Goal: Task Accomplishment & Management: Manage account settings

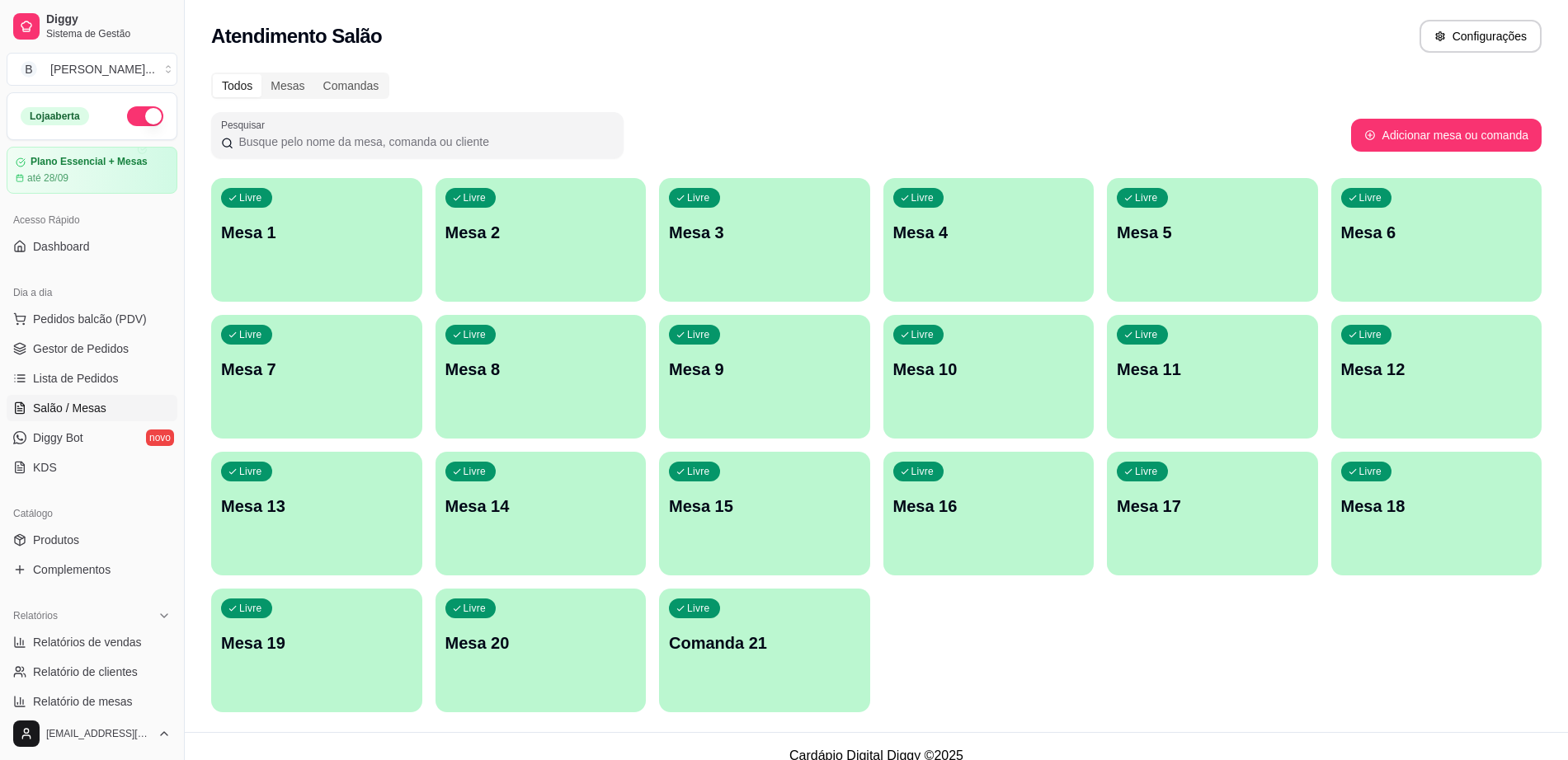
click at [1253, 355] on div "Livre Mesa 11" at bounding box center [1213, 367] width 211 height 104
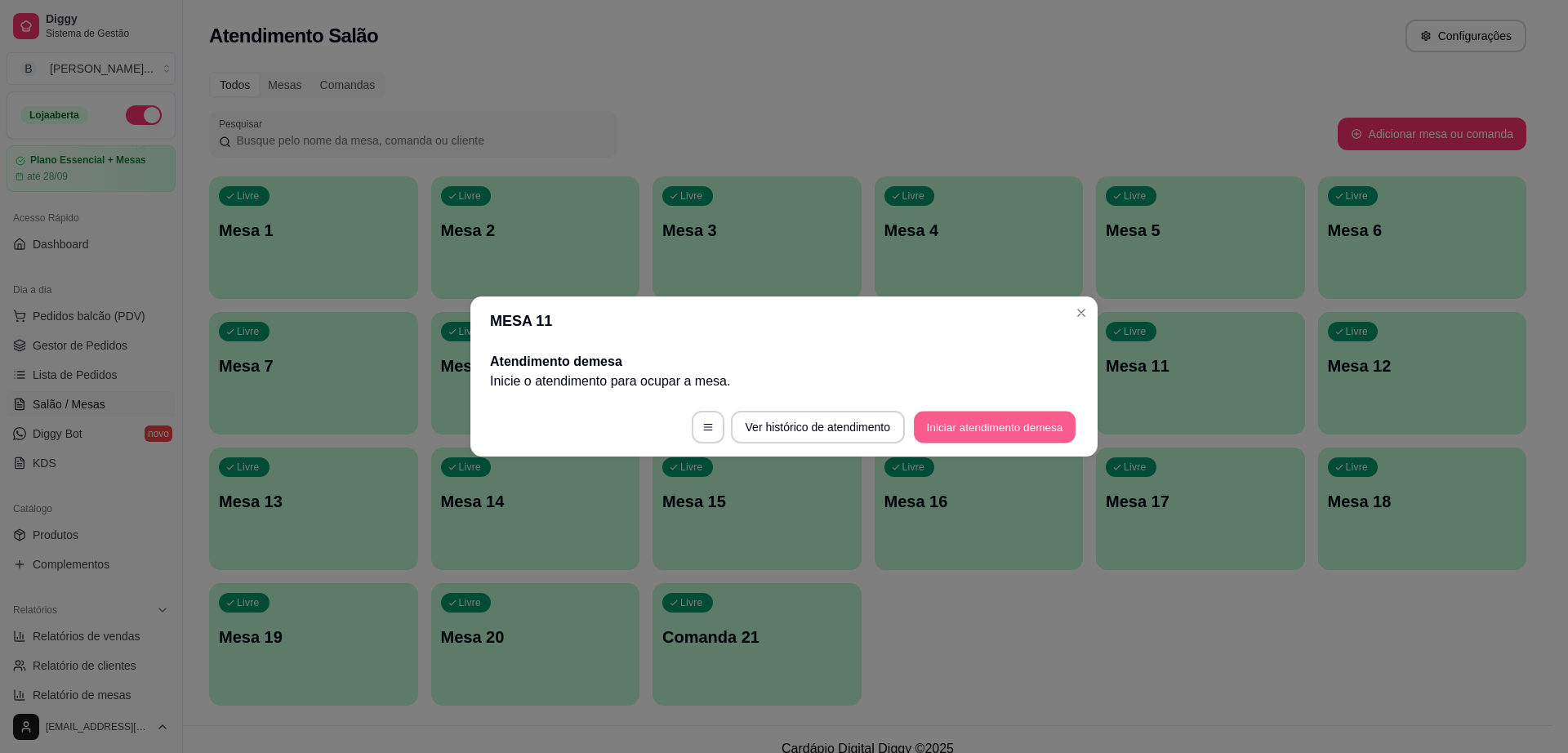
click at [1017, 418] on button "Iniciar atendimento de mesa" at bounding box center [994, 427] width 161 height 32
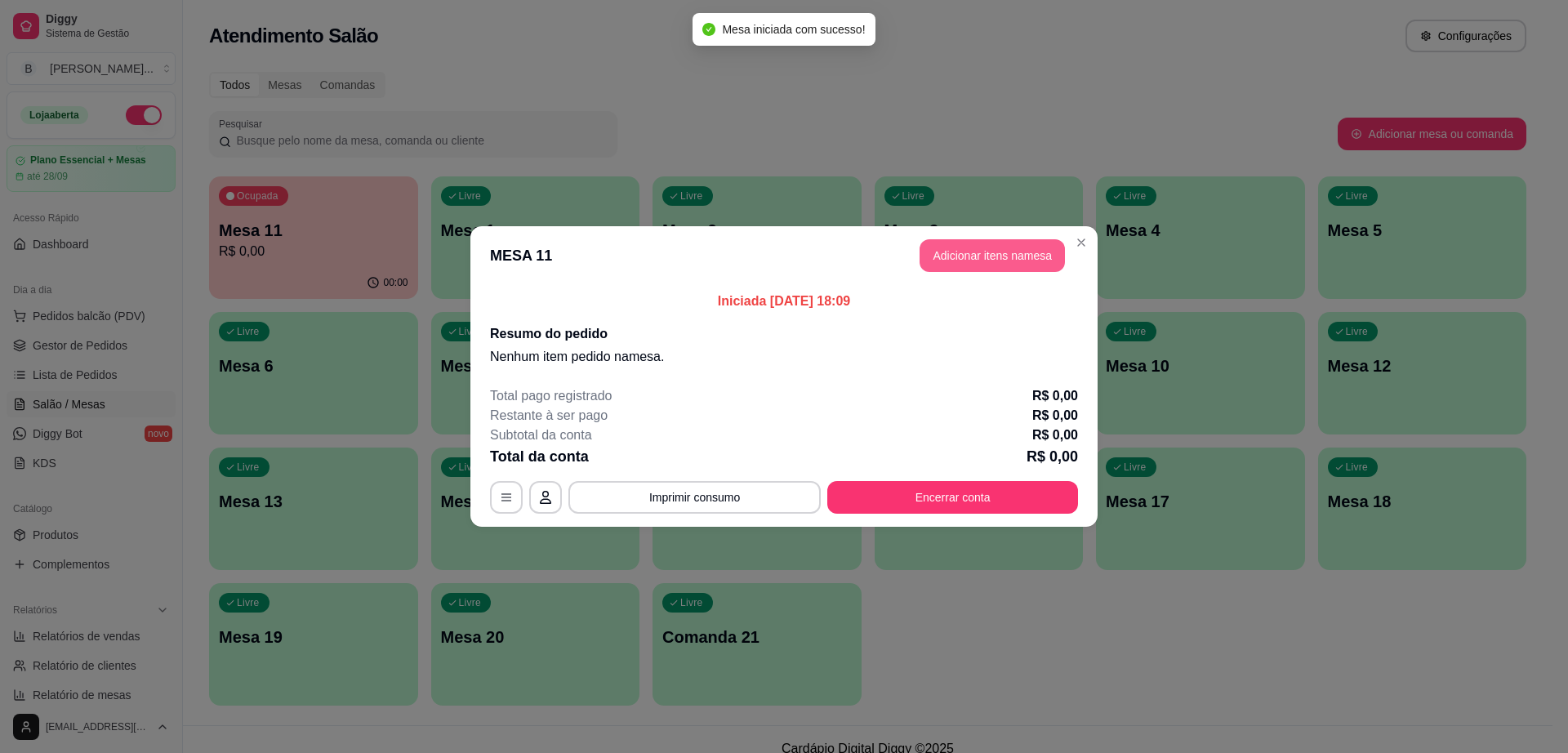
click at [1004, 254] on button "Adicionar itens na mesa" at bounding box center [992, 255] width 146 height 33
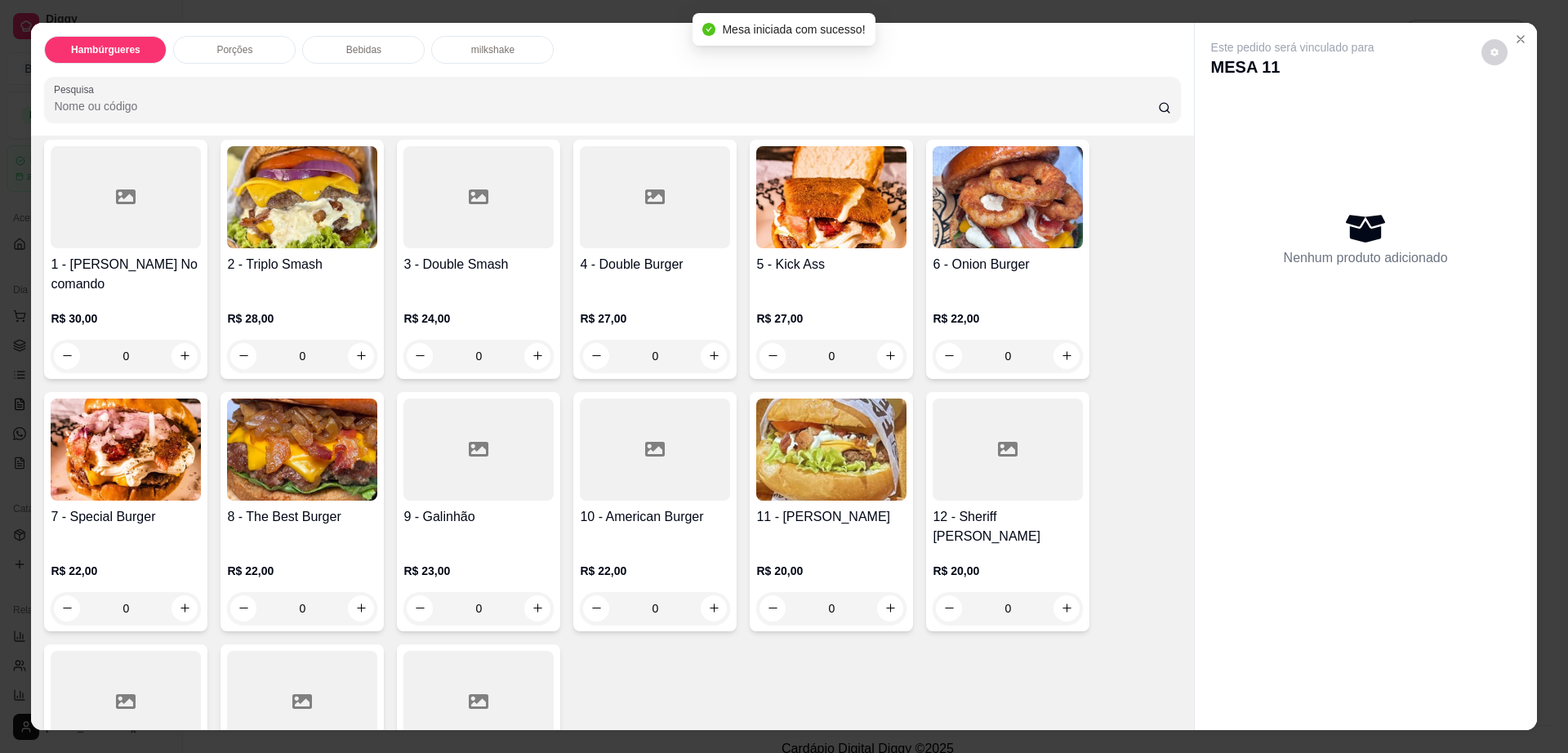
scroll to position [306, 0]
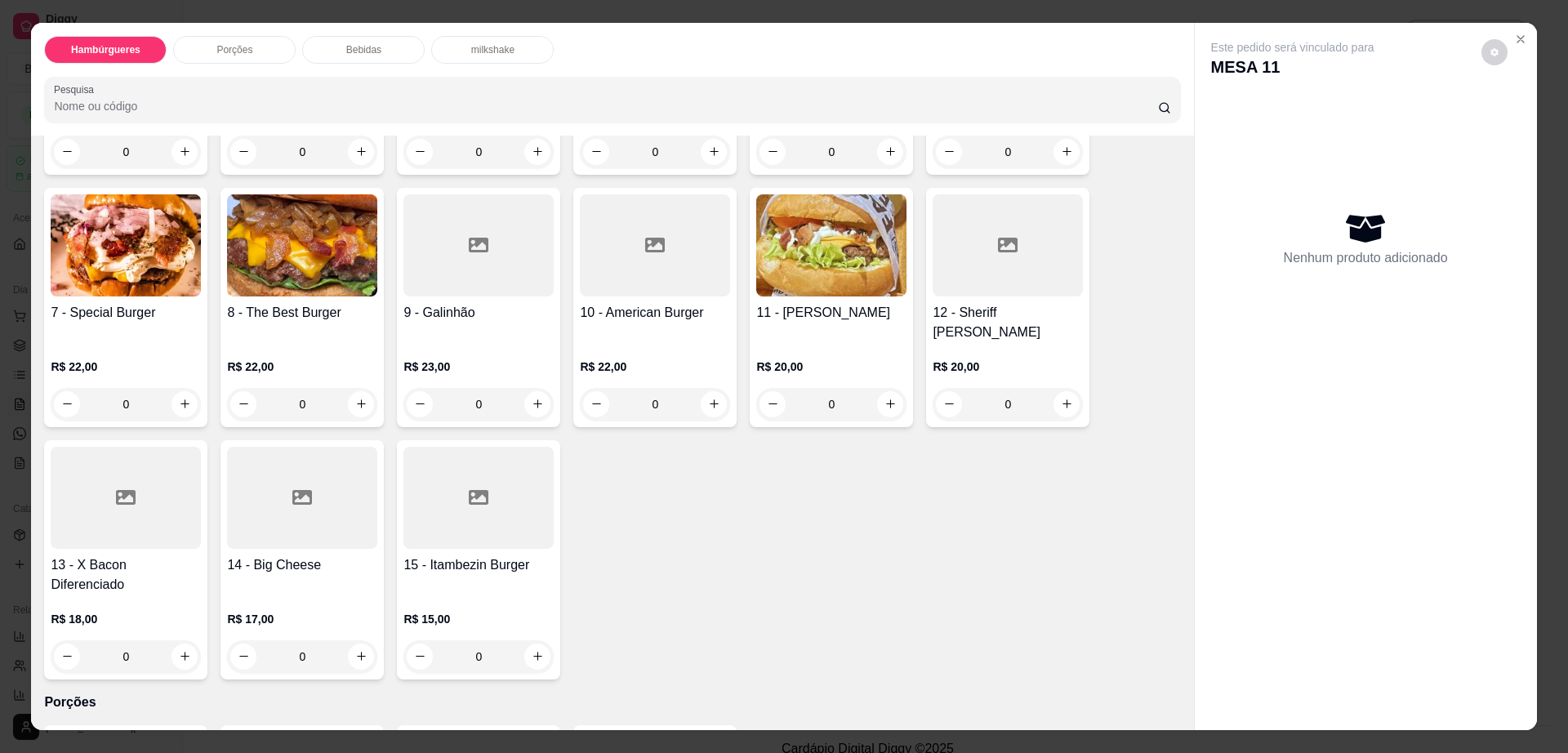
click at [303, 303] on h4 "8 - The Best Burger" at bounding box center [302, 312] width 150 height 20
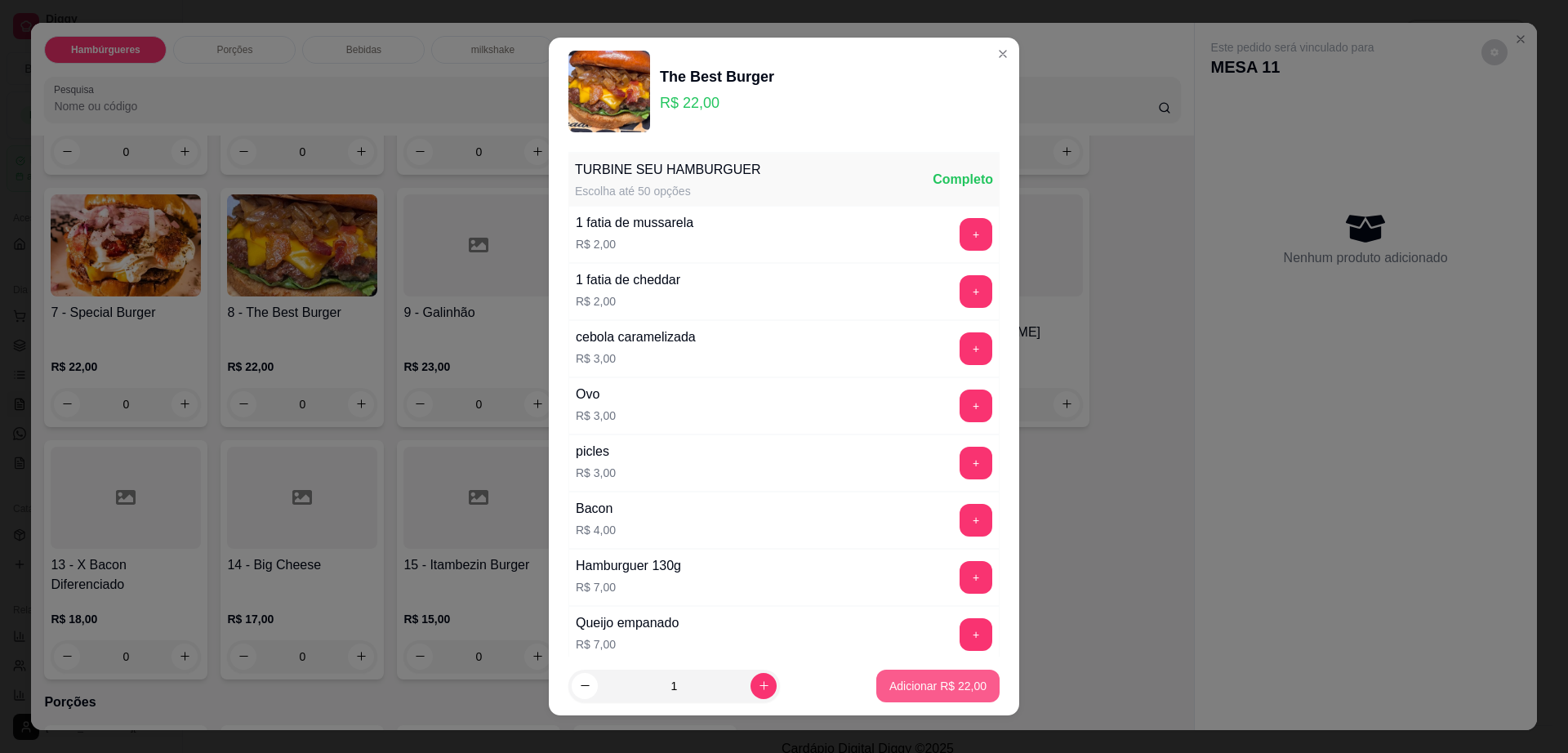
click at [929, 696] on button "Adicionar R$ 22,00" at bounding box center [938, 686] width 123 height 33
type input "1"
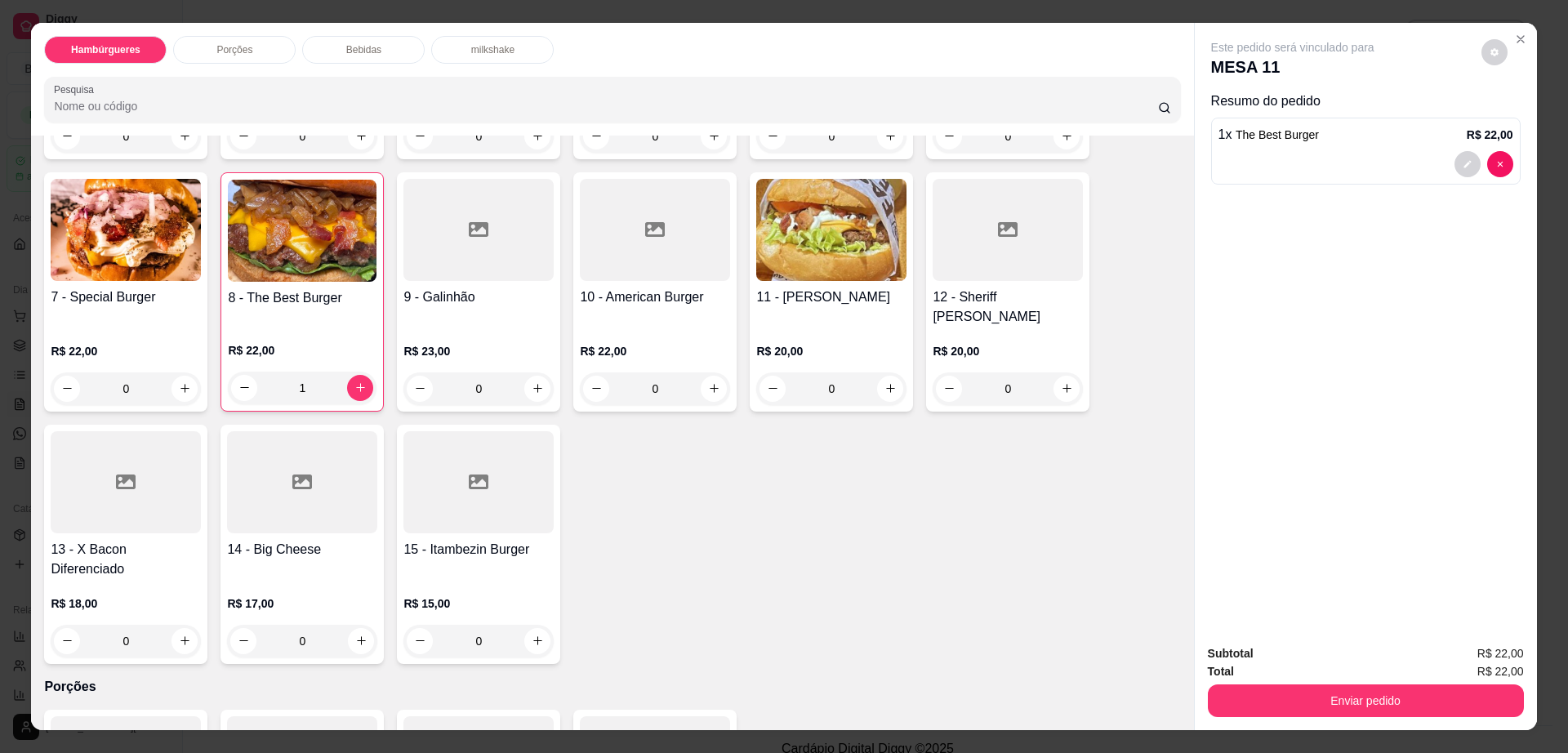
scroll to position [408, 0]
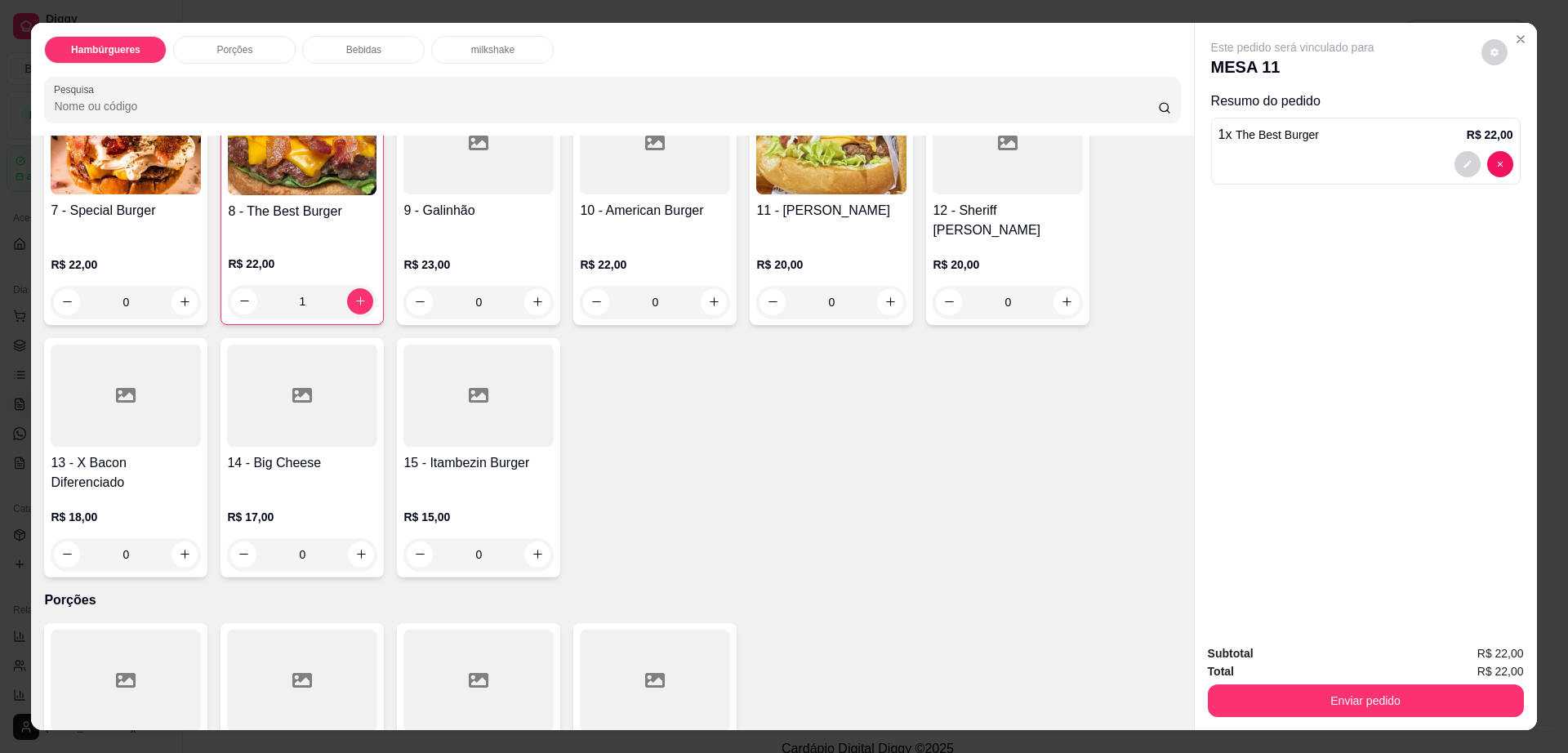
click at [117, 394] on div at bounding box center [126, 396] width 150 height 102
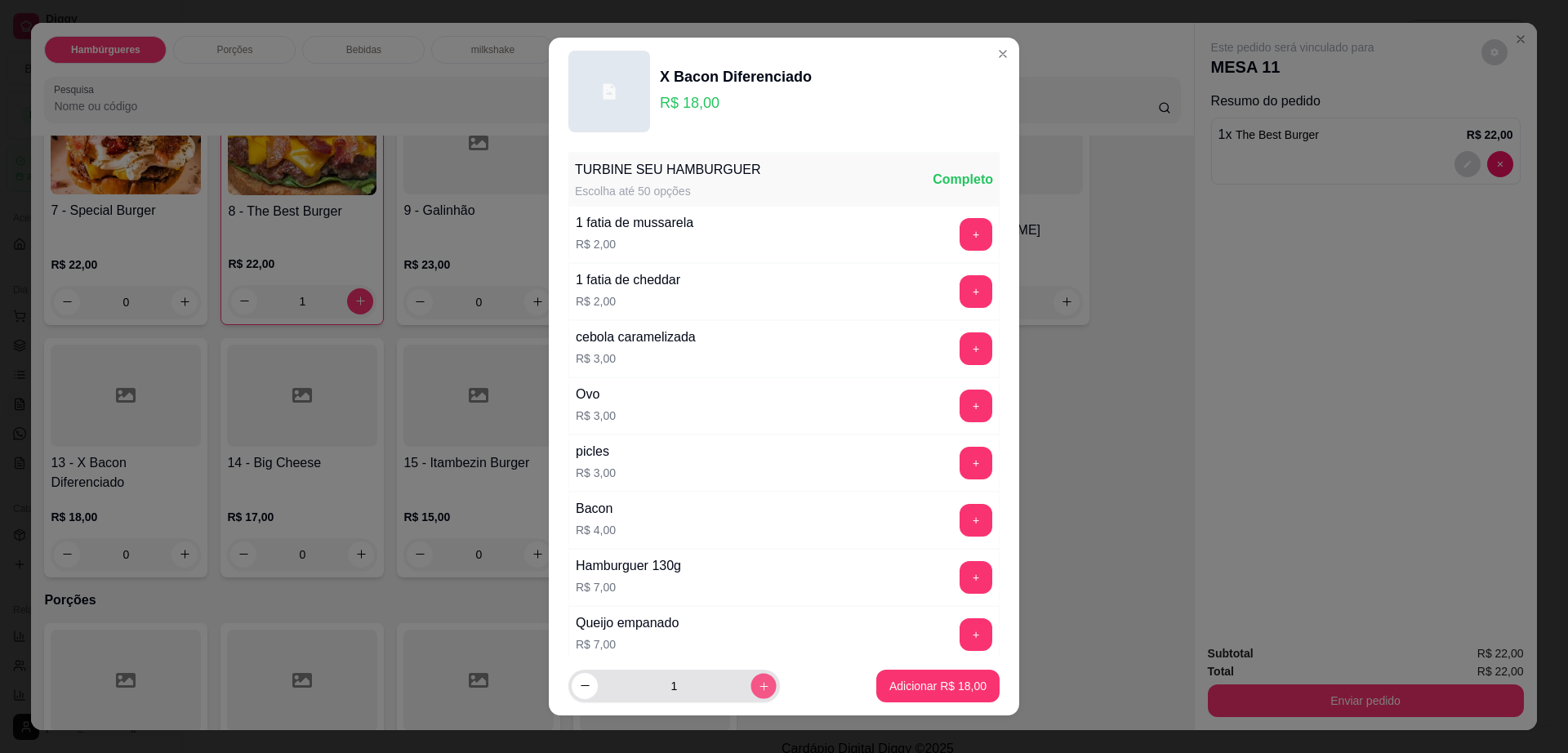
click at [758, 687] on icon "increase-product-quantity" at bounding box center [764, 687] width 12 height 12
type input "2"
click at [889, 680] on p "Adicionar R$ 36,00" at bounding box center [938, 686] width 97 height 16
type input "2"
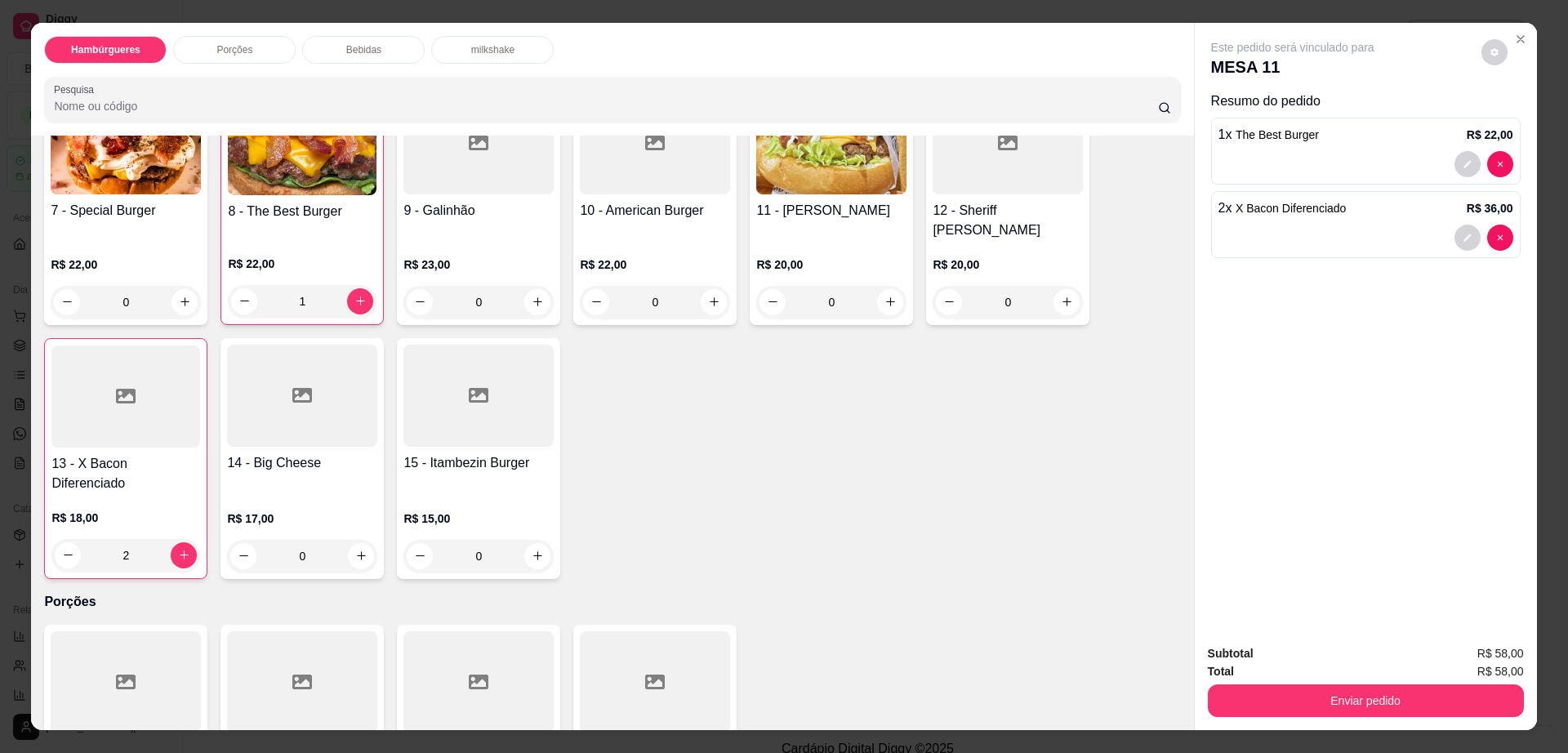
click at [261, 53] on div "Porções" at bounding box center [235, 50] width 122 height 28
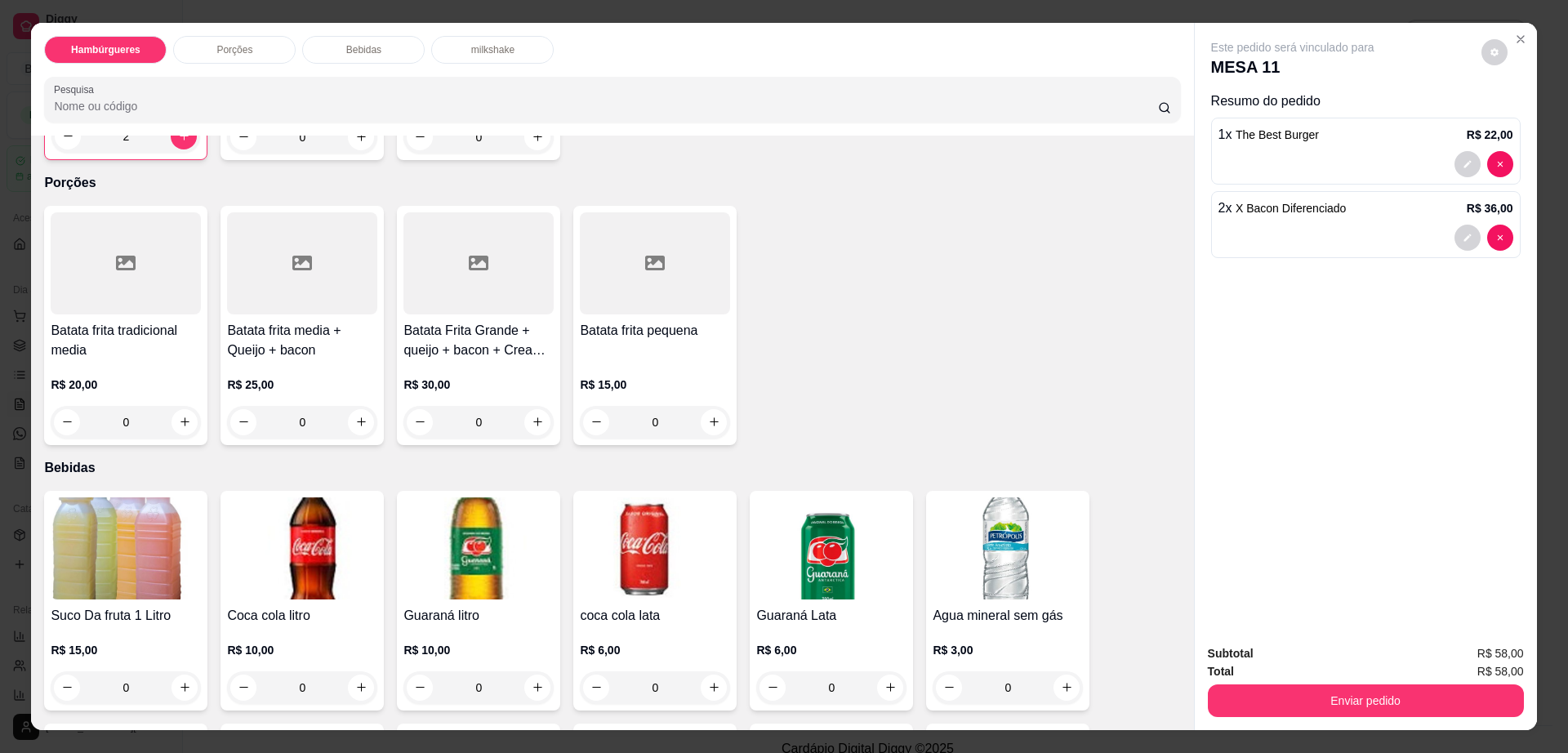
scroll to position [29, 0]
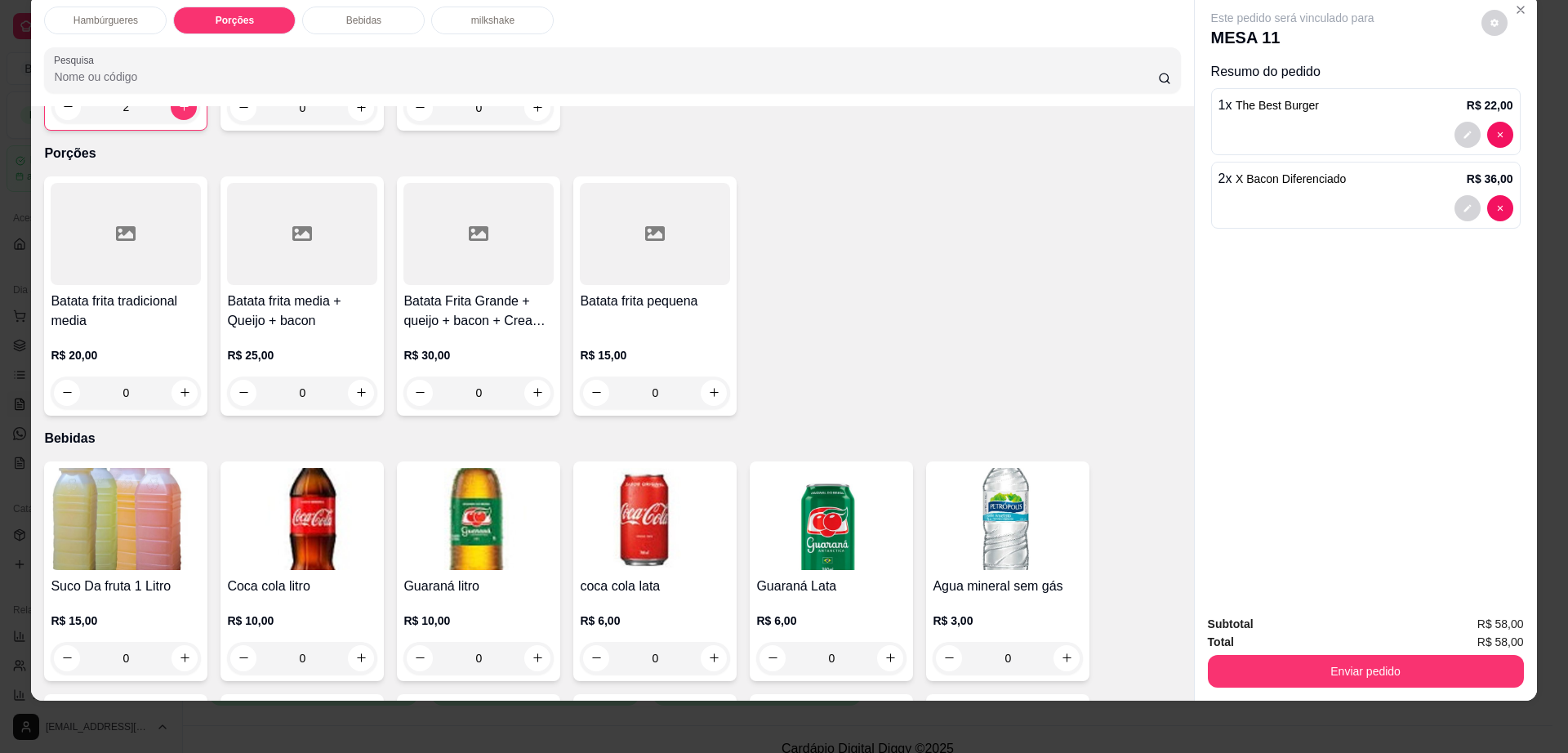
click at [296, 235] on div at bounding box center [302, 234] width 150 height 102
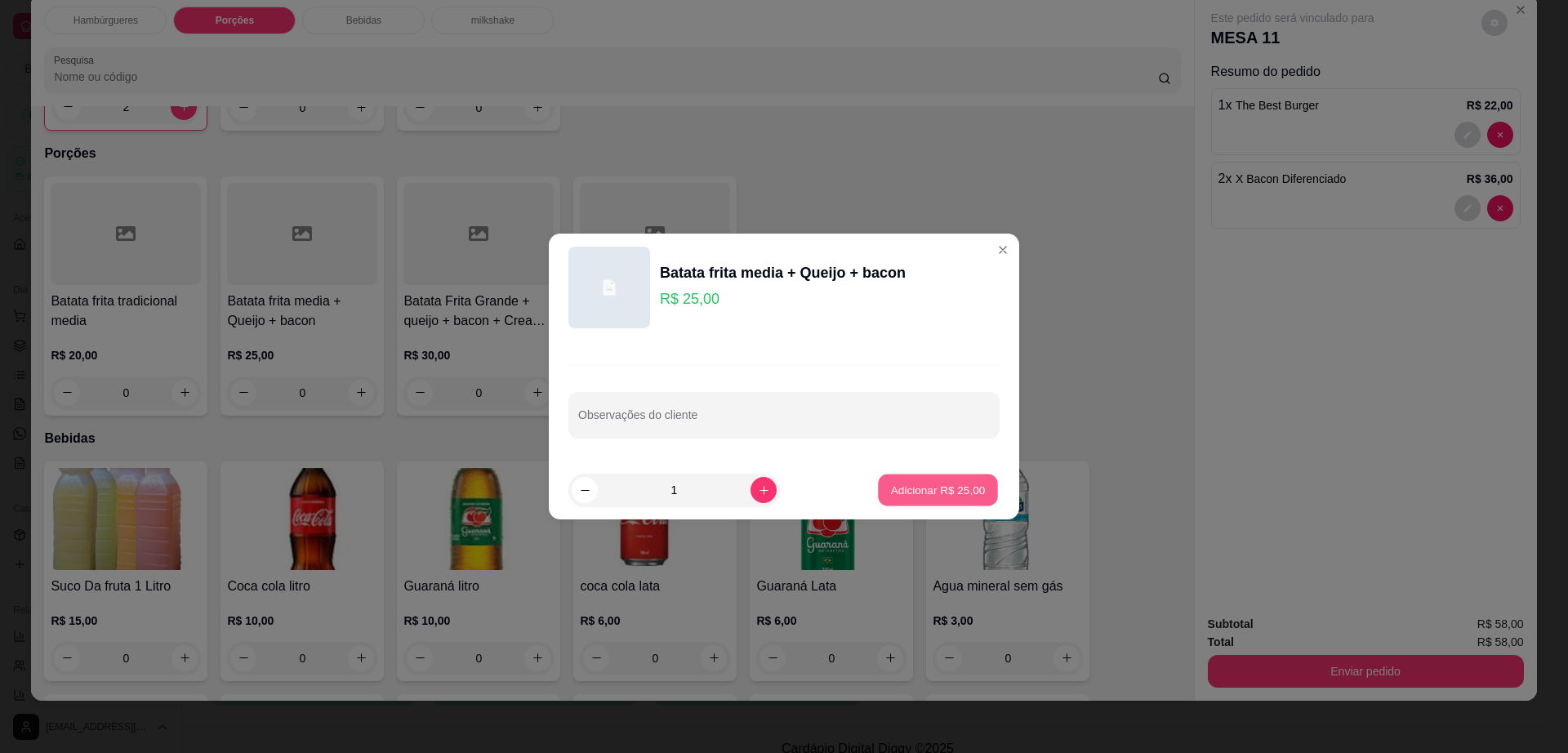
click at [918, 484] on p "Adicionar R$ 25,00" at bounding box center [938, 490] width 95 height 16
type input "1"
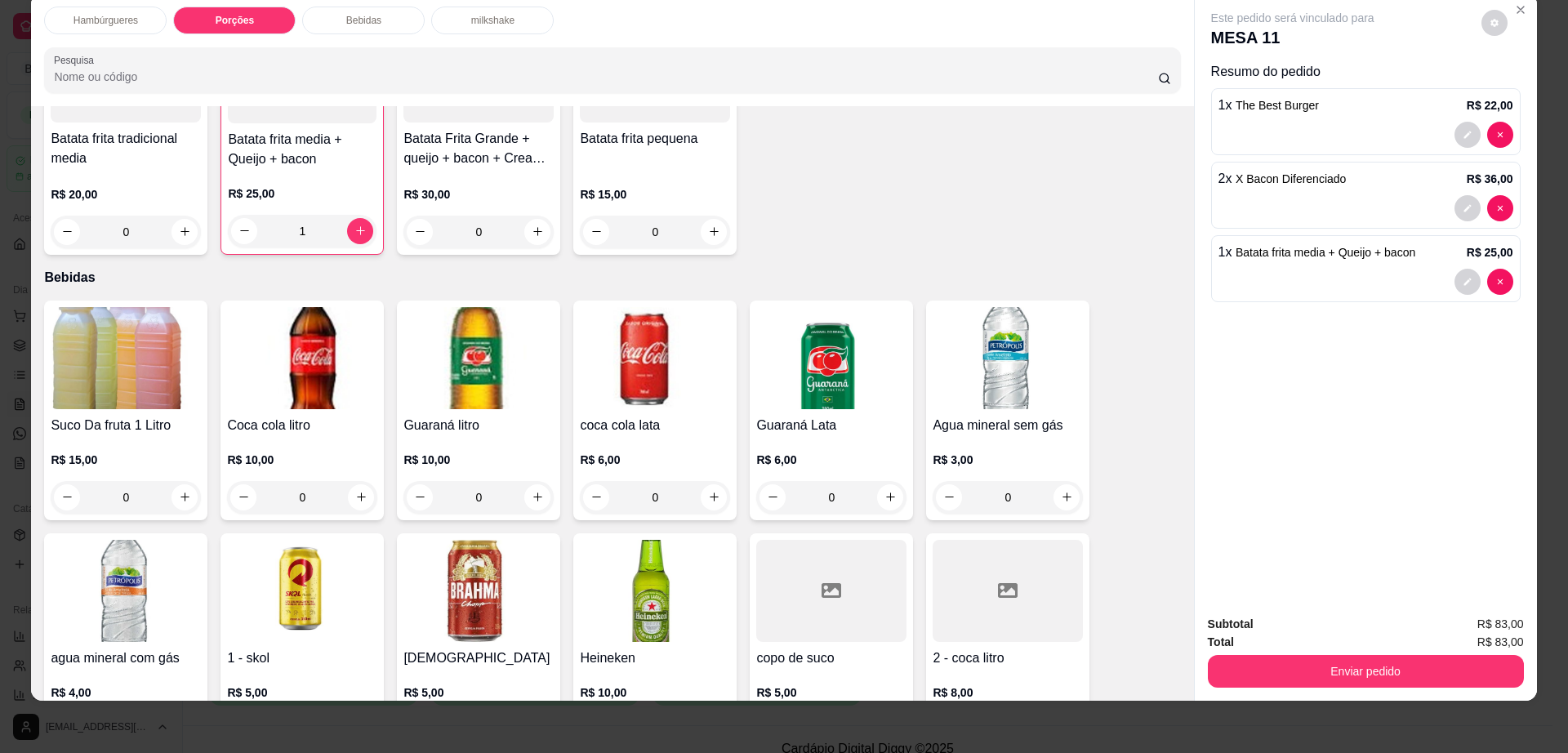
scroll to position [1133, 0]
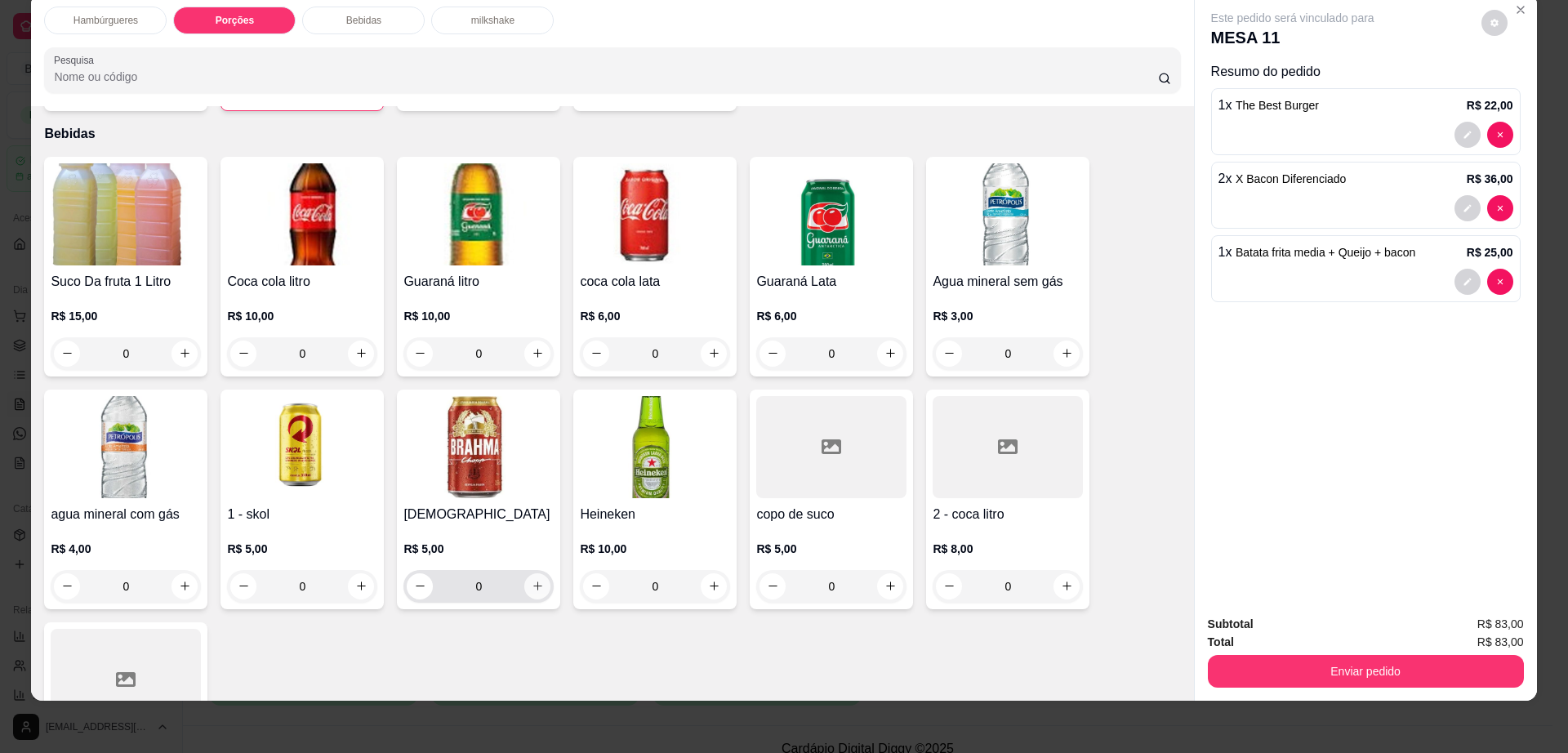
click at [530, 574] on button "increase-product-quantity" at bounding box center [537, 587] width 26 height 26
type input "1"
click at [141, 272] on h4 "Suco Da fruta 1 Litro" at bounding box center [126, 281] width 150 height 20
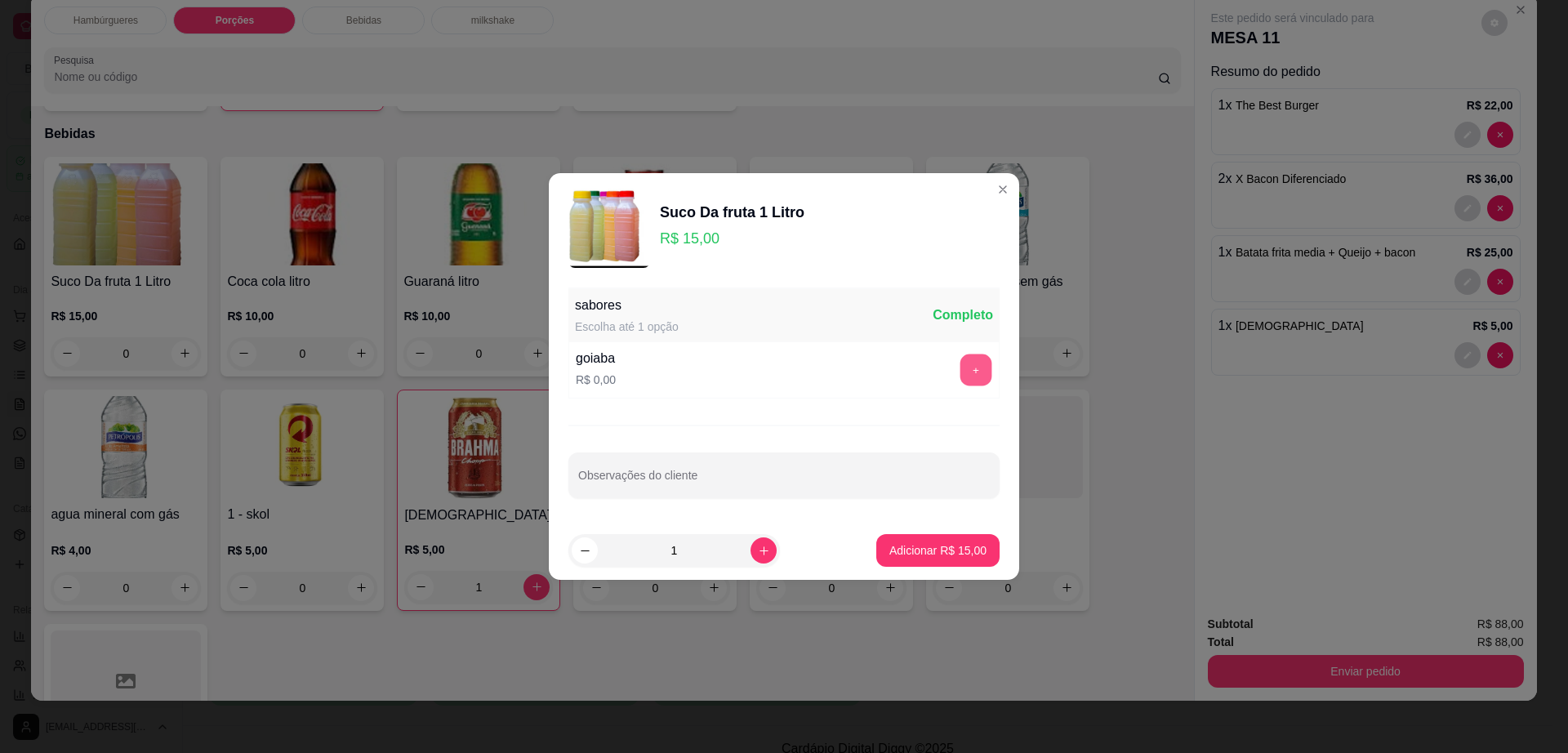
click at [973, 366] on button "+" at bounding box center [975, 370] width 32 height 32
click at [919, 550] on p "Adicionar R$ 15,00" at bounding box center [938, 550] width 97 height 16
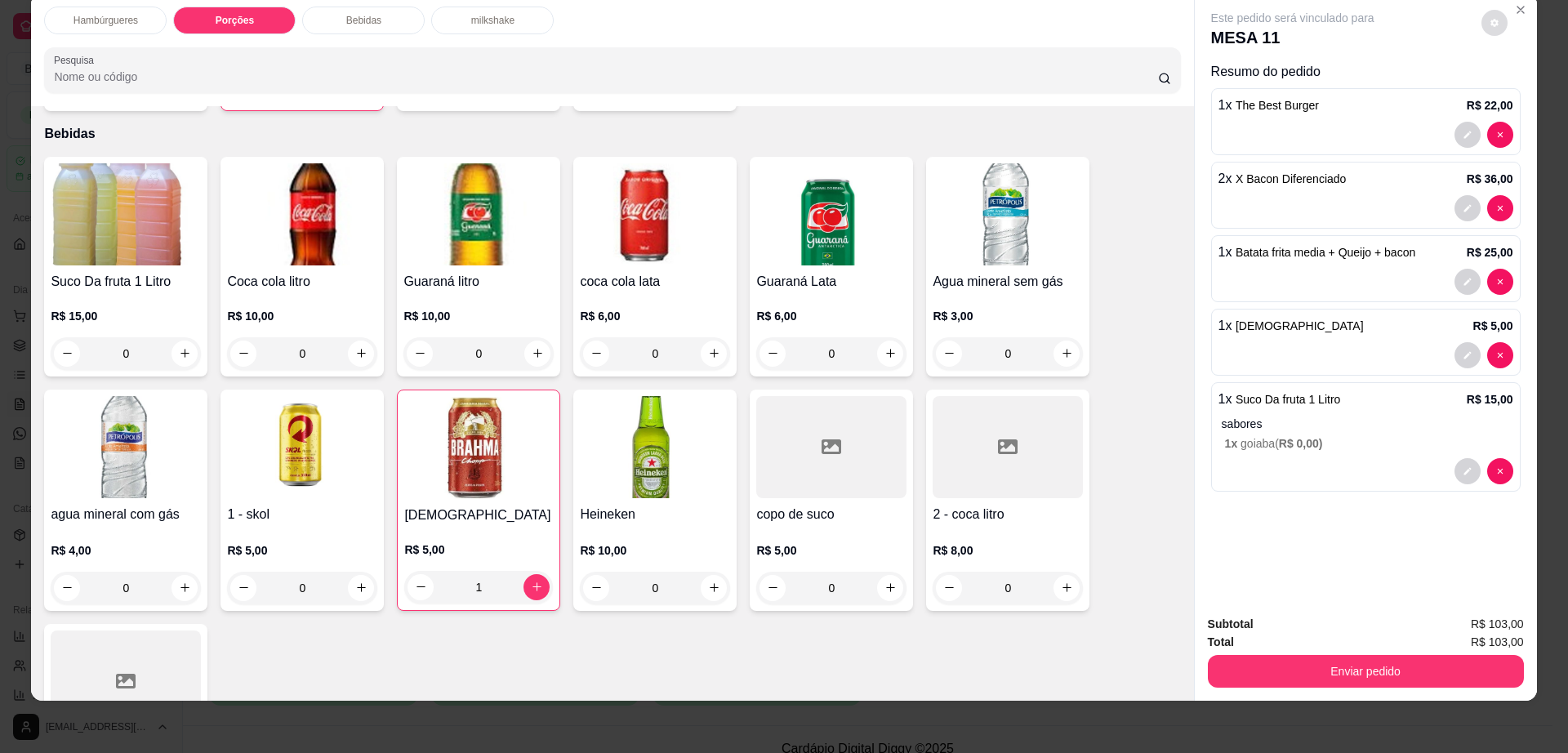
click at [1482, 22] on button "decrease-product-quantity" at bounding box center [1495, 22] width 26 height 26
click at [1352, 662] on button "Enviar pedido" at bounding box center [1365, 671] width 316 height 33
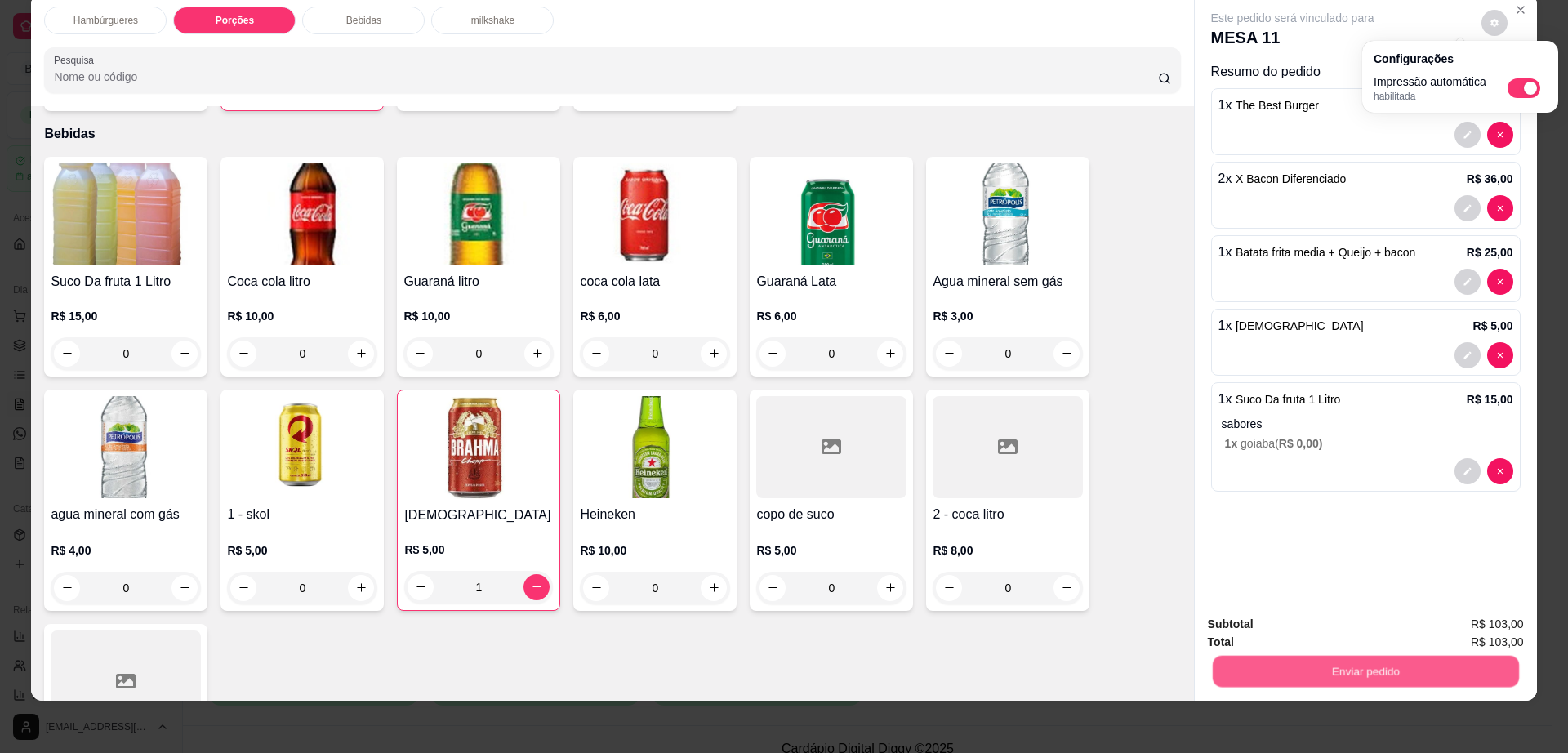
click at [1352, 662] on button "Enviar pedido" at bounding box center [1364, 671] width 306 height 32
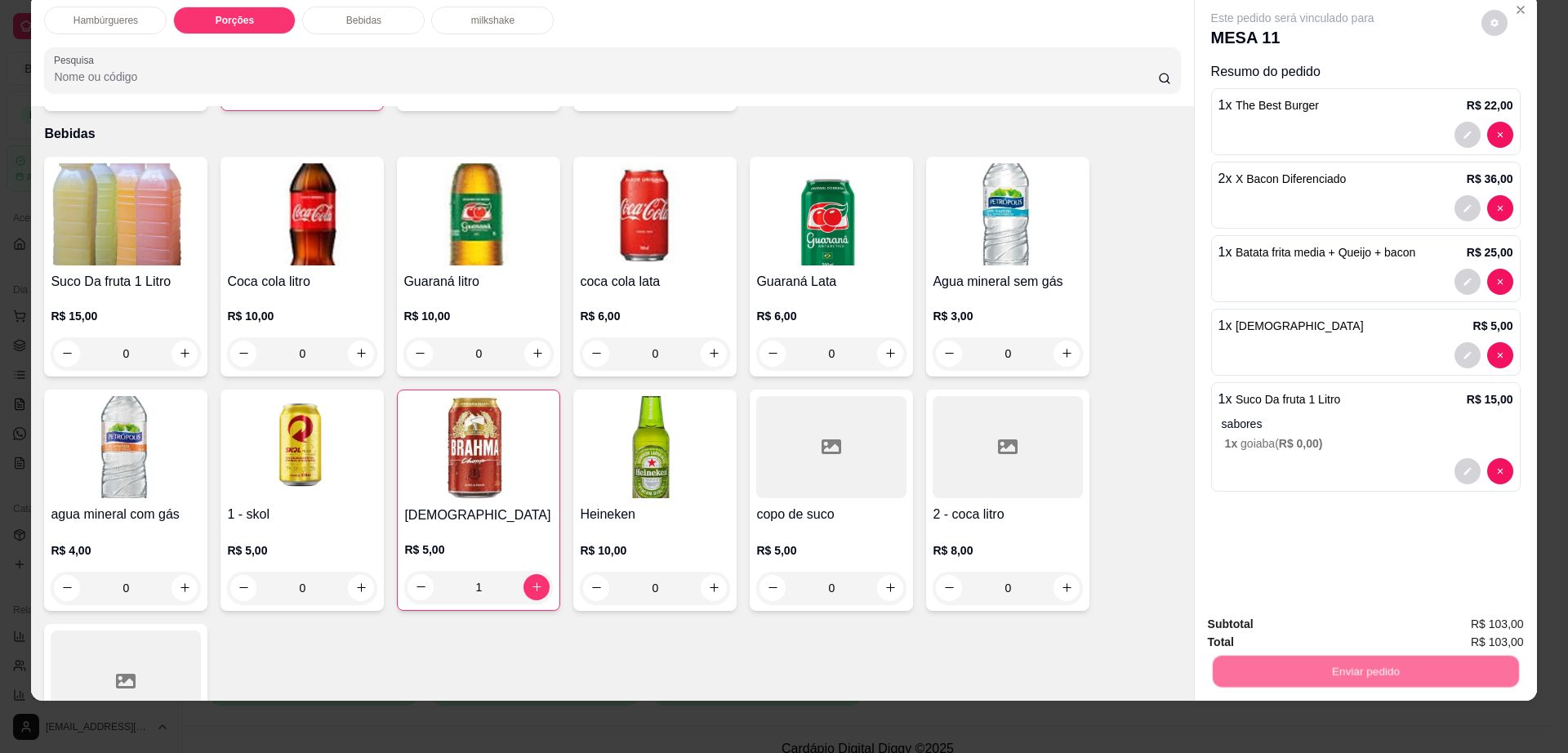
click at [1351, 641] on button "Não registrar e enviar pedido" at bounding box center [1309, 631] width 165 height 30
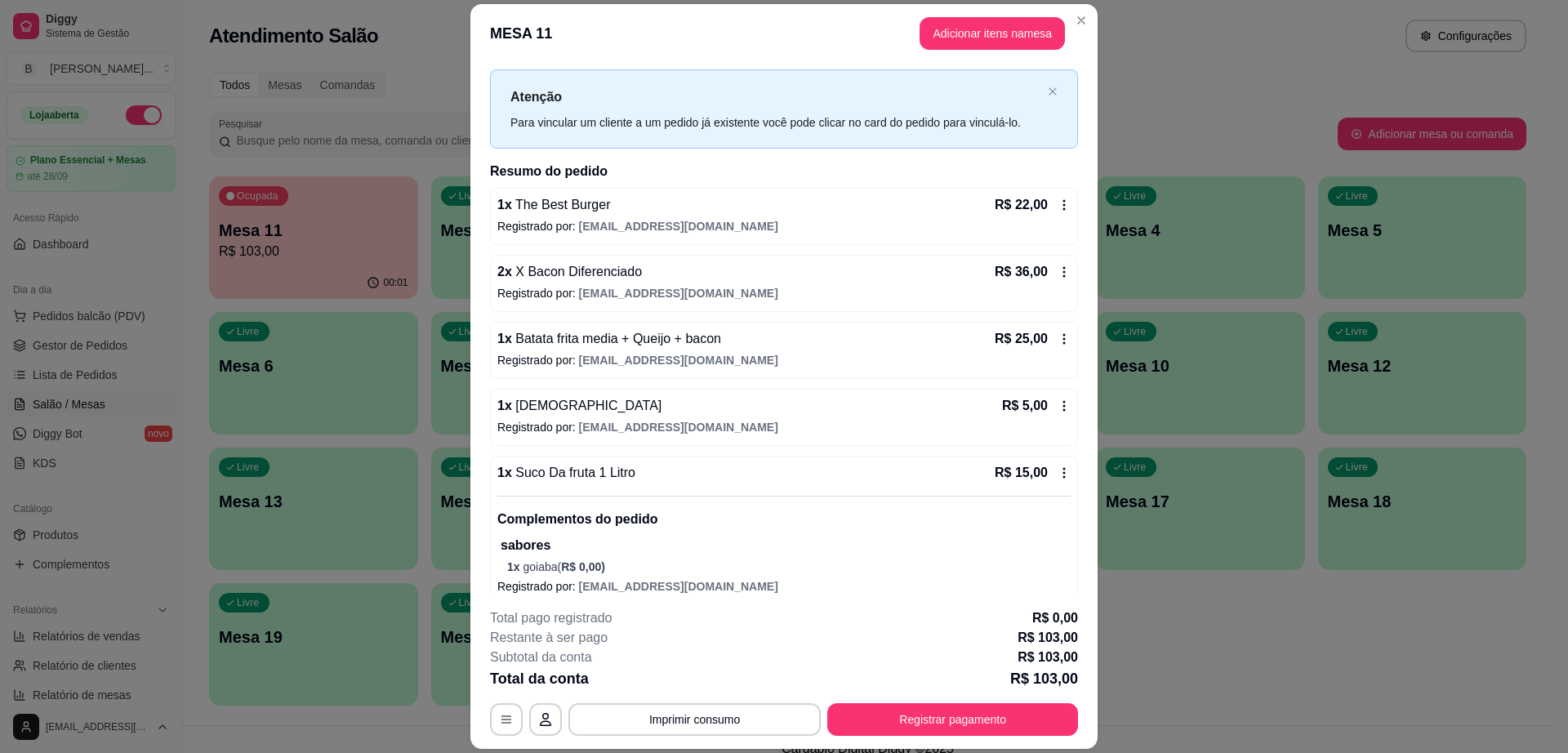
scroll to position [45, 0]
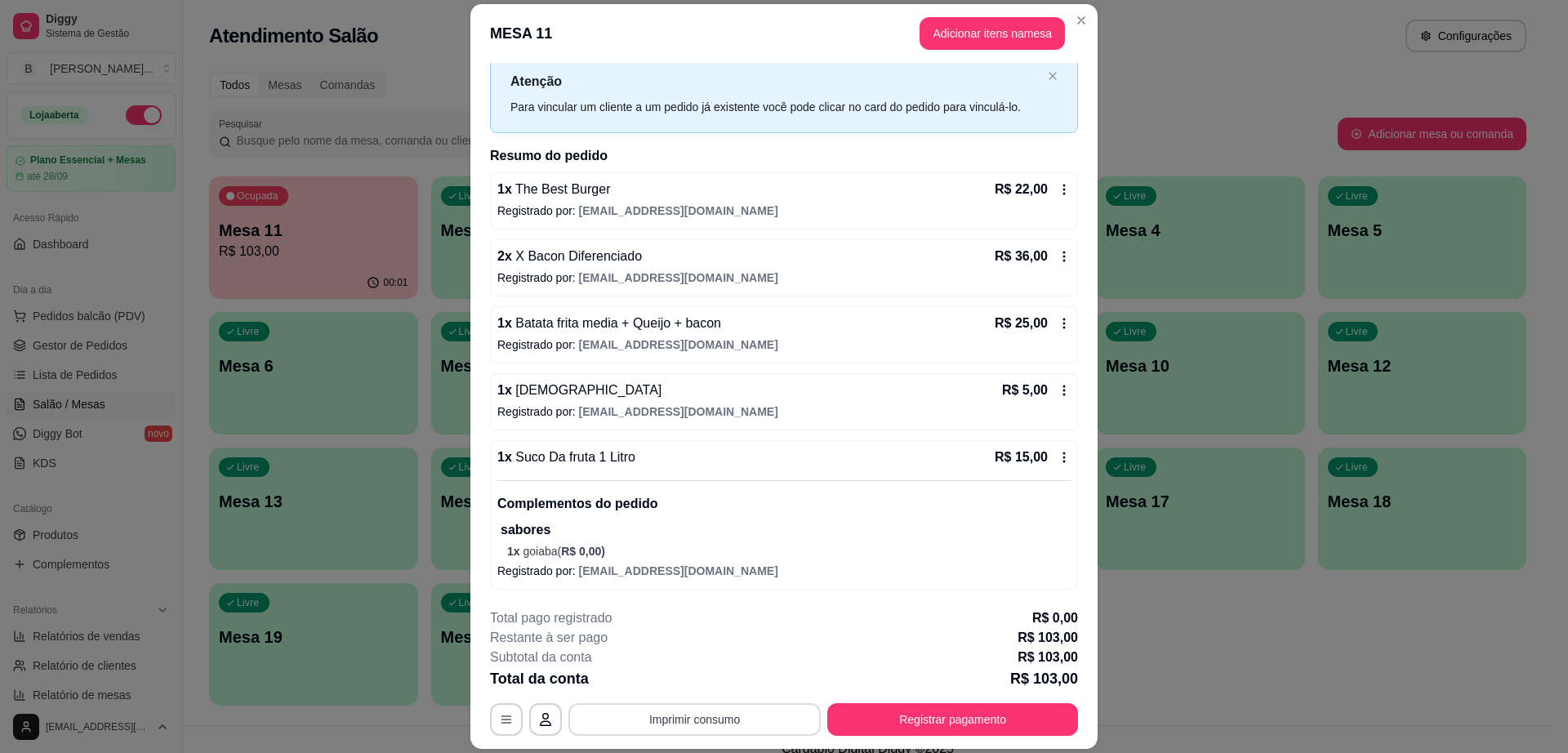
click at [732, 711] on button "Imprimir consumo" at bounding box center [694, 719] width 253 height 33
click at [718, 679] on button "Impressora" at bounding box center [692, 681] width 118 height 26
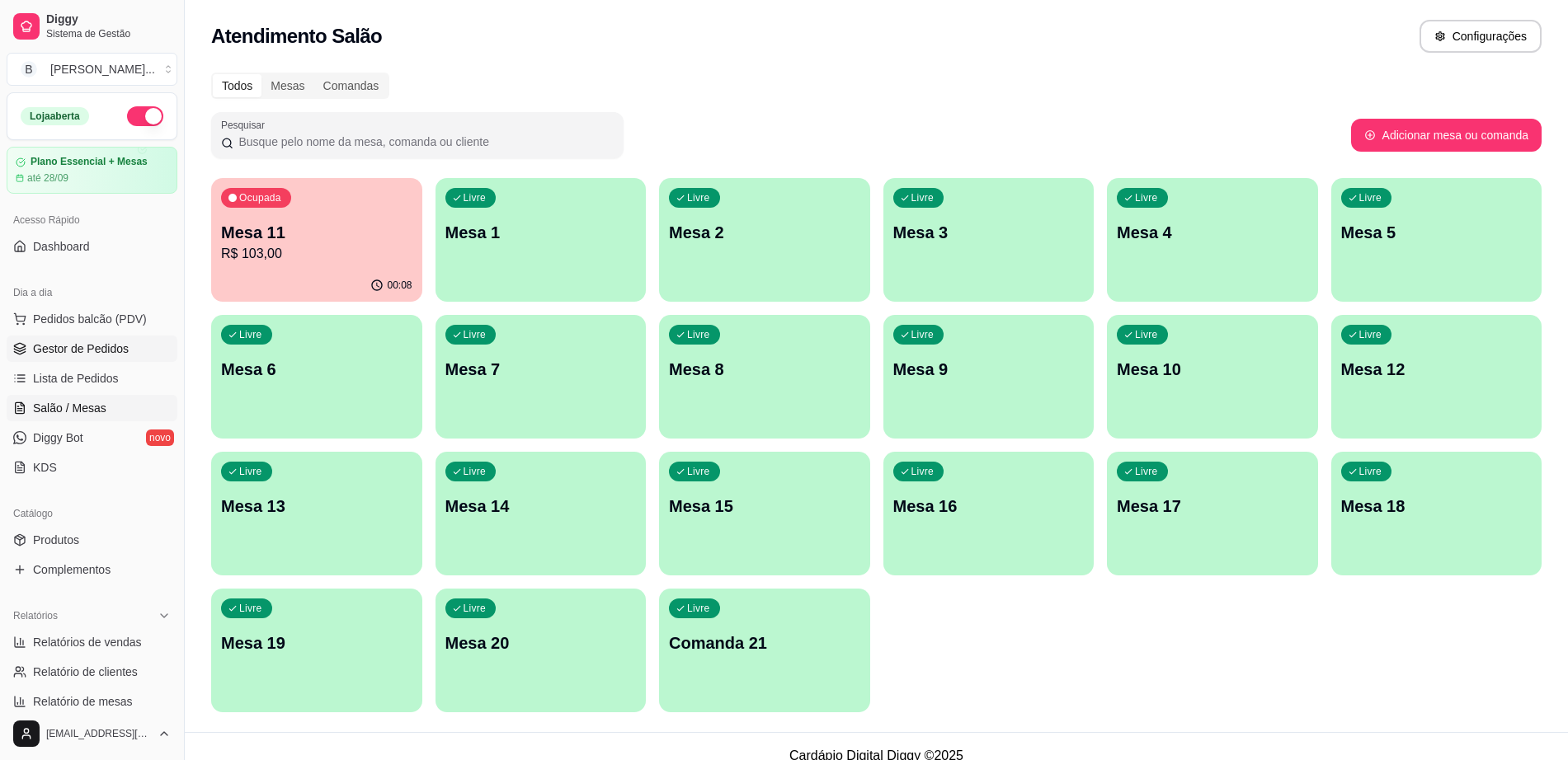
click at [117, 350] on span "Gestor de Pedidos" at bounding box center [81, 348] width 96 height 17
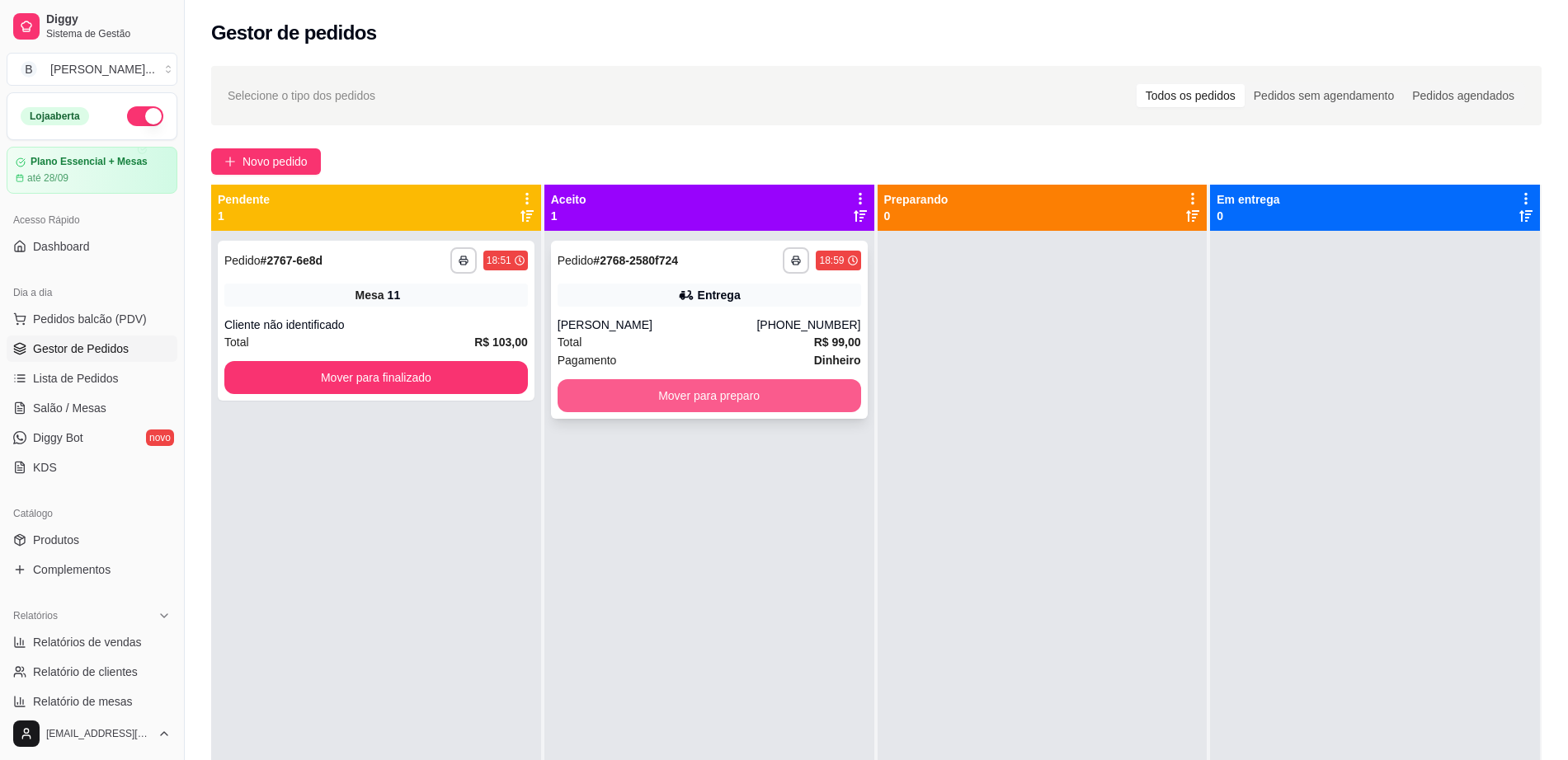
click at [650, 387] on button "Mover para preparo" at bounding box center [709, 396] width 303 height 33
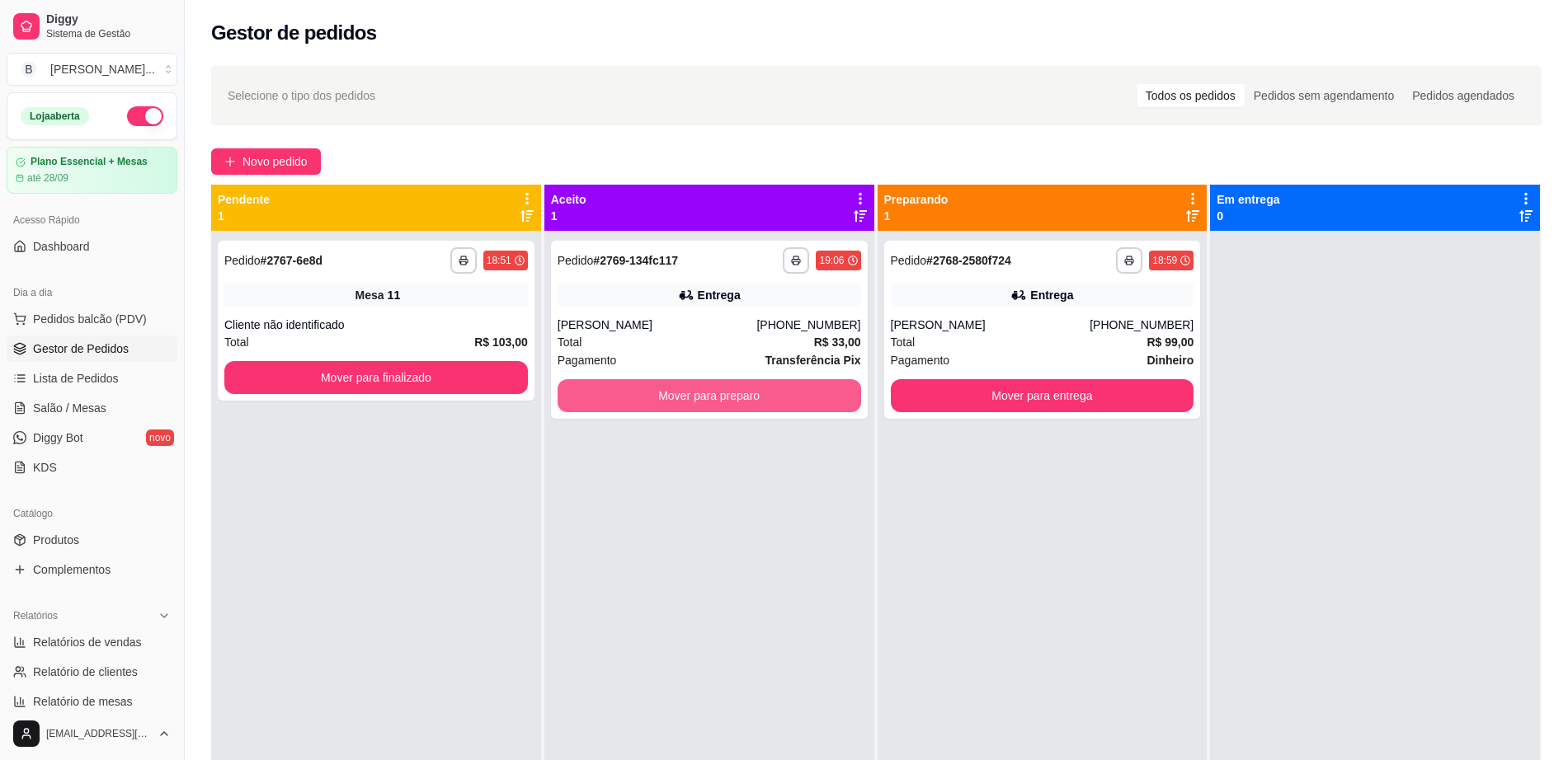
click at [650, 387] on button "Mover para preparo" at bounding box center [709, 396] width 303 height 33
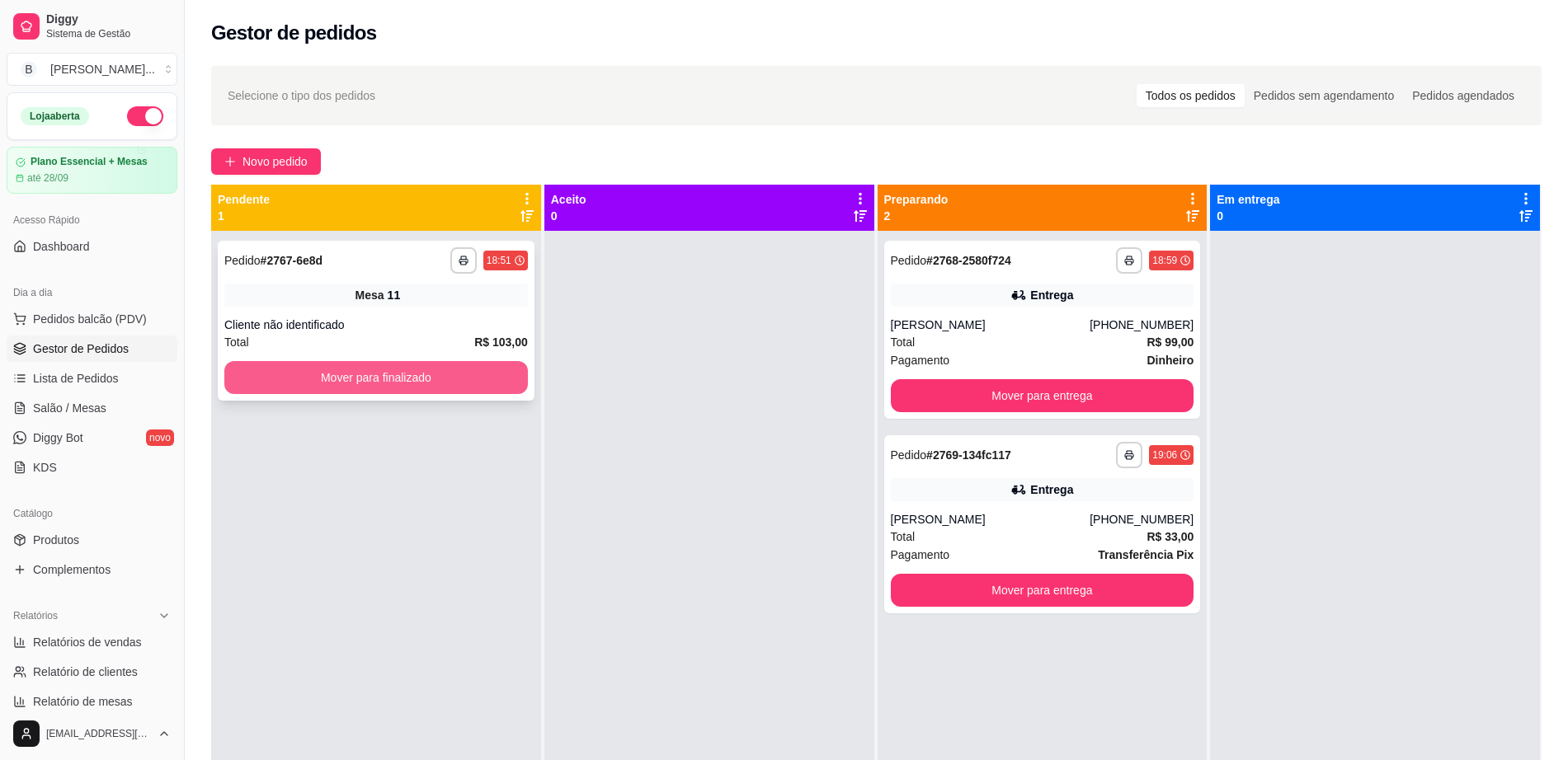
click at [349, 388] on button "Mover para finalizado" at bounding box center [376, 378] width 303 height 33
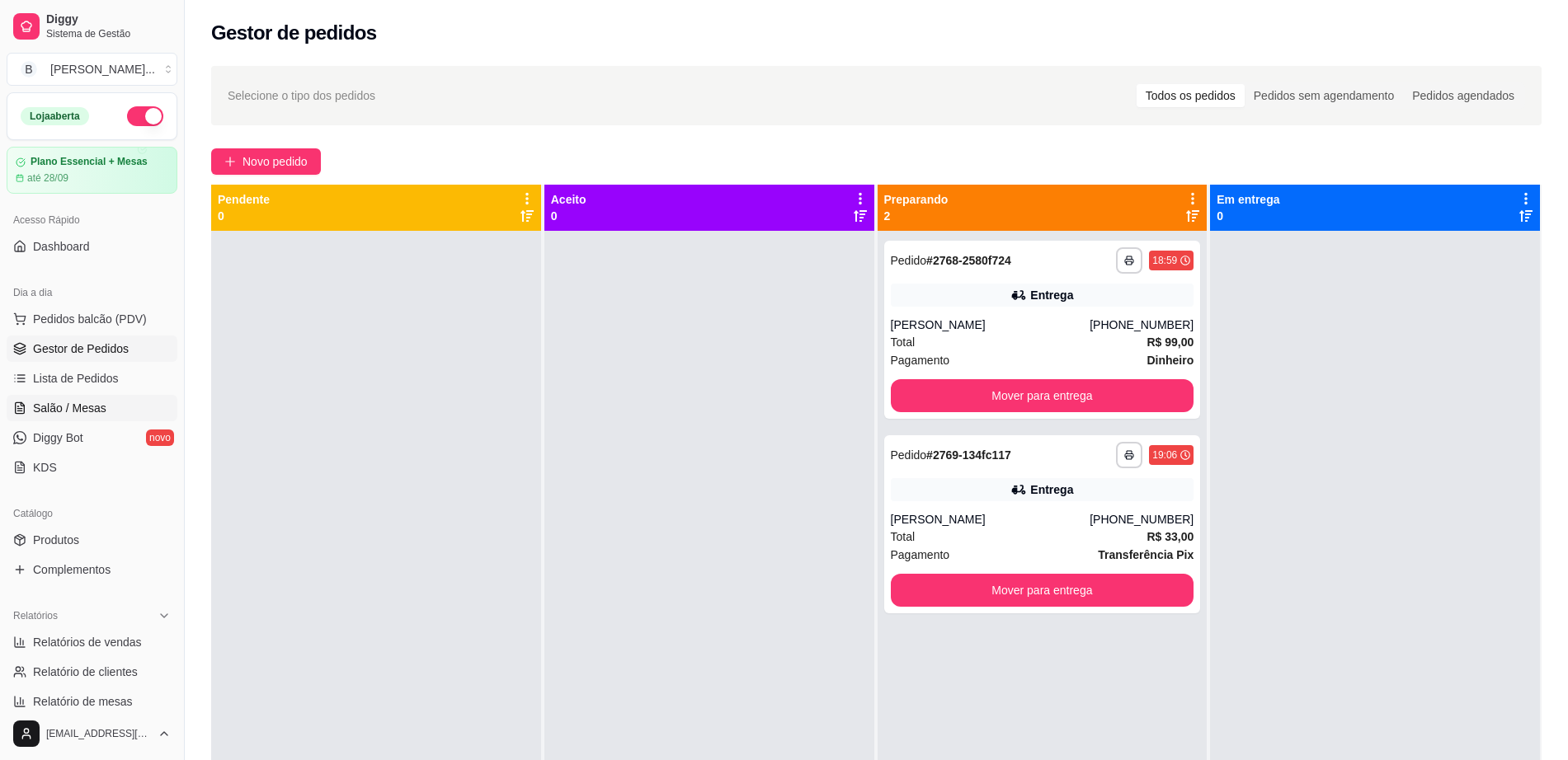
click at [127, 412] on link "Salão / Mesas" at bounding box center [92, 408] width 171 height 26
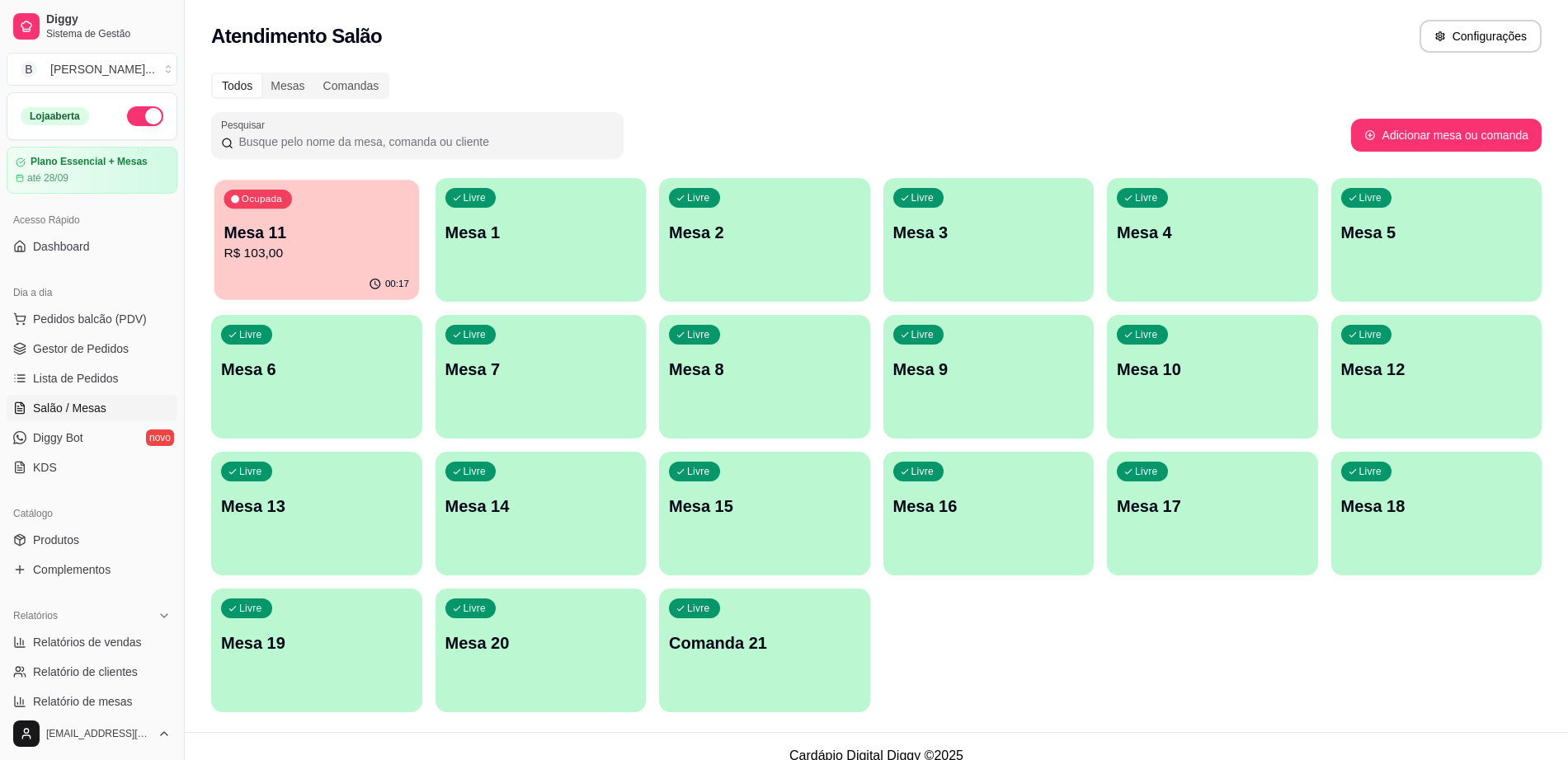
click at [300, 239] on p "Mesa 11" at bounding box center [316, 233] width 186 height 23
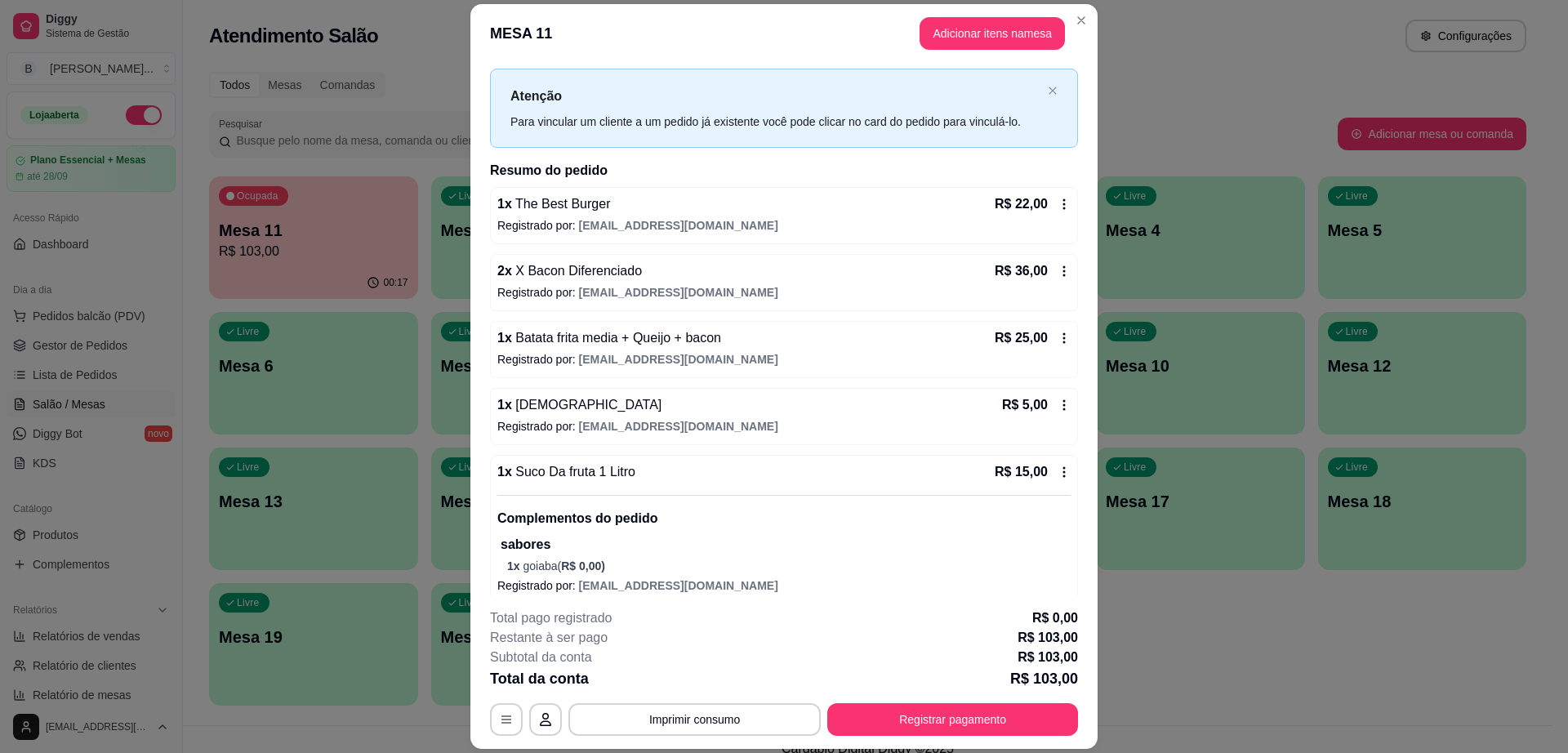
scroll to position [45, 0]
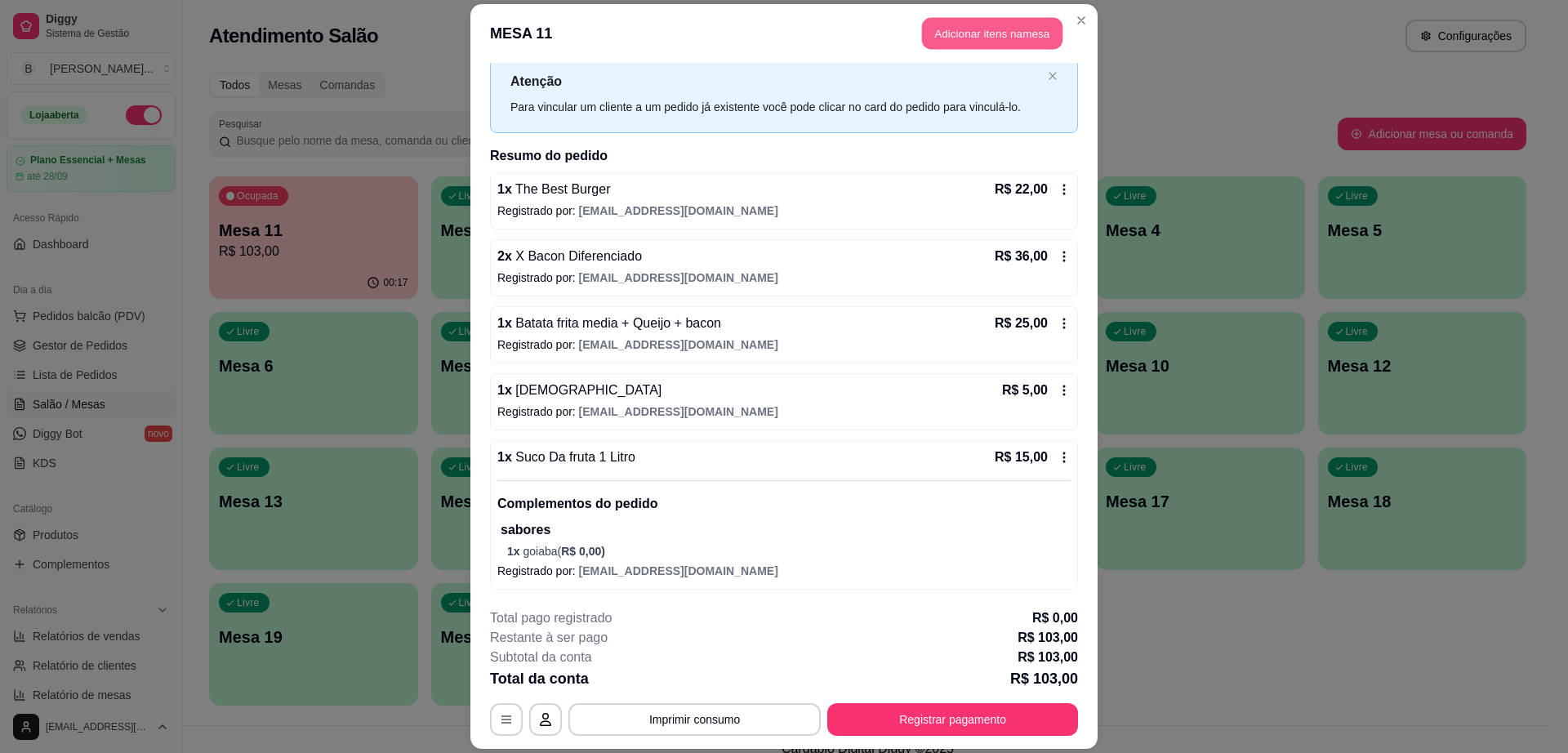
click at [973, 40] on button "Adicionar itens na mesa" at bounding box center [992, 33] width 141 height 32
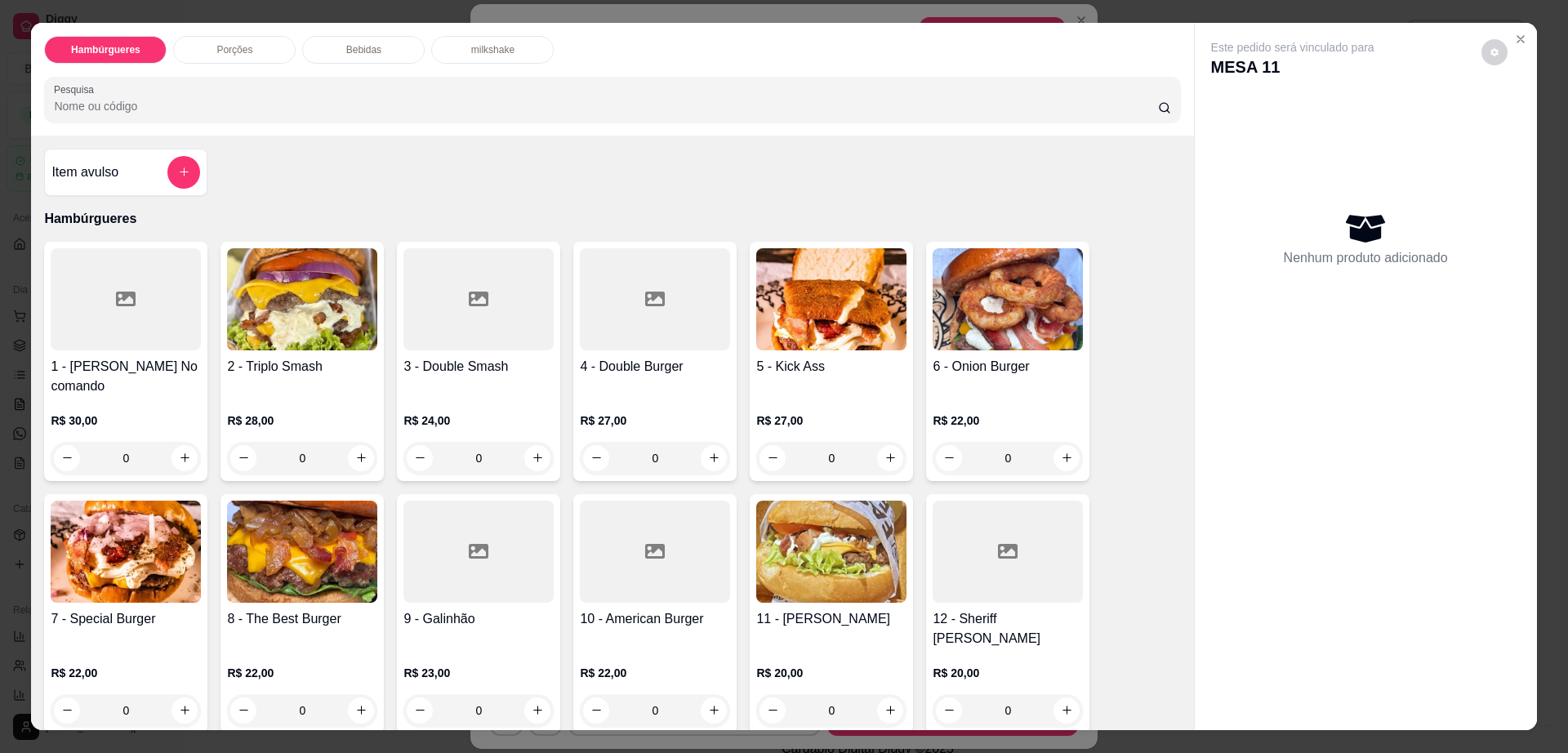
click at [346, 53] on p "Bebidas" at bounding box center [363, 49] width 35 height 13
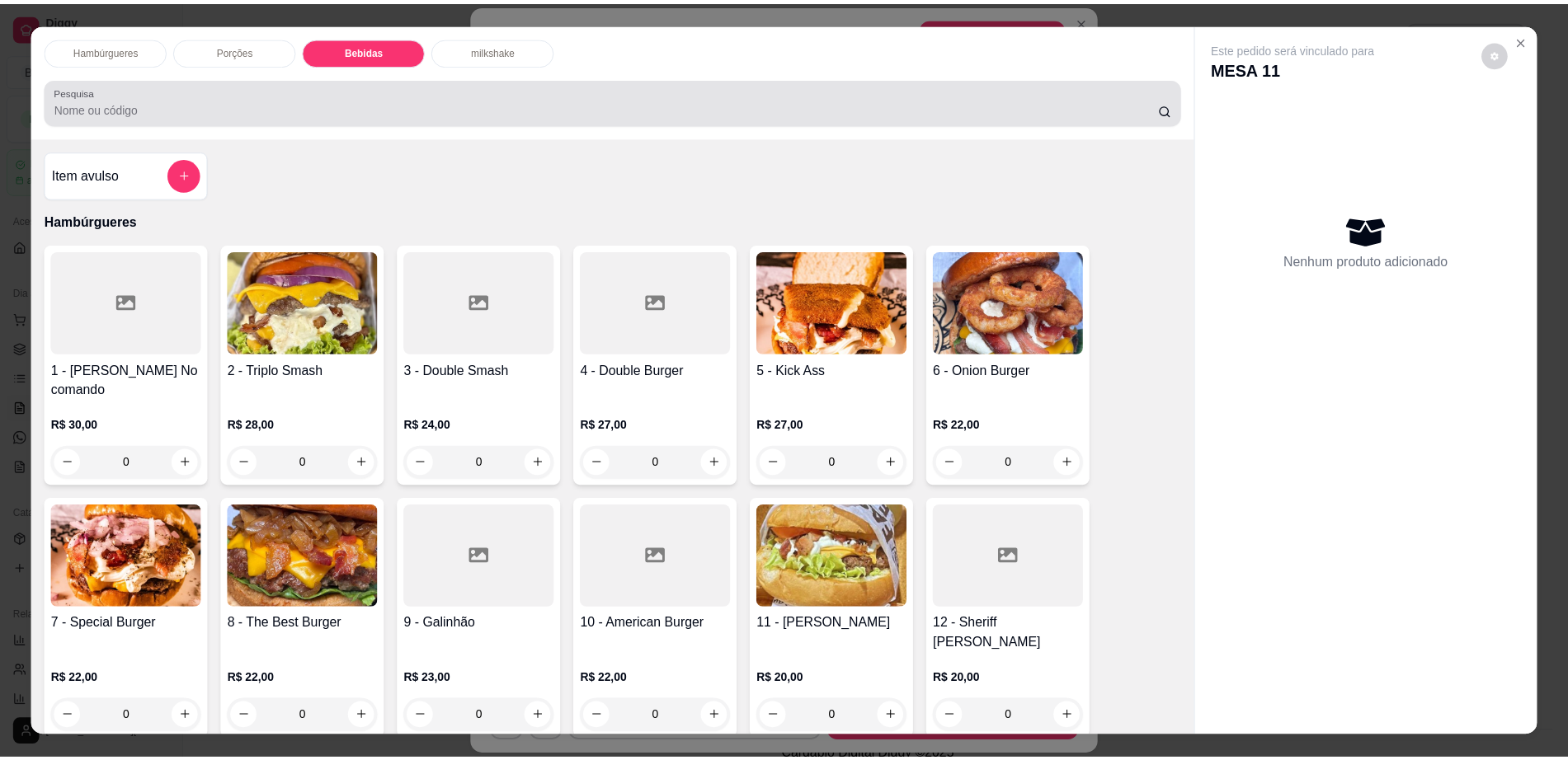
scroll to position [30, 0]
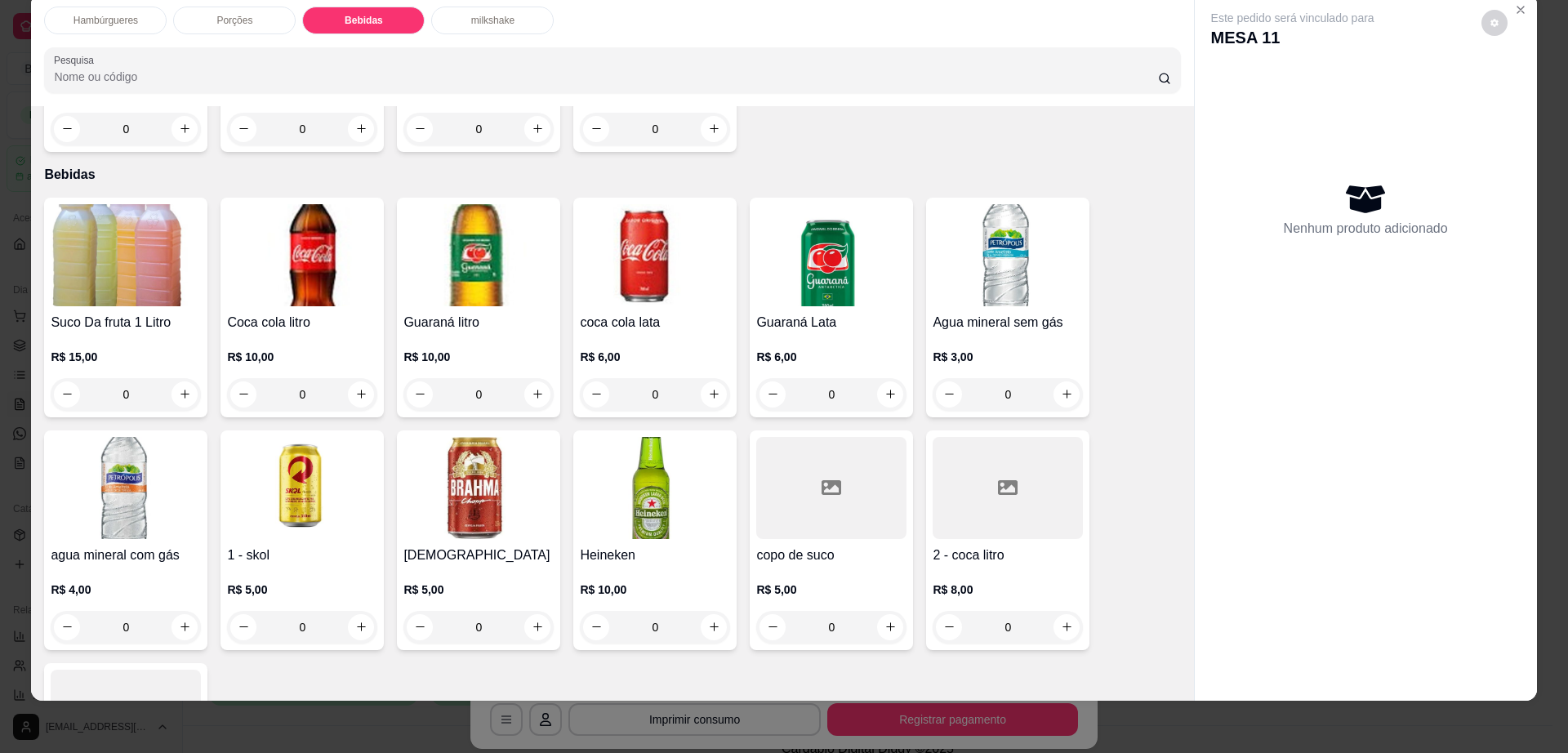
click at [555, 392] on div "Suco Da fruta 1 Litro R$ 15,00 0 Coca cola litro R$ 10,00 0 Guaraná litro R$ 10…" at bounding box center [612, 540] width 1136 height 685
click at [522, 437] on img at bounding box center [479, 488] width 150 height 102
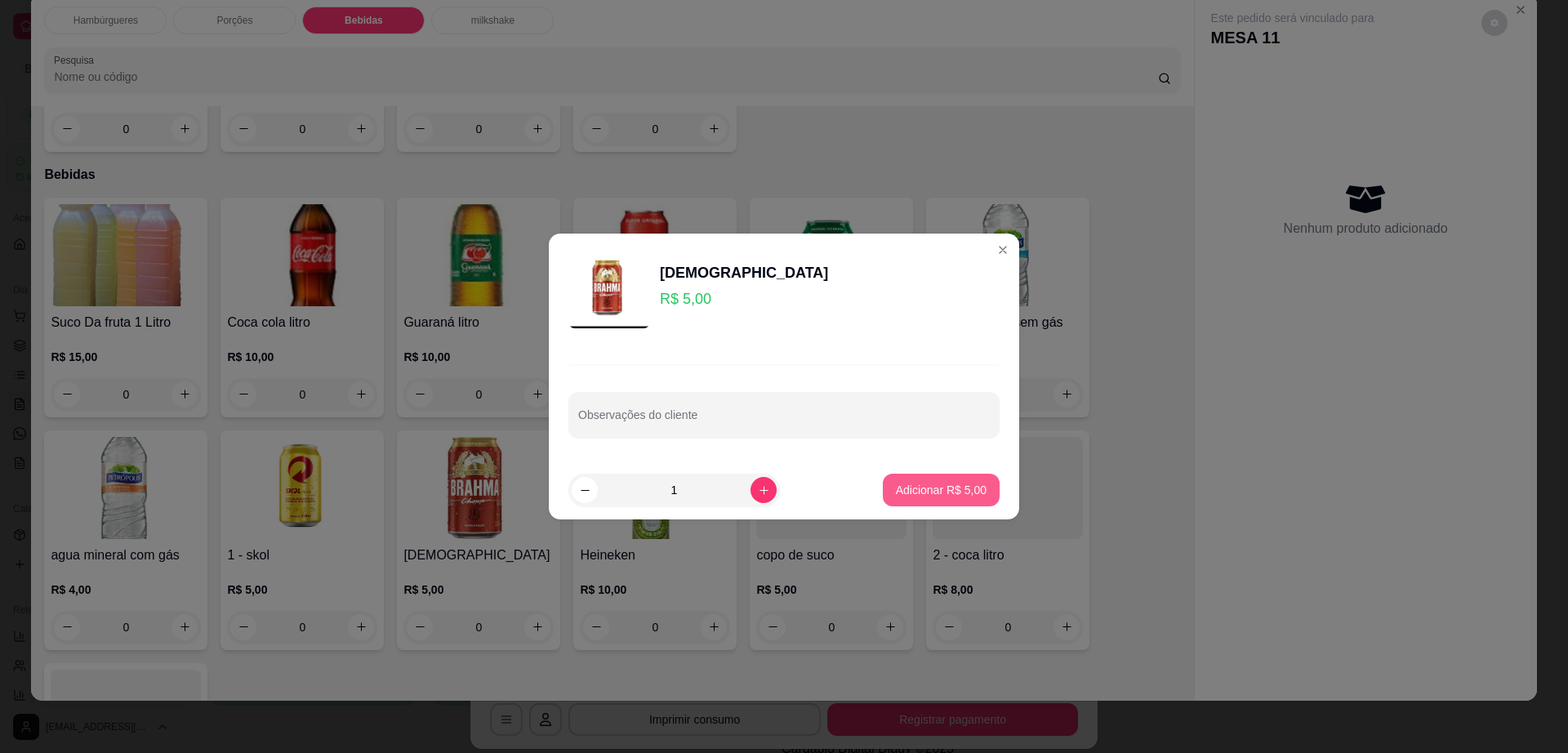
click at [937, 478] on button "Adicionar R$ 5,00" at bounding box center [941, 490] width 116 height 33
type input "1"
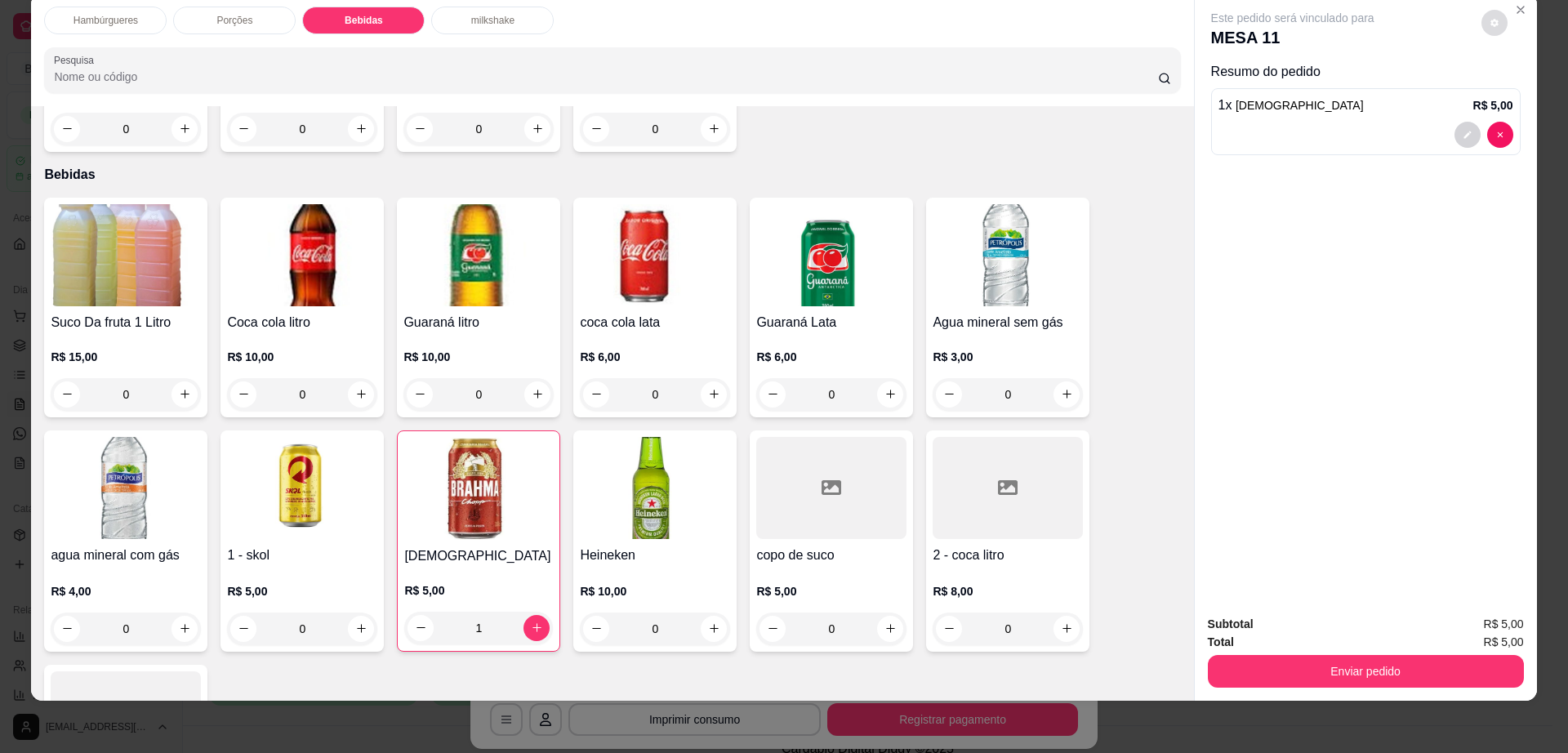
click at [1495, 21] on button "decrease-product-quantity" at bounding box center [1495, 22] width 26 height 26
click at [1523, 92] on span "Automatic updates" at bounding box center [1524, 88] width 33 height 20
click at [1517, 92] on input "Automatic updates" at bounding box center [1512, 93] width 10 height 10
checkbox input "false"
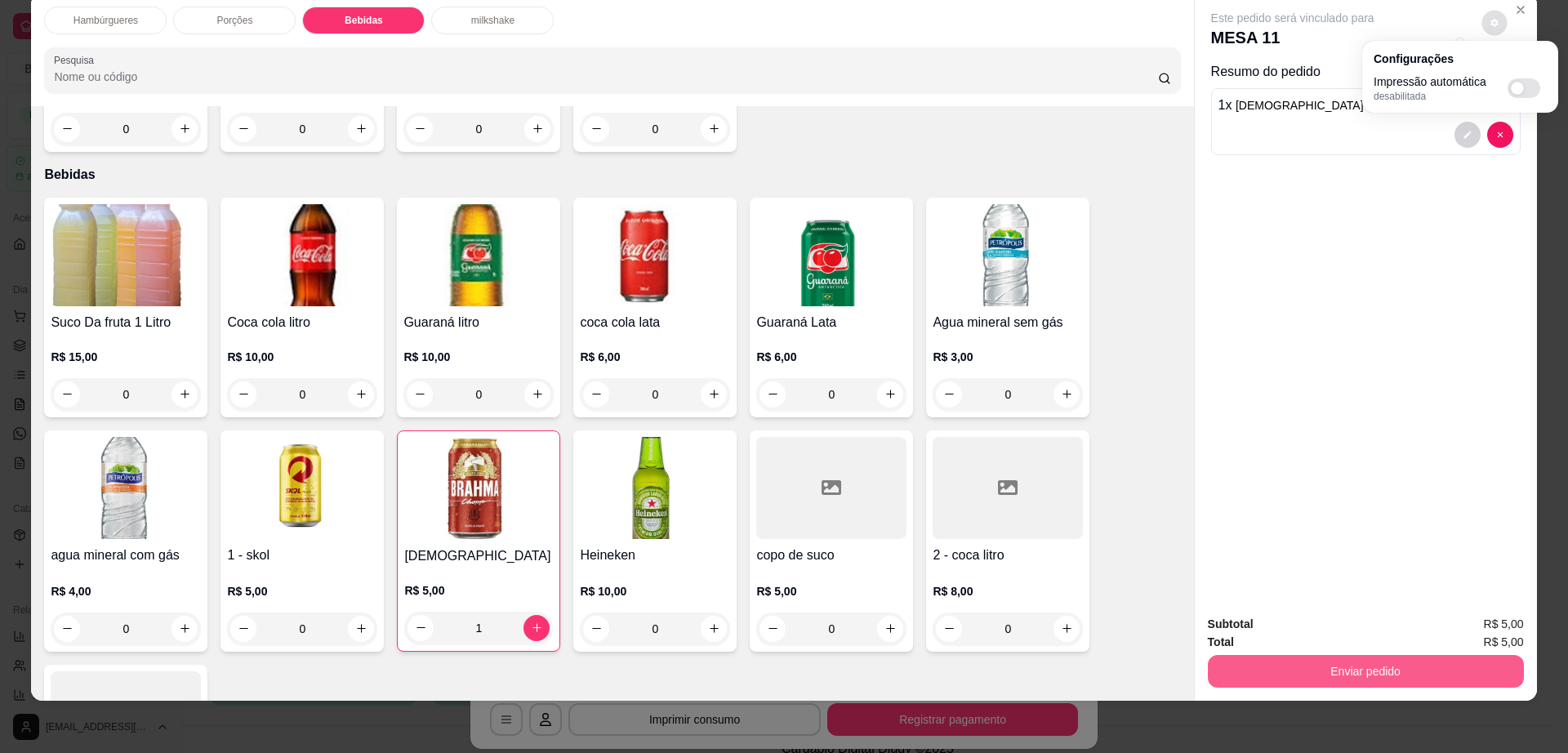
click at [1251, 665] on button "Enviar pedido" at bounding box center [1365, 671] width 316 height 33
click at [1251, 665] on button "Enviar pedido" at bounding box center [1364, 671] width 306 height 32
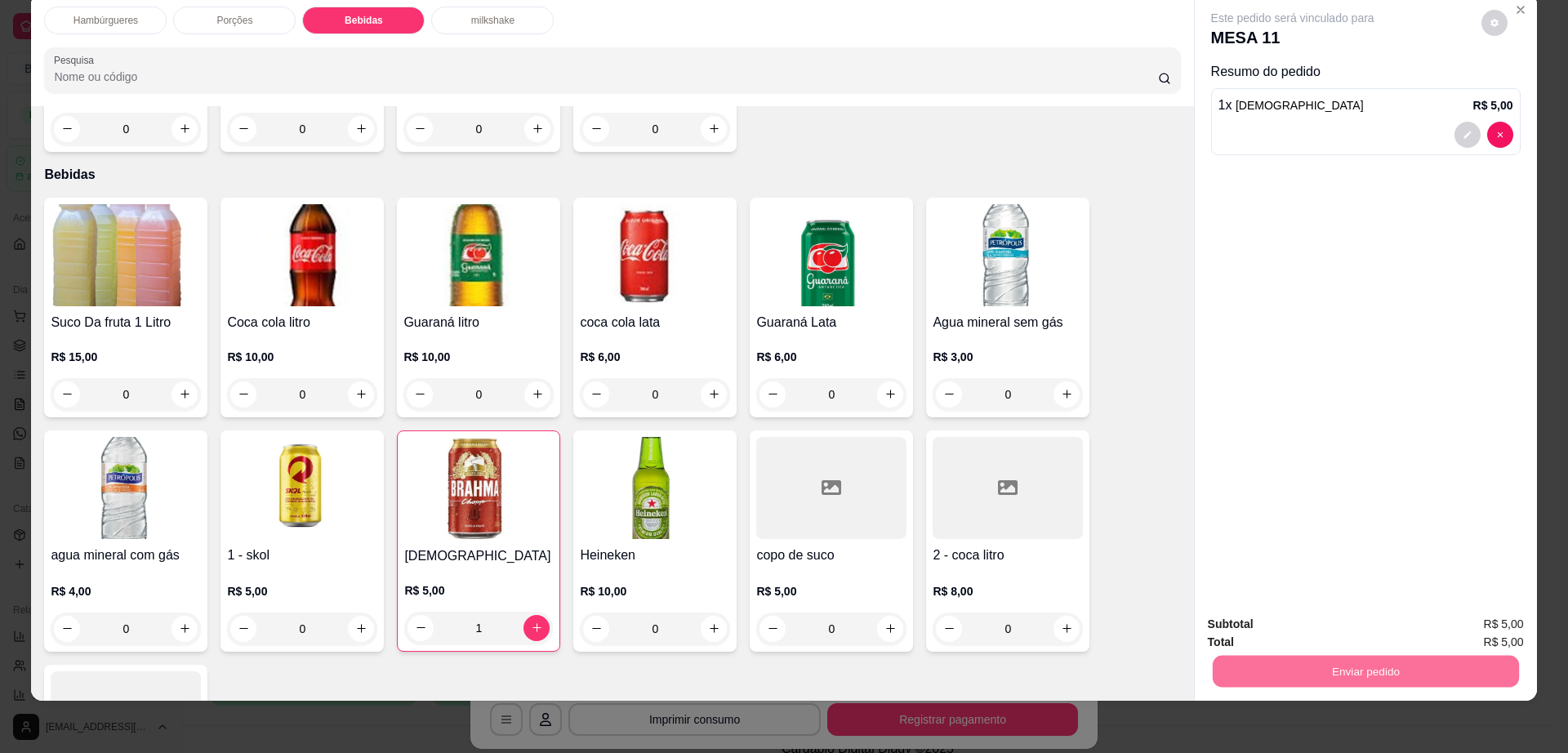
click at [1251, 629] on button "Não registrar e enviar pedido" at bounding box center [1309, 631] width 165 height 30
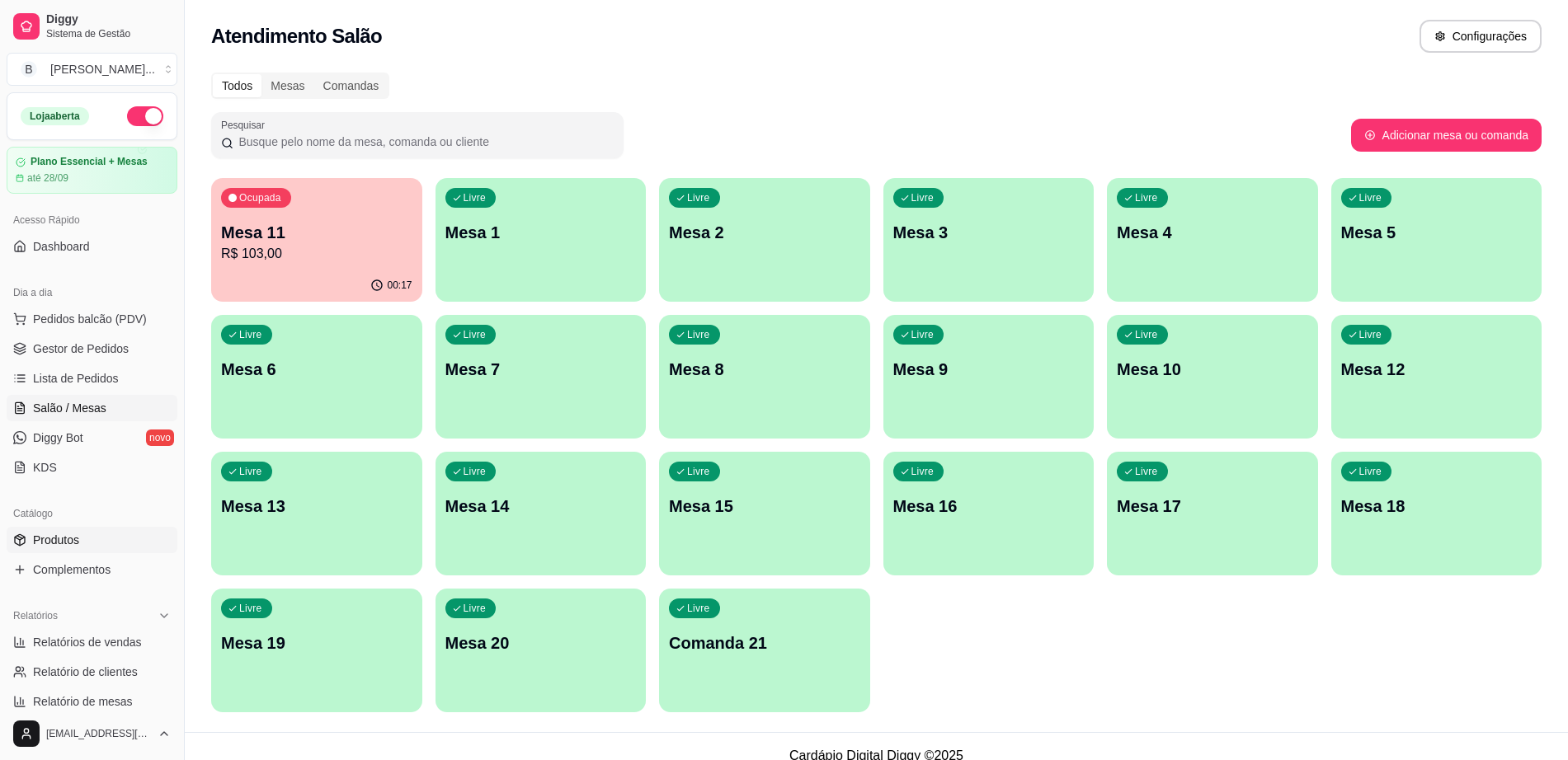
click at [105, 532] on link "Produtos" at bounding box center [92, 540] width 171 height 26
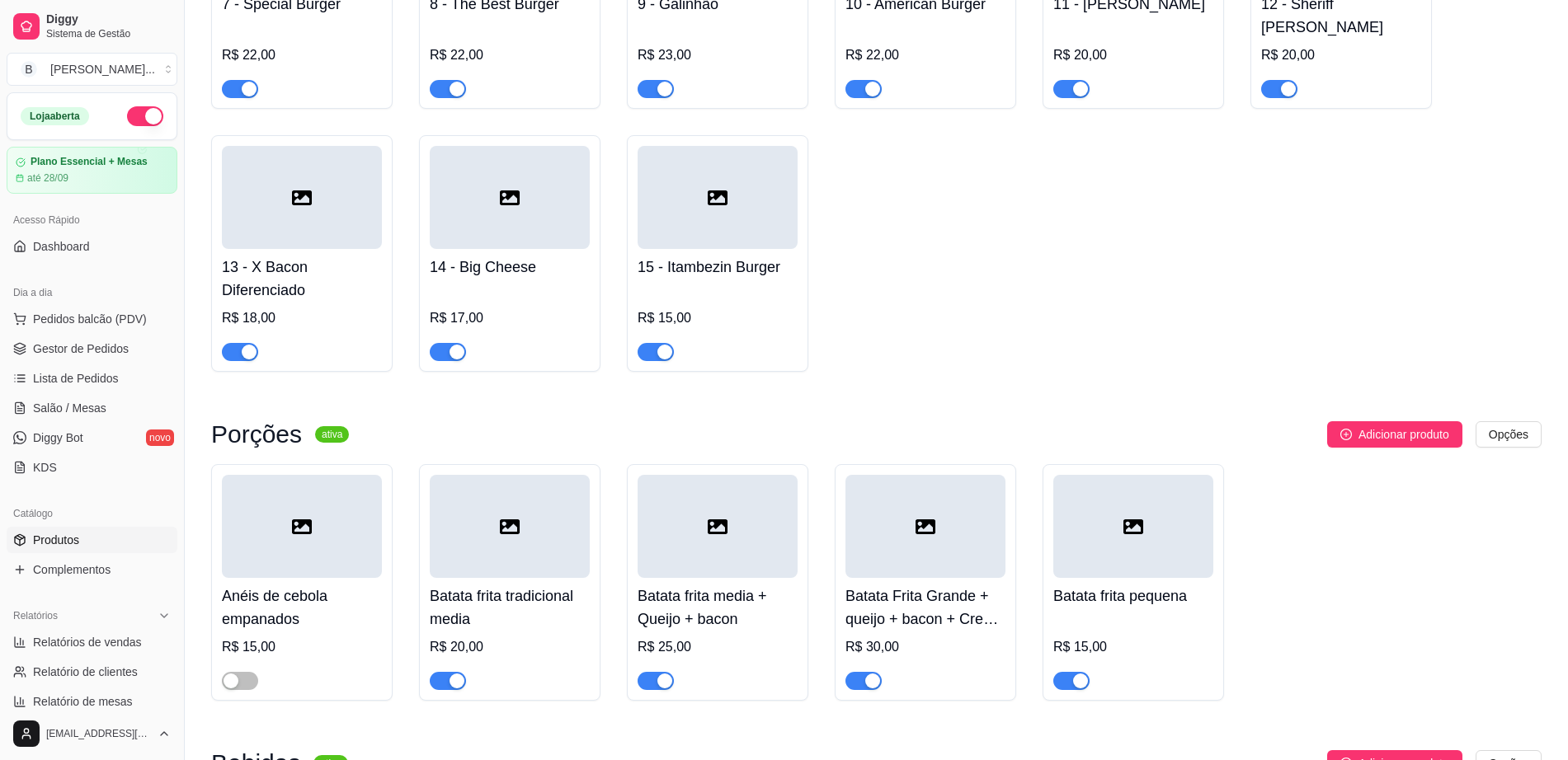
scroll to position [1133, 0]
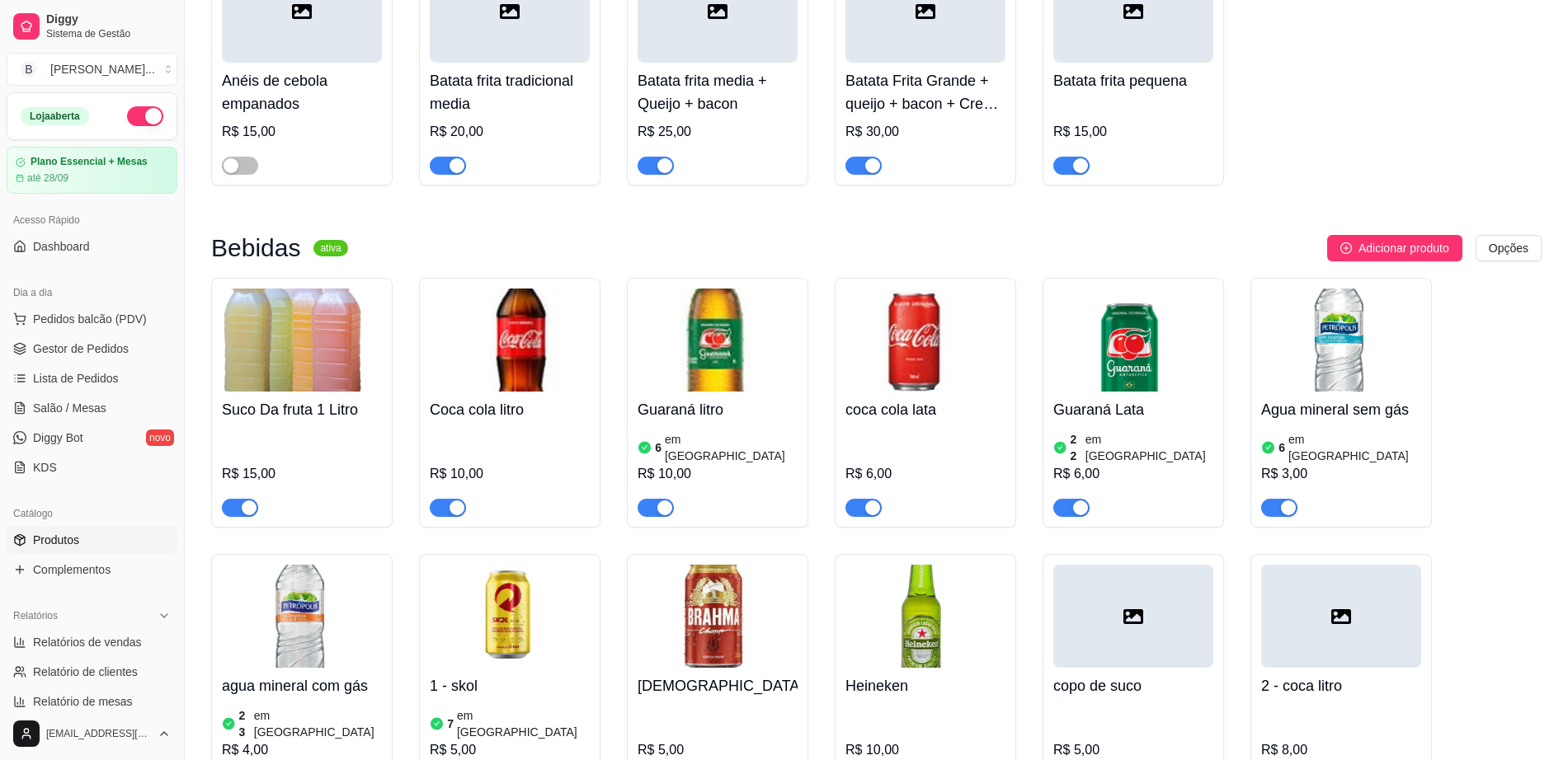
click at [104, 555] on ul "Produtos Complementos" at bounding box center [92, 555] width 171 height 56
click at [104, 571] on span "Complementos" at bounding box center [71, 569] width 78 height 17
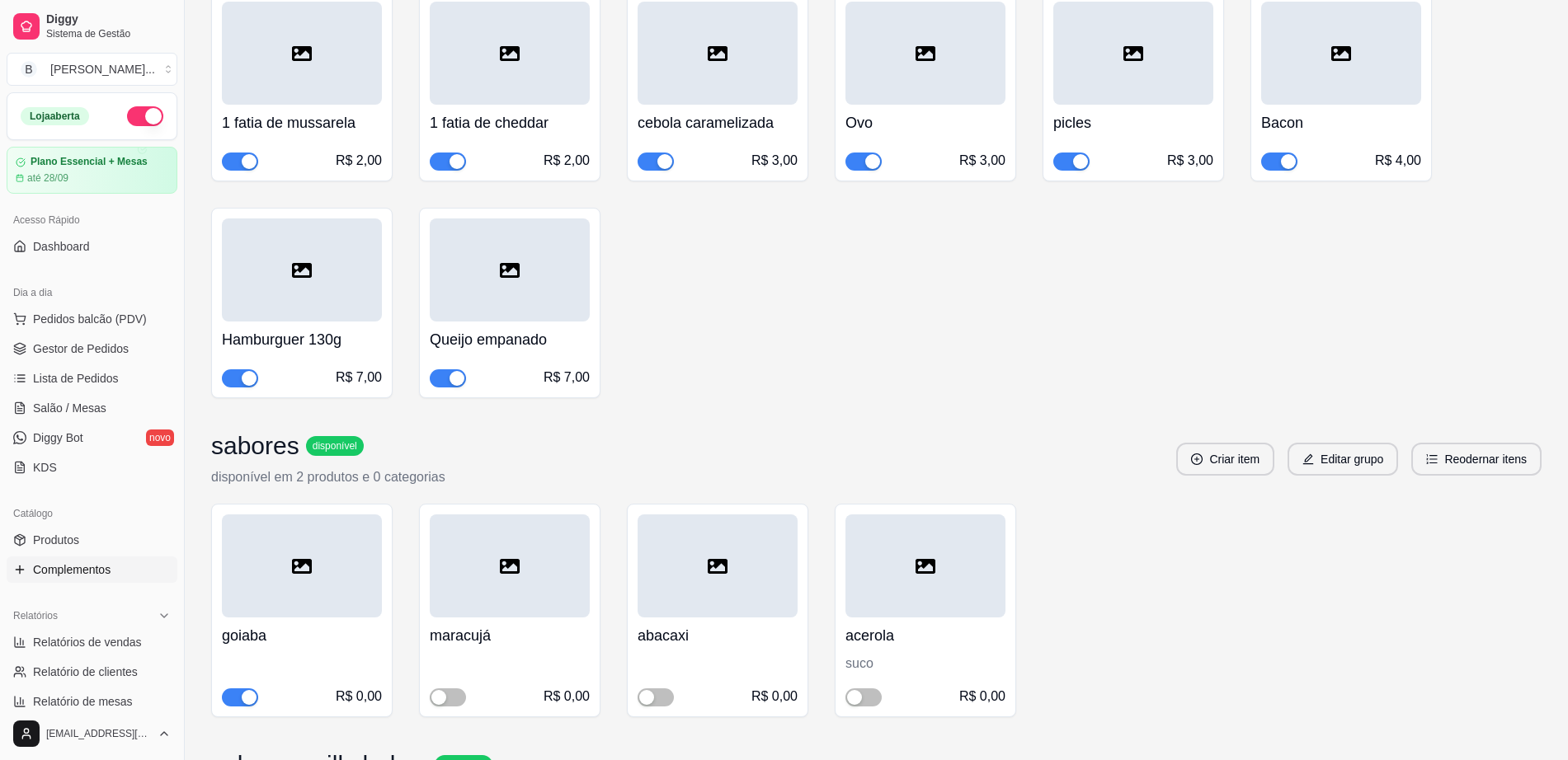
scroll to position [721, 0]
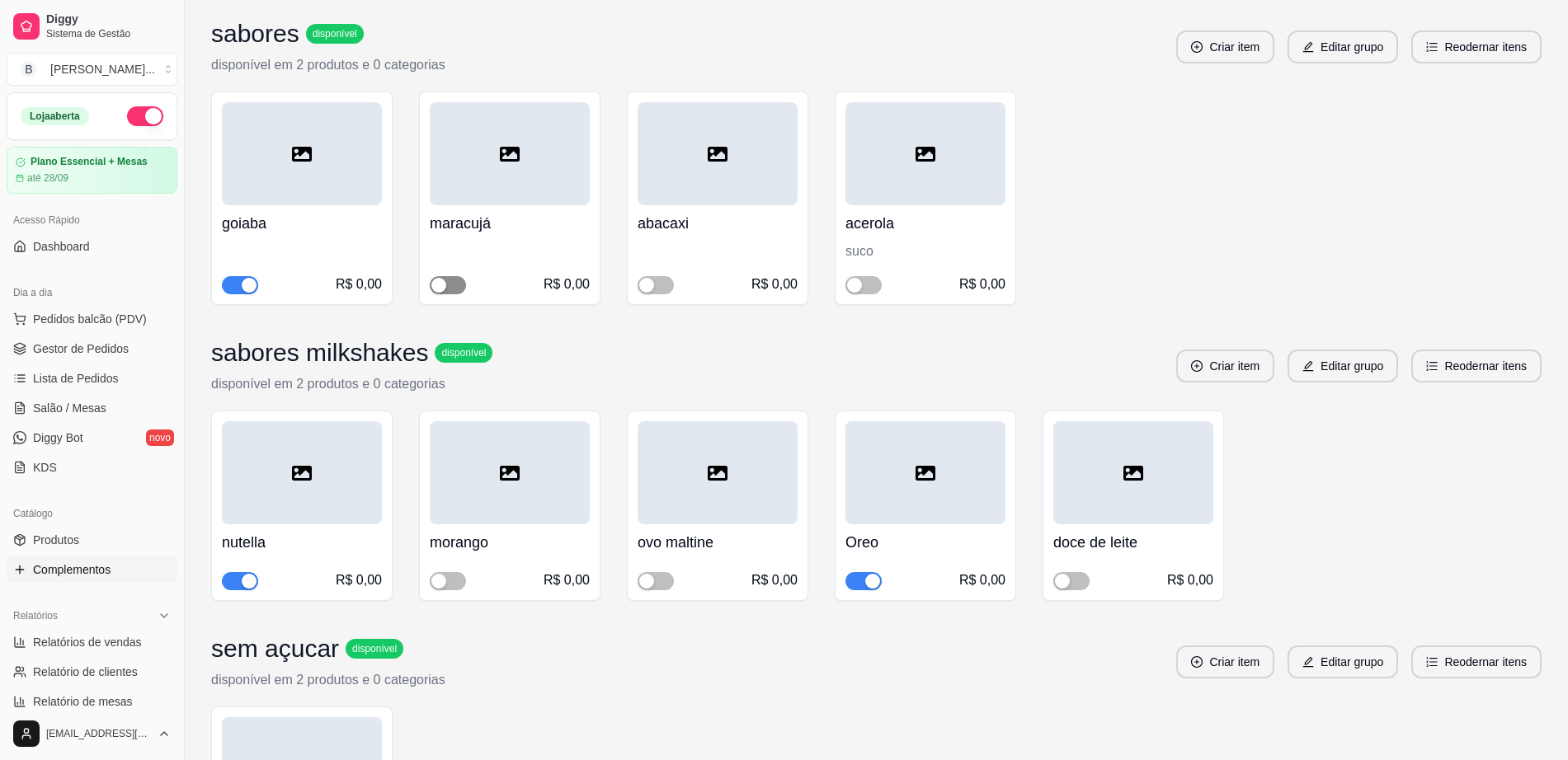
click at [441, 282] on div "button" at bounding box center [438, 285] width 15 height 15
click at [660, 288] on span "button" at bounding box center [656, 285] width 37 height 18
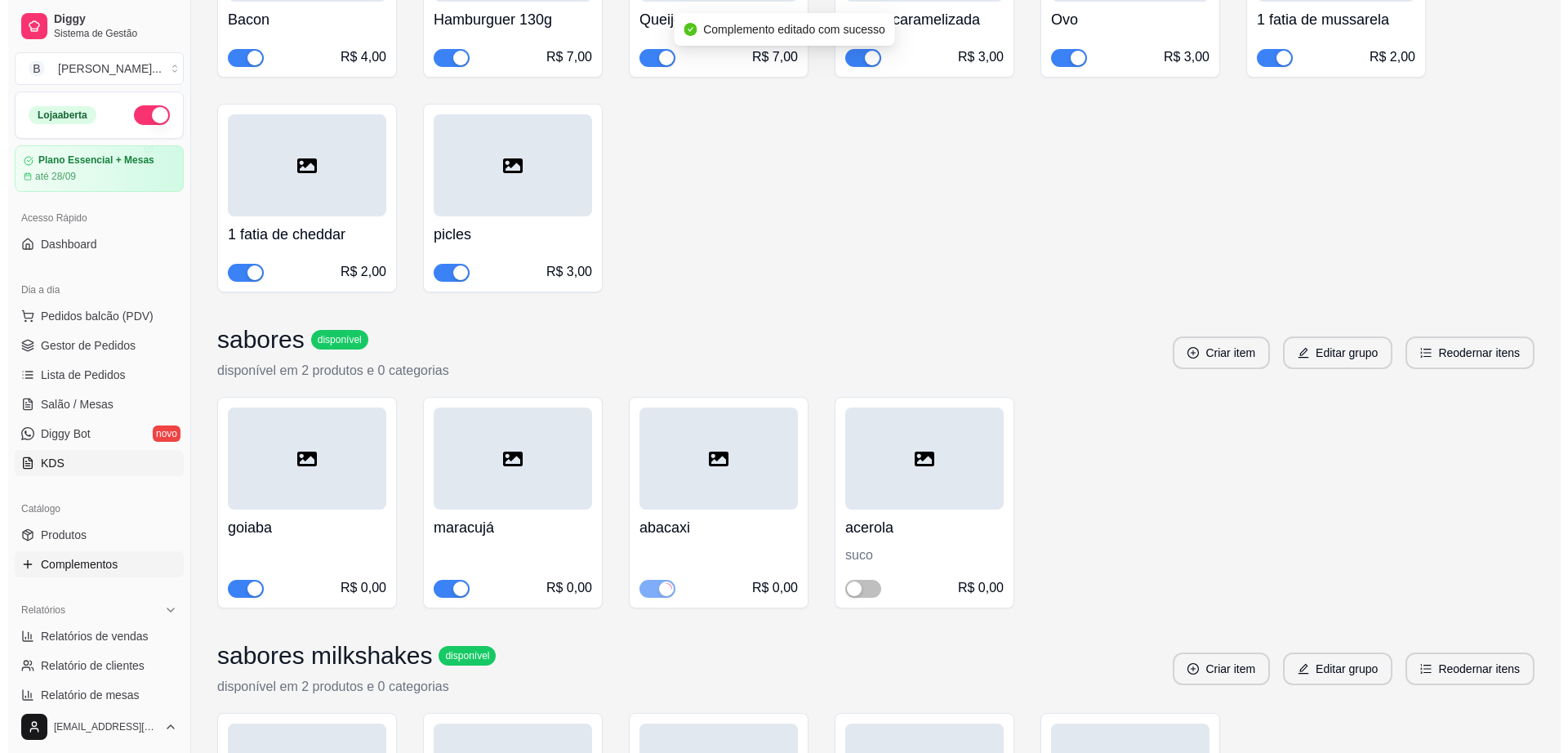
scroll to position [0, 0]
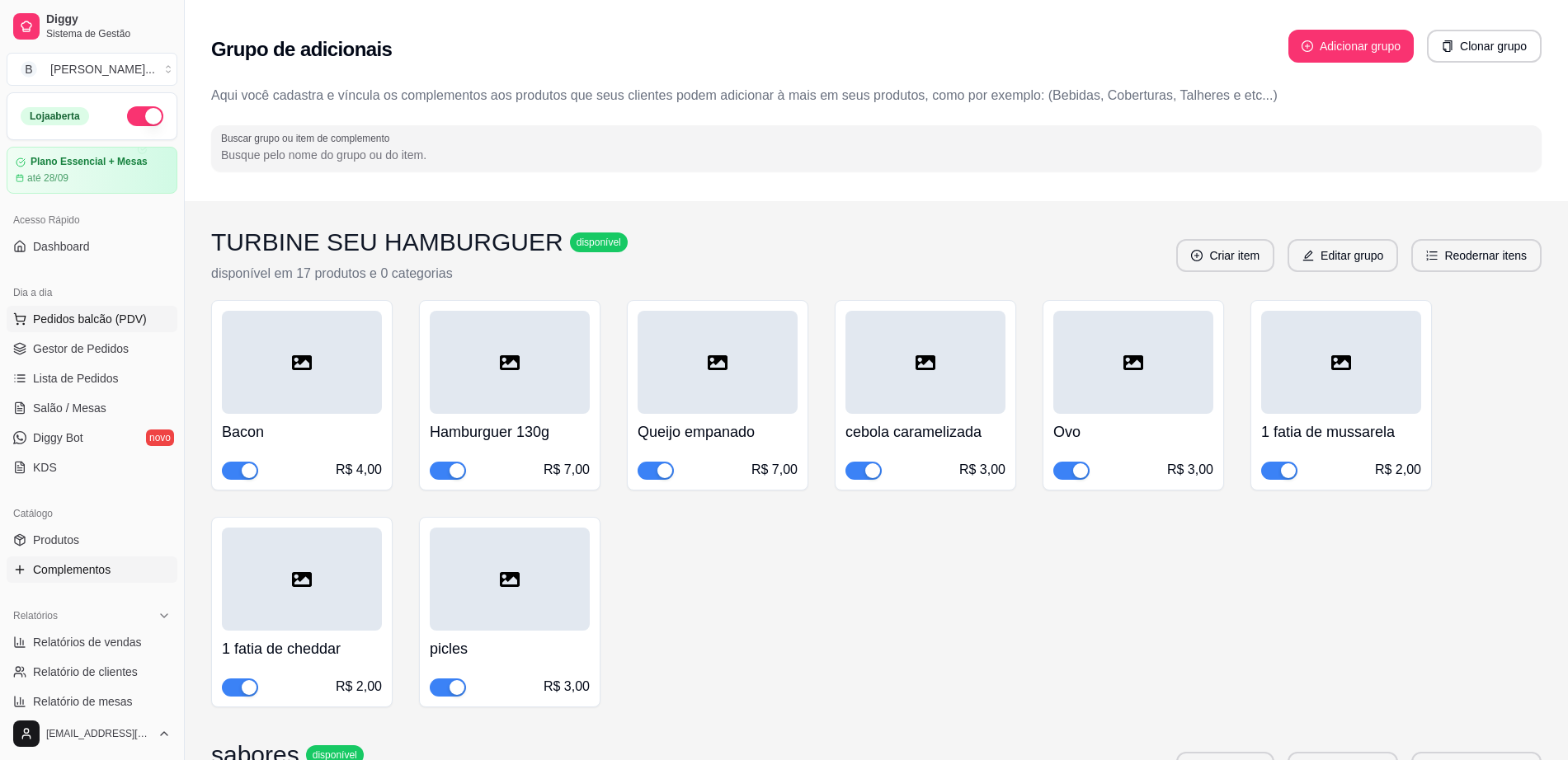
click at [101, 315] on span "Pedidos balcão (PDV)" at bounding box center [90, 319] width 114 height 17
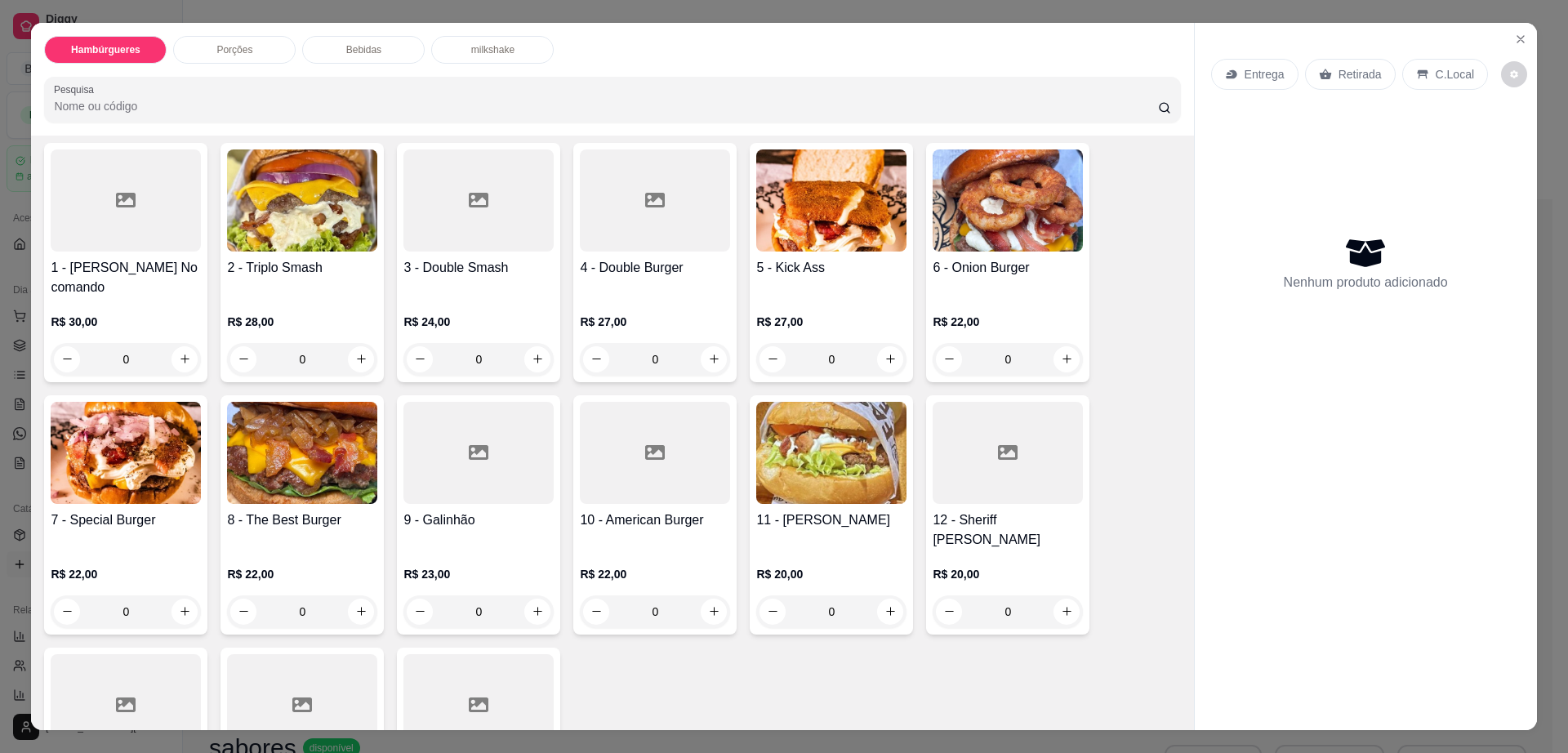
scroll to position [306, 0]
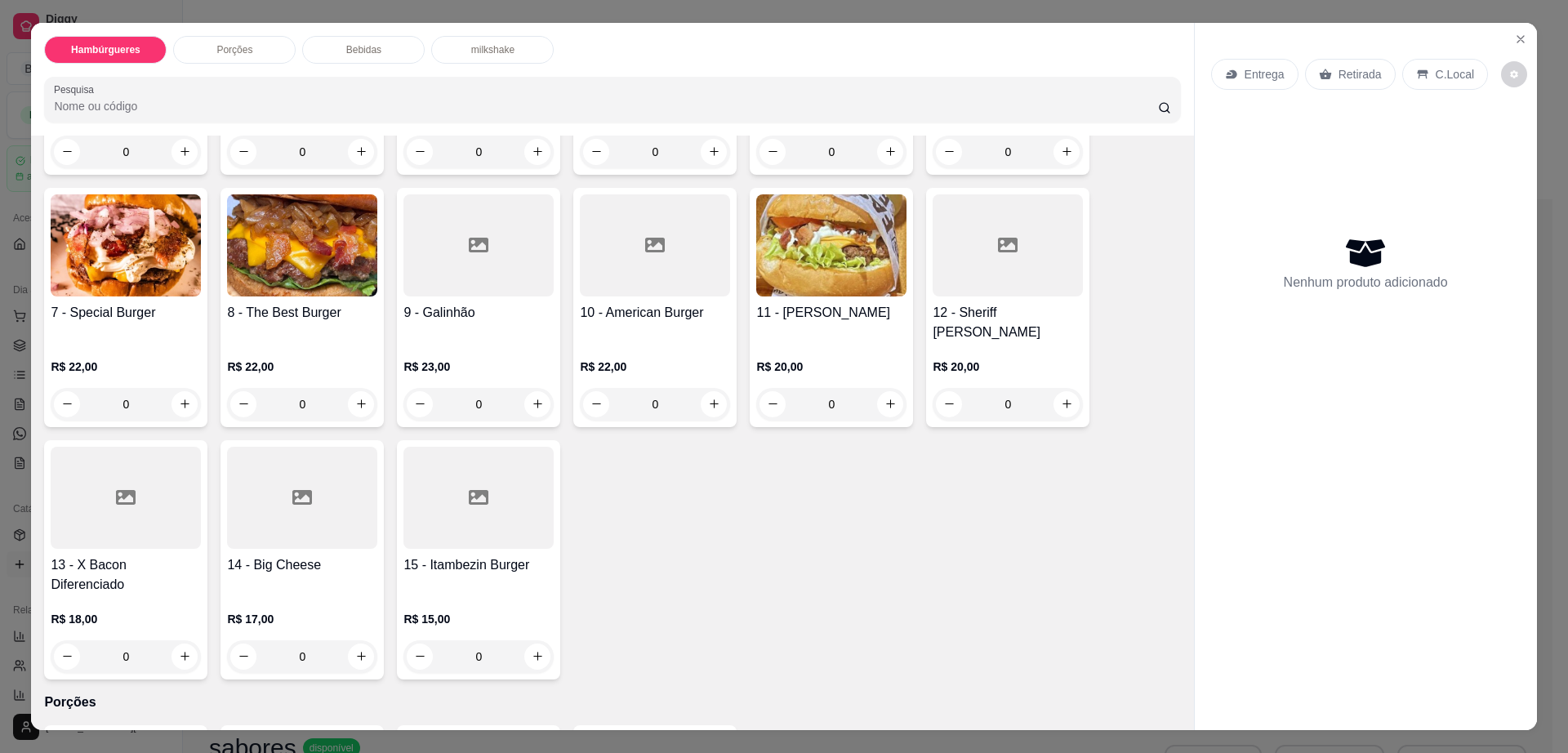
click at [461, 481] on div at bounding box center [479, 498] width 150 height 102
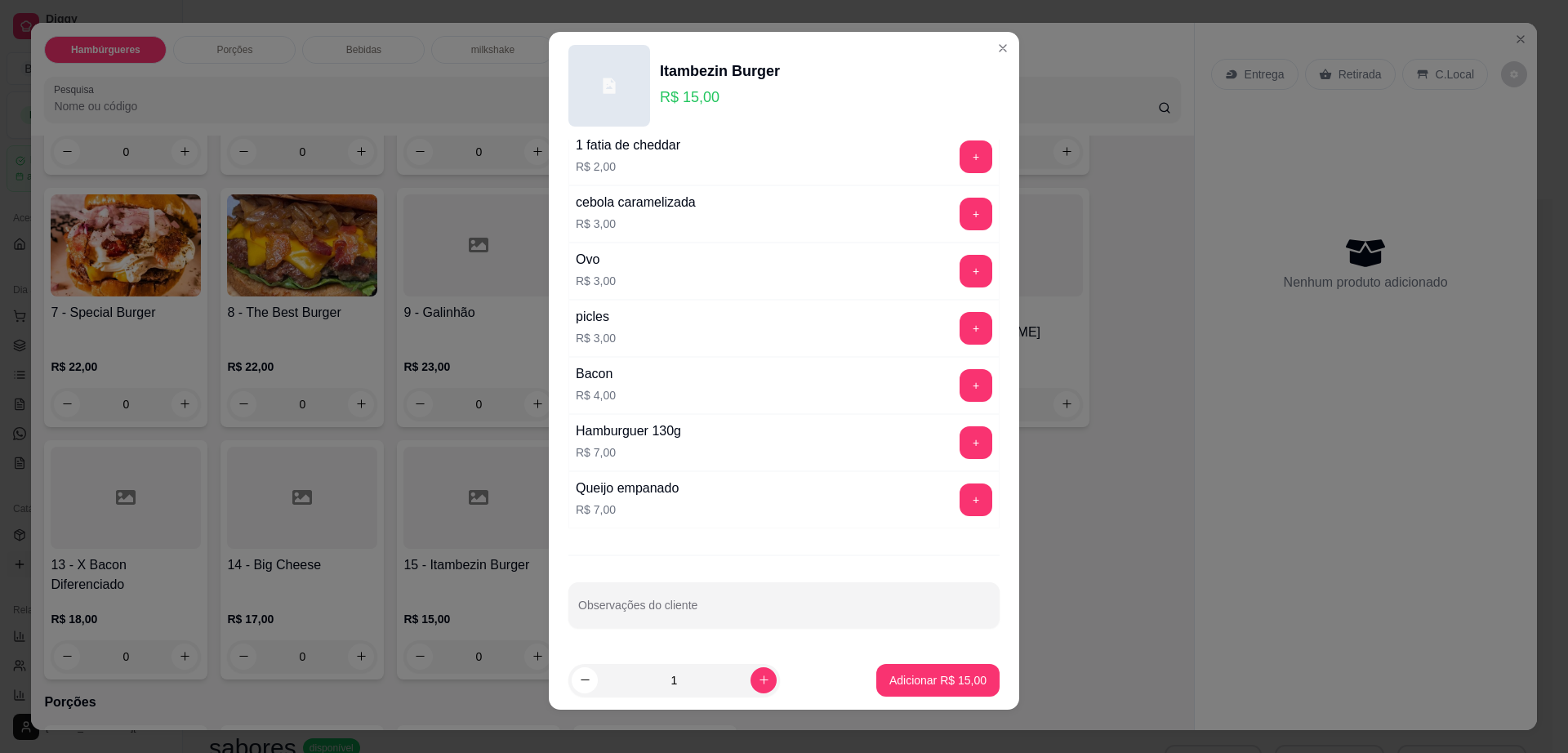
scroll to position [15, 0]
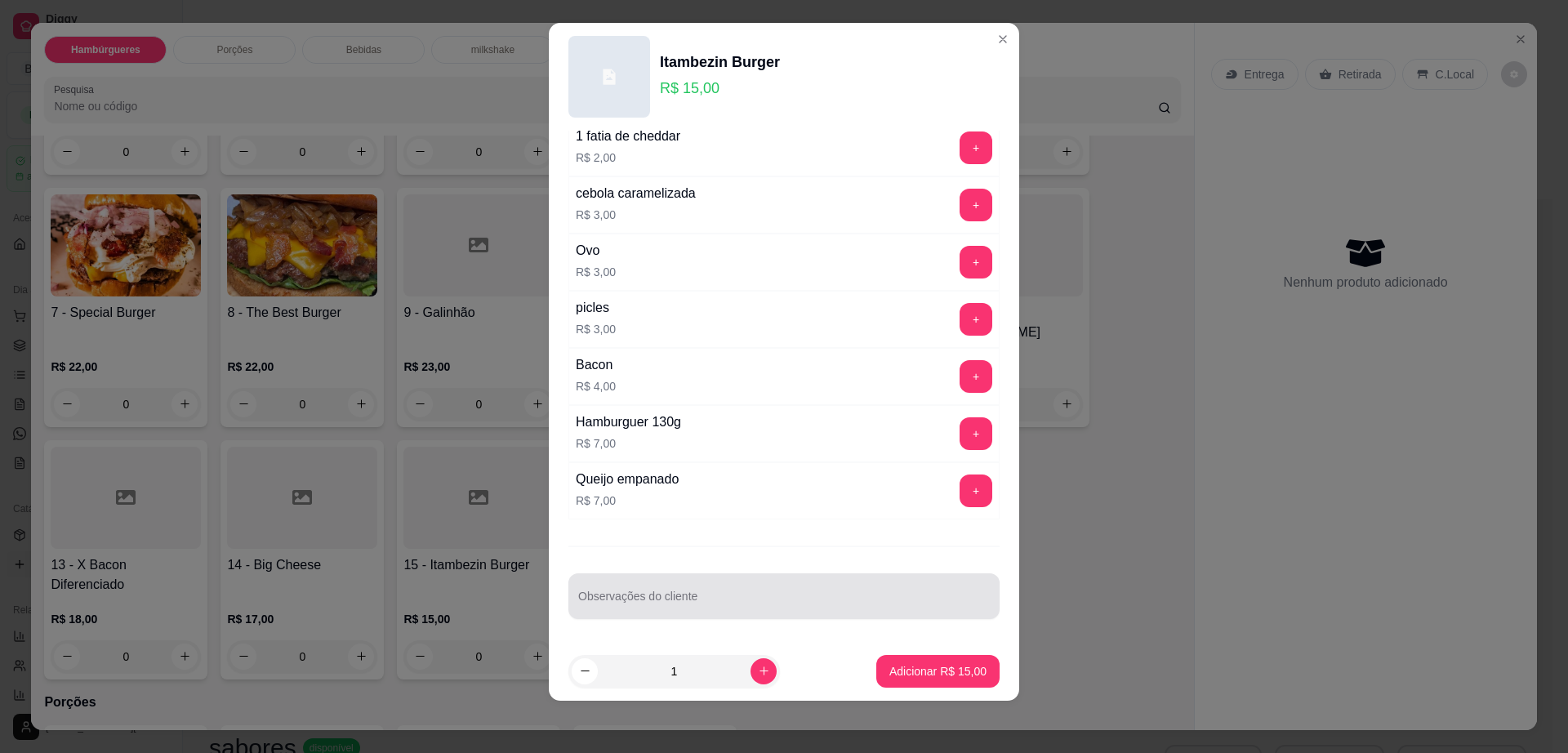
click at [732, 593] on div at bounding box center [783, 596] width 411 height 33
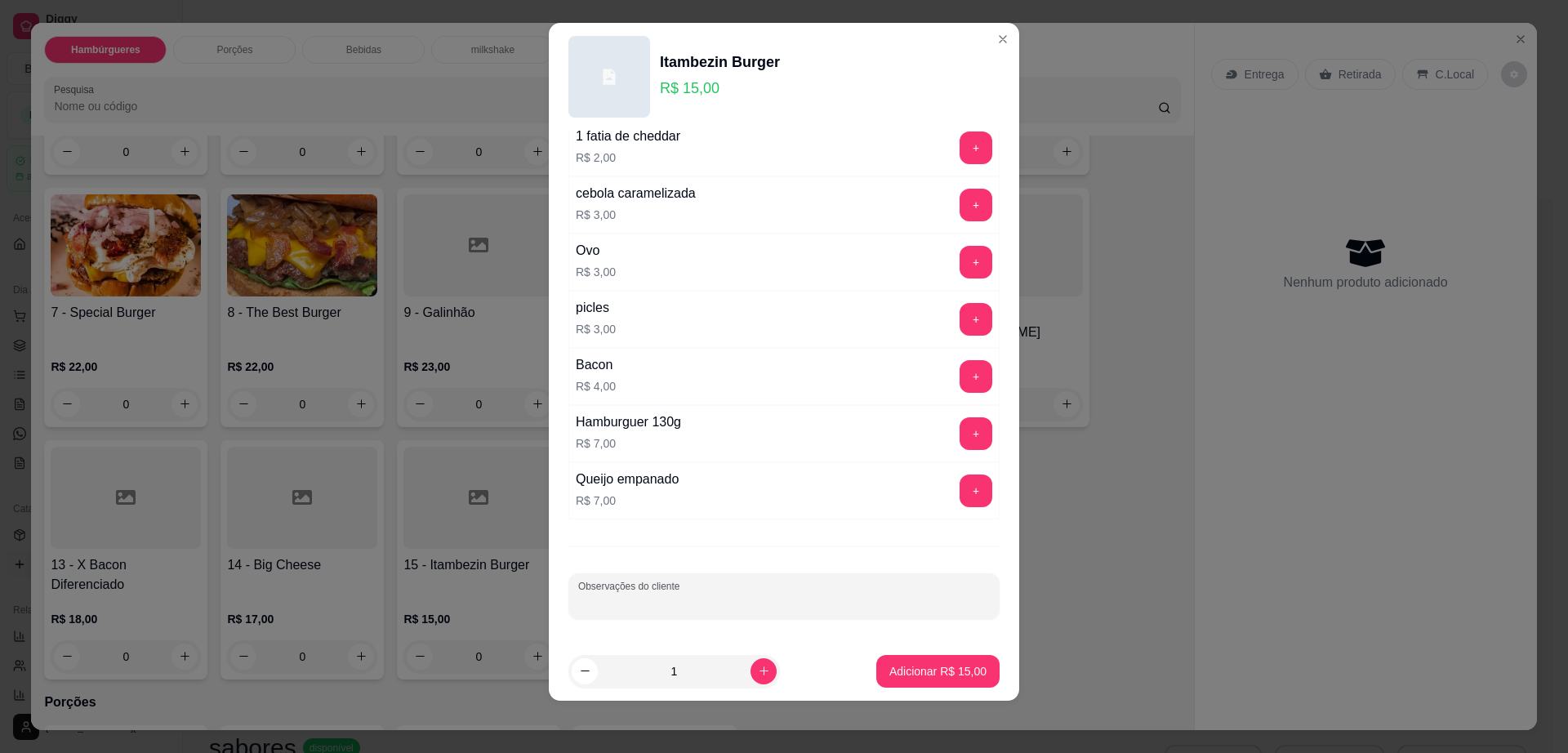
click at [732, 593] on div at bounding box center [783, 596] width 411 height 33
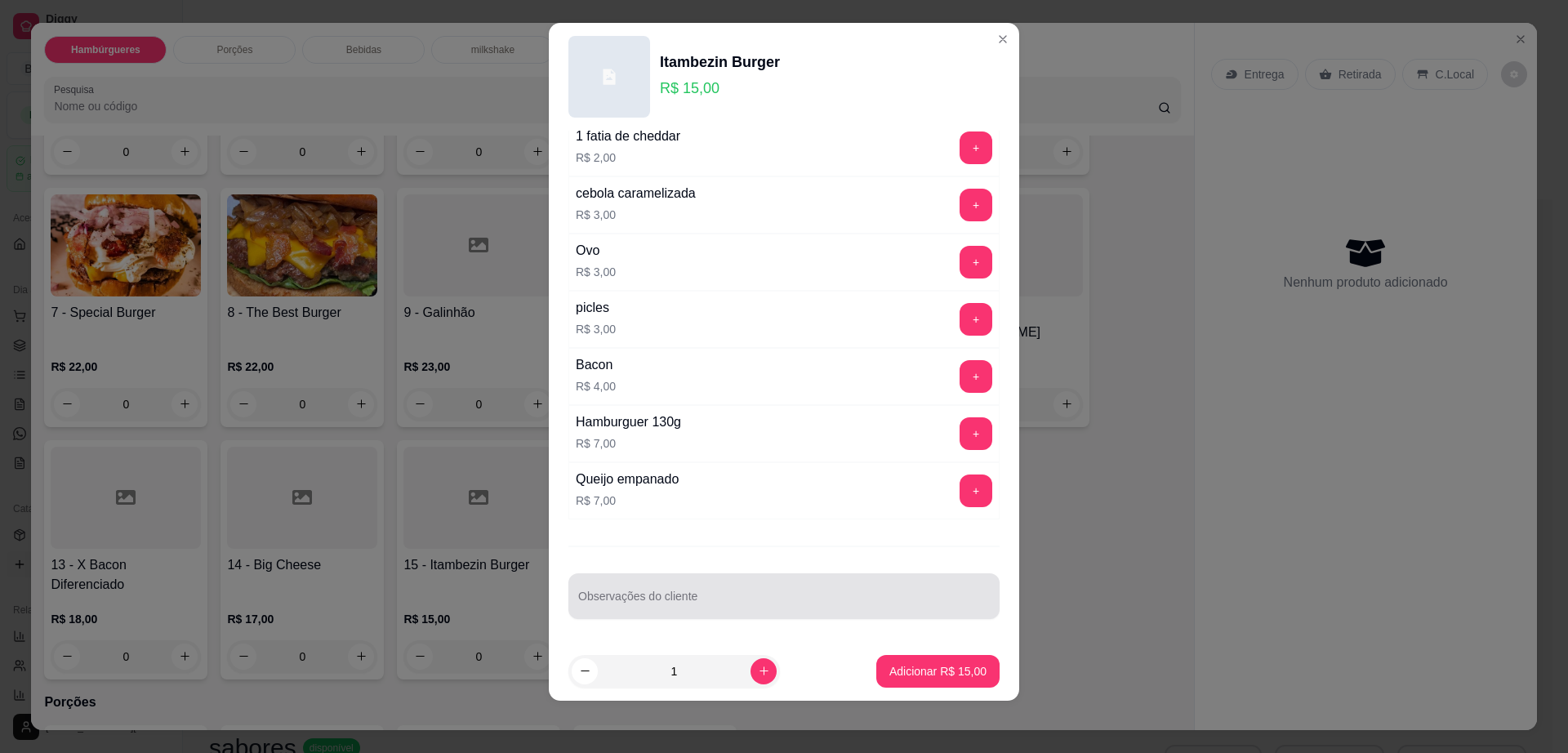
click at [732, 593] on div at bounding box center [783, 596] width 411 height 33
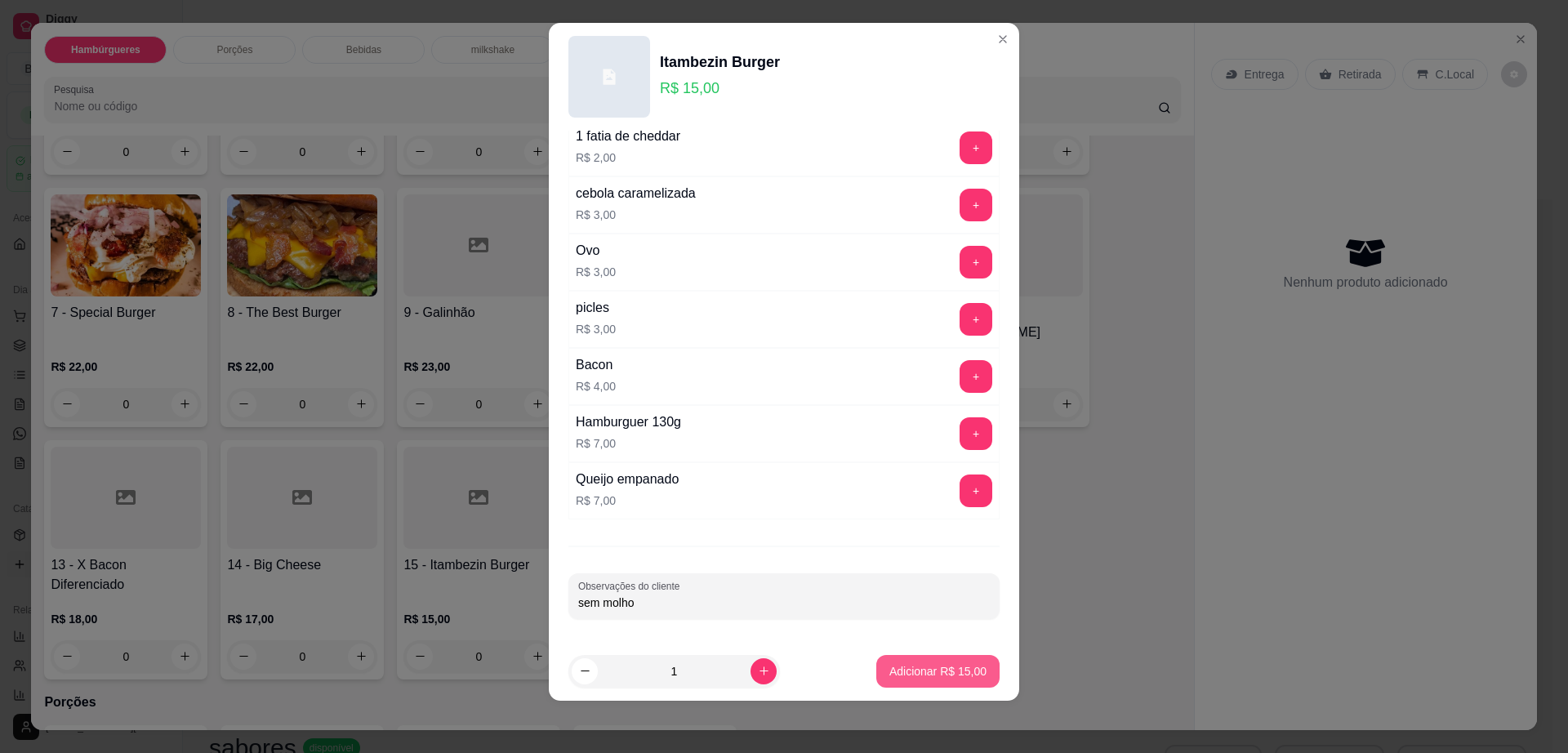
type input "sem molho"
click at [919, 679] on p "Adicionar R$ 15,00" at bounding box center [938, 671] width 97 height 16
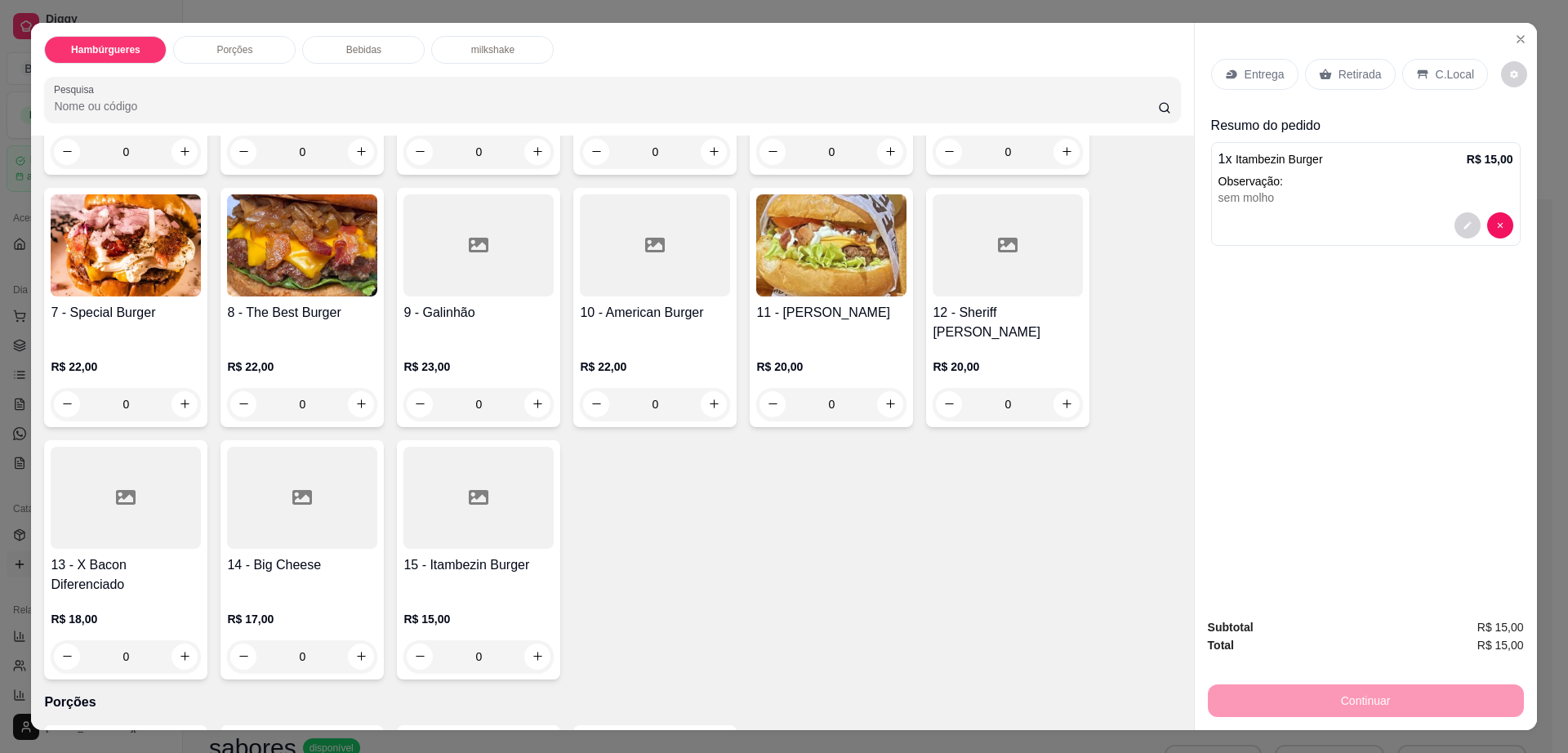
click at [1321, 60] on div "Retirada" at bounding box center [1350, 74] width 91 height 31
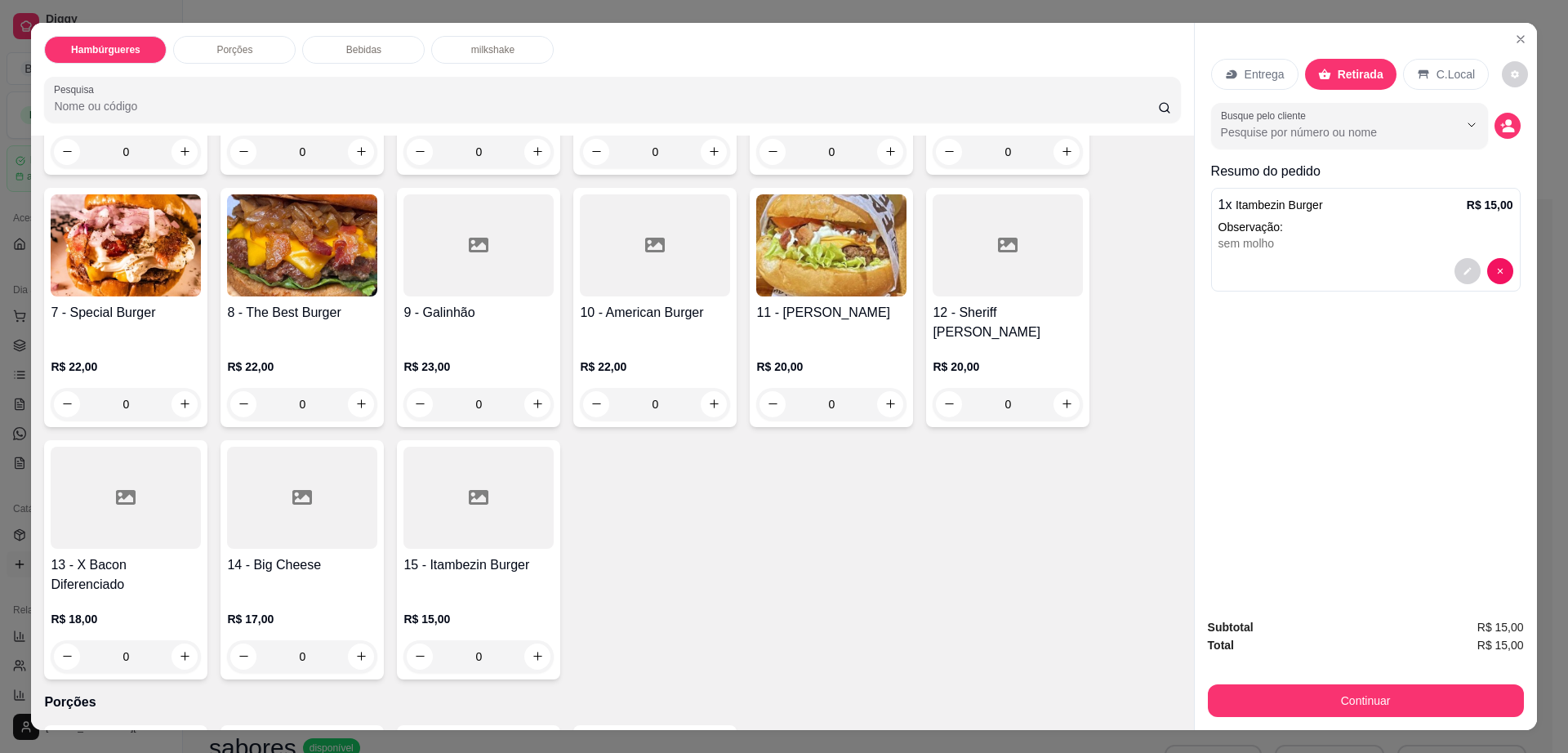
click at [253, 44] on div "Porções" at bounding box center [235, 50] width 122 height 28
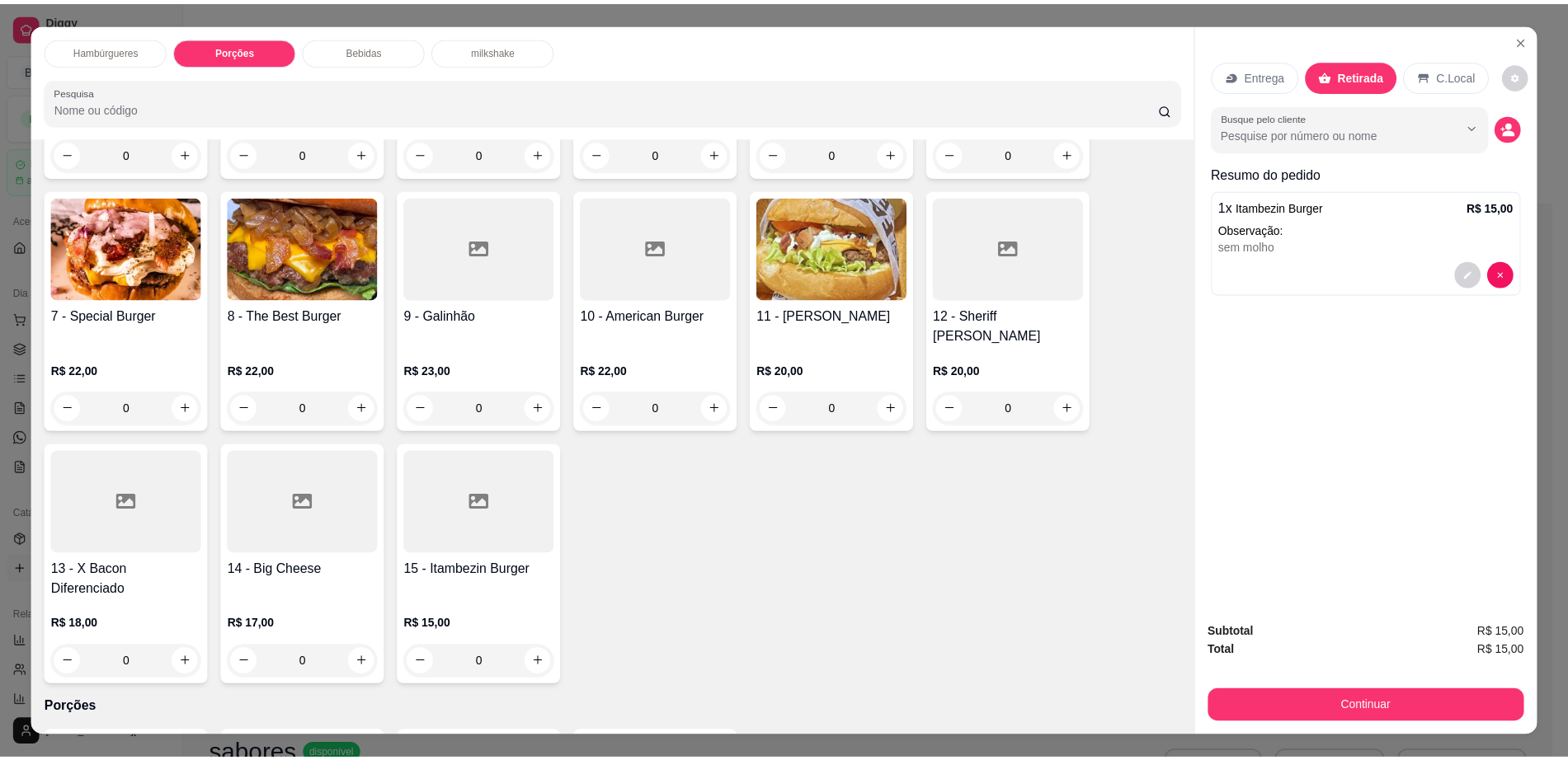
scroll to position [30, 0]
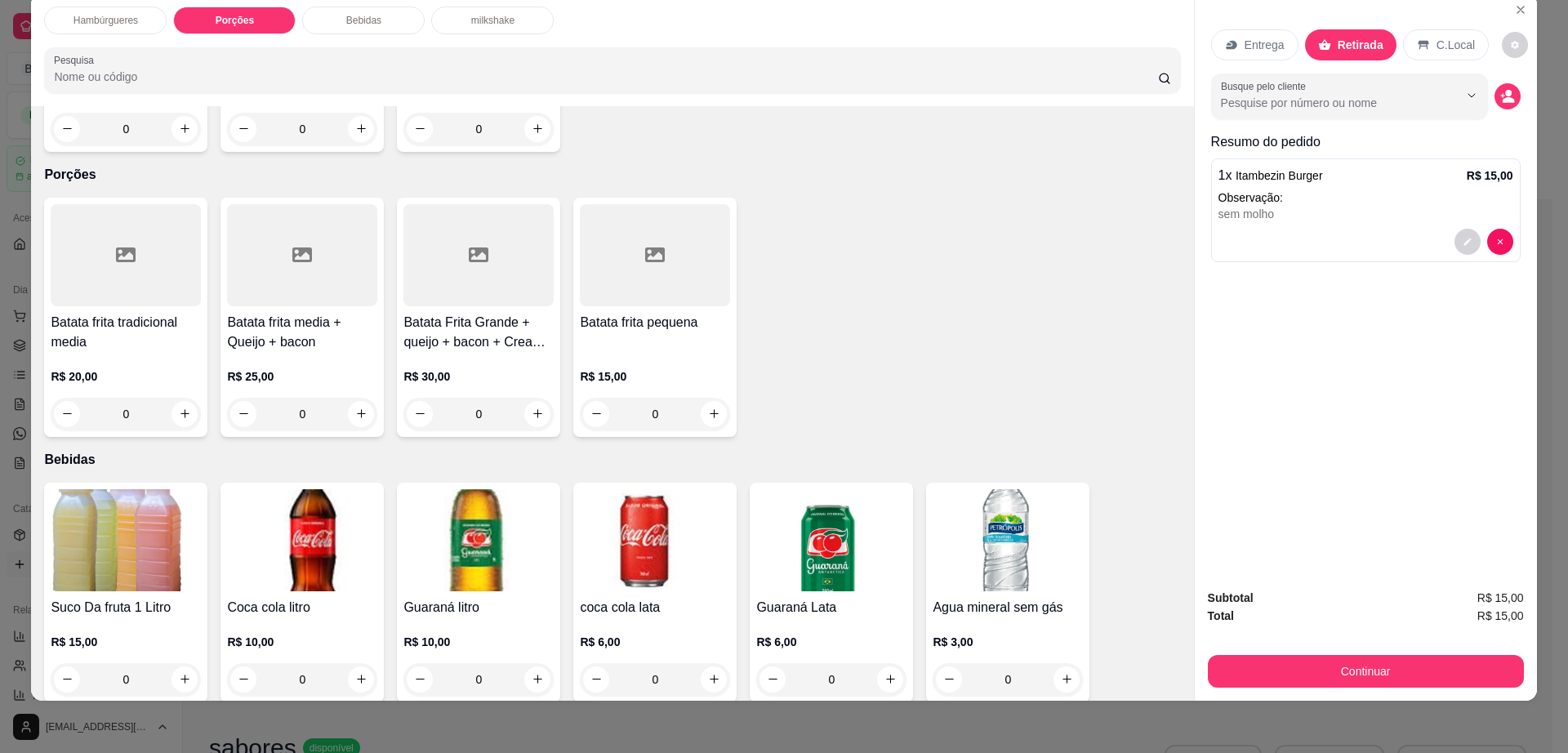
click at [668, 234] on div at bounding box center [655, 255] width 150 height 102
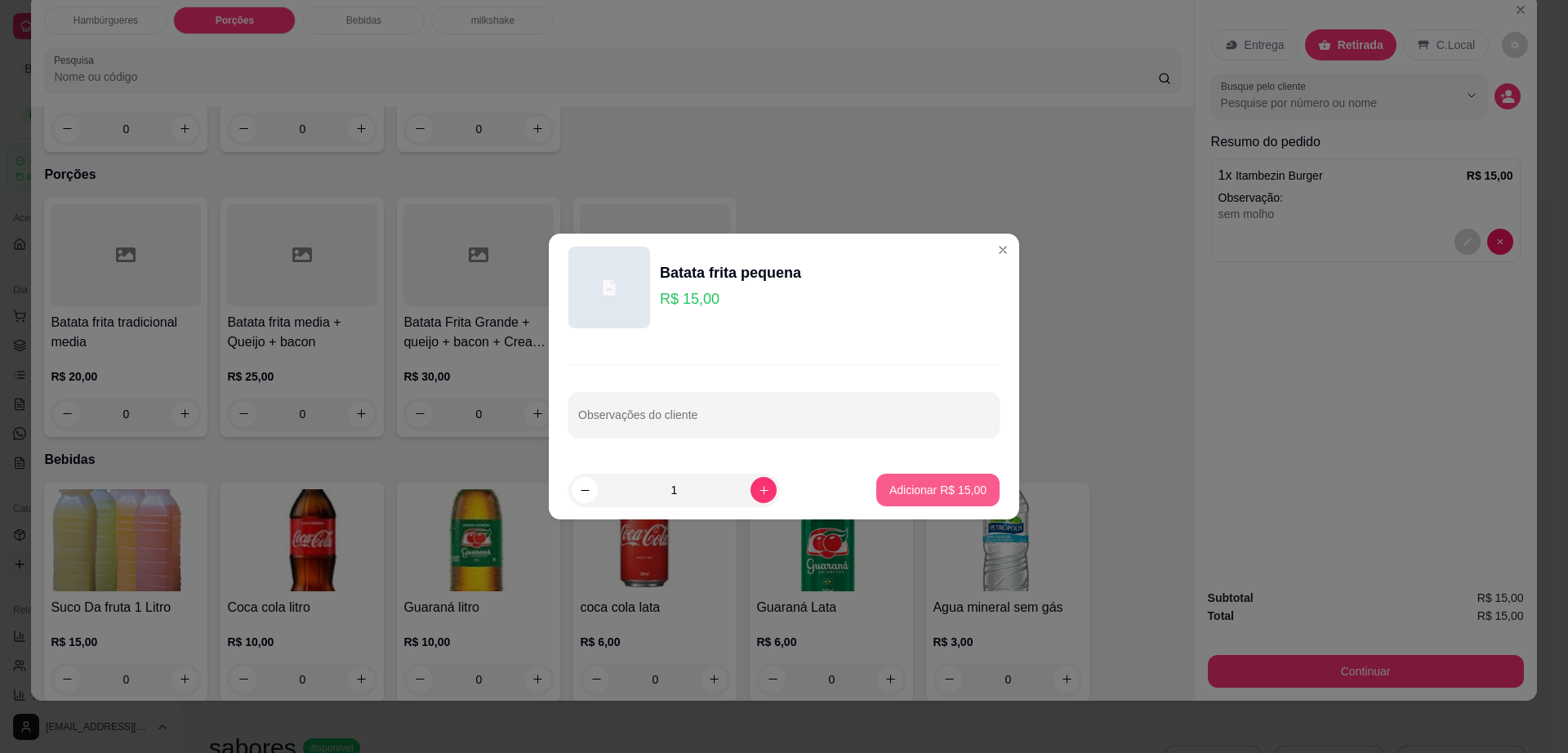
click at [887, 477] on button "Adicionar R$ 15,00" at bounding box center [938, 490] width 123 height 33
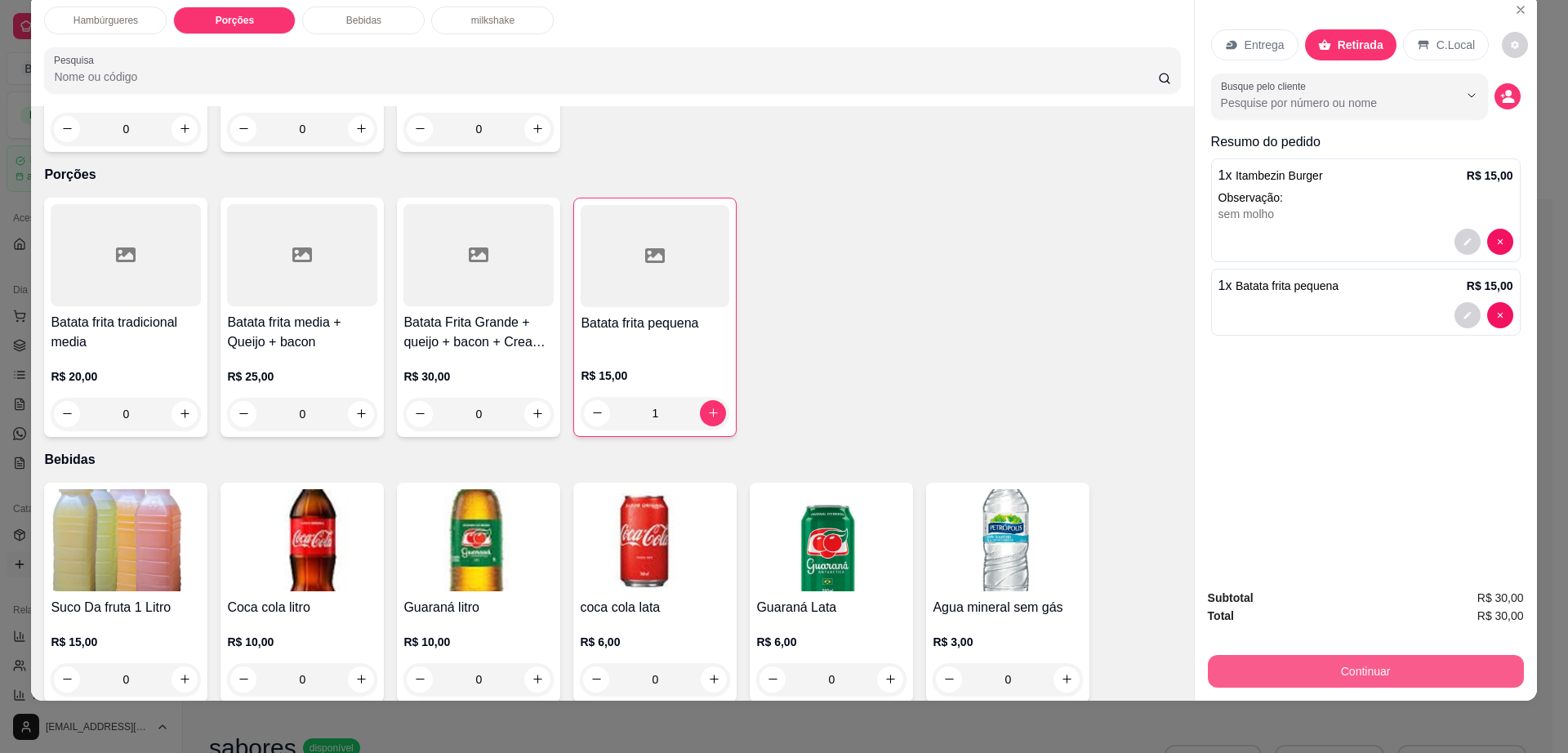
click at [1313, 667] on button "Continuar" at bounding box center [1365, 671] width 316 height 33
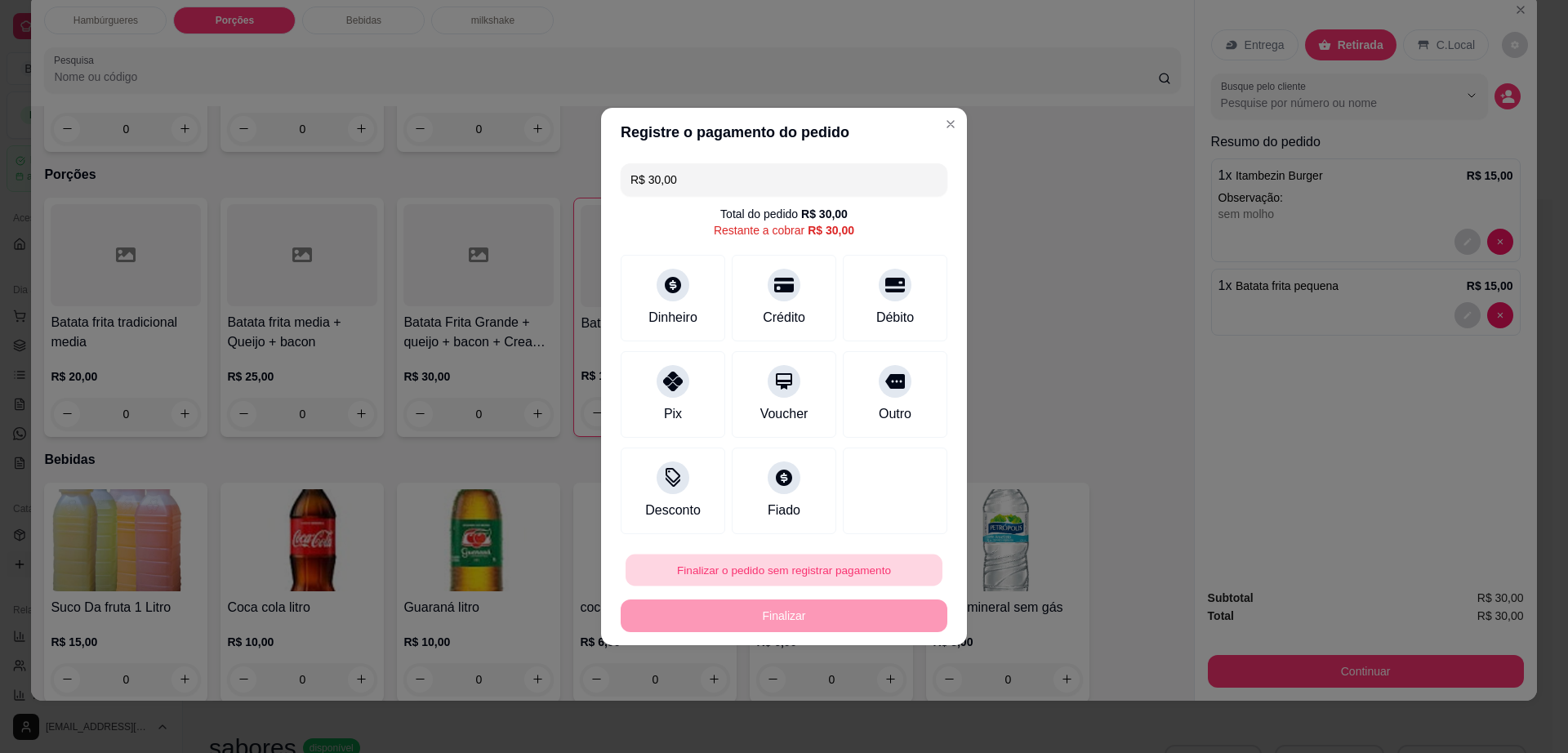
click at [810, 576] on button "Finalizar o pedido sem registrar pagamento" at bounding box center [783, 570] width 317 height 32
click at [881, 700] on button "Confirmar" at bounding box center [884, 704] width 58 height 24
type input "0"
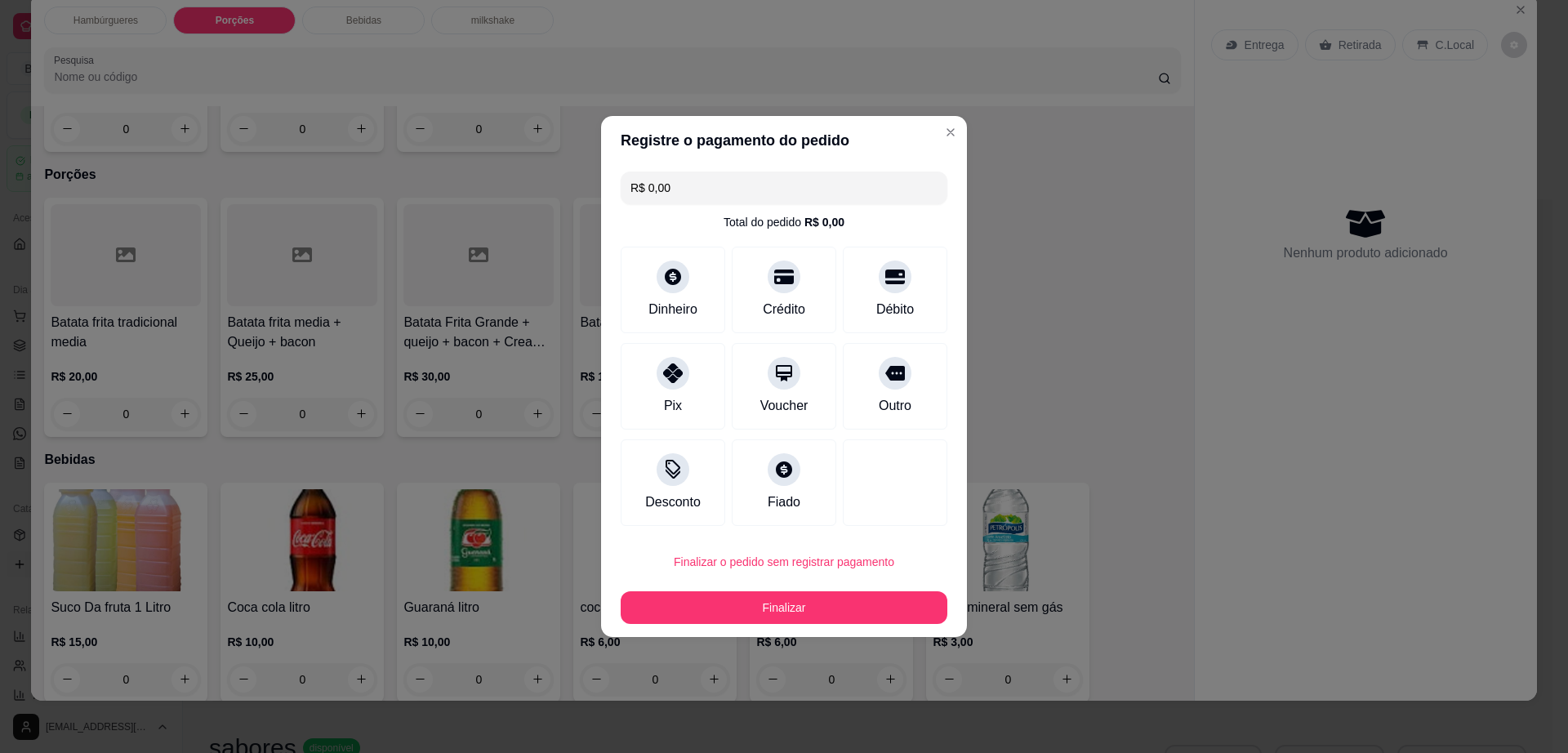
type input "R$ 0,00"
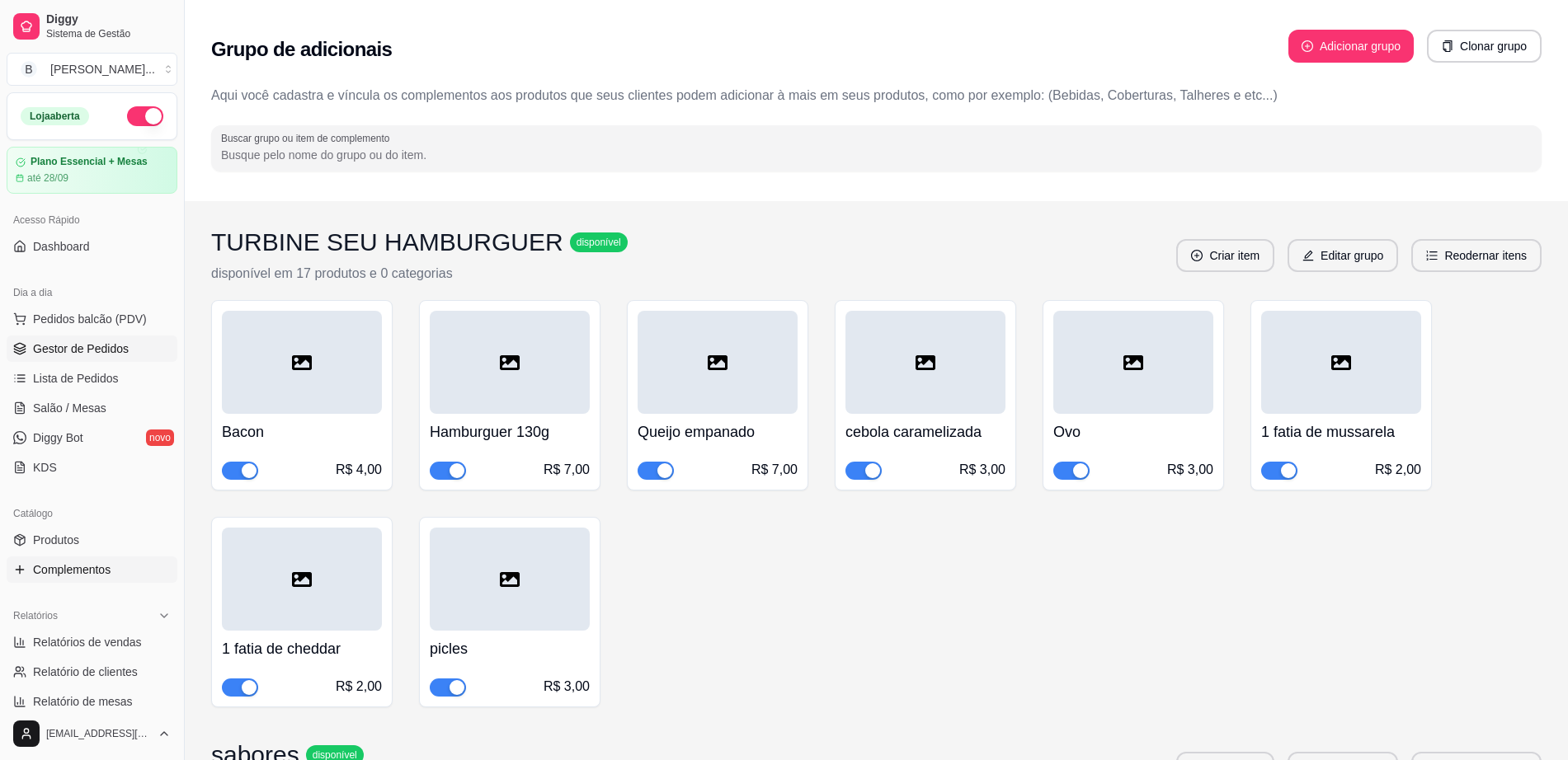
click at [112, 348] on span "Gestor de Pedidos" at bounding box center [81, 348] width 96 height 17
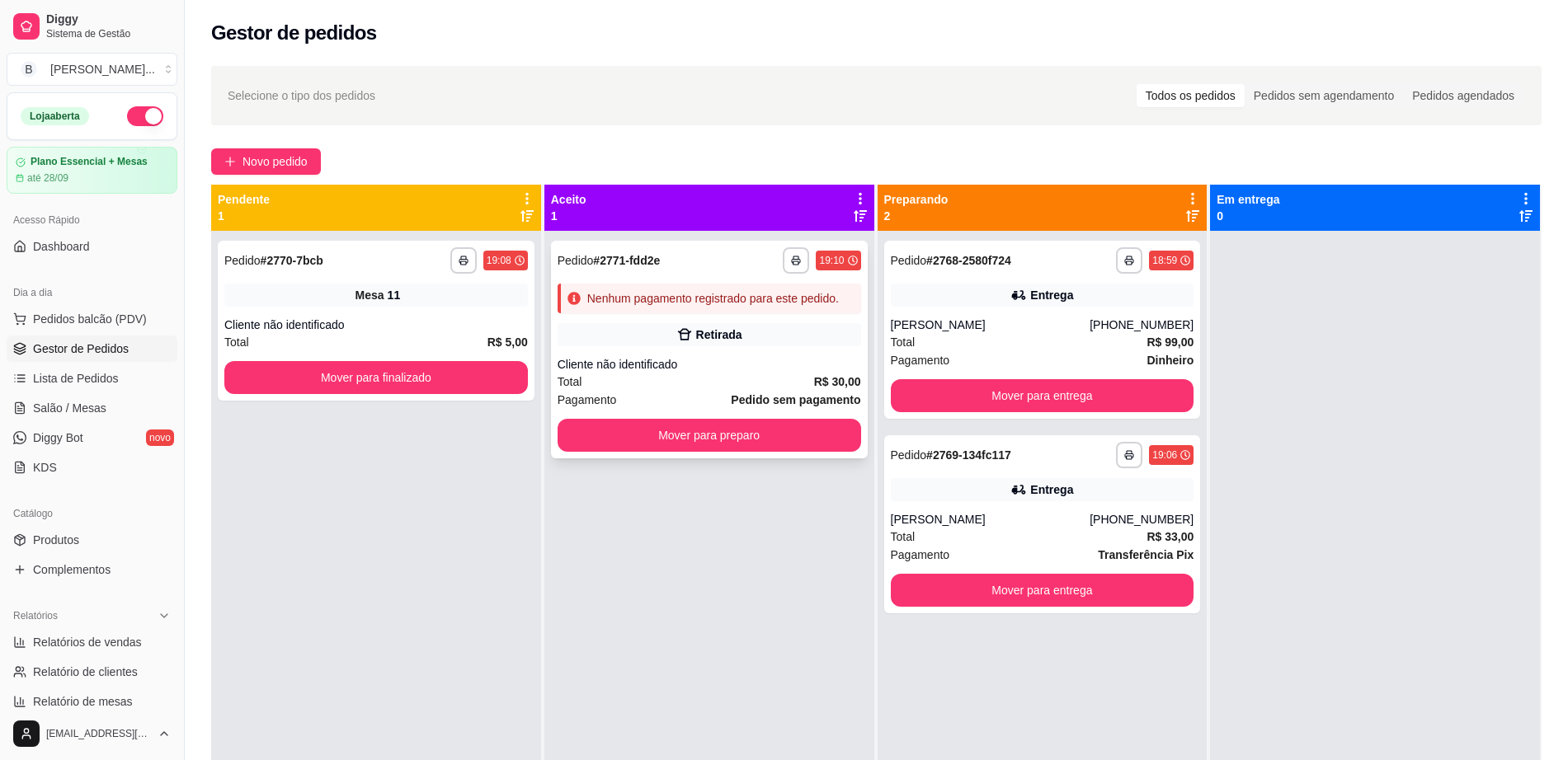
click at [705, 321] on div "**********" at bounding box center [709, 349] width 317 height 218
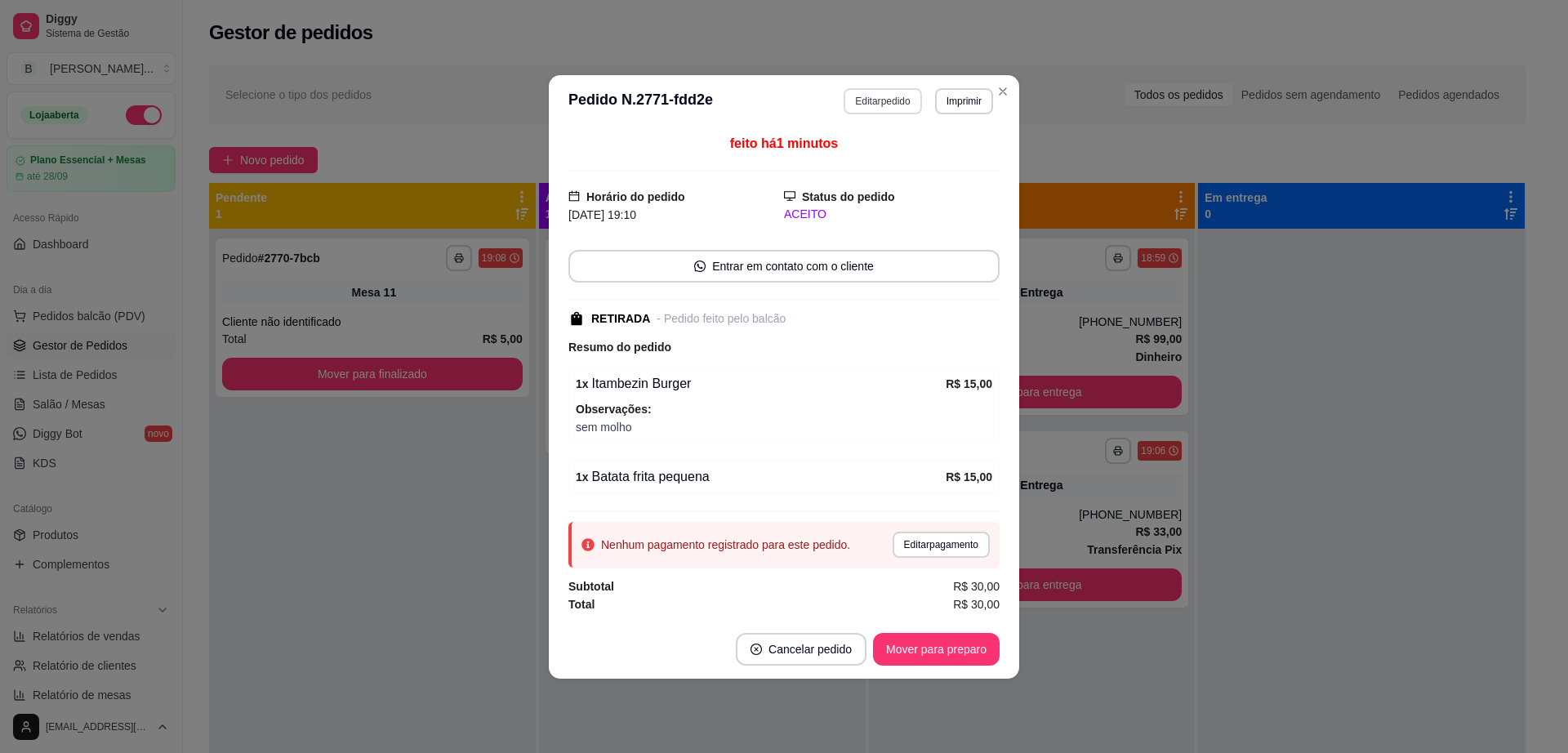
click at [869, 100] on button "Editar pedido" at bounding box center [882, 101] width 78 height 26
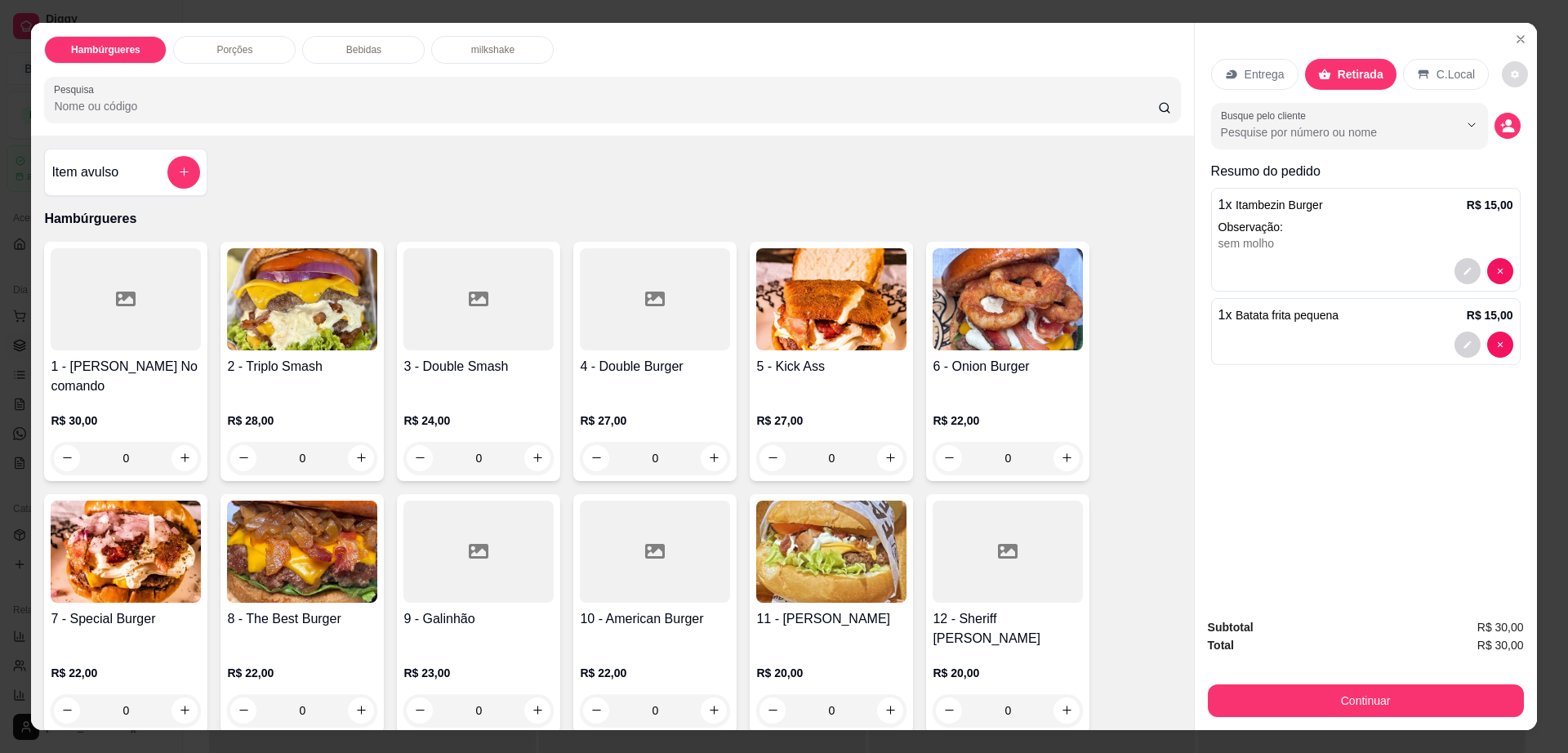
click at [1511, 72] on icon "decrease-product-quantity" at bounding box center [1515, 73] width 8 height 8
click at [1523, 135] on span "Automatic updates" at bounding box center [1524, 140] width 33 height 20
click at [1517, 140] on input "Automatic updates" at bounding box center [1512, 145] width 10 height 10
checkbox input "false"
click at [361, 53] on p "Bebidas" at bounding box center [363, 49] width 35 height 13
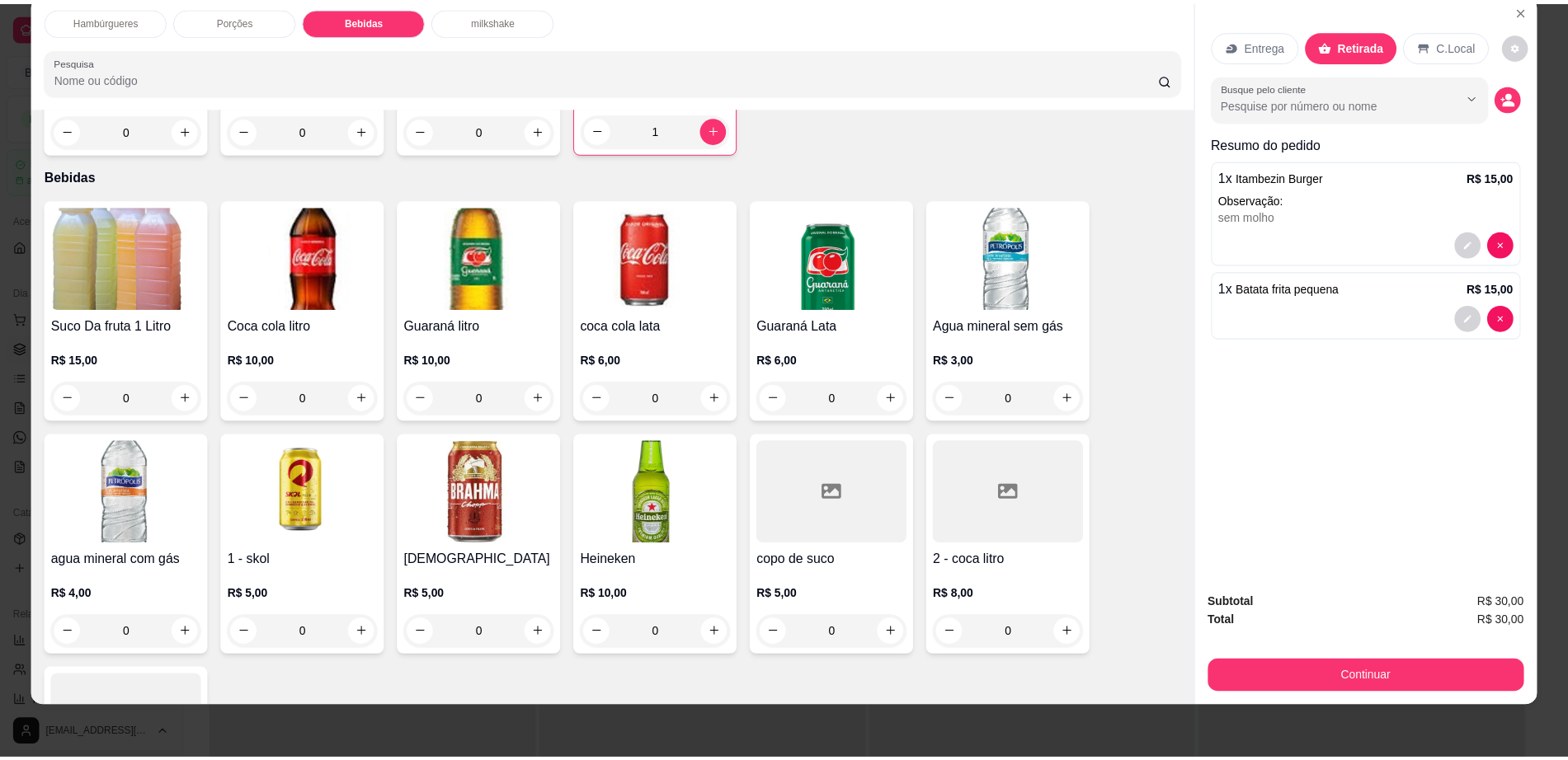
scroll to position [1306, 0]
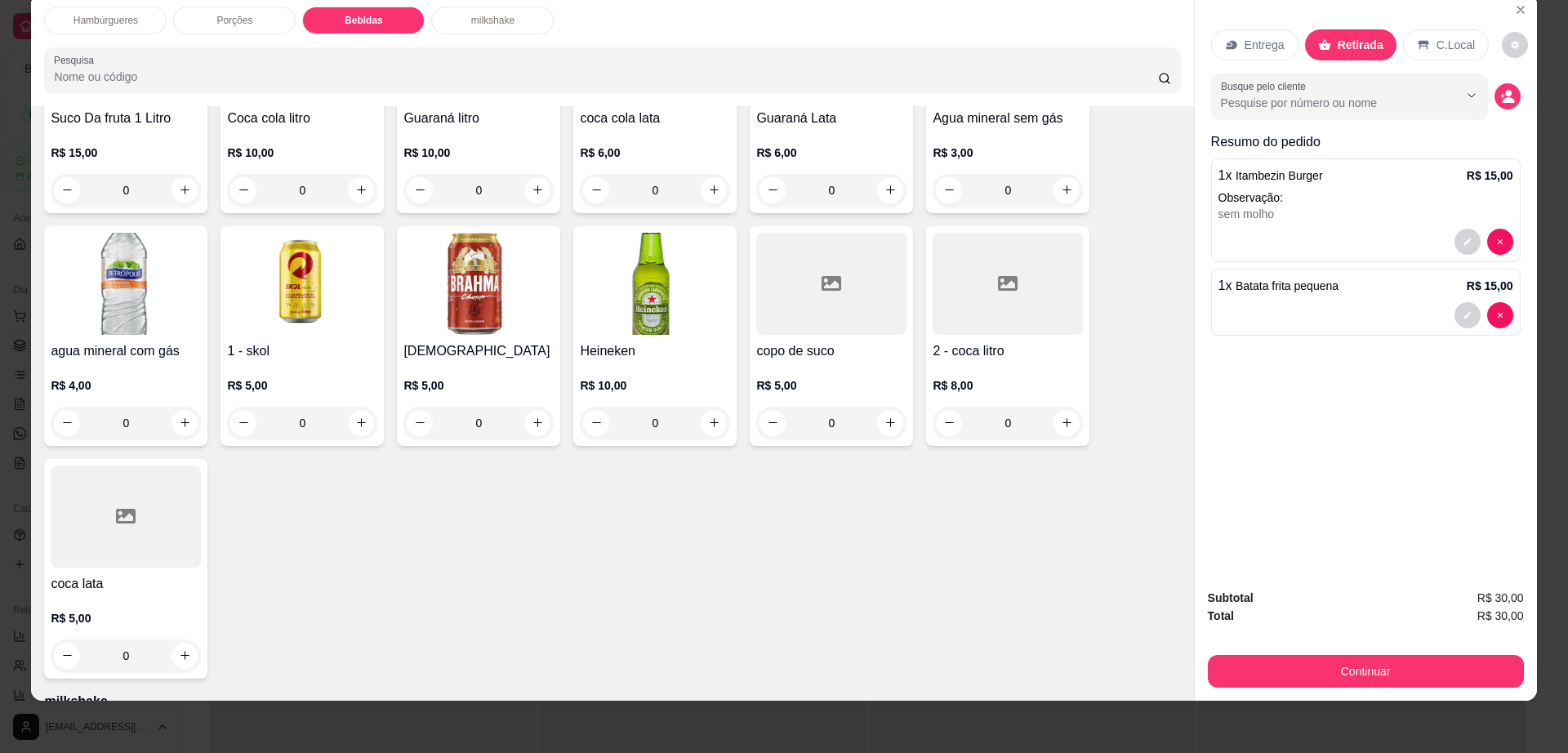
click at [151, 467] on div at bounding box center [126, 517] width 150 height 102
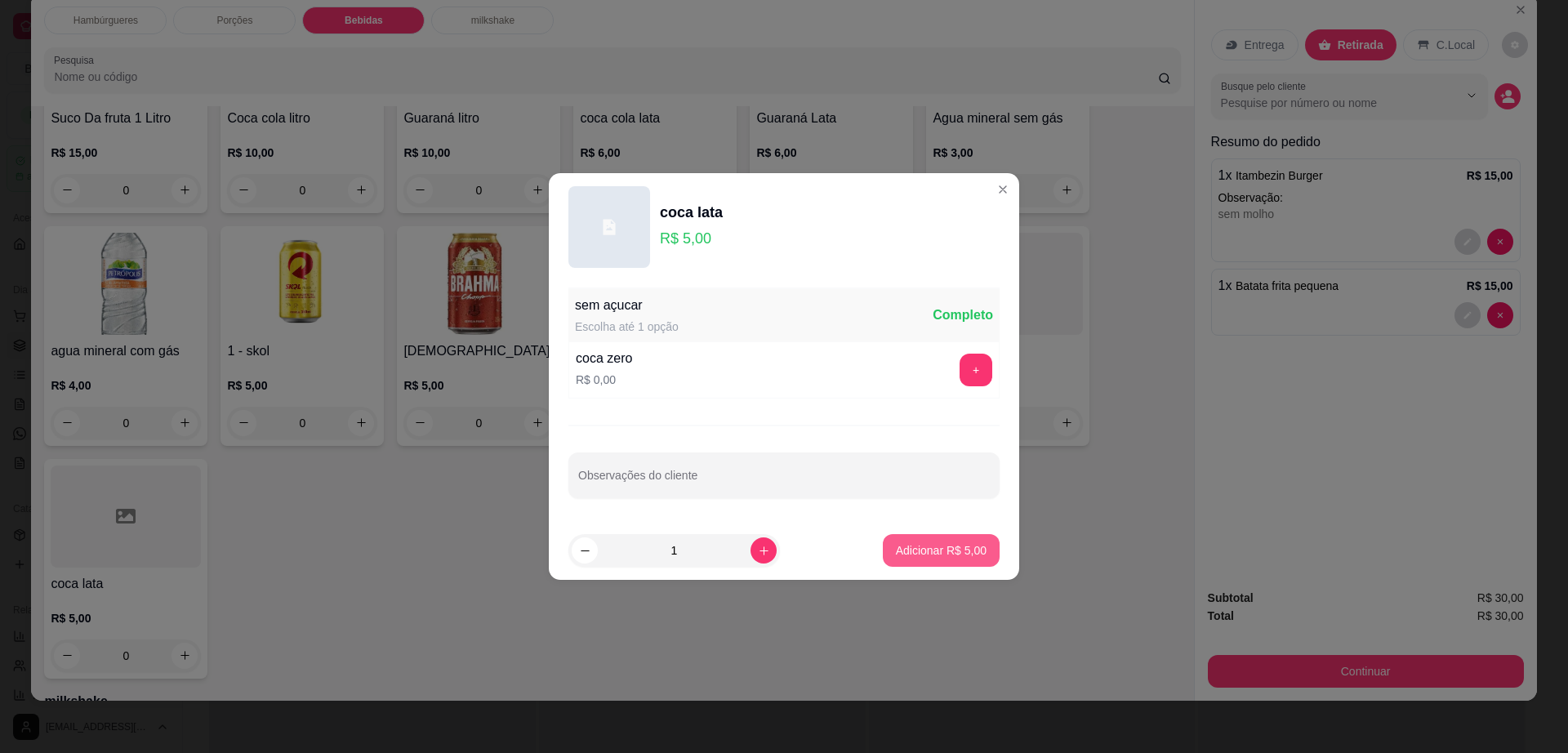
click at [948, 546] on p "Adicionar R$ 5,00" at bounding box center [941, 550] width 91 height 16
type input "1"
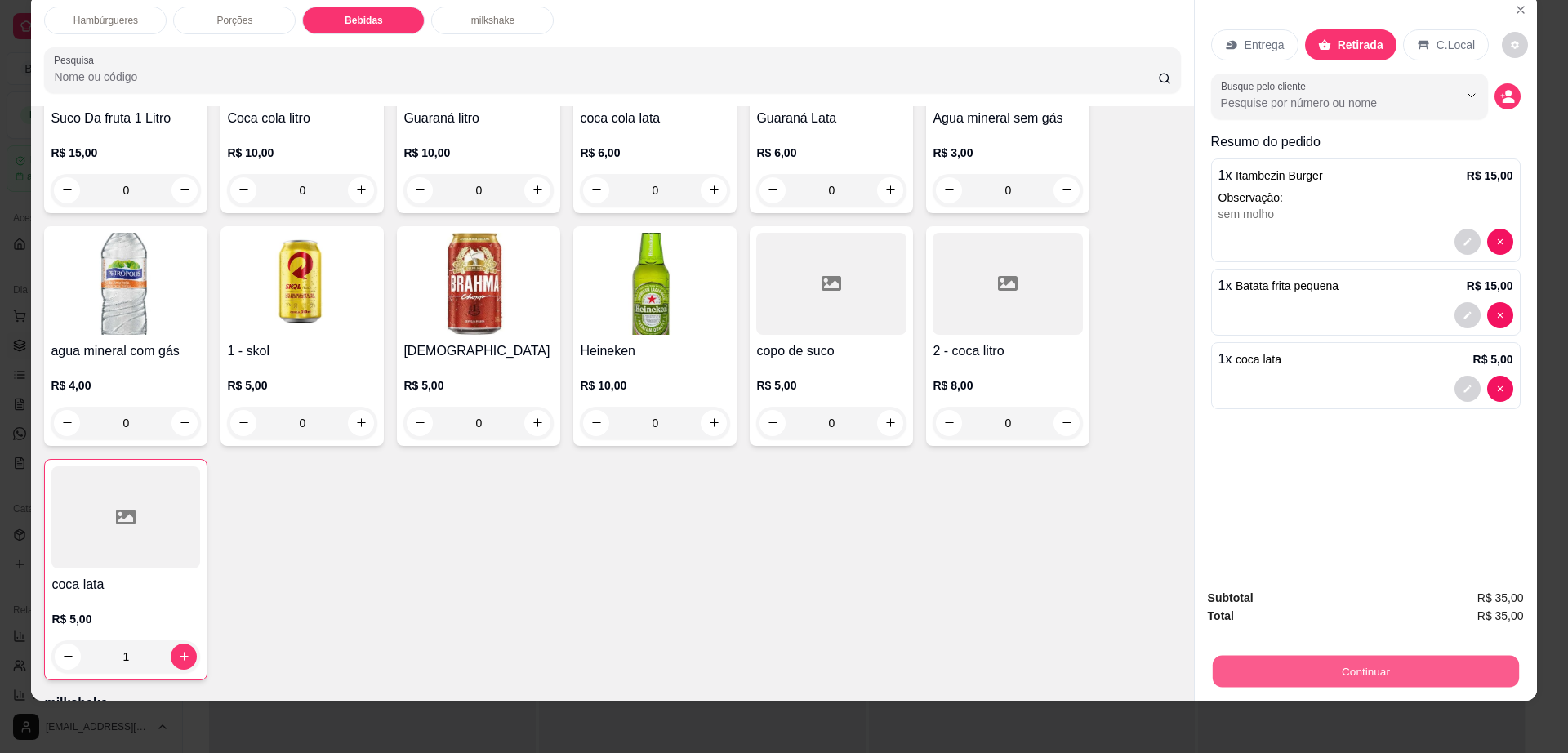
click at [1219, 664] on button "Continuar" at bounding box center [1364, 671] width 306 height 32
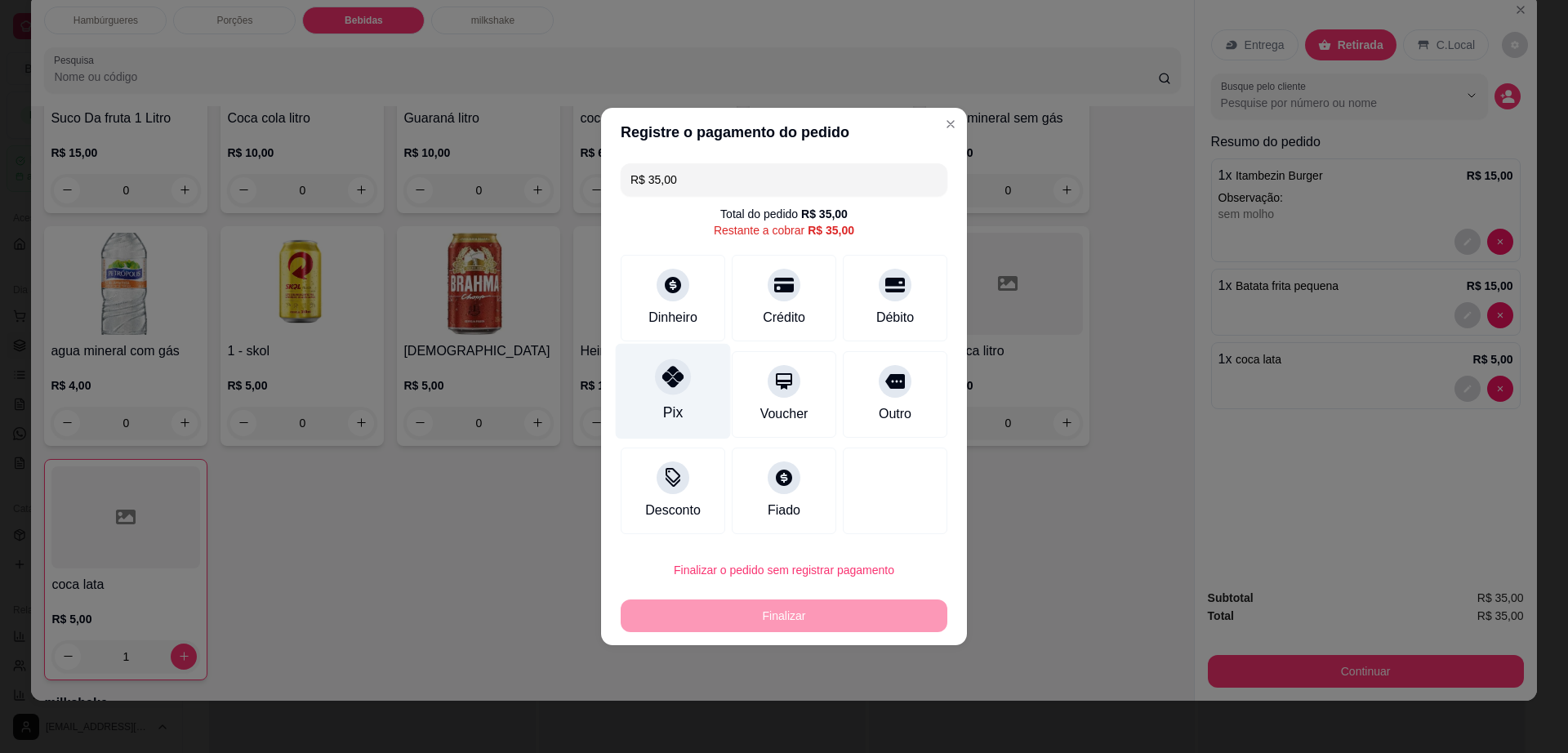
click at [689, 391] on div "Pix" at bounding box center [674, 392] width 116 height 96
type input "R$ 0,00"
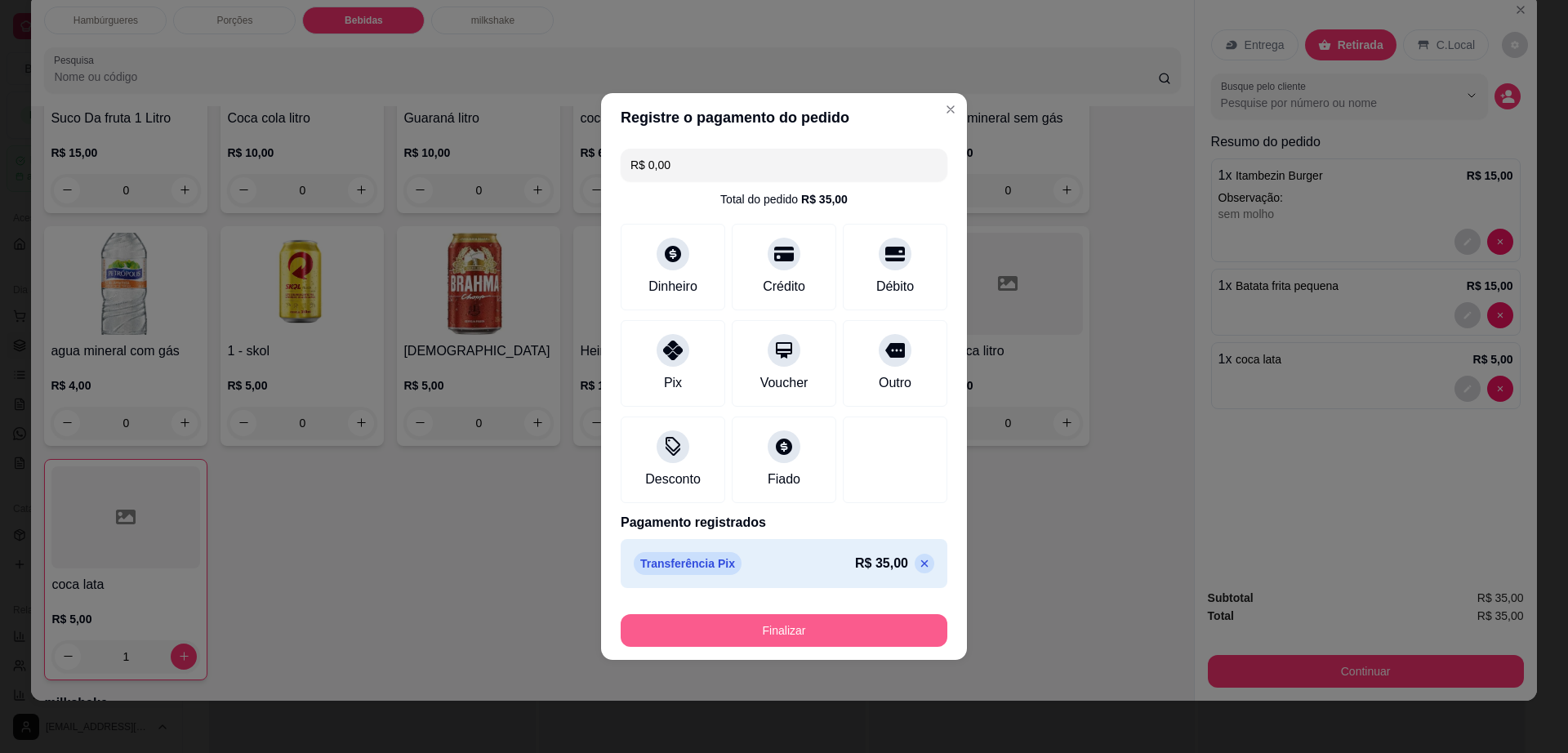
click at [765, 624] on button "Finalizar" at bounding box center [784, 631] width 327 height 33
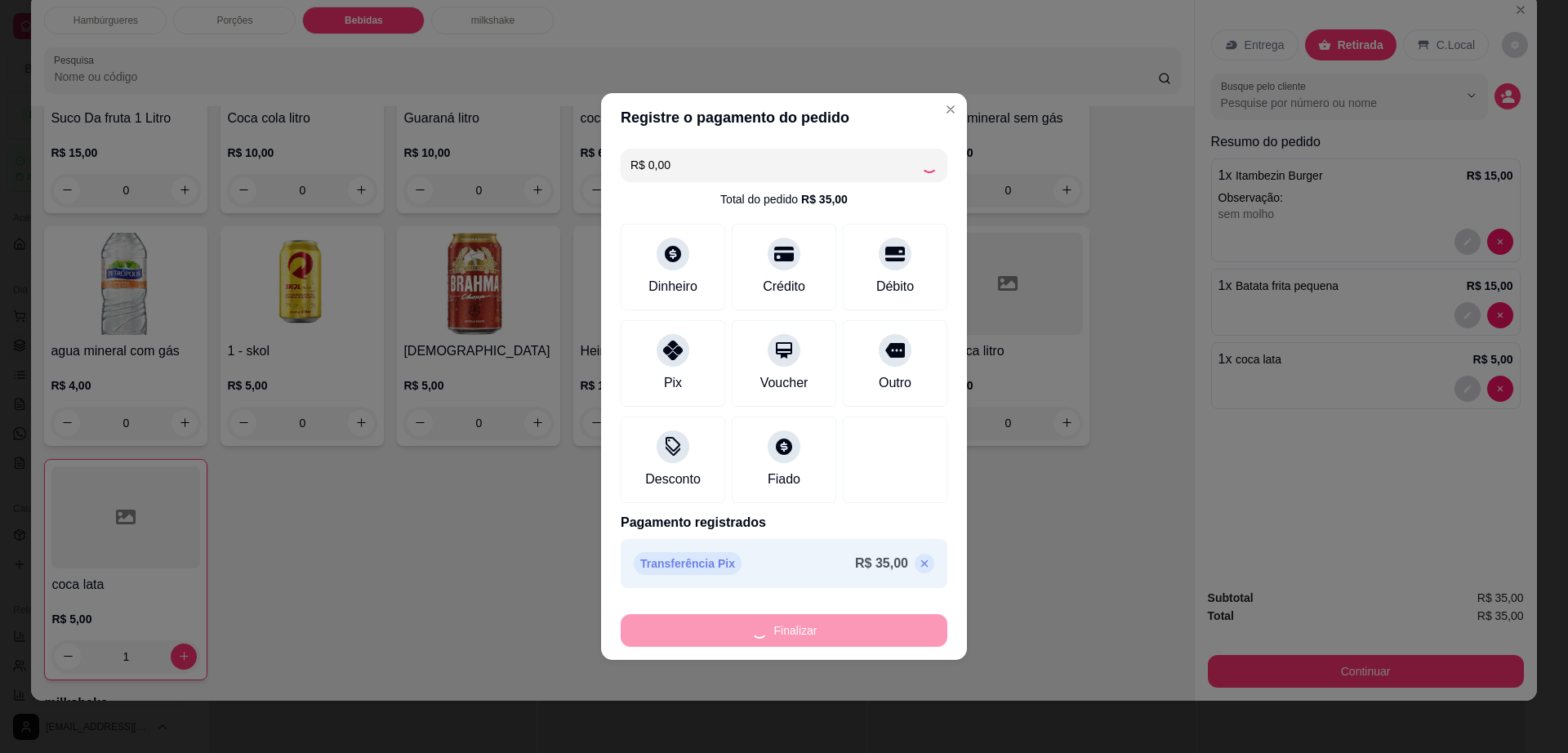
type input "0"
type input "-R$ 35,00"
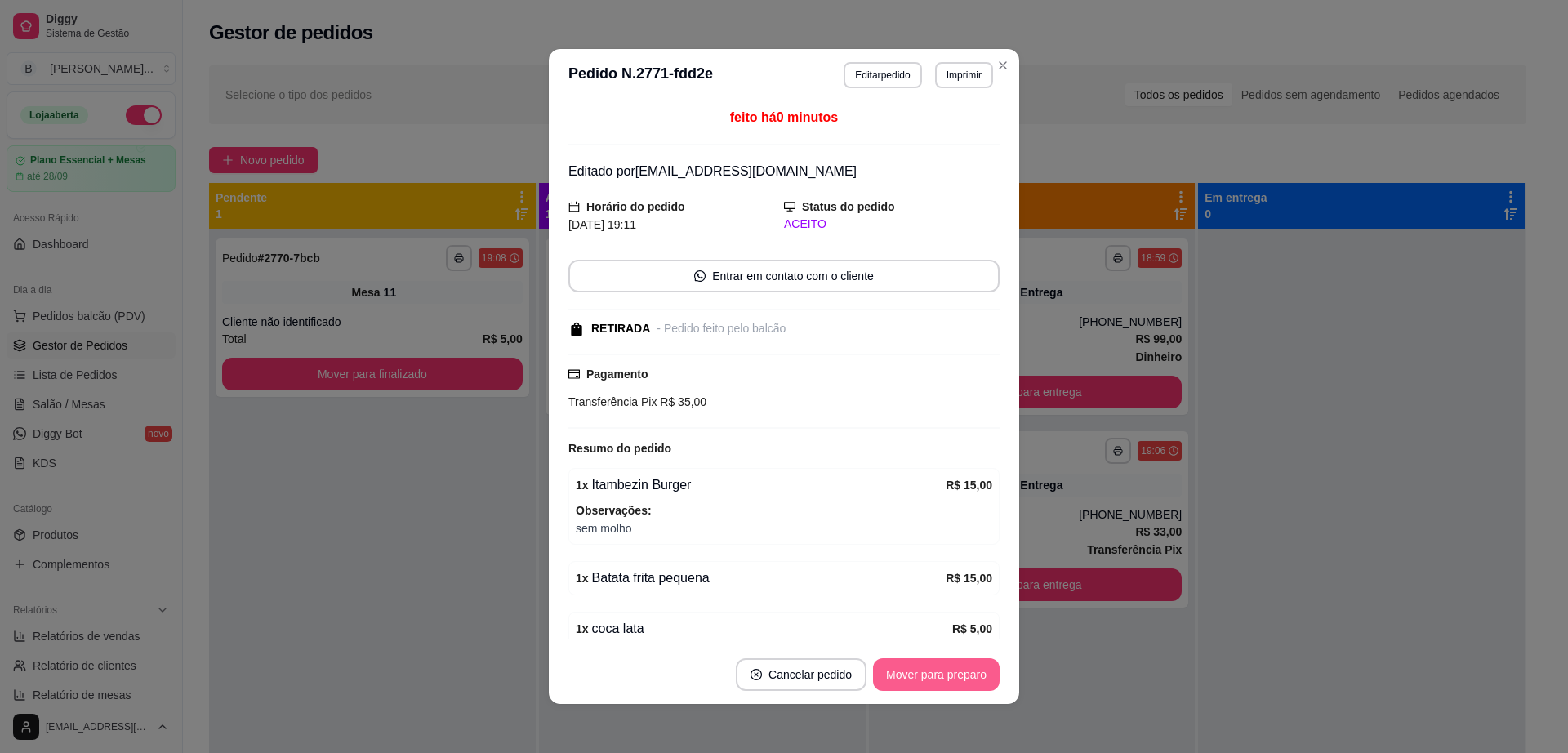
click at [929, 666] on button "Mover para preparo" at bounding box center [936, 675] width 127 height 33
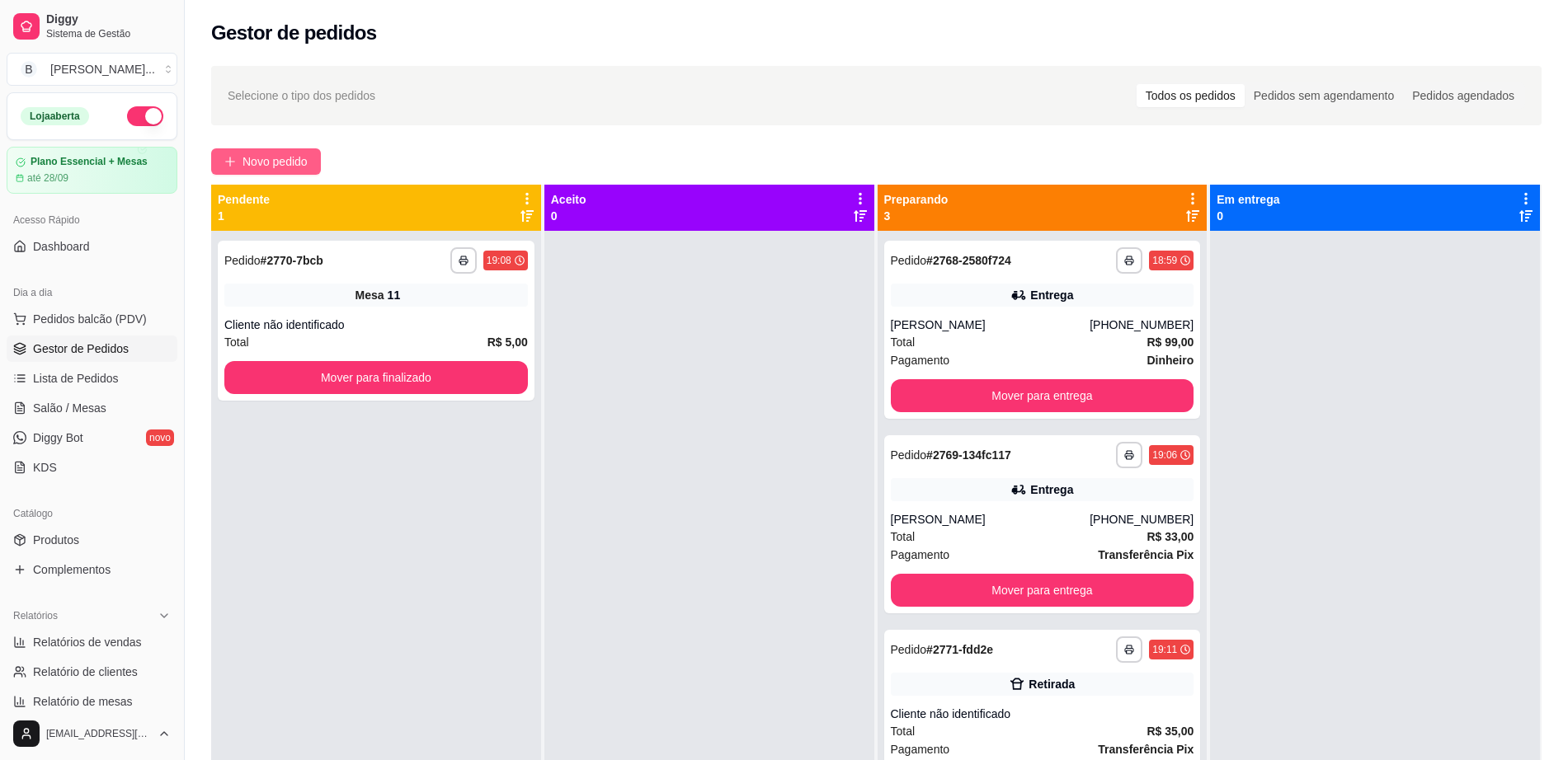
click at [283, 155] on span "Novo pedido" at bounding box center [274, 161] width 65 height 18
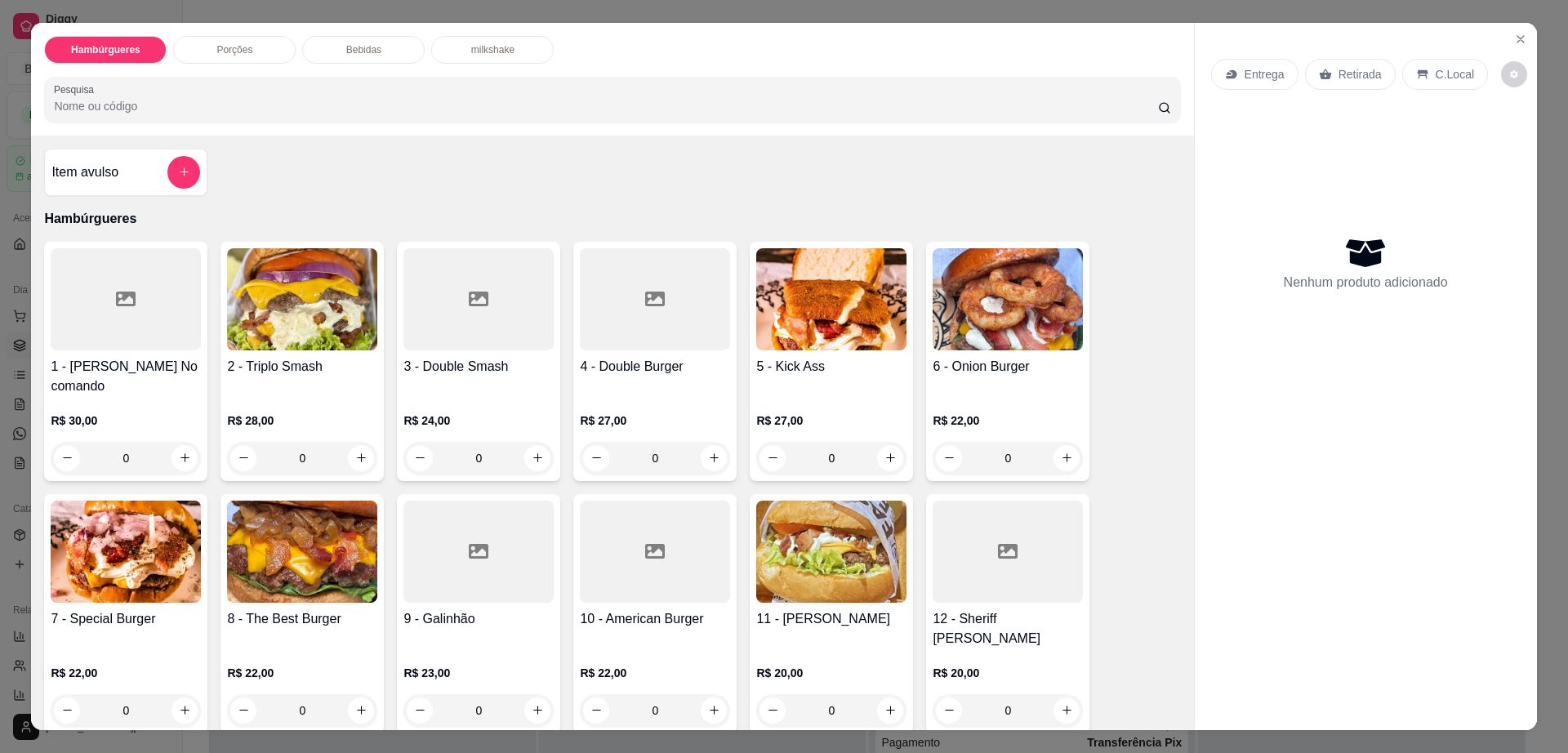
click at [1513, 80] on div "Entrega Retirada C.Local" at bounding box center [1365, 74] width 310 height 57
click at [1502, 68] on button "decrease-product-quantity" at bounding box center [1514, 74] width 26 height 26
click at [1524, 141] on span "Automatic updates" at bounding box center [1524, 140] width 33 height 20
click at [1517, 141] on input "Automatic updates" at bounding box center [1512, 145] width 10 height 10
checkbox input "true"
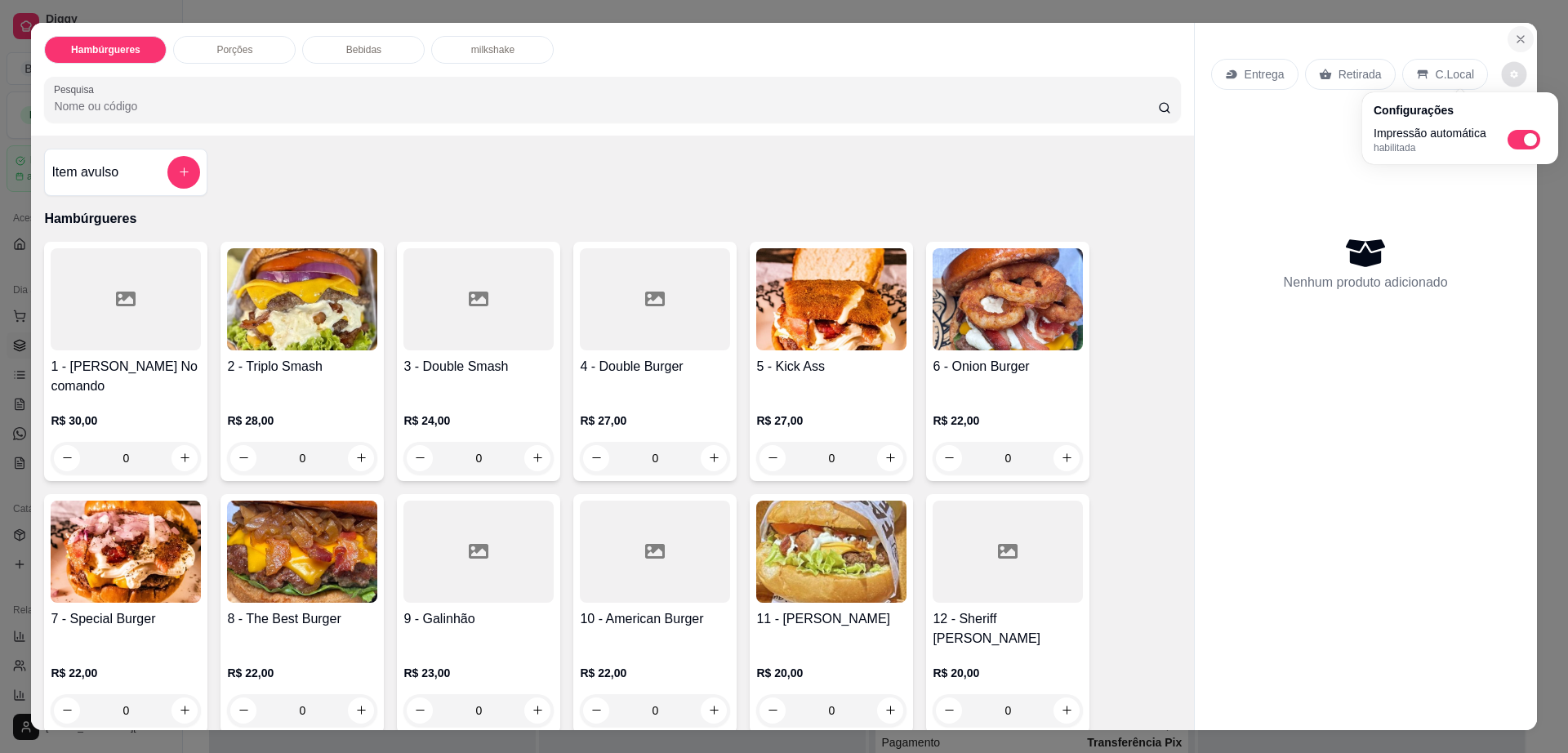
click at [1514, 39] on icon "Close" at bounding box center [1520, 39] width 13 height 13
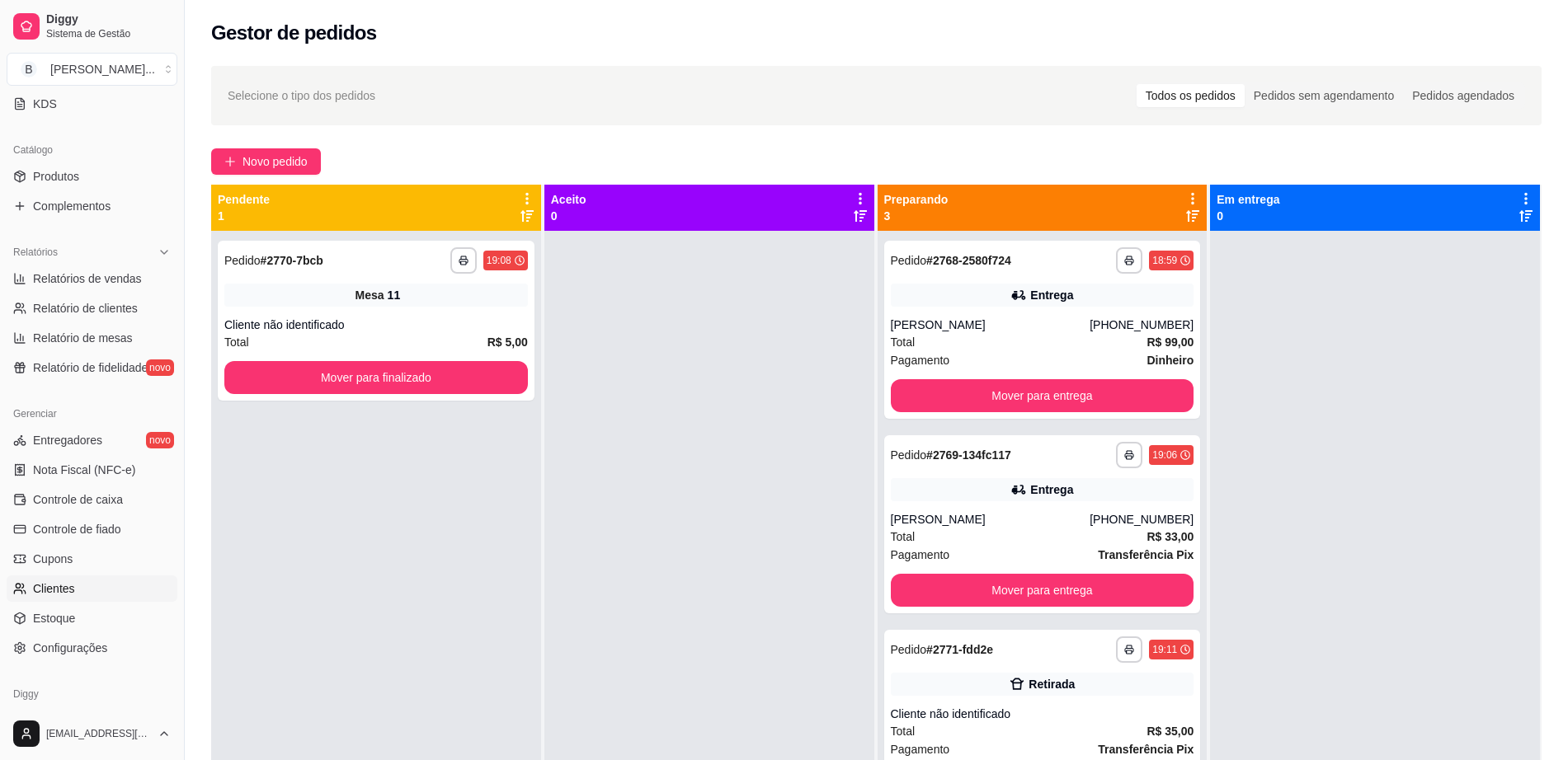
scroll to position [412, 0]
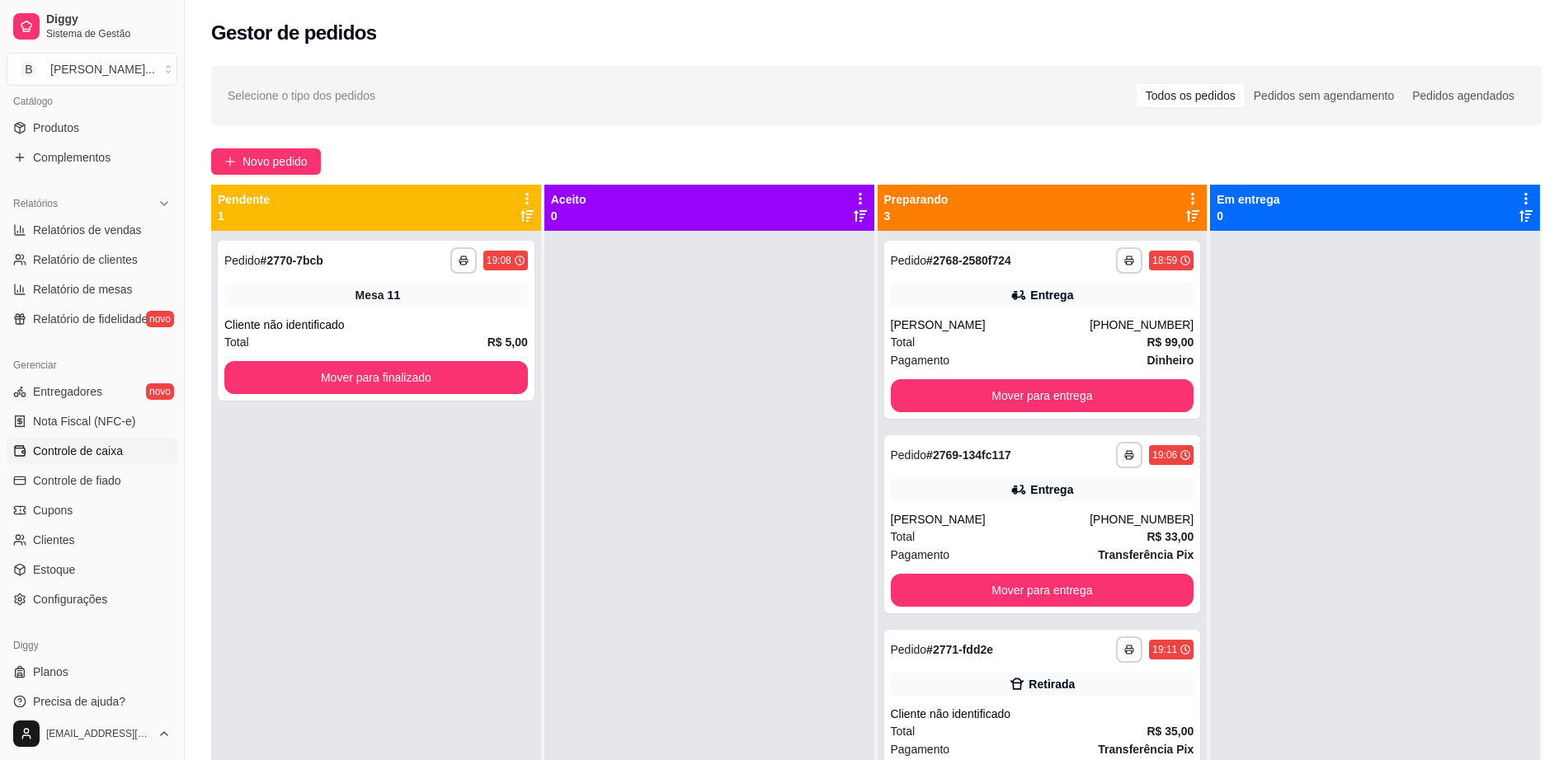
click at [131, 442] on link "Controle de caixa" at bounding box center [92, 451] width 171 height 26
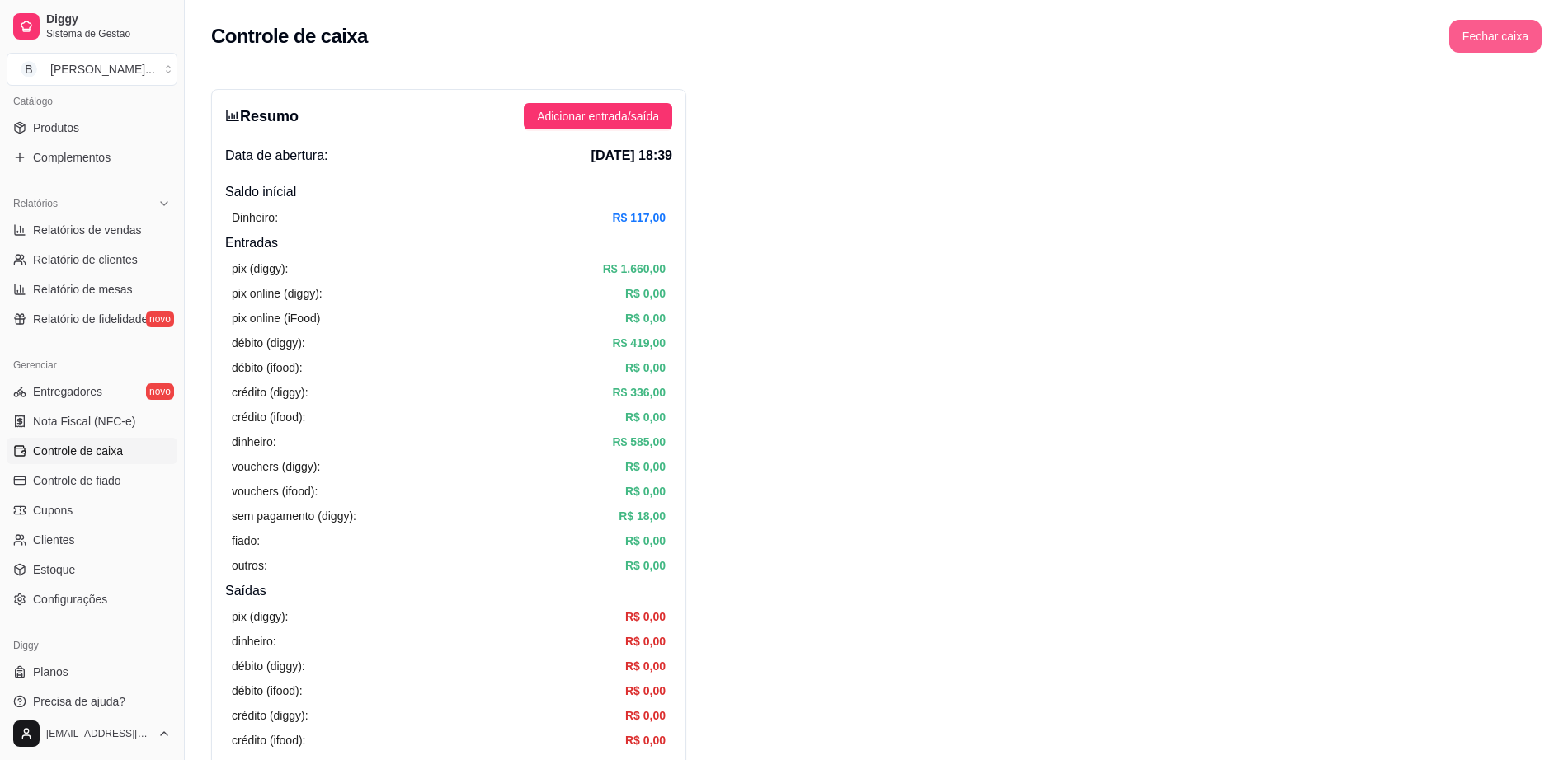
click at [1463, 33] on button "Fechar caixa" at bounding box center [1496, 37] width 92 height 33
click at [1544, 138] on span "Sim" at bounding box center [1541, 146] width 20 height 18
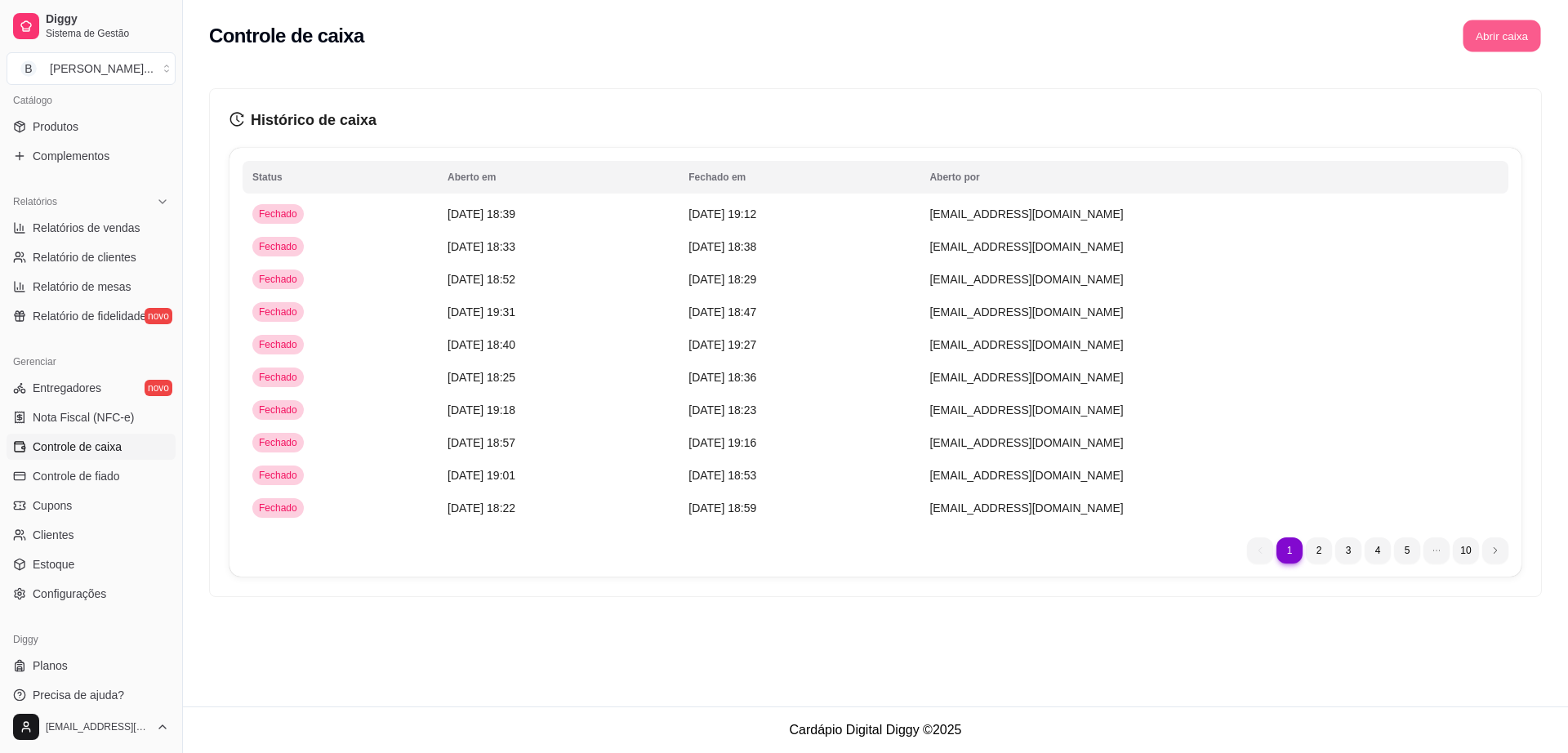
click at [1500, 34] on button "Abrir caixa" at bounding box center [1502, 36] width 78 height 32
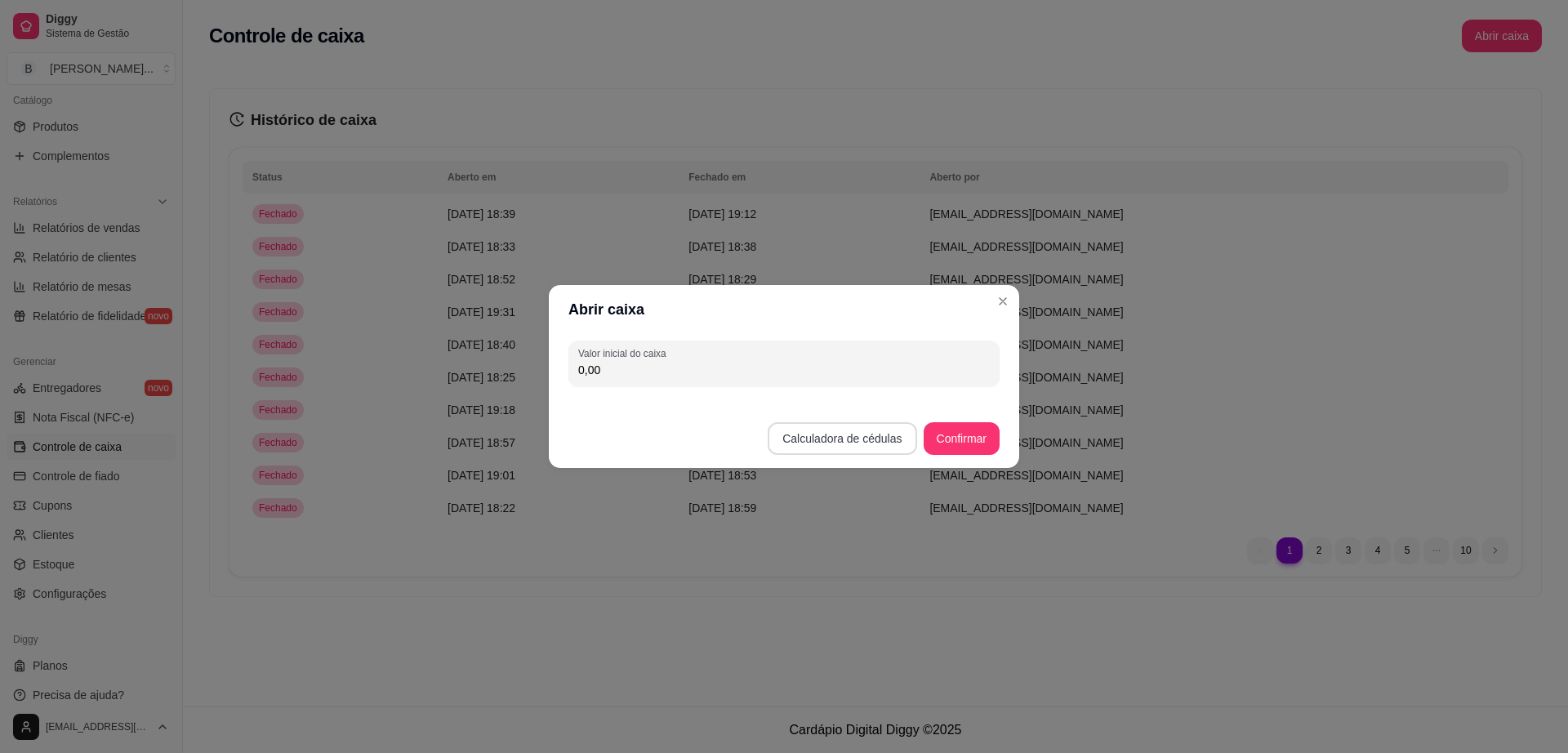
click at [856, 440] on button "Calculadora de cédulas" at bounding box center [842, 439] width 148 height 33
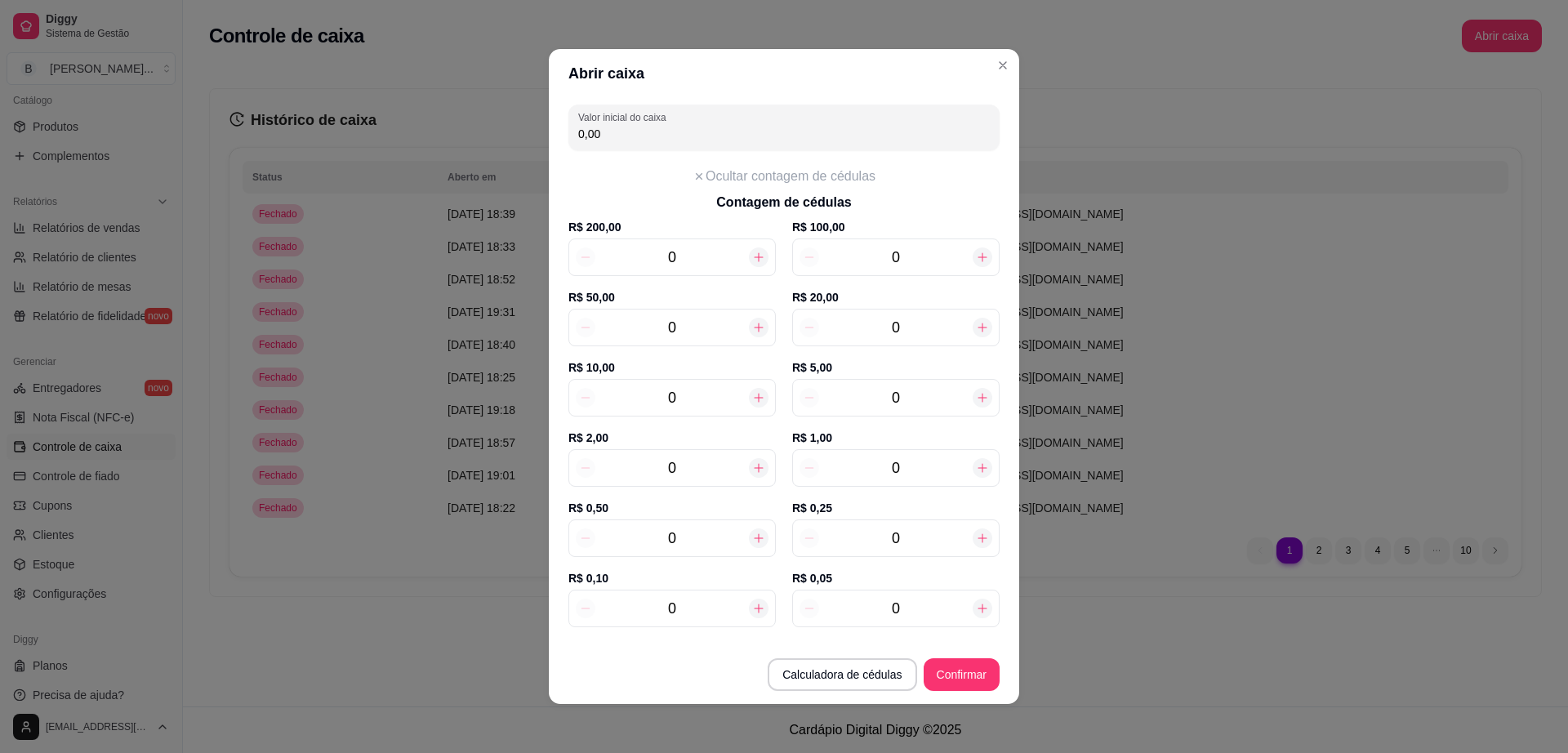
click at [898, 403] on input "0" at bounding box center [896, 398] width 154 height 23
type input "6"
type input "30,00"
type input "6"
click at [699, 473] on input "0" at bounding box center [672, 467] width 154 height 23
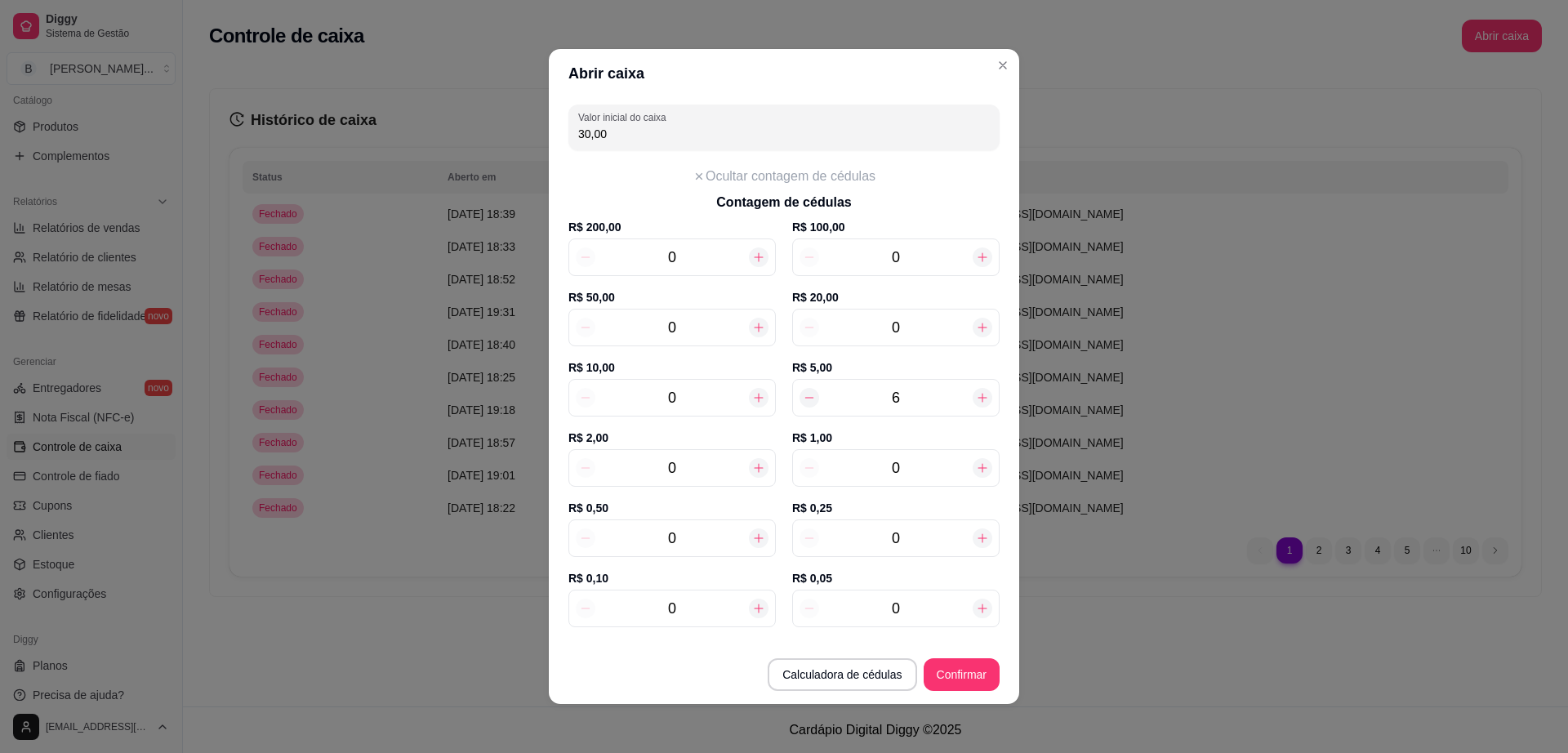
type input "32,00"
type input "1"
click at [944, 657] on footer "Calculadora de cédulas Confirmar" at bounding box center [783, 666] width 470 height 75
click at [950, 659] on button "Confirmar" at bounding box center [962, 675] width 76 height 33
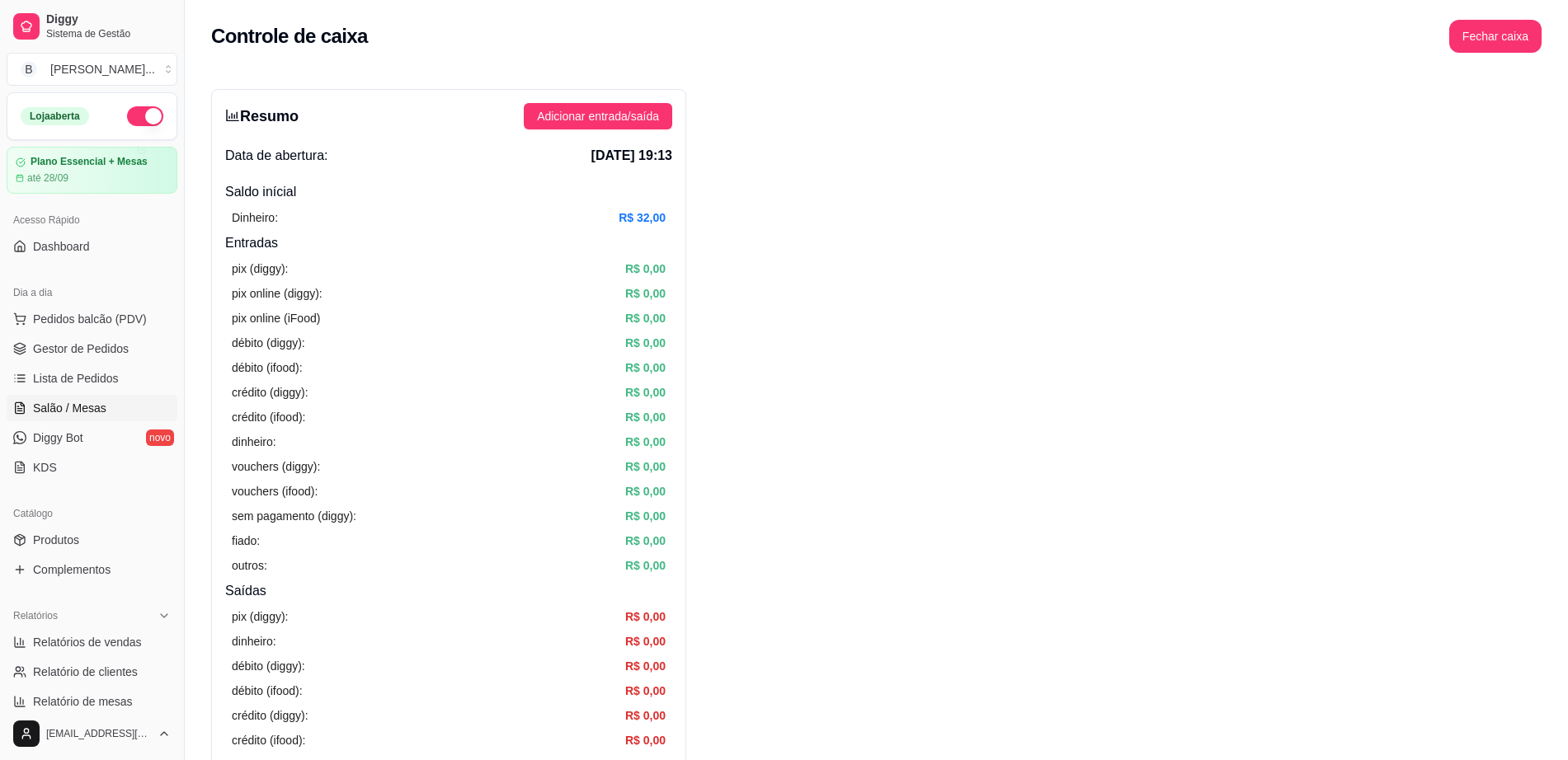
click at [82, 412] on span "Salão / Mesas" at bounding box center [70, 407] width 73 height 17
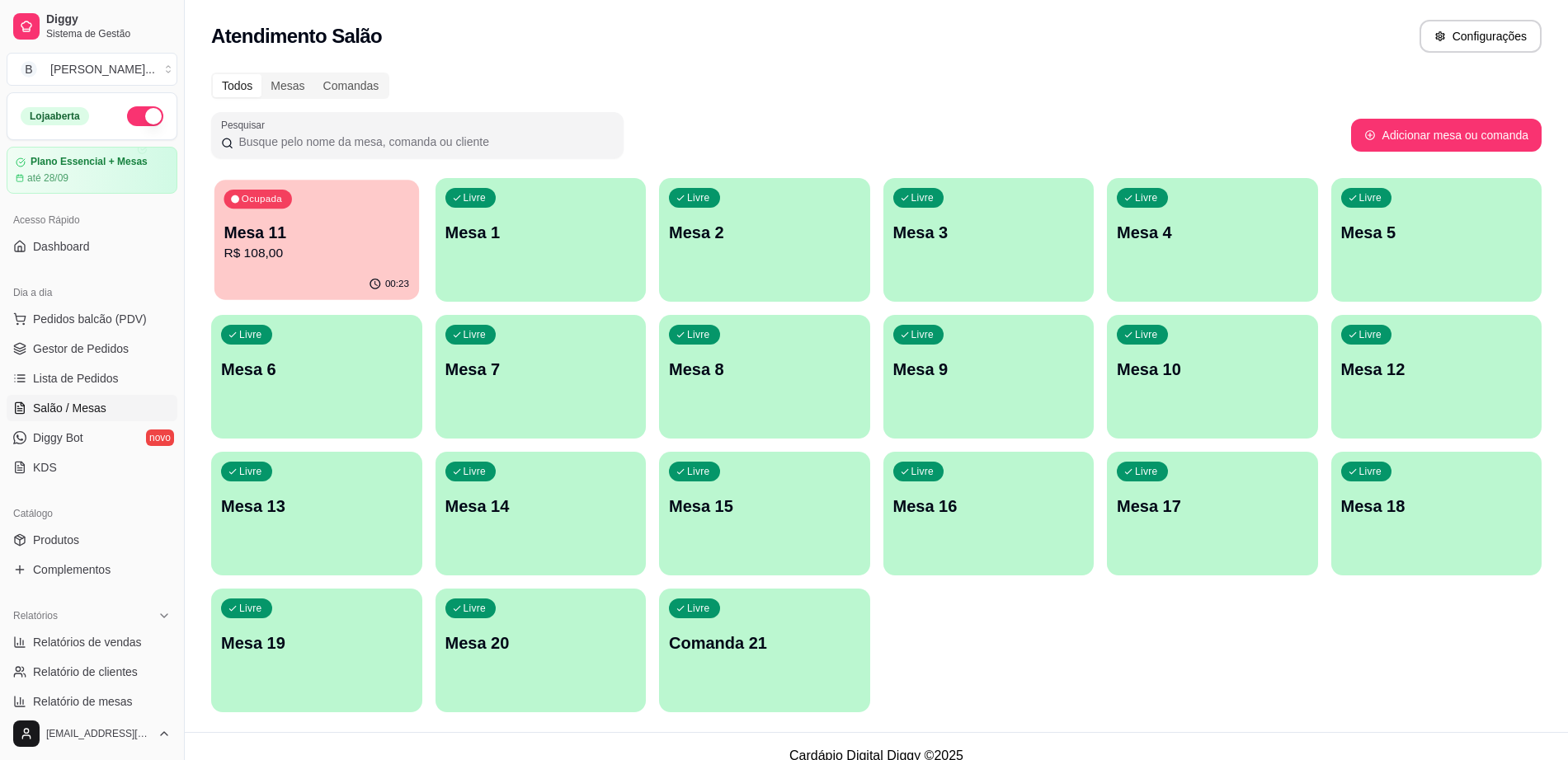
click at [319, 222] on p "Mesa 11" at bounding box center [316, 233] width 186 height 23
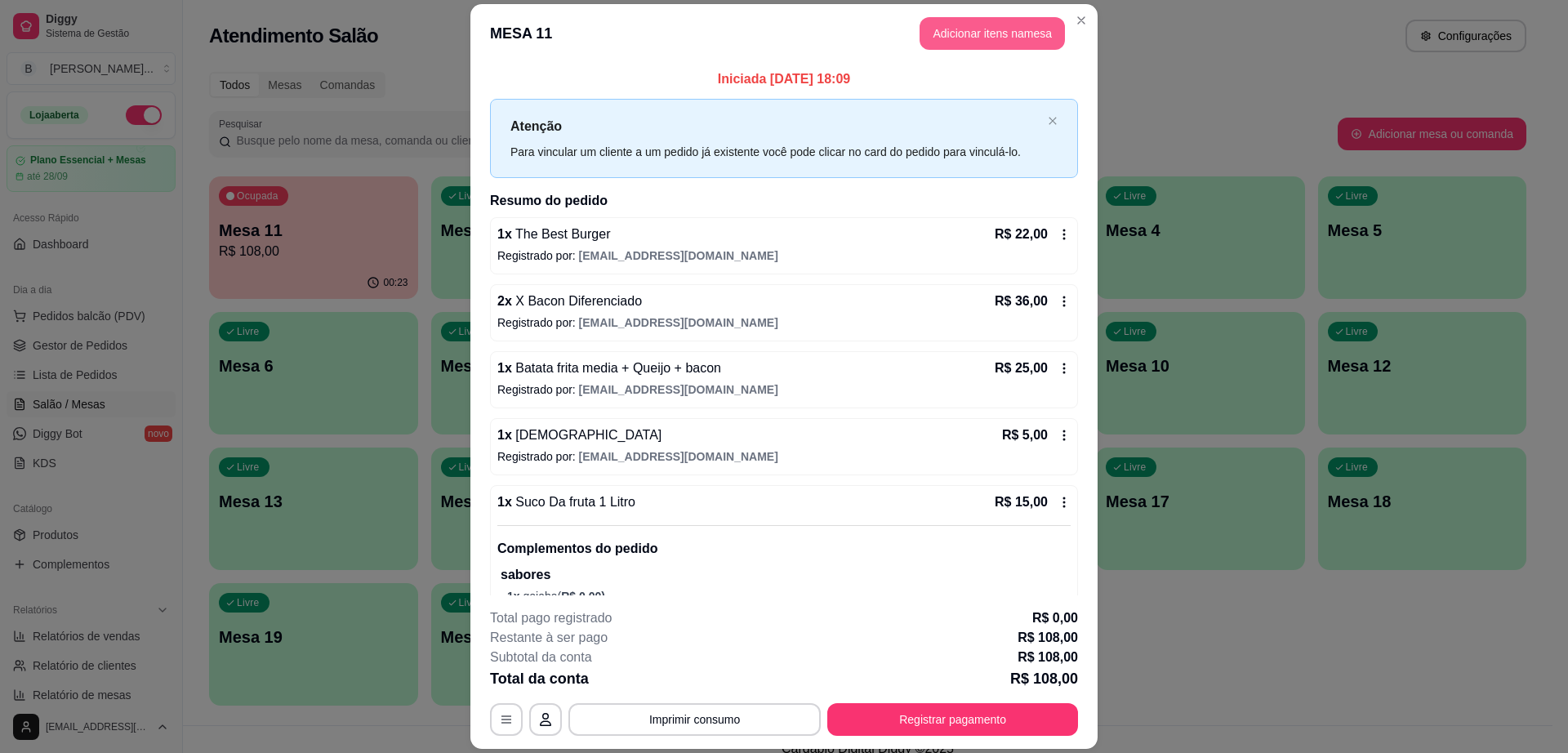
click at [974, 33] on button "Adicionar itens na mesa" at bounding box center [992, 34] width 146 height 33
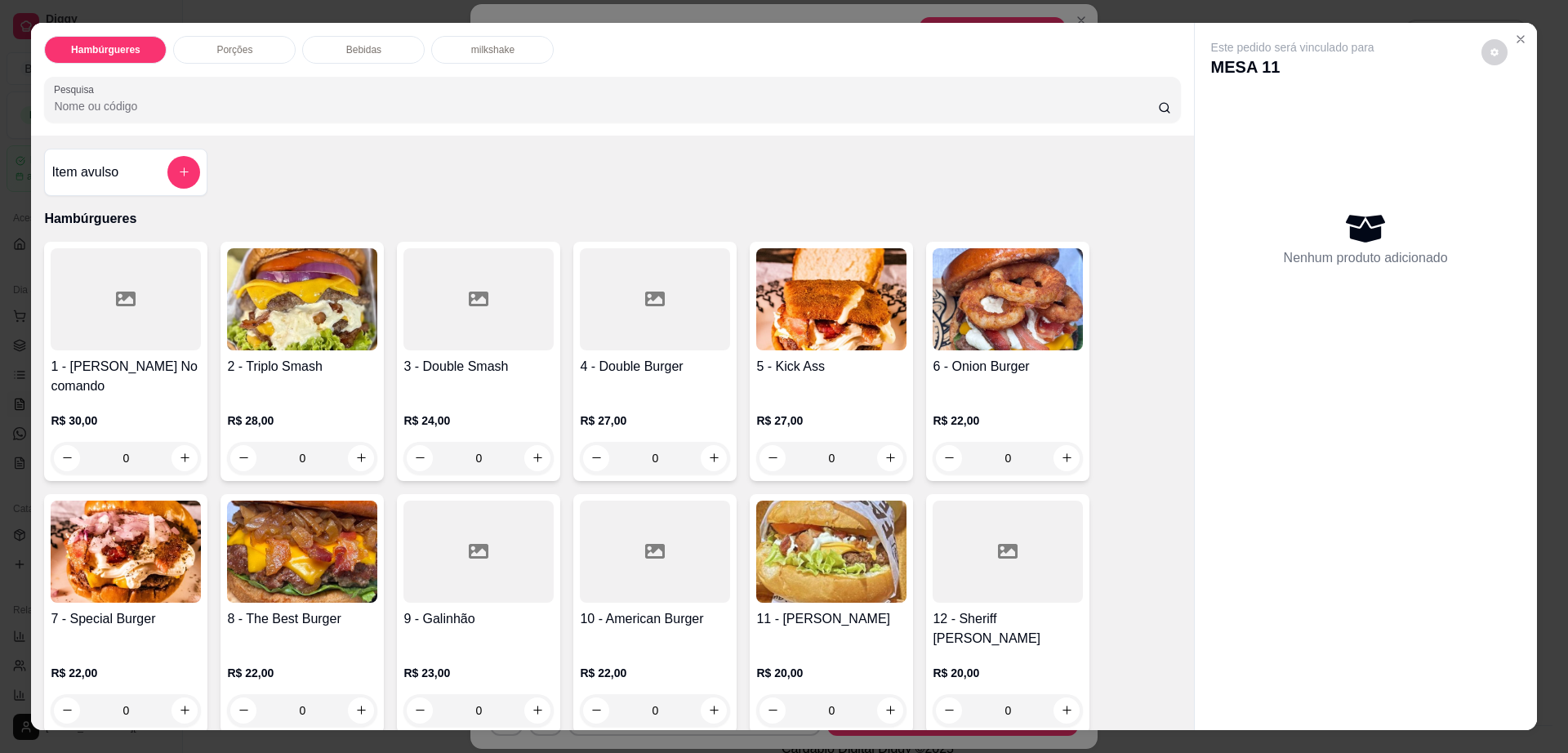
click at [375, 41] on div "Bebidas" at bounding box center [363, 50] width 122 height 28
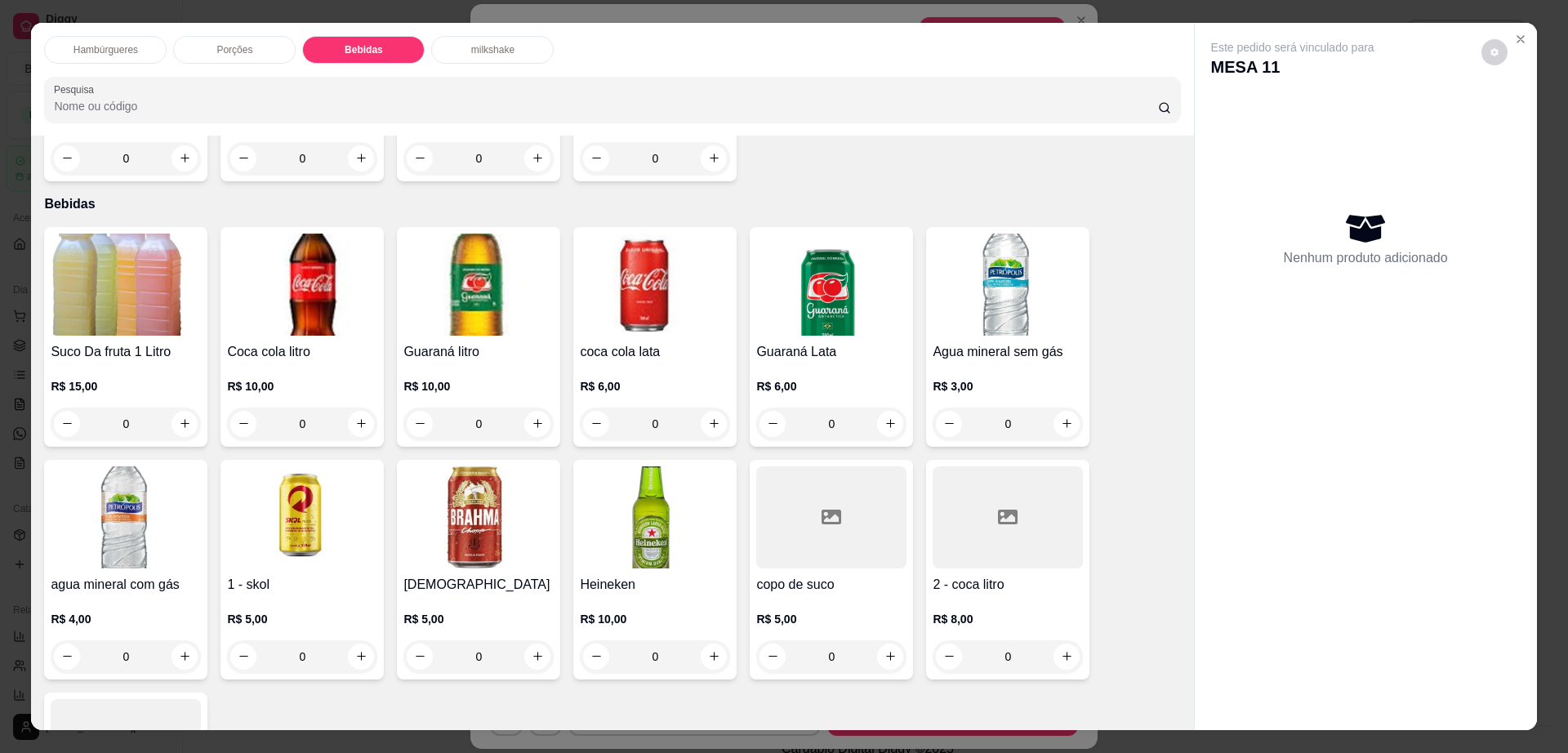
scroll to position [29, 0]
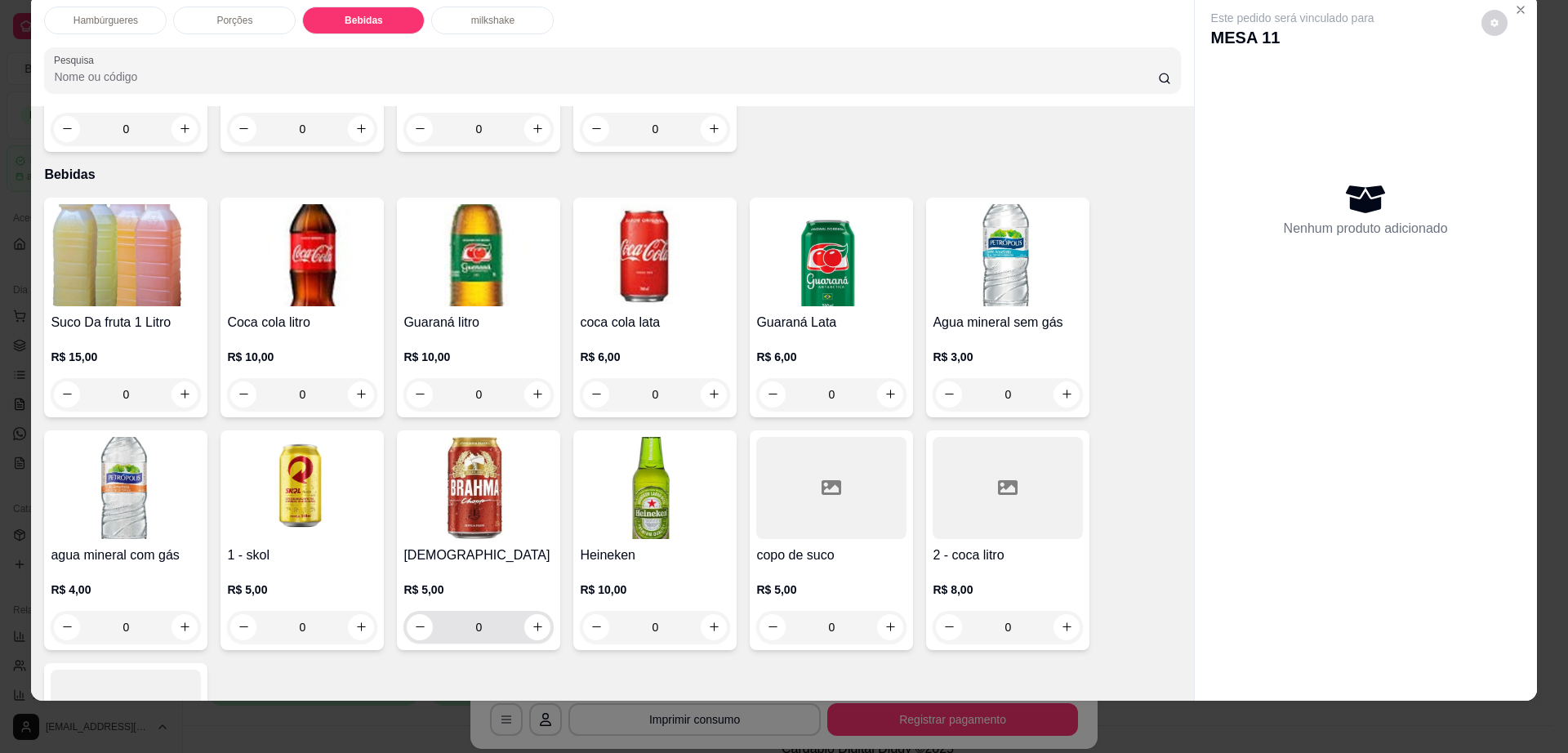
click at [474, 545] on h4 "[DEMOGRAPHIC_DATA]" at bounding box center [479, 555] width 150 height 20
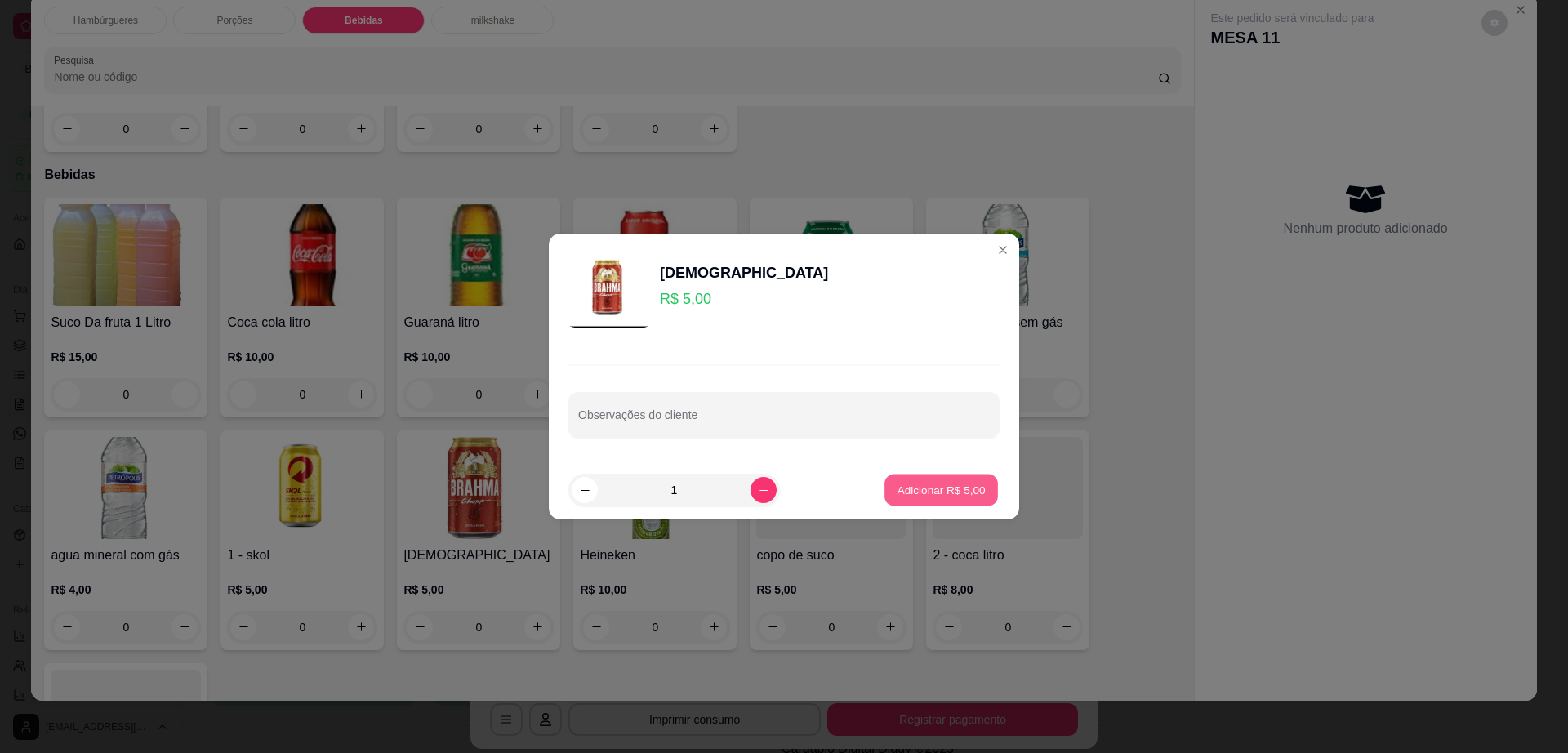
click at [974, 488] on button "Adicionar R$ 5,00" at bounding box center [941, 490] width 114 height 32
type input "1"
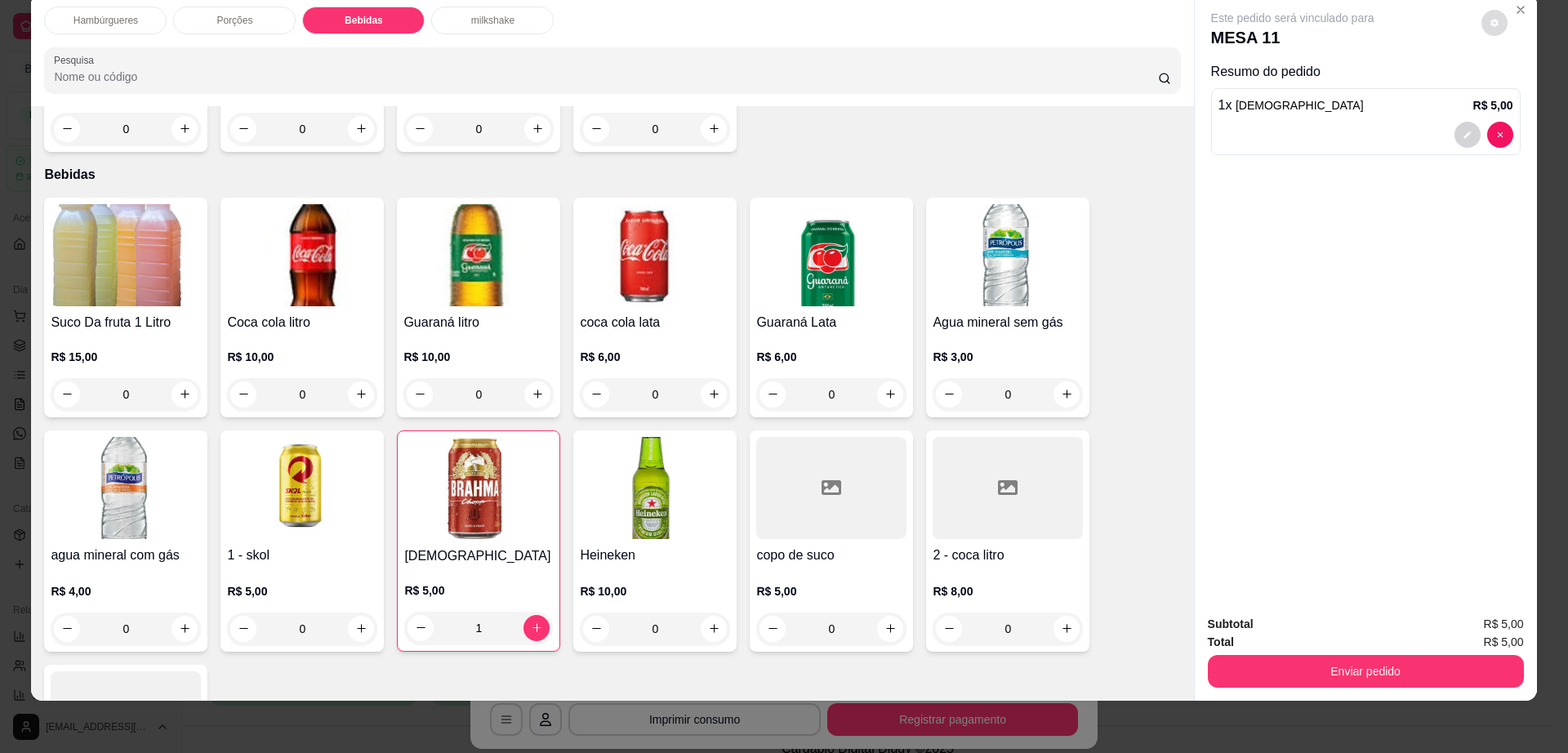
click at [1482, 23] on button "decrease-product-quantity" at bounding box center [1495, 22] width 26 height 26
click at [1267, 668] on button "Enviar pedido" at bounding box center [1365, 671] width 316 height 33
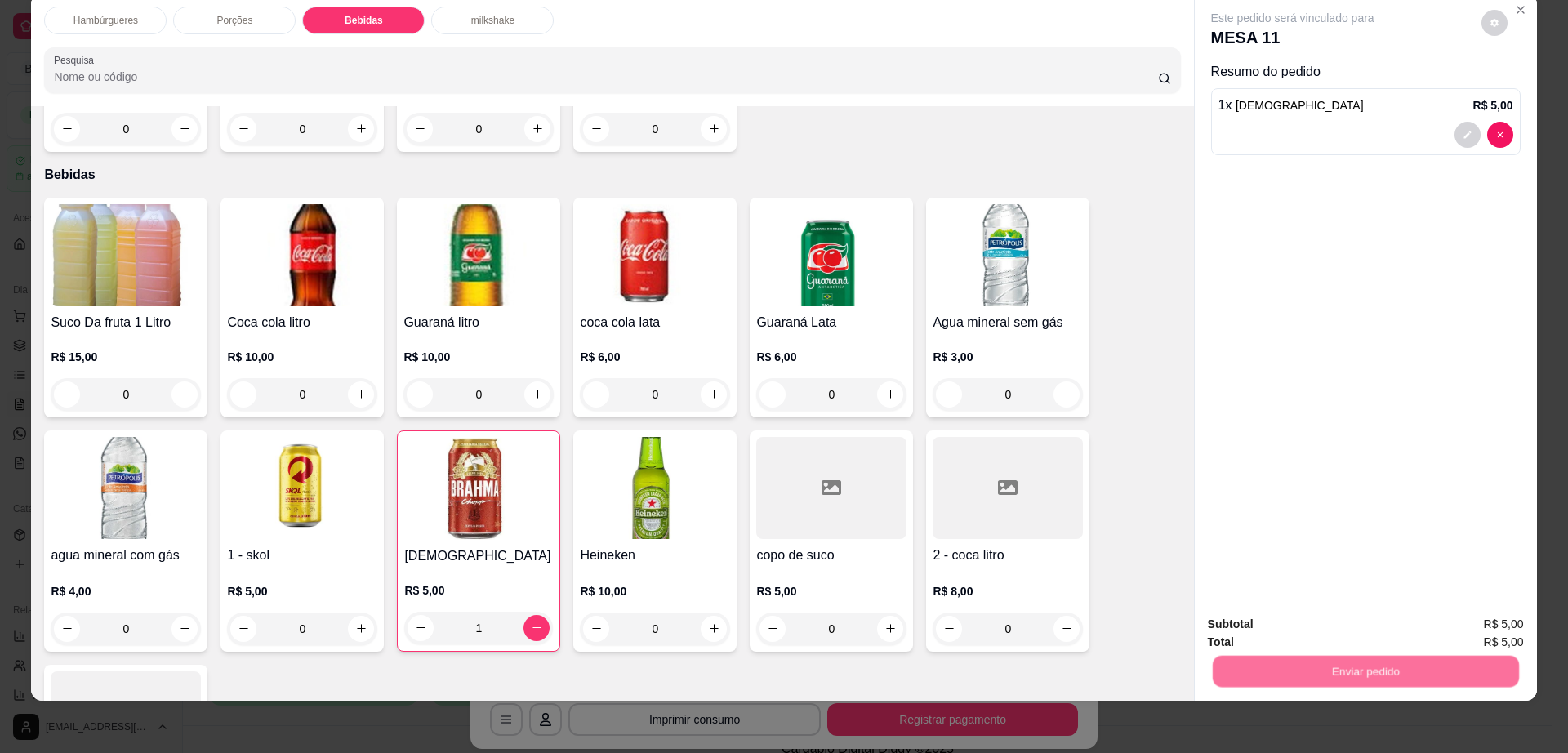
click at [1279, 632] on button "Não registrar e enviar pedido" at bounding box center [1309, 631] width 170 height 31
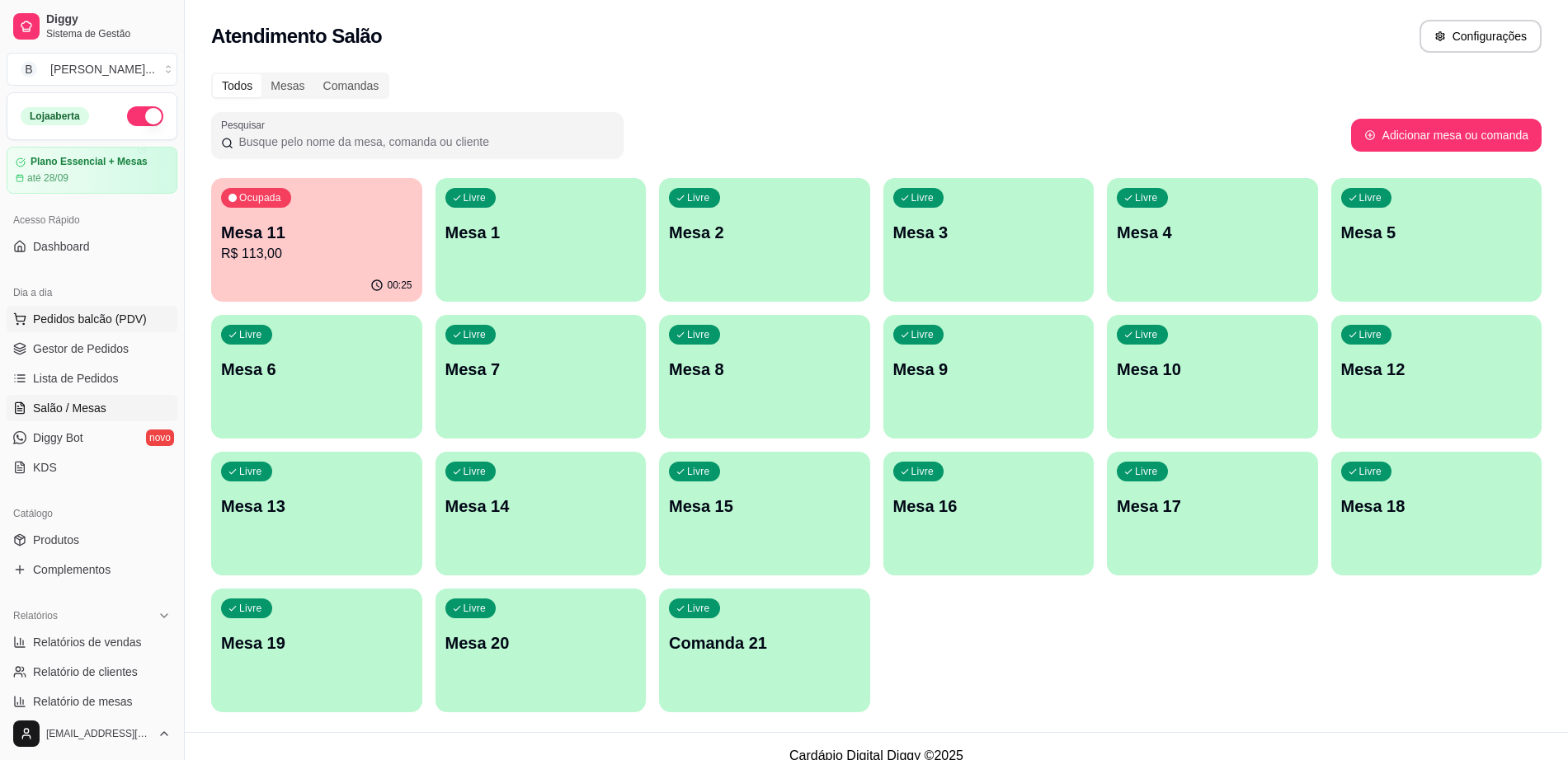
click at [125, 317] on span "Pedidos balcão (PDV)" at bounding box center [90, 319] width 114 height 17
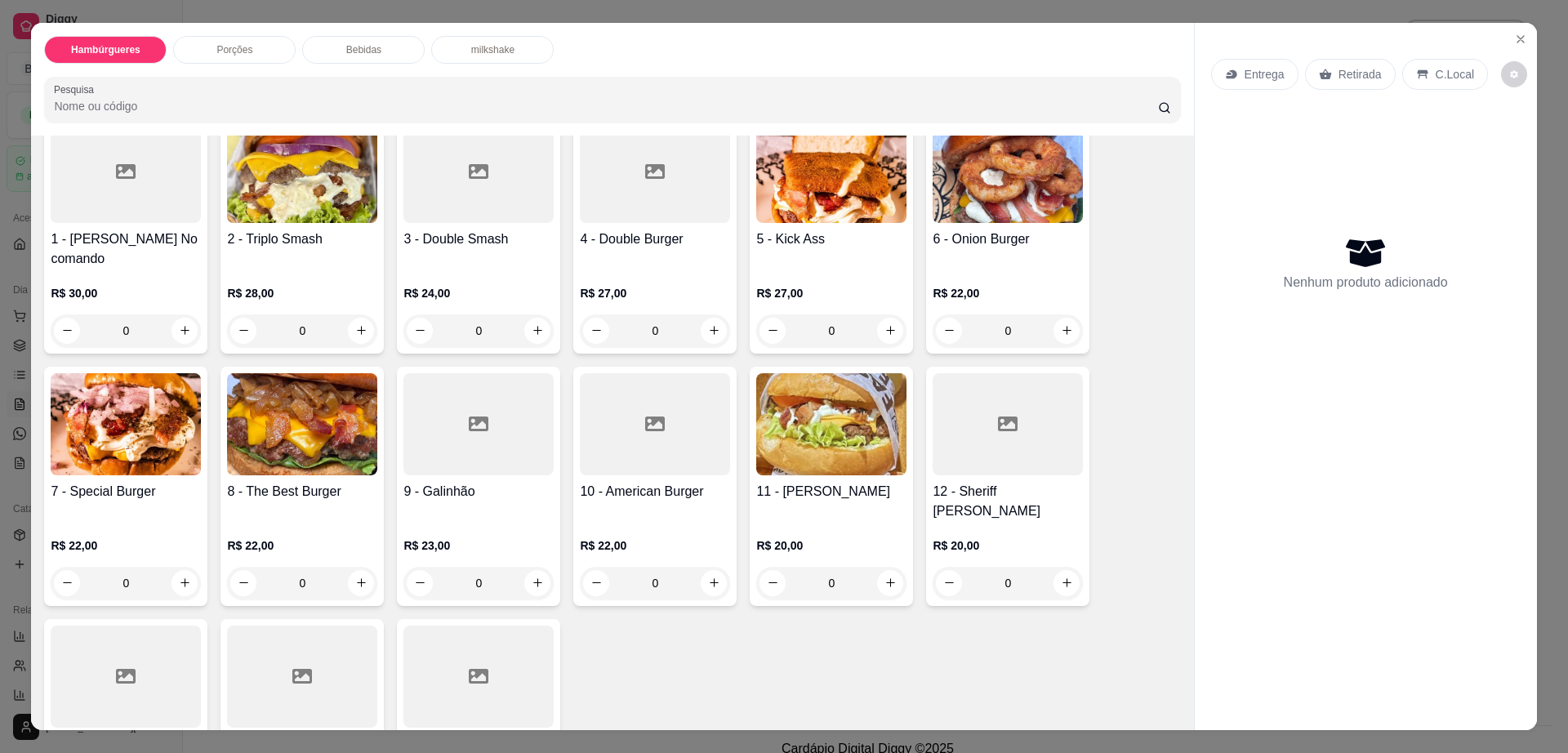
scroll to position [204, 0]
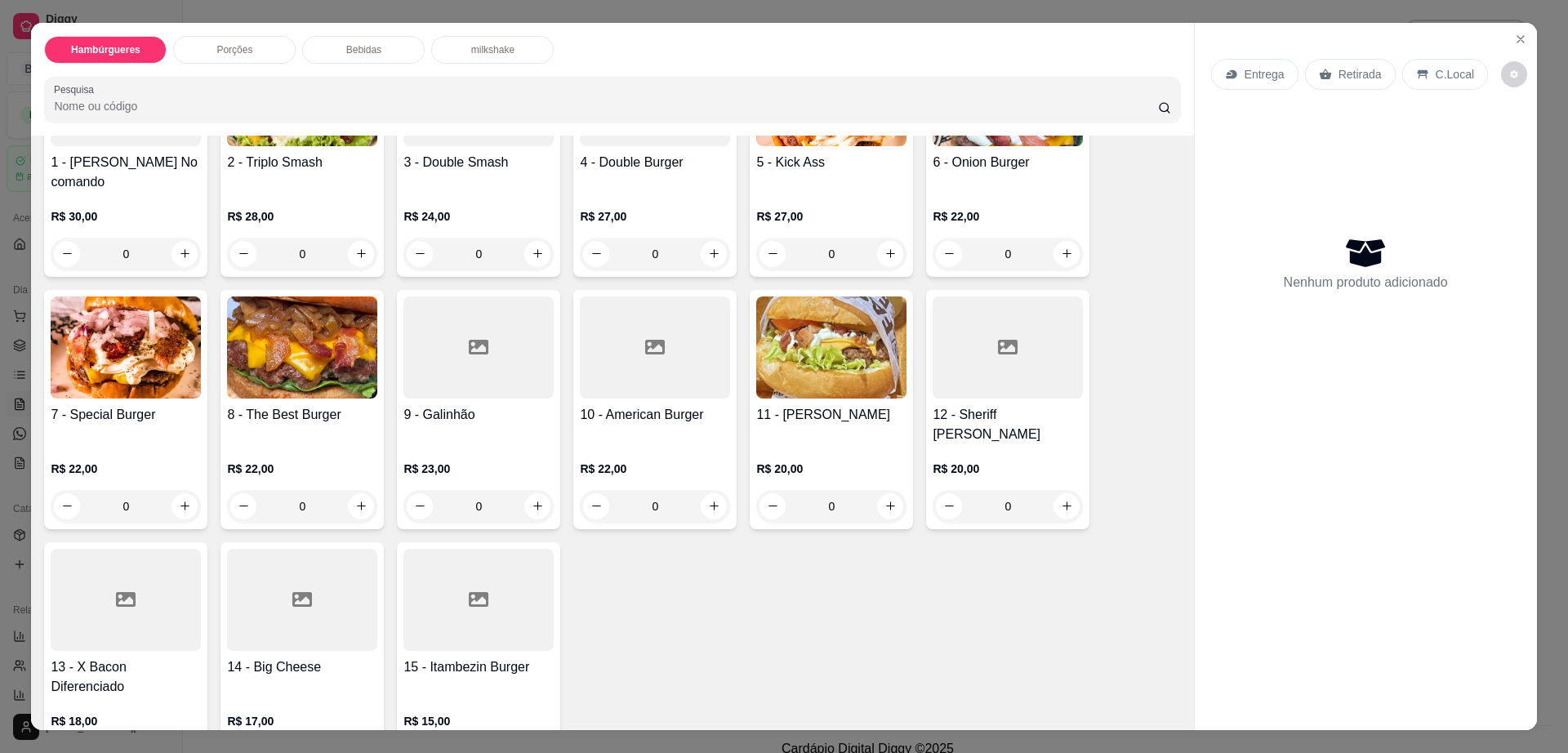
click at [489, 589] on div at bounding box center [479, 599] width 150 height 102
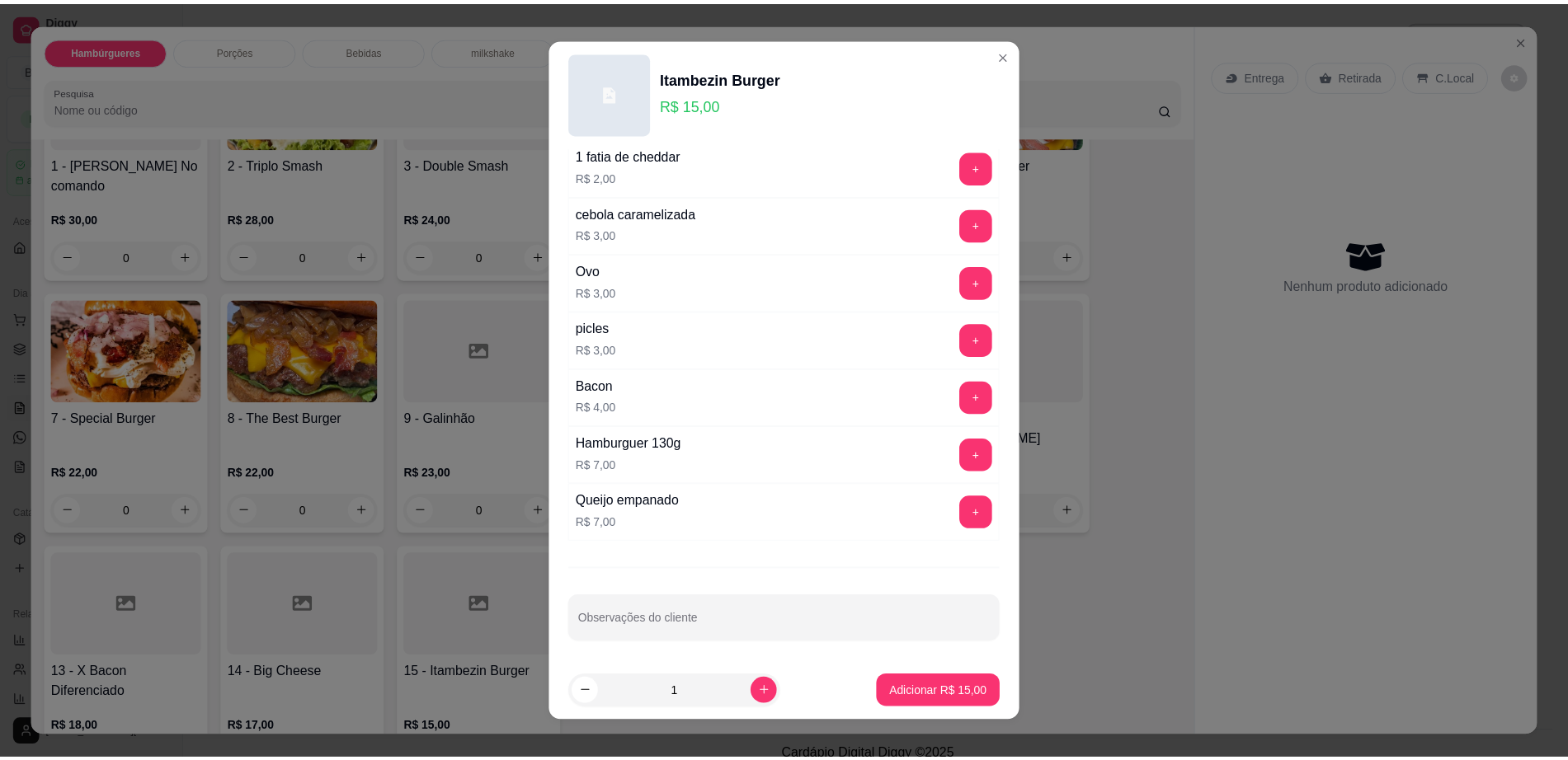
scroll to position [131, 0]
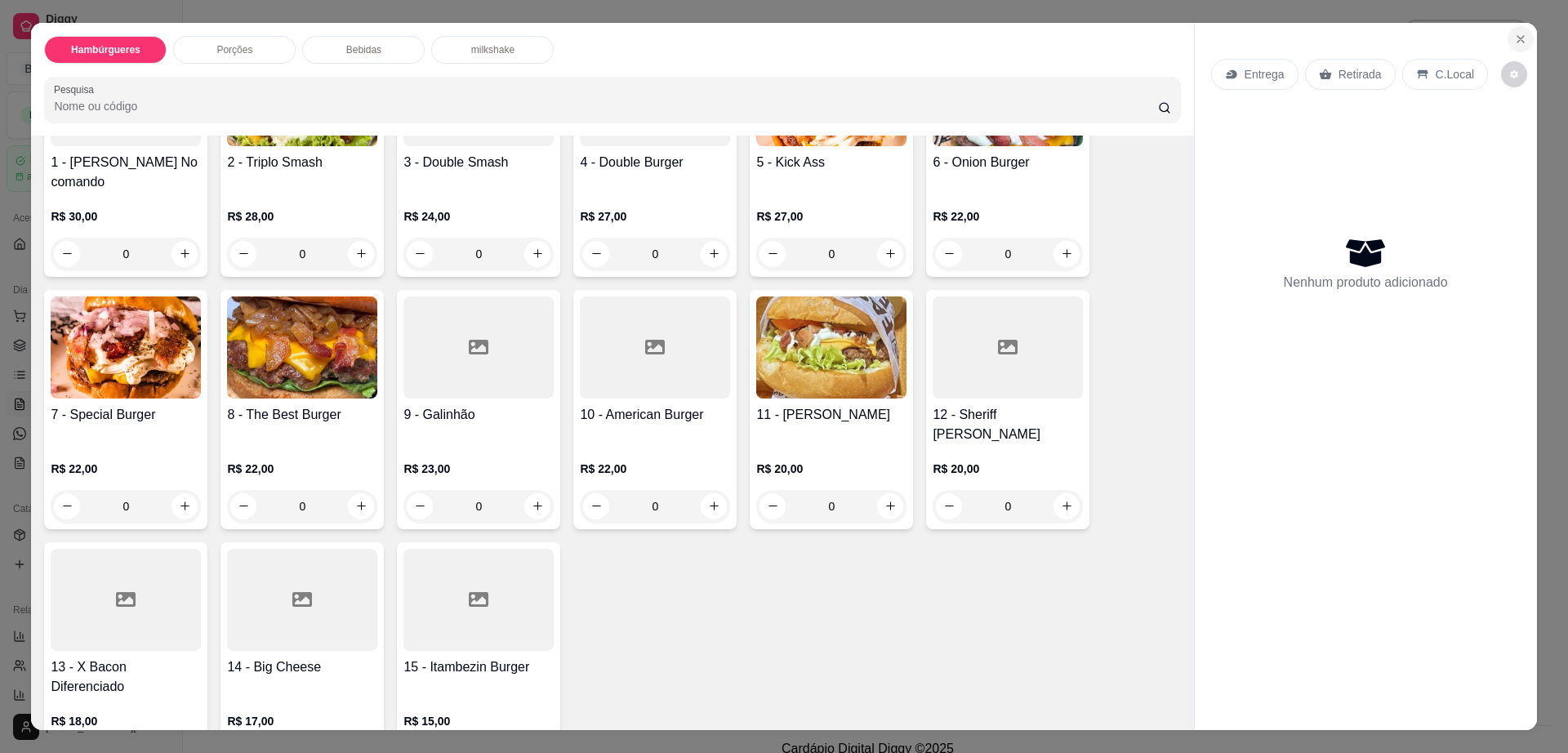
click at [1514, 35] on icon "Close" at bounding box center [1520, 39] width 13 height 13
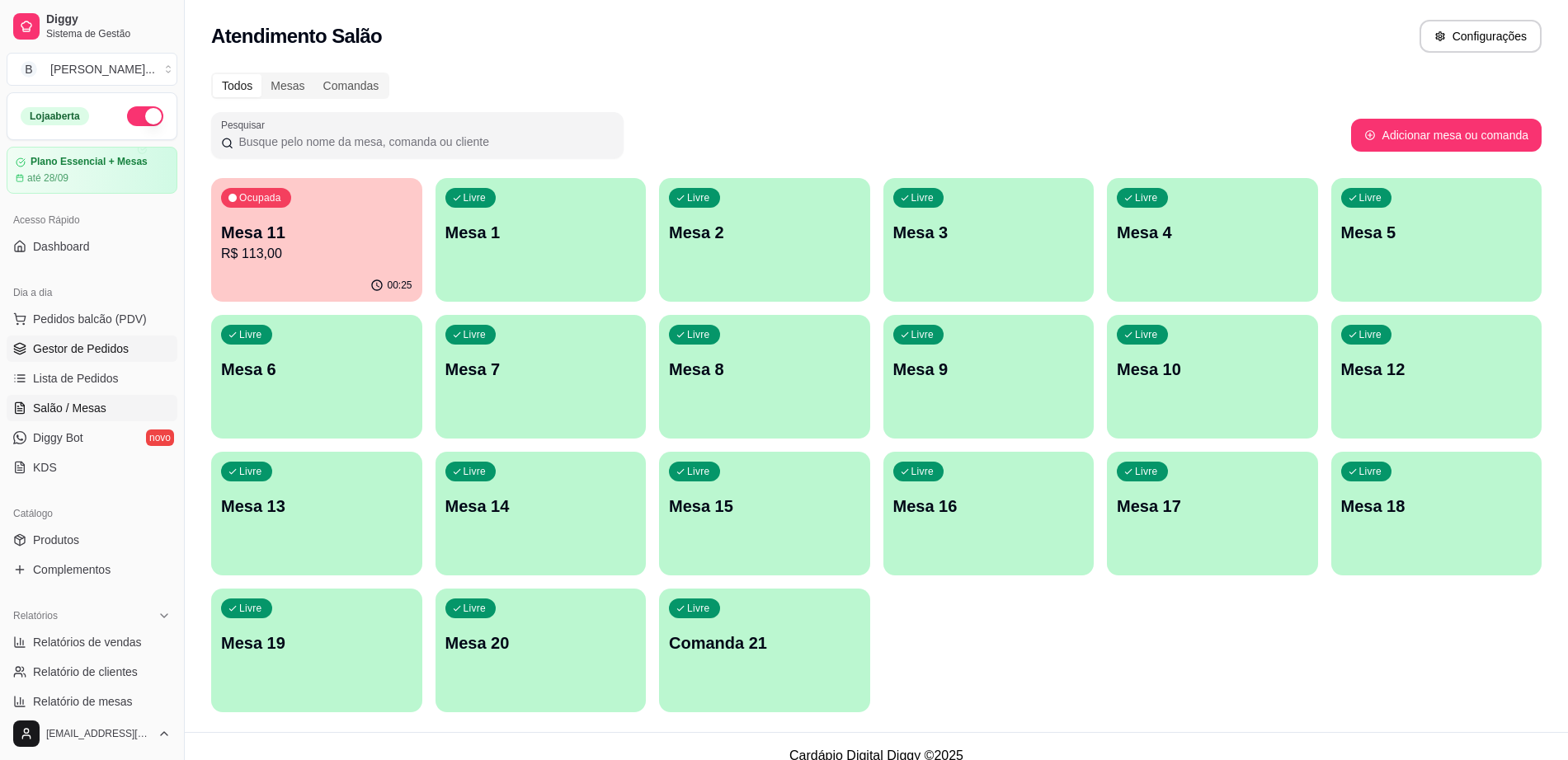
click at [115, 345] on span "Gestor de Pedidos" at bounding box center [81, 348] width 96 height 17
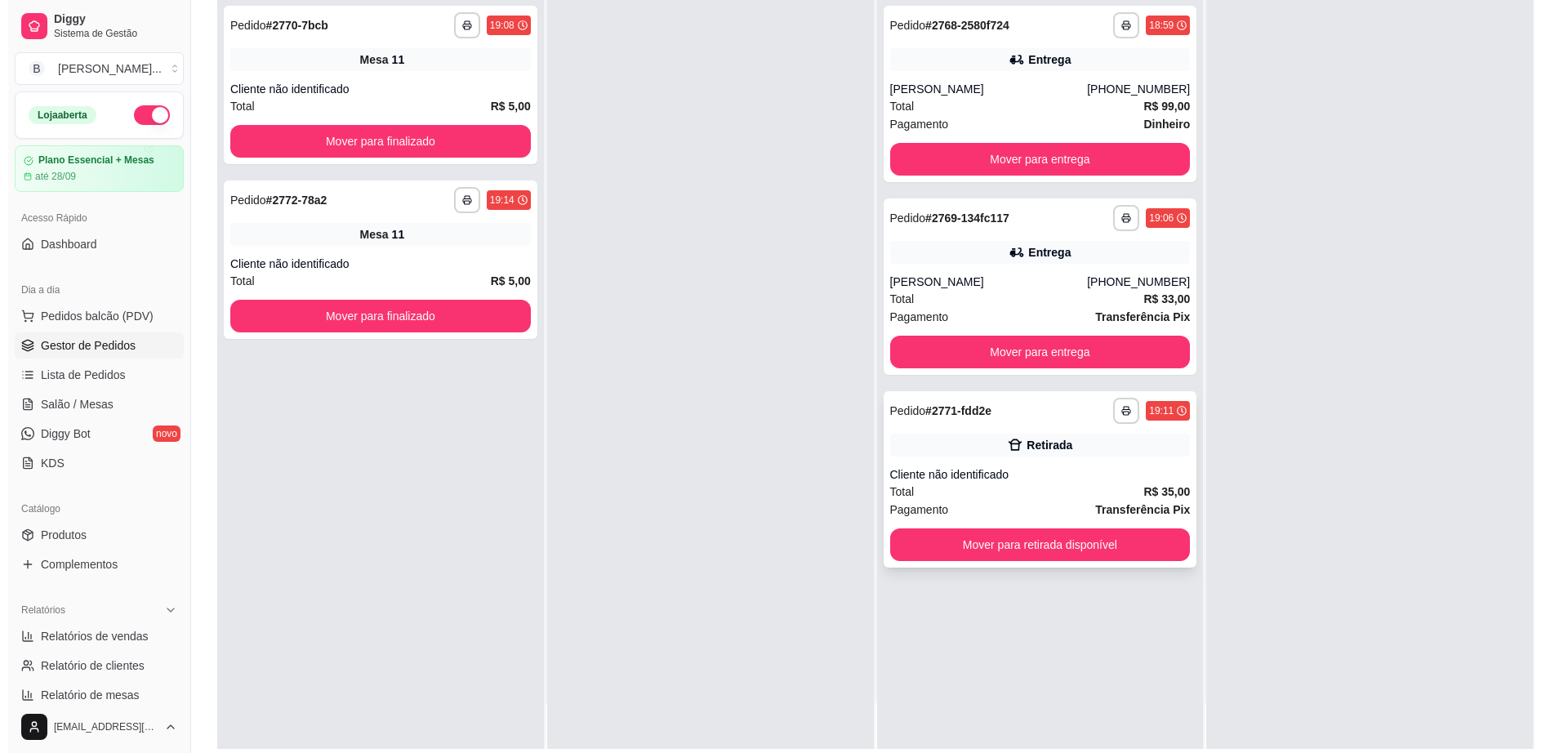
scroll to position [204, 0]
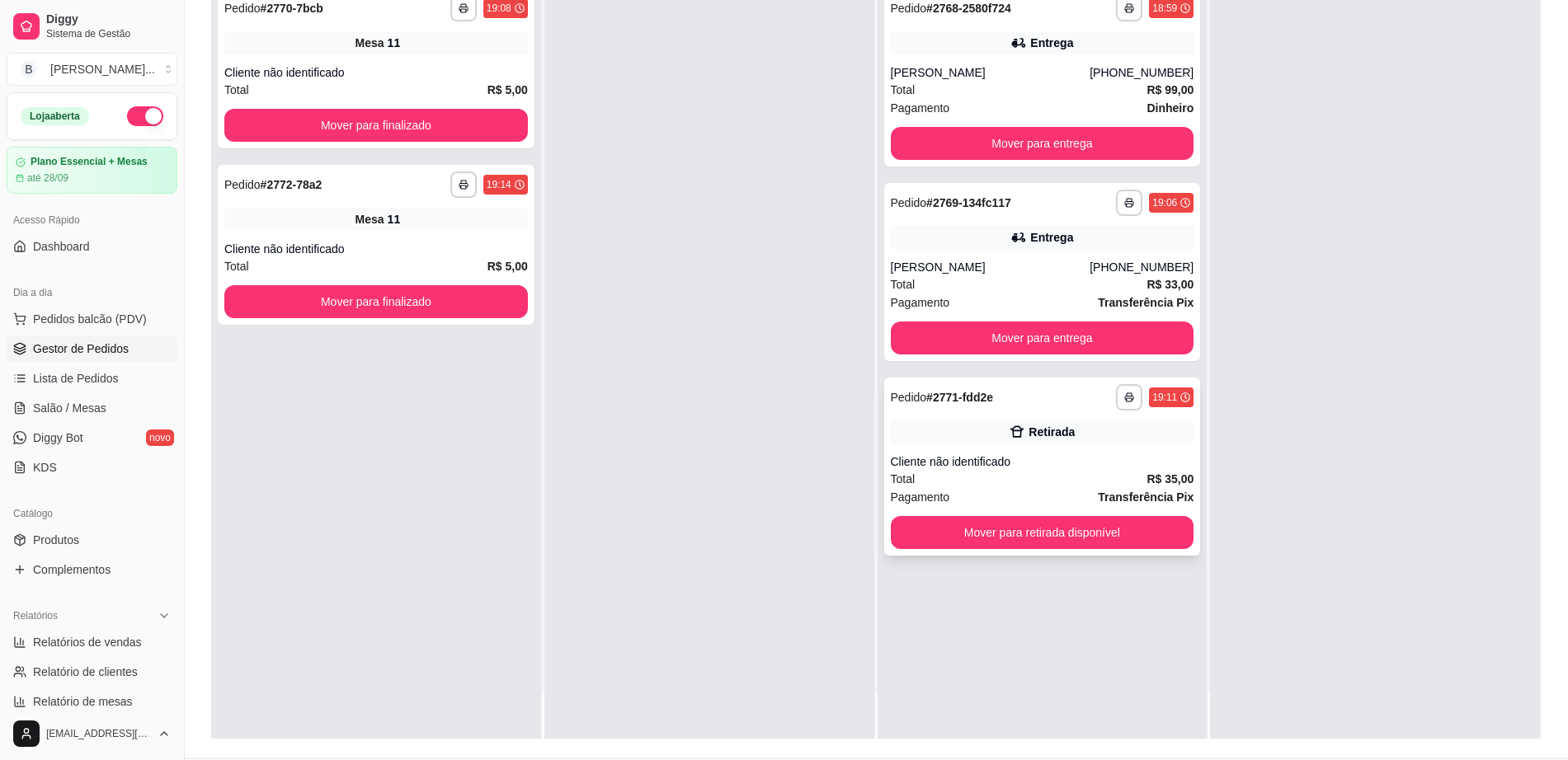
click at [1017, 459] on div "Cliente não identificado" at bounding box center [1043, 461] width 303 height 17
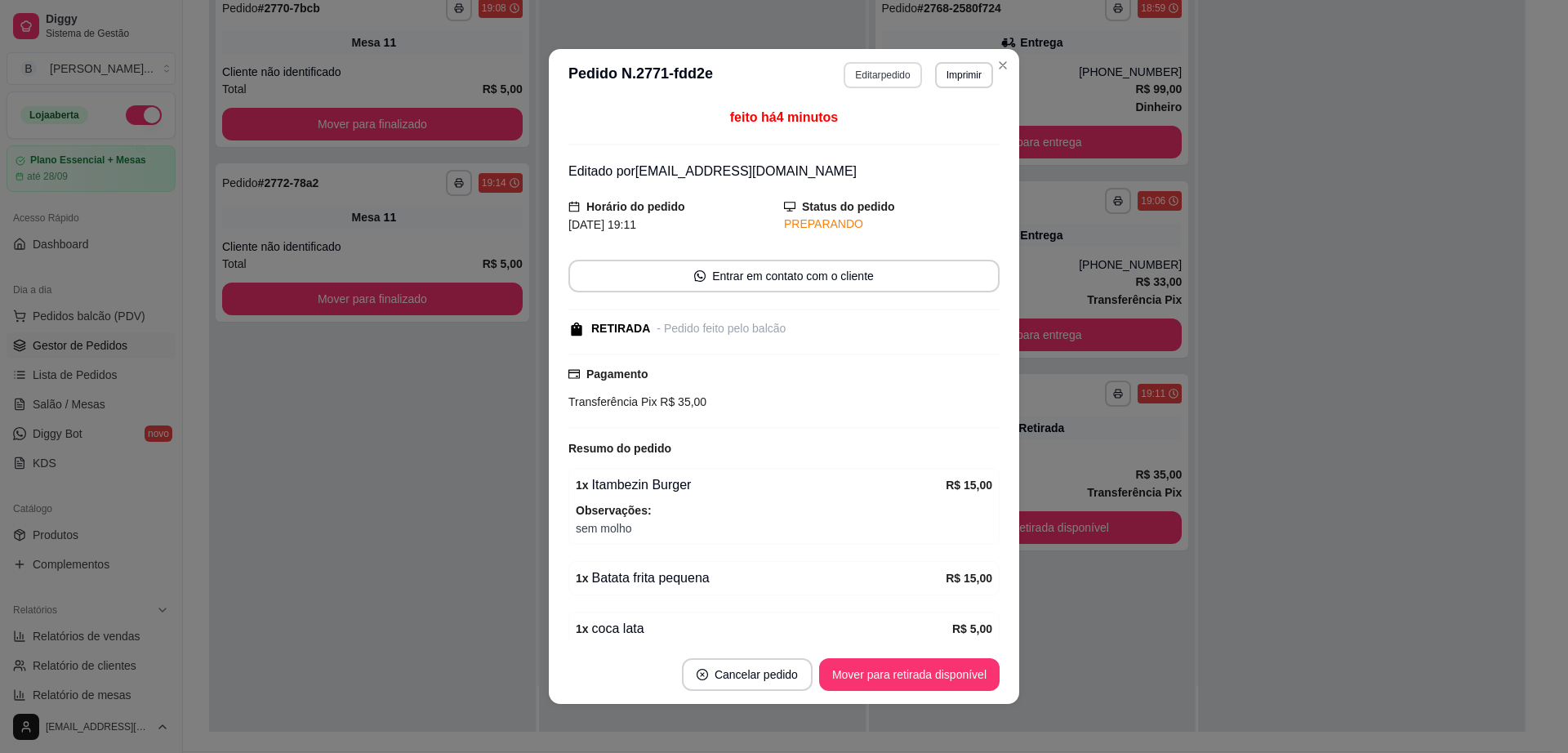
click at [868, 72] on button "Editar pedido" at bounding box center [882, 75] width 78 height 26
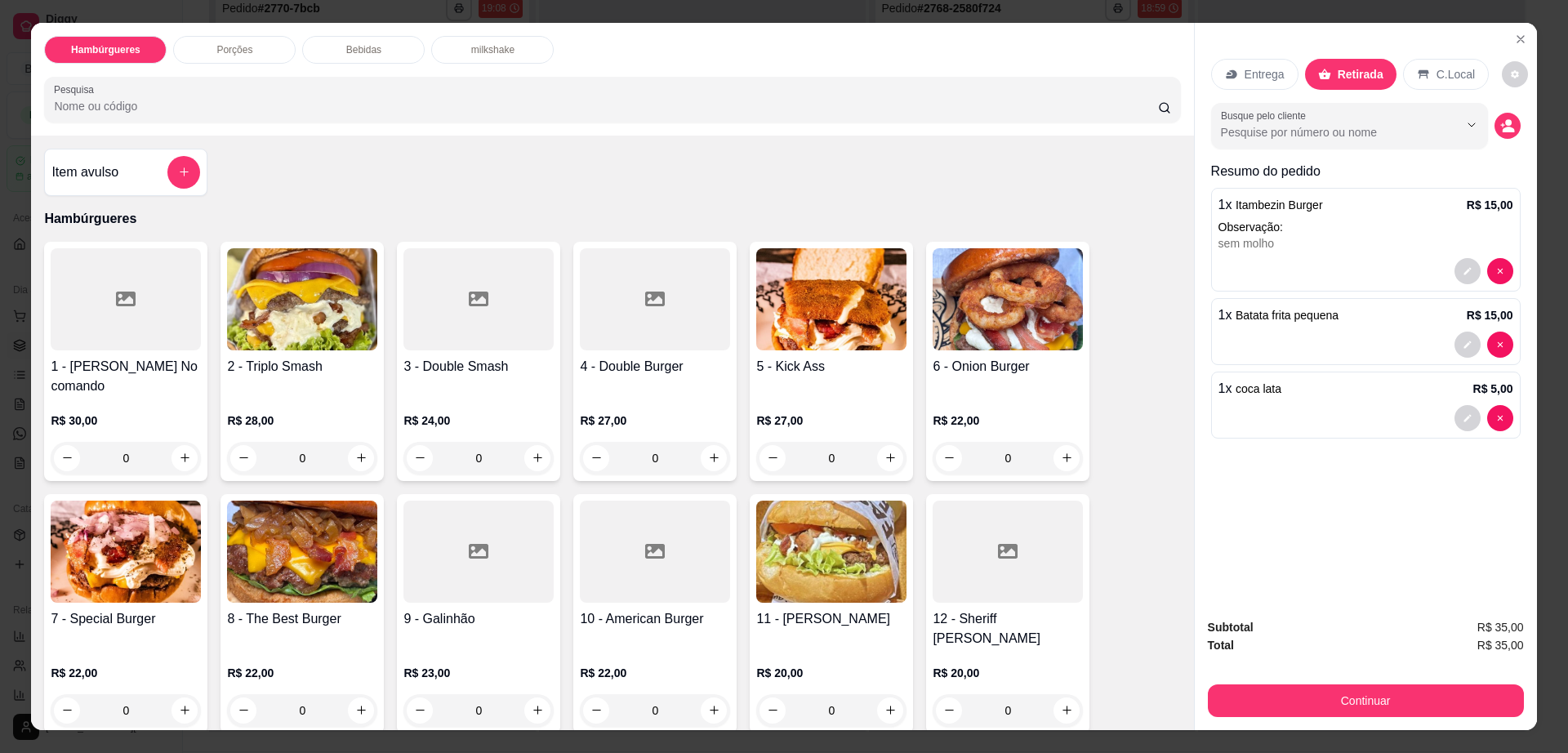
click at [1337, 243] on div "sem molho" at bounding box center [1366, 243] width 295 height 16
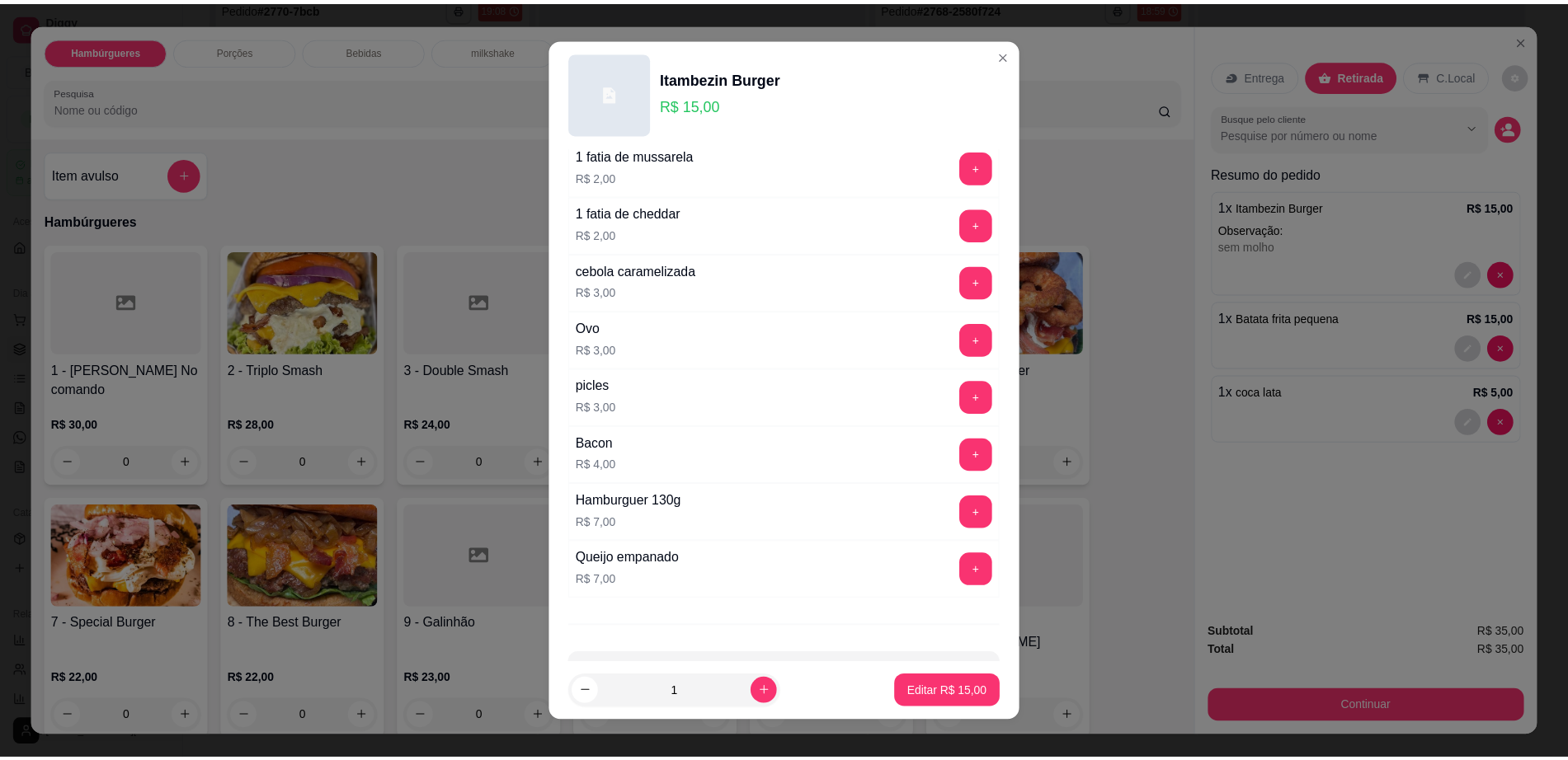
scroll to position [103, 0]
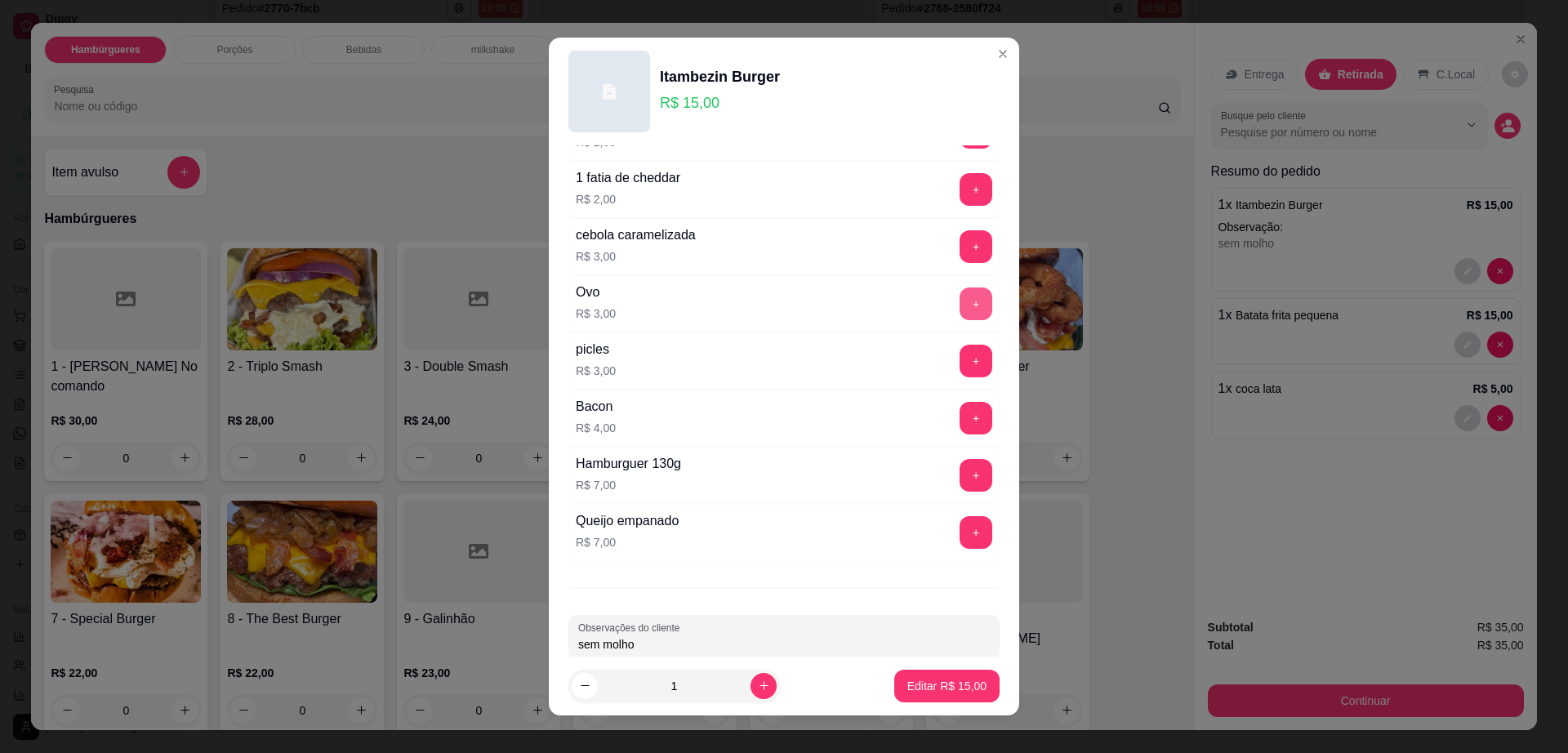
click at [960, 307] on button "+" at bounding box center [976, 304] width 33 height 33
click at [933, 684] on p "Editar R$ 18,00" at bounding box center [947, 686] width 79 height 16
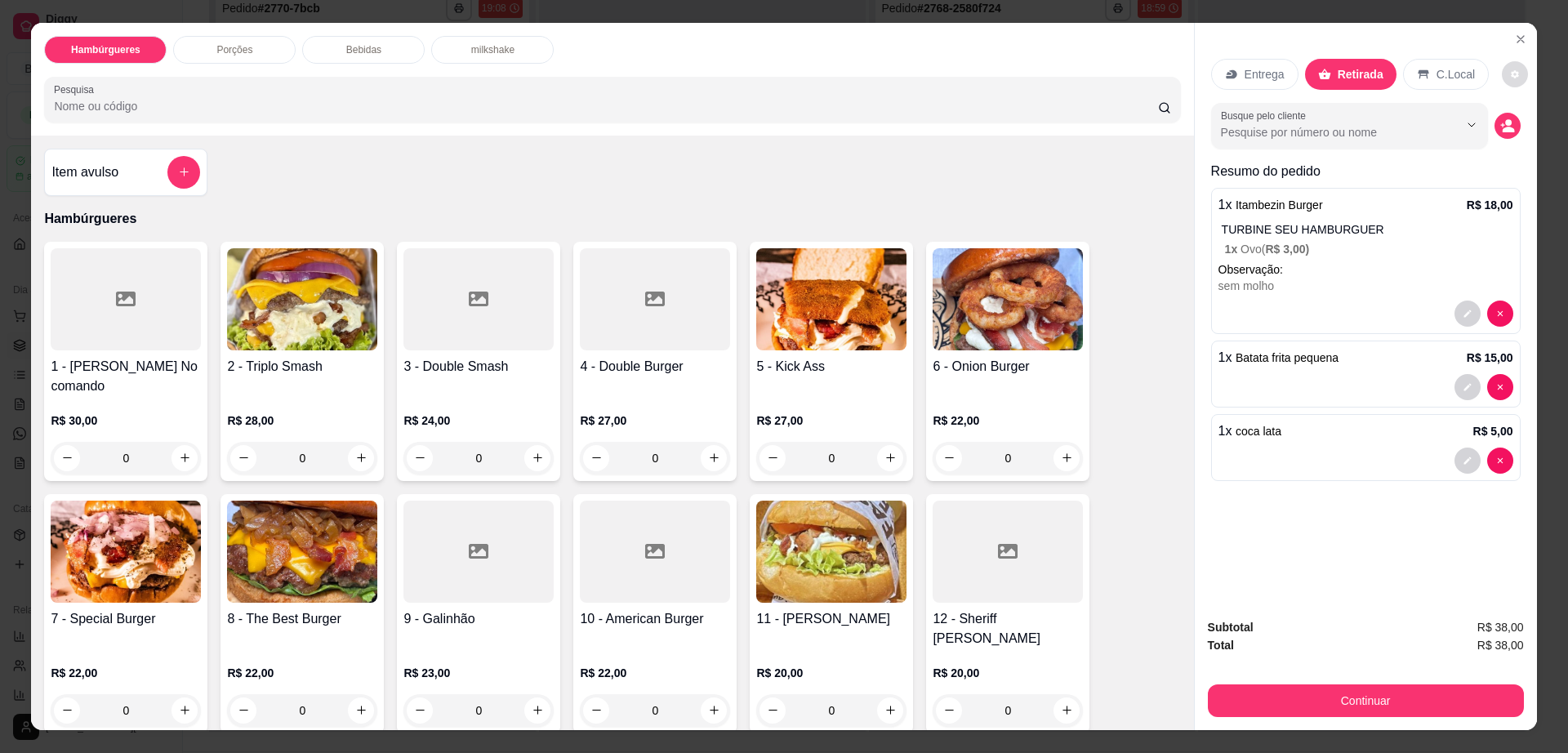
click at [1502, 79] on button "decrease-product-quantity" at bounding box center [1515, 74] width 26 height 26
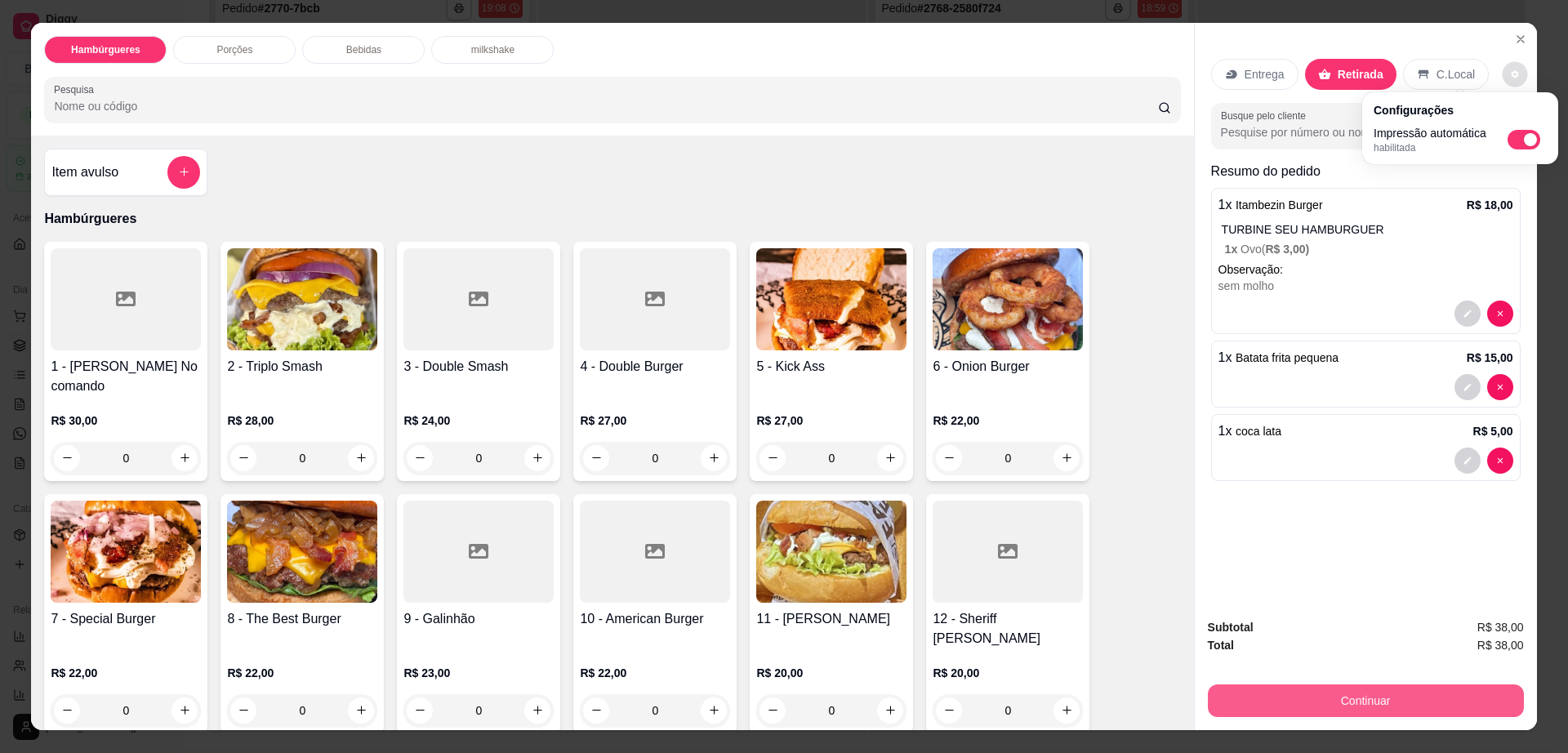
click at [1325, 699] on button "Continuar" at bounding box center [1365, 700] width 316 height 33
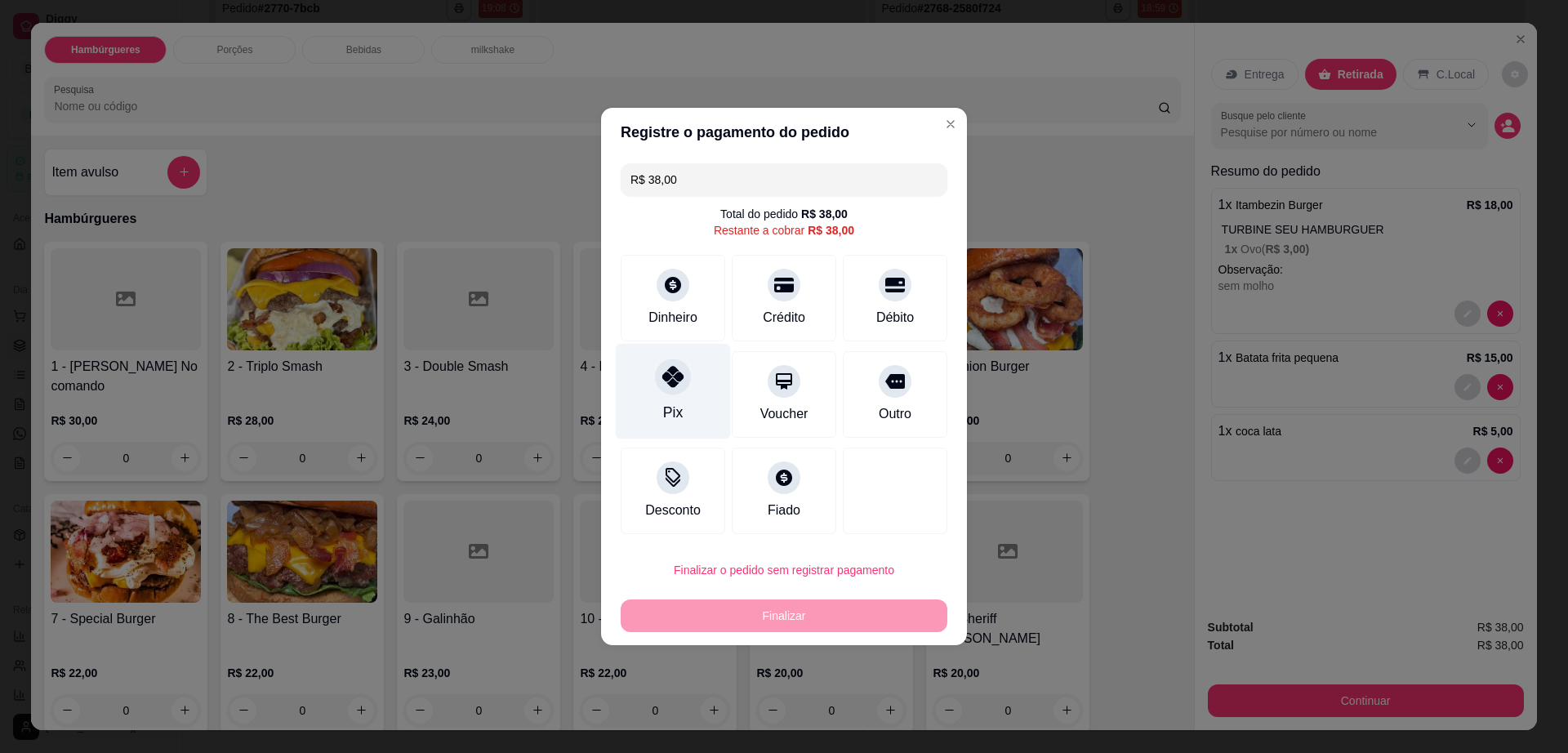
click at [654, 396] on div "Pix" at bounding box center [674, 392] width 116 height 96
type input "R$ 0,00"
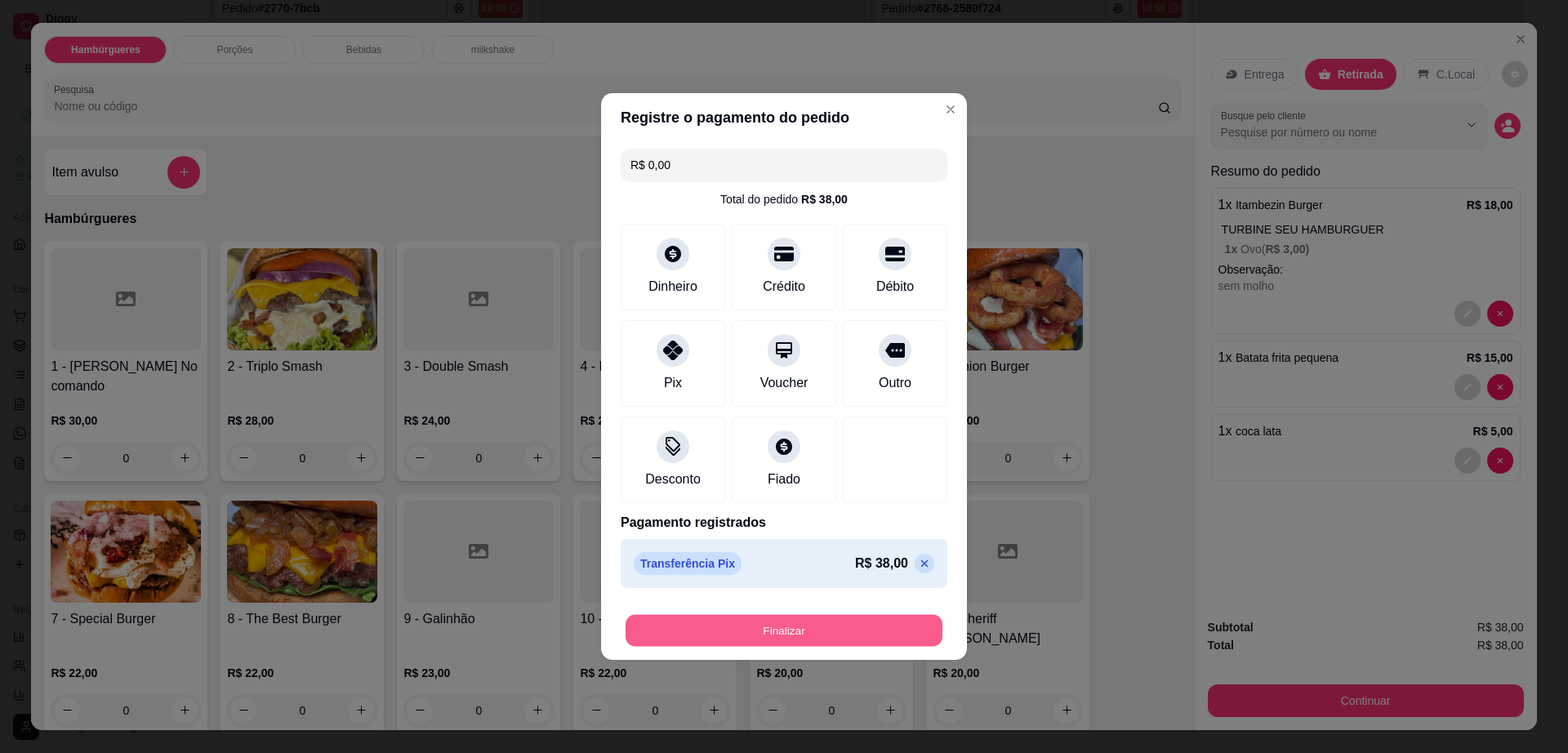
click at [789, 631] on button "Finalizar" at bounding box center [783, 631] width 317 height 32
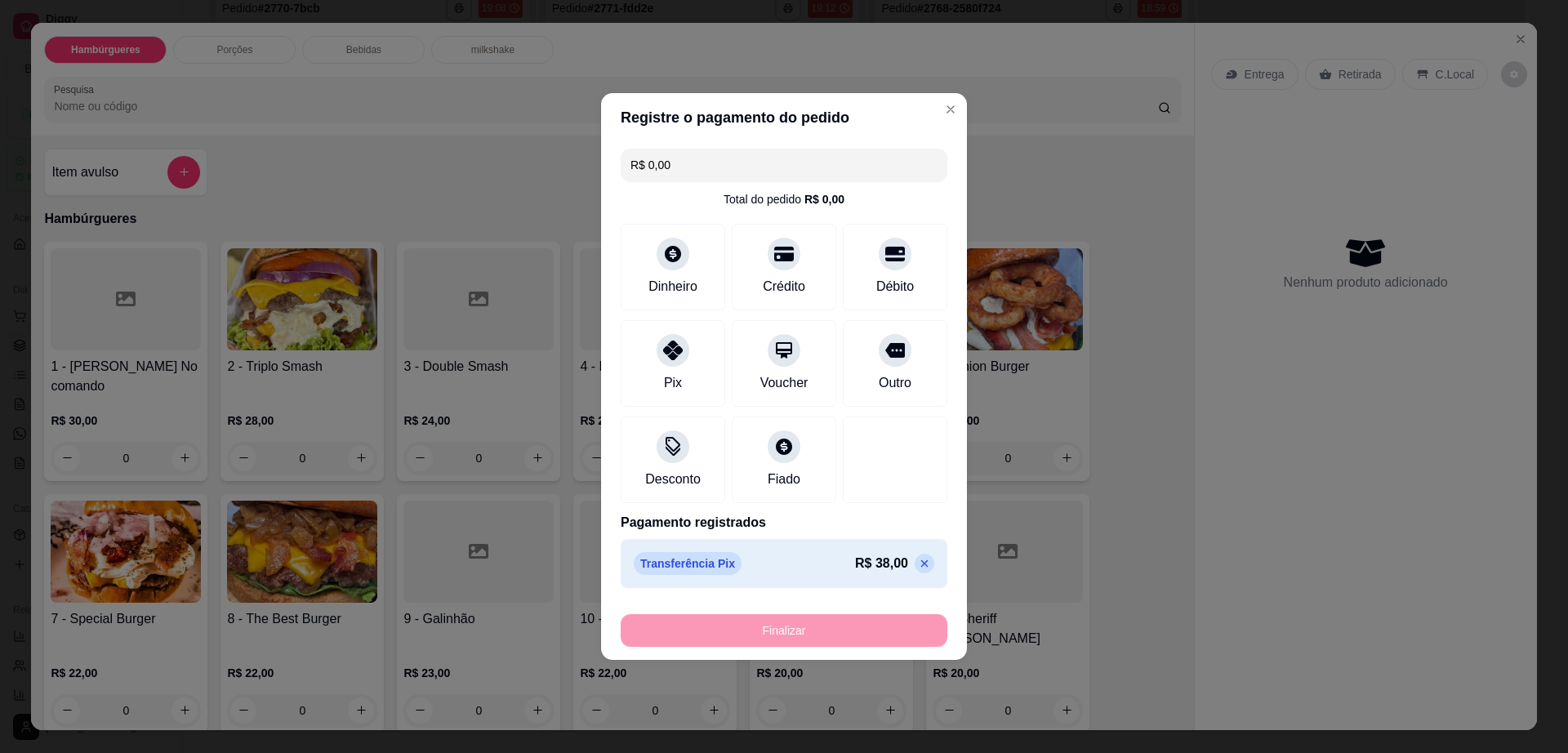
type input "0"
type input "-R$ 38,00"
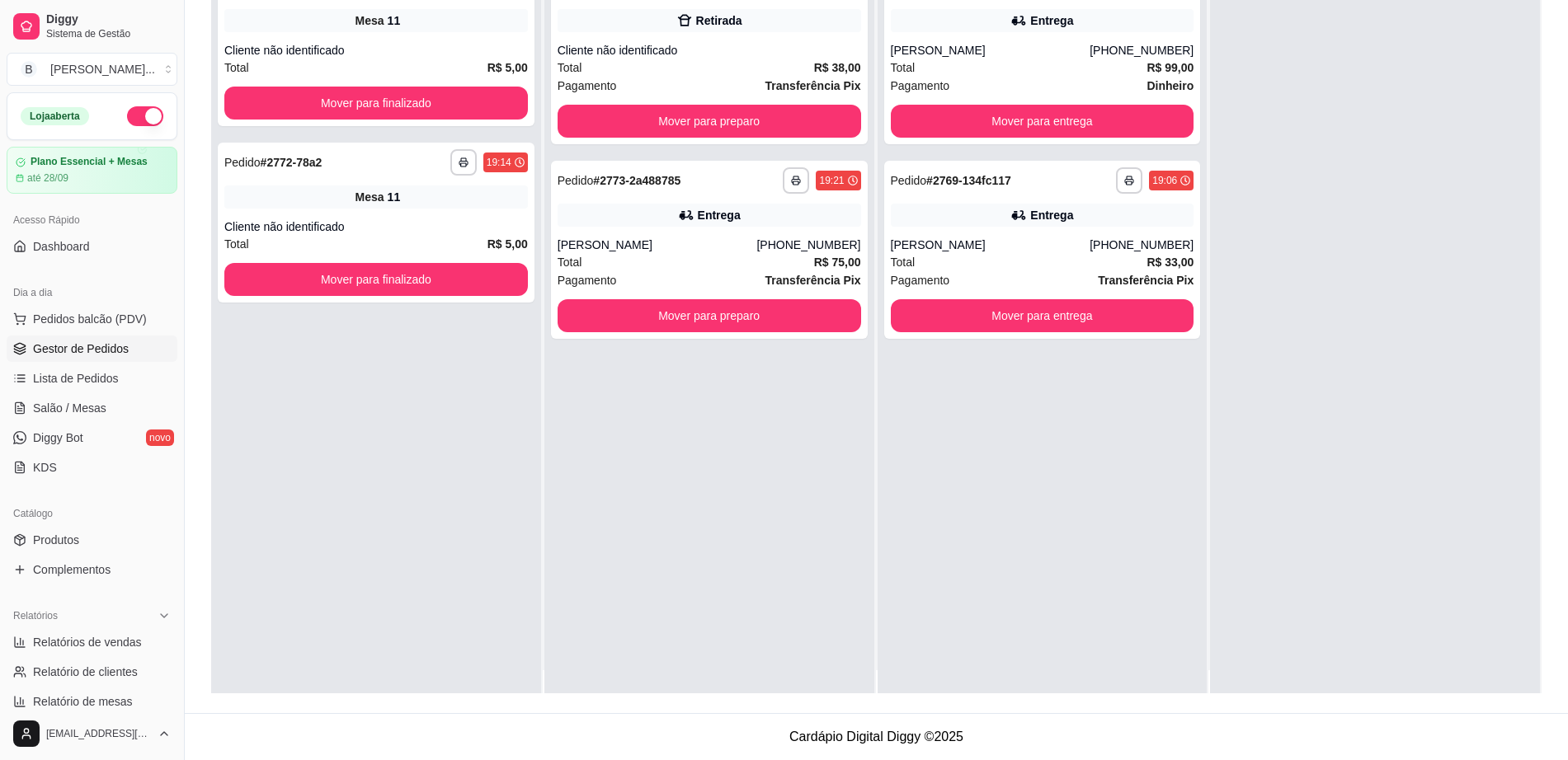
scroll to position [0, 0]
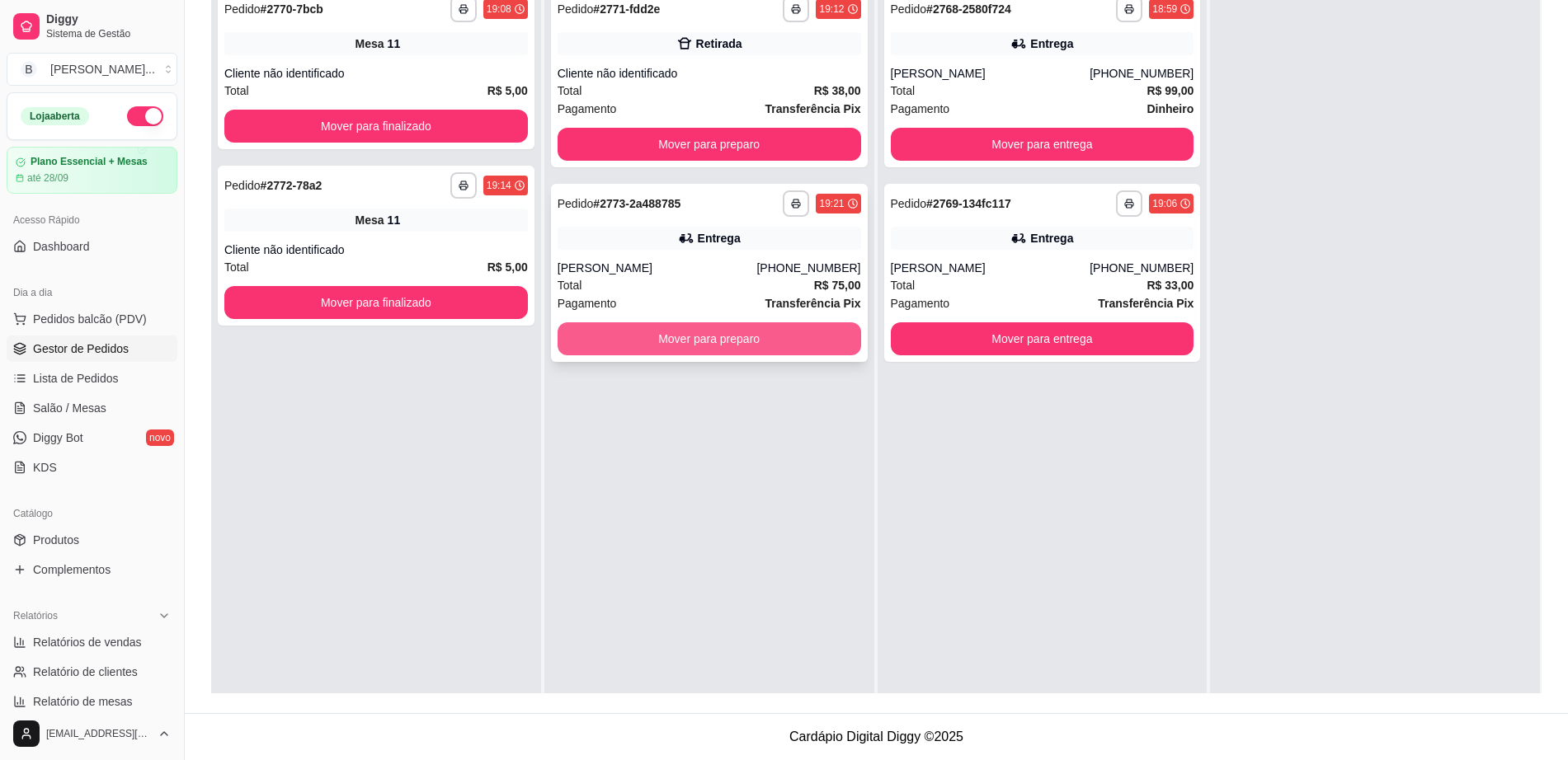
click at [703, 326] on button "Mover para preparo" at bounding box center [709, 339] width 303 height 33
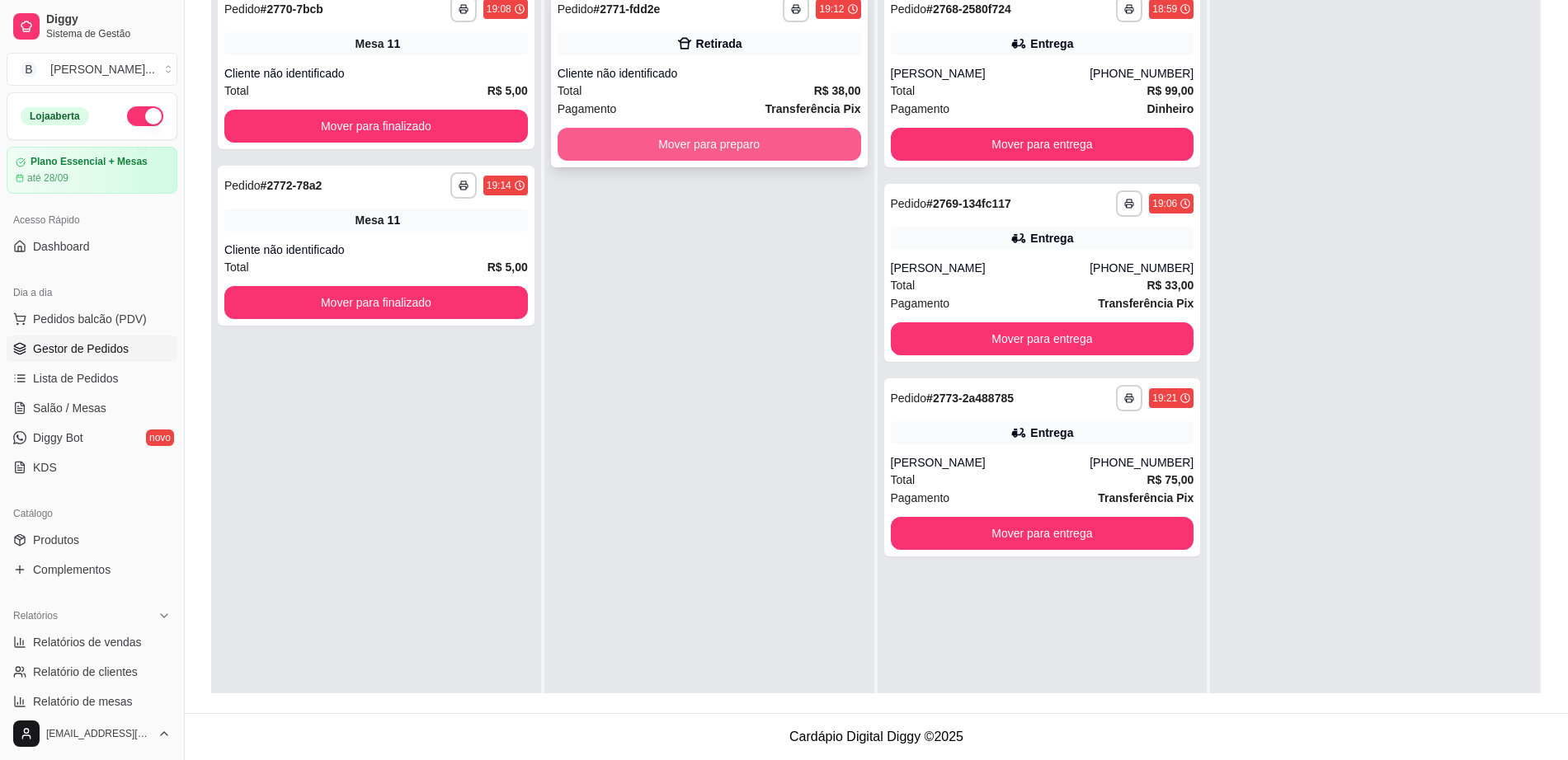
click at [693, 145] on button "Mover para preparo" at bounding box center [709, 145] width 303 height 33
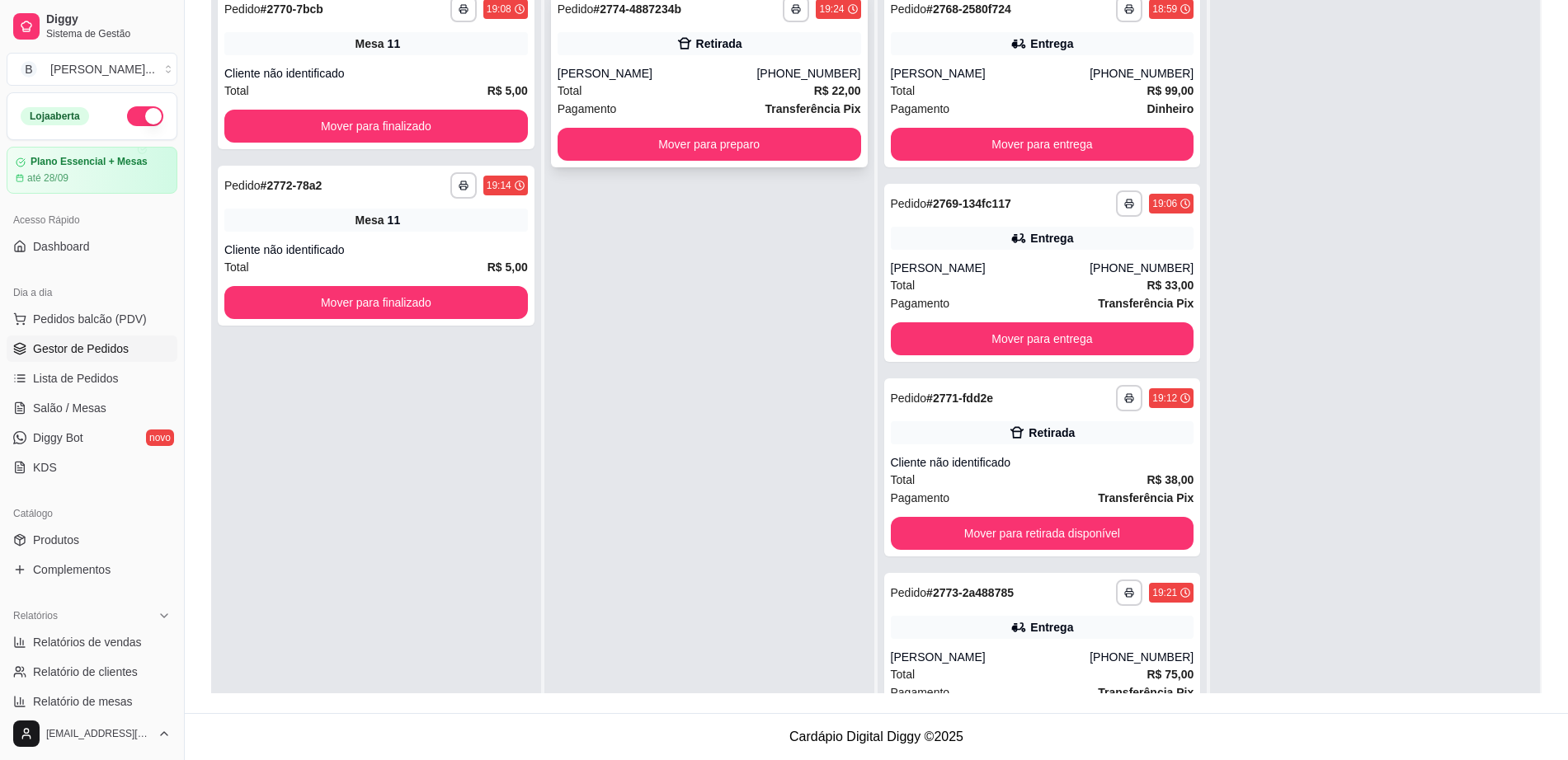
click at [727, 161] on div "**********" at bounding box center [709, 78] width 317 height 178
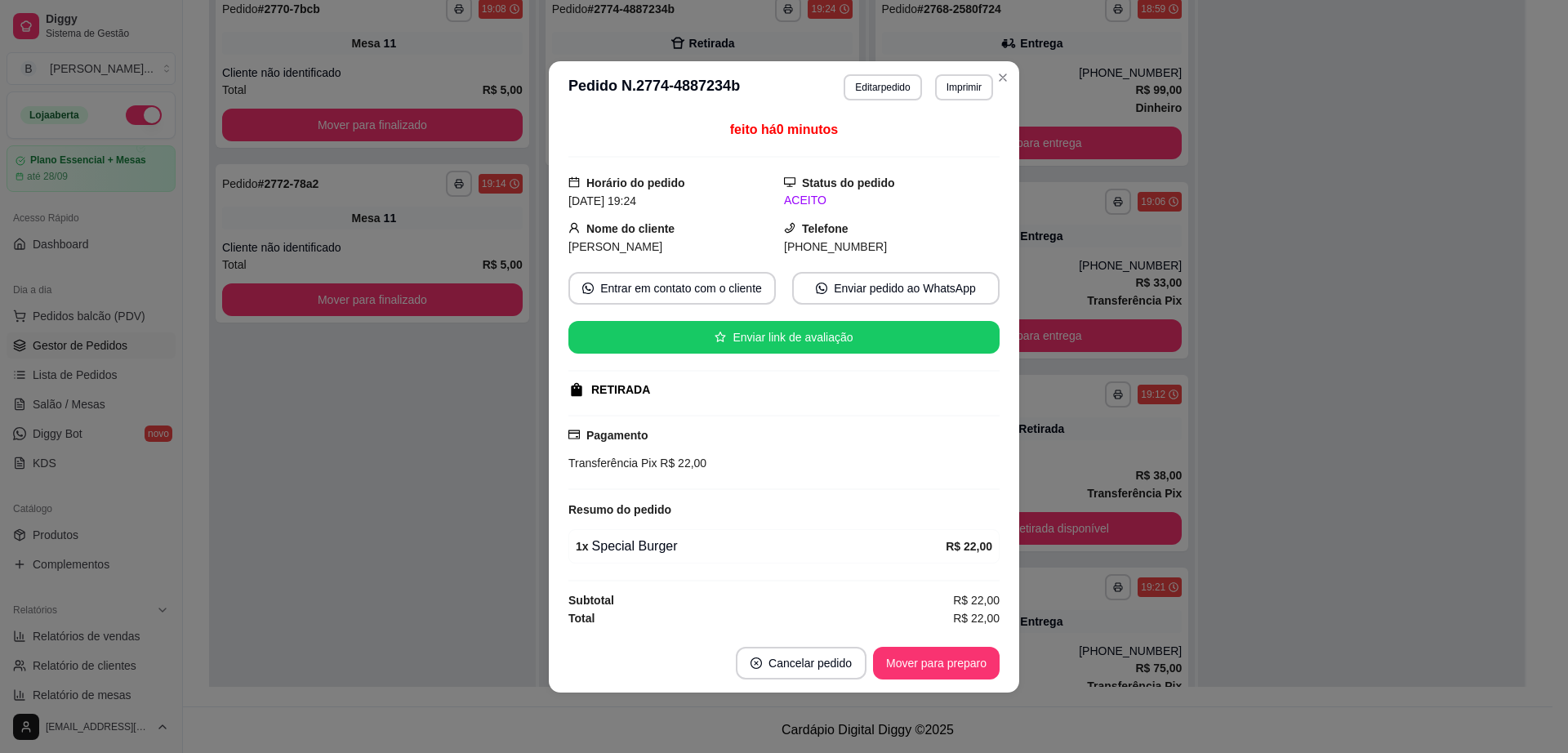
click at [1012, 88] on header "**********" at bounding box center [783, 87] width 470 height 53
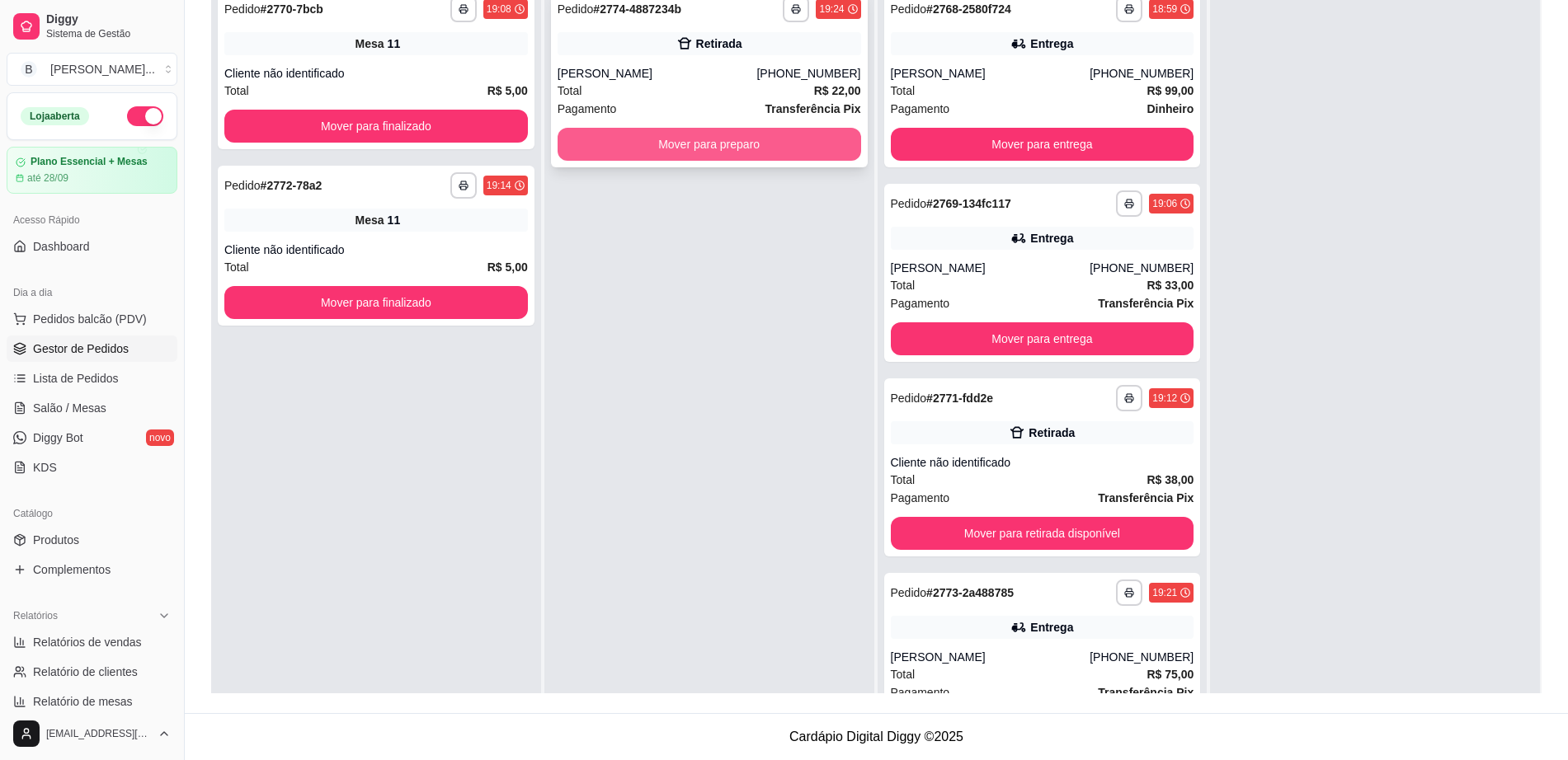
click at [706, 140] on button "Mover para preparo" at bounding box center [709, 145] width 303 height 33
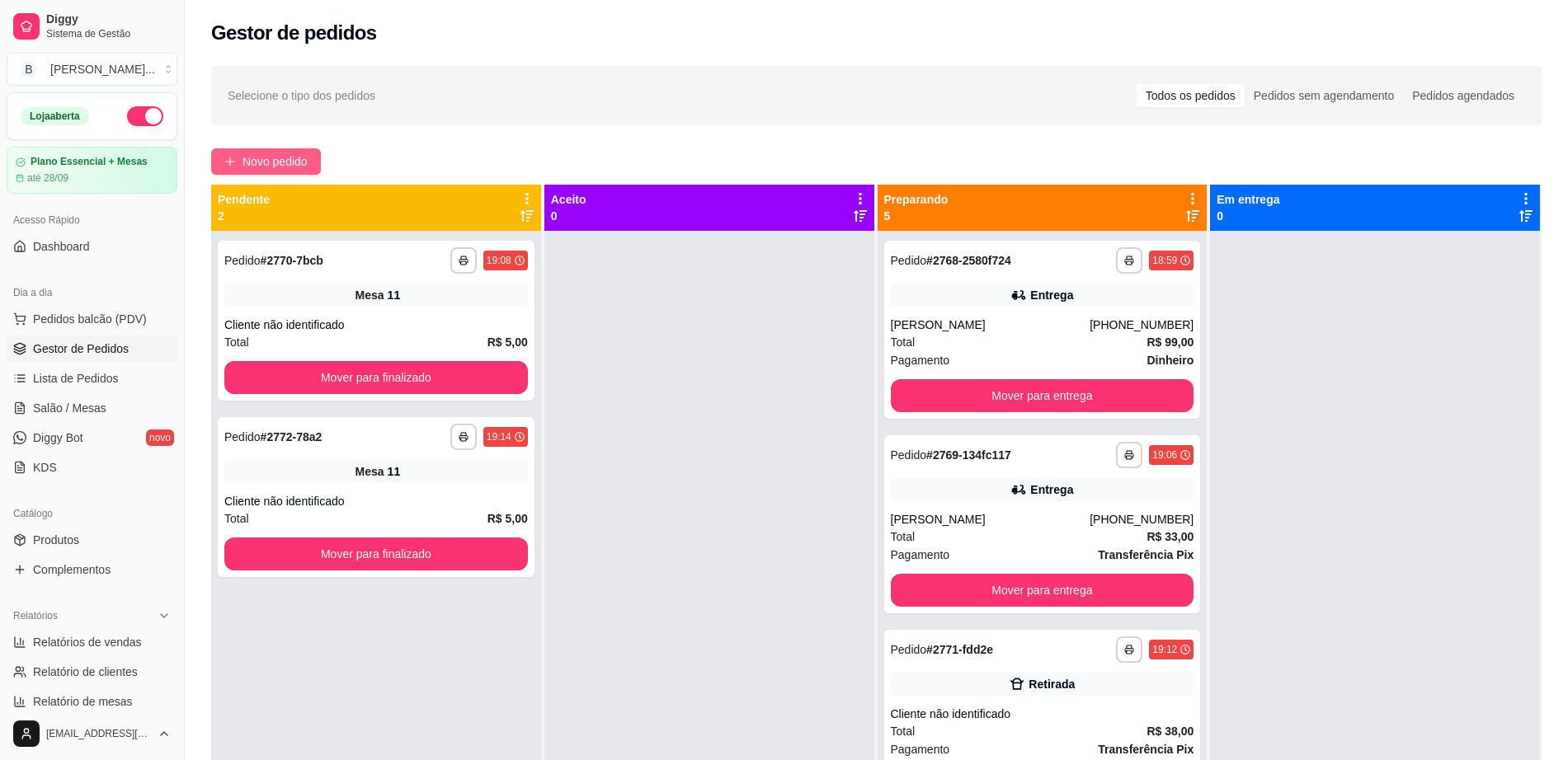
click at [279, 159] on span "Novo pedido" at bounding box center [274, 161] width 65 height 18
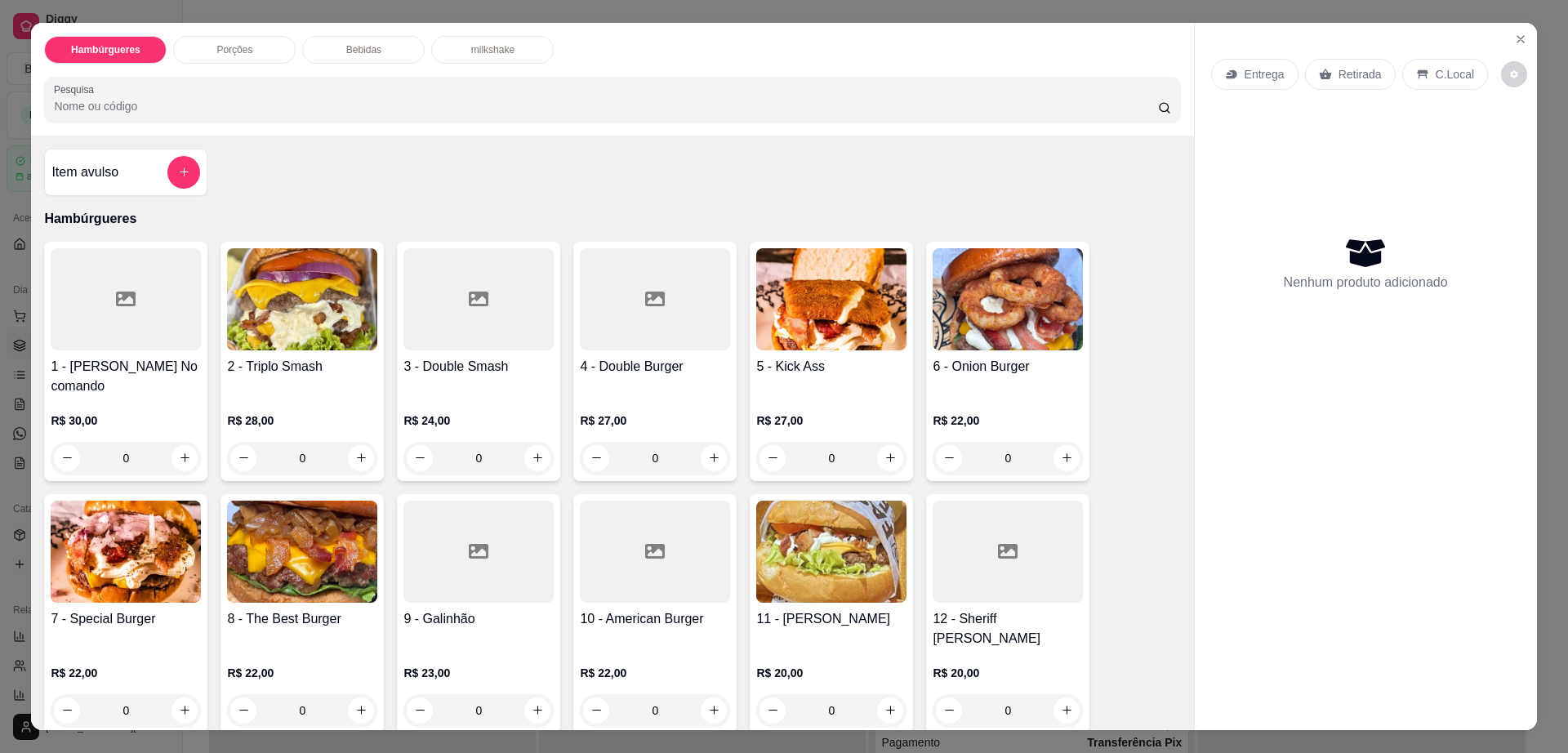
click at [1342, 65] on div "Retirada" at bounding box center [1350, 74] width 91 height 31
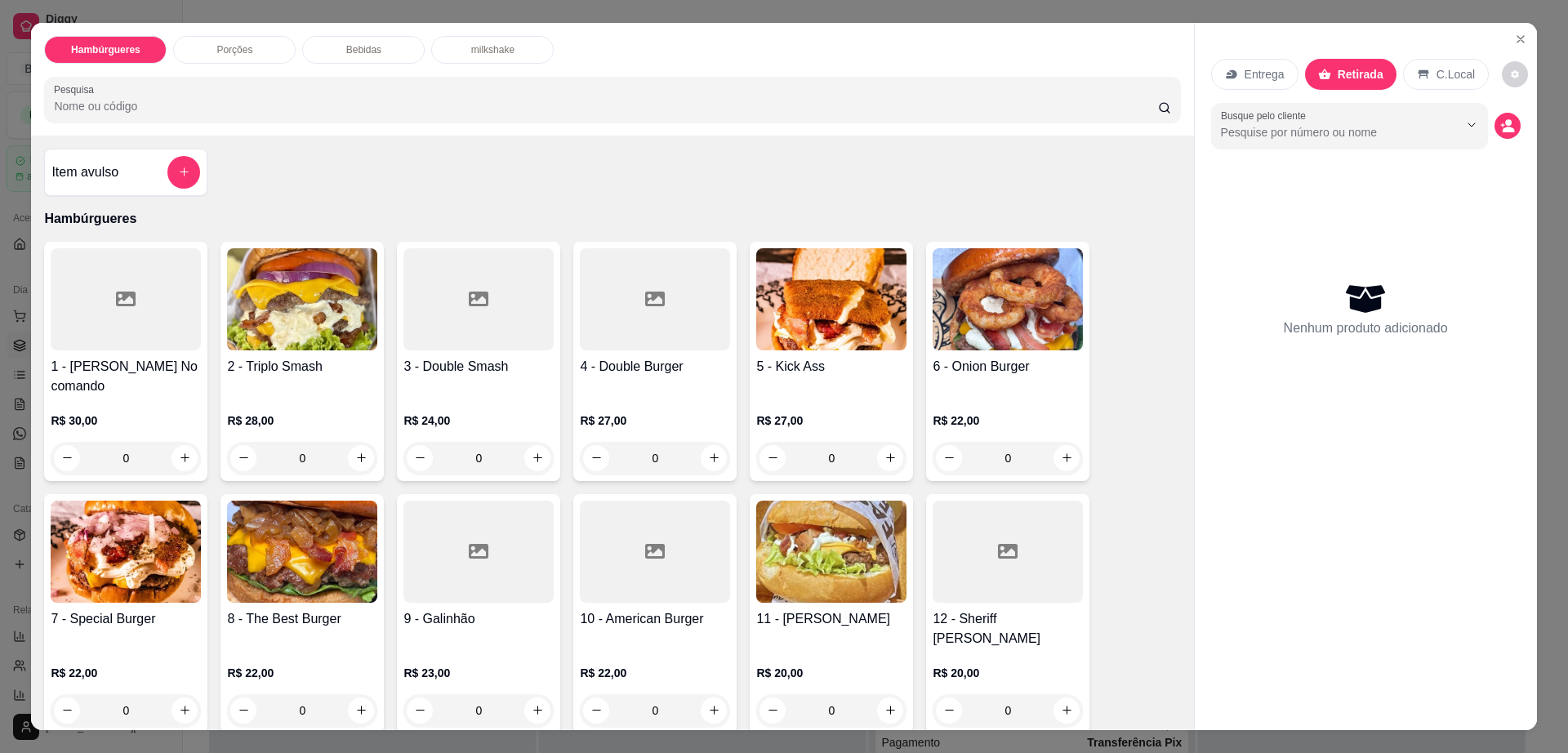
click at [1253, 75] on p "Entrega" at bounding box center [1264, 74] width 40 height 16
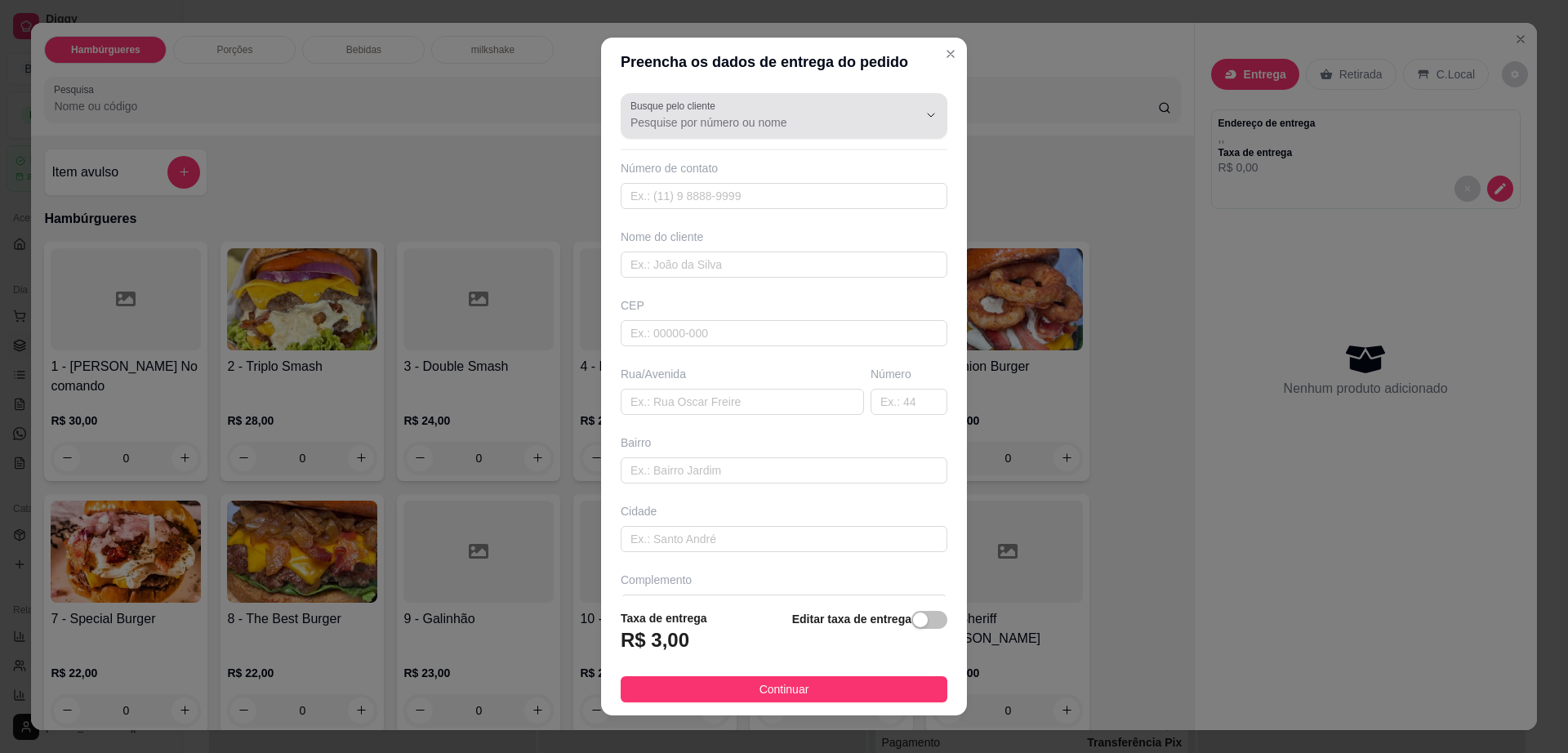
click at [682, 128] on input "Busque pelo cliente" at bounding box center [761, 122] width 261 height 16
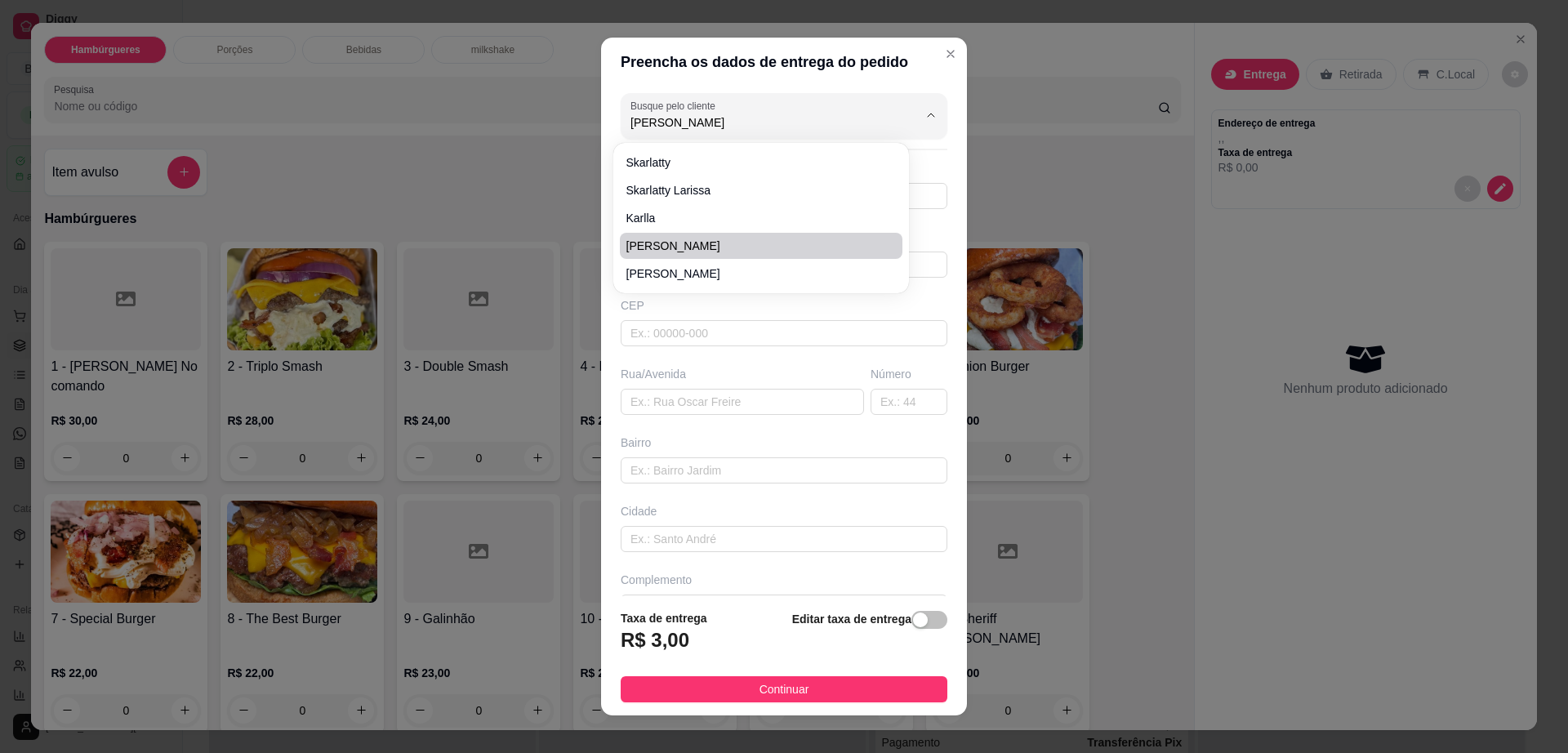
click at [671, 240] on span "Karla" at bounding box center [753, 246] width 254 height 16
type input "Karla"
type input "77998550288"
type input "Karla"
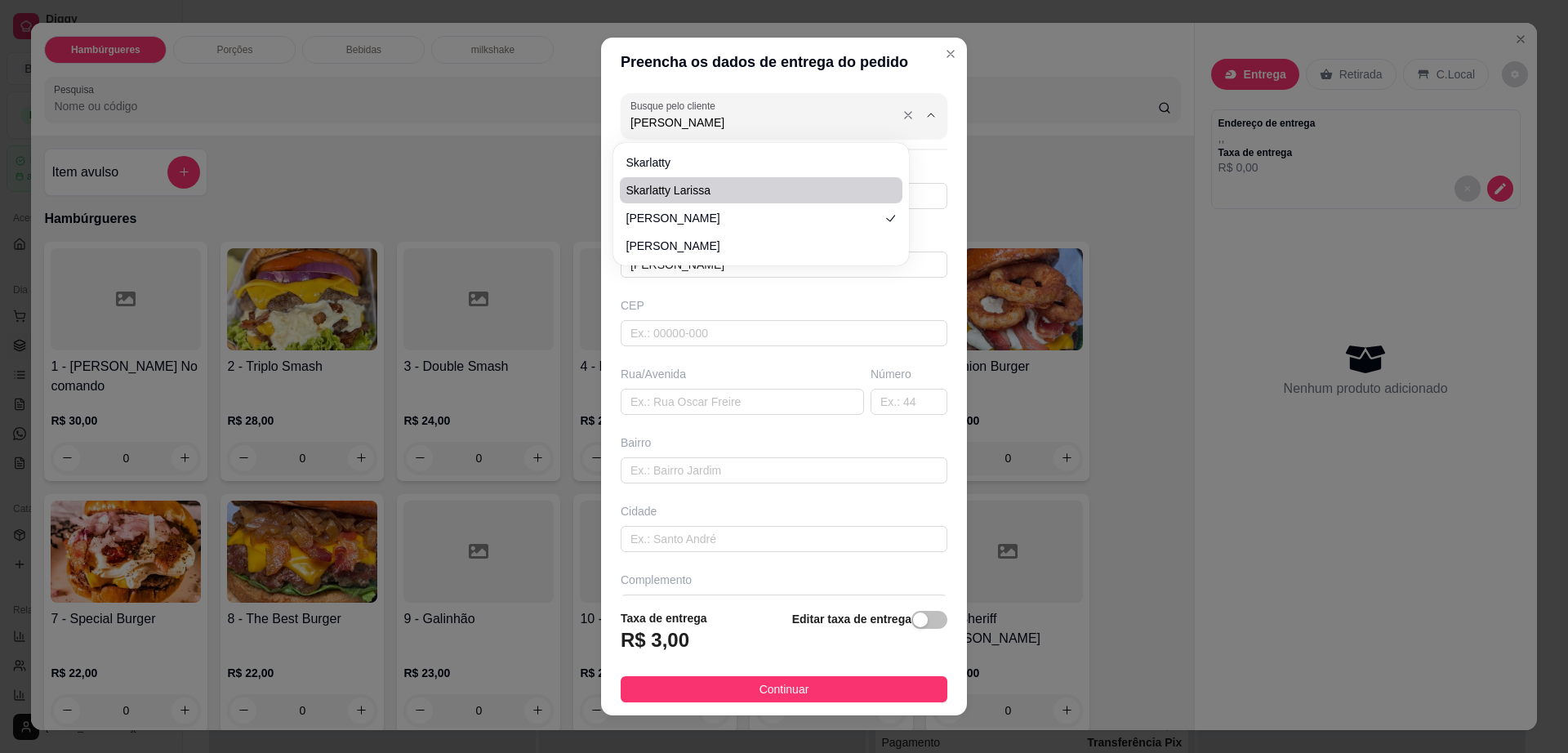
click at [681, 116] on input "Karla" at bounding box center [761, 122] width 261 height 16
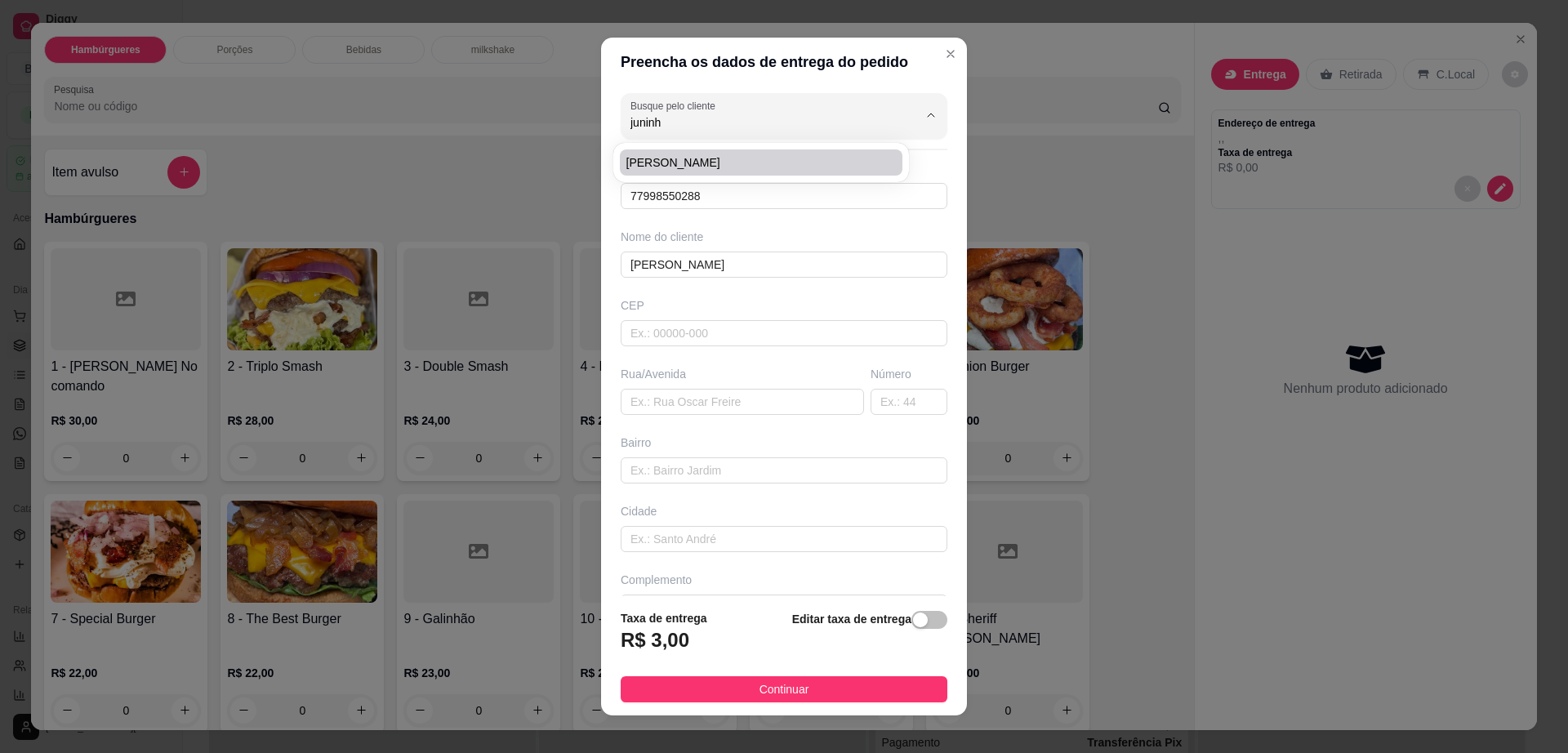
click at [674, 171] on li "Juninho" at bounding box center [762, 162] width 283 height 26
type input "Juninho"
type input "77999120357"
type input "Juninho"
type input "Alameda marcelo santos, 206 - Casa de juninho"
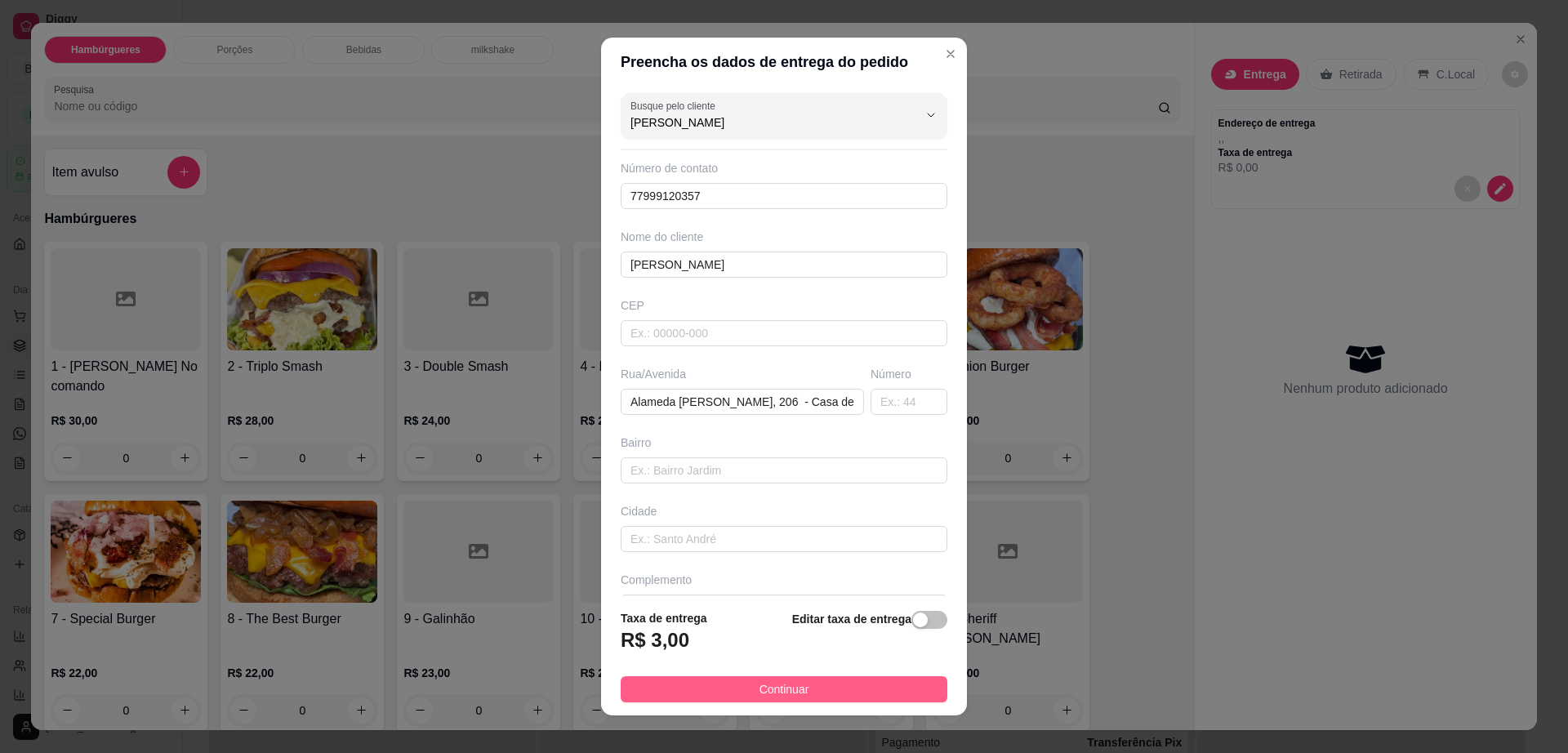
type input "Juninho"
click at [800, 683] on button "Continuar" at bounding box center [784, 689] width 327 height 26
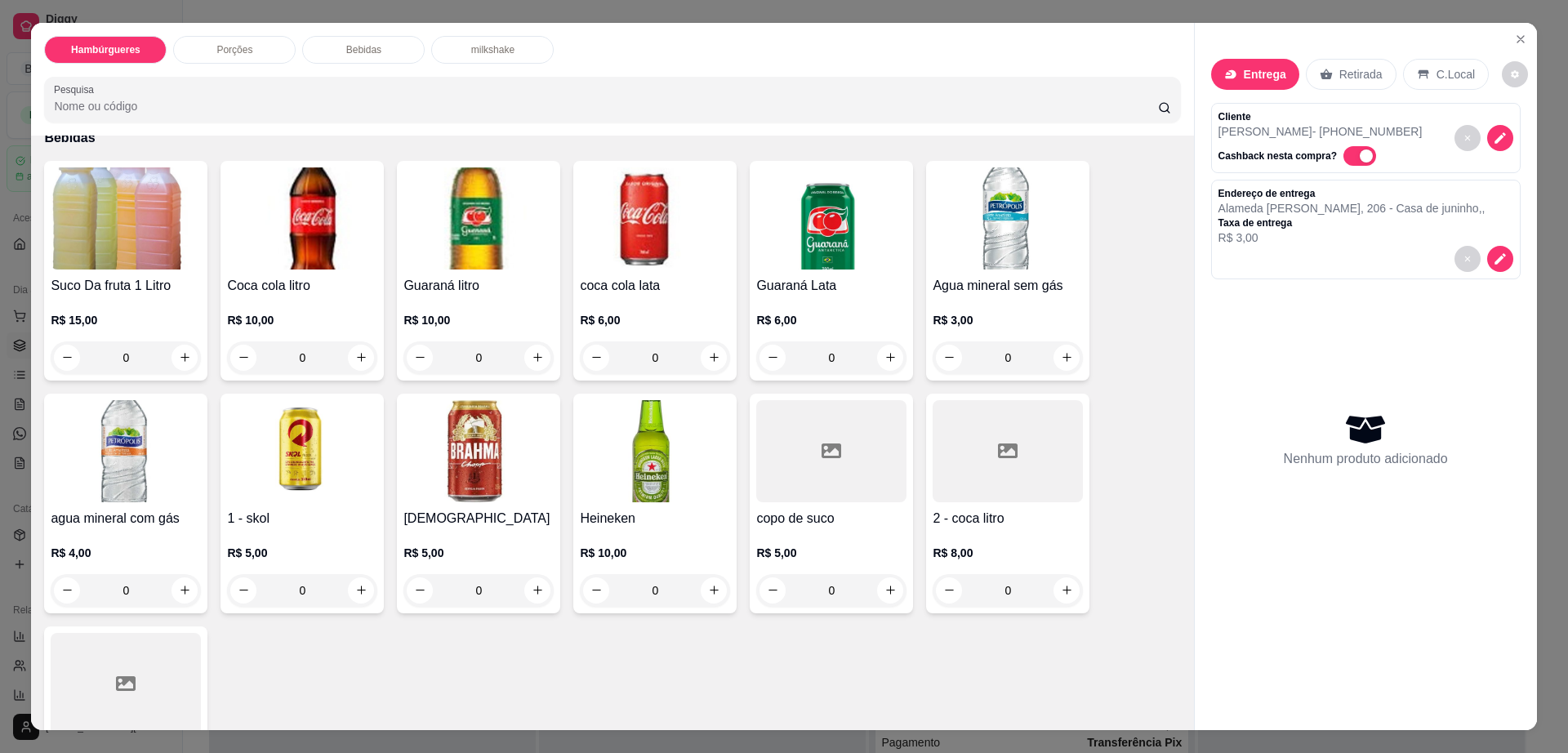
scroll to position [1490, 0]
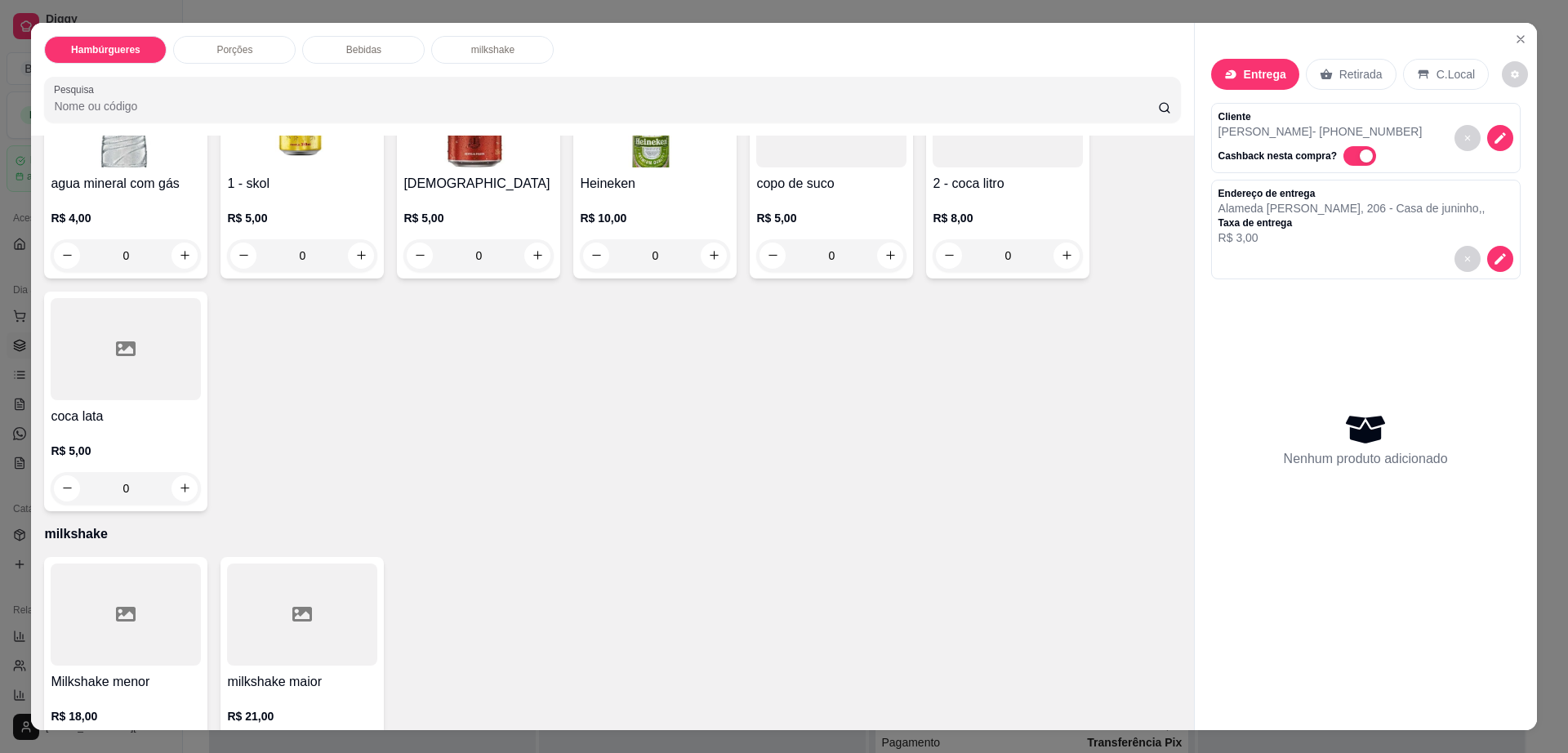
click at [251, 569] on div at bounding box center [302, 614] width 150 height 102
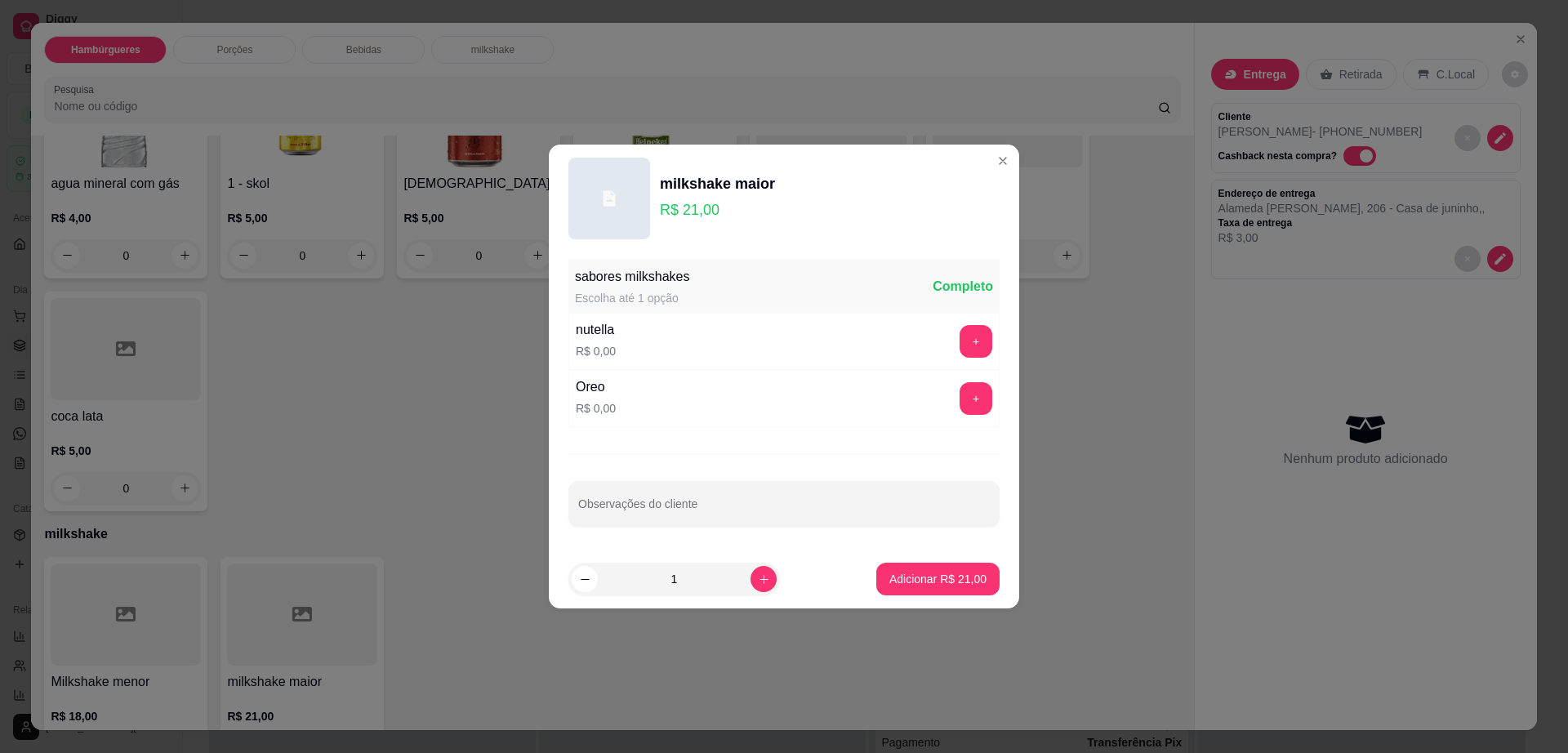
click at [962, 359] on div "nutella R$ 0,00 +" at bounding box center [784, 342] width 431 height 57
click at [964, 338] on button "+" at bounding box center [975, 342] width 32 height 32
click at [952, 600] on footer "1 Adicionar R$ 21,00" at bounding box center [783, 579] width 470 height 59
click at [947, 577] on p "Adicionar R$ 21,00" at bounding box center [938, 579] width 95 height 16
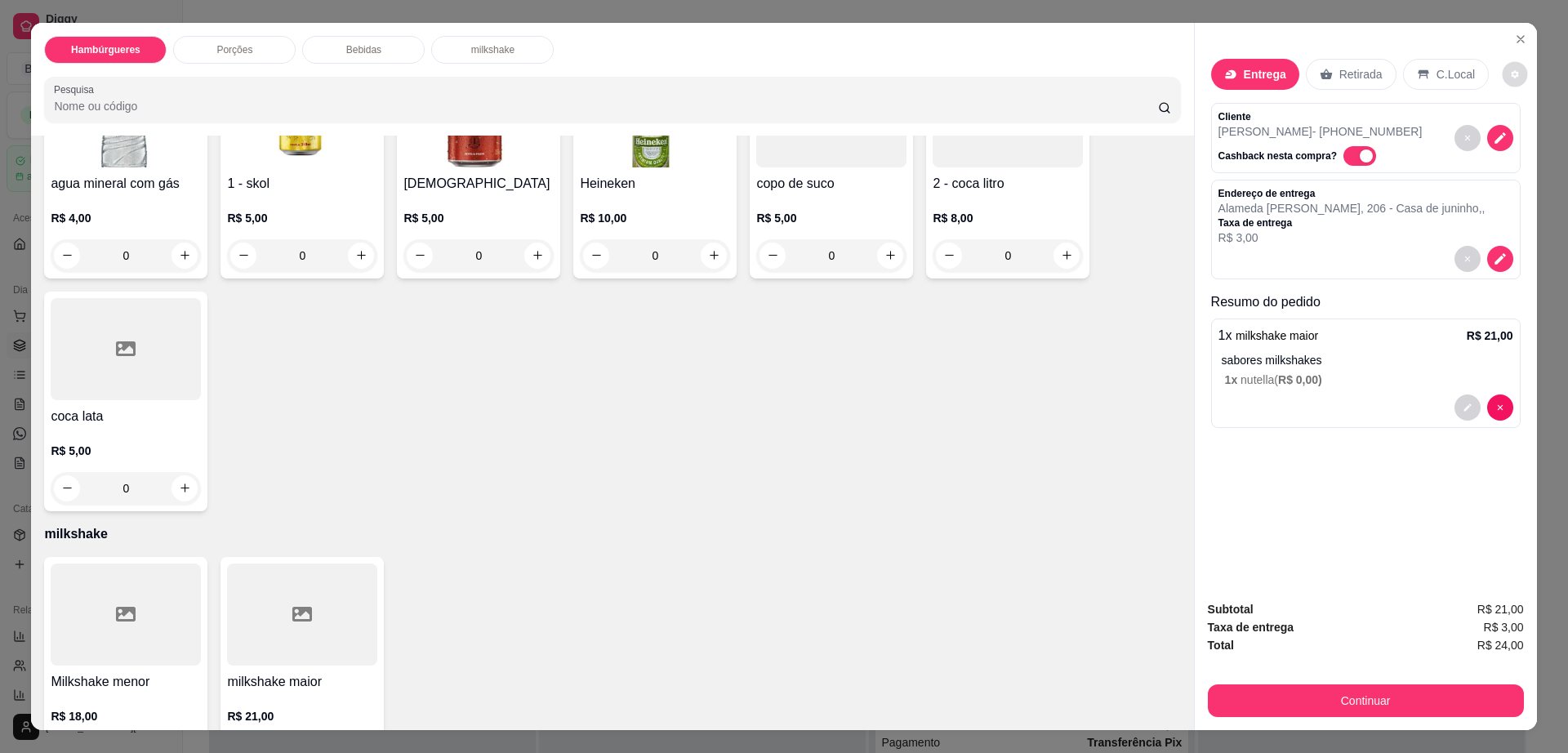
click at [1511, 74] on icon "decrease-product-quantity" at bounding box center [1515, 73] width 8 height 8
click at [1376, 697] on button "Continuar" at bounding box center [1365, 700] width 316 height 33
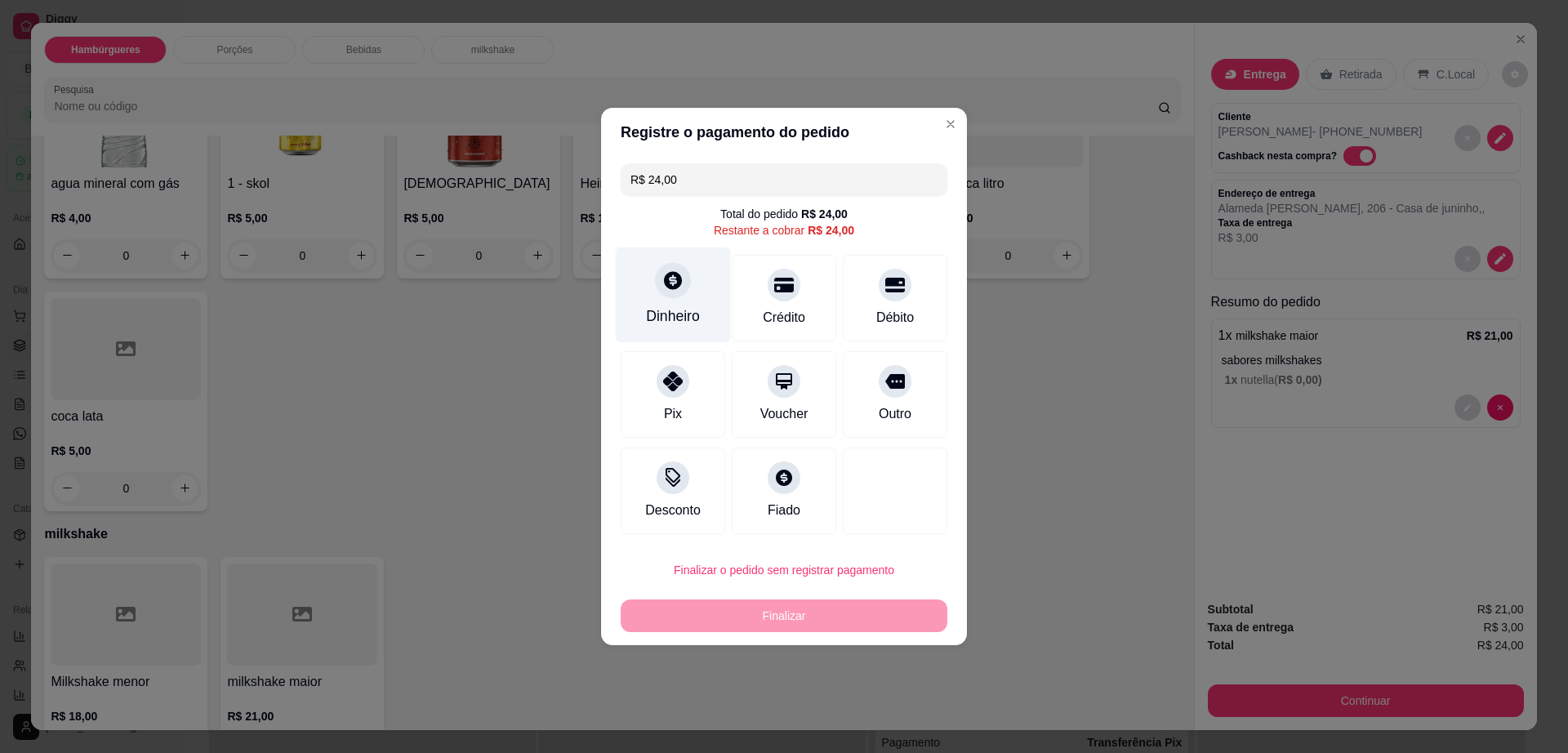
click at [663, 315] on div "Dinheiro" at bounding box center [673, 316] width 53 height 22
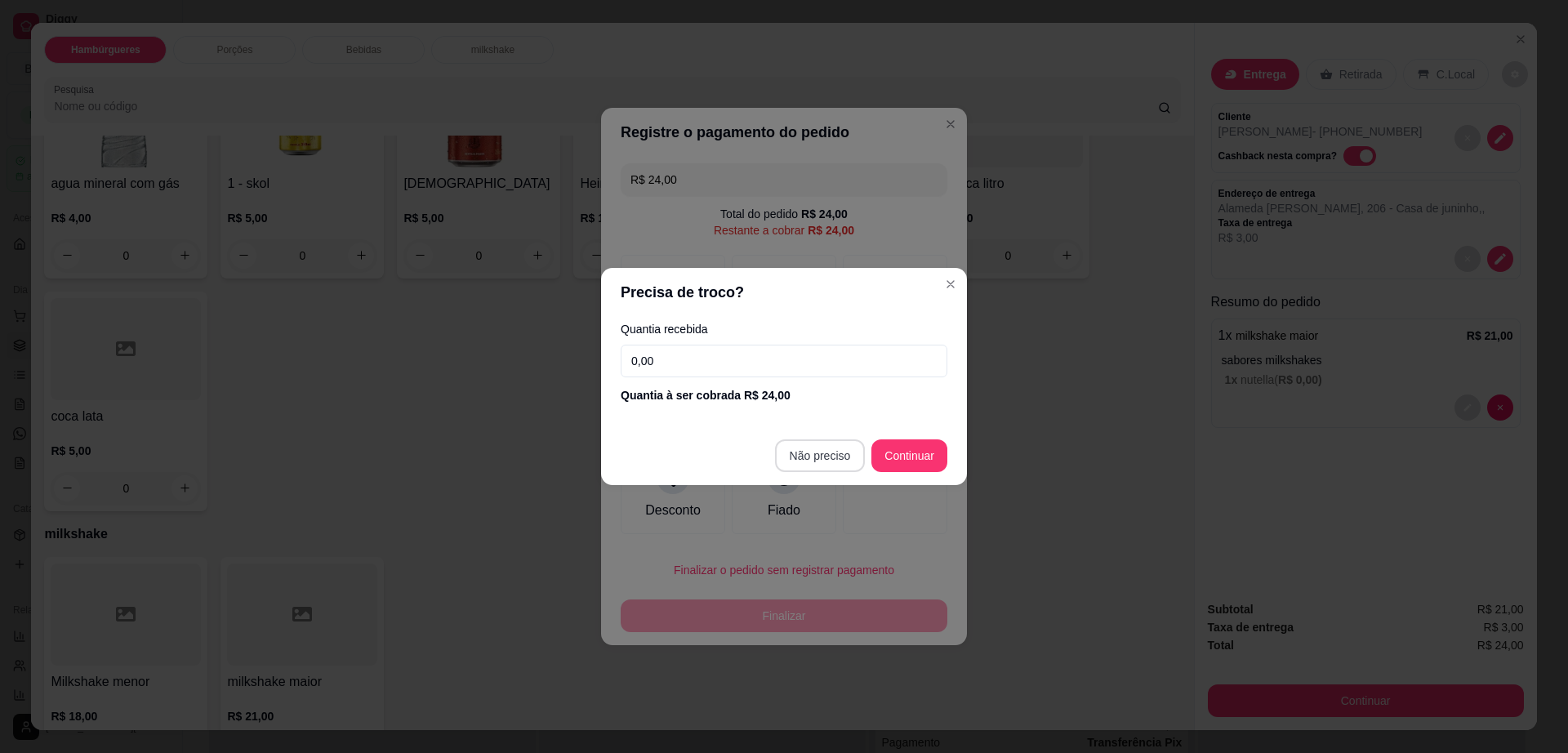
type input "R$ 0,00"
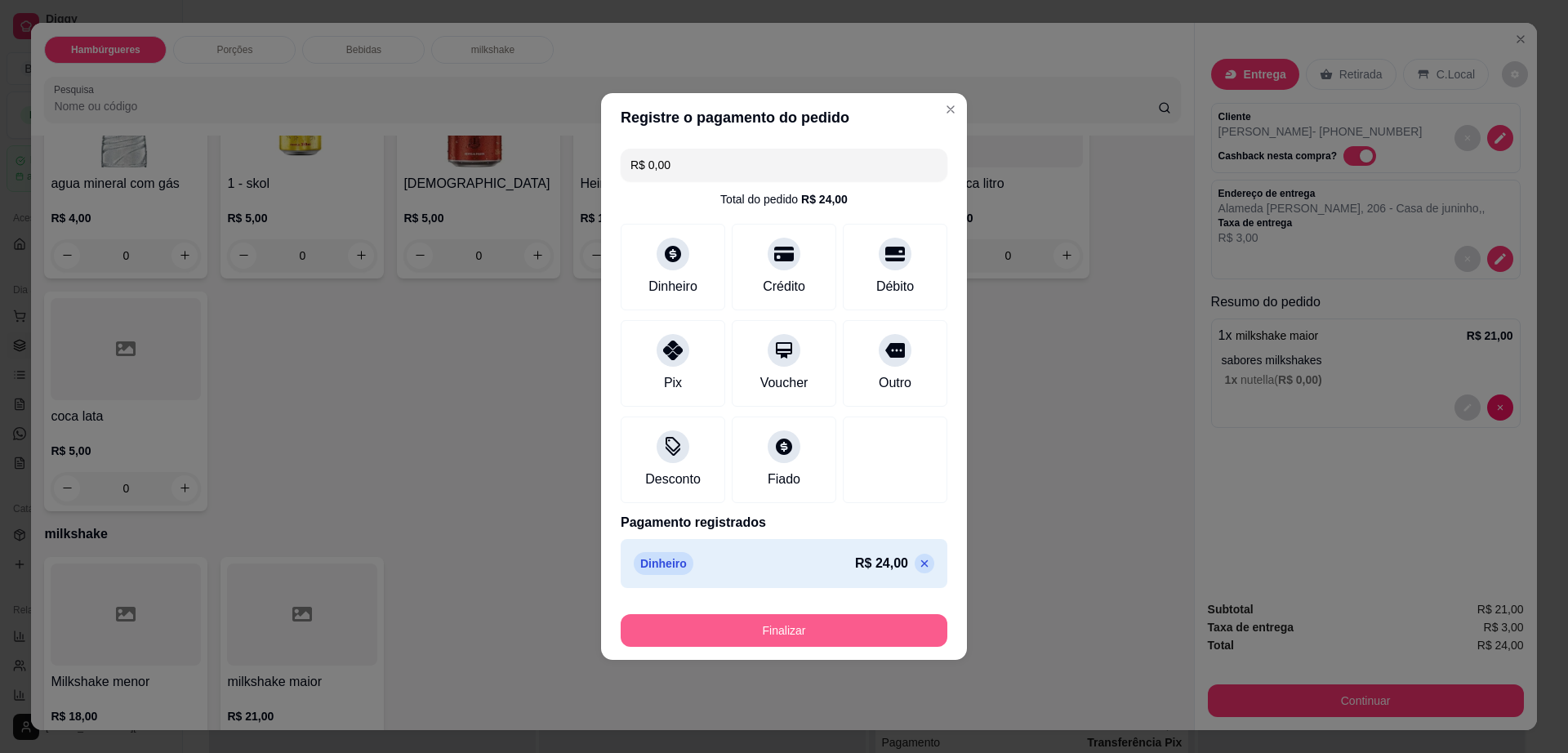
click at [823, 623] on button "Finalizar" at bounding box center [784, 631] width 327 height 33
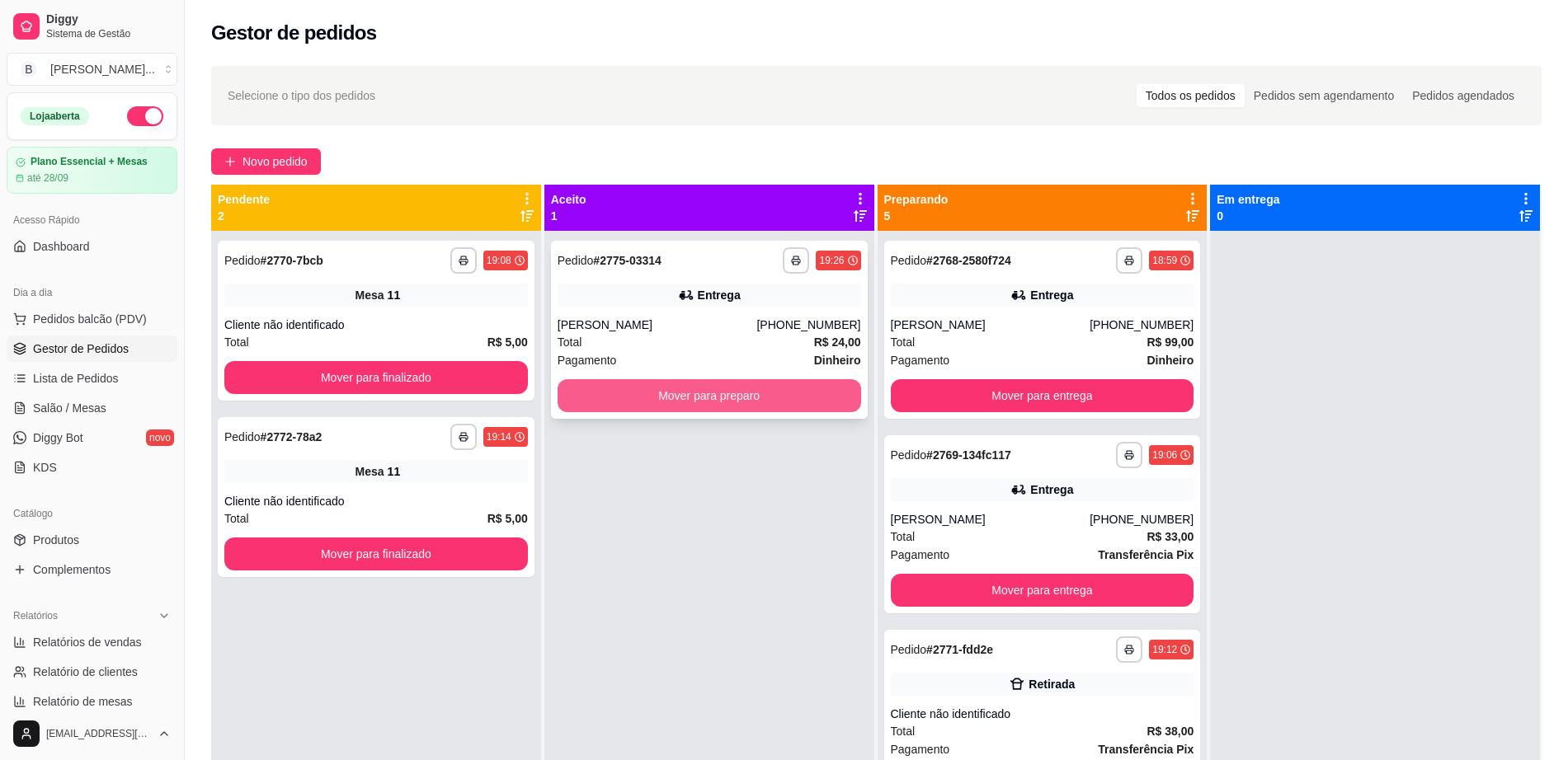
click at [605, 392] on button "Mover para preparo" at bounding box center [709, 396] width 303 height 33
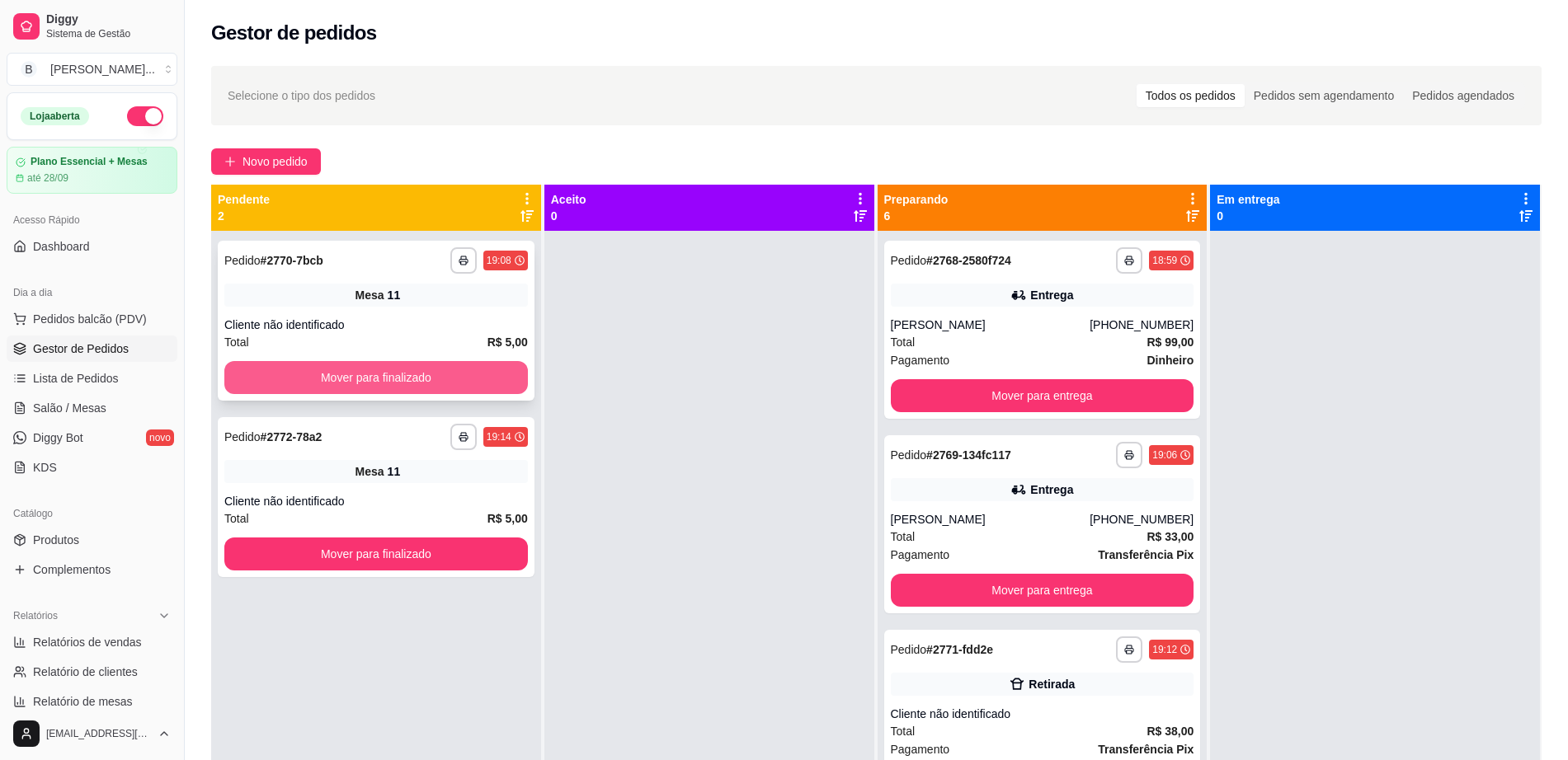
click at [479, 372] on button "Mover para finalizado" at bounding box center [376, 378] width 303 height 33
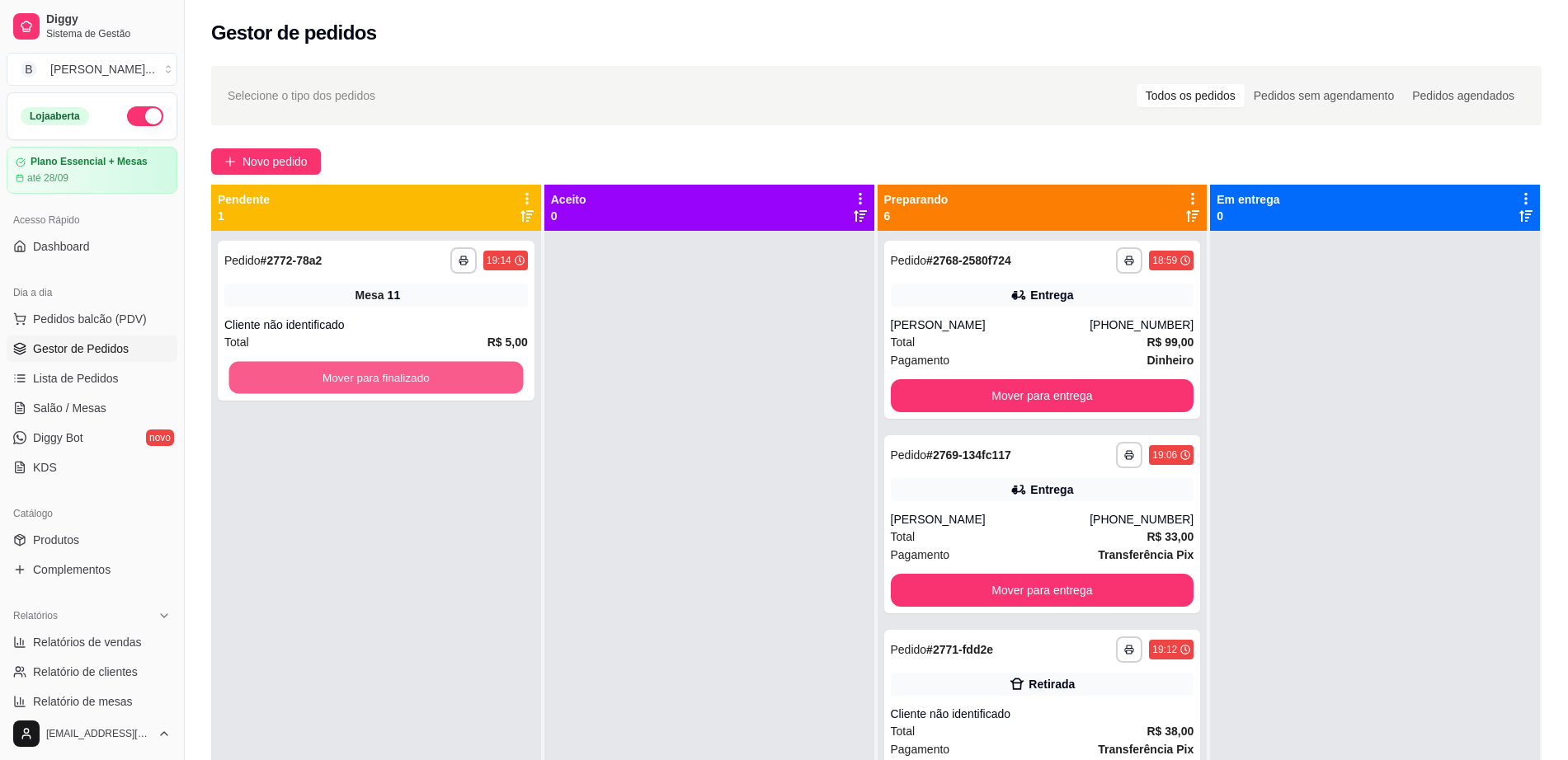
click at [479, 372] on button "Mover para finalizado" at bounding box center [376, 378] width 294 height 32
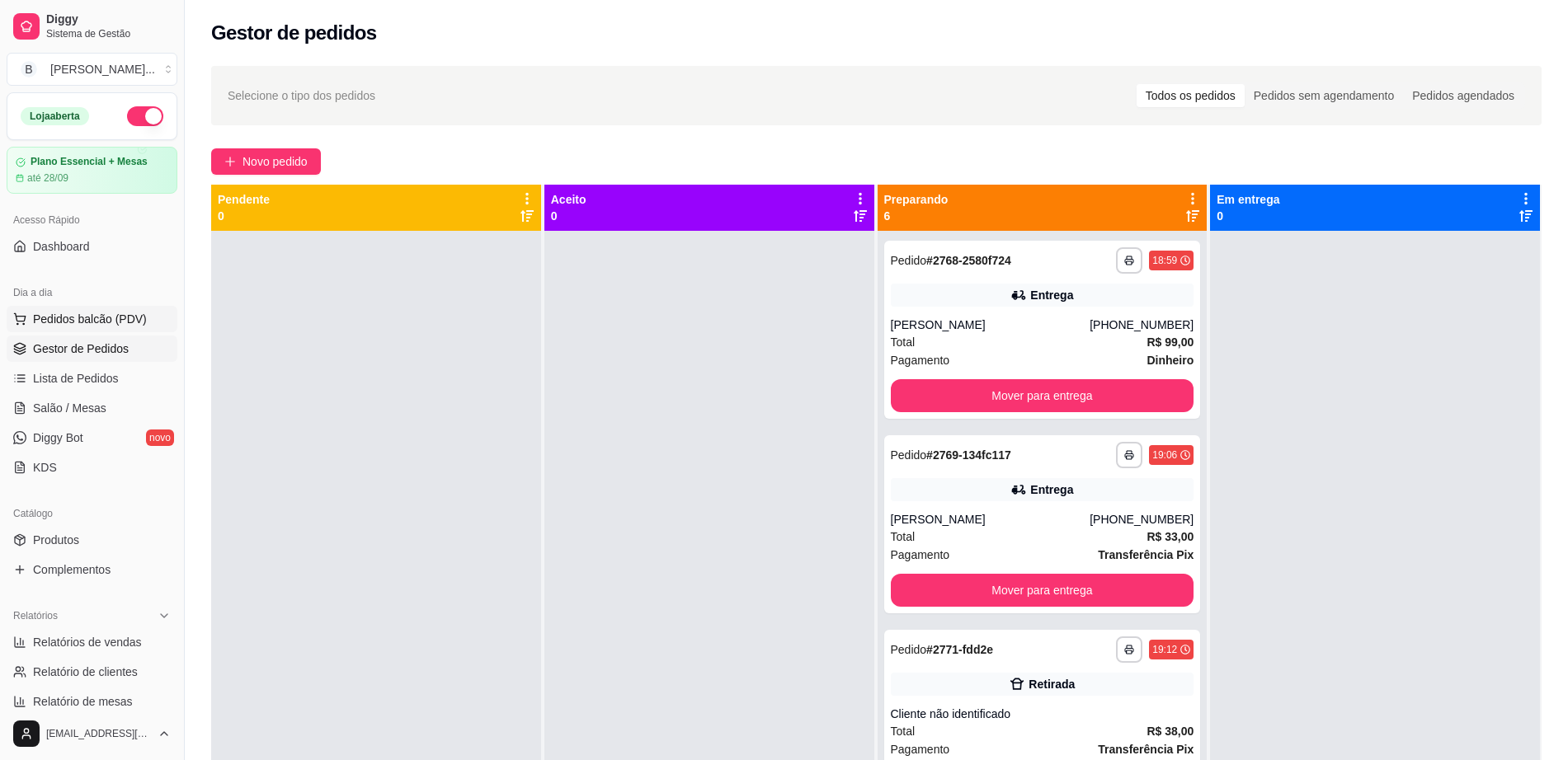
click at [84, 313] on span "Pedidos balcão (PDV)" at bounding box center [90, 319] width 114 height 17
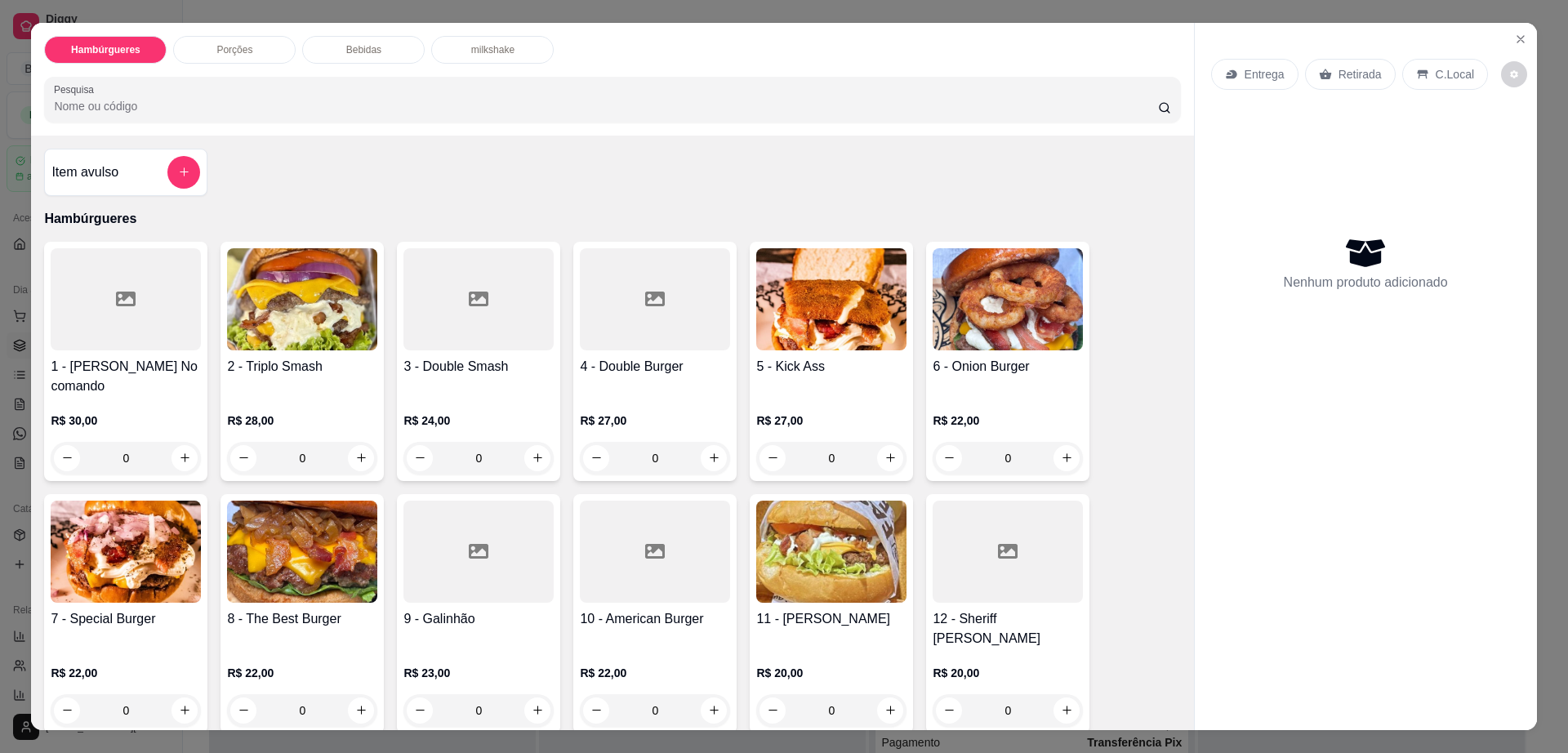
click at [471, 52] on p "milkshake" at bounding box center [492, 49] width 43 height 13
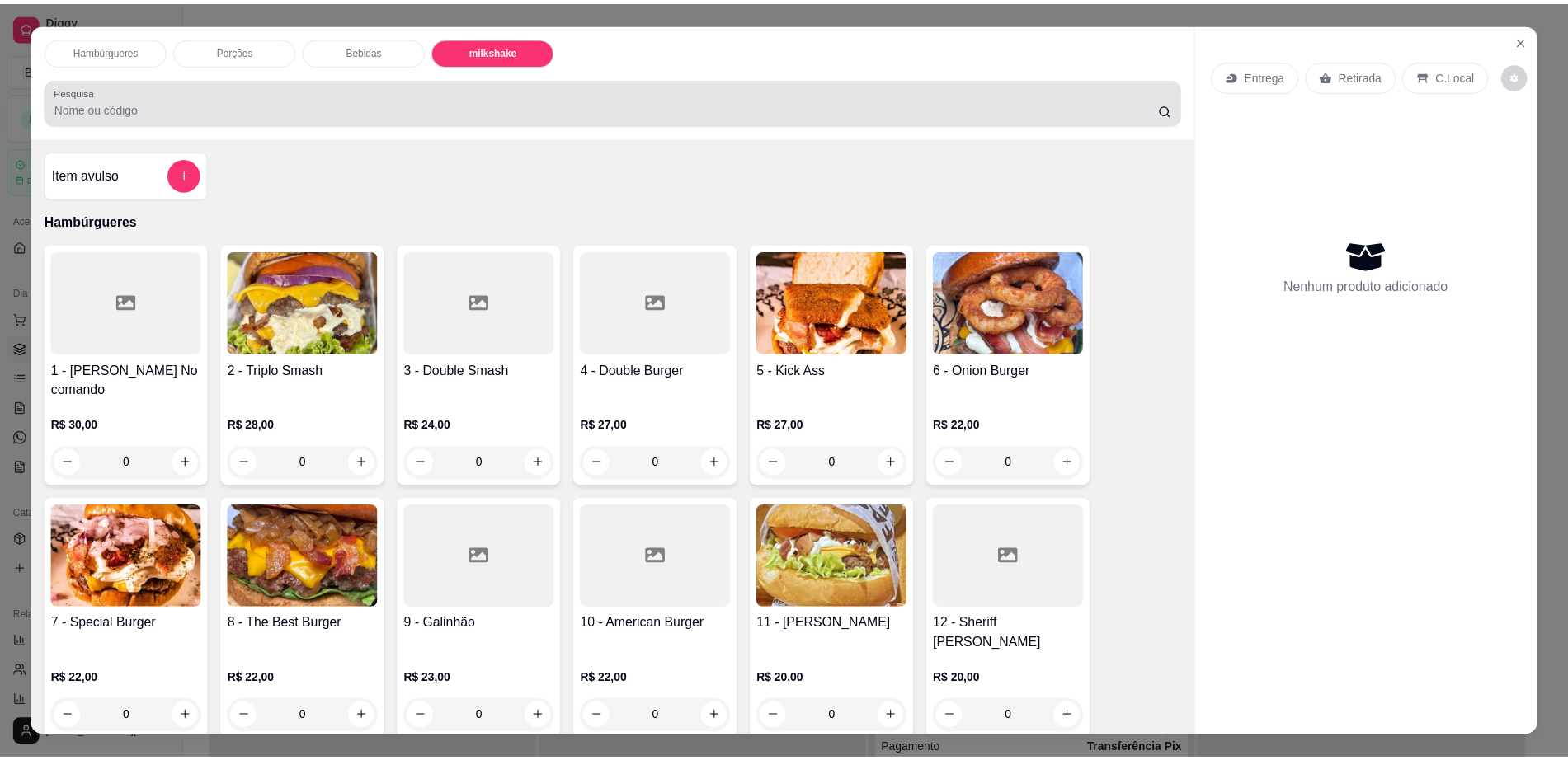
scroll to position [30, 0]
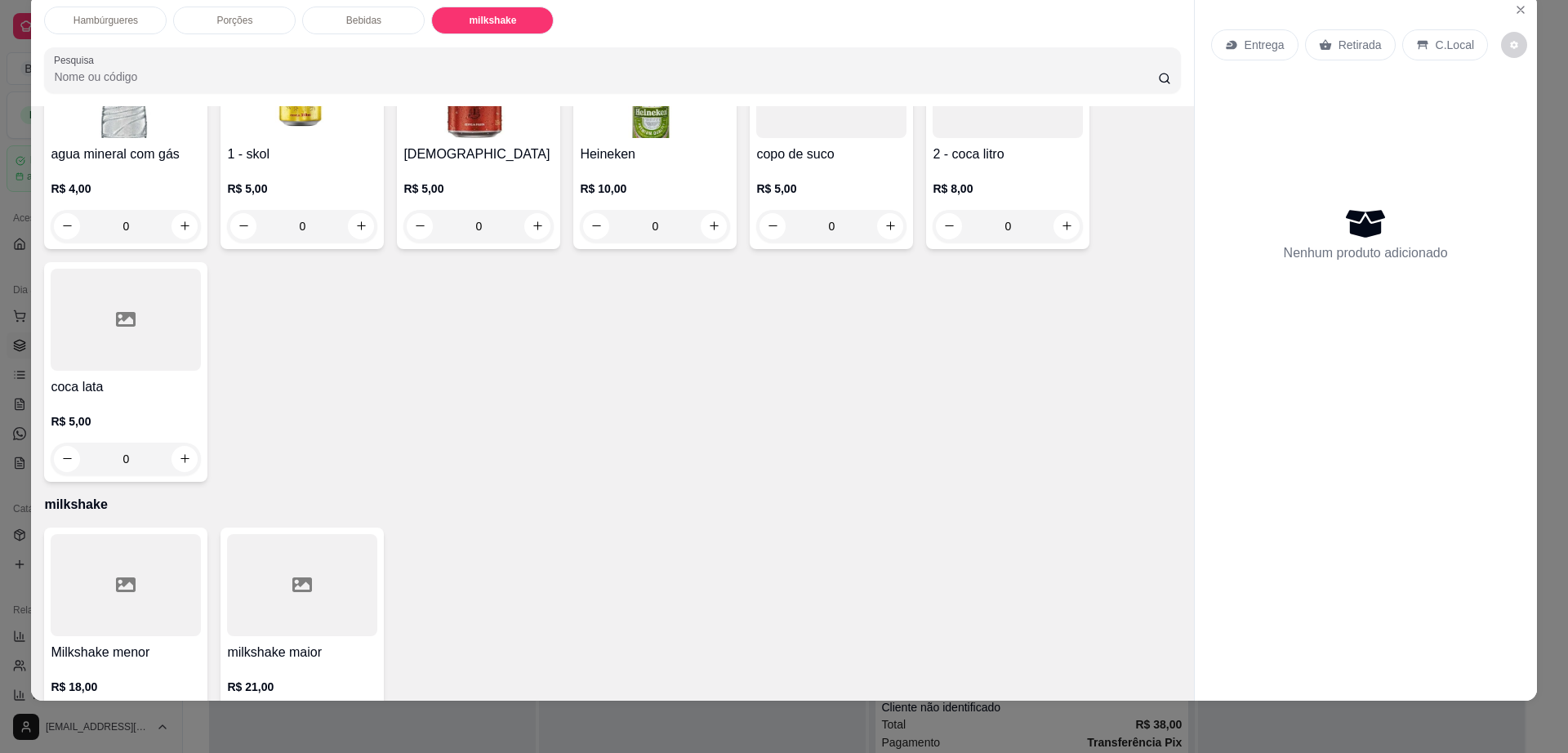
click at [286, 577] on div "milkshake maior R$ 21,00 0" at bounding box center [302, 637] width 163 height 220
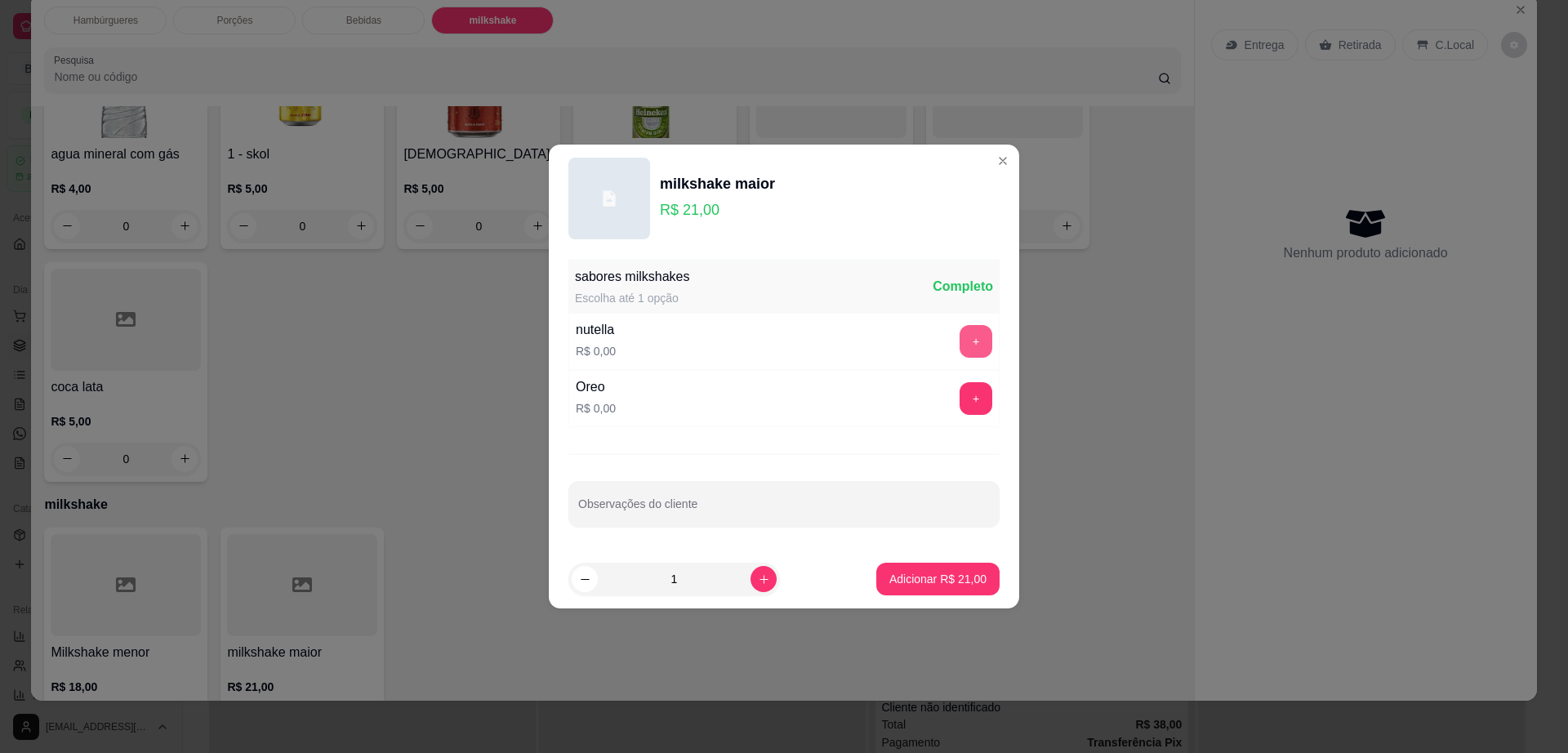
click at [960, 336] on button "+" at bounding box center [976, 342] width 33 height 33
click at [925, 584] on p "Adicionar R$ 21,00" at bounding box center [938, 579] width 97 height 16
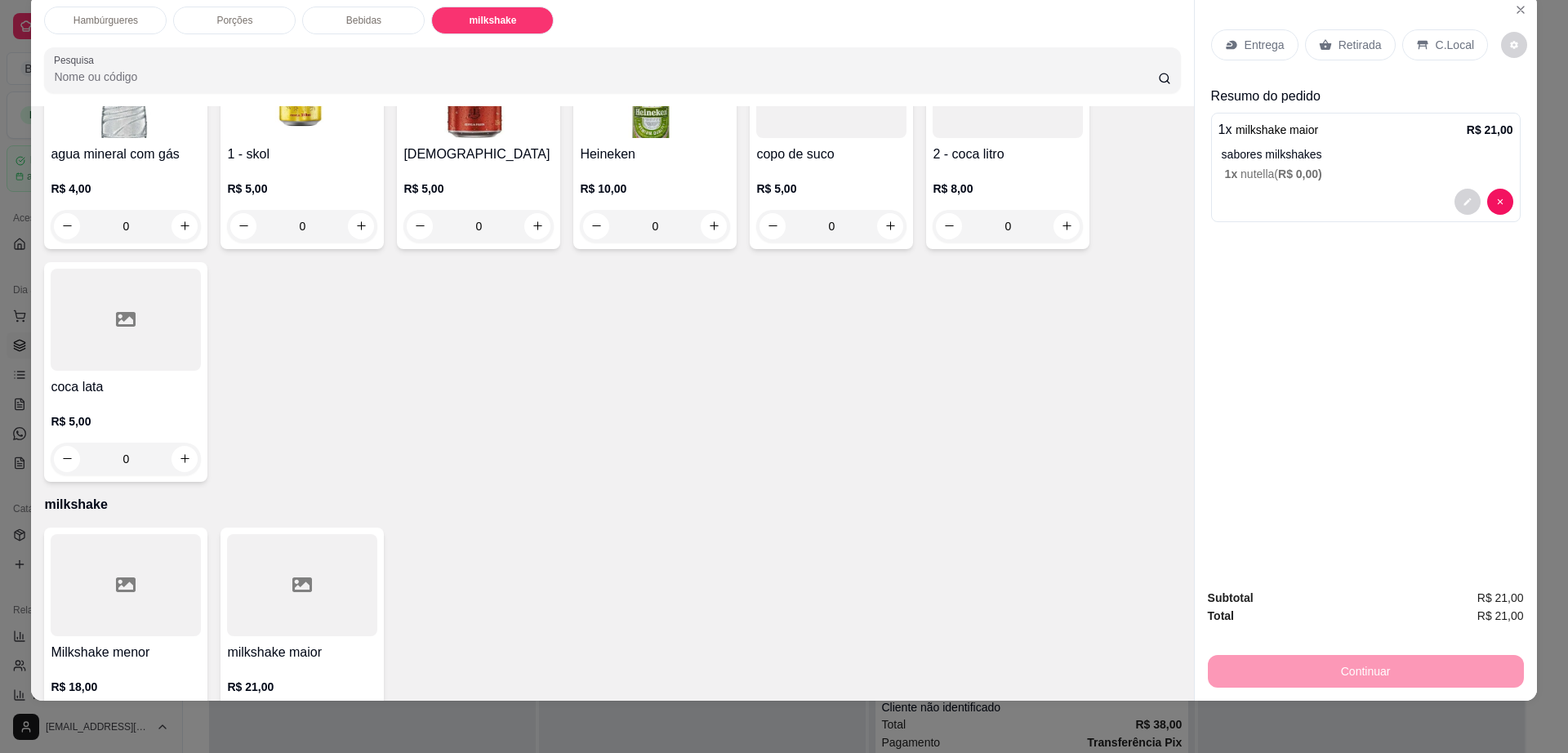
click at [1352, 46] on p "Retirada" at bounding box center [1360, 45] width 43 height 16
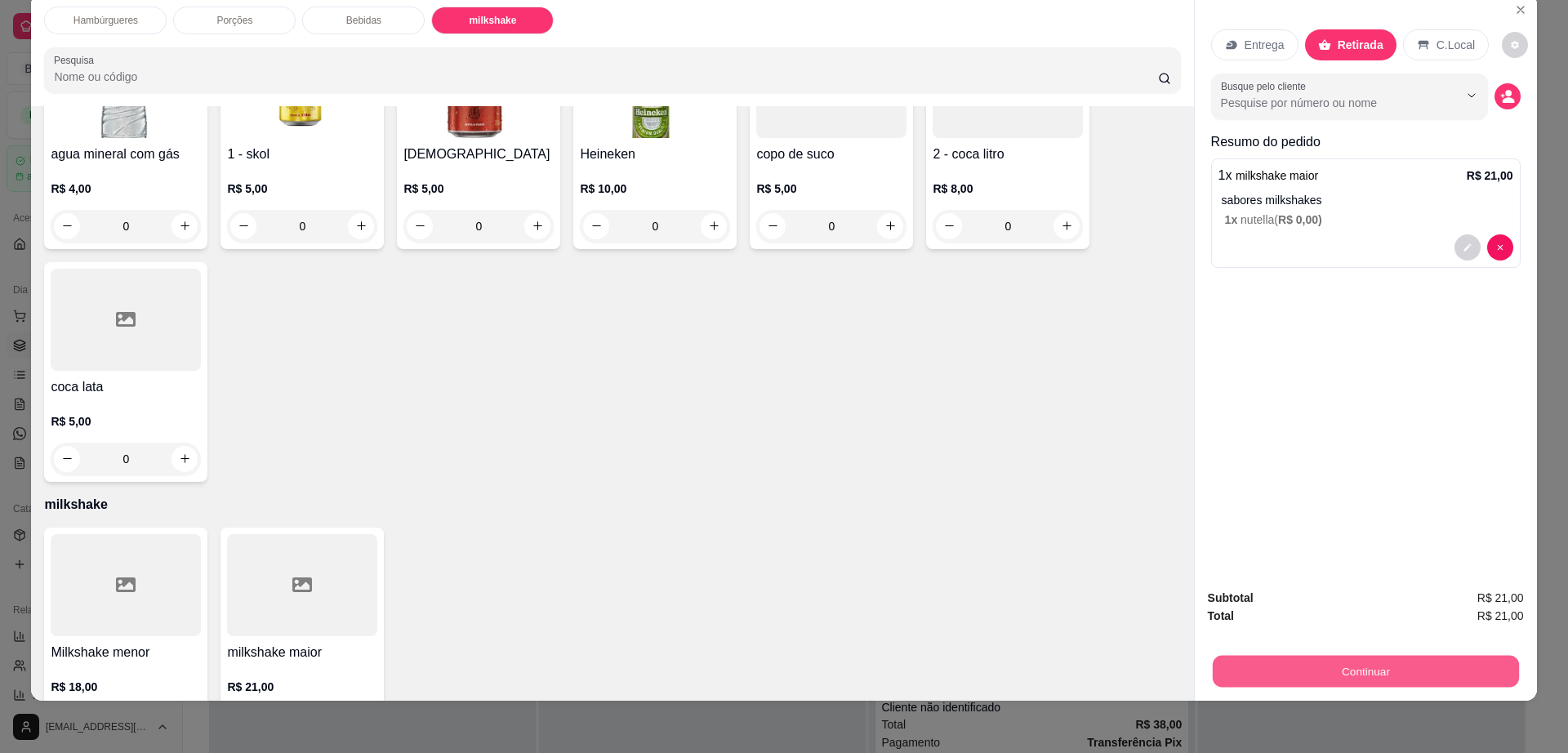
click at [1295, 671] on button "Continuar" at bounding box center [1364, 671] width 306 height 32
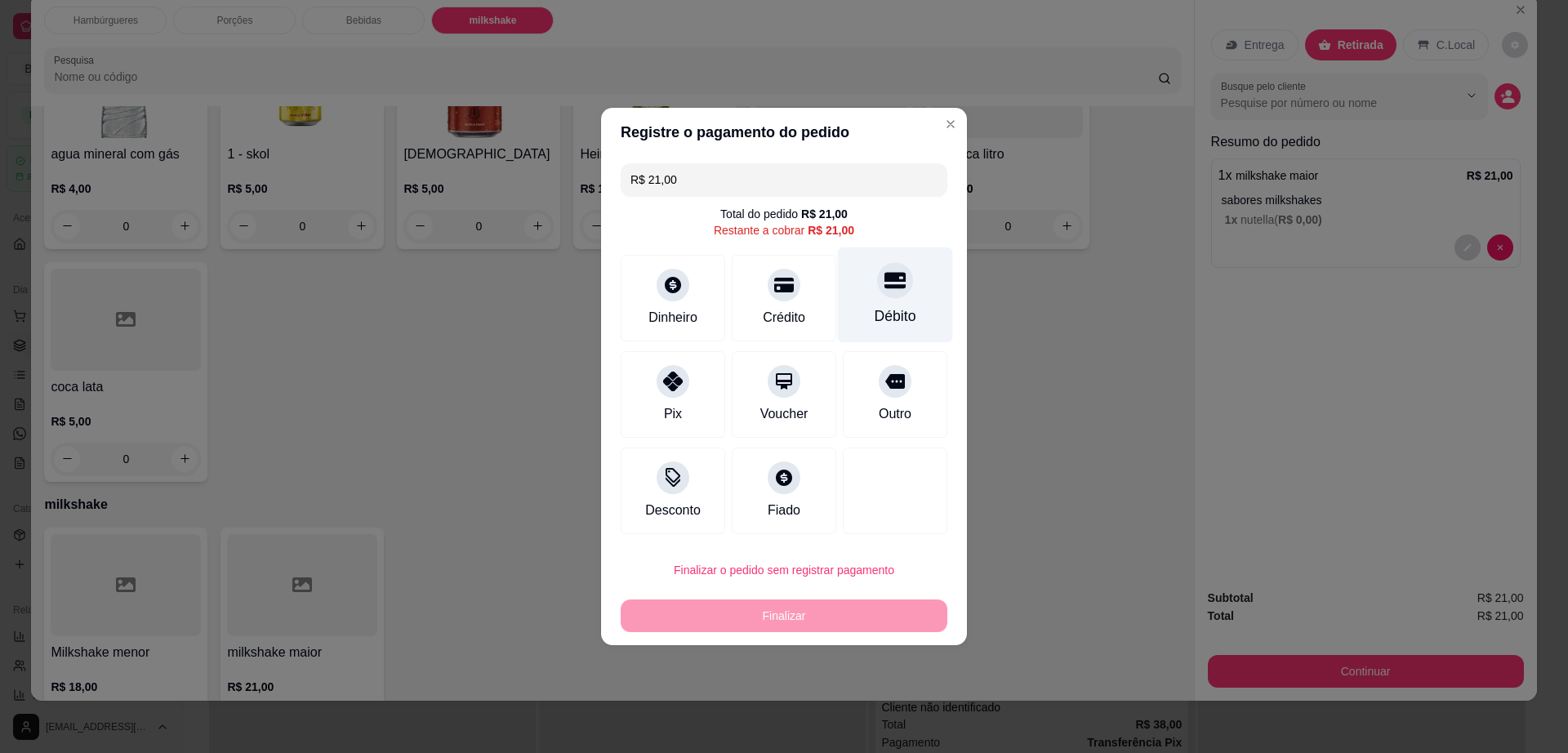
click at [884, 287] on icon at bounding box center [894, 280] width 22 height 16
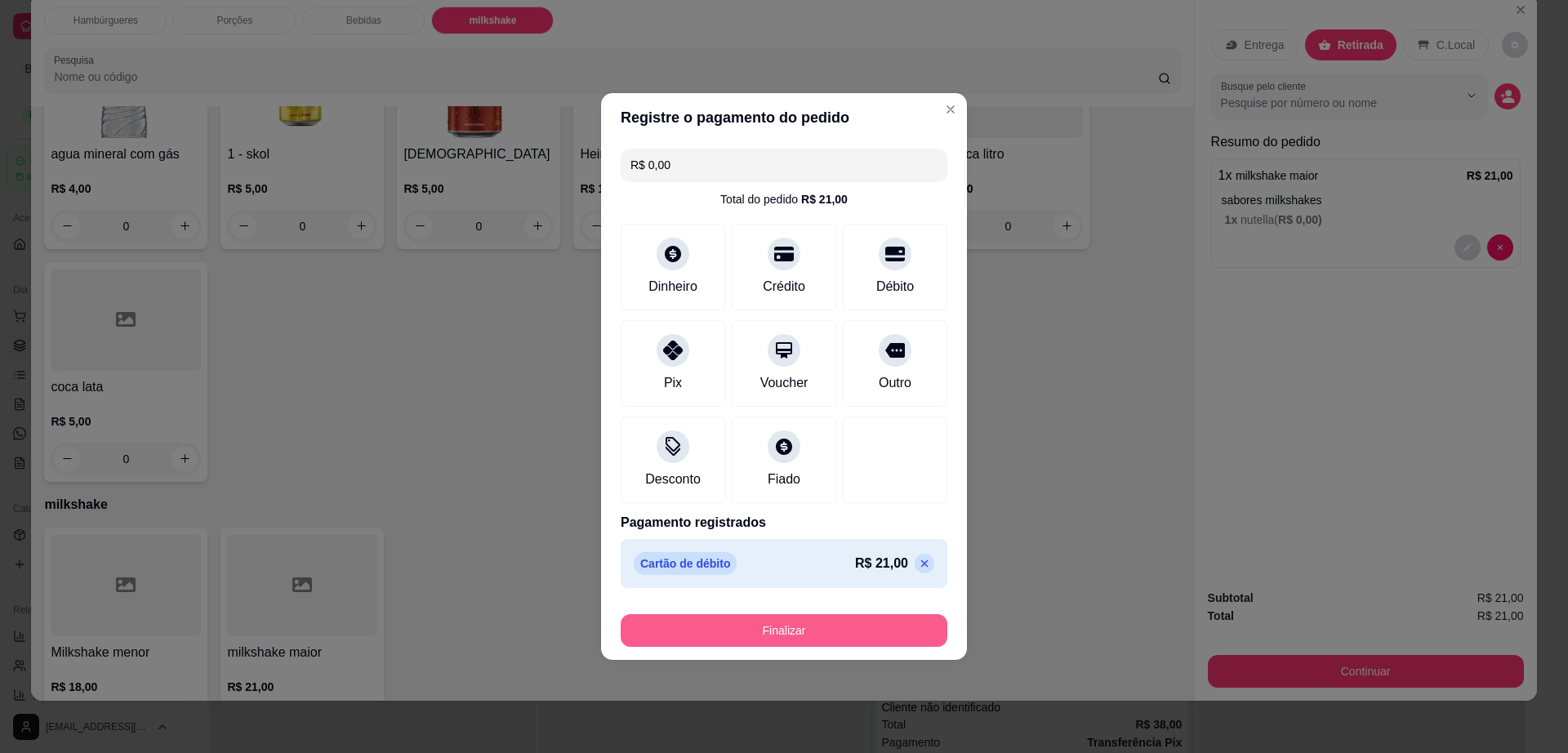
click at [827, 633] on button "Finalizar" at bounding box center [784, 631] width 327 height 33
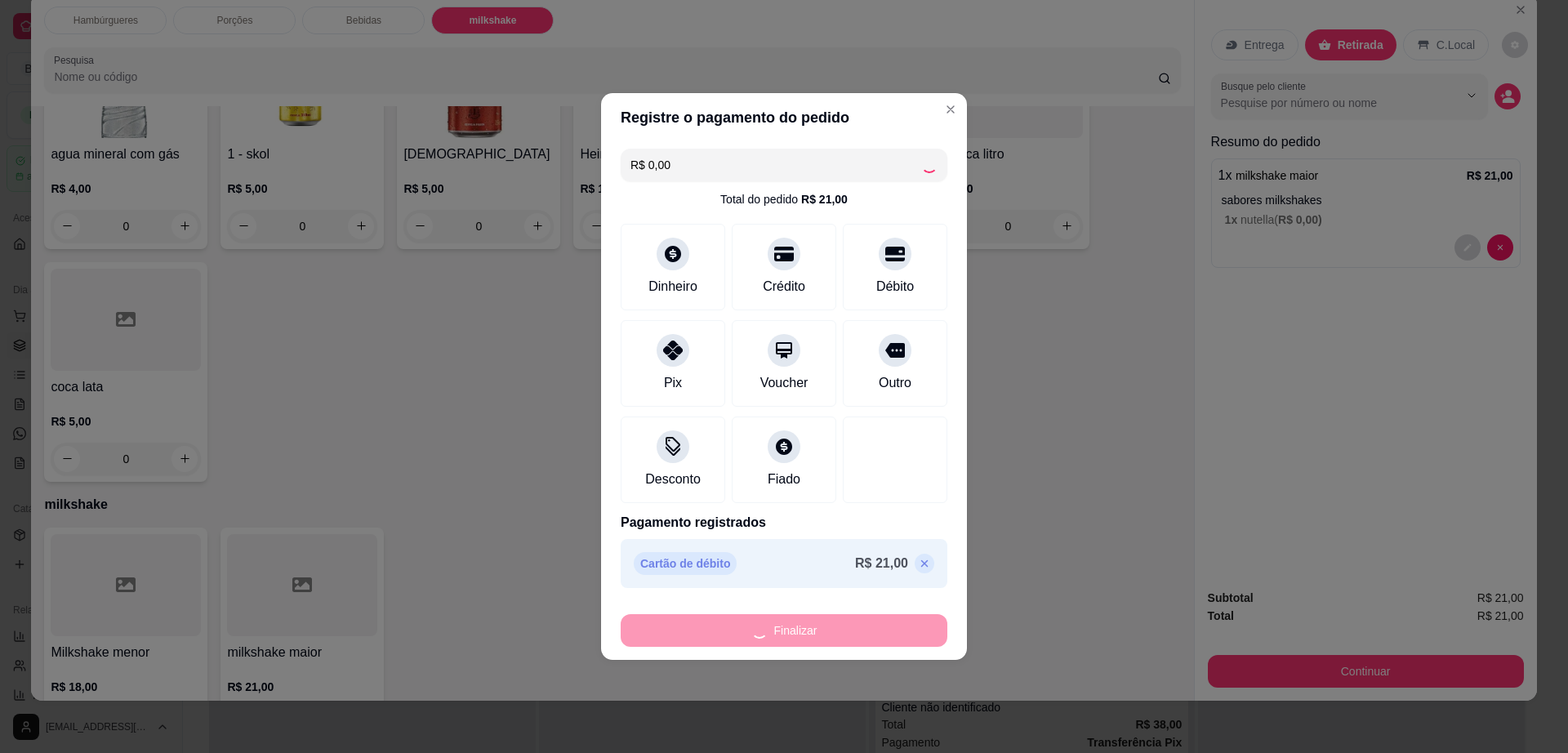
type input "-R$ 21,00"
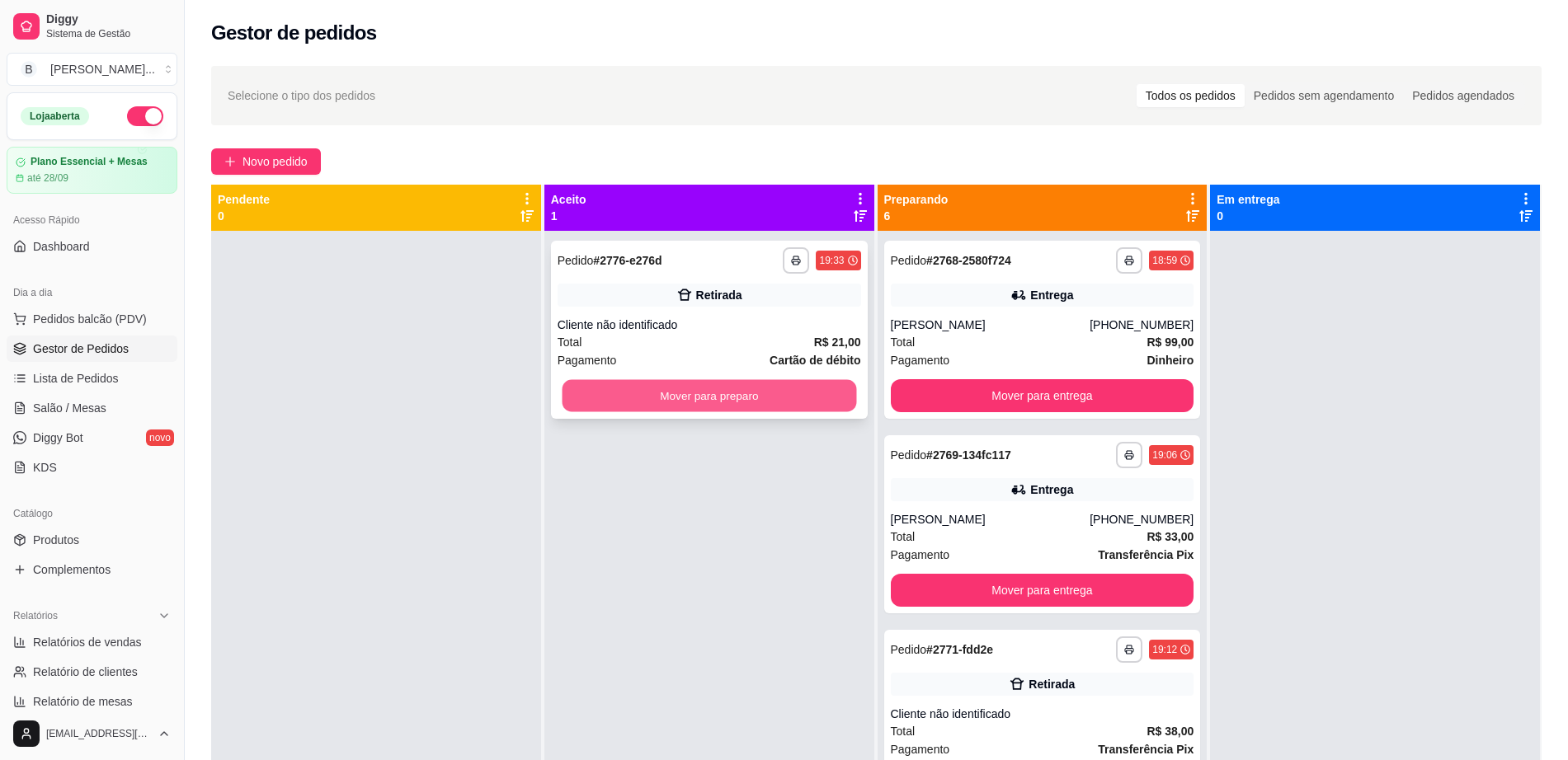
click at [784, 385] on button "Mover para preparo" at bounding box center [709, 395] width 294 height 32
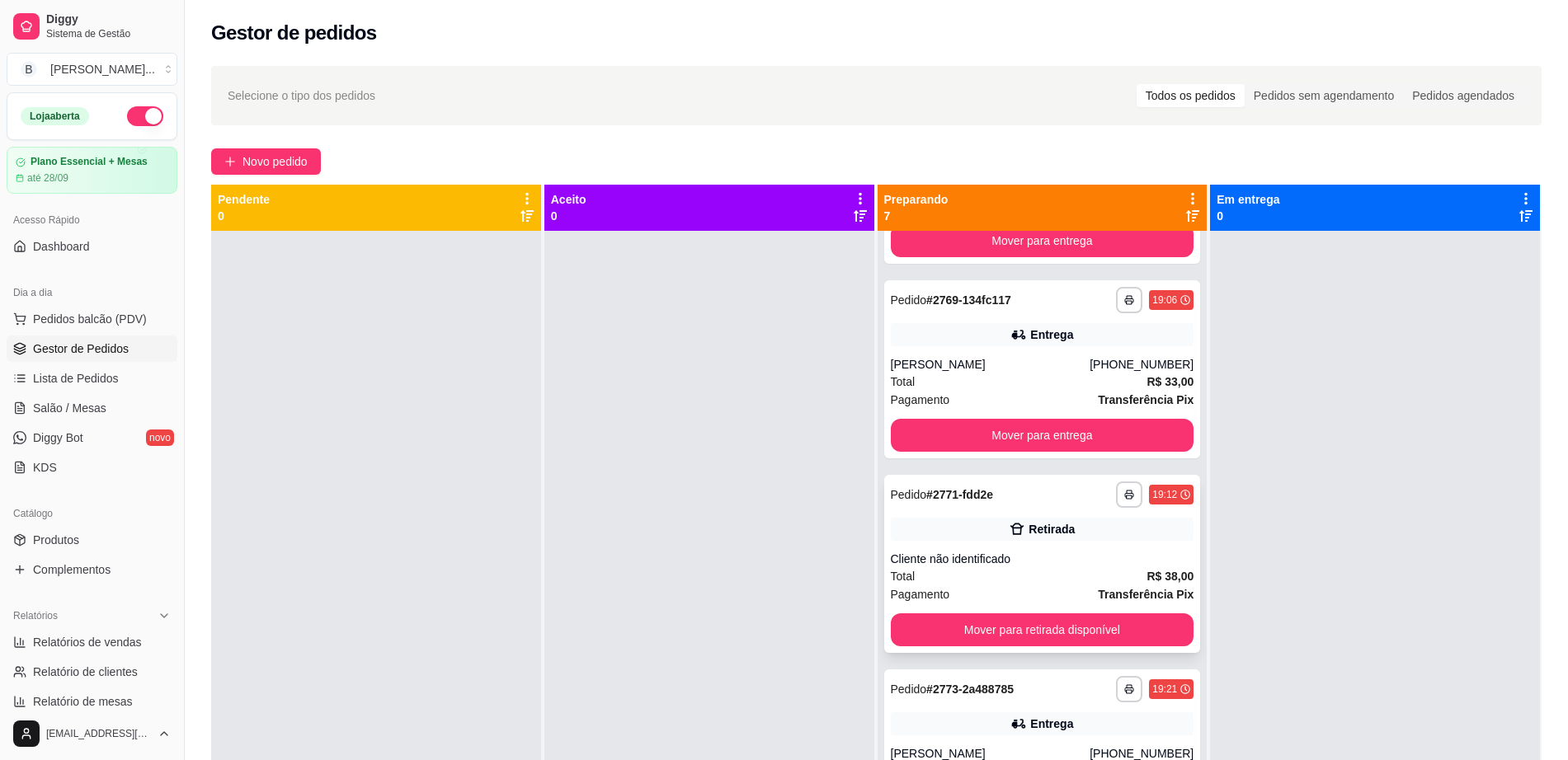
scroll to position [206, 0]
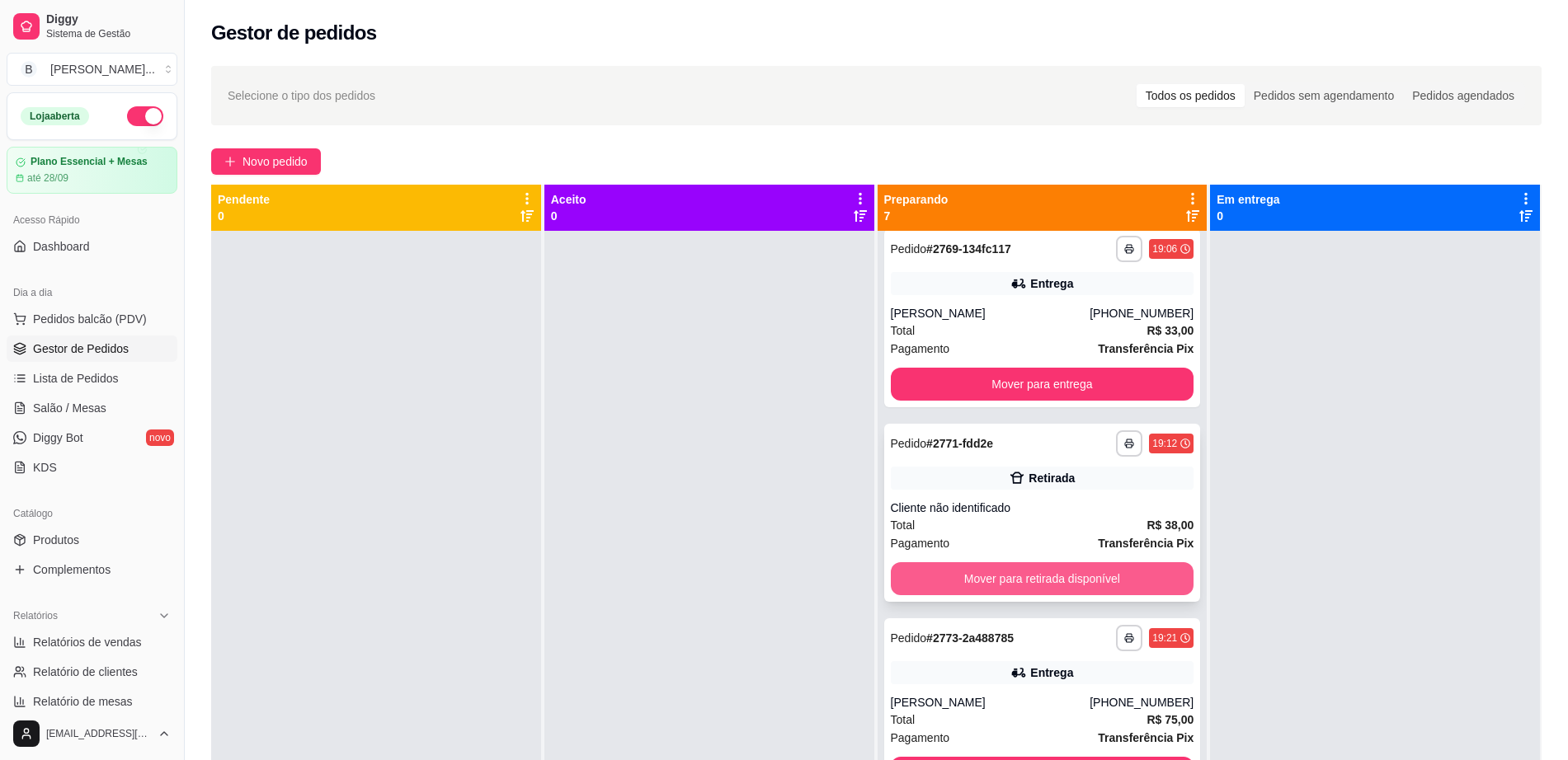
click at [1053, 575] on button "Mover para retirada disponível" at bounding box center [1043, 579] width 303 height 33
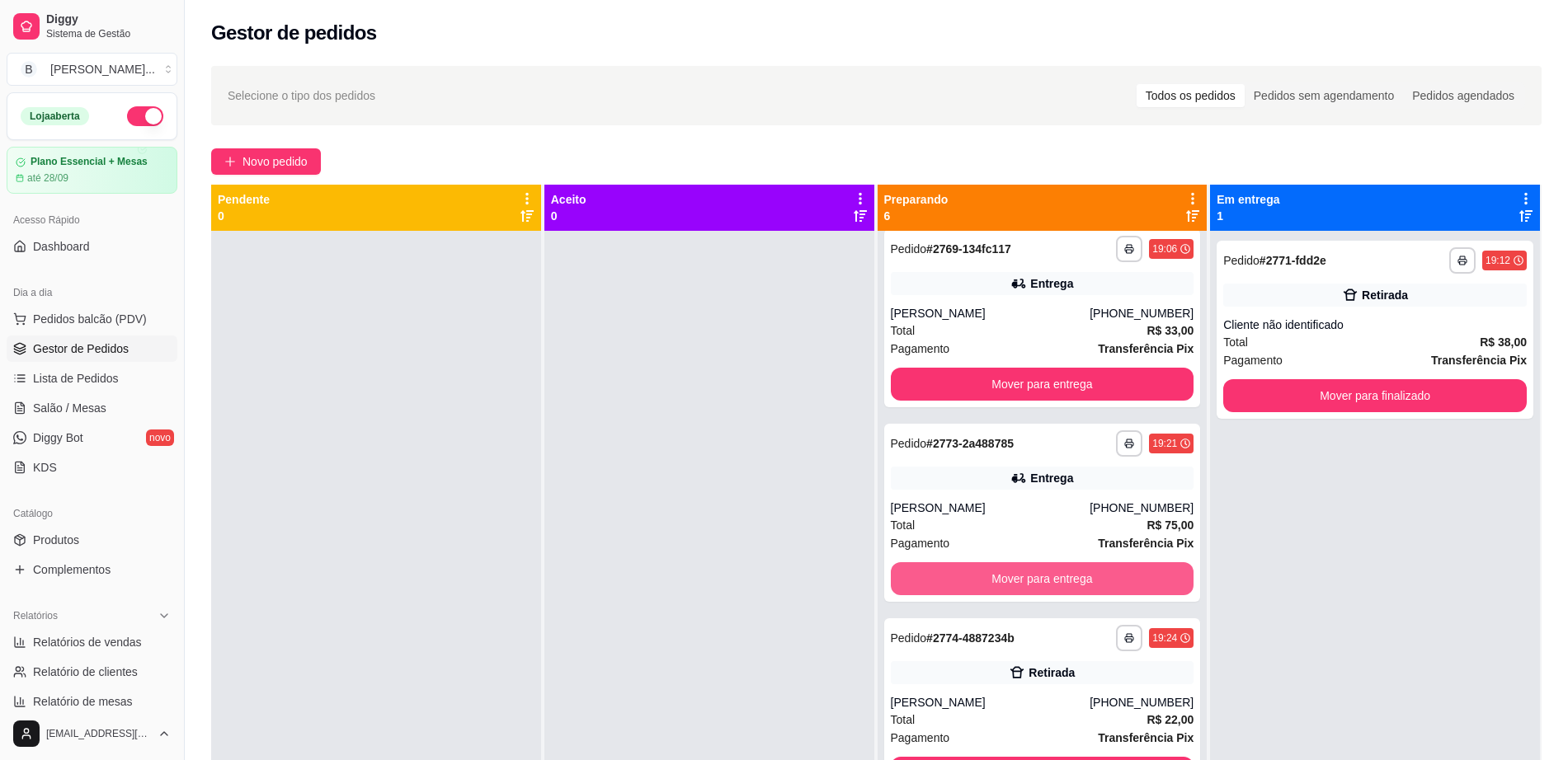
scroll to position [412, 0]
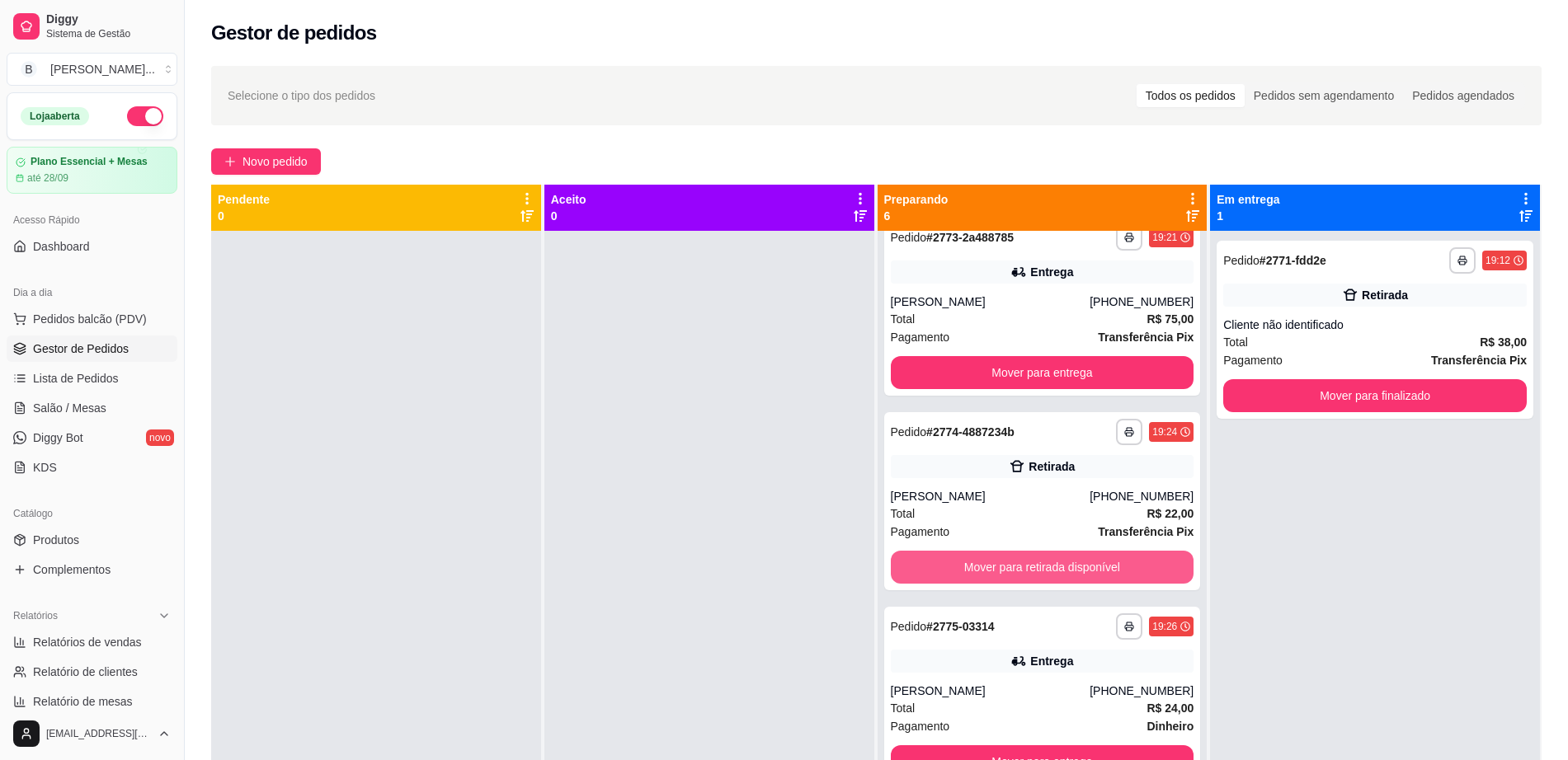
click at [1053, 575] on button "Mover para retirada disponível" at bounding box center [1043, 567] width 303 height 33
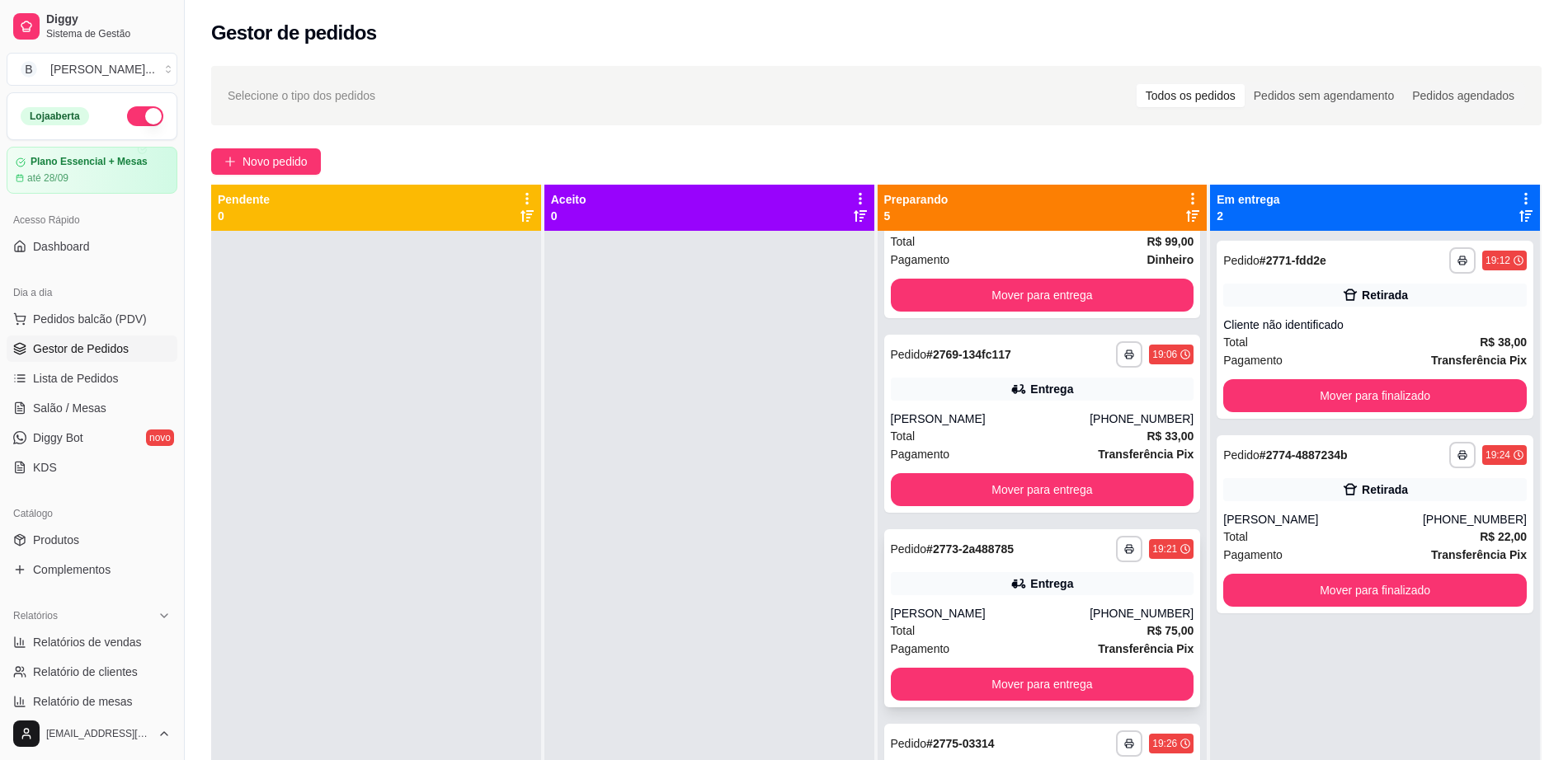
scroll to position [0, 0]
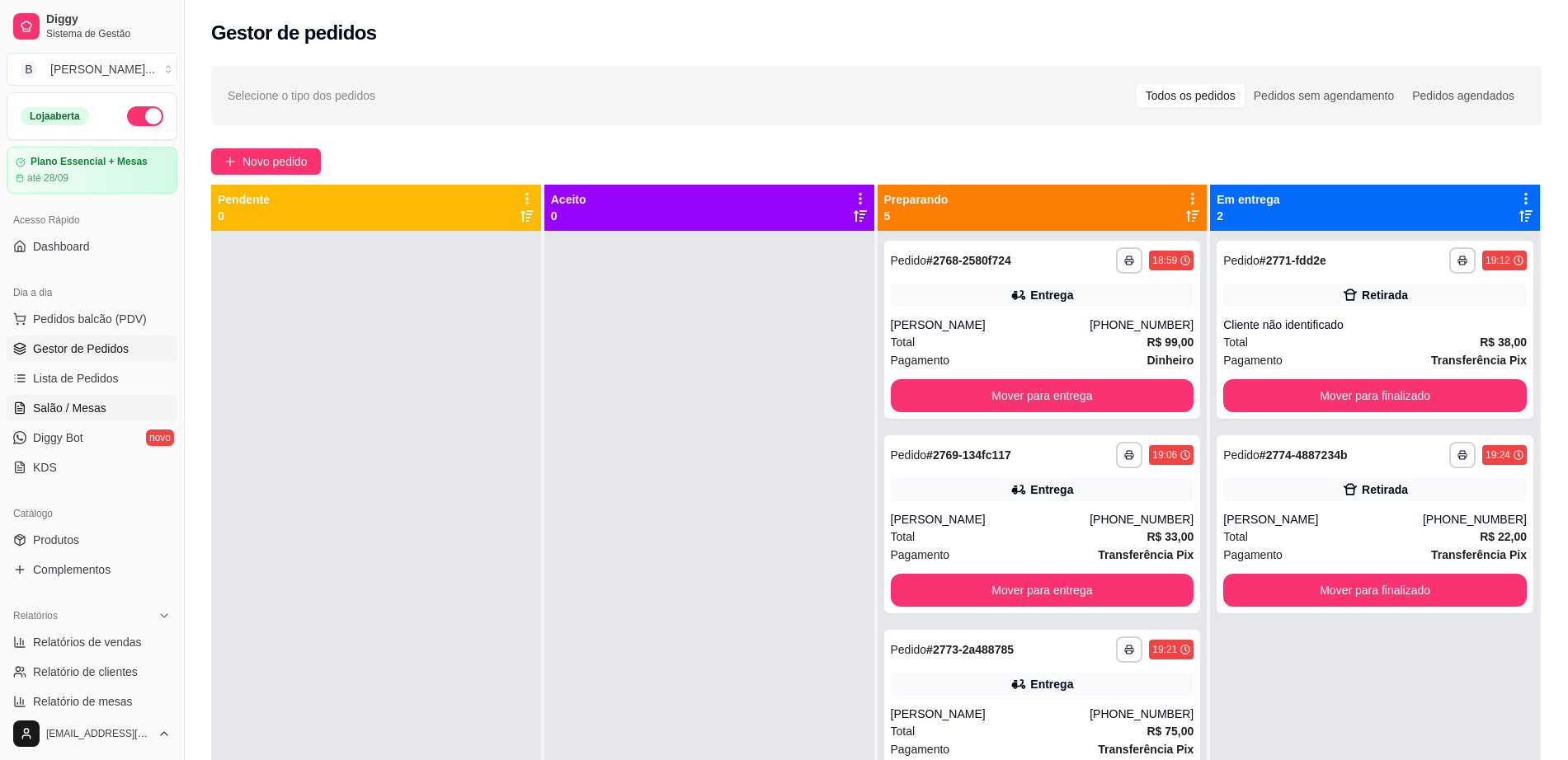
click at [103, 398] on link "Salão / Mesas" at bounding box center [92, 408] width 171 height 26
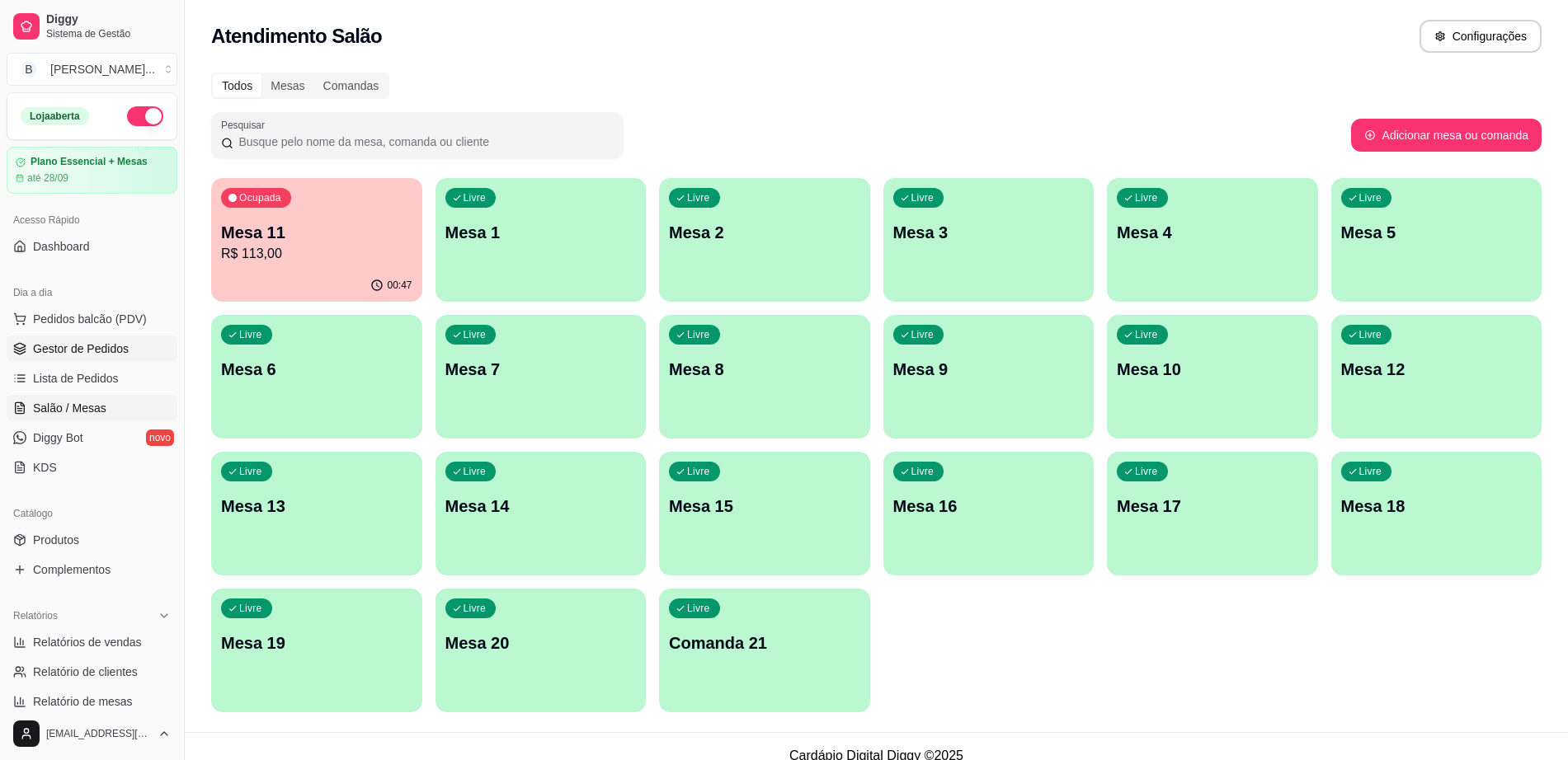
click at [105, 338] on link "Gestor de Pedidos" at bounding box center [92, 348] width 171 height 26
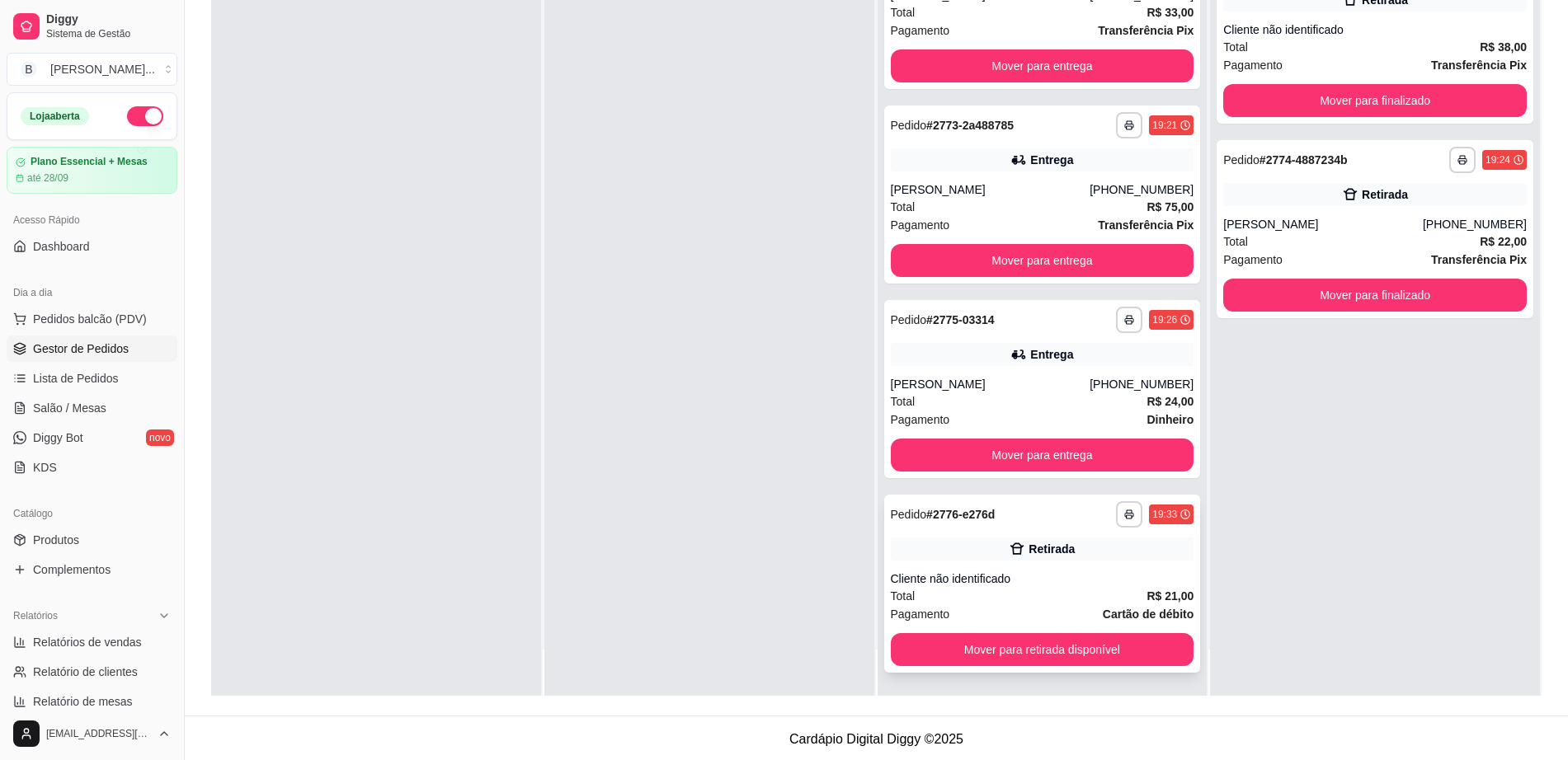
scroll to position [252, 0]
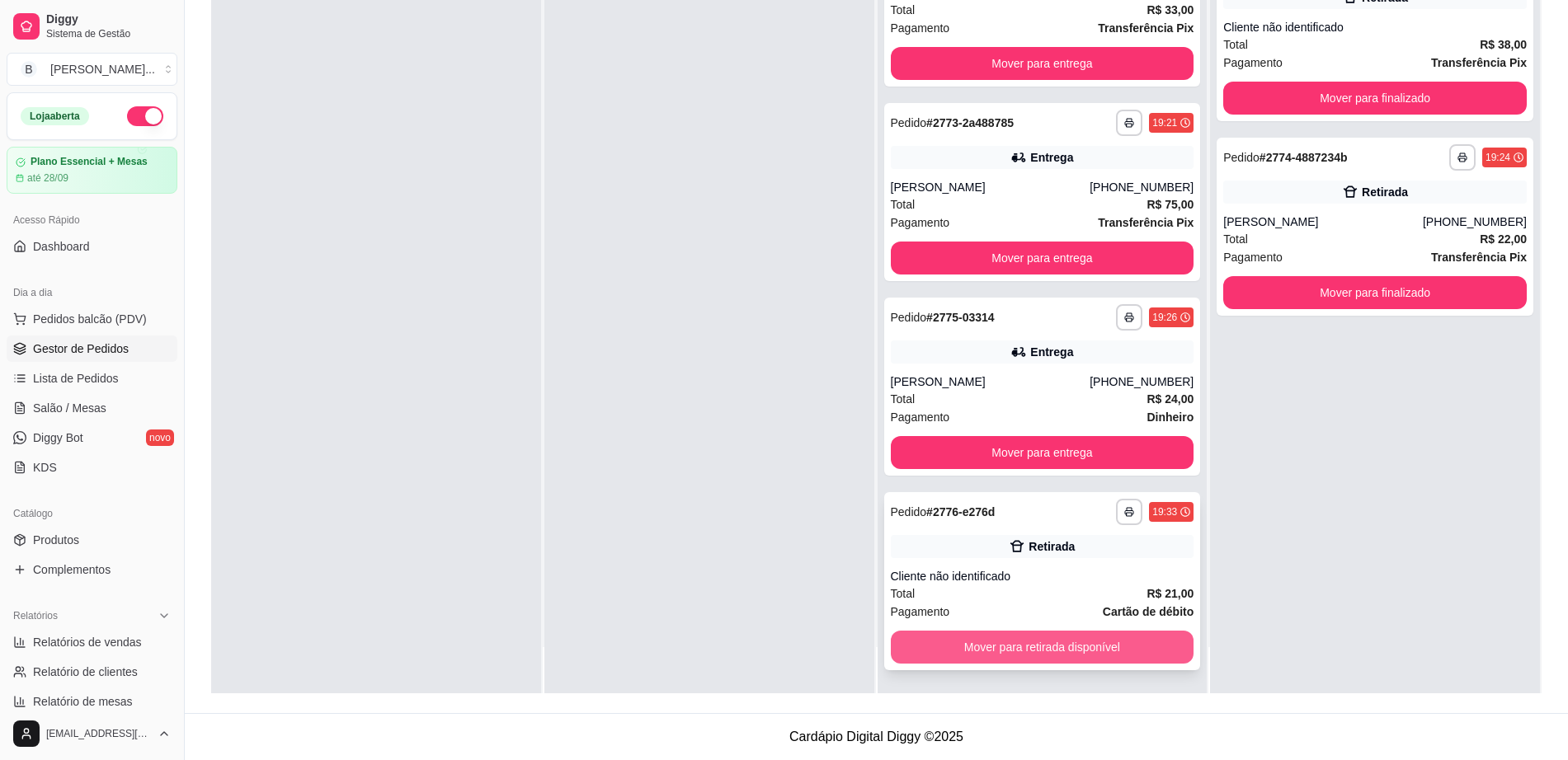
click at [1010, 644] on button "Mover para retirada disponível" at bounding box center [1043, 647] width 303 height 33
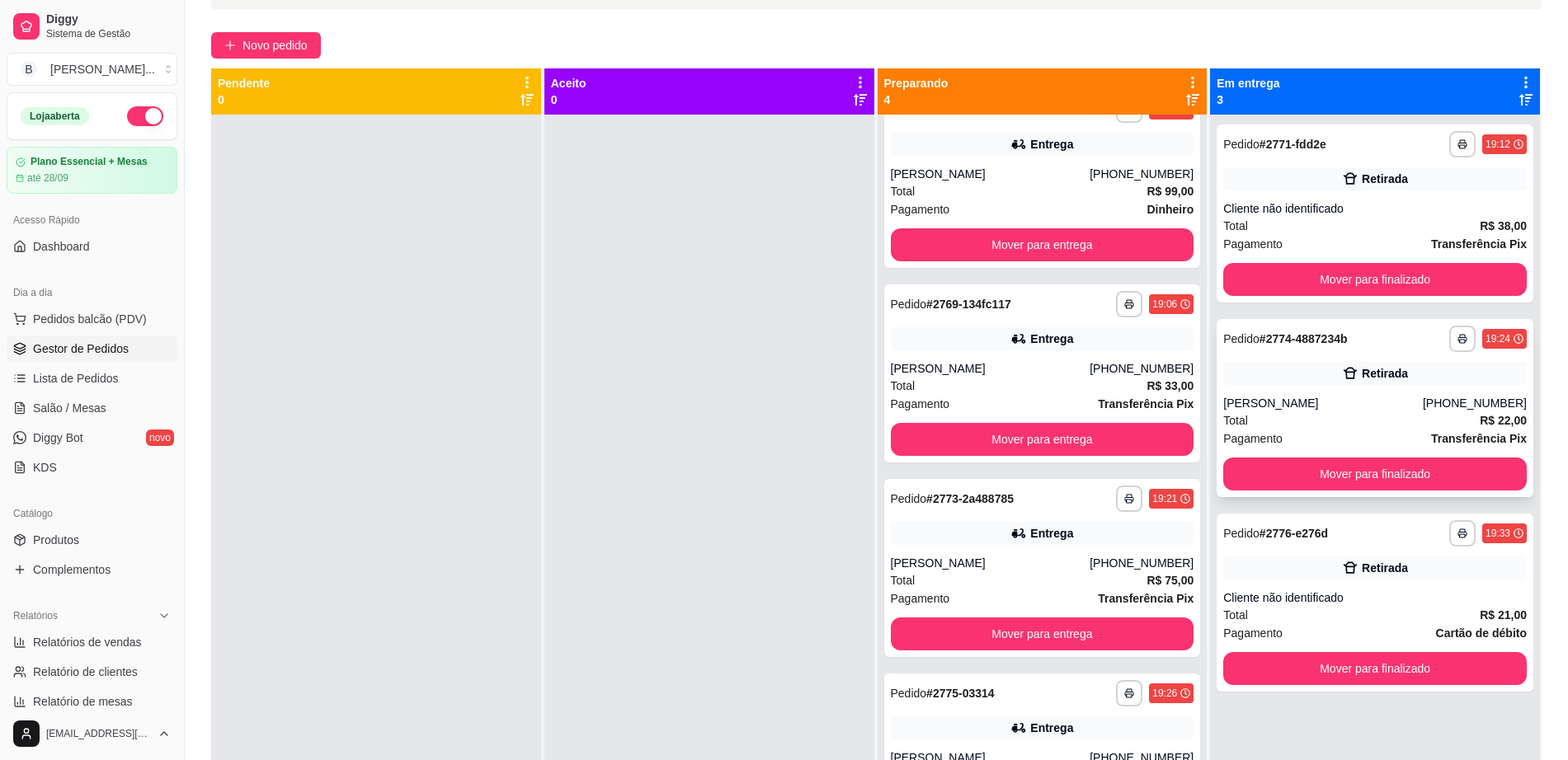
scroll to position [0, 0]
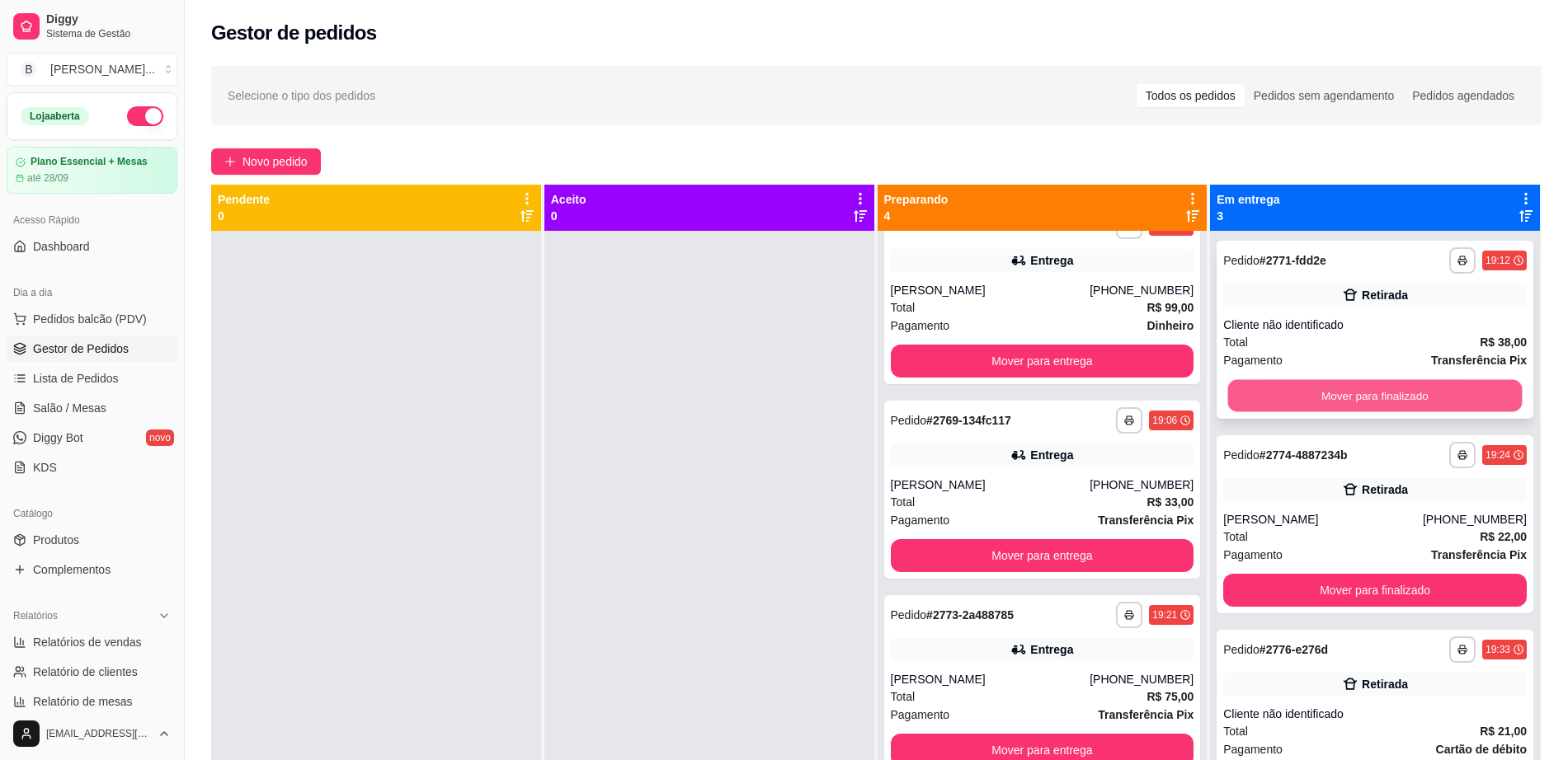
click at [1313, 392] on button "Mover para finalizado" at bounding box center [1375, 395] width 294 height 32
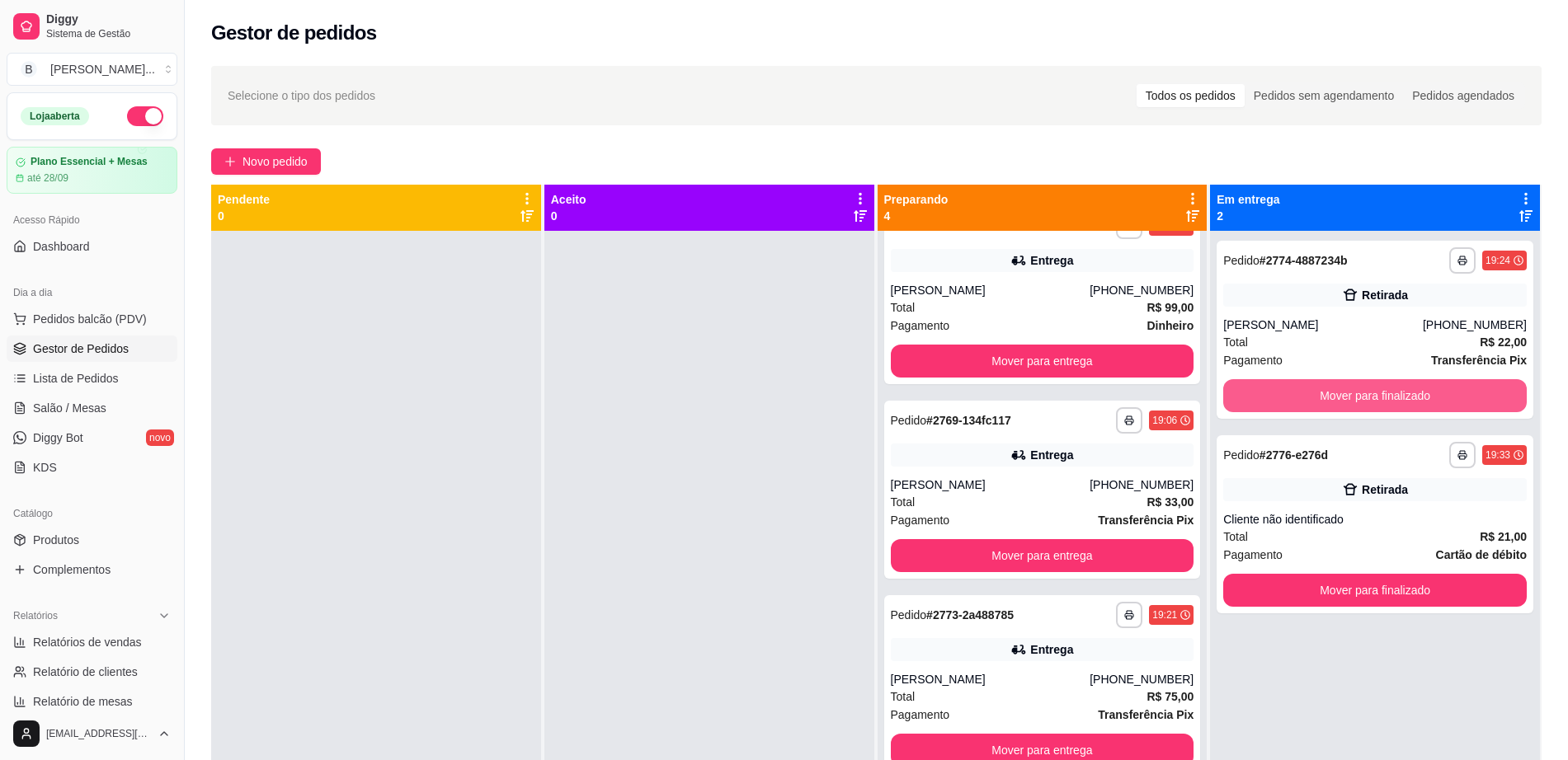
click at [1313, 392] on button "Mover para finalizado" at bounding box center [1375, 396] width 303 height 33
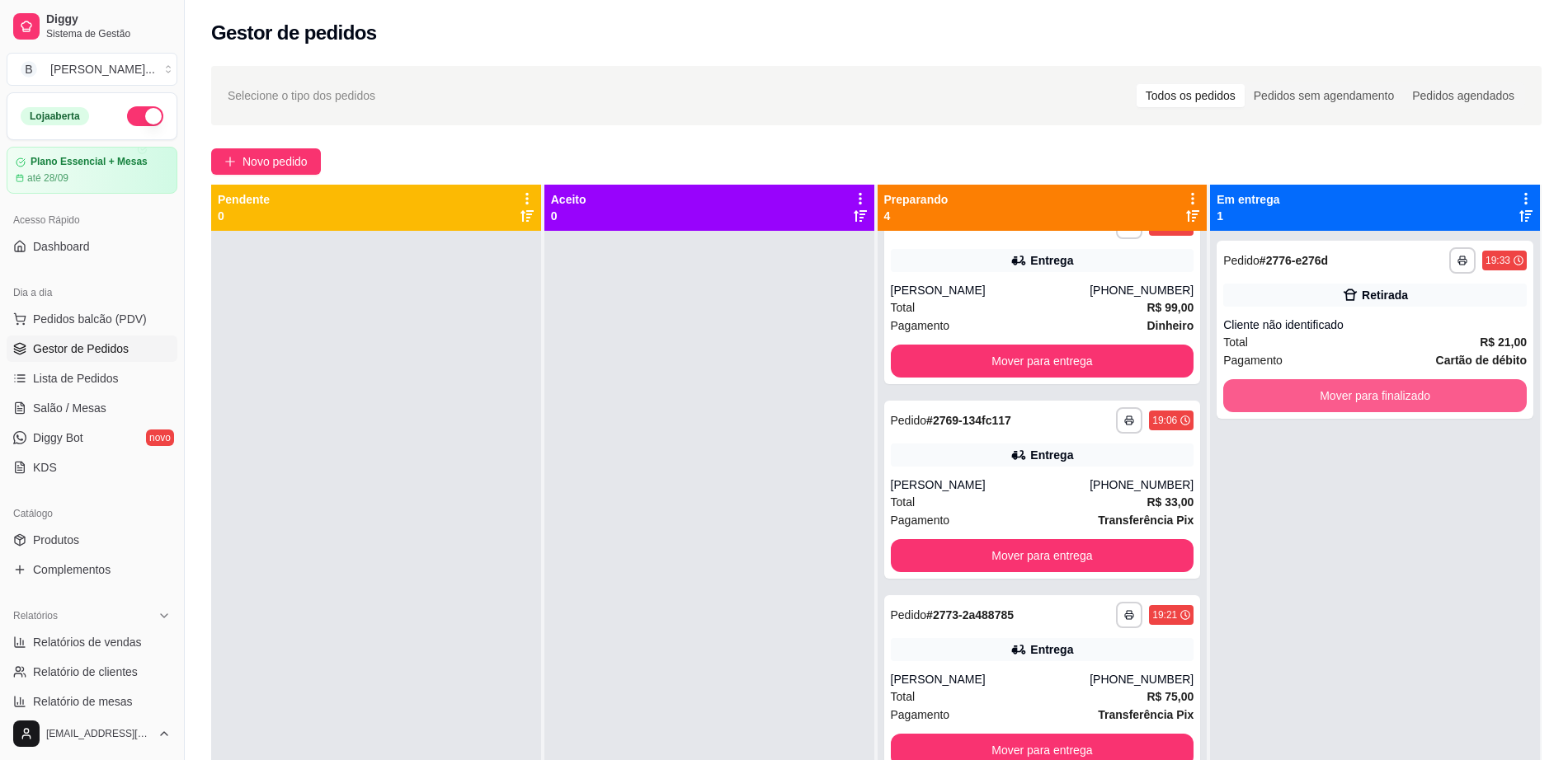
click at [1313, 392] on button "Mover para finalizado" at bounding box center [1375, 396] width 303 height 33
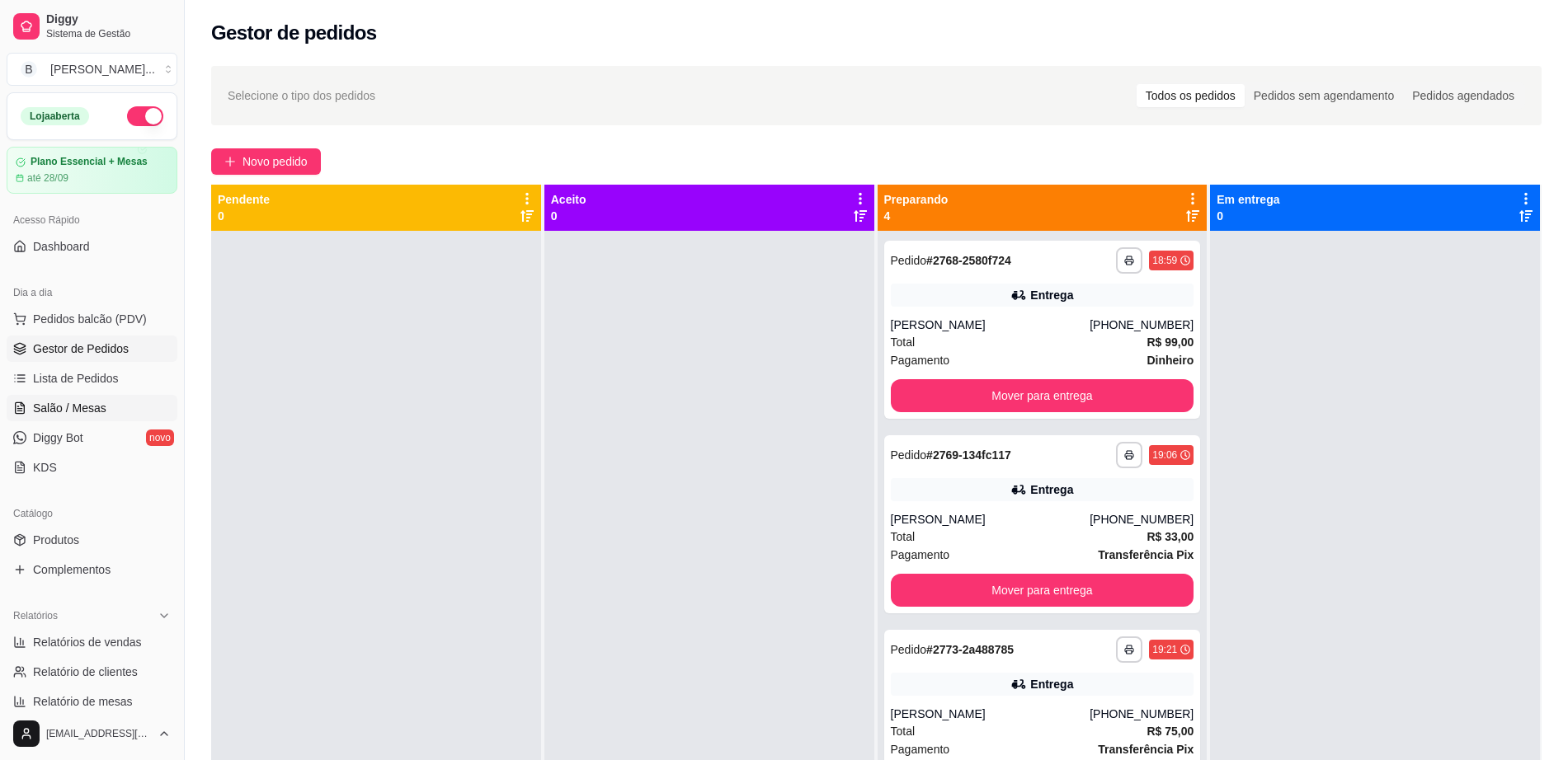
click at [78, 413] on span "Salão / Mesas" at bounding box center [70, 407] width 73 height 17
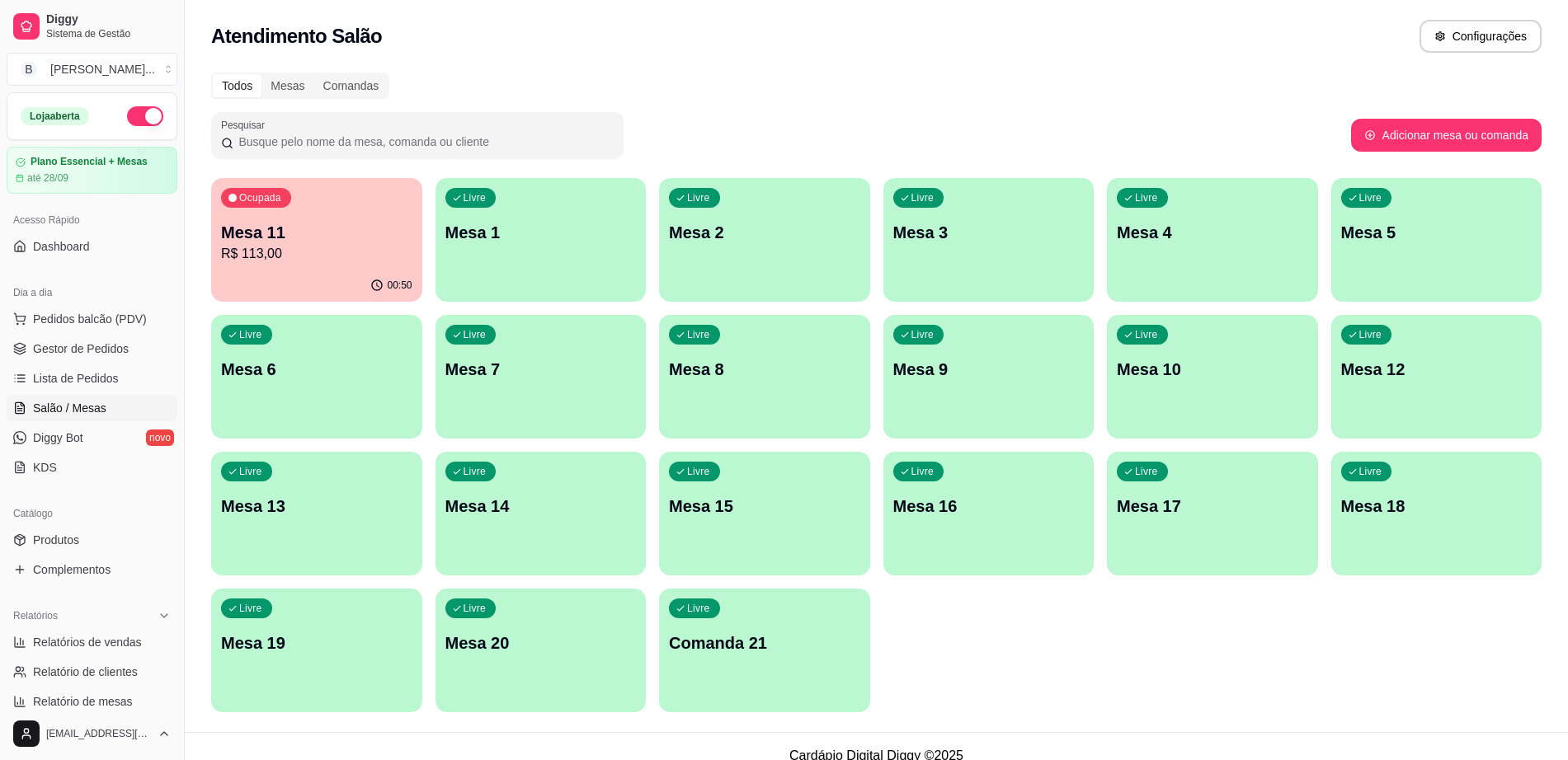
click at [227, 281] on div "00:50" at bounding box center [316, 286] width 211 height 32
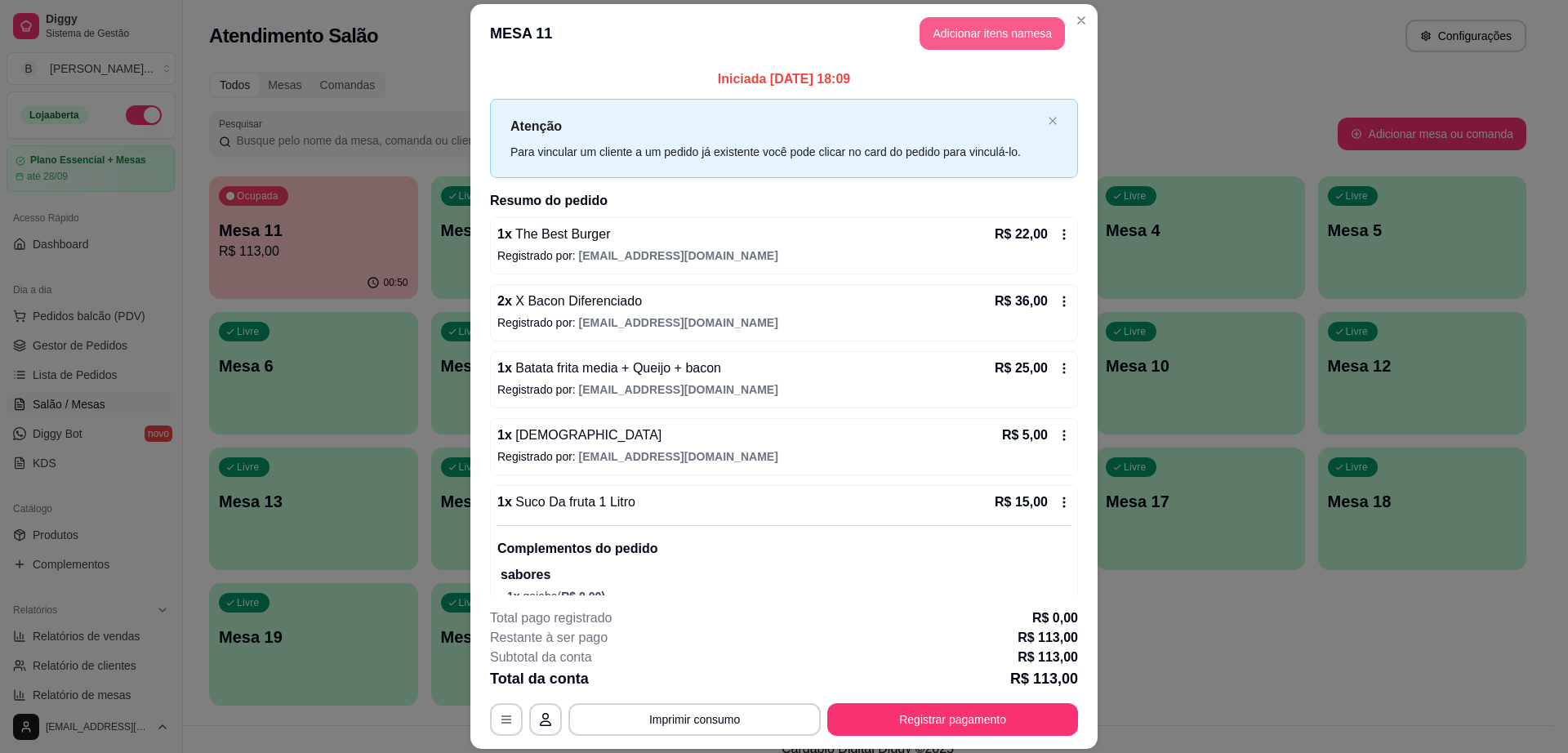
click at [991, 41] on button "Adicionar itens na mesa" at bounding box center [992, 34] width 146 height 33
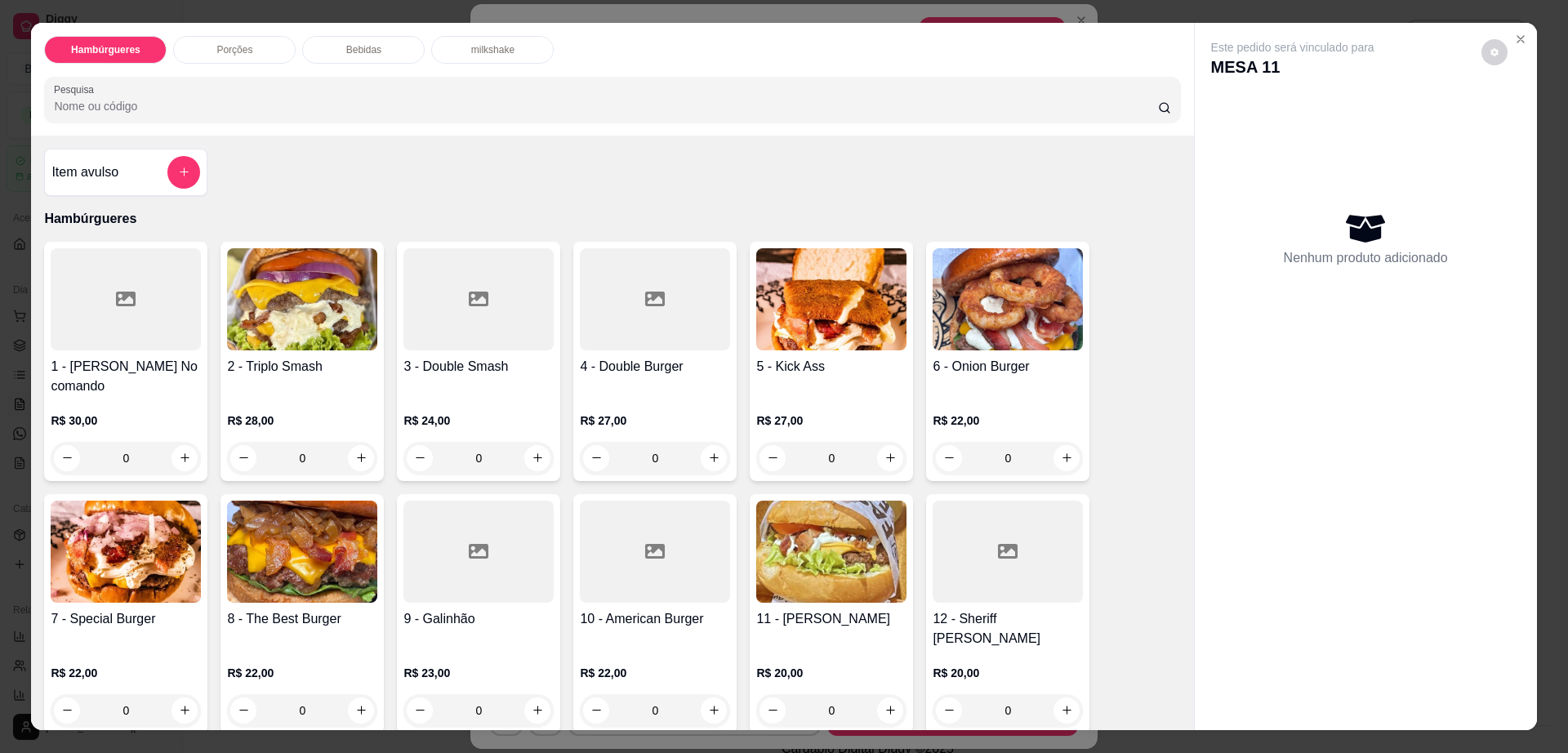
click at [369, 43] on p "Bebidas" at bounding box center [363, 49] width 35 height 13
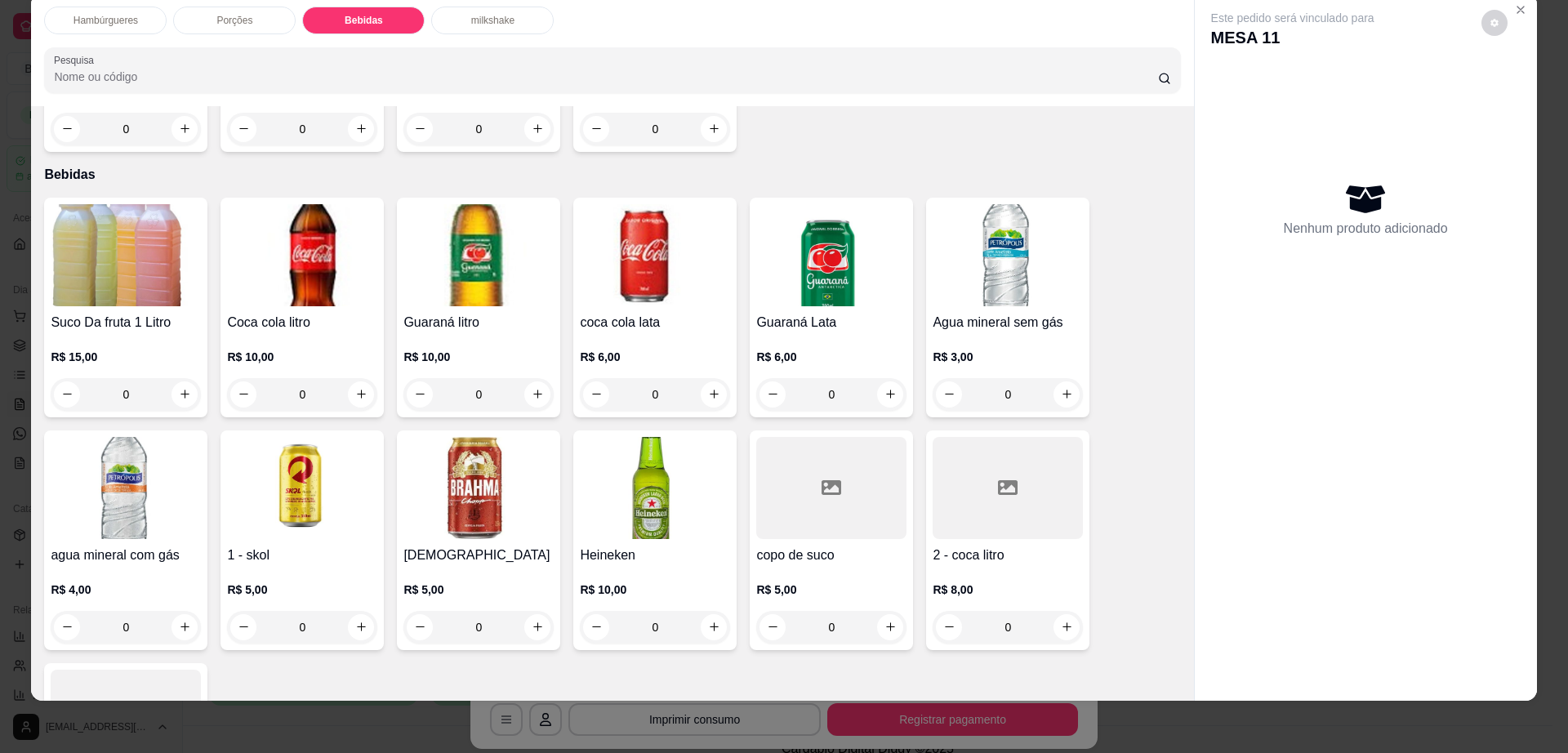
click at [481, 458] on img at bounding box center [479, 488] width 150 height 102
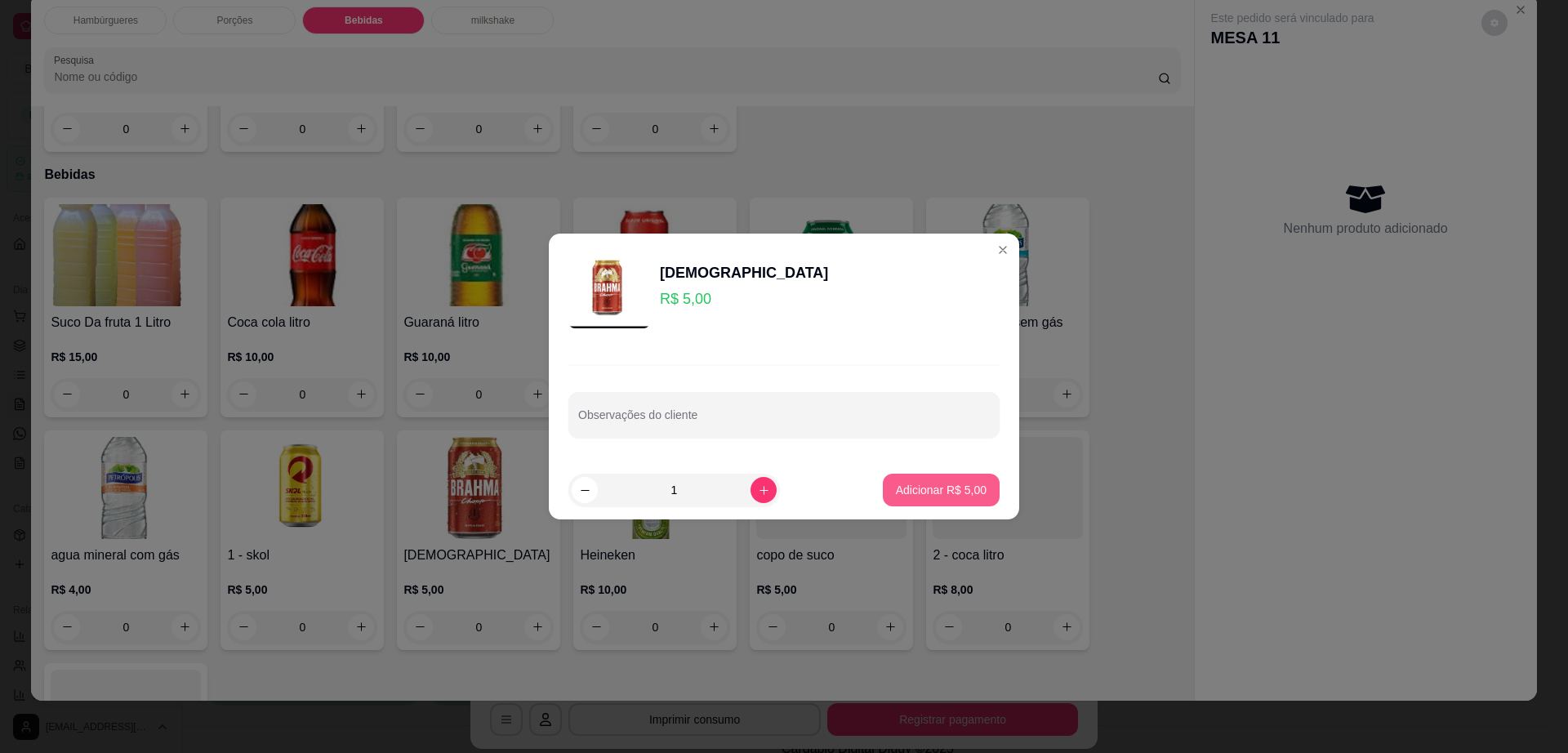
click at [944, 495] on p "Adicionar R$ 5,00" at bounding box center [941, 490] width 91 height 16
type input "1"
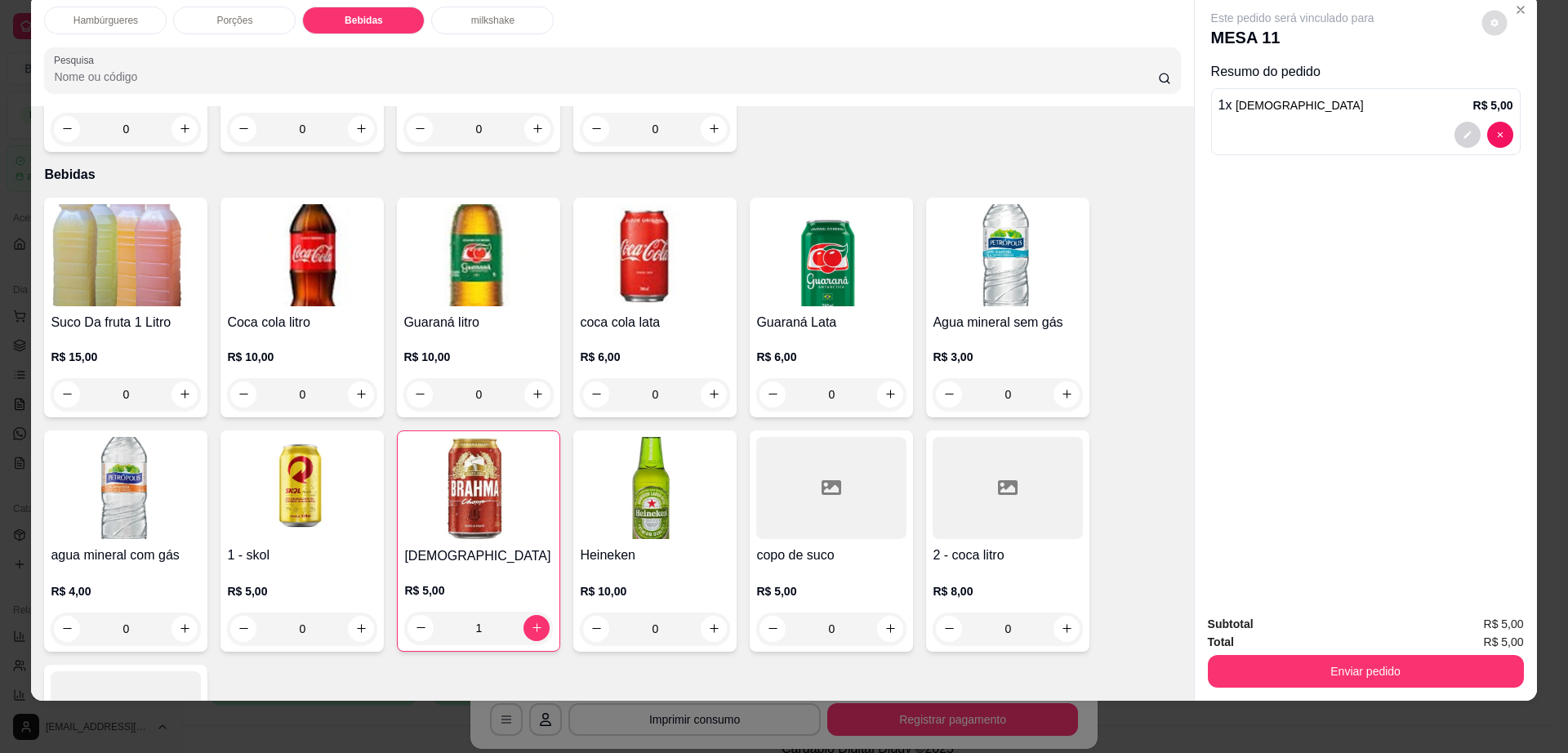
click at [1490, 27] on icon "decrease-product-quantity" at bounding box center [1494, 22] width 9 height 9
click at [1228, 667] on button "Enviar pedido" at bounding box center [1365, 671] width 316 height 33
click at [1228, 667] on button "Enviar pedido" at bounding box center [1364, 671] width 306 height 32
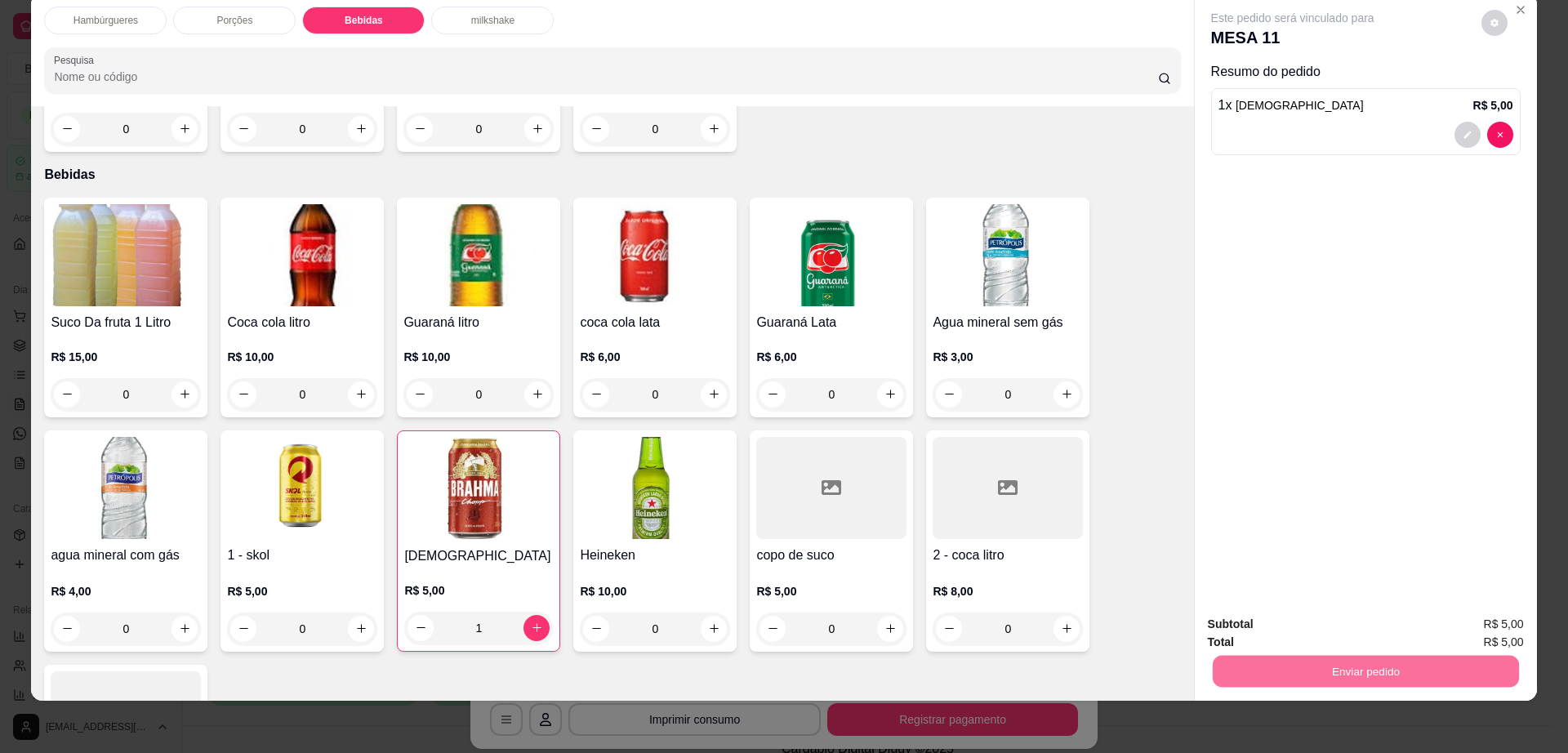
click at [1240, 628] on button "Não registrar e enviar pedido" at bounding box center [1309, 631] width 170 height 31
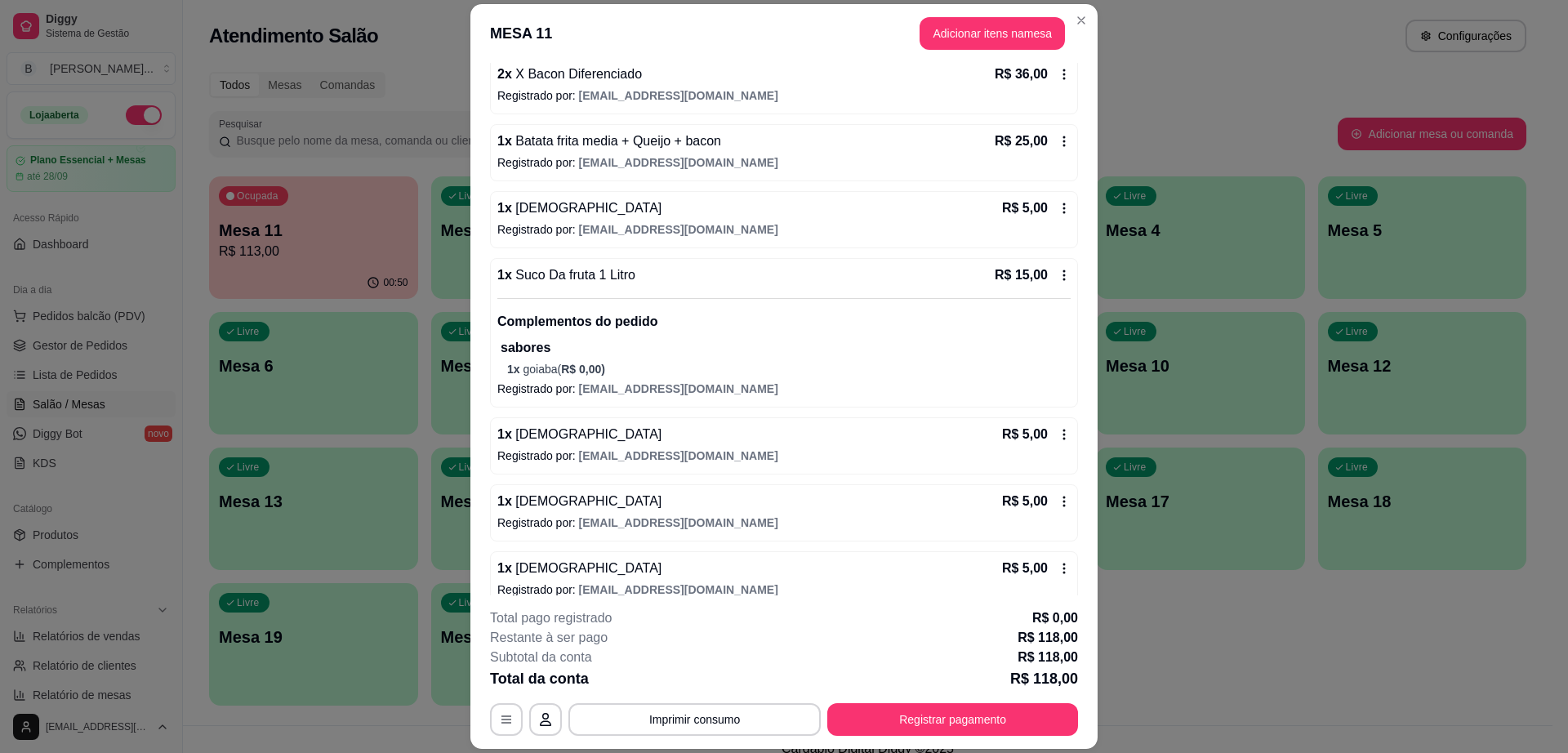
scroll to position [246, 0]
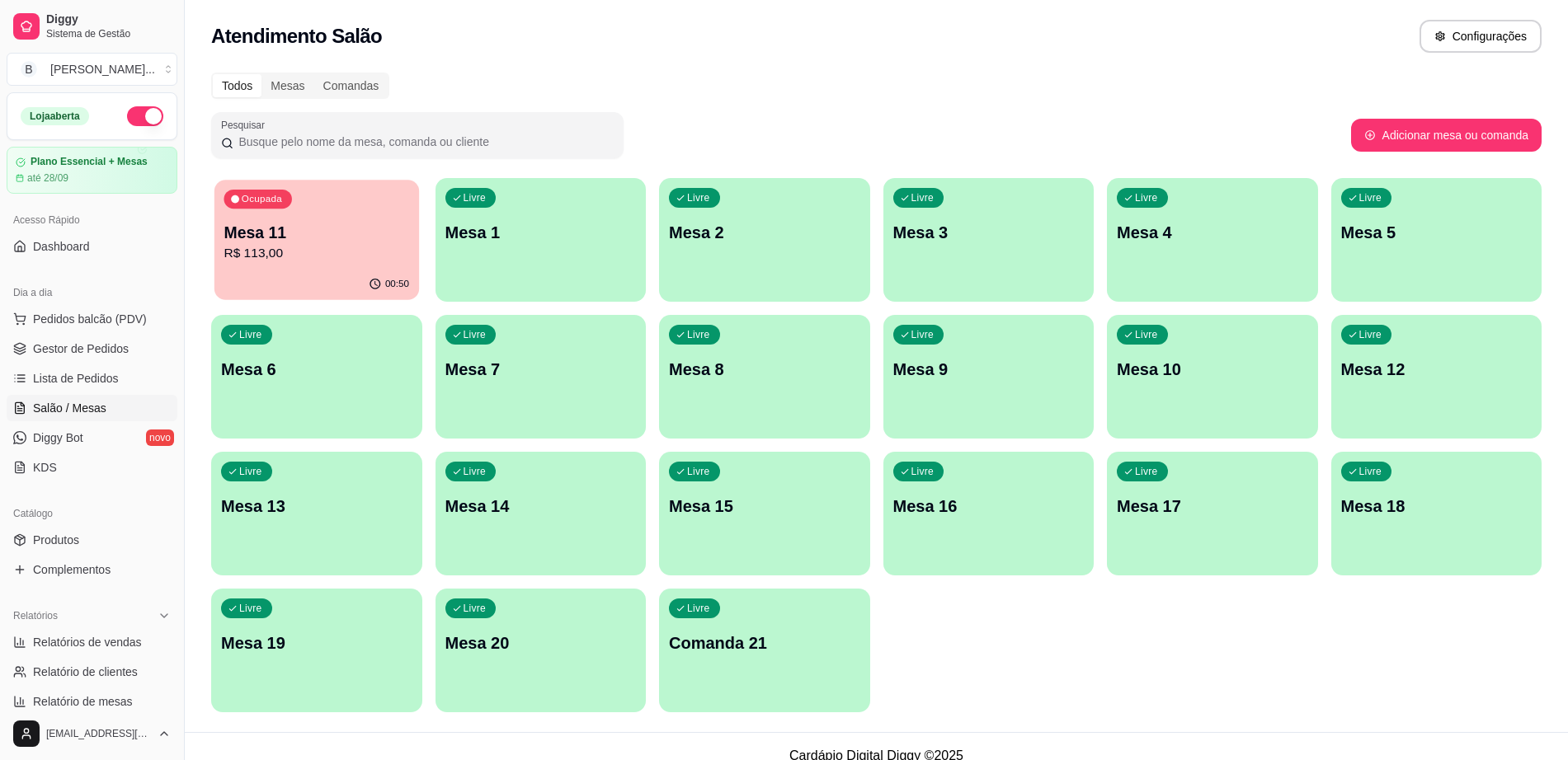
click at [339, 249] on p "R$ 113,00" at bounding box center [316, 253] width 186 height 19
click at [94, 347] on span "Gestor de Pedidos" at bounding box center [81, 348] width 96 height 17
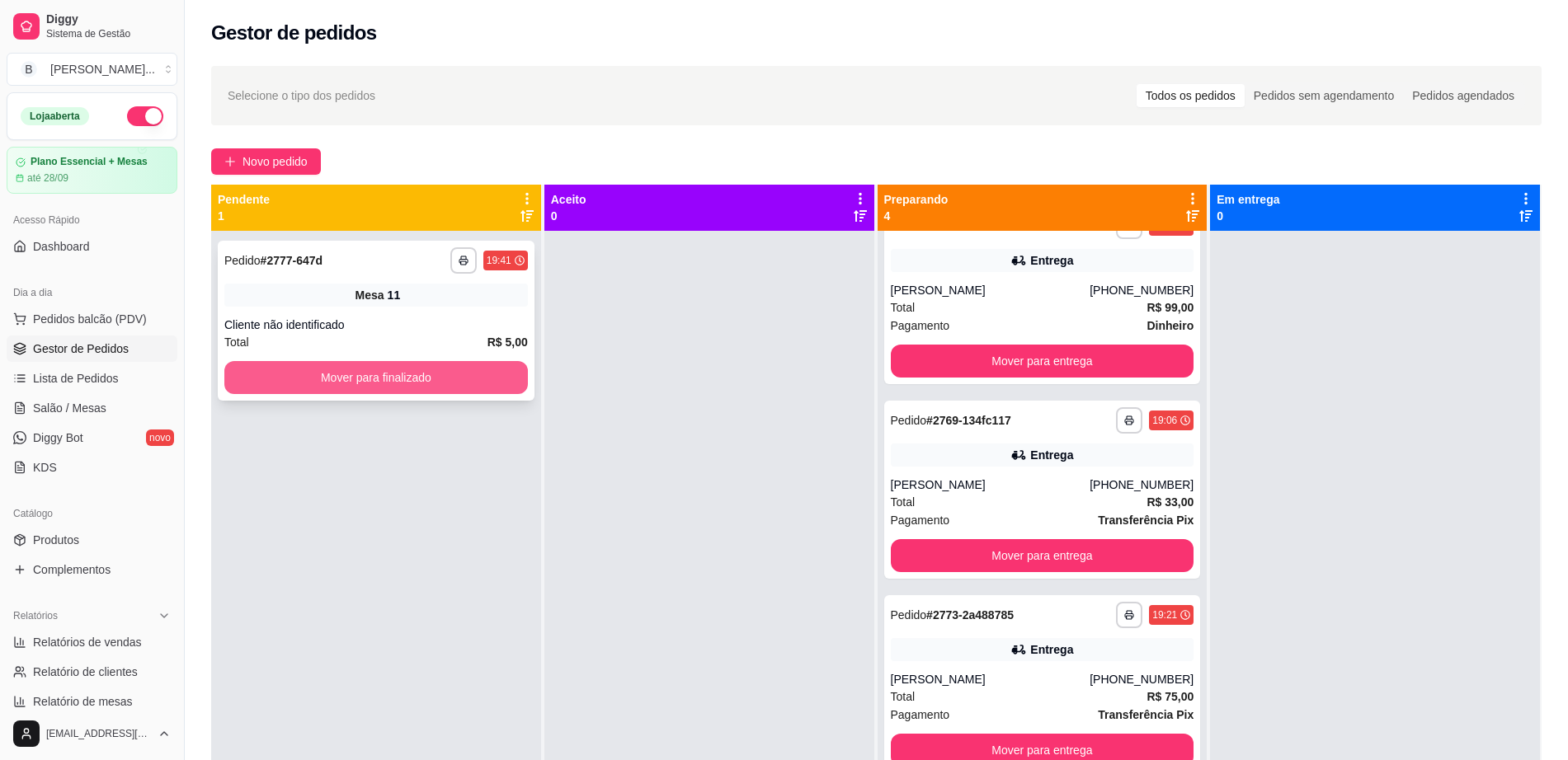
click at [453, 387] on button "Mover para finalizado" at bounding box center [376, 378] width 303 height 33
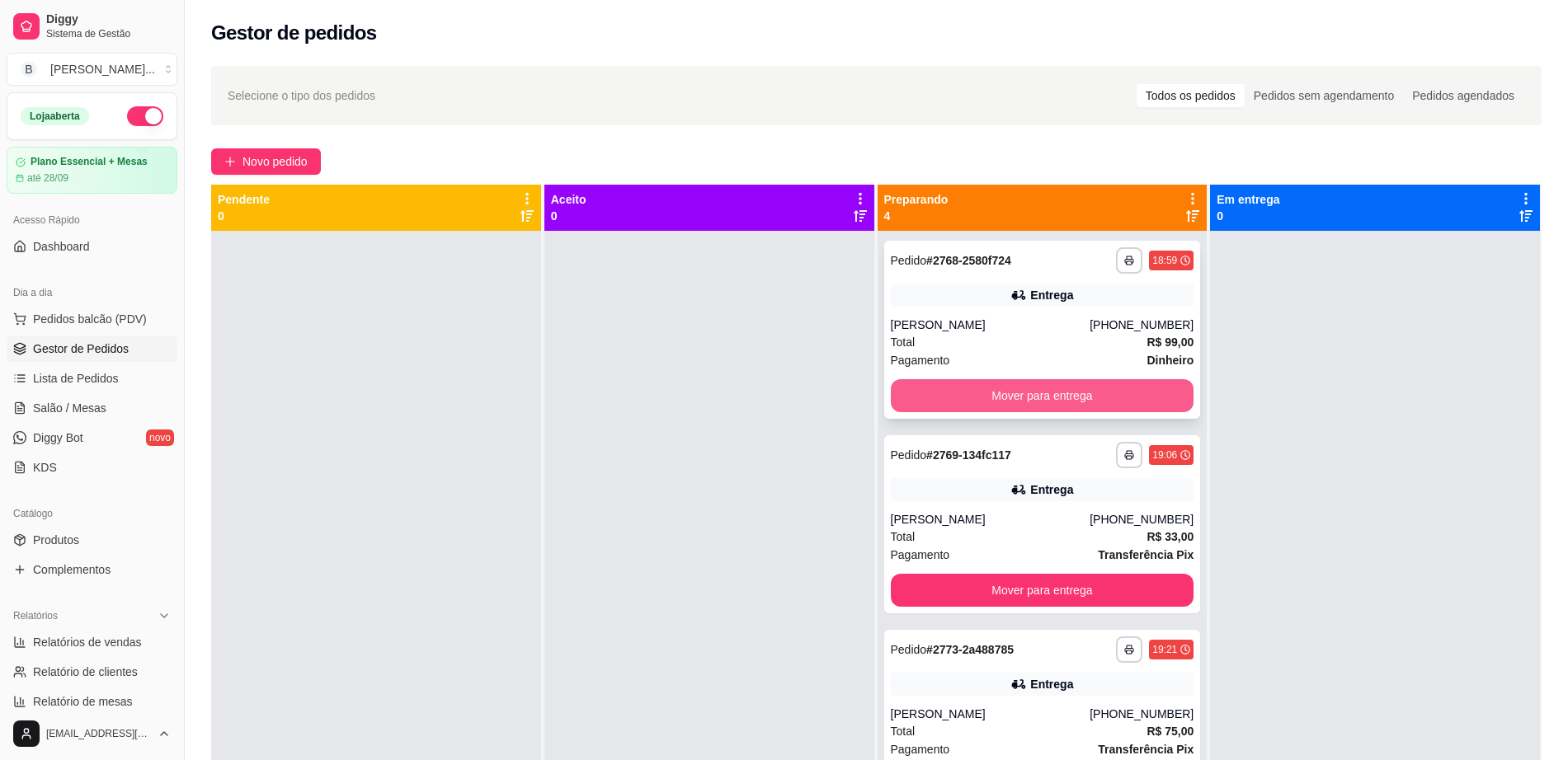
click at [1053, 400] on button "Mover para entrega" at bounding box center [1043, 396] width 303 height 33
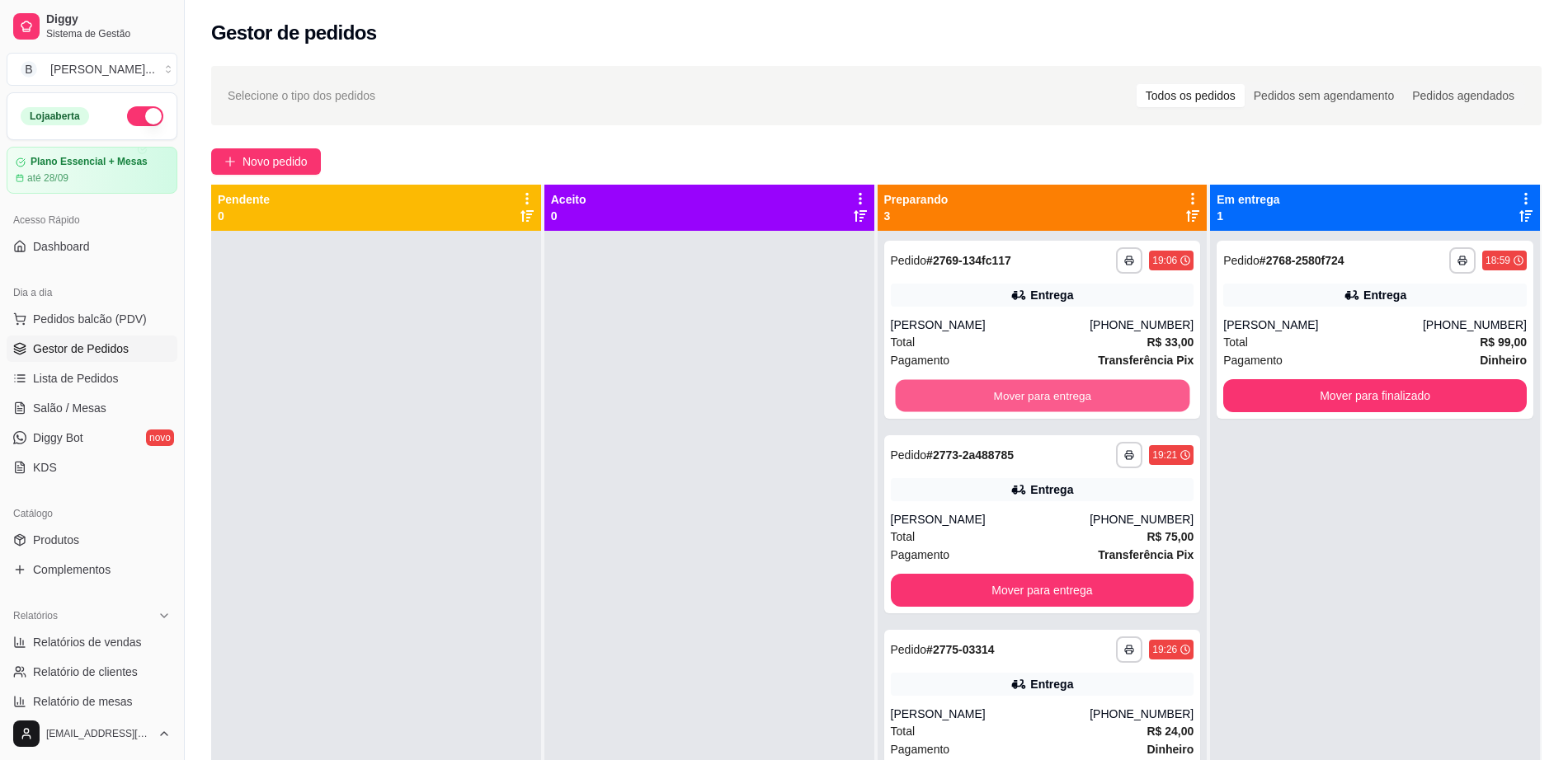
click at [1053, 400] on button "Mover para entrega" at bounding box center [1042, 395] width 294 height 32
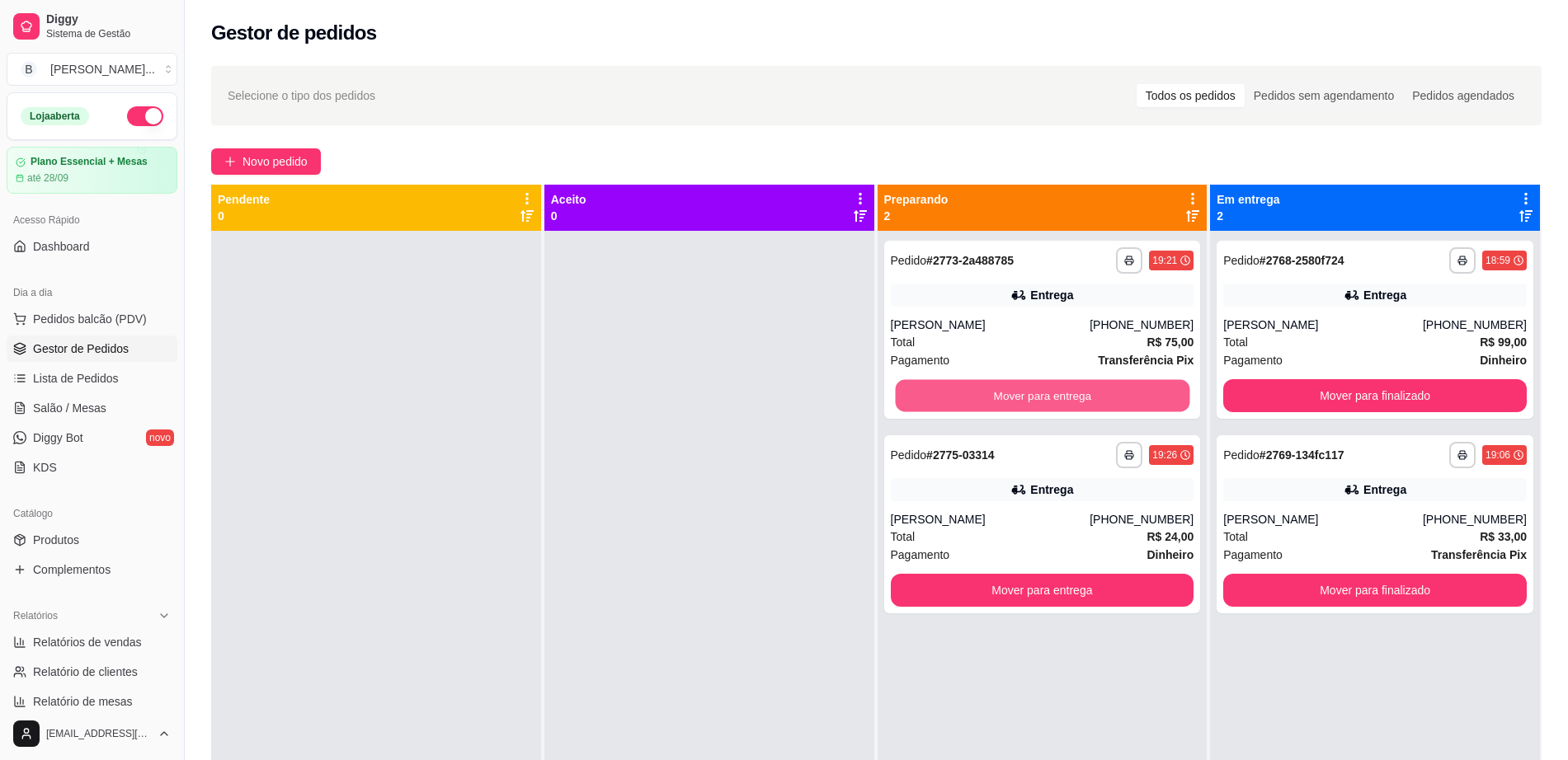
click at [1053, 400] on button "Mover para entrega" at bounding box center [1042, 395] width 294 height 32
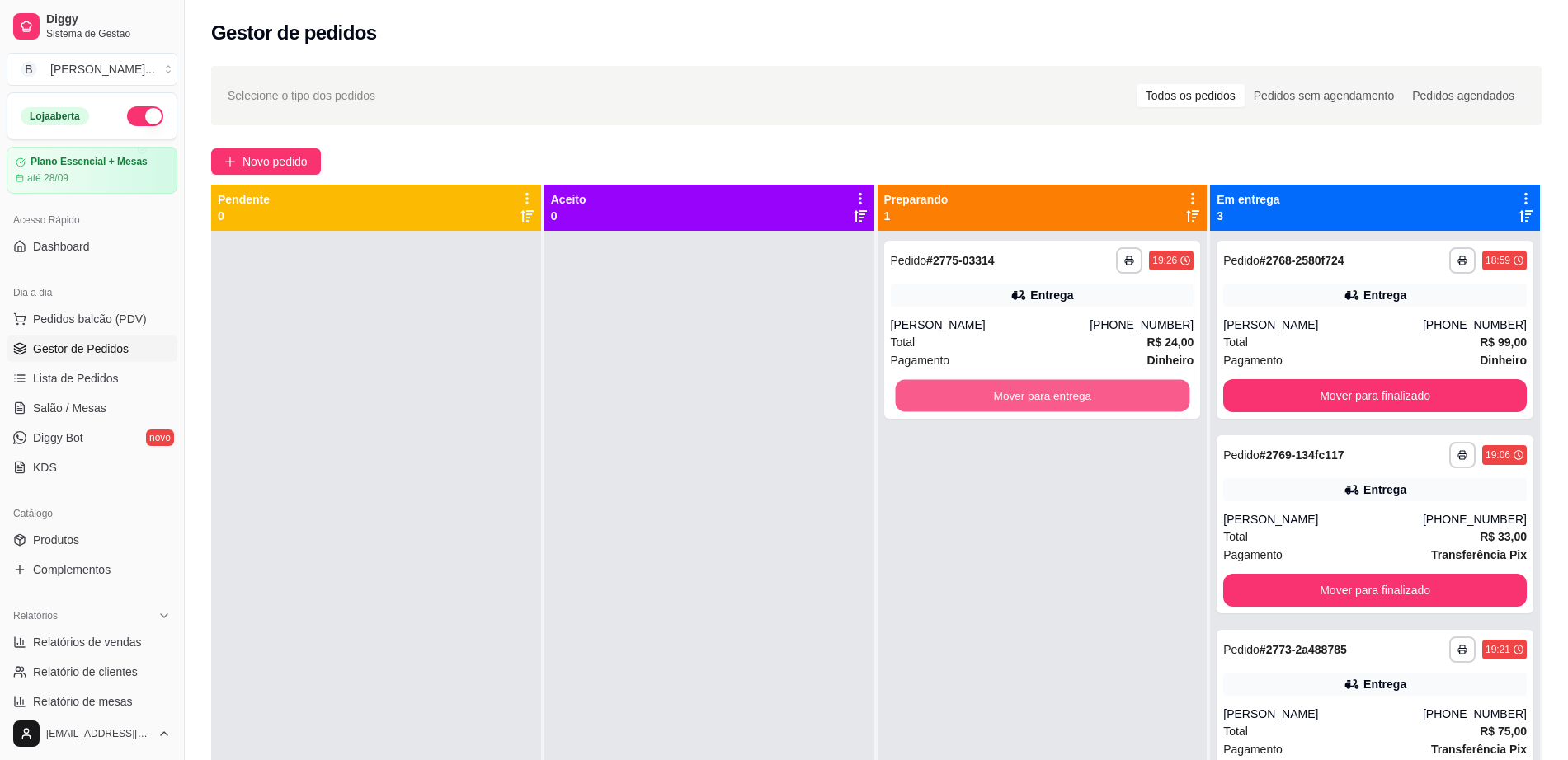
click at [1053, 400] on button "Mover para entrega" at bounding box center [1042, 395] width 294 height 32
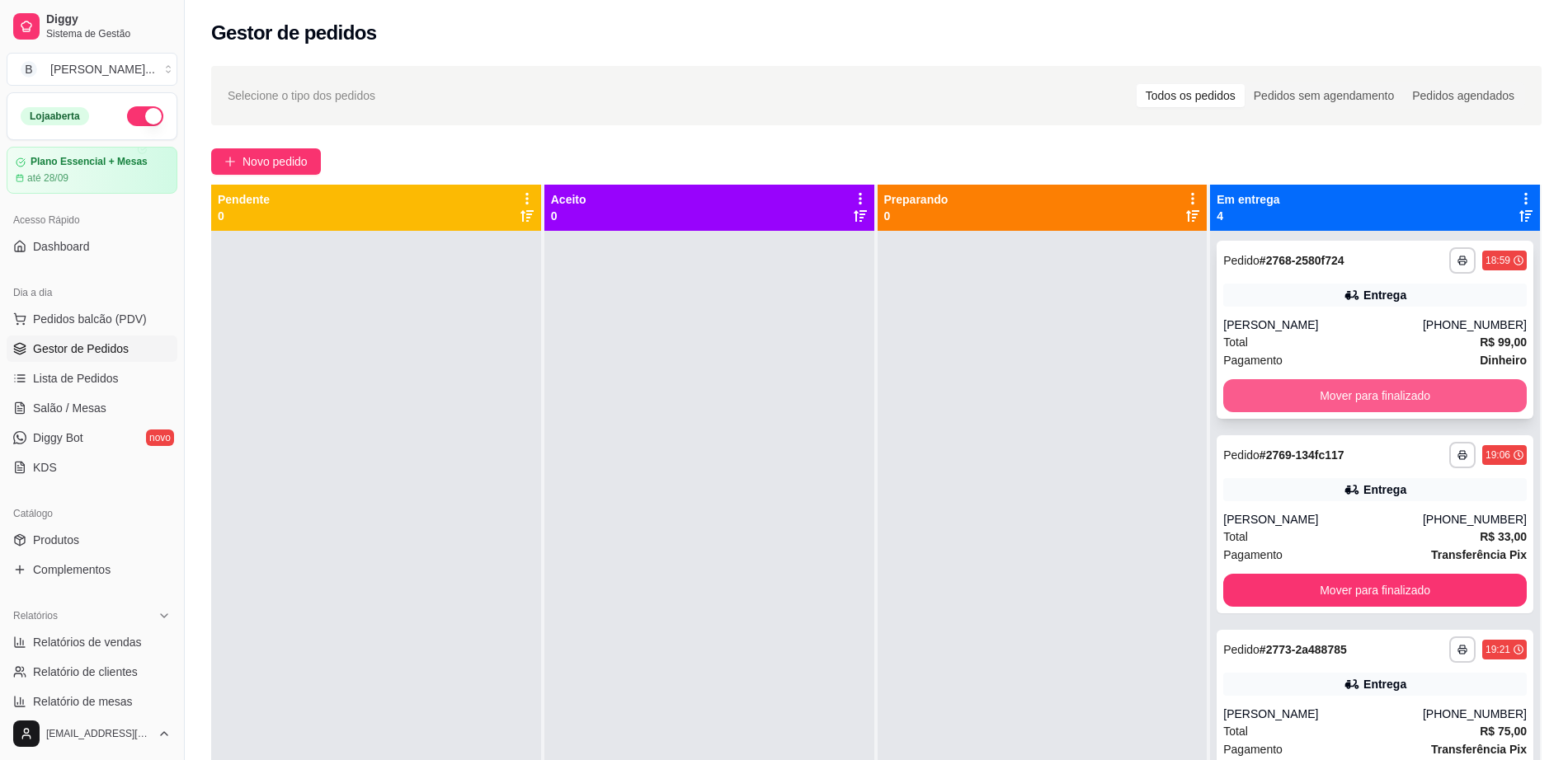
click at [1340, 397] on button "Mover para finalizado" at bounding box center [1375, 396] width 303 height 33
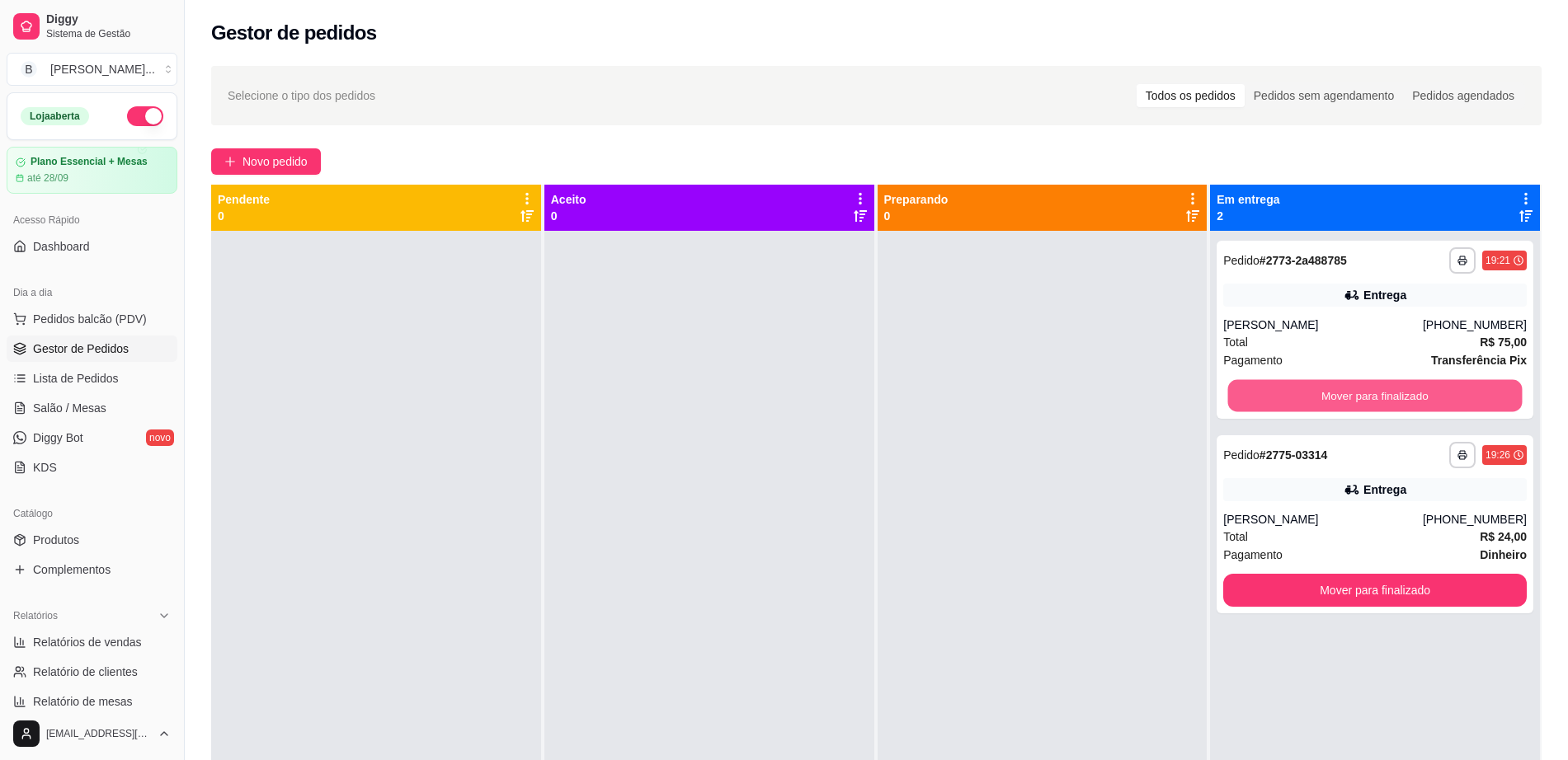
click at [1340, 397] on button "Mover para finalizado" at bounding box center [1375, 395] width 294 height 32
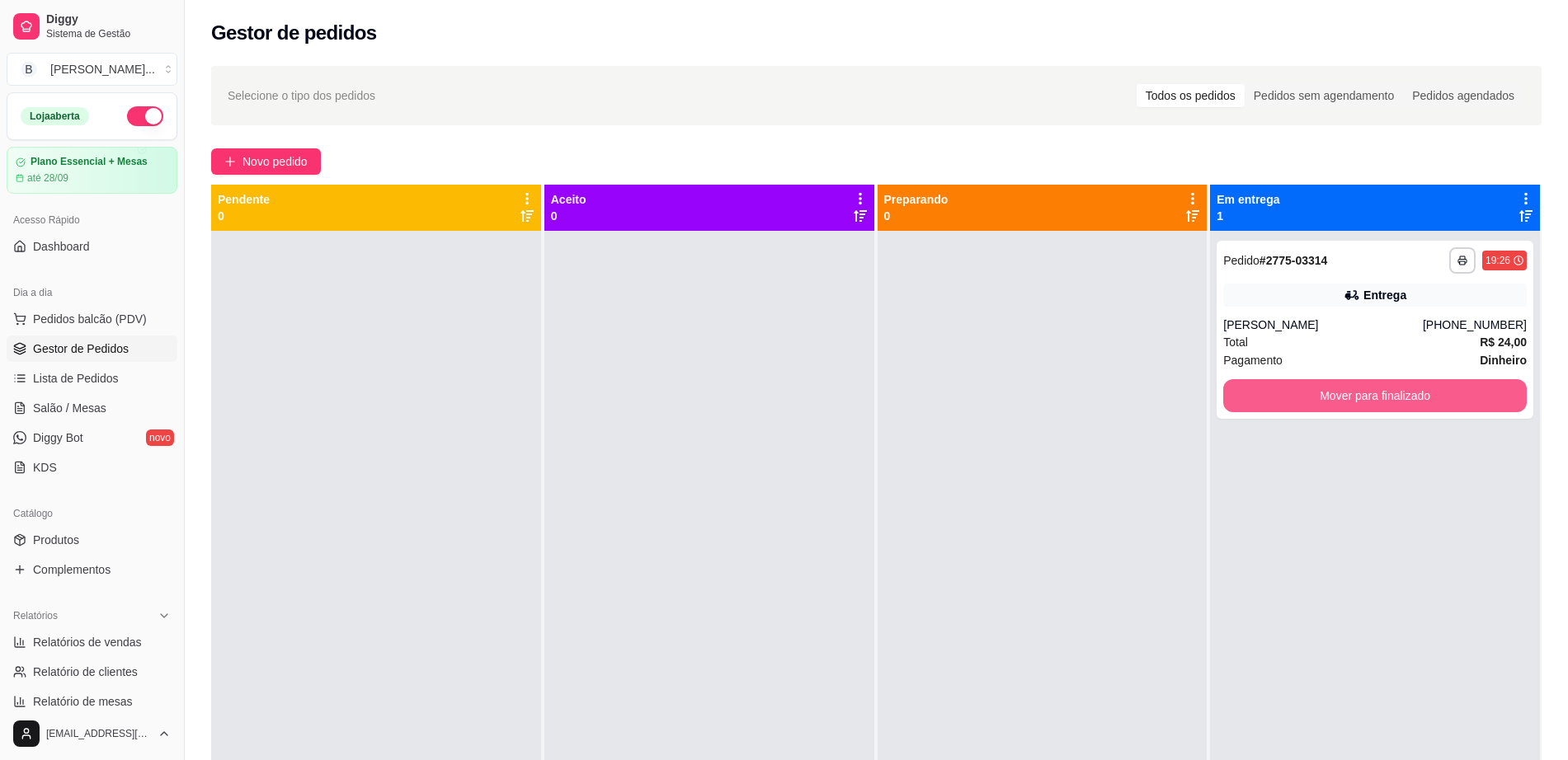
click at [1340, 397] on button "Mover para finalizado" at bounding box center [1375, 396] width 303 height 33
click at [129, 398] on link "Salão / Mesas" at bounding box center [92, 408] width 171 height 26
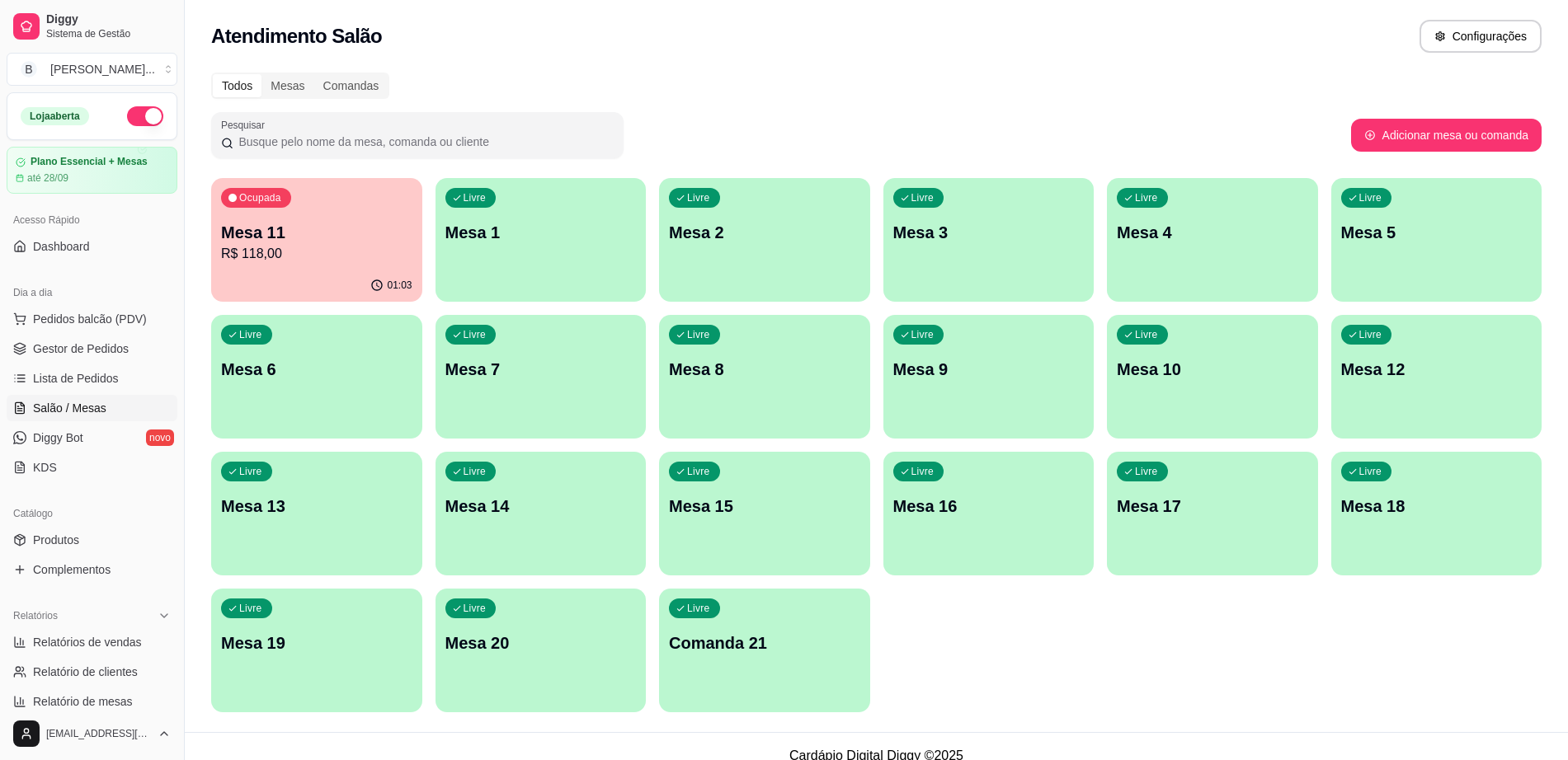
click at [340, 259] on p "R$ 118,00" at bounding box center [317, 253] width 192 height 20
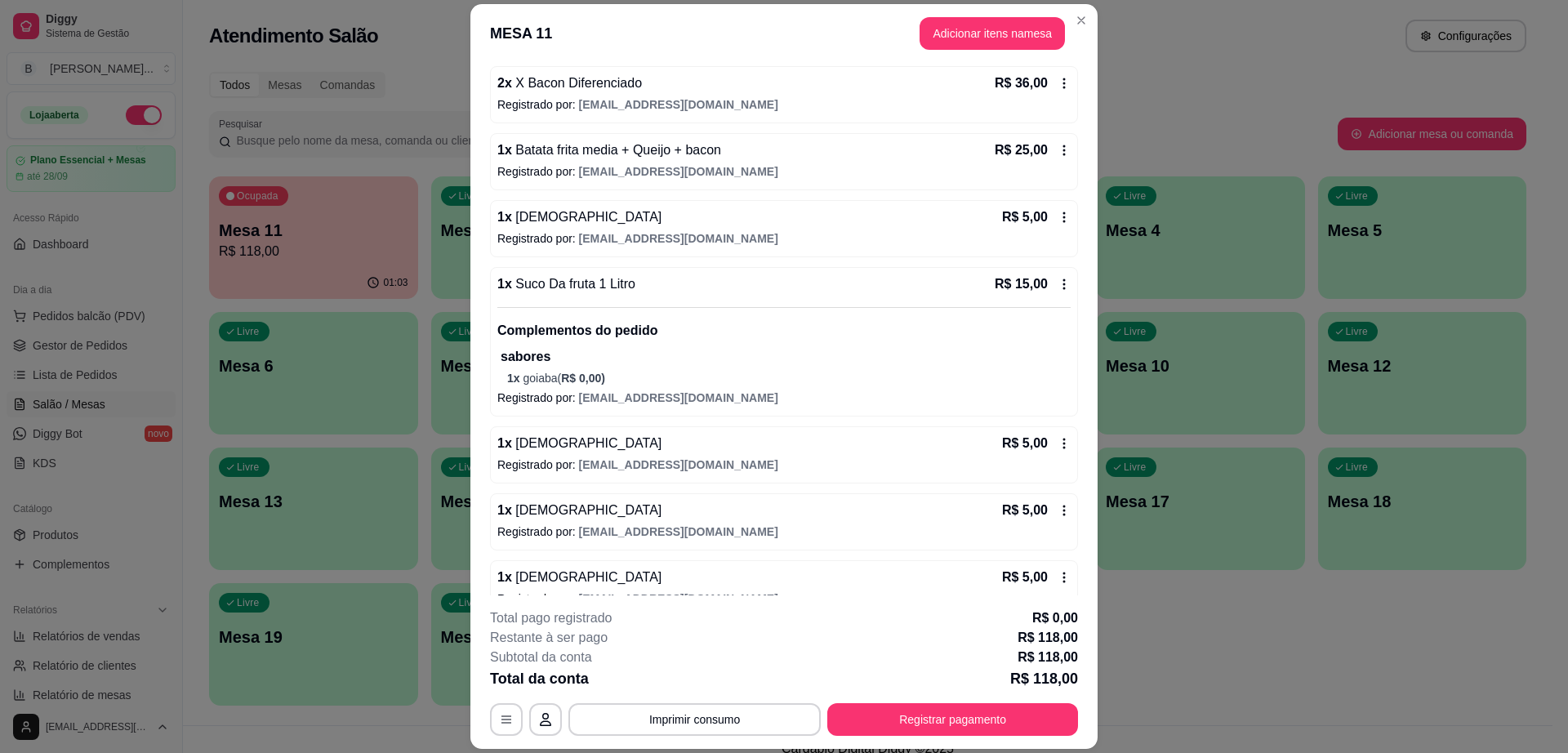
scroll to position [246, 0]
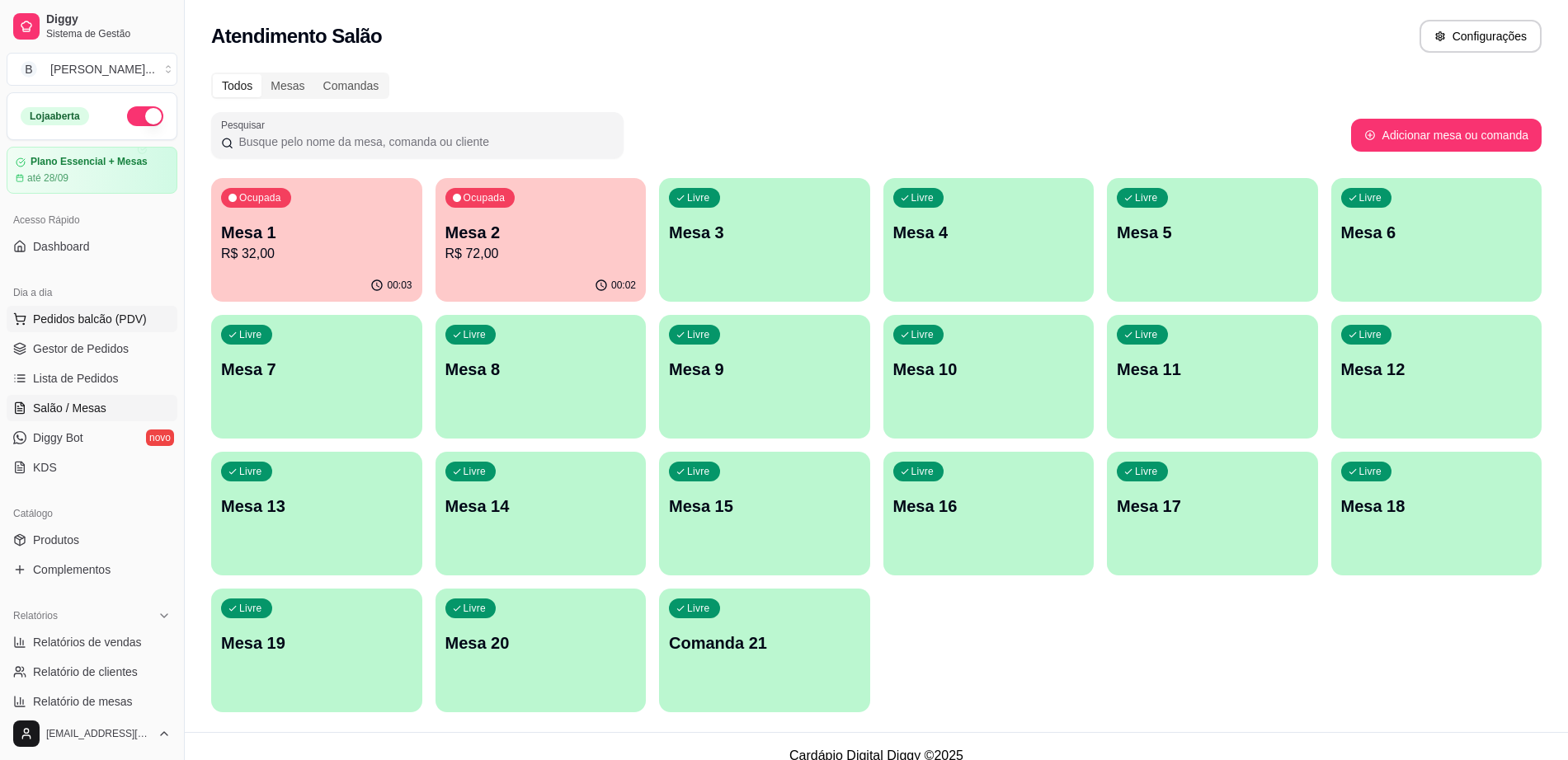
click at [90, 332] on button "Pedidos balcão (PDV)" at bounding box center [92, 319] width 171 height 26
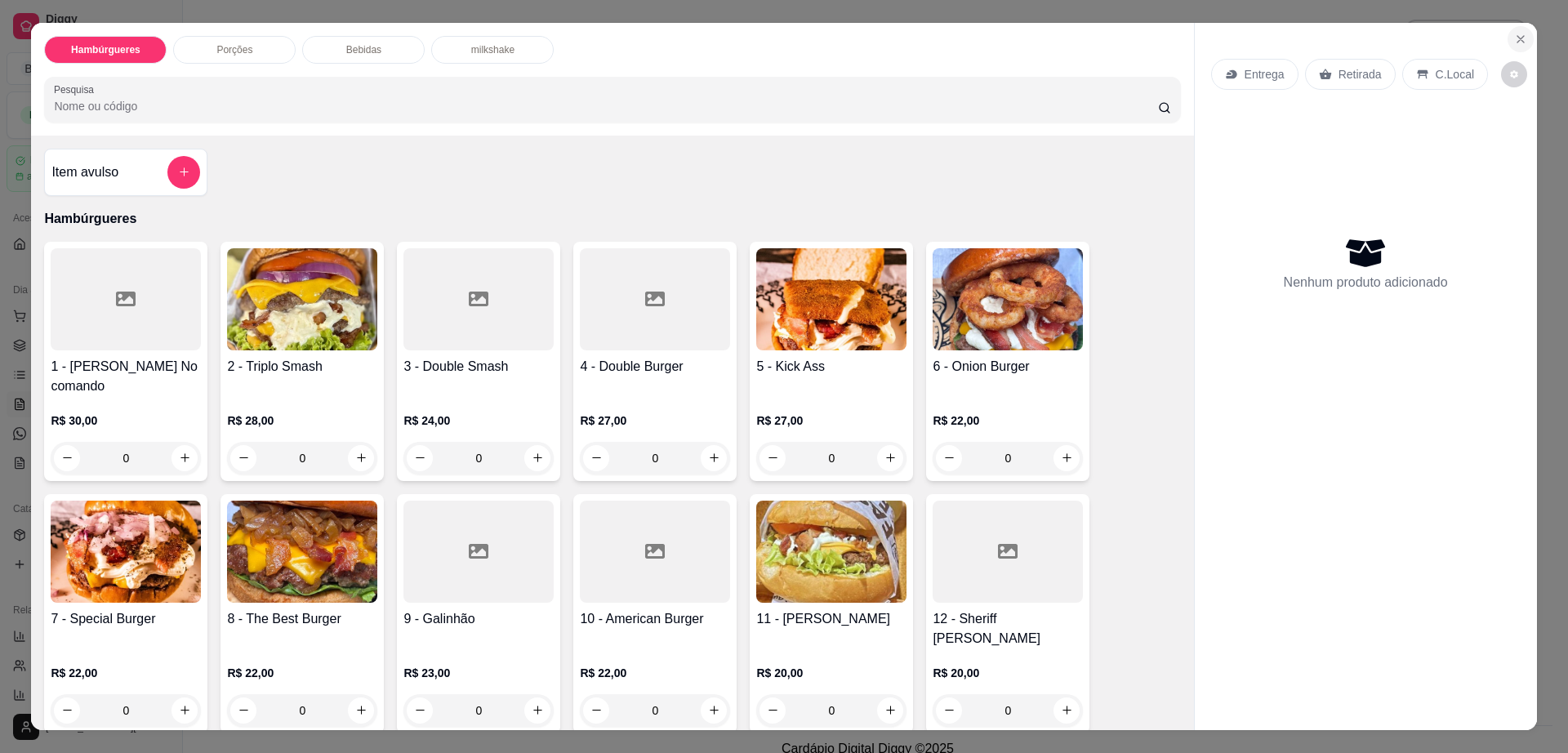
click at [1522, 33] on button "Close" at bounding box center [1521, 39] width 26 height 26
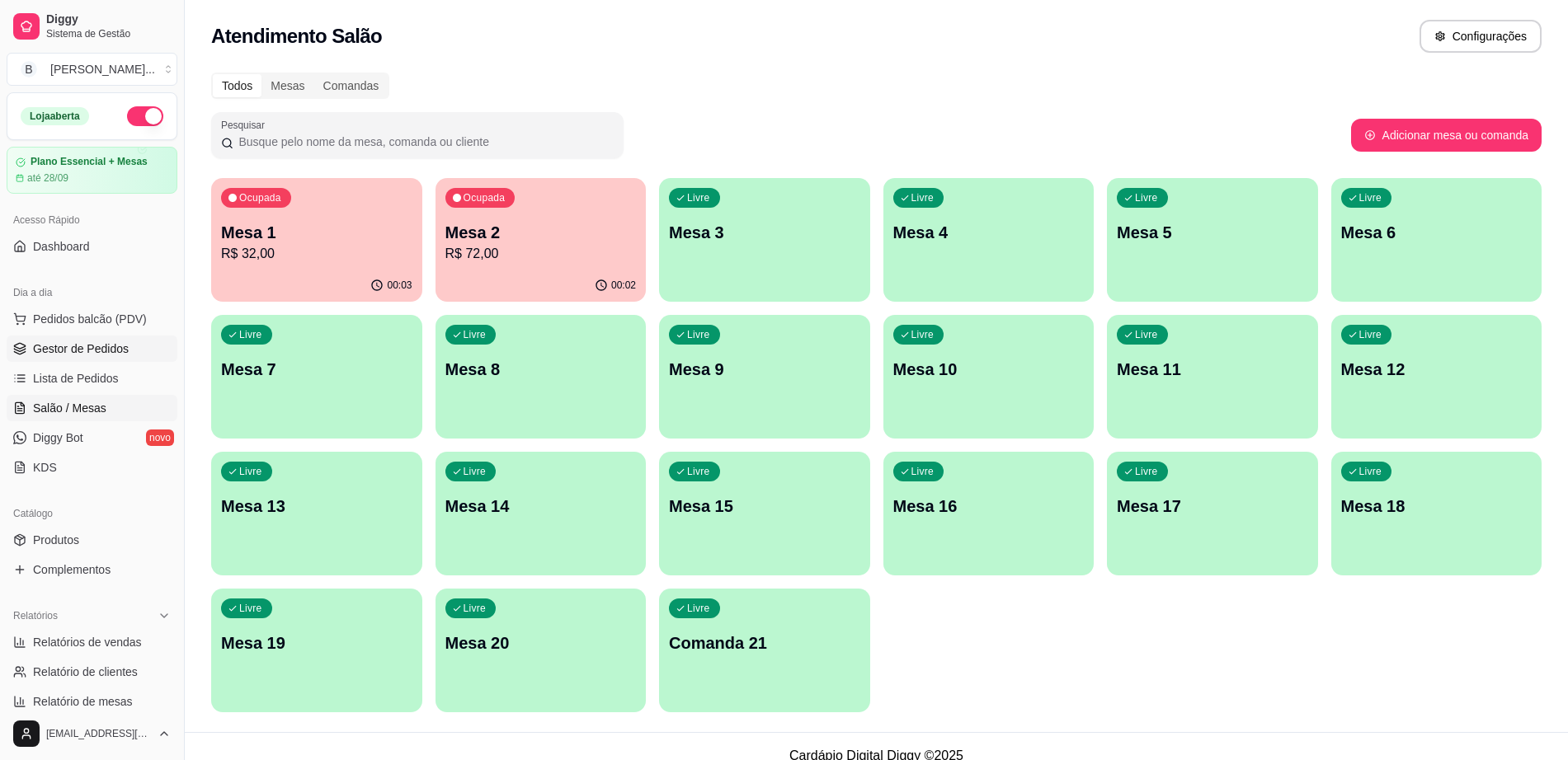
click at [119, 350] on span "Gestor de Pedidos" at bounding box center [81, 348] width 96 height 17
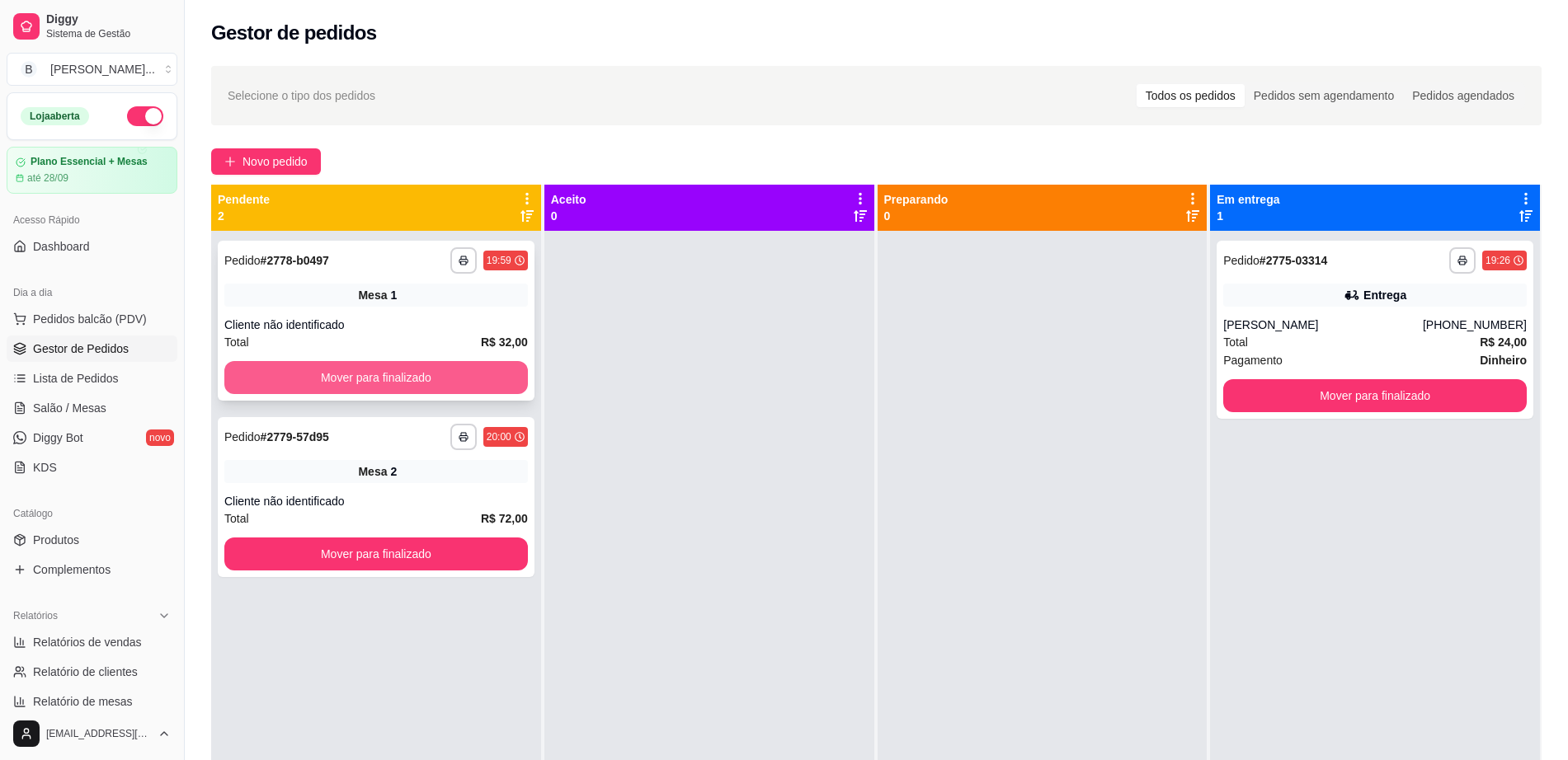
click at [427, 388] on button "Mover para finalizado" at bounding box center [376, 378] width 303 height 33
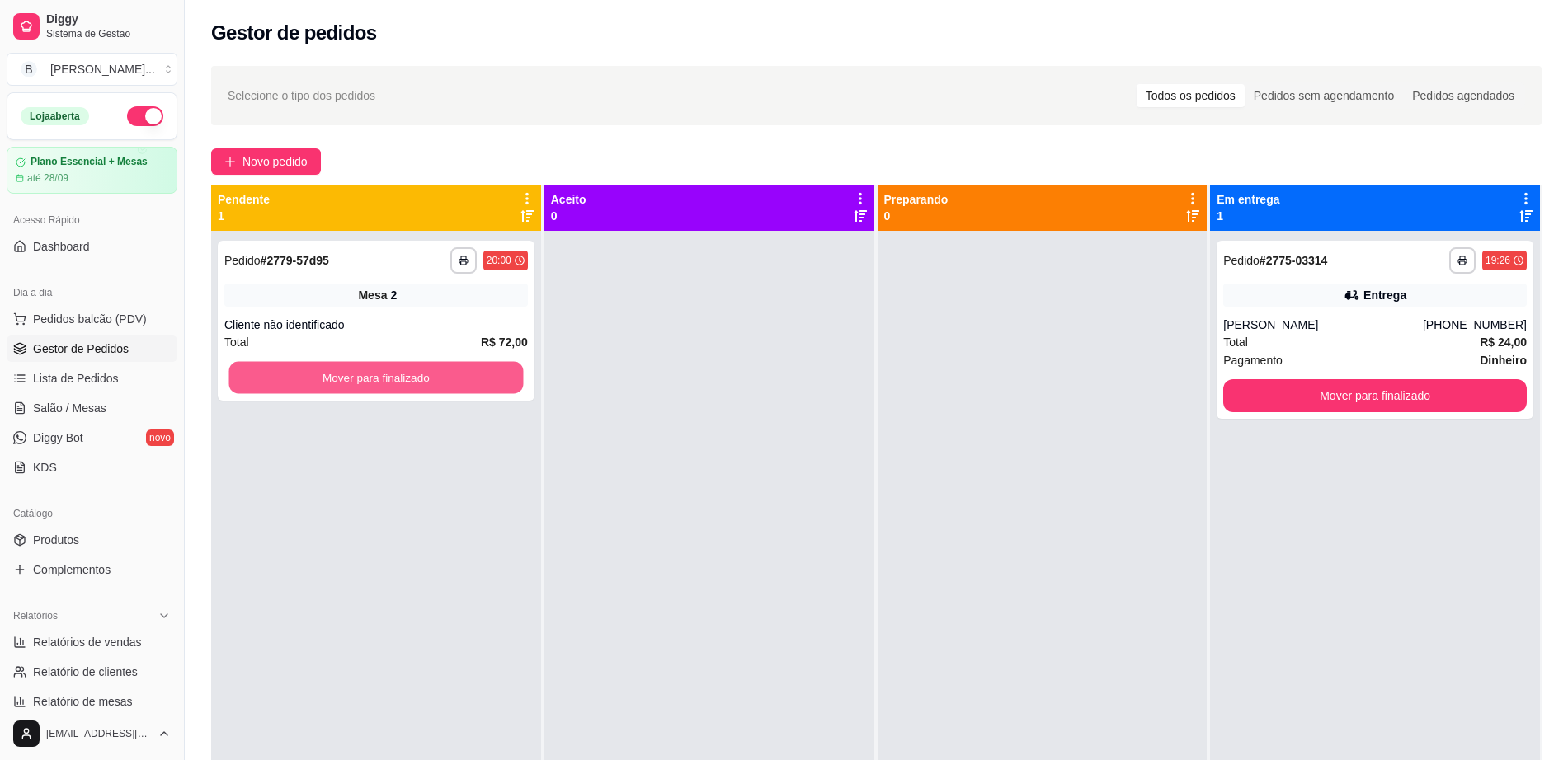
click at [438, 371] on button "Mover para finalizado" at bounding box center [376, 378] width 294 height 32
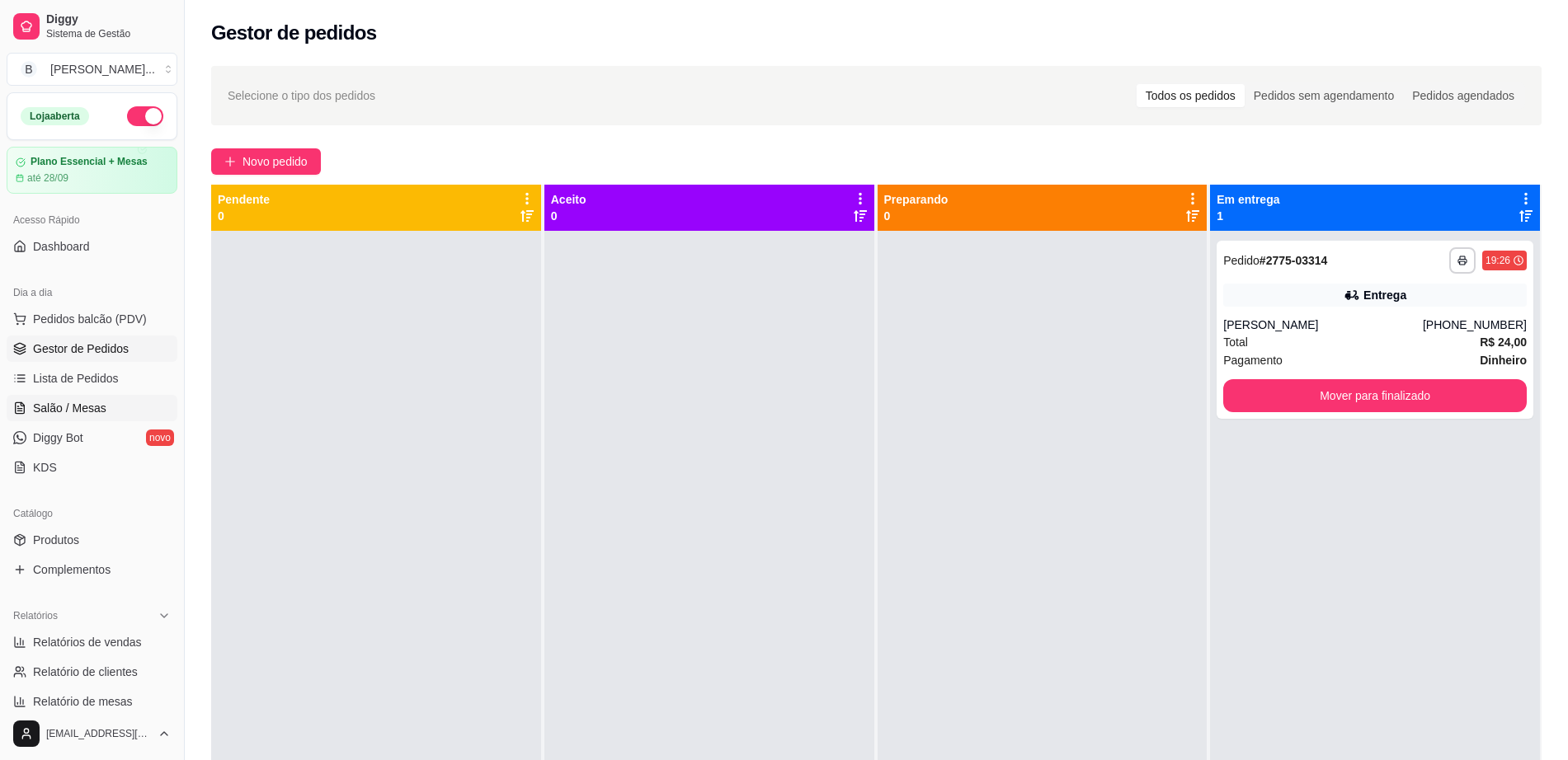
click at [81, 401] on span "Salão / Mesas" at bounding box center [70, 407] width 73 height 17
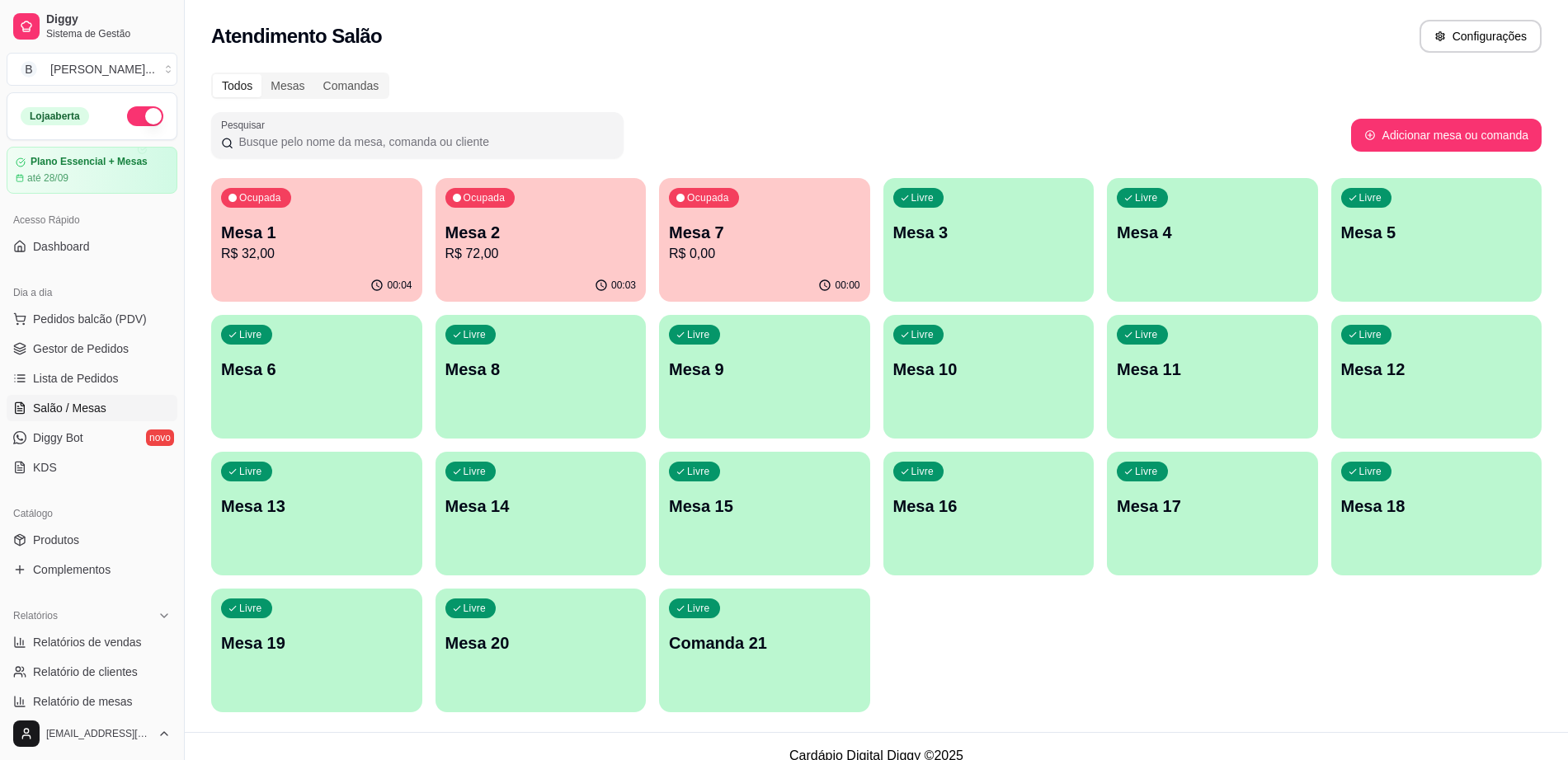
click at [593, 395] on div "Livre Mesa 8" at bounding box center [541, 367] width 211 height 104
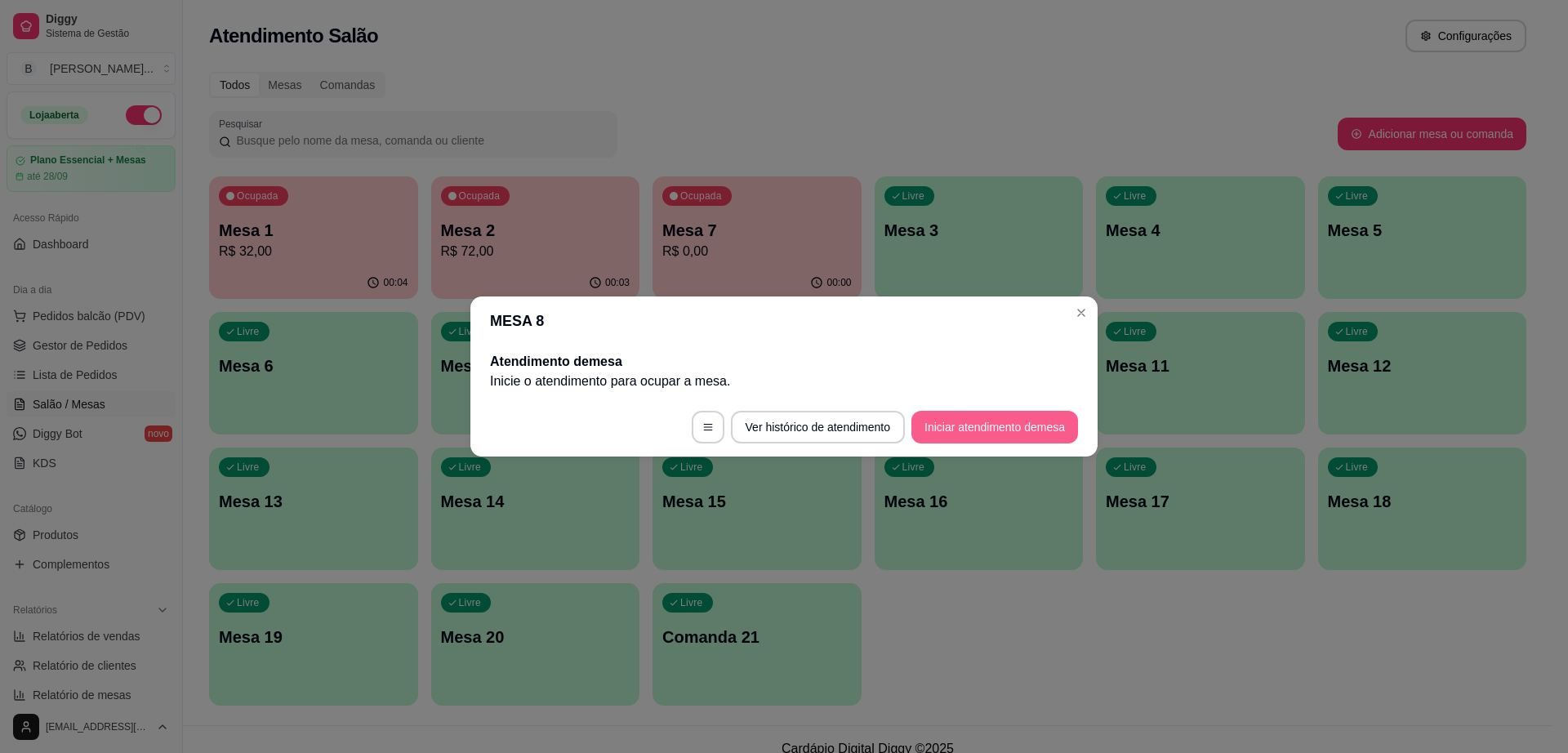
click at [969, 420] on button "Iniciar atendimento de mesa" at bounding box center [994, 427] width 166 height 33
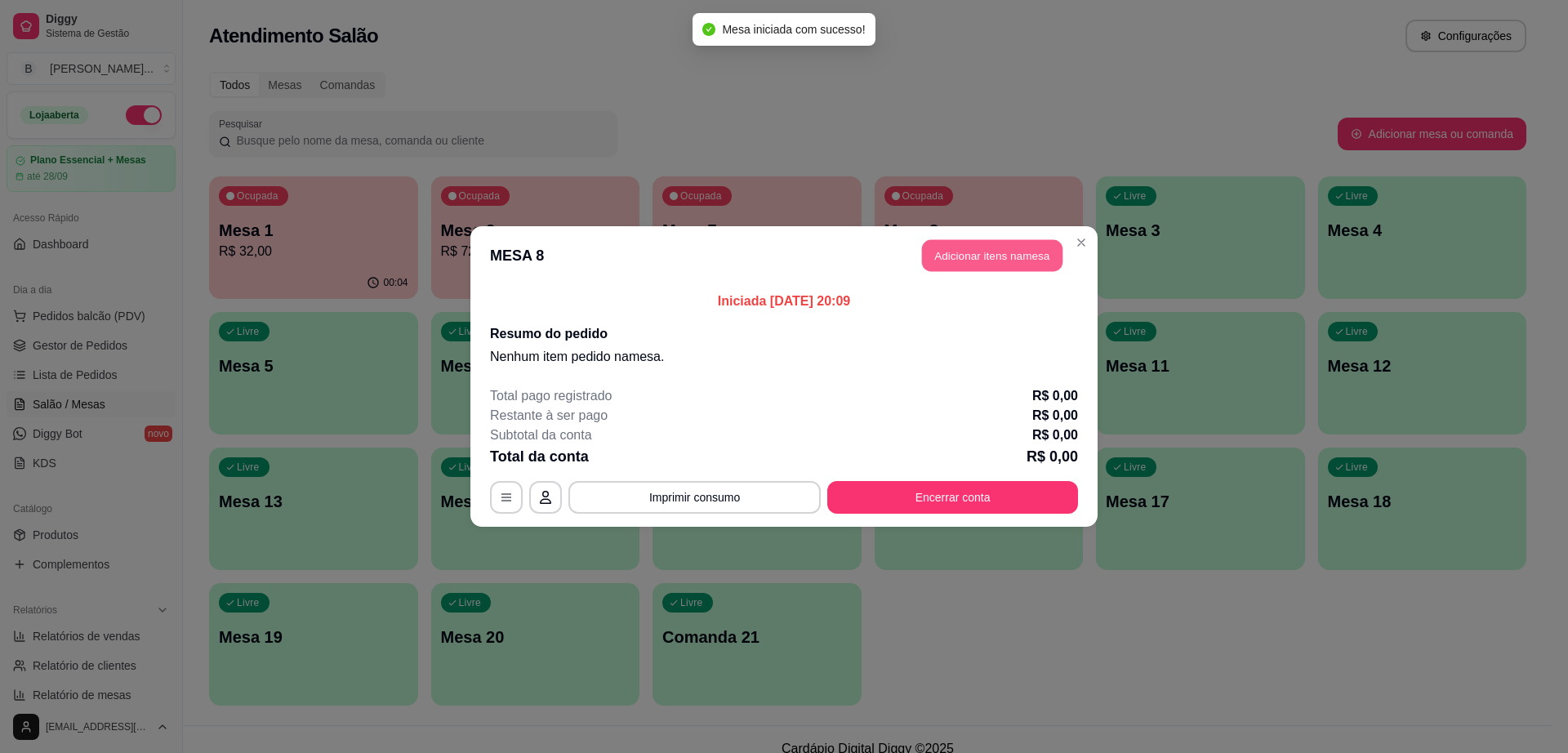
click at [952, 265] on button "Adicionar itens na mesa" at bounding box center [992, 255] width 141 height 32
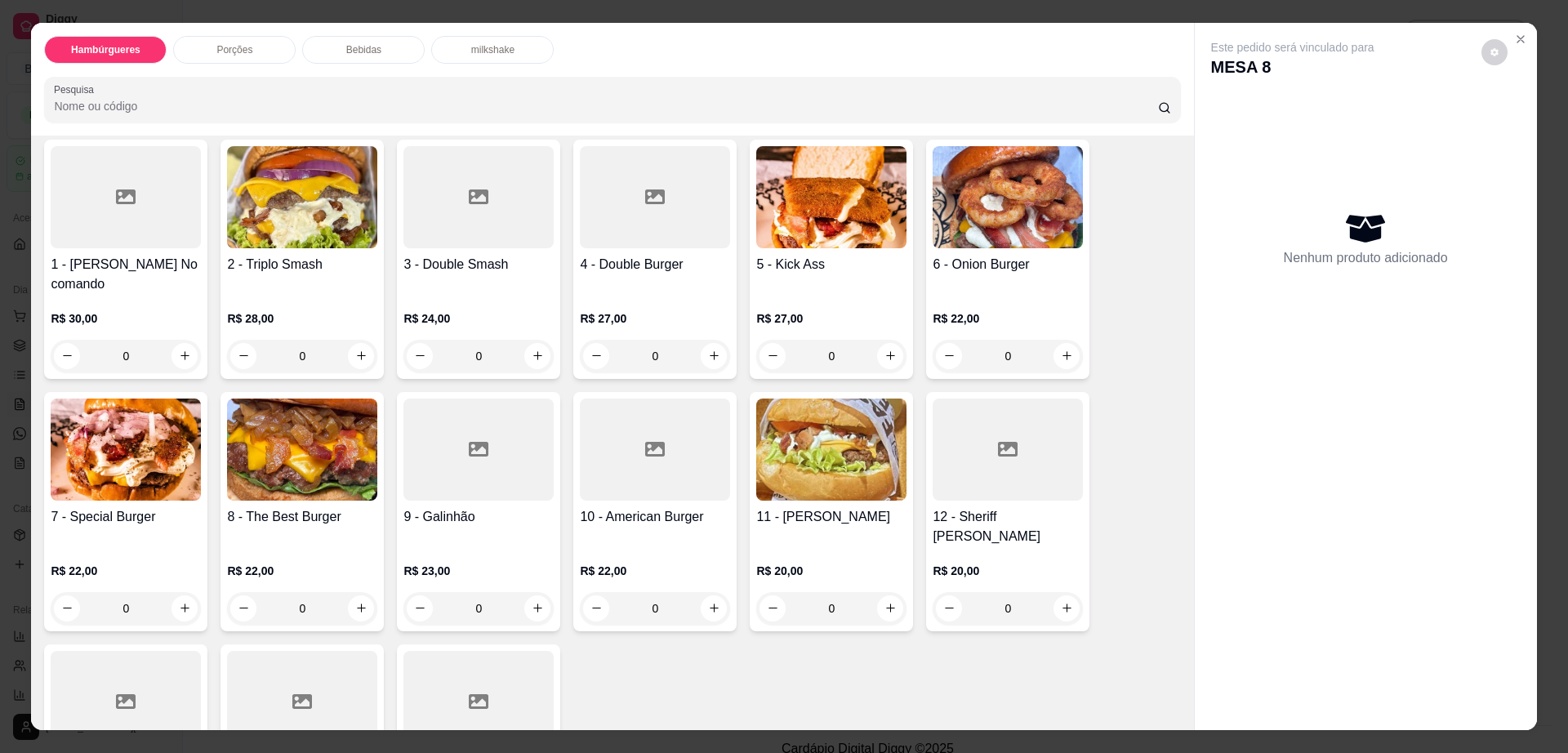
scroll to position [306, 0]
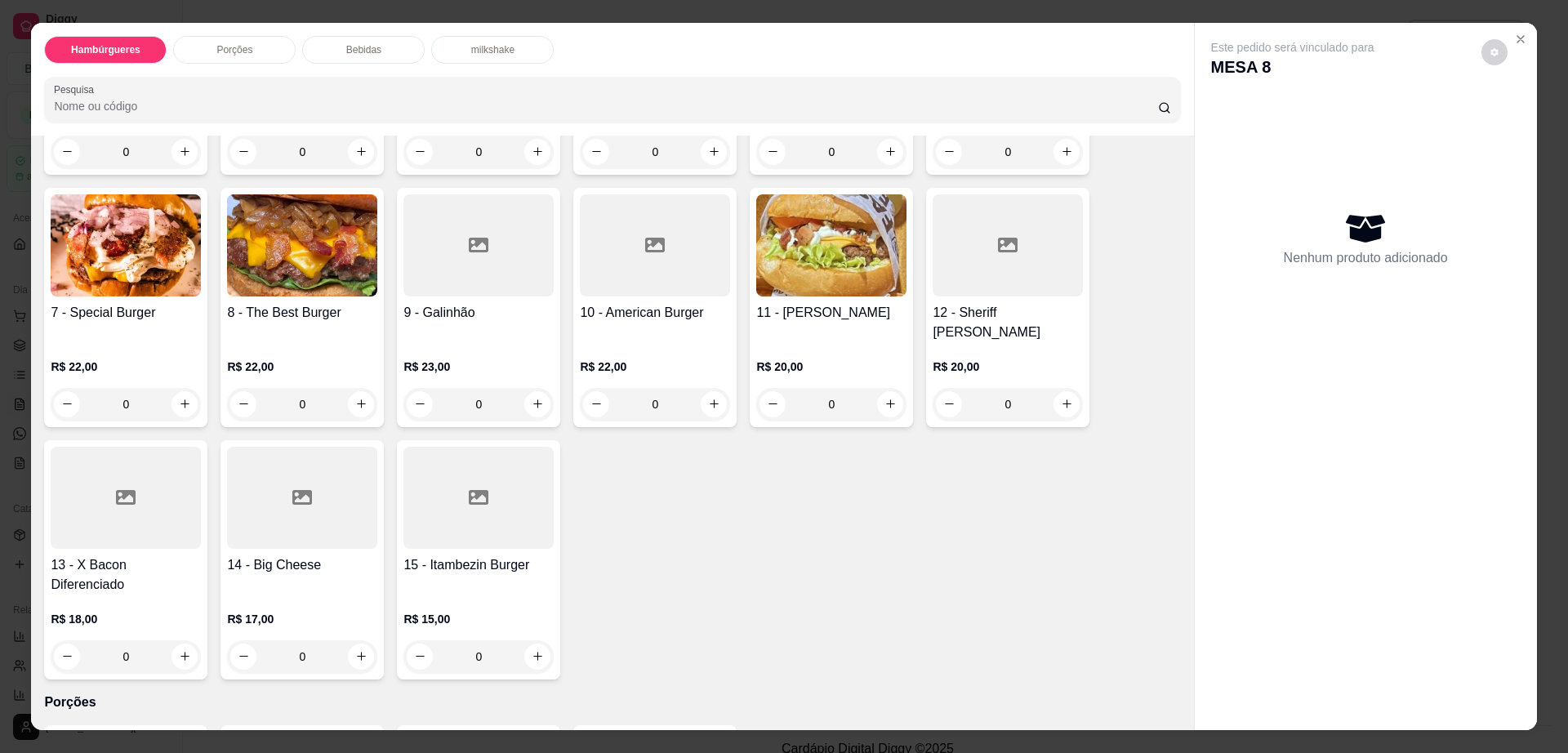
click at [250, 447] on div at bounding box center [302, 498] width 150 height 102
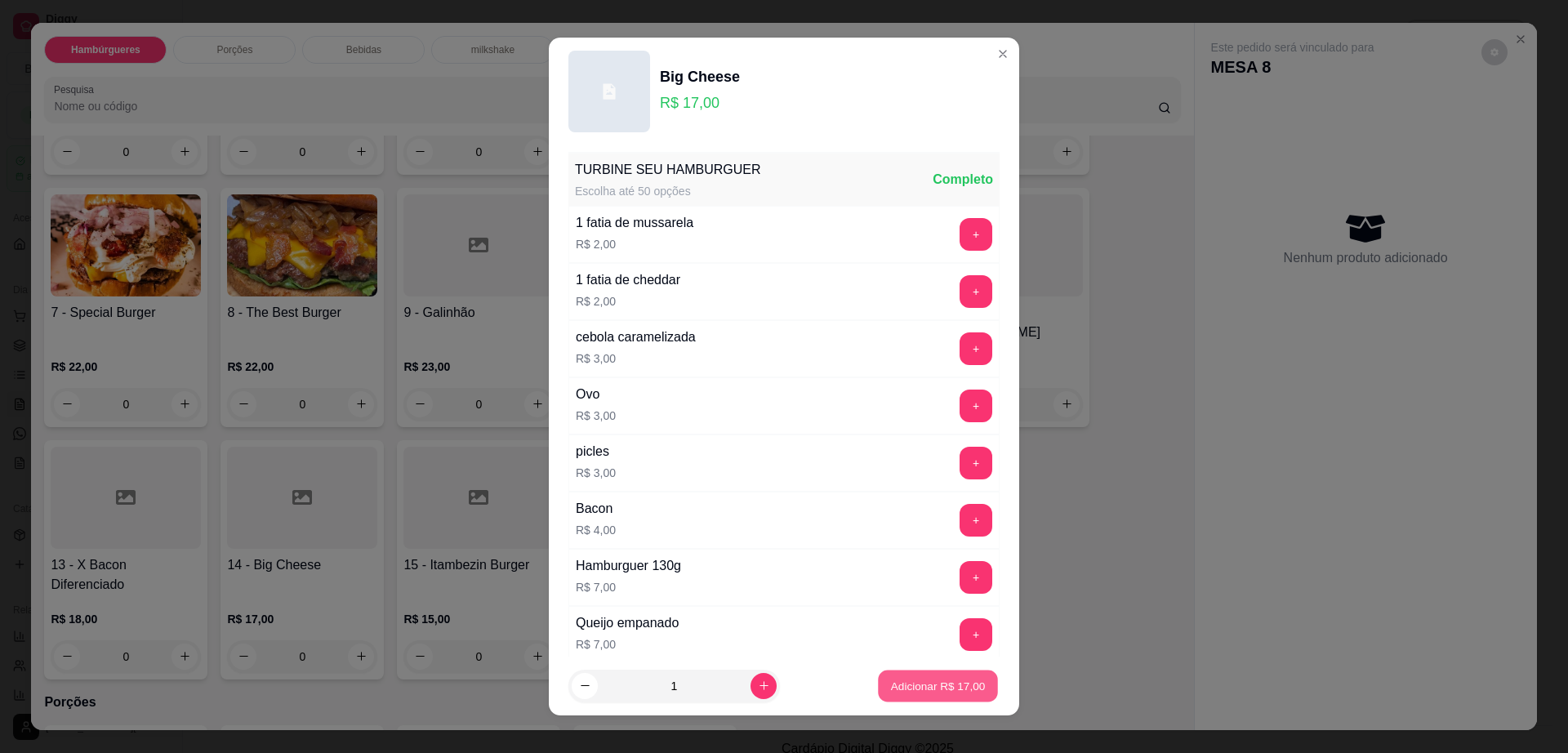
click at [895, 670] on button "Adicionar R$ 17,00" at bounding box center [938, 686] width 120 height 32
type input "1"
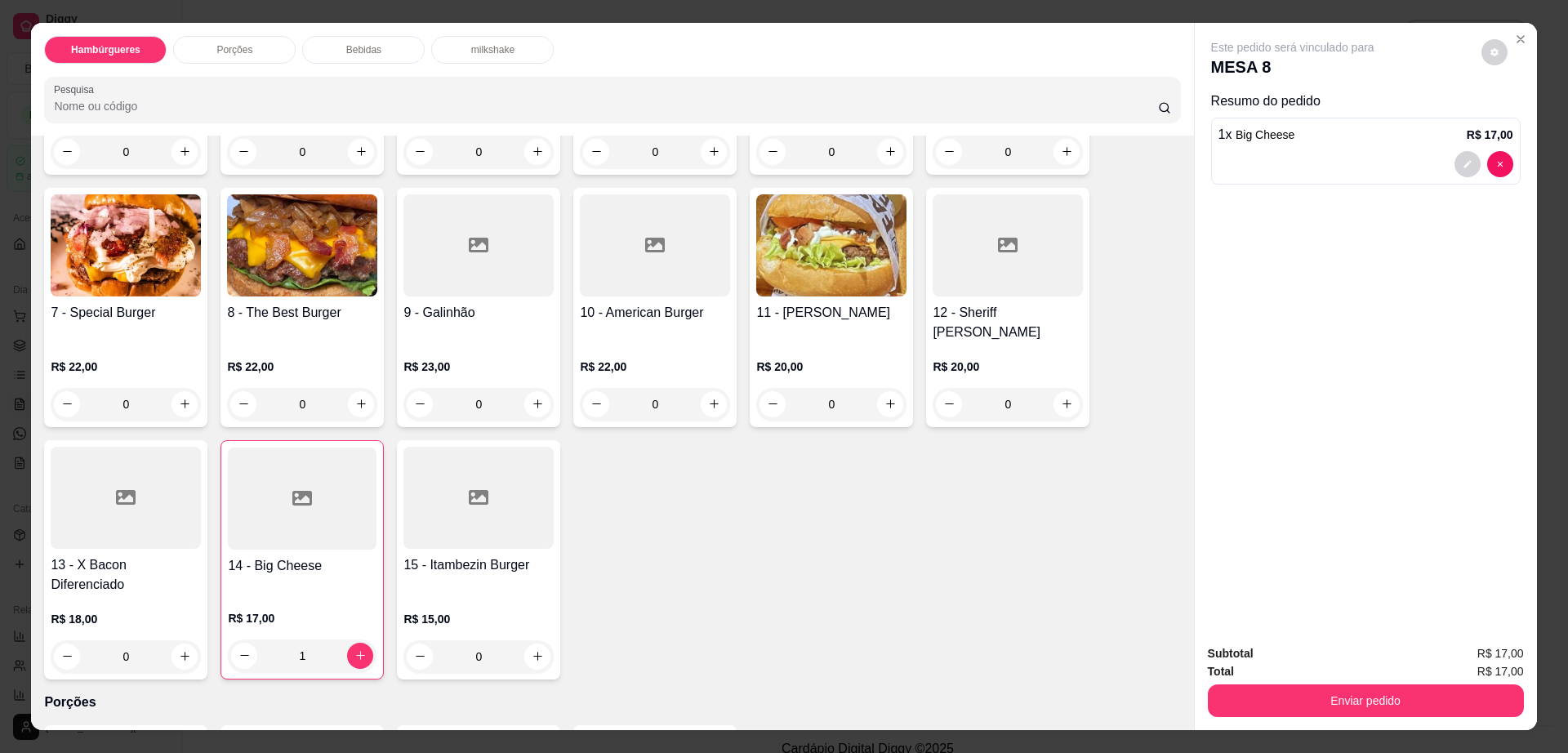
click at [173, 640] on div "0" at bounding box center [126, 656] width 150 height 33
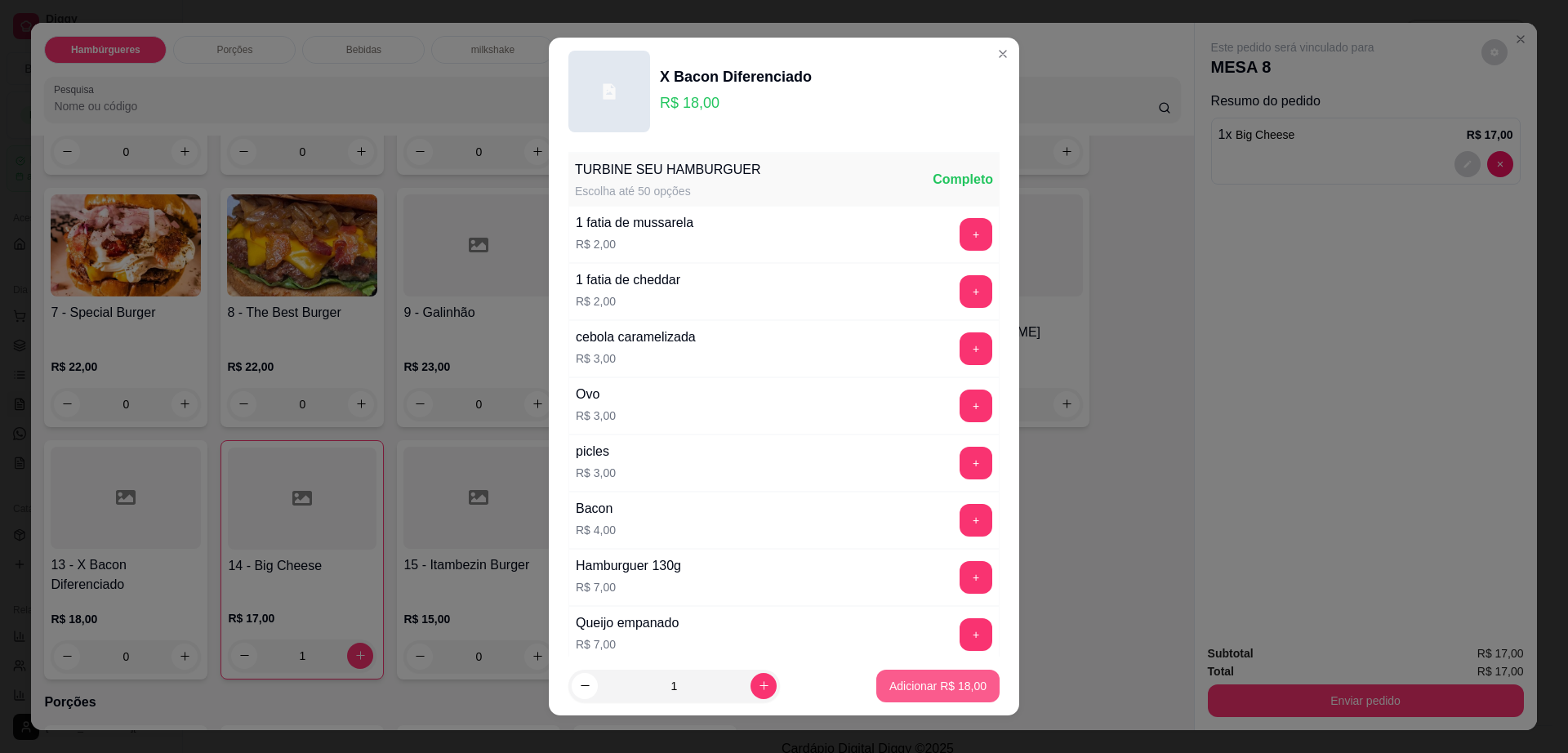
click at [894, 681] on p "Adicionar R$ 18,00" at bounding box center [938, 686] width 97 height 16
type input "1"
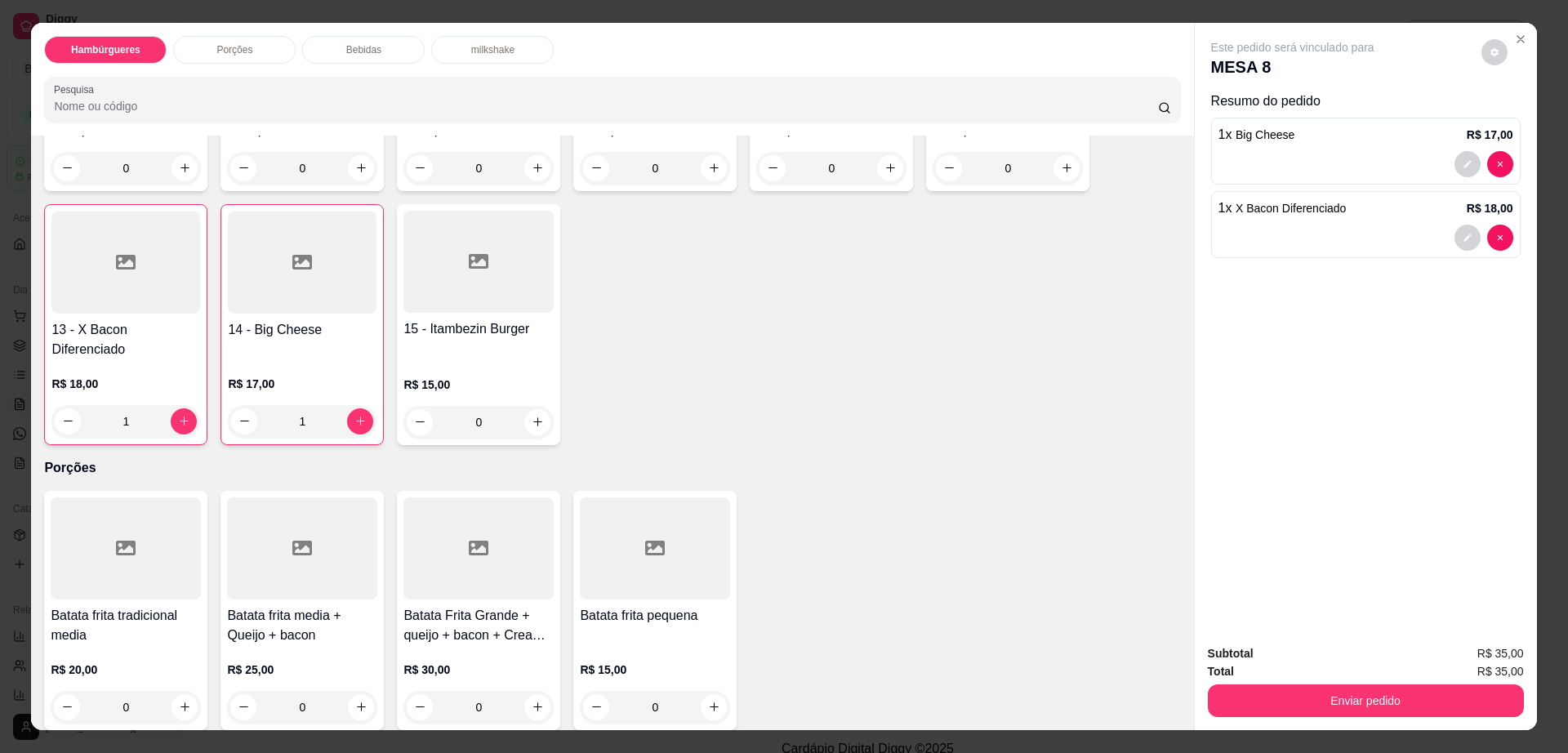
scroll to position [714, 0]
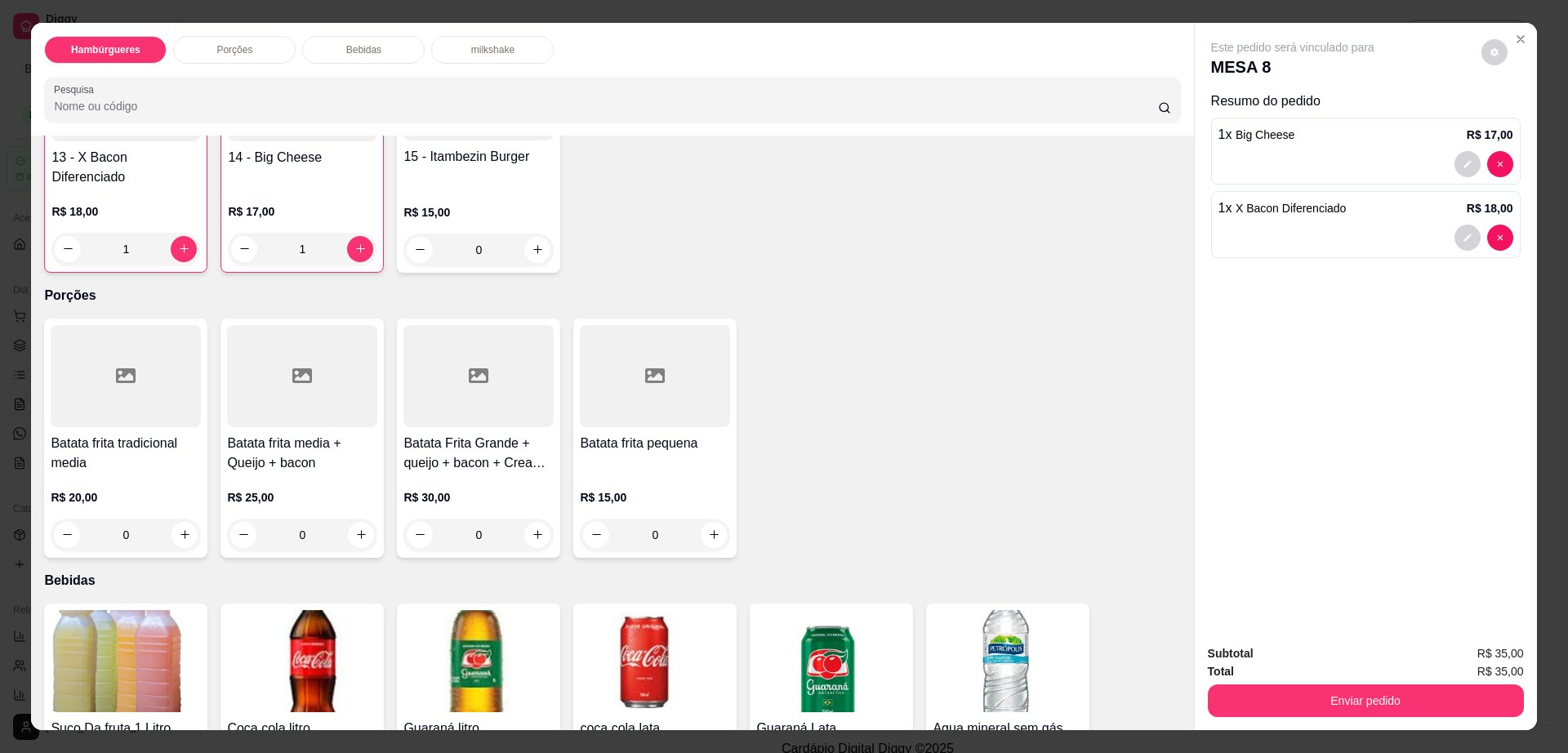
click at [624, 369] on div at bounding box center [655, 376] width 150 height 102
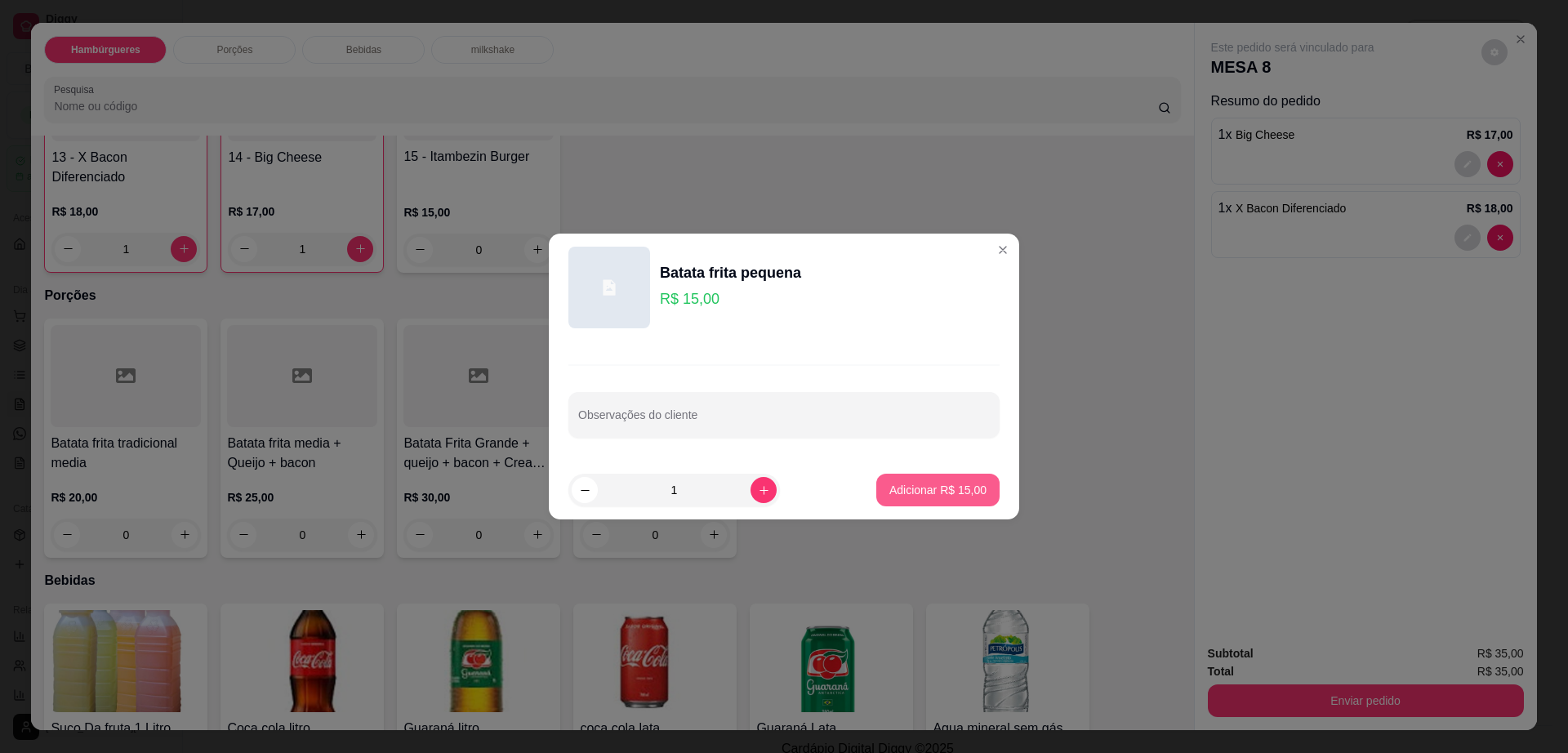
click at [909, 492] on p "Adicionar R$ 15,00" at bounding box center [938, 490] width 97 height 16
type input "1"
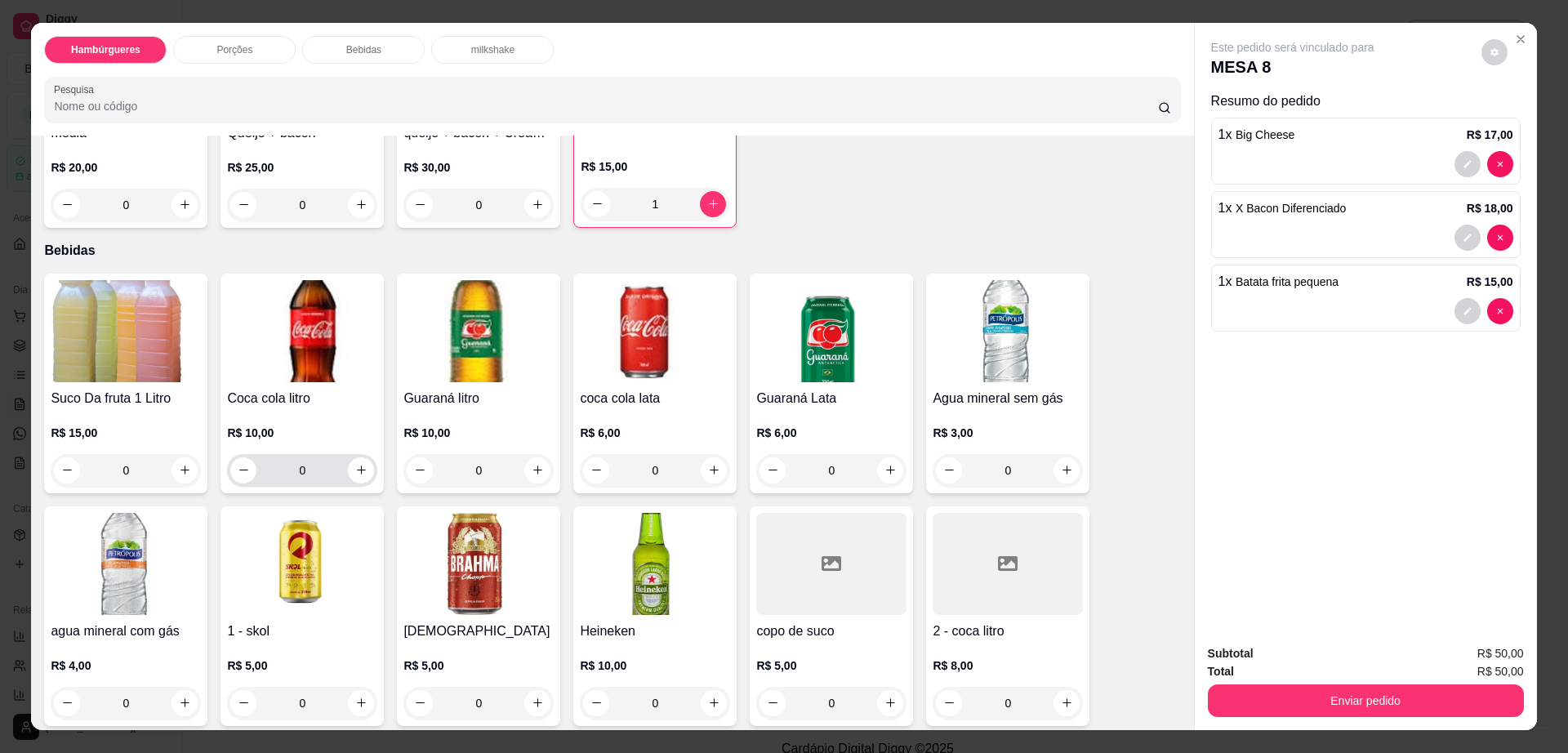
scroll to position [1123, 0]
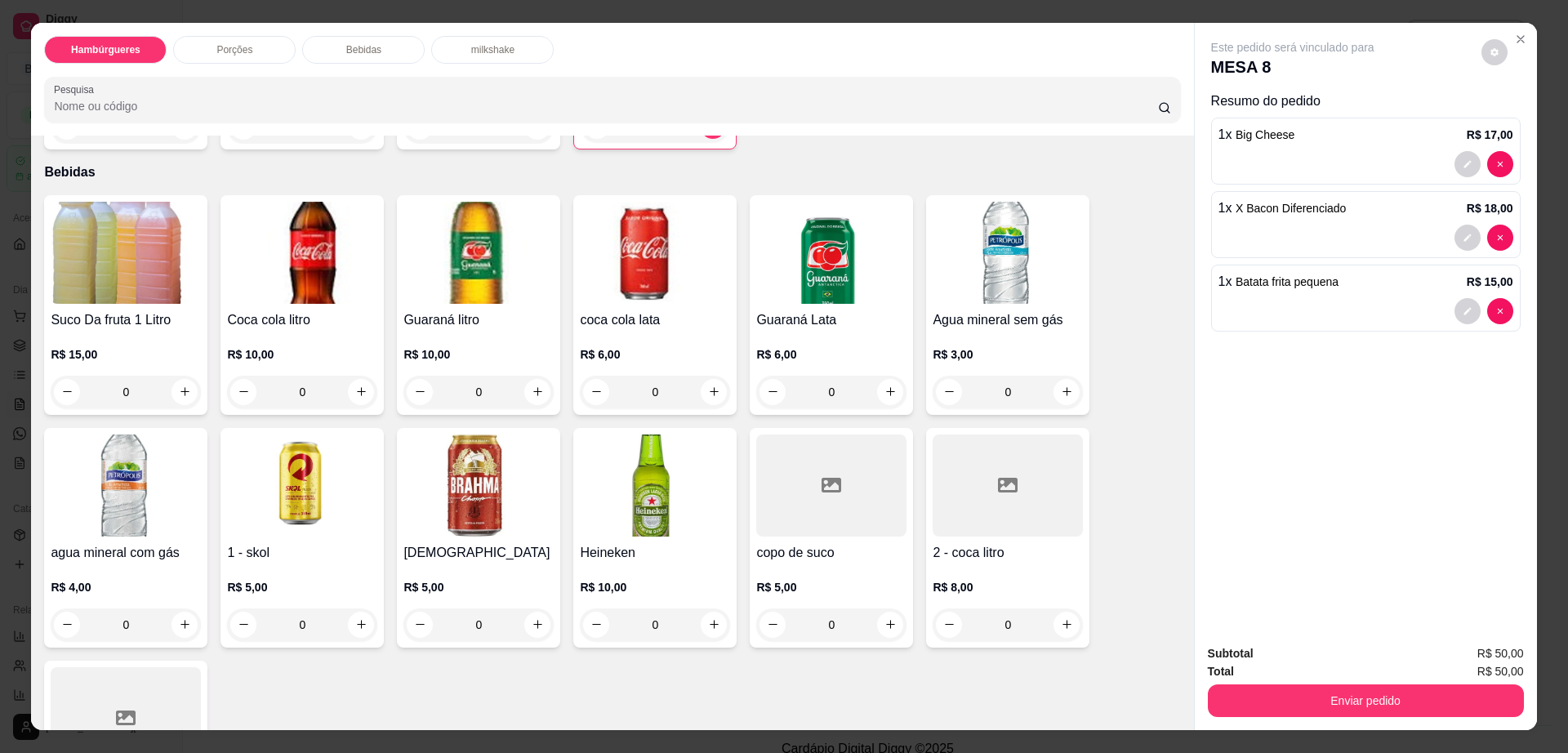
click at [632, 484] on img at bounding box center [655, 486] width 150 height 102
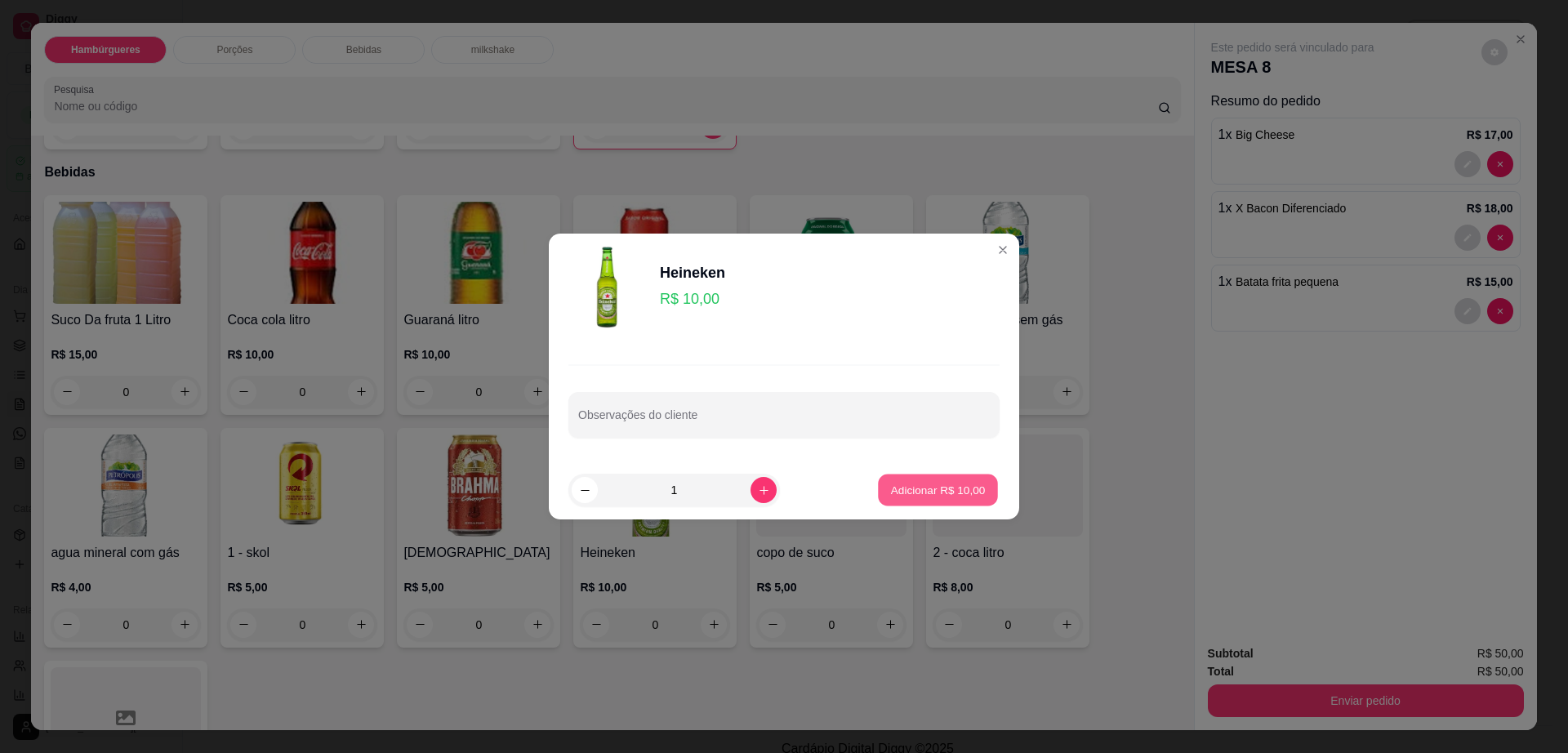
click at [878, 499] on button "Adicionar R$ 10,00" at bounding box center [938, 490] width 120 height 32
type input "1"
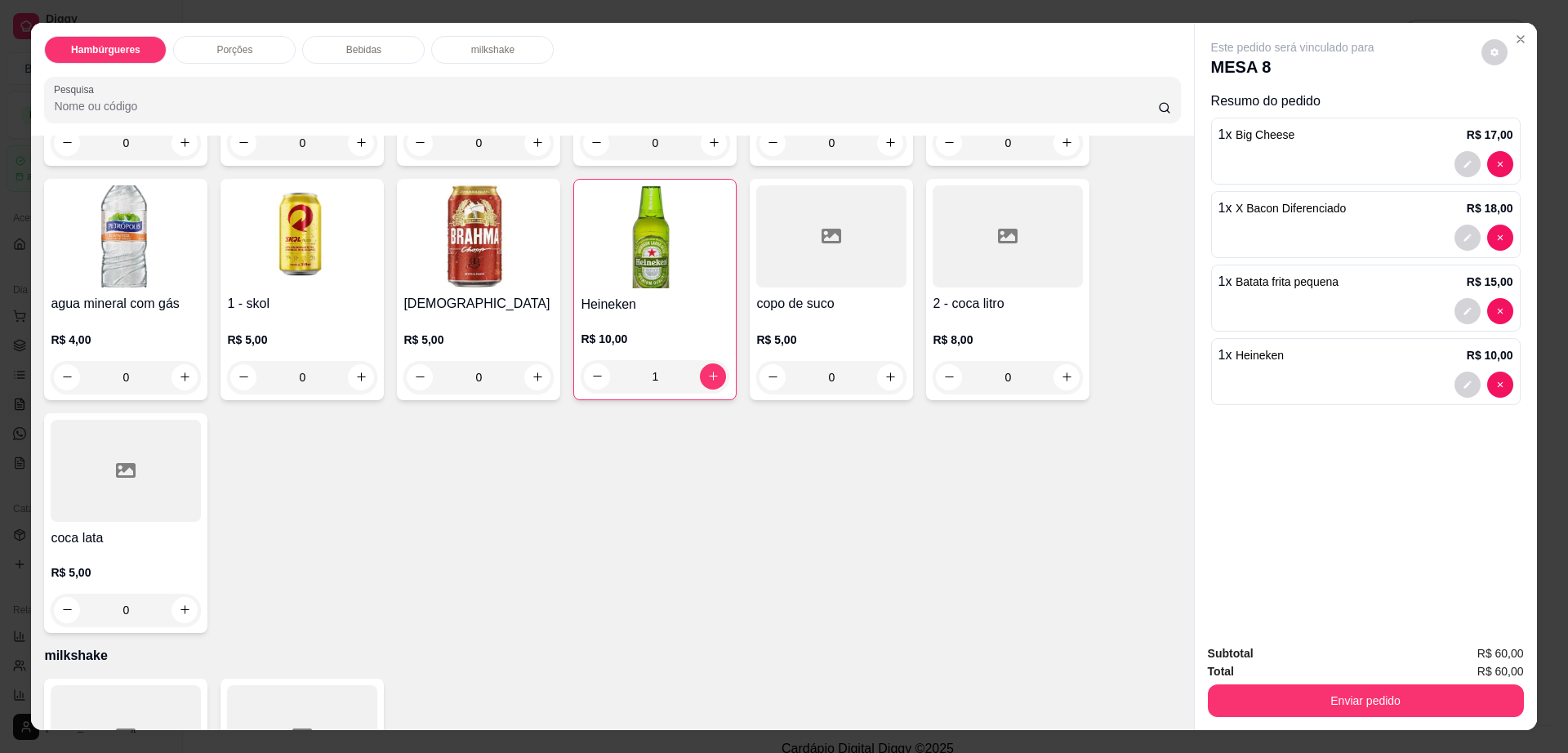
scroll to position [1310, 0]
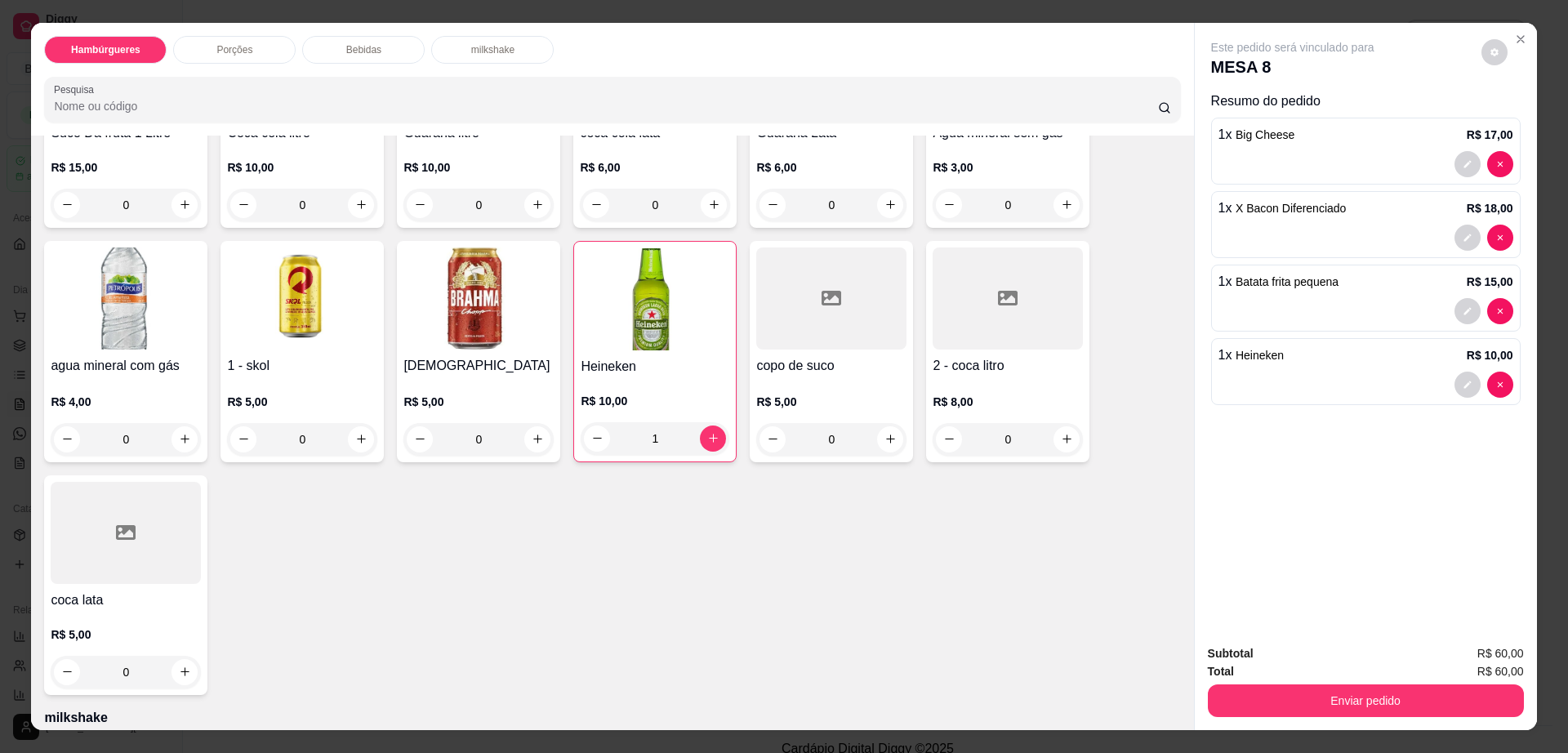
click at [772, 377] on div "R$ 5,00 0" at bounding box center [831, 416] width 150 height 78
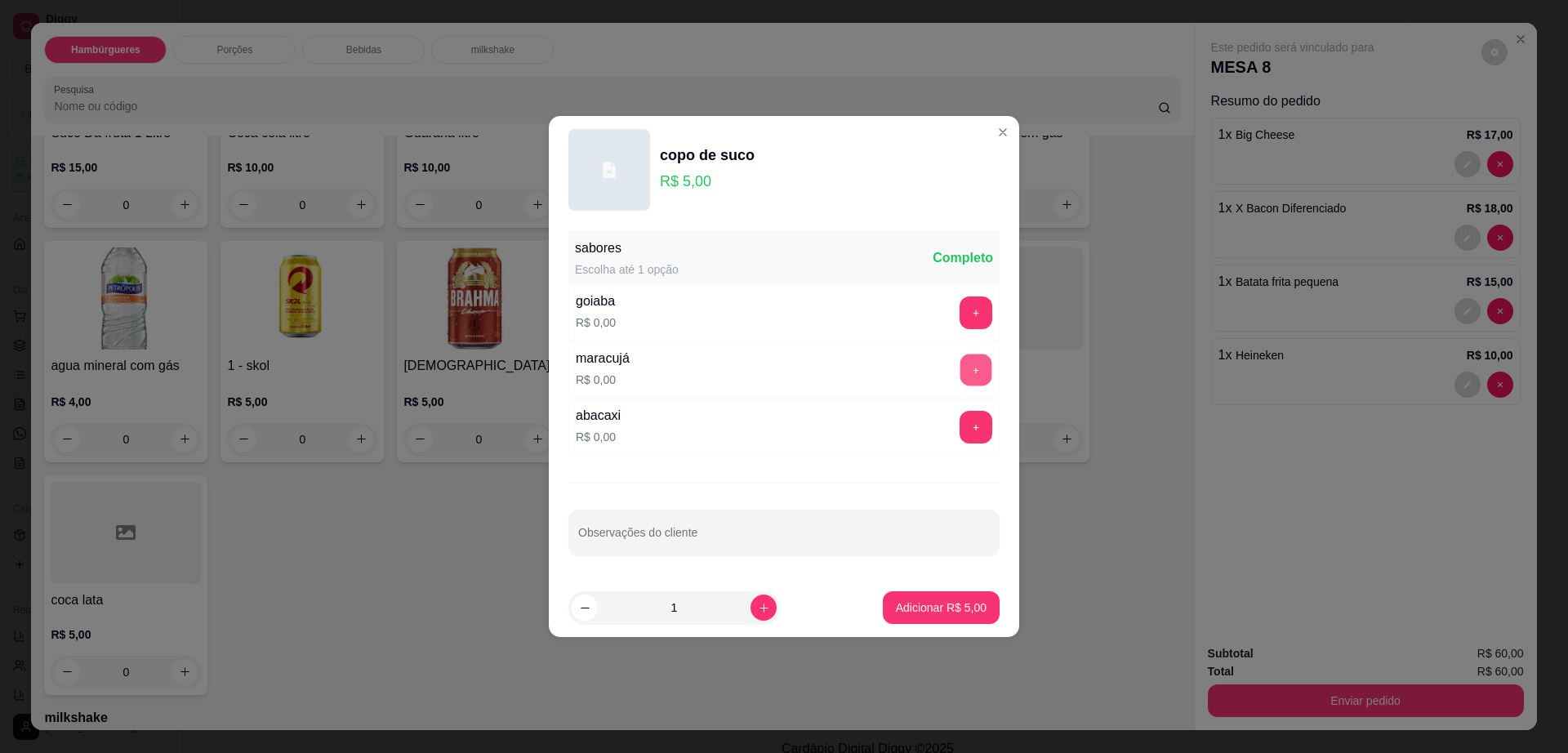
click at [969, 361] on button "+" at bounding box center [975, 370] width 32 height 32
drag, startPoint x: 889, startPoint y: 586, endPoint x: 895, endPoint y: 606, distance: 20.9
click at [891, 592] on footer "1 Adicionar R$ 5,00" at bounding box center [783, 607] width 470 height 59
click at [896, 606] on p "Adicionar R$ 5,00" at bounding box center [941, 607] width 91 height 16
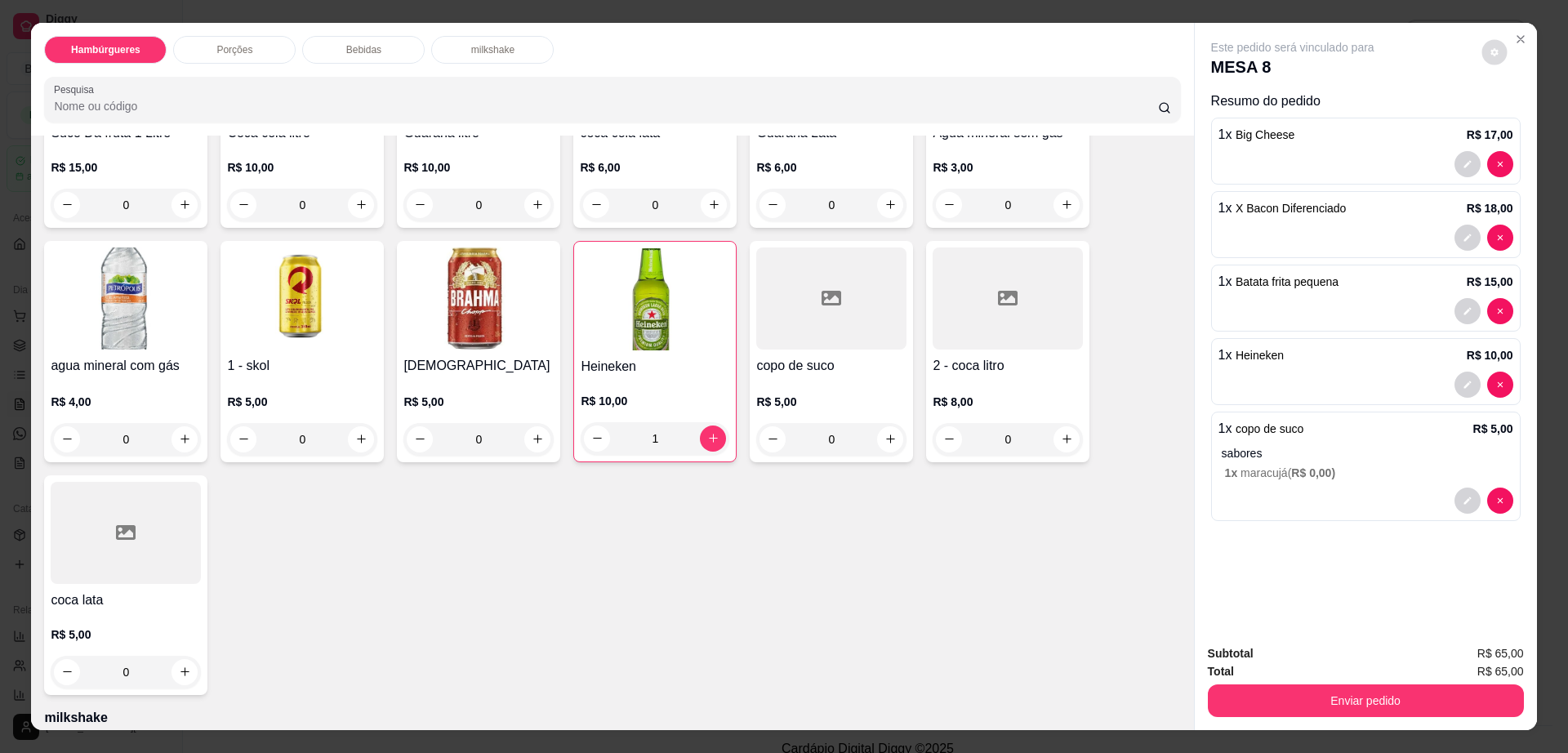
click at [1490, 53] on icon "decrease-product-quantity" at bounding box center [1494, 52] width 9 height 9
click at [1506, 104] on div "Impressão automática desabilitada" at bounding box center [1460, 117] width 173 height 29
click at [1521, 123] on span "Automatic updates" at bounding box center [1524, 117] width 33 height 20
click at [1517, 123] on input "Automatic updates" at bounding box center [1512, 122] width 10 height 10
checkbox input "true"
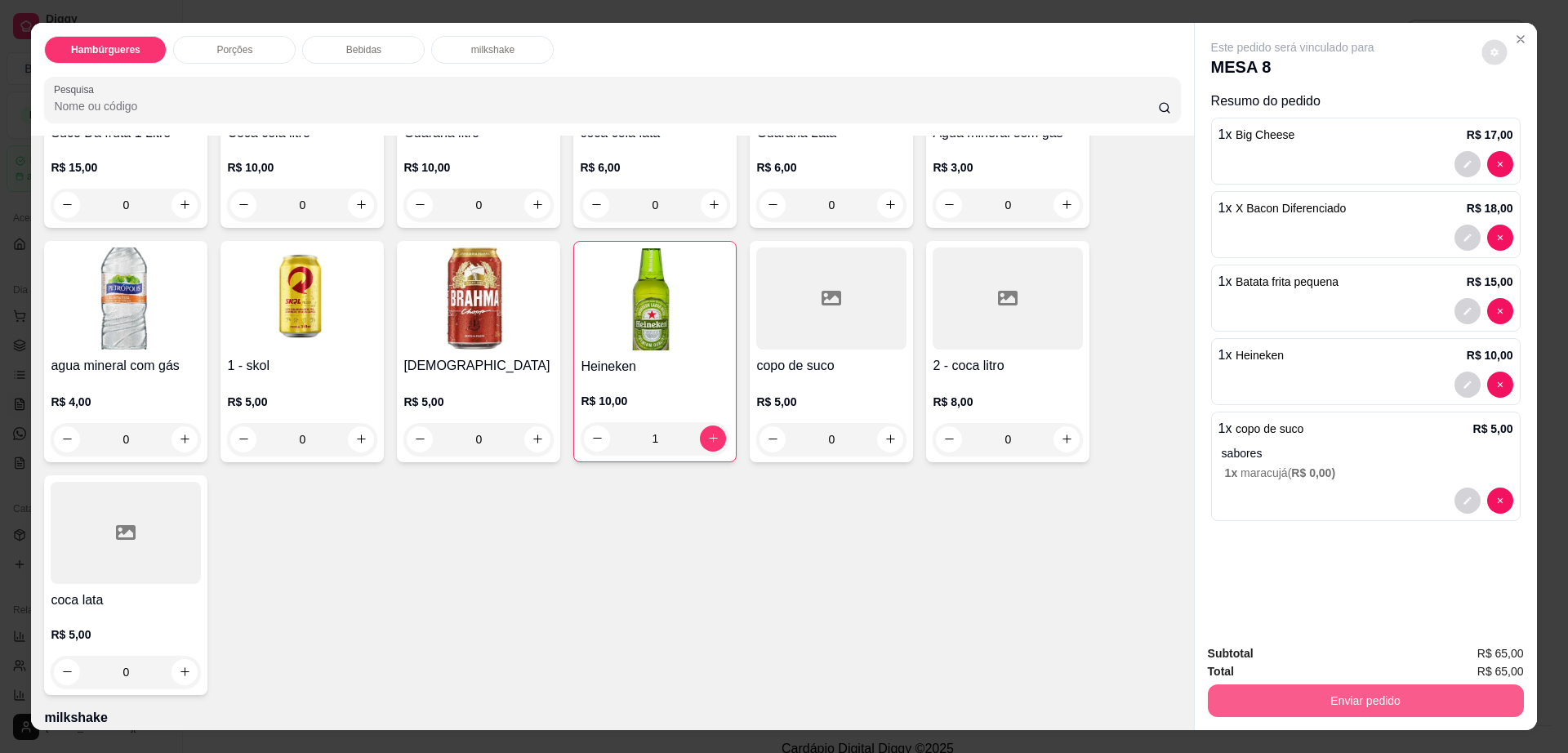
click at [1422, 697] on button "Enviar pedido" at bounding box center [1365, 700] width 316 height 33
click at [1334, 654] on button "Não registrar e enviar pedido" at bounding box center [1309, 661] width 170 height 31
click at [1339, 693] on button "Enviar pedido" at bounding box center [1365, 700] width 316 height 33
click at [1295, 652] on button "Não registrar e enviar pedido" at bounding box center [1309, 660] width 165 height 30
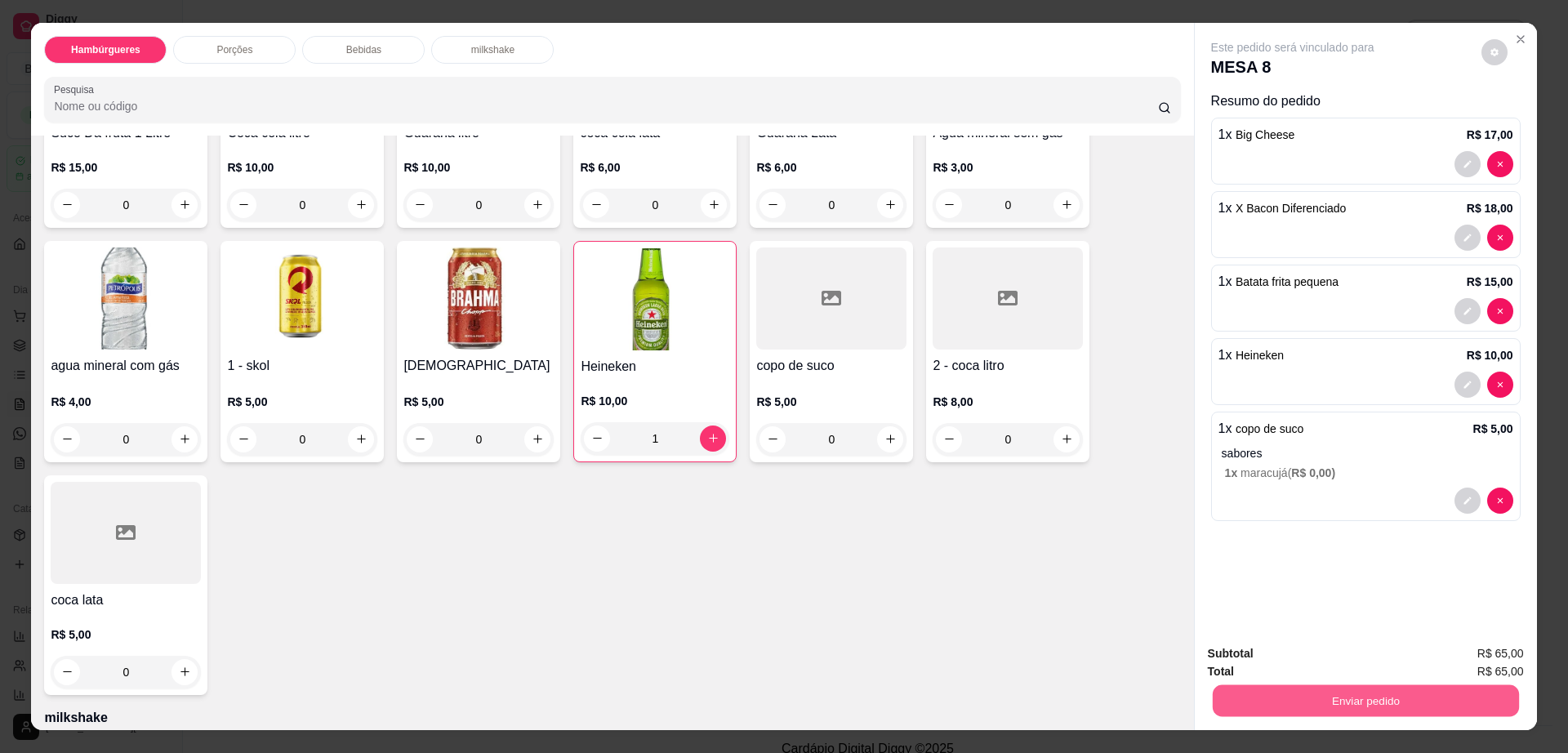
click at [1370, 700] on button "Enviar pedido" at bounding box center [1364, 700] width 306 height 32
click at [1322, 656] on button "Não registrar e enviar pedido" at bounding box center [1309, 661] width 170 height 31
click at [1515, 29] on button "Close" at bounding box center [1521, 39] width 26 height 26
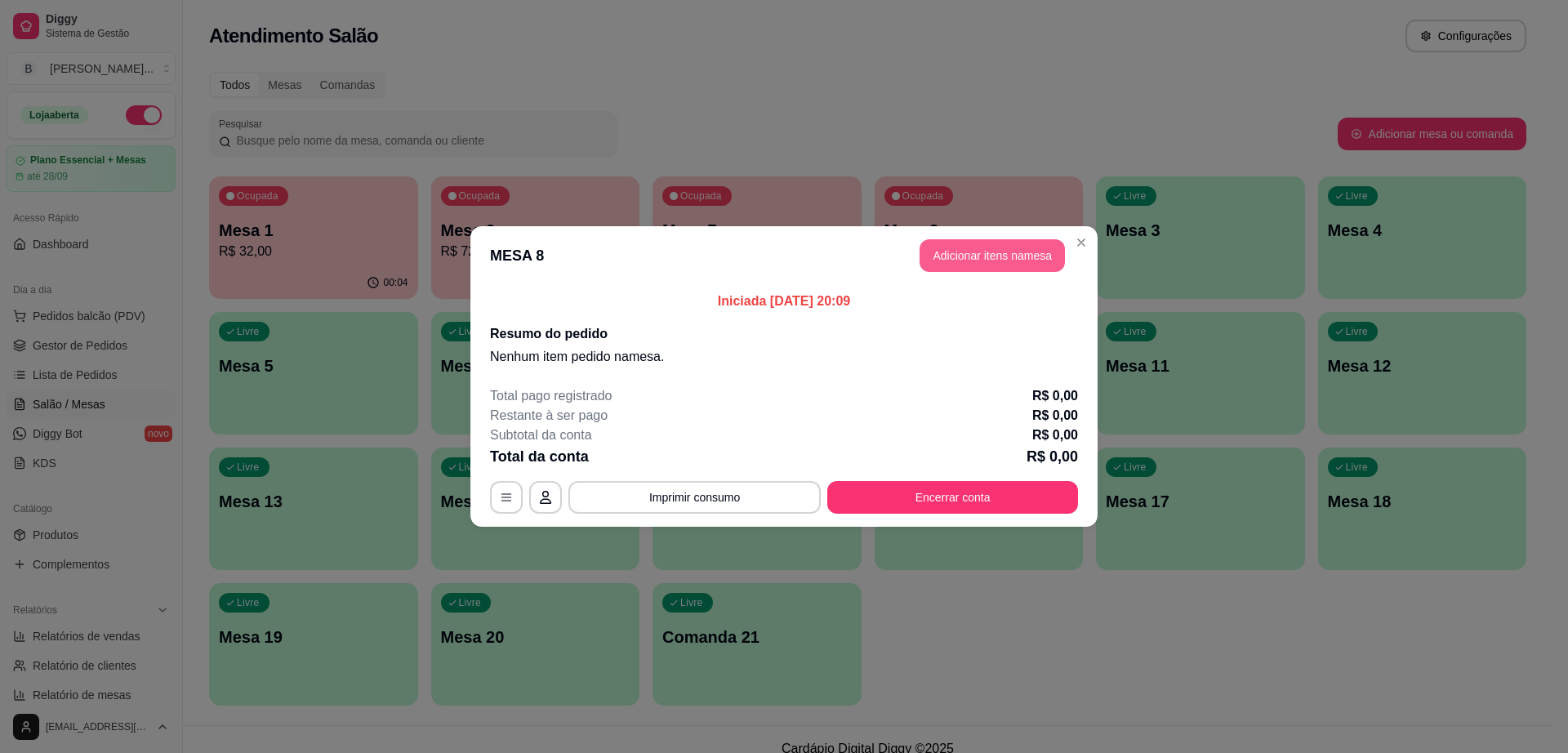
click at [990, 254] on button "Adicionar itens na mesa" at bounding box center [992, 255] width 146 height 33
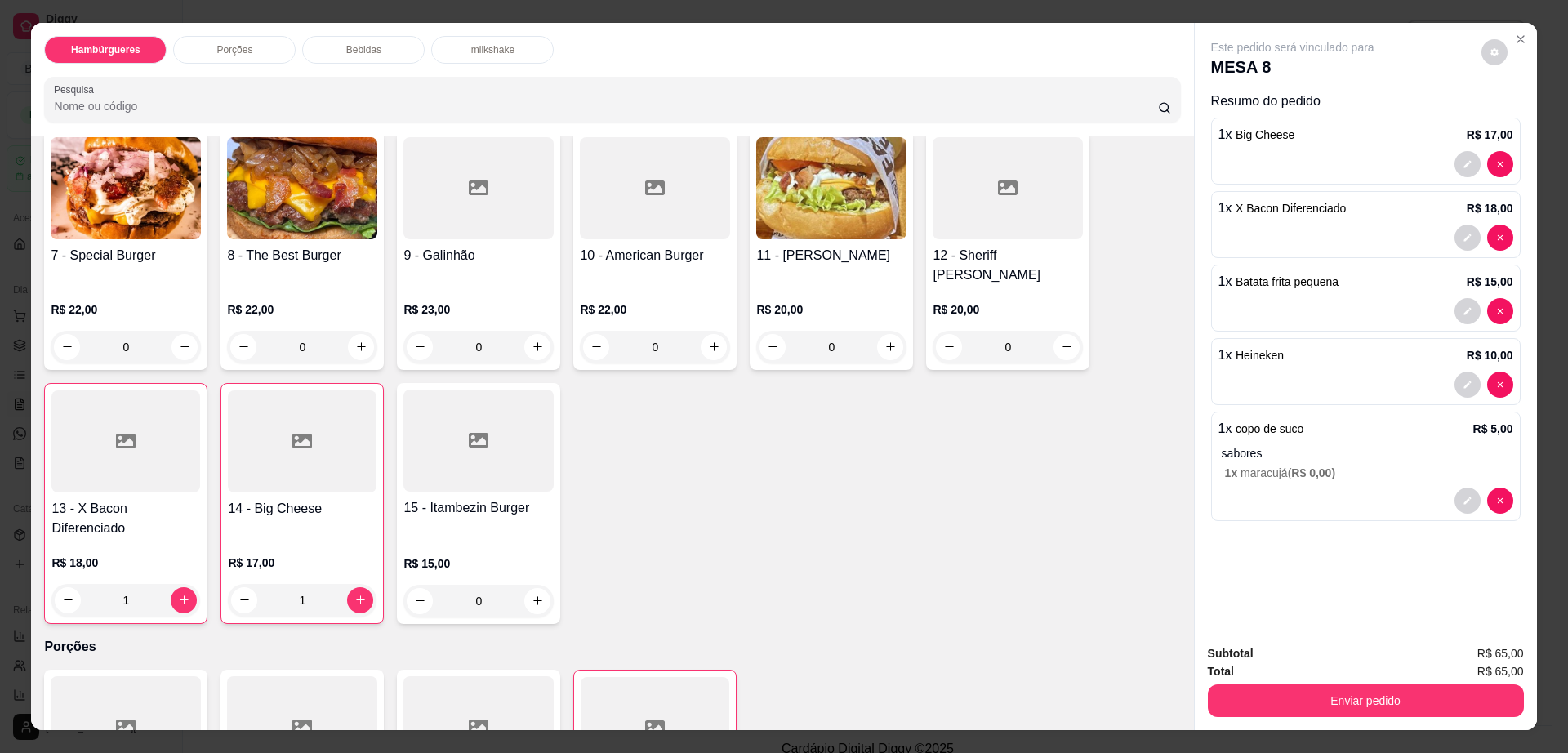
scroll to position [408, 0]
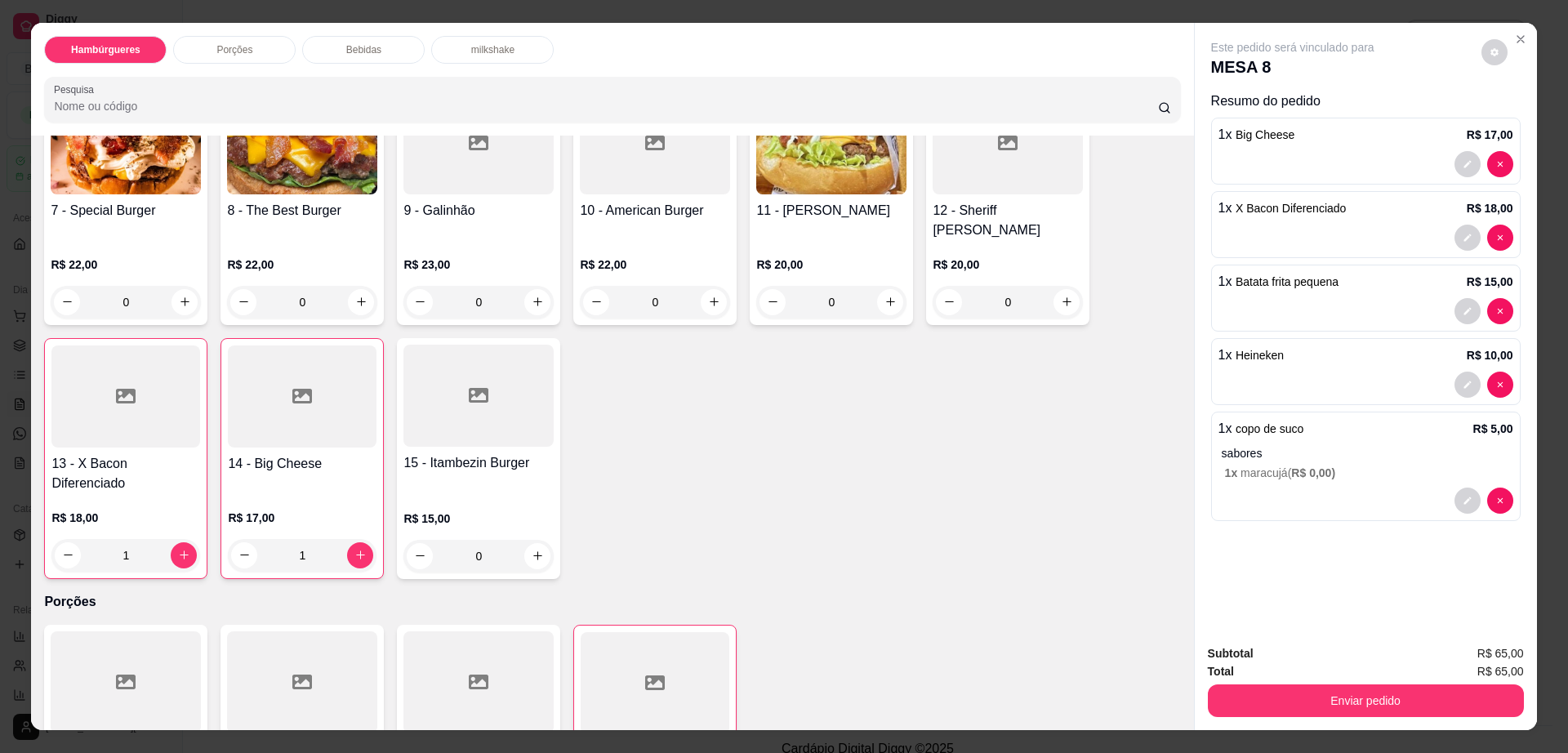
click at [1482, 53] on button "decrease-product-quantity" at bounding box center [1495, 52] width 26 height 26
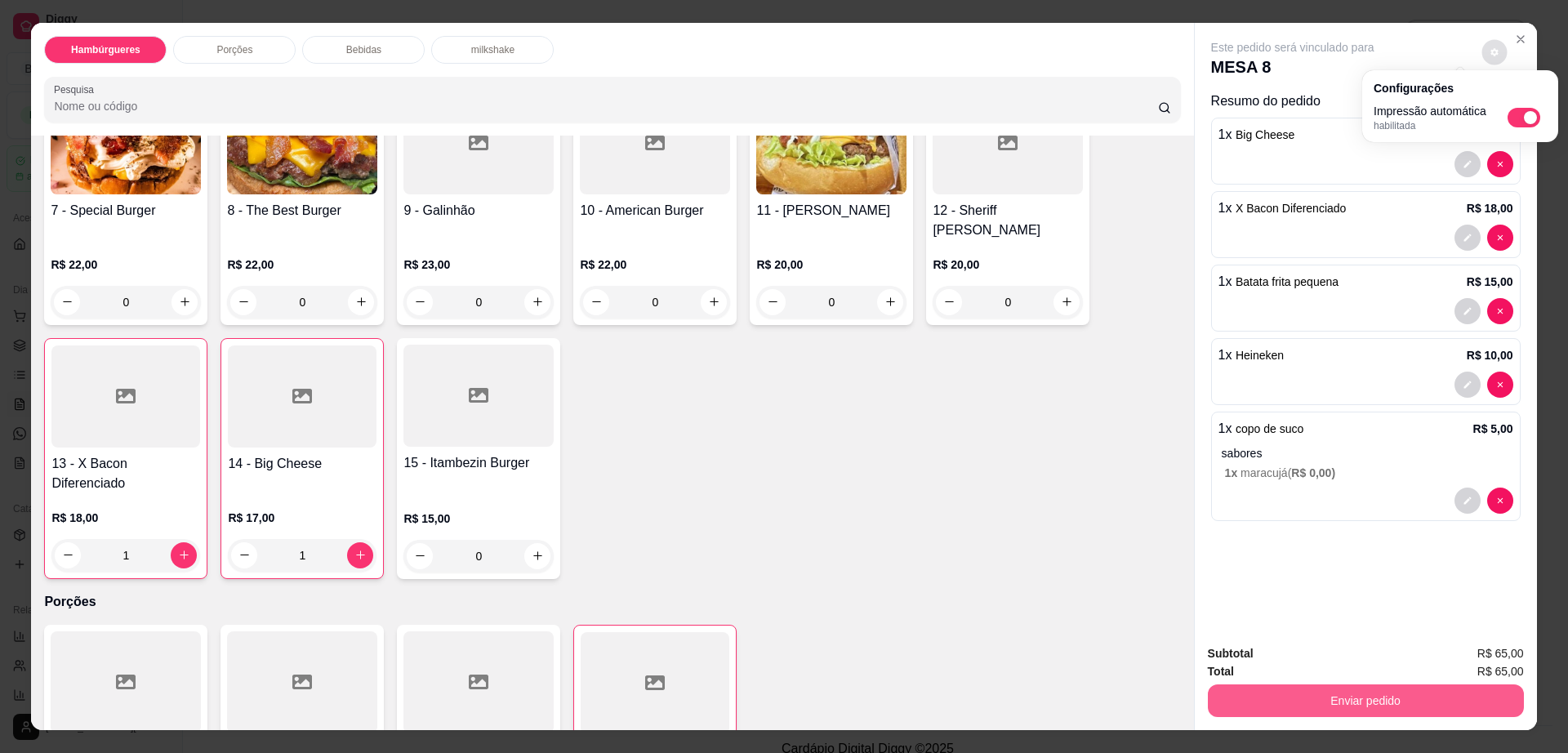
click at [1288, 707] on button "Enviar pedido" at bounding box center [1365, 700] width 316 height 33
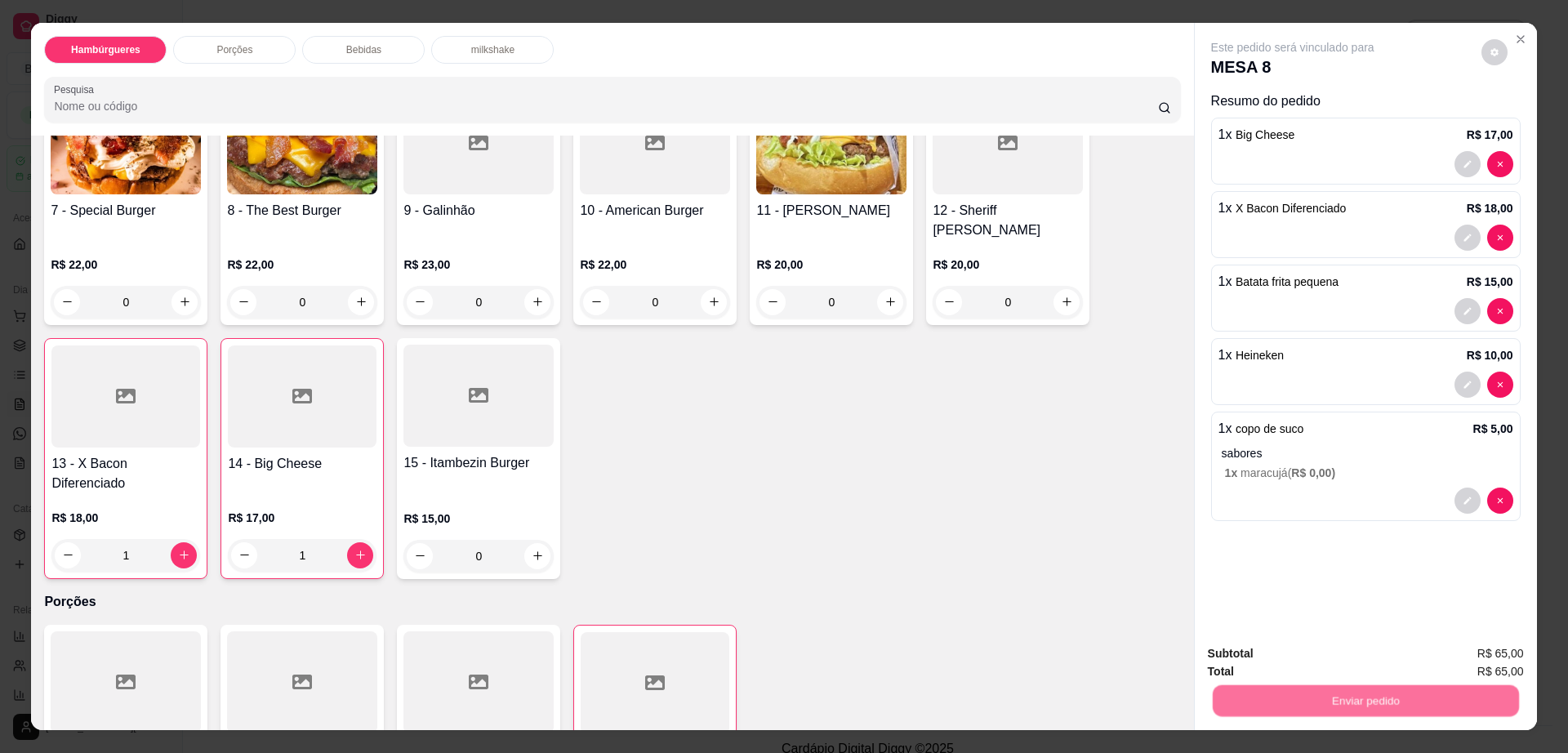
click at [1291, 653] on button "Não registrar e enviar pedido" at bounding box center [1309, 661] width 170 height 31
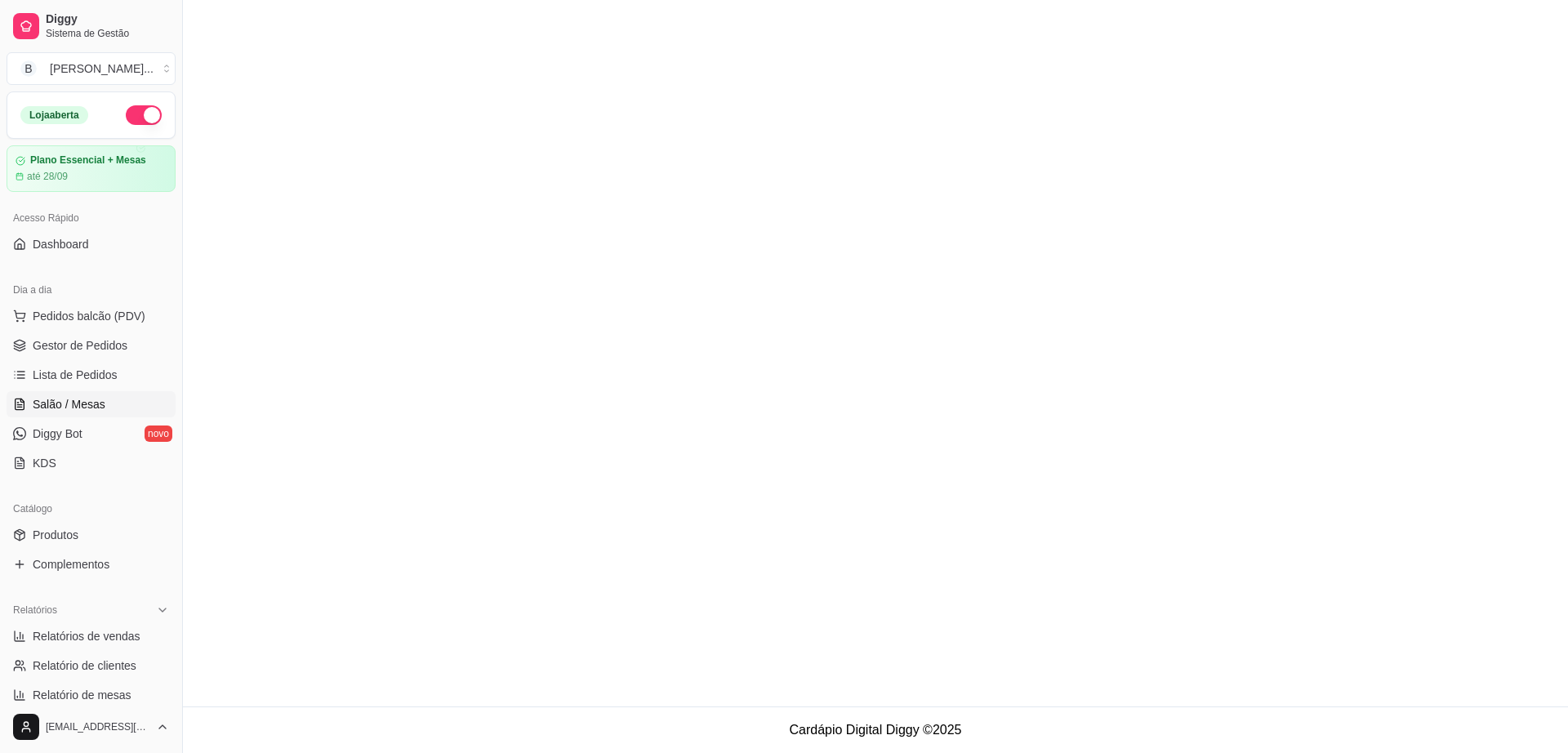
click at [969, 450] on main at bounding box center [875, 353] width 1385 height 706
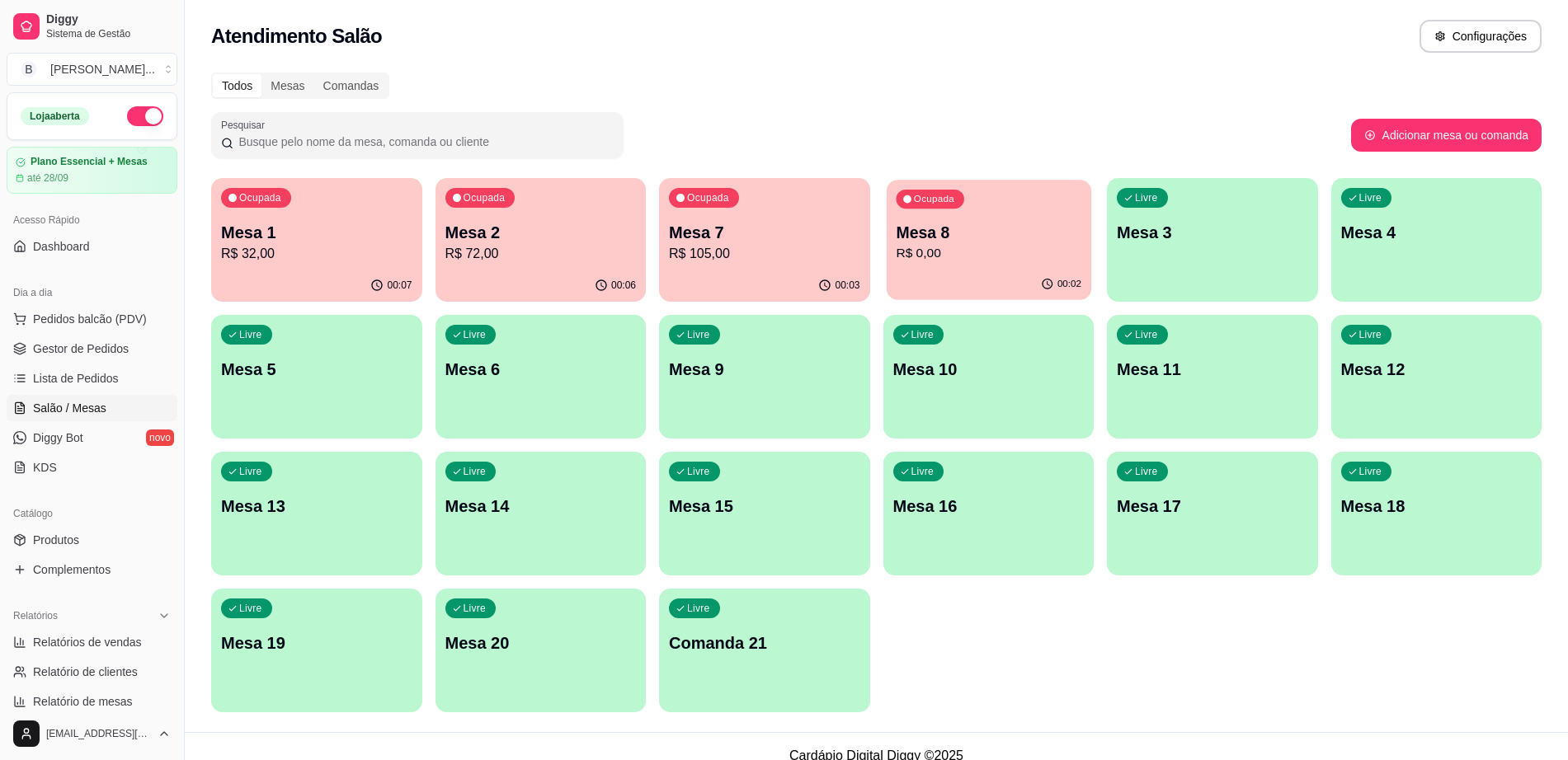
click at [963, 249] on p "R$ 0,00" at bounding box center [988, 253] width 186 height 19
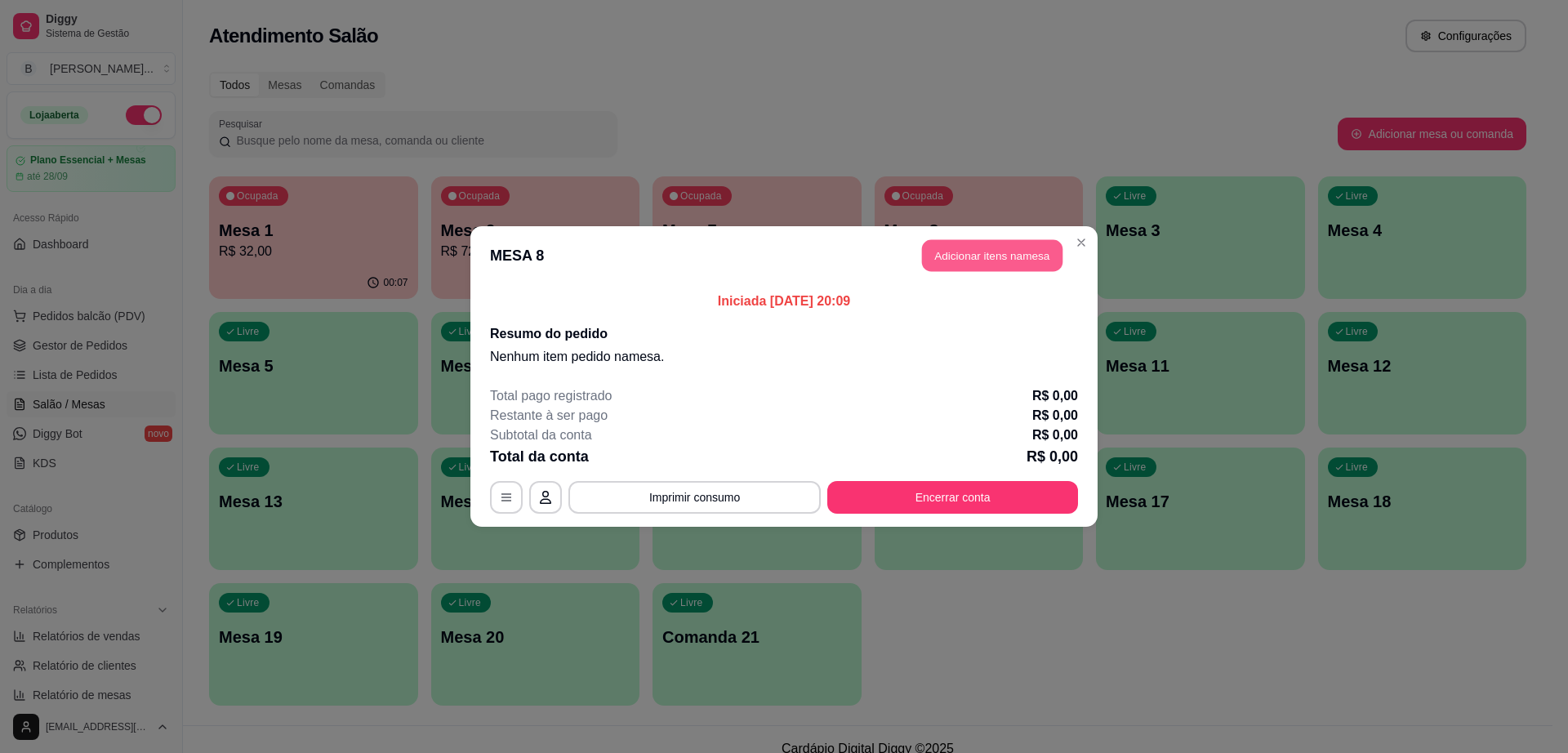
click at [975, 258] on button "Adicionar itens na mesa" at bounding box center [992, 255] width 141 height 32
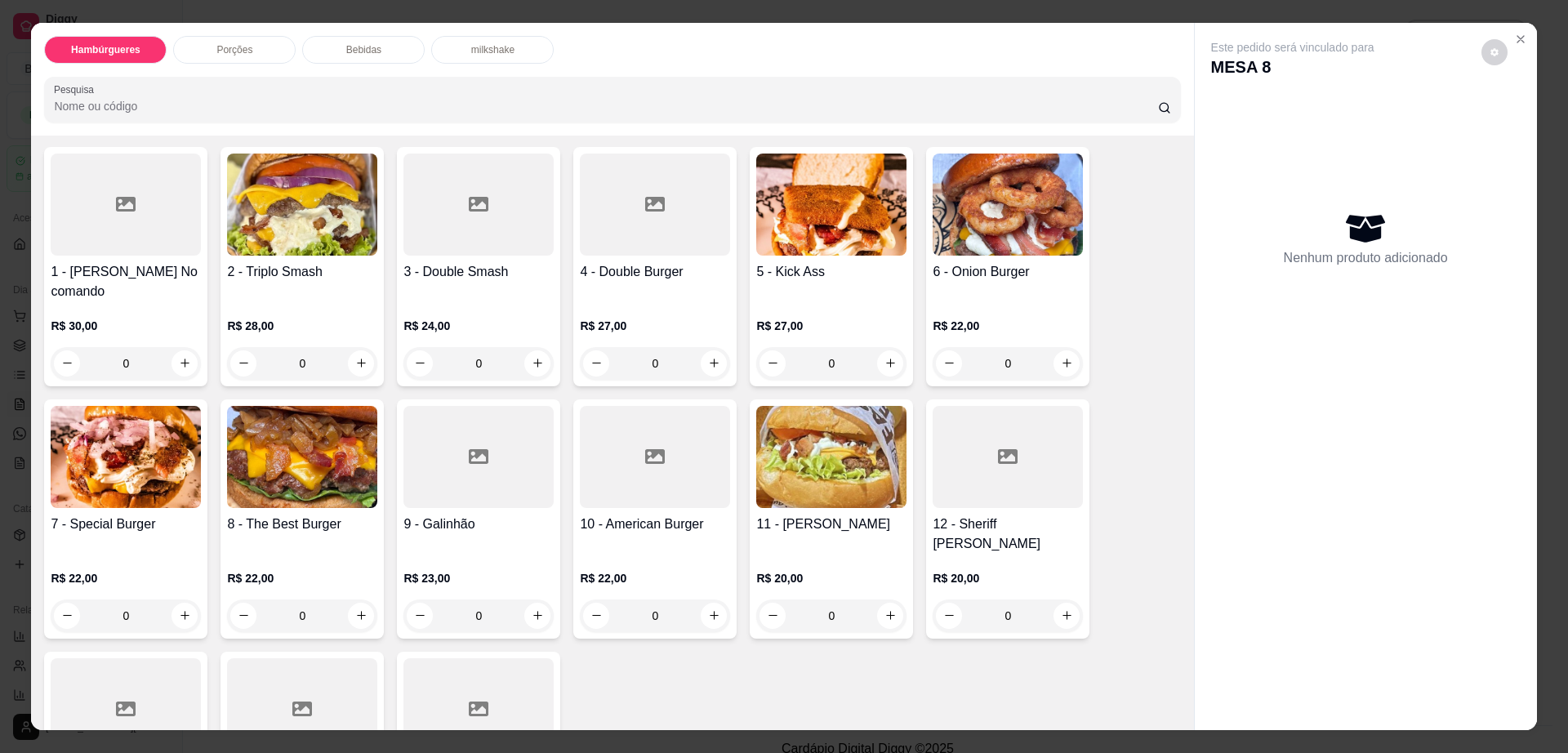
scroll to position [204, 0]
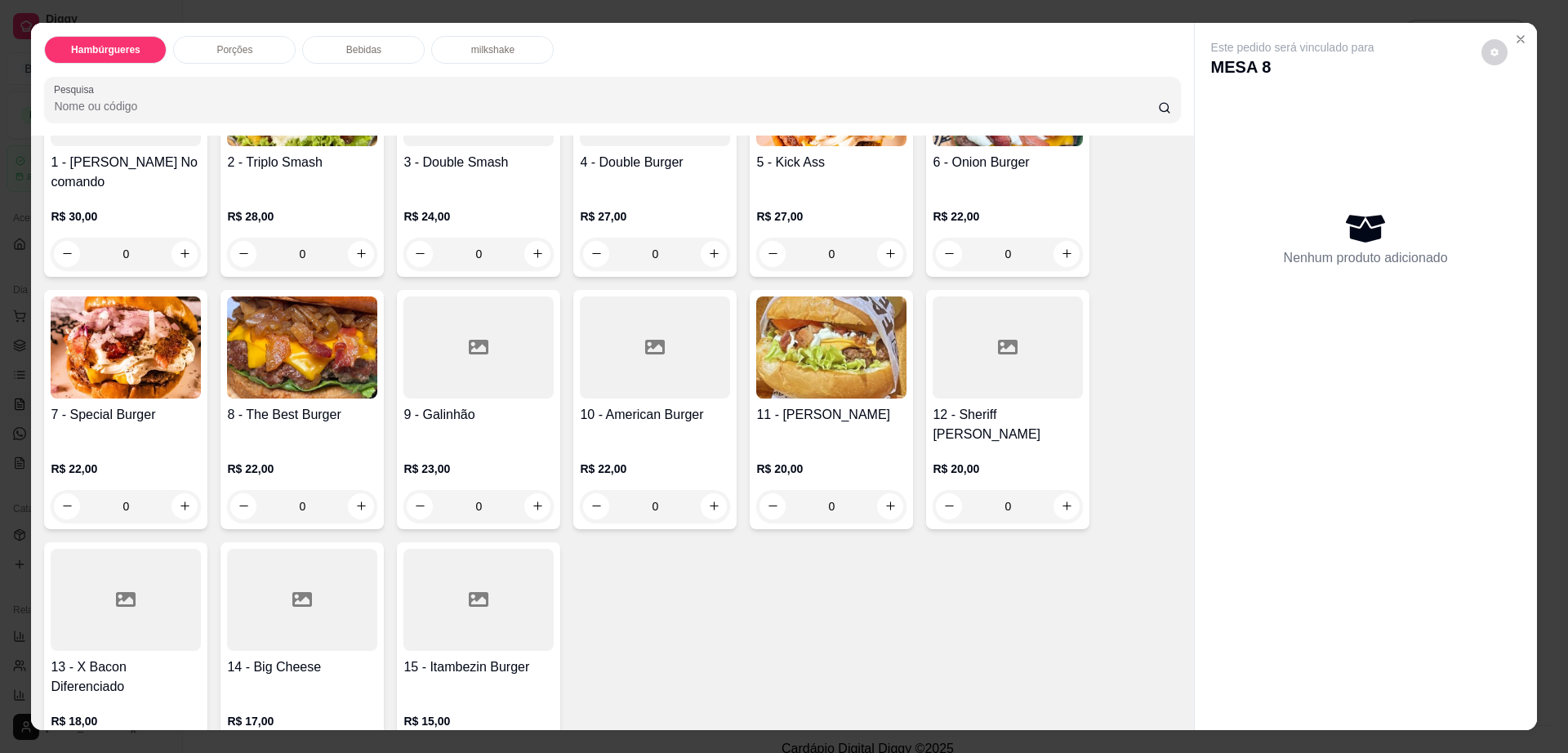
click at [80, 568] on div at bounding box center [126, 599] width 150 height 102
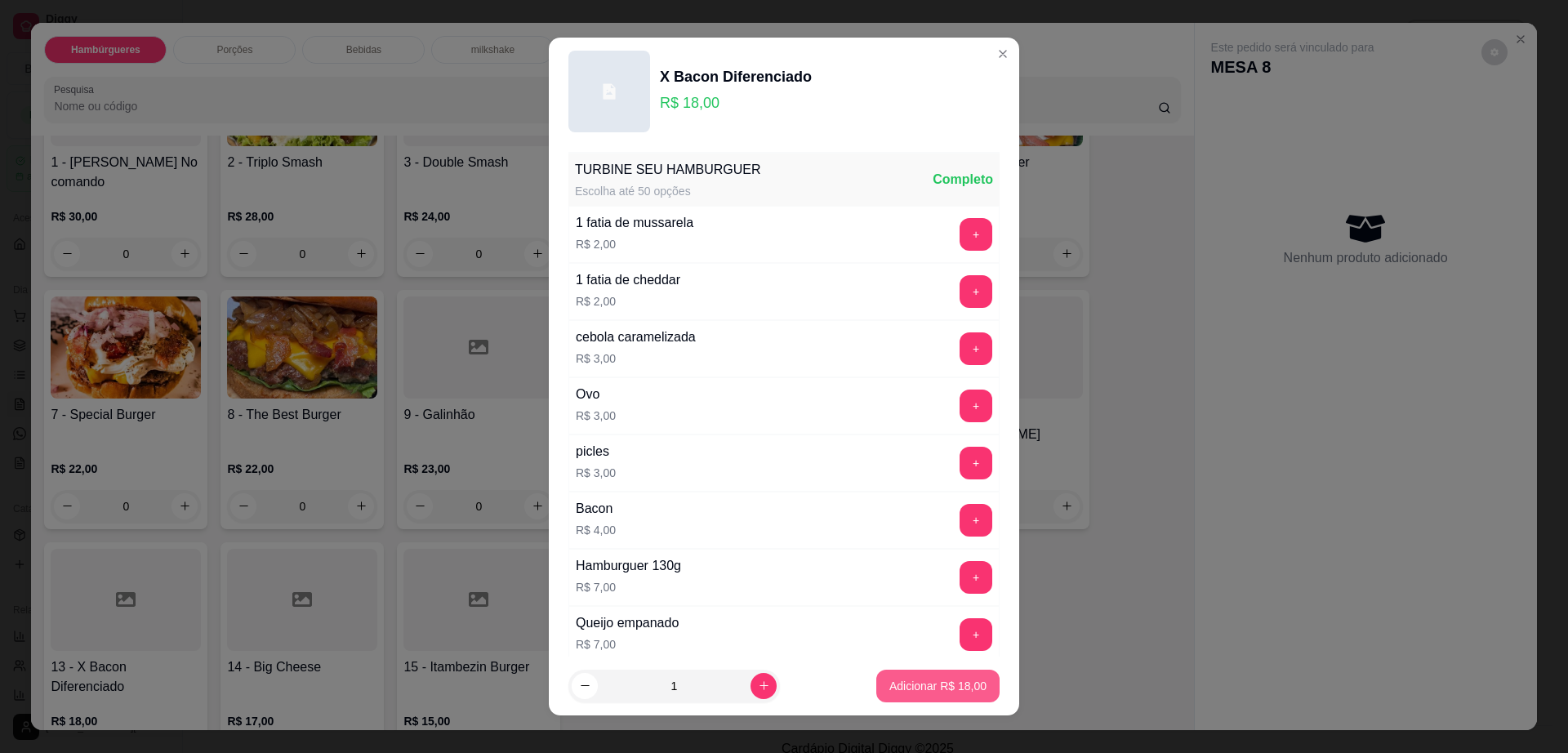
click at [889, 680] on p "Adicionar R$ 18,00" at bounding box center [938, 686] width 97 height 16
type input "1"
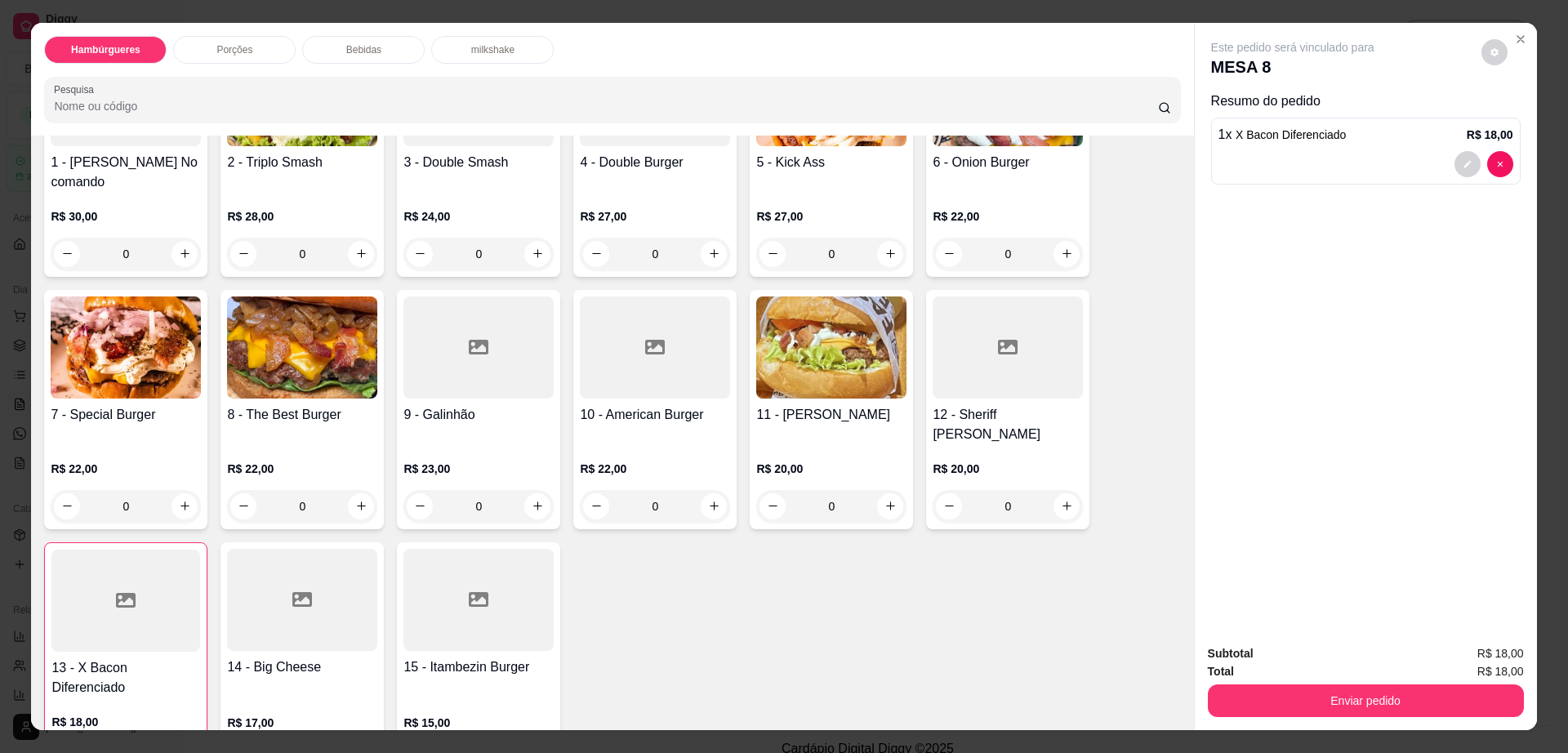
click at [283, 587] on div at bounding box center [302, 599] width 150 height 102
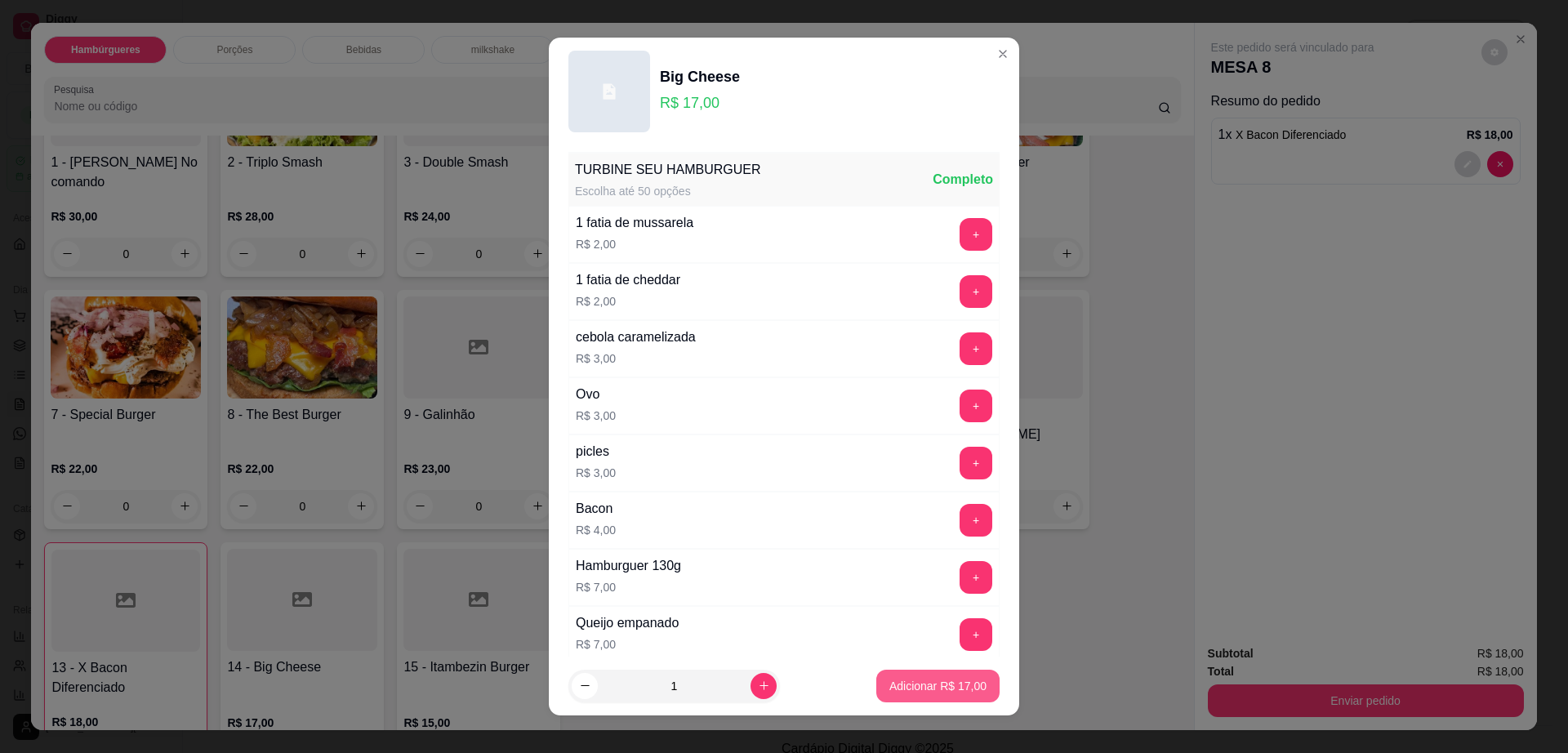
click at [900, 683] on p "Adicionar R$ 17,00" at bounding box center [938, 686] width 97 height 16
type input "1"
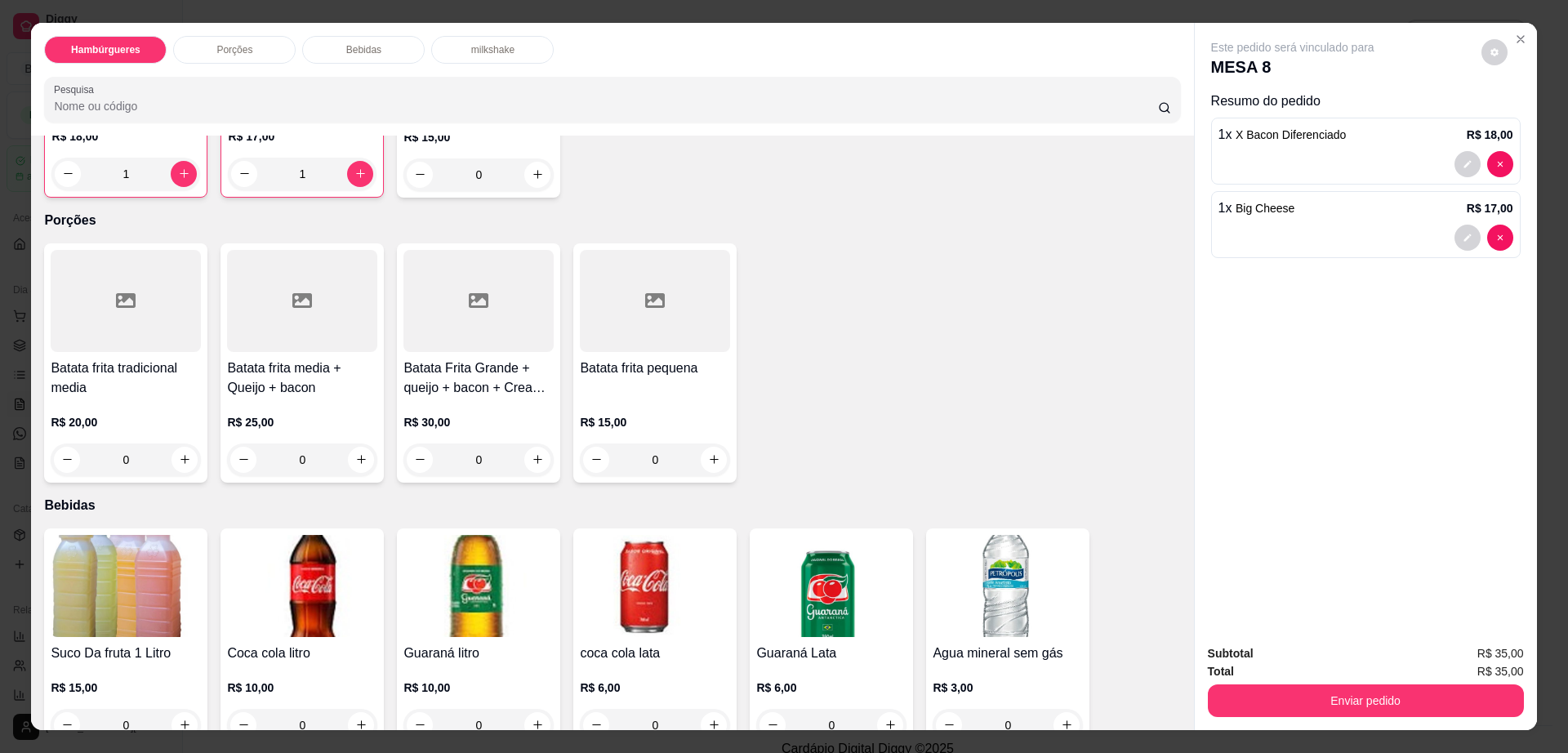
scroll to position [919, 0]
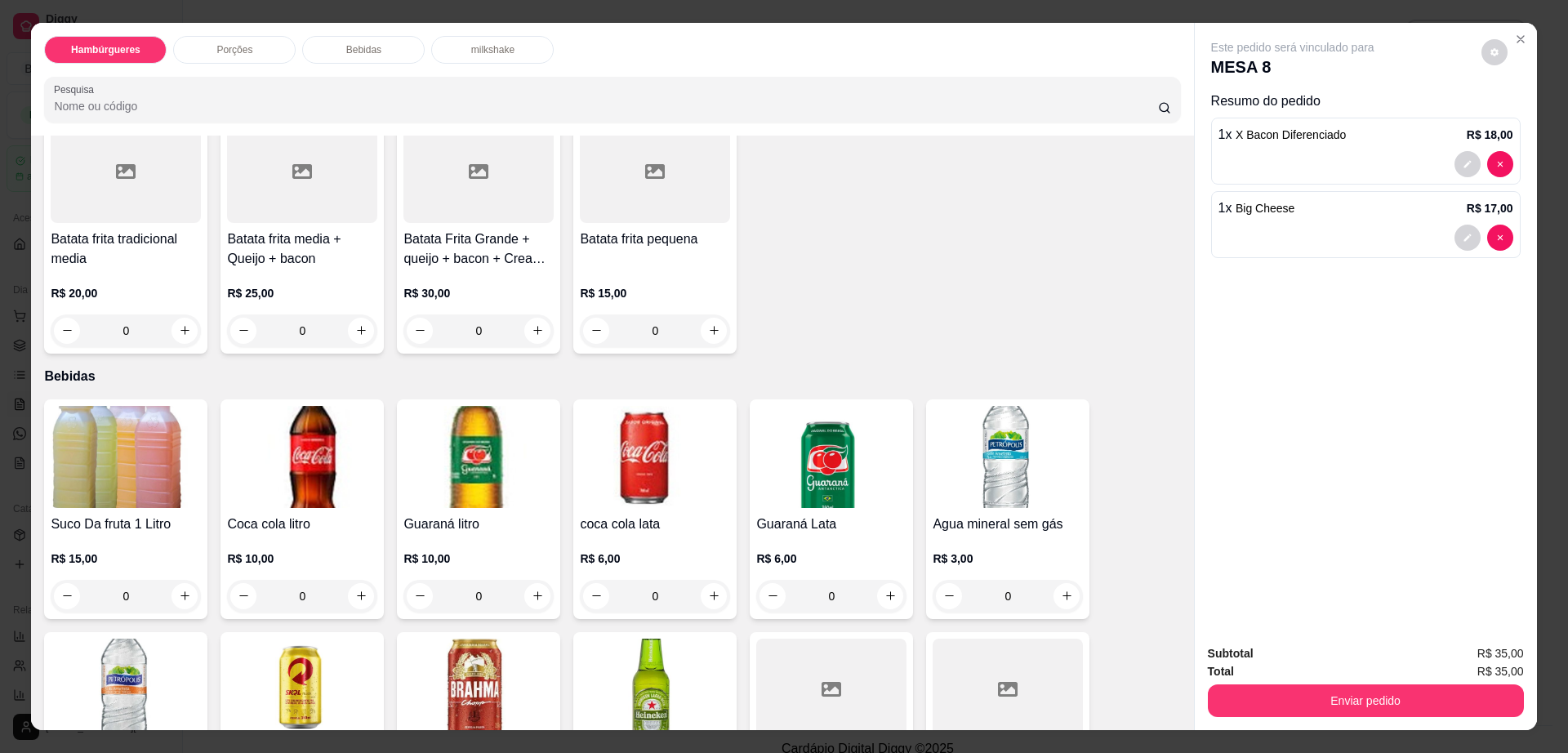
click at [662, 658] on img at bounding box center [655, 689] width 150 height 102
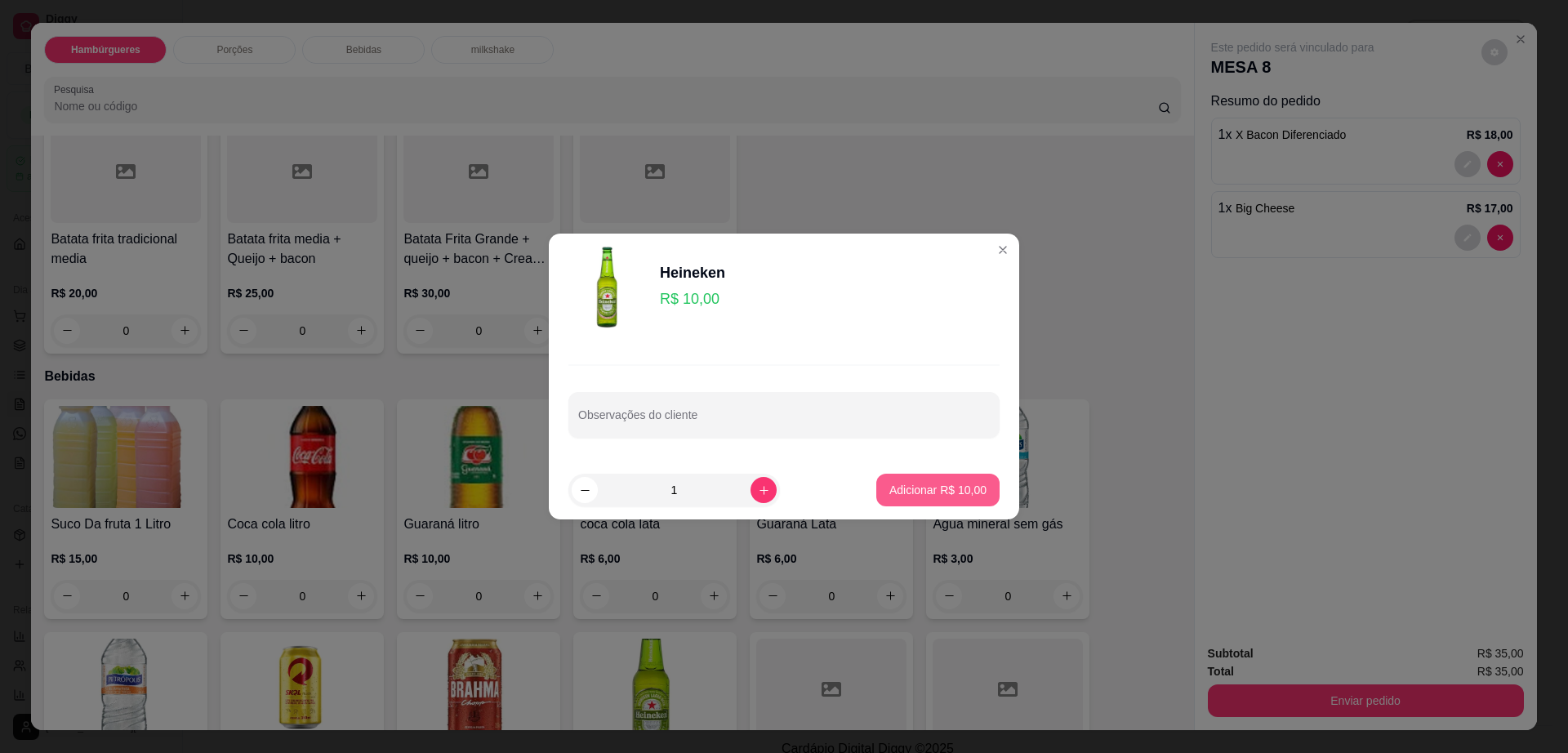
click at [918, 485] on p "Adicionar R$ 10,00" at bounding box center [938, 490] width 97 height 16
type input "1"
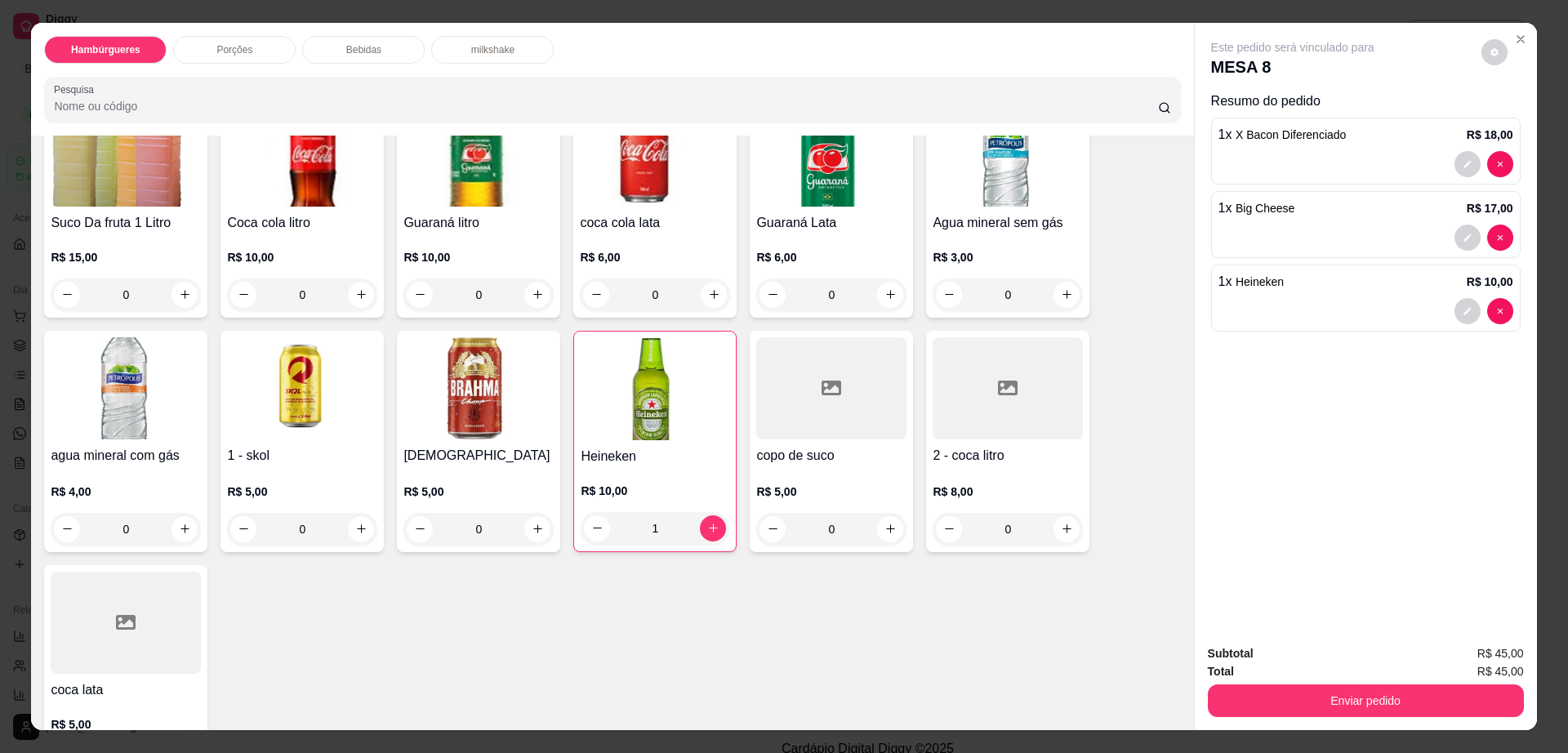
scroll to position [1225, 0]
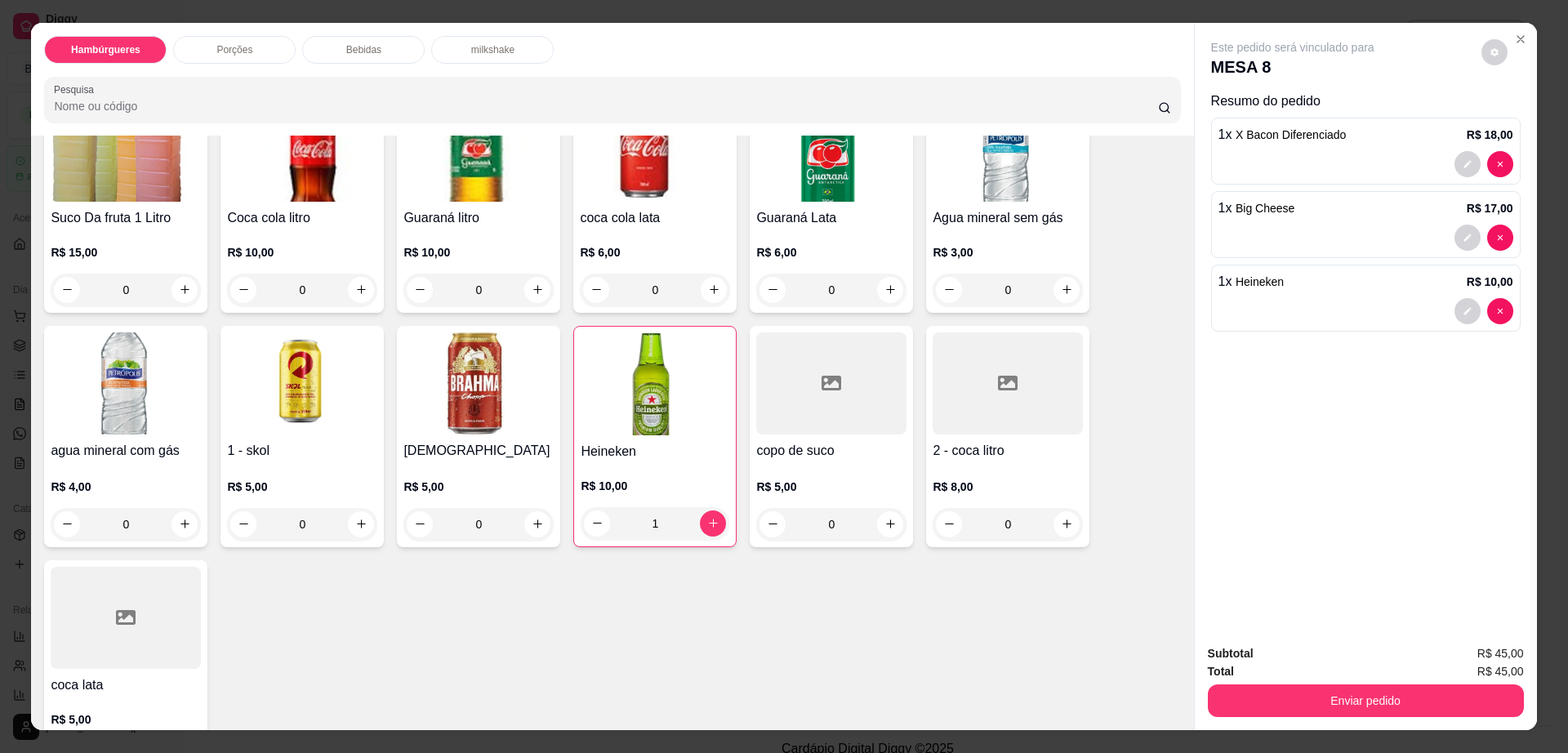
click at [796, 361] on div at bounding box center [831, 383] width 150 height 102
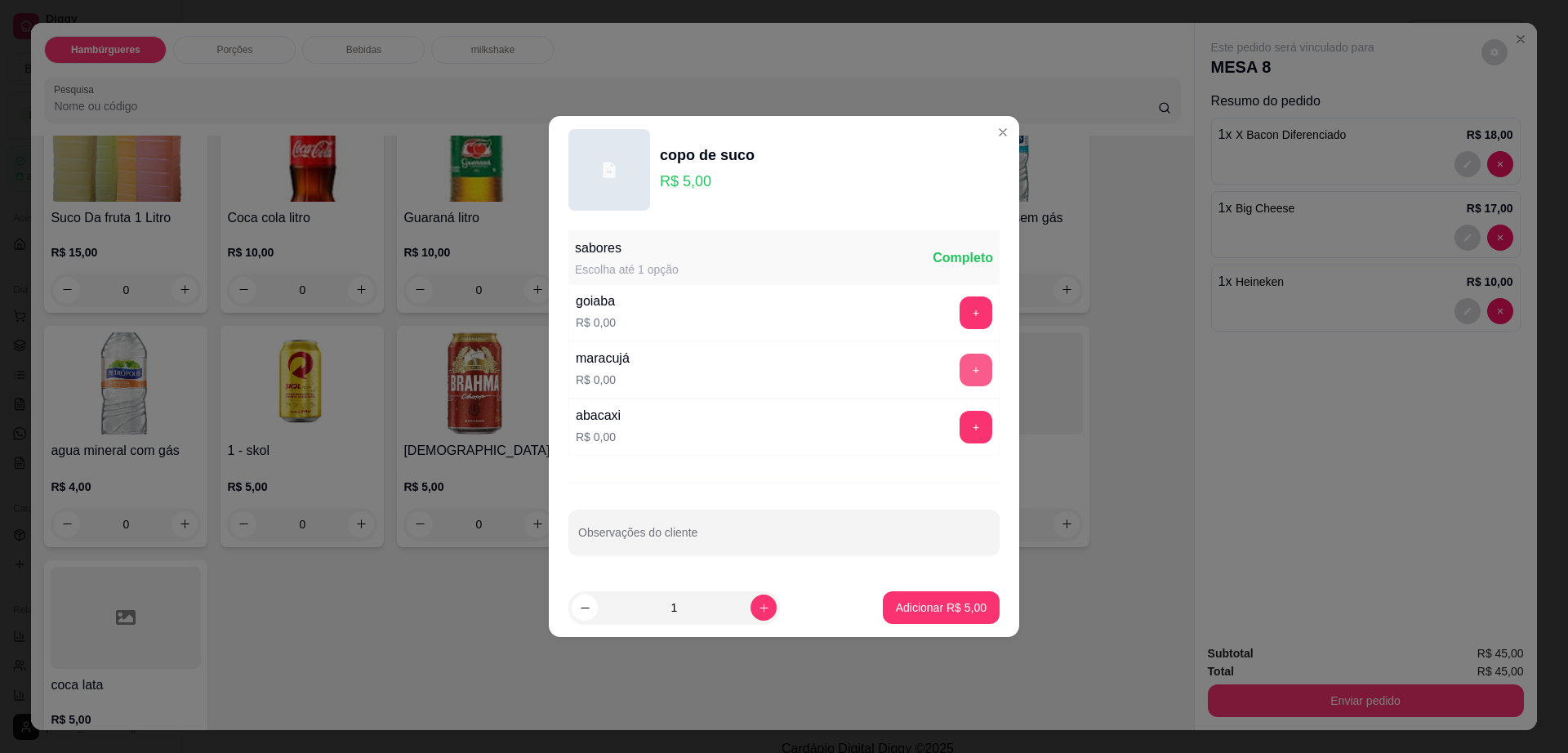
click at [960, 362] on button "+" at bounding box center [976, 370] width 33 height 33
click at [913, 599] on p "Adicionar R$ 5,00" at bounding box center [941, 607] width 91 height 16
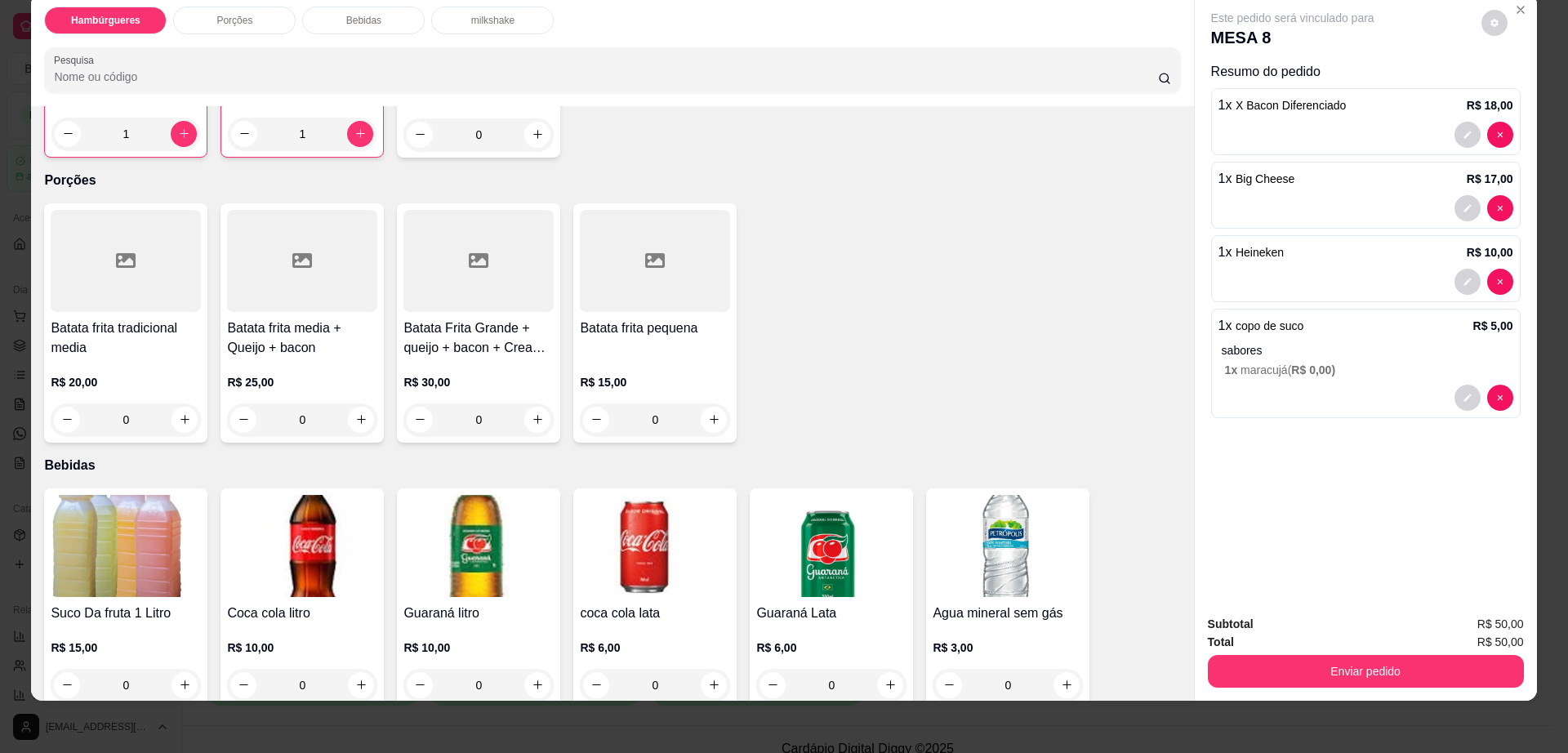
scroll to position [800, 0]
click at [662, 264] on div at bounding box center [655, 261] width 150 height 102
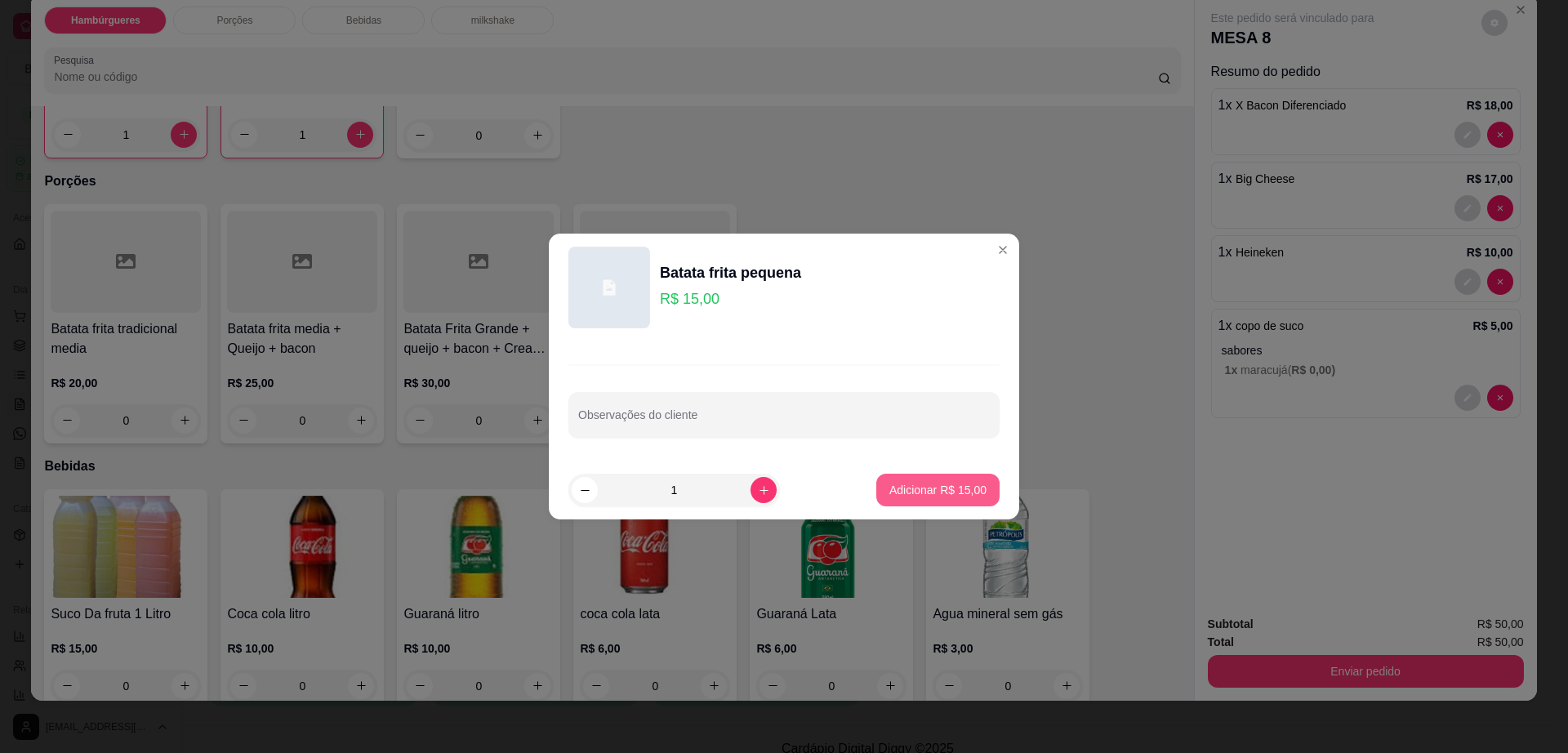
click at [909, 487] on p "Adicionar R$ 15,00" at bounding box center [938, 490] width 97 height 16
type input "1"
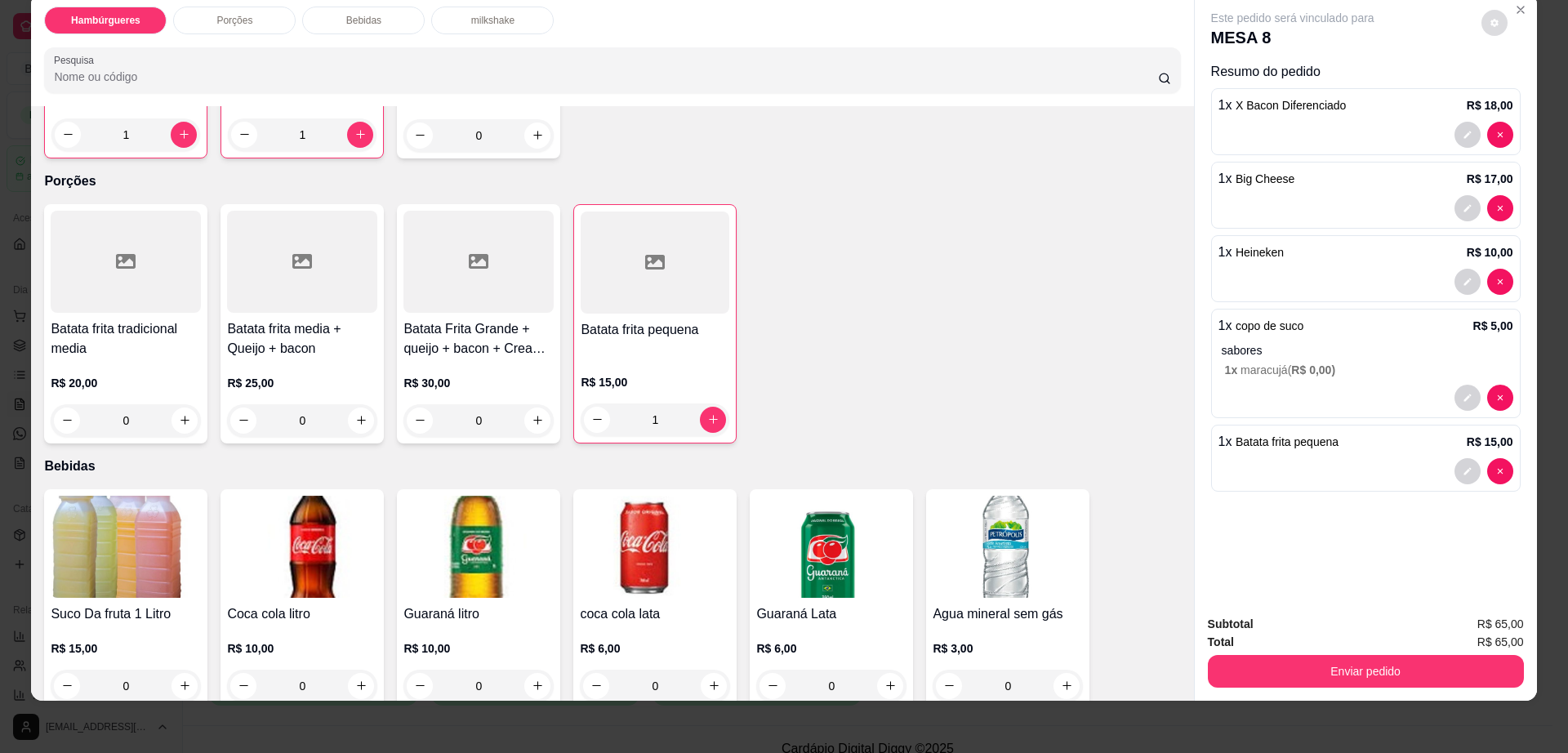
click at [1482, 31] on button "decrease-product-quantity" at bounding box center [1495, 22] width 26 height 26
click at [1293, 673] on button "Enviar pedido" at bounding box center [1365, 671] width 316 height 33
click at [1293, 673] on button "Enviar pedido" at bounding box center [1364, 671] width 306 height 32
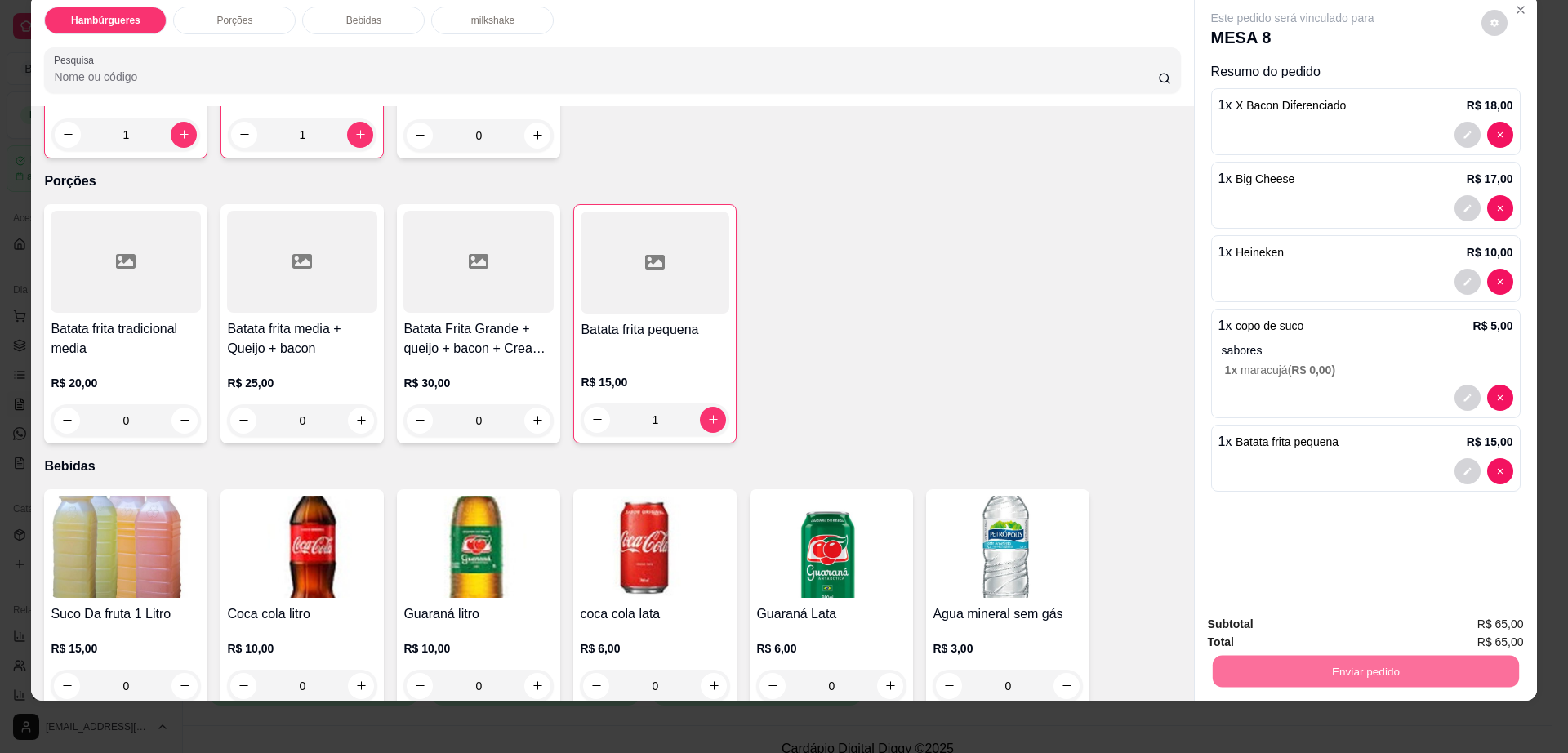
click at [1282, 632] on button "Não registrar e enviar pedido" at bounding box center [1309, 631] width 165 height 30
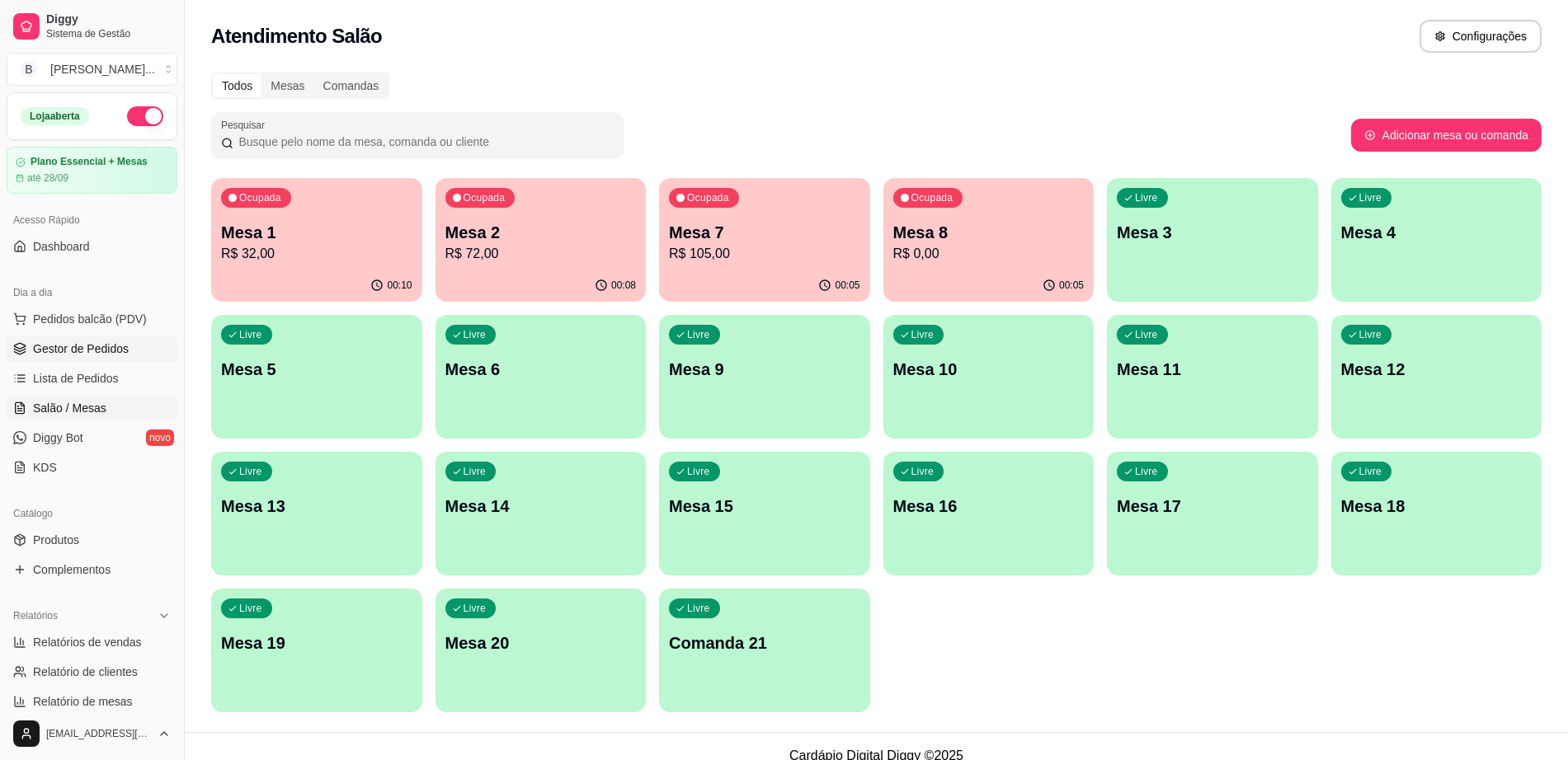
click at [140, 349] on link "Gestor de Pedidos" at bounding box center [92, 348] width 171 height 26
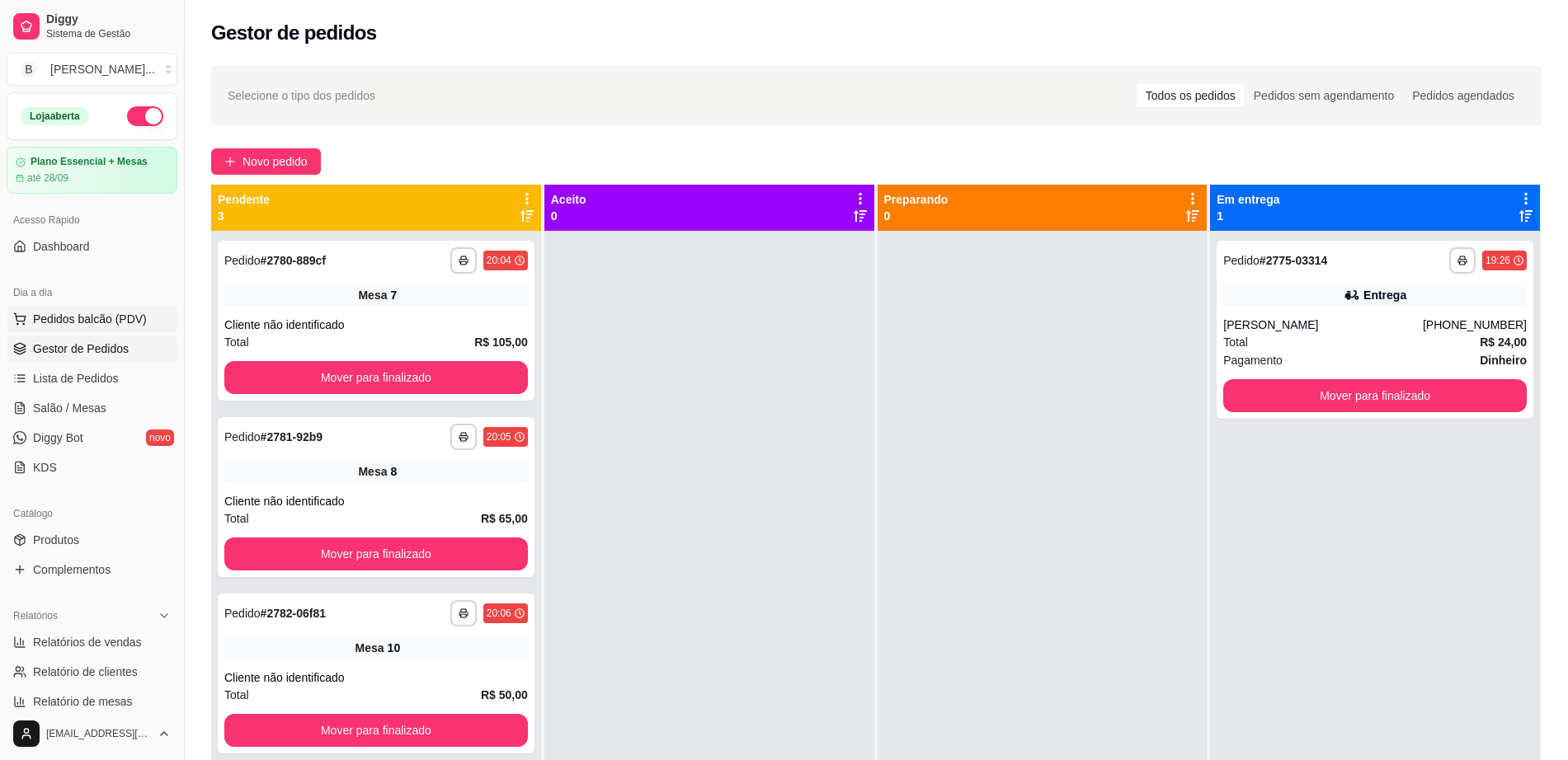
click at [92, 314] on span "Pedidos balcão (PDV)" at bounding box center [90, 319] width 114 height 17
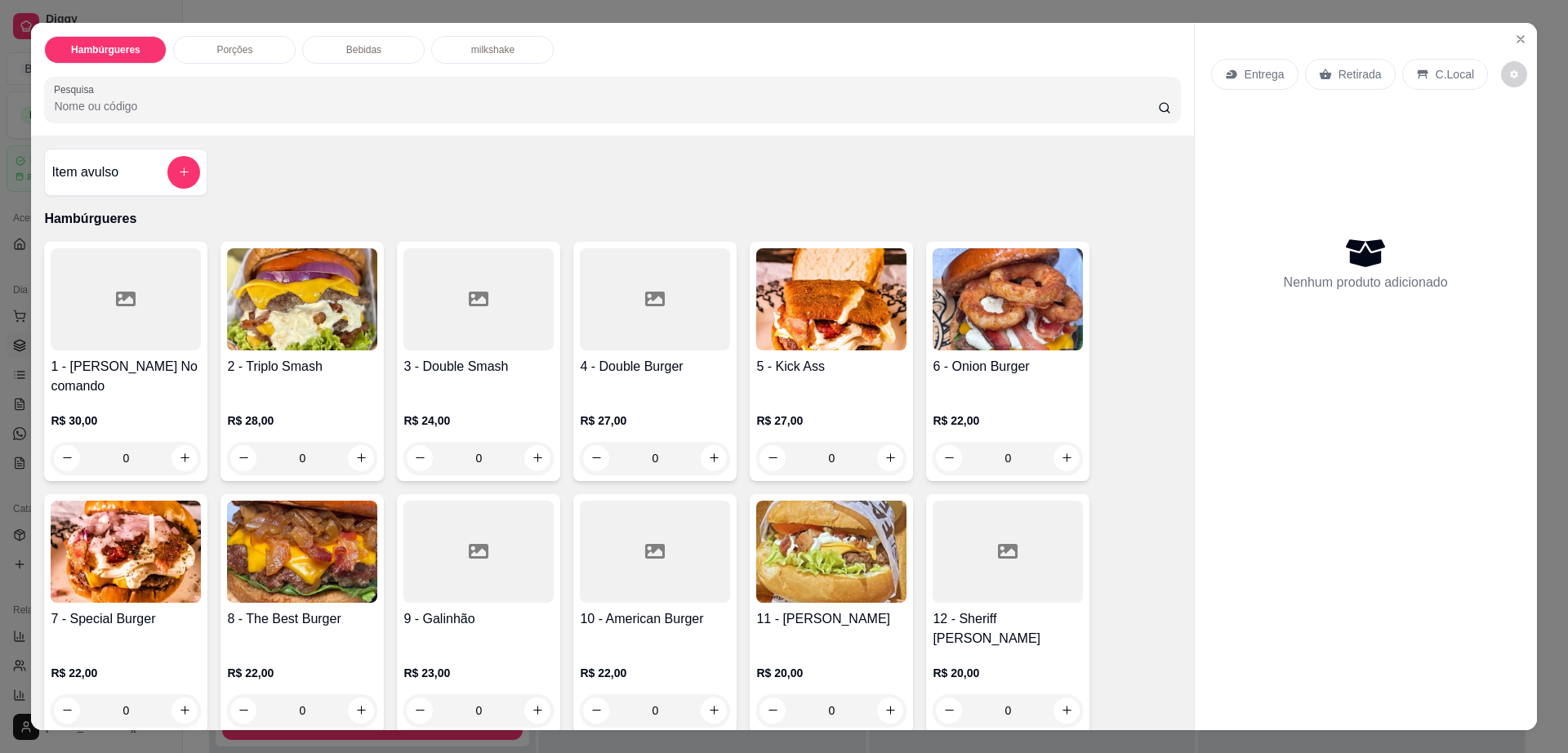
click at [207, 53] on div "Porções" at bounding box center [235, 50] width 122 height 28
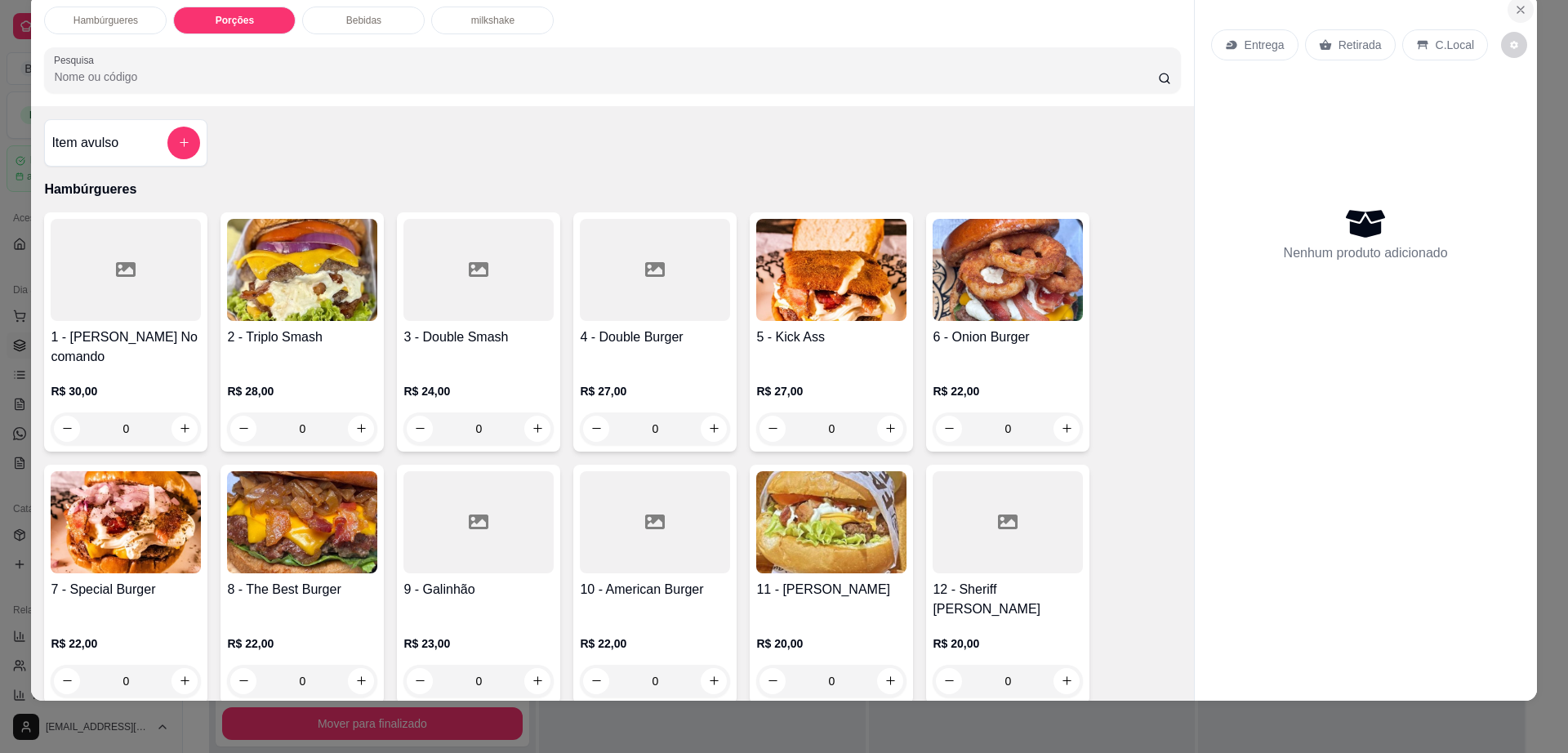
click at [1517, 7] on icon "Close" at bounding box center [1520, 9] width 13 height 13
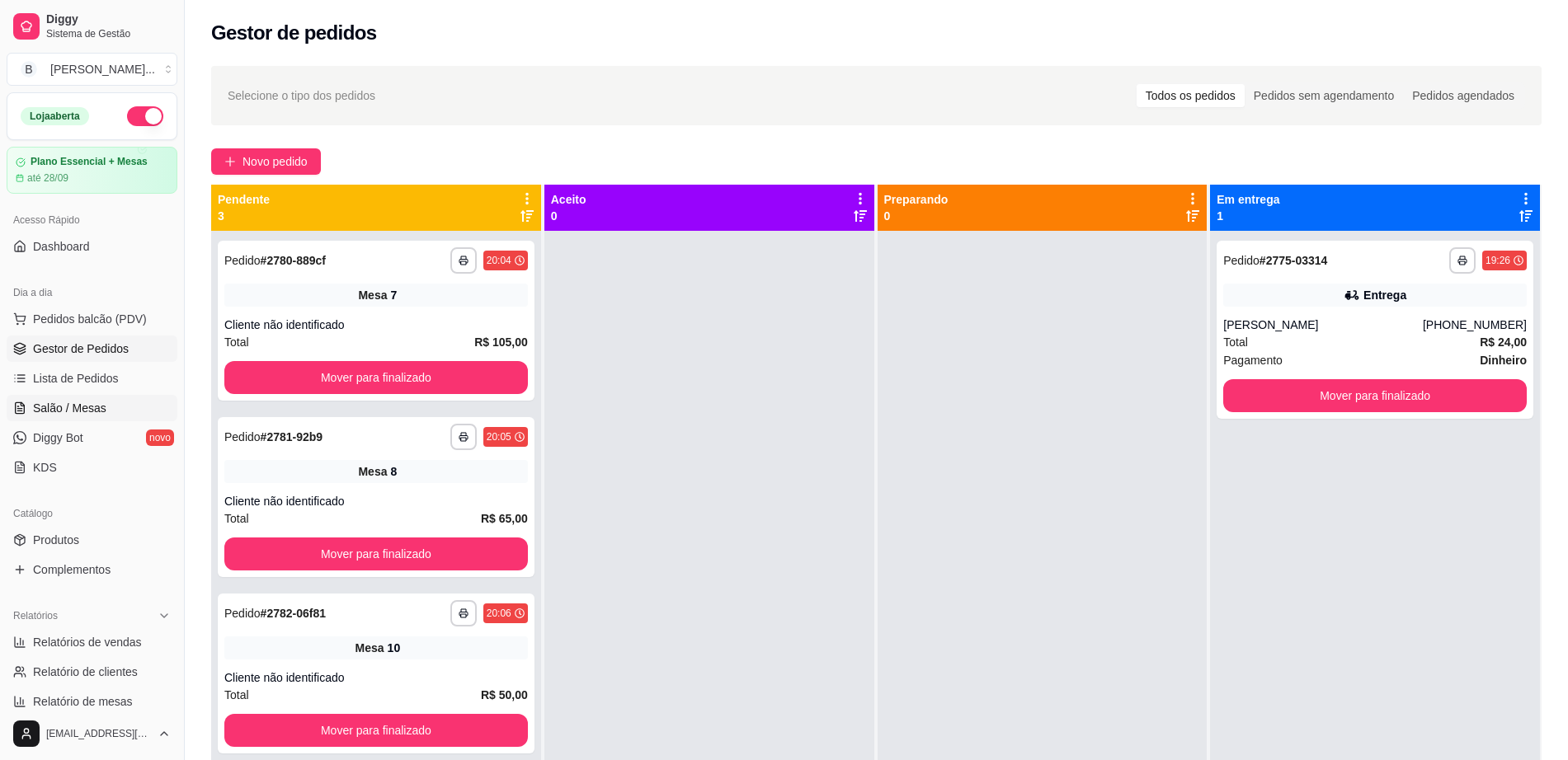
click at [91, 395] on link "Salão / Mesas" at bounding box center [92, 408] width 171 height 26
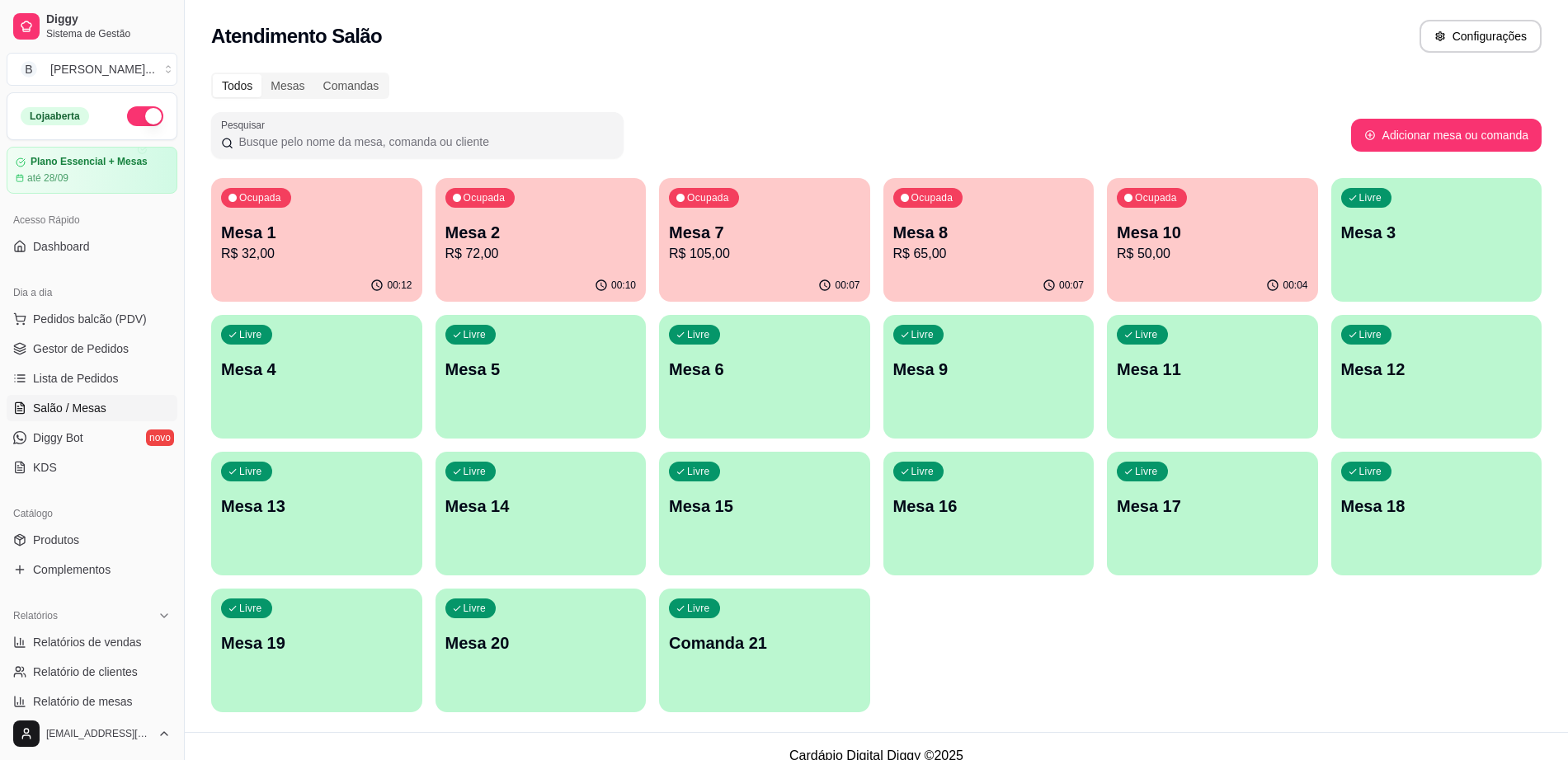
click at [308, 248] on p "R$ 32,00" at bounding box center [317, 253] width 192 height 20
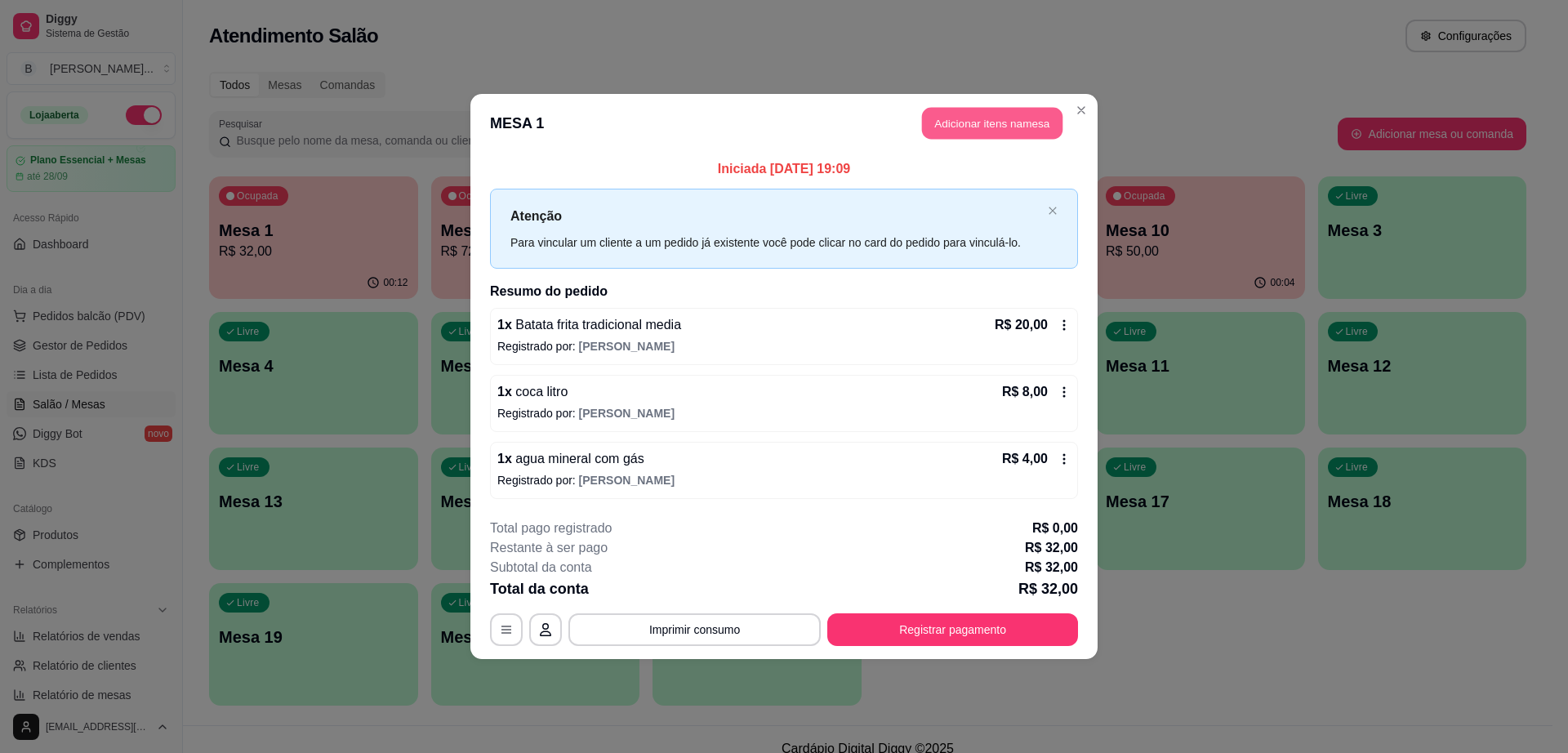
click at [979, 123] on button "Adicionar itens na mesa" at bounding box center [992, 123] width 141 height 32
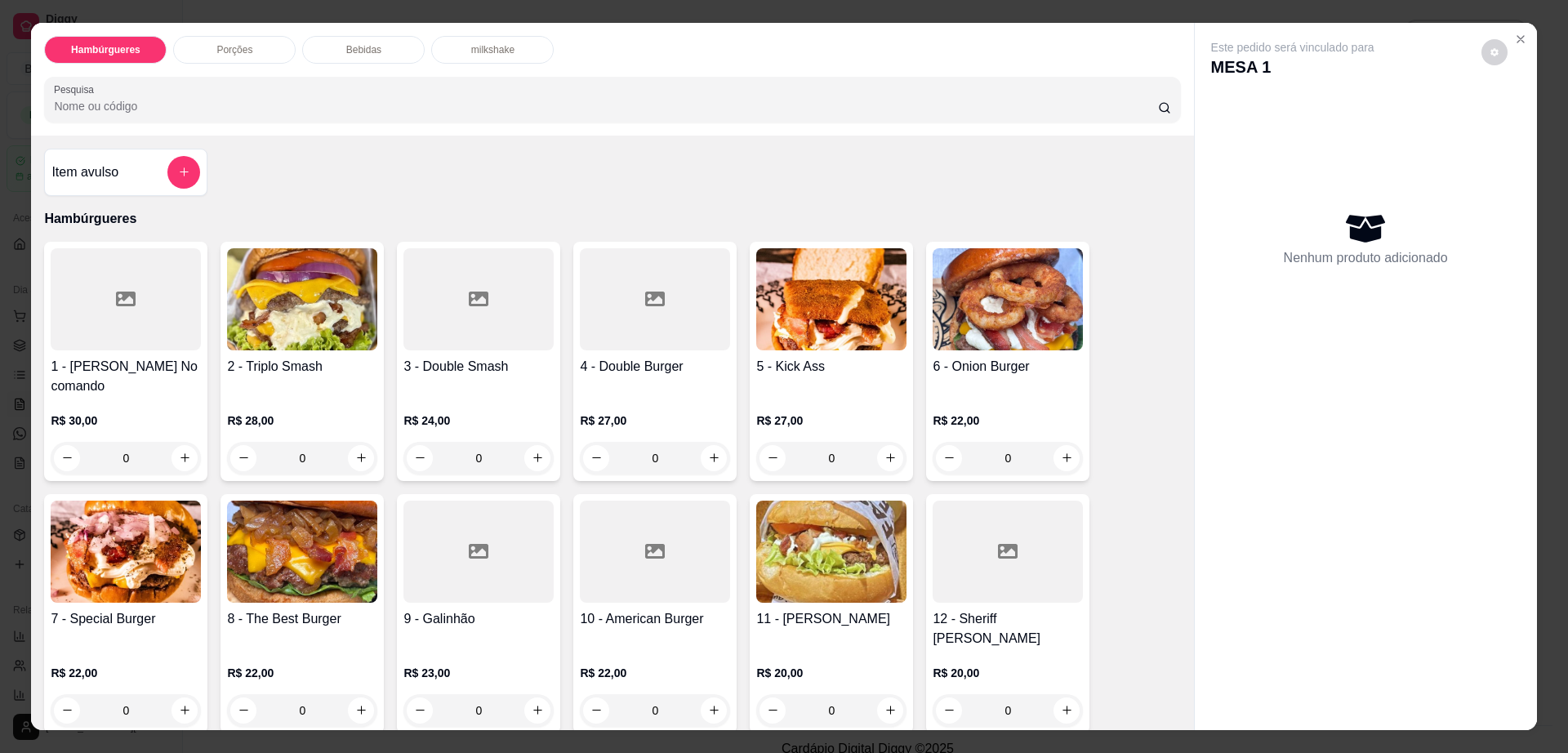
click at [444, 396] on div "R$ 24,00 0" at bounding box center [479, 435] width 150 height 78
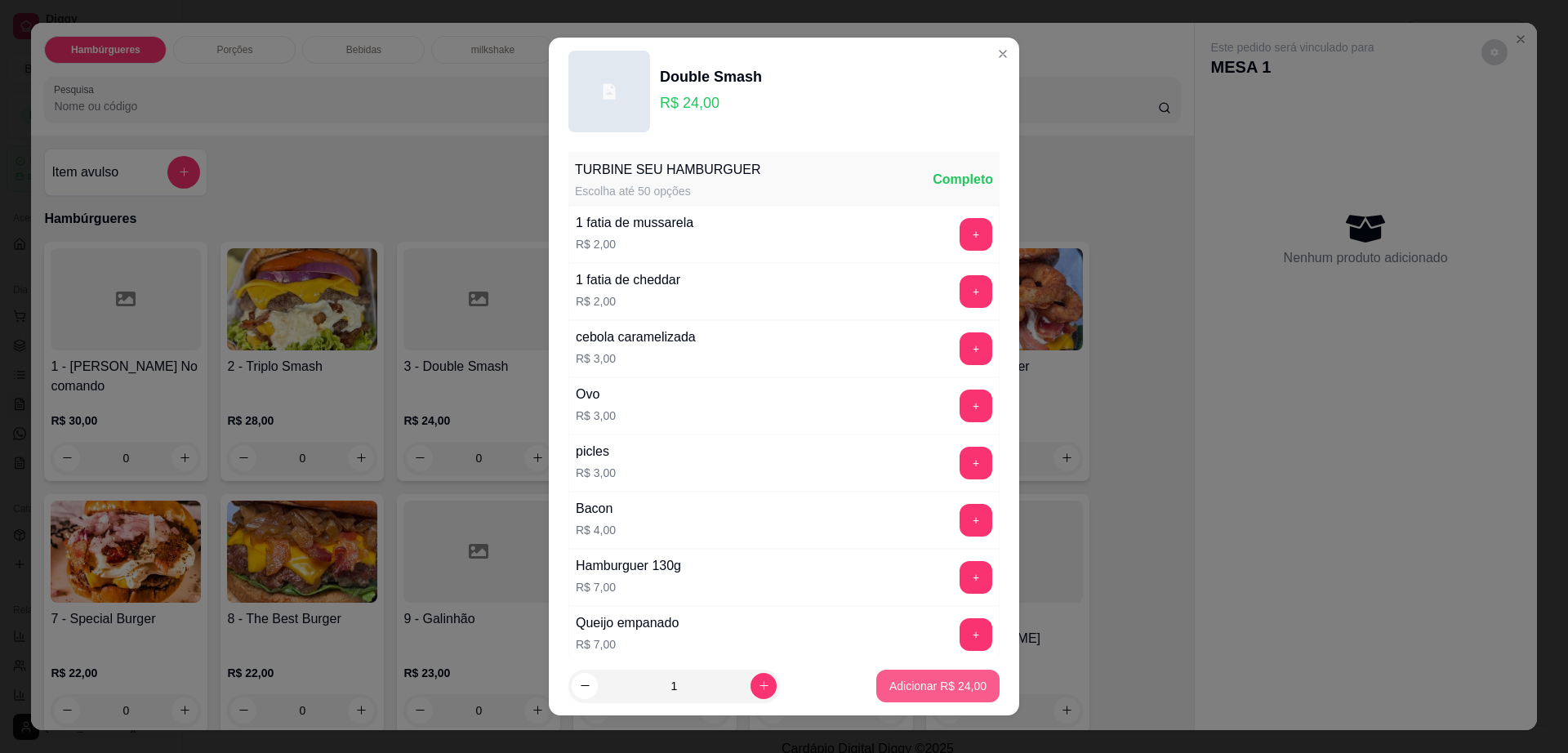
click at [937, 692] on p "Adicionar R$ 24,00" at bounding box center [938, 686] width 97 height 16
type input "1"
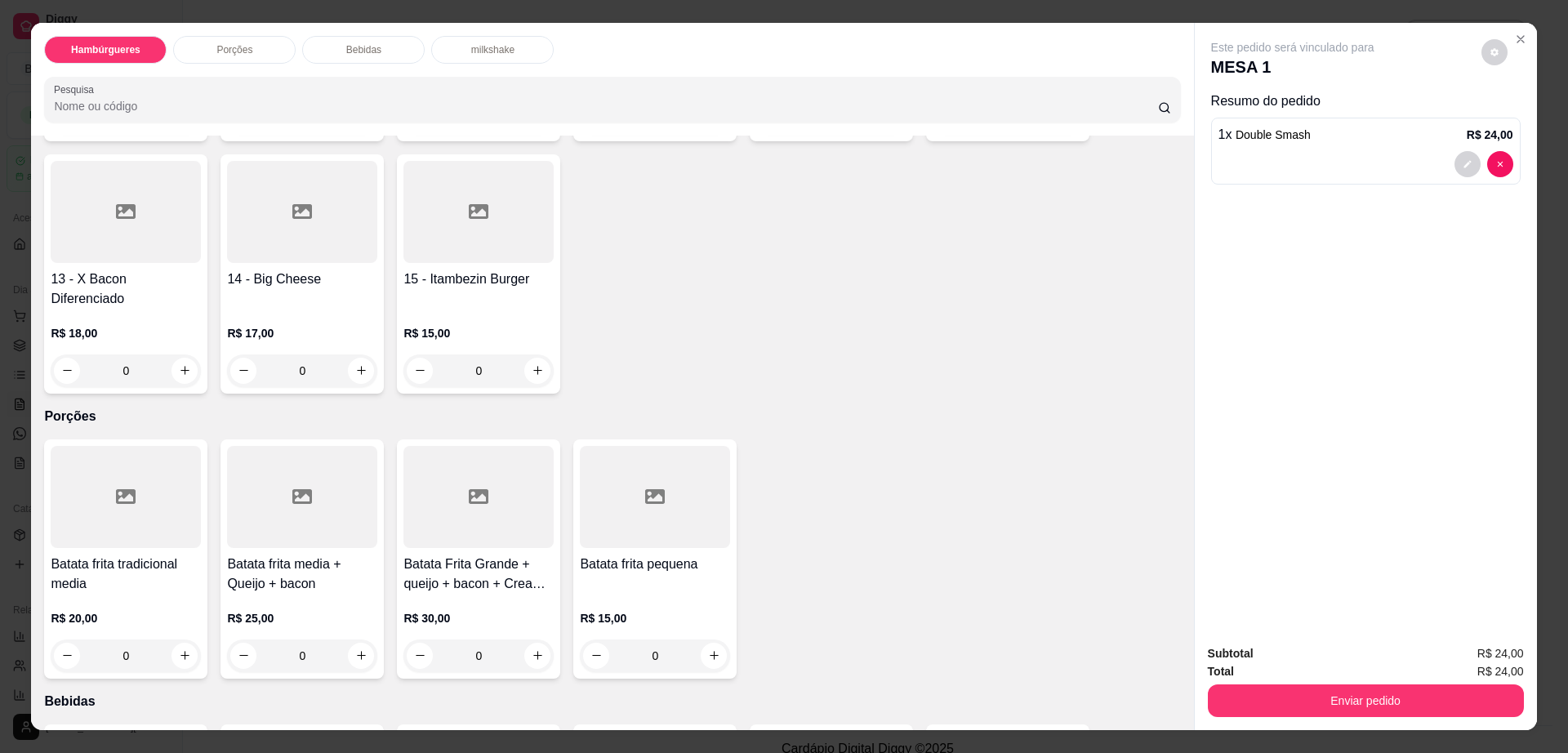
scroll to position [612, 0]
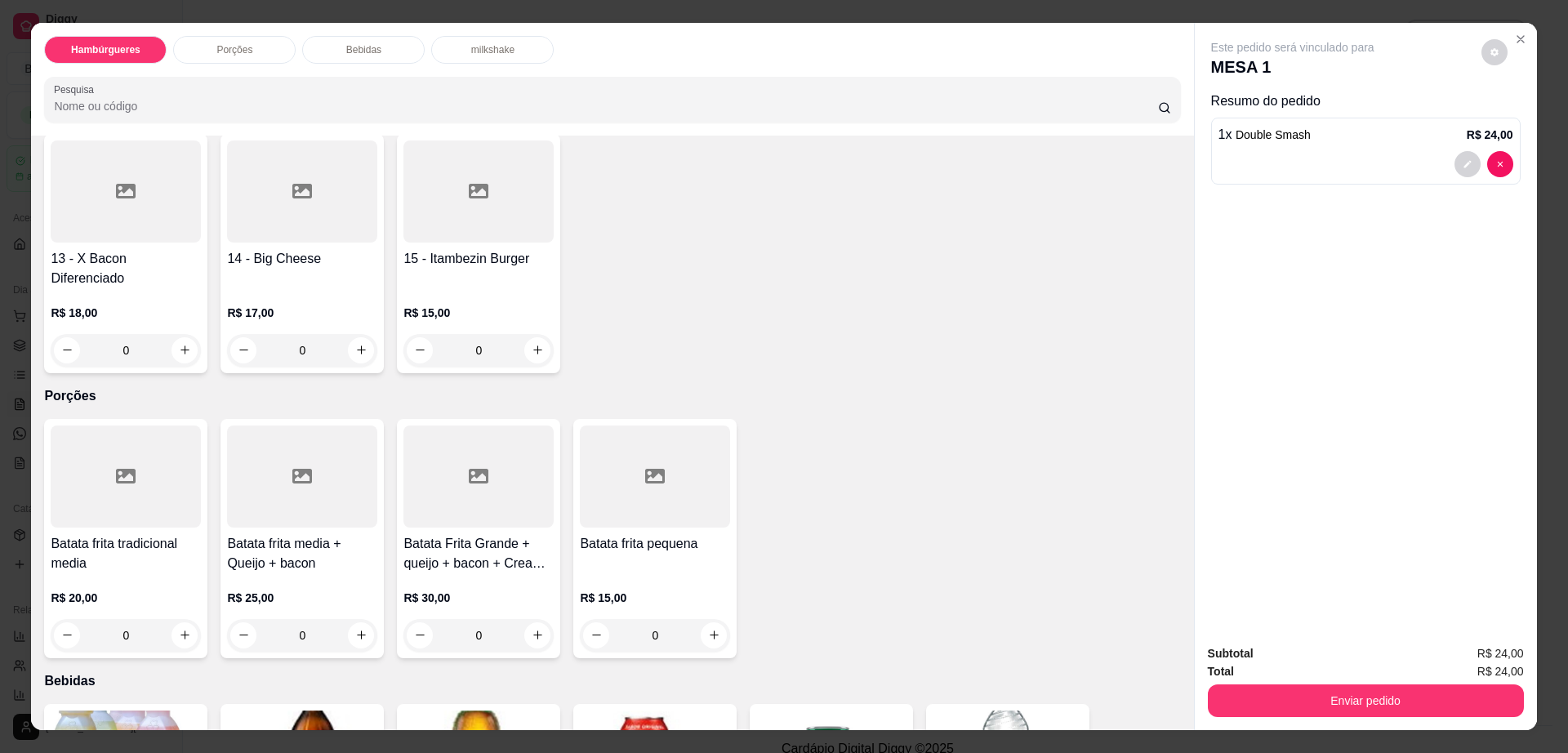
click at [471, 249] on h4 "15 - Itambezin Burger" at bounding box center [479, 259] width 150 height 20
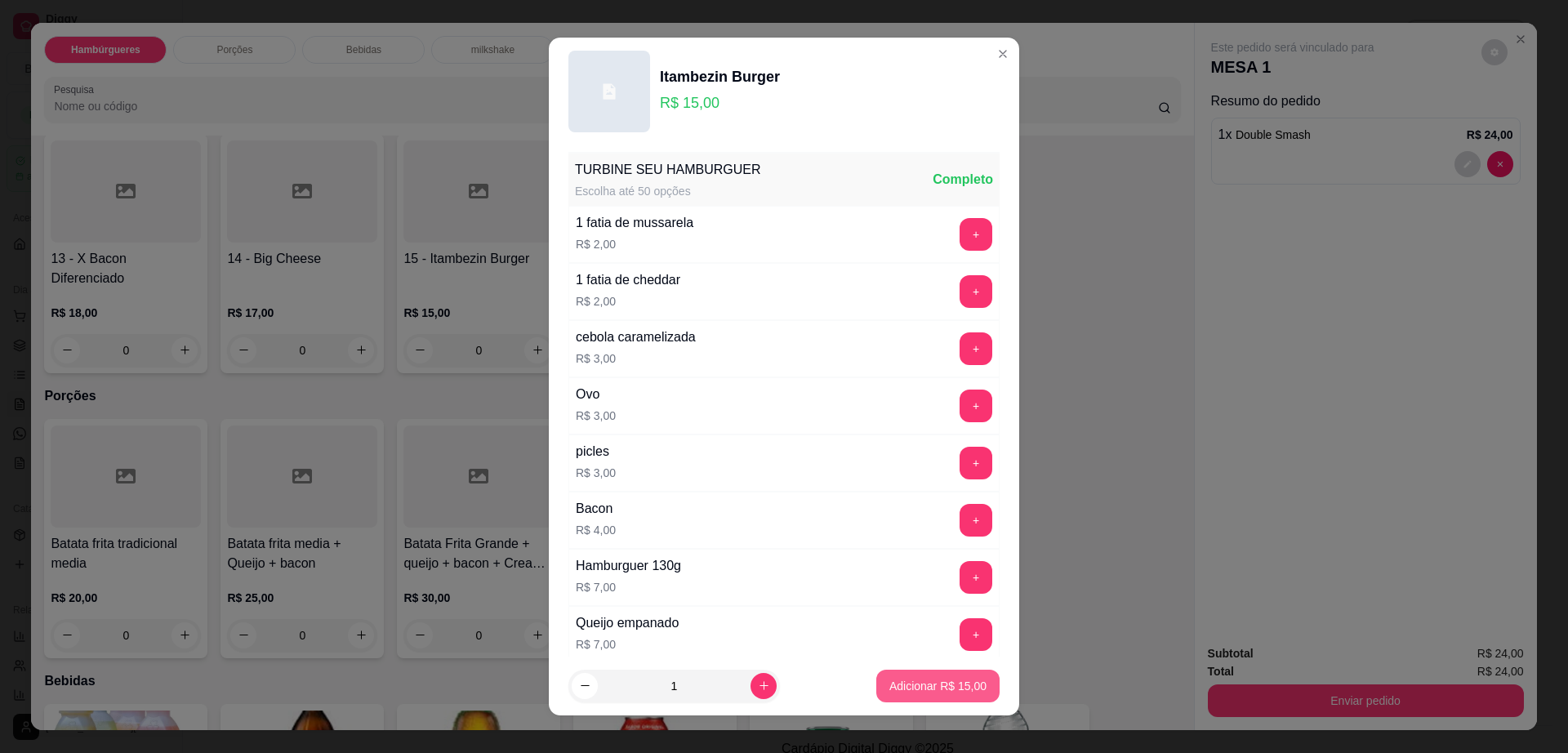
click at [889, 681] on p "Adicionar R$ 15,00" at bounding box center [938, 686] width 97 height 16
type input "1"
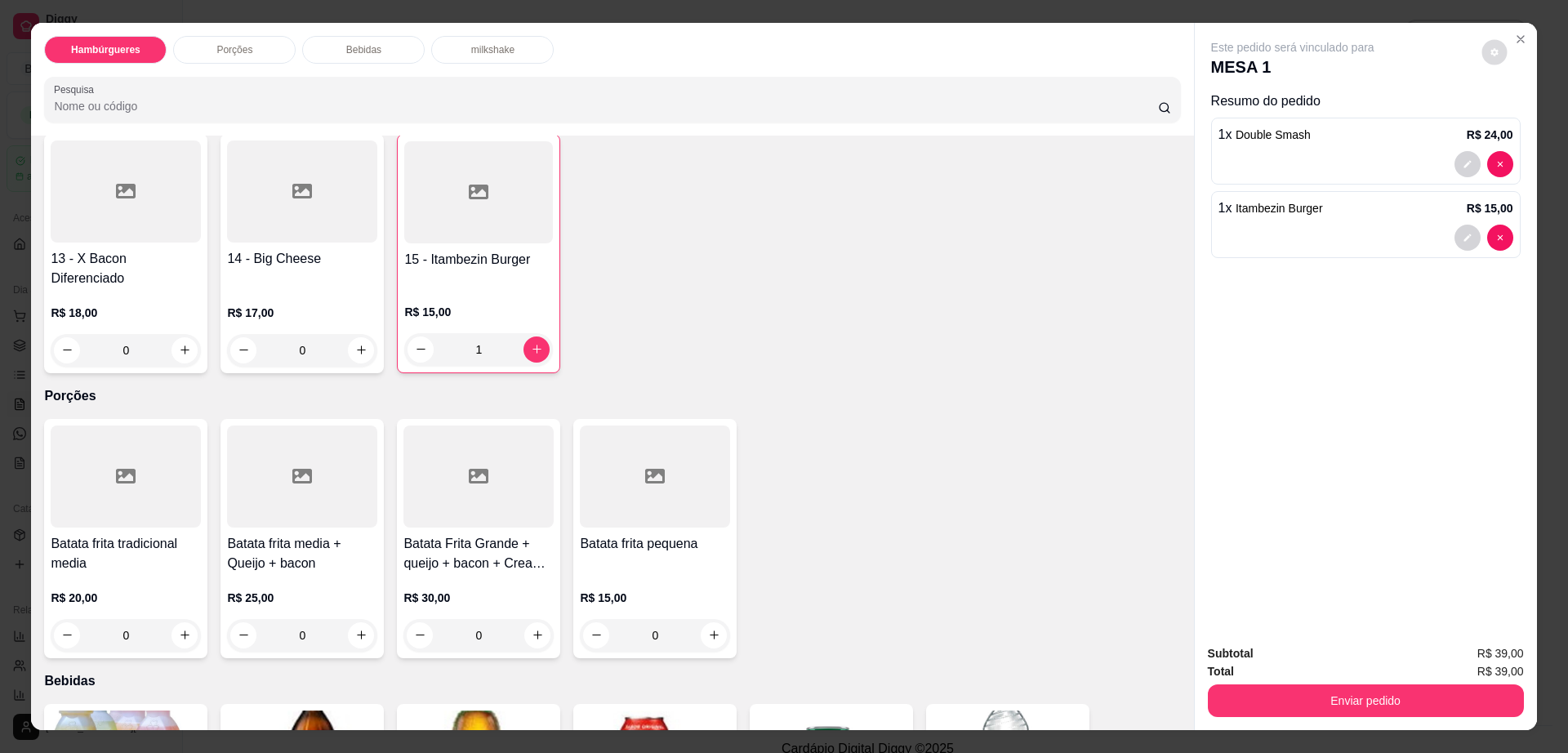
click at [1490, 51] on icon "decrease-product-quantity" at bounding box center [1494, 52] width 8 height 8
click at [1272, 678] on div "Total R$ 39,00" at bounding box center [1365, 671] width 316 height 18
click at [1268, 693] on button "Enviar pedido" at bounding box center [1365, 700] width 316 height 33
click at [1268, 662] on button "Não registrar e enviar pedido" at bounding box center [1309, 660] width 165 height 30
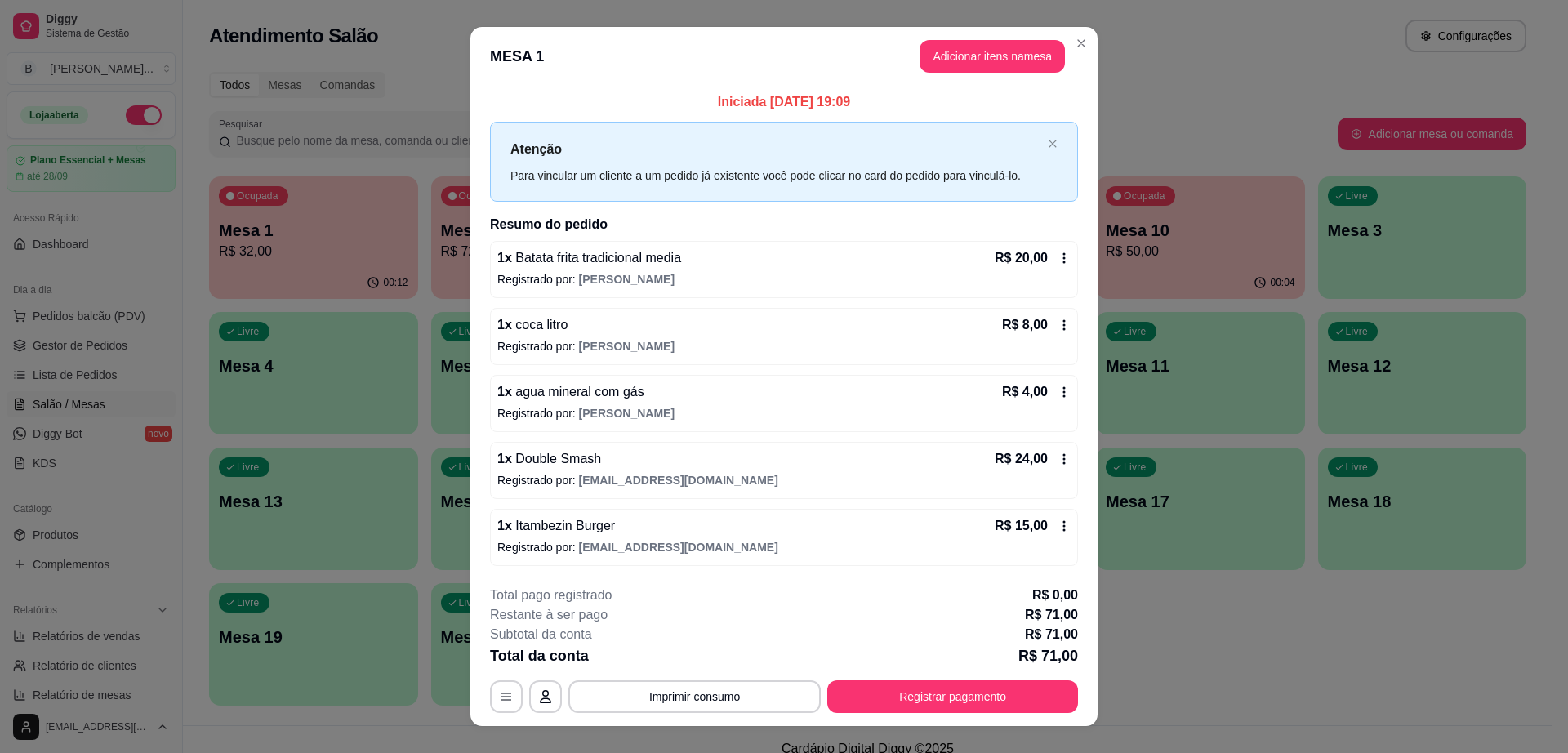
drag, startPoint x: 1268, startPoint y: 662, endPoint x: 1398, endPoint y: 561, distance: 164.6
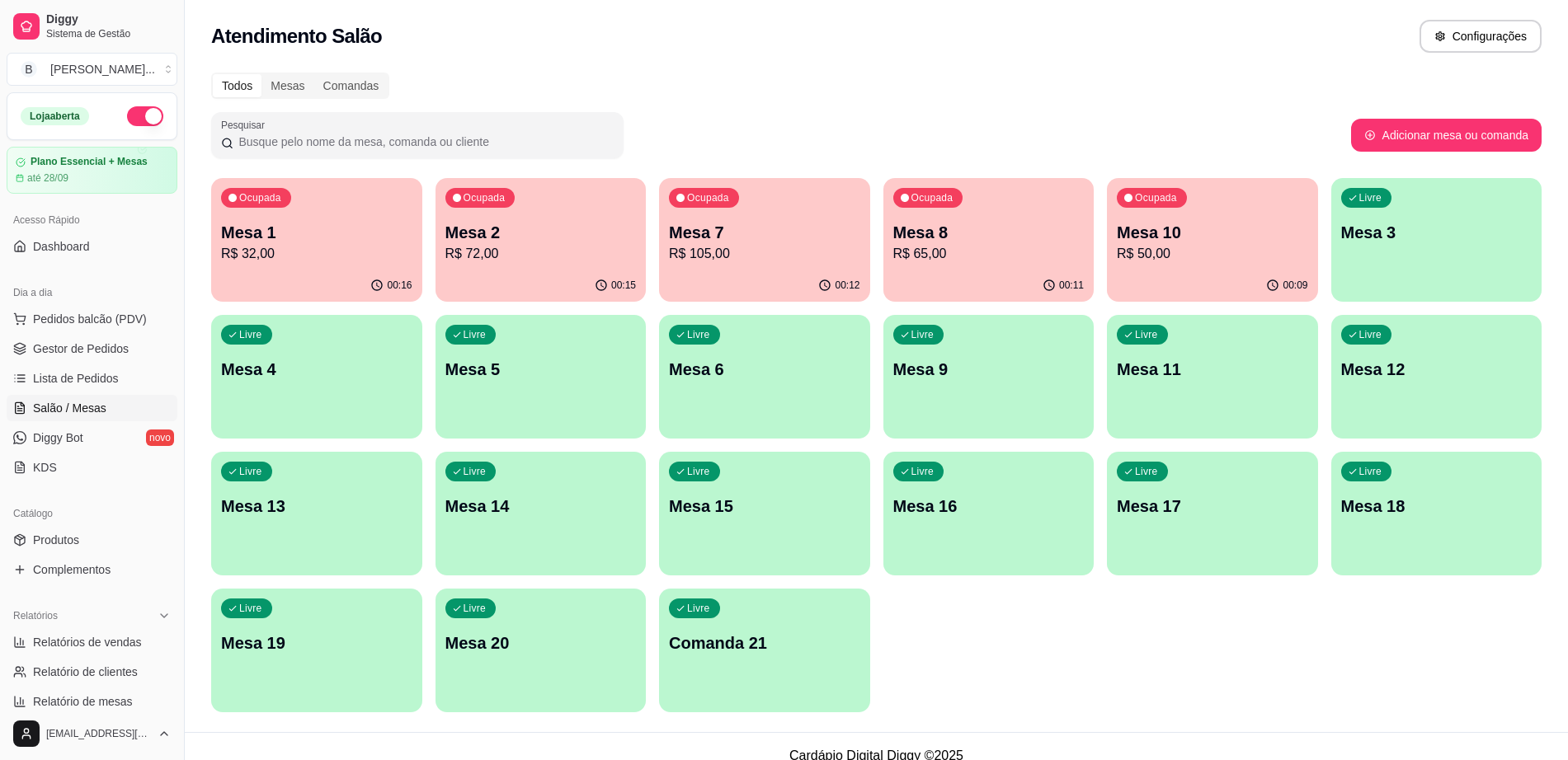
click at [898, 253] on p "R$ 65,00" at bounding box center [989, 253] width 192 height 20
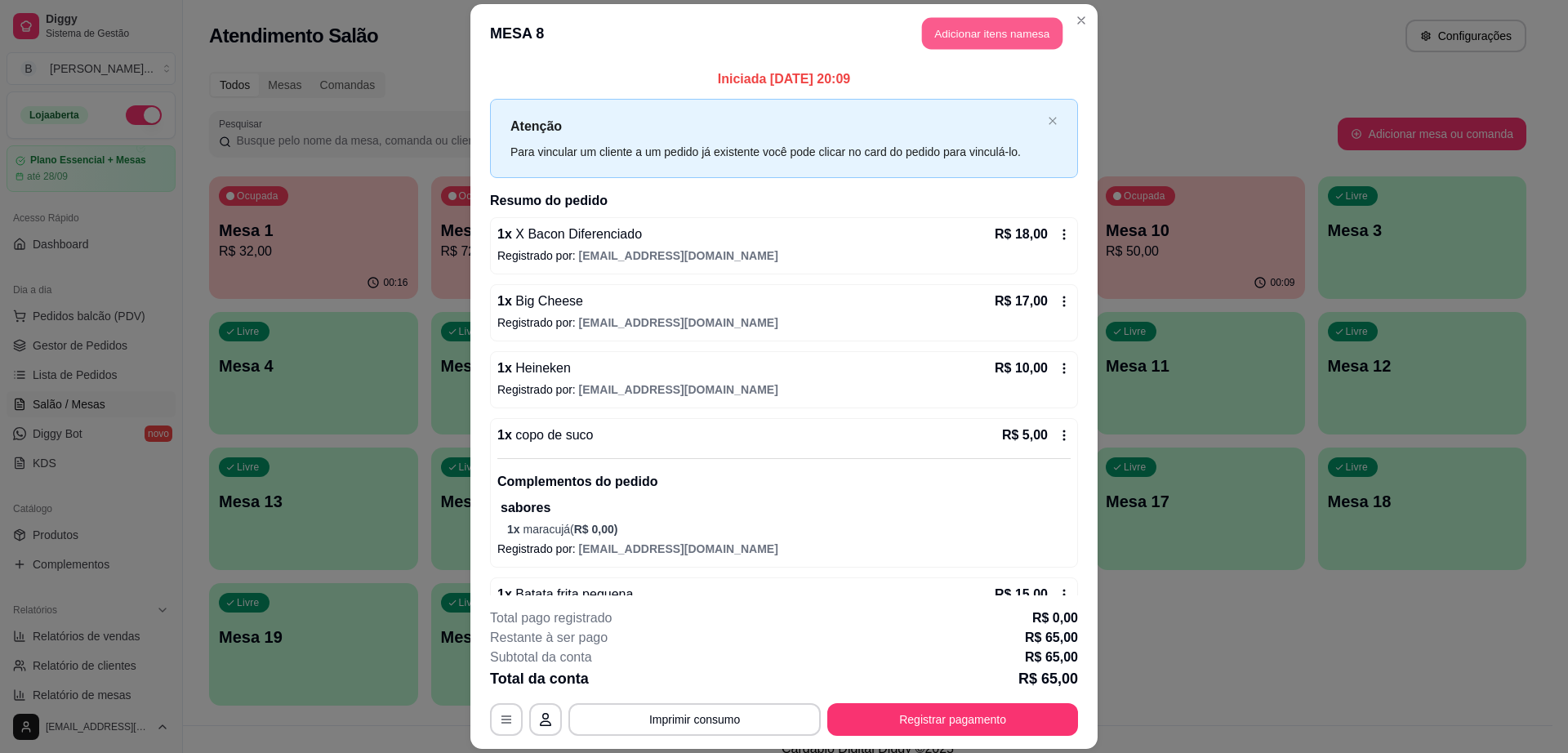
click at [968, 35] on button "Adicionar itens na mesa" at bounding box center [992, 33] width 141 height 32
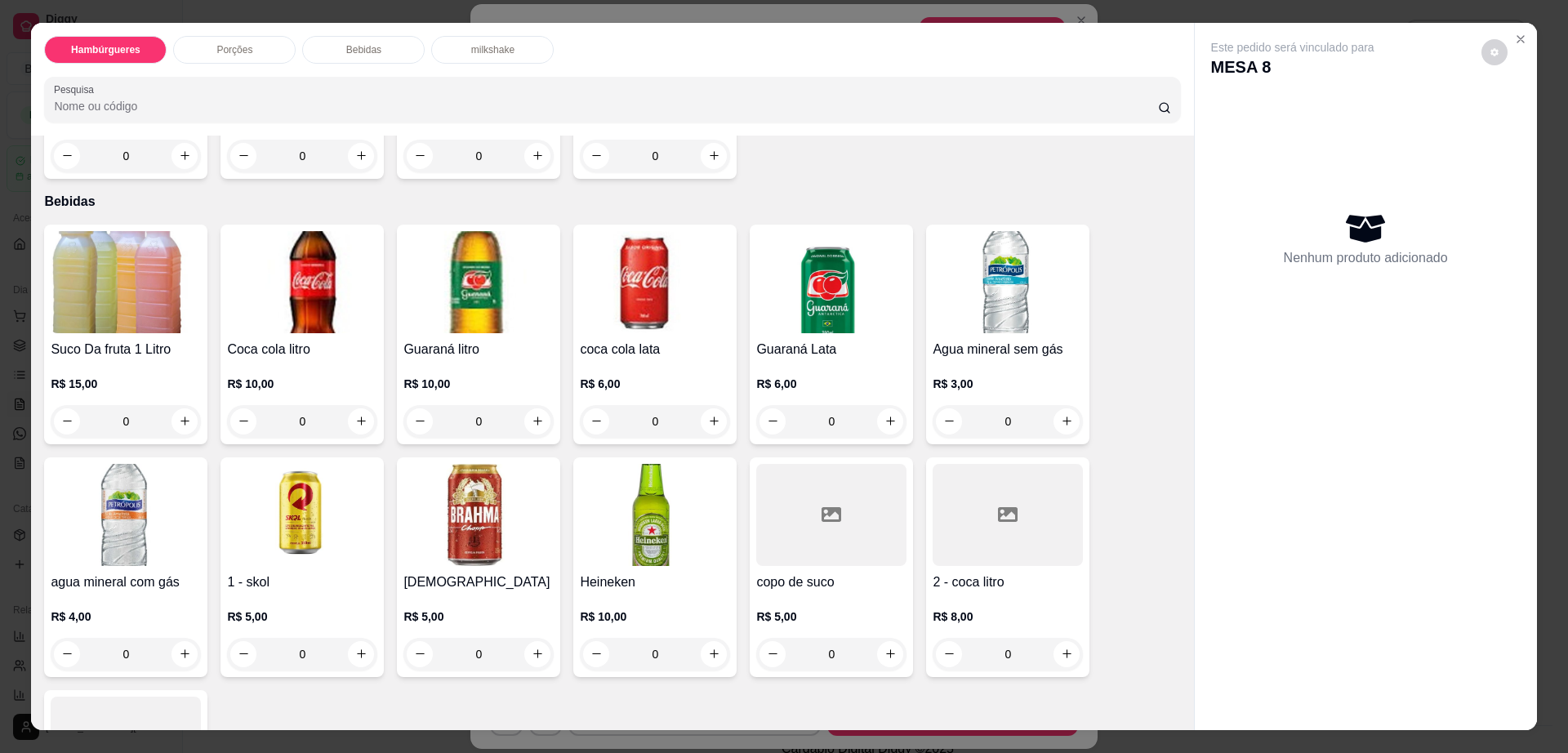
scroll to position [1123, 0]
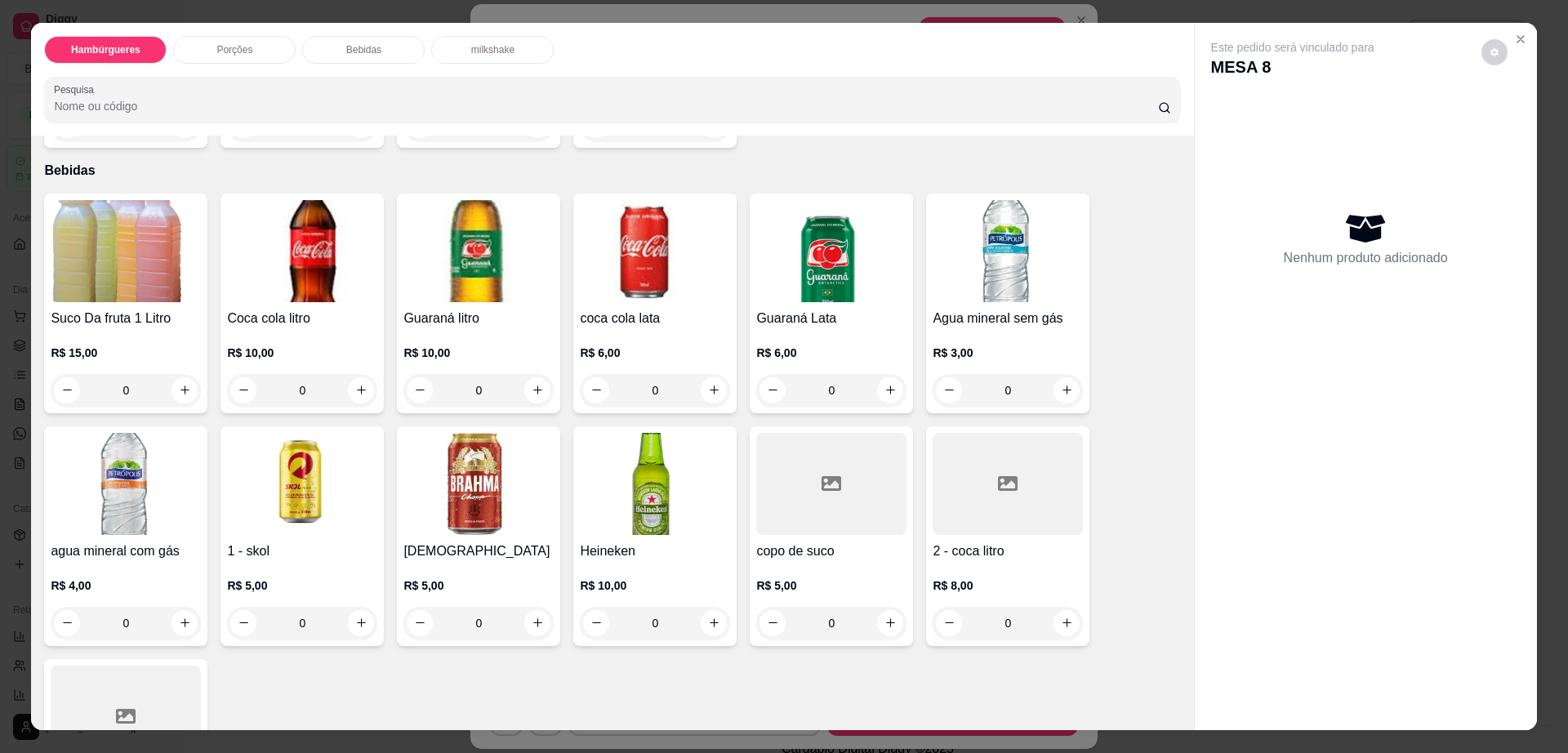
click at [666, 450] on img at bounding box center [655, 484] width 150 height 102
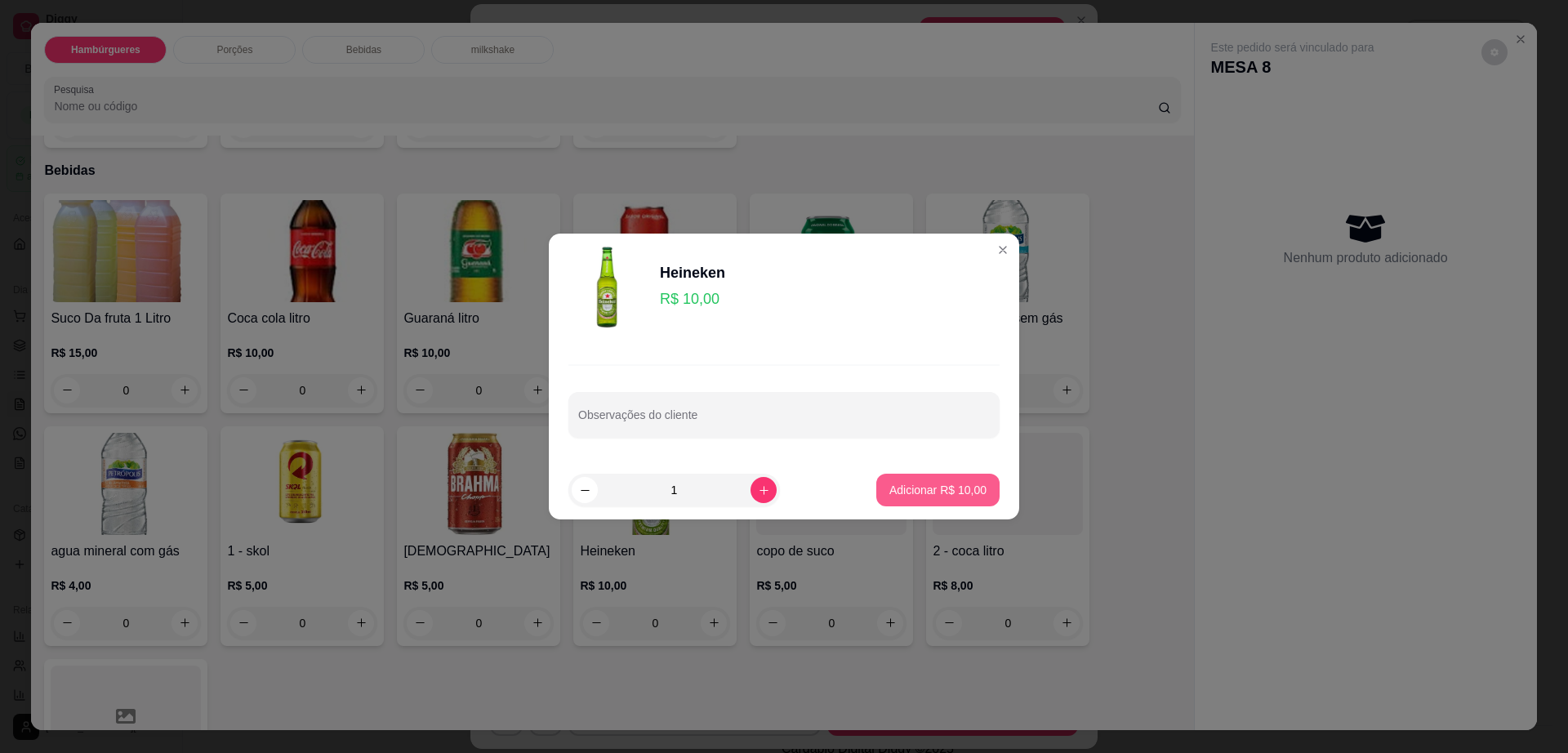
click at [914, 482] on p "Adicionar R$ 10,00" at bounding box center [938, 490] width 97 height 16
type input "1"
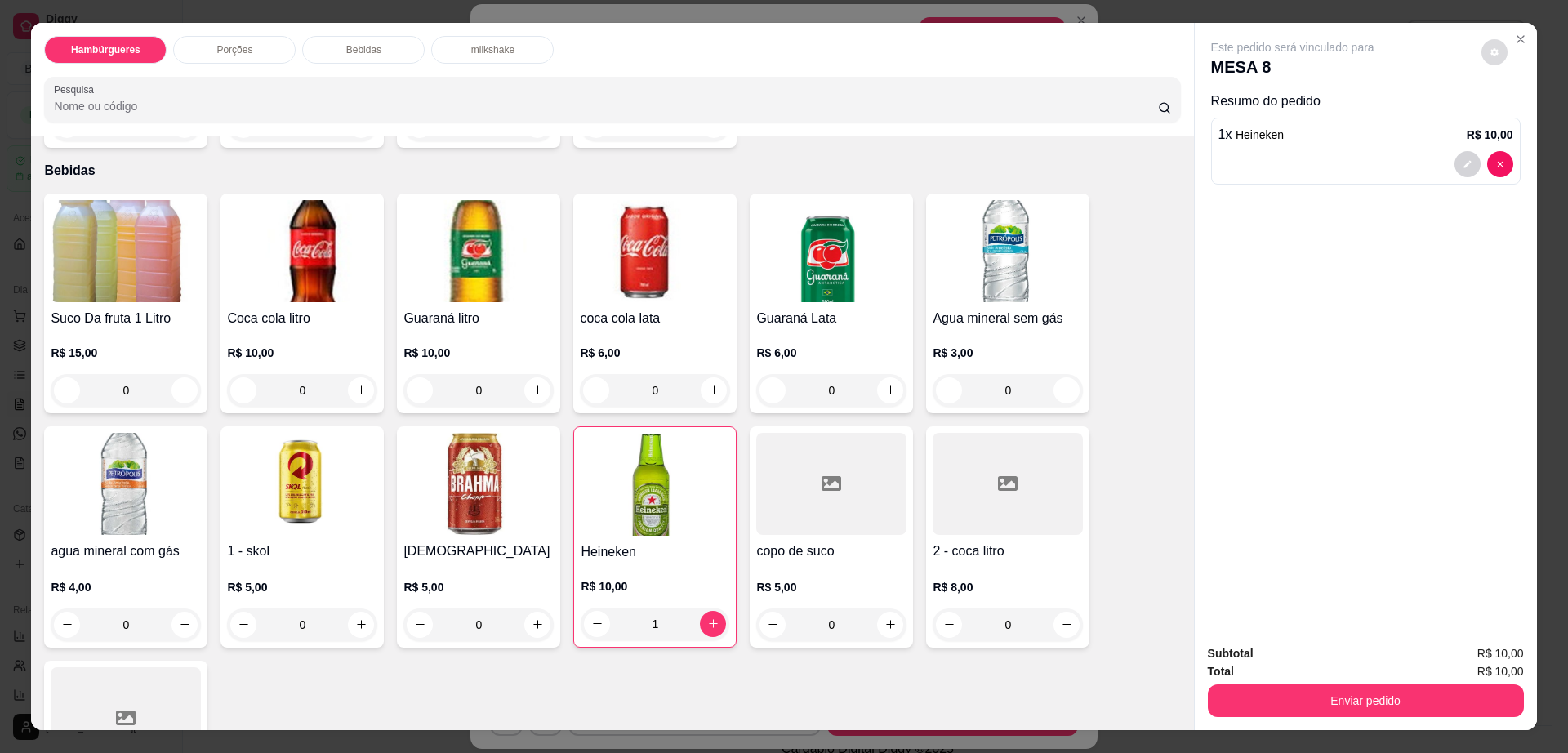
click at [1490, 56] on icon "decrease-product-quantity" at bounding box center [1494, 52] width 9 height 9
click at [1521, 112] on span "Automatic updates" at bounding box center [1524, 117] width 33 height 20
click at [1517, 117] on input "Automatic updates" at bounding box center [1512, 122] width 10 height 10
checkbox input "false"
click at [1242, 697] on button "Enviar pedido" at bounding box center [1365, 700] width 316 height 33
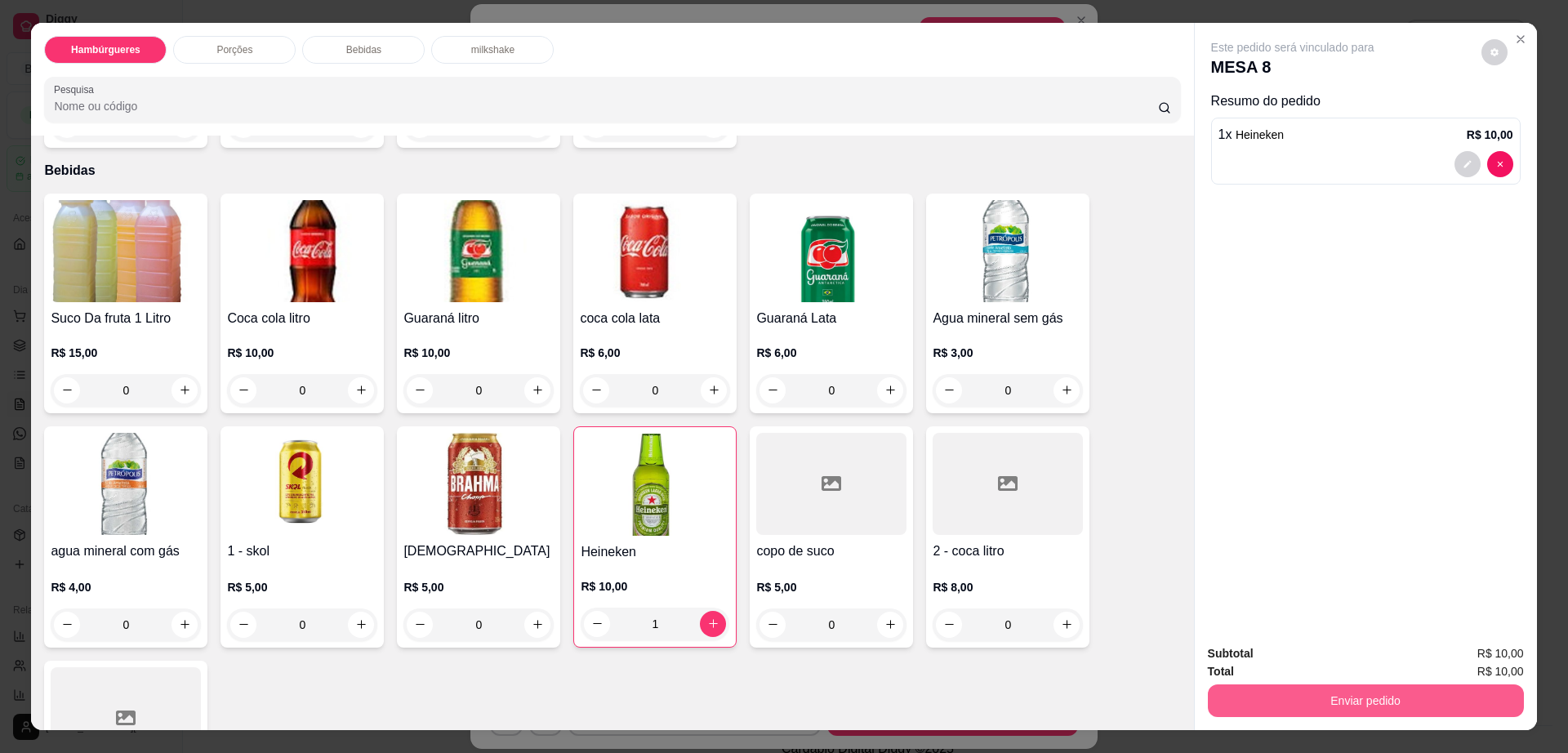
click at [1243, 697] on button "Enviar pedido" at bounding box center [1365, 700] width 316 height 33
click at [1245, 658] on button "Não registrar e enviar pedido" at bounding box center [1309, 660] width 165 height 30
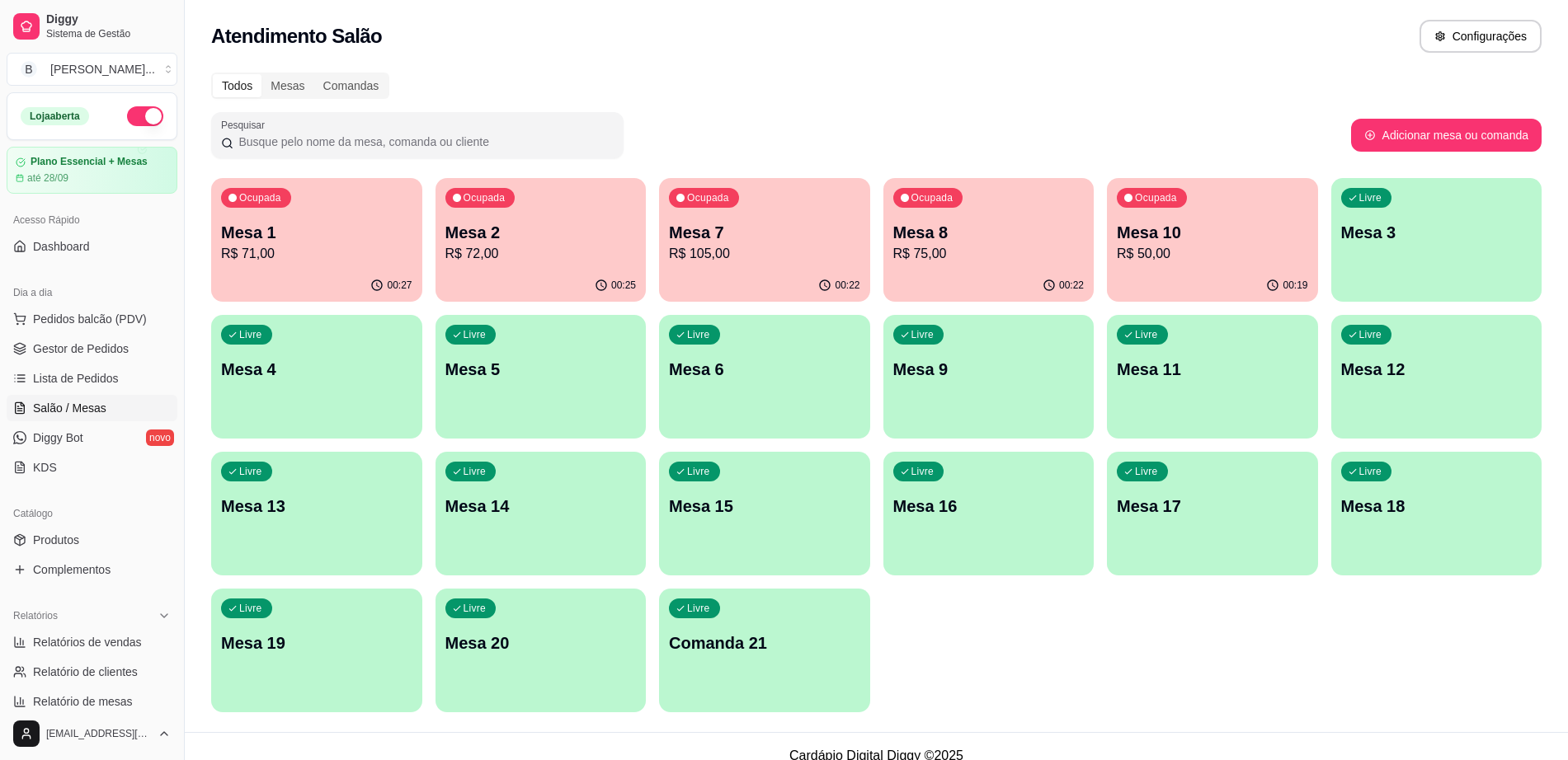
click at [1195, 408] on div "Livre Mesa 11" at bounding box center [1213, 367] width 211 height 104
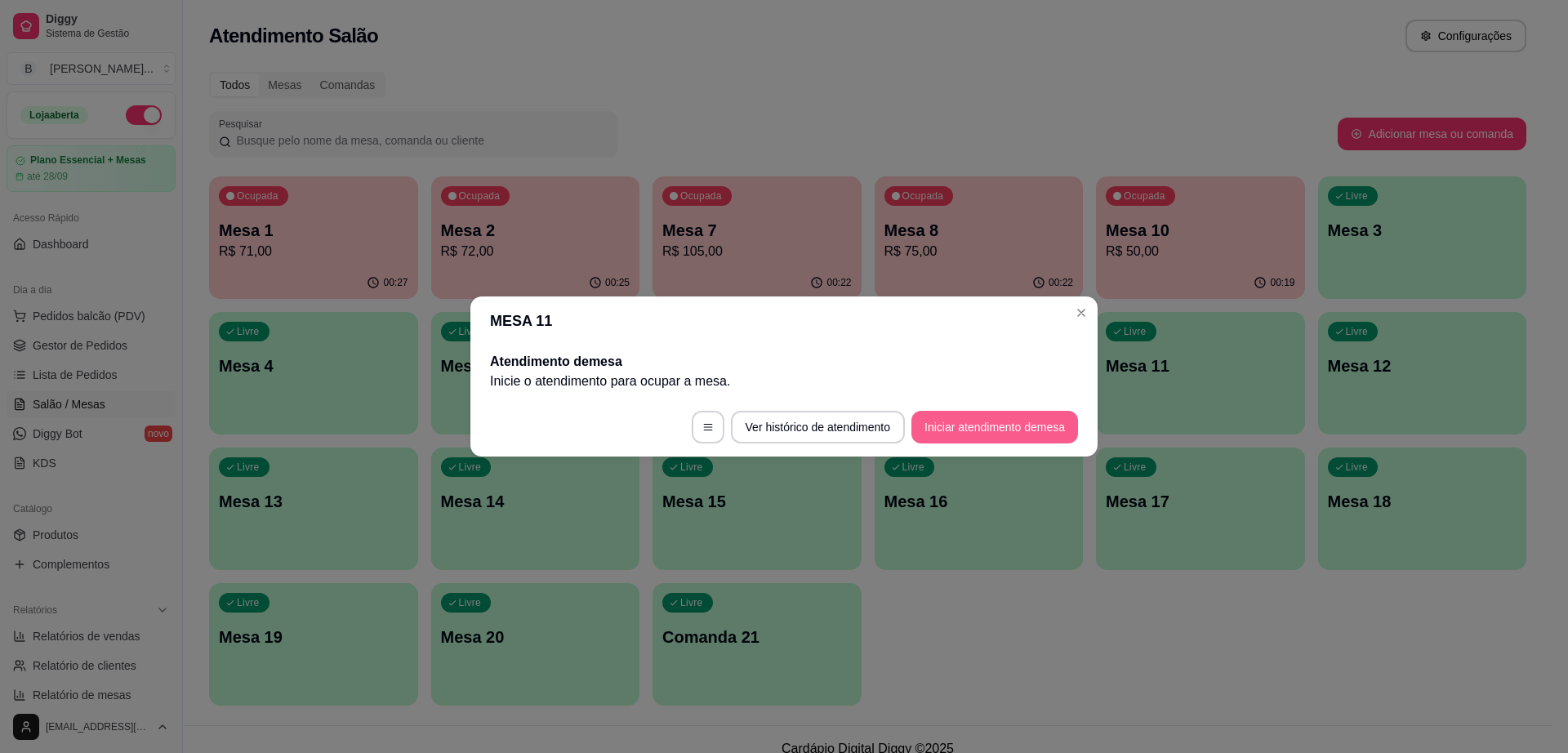
click at [950, 417] on button "Iniciar atendimento de mesa" at bounding box center [994, 427] width 166 height 33
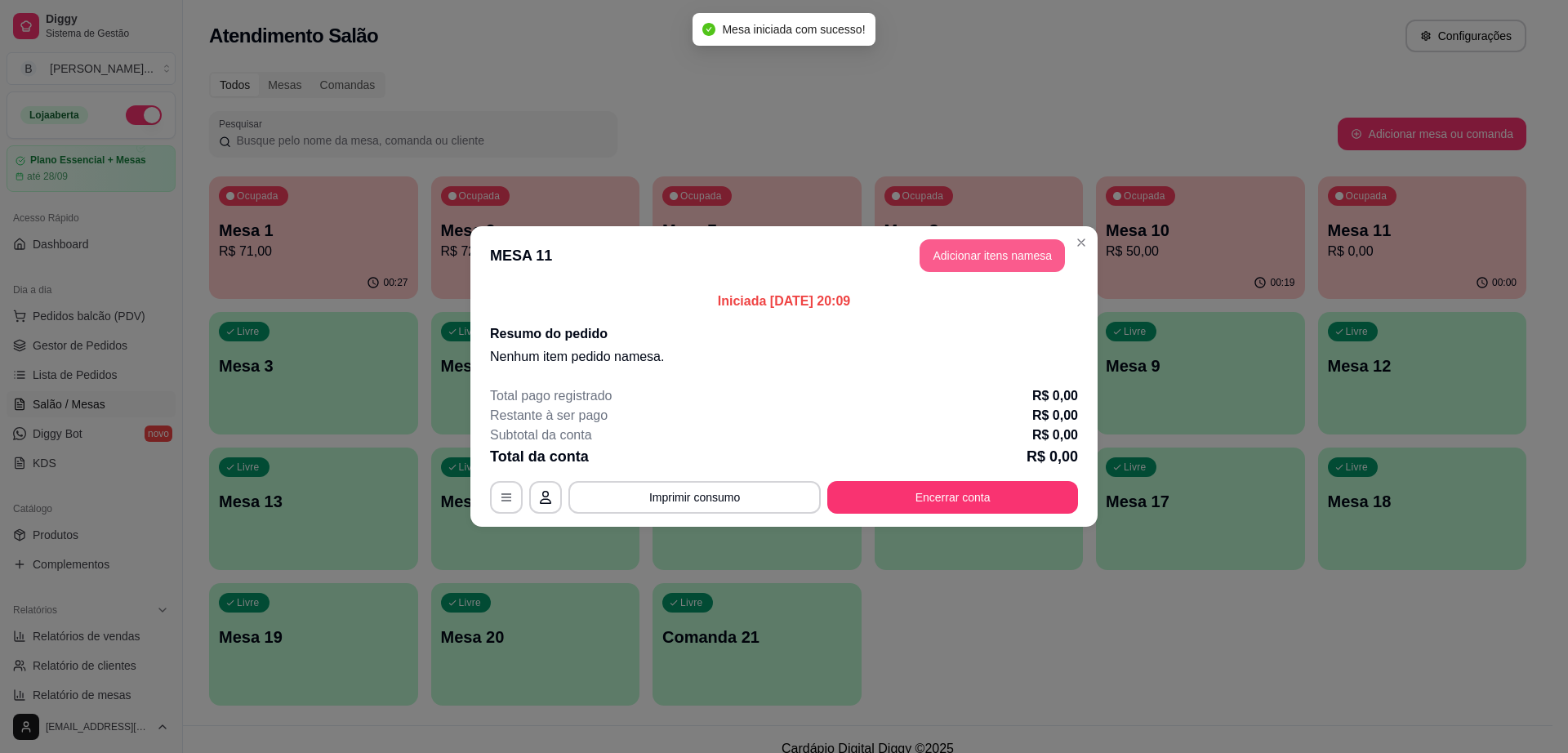
click at [1024, 255] on button "Adicionar itens na mesa" at bounding box center [992, 255] width 146 height 33
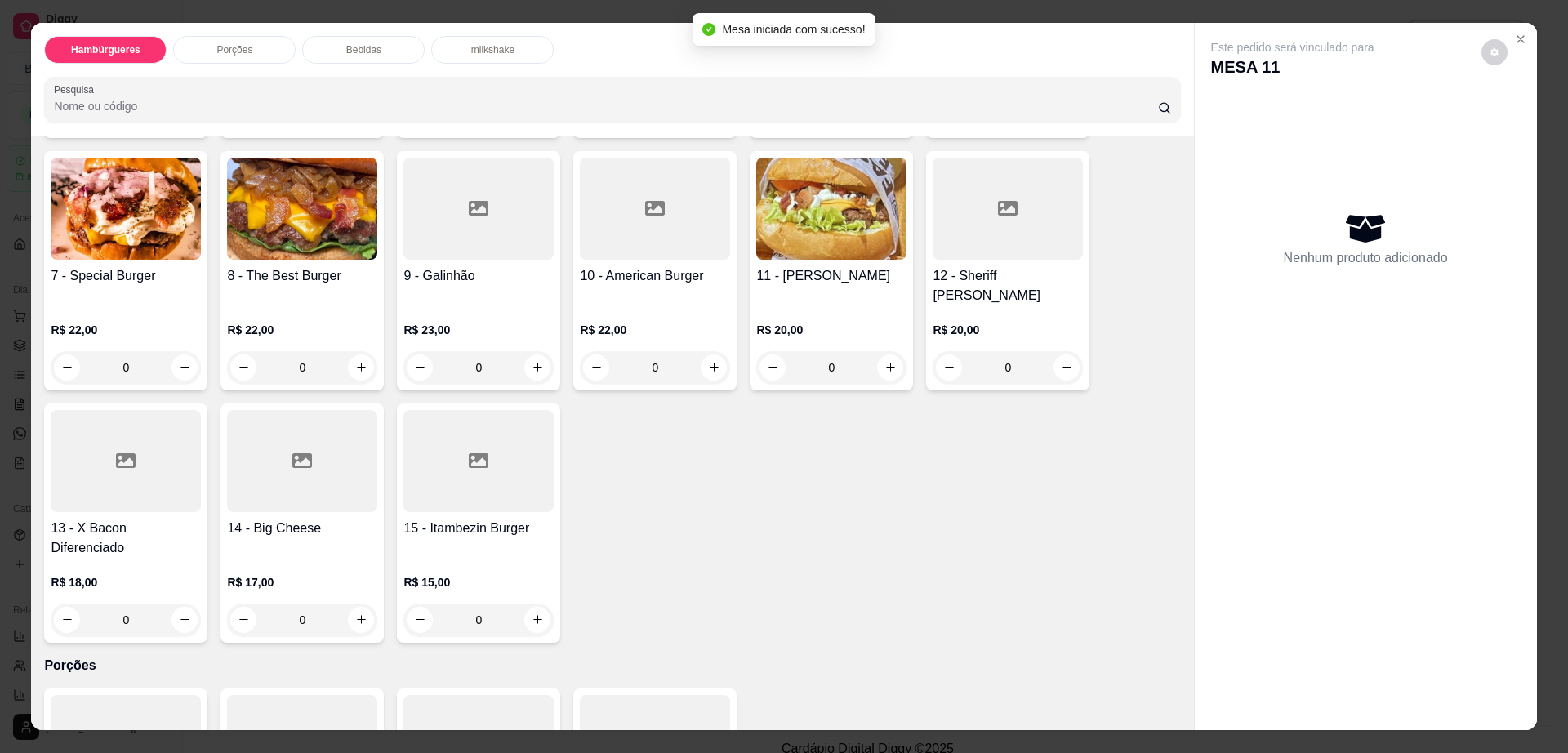
scroll to position [306, 0]
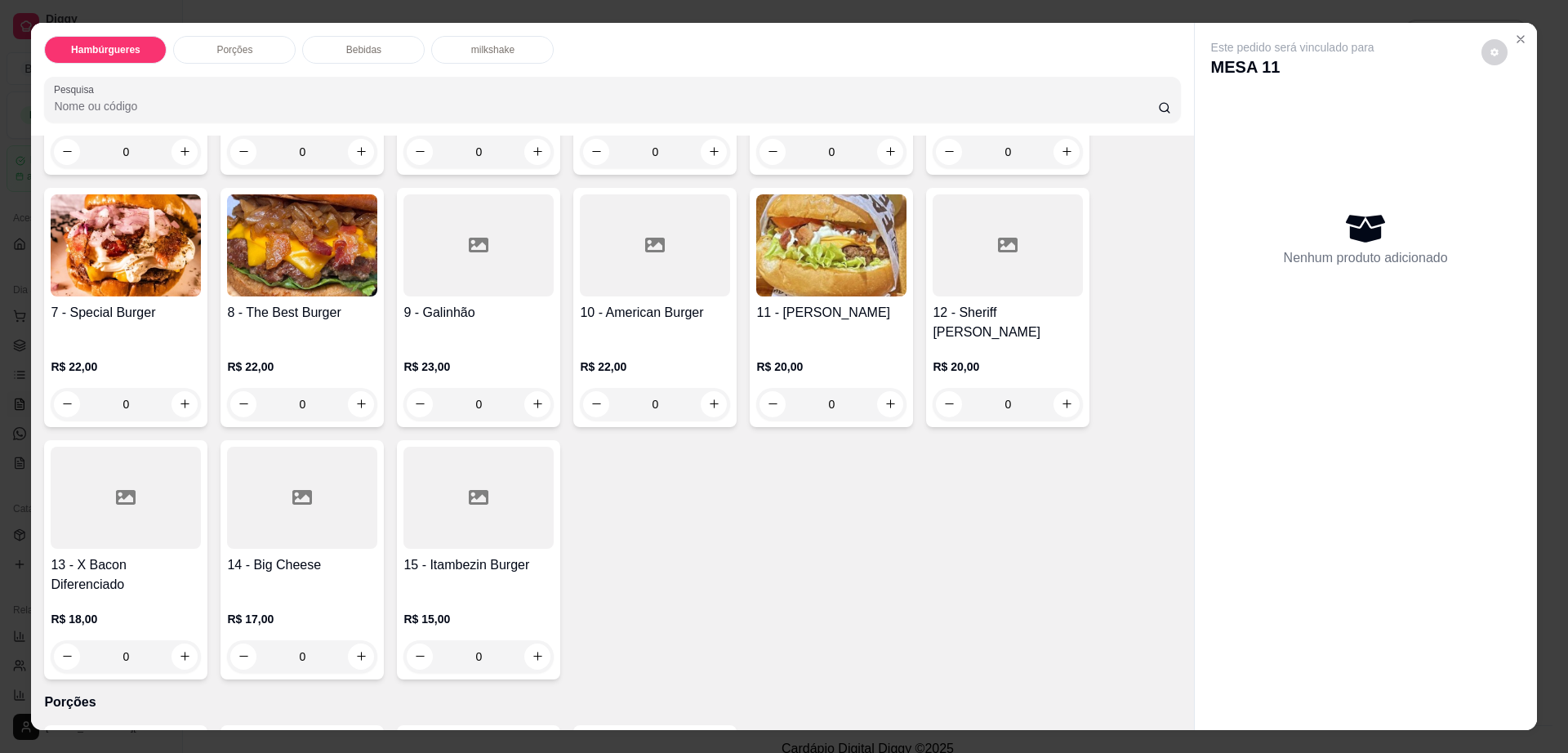
click at [803, 303] on h4 "11 - [PERSON_NAME]" at bounding box center [831, 312] width 150 height 20
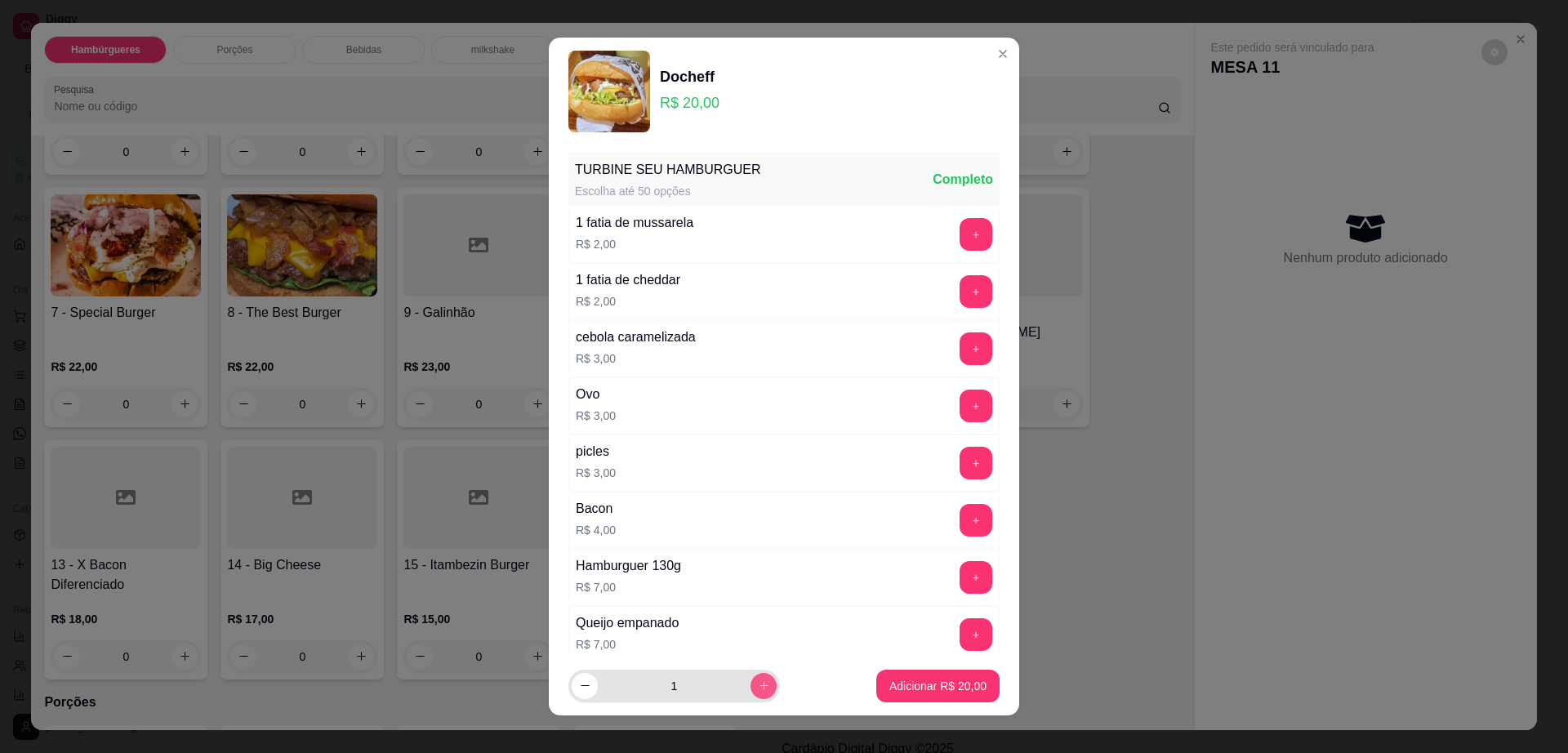
click at [752, 686] on button "increase-product-quantity" at bounding box center [763, 686] width 26 height 26
type input "2"
click at [913, 678] on p "Adicionar R$ 40,00" at bounding box center [938, 686] width 97 height 16
type input "2"
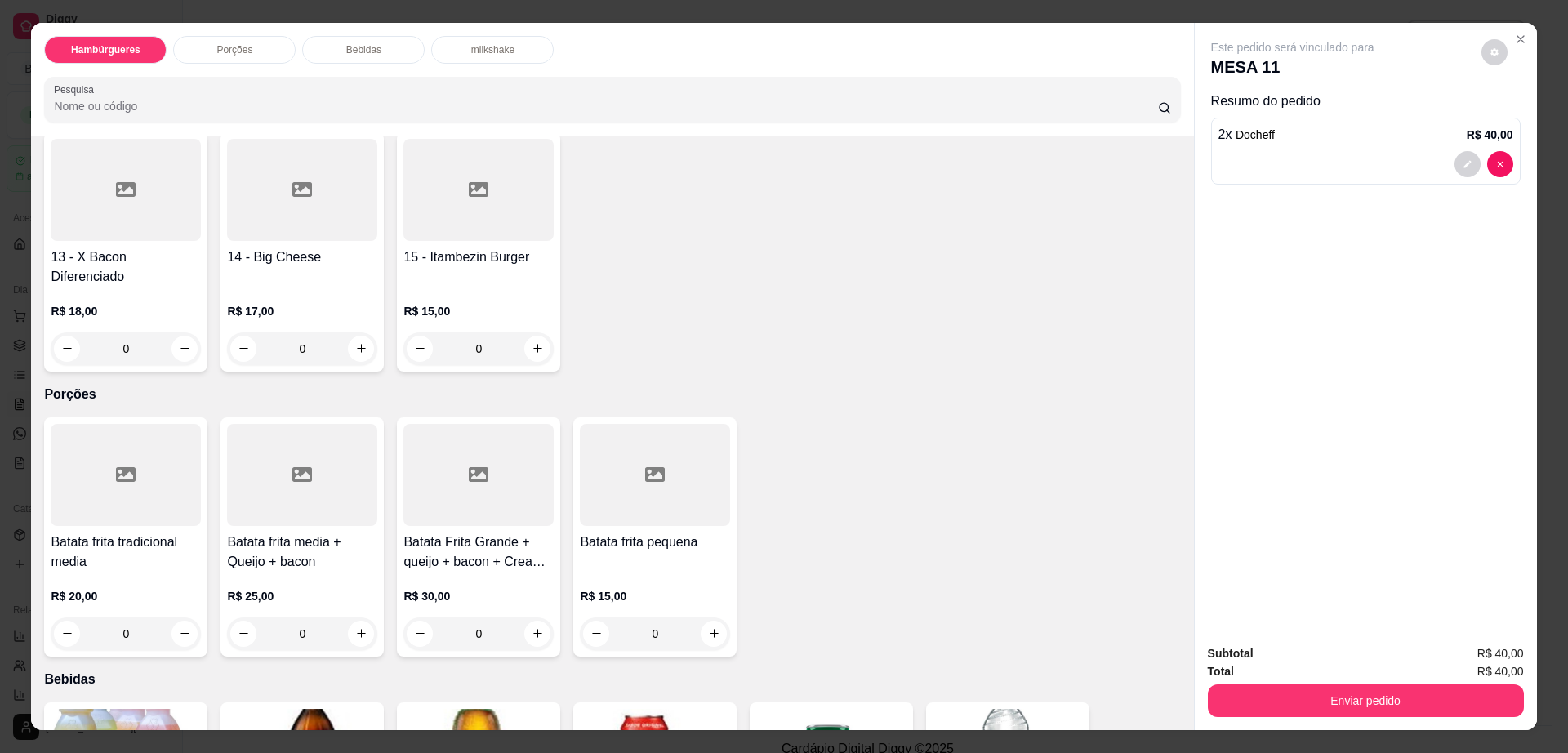
scroll to position [714, 0]
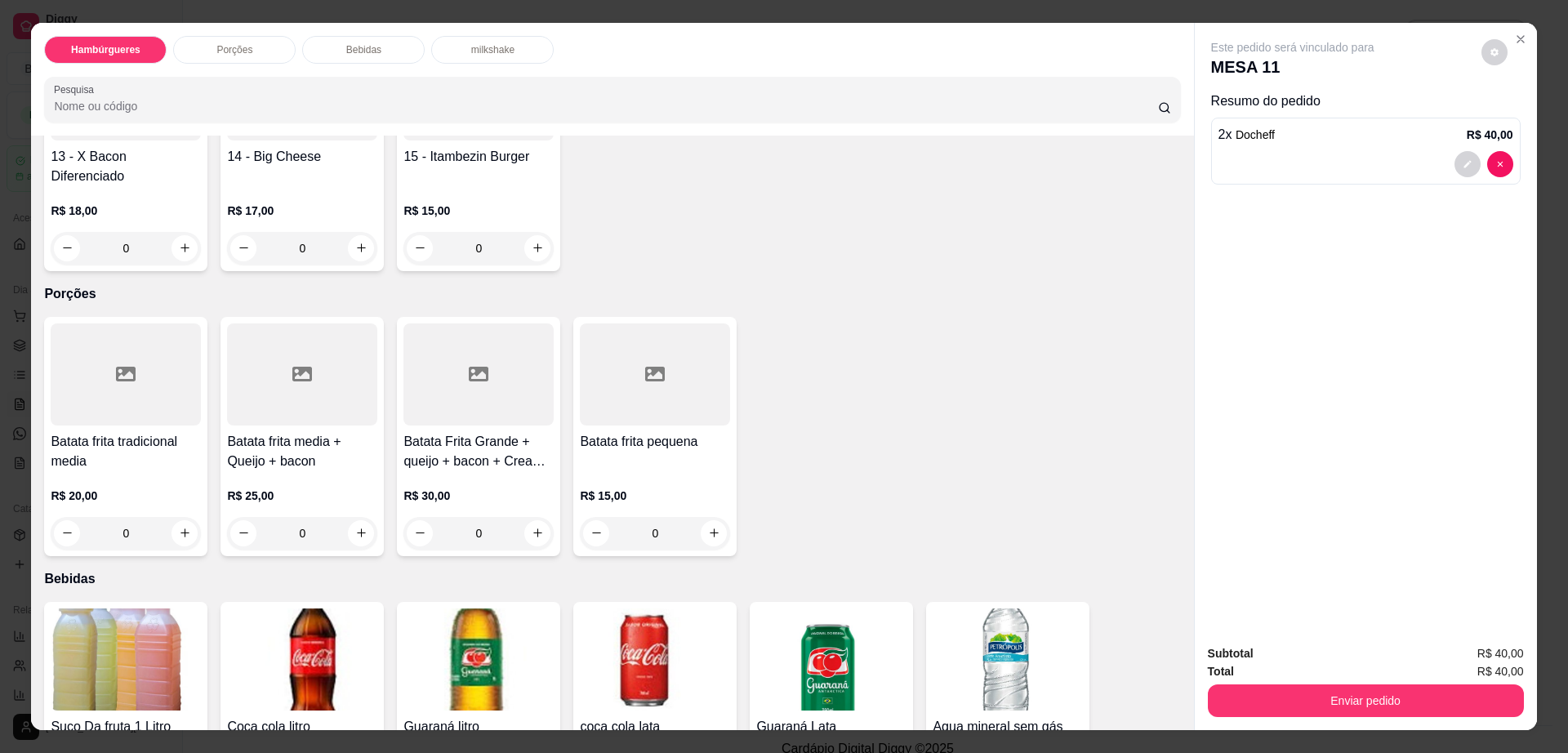
click at [149, 343] on div at bounding box center [126, 374] width 150 height 102
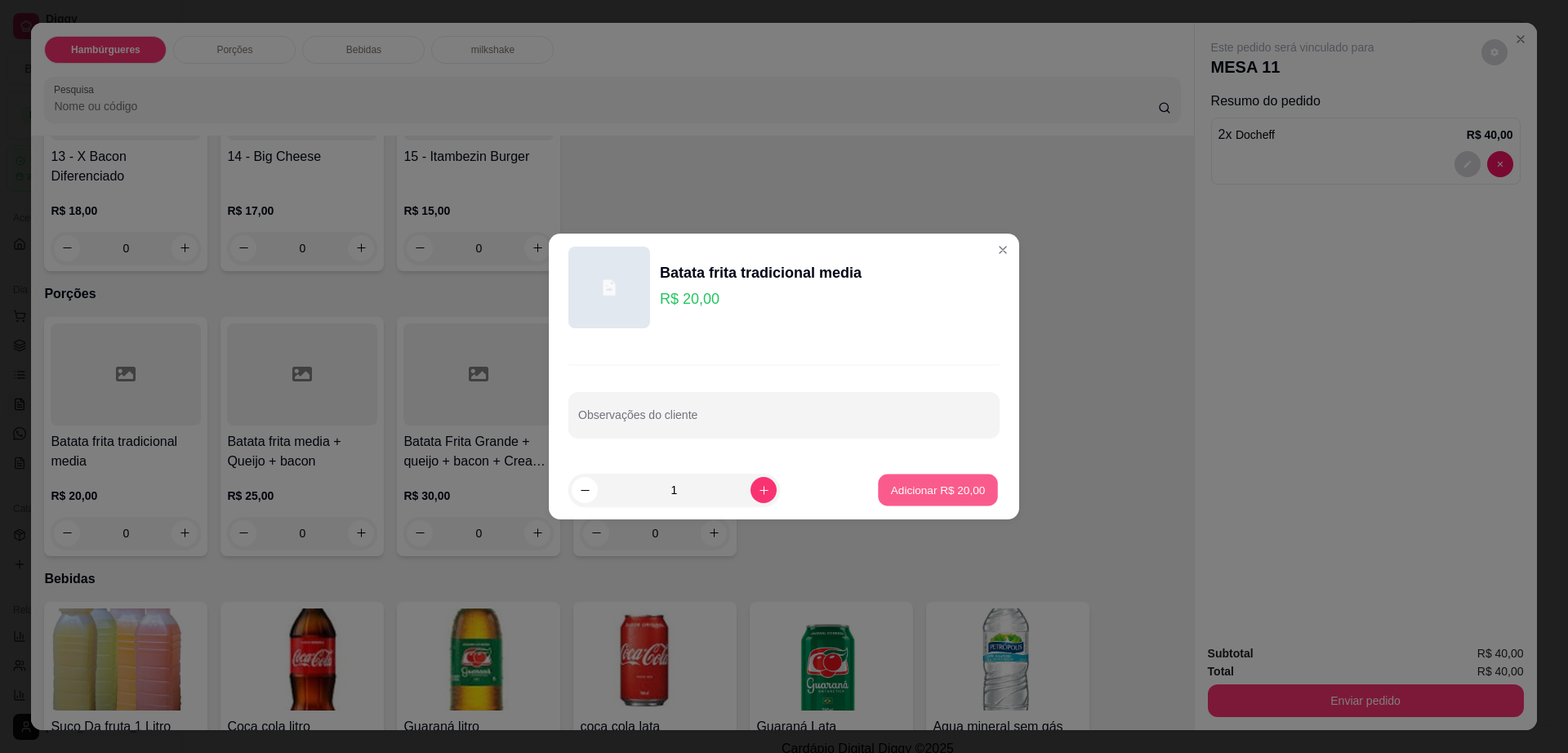
click at [957, 498] on button "Adicionar R$ 20,00" at bounding box center [938, 490] width 120 height 32
type input "1"
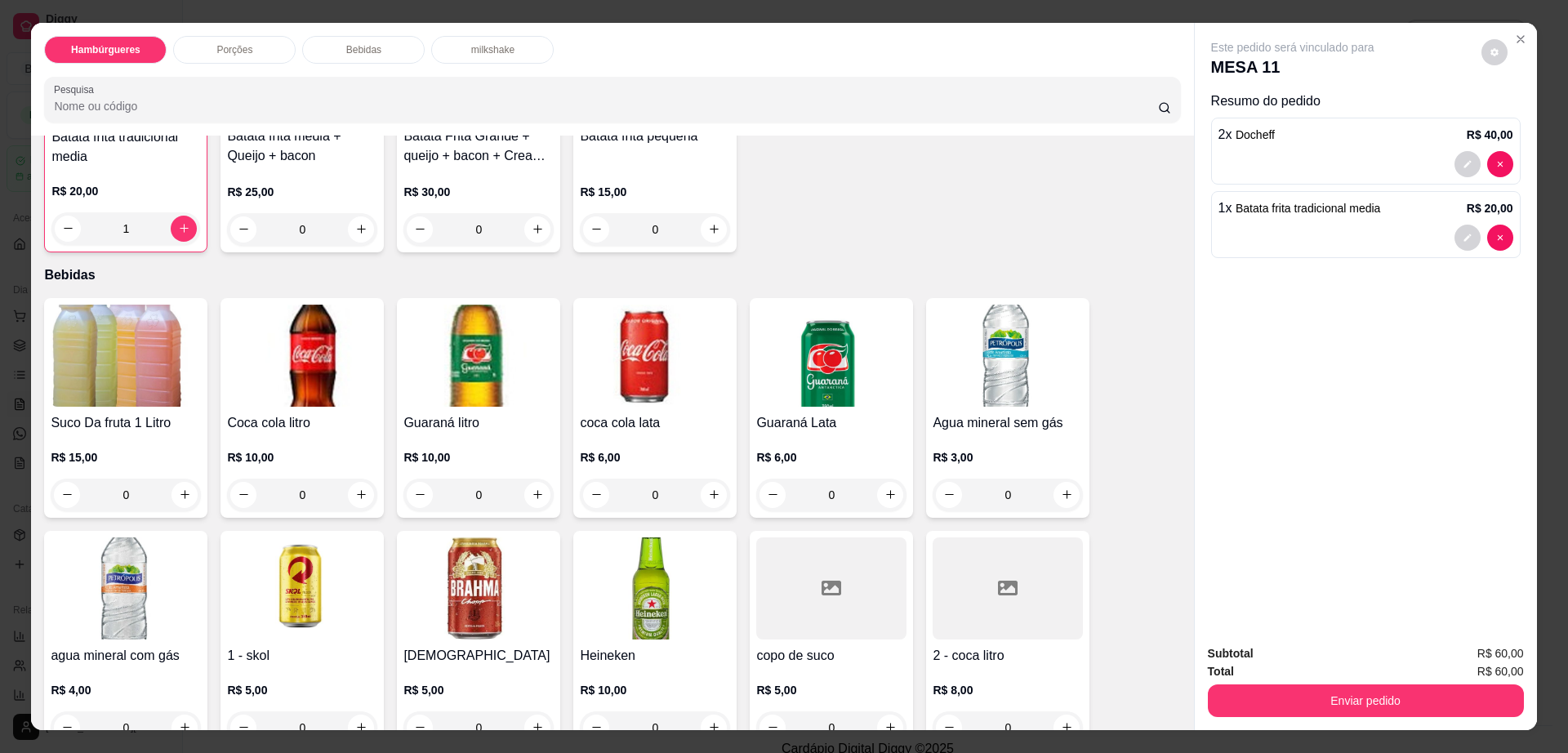
scroll to position [1021, 0]
click at [311, 312] on img at bounding box center [302, 355] width 150 height 102
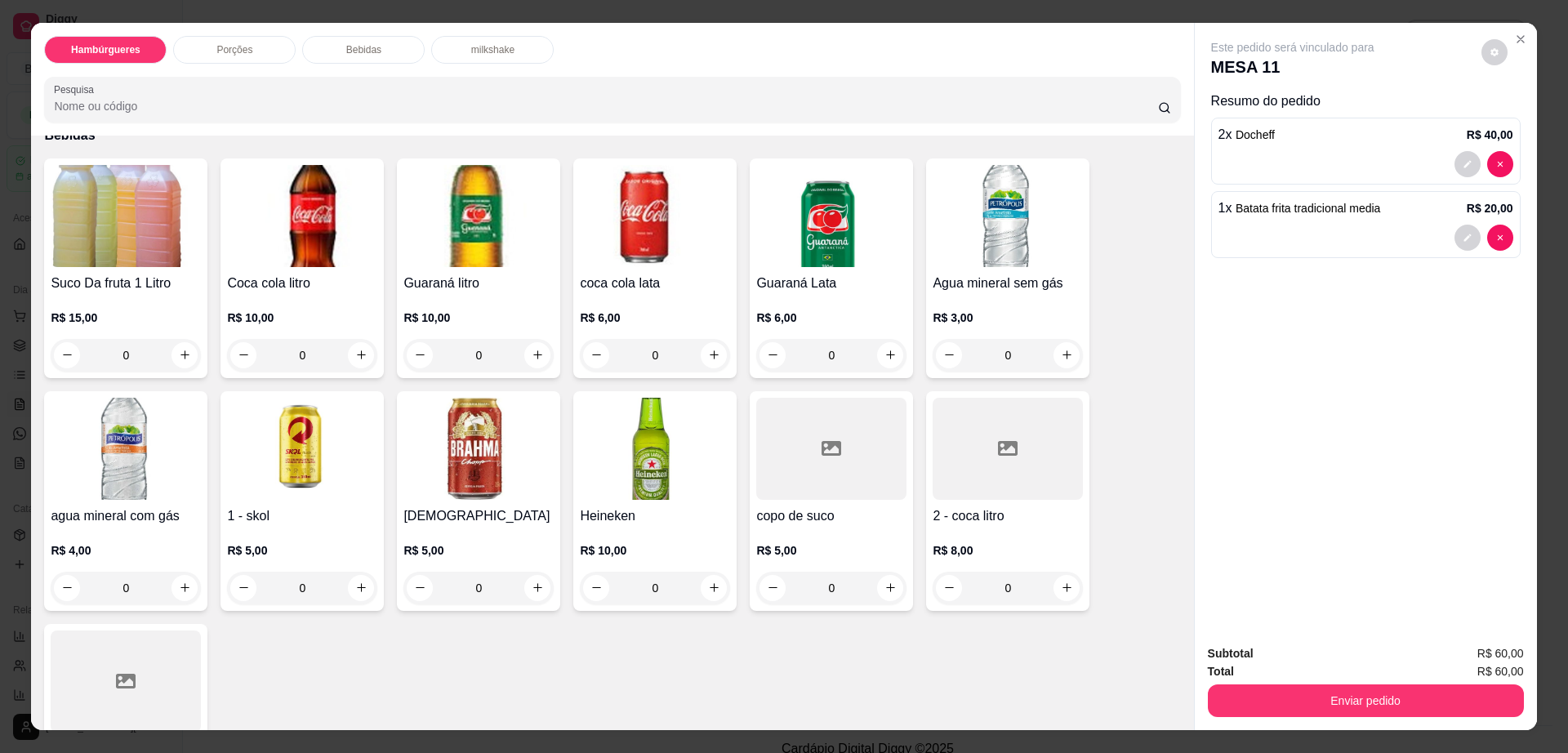
scroll to position [1327, 0]
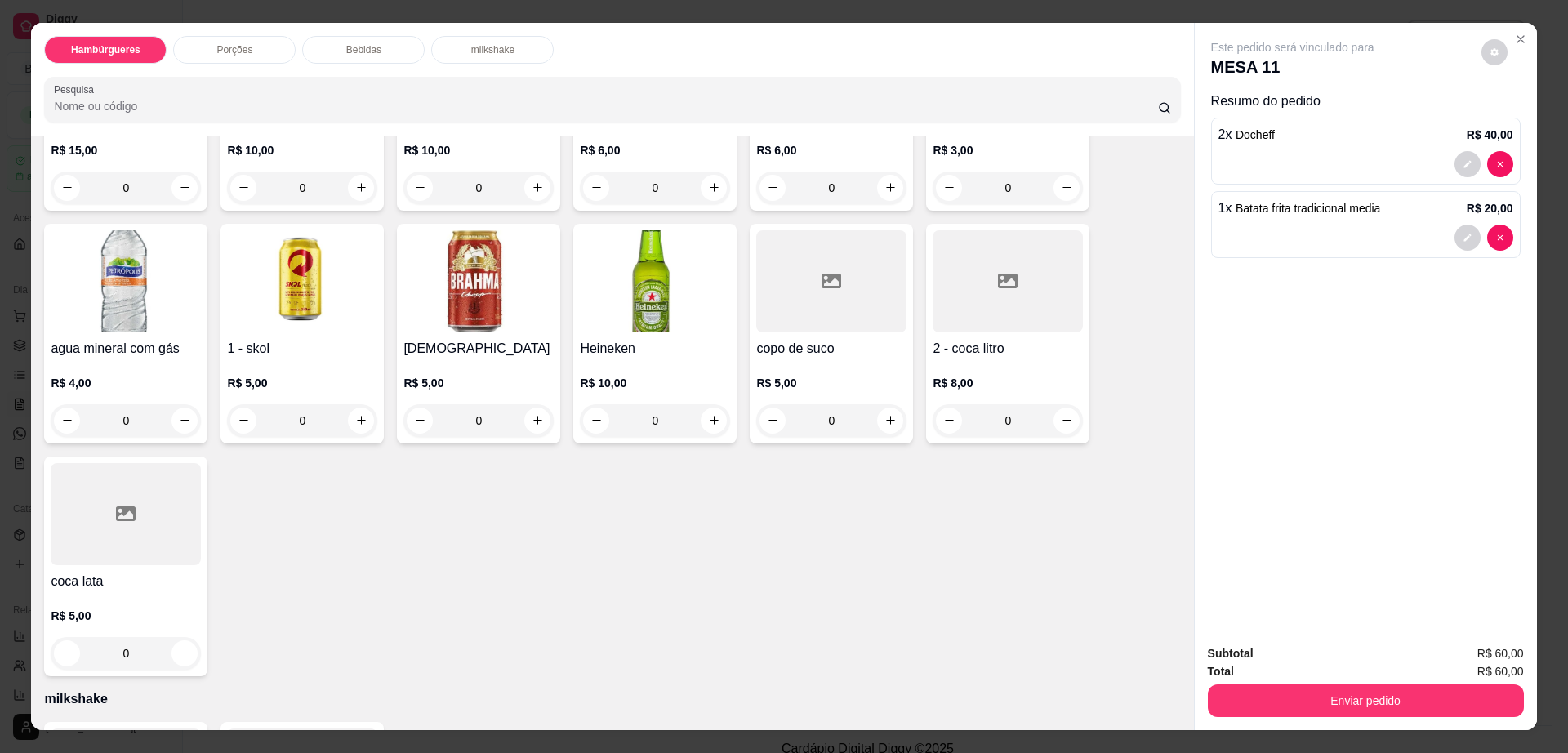
click at [1014, 274] on div at bounding box center [1007, 281] width 150 height 102
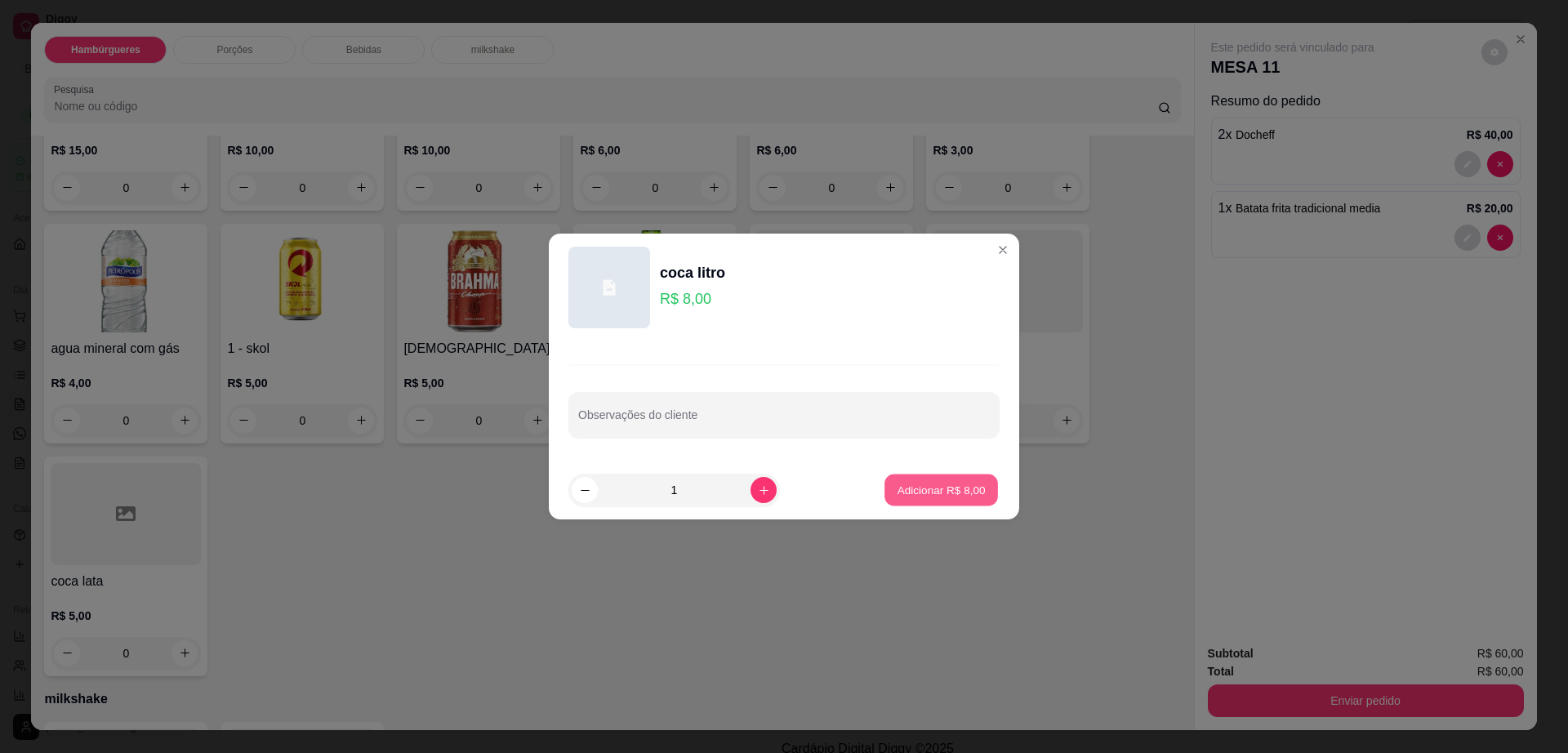
click at [948, 493] on p "Adicionar R$ 8,00" at bounding box center [941, 490] width 88 height 16
type input "1"
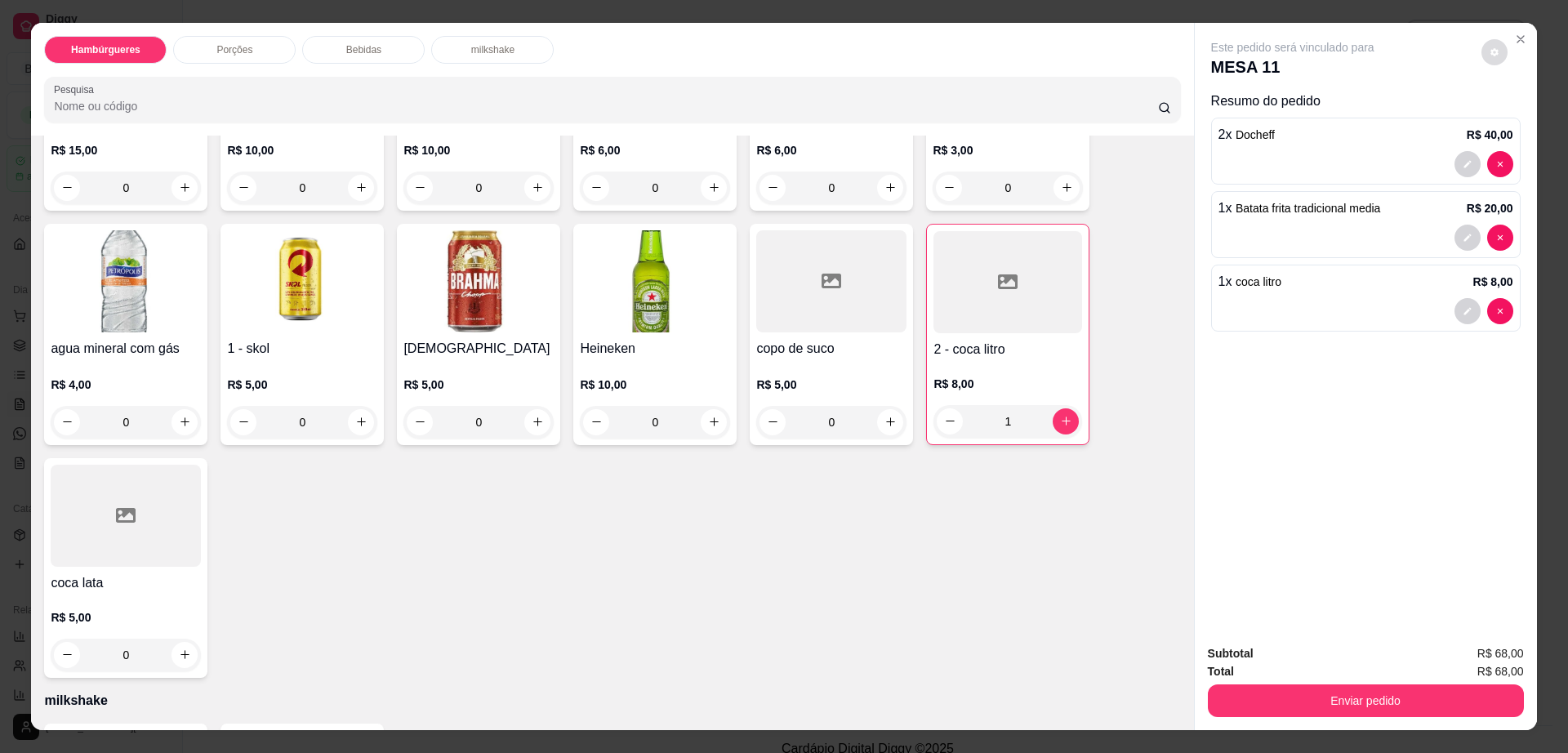
click at [1484, 44] on button "decrease-product-quantity" at bounding box center [1495, 52] width 26 height 26
click at [1520, 124] on span "Automatic updates" at bounding box center [1524, 117] width 33 height 20
click at [1517, 124] on input "Automatic updates" at bounding box center [1512, 122] width 10 height 10
checkbox input "true"
click at [1354, 714] on button "Enviar pedido" at bounding box center [1365, 700] width 316 height 33
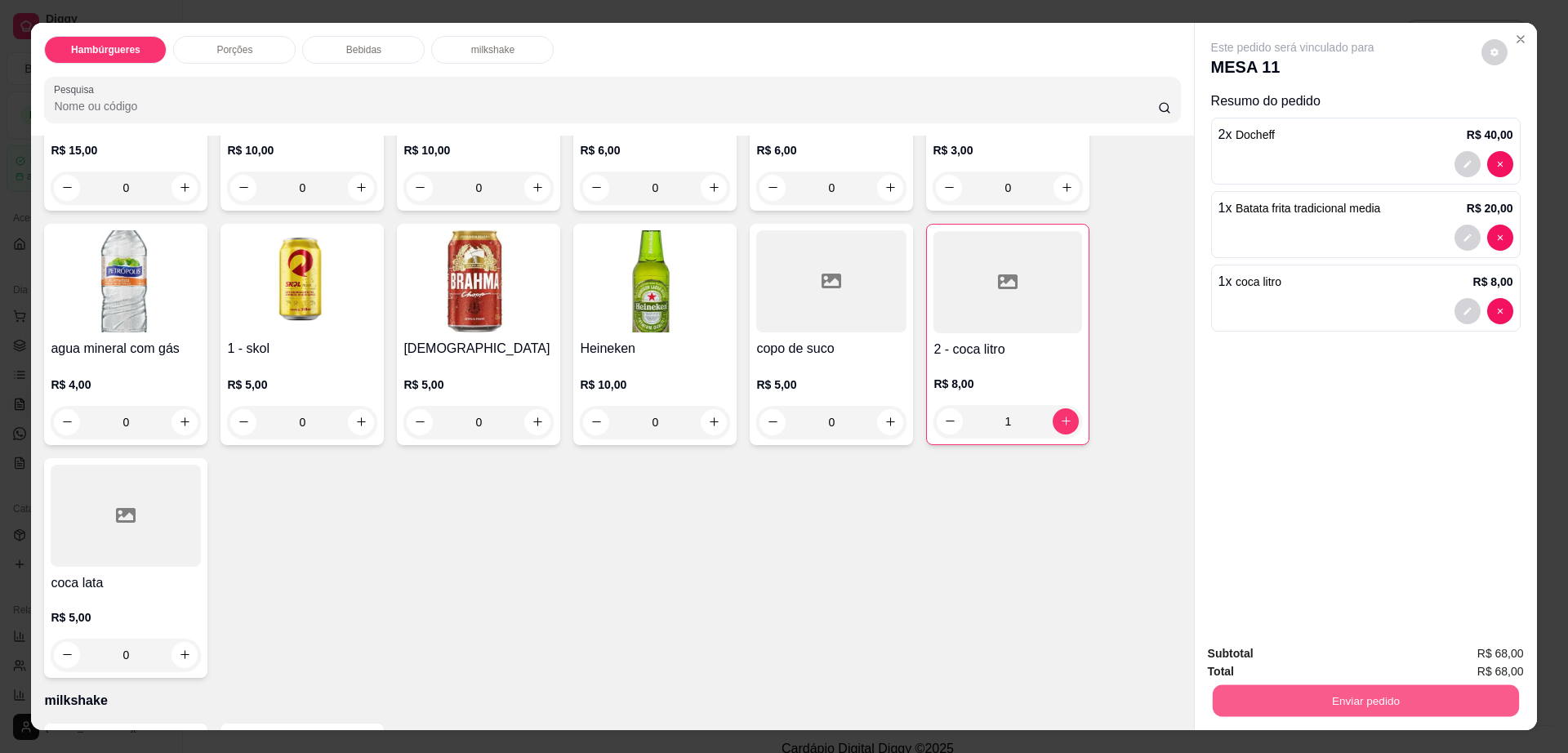
click at [1354, 714] on button "Enviar pedido" at bounding box center [1364, 700] width 306 height 32
click at [1309, 668] on button "Não registrar e enviar pedido" at bounding box center [1309, 661] width 170 height 31
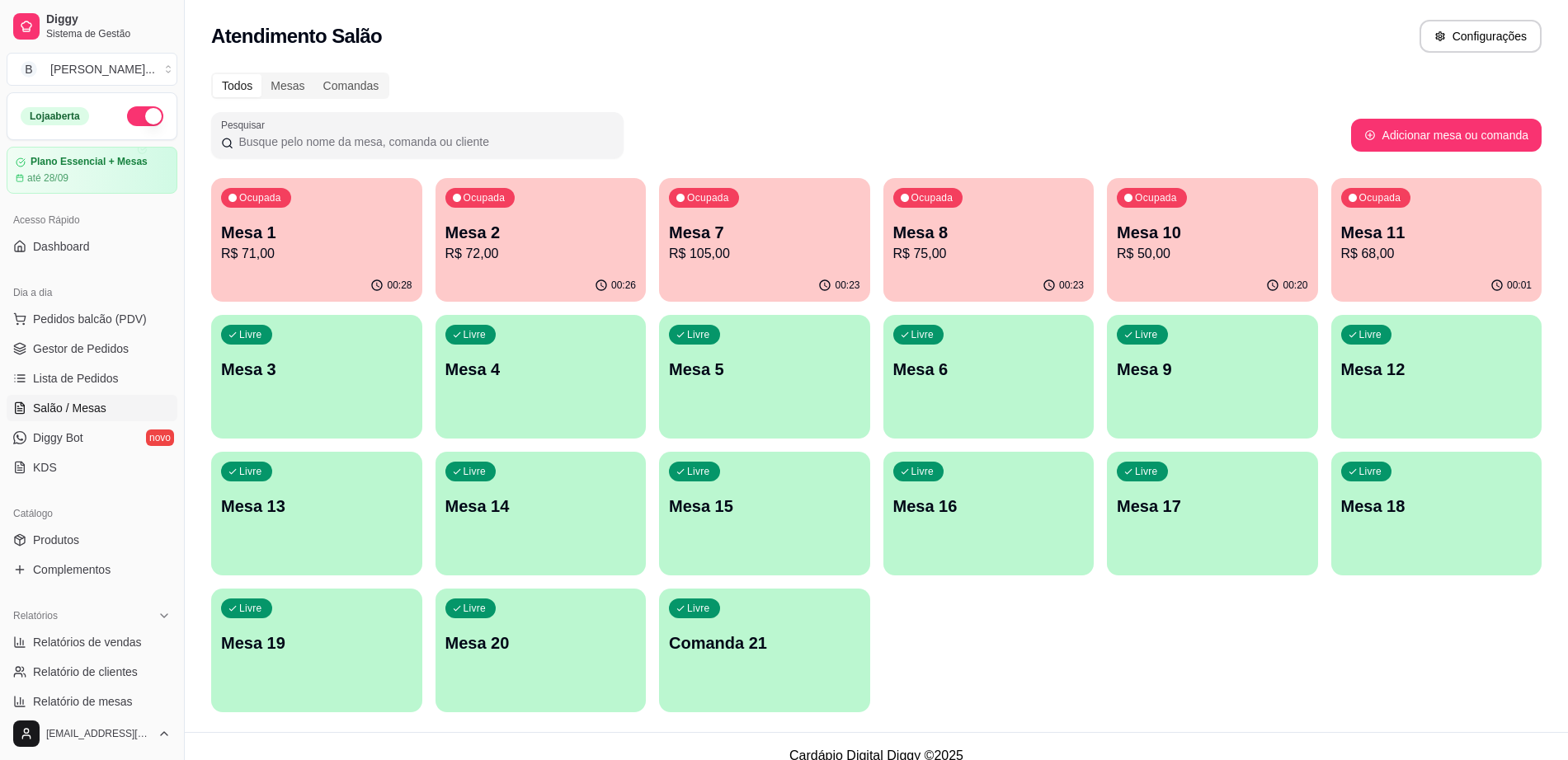
click at [1131, 407] on div "Livre Mesa 9" at bounding box center [1213, 367] width 211 height 104
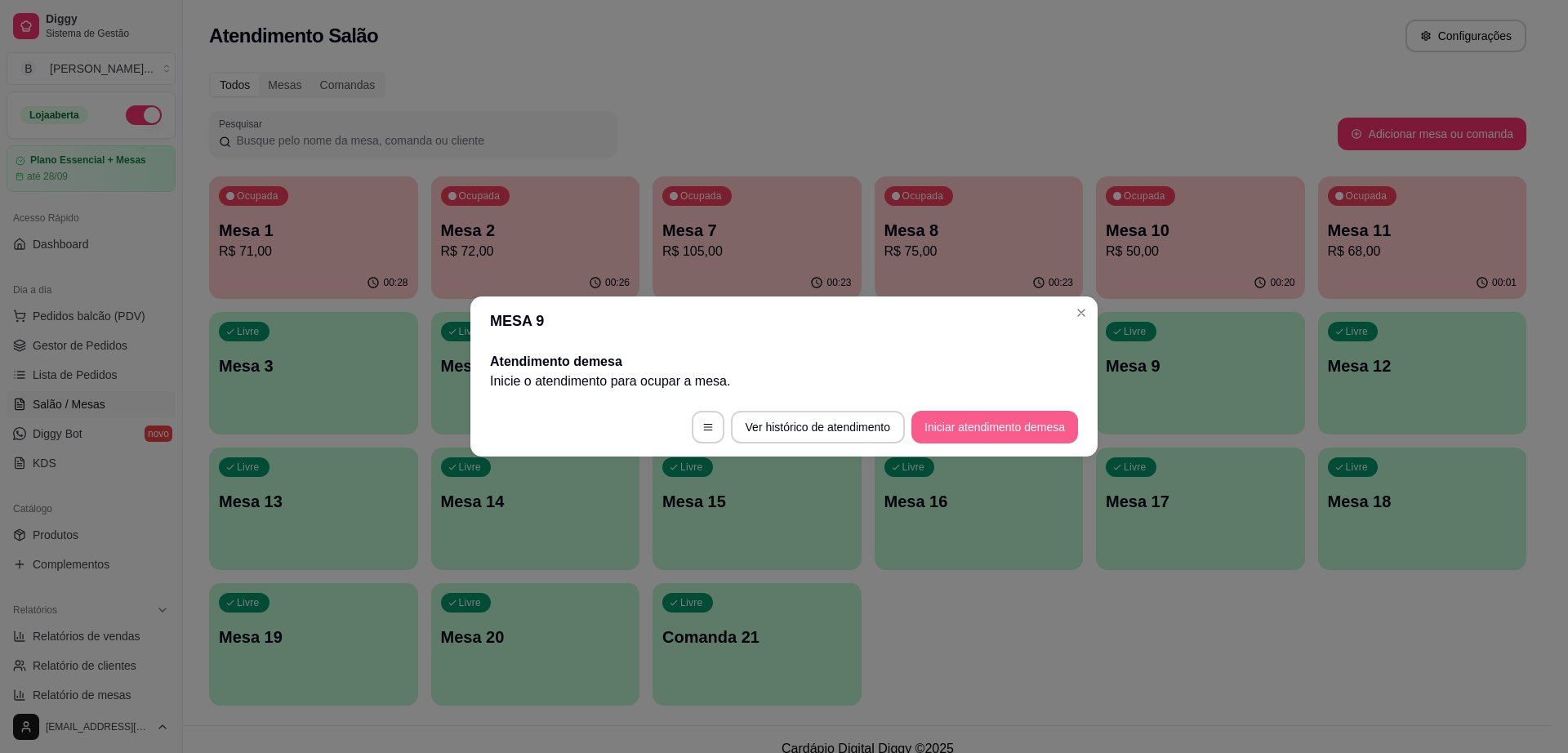
click at [987, 424] on button "Iniciar atendimento de mesa" at bounding box center [994, 427] width 166 height 33
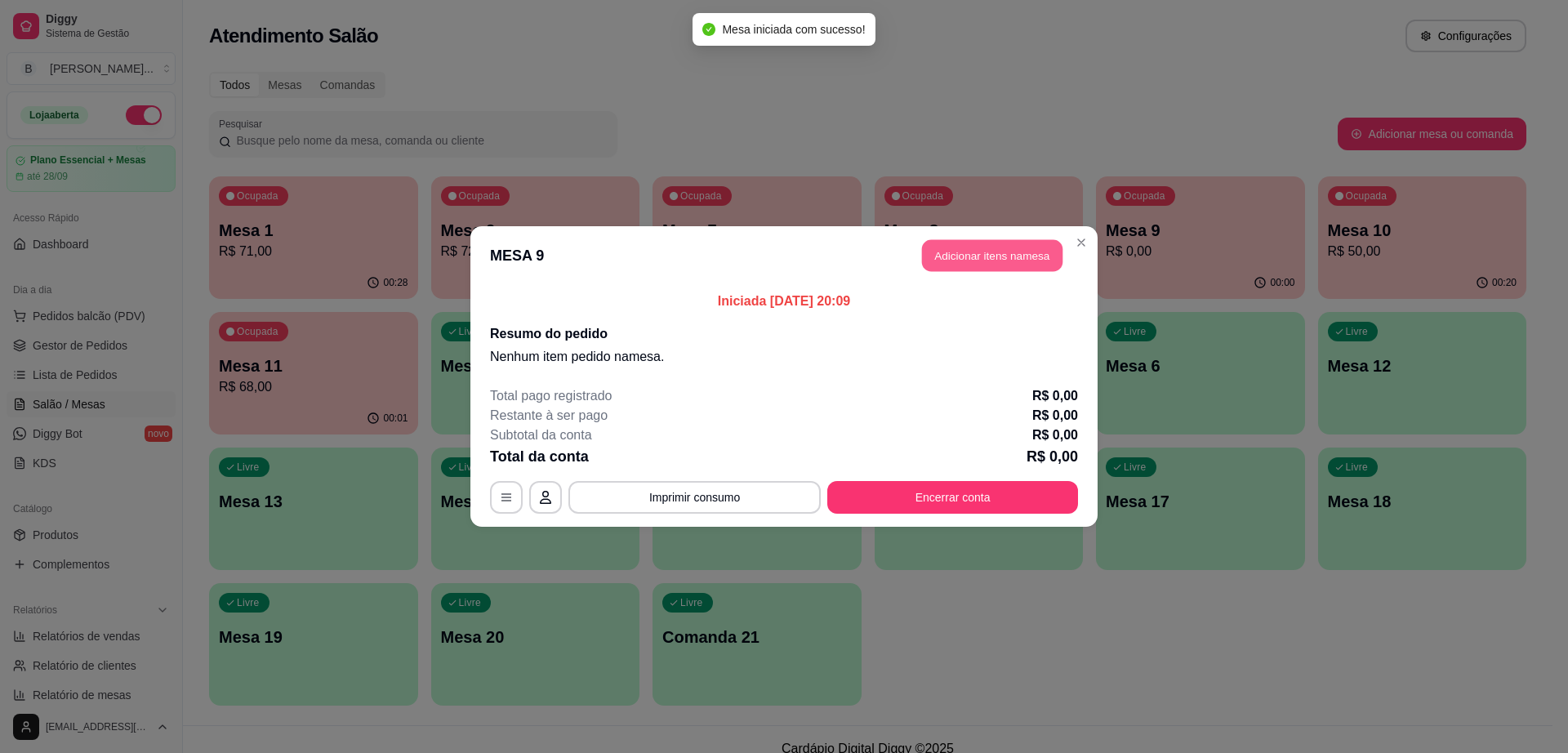
click at [1008, 266] on button "Adicionar itens na mesa" at bounding box center [992, 255] width 141 height 32
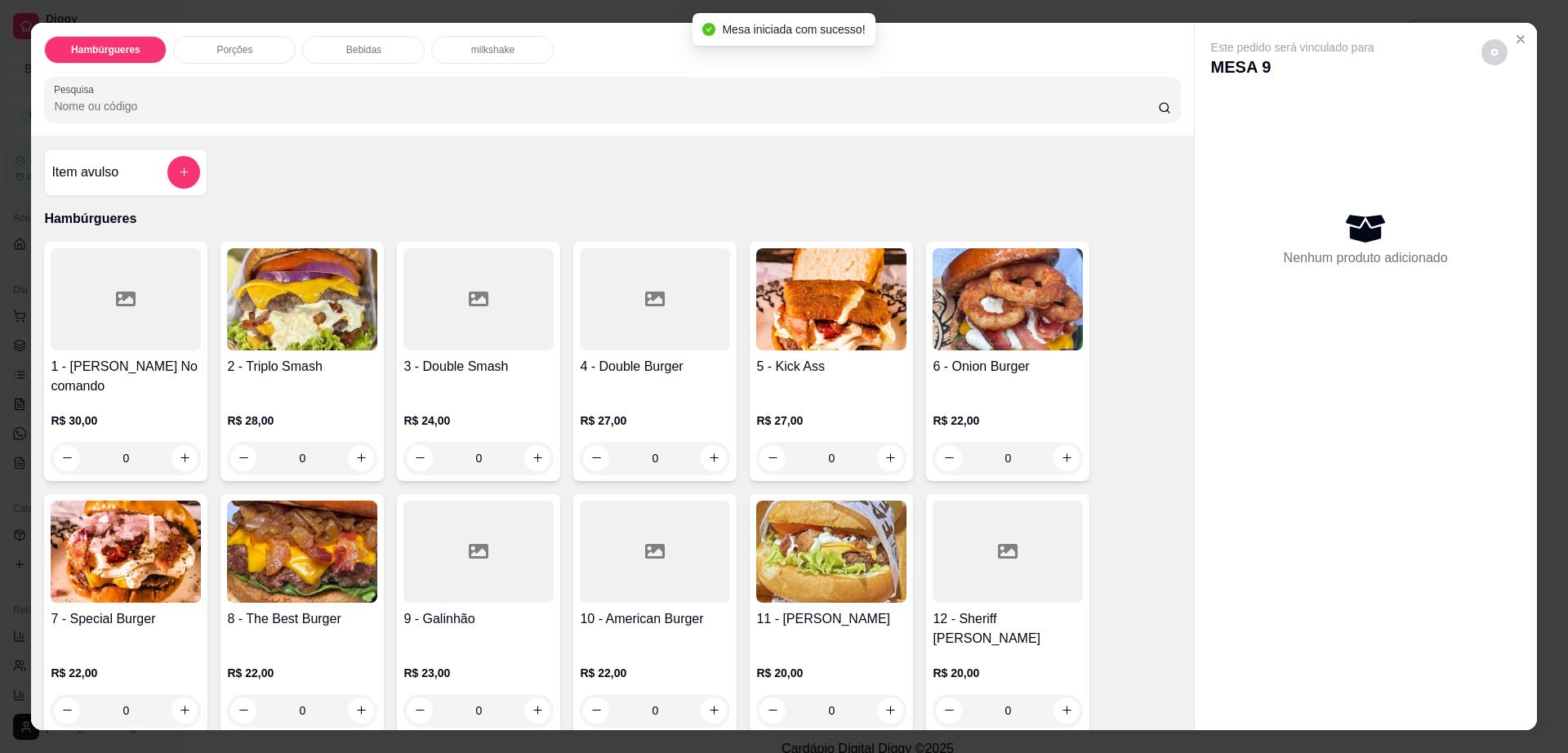
click at [374, 43] on div "Bebidas" at bounding box center [363, 50] width 122 height 28
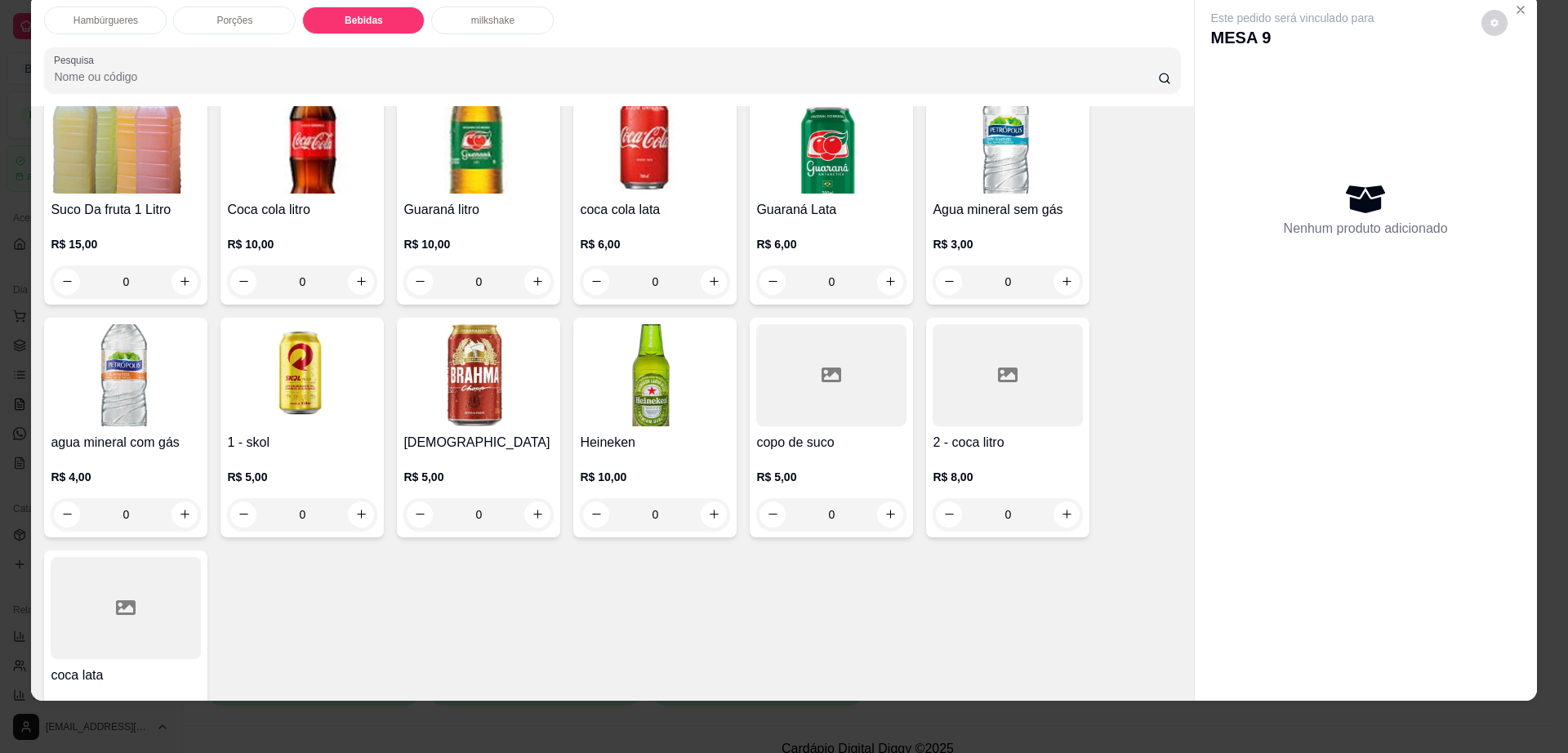
scroll to position [1396, 0]
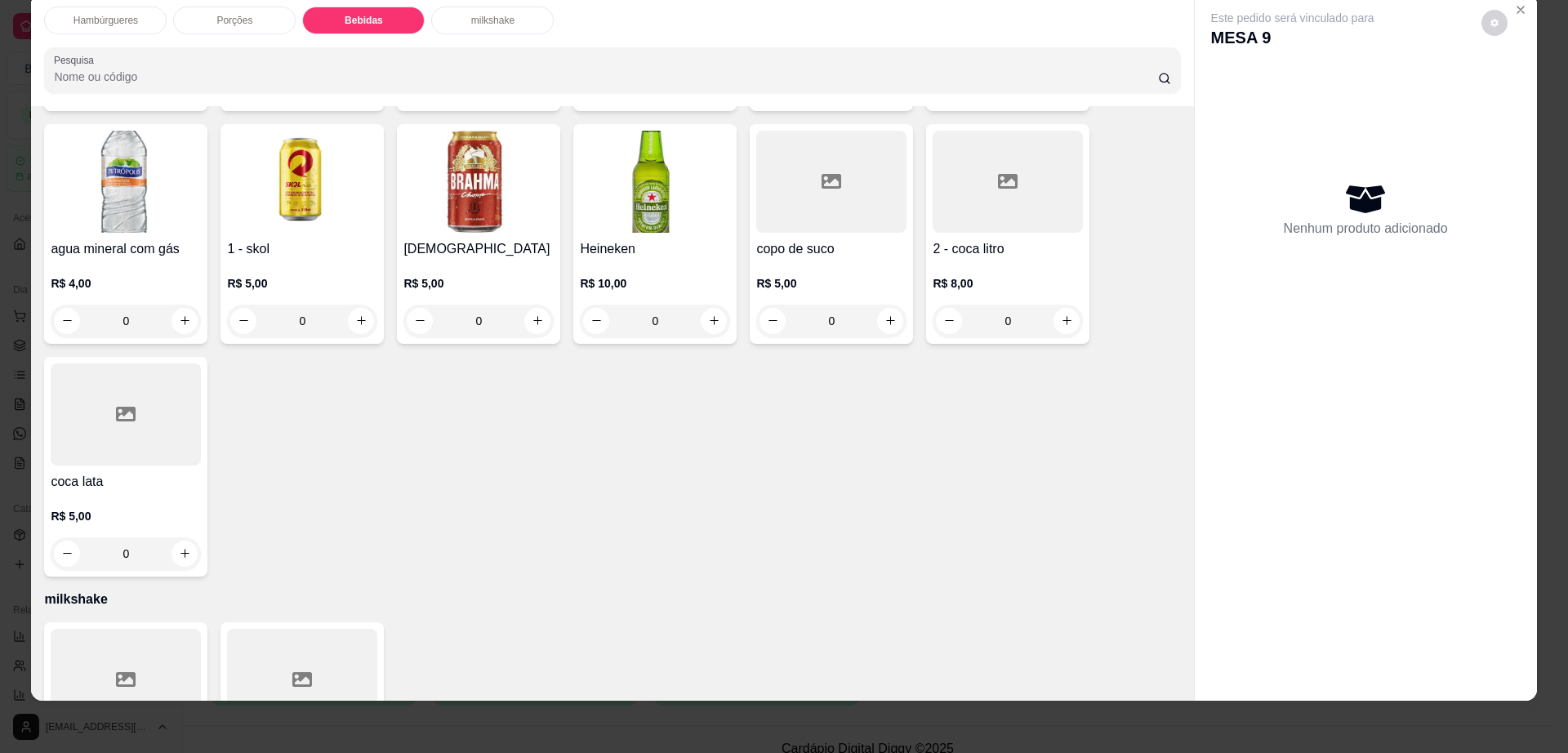
click at [94, 492] on div "R$ 5,00 0" at bounding box center [126, 530] width 150 height 78
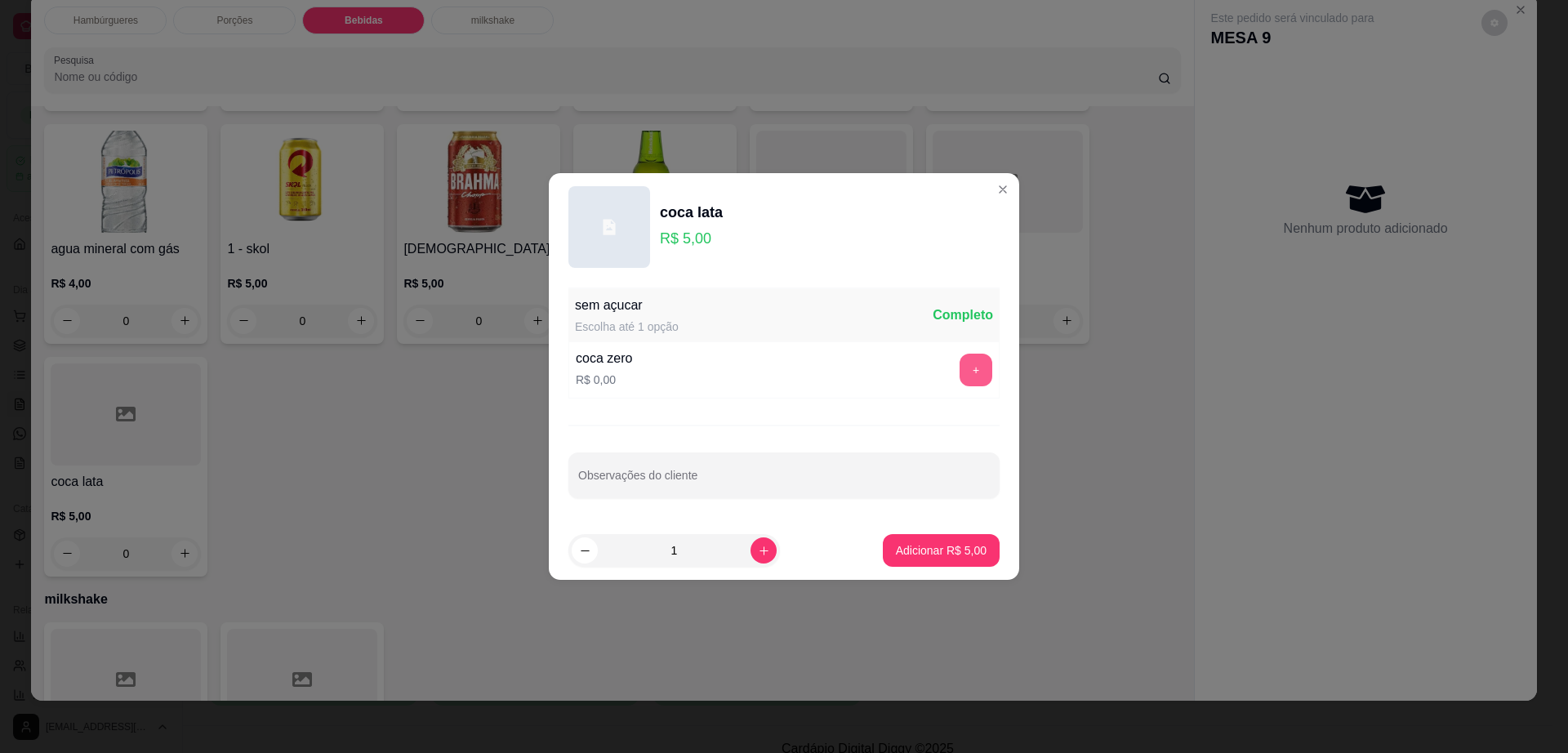
click at [960, 372] on button "+" at bounding box center [976, 370] width 33 height 33
click at [750, 555] on button "increase-product-quantity" at bounding box center [762, 549] width 25 height 25
type input "2"
click at [915, 550] on p "Adicionar R$ 10,00" at bounding box center [938, 550] width 97 height 16
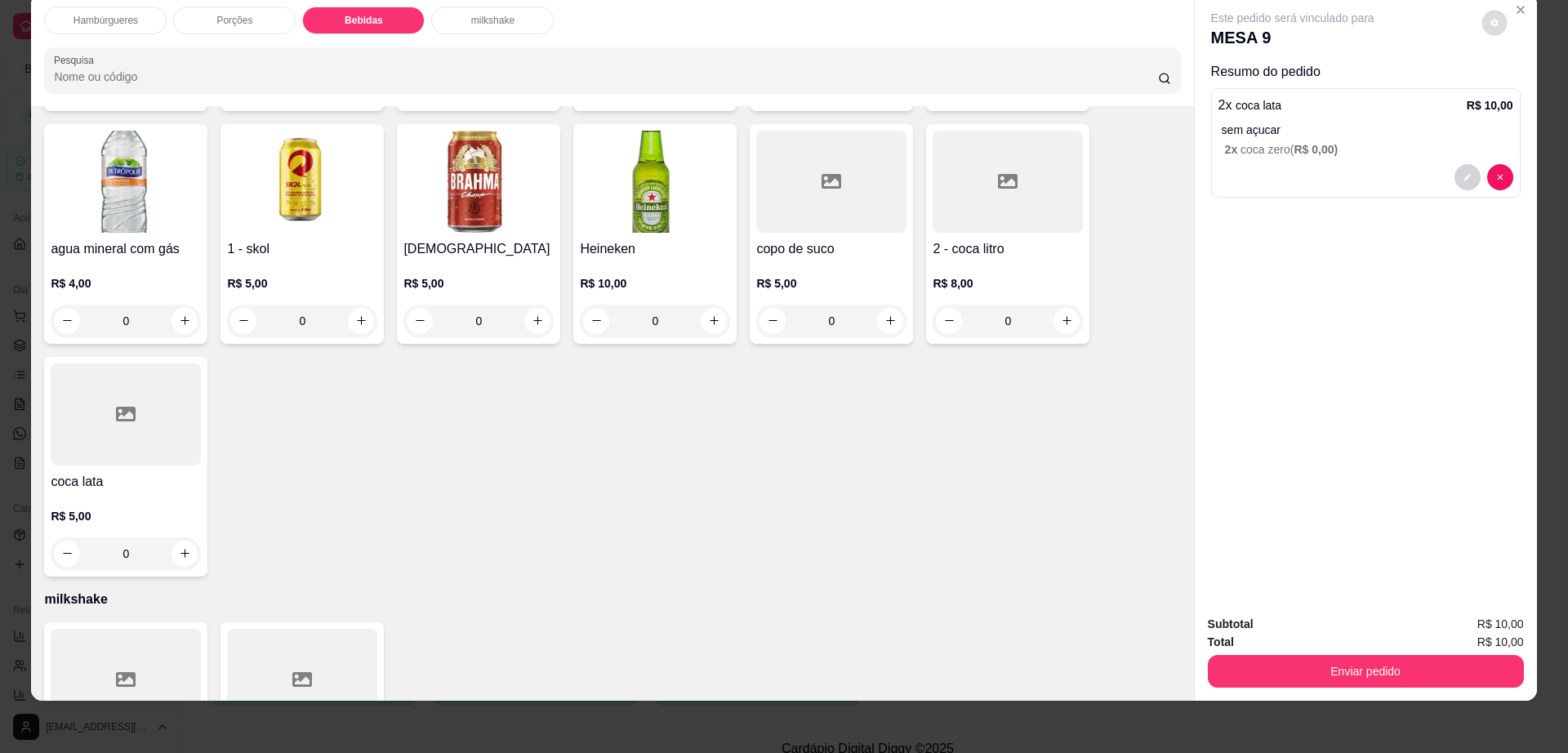
click at [1490, 25] on icon "decrease-product-quantity" at bounding box center [1494, 22] width 9 height 9
click at [1528, 97] on span "Automatic updates" at bounding box center [1524, 88] width 33 height 20
click at [1517, 97] on input "Automatic updates" at bounding box center [1512, 93] width 10 height 10
checkbox input "false"
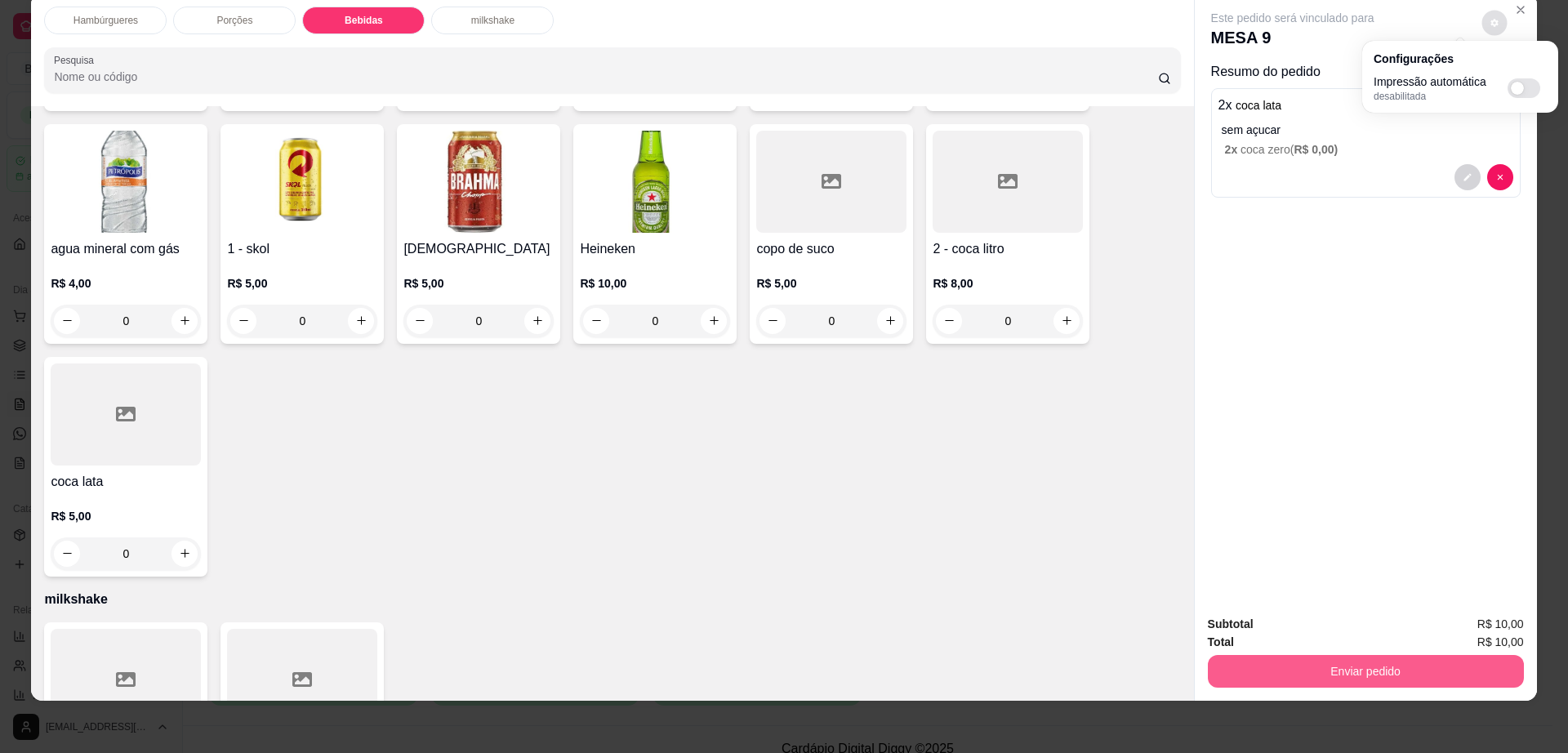
click at [1335, 668] on button "Enviar pedido" at bounding box center [1365, 671] width 316 height 33
click at [1335, 668] on button "Enviar pedido" at bounding box center [1364, 671] width 306 height 32
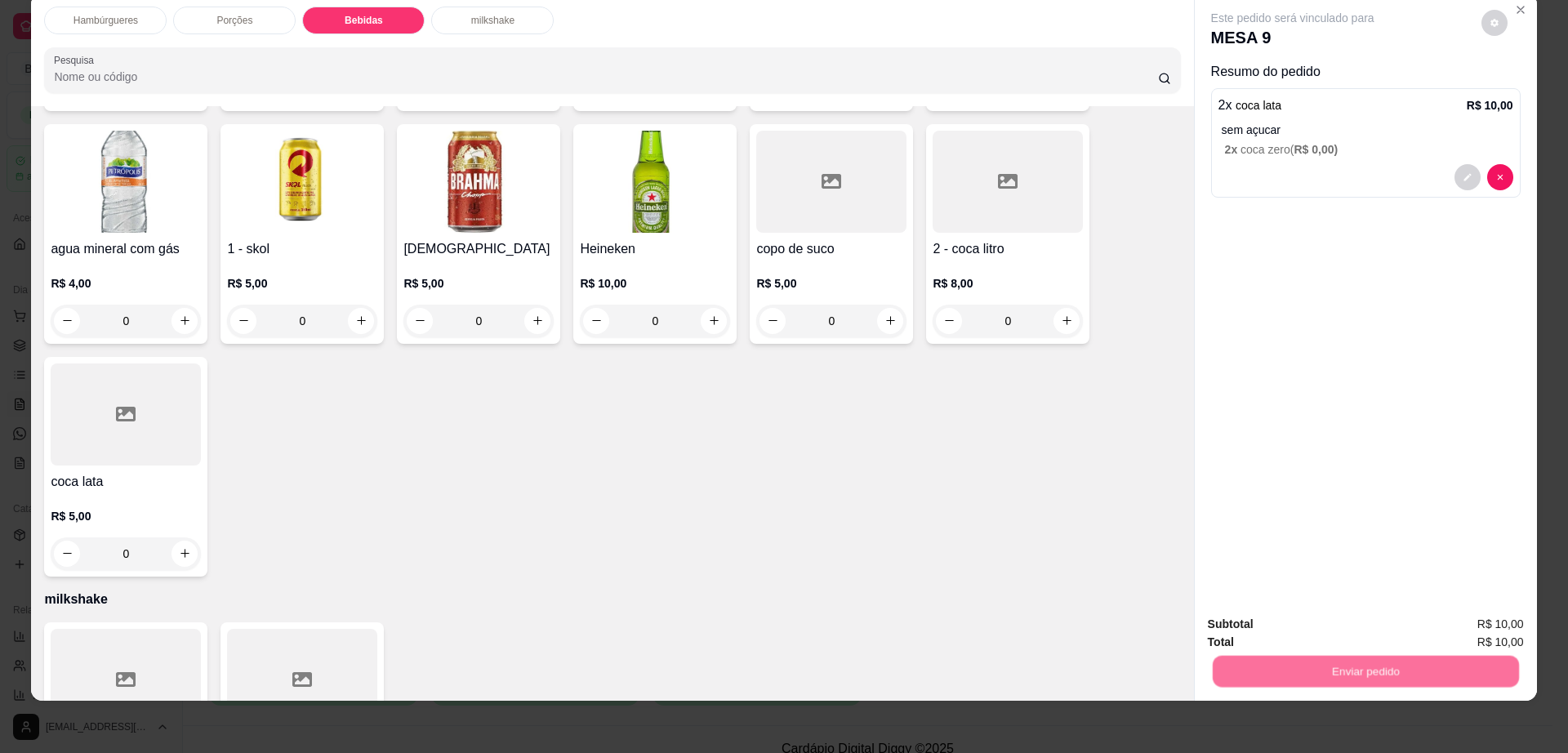
click at [1313, 622] on button "Não registrar e enviar pedido" at bounding box center [1309, 631] width 170 height 31
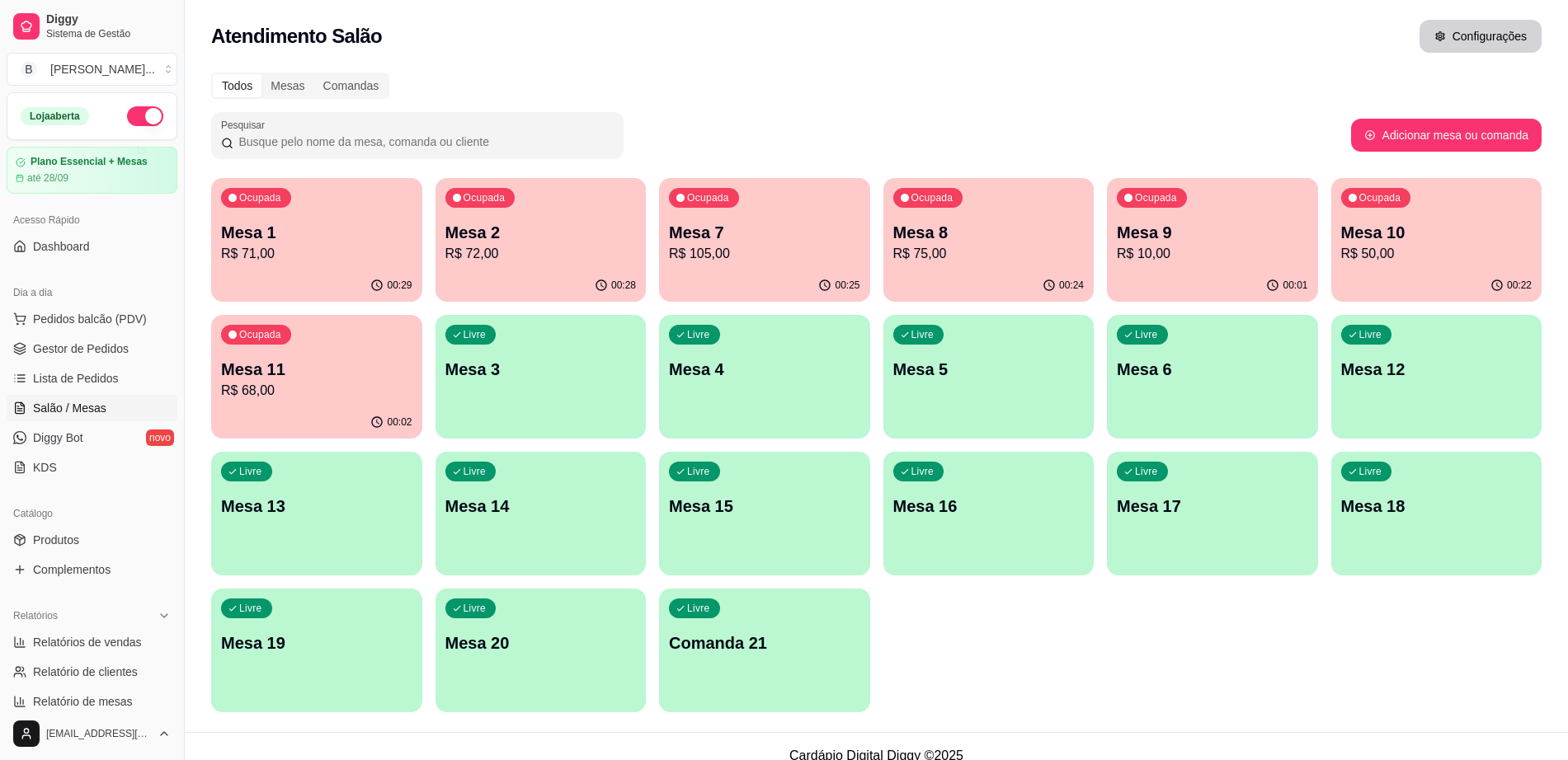
click at [1508, 40] on button "Configurações" at bounding box center [1480, 37] width 122 height 33
click at [352, 246] on p "R$ 71,00" at bounding box center [317, 253] width 192 height 20
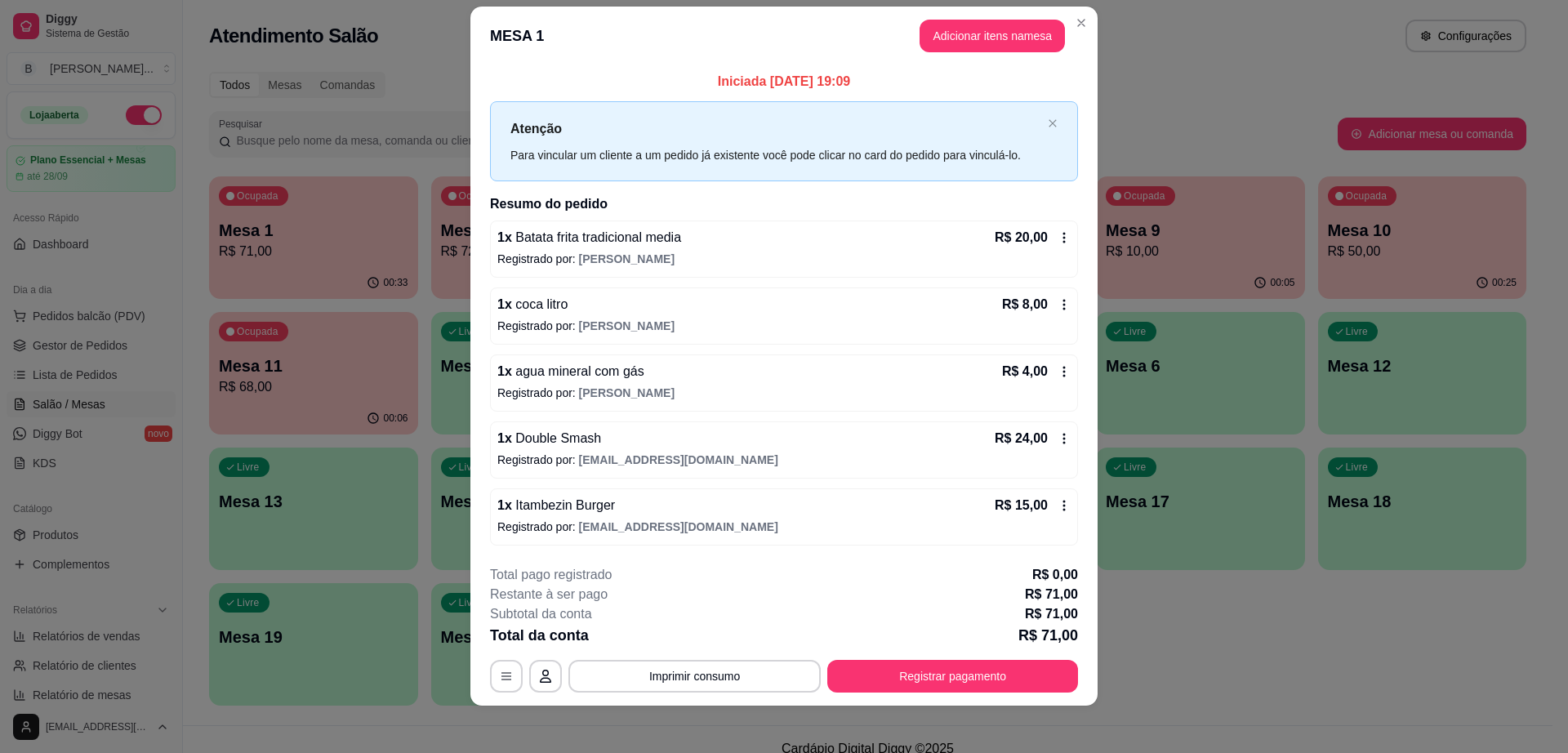
scroll to position [25, 0]
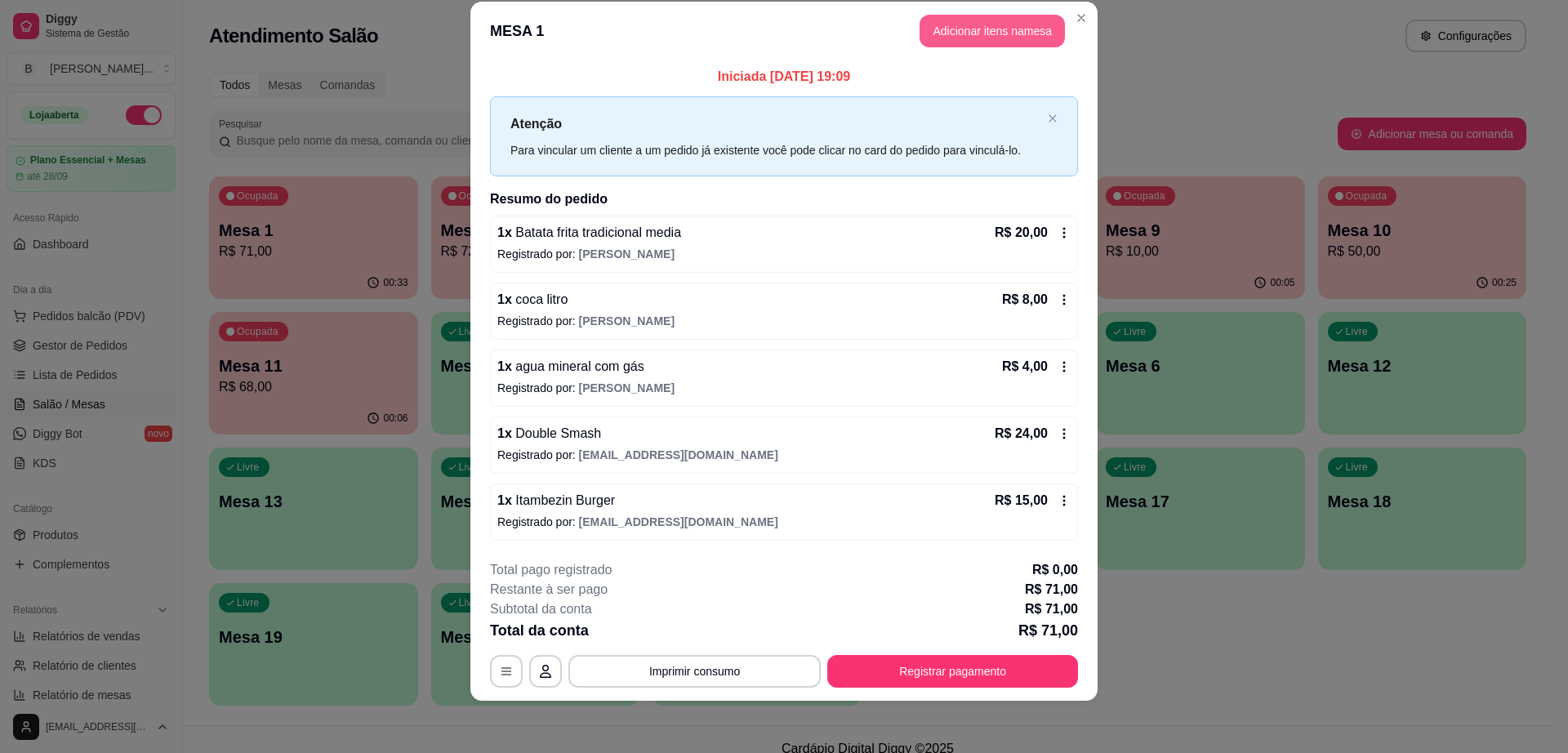
click at [931, 28] on button "Adicionar itens na mesa" at bounding box center [992, 31] width 146 height 33
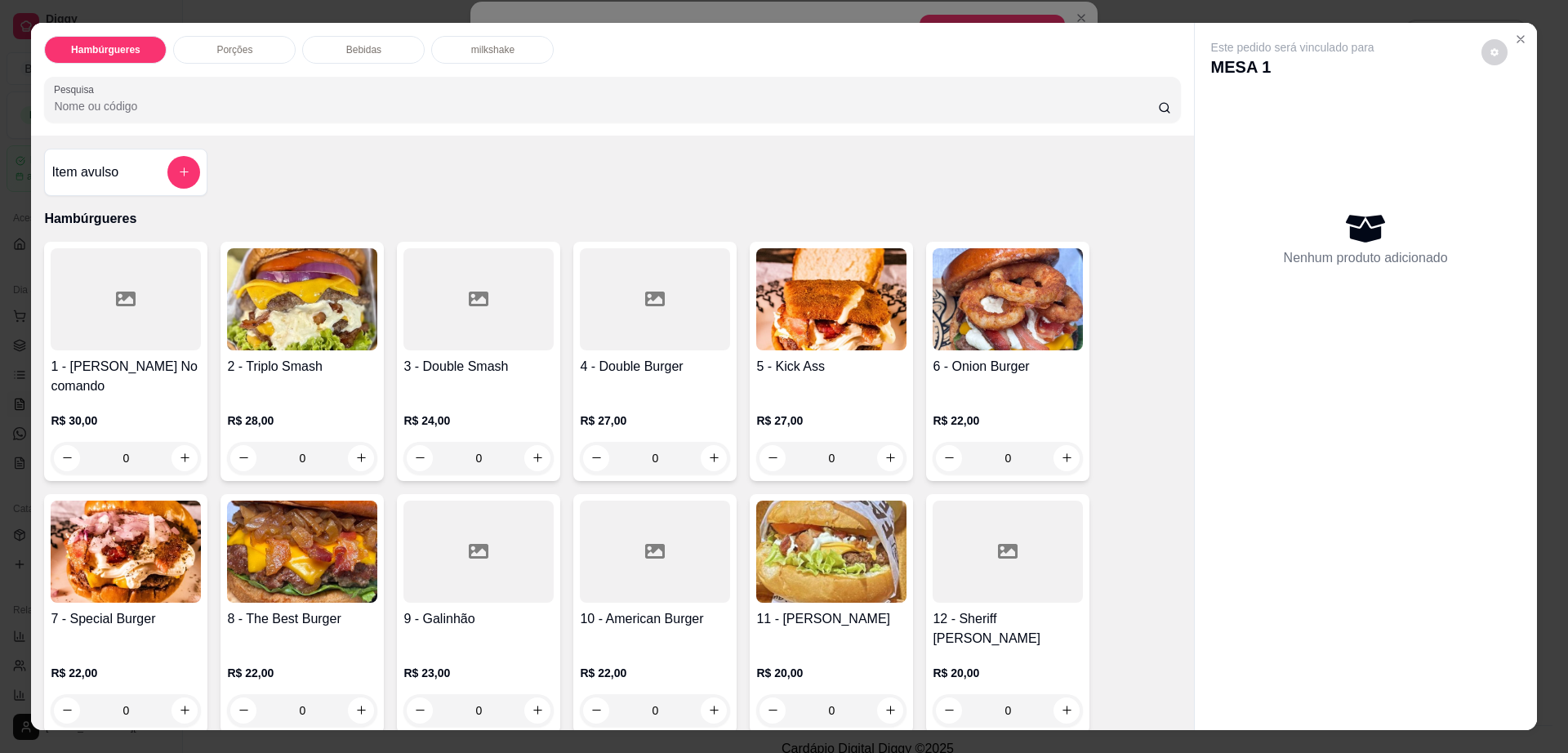
click at [348, 49] on p "Bebidas" at bounding box center [363, 49] width 35 height 13
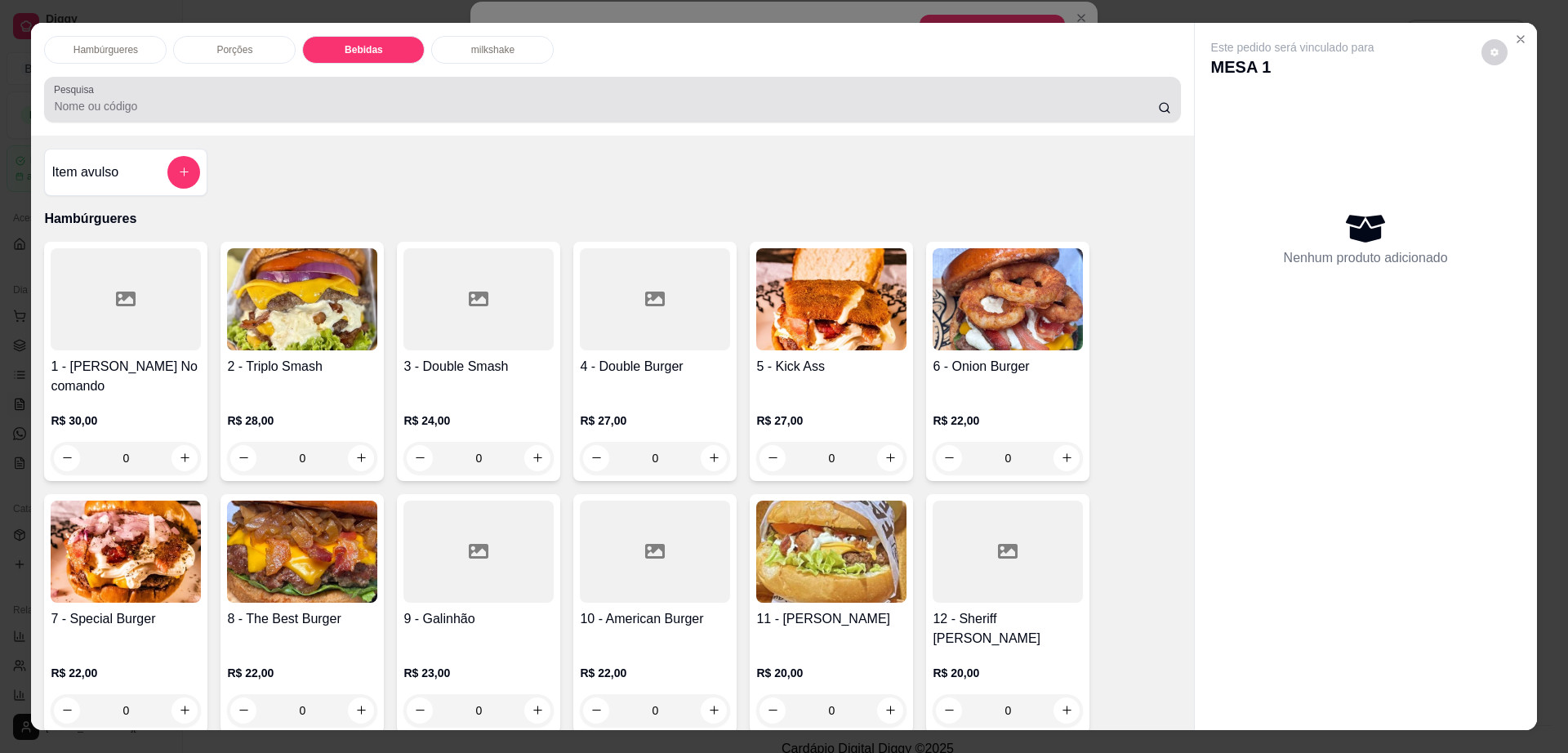
scroll to position [29, 0]
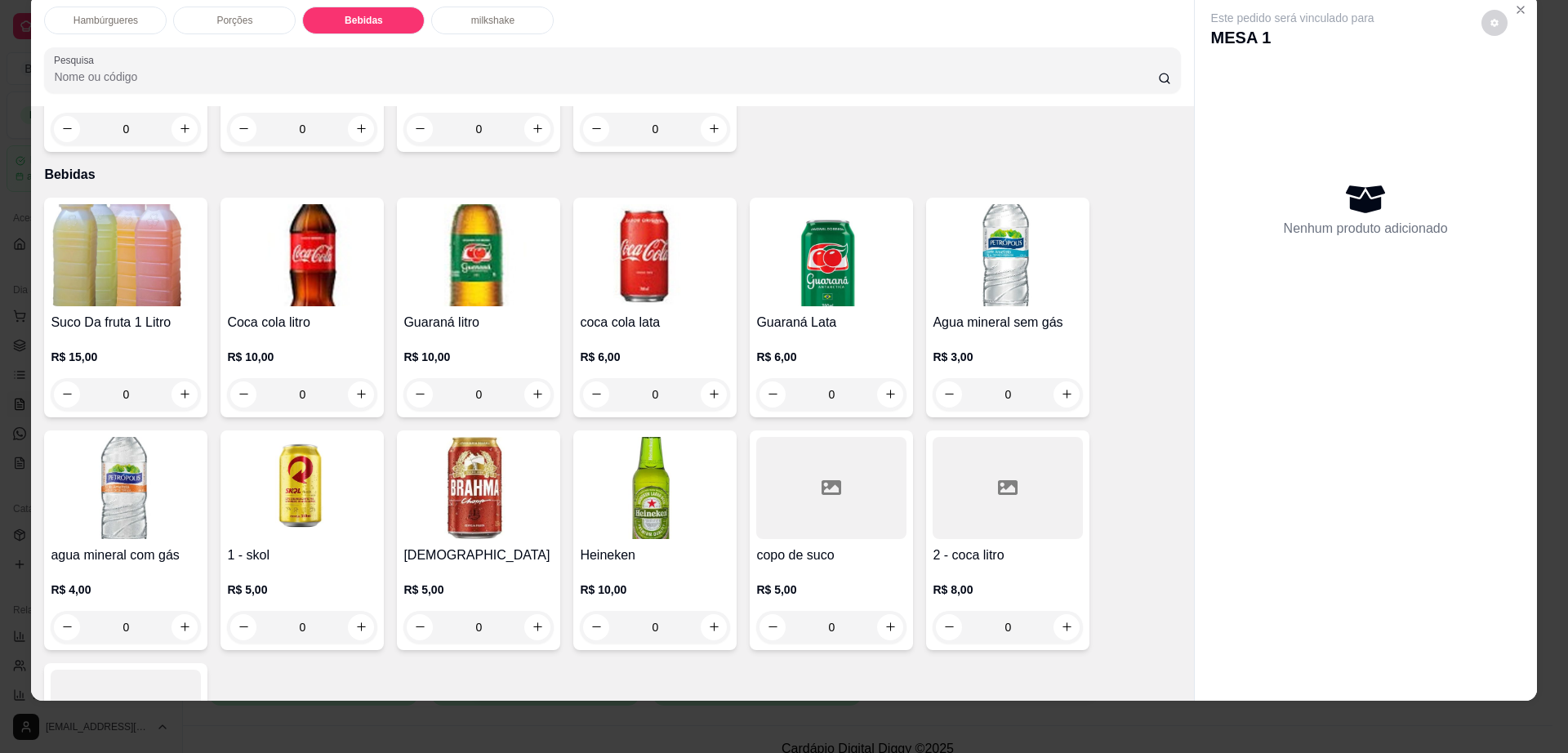
click at [692, 565] on div "R$ 10,00 0" at bounding box center [655, 604] width 150 height 78
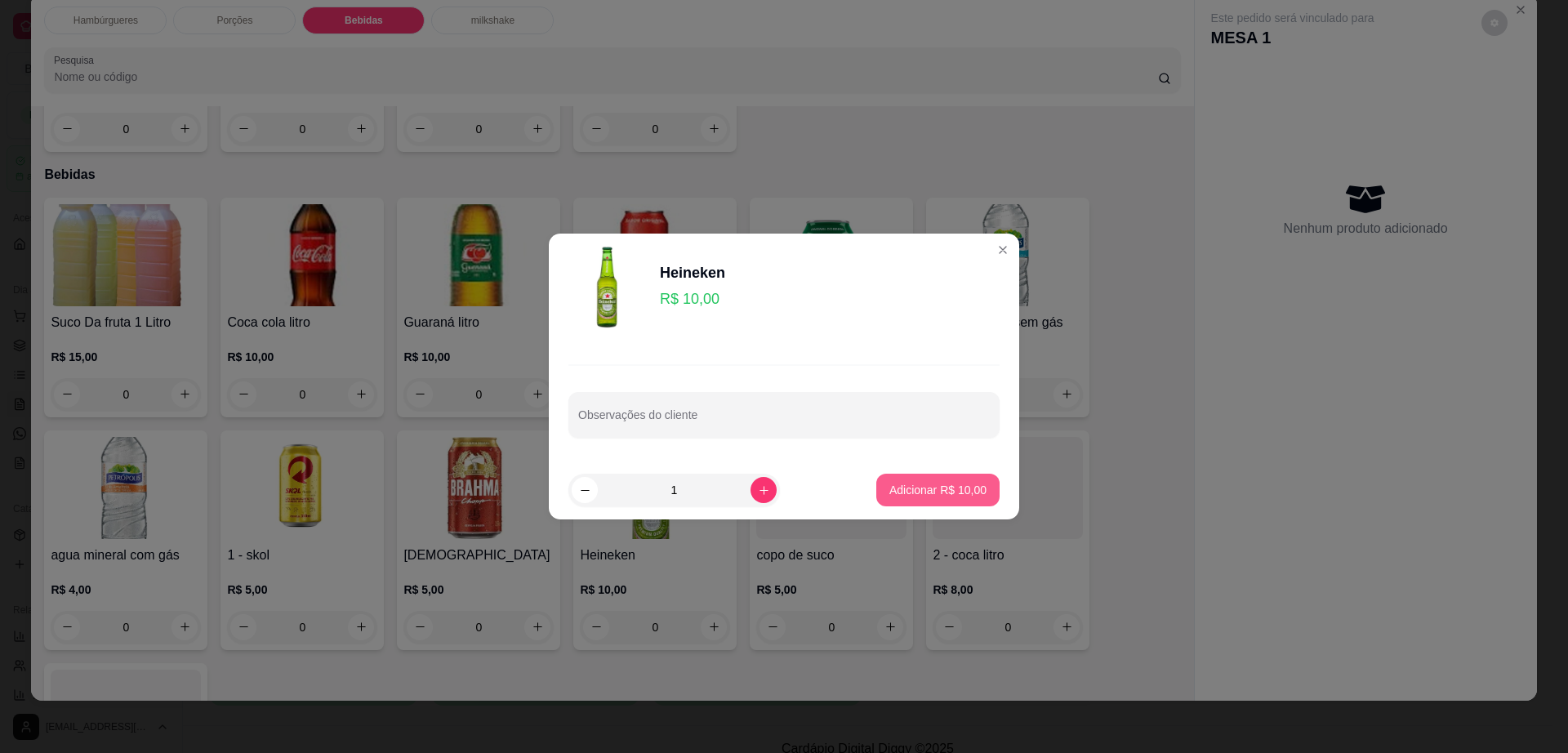
click at [933, 504] on button "Adicionar R$ 10,00" at bounding box center [938, 490] width 123 height 33
type input "1"
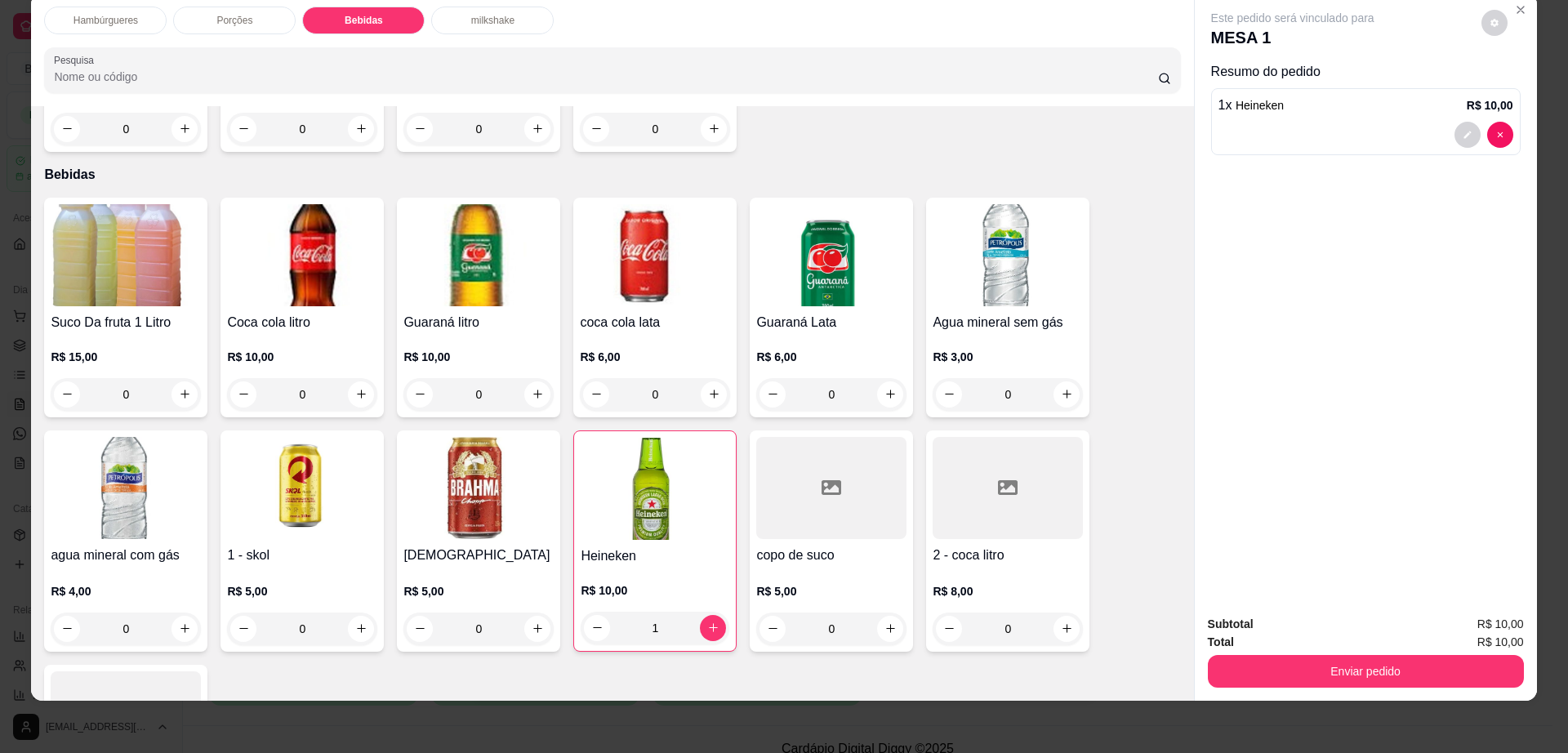
click at [156, 450] on img at bounding box center [126, 488] width 150 height 102
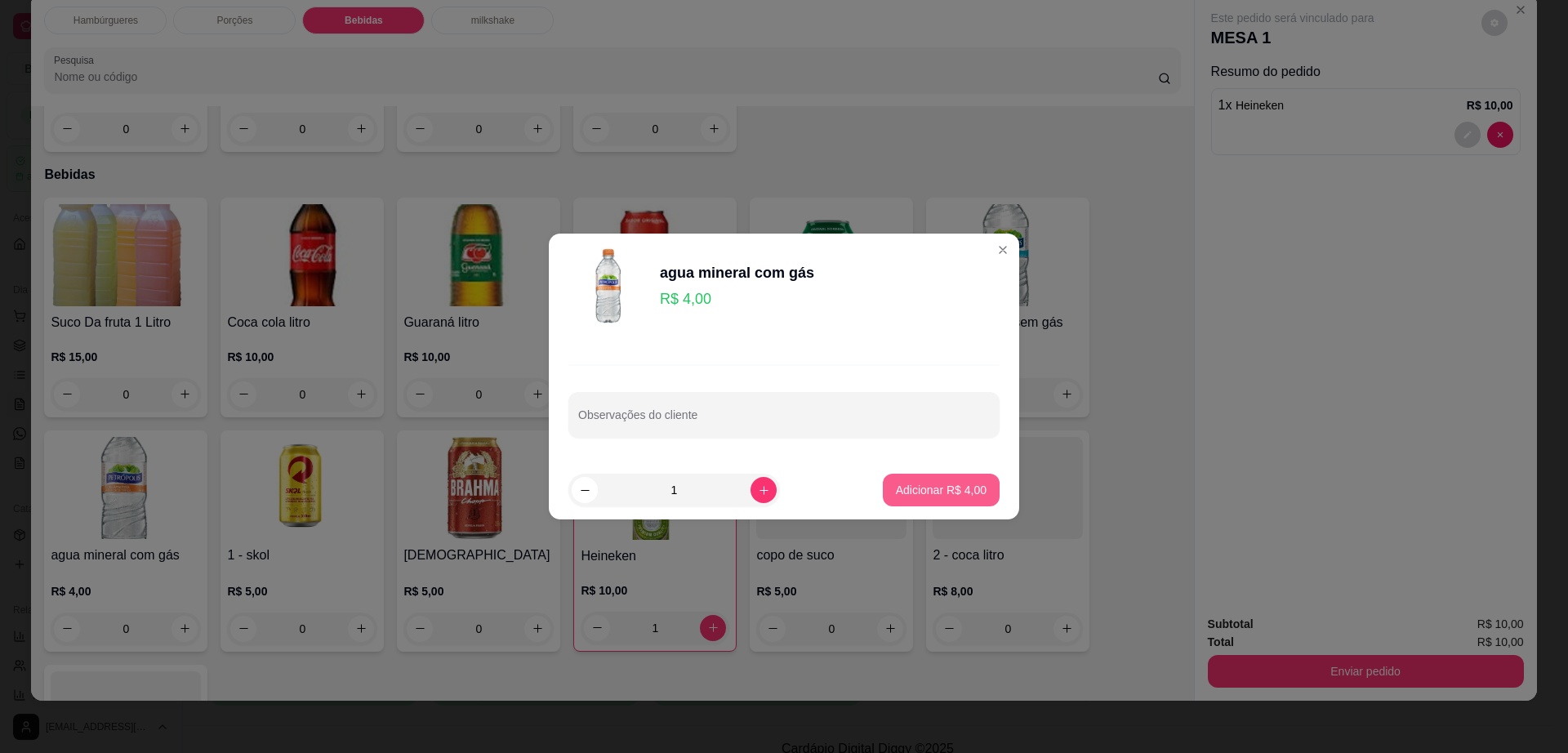
click at [915, 487] on p "Adicionar R$ 4,00" at bounding box center [941, 490] width 91 height 16
type input "1"
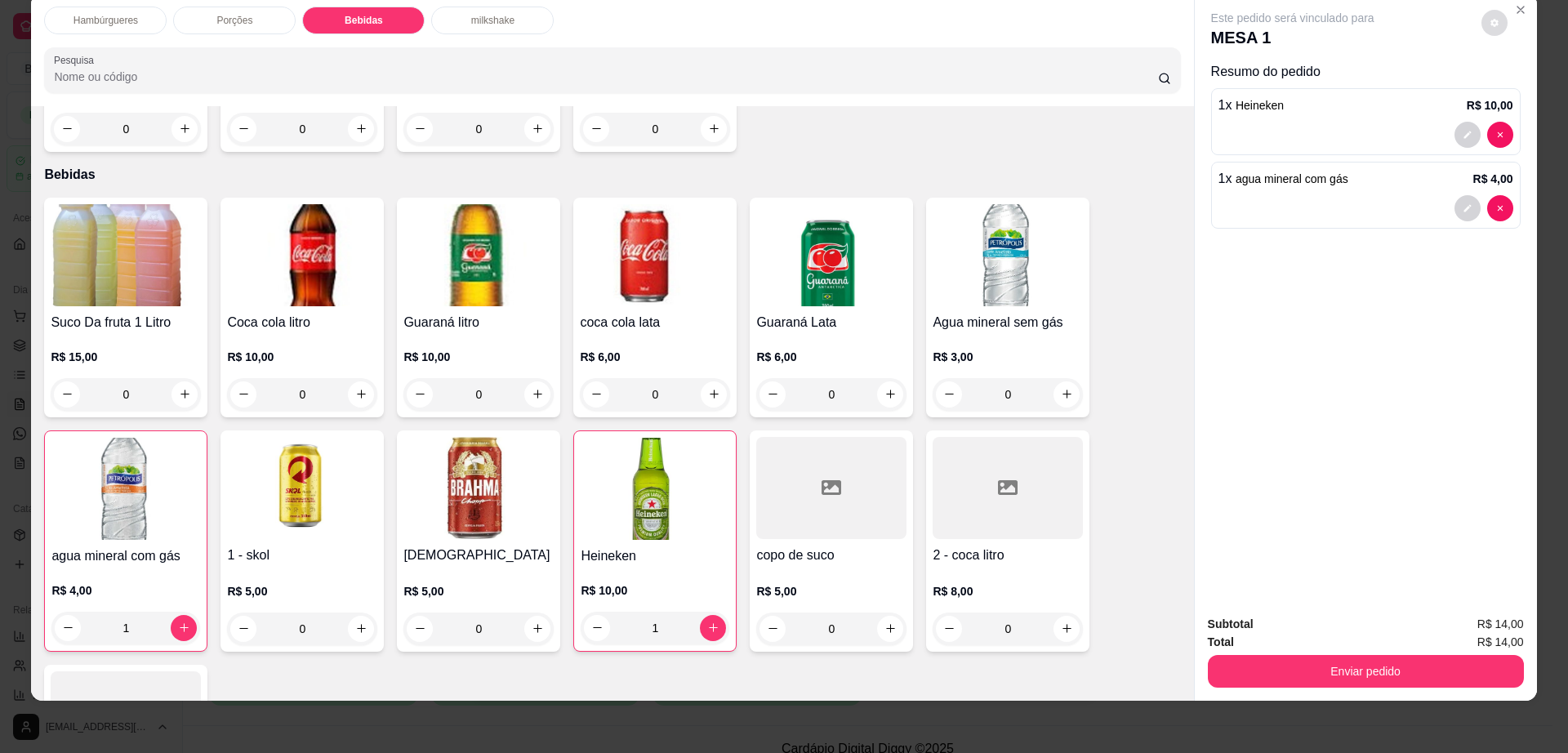
click at [1496, 26] on button "decrease-product-quantity" at bounding box center [1495, 22] width 26 height 26
click at [1328, 662] on button "Enviar pedido" at bounding box center [1365, 671] width 316 height 33
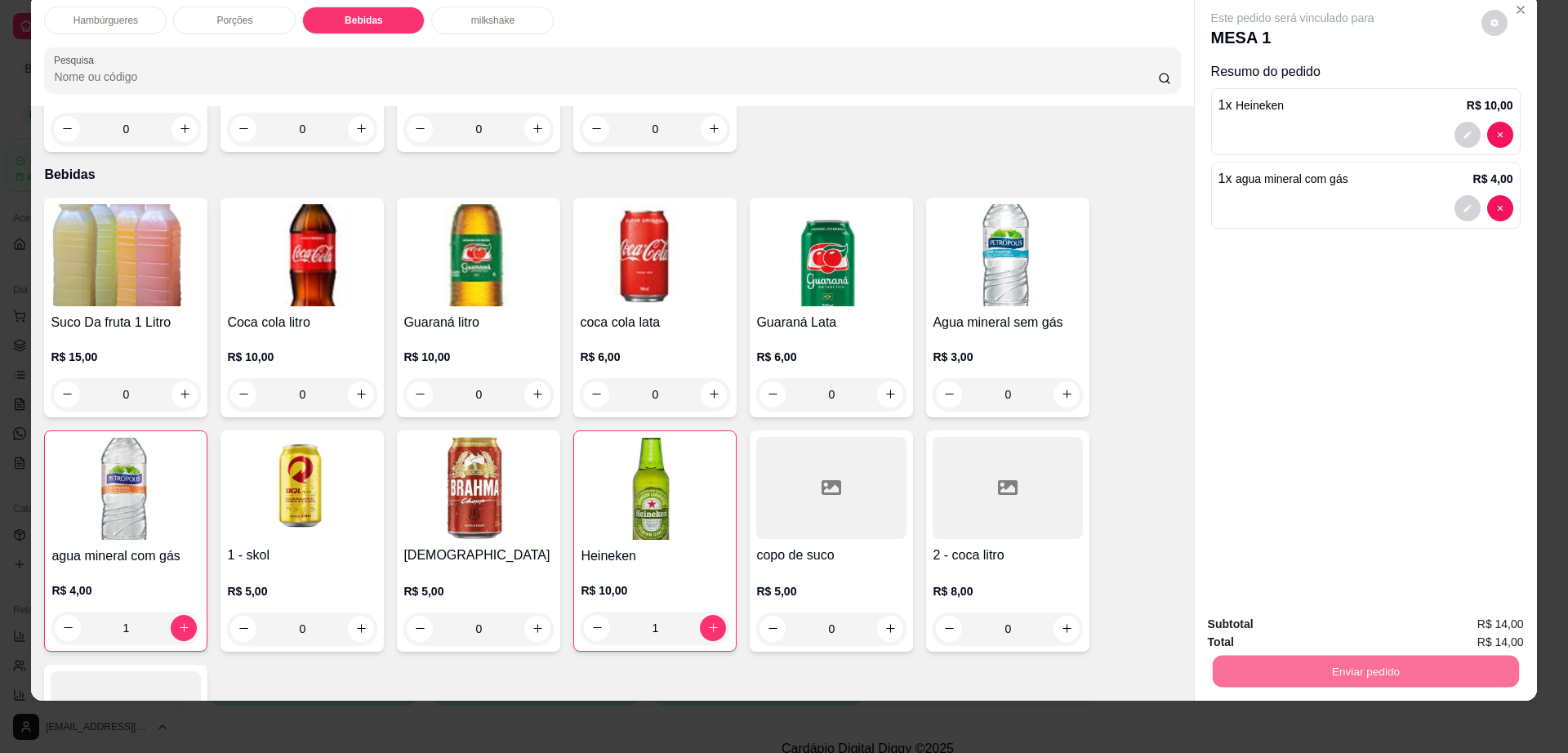
click at [1323, 625] on button "Não registrar e enviar pedido" at bounding box center [1309, 631] width 170 height 31
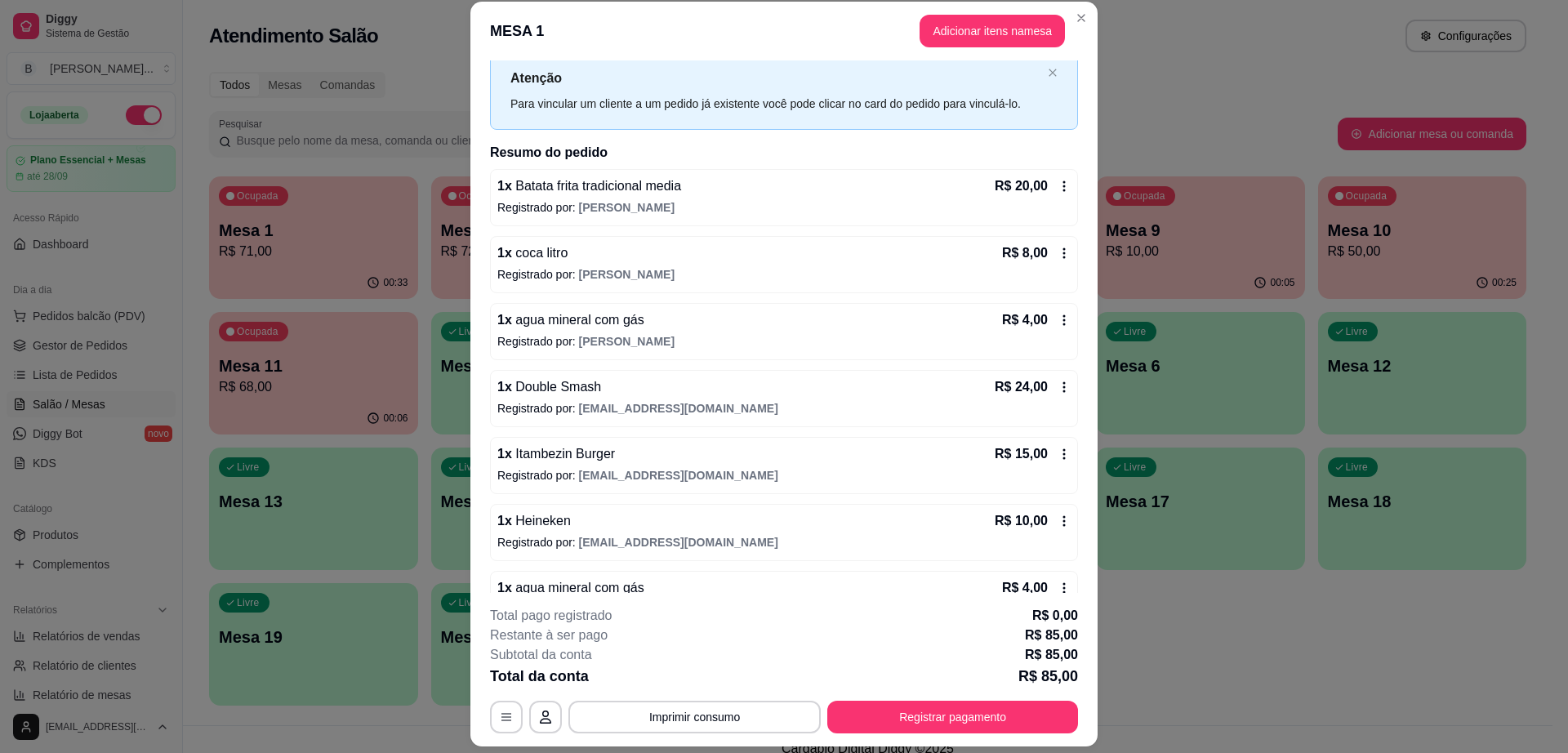
scroll to position [86, 0]
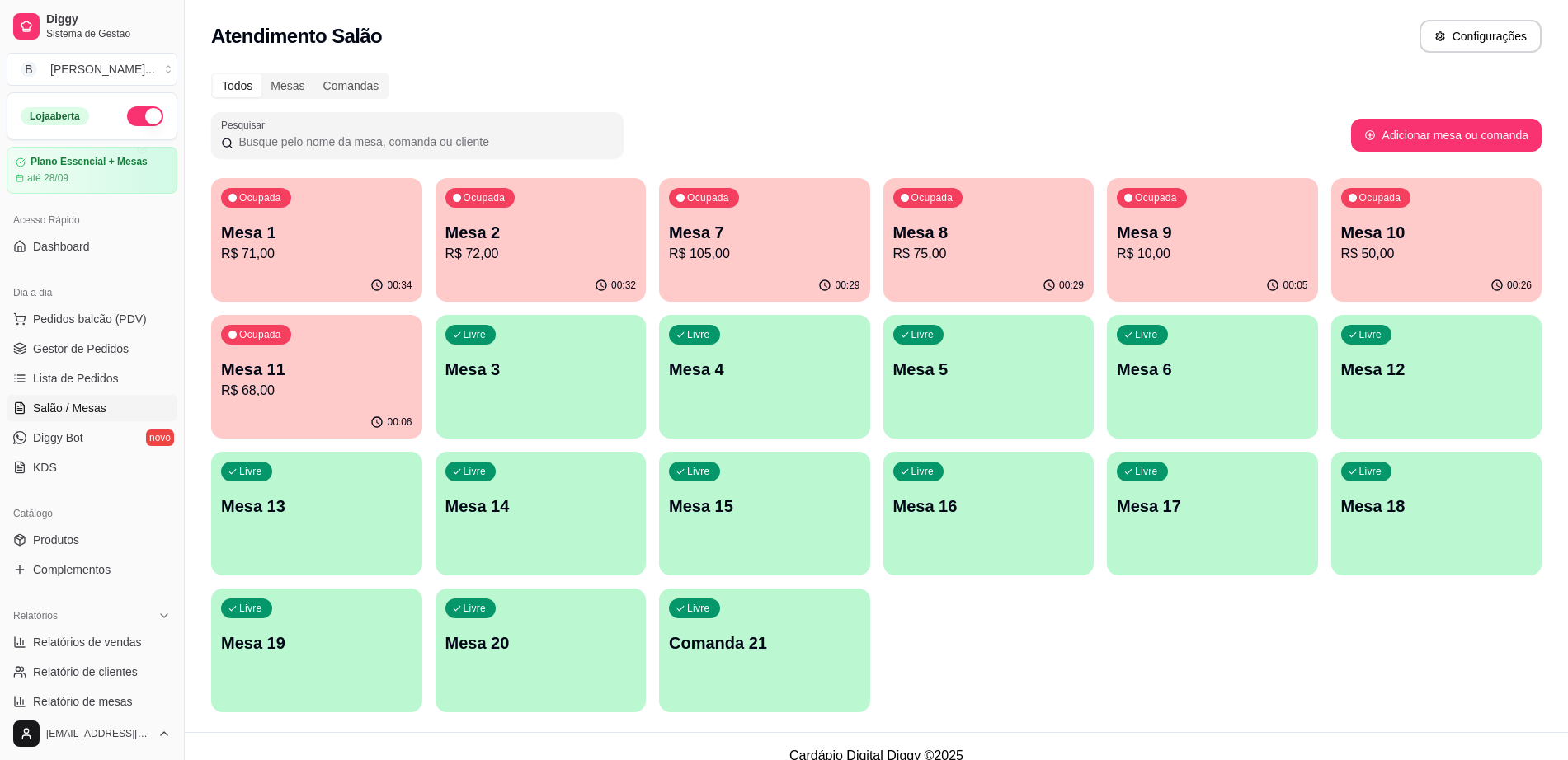
click at [1437, 234] on p "Mesa 10" at bounding box center [1437, 232] width 192 height 24
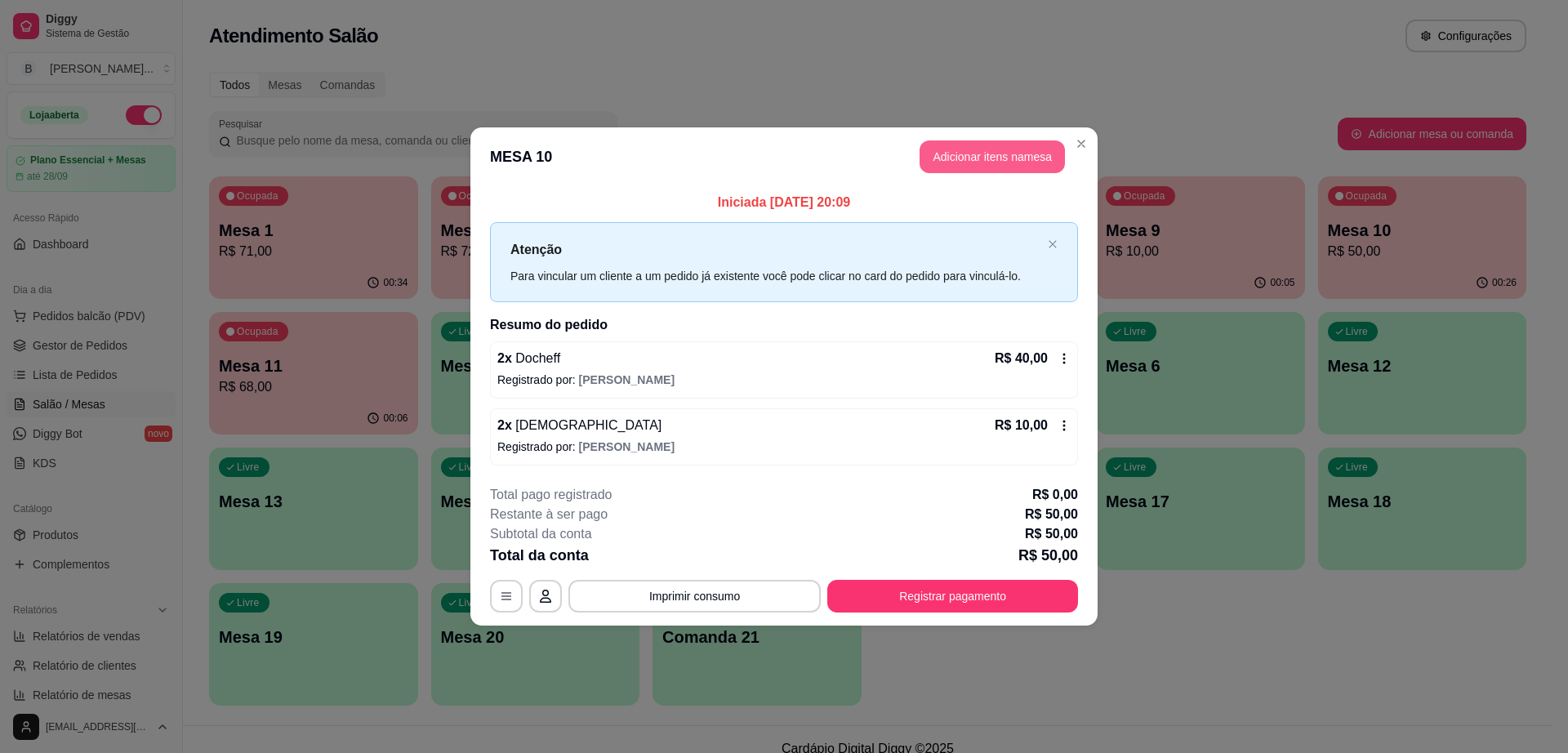
click at [967, 148] on button "Adicionar itens na mesa" at bounding box center [992, 157] width 146 height 33
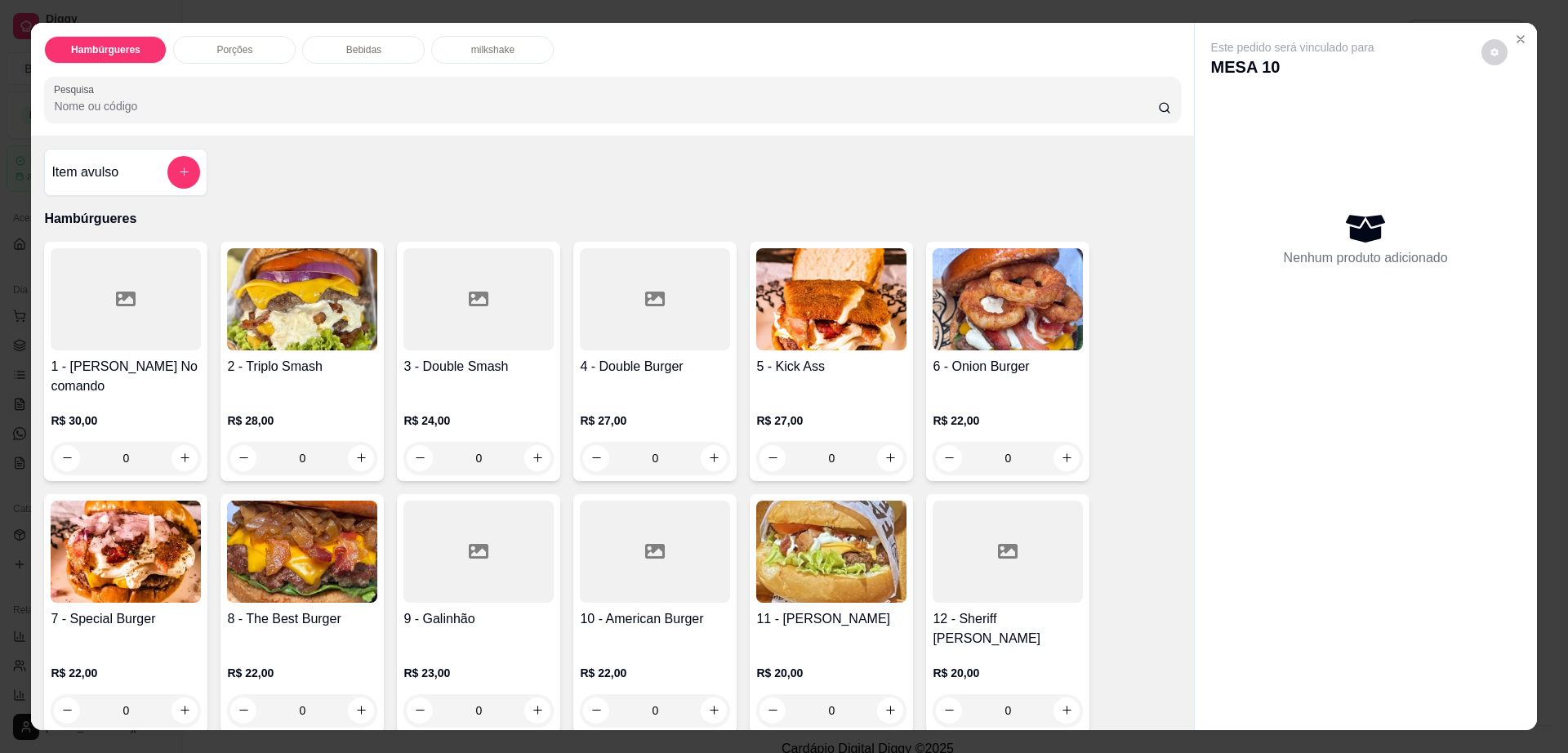
click at [349, 47] on p "Bebidas" at bounding box center [363, 49] width 35 height 13
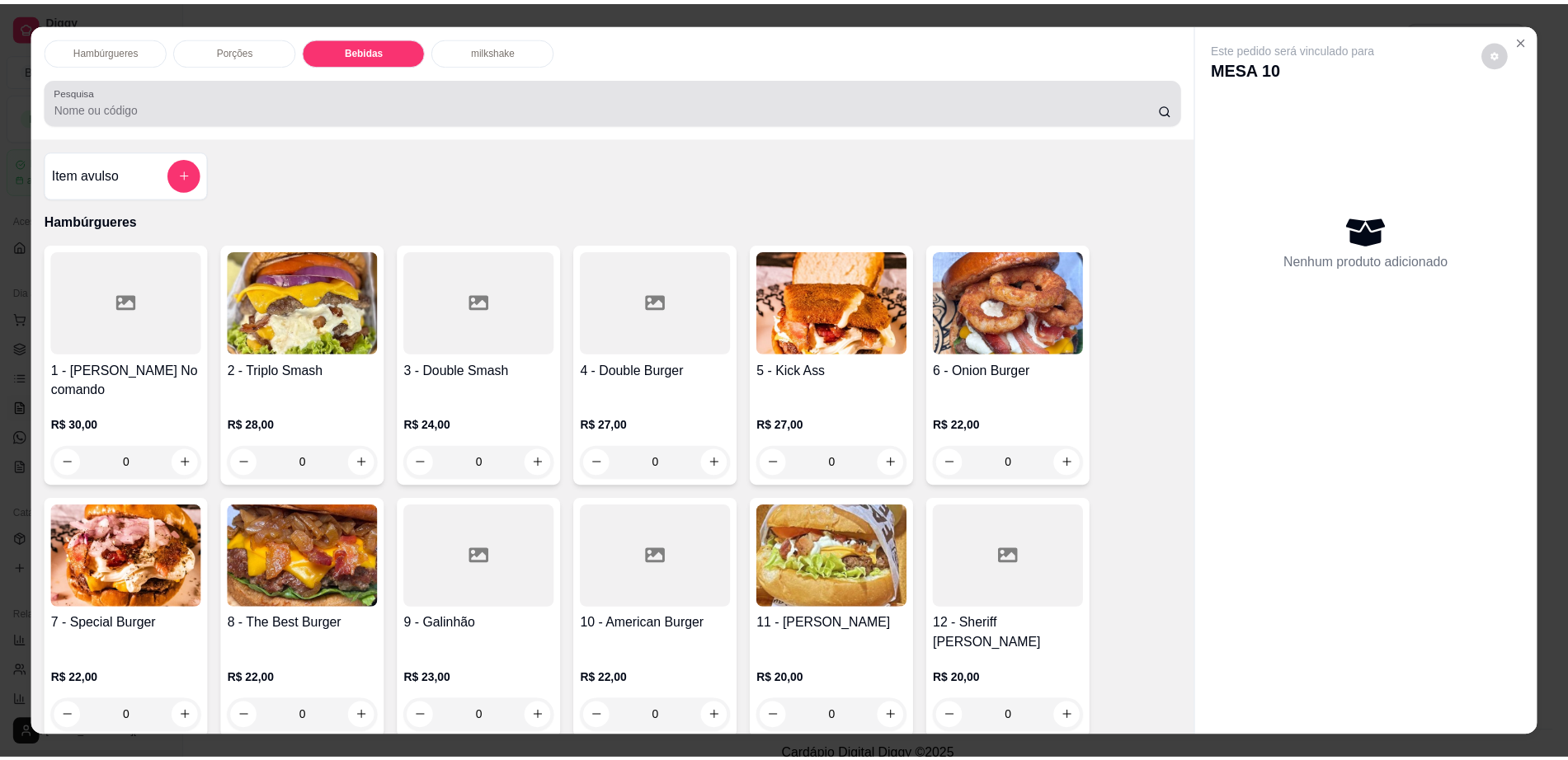
scroll to position [30, 0]
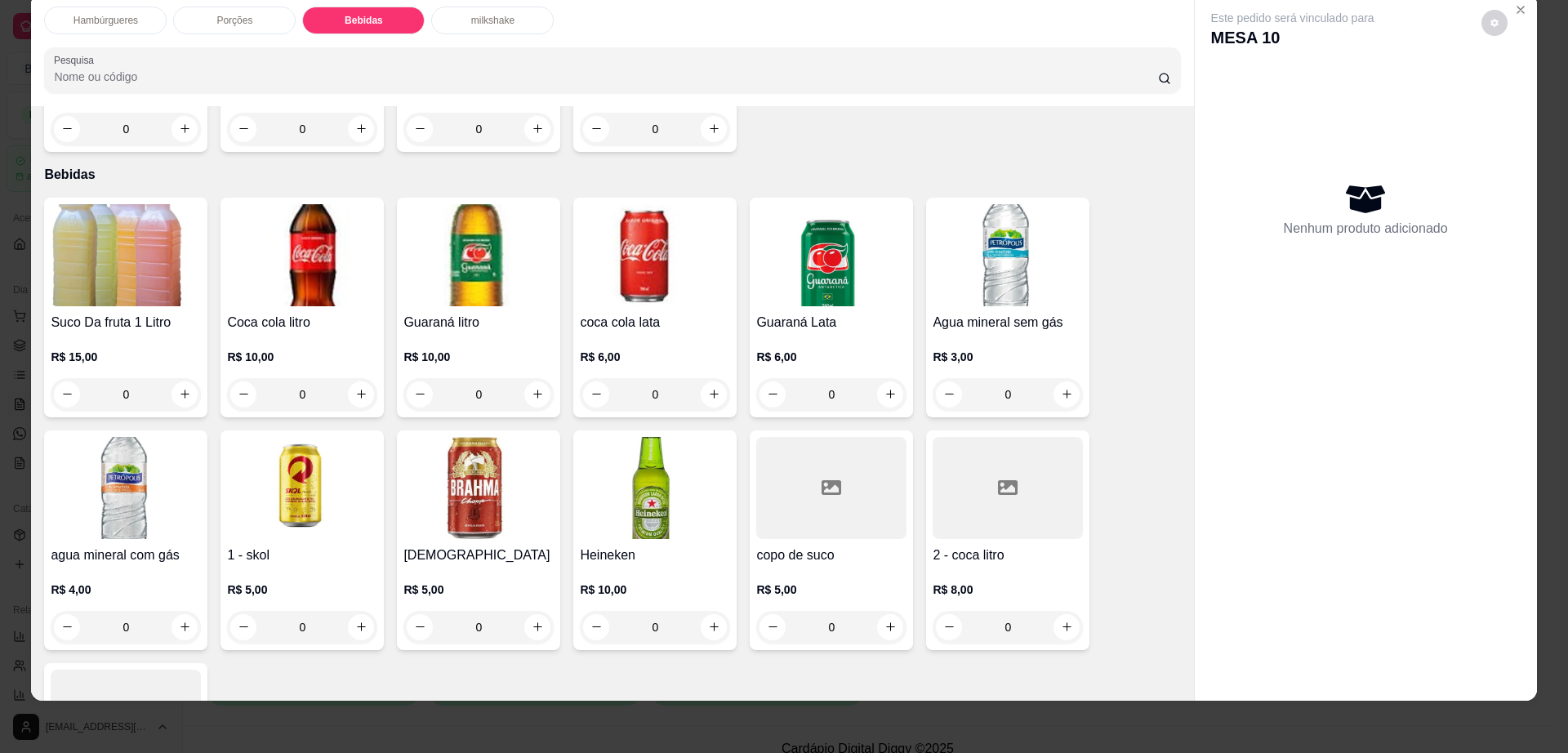
click at [950, 447] on div at bounding box center [1007, 488] width 150 height 102
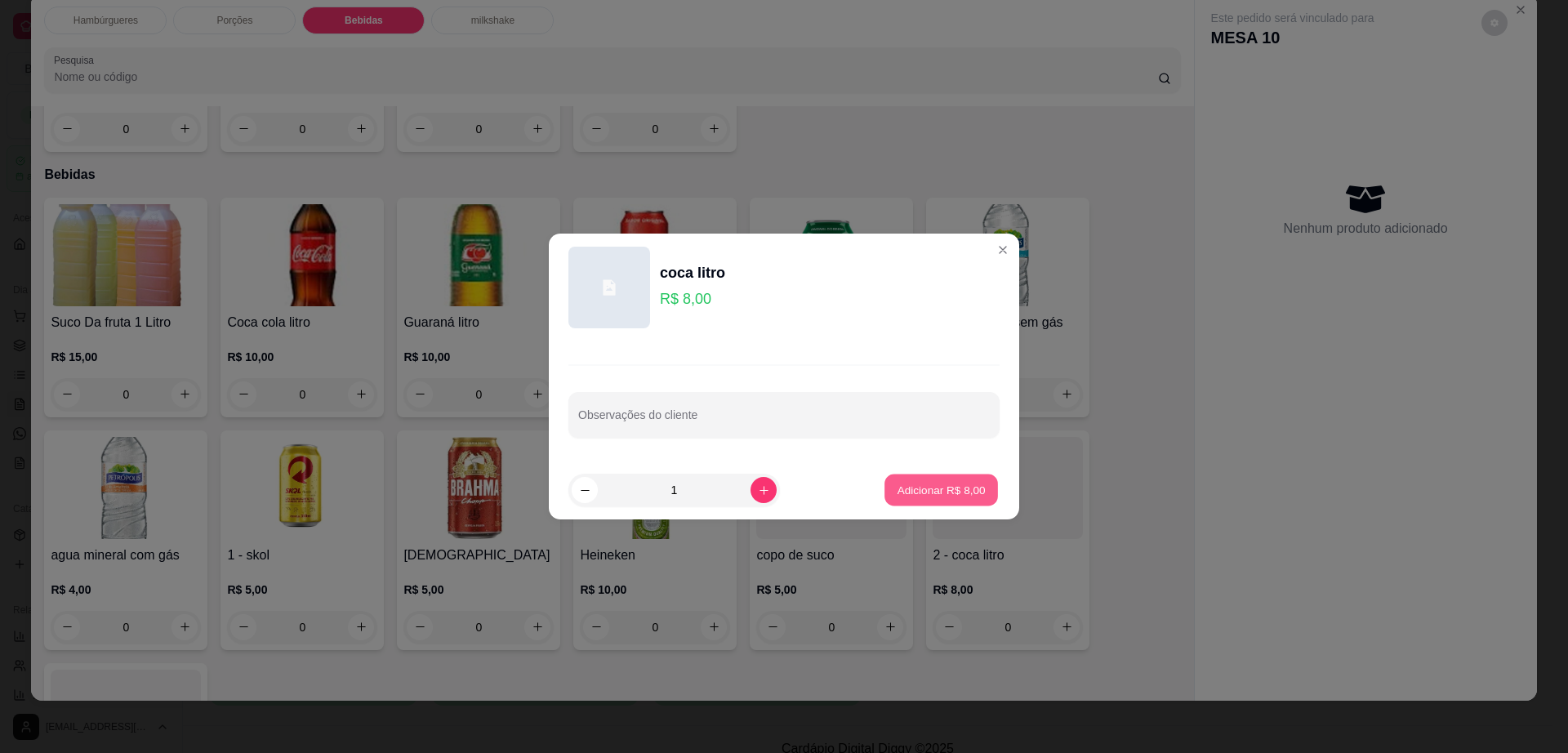
click at [963, 494] on p "Adicionar R$ 8,00" at bounding box center [941, 490] width 88 height 16
type input "1"
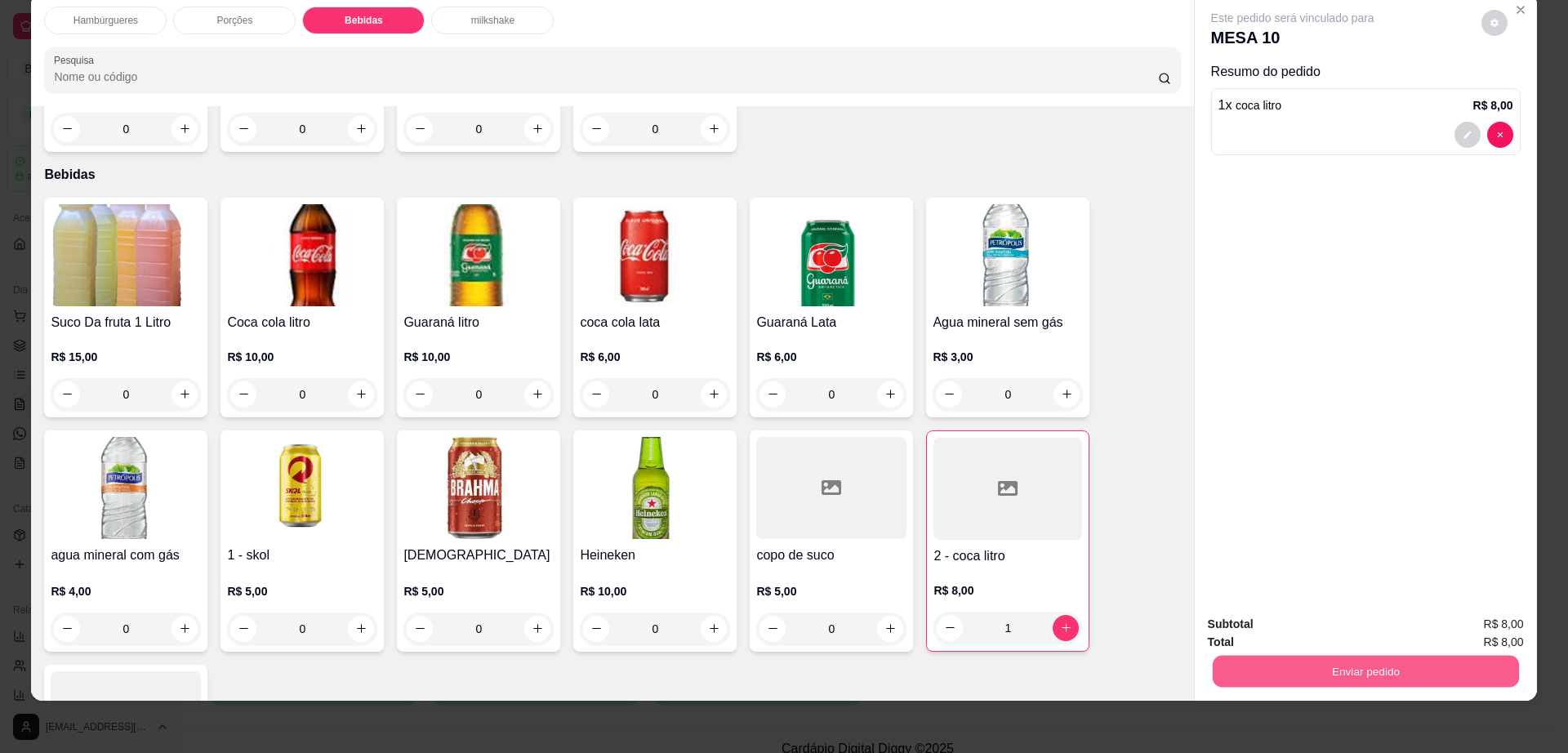
click at [1260, 656] on button "Enviar pedido" at bounding box center [1364, 671] width 306 height 32
click at [1280, 625] on button "Não registrar e enviar pedido" at bounding box center [1309, 631] width 170 height 31
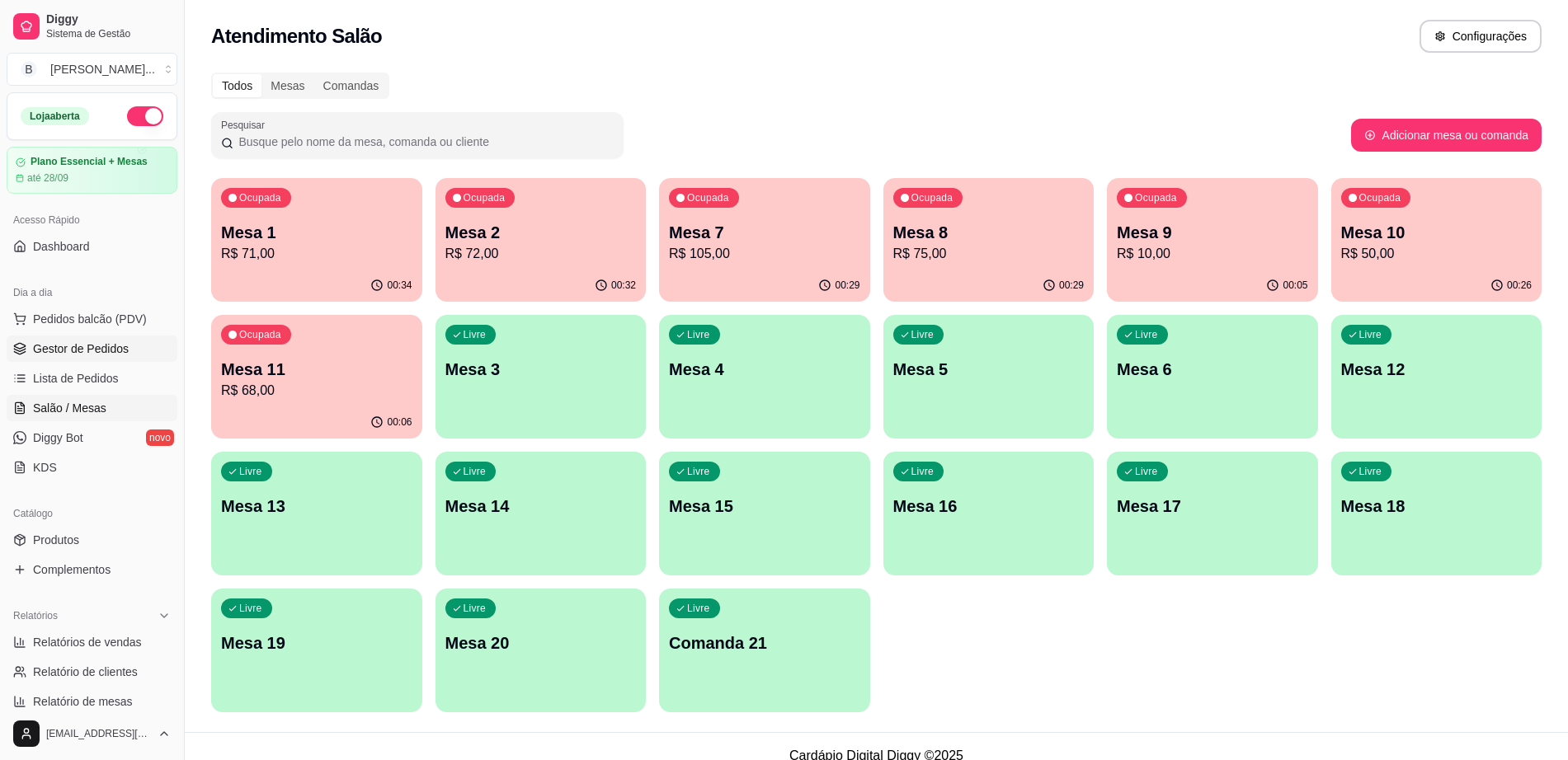
click at [101, 358] on link "Gestor de Pedidos" at bounding box center [92, 348] width 171 height 26
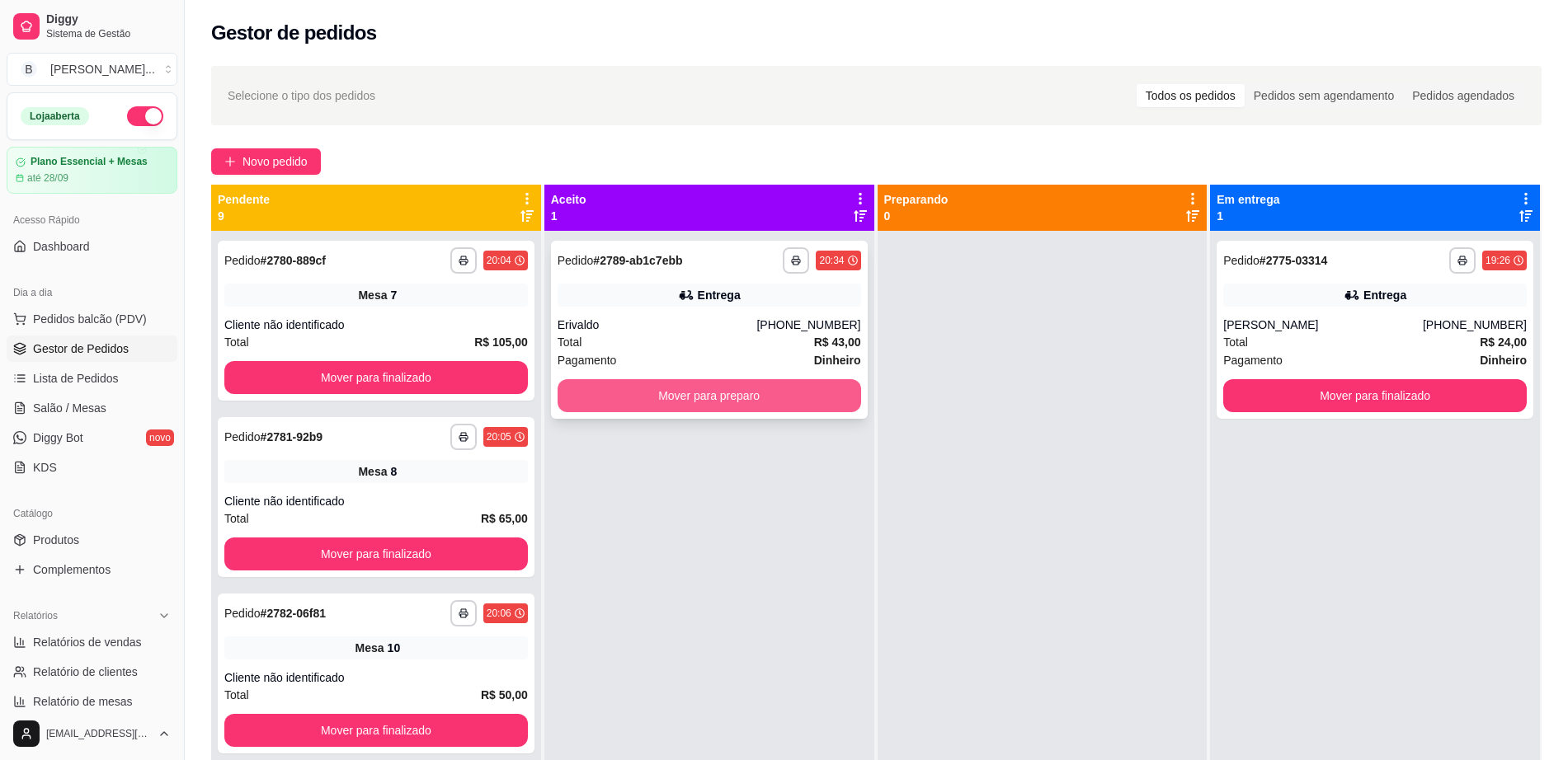
click at [640, 389] on button "Mover para preparo" at bounding box center [709, 396] width 303 height 33
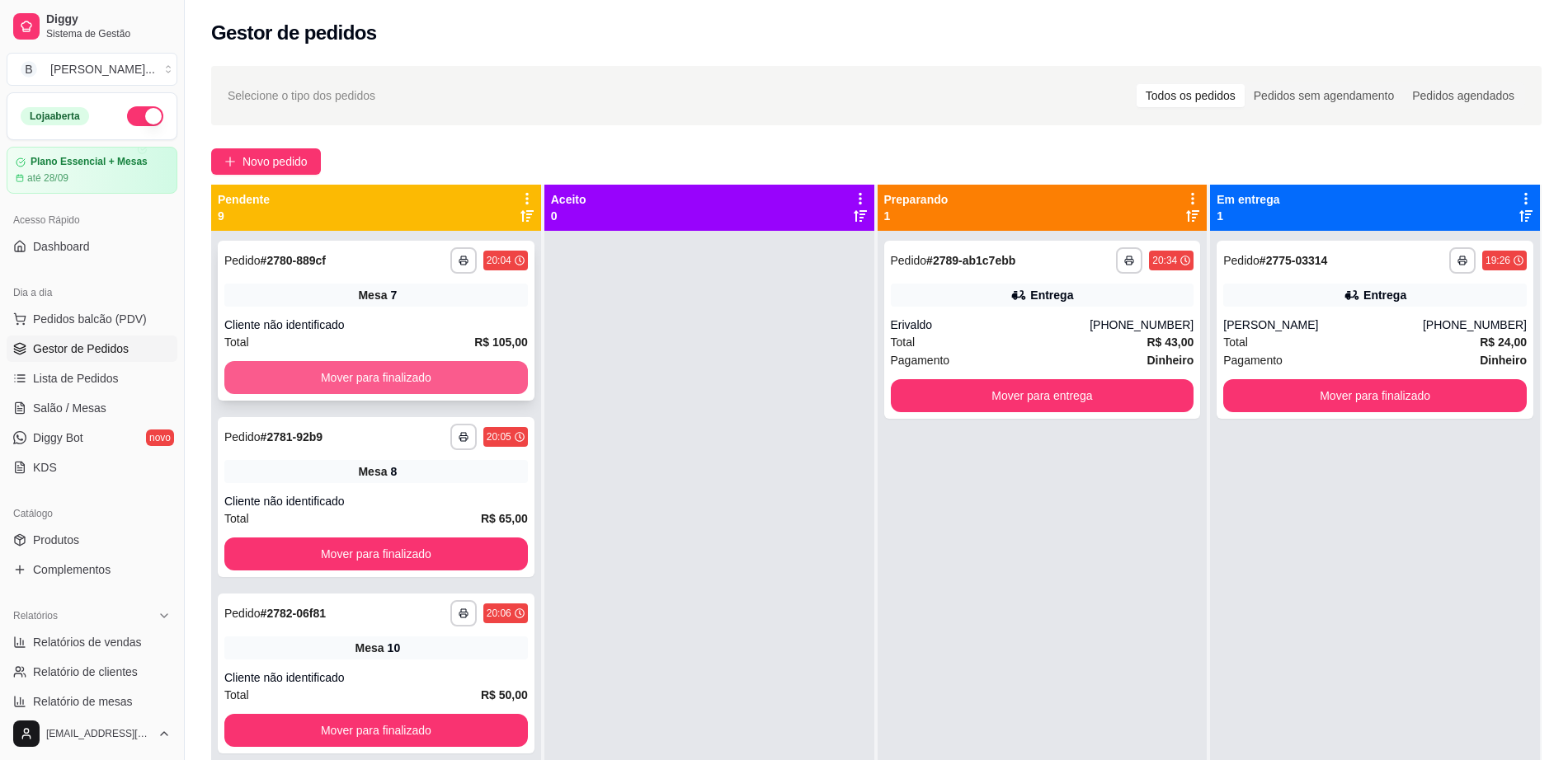
click at [435, 377] on button "Mover para finalizado" at bounding box center [376, 378] width 303 height 33
click at [382, 384] on button "Mover para finalizado" at bounding box center [376, 378] width 303 height 33
click at [464, 364] on button "Mover para finalizado" at bounding box center [376, 378] width 303 height 33
click at [462, 360] on div "**********" at bounding box center [376, 320] width 317 height 160
click at [463, 365] on button "Mover para finalizado" at bounding box center [376, 378] width 294 height 32
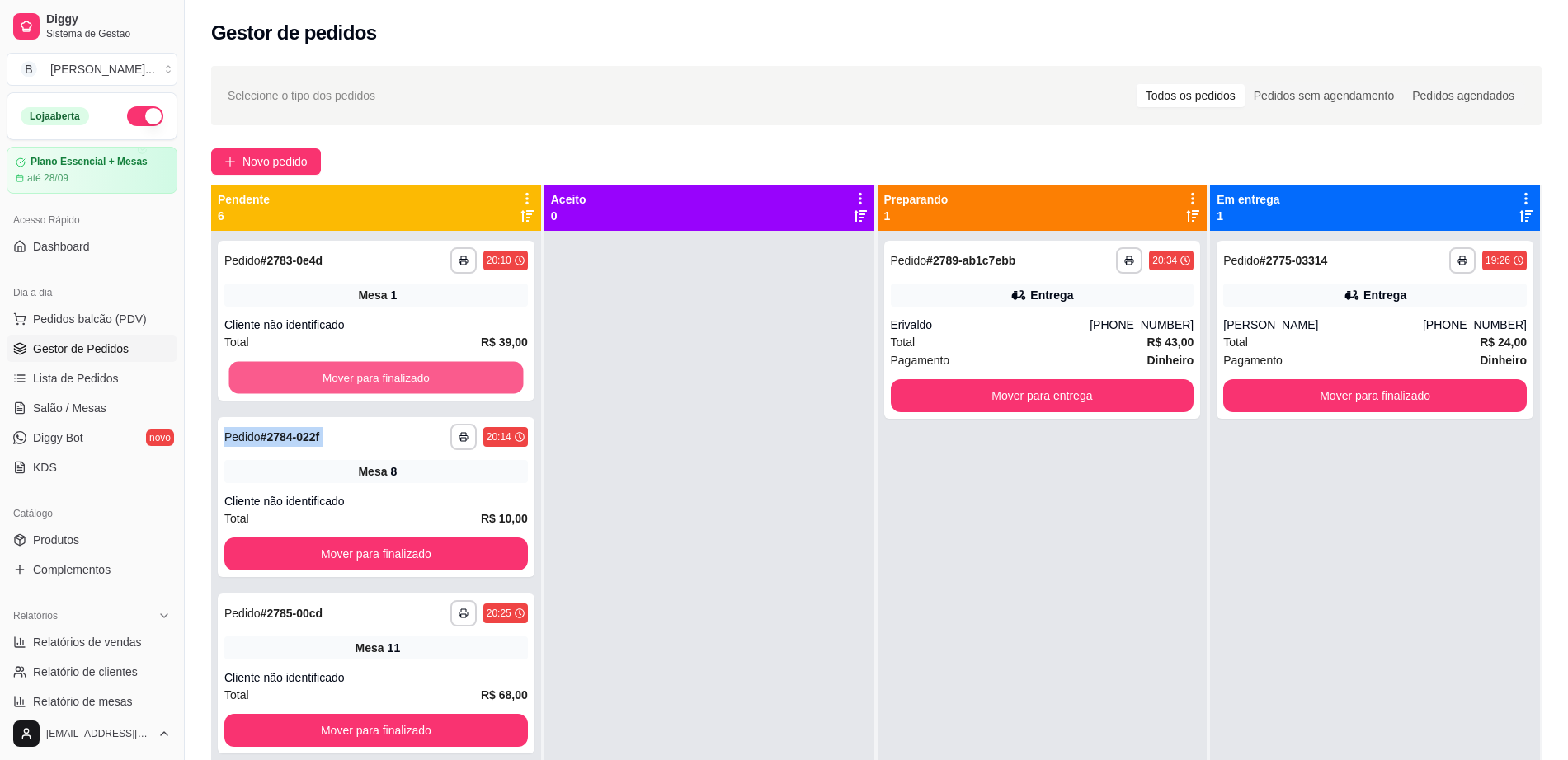
click at [463, 365] on div "Mover para finalizado" at bounding box center [376, 378] width 303 height 33
click at [464, 367] on button "Mover para finalizado" at bounding box center [376, 378] width 303 height 33
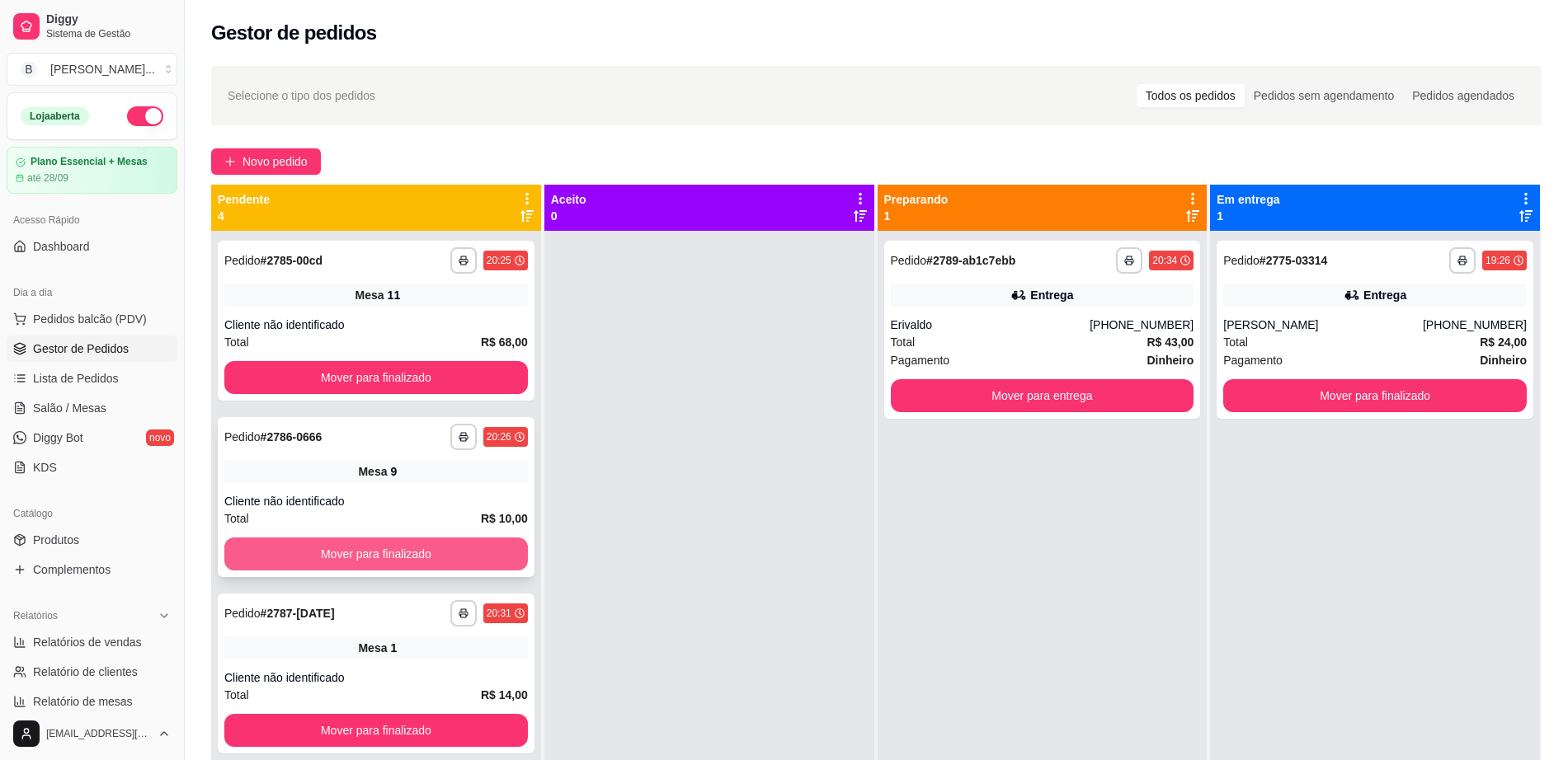
click at [504, 545] on button "Mover para finalizado" at bounding box center [376, 554] width 303 height 33
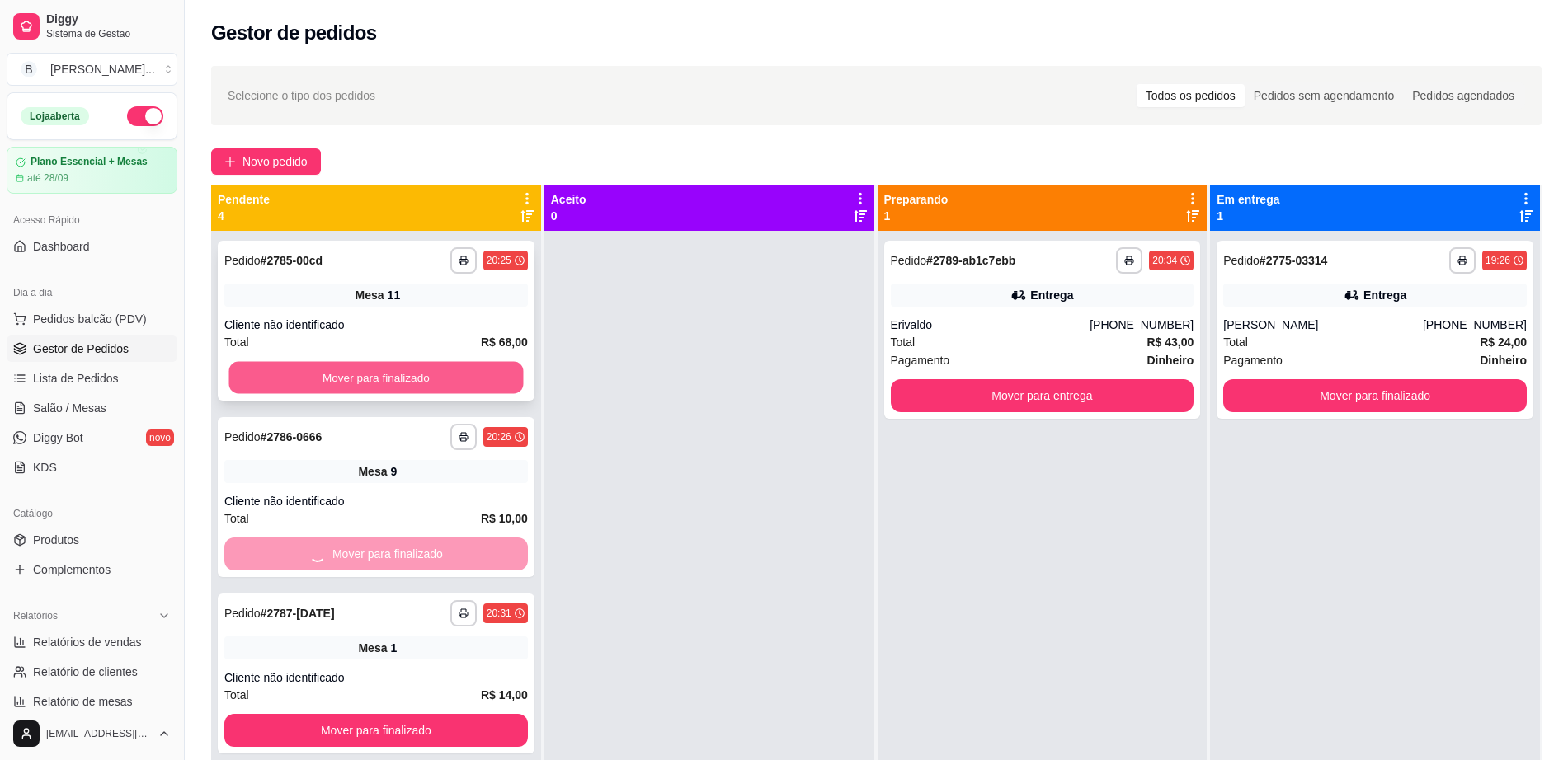
click at [514, 377] on button "Mover para finalizado" at bounding box center [376, 378] width 294 height 32
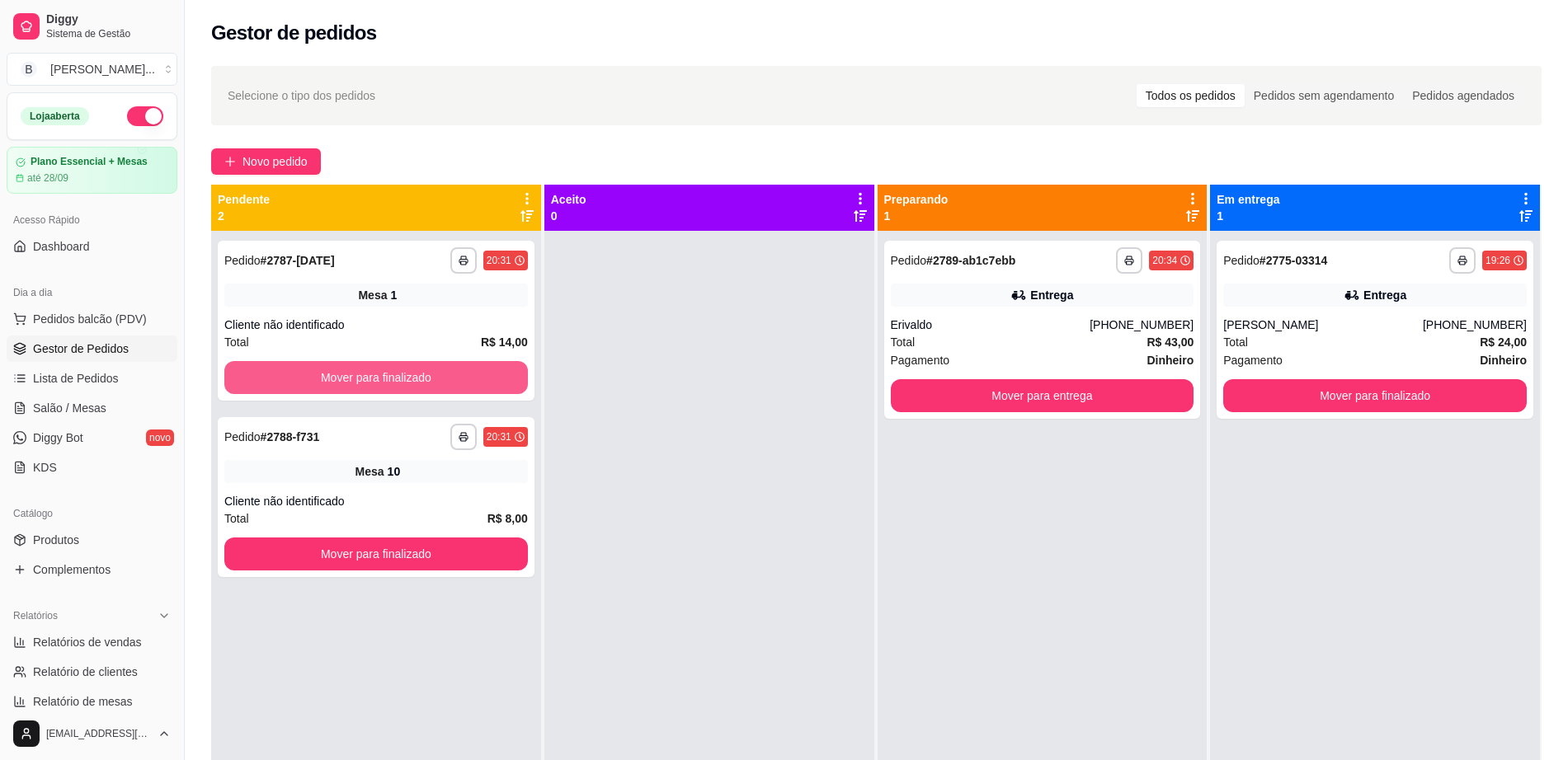
click at [513, 377] on button "Mover para finalizado" at bounding box center [376, 378] width 303 height 33
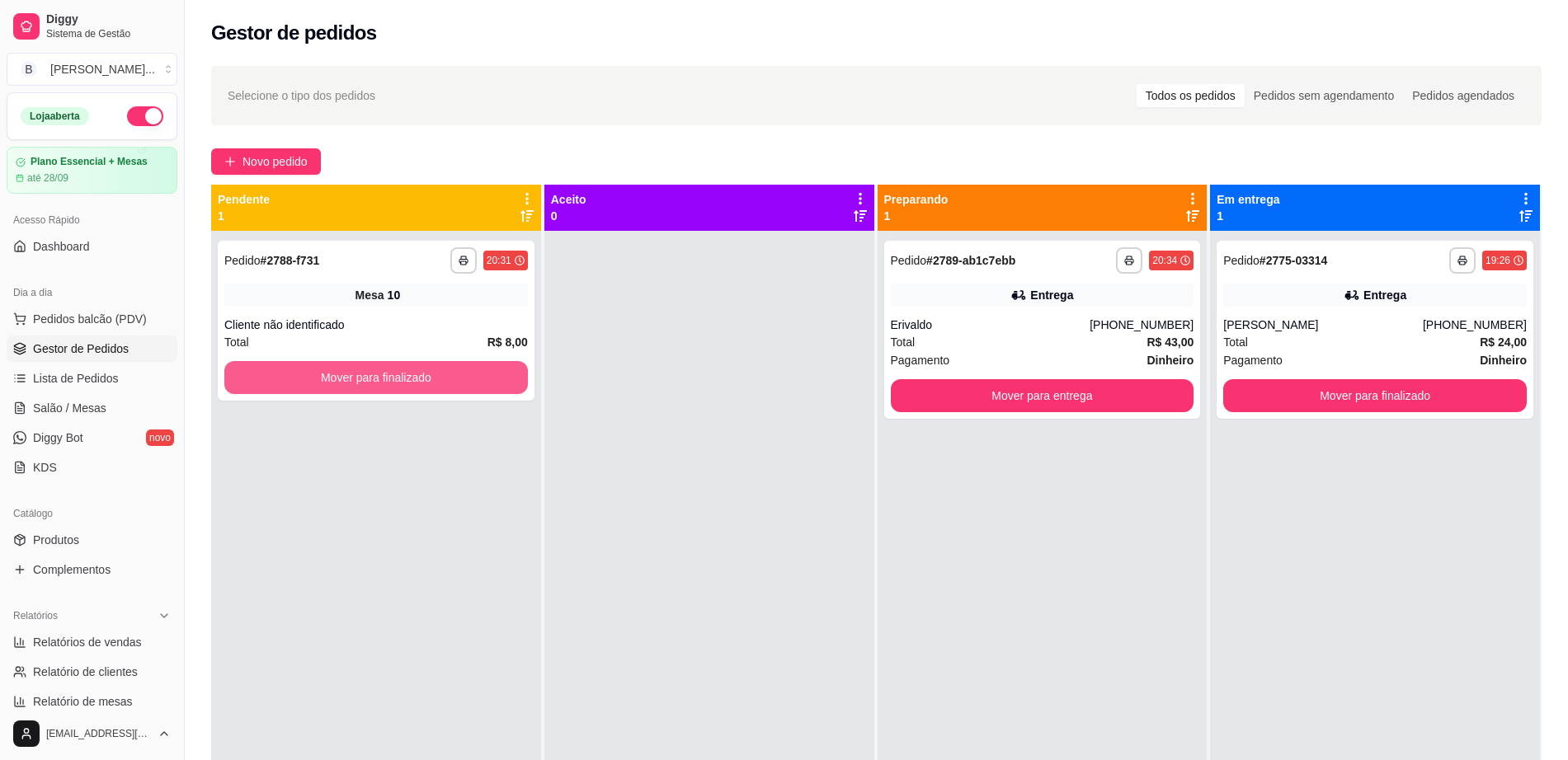
click at [481, 367] on button "Mover para finalizado" at bounding box center [376, 378] width 303 height 33
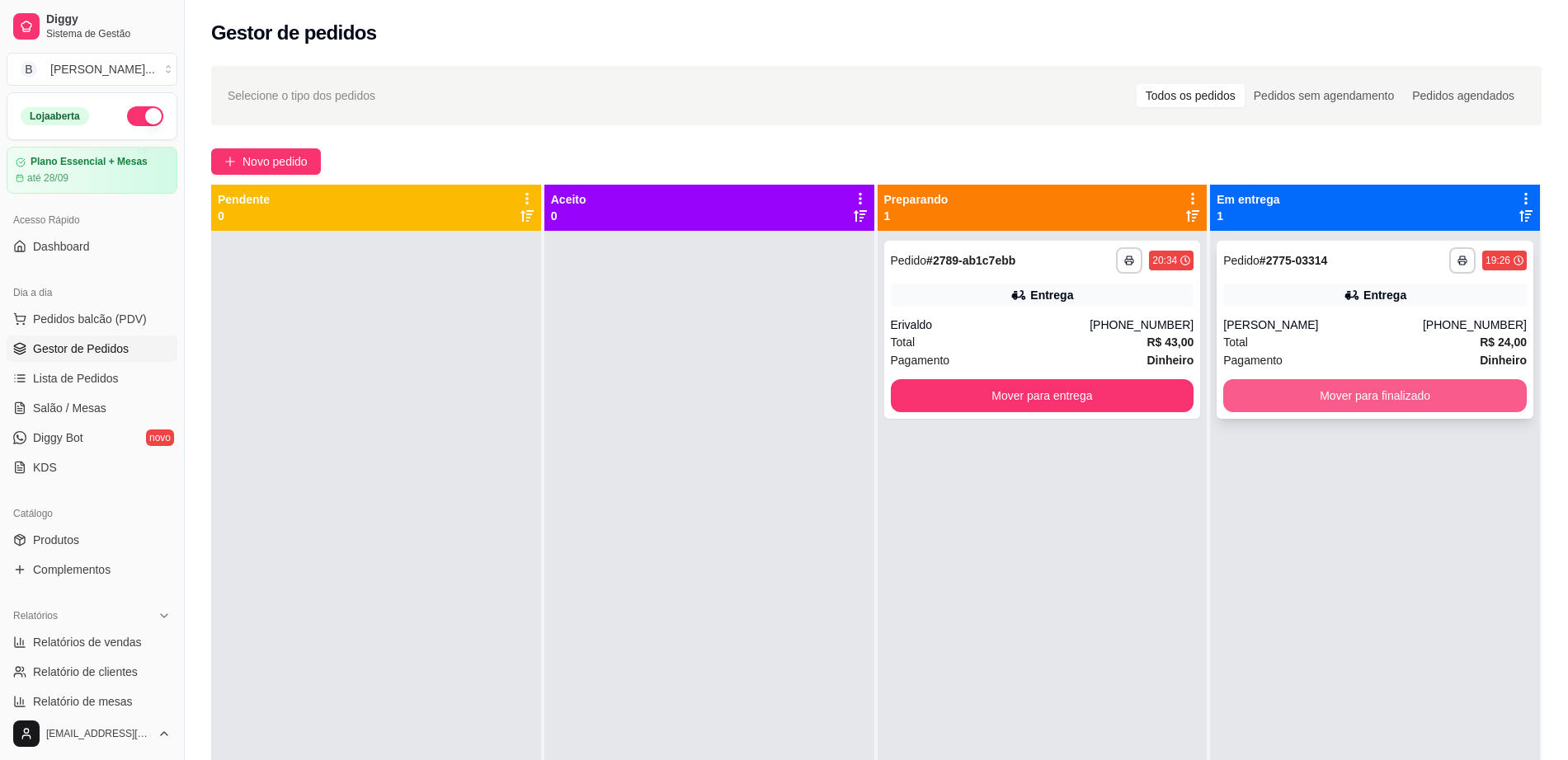
click at [1309, 387] on button "Mover para finalizado" at bounding box center [1375, 396] width 303 height 33
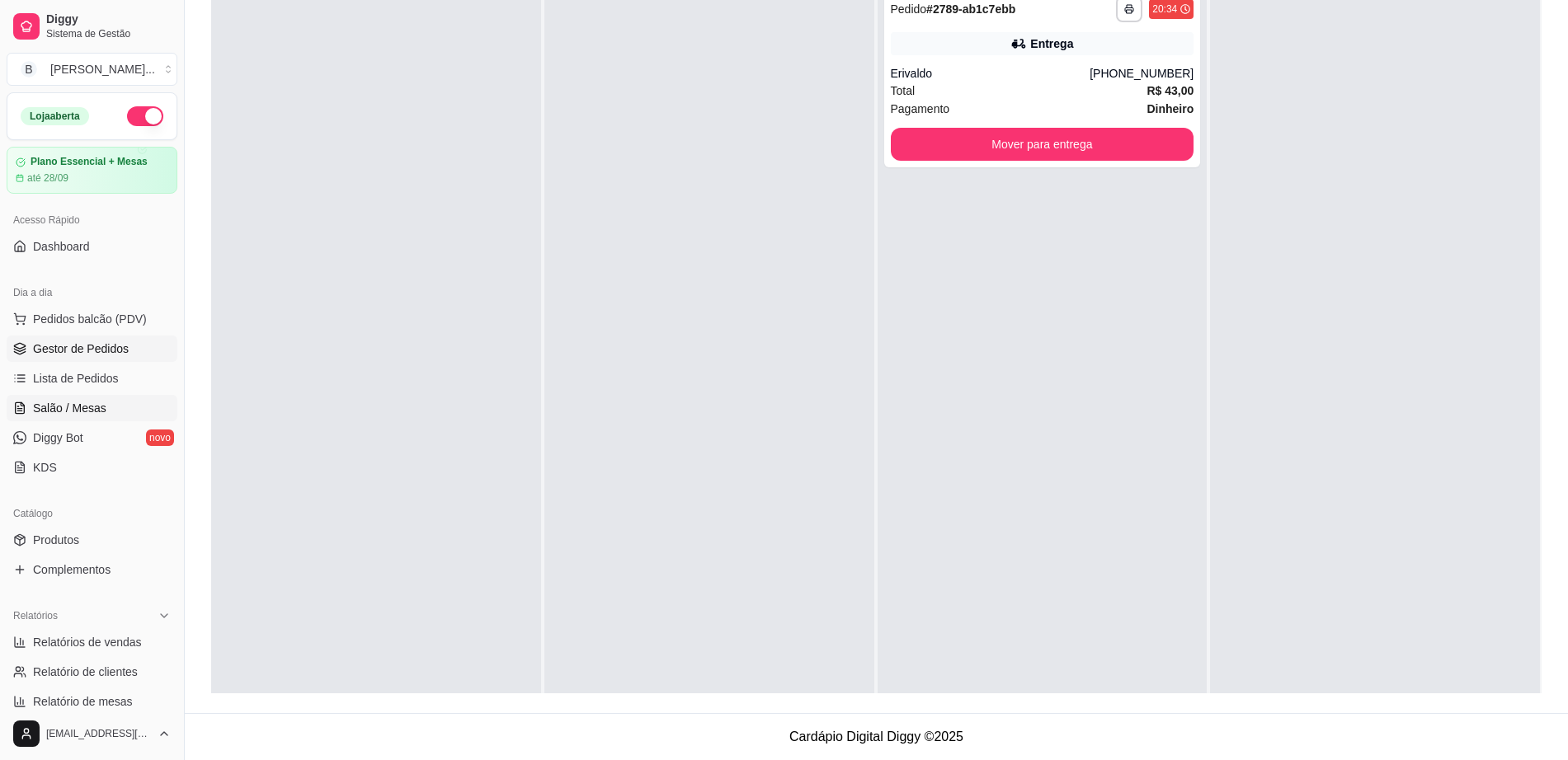
click at [122, 395] on link "Salão / Mesas" at bounding box center [92, 408] width 171 height 26
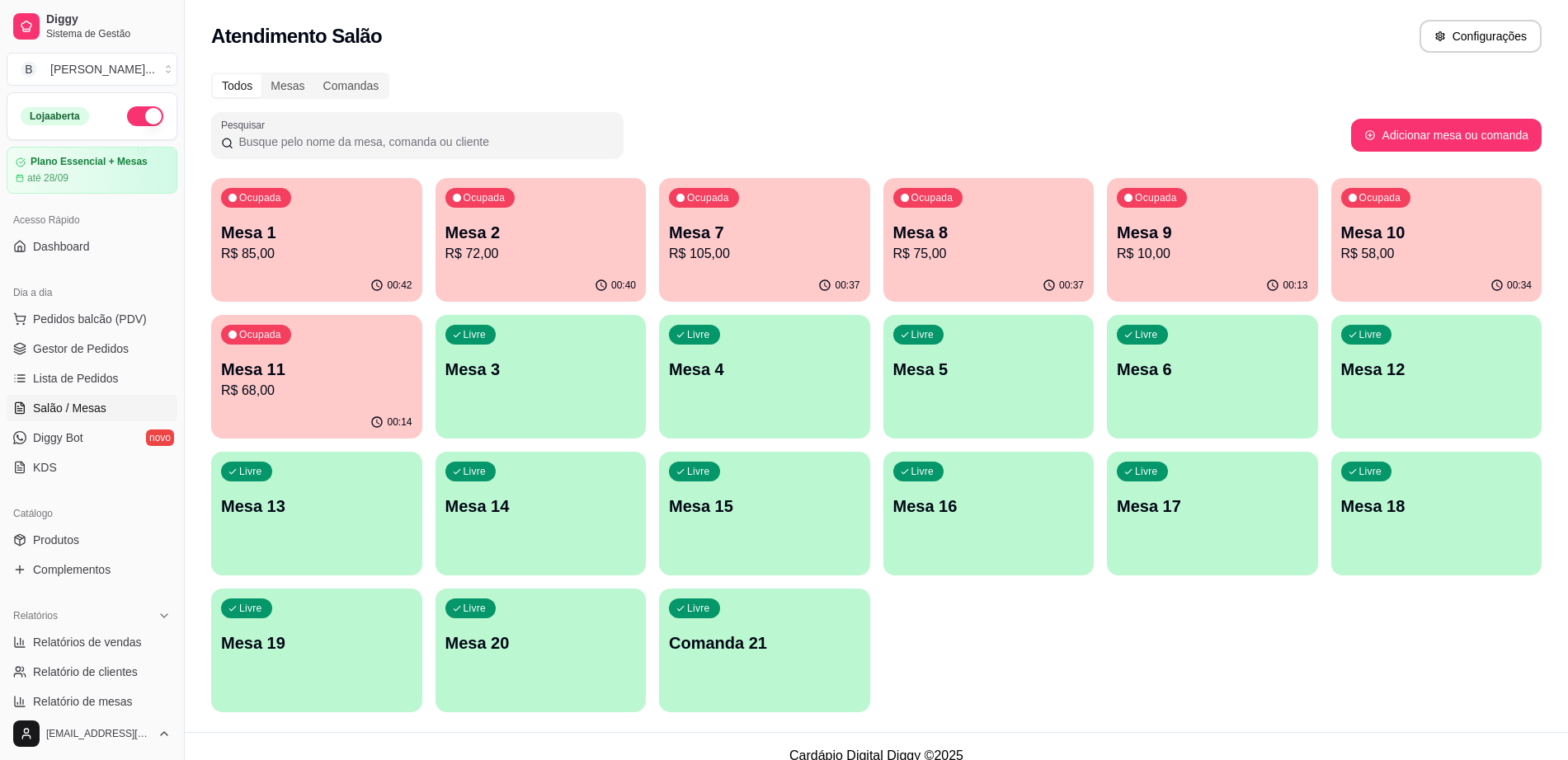
click at [383, 393] on p "R$ 68,00" at bounding box center [317, 390] width 192 height 20
click at [64, 349] on span "Gestor de Pedidos" at bounding box center [81, 348] width 96 height 17
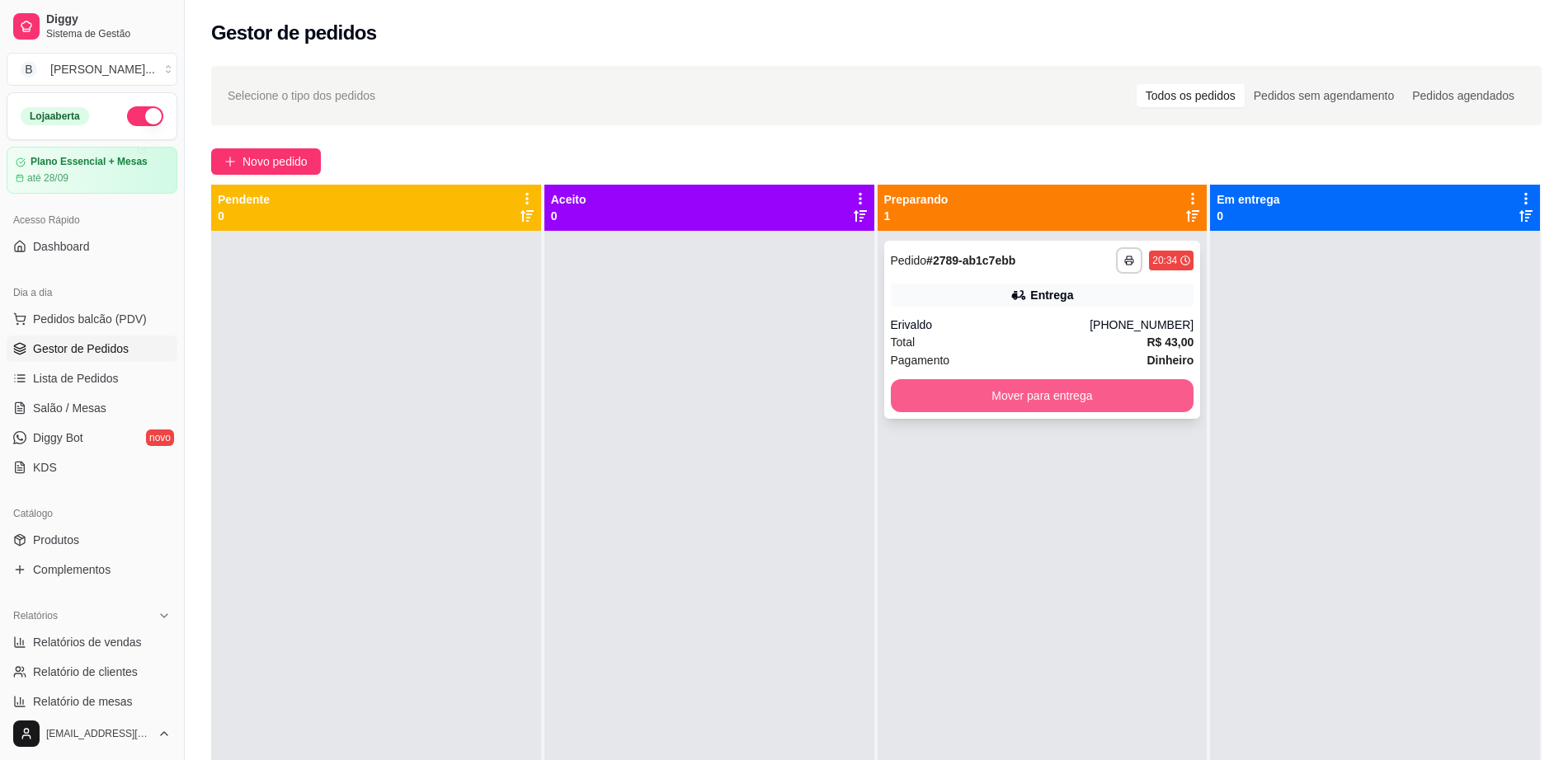
click at [1078, 407] on button "Mover para entrega" at bounding box center [1043, 396] width 303 height 33
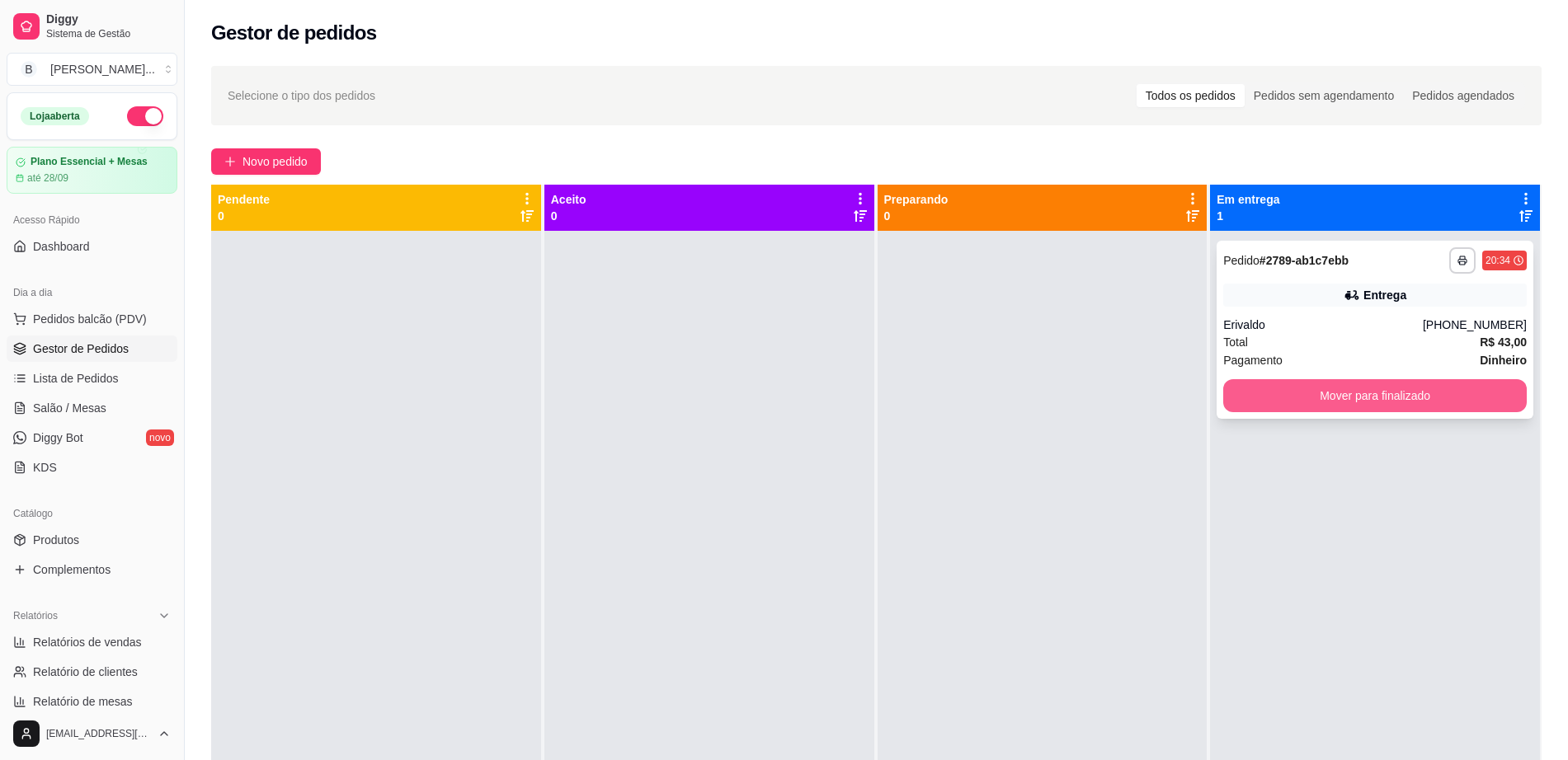
click at [1295, 382] on button "Mover para finalizado" at bounding box center [1375, 396] width 303 height 33
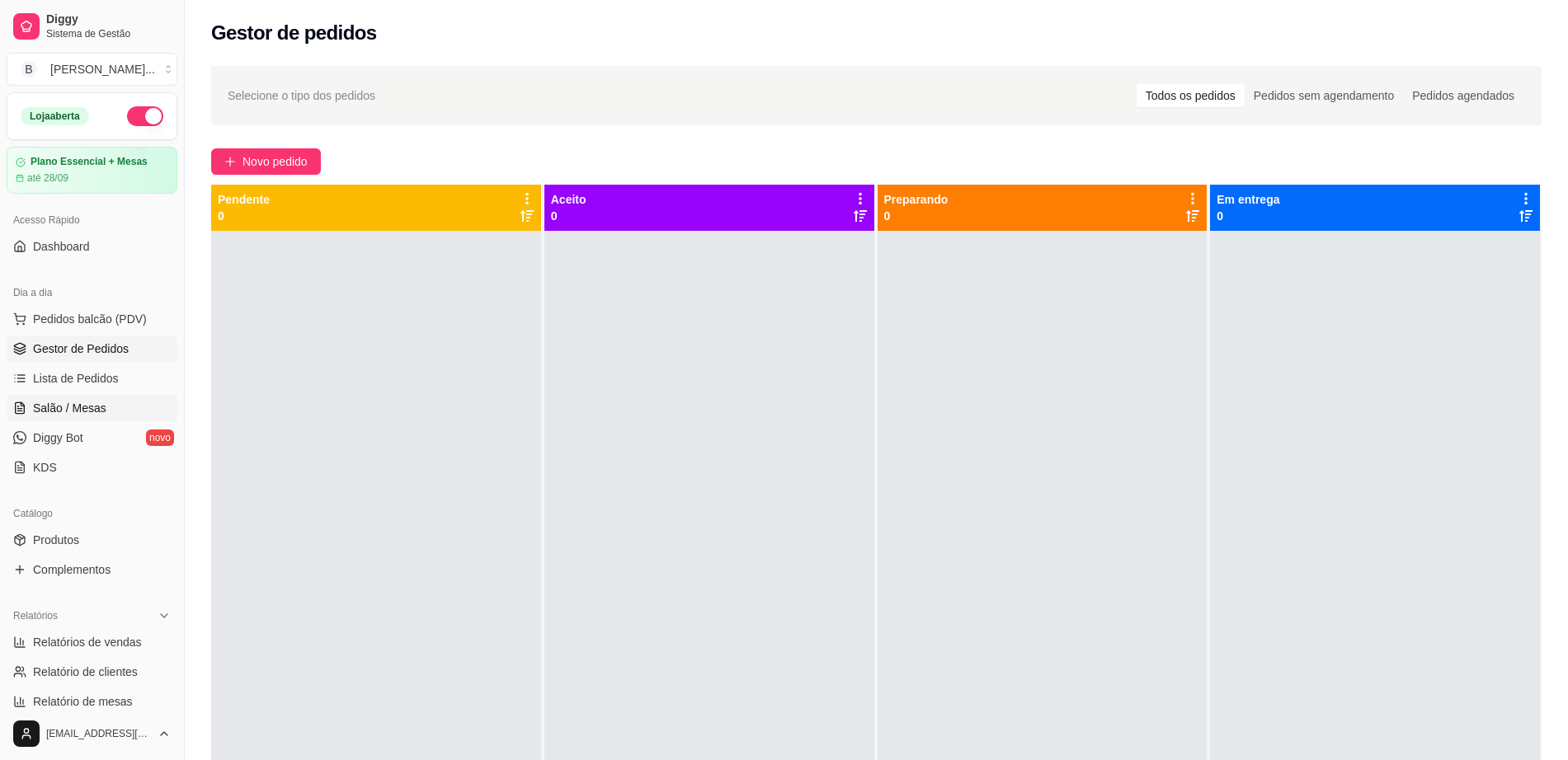
click at [98, 405] on span "Salão / Mesas" at bounding box center [70, 407] width 73 height 17
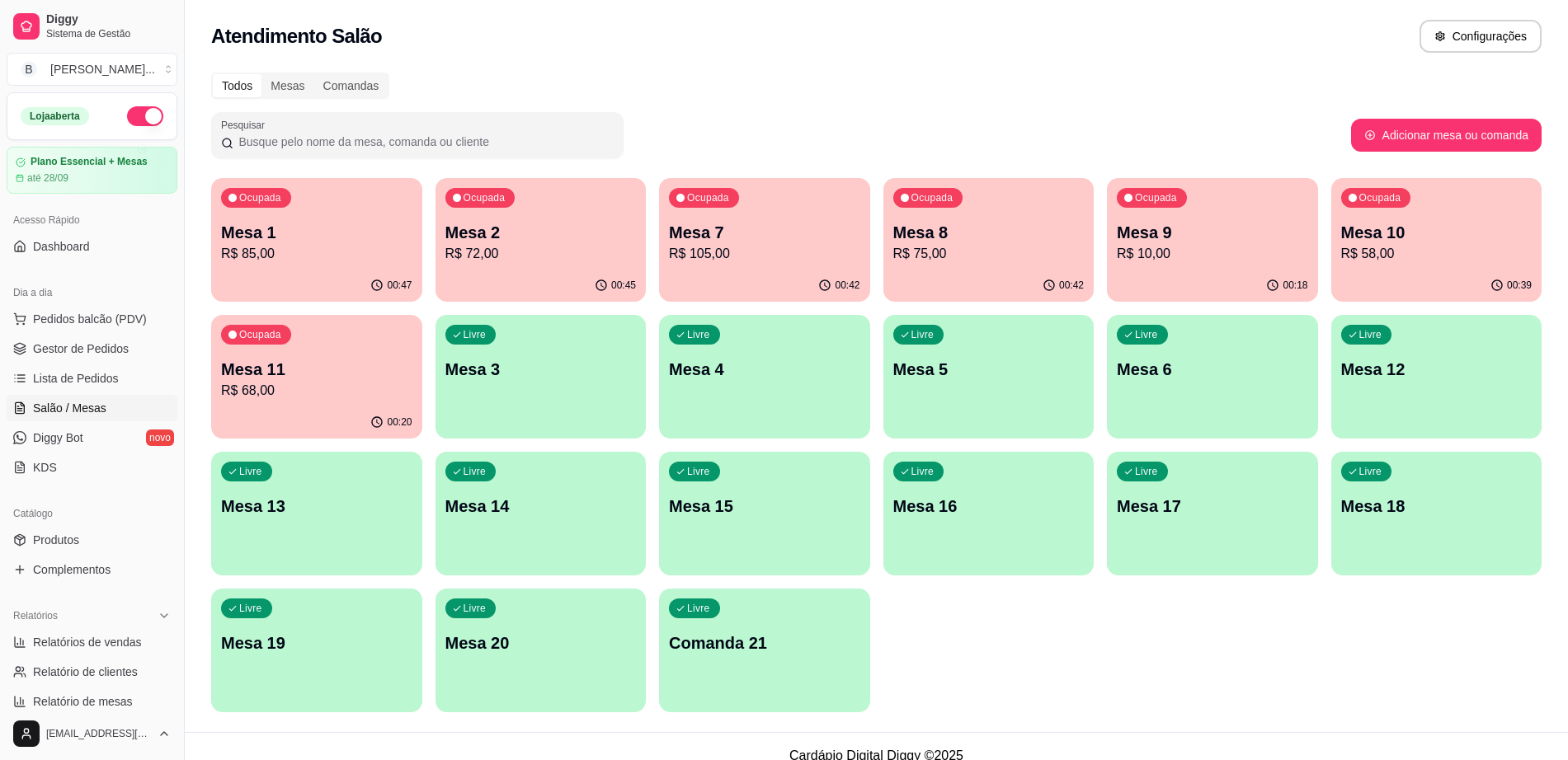
click at [941, 209] on div "Ocupada Mesa 8 R$ 75,00" at bounding box center [989, 224] width 211 height 91
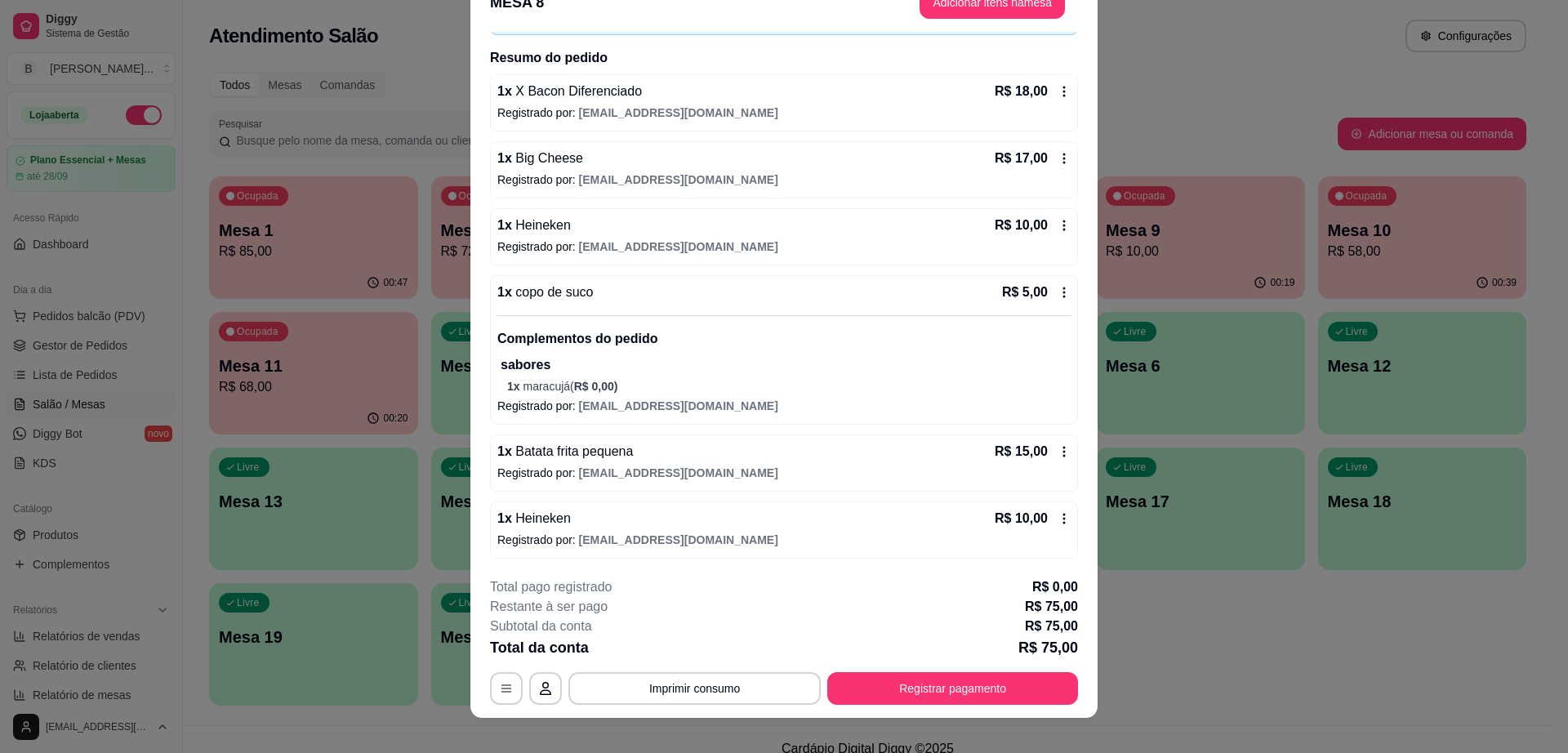
scroll to position [48, 0]
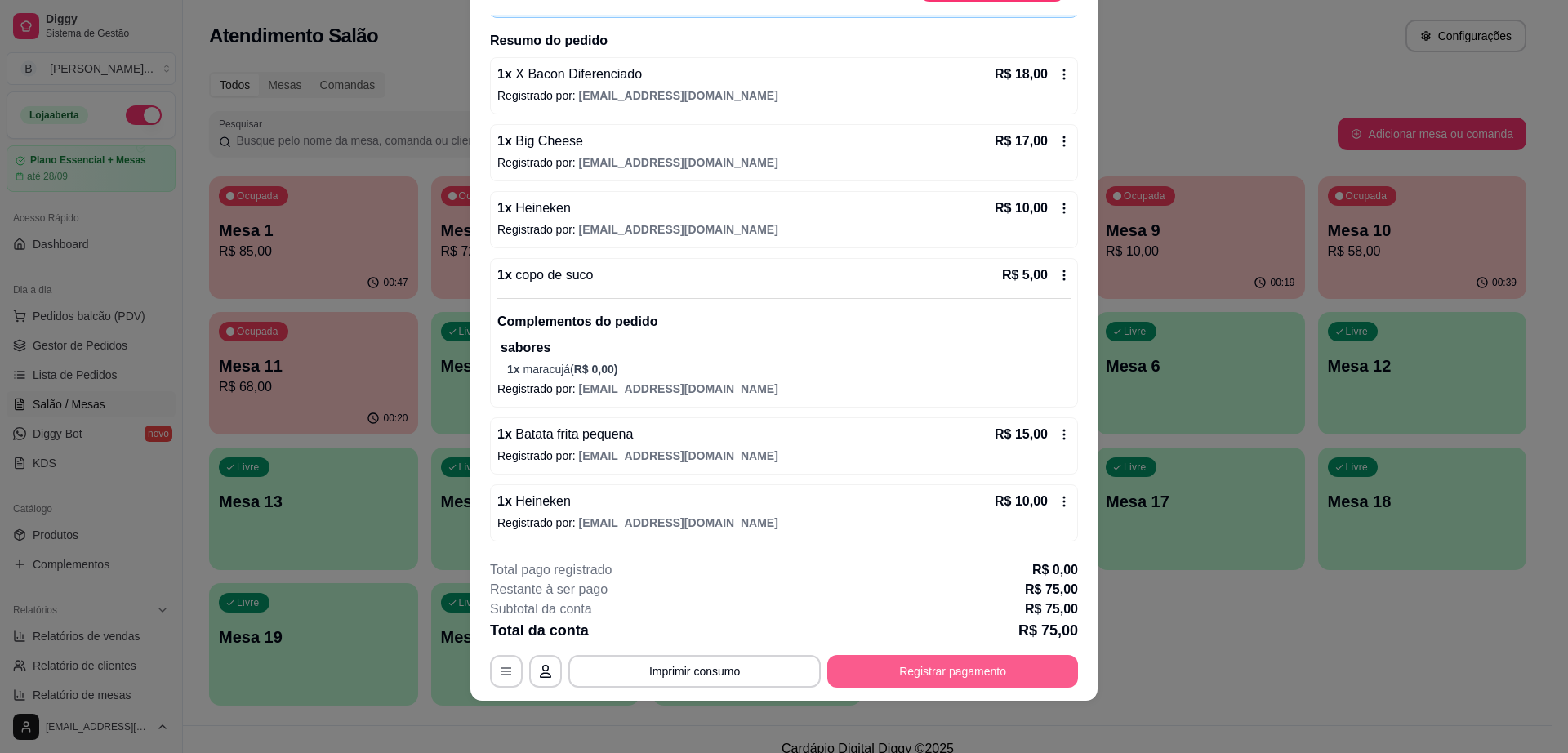
click at [972, 675] on button "Registrar pagamento" at bounding box center [952, 671] width 251 height 33
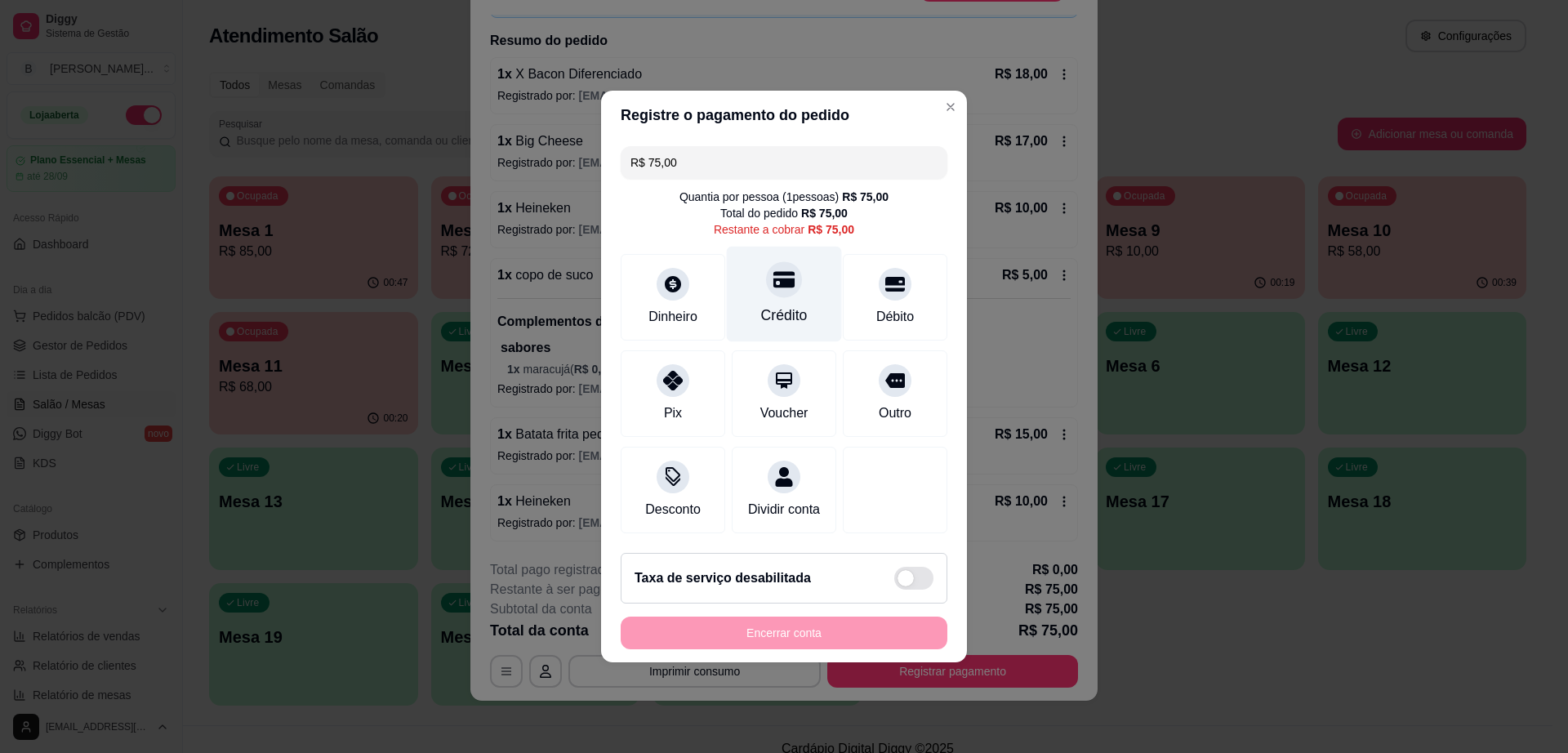
click at [757, 259] on div "Crédito" at bounding box center [785, 294] width 116 height 96
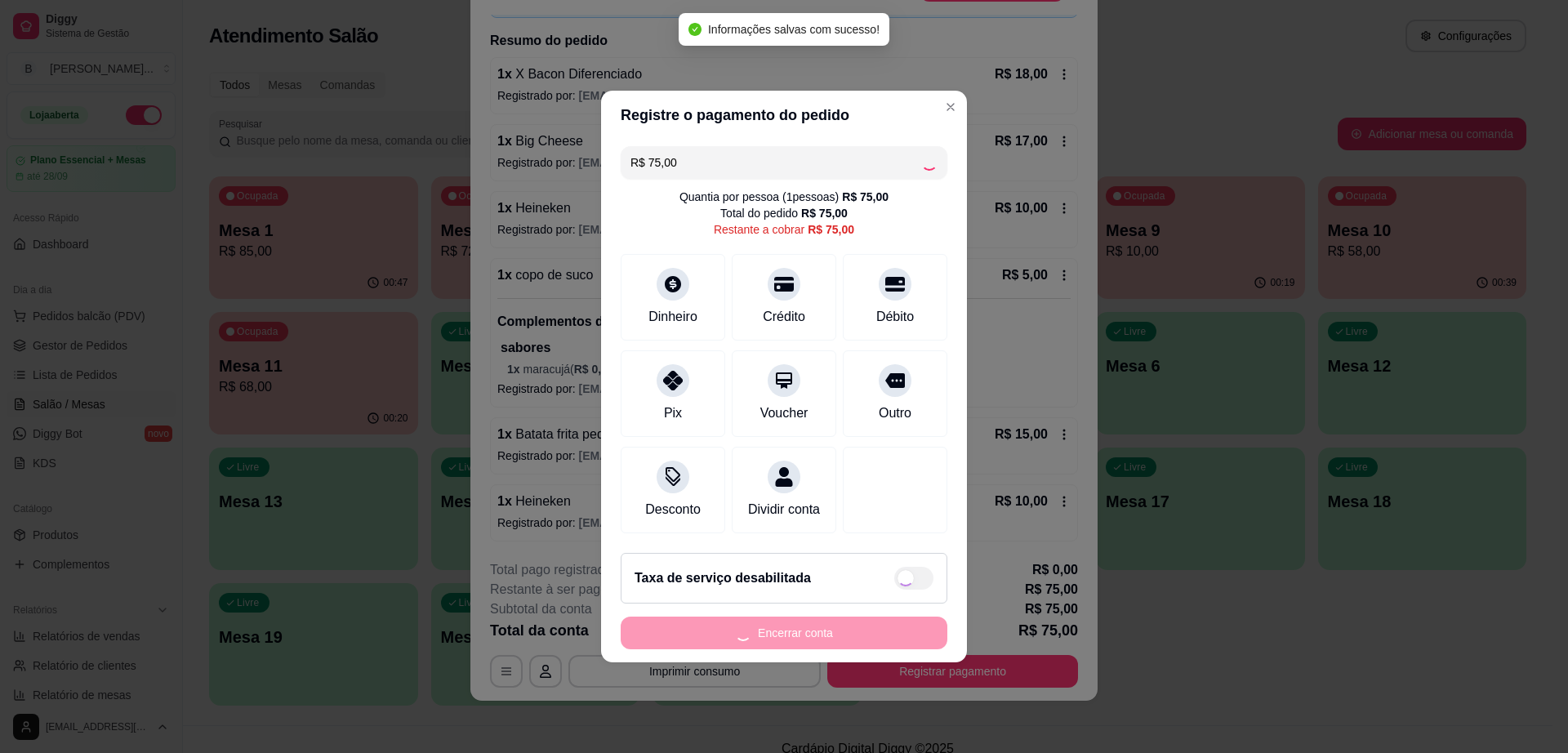
type input "R$ 0,00"
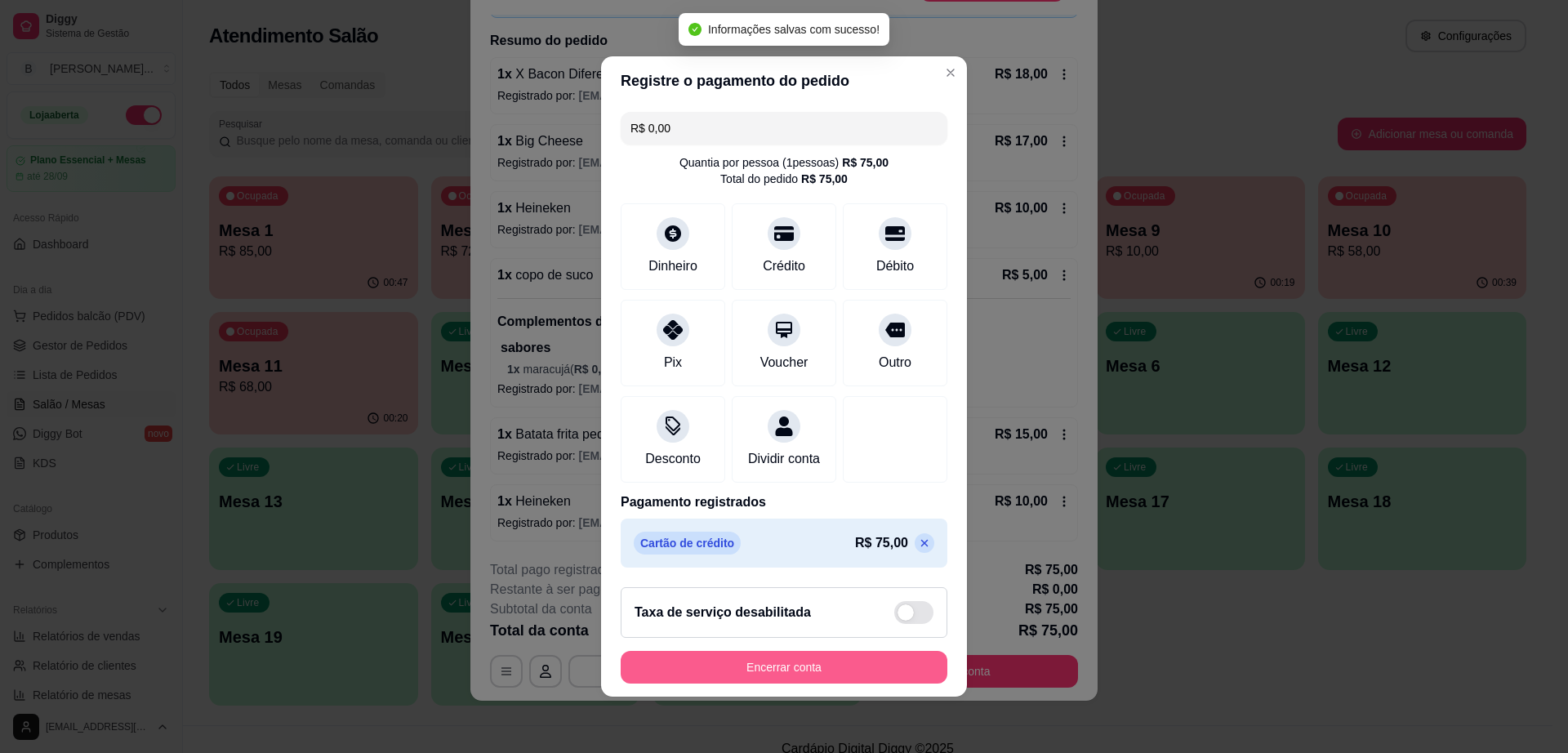
click at [804, 679] on button "Encerrar conta" at bounding box center [784, 668] width 327 height 33
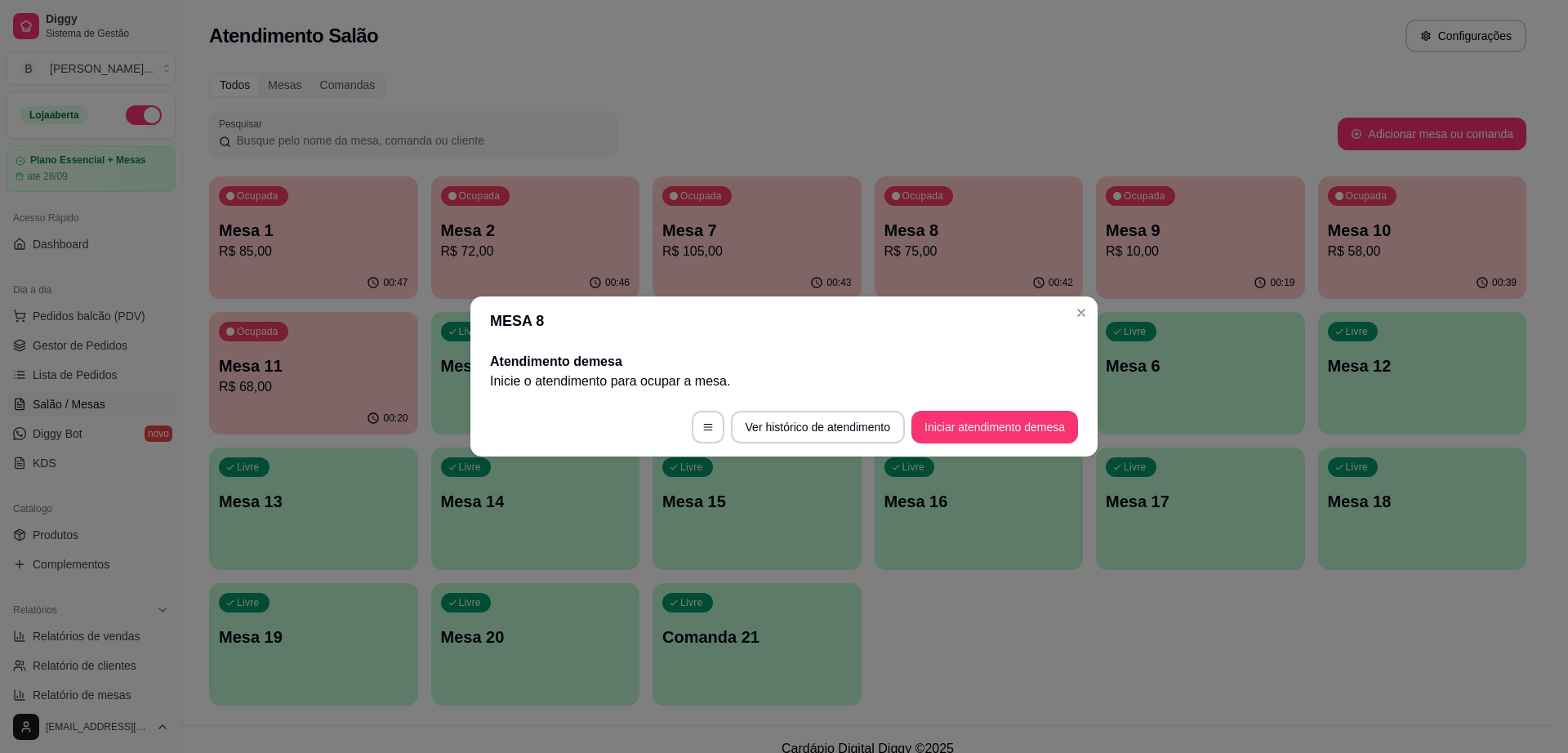
scroll to position [0, 0]
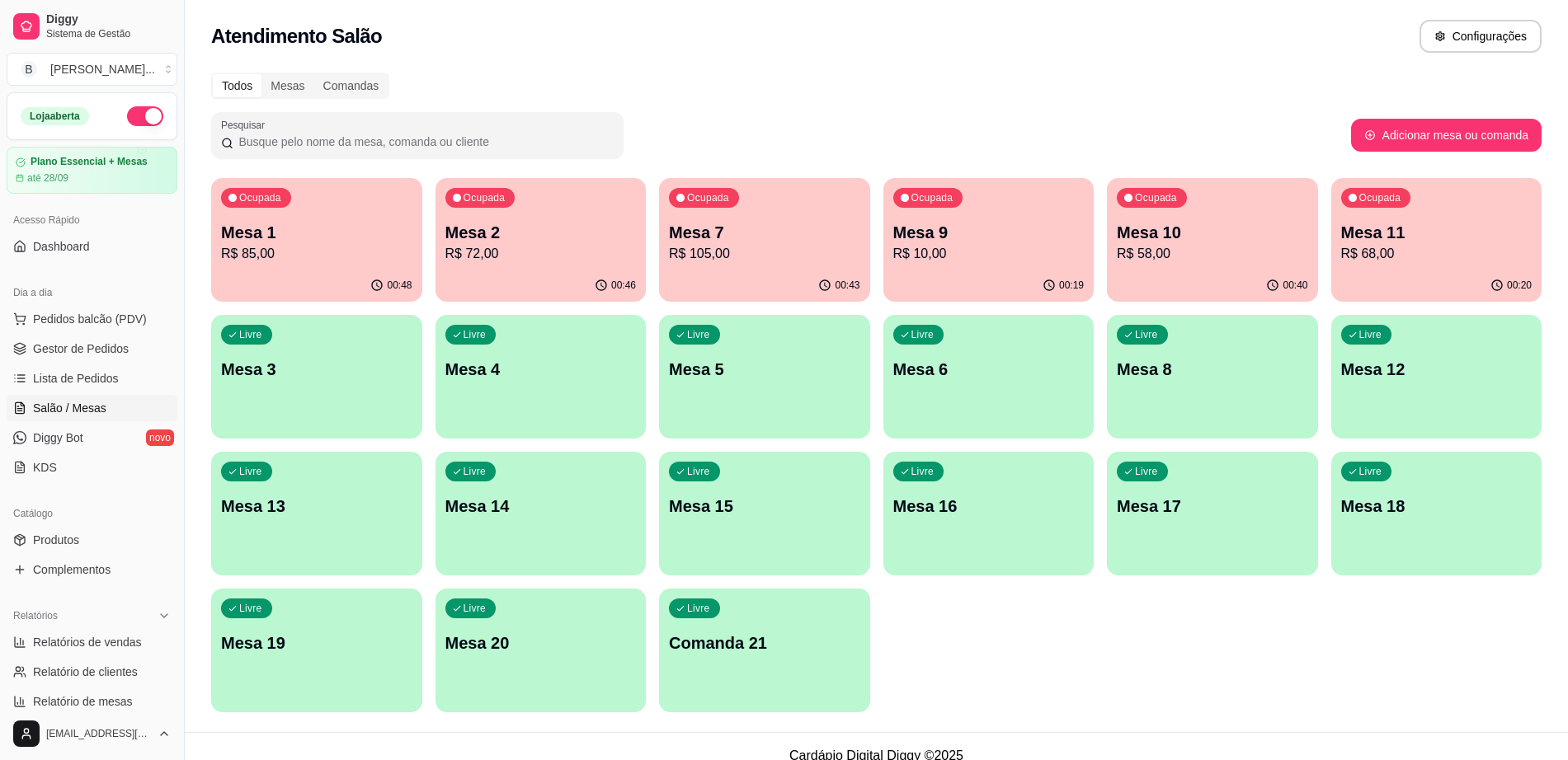
click at [956, 522] on div "Livre Mesa 16" at bounding box center [989, 503] width 211 height 104
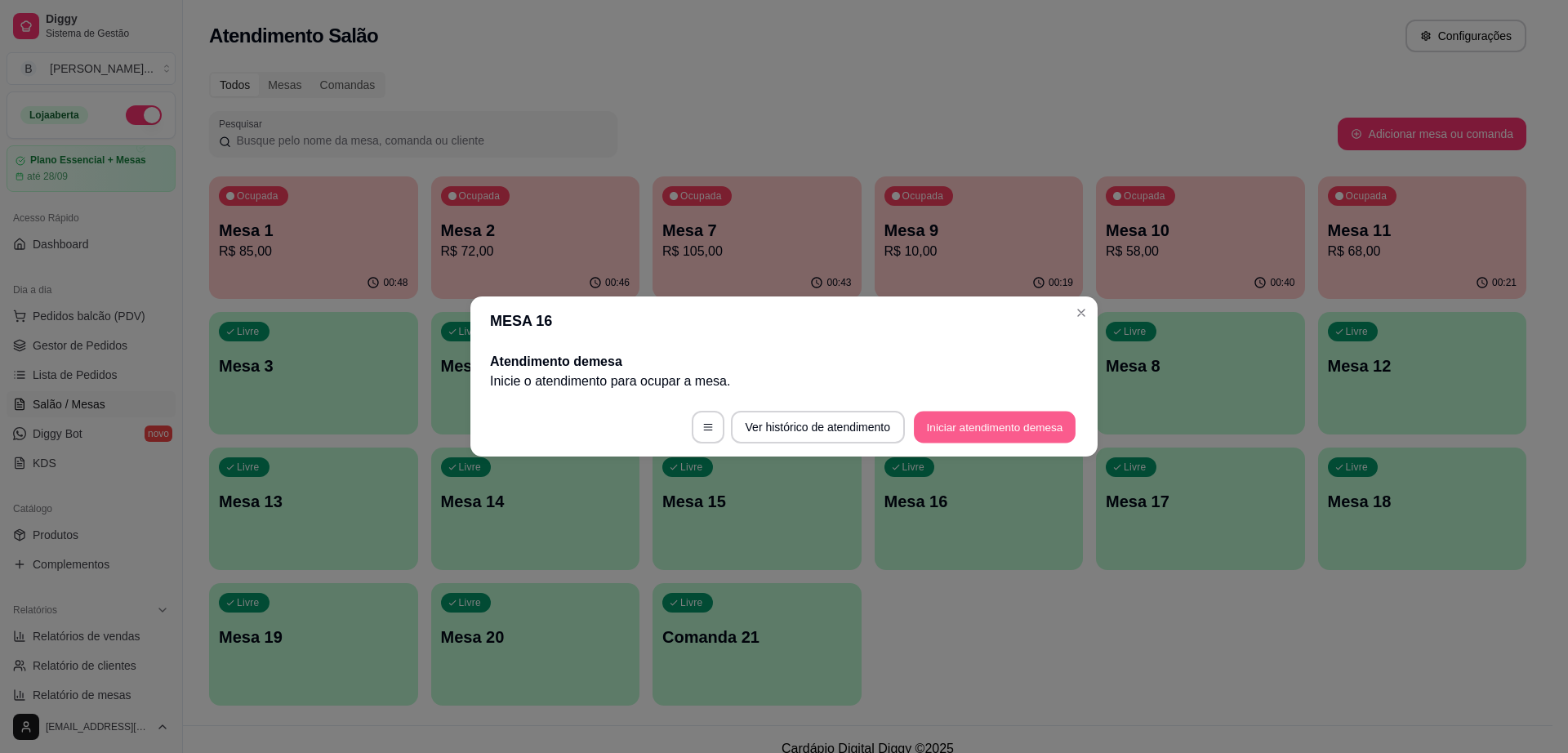
click at [988, 431] on button "Iniciar atendimento de mesa" at bounding box center [994, 427] width 161 height 32
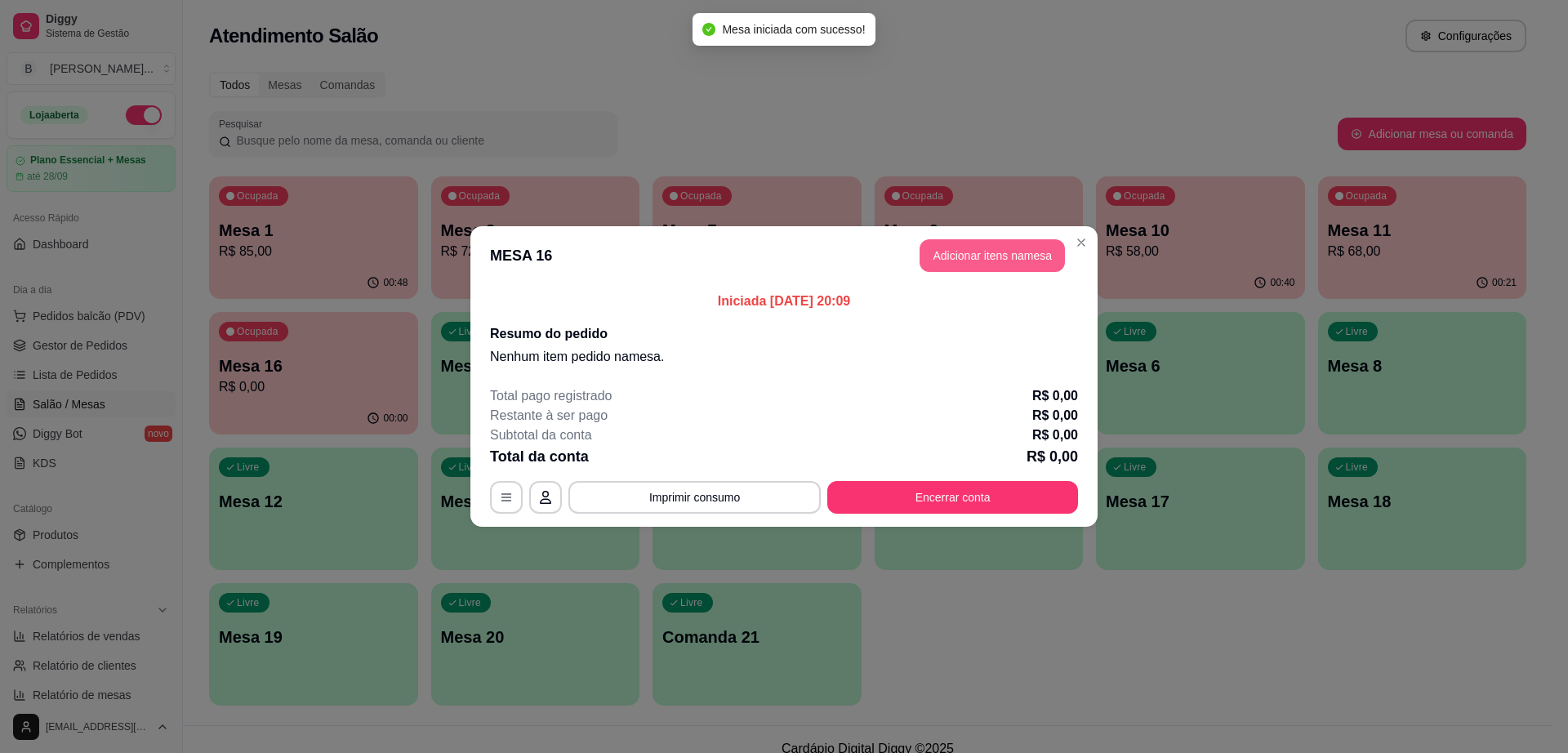
click at [985, 264] on button "Adicionar itens na mesa" at bounding box center [992, 255] width 146 height 33
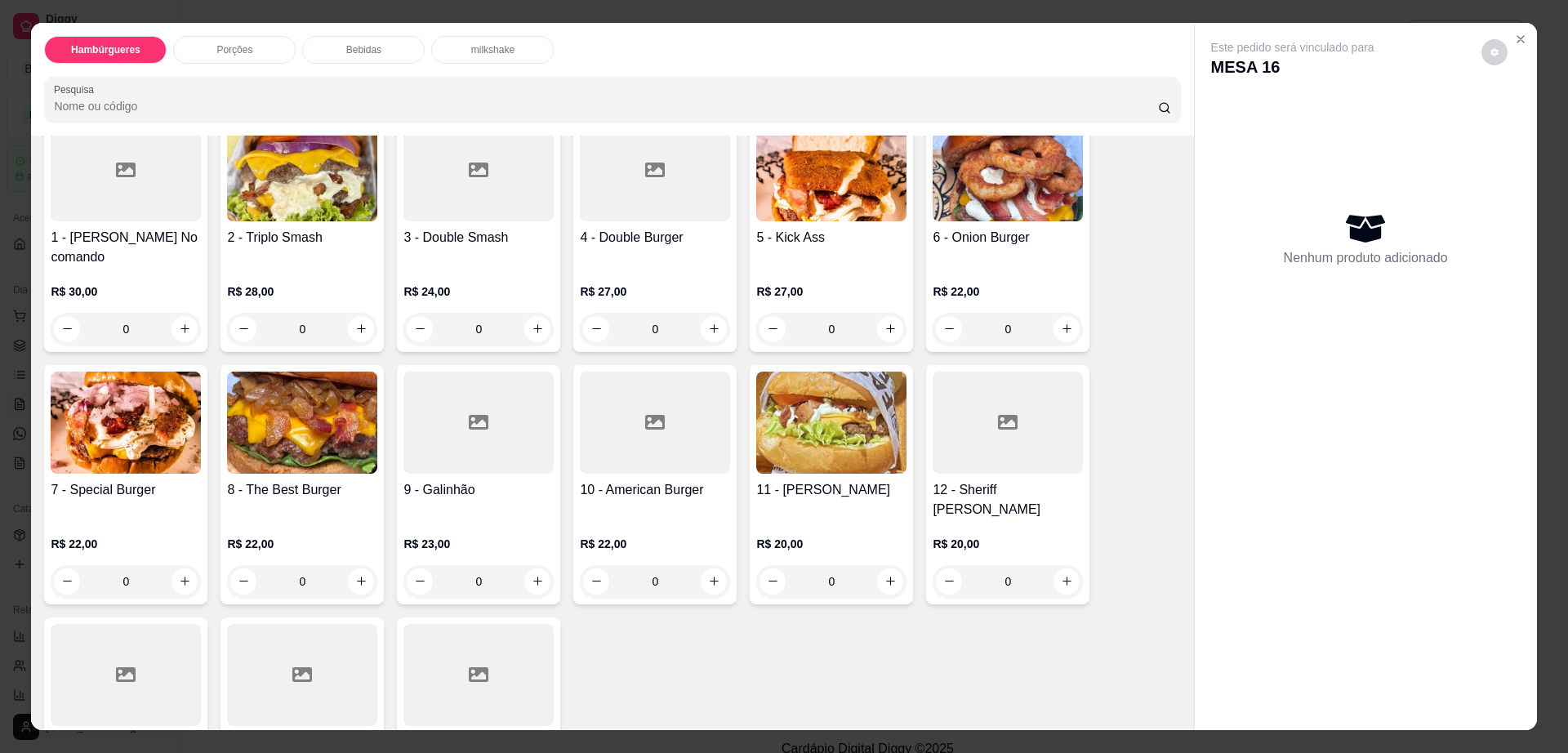
scroll to position [306, 0]
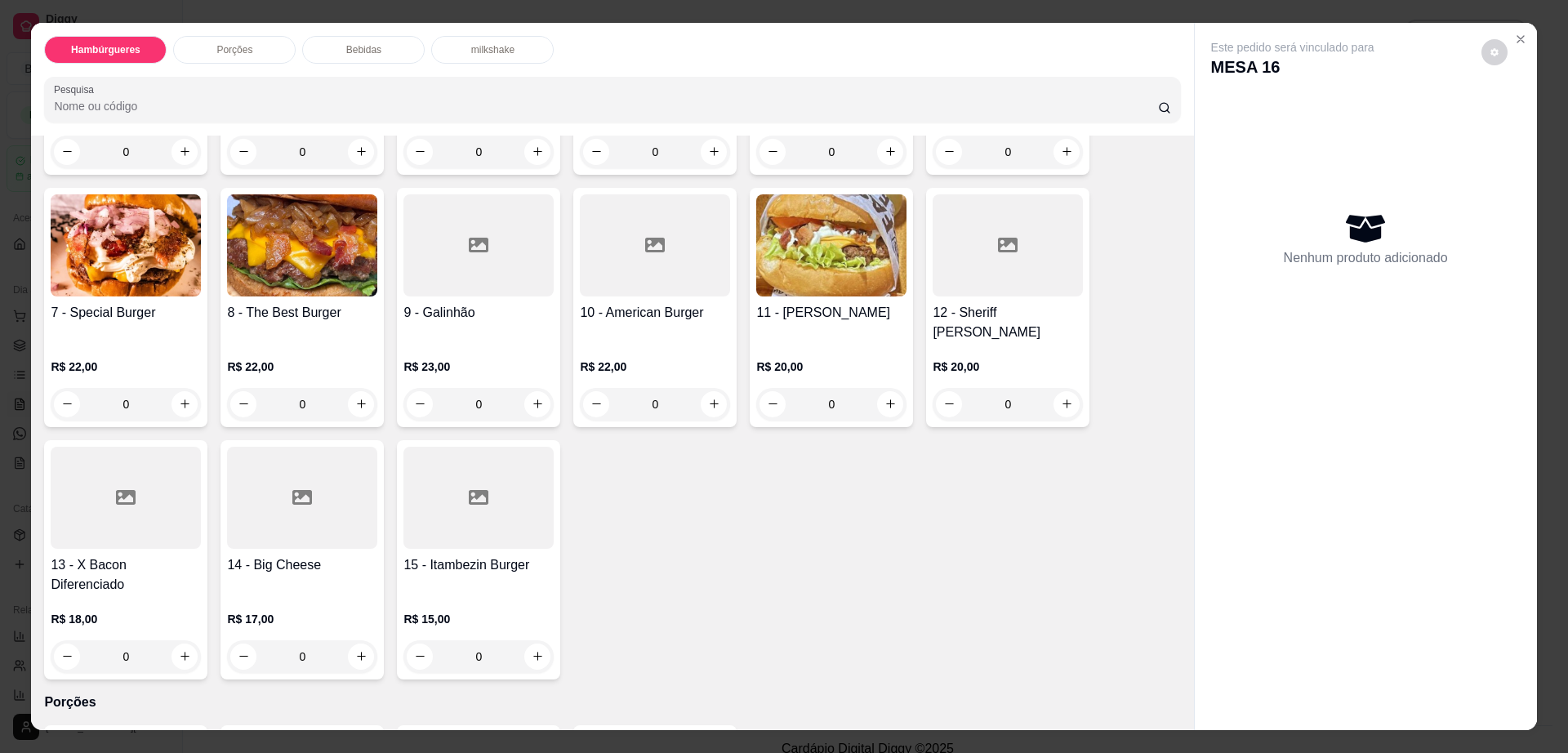
click at [478, 555] on h4 "15 - Itambezin Burger" at bounding box center [479, 565] width 150 height 20
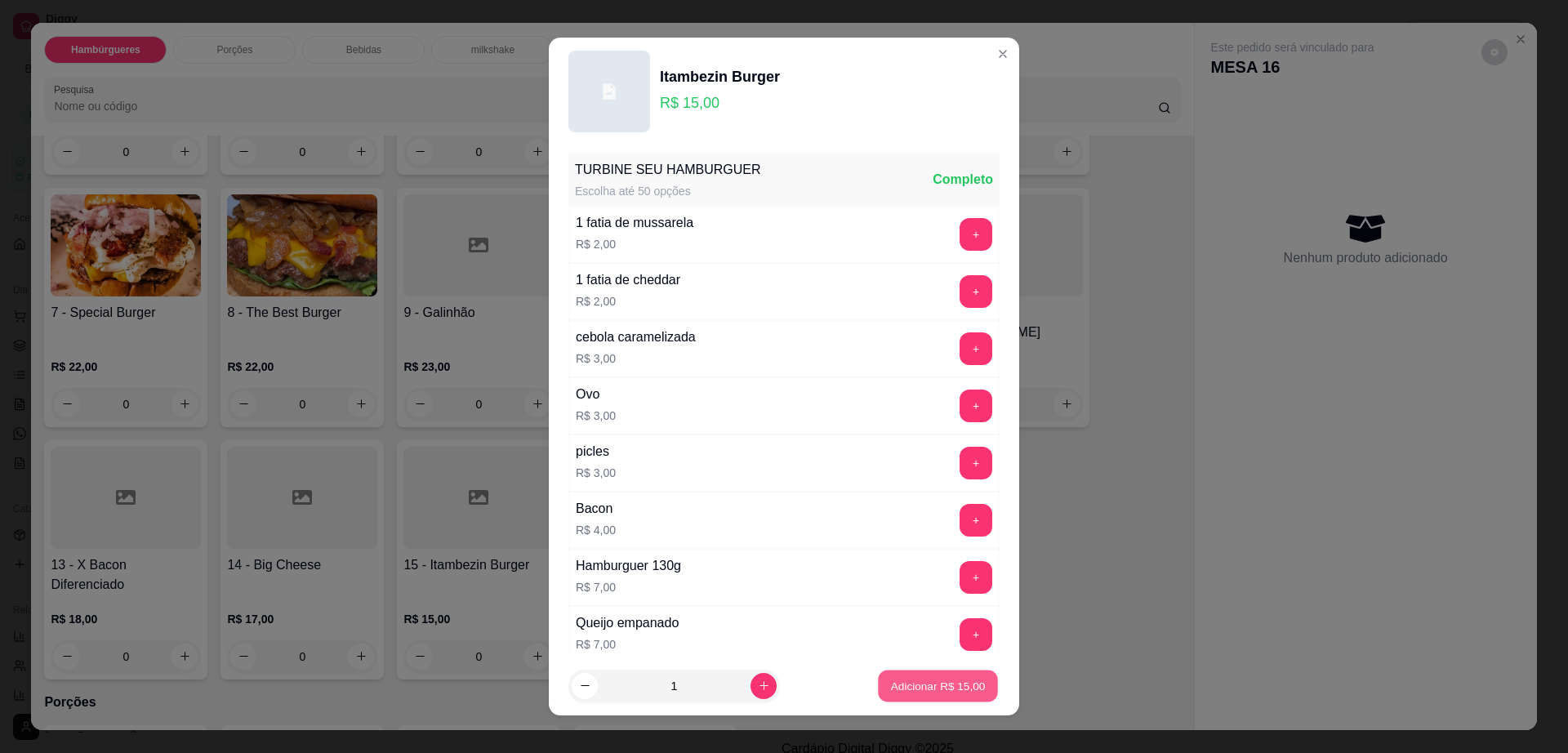
click at [944, 696] on button "Adicionar R$ 15,00" at bounding box center [938, 686] width 120 height 32
type input "1"
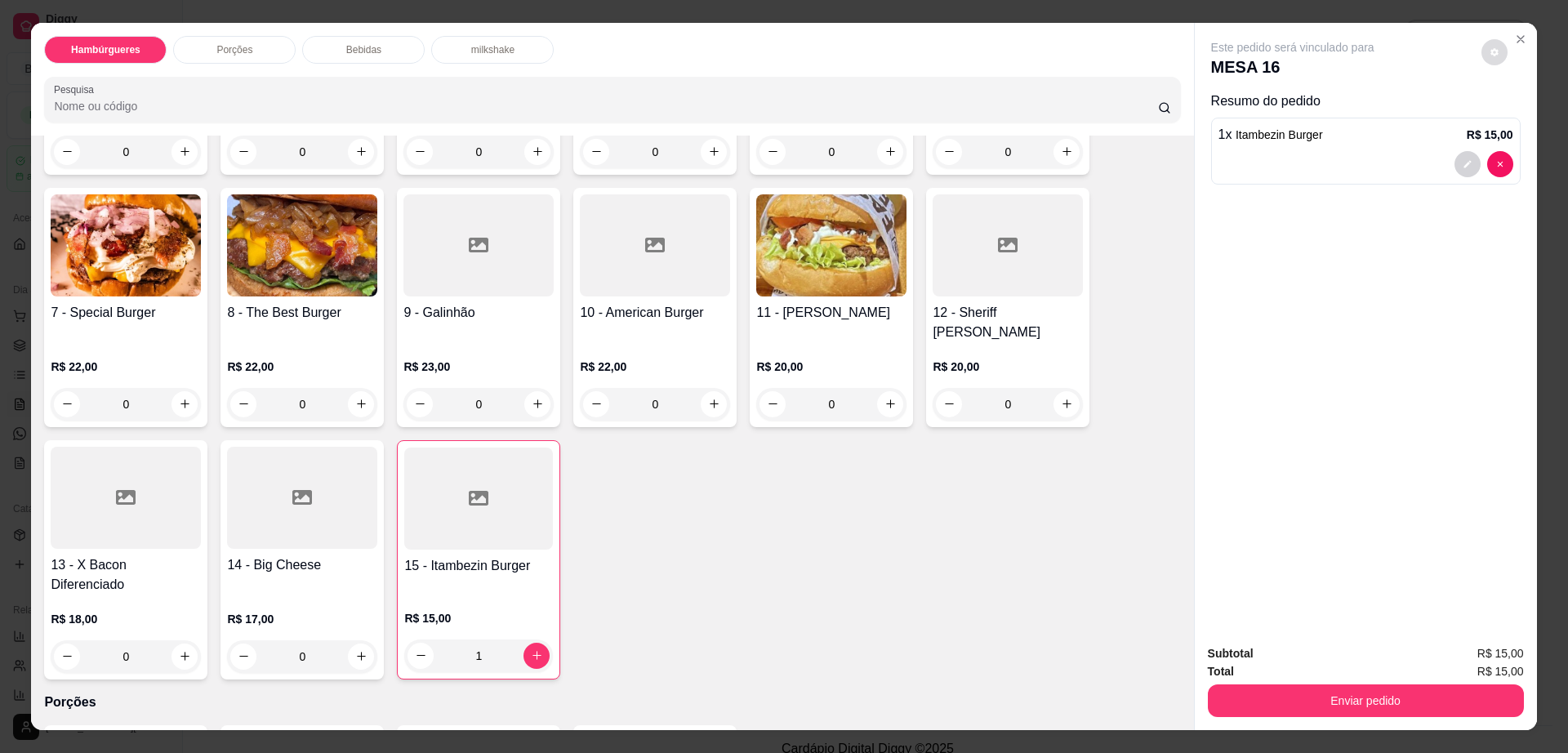
click at [1485, 44] on button "decrease-product-quantity" at bounding box center [1495, 52] width 26 height 26
click at [1515, 116] on span "Automatic updates" at bounding box center [1517, 117] width 13 height 13
click at [1515, 117] on input "Automatic updates" at bounding box center [1512, 122] width 10 height 10
checkbox input "true"
click at [1209, 681] on div "Enviar pedido" at bounding box center [1365, 699] width 316 height 37
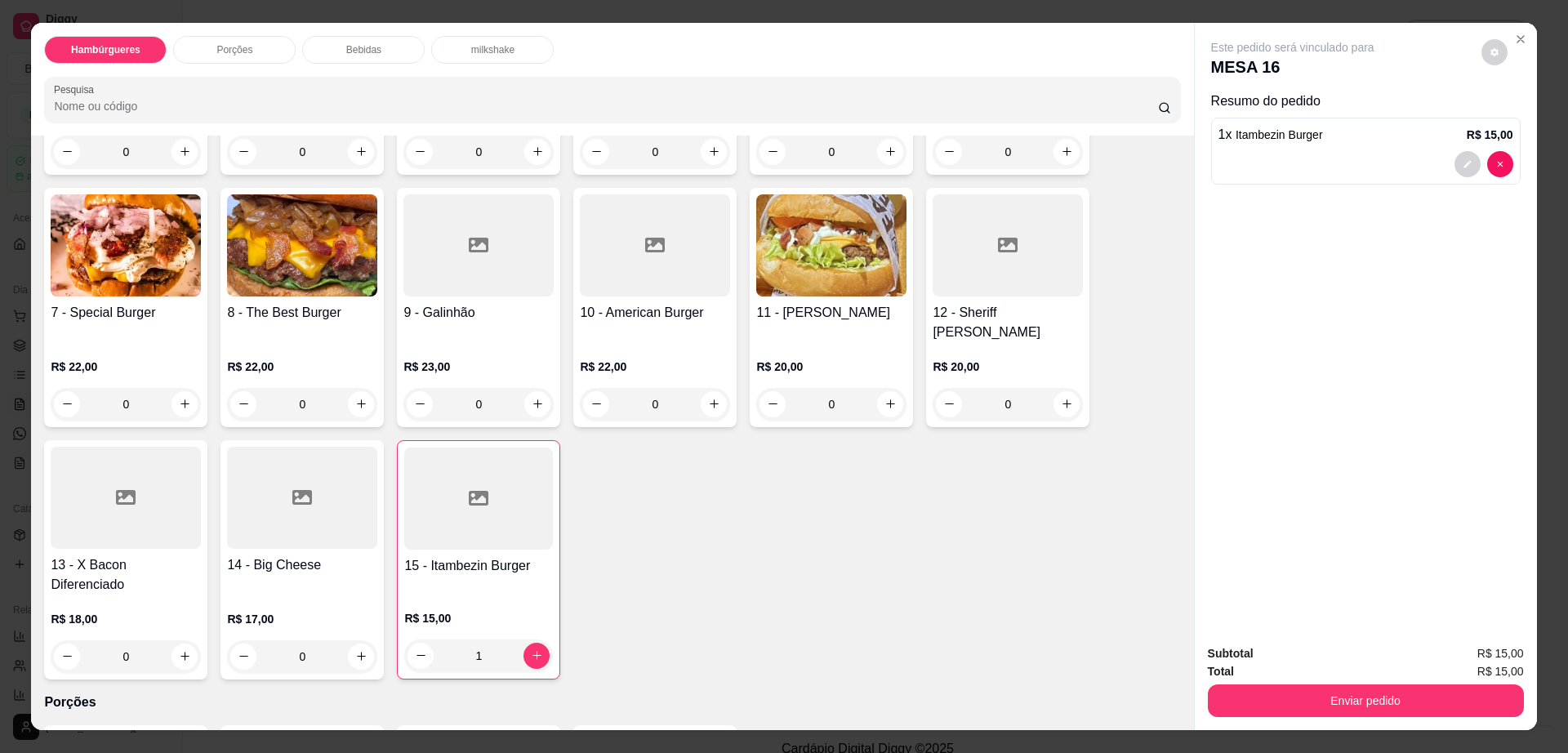
click at [1232, 689] on button "Enviar pedido" at bounding box center [1365, 700] width 316 height 33
click at [1255, 654] on button "Não registrar e enviar pedido" at bounding box center [1309, 660] width 165 height 30
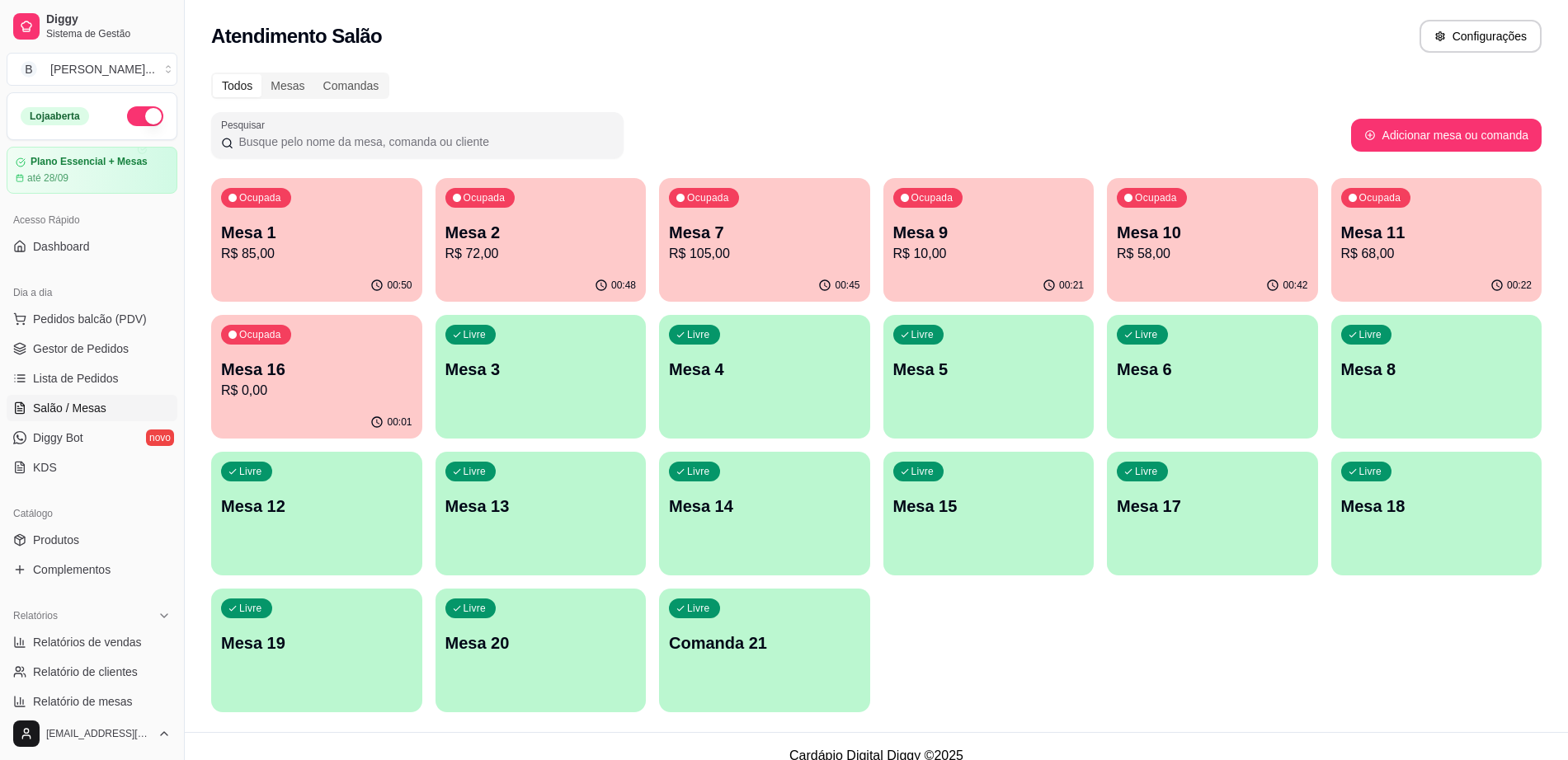
click at [958, 252] on p "R$ 10,00" at bounding box center [989, 253] width 192 height 20
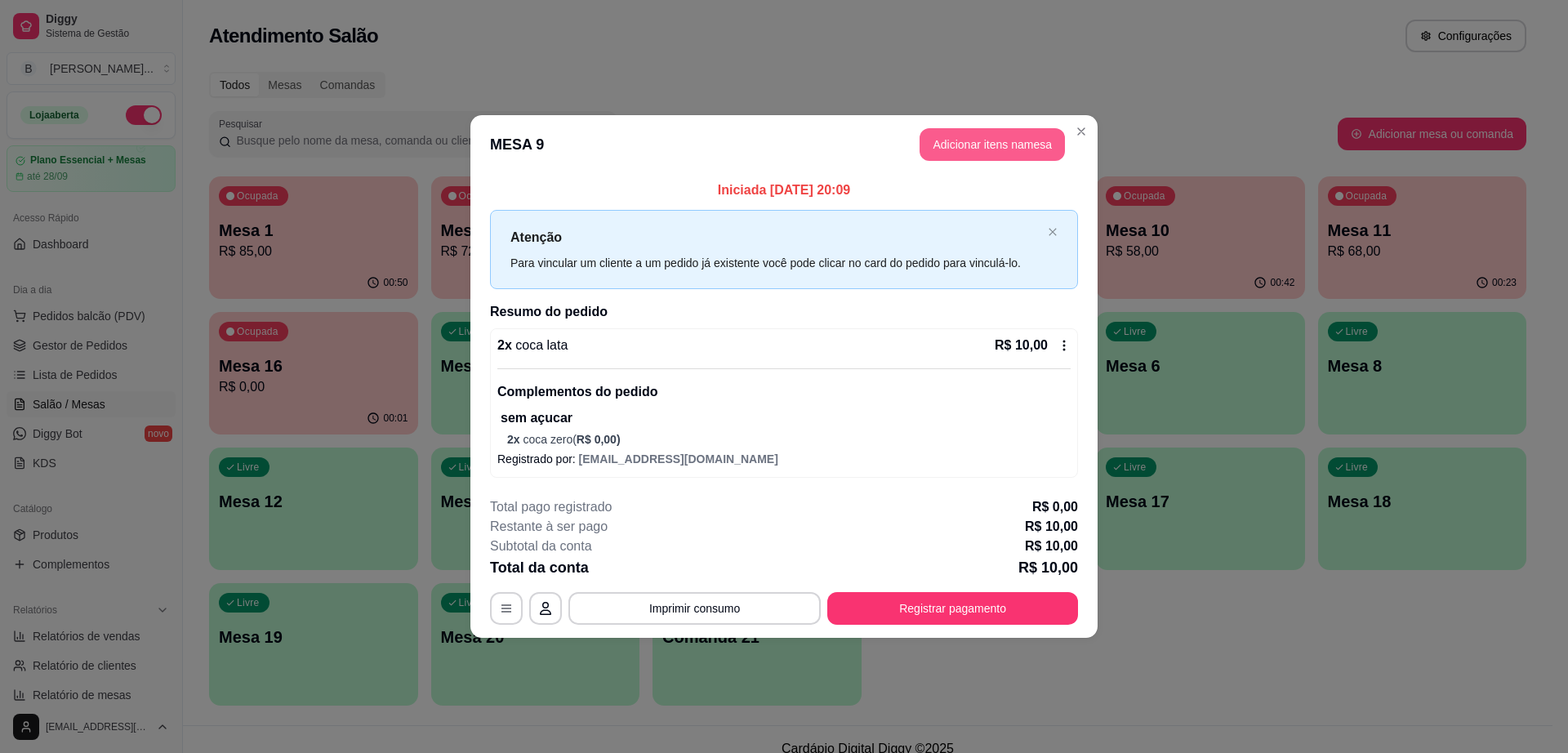
click at [978, 133] on button "Adicionar itens na mesa" at bounding box center [992, 145] width 146 height 33
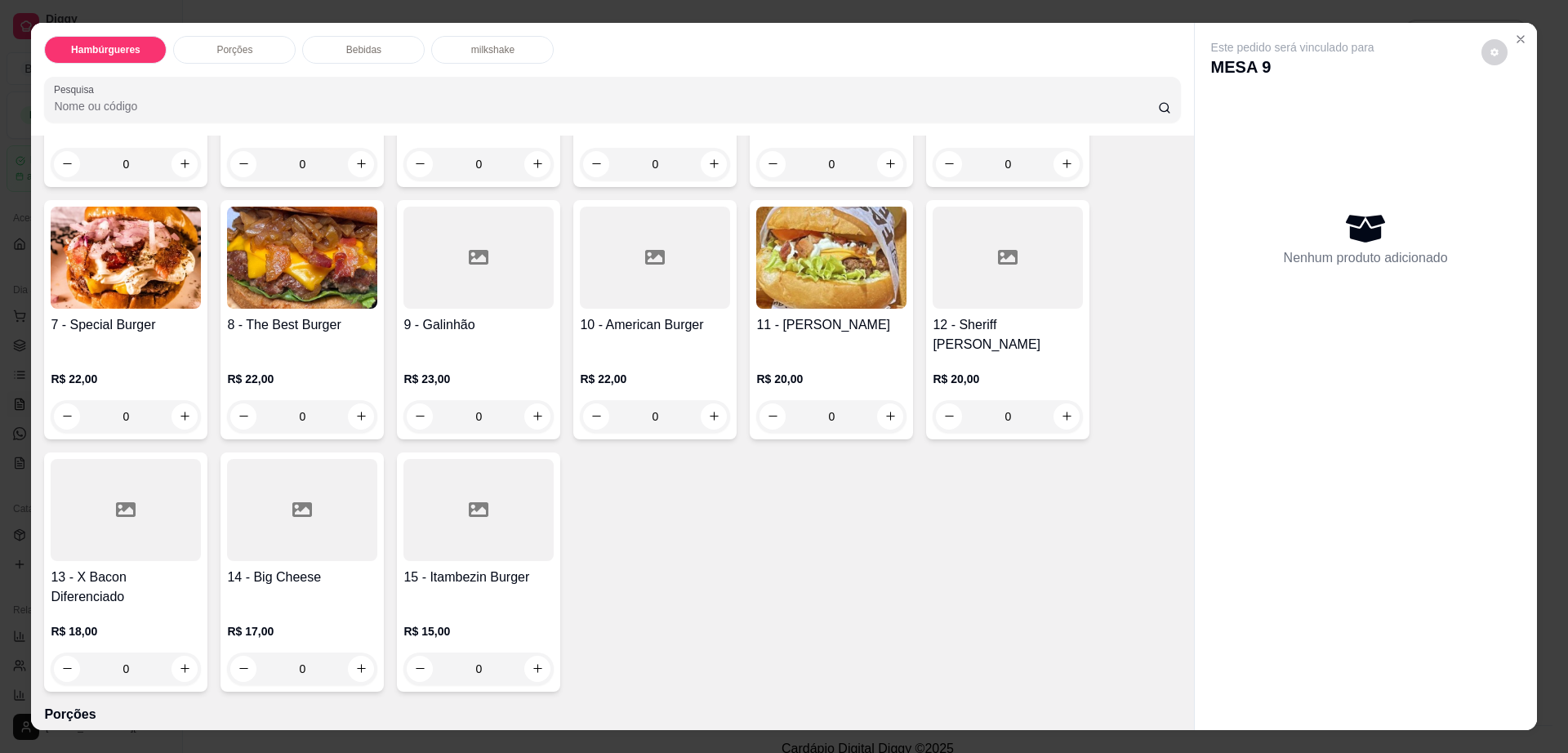
scroll to position [102, 0]
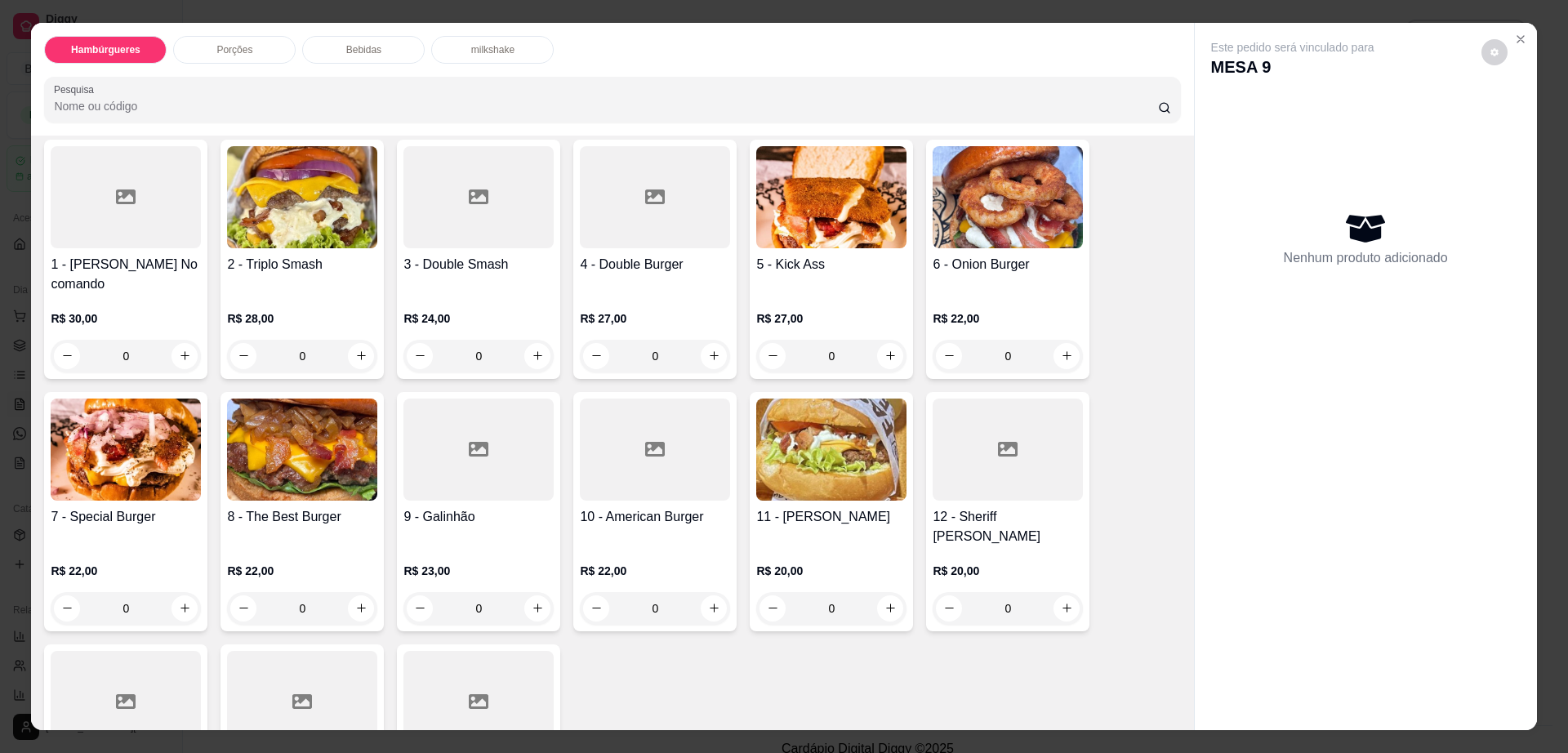
click at [689, 219] on div at bounding box center [655, 197] width 150 height 102
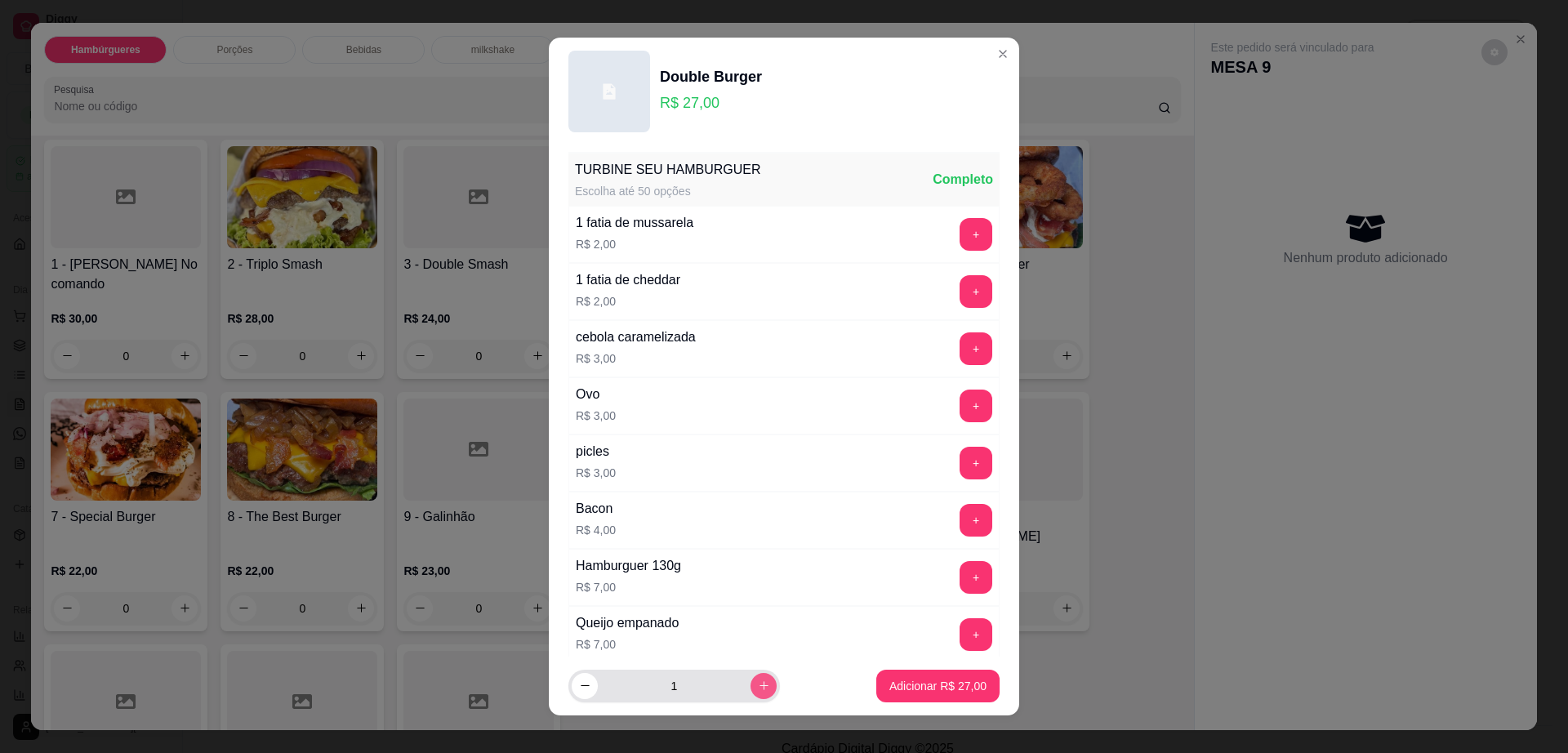
click at [758, 680] on icon "increase-product-quantity" at bounding box center [764, 686] width 12 height 12
type input "2"
click at [922, 682] on p "Adicionar R$ 54,00" at bounding box center [938, 686] width 97 height 16
type input "2"
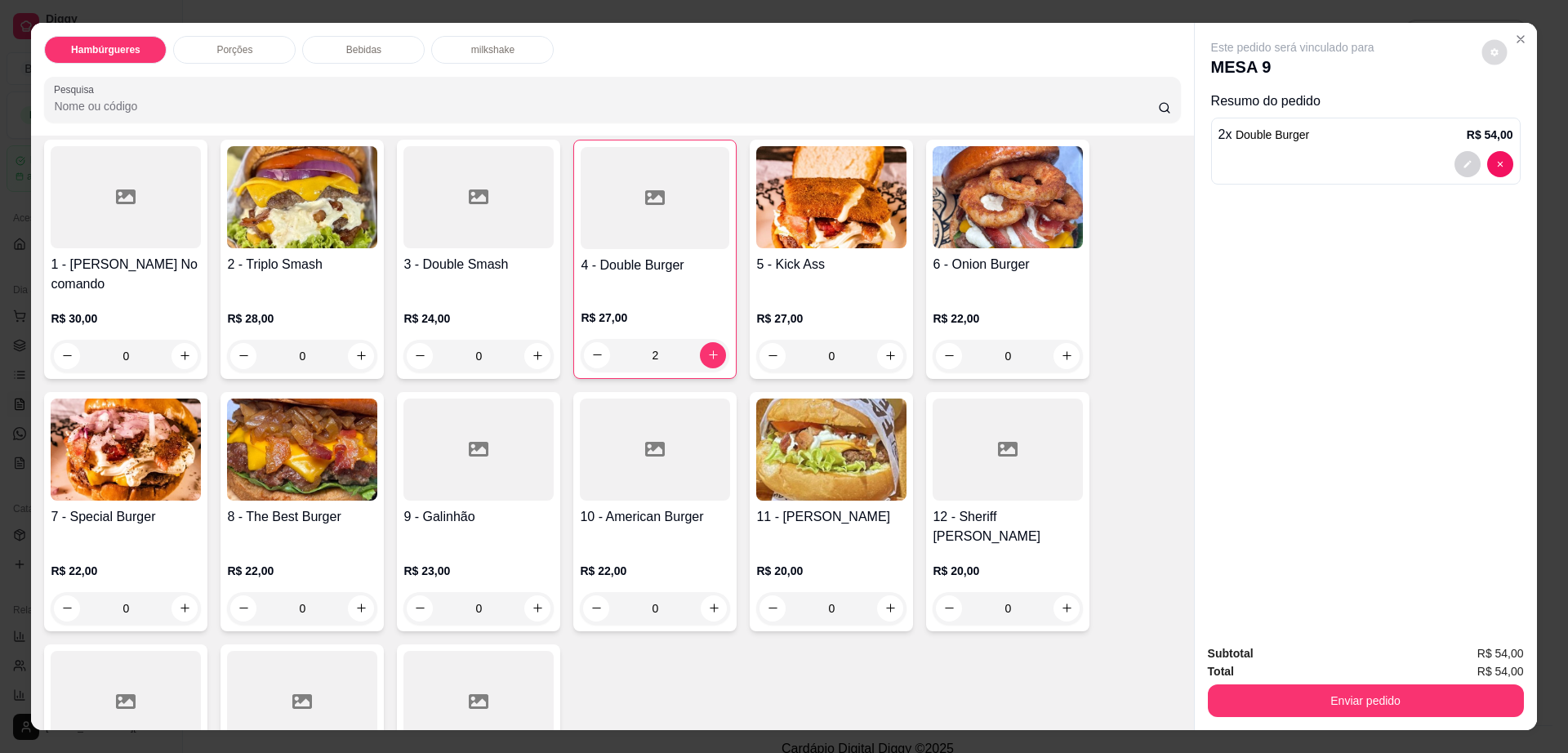
click at [1490, 51] on icon "decrease-product-quantity" at bounding box center [1494, 52] width 9 height 9
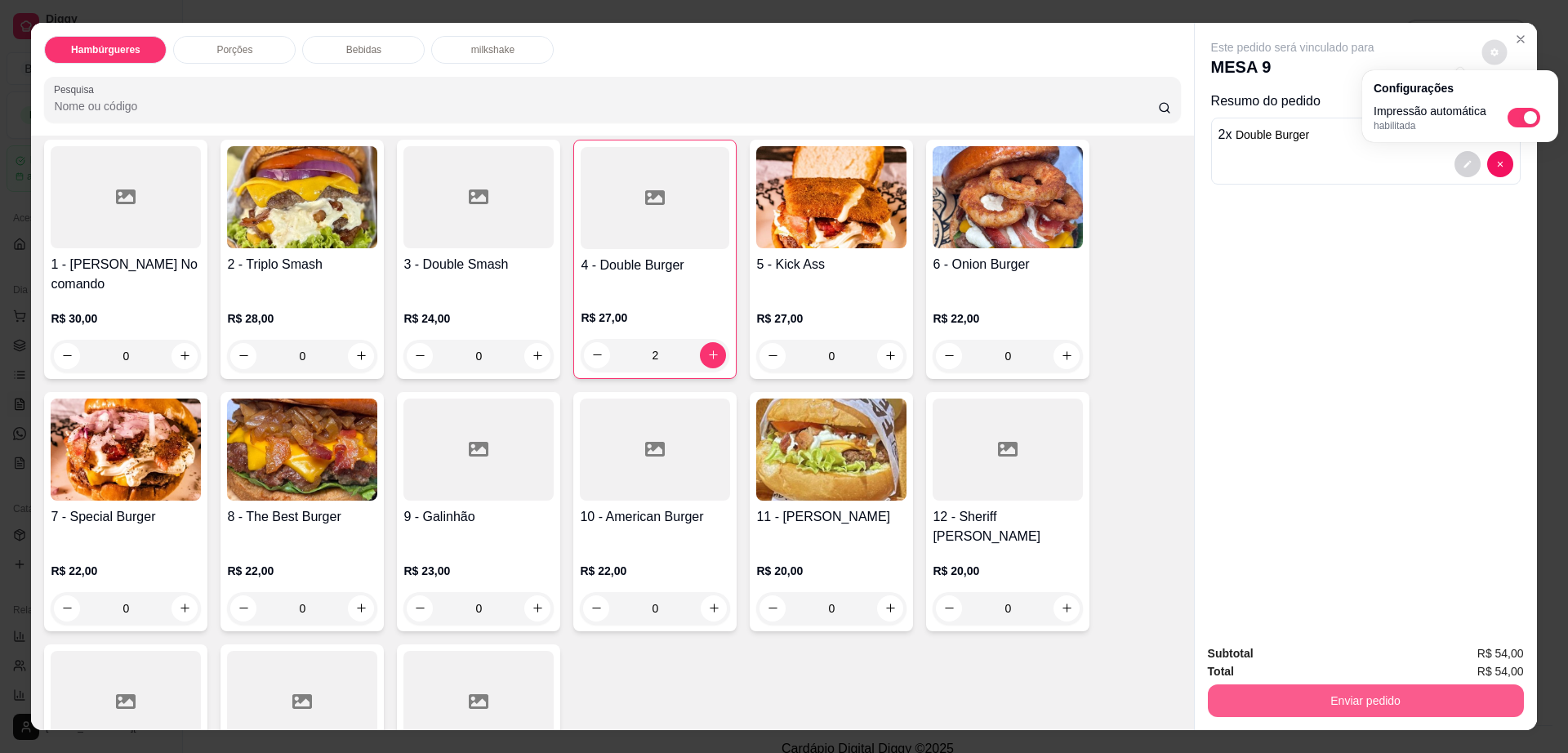
click at [1294, 693] on button "Enviar pedido" at bounding box center [1365, 700] width 316 height 33
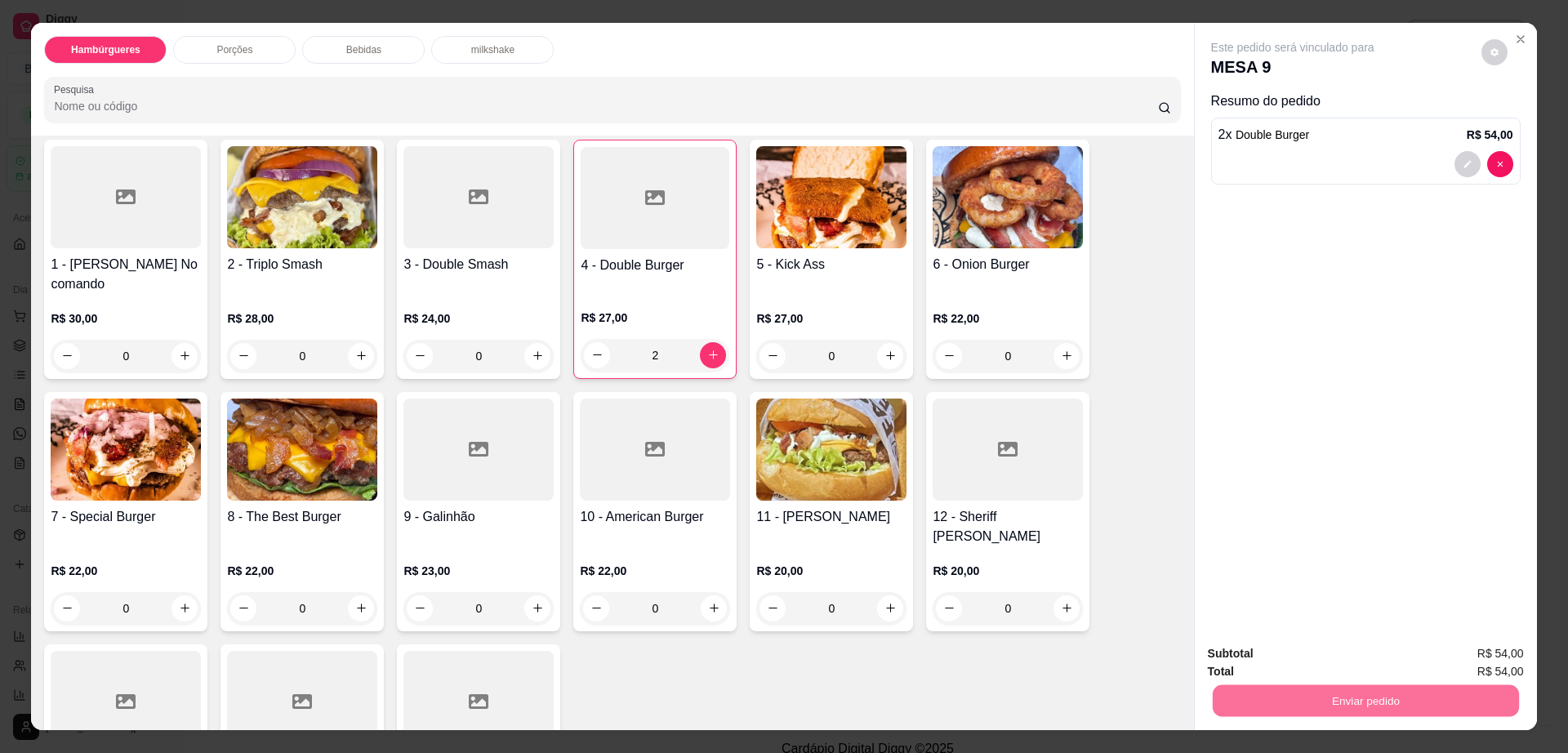
click at [1293, 661] on button "Não registrar e enviar pedido" at bounding box center [1309, 661] width 170 height 31
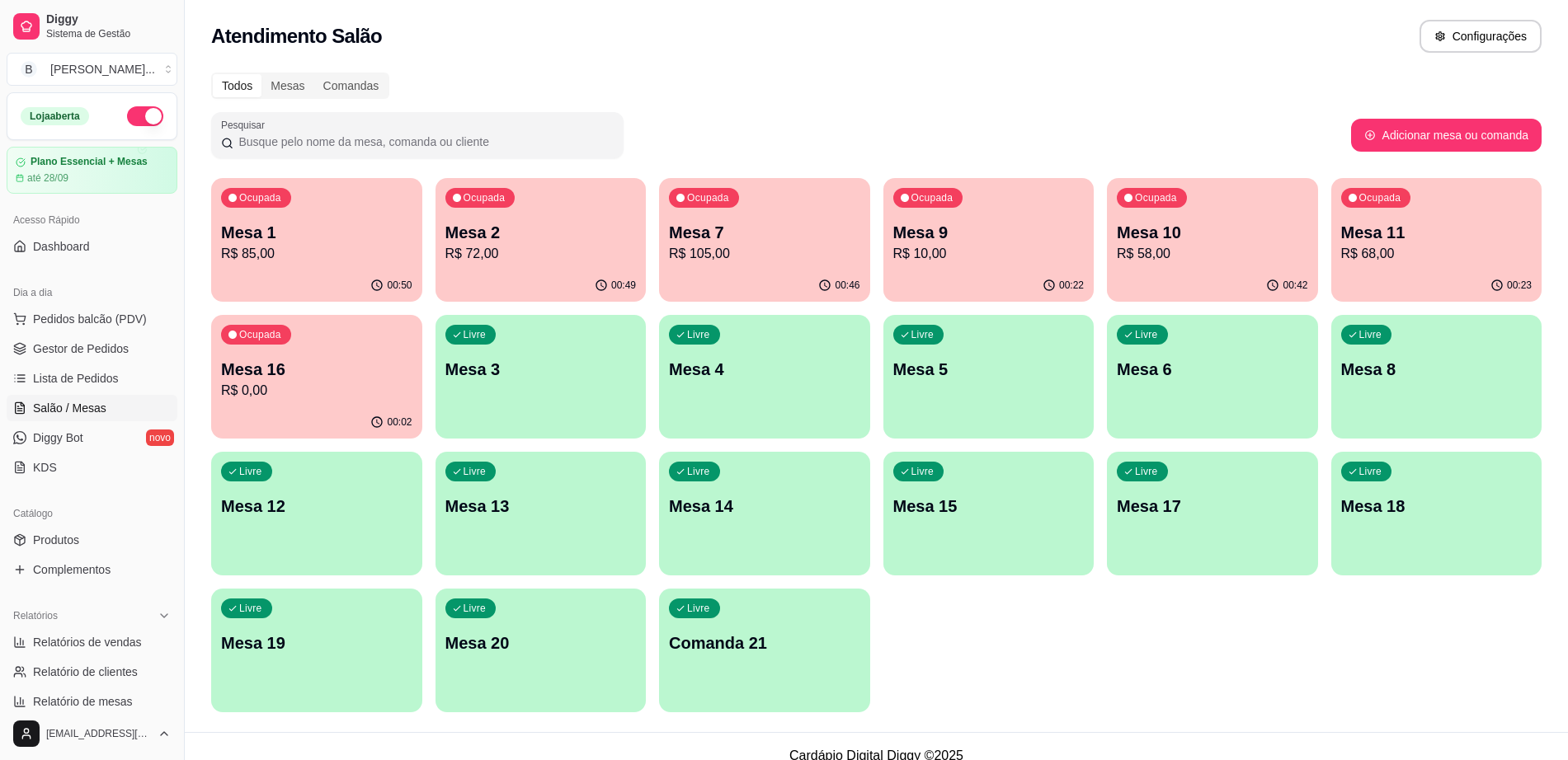
click at [521, 237] on p "Mesa 2" at bounding box center [541, 232] width 192 height 24
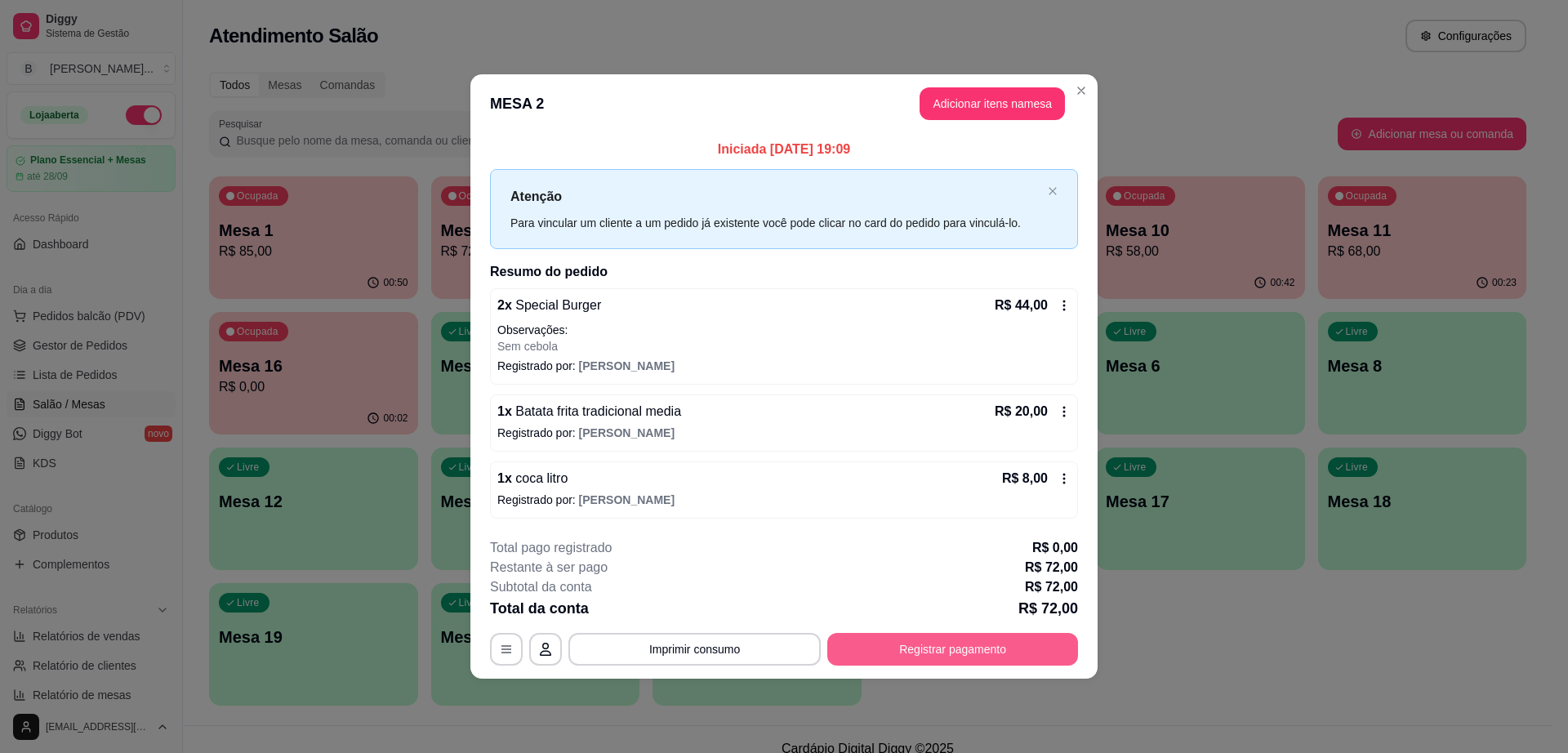
click at [904, 657] on button "Registrar pagamento" at bounding box center [952, 649] width 251 height 33
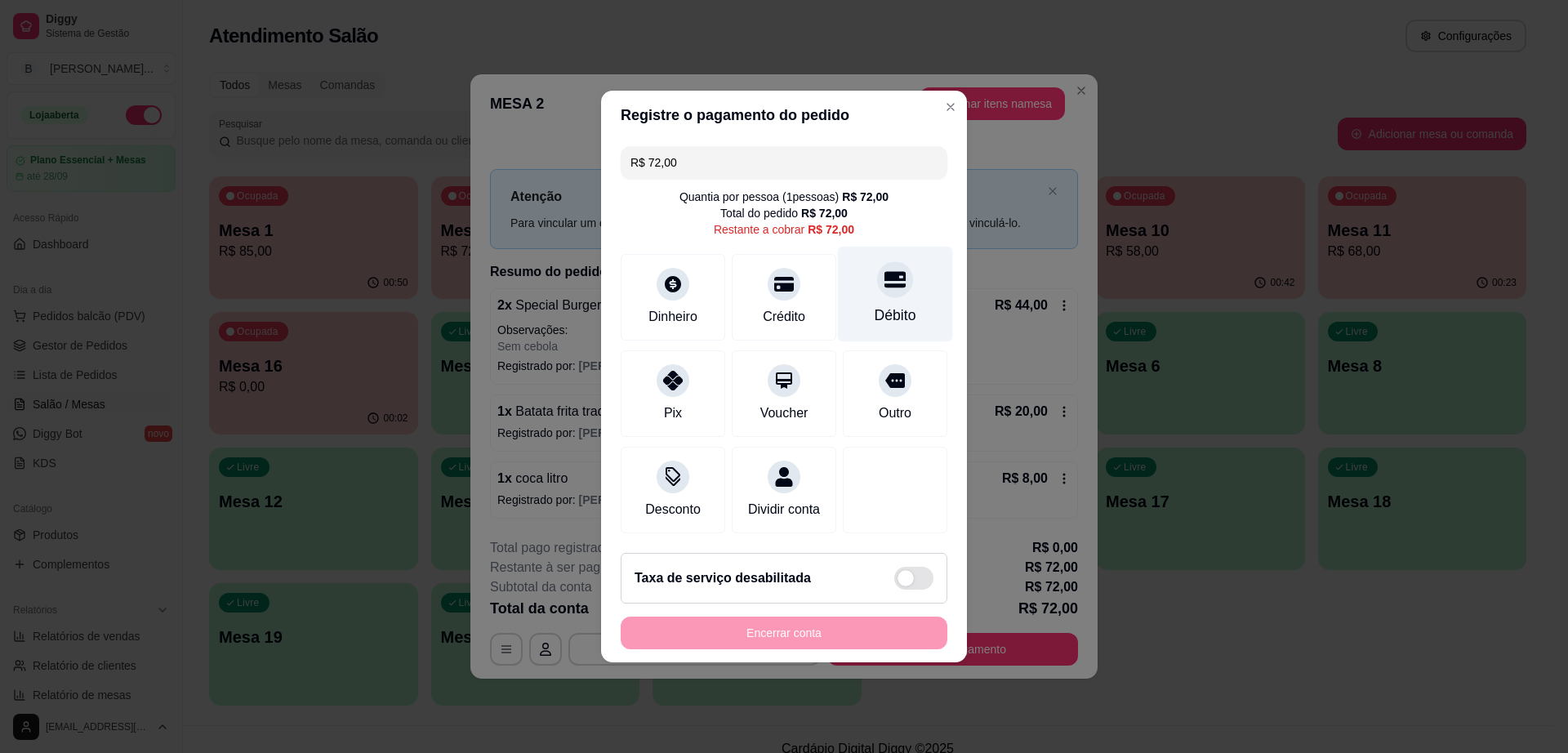
click at [878, 283] on div at bounding box center [895, 279] width 36 height 36
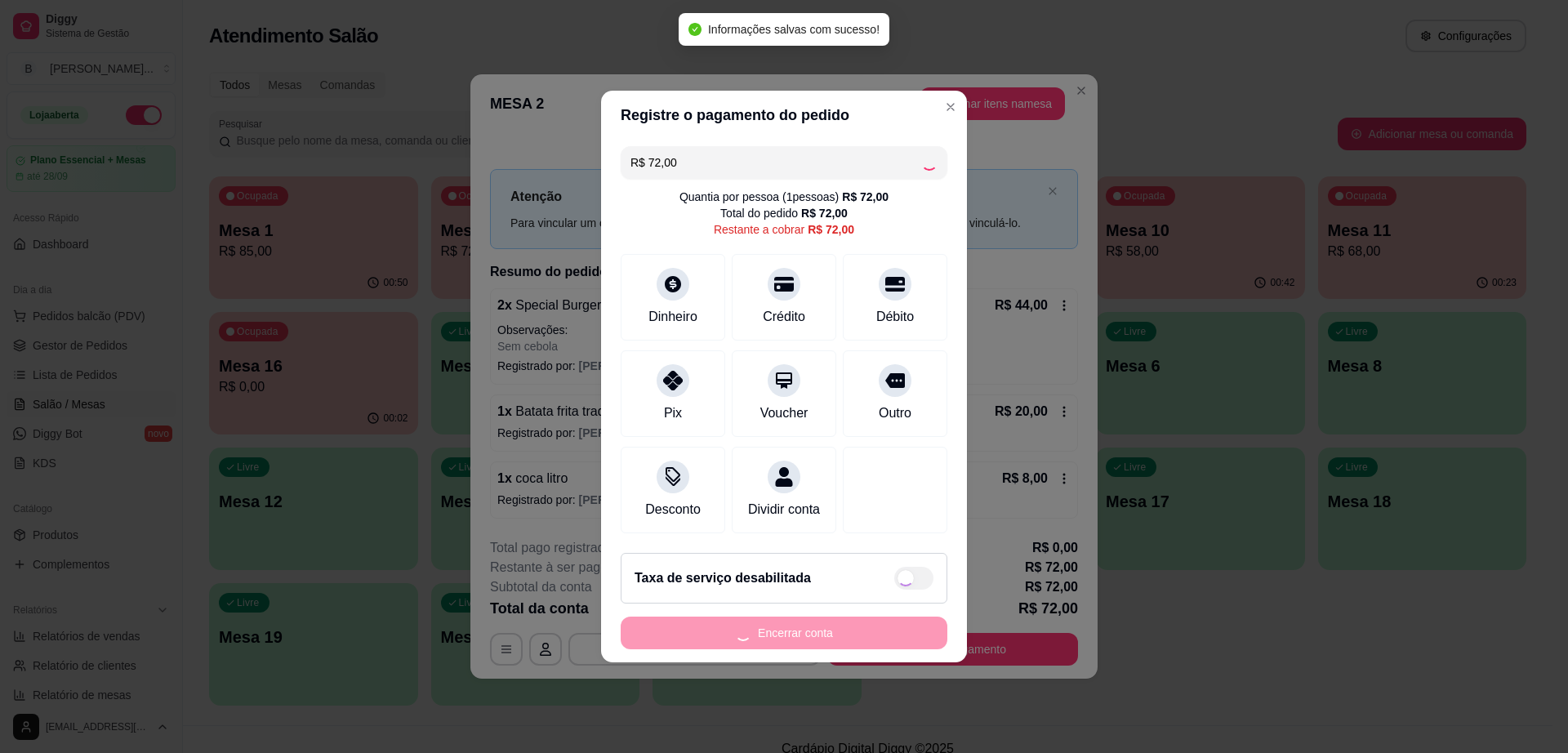
type input "R$ 0,00"
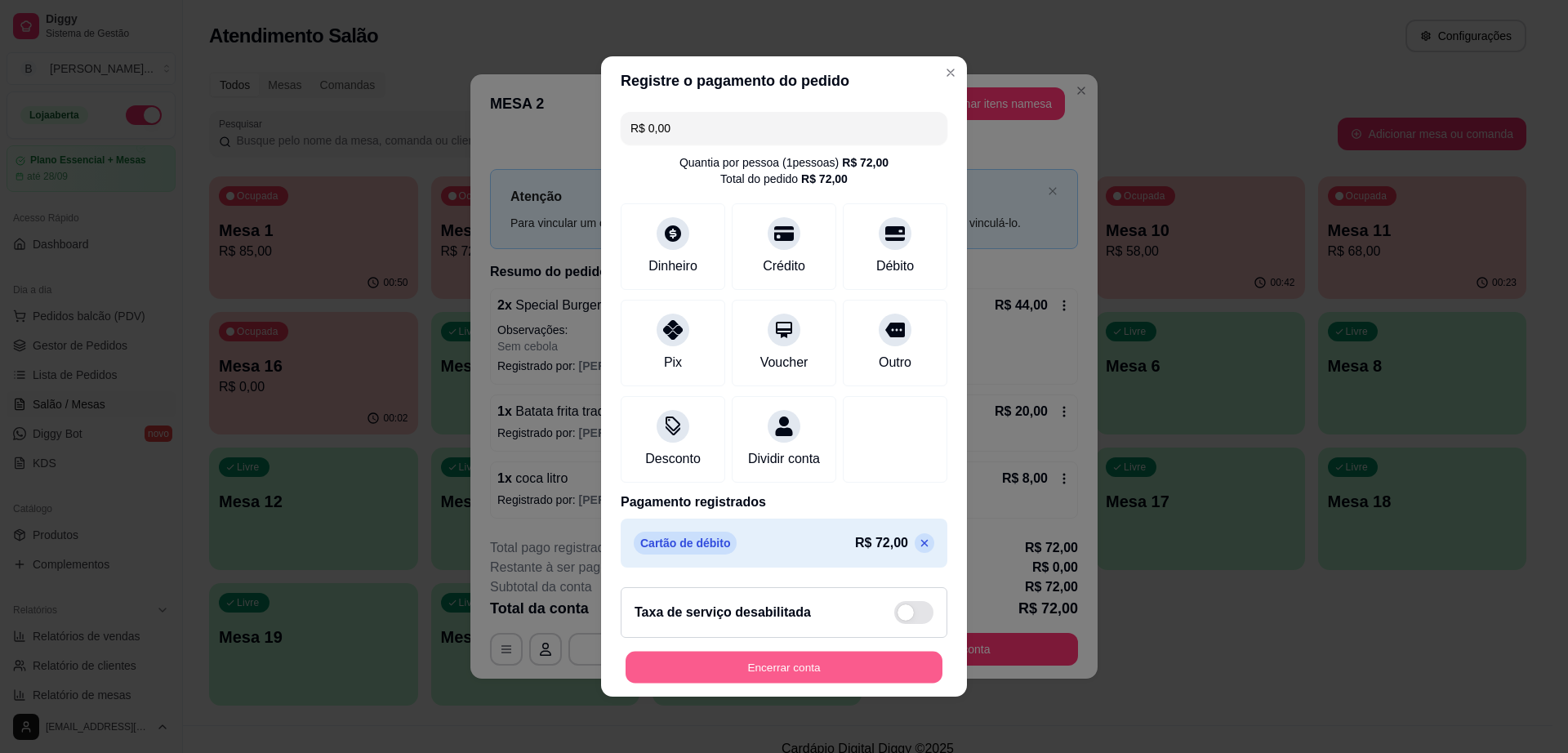
click at [837, 683] on button "Encerrar conta" at bounding box center [783, 668] width 317 height 32
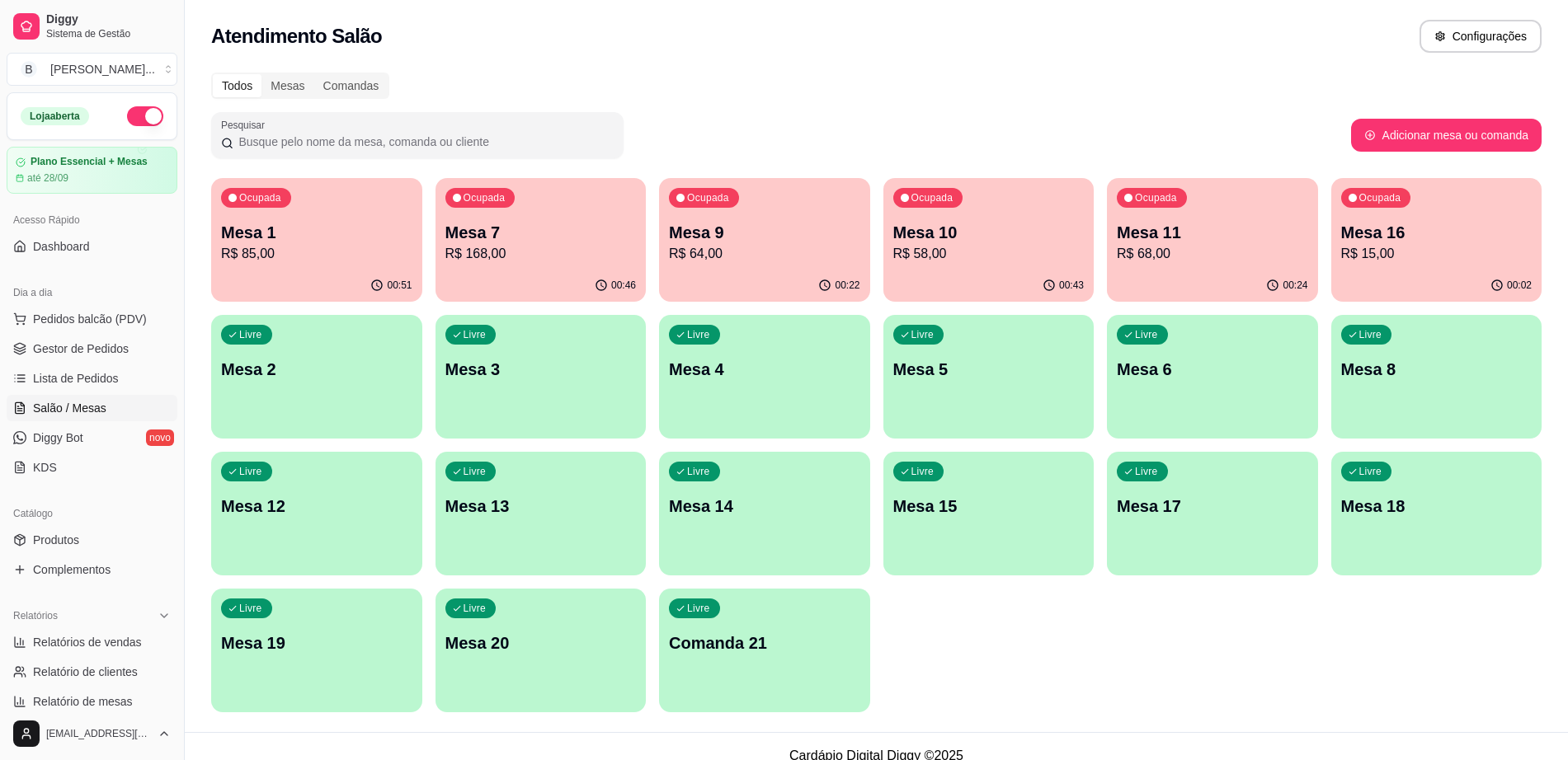
click at [260, 495] on p "Mesa 12" at bounding box center [317, 506] width 192 height 24
click at [1012, 269] on div "Ocupada Mesa 10 R$ 58,00" at bounding box center [989, 224] width 211 height 91
click at [344, 515] on p "Mesa 12" at bounding box center [316, 507] width 186 height 23
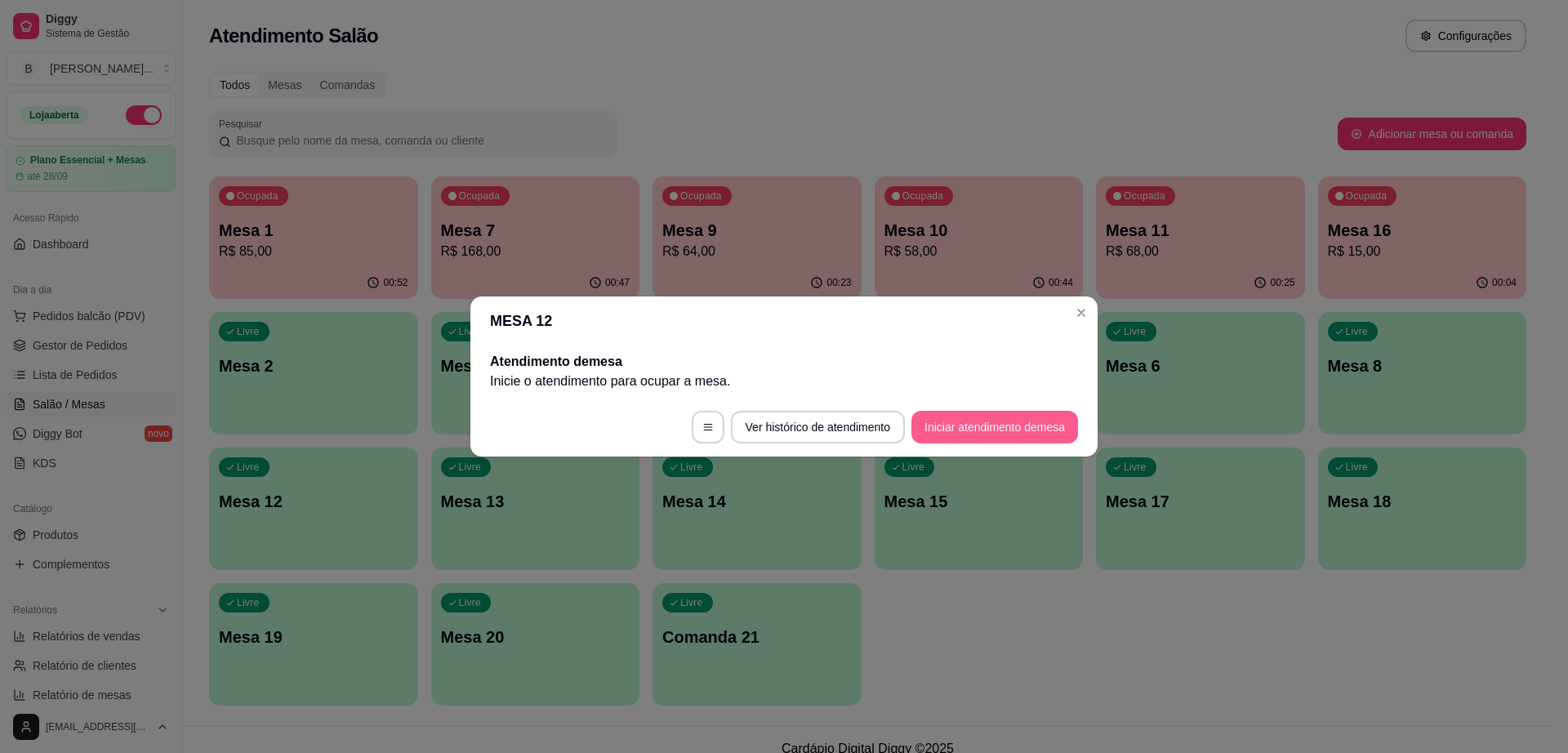
click at [990, 417] on button "Iniciar atendimento de mesa" at bounding box center [994, 427] width 166 height 33
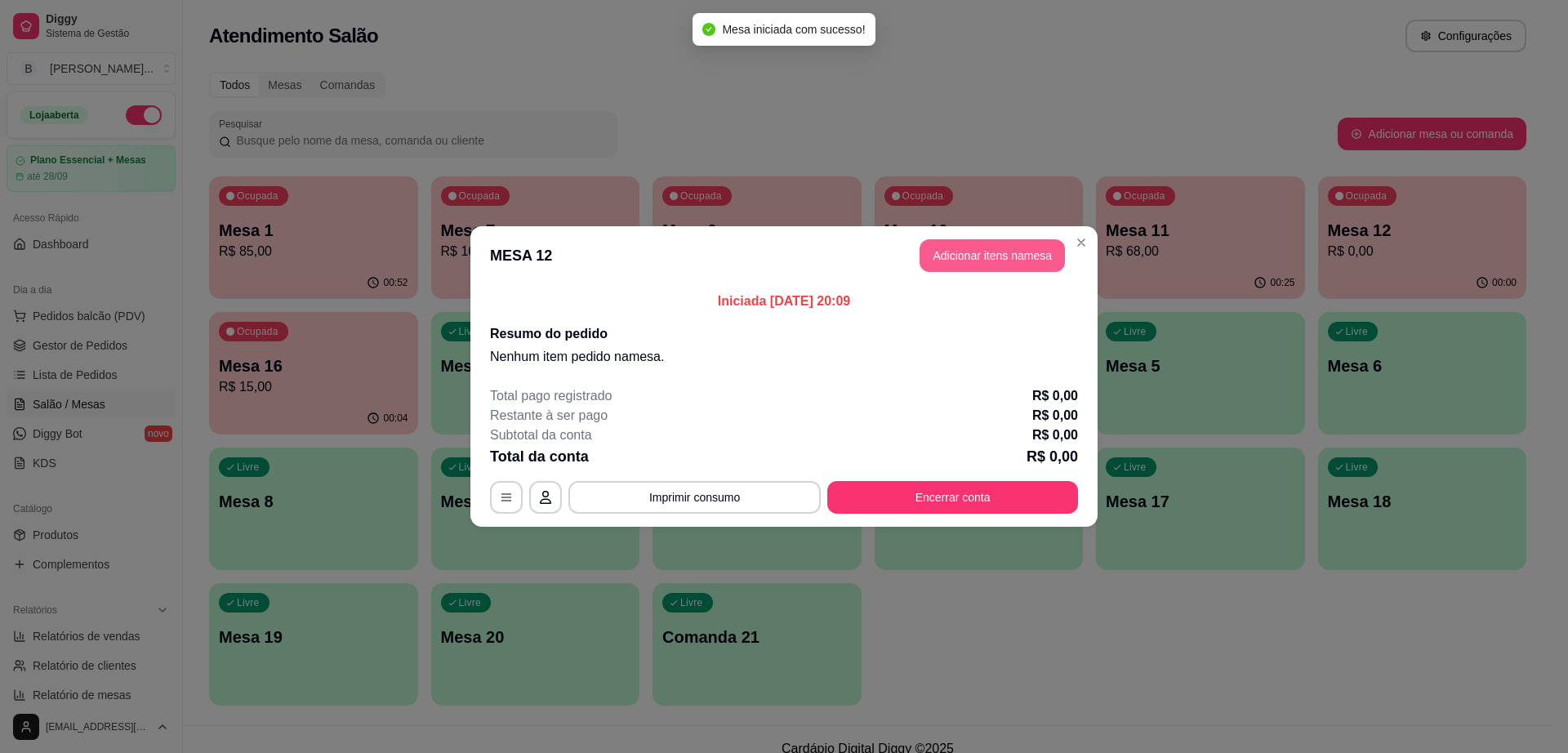
click at [1023, 242] on button "Adicionar itens na mesa" at bounding box center [992, 255] width 146 height 33
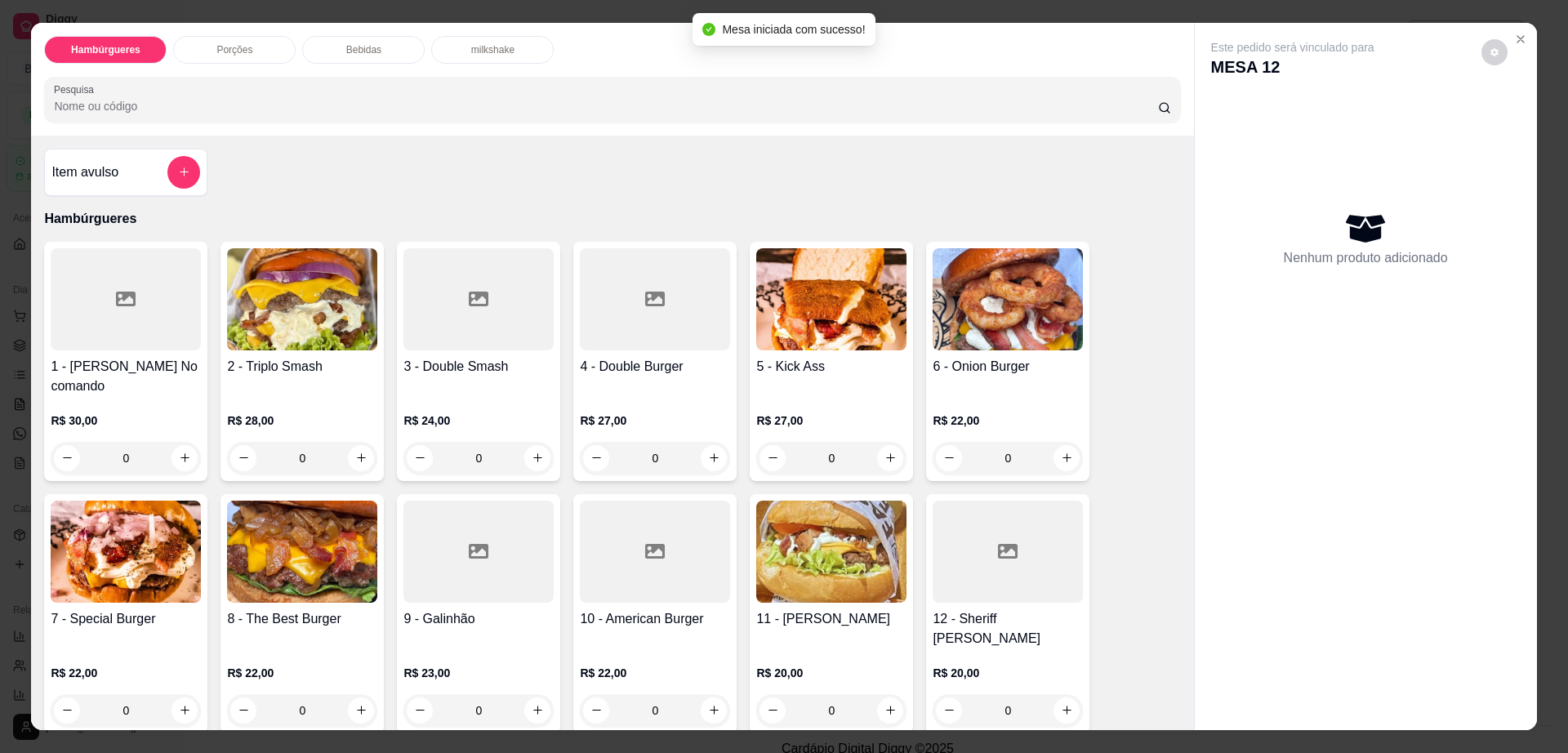
click at [281, 294] on img at bounding box center [302, 299] width 150 height 102
click at [135, 328] on div at bounding box center [126, 299] width 150 height 102
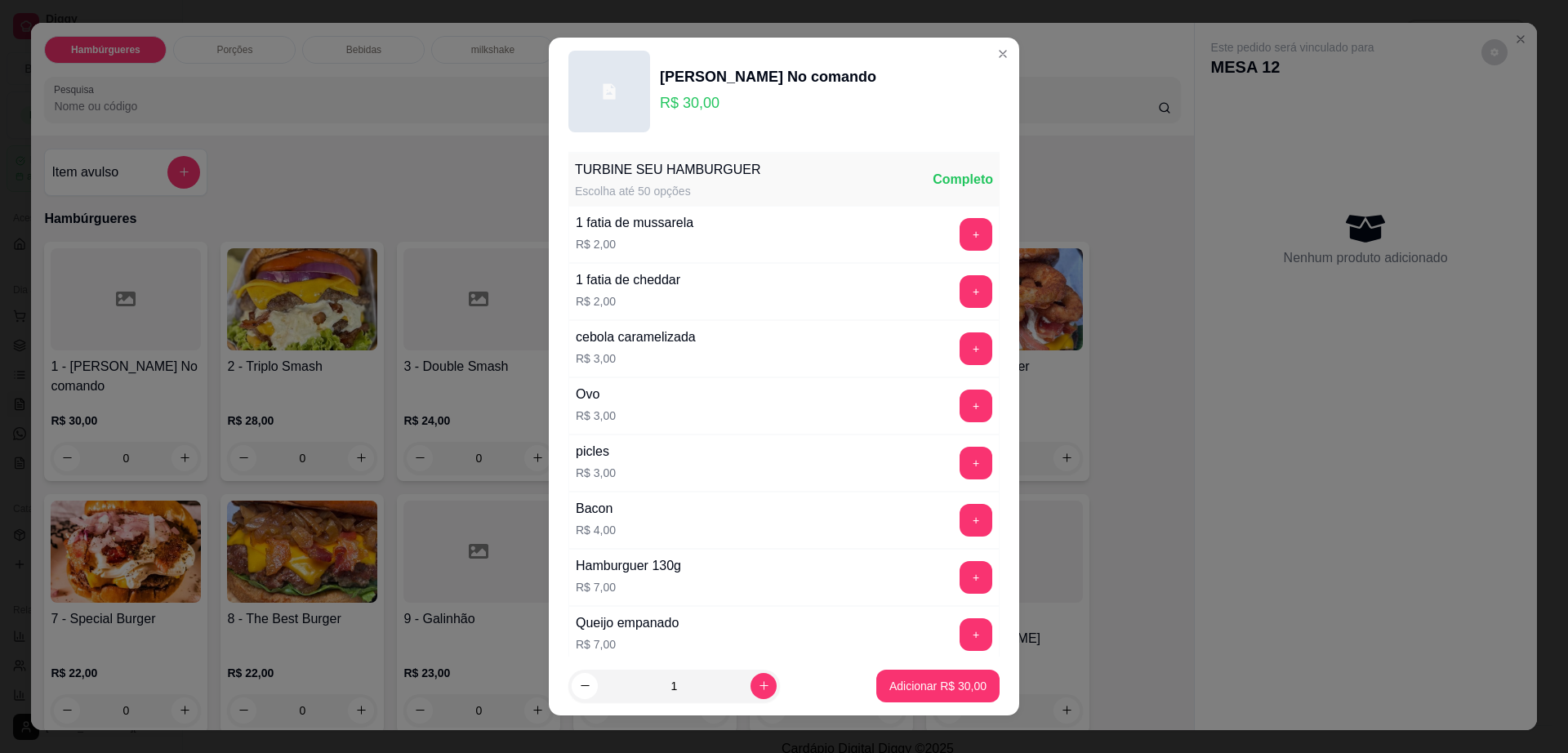
scroll to position [129, 0]
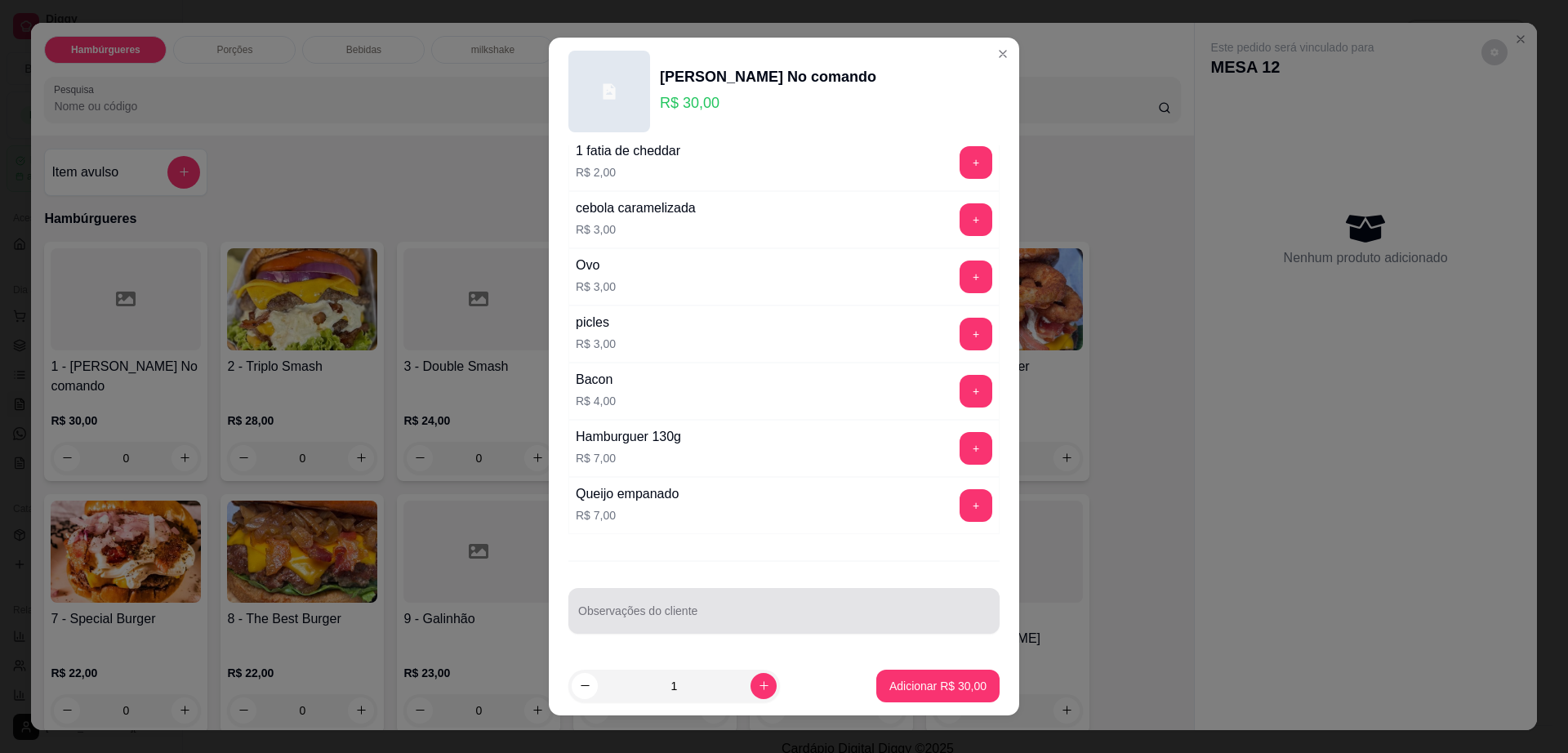
click at [797, 621] on input "Observações do cliente" at bounding box center [783, 617] width 411 height 16
type input "sem ovo"
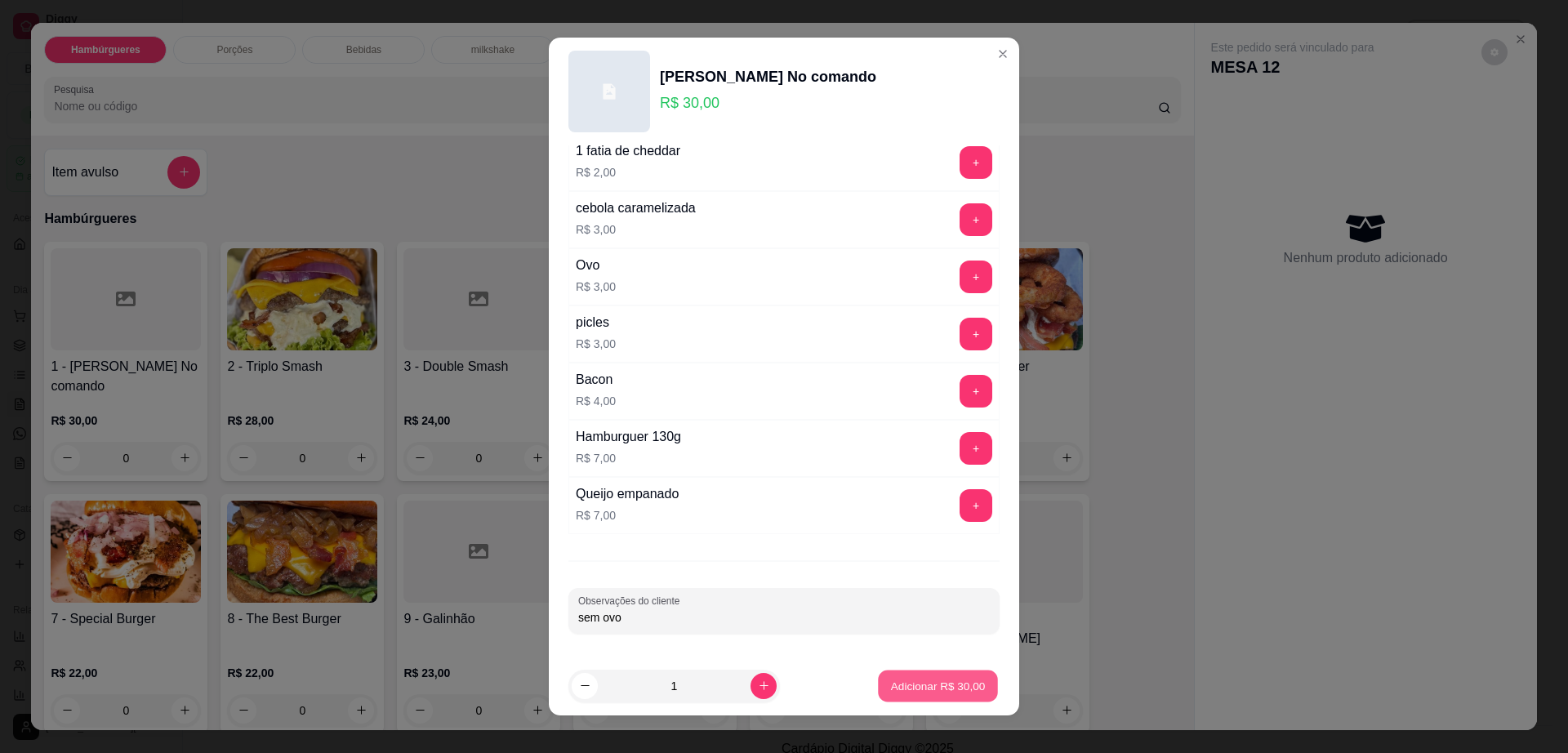
click at [925, 685] on p "Adicionar R$ 30,00" at bounding box center [938, 686] width 95 height 16
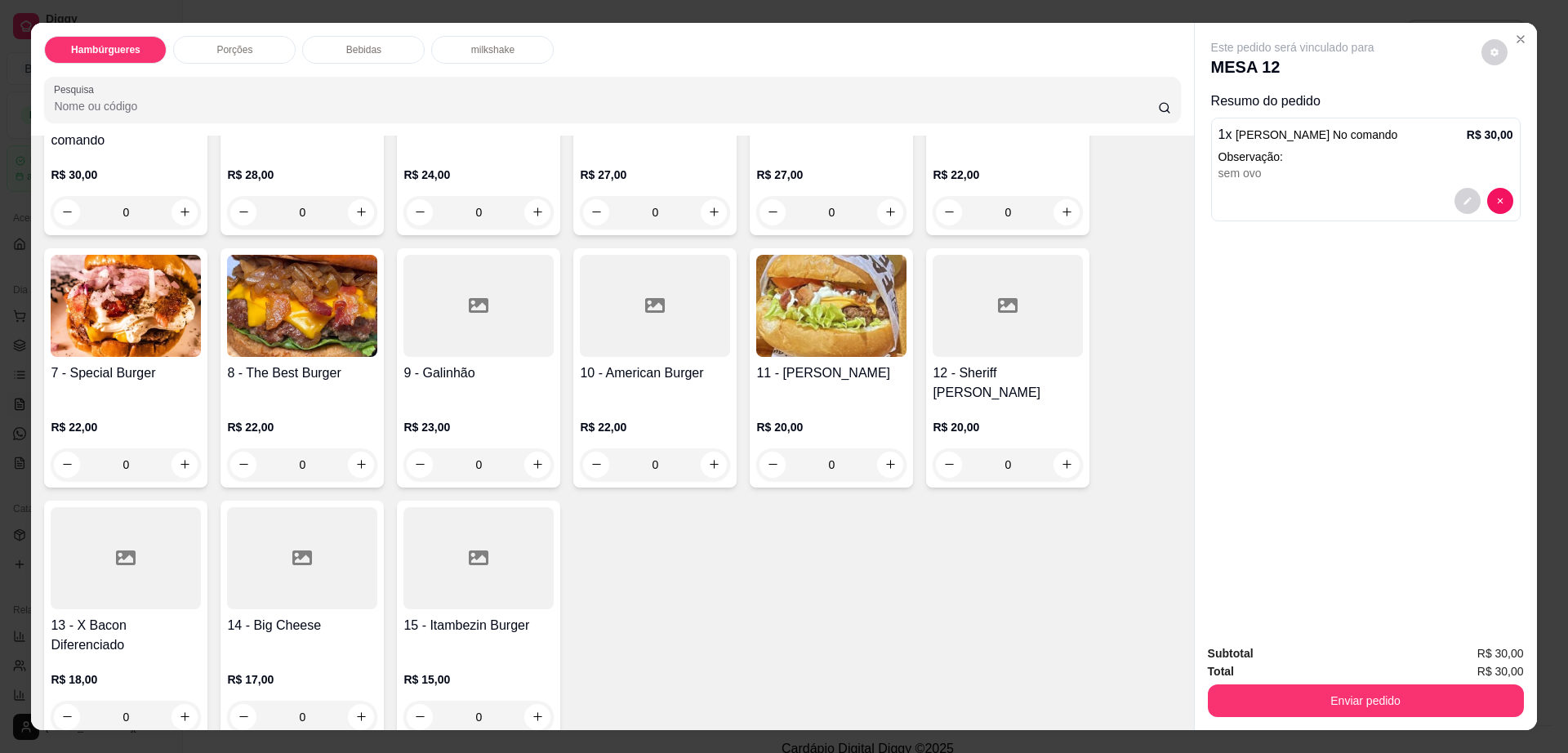
scroll to position [306, 0]
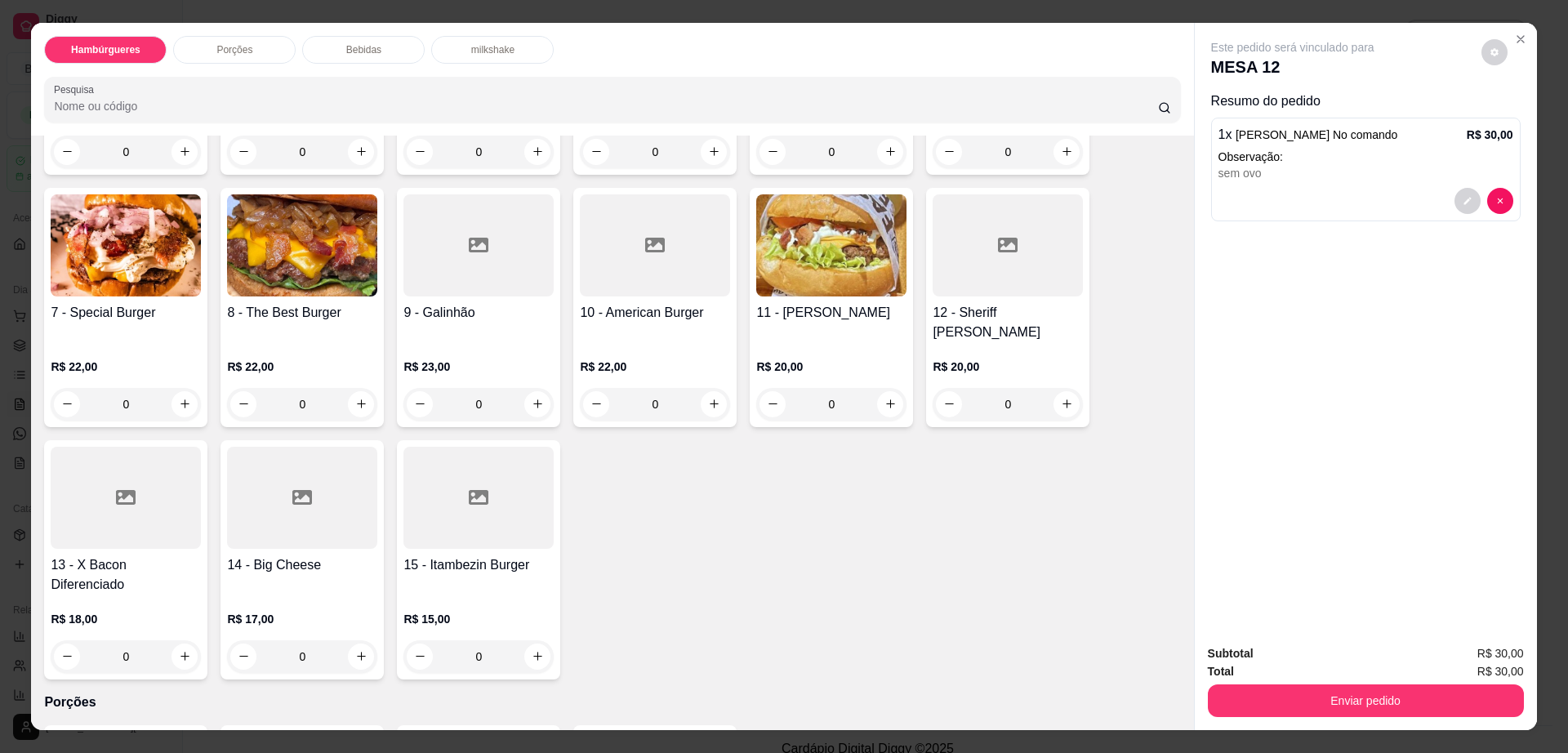
click at [110, 472] on div at bounding box center [126, 498] width 150 height 102
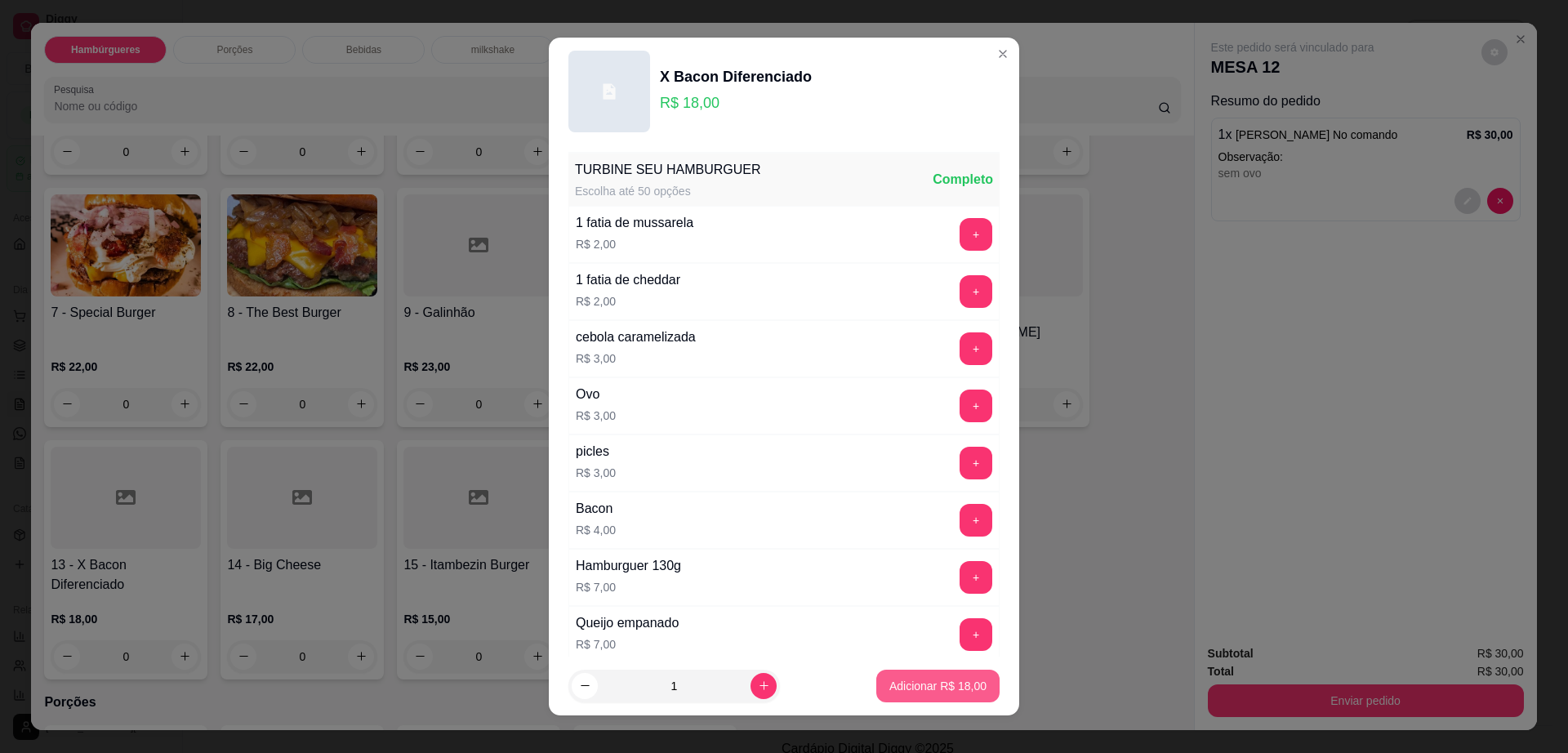
click at [910, 695] on button "Adicionar R$ 18,00" at bounding box center [938, 686] width 123 height 33
type input "1"
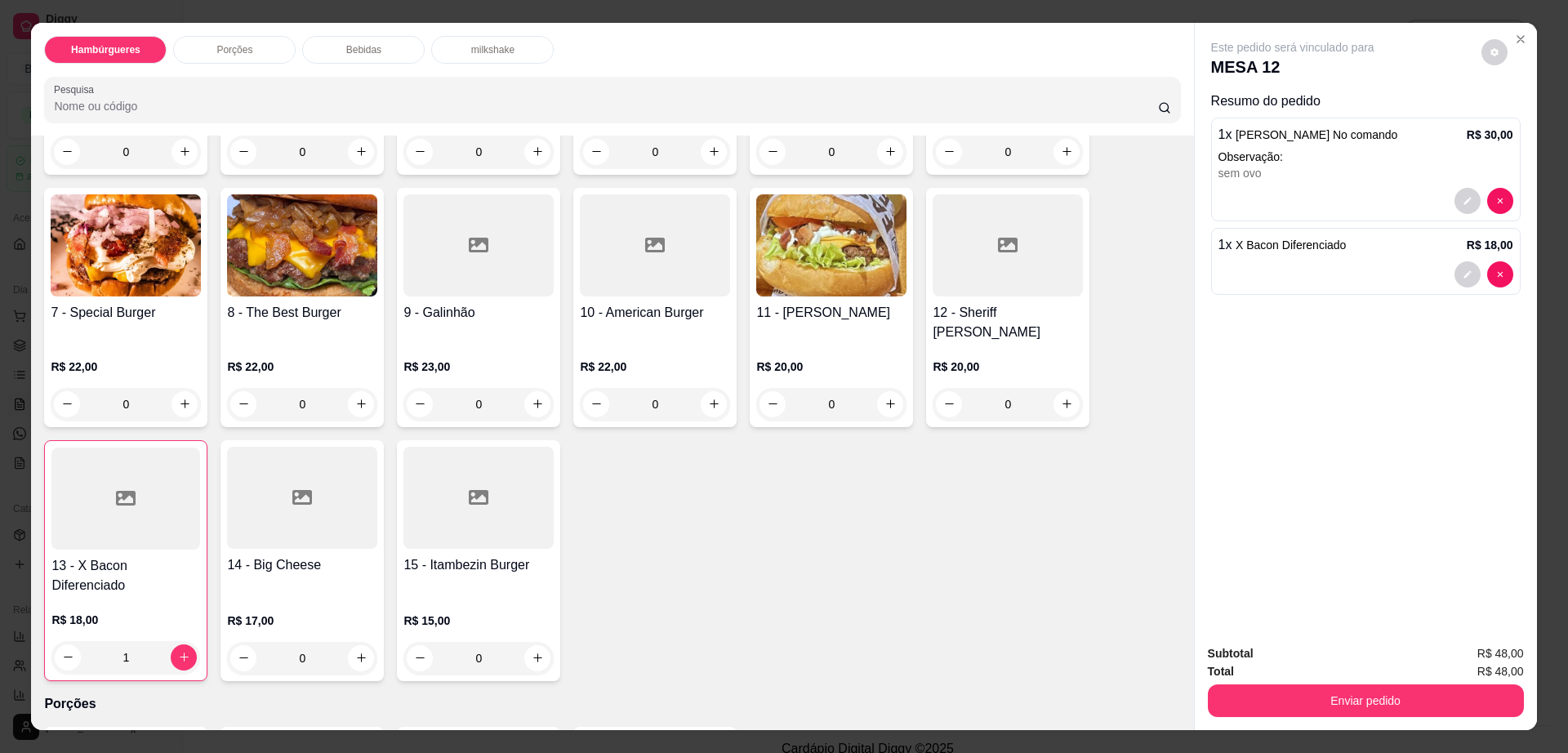
click at [1490, 50] on icon "decrease-product-quantity" at bounding box center [1494, 52] width 8 height 8
click at [1304, 704] on button "Enviar pedido" at bounding box center [1365, 700] width 316 height 33
click at [1283, 666] on button "Não registrar e enviar pedido" at bounding box center [1309, 660] width 165 height 30
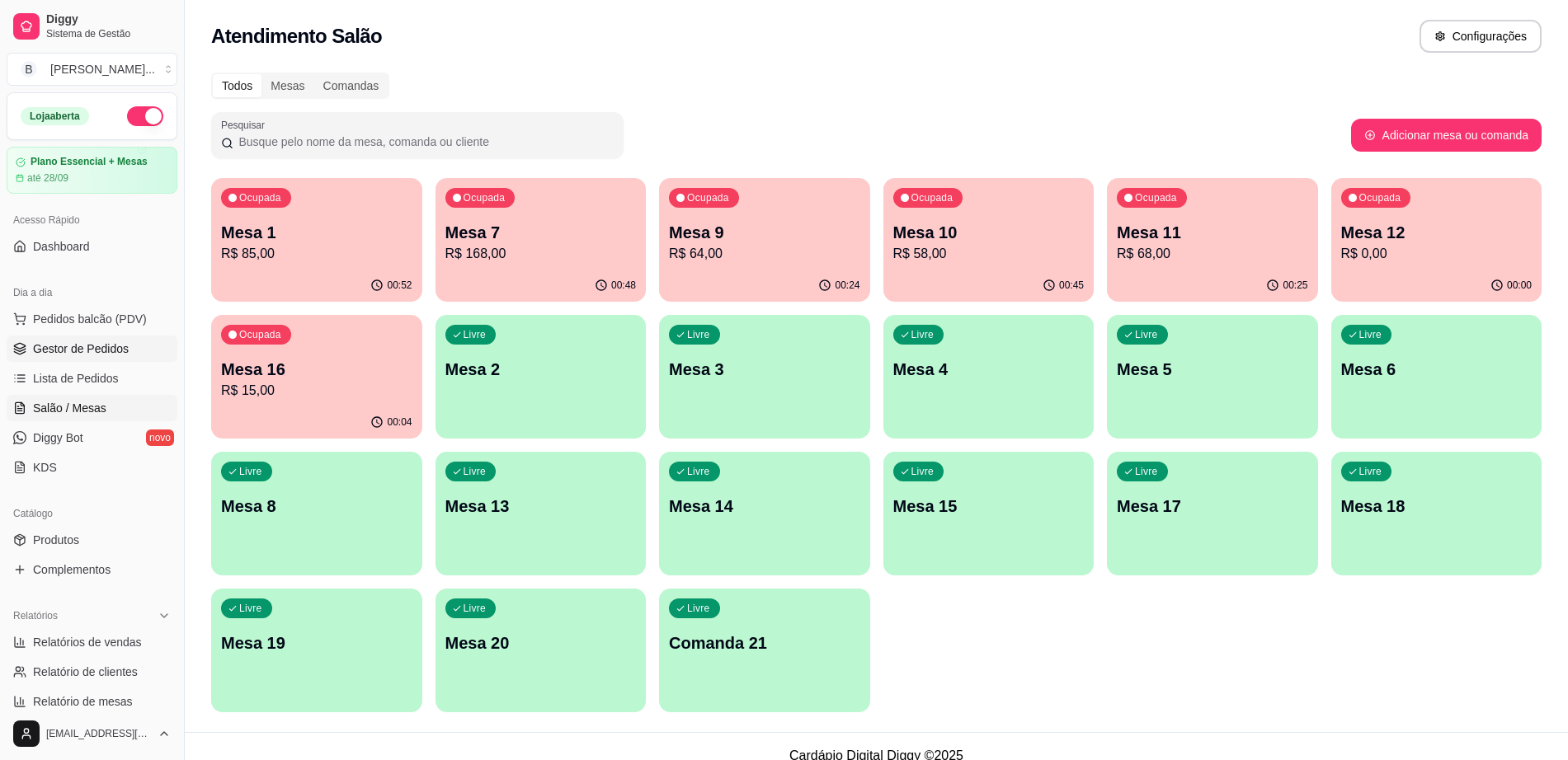
click at [113, 351] on span "Gestor de Pedidos" at bounding box center [81, 348] width 96 height 17
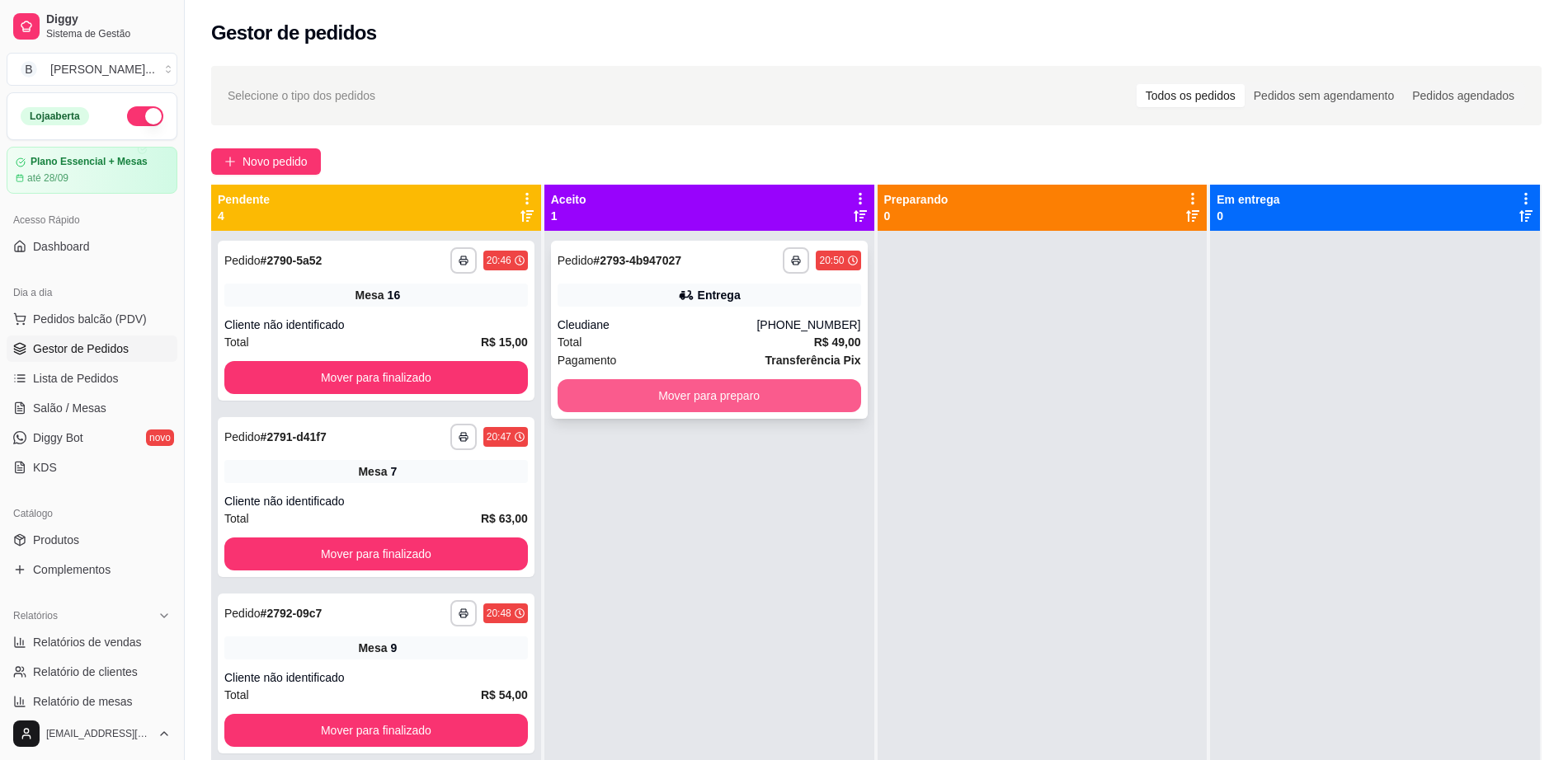
click at [659, 390] on button "Mover para preparo" at bounding box center [709, 396] width 303 height 33
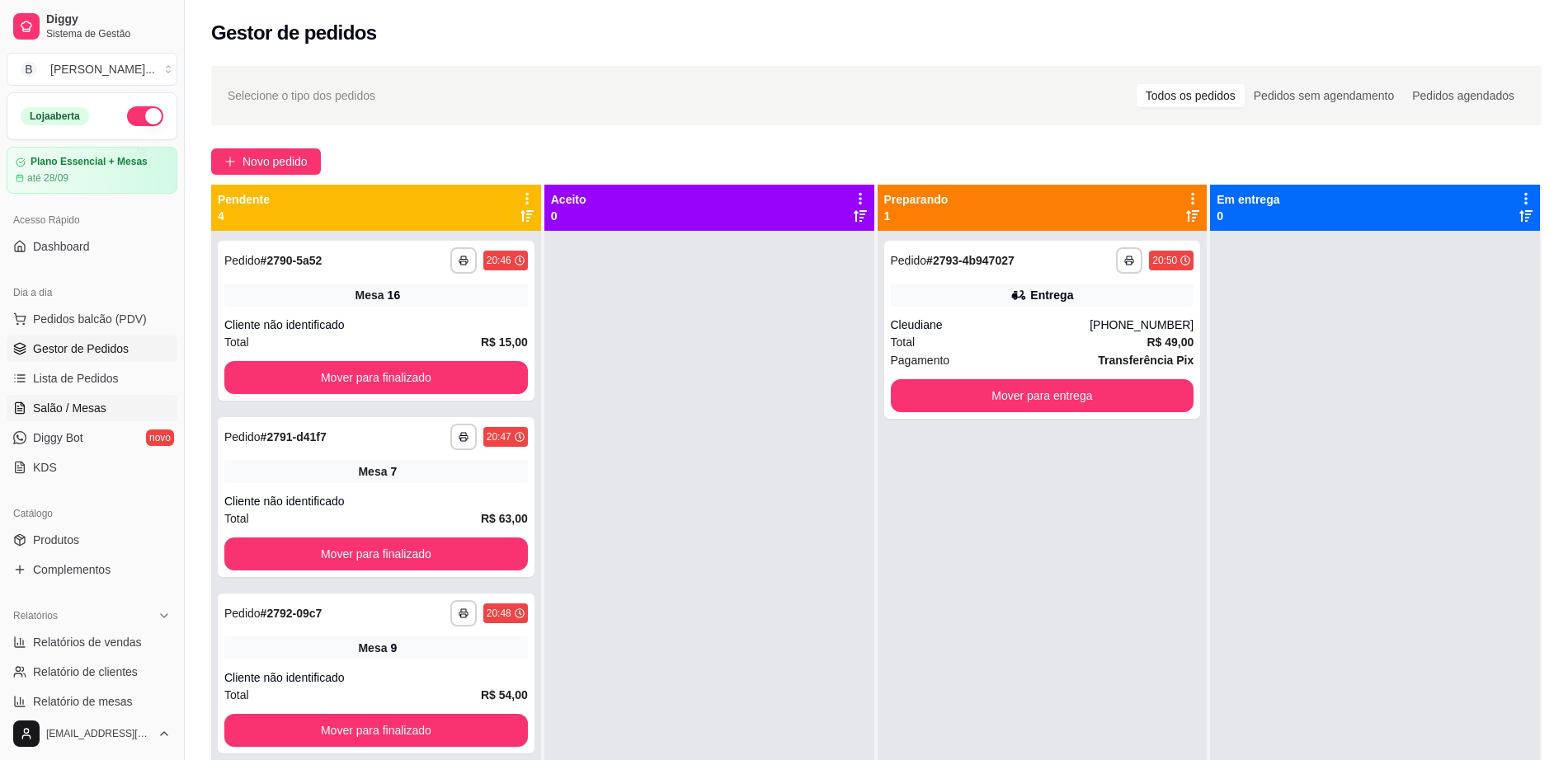
click at [138, 400] on link "Salão / Mesas" at bounding box center [92, 408] width 171 height 26
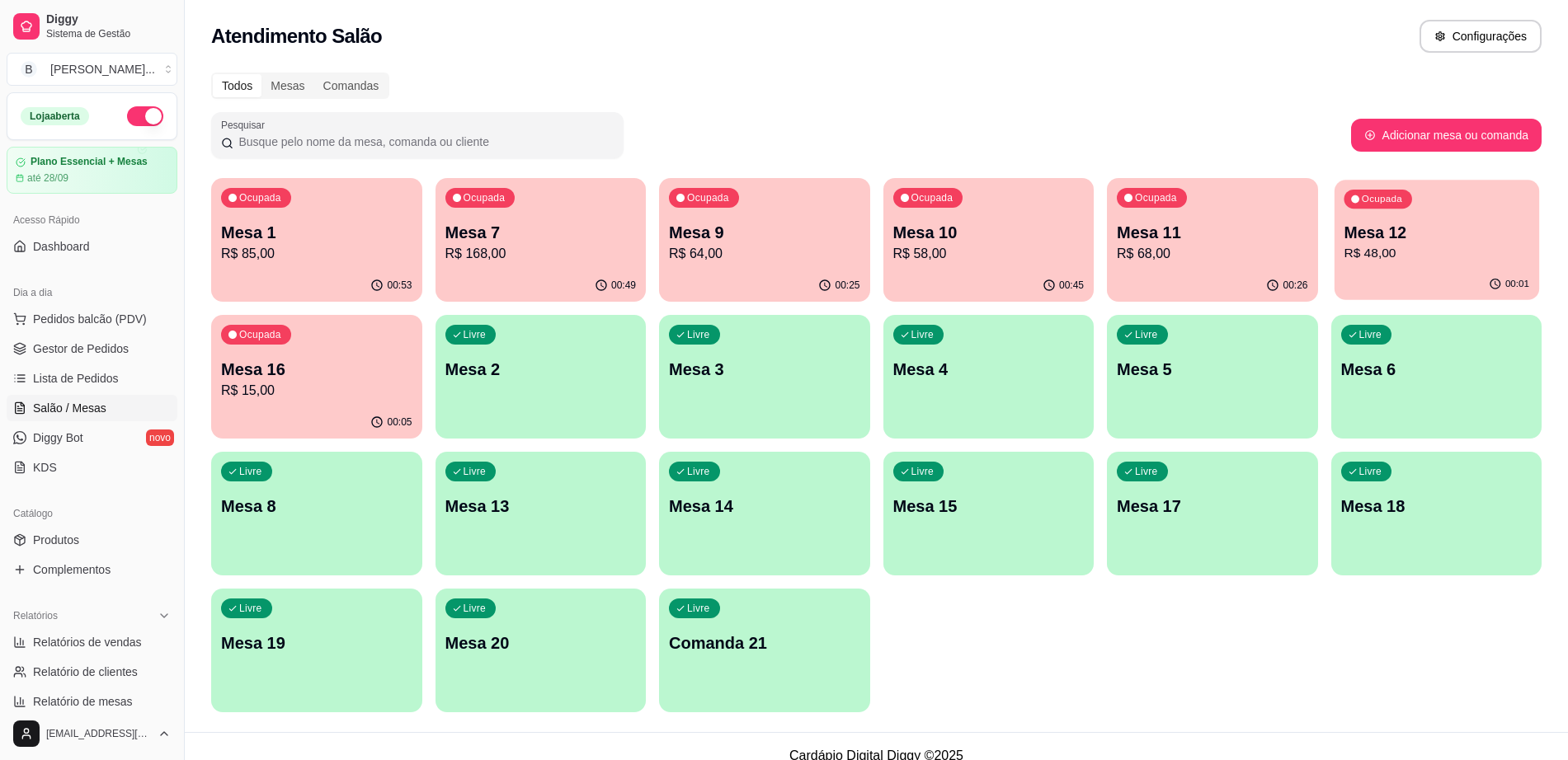
click at [1419, 240] on p "Mesa 12" at bounding box center [1436, 233] width 186 height 23
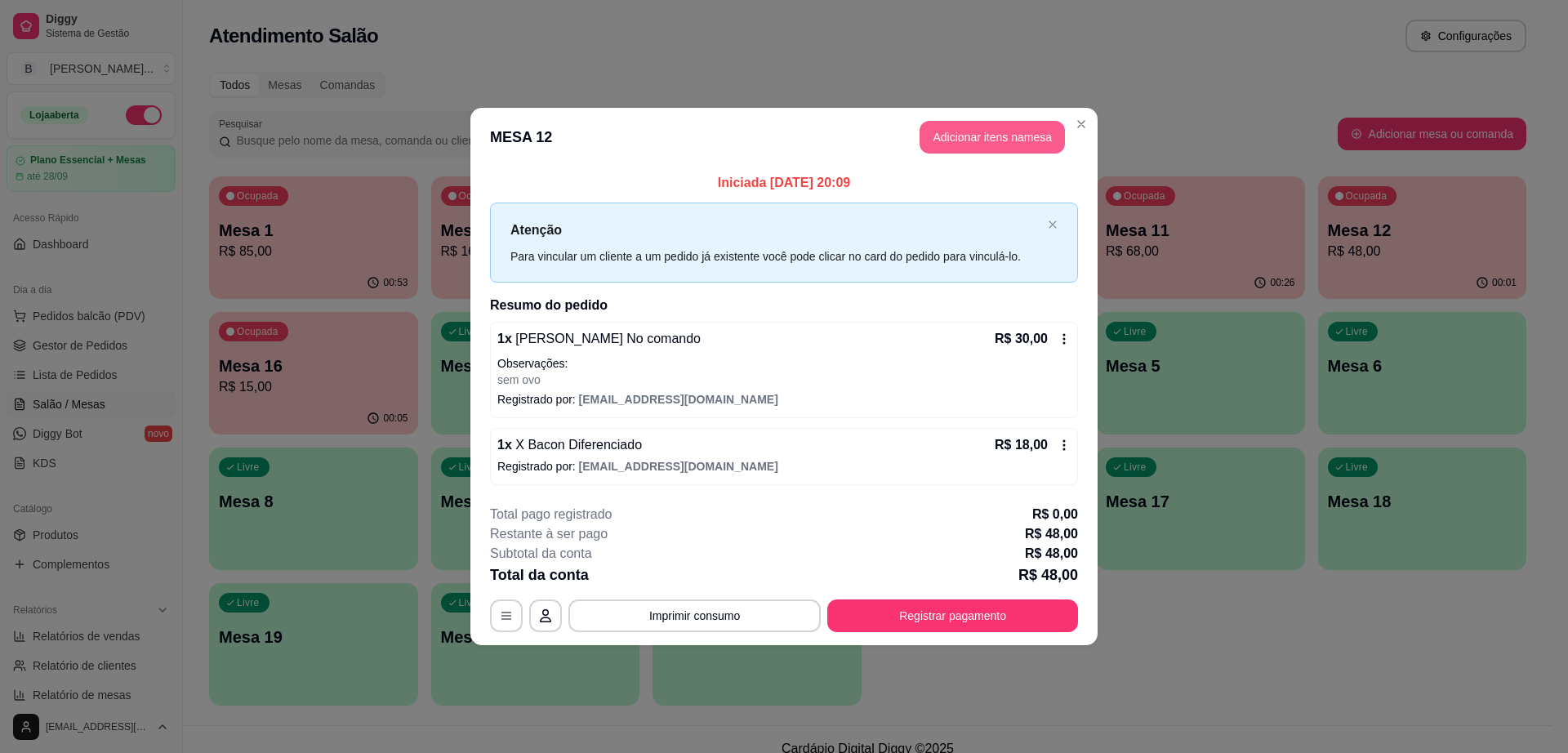
click at [997, 141] on button "Adicionar itens na mesa" at bounding box center [992, 137] width 146 height 33
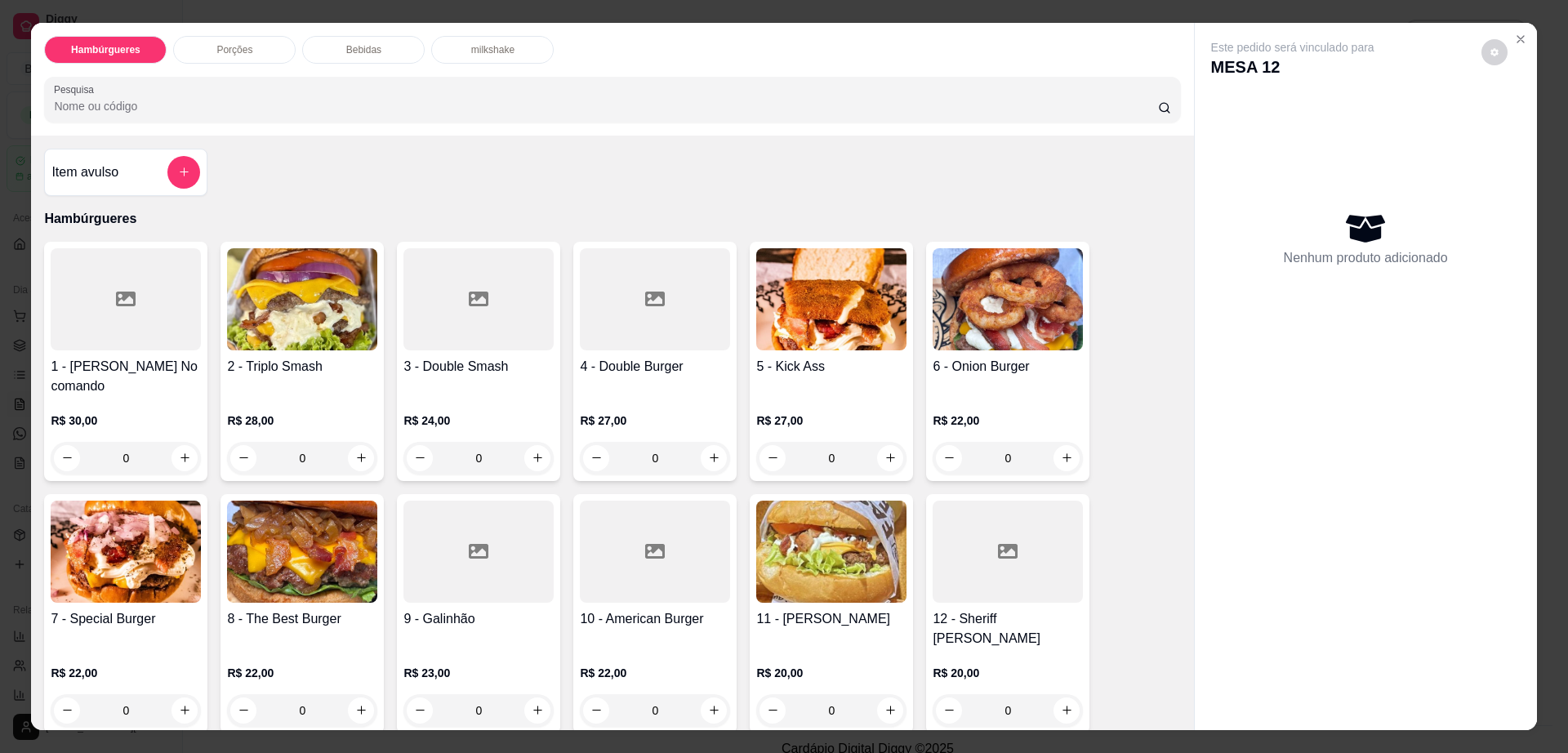
click at [248, 45] on div "Porções" at bounding box center [235, 50] width 122 height 28
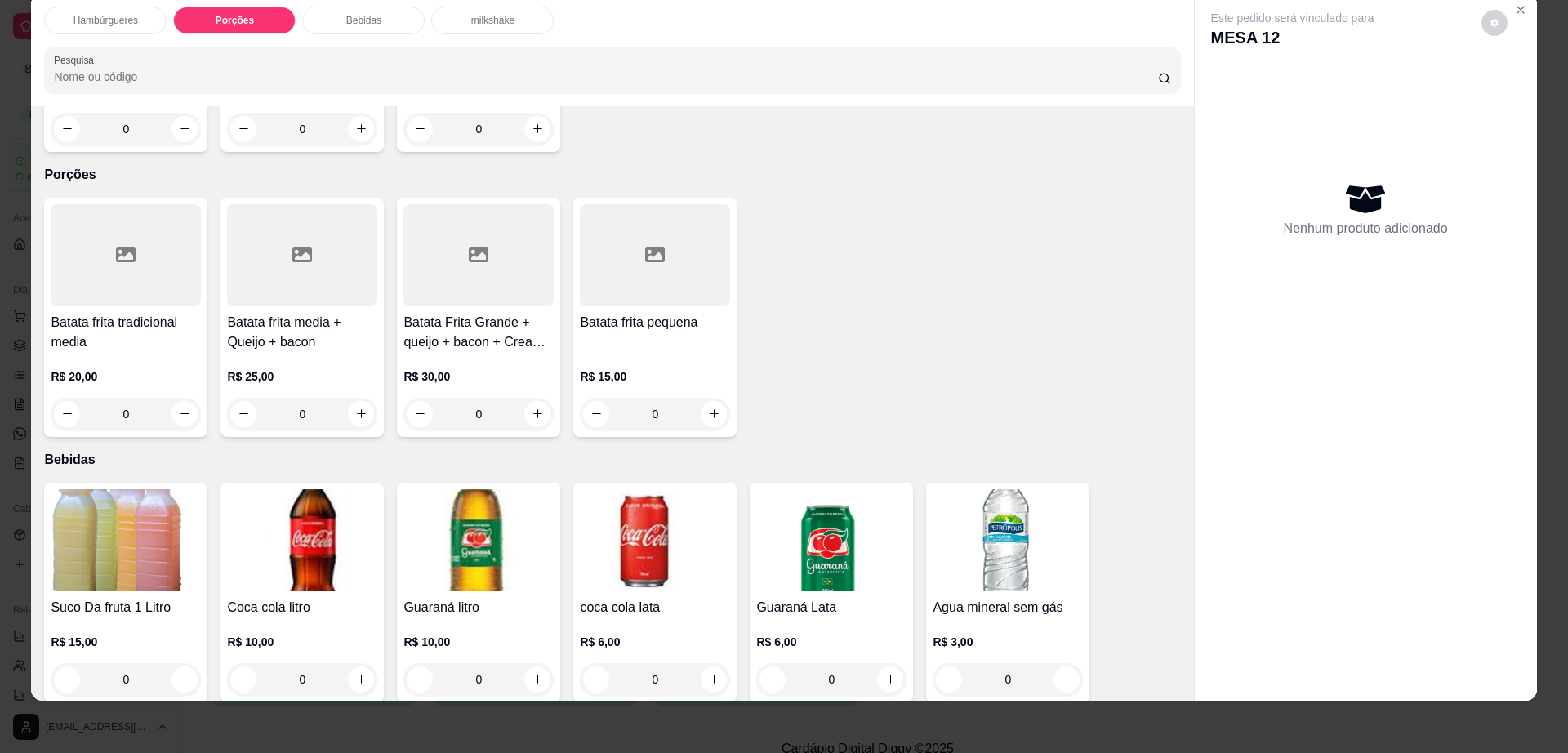
click at [658, 248] on div "Batata frita pequena R$ 15,00 0" at bounding box center [655, 317] width 163 height 239
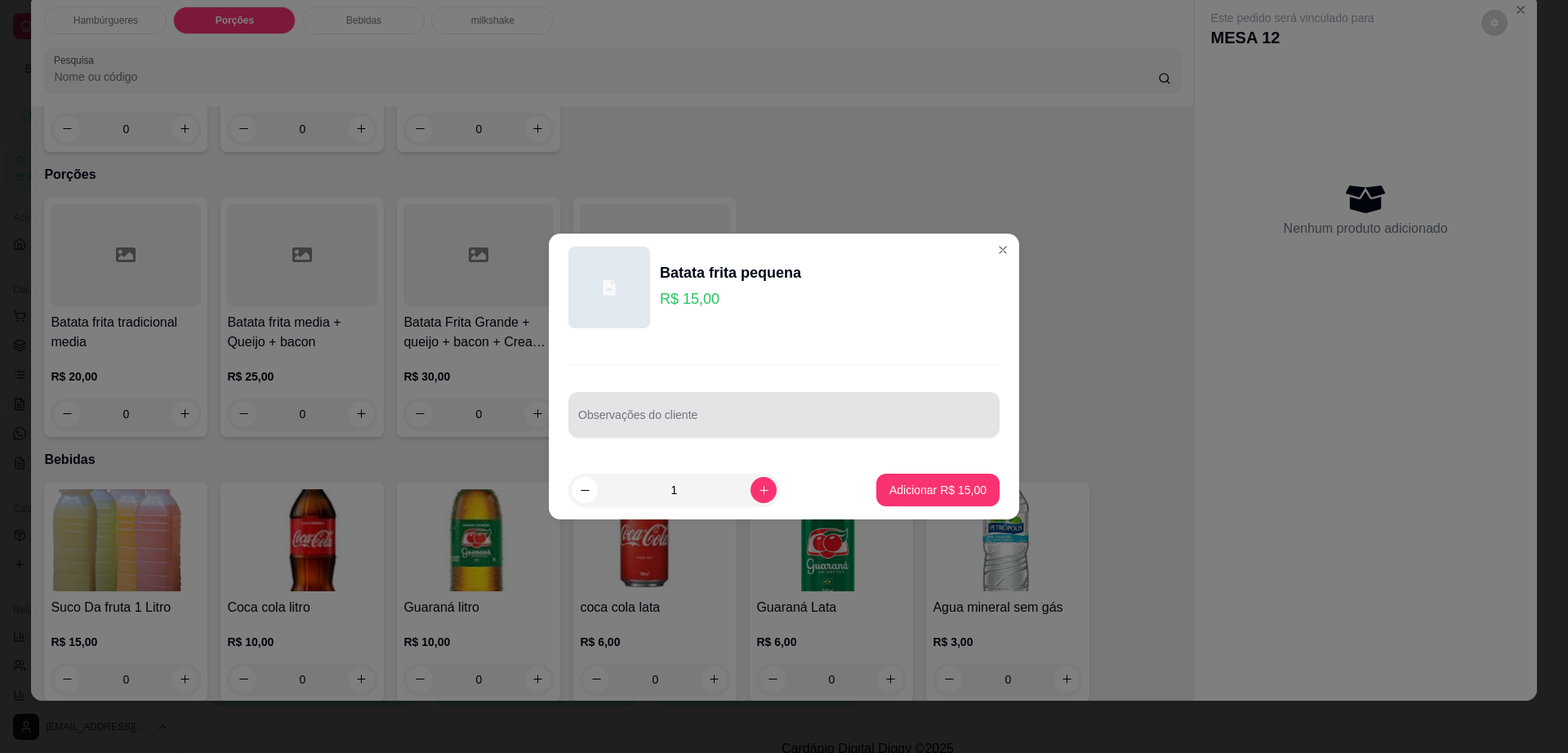
click at [735, 430] on div at bounding box center [783, 415] width 411 height 33
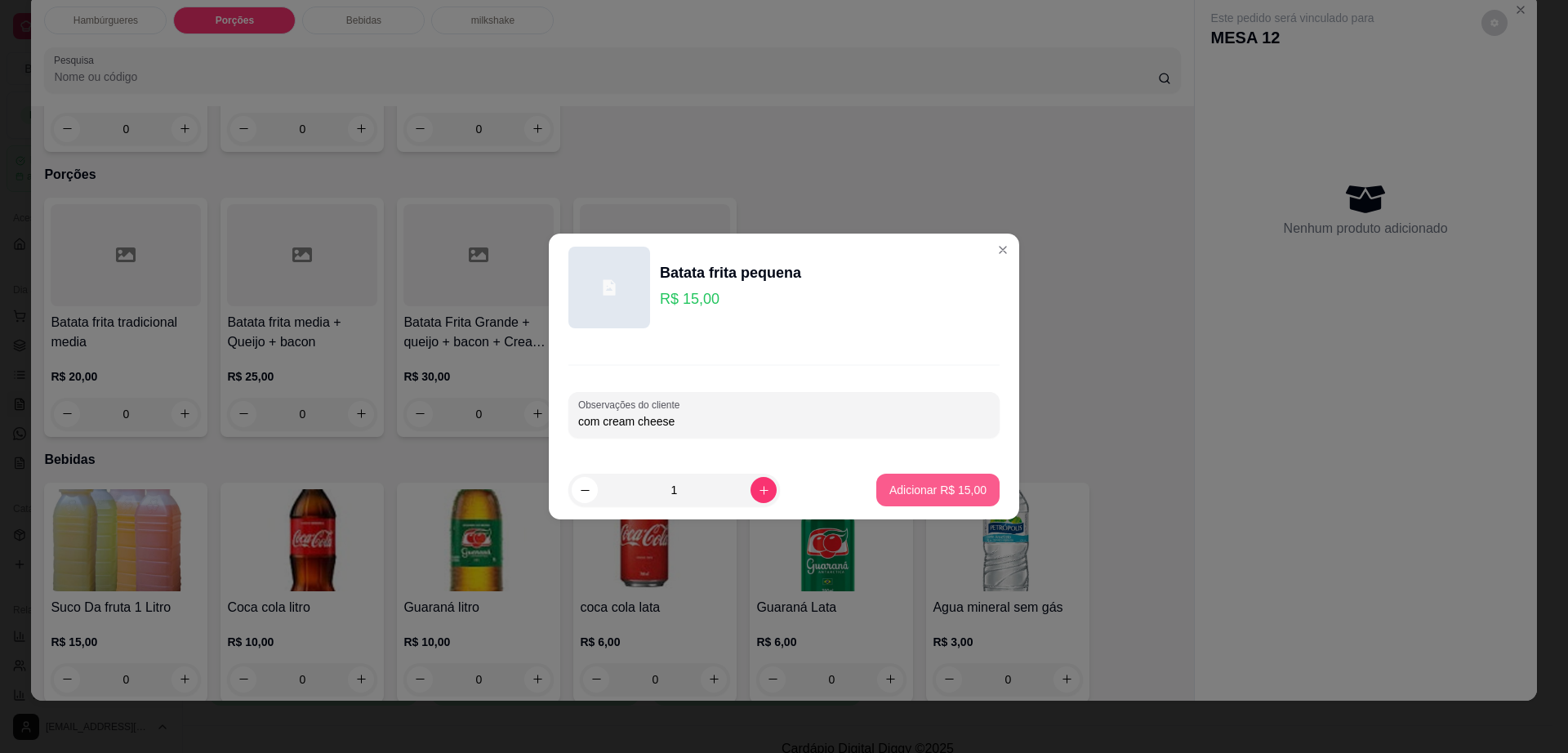
type input "com cream cheese"
click at [966, 483] on p "Adicionar R$ 15,00" at bounding box center [938, 490] width 97 height 16
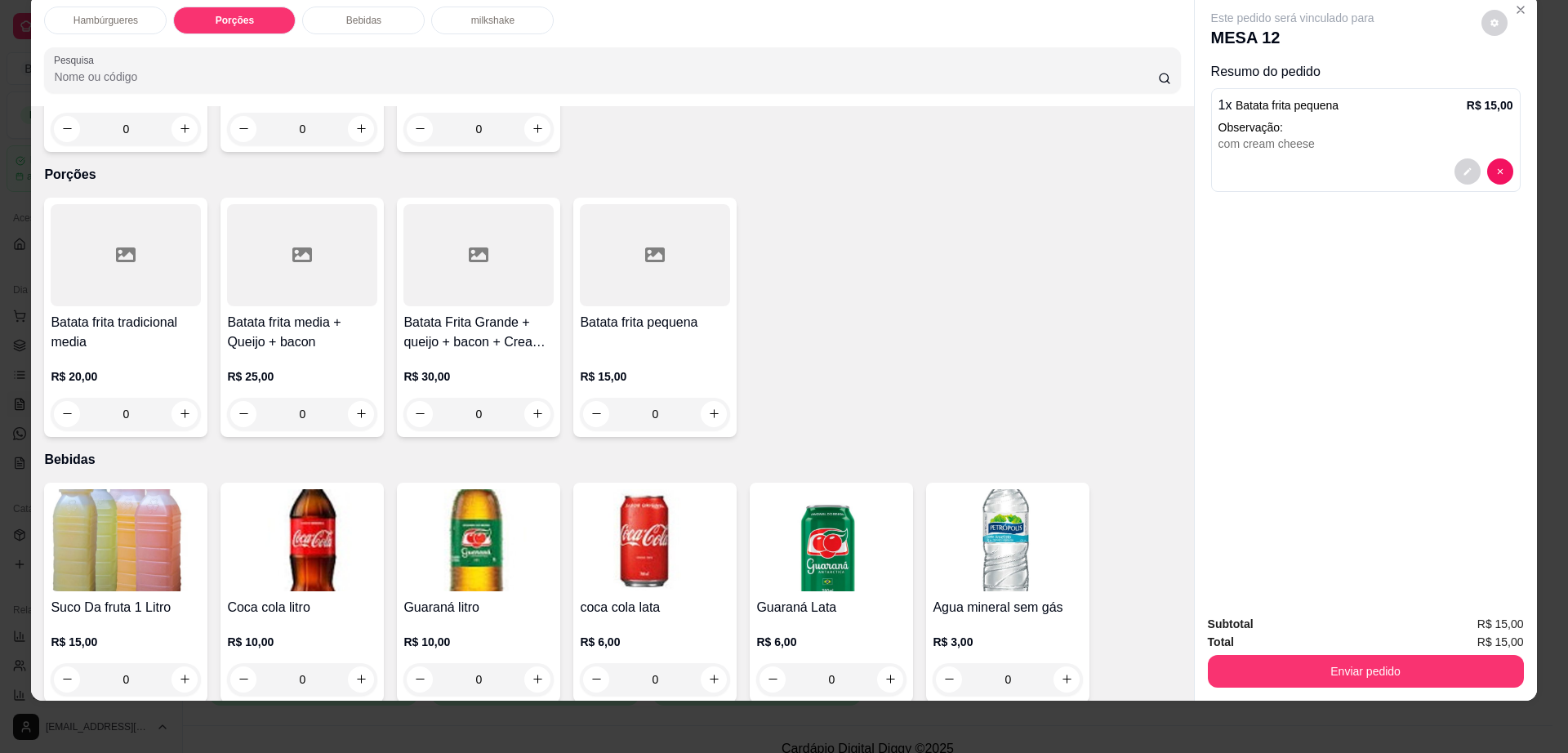
click at [1239, 653] on div "Enviar pedido" at bounding box center [1365, 669] width 316 height 37
click at [1241, 665] on button "Enviar pedido" at bounding box center [1365, 671] width 316 height 33
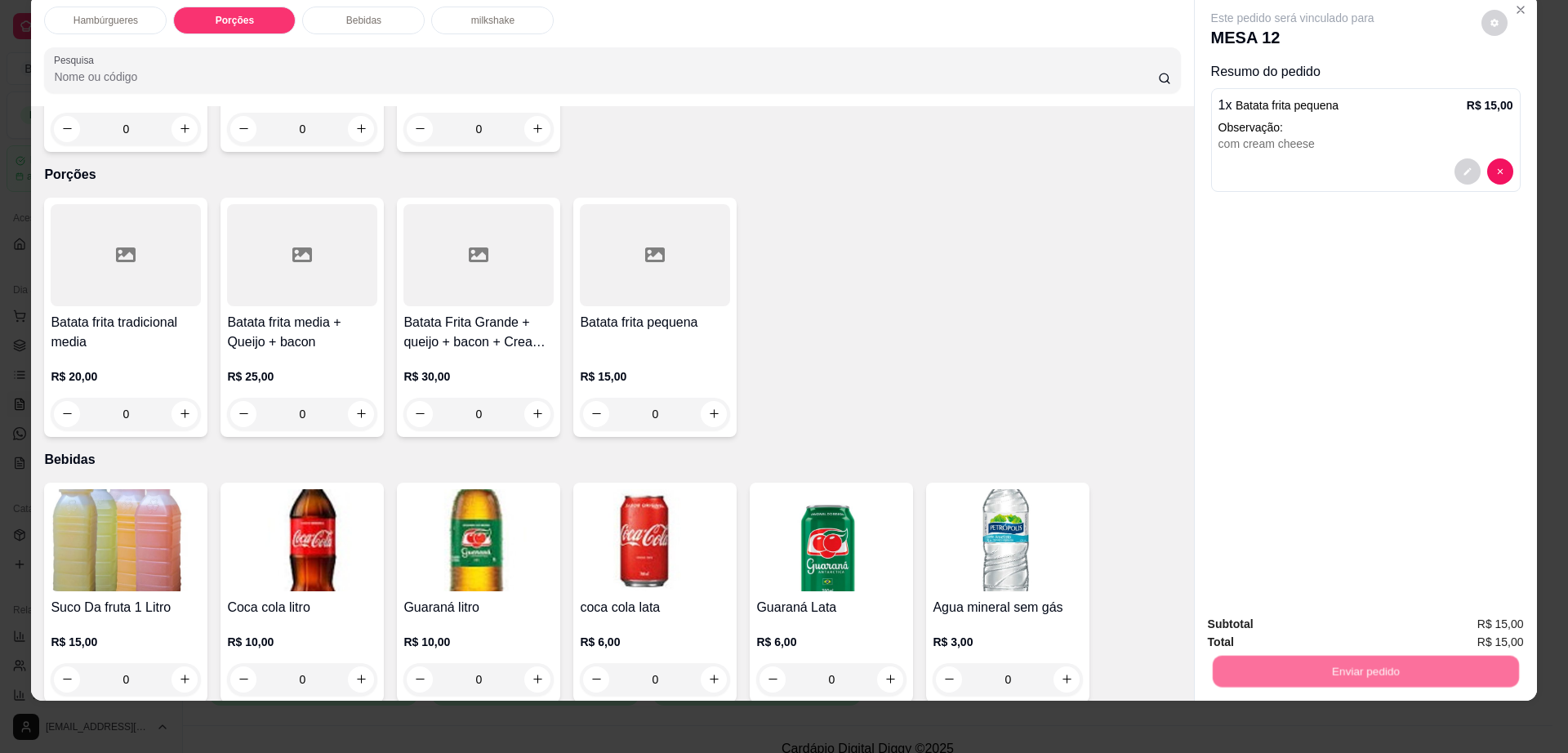
click at [1262, 624] on button "Não registrar e enviar pedido" at bounding box center [1309, 631] width 165 height 30
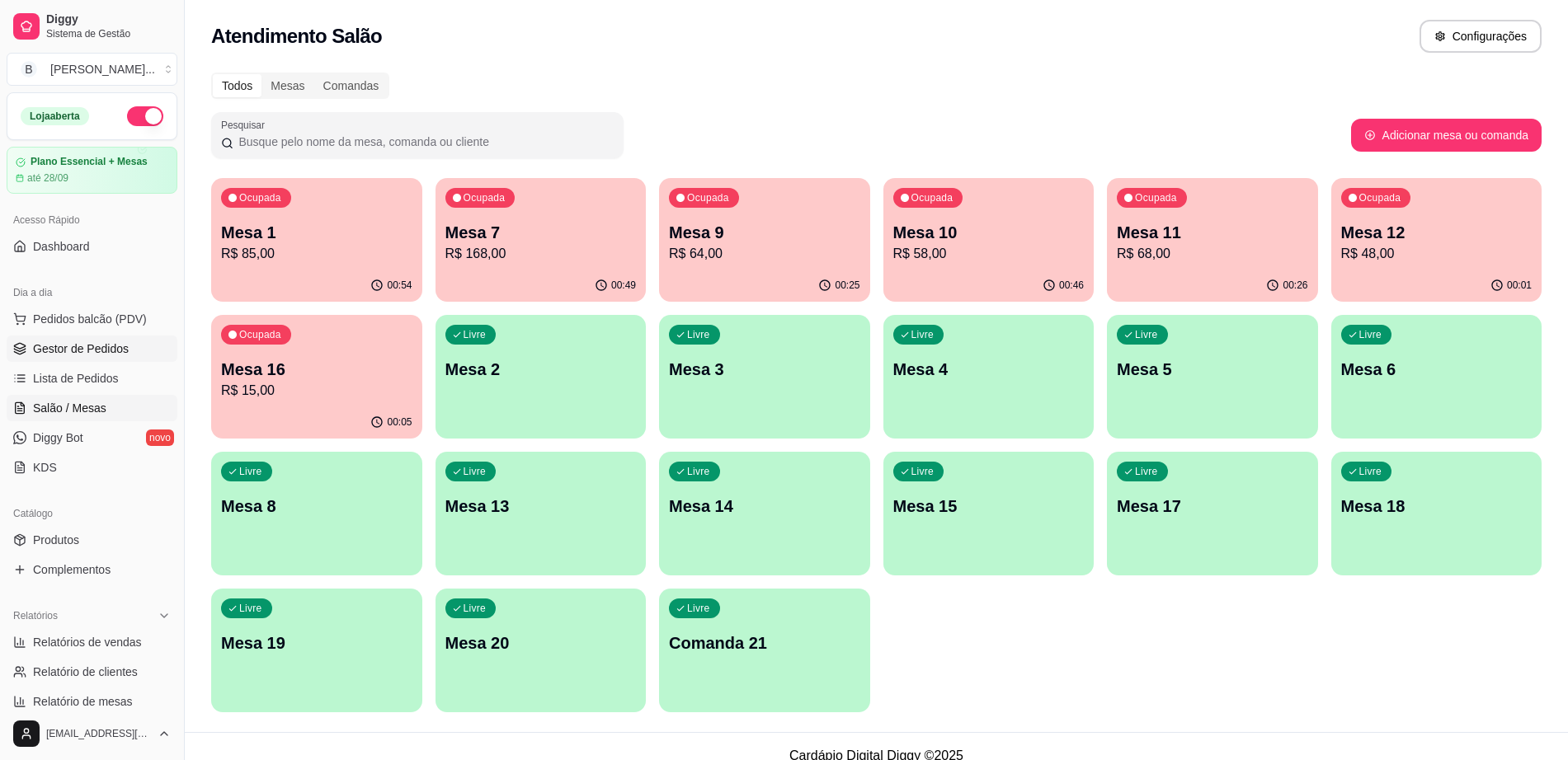
click at [68, 346] on span "Gestor de Pedidos" at bounding box center [81, 348] width 96 height 17
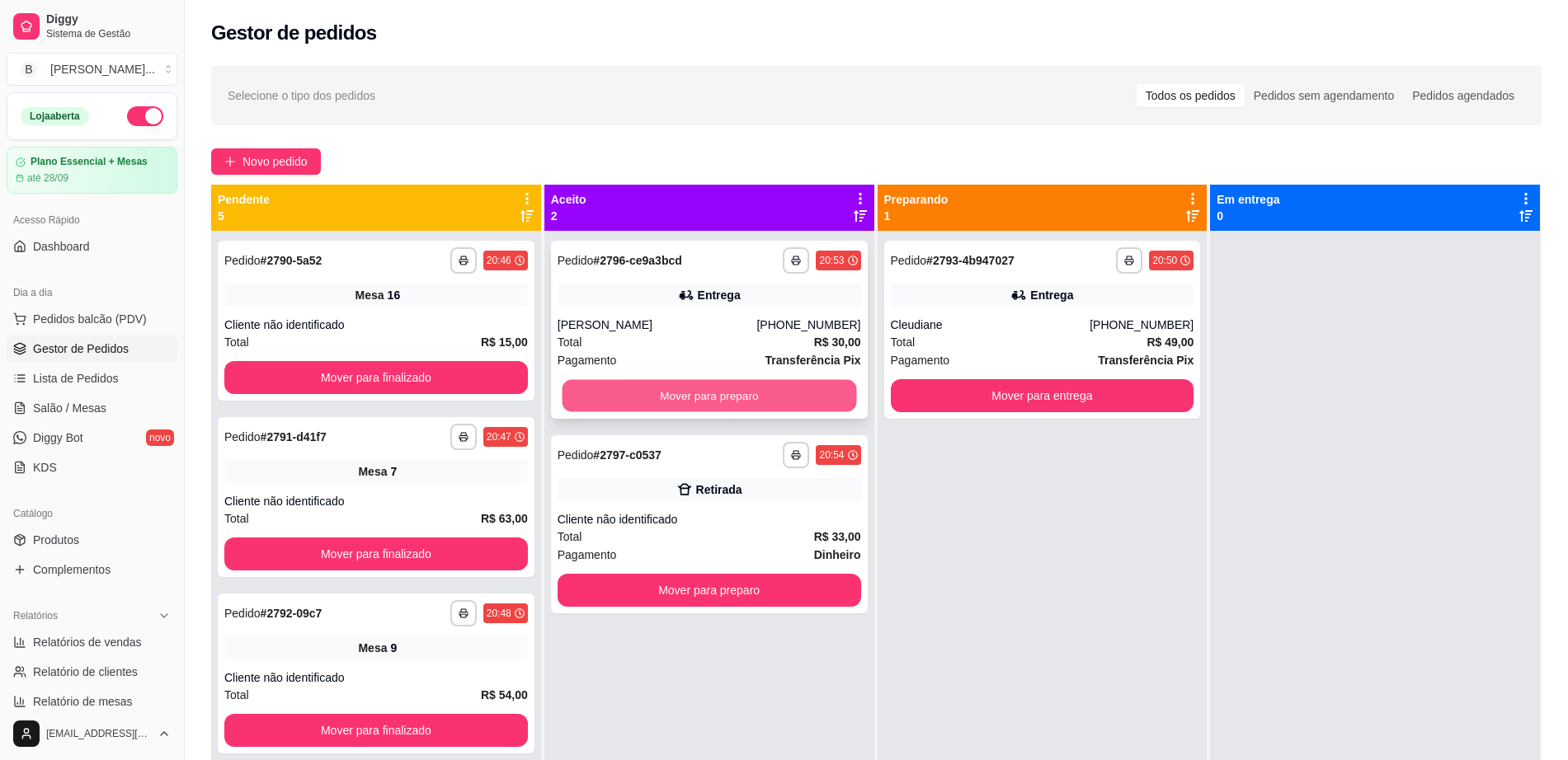
click at [760, 400] on button "Mover para preparo" at bounding box center [709, 395] width 294 height 32
click at [775, 399] on button "Mover para preparo" at bounding box center [709, 396] width 303 height 33
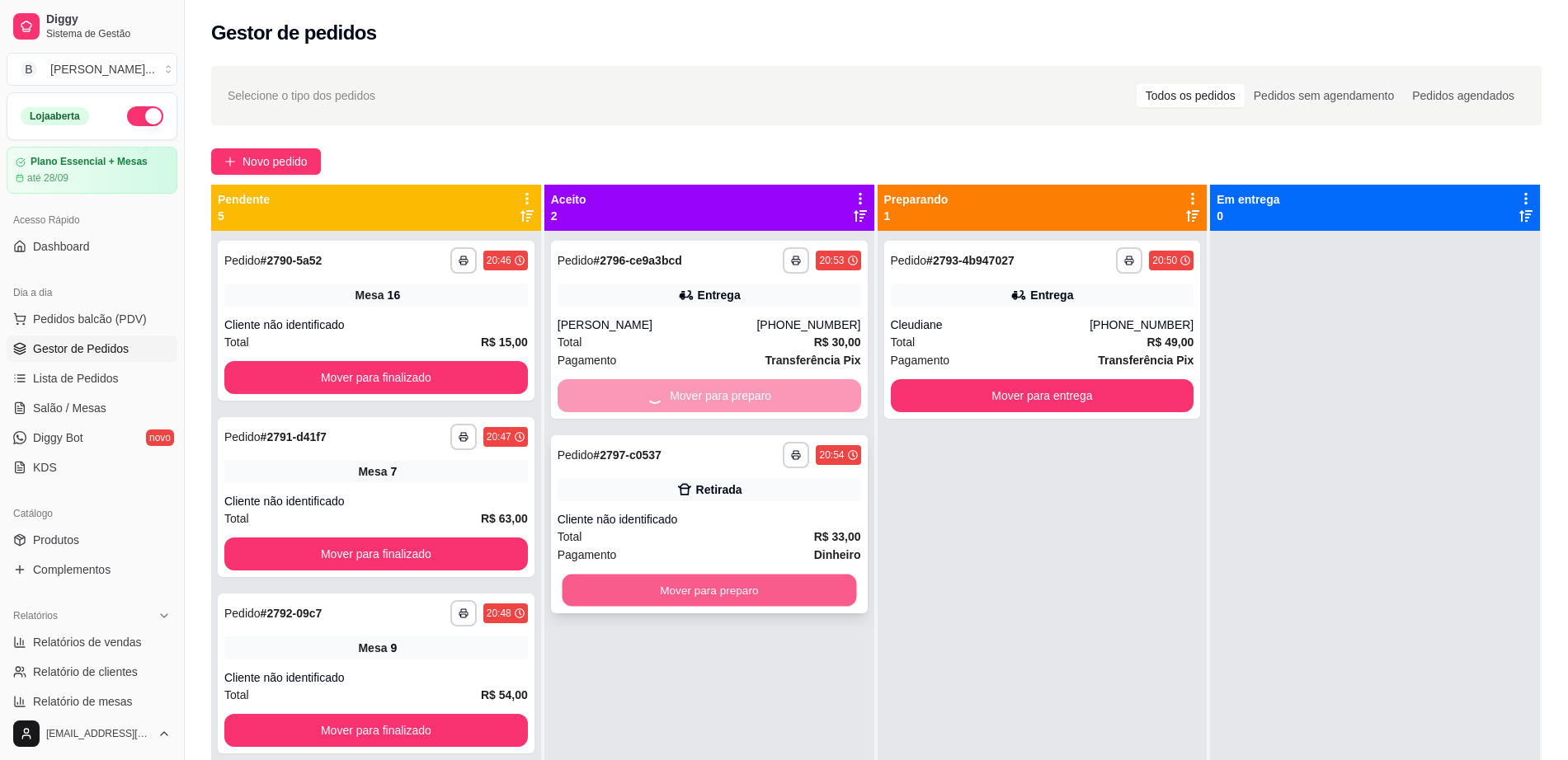
click at [778, 592] on button "Mover para preparo" at bounding box center [709, 590] width 294 height 32
click at [104, 396] on link "Salão / Mesas" at bounding box center [92, 408] width 171 height 26
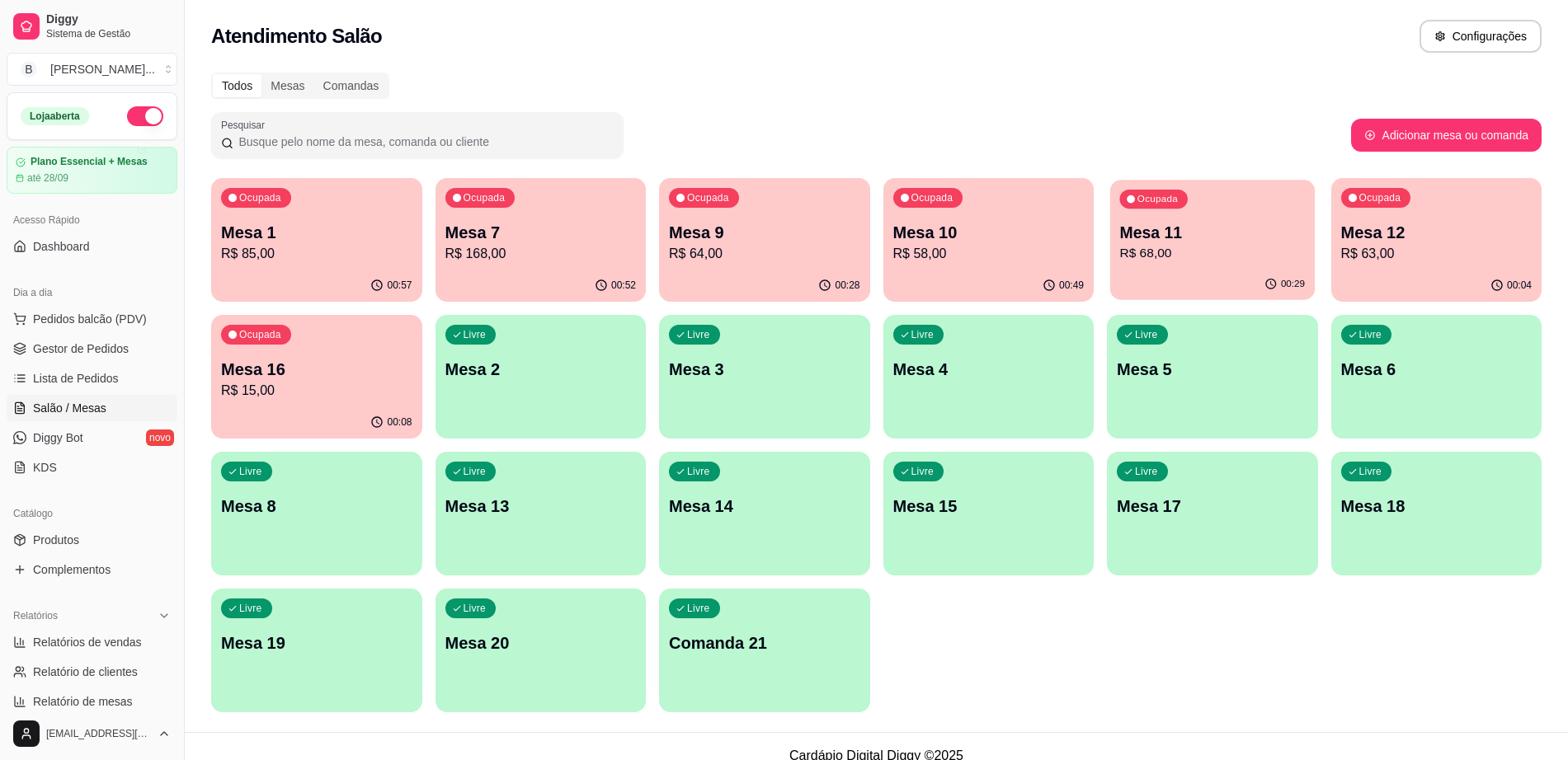
click at [1148, 259] on p "R$ 68,00" at bounding box center [1212, 253] width 186 height 19
click at [264, 226] on p "Mesa 1" at bounding box center [316, 233] width 186 height 23
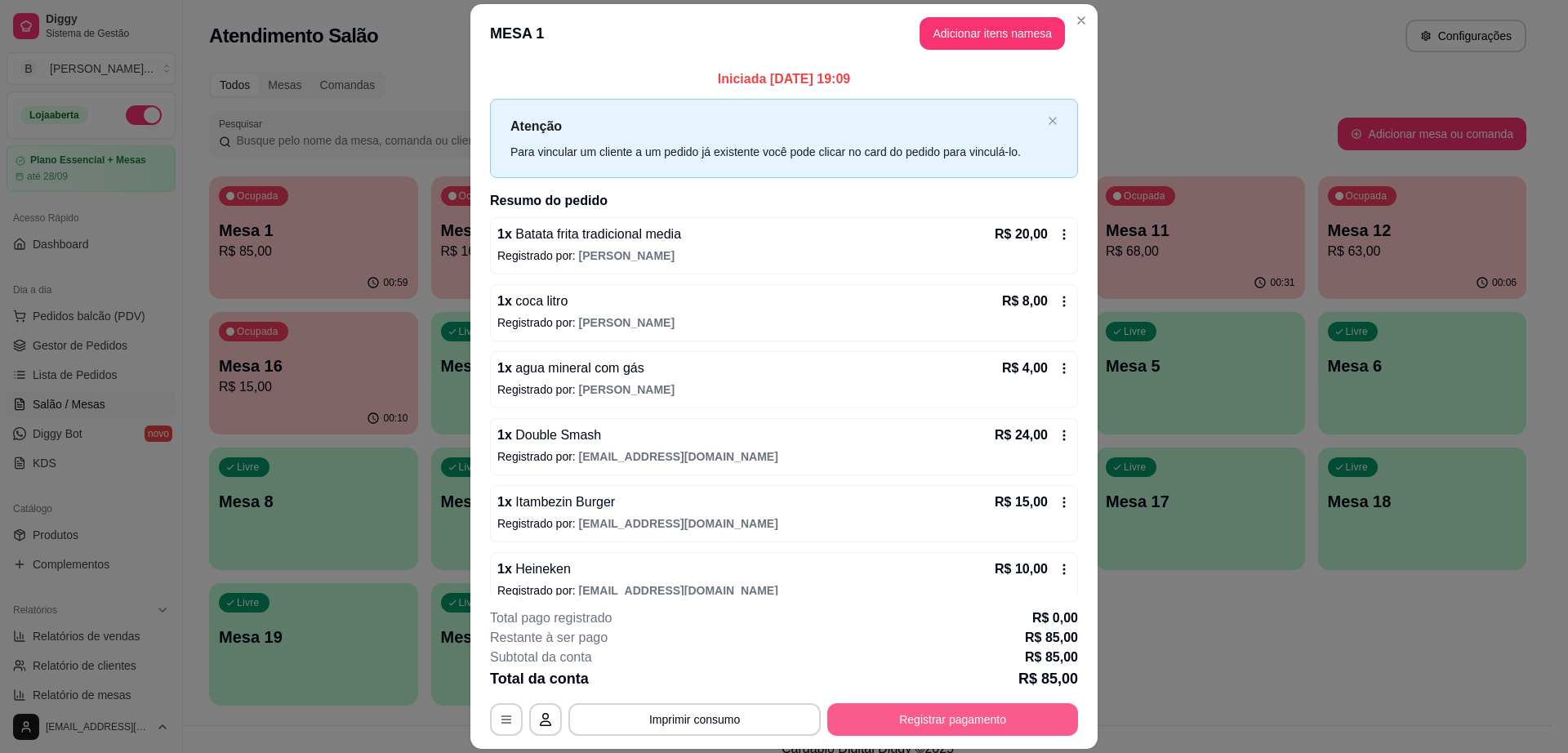
click at [883, 725] on button "Registrar pagamento" at bounding box center [952, 719] width 251 height 33
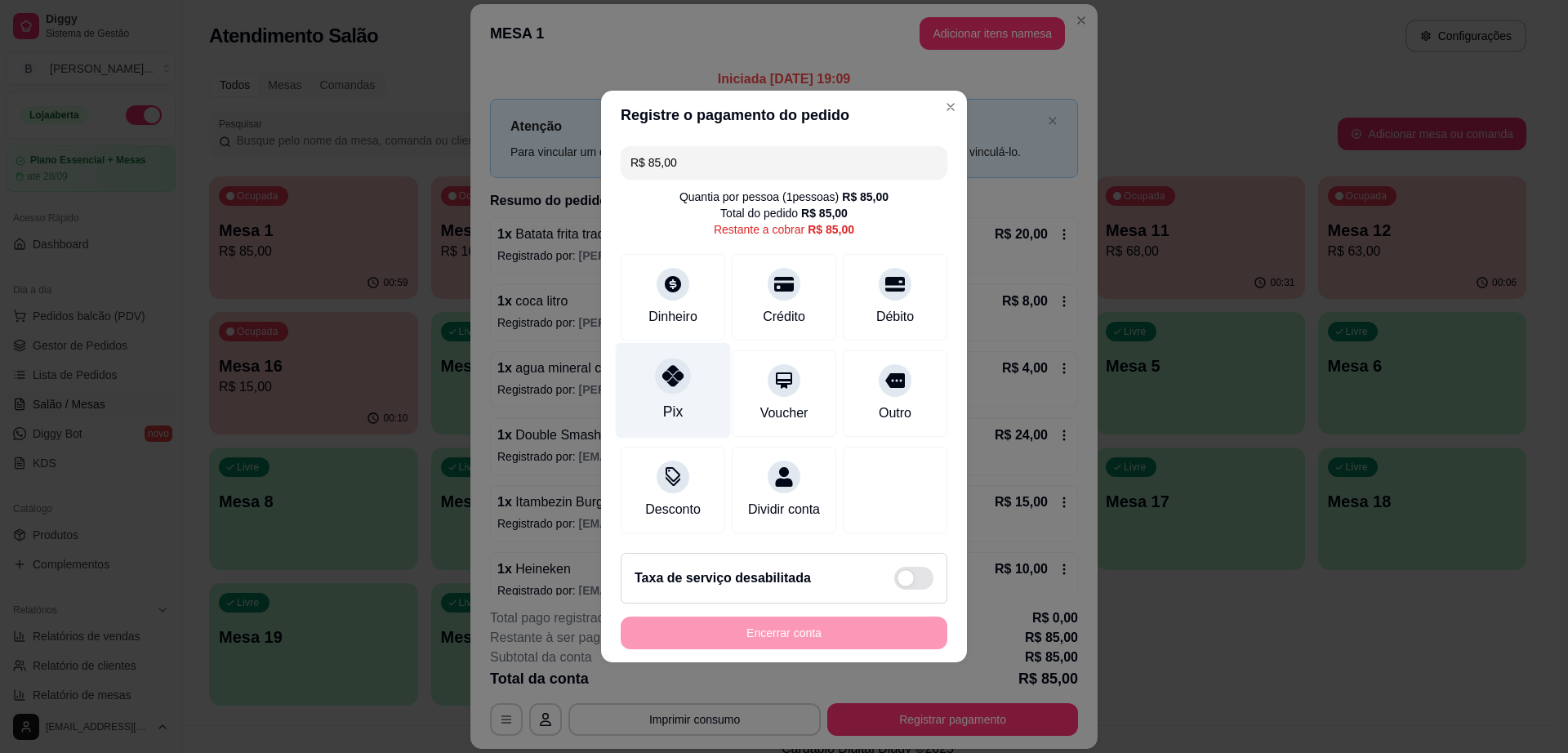
click at [672, 358] on div at bounding box center [673, 376] width 36 height 36
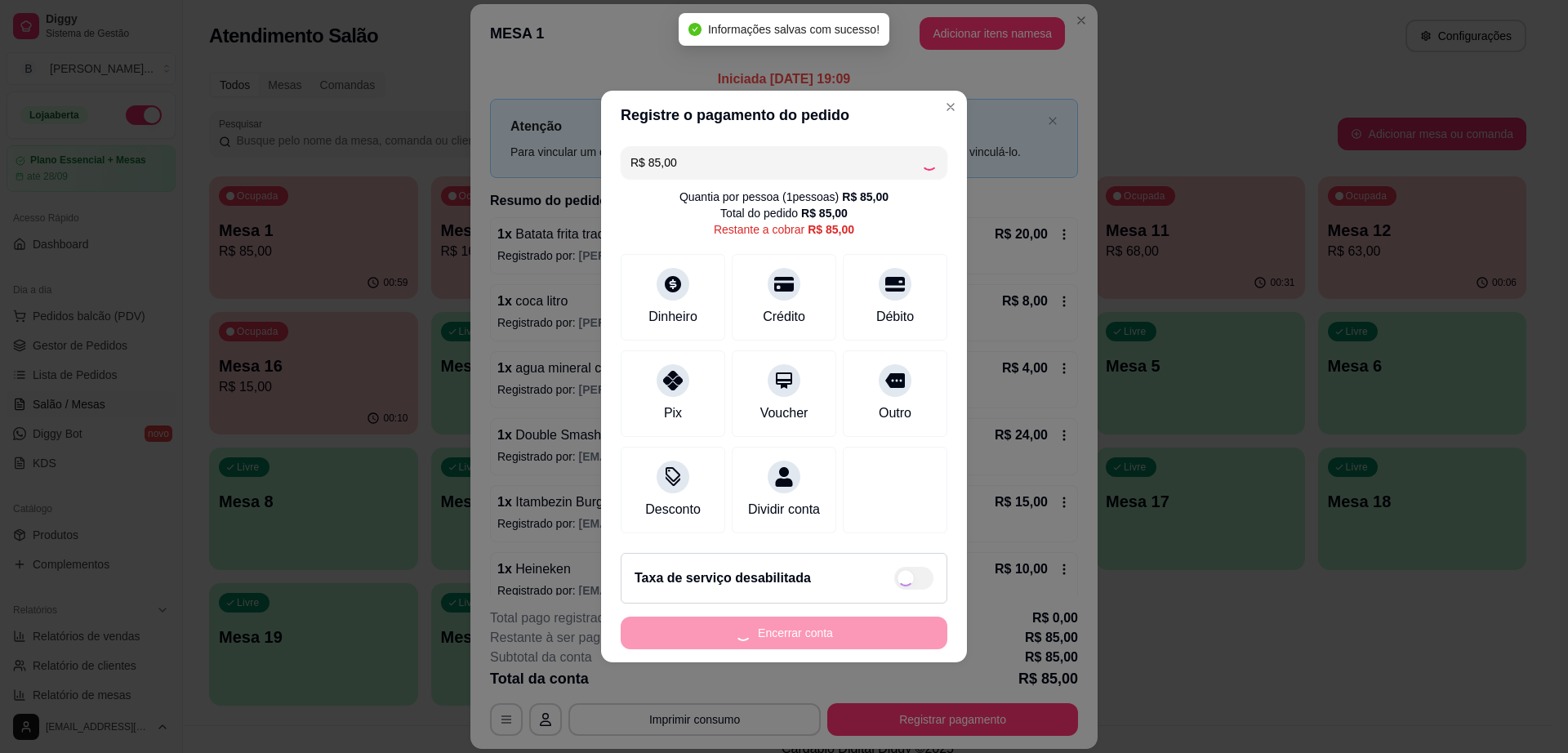
type input "R$ 0,00"
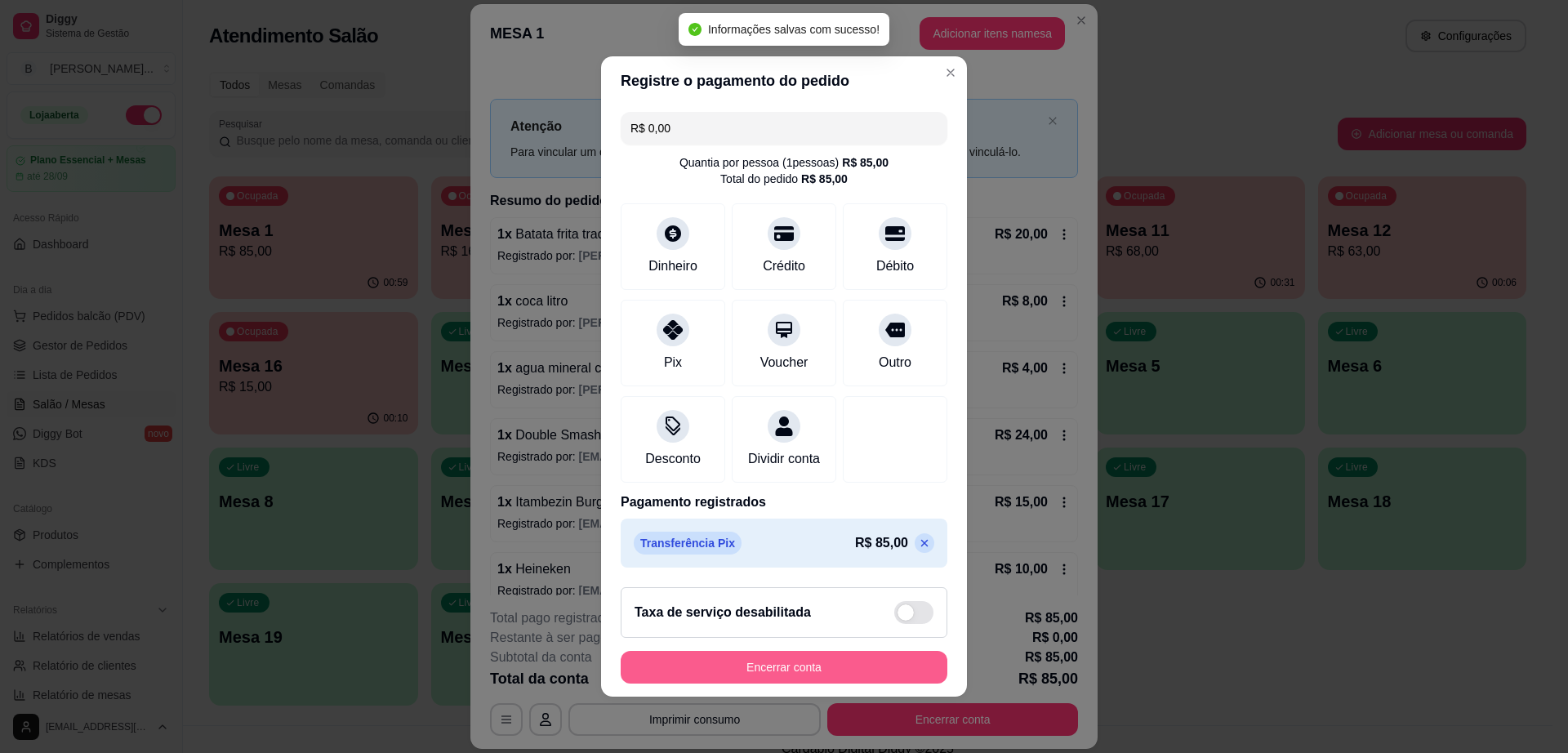
click at [787, 674] on button "Encerrar conta" at bounding box center [784, 668] width 327 height 33
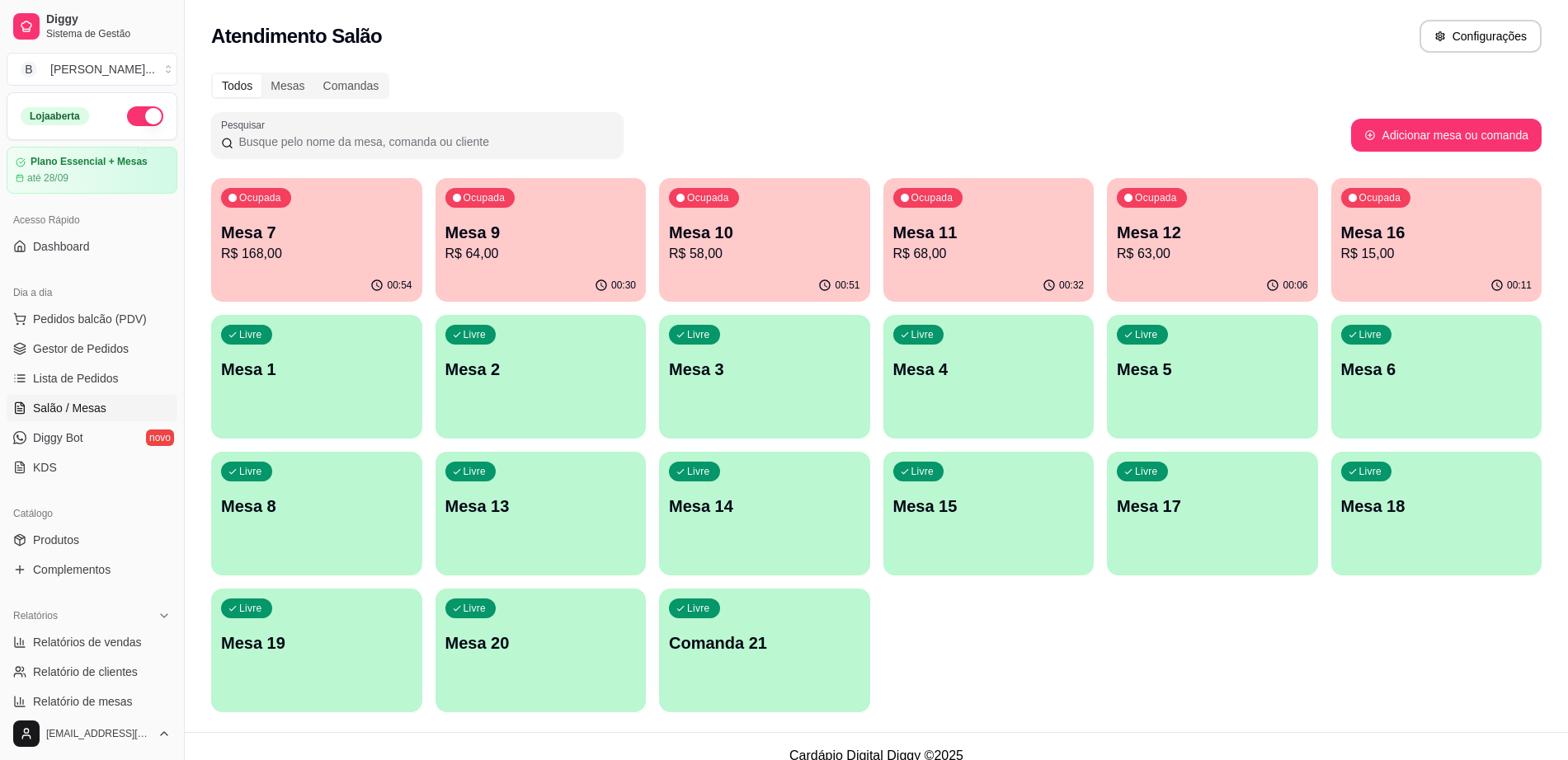
click at [1005, 217] on div "Ocupada Mesa 11 R$ 68,00" at bounding box center [989, 224] width 211 height 91
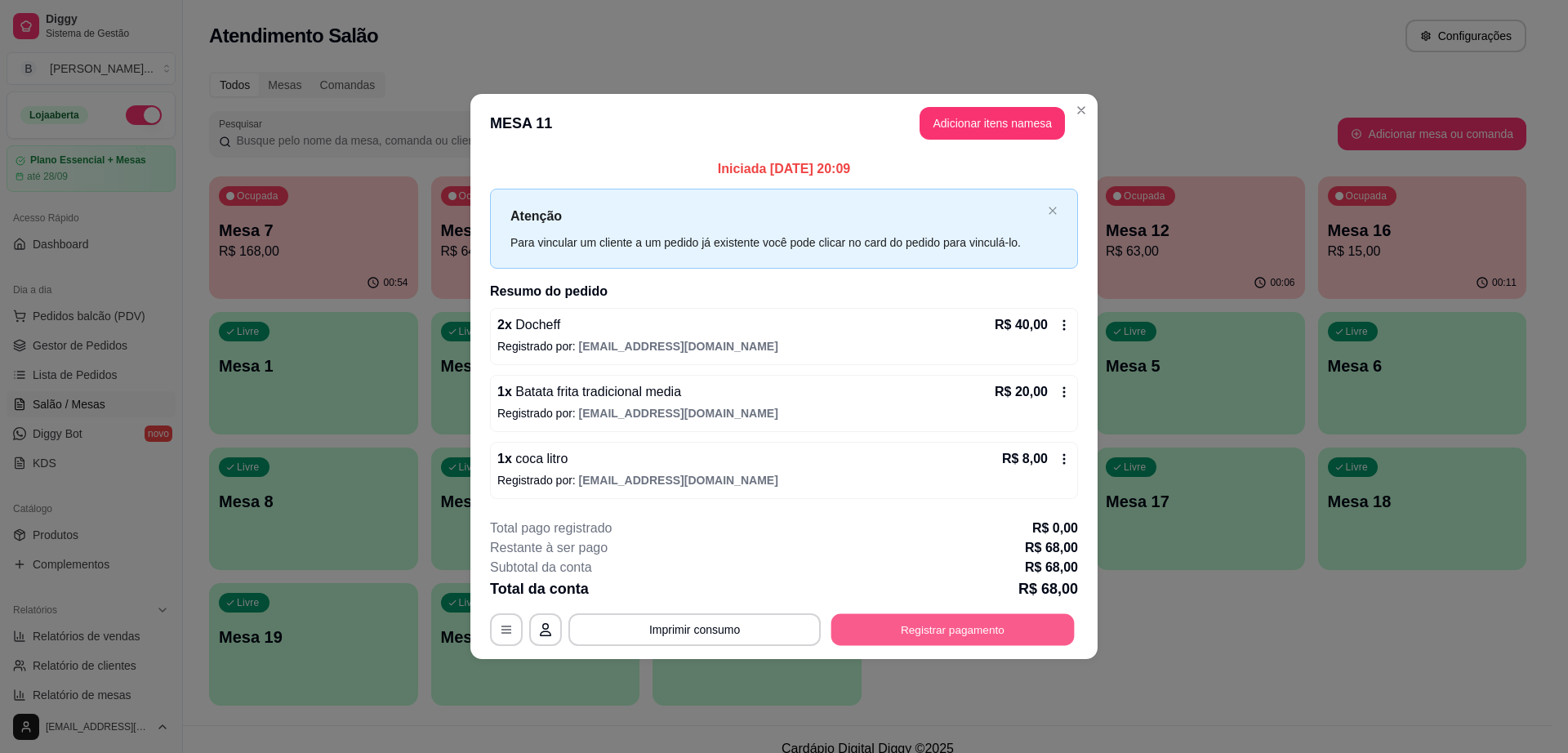
click at [971, 633] on button "Registrar pagamento" at bounding box center [953, 629] width 243 height 32
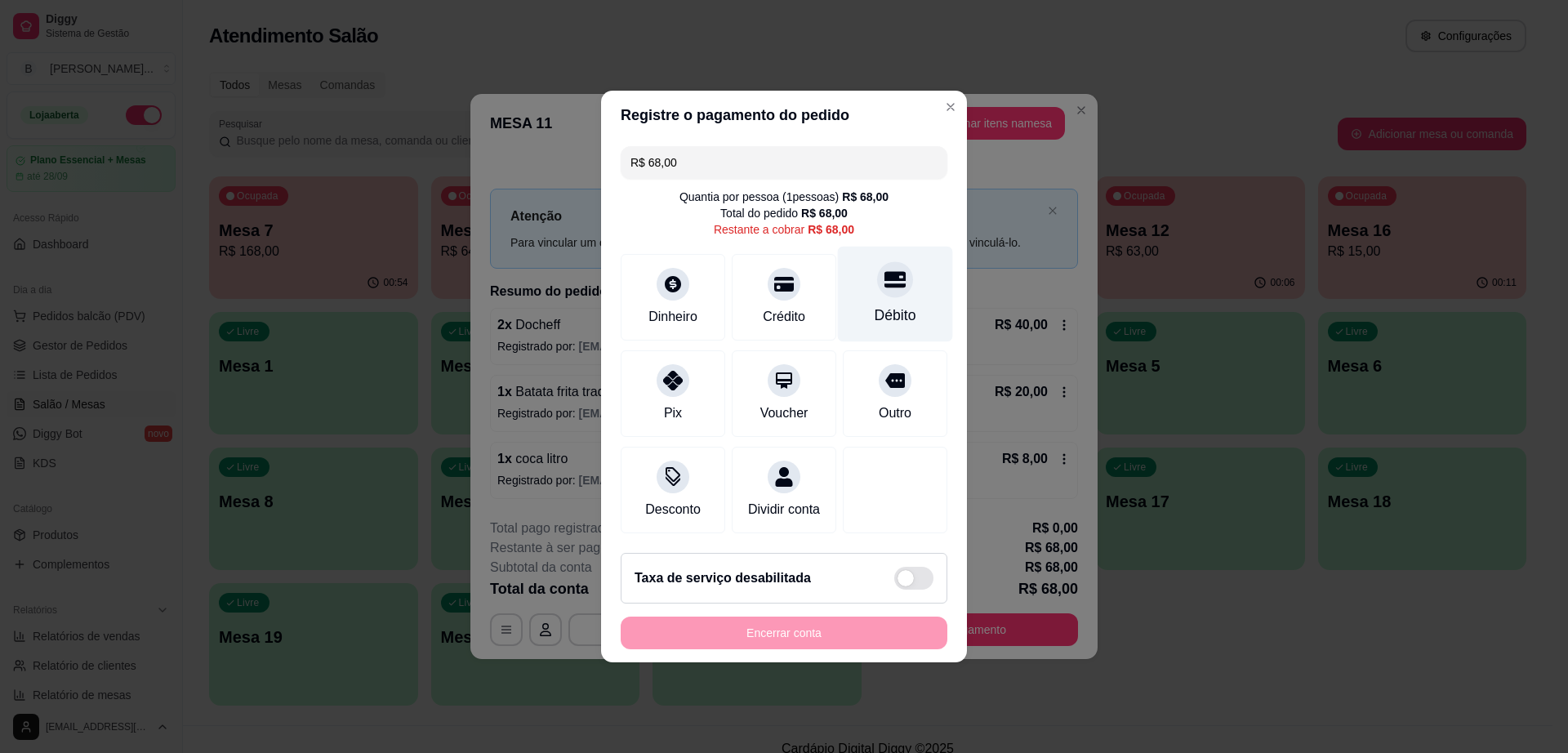
click at [877, 274] on div at bounding box center [895, 279] width 36 height 36
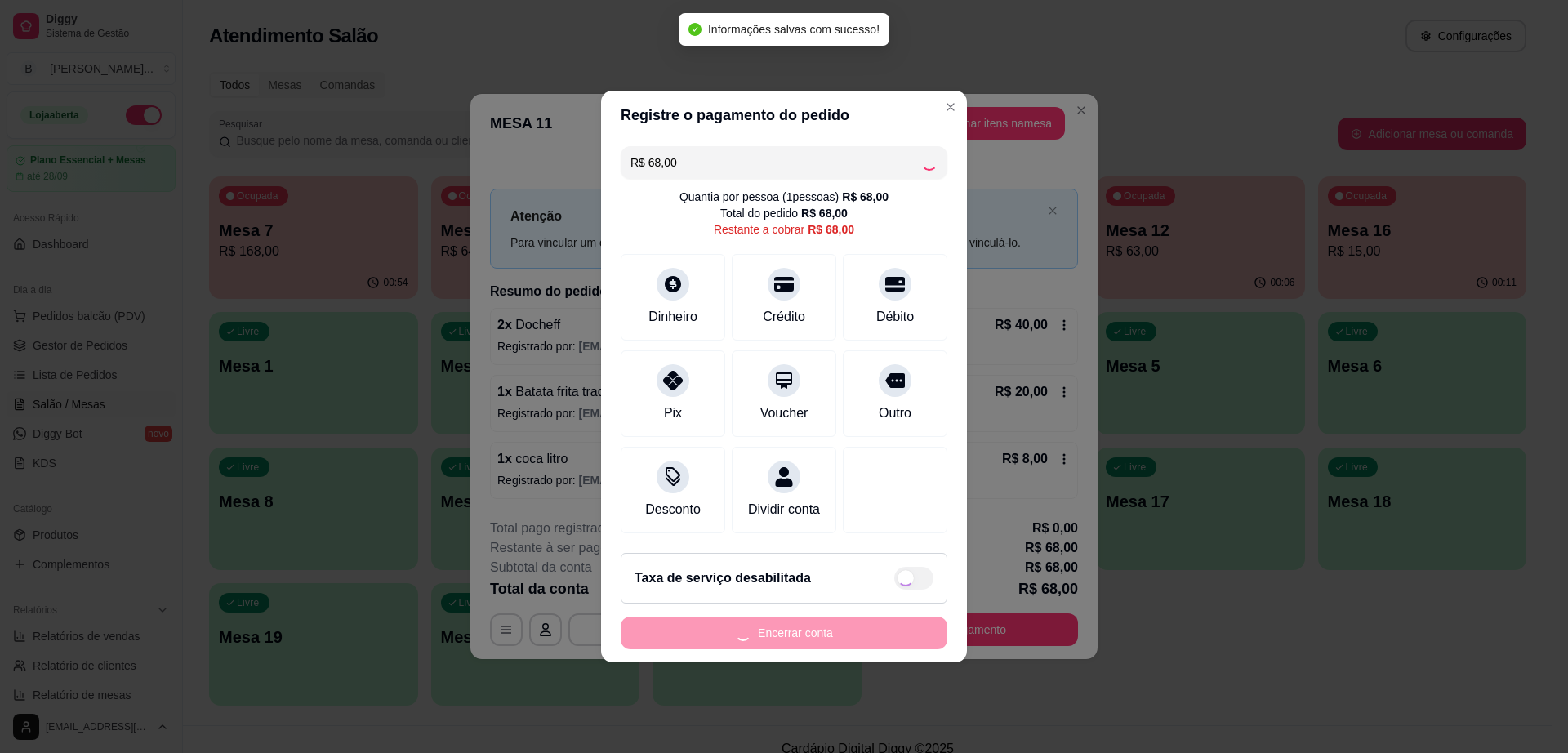
type input "R$ 0,00"
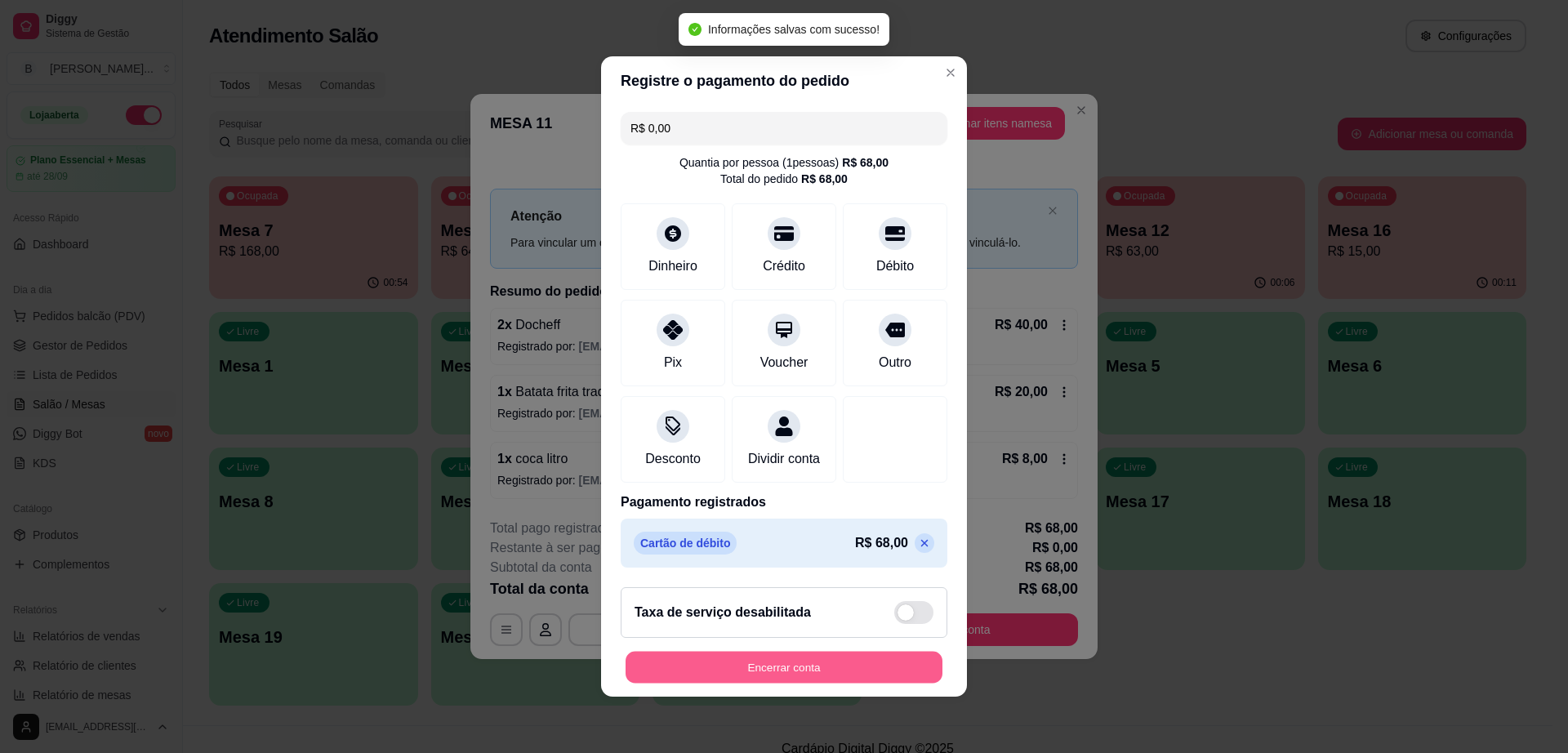
click at [766, 665] on button "Encerrar conta" at bounding box center [783, 668] width 317 height 32
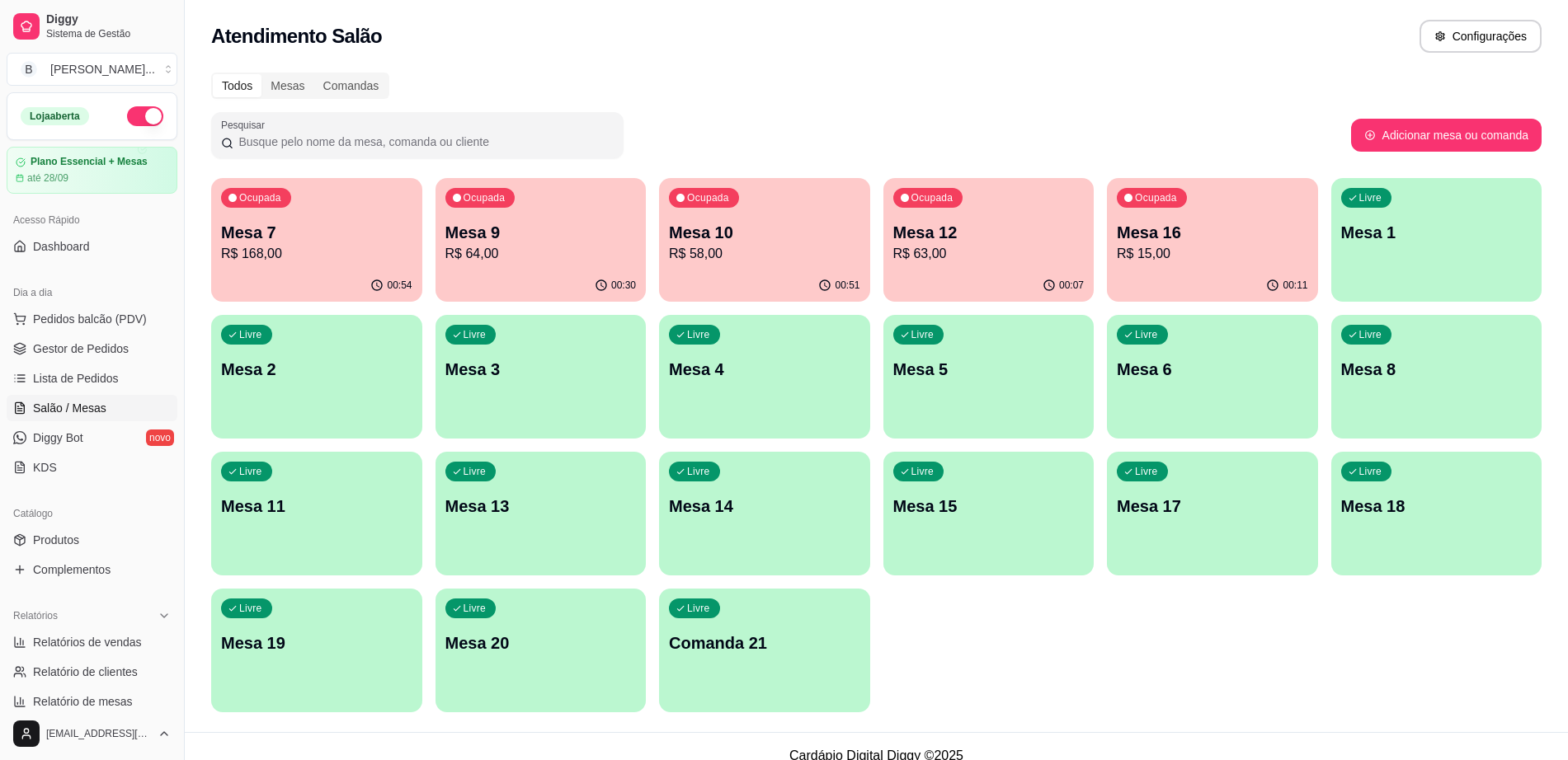
click at [1370, 225] on p "Mesa 1" at bounding box center [1437, 232] width 192 height 24
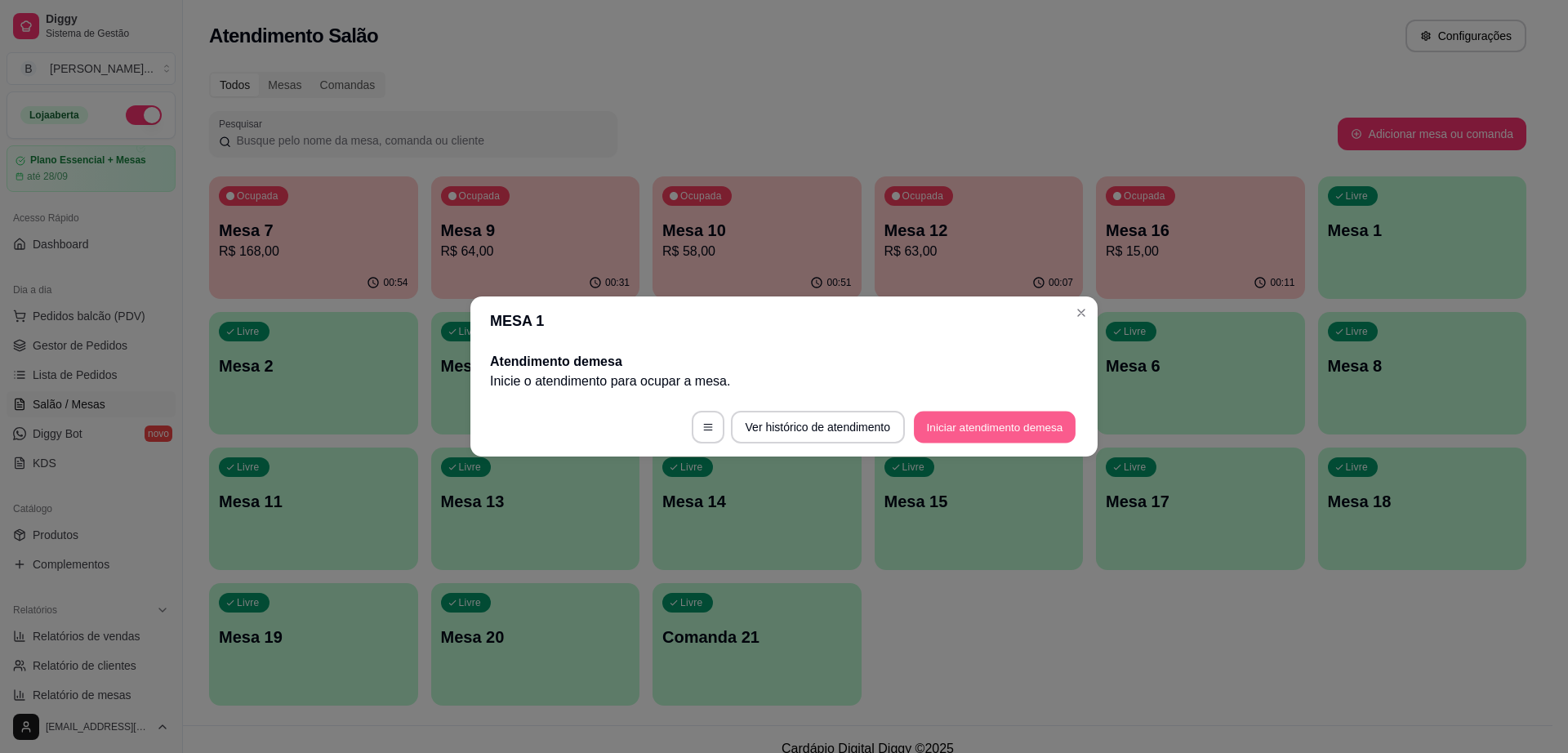
click at [939, 425] on button "Iniciar atendimento de mesa" at bounding box center [994, 427] width 161 height 32
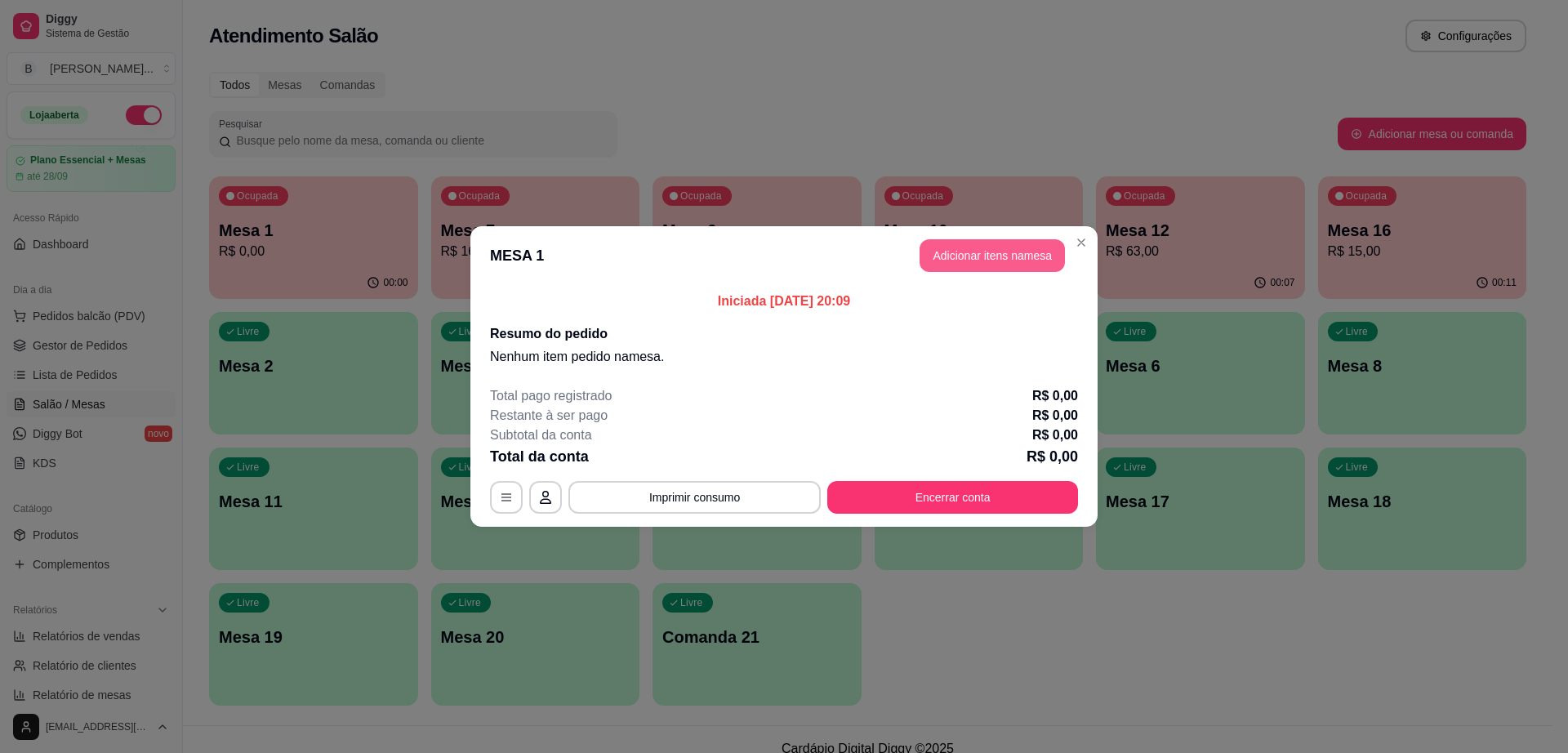
click at [957, 251] on button "Adicionar itens na mesa" at bounding box center [992, 255] width 146 height 33
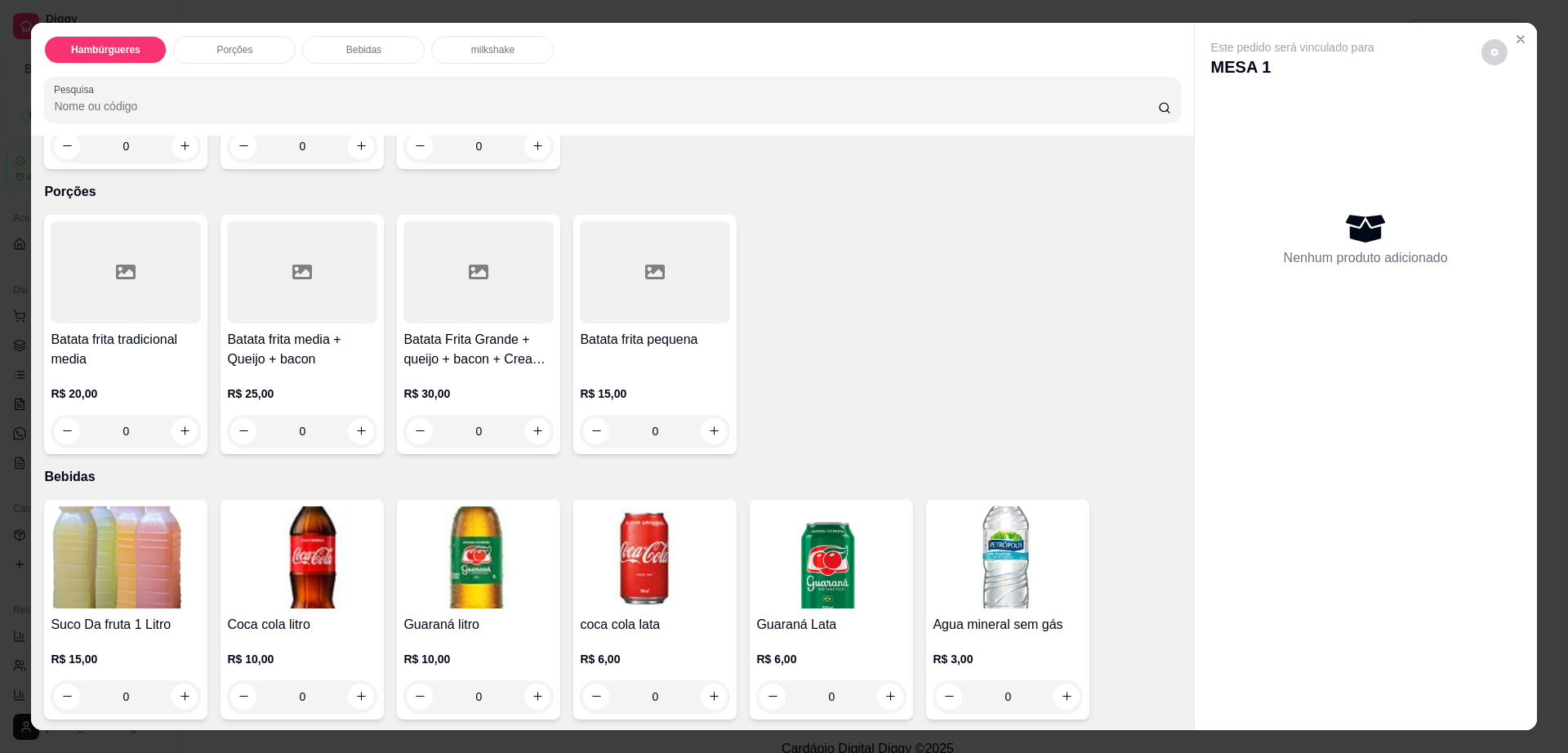
scroll to position [1021, 0]
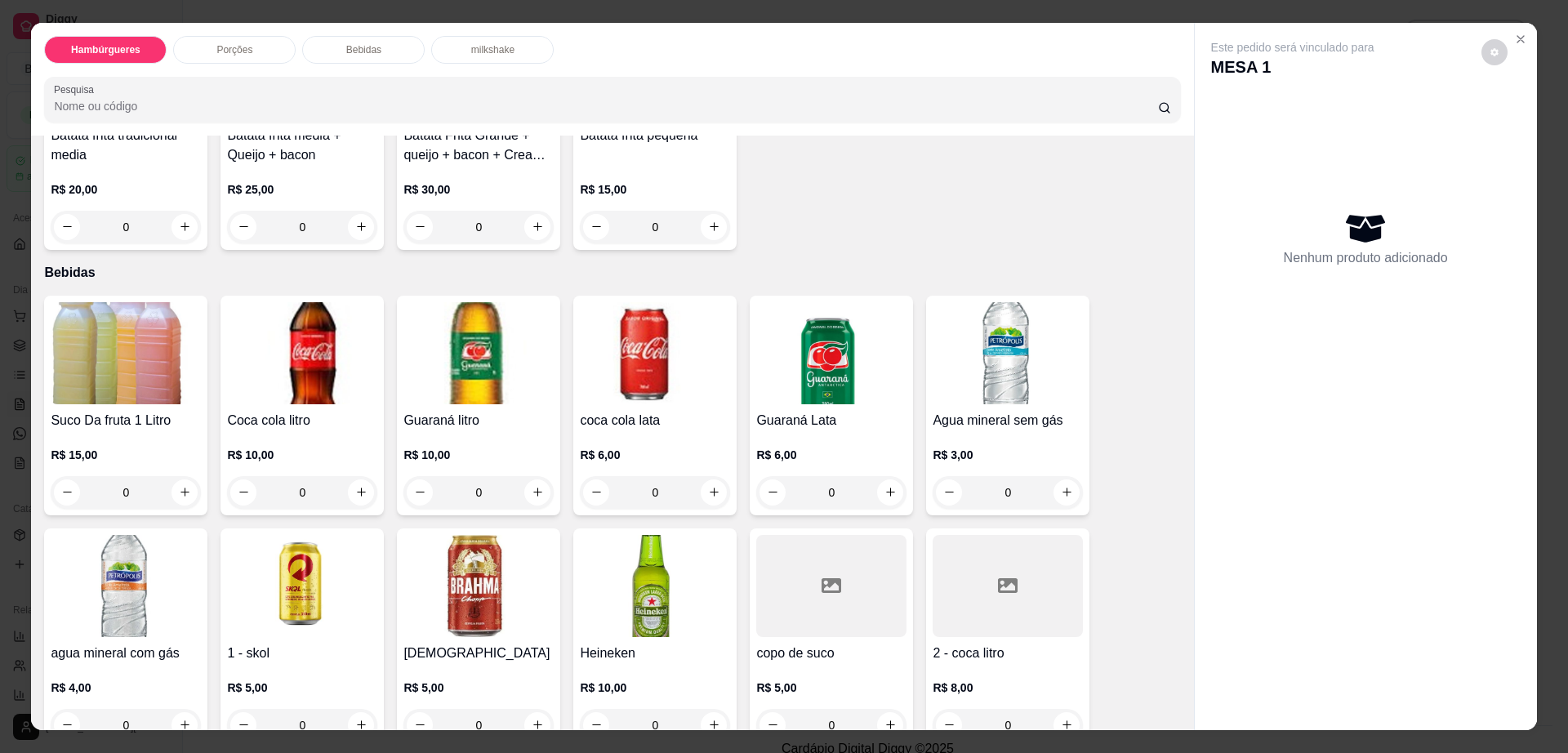
click at [454, 535] on img at bounding box center [479, 586] width 150 height 102
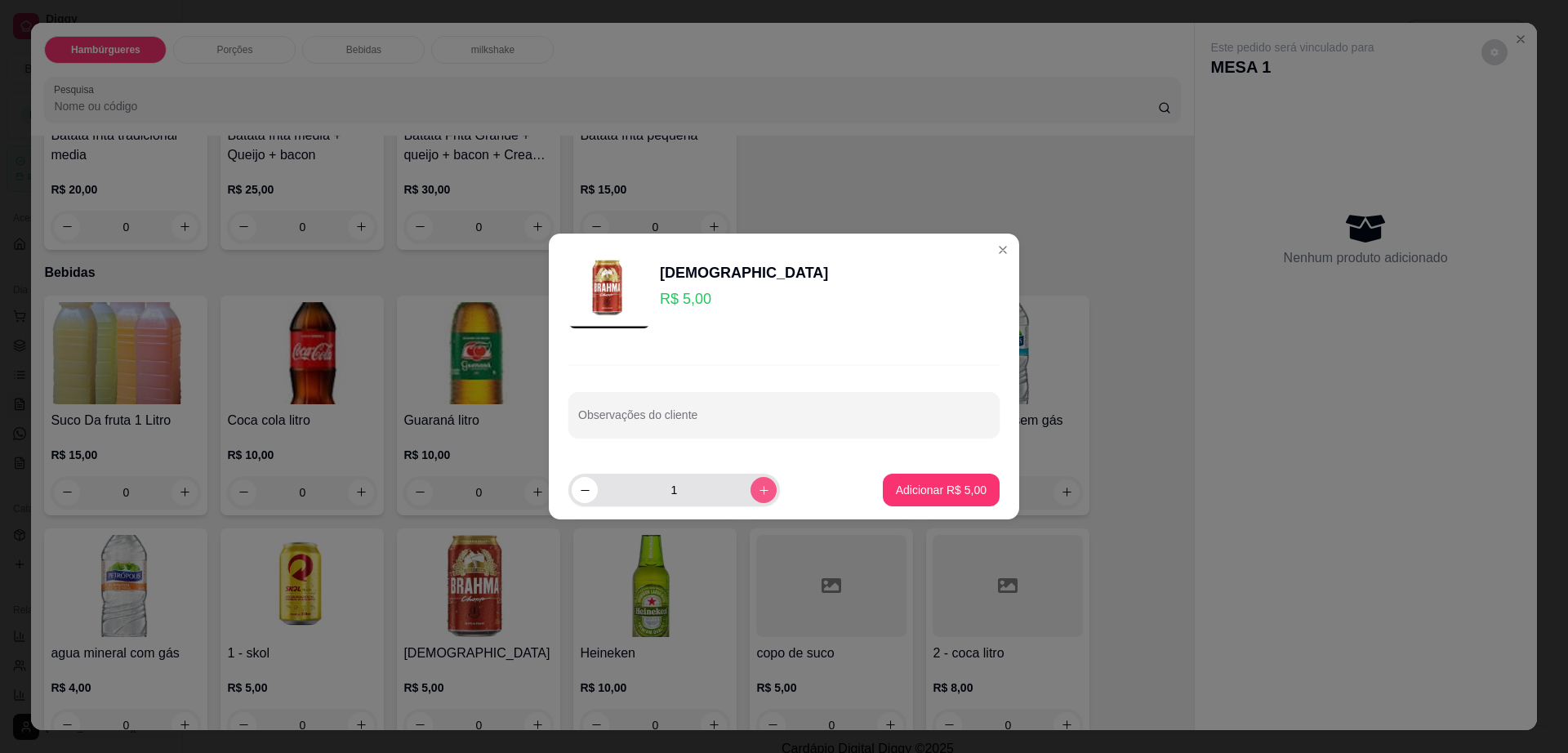
click at [758, 489] on icon "increase-product-quantity" at bounding box center [764, 490] width 12 height 12
type input "3"
click at [931, 490] on p "Adicionar R$ 15,00" at bounding box center [938, 490] width 97 height 16
type input "3"
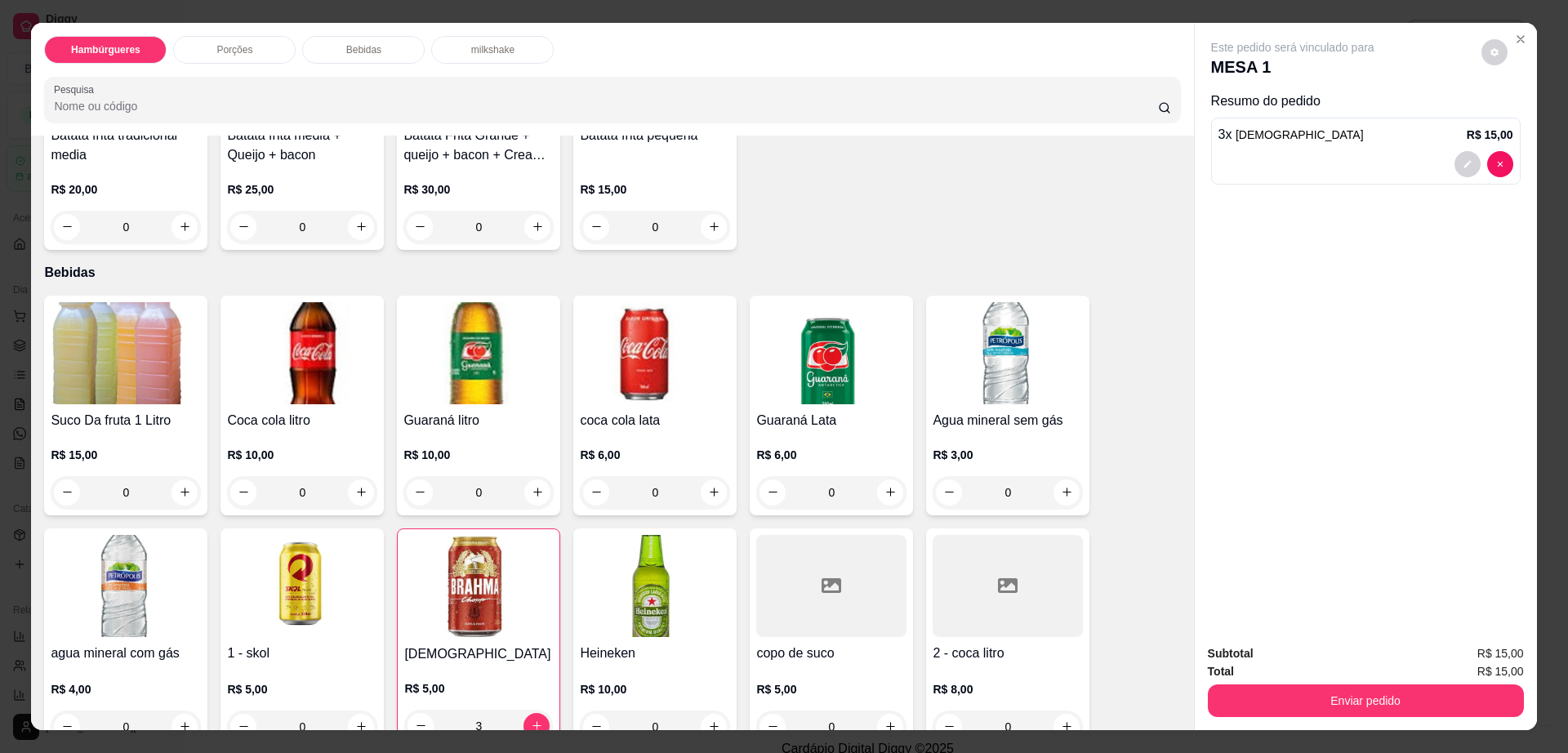
click at [975, 665] on div "R$ 8,00 0" at bounding box center [1007, 704] width 150 height 78
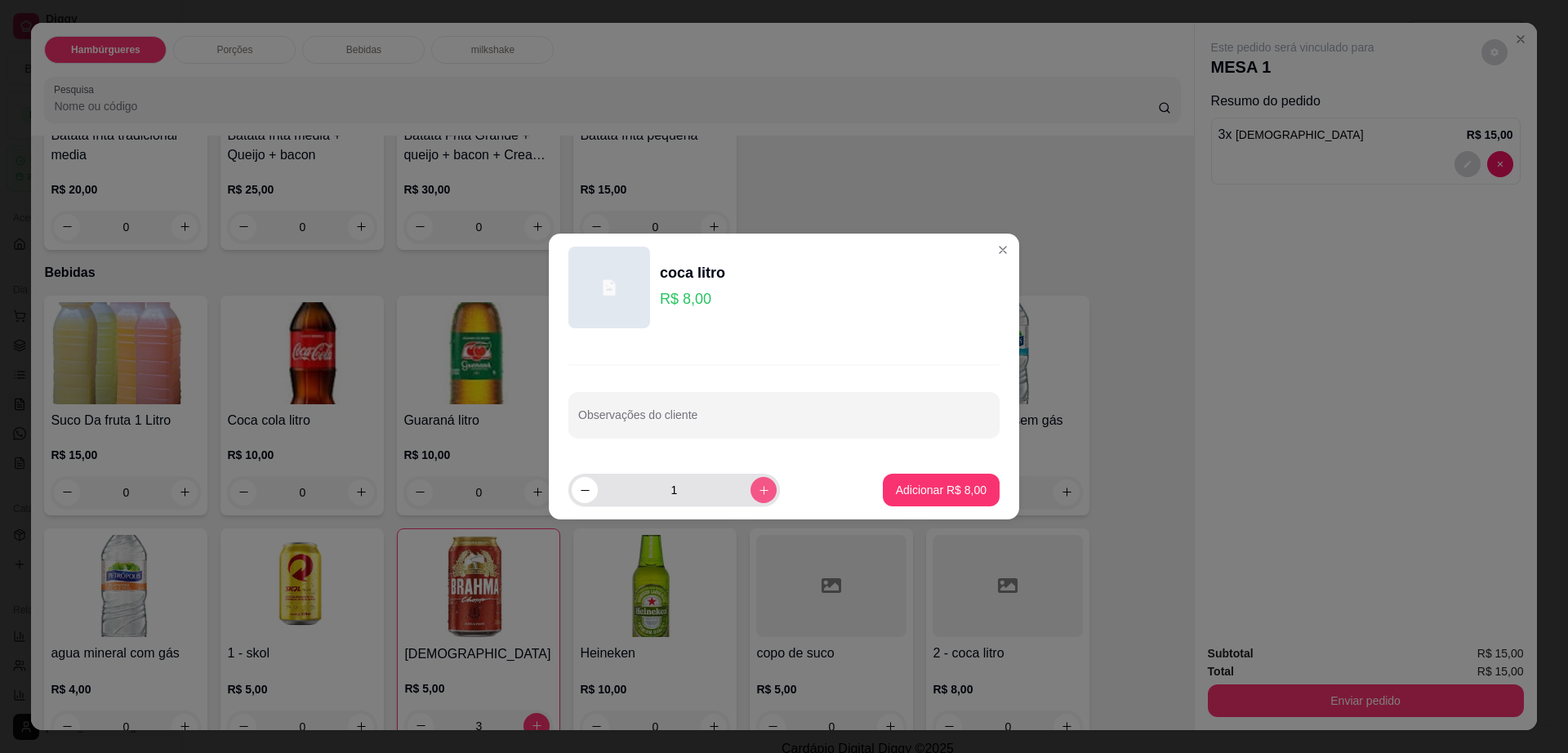
click at [758, 496] on icon "increase-product-quantity" at bounding box center [764, 490] width 12 height 12
click at [584, 497] on button "decrease-product-quantity" at bounding box center [584, 489] width 25 height 25
type input "1"
click at [896, 488] on p "Adicionar R$ 8,00" at bounding box center [941, 490] width 91 height 16
type input "1"
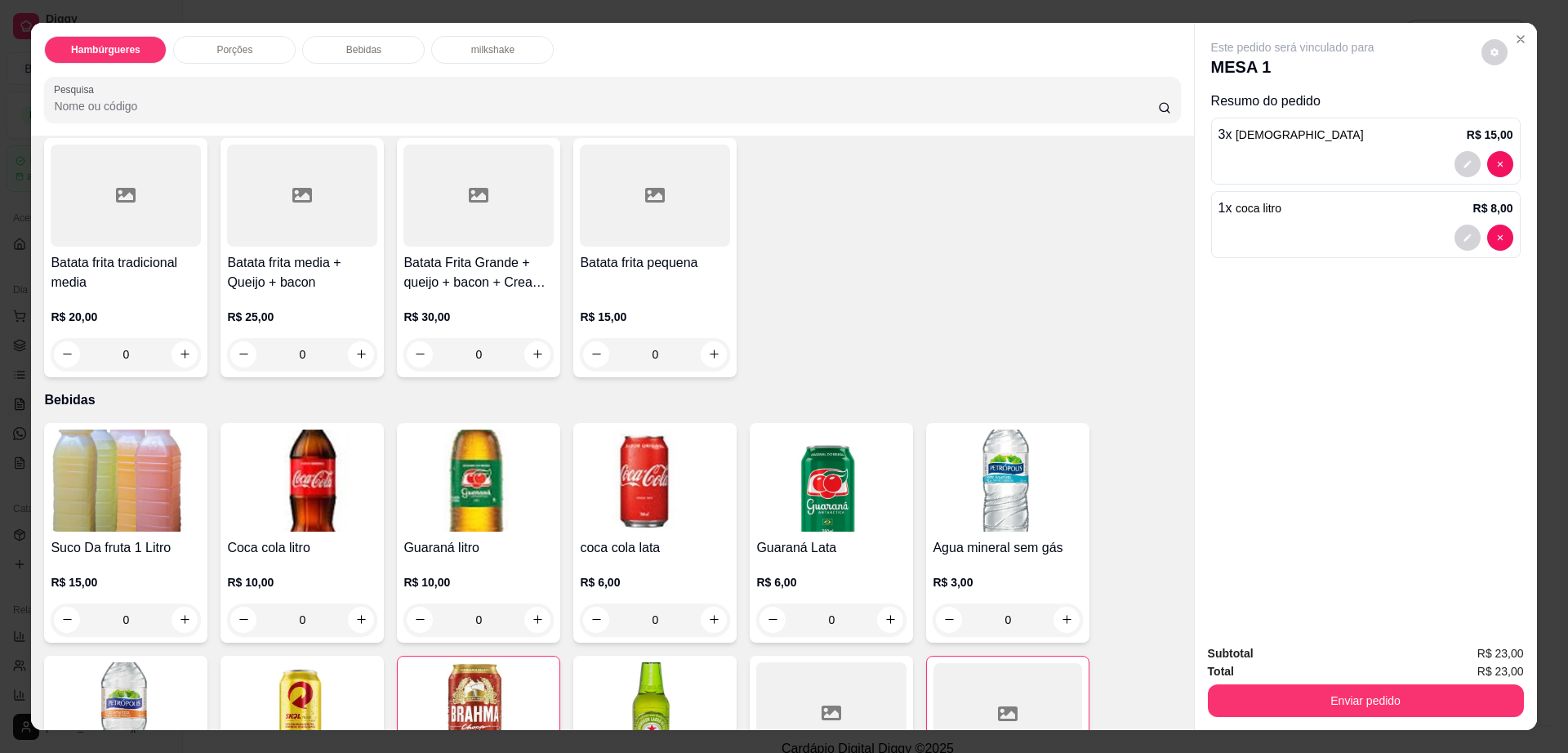
scroll to position [778, 0]
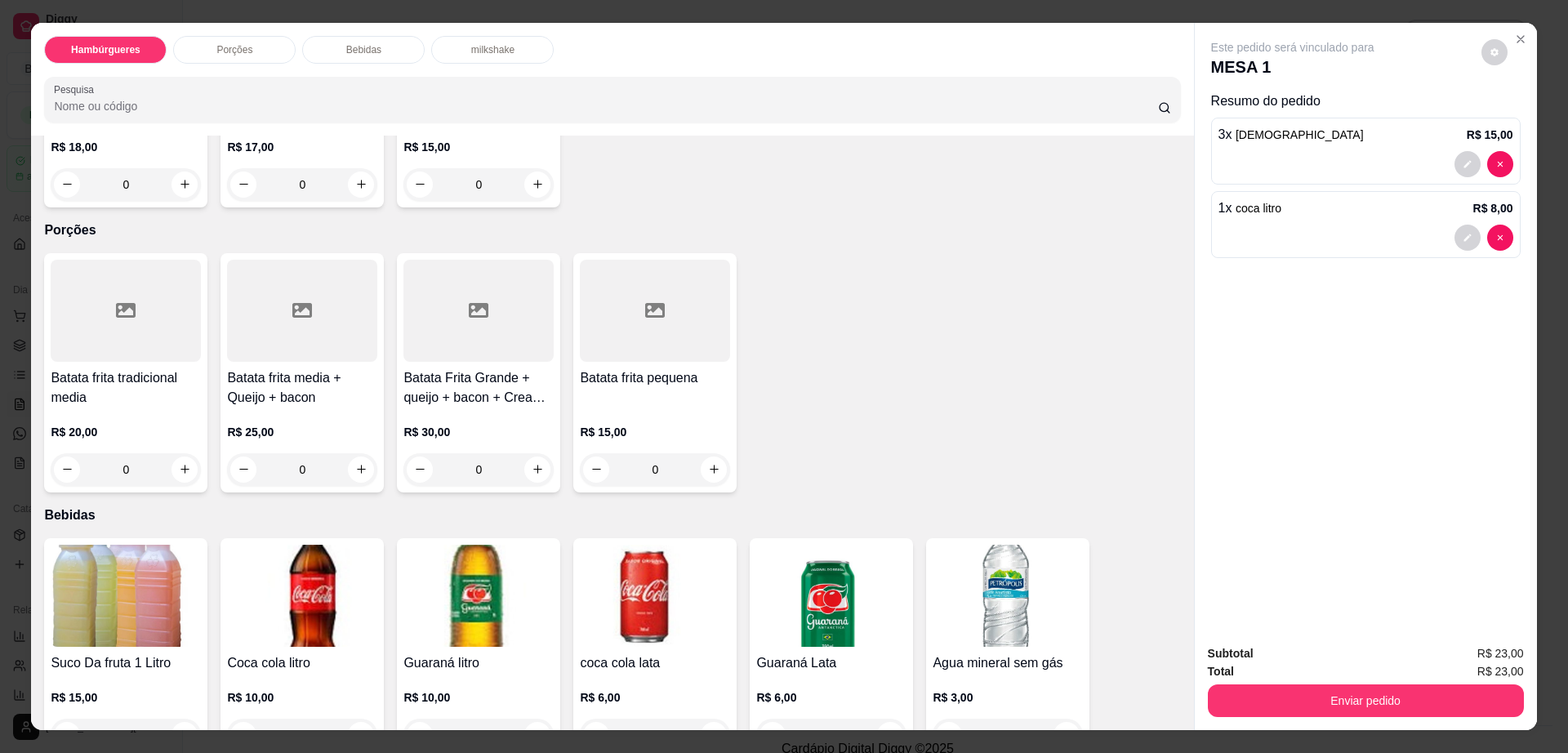
click at [450, 302] on div at bounding box center [479, 311] width 150 height 102
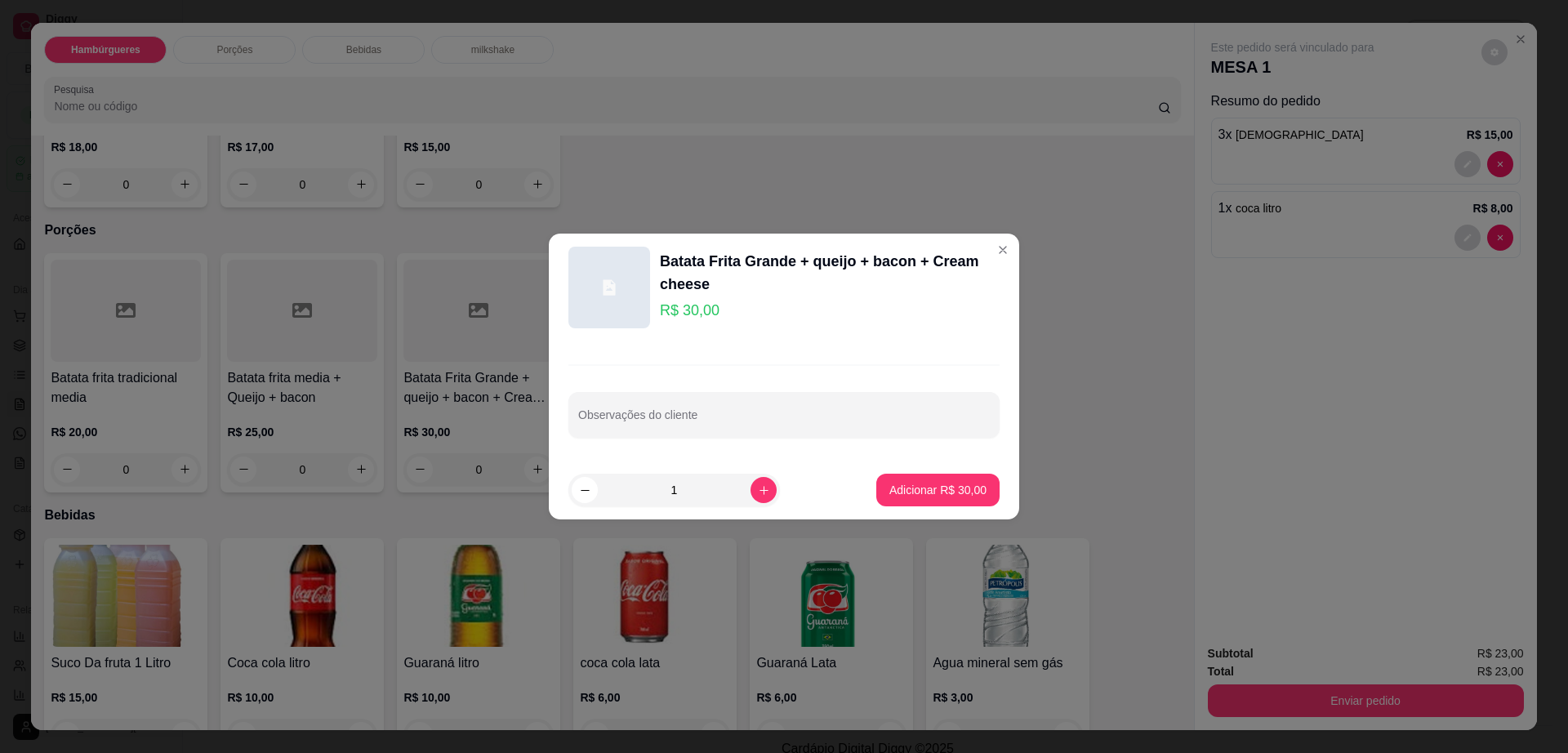
click at [928, 497] on p "Adicionar R$ 30,00" at bounding box center [938, 490] width 97 height 16
type input "1"
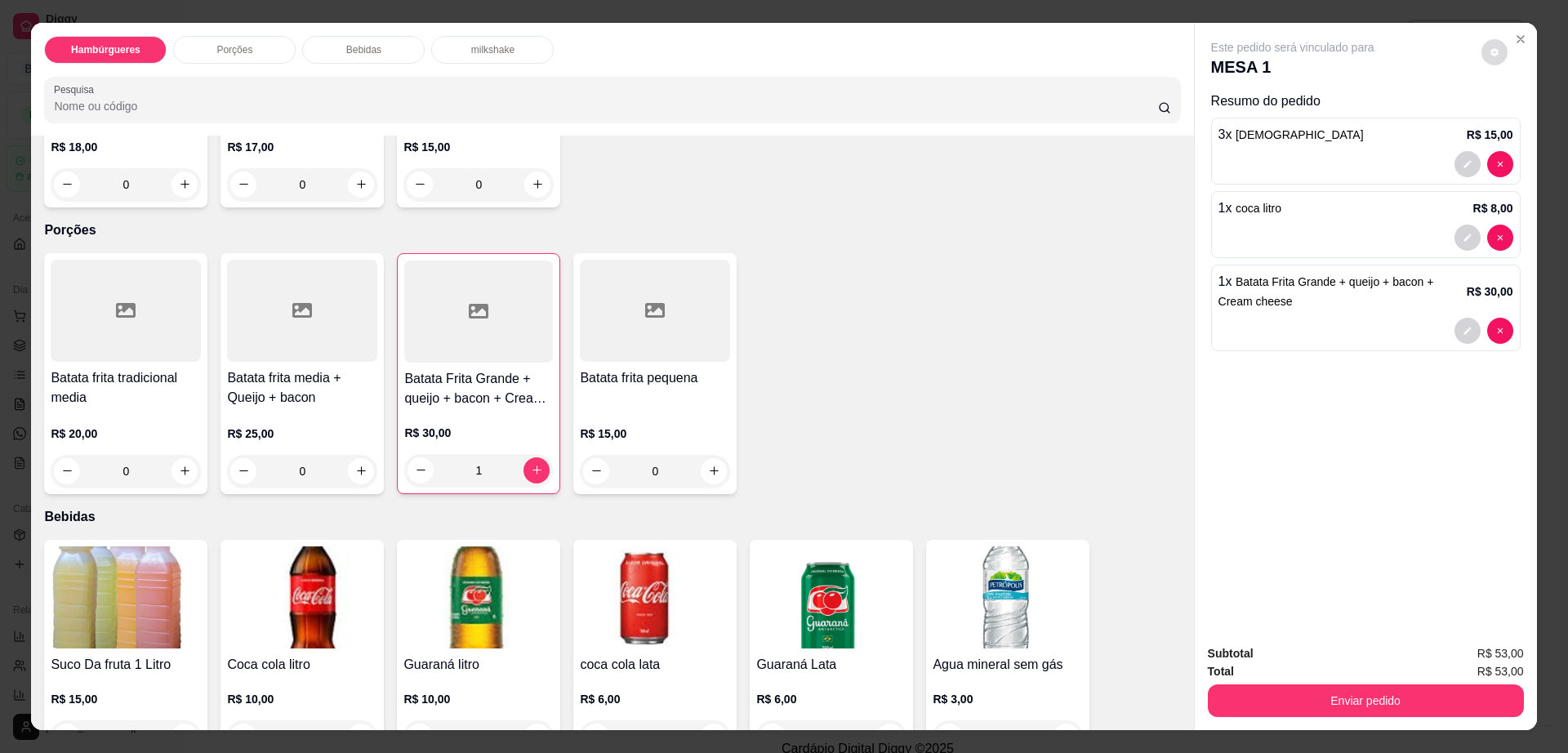
click at [1490, 53] on icon "decrease-product-quantity" at bounding box center [1494, 52] width 9 height 9
click at [1344, 692] on button "Enviar pedido" at bounding box center [1365, 700] width 316 height 33
click at [1344, 692] on button "Enviar pedido" at bounding box center [1364, 700] width 306 height 32
click at [1322, 655] on button "Não registrar e enviar pedido" at bounding box center [1309, 660] width 165 height 30
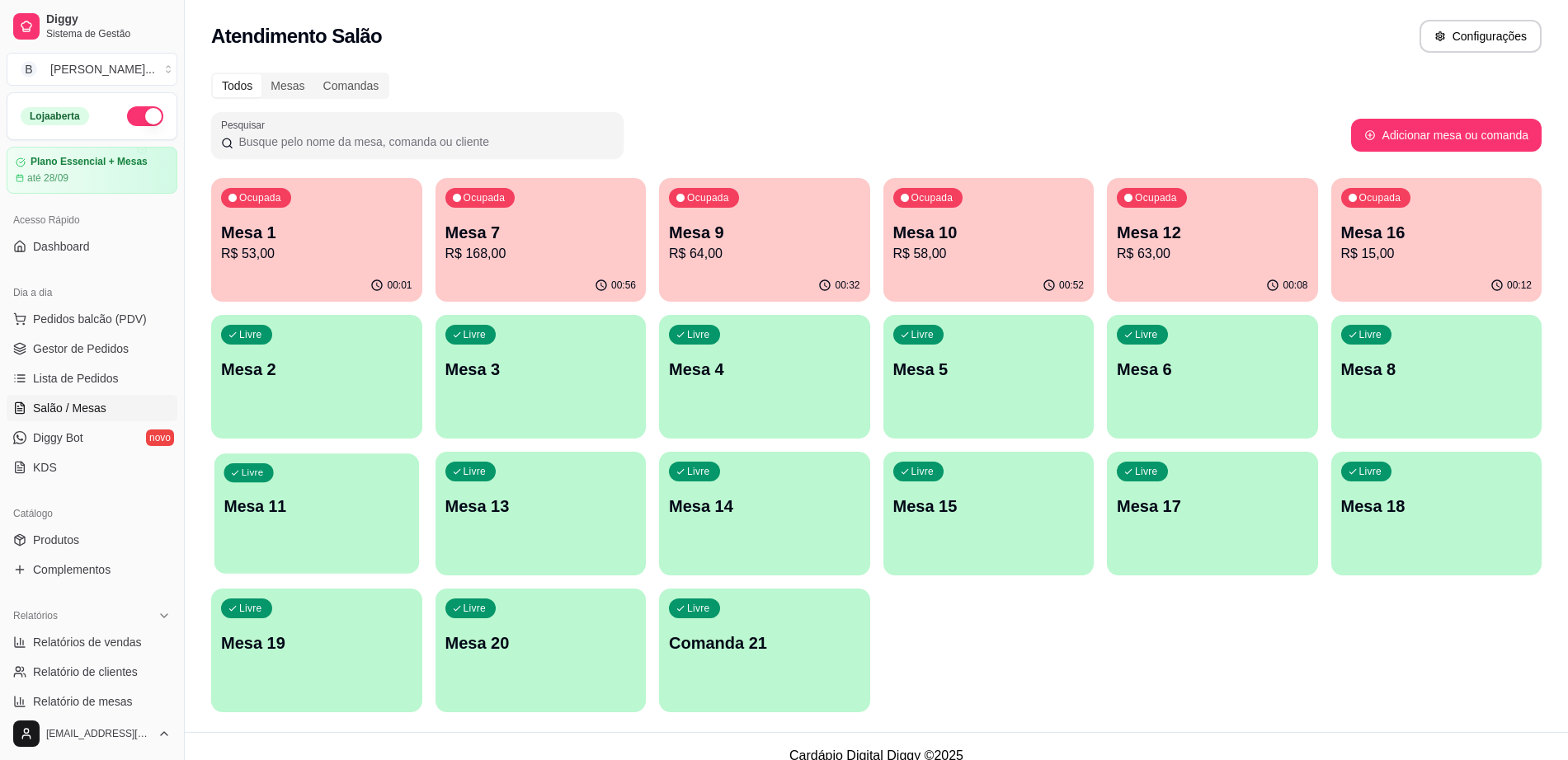
click at [242, 551] on div "Livre Mesa 11" at bounding box center [316, 504] width 205 height 101
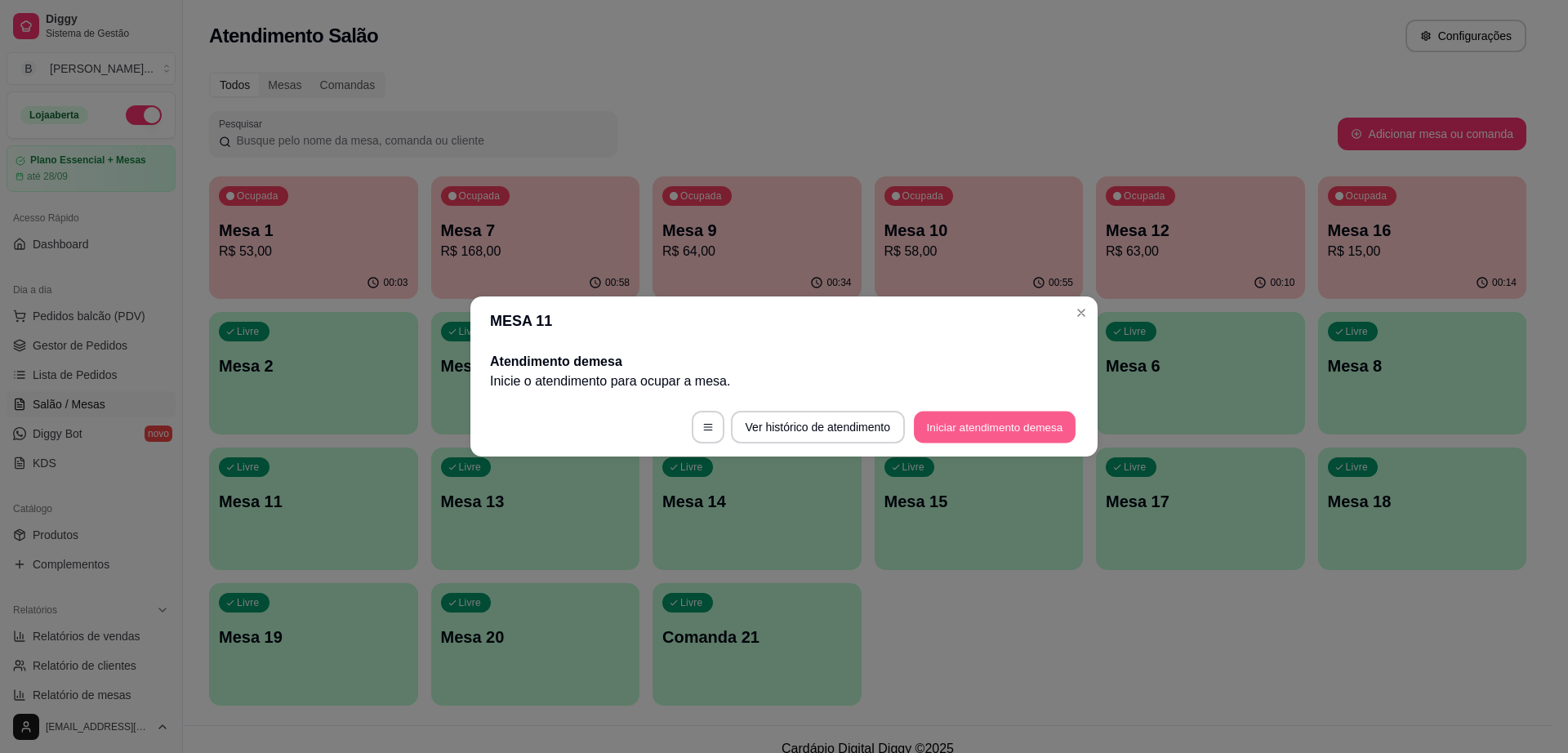
click at [938, 416] on button "Iniciar atendimento de mesa" at bounding box center [994, 427] width 161 height 32
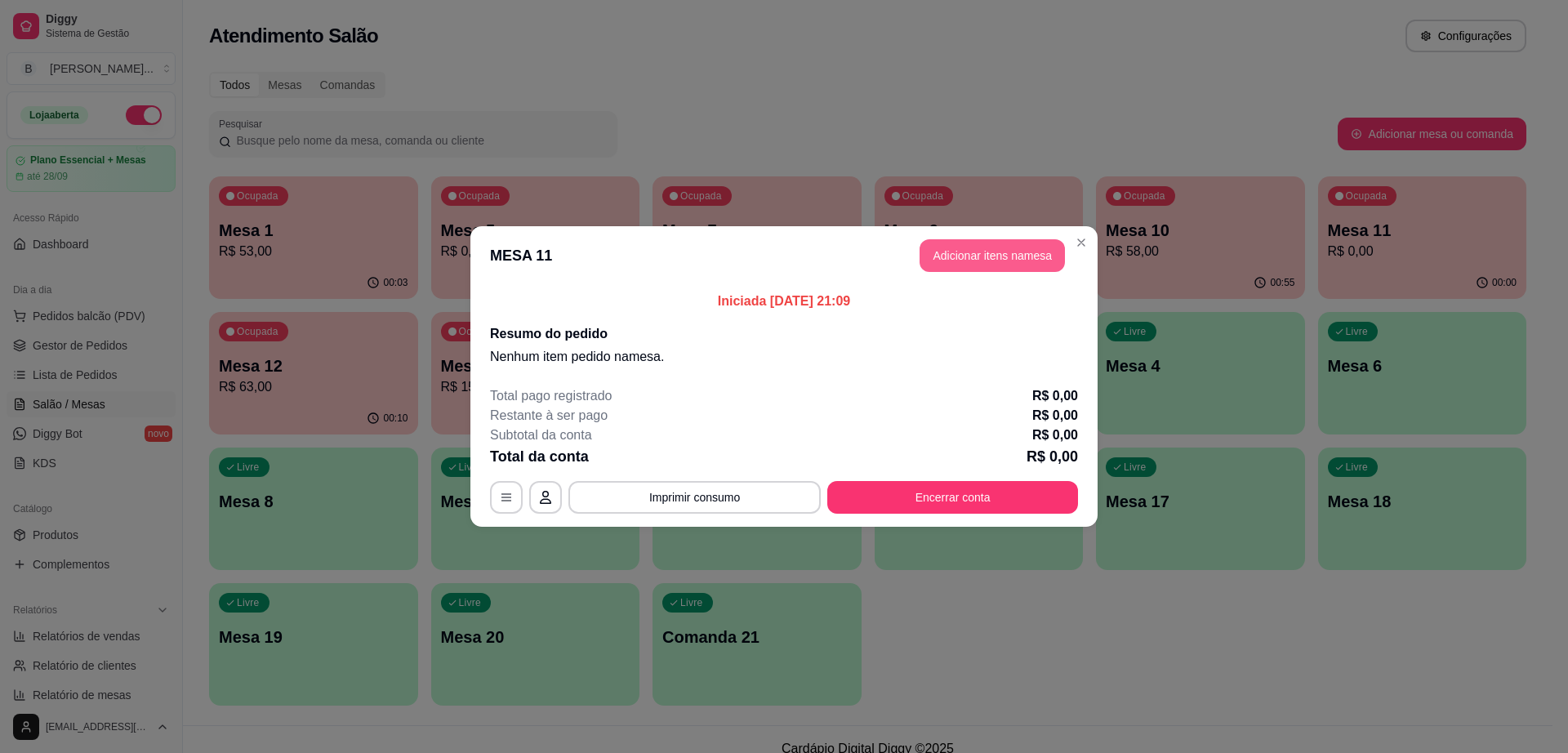
click at [988, 264] on button "Adicionar itens na mesa" at bounding box center [992, 255] width 146 height 33
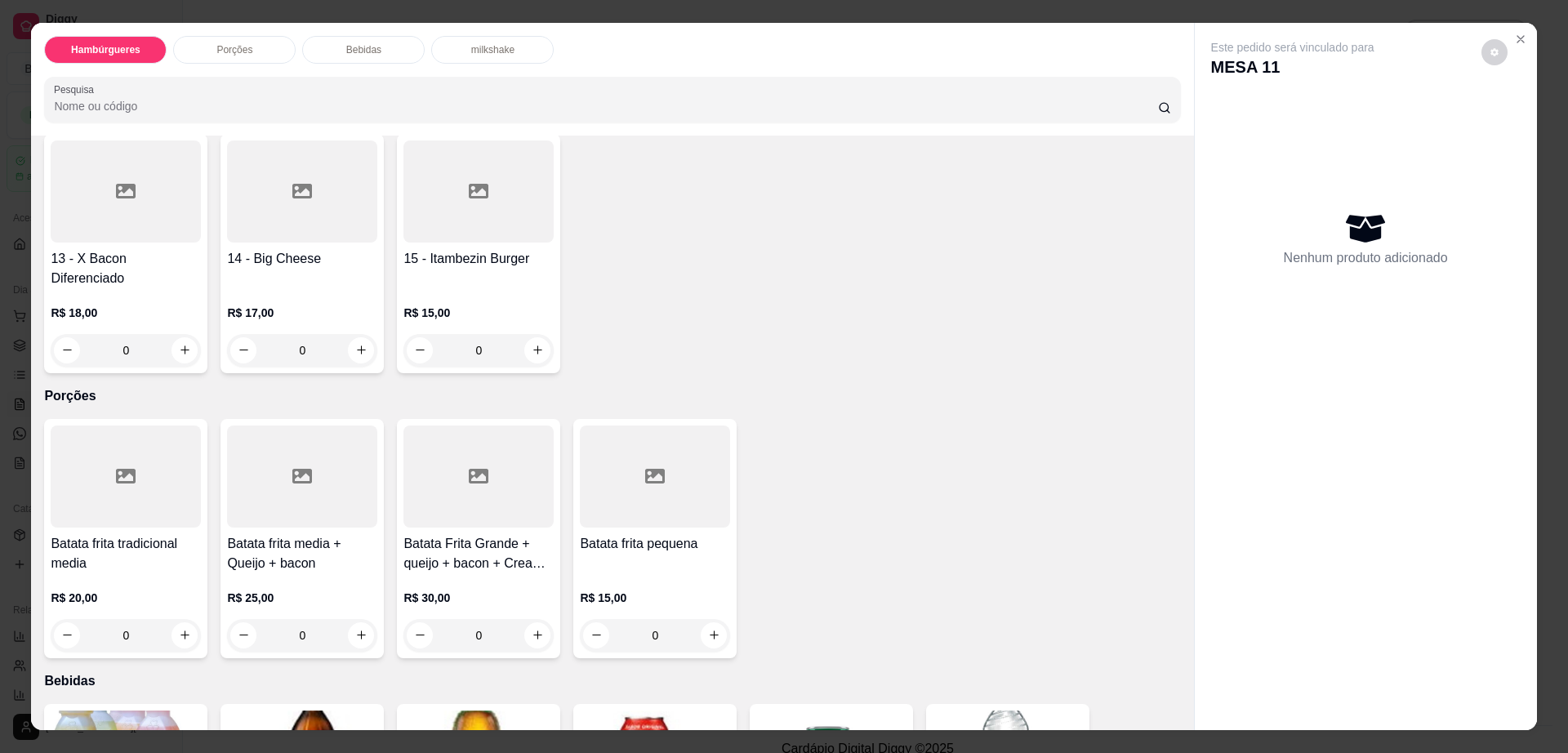
scroll to position [919, 0]
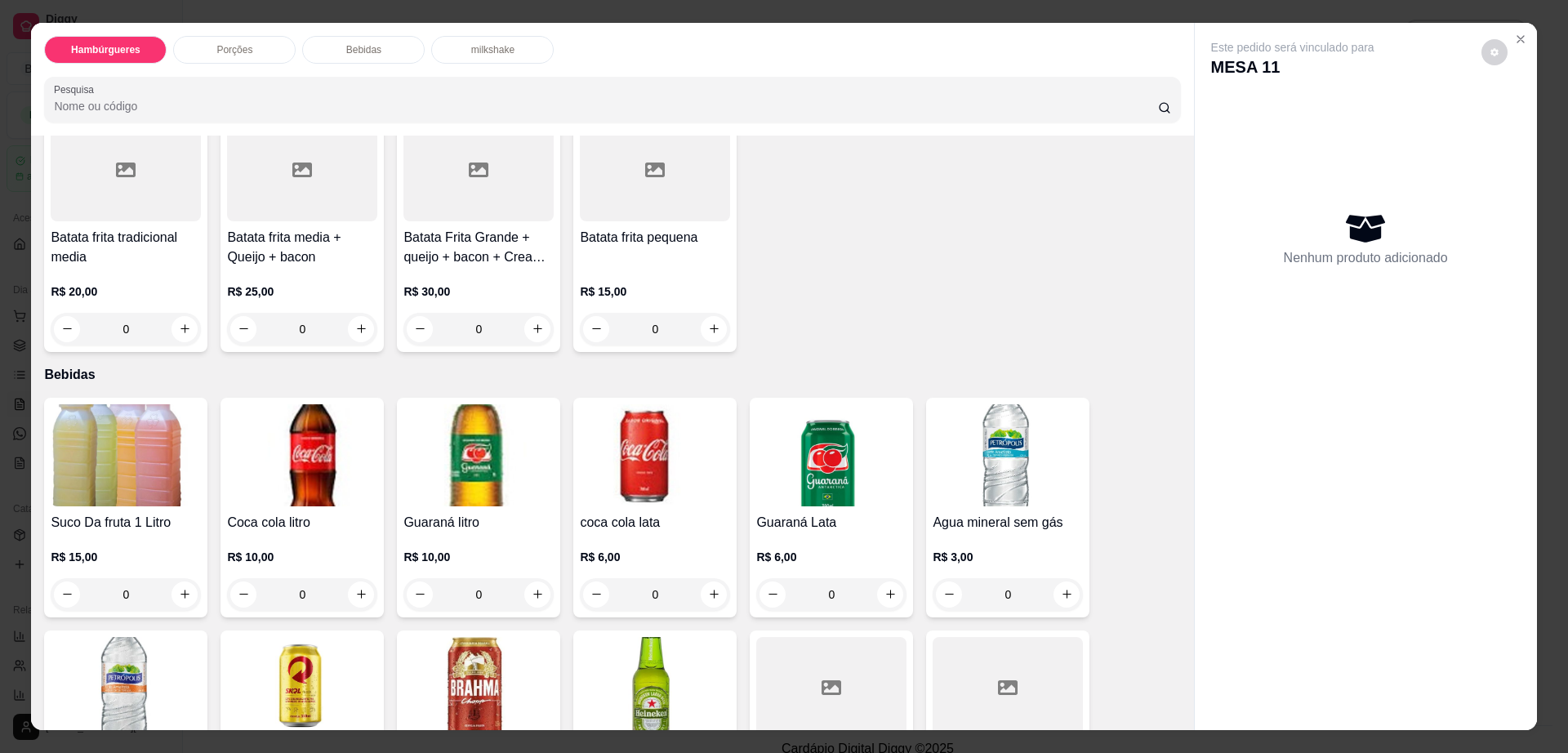
click at [499, 640] on img at bounding box center [479, 688] width 150 height 102
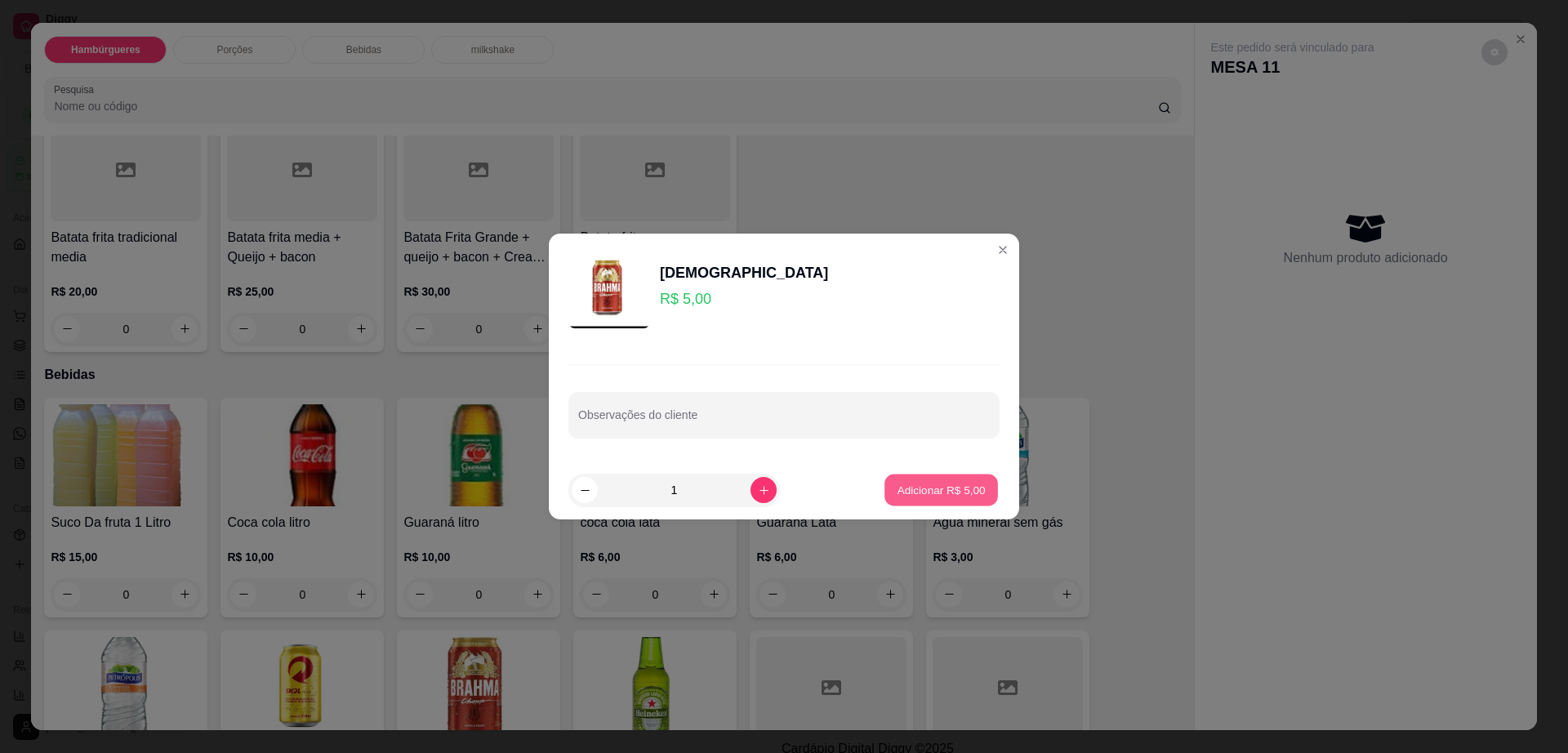
click at [953, 480] on button "Adicionar R$ 5,00" at bounding box center [941, 490] width 114 height 32
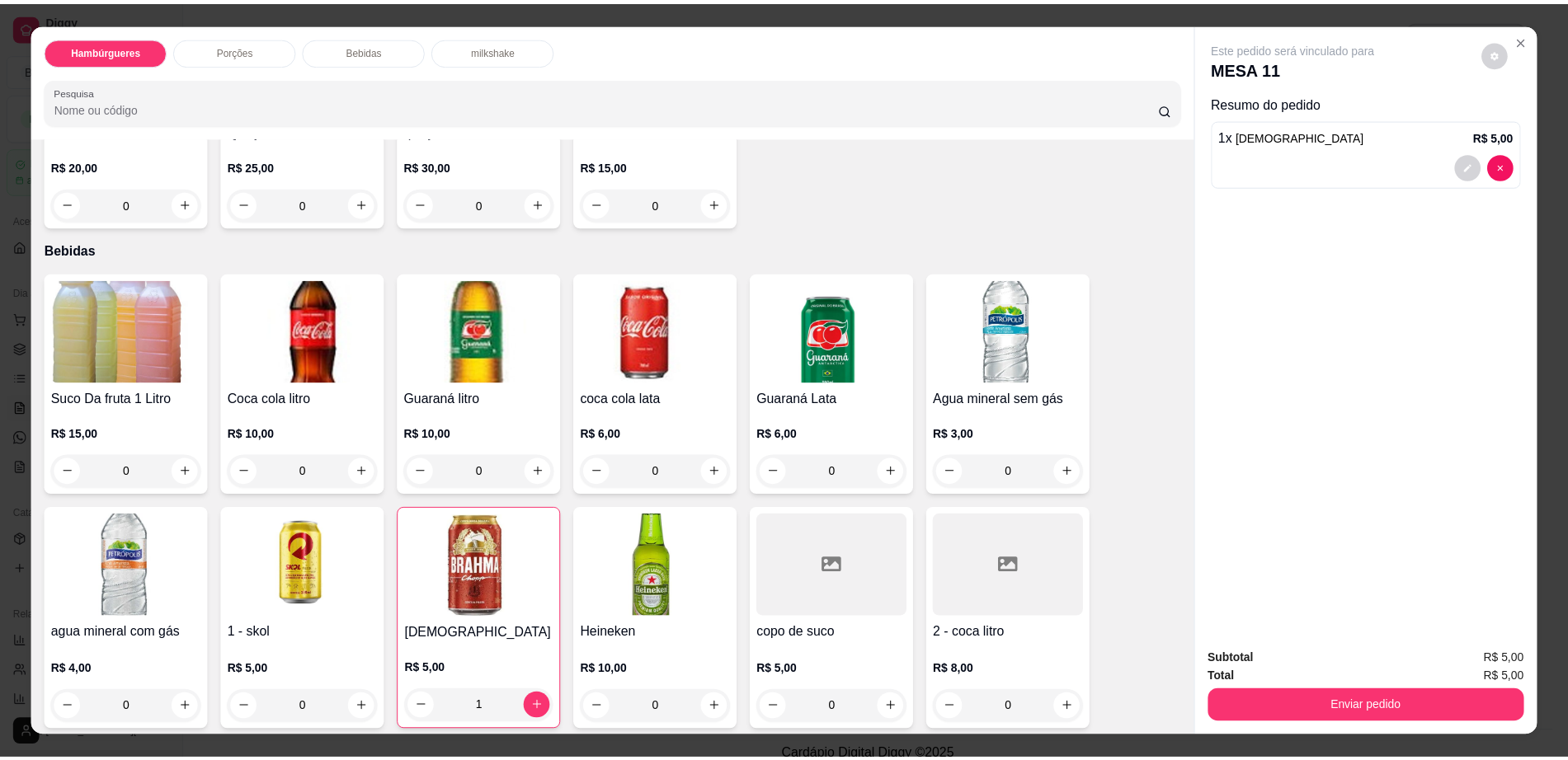
scroll to position [1133, 0]
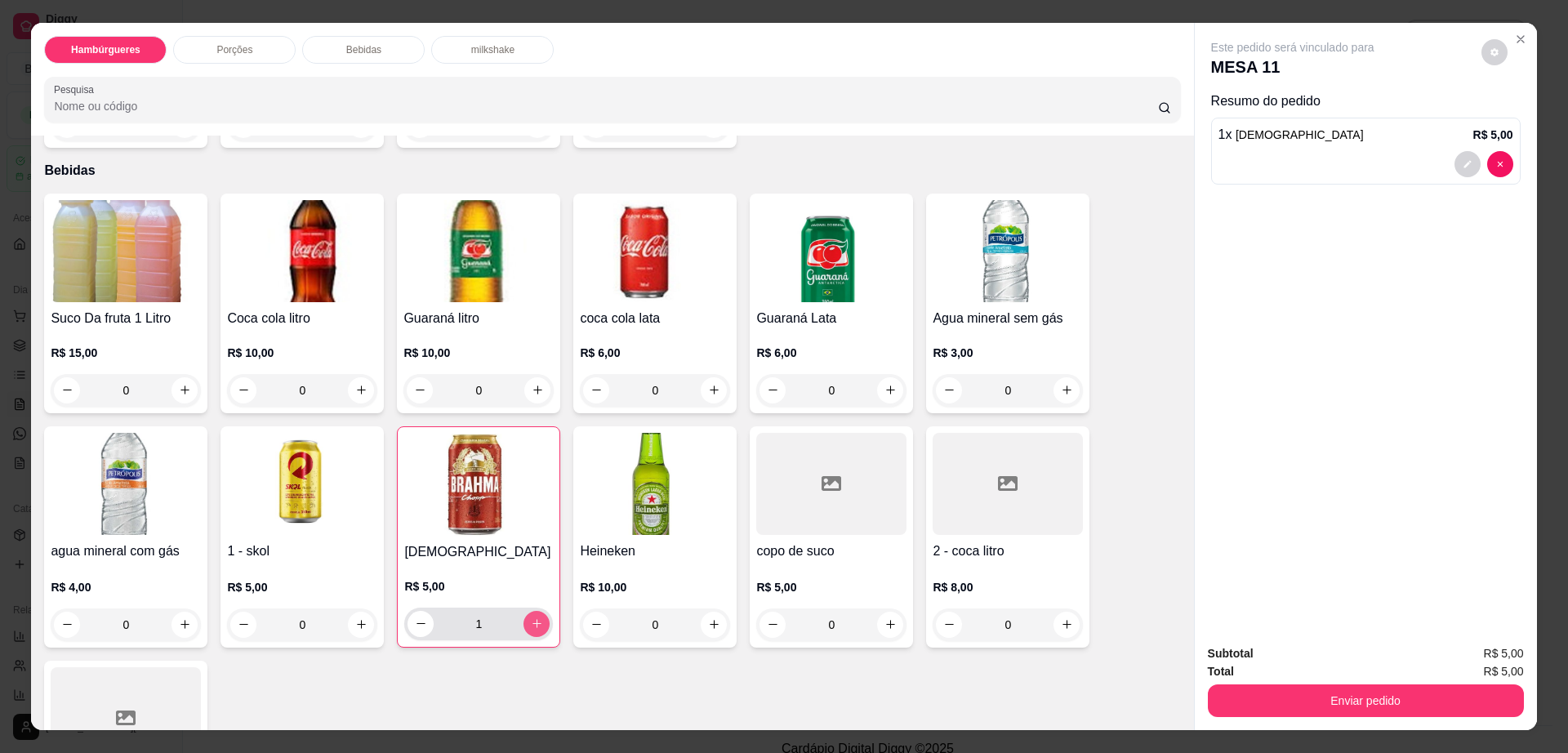
click at [525, 611] on button "increase-product-quantity" at bounding box center [536, 624] width 26 height 26
click at [418, 618] on icon "decrease-product-quantity" at bounding box center [421, 624] width 12 height 12
click at [497, 478] on div "Brahma R$ 5,00 1" at bounding box center [478, 537] width 163 height 222
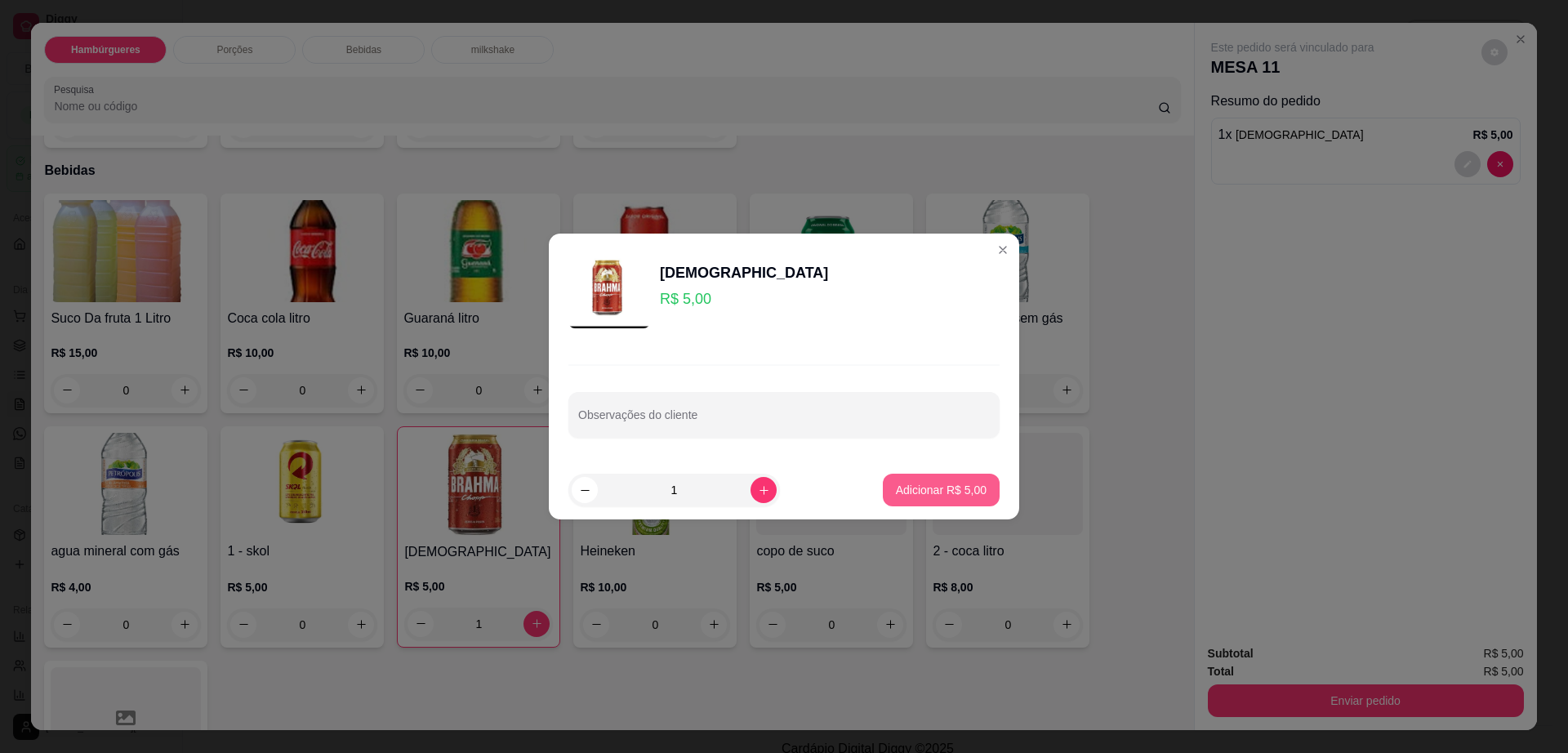
click at [928, 499] on button "Adicionar R$ 5,00" at bounding box center [941, 490] width 116 height 33
type input "2"
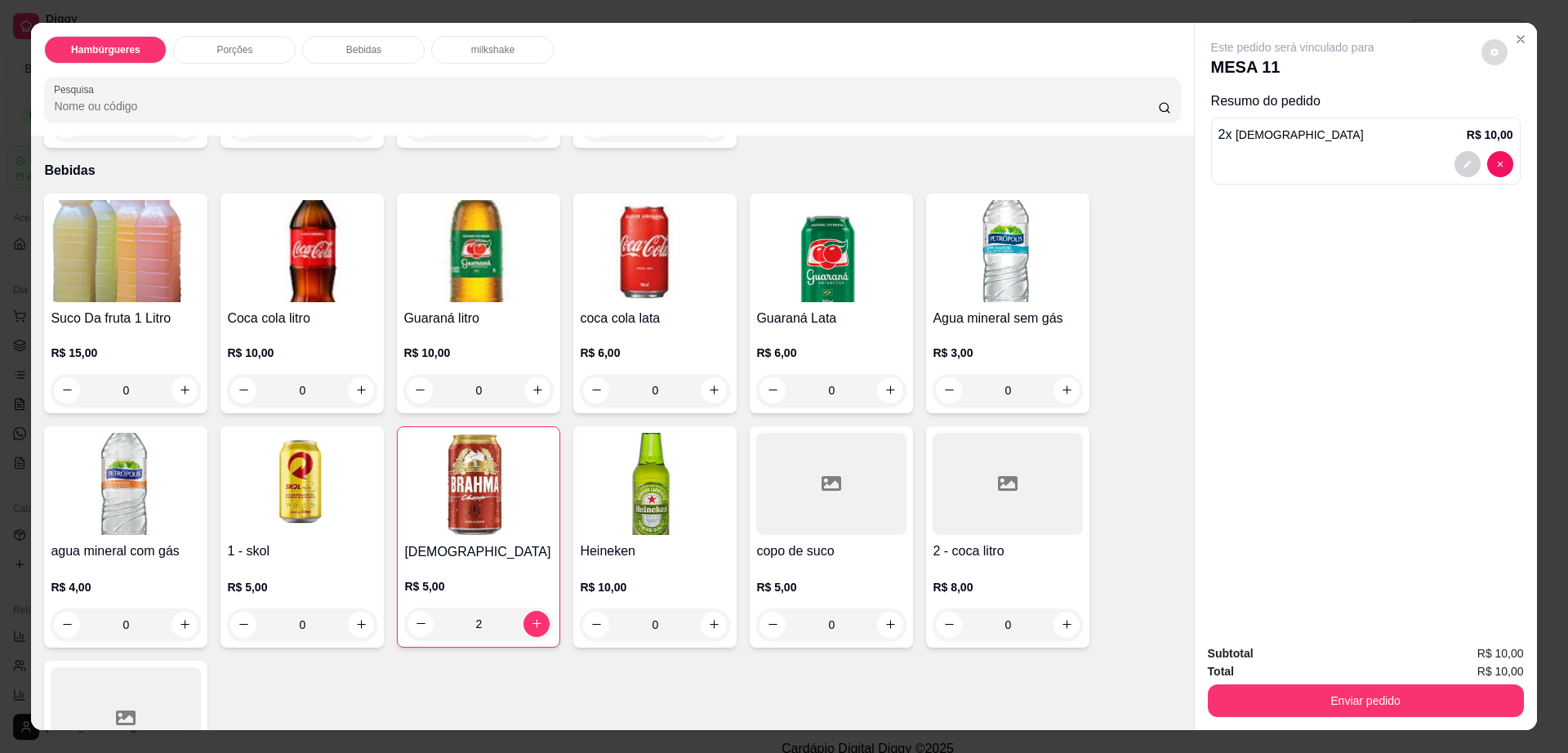
click at [1482, 46] on button "decrease-product-quantity" at bounding box center [1495, 52] width 26 height 26
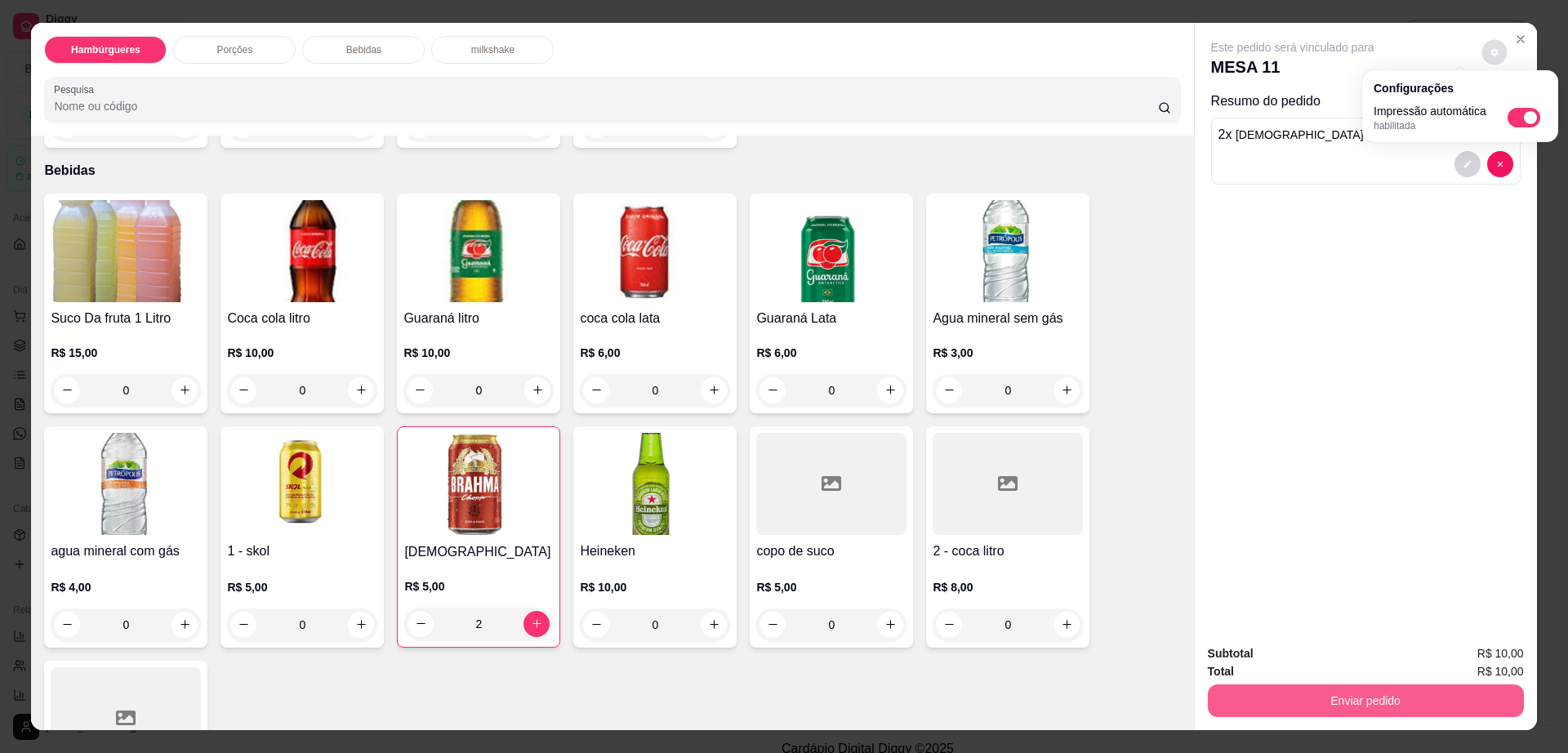
click at [1322, 699] on button "Enviar pedido" at bounding box center [1365, 700] width 316 height 33
click at [1322, 699] on button "Enviar pedido" at bounding box center [1364, 700] width 306 height 32
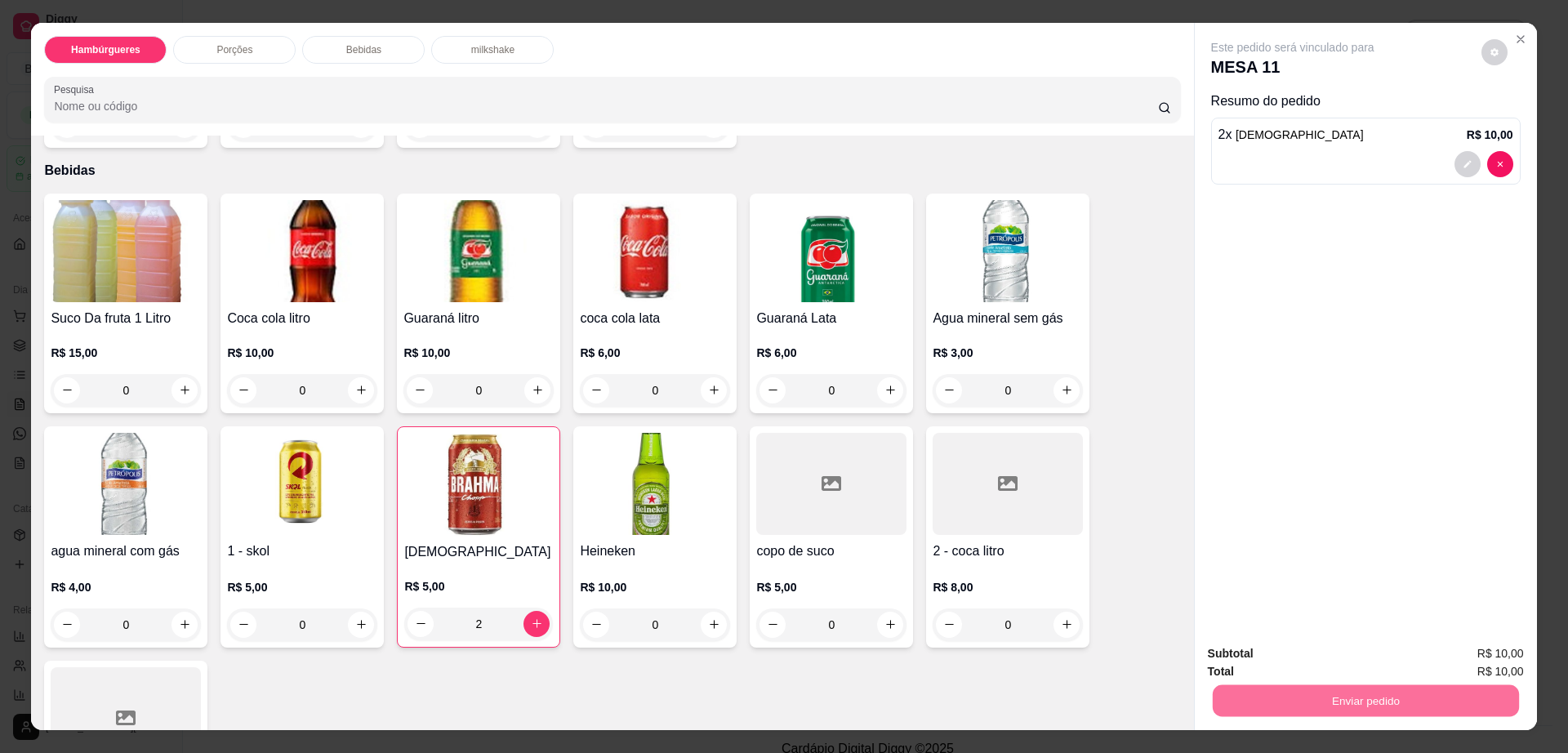
click at [1299, 660] on button "Não registrar e enviar pedido" at bounding box center [1309, 661] width 170 height 31
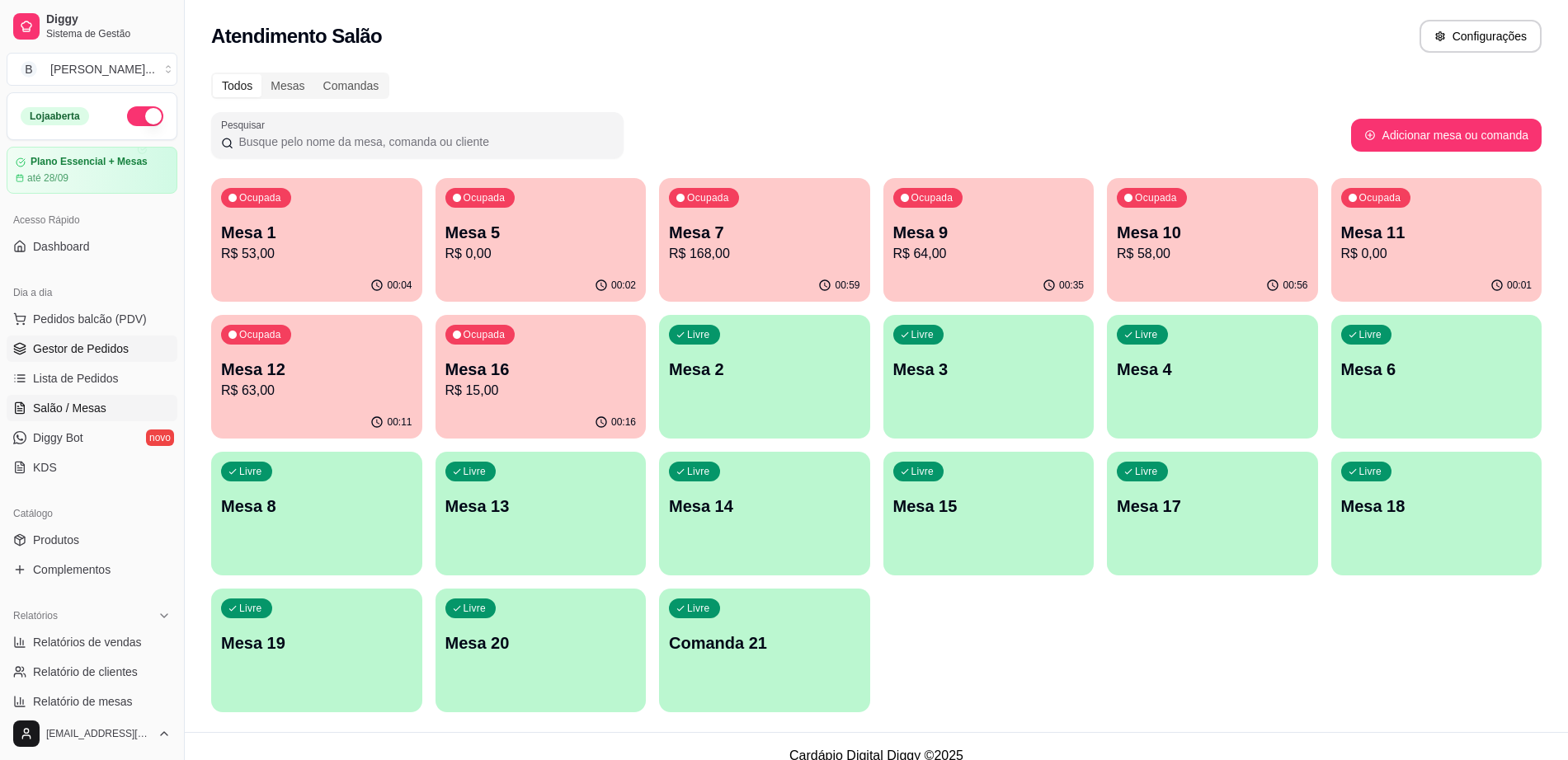
click at [83, 349] on span "Gestor de Pedidos" at bounding box center [81, 348] width 96 height 17
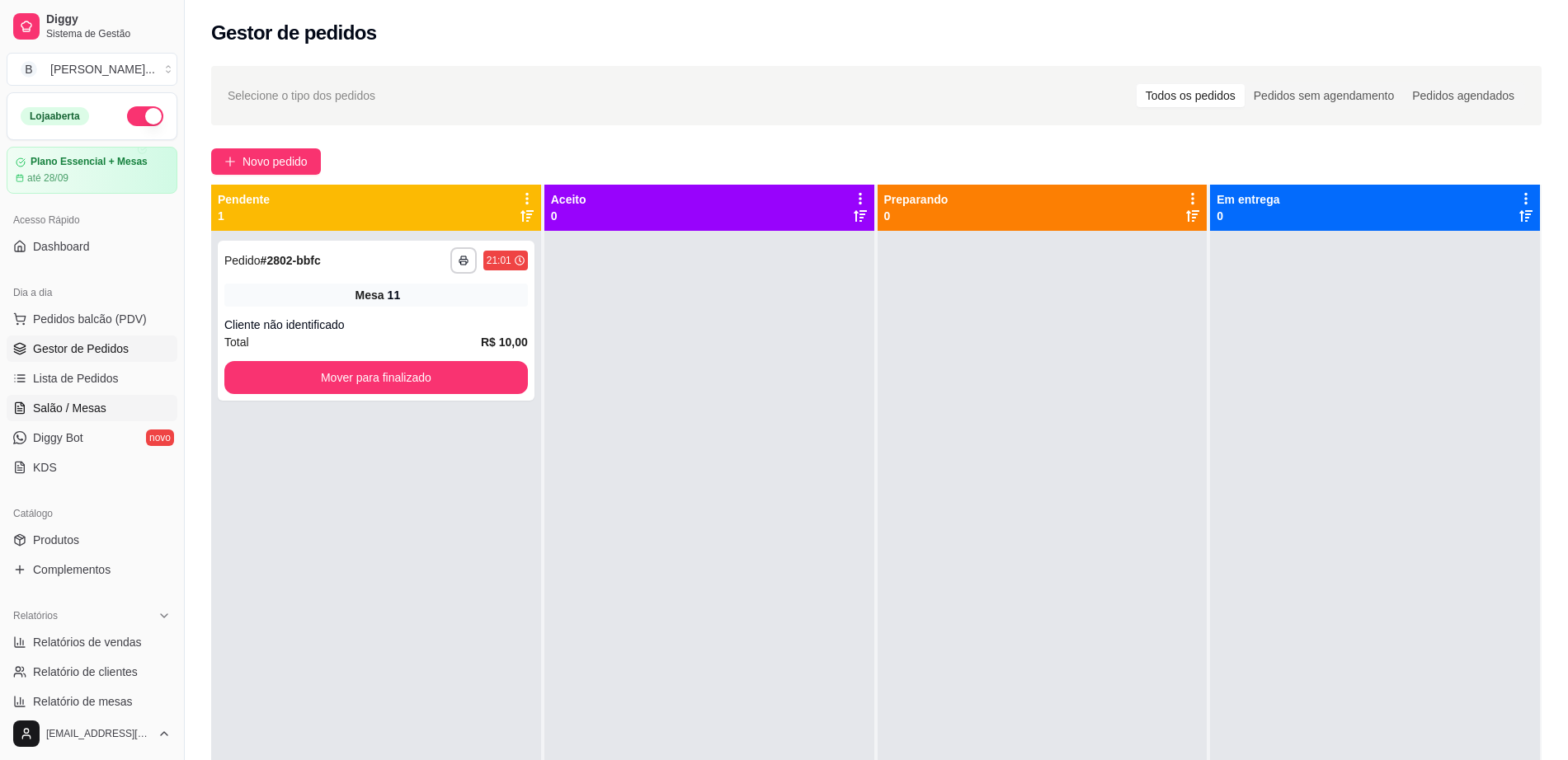
click at [82, 410] on span "Salão / Mesas" at bounding box center [70, 407] width 73 height 17
click at [59, 400] on span "Salão / Mesas" at bounding box center [70, 407] width 73 height 17
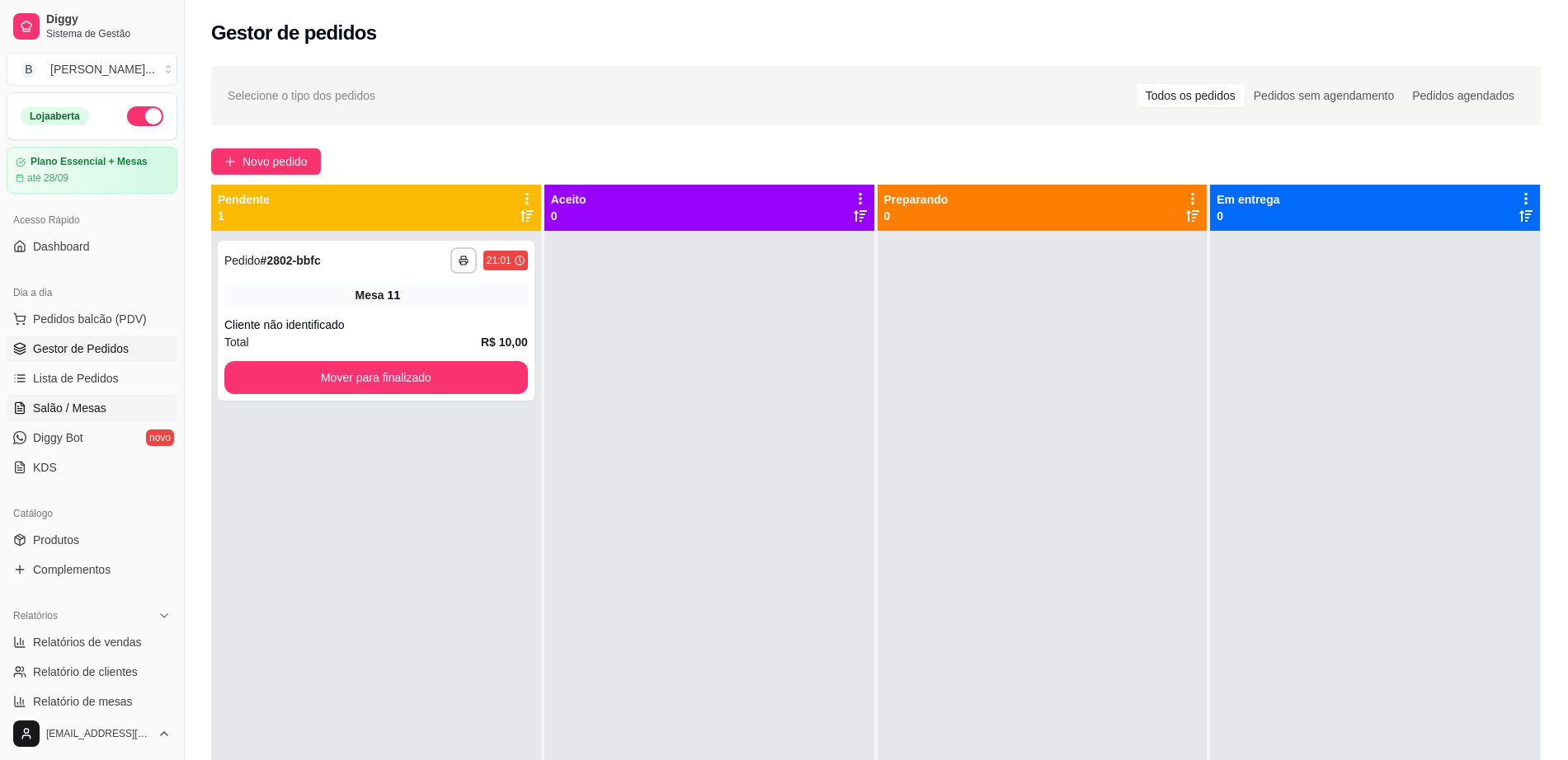
click at [59, 400] on span "Salão / Mesas" at bounding box center [70, 407] width 73 height 17
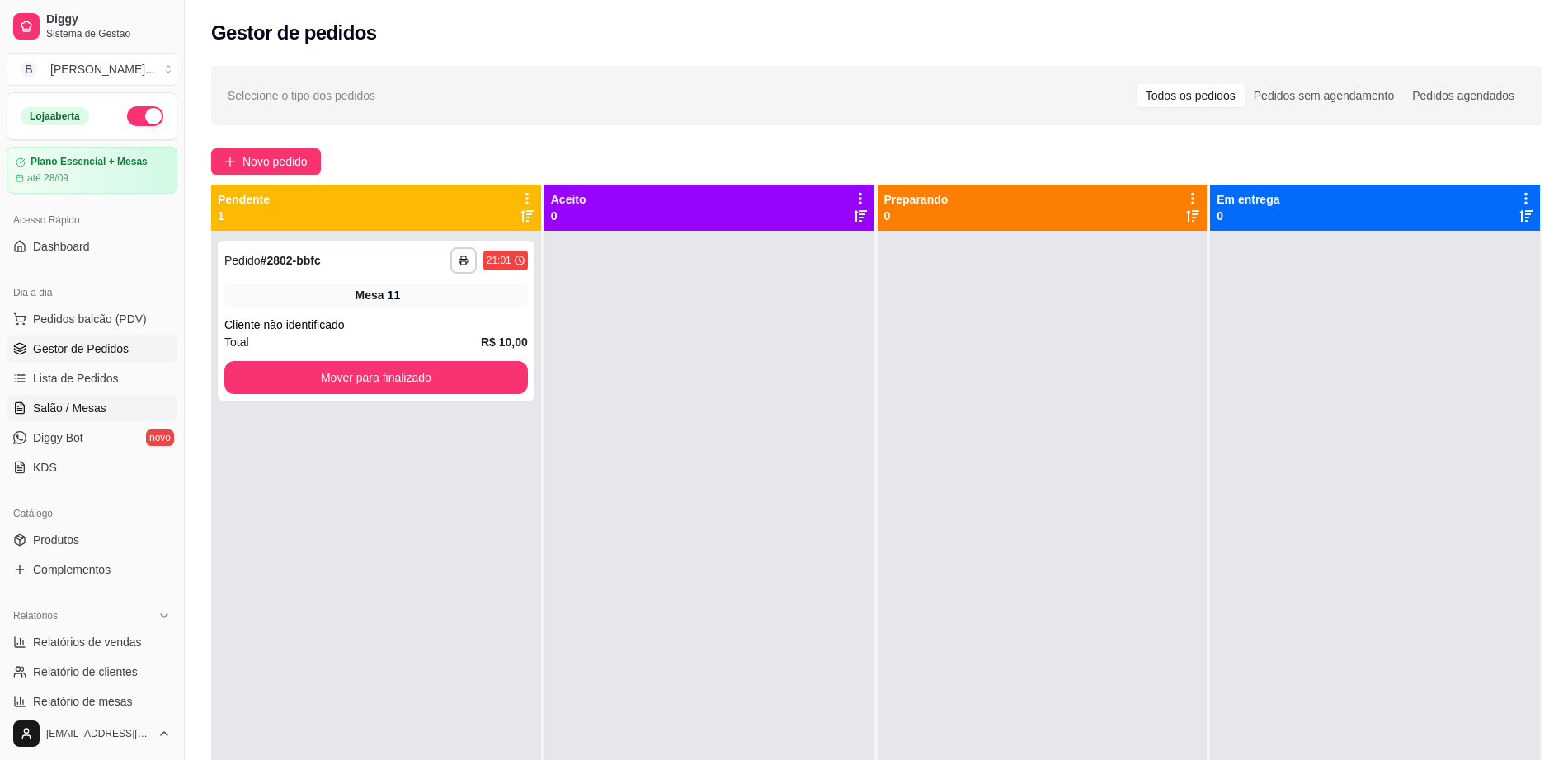
click at [59, 400] on span "Salão / Mesas" at bounding box center [70, 407] width 73 height 17
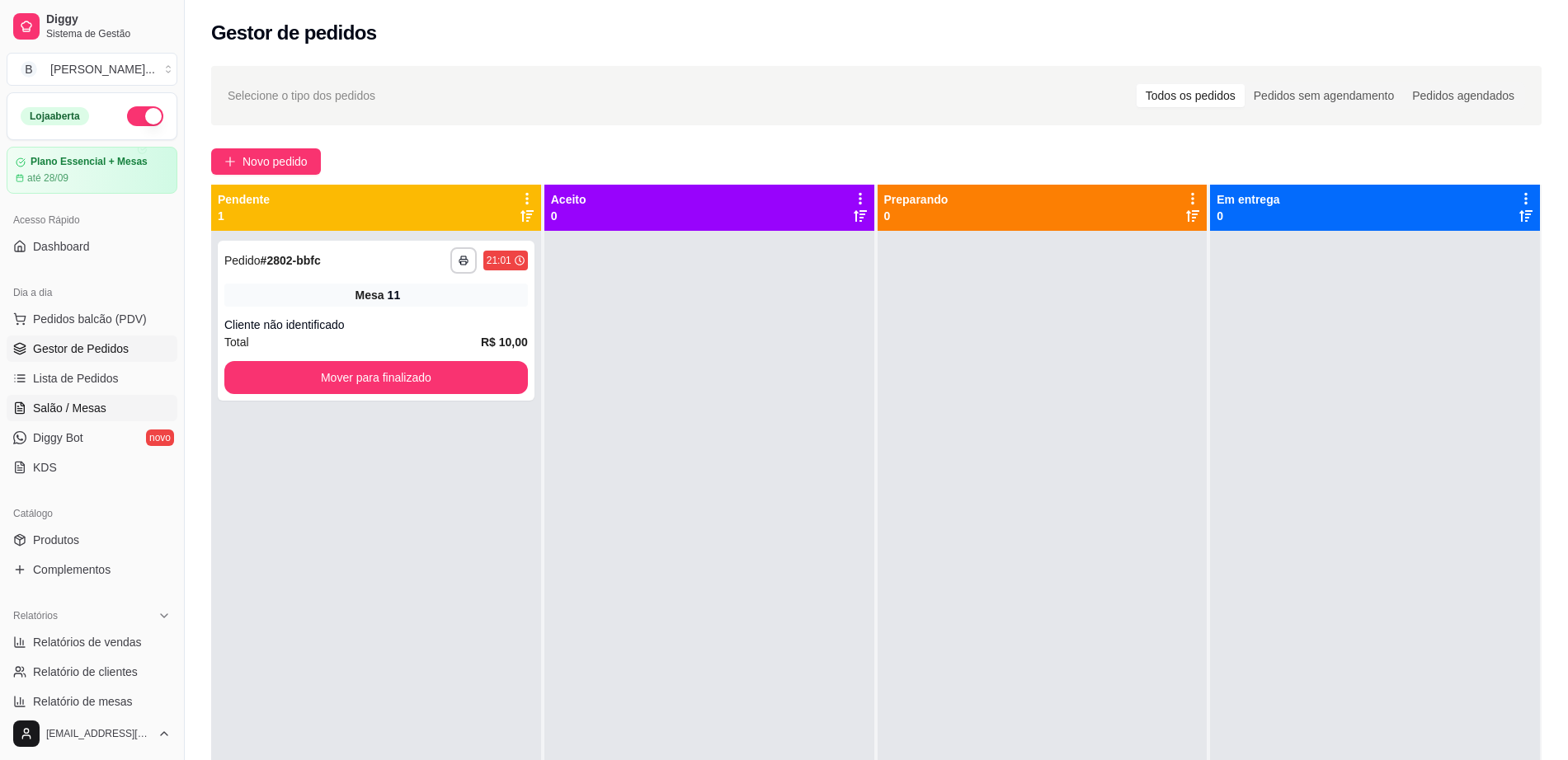
click at [59, 400] on span "Salão / Mesas" at bounding box center [70, 407] width 73 height 17
click at [112, 413] on link "Salão / Mesas" at bounding box center [92, 408] width 171 height 26
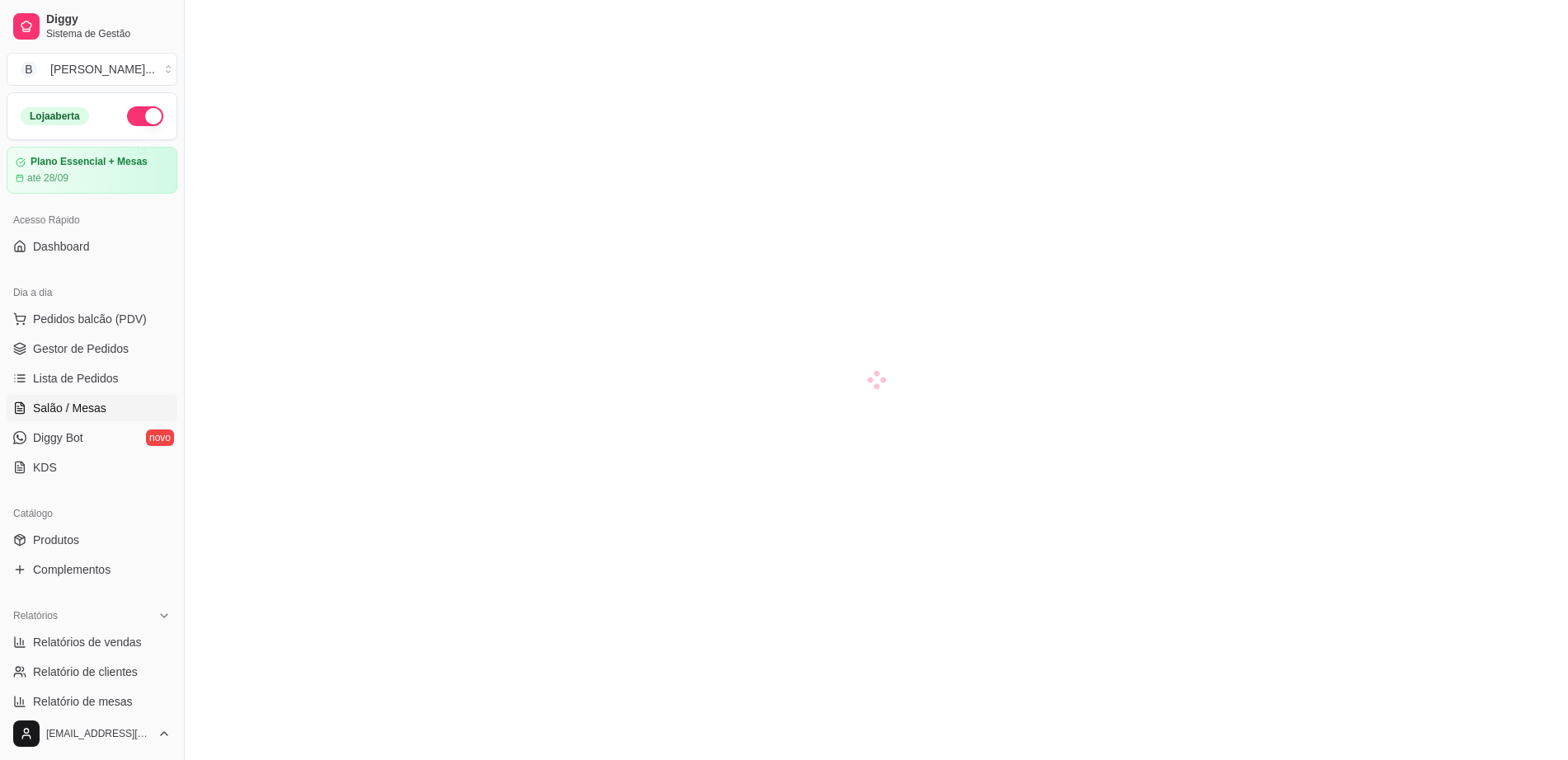
click at [74, 400] on span "Salão / Mesas" at bounding box center [70, 407] width 73 height 17
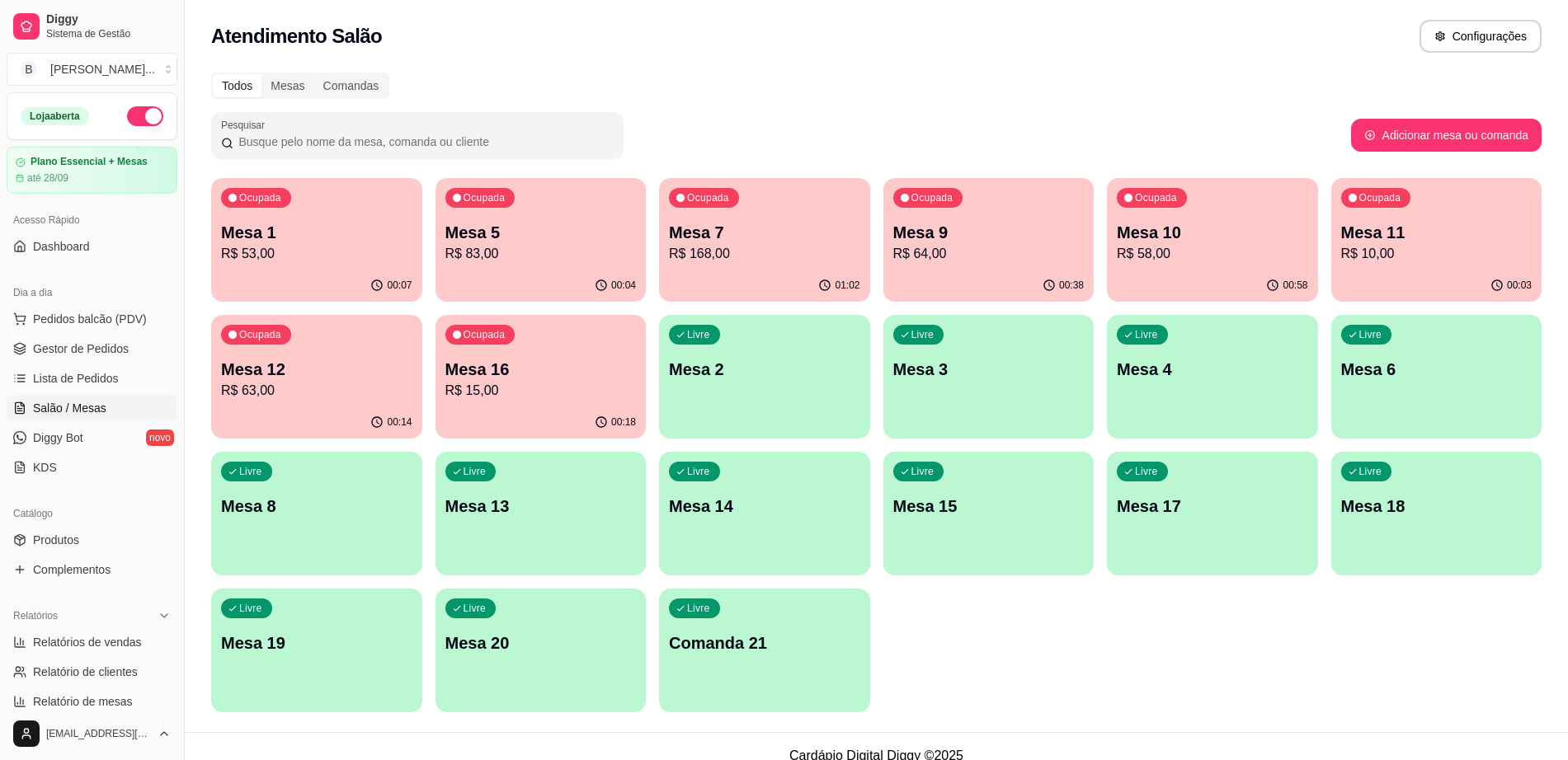
click at [74, 400] on span "Salão / Mesas" at bounding box center [70, 407] width 73 height 17
click at [504, 270] on div "00:04" at bounding box center [541, 286] width 211 height 32
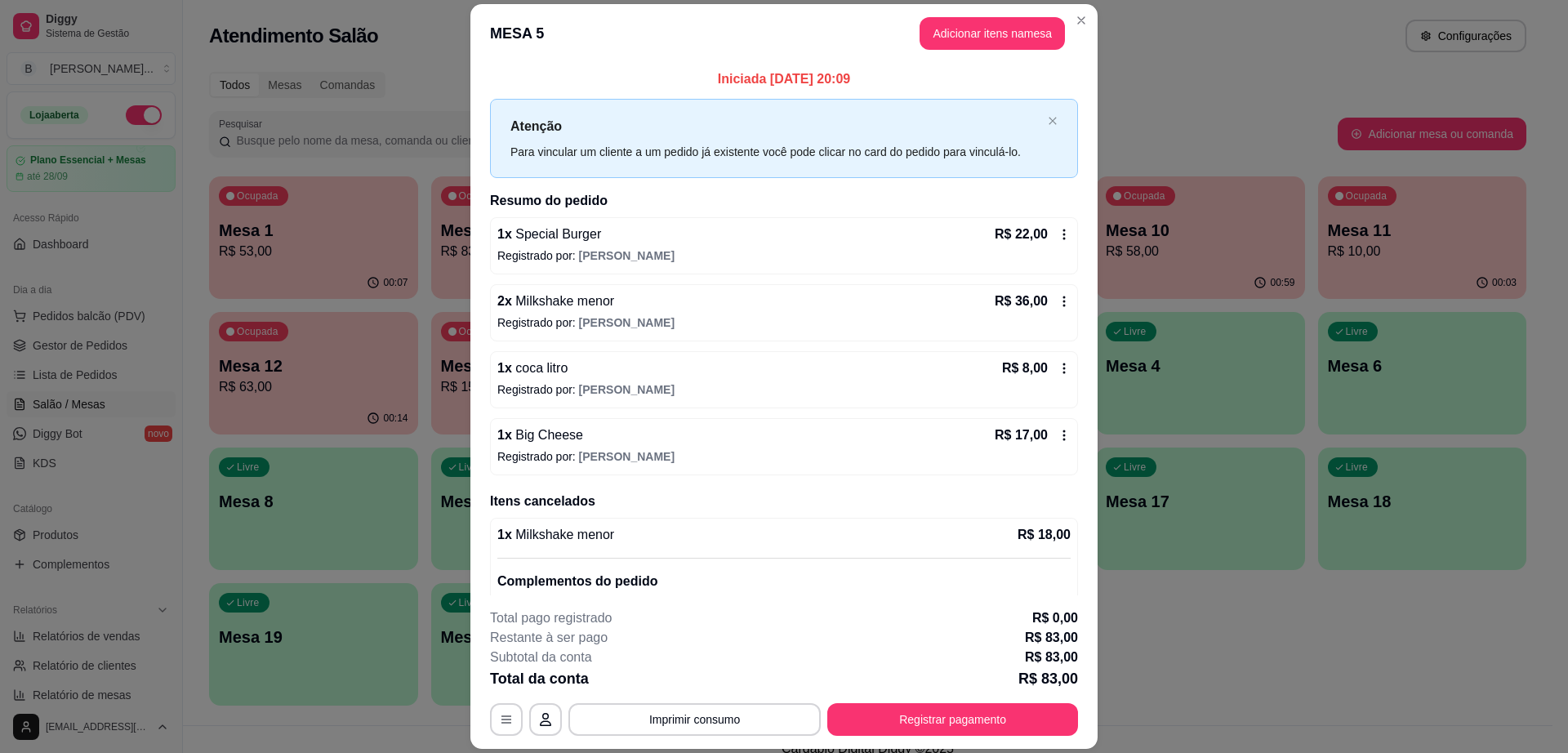
scroll to position [71, 0]
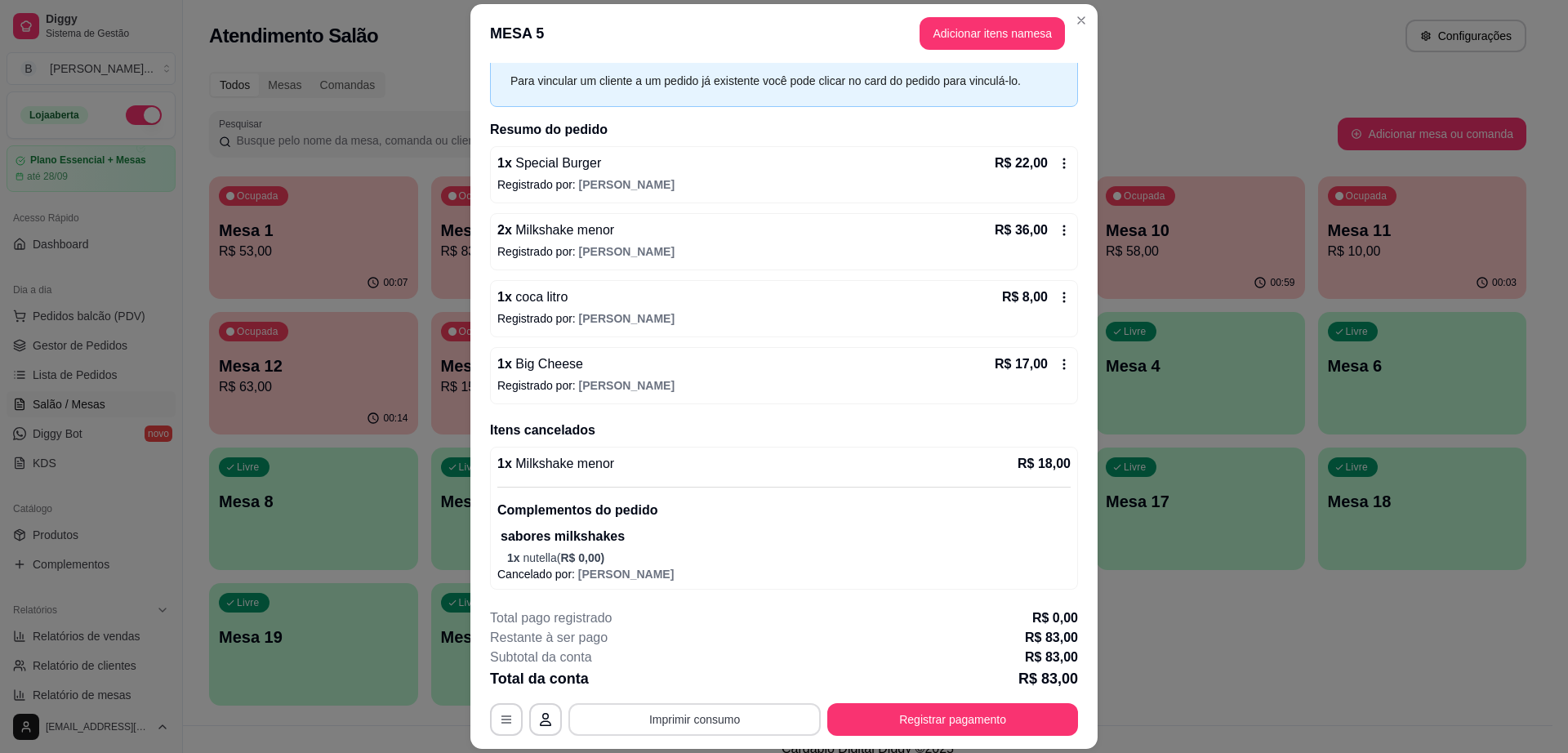
click at [681, 719] on button "Imprimir consumo" at bounding box center [694, 719] width 253 height 33
click at [684, 669] on button "Impressora" at bounding box center [692, 681] width 118 height 26
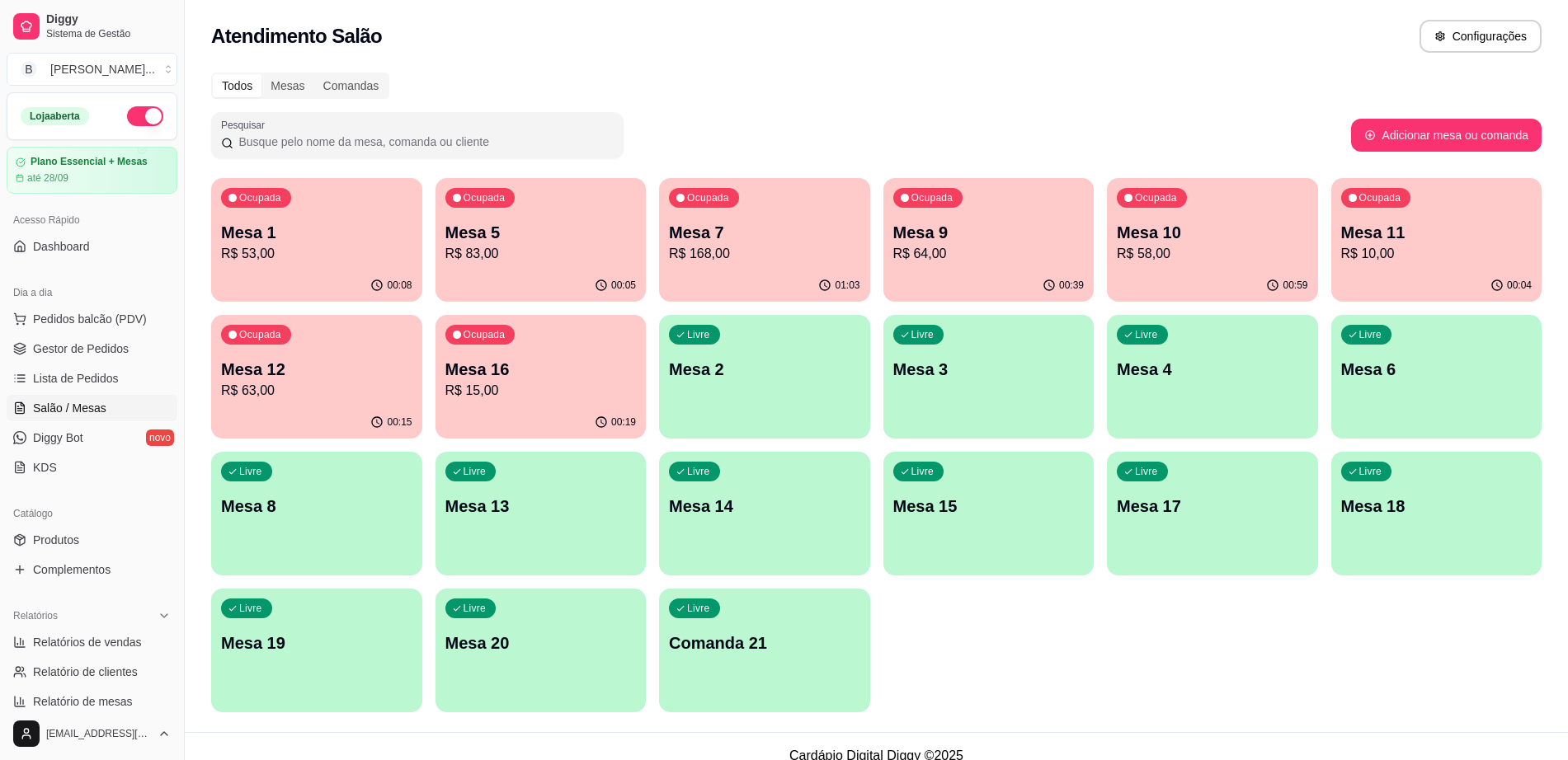
click at [963, 371] on p "Mesa 3" at bounding box center [989, 369] width 192 height 24
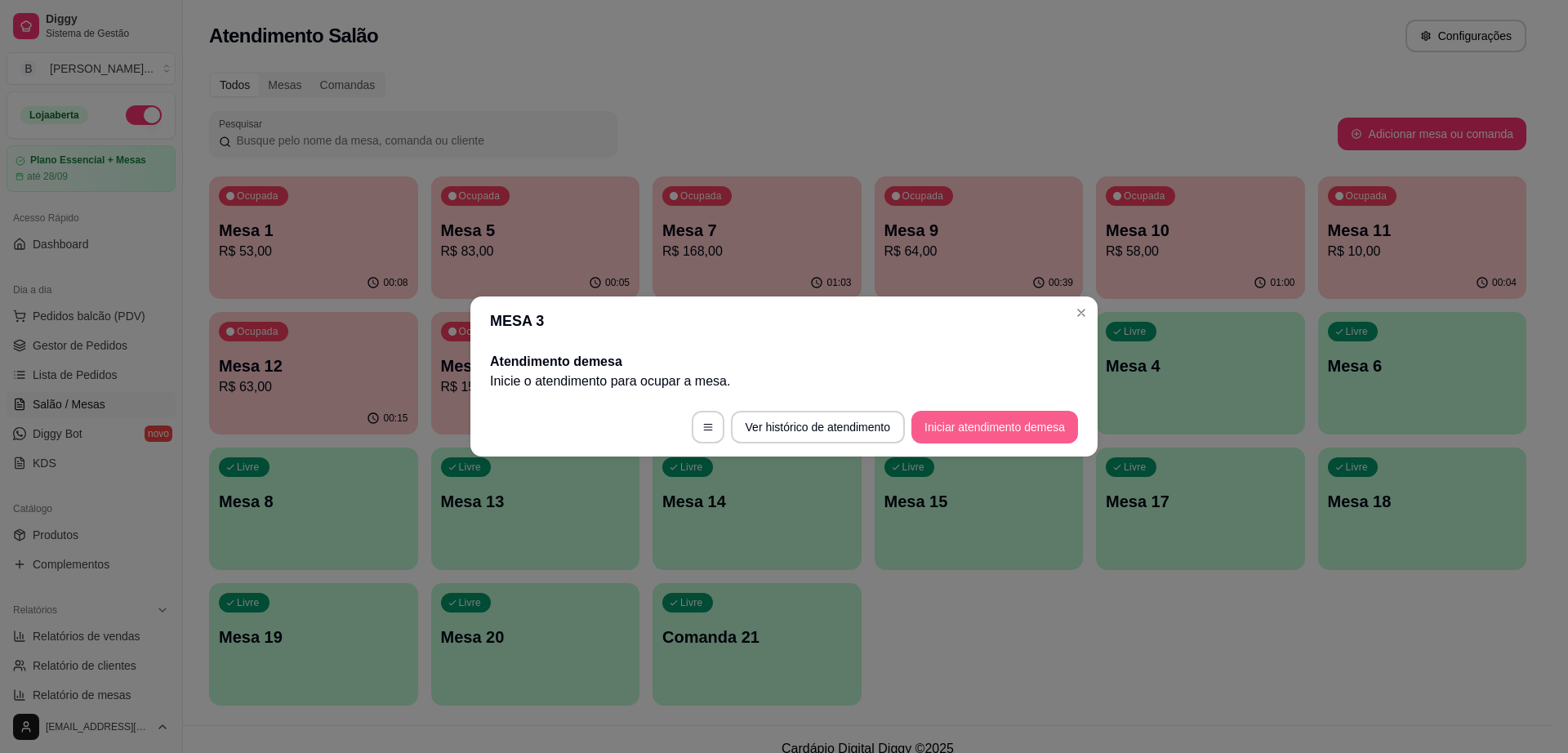
click at [996, 430] on button "Iniciar atendimento de mesa" at bounding box center [994, 427] width 166 height 33
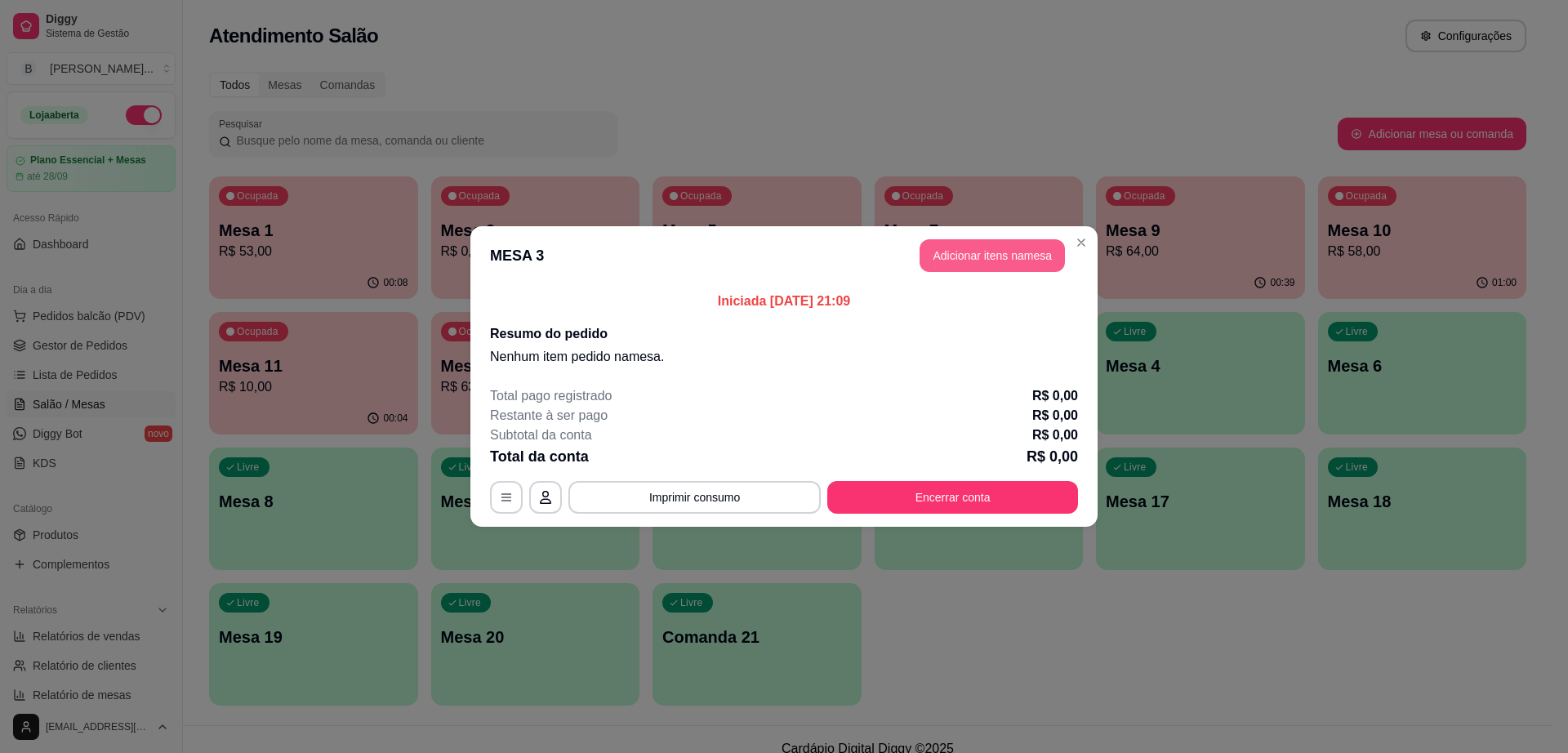
click at [1010, 262] on button "Adicionar itens na mesa" at bounding box center [992, 255] width 146 height 33
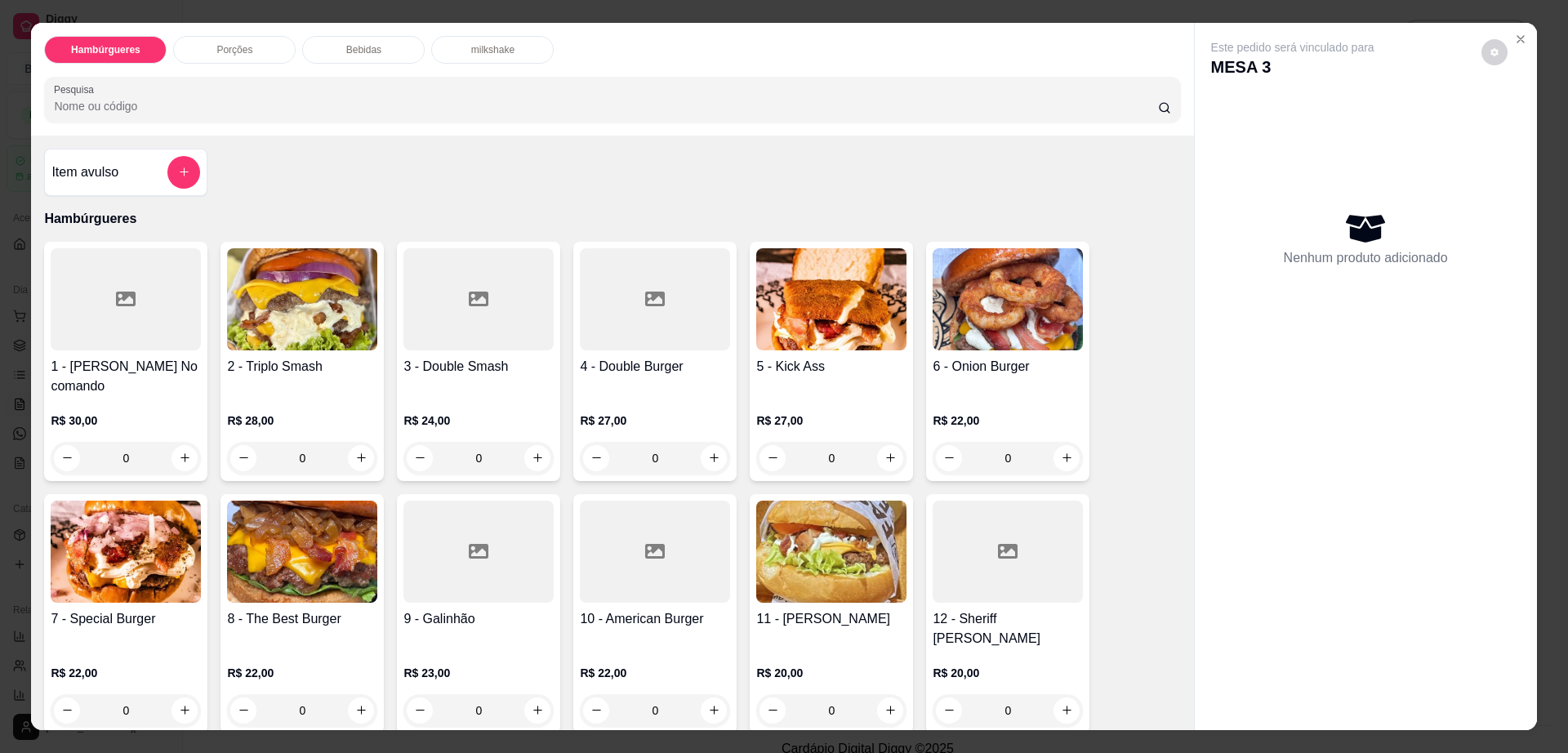
click at [969, 305] on img at bounding box center [1007, 299] width 150 height 102
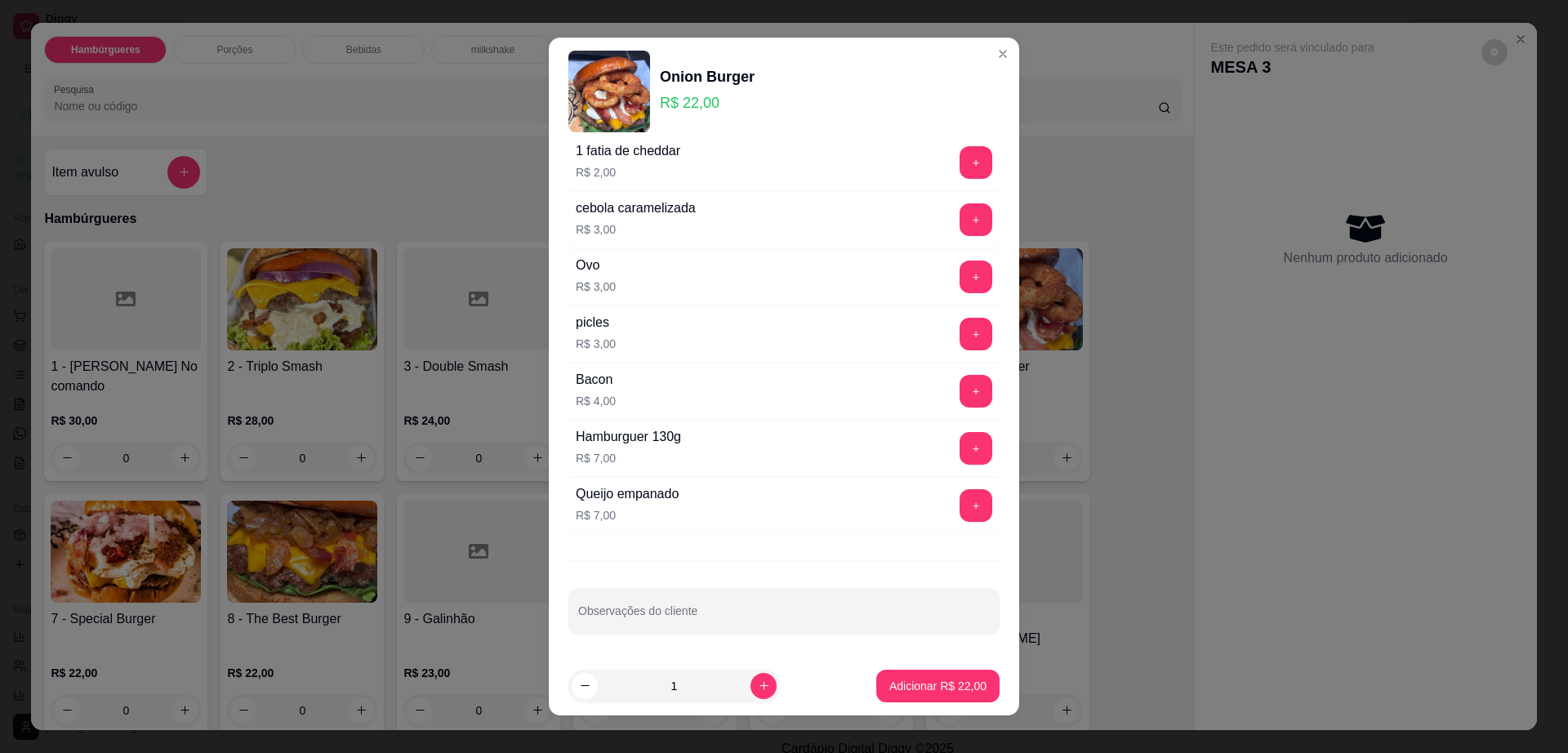
scroll to position [15, 0]
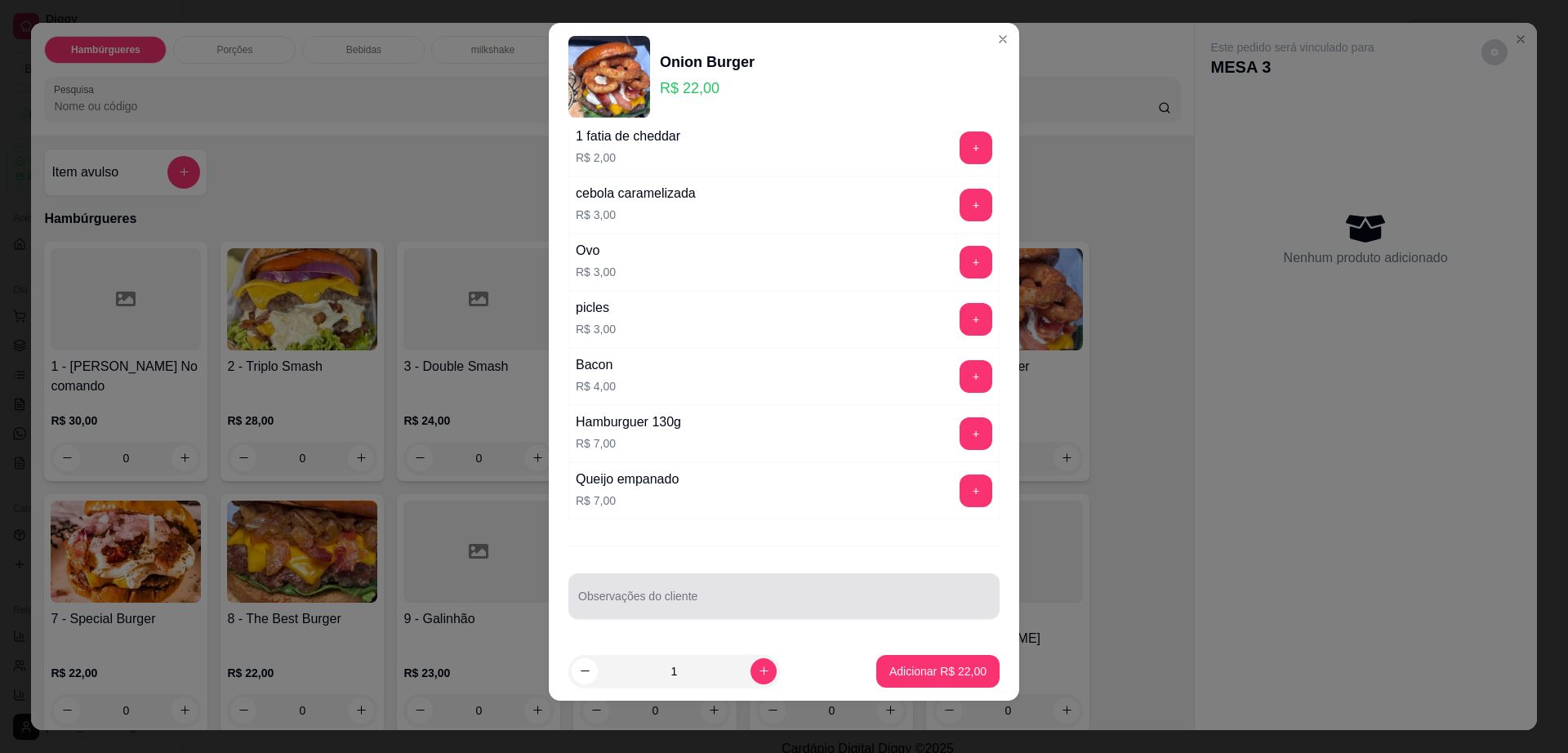
click at [692, 596] on input "Observações do cliente" at bounding box center [783, 602] width 411 height 16
type input "trocar bacon por [PERSON_NAME]"
click at [928, 681] on button "Adicionar R$ 22,00" at bounding box center [938, 671] width 123 height 33
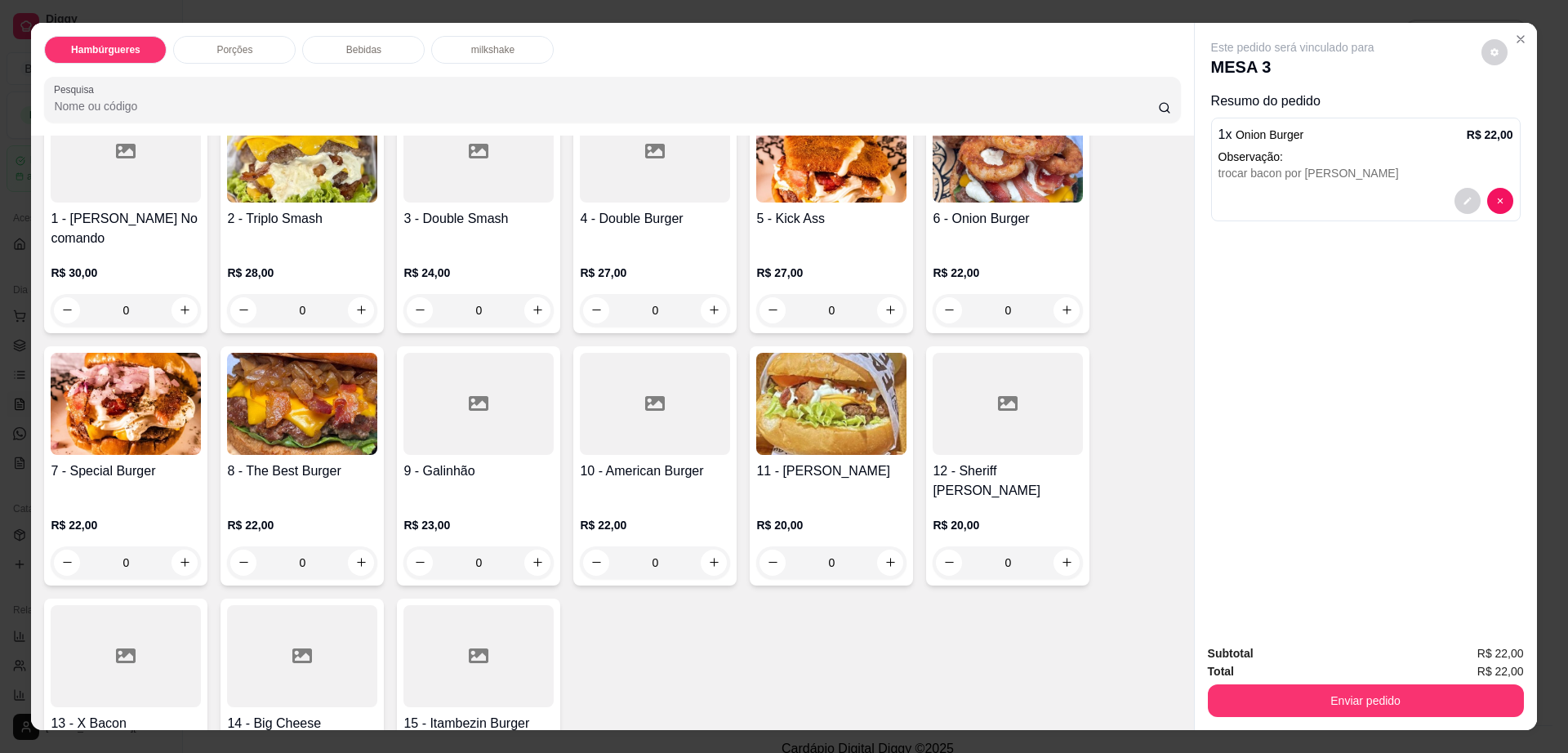
scroll to position [204, 0]
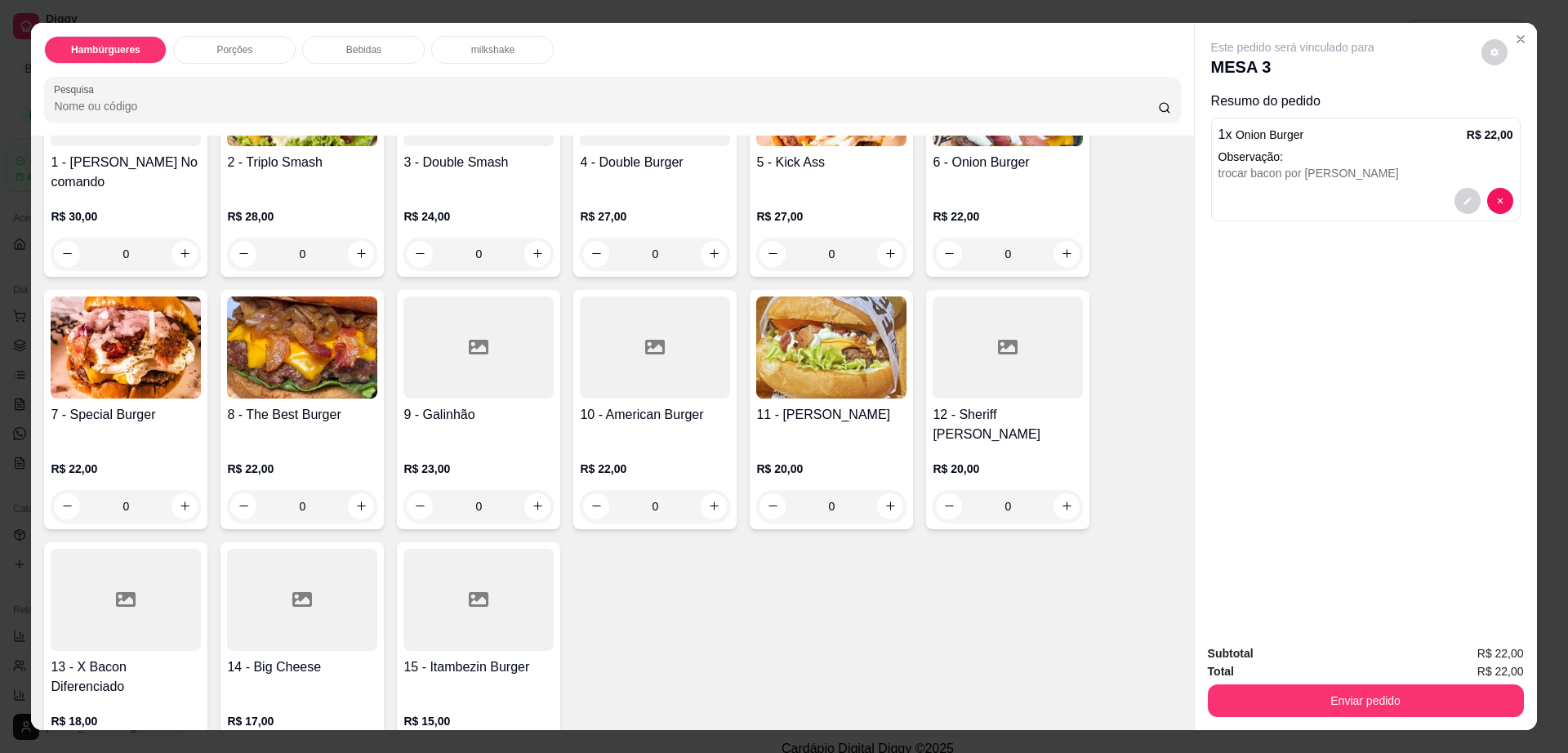
click at [291, 336] on img at bounding box center [302, 348] width 150 height 102
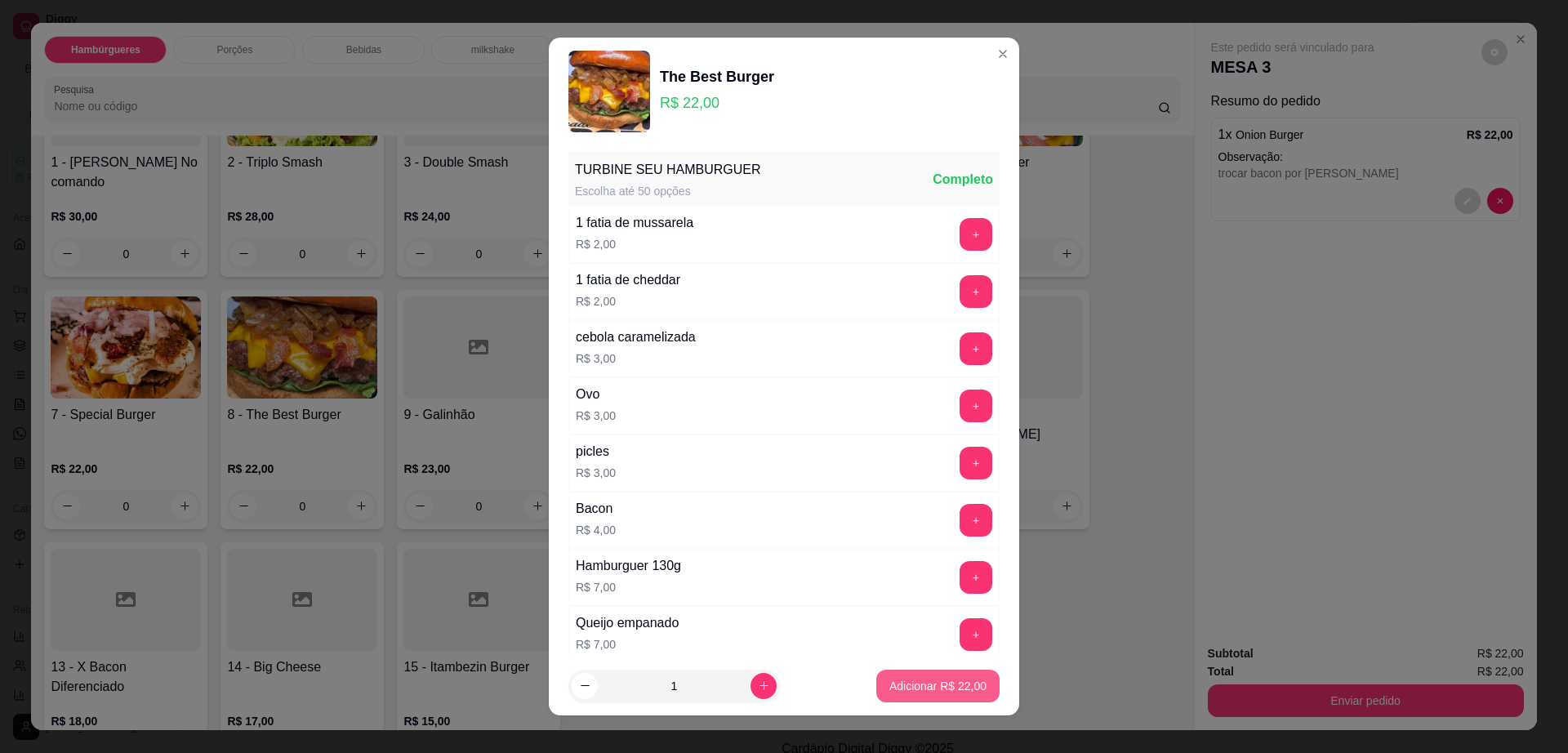
click at [900, 674] on button "Adicionar R$ 22,00" at bounding box center [938, 686] width 123 height 33
type input "1"
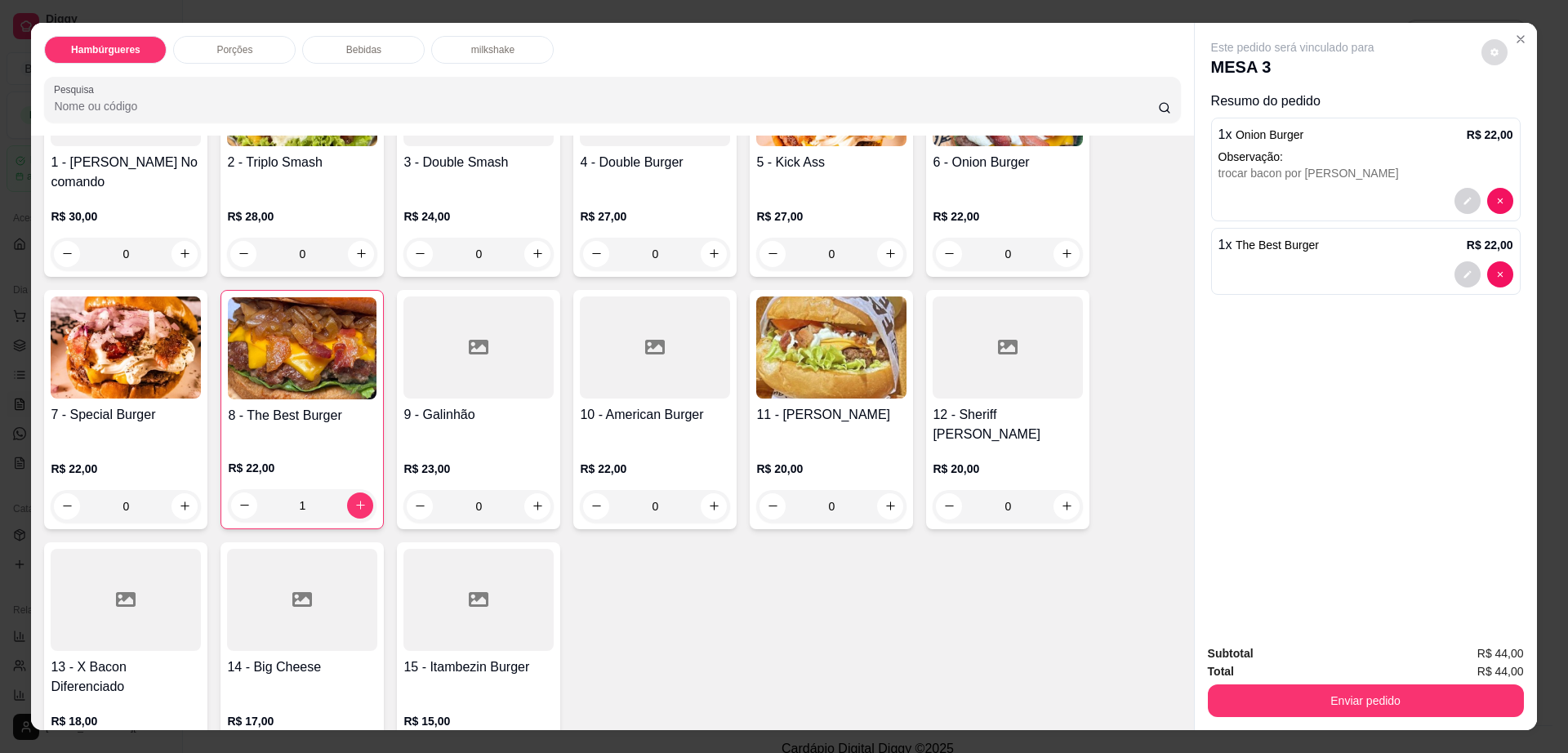
click at [1482, 51] on button "decrease-product-quantity" at bounding box center [1495, 52] width 26 height 26
click at [1264, 688] on button "Enviar pedido" at bounding box center [1365, 700] width 316 height 33
click at [1258, 657] on button "Não registrar e enviar pedido" at bounding box center [1309, 661] width 170 height 31
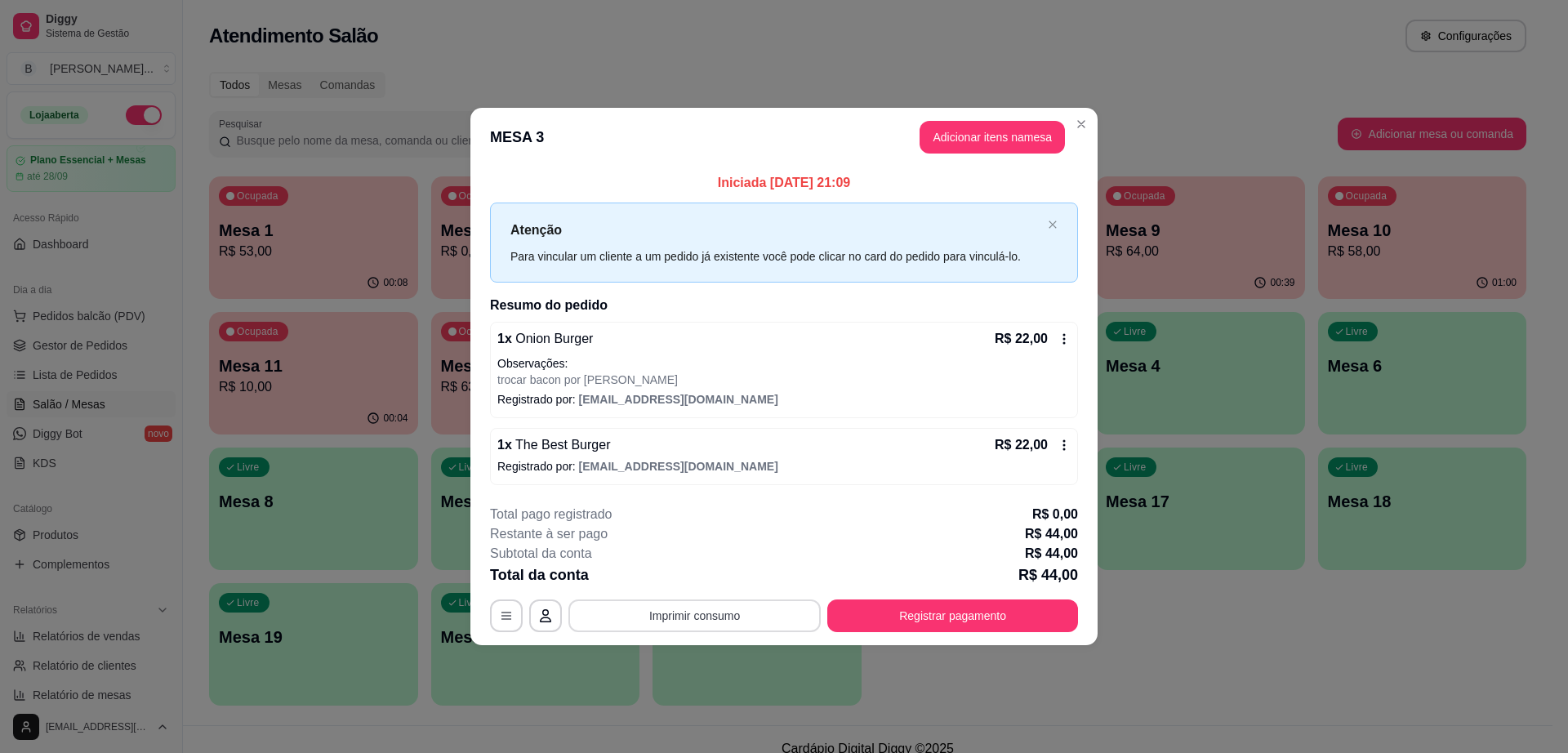
click at [689, 624] on button "Imprimir consumo" at bounding box center [694, 616] width 253 height 33
click at [687, 574] on button "Impressora" at bounding box center [699, 577] width 118 height 26
click at [969, 144] on button "Adicionar itens na mesa" at bounding box center [992, 137] width 146 height 33
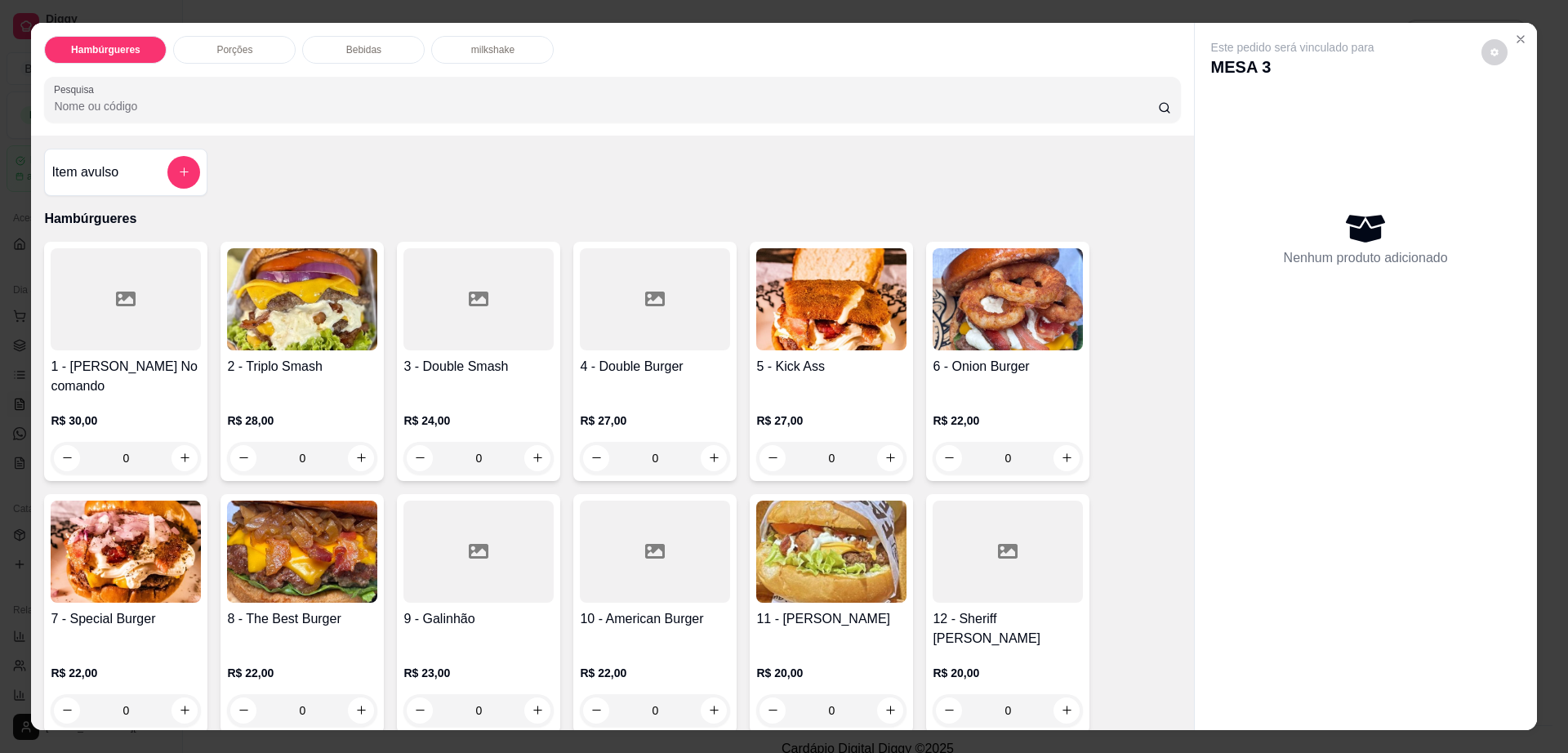
click at [387, 44] on div "Bebidas" at bounding box center [363, 50] width 122 height 28
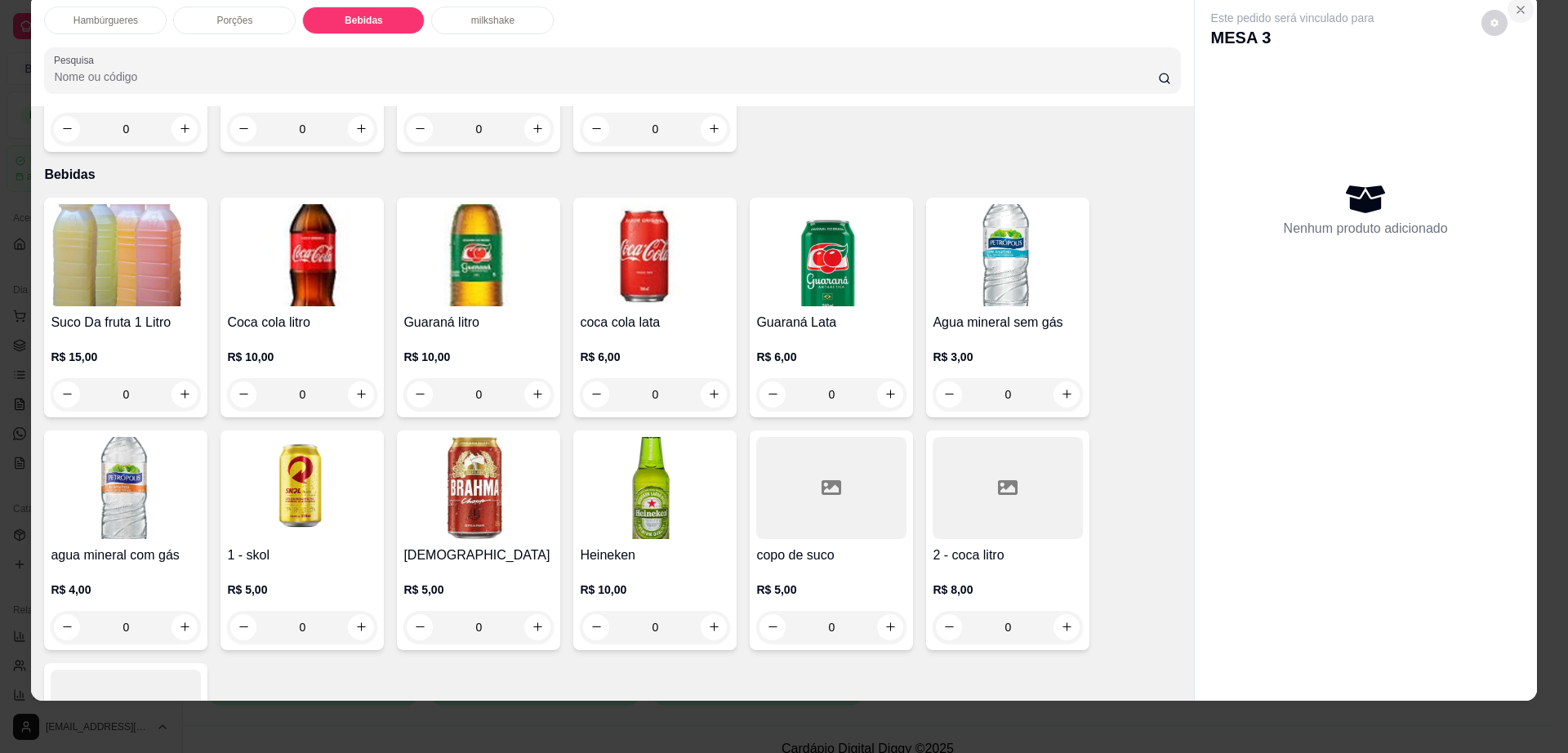
click at [1519, 8] on button "Close" at bounding box center [1521, 9] width 26 height 26
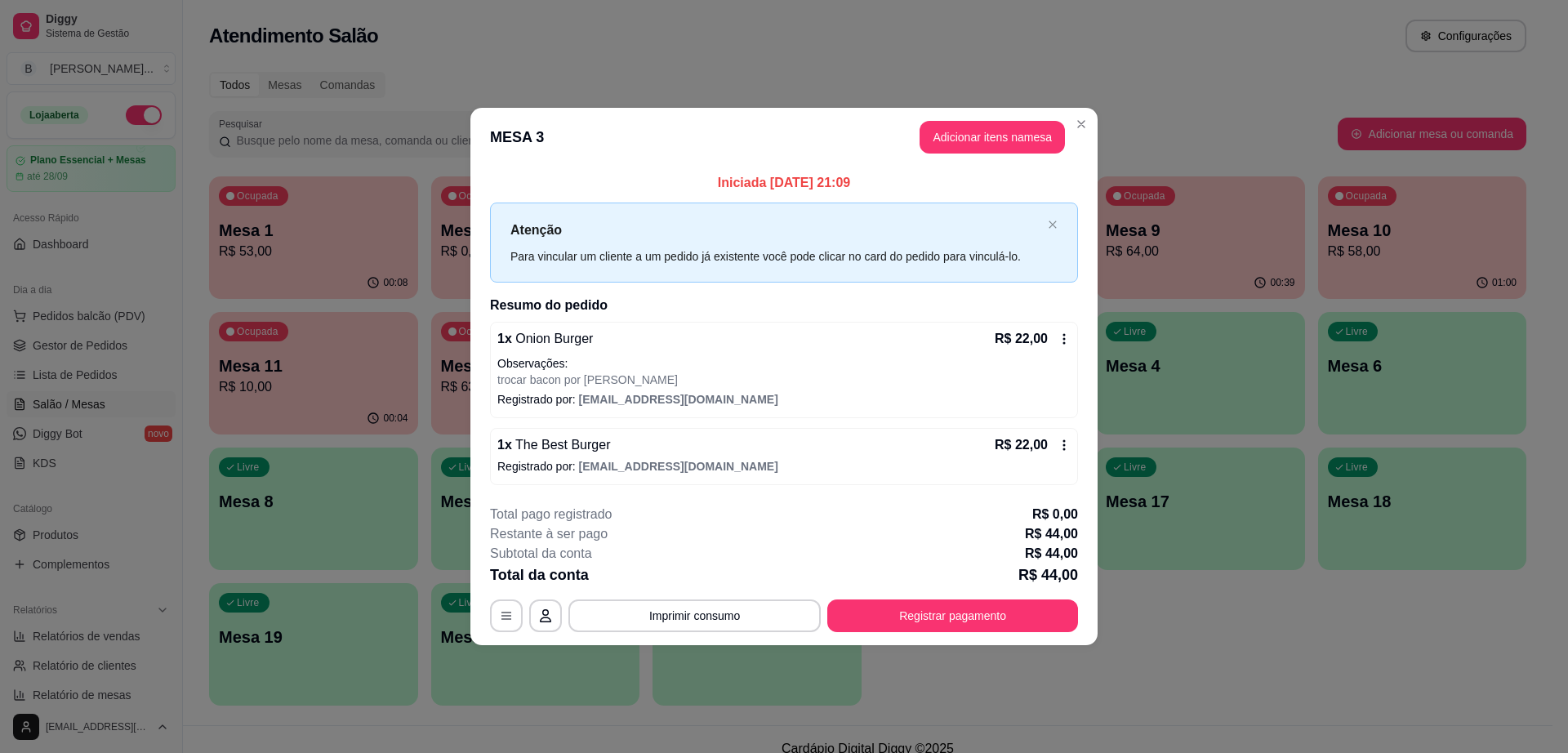
click at [1088, 110] on header "MESA 3 Adicionar itens na mesa" at bounding box center [783, 137] width 627 height 59
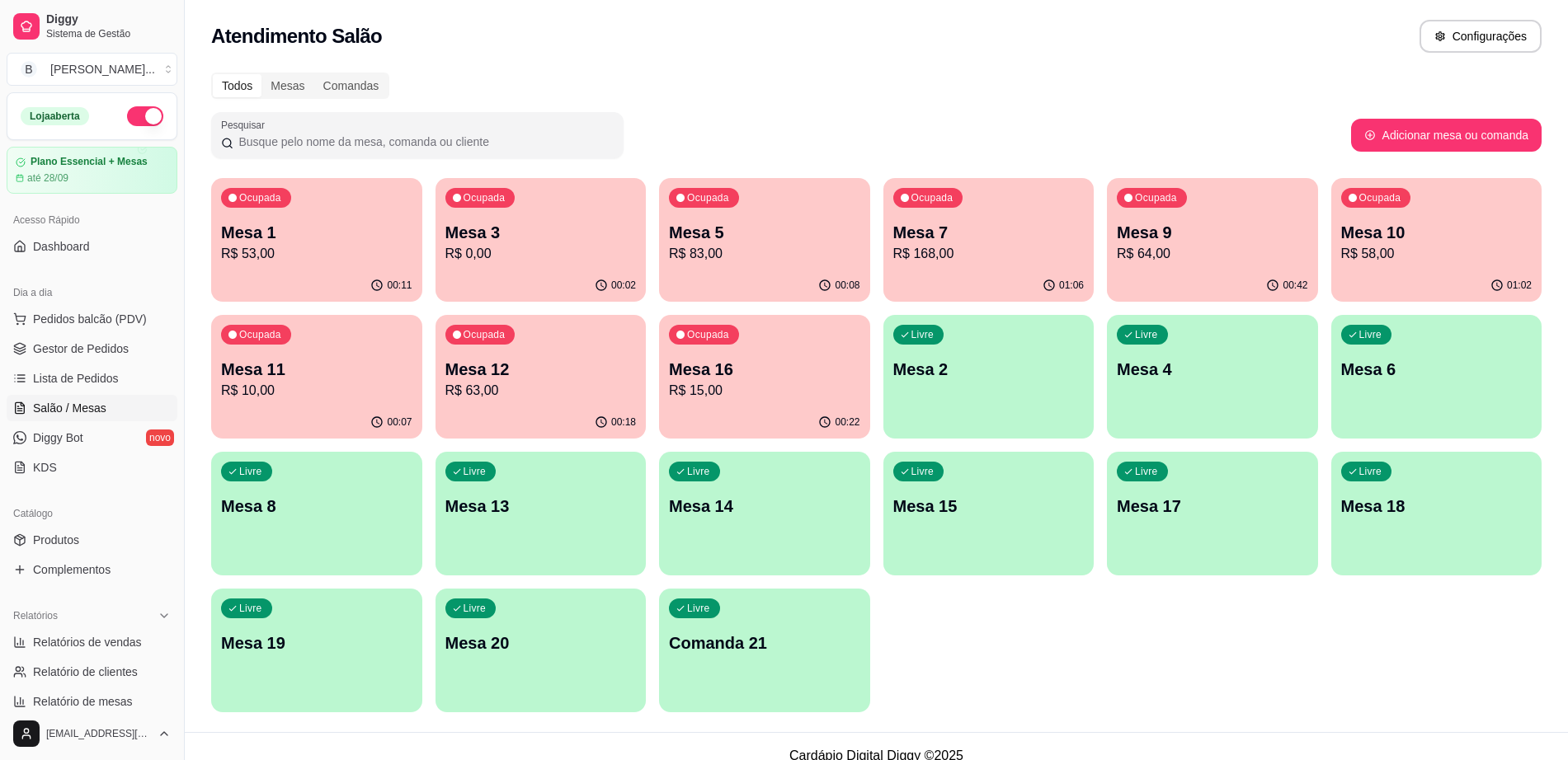
click at [802, 364] on p "Mesa 16" at bounding box center [765, 369] width 192 height 24
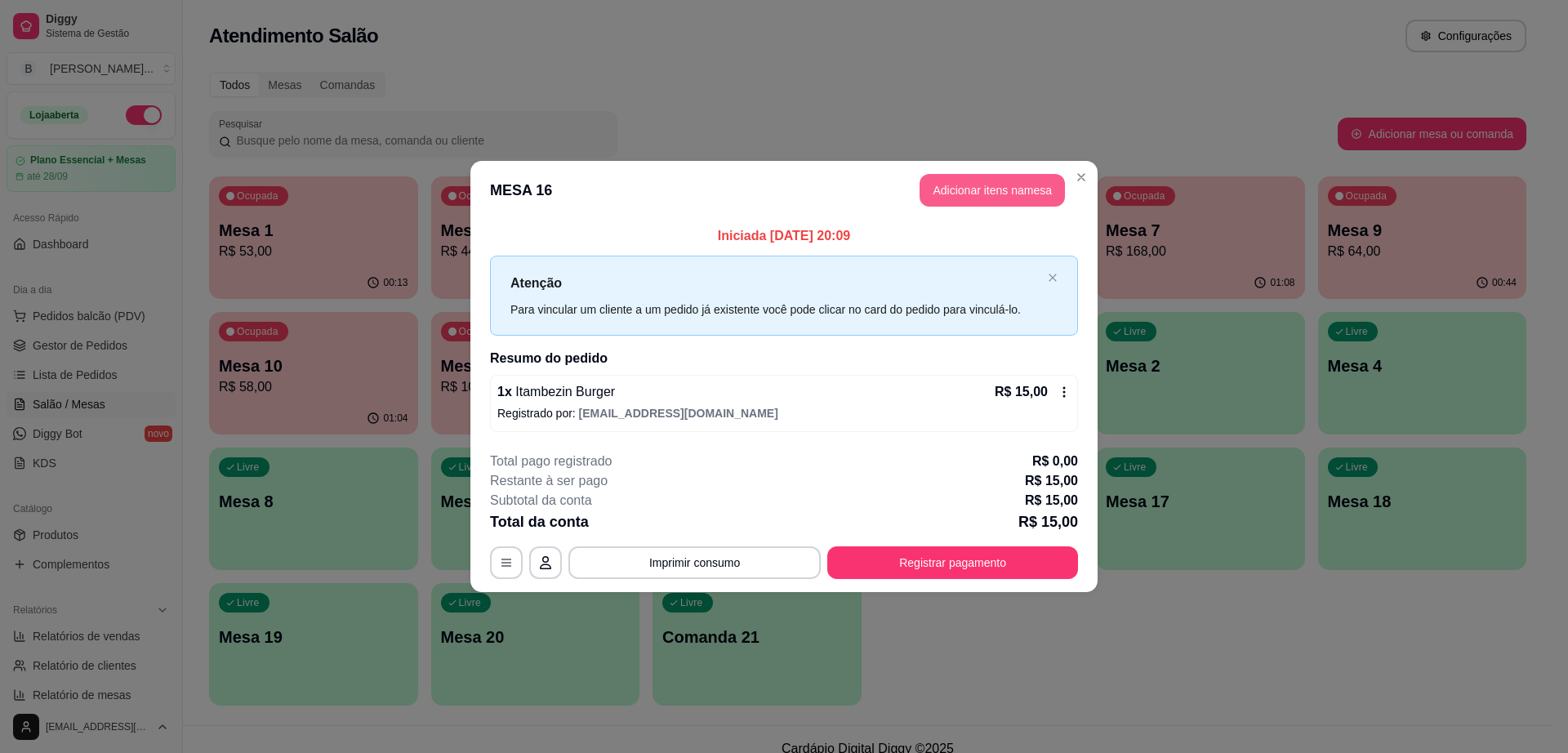
click at [1006, 186] on button "Adicionar itens na mesa" at bounding box center [992, 191] width 146 height 33
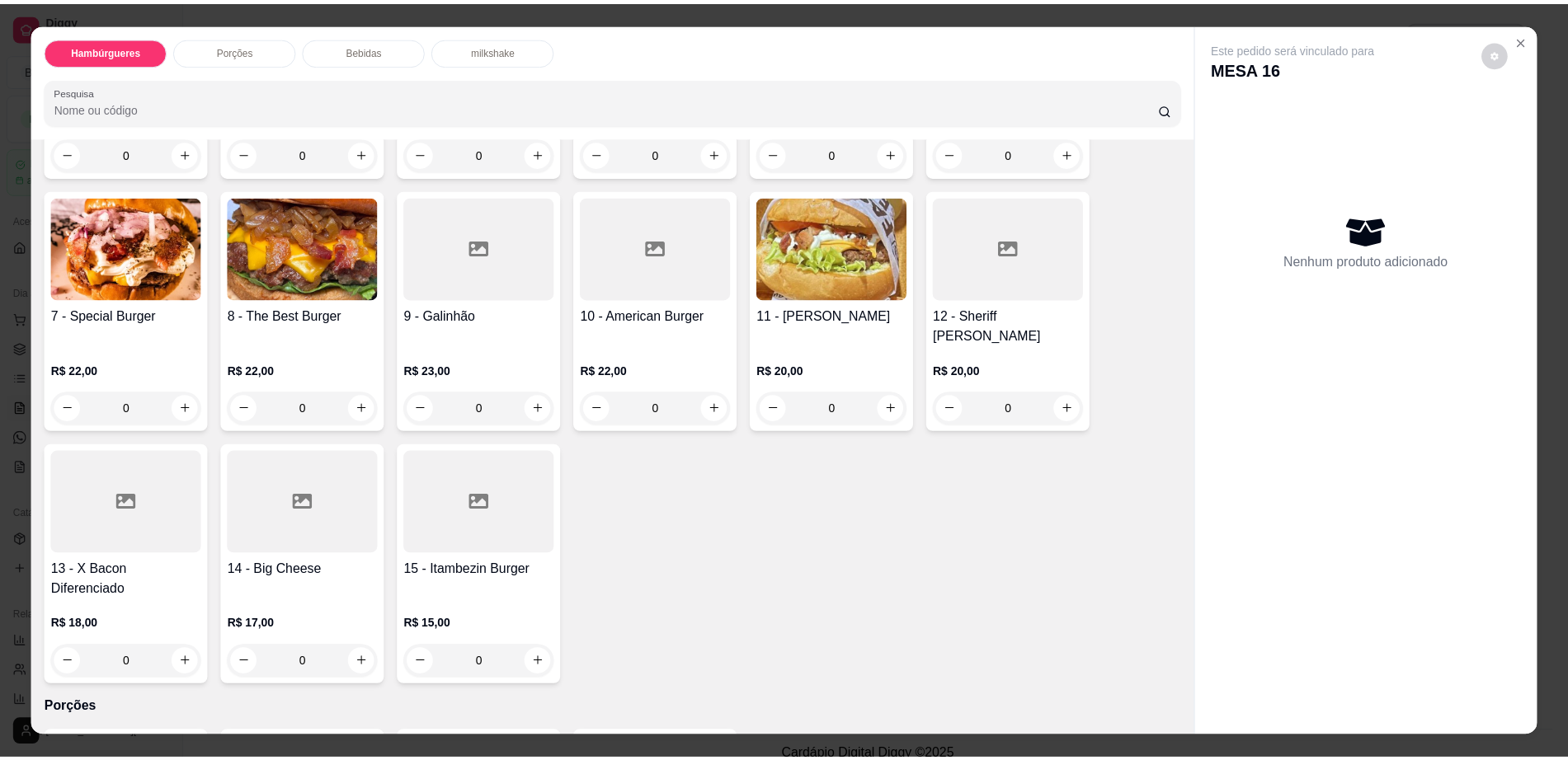
scroll to position [721, 0]
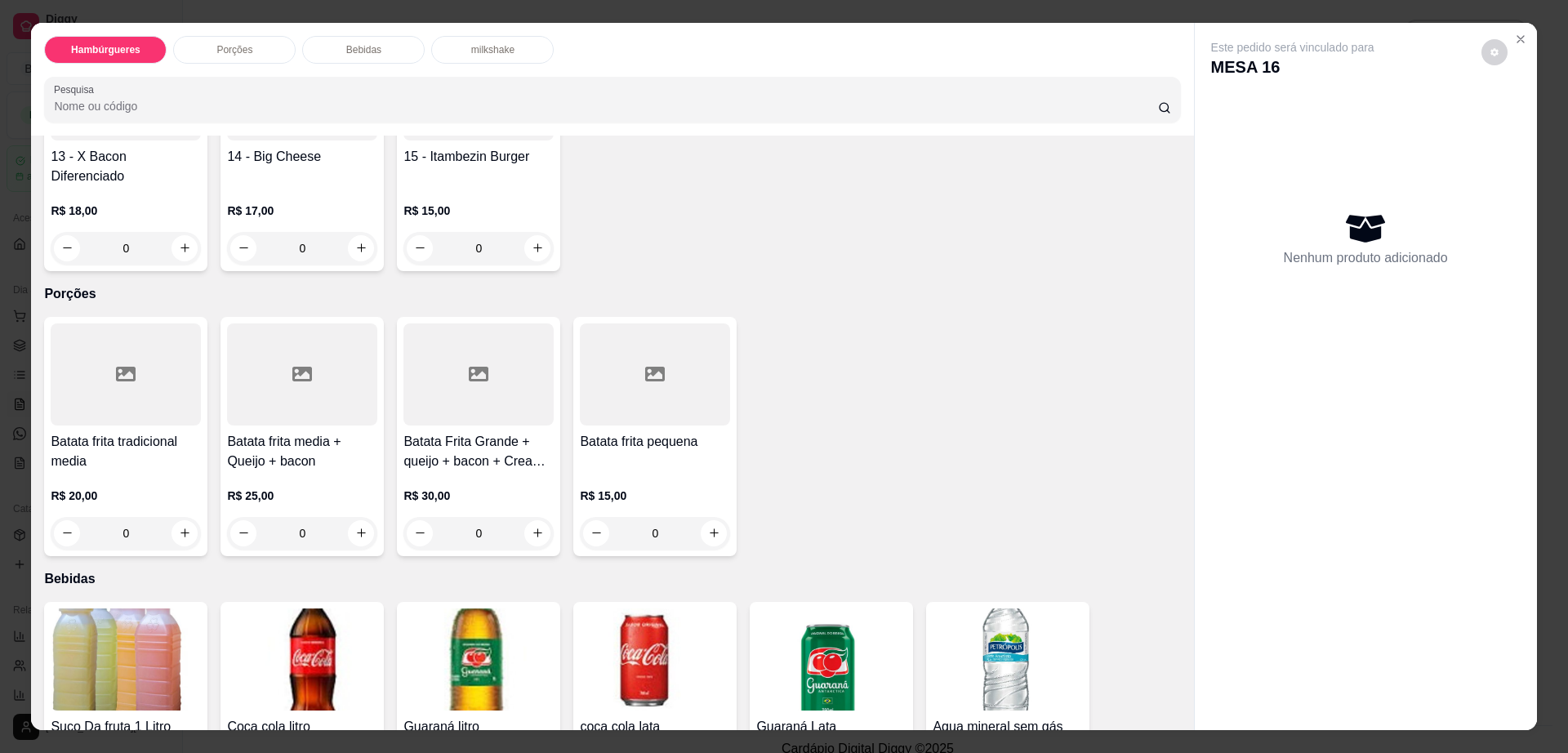
click at [647, 608] on img at bounding box center [655, 659] width 150 height 102
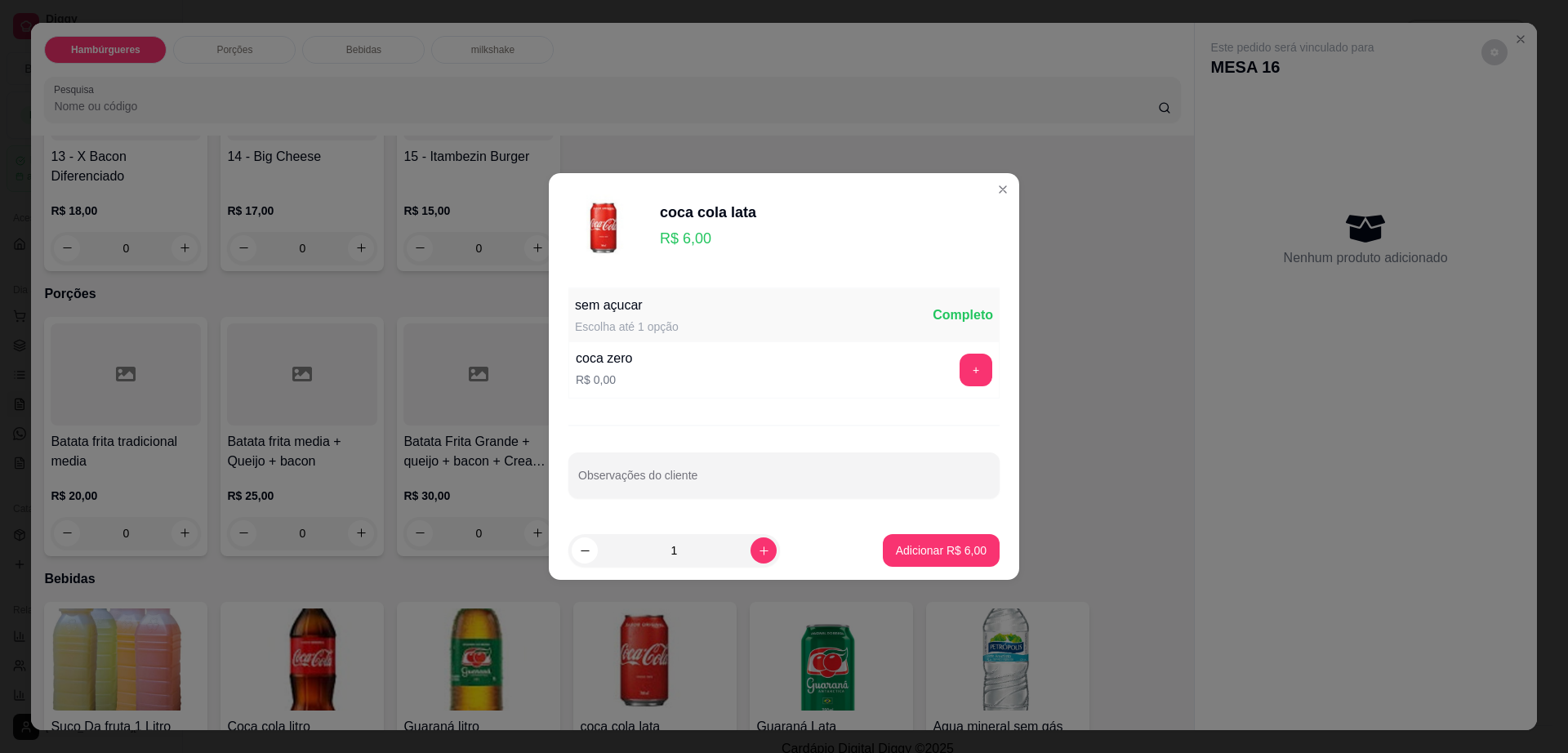
click at [916, 551] on p "Adicionar R$ 6,00" at bounding box center [941, 550] width 91 height 16
type input "1"
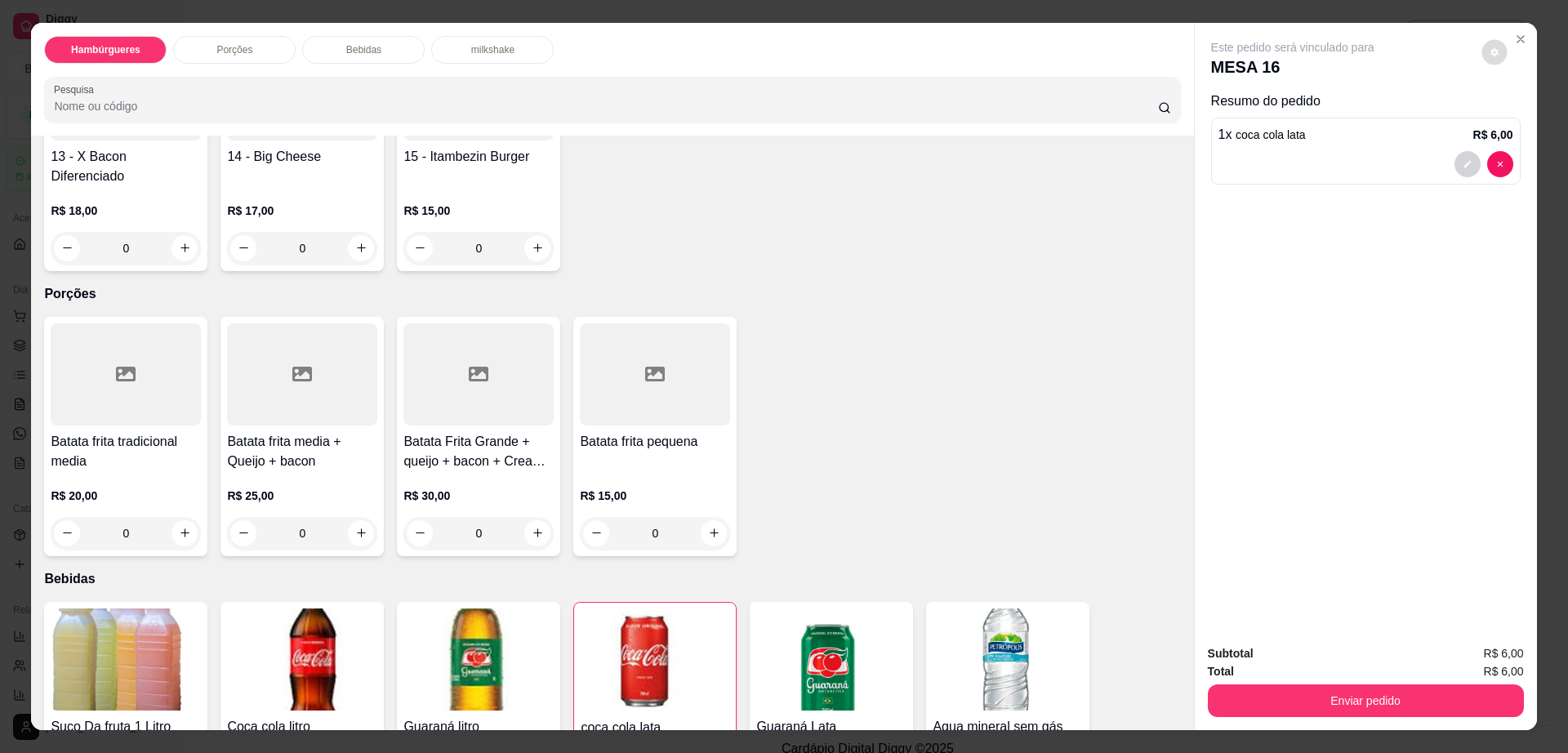
click at [1490, 49] on icon "decrease-product-quantity" at bounding box center [1494, 52] width 9 height 9
click at [1530, 116] on span "Automatic updates" at bounding box center [1530, 117] width 13 height 13
click at [1517, 117] on input "Automatic updates" at bounding box center [1512, 122] width 10 height 10
checkbox input "false"
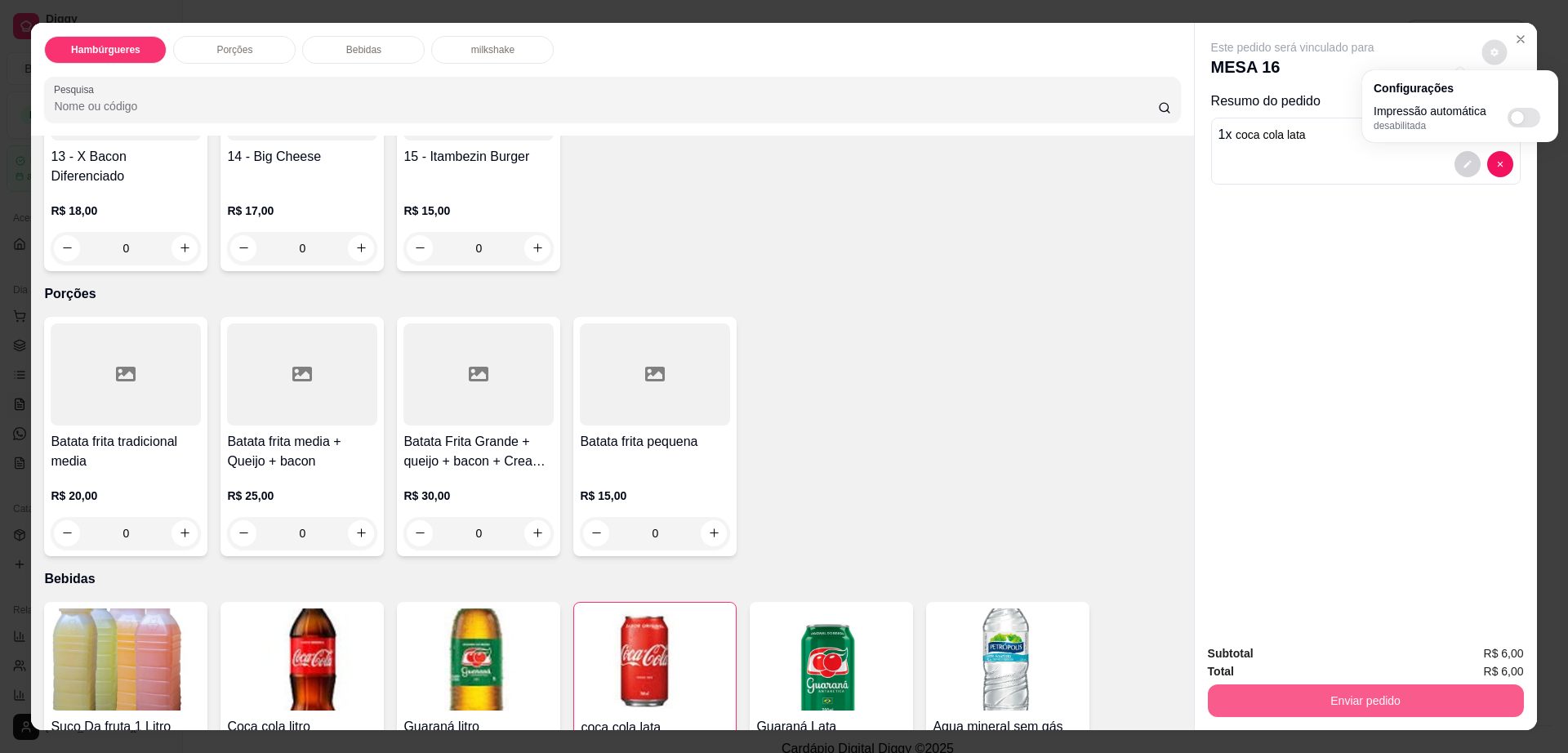
click at [1359, 694] on button "Enviar pedido" at bounding box center [1365, 700] width 316 height 33
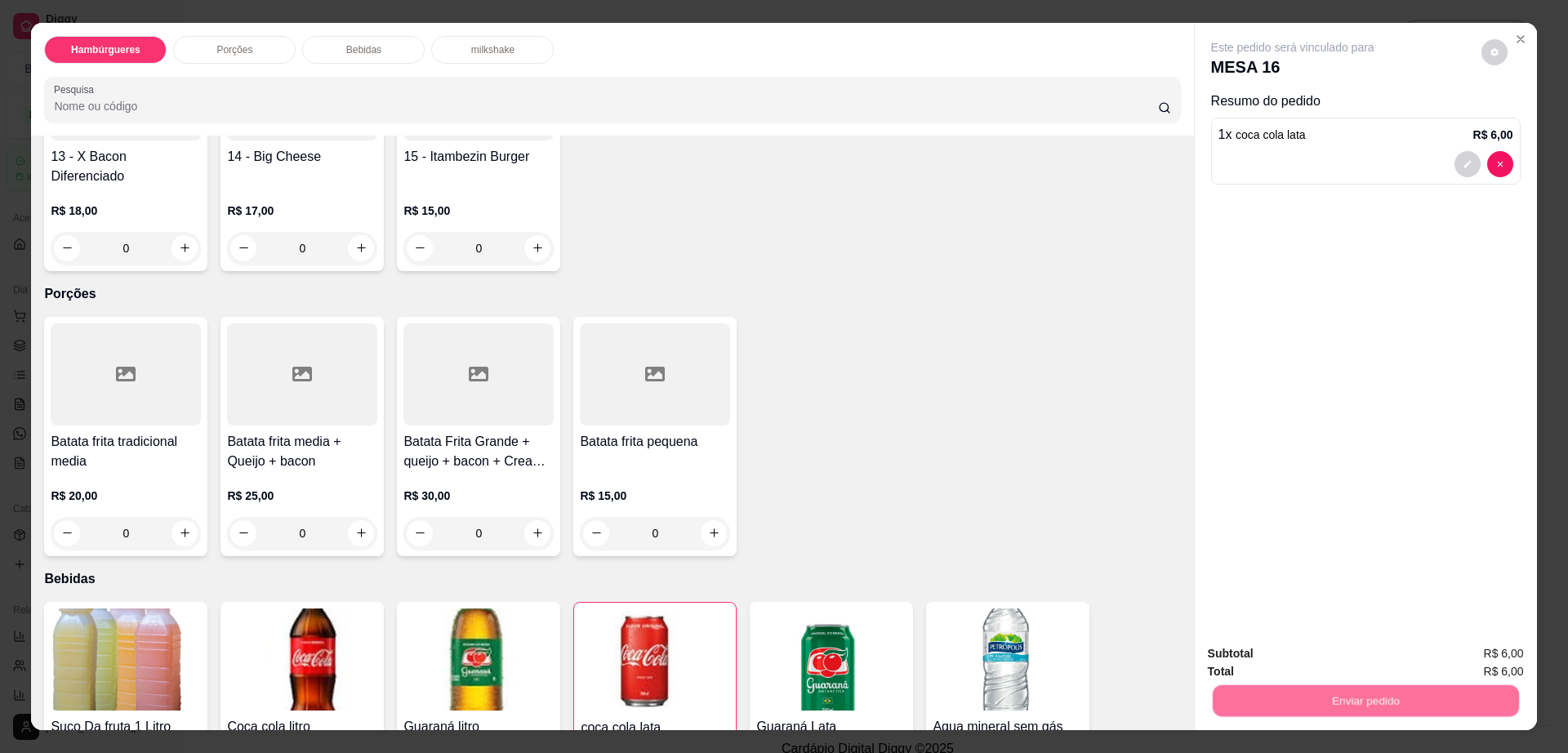
click at [1318, 658] on button "Não registrar e enviar pedido" at bounding box center [1309, 661] width 170 height 31
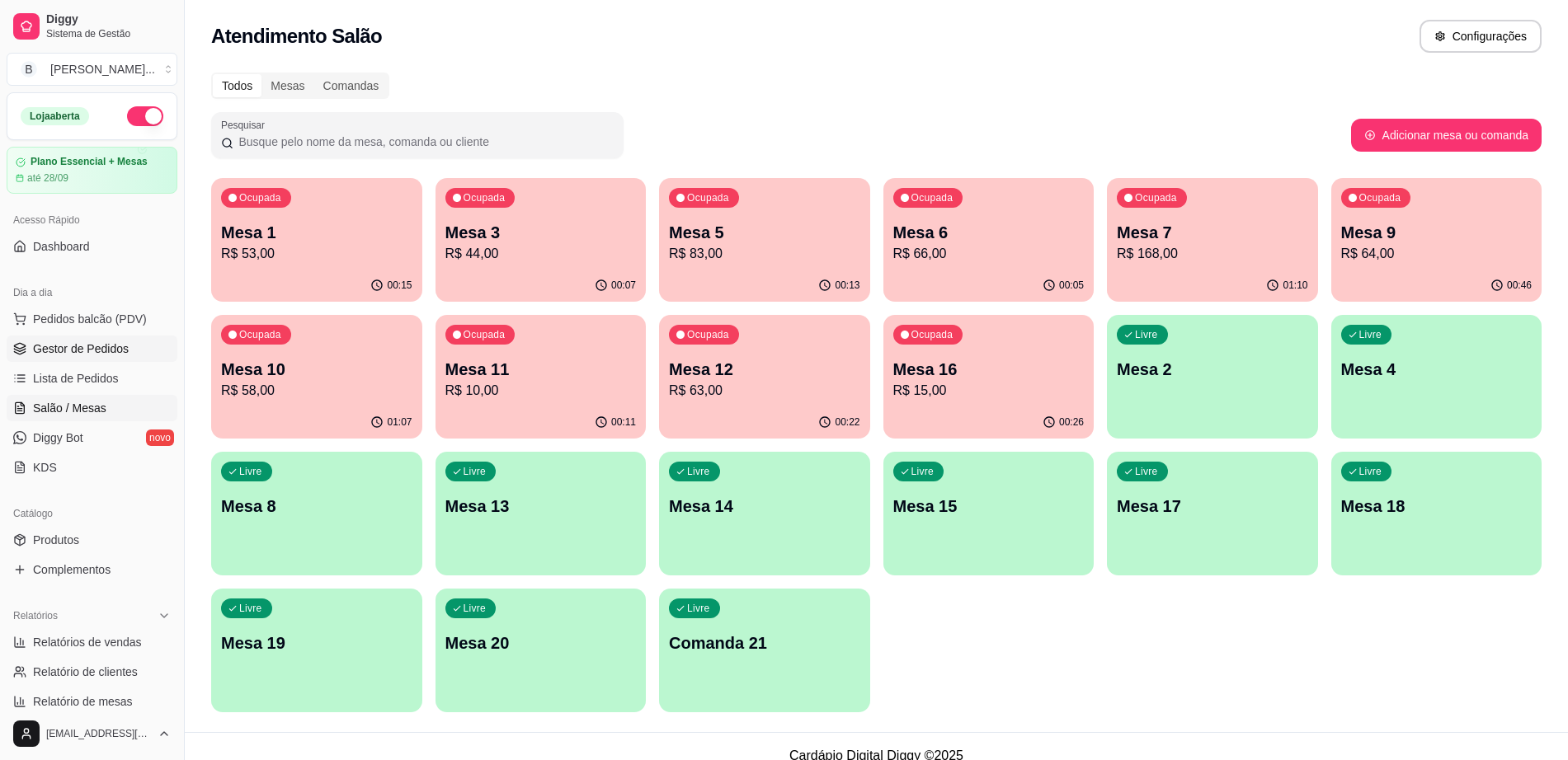
click at [73, 351] on span "Gestor de Pedidos" at bounding box center [81, 348] width 96 height 17
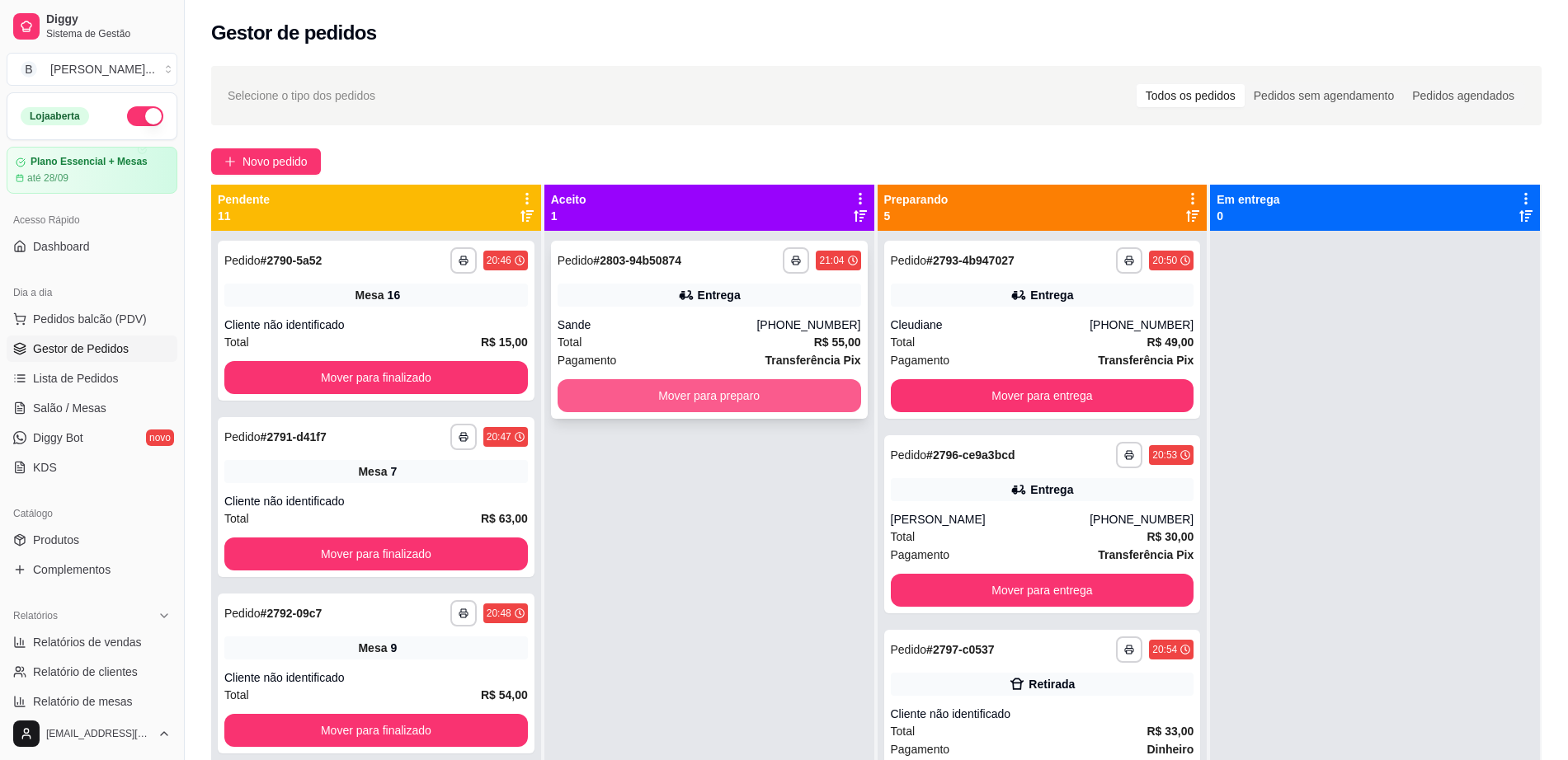
click at [668, 392] on button "Mover para preparo" at bounding box center [709, 396] width 303 height 33
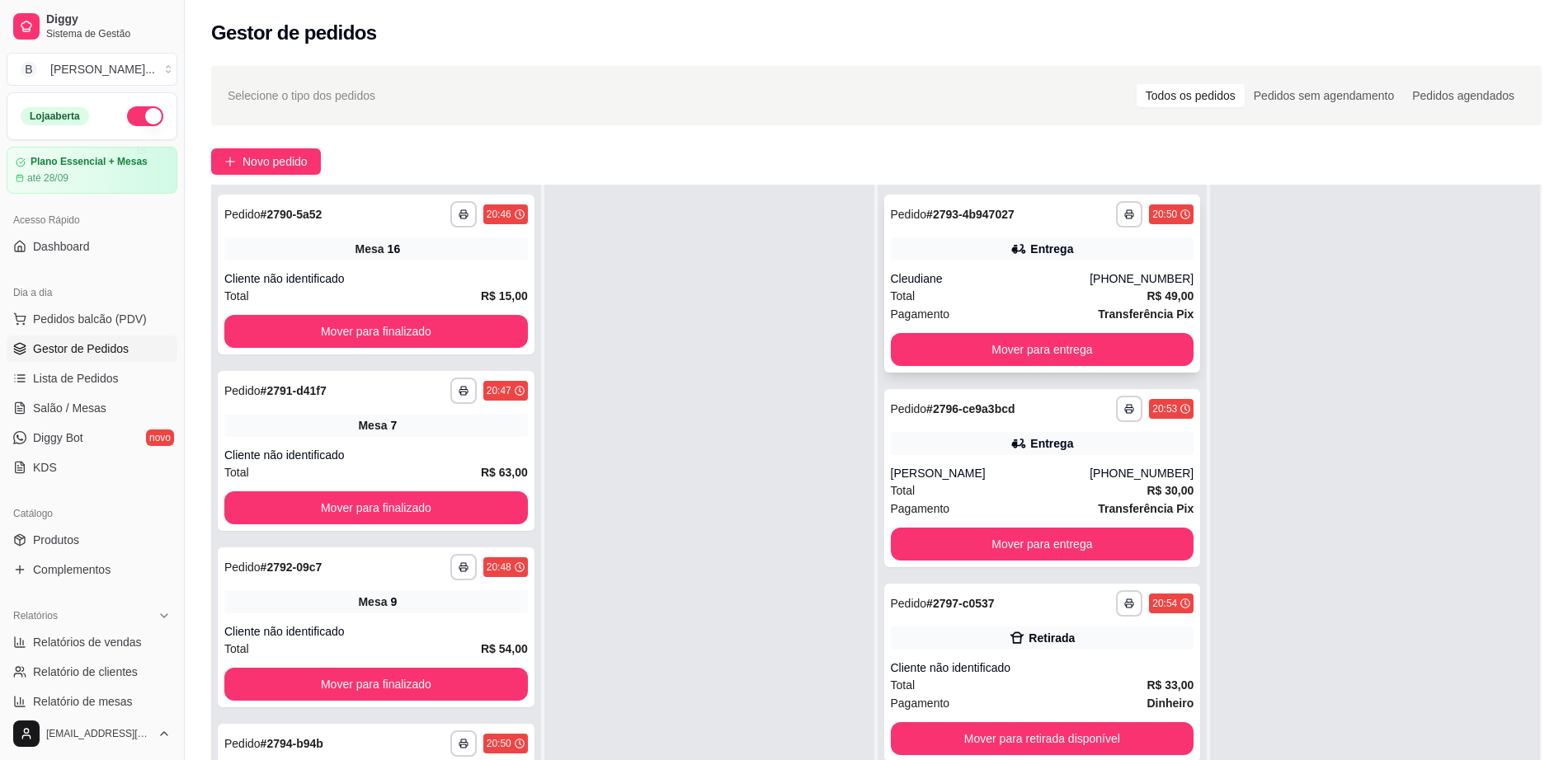
click at [1035, 306] on div "Pagamento Transferência Pix" at bounding box center [1043, 313] width 303 height 18
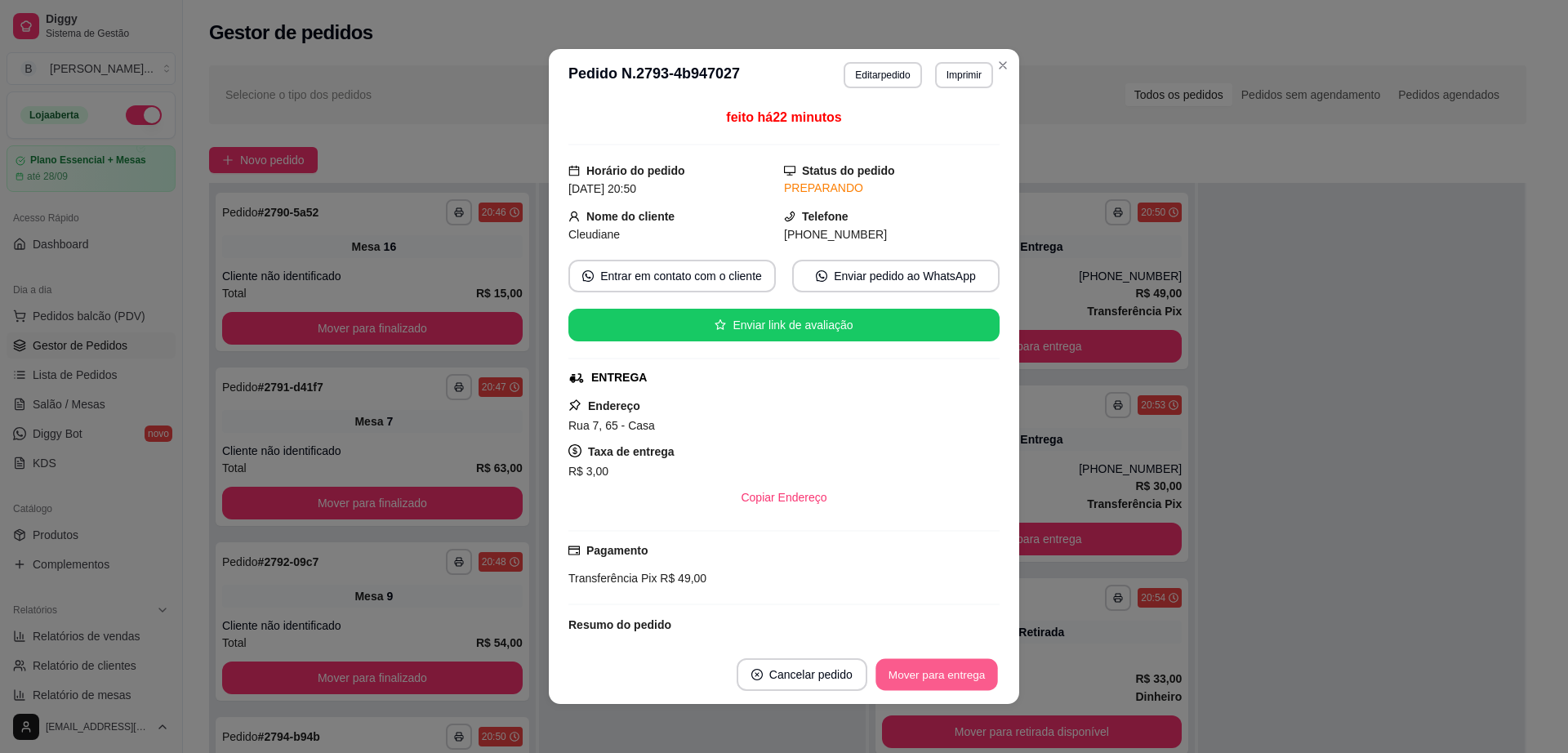
click at [944, 669] on button "Mover para entrega" at bounding box center [937, 675] width 122 height 32
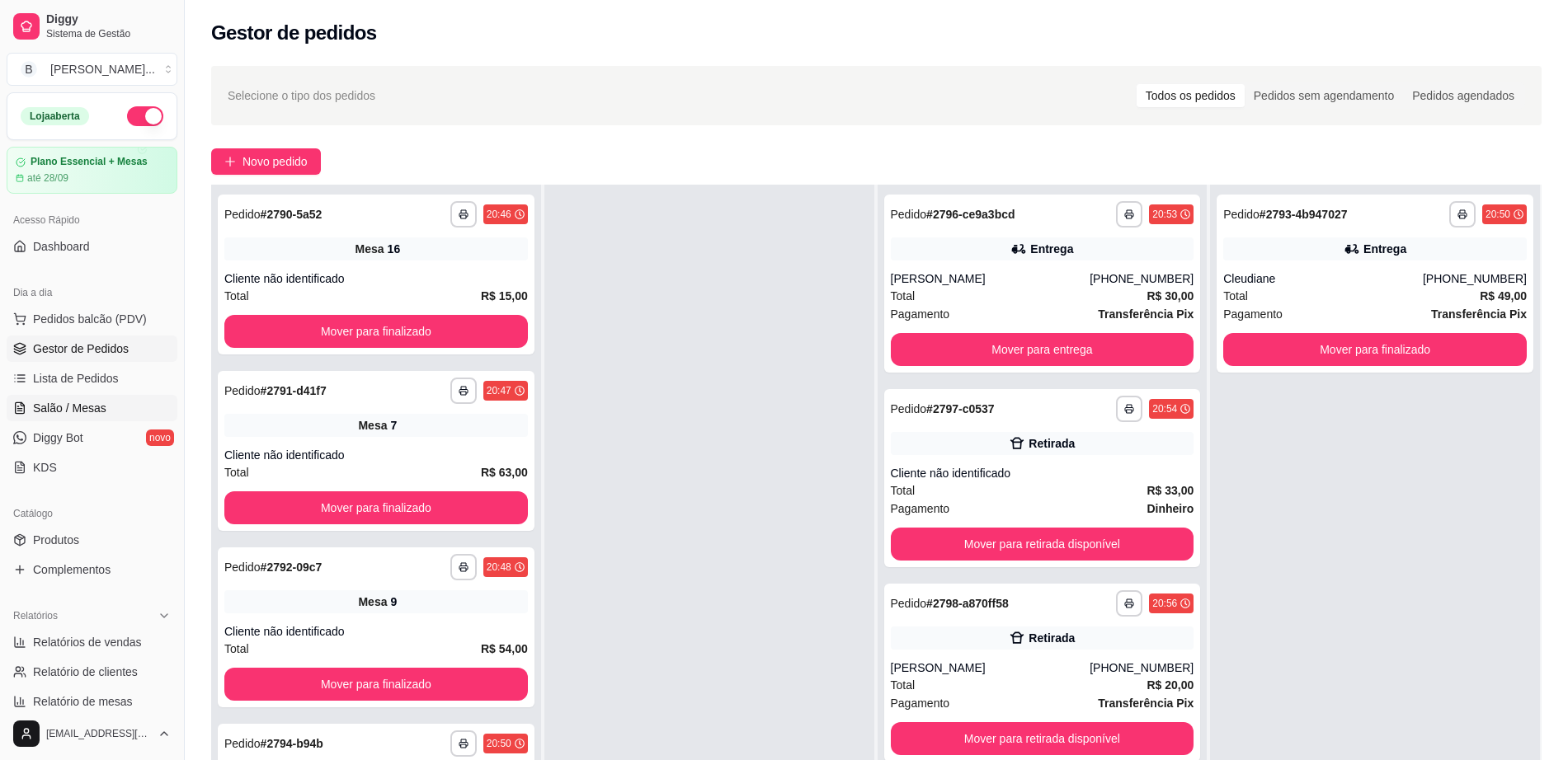
click at [78, 400] on span "Salão / Mesas" at bounding box center [70, 407] width 73 height 17
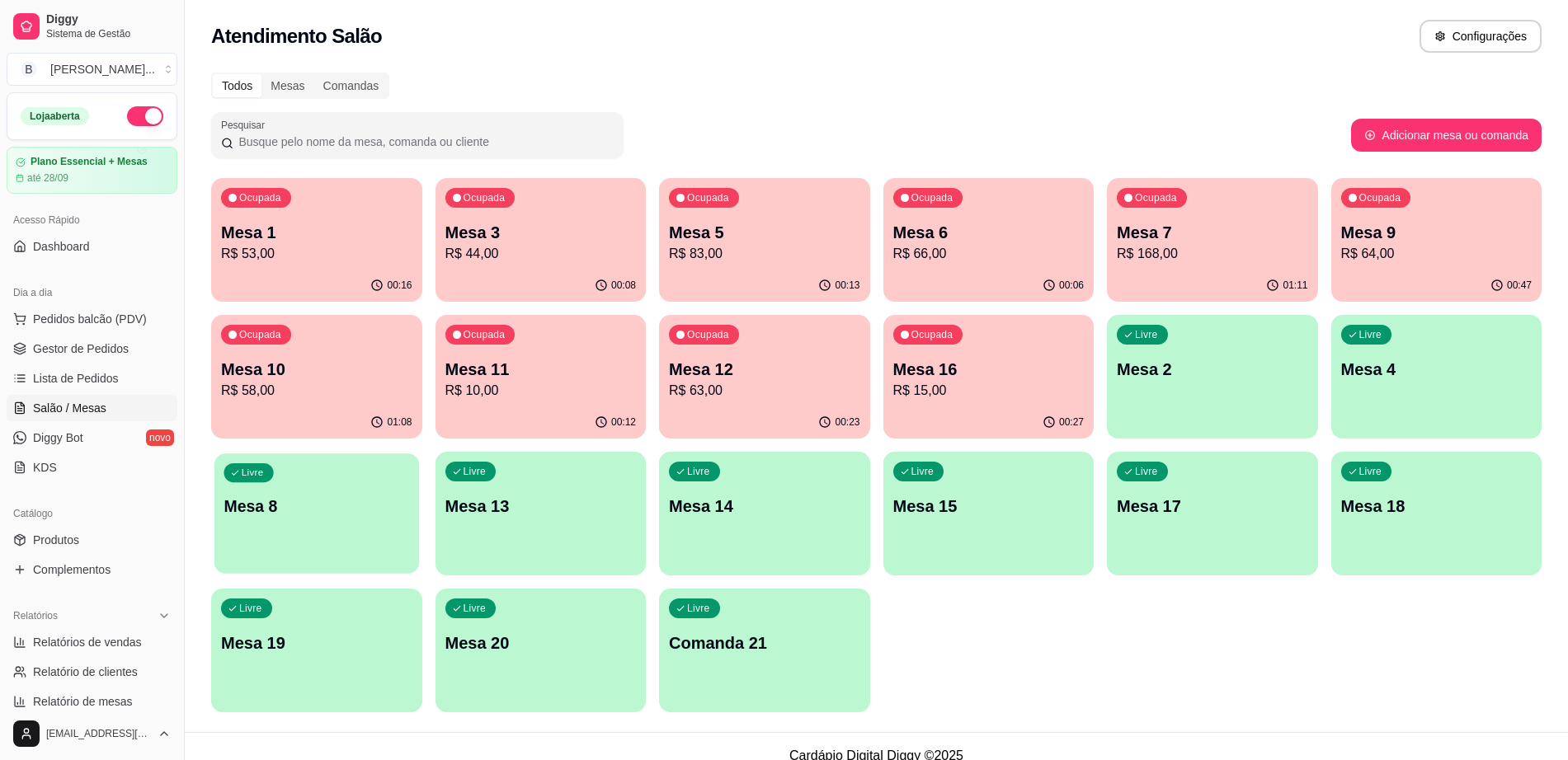
click at [260, 504] on p "Mesa 8" at bounding box center [316, 507] width 186 height 23
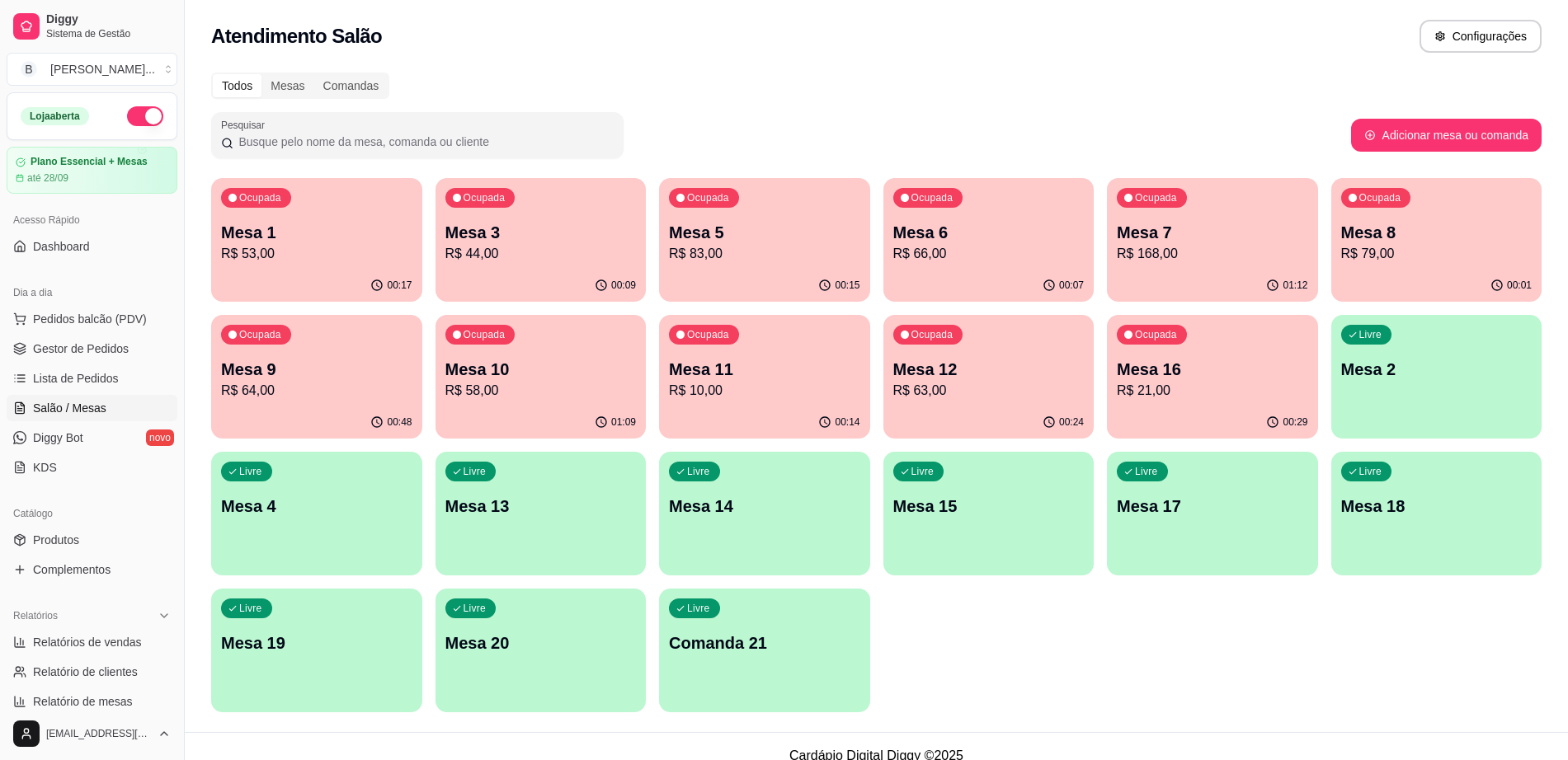
click at [1154, 404] on div "Ocupada Mesa 16 R$ 21,00" at bounding box center [1213, 360] width 211 height 91
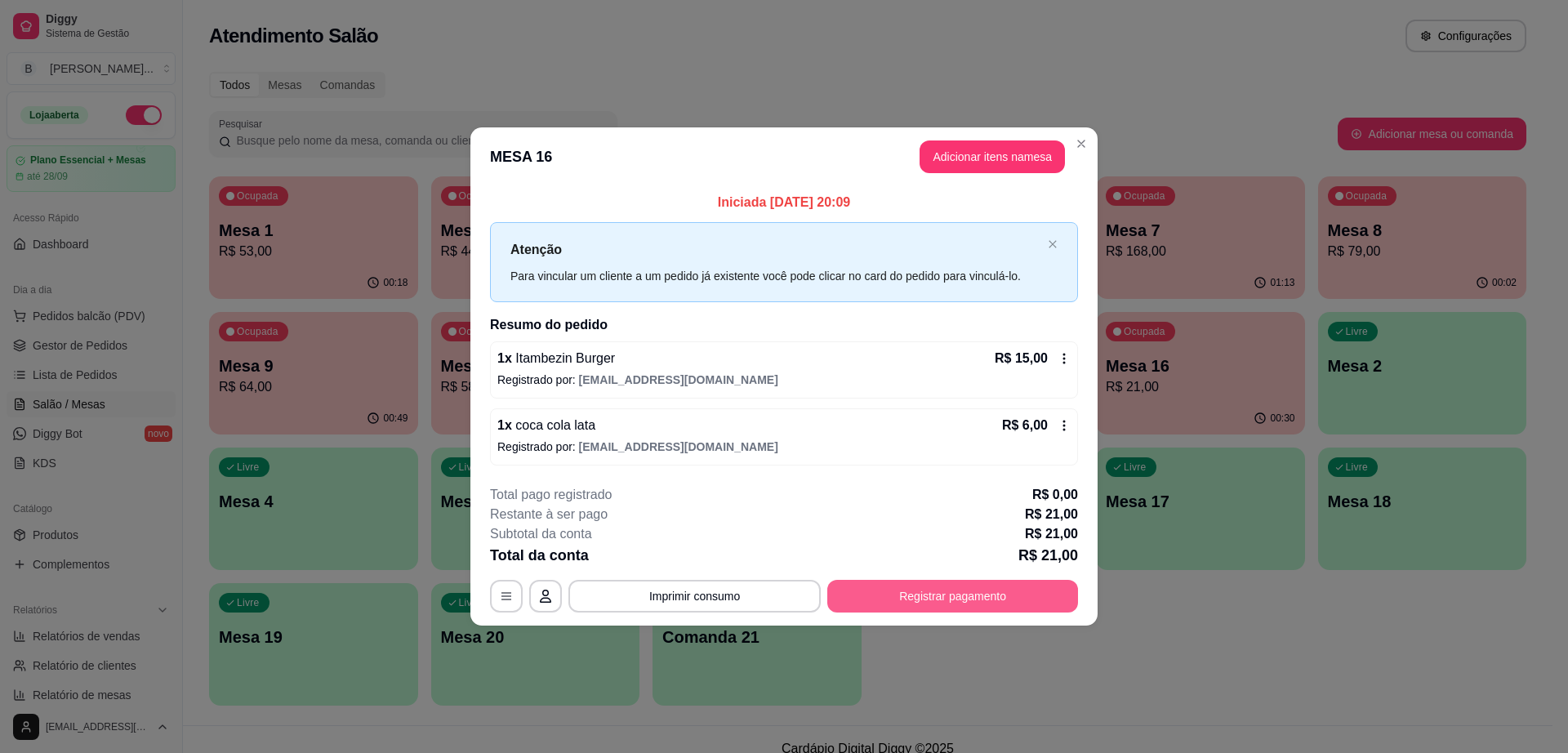
click at [947, 587] on button "Registrar pagamento" at bounding box center [952, 596] width 251 height 33
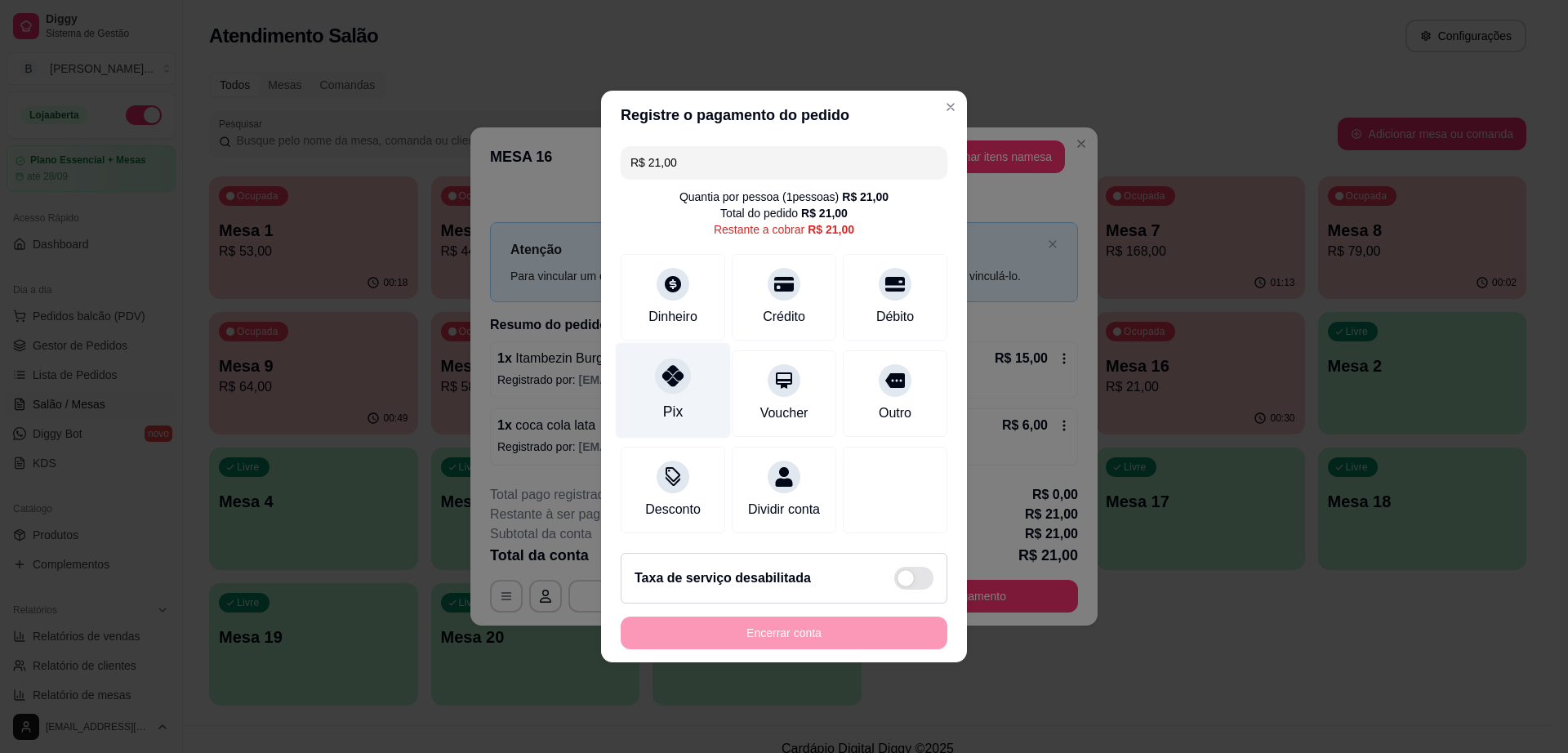
click at [667, 401] on div "Pix" at bounding box center [673, 411] width 20 height 22
type input "R$ 0,00"
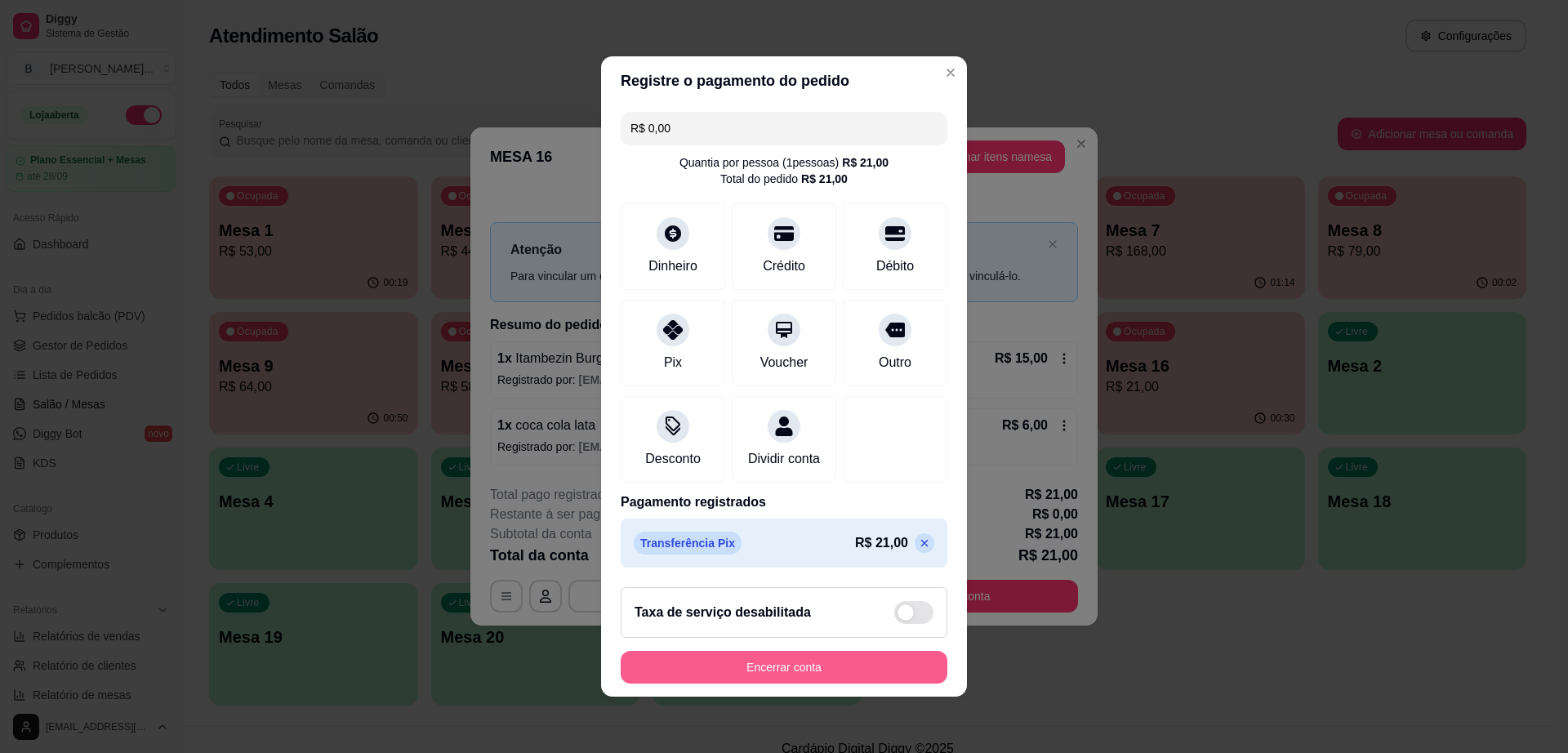
click at [807, 682] on button "Encerrar conta" at bounding box center [784, 668] width 327 height 33
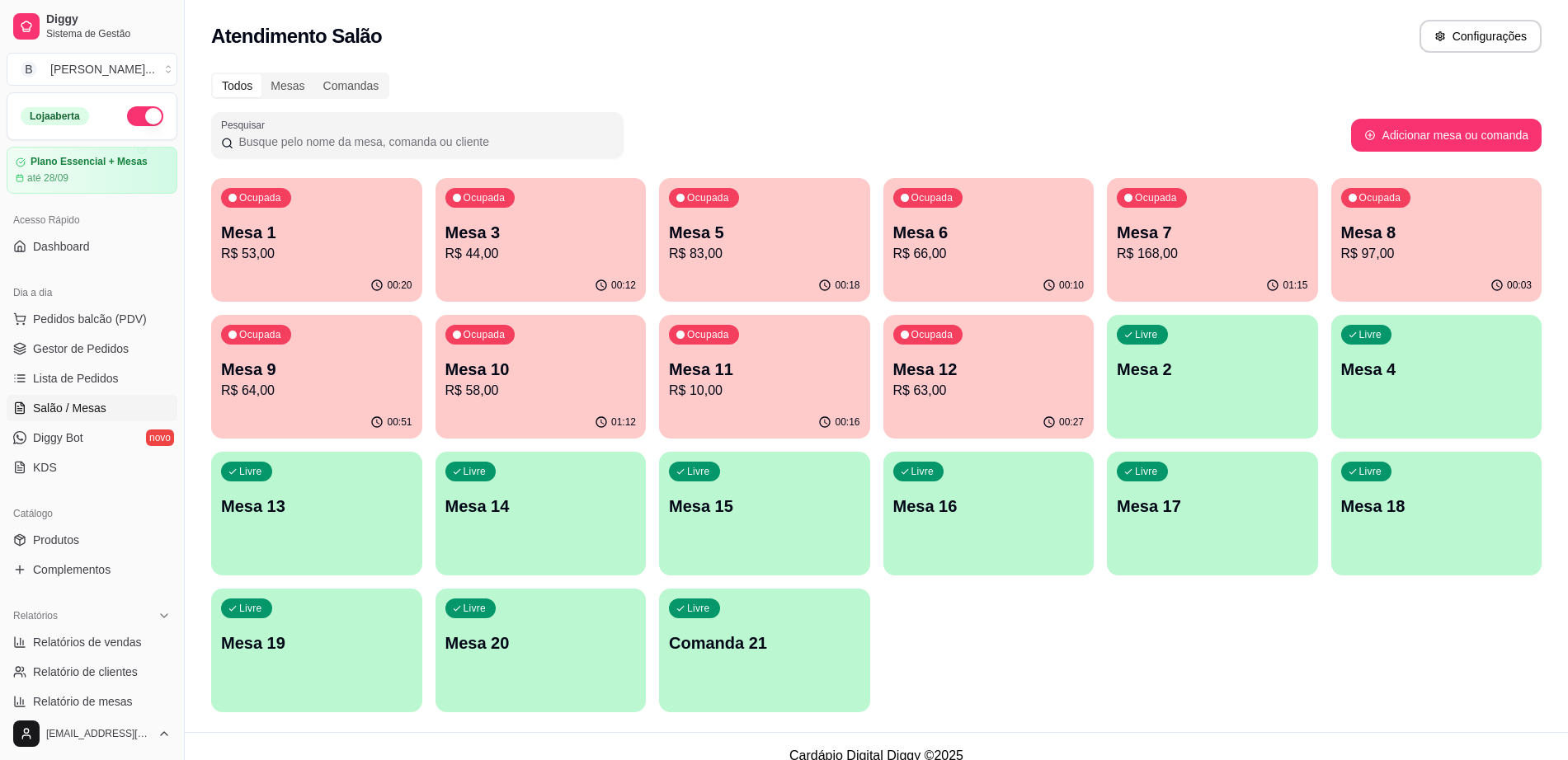
click at [393, 244] on p "R$ 53,00" at bounding box center [317, 253] width 192 height 20
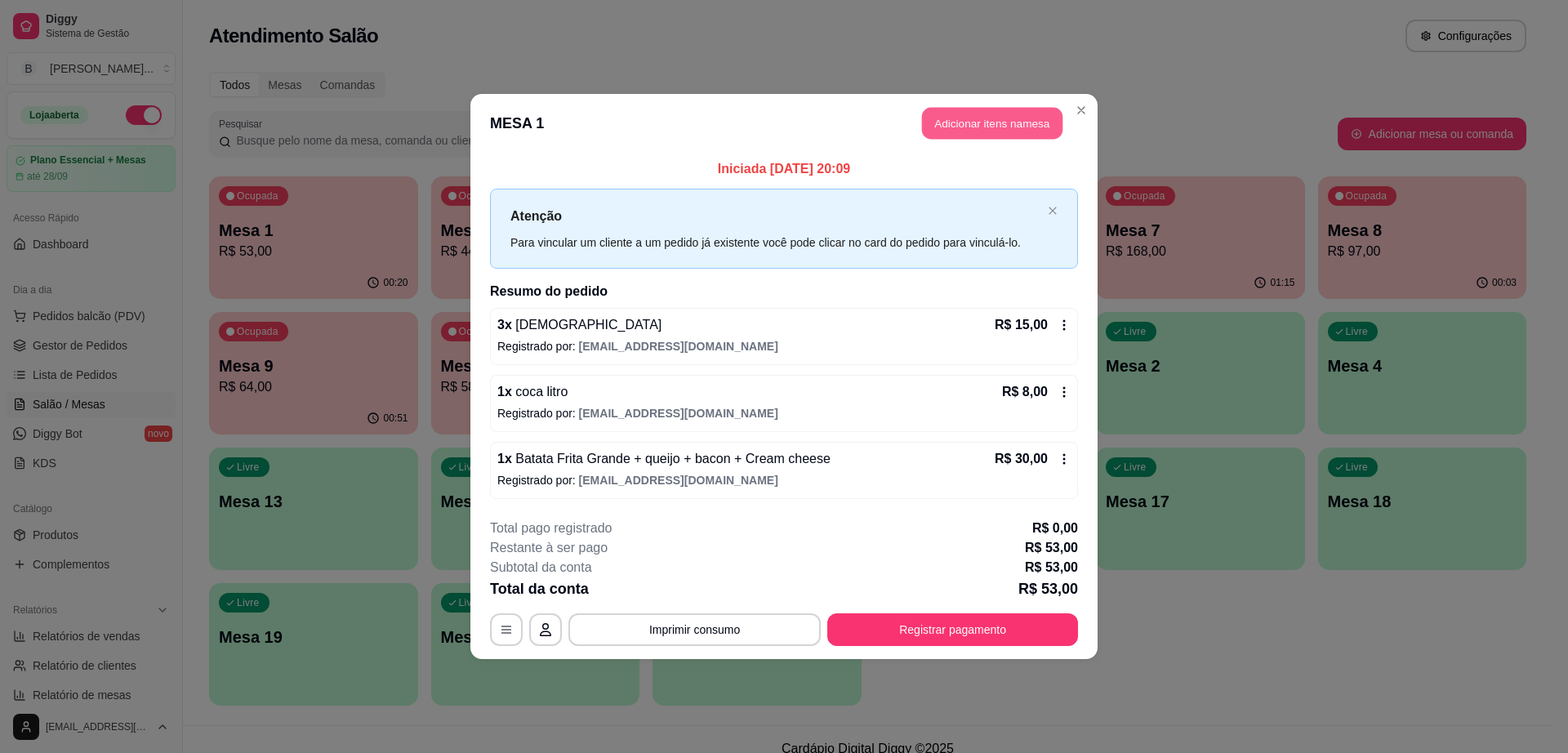
click at [944, 110] on button "Adicionar itens na mesa" at bounding box center [992, 123] width 141 height 32
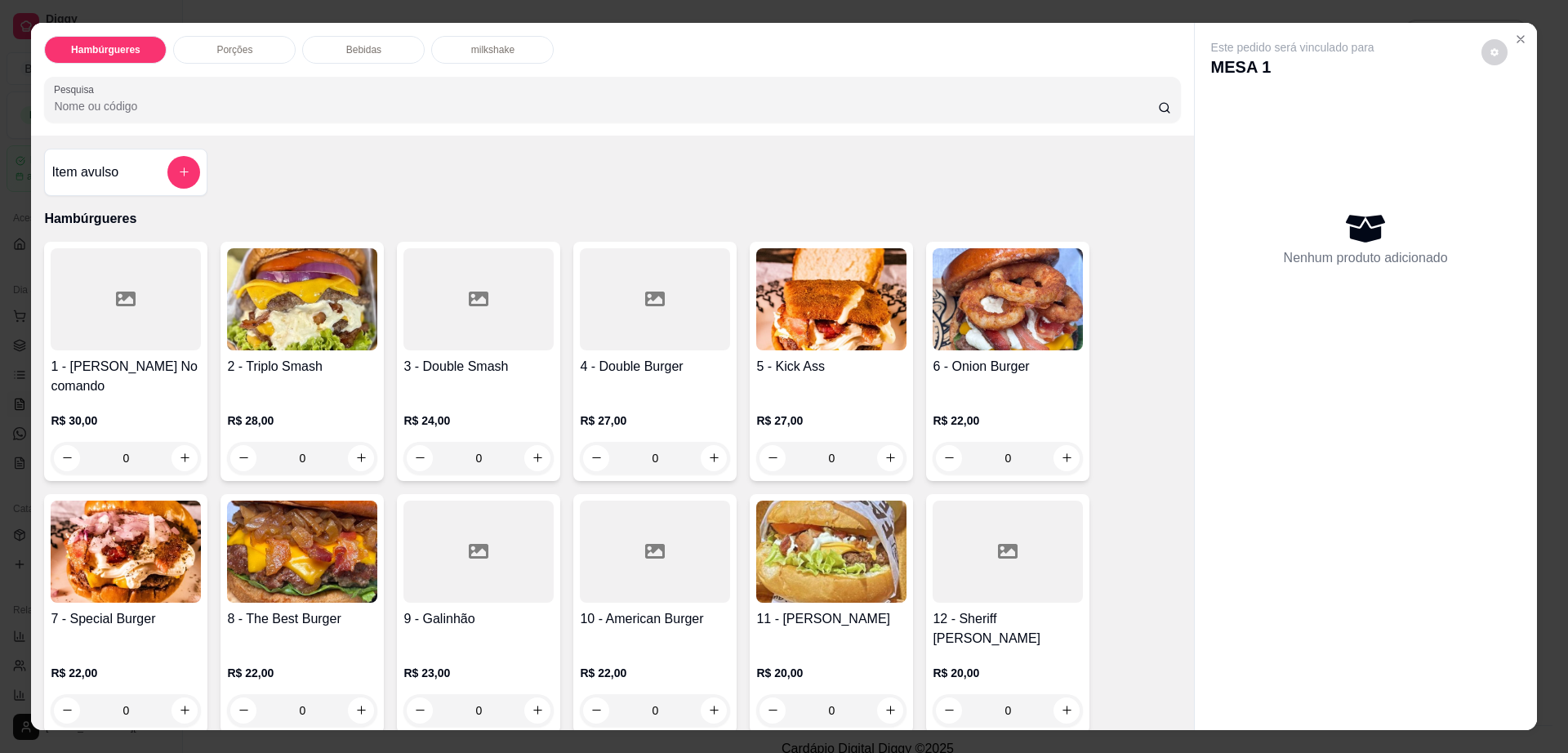
click at [361, 48] on p "Bebidas" at bounding box center [363, 49] width 35 height 13
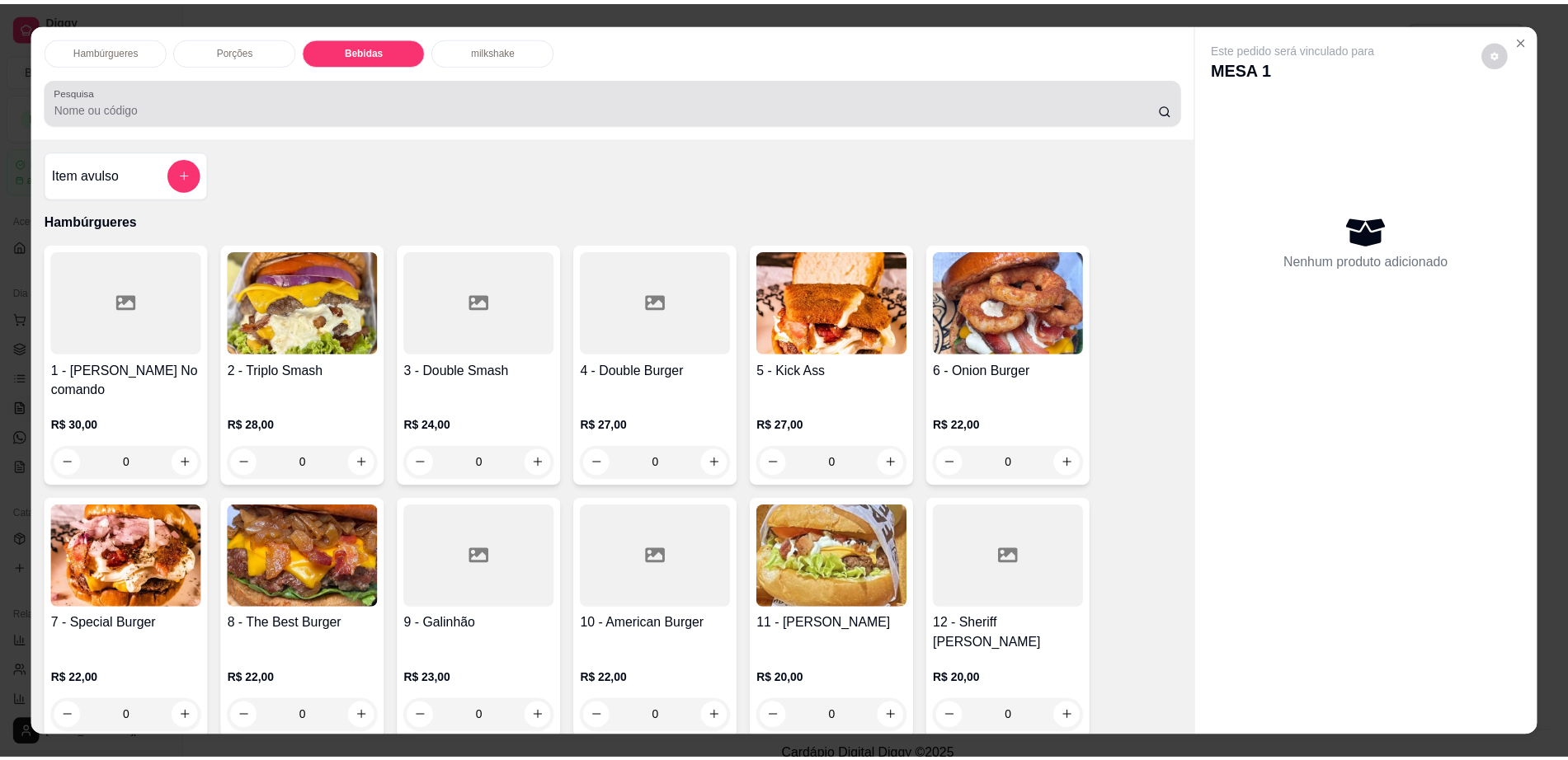
scroll to position [30, 0]
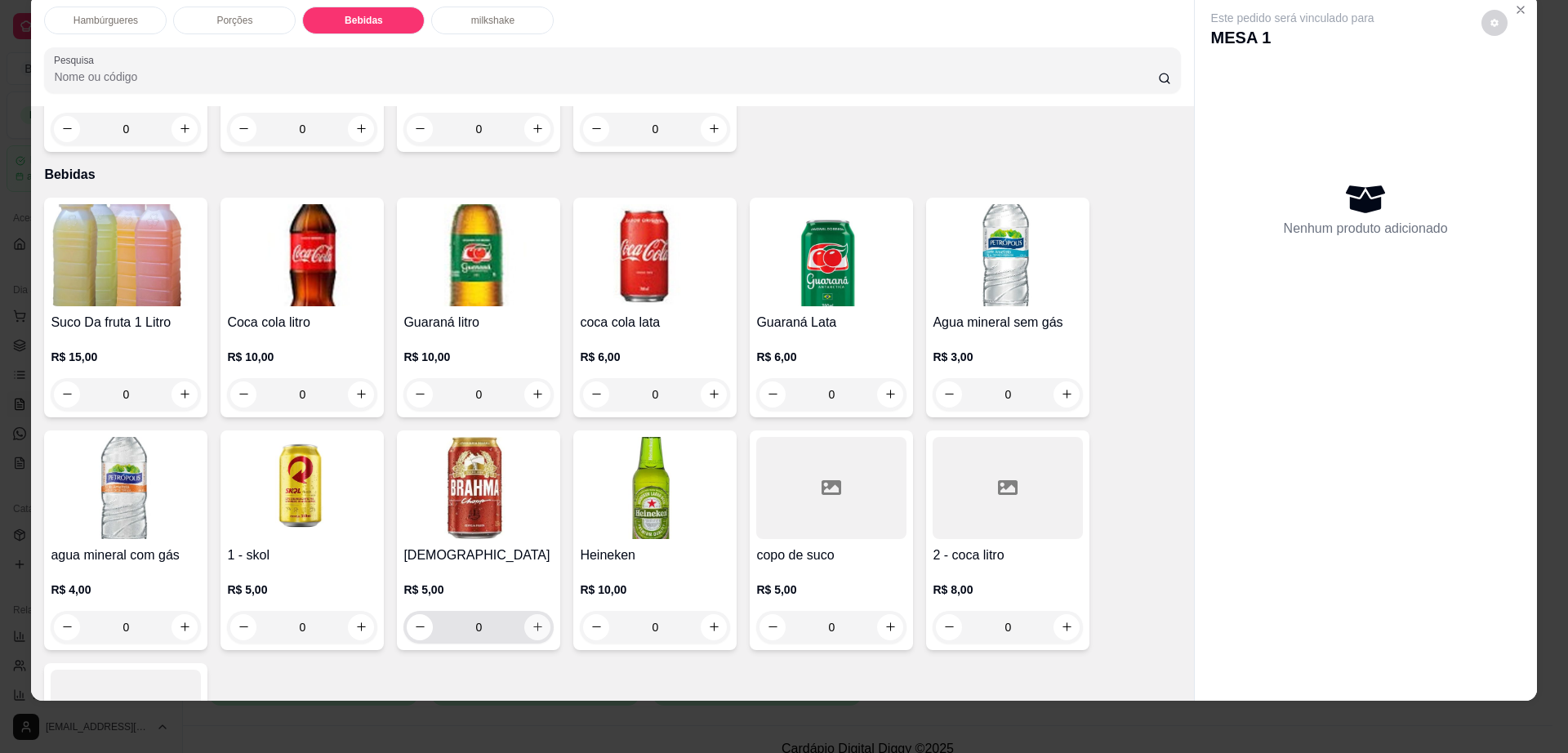
click at [531, 621] on icon "increase-product-quantity" at bounding box center [537, 627] width 12 height 12
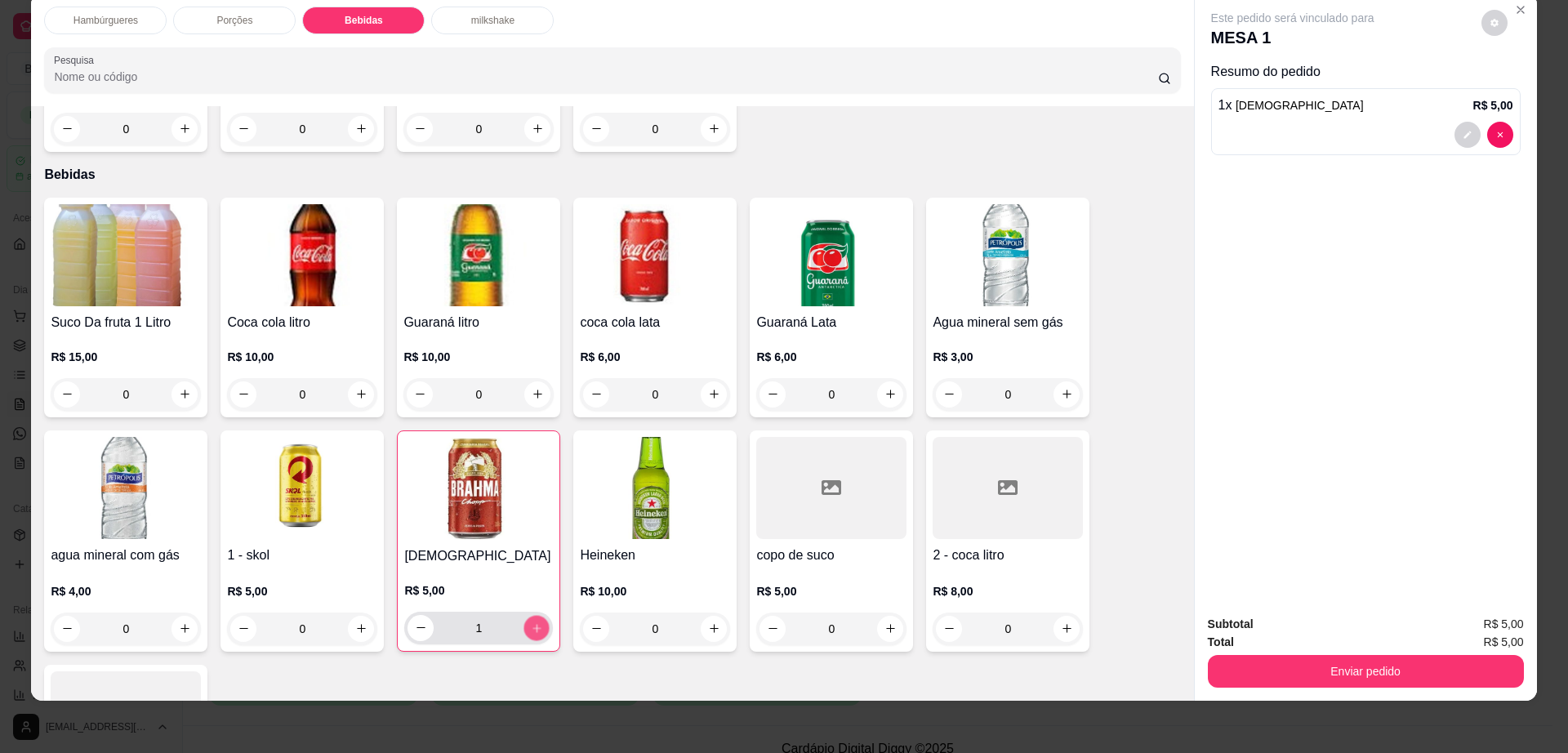
click at [530, 622] on icon "increase-product-quantity" at bounding box center [536, 628] width 12 height 12
type input "3"
click at [1490, 19] on icon "decrease-product-quantity" at bounding box center [1494, 22] width 9 height 9
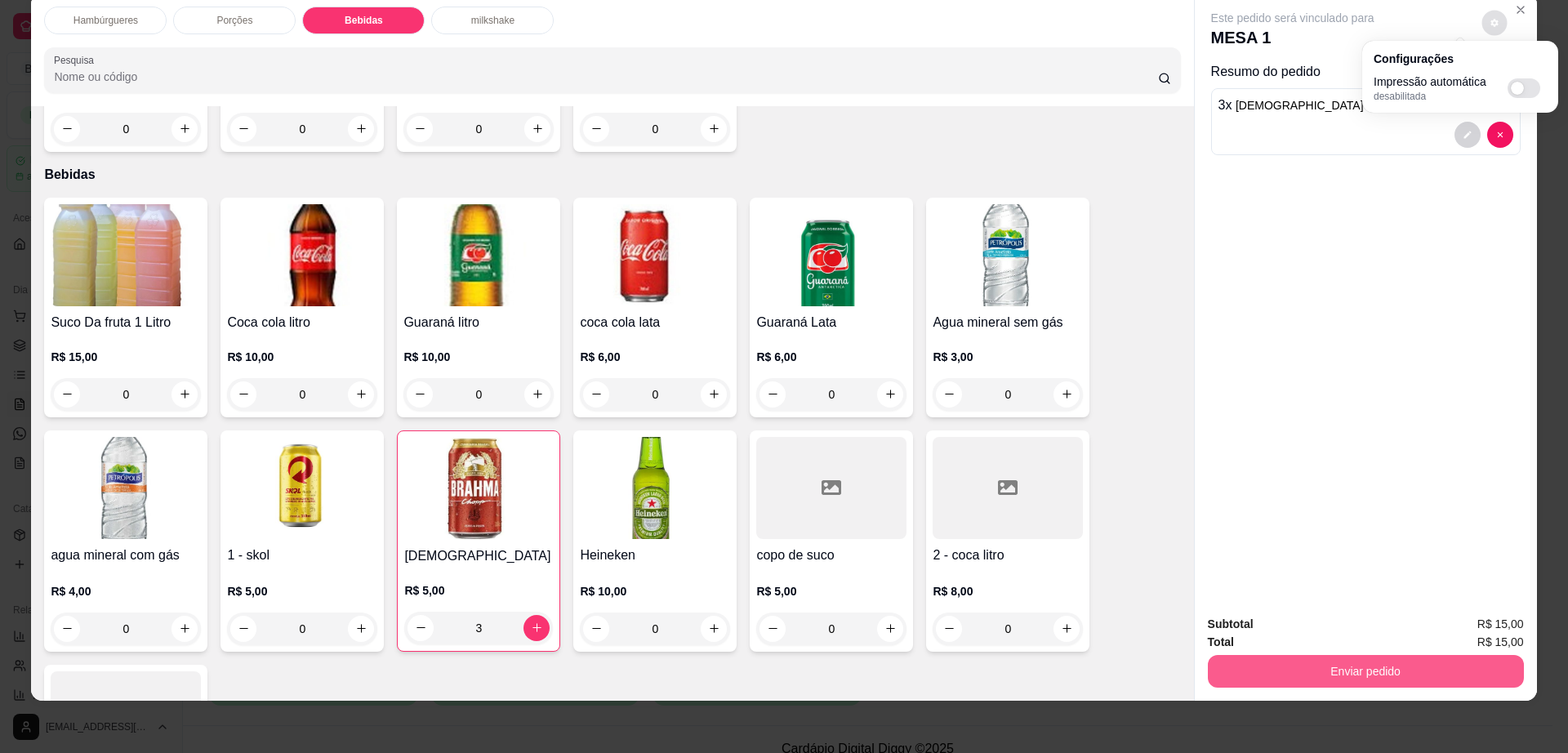
click at [1358, 675] on button "Enviar pedido" at bounding box center [1365, 671] width 316 height 33
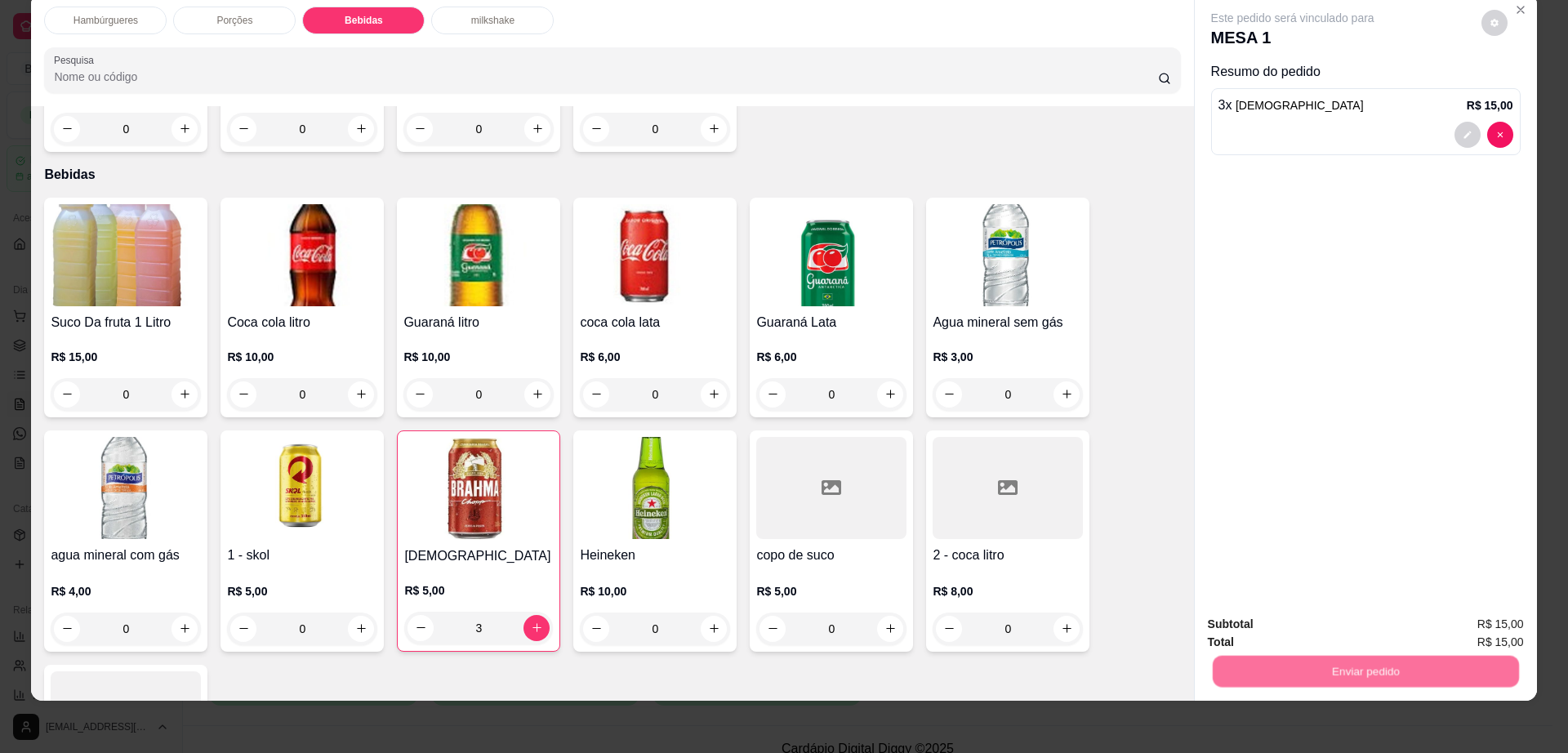
click at [1346, 635] on button "Não registrar e enviar pedido" at bounding box center [1309, 631] width 165 height 30
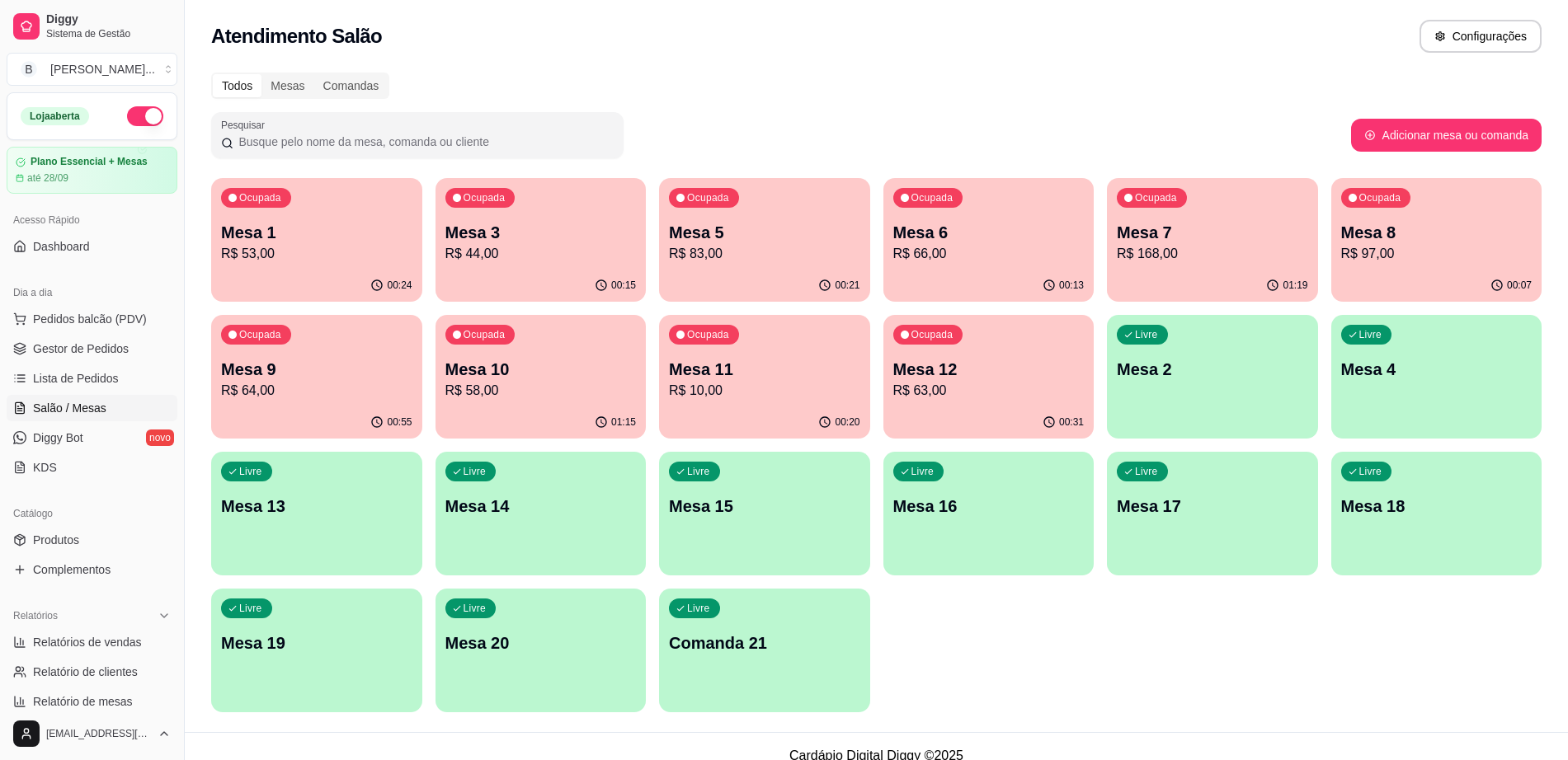
click at [1173, 264] on div "Ocupada Mesa 7 R$ 168,00" at bounding box center [1213, 224] width 211 height 91
click at [79, 349] on span "Gestor de Pedidos" at bounding box center [81, 348] width 96 height 17
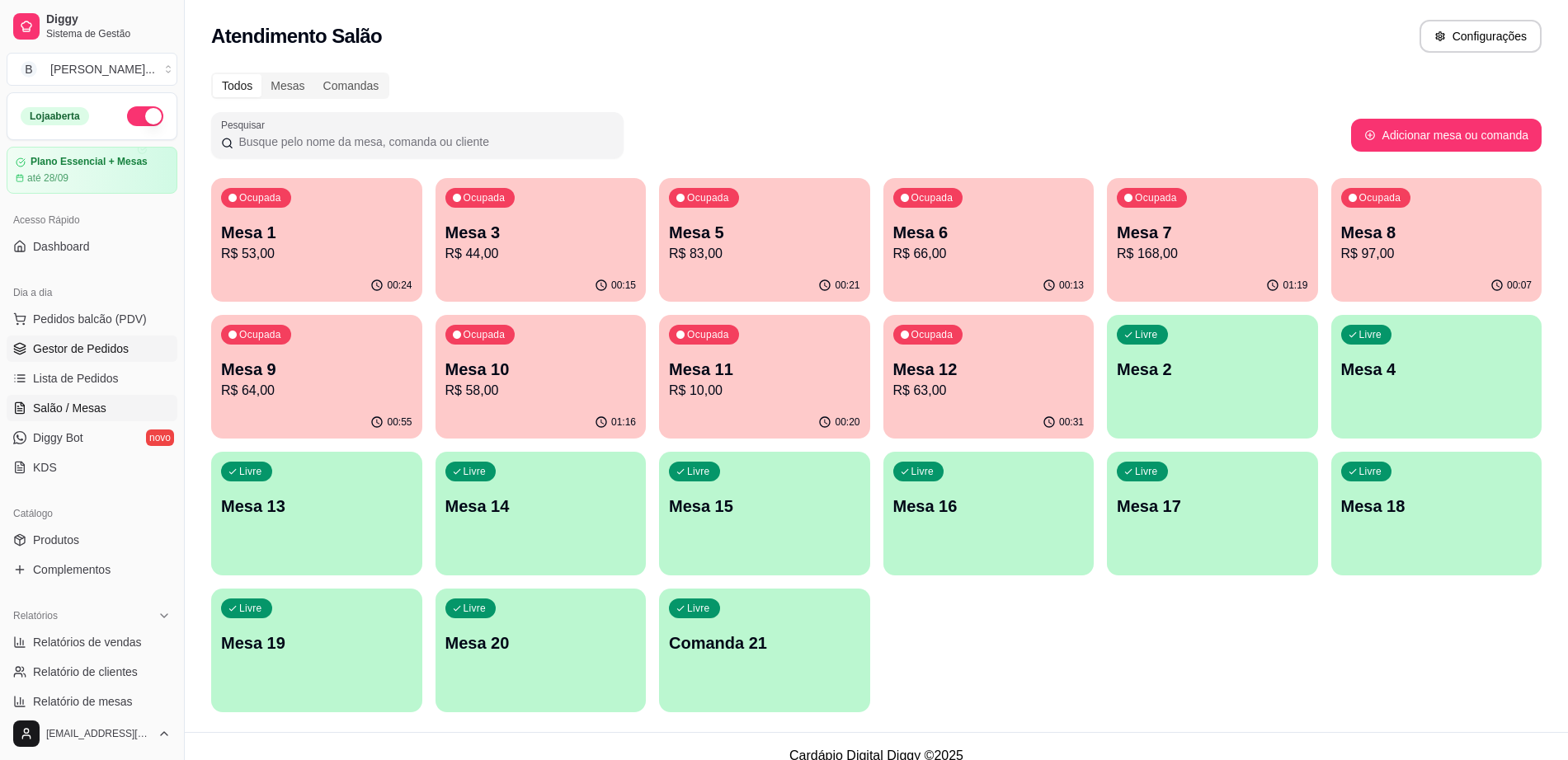
click at [79, 349] on span "Gestor de Pedidos" at bounding box center [81, 348] width 96 height 17
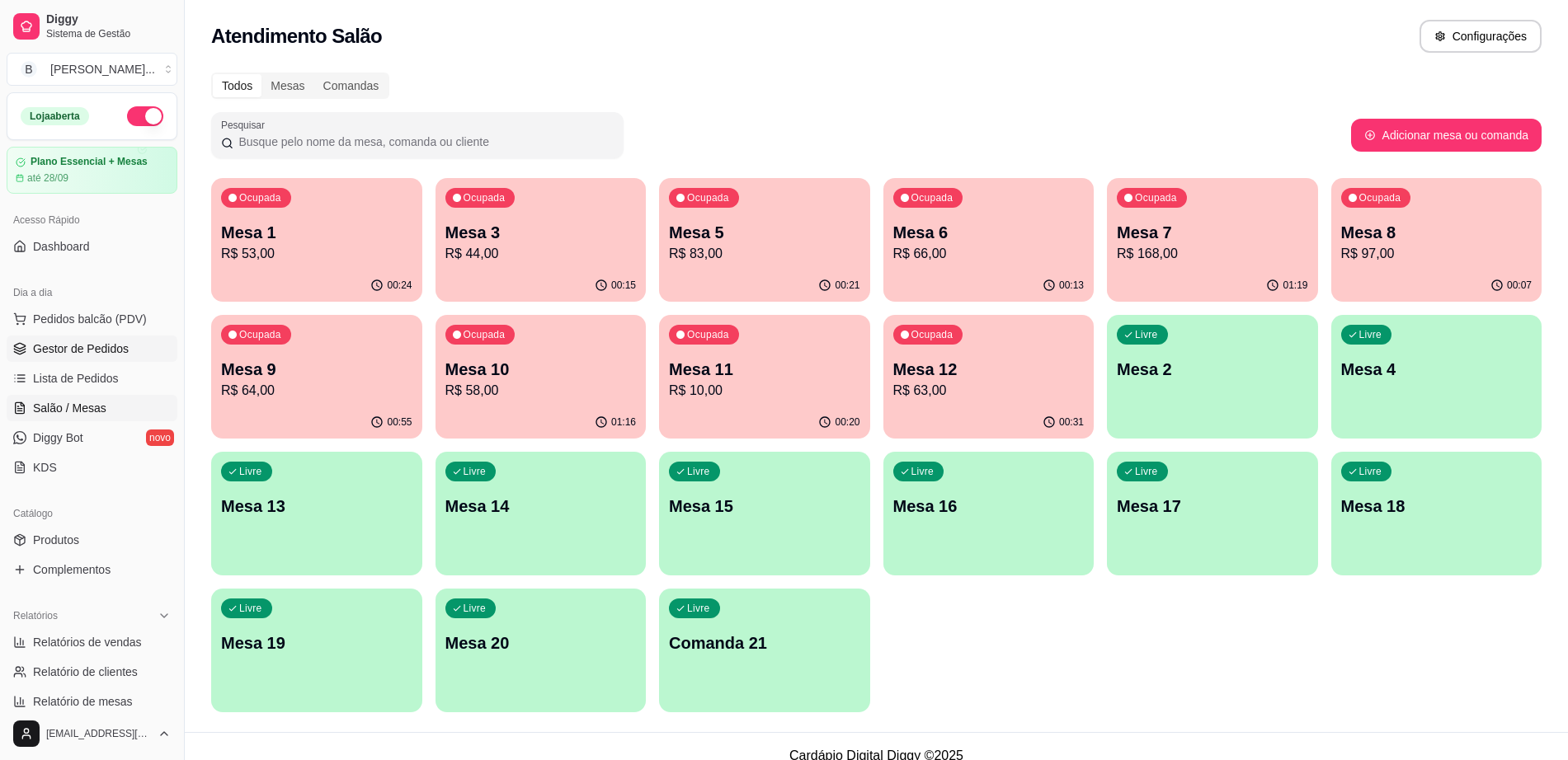
click at [79, 349] on span "Gestor de Pedidos" at bounding box center [81, 348] width 96 height 17
click at [58, 338] on link "Gestor de Pedidos" at bounding box center [92, 348] width 171 height 26
click at [111, 343] on span "Gestor de Pedidos" at bounding box center [81, 348] width 96 height 17
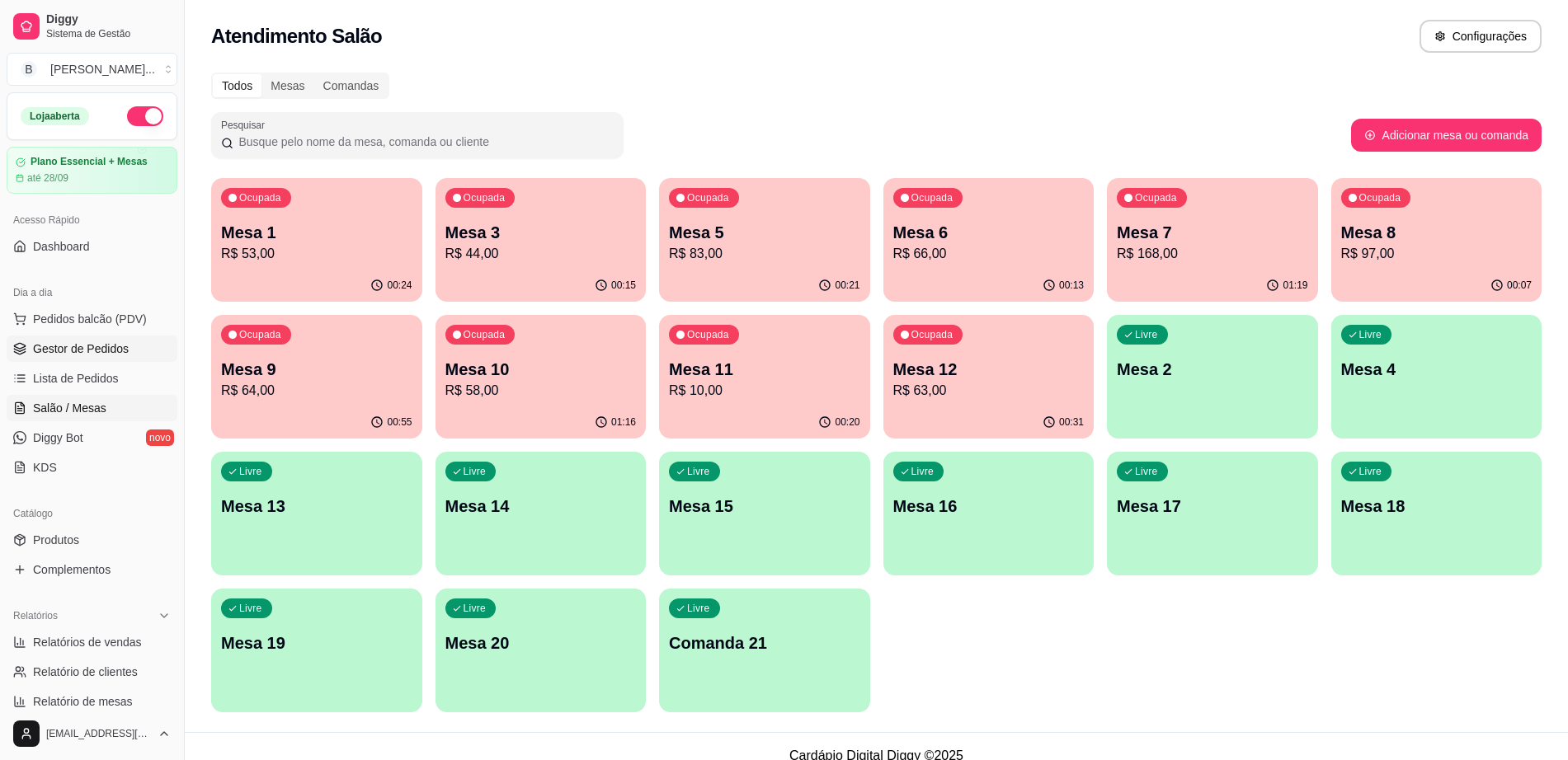
click at [111, 343] on span "Gestor de Pedidos" at bounding box center [81, 348] width 96 height 17
click at [71, 353] on span "Gestor de Pedidos" at bounding box center [81, 348] width 96 height 17
click at [104, 333] on ul "Pedidos balcão (PDV) Gestor de Pedidos Lista de Pedidos Salão / Mesas Diggy Bot…" at bounding box center [92, 393] width 171 height 175
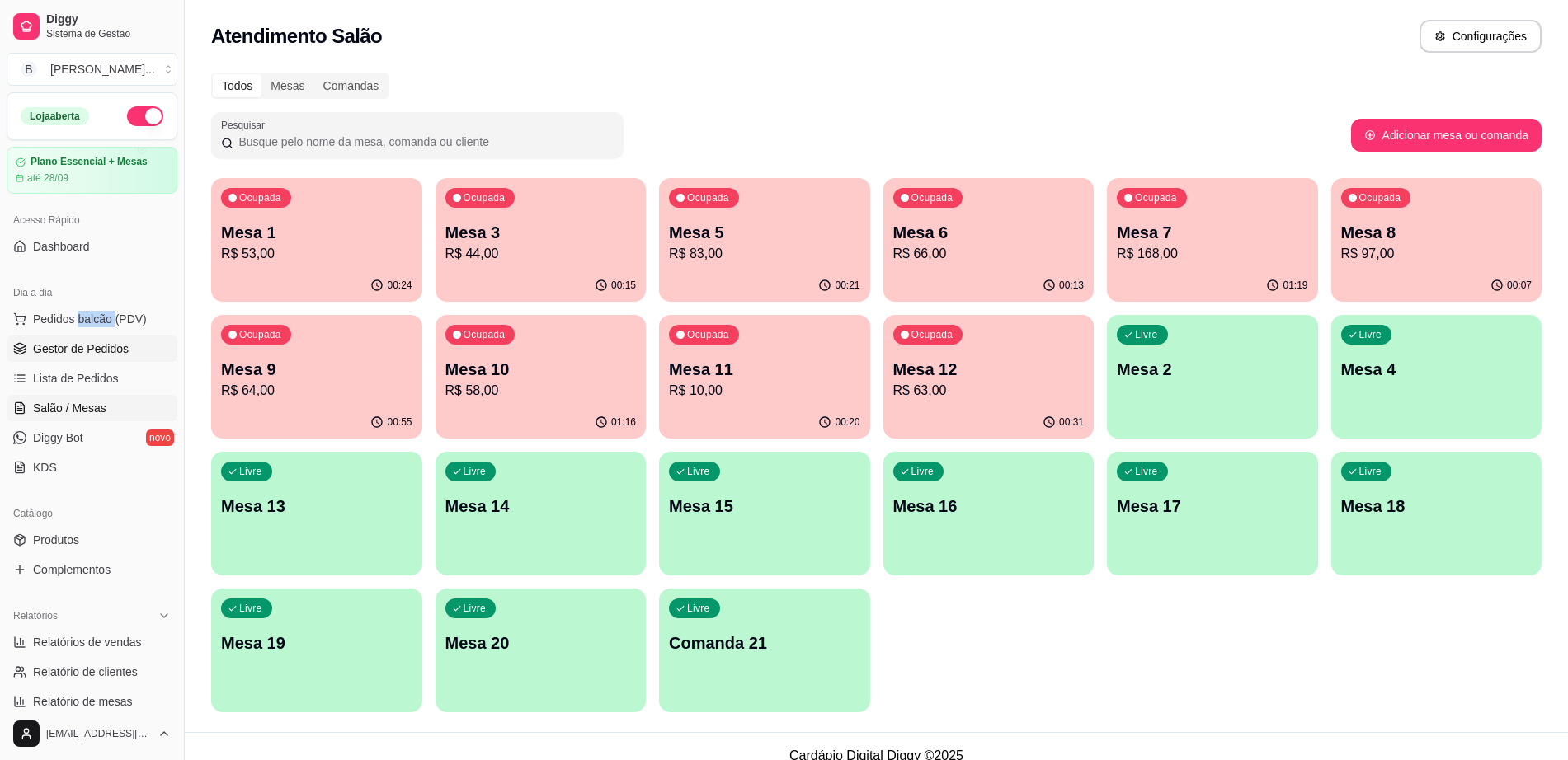
click at [117, 349] on span "Gestor de Pedidos" at bounding box center [81, 348] width 96 height 17
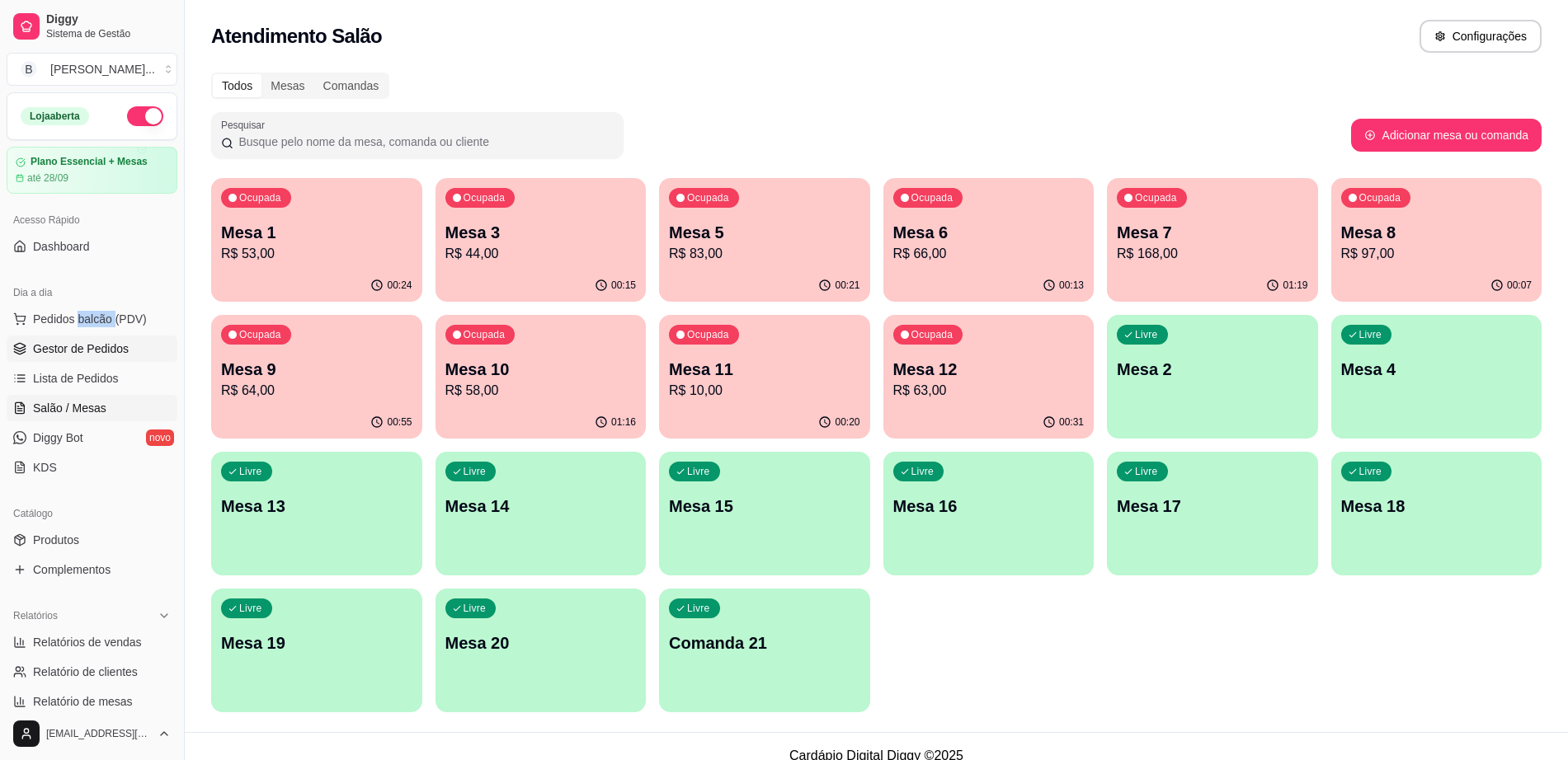
click at [117, 349] on span "Gestor de Pedidos" at bounding box center [81, 348] width 96 height 17
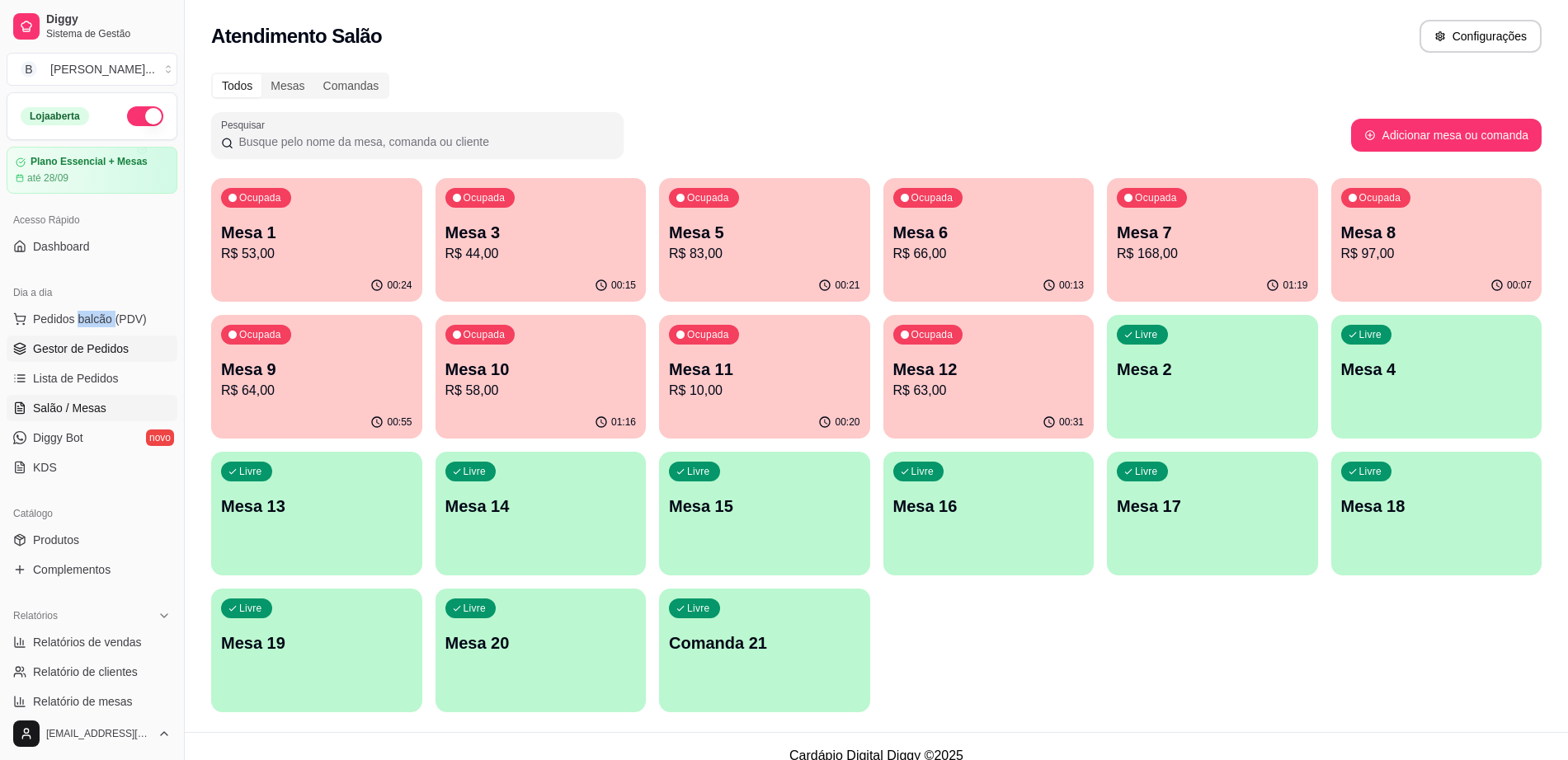
click at [117, 349] on span "Gestor de Pedidos" at bounding box center [81, 348] width 96 height 17
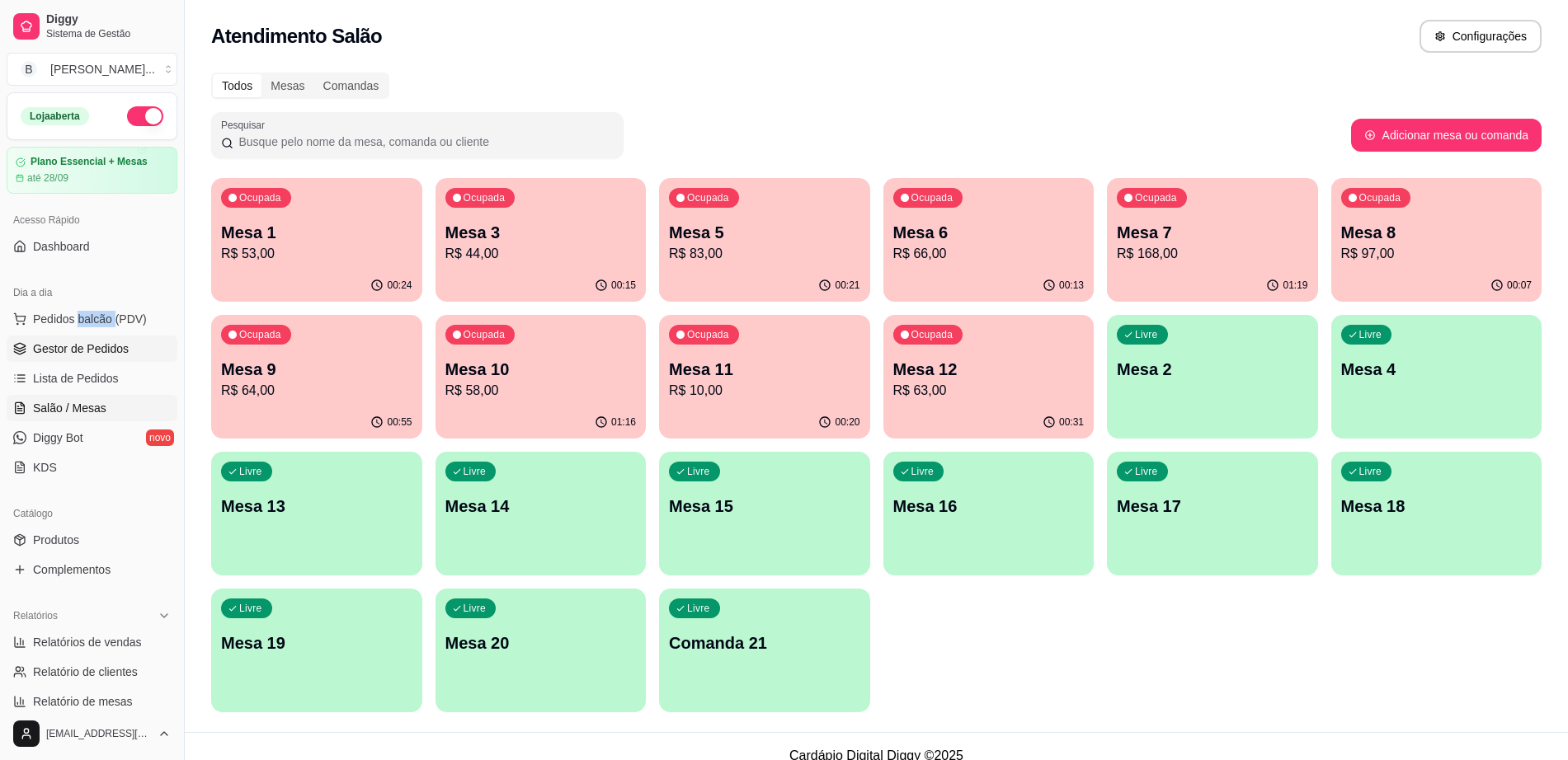
click at [117, 349] on span "Gestor de Pedidos" at bounding box center [81, 348] width 96 height 17
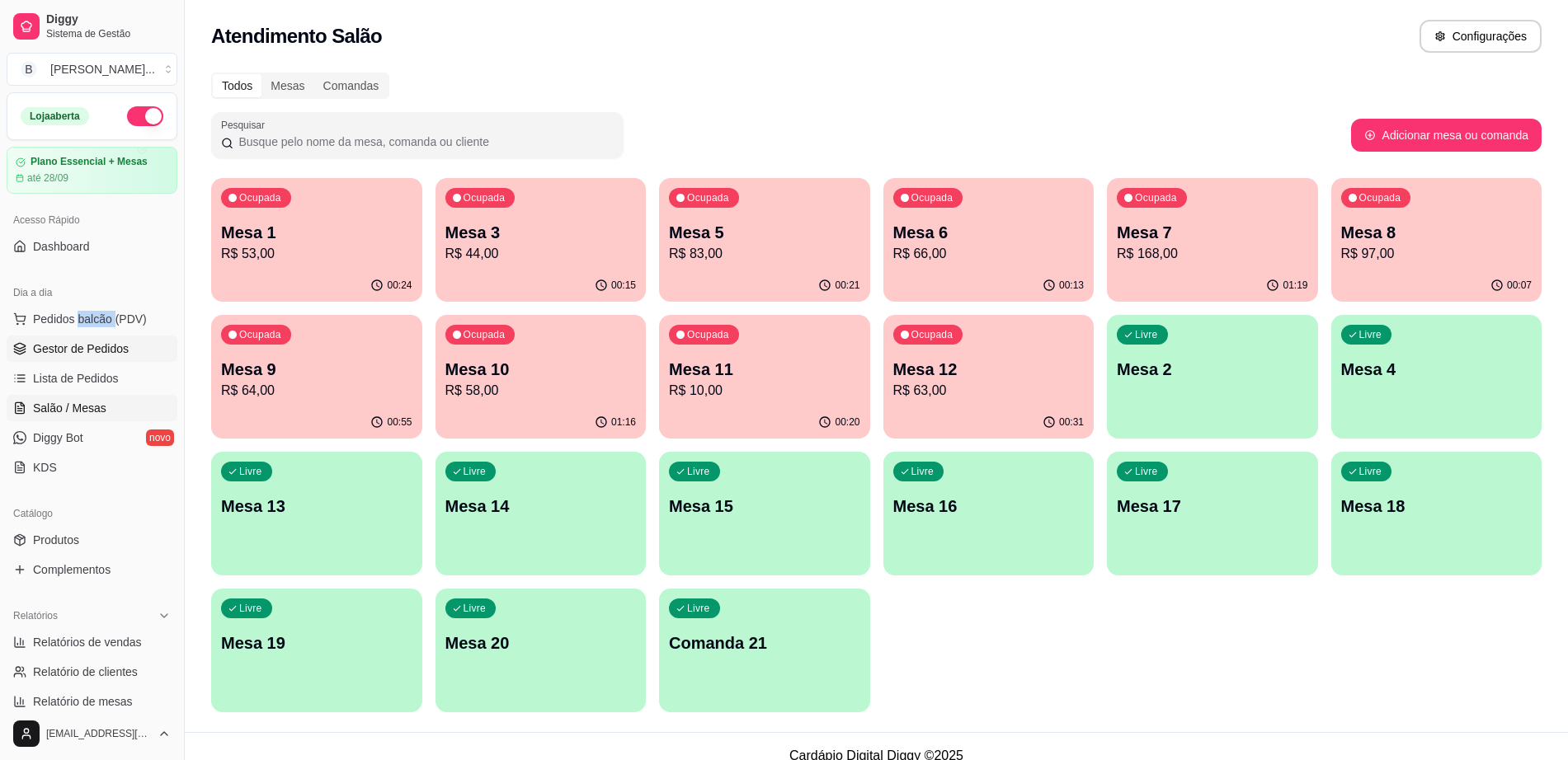
click at [117, 349] on span "Gestor de Pedidos" at bounding box center [81, 348] width 96 height 17
click at [99, 380] on span "Lista de Pedidos" at bounding box center [76, 378] width 85 height 17
click at [103, 327] on button "Pedidos balcão (PDV)" at bounding box center [92, 319] width 171 height 26
click at [103, 327] on body "Diggy Sistema de Gestão B borges burger ... Loja aberta Plano Essencial + Mesas…" at bounding box center [784, 380] width 1568 height 760
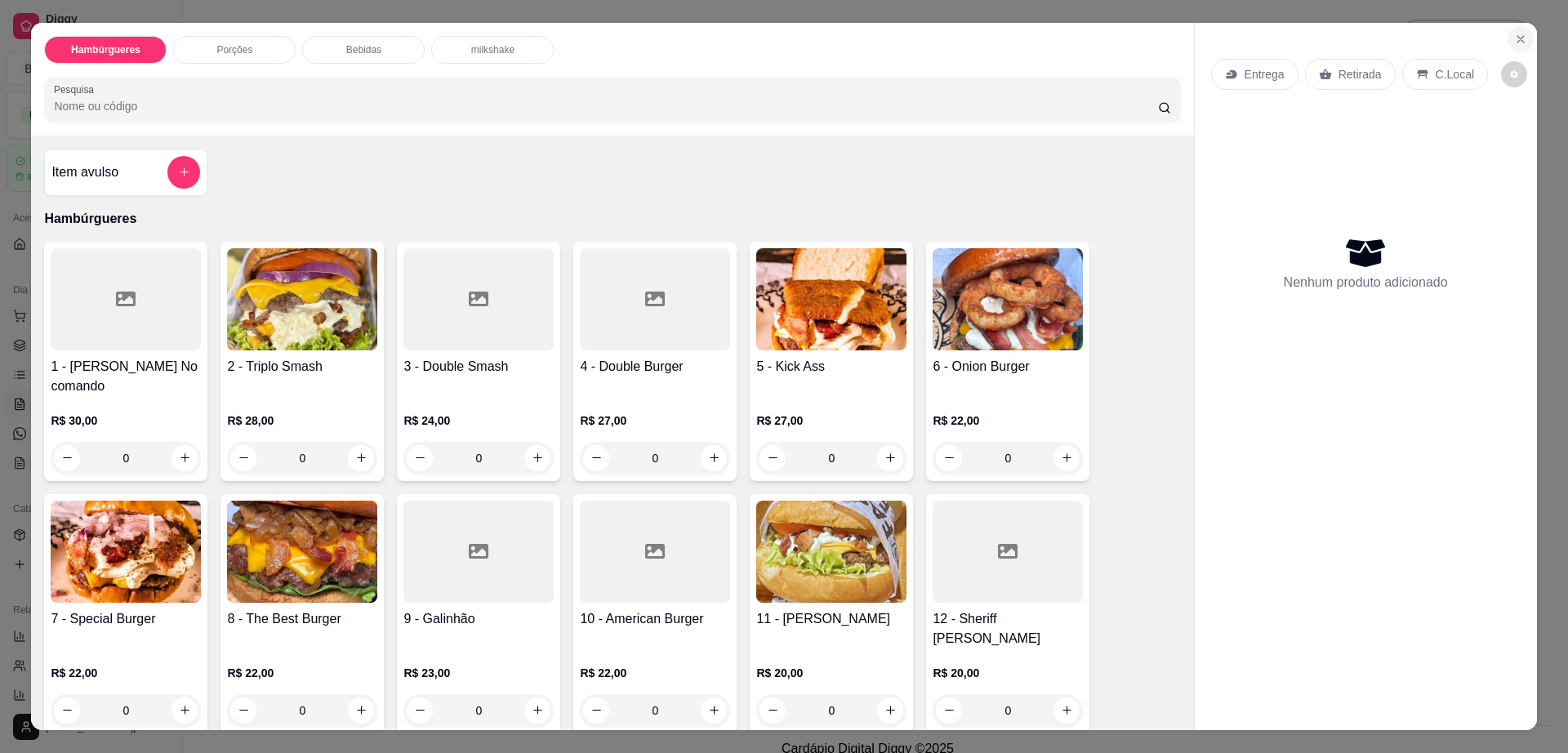
click at [1508, 44] on button "Close" at bounding box center [1521, 39] width 26 height 26
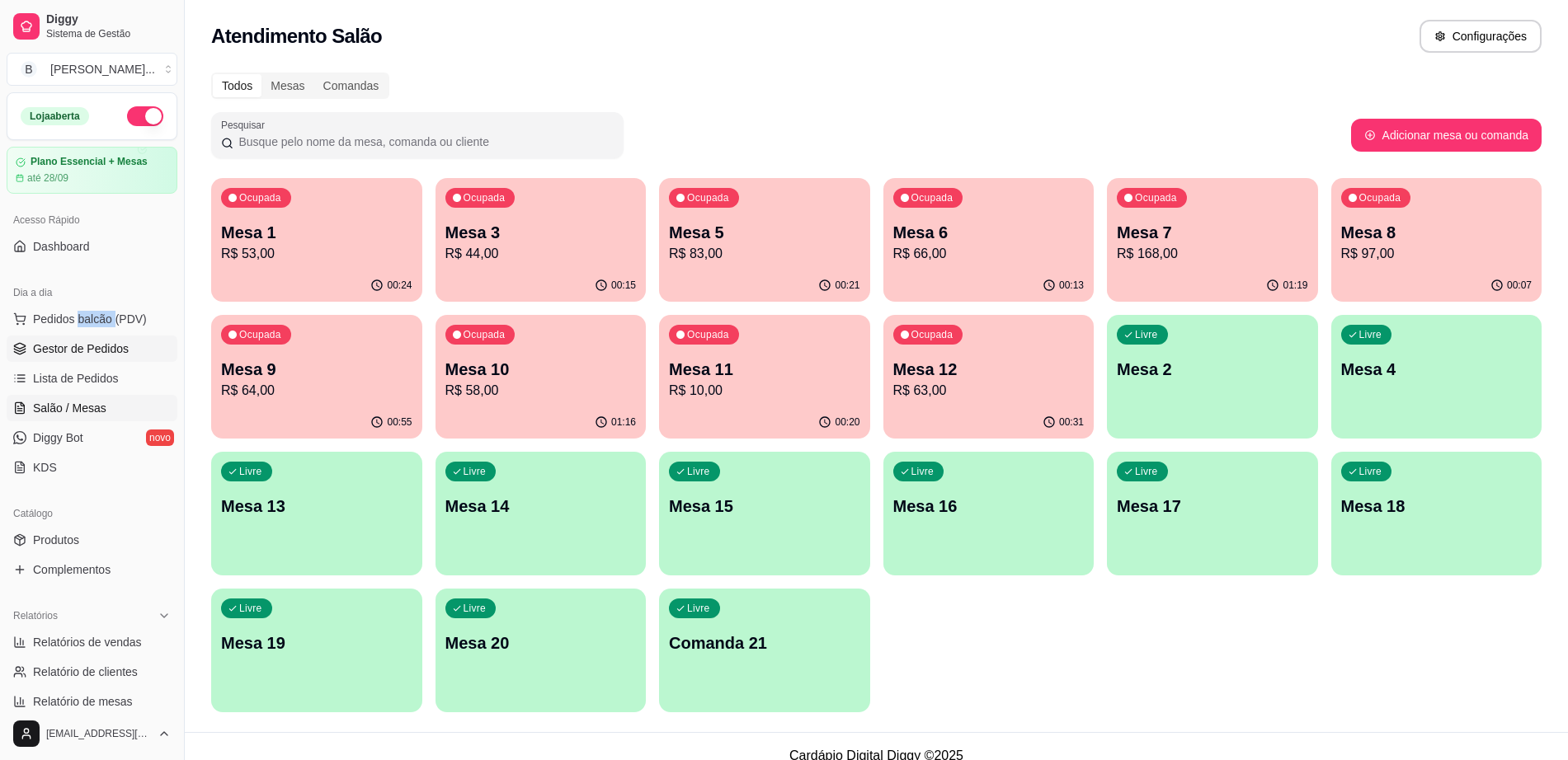
click at [92, 360] on link "Gestor de Pedidos" at bounding box center [92, 348] width 171 height 26
click at [93, 340] on span "Gestor de Pedidos" at bounding box center [81, 348] width 96 height 17
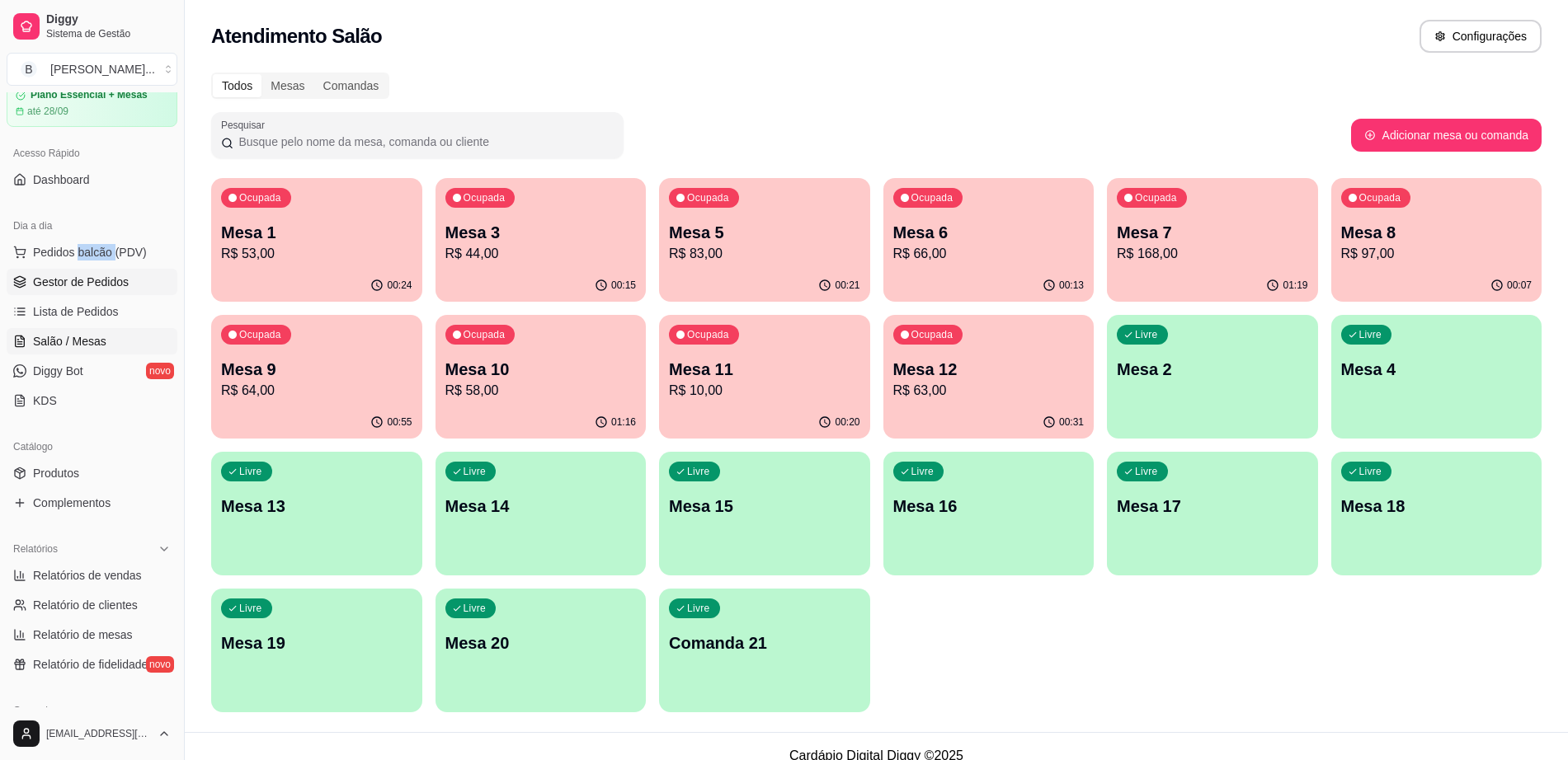
scroll to position [103, 0]
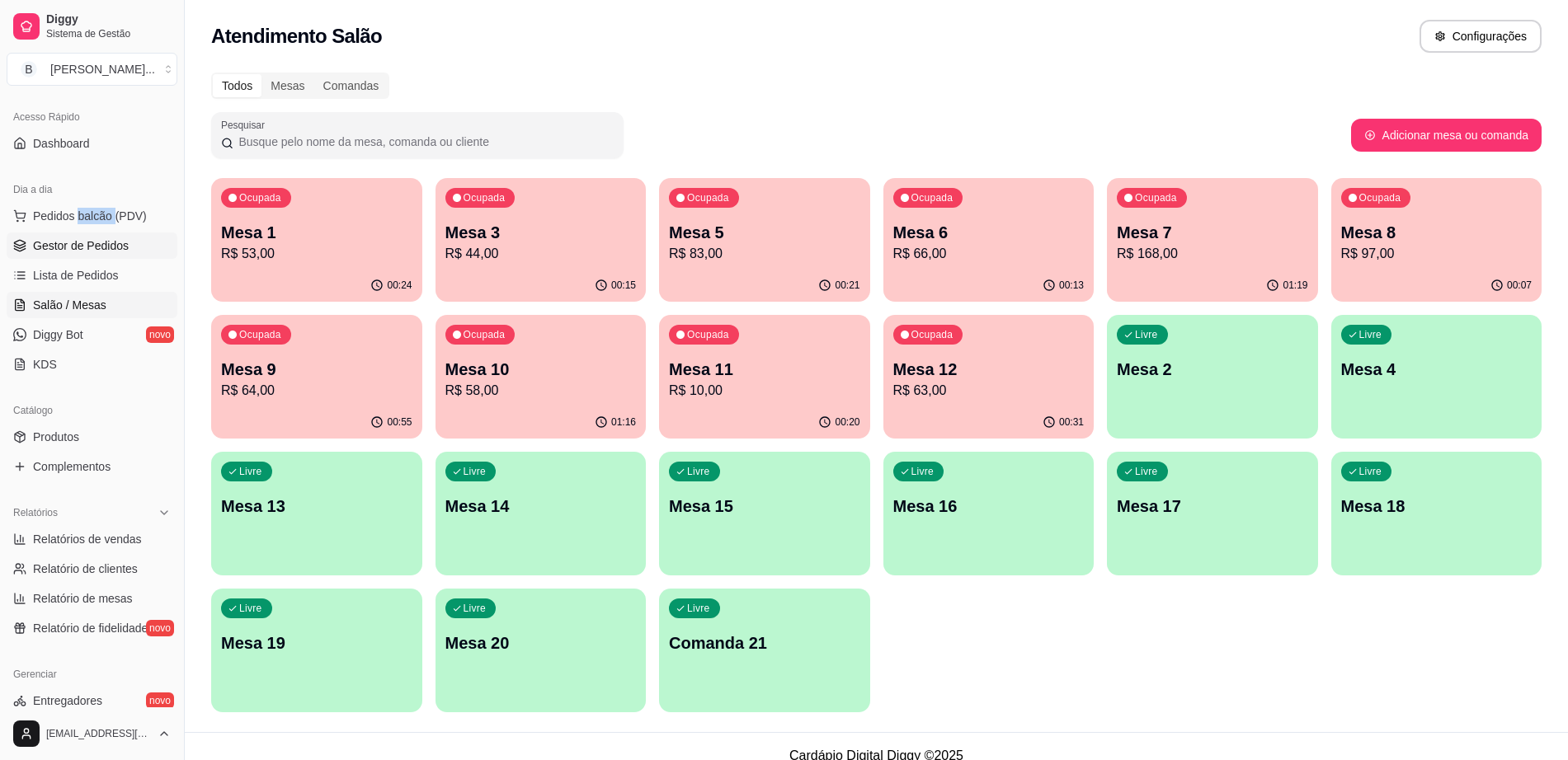
click at [93, 240] on span "Gestor de Pedidos" at bounding box center [81, 245] width 96 height 17
click at [118, 253] on span "Gestor de Pedidos" at bounding box center [81, 245] width 96 height 17
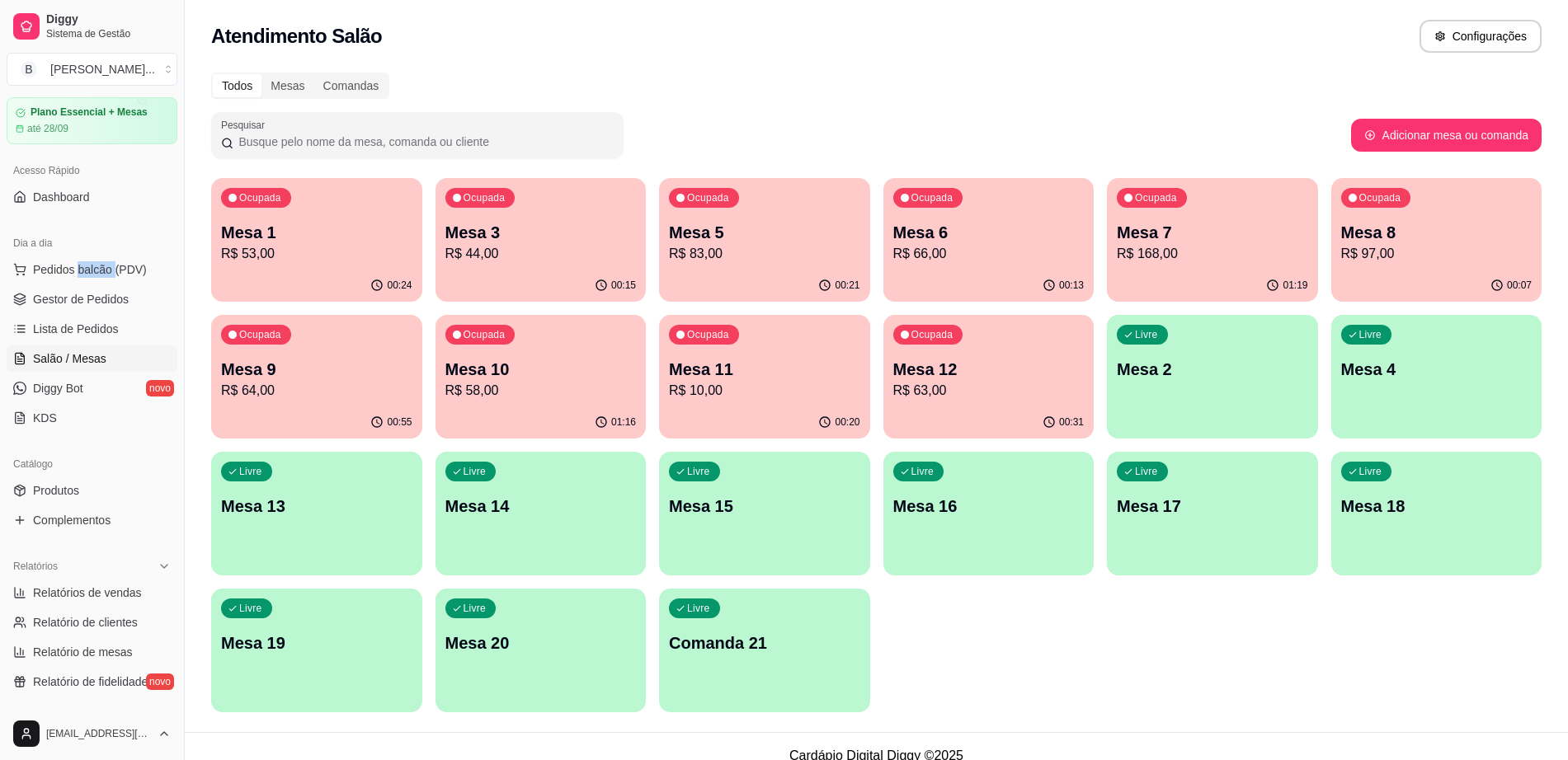
scroll to position [0, 0]
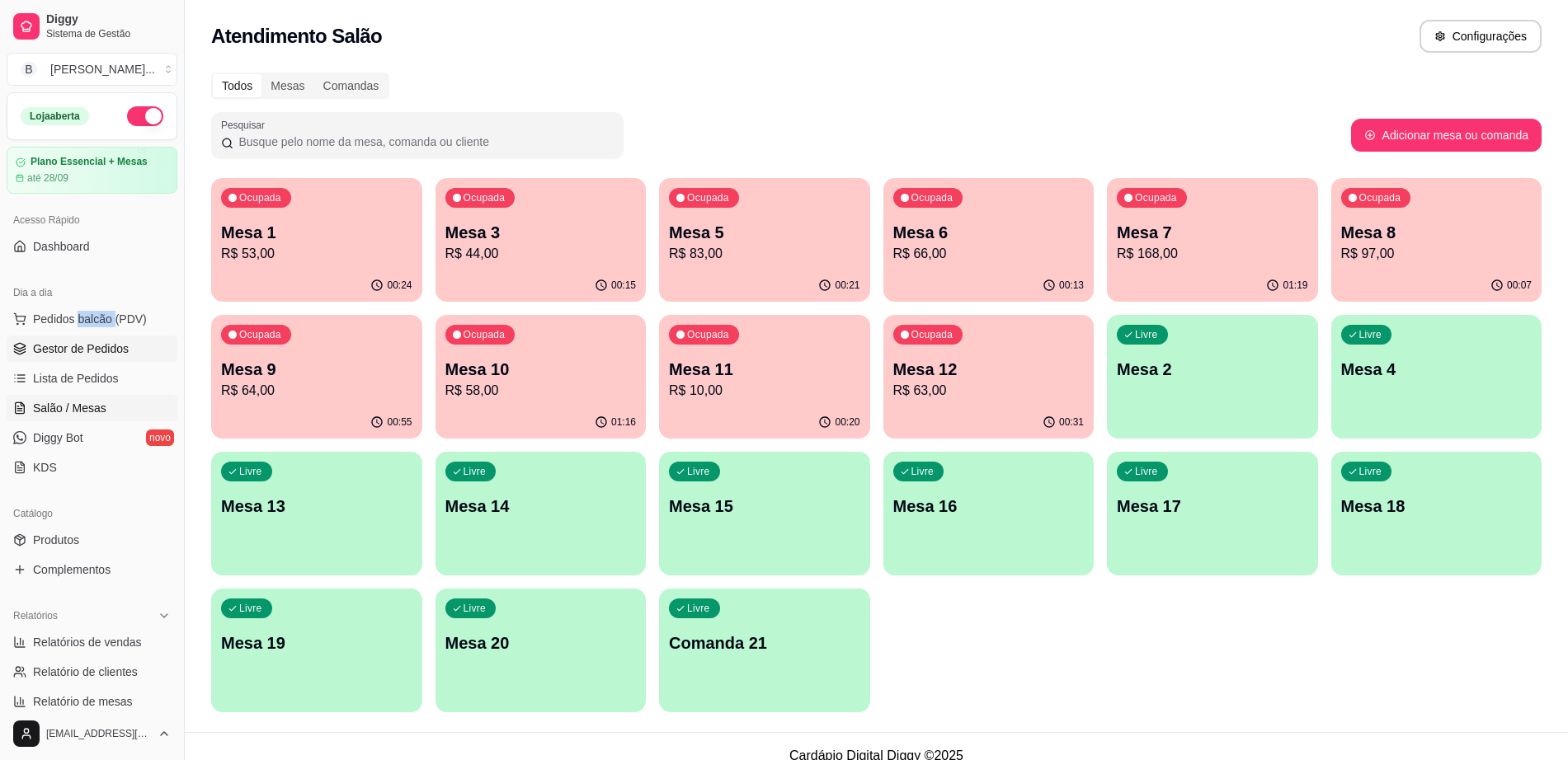
click at [82, 340] on span "Gestor de Pedidos" at bounding box center [81, 348] width 96 height 17
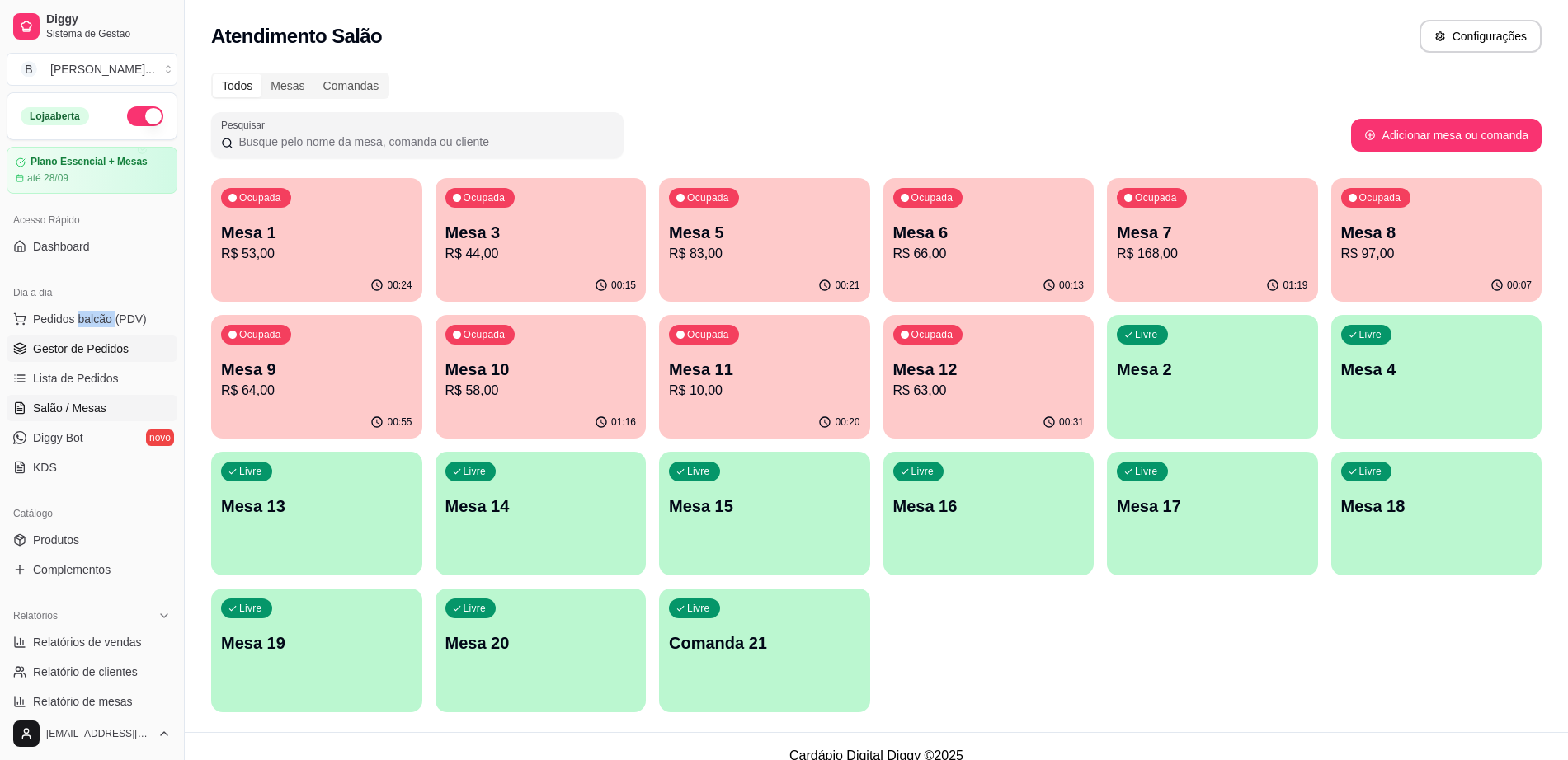
click at [82, 340] on span "Gestor de Pedidos" at bounding box center [81, 348] width 96 height 17
click at [1175, 285] on div "00:10" at bounding box center [1213, 286] width 211 height 32
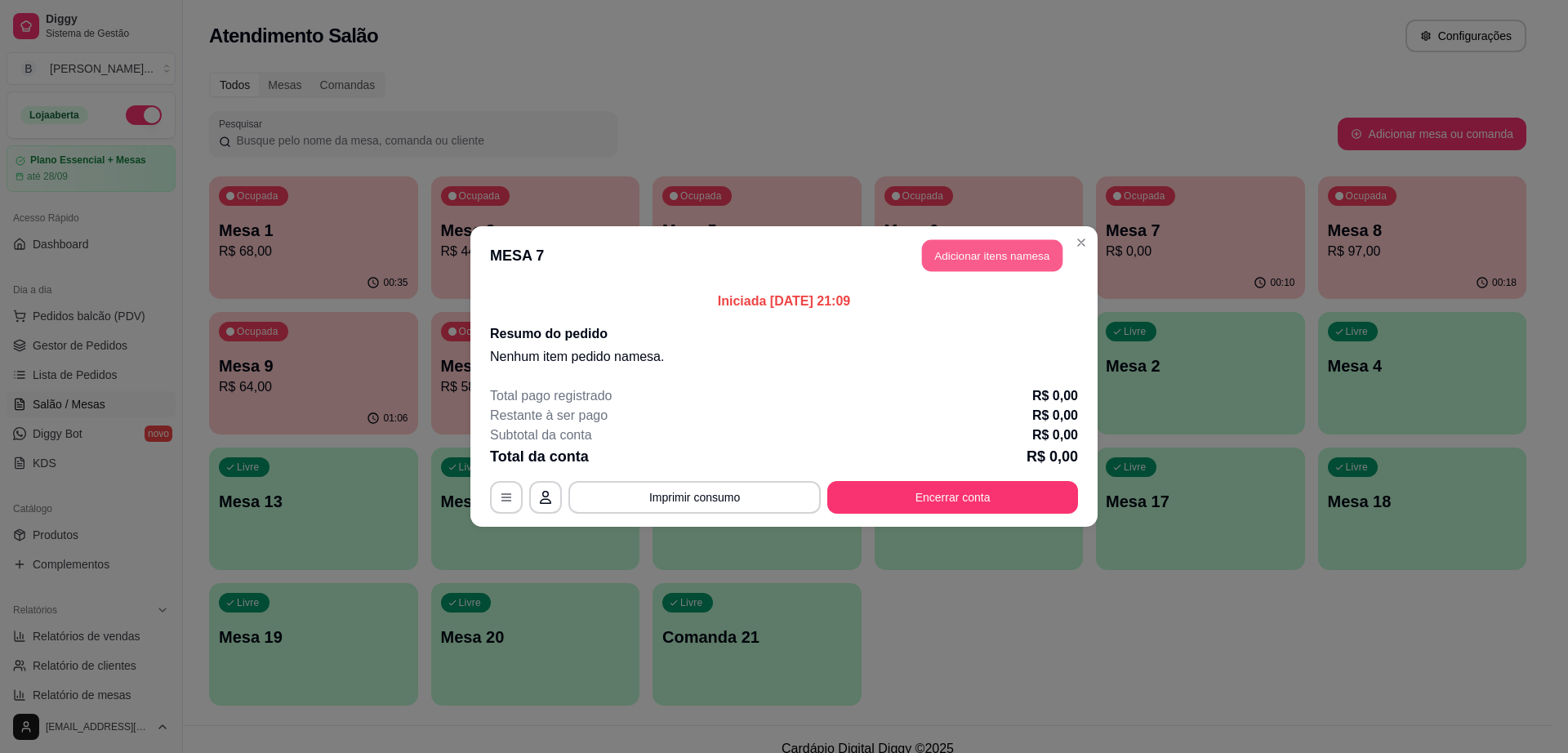
click at [982, 254] on button "Adicionar itens na mesa" at bounding box center [992, 255] width 141 height 32
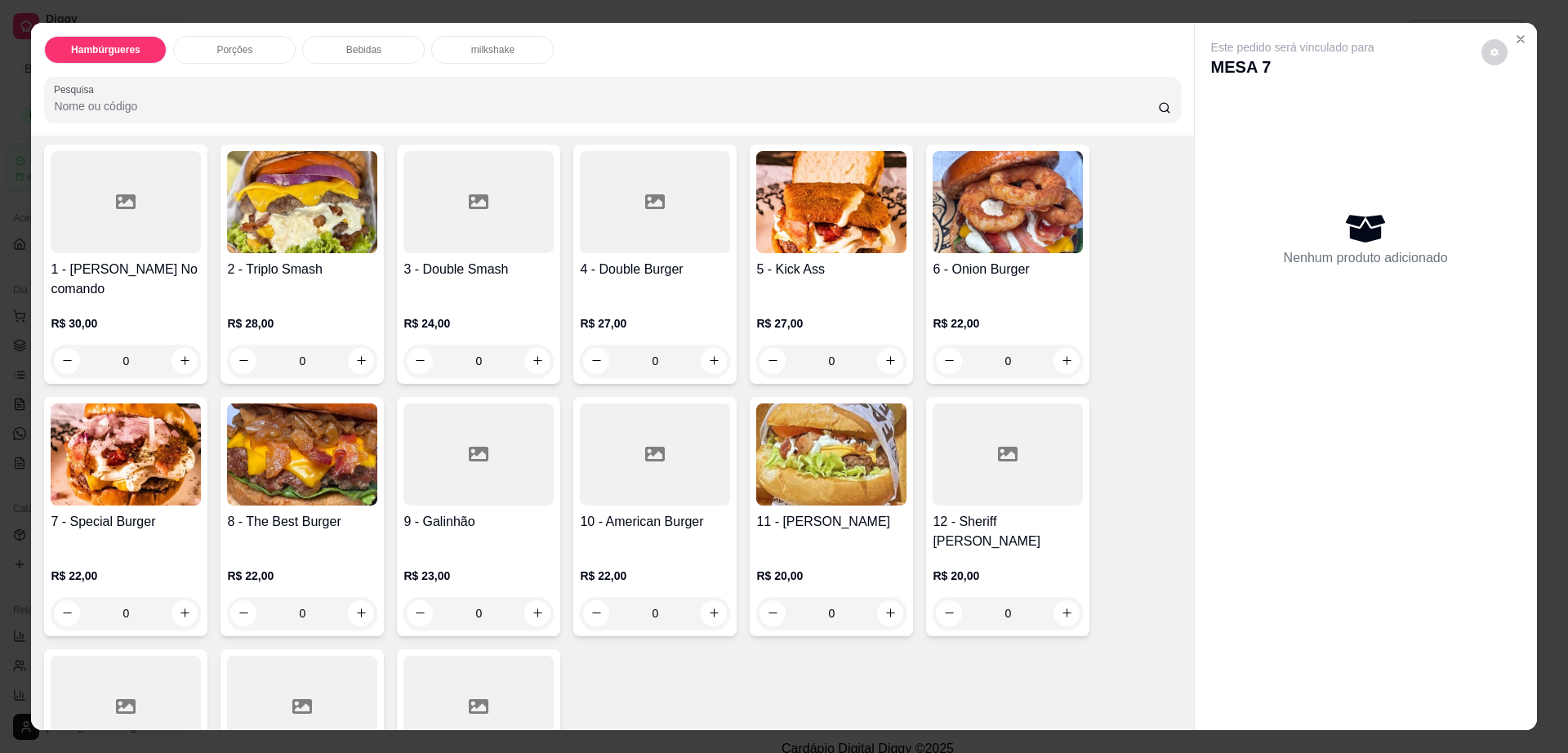
scroll to position [306, 0]
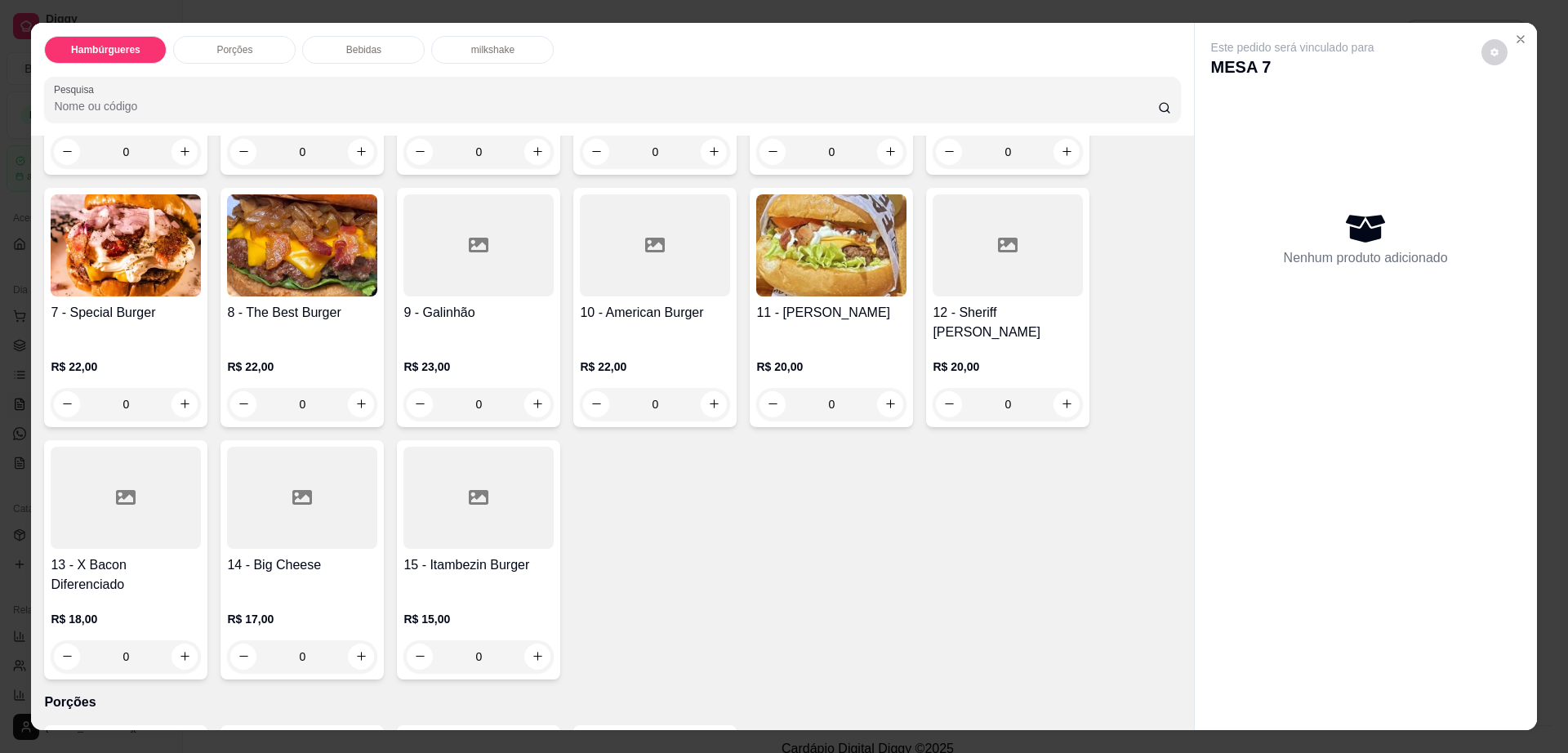
click at [248, 48] on div "Porções" at bounding box center [235, 50] width 122 height 28
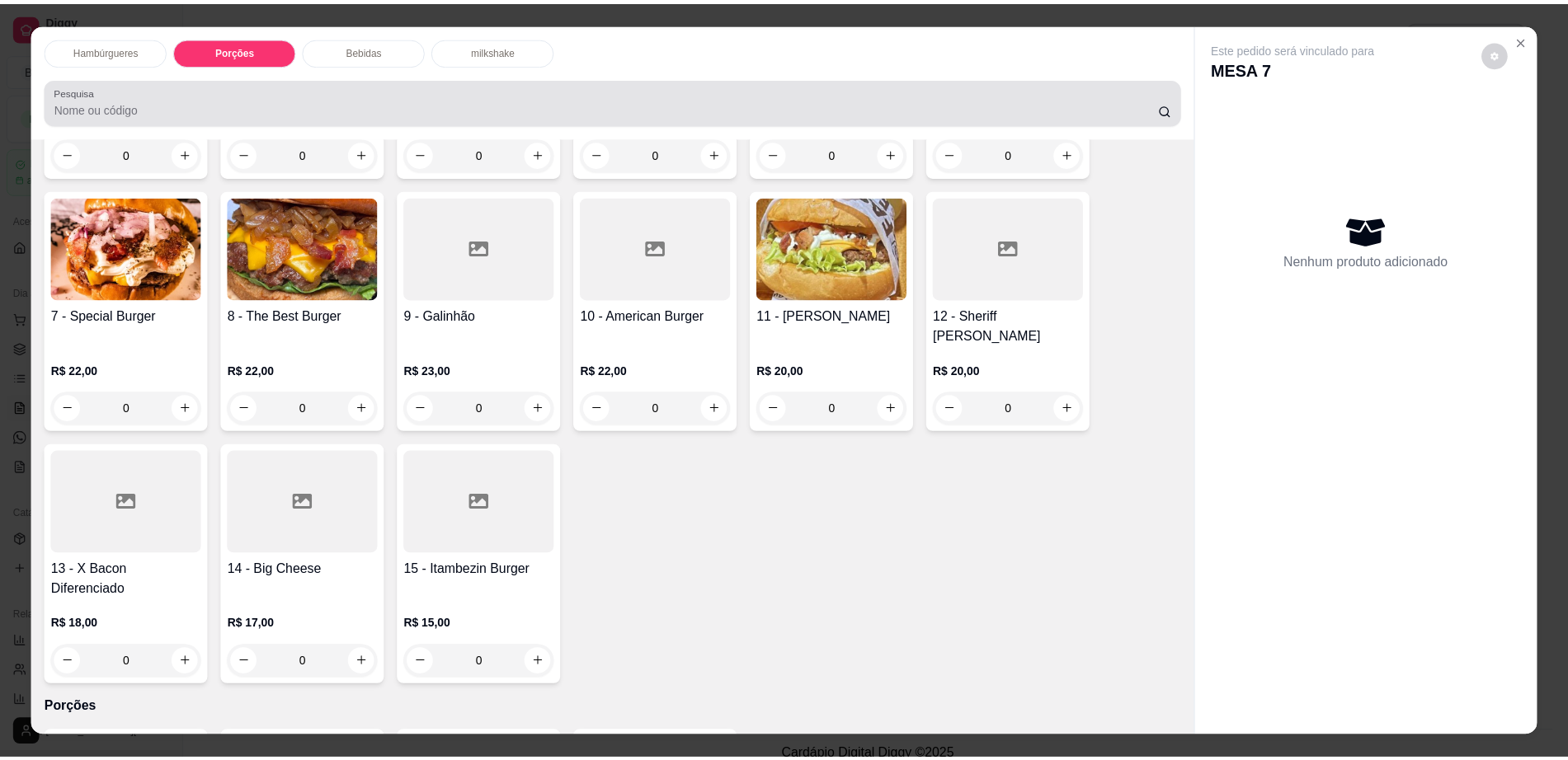
scroll to position [30, 0]
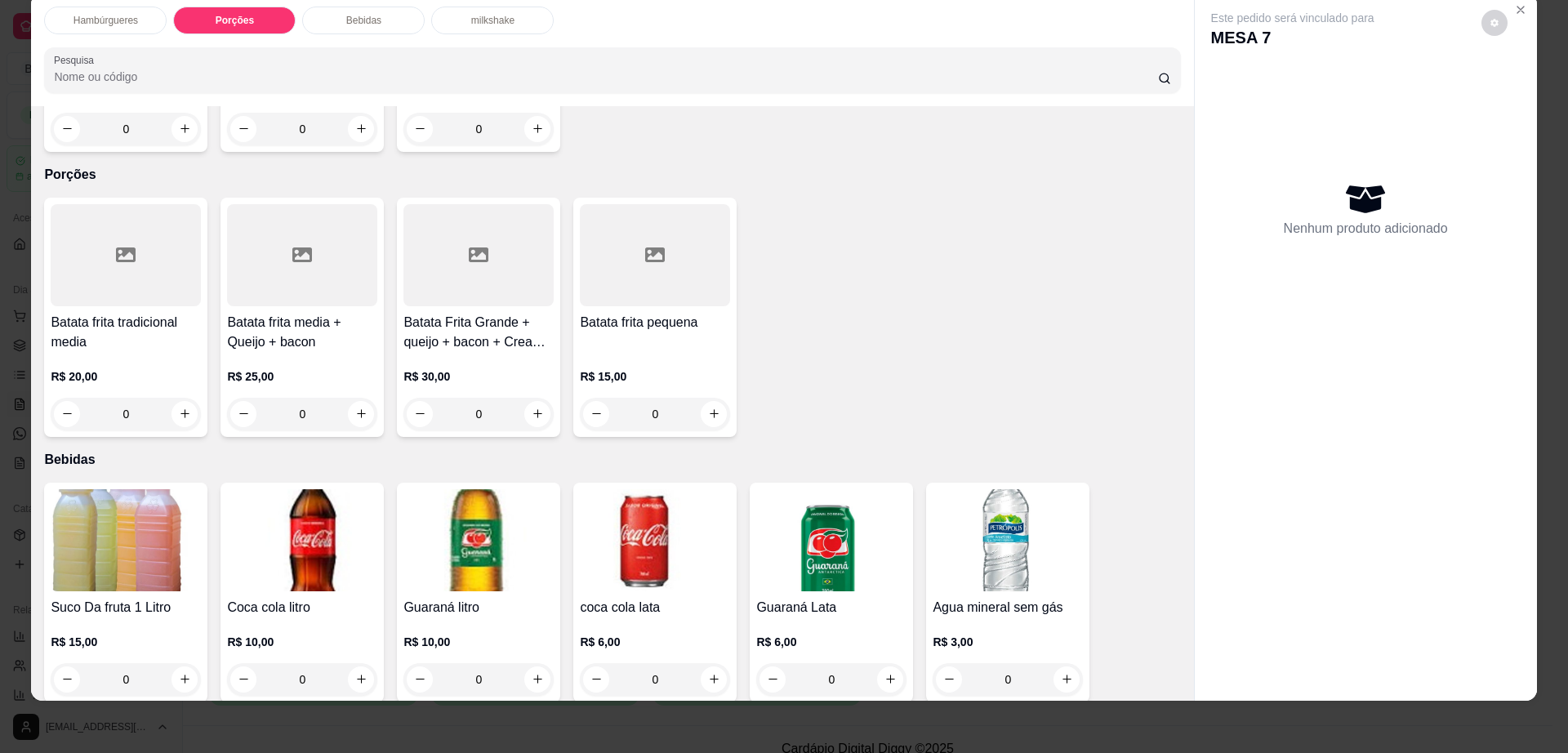
click at [442, 313] on h4 "Batata Frita Grande + queijo + bacon + Cream cheese" at bounding box center [479, 332] width 150 height 39
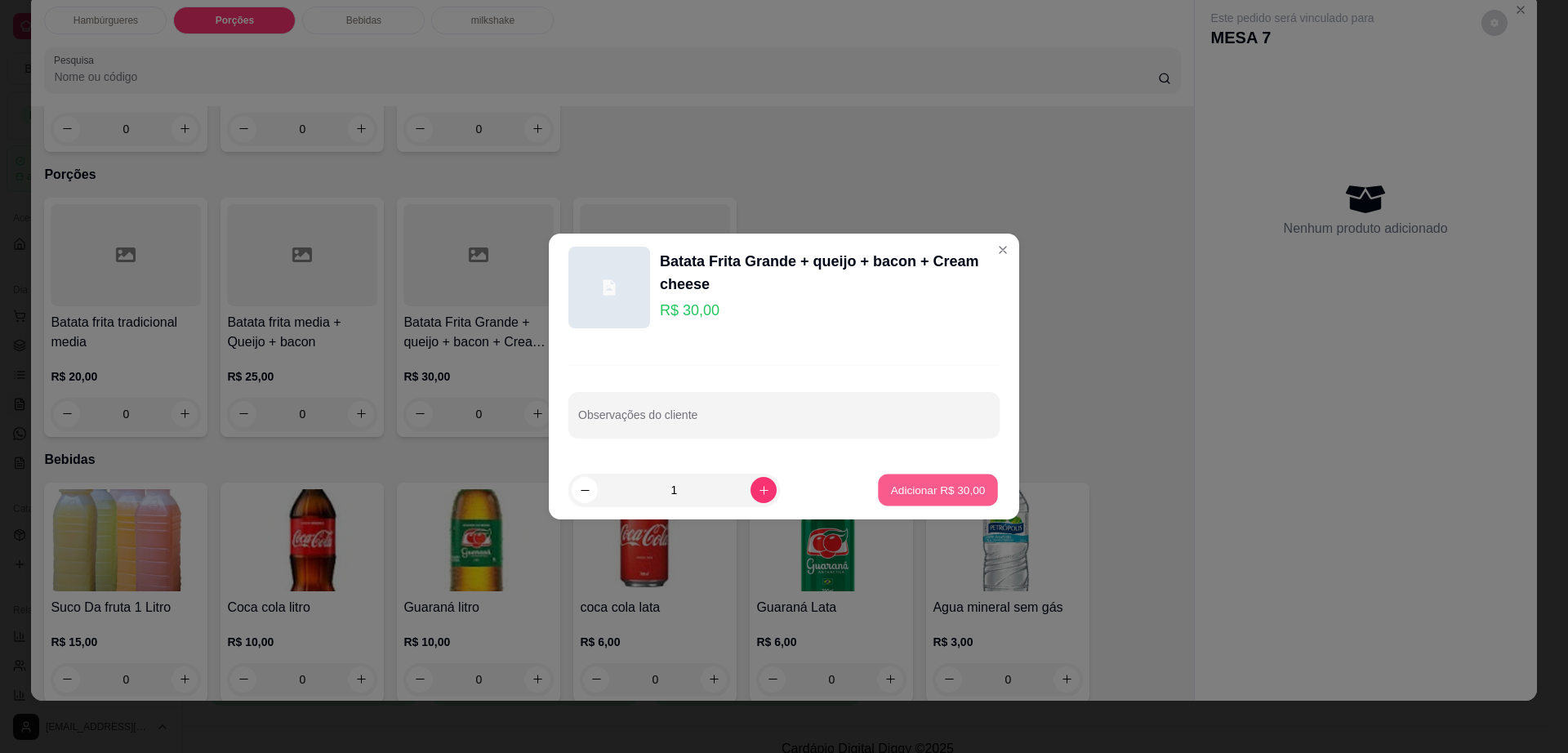
click at [913, 484] on p "Adicionar R$ 30,00" at bounding box center [938, 490] width 95 height 16
type input "1"
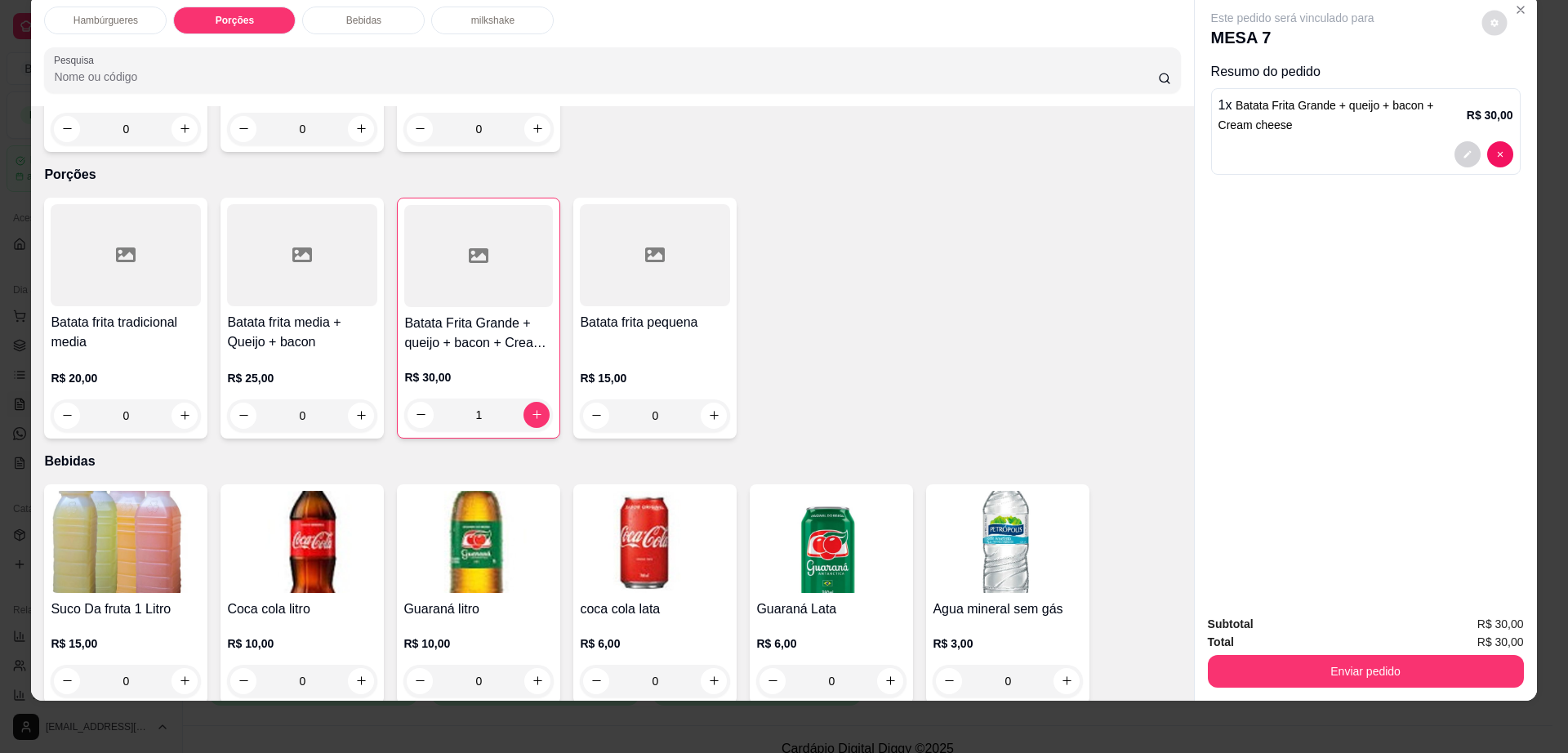
click at [1490, 21] on icon "decrease-product-quantity" at bounding box center [1494, 22] width 8 height 8
click at [1513, 93] on span "Automatic updates" at bounding box center [1524, 88] width 33 height 20
click at [1513, 93] on input "Automatic updates" at bounding box center [1512, 93] width 10 height 10
checkbox input "true"
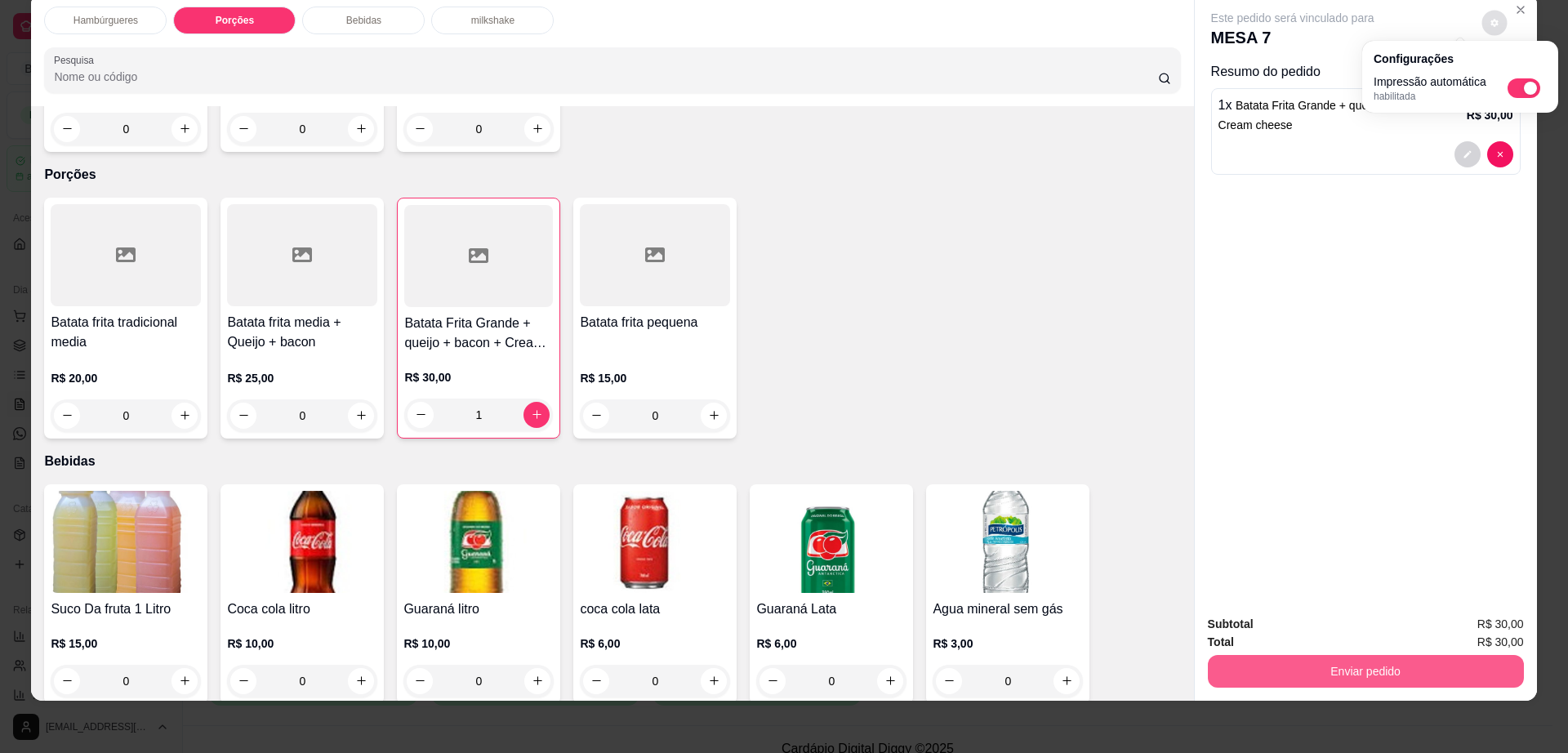
click at [1251, 686] on button "Enviar pedido" at bounding box center [1365, 671] width 316 height 33
click at [1253, 661] on button "Enviar pedido" at bounding box center [1365, 671] width 316 height 33
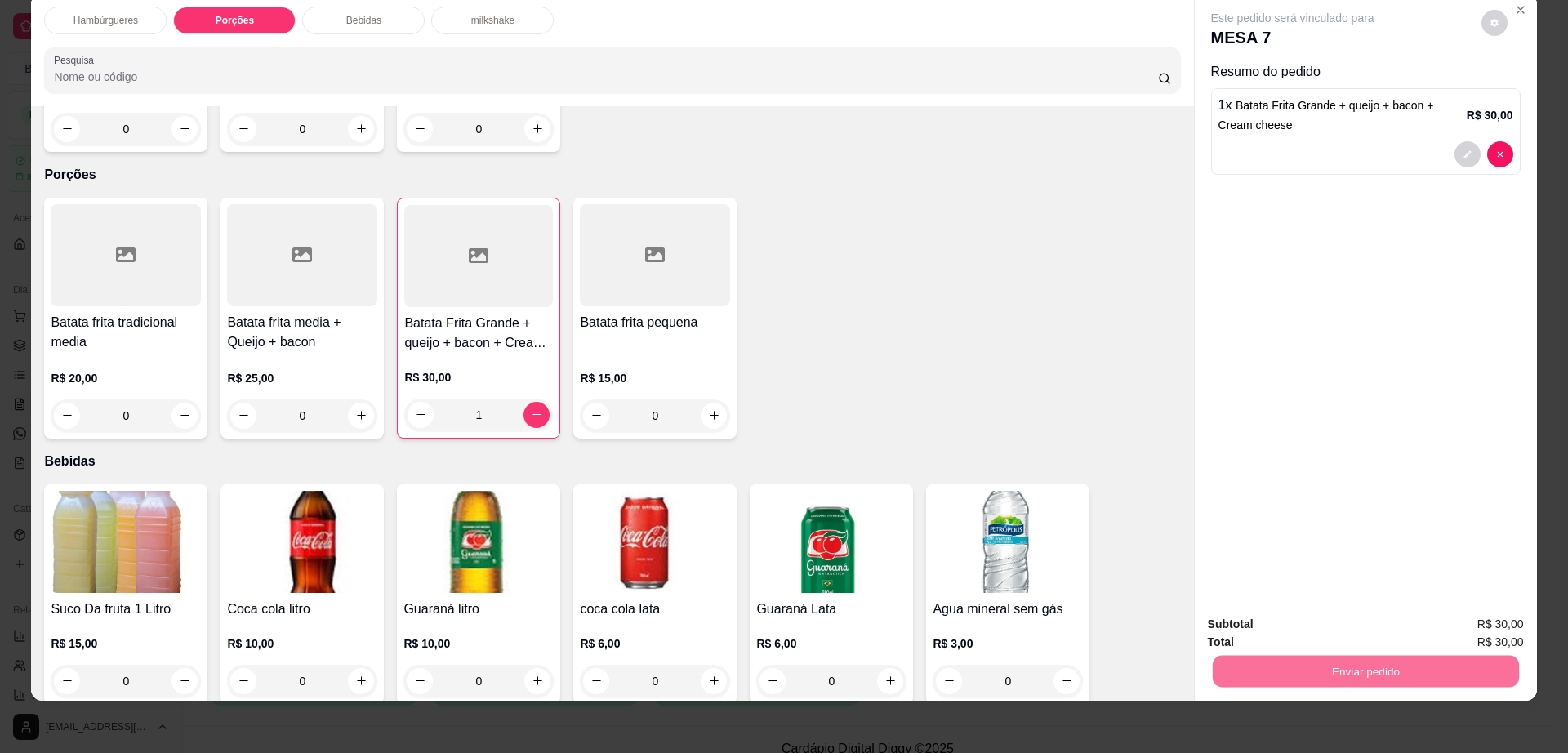
click at [1282, 635] on button "Não registrar e enviar pedido" at bounding box center [1309, 631] width 170 height 31
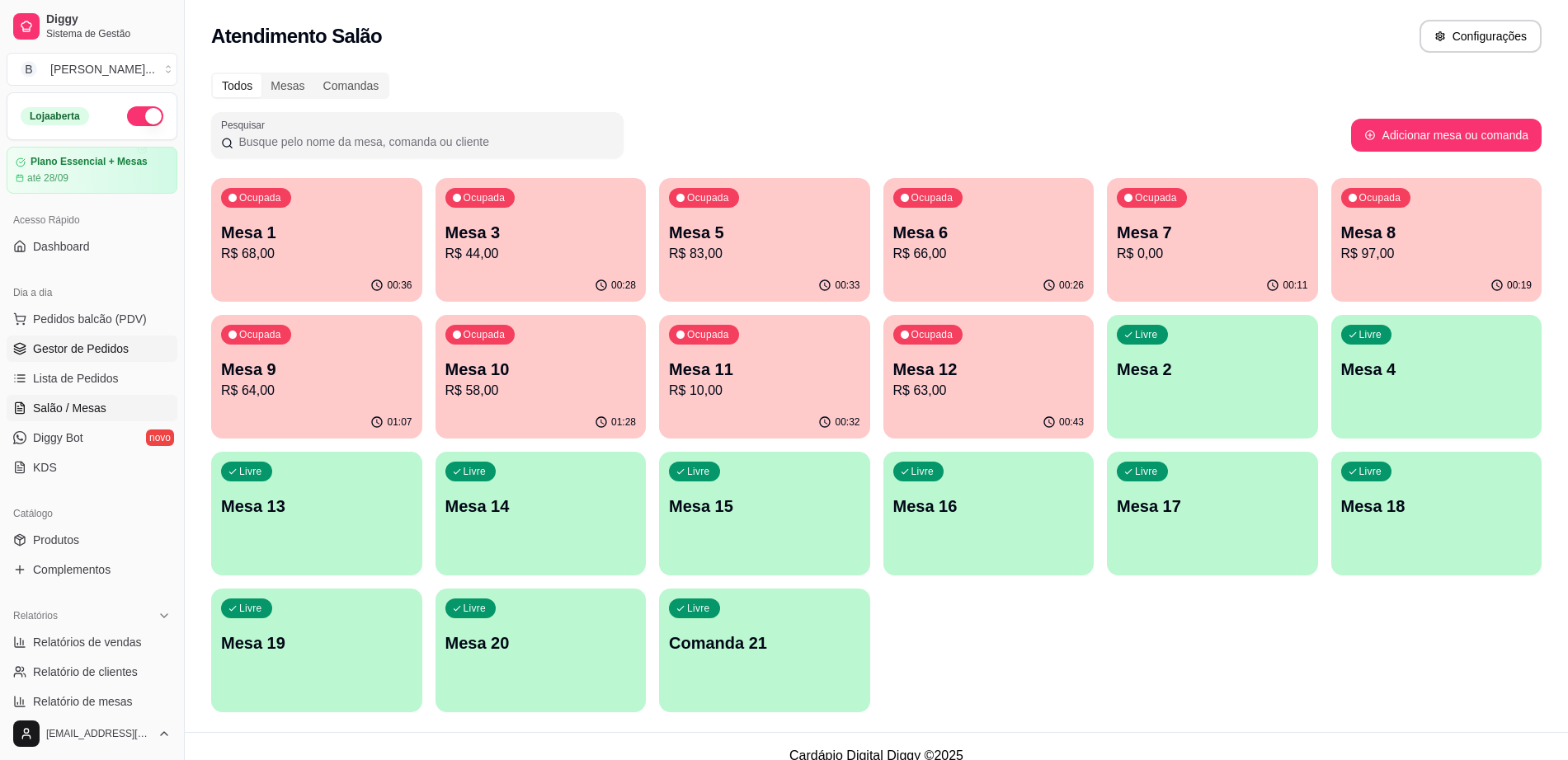
click at [106, 353] on span "Gestor de Pedidos" at bounding box center [81, 348] width 96 height 17
click at [106, 353] on span "Gestor de Pedidos" at bounding box center [81, 348] width 96 height 17
click at [84, 353] on span "Gestor de Pedidos" at bounding box center [81, 348] width 96 height 17
click at [93, 346] on span "Gestor de Pedidos" at bounding box center [81, 348] width 96 height 17
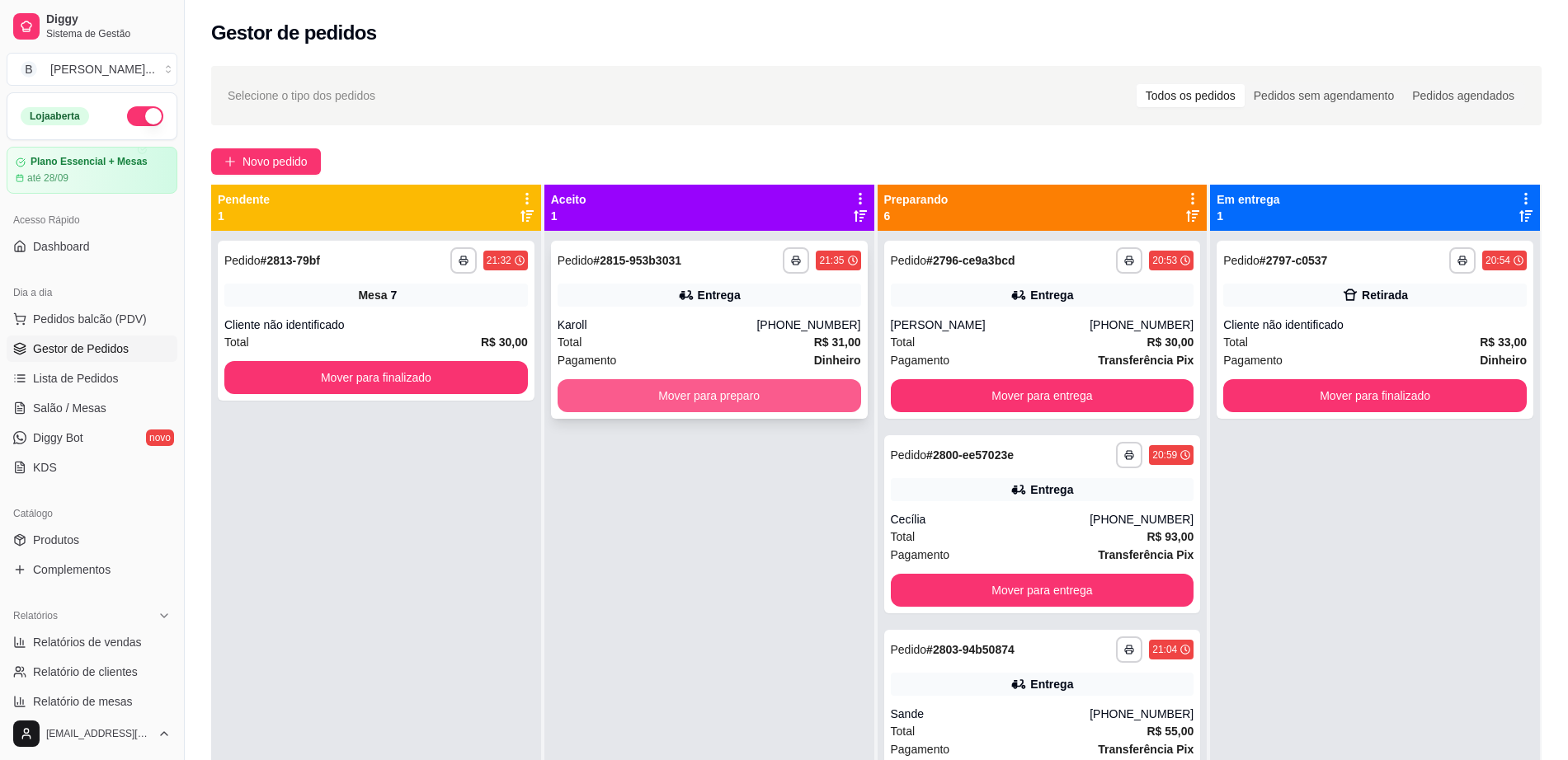
click at [710, 400] on button "Mover para preparo" at bounding box center [709, 396] width 303 height 33
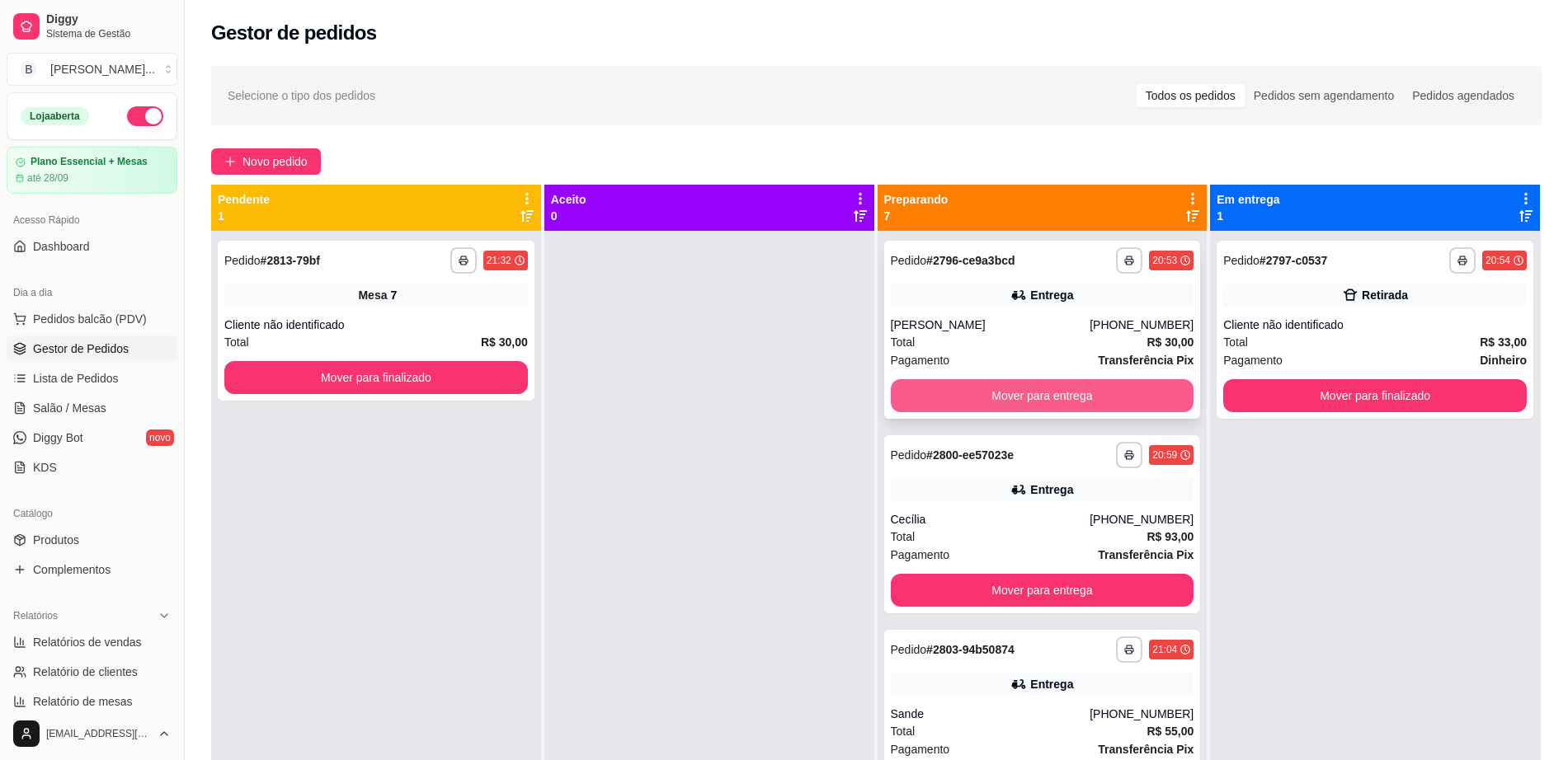
click at [941, 395] on button "Mover para entrega" at bounding box center [1043, 396] width 303 height 33
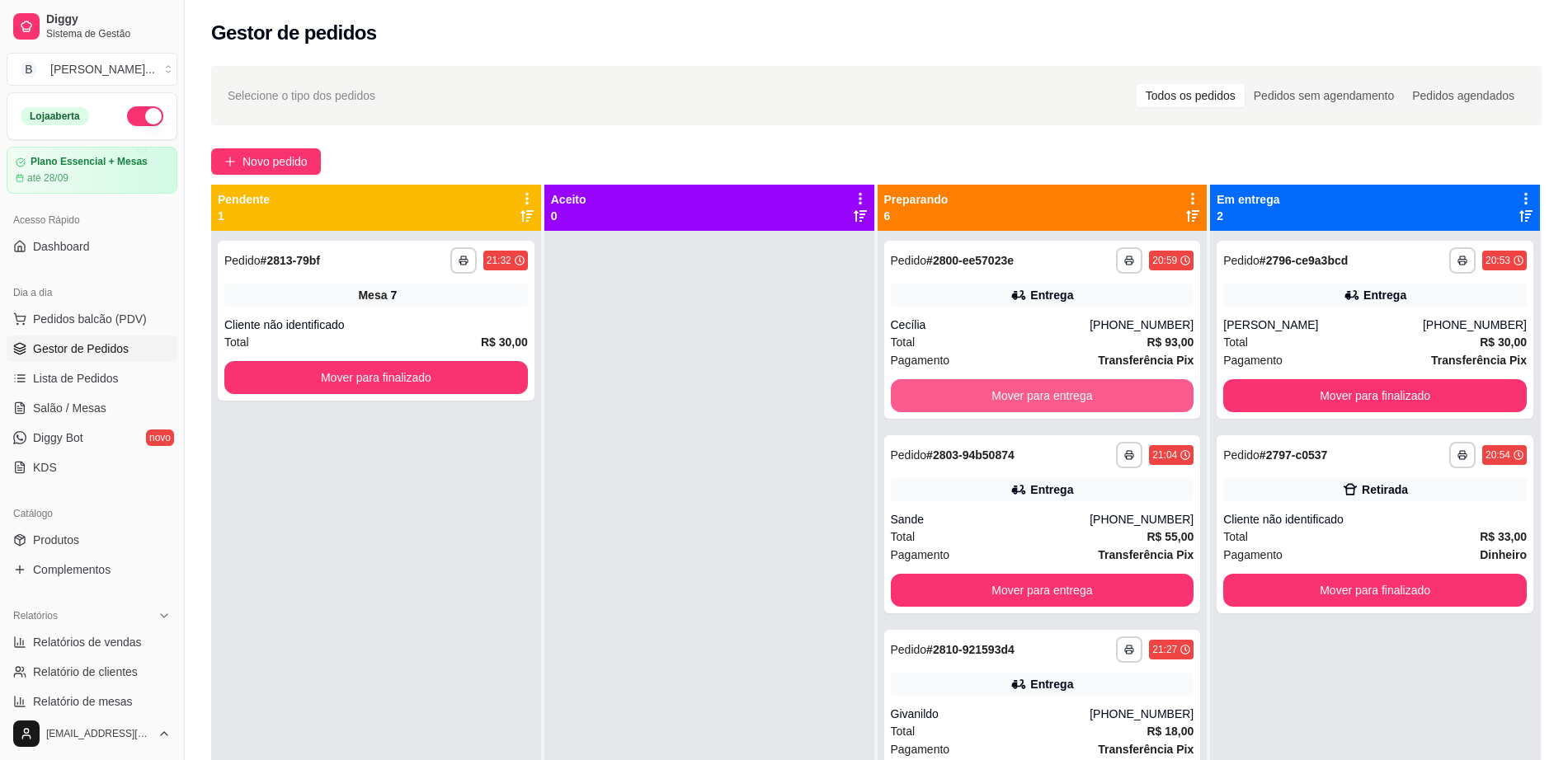
click at [941, 395] on button "Mover para entrega" at bounding box center [1043, 396] width 303 height 33
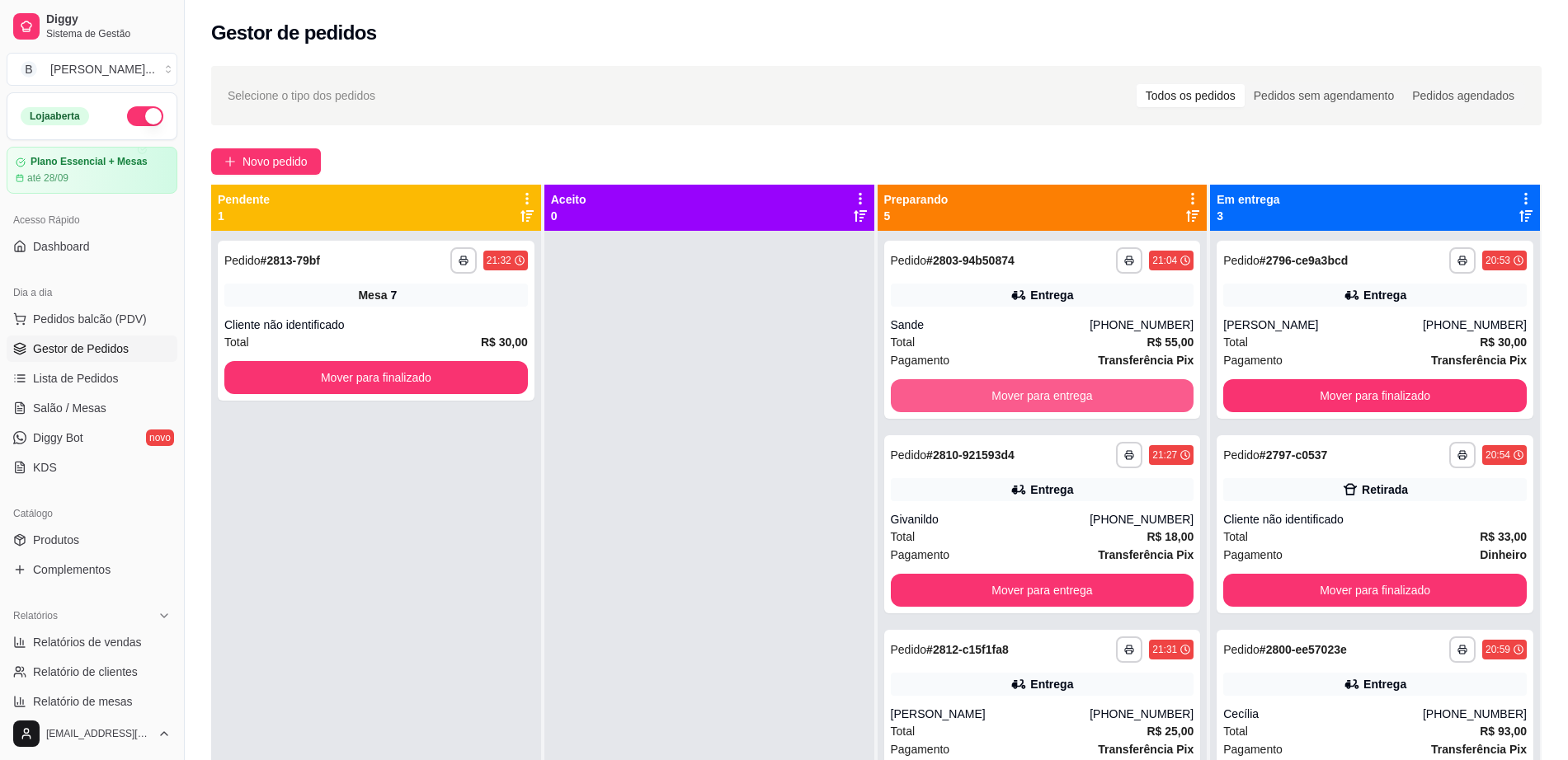
click at [941, 395] on button "Mover para entrega" at bounding box center [1043, 396] width 303 height 33
click at [941, 395] on button "Mover para entrega" at bounding box center [1042, 395] width 294 height 32
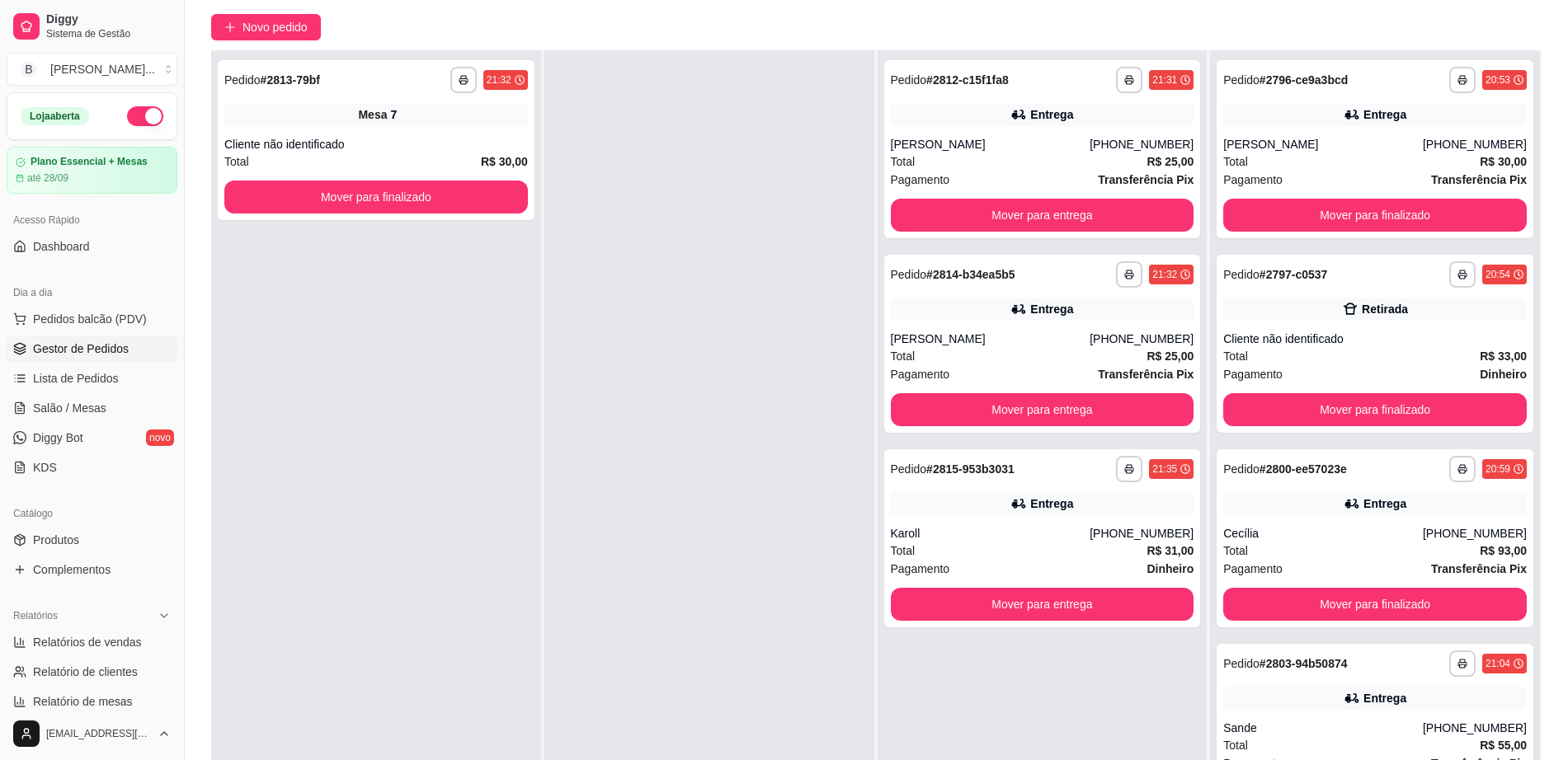
scroll to position [252, 0]
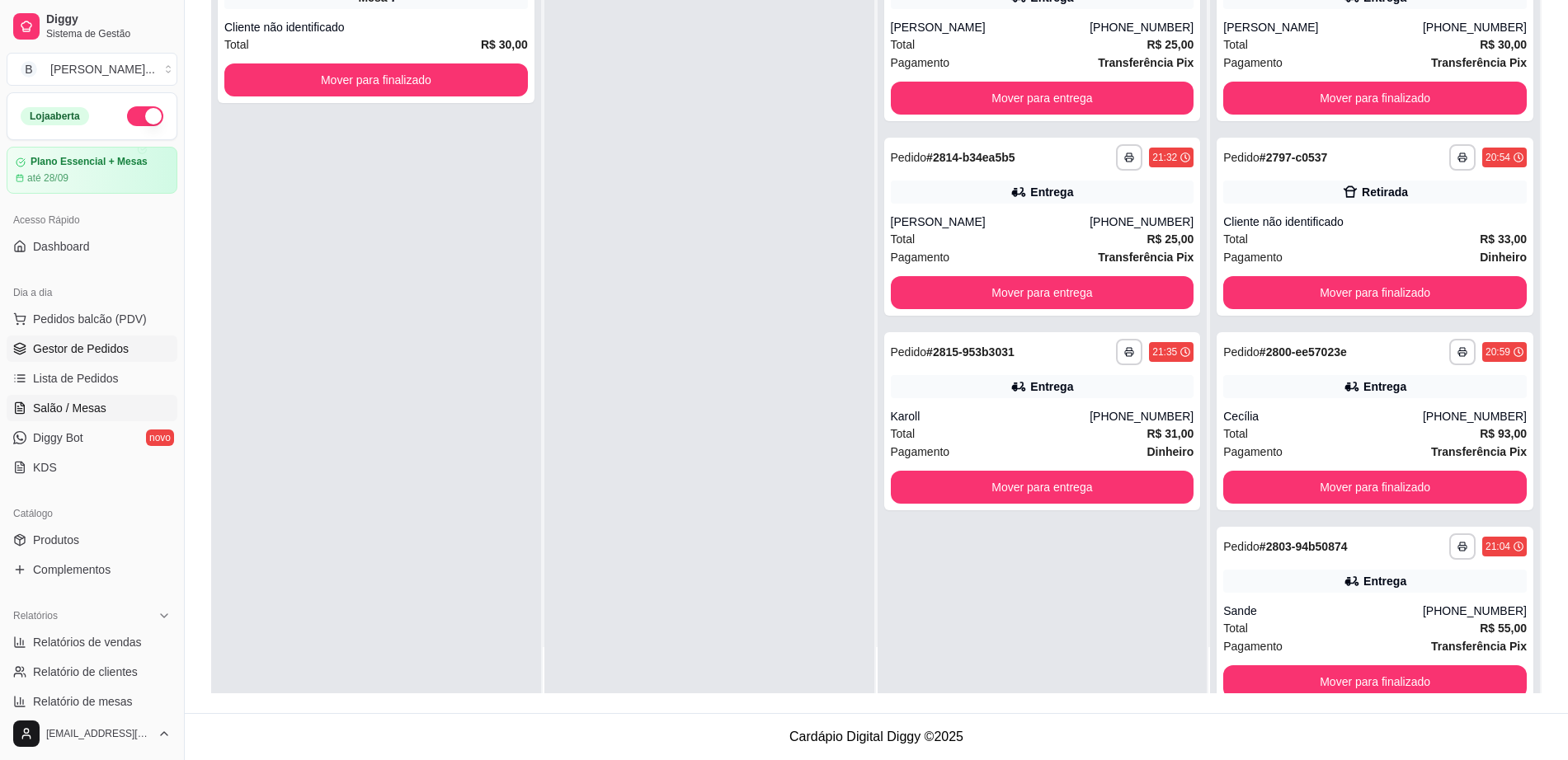
click at [98, 402] on span "Salão / Mesas" at bounding box center [70, 407] width 73 height 17
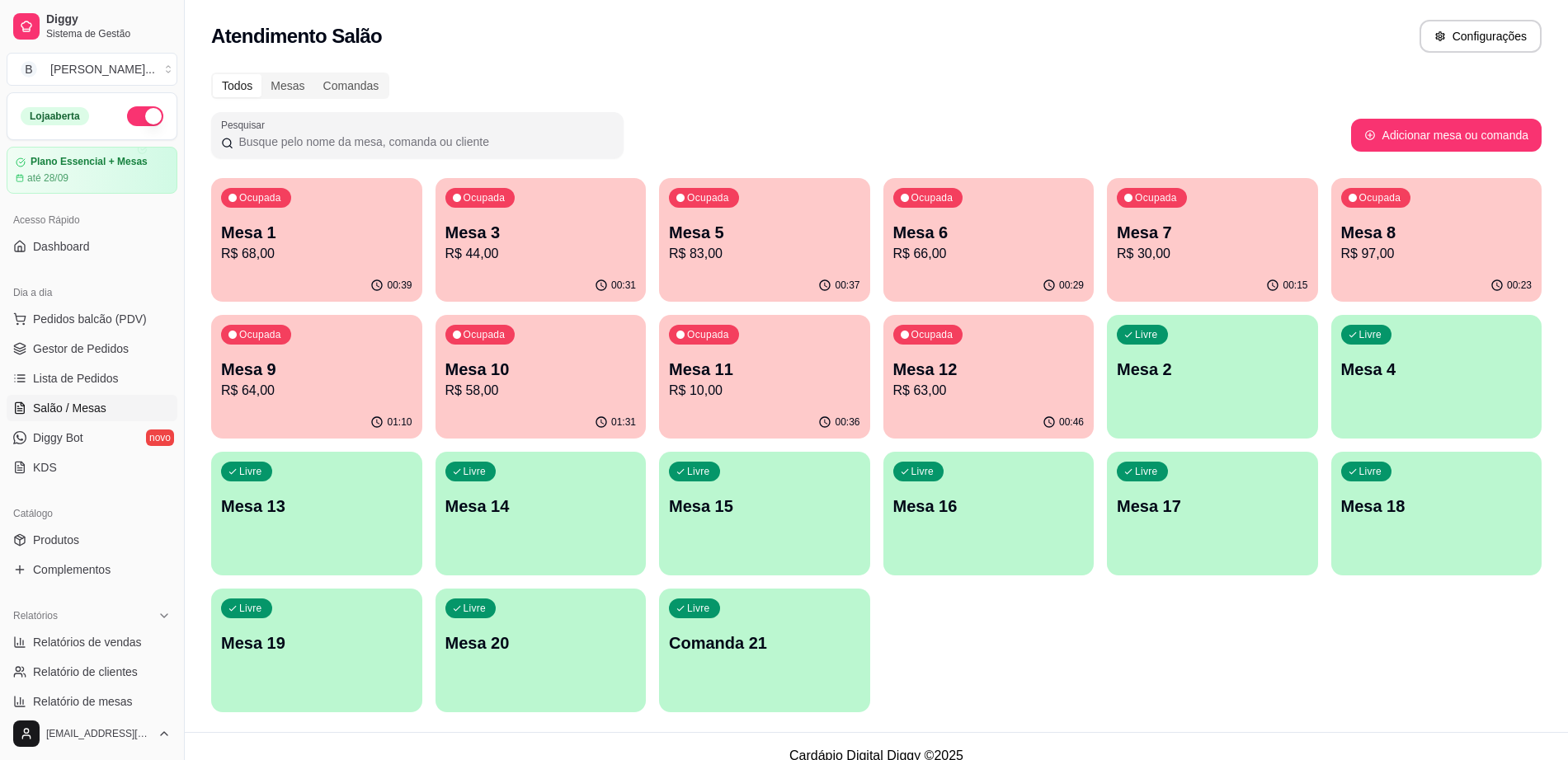
click at [1013, 373] on p "Mesa 12" at bounding box center [989, 369] width 192 height 24
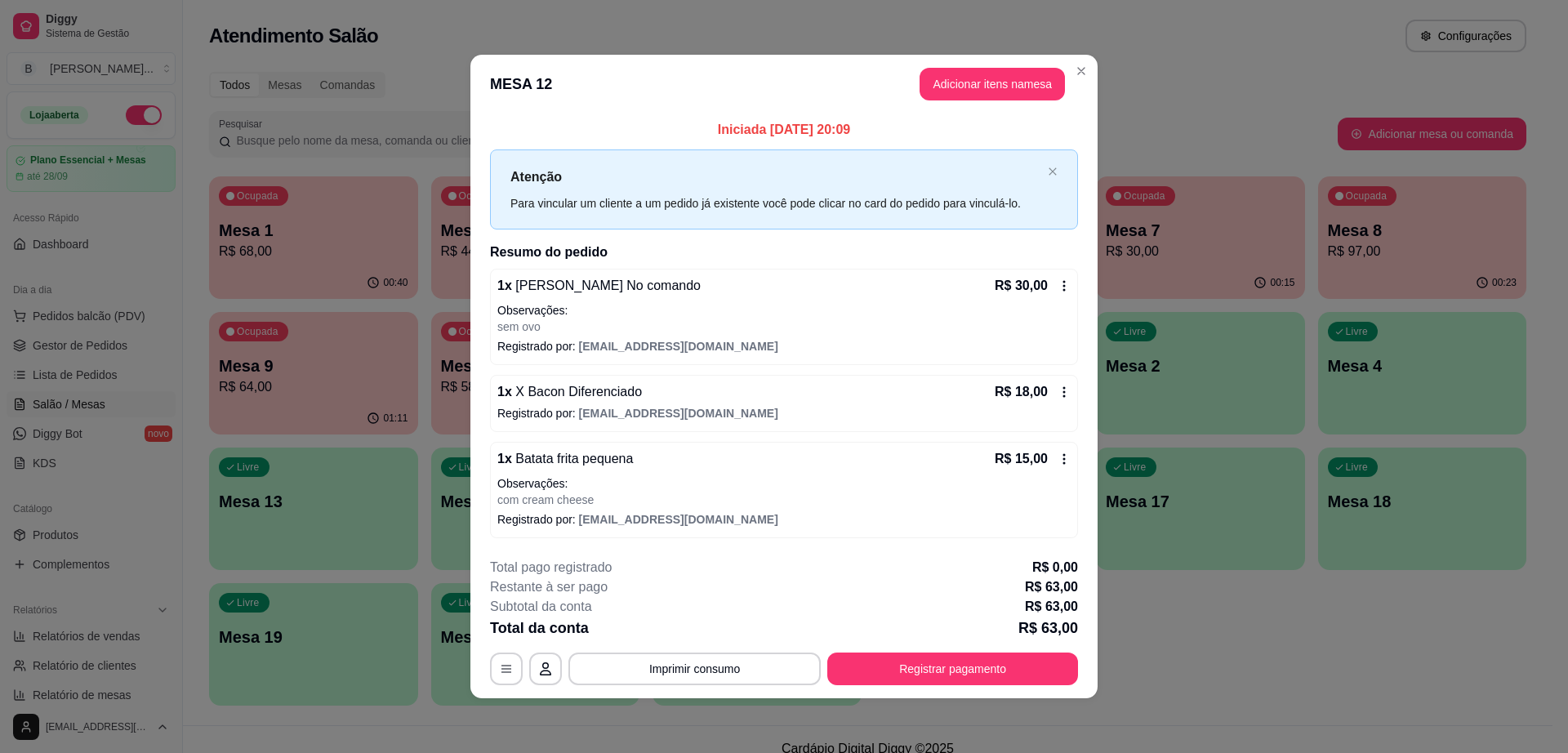
click at [525, 237] on div "Iniciada [DATE] 20:09 Atenção Para vincular um cliente a um pedido já existente…" at bounding box center [784, 329] width 588 height 417
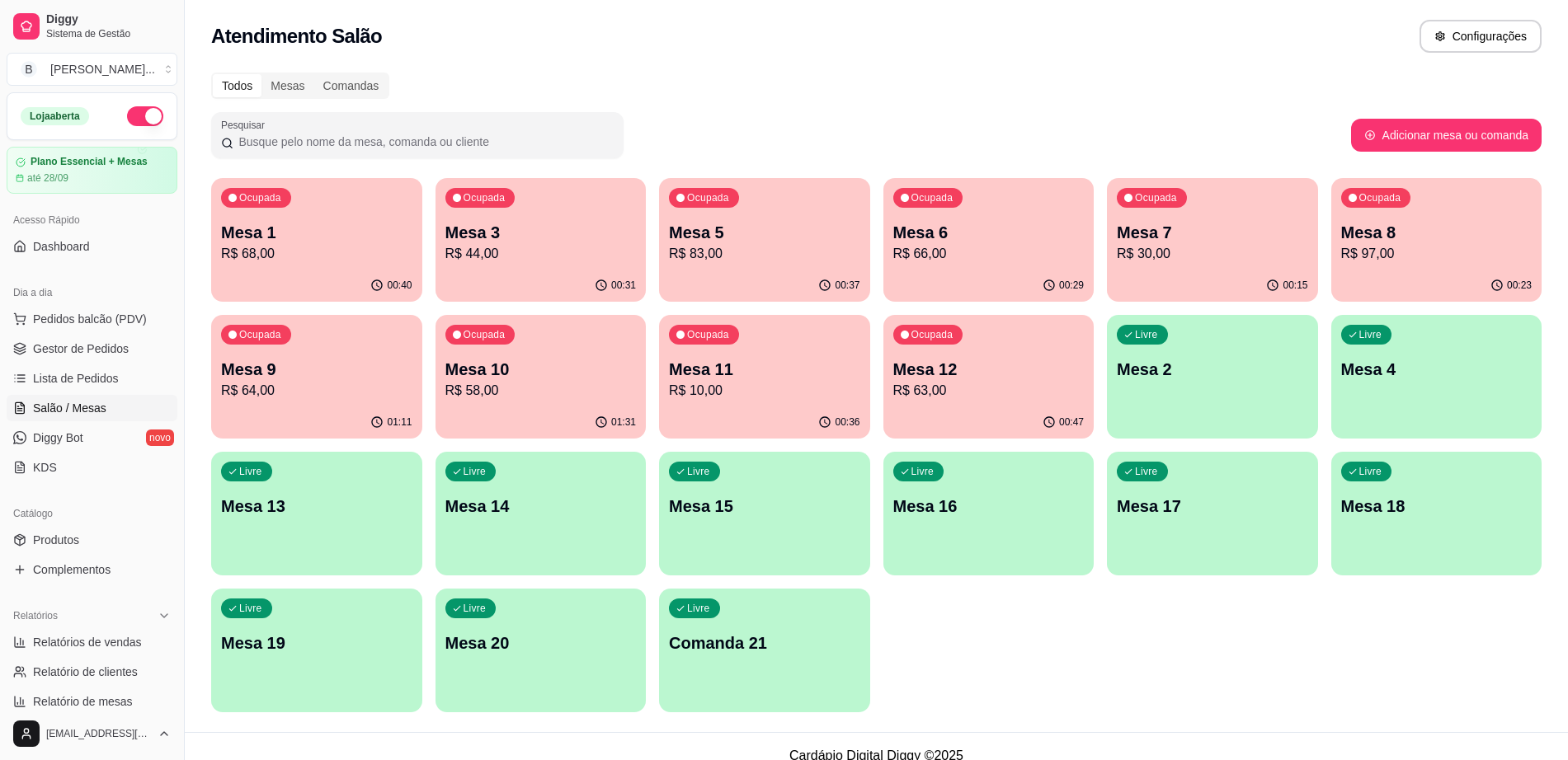
click at [280, 185] on div "Ocupada Mesa 1 R$ 68,00" at bounding box center [316, 224] width 211 height 91
click at [665, 254] on div "Ocupada Mesa 5 R$ 83,00" at bounding box center [765, 224] width 211 height 91
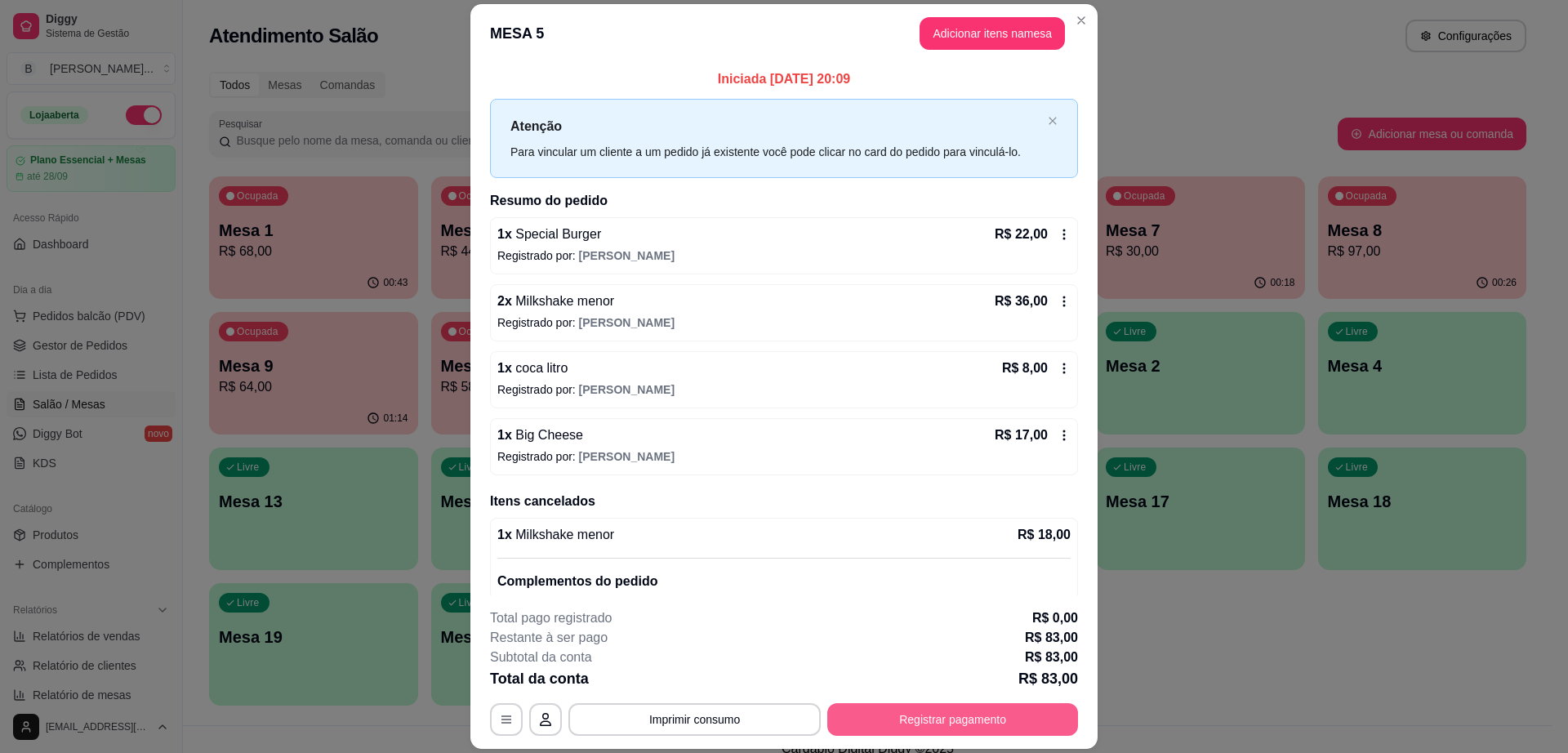
click at [944, 720] on button "Registrar pagamento" at bounding box center [952, 719] width 251 height 33
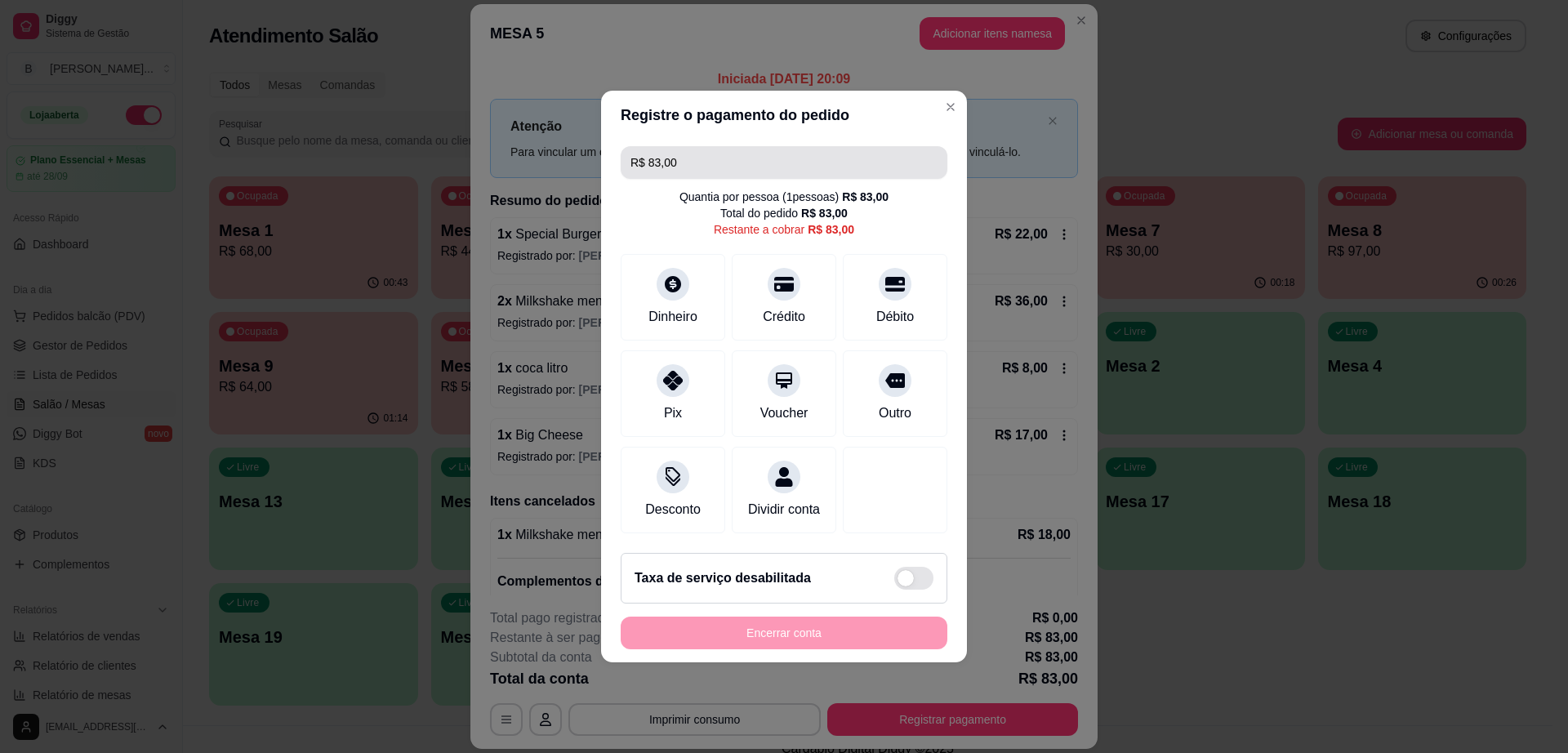
click at [748, 160] on input "R$ 83,00" at bounding box center [784, 162] width 307 height 33
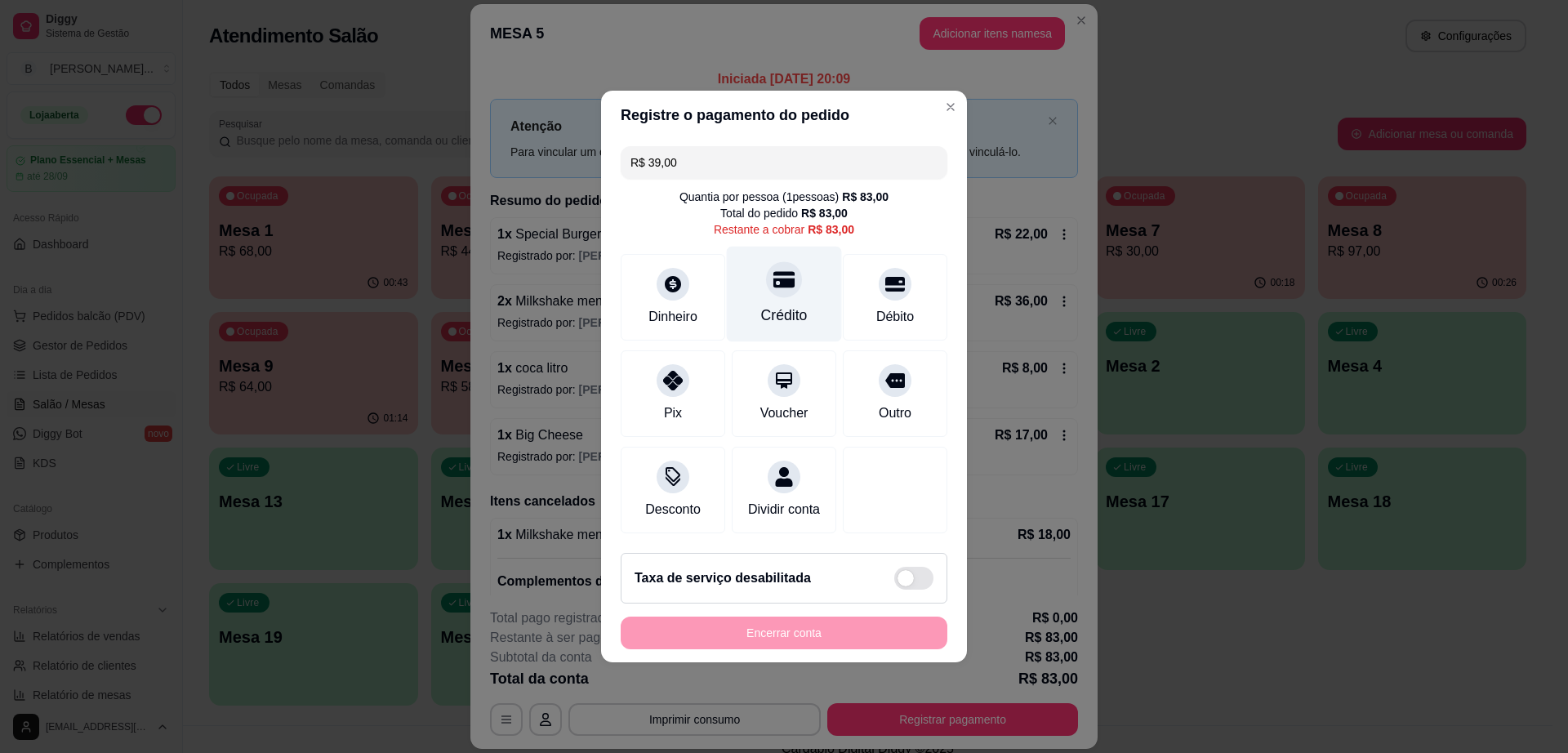
click at [786, 304] on div "Crédito" at bounding box center [784, 315] width 47 height 22
type input "R$ 44,00"
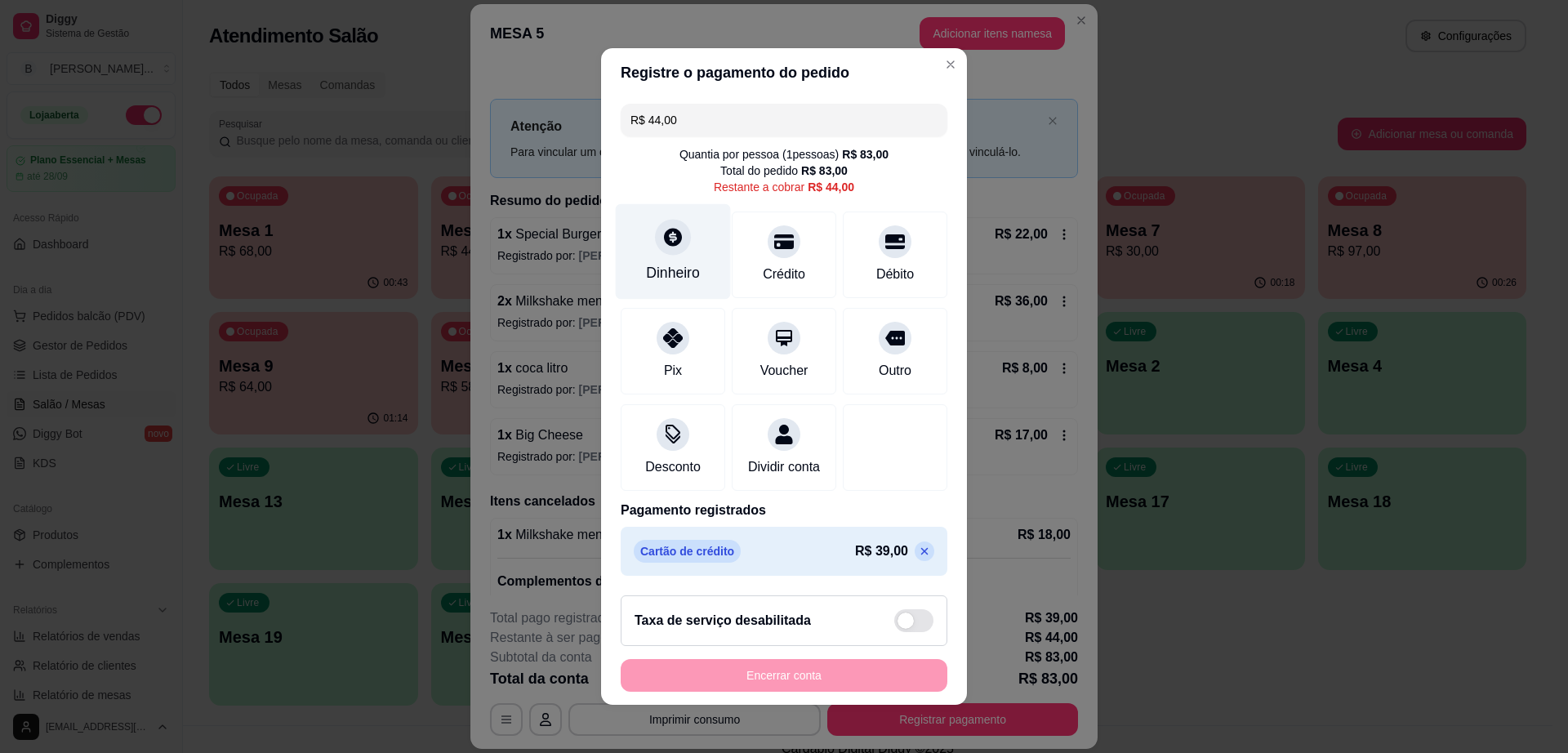
click at [670, 262] on div "Dinheiro" at bounding box center [673, 273] width 53 height 22
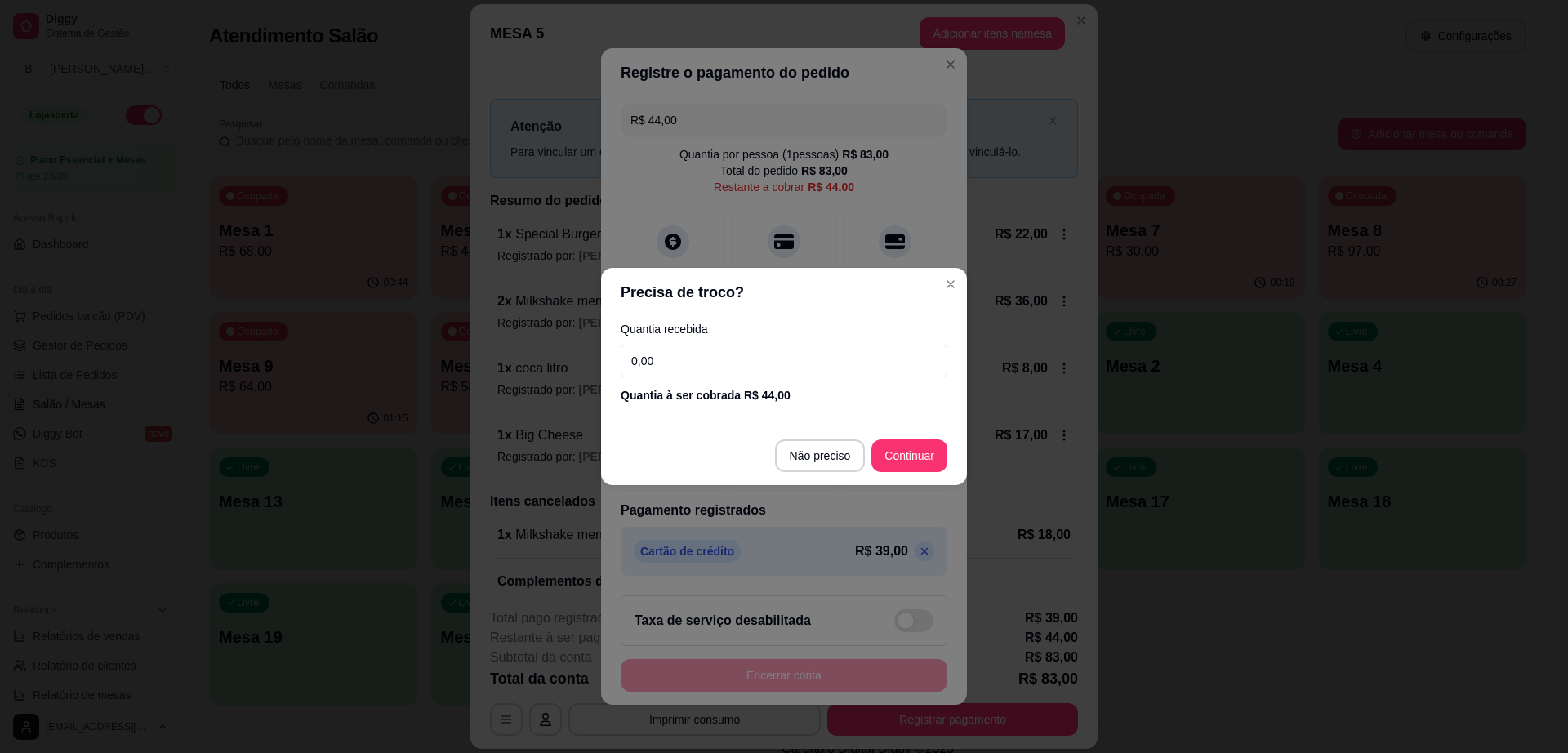
click at [813, 369] on input "0,00" at bounding box center [784, 361] width 327 height 33
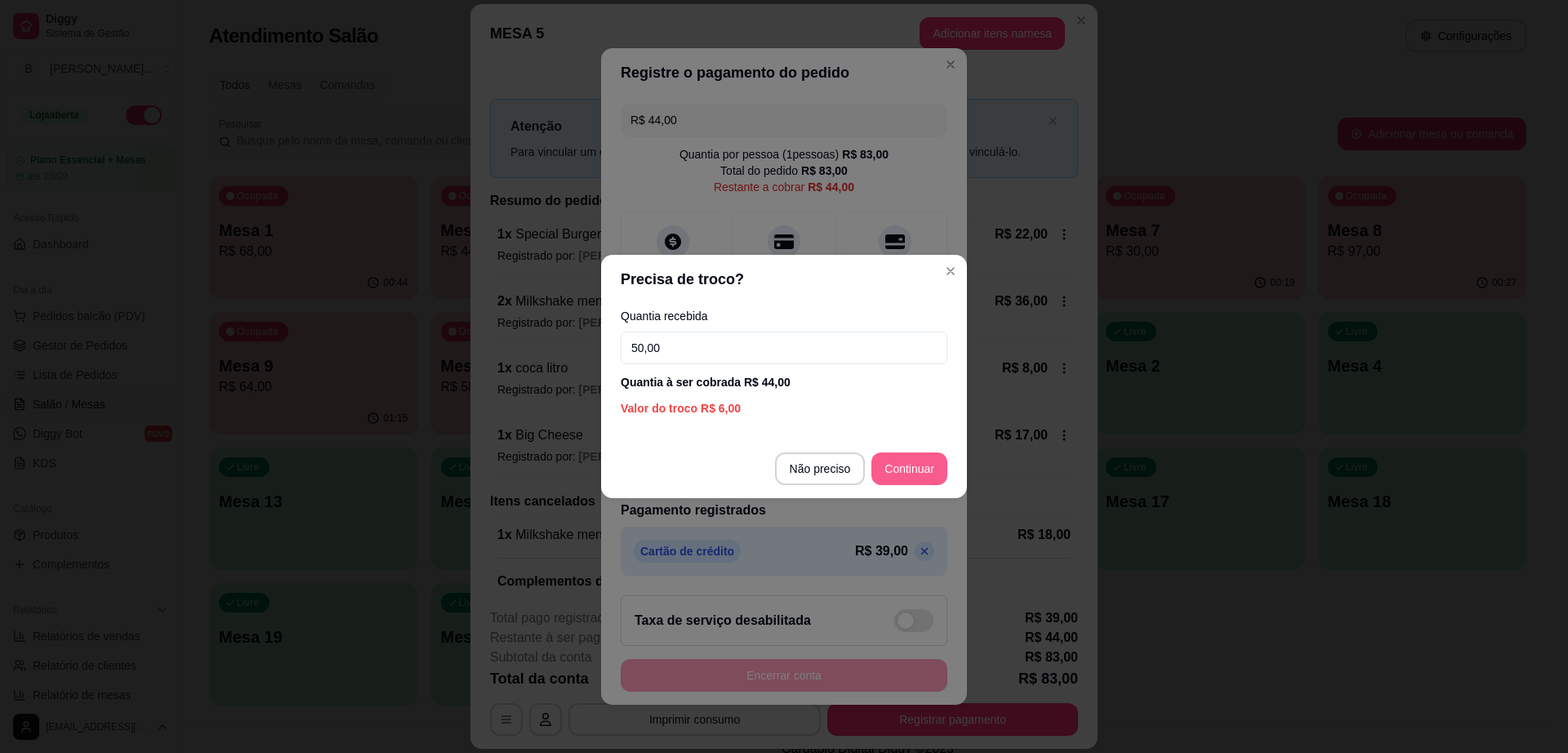
type input "50,00"
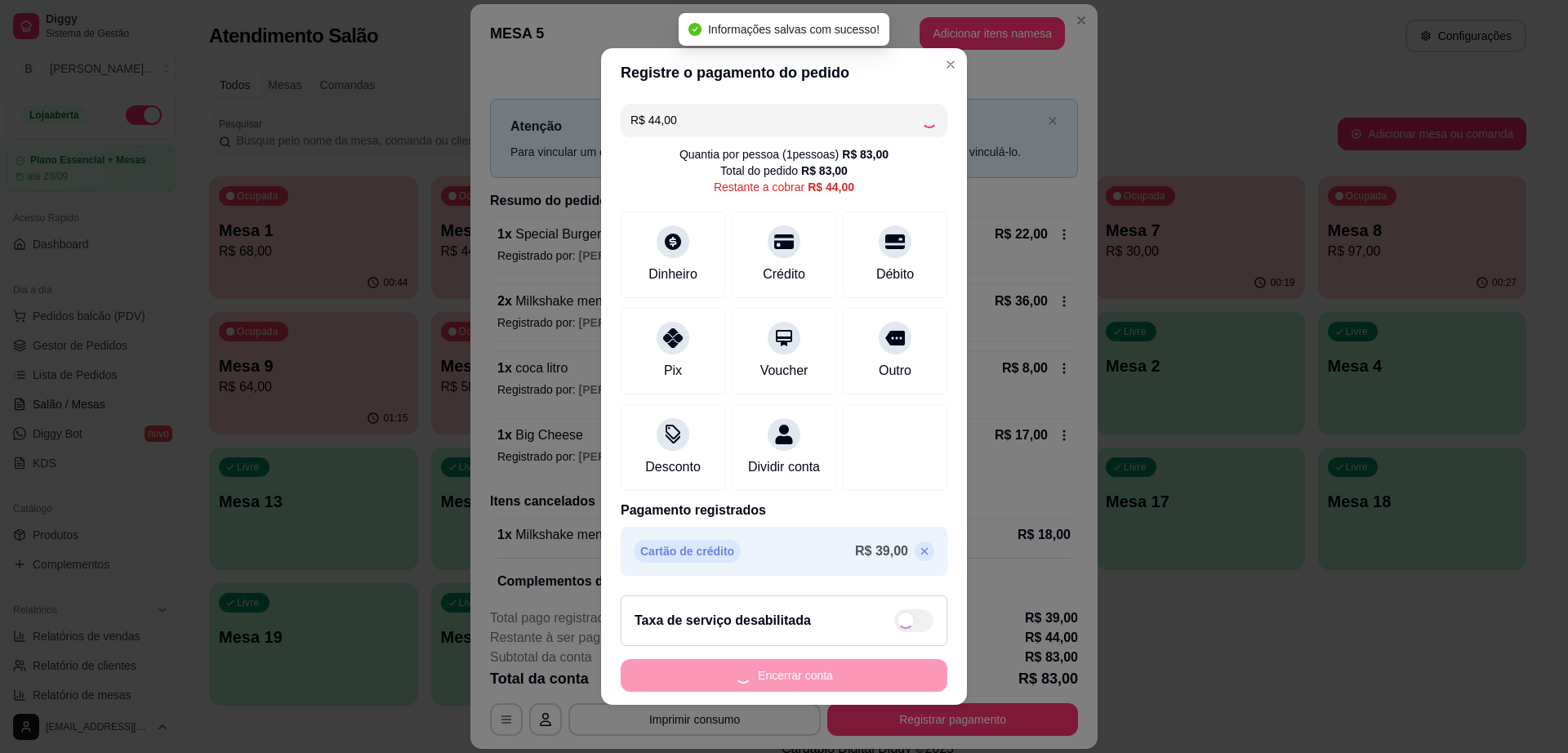
type input "R$ 0,00"
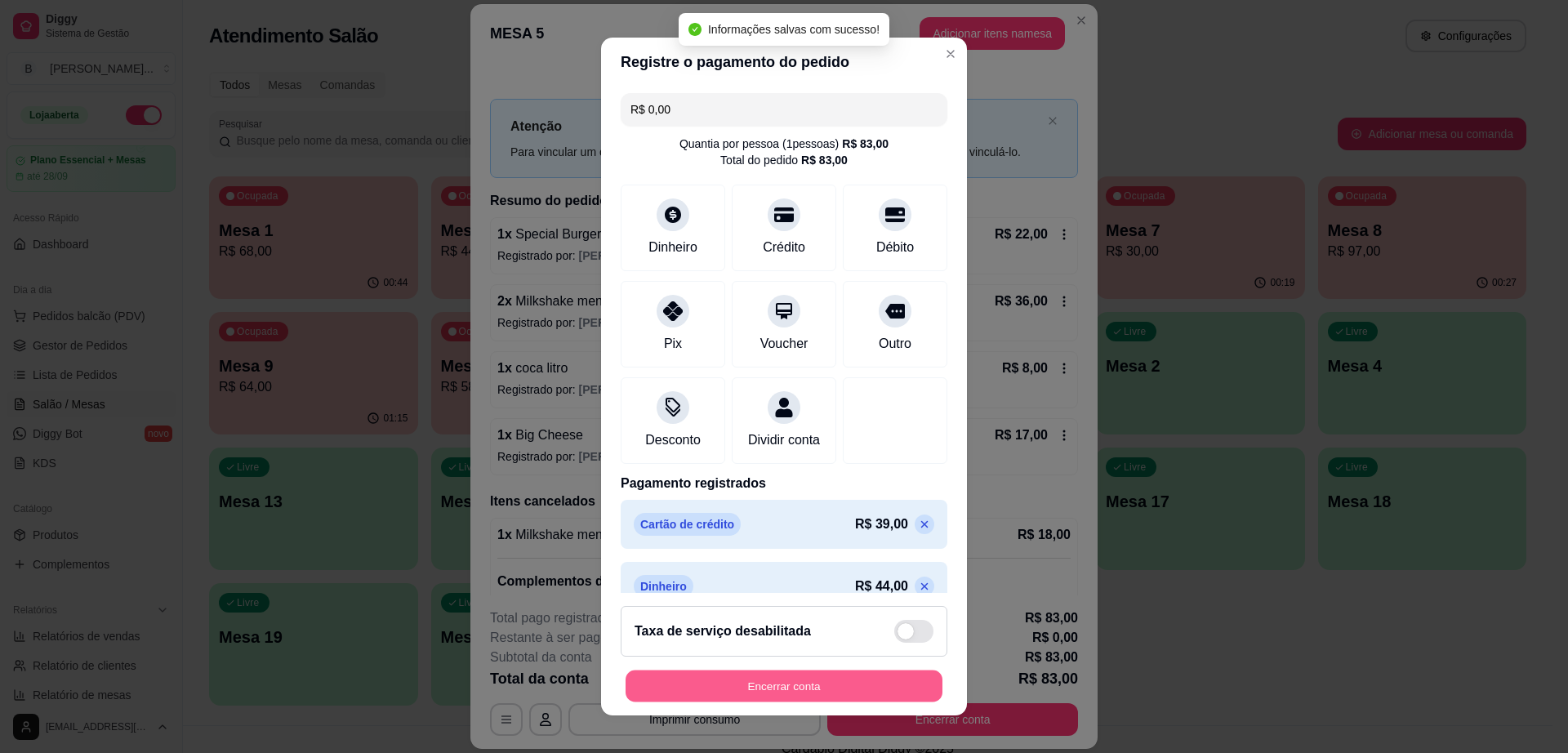
click at [813, 687] on button "Encerrar conta" at bounding box center [783, 686] width 317 height 32
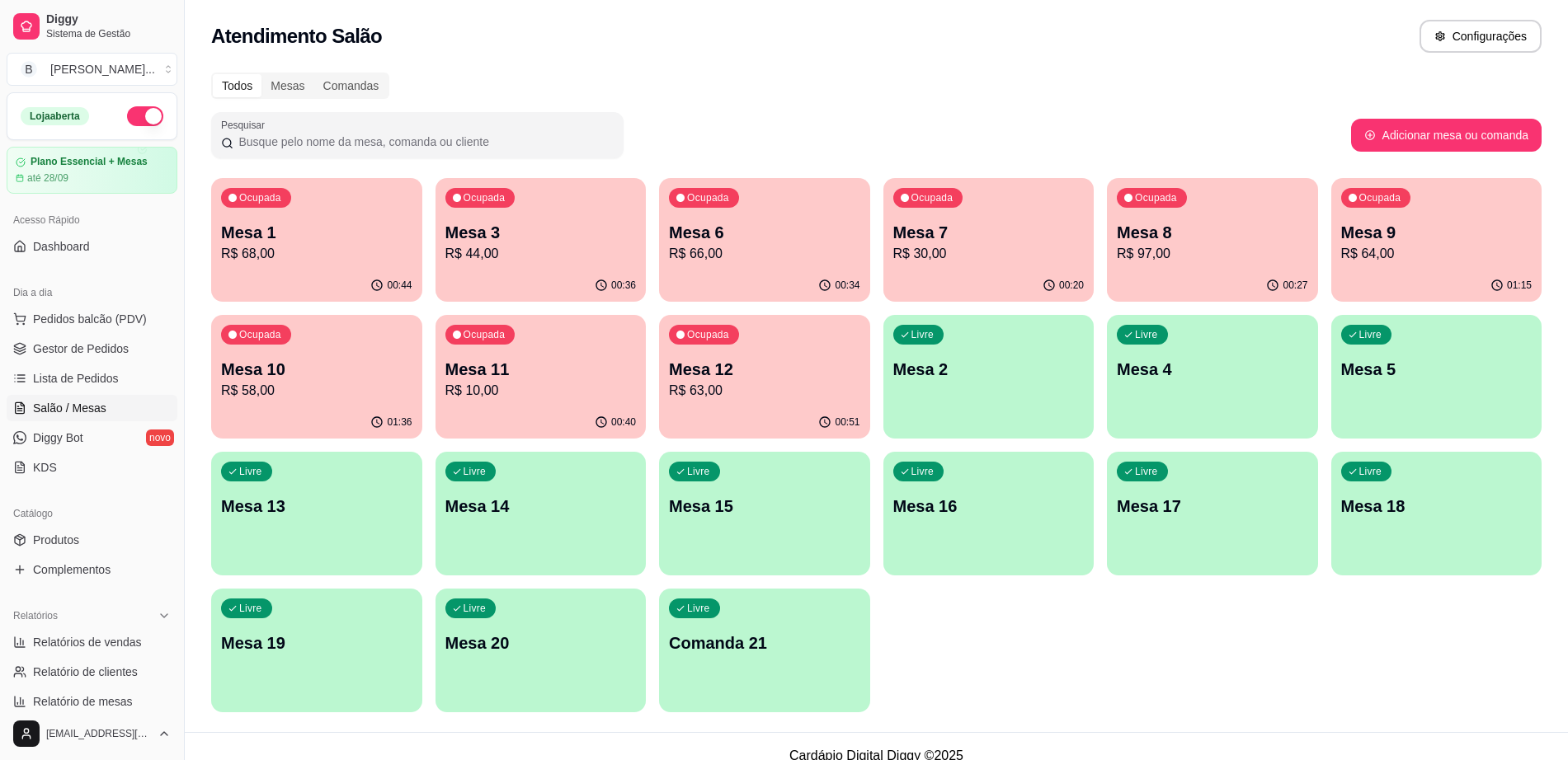
click at [714, 254] on p "R$ 66,00" at bounding box center [765, 253] width 192 height 20
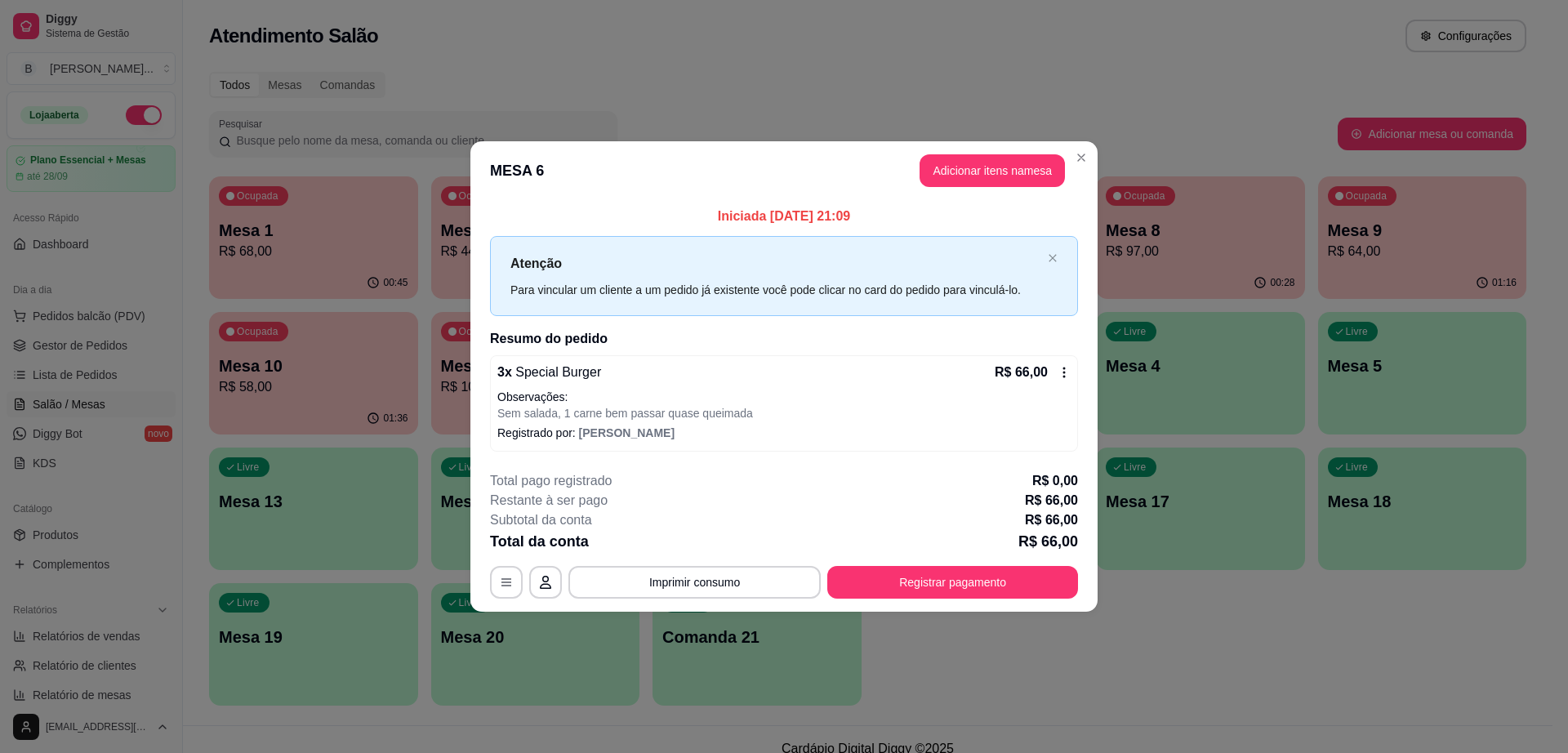
click at [488, 367] on div "Iniciada [DATE] 21:09 Atenção Para vincular um cliente a um pedido já existente…" at bounding box center [783, 329] width 627 height 257
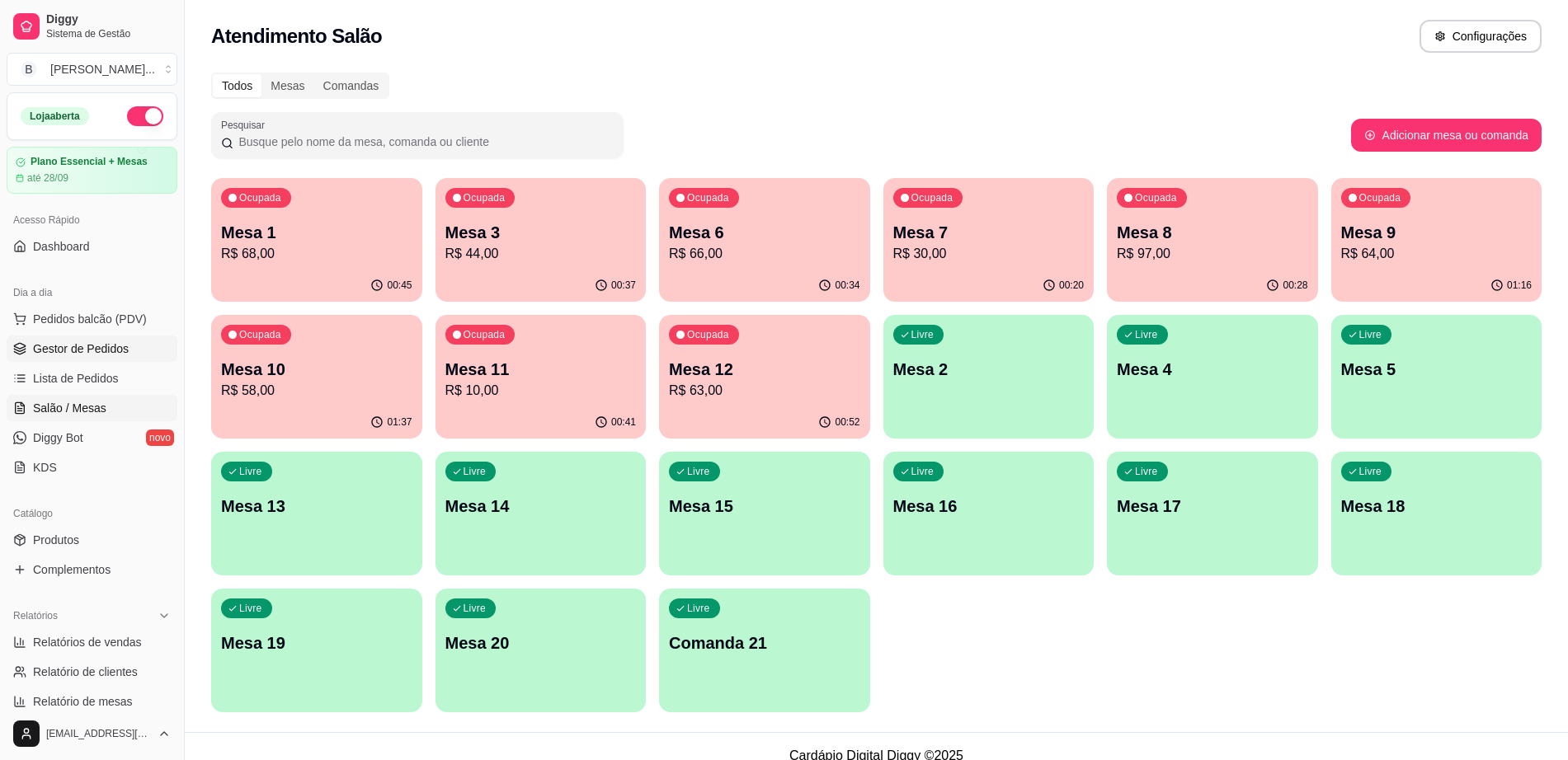
click at [121, 358] on link "Gestor de Pedidos" at bounding box center [92, 348] width 171 height 26
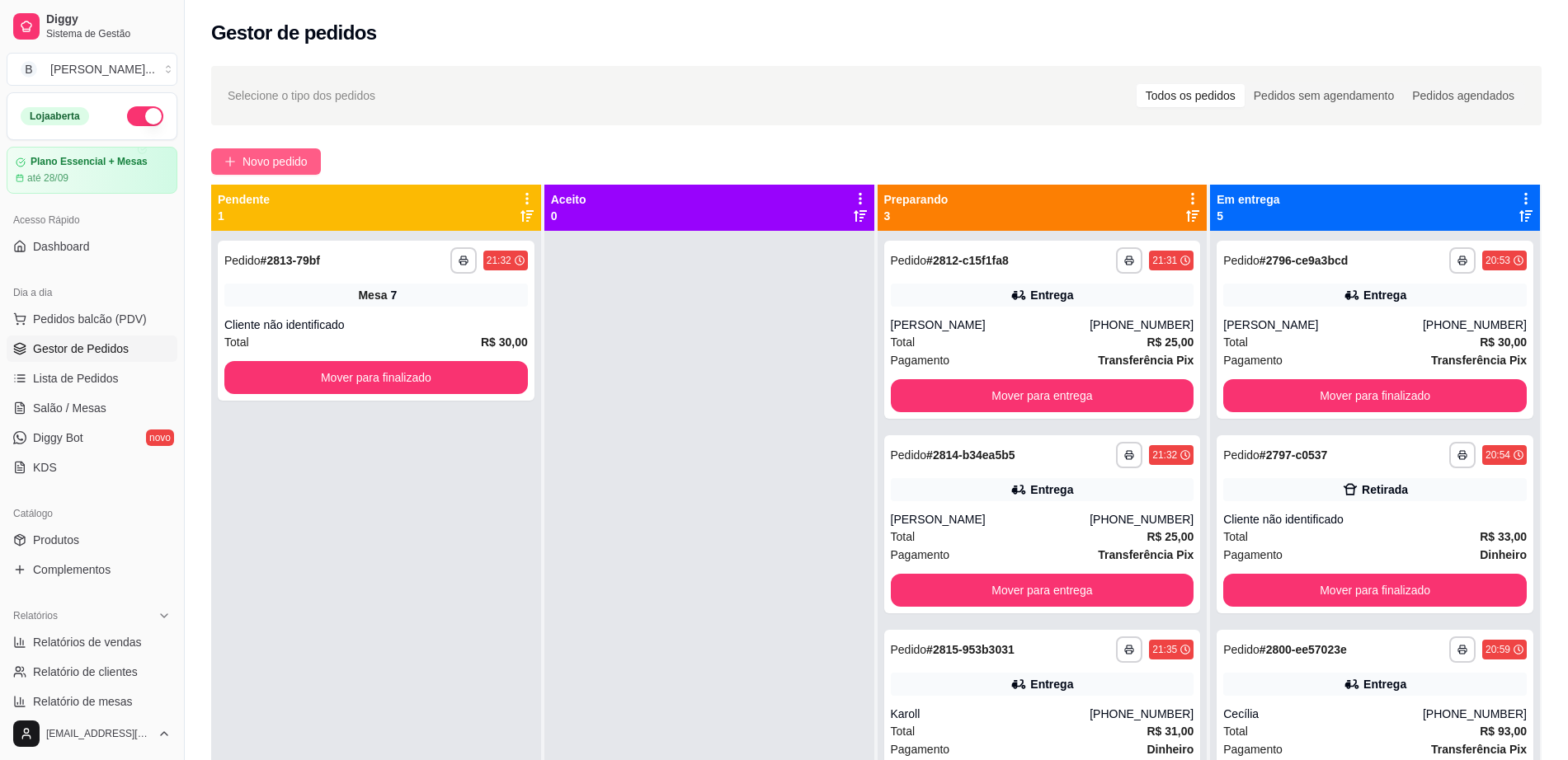
click at [263, 149] on button "Novo pedido" at bounding box center [266, 161] width 110 height 26
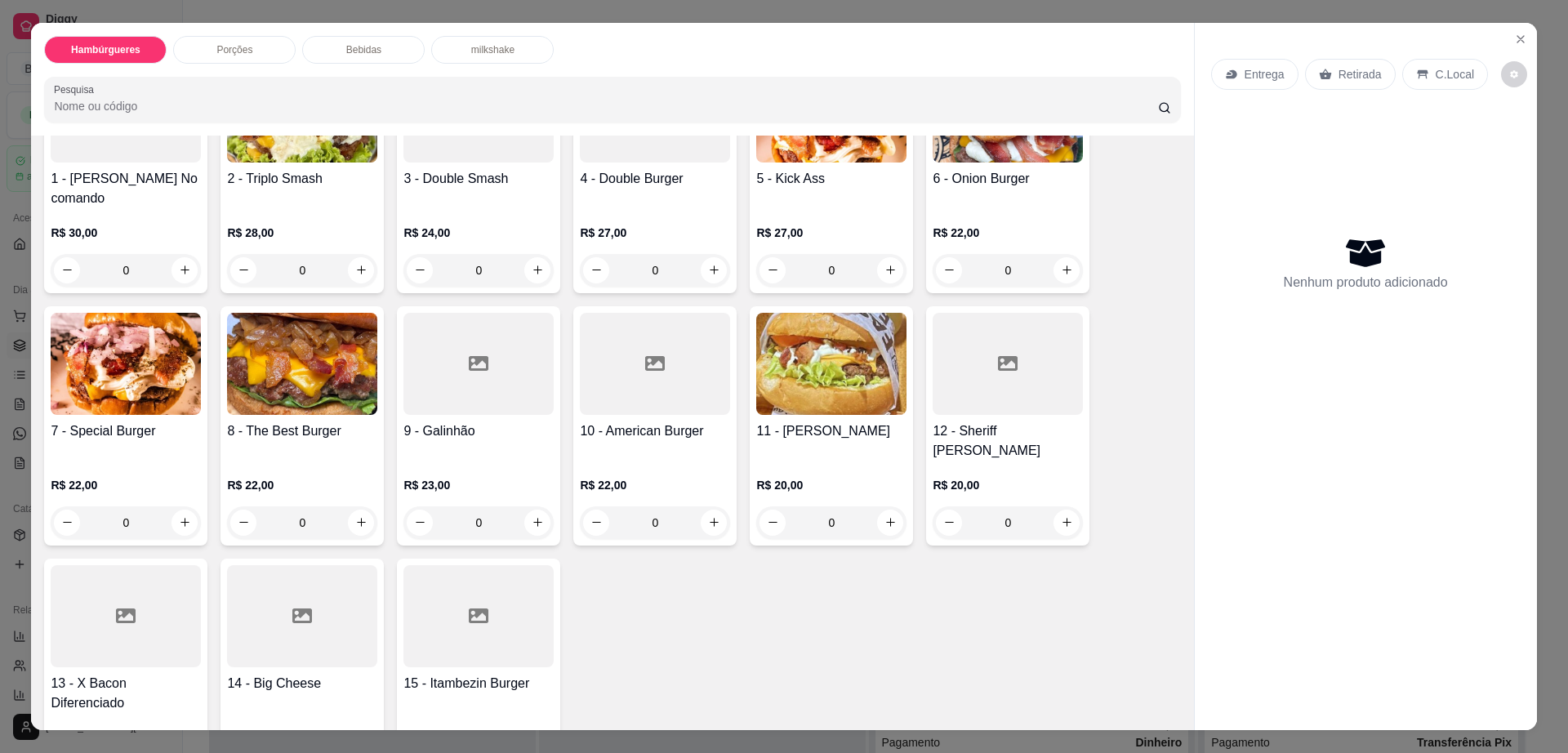
scroll to position [306, 0]
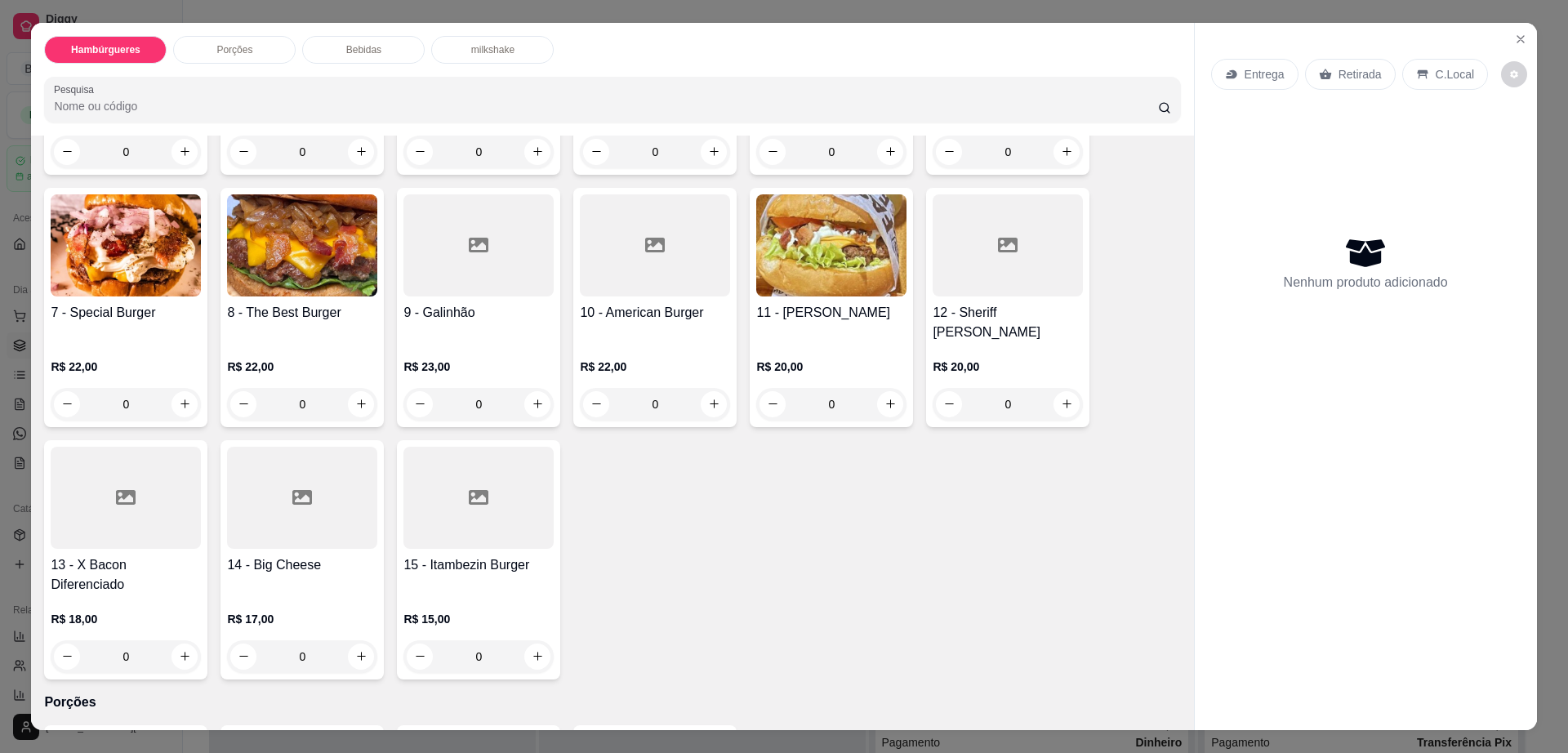
click at [141, 463] on div at bounding box center [126, 498] width 150 height 102
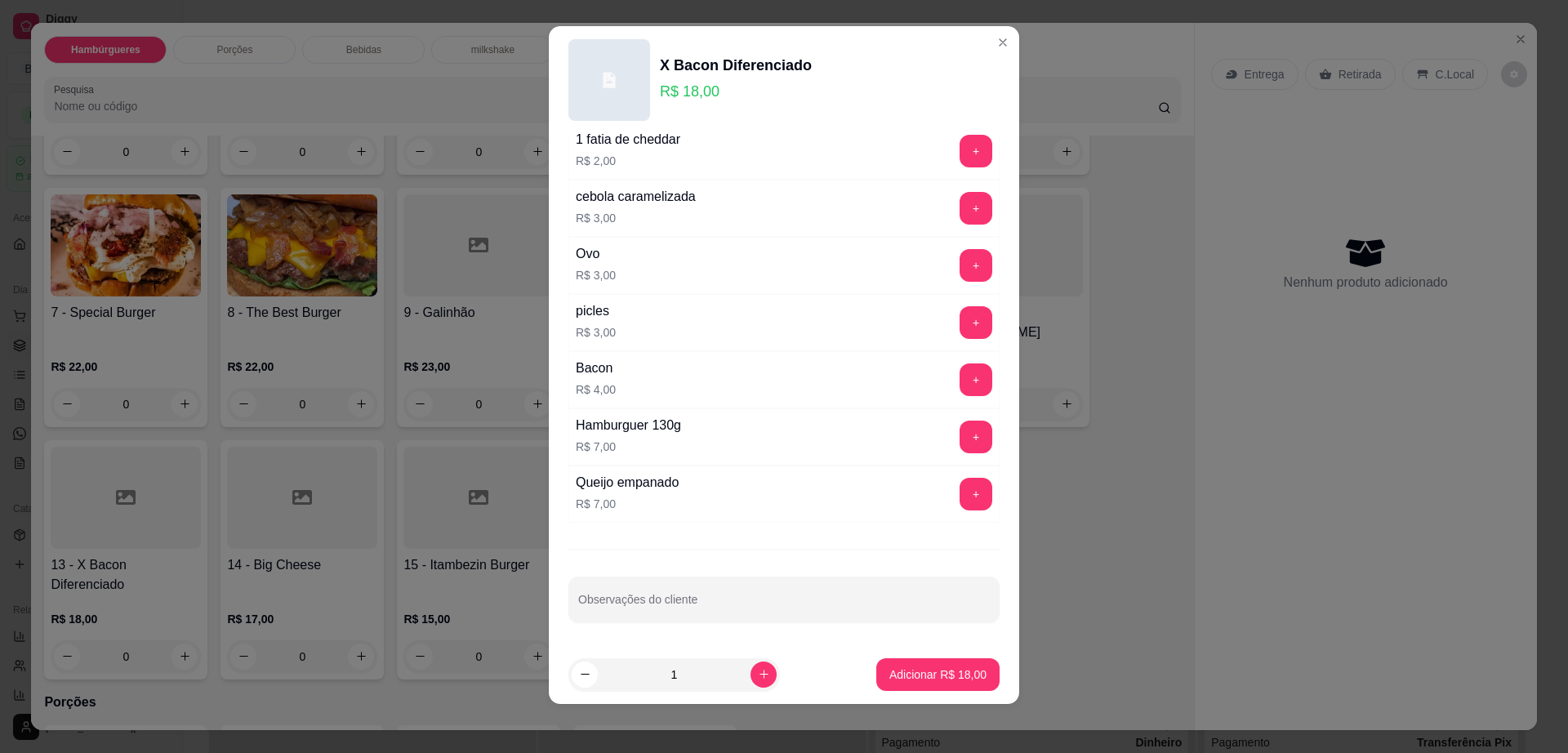
scroll to position [15, 0]
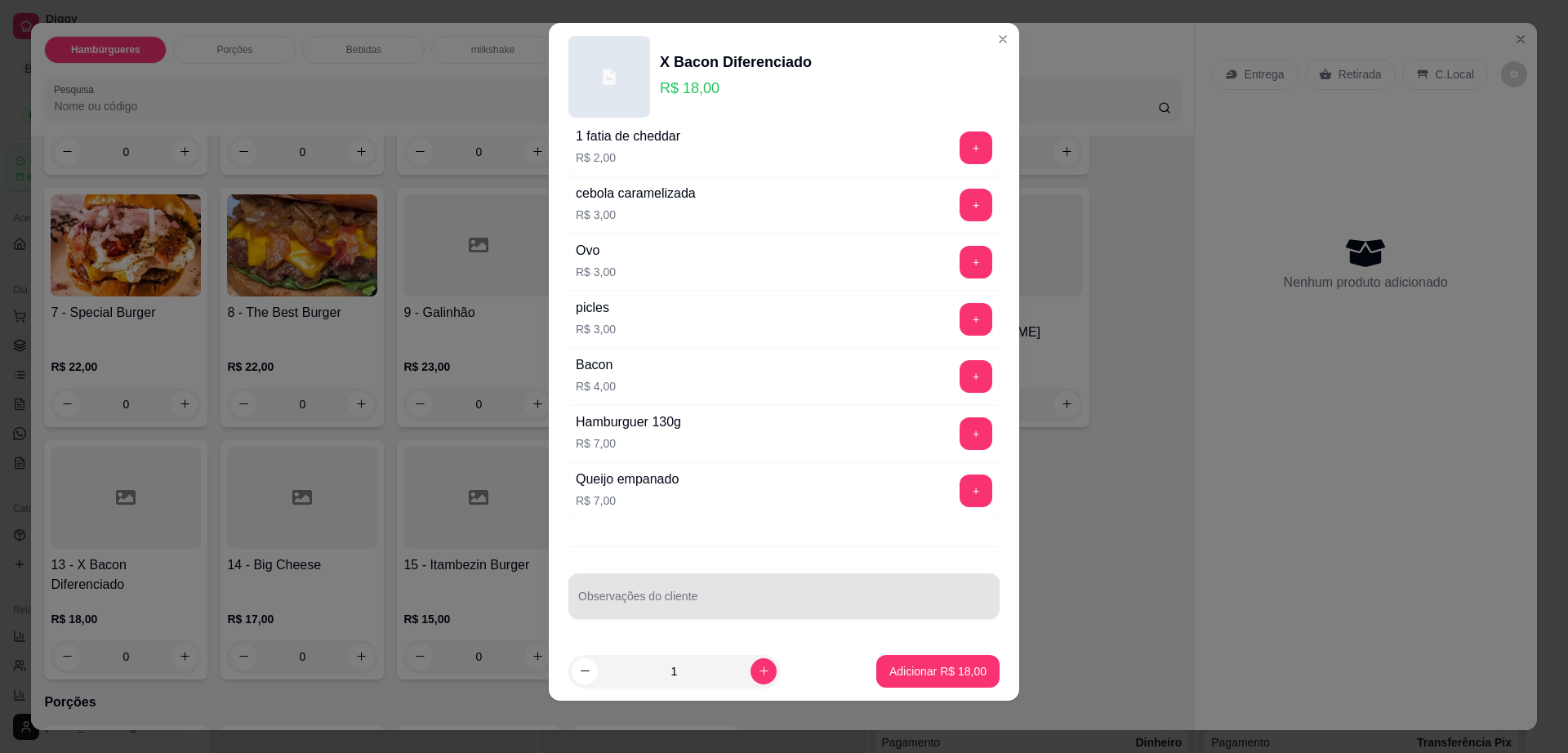
click at [801, 611] on div at bounding box center [783, 596] width 411 height 33
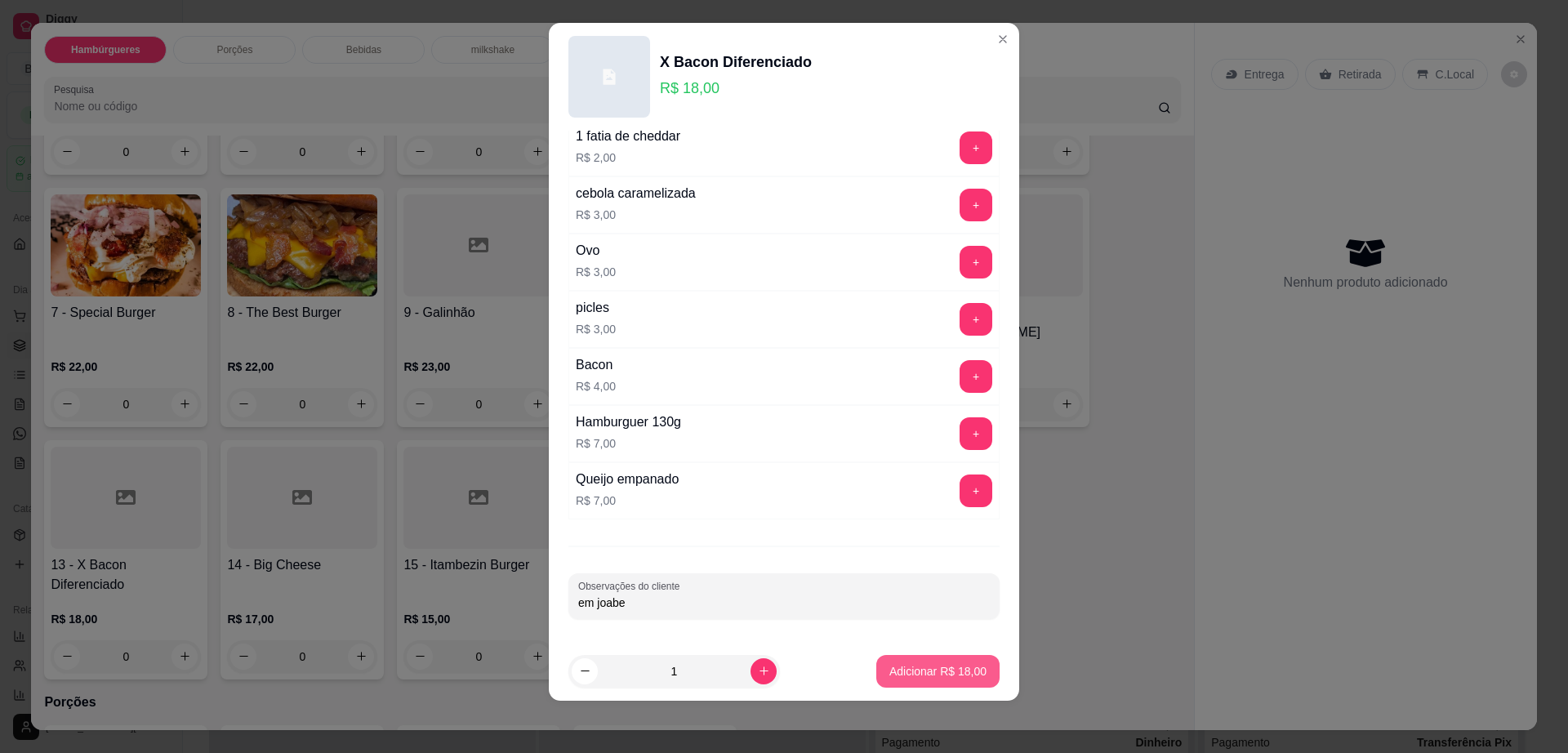
type input "em joabe"
click at [889, 665] on p "Adicionar R$ 18,00" at bounding box center [938, 671] width 97 height 16
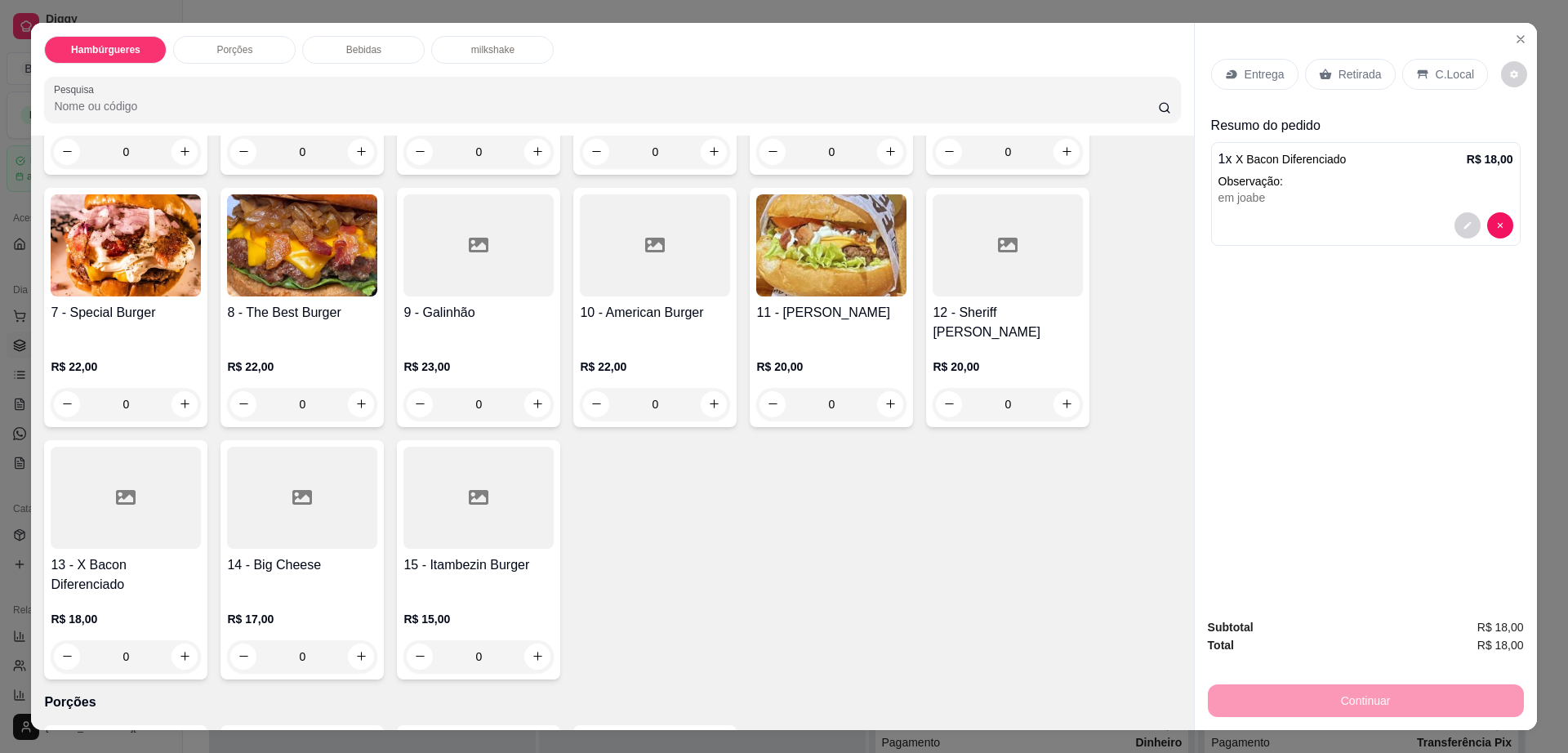
click at [1432, 95] on div "Entrega Retirada C.Local" at bounding box center [1365, 74] width 310 height 57
click at [1452, 77] on p "C.Local" at bounding box center [1455, 74] width 39 height 16
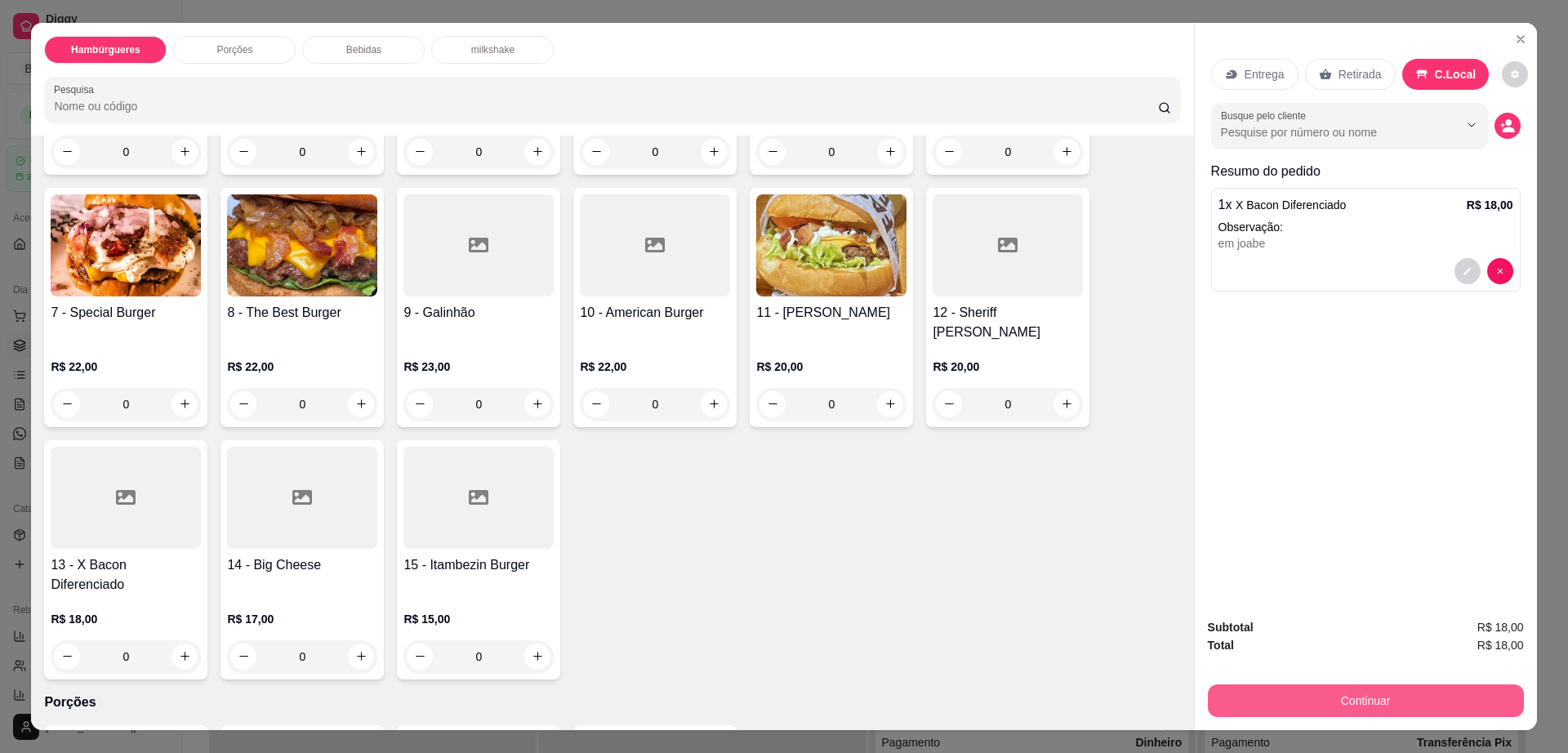
click at [1446, 687] on button "Continuar" at bounding box center [1365, 700] width 316 height 33
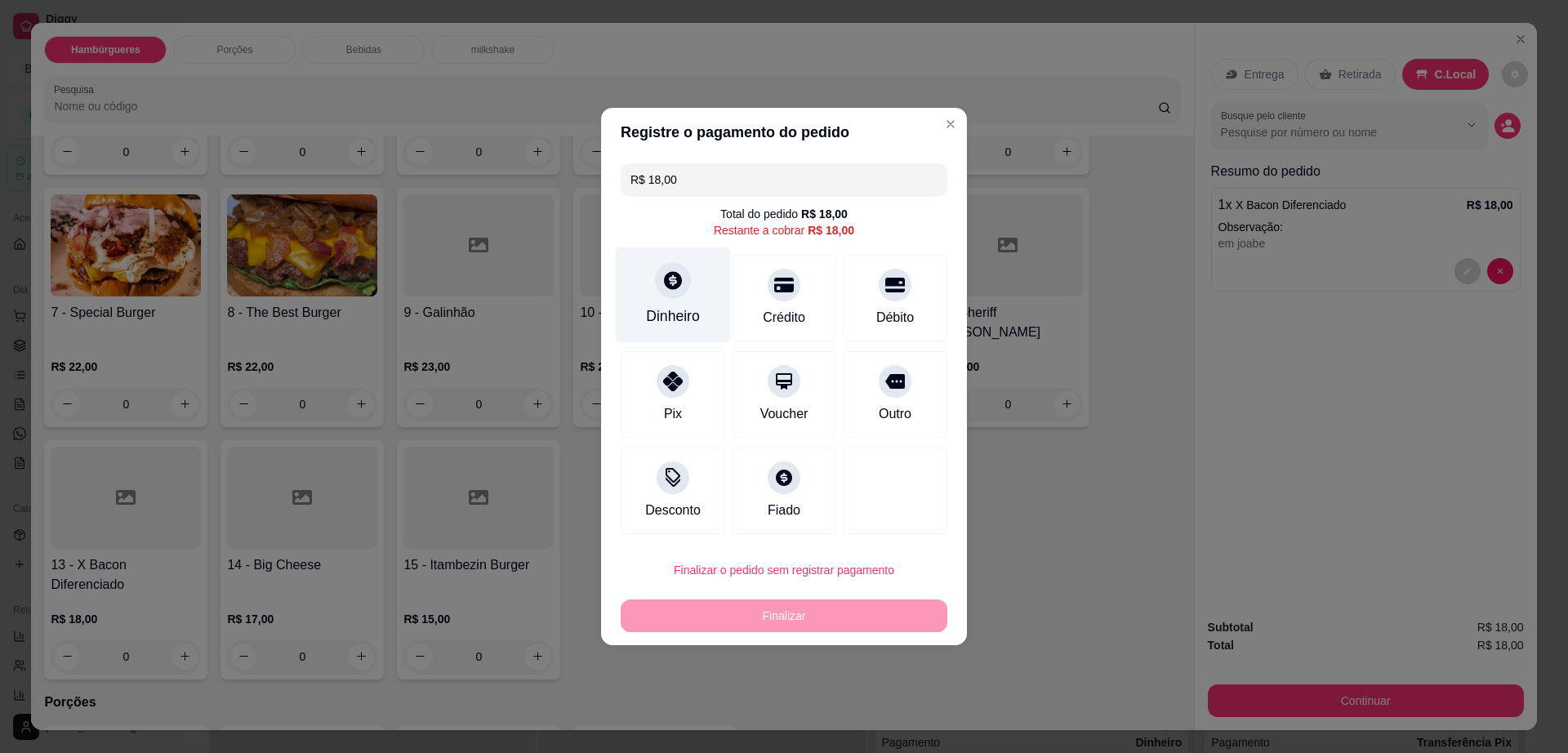
click at [692, 330] on div "Dinheiro" at bounding box center [674, 295] width 116 height 96
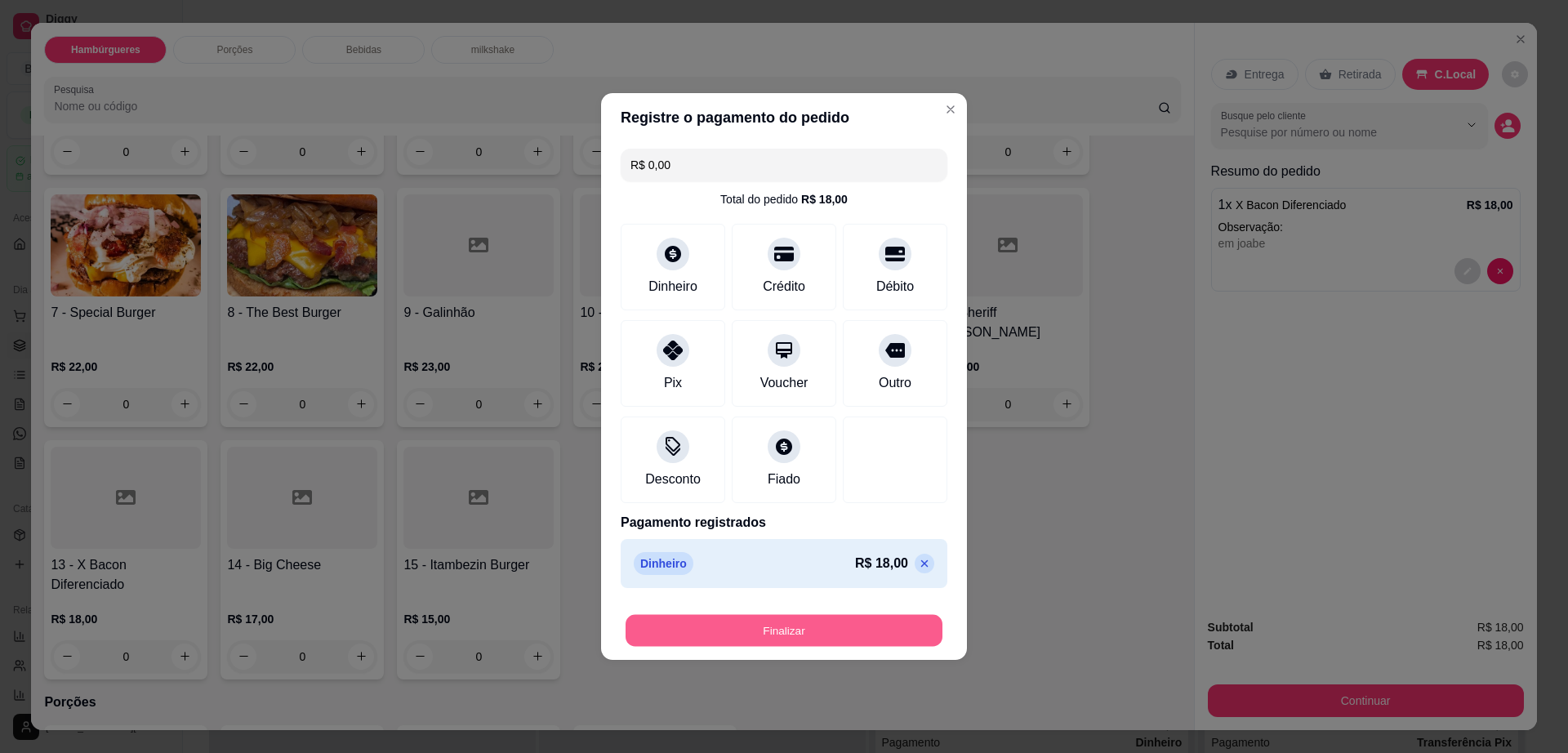
click at [838, 627] on button "Finalizar" at bounding box center [783, 631] width 317 height 32
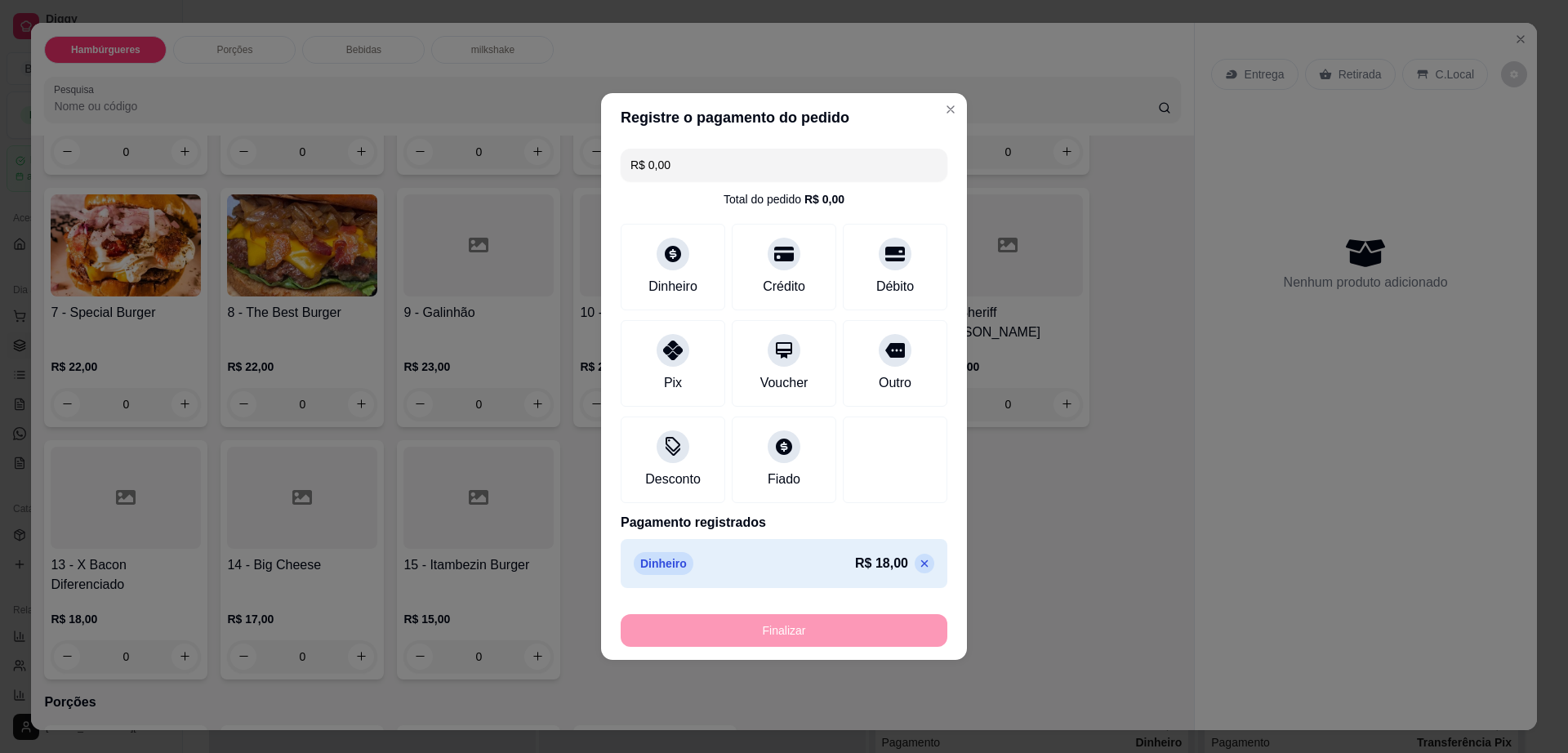
type input "-R$ 18,00"
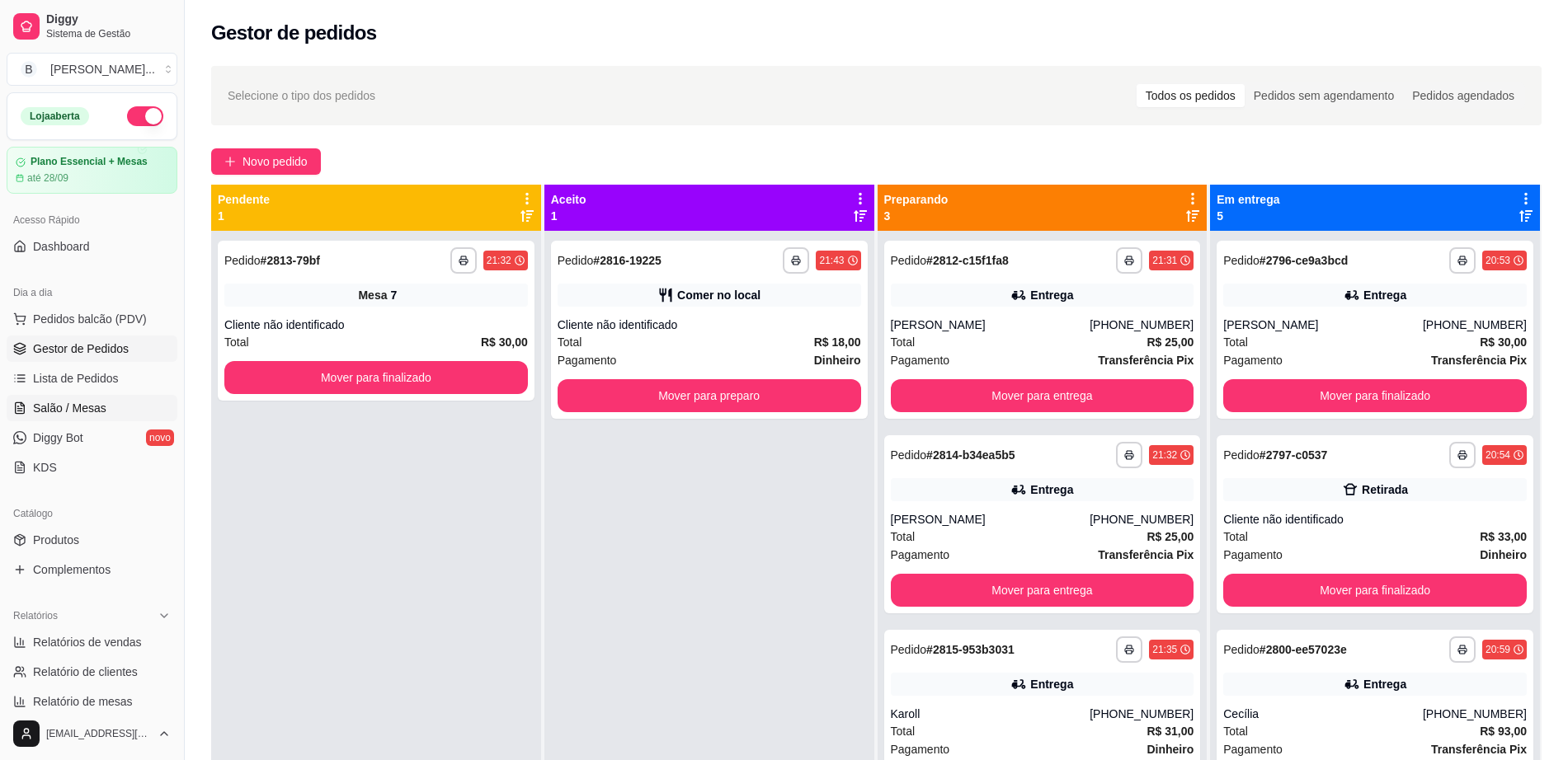
click at [122, 407] on link "Salão / Mesas" at bounding box center [92, 408] width 171 height 26
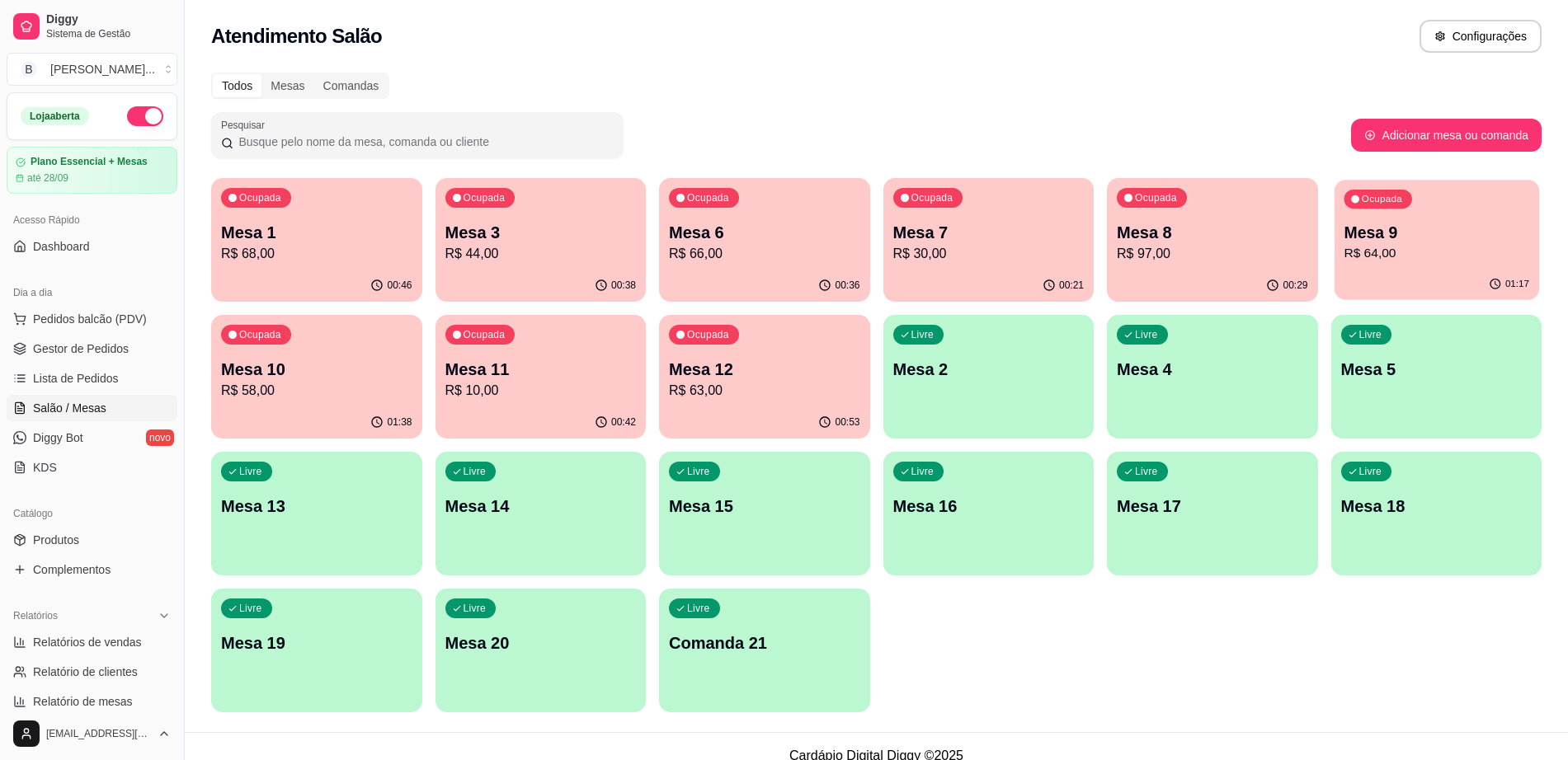
click at [1379, 253] on p "R$ 64,00" at bounding box center [1436, 253] width 186 height 19
click at [820, 272] on div "00:36" at bounding box center [764, 285] width 205 height 31
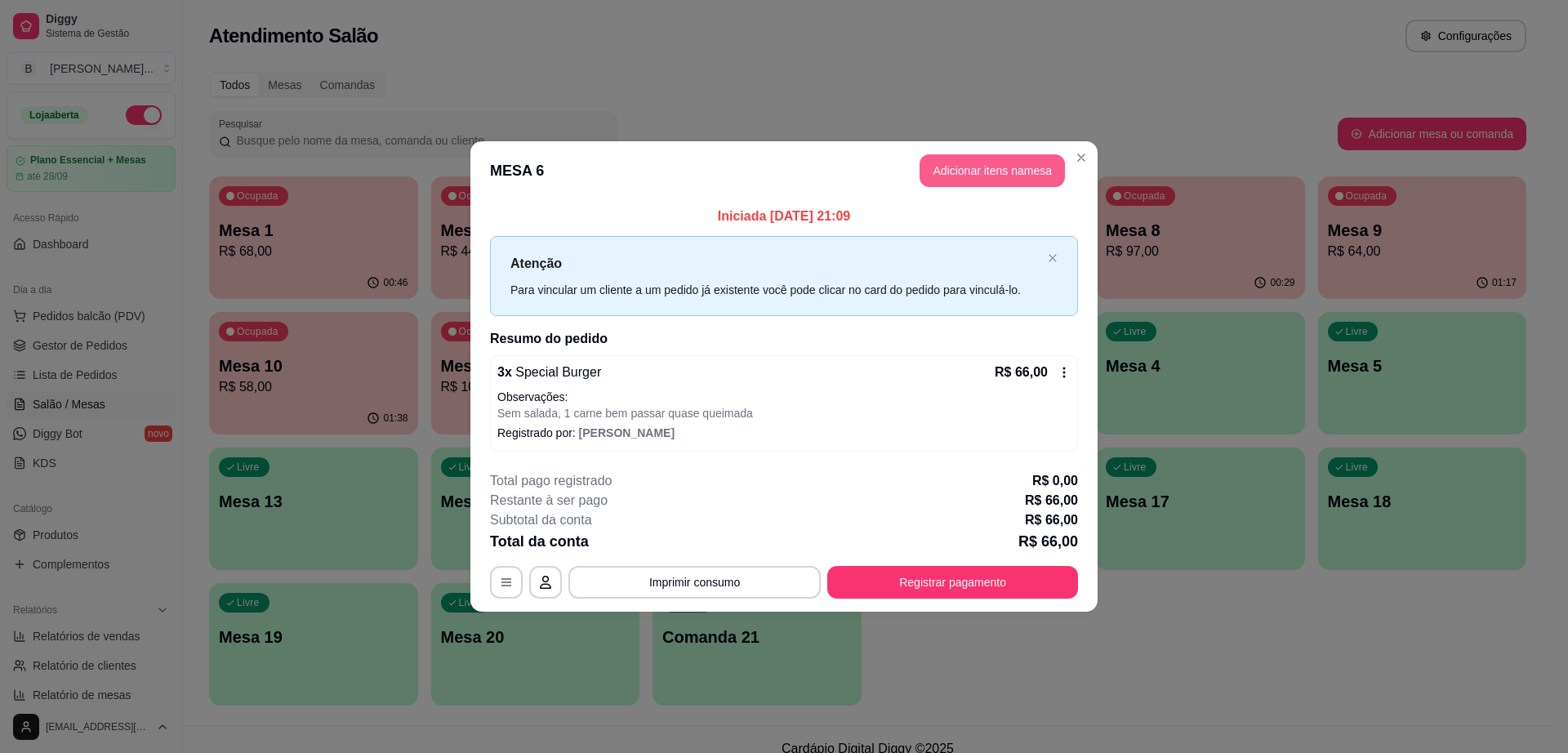
click at [967, 160] on button "Adicionar itens na mesa" at bounding box center [992, 171] width 146 height 33
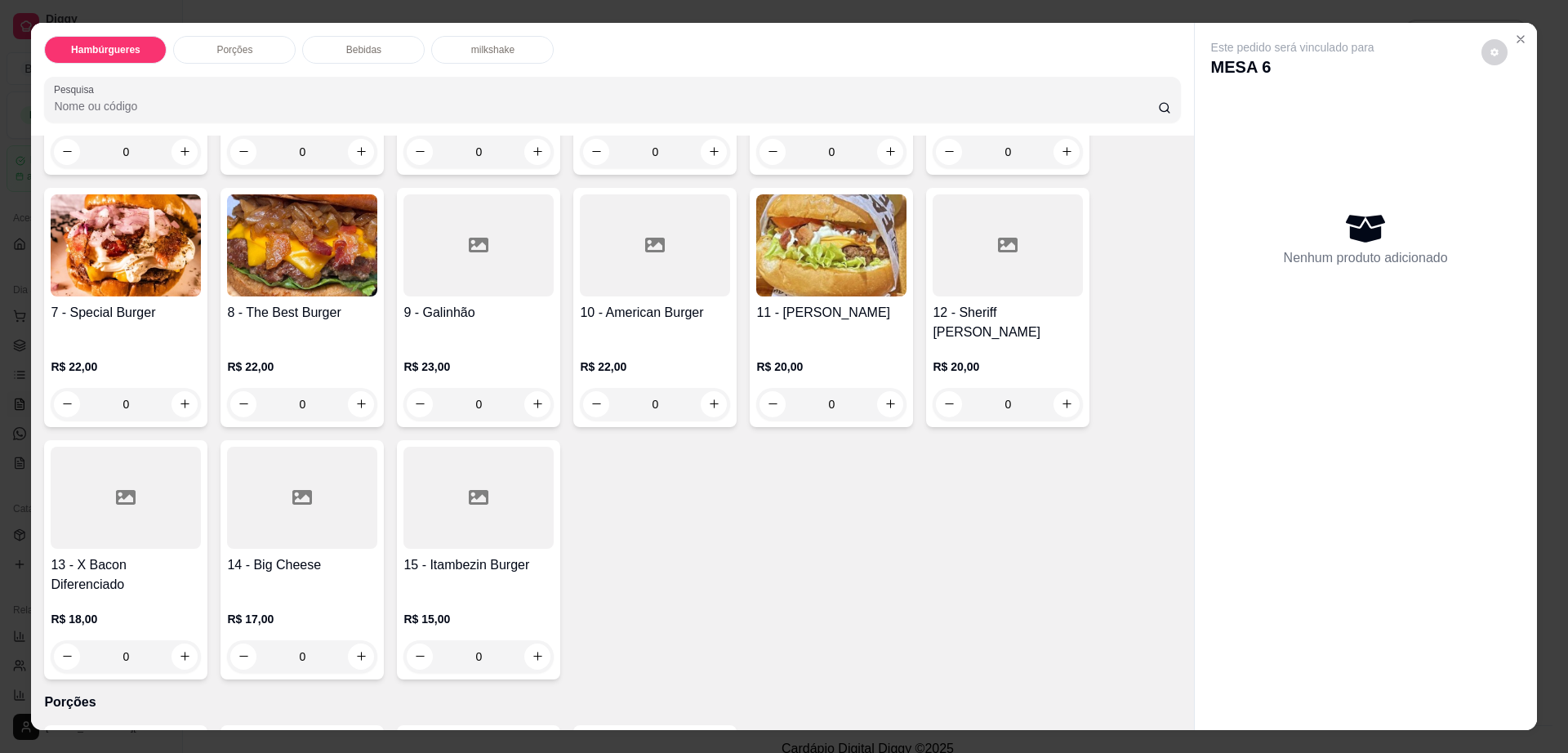
click at [468, 41] on div "milkshake" at bounding box center [492, 50] width 122 height 28
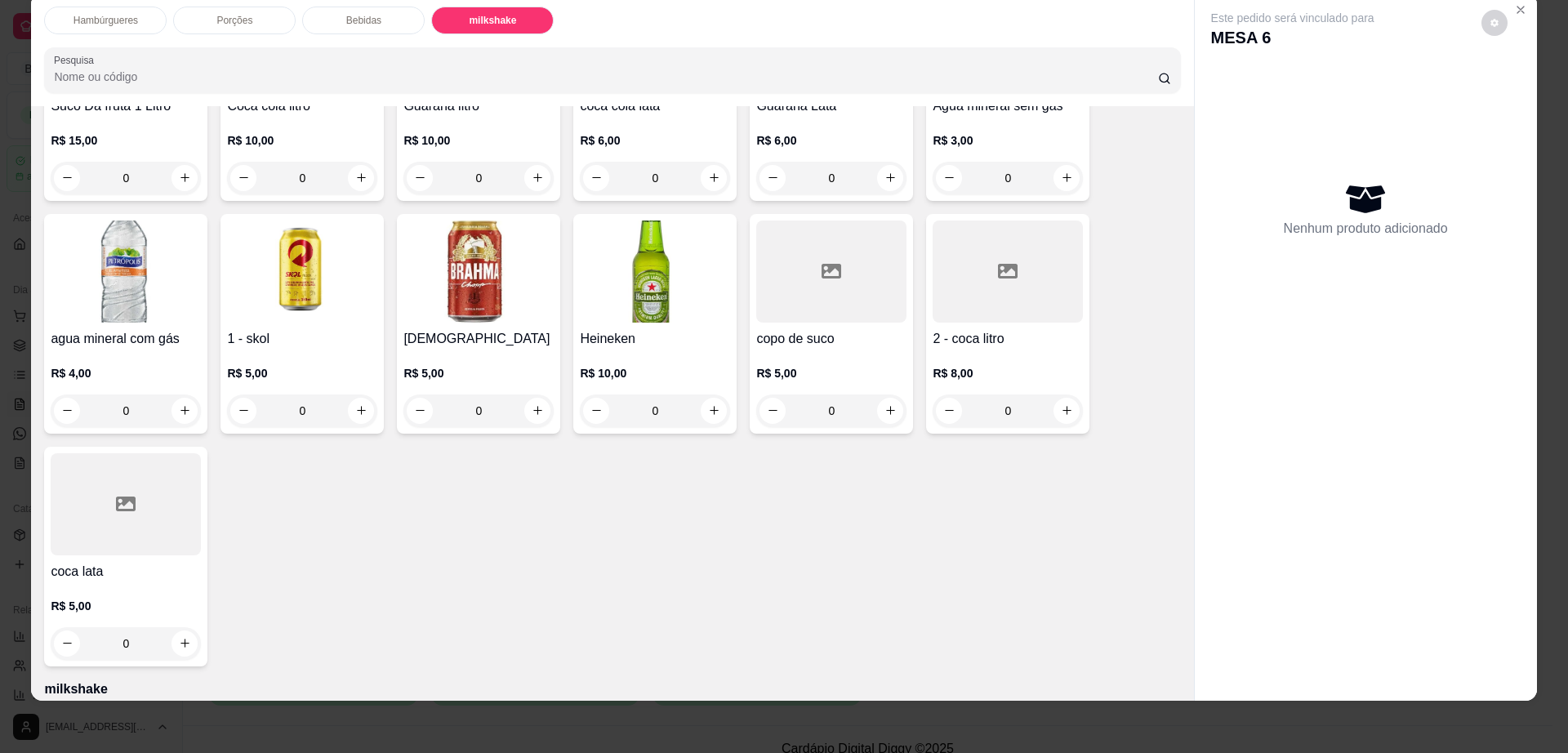
scroll to position [1286, 0]
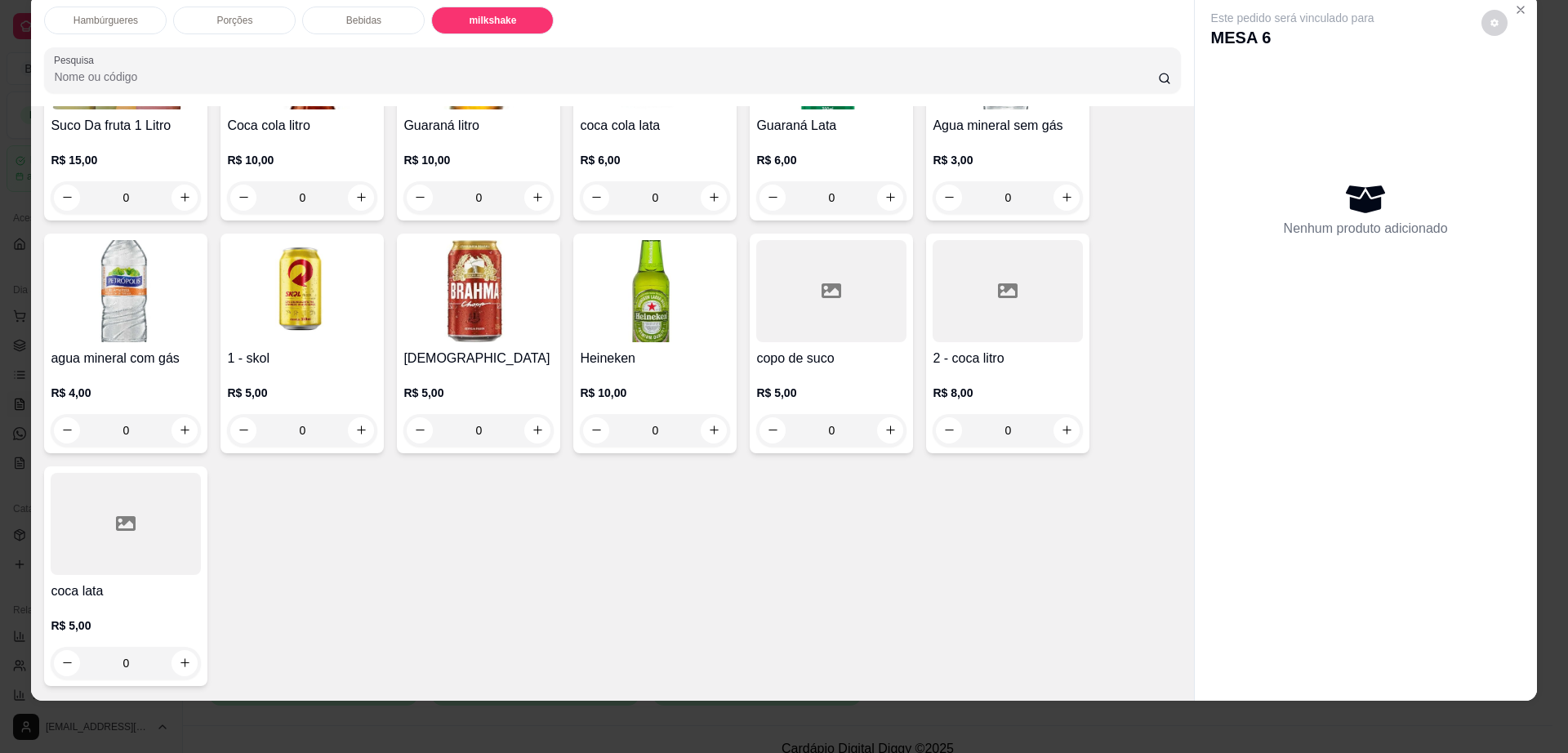
click at [262, 9] on div "Porções" at bounding box center [235, 21] width 122 height 28
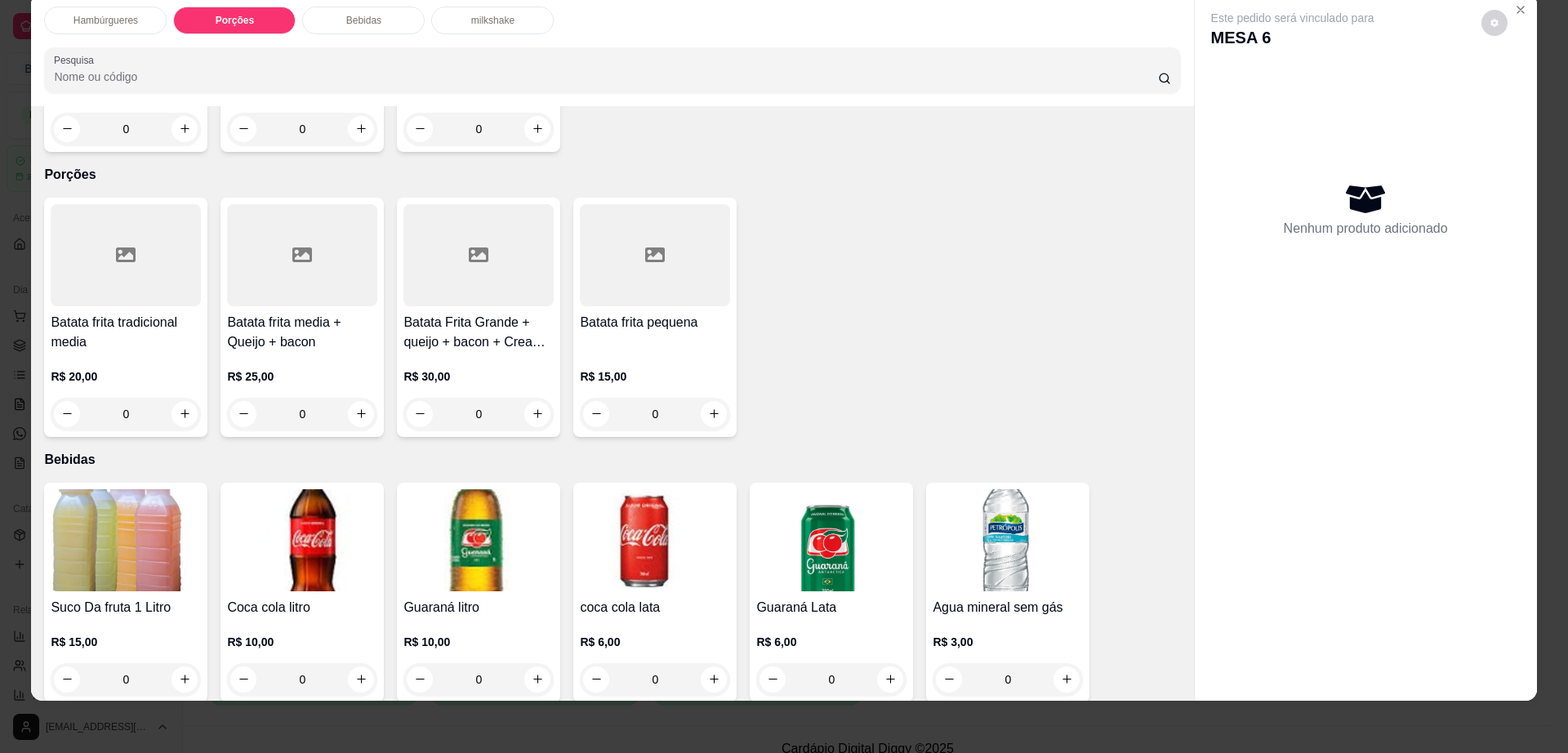
click at [474, 9] on div "milkshake" at bounding box center [492, 21] width 122 height 28
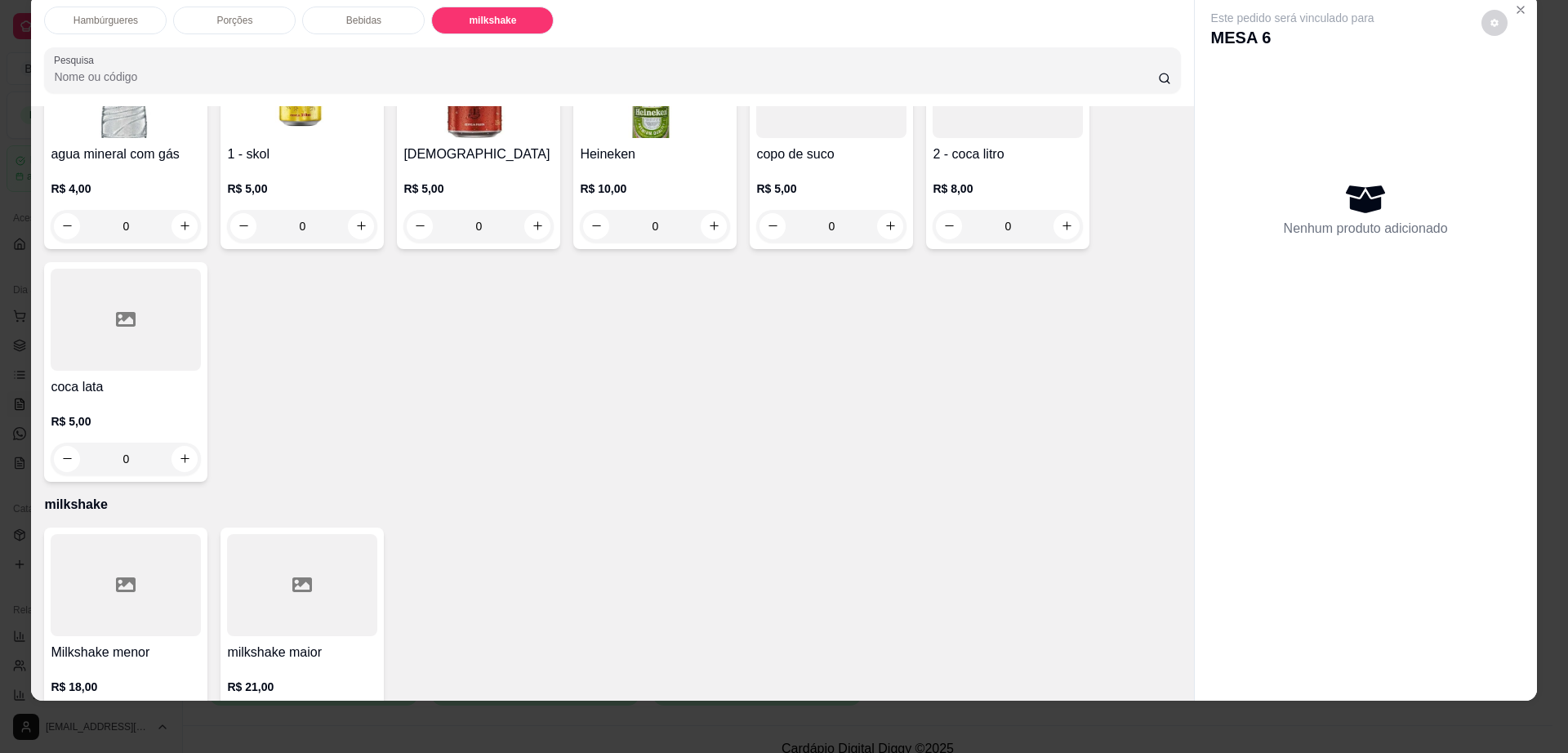
click at [287, 540] on div at bounding box center [302, 585] width 150 height 102
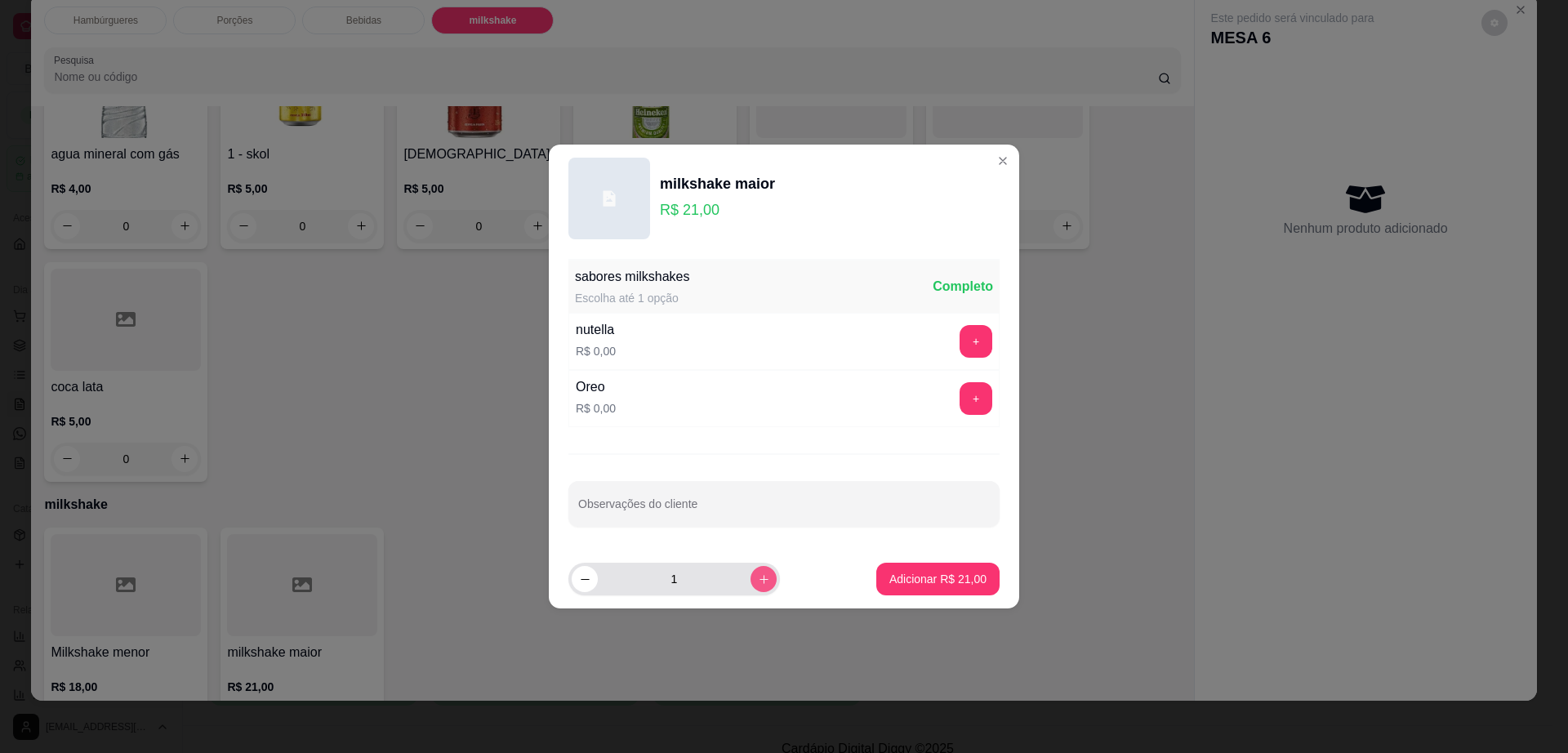
click at [758, 586] on button "increase-product-quantity" at bounding box center [763, 579] width 26 height 26
type input "2"
click at [969, 334] on button "+" at bounding box center [976, 342] width 33 height 33
click at [923, 599] on footer "2 Adicionar R$ 42,00" at bounding box center [783, 579] width 470 height 59
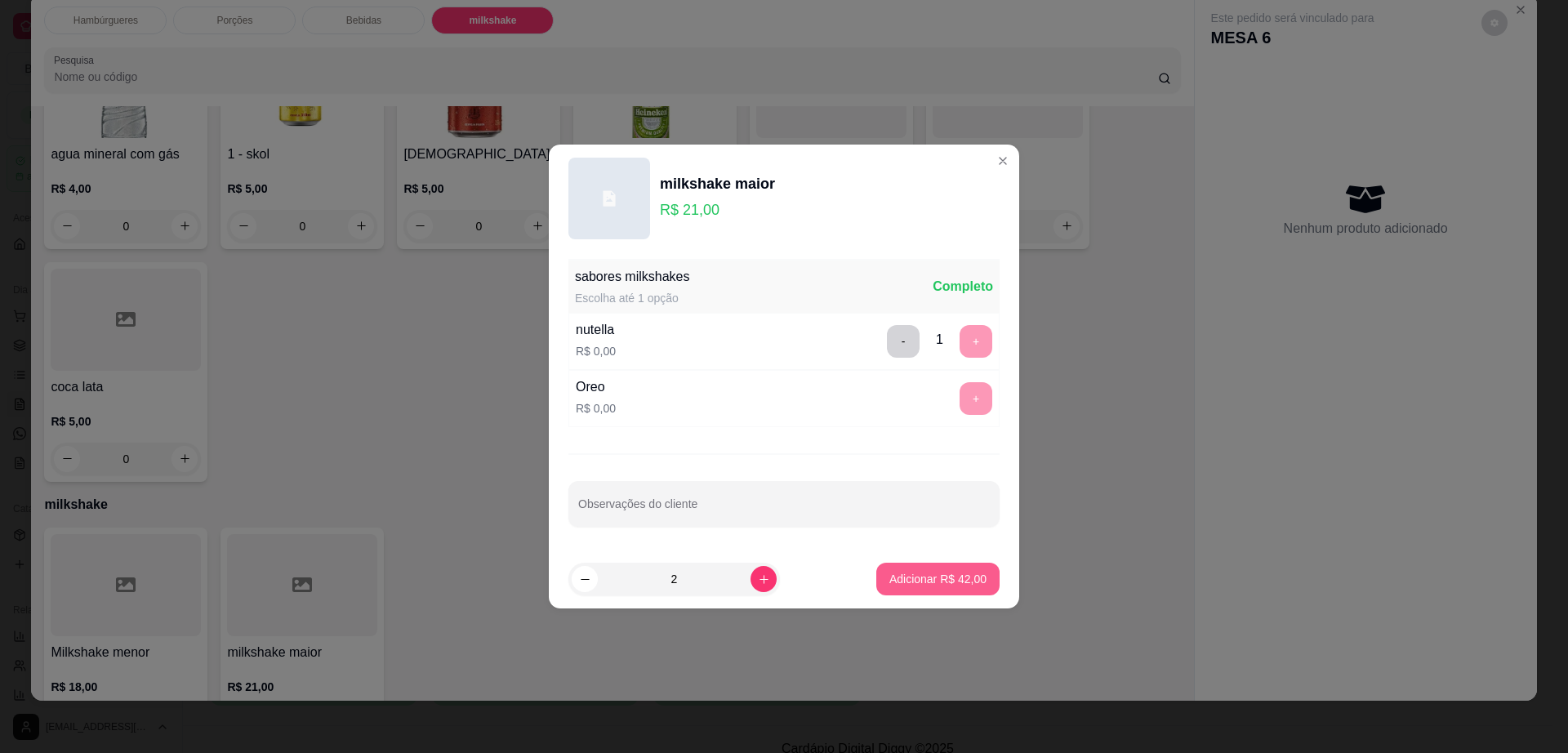
click at [909, 567] on button "Adicionar R$ 42,00" at bounding box center [938, 579] width 123 height 33
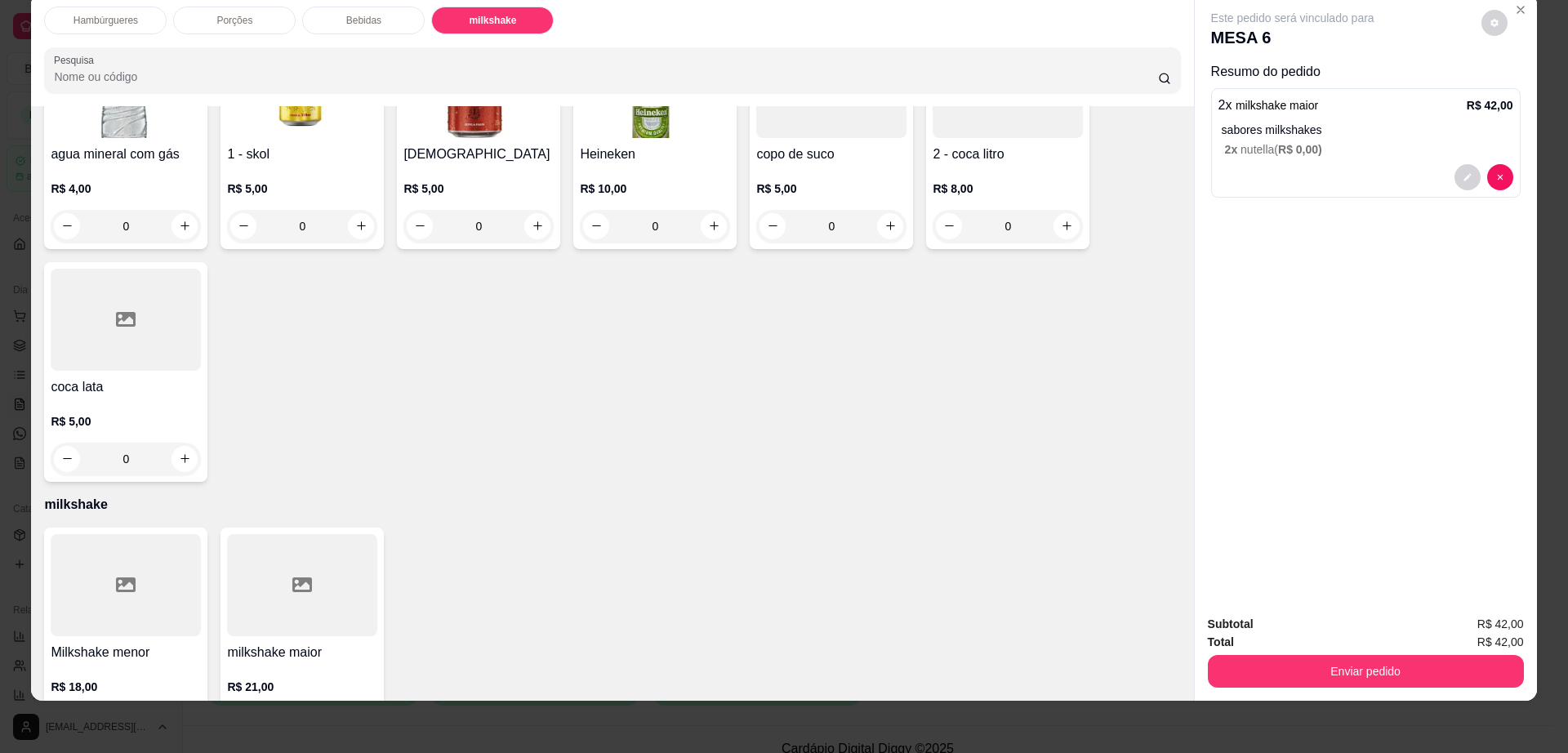
click at [122, 561] on div at bounding box center [126, 585] width 150 height 102
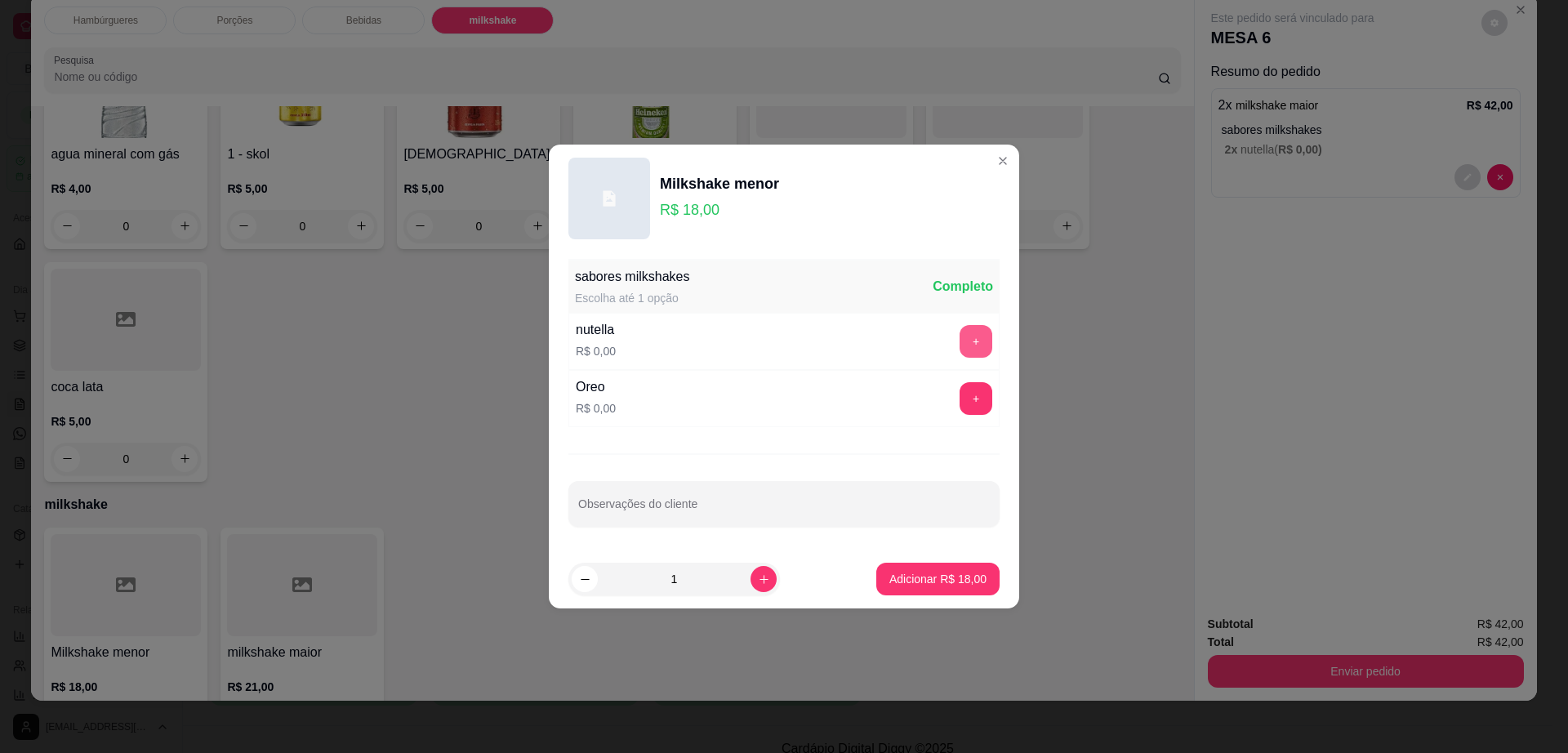
click at [960, 332] on button "+" at bounding box center [976, 342] width 33 height 33
click at [967, 593] on button "Adicionar R$ 18,00" at bounding box center [938, 579] width 123 height 33
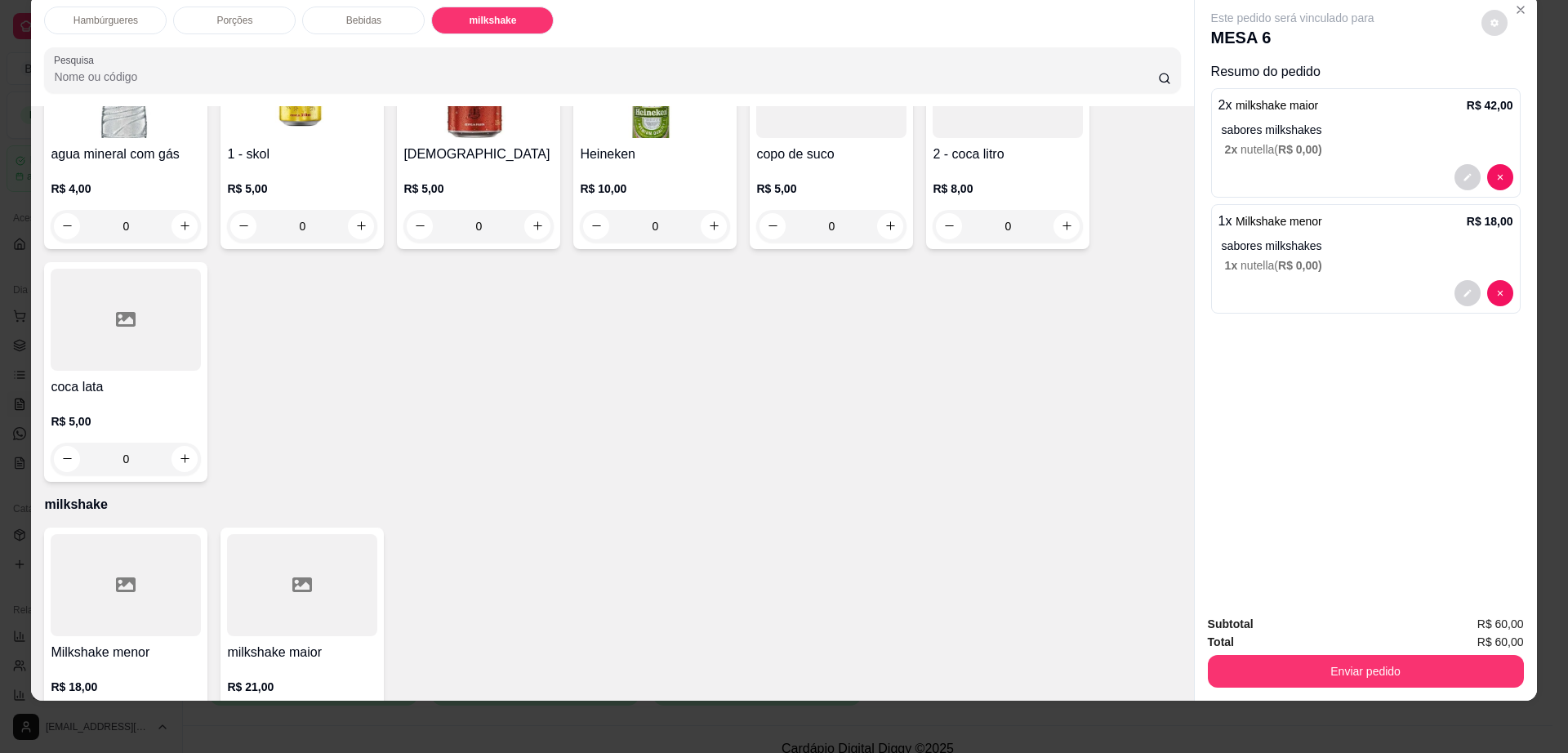
click at [1482, 23] on button "decrease-product-quantity" at bounding box center [1495, 22] width 26 height 26
click at [1302, 649] on div "Total R$ 60,00" at bounding box center [1365, 642] width 316 height 18
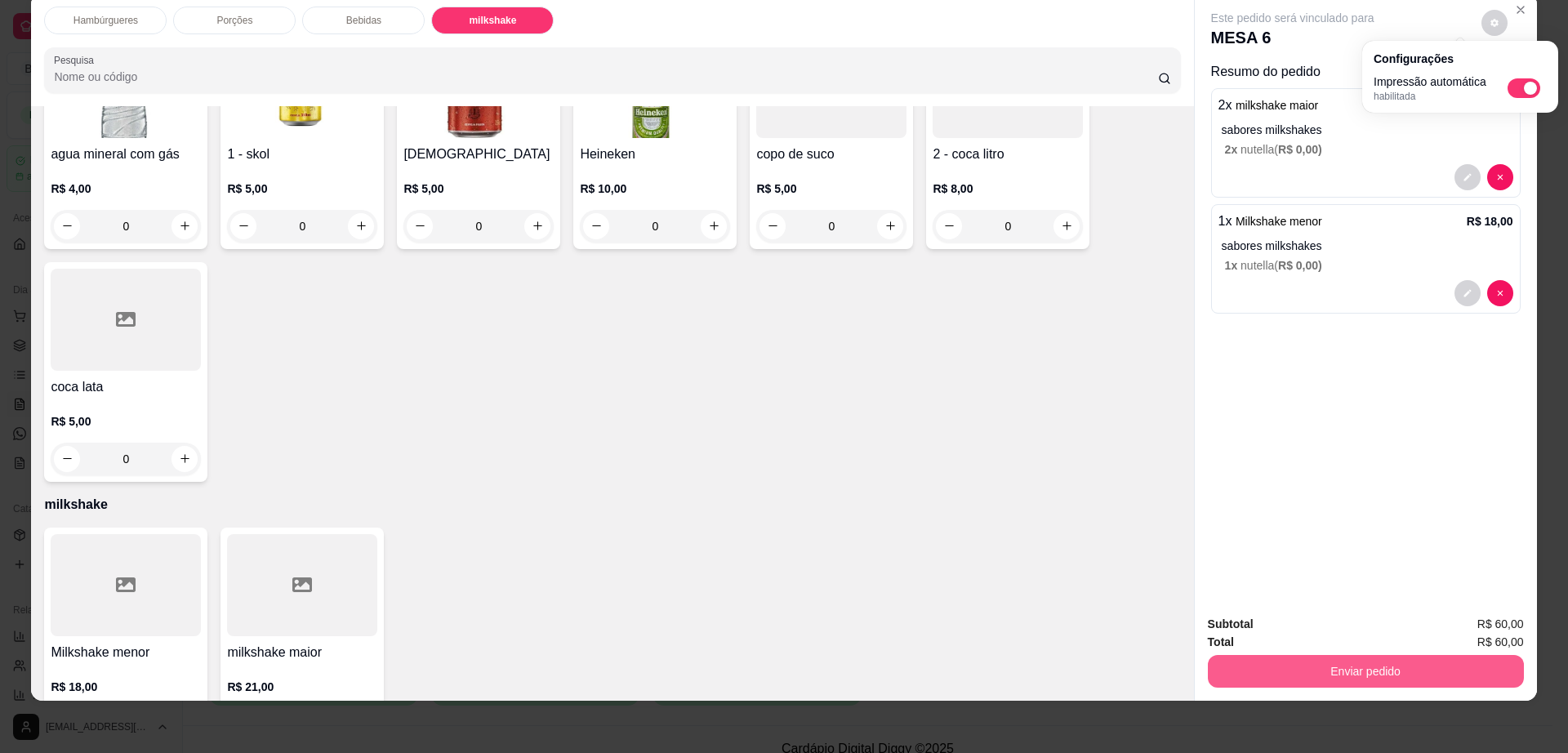
click at [1300, 667] on button "Enviar pedido" at bounding box center [1365, 671] width 316 height 33
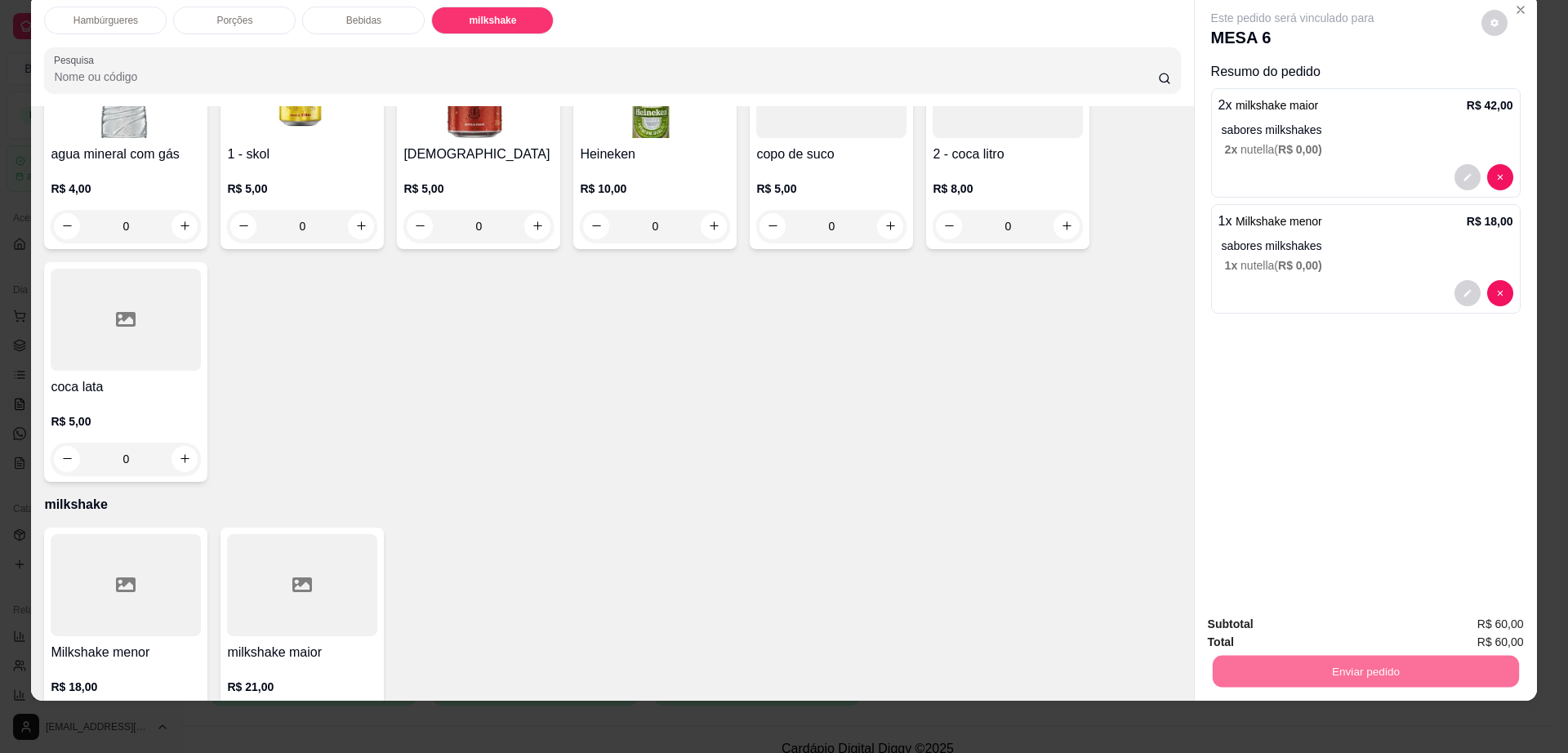
click at [1308, 625] on button "Não registrar e enviar pedido" at bounding box center [1309, 631] width 170 height 31
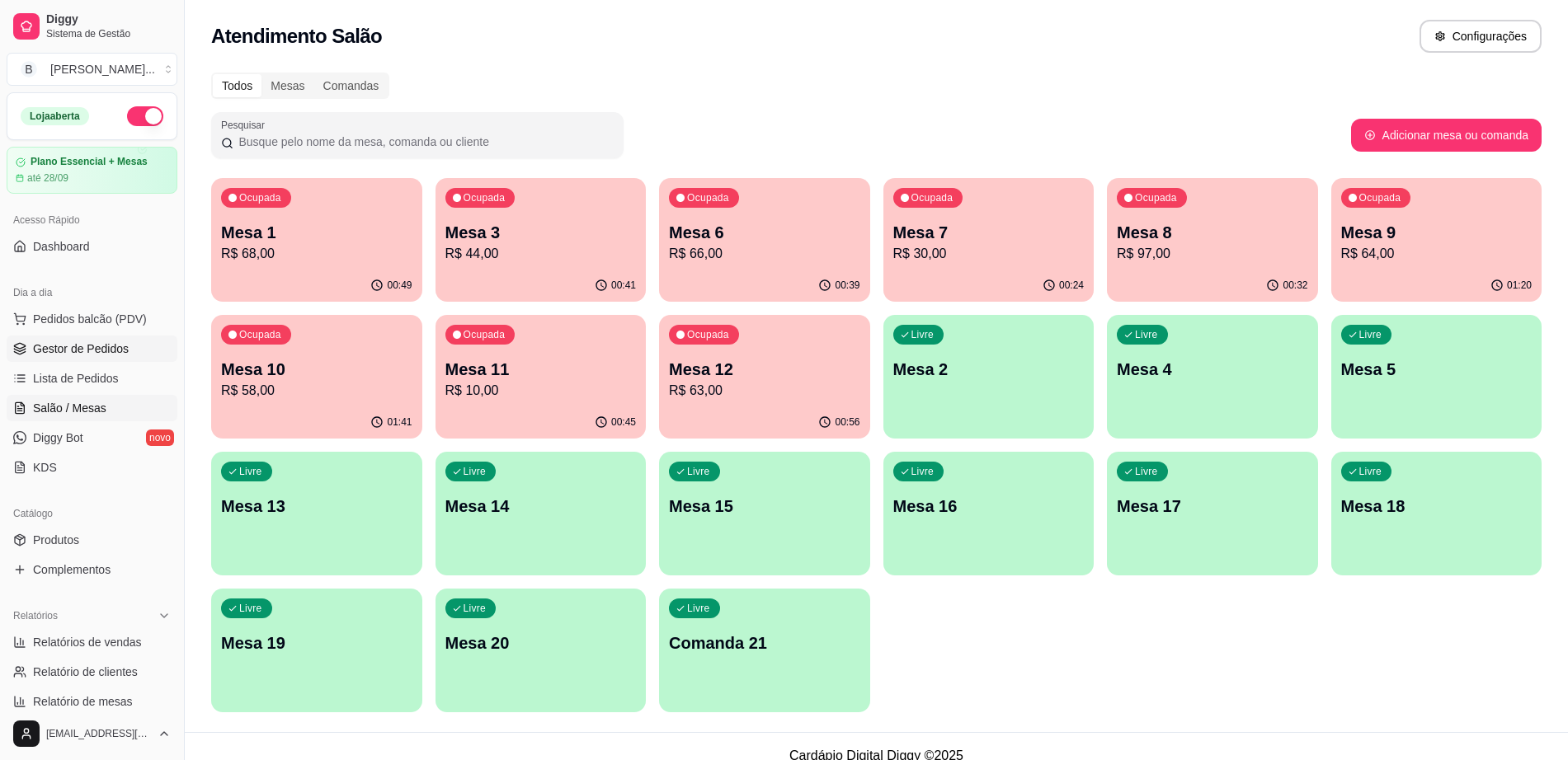
click at [129, 339] on link "Gestor de Pedidos" at bounding box center [92, 348] width 171 height 26
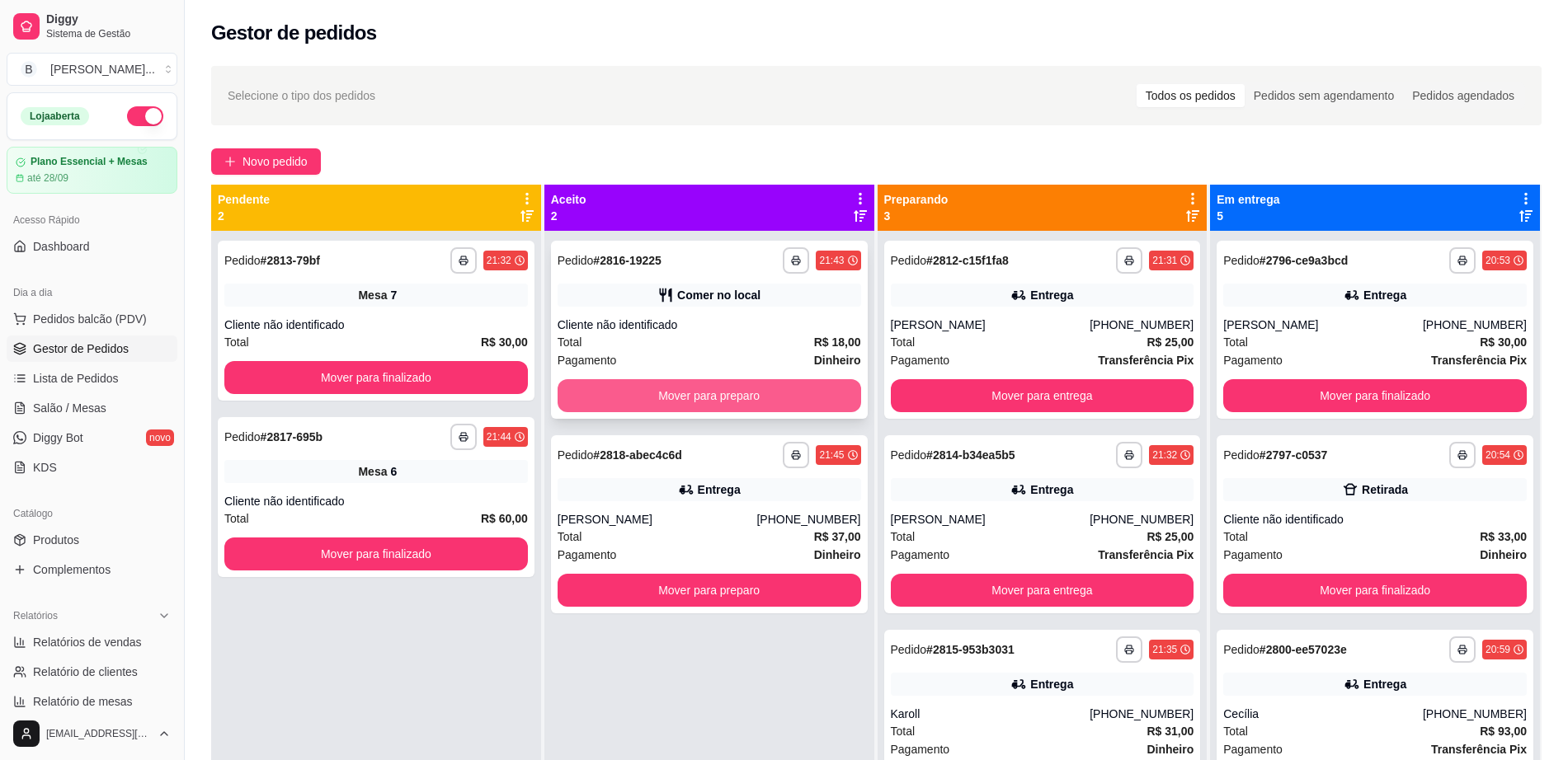
click at [679, 402] on button "Mover para preparo" at bounding box center [709, 396] width 303 height 33
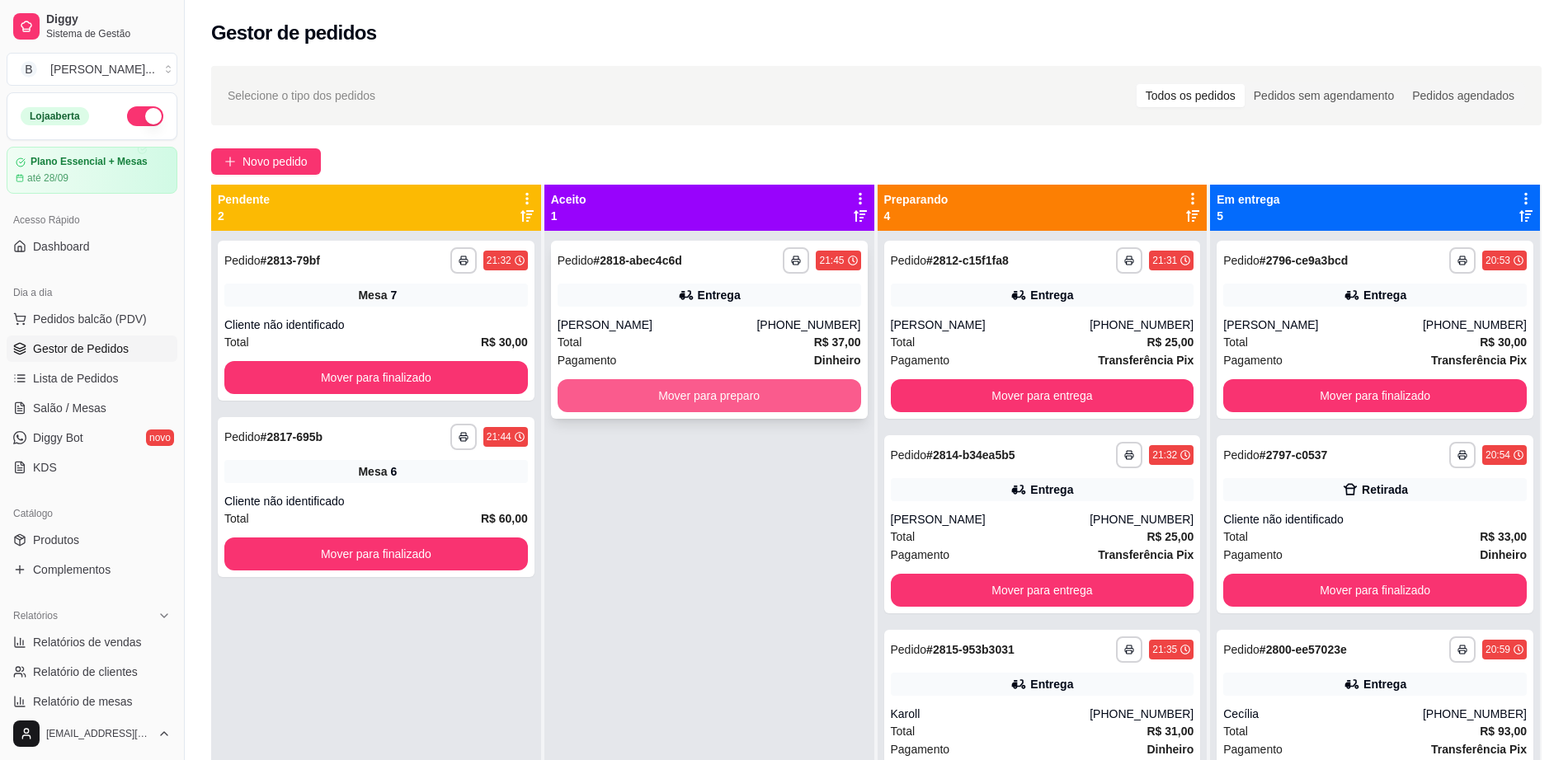
click at [683, 393] on button "Mover para preparo" at bounding box center [709, 396] width 303 height 33
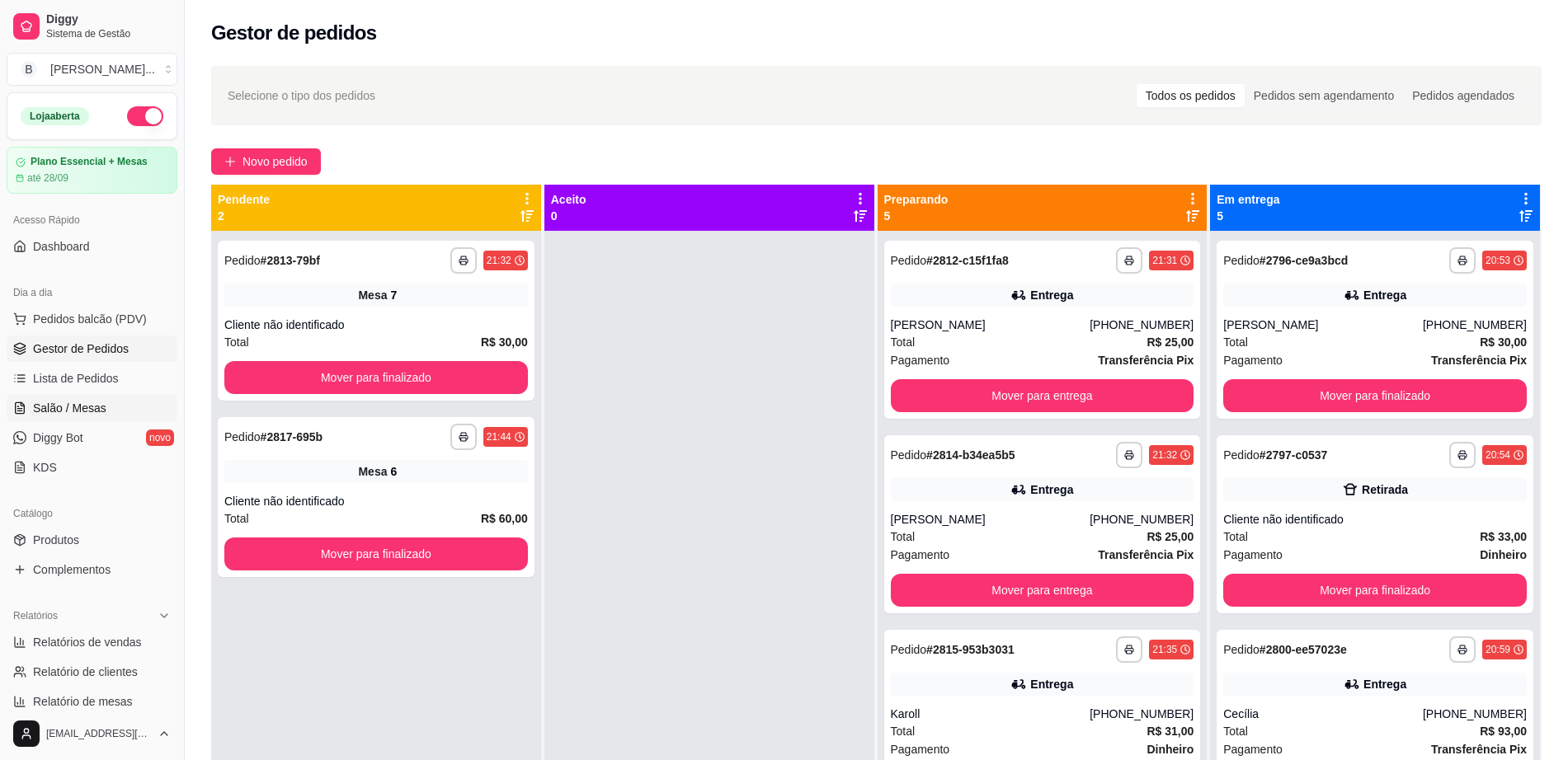
click at [82, 397] on link "Salão / Mesas" at bounding box center [92, 408] width 171 height 26
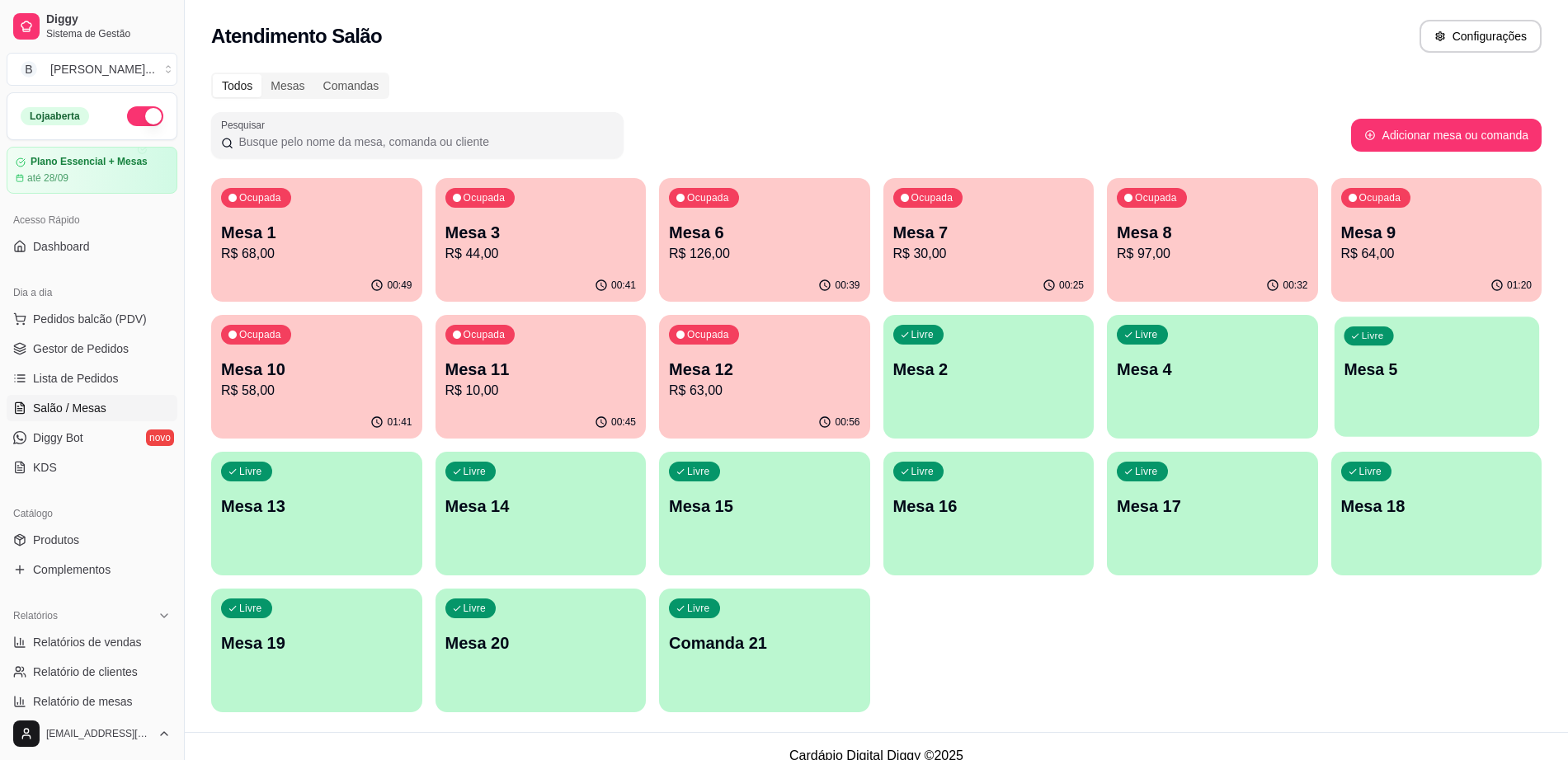
click at [1455, 396] on div "Livre Mesa 5" at bounding box center [1436, 367] width 205 height 101
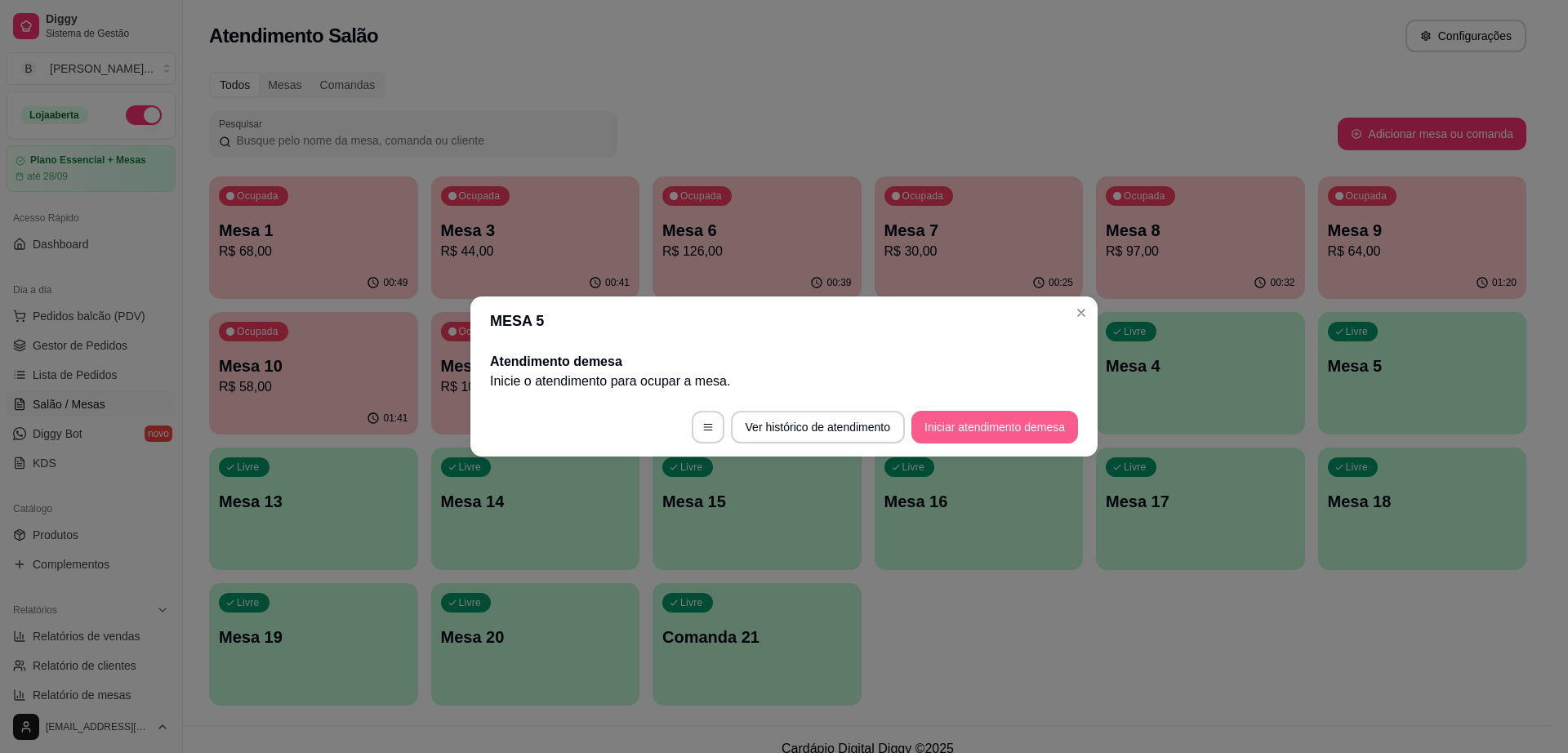
click at [1044, 436] on button "Iniciar atendimento de mesa" at bounding box center [994, 427] width 166 height 33
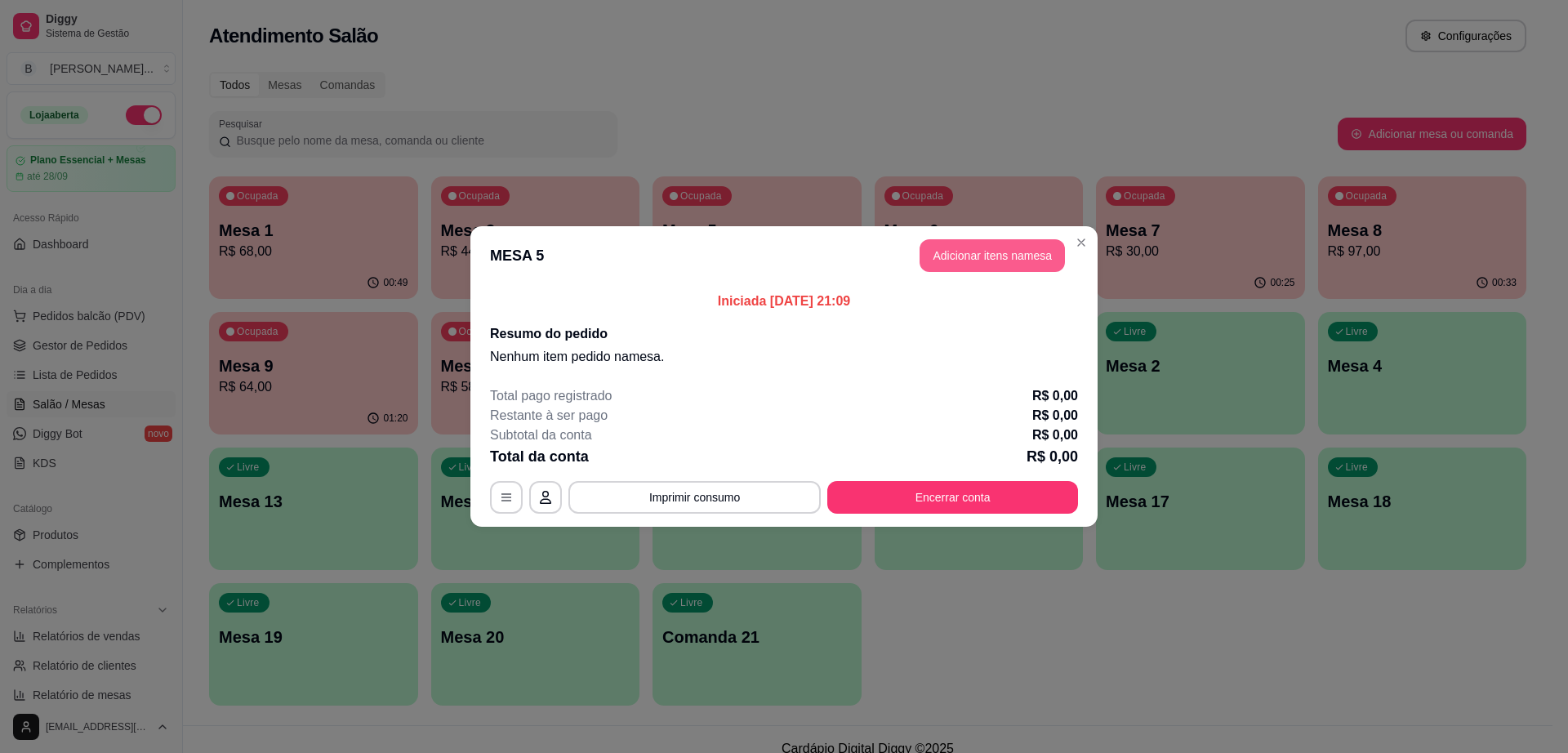
click at [963, 238] on header "MESA 5 Adicionar itens na mesa" at bounding box center [783, 255] width 627 height 59
click at [953, 255] on button "Adicionar itens na mesa" at bounding box center [992, 255] width 141 height 32
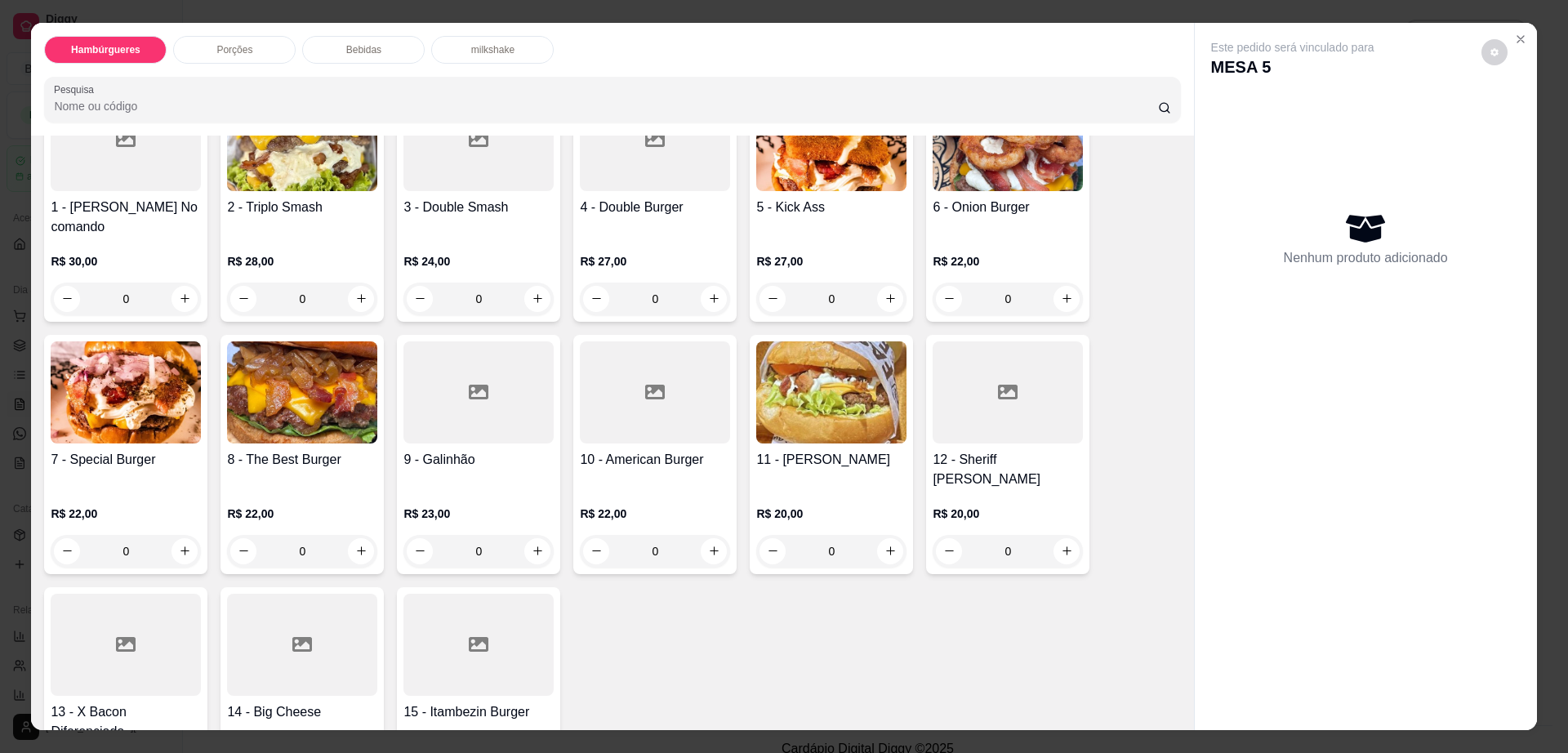
scroll to position [204, 0]
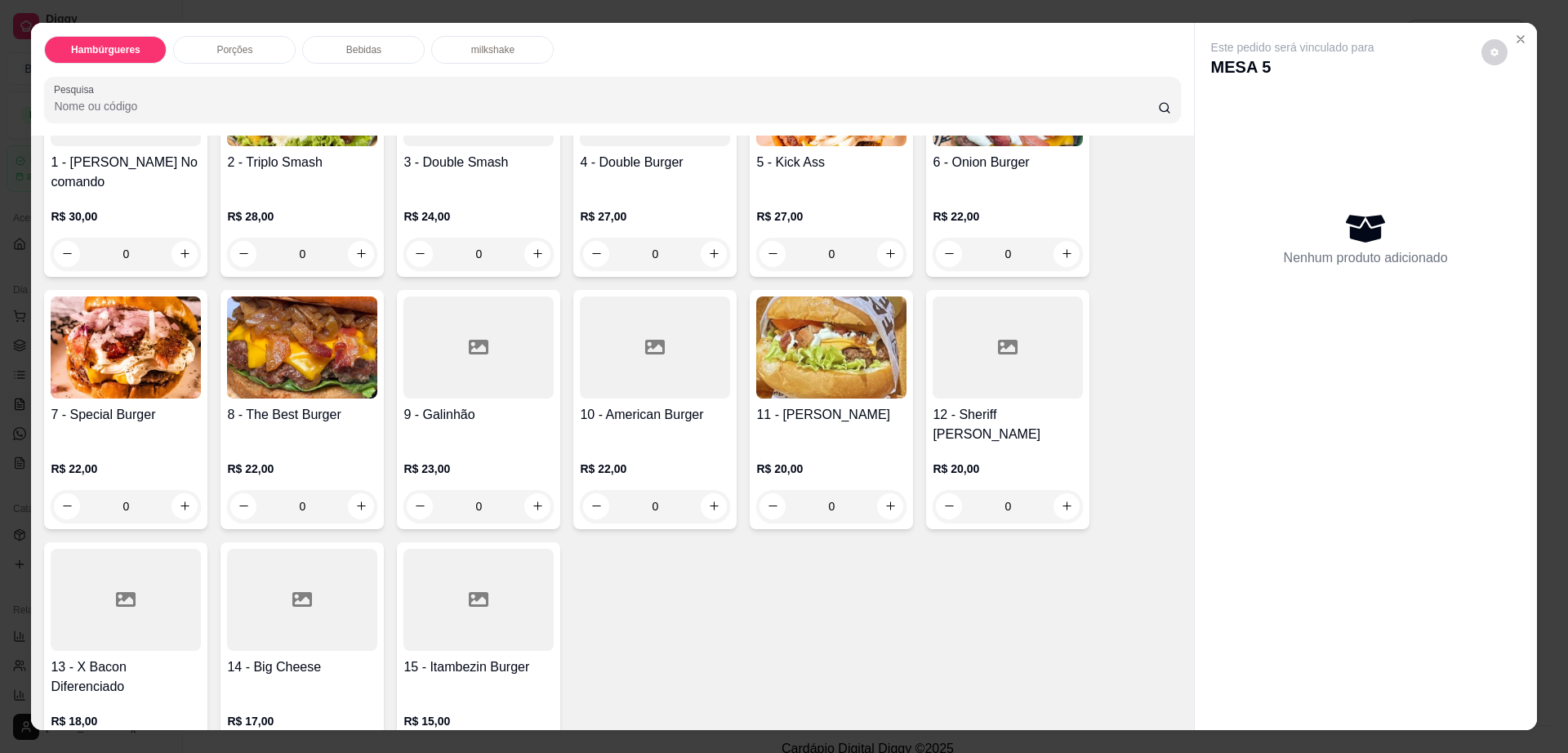
click at [241, 47] on p "Porções" at bounding box center [235, 49] width 36 height 13
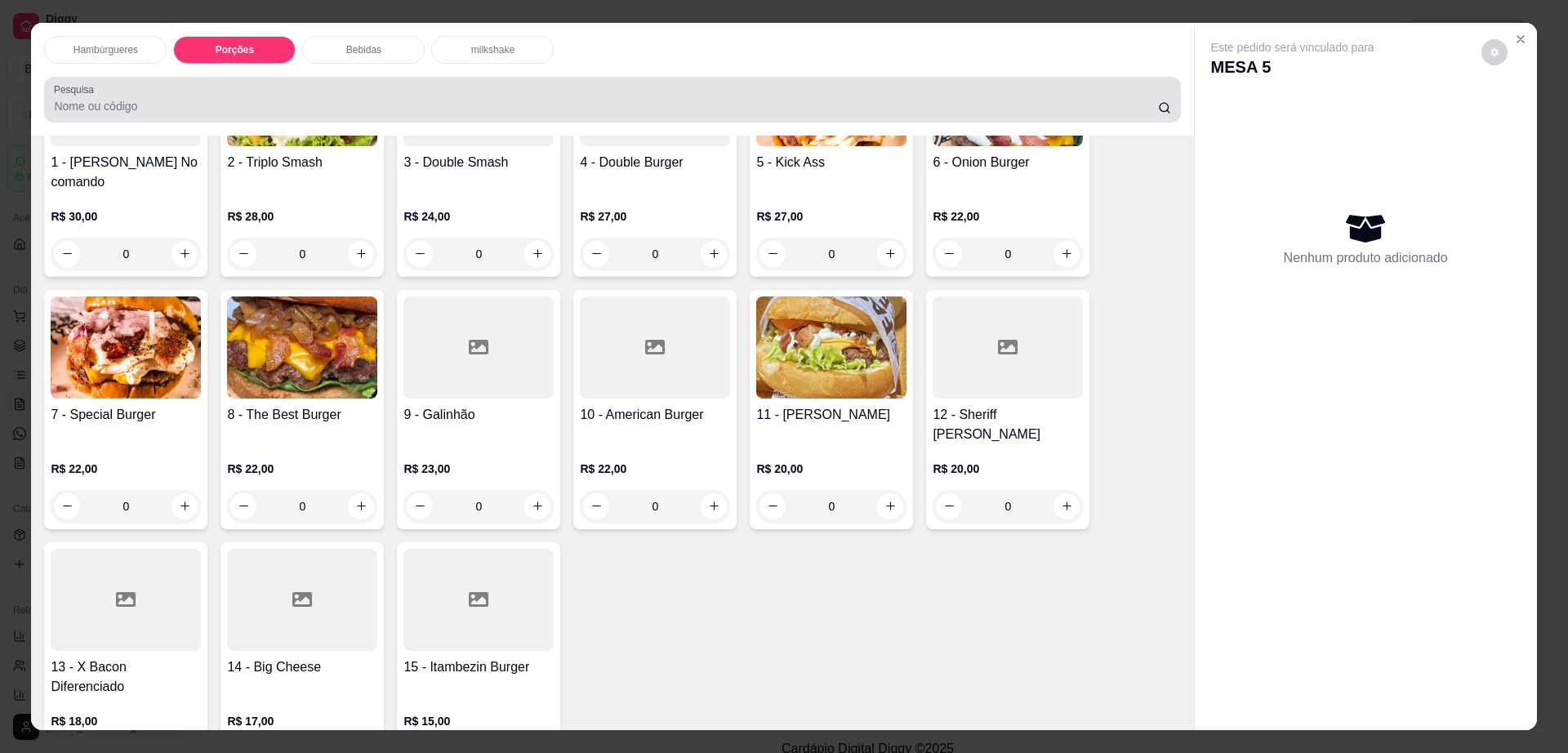
scroll to position [29, 0]
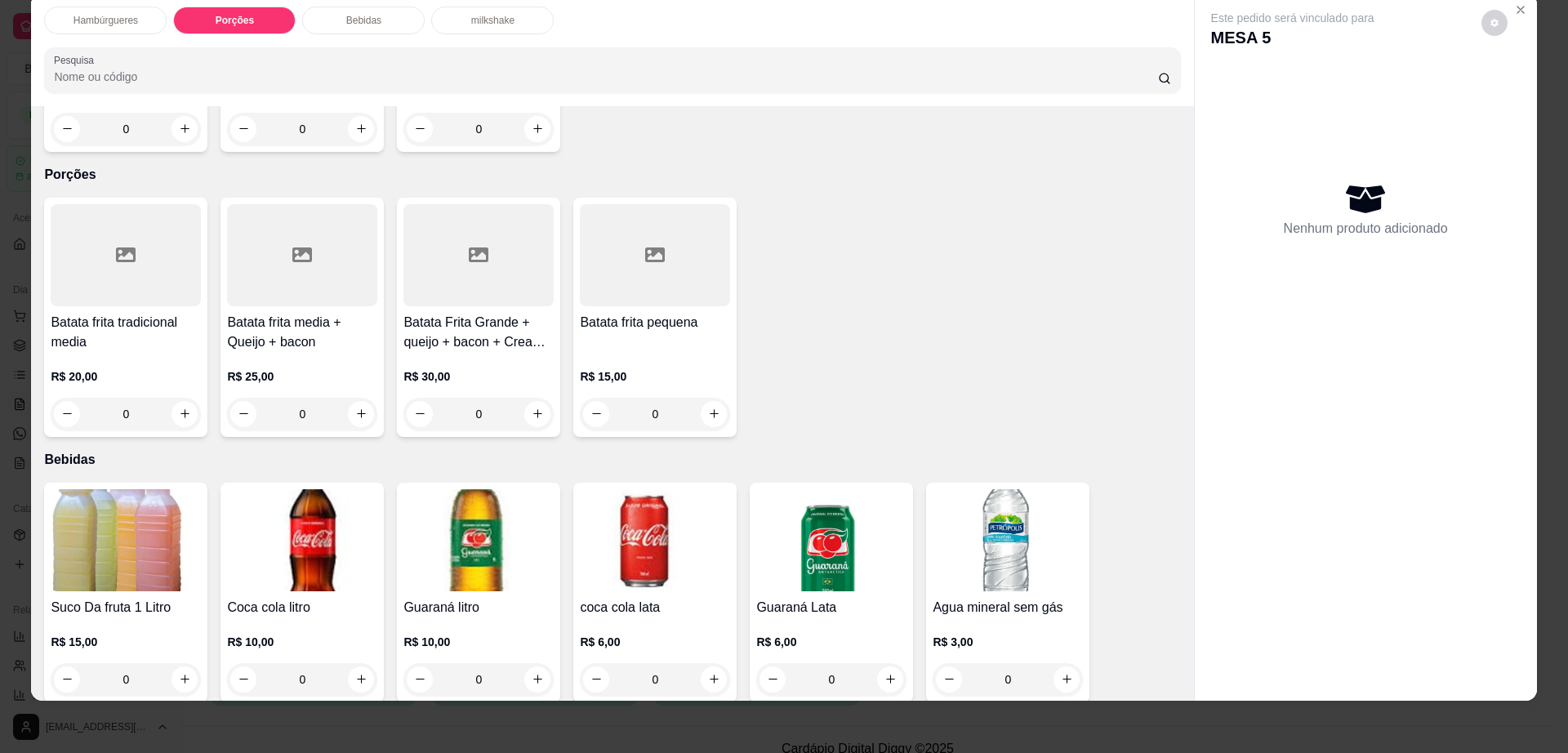
click at [442, 231] on div at bounding box center [479, 255] width 150 height 102
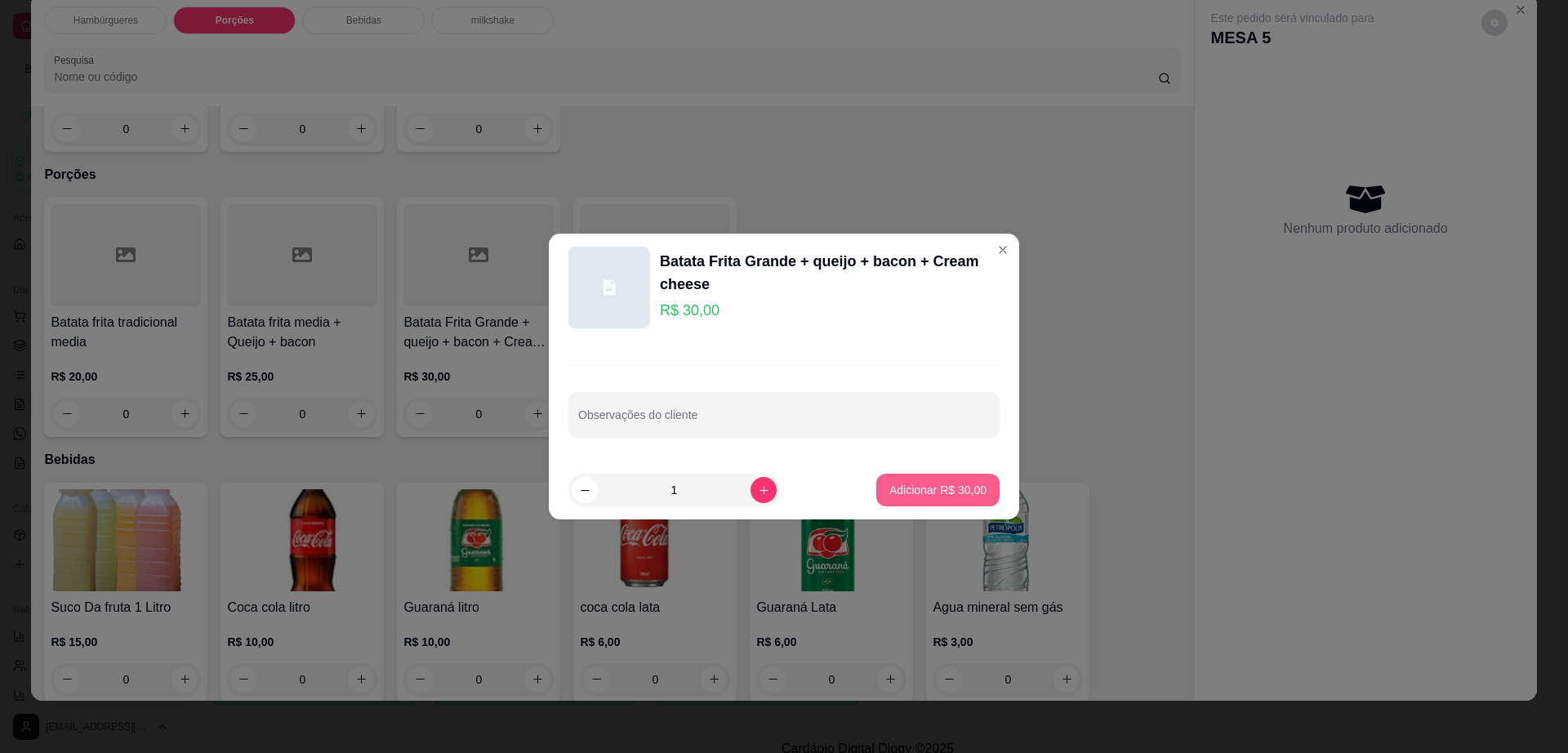
click at [910, 486] on p "Adicionar R$ 30,00" at bounding box center [938, 490] width 97 height 16
type input "1"
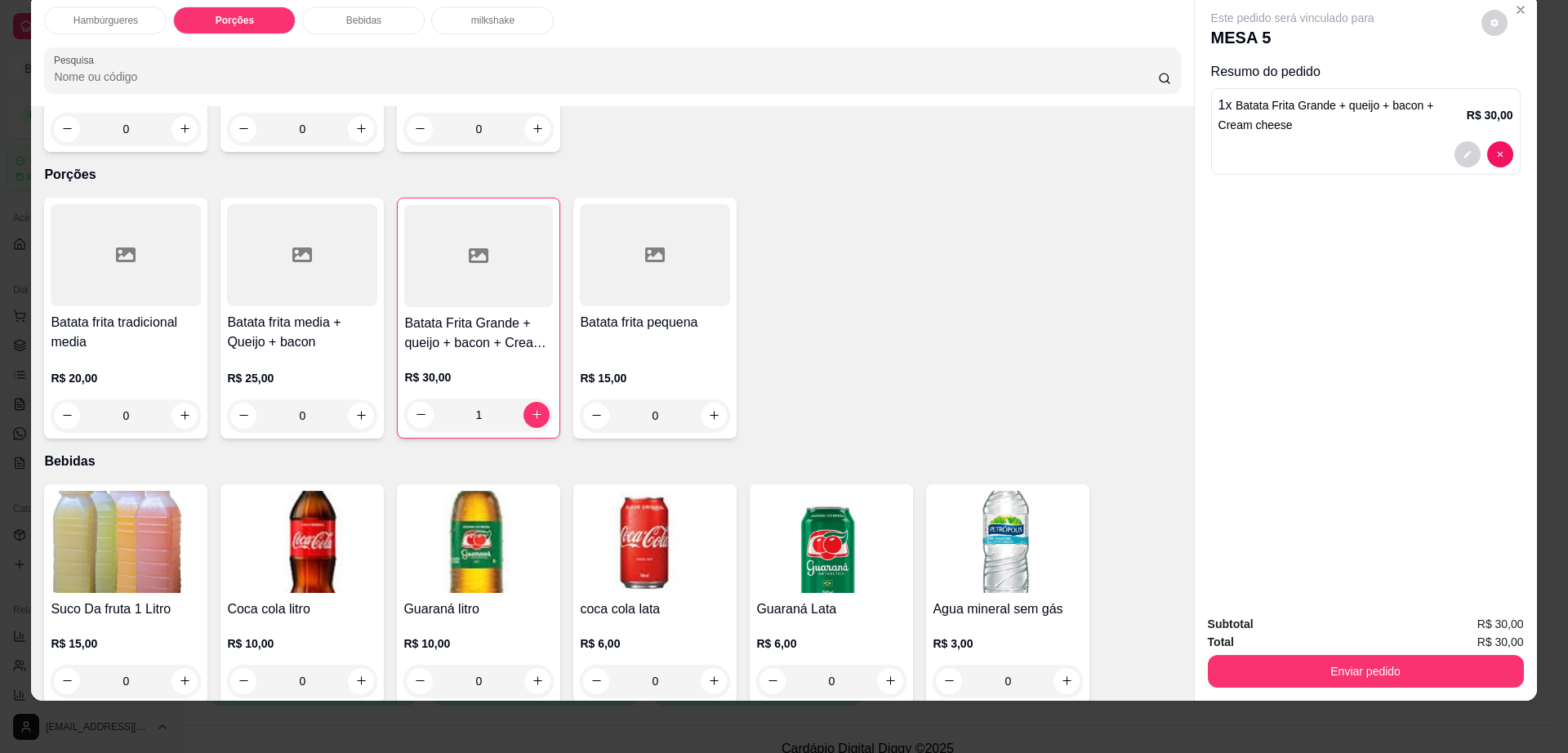
scroll to position [1111, 0]
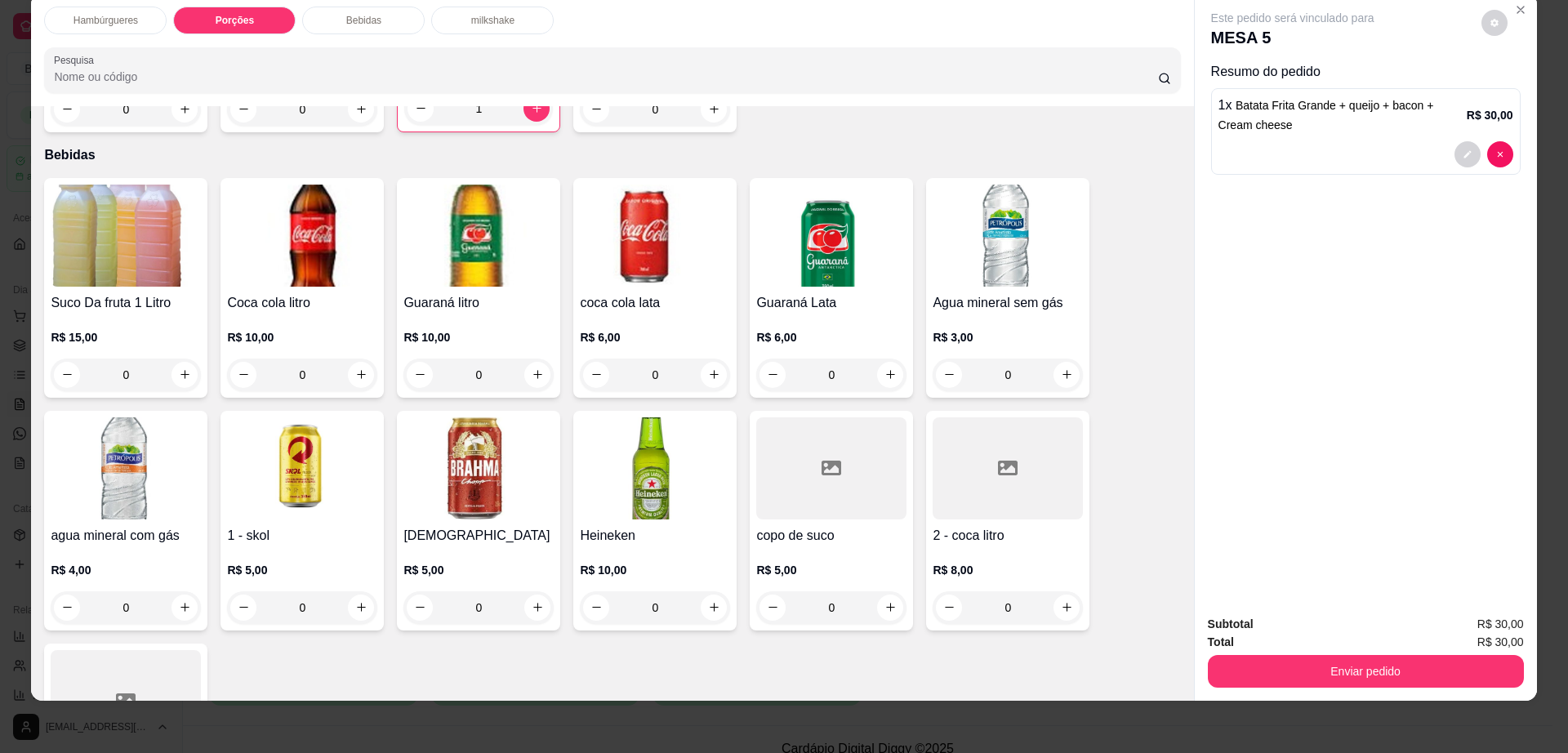
click at [510, 441] on img at bounding box center [479, 468] width 150 height 102
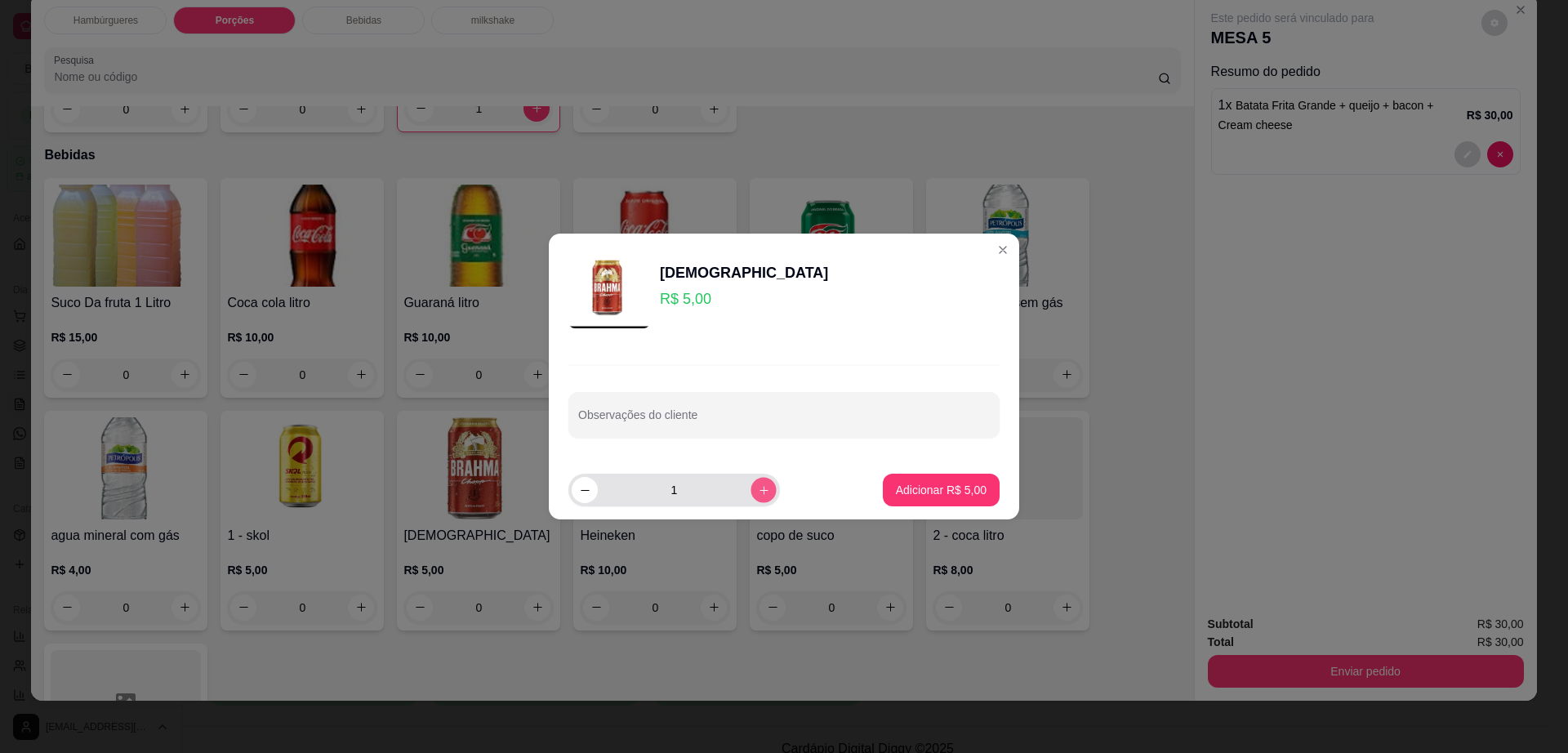
click at [758, 493] on icon "increase-product-quantity" at bounding box center [764, 490] width 12 height 12
type input "2"
click at [918, 482] on p "Adicionar R$ 10,00" at bounding box center [938, 490] width 97 height 16
type input "2"
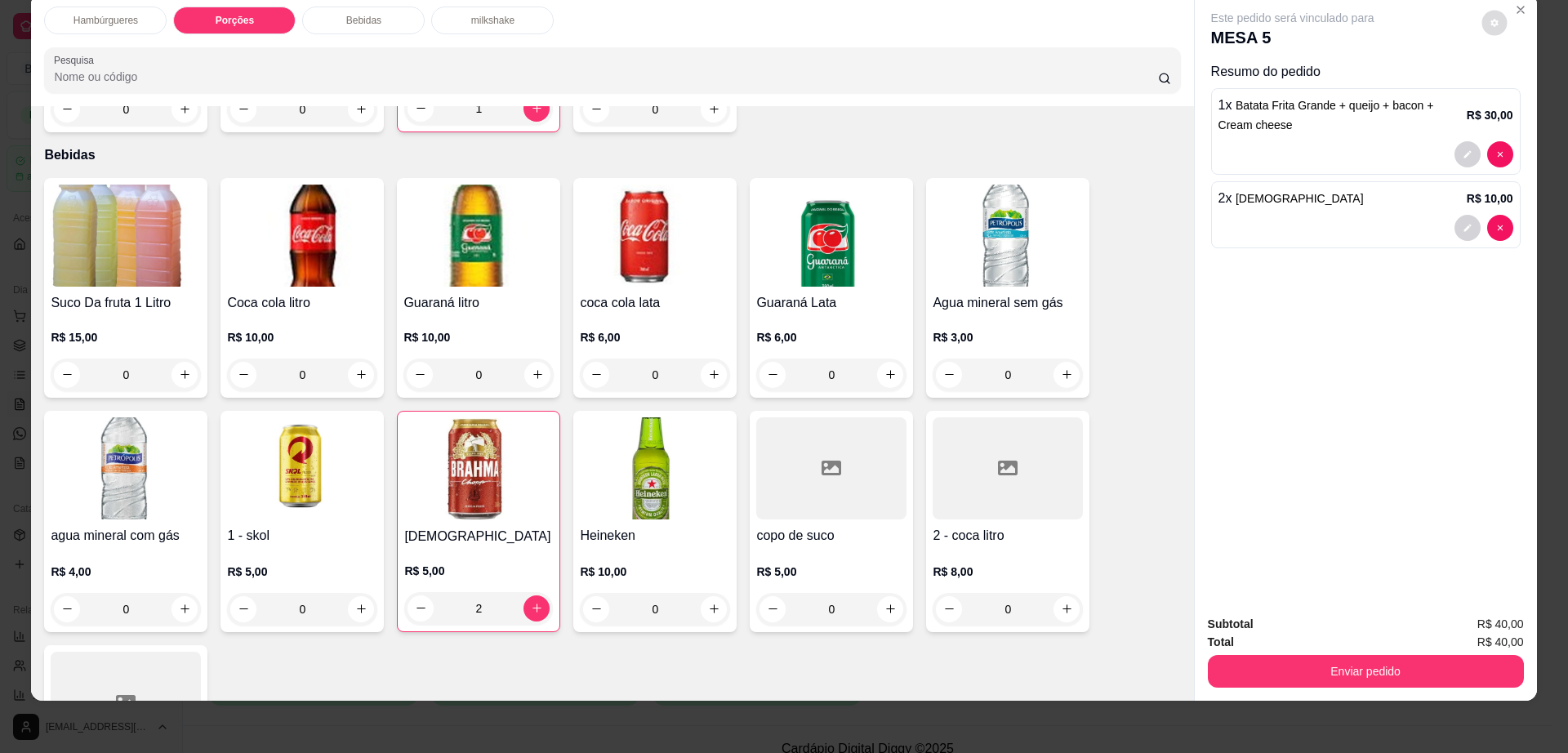
click at [1497, 27] on button "decrease-product-quantity" at bounding box center [1494, 22] width 25 height 25
click at [1359, 685] on button "Enviar pedido" at bounding box center [1365, 671] width 316 height 33
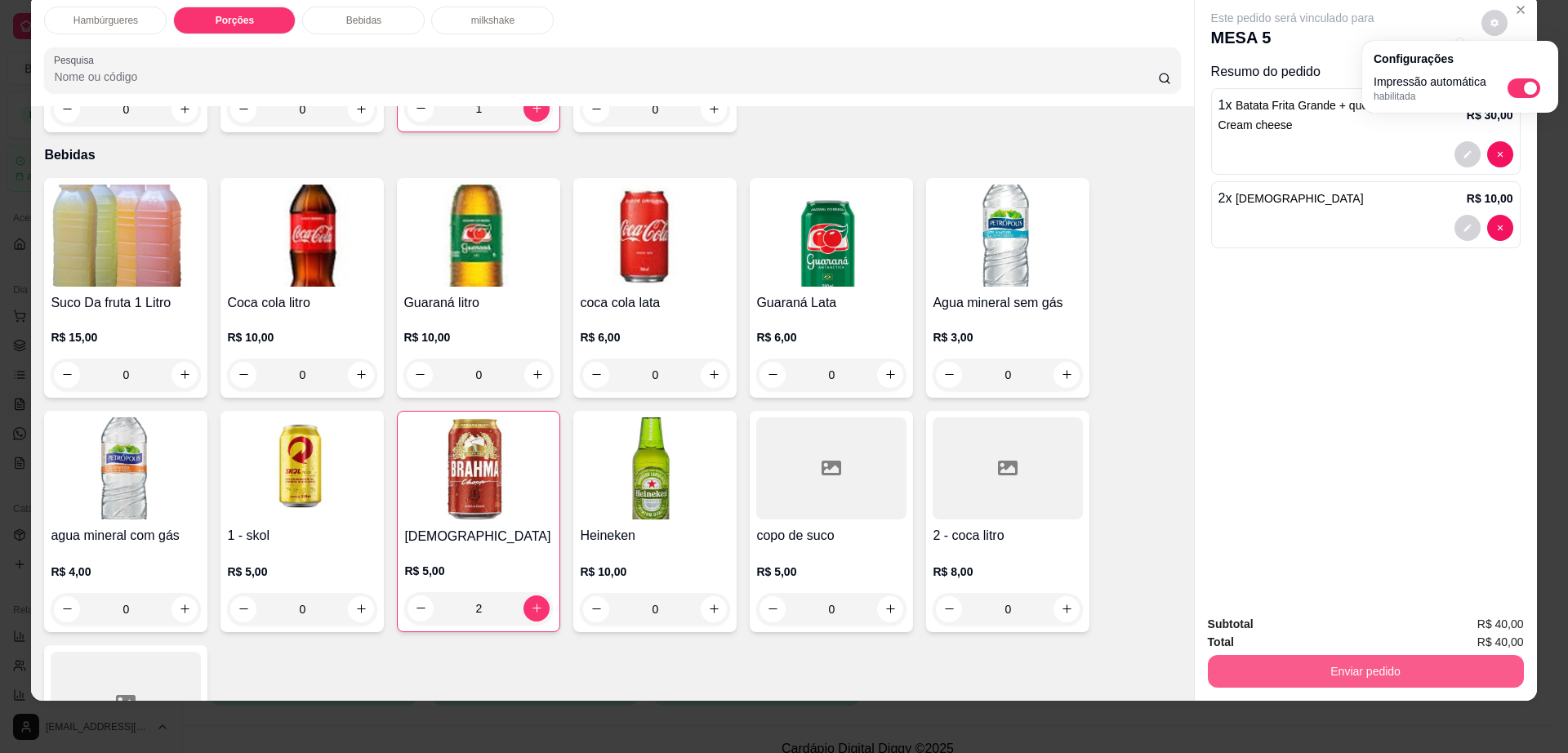
click at [1359, 660] on button "Enviar pedido" at bounding box center [1365, 671] width 316 height 33
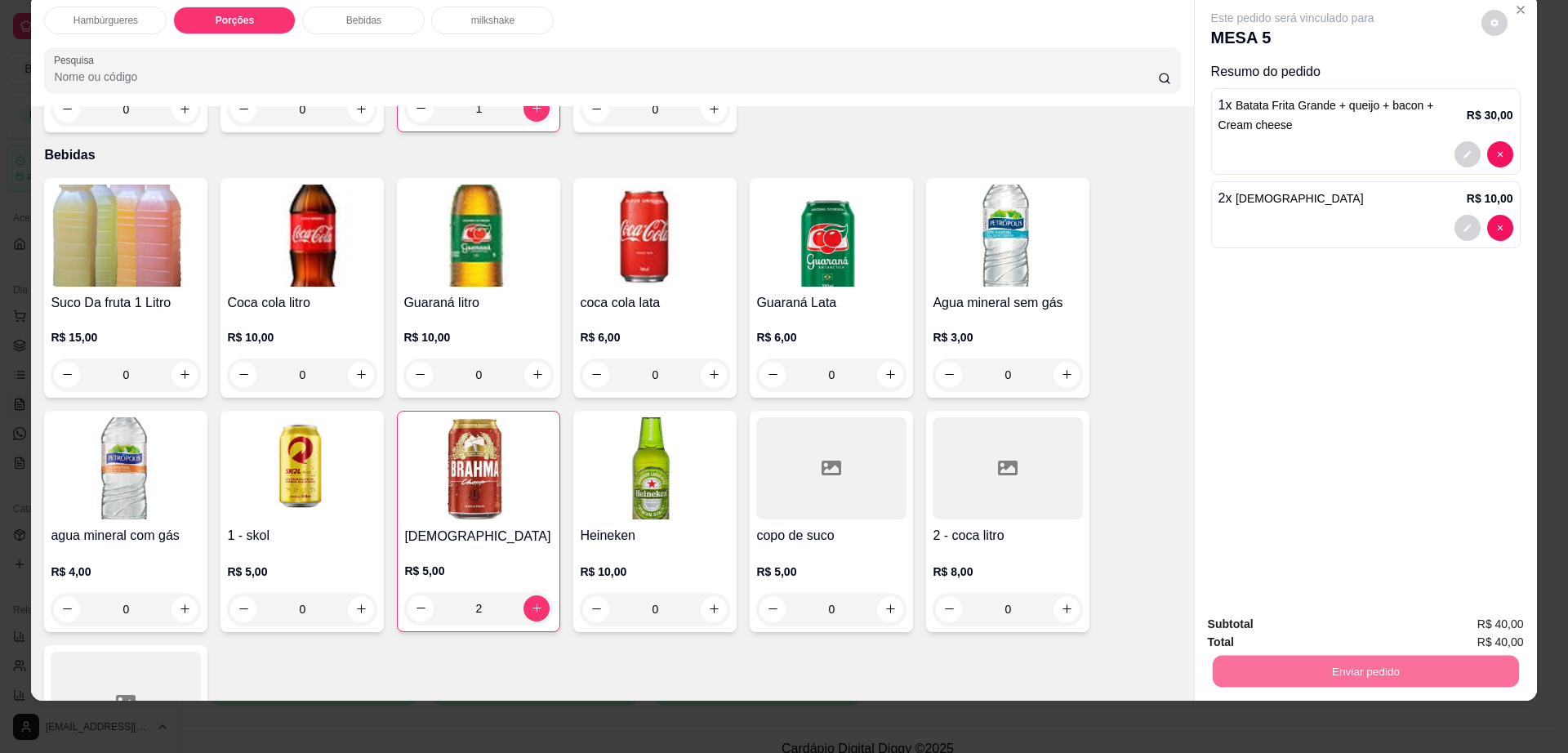
click at [1352, 635] on button "Não registrar e enviar pedido" at bounding box center [1309, 631] width 165 height 30
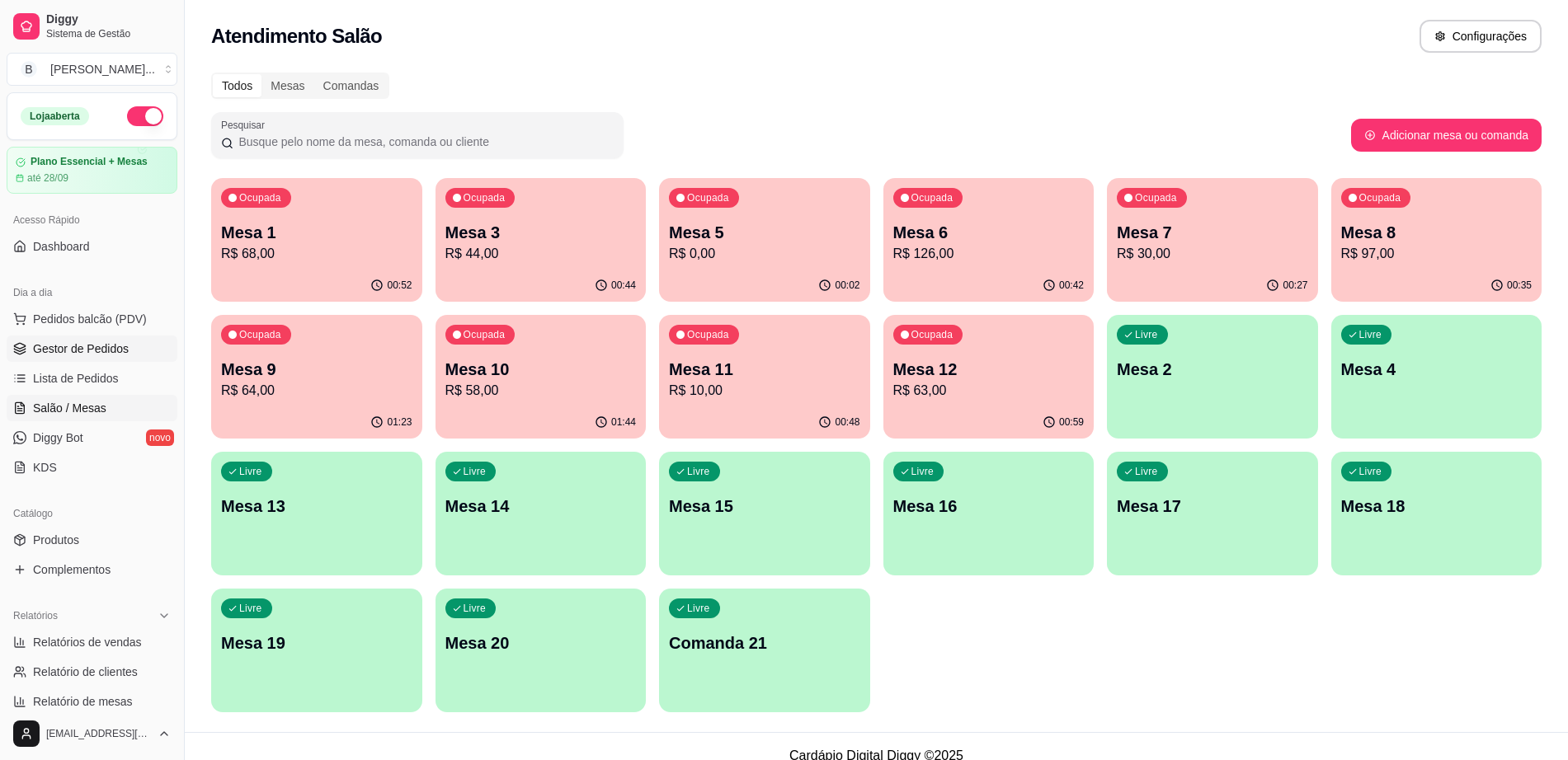
click at [125, 346] on span "Gestor de Pedidos" at bounding box center [81, 348] width 96 height 17
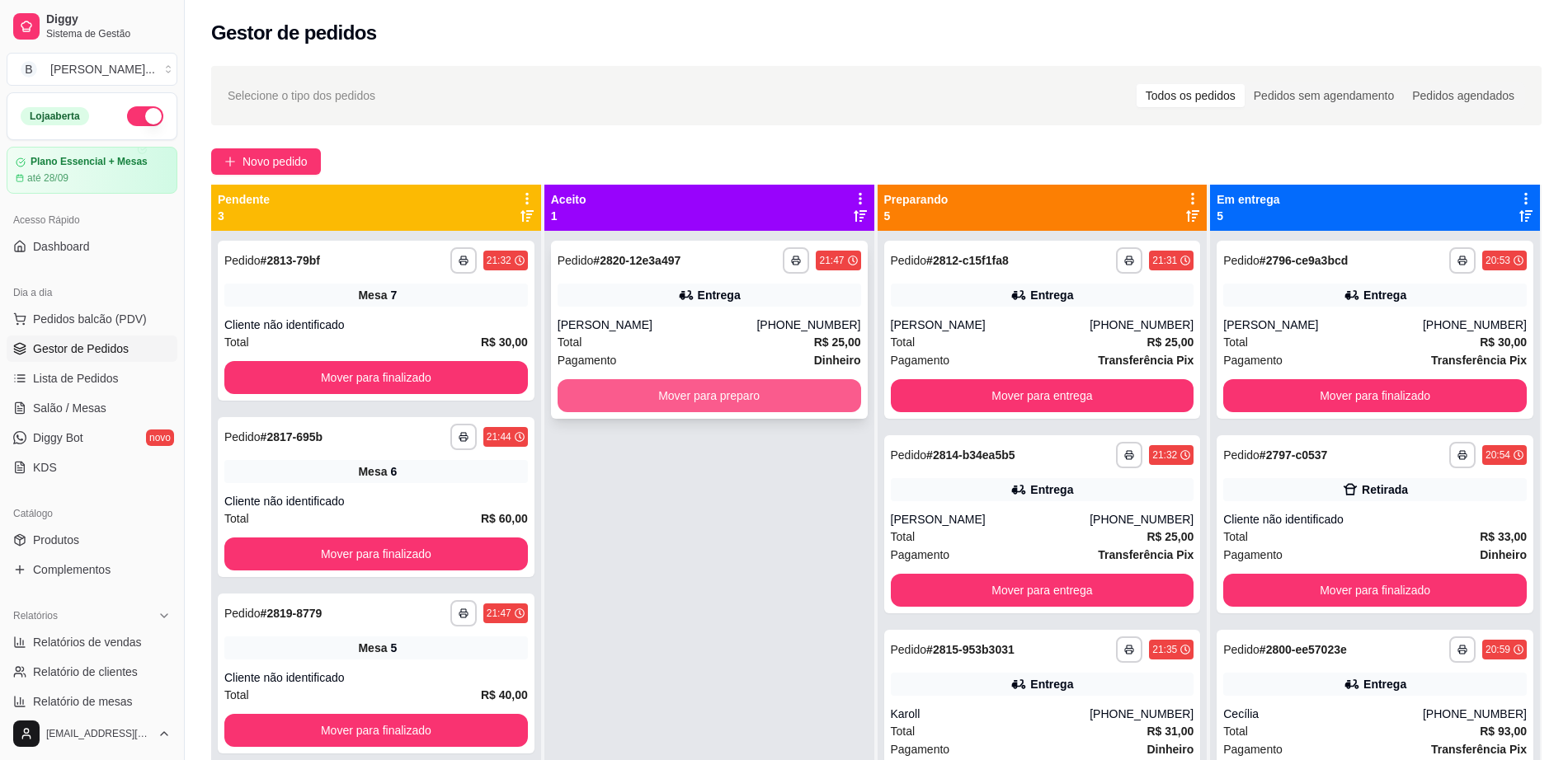
click at [602, 393] on button "Mover para preparo" at bounding box center [709, 396] width 303 height 33
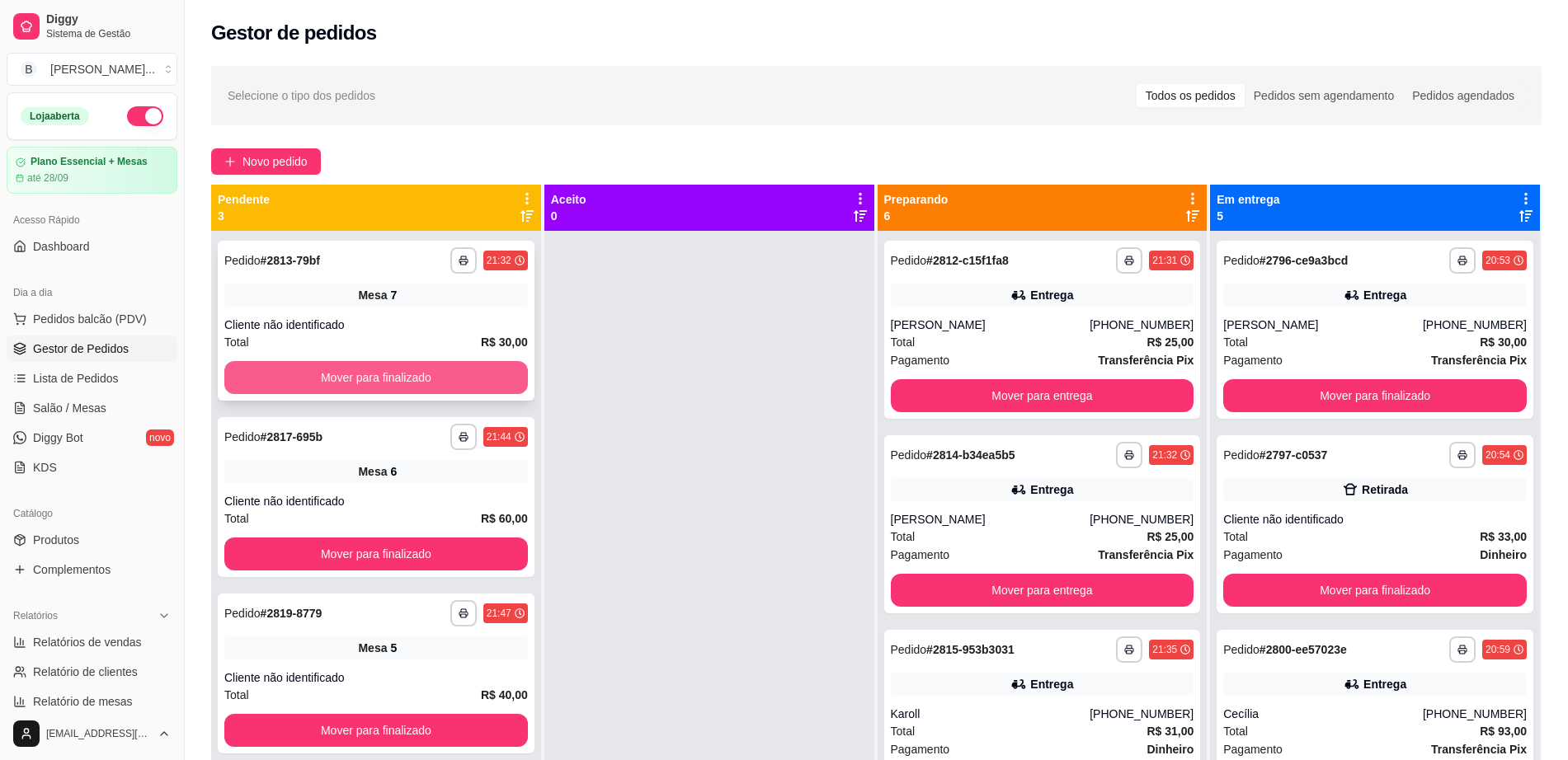
click at [488, 379] on button "Mover para finalizado" at bounding box center [376, 378] width 303 height 33
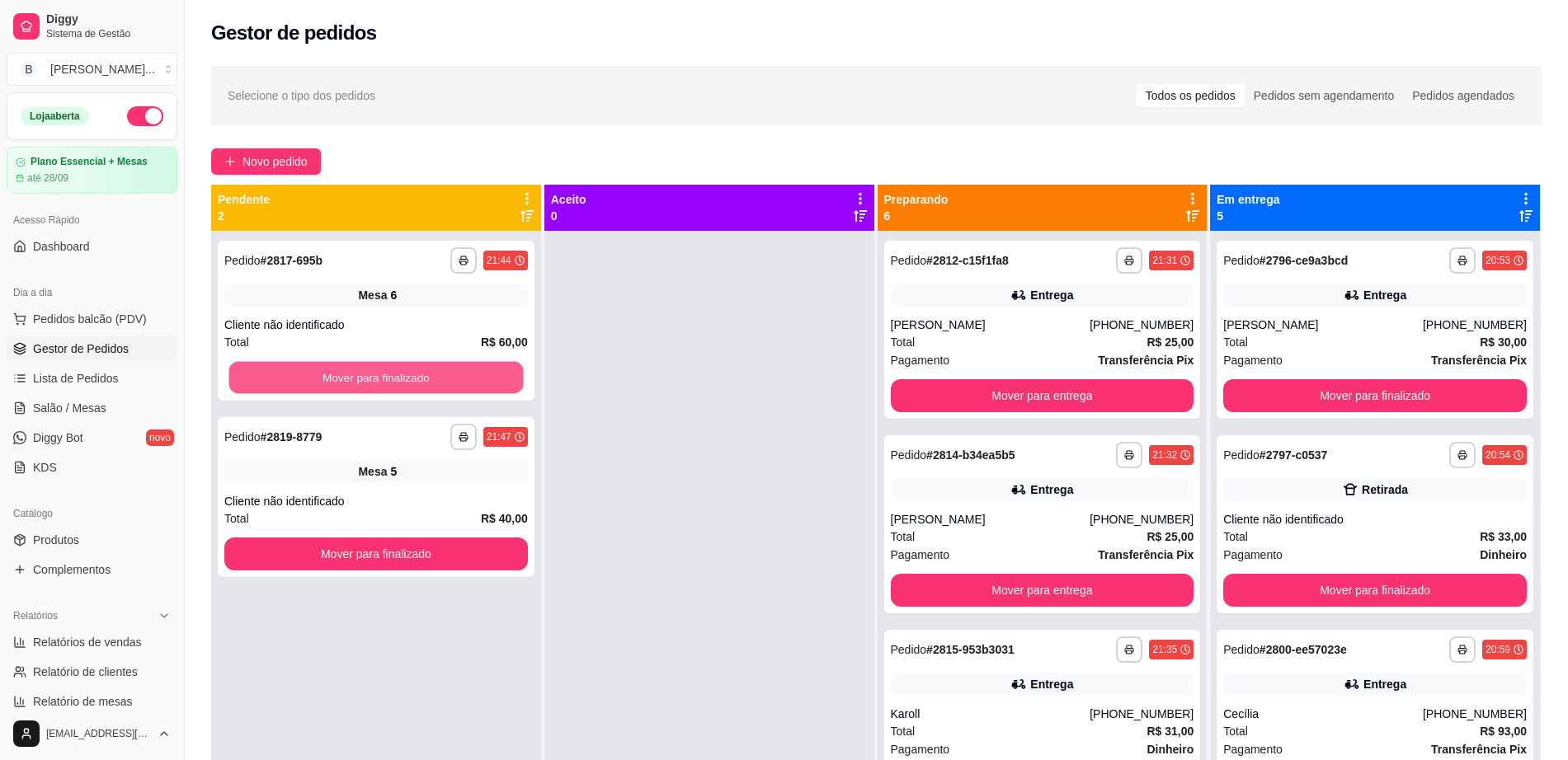
click at [488, 379] on button "Mover para finalizado" at bounding box center [376, 378] width 294 height 32
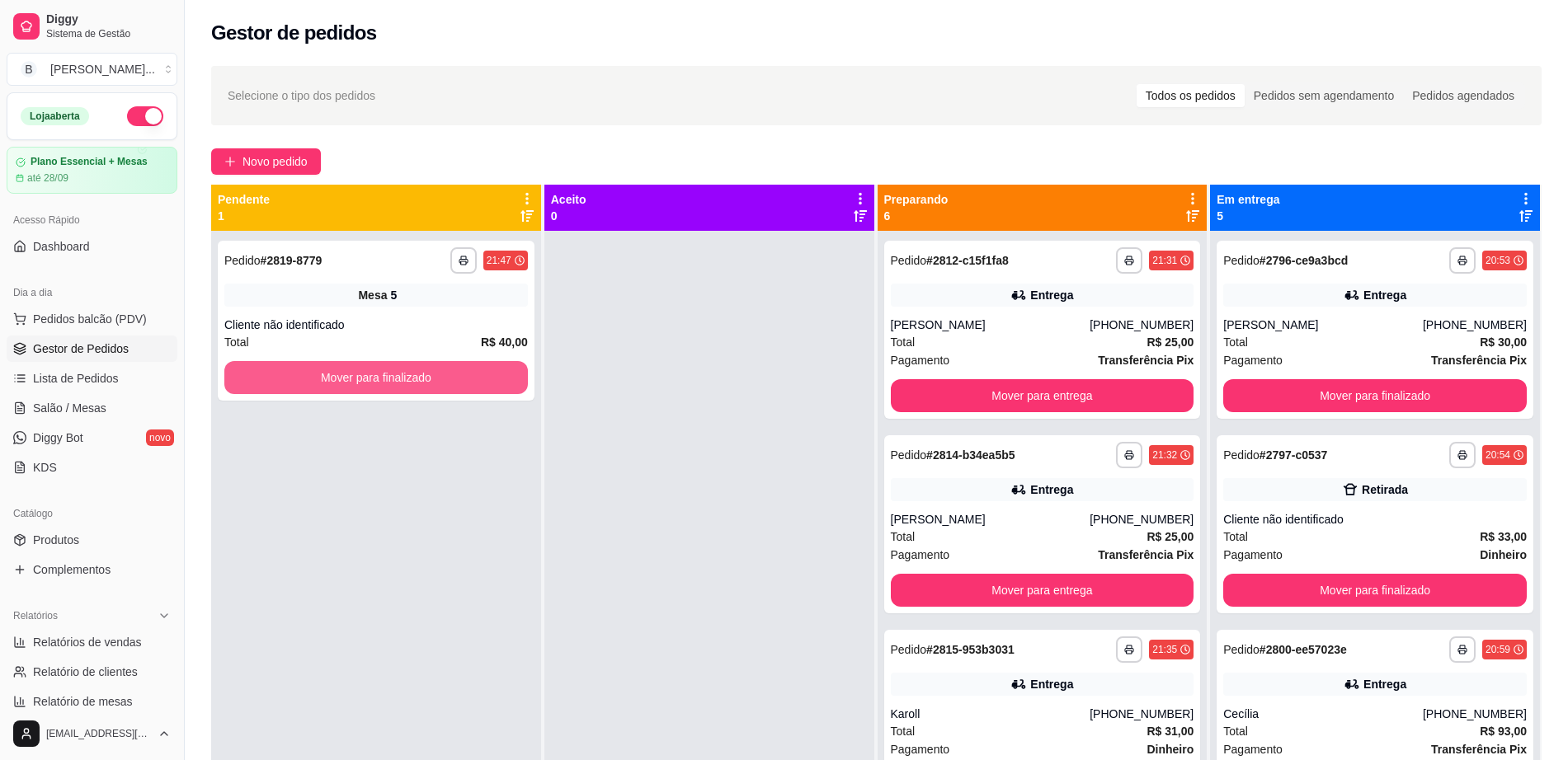
click at [488, 379] on button "Mover para finalizado" at bounding box center [376, 378] width 303 height 33
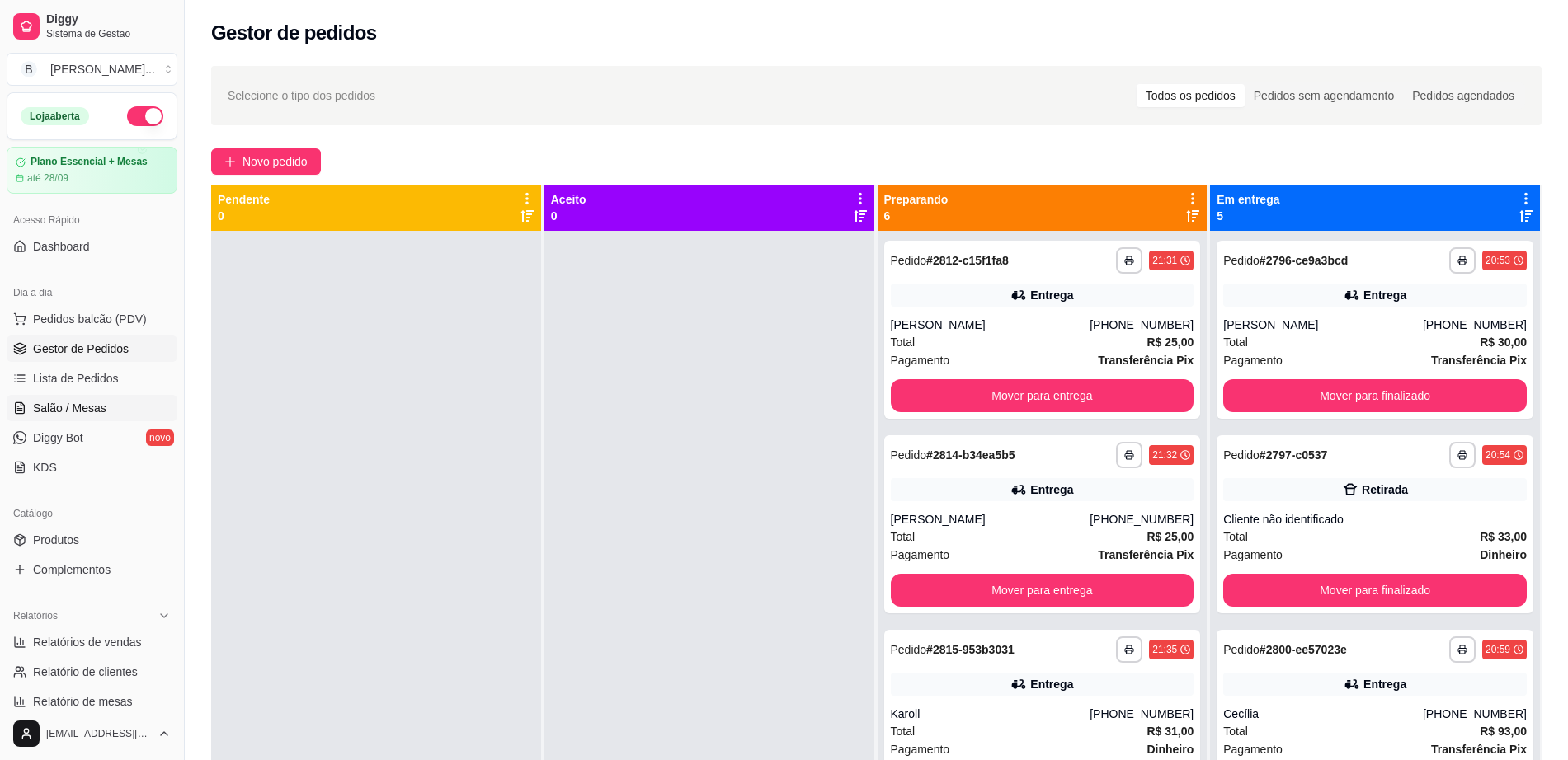
click at [84, 407] on span "Salão / Mesas" at bounding box center [70, 407] width 73 height 17
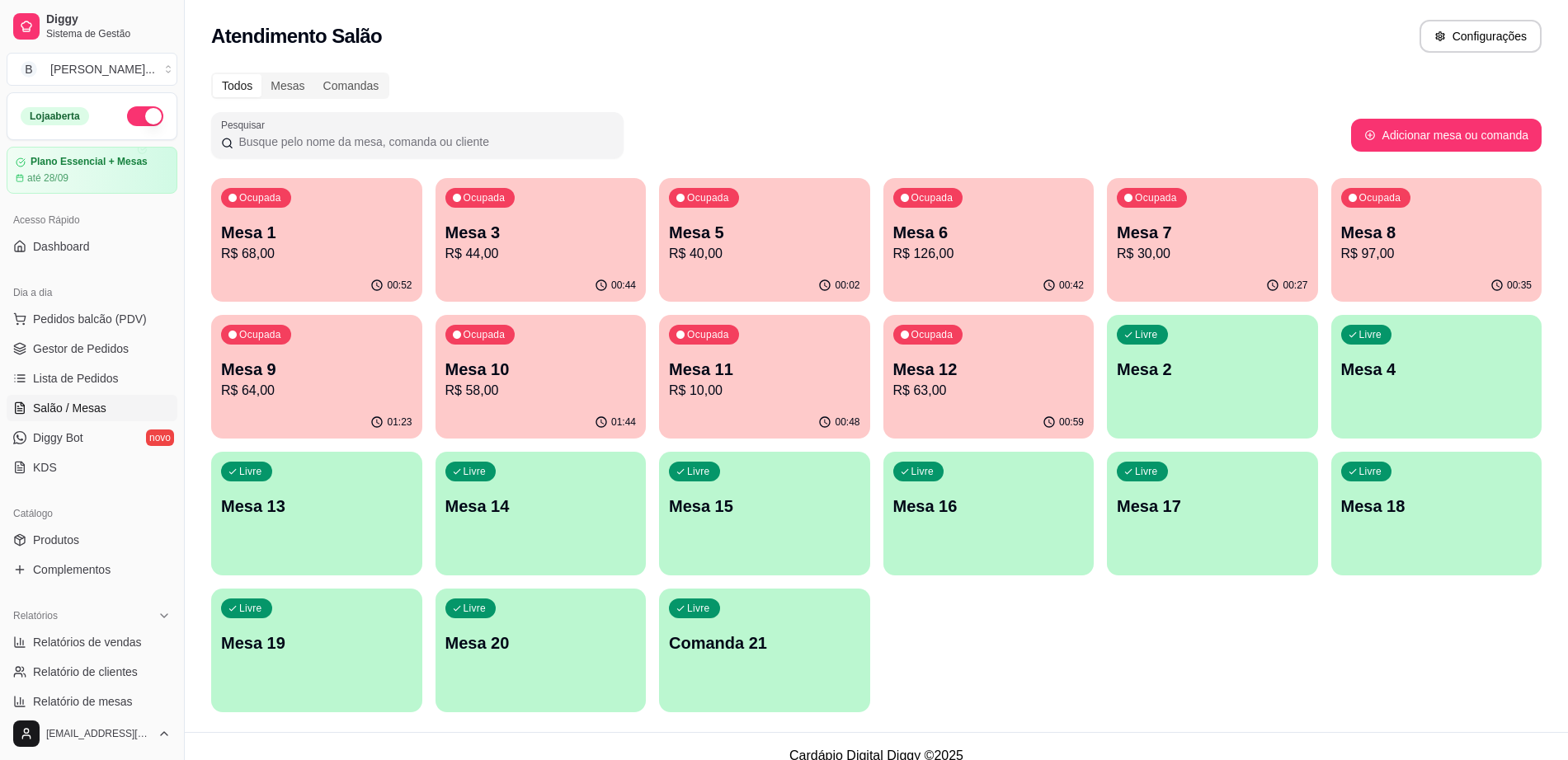
click at [328, 383] on p "R$ 64,00" at bounding box center [317, 390] width 192 height 20
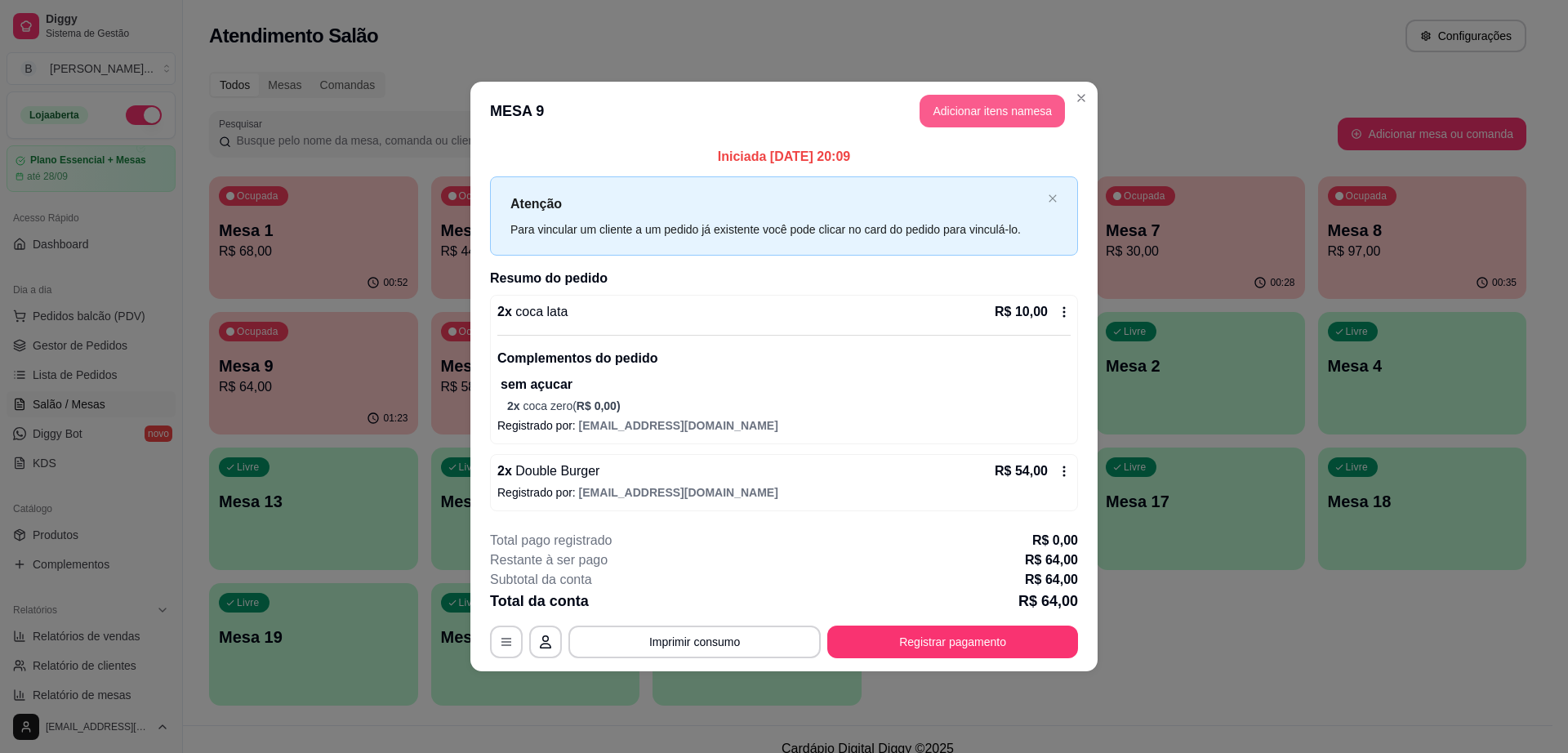
click at [961, 114] on button "Adicionar itens na mesa" at bounding box center [992, 111] width 146 height 33
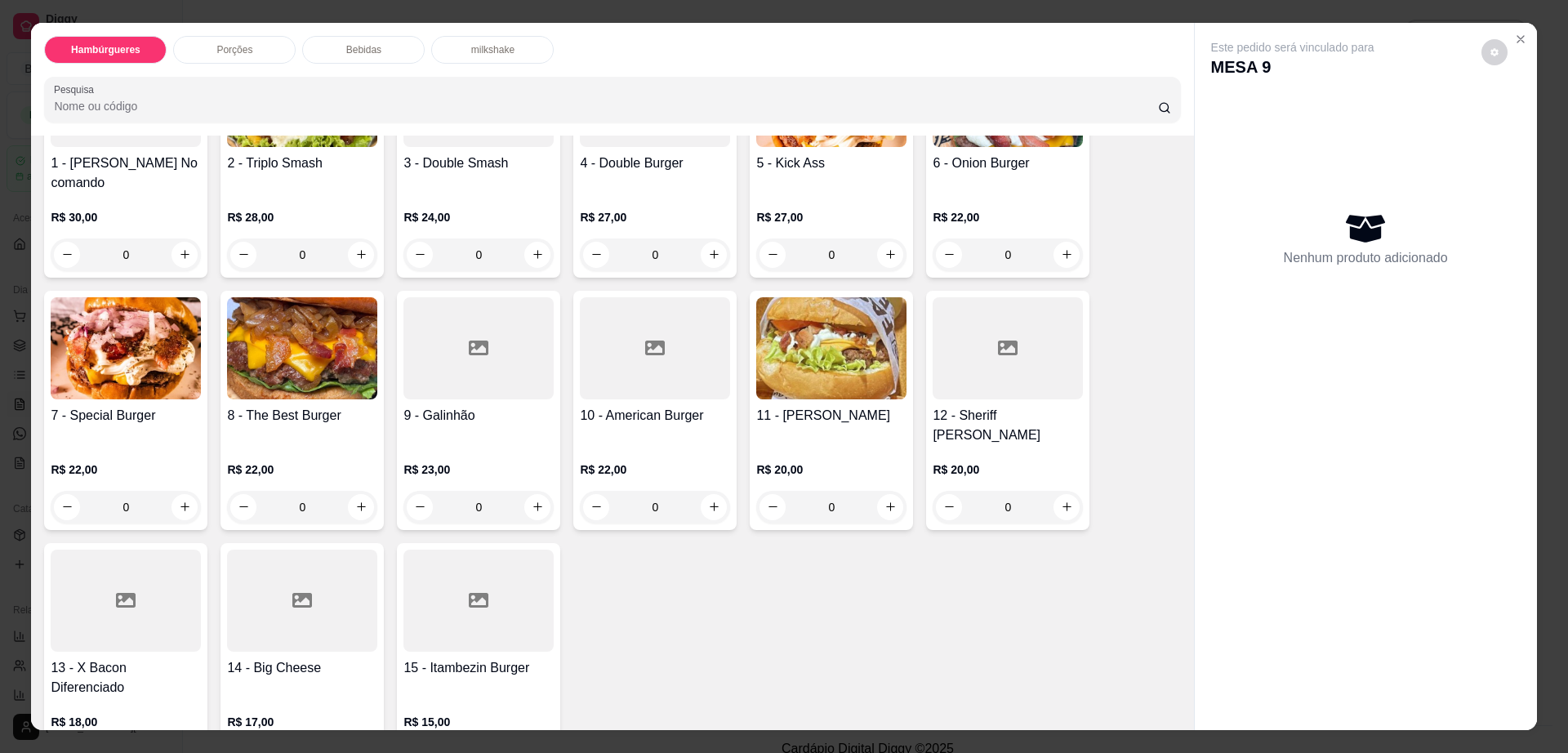
scroll to position [204, 0]
click at [290, 580] on div at bounding box center [302, 599] width 150 height 102
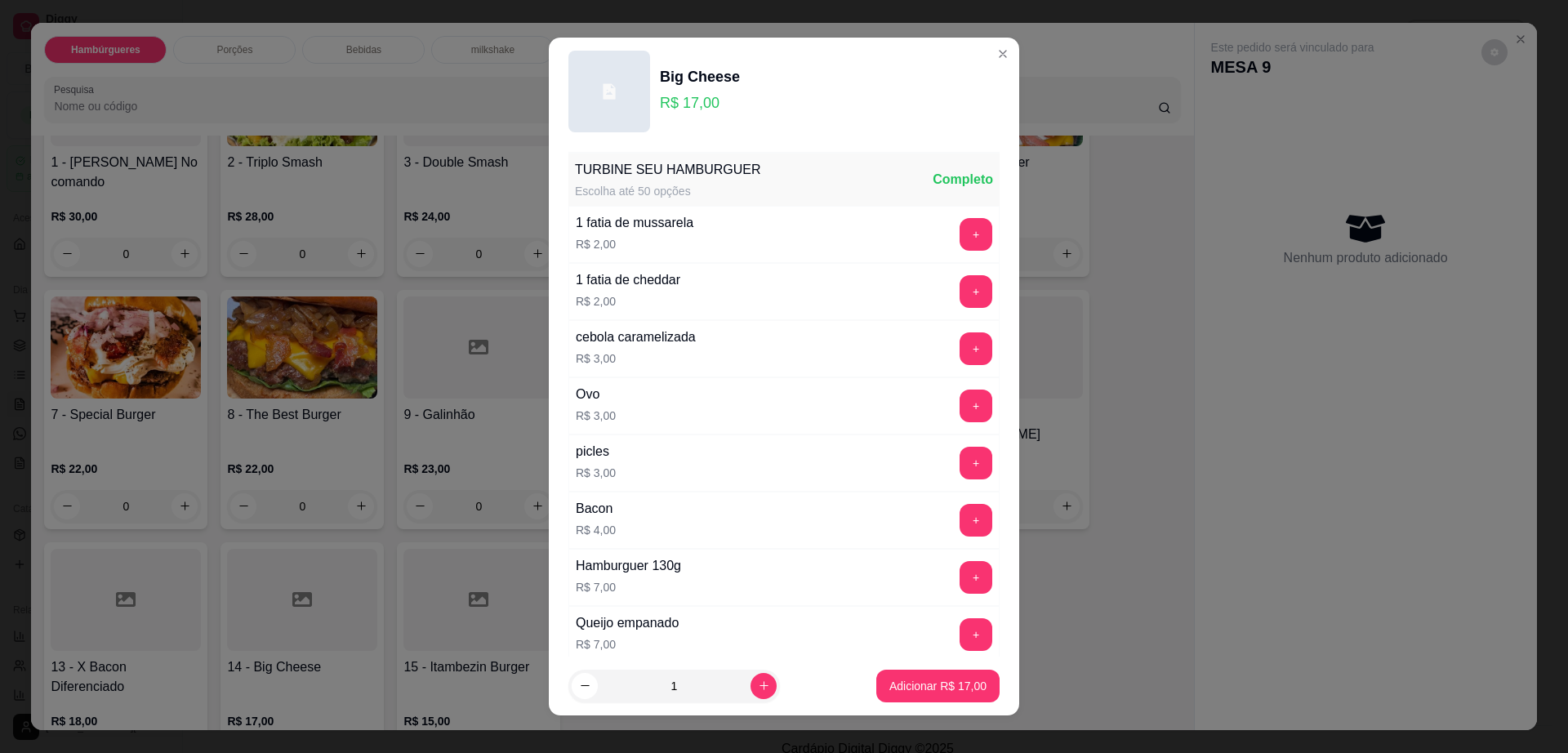
scroll to position [129, 0]
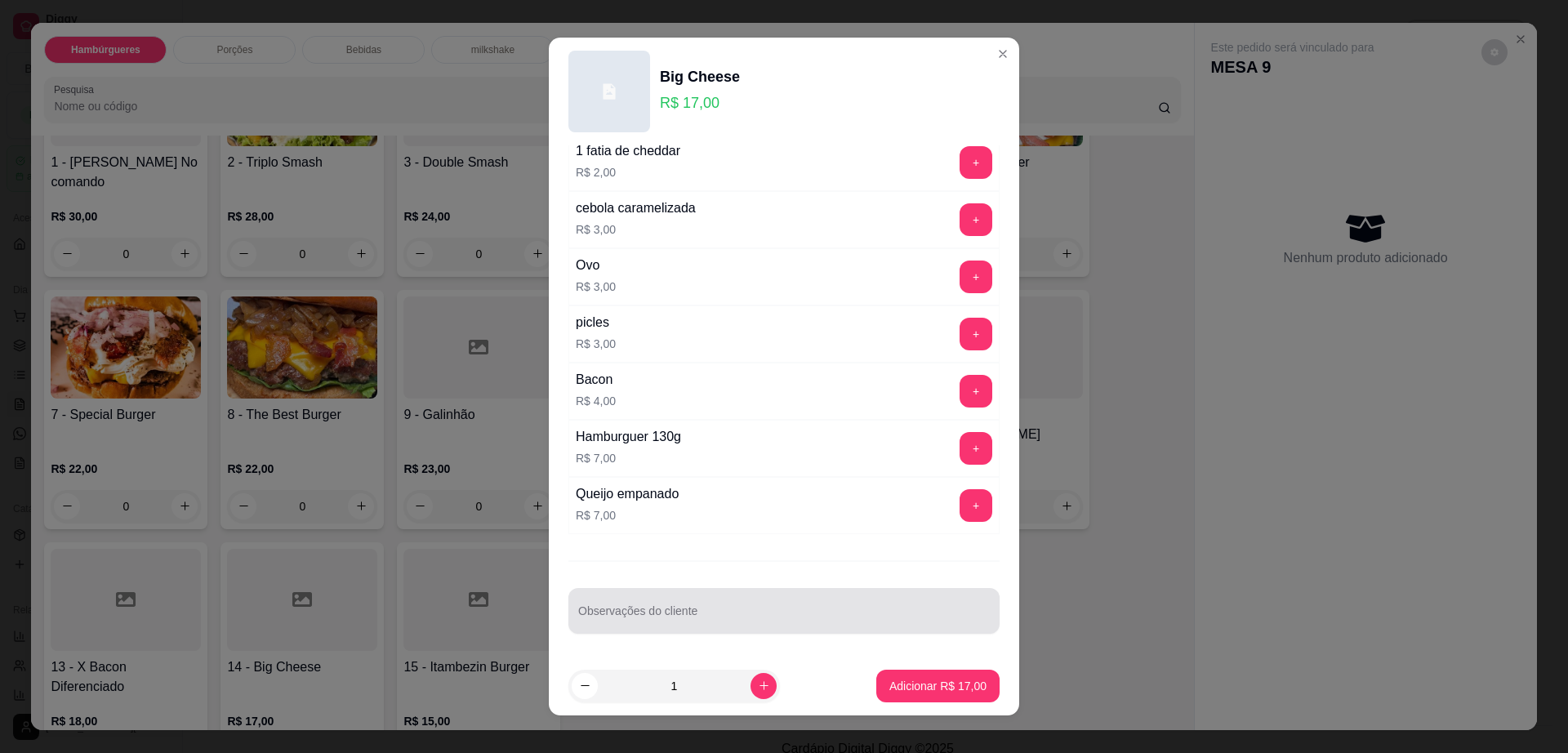
click at [717, 597] on div at bounding box center [783, 611] width 411 height 33
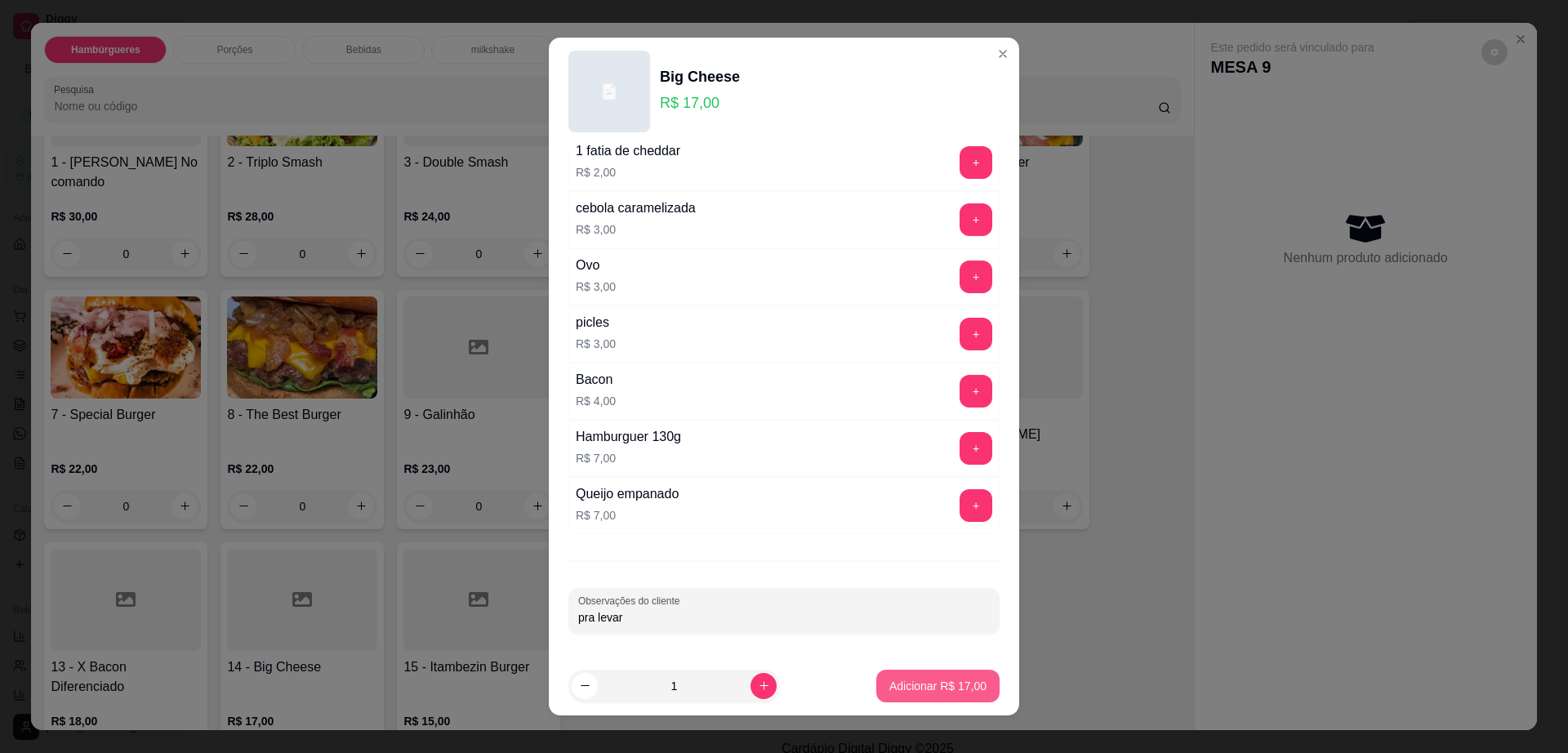
type input "pra levar"
click at [941, 701] on button "Adicionar R$ 17,00" at bounding box center [938, 686] width 123 height 33
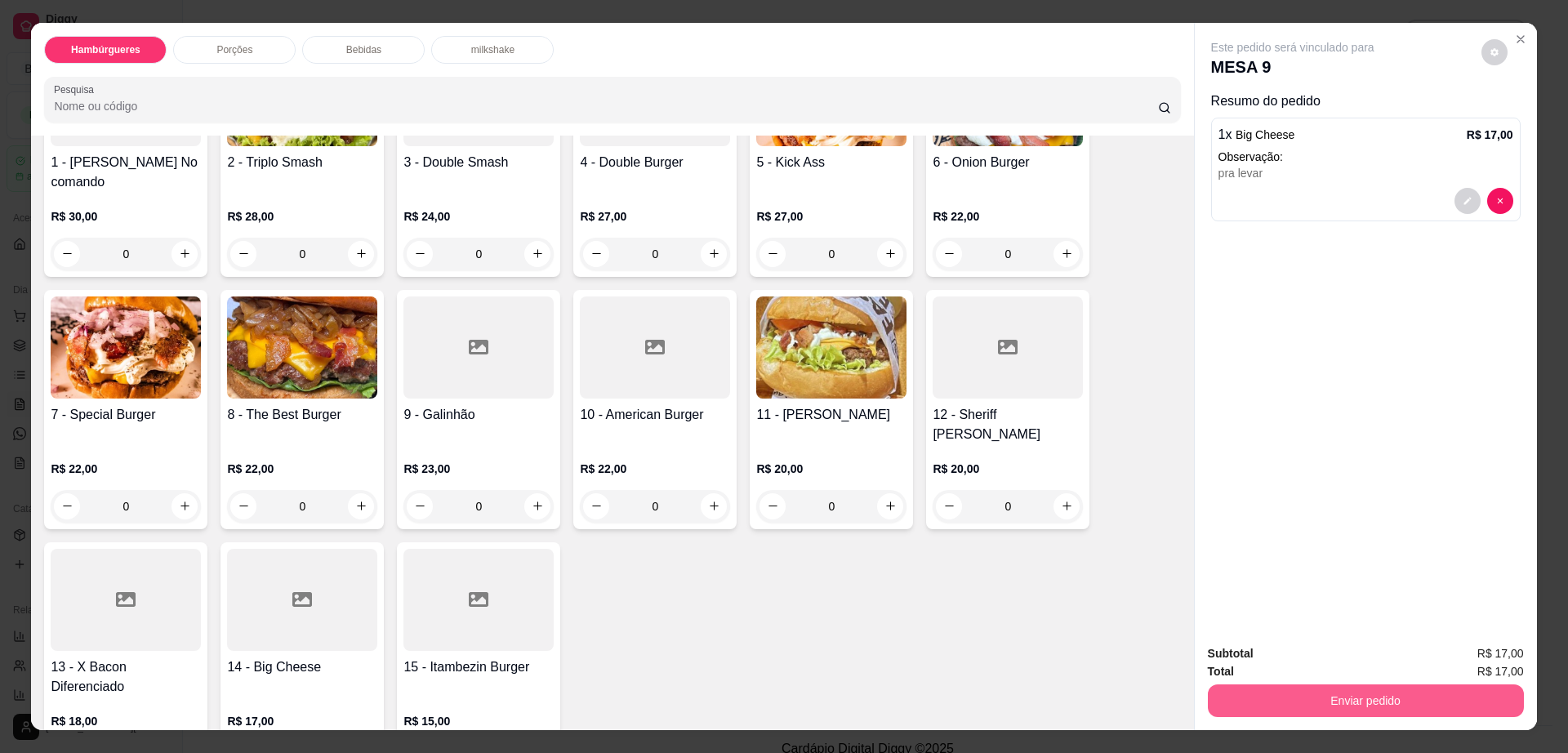
click at [1421, 702] on button "Enviar pedido" at bounding box center [1365, 700] width 316 height 33
click at [1262, 668] on button "Não registrar e enviar pedido" at bounding box center [1309, 661] width 170 height 31
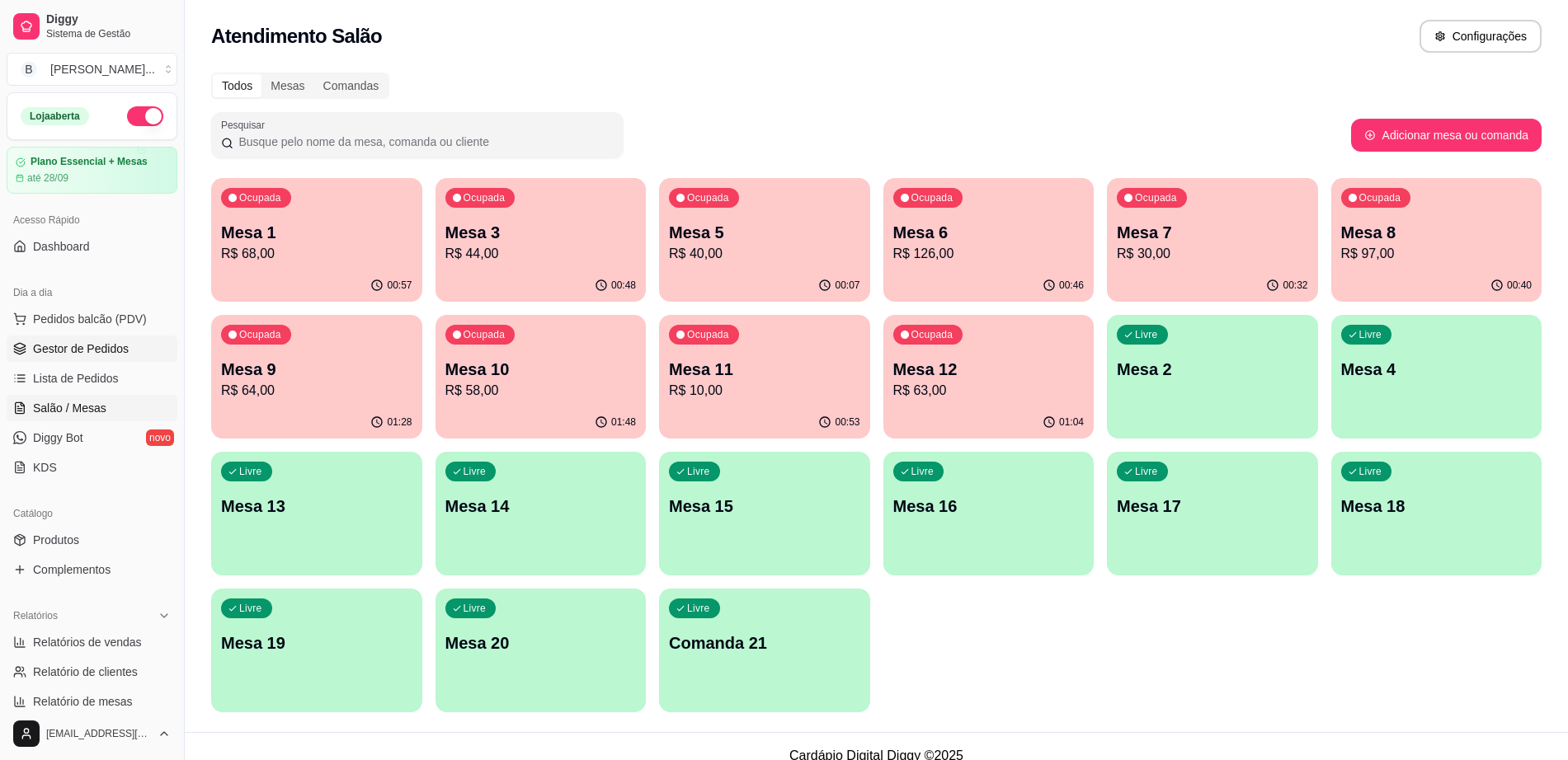
click at [89, 350] on span "Gestor de Pedidos" at bounding box center [81, 348] width 96 height 17
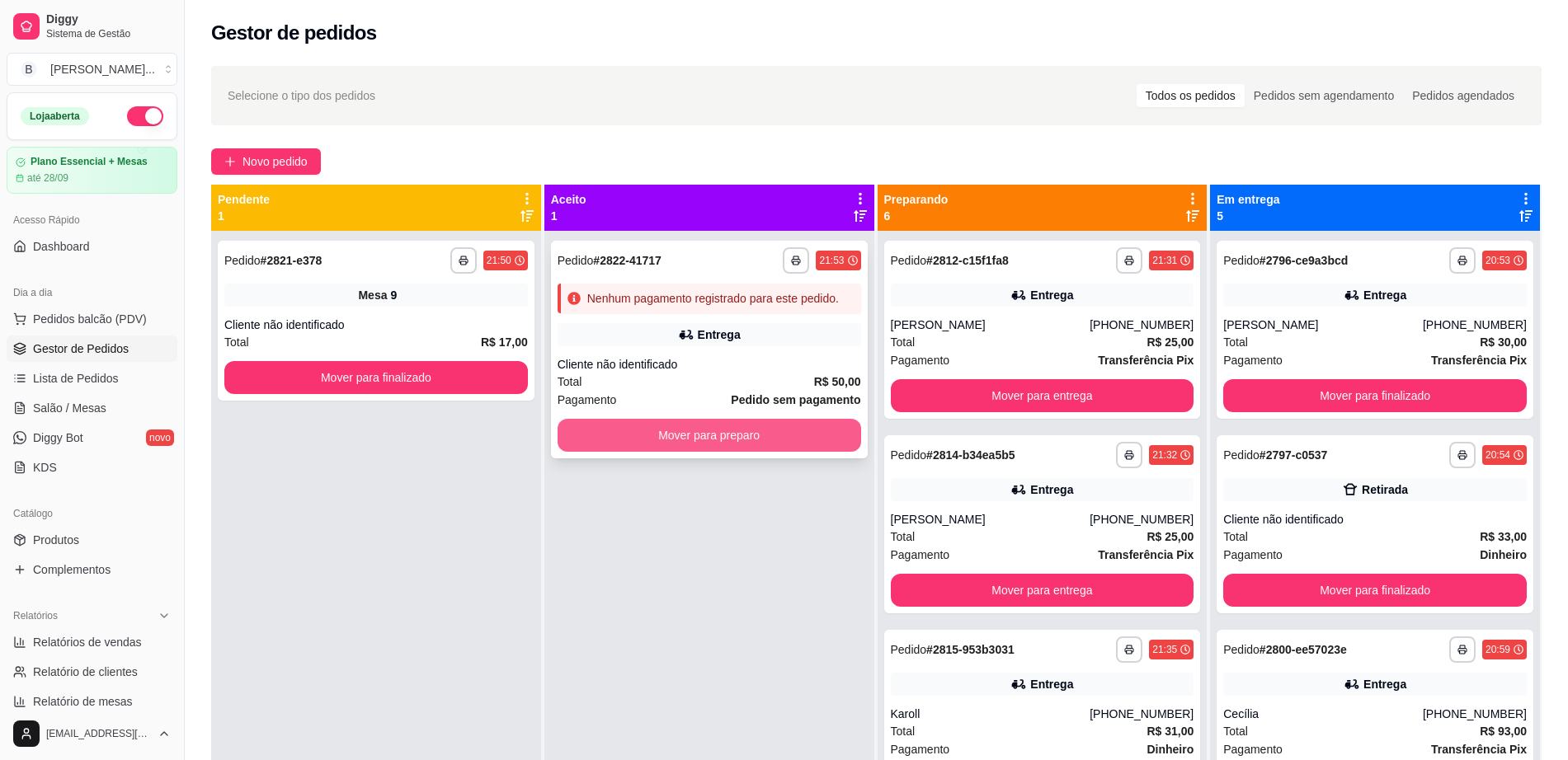
click at [788, 428] on button "Mover para preparo" at bounding box center [709, 435] width 303 height 33
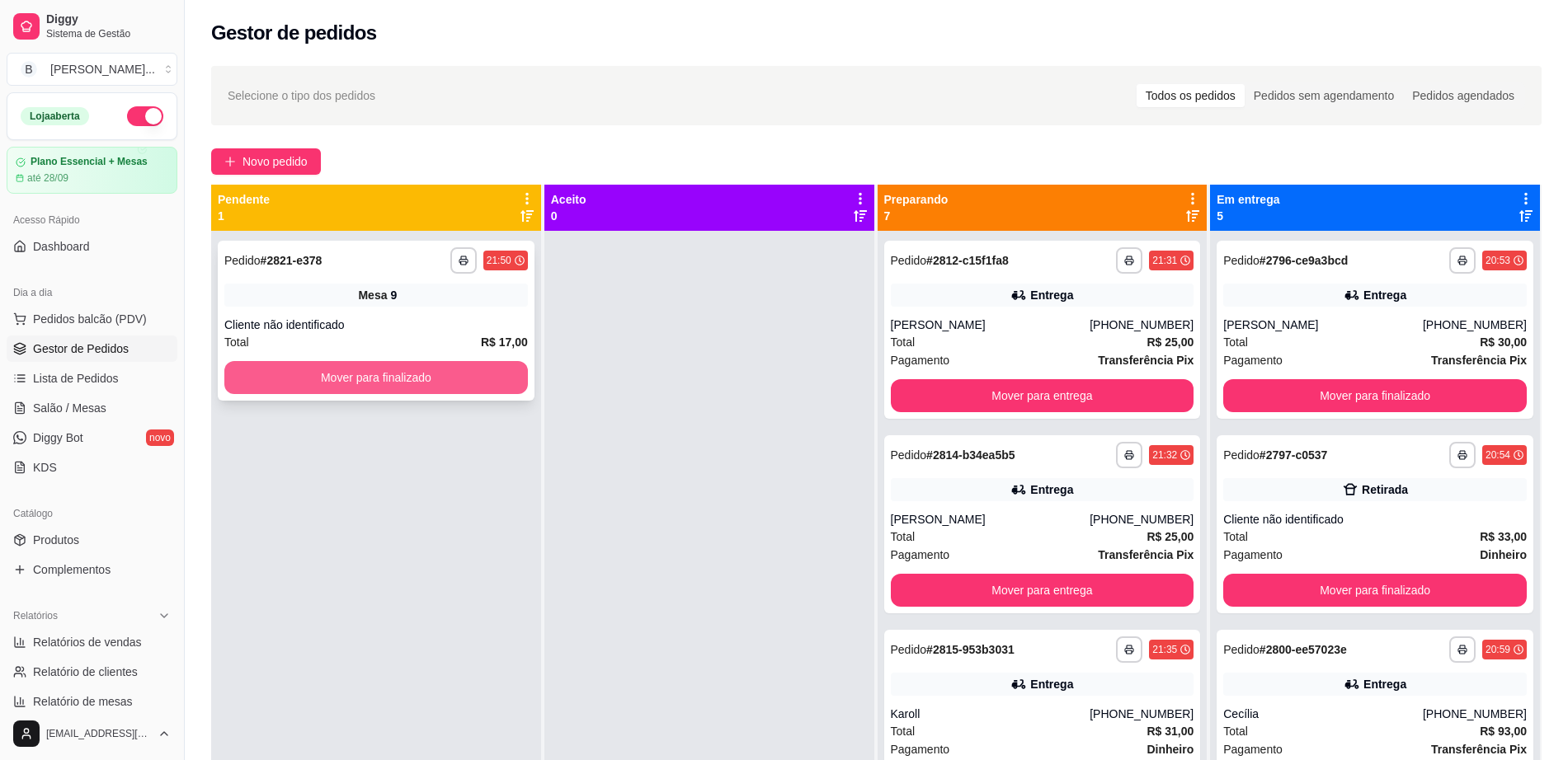
click at [472, 373] on button "Mover para finalizado" at bounding box center [376, 378] width 303 height 33
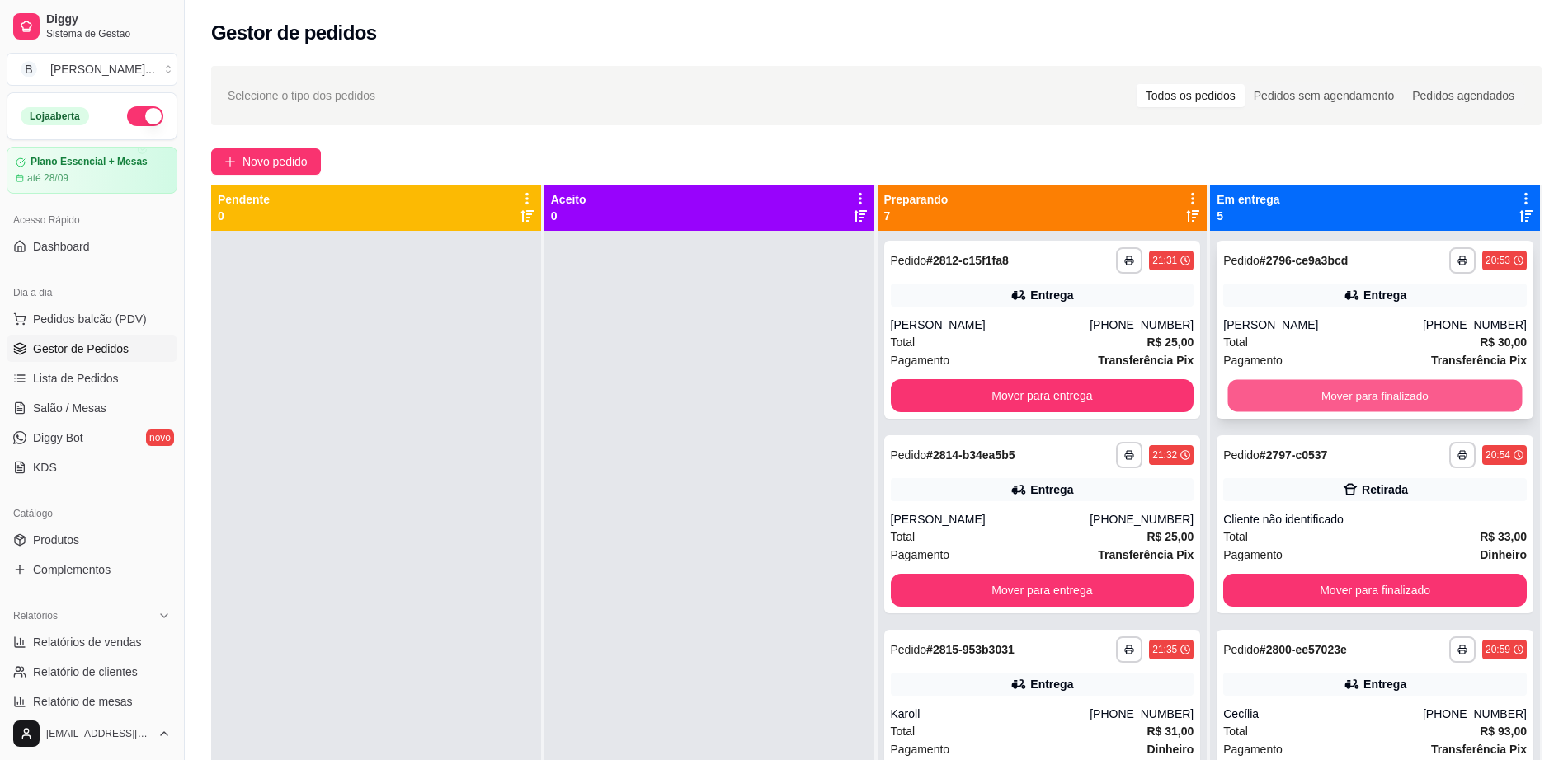
click at [1342, 395] on button "Mover para finalizado" at bounding box center [1375, 395] width 294 height 32
click at [1342, 395] on button "Mover para finalizado" at bounding box center [1375, 396] width 303 height 33
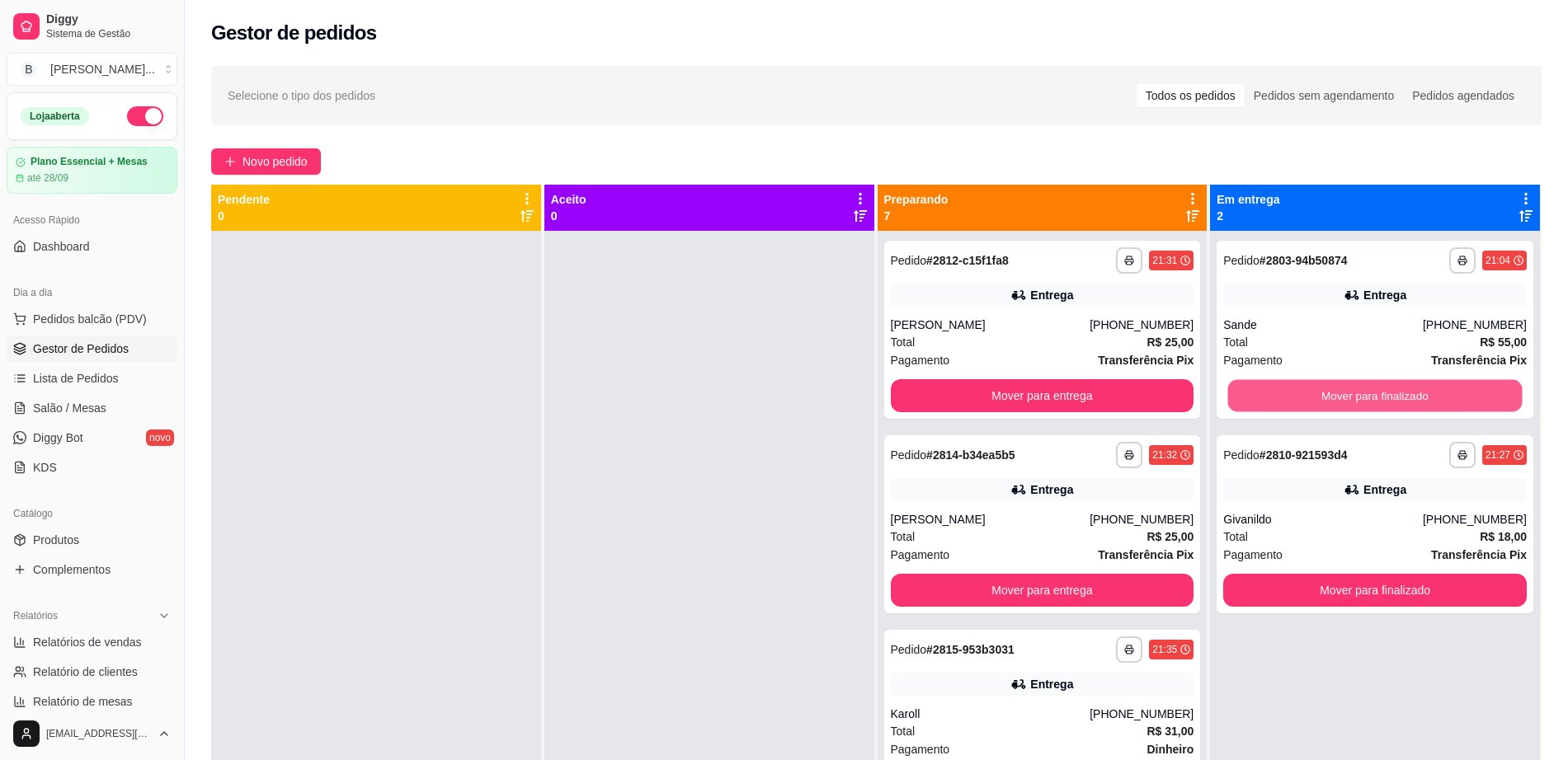
click at [1342, 395] on button "Mover para finalizado" at bounding box center [1375, 395] width 294 height 32
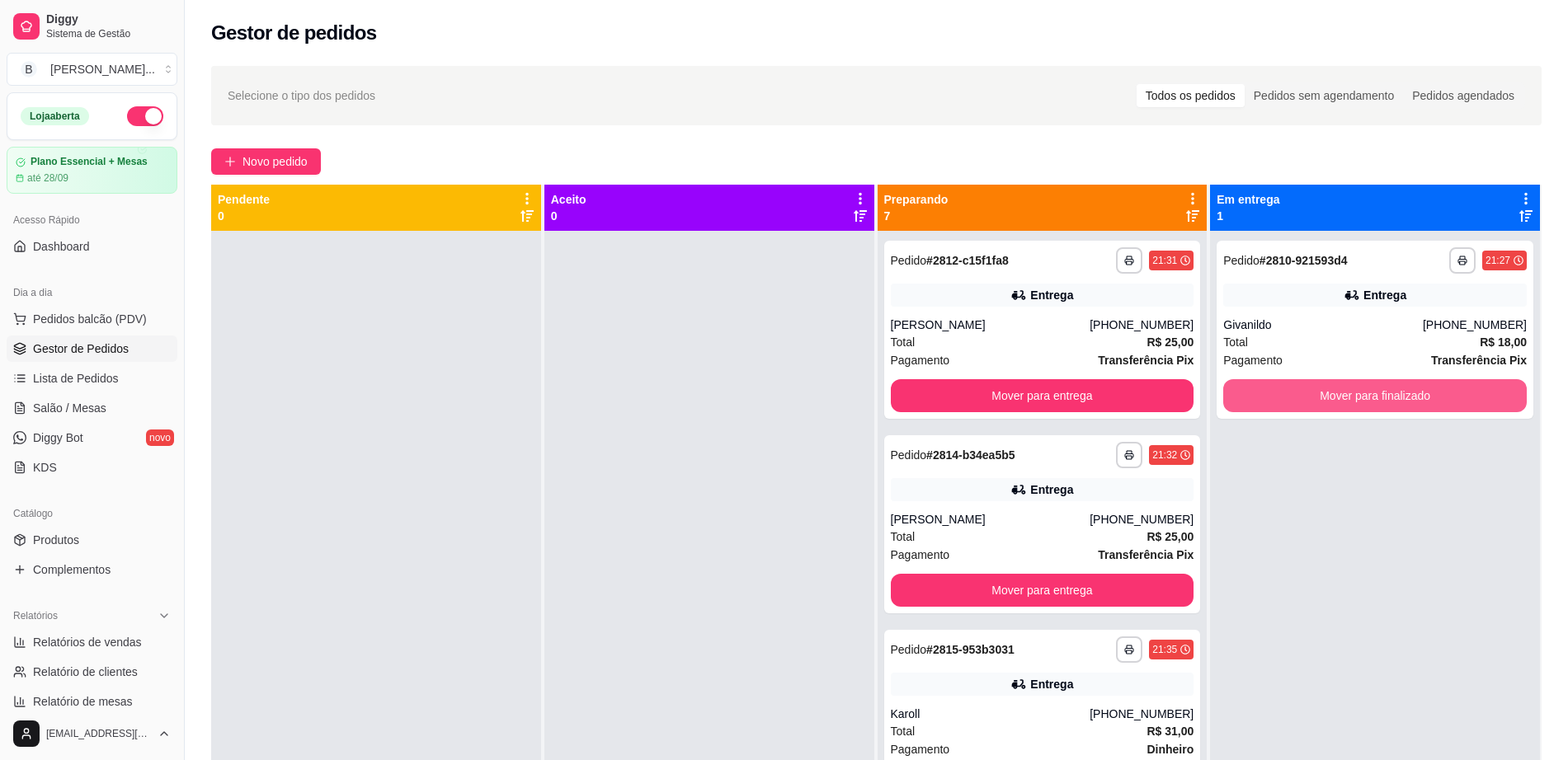
click at [1342, 395] on button "Mover para finalizado" at bounding box center [1375, 396] width 303 height 33
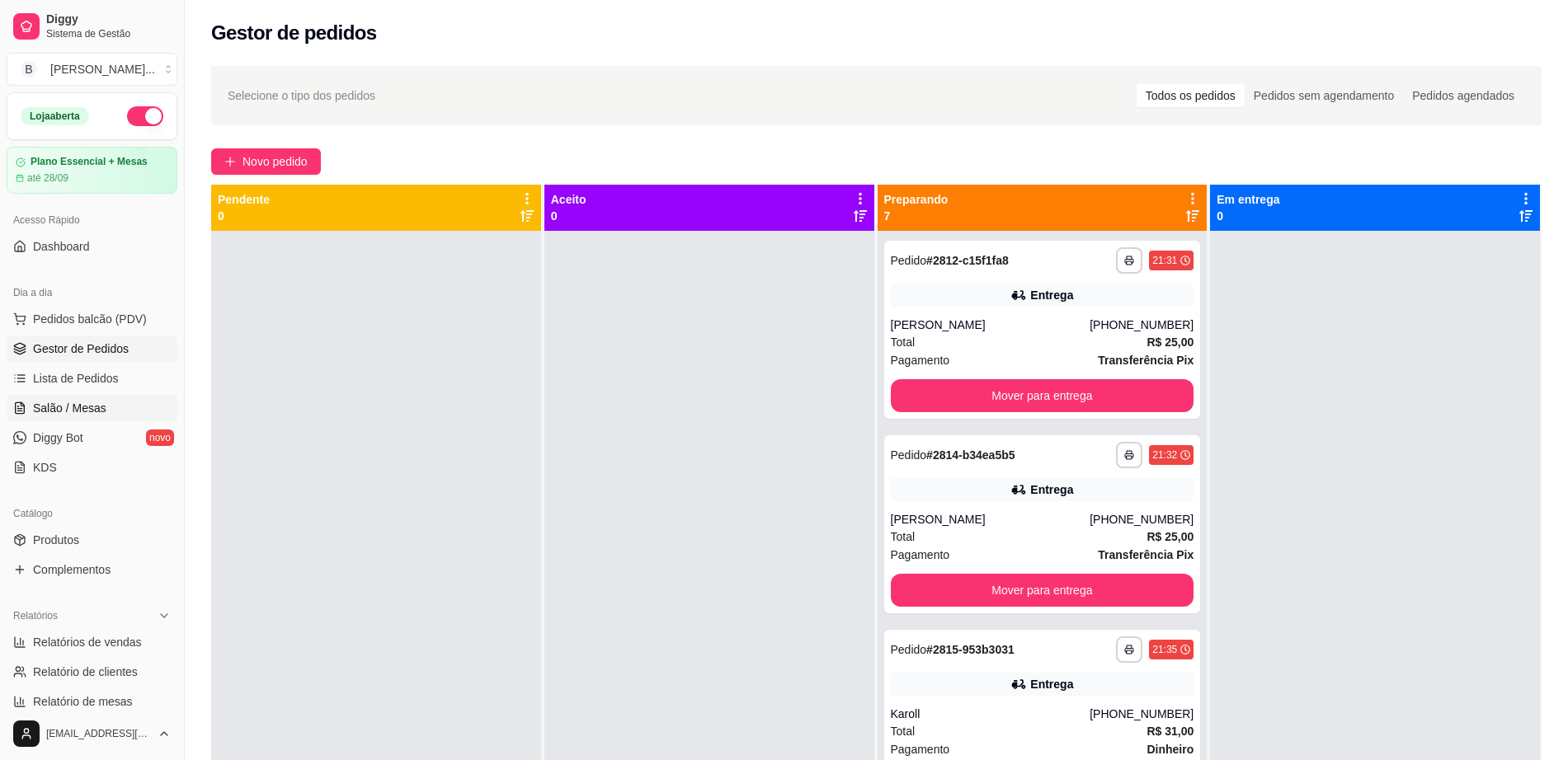
click at [99, 419] on link "Salão / Mesas" at bounding box center [92, 408] width 171 height 26
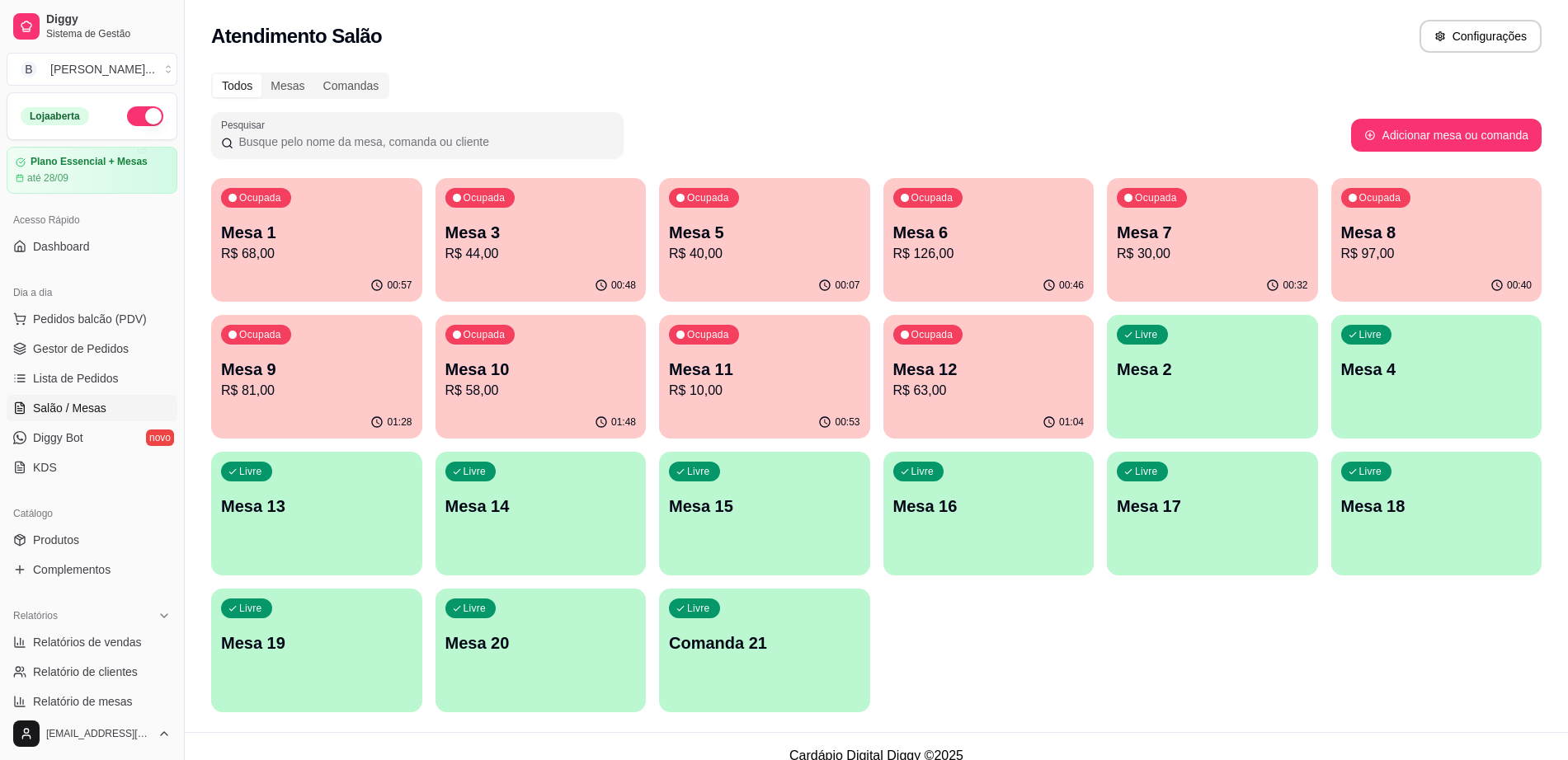
click at [264, 259] on p "R$ 68,00" at bounding box center [317, 253] width 192 height 20
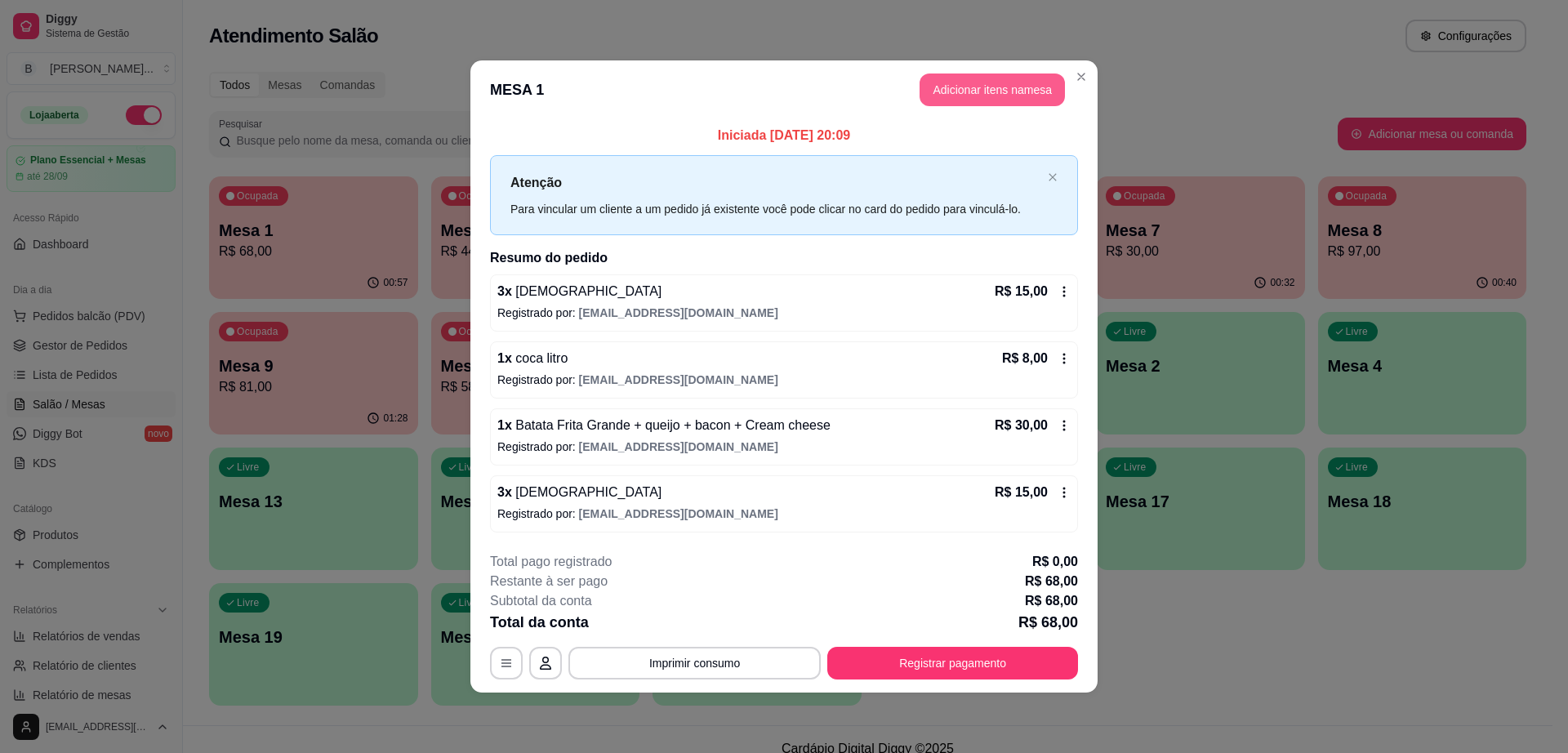
click at [970, 80] on button "Adicionar itens na mesa" at bounding box center [992, 90] width 146 height 33
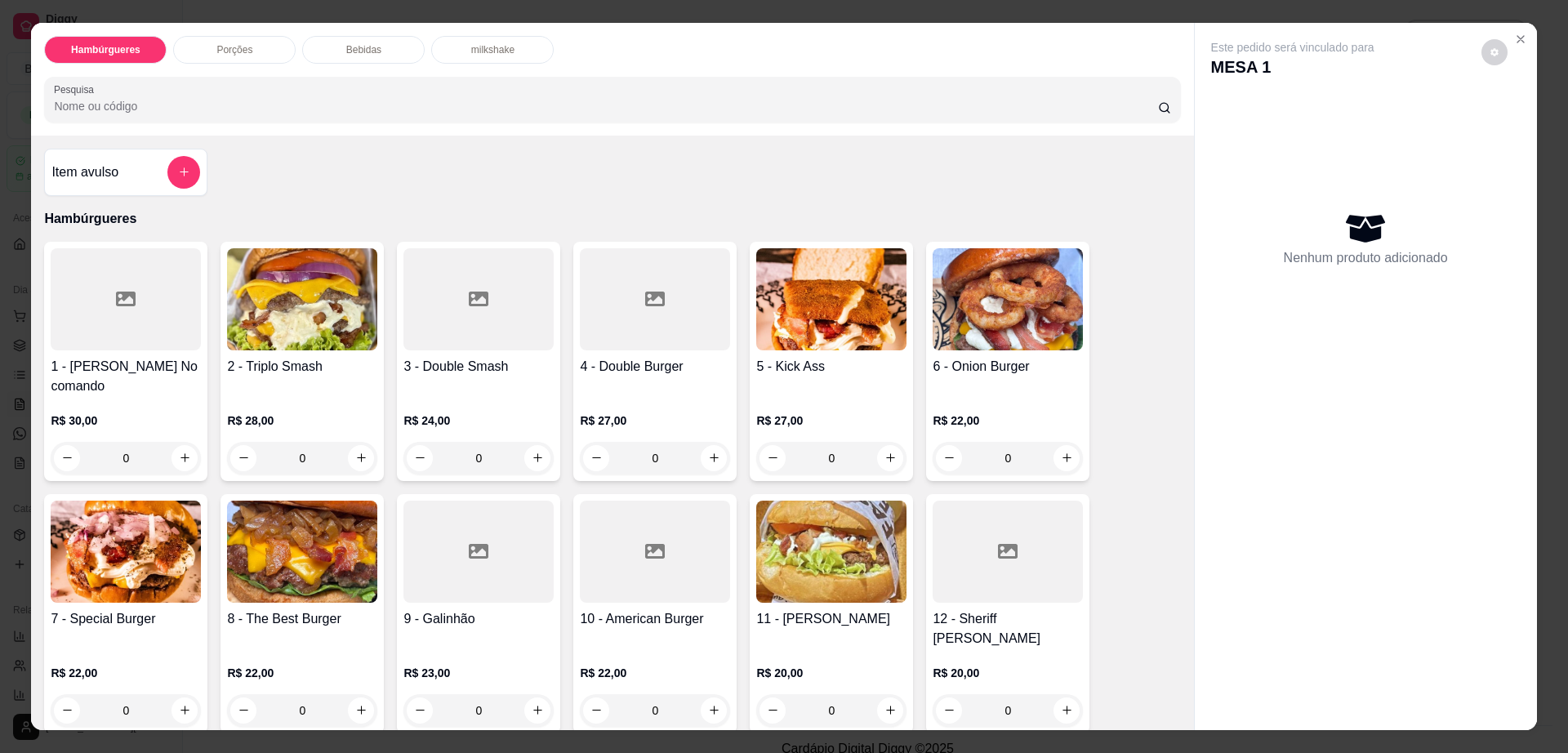
click at [393, 56] on div "Bebidas" at bounding box center [363, 50] width 122 height 28
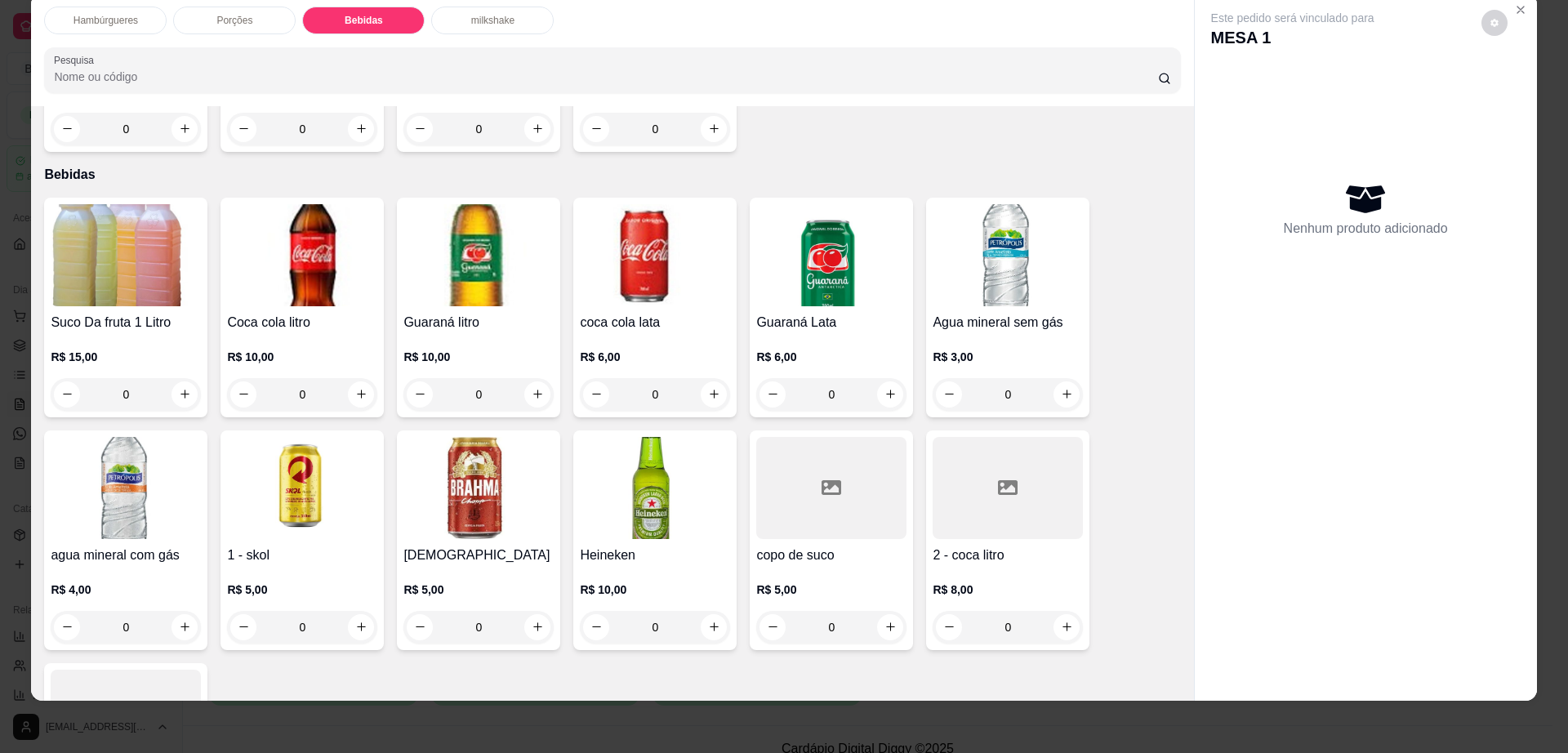
click at [991, 473] on div at bounding box center [1007, 488] width 150 height 102
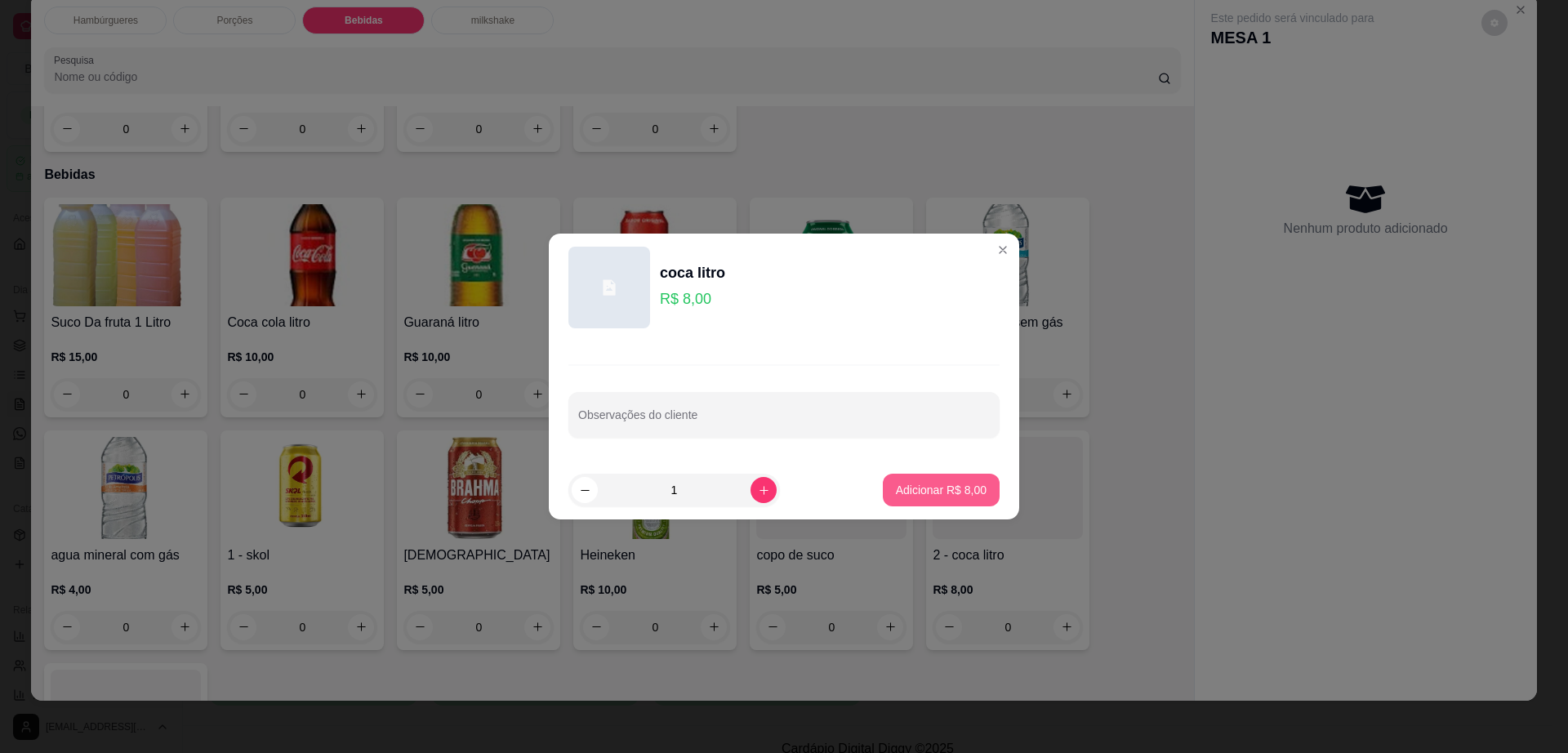
click at [931, 488] on p "Adicionar R$ 8,00" at bounding box center [941, 490] width 91 height 16
type input "1"
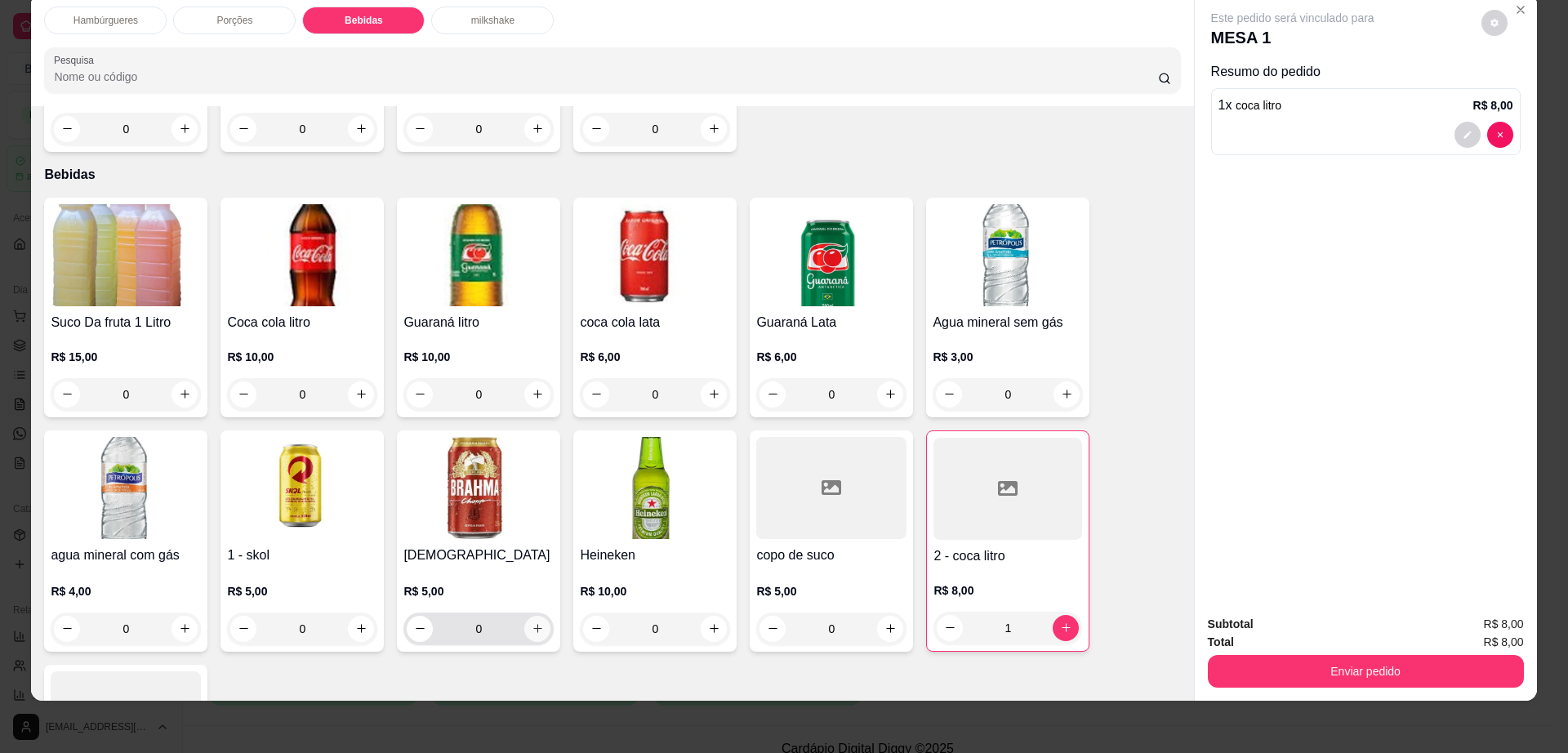
click at [534, 616] on button "increase-product-quantity" at bounding box center [537, 629] width 26 height 26
click at [531, 615] on button "increase-product-quantity" at bounding box center [536, 628] width 26 height 26
click at [530, 615] on button "increase-product-quantity" at bounding box center [536, 627] width 25 height 25
type input "3"
click at [1482, 29] on button "decrease-product-quantity" at bounding box center [1495, 22] width 26 height 26
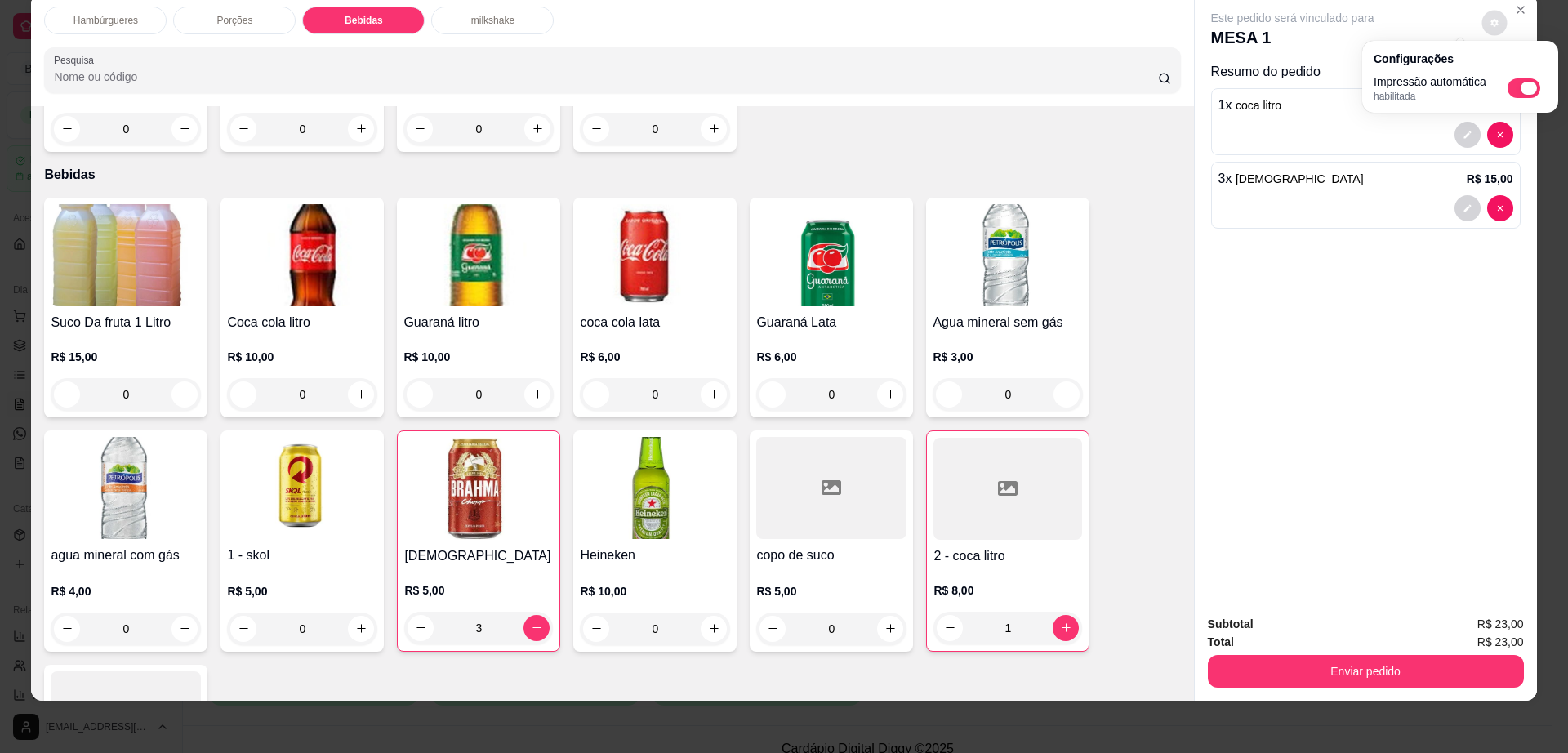
click at [1524, 94] on span "Automatic updates" at bounding box center [1524, 88] width 33 height 20
click at [1517, 94] on input "Automatic updates" at bounding box center [1512, 93] width 10 height 10
checkbox input "false"
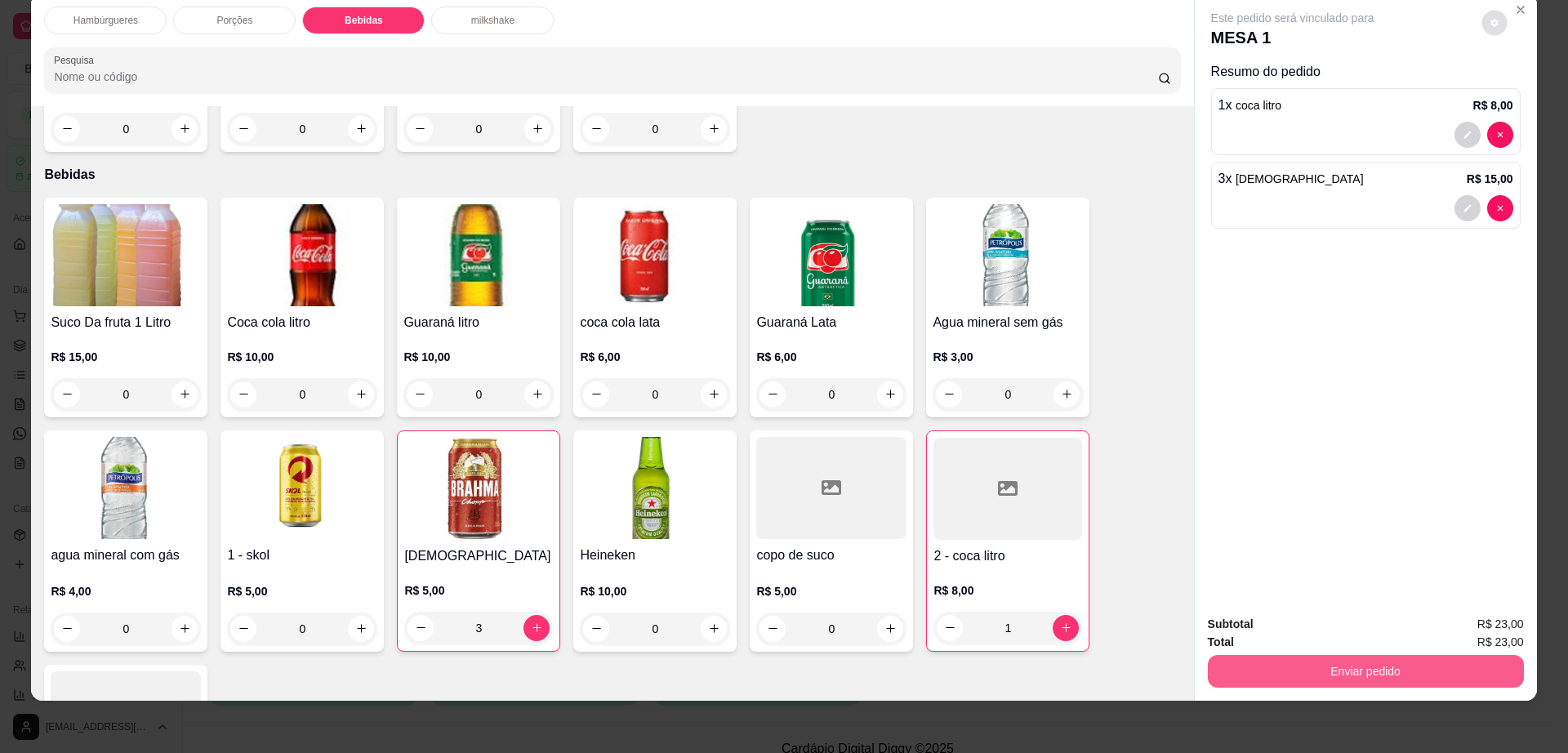
click at [1239, 659] on button "Enviar pedido" at bounding box center [1365, 671] width 316 height 33
click at [1244, 659] on button "Enviar pedido" at bounding box center [1365, 671] width 316 height 33
click at [1262, 628] on button "Não registrar e enviar pedido" at bounding box center [1309, 631] width 170 height 31
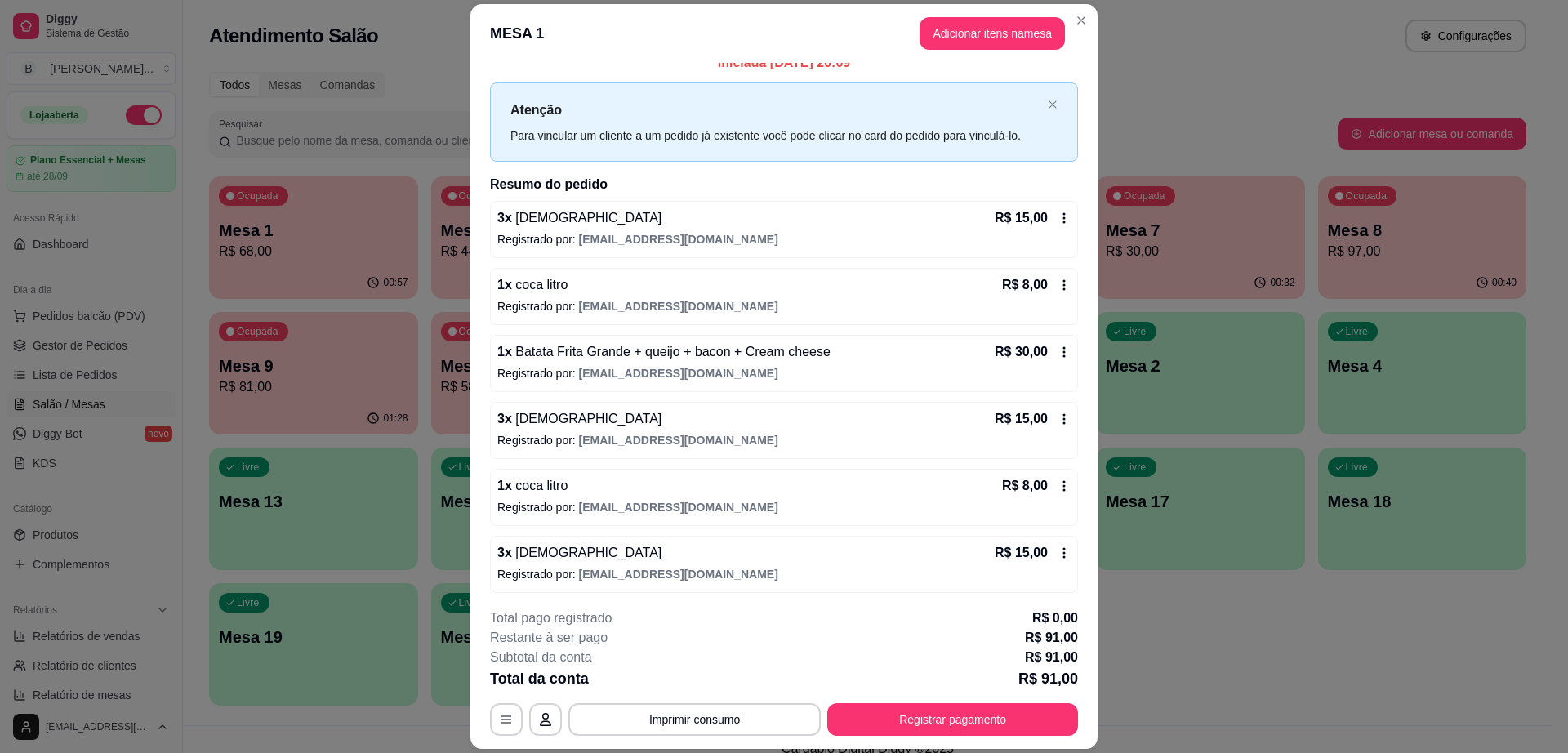
scroll to position [20, 0]
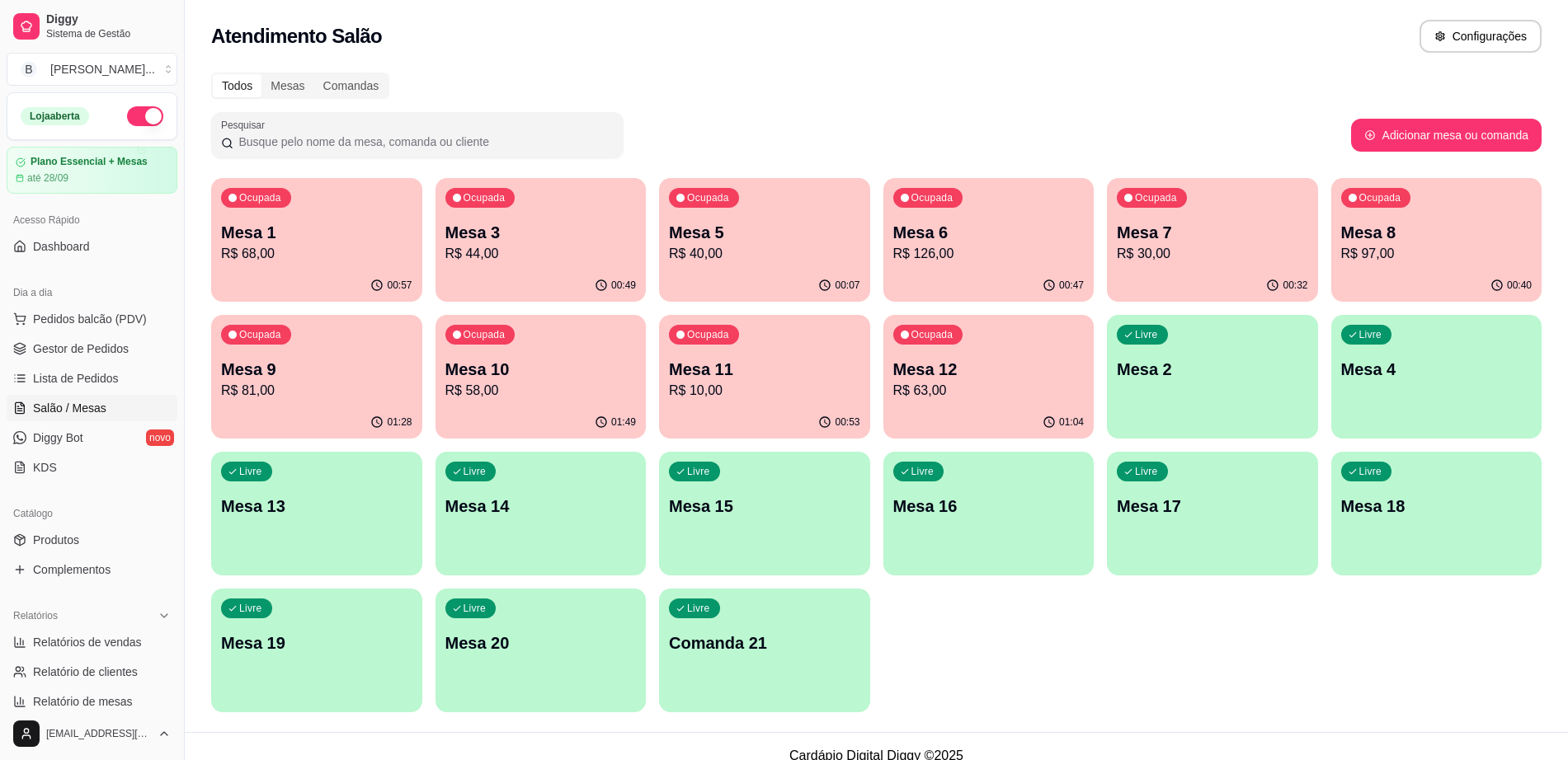
click at [541, 266] on div "Ocupada Mesa 3 R$ 44,00" at bounding box center [541, 224] width 211 height 91
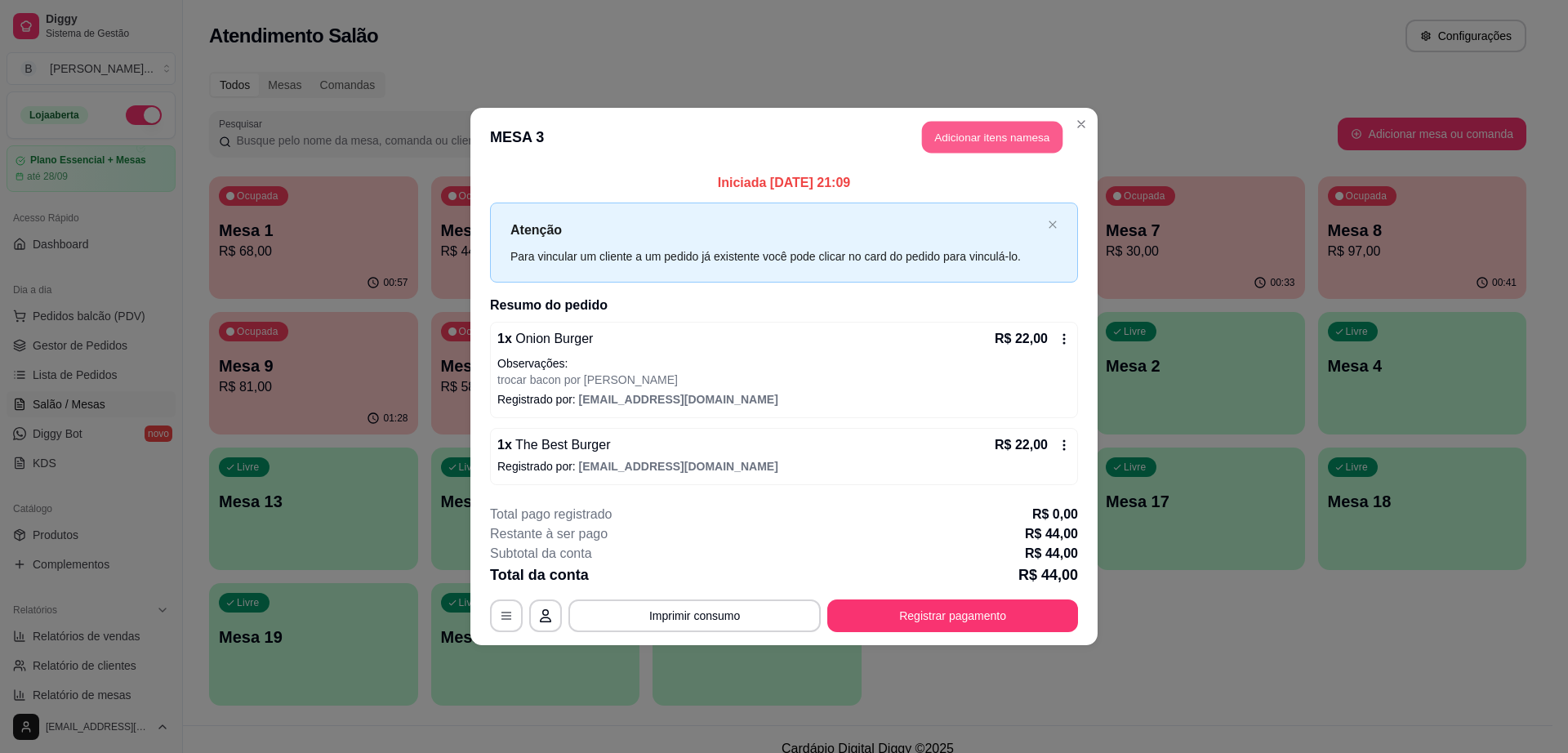
click at [1017, 127] on button "Adicionar itens na mesa" at bounding box center [992, 137] width 141 height 32
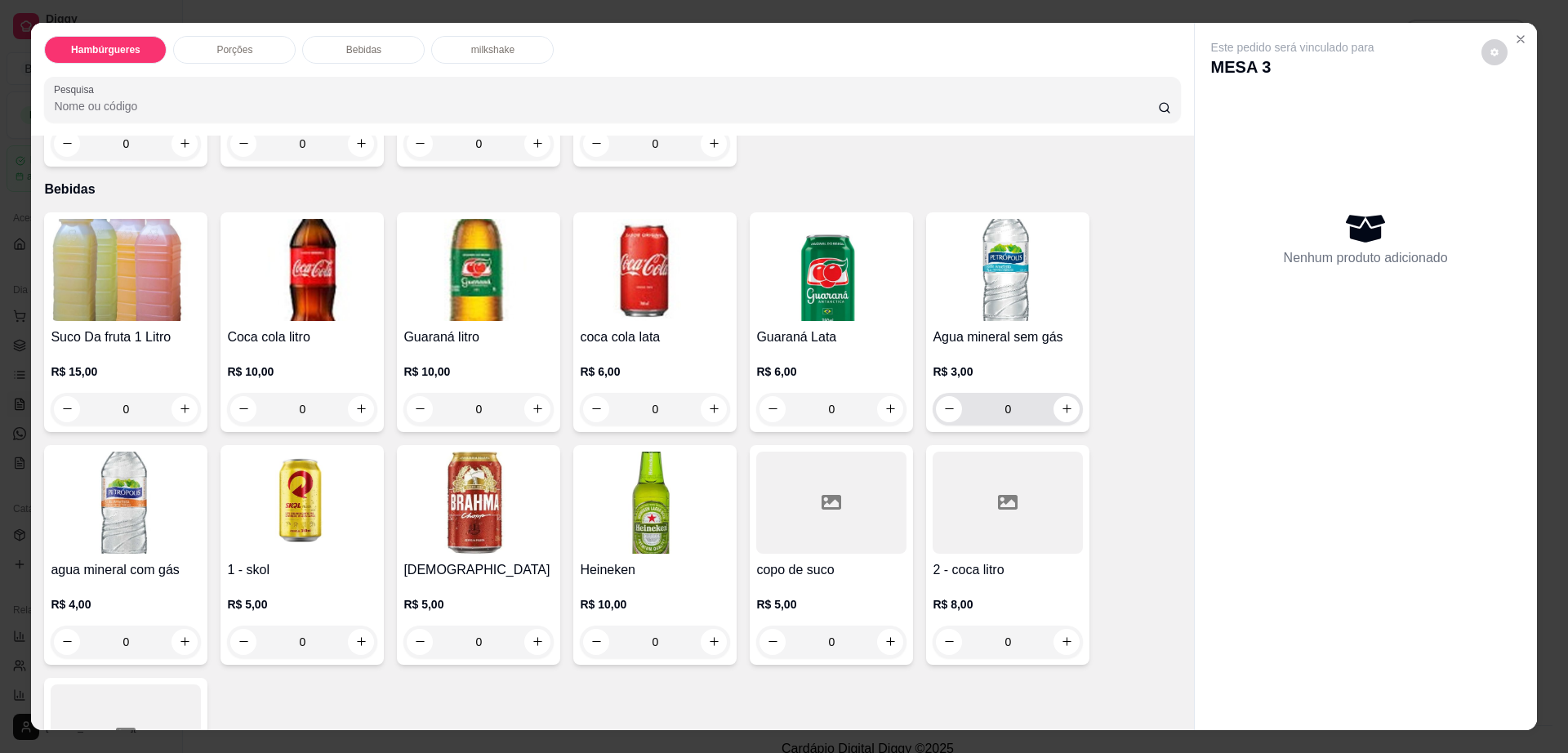
scroll to position [1225, 0]
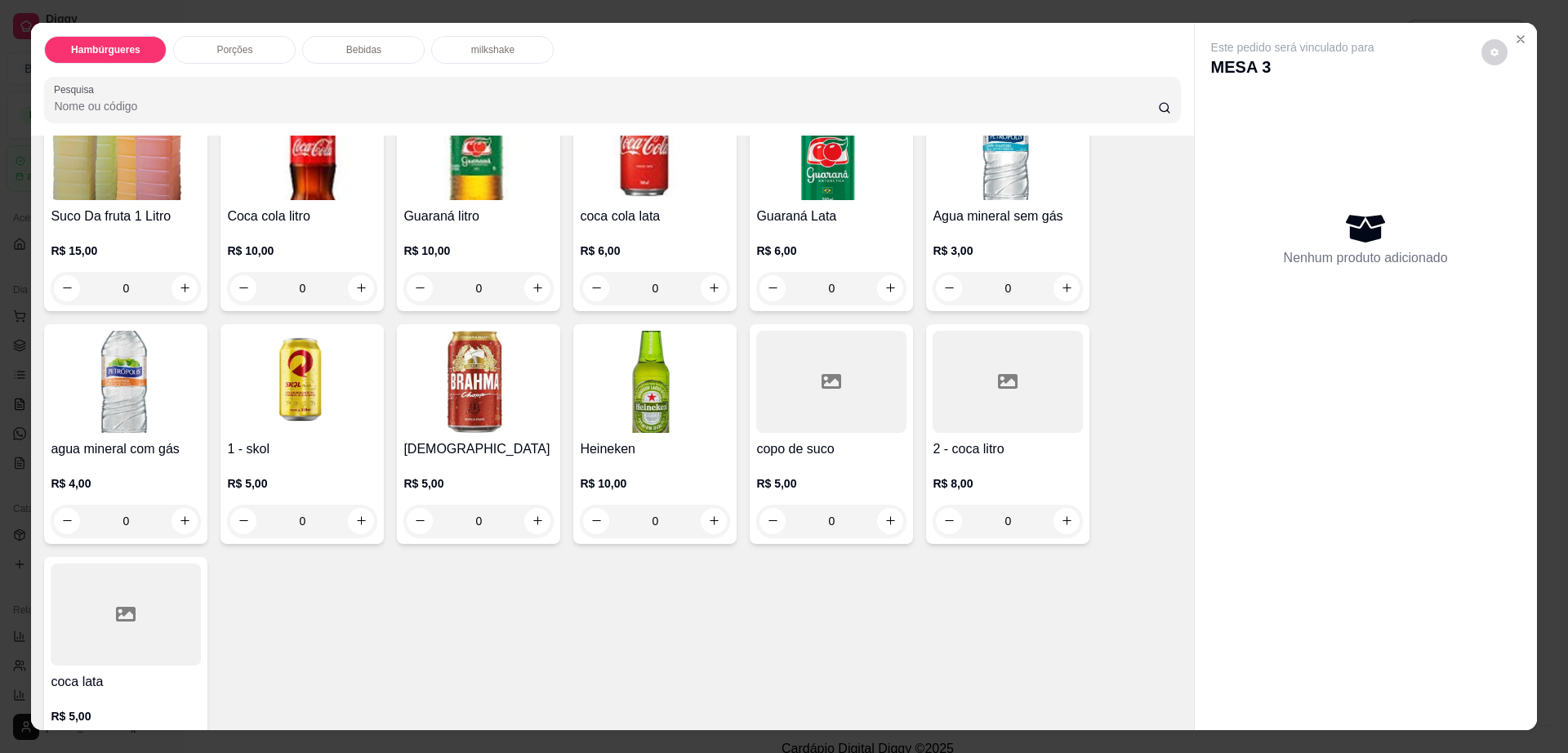
click at [993, 355] on div at bounding box center [1007, 381] width 150 height 102
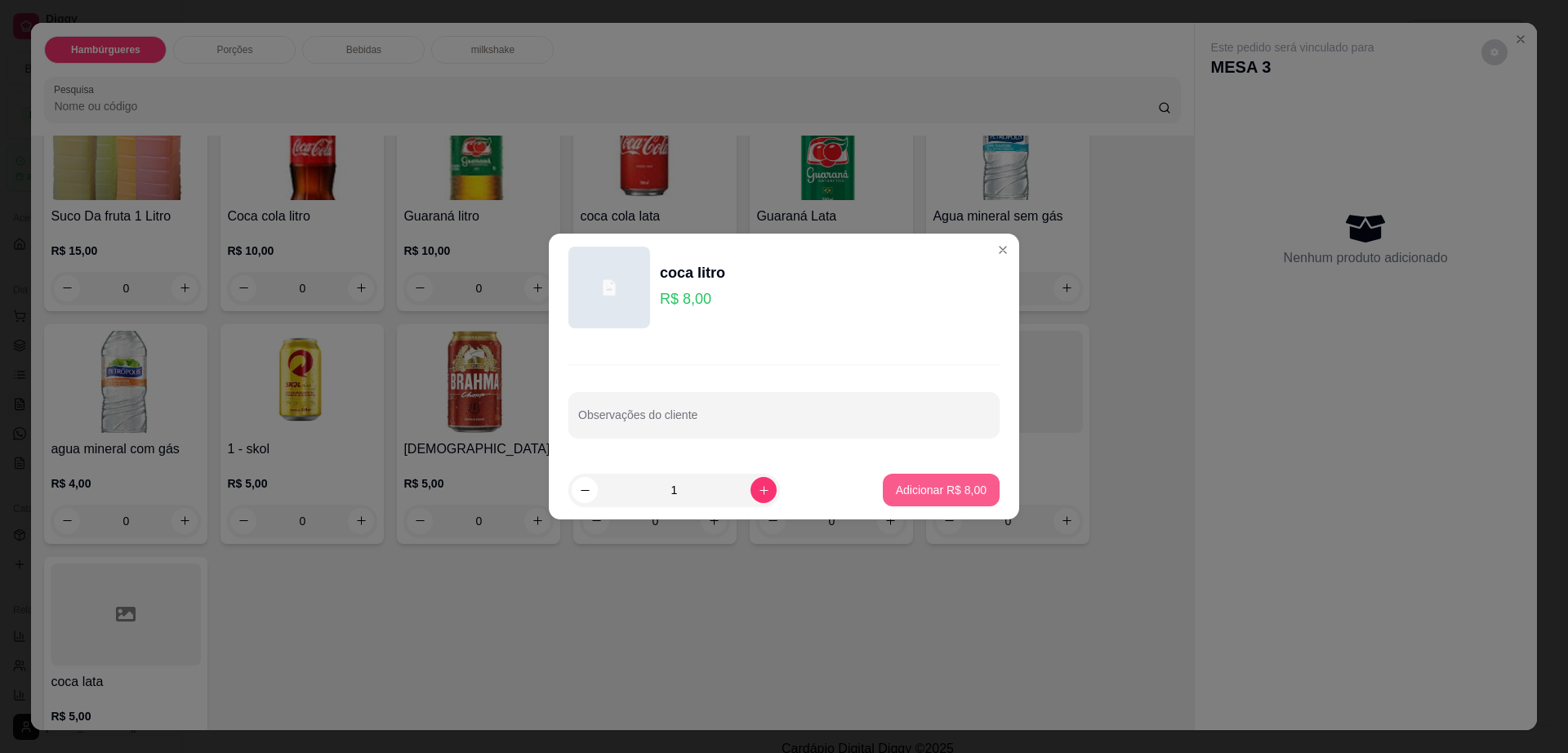
click at [933, 503] on button "Adicionar R$ 8,00" at bounding box center [941, 490] width 116 height 33
type input "1"
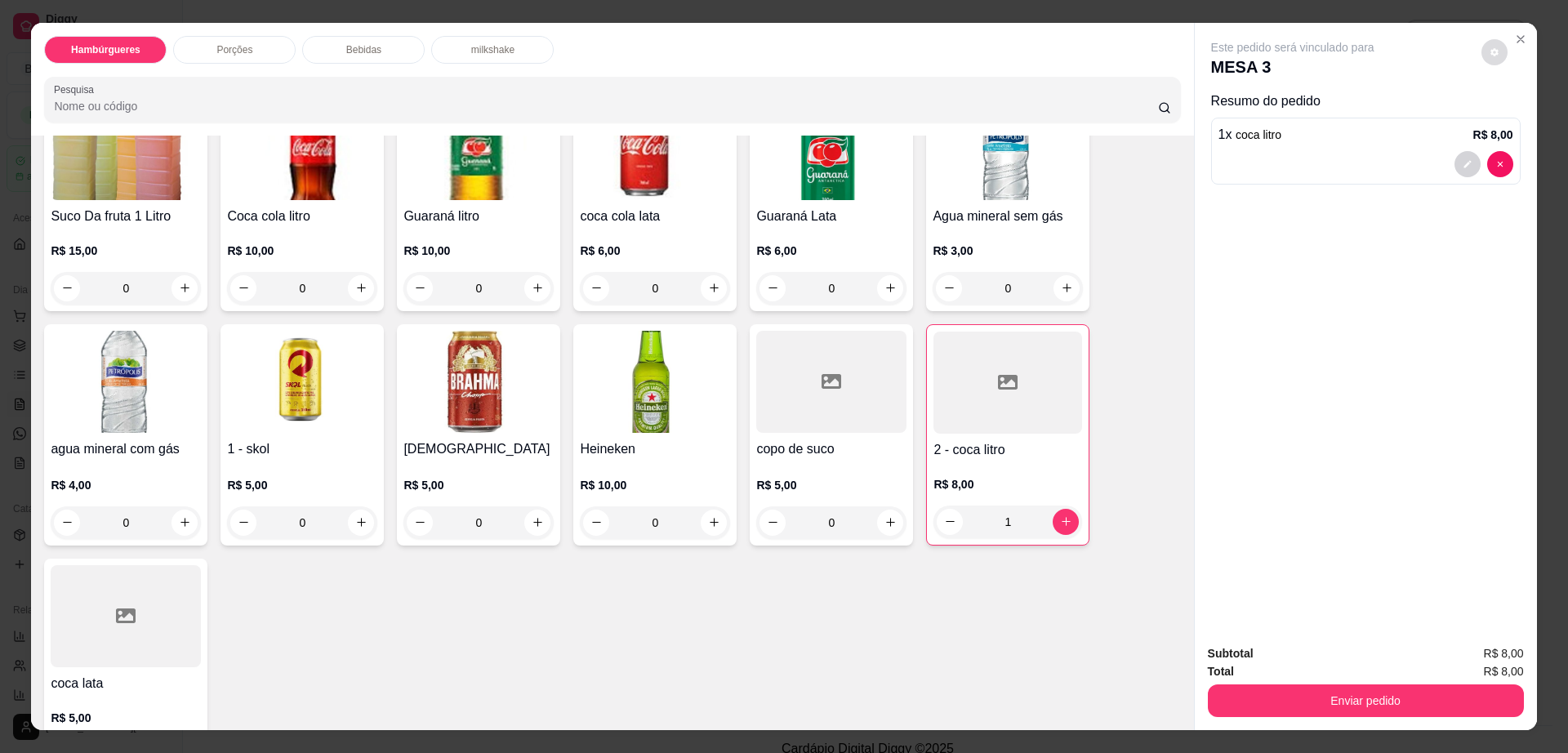
click at [1490, 46] on button "decrease-product-quantity" at bounding box center [1495, 52] width 26 height 26
click at [1413, 698] on button "Enviar pedido" at bounding box center [1365, 700] width 316 height 33
click at [1413, 698] on button "Enviar pedido" at bounding box center [1364, 700] width 306 height 32
click at [1289, 653] on button "Não registrar e enviar pedido" at bounding box center [1309, 661] width 170 height 31
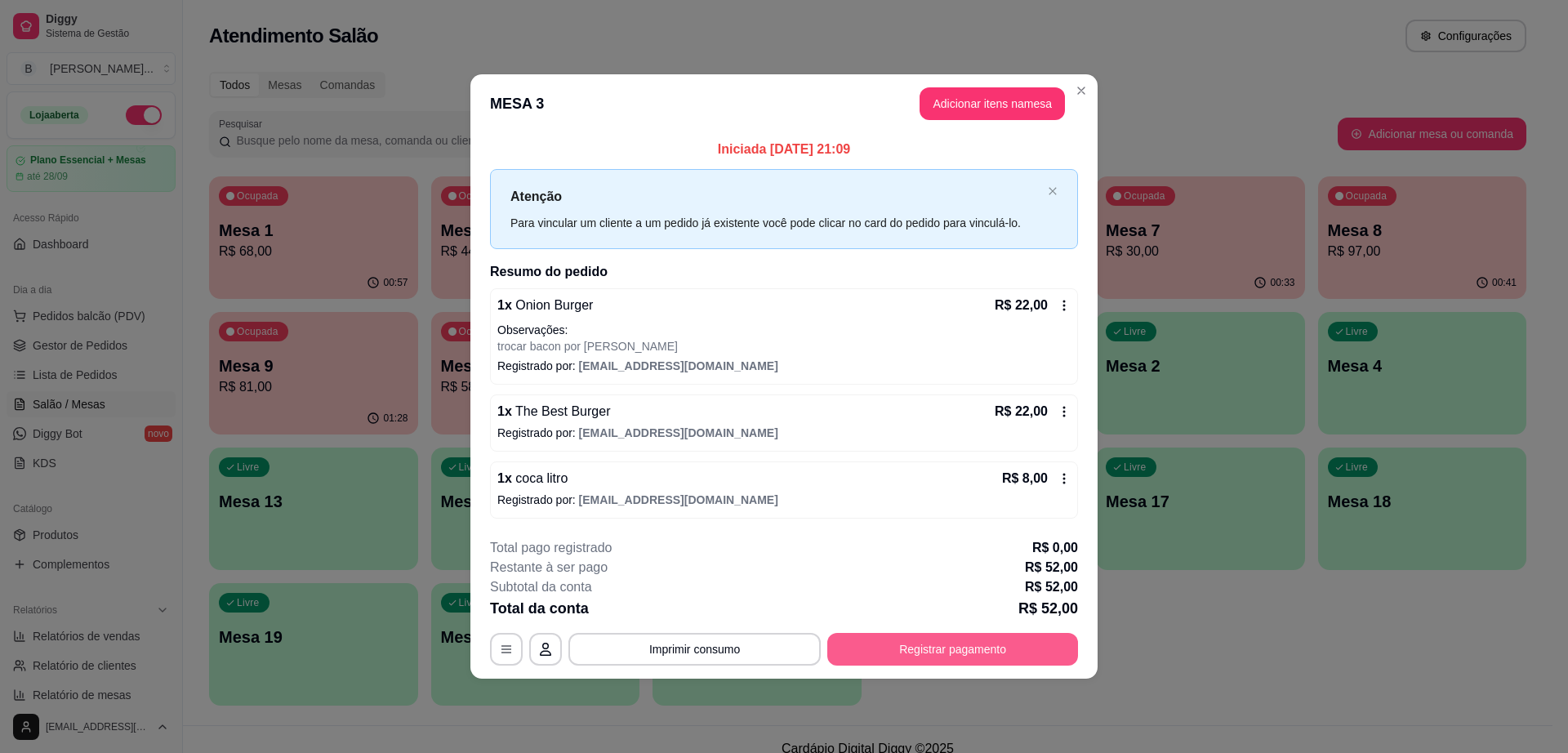
click at [870, 645] on button "Registrar pagamento" at bounding box center [952, 649] width 251 height 33
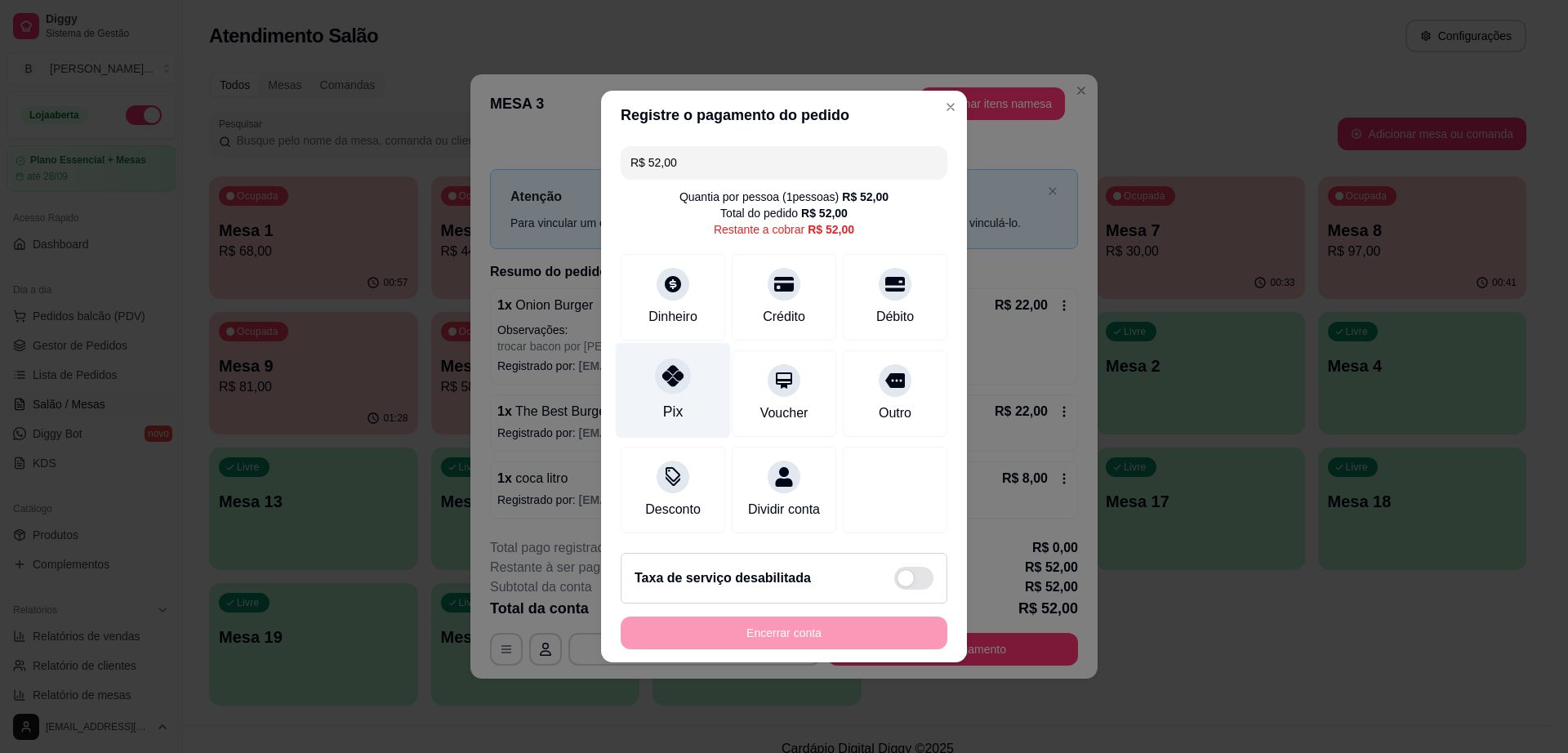
click at [691, 374] on div "Pix" at bounding box center [674, 391] width 116 height 96
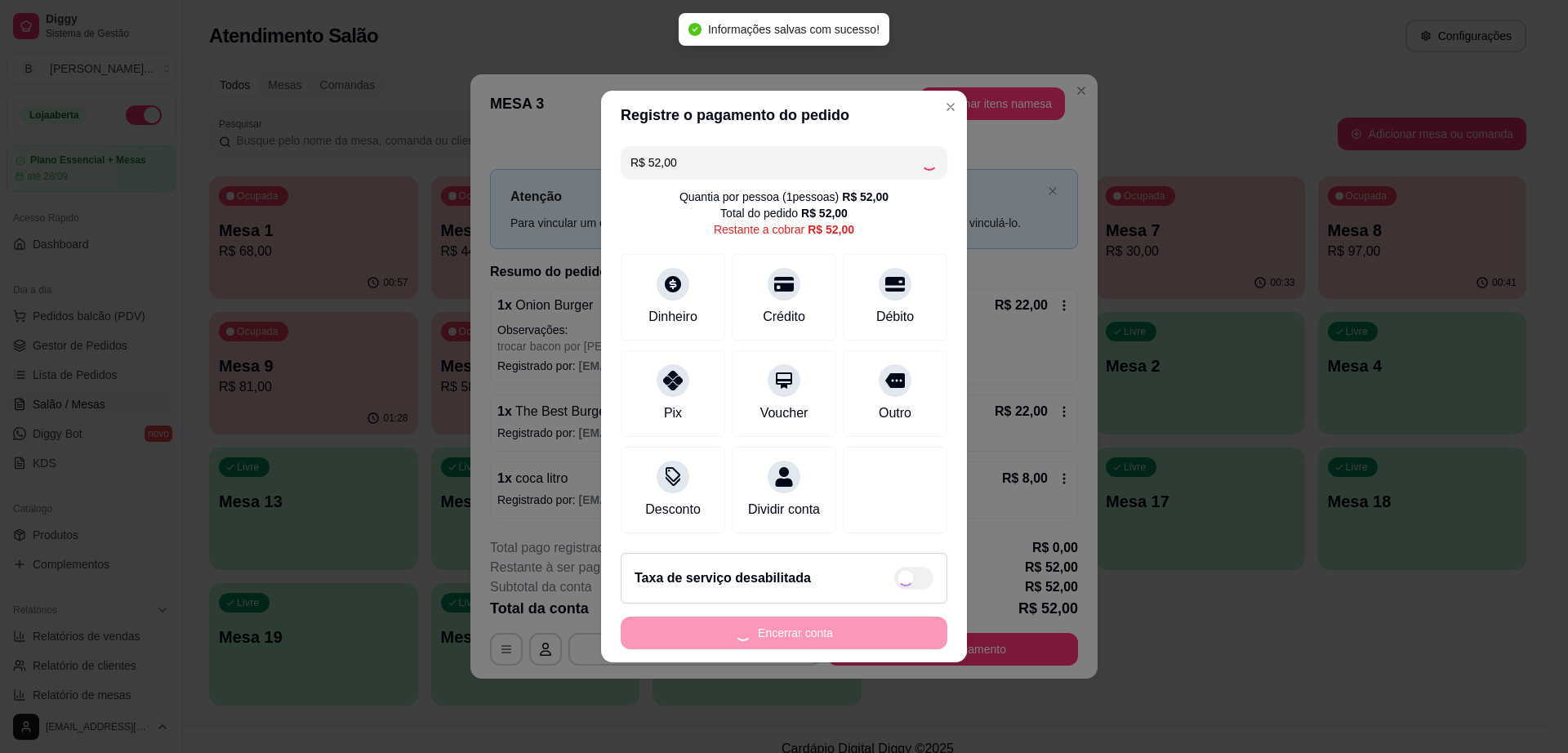
type input "R$ 0,00"
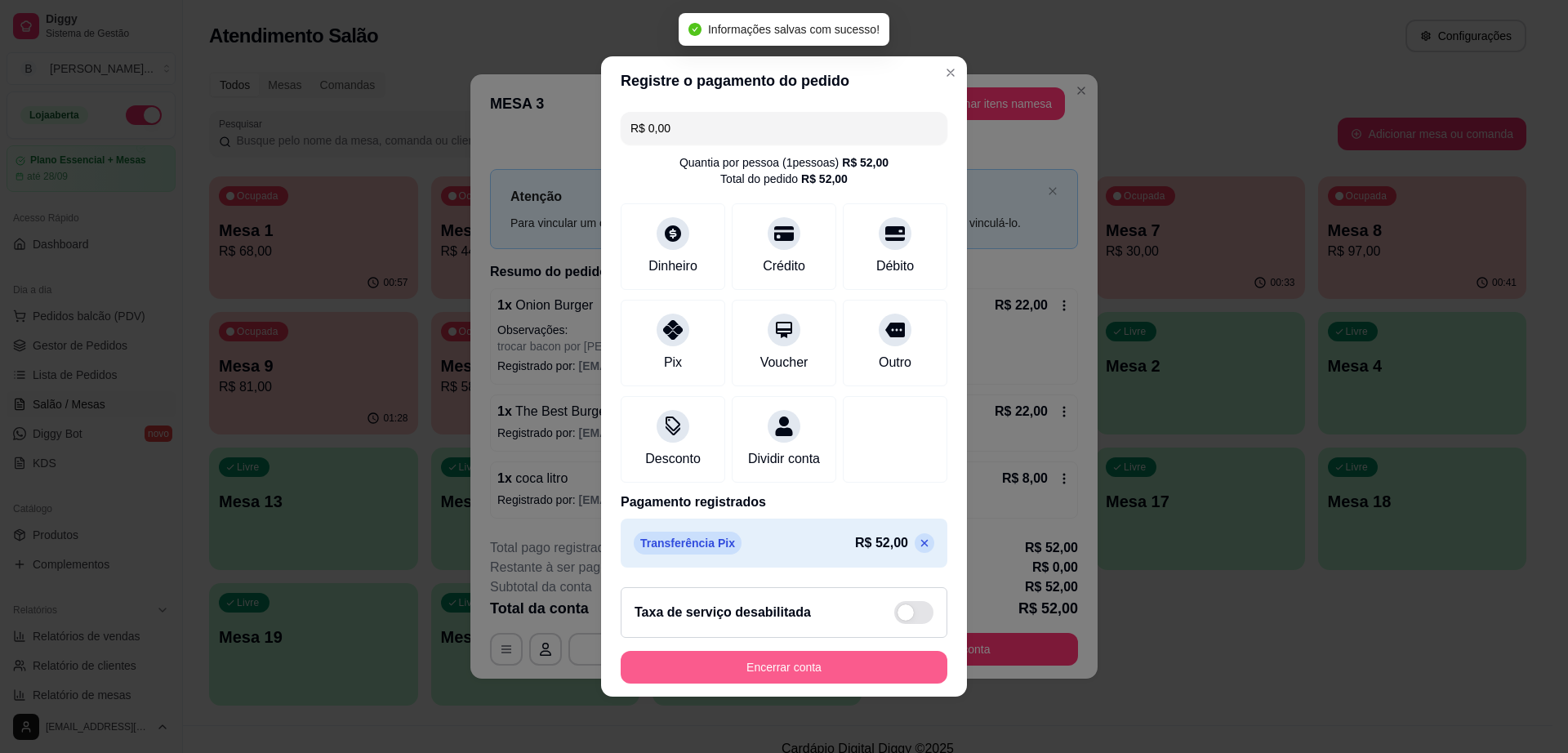
click at [814, 677] on button "Encerrar conta" at bounding box center [784, 668] width 327 height 33
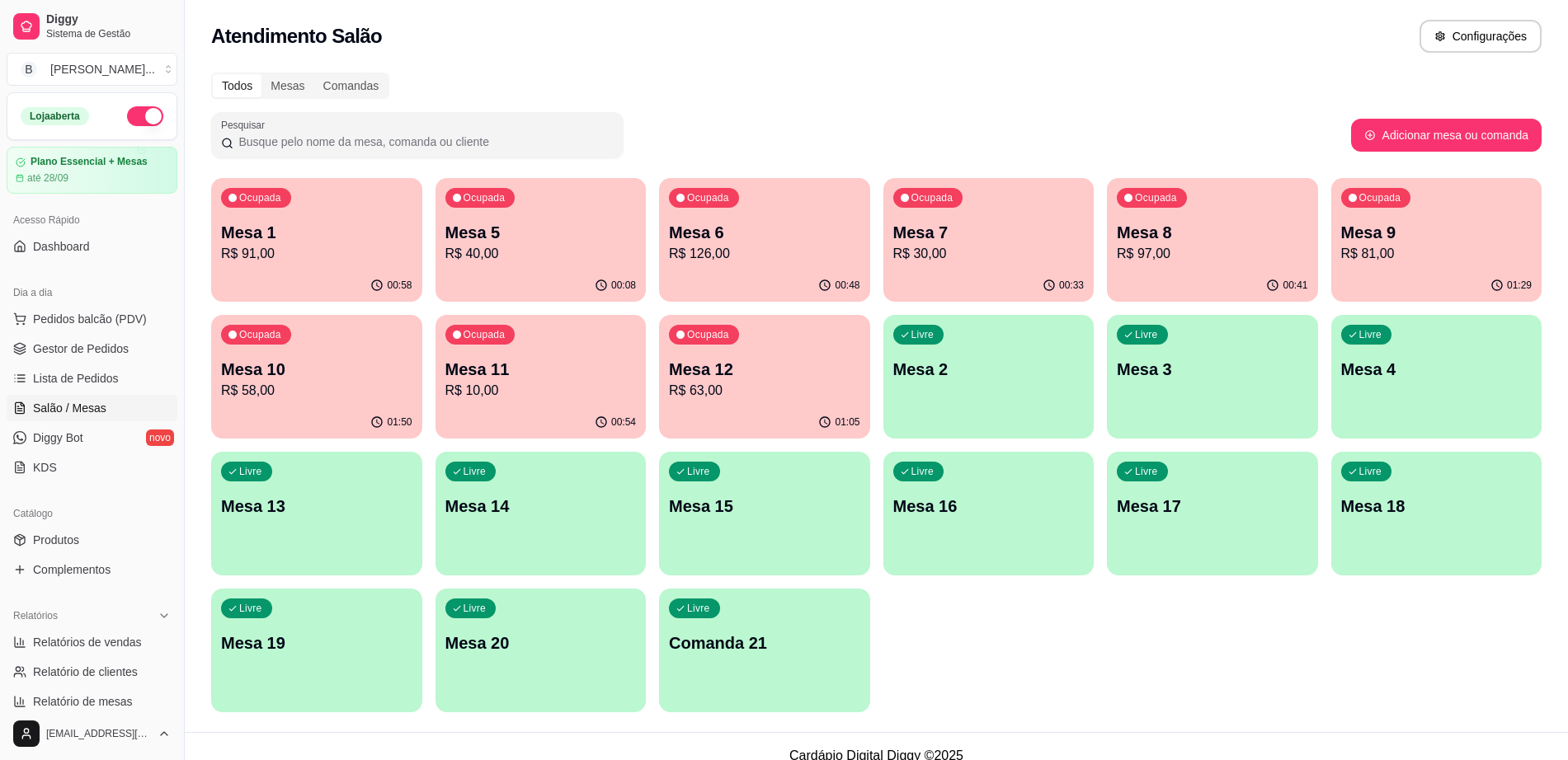
click at [1178, 245] on p "R$ 97,00" at bounding box center [1213, 253] width 192 height 20
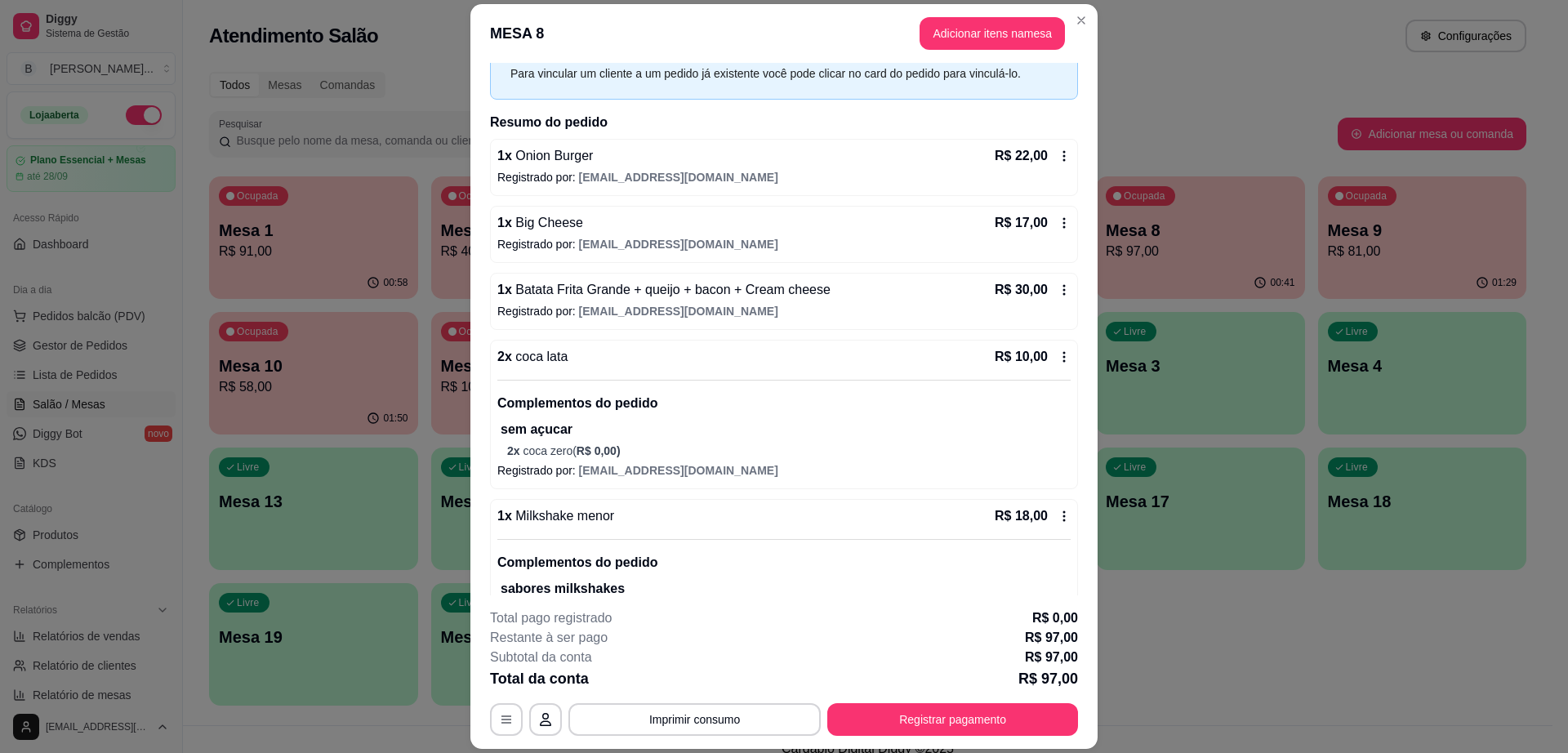
scroll to position [137, 0]
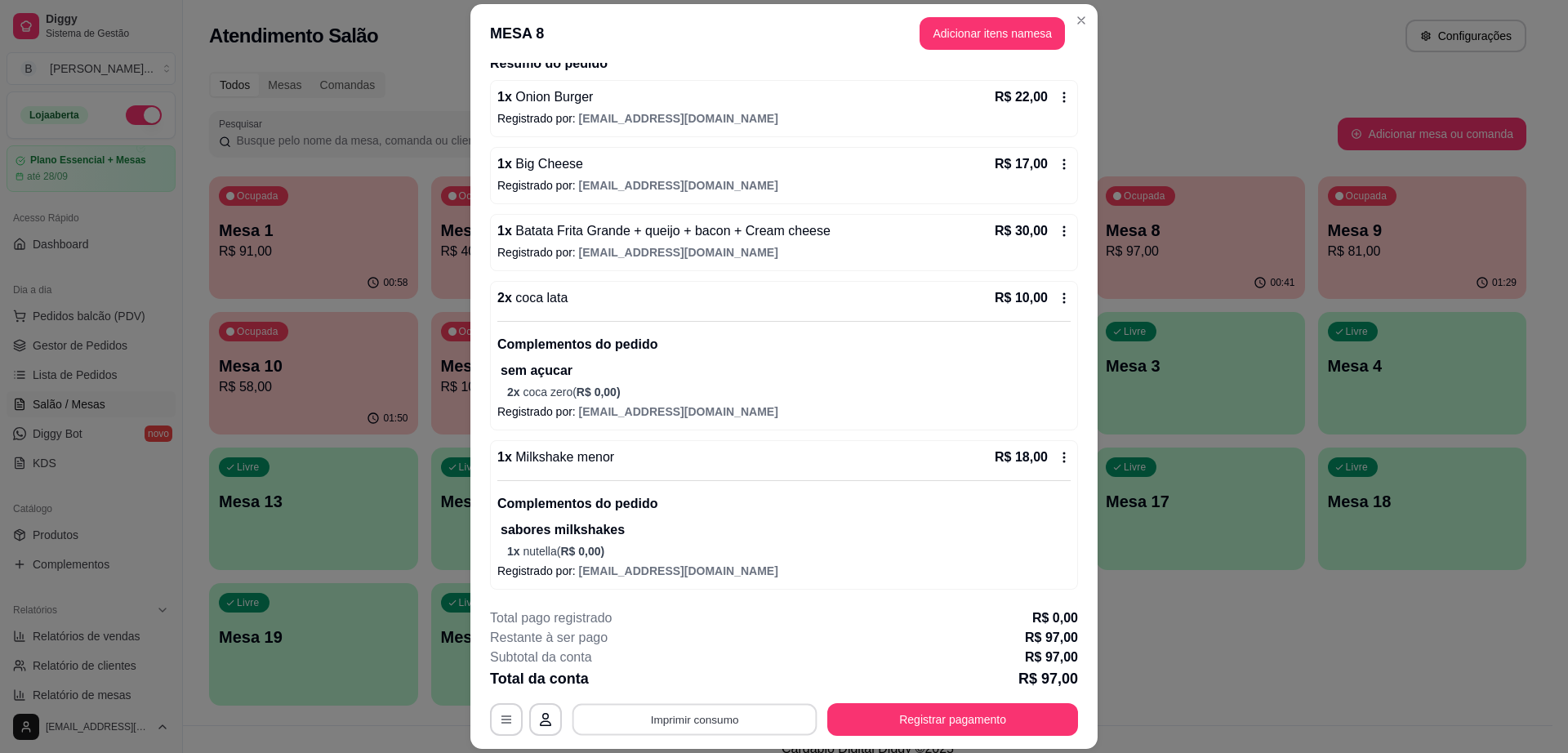
click at [678, 718] on button "Imprimir consumo" at bounding box center [695, 719] width 245 height 32
click at [687, 669] on button "Impressora" at bounding box center [692, 681] width 118 height 26
click at [934, 734] on button "Registrar pagamento" at bounding box center [953, 719] width 243 height 32
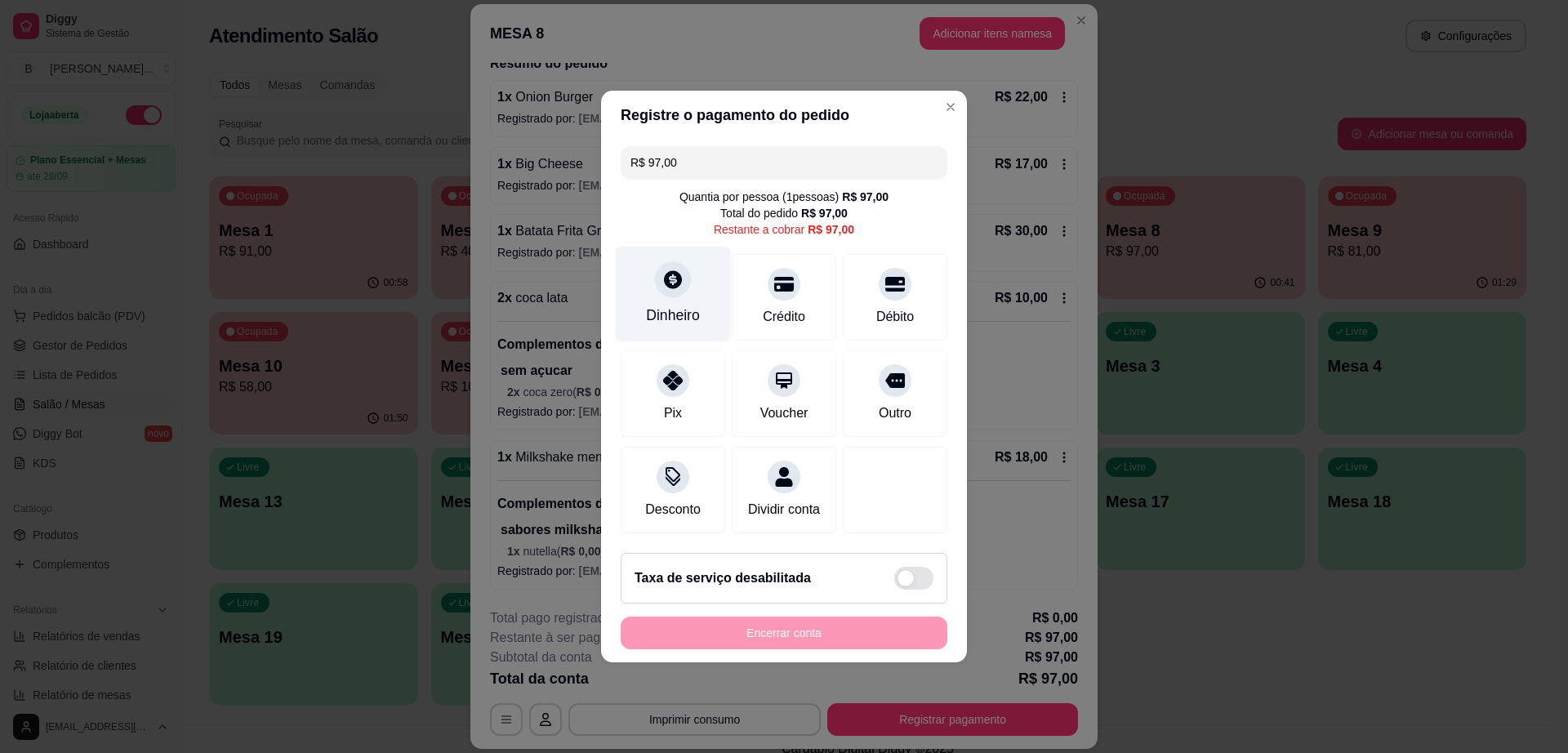
click at [644, 275] on div "Dinheiro" at bounding box center [674, 294] width 116 height 96
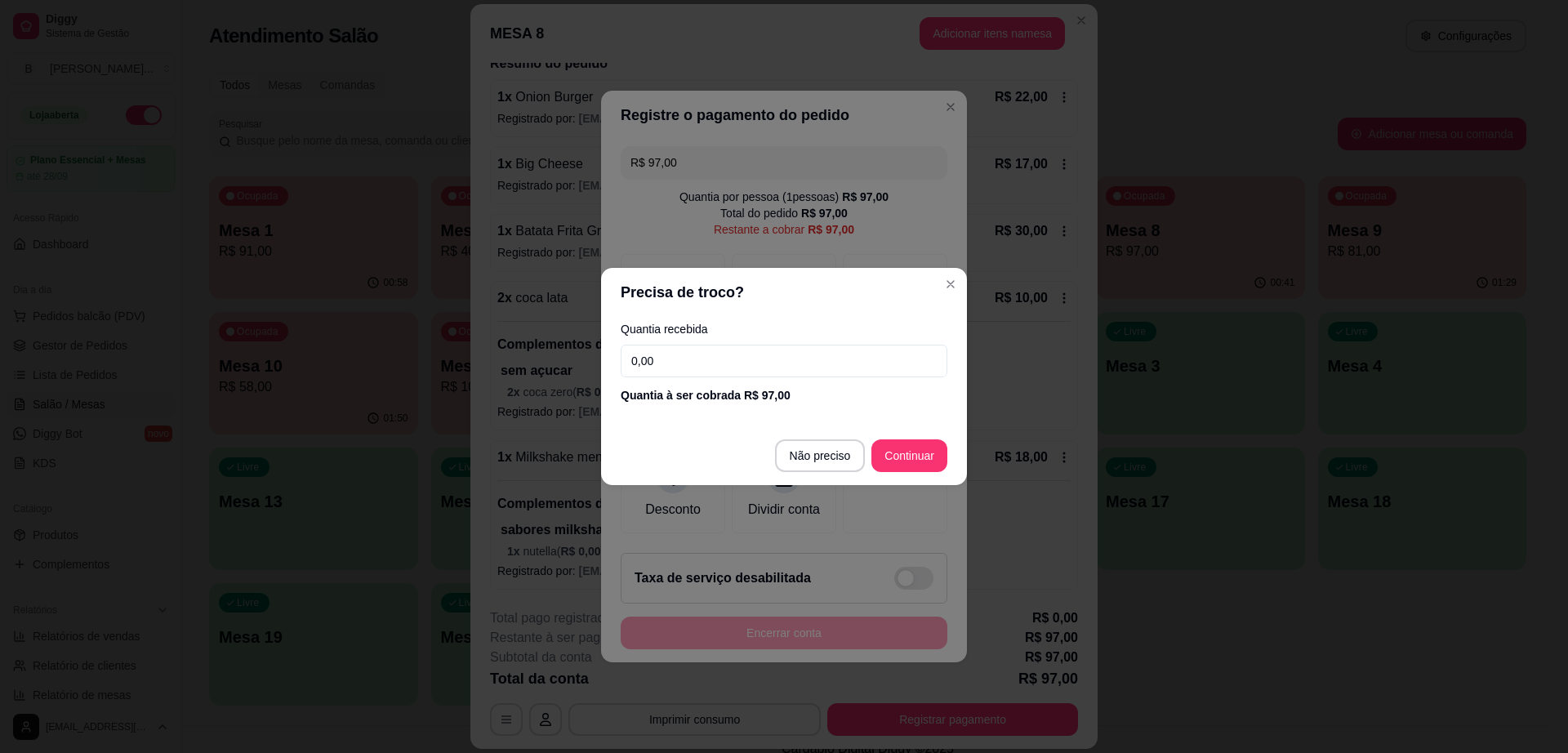
click at [694, 355] on input "0,00" at bounding box center [784, 361] width 327 height 33
type input "100,00"
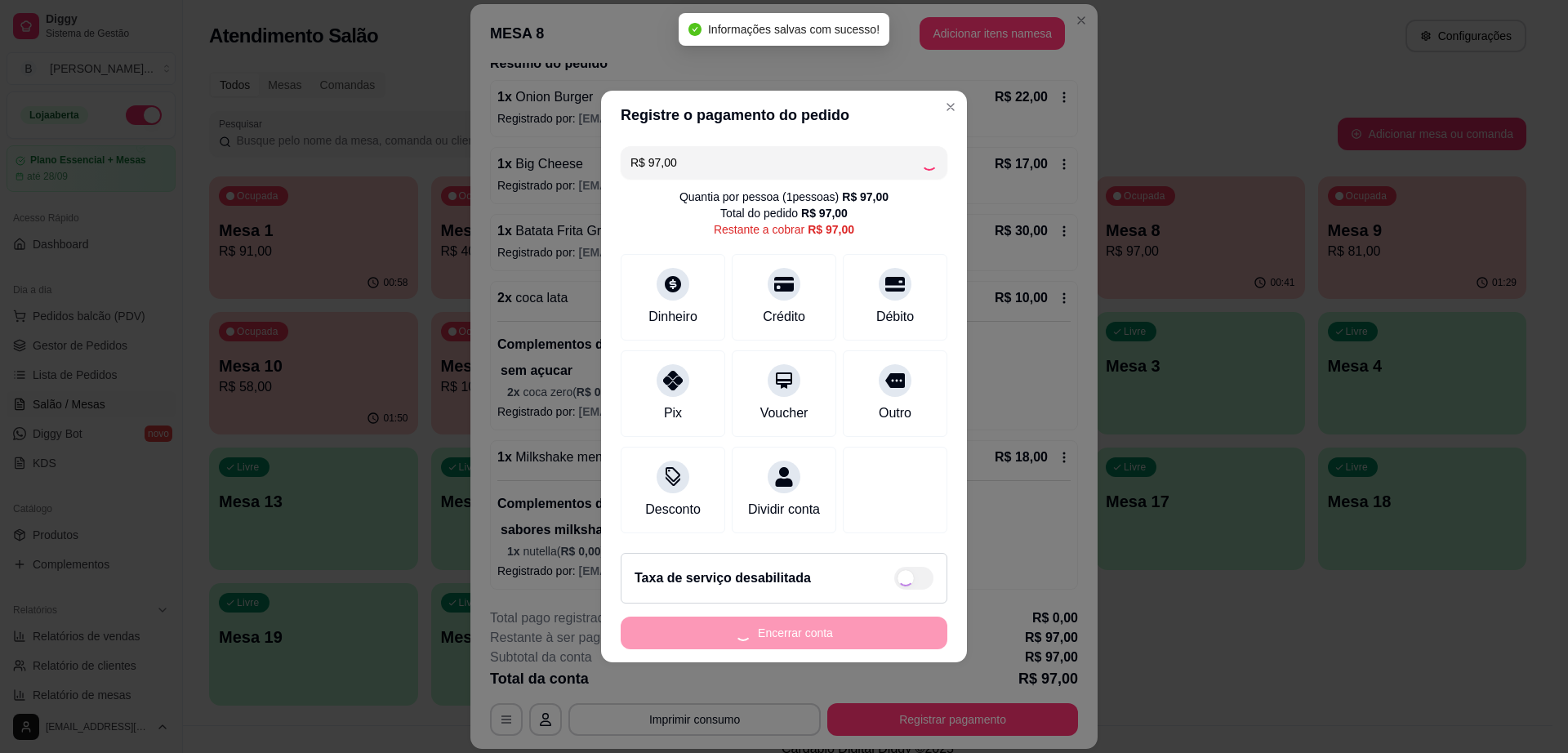
type input "R$ 0,00"
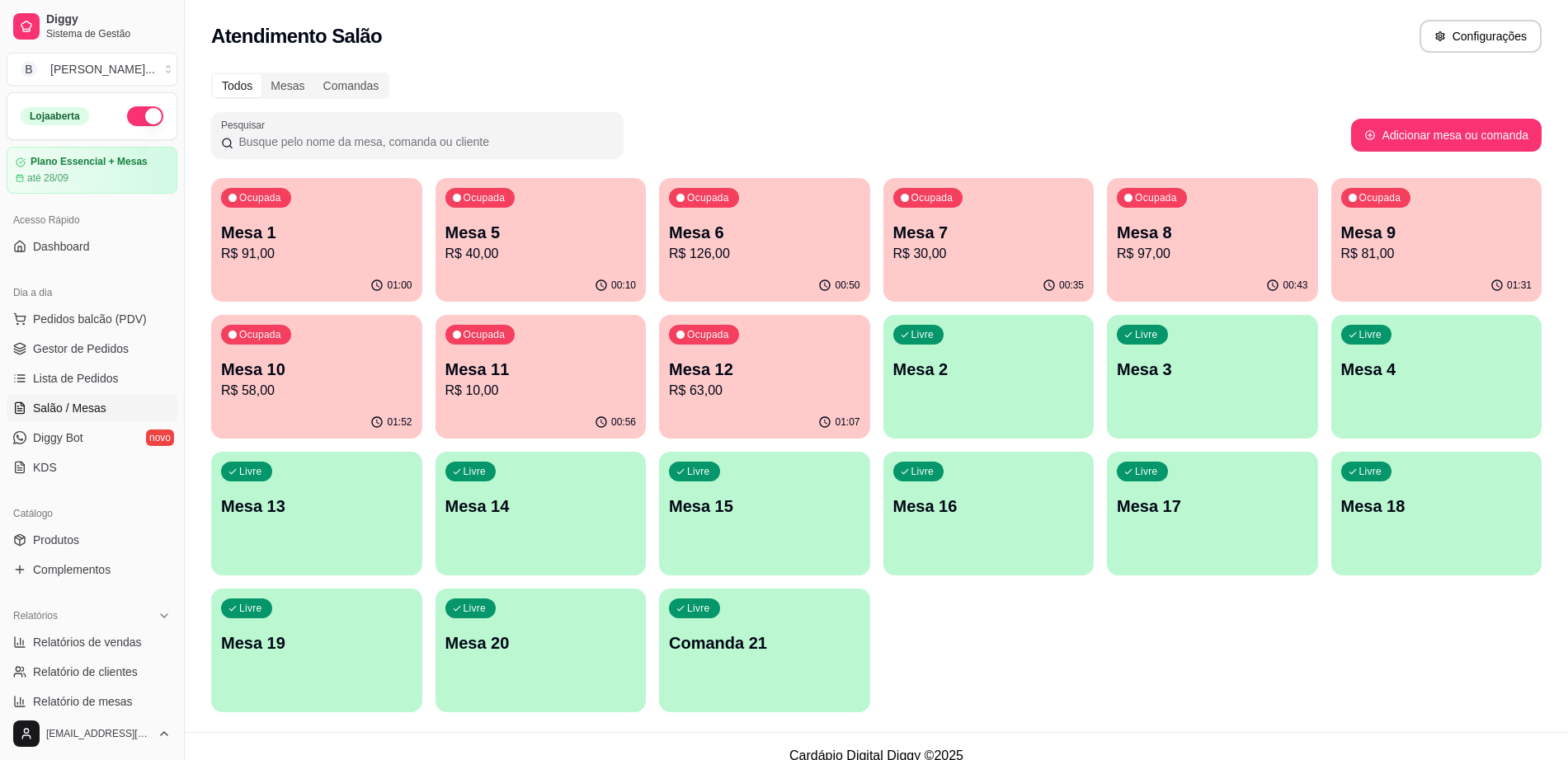
click at [1248, 196] on div "Ocupada Mesa 8 R$ 97,00" at bounding box center [1213, 224] width 211 height 91
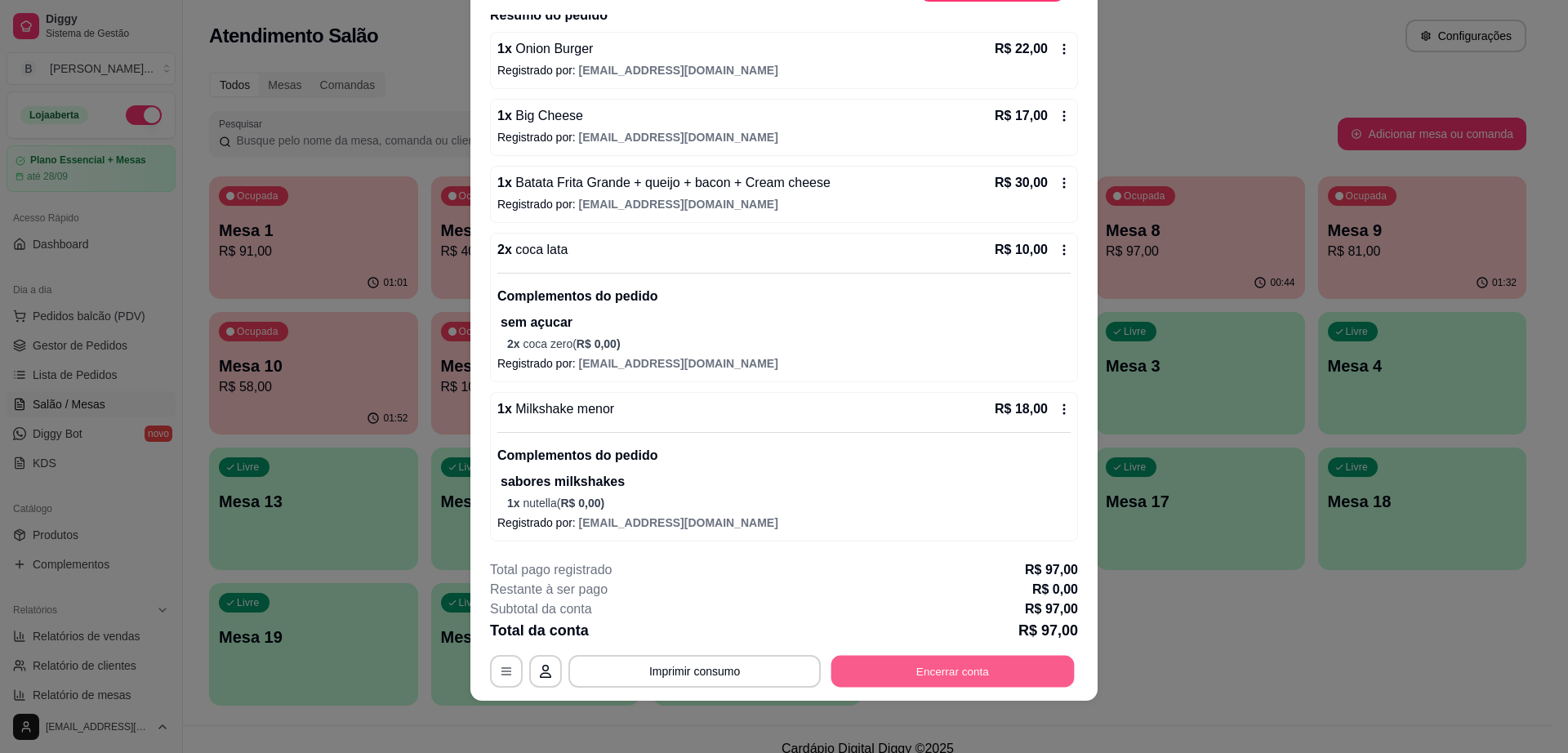
click at [895, 680] on button "Encerrar conta" at bounding box center [953, 671] width 243 height 32
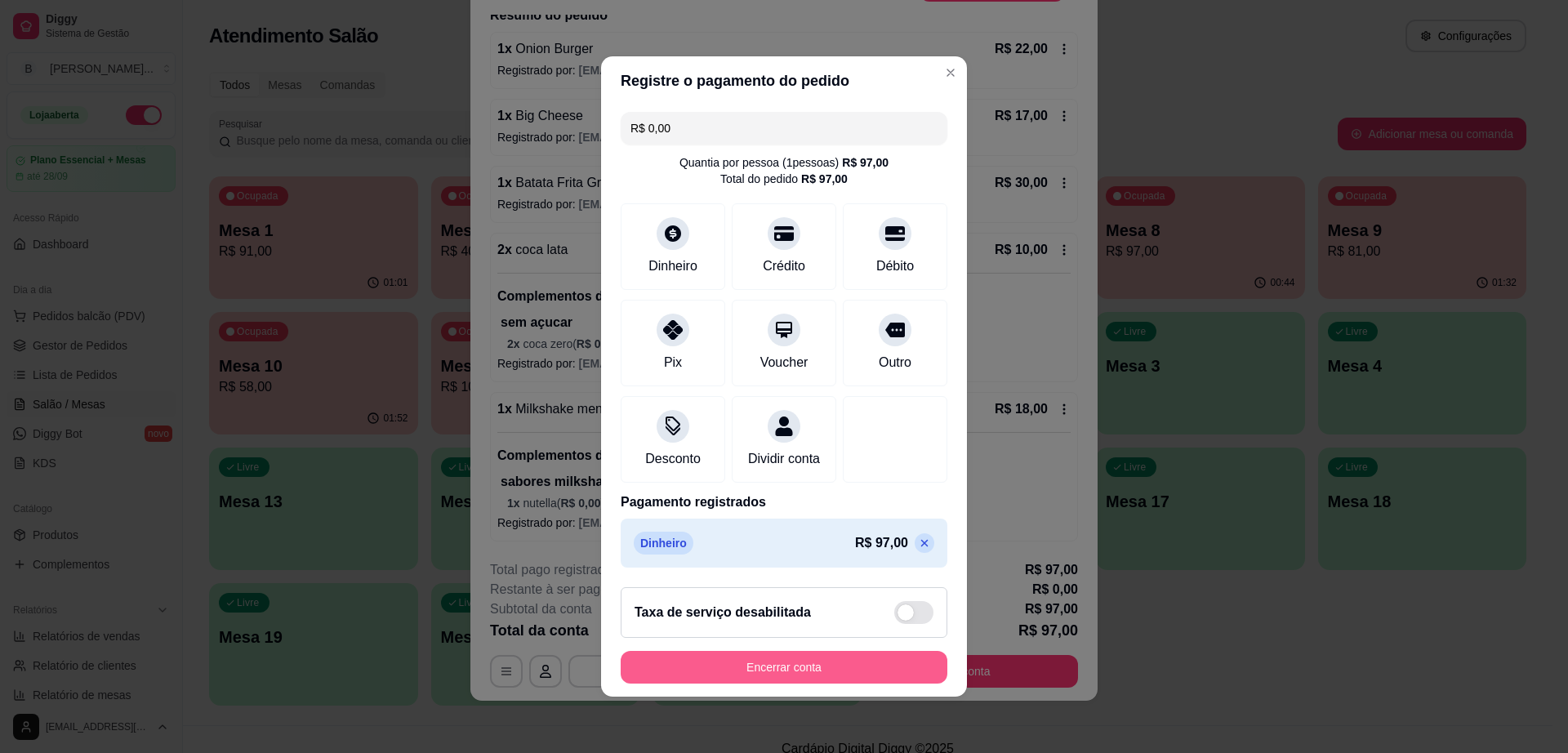
click at [848, 673] on button "Encerrar conta" at bounding box center [784, 668] width 327 height 33
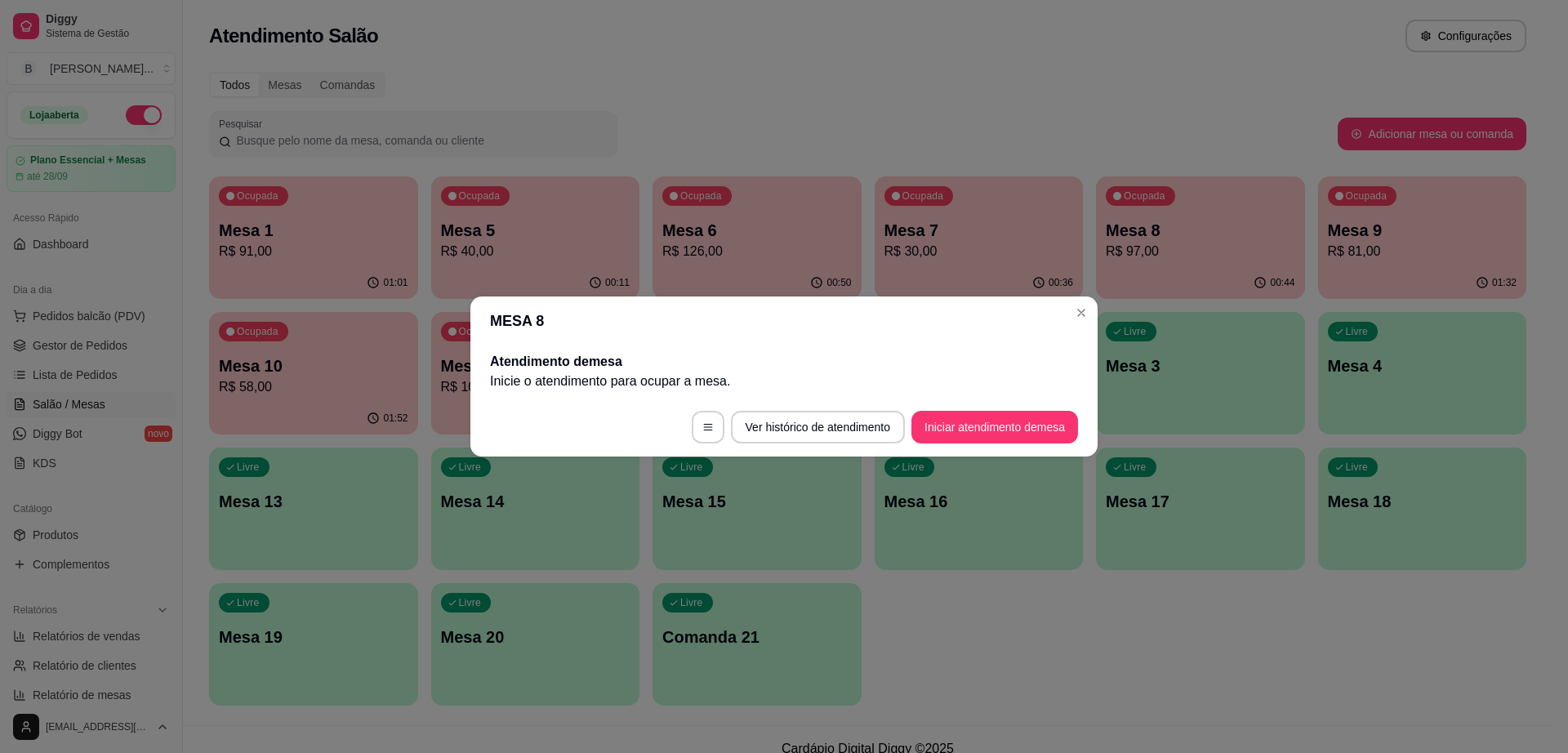
scroll to position [0, 0]
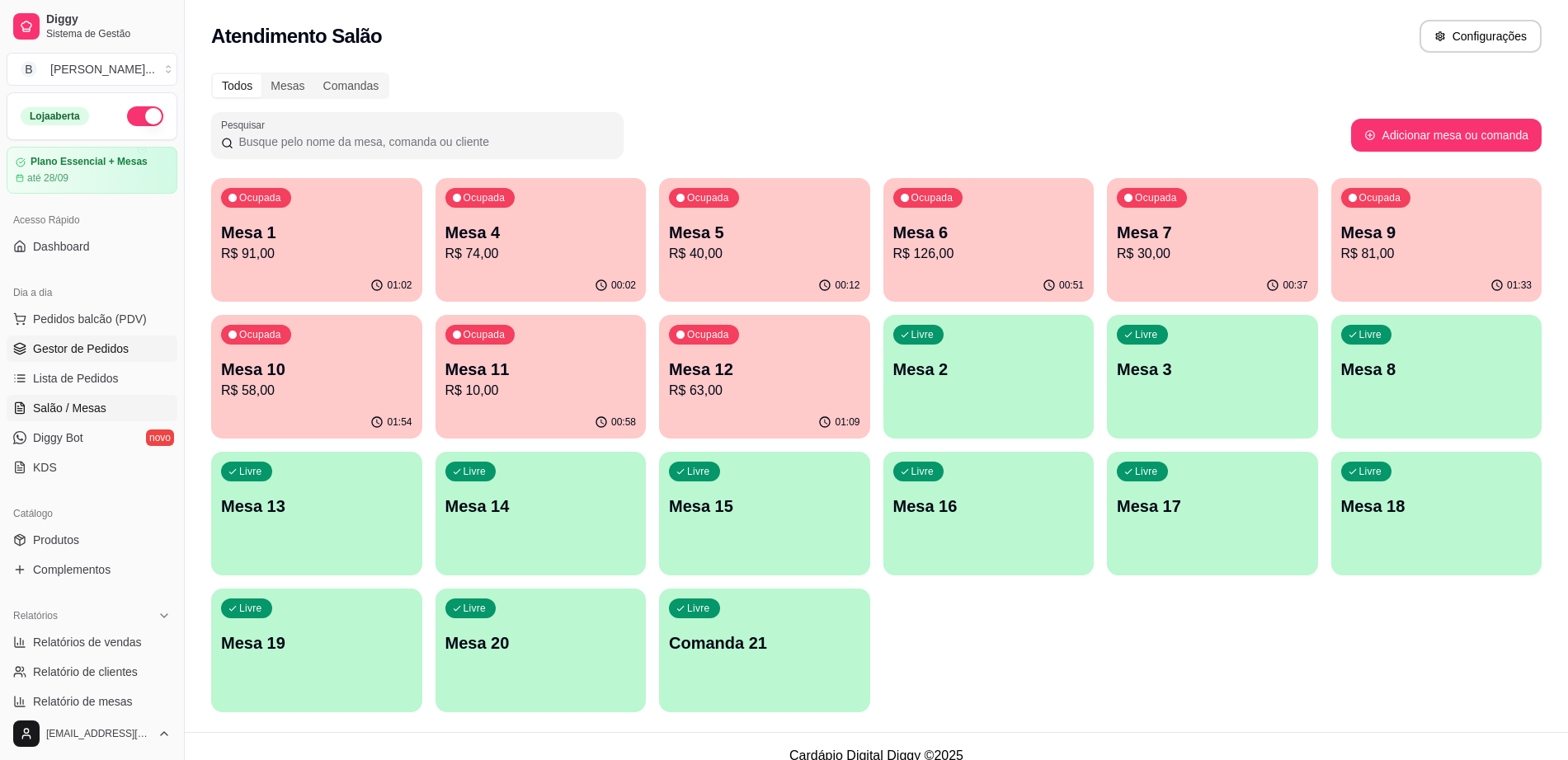
click at [84, 336] on link "Gestor de Pedidos" at bounding box center [92, 348] width 171 height 26
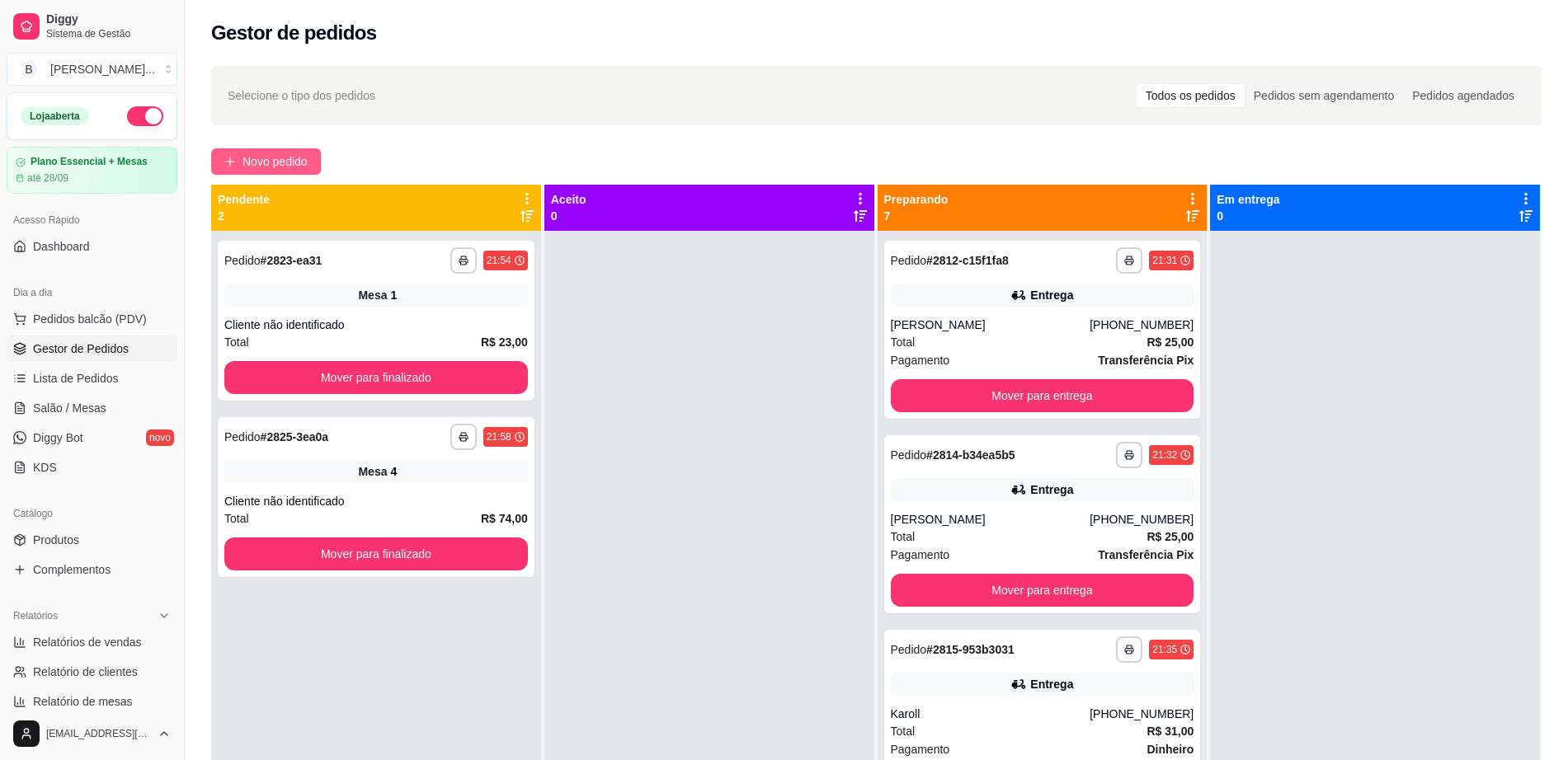
click at [249, 158] on span "Novo pedido" at bounding box center [274, 161] width 65 height 18
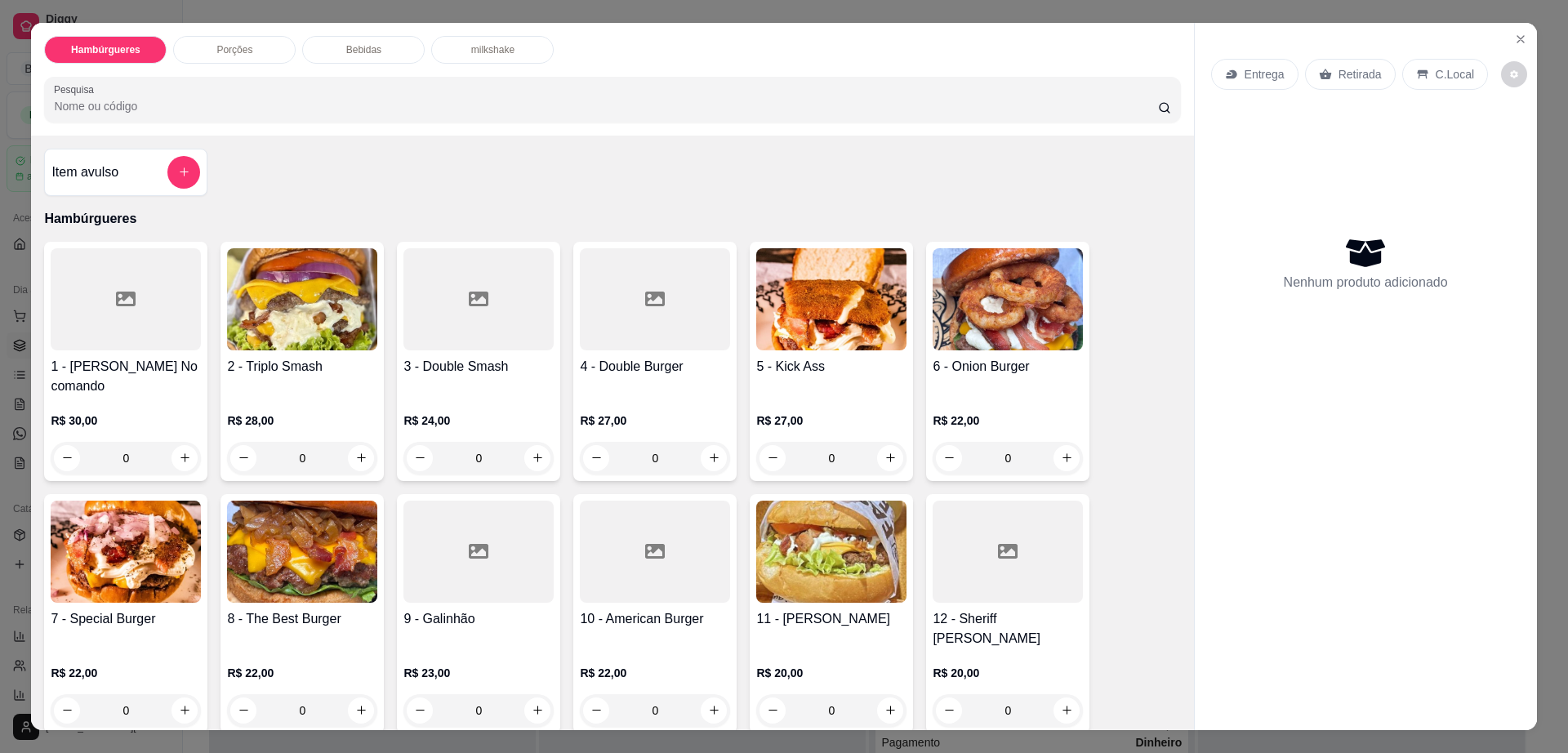
click at [1343, 76] on p "Retirada" at bounding box center [1360, 74] width 43 height 16
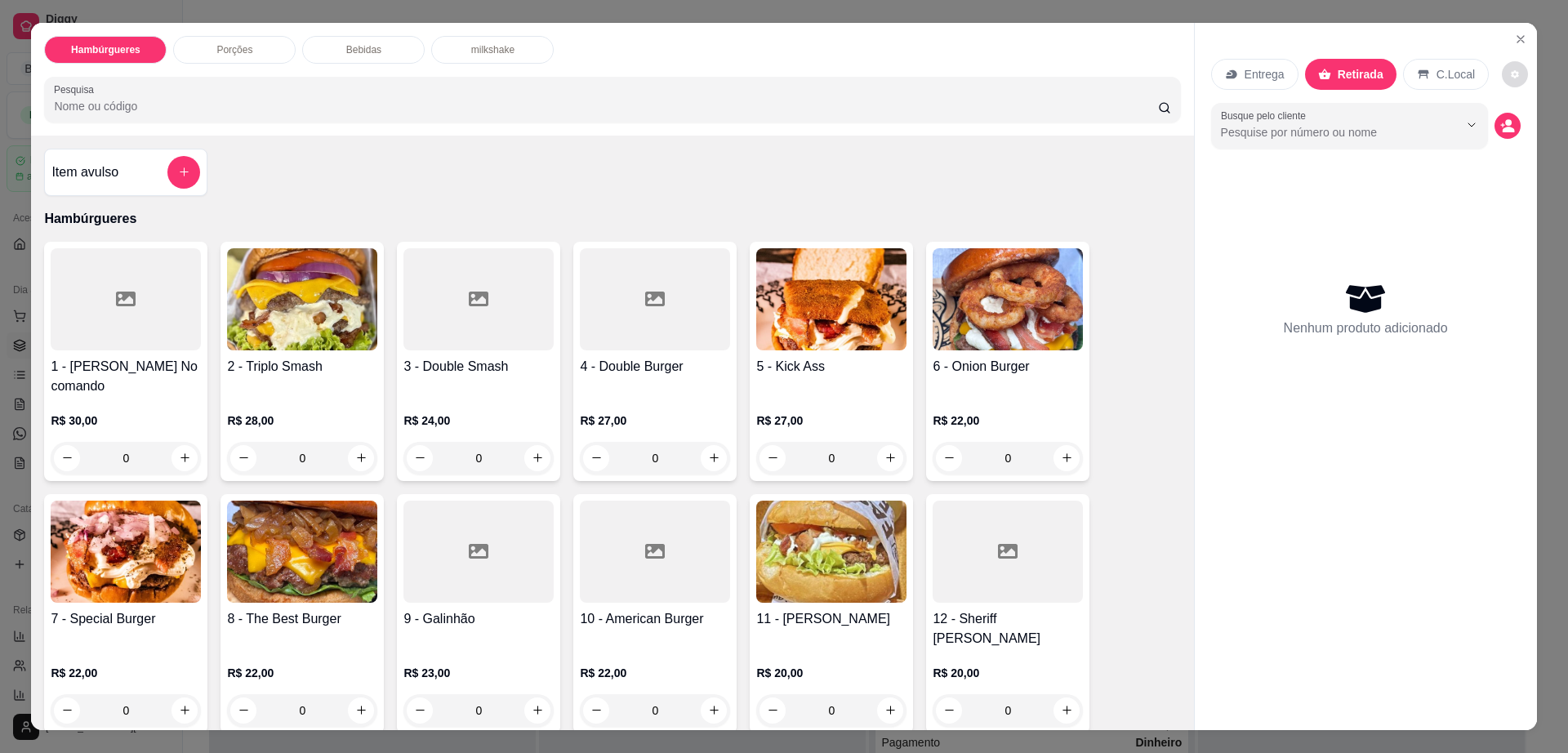
click at [1502, 73] on button "decrease-product-quantity" at bounding box center [1515, 74] width 26 height 26
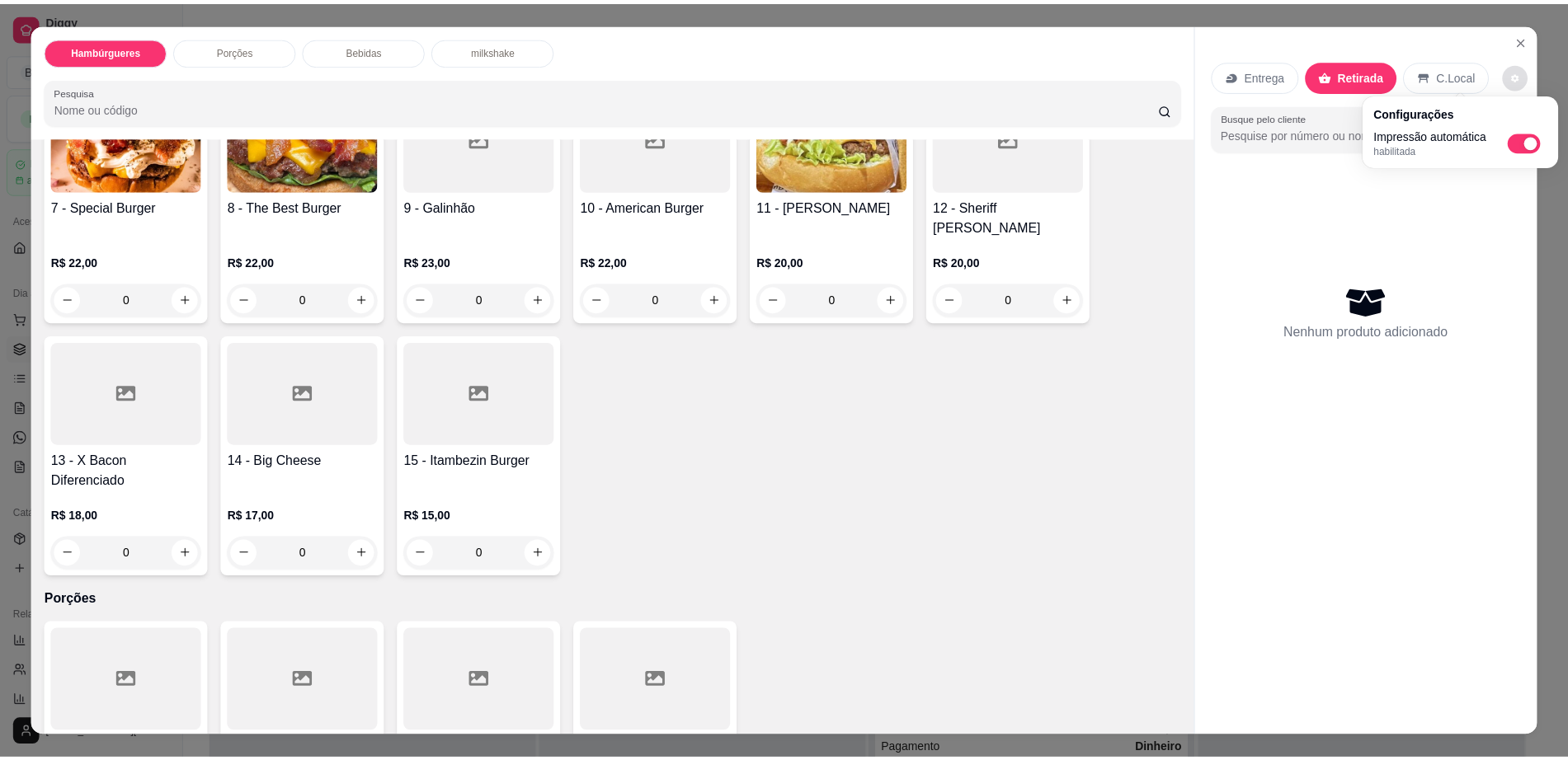
scroll to position [515, 0]
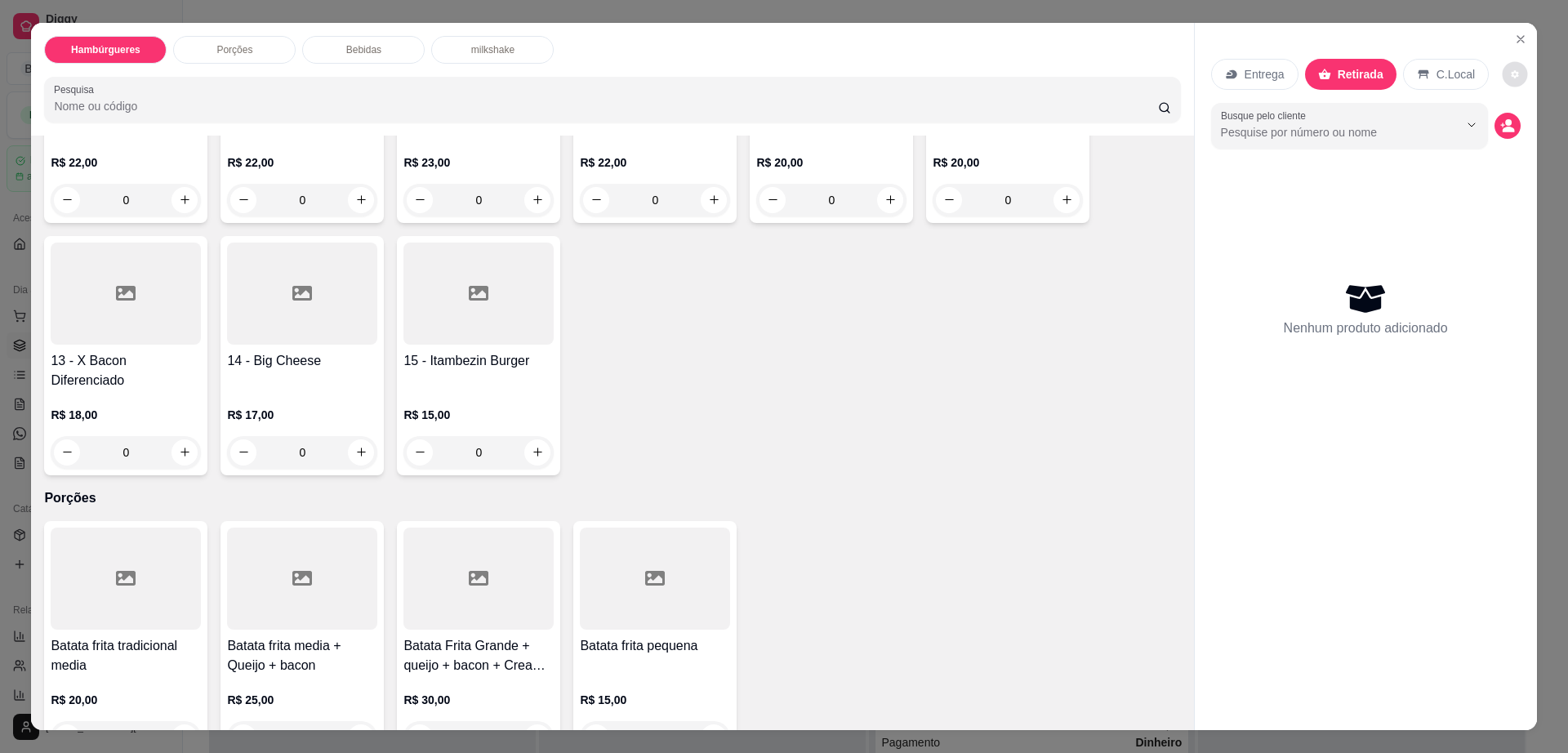
click at [89, 297] on div at bounding box center [126, 293] width 150 height 102
click at [1510, 73] on icon "decrease-product-quantity" at bounding box center [1515, 73] width 9 height 9
click at [1442, 79] on p "C.Local" at bounding box center [1455, 74] width 39 height 16
click at [1442, 79] on p "C.Local" at bounding box center [1456, 74] width 41 height 16
click at [1510, 78] on icon "decrease-product-quantity" at bounding box center [1515, 73] width 9 height 9
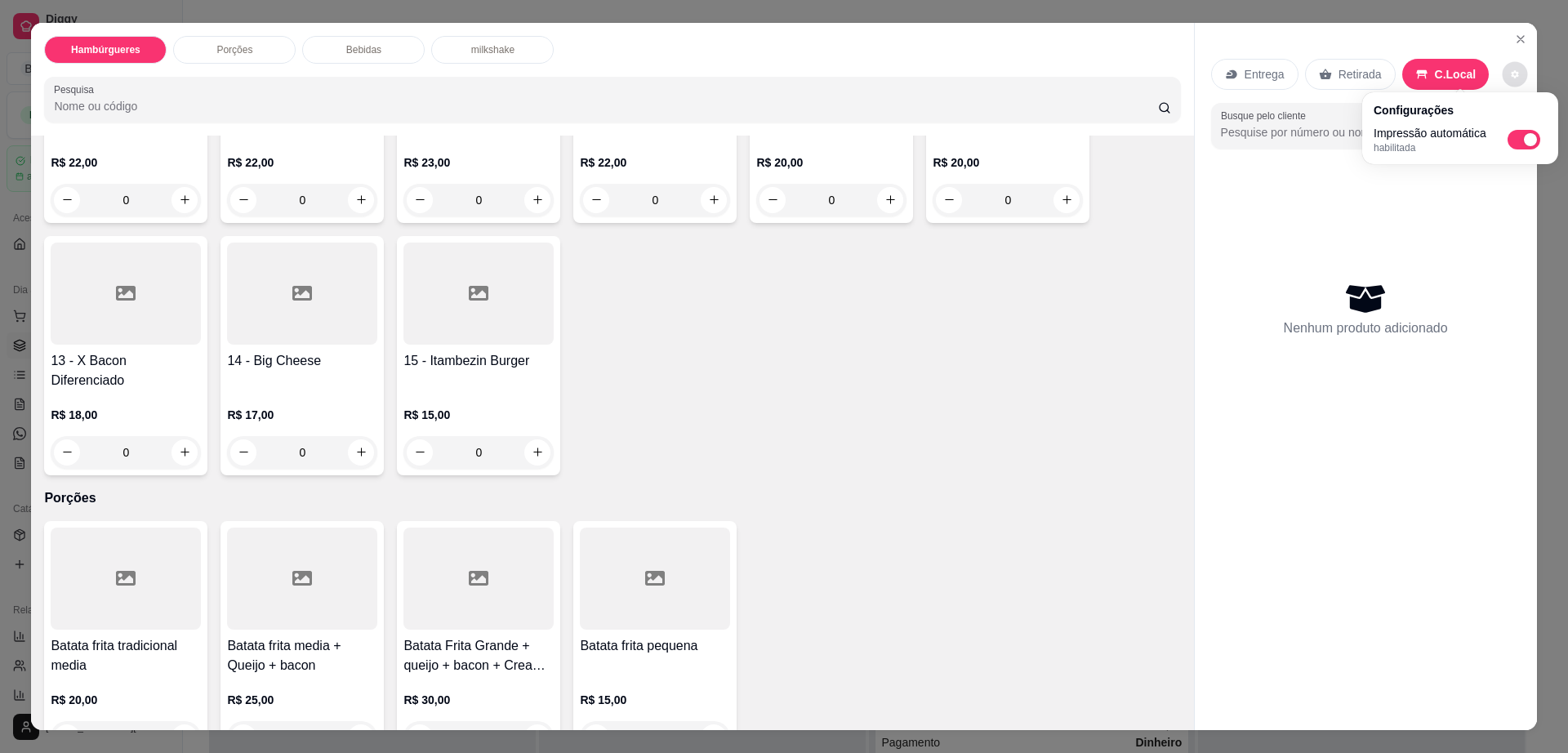
click at [129, 391] on div "R$ 18,00 0" at bounding box center [126, 430] width 150 height 78
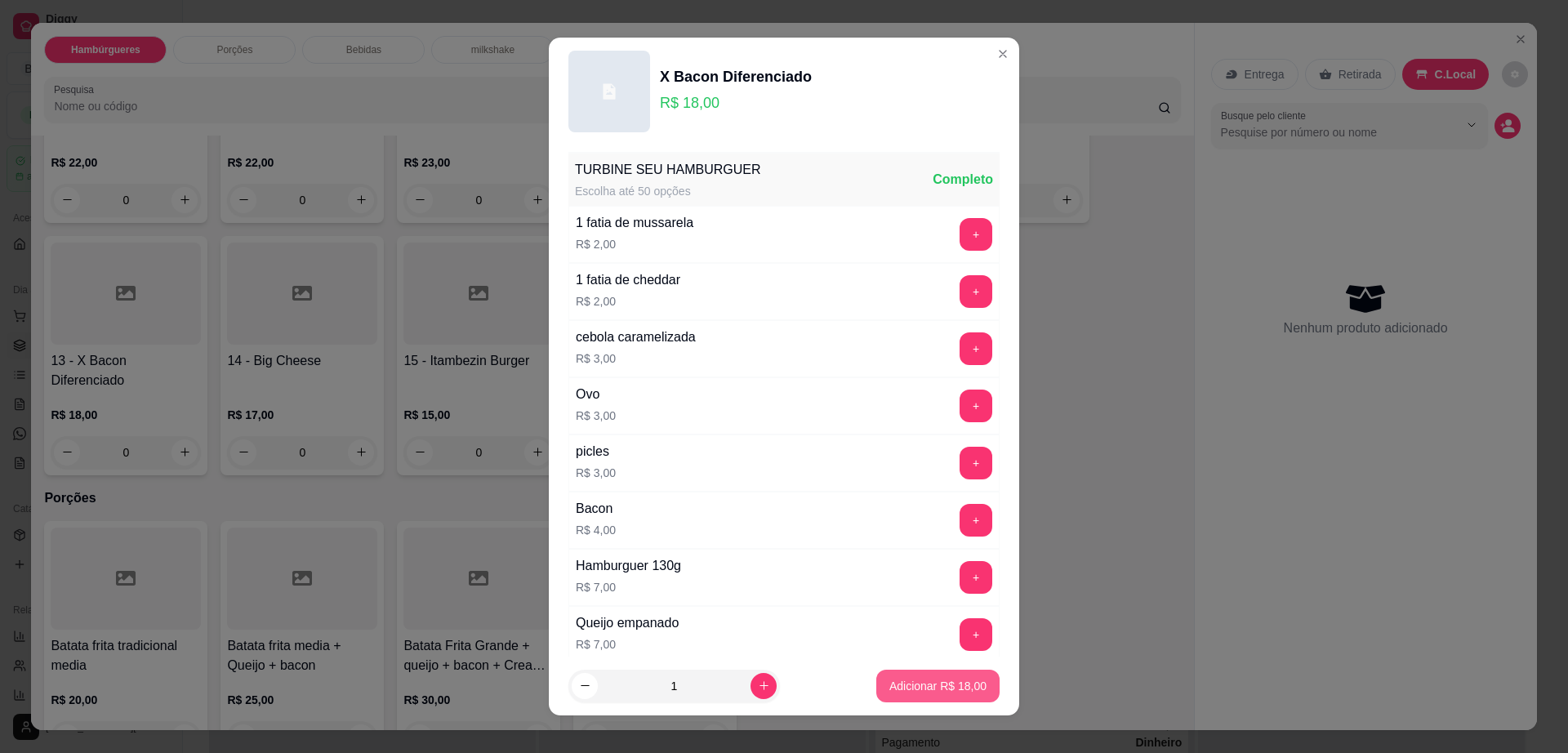
click at [908, 673] on button "Adicionar R$ 18,00" at bounding box center [938, 686] width 123 height 33
type input "1"
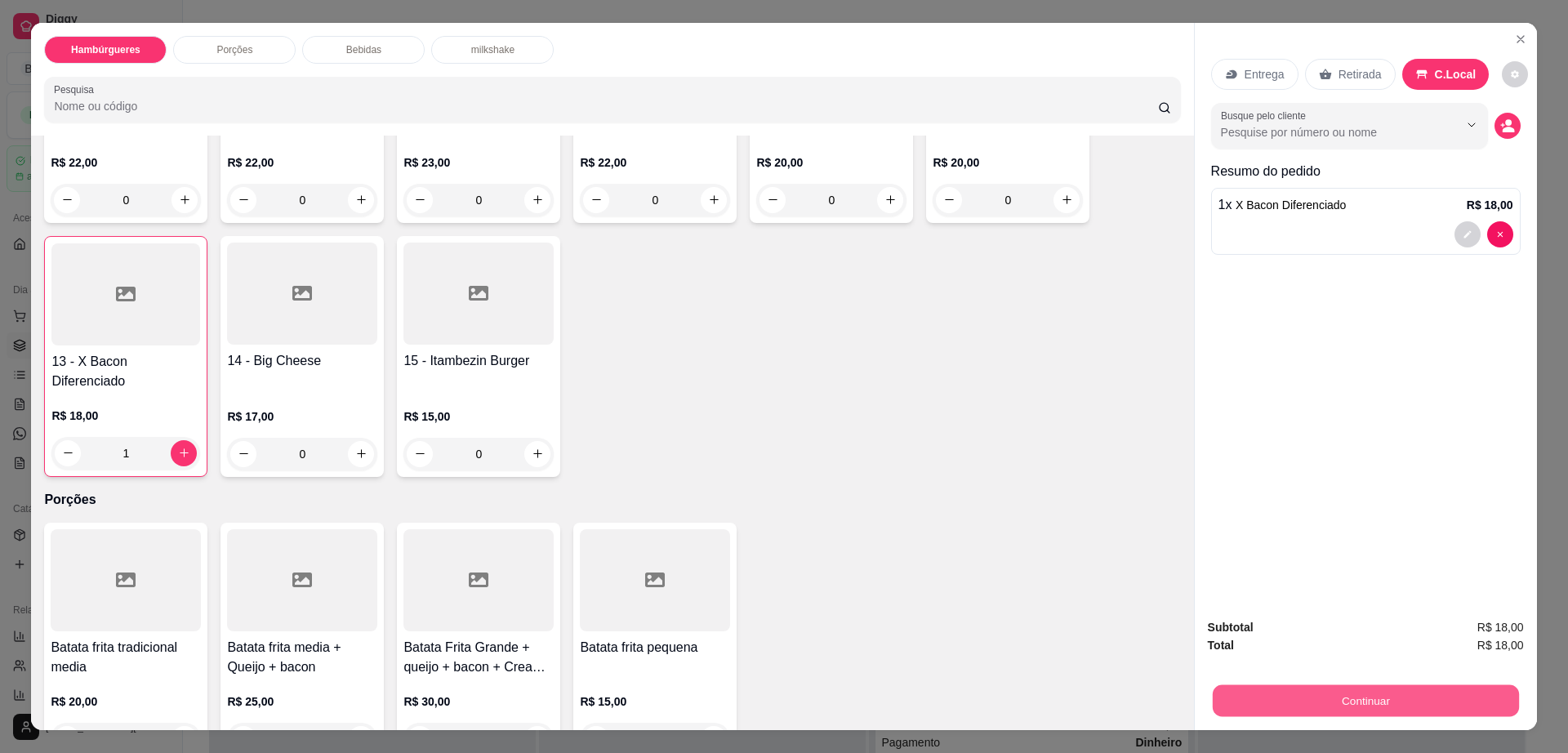
click at [1412, 700] on button "Continuar" at bounding box center [1364, 700] width 306 height 32
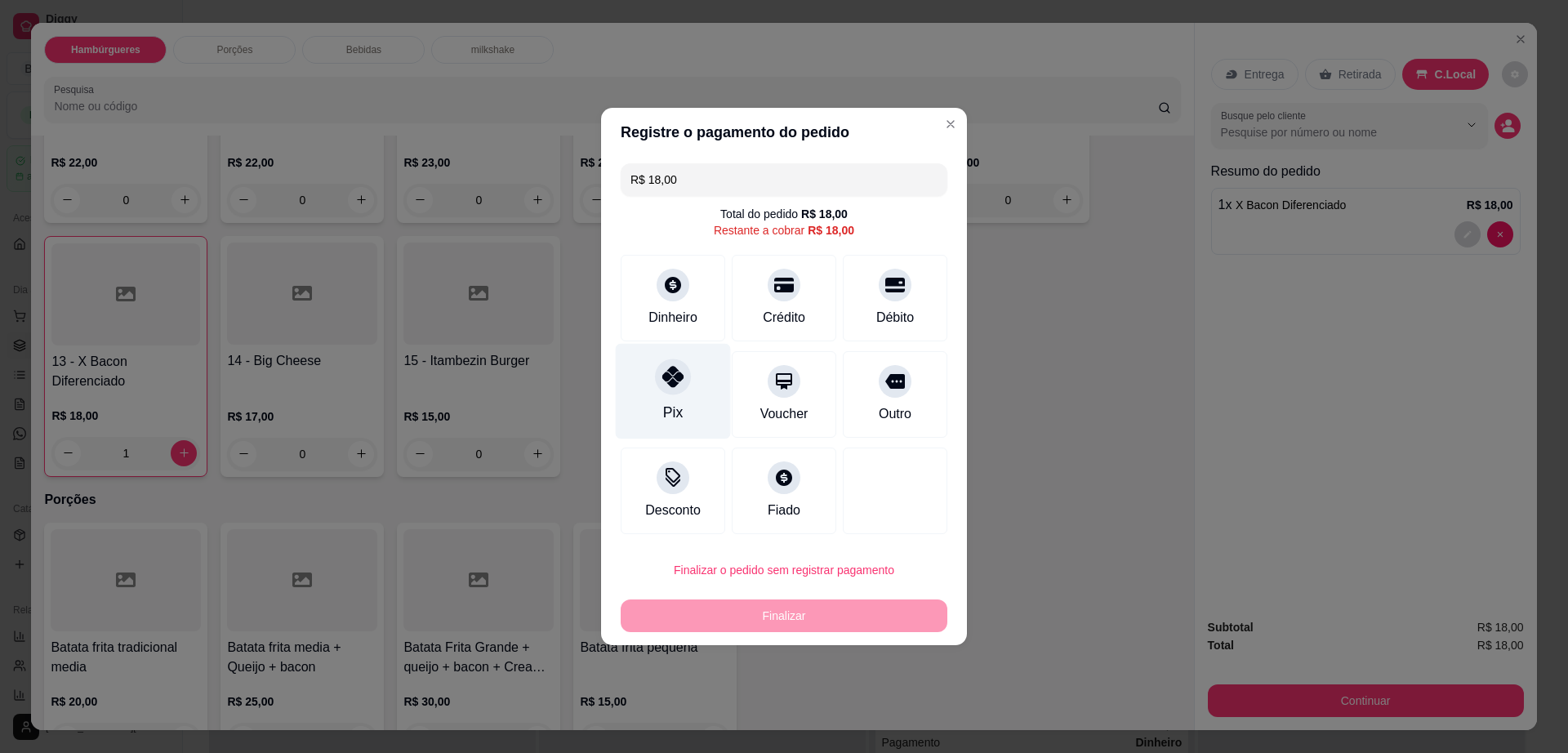
click at [676, 405] on div "Pix" at bounding box center [673, 412] width 20 height 22
type input "R$ 0,00"
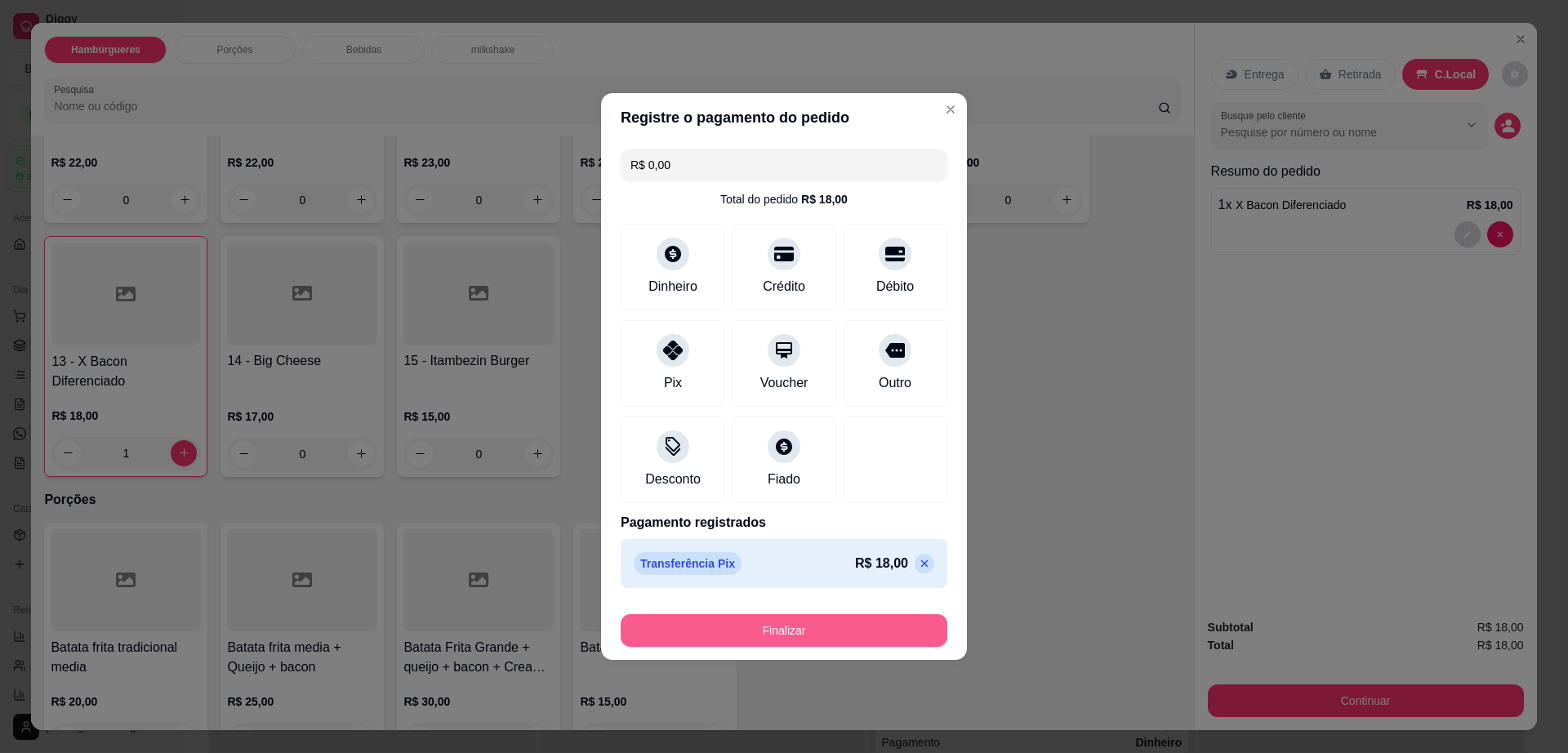
click at [821, 623] on button "Finalizar" at bounding box center [784, 631] width 327 height 33
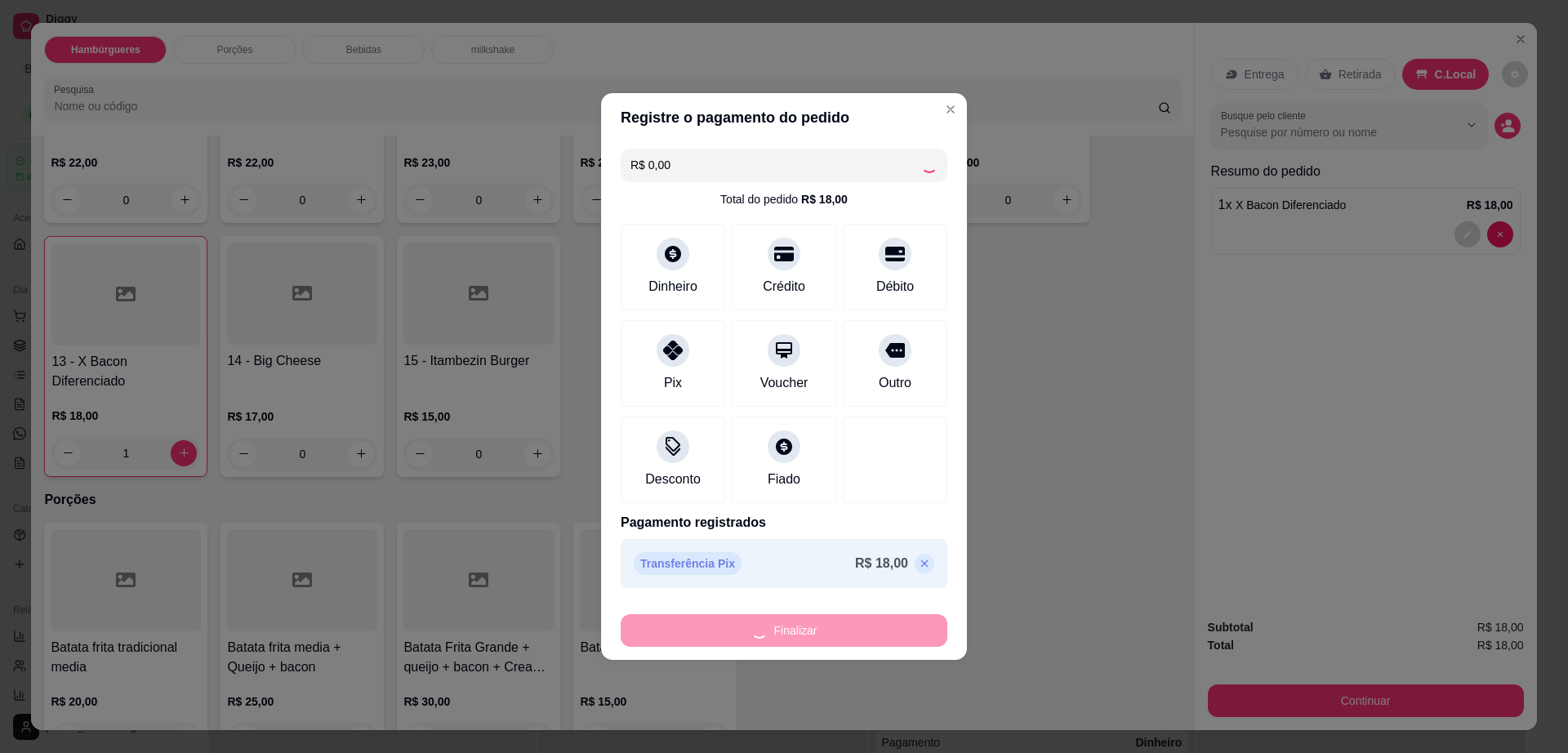
type input "0"
type input "-R$ 18,00"
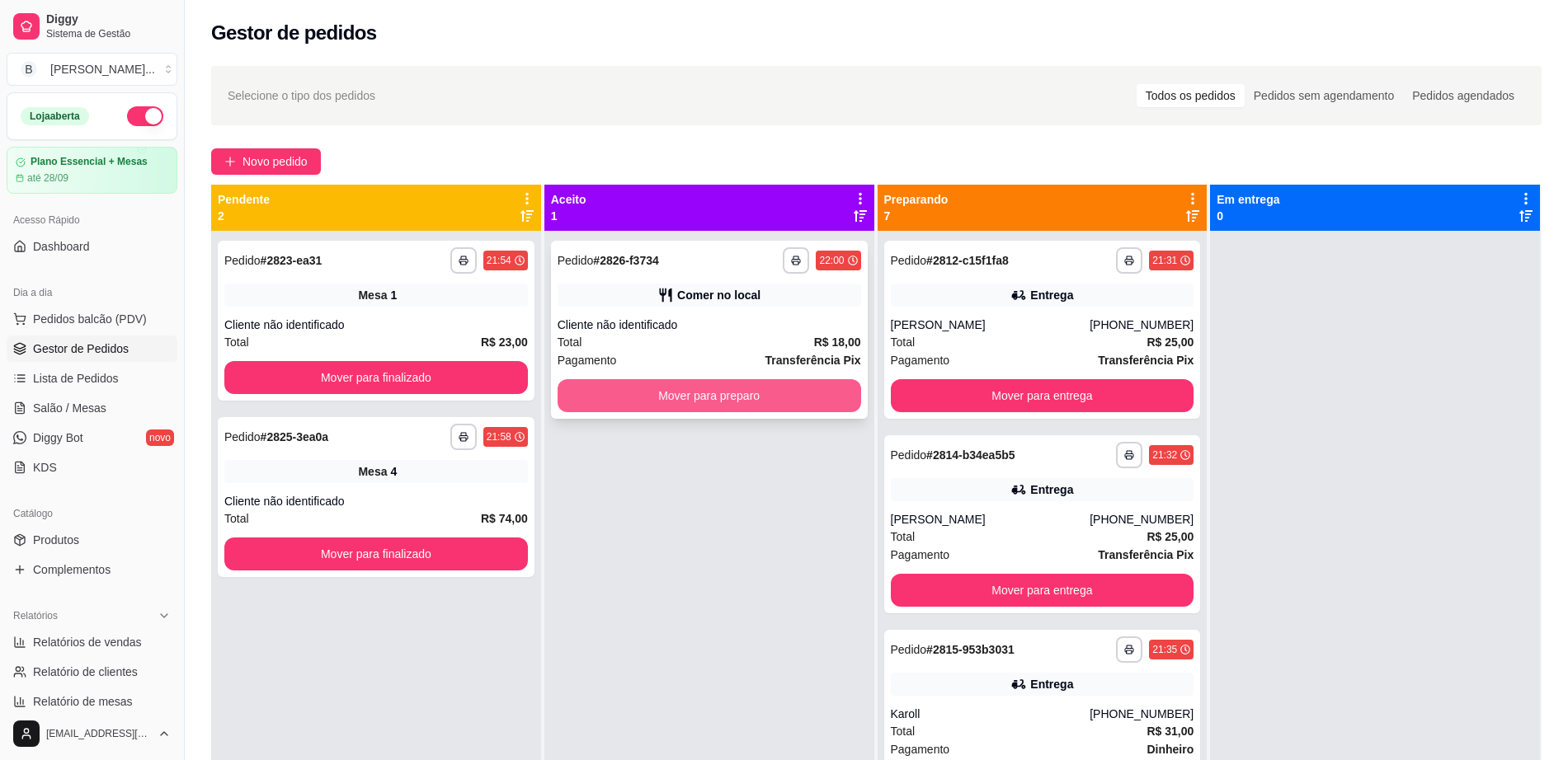
click at [723, 391] on button "Mover para preparo" at bounding box center [709, 396] width 303 height 33
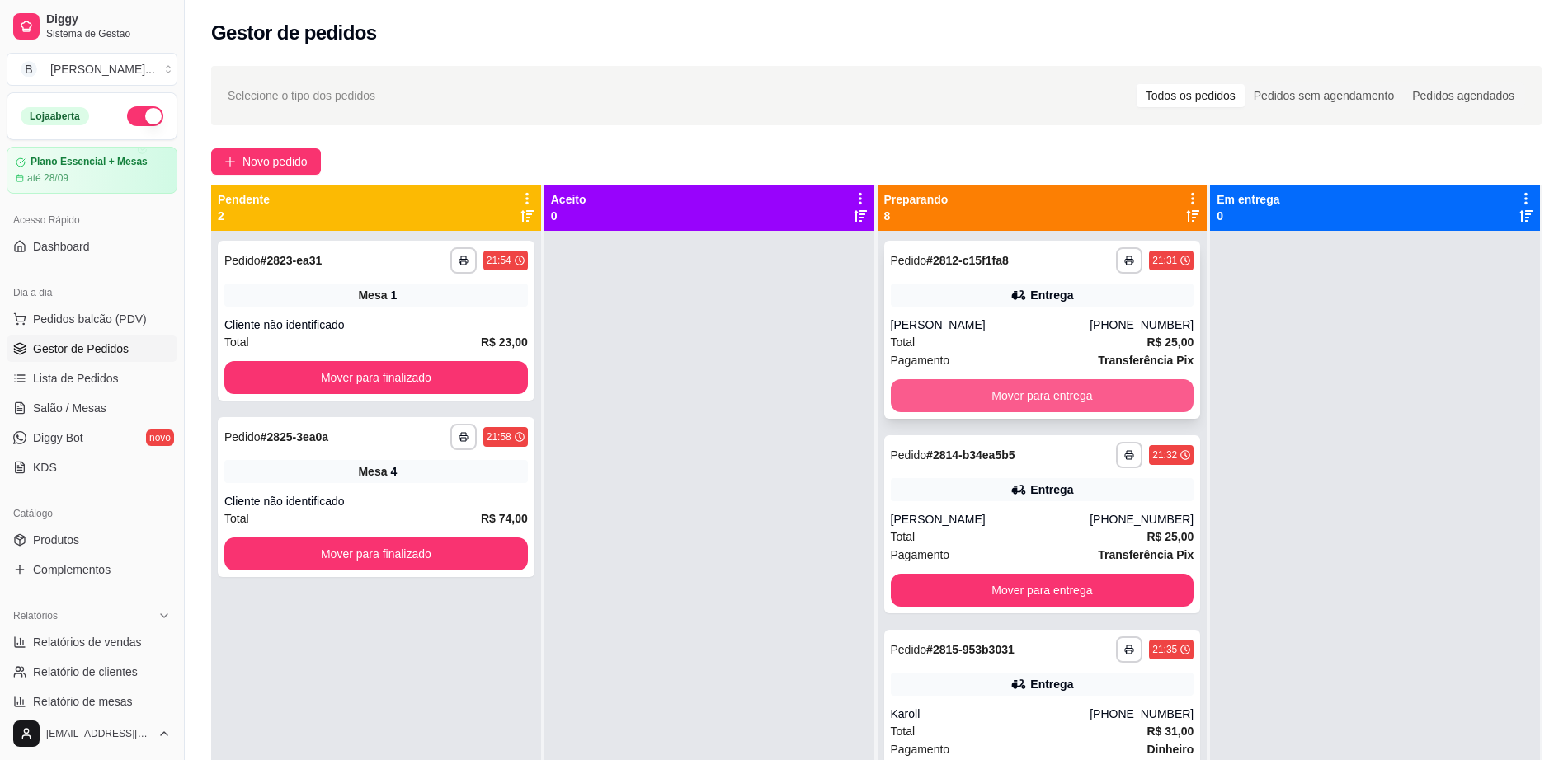
click at [1073, 400] on button "Mover para entrega" at bounding box center [1043, 396] width 303 height 33
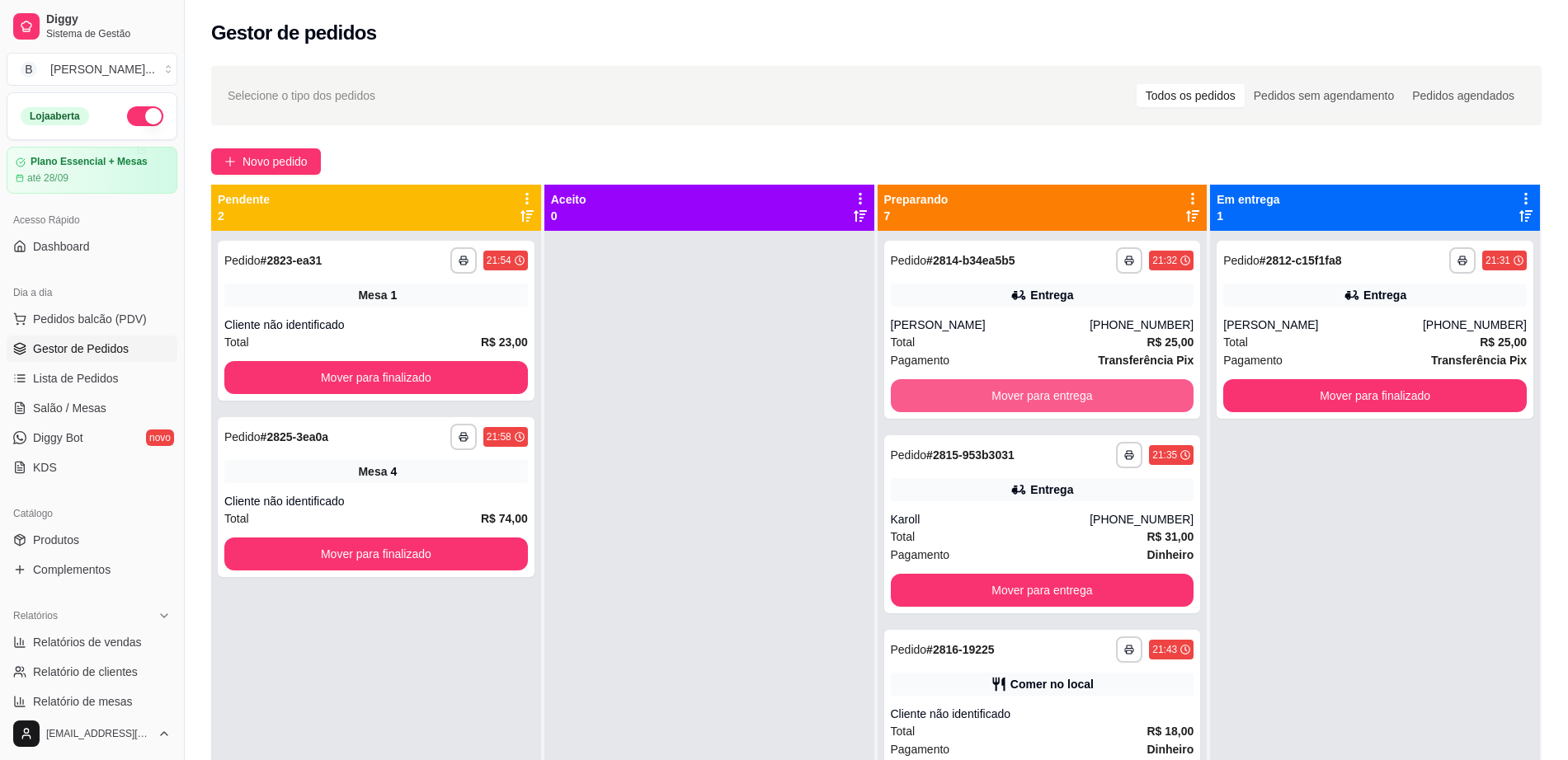
click at [1065, 398] on button "Mover para entrega" at bounding box center [1043, 396] width 303 height 33
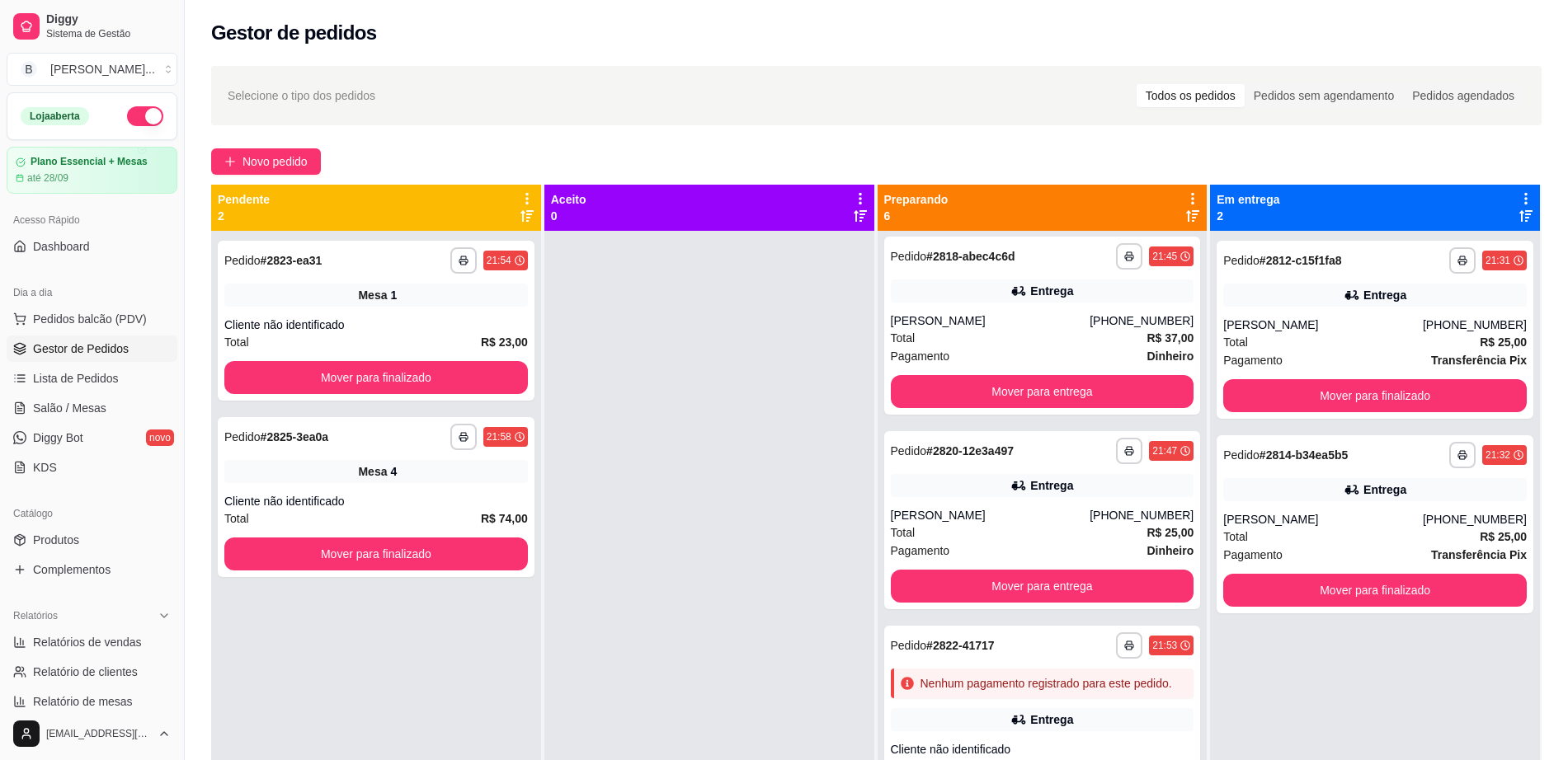
scroll to position [412, 0]
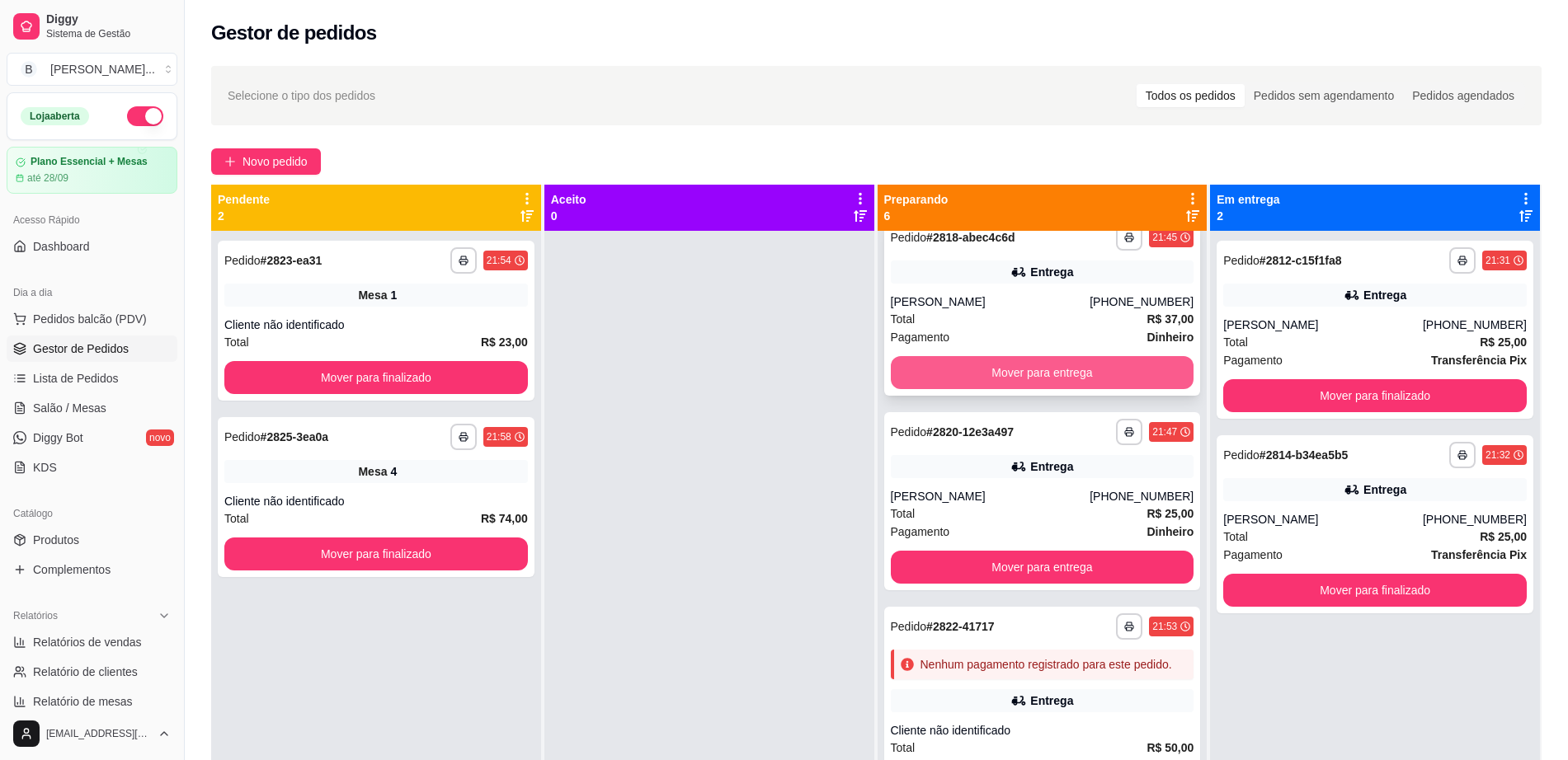
click at [1044, 372] on button "Mover para entrega" at bounding box center [1043, 373] width 303 height 33
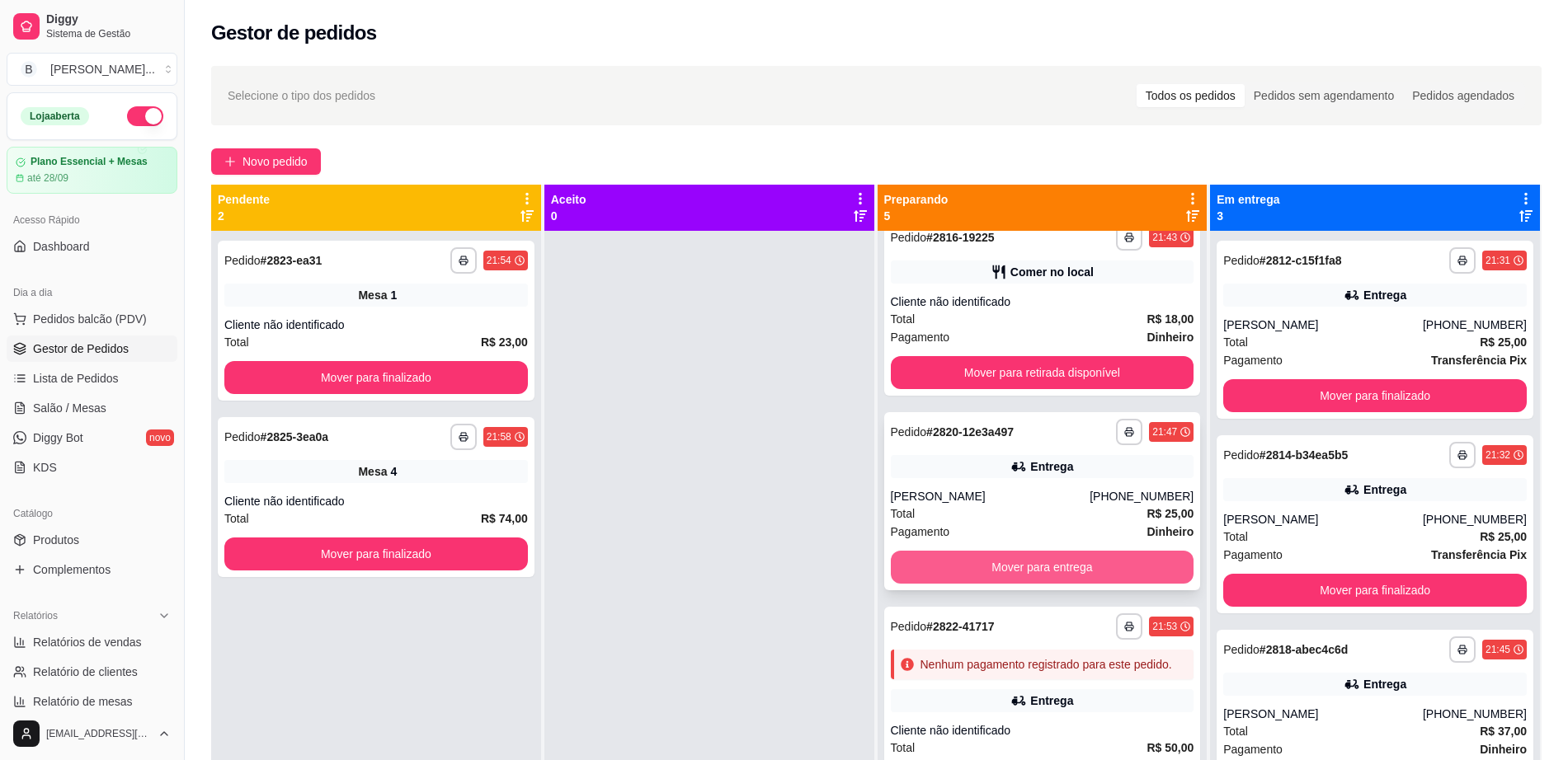
click at [1014, 555] on button "Mover para entrega" at bounding box center [1043, 567] width 303 height 33
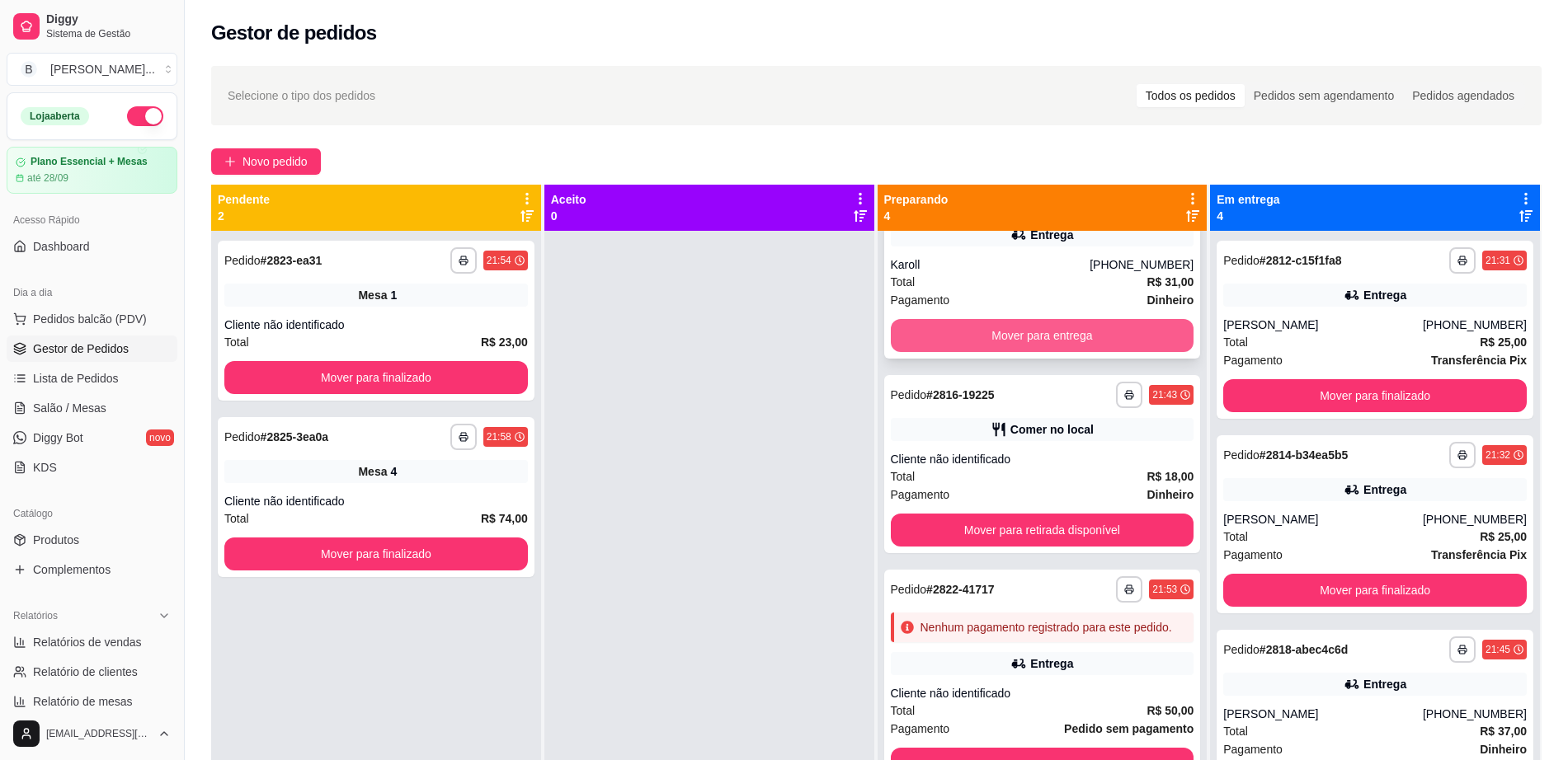
scroll to position [91, 0]
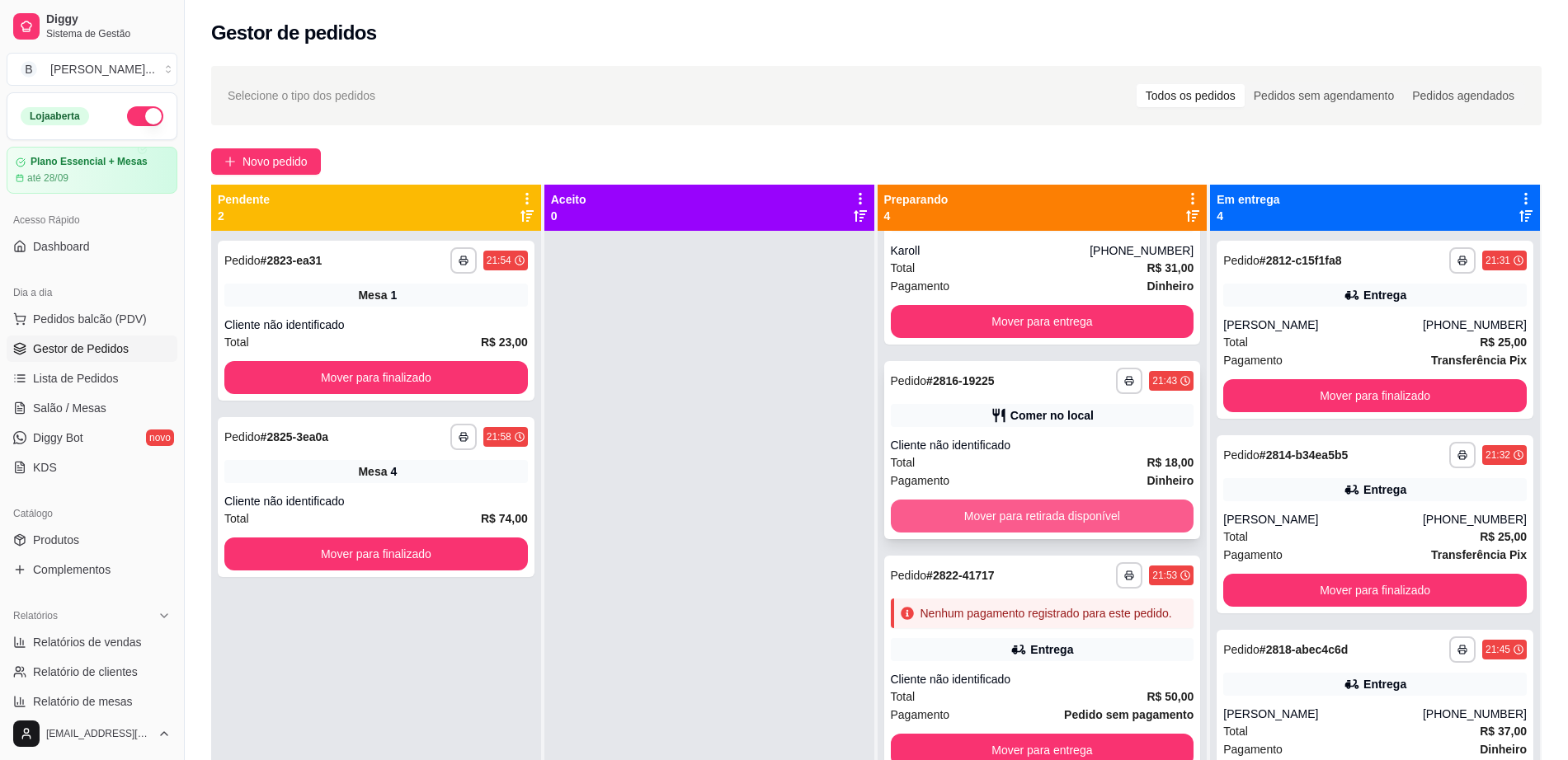
click at [1030, 500] on button "Mover para retirada disponível" at bounding box center [1043, 516] width 303 height 33
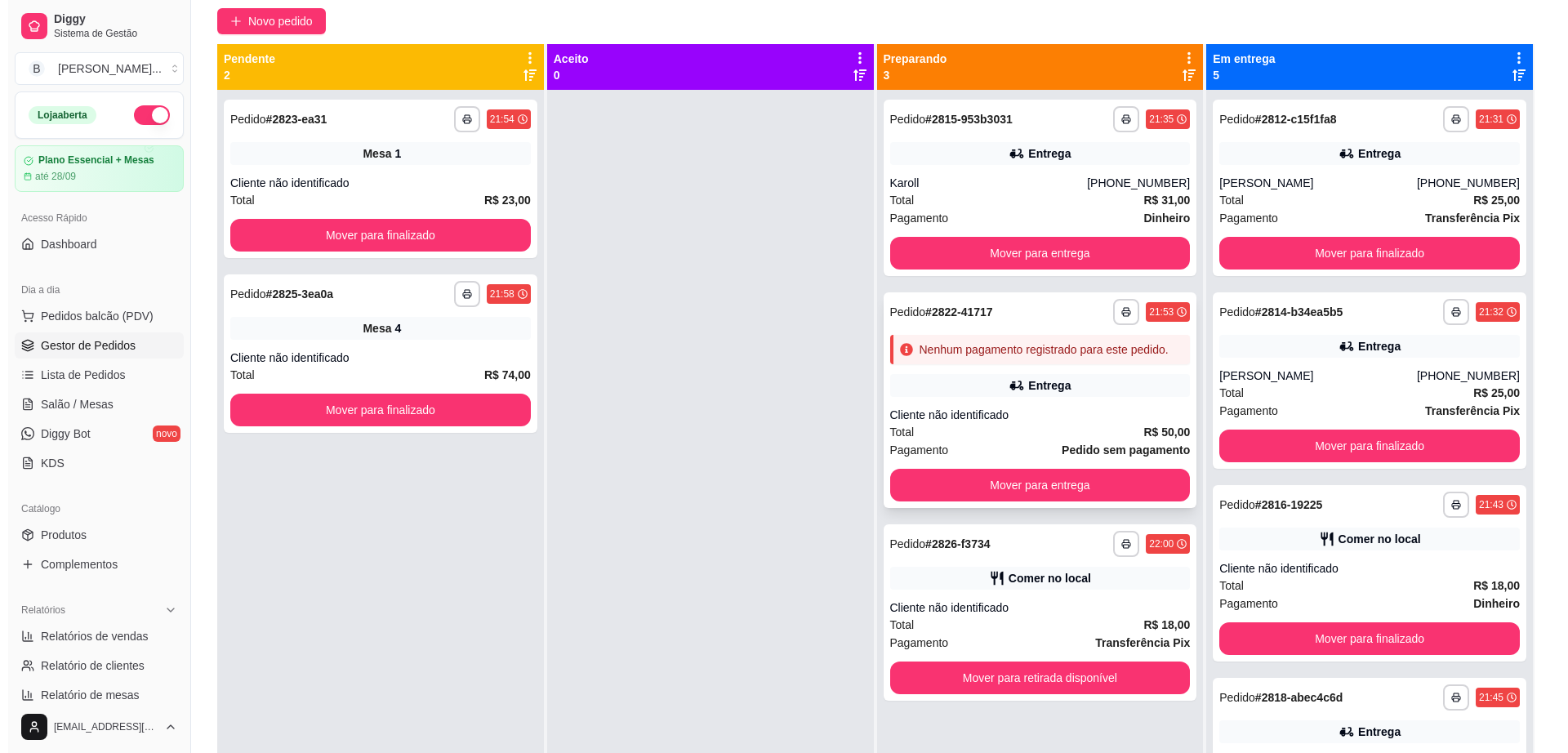
scroll to position [0, 0]
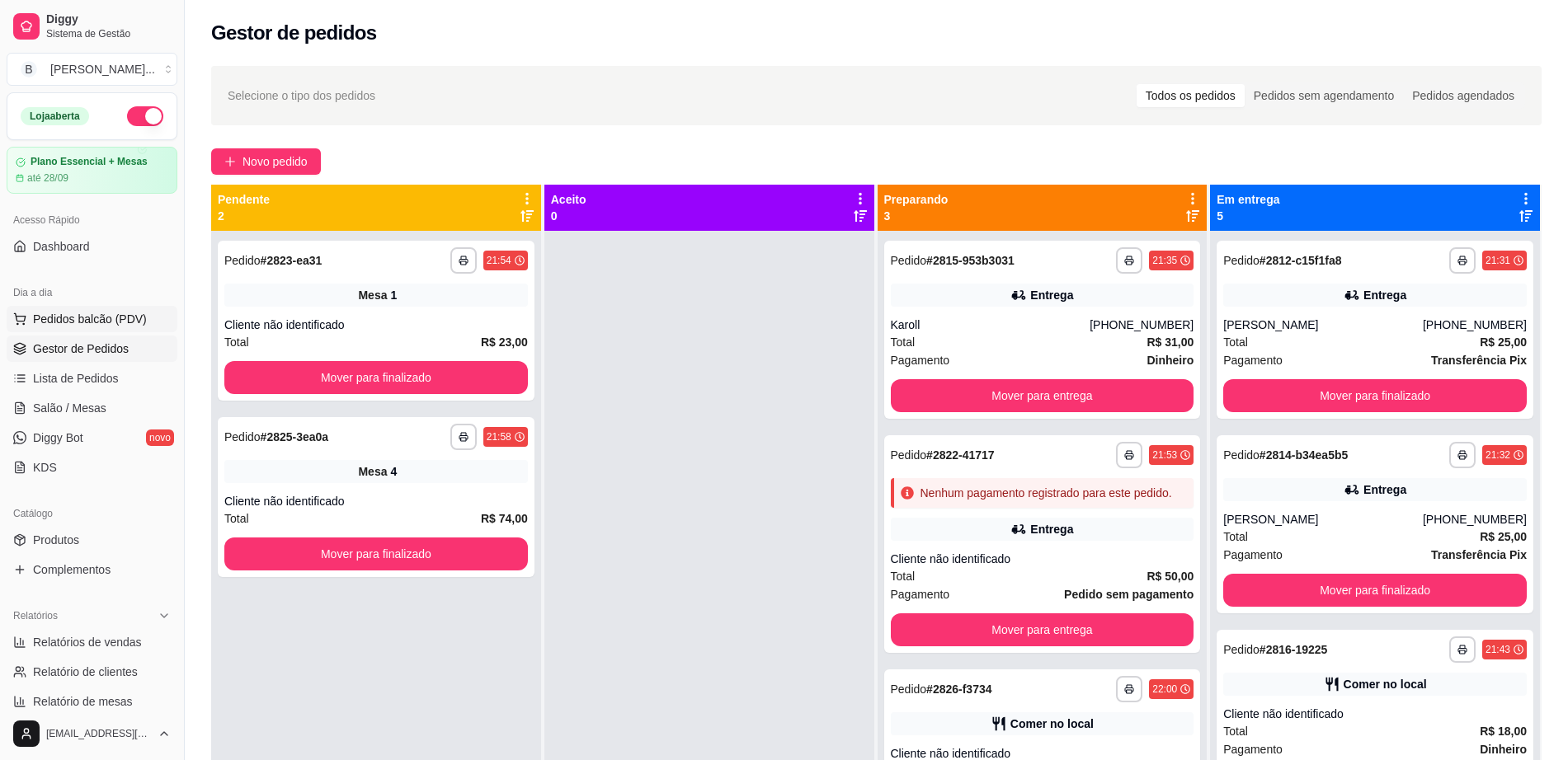
click at [132, 315] on span "Pedidos balcão (PDV)" at bounding box center [90, 319] width 114 height 17
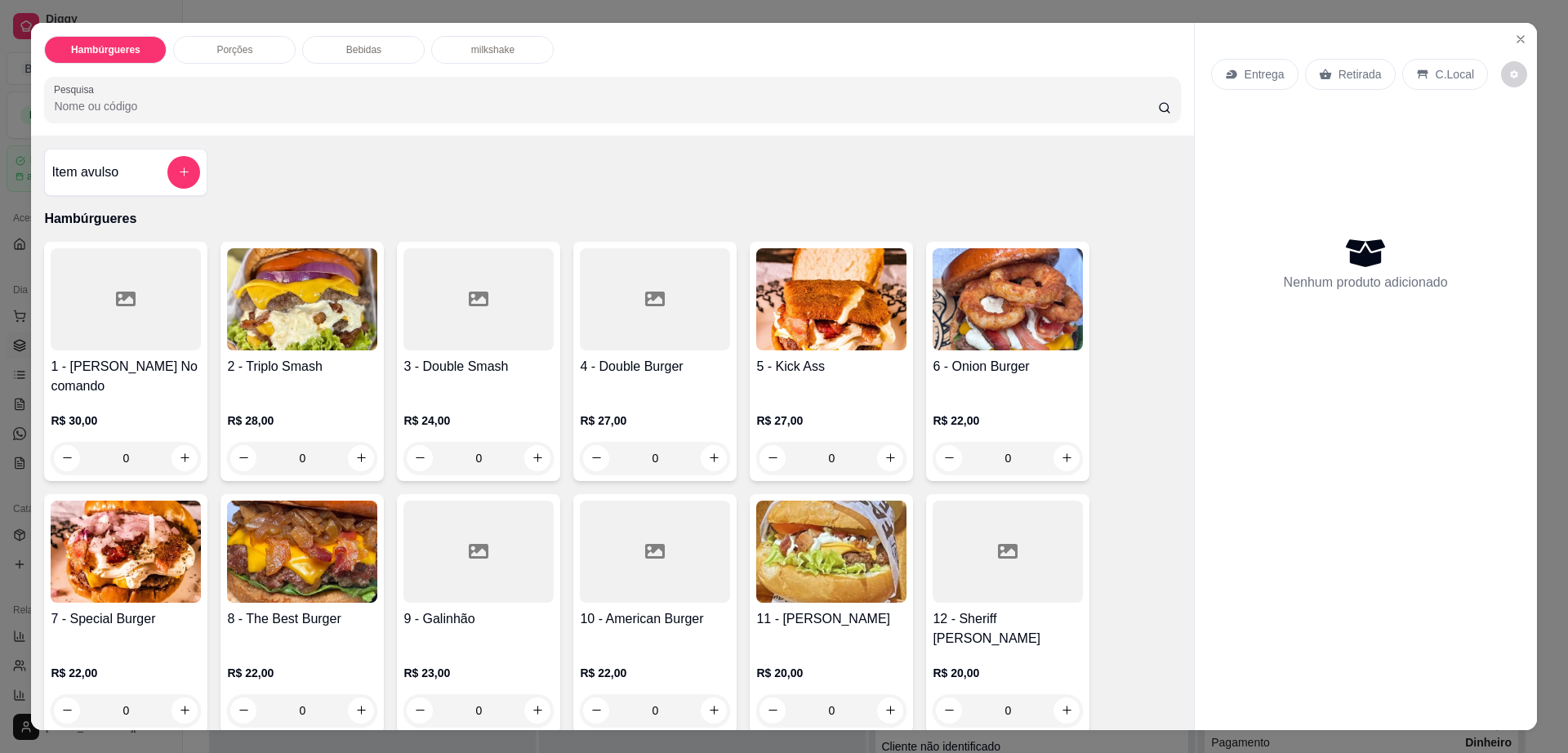
click at [233, 318] on img at bounding box center [302, 299] width 150 height 102
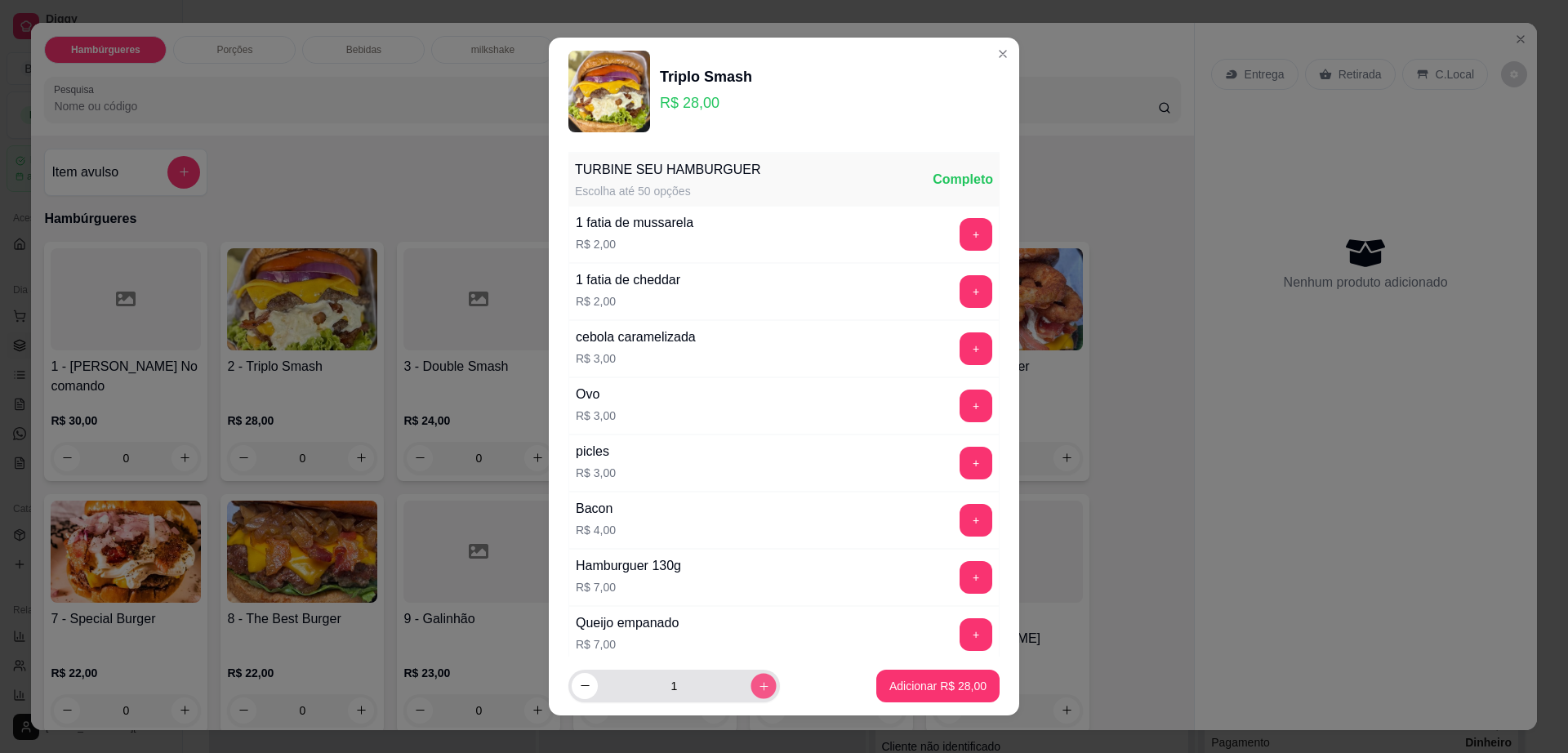
click at [758, 683] on icon "increase-product-quantity" at bounding box center [764, 687] width 12 height 12
type input "2"
click at [926, 672] on button "Adicionar R$ 56,00" at bounding box center [938, 686] width 123 height 33
type input "2"
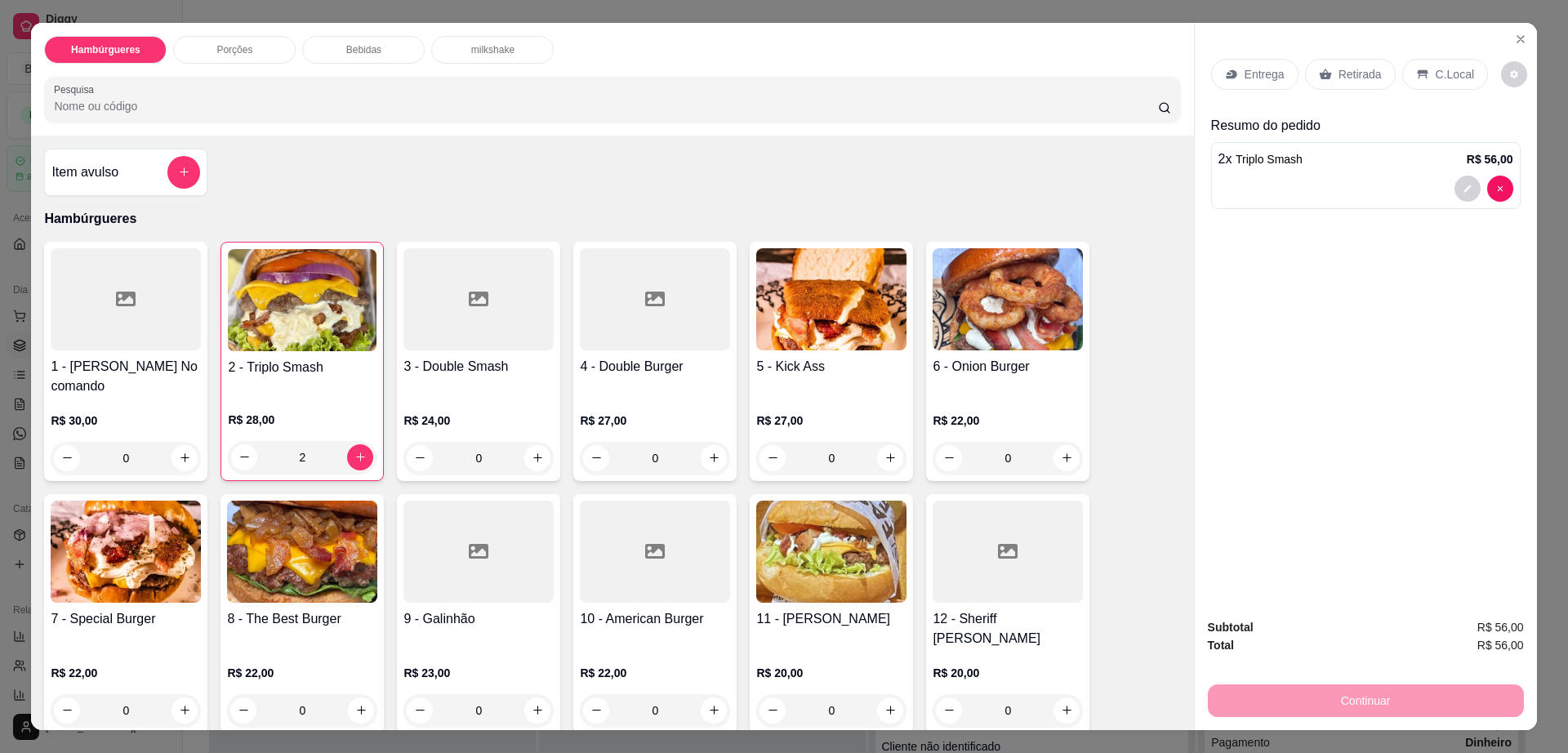
click at [1236, 63] on div "Entrega" at bounding box center [1254, 74] width 87 height 31
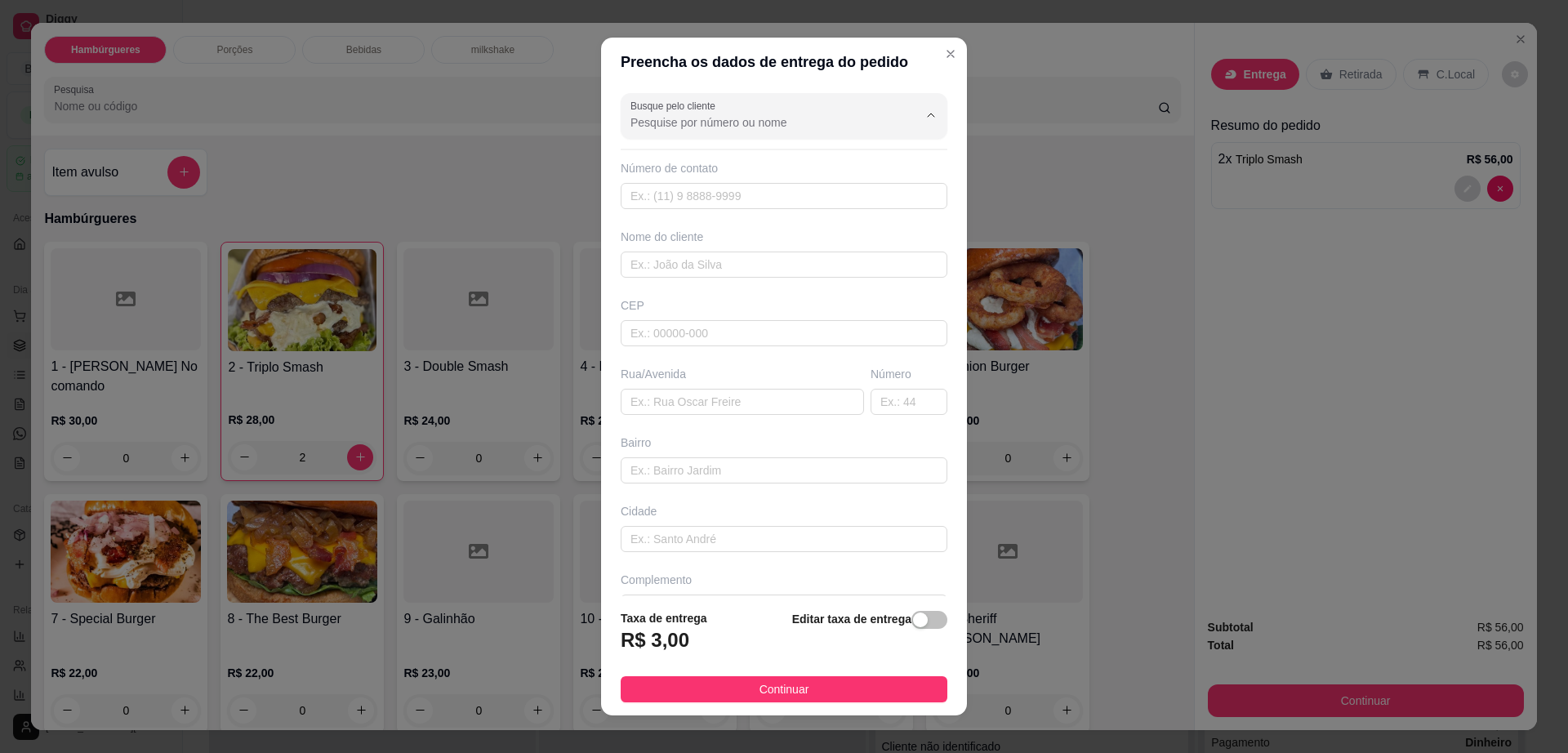
click at [706, 116] on input "Busque pelo cliente" at bounding box center [761, 122] width 261 height 16
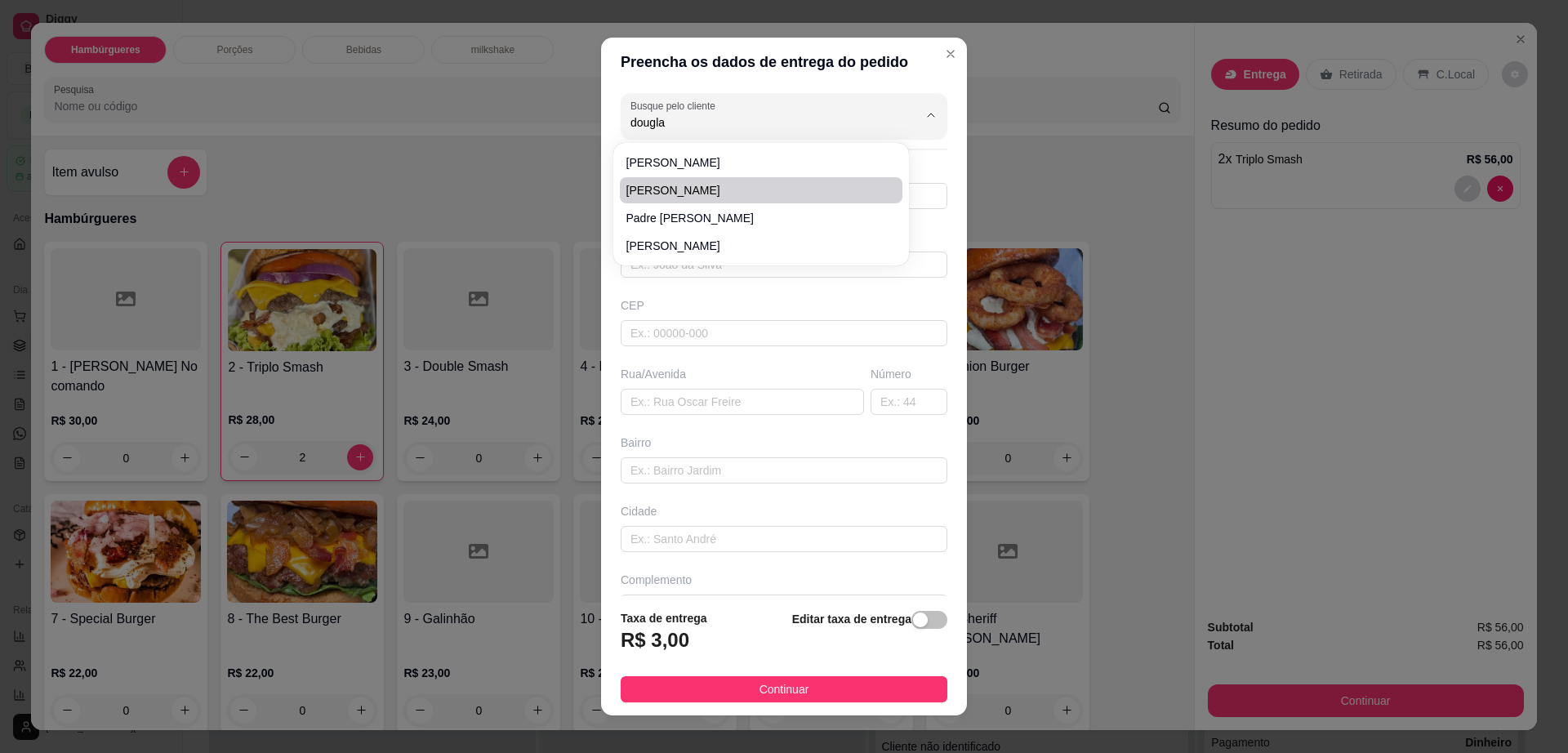
click at [683, 187] on span "[PERSON_NAME]" at bounding box center [753, 190] width 254 height 16
type input "[PERSON_NAME]"
type input "77999651565"
type input "[PERSON_NAME]"
type input "45140000"
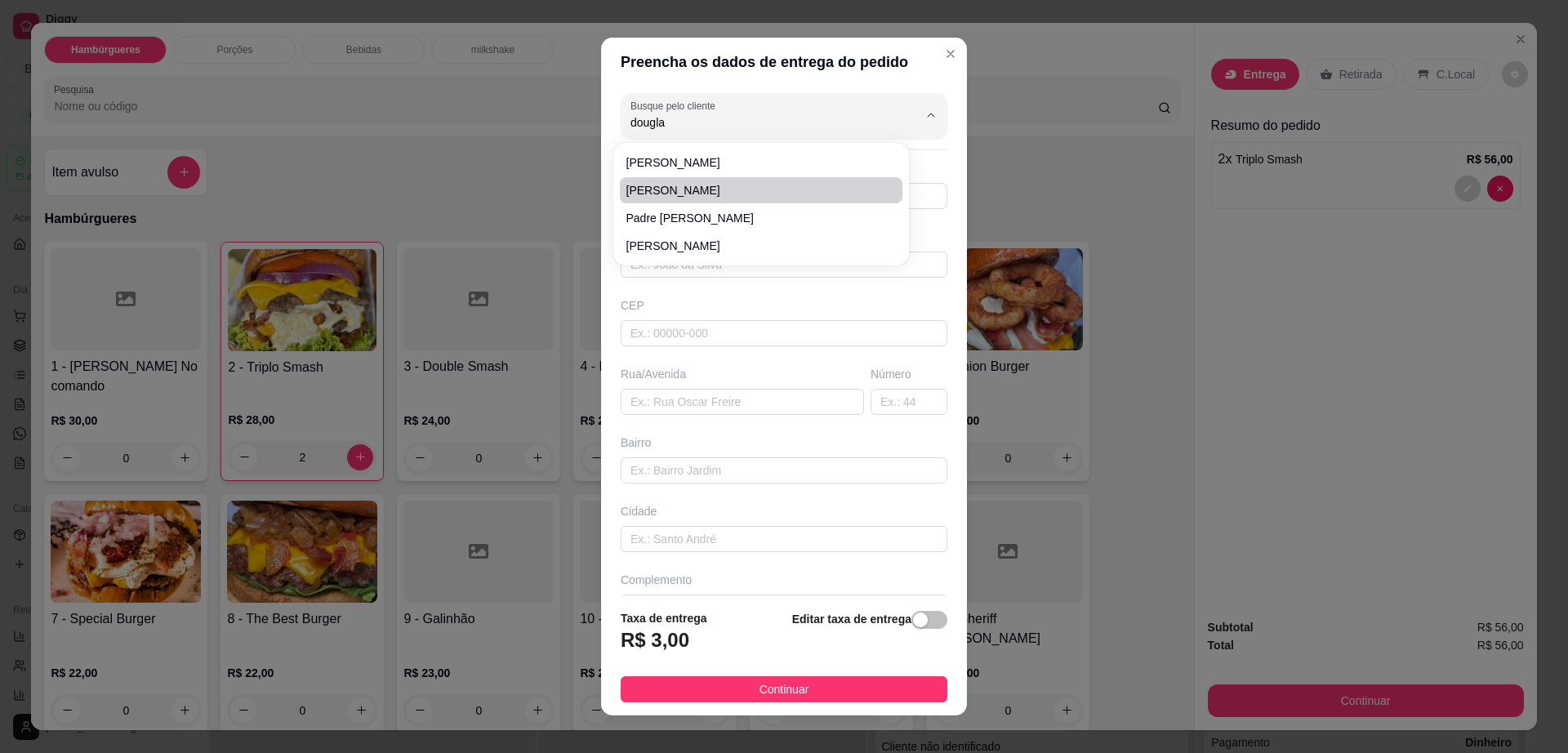
type input "Av Esperanca"
type input "48"
type input "Itambé"
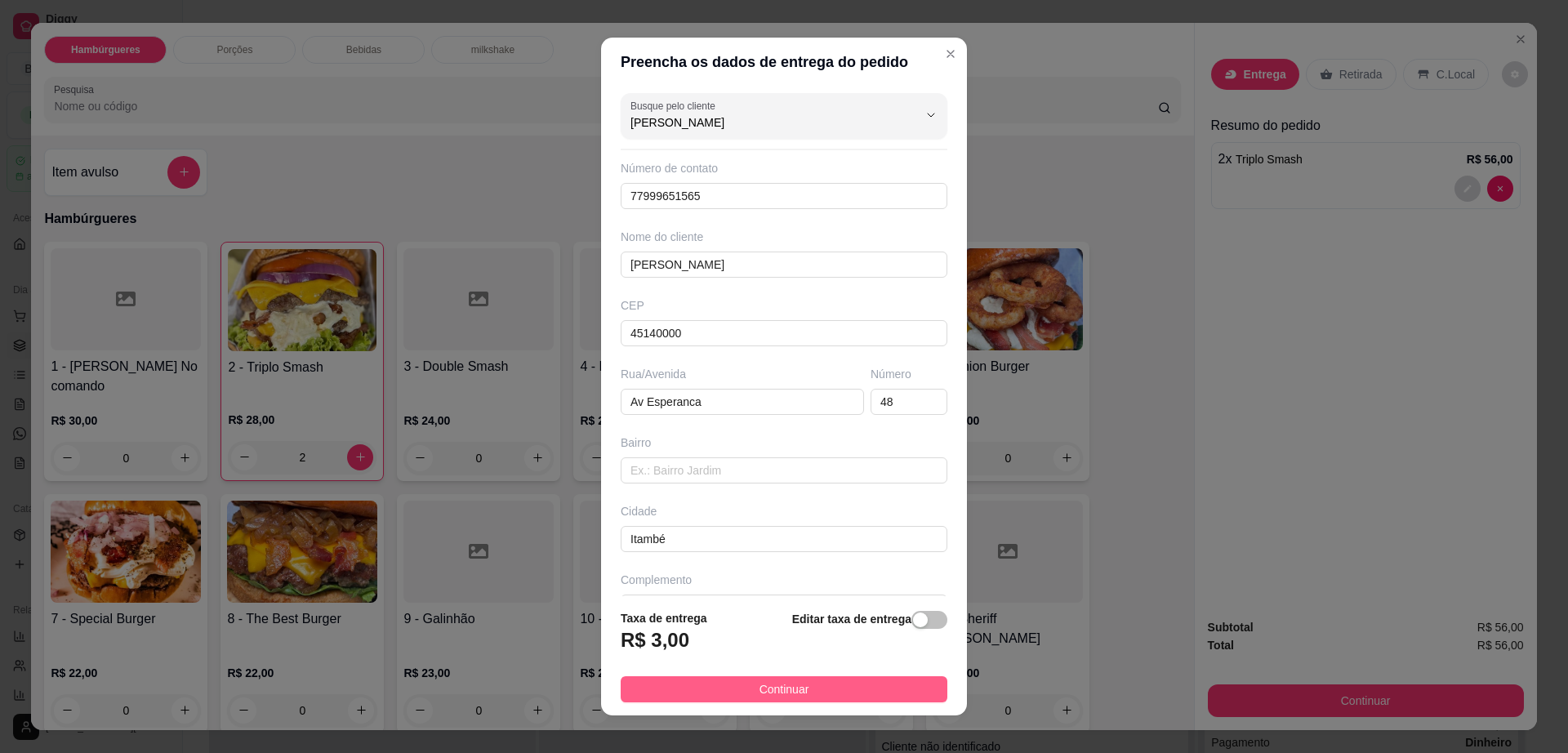
type input "[PERSON_NAME]"
click at [781, 698] on span "Continuar" at bounding box center [785, 689] width 50 height 18
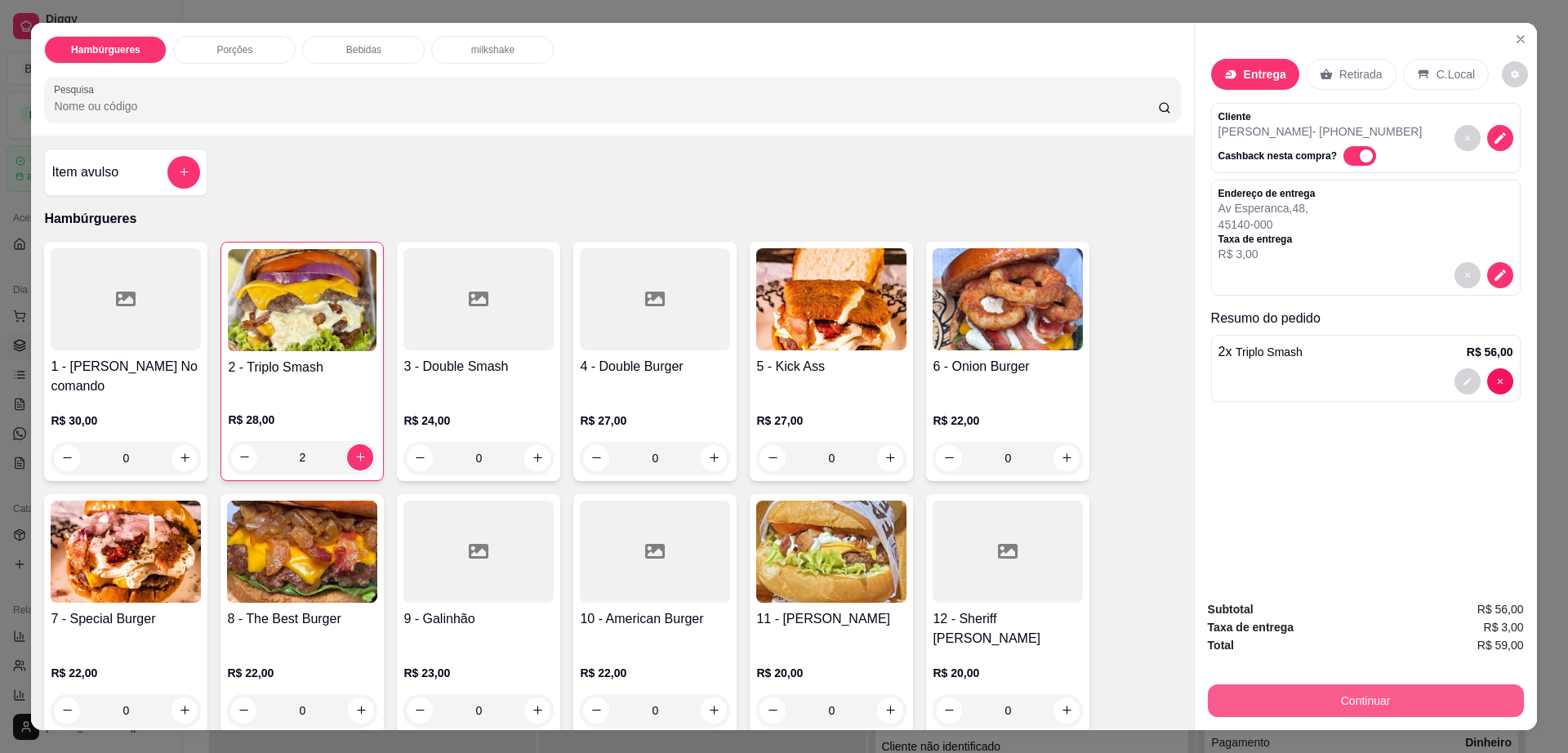
click at [1267, 702] on button "Continuar" at bounding box center [1365, 700] width 316 height 33
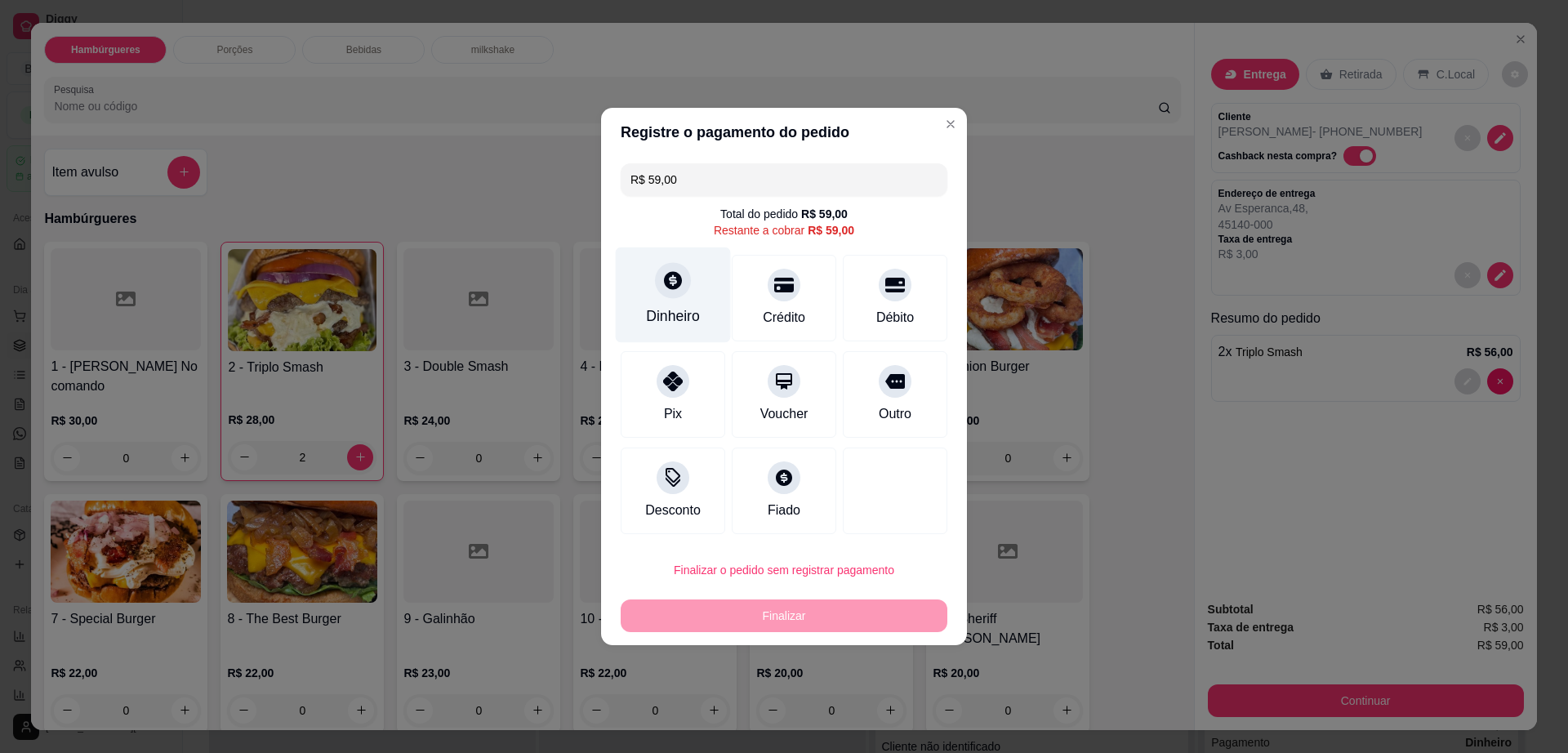
click at [660, 298] on div "Dinheiro" at bounding box center [674, 295] width 116 height 96
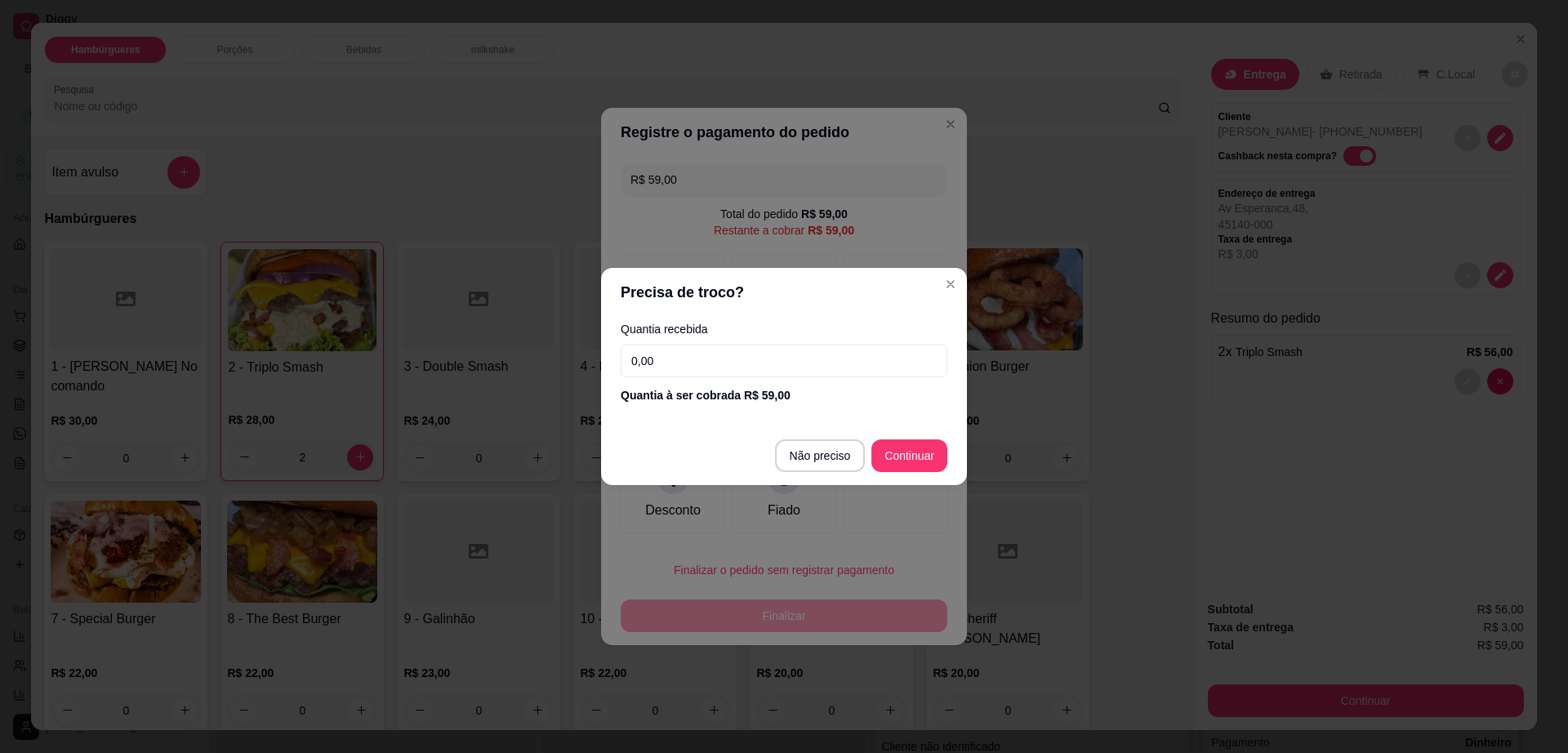
click at [697, 352] on input "0,00" at bounding box center [784, 361] width 327 height 33
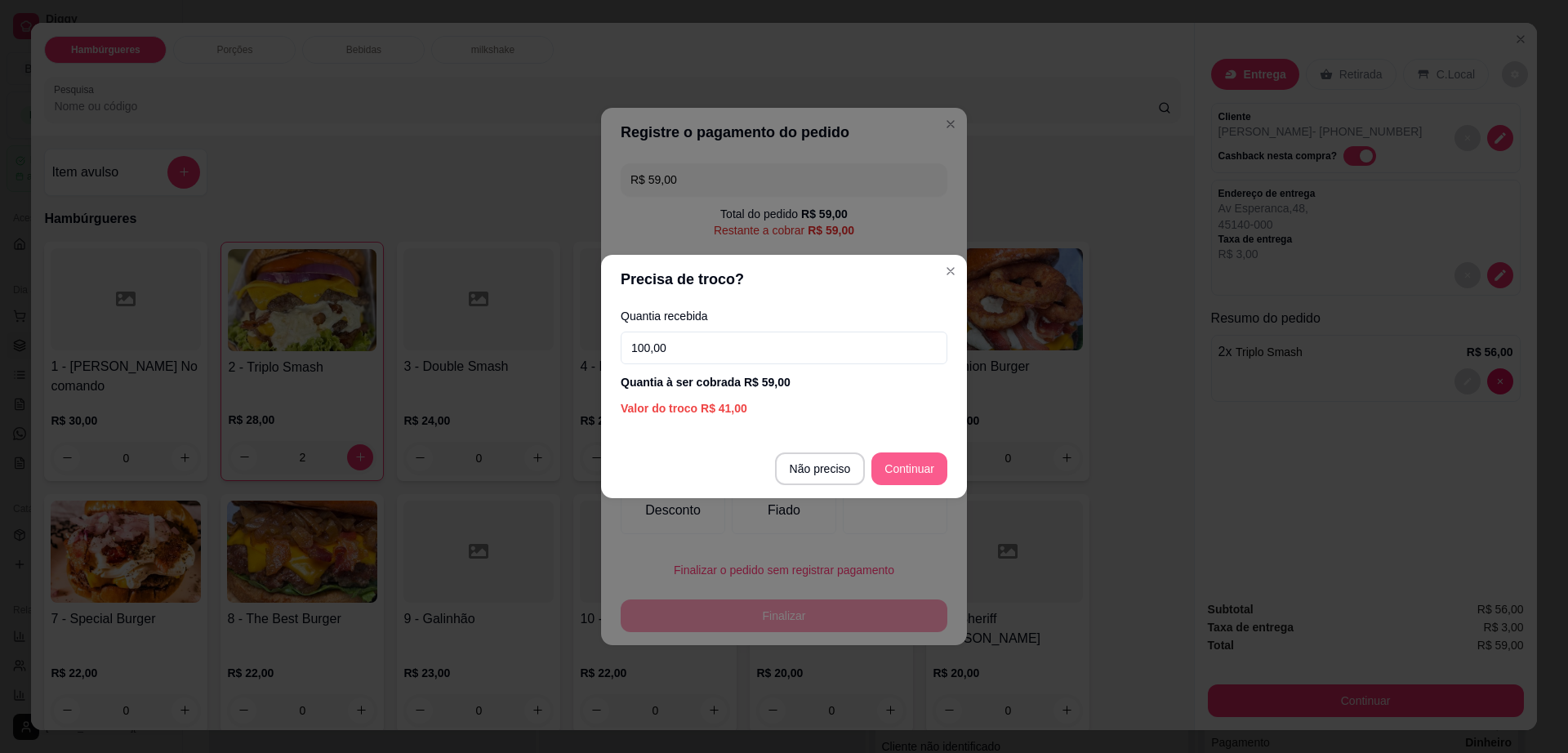
type input "100,00"
type input "R$ 0,00"
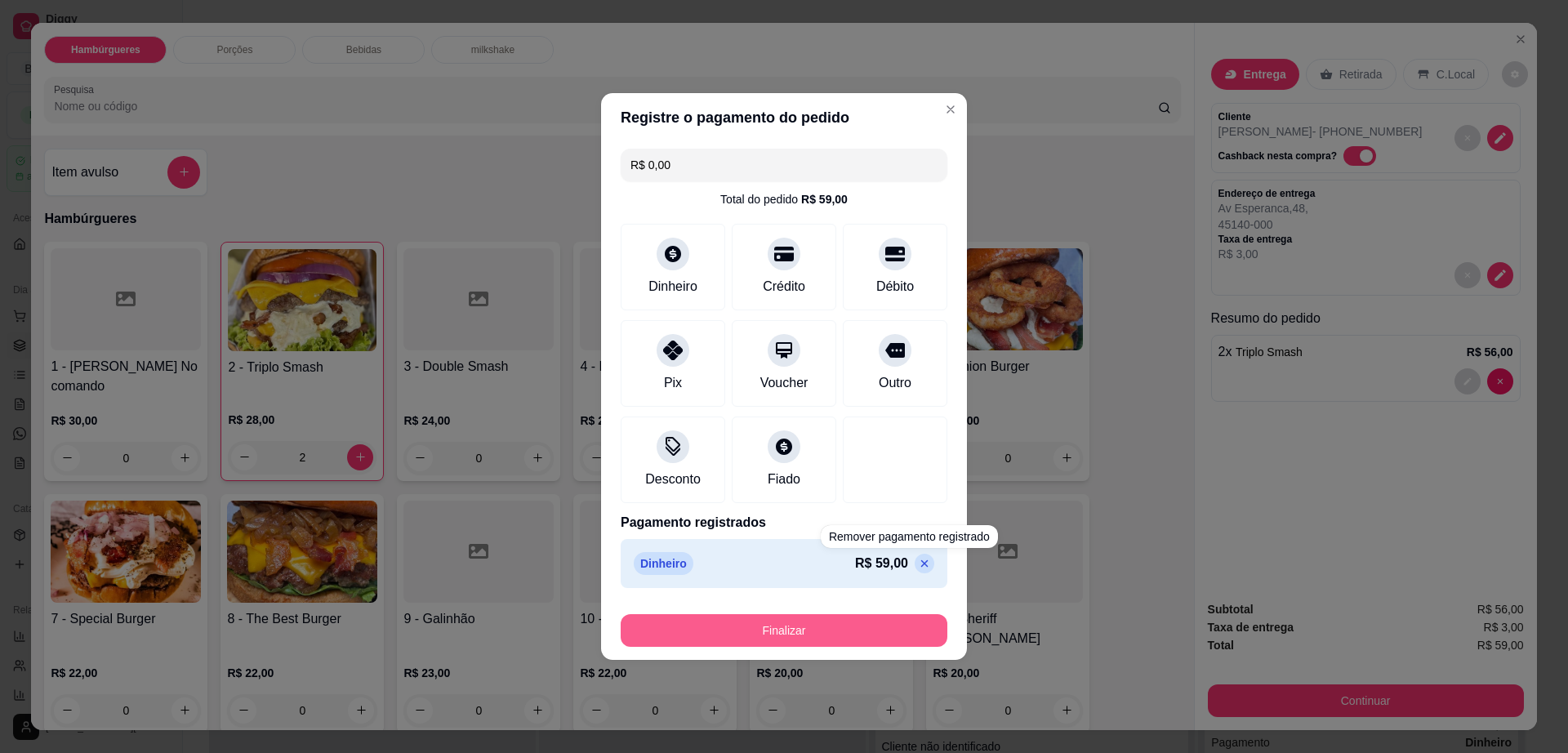
click at [866, 635] on button "Finalizar" at bounding box center [784, 631] width 327 height 33
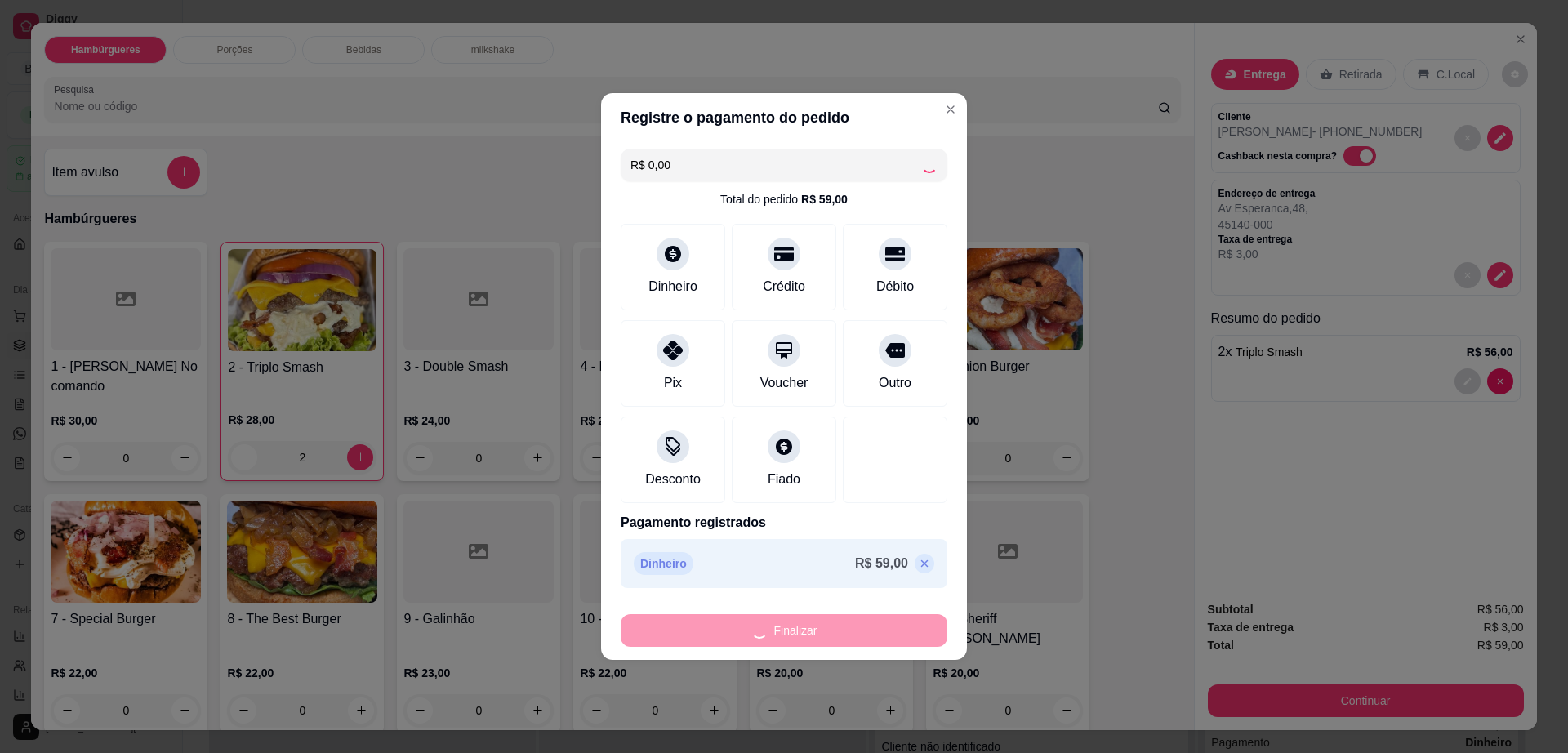
type input "0"
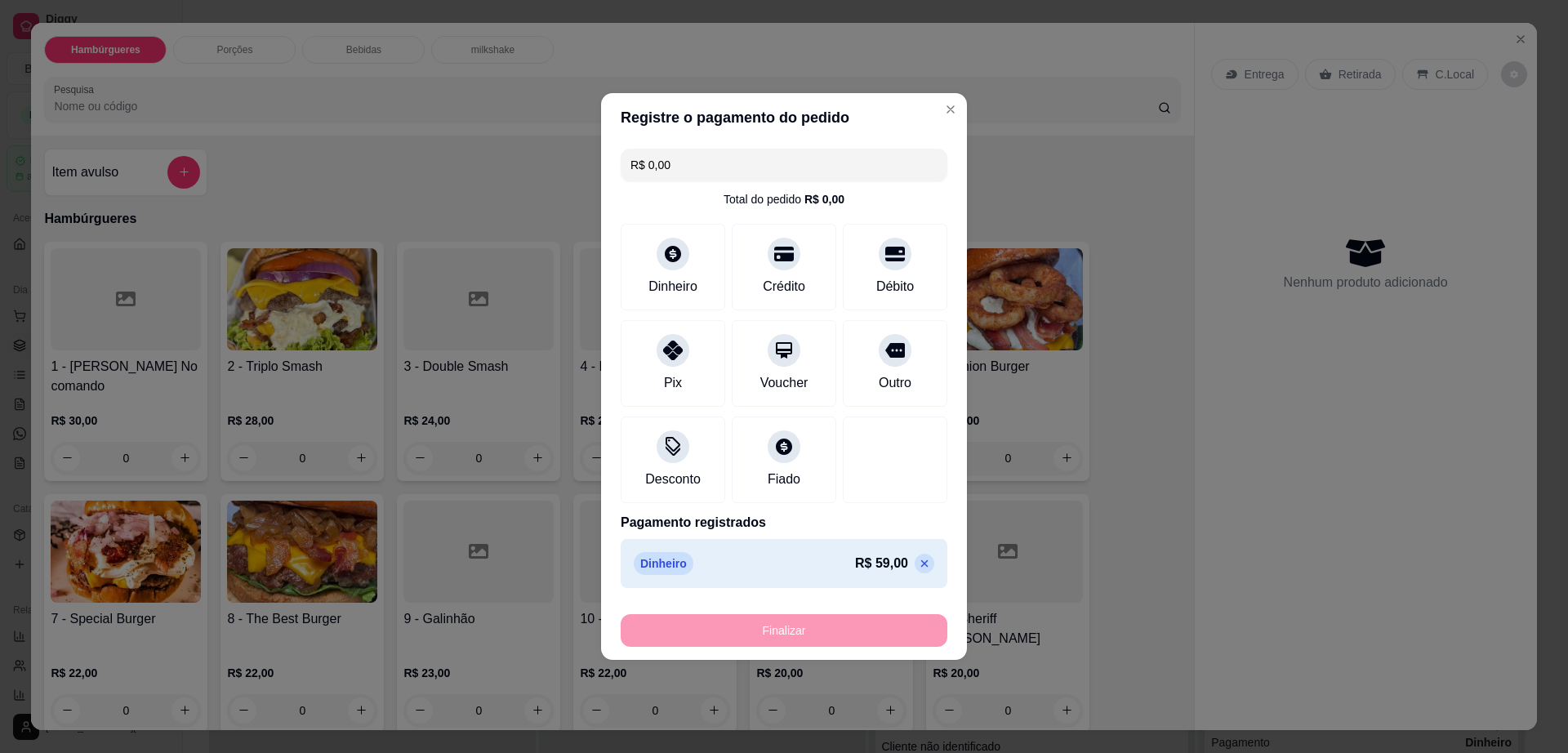
type input "-R$ 59,00"
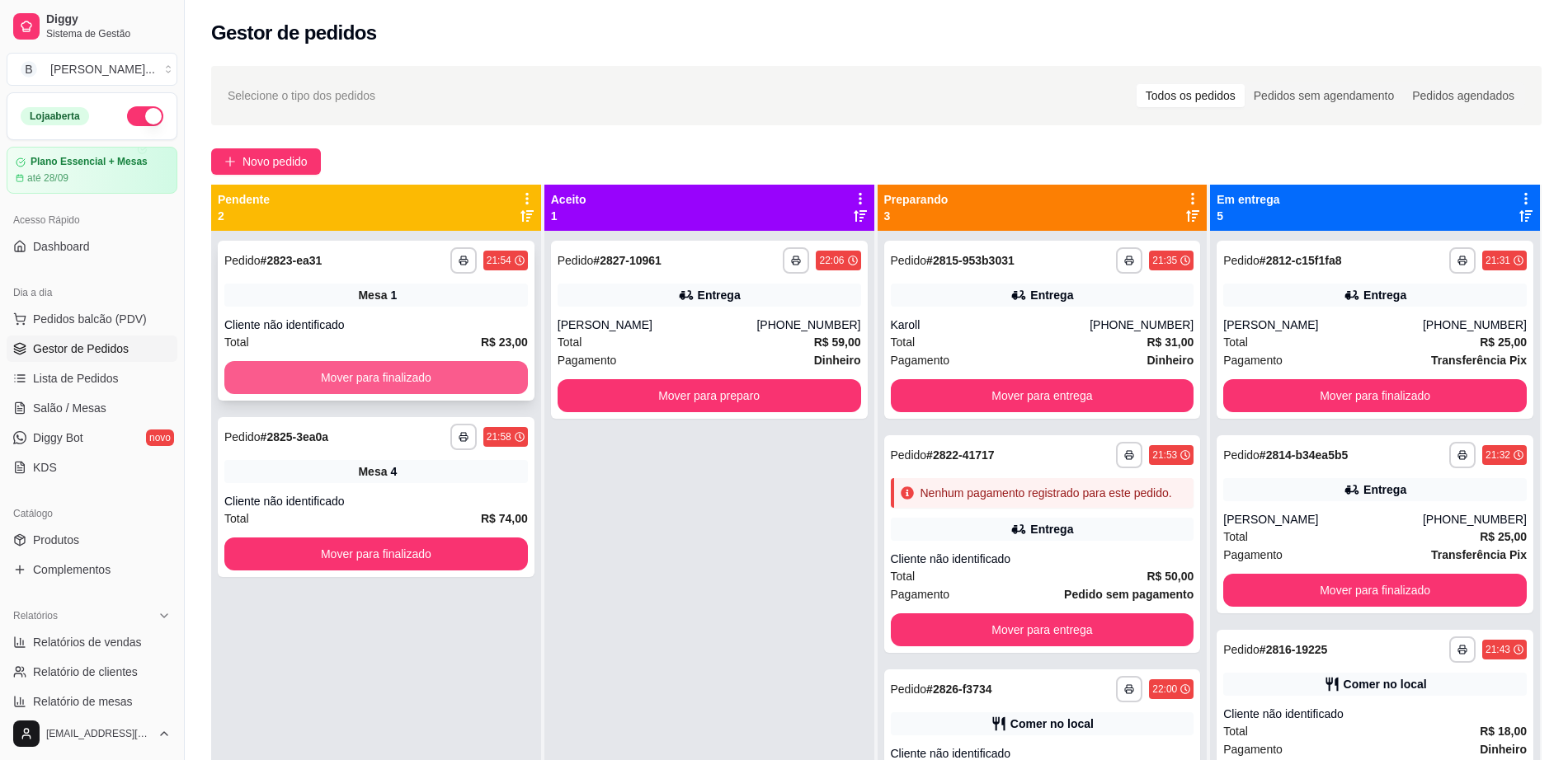
click at [443, 375] on button "Mover para finalizado" at bounding box center [376, 378] width 303 height 33
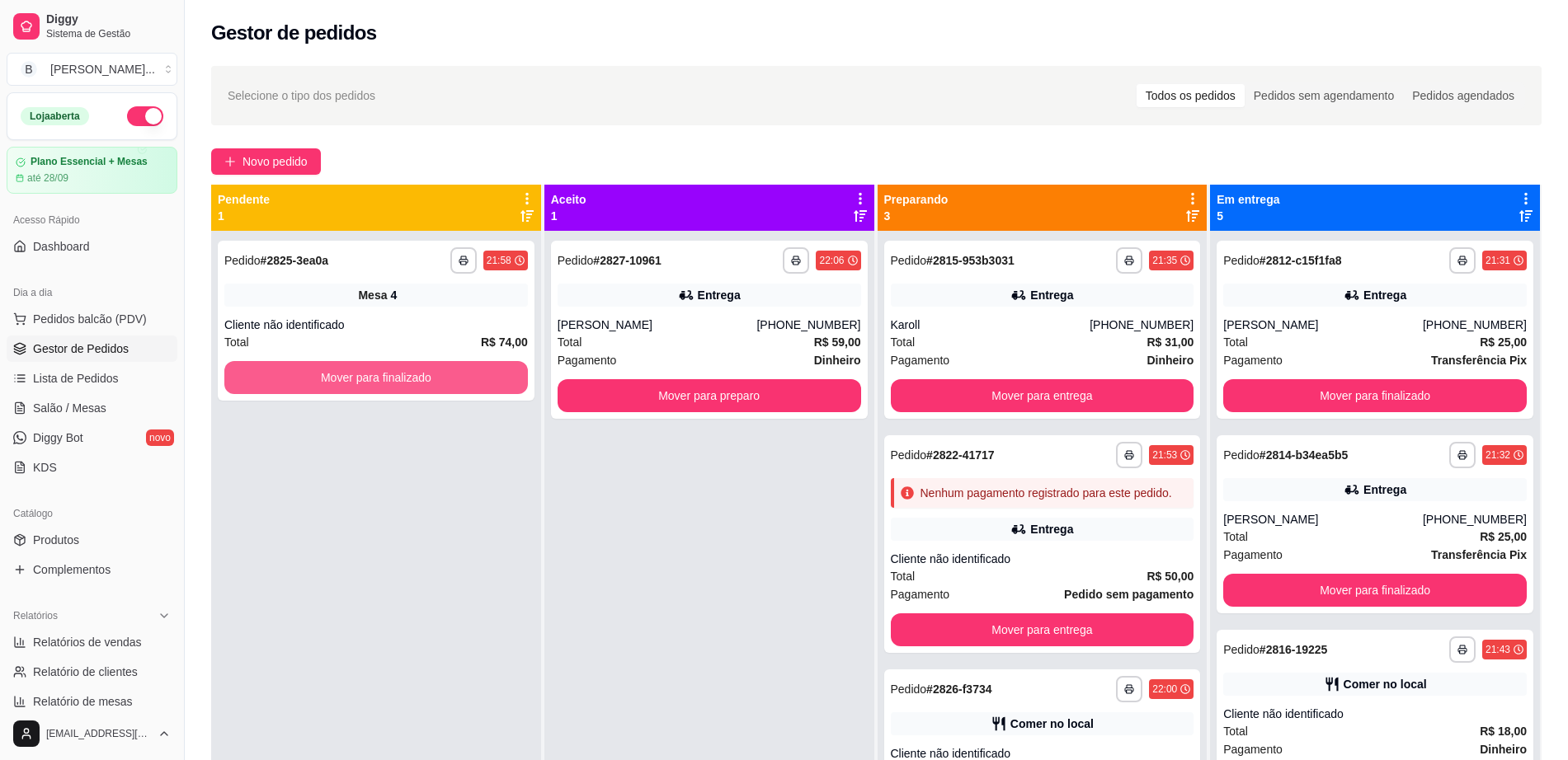
click at [443, 375] on button "Mover para finalizado" at bounding box center [376, 378] width 303 height 33
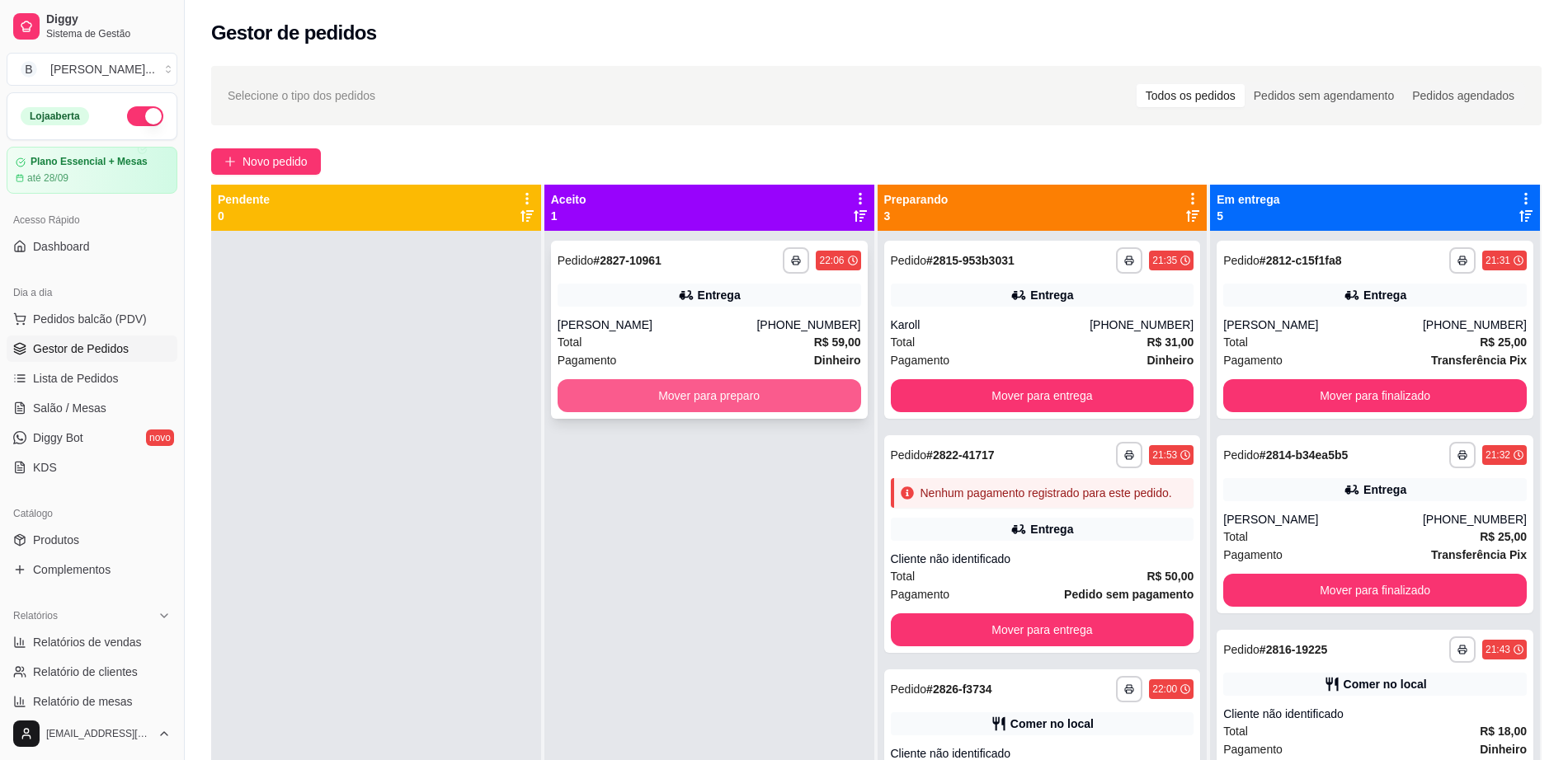
click at [631, 382] on button "Mover para preparo" at bounding box center [709, 396] width 303 height 33
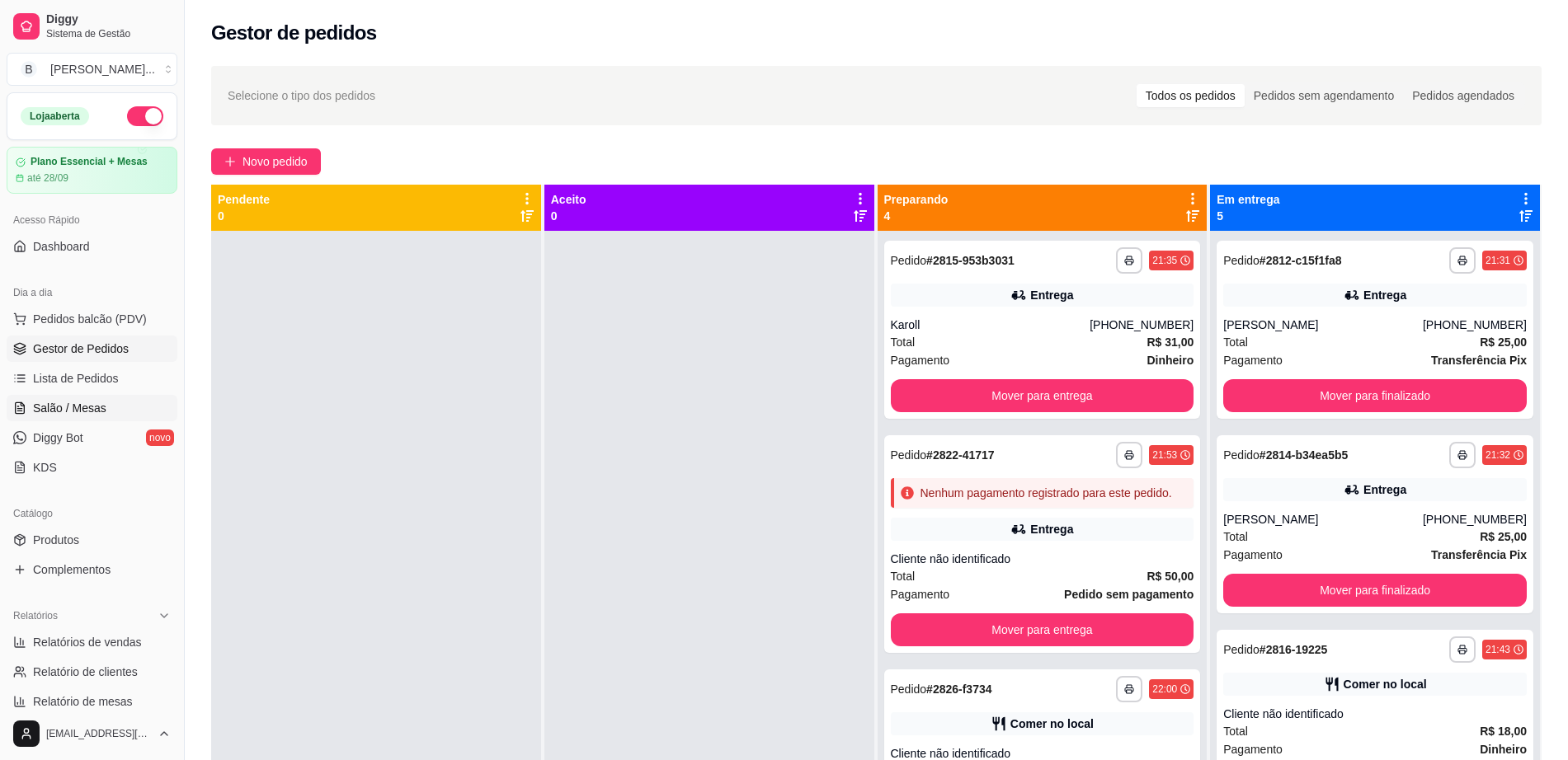
click at [71, 400] on span "Salão / Mesas" at bounding box center [70, 407] width 73 height 17
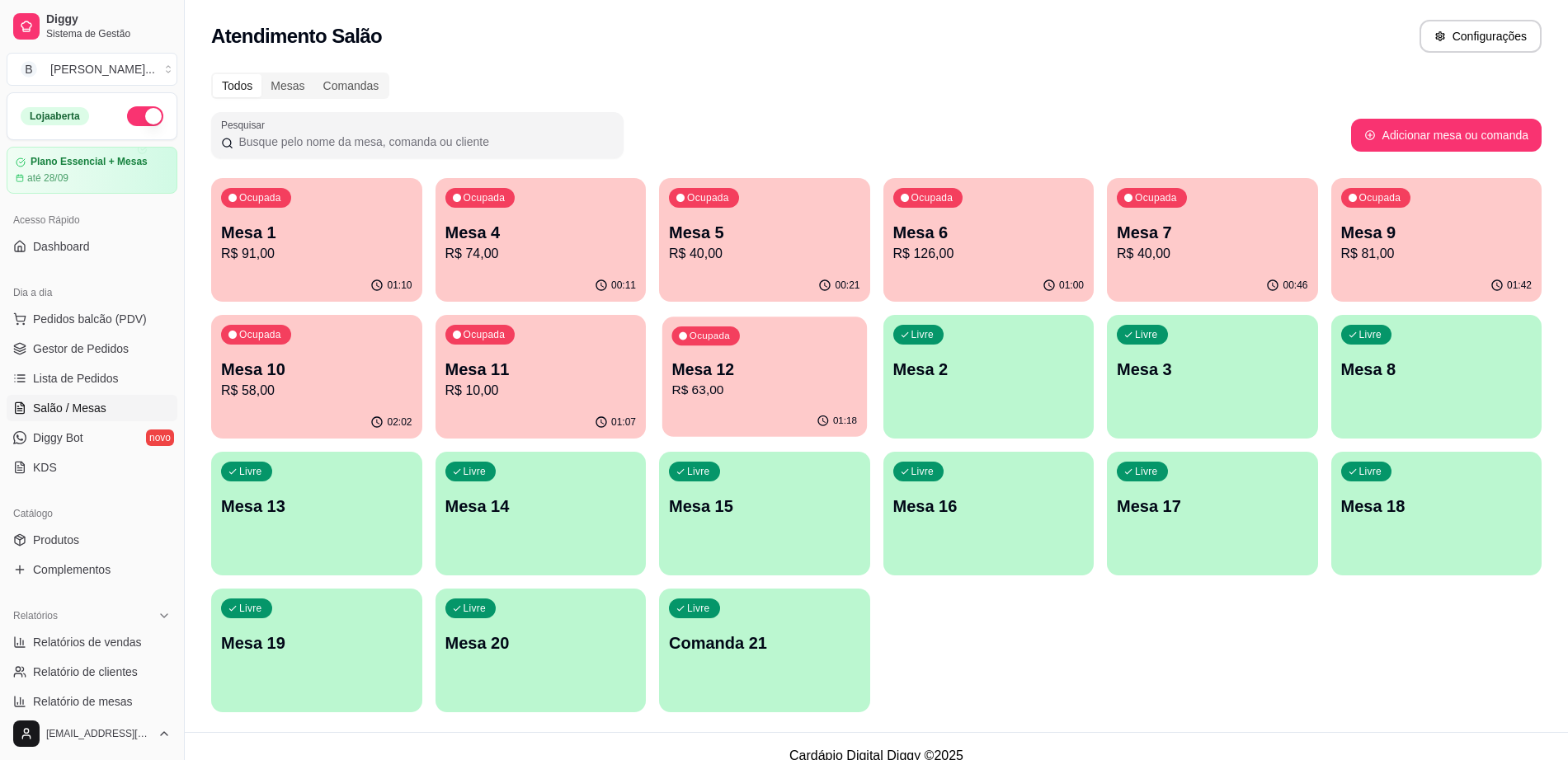
click at [720, 372] on p "Mesa 12" at bounding box center [764, 370] width 186 height 23
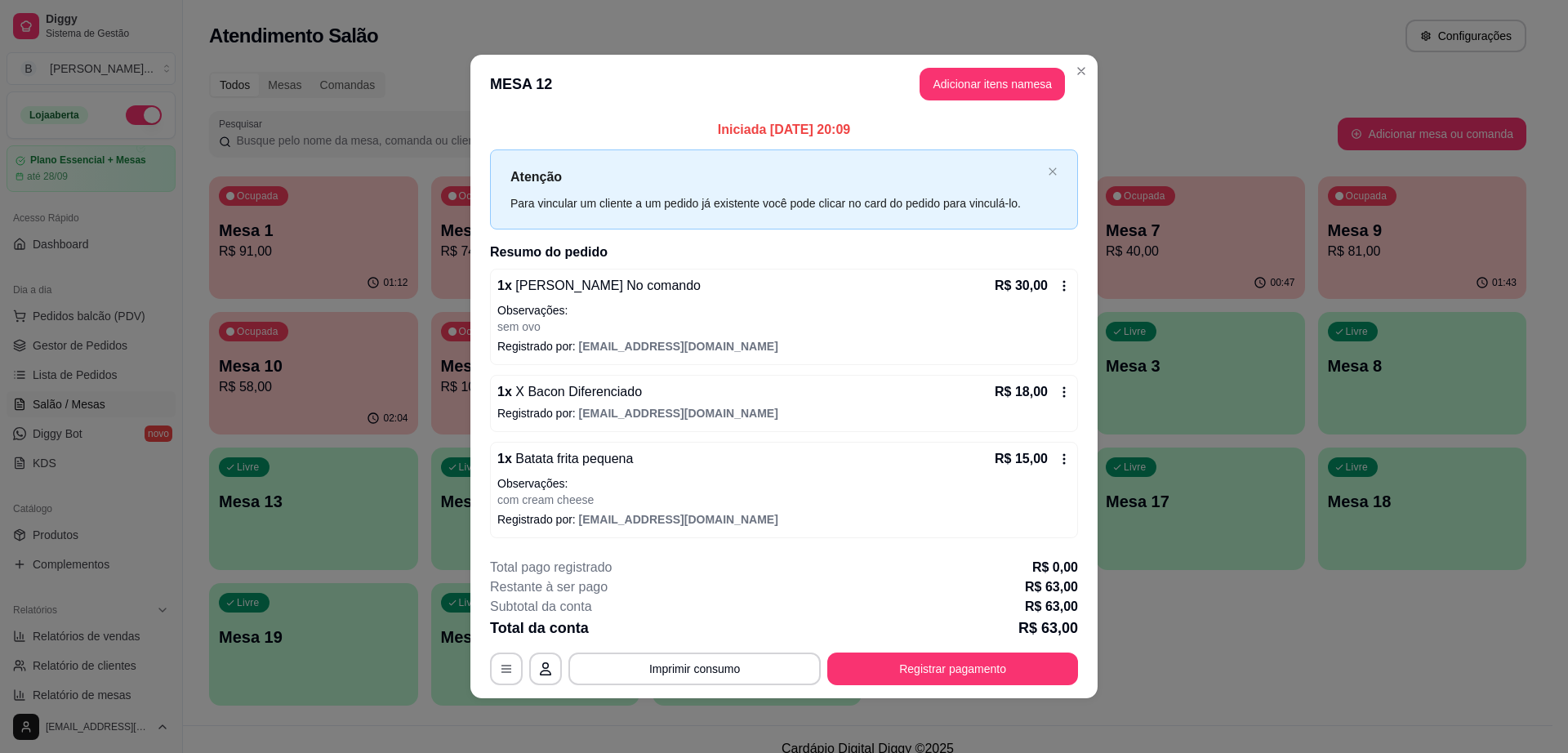
click at [1062, 295] on div "R$ 30,00" at bounding box center [1032, 286] width 76 height 20
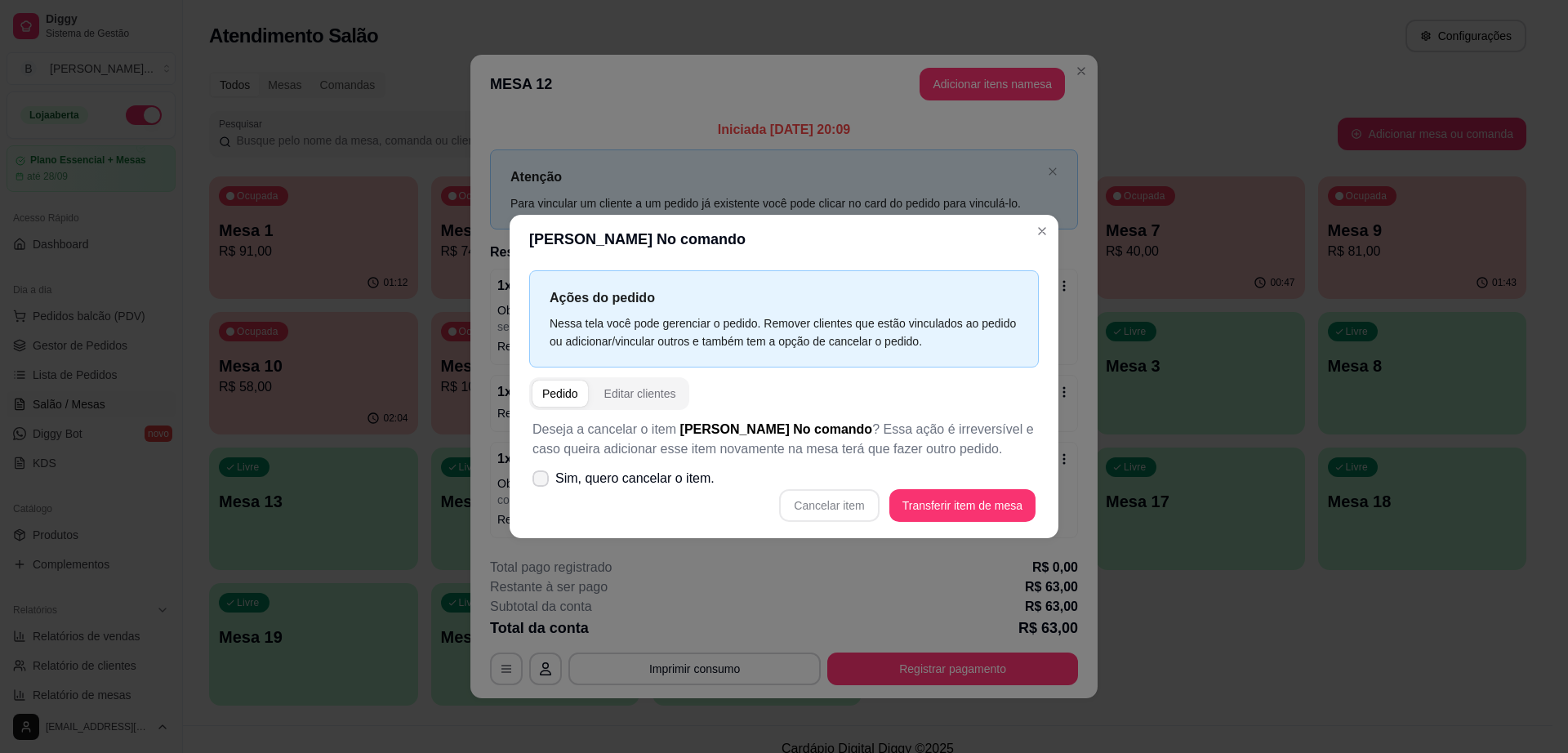
click at [538, 476] on icon at bounding box center [540, 478] width 13 height 9
click at [538, 482] on input "Sim, quero cancelar o item." at bounding box center [536, 487] width 10 height 10
checkbox input "true"
click at [815, 503] on button "Cancelar item" at bounding box center [829, 505] width 100 height 33
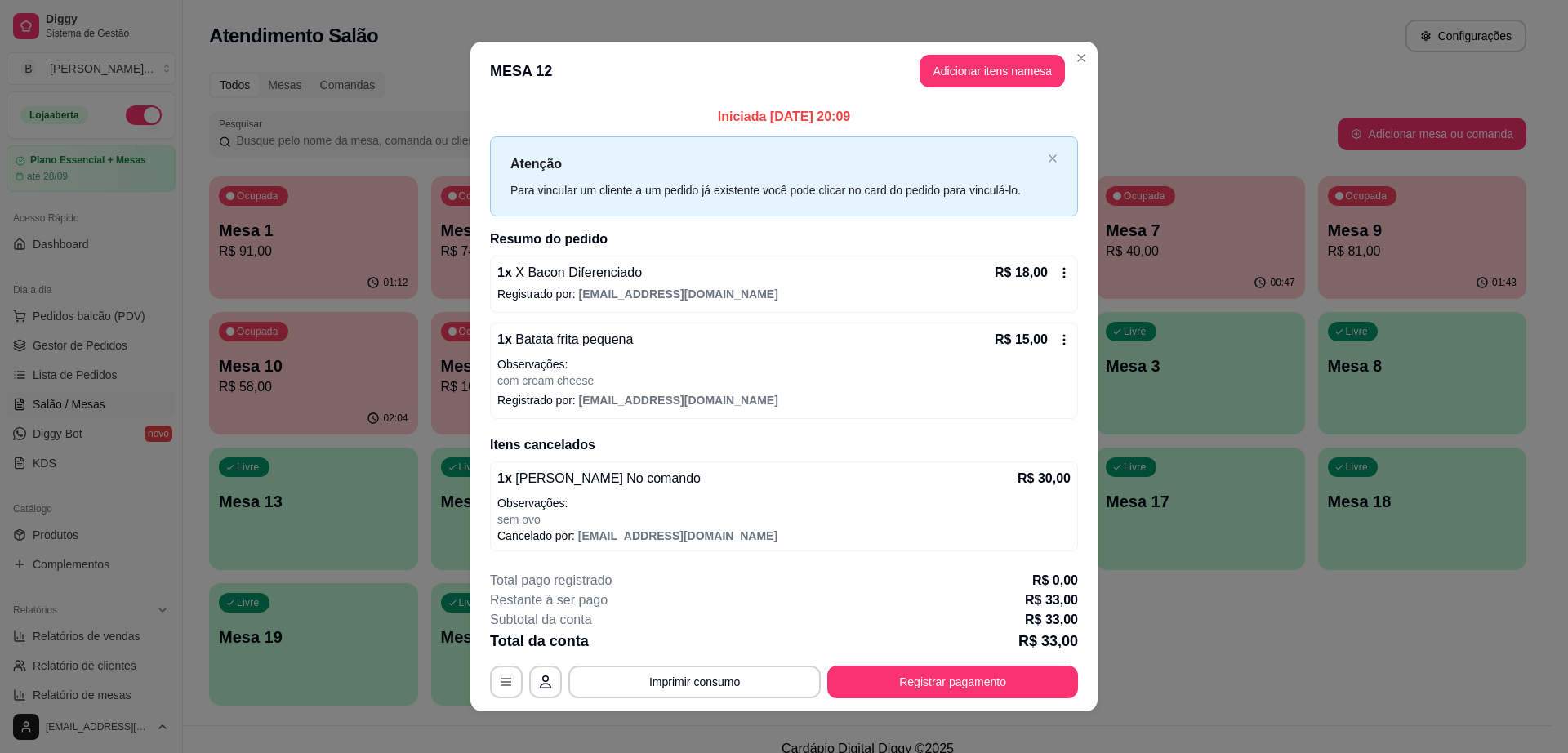
click at [811, 592] on div "Restante à ser pago R$ 33,00" at bounding box center [784, 600] width 588 height 20
click at [1062, 268] on icon at bounding box center [1063, 273] width 13 height 13
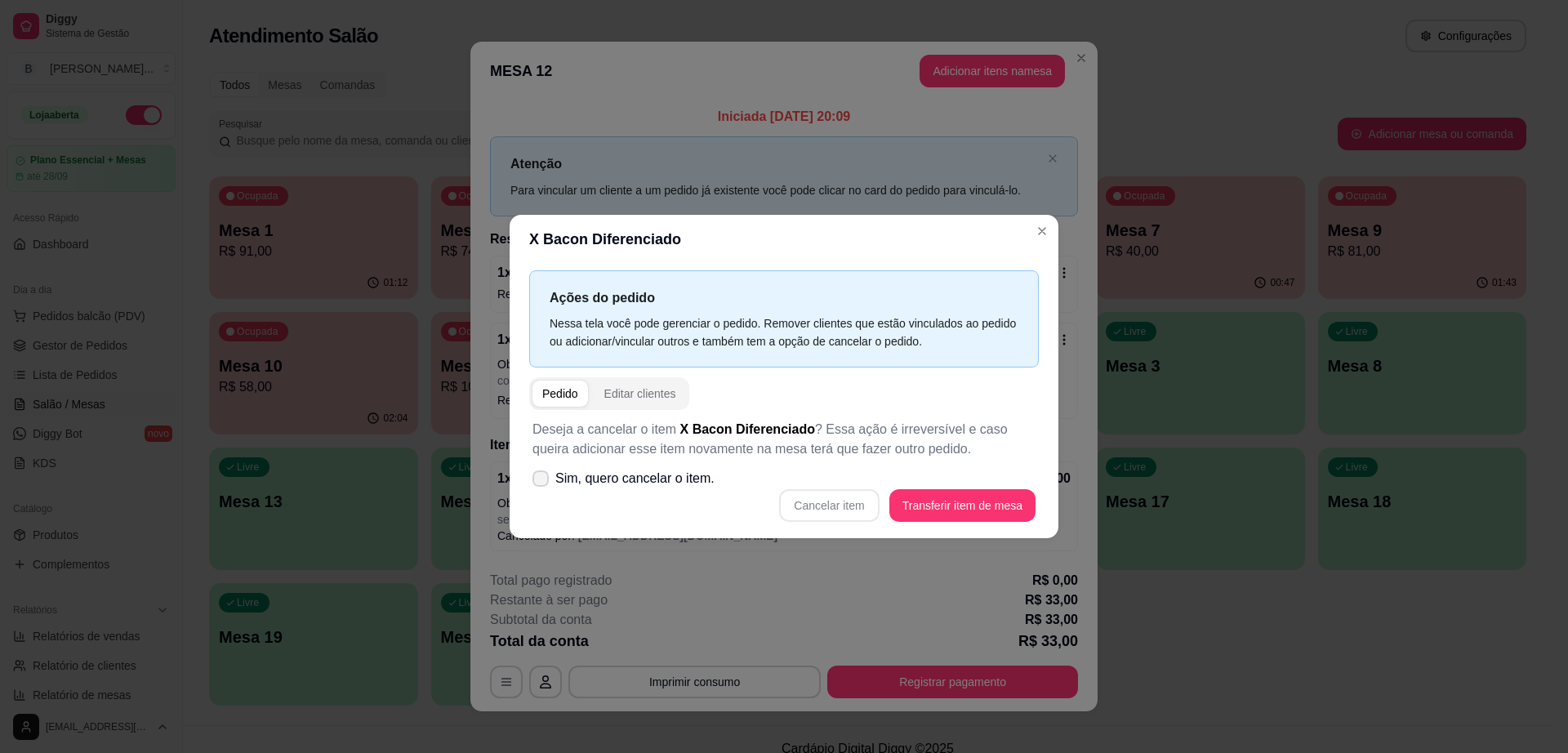
click at [552, 480] on label "Sim, quero cancelar o item." at bounding box center [624, 479] width 195 height 33
click at [543, 482] on input "Sim, quero cancelar o item." at bounding box center [536, 487] width 10 height 10
checkbox input "true"
click at [842, 499] on button "Cancelar item" at bounding box center [829, 505] width 97 height 32
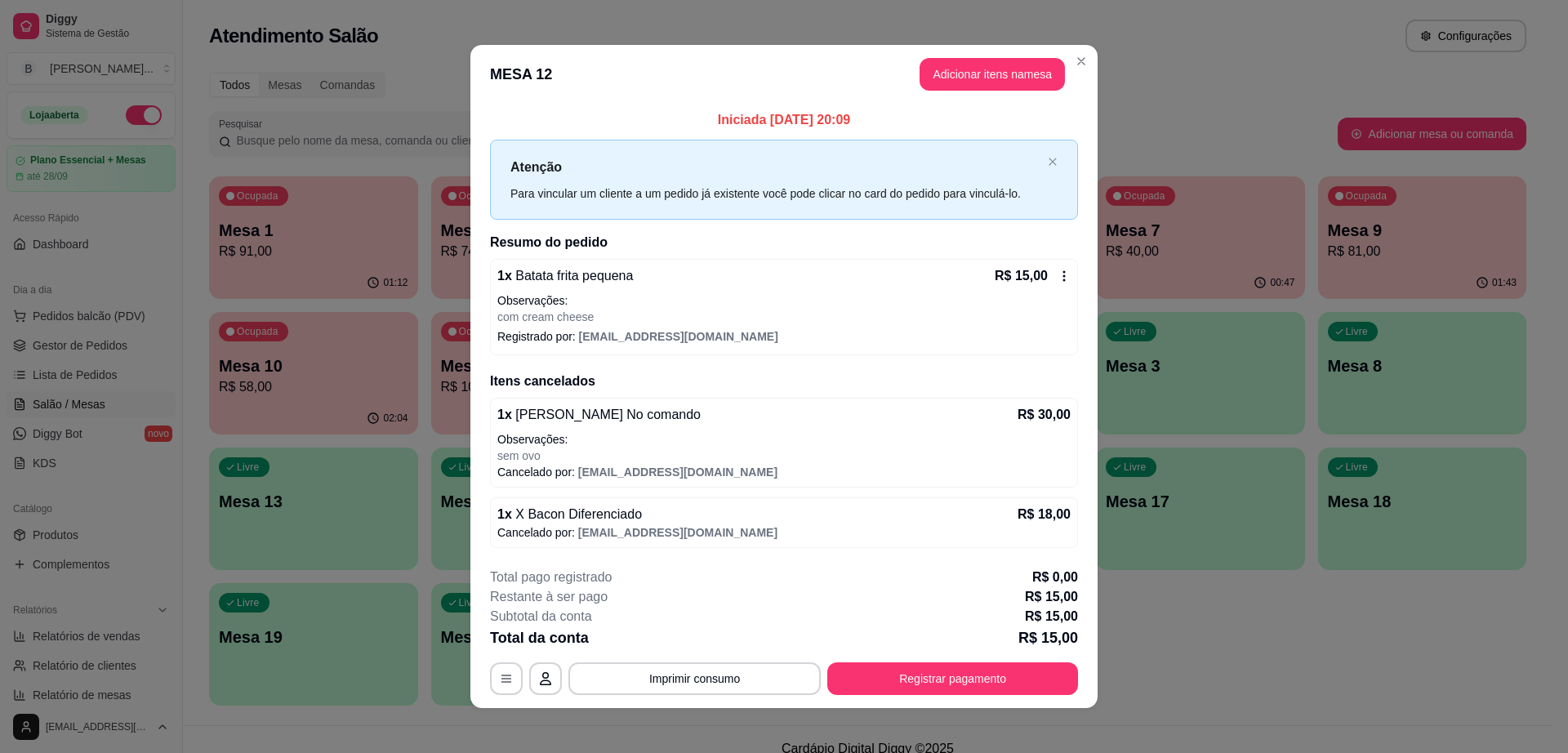
click at [1058, 278] on icon at bounding box center [1063, 275] width 13 height 13
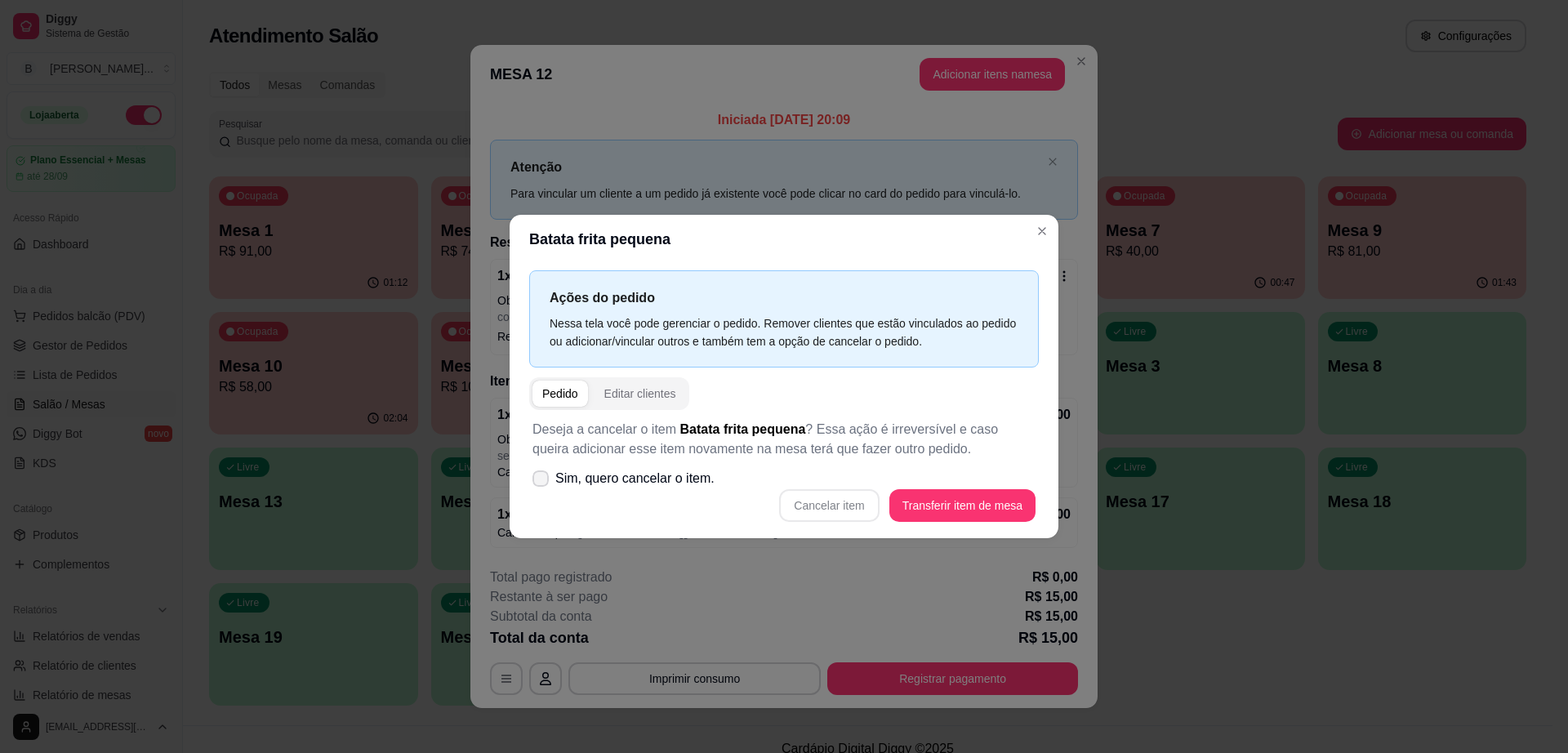
click at [557, 476] on span "Sim, quero cancelar o item." at bounding box center [635, 478] width 160 height 20
click at [543, 482] on input "Sim, quero cancelar o item." at bounding box center [536, 487] width 10 height 10
checkbox input "true"
click at [843, 510] on button "Cancelar item" at bounding box center [829, 505] width 100 height 33
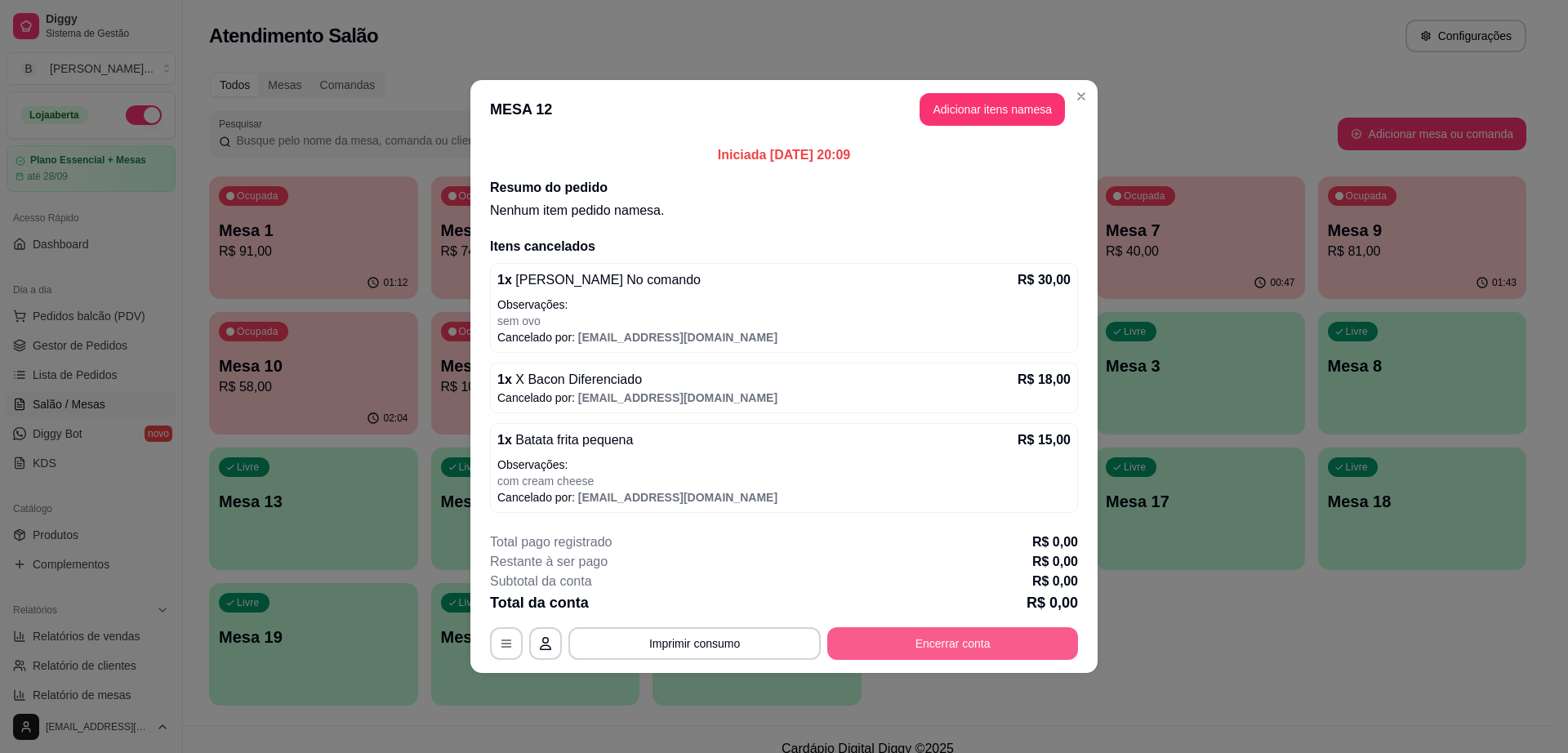
click at [903, 643] on button "Encerrar conta" at bounding box center [952, 643] width 251 height 33
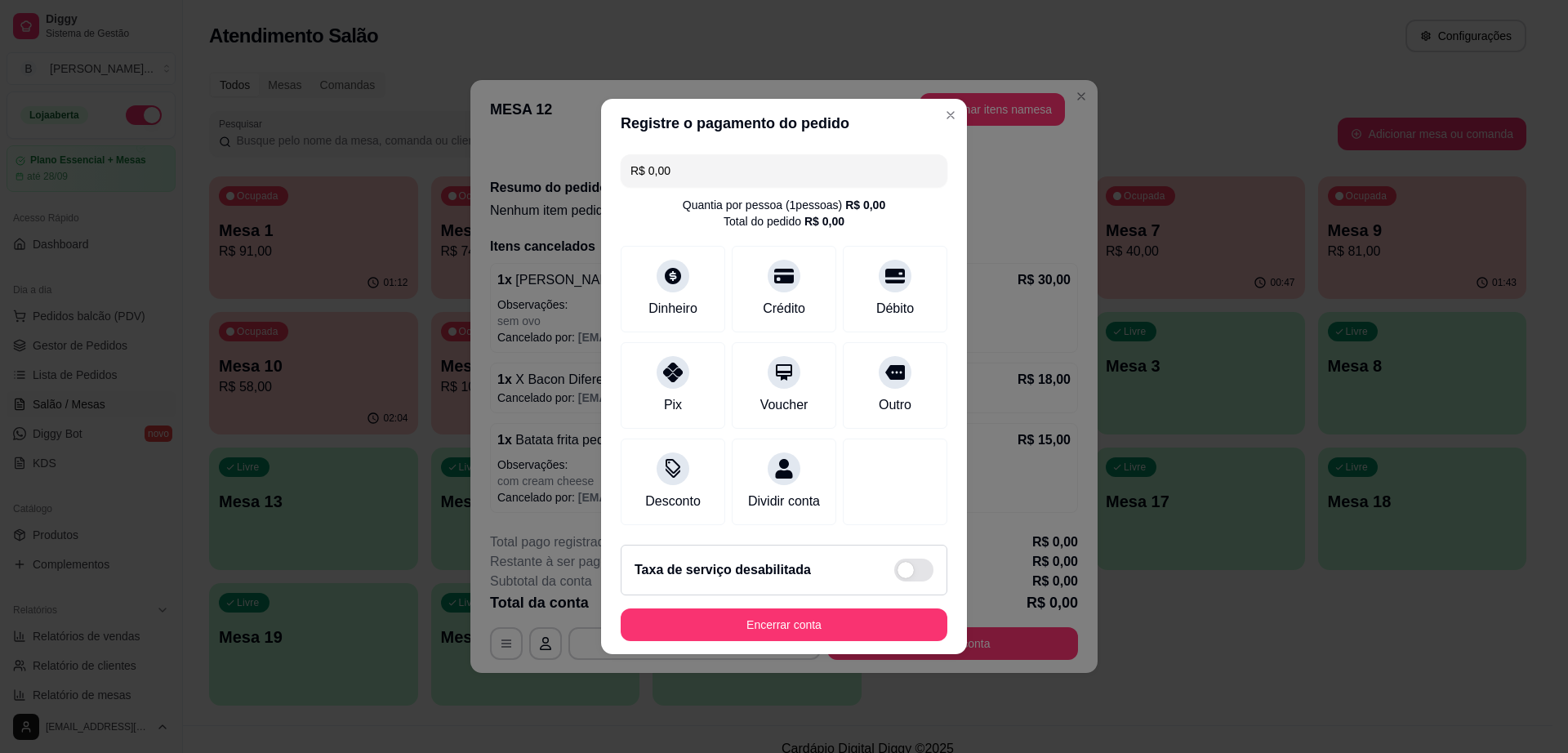
click at [888, 651] on footer "Taxa de serviço desabilitada Encerrar conta" at bounding box center [784, 593] width 366 height 122
click at [894, 641] on button "Encerrar conta" at bounding box center [783, 624] width 317 height 32
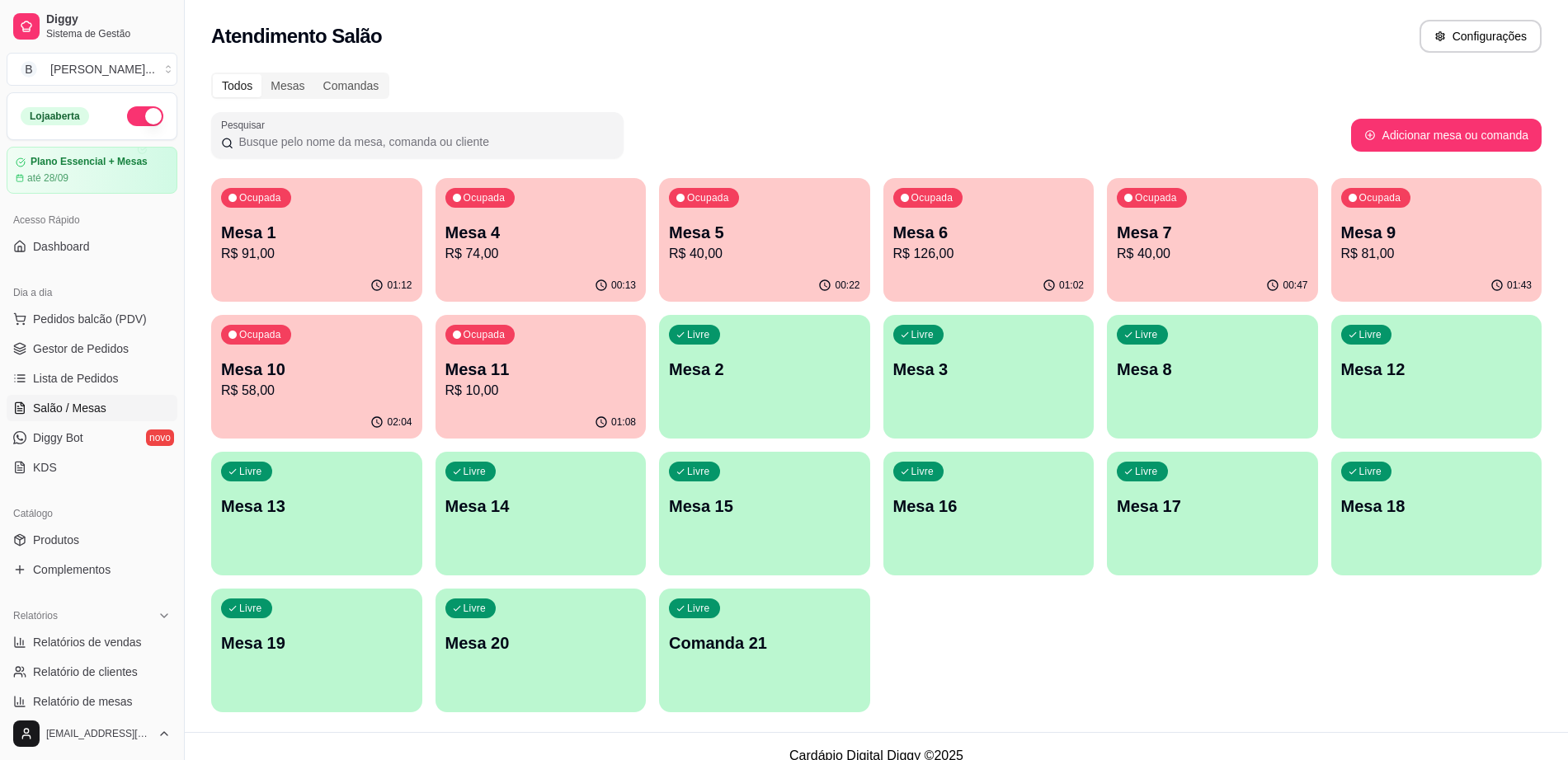
click at [517, 398] on p "R$ 10,00" at bounding box center [541, 390] width 192 height 20
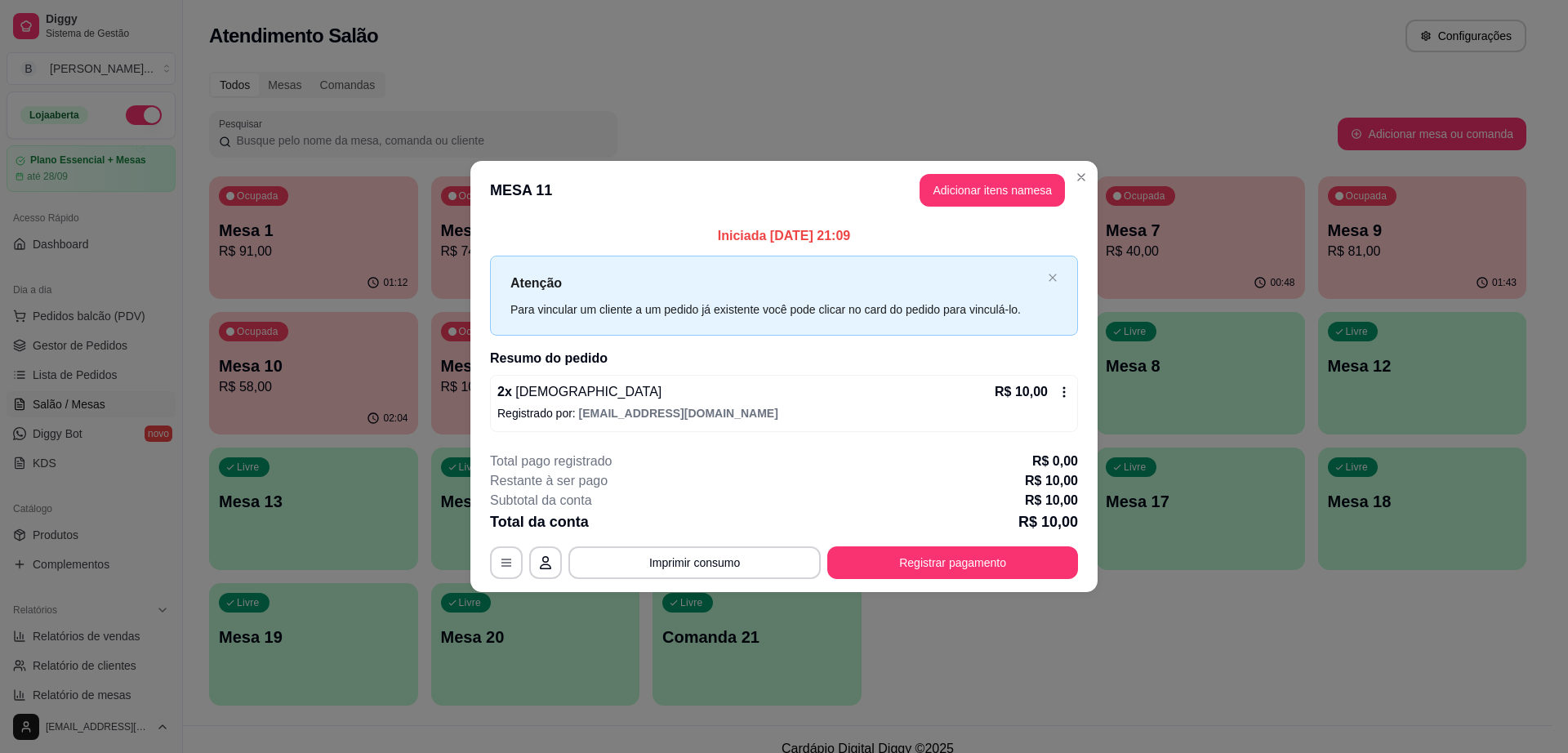
click at [1060, 386] on icon at bounding box center [1063, 392] width 13 height 13
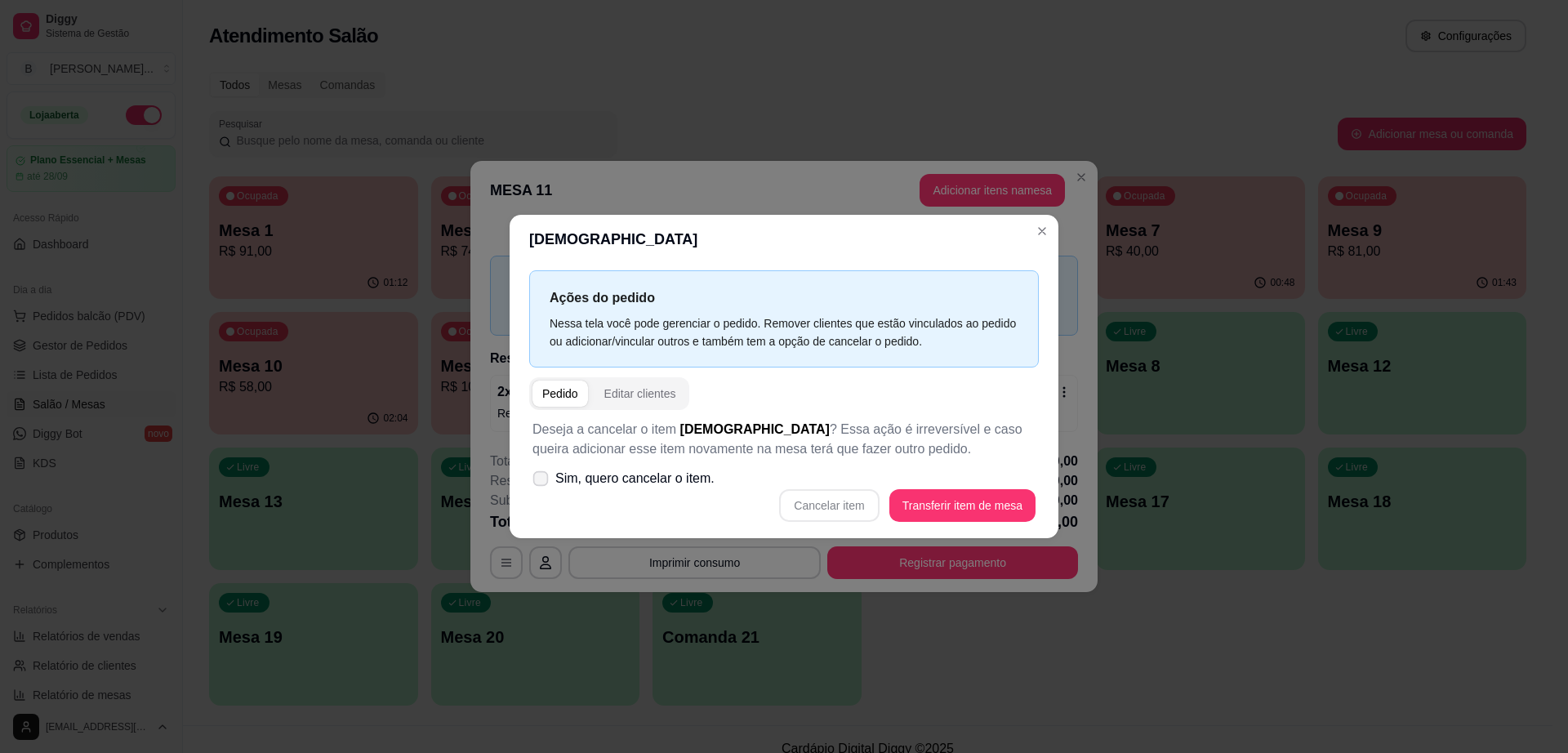
click at [555, 472] on label "Sim, quero cancelar o item." at bounding box center [624, 479] width 195 height 33
click at [543, 482] on input "Sim, quero cancelar o item." at bounding box center [536, 487] width 10 height 10
checkbox input "true"
click at [832, 504] on button "Cancelar item" at bounding box center [829, 505] width 100 height 33
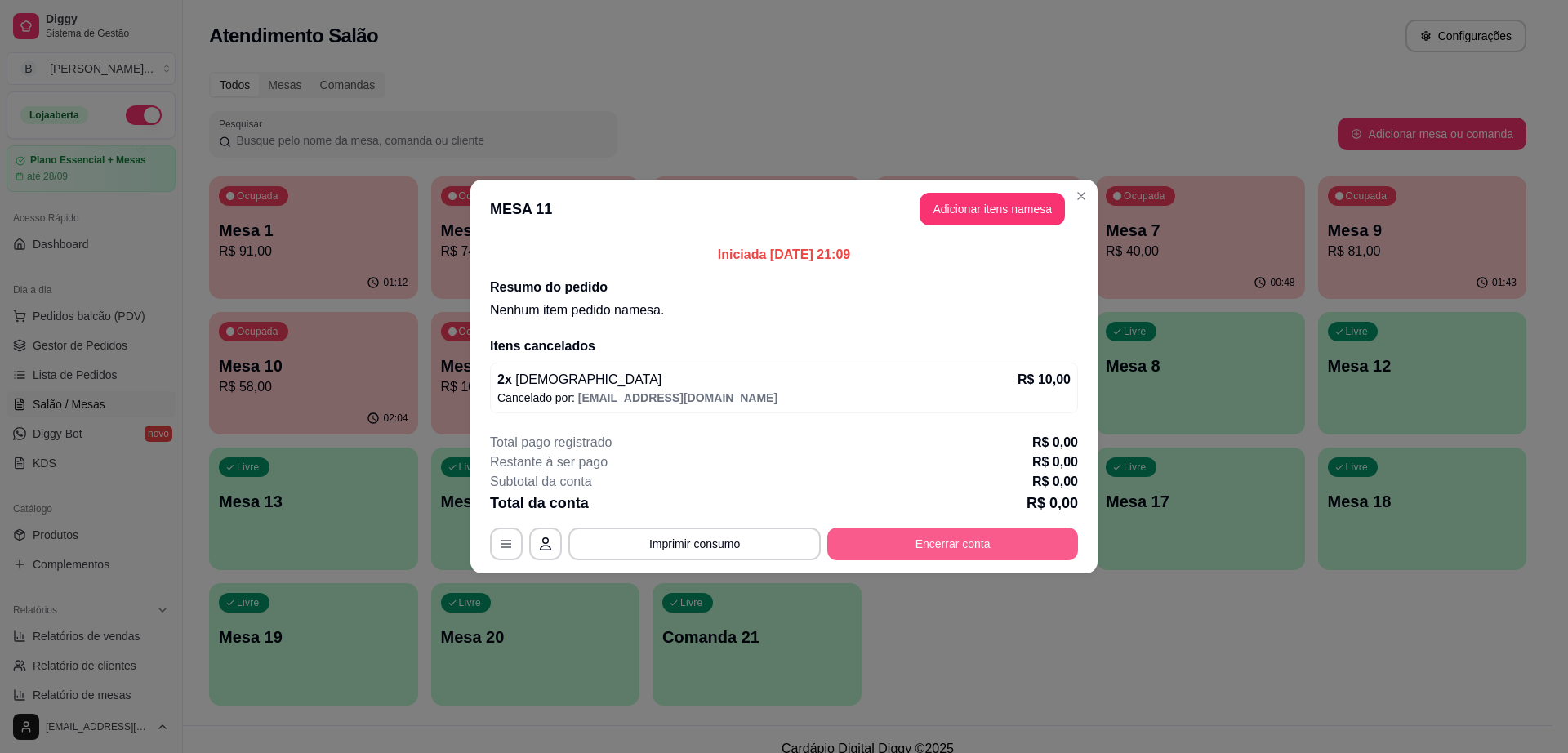
click at [972, 554] on button "Encerrar conta" at bounding box center [952, 544] width 251 height 33
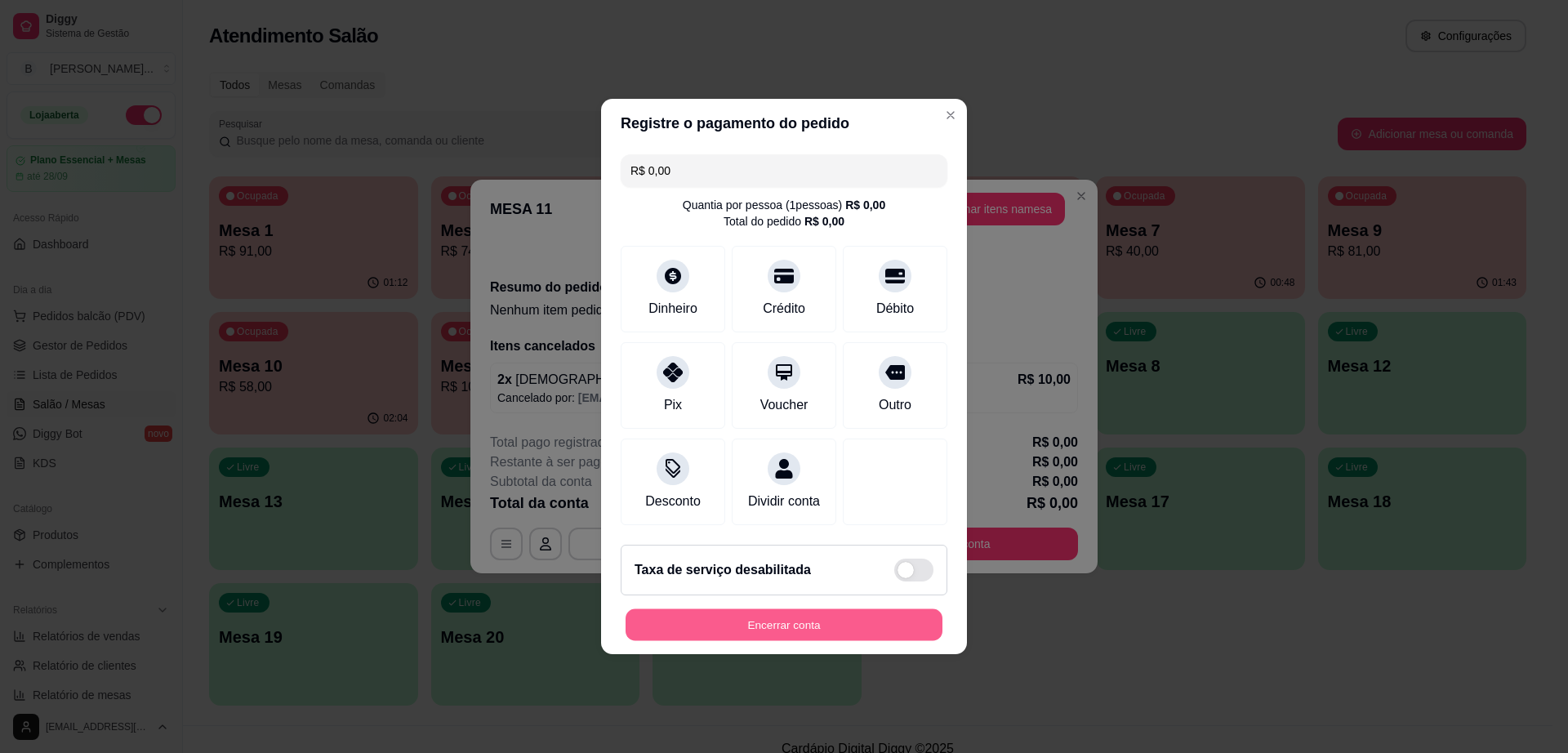
click at [858, 620] on button "Encerrar conta" at bounding box center [783, 624] width 317 height 32
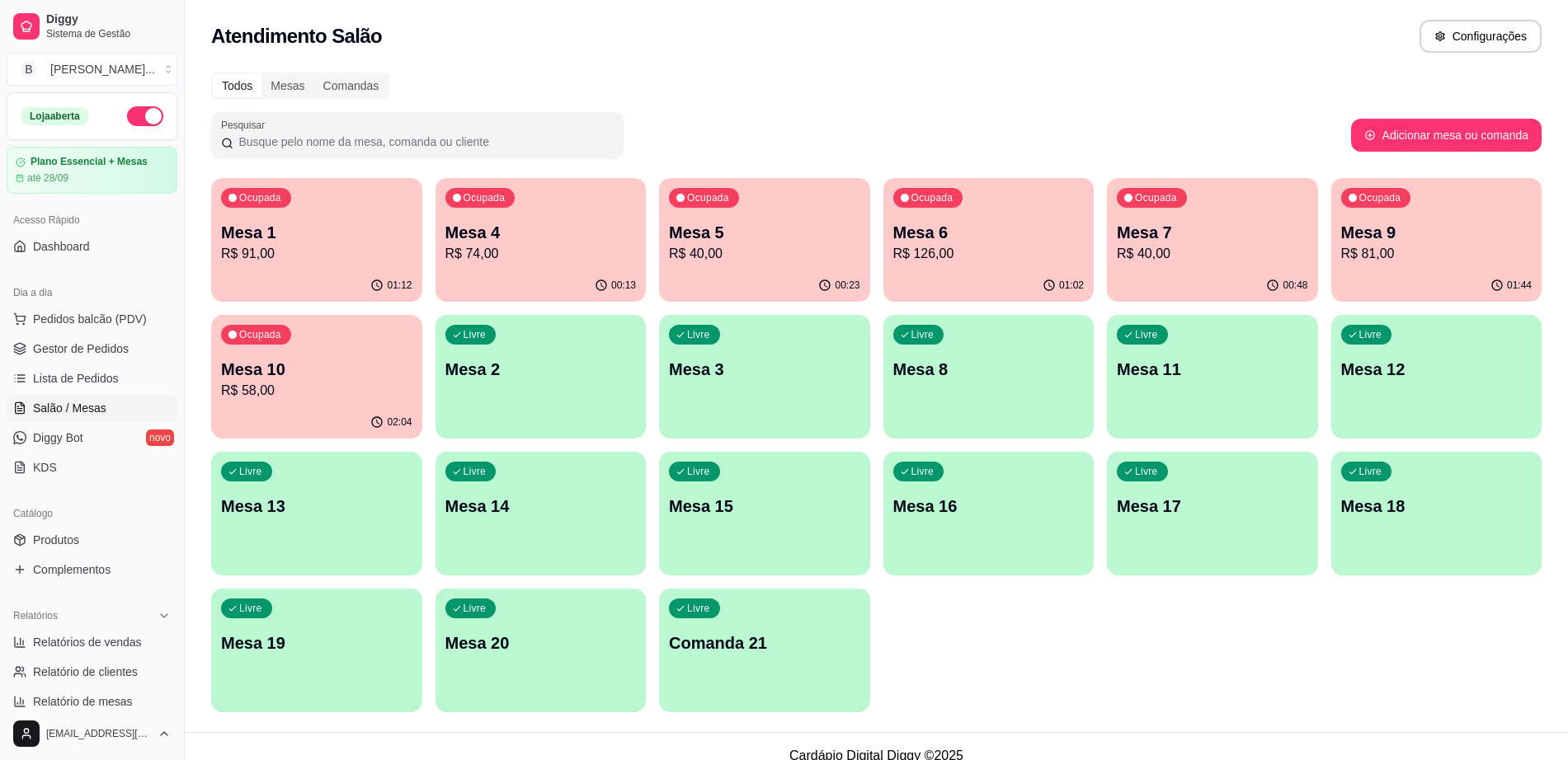
click at [538, 256] on p "R$ 74,00" at bounding box center [541, 253] width 192 height 20
click at [128, 357] on link "Gestor de Pedidos" at bounding box center [92, 348] width 171 height 26
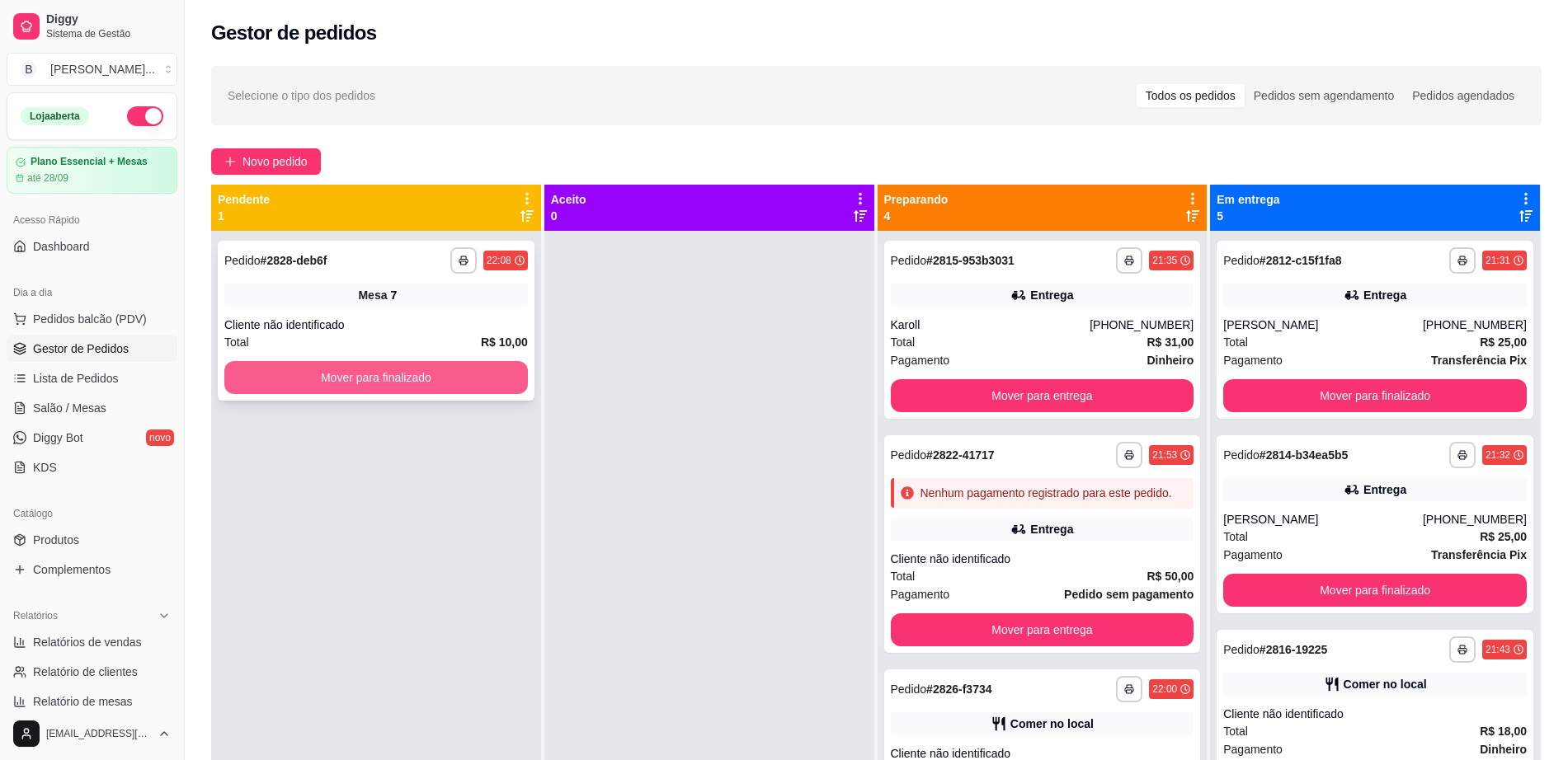
click at [432, 378] on button "Mover para finalizado" at bounding box center [376, 378] width 303 height 33
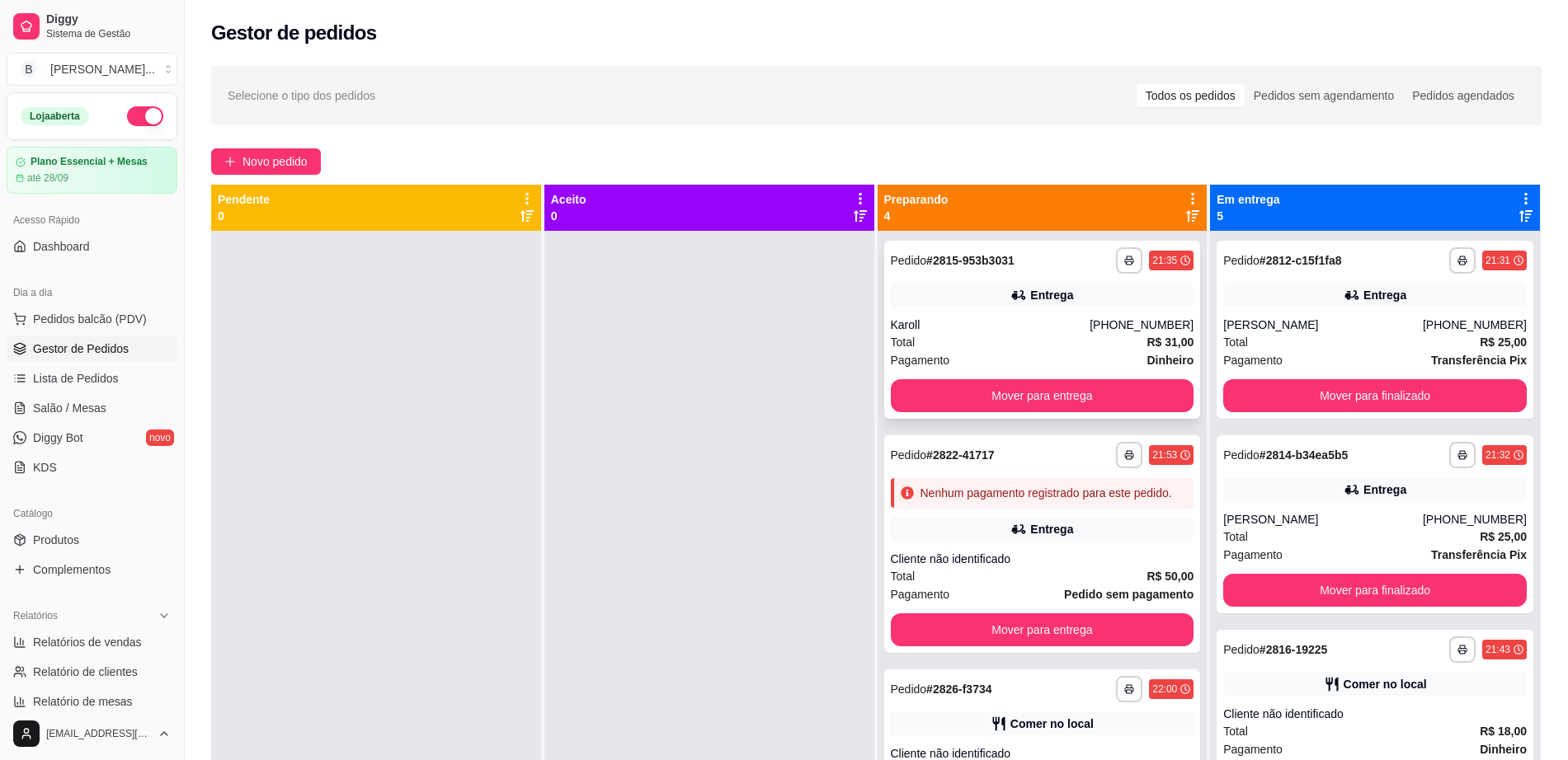
click at [1009, 322] on div "Karoll" at bounding box center [990, 325] width 199 height 17
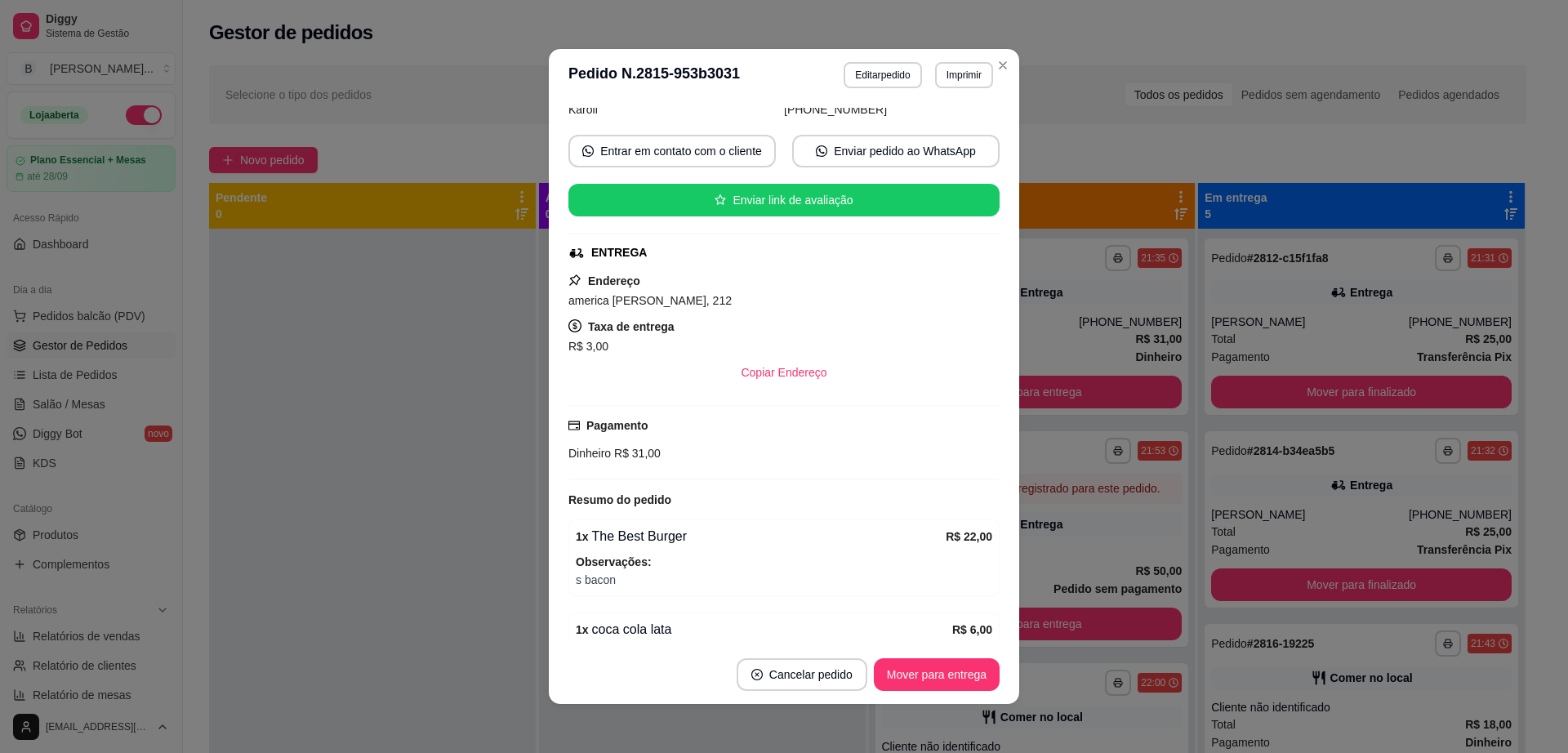
scroll to position [197, 0]
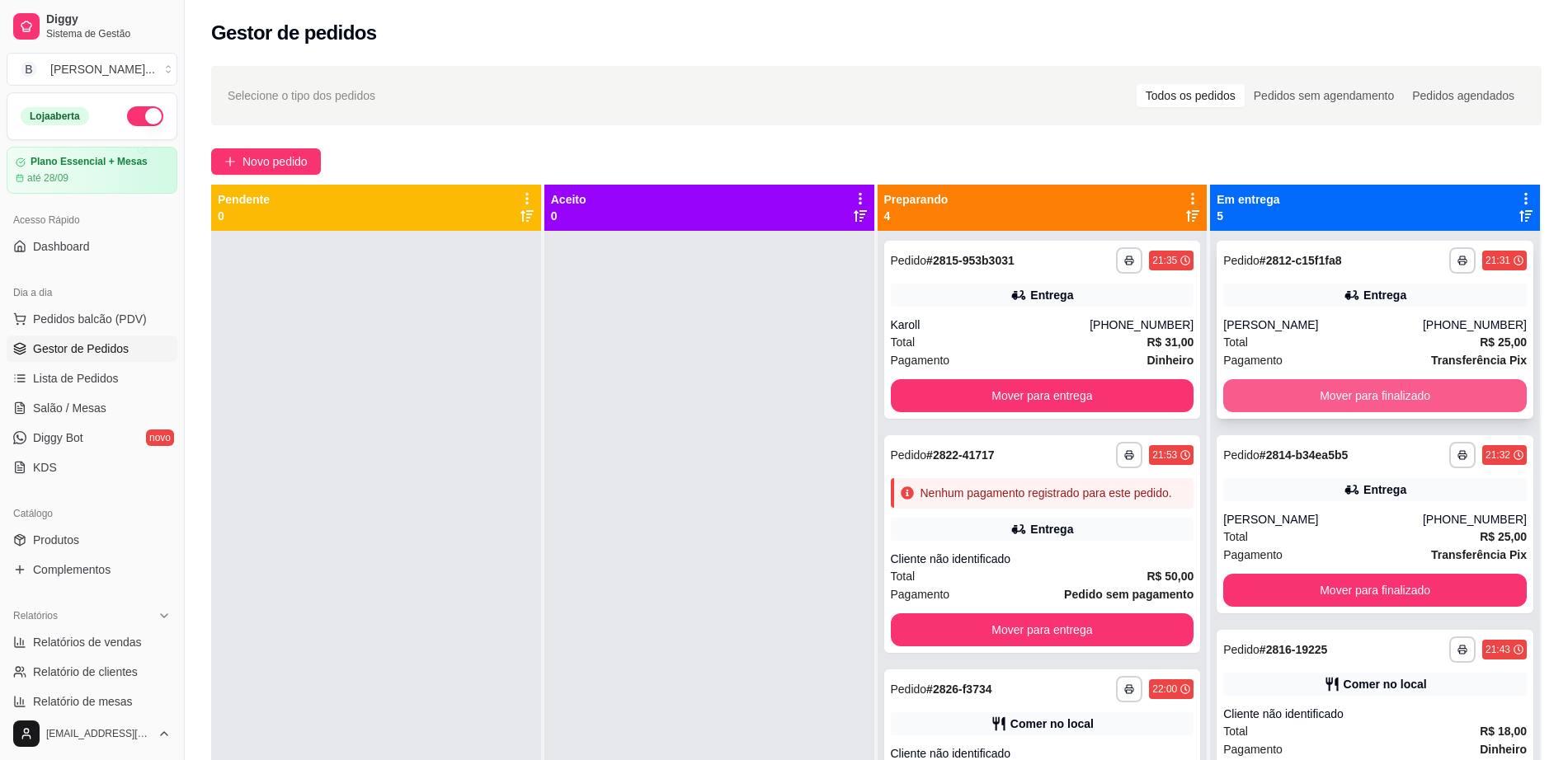
click at [1307, 395] on button "Mover para finalizado" at bounding box center [1375, 396] width 303 height 33
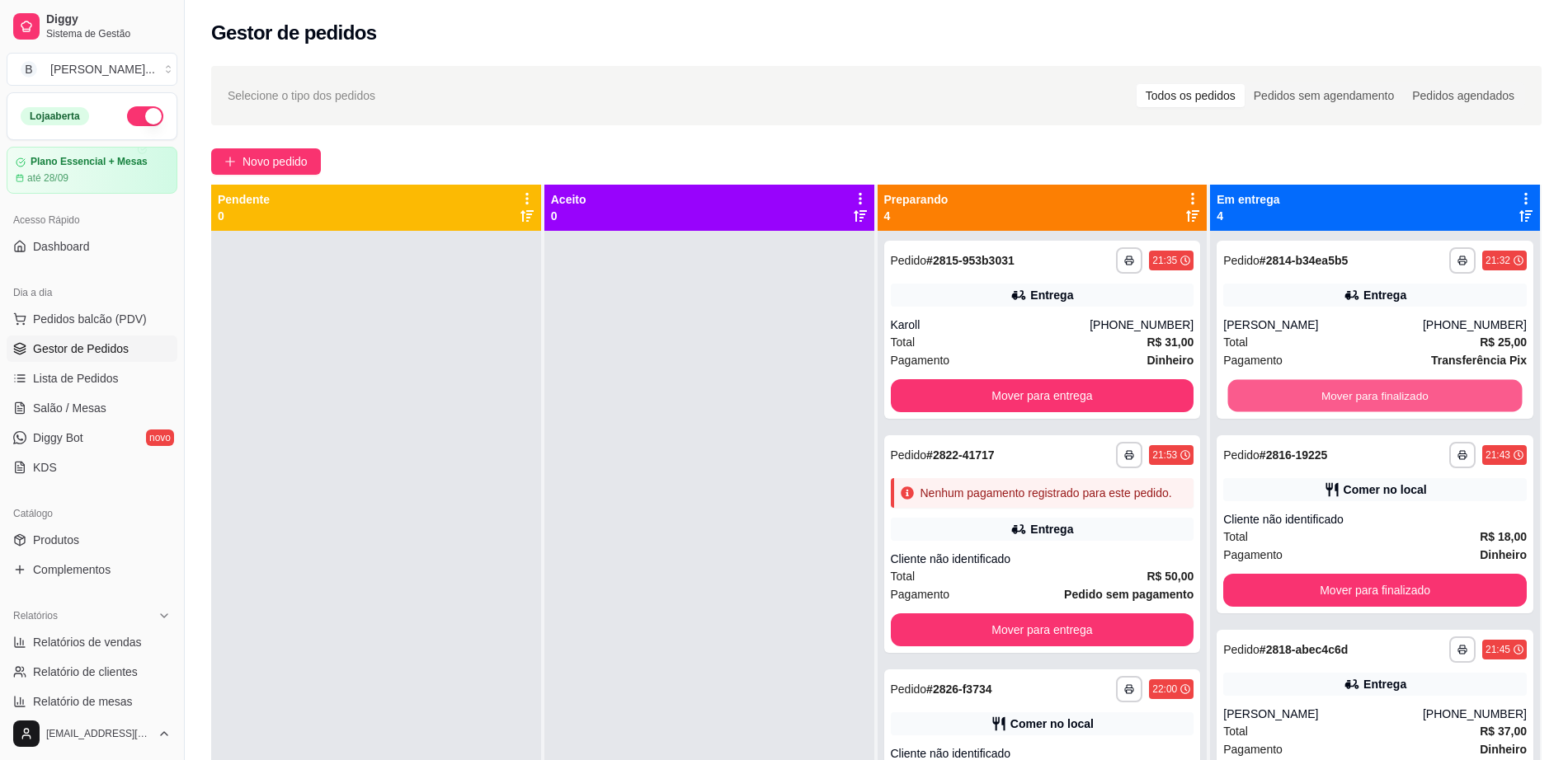
click at [1307, 395] on button "Mover para finalizado" at bounding box center [1375, 395] width 294 height 32
click at [1307, 395] on button "Mover para finalizado" at bounding box center [1375, 396] width 303 height 33
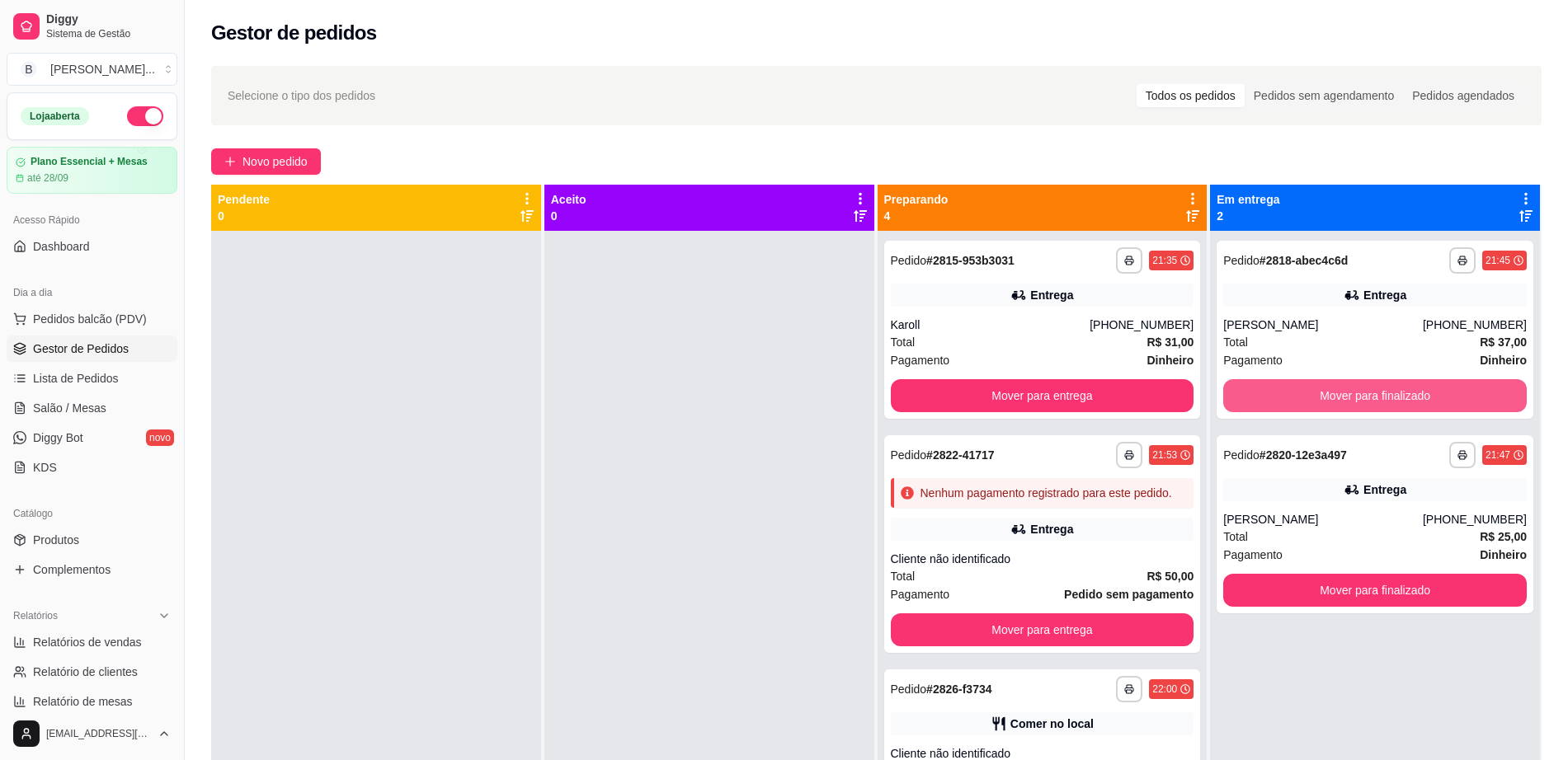
click at [1307, 395] on button "Mover para finalizado" at bounding box center [1375, 396] width 303 height 33
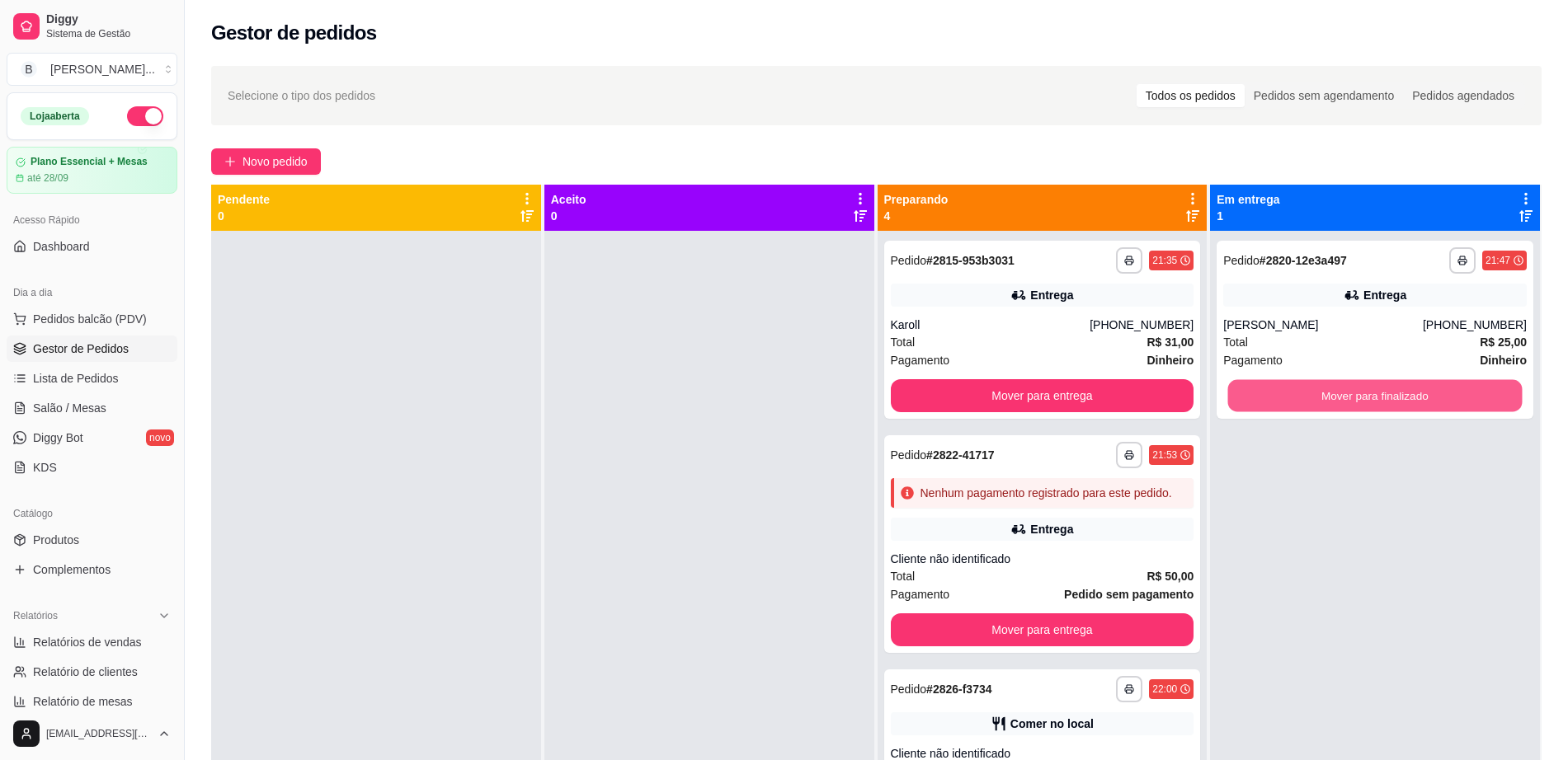
click at [1307, 395] on button "Mover para finalizado" at bounding box center [1375, 395] width 294 height 32
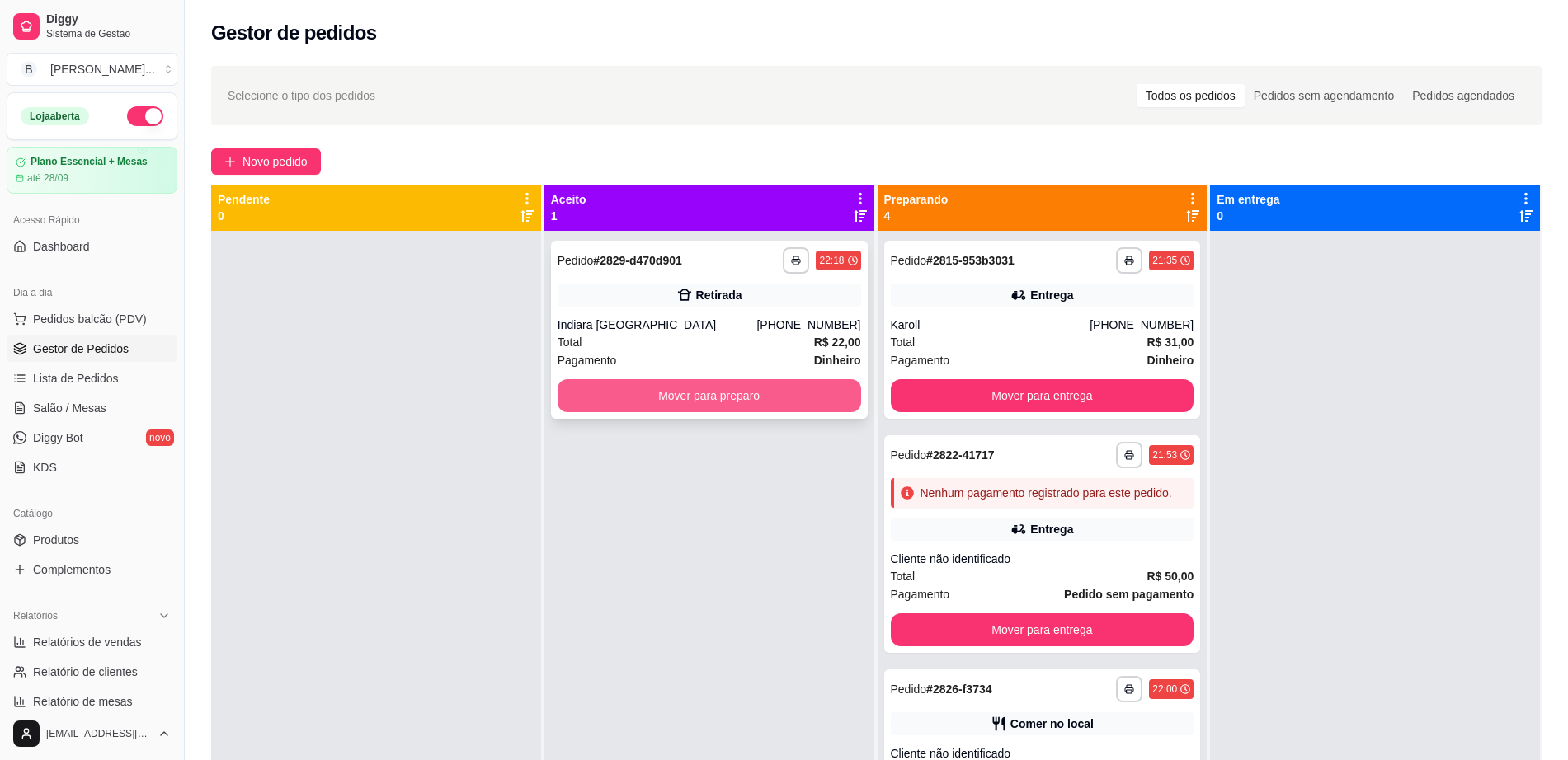
click at [759, 407] on button "Mover para preparo" at bounding box center [709, 396] width 303 height 33
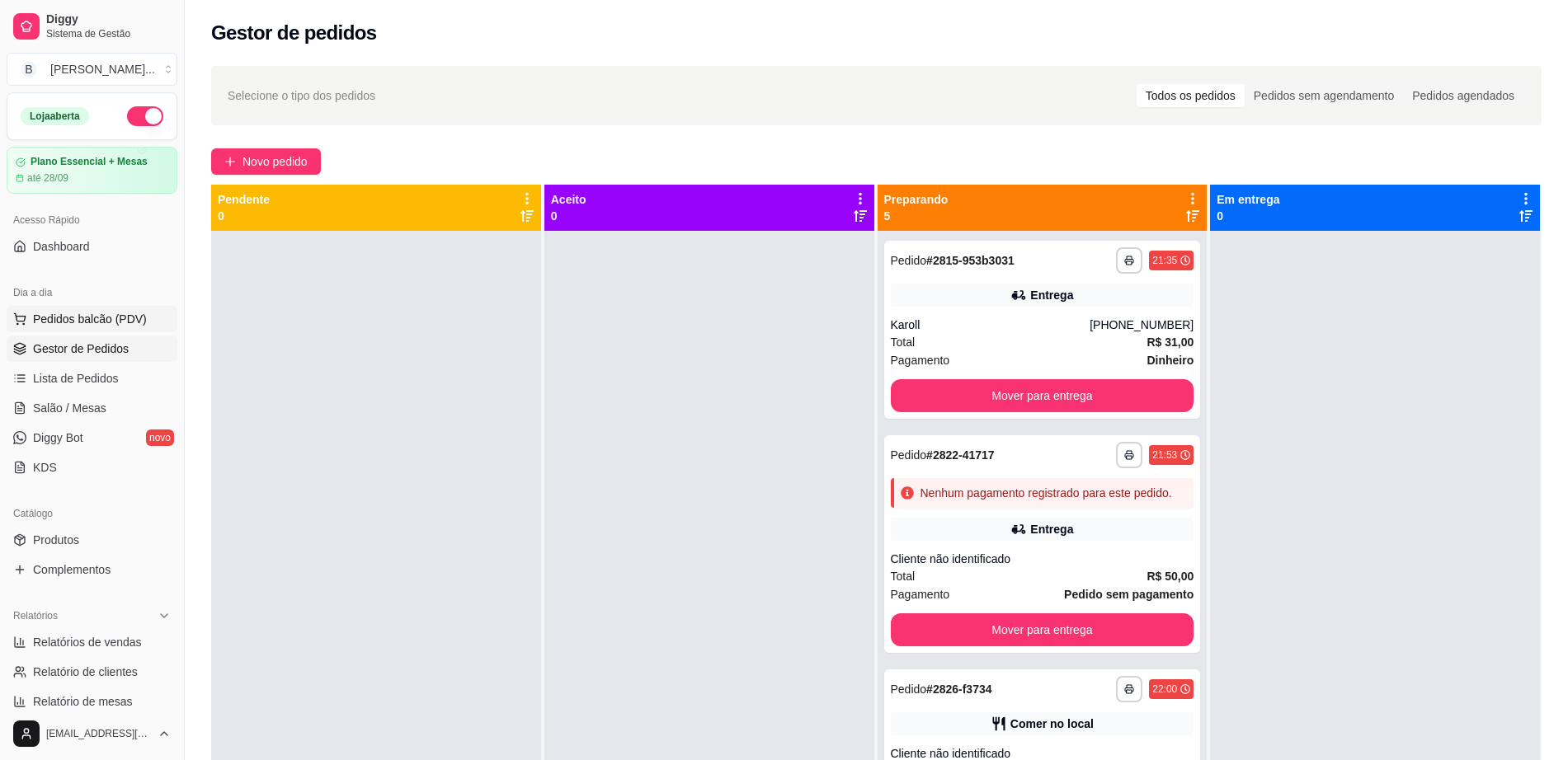
click at [120, 316] on span "Pedidos balcão (PDV)" at bounding box center [90, 319] width 114 height 17
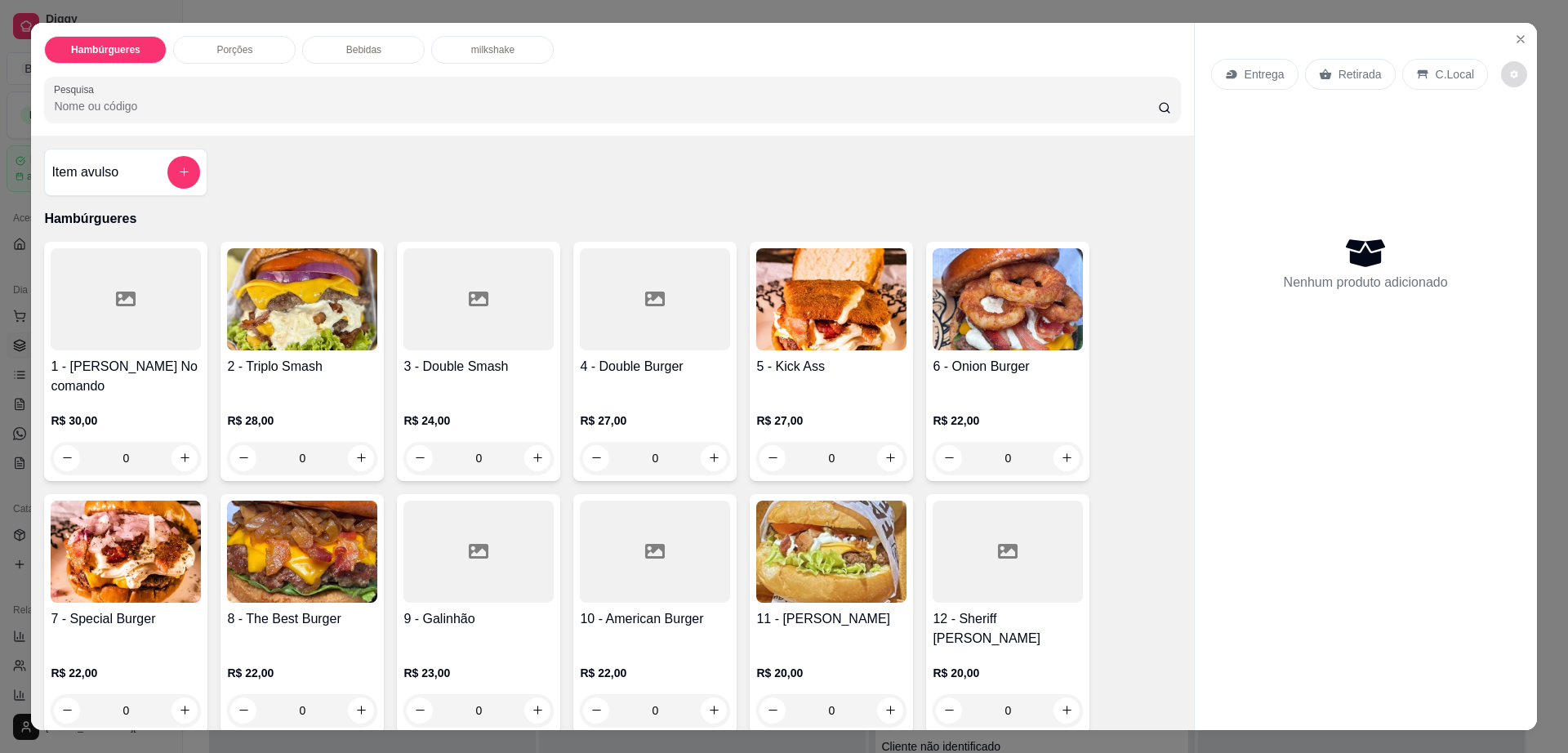
click at [1502, 66] on button "decrease-product-quantity" at bounding box center [1514, 74] width 26 height 26
click at [1515, 128] on div "Impressão automática habilitada" at bounding box center [1460, 140] width 173 height 29
click at [1516, 143] on span "Automatic updates" at bounding box center [1524, 140] width 33 height 20
click at [1516, 143] on input "Automatic updates" at bounding box center [1512, 145] width 10 height 10
checkbox input "false"
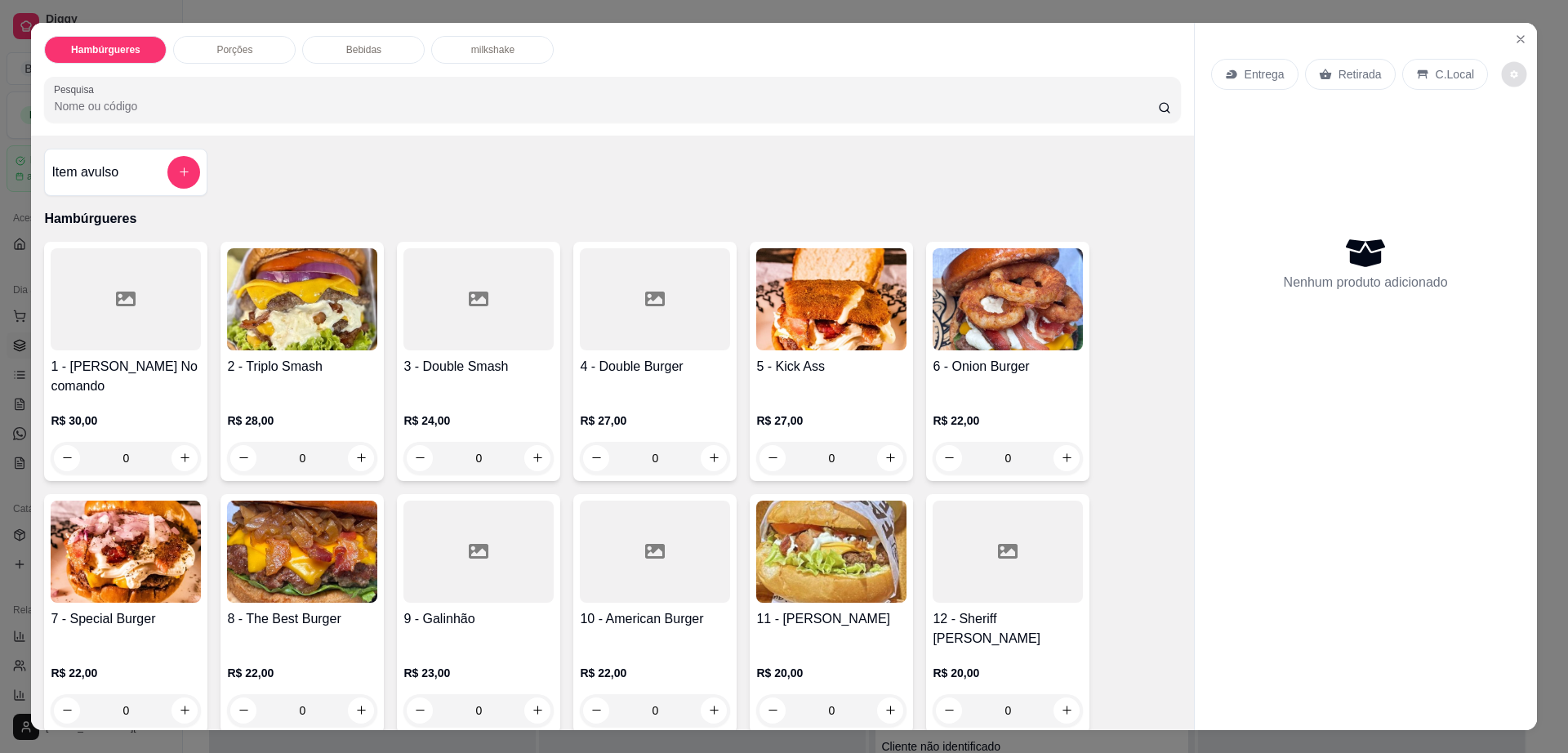
click at [332, 28] on div "Hambúrgueres Porções Bebidas milkshake Pesquisa" at bounding box center [612, 79] width 1162 height 113
click at [338, 44] on div "Bebidas" at bounding box center [363, 50] width 122 height 28
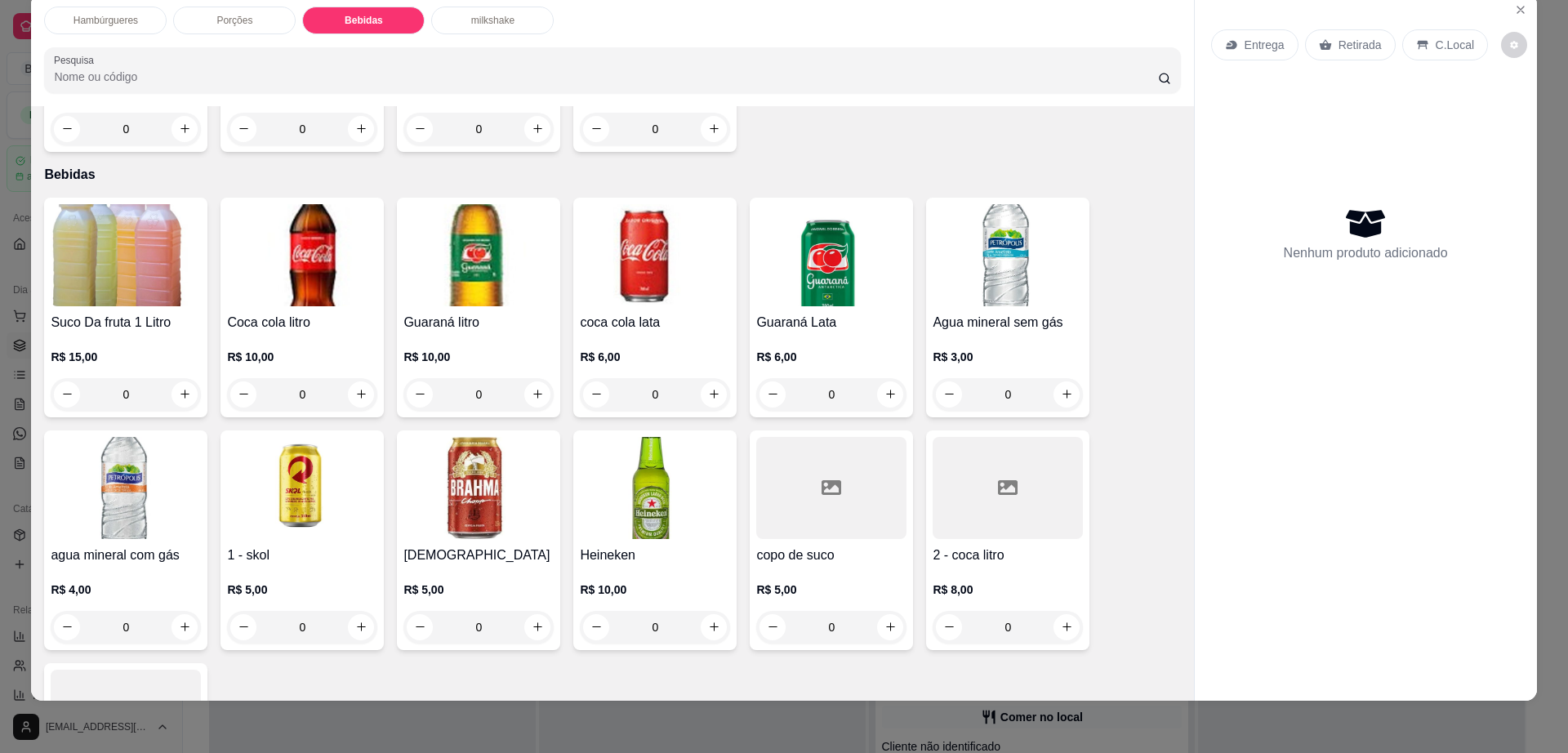
click at [470, 545] on h4 "[DEMOGRAPHIC_DATA]" at bounding box center [479, 555] width 150 height 20
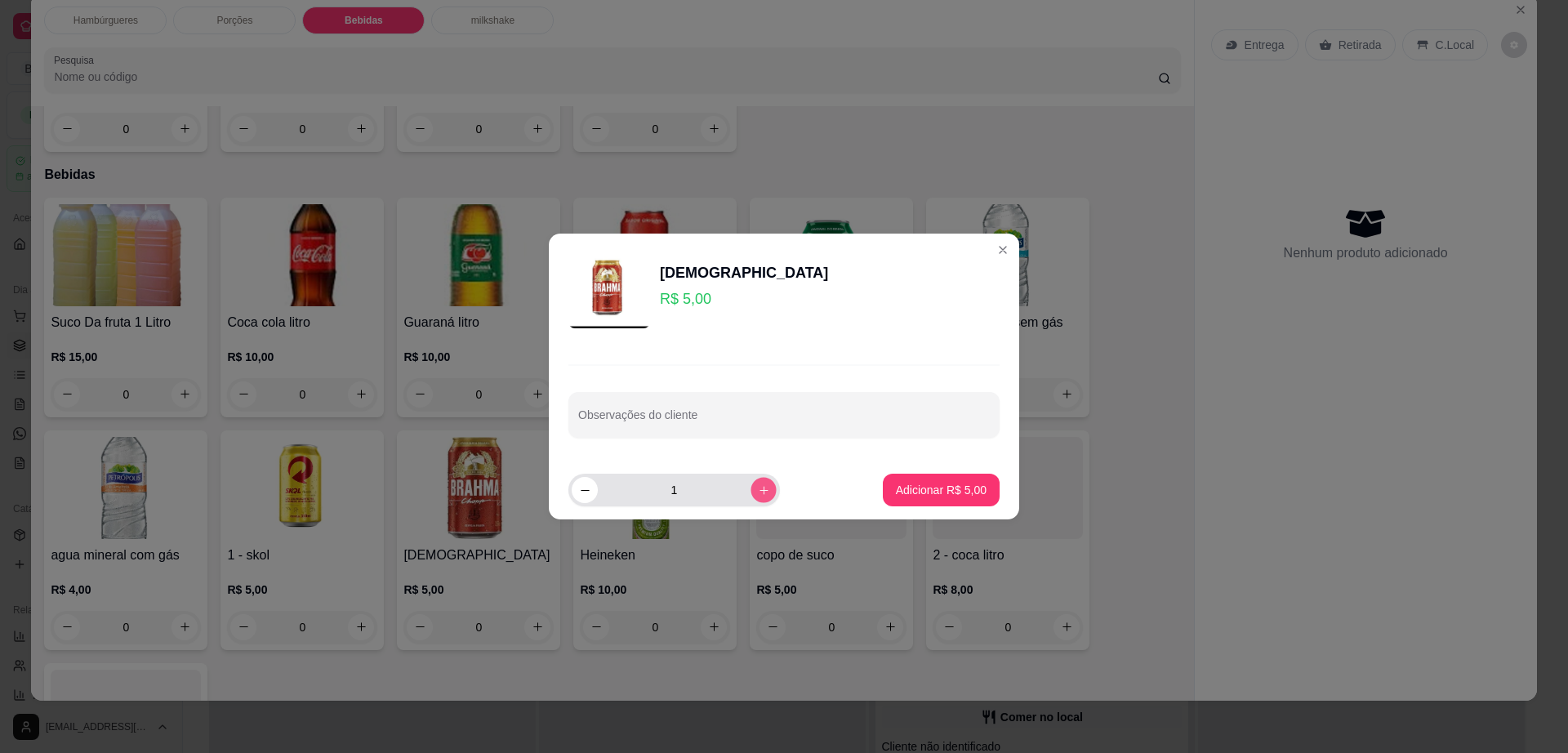
click at [758, 484] on icon "increase-product-quantity" at bounding box center [764, 490] width 12 height 12
type input "2"
click at [891, 489] on p "Adicionar R$ 10,00" at bounding box center [938, 490] width 95 height 16
type input "2"
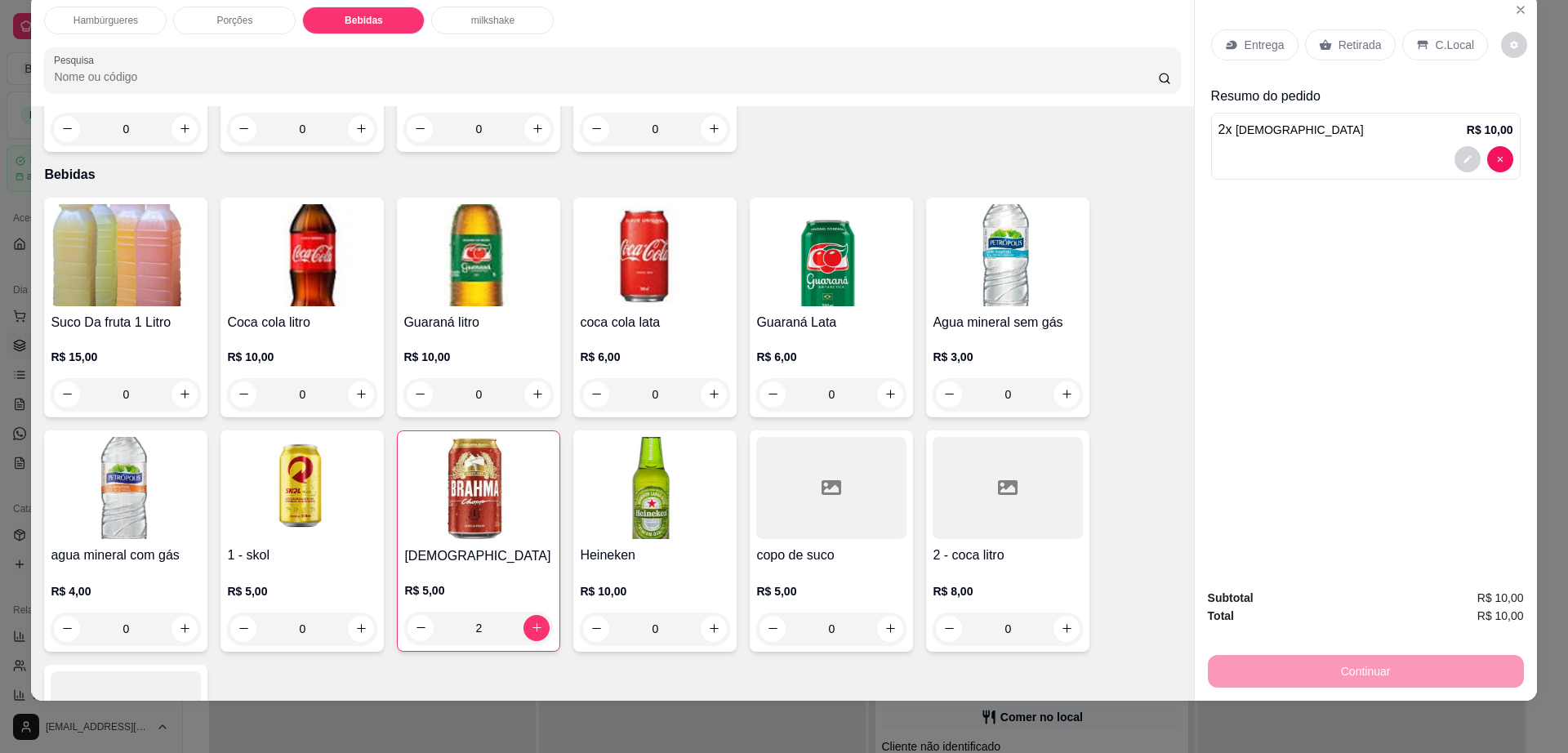
click at [1348, 34] on div "Retirada" at bounding box center [1350, 45] width 91 height 31
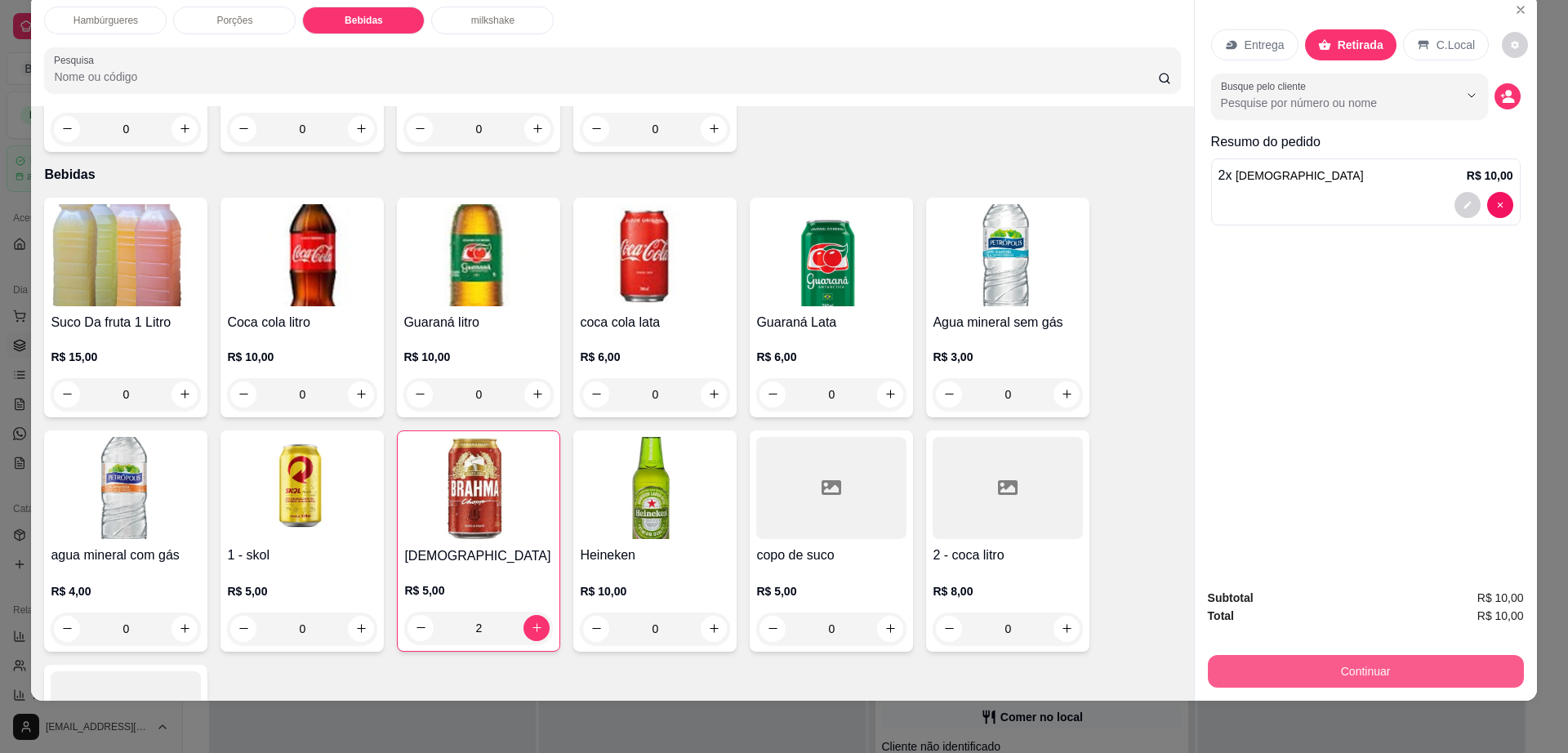
click at [1270, 676] on button "Continuar" at bounding box center [1365, 671] width 316 height 33
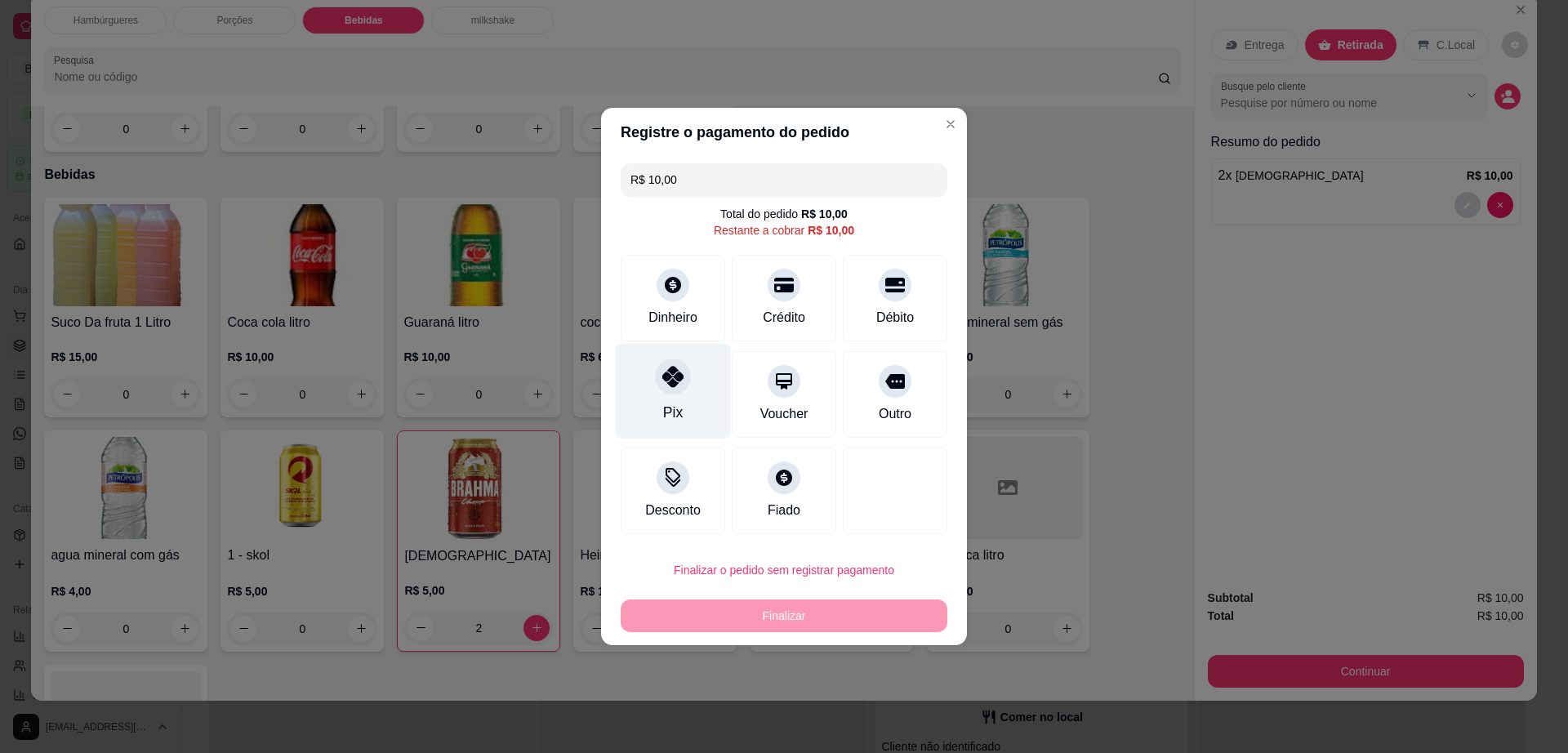
click at [673, 379] on icon at bounding box center [673, 376] width 22 height 22
type input "R$ 0,00"
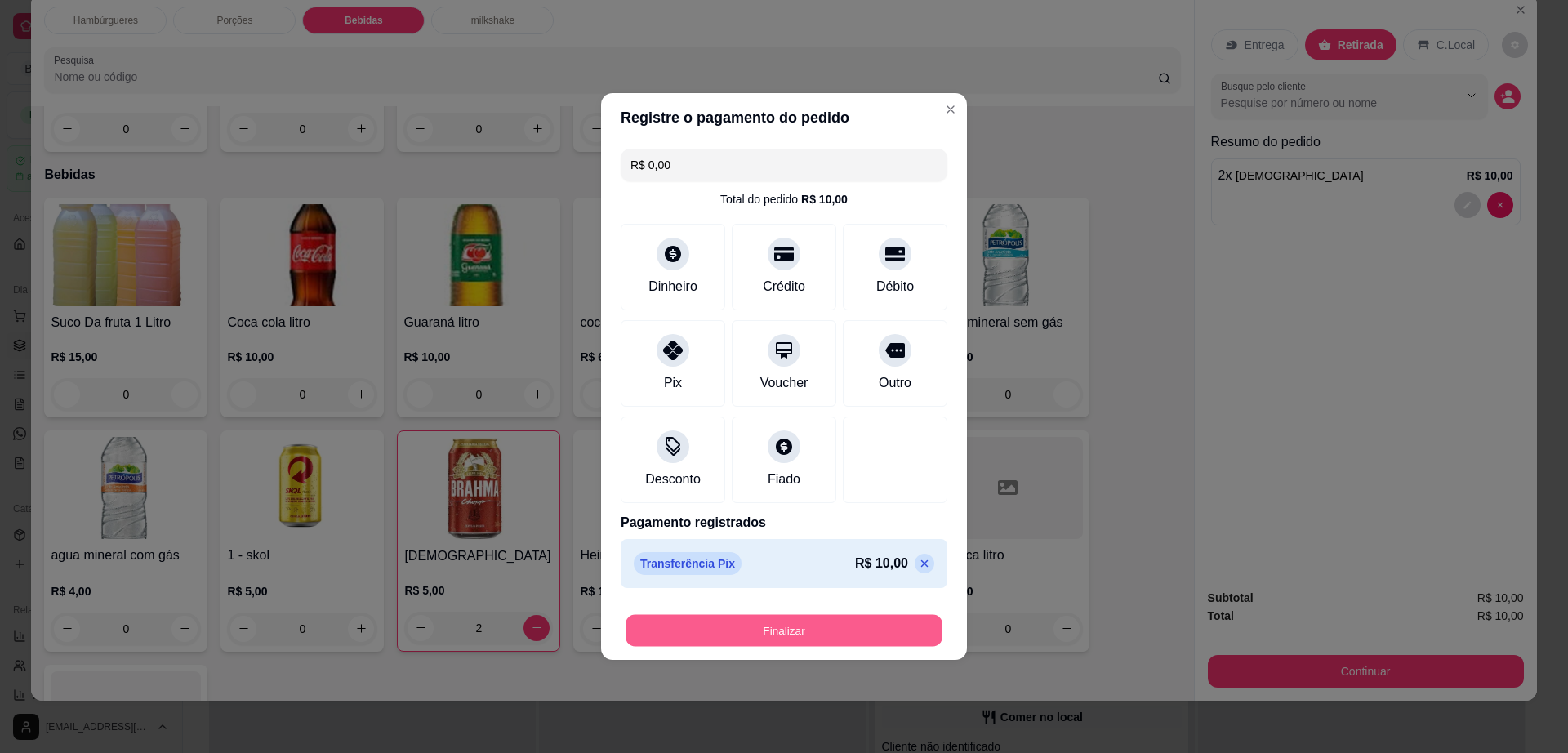
click at [810, 631] on button "Finalizar" at bounding box center [783, 631] width 317 height 32
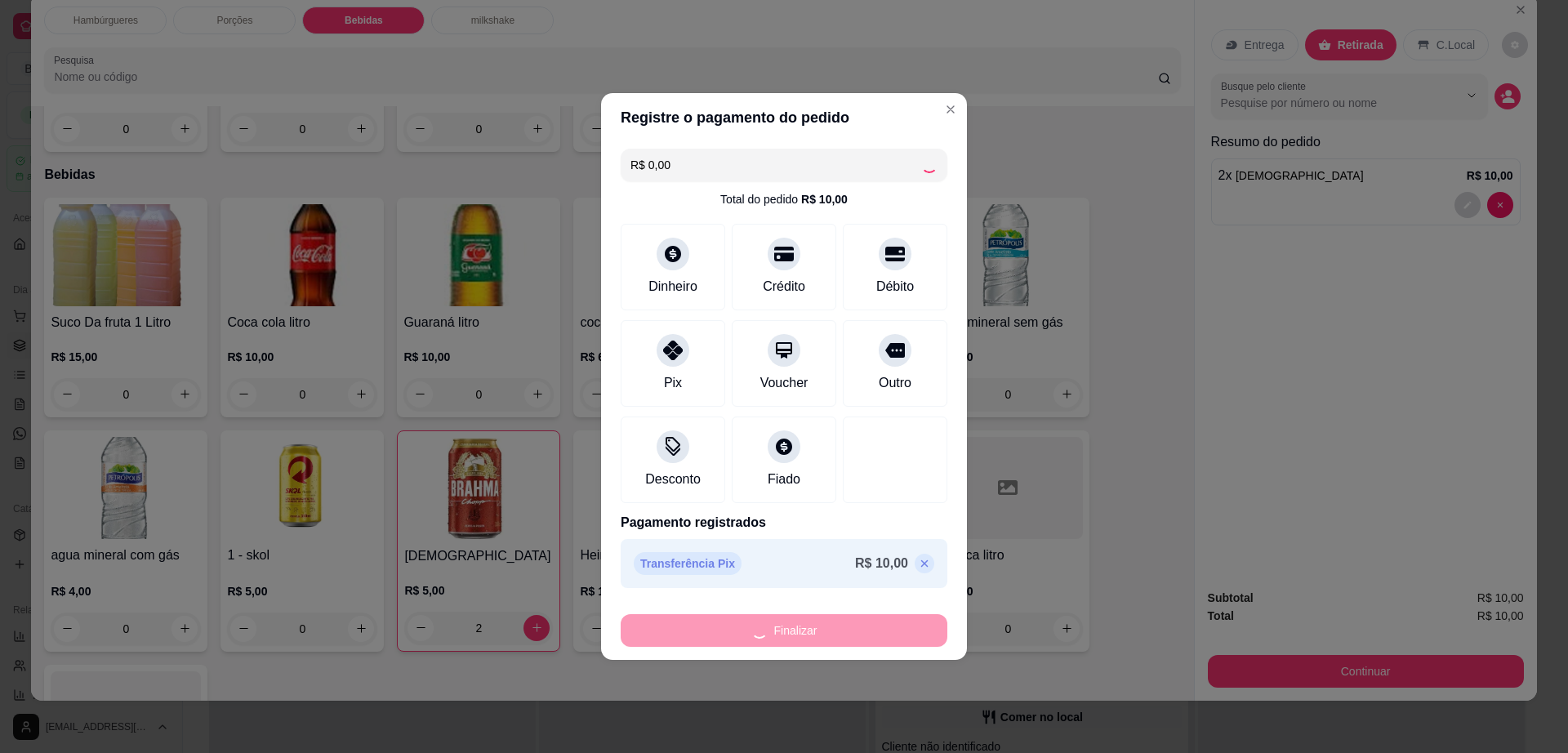
type input "0"
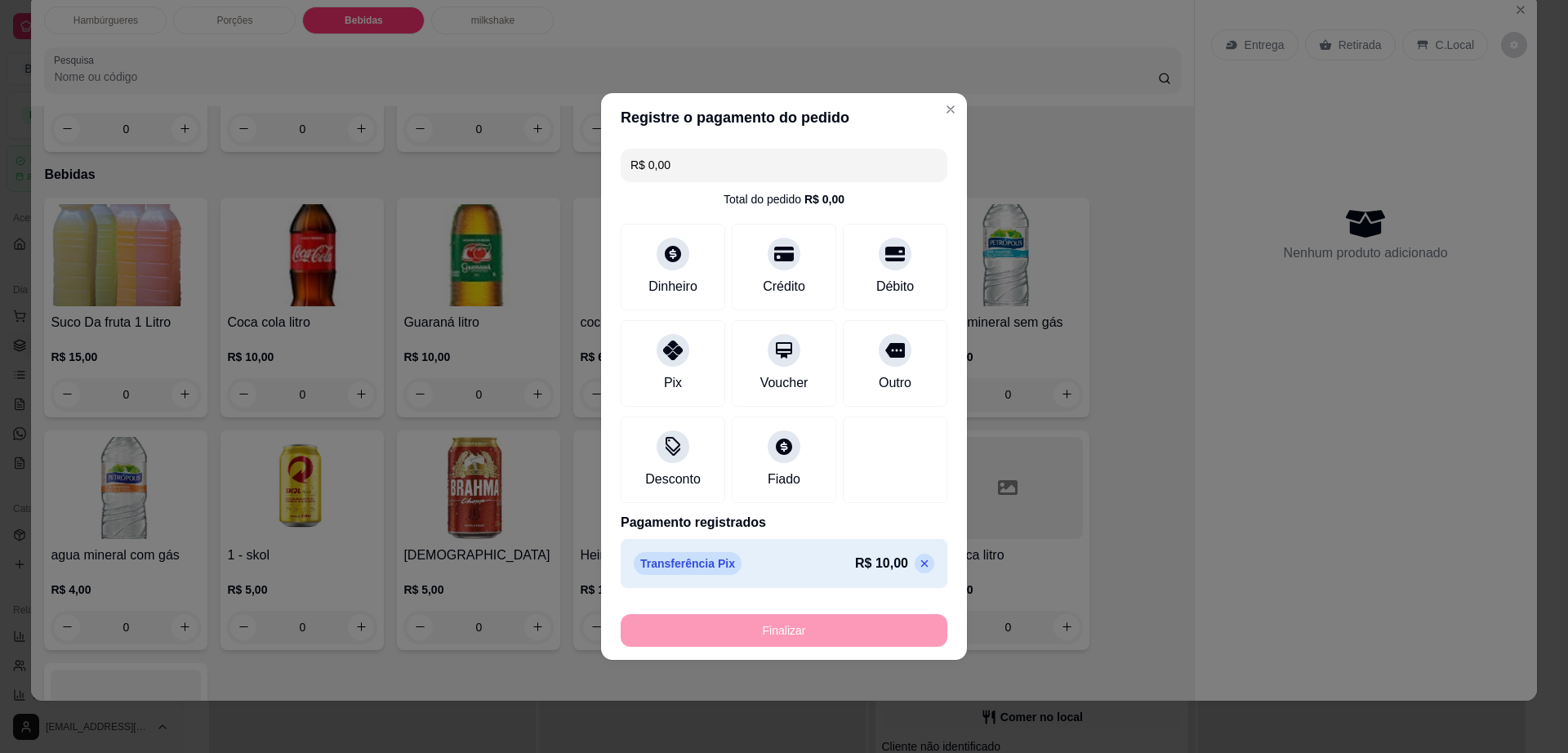
type input "-R$ 10,00"
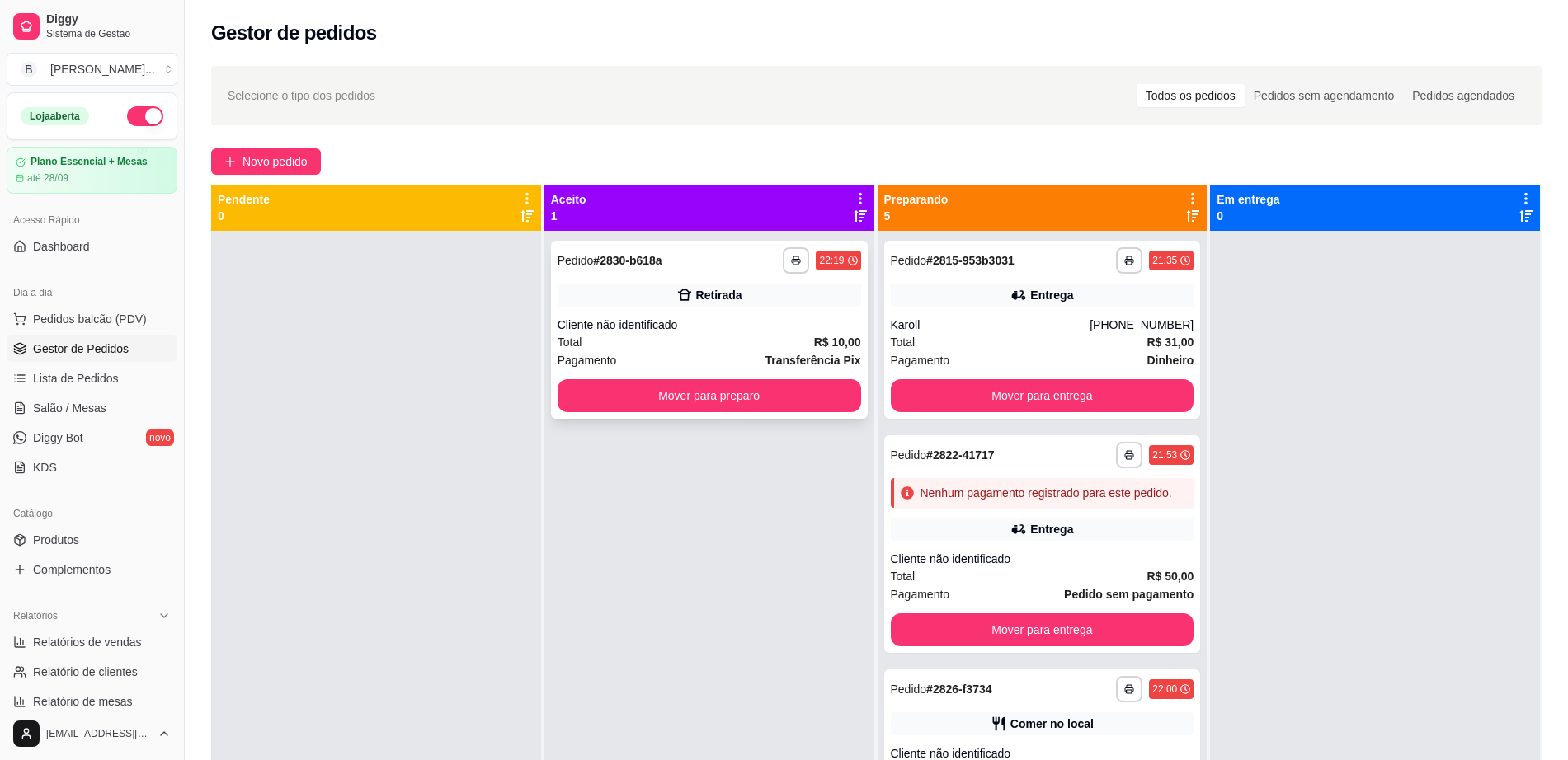
click at [756, 362] on div "Pagamento Transferência Pix" at bounding box center [709, 360] width 303 height 18
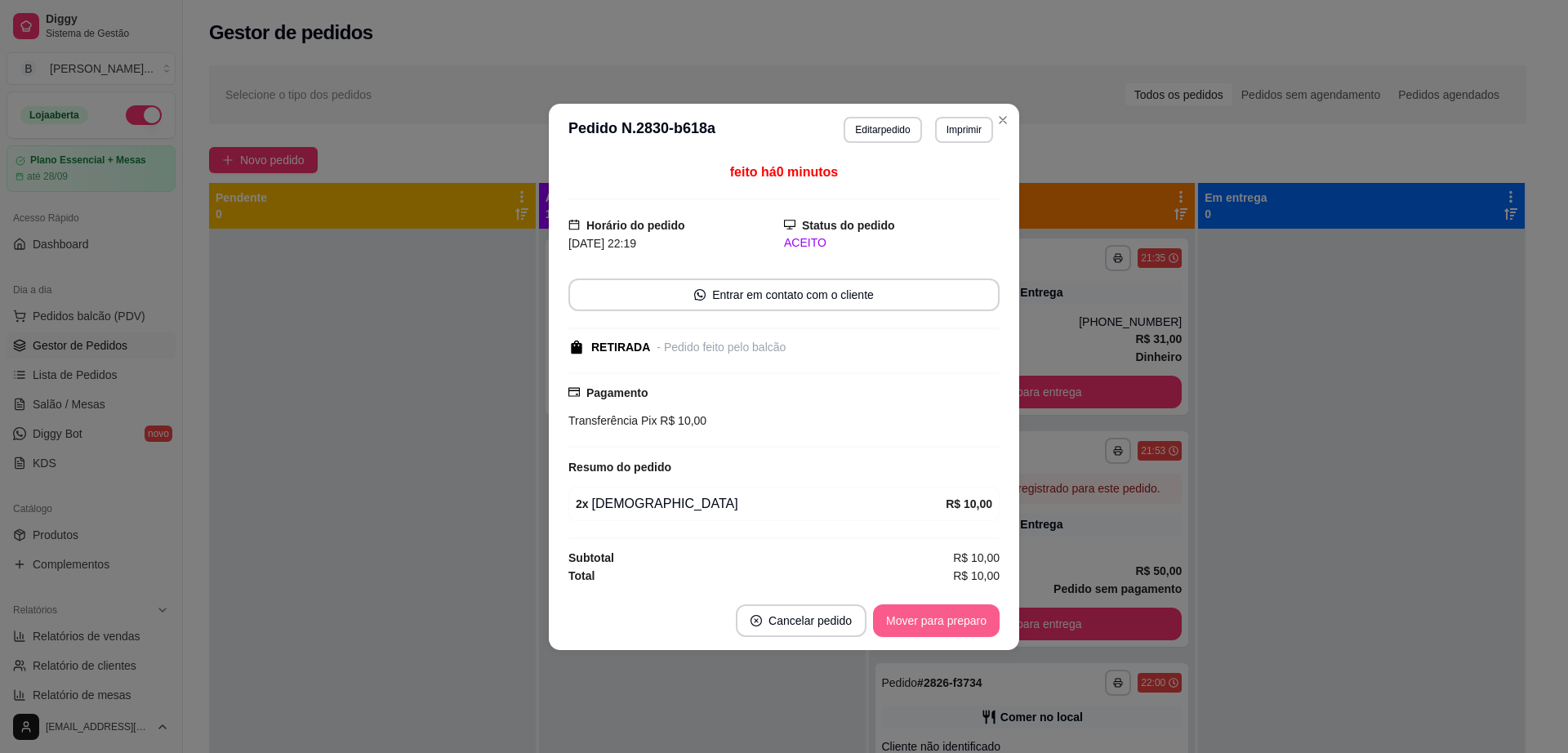
click at [926, 610] on button "Mover para preparo" at bounding box center [936, 621] width 127 height 33
click at [926, 610] on button "Mover para retirada disponível" at bounding box center [909, 620] width 175 height 32
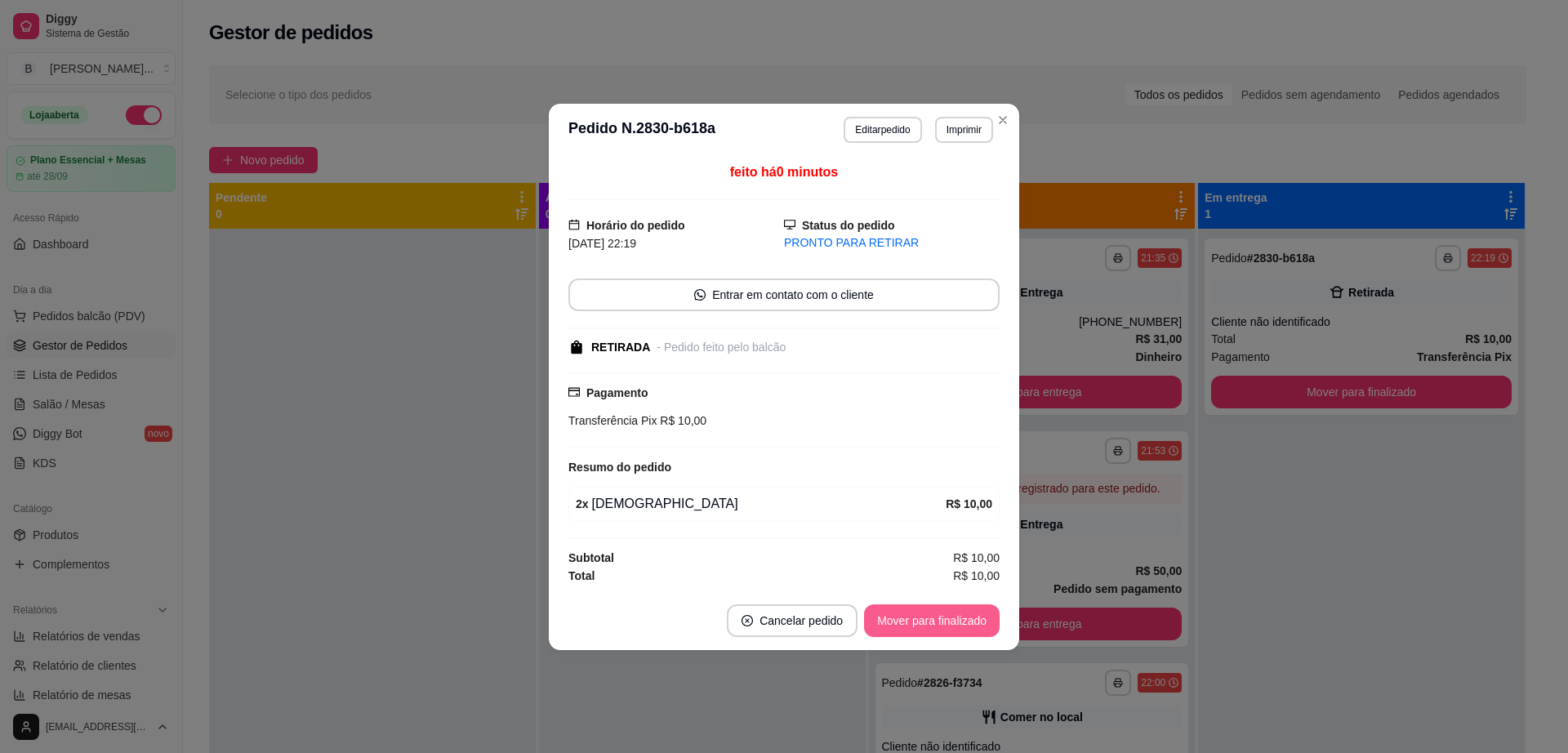
click at [926, 610] on button "Mover para finalizado" at bounding box center [931, 621] width 135 height 33
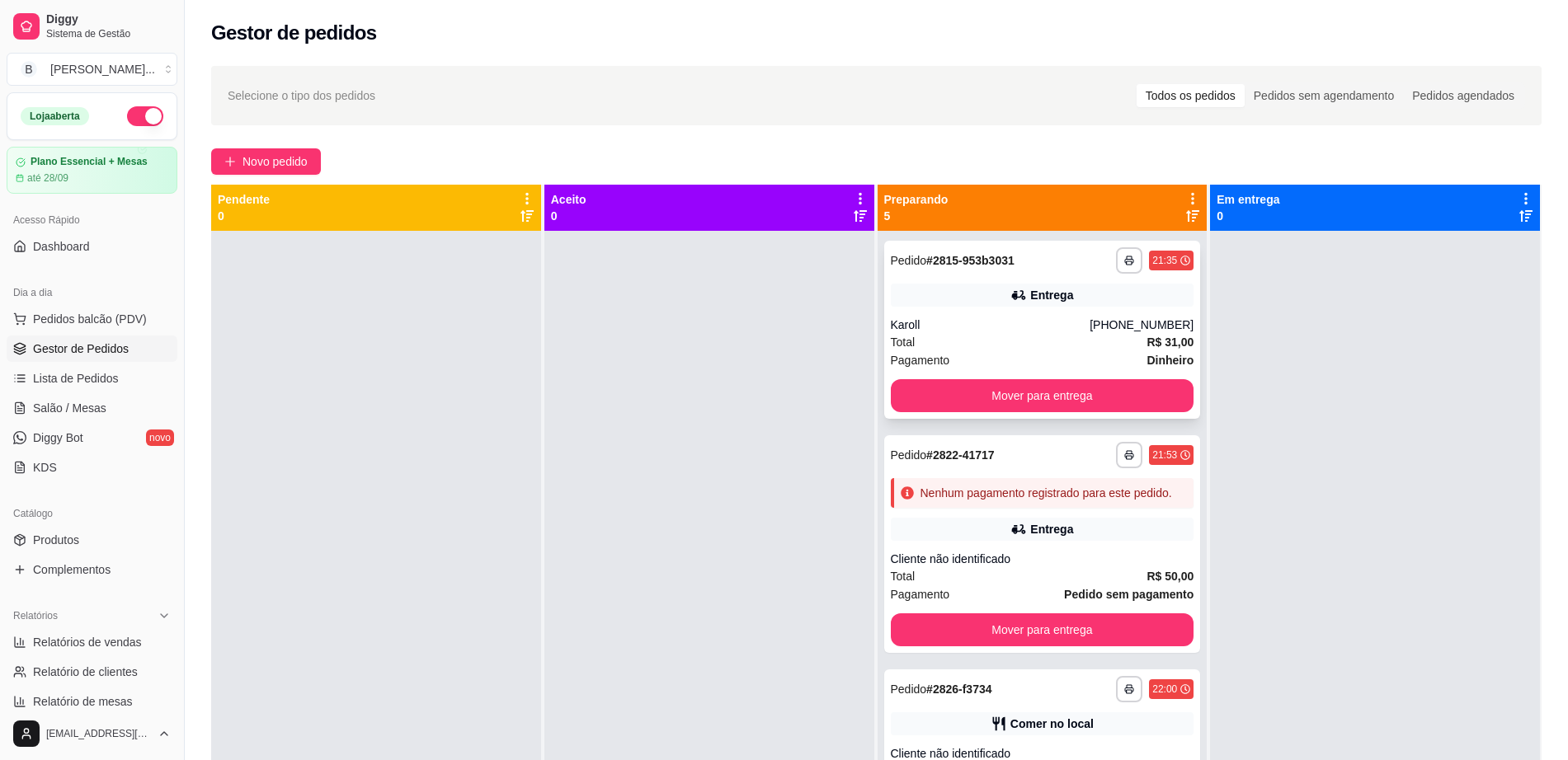
click at [1003, 342] on div "Total R$ 31,00" at bounding box center [1043, 342] width 303 height 18
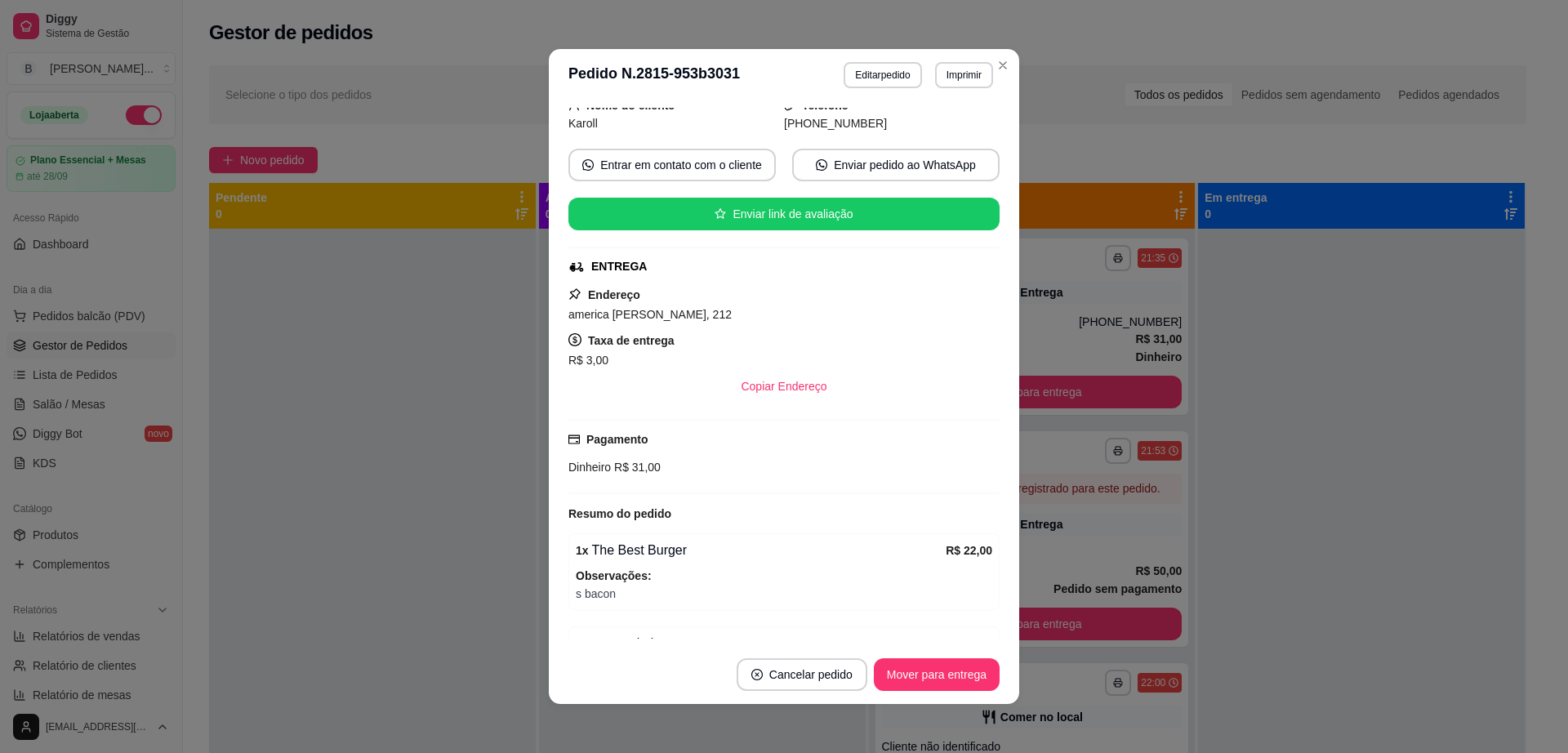
scroll to position [197, 0]
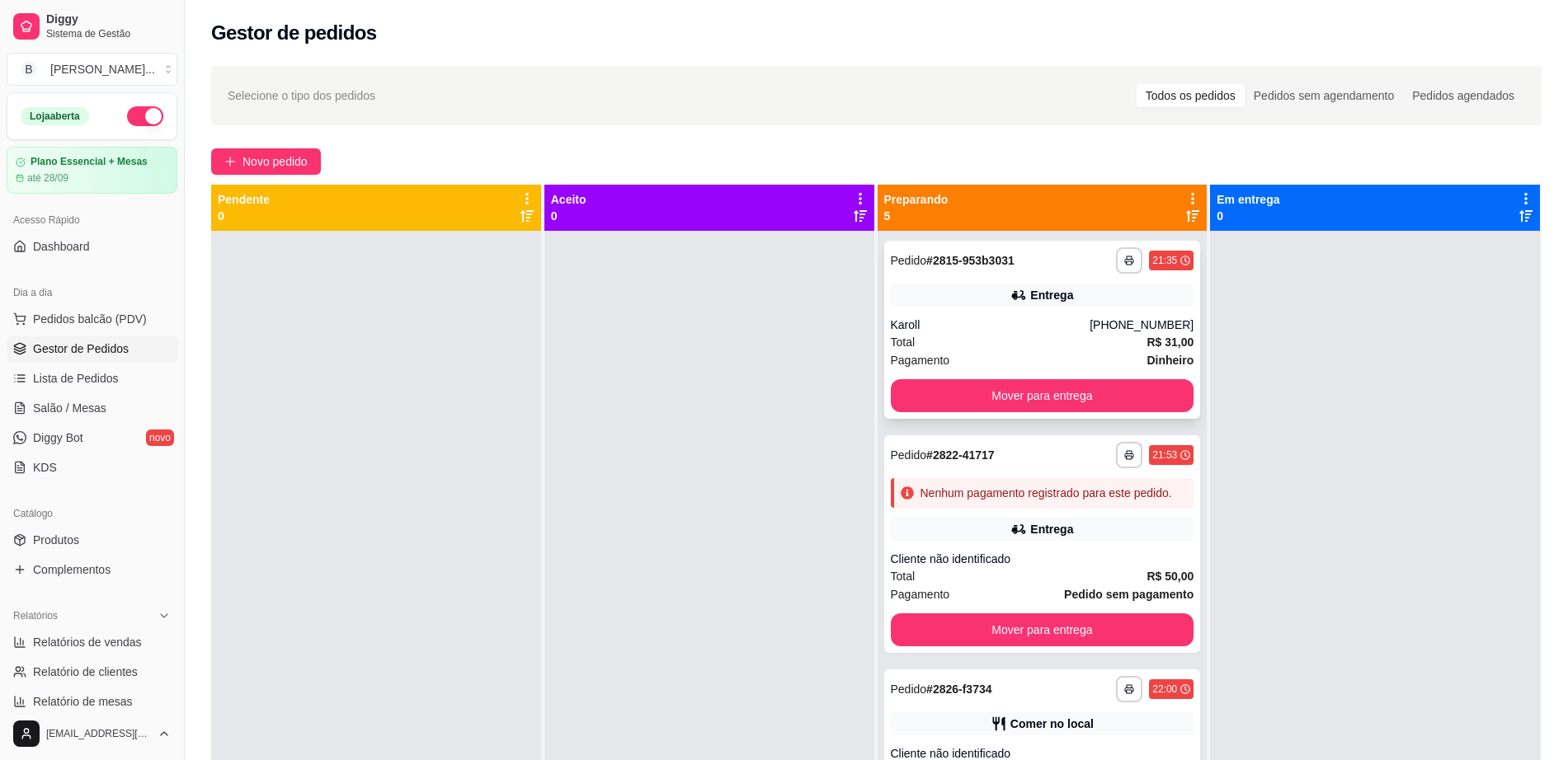
click at [1126, 311] on div "**********" at bounding box center [1043, 329] width 317 height 178
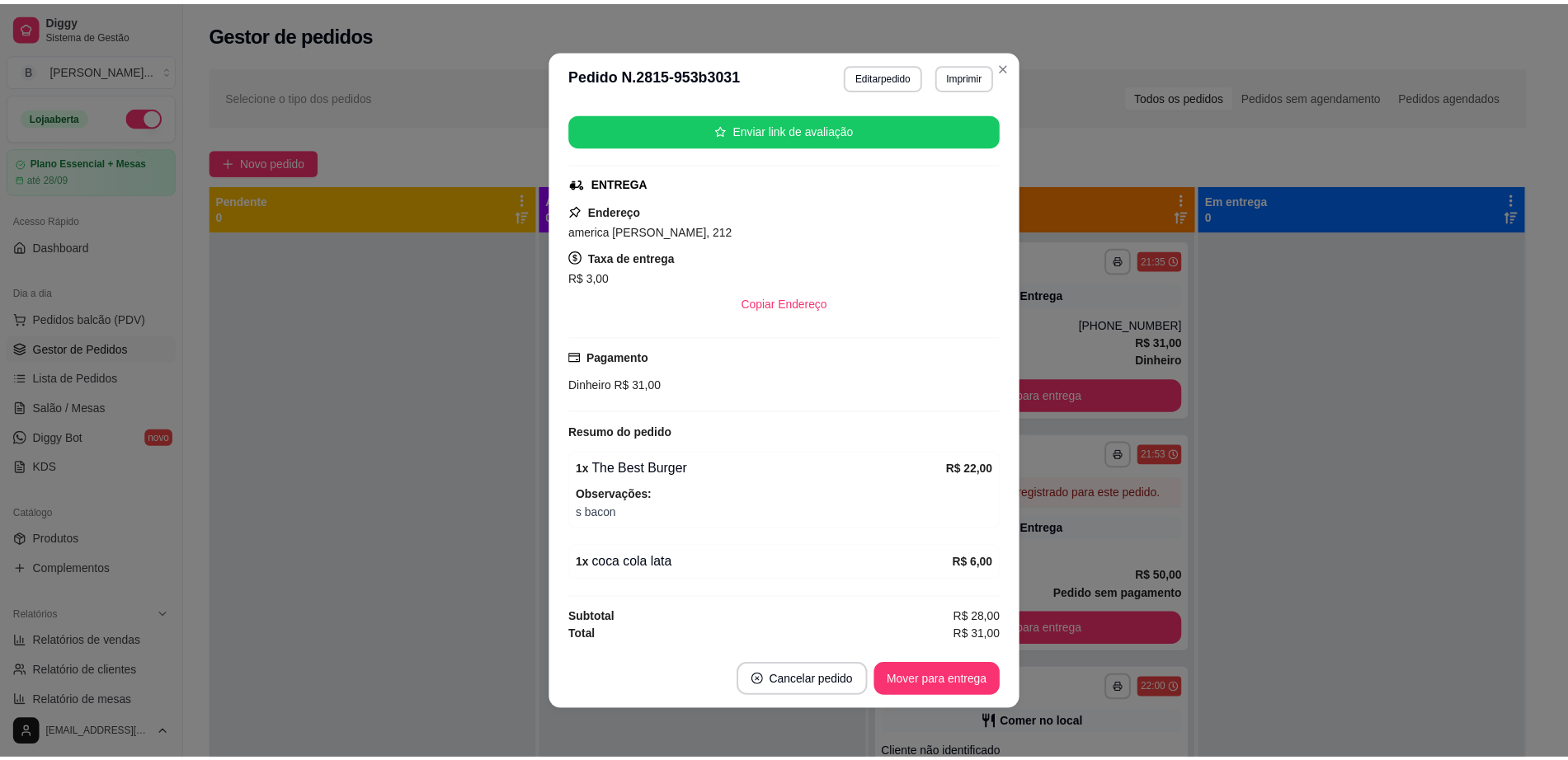
scroll to position [3, 0]
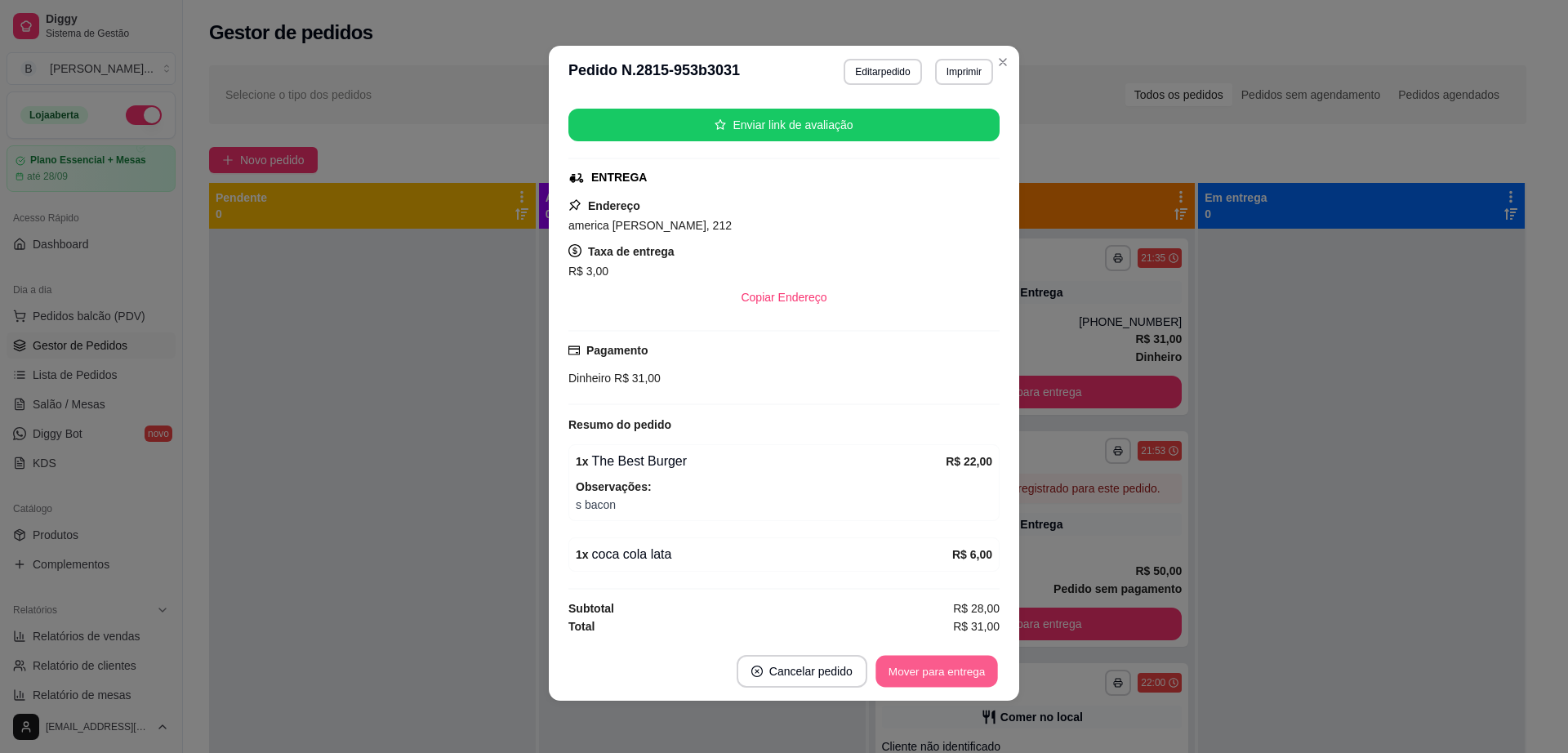
click at [931, 673] on button "Mover para entrega" at bounding box center [937, 671] width 122 height 32
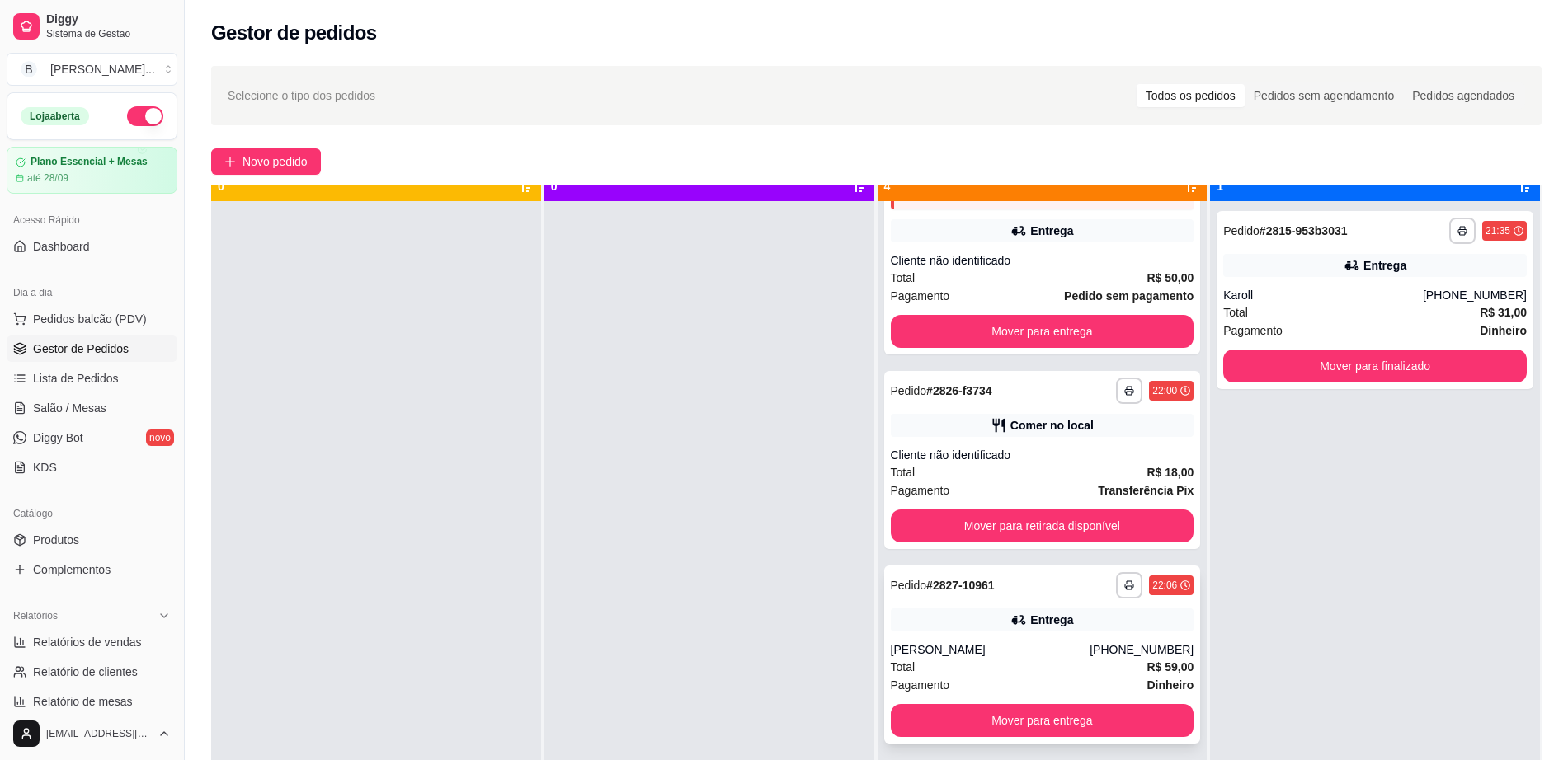
scroll to position [46, 0]
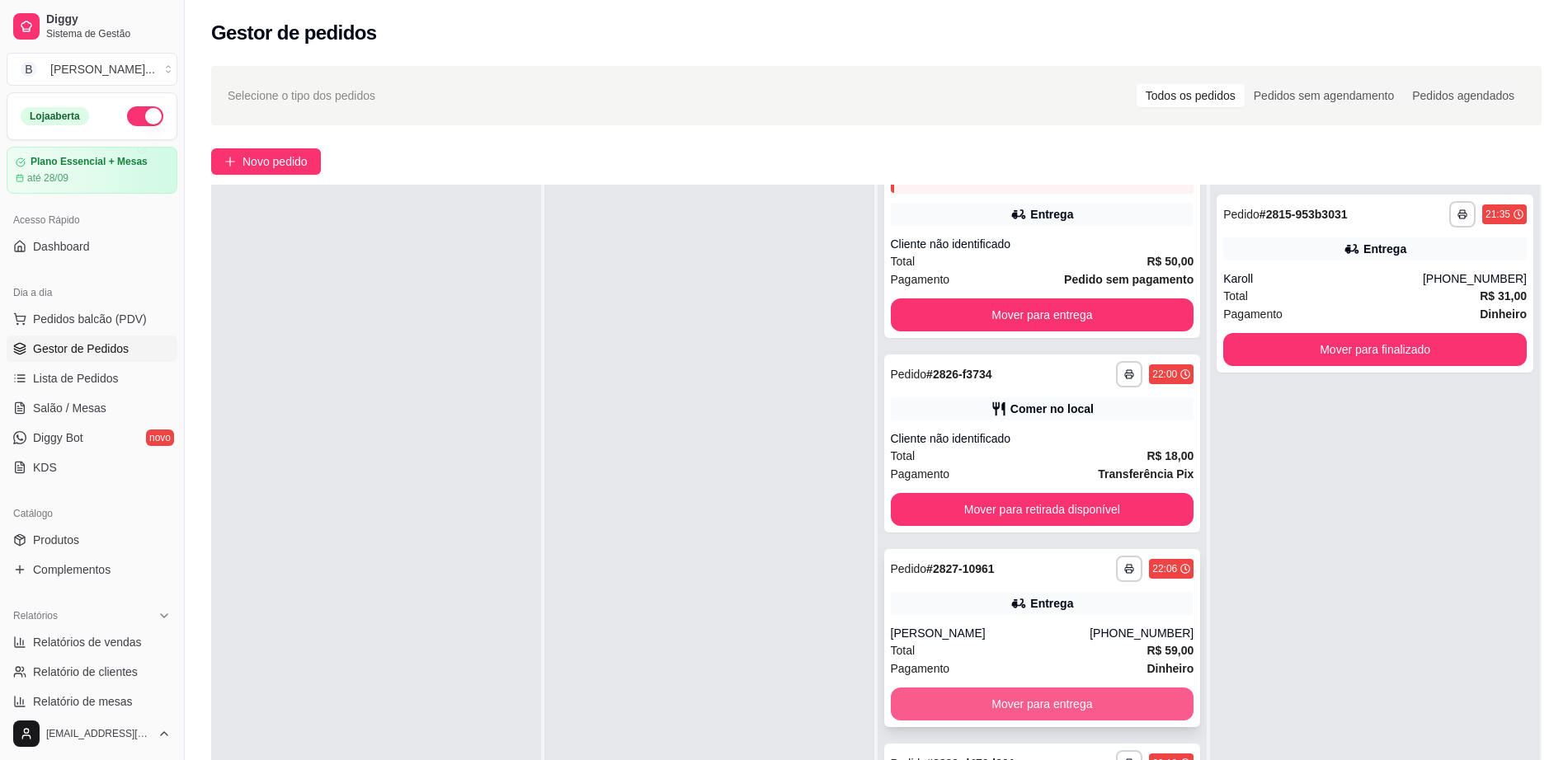
click at [1039, 712] on button "Mover para entrega" at bounding box center [1043, 704] width 303 height 33
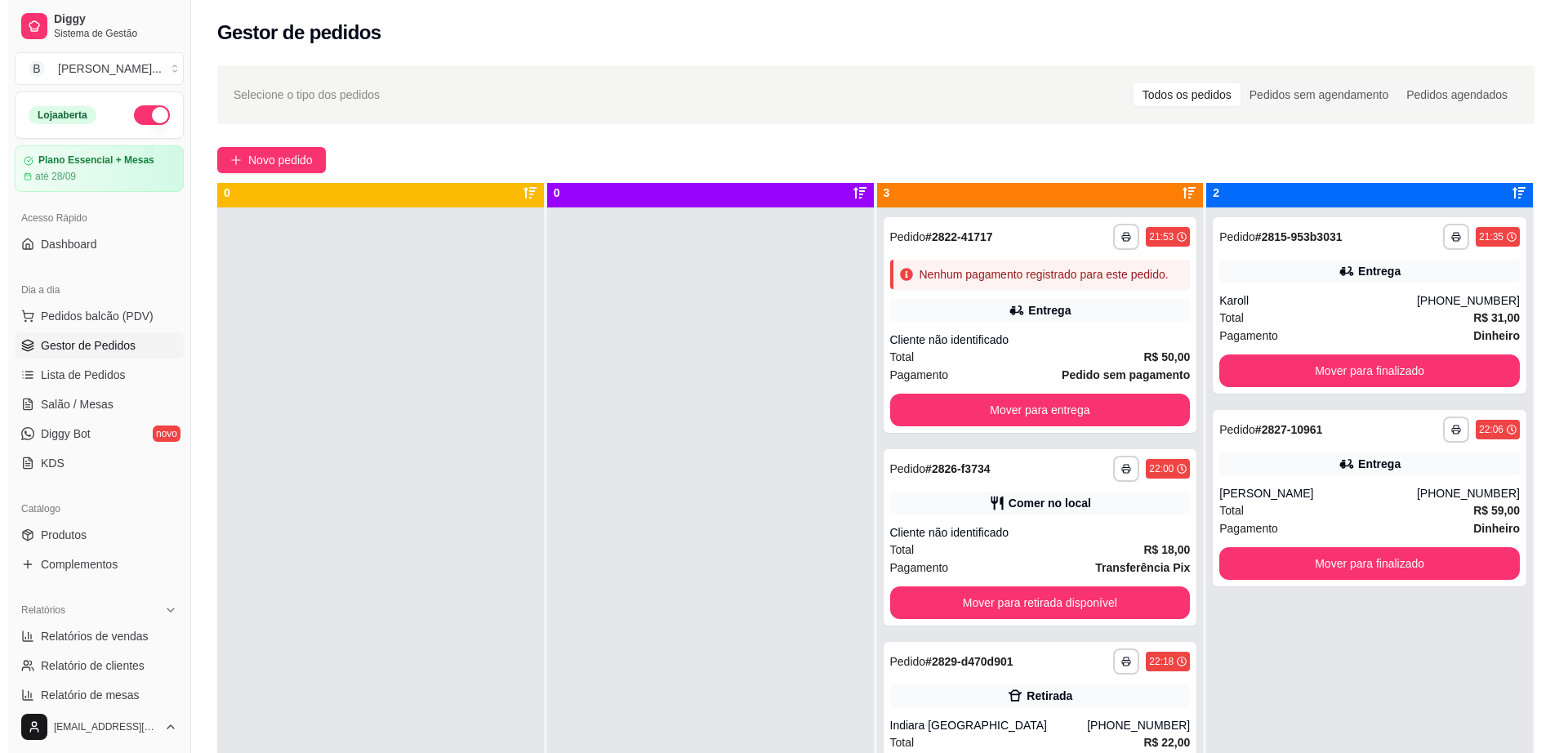
scroll to position [0, 0]
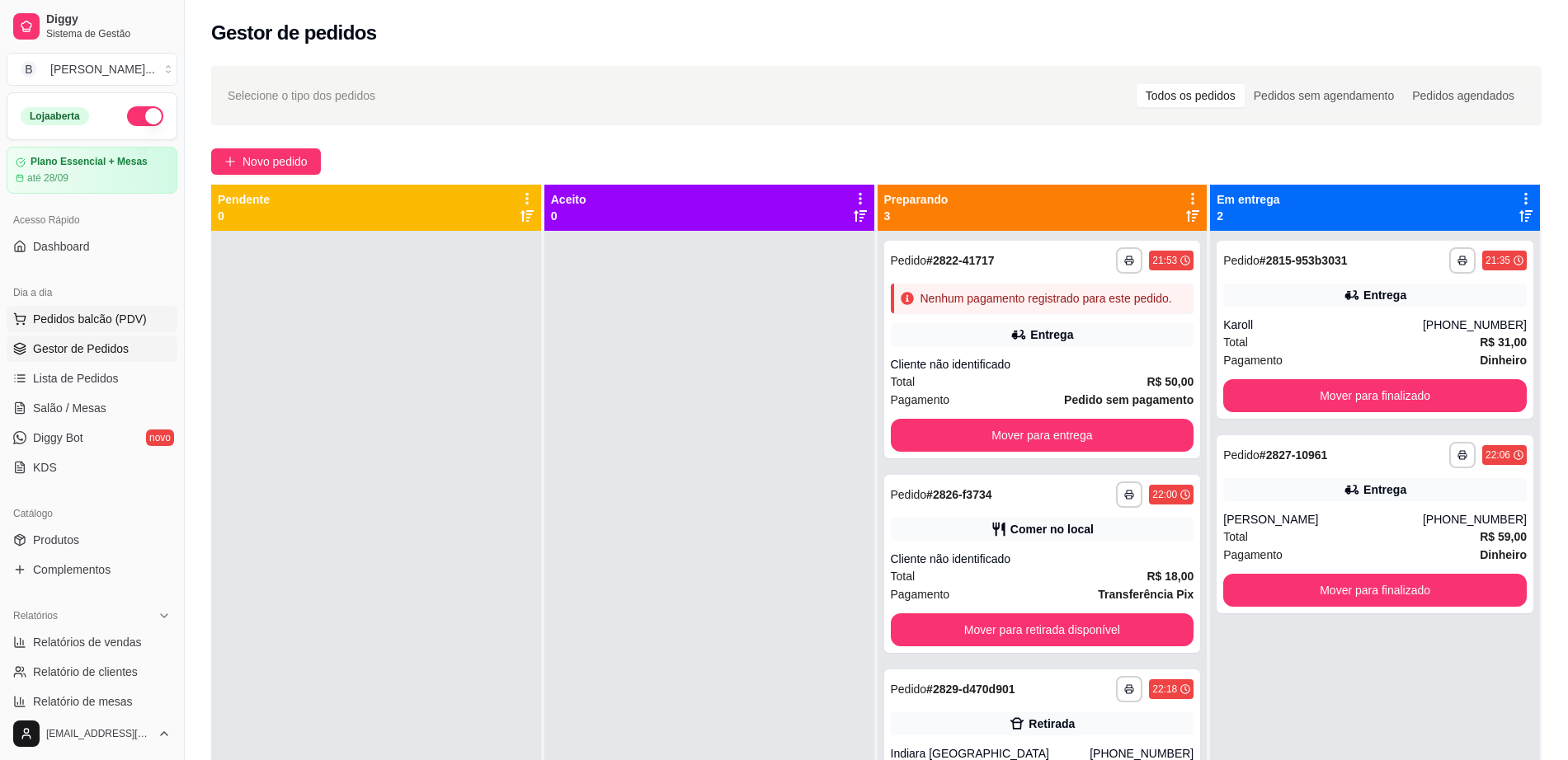
click at [90, 323] on span "Pedidos balcão (PDV)" at bounding box center [90, 319] width 114 height 17
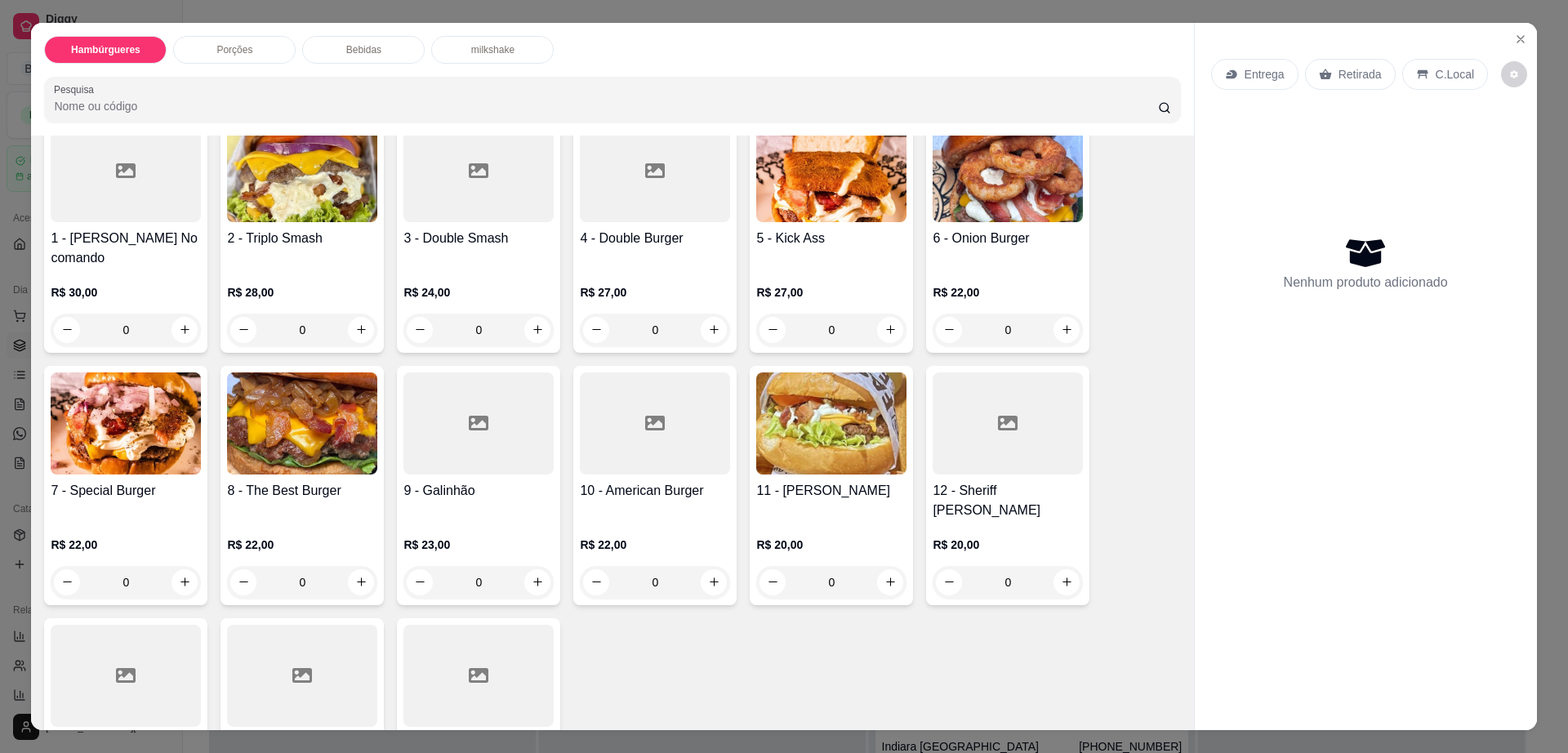
scroll to position [204, 0]
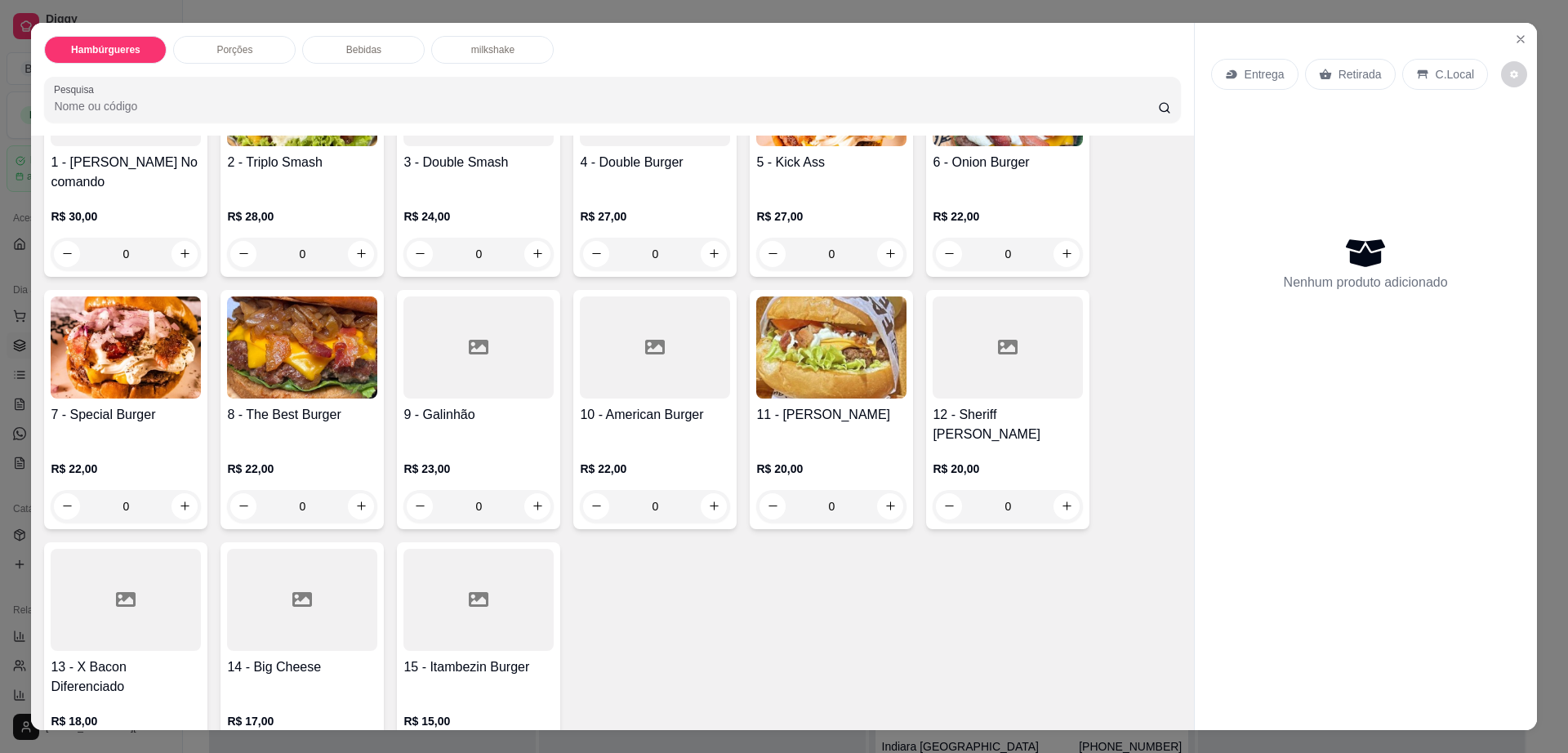
click at [63, 570] on div at bounding box center [126, 599] width 150 height 102
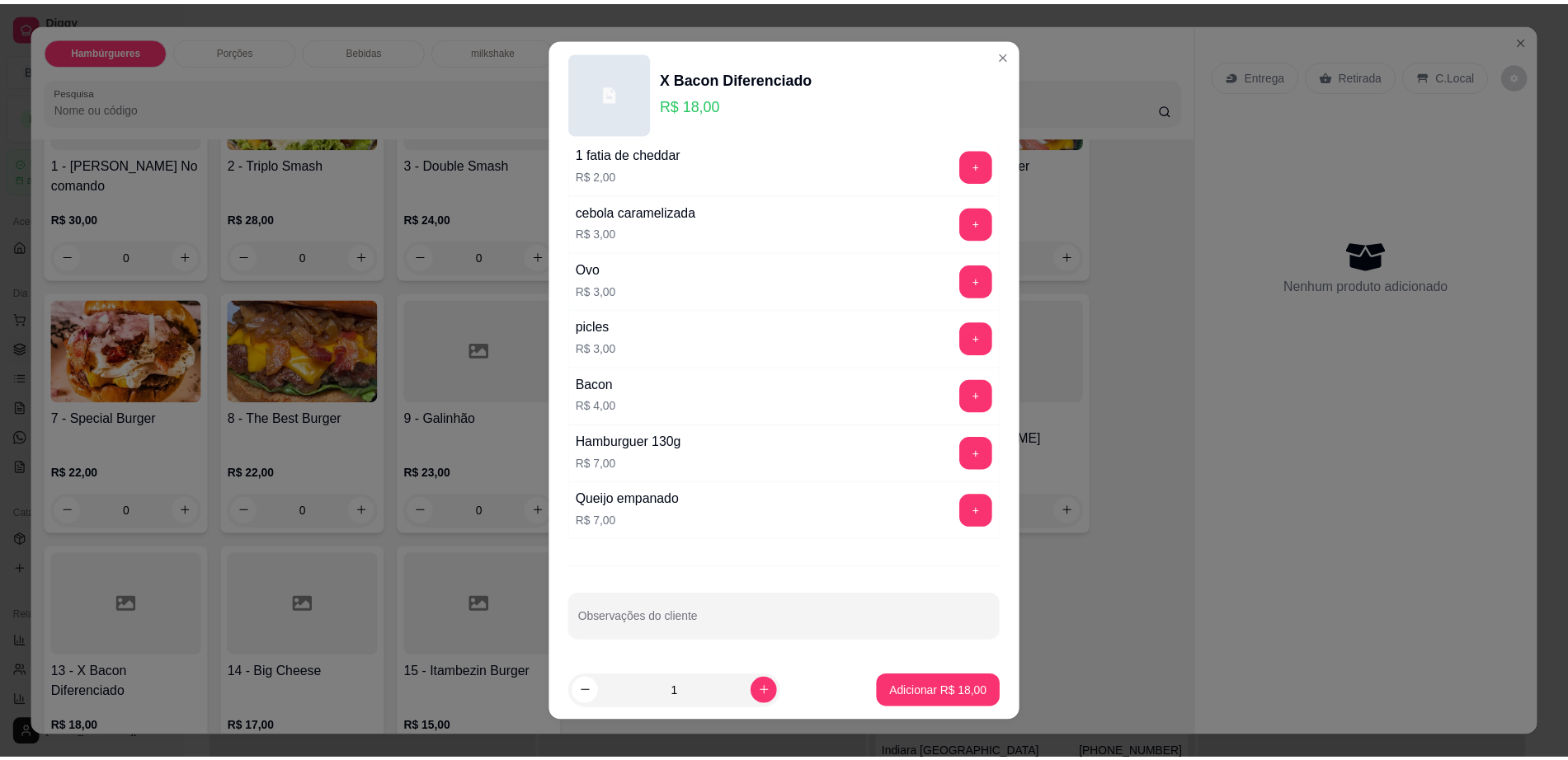
scroll to position [131, 0]
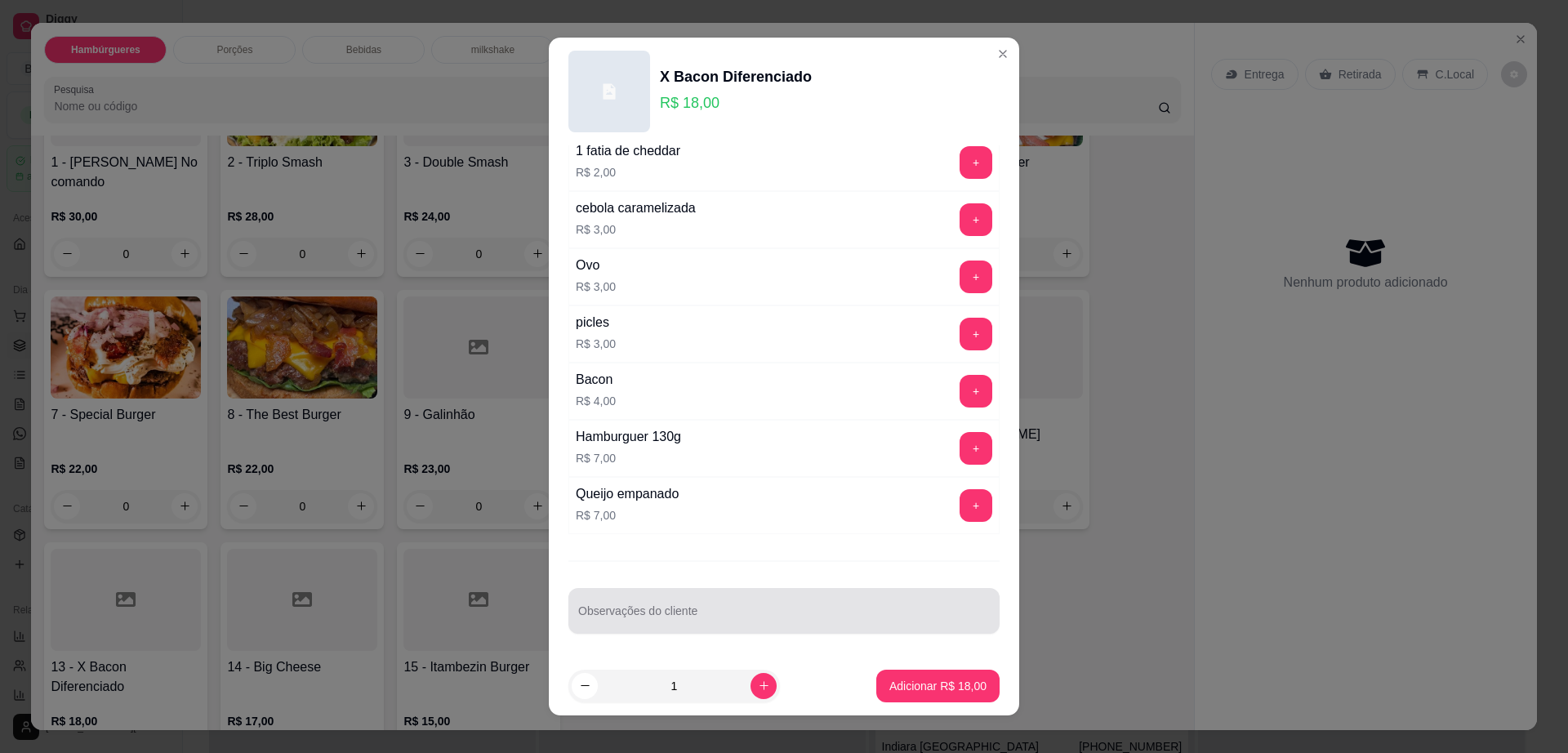
click at [645, 622] on input "Observações do cliente" at bounding box center [783, 617] width 411 height 16
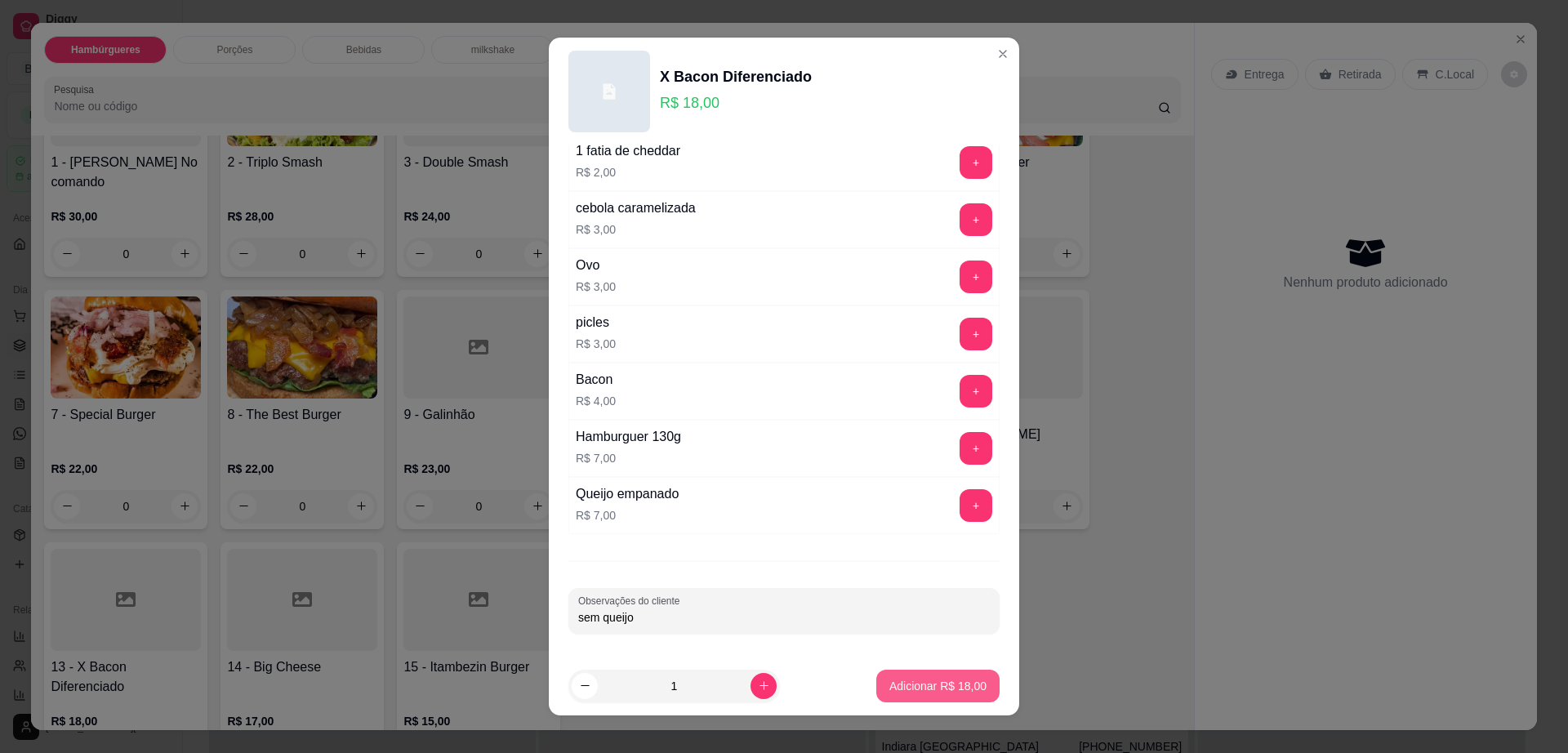
type input "sem queijo"
click at [929, 683] on p "Adicionar R$ 18,00" at bounding box center [938, 686] width 97 height 16
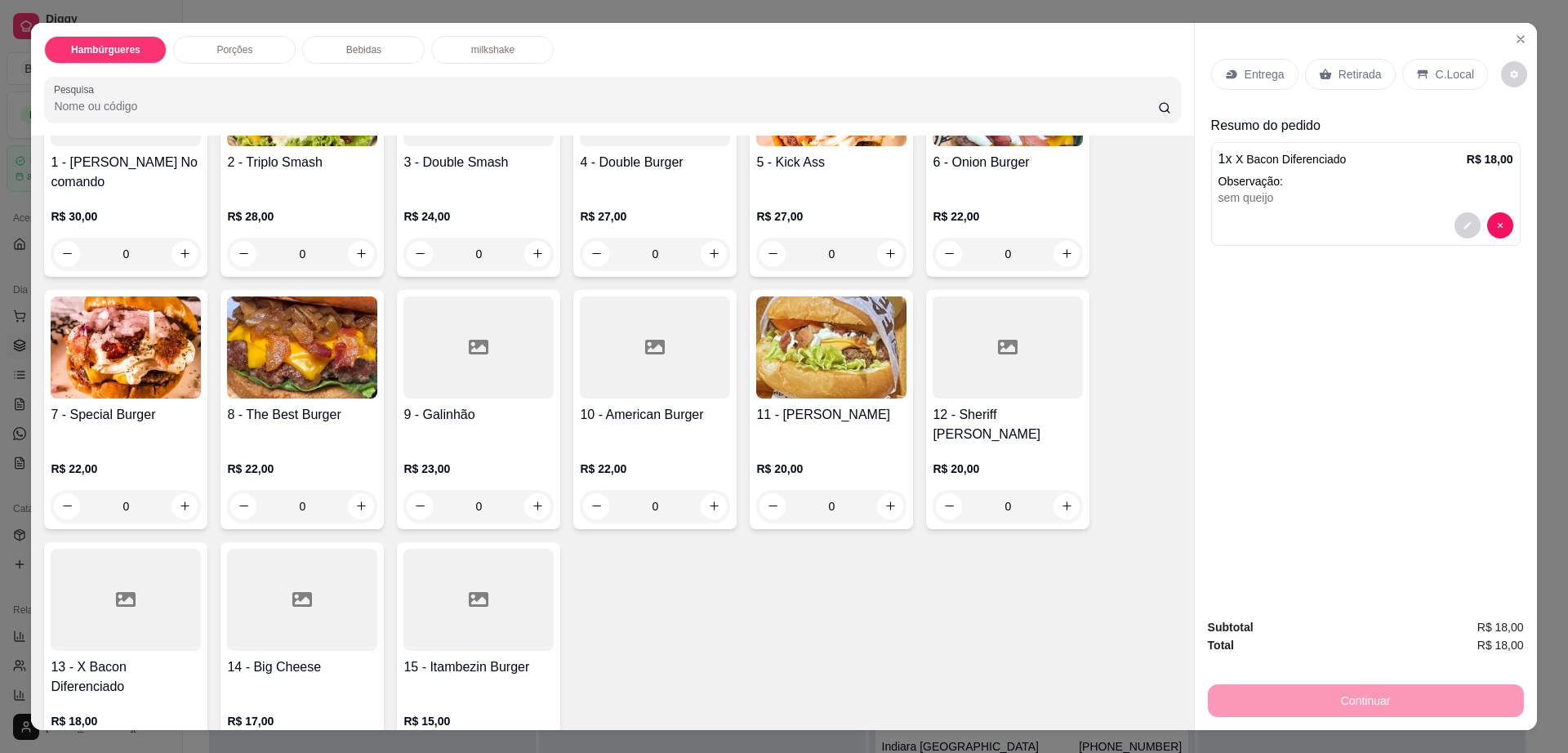
click at [1264, 72] on p "Entrega" at bounding box center [1264, 74] width 40 height 16
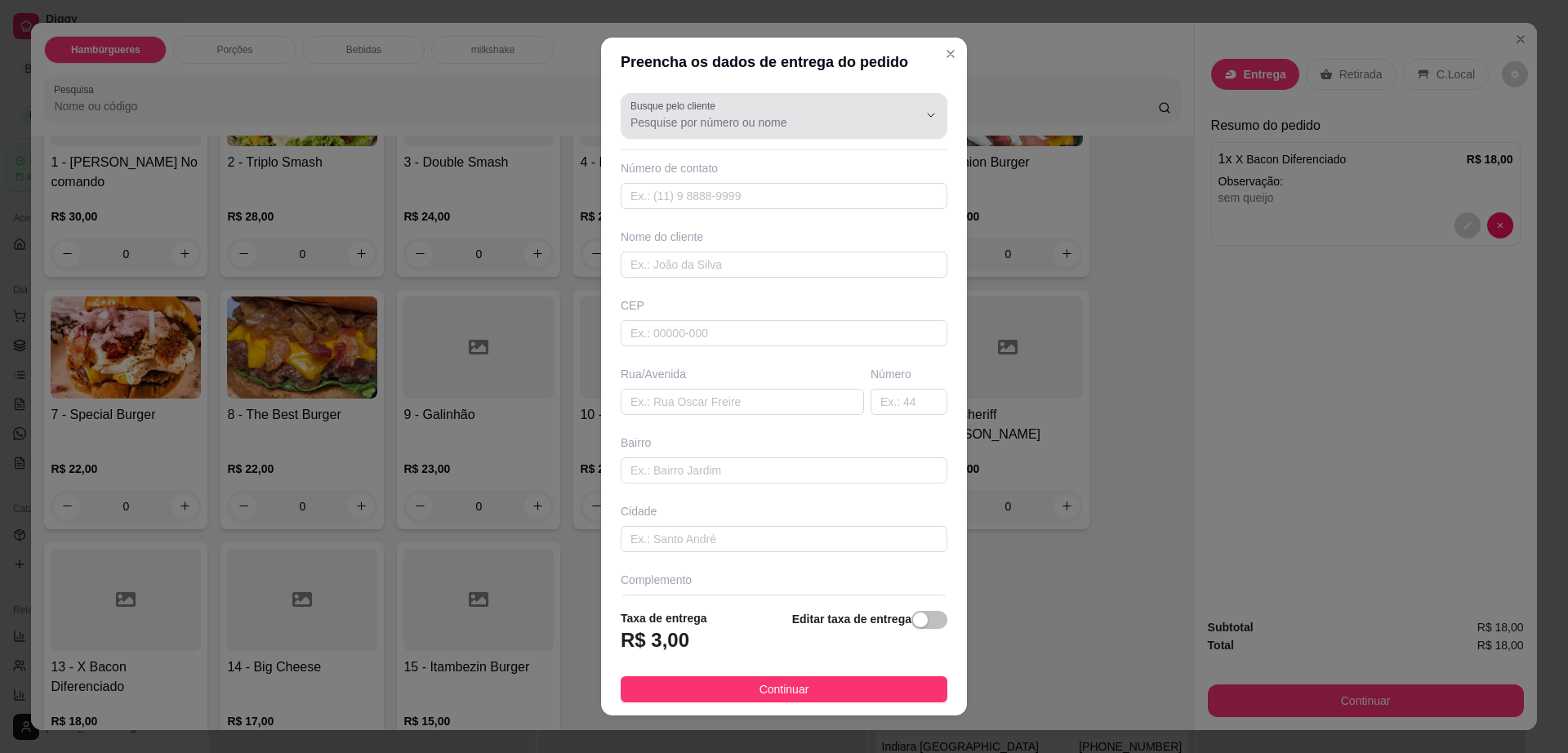
click at [849, 125] on input "Busque pelo cliente" at bounding box center [761, 122] width 261 height 16
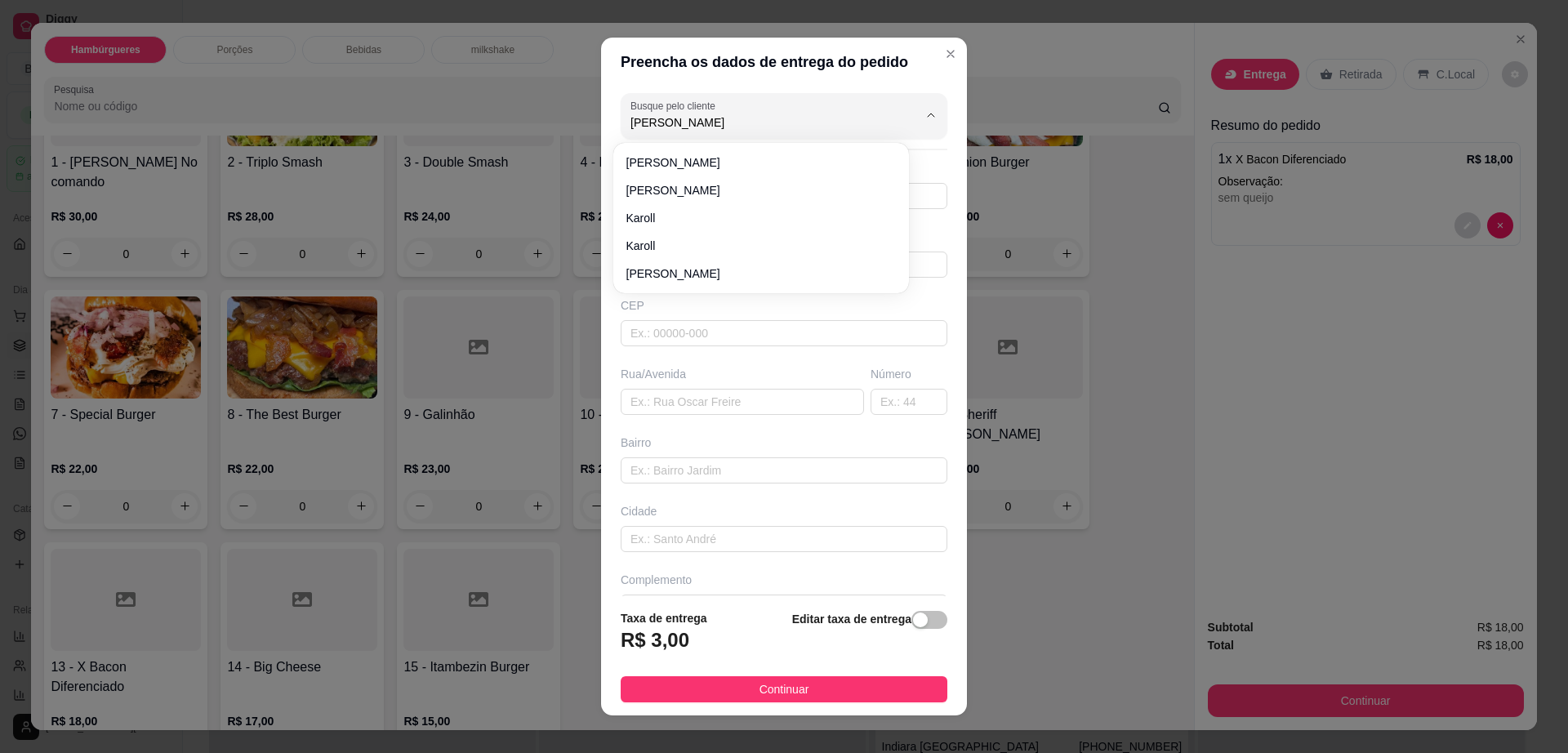
type input "[PERSON_NAME]"
click at [698, 217] on span "Karoll" at bounding box center [753, 217] width 254 height 16
type input "Karoll"
type input "7781684223"
type input "Karoll"
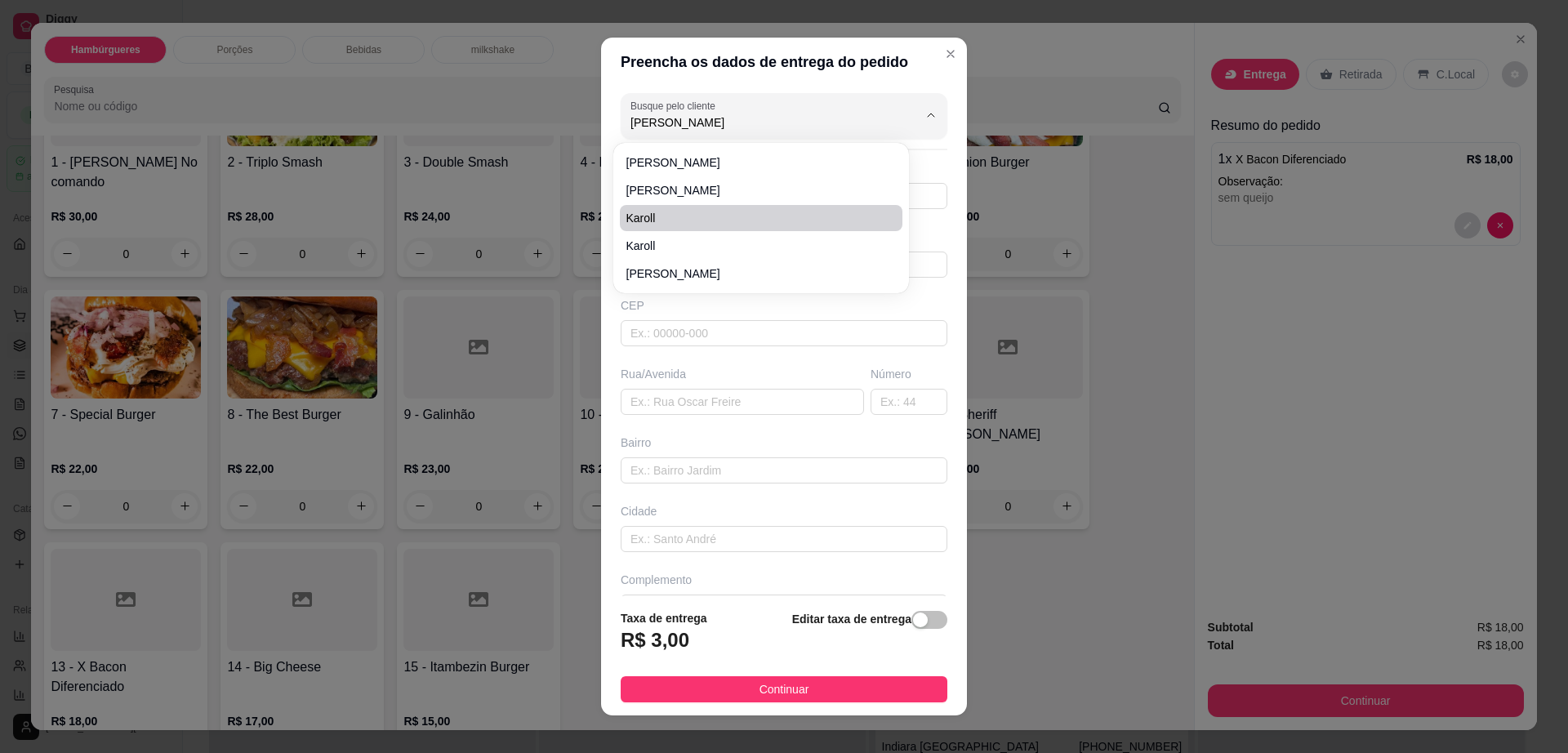
type input "america [PERSON_NAME], 212"
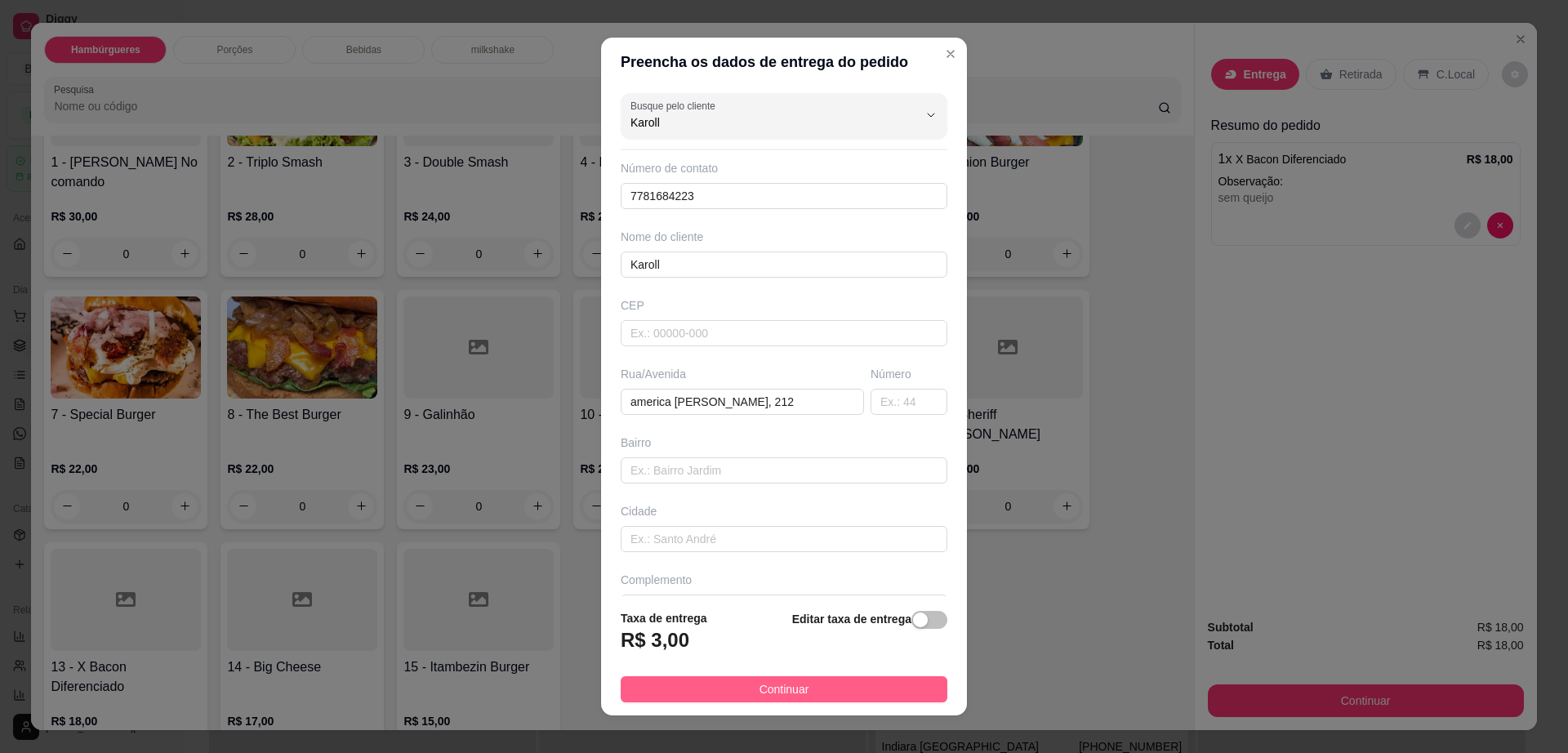
type input "Karoll"
click at [729, 684] on button "Continuar" at bounding box center [784, 689] width 327 height 26
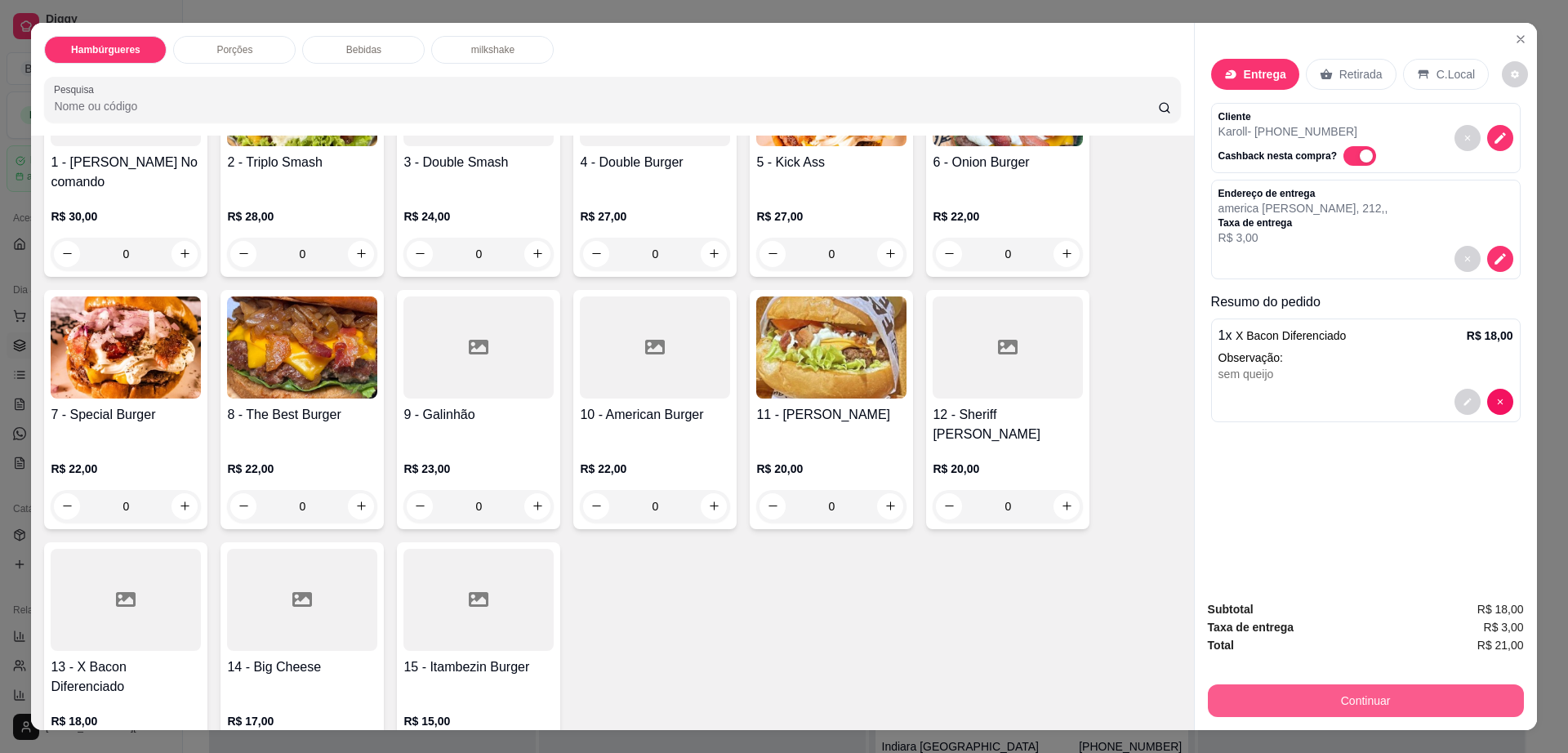
click at [1375, 704] on button "Continuar" at bounding box center [1365, 700] width 316 height 33
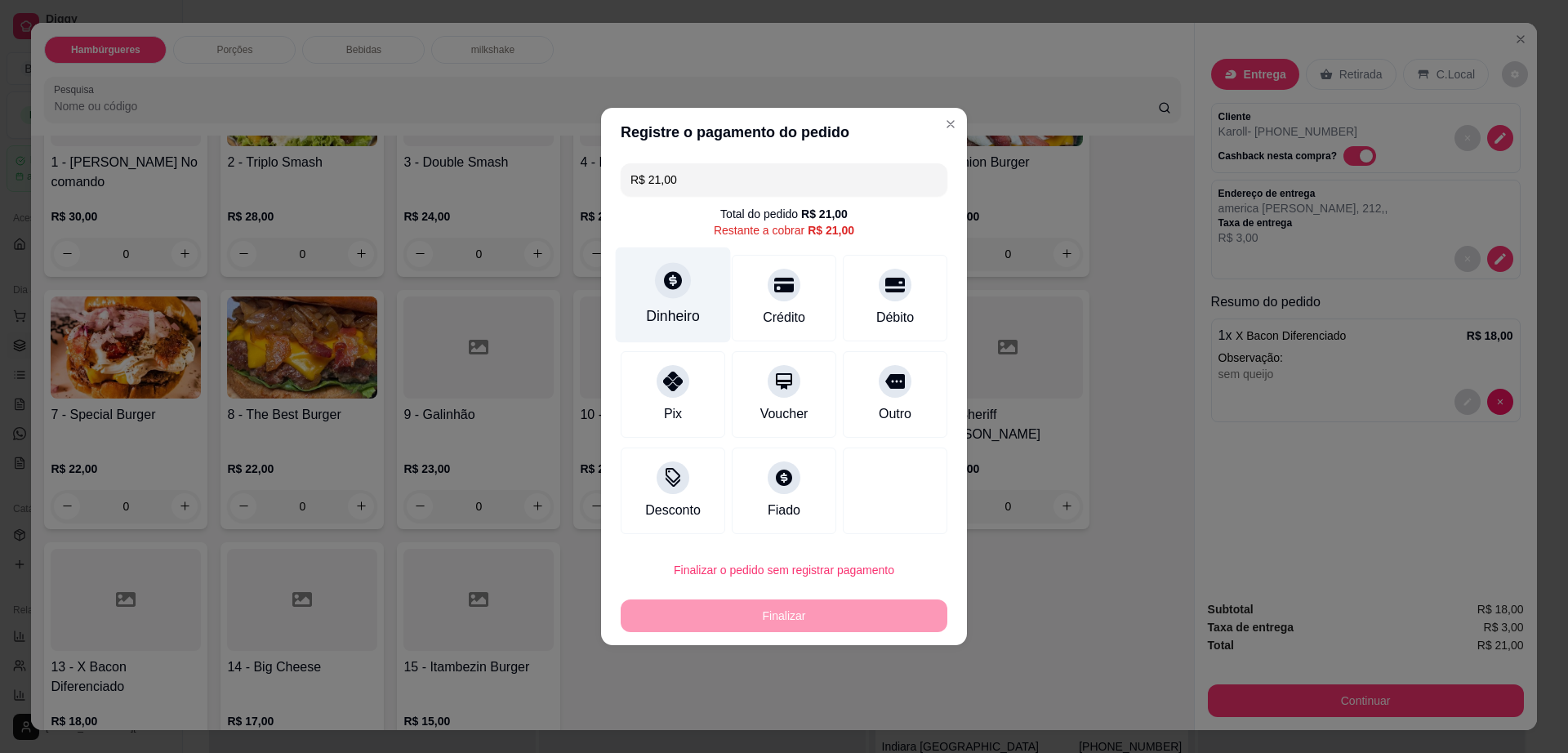
click at [685, 300] on div "Dinheiro" at bounding box center [674, 295] width 116 height 96
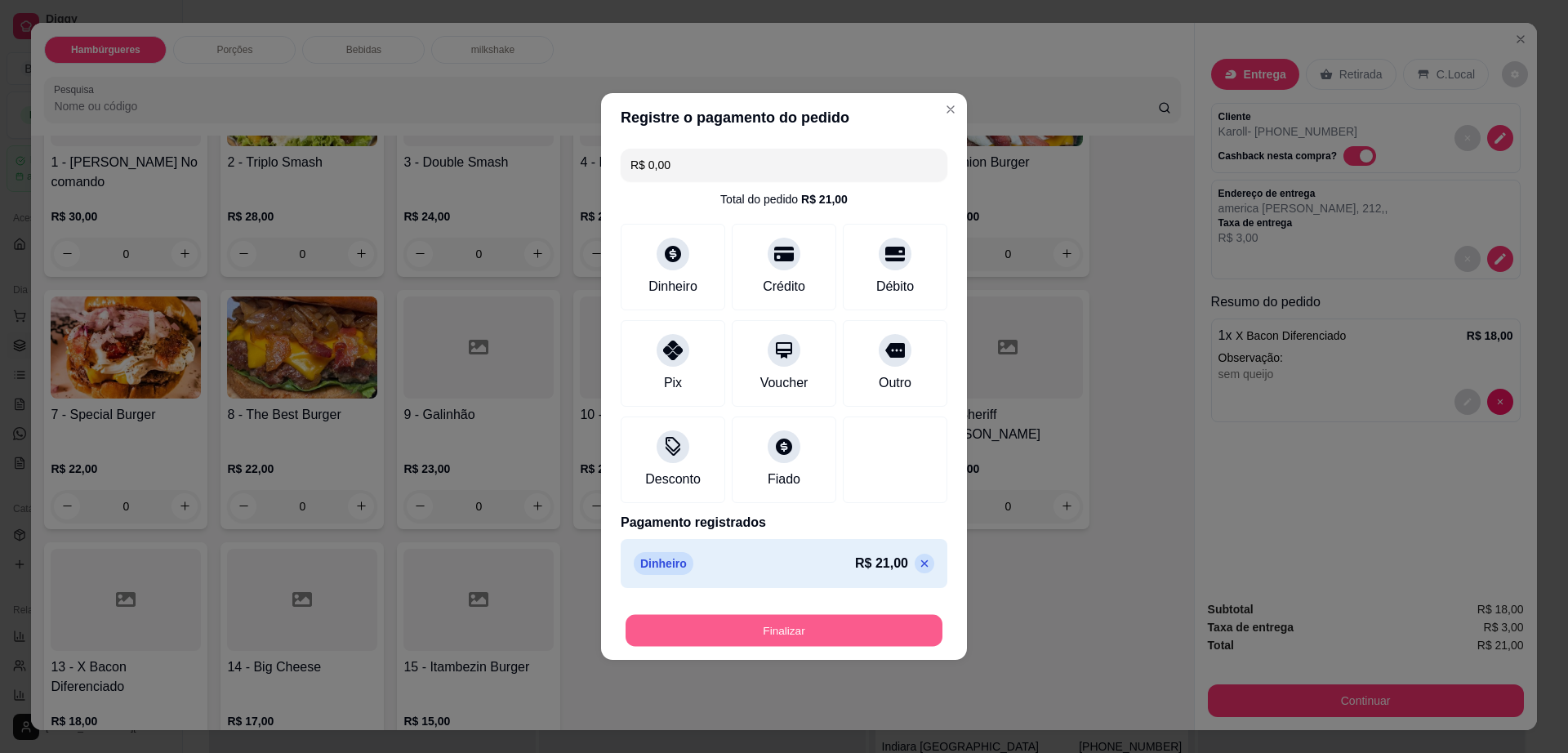
click at [831, 623] on button "Finalizar" at bounding box center [783, 631] width 317 height 32
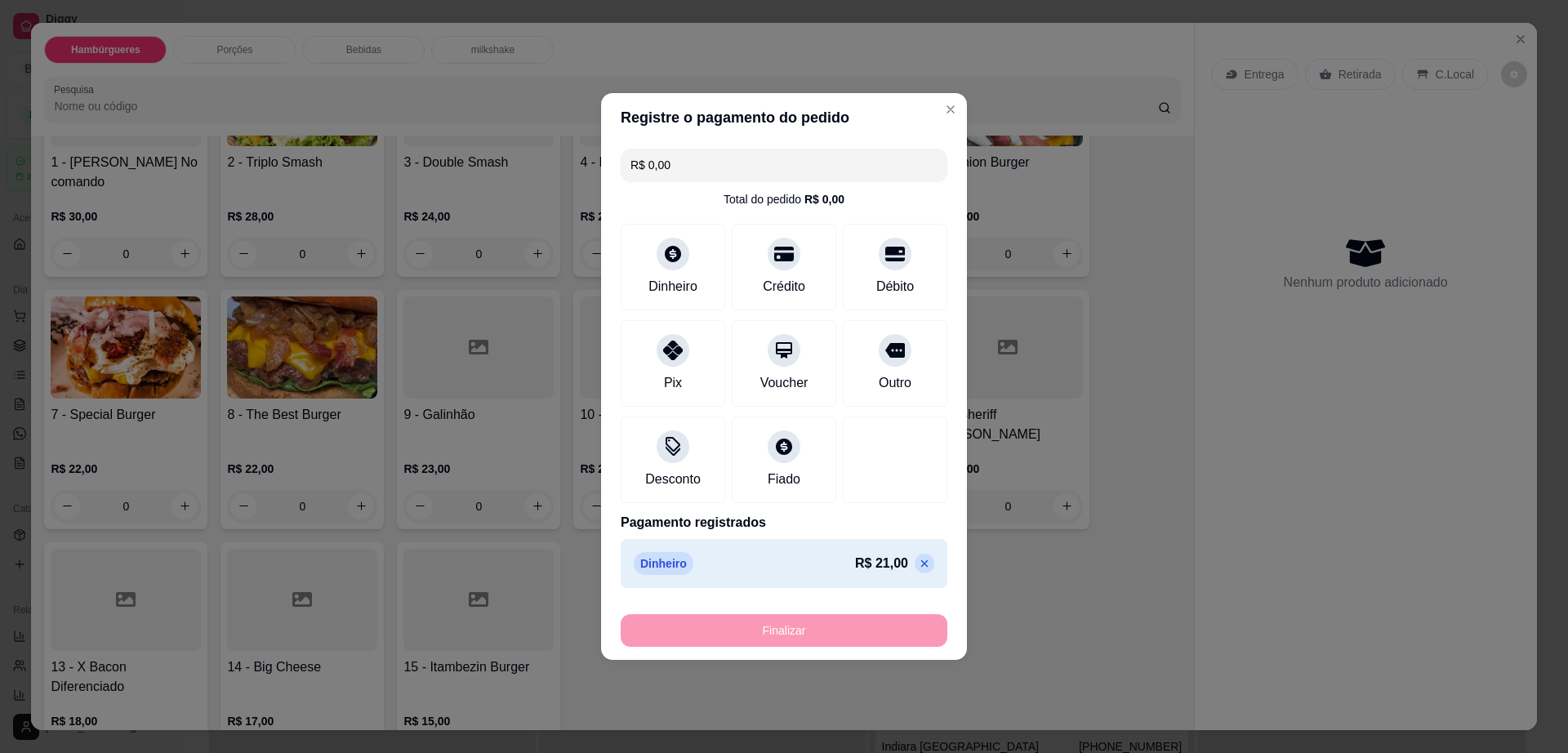
type input "-R$ 21,00"
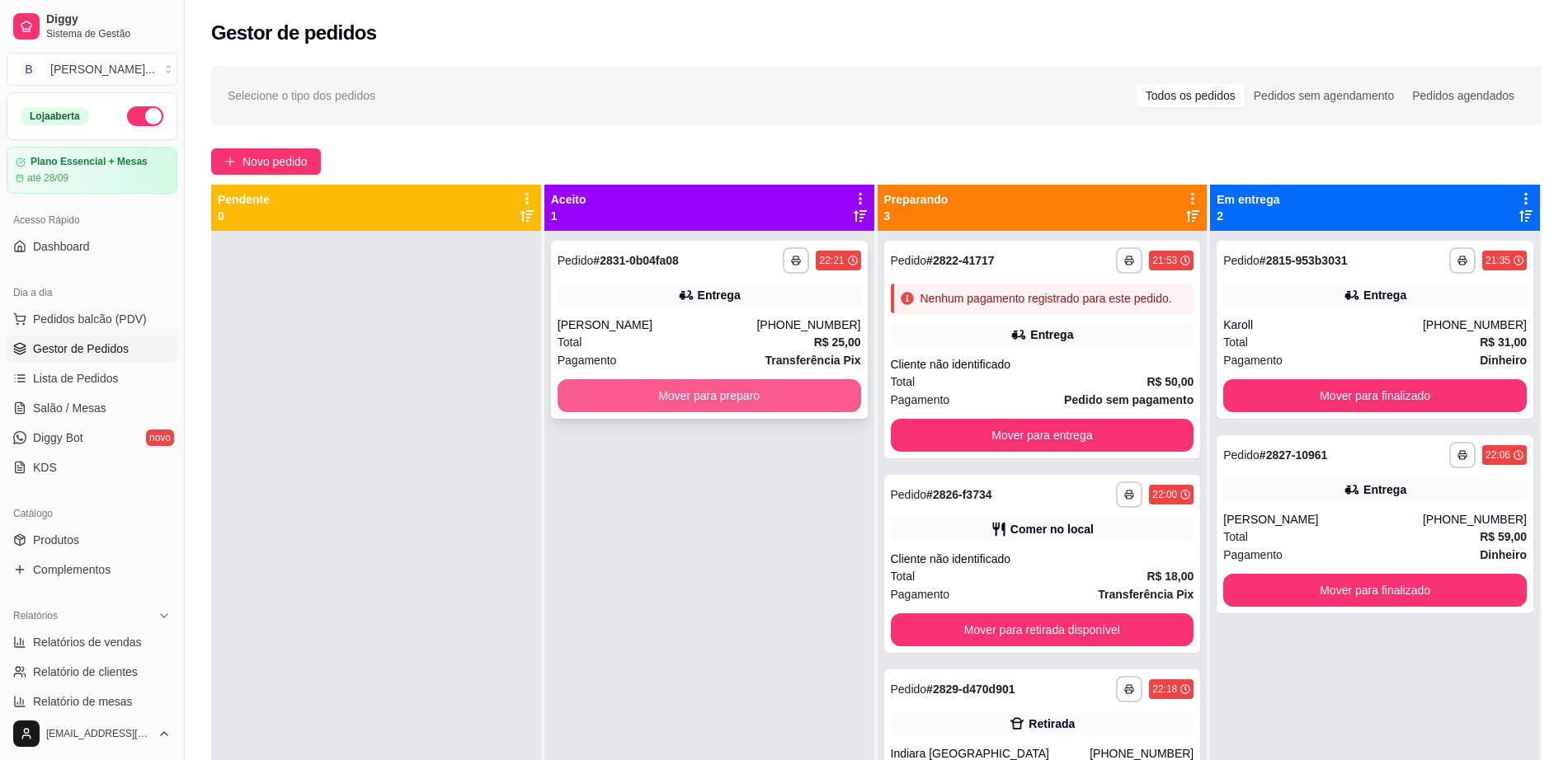
click at [797, 393] on button "Mover para preparo" at bounding box center [709, 396] width 303 height 33
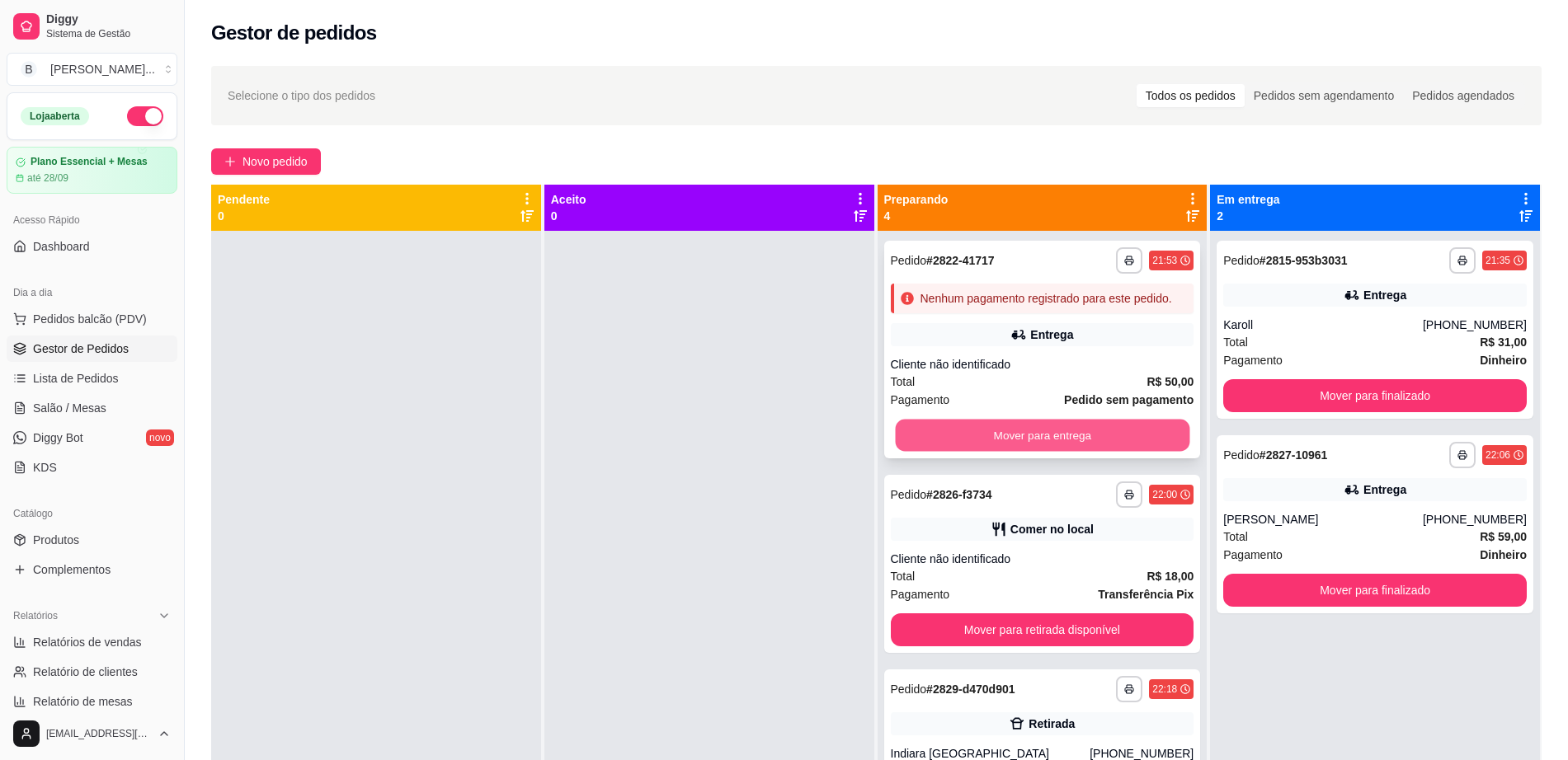
click at [1088, 441] on button "Mover para entrega" at bounding box center [1042, 435] width 294 height 32
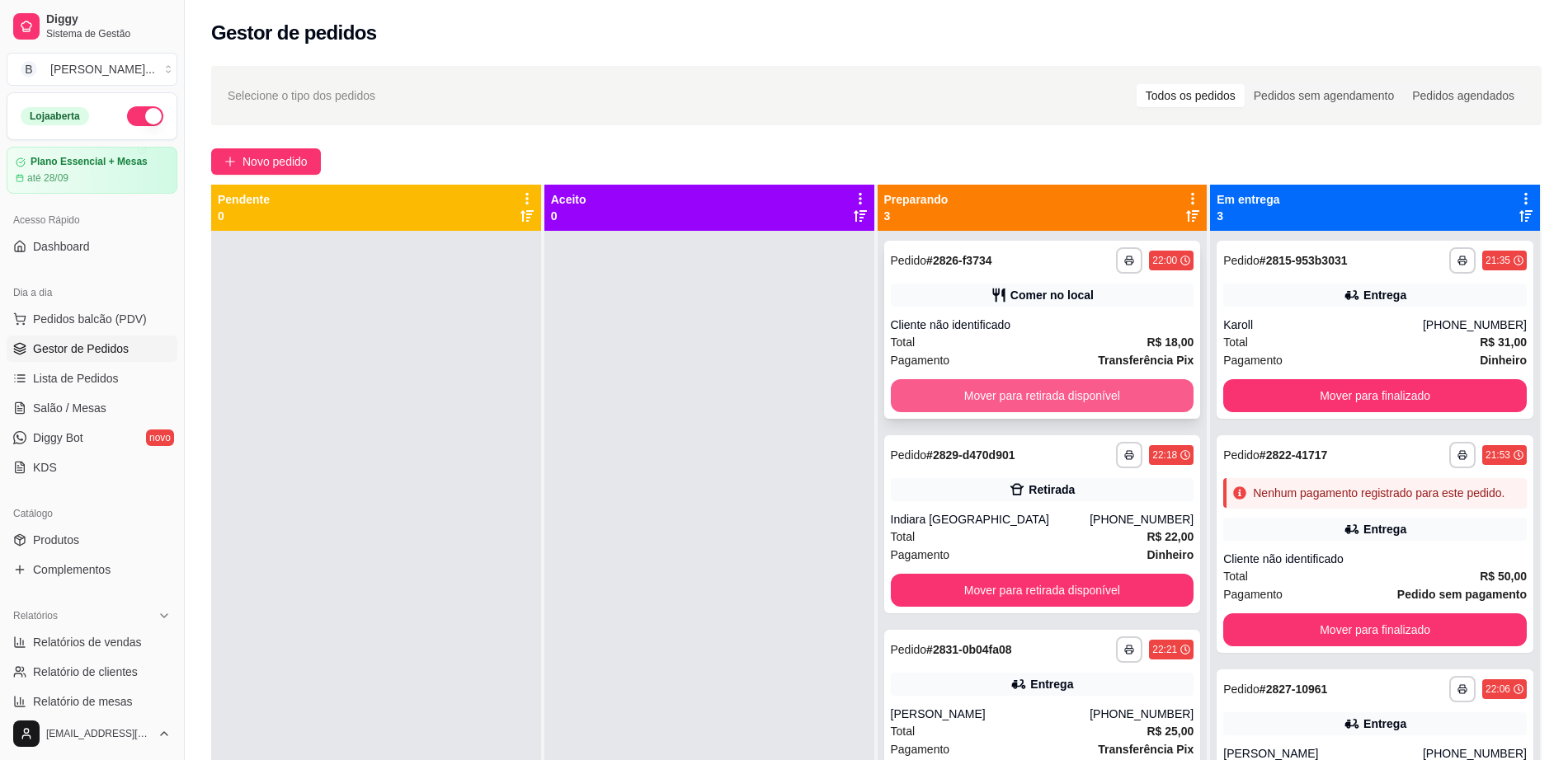
click at [1098, 397] on button "Mover para retirada disponível" at bounding box center [1043, 396] width 303 height 33
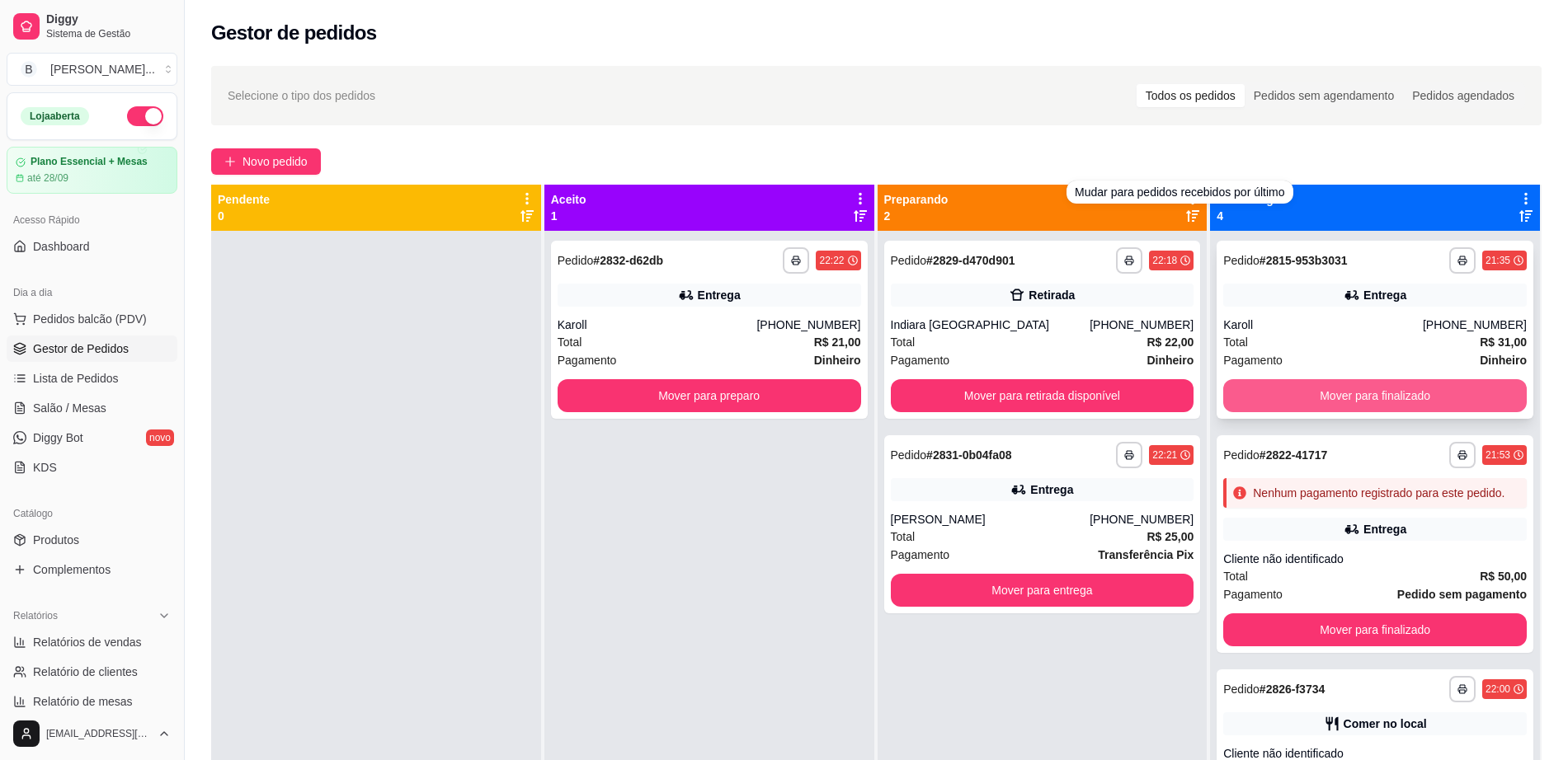
click at [1274, 395] on button "Mover para finalizado" at bounding box center [1375, 396] width 303 height 33
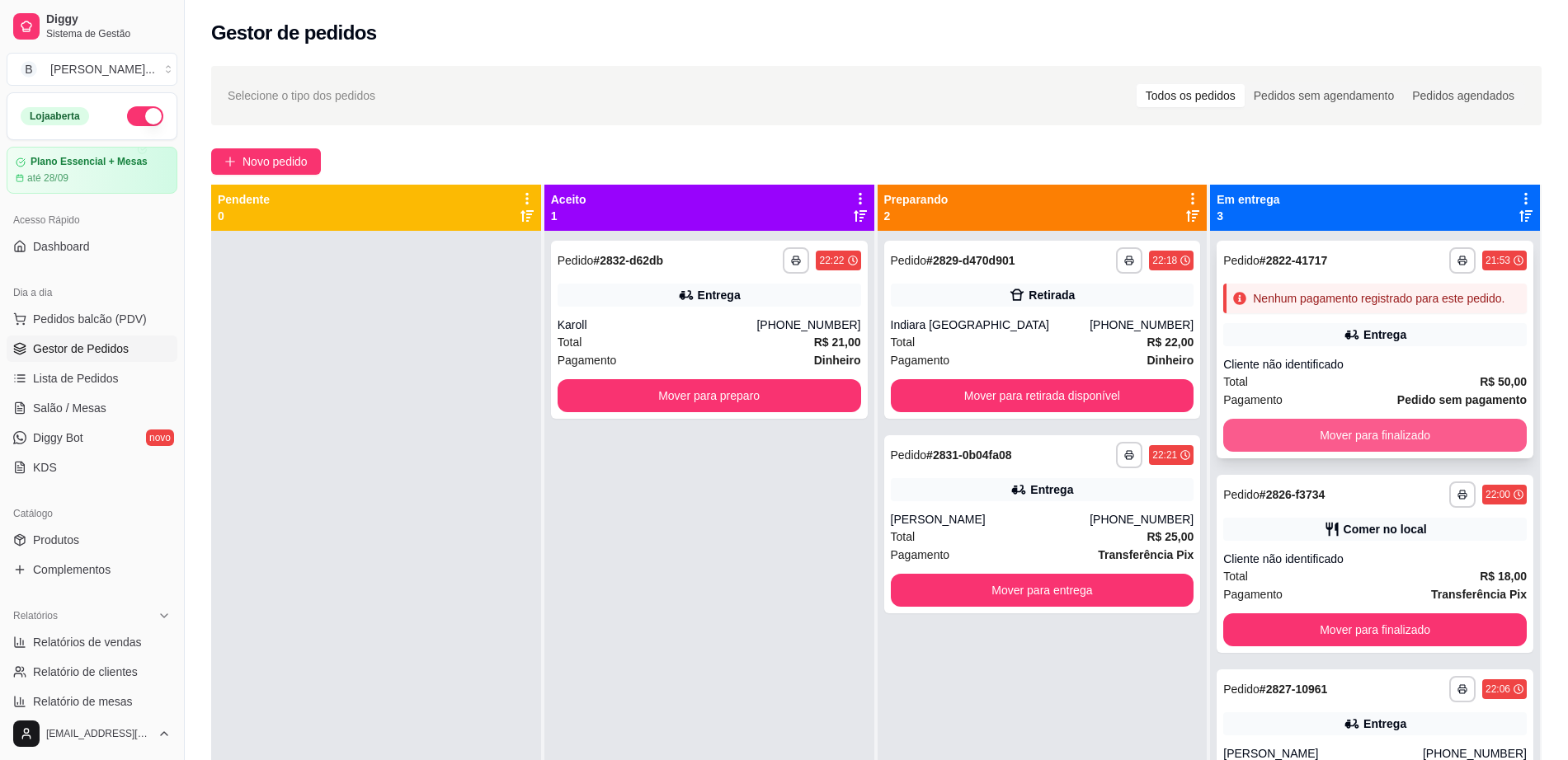
click at [1271, 429] on button "Mover para finalizado" at bounding box center [1375, 435] width 303 height 33
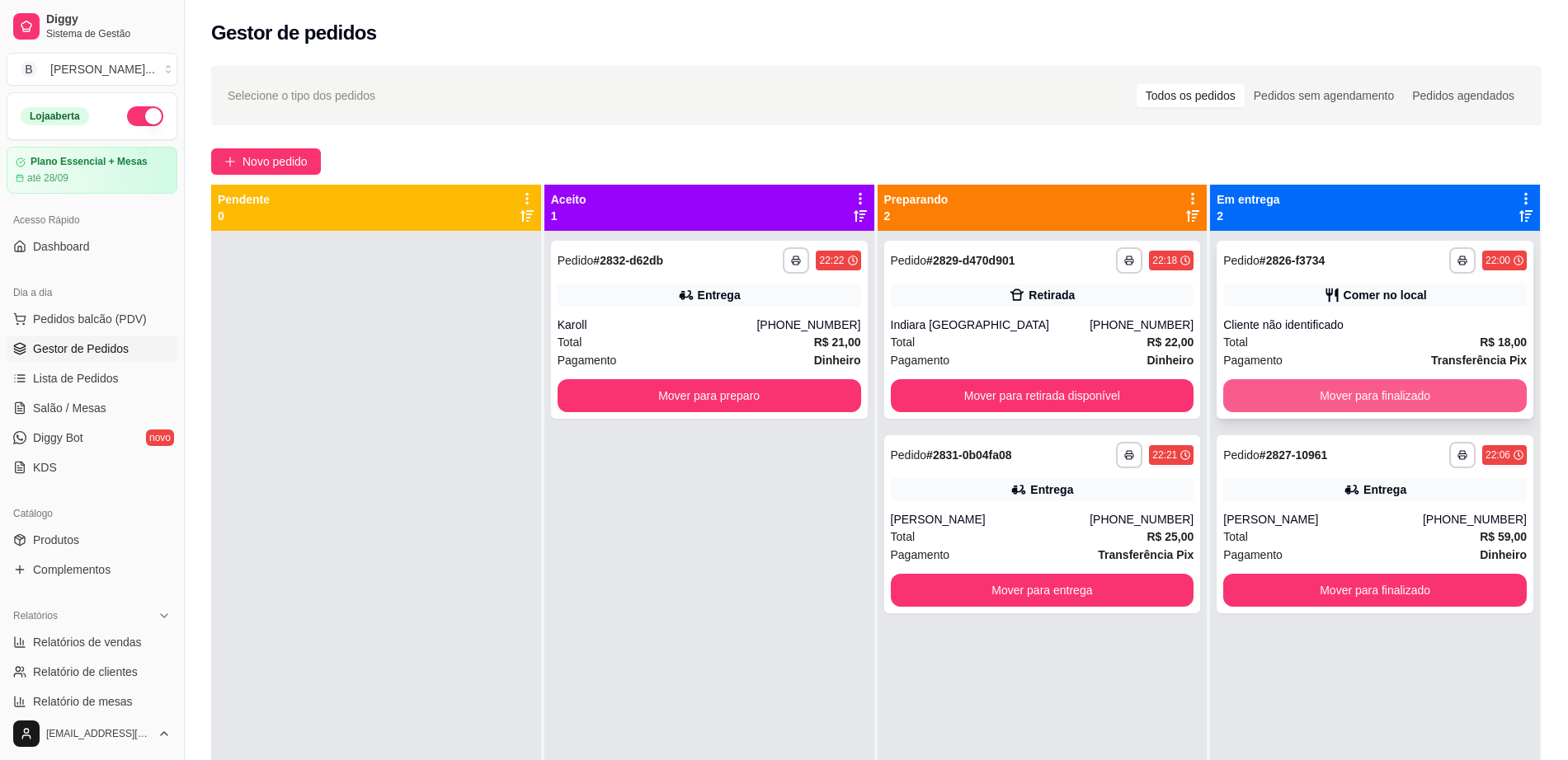
click at [1279, 395] on button "Mover para finalizado" at bounding box center [1375, 396] width 303 height 33
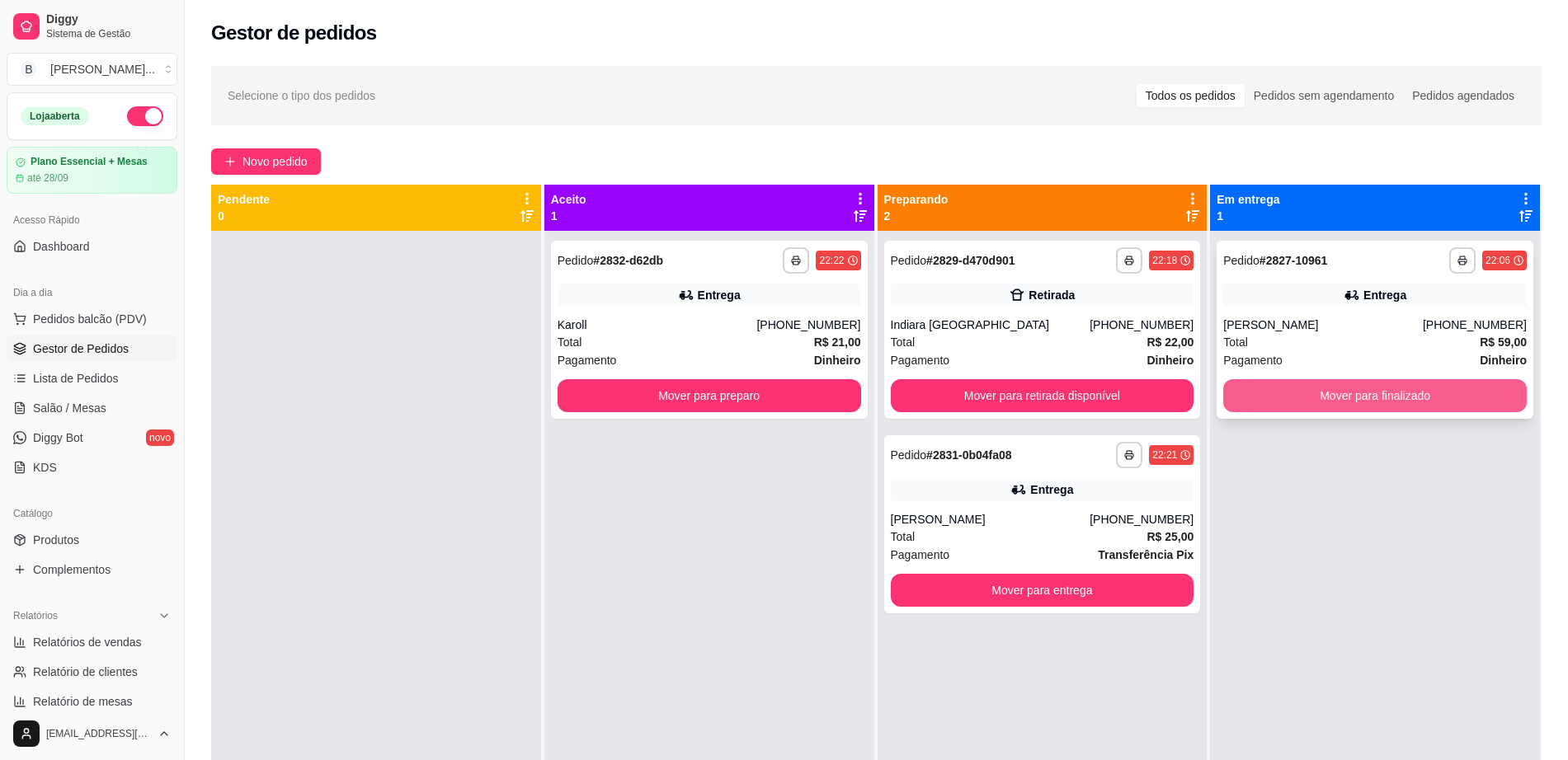
click at [1274, 393] on button "Mover para finalizado" at bounding box center [1375, 396] width 303 height 33
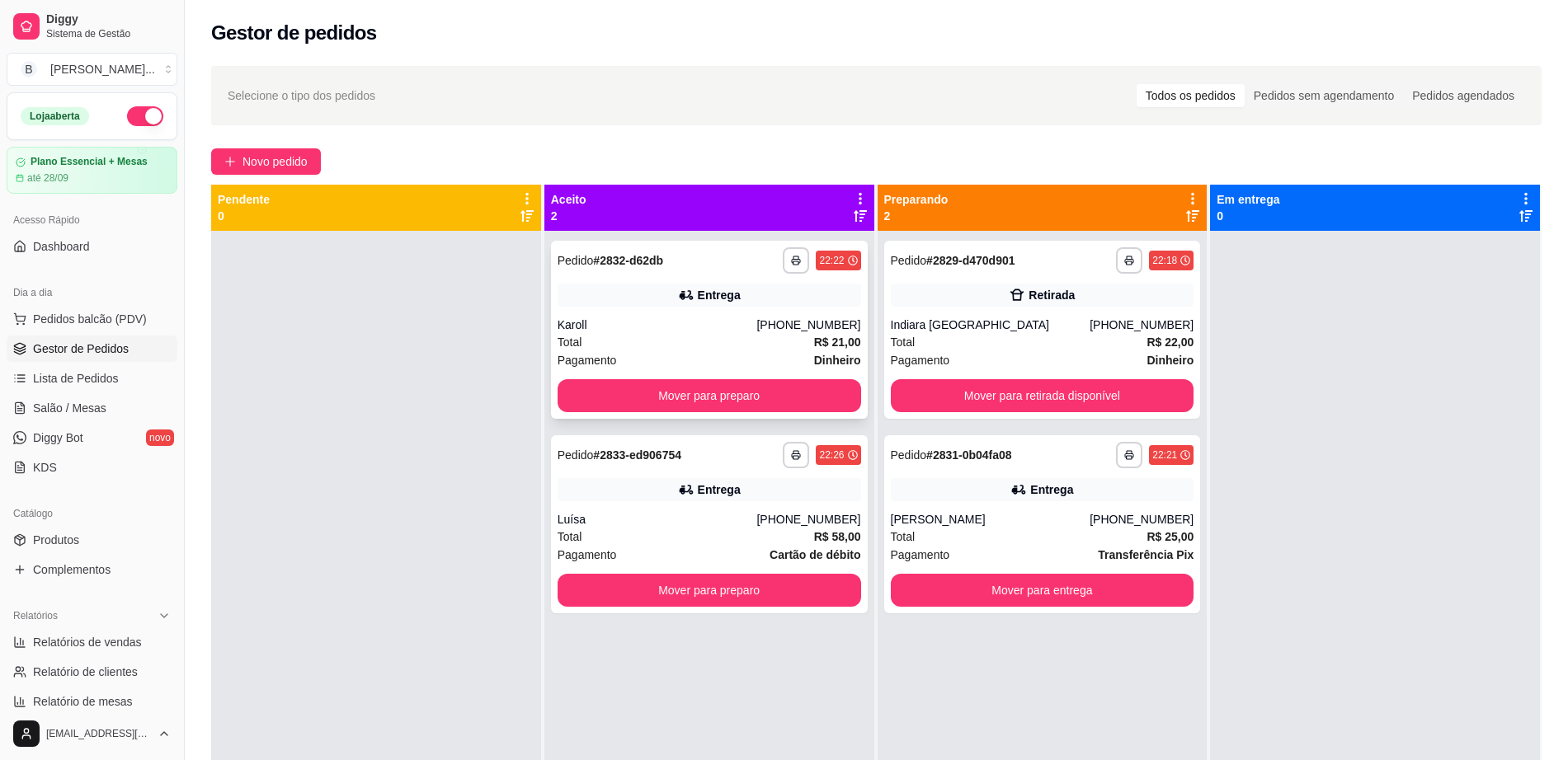
click at [637, 393] on button "Mover para preparo" at bounding box center [709, 396] width 303 height 33
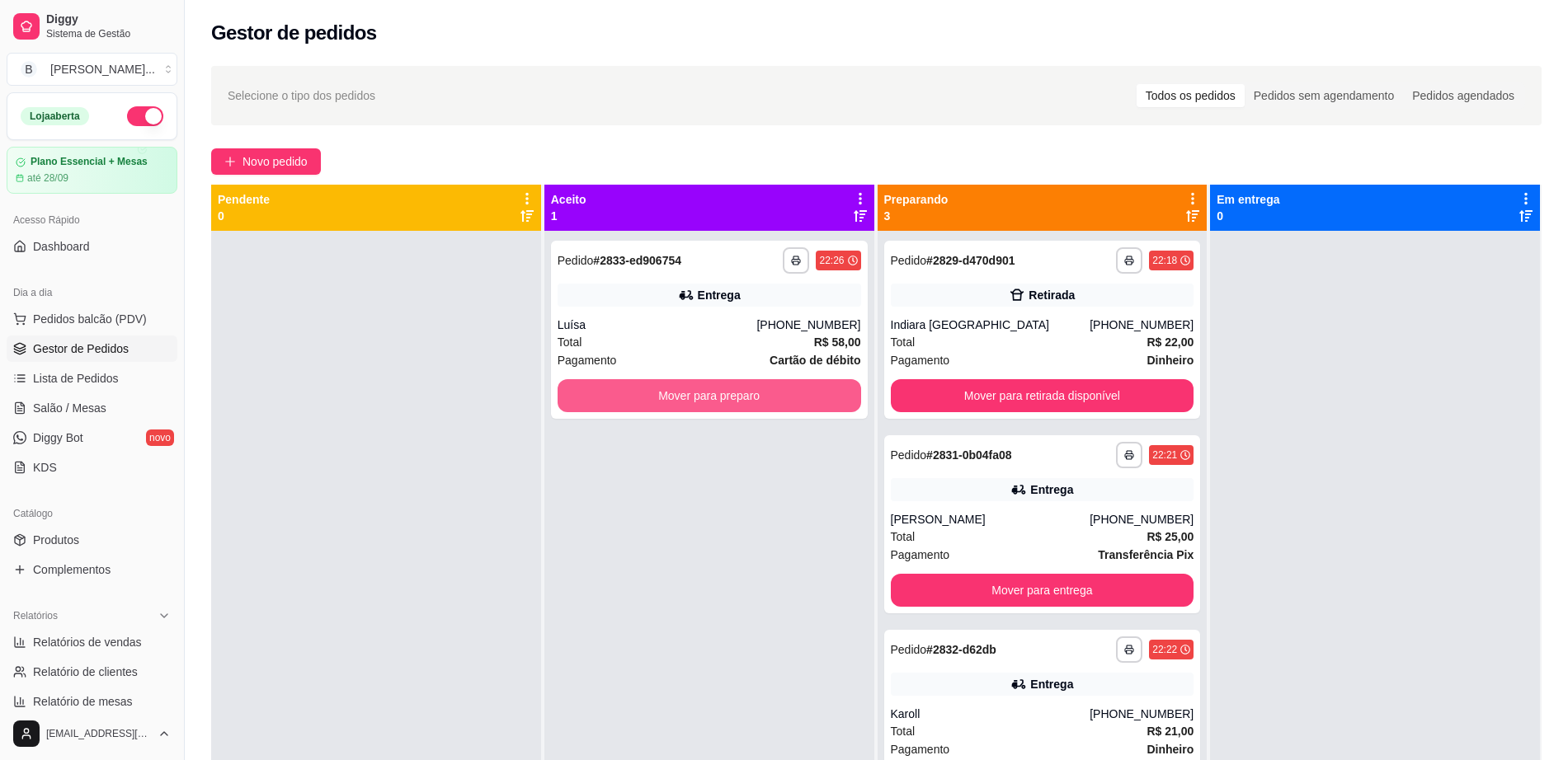
click at [637, 393] on button "Mover para preparo" at bounding box center [709, 396] width 303 height 33
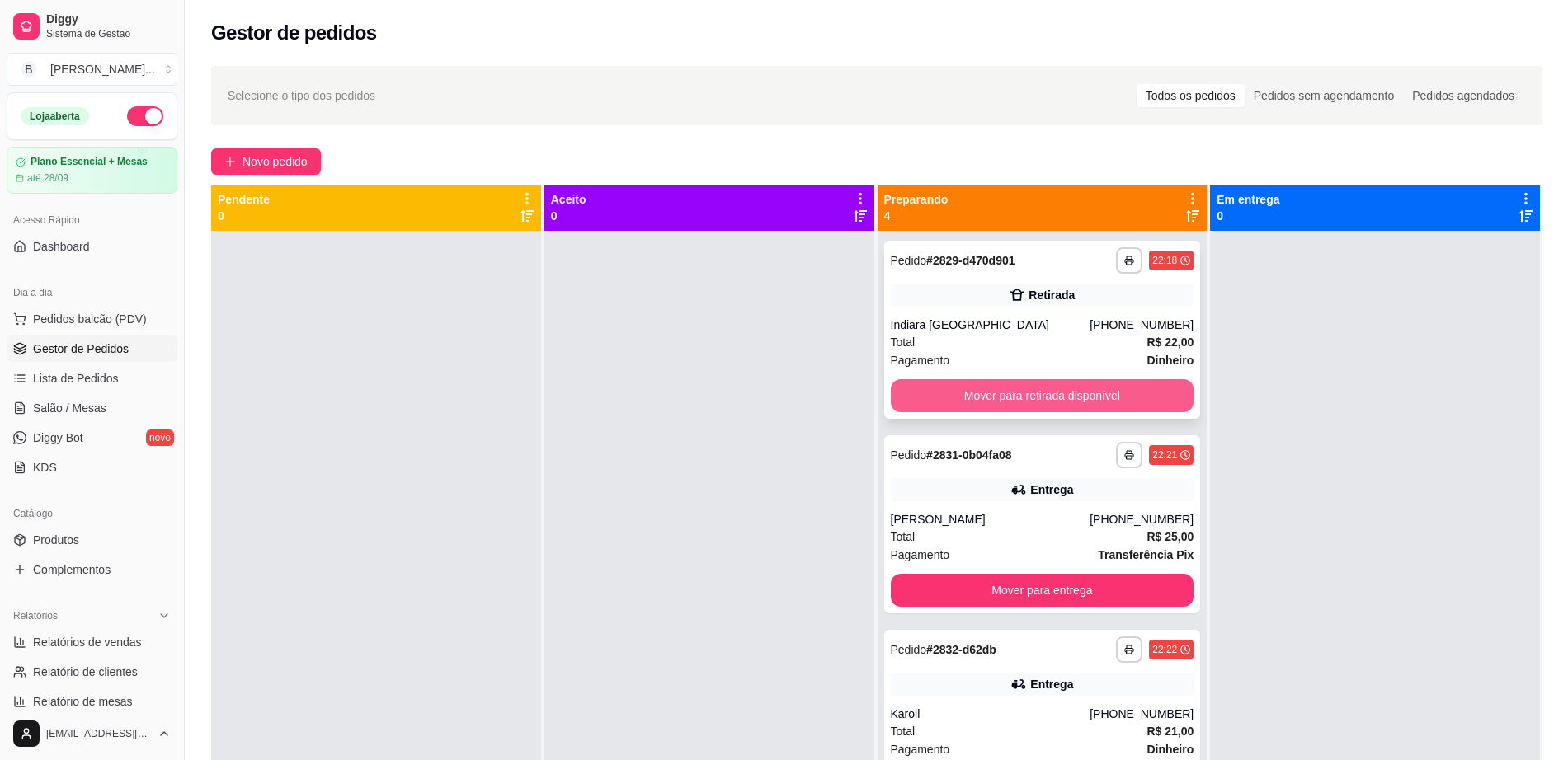
click at [937, 380] on button "Mover para retirada disponível" at bounding box center [1043, 396] width 303 height 33
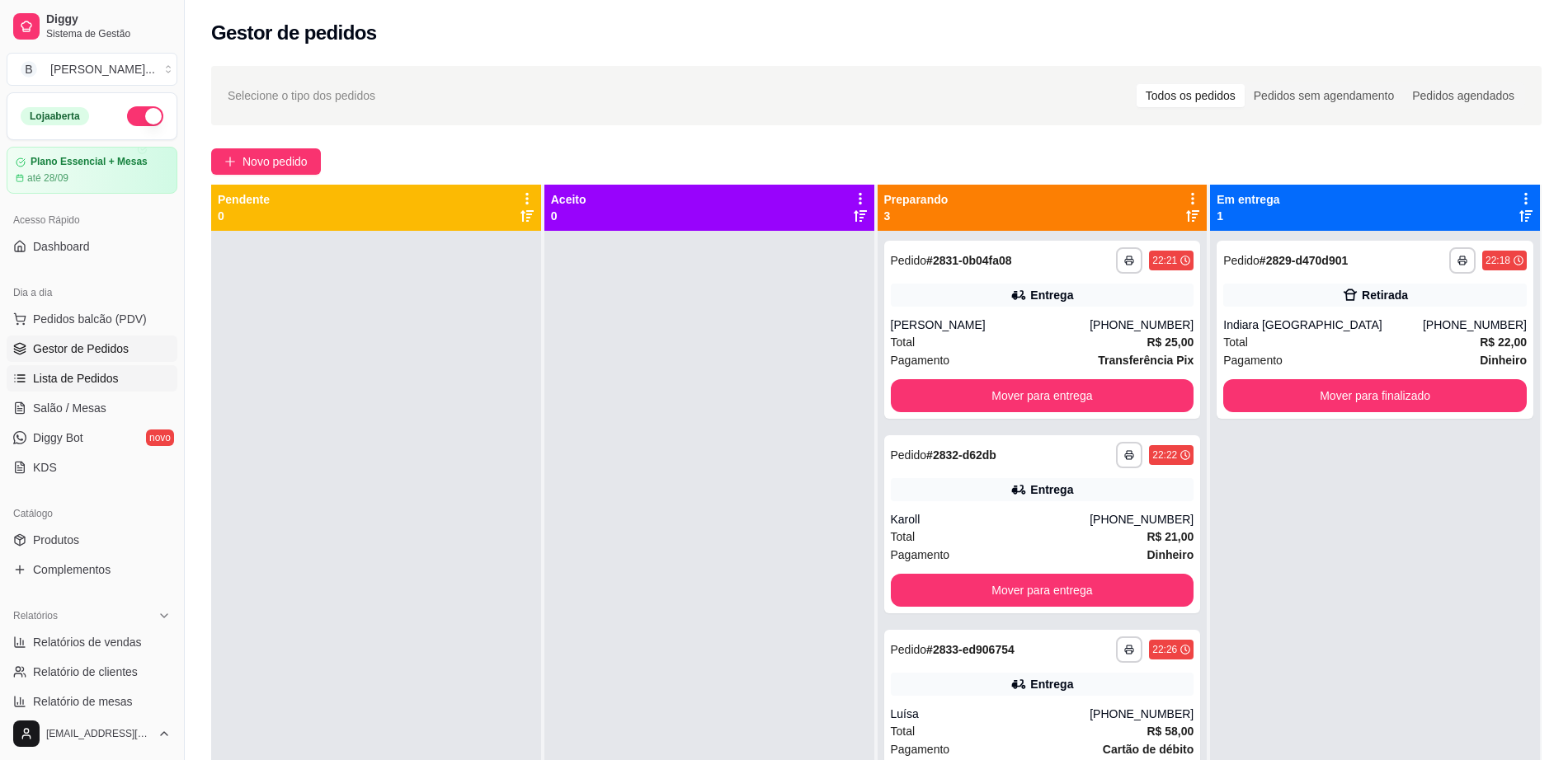
click at [85, 375] on span "Lista de Pedidos" at bounding box center [76, 378] width 85 height 17
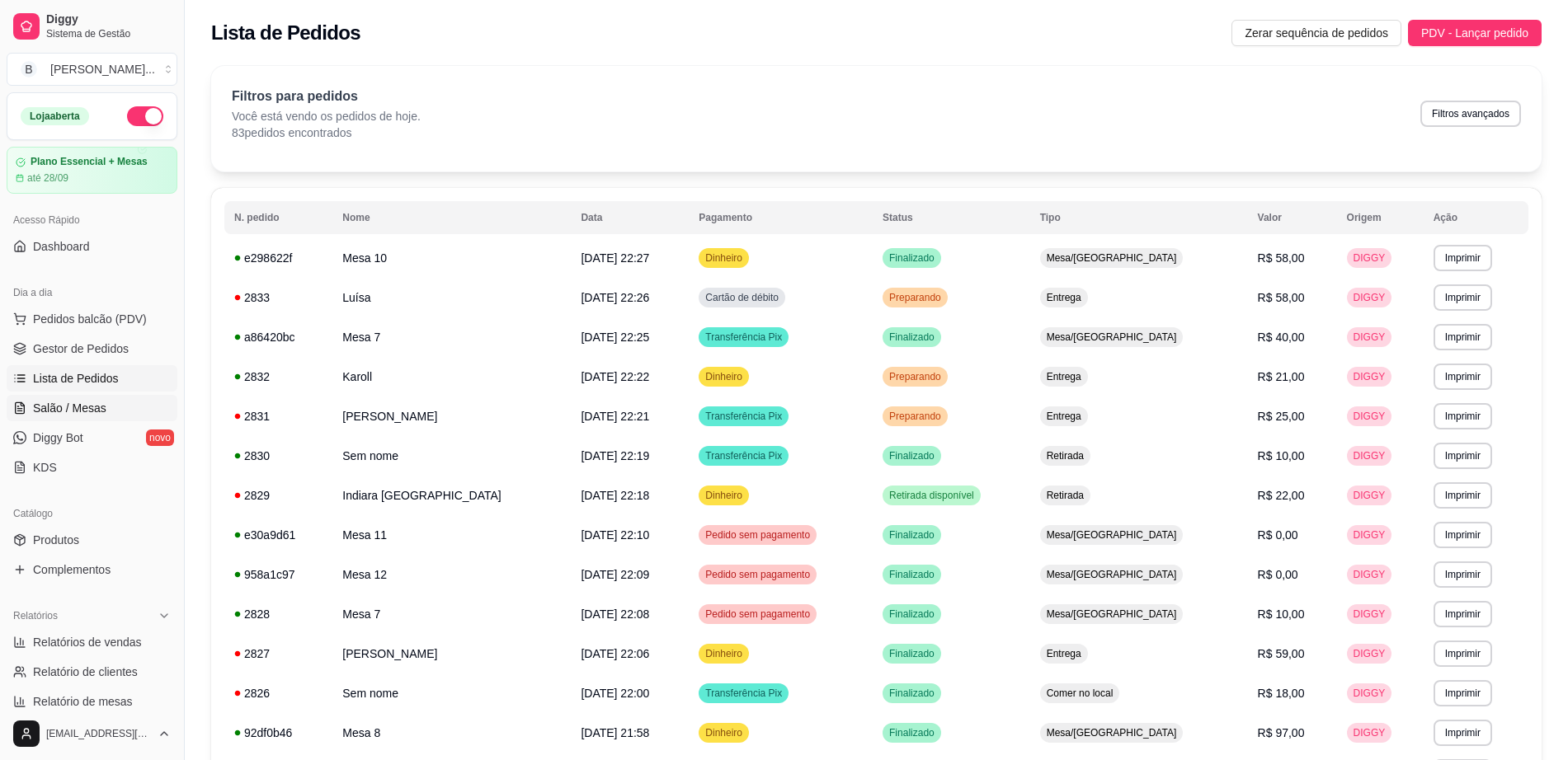
click at [67, 408] on span "Salão / Mesas" at bounding box center [70, 407] width 73 height 17
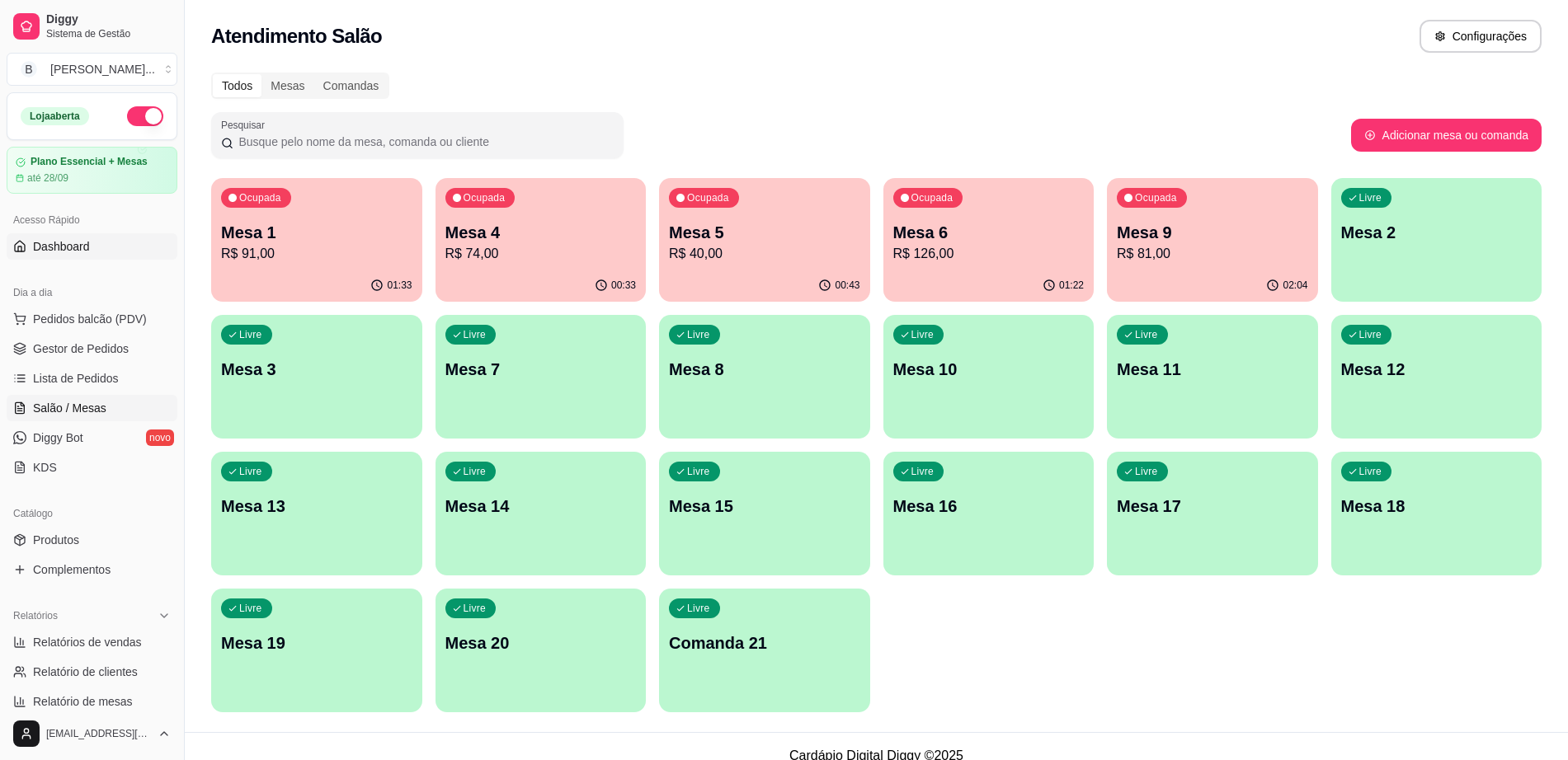
click at [100, 258] on link "Dashboard" at bounding box center [92, 246] width 171 height 26
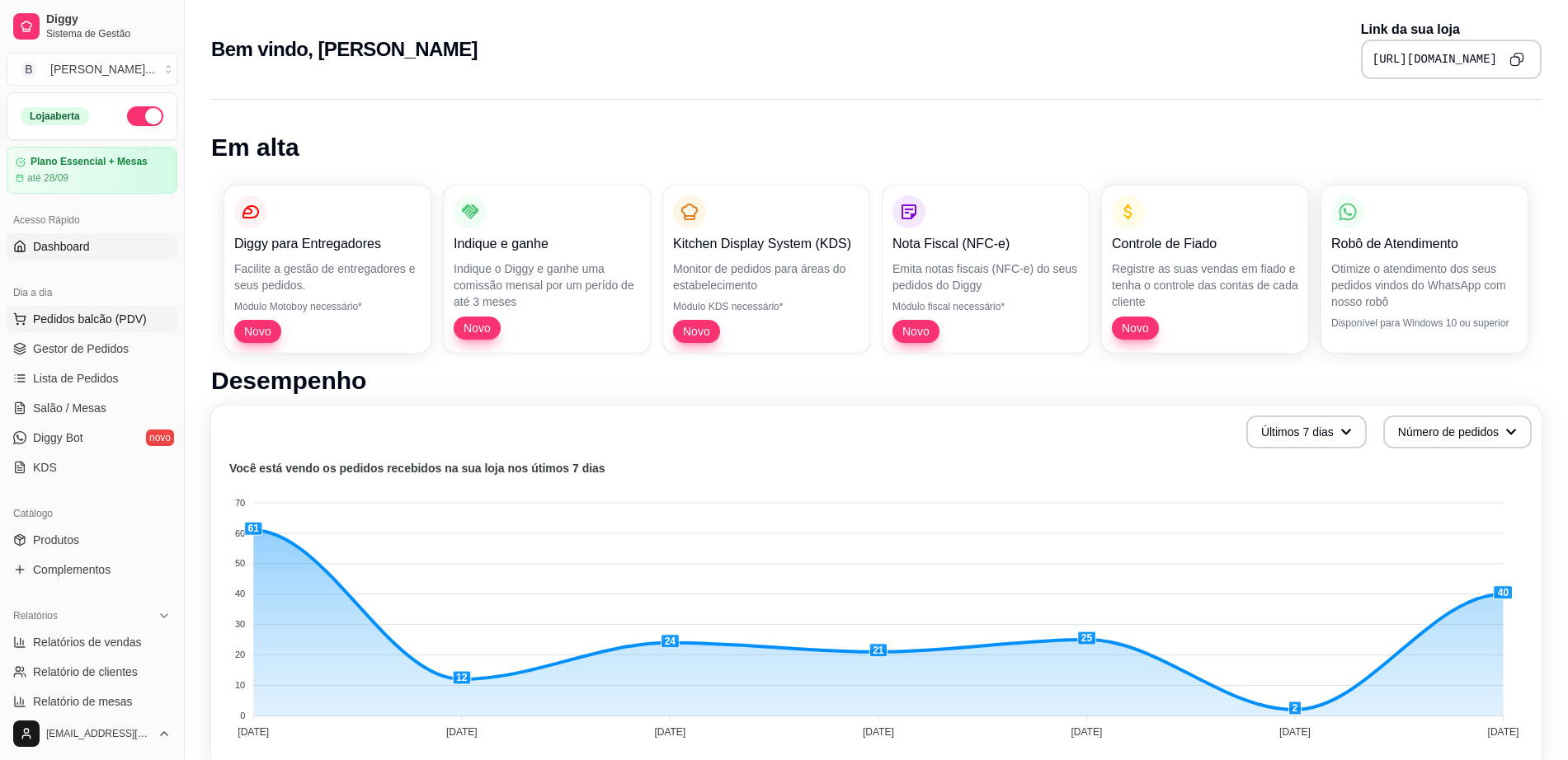
click at [108, 318] on span "Pedidos balcão (PDV)" at bounding box center [90, 319] width 114 height 17
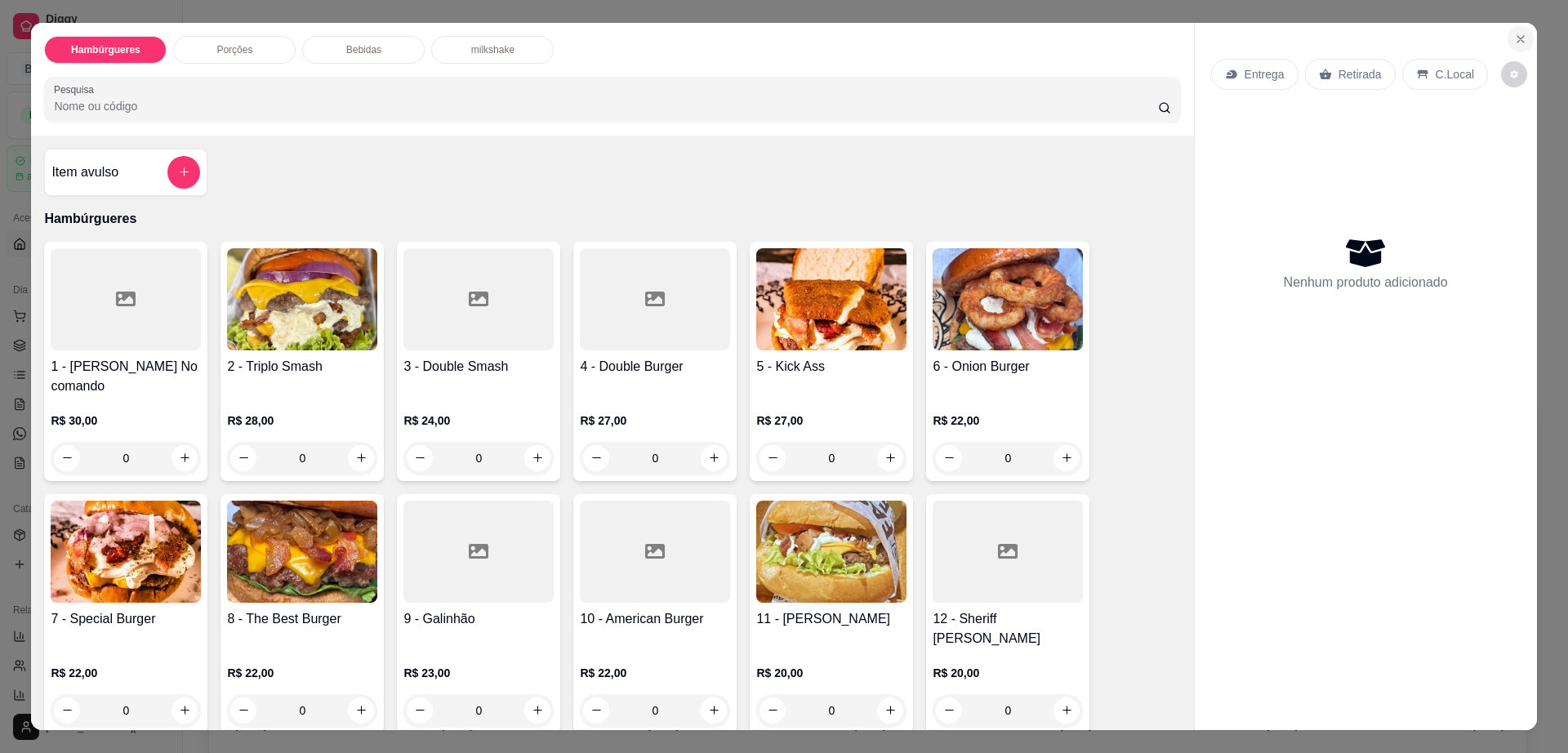
click at [1516, 47] on button "Close" at bounding box center [1521, 39] width 26 height 26
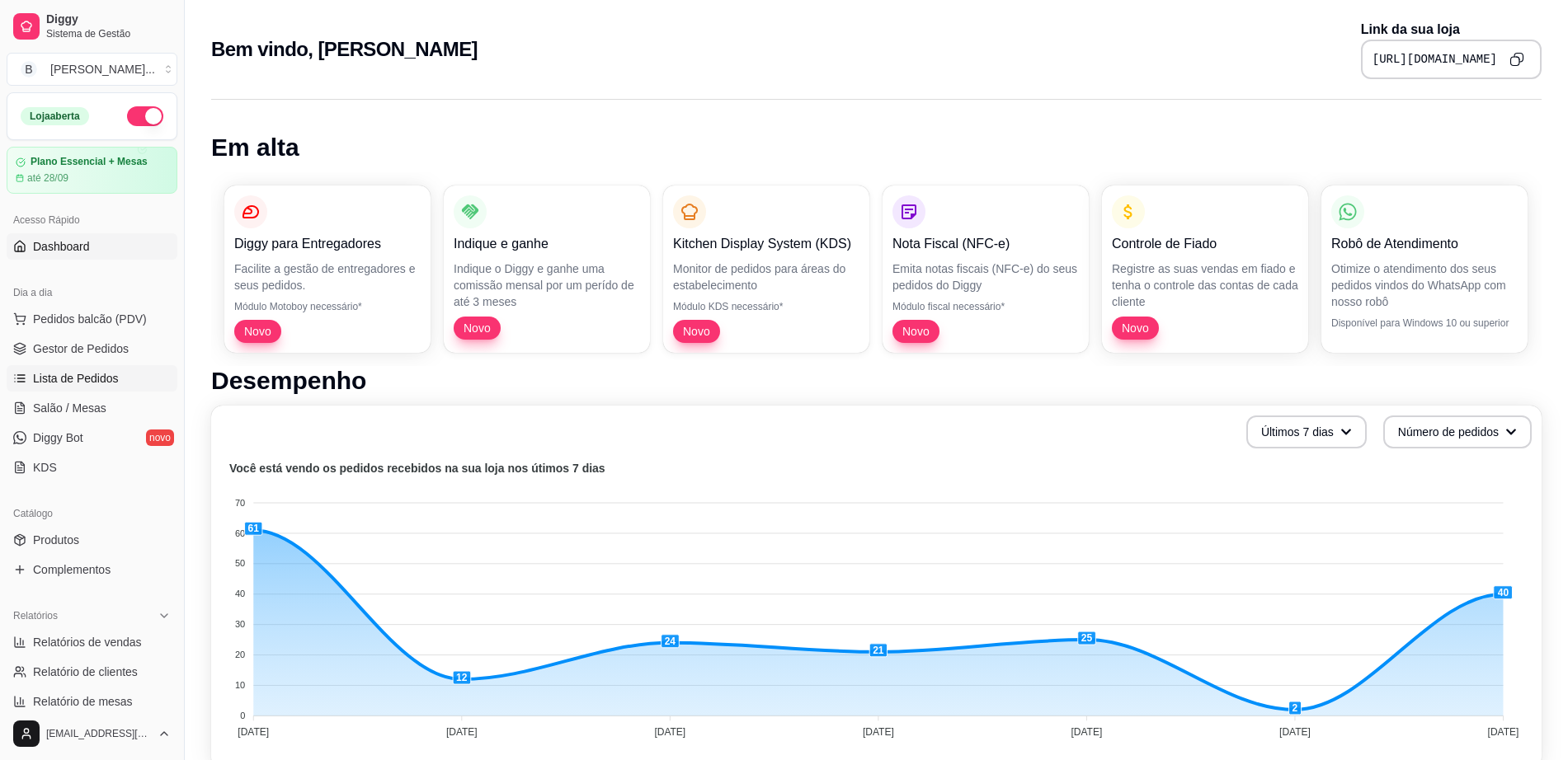
click at [60, 380] on span "Lista de Pedidos" at bounding box center [76, 378] width 85 height 17
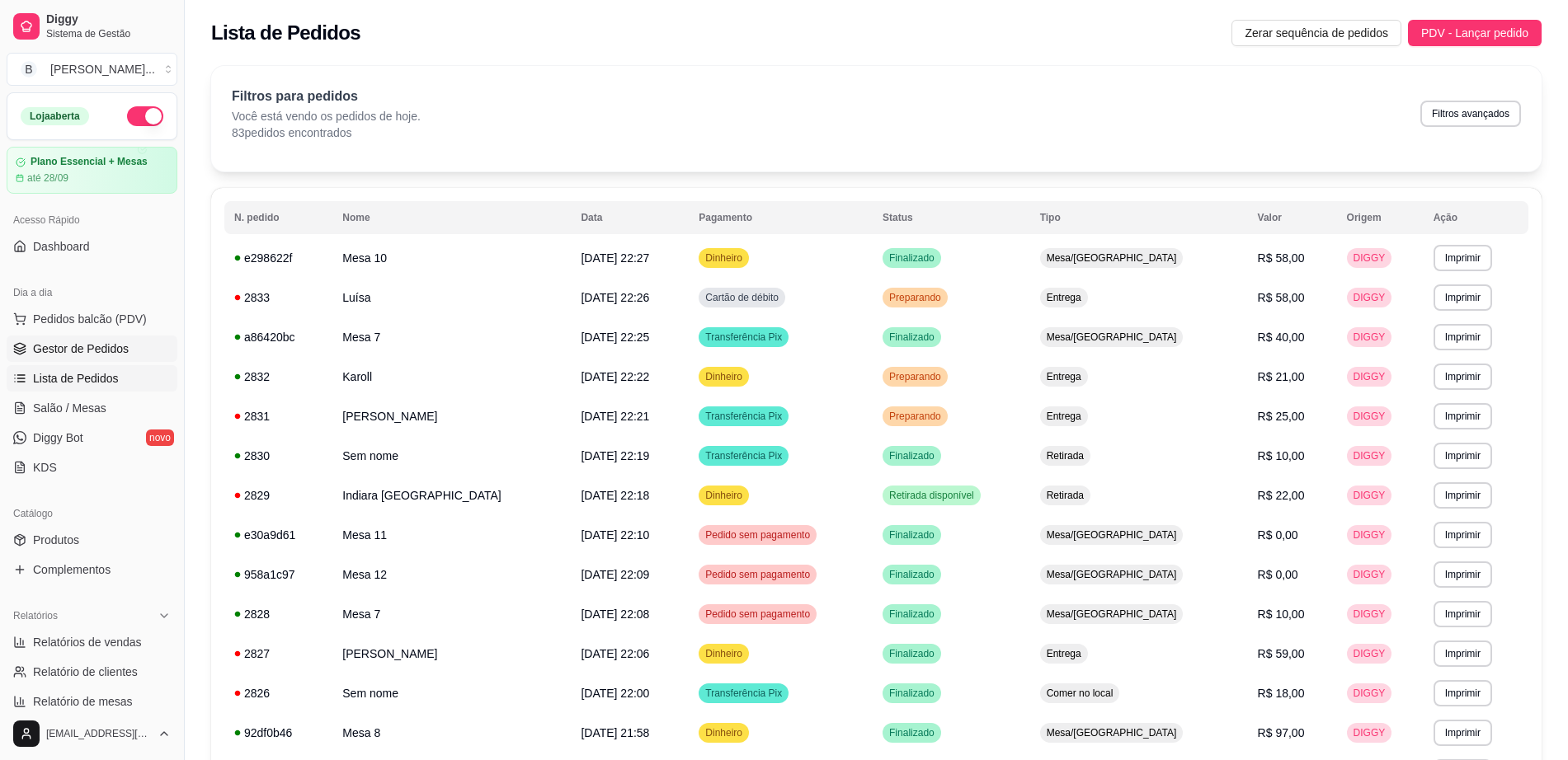
click at [107, 351] on span "Gestor de Pedidos" at bounding box center [81, 348] width 96 height 17
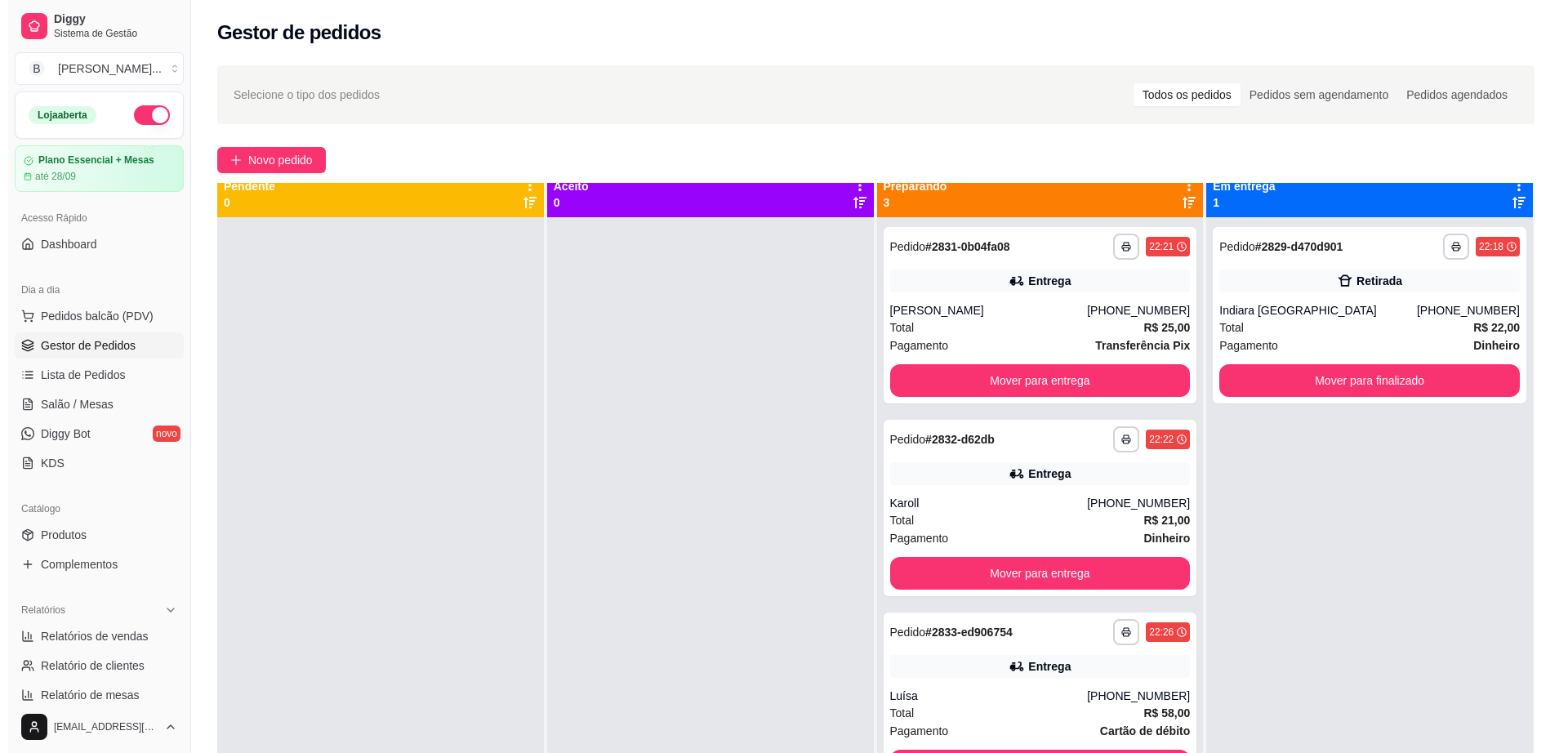
scroll to position [46, 0]
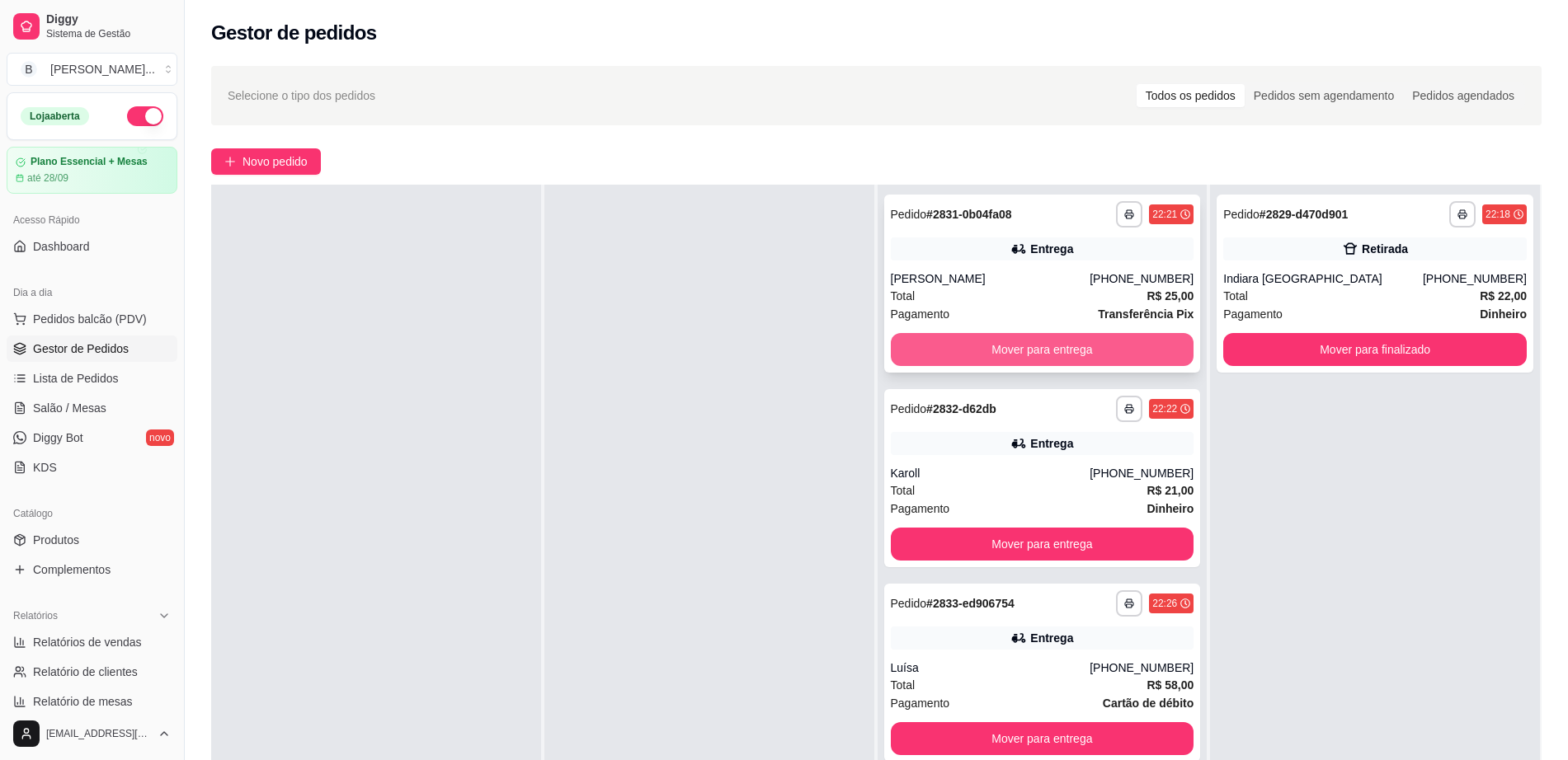
click at [989, 351] on button "Mover para entrega" at bounding box center [1043, 350] width 303 height 33
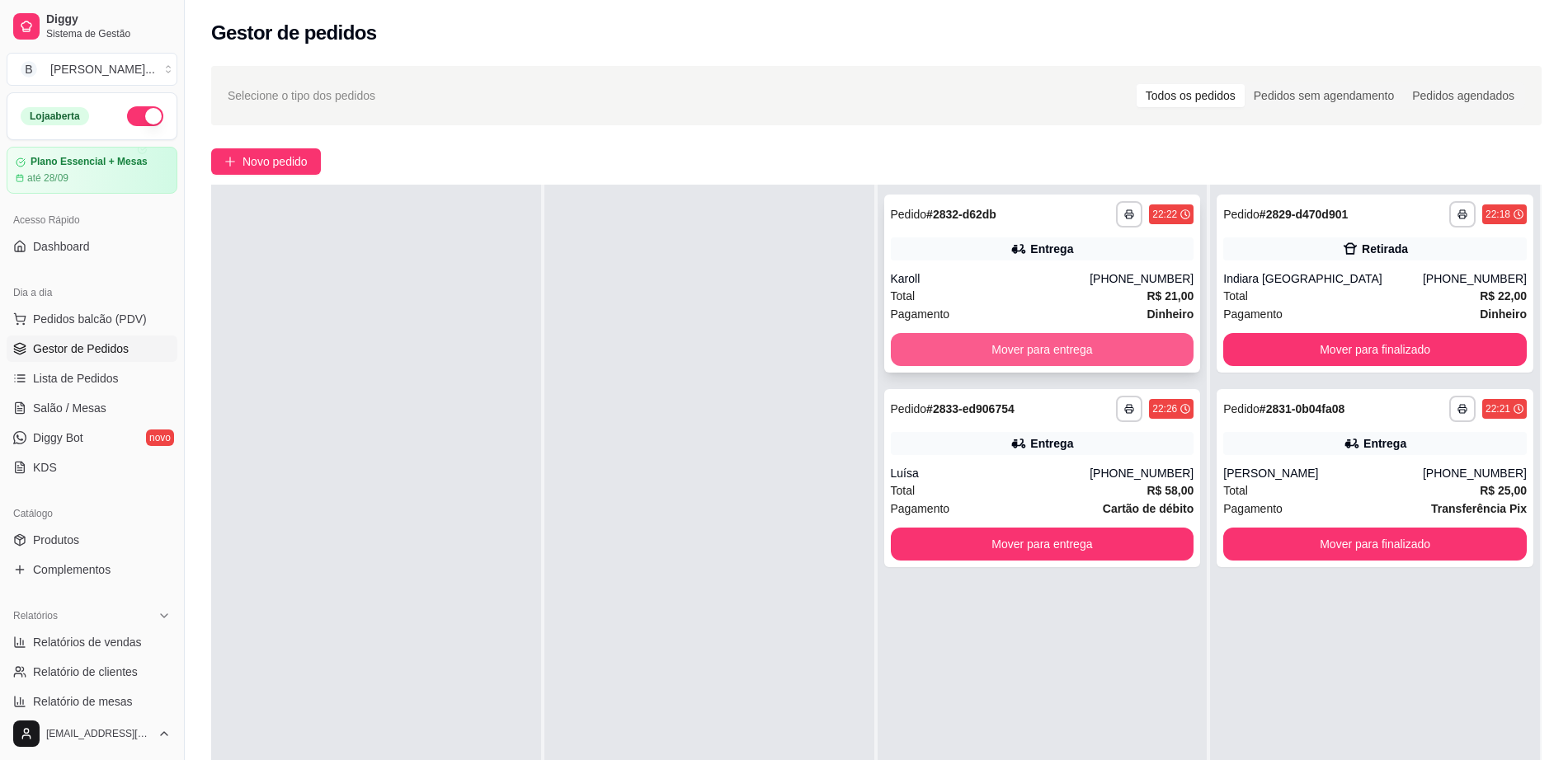
click at [978, 353] on button "Mover para entrega" at bounding box center [1043, 350] width 303 height 33
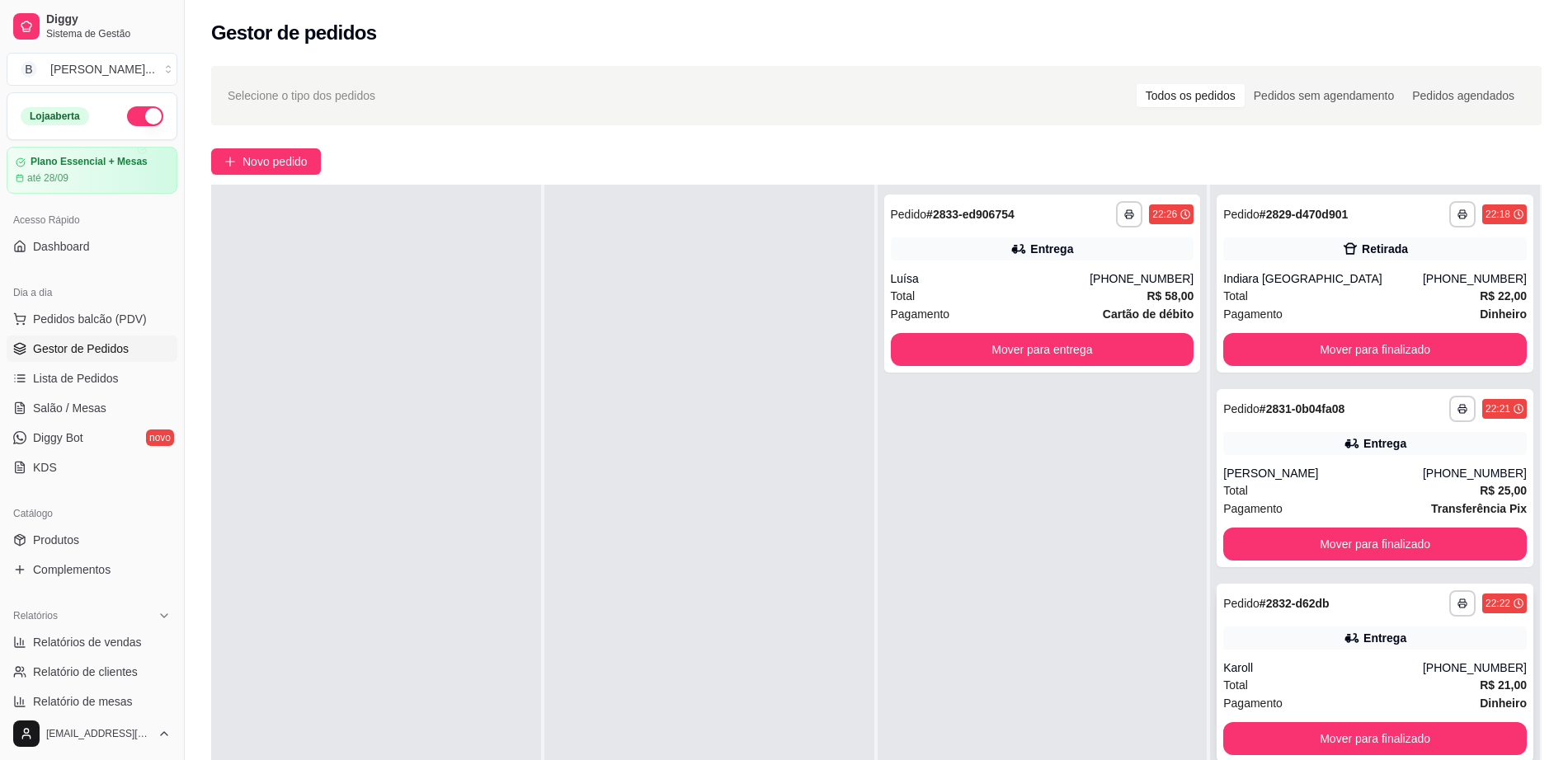
click at [345, 686] on div "**********" at bounding box center [875, 564] width 1330 height 760
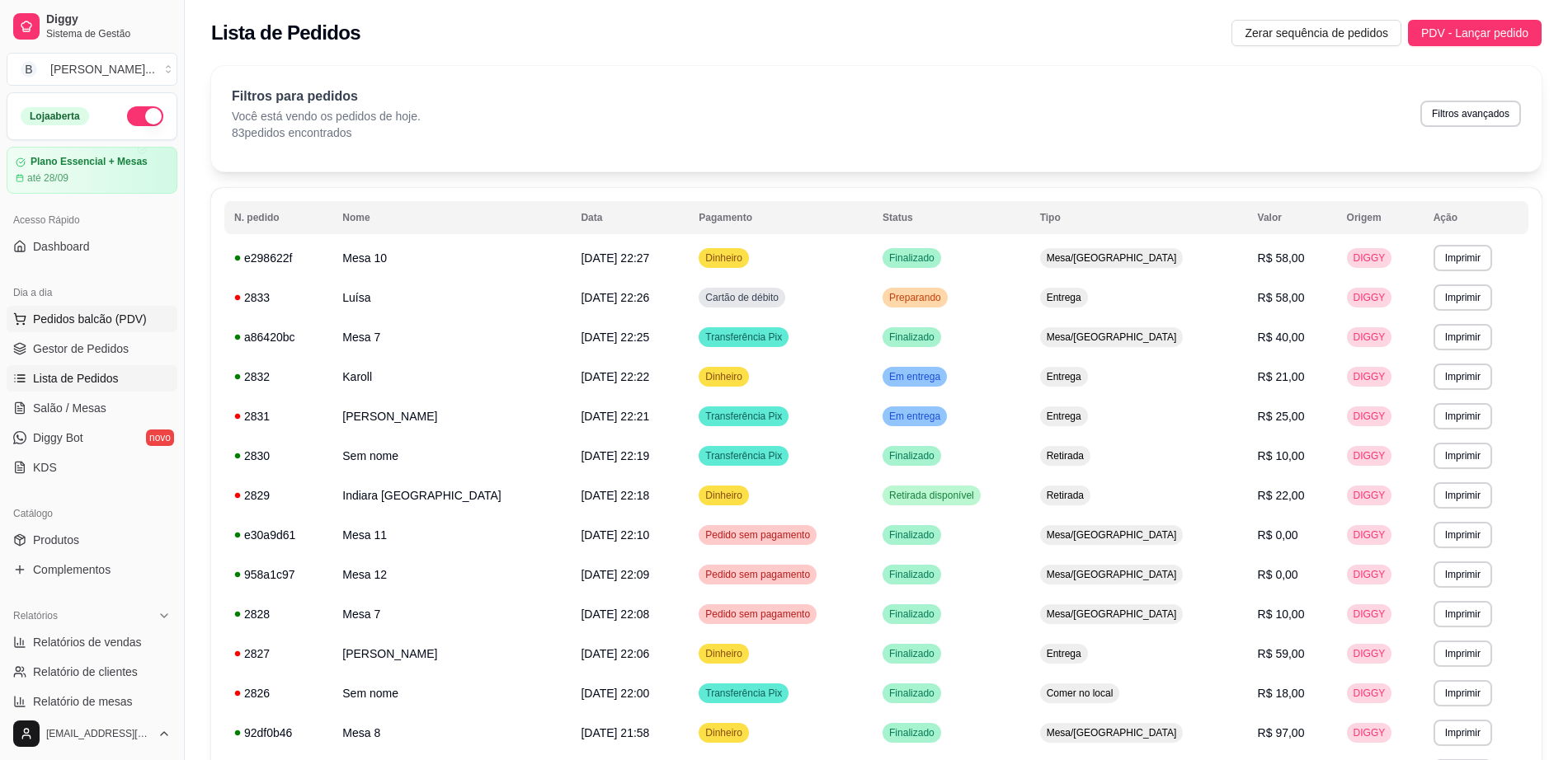
click at [88, 325] on span "Pedidos balcão (PDV)" at bounding box center [90, 319] width 114 height 17
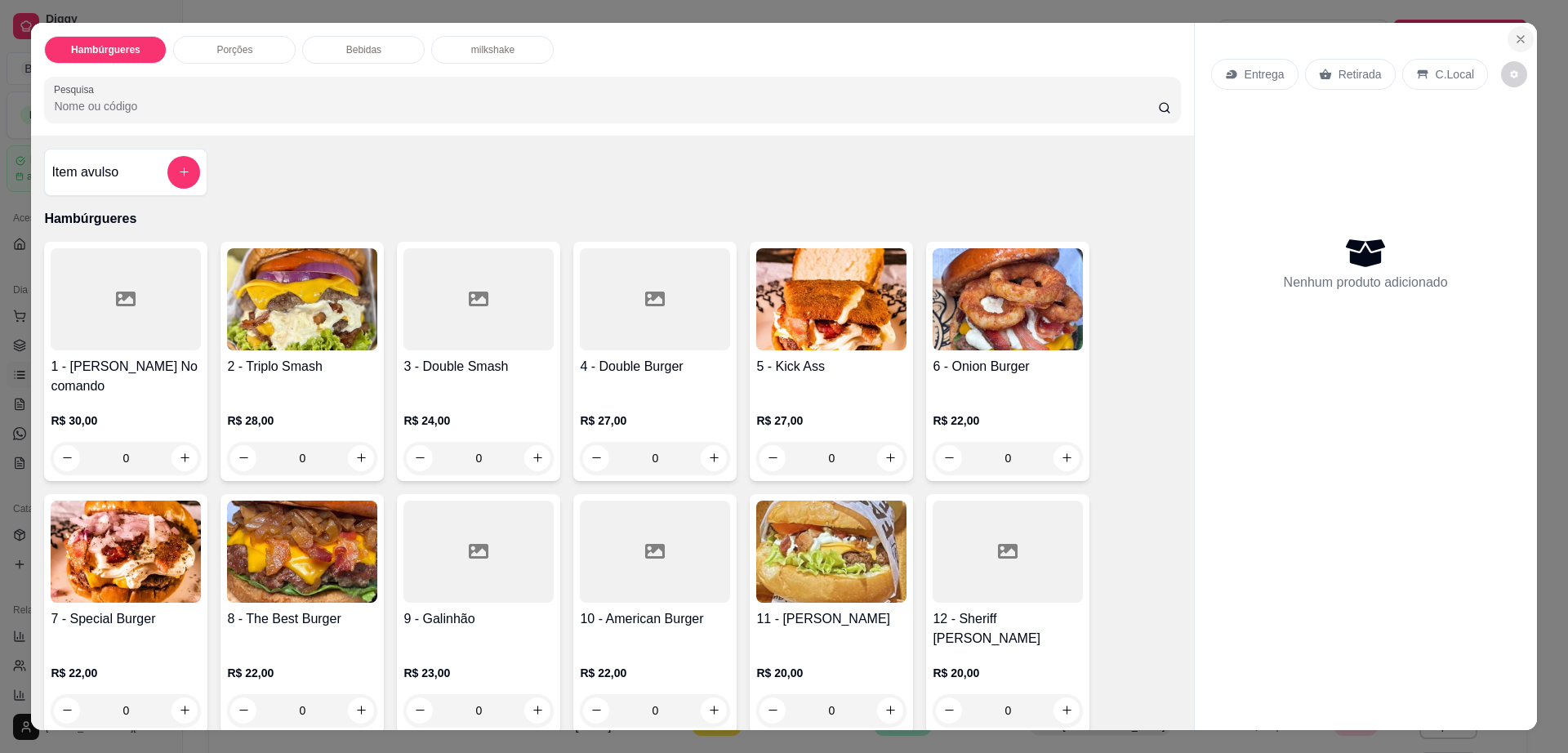
click at [1514, 41] on icon "Close" at bounding box center [1520, 39] width 13 height 13
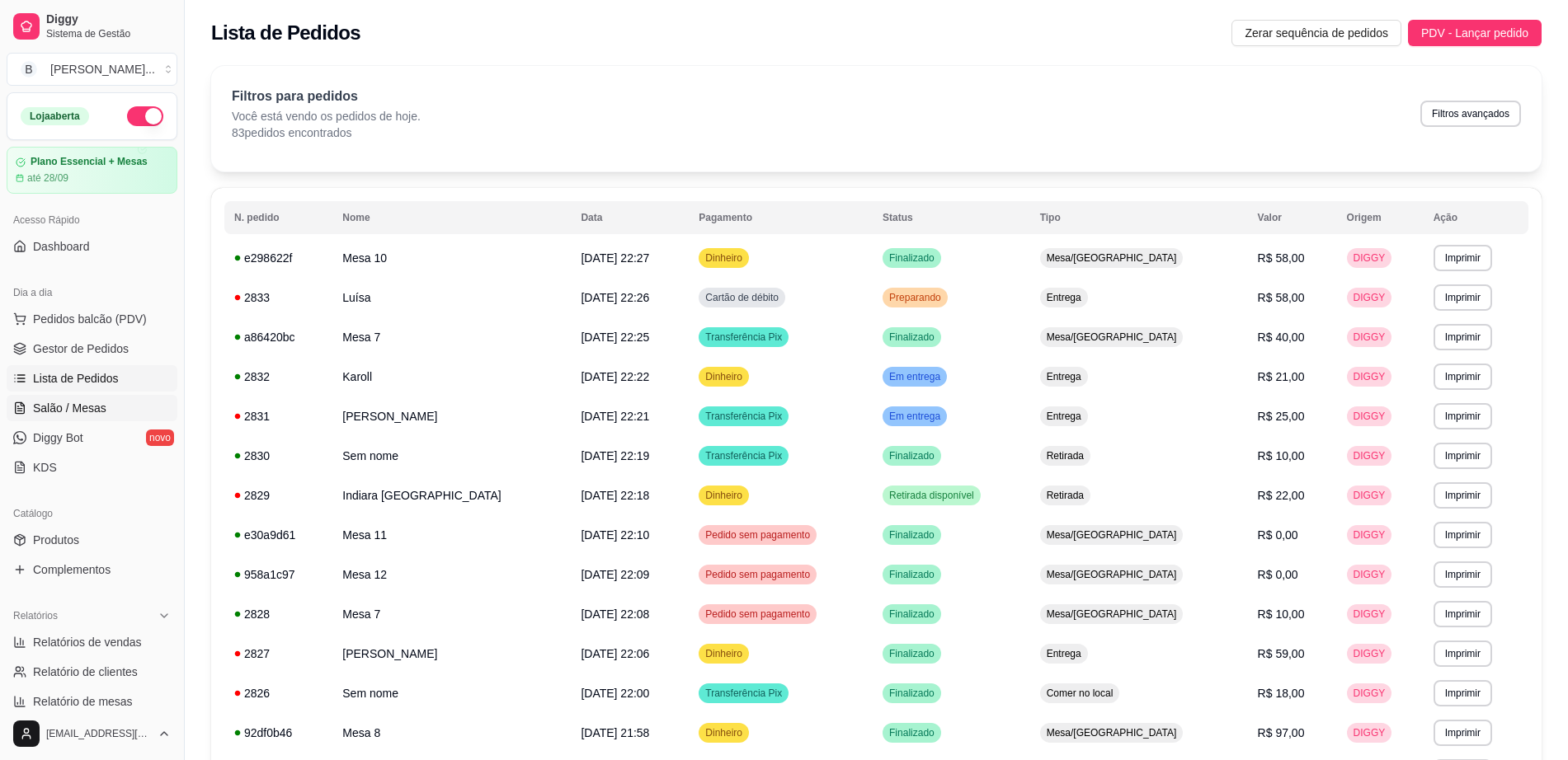
click at [82, 416] on link "Salão / Mesas" at bounding box center [92, 408] width 171 height 26
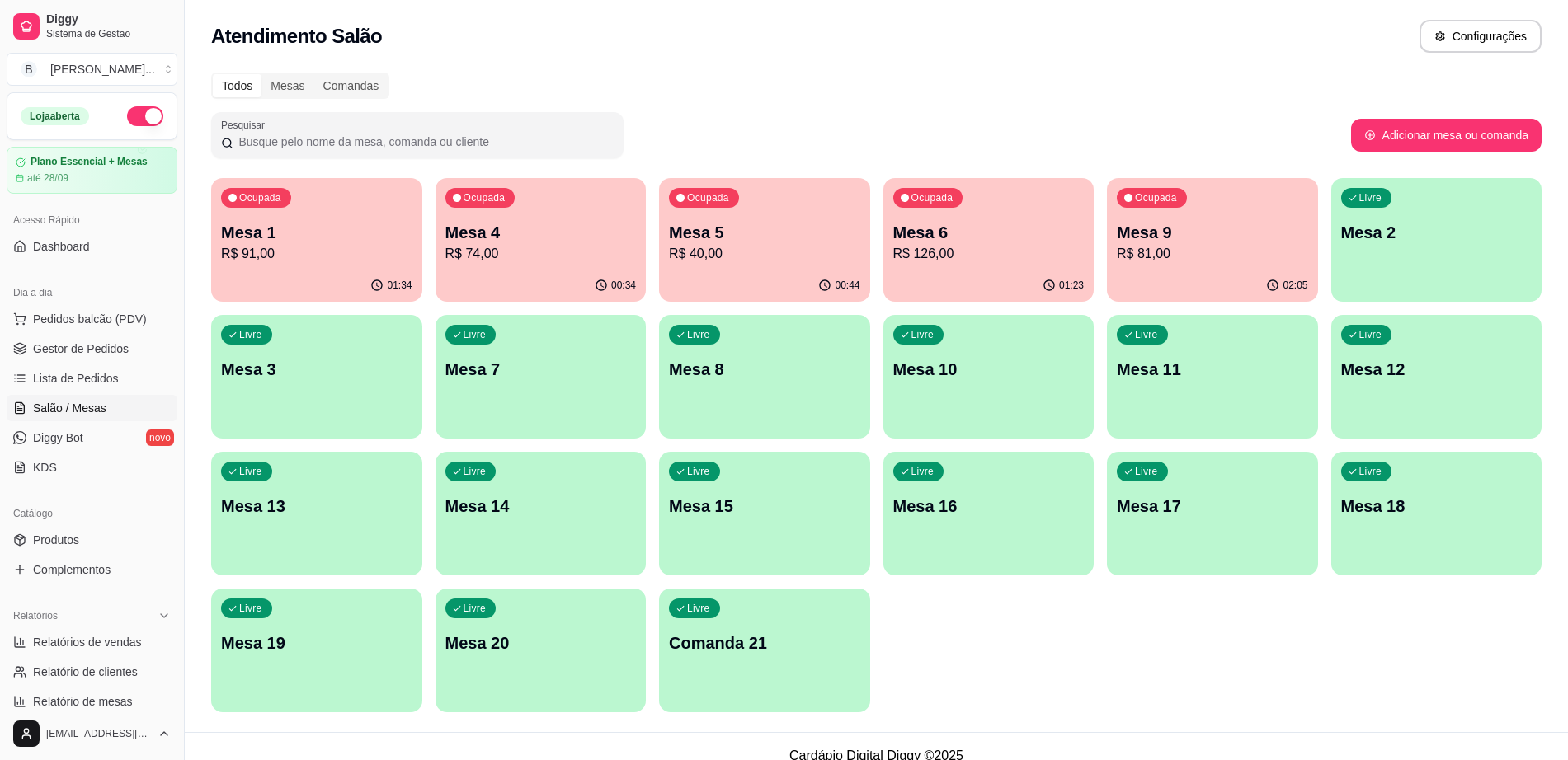
click at [720, 255] on p "R$ 40,00" at bounding box center [765, 253] width 192 height 20
click at [371, 251] on p "R$ 91,00" at bounding box center [317, 253] width 192 height 20
click at [598, 222] on p "Mesa 4" at bounding box center [540, 233] width 186 height 23
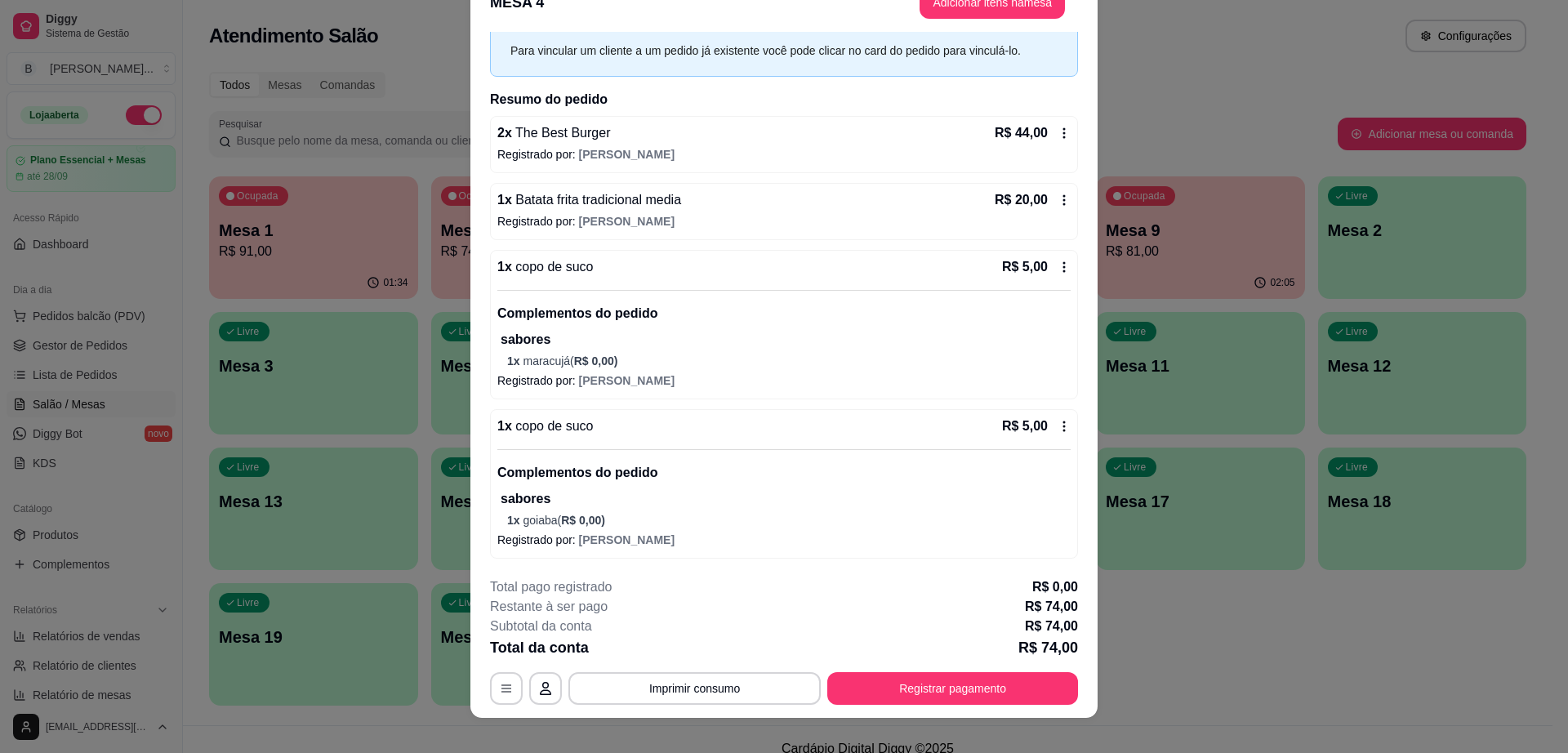
scroll to position [48, 0]
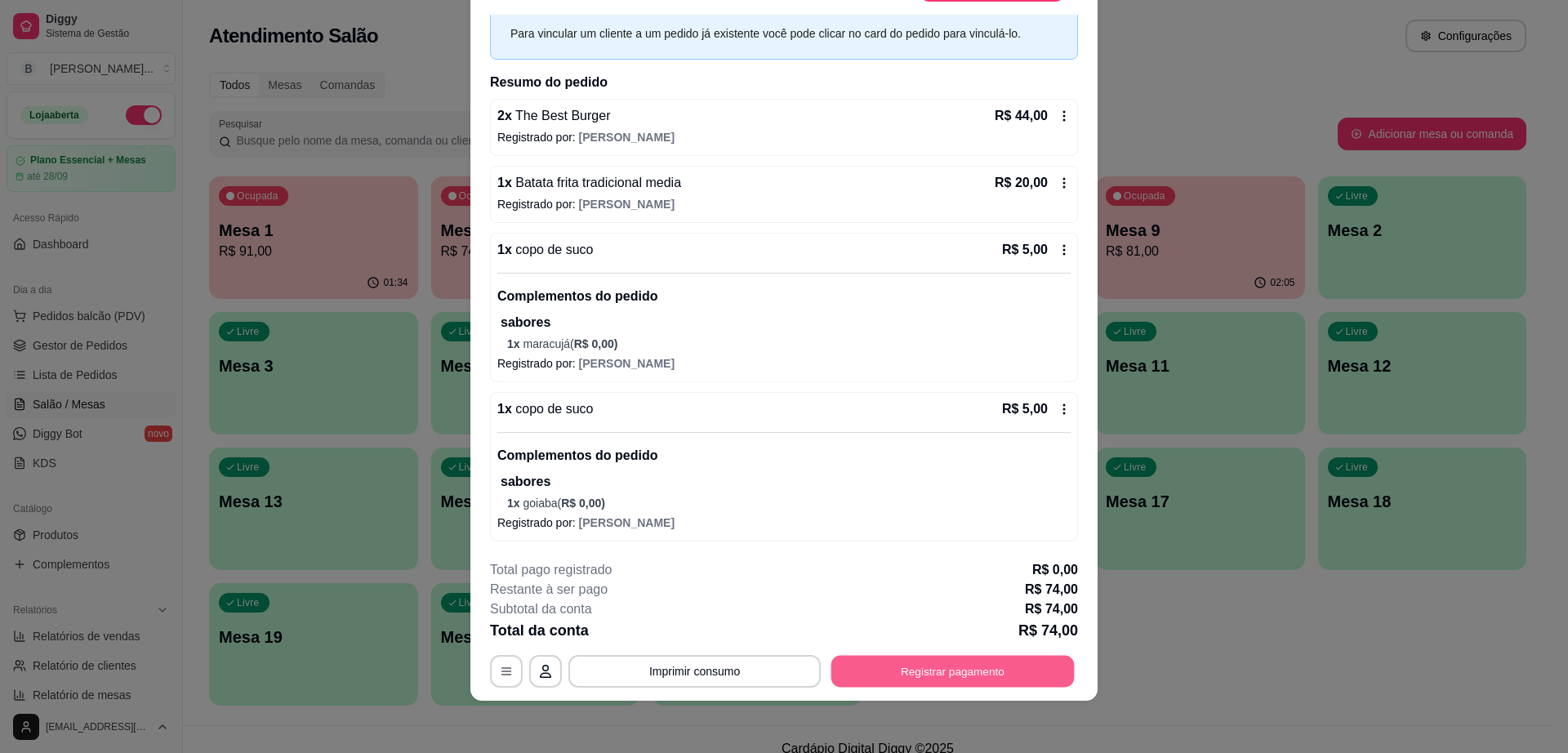
click at [948, 674] on button "Registrar pagamento" at bounding box center [953, 671] width 243 height 32
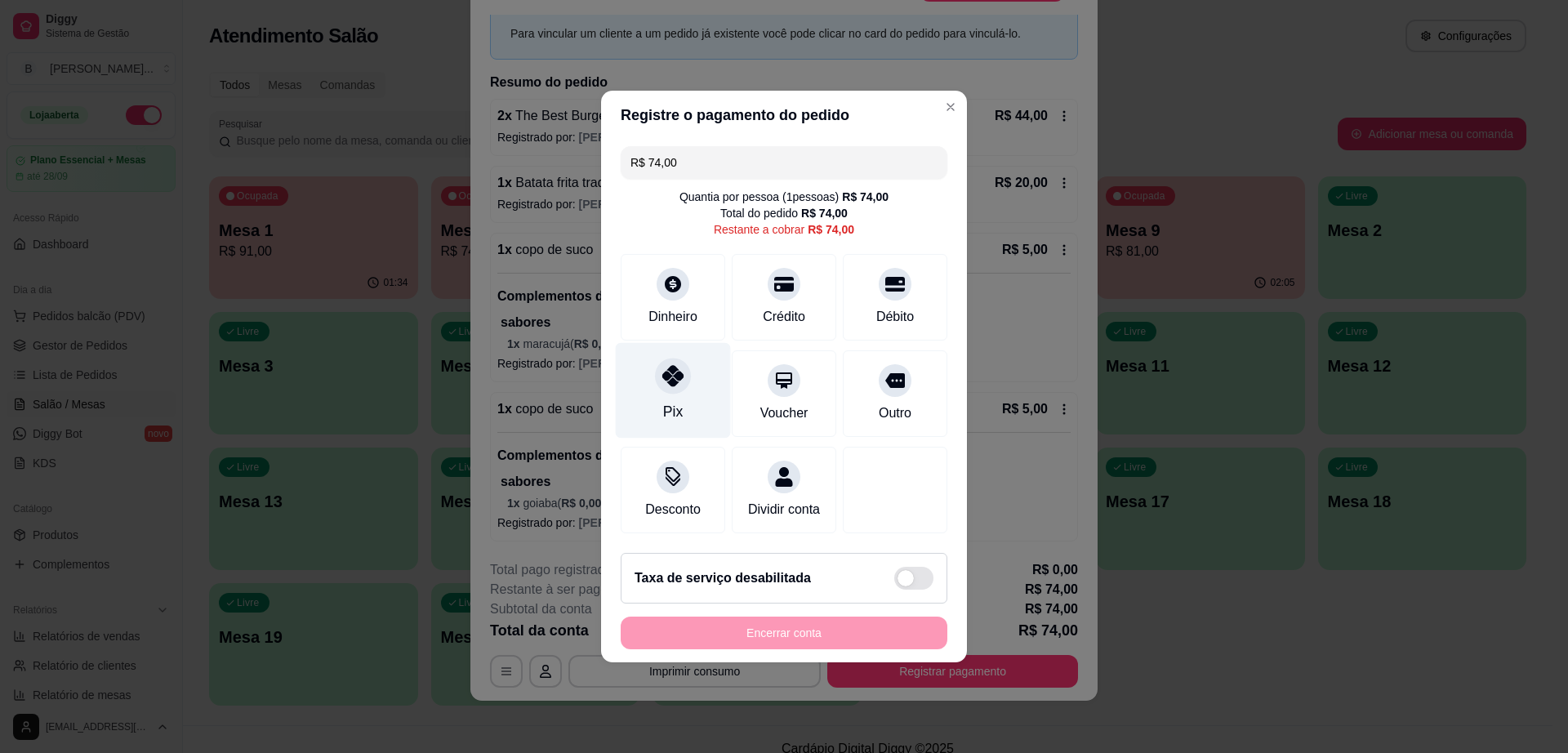
click at [669, 365] on icon at bounding box center [673, 375] width 22 height 22
type input "R$ 0,00"
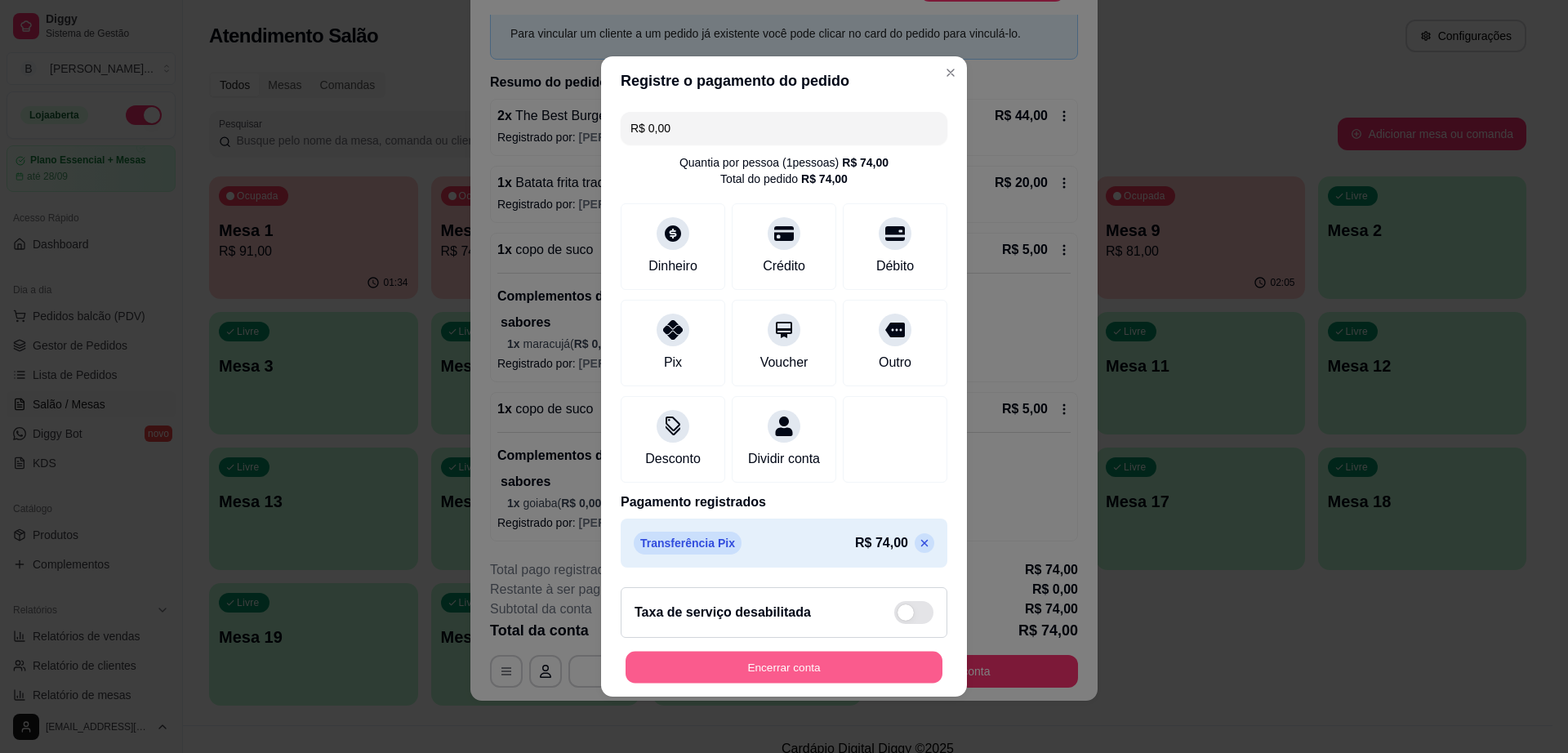
click at [813, 671] on button "Encerrar conta" at bounding box center [783, 668] width 317 height 32
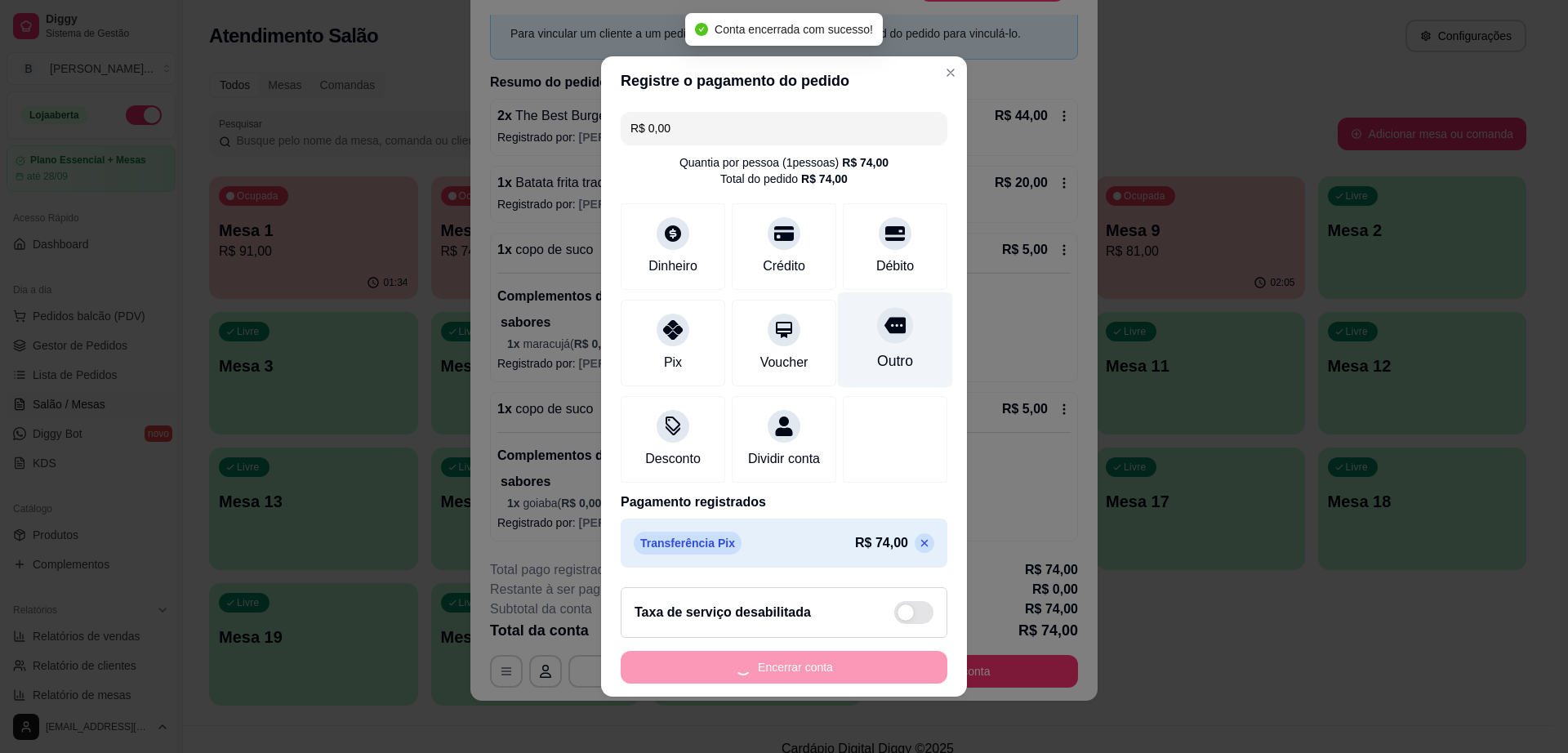
scroll to position [0, 0]
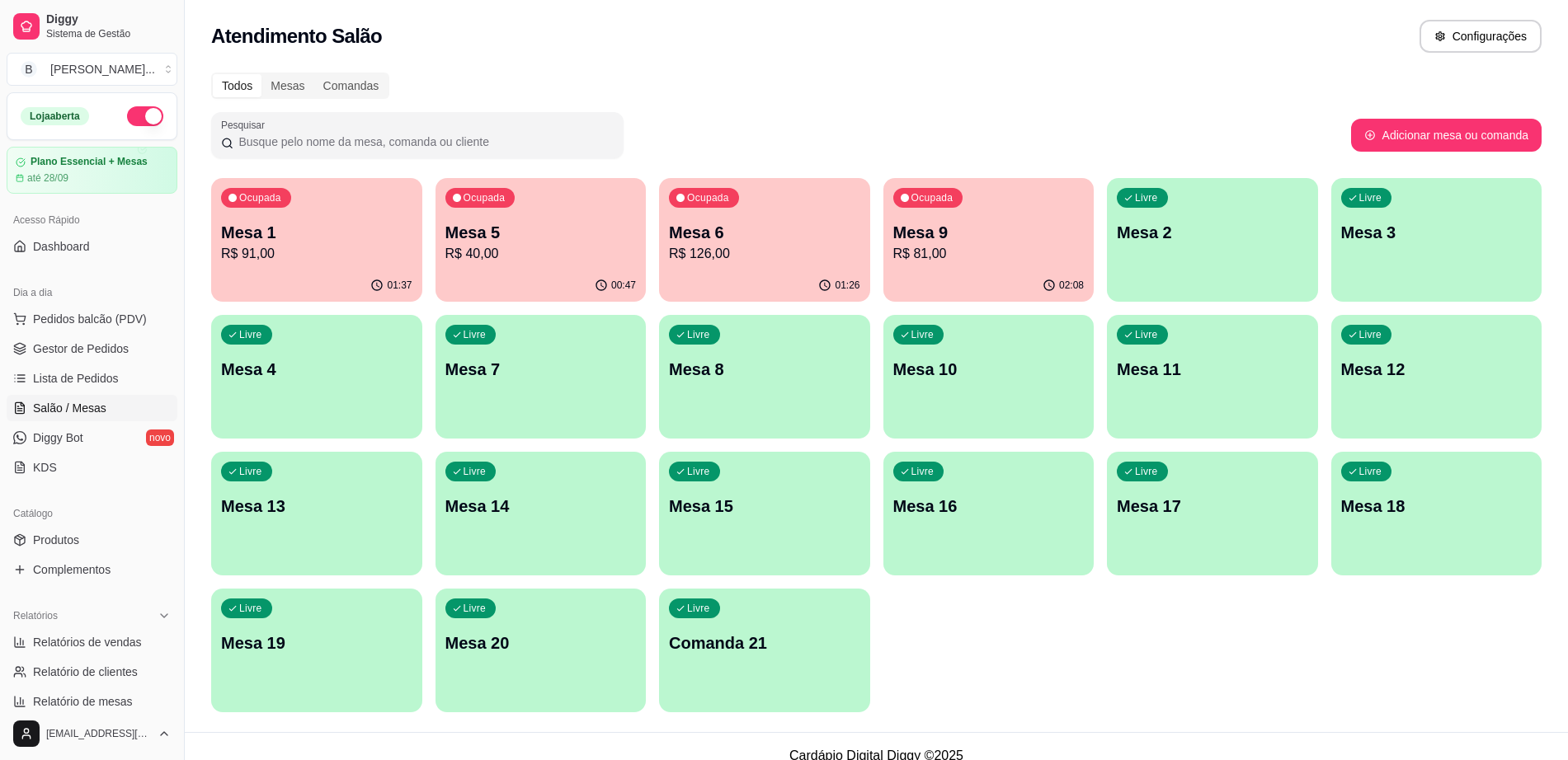
click at [1546, 721] on div "Todos Mesas Comandas Pesquisar Adicionar mesa ou comanda Ocupada Mesa 1 R$ 91,0…" at bounding box center [876, 397] width 1383 height 669
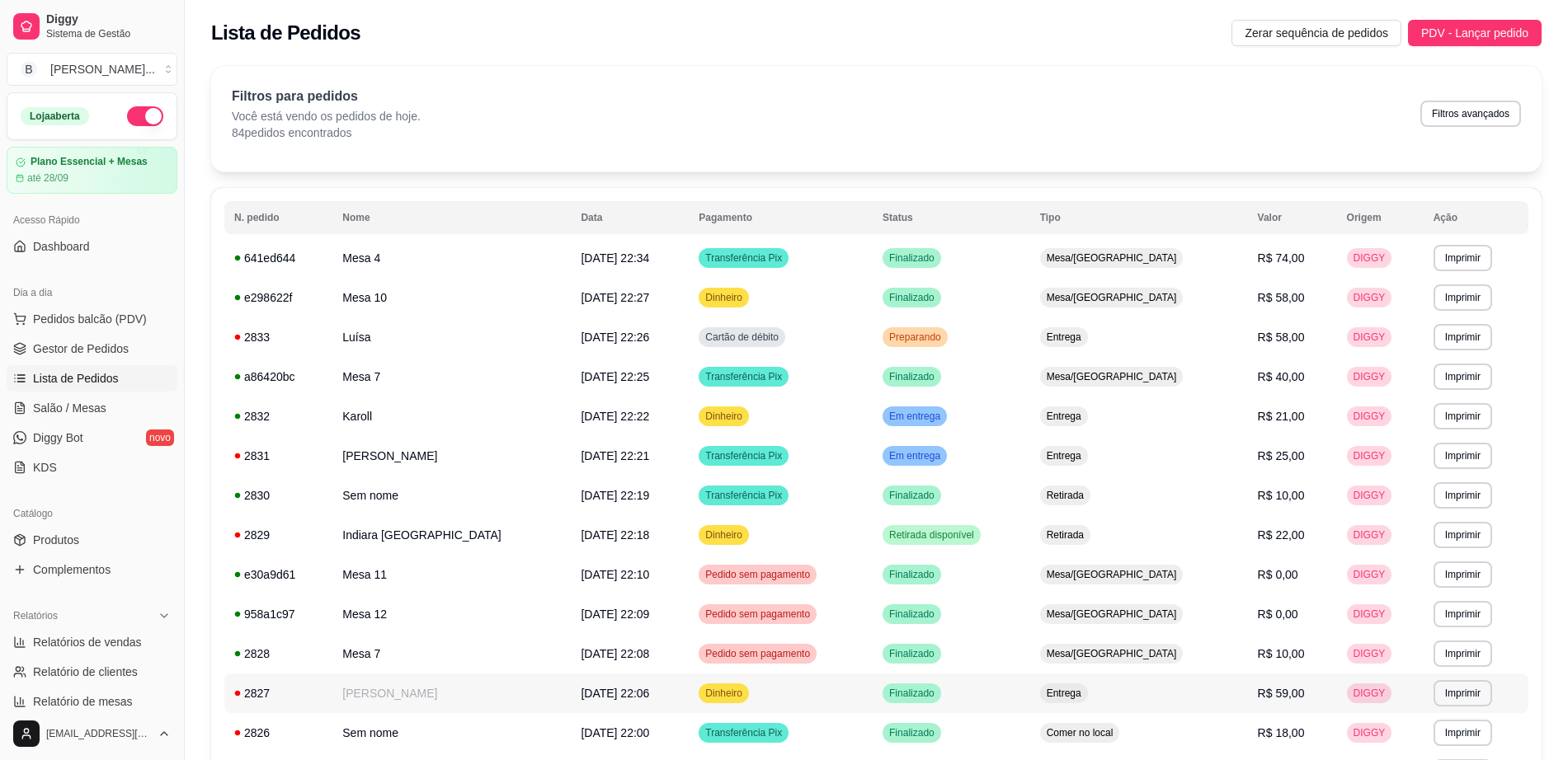
click at [1398, 689] on td "DIGGY" at bounding box center [1380, 693] width 86 height 39
drag, startPoint x: 1398, startPoint y: 689, endPoint x: 1415, endPoint y: 739, distance: 52.8
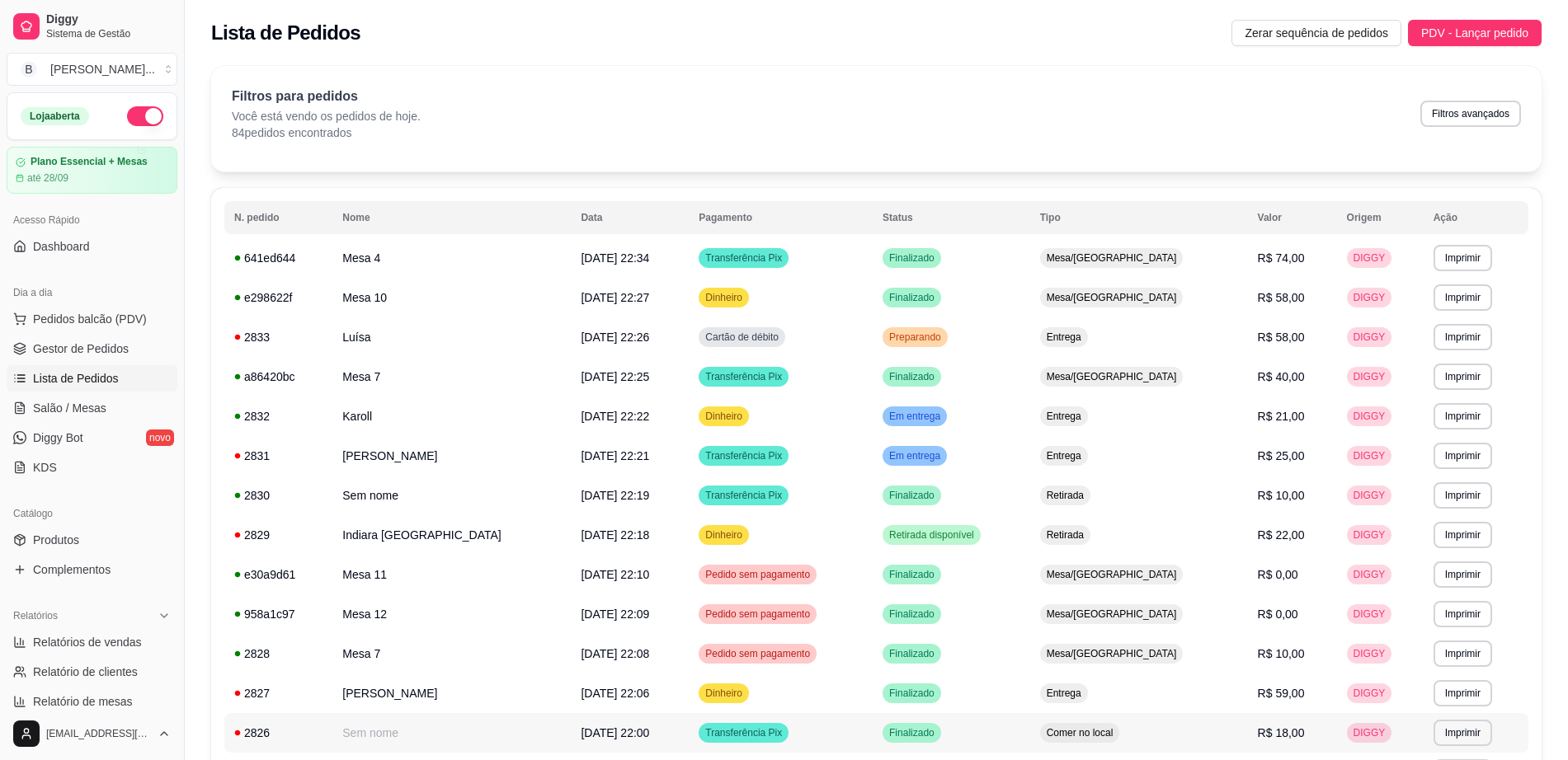
click at [1423, 747] on td "**********" at bounding box center [1476, 732] width 105 height 39
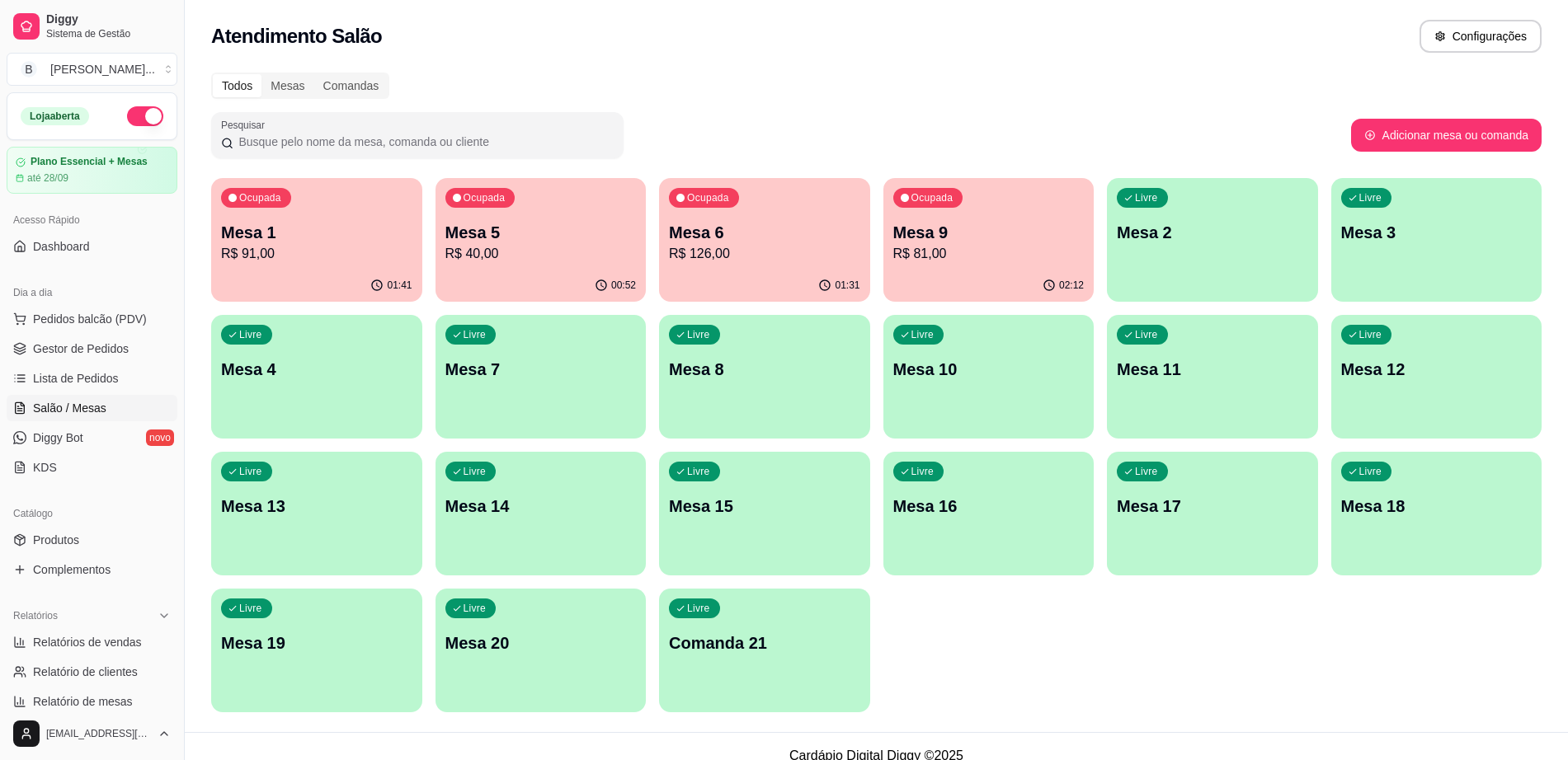
click at [316, 227] on p "Mesa 1" at bounding box center [317, 232] width 192 height 24
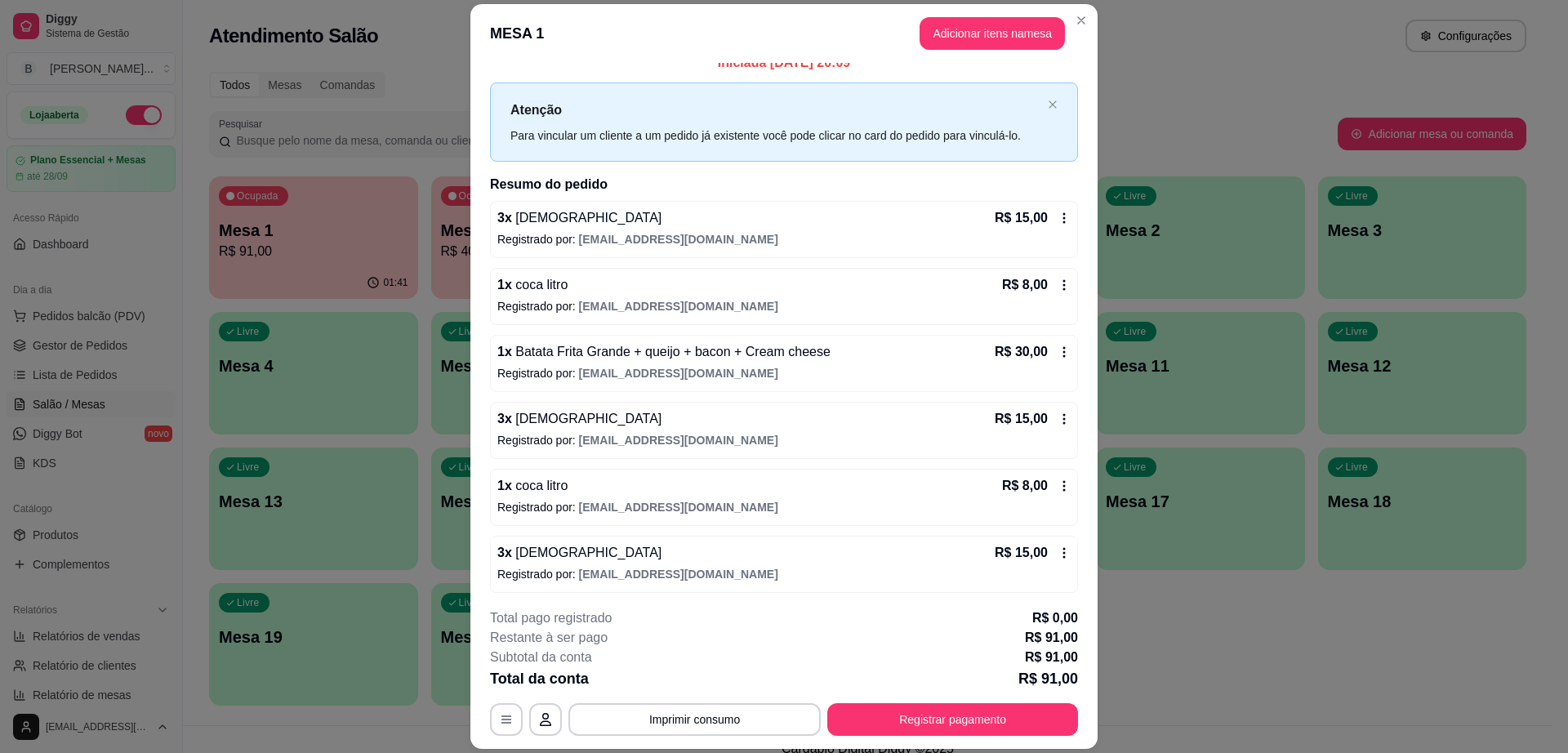
scroll to position [20, 0]
click at [1339, 472] on div "**********" at bounding box center [784, 376] width 1568 height 753
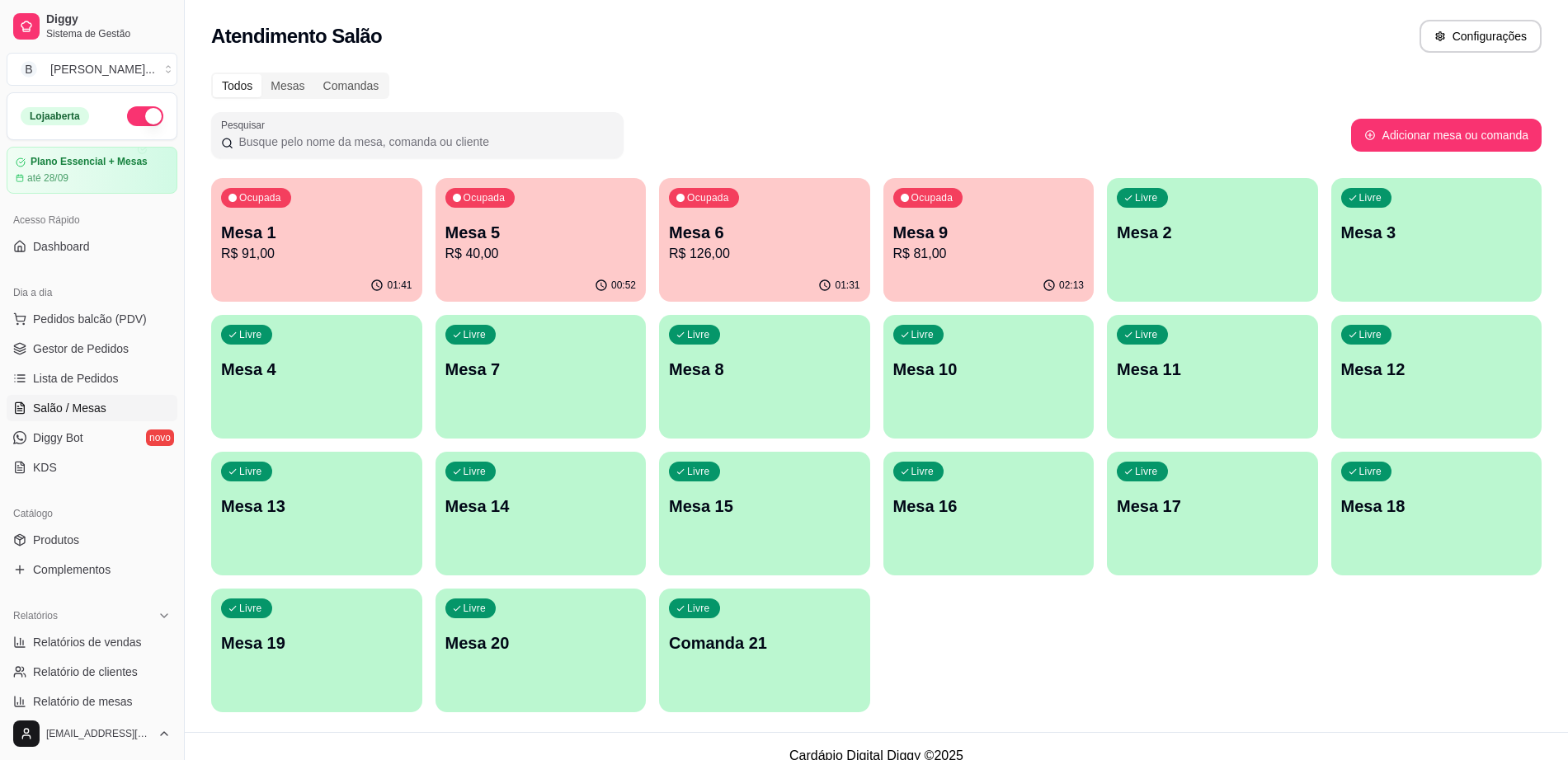
click at [558, 221] on p "Mesa 5" at bounding box center [541, 232] width 192 height 24
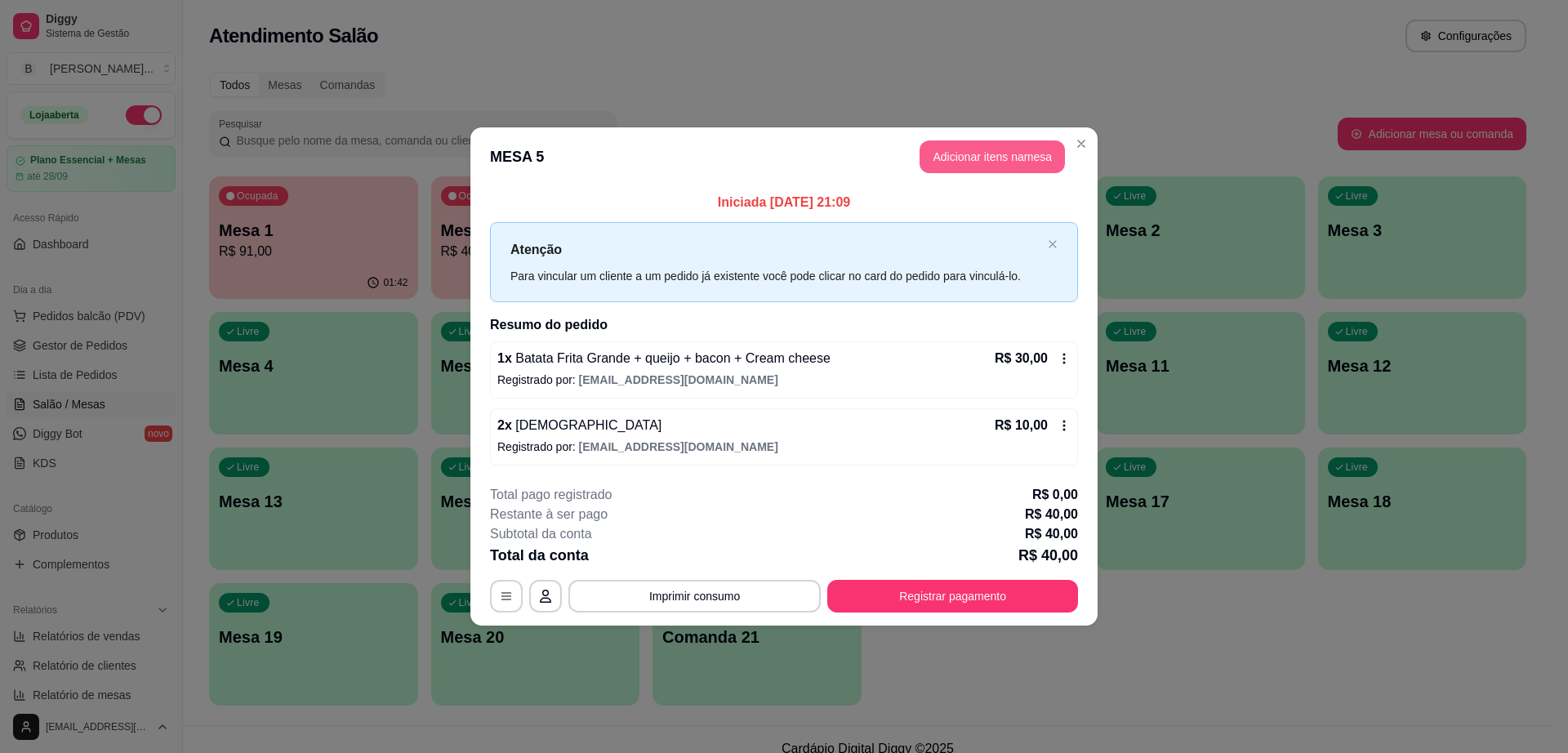
click at [965, 154] on button "Adicionar itens na mesa" at bounding box center [992, 157] width 146 height 33
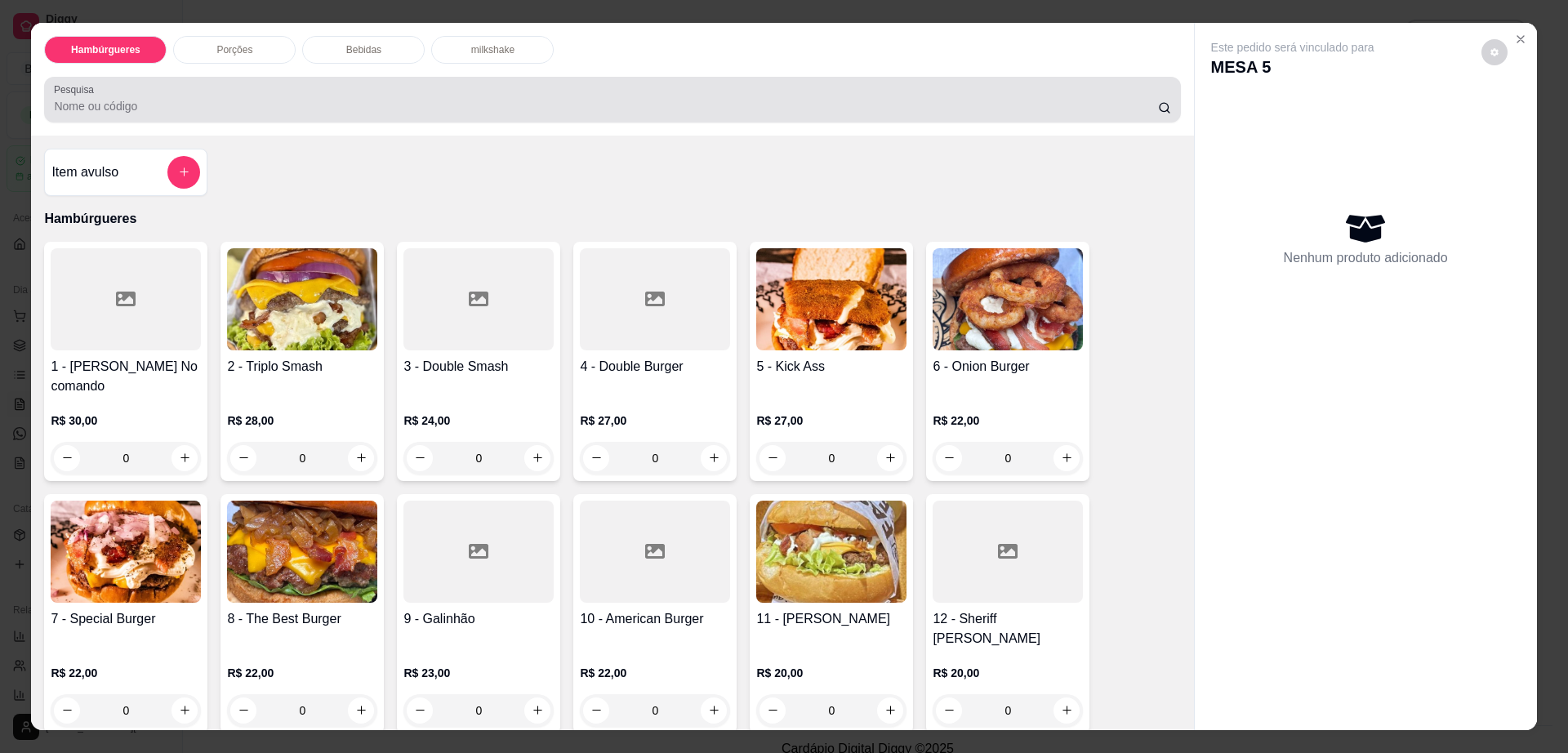
click at [367, 53] on p "Bebidas" at bounding box center [363, 49] width 35 height 13
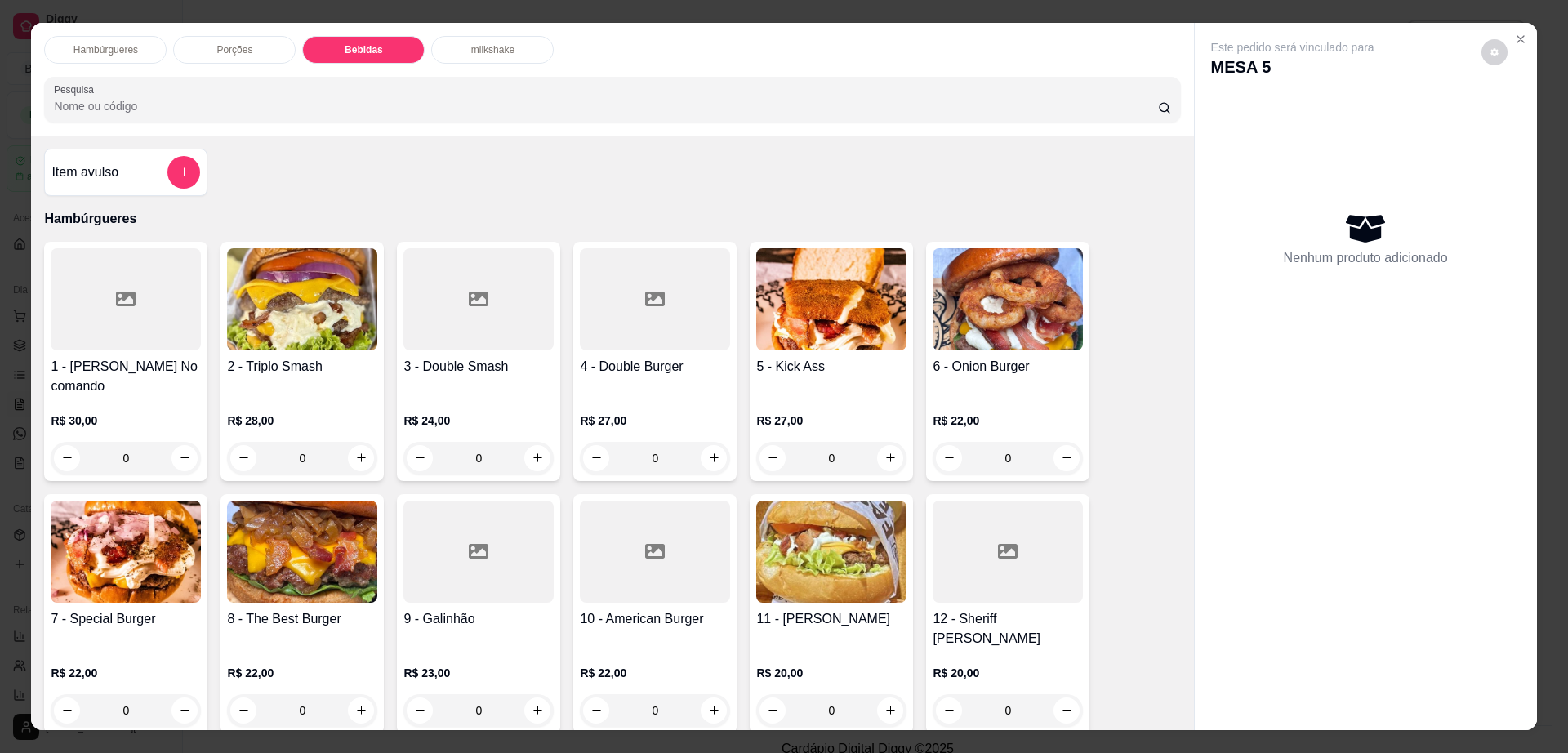
scroll to position [29, 0]
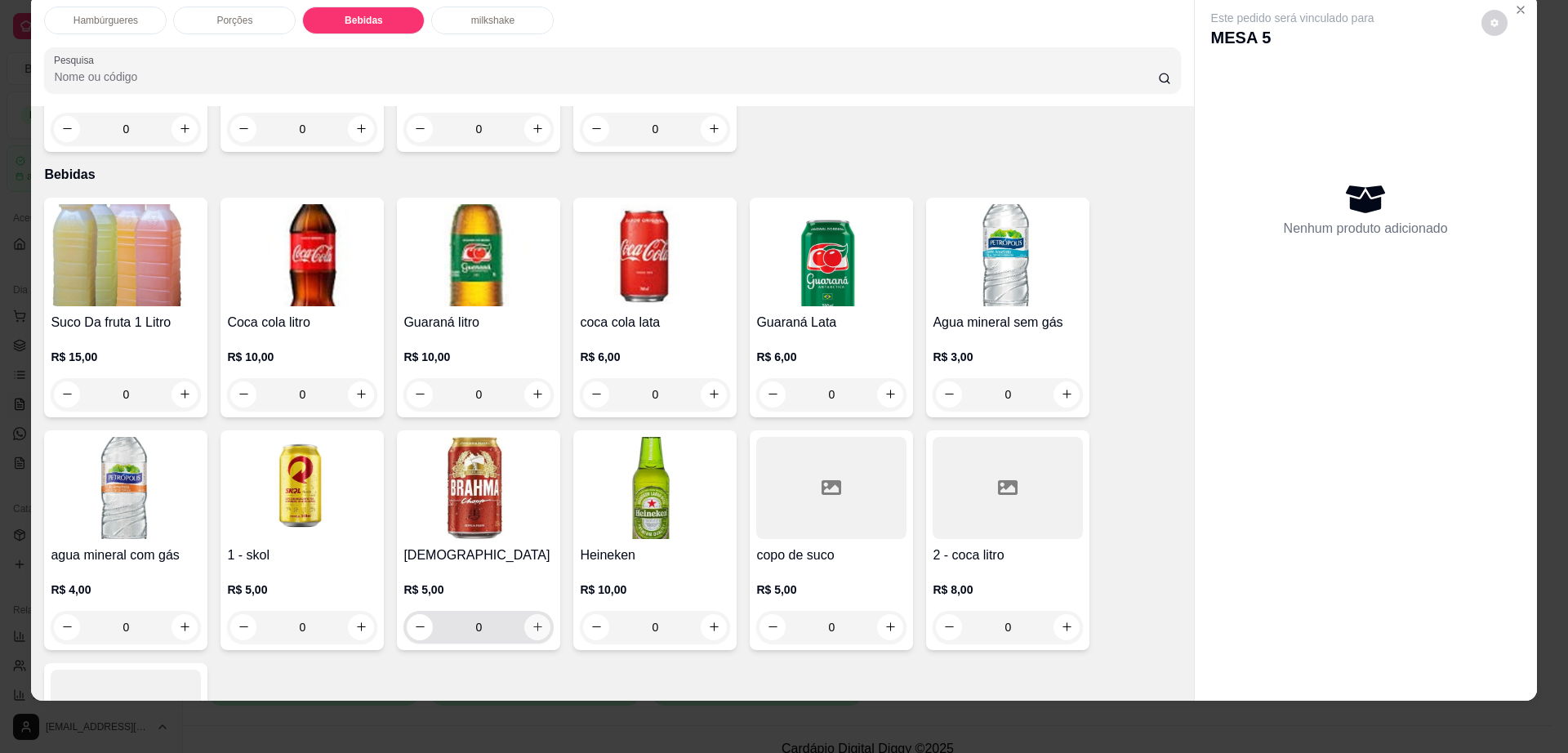
click at [532, 621] on icon "increase-product-quantity" at bounding box center [537, 627] width 12 height 12
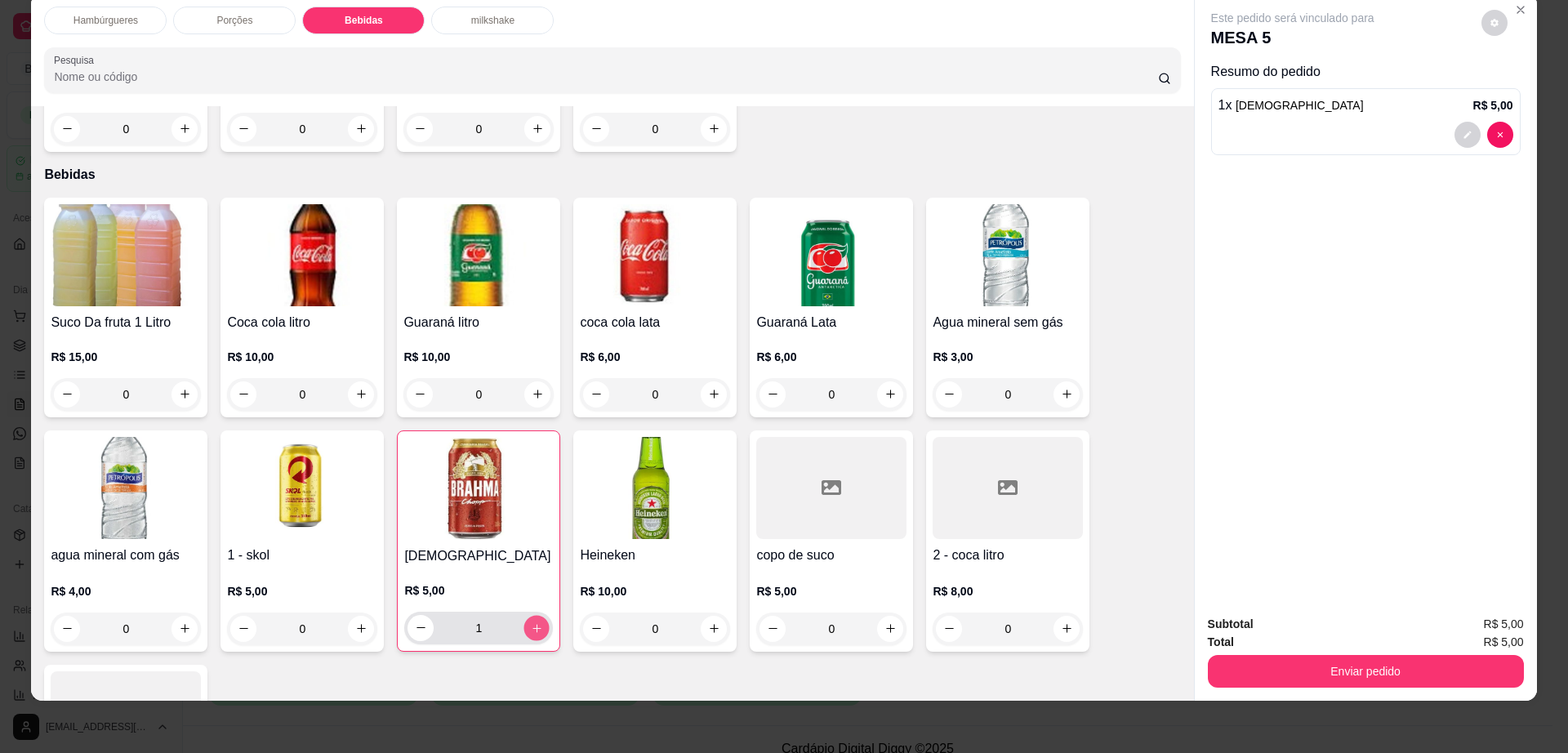
click at [530, 615] on button "increase-product-quantity" at bounding box center [536, 627] width 25 height 25
type input "2"
click at [1485, 30] on button "decrease-product-quantity" at bounding box center [1495, 22] width 26 height 26
click at [1302, 663] on button "Enviar pedido" at bounding box center [1365, 671] width 316 height 33
click at [1302, 662] on button "Enviar pedido" at bounding box center [1365, 671] width 316 height 33
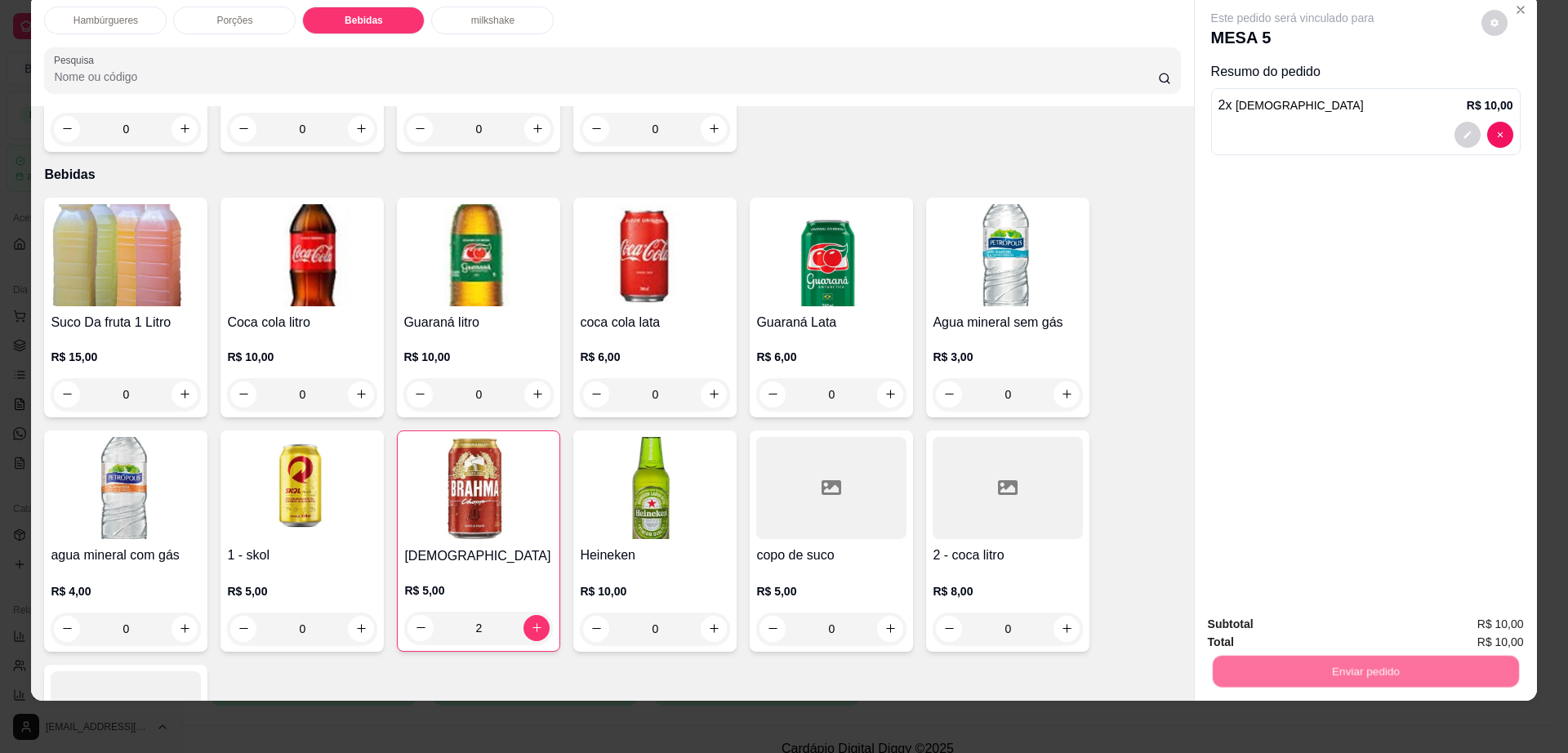
click at [1308, 637] on button "Não registrar e enviar pedido" at bounding box center [1309, 631] width 170 height 31
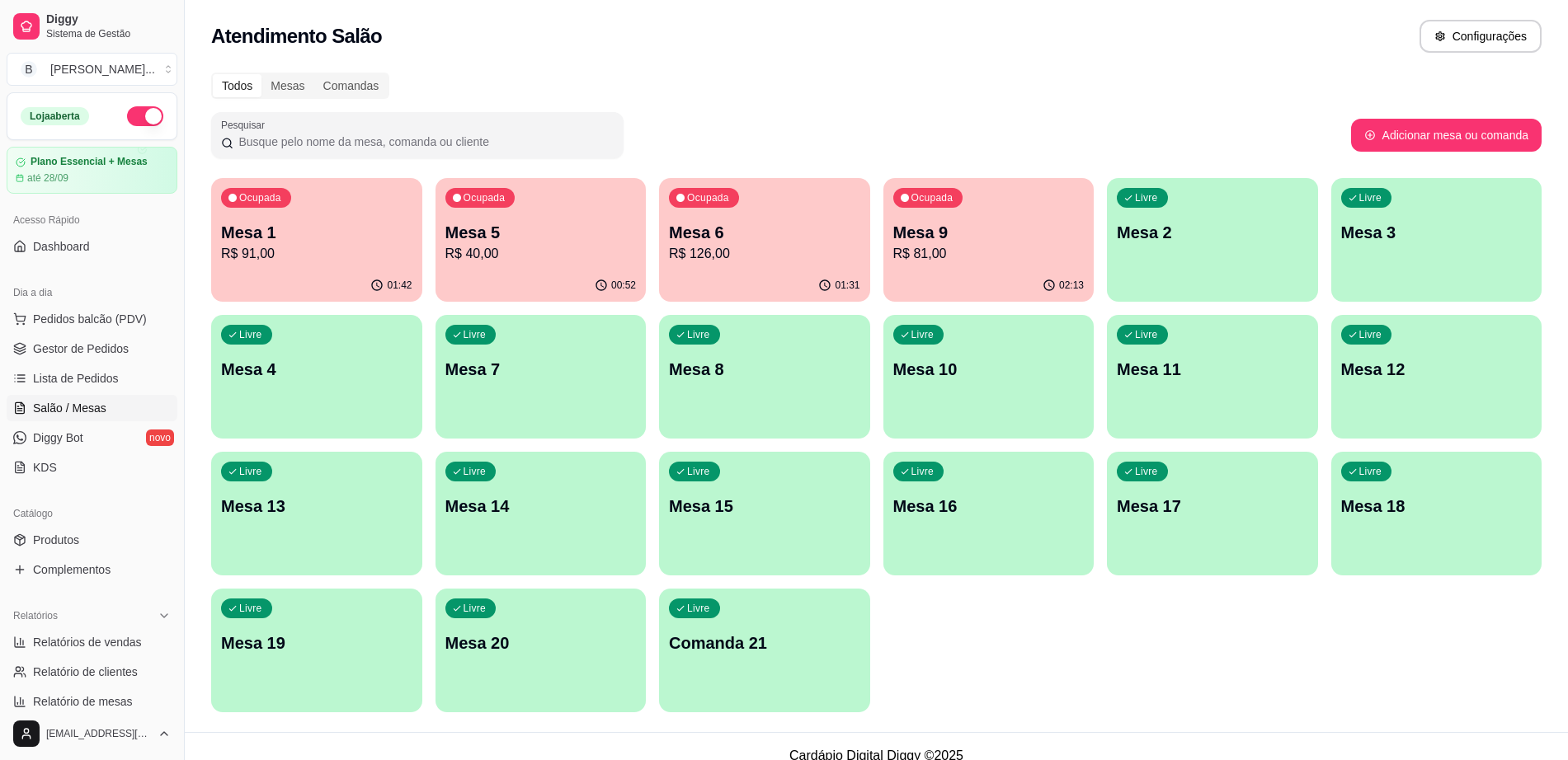
click at [746, 282] on div "01:31" at bounding box center [765, 286] width 211 height 32
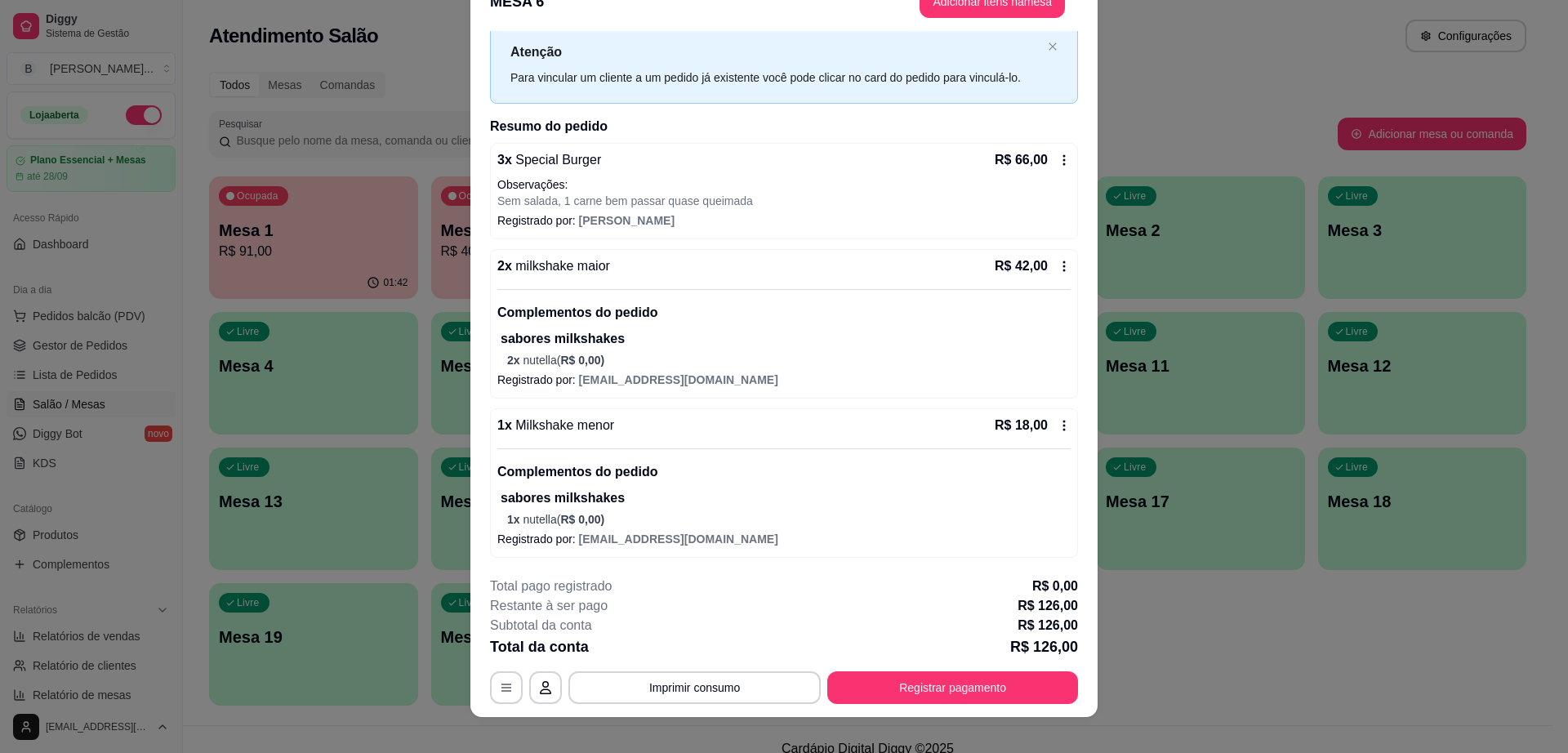
scroll to position [48, 0]
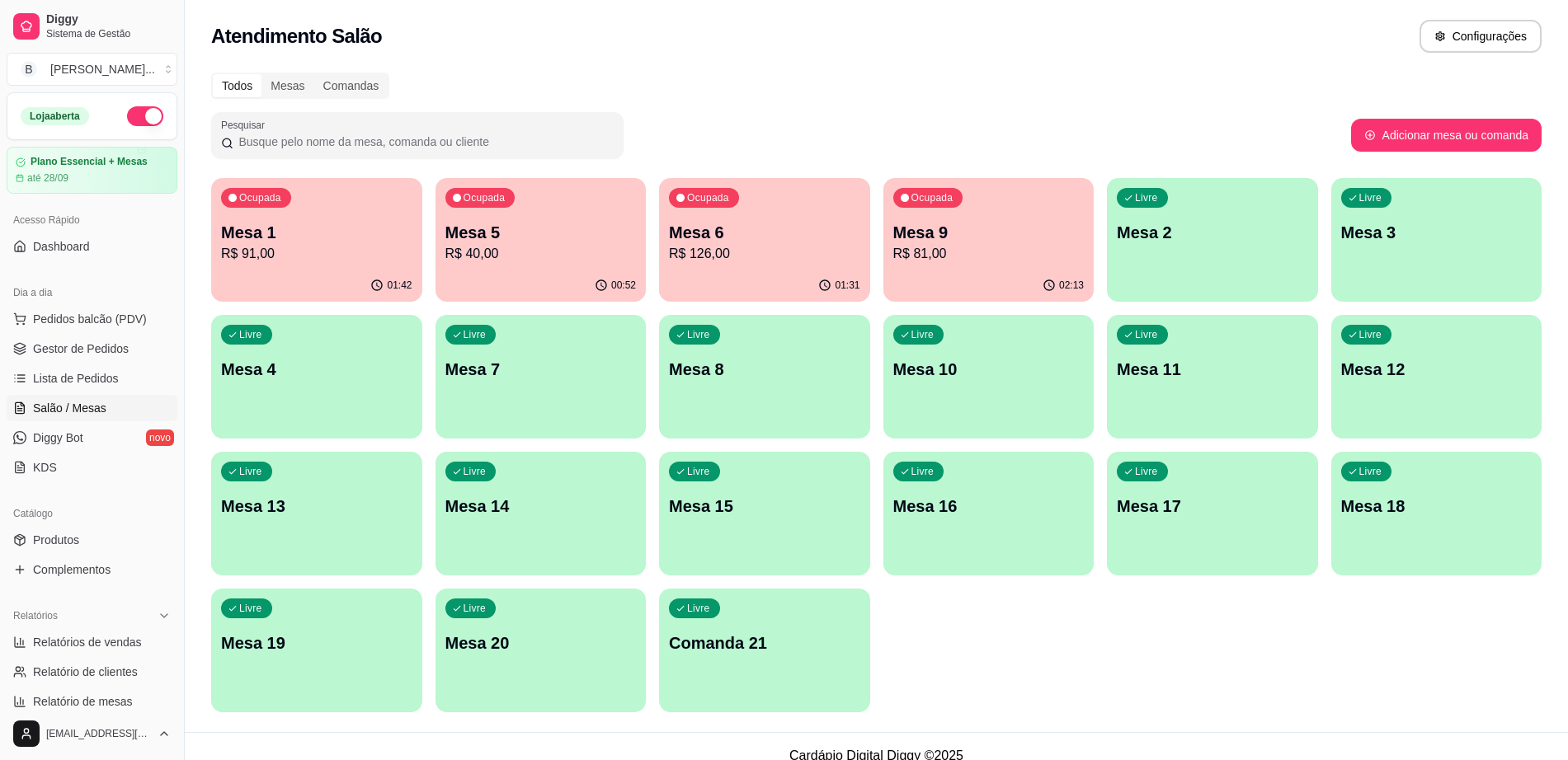
click at [272, 221] on p "Mesa 1" at bounding box center [317, 232] width 192 height 24
click at [62, 370] on span "Lista de Pedidos" at bounding box center [76, 378] width 85 height 17
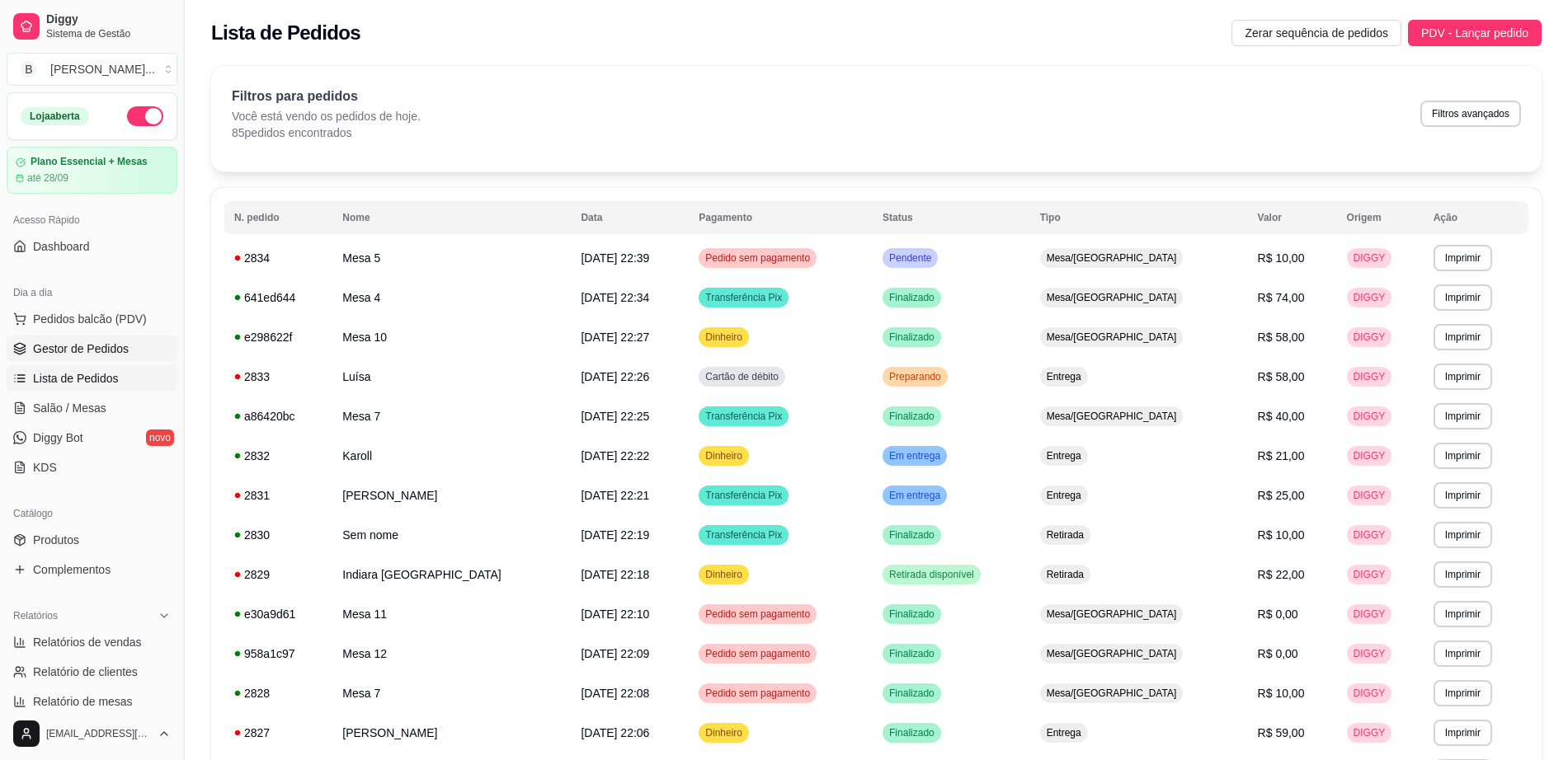
click at [116, 349] on span "Gestor de Pedidos" at bounding box center [81, 348] width 96 height 17
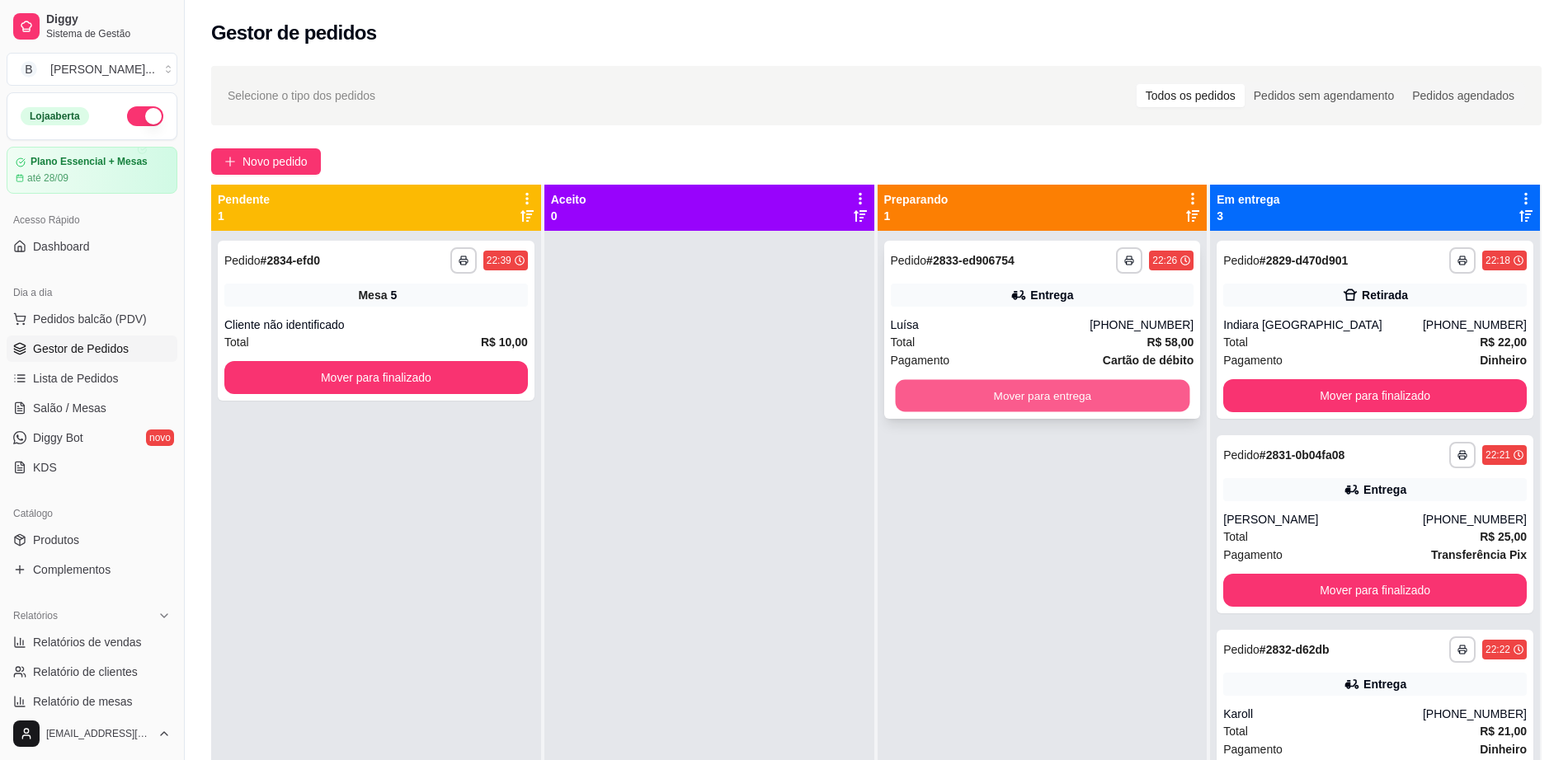
click at [1038, 402] on button "Mover para entrega" at bounding box center [1042, 395] width 294 height 32
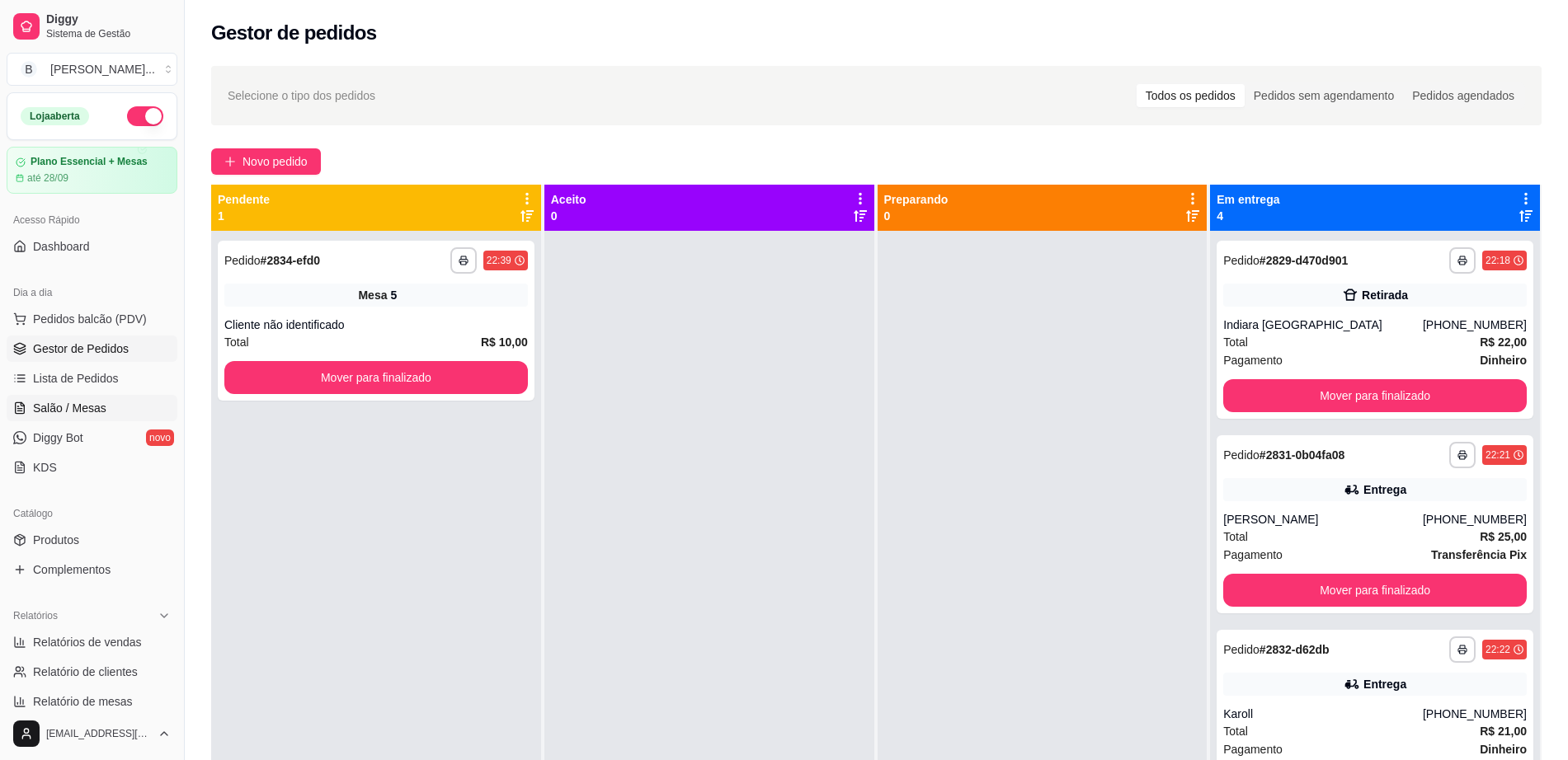
click at [85, 414] on span "Salão / Mesas" at bounding box center [70, 407] width 73 height 17
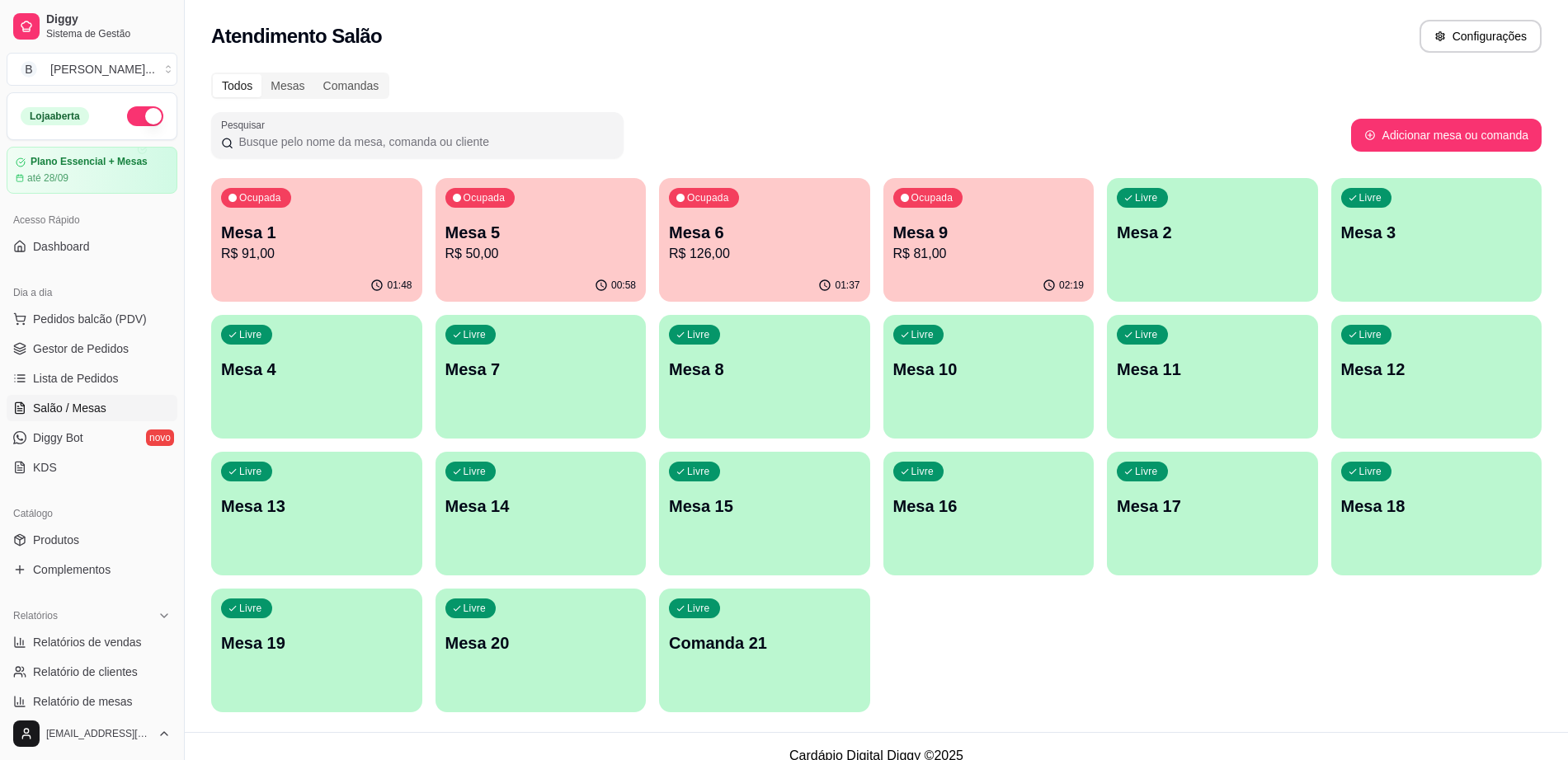
click at [364, 240] on p "Mesa 1" at bounding box center [317, 232] width 192 height 24
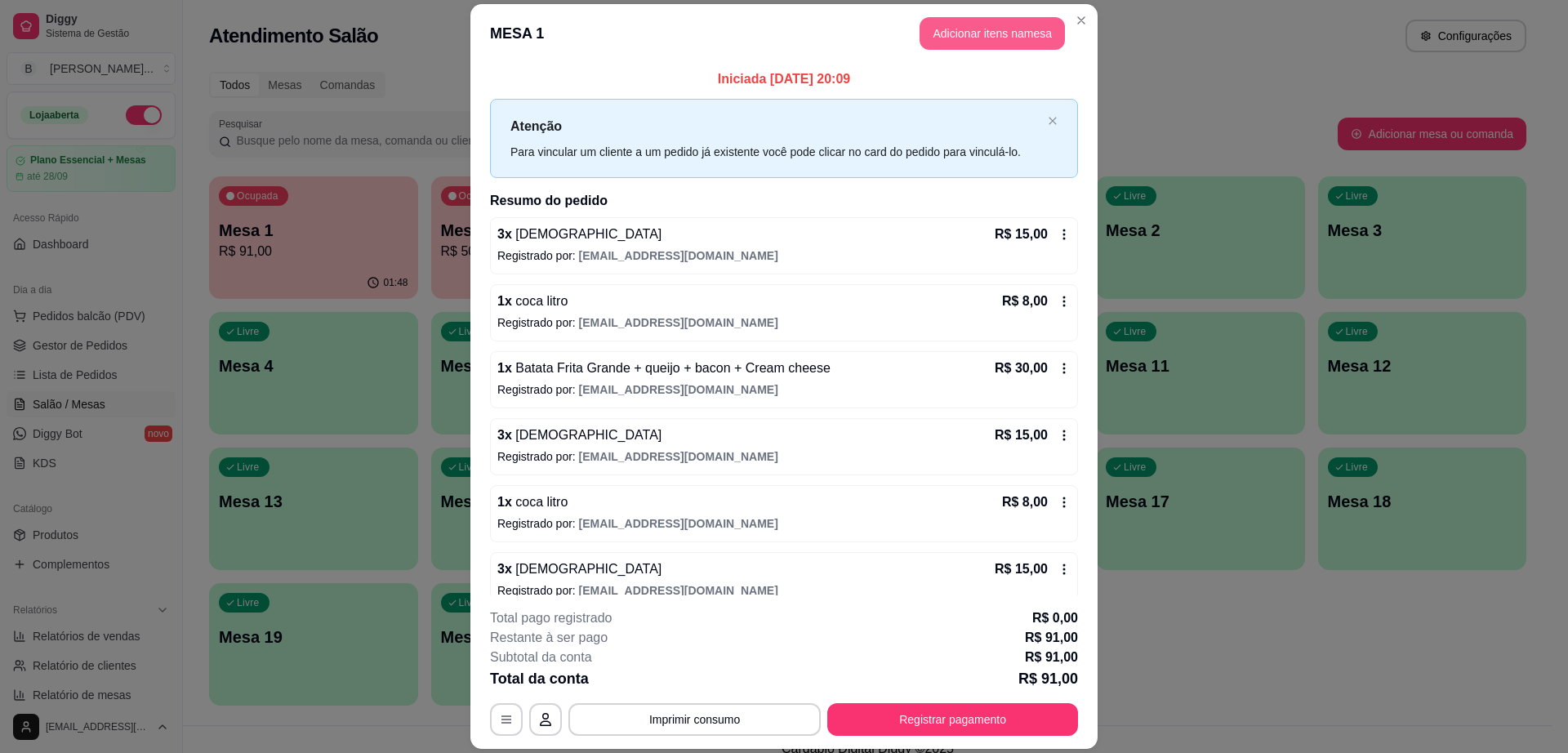
click at [964, 43] on button "Adicionar itens na mesa" at bounding box center [992, 34] width 146 height 33
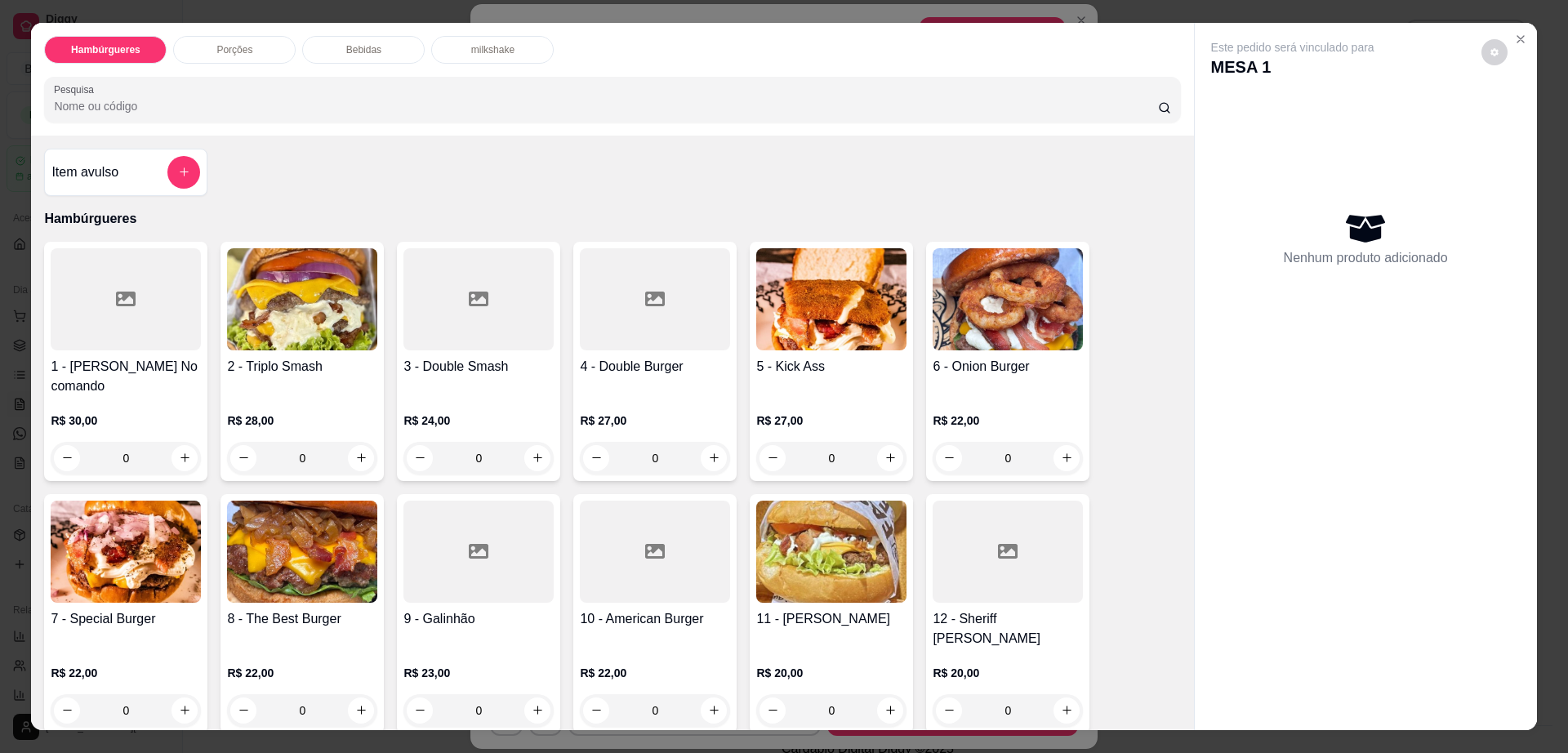
click at [367, 48] on p "Bebidas" at bounding box center [363, 49] width 35 height 13
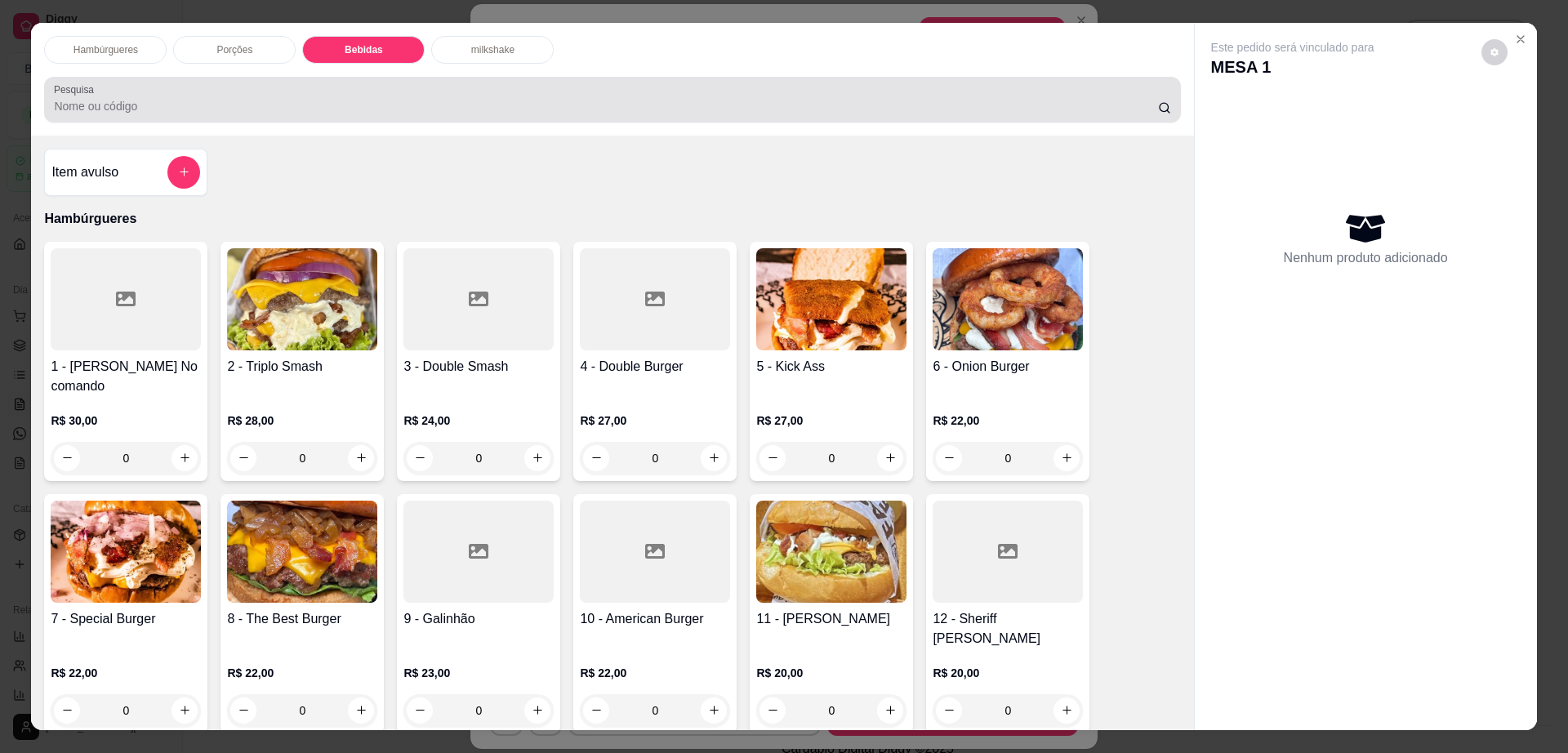
scroll to position [29, 0]
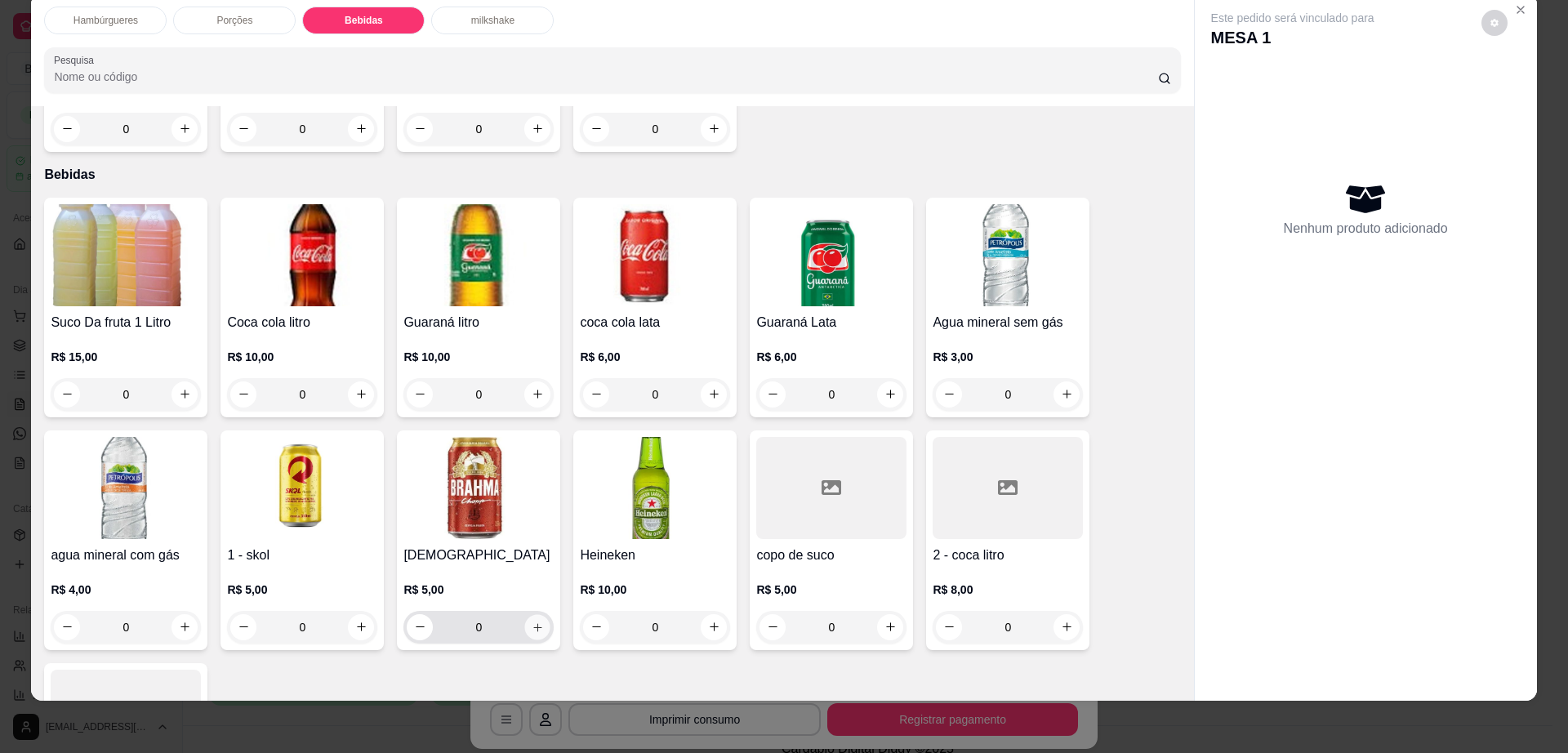
click at [538, 614] on button "increase-product-quantity" at bounding box center [537, 626] width 25 height 25
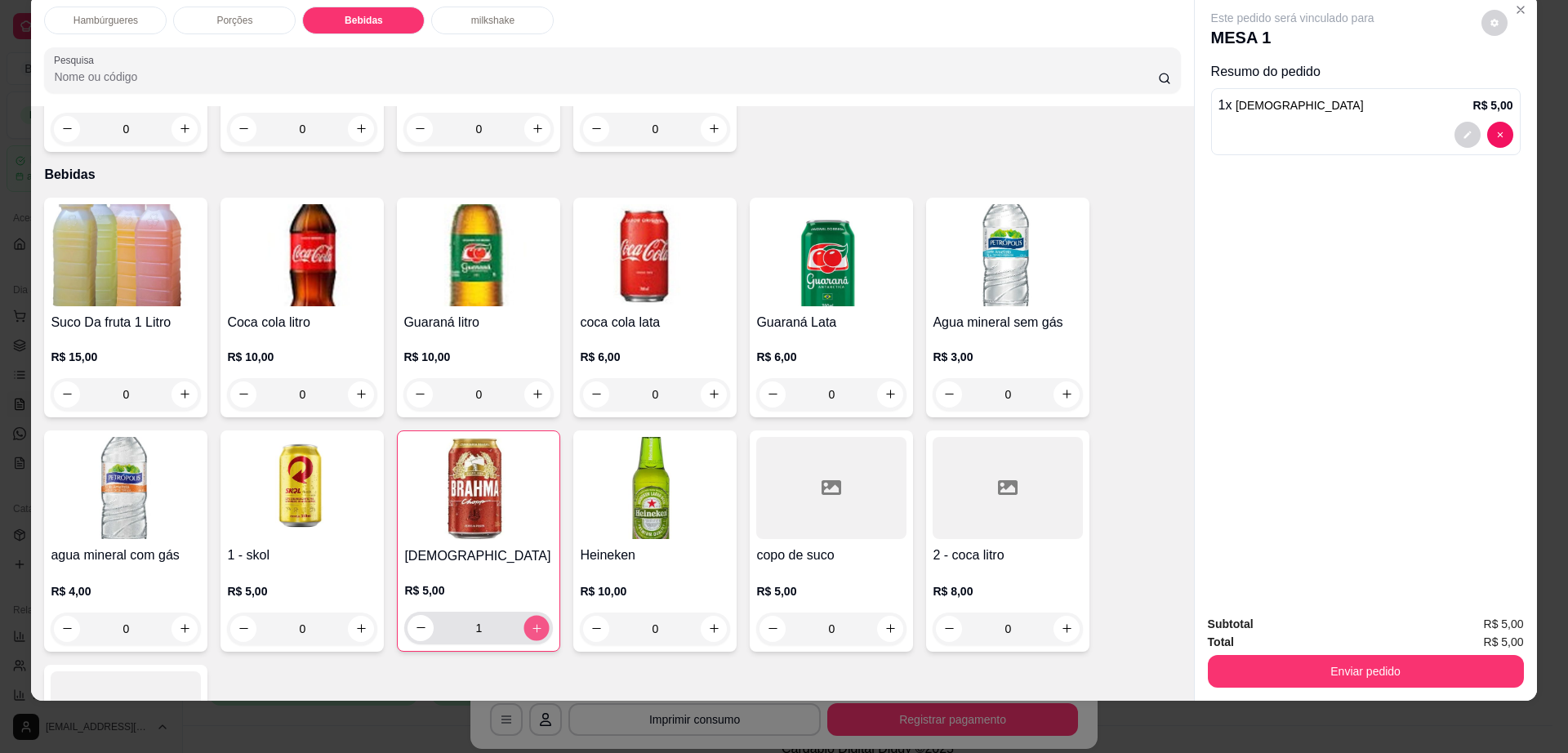
click at [536, 615] on button "increase-product-quantity" at bounding box center [536, 627] width 25 height 25
click at [536, 615] on button "increase-product-quantity" at bounding box center [536, 628] width 26 height 26
type input "3"
click at [1371, 678] on button "Enviar pedido" at bounding box center [1365, 671] width 316 height 33
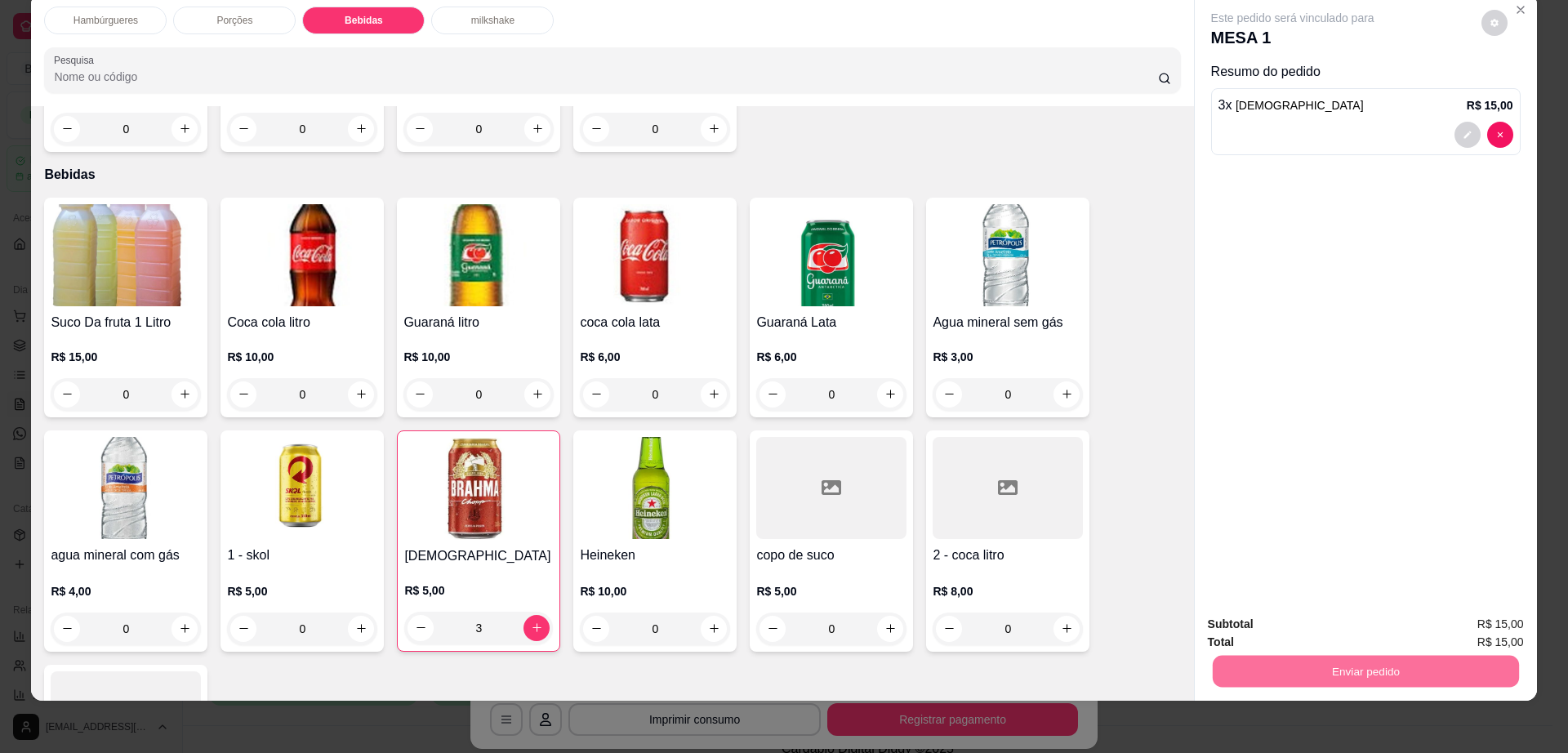
click at [1314, 626] on button "Não registrar e enviar pedido" at bounding box center [1309, 631] width 165 height 30
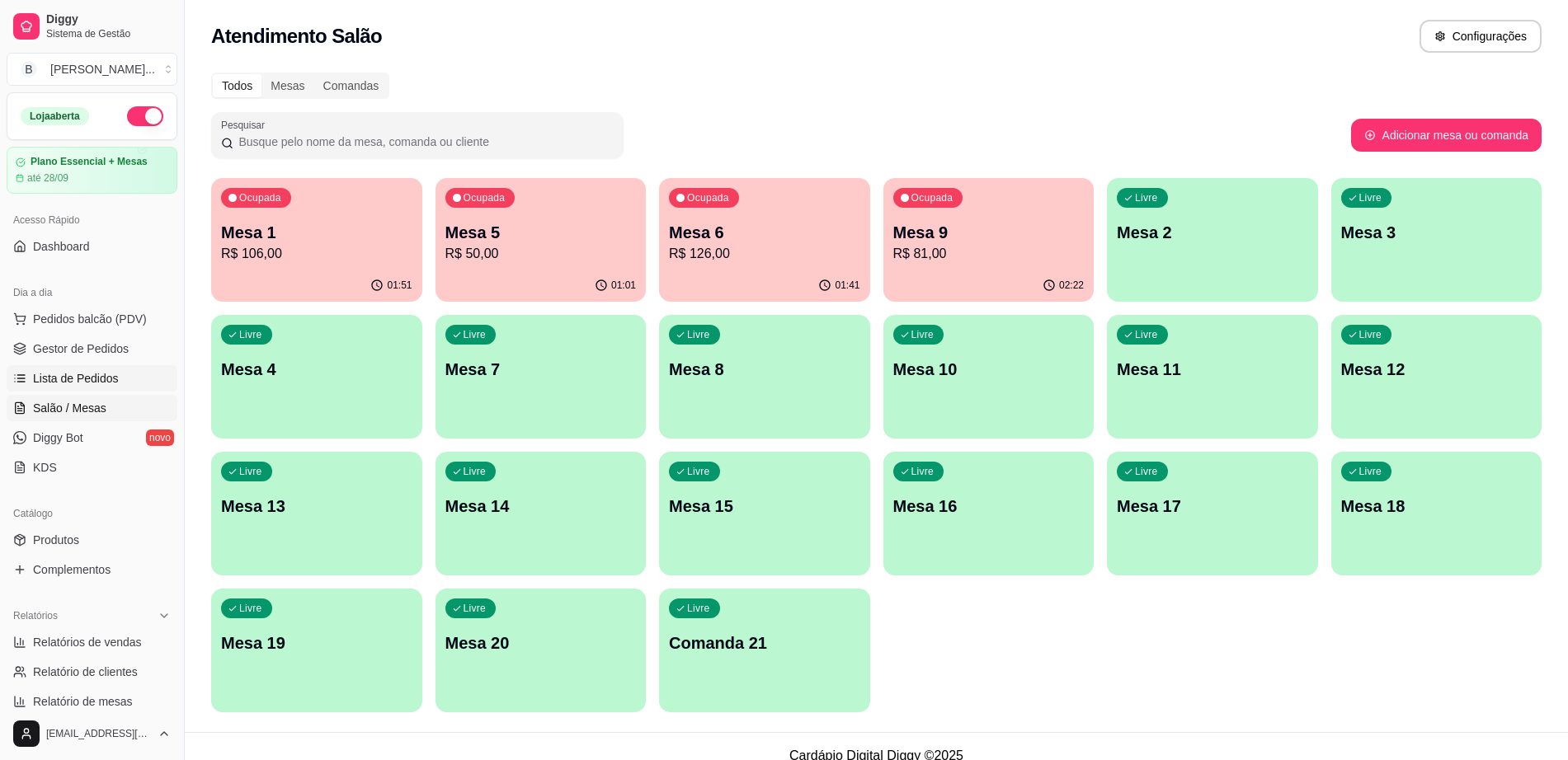
click at [71, 368] on link "Lista de Pedidos" at bounding box center [92, 378] width 171 height 26
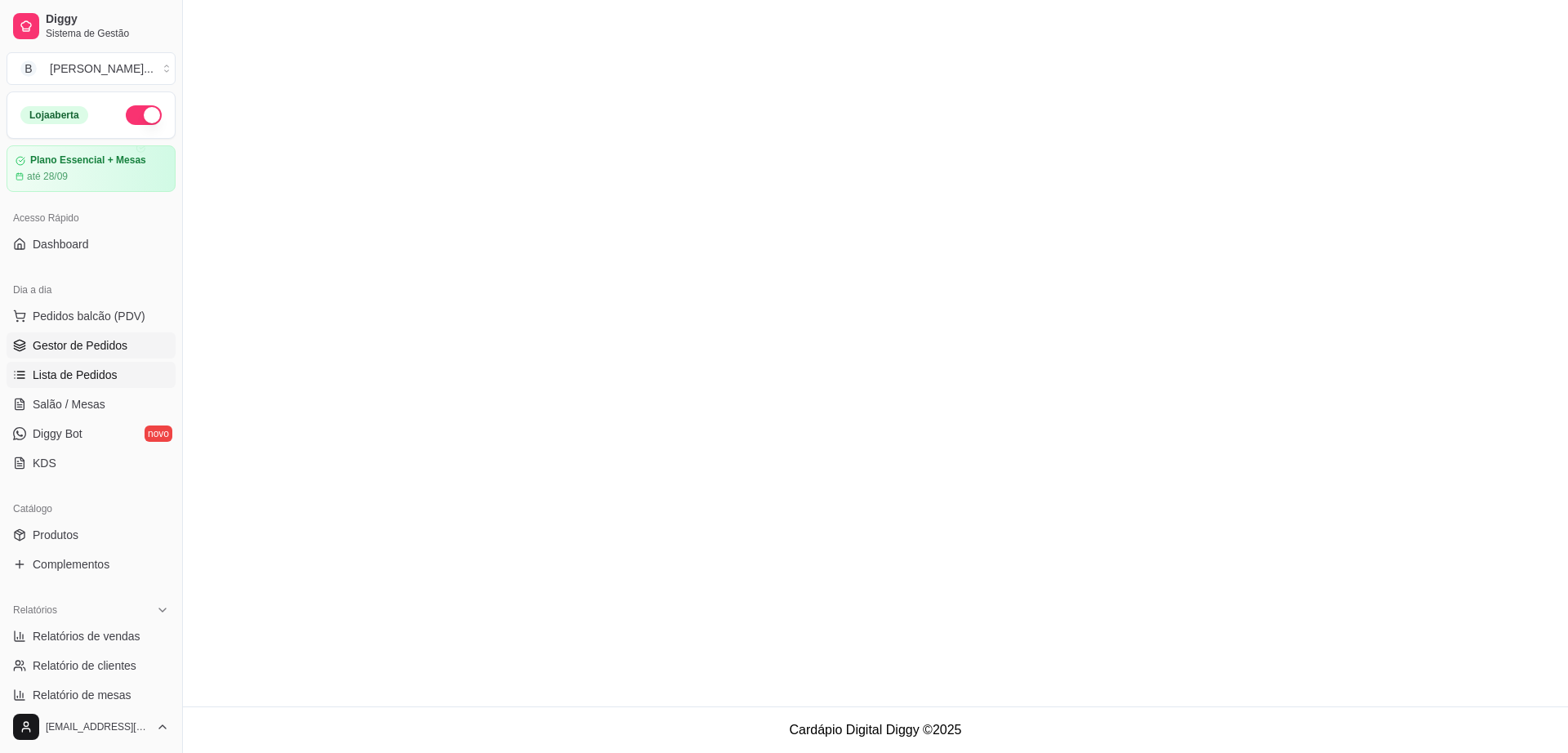
drag, startPoint x: 92, startPoint y: 330, endPoint x: 88, endPoint y: 338, distance: 8.9
click at [91, 330] on ul "Pedidos balcão (PDV) Gestor de Pedidos Lista de Pedidos Salão / Mesas Diggy Bot…" at bounding box center [91, 389] width 169 height 173
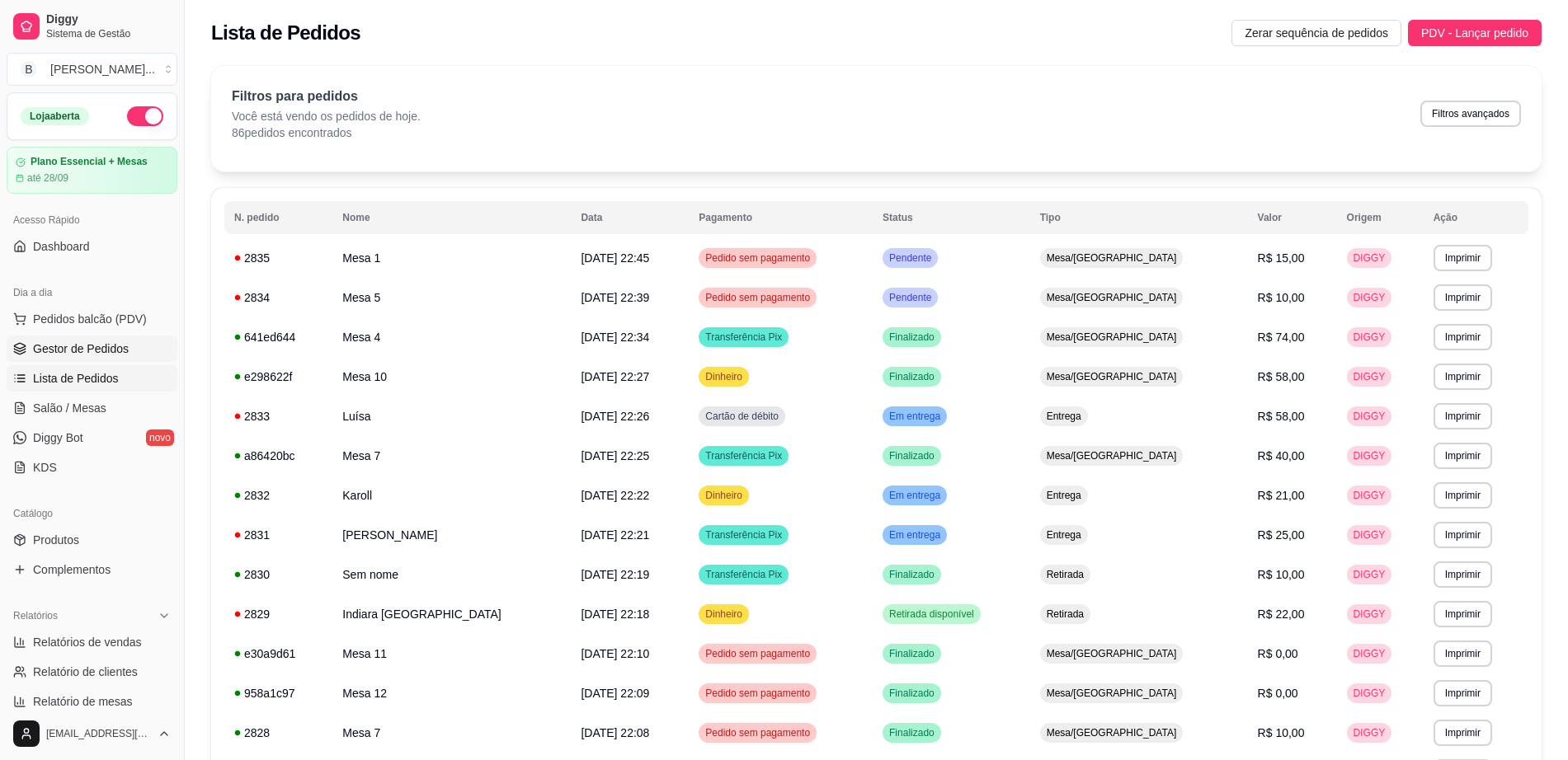
click at [89, 340] on span "Gestor de Pedidos" at bounding box center [81, 348] width 96 height 17
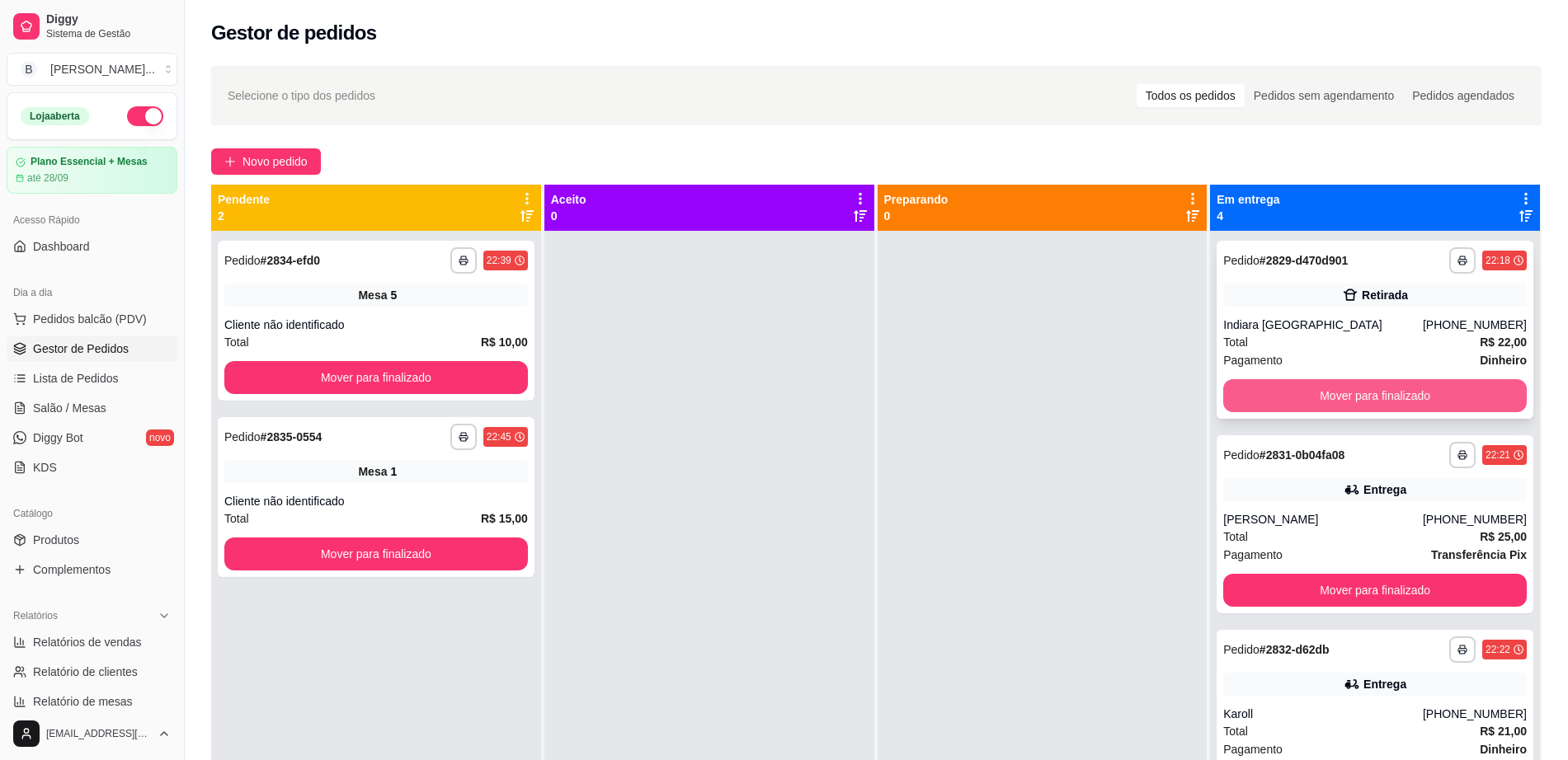
click at [1342, 382] on button "Mover para finalizado" at bounding box center [1375, 396] width 303 height 33
click at [1339, 389] on button "Mover para finalizado" at bounding box center [1375, 396] width 303 height 33
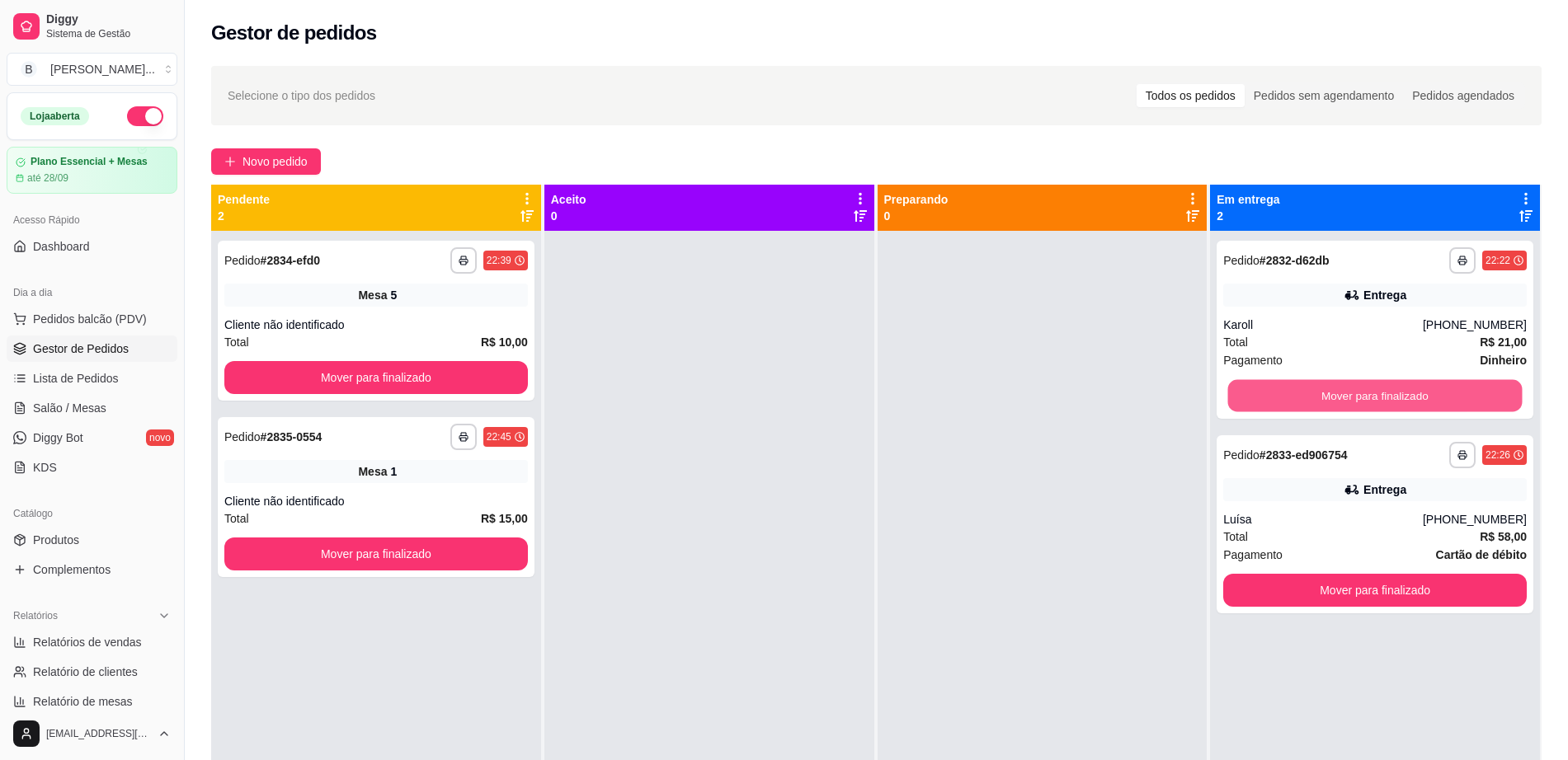
click at [1339, 389] on button "Mover para finalizado" at bounding box center [1375, 395] width 294 height 32
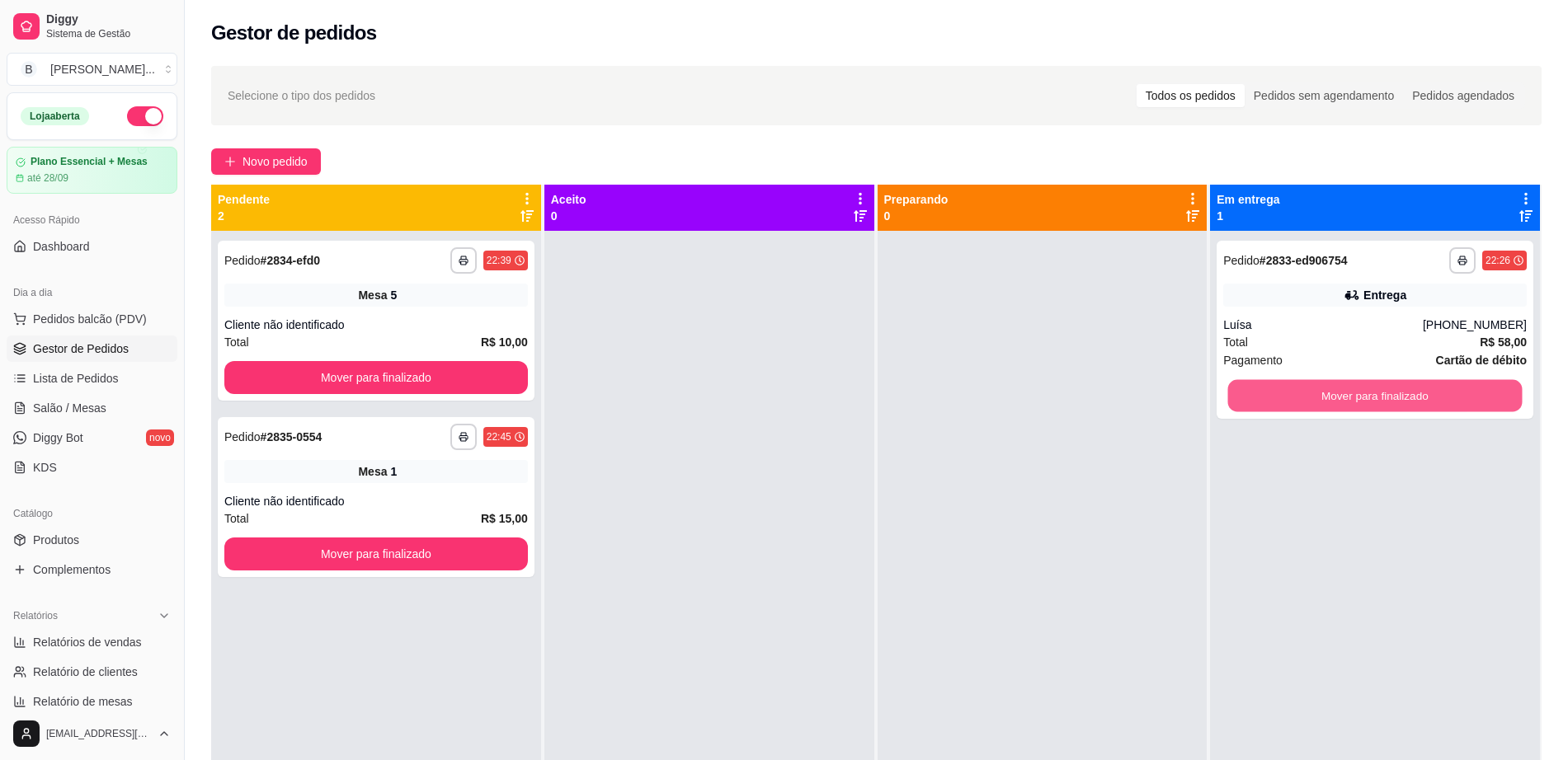
click at [1339, 389] on button "Mover para finalizado" at bounding box center [1375, 395] width 294 height 32
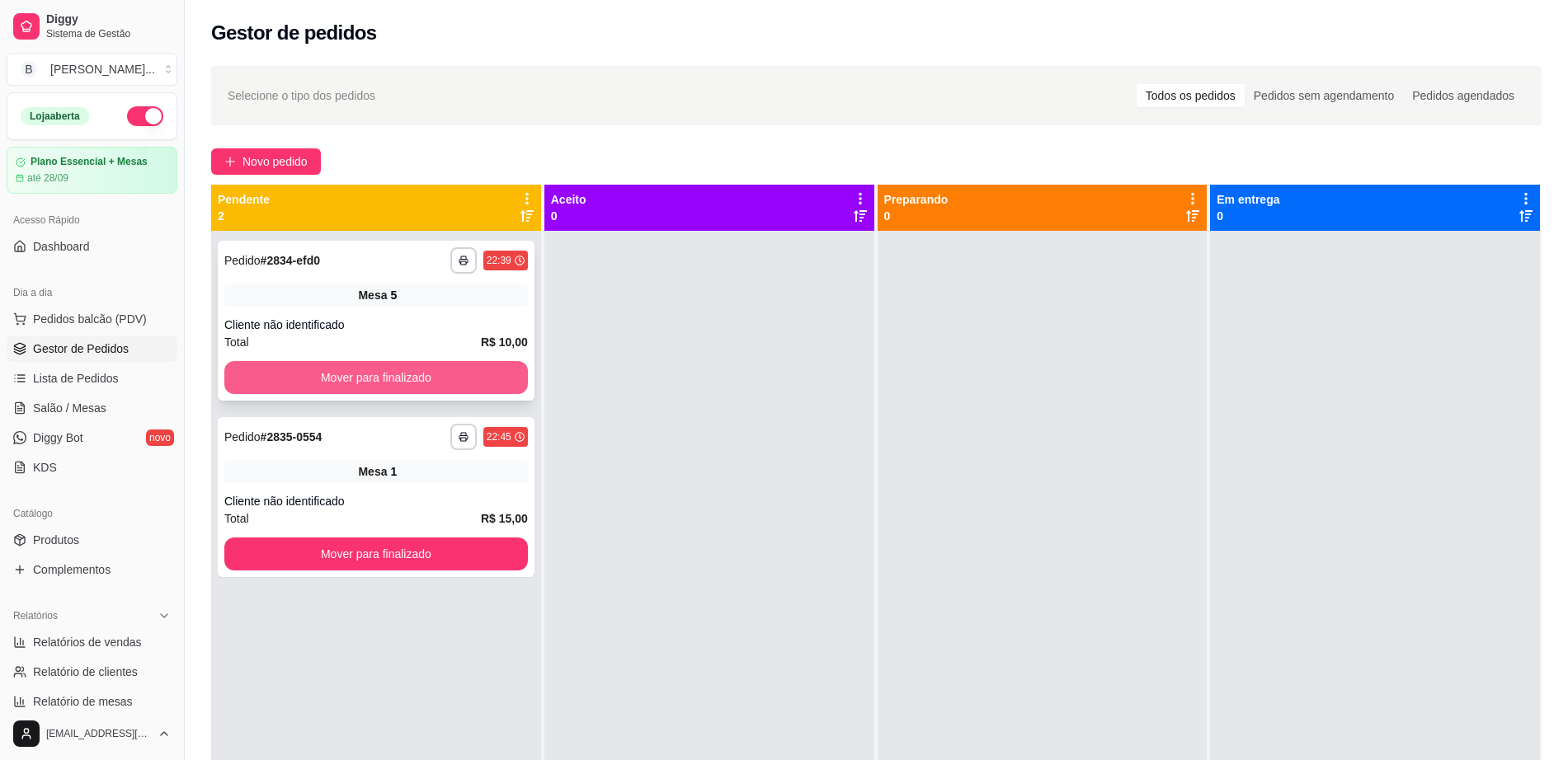
click at [402, 387] on button "Mover para finalizado" at bounding box center [376, 378] width 303 height 33
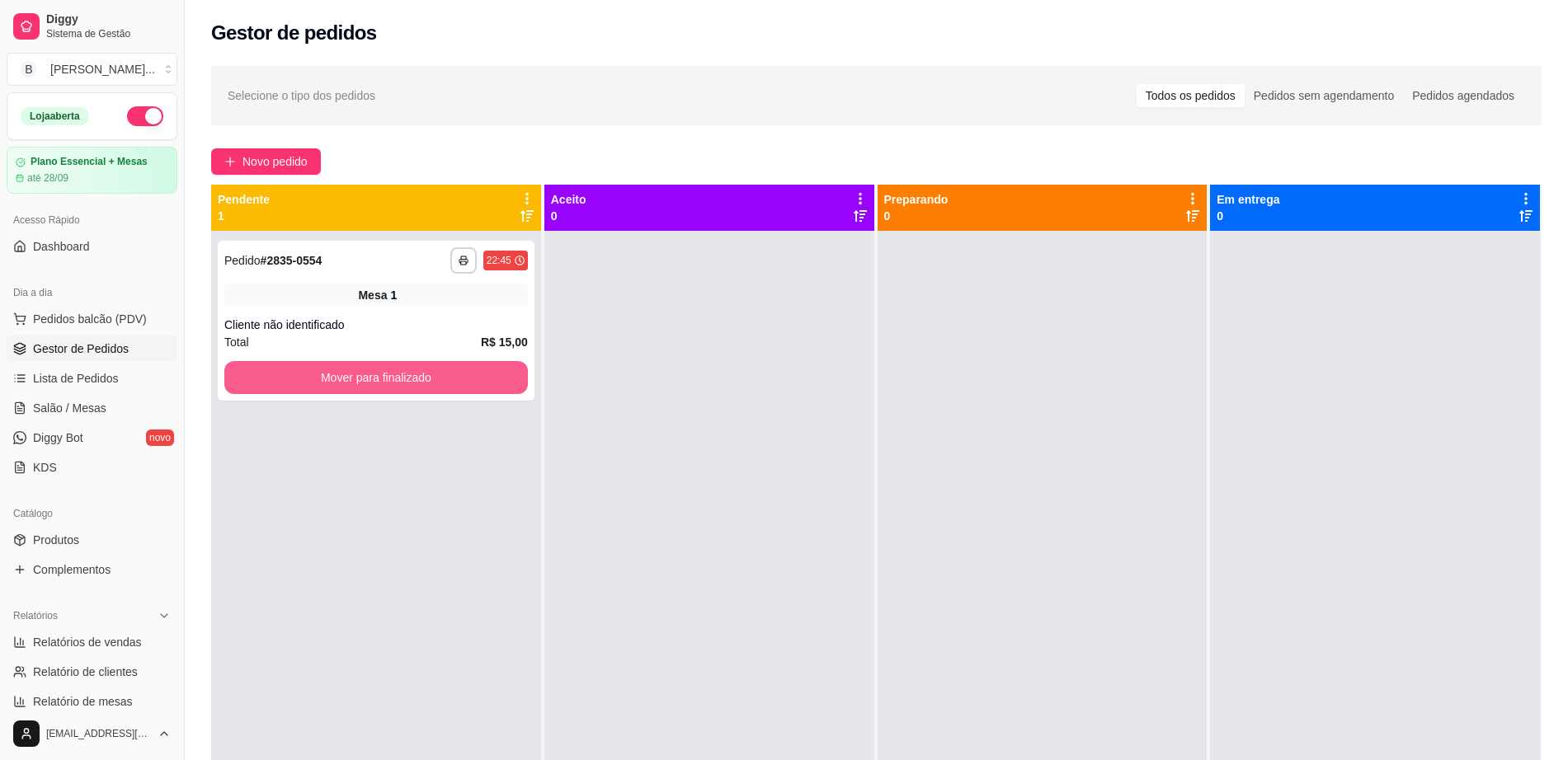
click at [419, 378] on button "Mover para finalizado" at bounding box center [376, 378] width 303 height 33
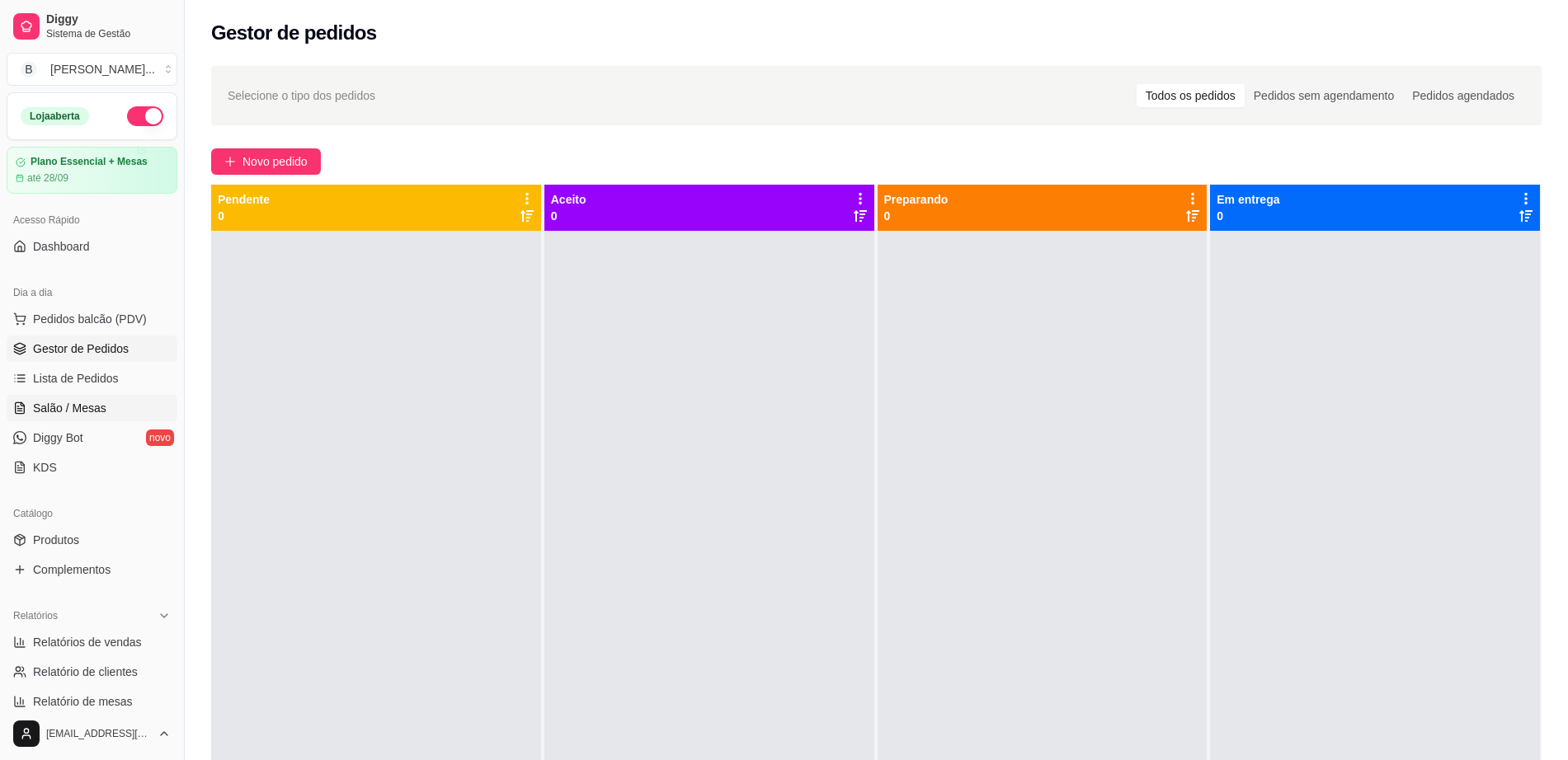
click at [135, 403] on link "Salão / Mesas" at bounding box center [92, 408] width 171 height 26
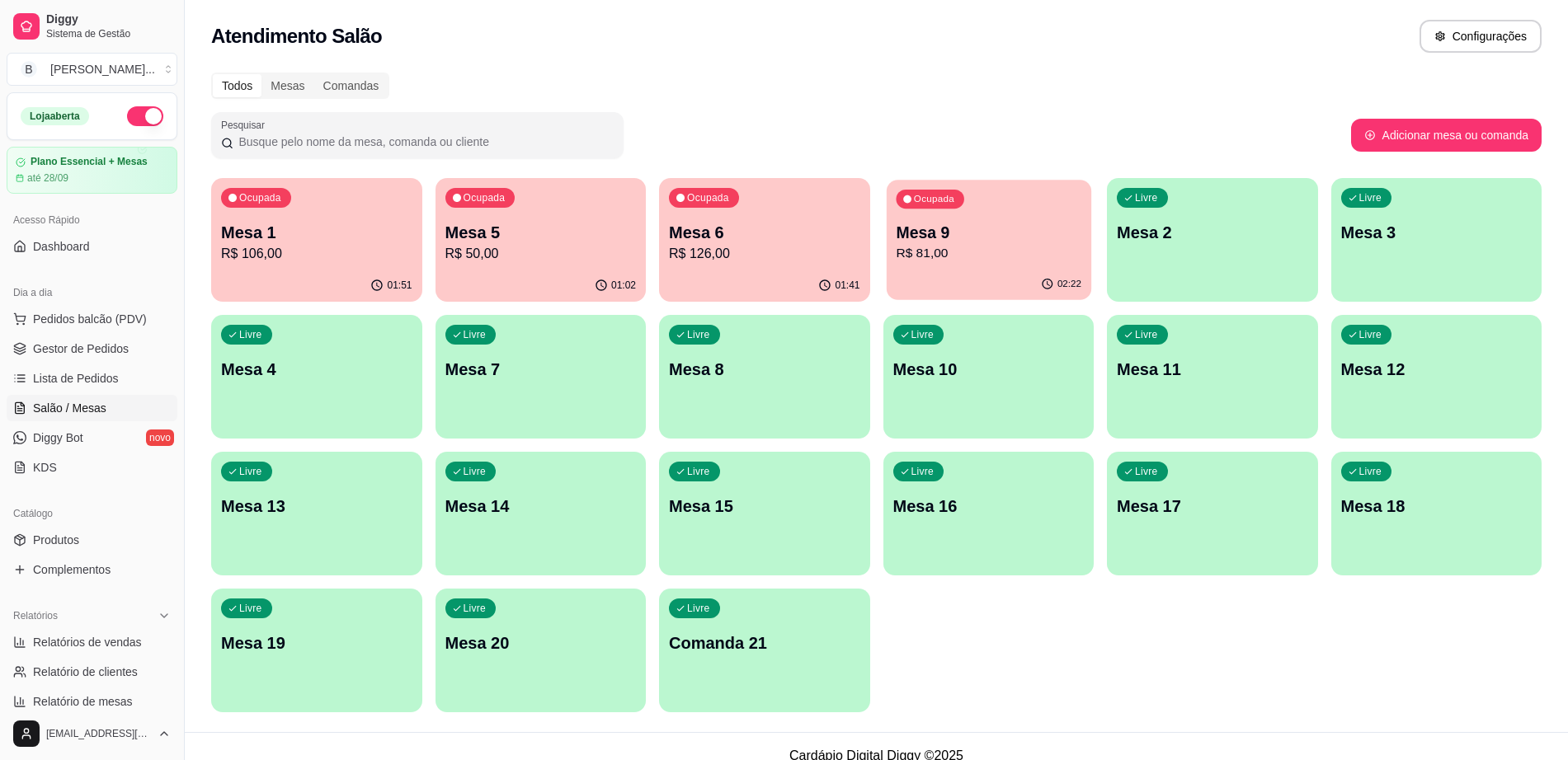
click at [949, 214] on div "Ocupada Mesa 9 R$ 81,00" at bounding box center [988, 224] width 205 height 89
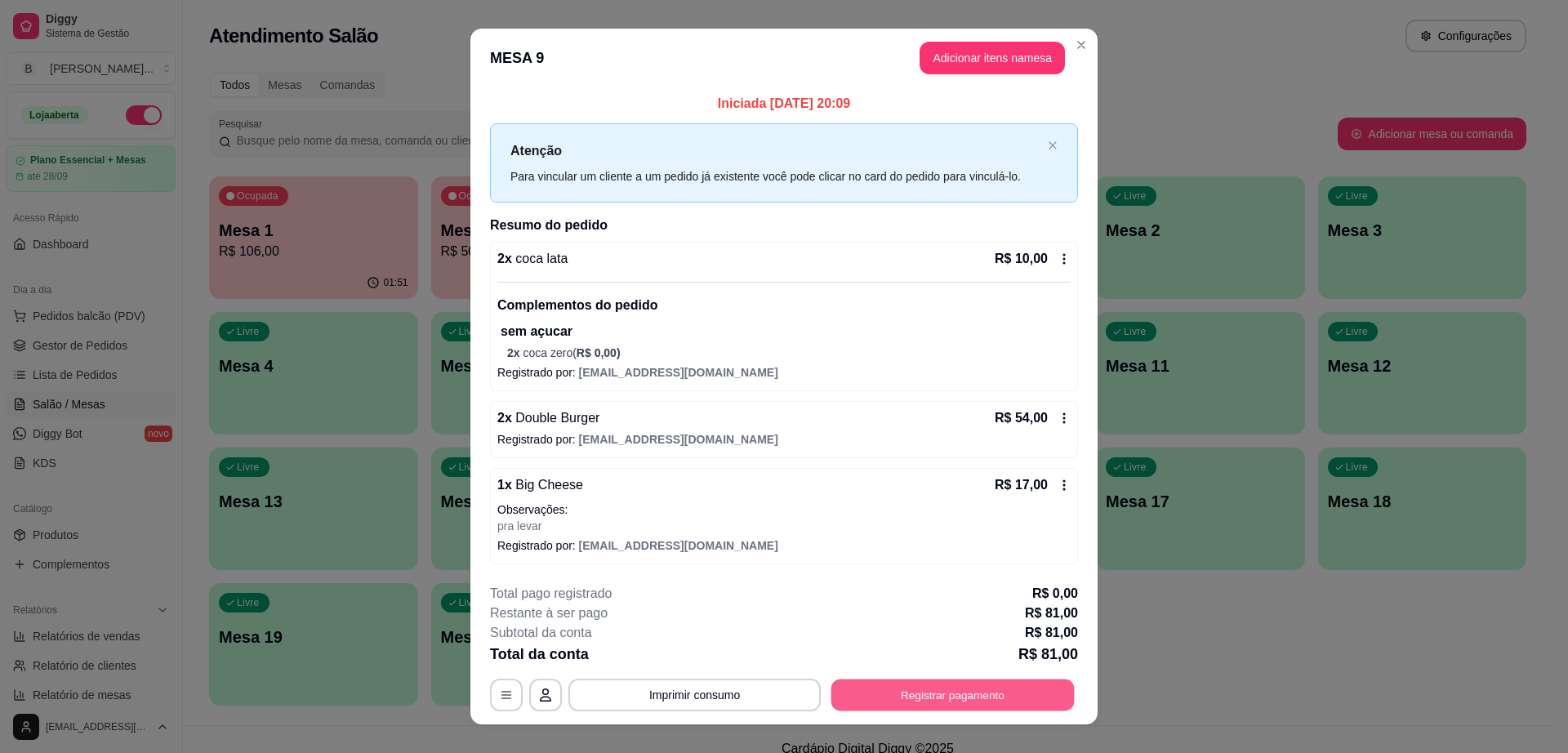
click at [935, 692] on button "Registrar pagamento" at bounding box center [953, 695] width 243 height 32
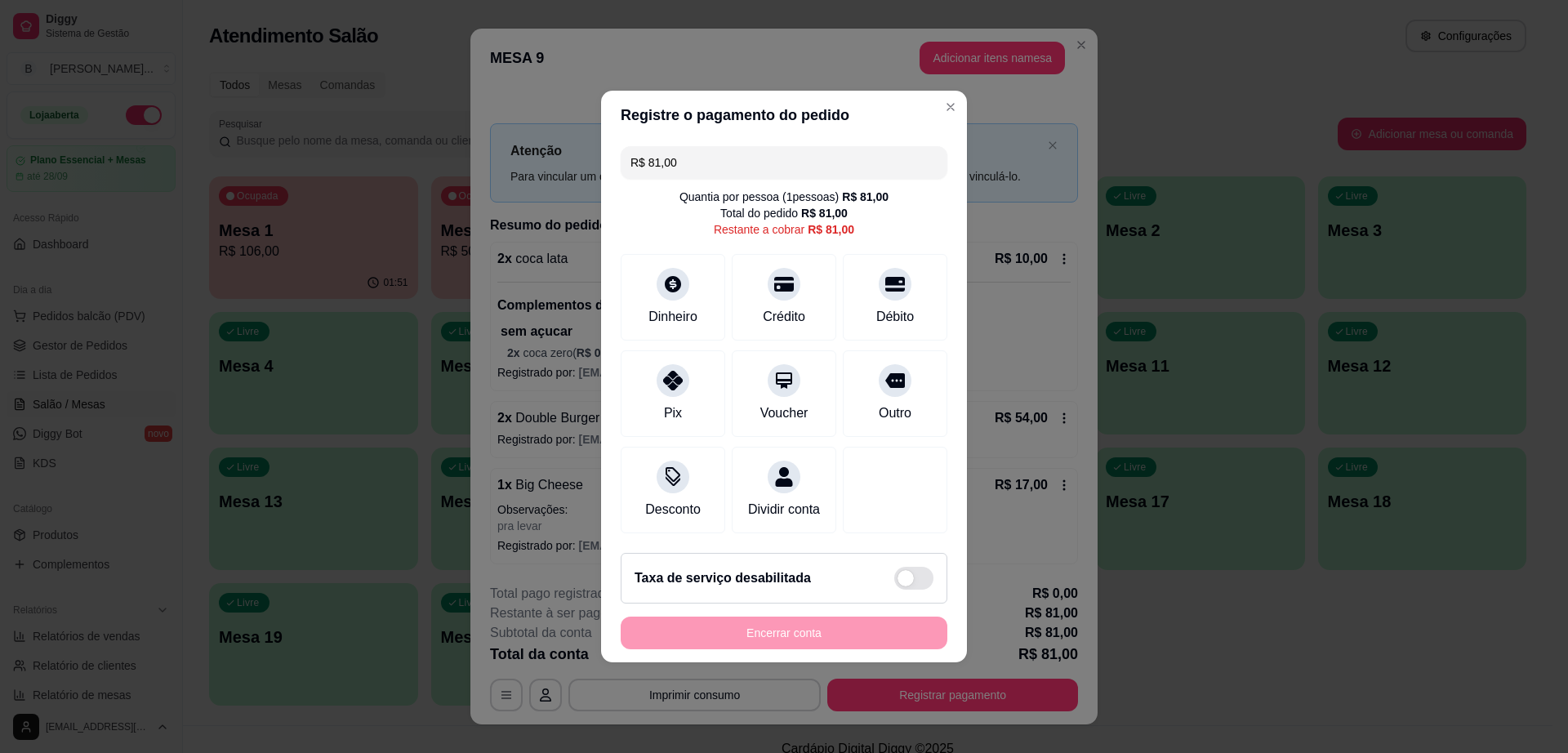
click at [850, 176] on div "R$ 81,00 Quantia por pessoa ( 1 pessoas) R$ 81,00 Total do pedido R$ 81,00 Rest…" at bounding box center [784, 340] width 366 height 400
click at [705, 161] on input "R$ 81,00" at bounding box center [784, 162] width 307 height 33
click at [750, 278] on div "Crédito" at bounding box center [785, 294] width 116 height 96
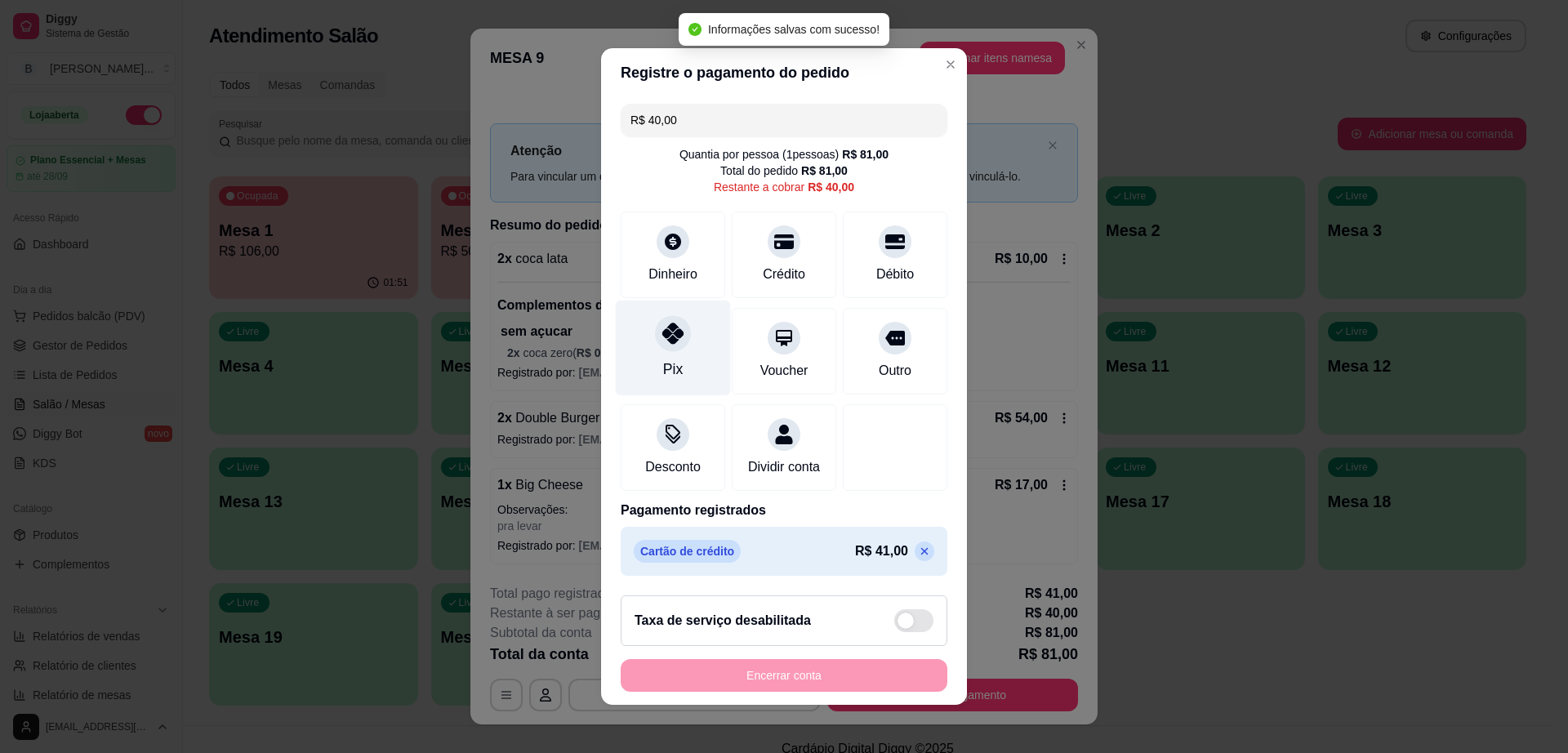
click at [662, 345] on div "Pix" at bounding box center [674, 348] width 116 height 96
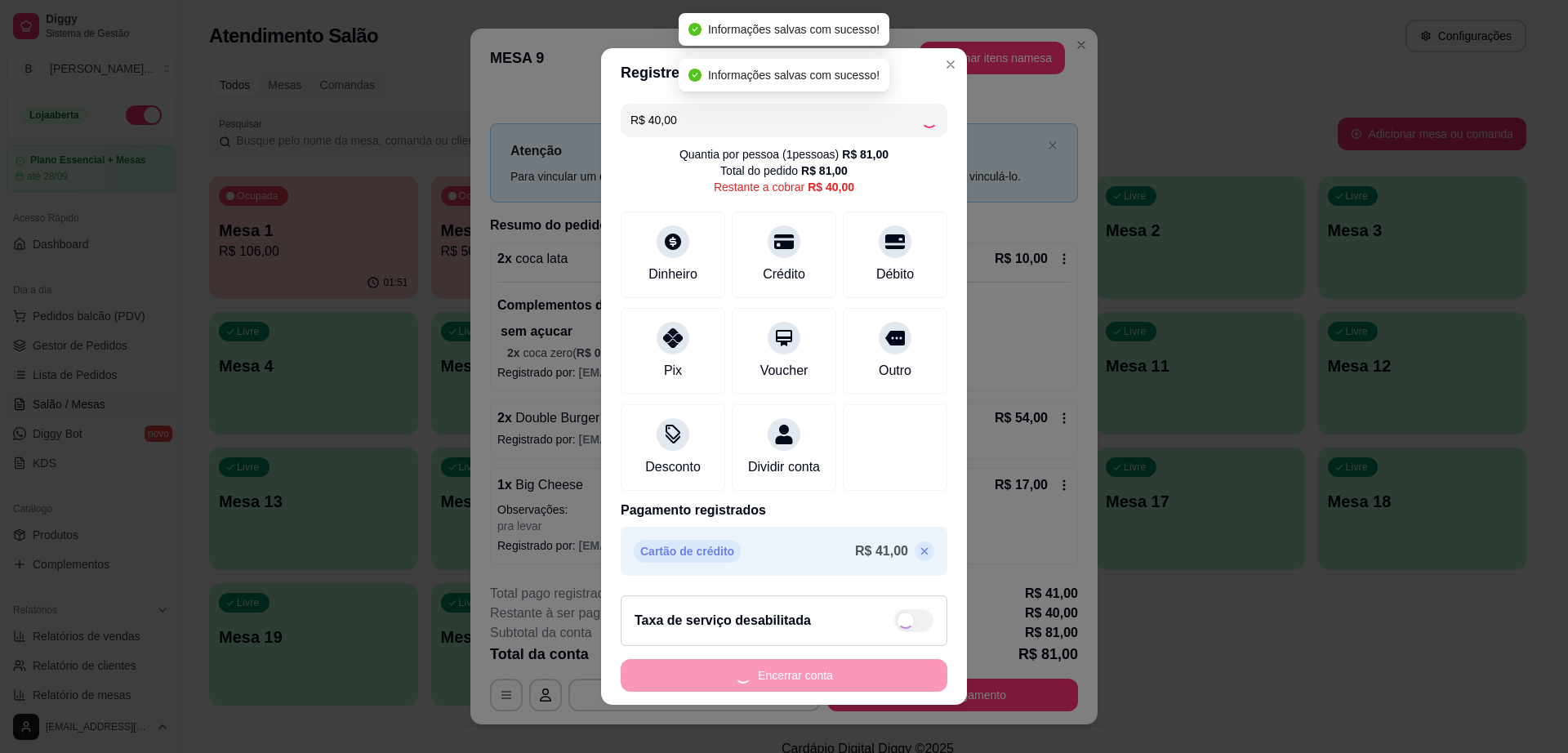
type input "R$ 0,00"
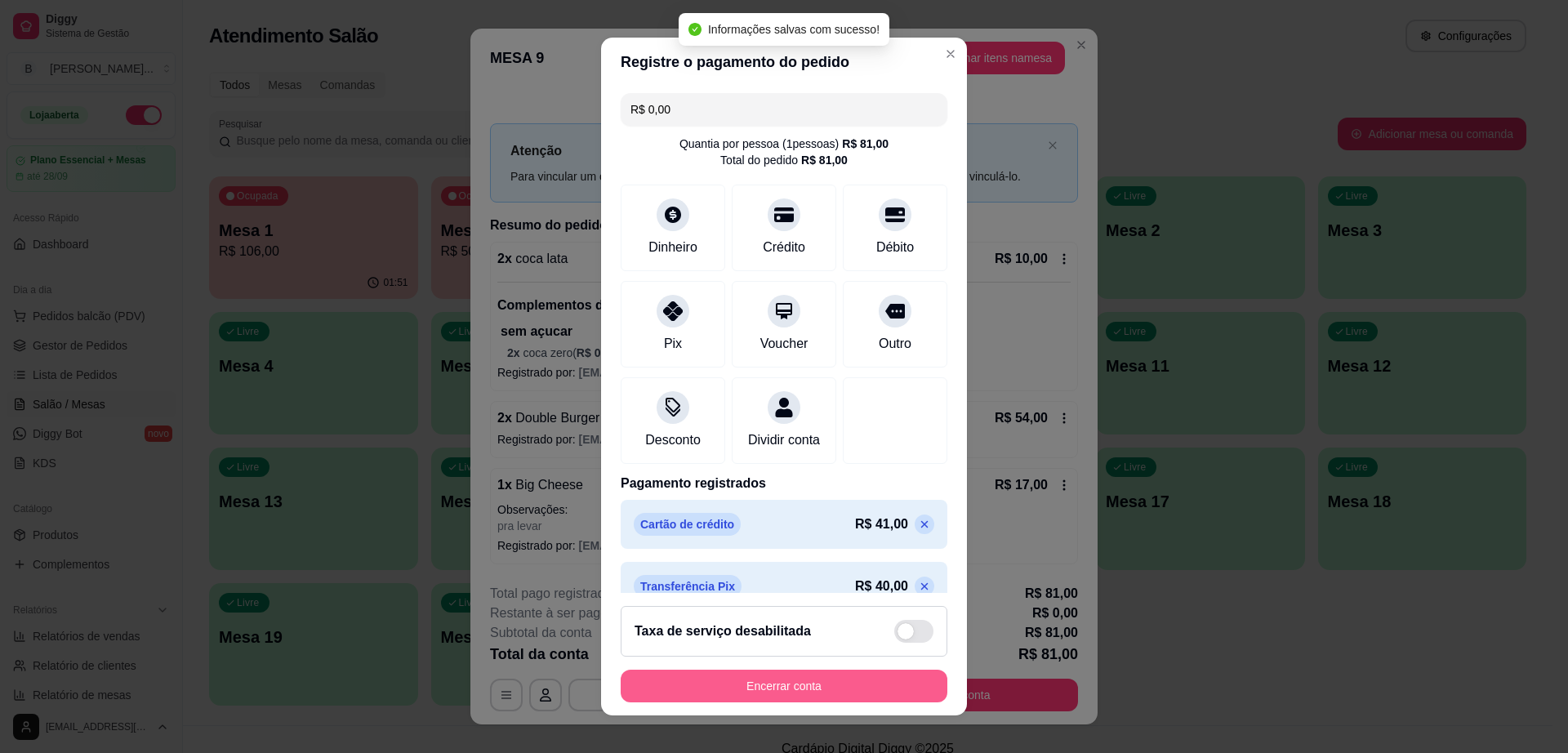
click at [835, 692] on button "Encerrar conta" at bounding box center [784, 686] width 327 height 33
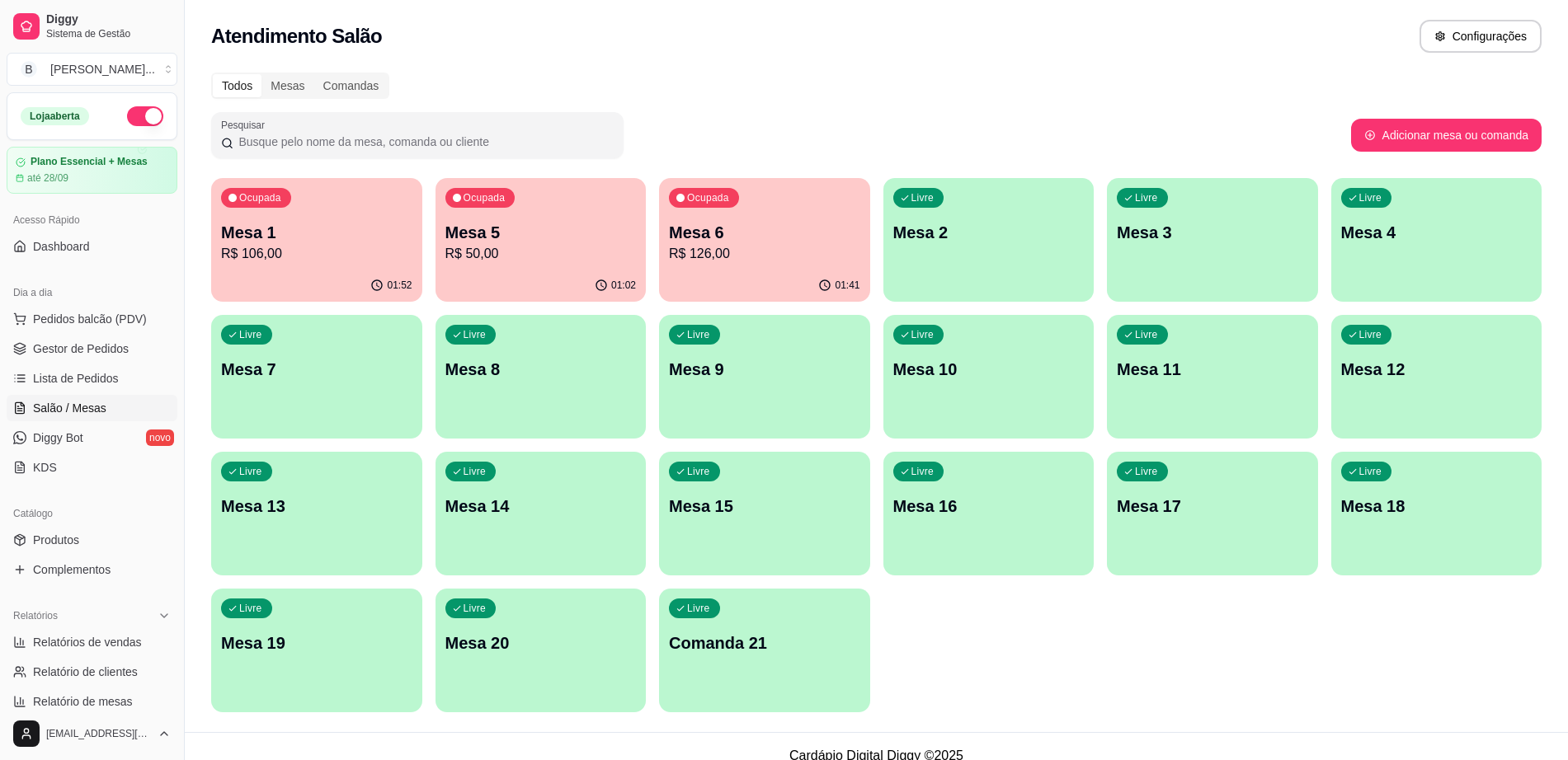
click at [775, 239] on p "Mesa 6" at bounding box center [765, 232] width 192 height 24
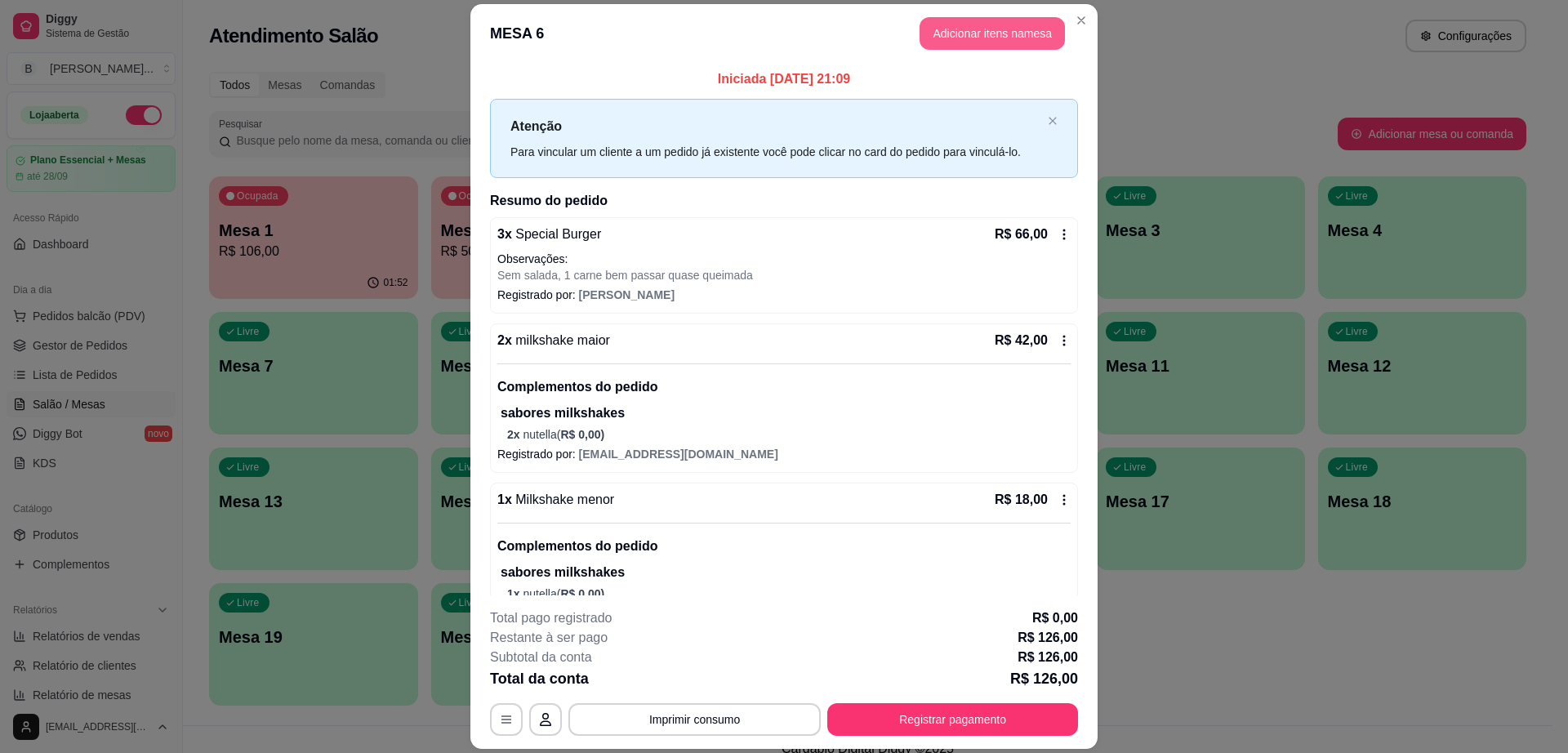
click at [1024, 23] on button "Adicionar itens na mesa" at bounding box center [992, 34] width 146 height 33
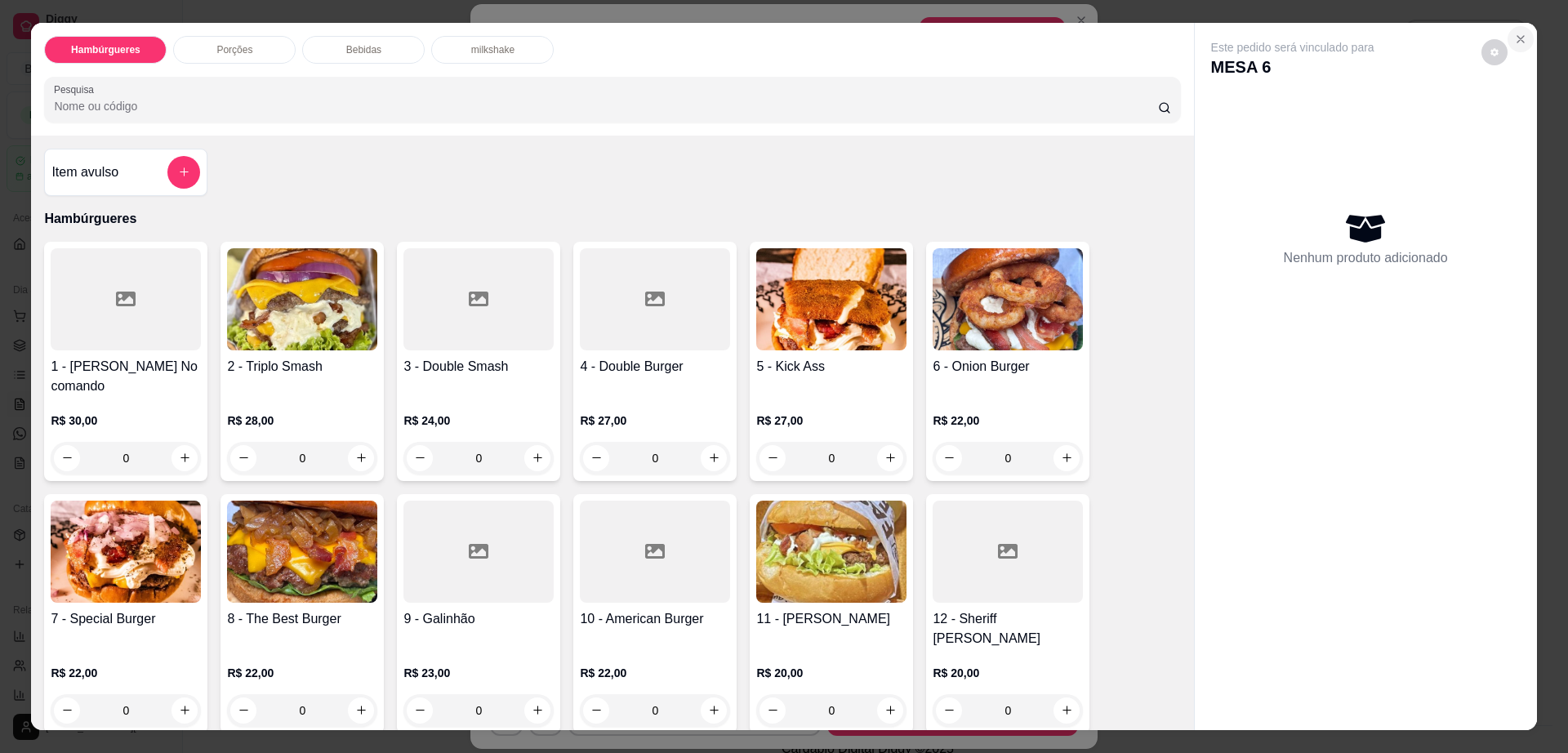
click at [1518, 36] on icon "Close" at bounding box center [1520, 39] width 13 height 13
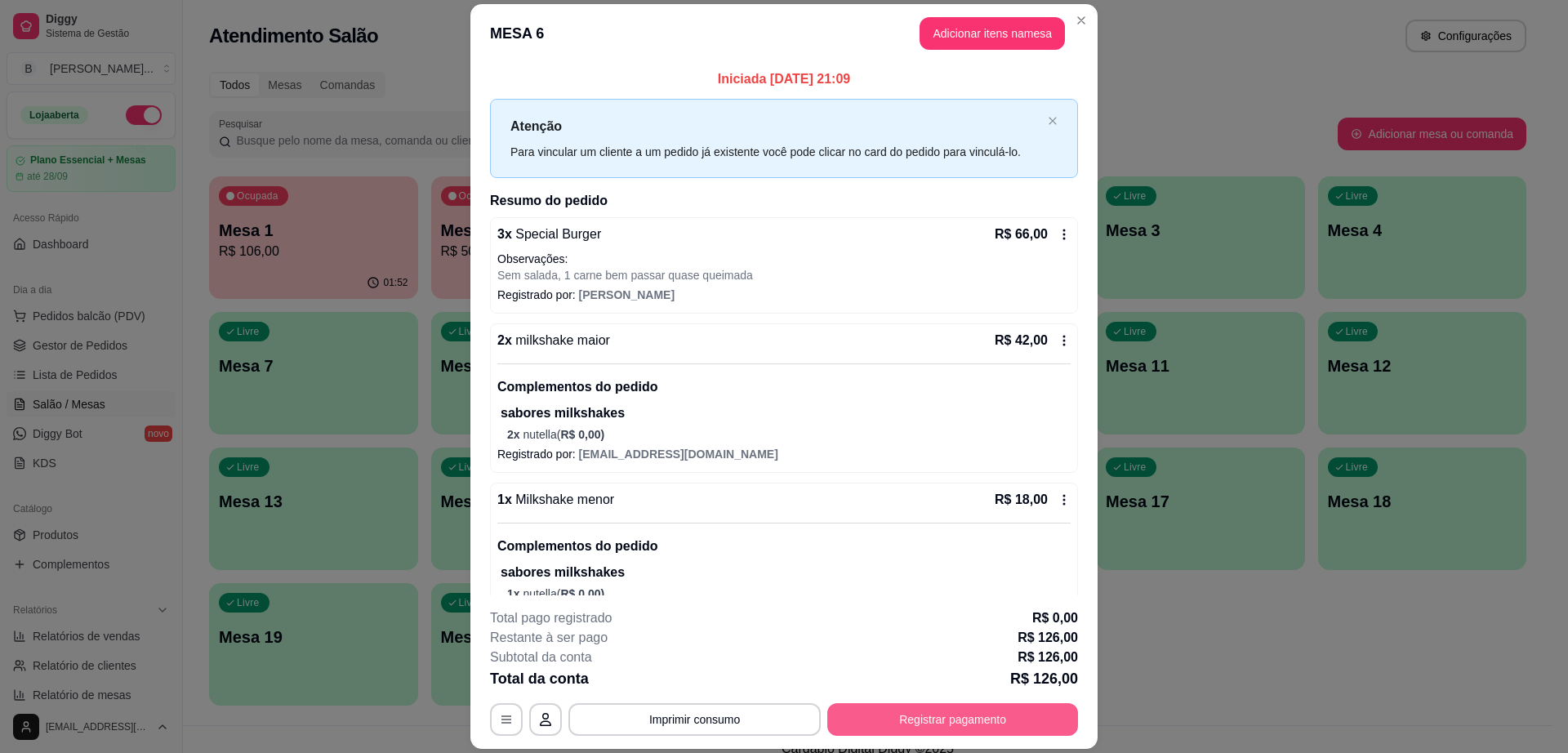
click at [930, 723] on button "Registrar pagamento" at bounding box center [952, 719] width 251 height 33
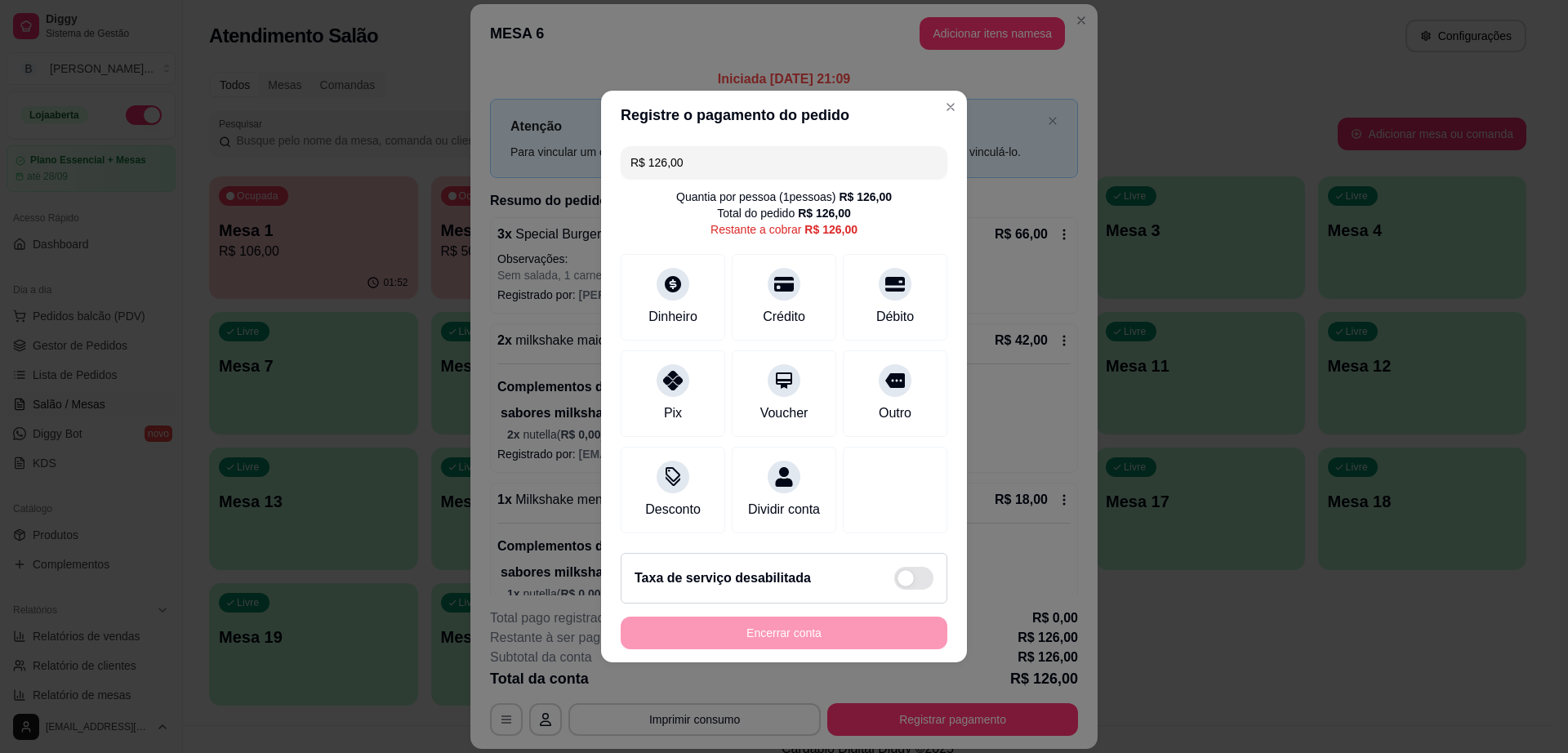
click at [789, 159] on input "R$ 126,00" at bounding box center [784, 162] width 307 height 33
click at [861, 281] on div "Débito" at bounding box center [895, 294] width 116 height 96
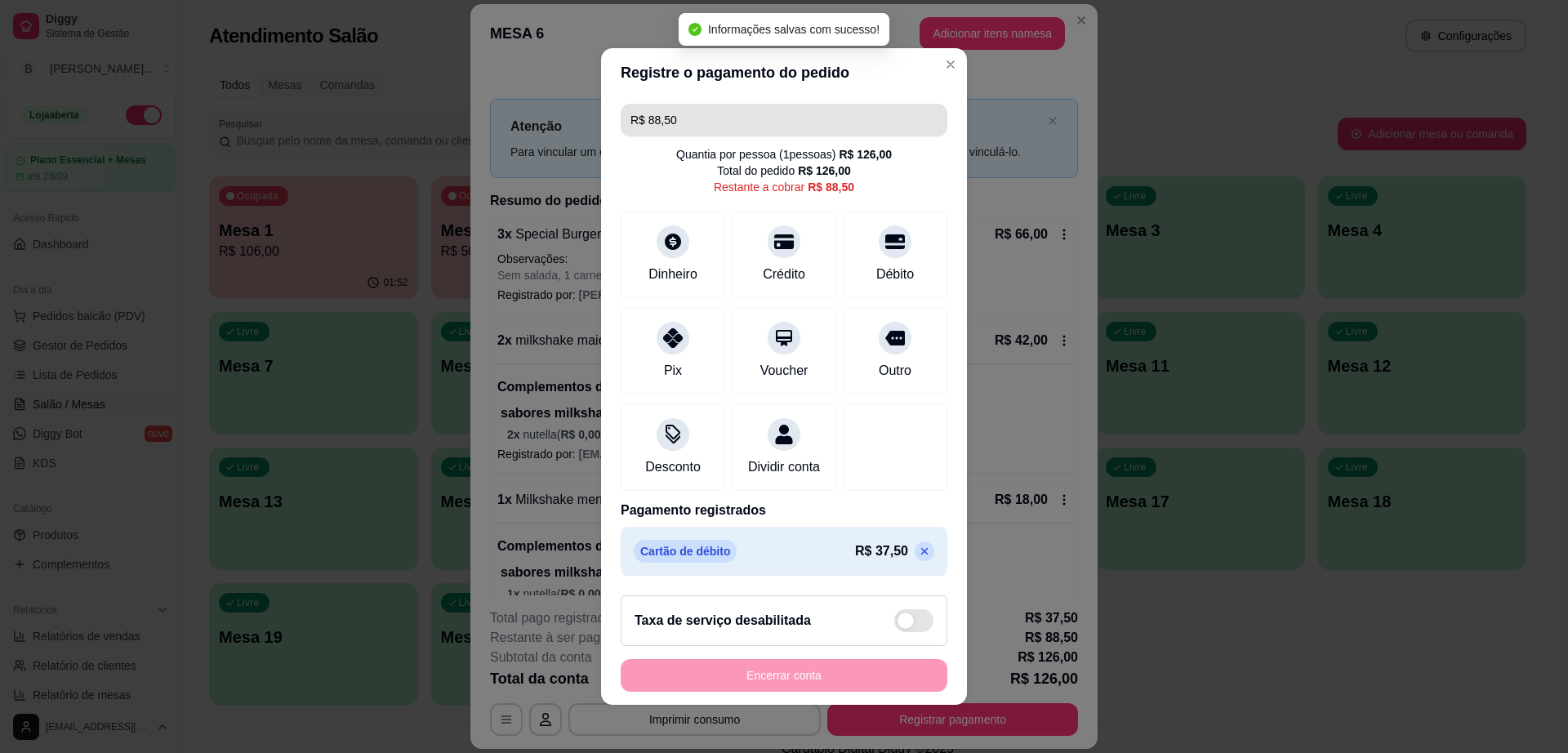
click at [781, 104] on input "R$ 88,50" at bounding box center [784, 120] width 307 height 33
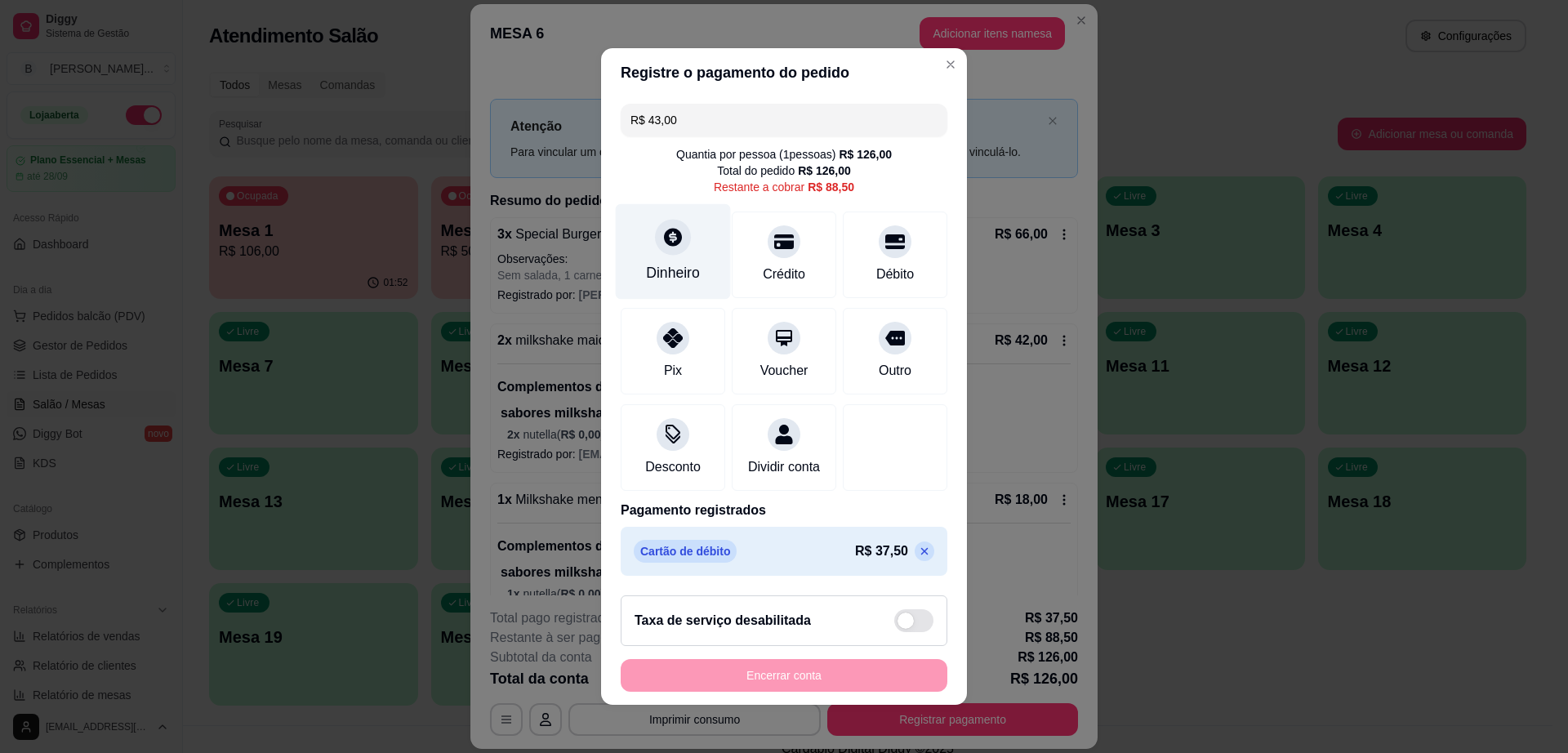
type input "R$ 43,00"
click at [655, 233] on div at bounding box center [673, 237] width 36 height 36
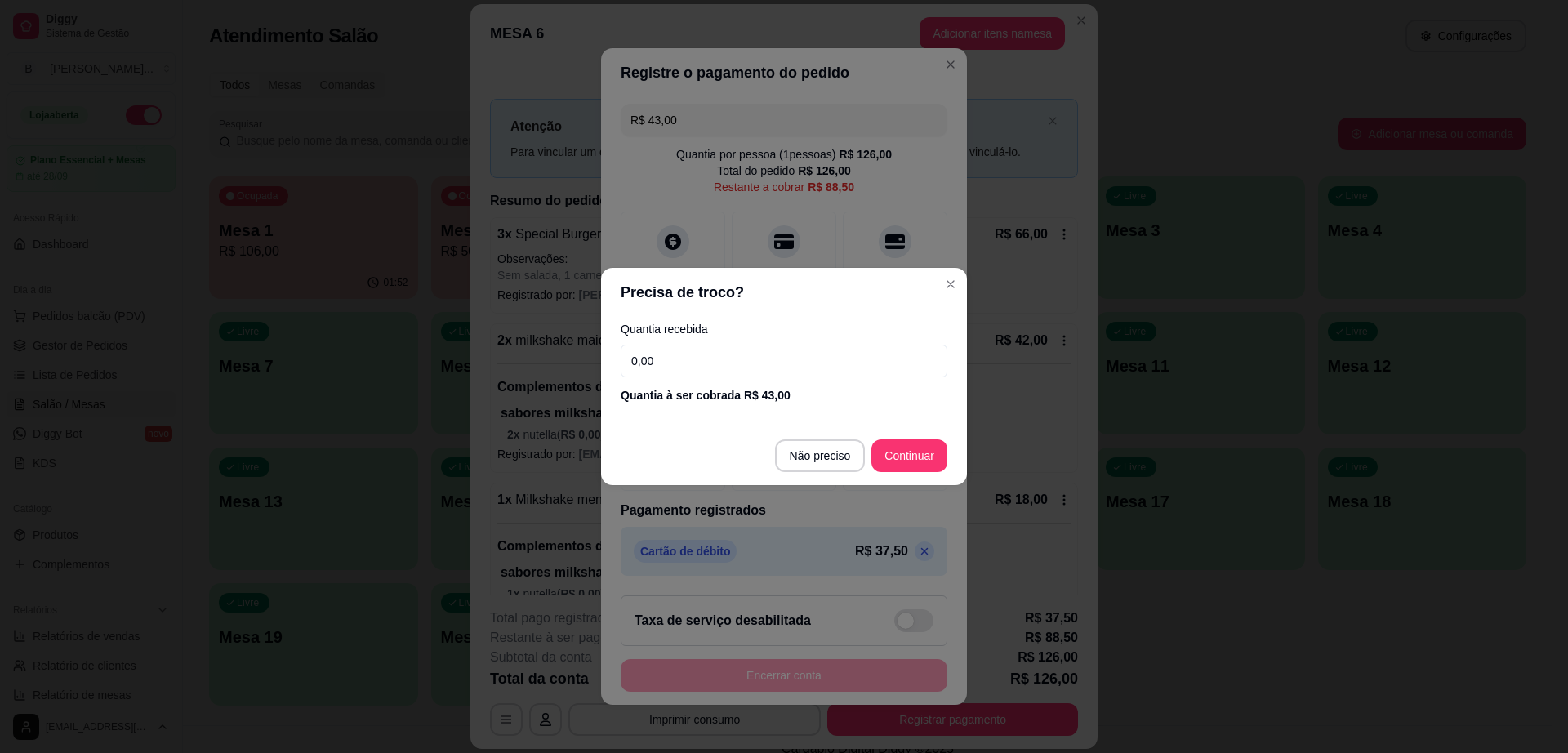
click at [673, 369] on input "0,00" at bounding box center [784, 361] width 327 height 33
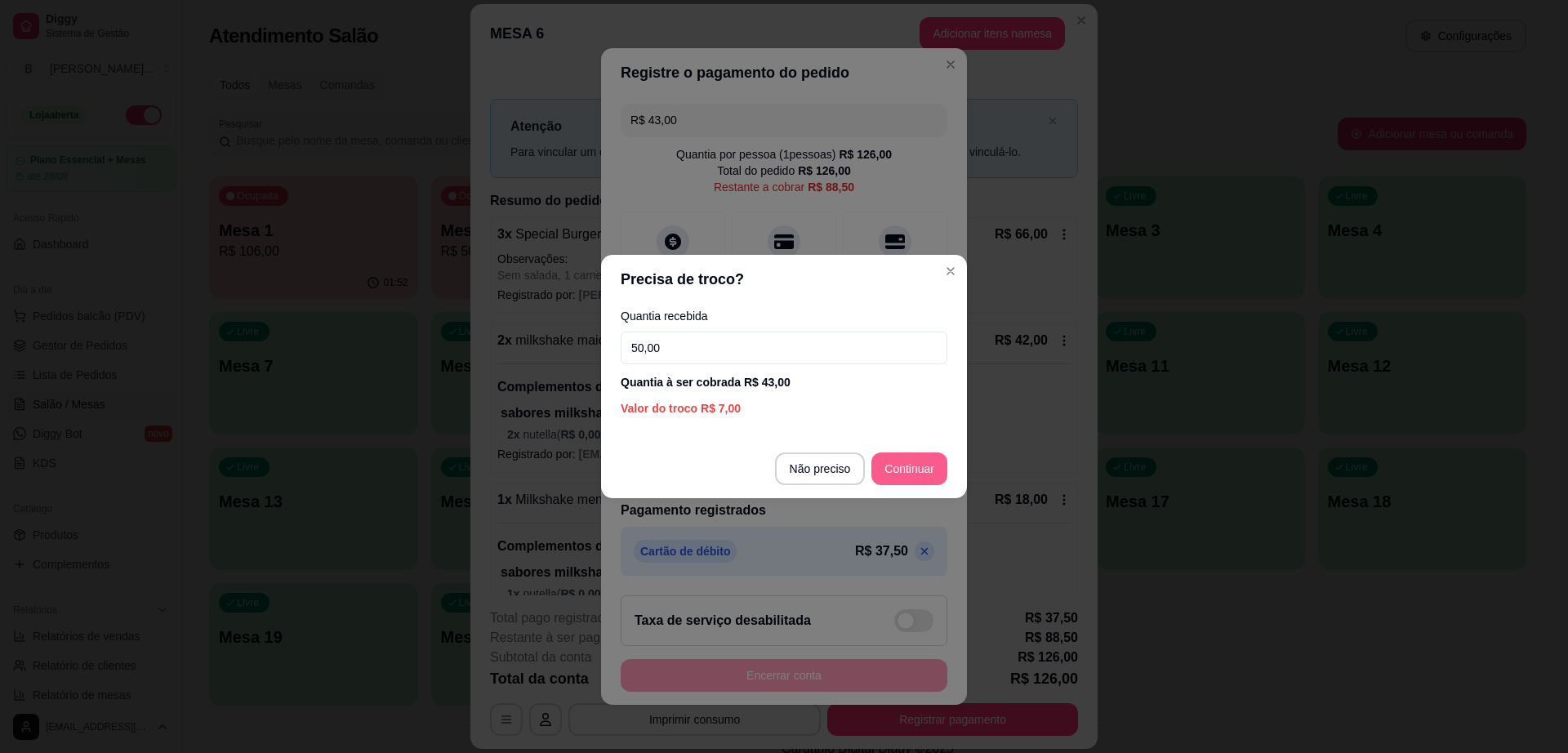
type input "50,00"
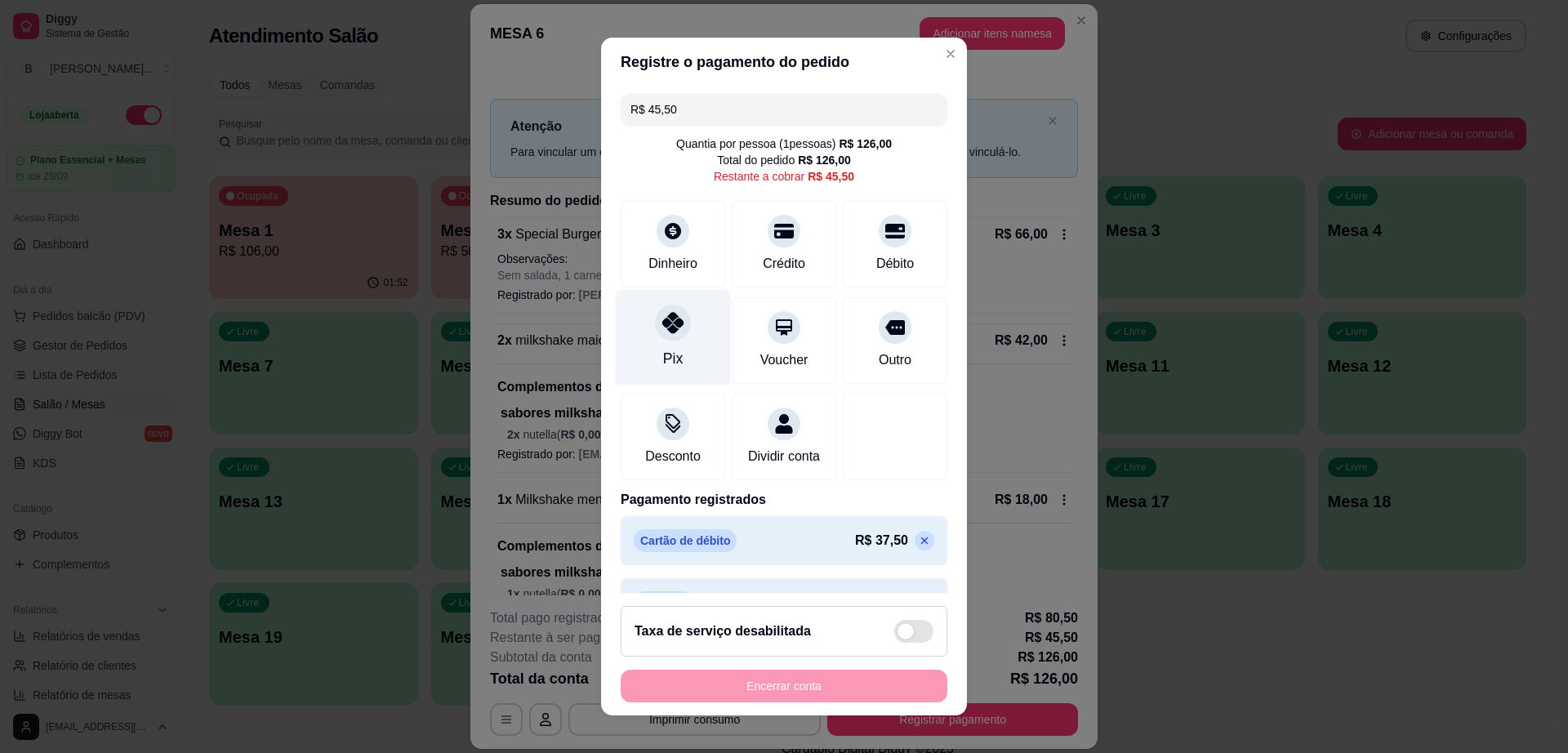
click at [668, 346] on div "Pix" at bounding box center [674, 337] width 116 height 96
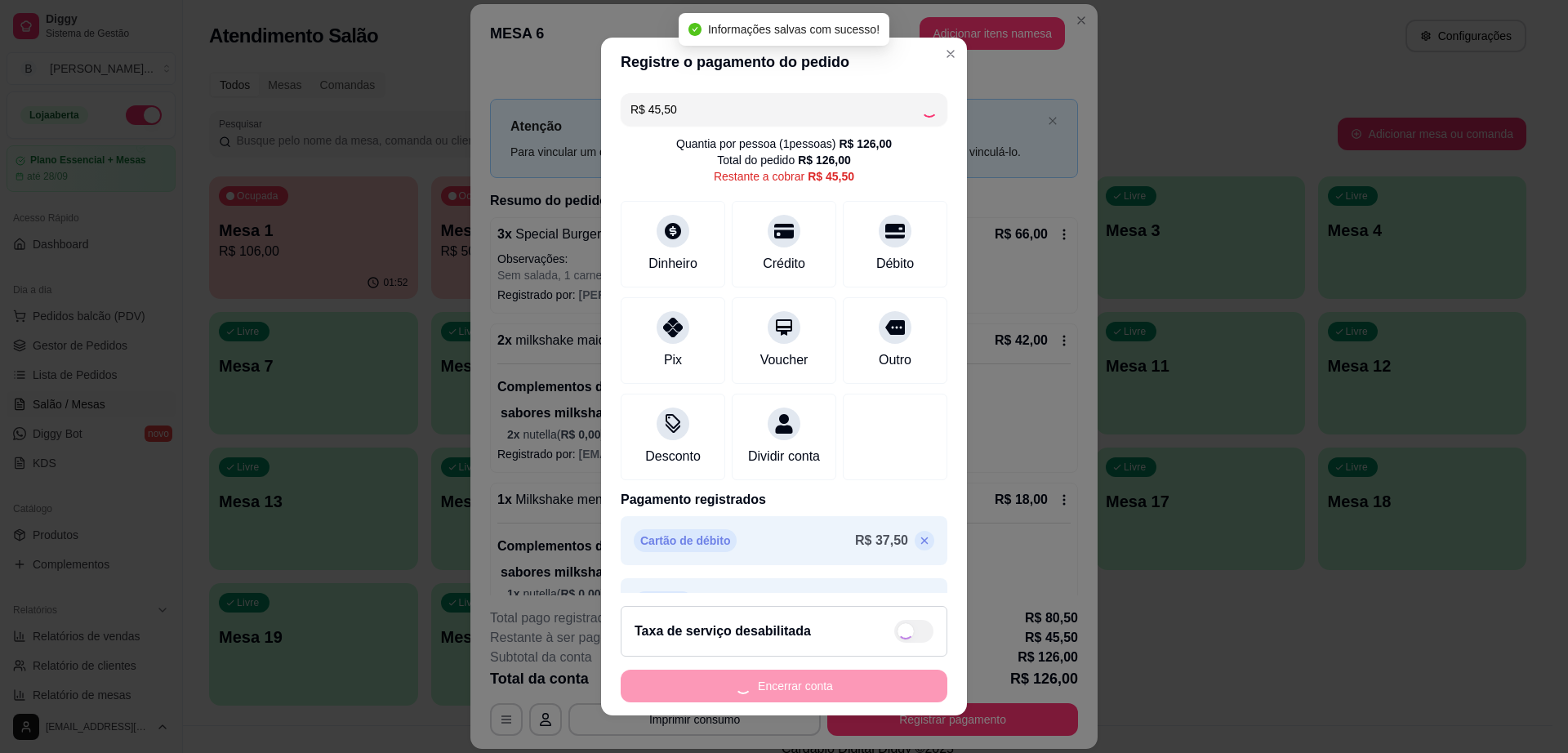
type input "R$ 0,00"
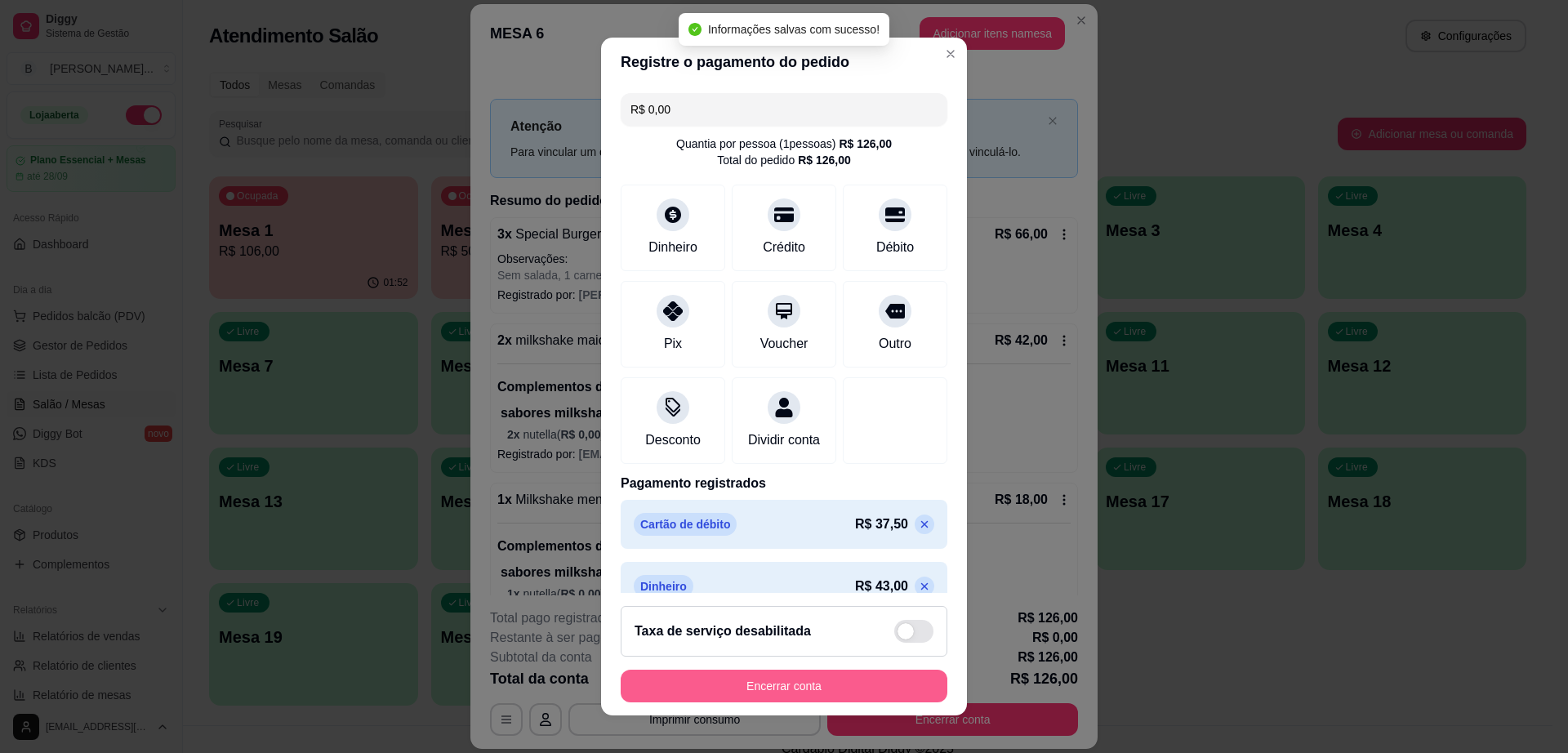
click at [761, 680] on button "Encerrar conta" at bounding box center [784, 686] width 327 height 33
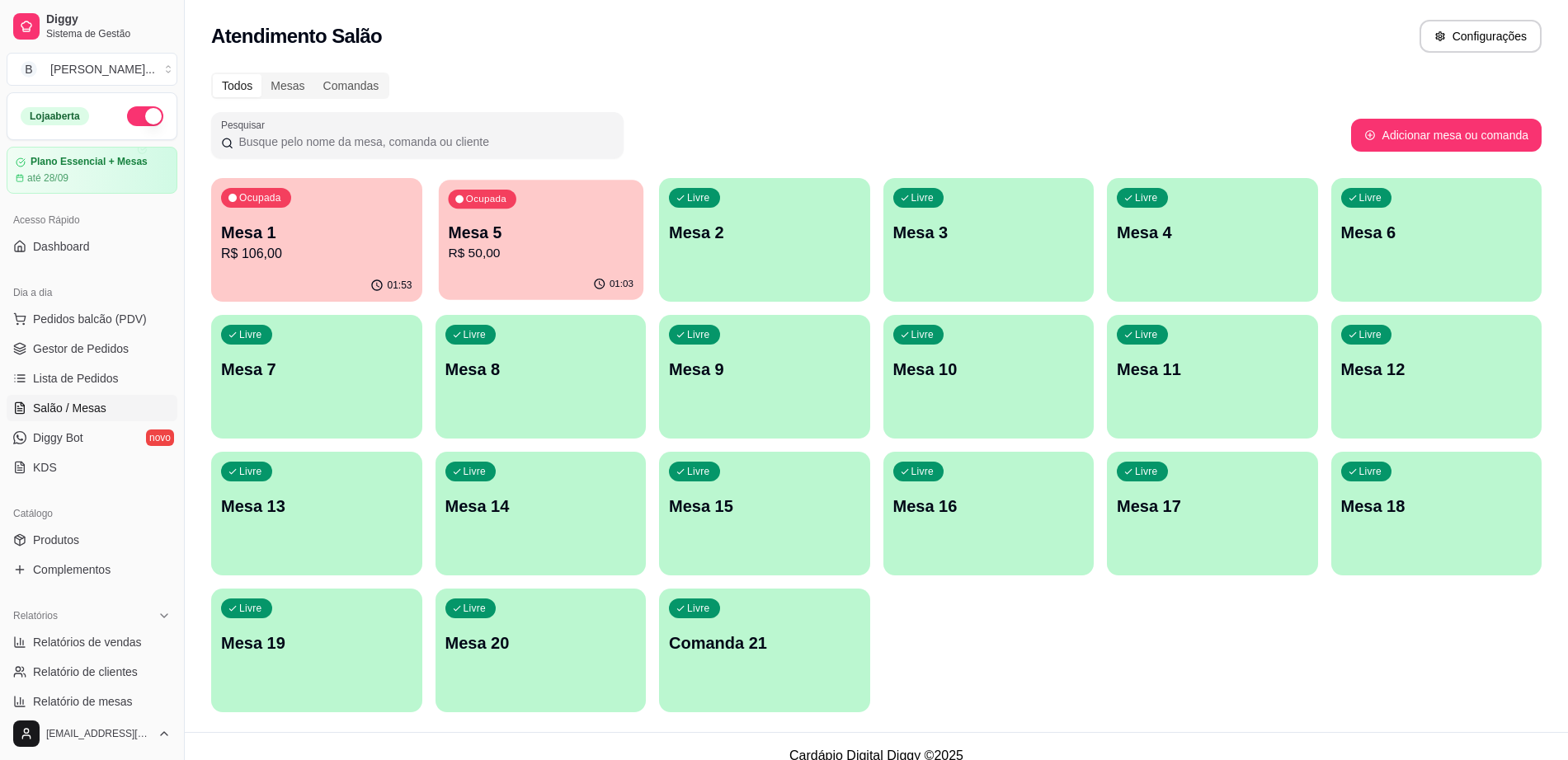
click at [538, 225] on p "Mesa 5" at bounding box center [540, 233] width 186 height 23
click at [138, 307] on button "Pedidos balcão (PDV)" at bounding box center [92, 319] width 171 height 26
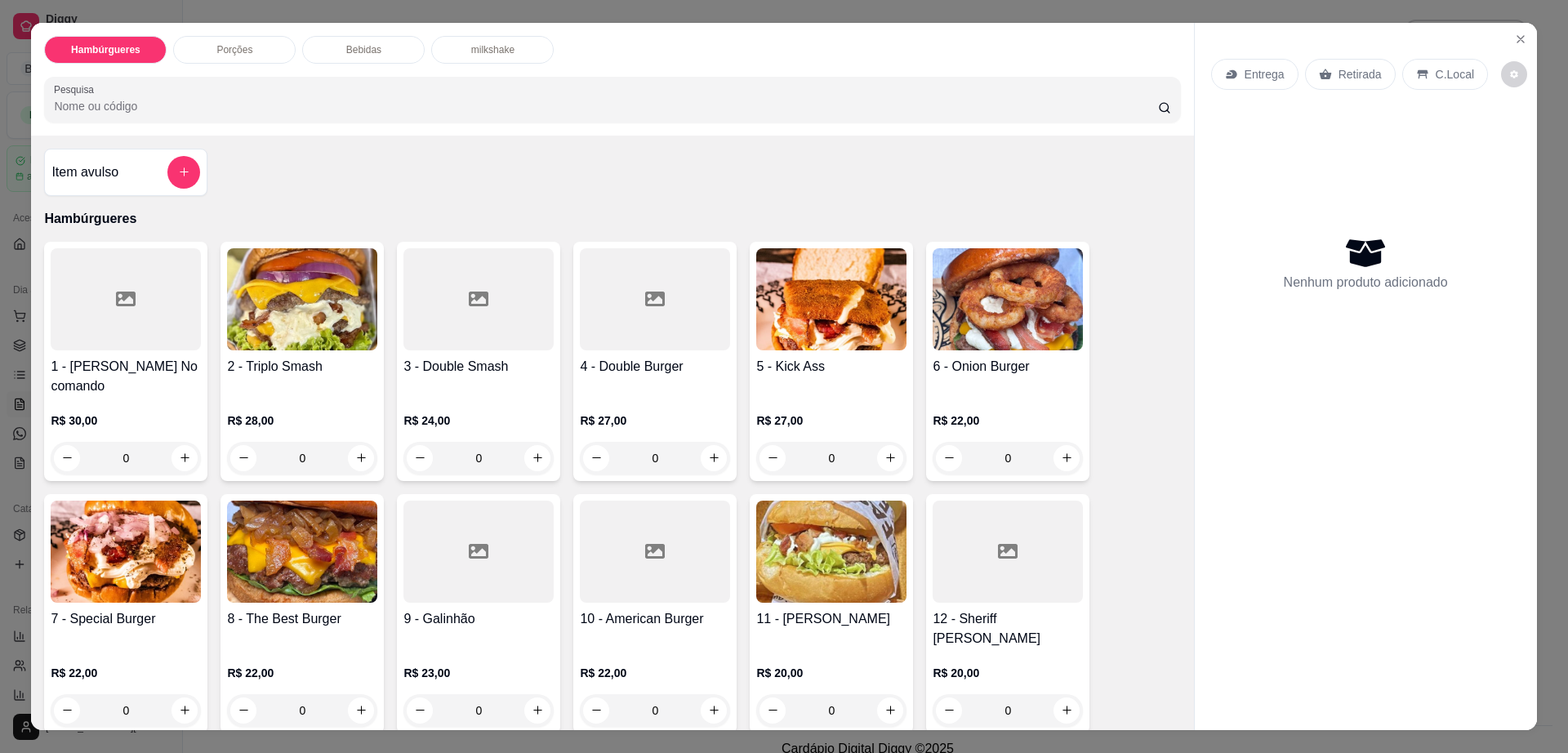
click at [103, 280] on div at bounding box center [126, 299] width 150 height 102
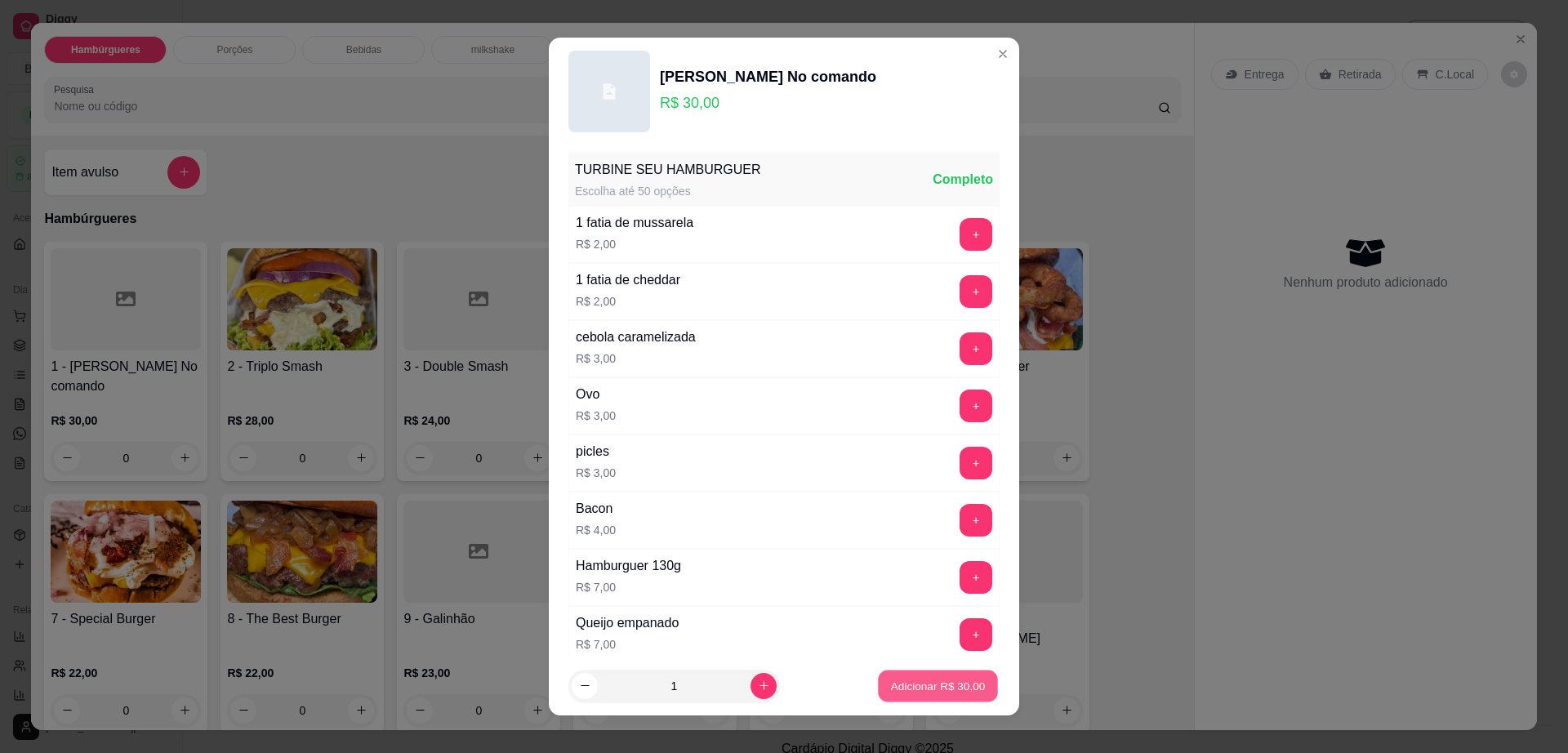
click at [920, 680] on p "Adicionar R$ 30,00" at bounding box center [938, 686] width 95 height 16
type input "1"
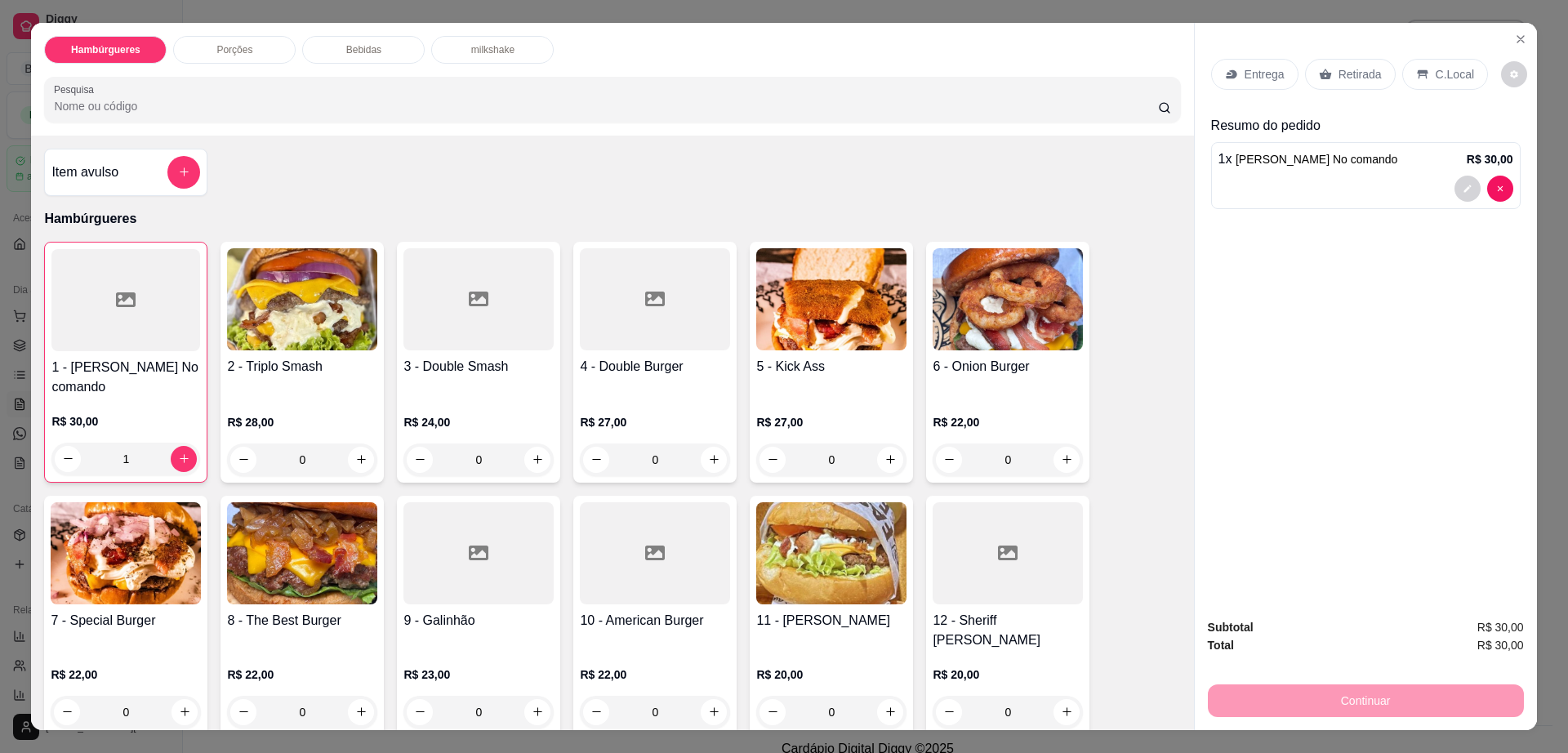
click at [866, 317] on img at bounding box center [831, 299] width 150 height 102
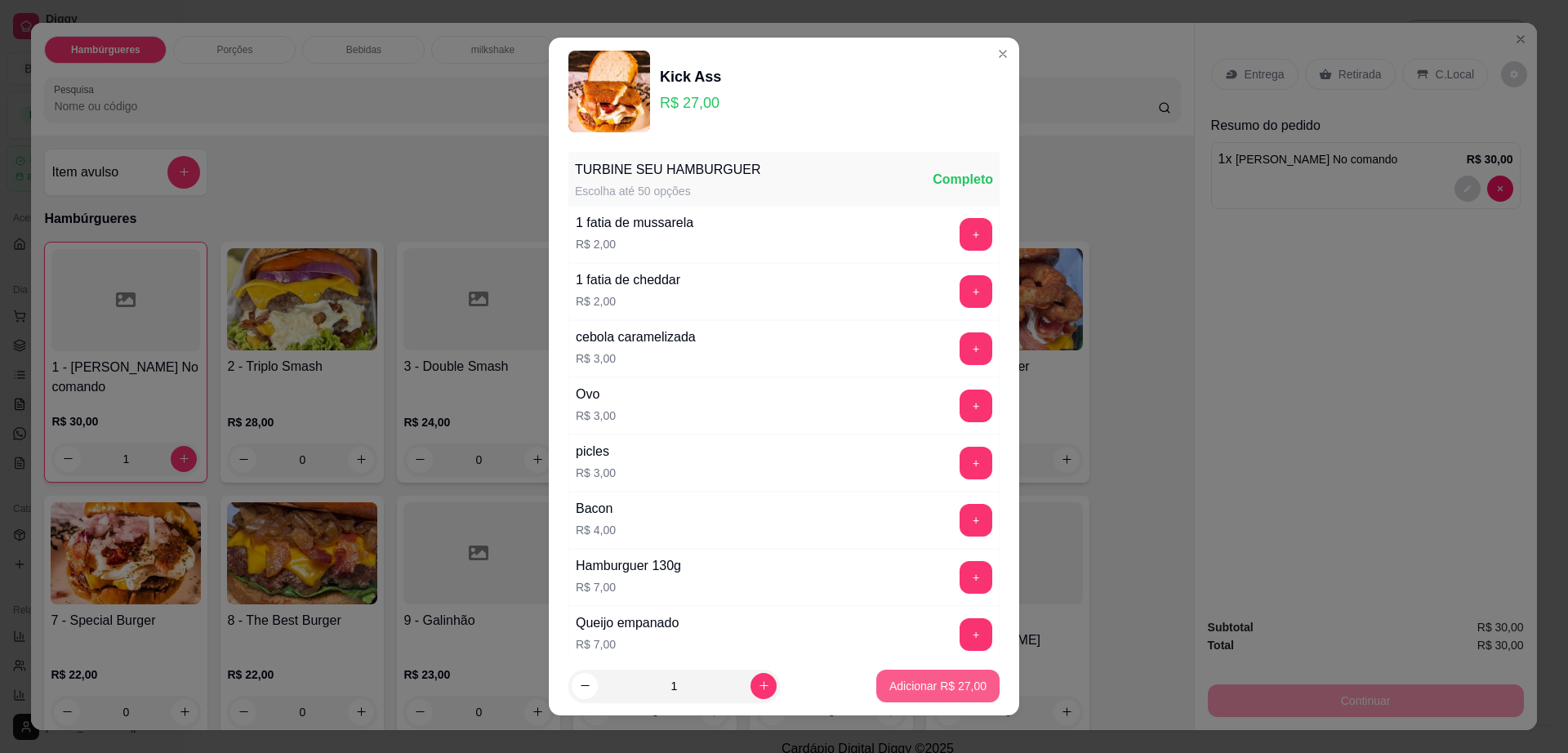
click at [944, 679] on p "Adicionar R$ 27,00" at bounding box center [938, 686] width 97 height 16
type input "1"
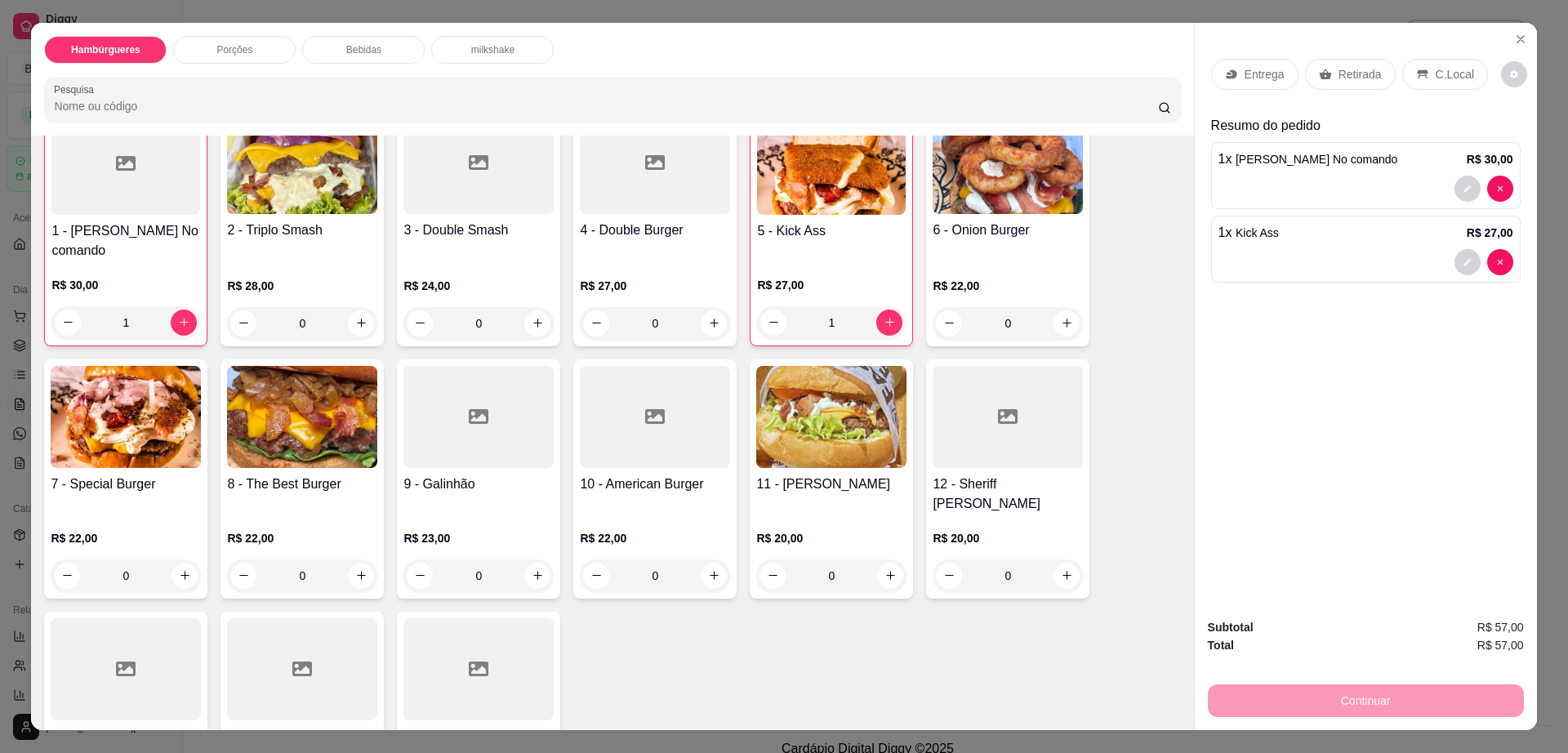
scroll to position [204, 0]
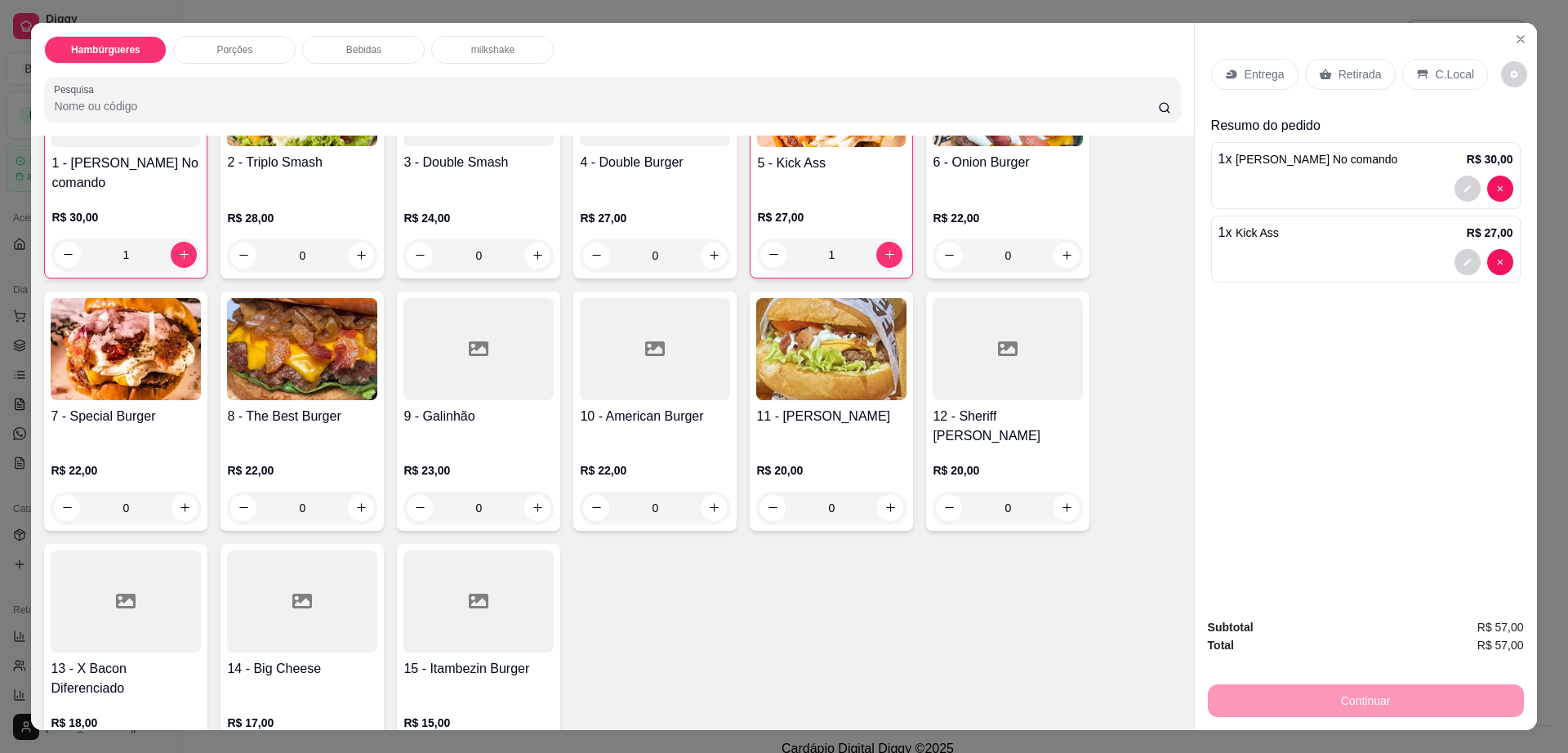
click at [443, 605] on div at bounding box center [479, 601] width 150 height 102
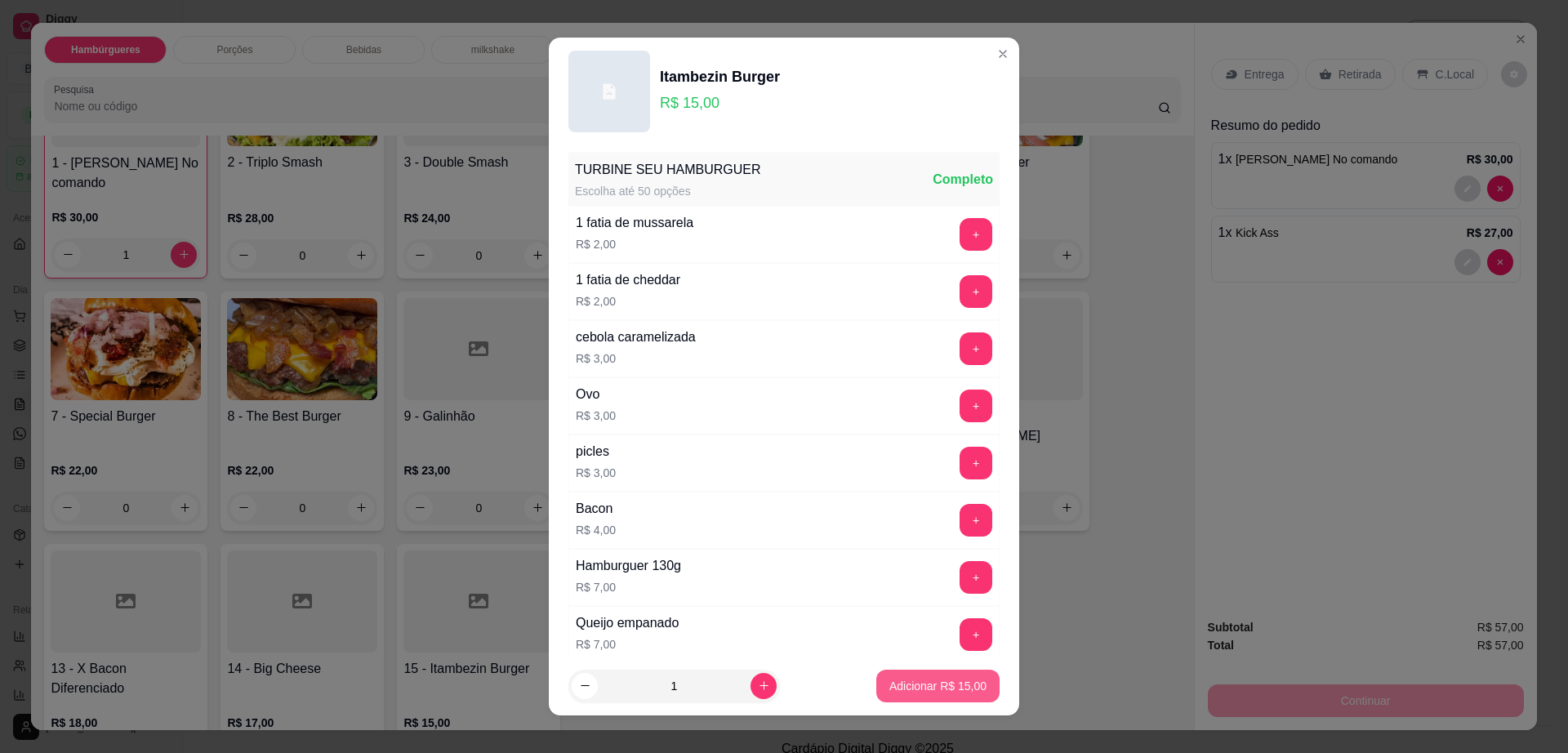
click at [932, 692] on p "Adicionar R$ 15,00" at bounding box center [938, 686] width 97 height 16
type input "1"
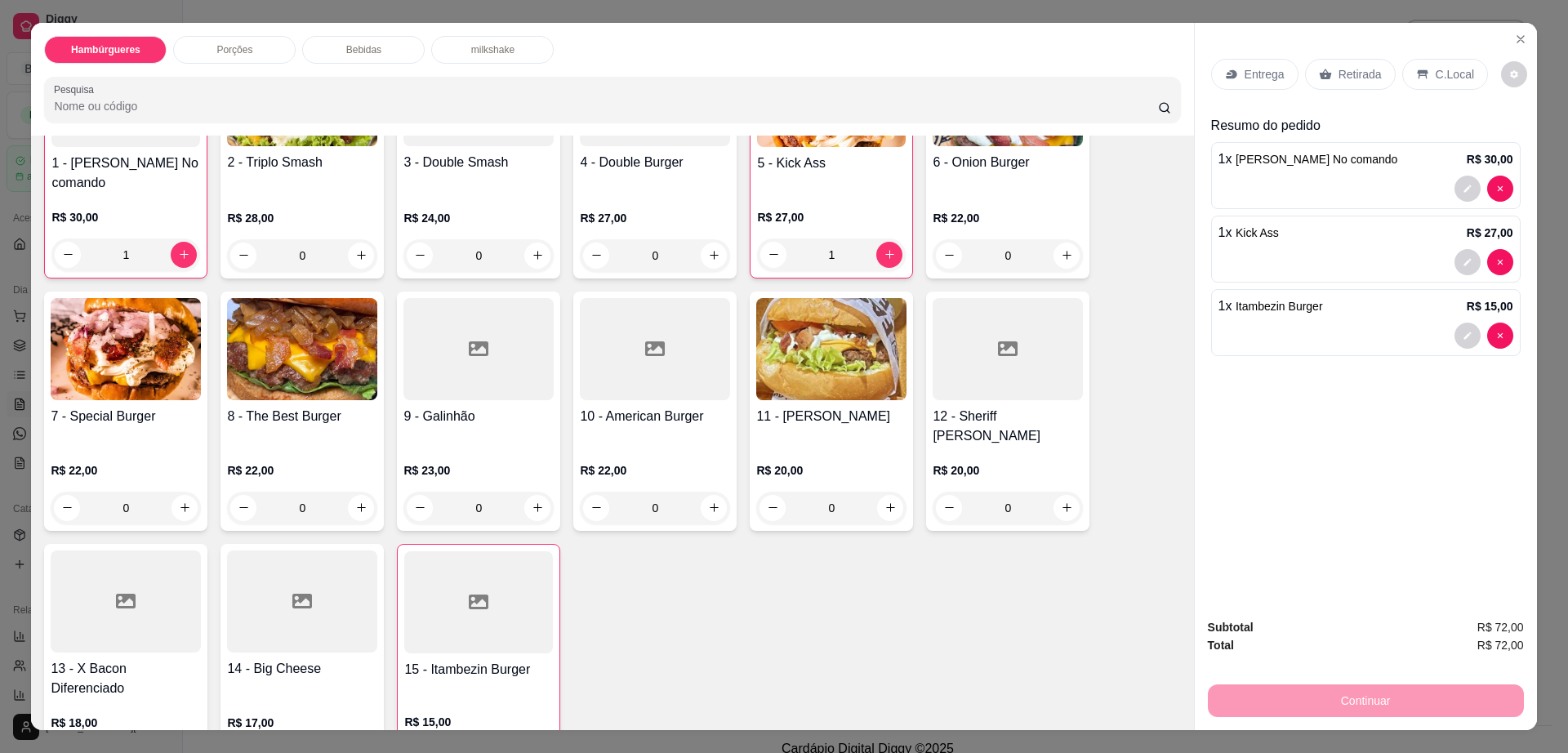
click at [1364, 74] on p "Retirada" at bounding box center [1360, 74] width 43 height 16
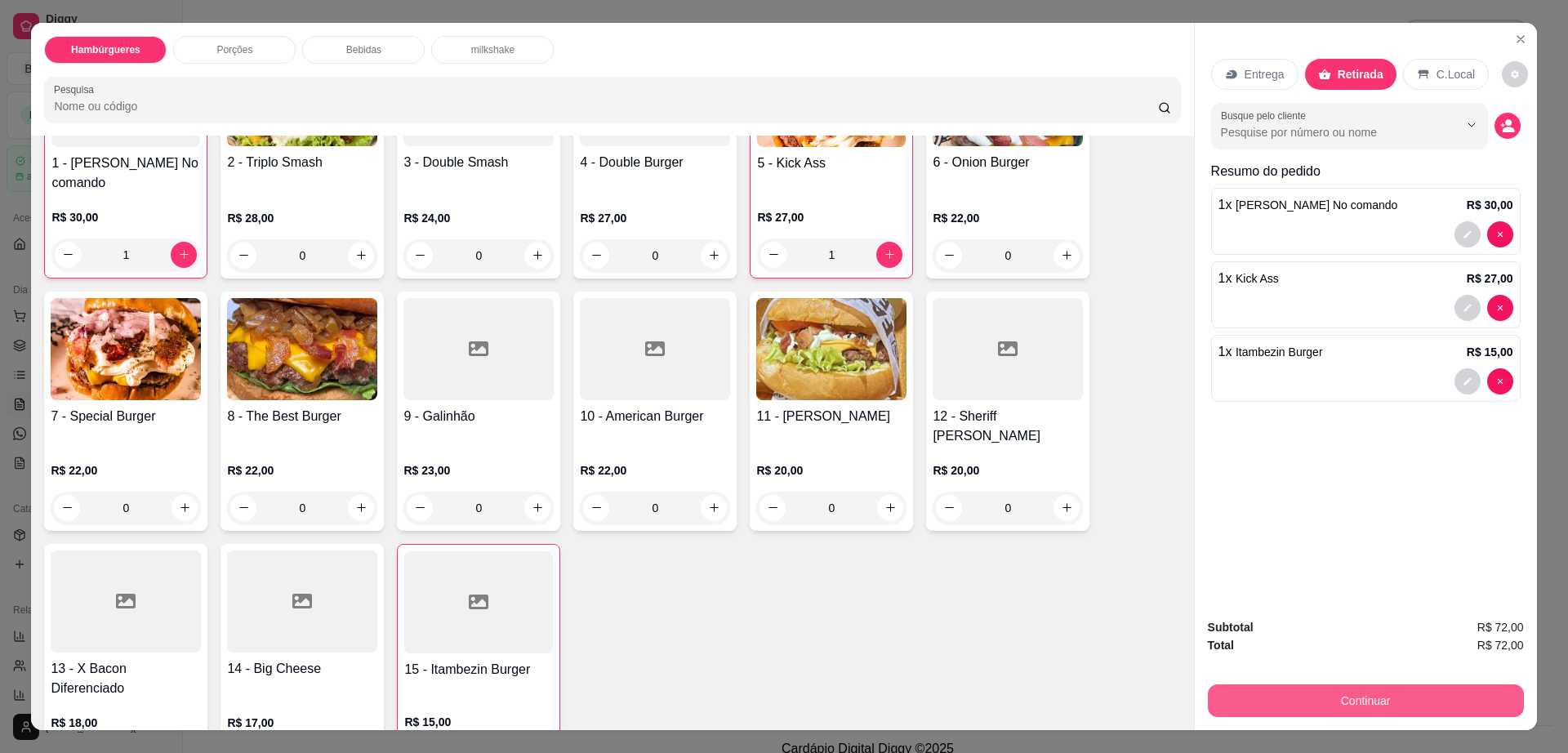
click at [1243, 709] on button "Continuar" at bounding box center [1365, 700] width 316 height 33
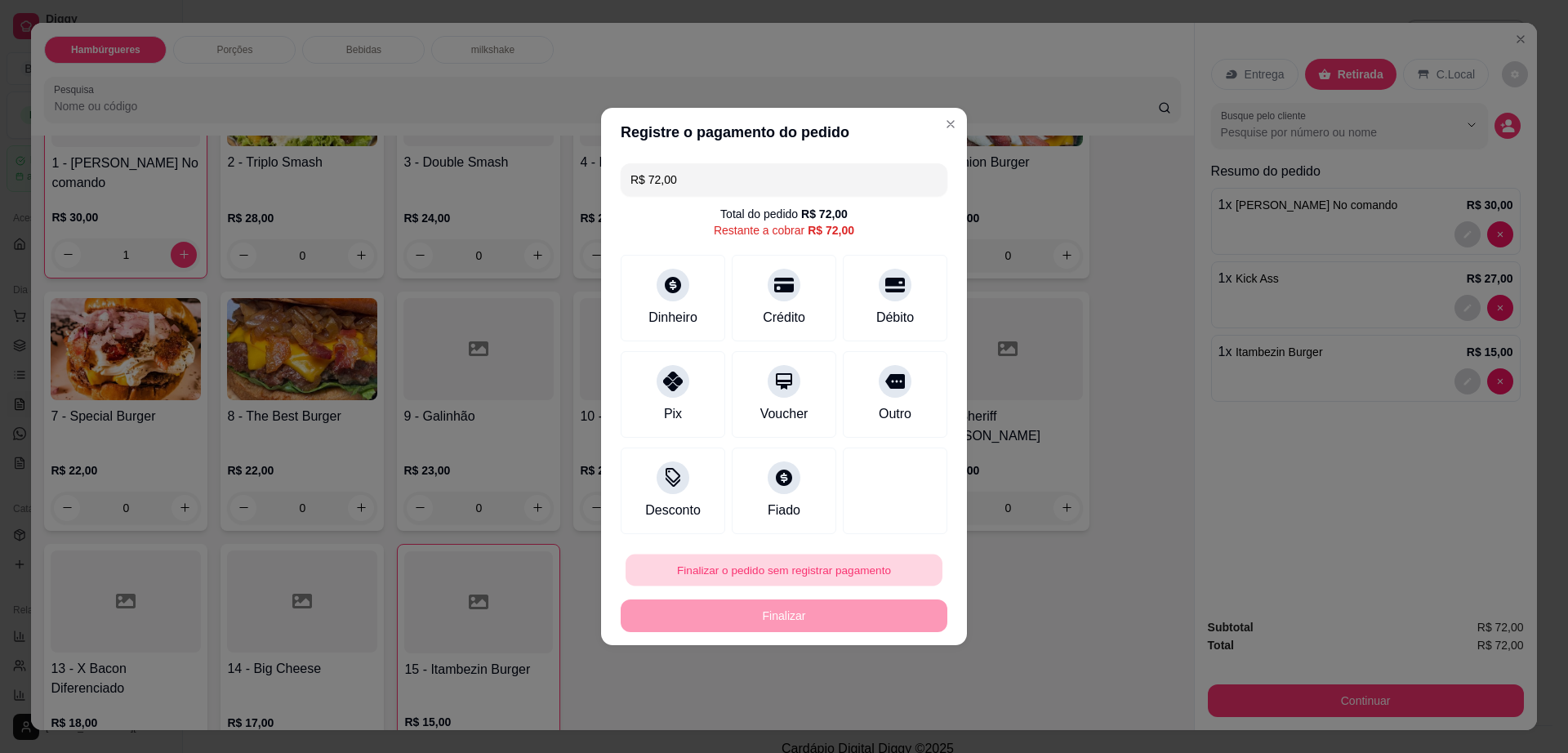
click at [709, 571] on button "Finalizar o pedido sem registrar pagamento" at bounding box center [783, 570] width 317 height 32
click at [906, 702] on button "Confirmar" at bounding box center [885, 704] width 58 height 24
type input "0"
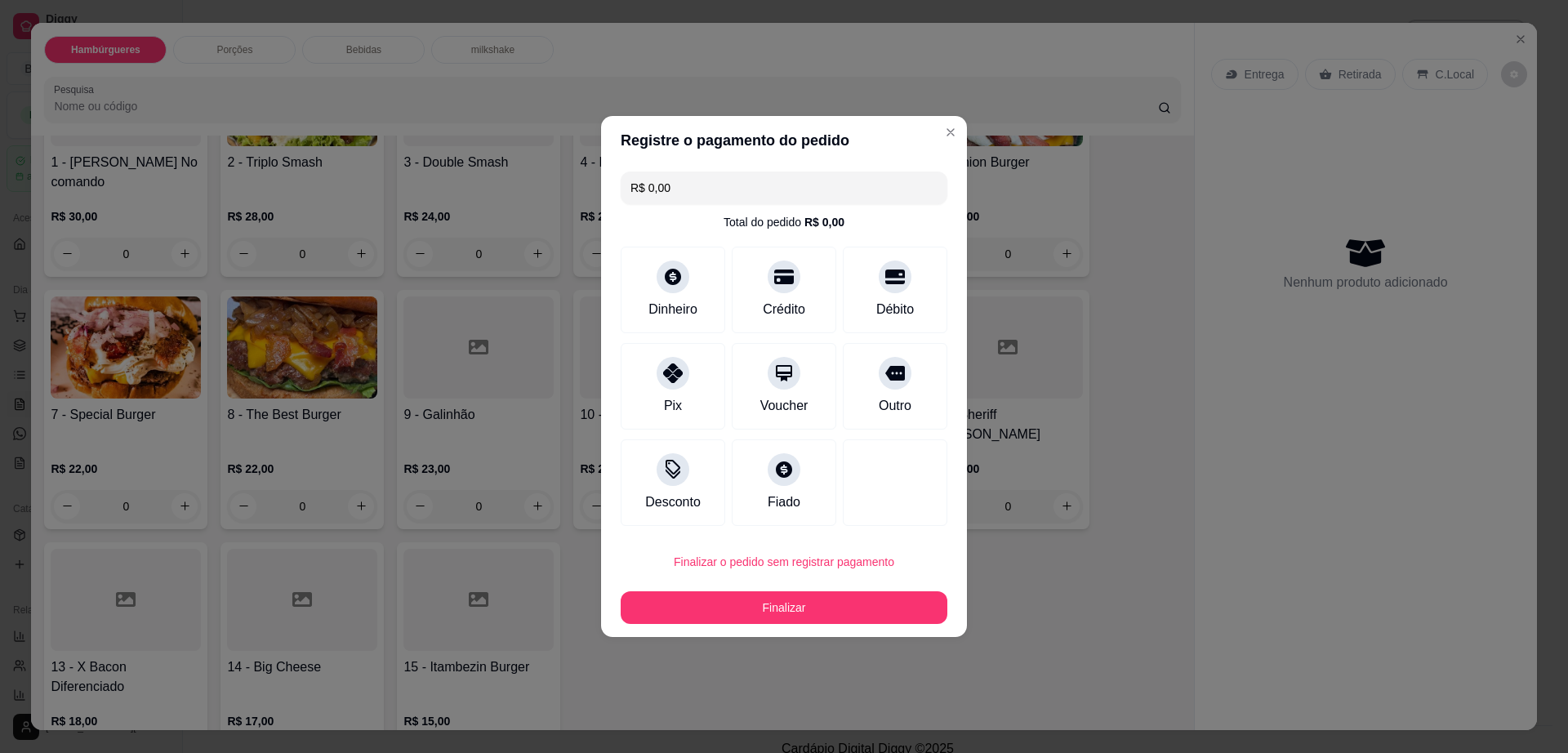
type input "R$ 0,00"
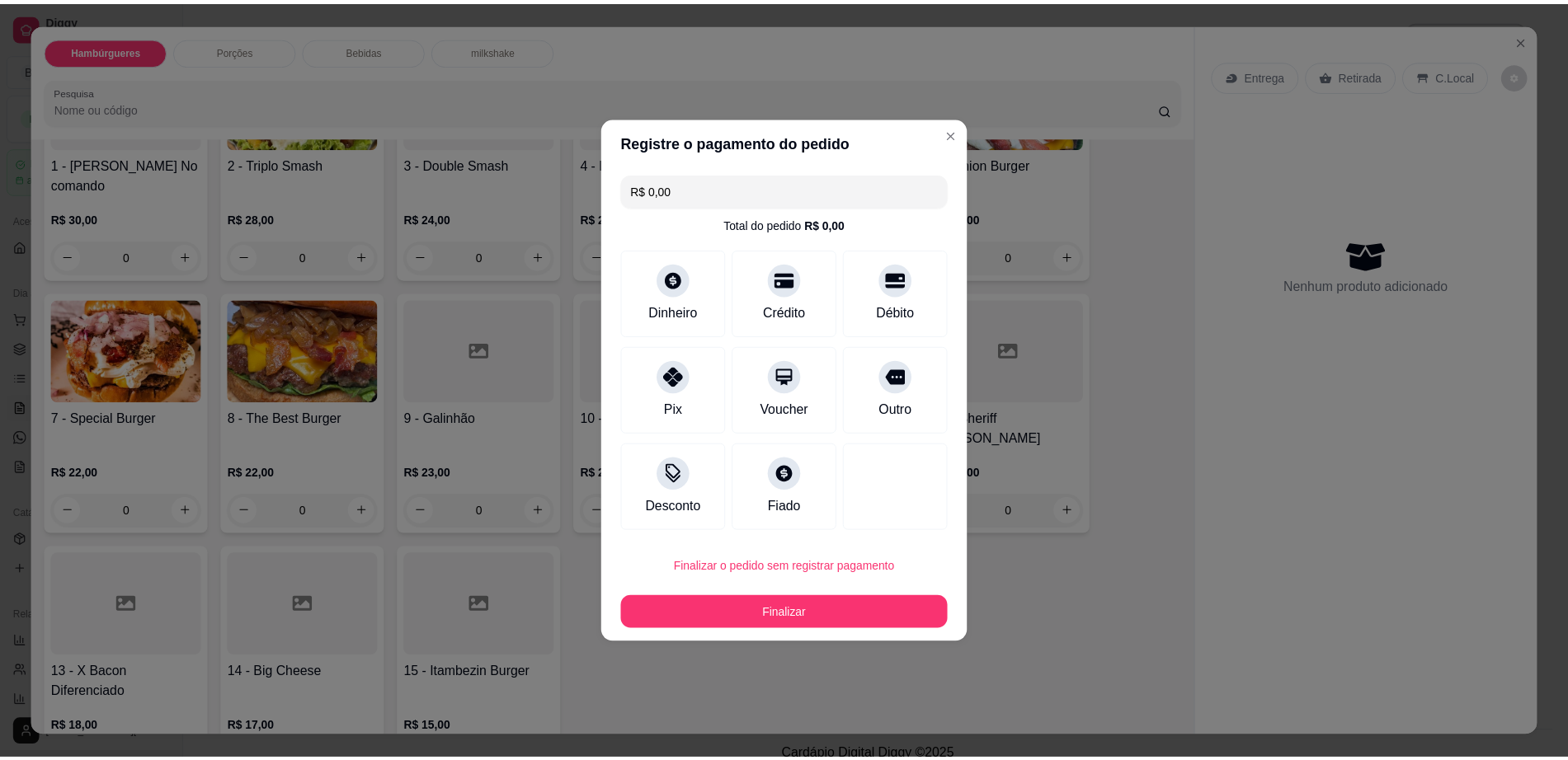
scroll to position [205, 0]
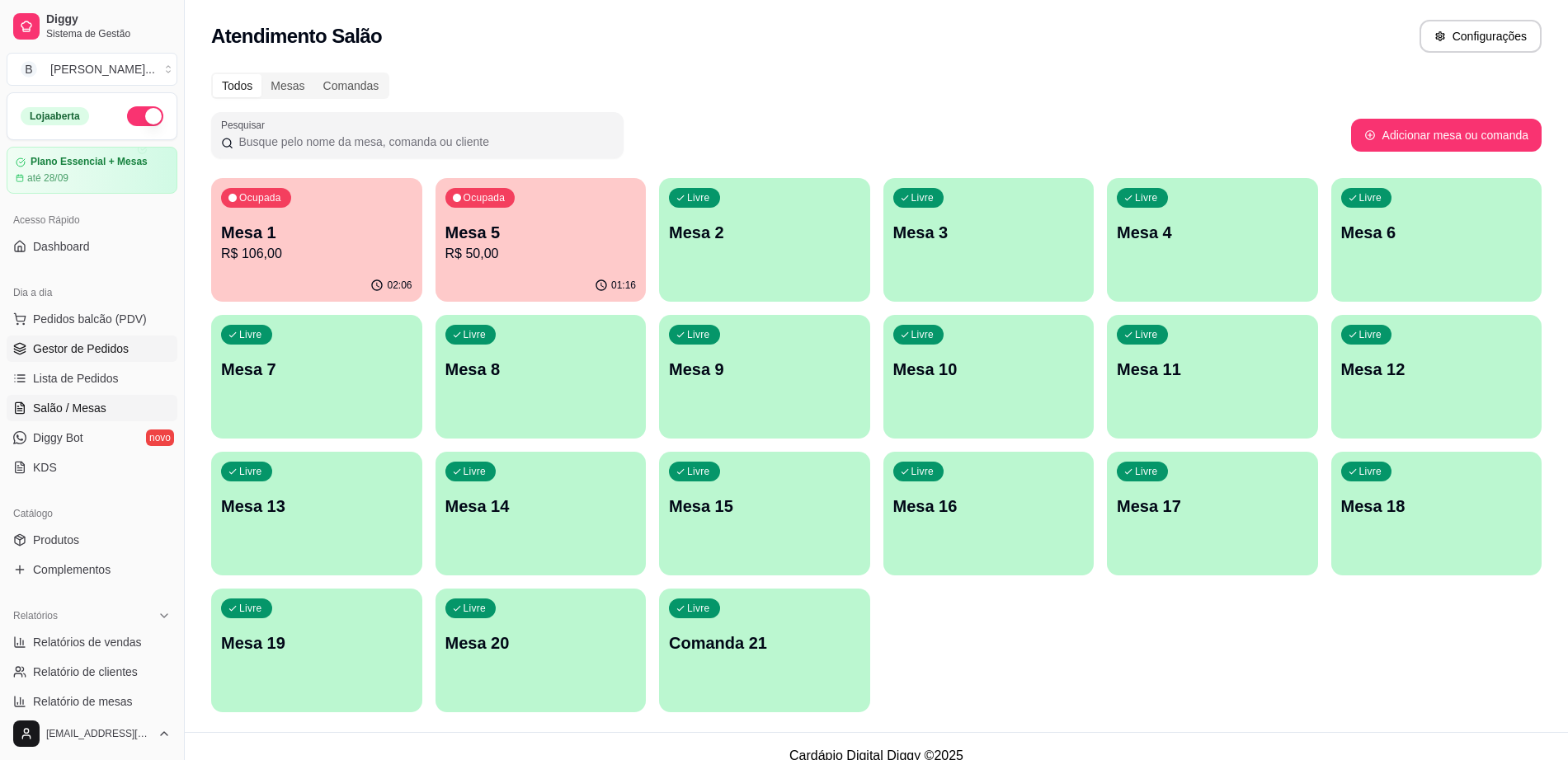
click at [120, 345] on span "Gestor de Pedidos" at bounding box center [81, 348] width 96 height 17
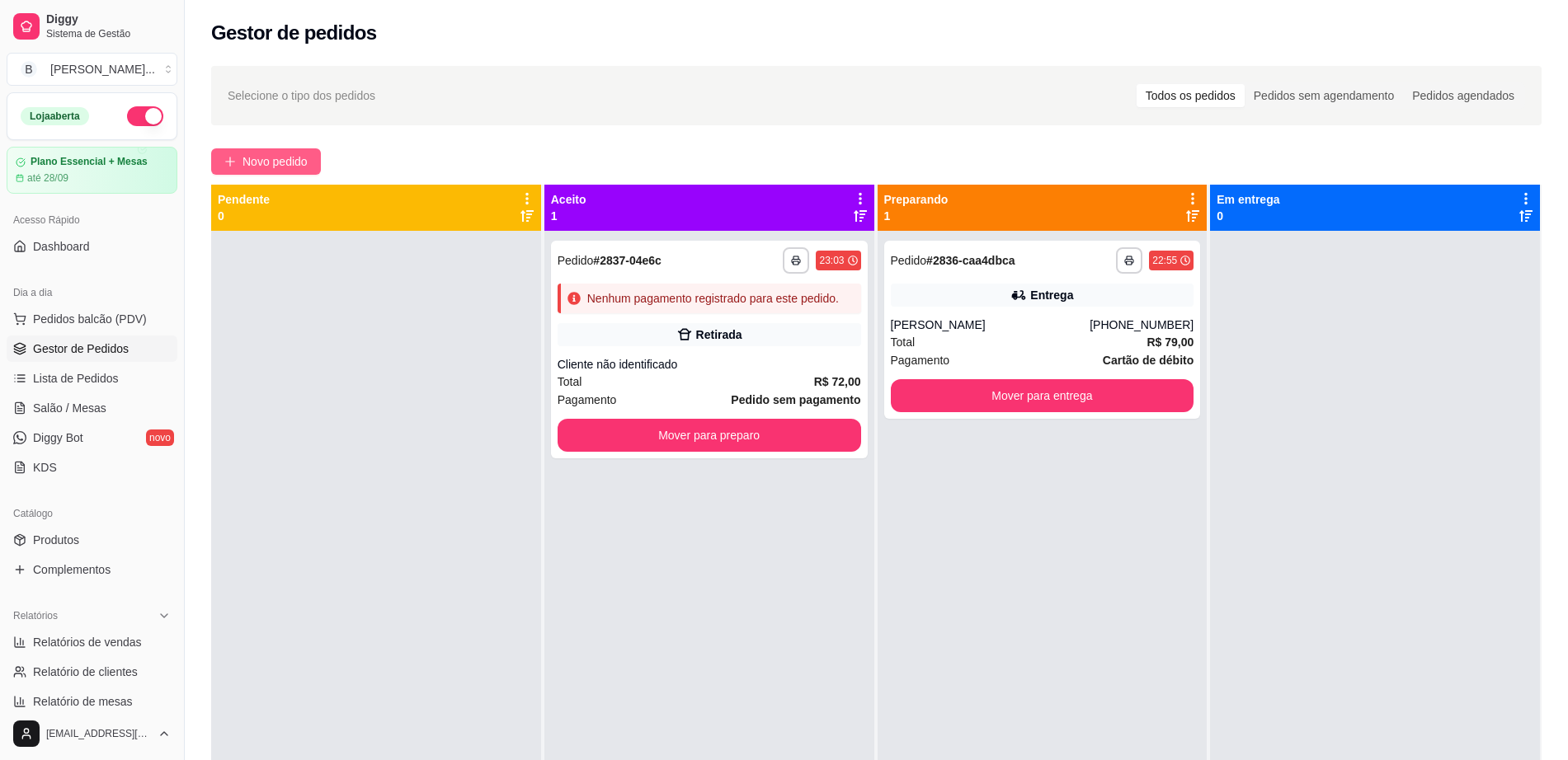
click at [260, 147] on div "**********" at bounding box center [876, 509] width 1383 height 908
click at [255, 152] on span "Novo pedido" at bounding box center [274, 161] width 65 height 18
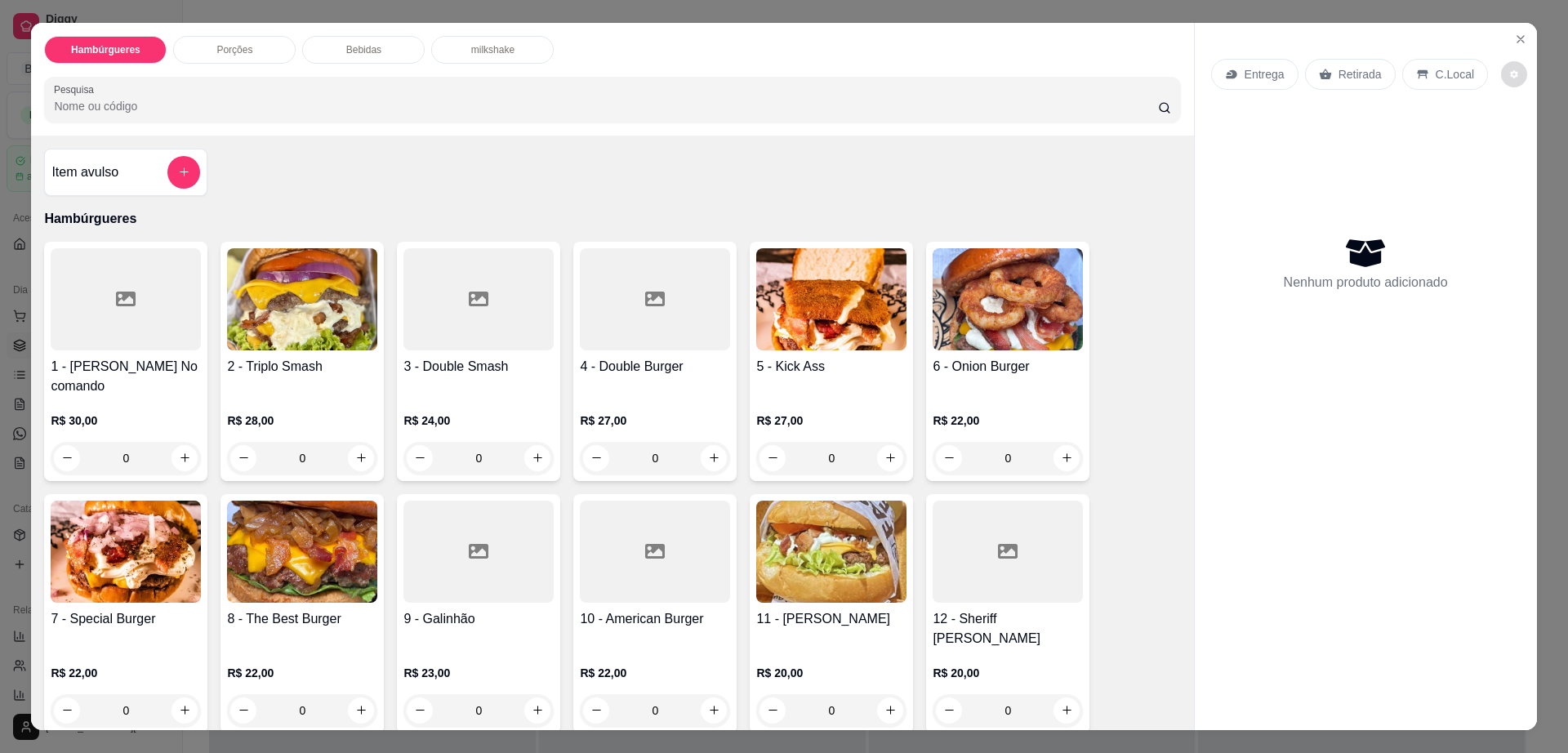
click at [1508, 78] on button "decrease-product-quantity" at bounding box center [1514, 74] width 26 height 26
click at [1534, 152] on div "Impressão automática desabilitada" at bounding box center [1460, 140] width 173 height 29
click at [1530, 137] on span "Automatic updates" at bounding box center [1524, 140] width 33 height 20
click at [1517, 140] on input "Automatic updates" at bounding box center [1512, 145] width 10 height 10
checkbox input "true"
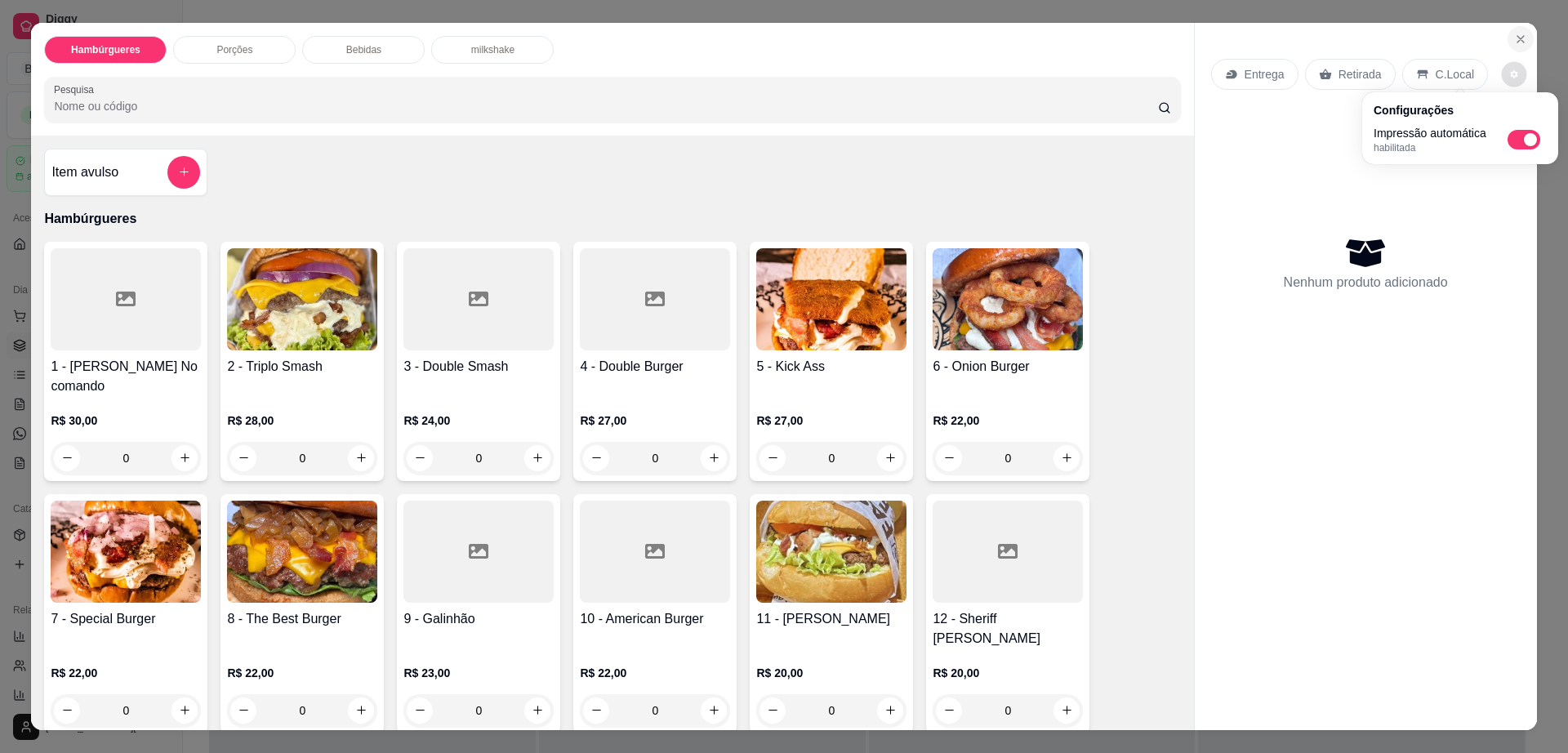
click at [1517, 40] on icon "Close" at bounding box center [1521, 40] width 7 height 7
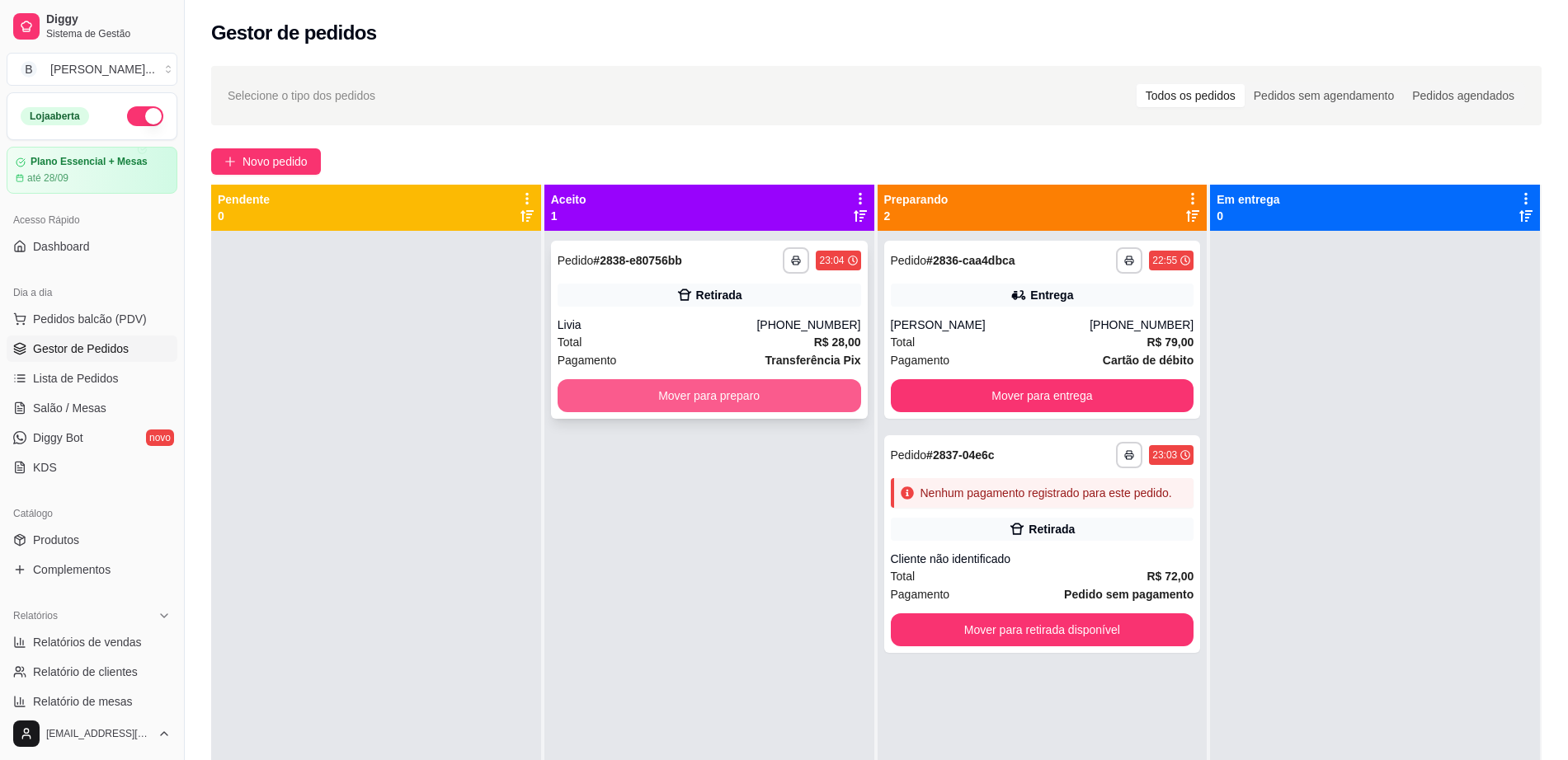
click at [749, 393] on button "Mover para preparo" at bounding box center [709, 396] width 303 height 33
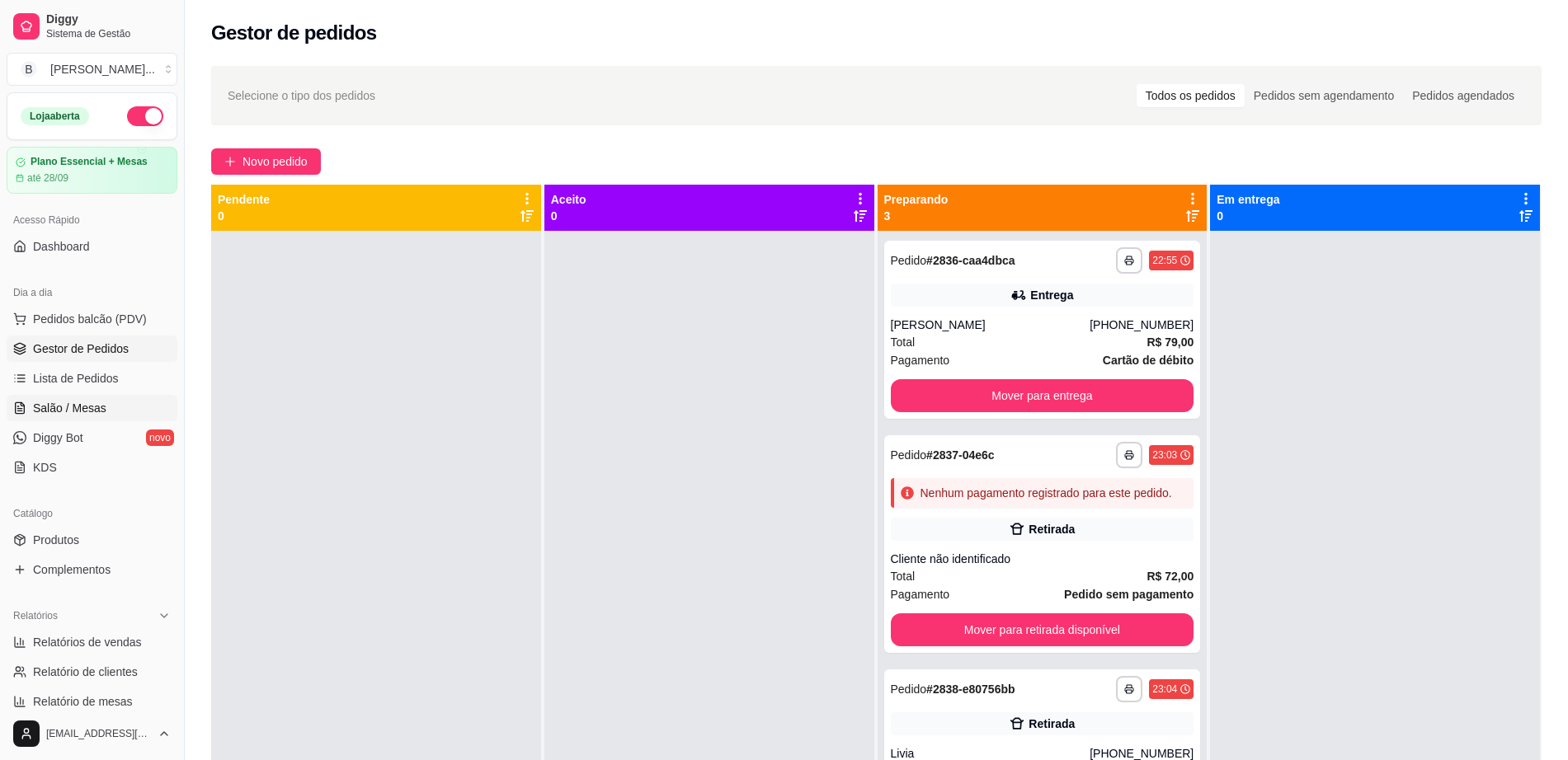
click at [112, 407] on link "Salão / Mesas" at bounding box center [92, 408] width 171 height 26
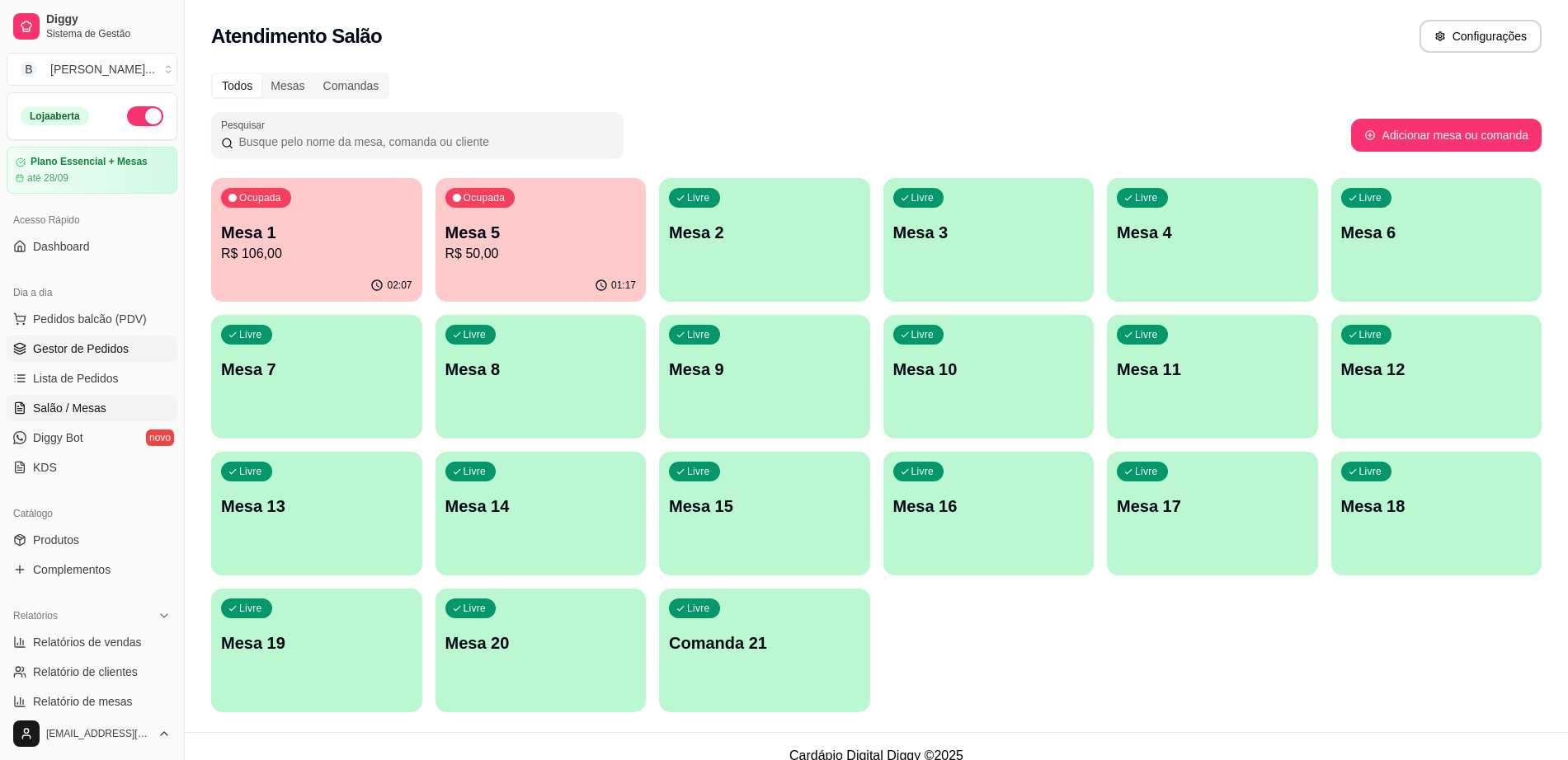
click at [136, 348] on link "Gestor de Pedidos" at bounding box center [92, 348] width 171 height 26
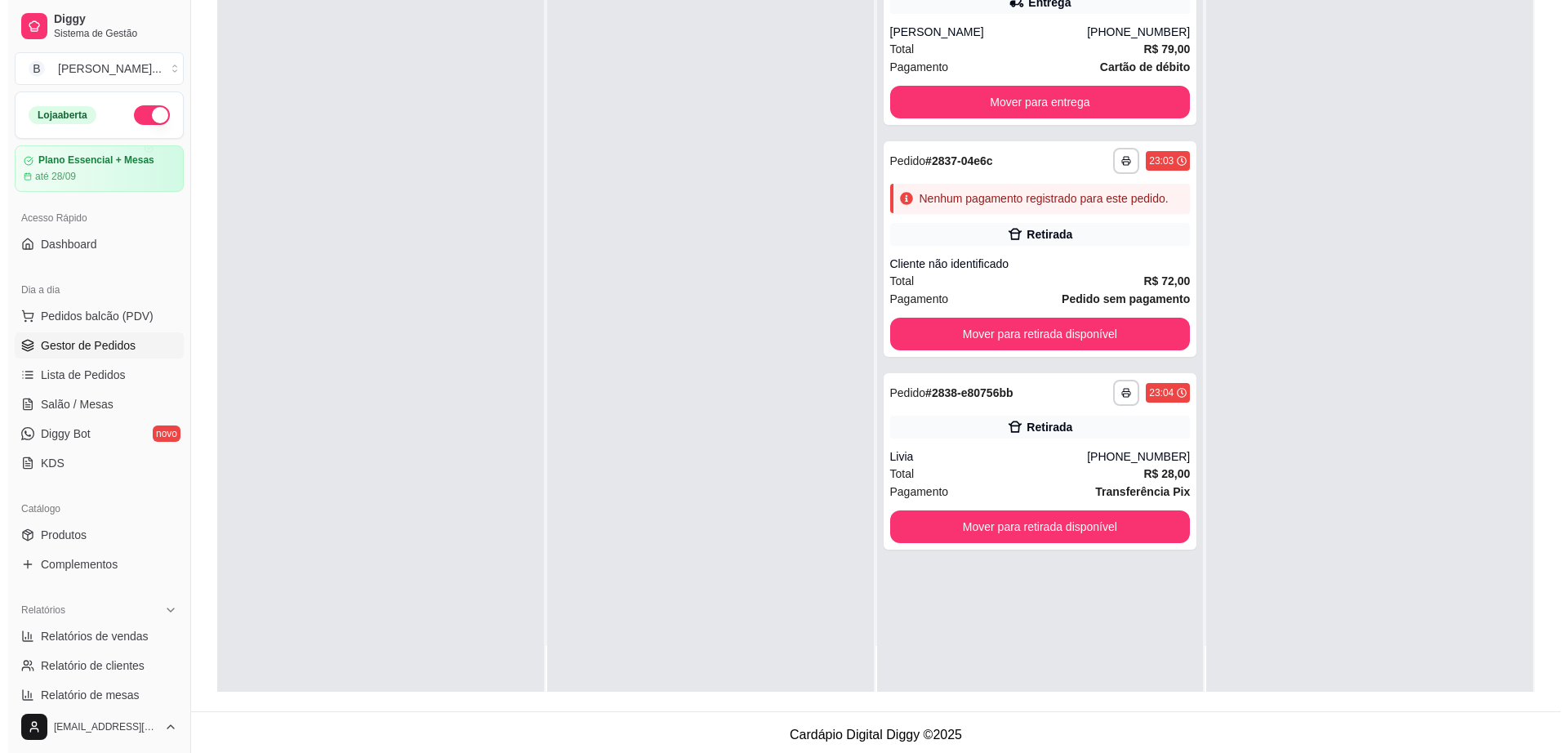
scroll to position [249, 0]
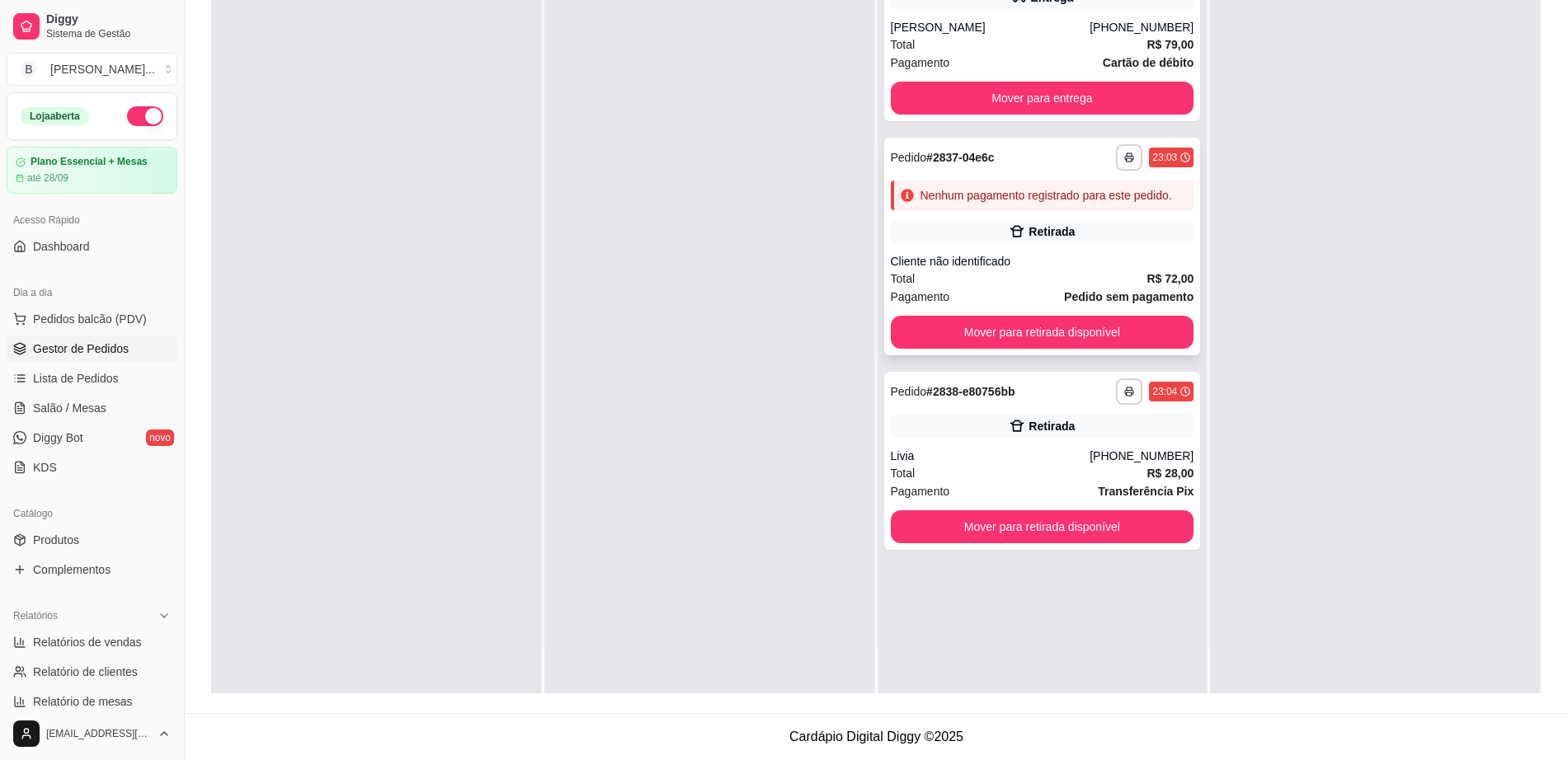
click at [1047, 277] on div "Total R$ 72,00" at bounding box center [1043, 279] width 303 height 18
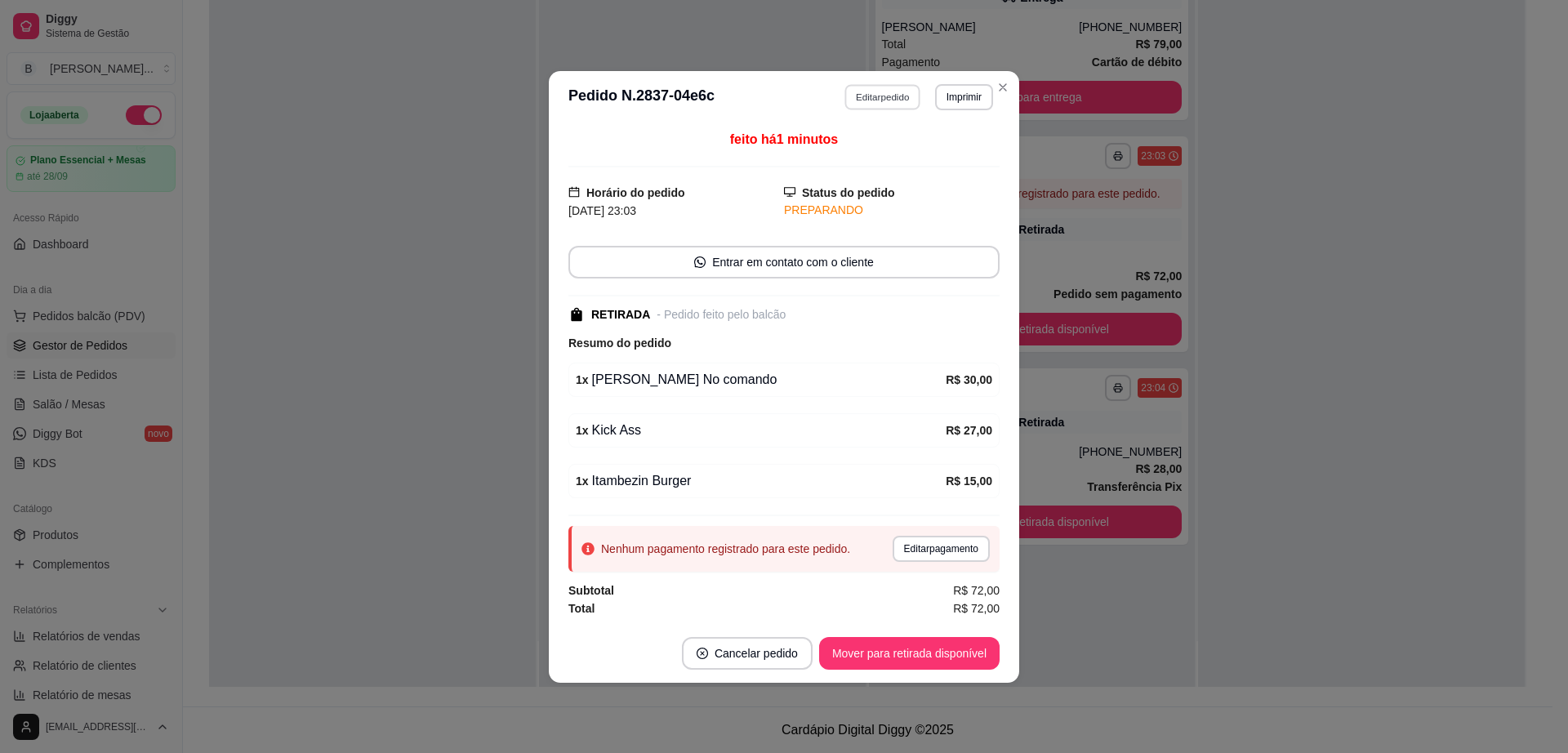
click at [867, 100] on button "Editar pedido" at bounding box center [883, 97] width 76 height 25
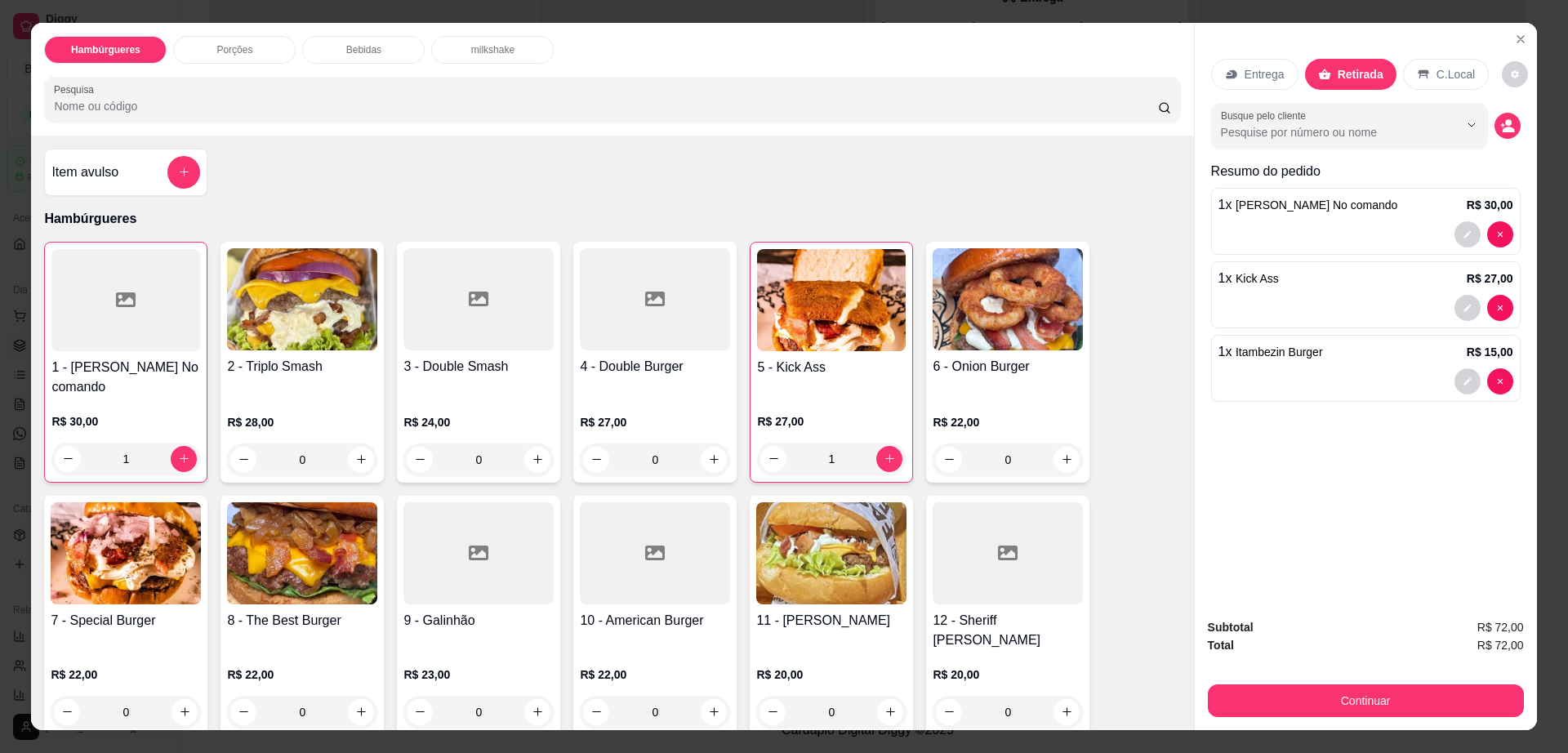
click at [406, 43] on div "Bebidas" at bounding box center [363, 50] width 122 height 28
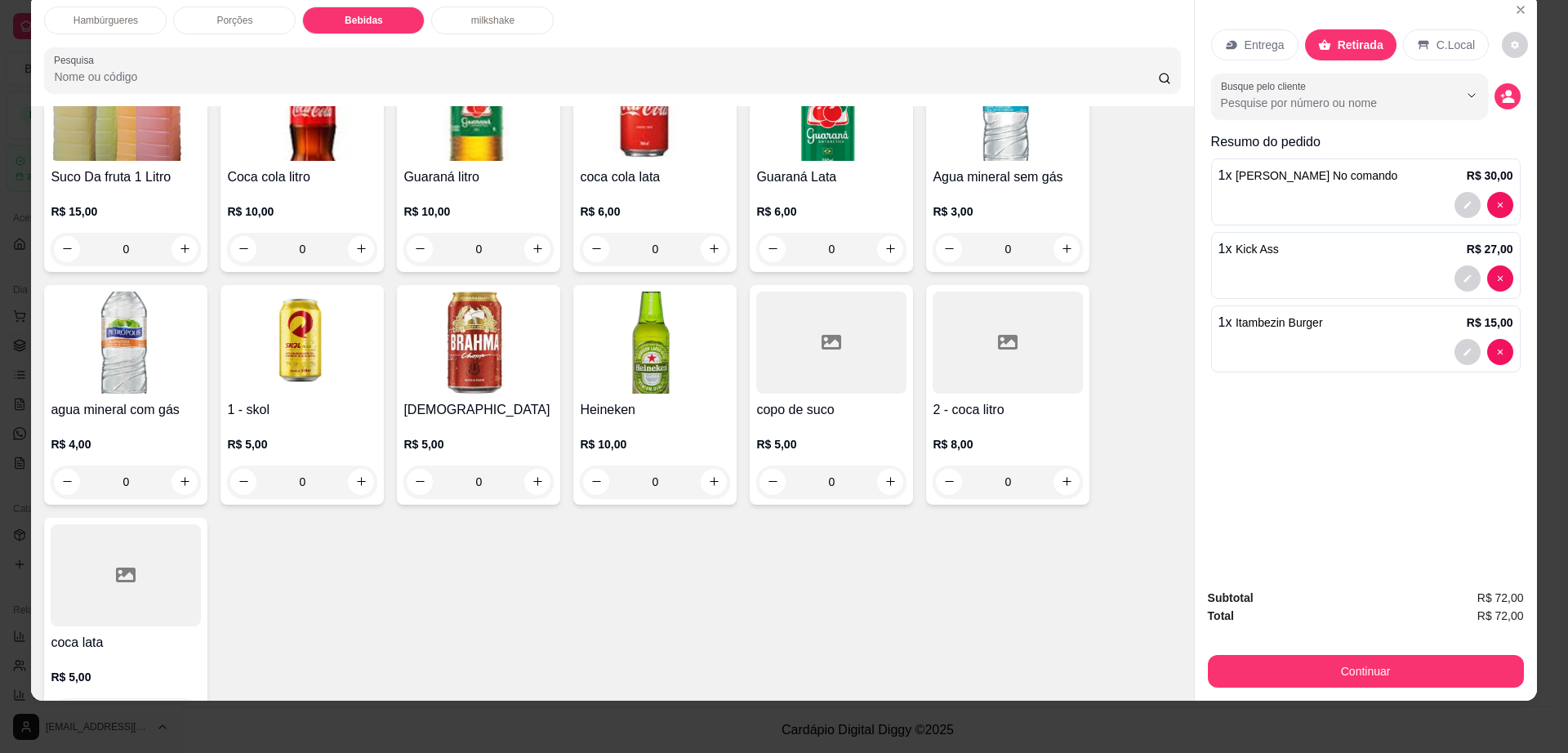
scroll to position [1297, 0]
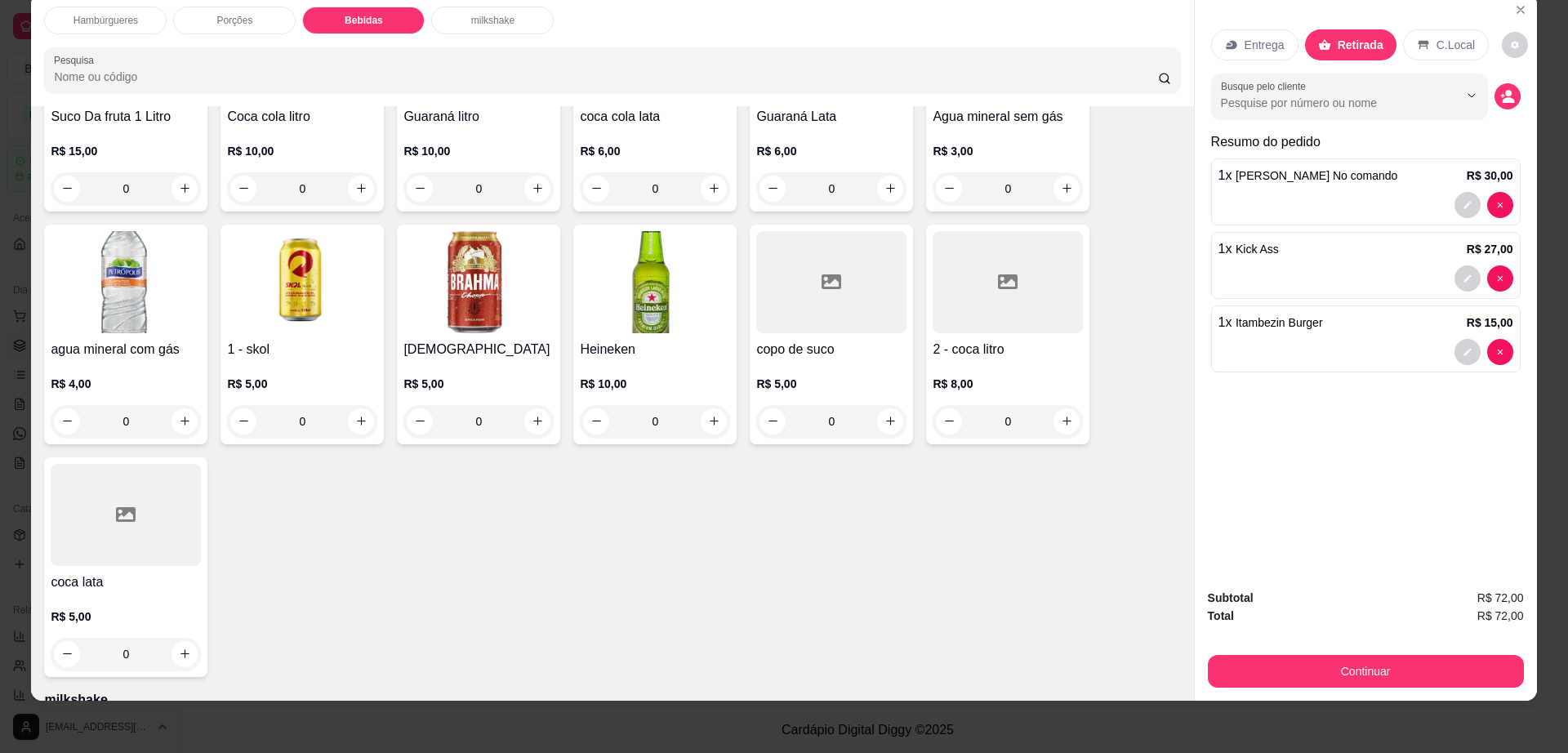
click at [100, 470] on div at bounding box center [126, 515] width 150 height 102
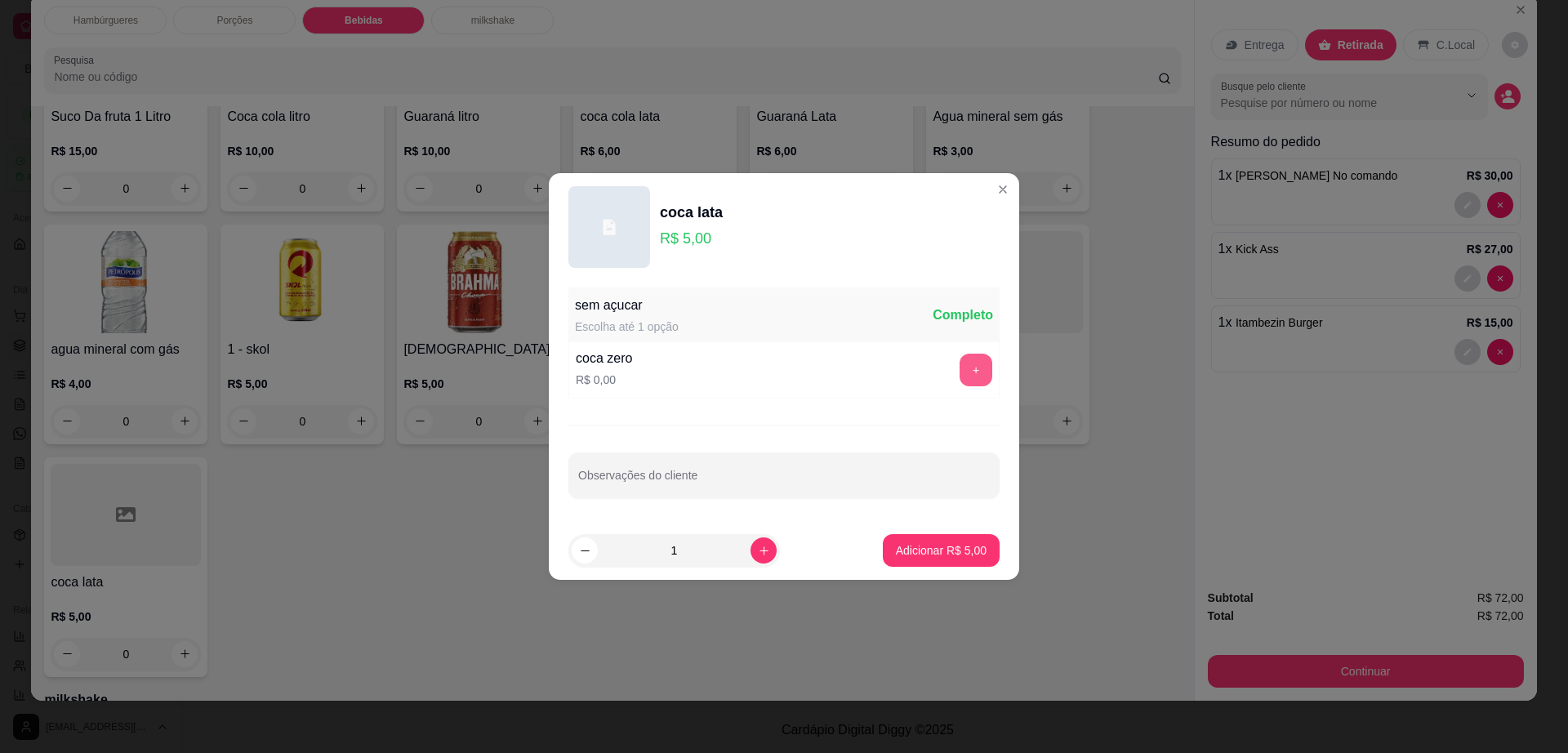
click at [960, 377] on button "+" at bounding box center [976, 370] width 33 height 33
click at [758, 545] on button "increase-product-quantity" at bounding box center [763, 550] width 26 height 26
type input "2"
click at [903, 543] on p "Adicionar R$ 10,00" at bounding box center [938, 550] width 95 height 16
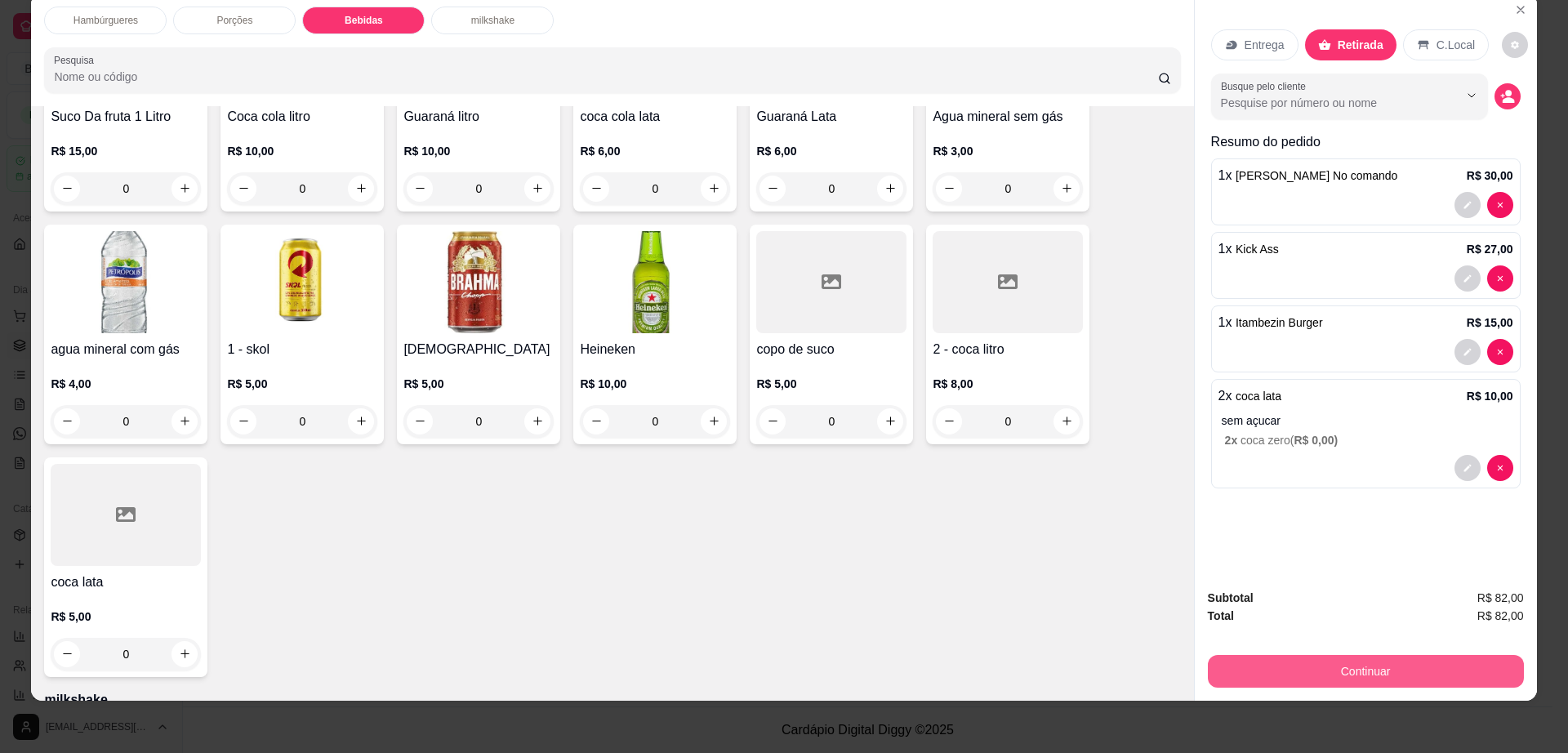
click at [1302, 662] on button "Continuar" at bounding box center [1365, 671] width 316 height 33
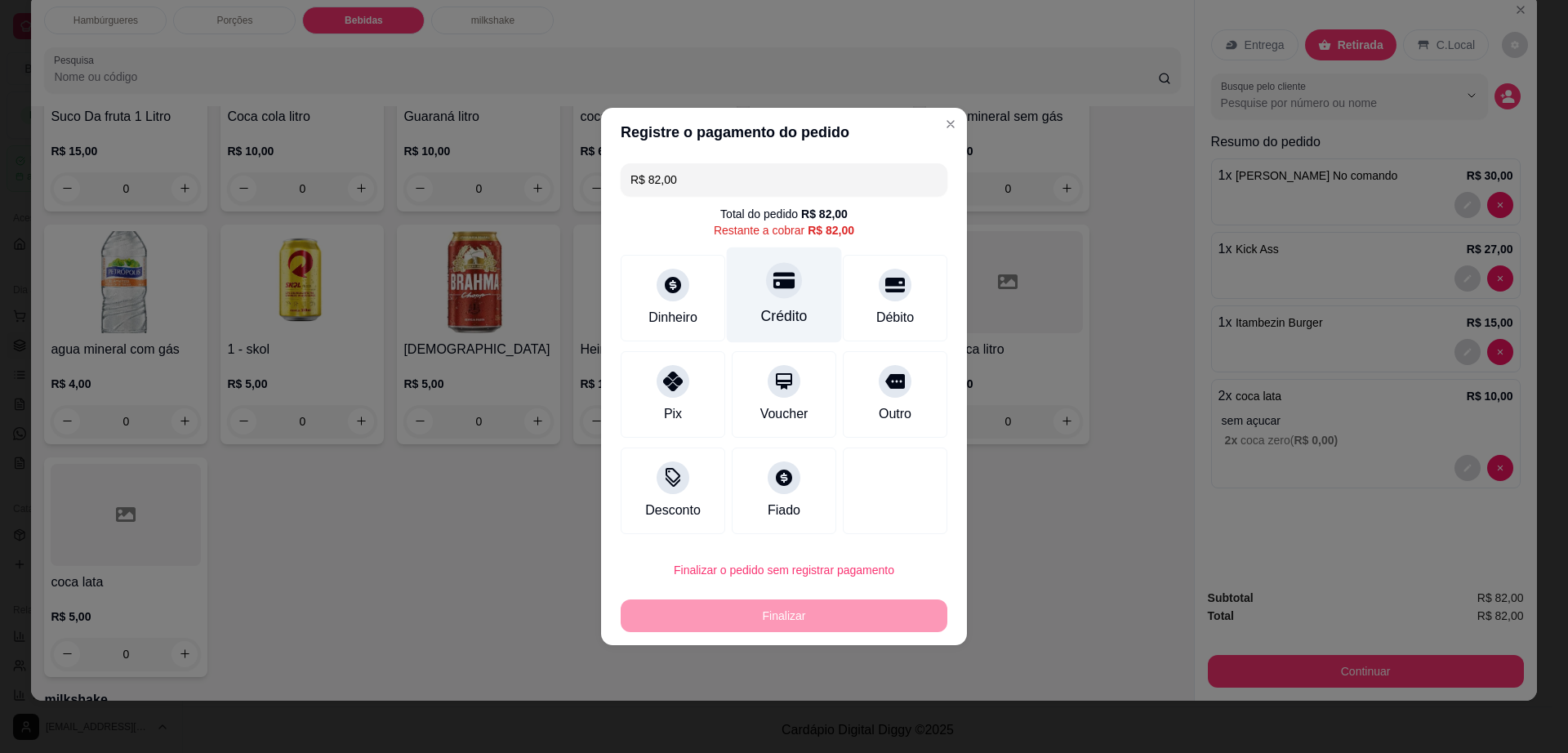
click at [755, 285] on div "Crédito" at bounding box center [785, 295] width 116 height 96
type input "R$ 0,00"
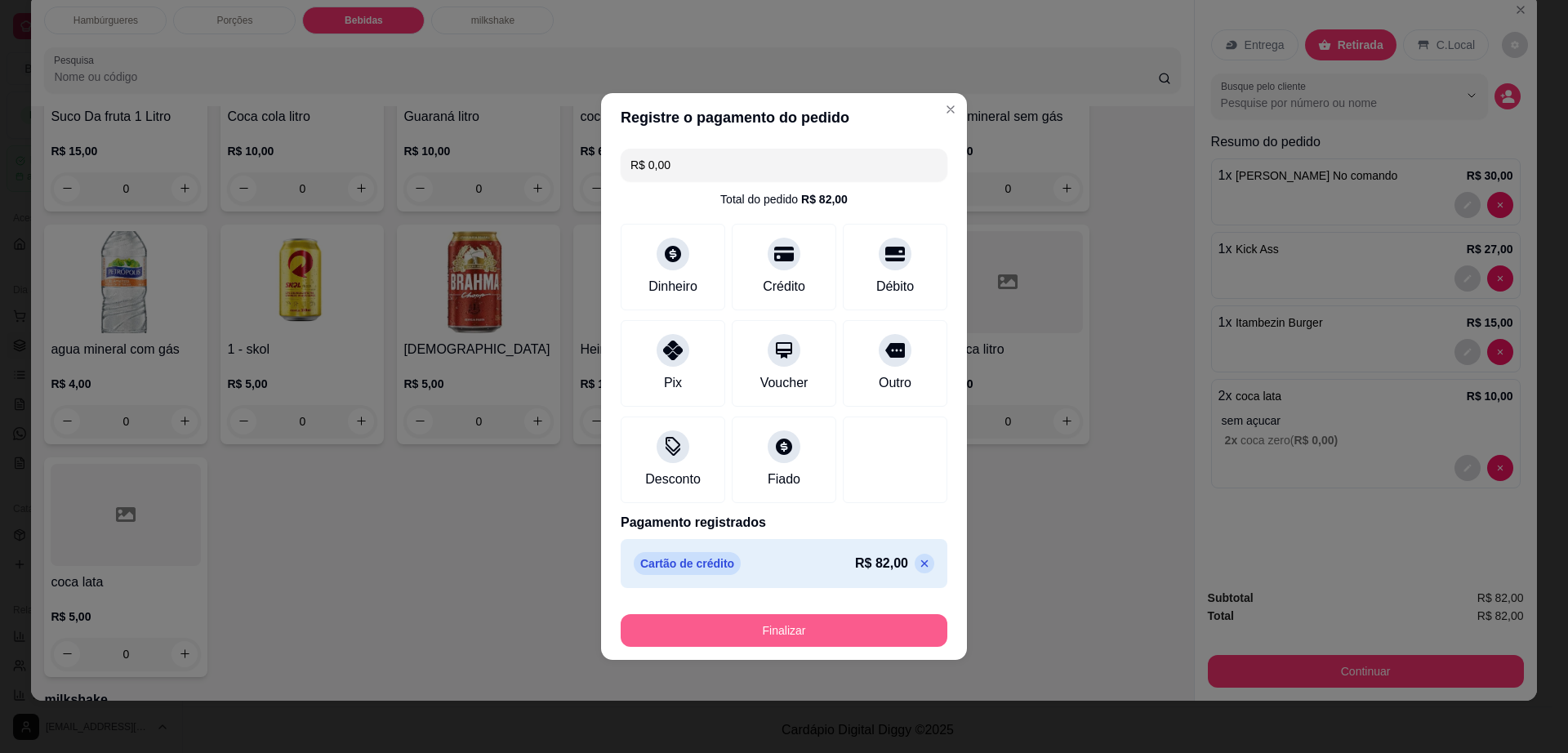
click at [850, 617] on button "Finalizar" at bounding box center [784, 631] width 327 height 33
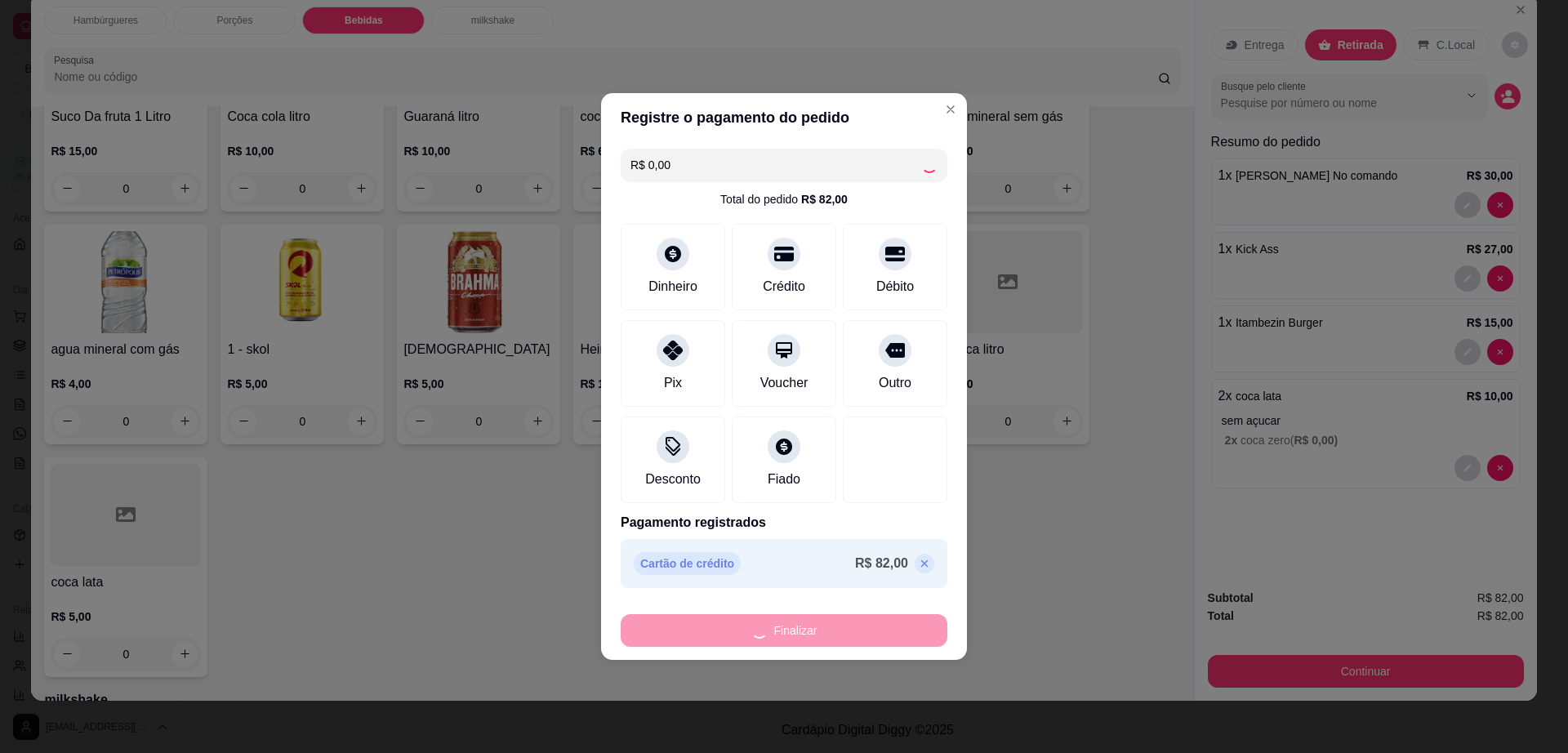
type input "0"
type input "-R$ 82,00"
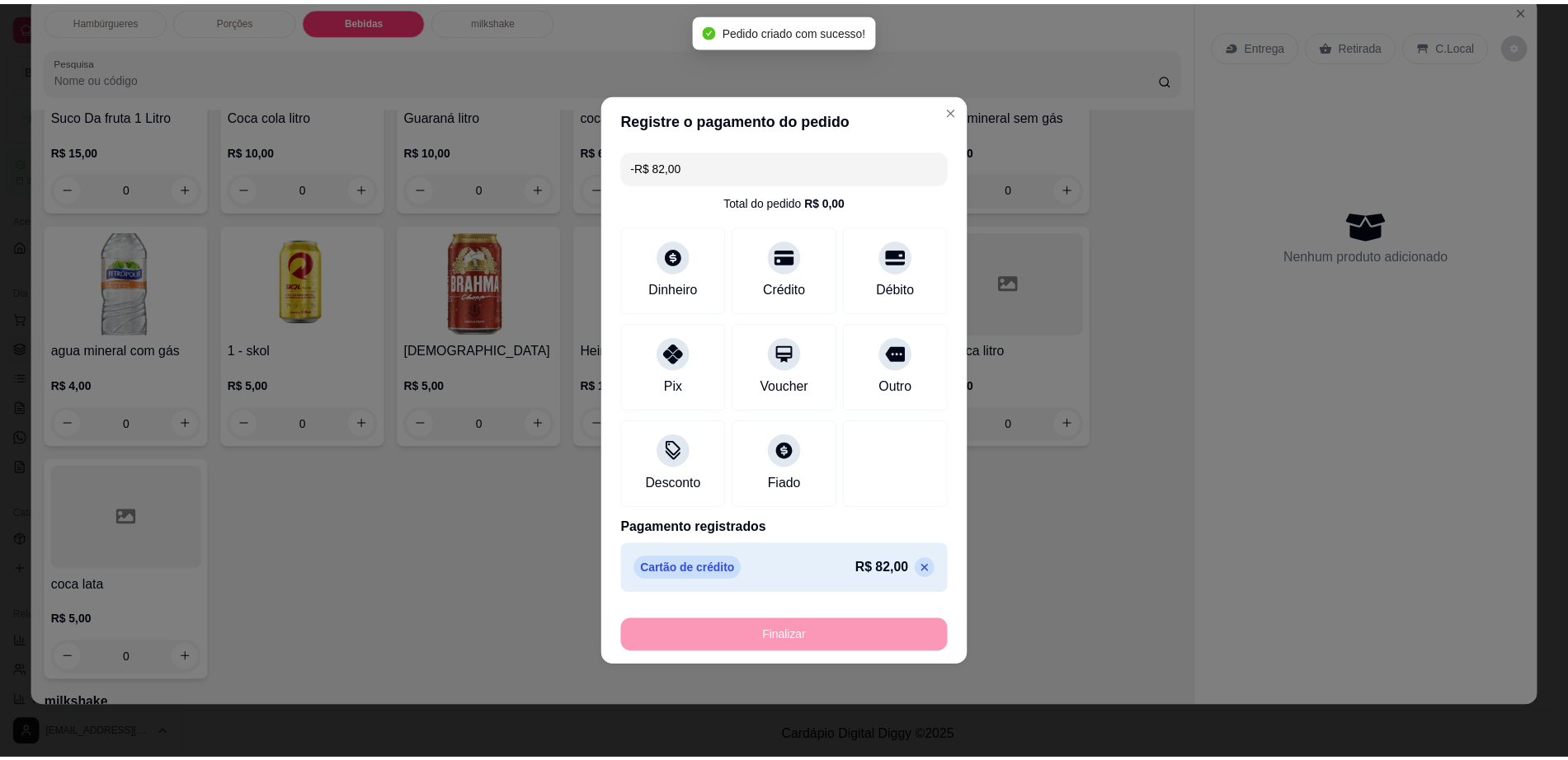
scroll to position [1306, 0]
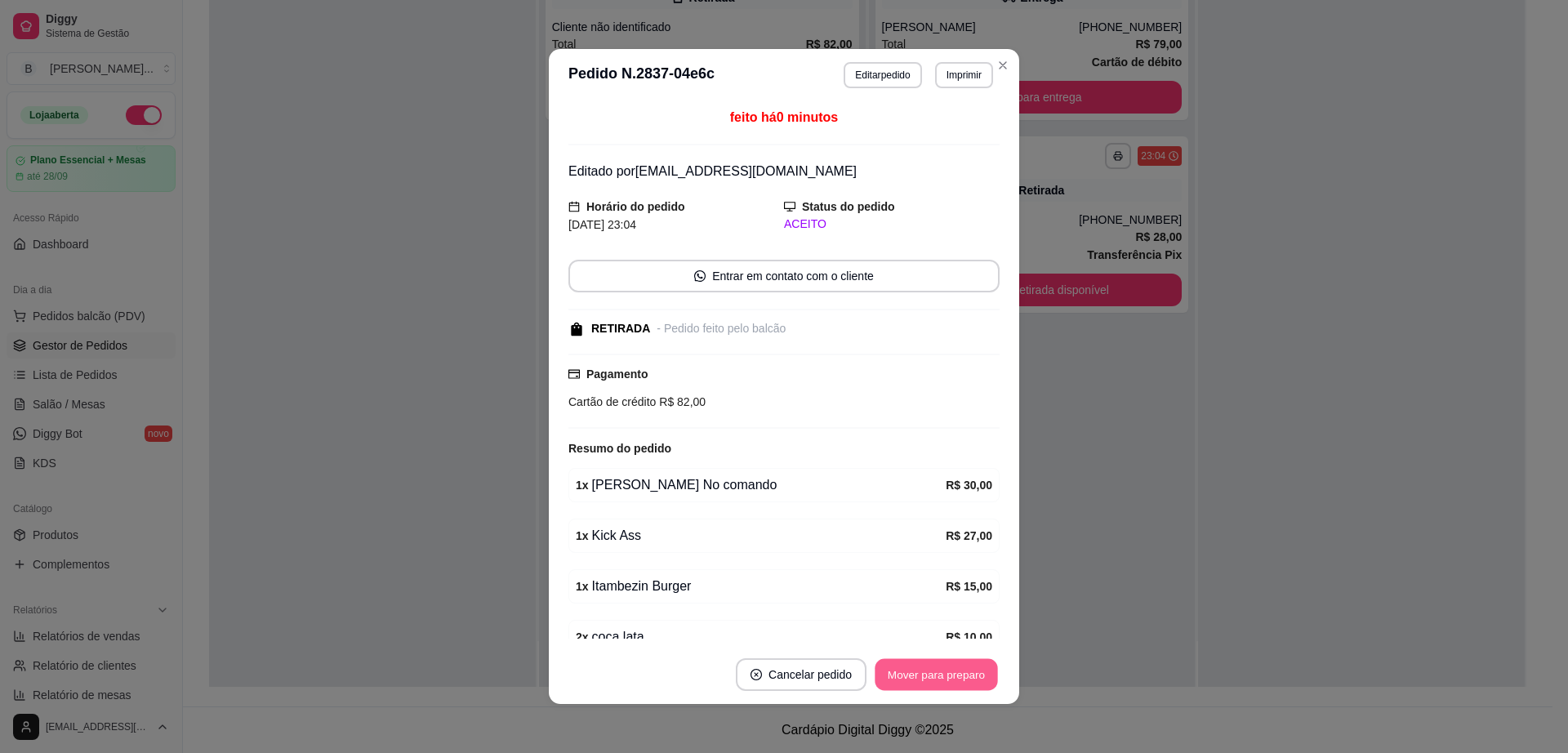
click at [913, 662] on button "Mover para preparo" at bounding box center [936, 675] width 122 height 32
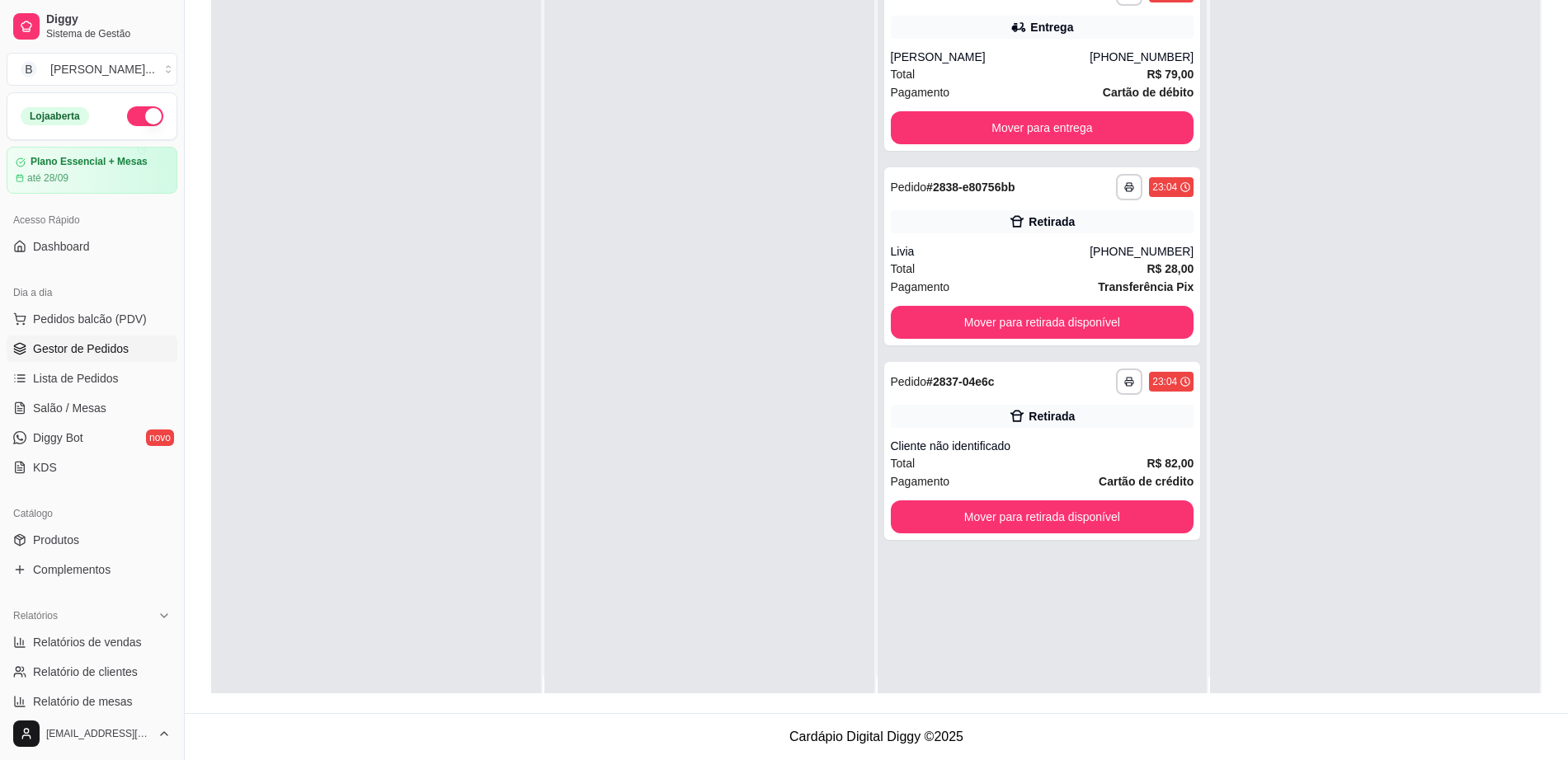
scroll to position [0, 0]
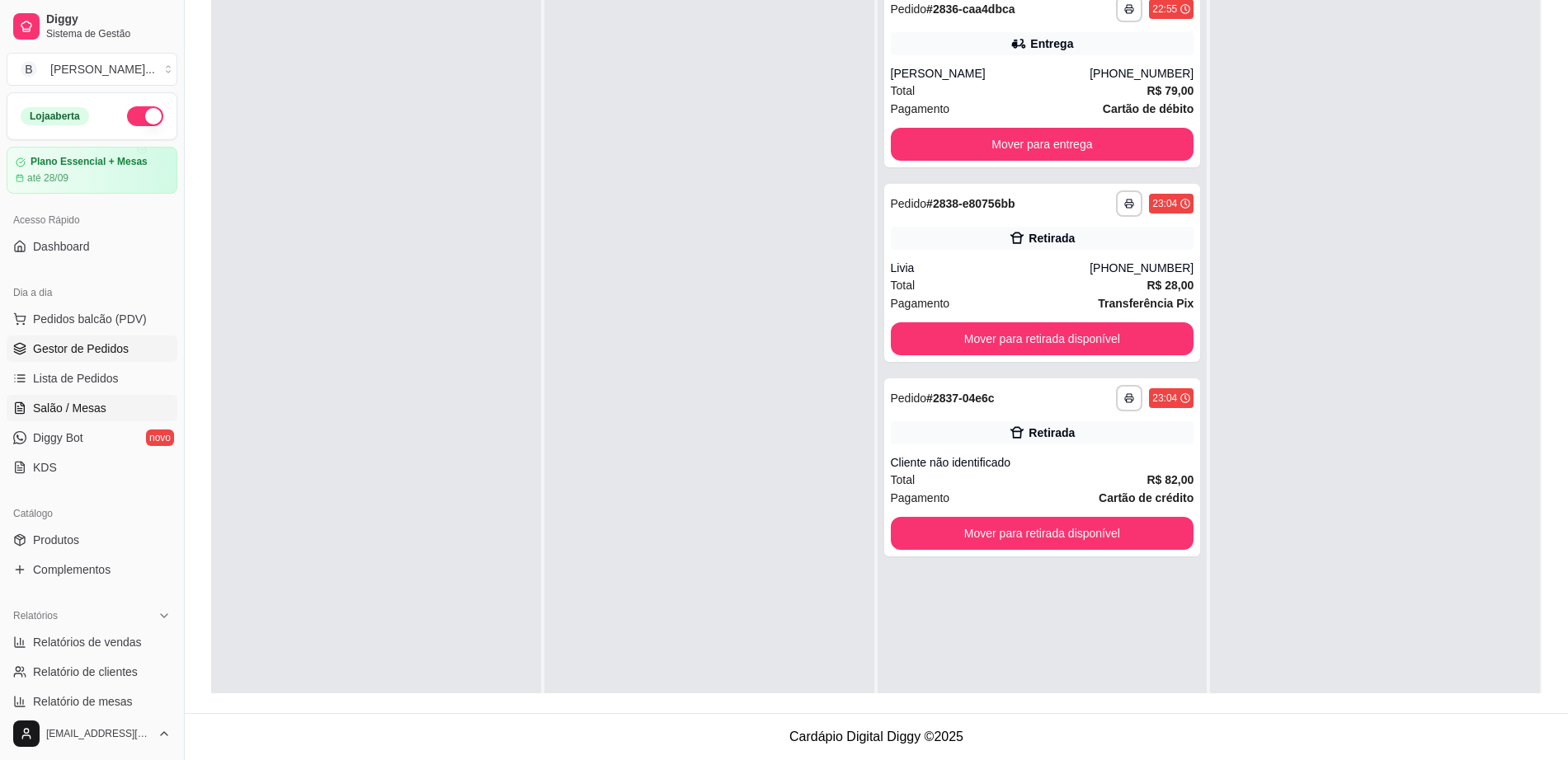
click at [70, 411] on span "Salão / Mesas" at bounding box center [70, 407] width 73 height 17
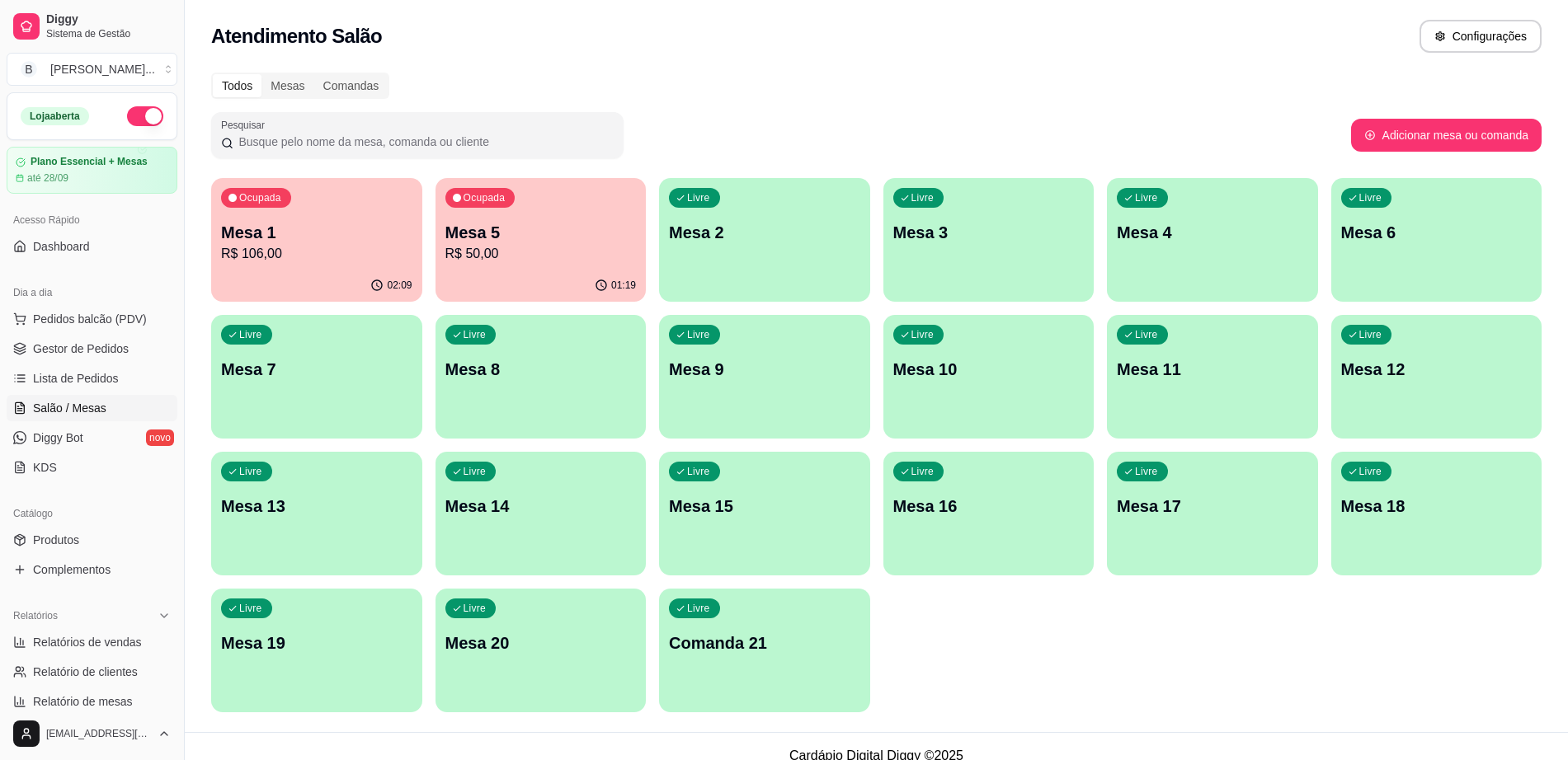
click at [474, 233] on p "Mesa 5" at bounding box center [541, 232] width 192 height 24
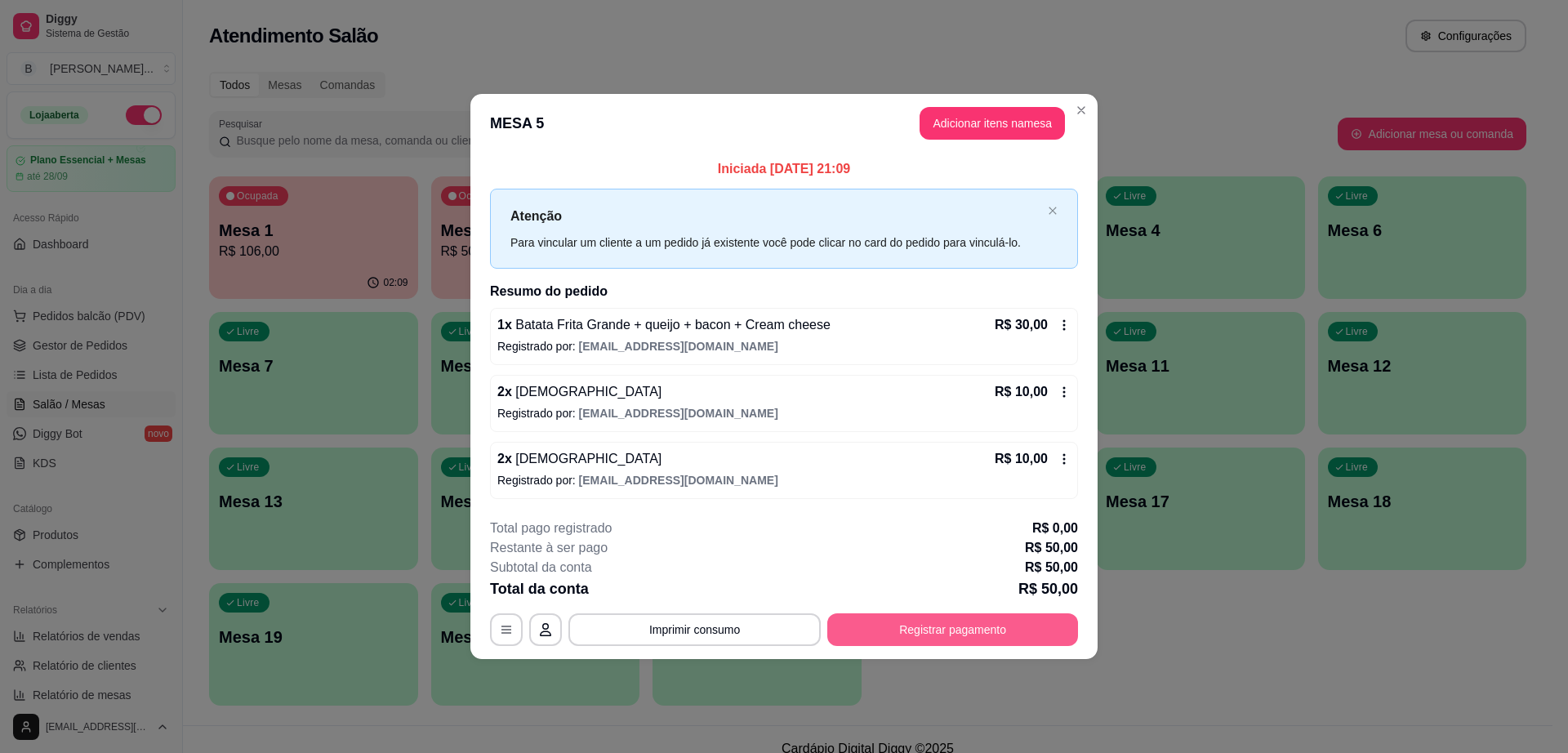
click at [913, 615] on button "Registrar pagamento" at bounding box center [952, 630] width 251 height 33
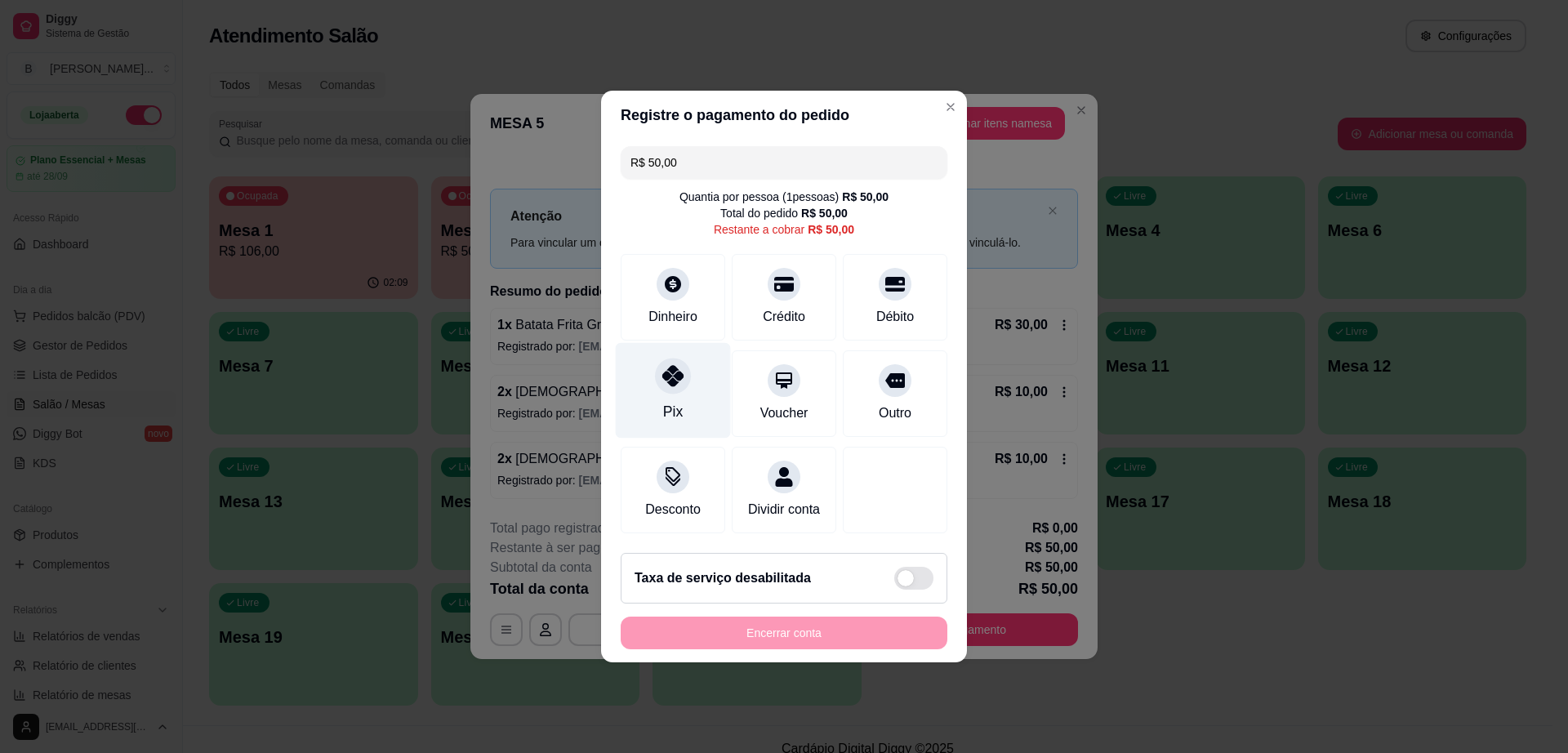
click at [683, 395] on div "Pix" at bounding box center [674, 391] width 116 height 96
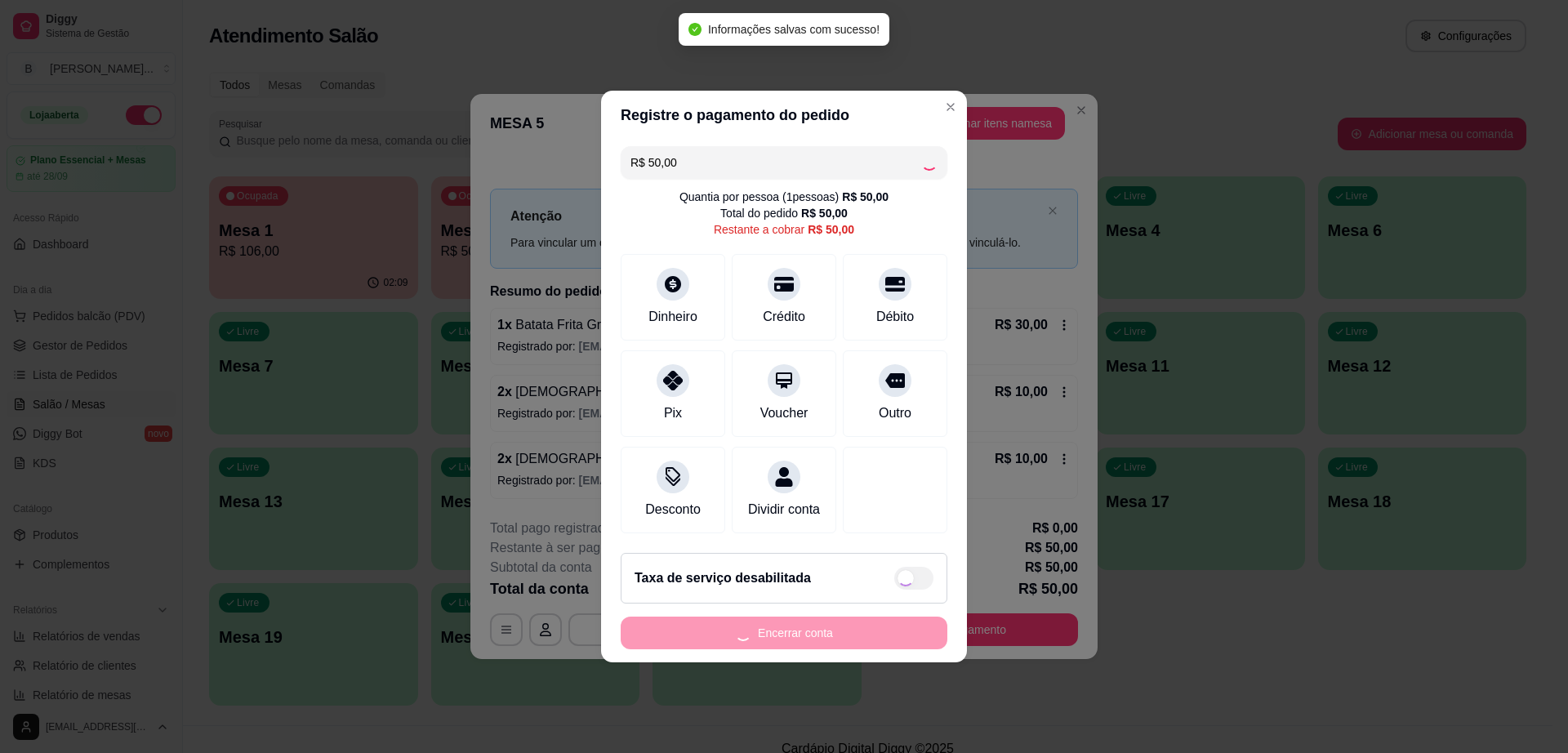
type input "R$ 0,00"
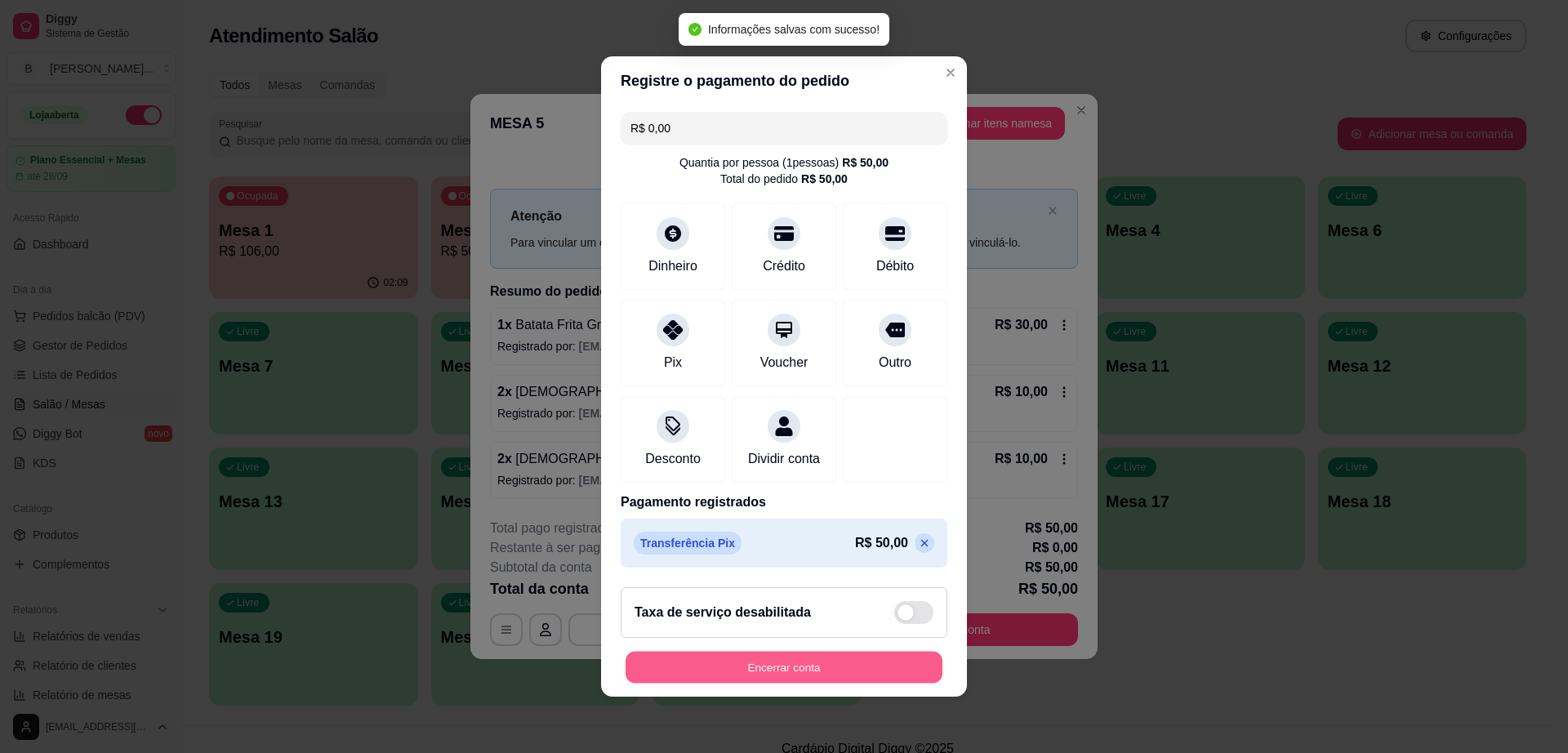
click at [774, 665] on button "Encerrar conta" at bounding box center [783, 668] width 317 height 32
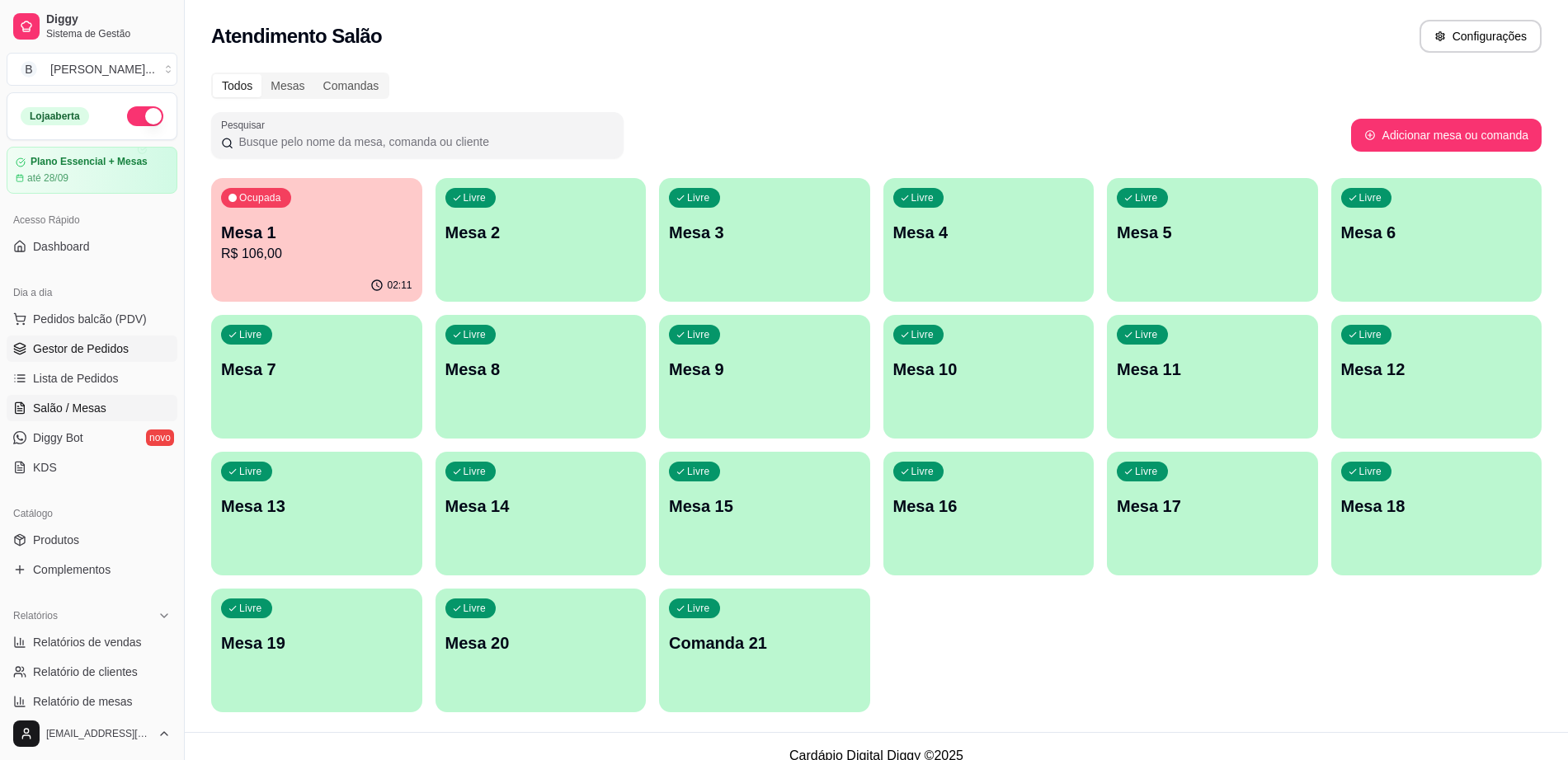
click at [91, 353] on span "Gestor de Pedidos" at bounding box center [81, 348] width 96 height 17
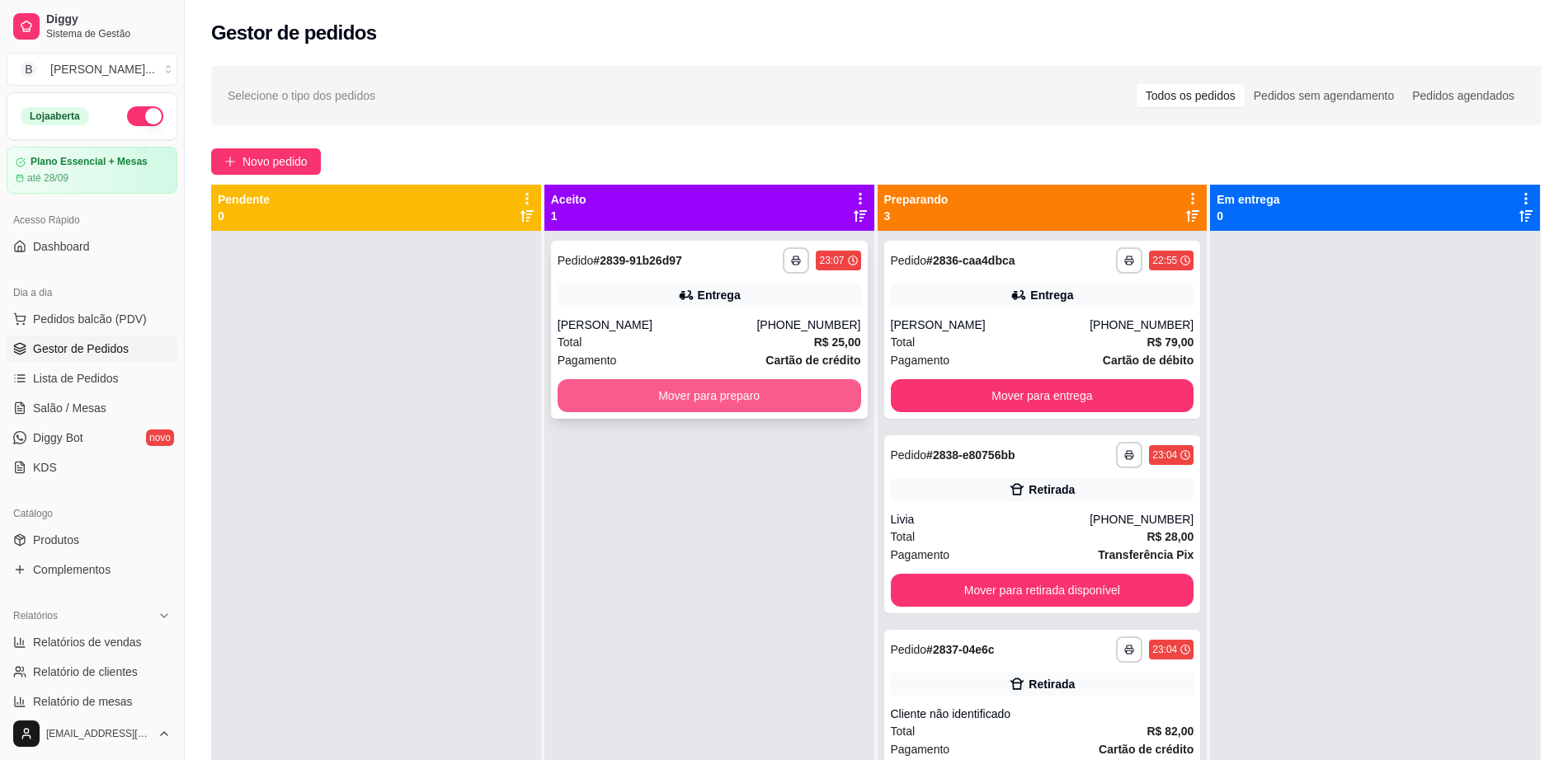
click at [664, 383] on button "Mover para preparo" at bounding box center [709, 396] width 303 height 33
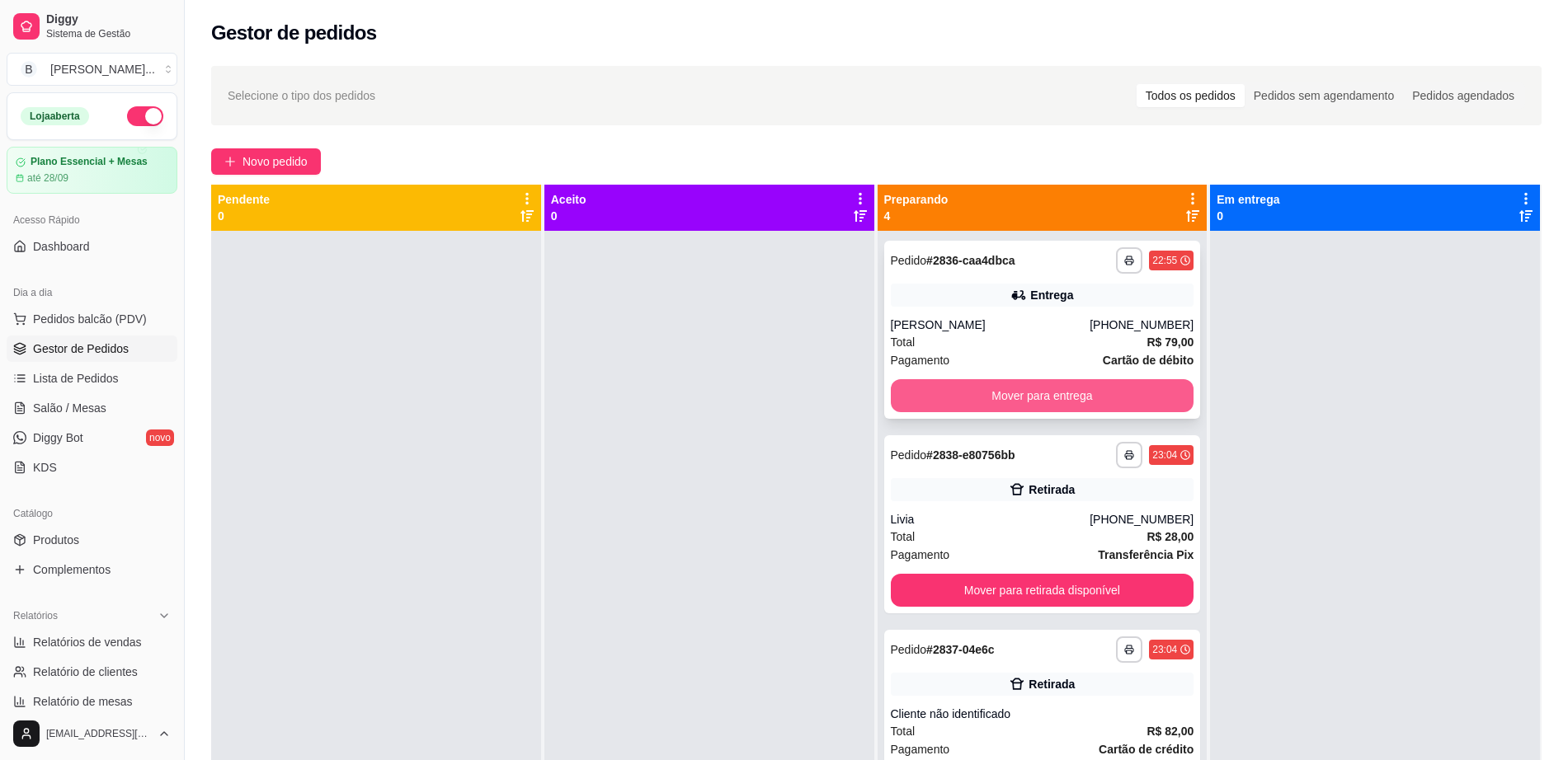
click at [979, 395] on button "Mover para entrega" at bounding box center [1043, 396] width 303 height 33
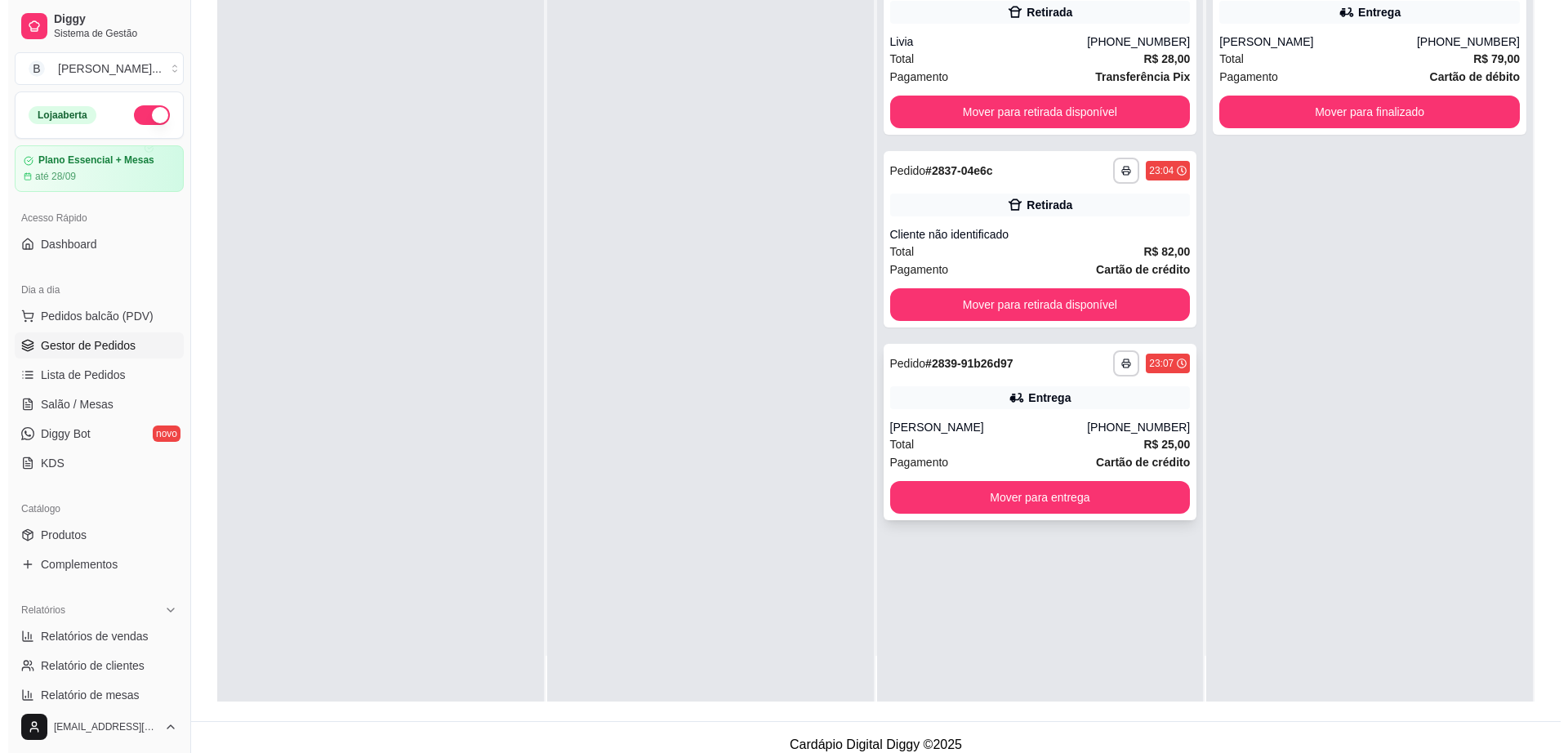
scroll to position [249, 0]
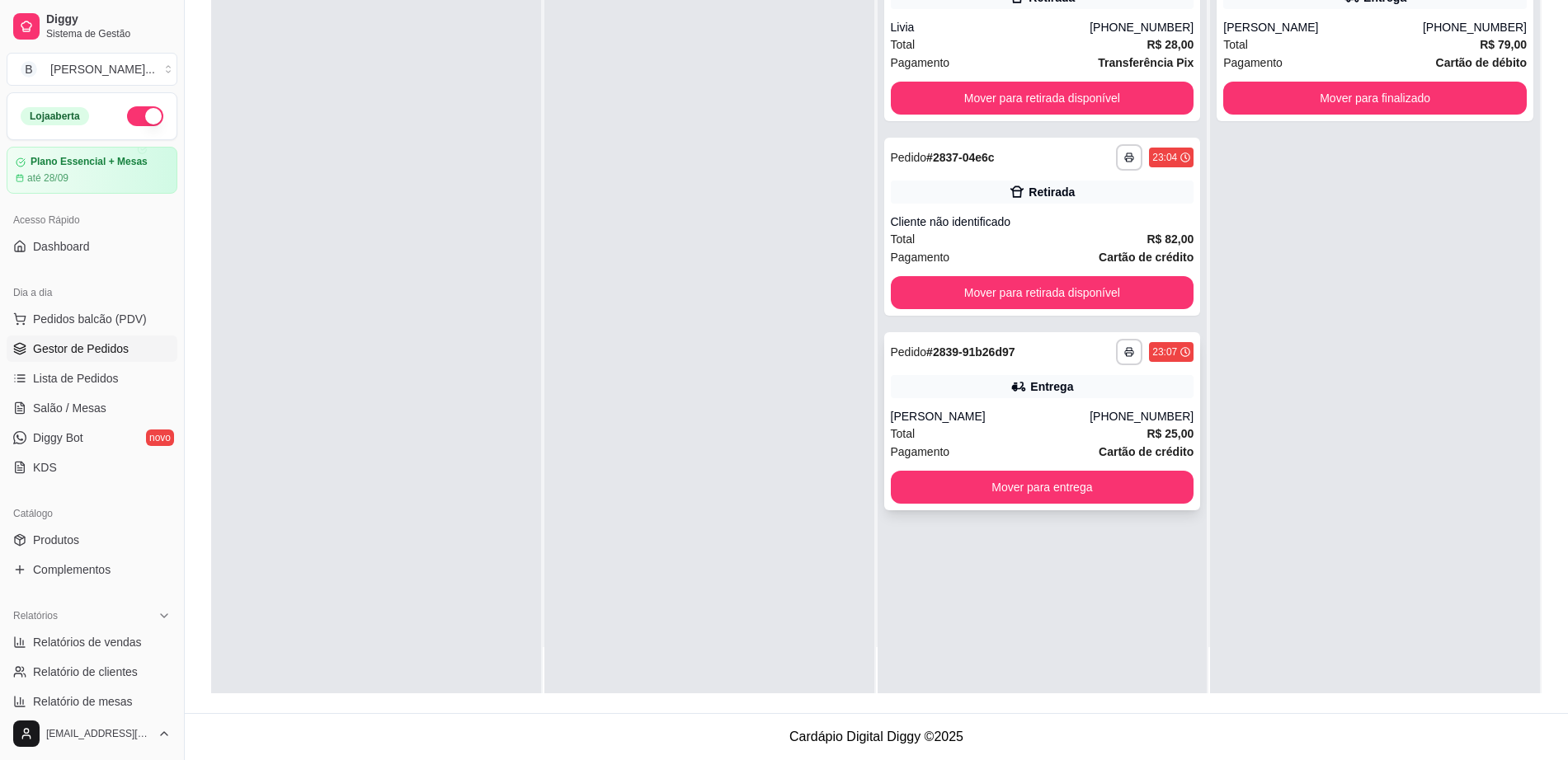
click at [1047, 411] on div "[PERSON_NAME]" at bounding box center [990, 416] width 199 height 17
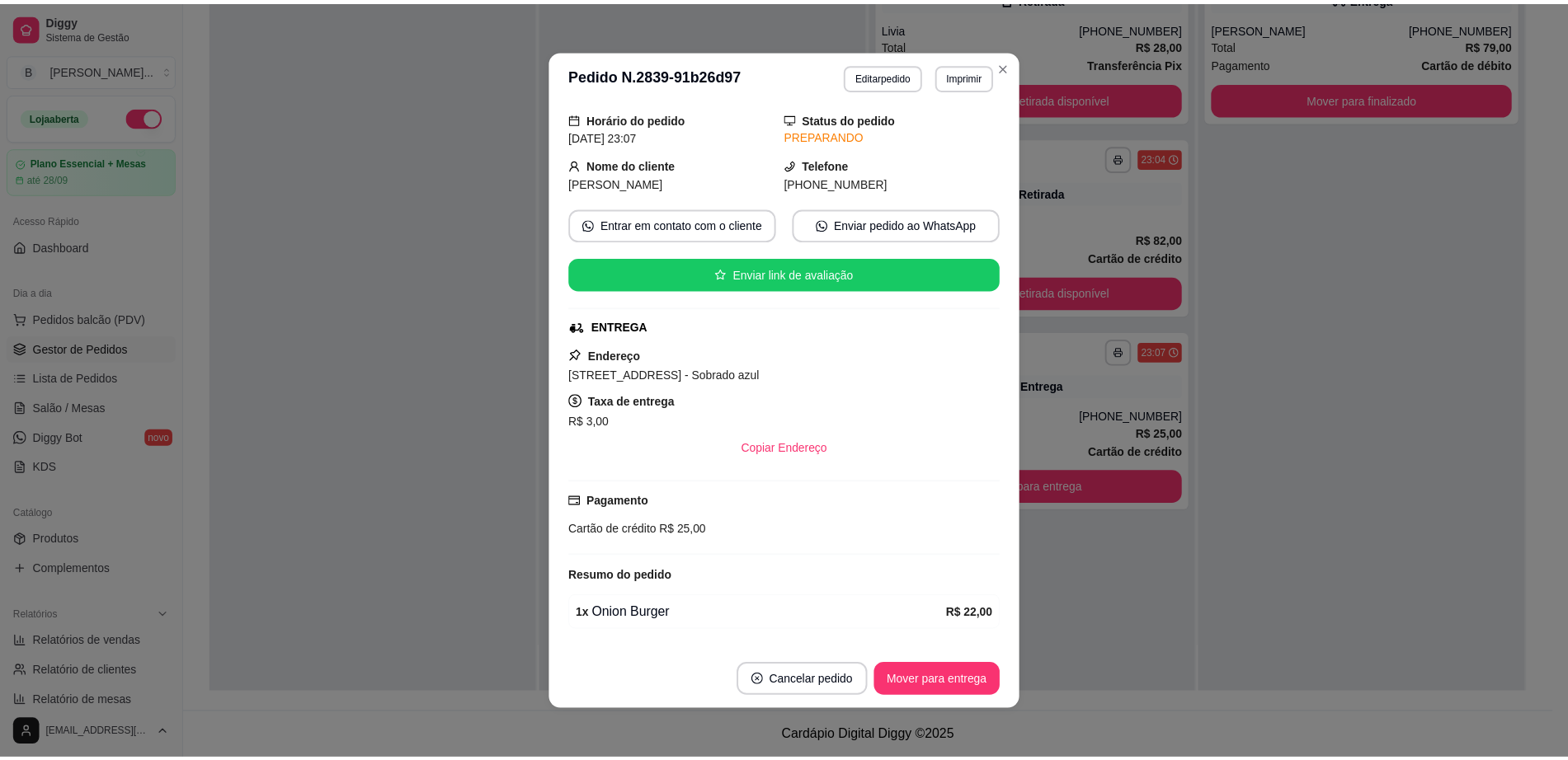
scroll to position [104, 0]
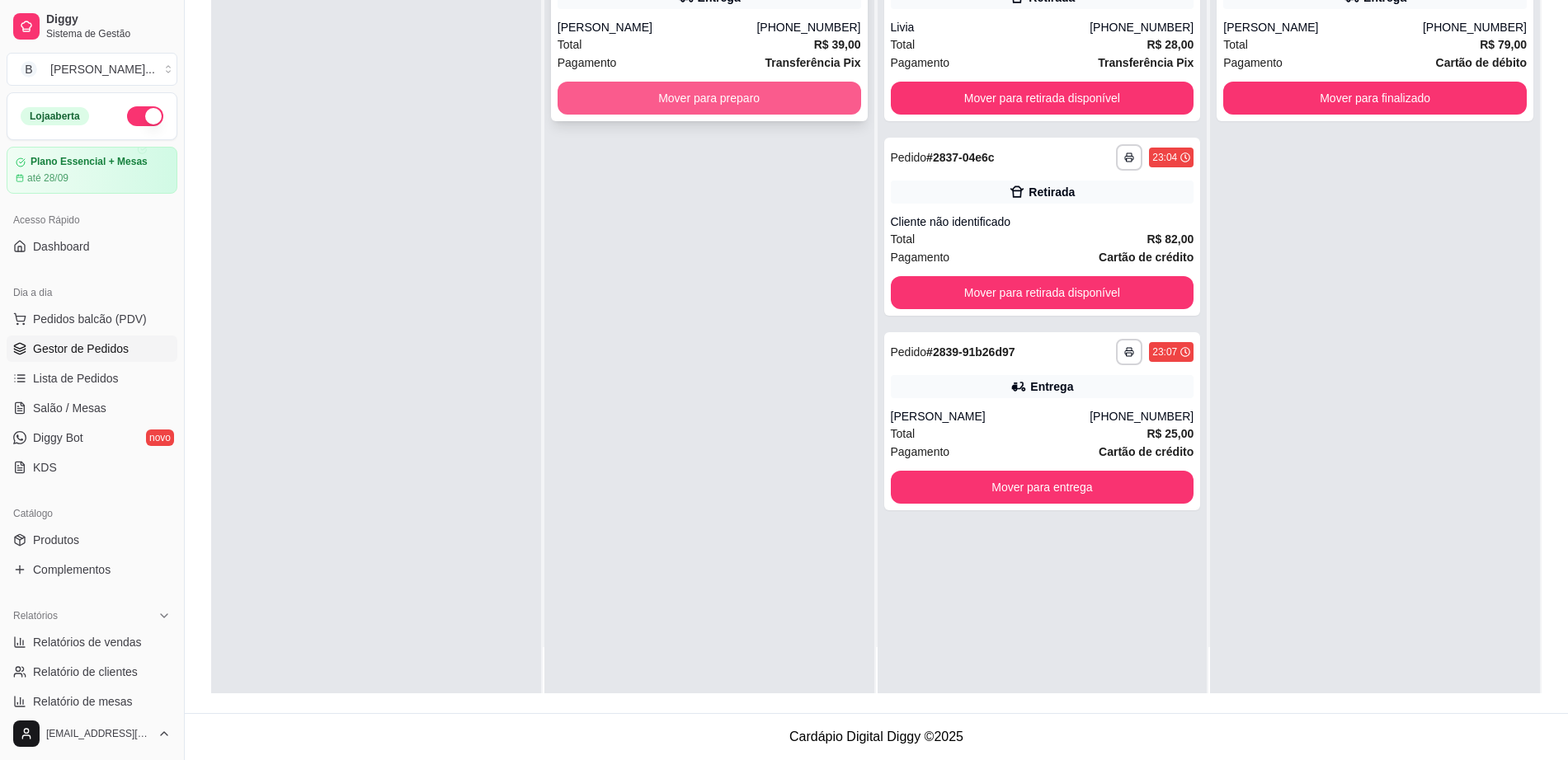
click at [778, 98] on button "Mover para preparo" at bounding box center [709, 98] width 303 height 33
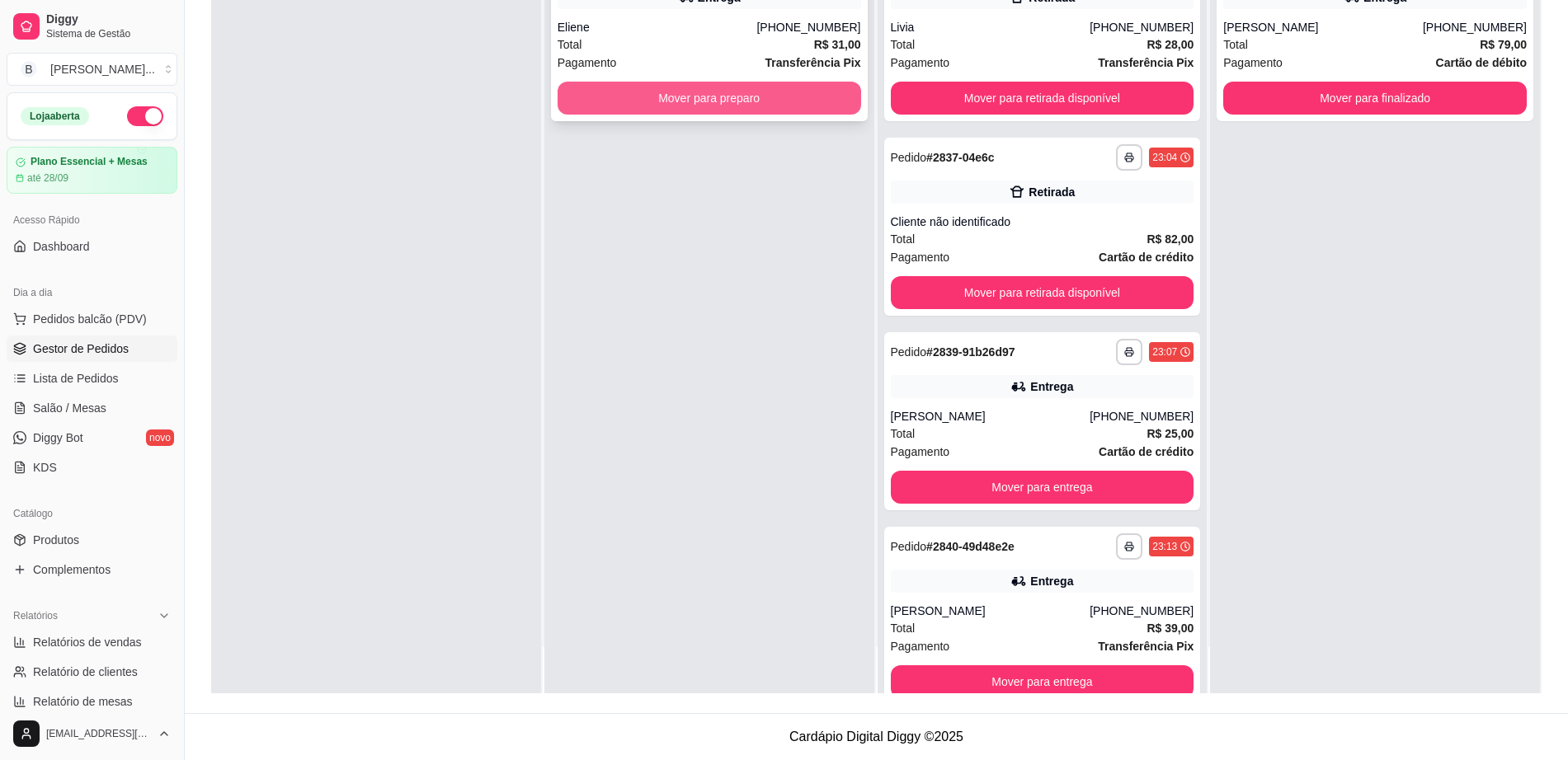
click at [806, 103] on button "Mover para preparo" at bounding box center [709, 98] width 303 height 33
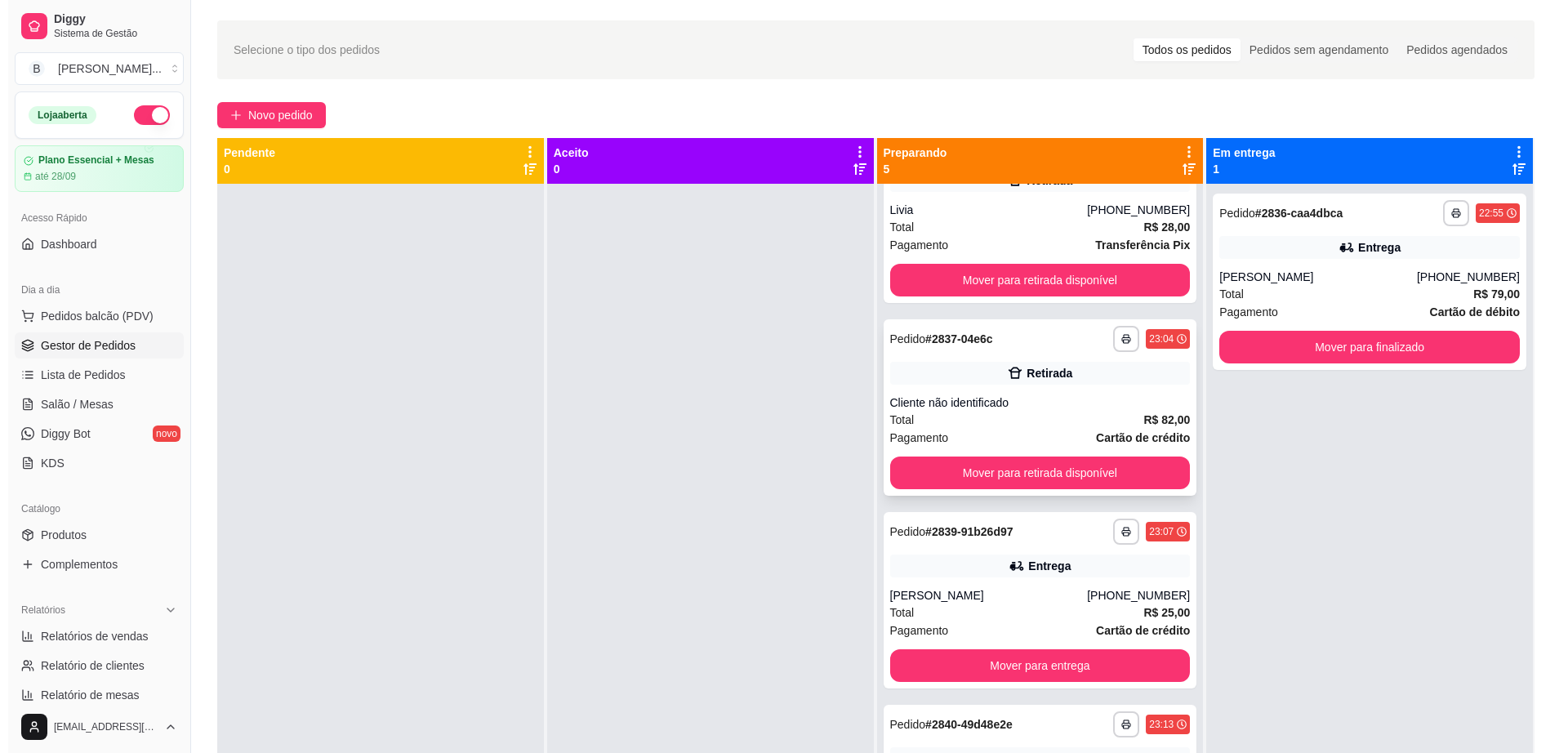
scroll to position [102, 0]
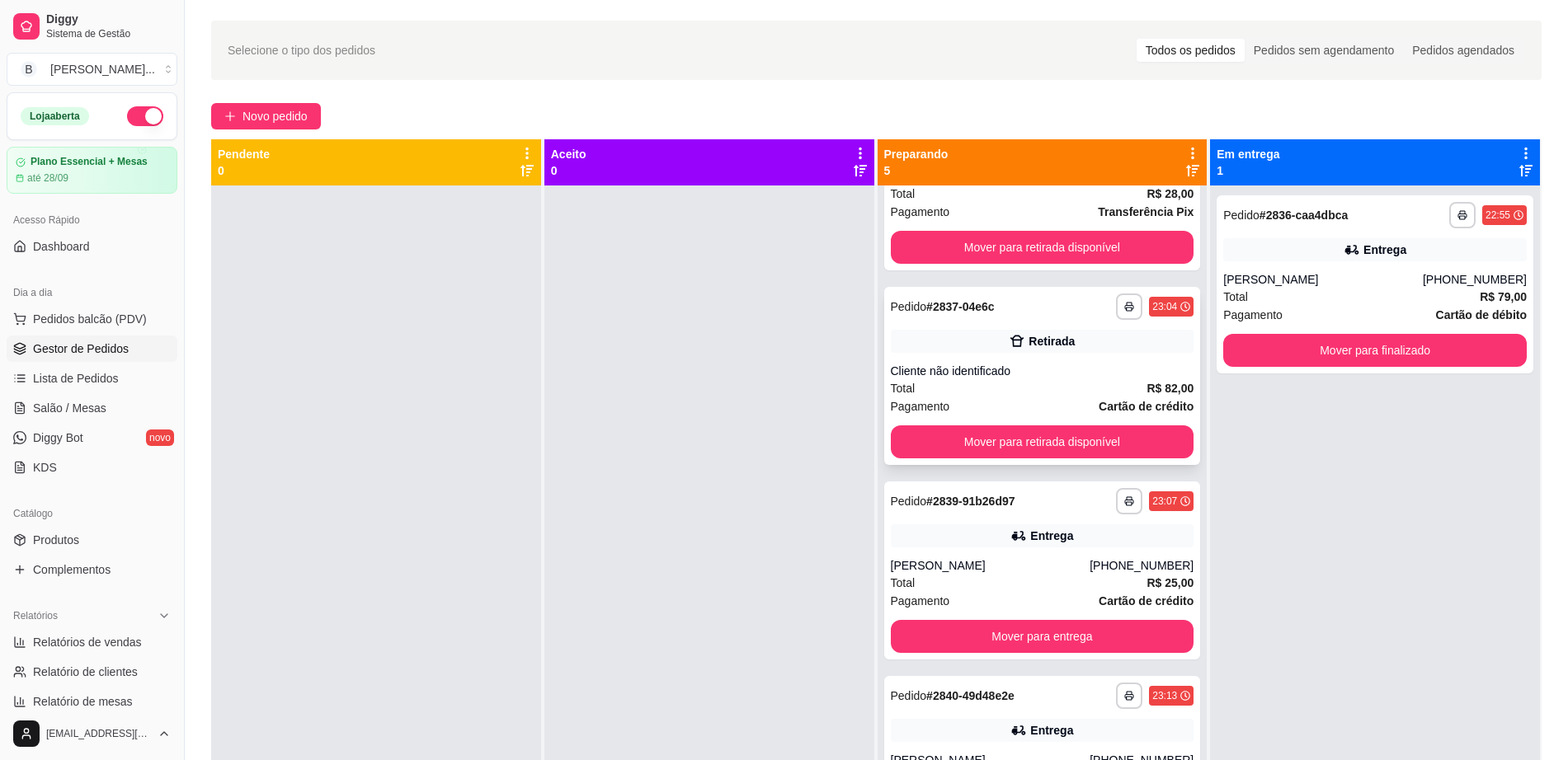
click at [1051, 386] on div "Total R$ 82,00" at bounding box center [1043, 388] width 303 height 18
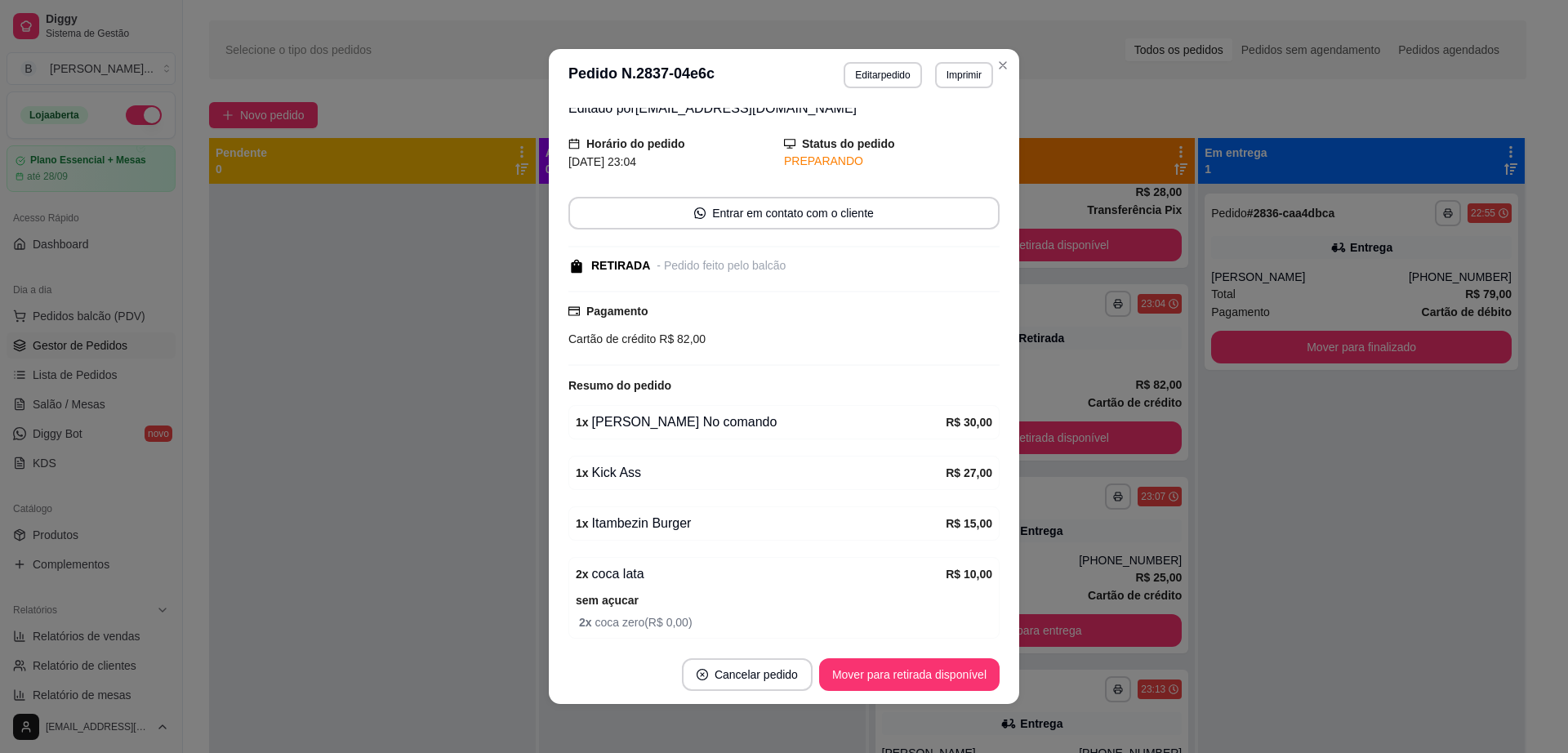
scroll to position [127, 0]
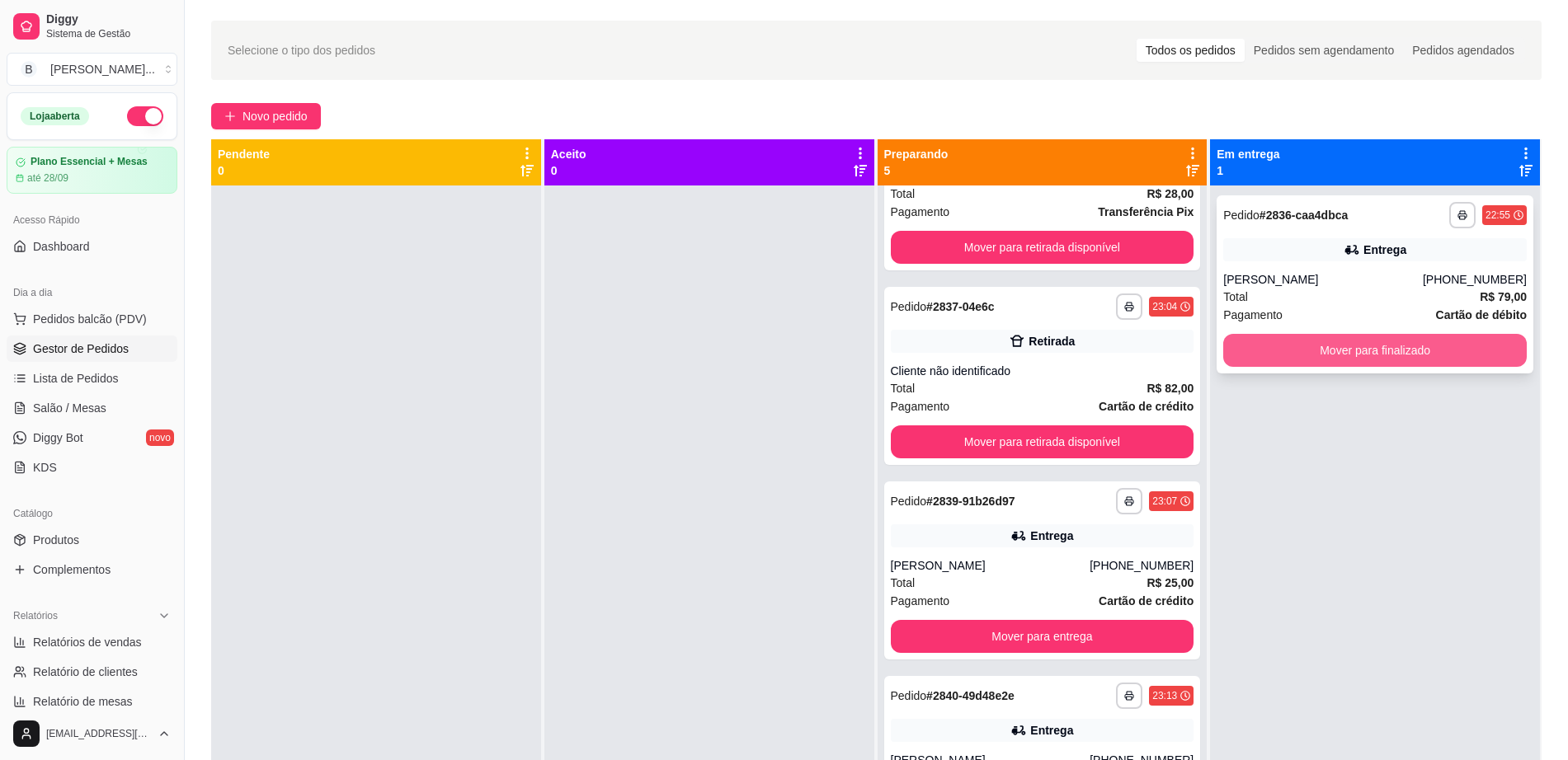
click at [1382, 359] on button "Mover para finalizado" at bounding box center [1375, 350] width 303 height 33
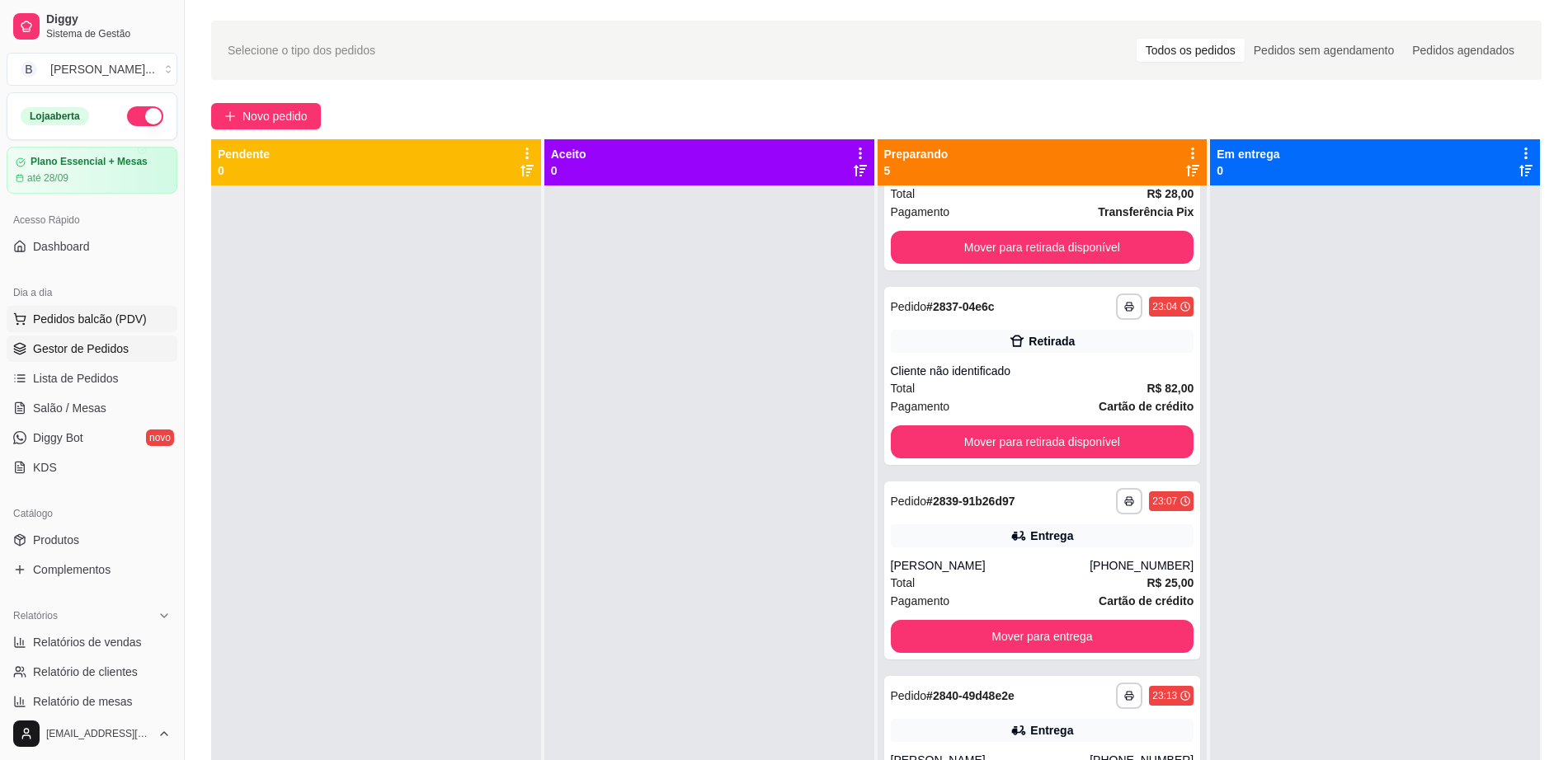
click at [74, 313] on span "Pedidos balcão (PDV)" at bounding box center [90, 319] width 114 height 17
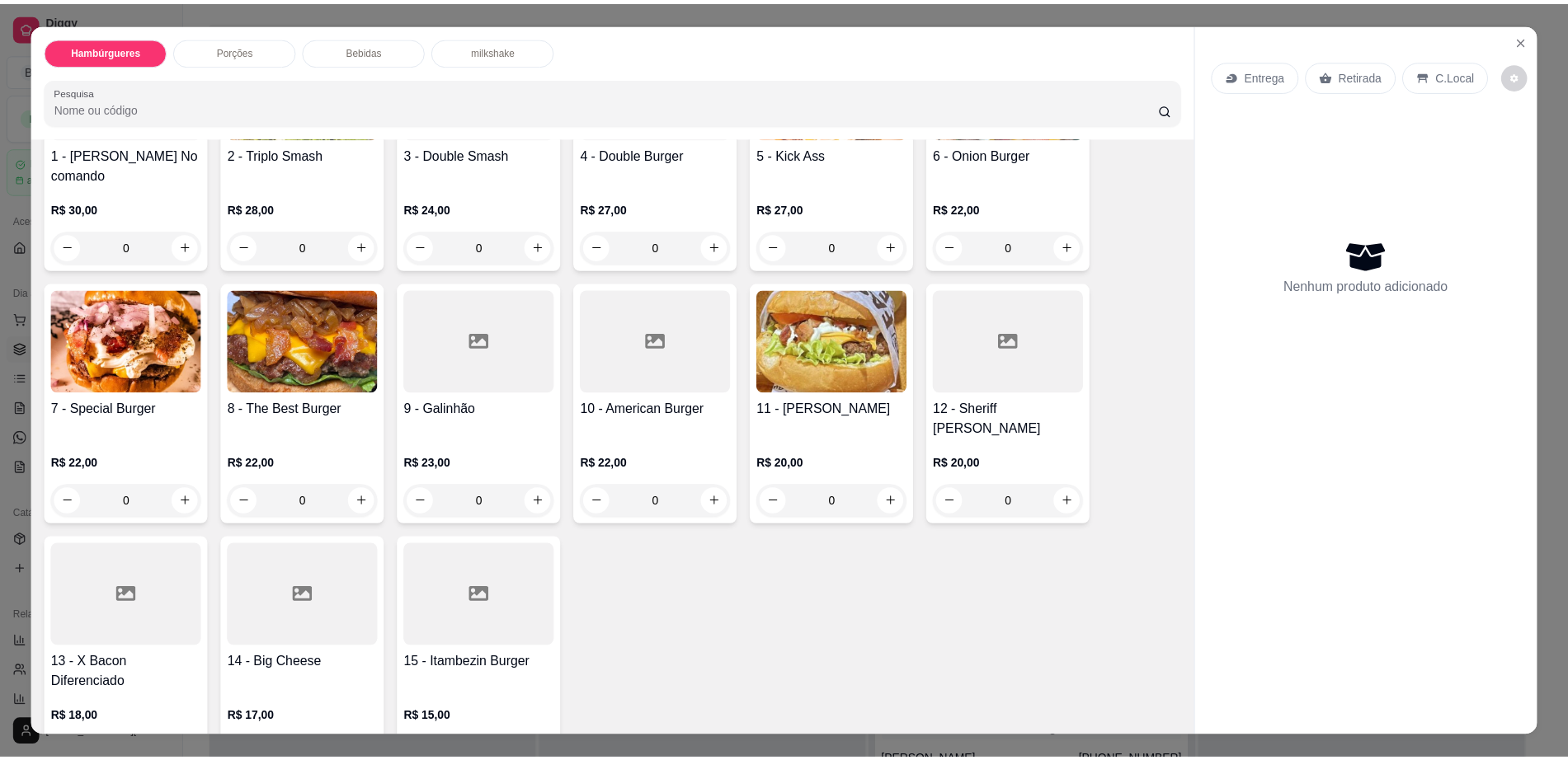
scroll to position [309, 0]
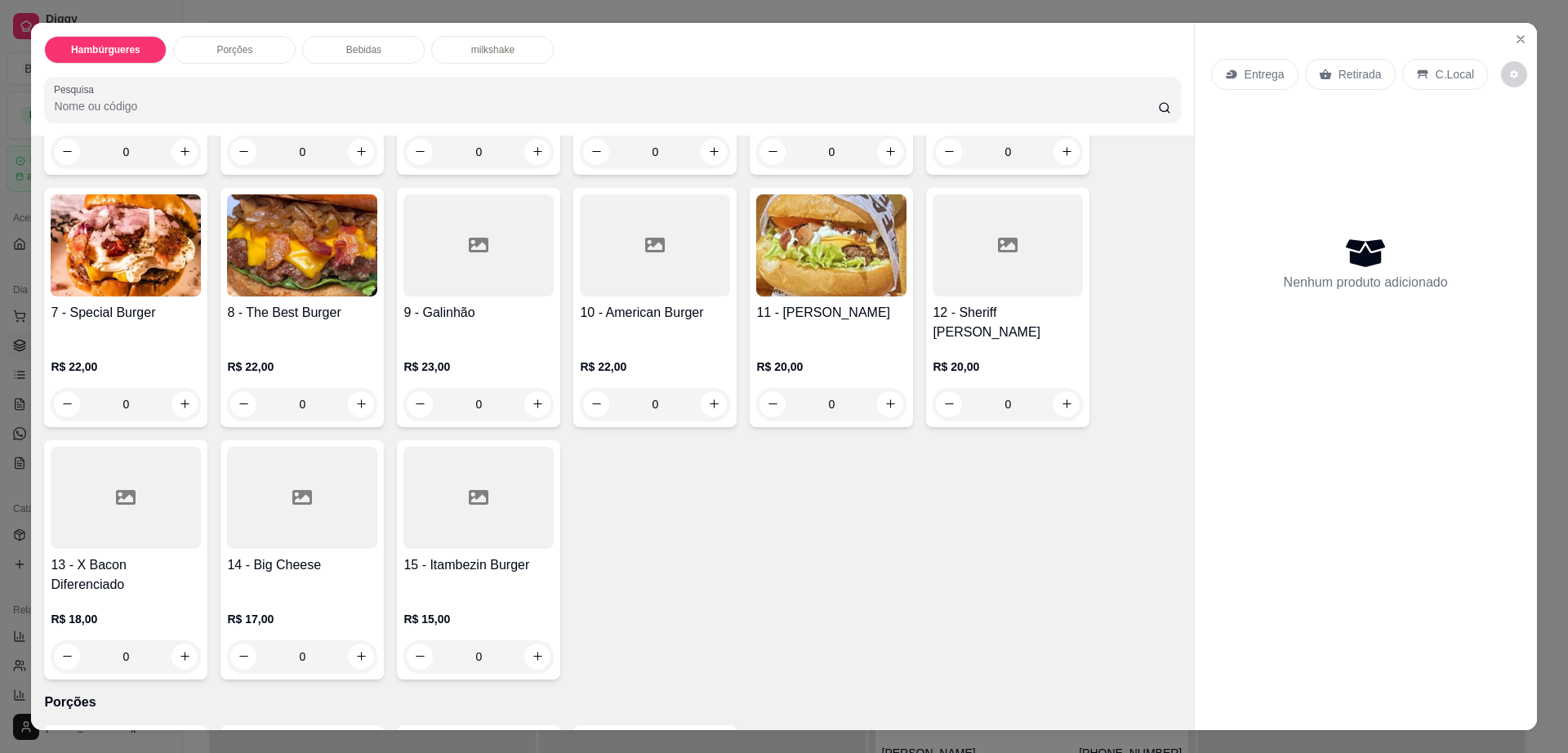
click at [789, 275] on img at bounding box center [831, 245] width 150 height 102
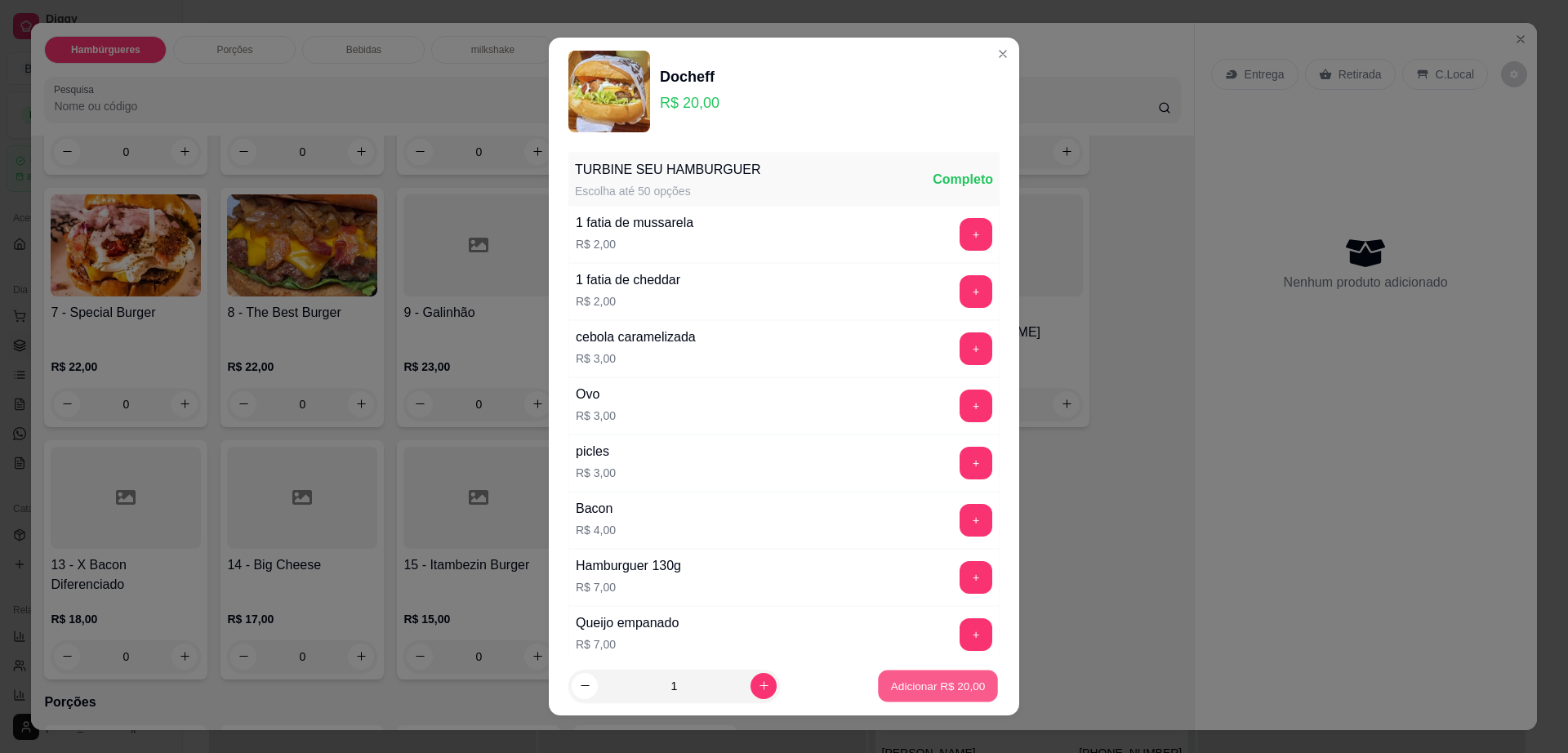
click at [915, 687] on p "Adicionar R$ 20,00" at bounding box center [938, 686] width 95 height 16
type input "1"
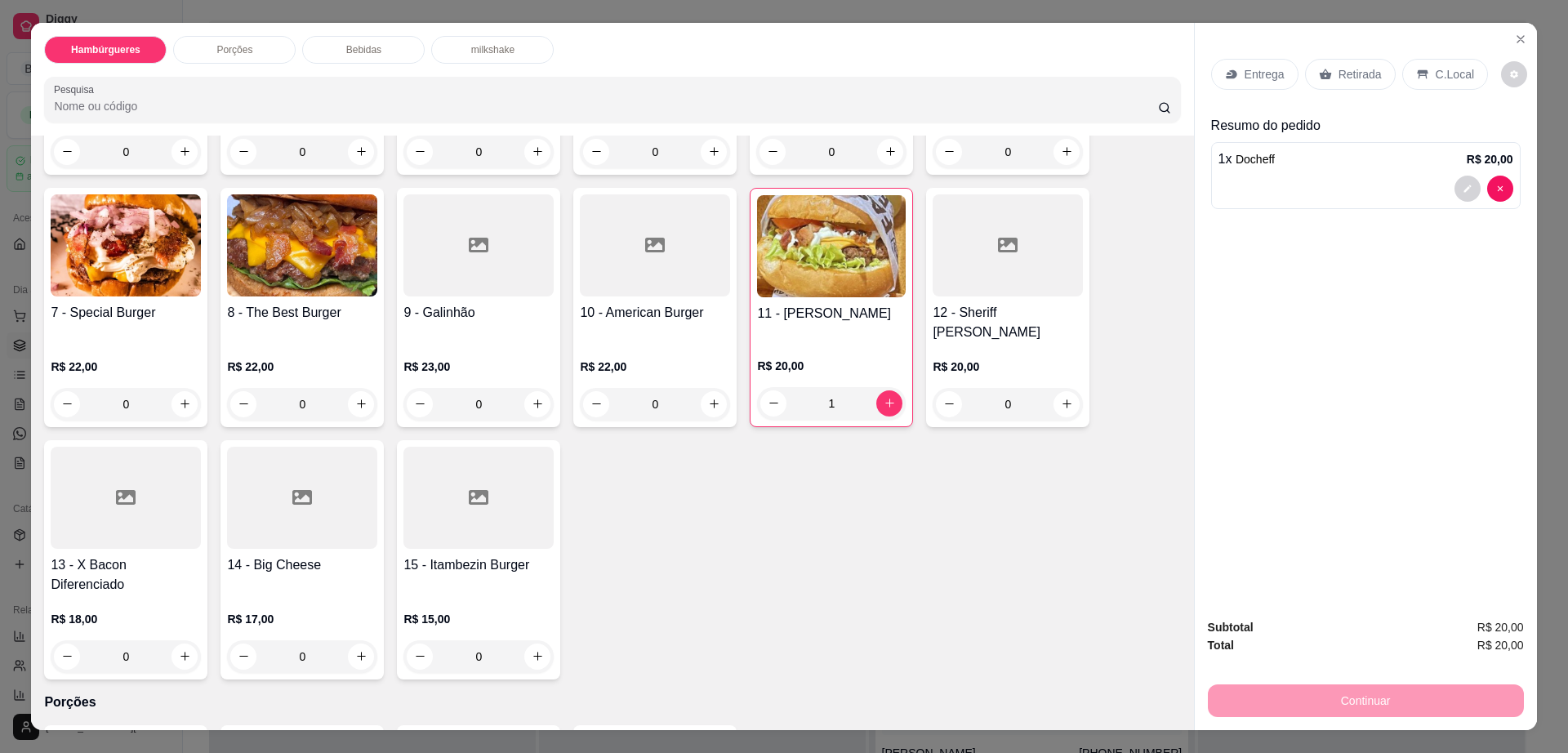
click at [1350, 72] on p "Retirada" at bounding box center [1360, 74] width 43 height 16
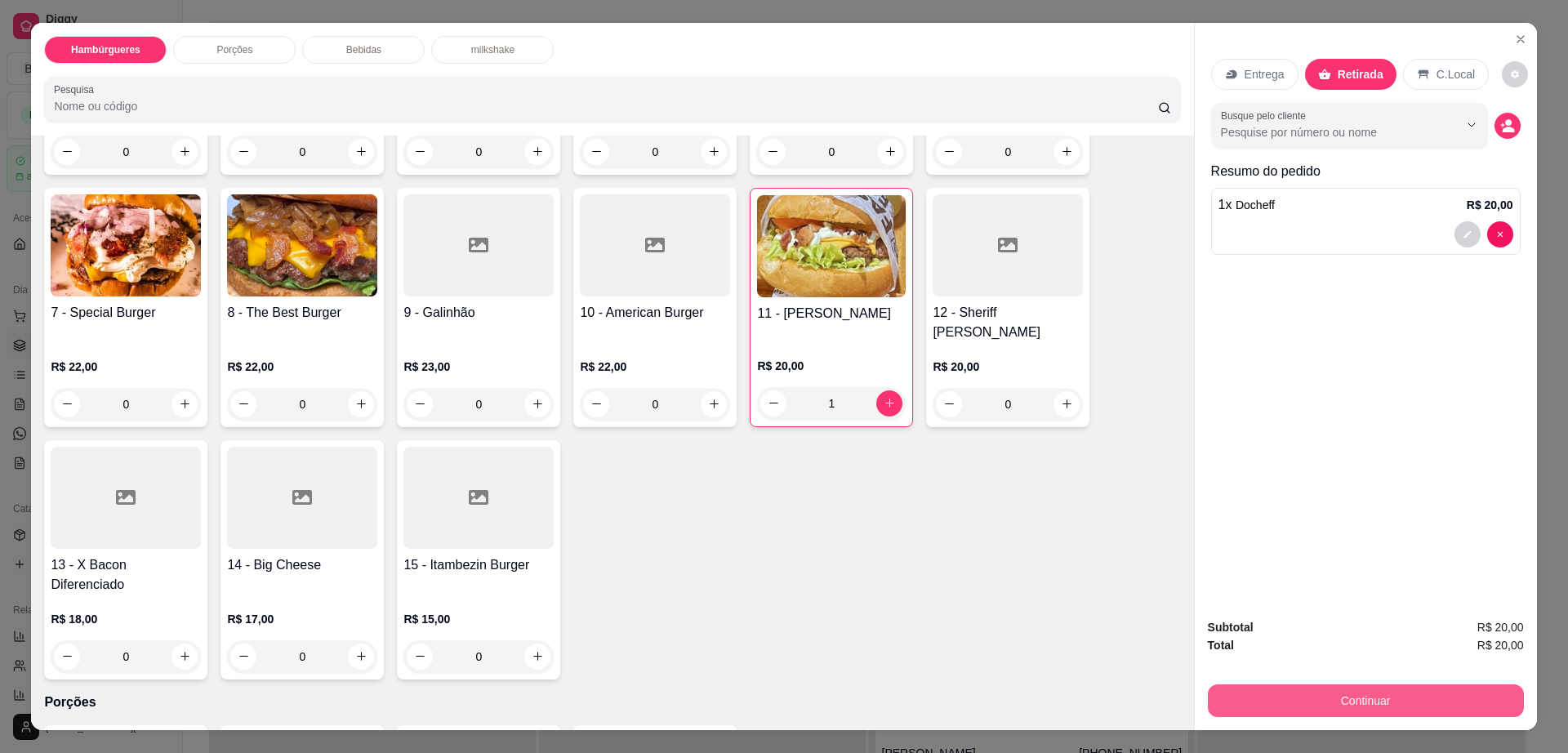
click at [1295, 695] on button "Continuar" at bounding box center [1365, 700] width 316 height 33
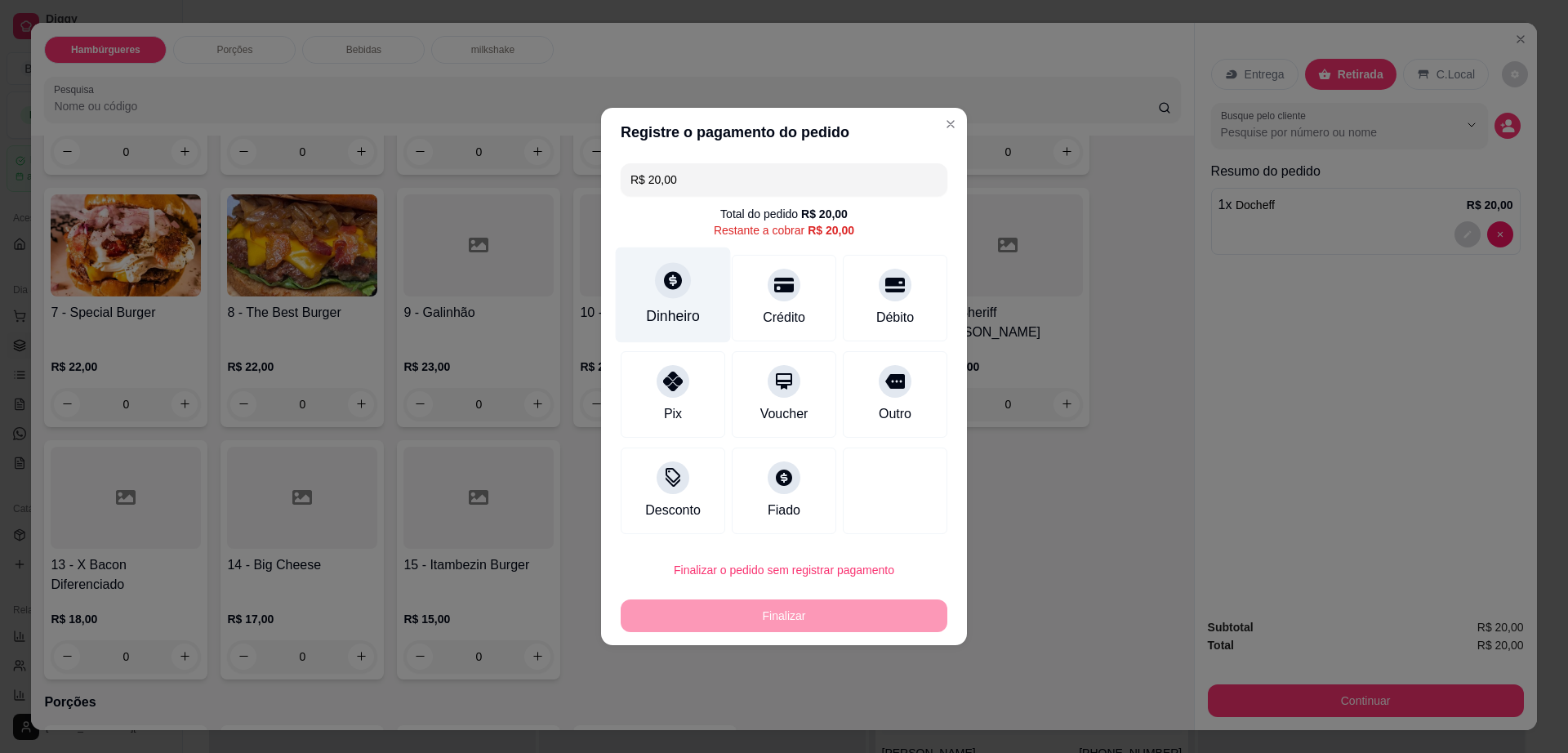
click at [666, 279] on icon at bounding box center [673, 279] width 18 height 18
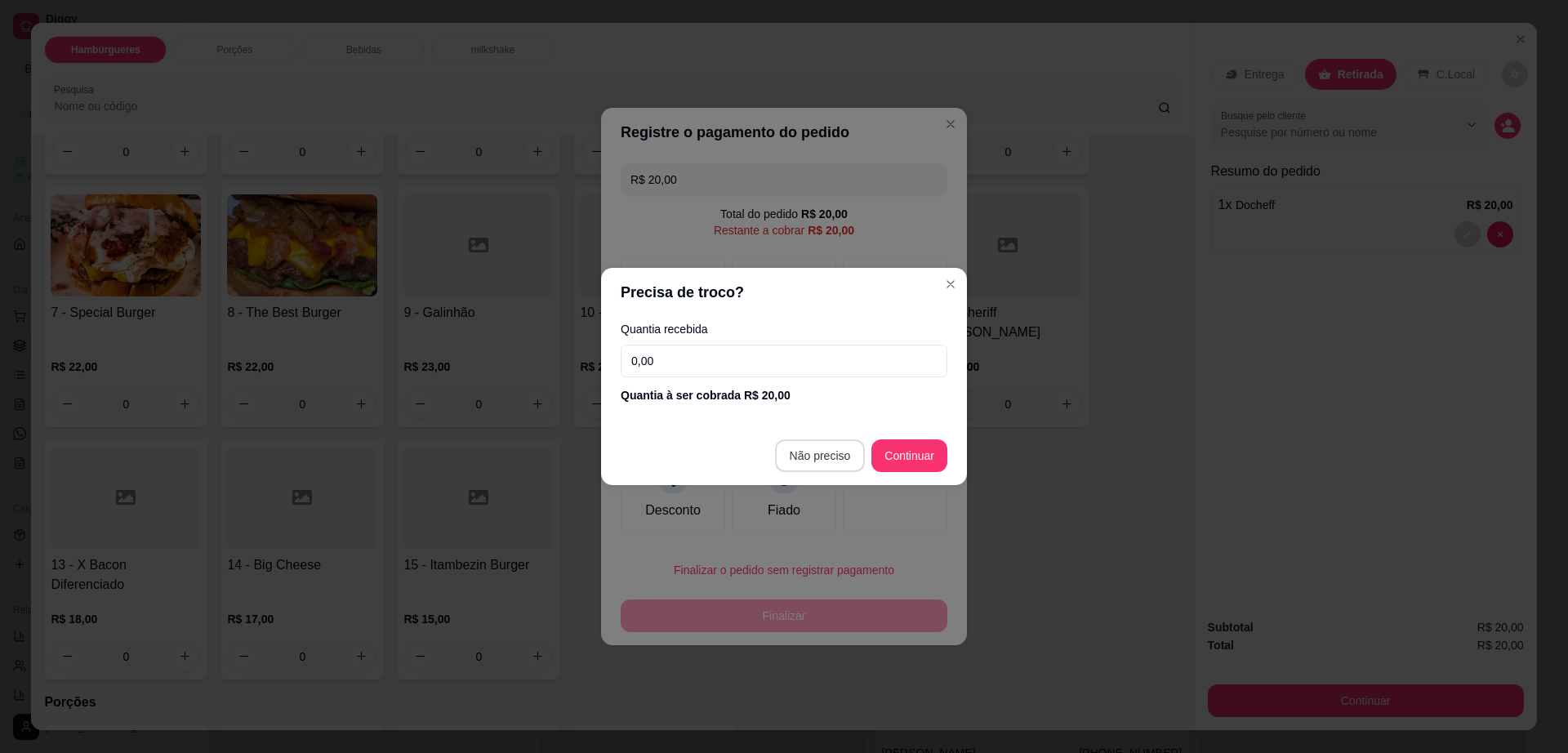
type input "R$ 0,00"
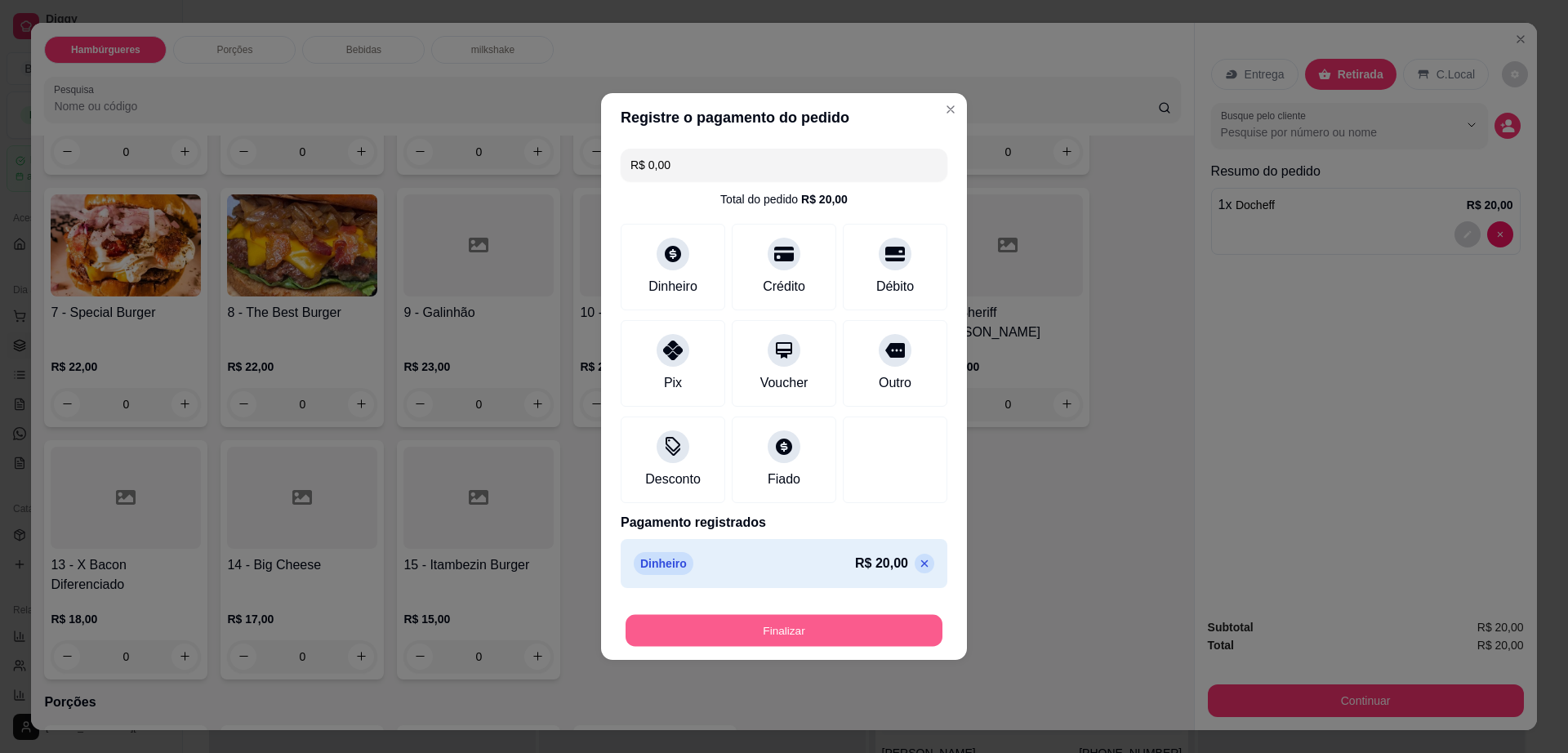
click at [798, 637] on button "Finalizar" at bounding box center [783, 631] width 317 height 32
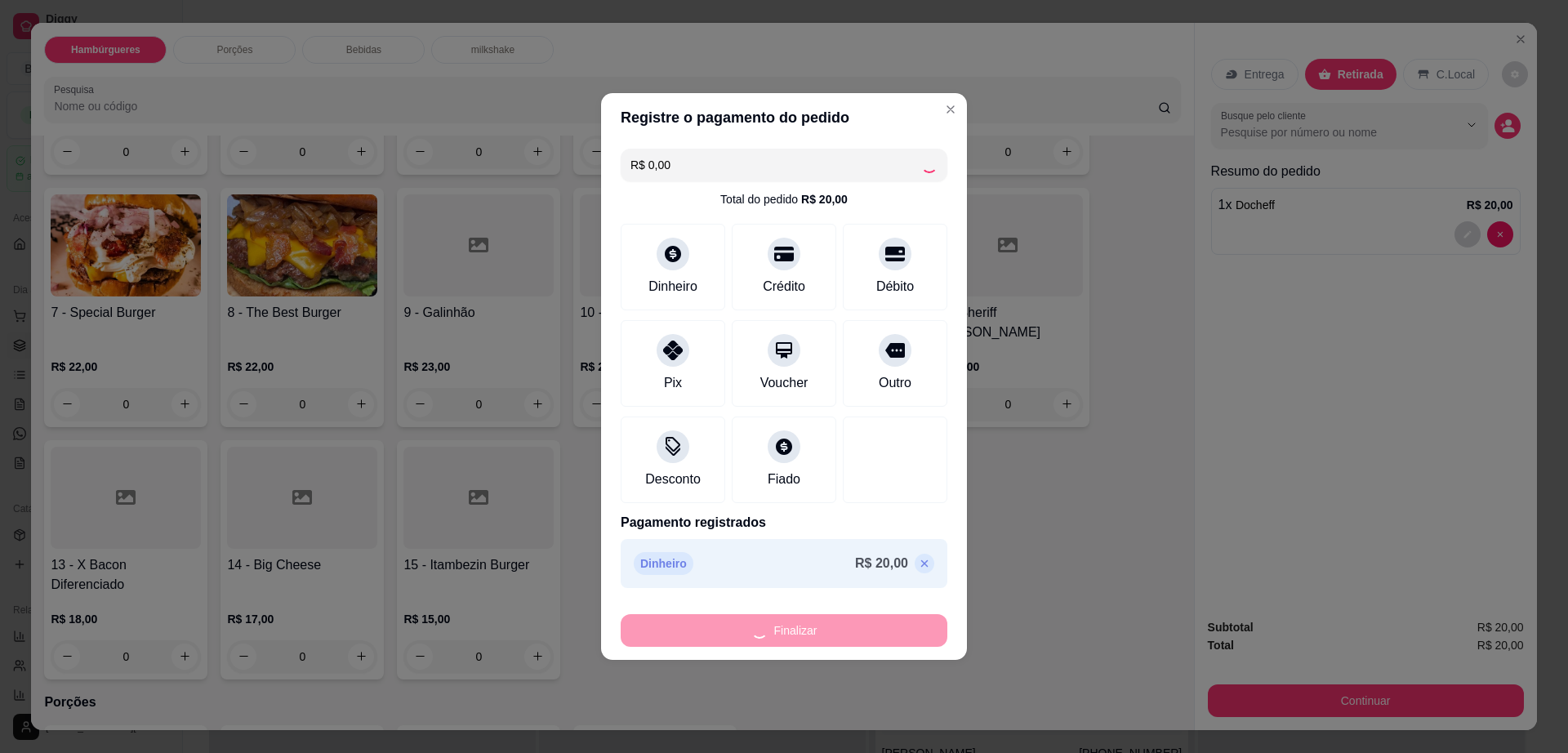
type input "0"
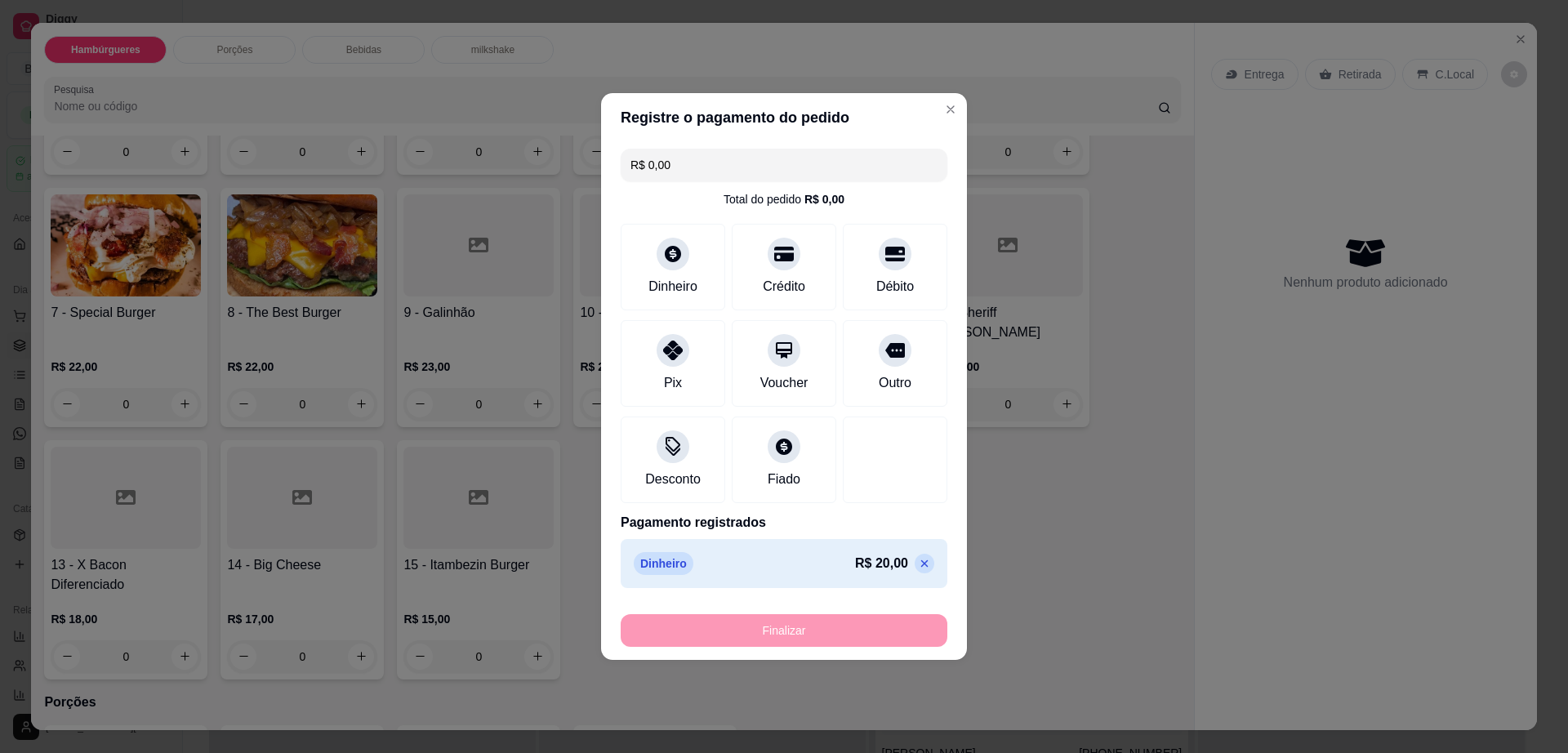
type input "-R$ 20,00"
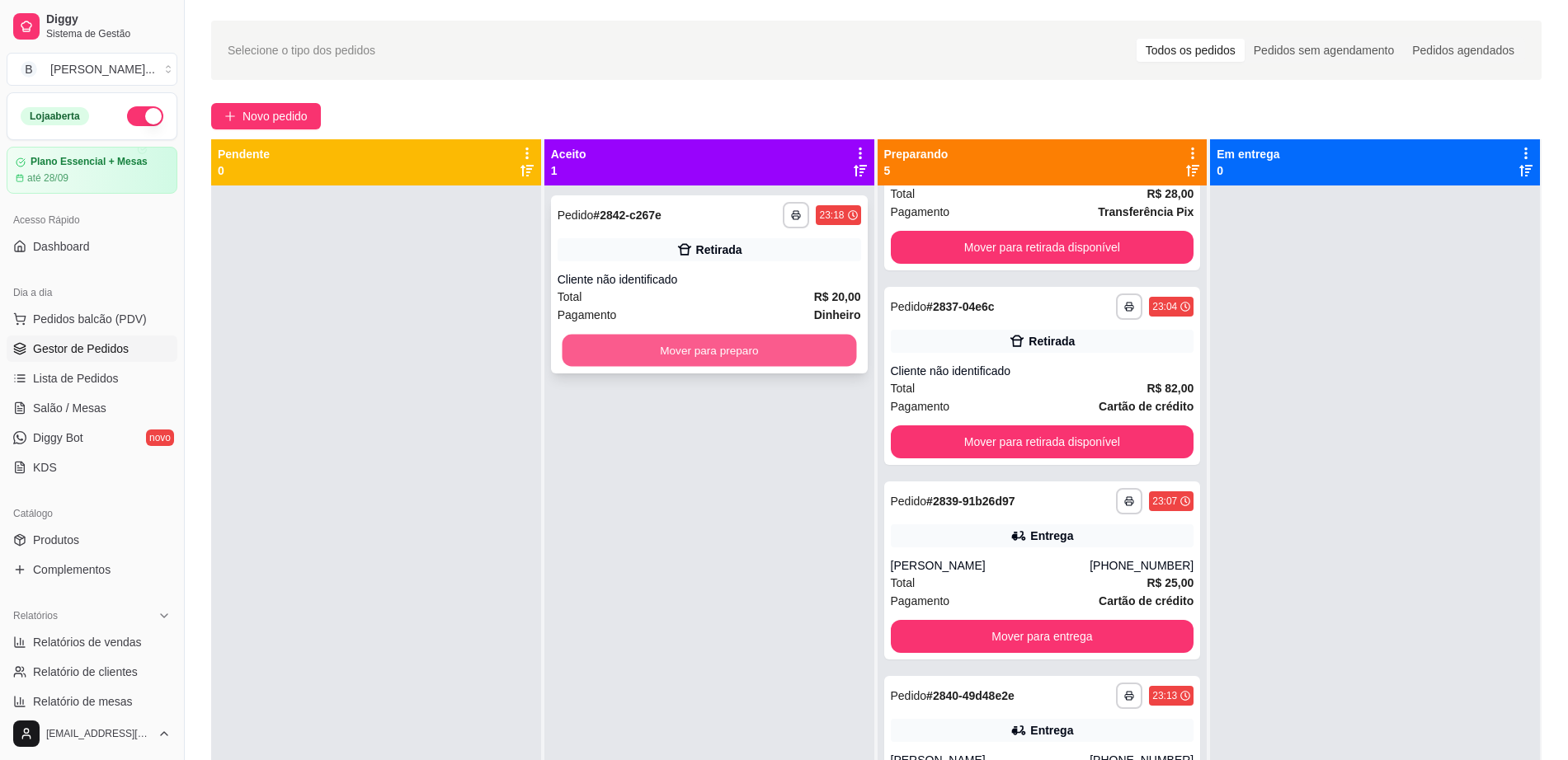
click at [669, 341] on button "Mover para preparo" at bounding box center [709, 350] width 294 height 32
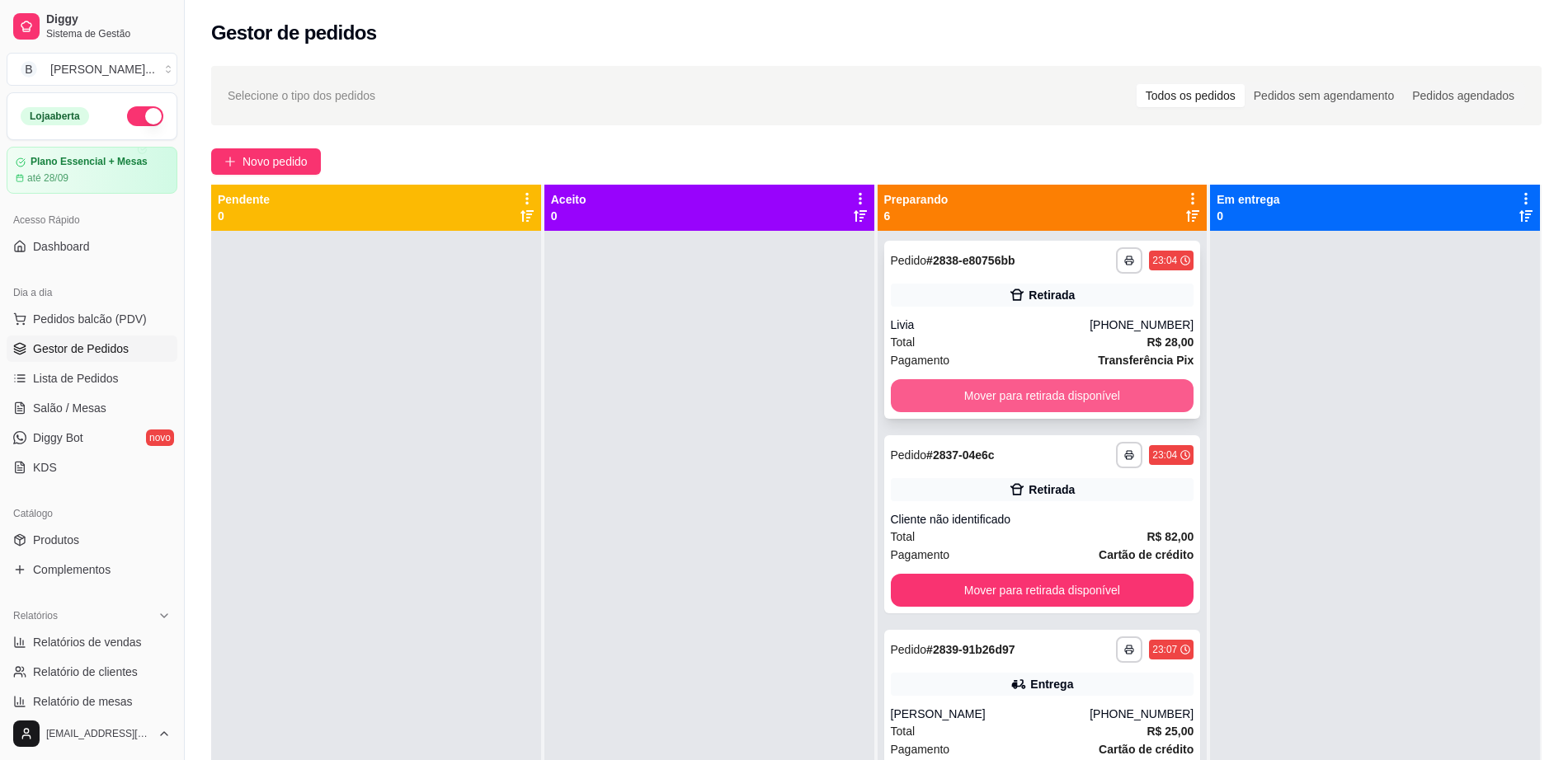
click at [985, 387] on button "Mover para retirada disponível" at bounding box center [1043, 396] width 303 height 33
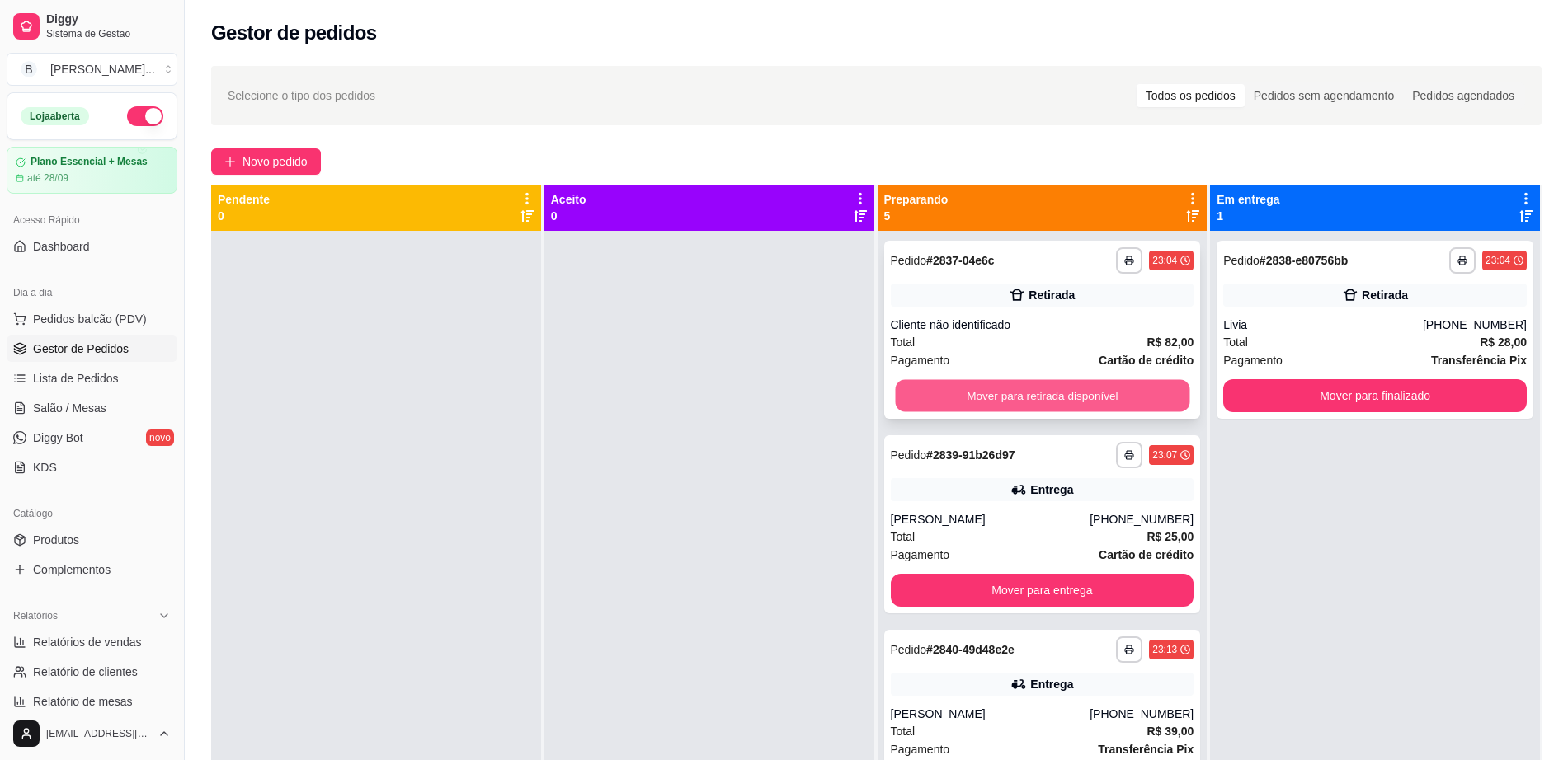
click at [1034, 403] on button "Mover para retirada disponível" at bounding box center [1042, 395] width 294 height 32
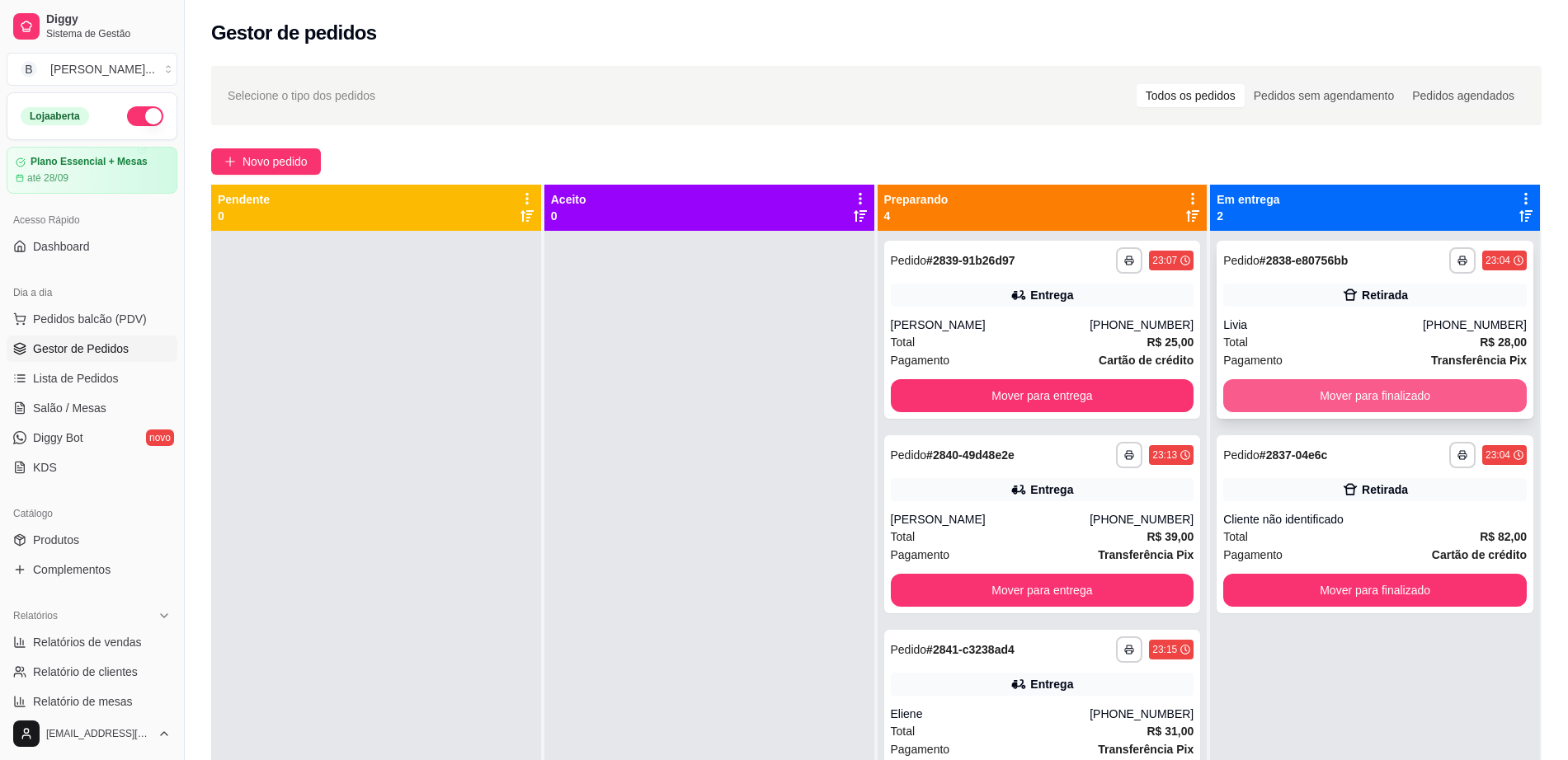
click at [1270, 395] on button "Mover para finalizado" at bounding box center [1375, 396] width 303 height 33
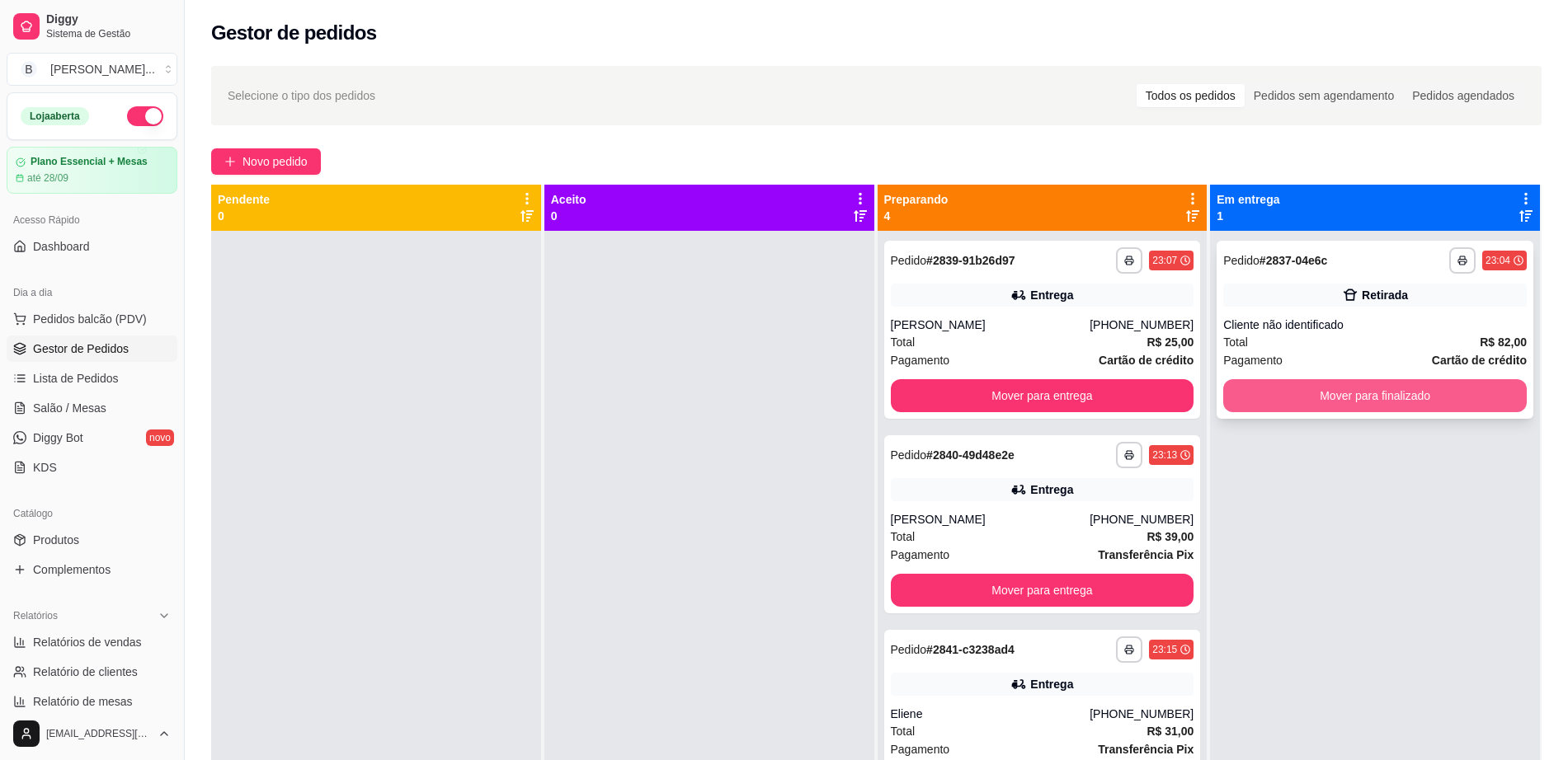
click at [1252, 392] on button "Mover para finalizado" at bounding box center [1375, 396] width 303 height 33
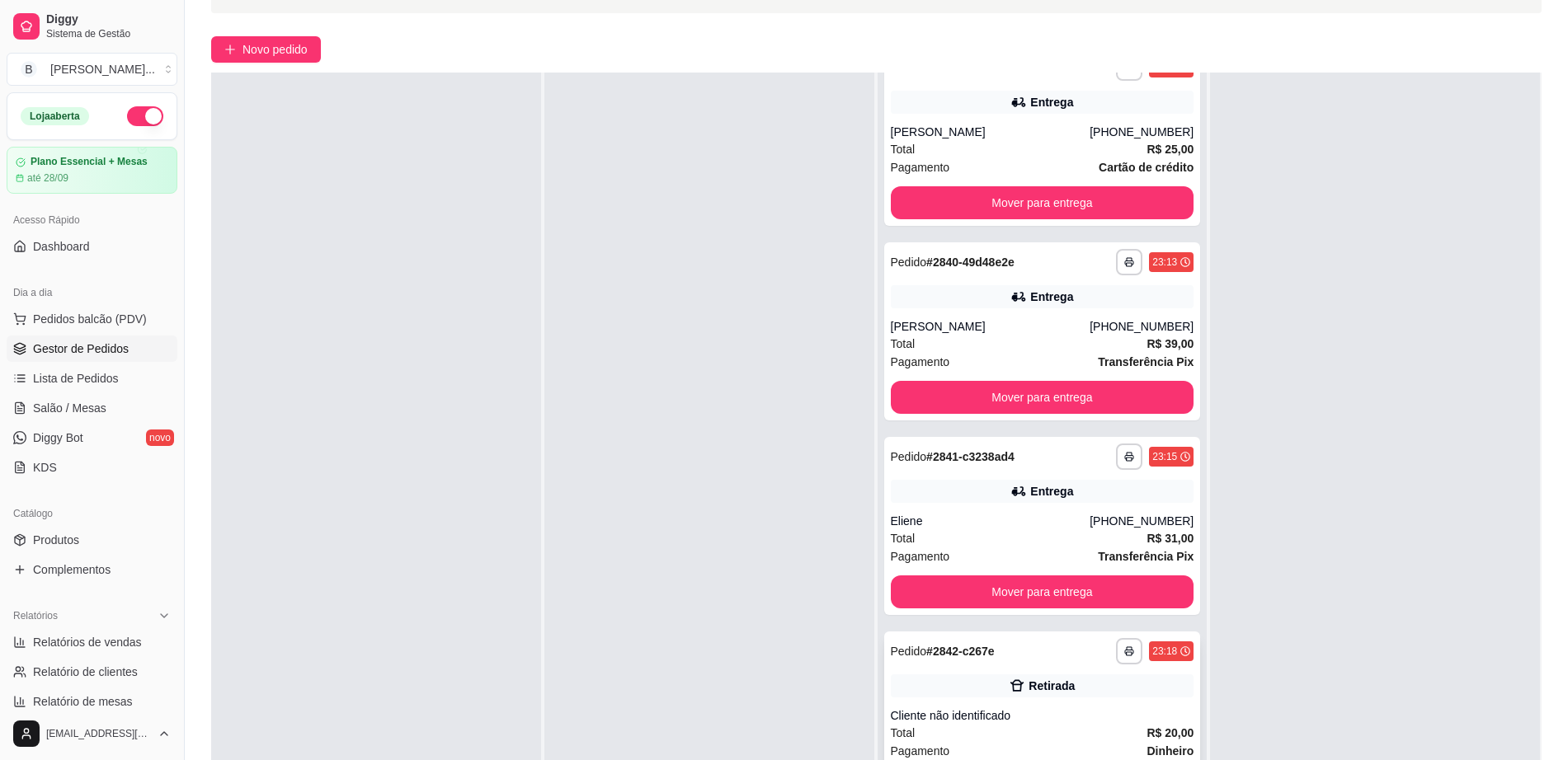
scroll to position [252, 0]
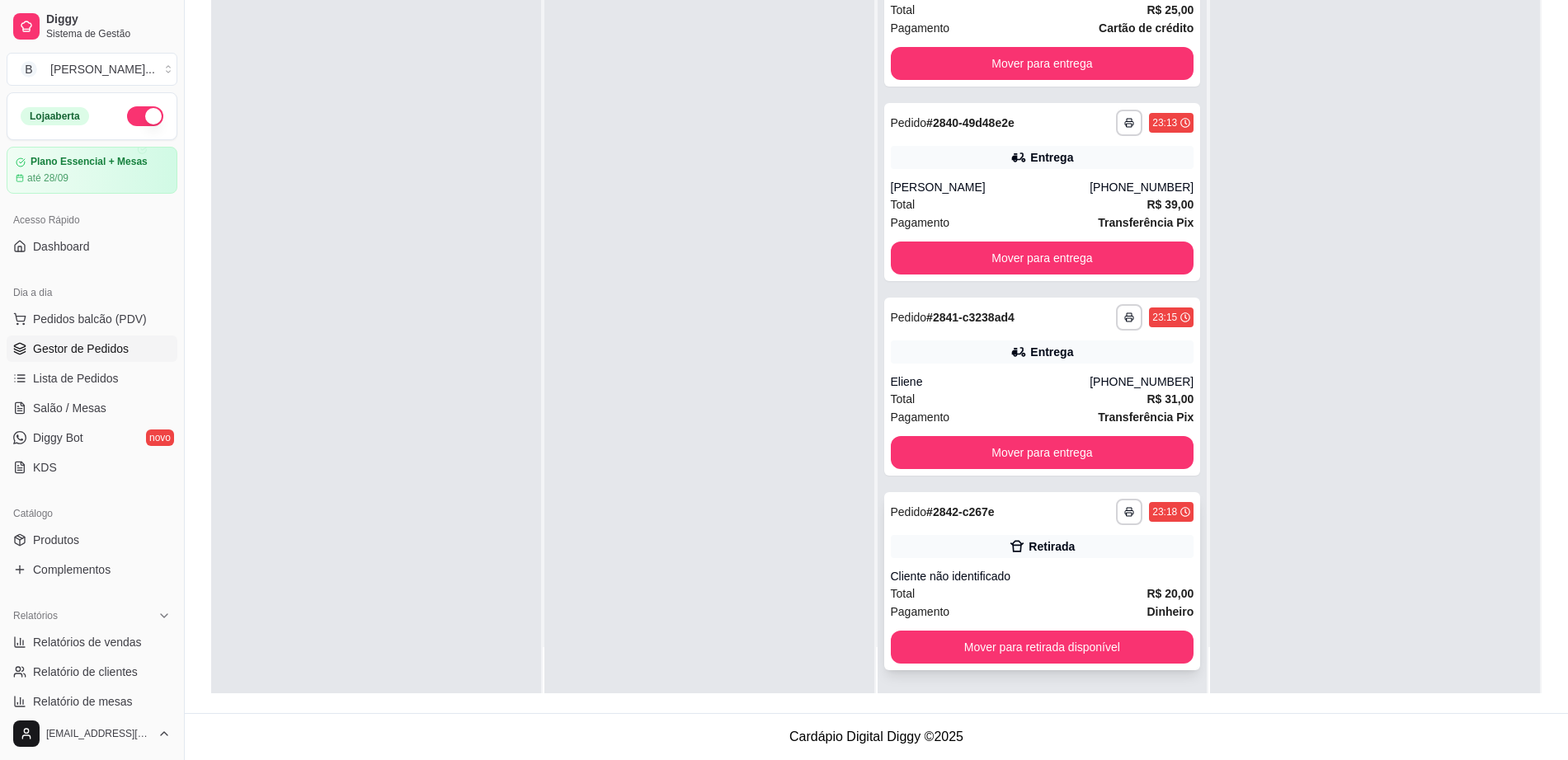
click at [1024, 576] on div "Cliente não identificado" at bounding box center [1043, 575] width 303 height 17
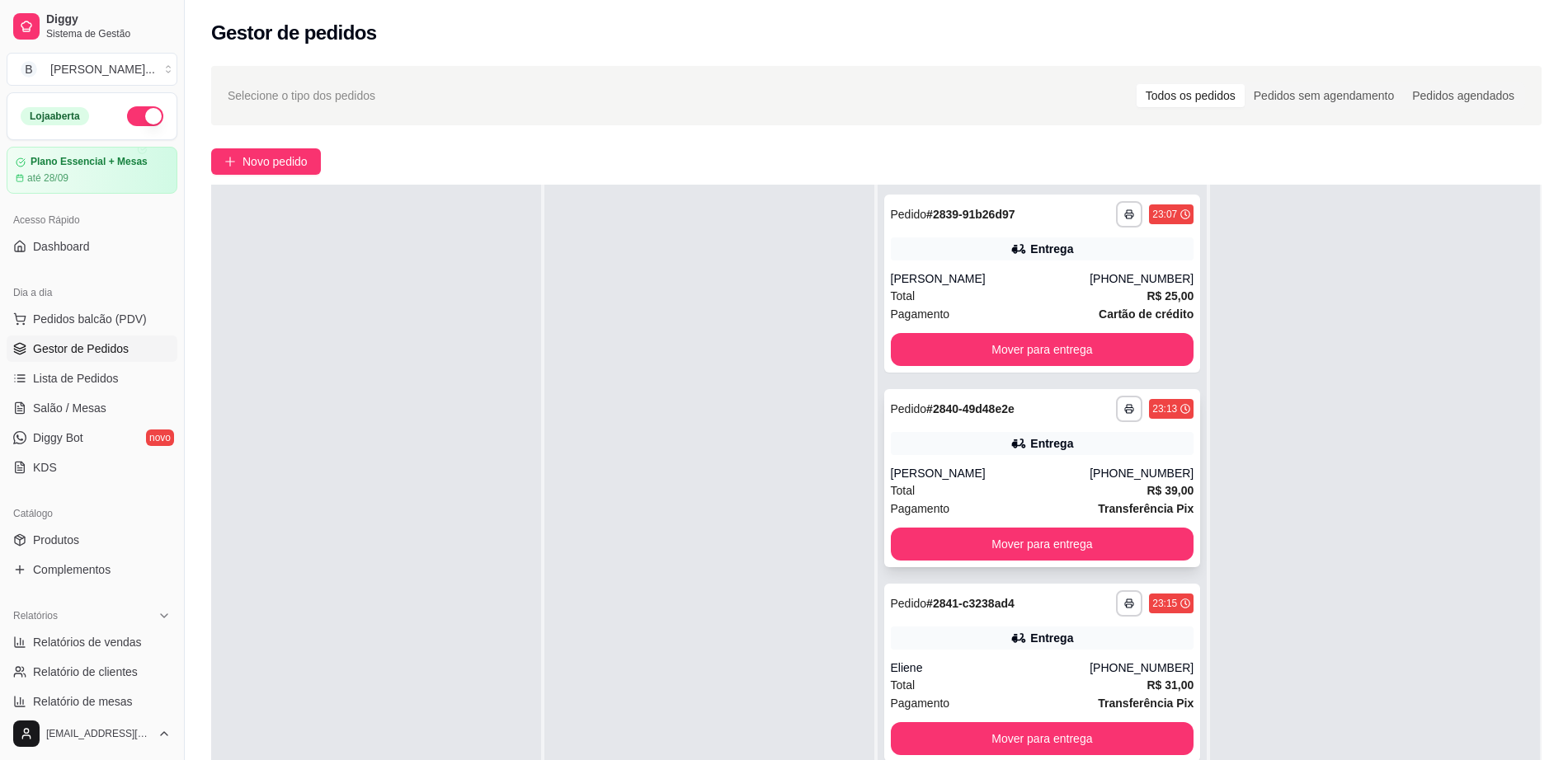
scroll to position [35, 0]
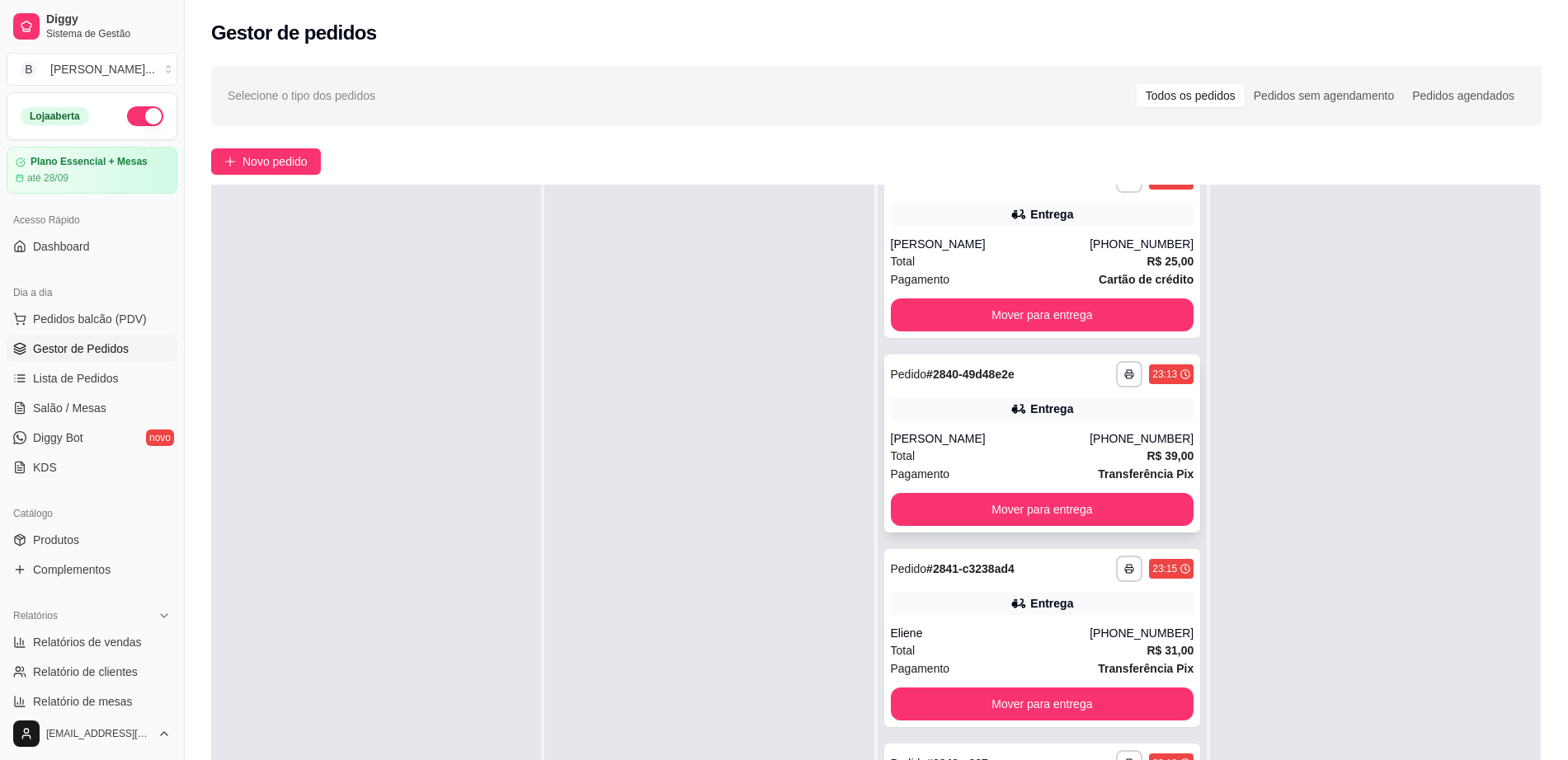
click at [961, 441] on div "[PERSON_NAME]" at bounding box center [990, 438] width 199 height 17
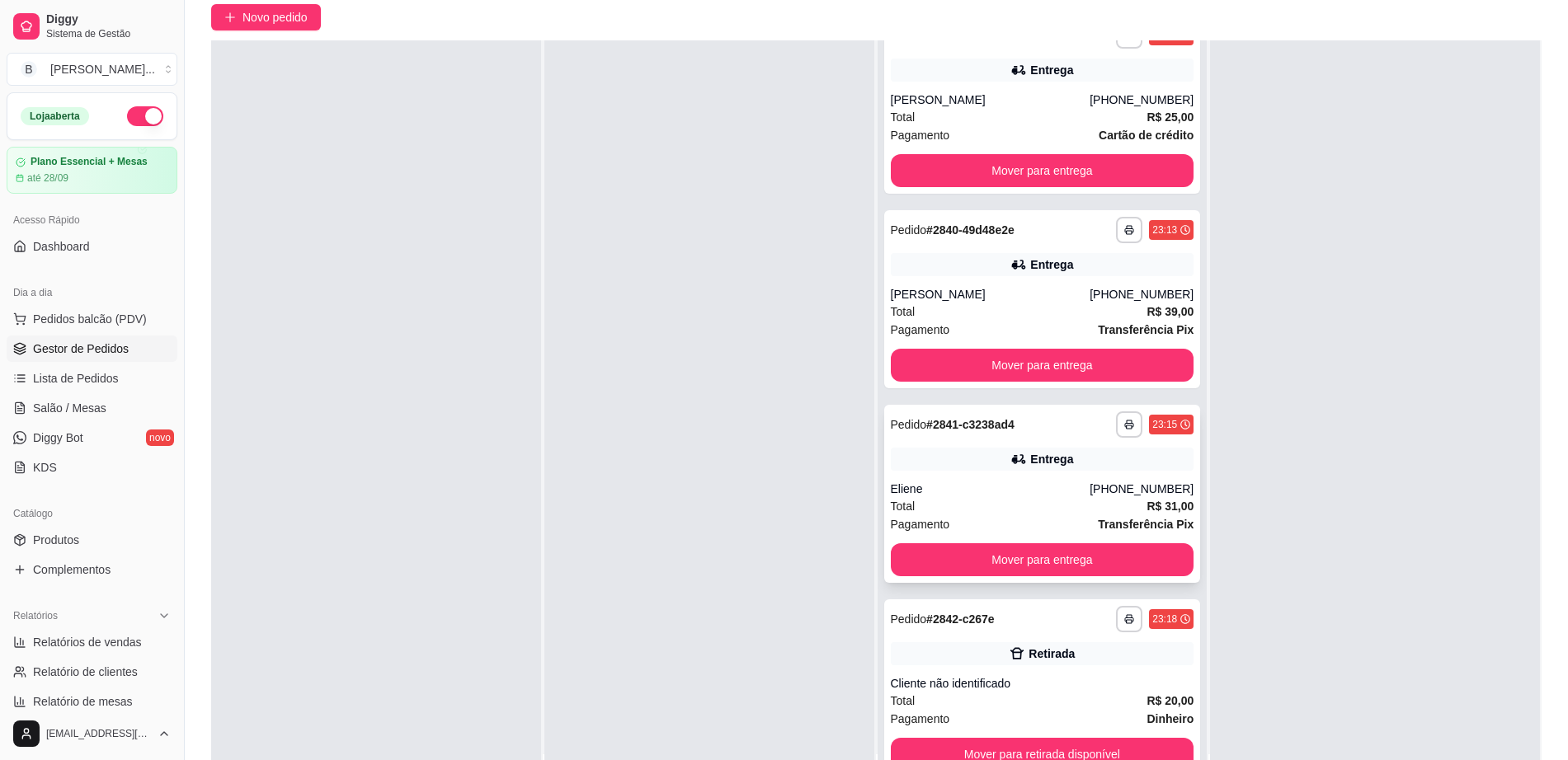
scroll to position [252, 0]
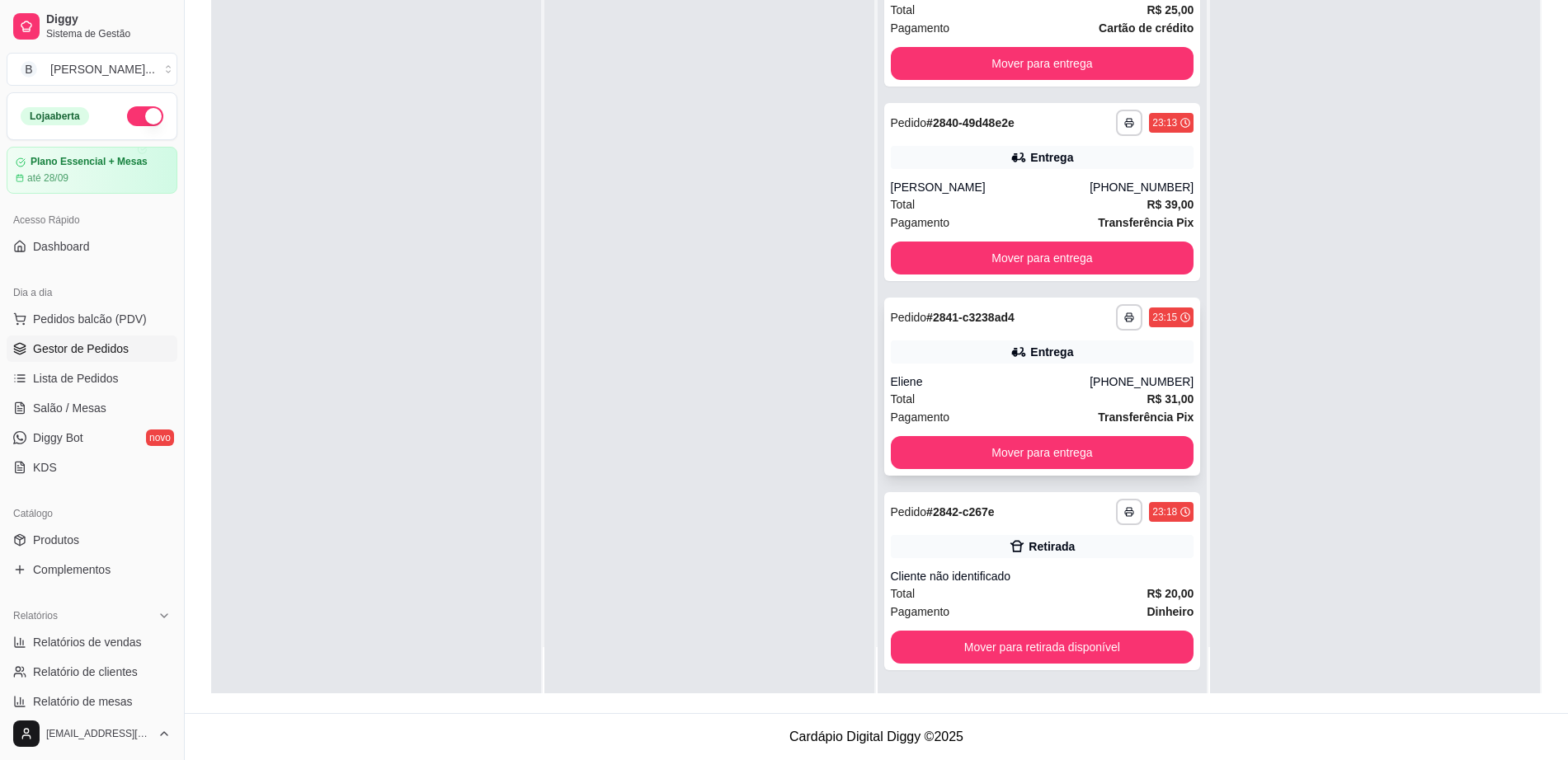
click at [1000, 376] on div "Eliene" at bounding box center [990, 381] width 199 height 17
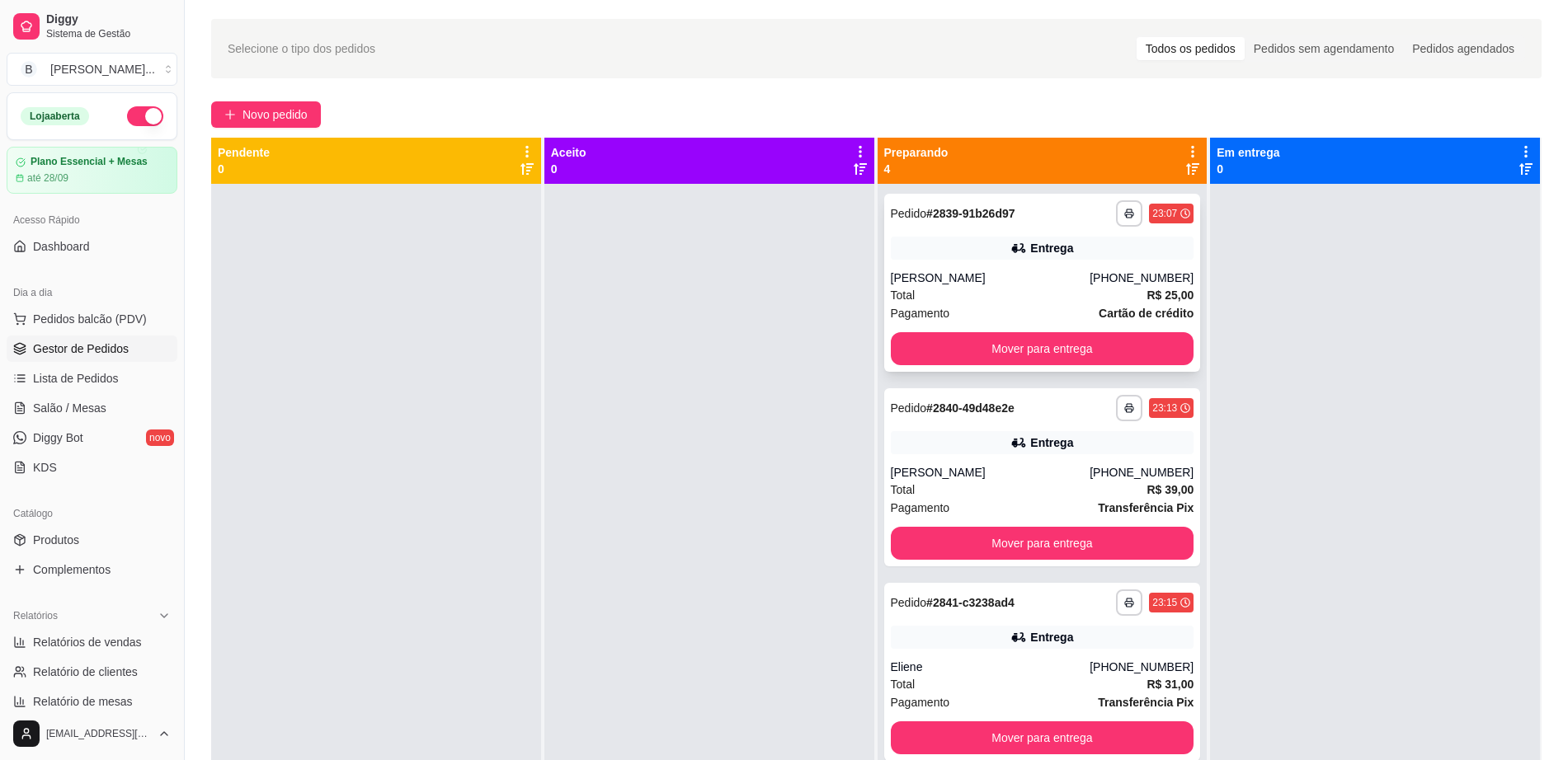
scroll to position [45, 0]
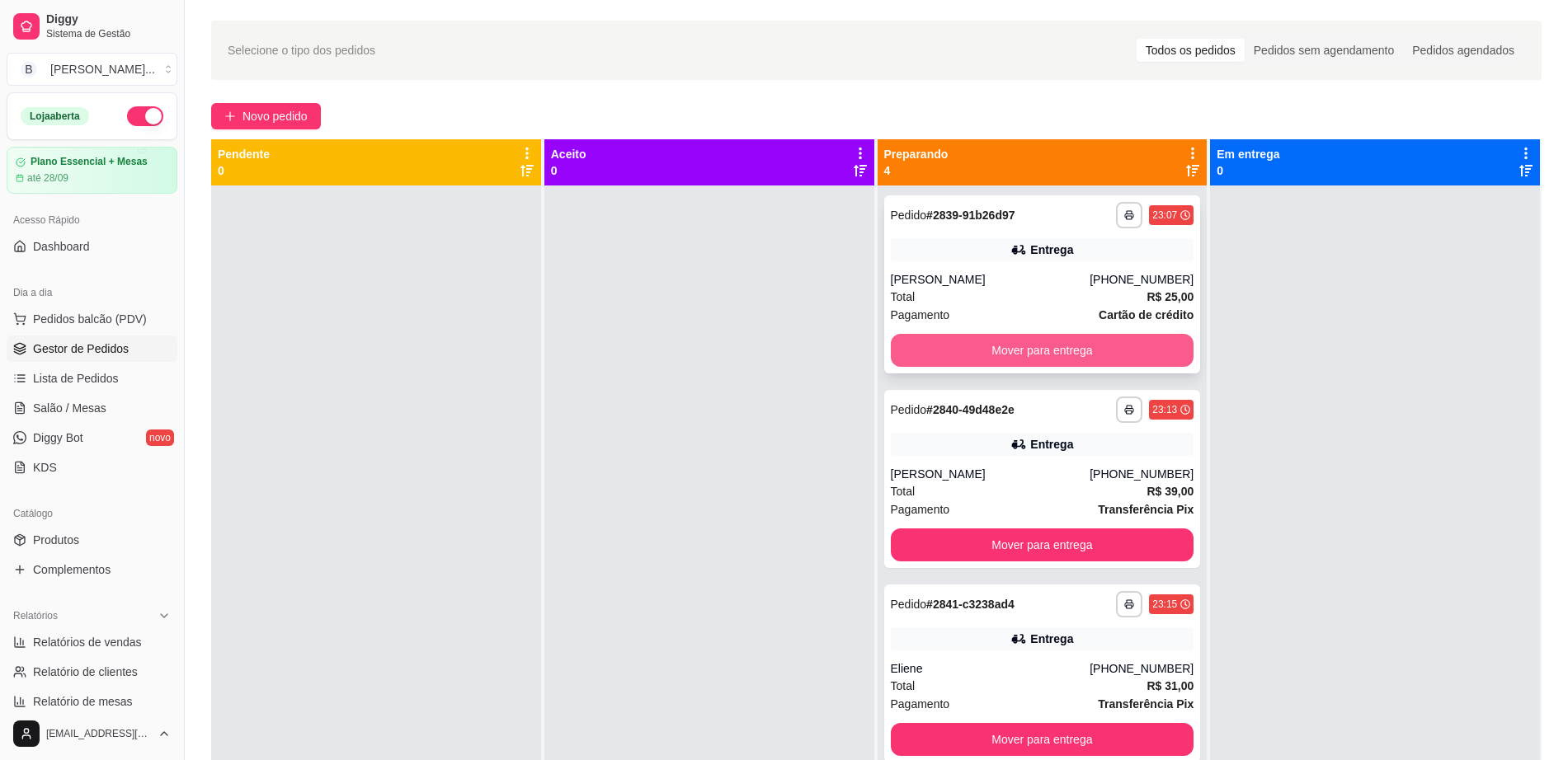
click at [988, 349] on button "Mover para entrega" at bounding box center [1043, 350] width 303 height 33
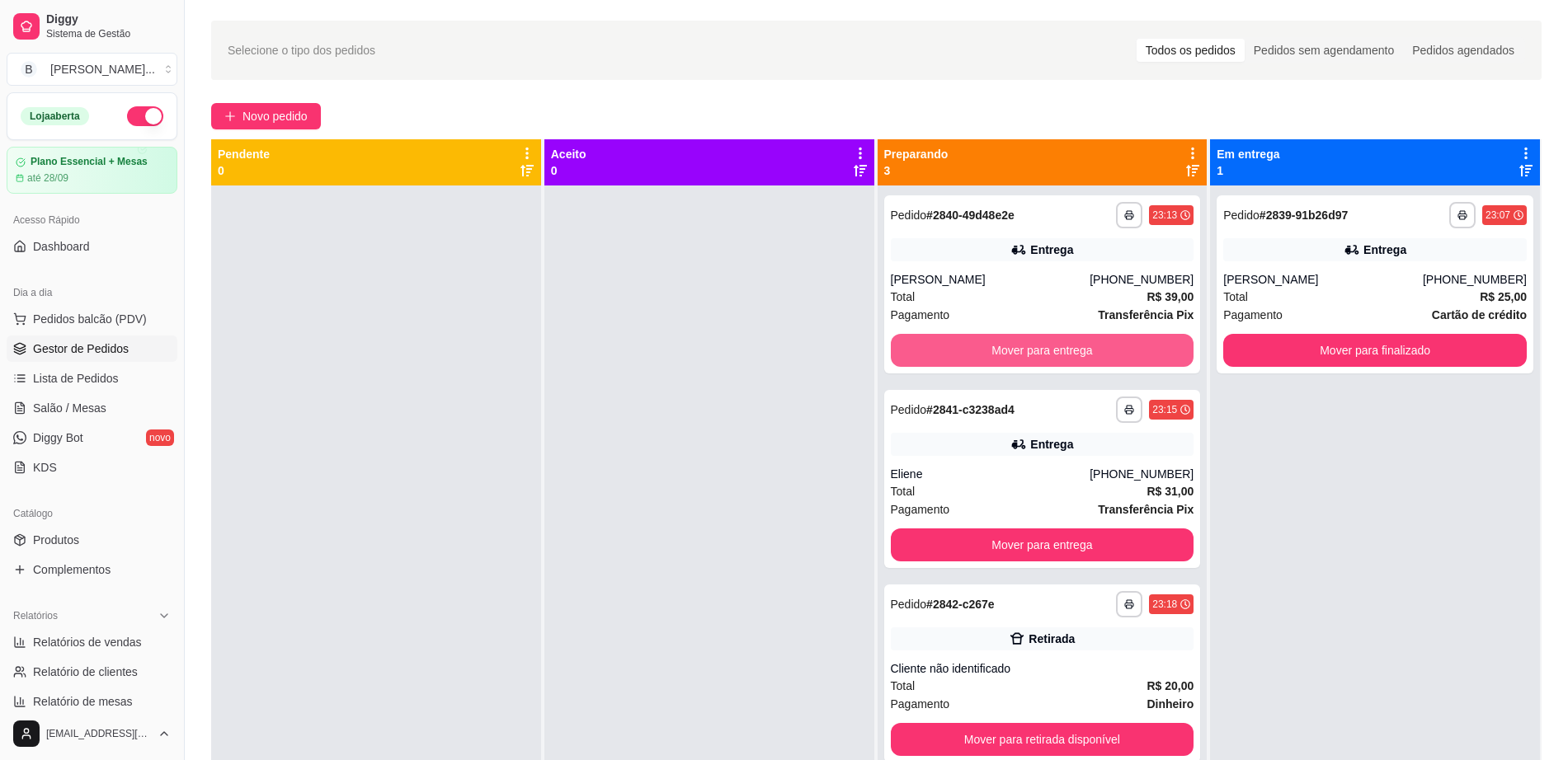
click at [988, 349] on button "Mover para entrega" at bounding box center [1043, 350] width 303 height 33
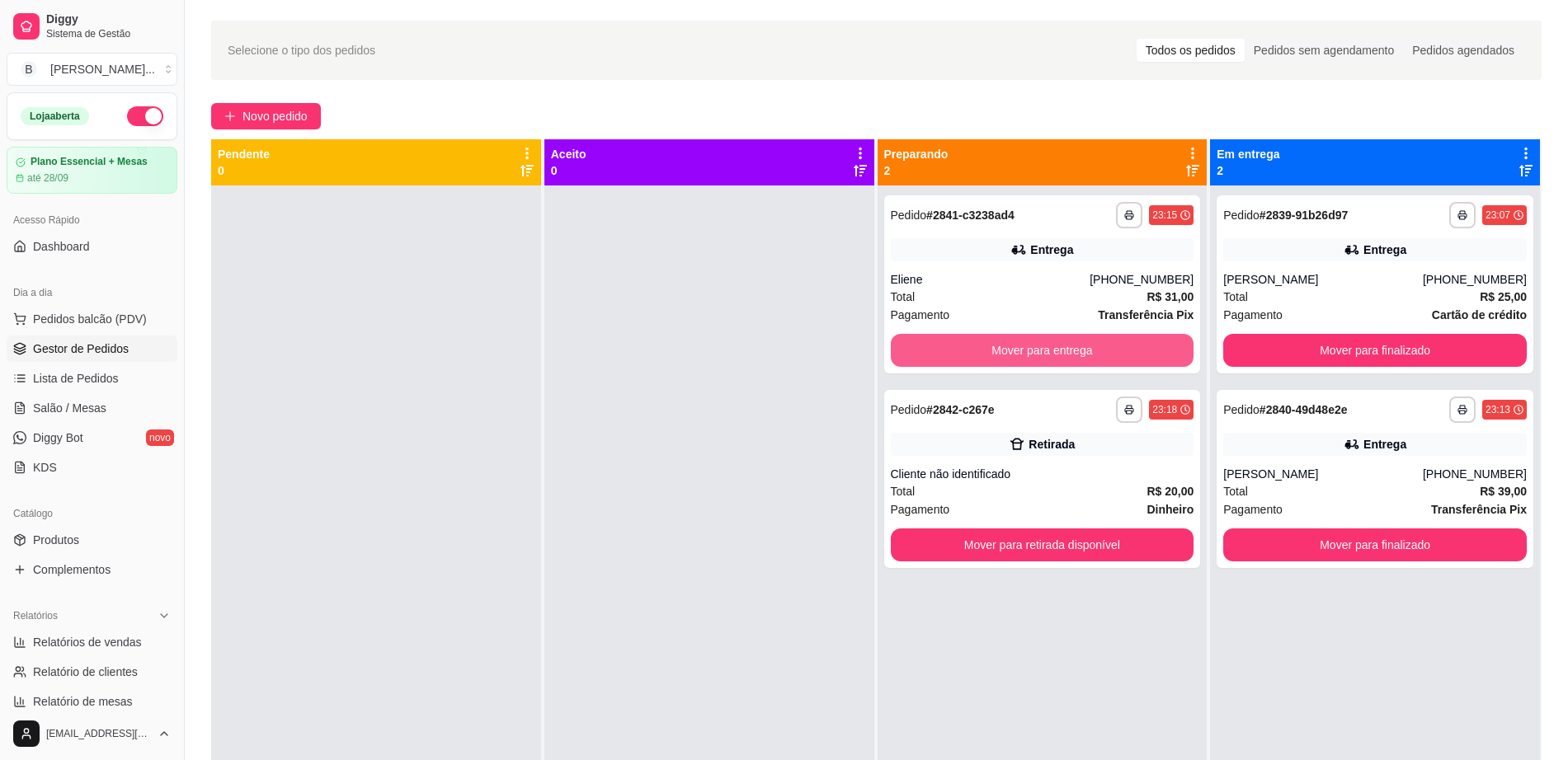
click at [988, 349] on button "Mover para entrega" at bounding box center [1043, 350] width 303 height 33
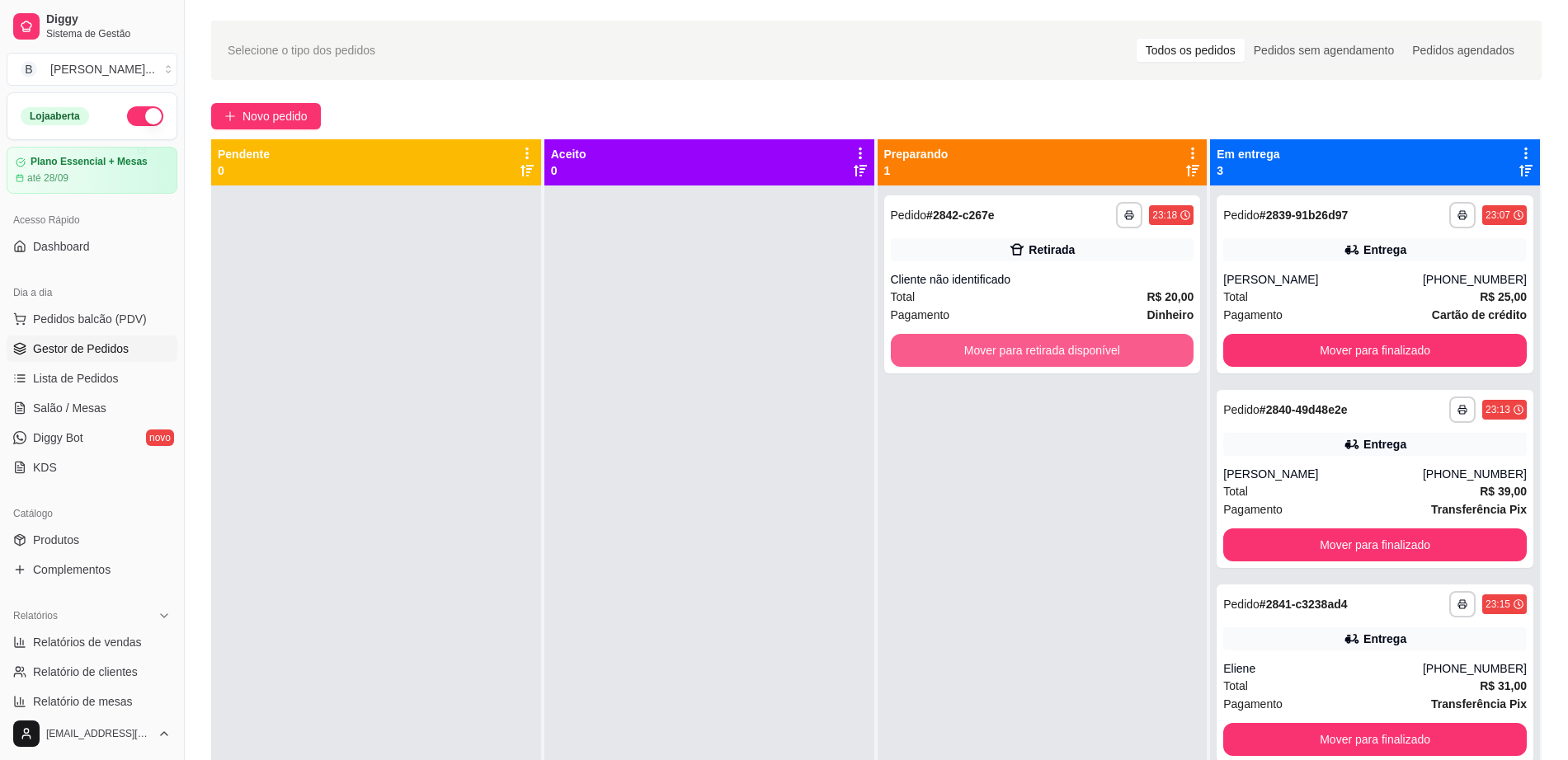
click at [988, 349] on button "Mover para retirada disponível" at bounding box center [1043, 350] width 303 height 33
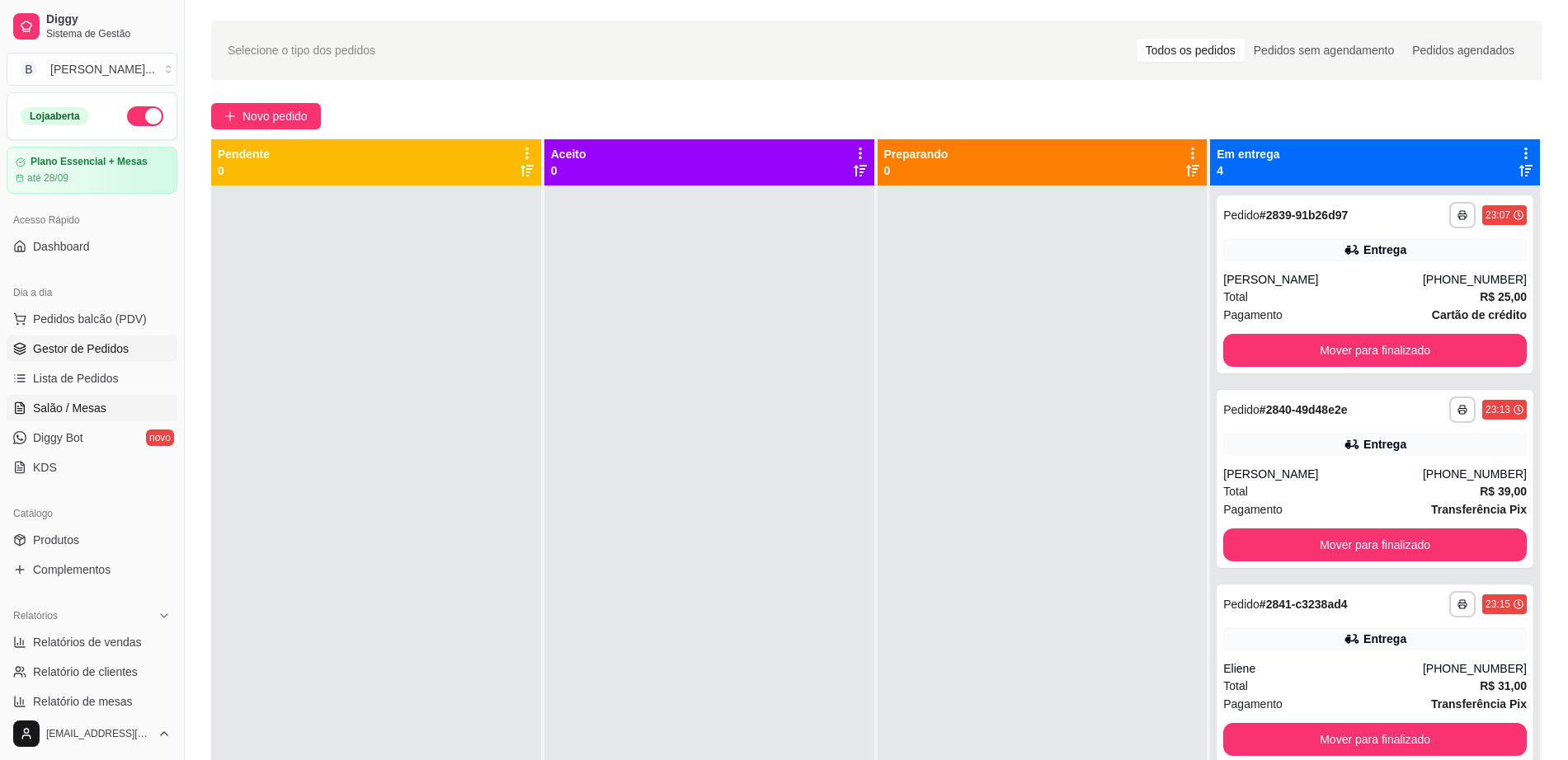
click at [73, 410] on span "Salão / Mesas" at bounding box center [70, 407] width 73 height 17
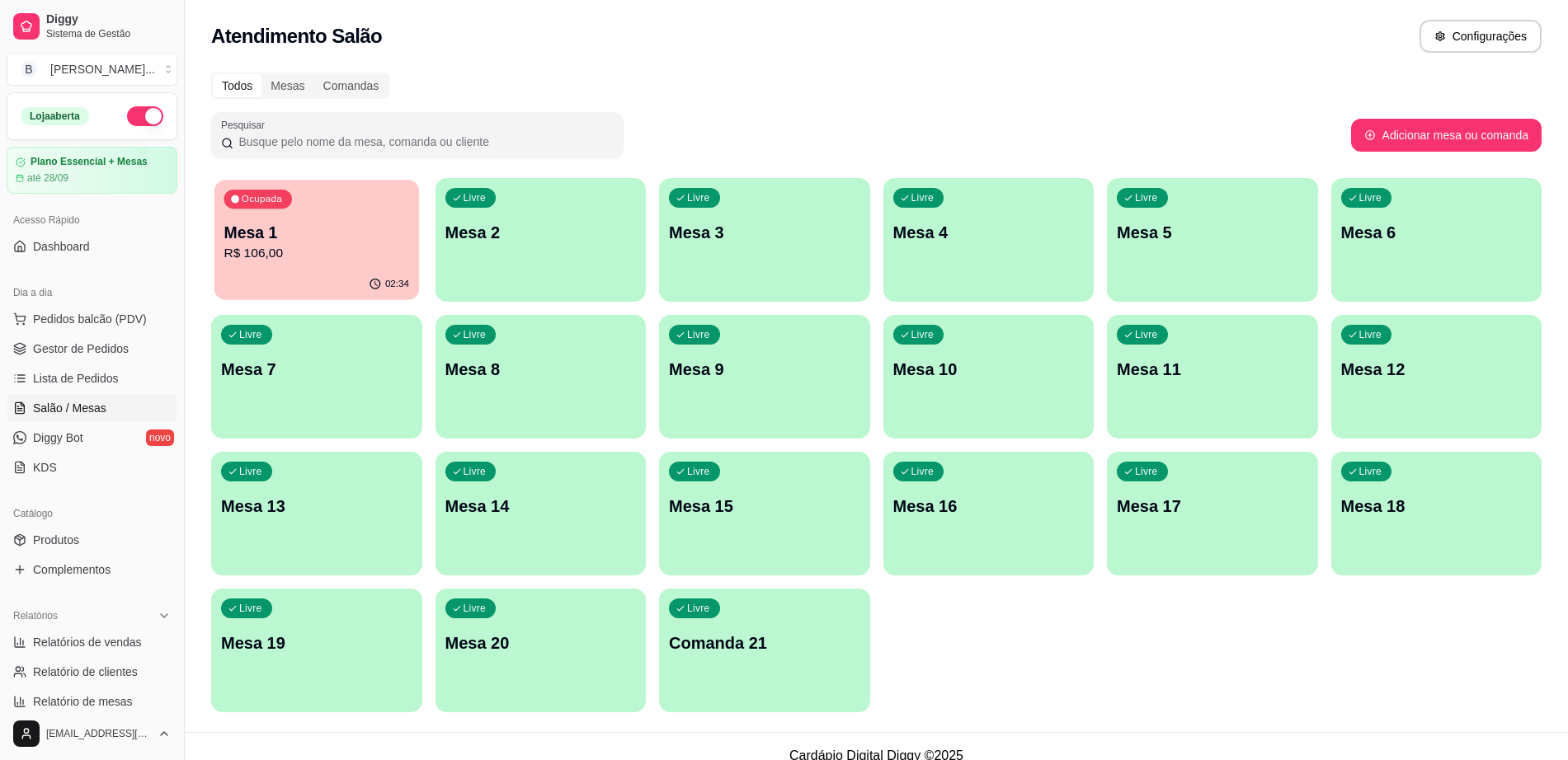
click at [351, 290] on div "02:34" at bounding box center [316, 285] width 205 height 31
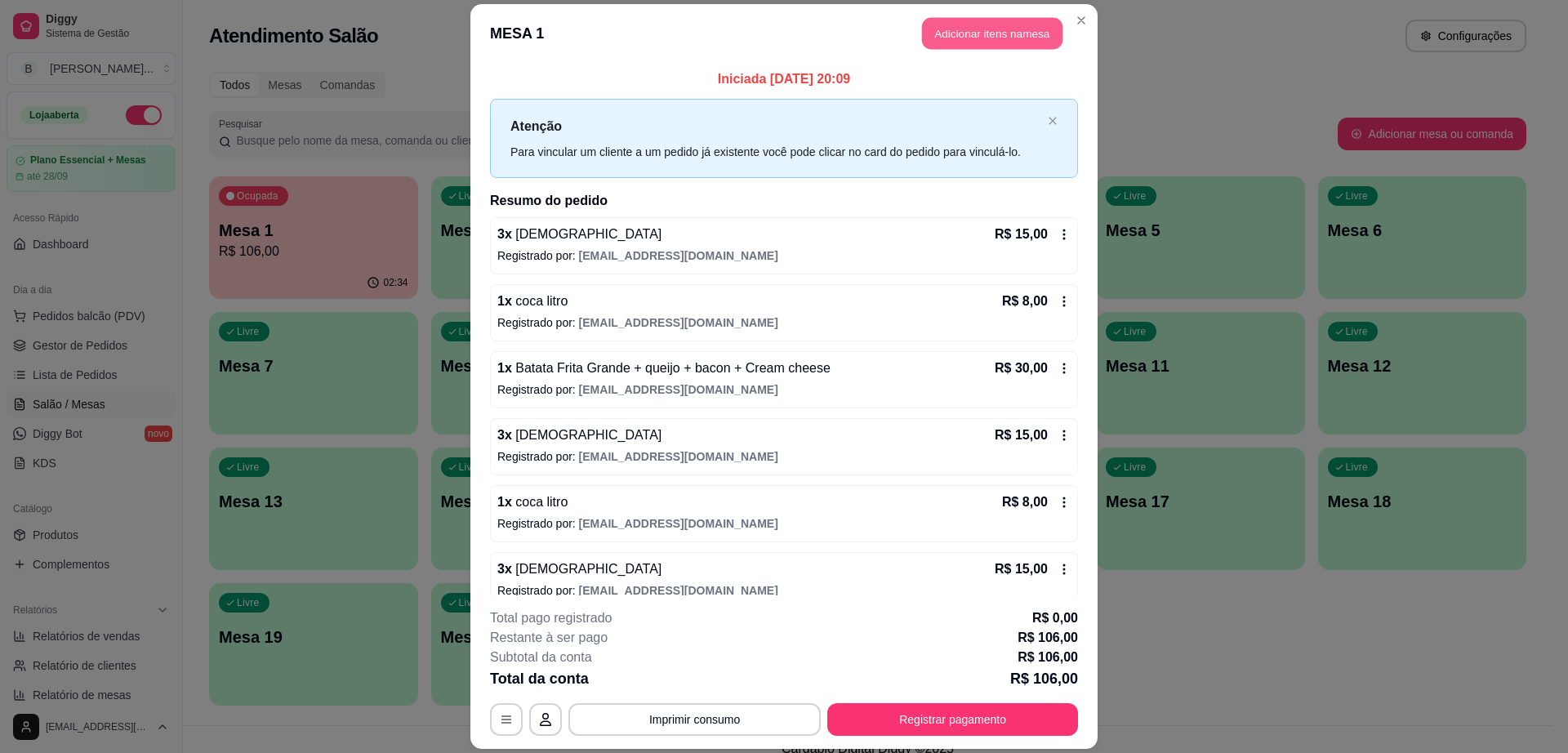
click at [1006, 31] on button "Adicionar itens na mesa" at bounding box center [992, 33] width 141 height 32
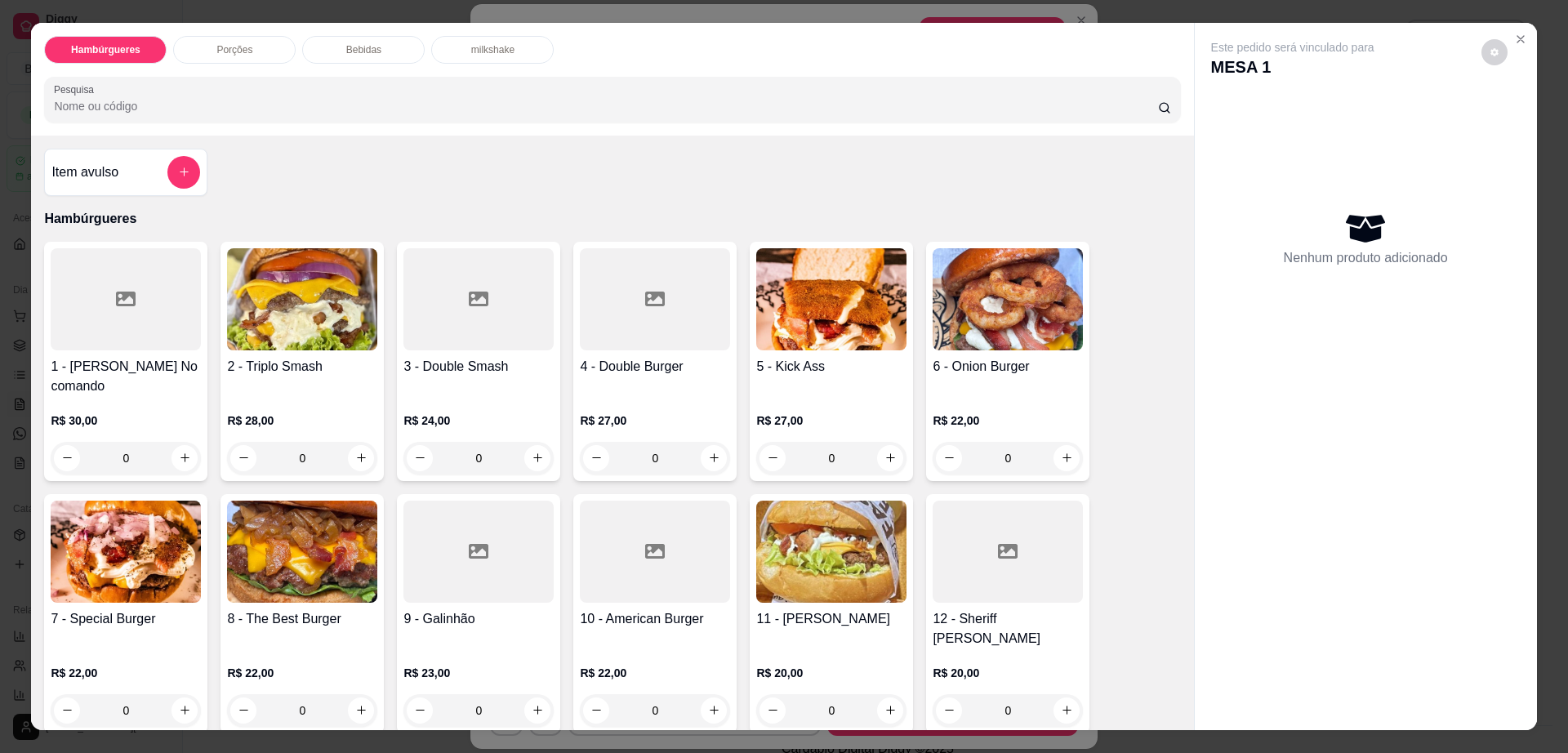
click at [372, 56] on div "Bebidas" at bounding box center [363, 50] width 122 height 28
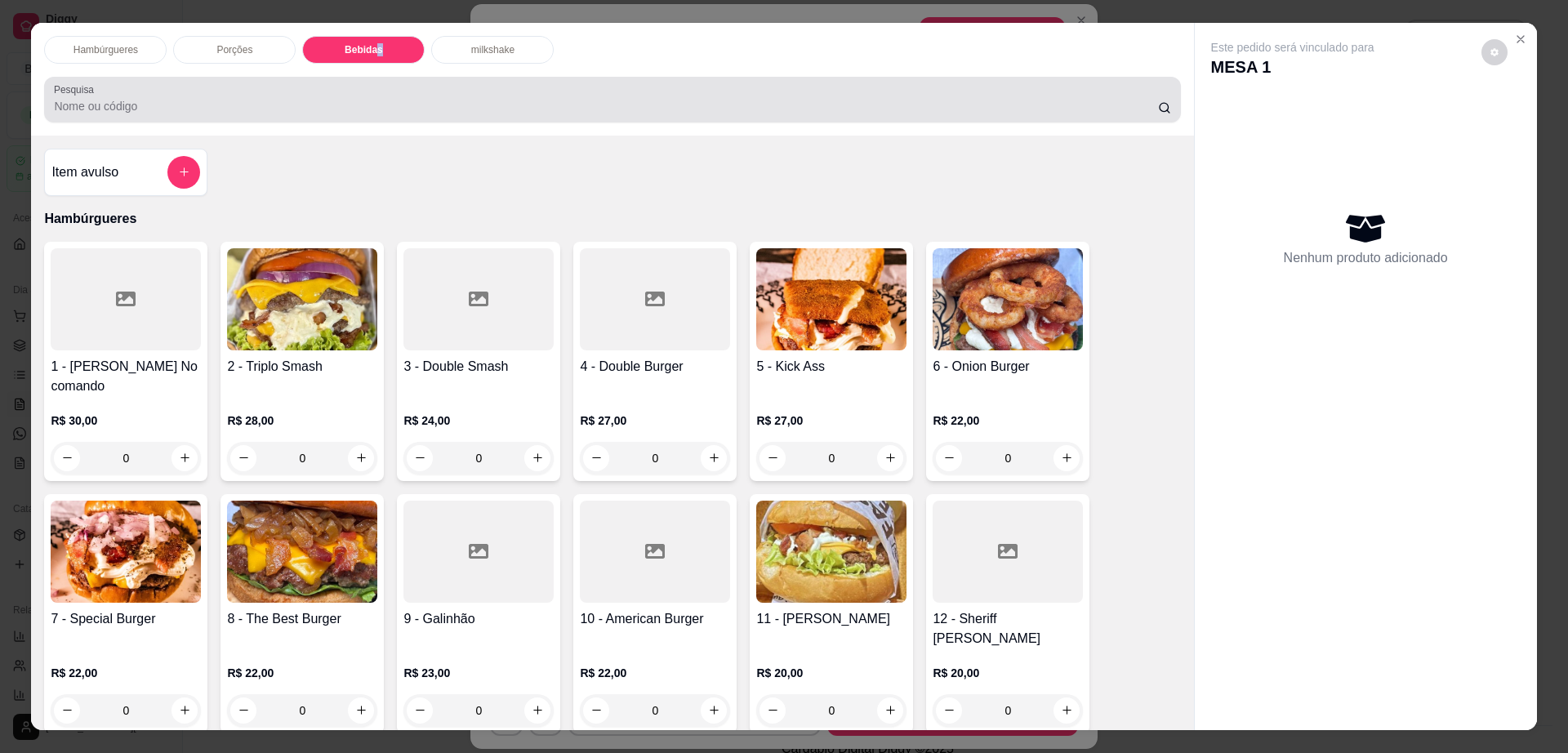
scroll to position [29, 0]
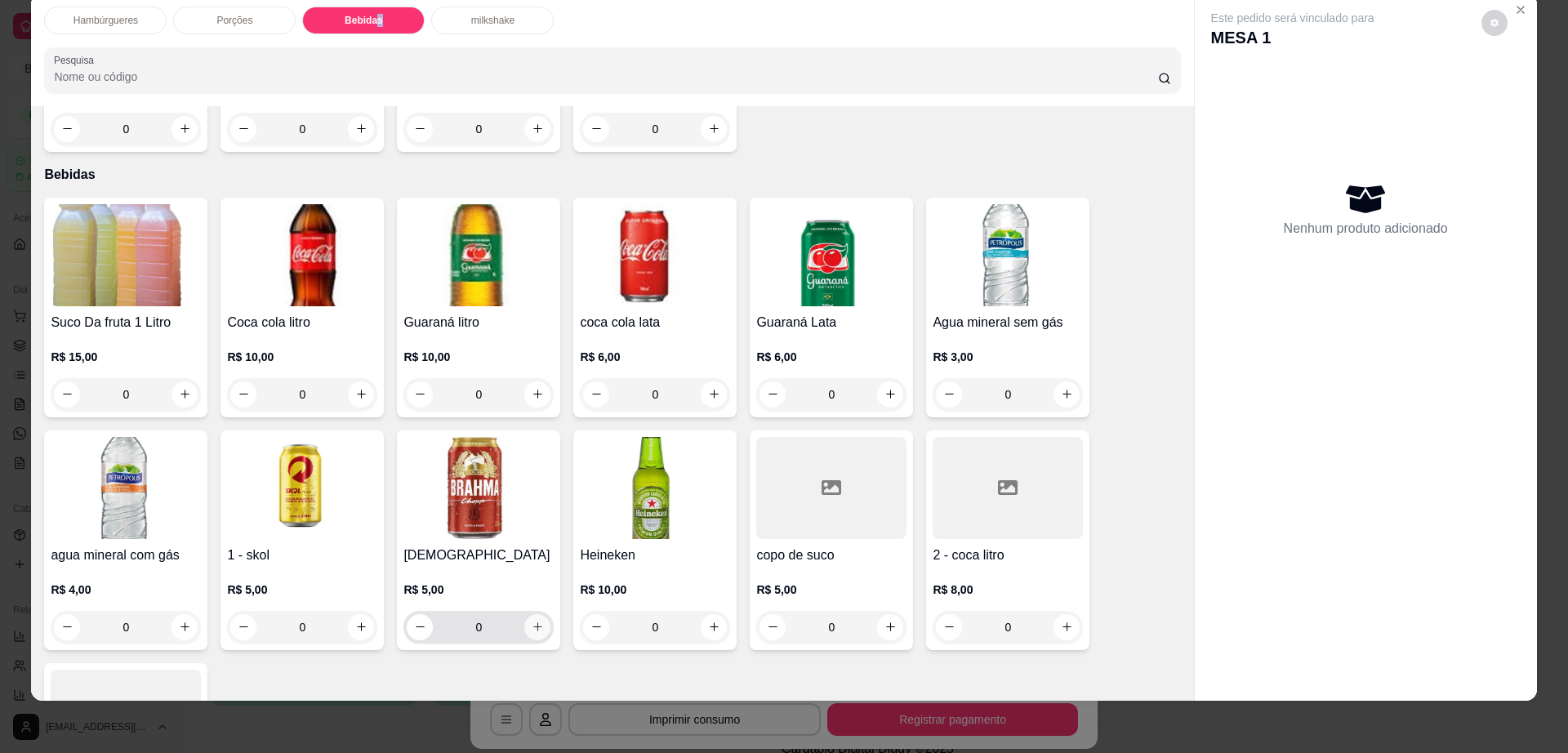
click at [531, 621] on icon "increase-product-quantity" at bounding box center [537, 627] width 12 height 12
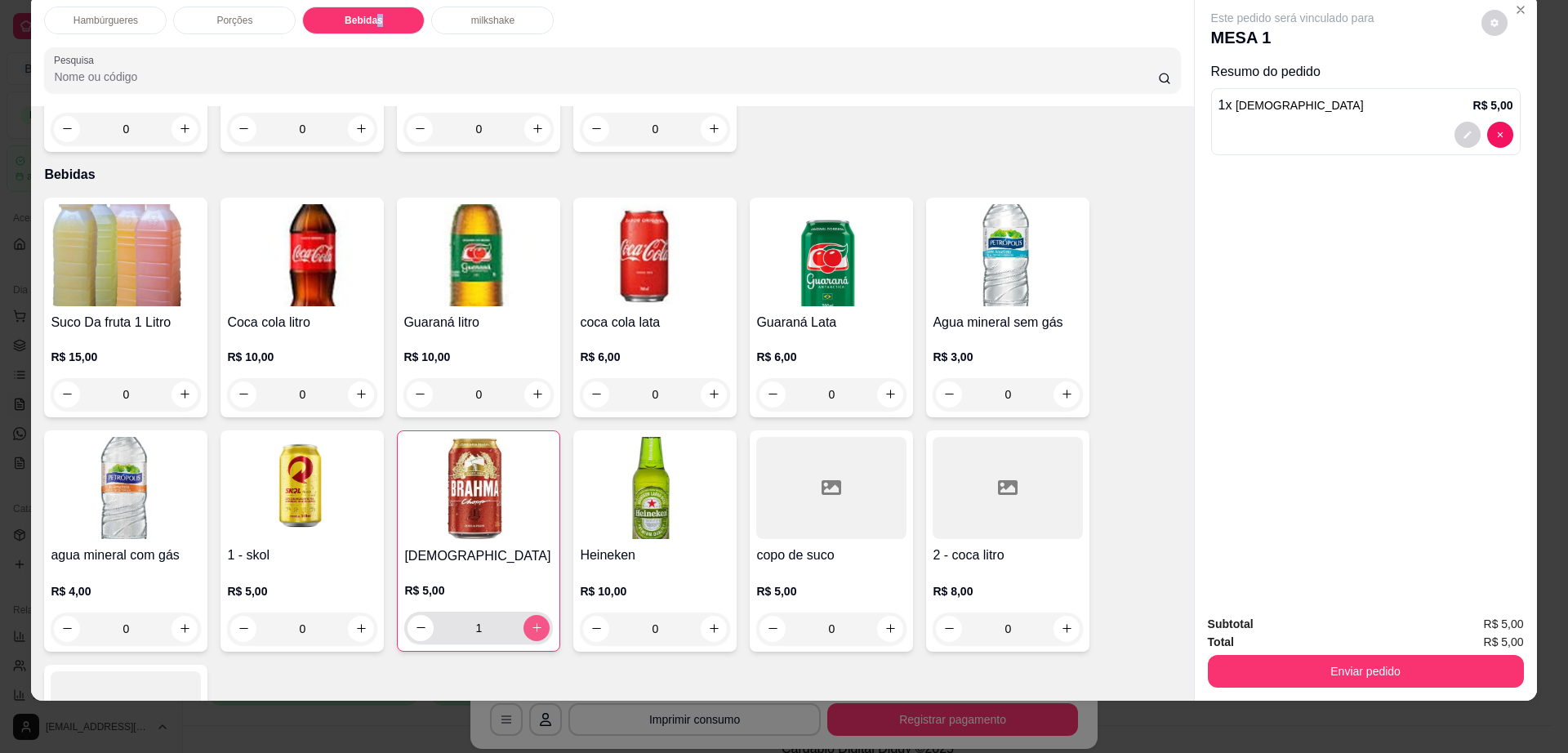
click at [530, 622] on icon "increase-product-quantity" at bounding box center [536, 628] width 12 height 12
type input "3"
click at [1490, 34] on button "decrease-product-quantity" at bounding box center [1495, 22] width 26 height 26
click at [1291, 676] on button "Enviar pedido" at bounding box center [1365, 671] width 316 height 33
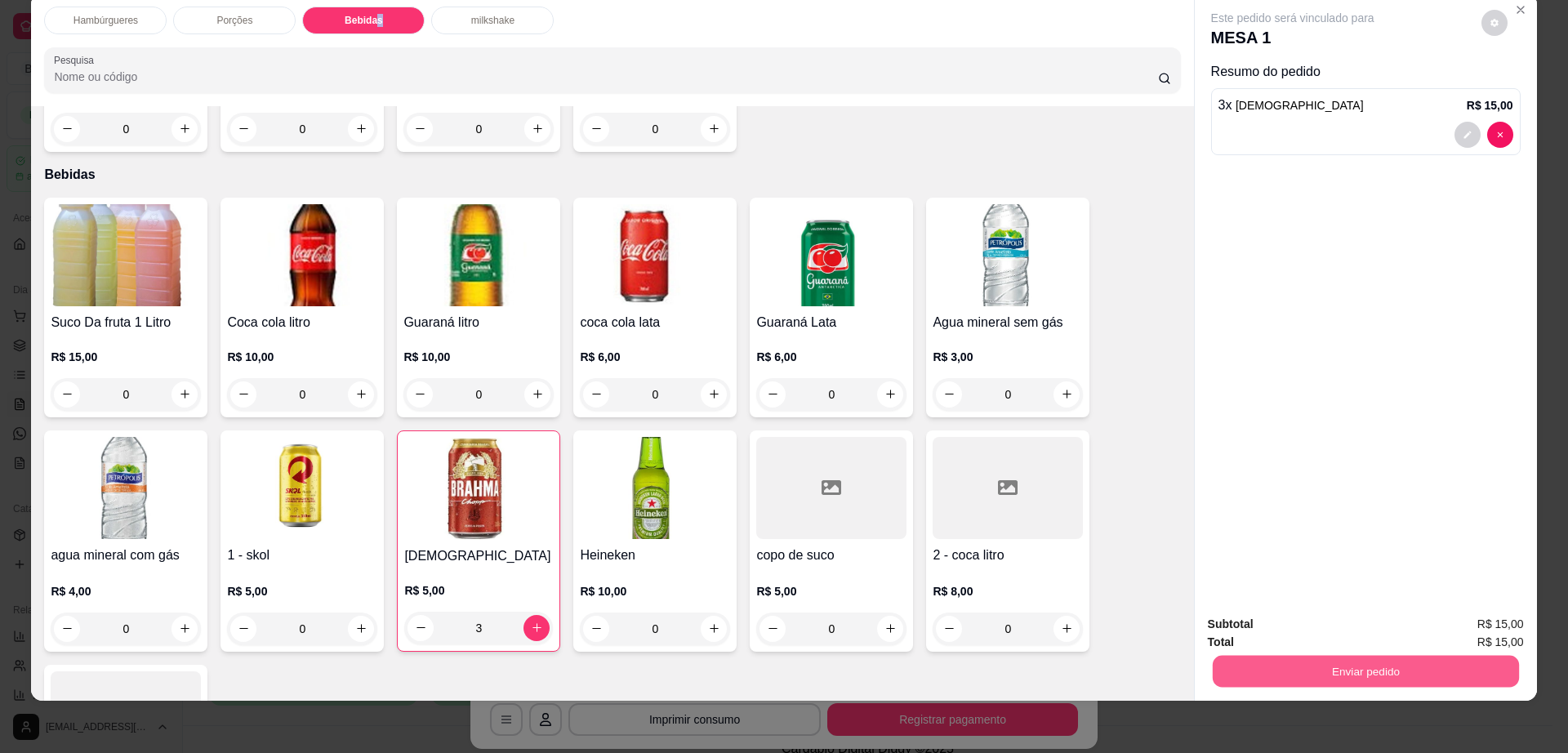
click at [1291, 675] on button "Enviar pedido" at bounding box center [1364, 671] width 306 height 32
click at [1295, 627] on button "Não registrar e enviar pedido" at bounding box center [1309, 631] width 170 height 31
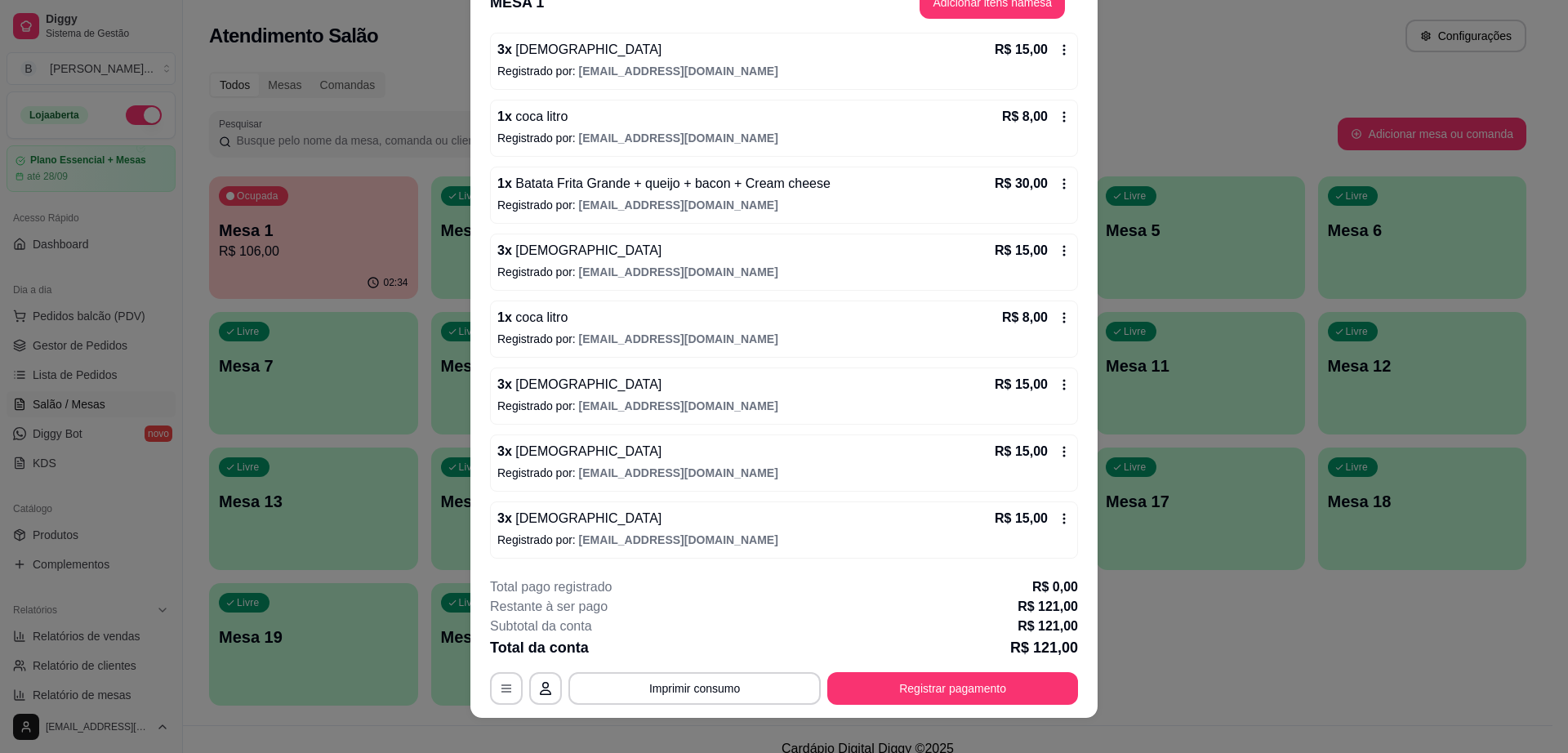
scroll to position [48, 0]
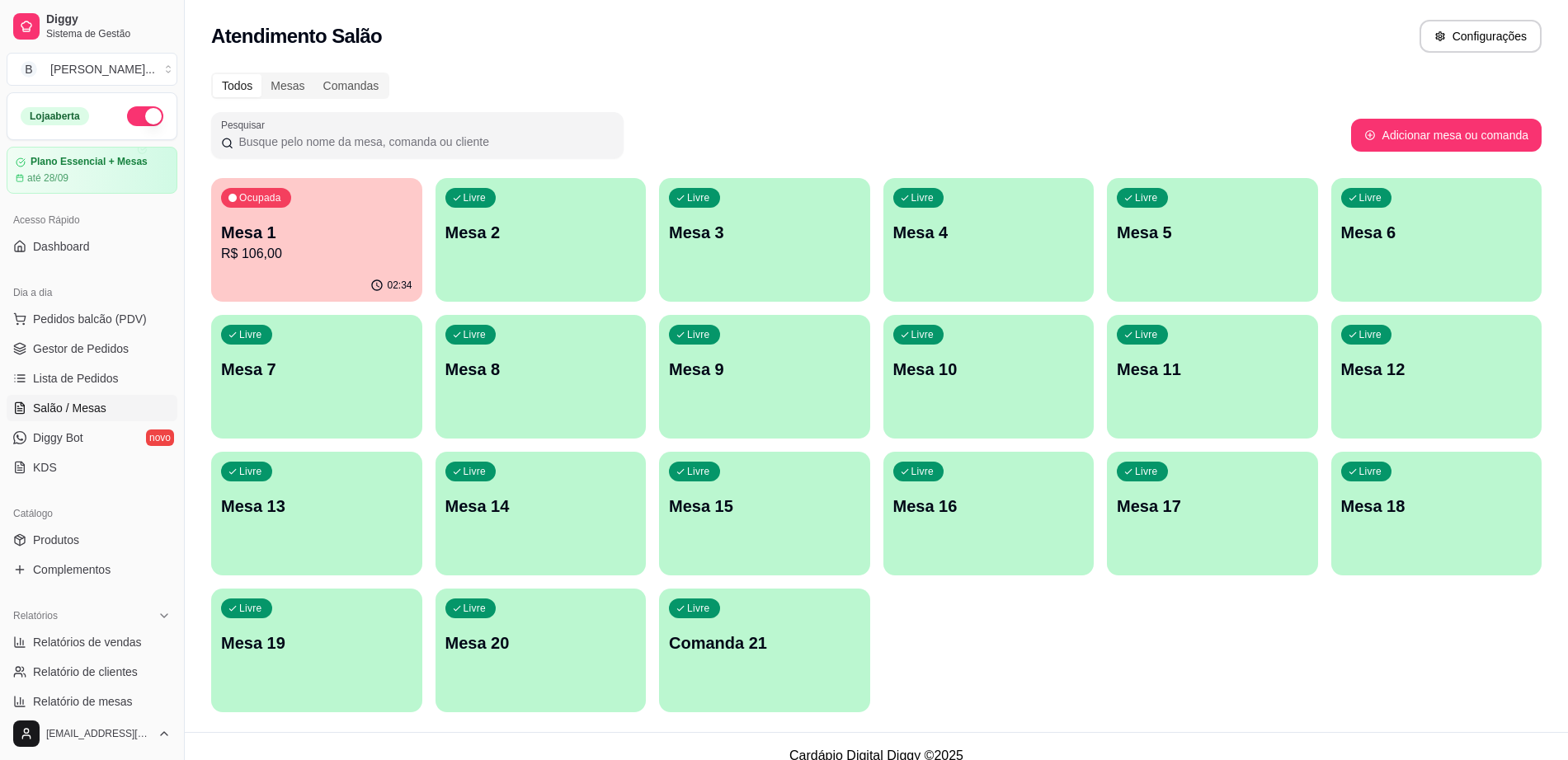
click at [368, 232] on p "Mesa 1" at bounding box center [317, 232] width 192 height 24
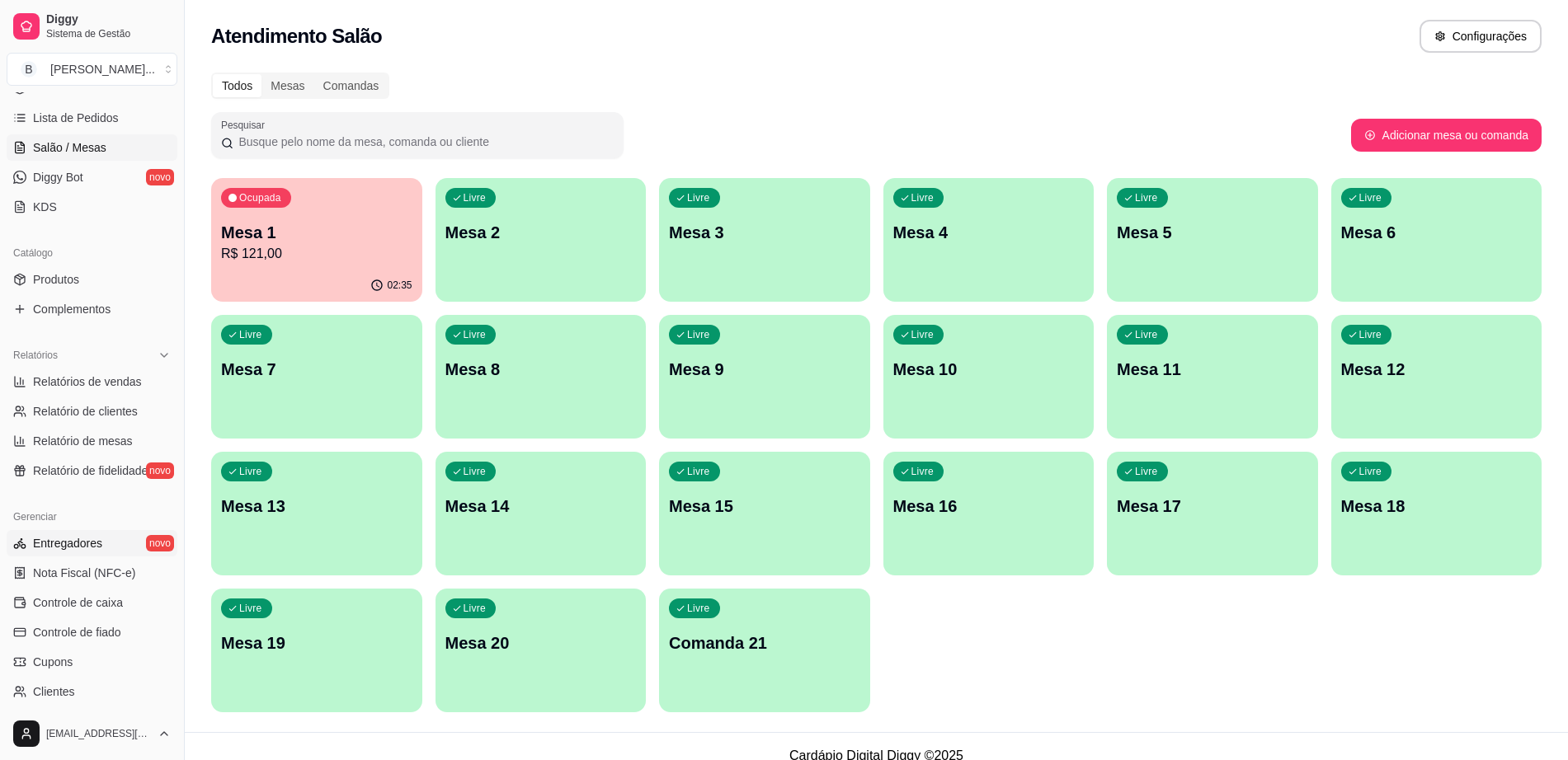
scroll to position [309, 0]
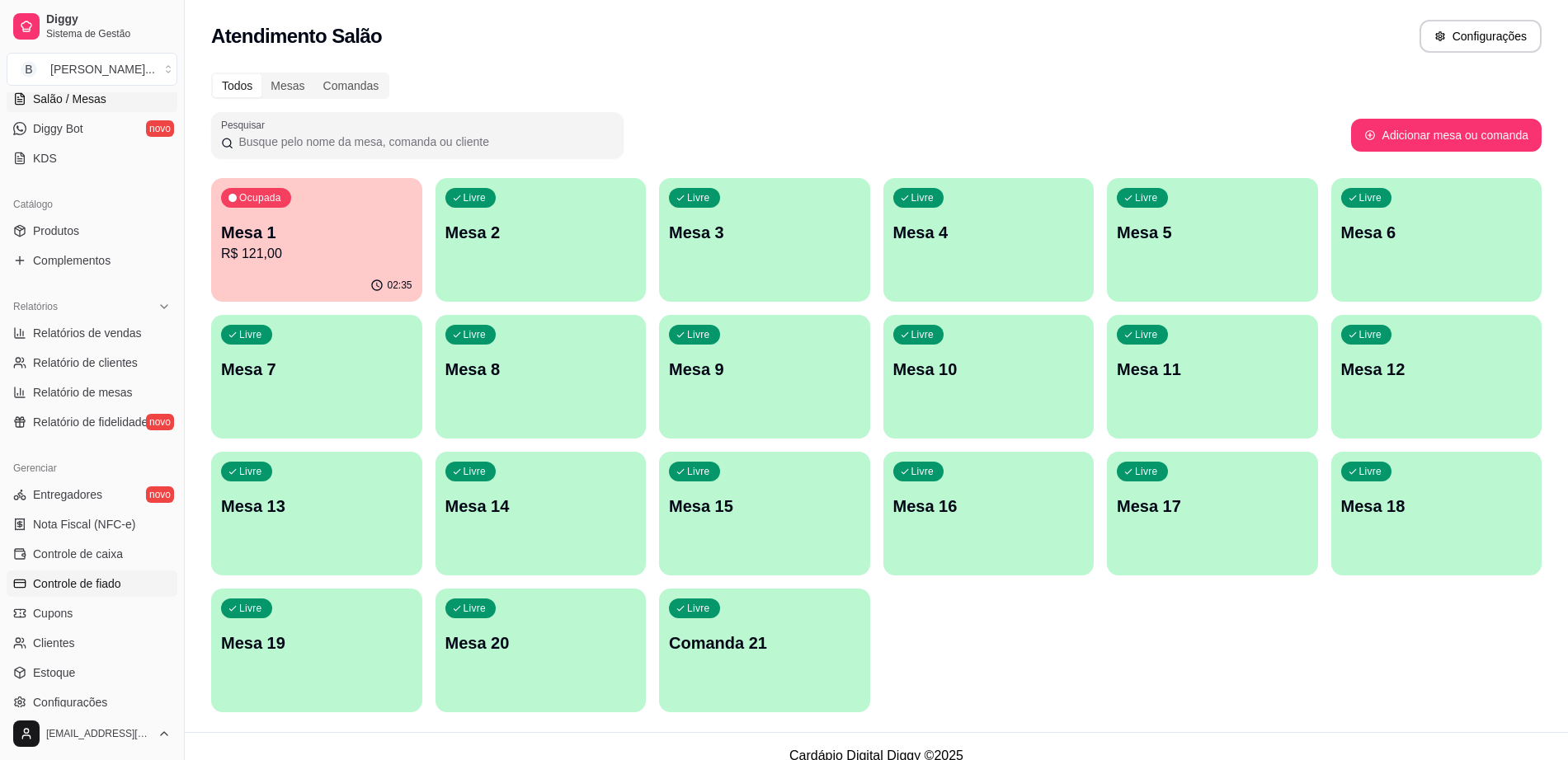
click at [91, 575] on span "Controle de fiado" at bounding box center [77, 583] width 88 height 17
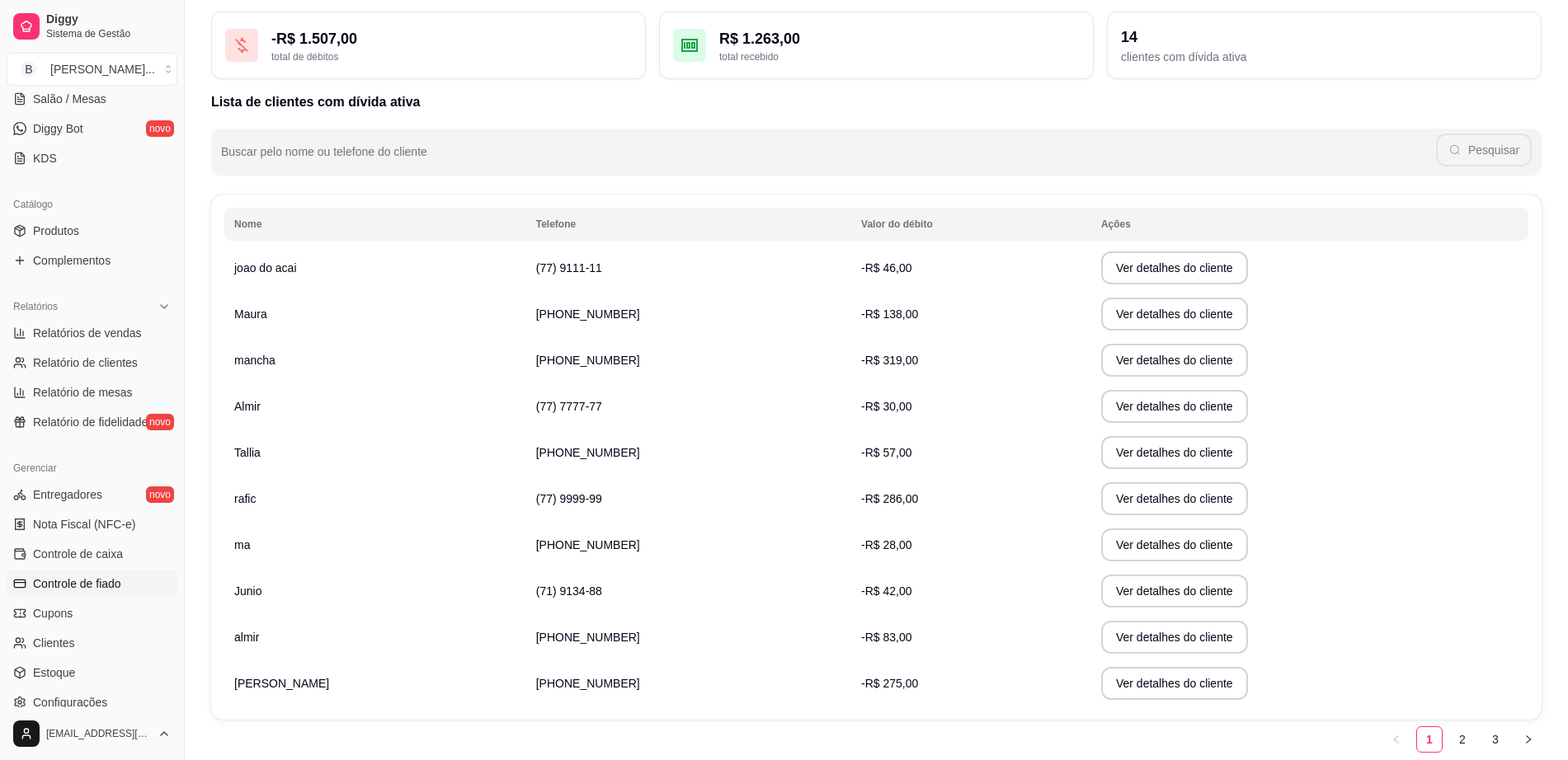
scroll to position [103, 0]
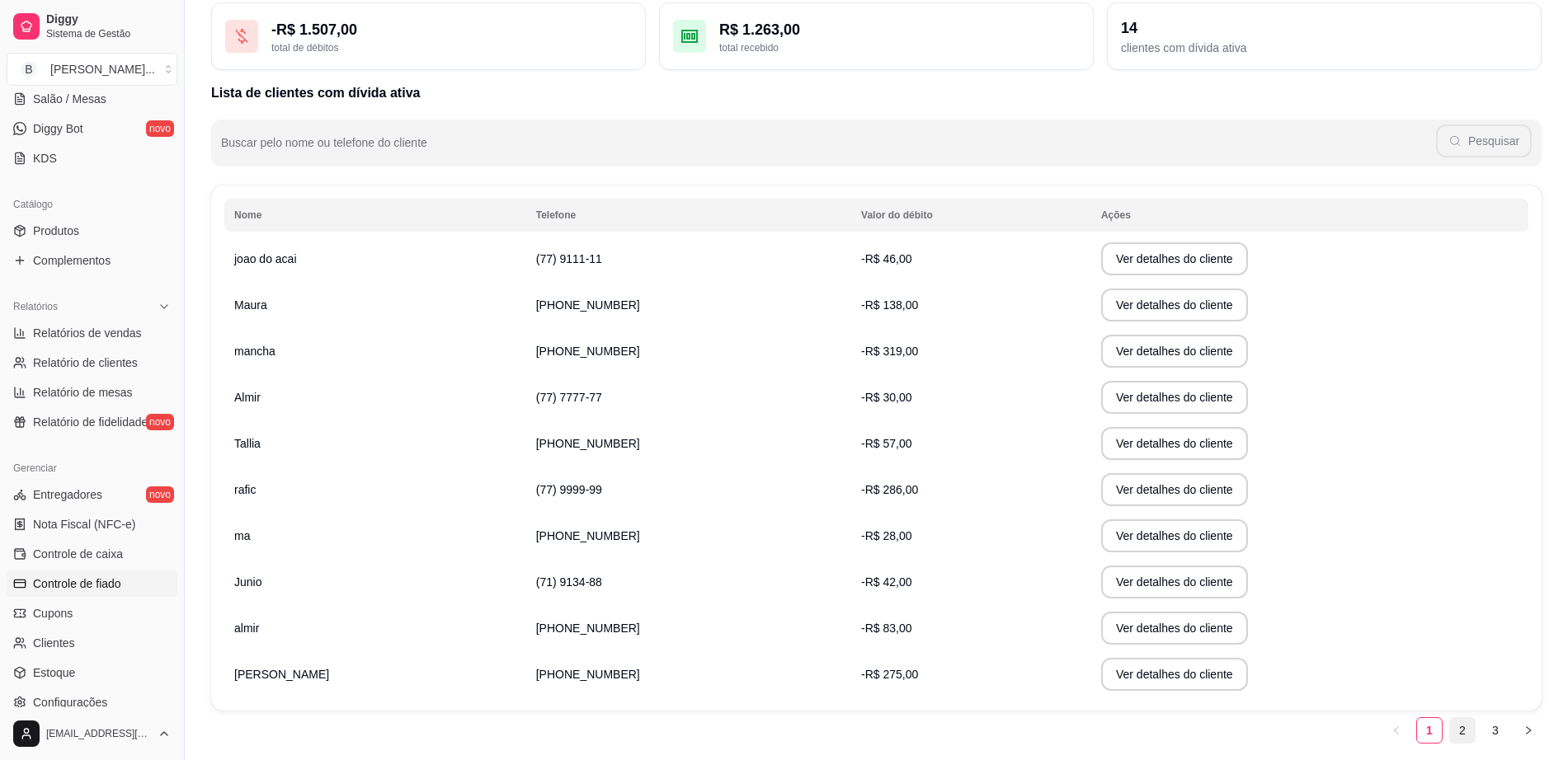
click at [1466, 733] on link "2" at bounding box center [1463, 730] width 24 height 24
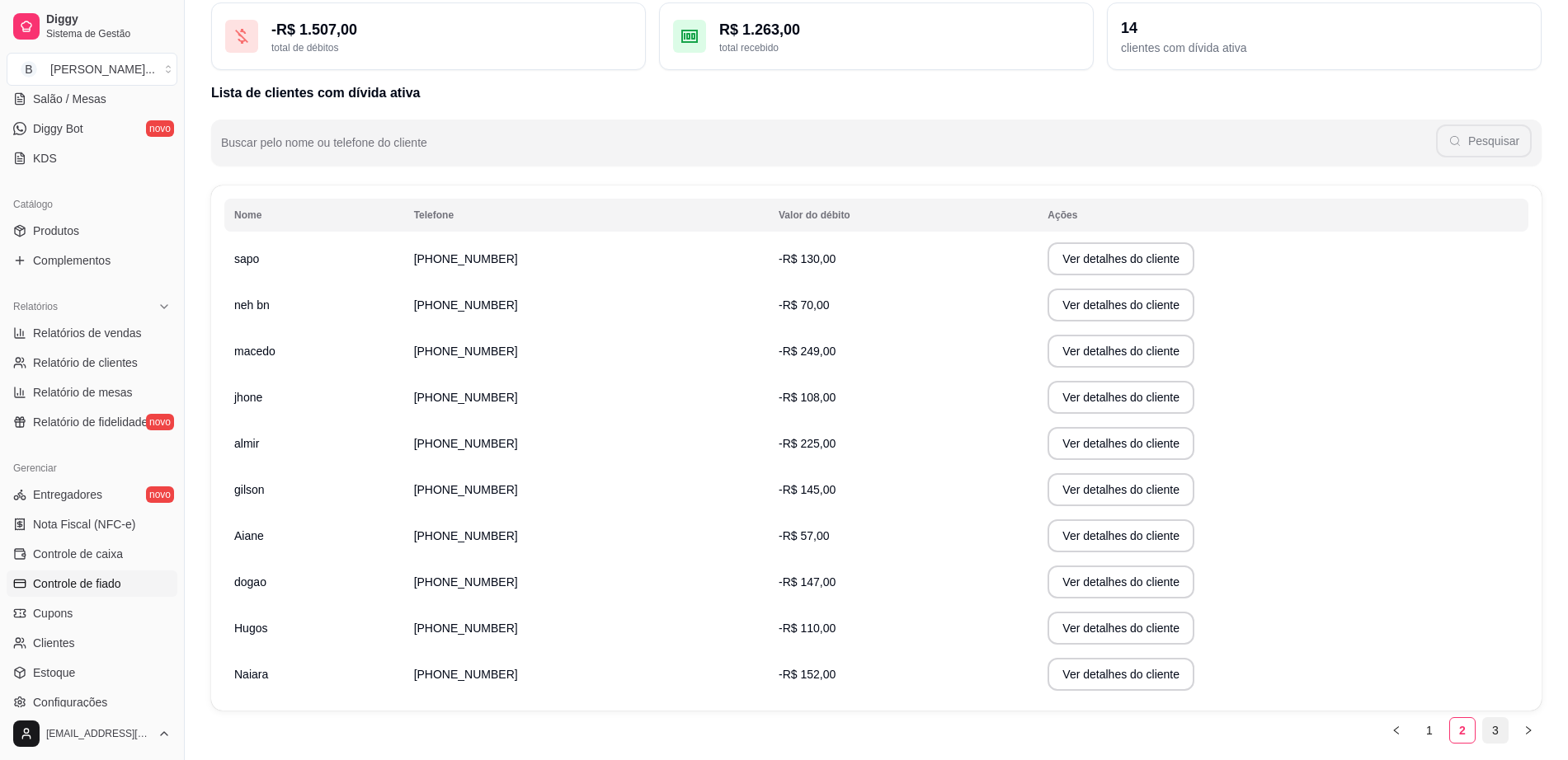
click at [1497, 730] on link "3" at bounding box center [1495, 730] width 24 height 24
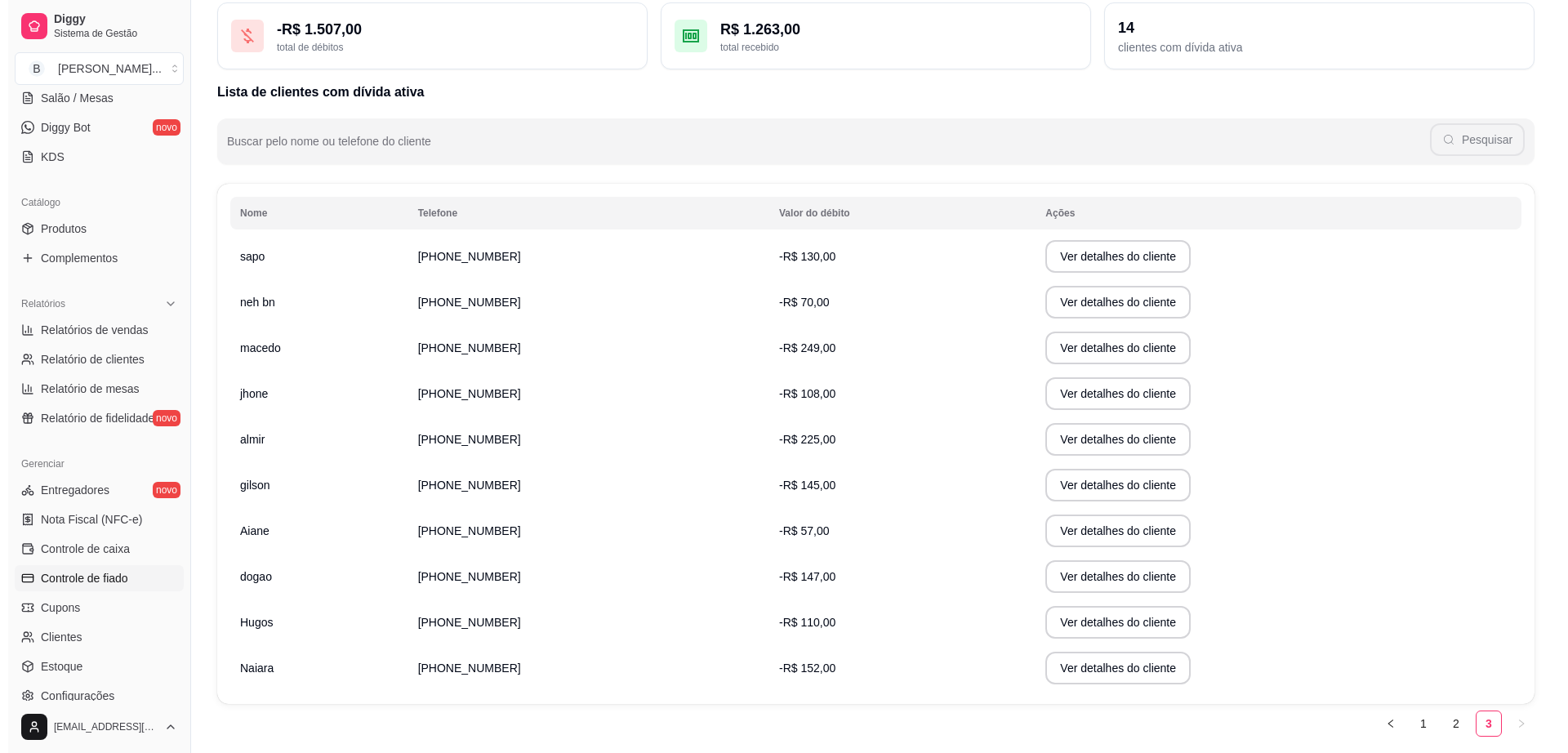
scroll to position [0, 0]
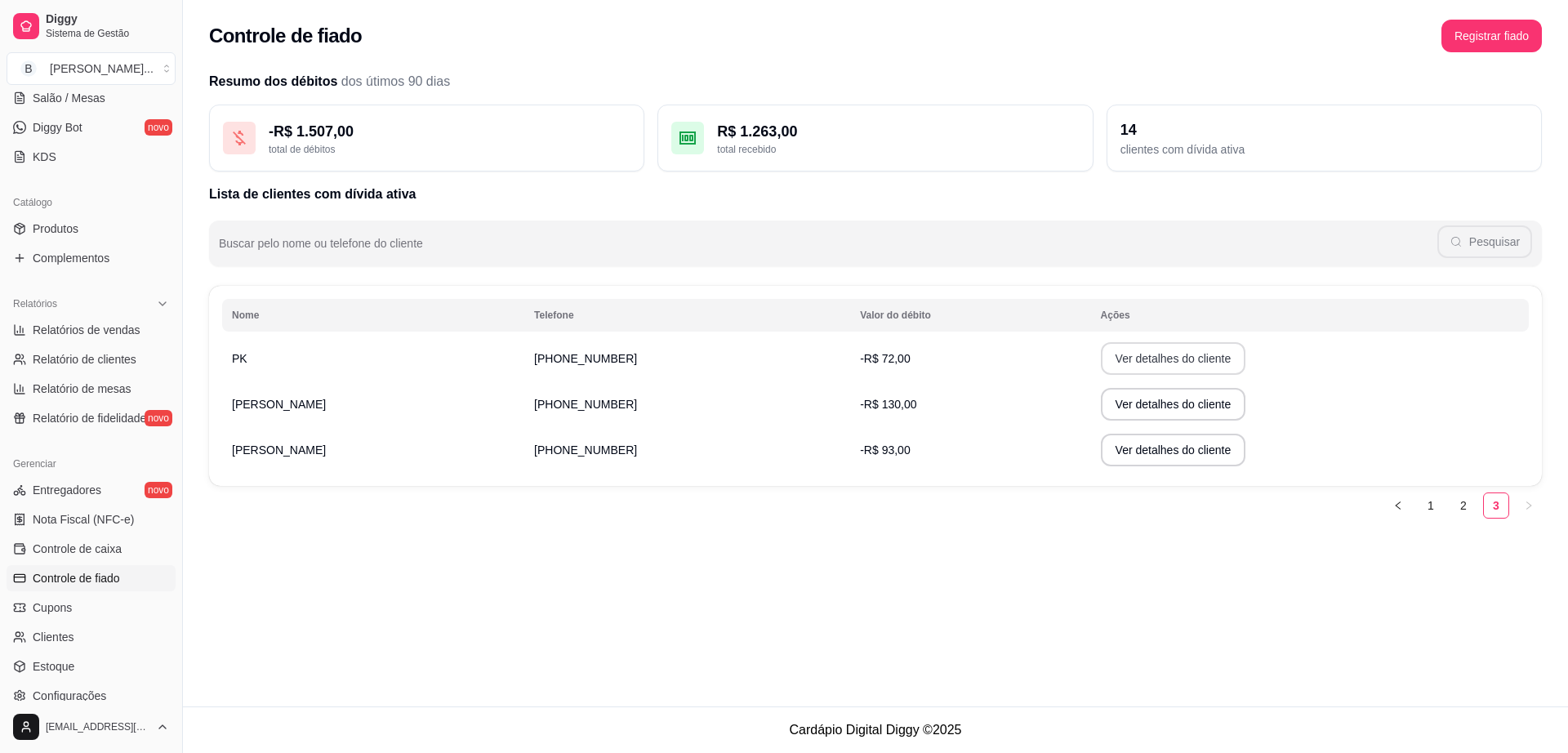
click at [1101, 352] on button "Ver detalhes do cliente" at bounding box center [1173, 359] width 146 height 33
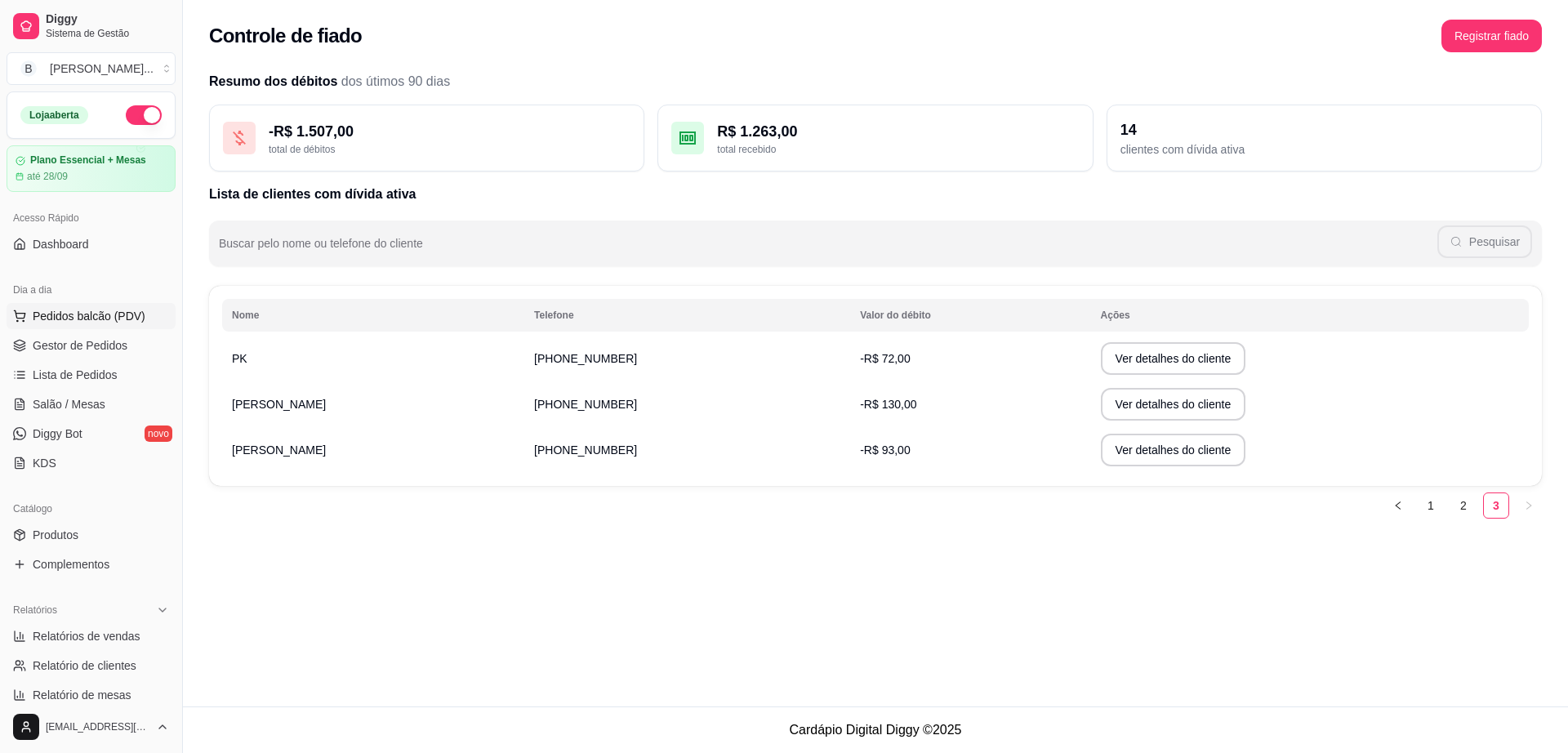
click at [111, 327] on button "Pedidos balcão (PDV)" at bounding box center [91, 316] width 169 height 26
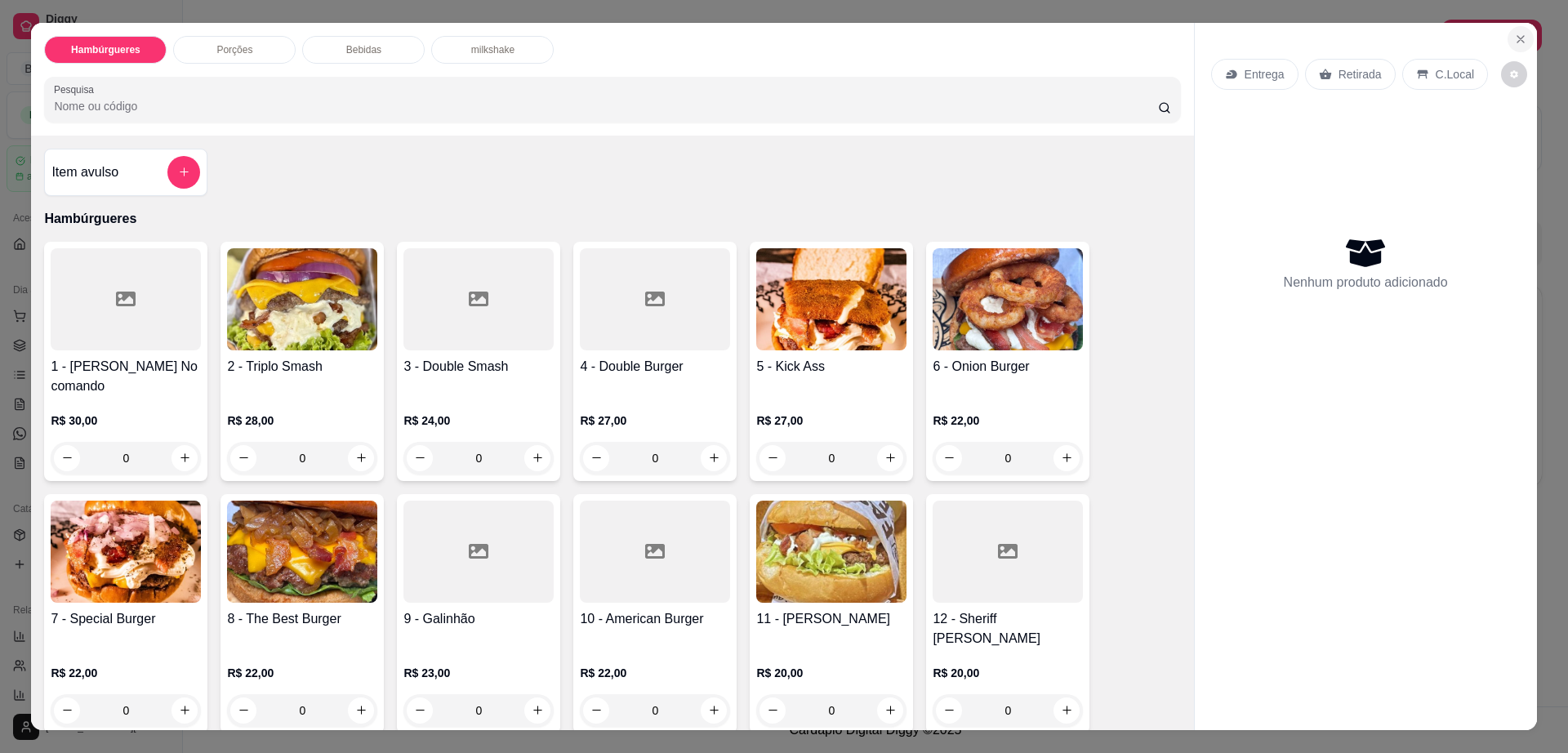
click at [1508, 28] on button "Close" at bounding box center [1521, 39] width 26 height 26
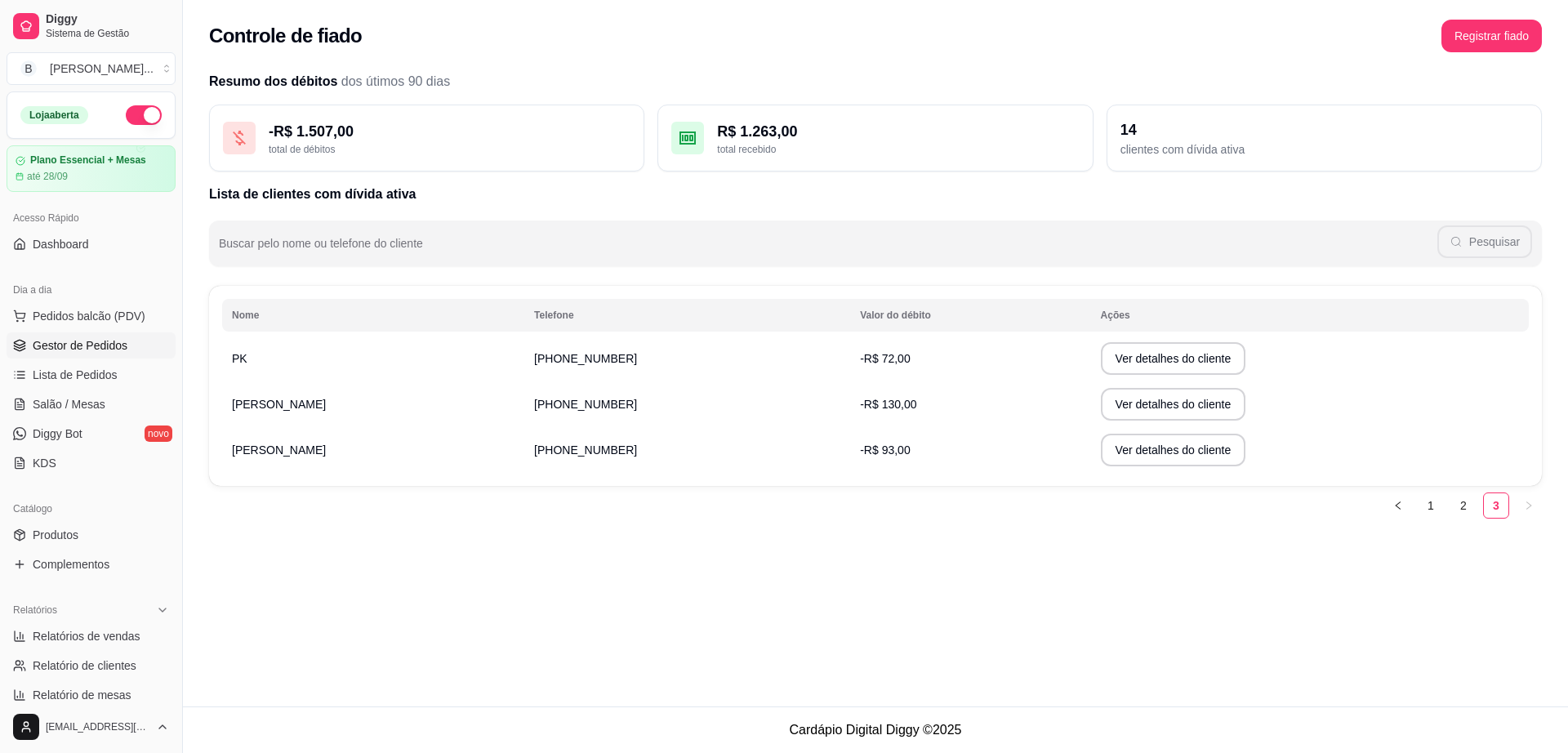
click at [114, 341] on span "Gestor de Pedidos" at bounding box center [80, 345] width 95 height 16
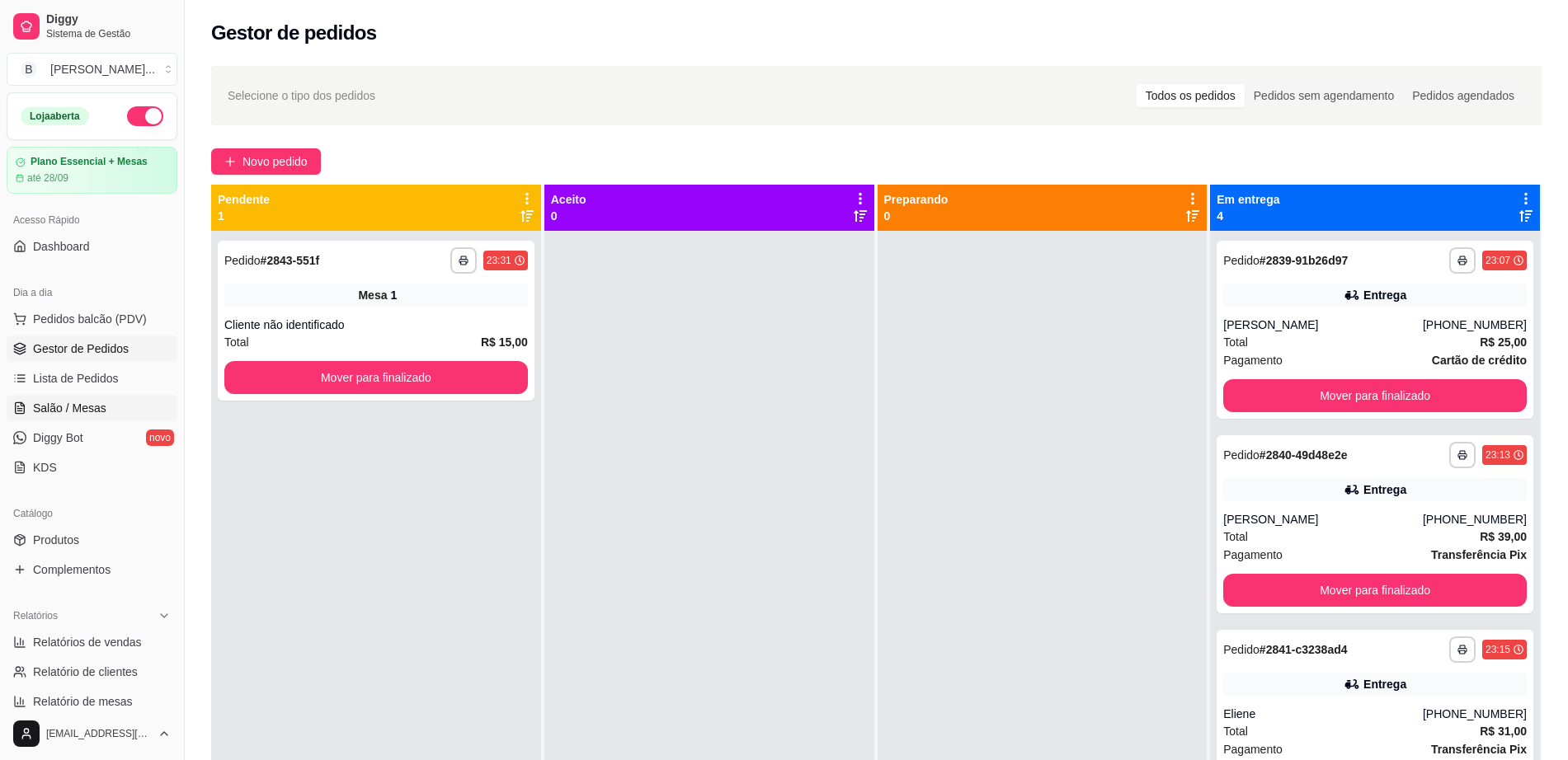
click at [102, 401] on span "Salão / Mesas" at bounding box center [70, 407] width 73 height 17
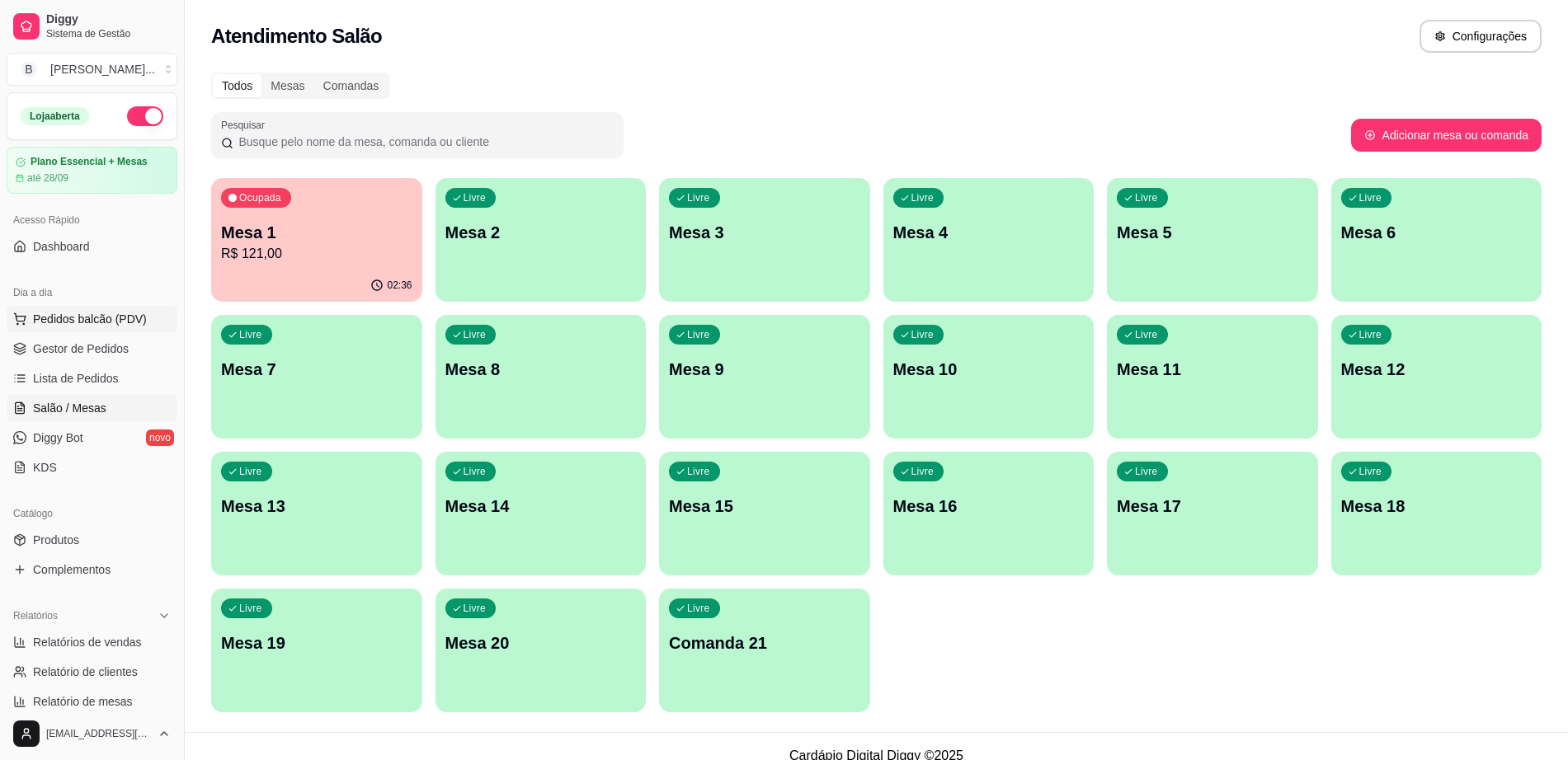
click at [119, 322] on span "Pedidos balcão (PDV)" at bounding box center [90, 319] width 114 height 17
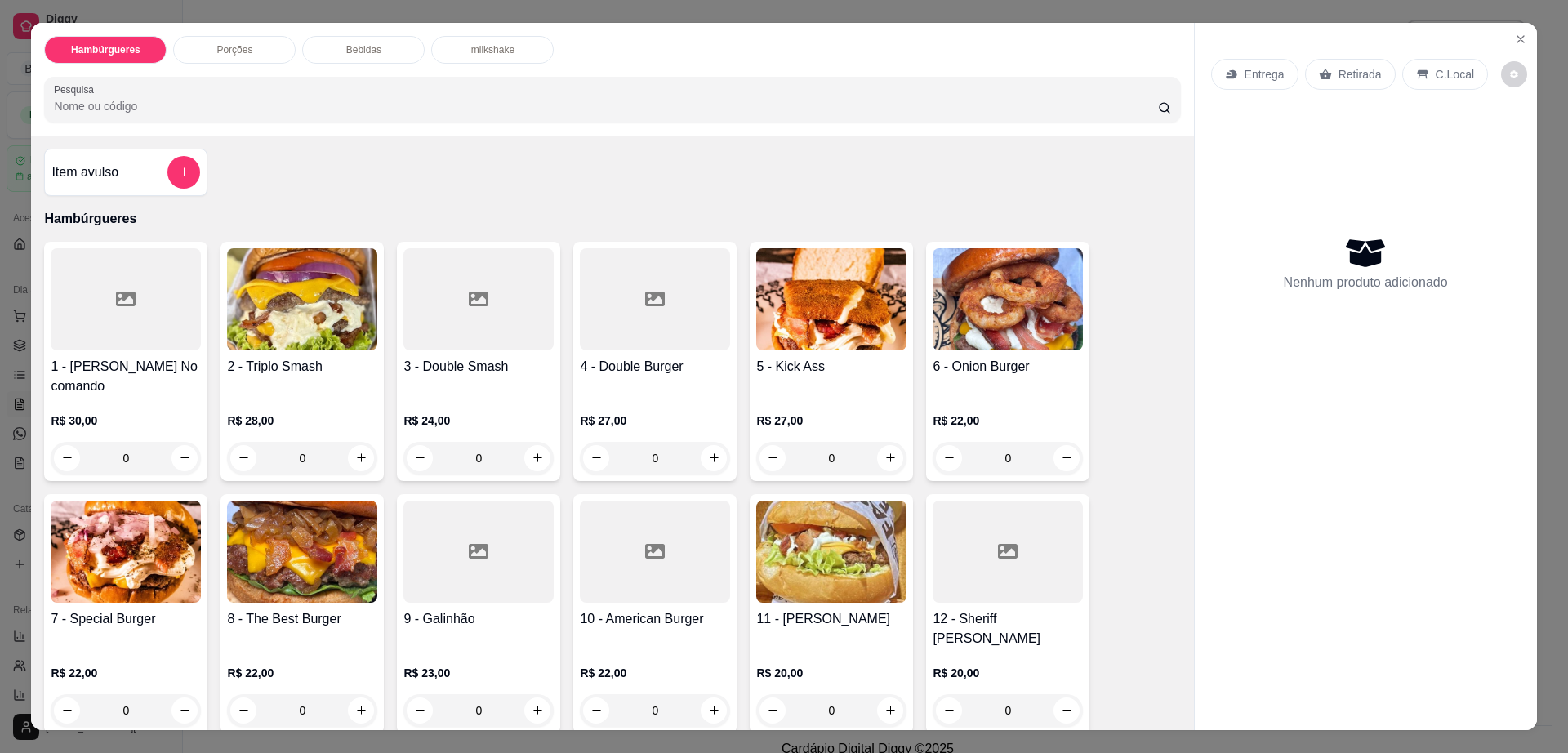
click at [637, 343] on div at bounding box center [655, 299] width 150 height 102
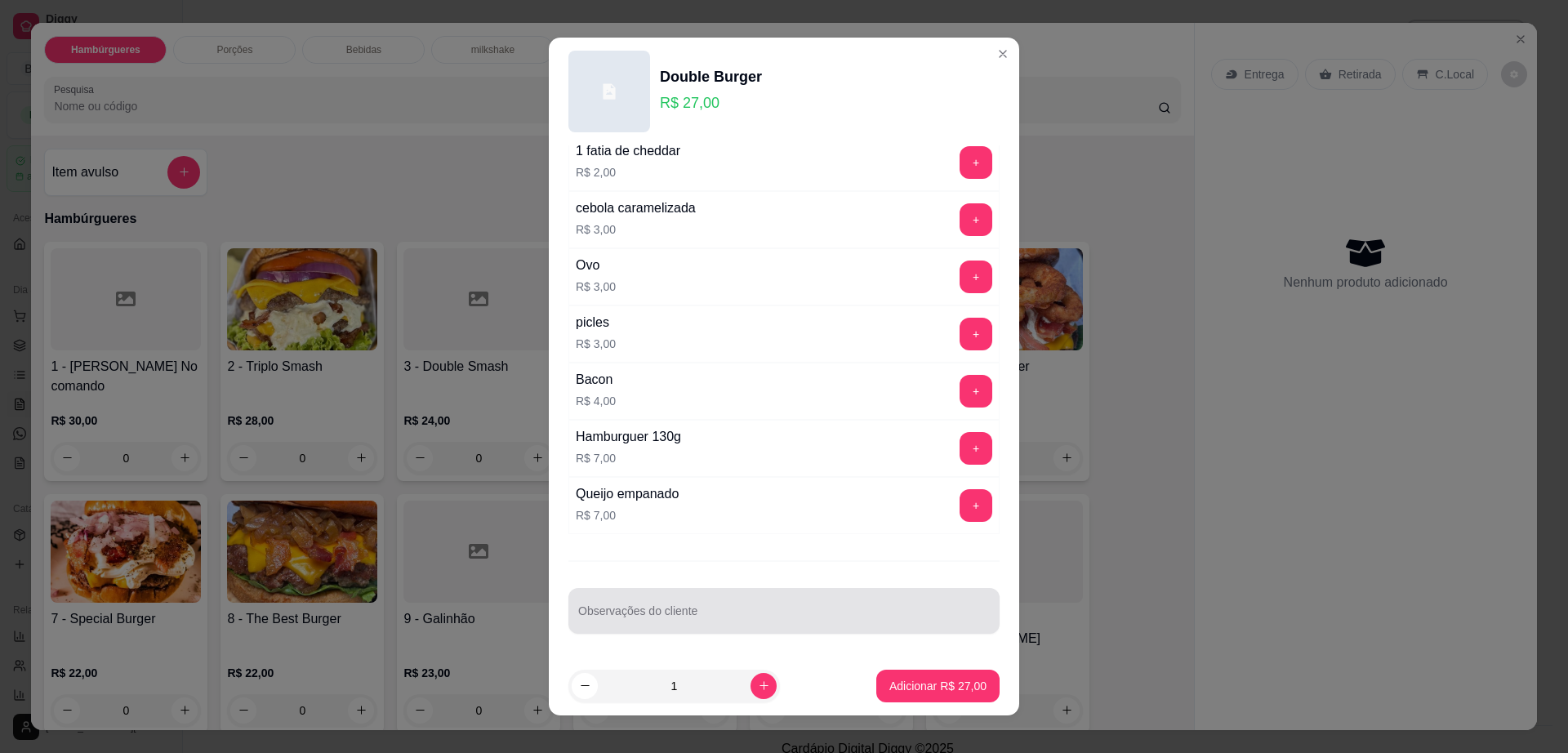
click at [763, 622] on input "Observações do cliente" at bounding box center [783, 617] width 411 height 16
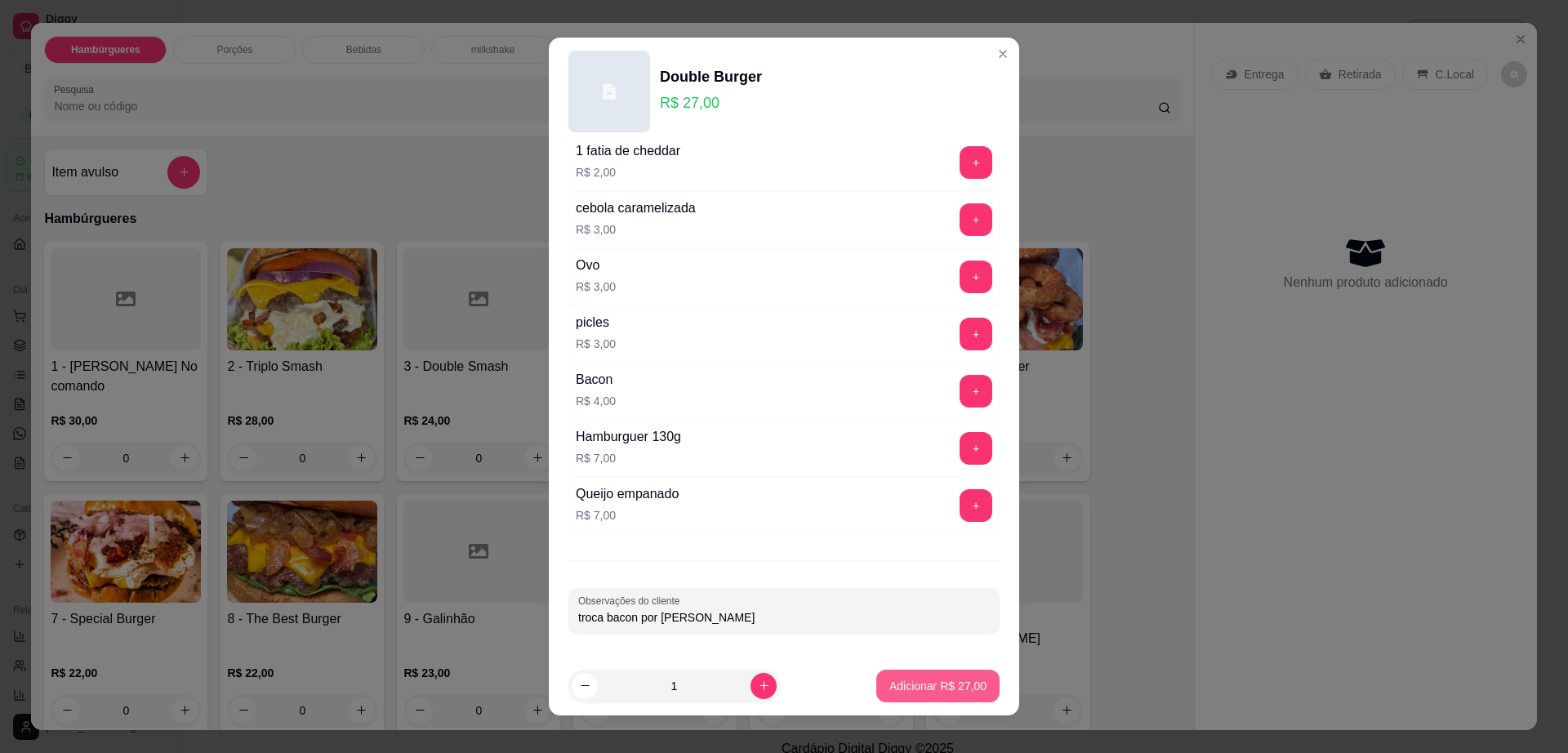
type input "troca bacon por [PERSON_NAME]"
click at [929, 692] on p "Adicionar R$ 27,00" at bounding box center [938, 686] width 97 height 16
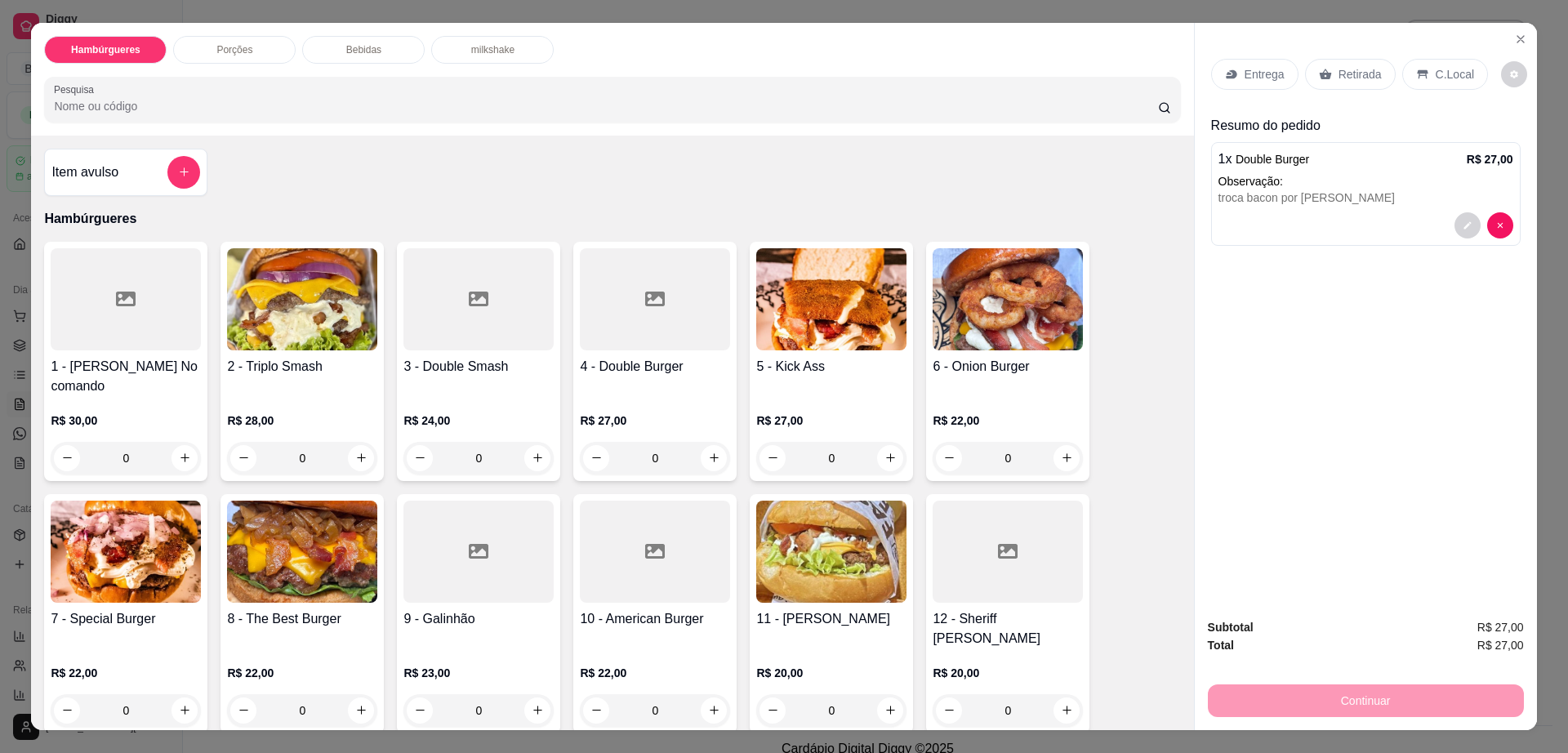
click at [395, 44] on div "Bebidas" at bounding box center [363, 50] width 122 height 28
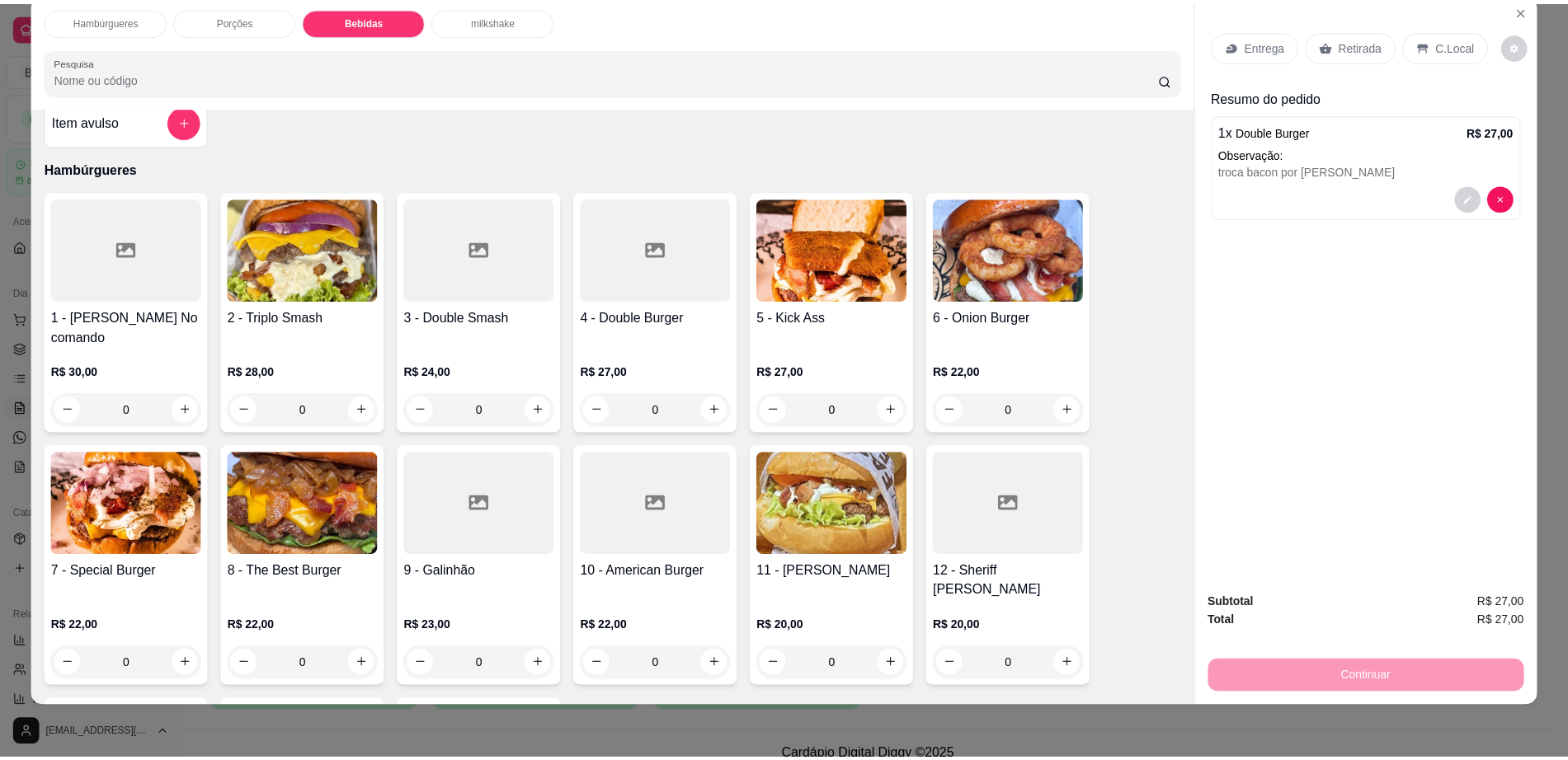
scroll to position [0, 0]
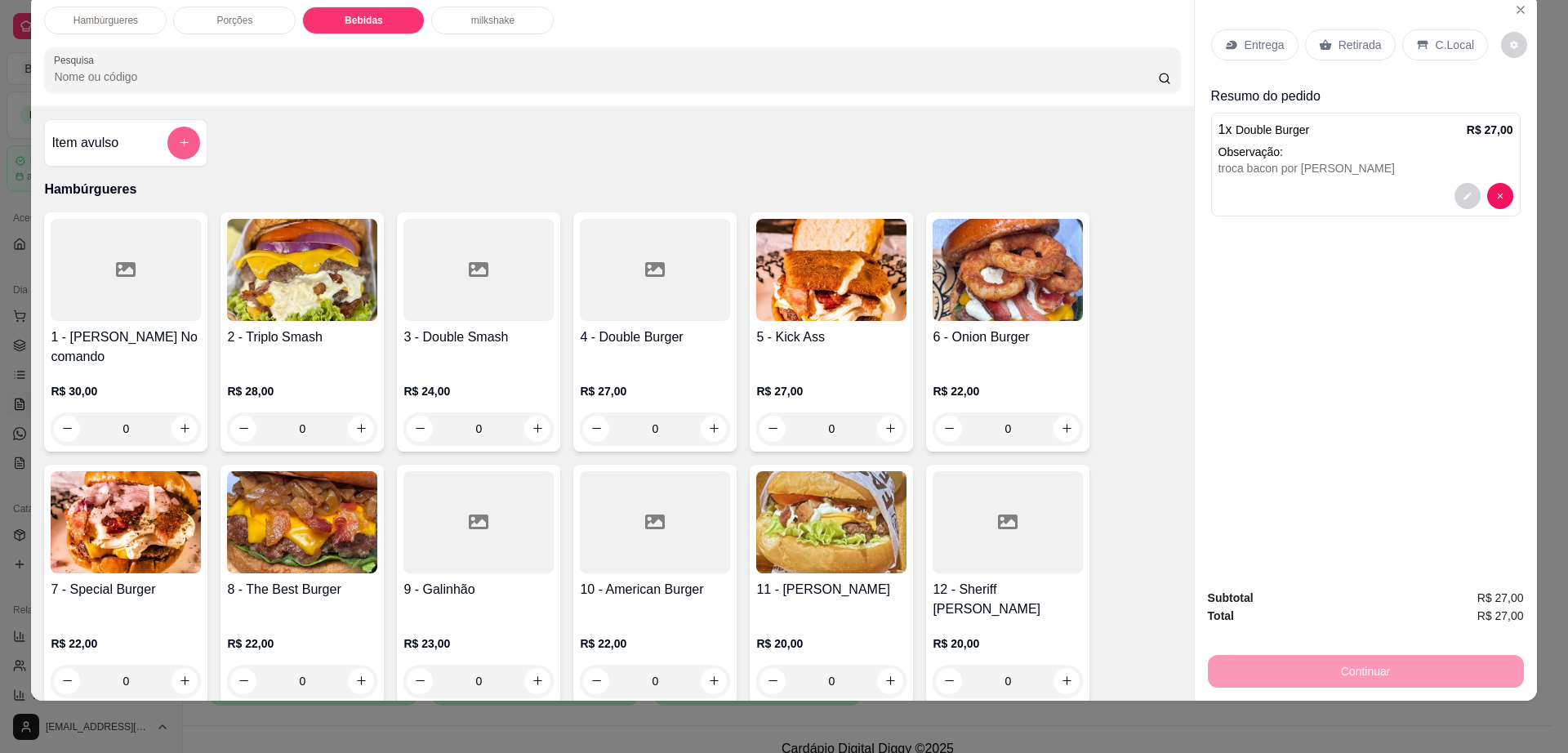
click at [177, 133] on button "add-separate-item" at bounding box center [184, 143] width 33 height 33
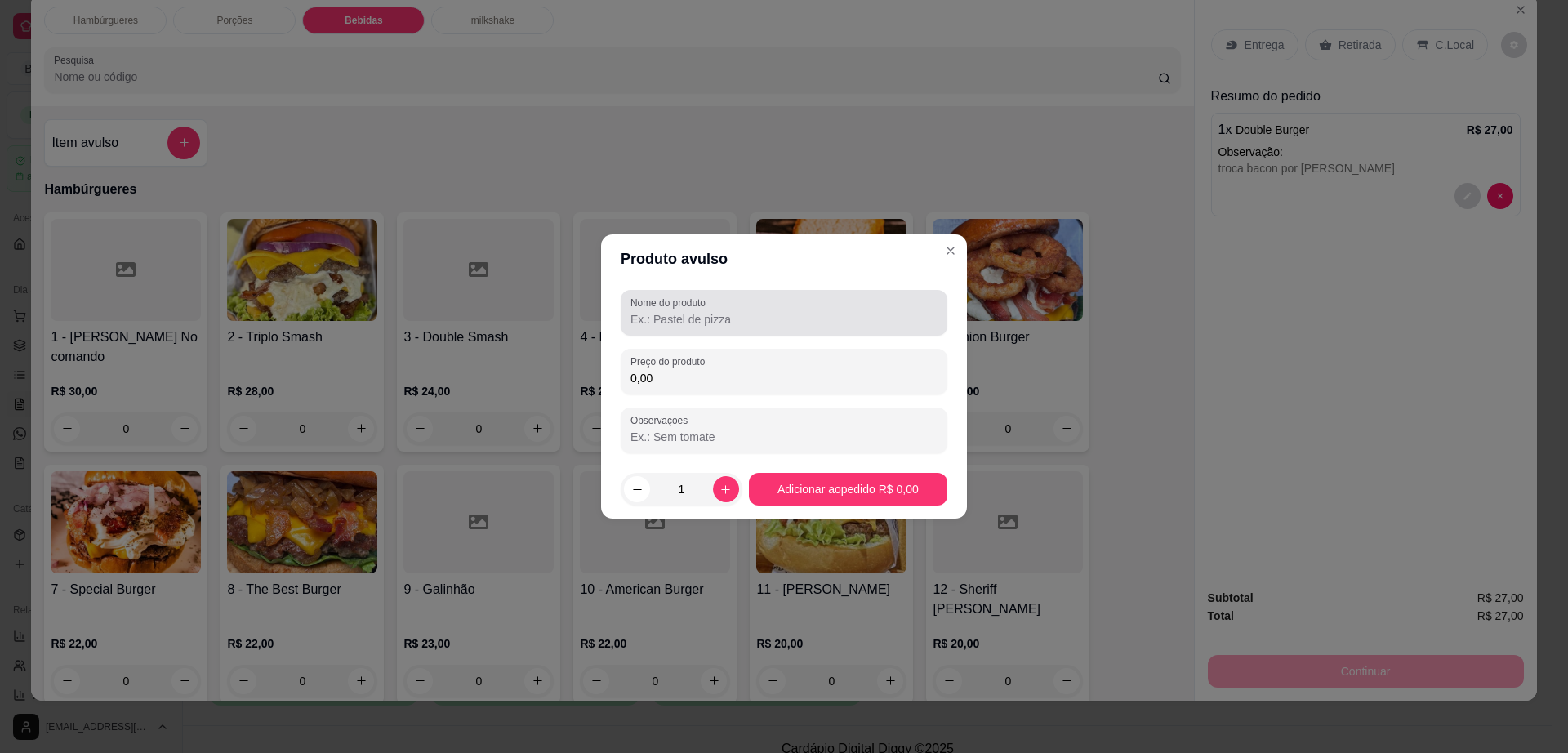
click at [695, 335] on div "Nome do produto" at bounding box center [784, 312] width 327 height 46
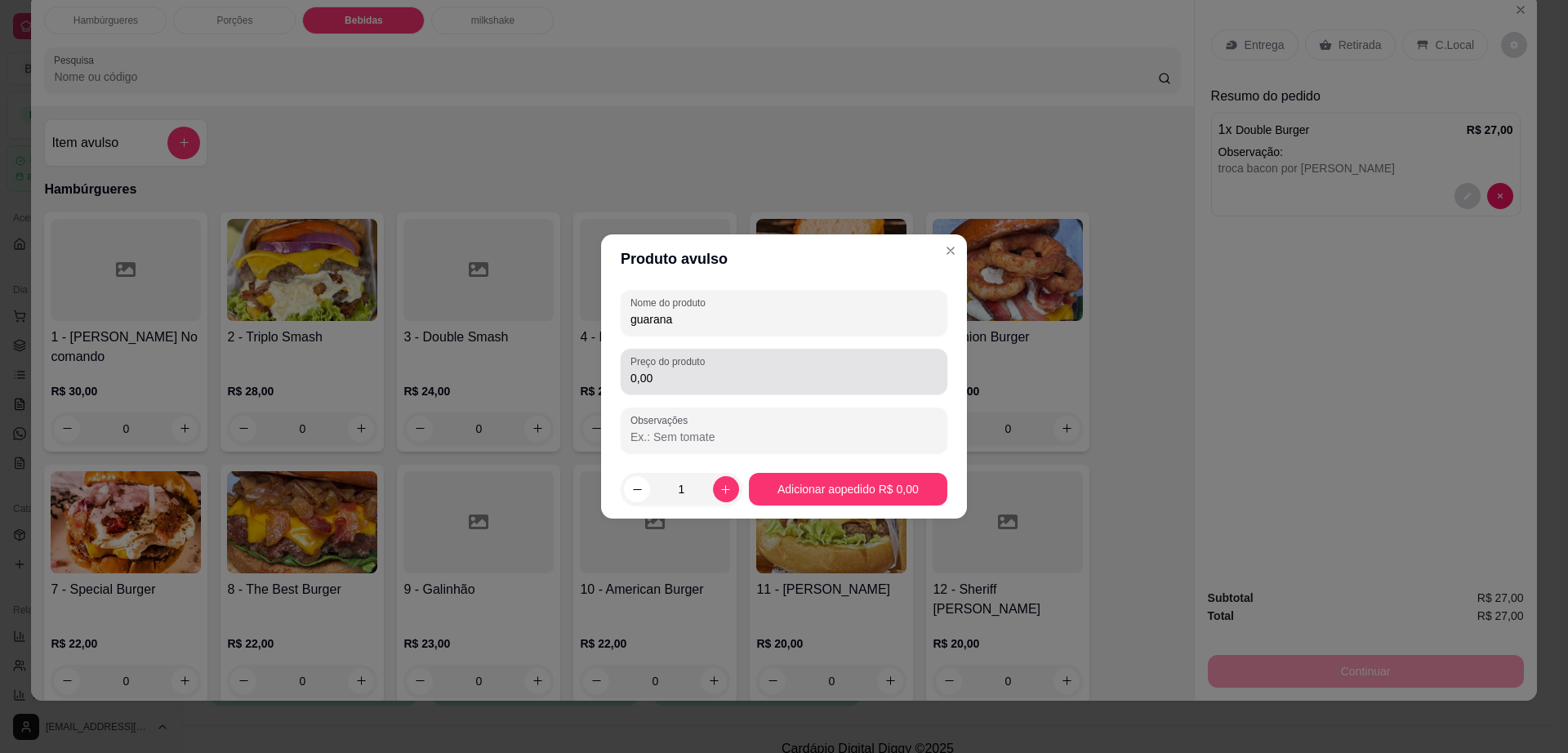
type input "guarana"
click at [714, 372] on input "0,00" at bounding box center [784, 378] width 307 height 16
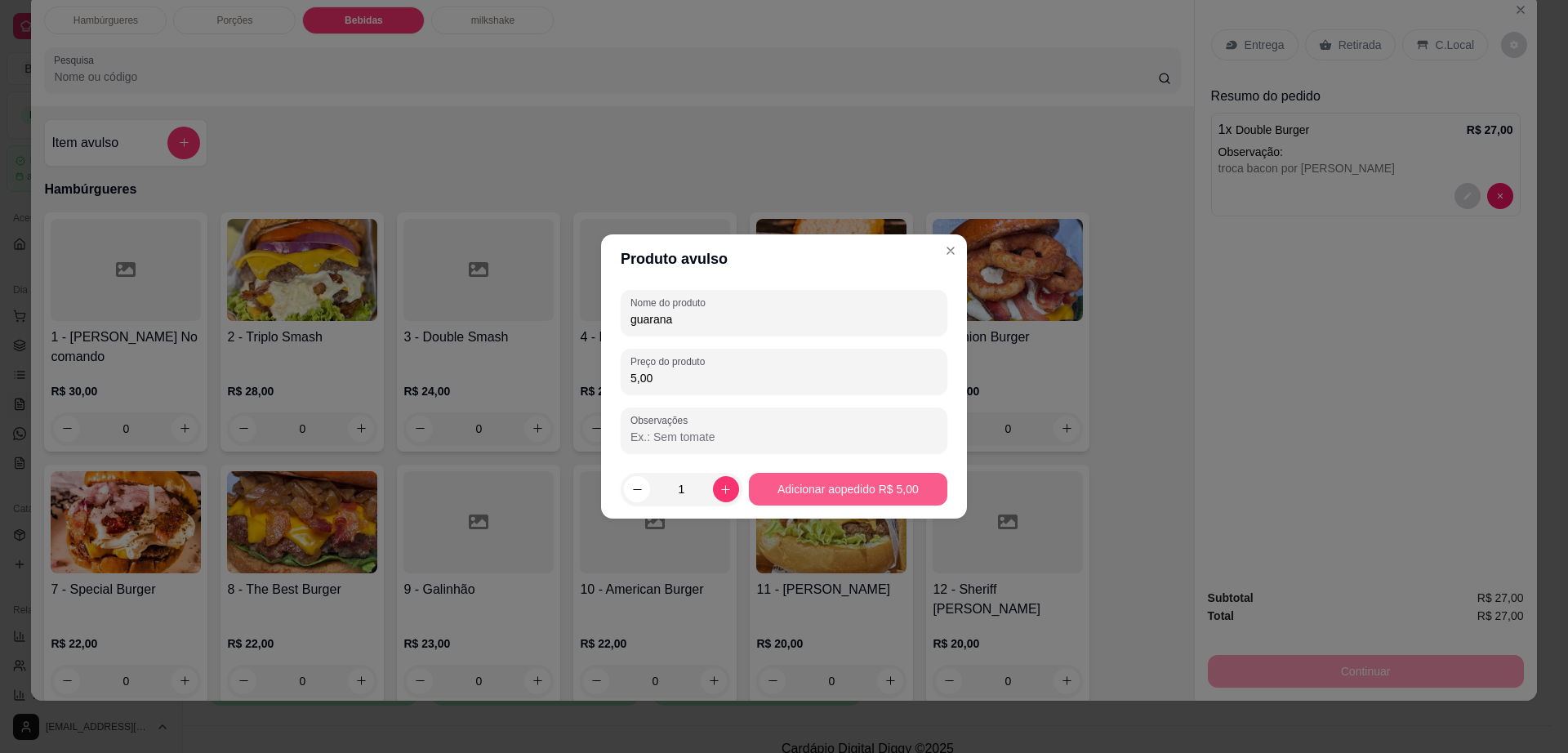
type input "5,00"
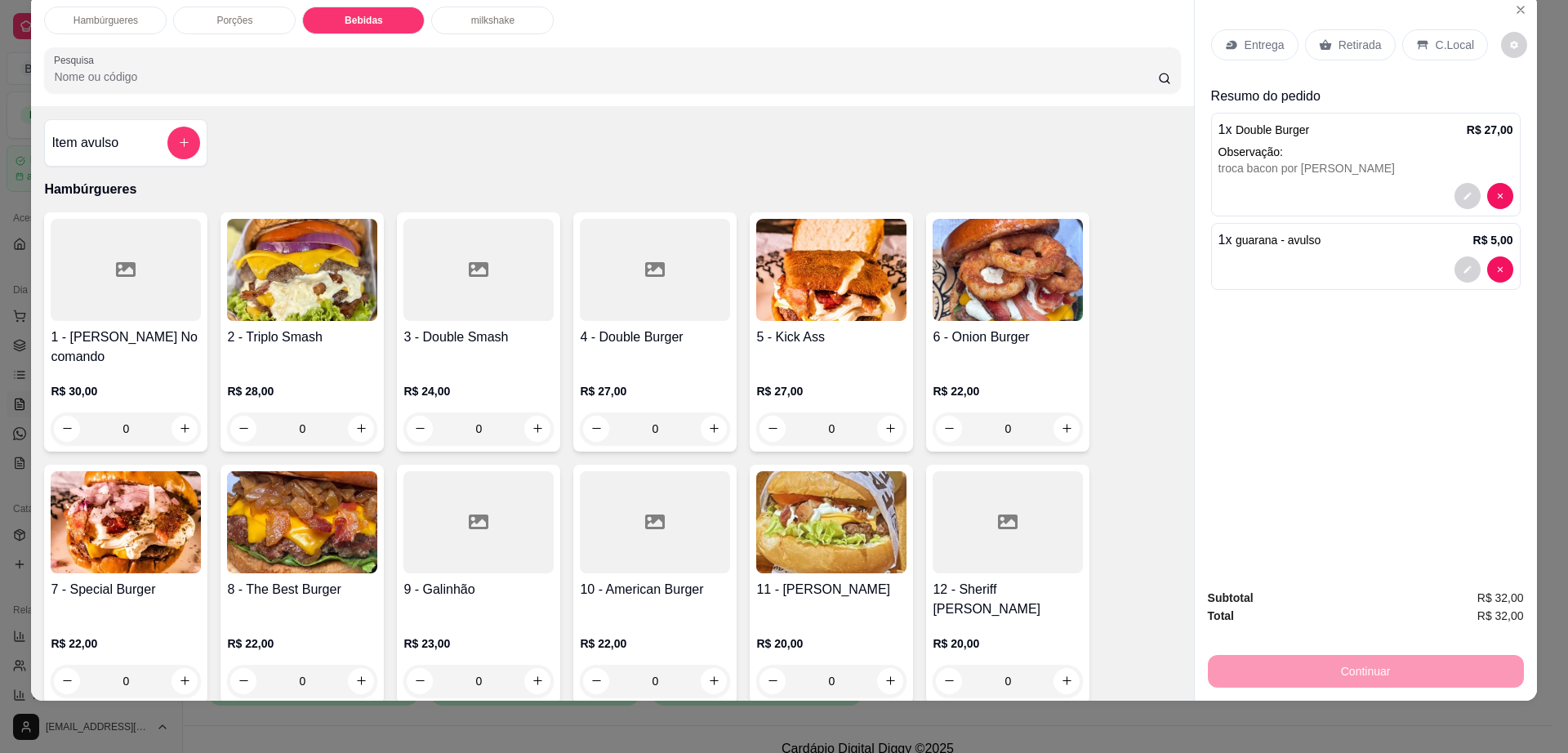
click at [1342, 32] on div "Retirada" at bounding box center [1350, 45] width 91 height 31
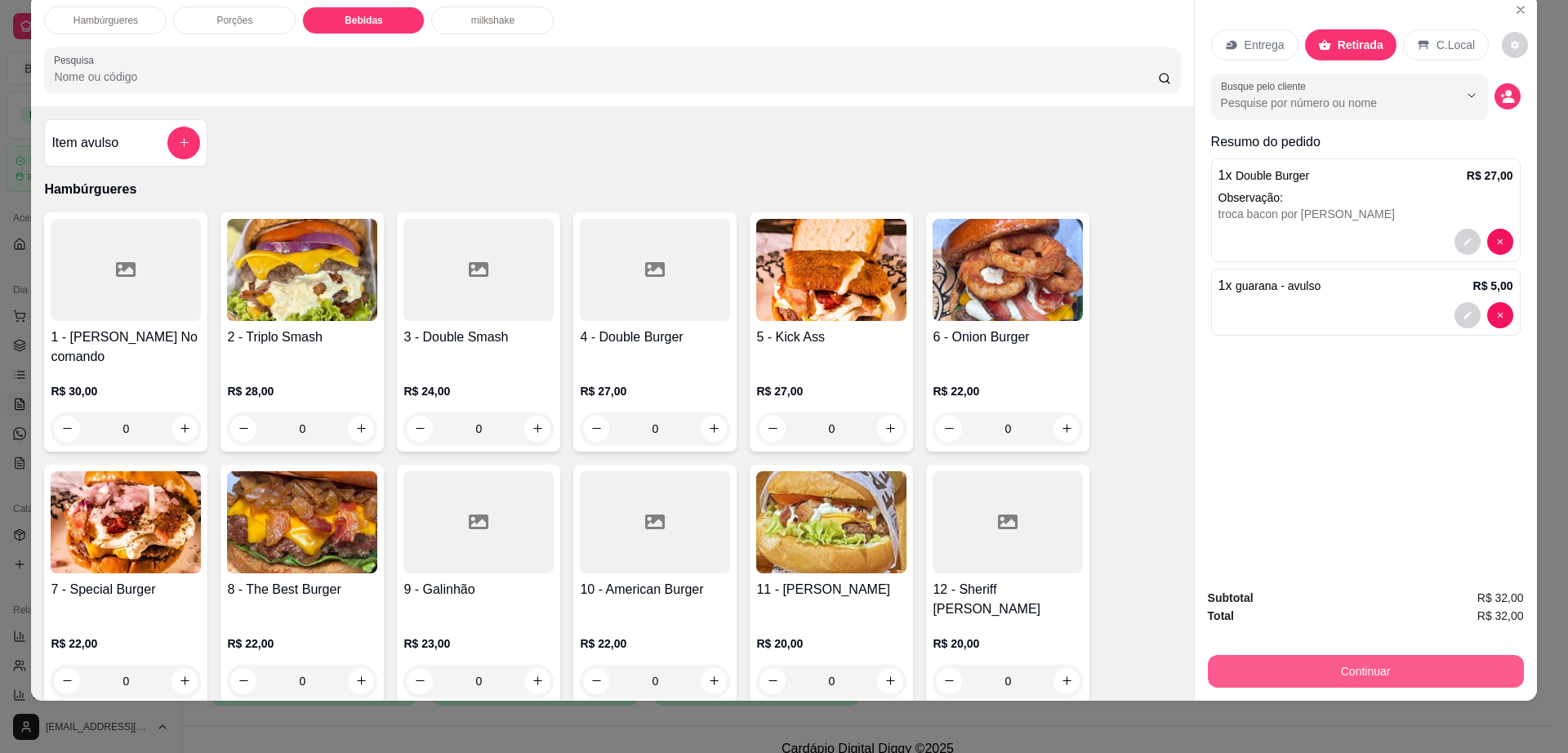
click at [1314, 669] on button "Continuar" at bounding box center [1365, 671] width 316 height 33
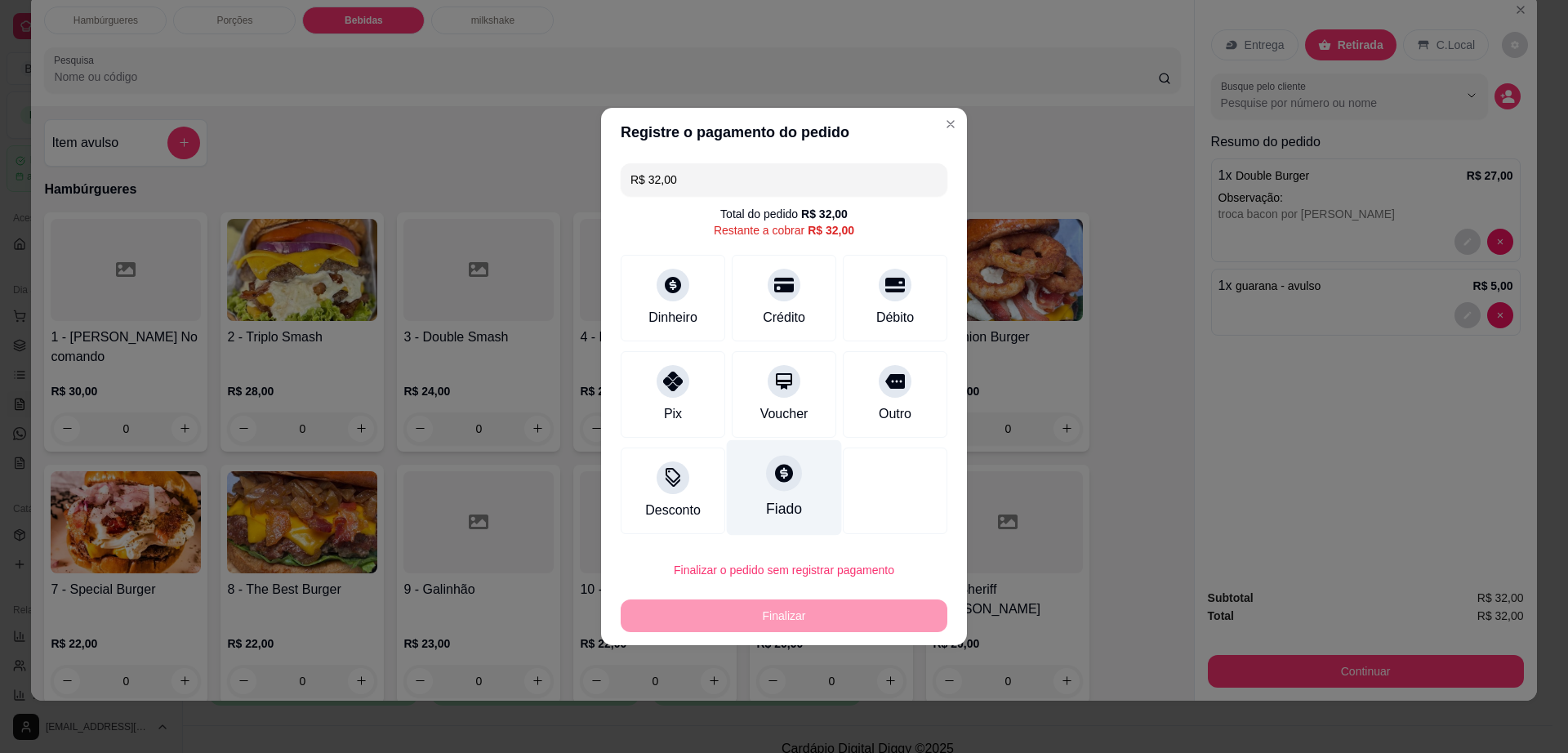
click at [779, 488] on div at bounding box center [784, 473] width 36 height 36
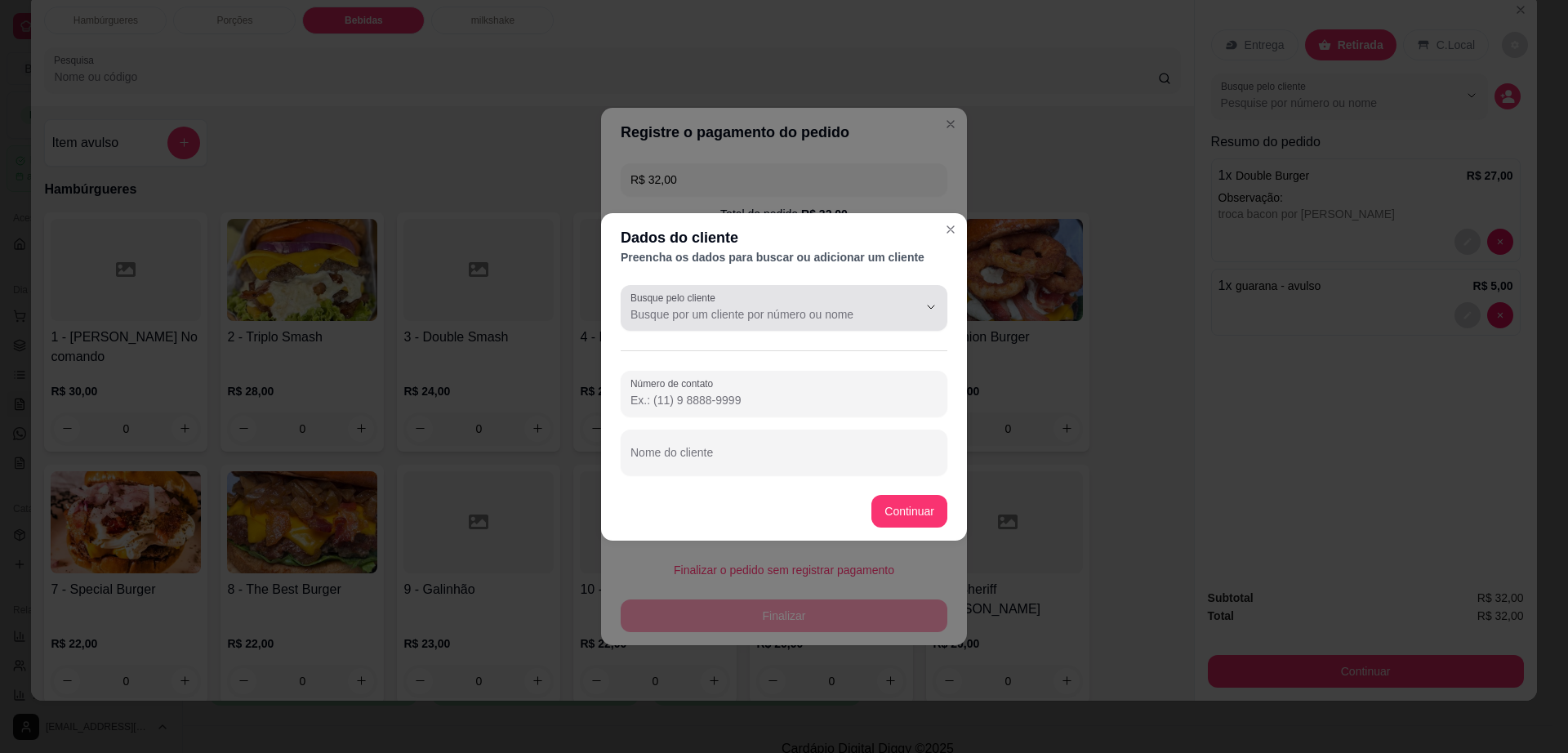
click at [784, 325] on div "Busque pelo cliente" at bounding box center [784, 307] width 327 height 46
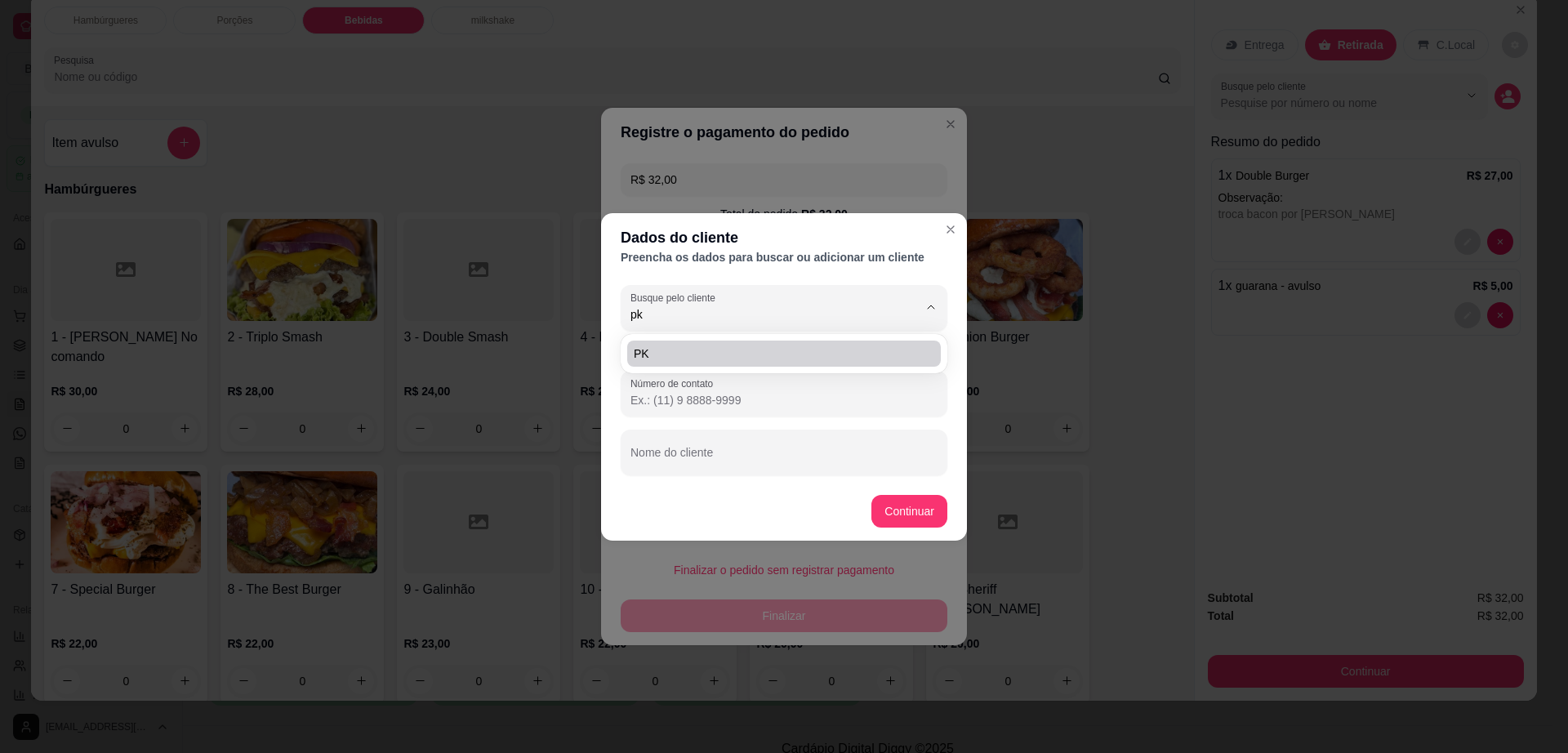
click at [727, 351] on span "PK" at bounding box center [775, 354] width 284 height 16
type input "PK"
type input "[PHONE_NUMBER]"
type input "PK"
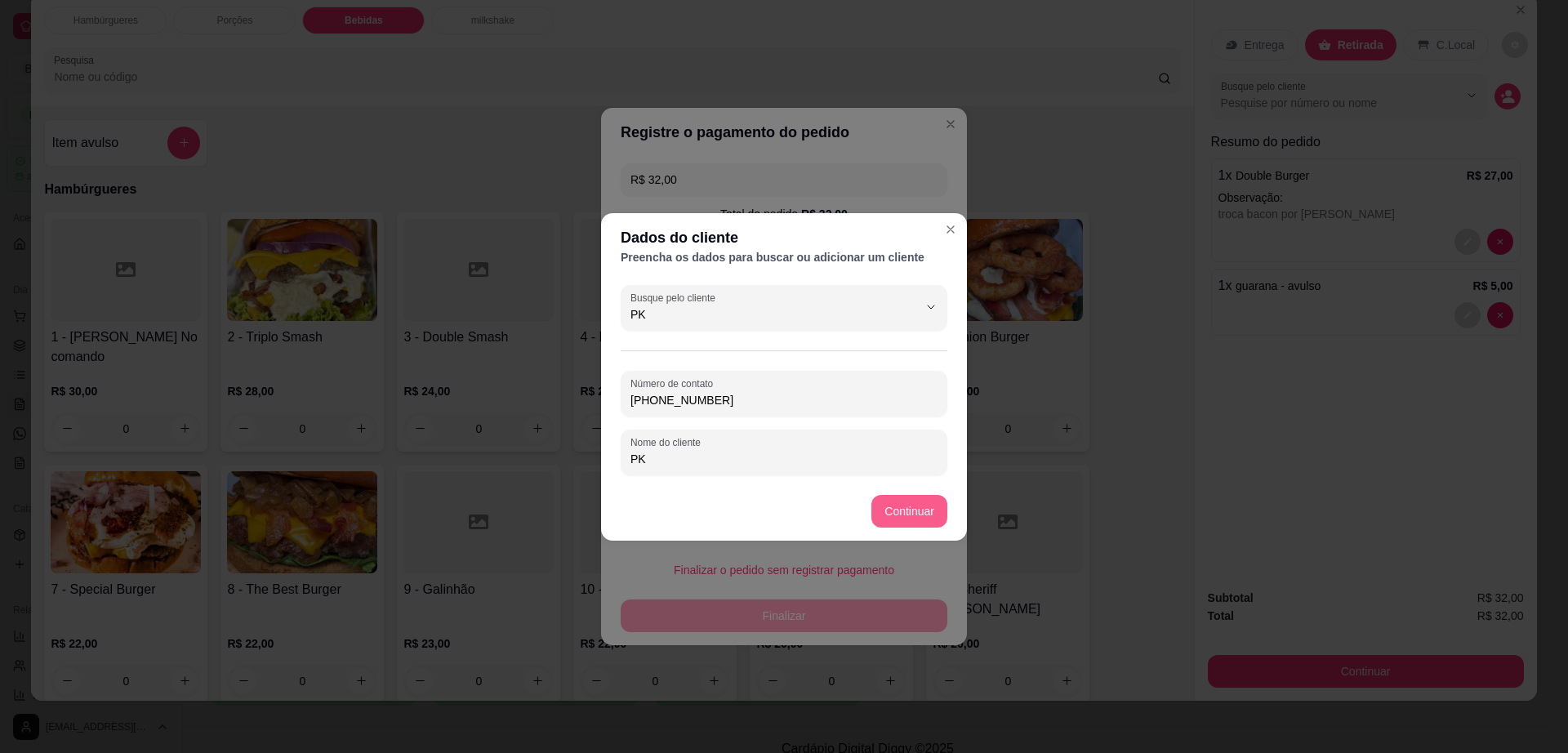
type input "PK"
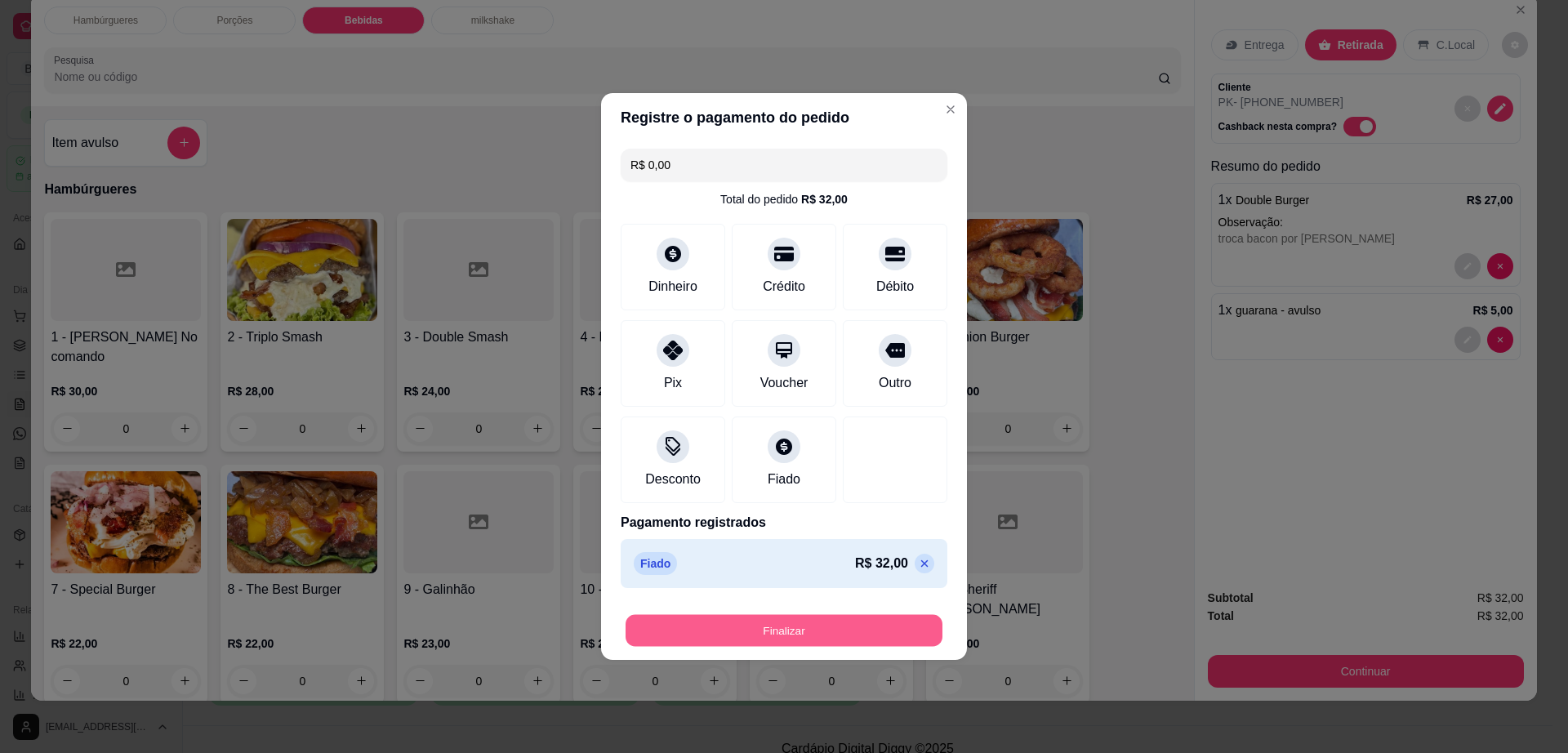
click at [857, 618] on button "Finalizar" at bounding box center [783, 631] width 317 height 32
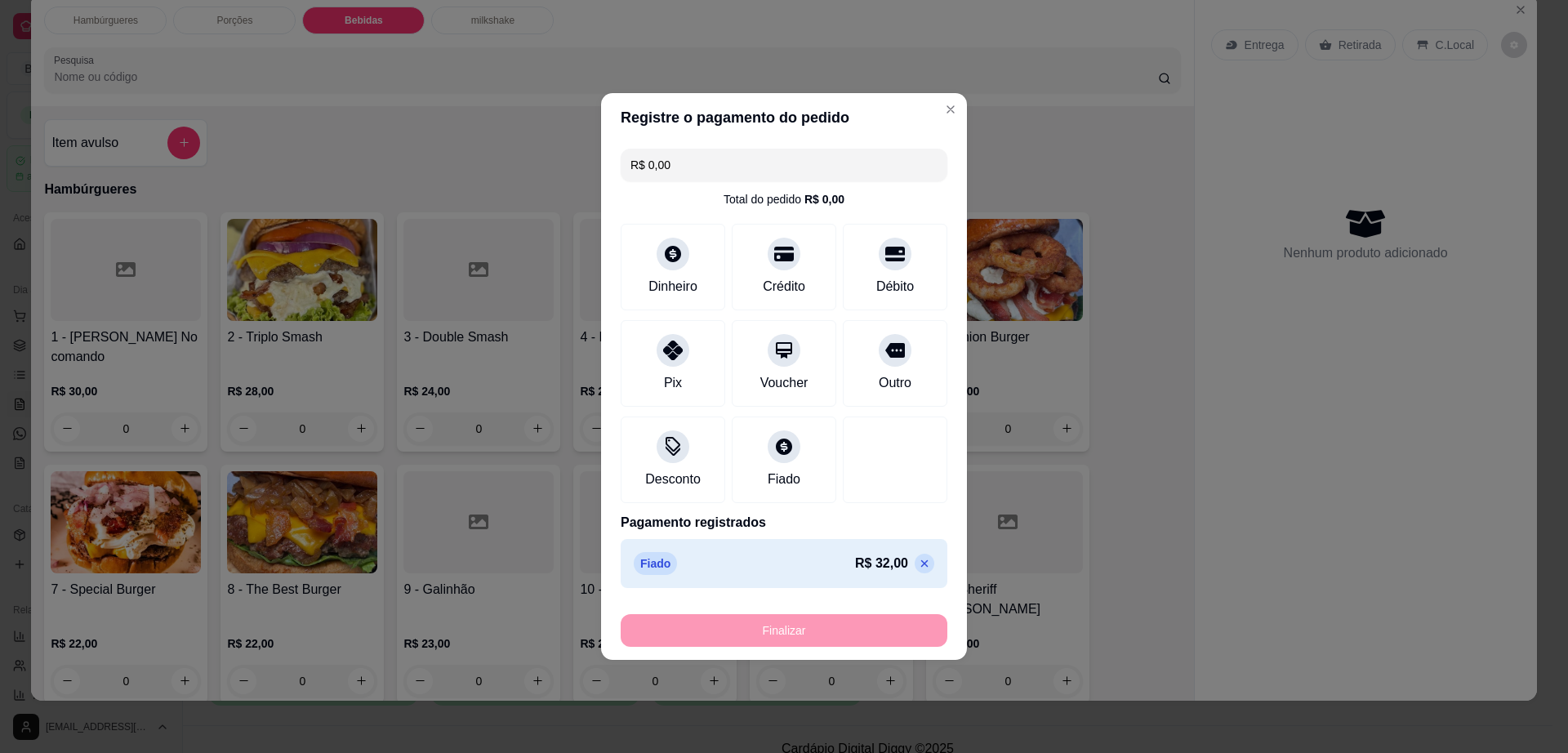
type input "-R$ 32,00"
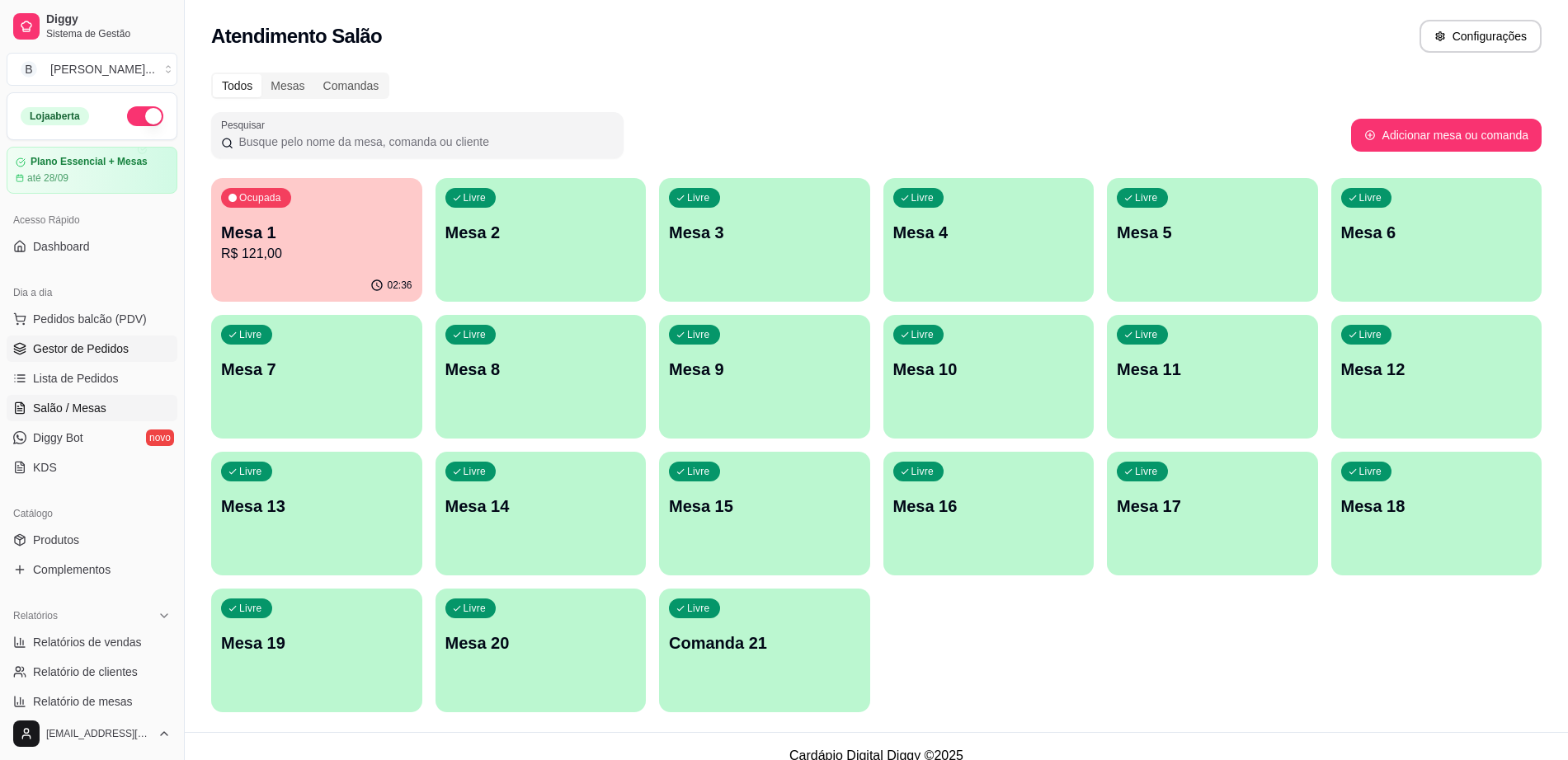
click at [120, 357] on link "Gestor de Pedidos" at bounding box center [92, 348] width 171 height 26
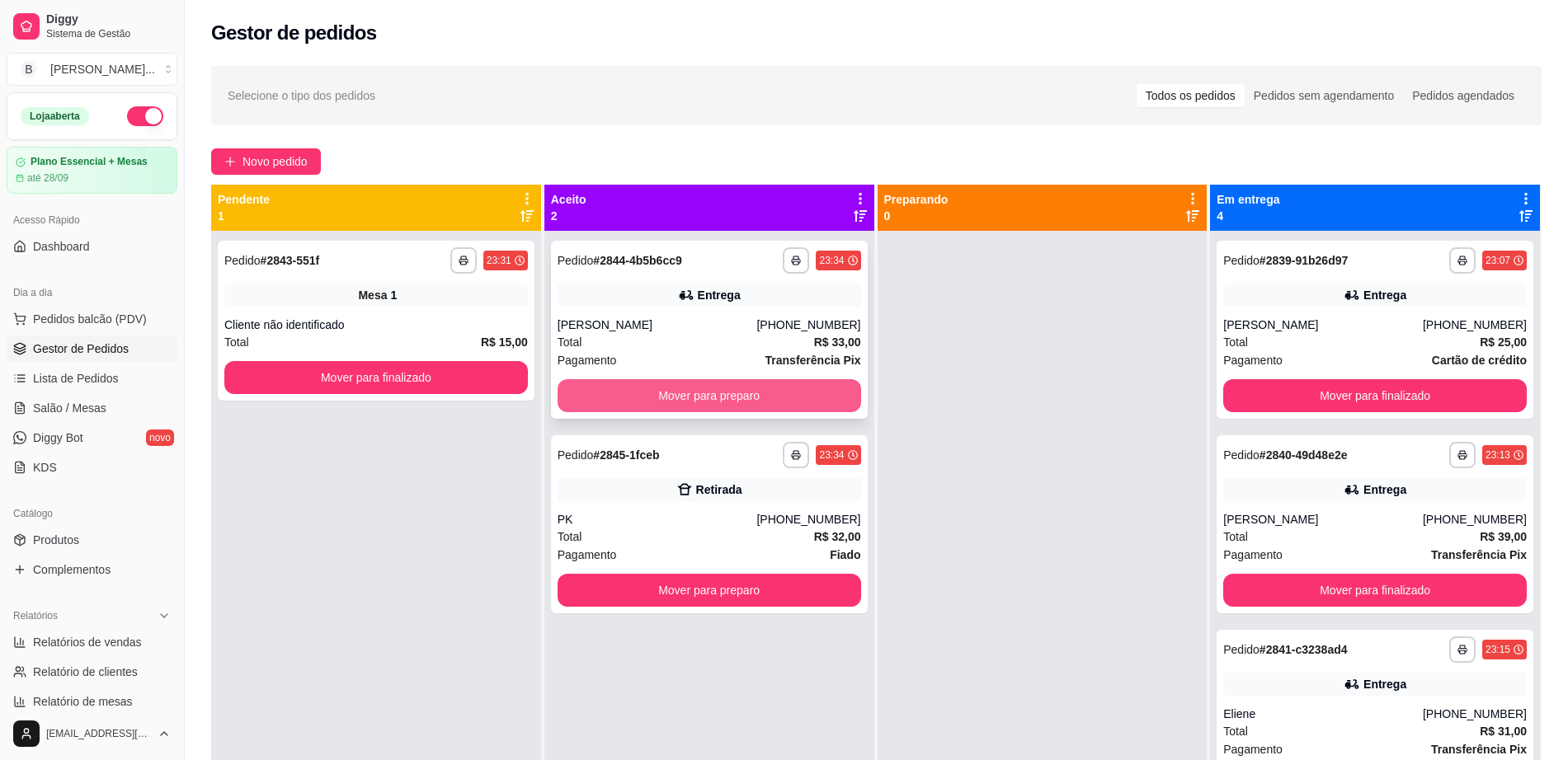
click at [573, 381] on button "Mover para preparo" at bounding box center [709, 396] width 303 height 33
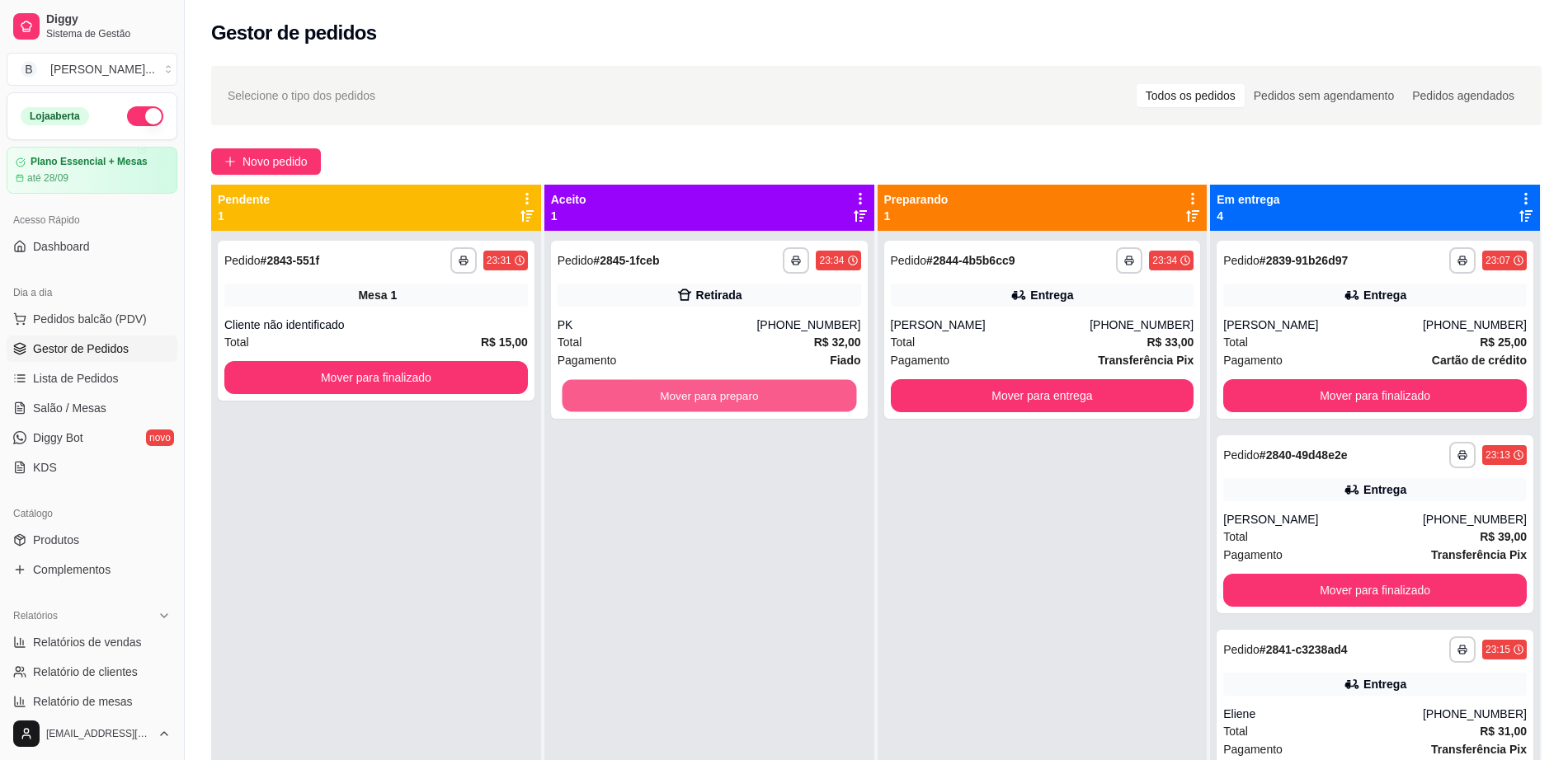
click at [591, 394] on button "Mover para preparo" at bounding box center [709, 395] width 294 height 32
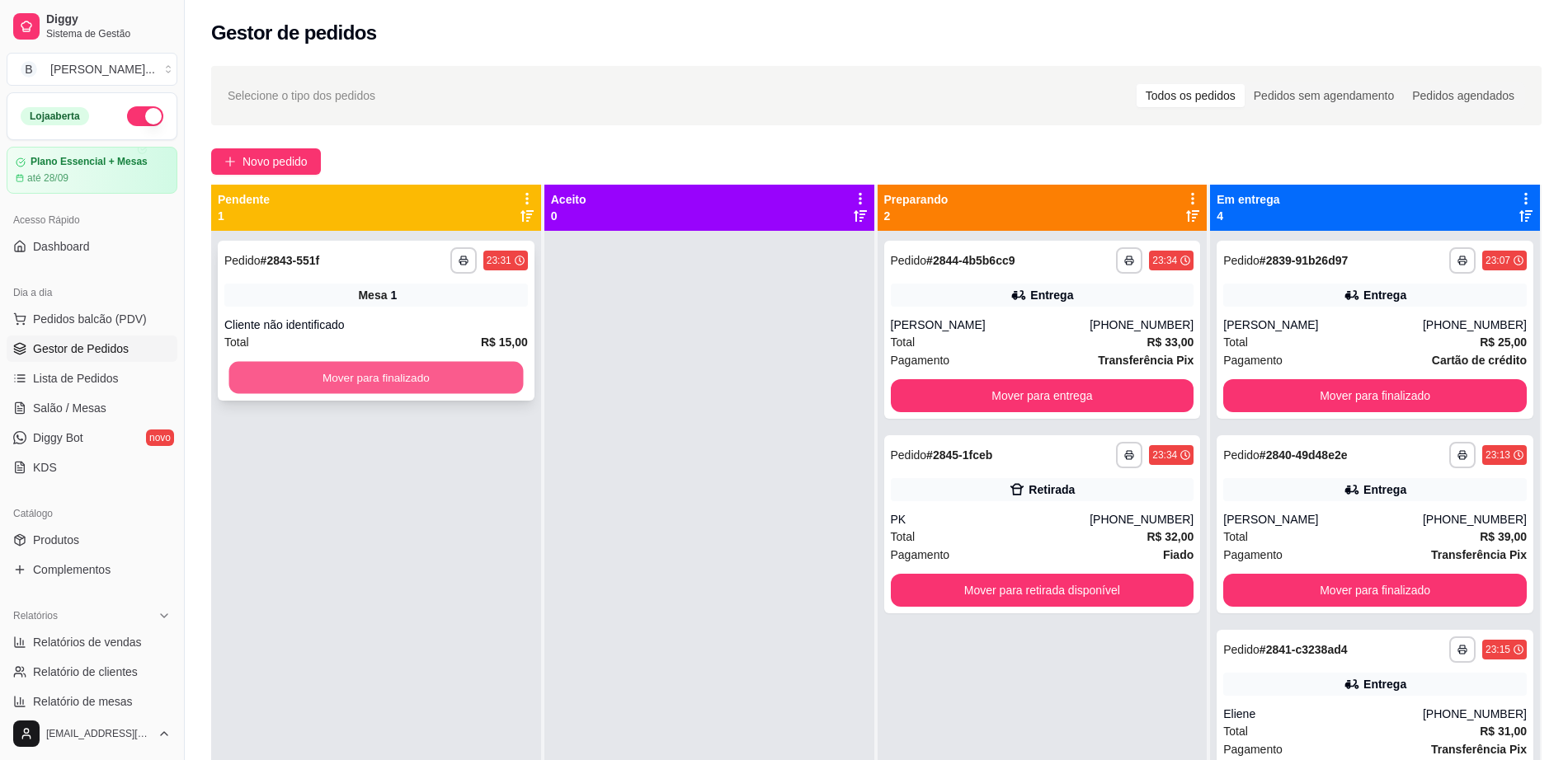
click at [448, 379] on button "Mover para finalizado" at bounding box center [376, 378] width 294 height 32
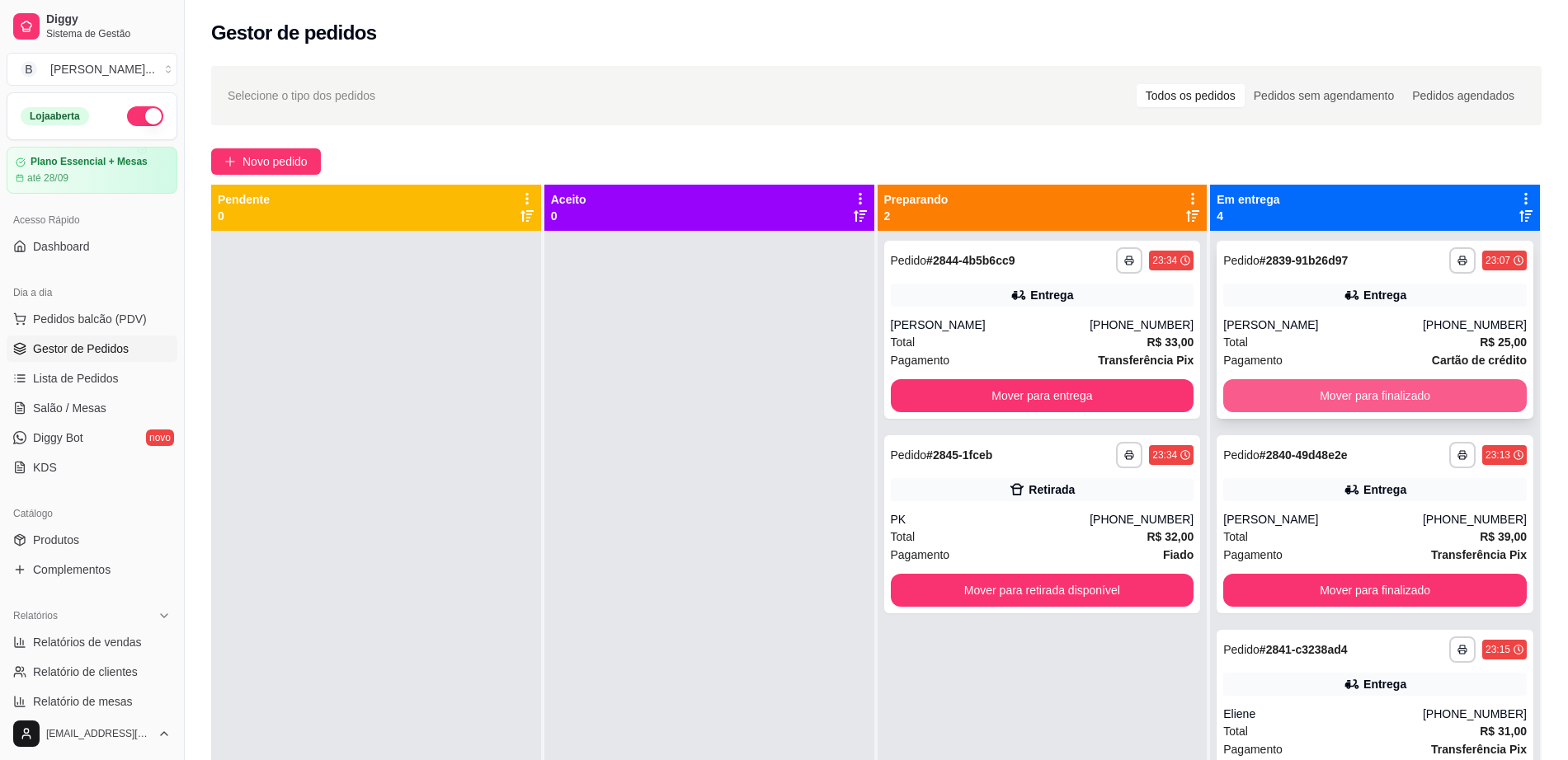
click at [1392, 385] on button "Mover para finalizado" at bounding box center [1375, 396] width 303 height 33
click at [1389, 391] on button "Mover para finalizado" at bounding box center [1375, 395] width 294 height 32
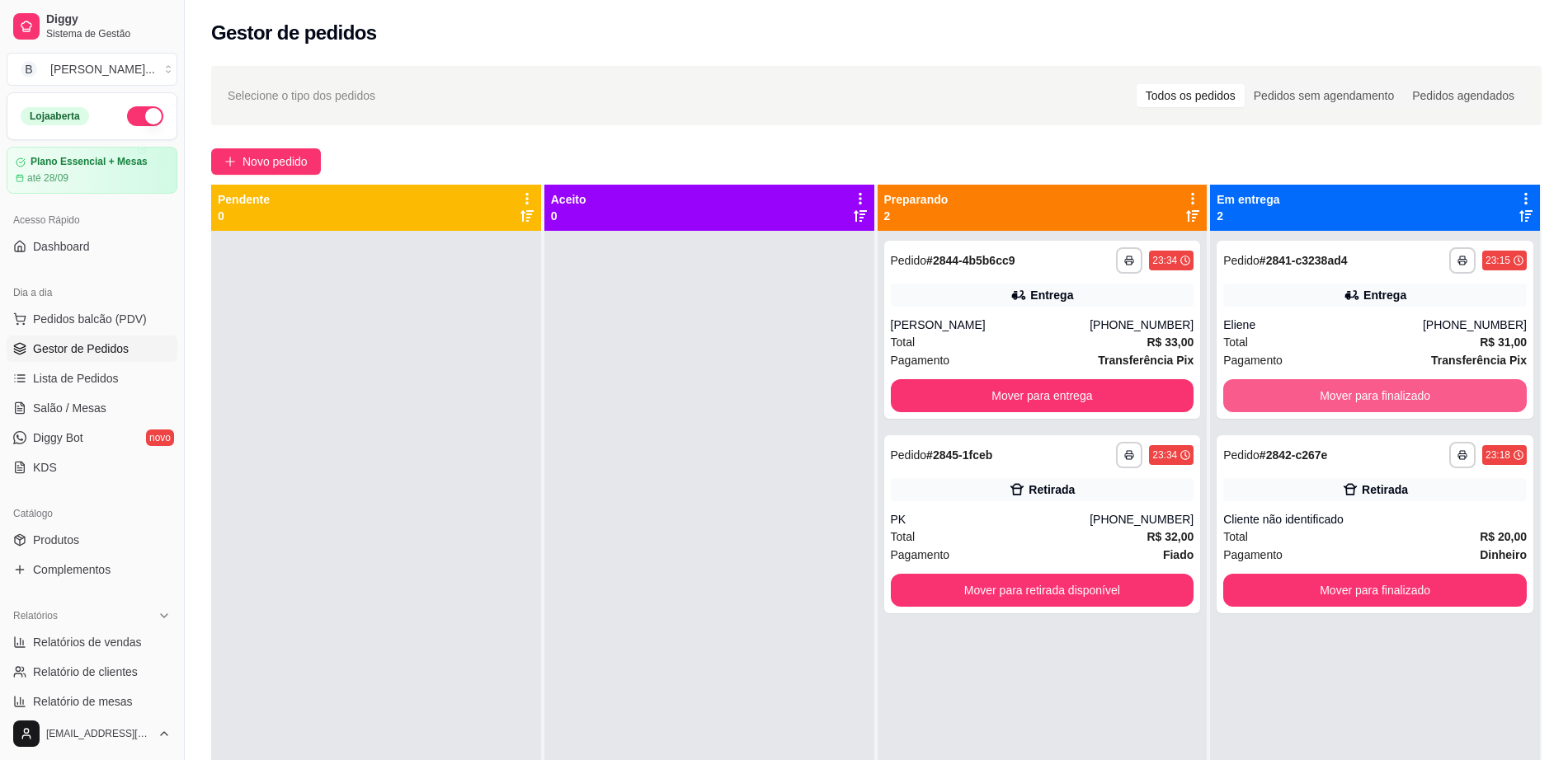
click at [1389, 391] on button "Mover para finalizado" at bounding box center [1375, 396] width 303 height 33
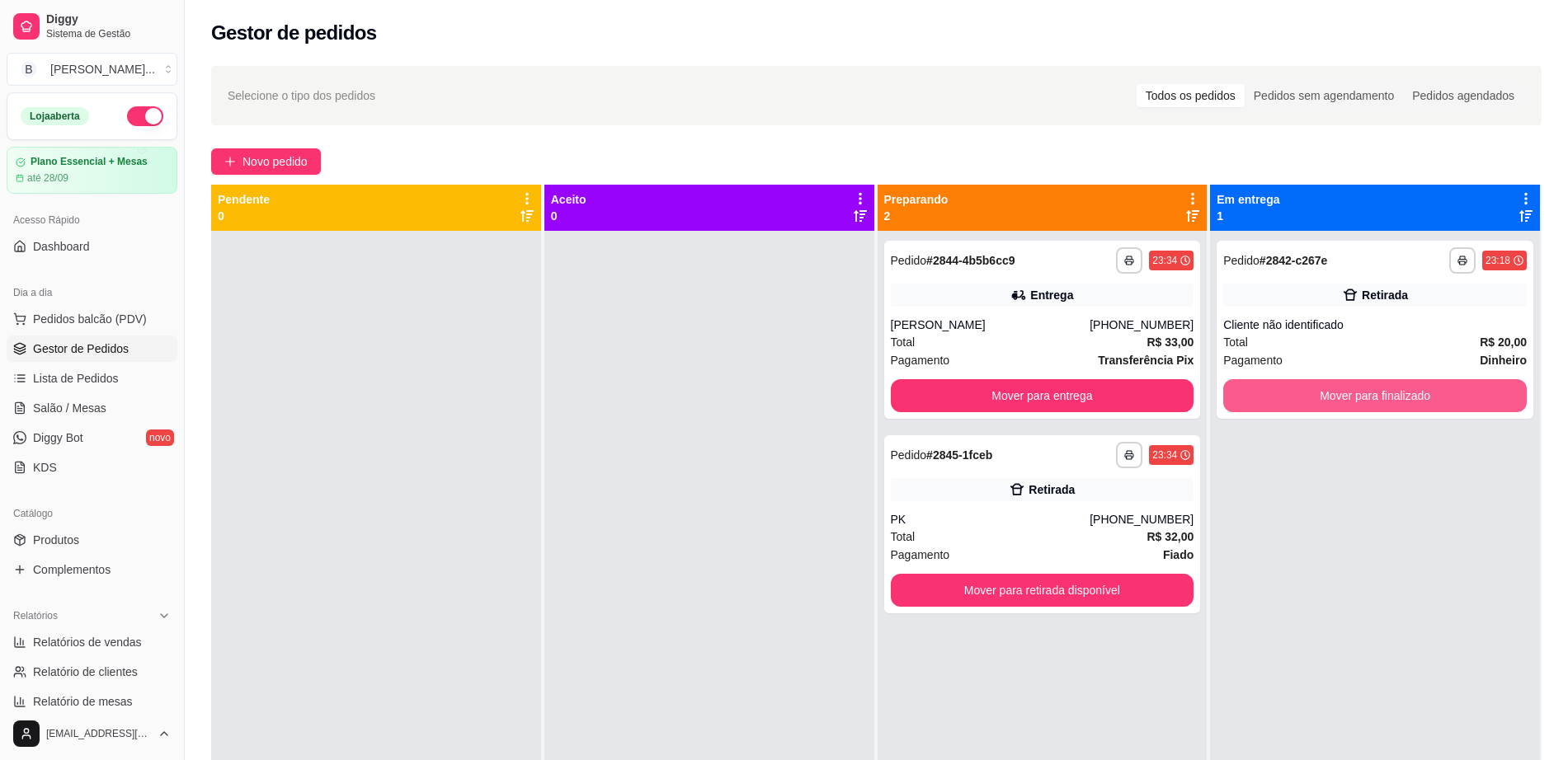
click at [1389, 391] on button "Mover para finalizado" at bounding box center [1375, 396] width 303 height 33
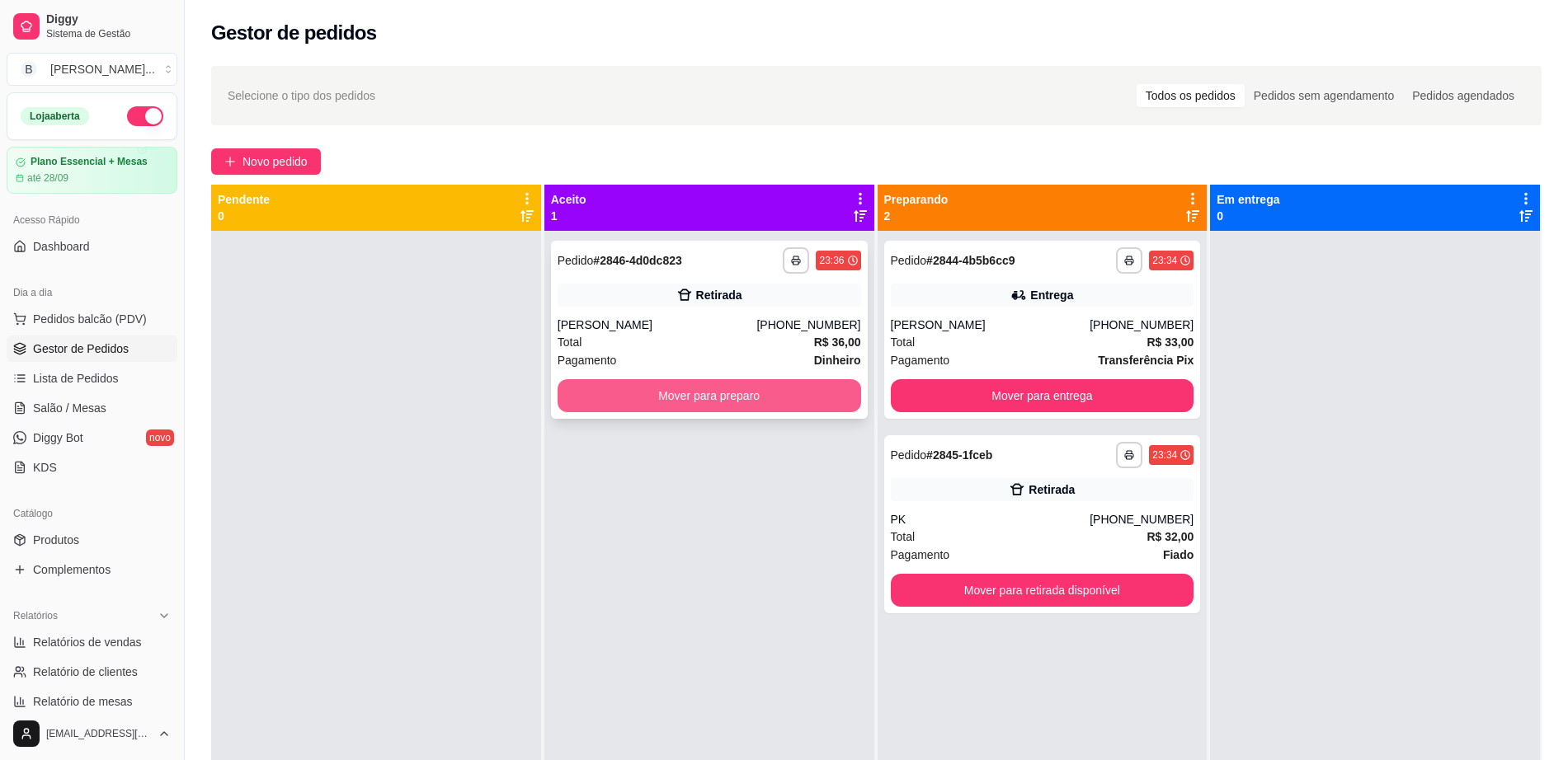
click at [660, 405] on button "Mover para preparo" at bounding box center [709, 396] width 303 height 33
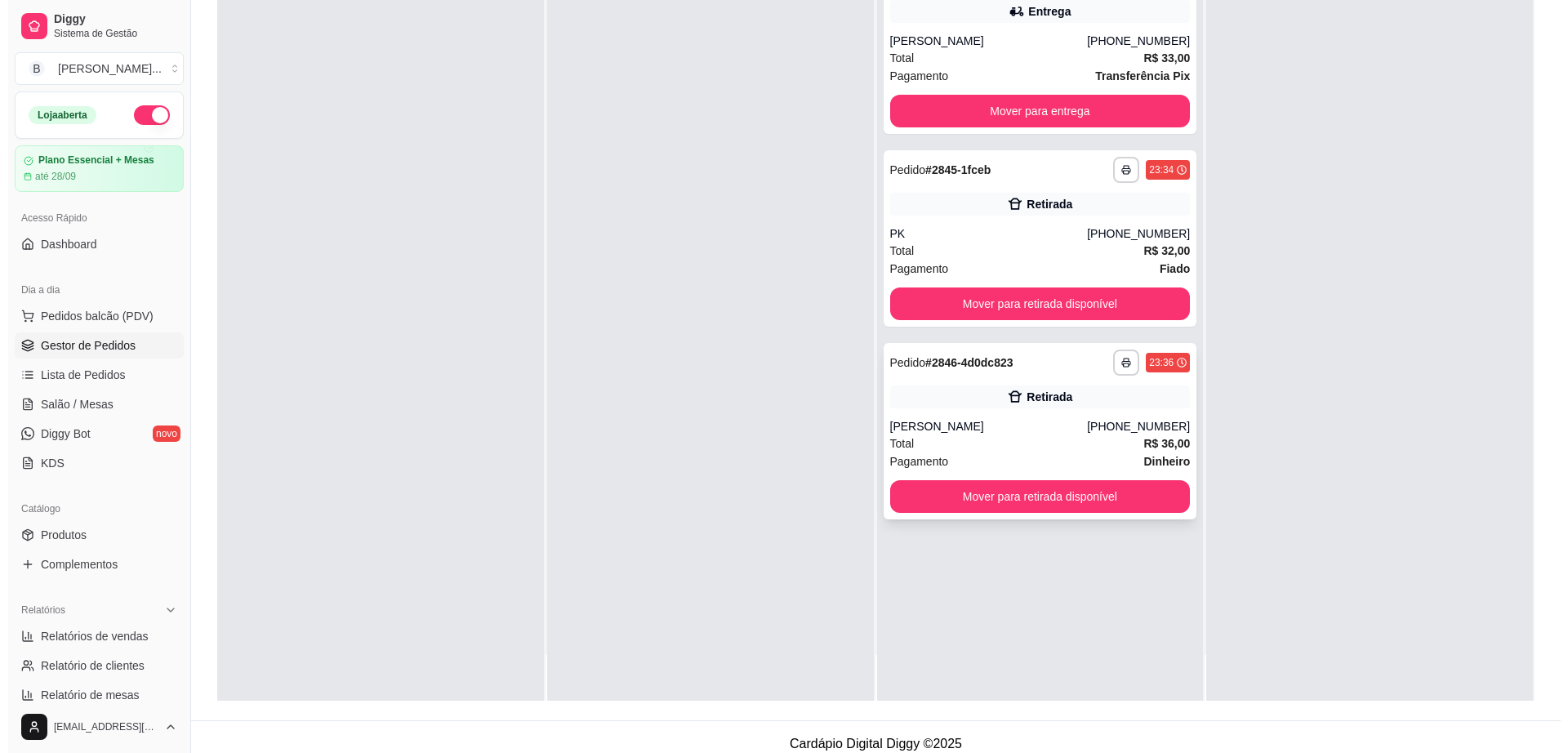
scroll to position [249, 0]
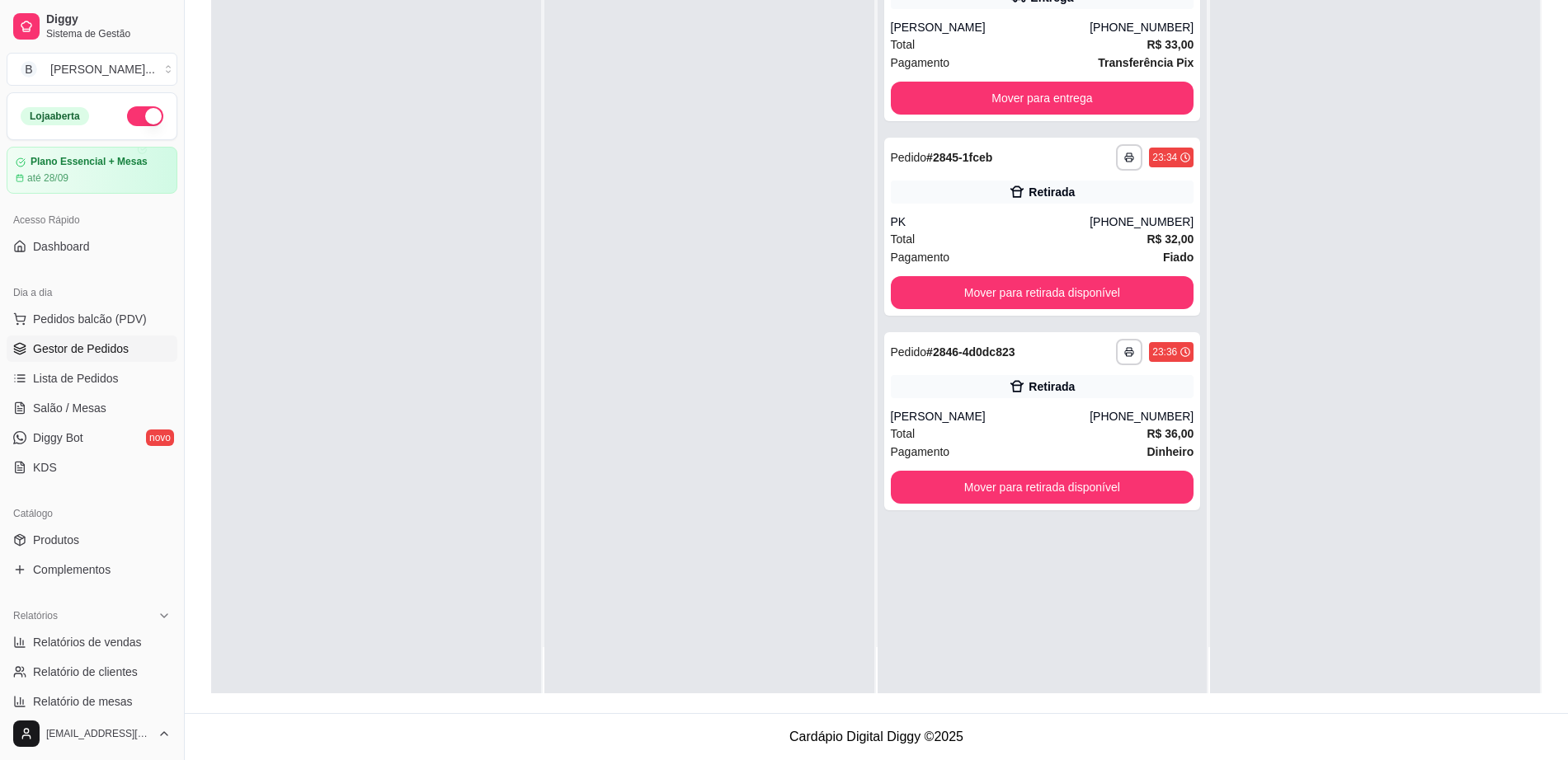
click at [144, 303] on div "Dia a dia" at bounding box center [92, 293] width 171 height 26
click at [132, 323] on span "Pedidos balcão (PDV)" at bounding box center [90, 319] width 114 height 17
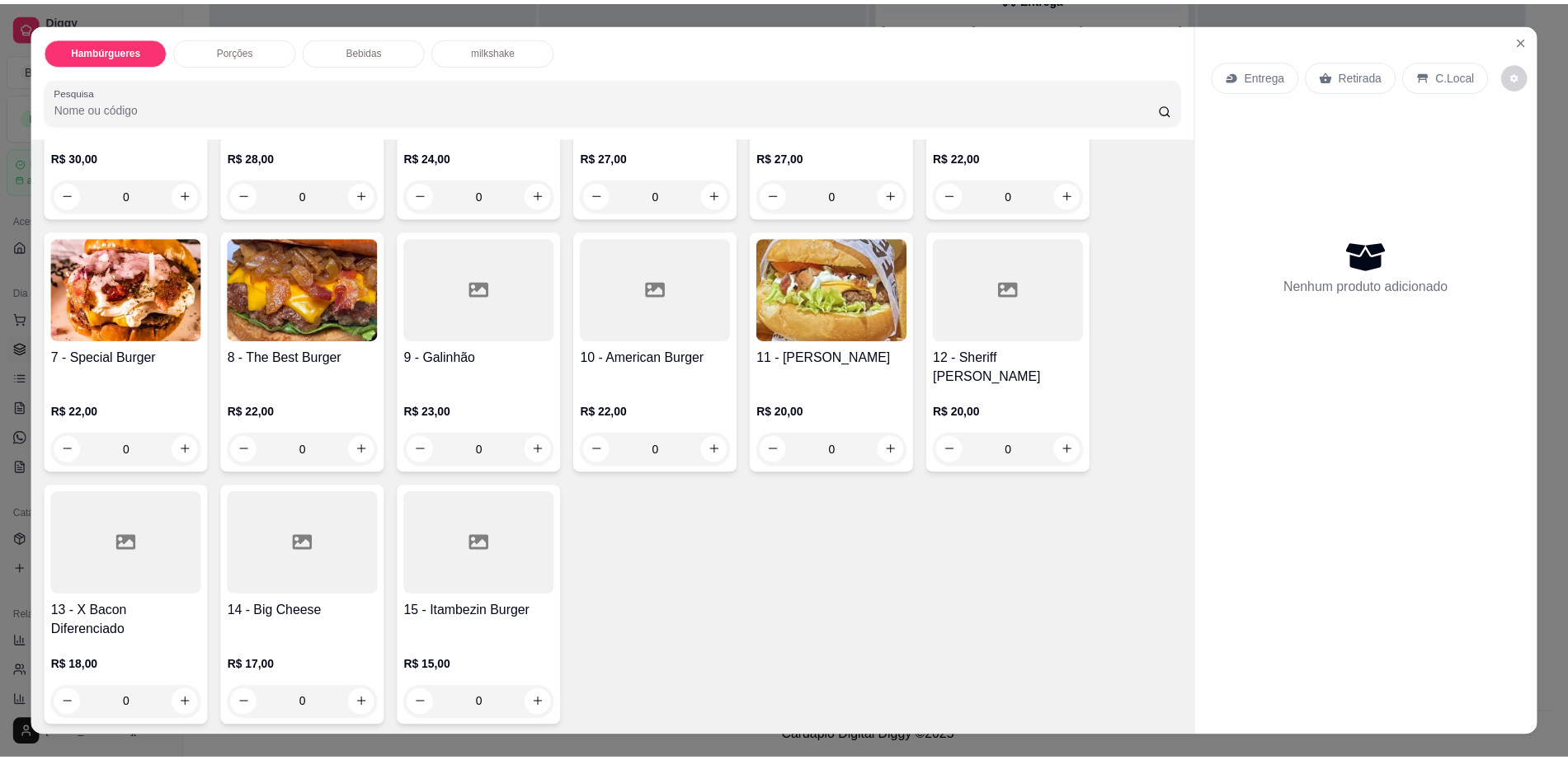
scroll to position [412, 0]
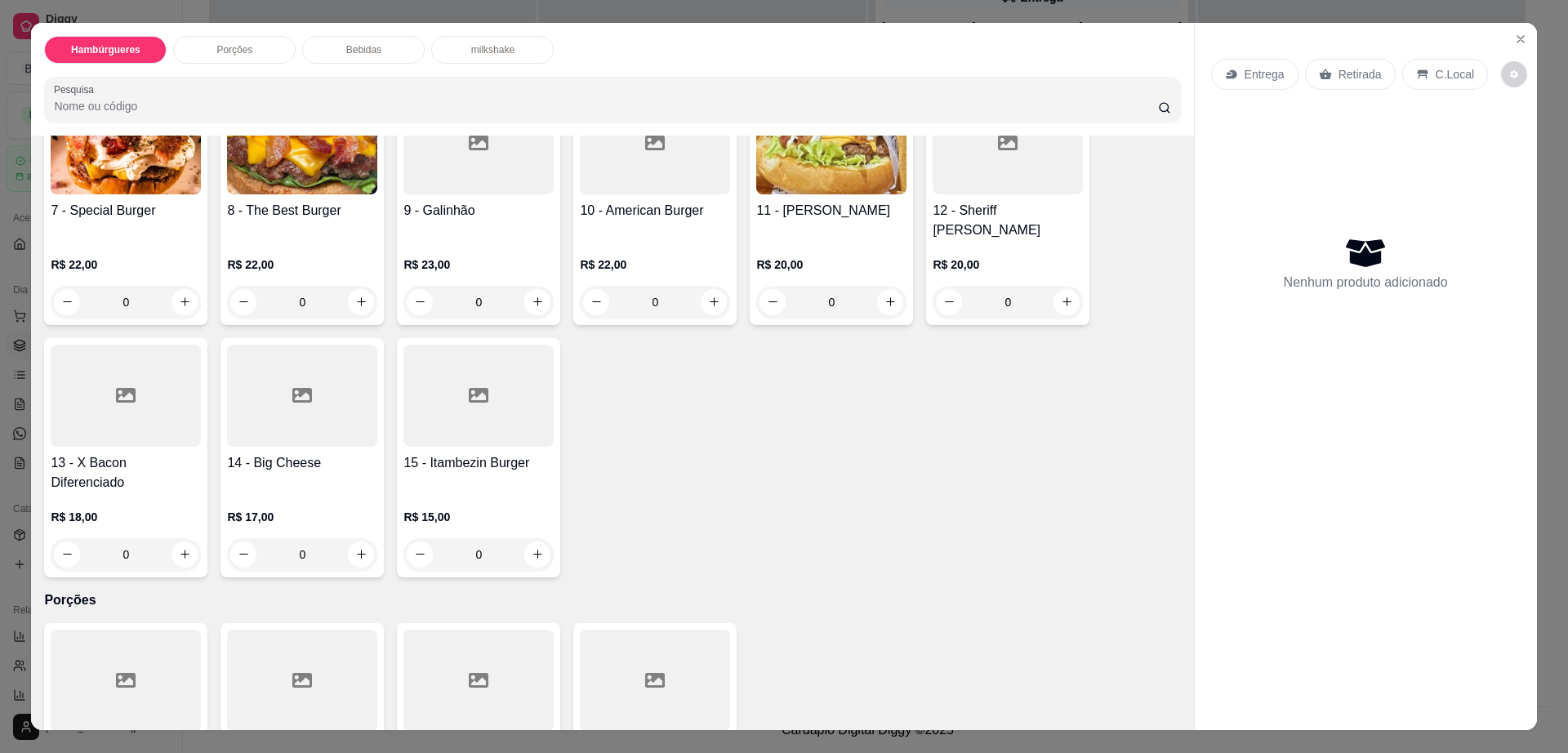
click at [159, 383] on div at bounding box center [126, 396] width 150 height 102
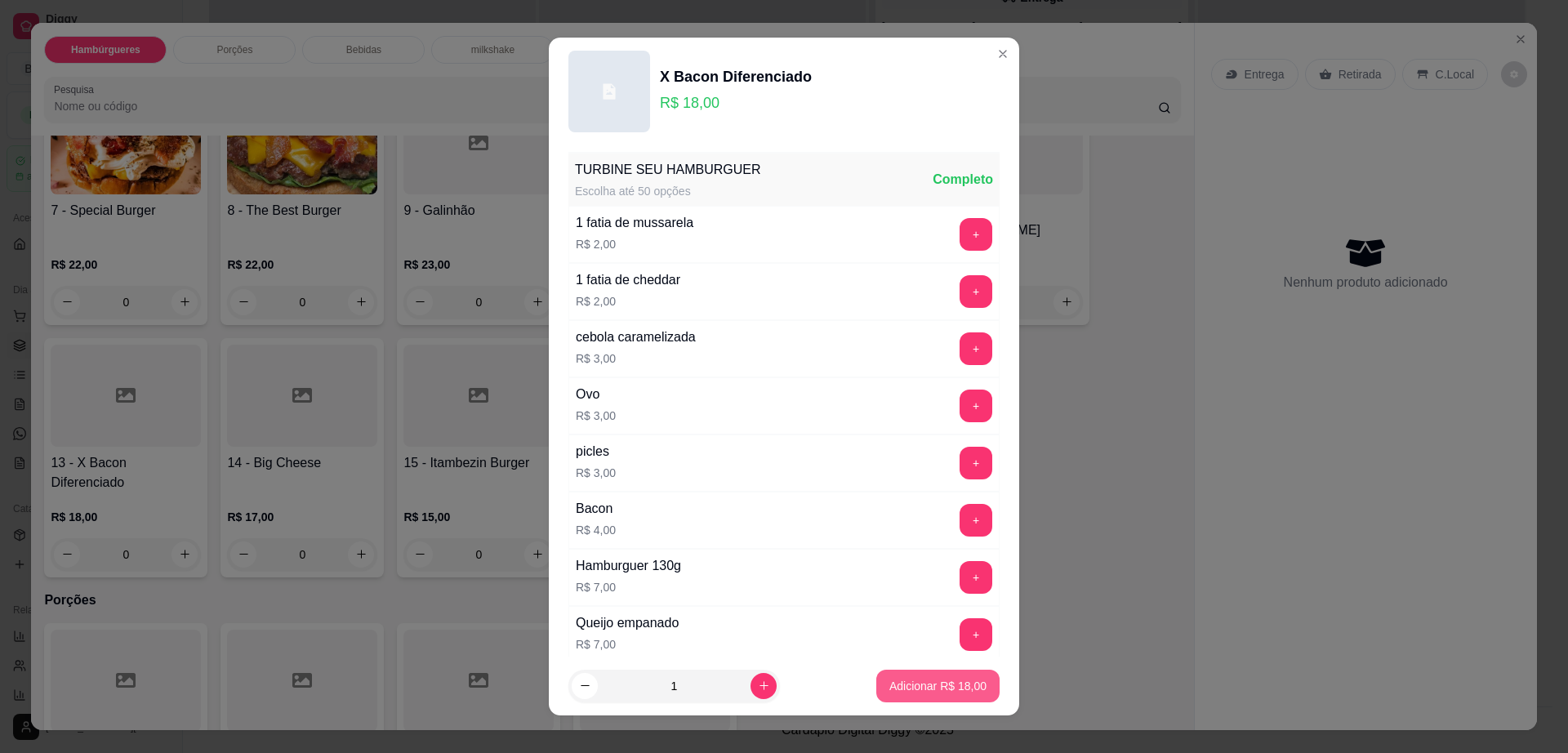
click at [931, 695] on button "Adicionar R$ 18,00" at bounding box center [938, 686] width 123 height 33
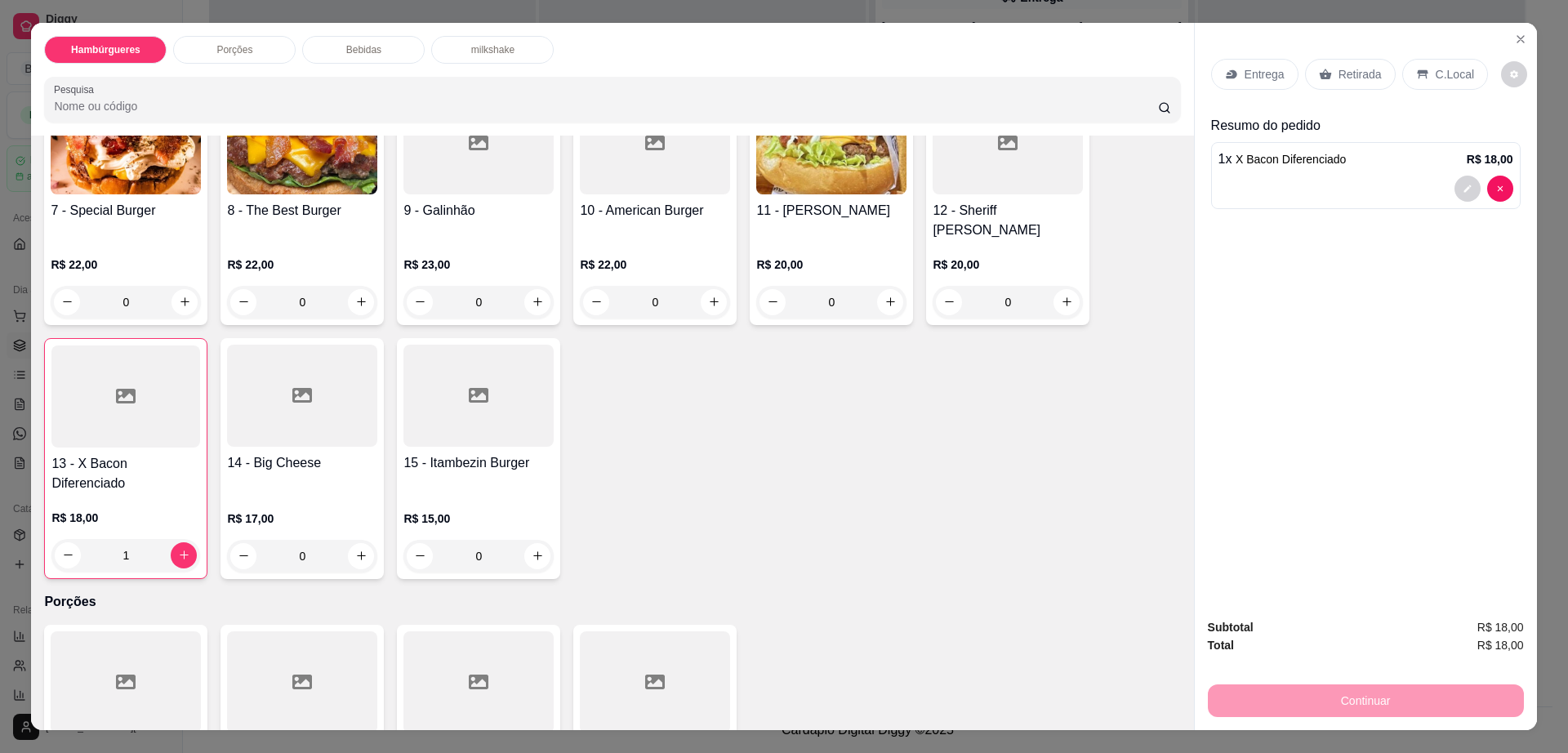
click at [1345, 57] on div "Entrega Retirada C.Local" at bounding box center [1365, 74] width 310 height 57
click at [1345, 81] on p "Retirada" at bounding box center [1360, 74] width 43 height 16
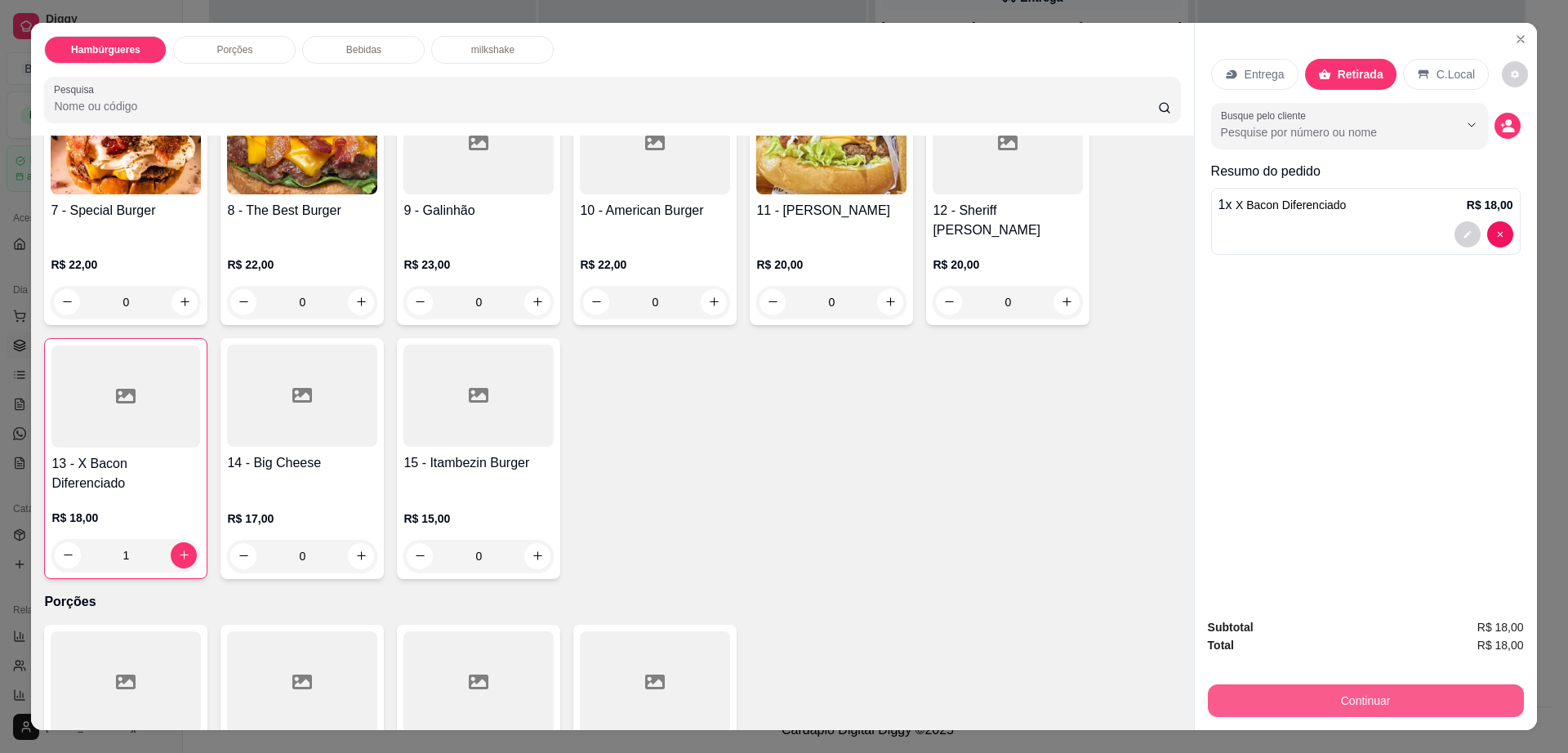
click at [1260, 701] on button "Continuar" at bounding box center [1365, 700] width 316 height 33
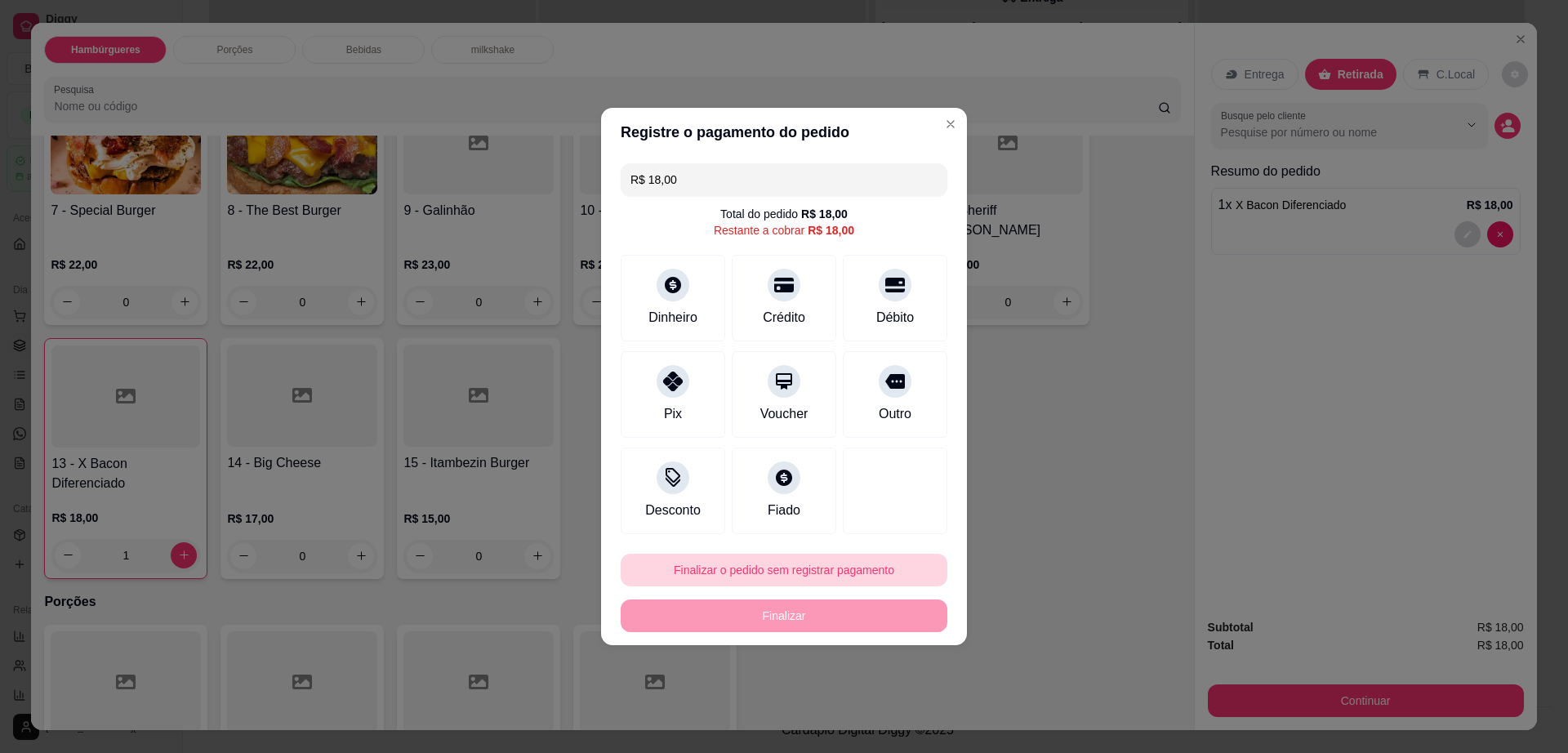
click at [855, 579] on button "Finalizar o pedido sem registrar pagamento" at bounding box center [784, 570] width 327 height 33
click at [874, 707] on button "Confirmar" at bounding box center [885, 704] width 58 height 24
type input "0"
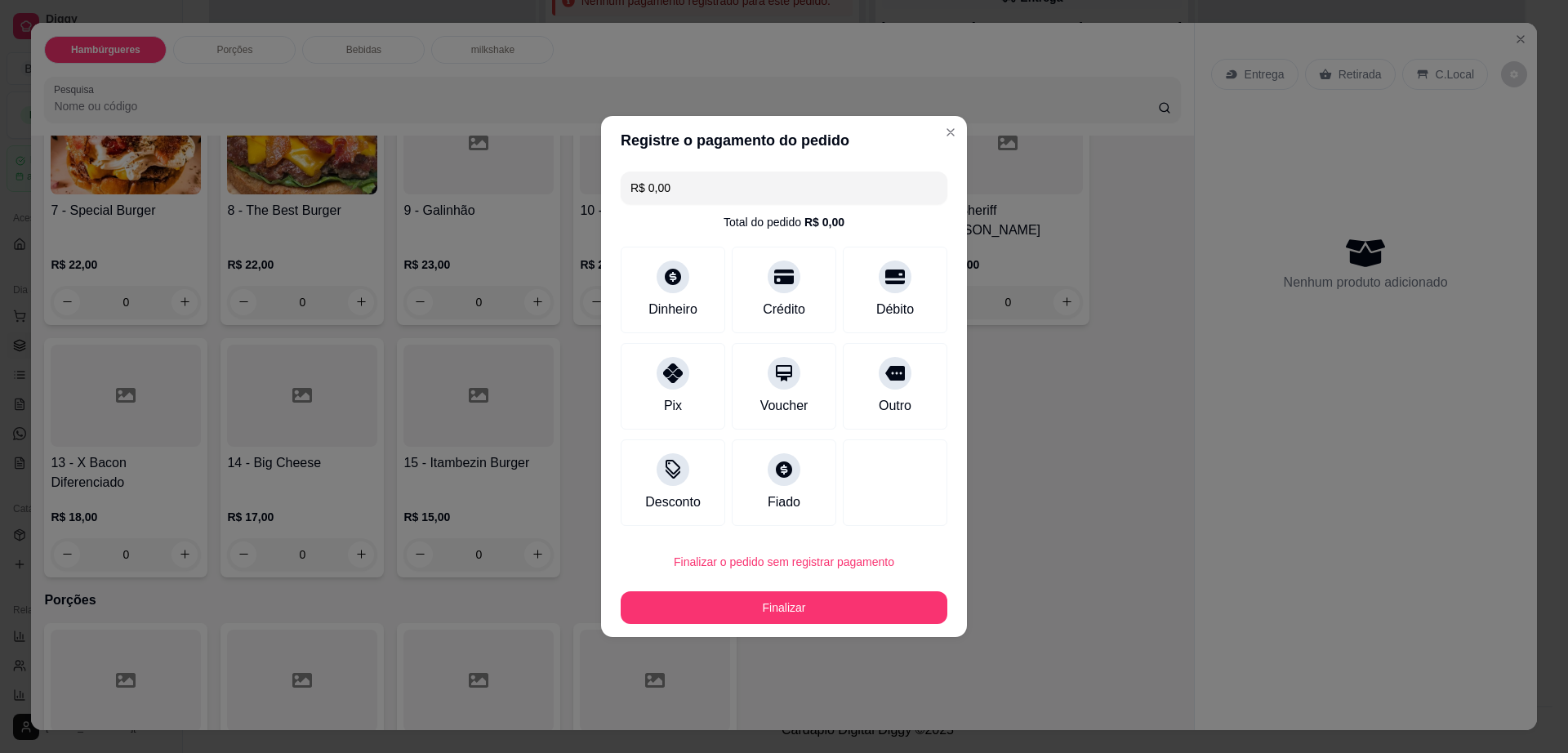
type input "R$ 0,00"
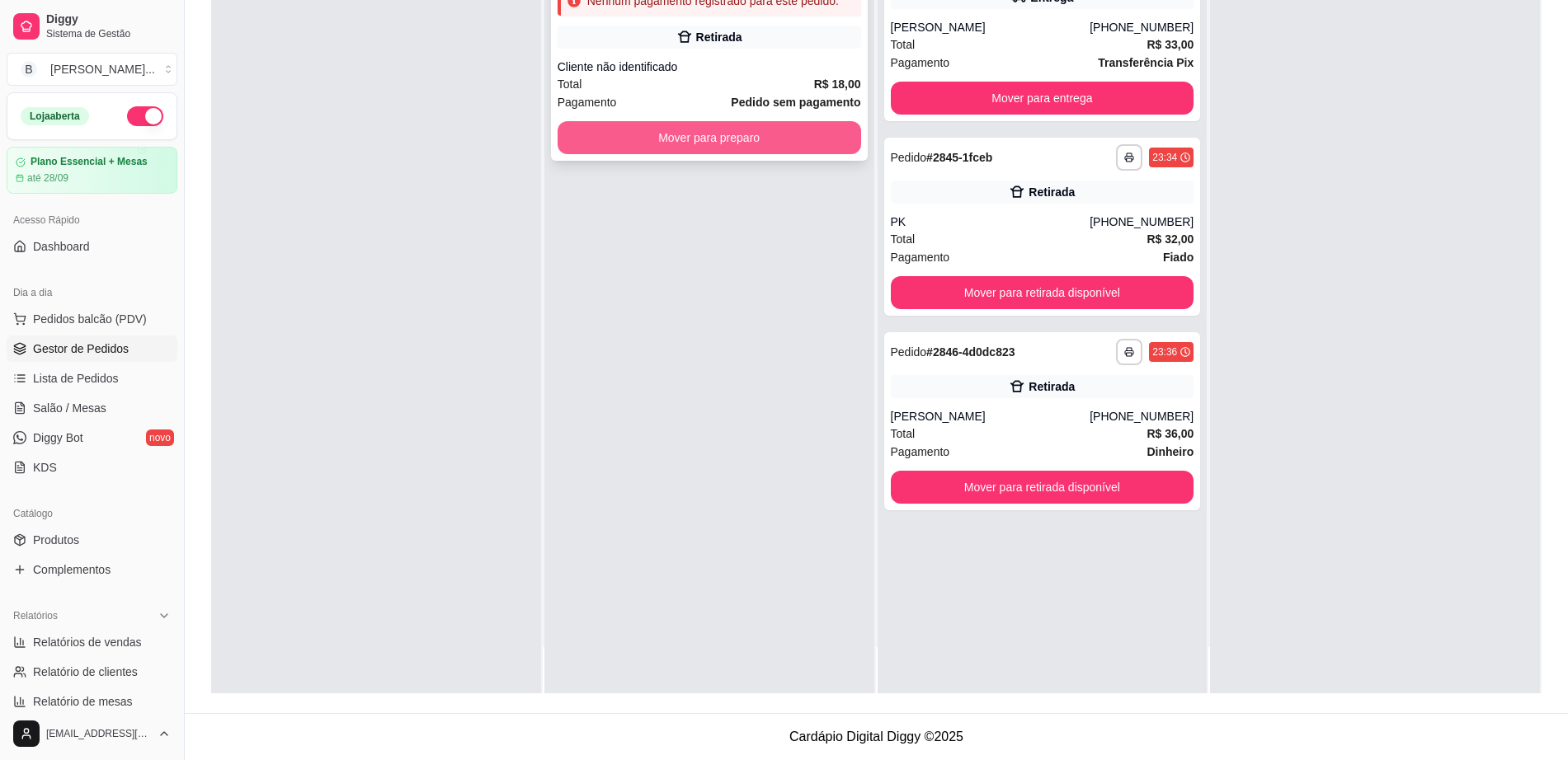
click at [715, 143] on button "Mover para preparo" at bounding box center [709, 138] width 303 height 33
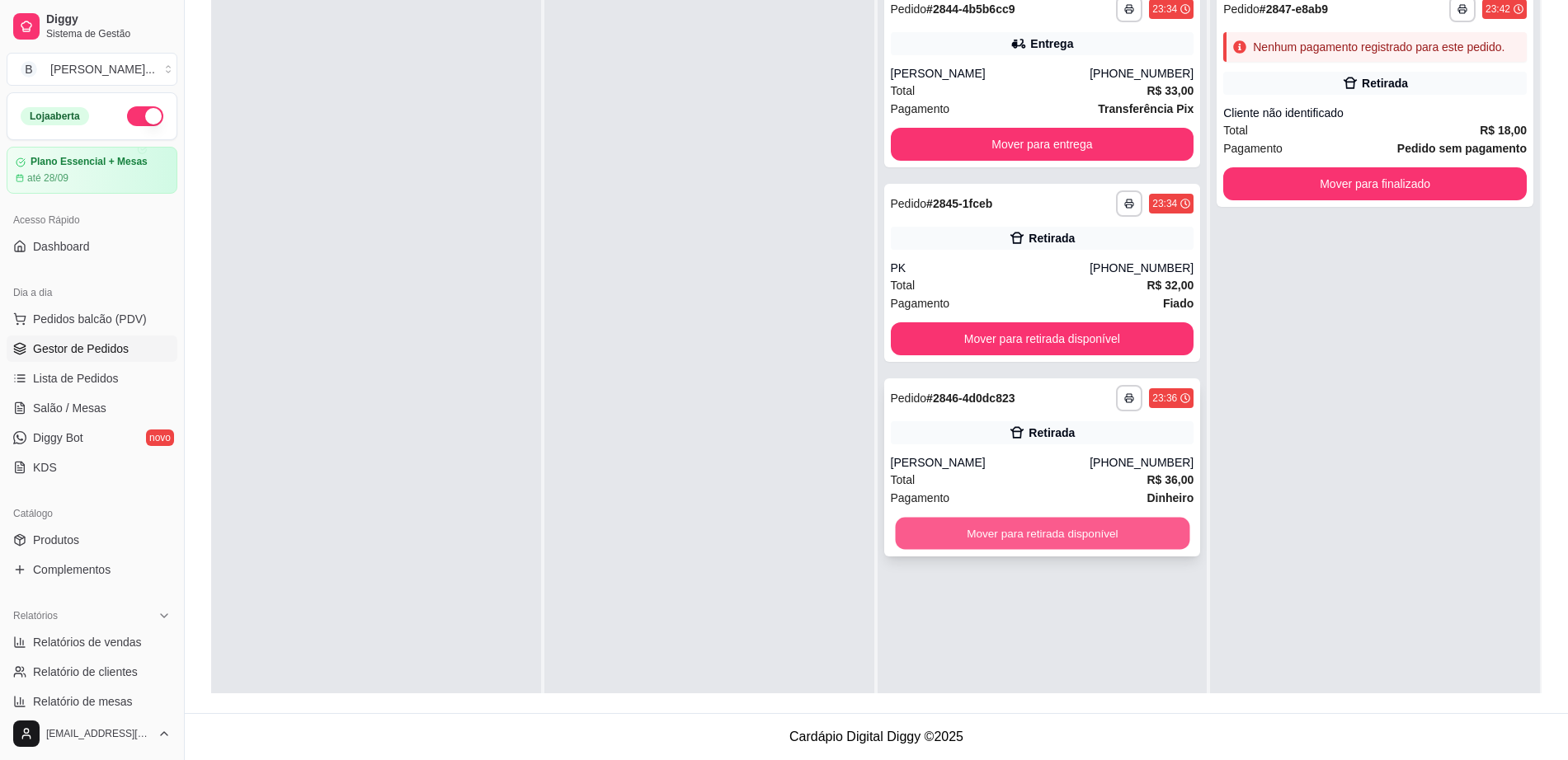
click at [1026, 546] on button "Mover para retirada disponível" at bounding box center [1042, 534] width 294 height 32
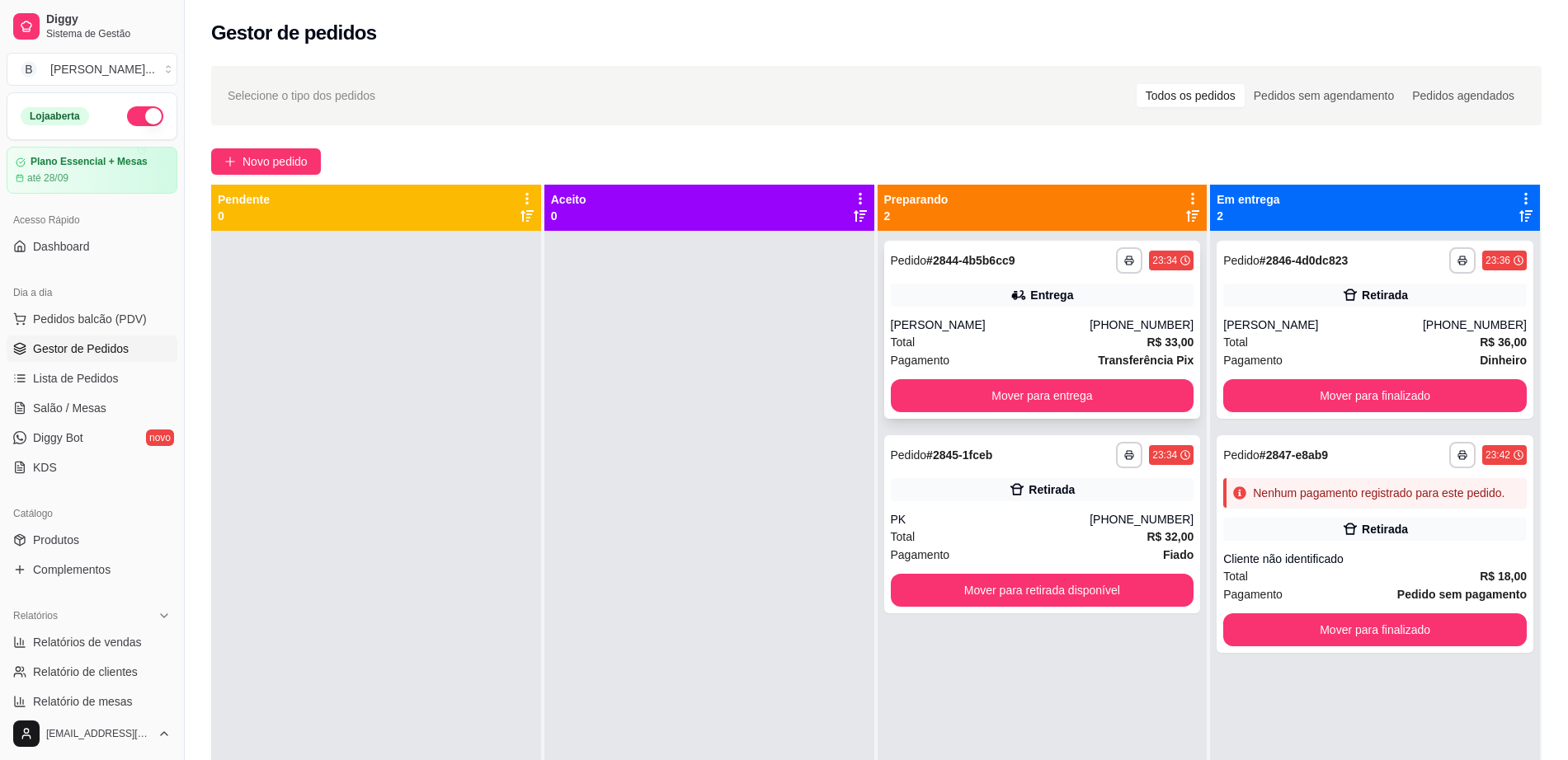
click at [1015, 349] on div "Total R$ 33,00" at bounding box center [1043, 342] width 303 height 18
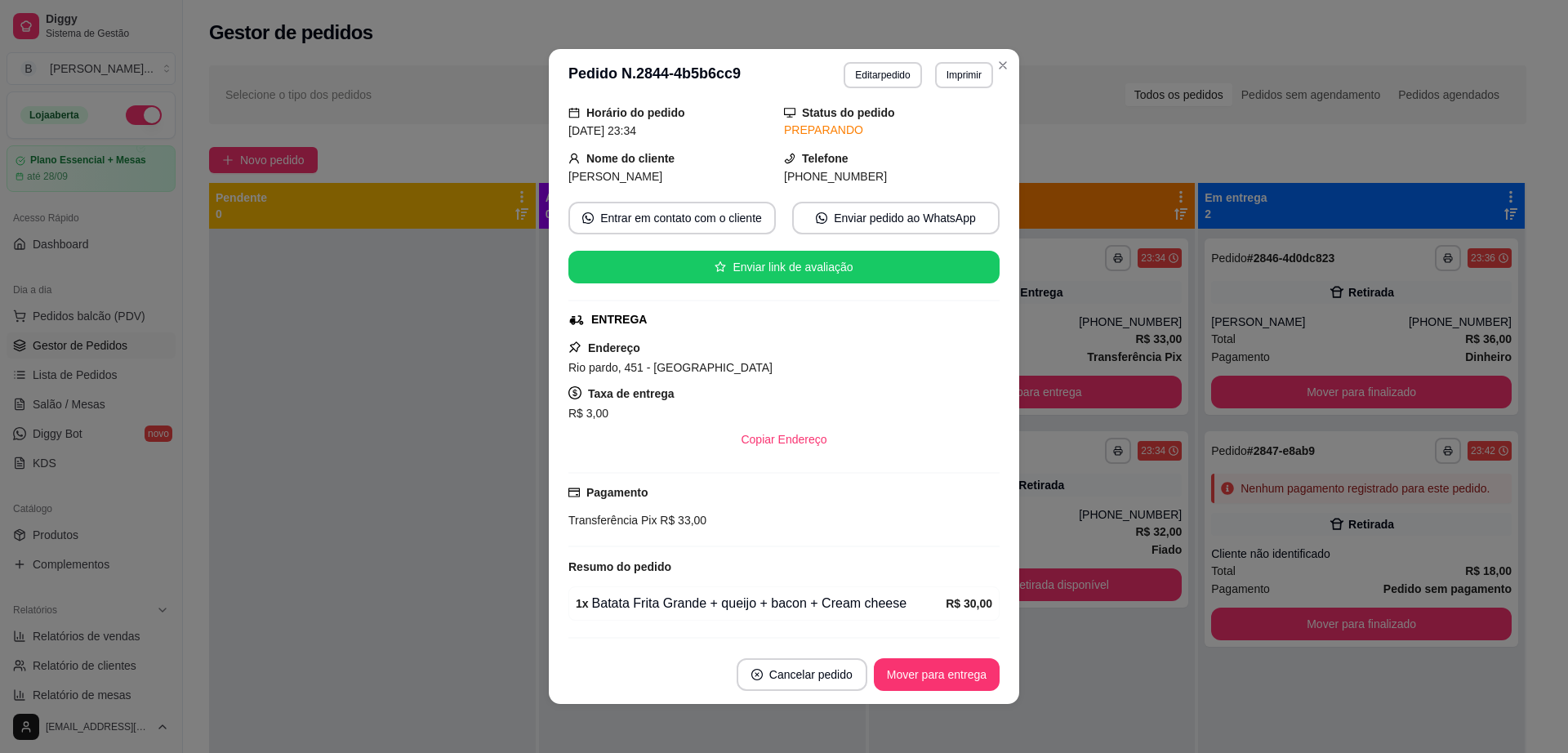
scroll to position [104, 0]
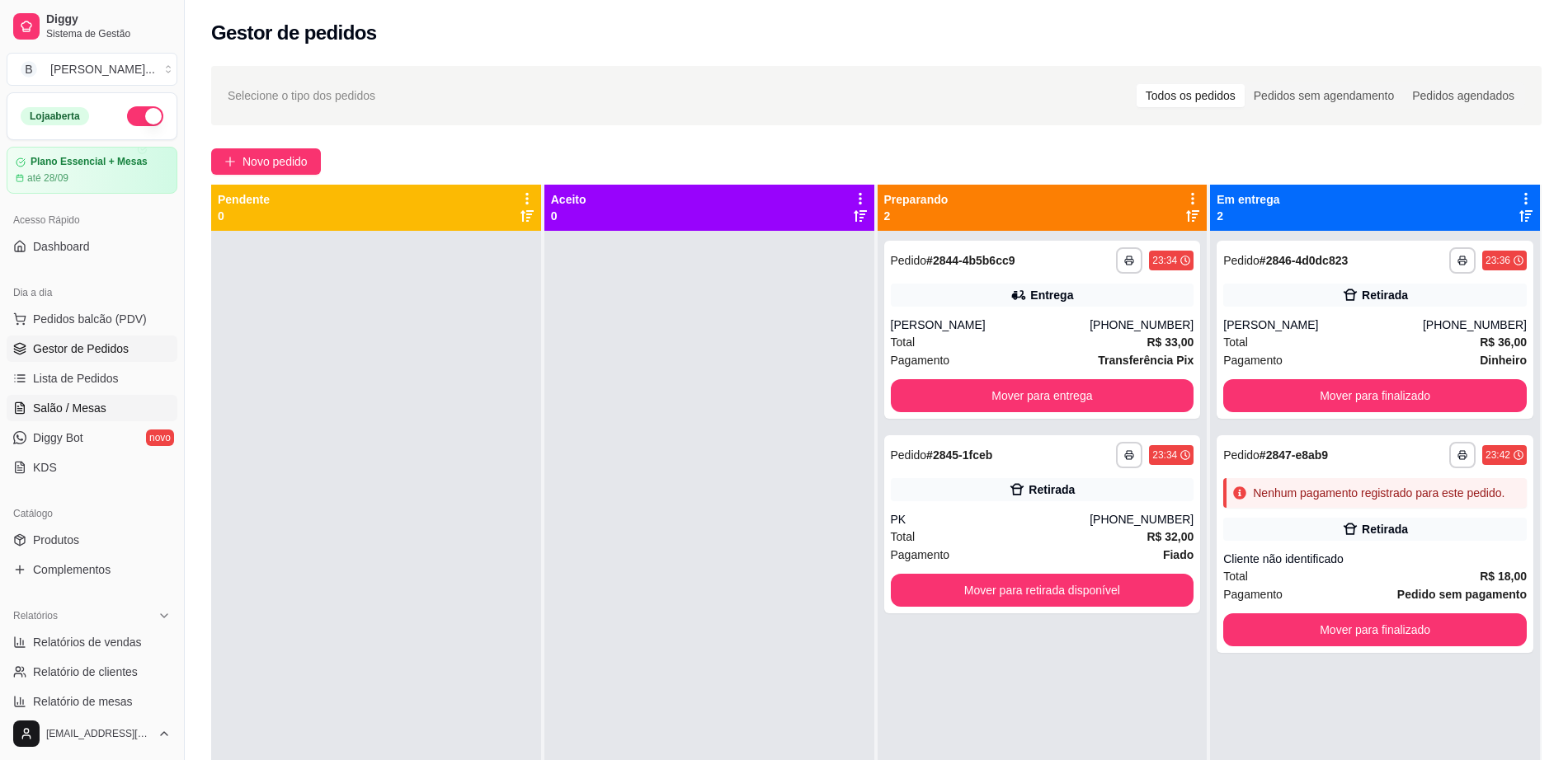
click at [138, 412] on link "Salão / Mesas" at bounding box center [92, 408] width 171 height 26
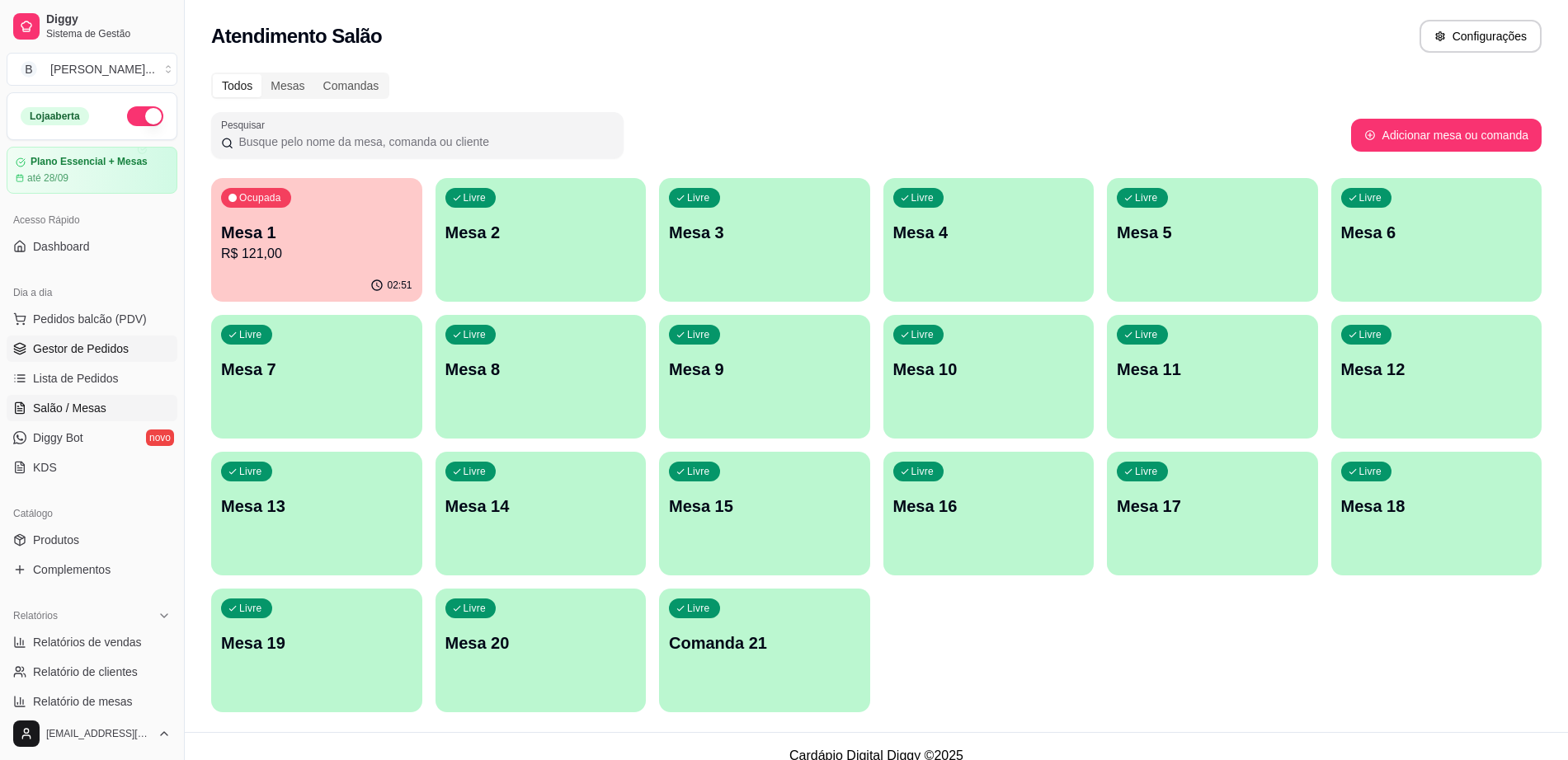
click at [86, 349] on span "Gestor de Pedidos" at bounding box center [81, 348] width 96 height 17
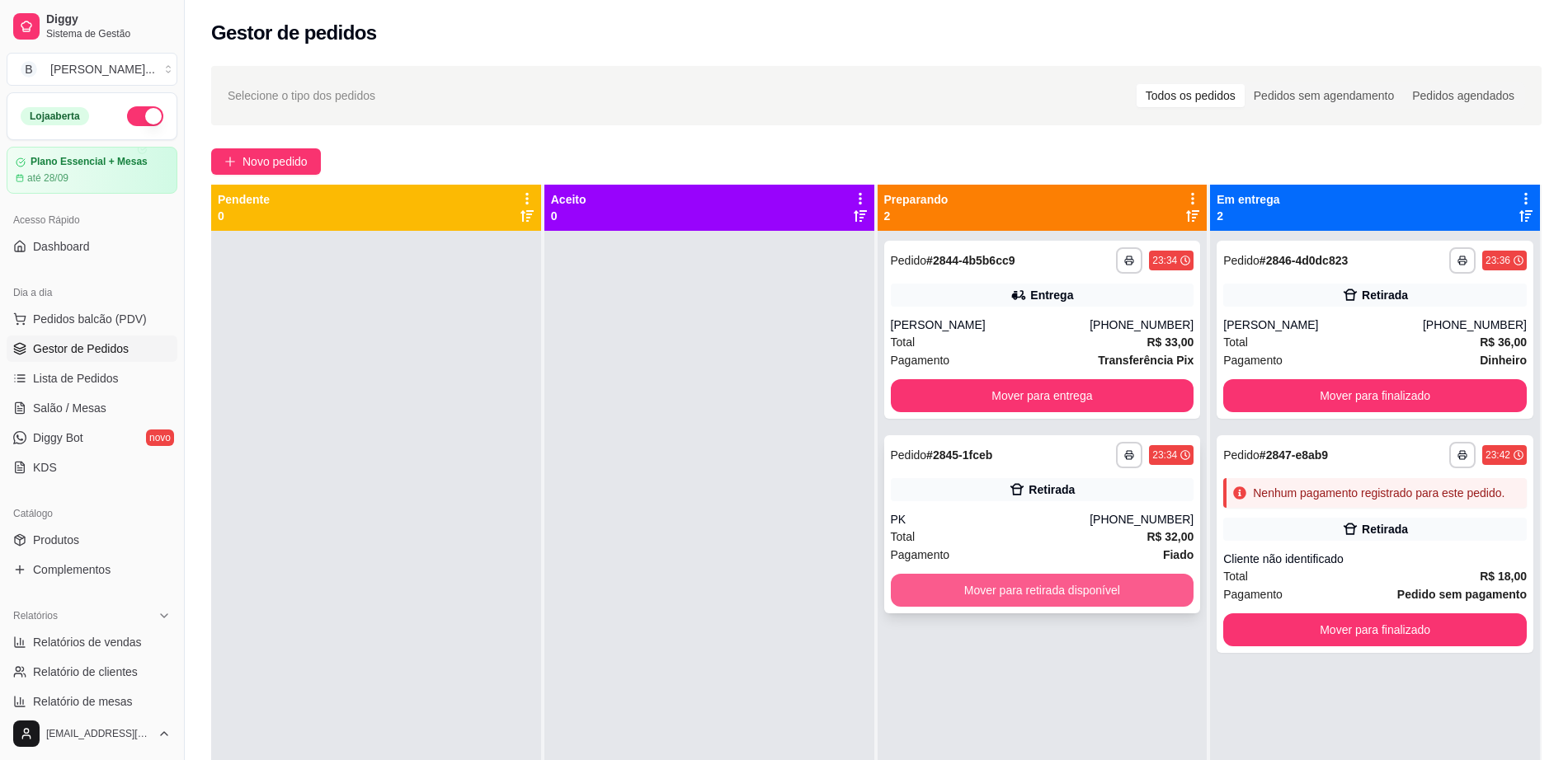
click at [933, 597] on button "Mover para retirada disponível" at bounding box center [1043, 590] width 303 height 33
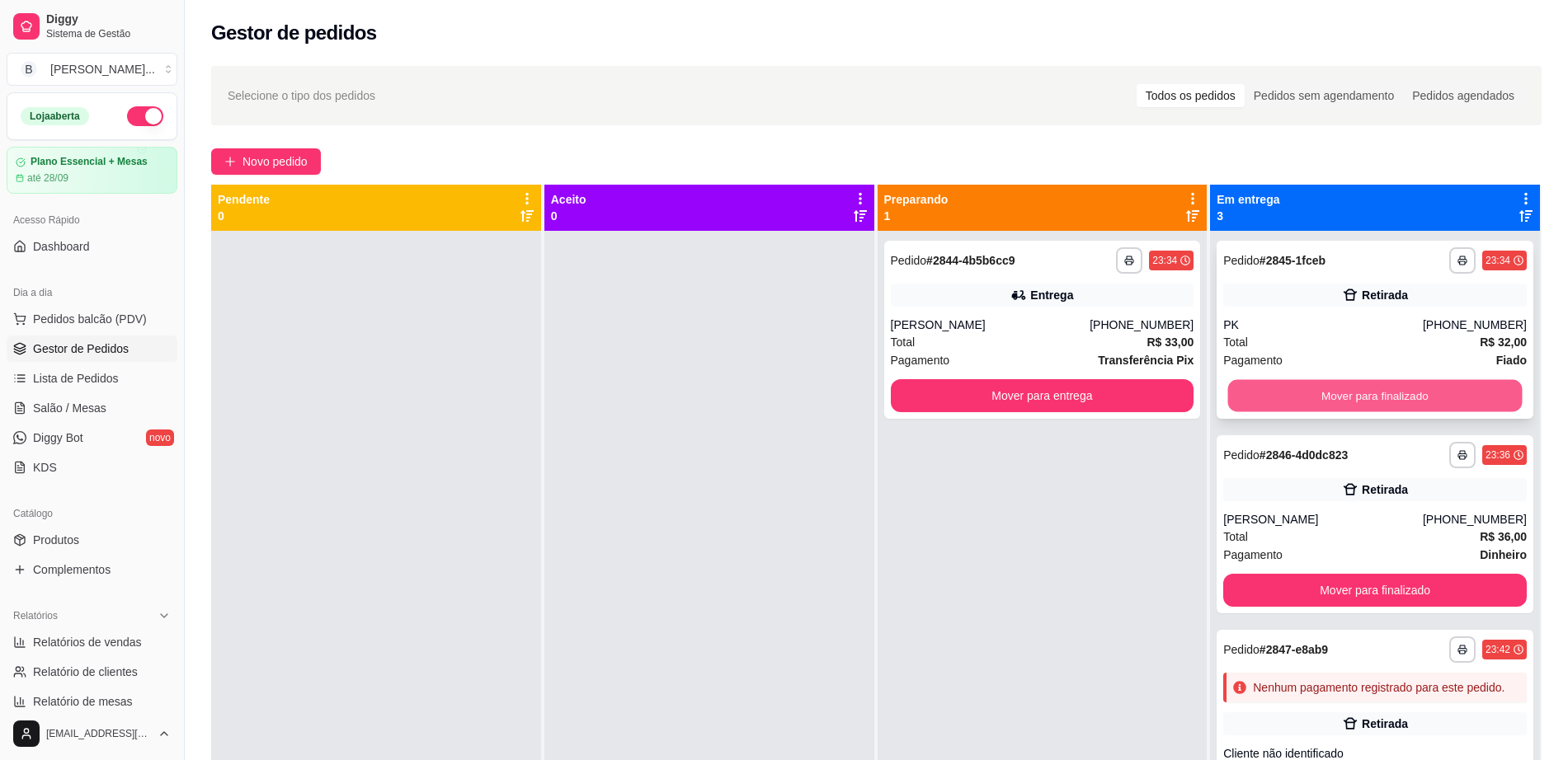
click at [1416, 395] on button "Mover para finalizado" at bounding box center [1375, 395] width 294 height 32
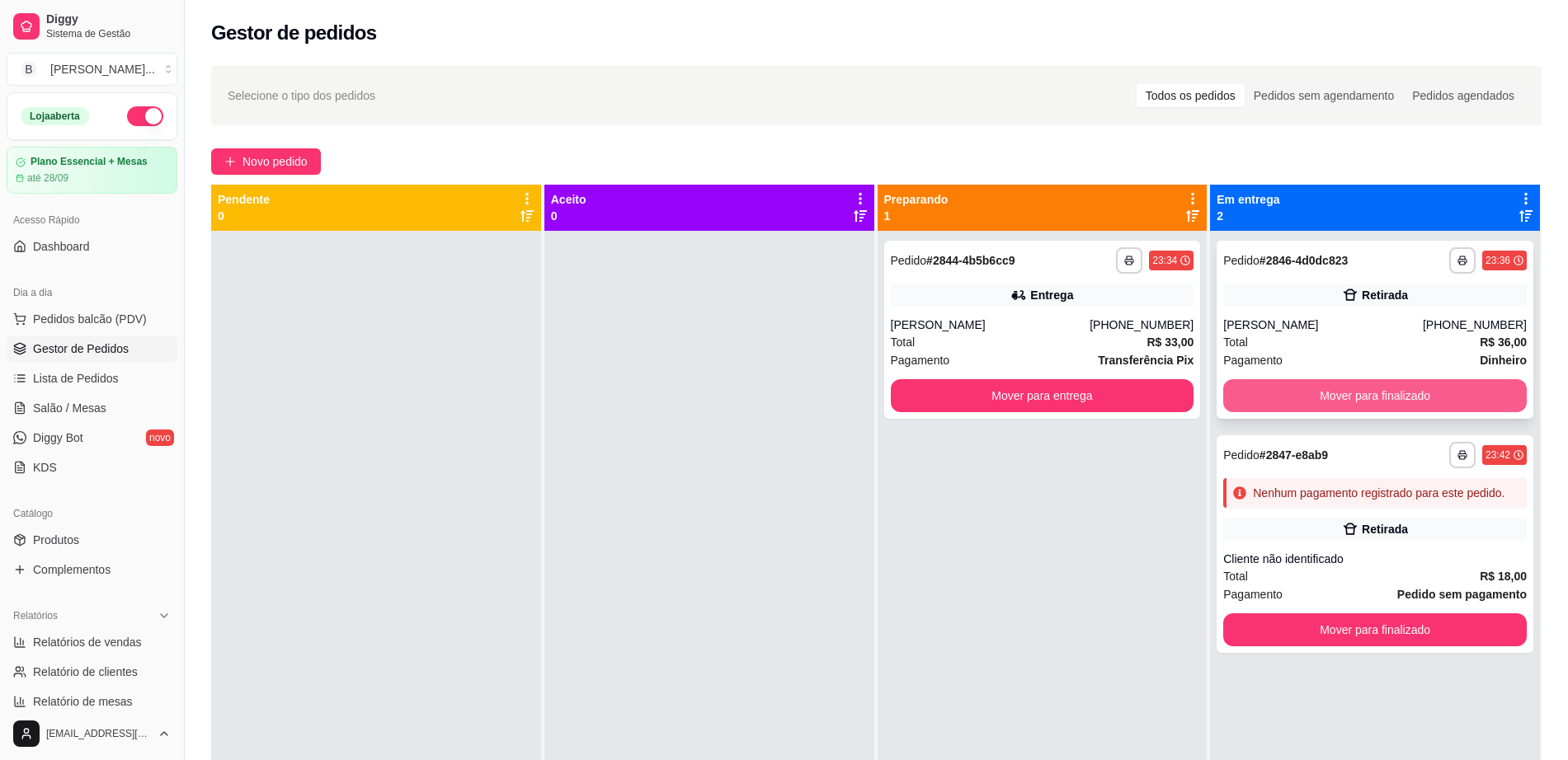
click at [1413, 394] on button "Mover para finalizado" at bounding box center [1375, 396] width 303 height 33
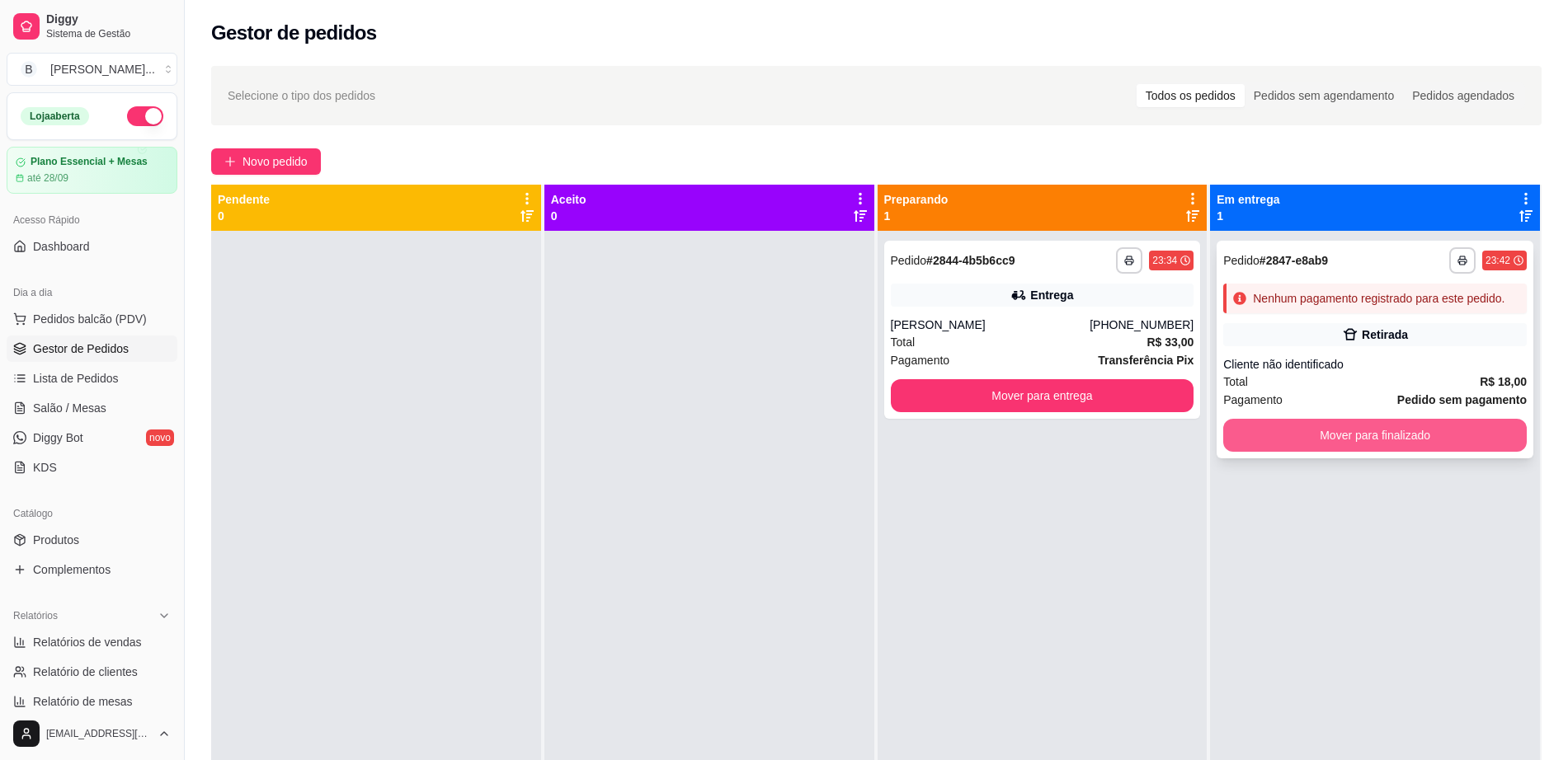
click at [1369, 421] on button "Mover para finalizado" at bounding box center [1375, 435] width 303 height 33
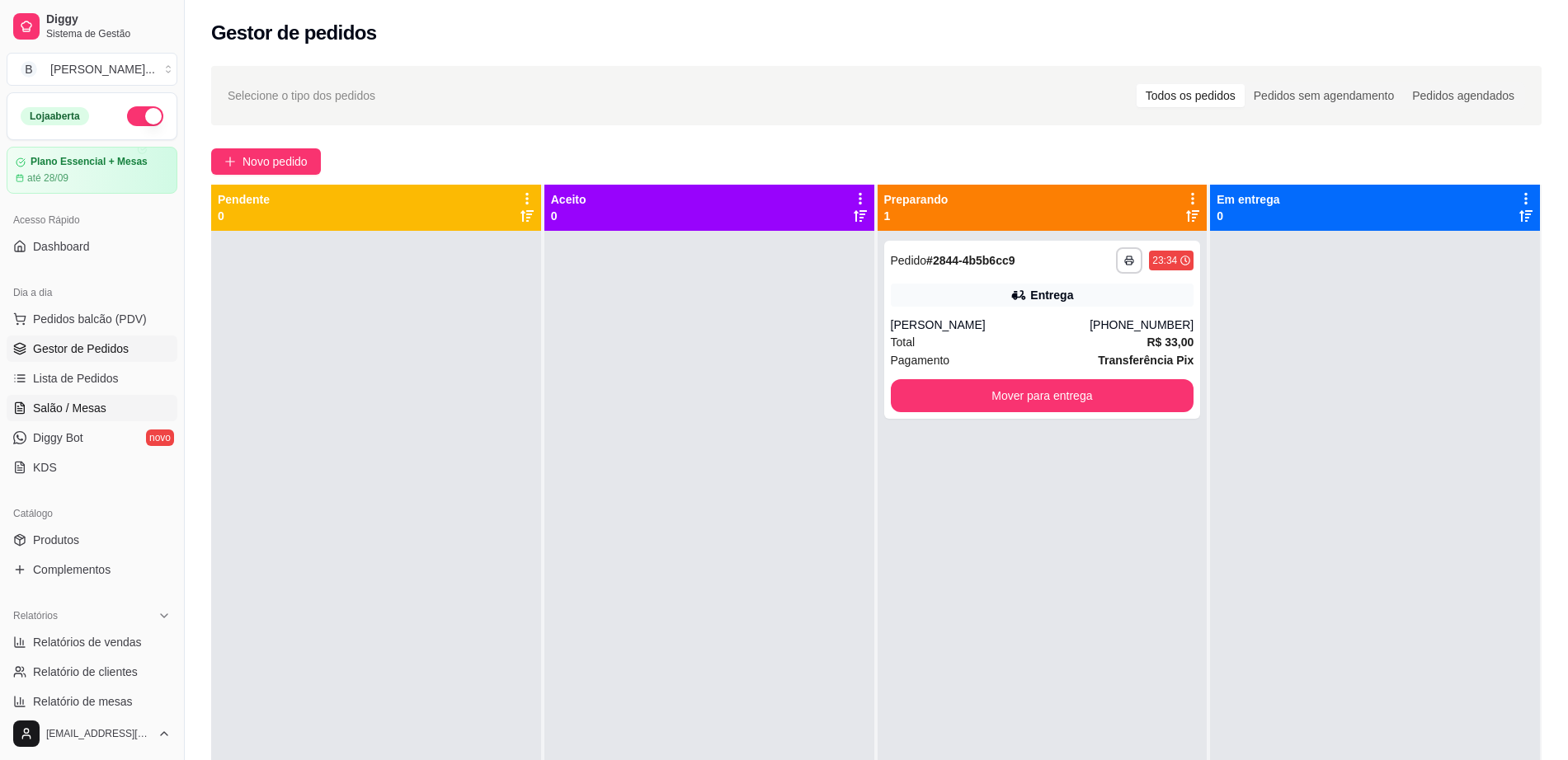
click at [105, 412] on link "Salão / Mesas" at bounding box center [92, 408] width 171 height 26
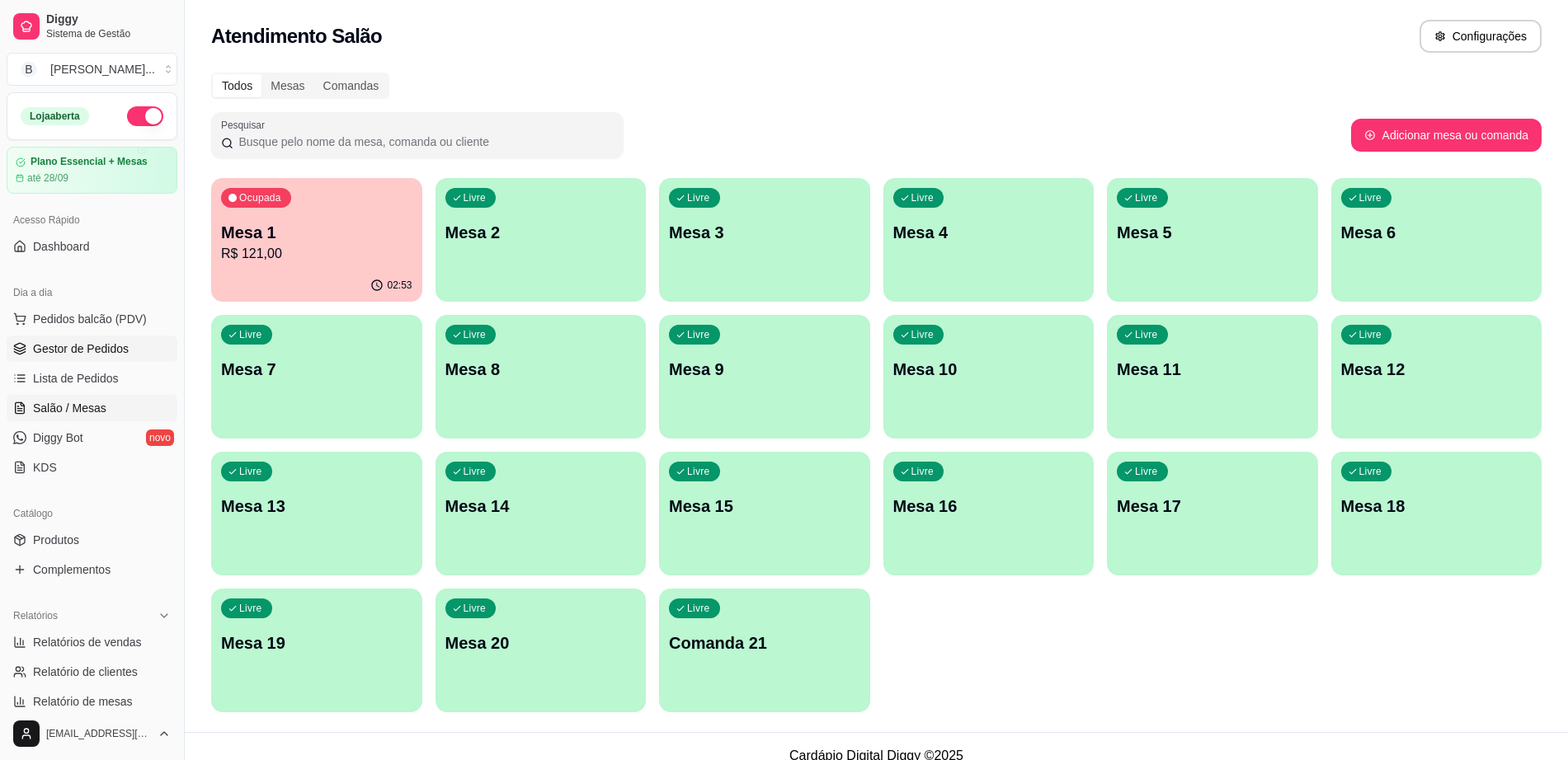
click at [103, 353] on span "Gestor de Pedidos" at bounding box center [81, 348] width 96 height 17
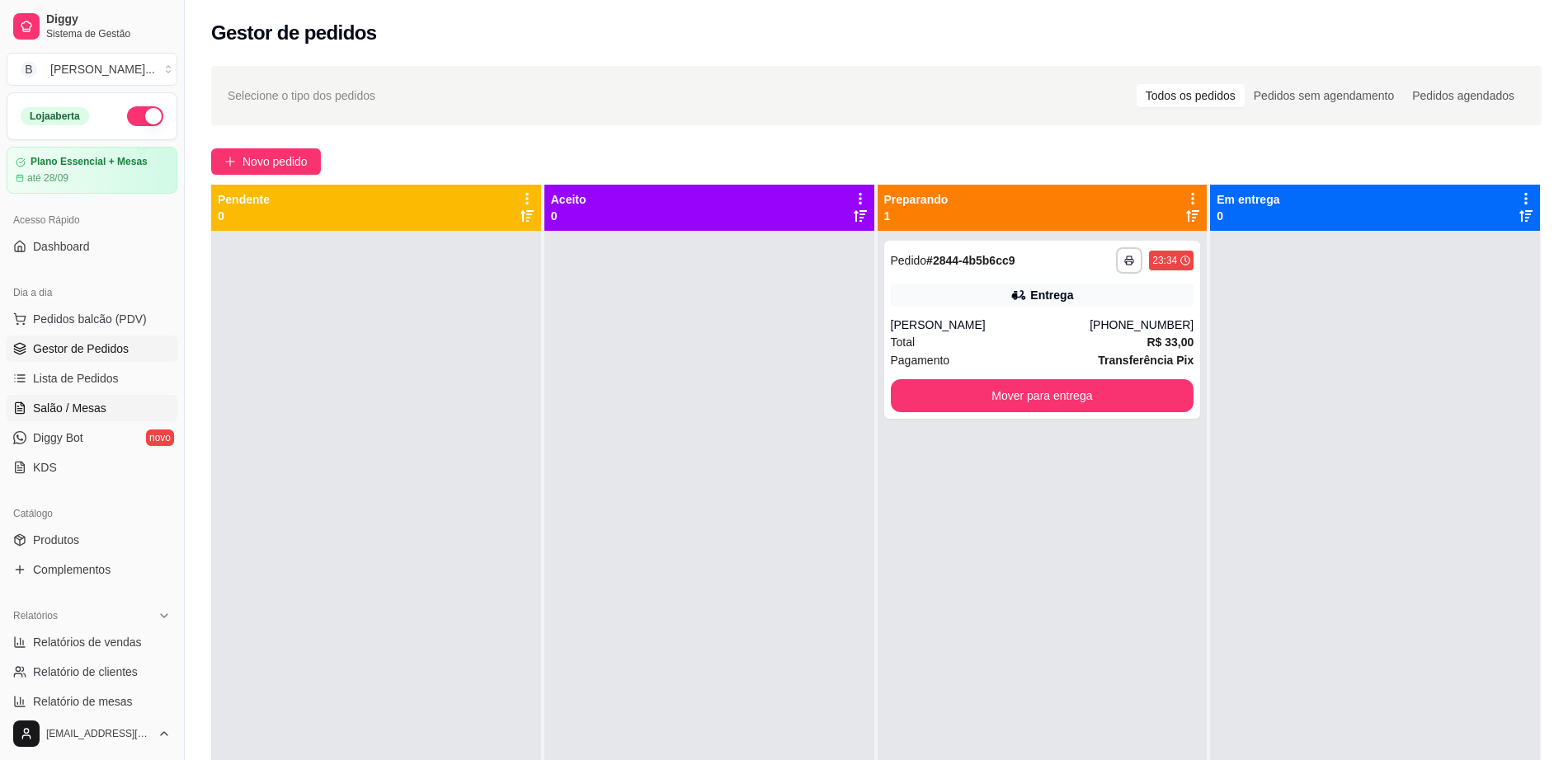
click at [130, 398] on link "Salão / Mesas" at bounding box center [92, 408] width 171 height 26
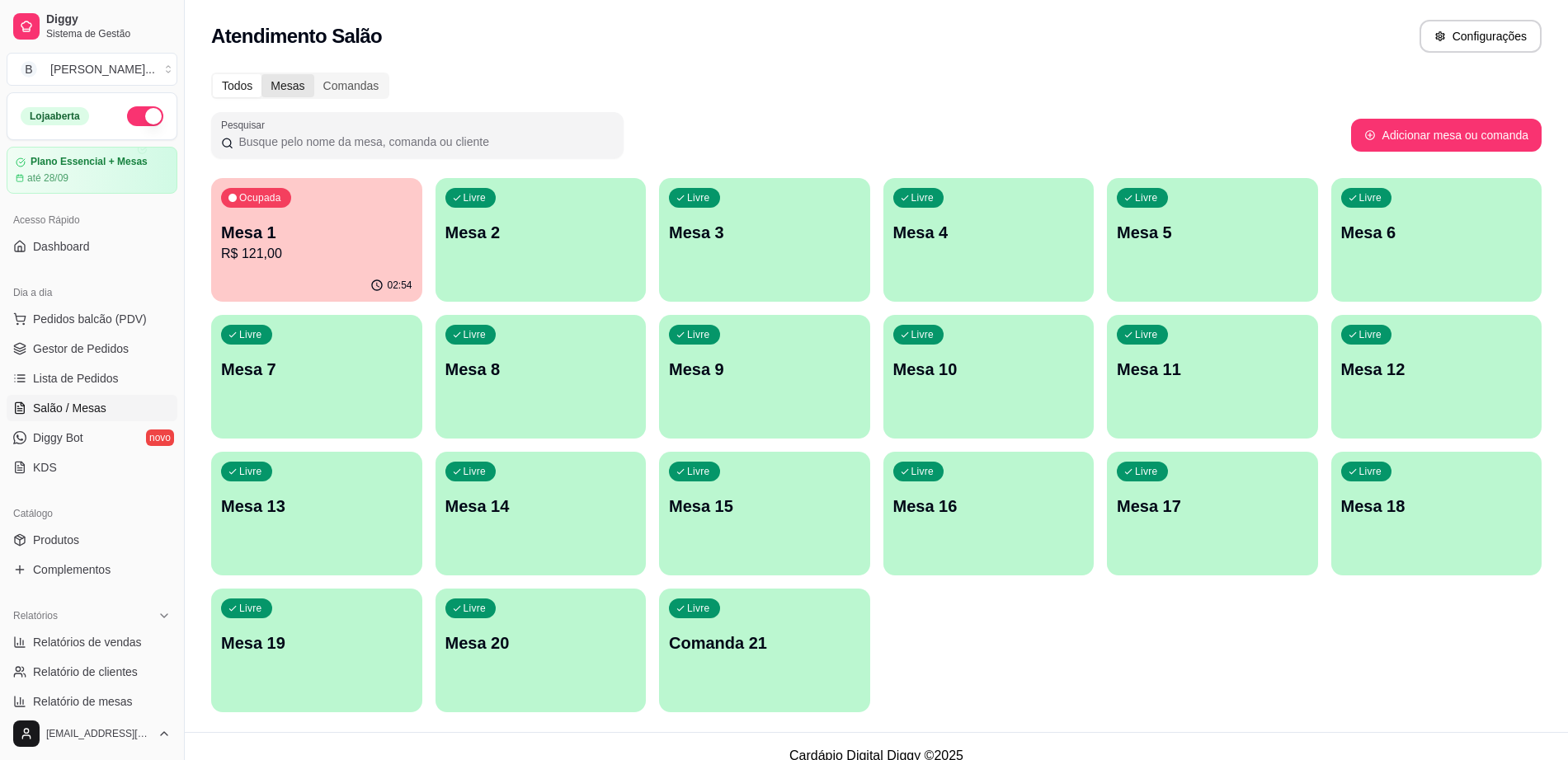
click at [296, 82] on div "Mesas" at bounding box center [287, 85] width 52 height 24
click at [261, 74] on input "Mesas" at bounding box center [261, 74] width 0 height 0
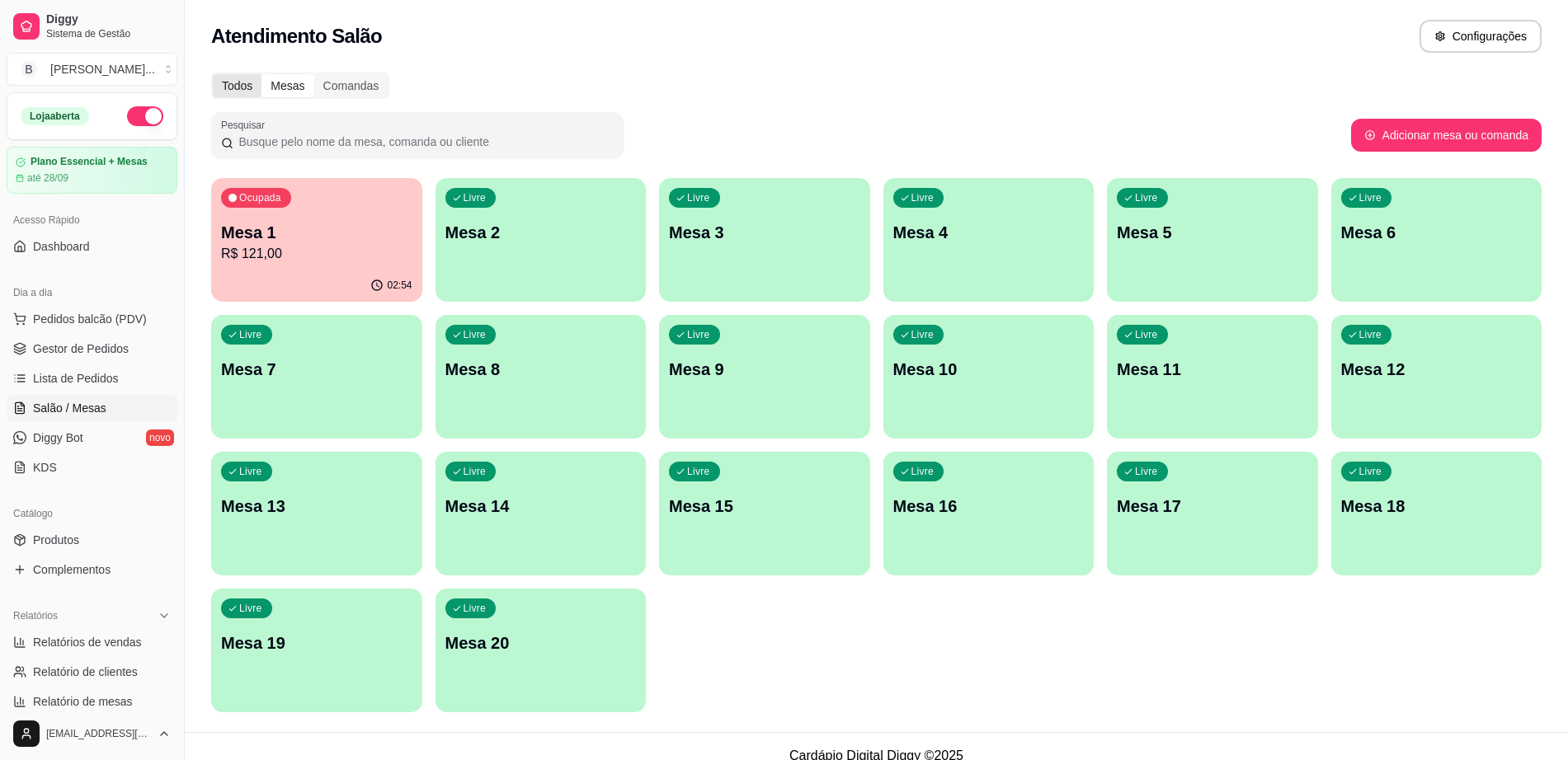
click at [240, 91] on div "Todos" at bounding box center [237, 85] width 49 height 24
click at [213, 74] on input "Todos" at bounding box center [213, 74] width 0 height 0
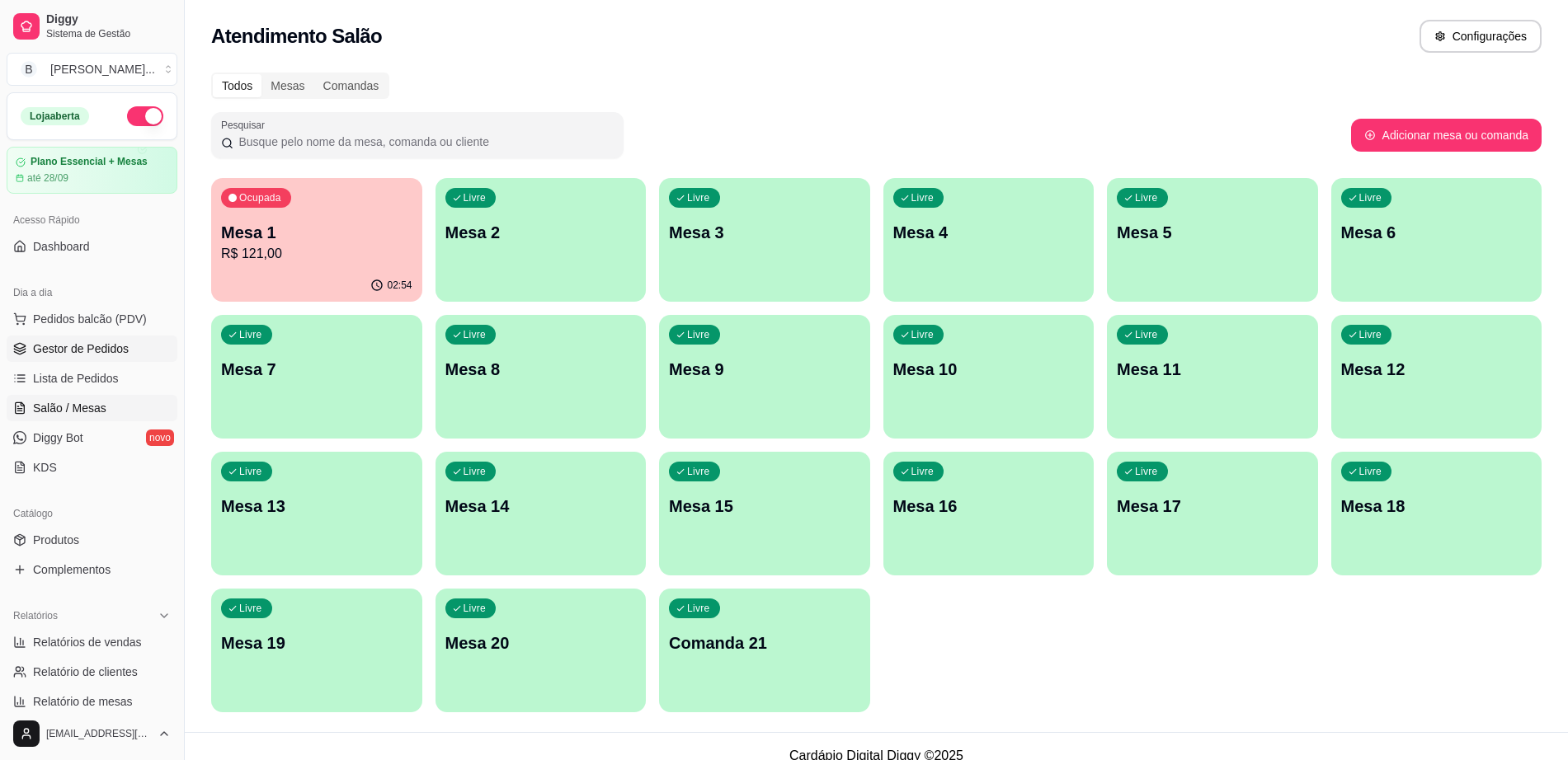
click at [119, 345] on span "Gestor de Pedidos" at bounding box center [81, 348] width 96 height 17
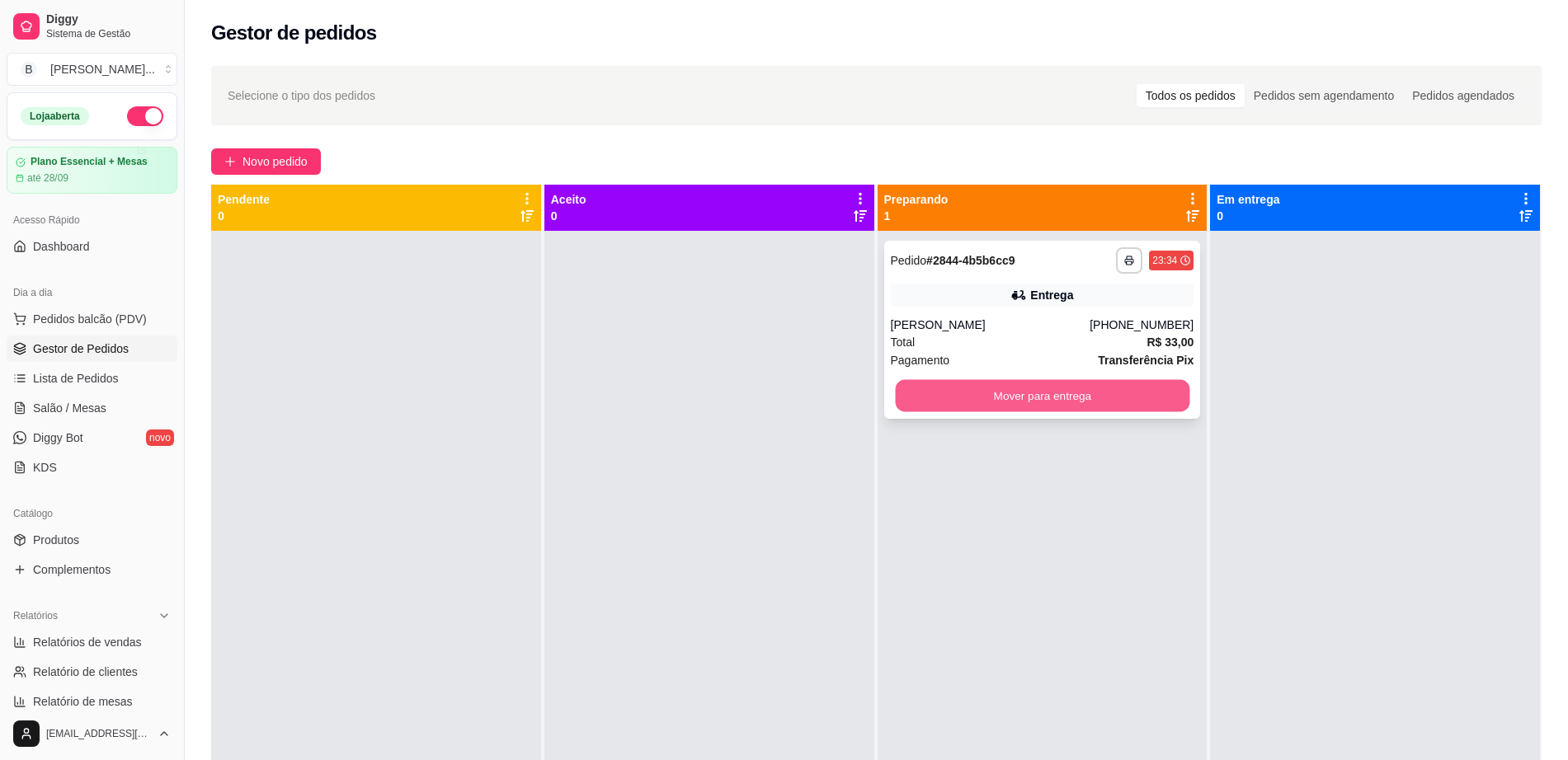
click at [1000, 402] on button "Mover para entrega" at bounding box center [1042, 395] width 294 height 32
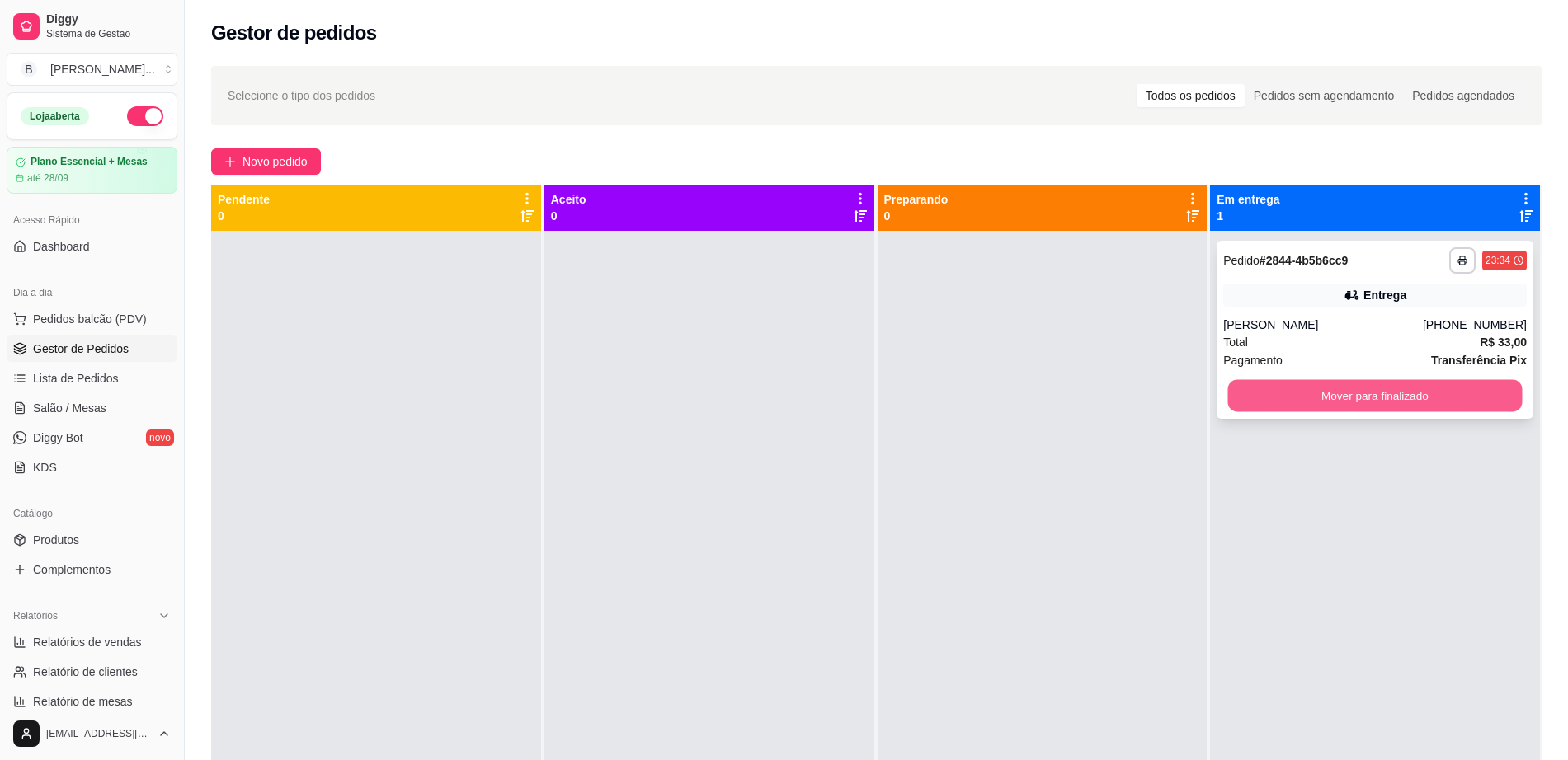
click at [1418, 396] on button "Mover para finalizado" at bounding box center [1375, 395] width 294 height 32
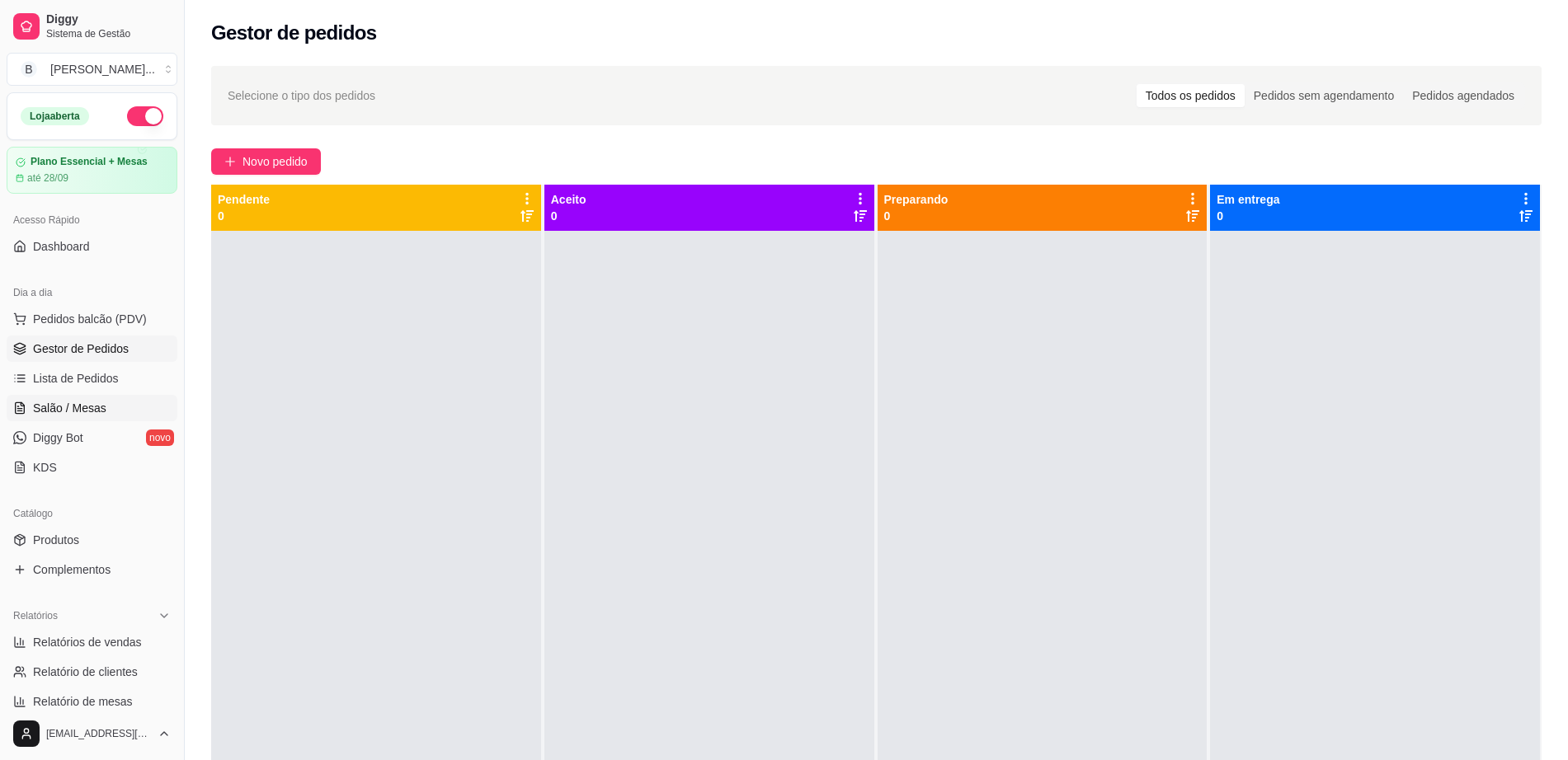
click at [129, 411] on link "Salão / Mesas" at bounding box center [92, 408] width 171 height 26
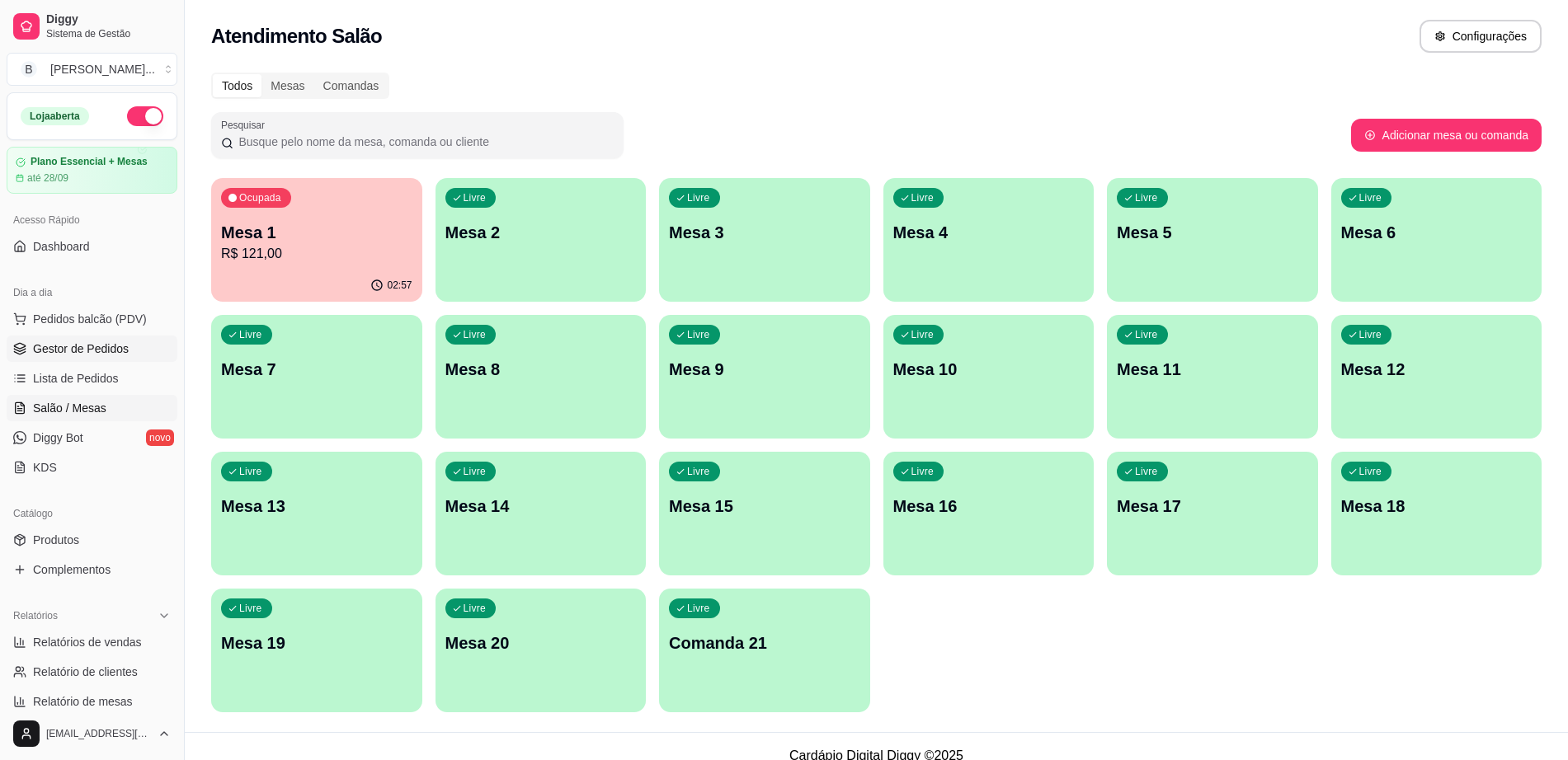
click at [125, 349] on span "Gestor de Pedidos" at bounding box center [81, 348] width 96 height 17
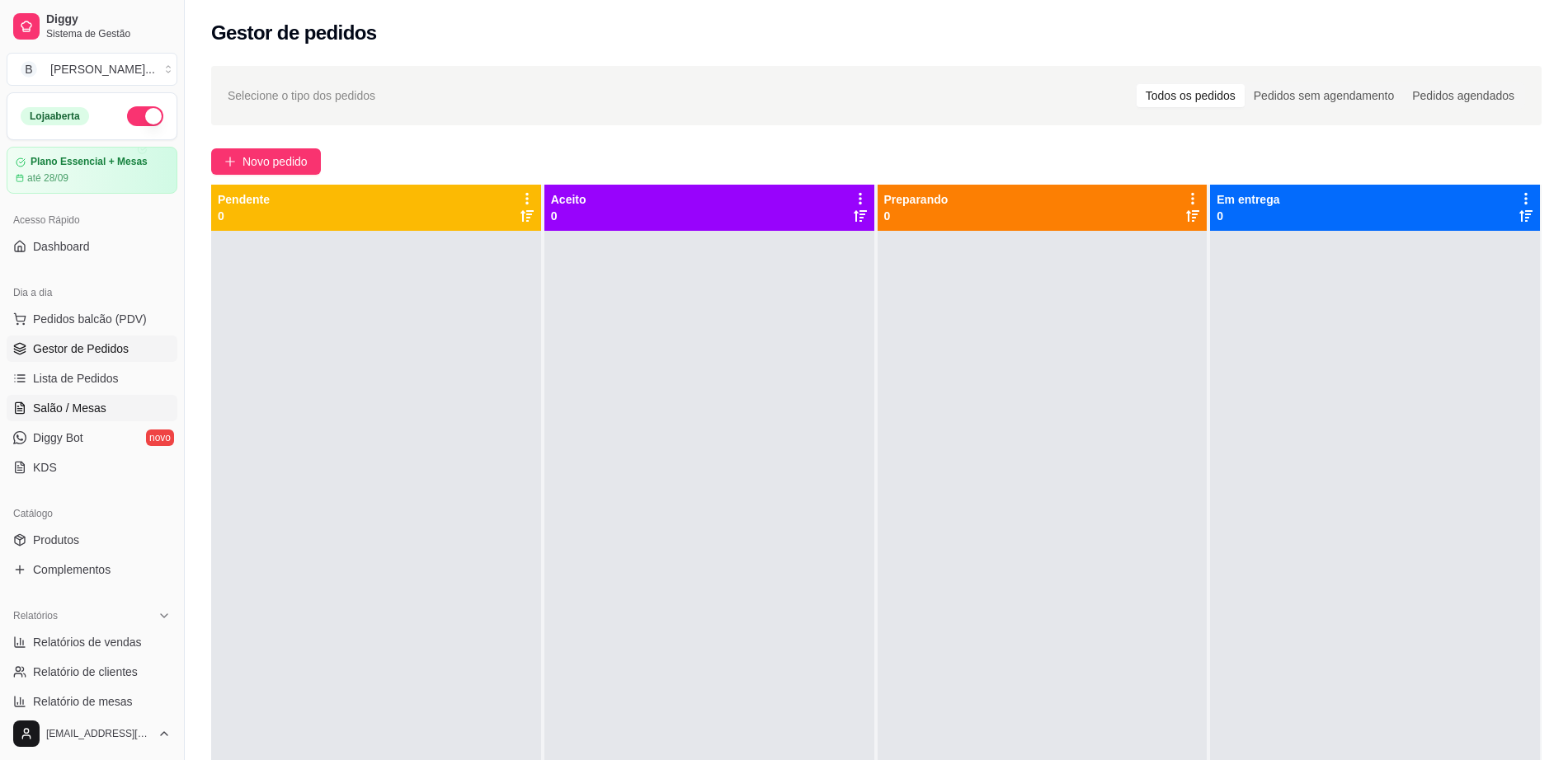
click at [50, 411] on span "Salão / Mesas" at bounding box center [70, 407] width 73 height 17
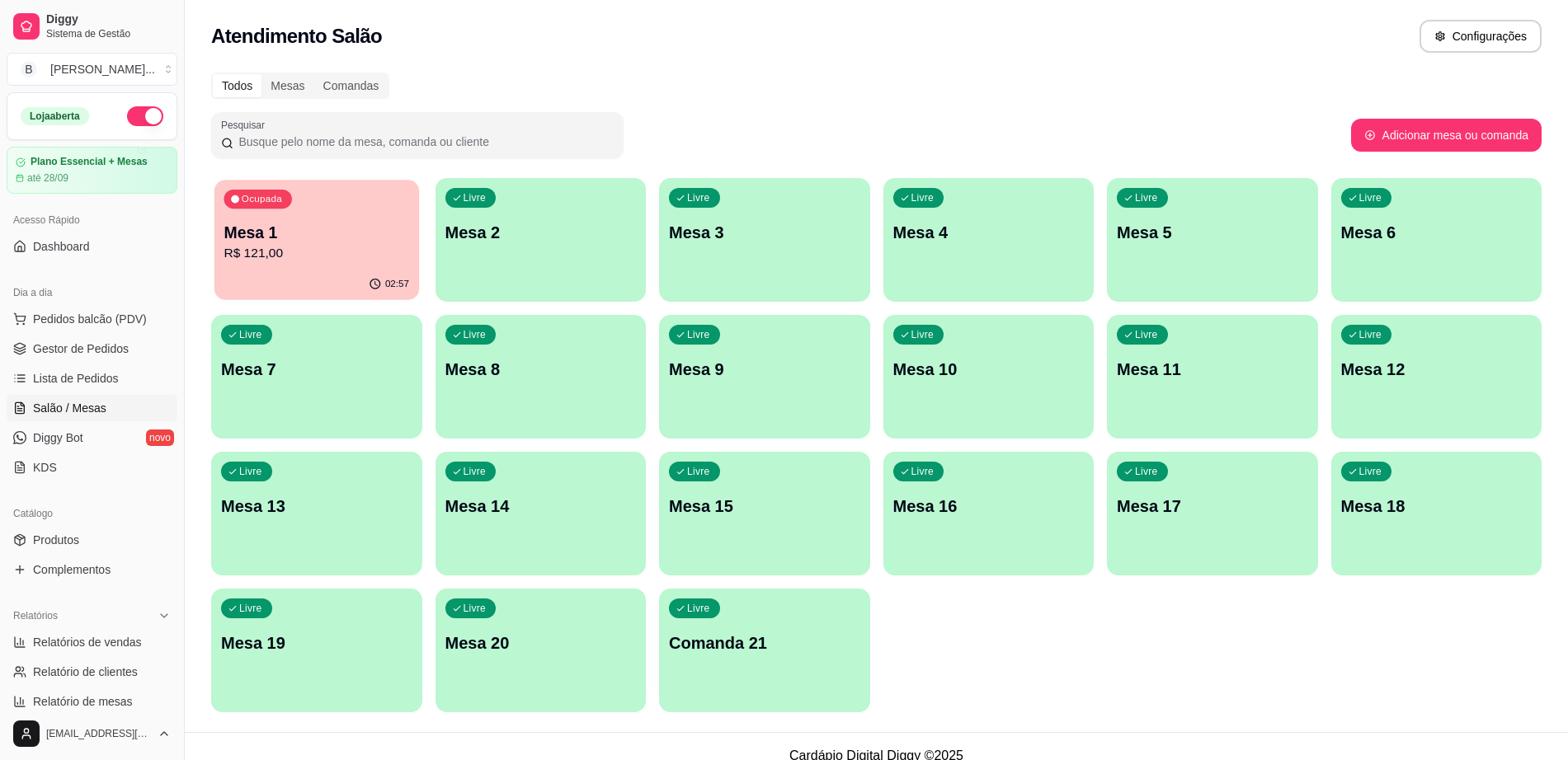
click at [329, 272] on div "02:57" at bounding box center [316, 285] width 205 height 31
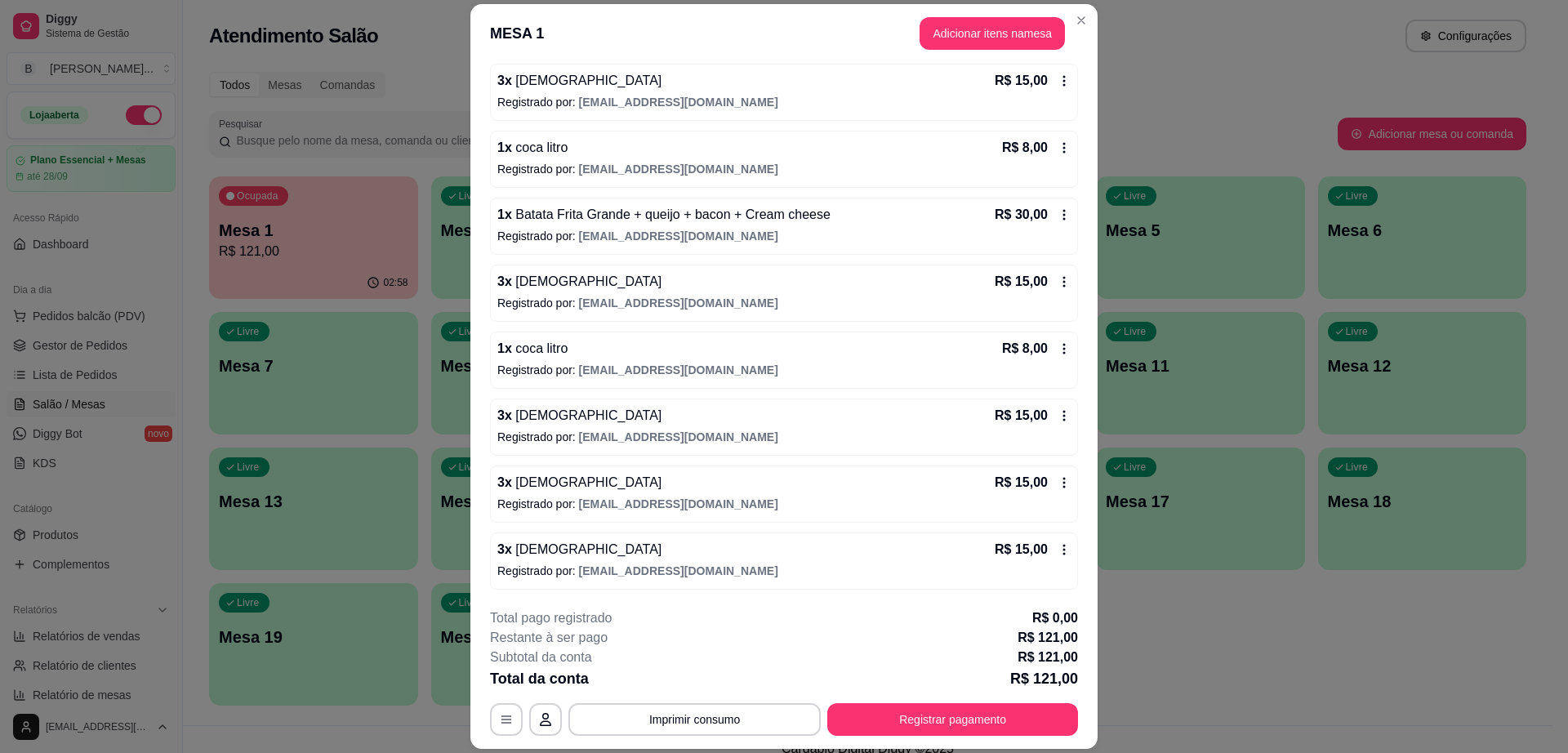
scroll to position [48, 0]
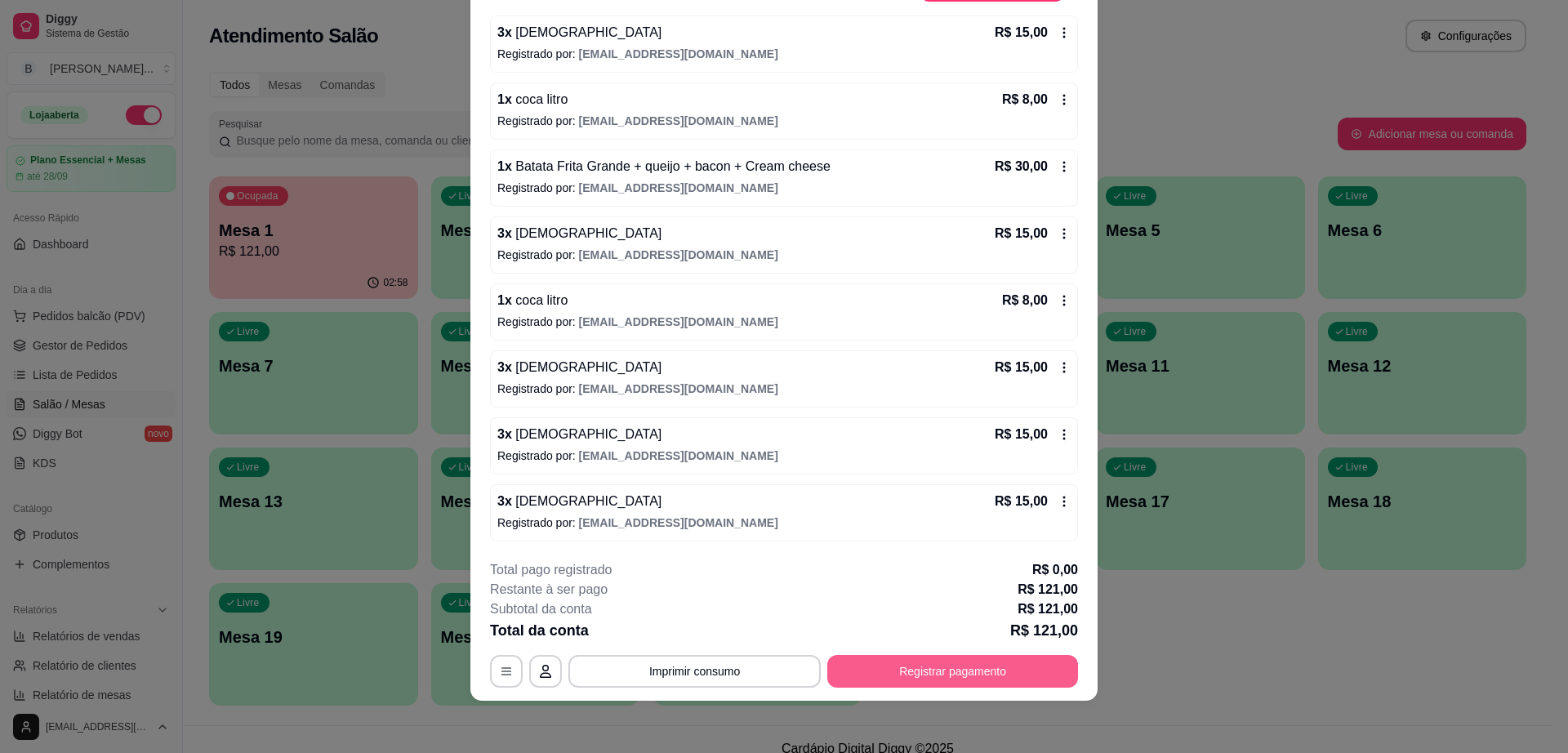
click at [856, 667] on button "Registrar pagamento" at bounding box center [952, 671] width 251 height 33
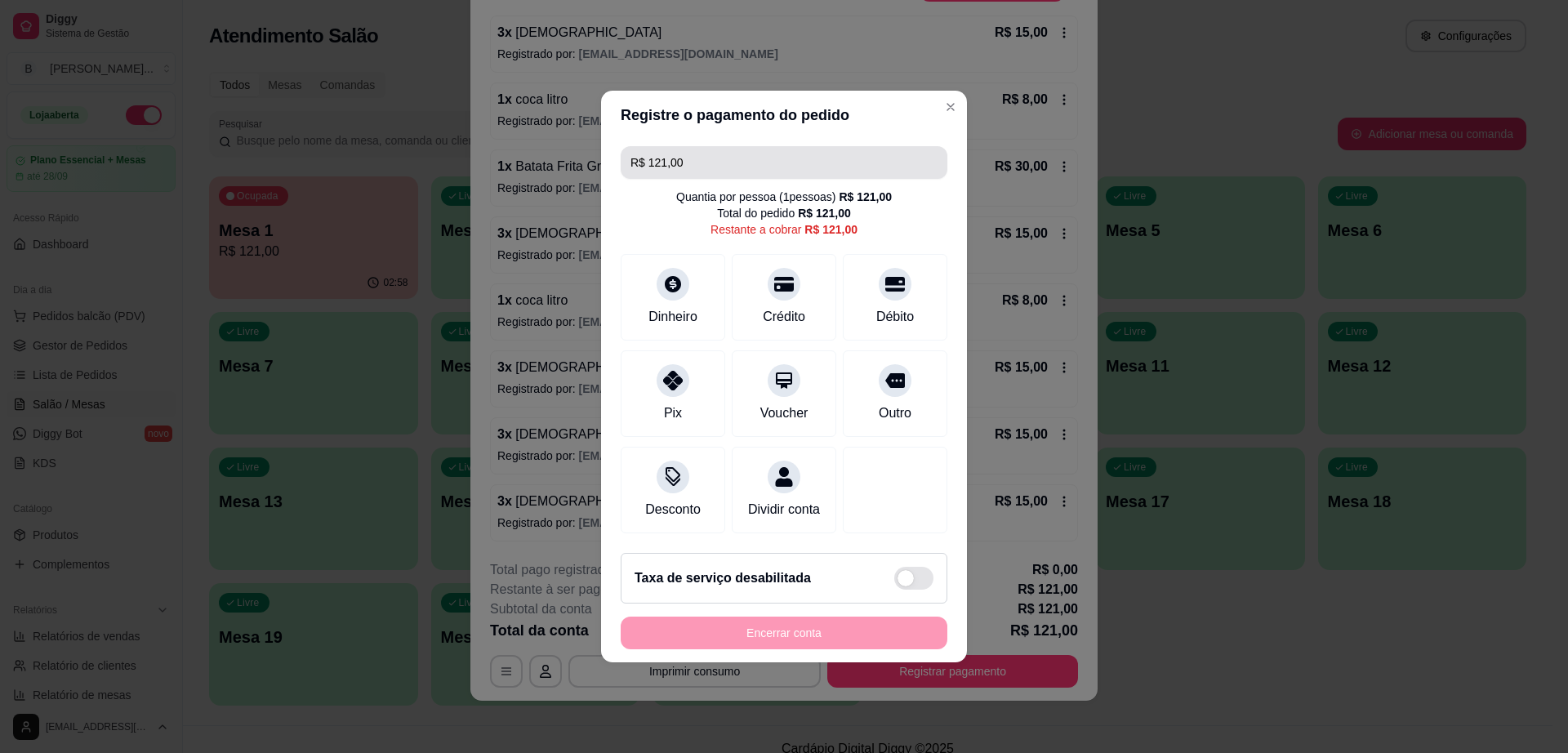
click at [793, 146] on input "R$ 121,00" at bounding box center [784, 162] width 307 height 33
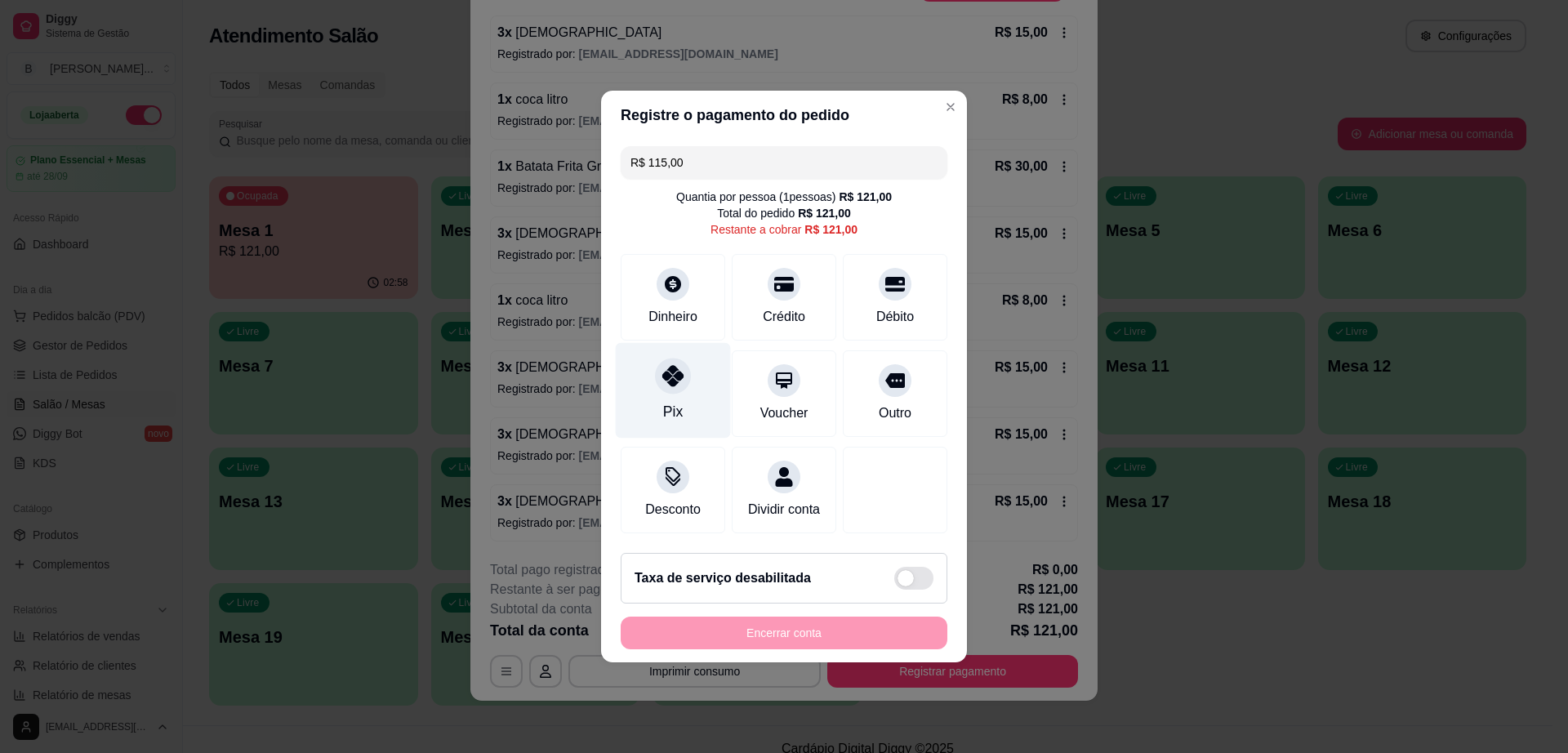
click at [674, 370] on icon at bounding box center [673, 375] width 22 height 22
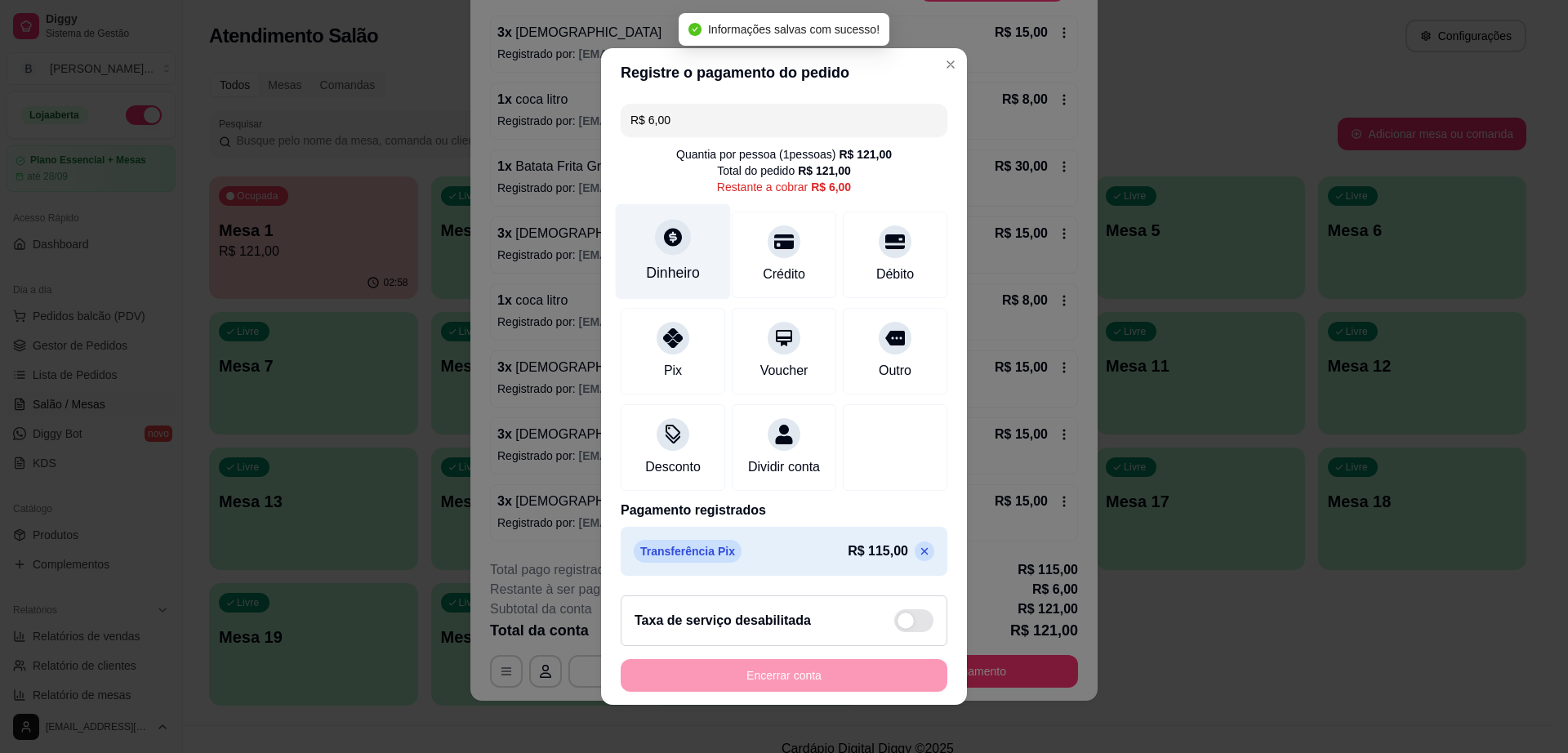
click at [662, 247] on div "Dinheiro" at bounding box center [674, 252] width 116 height 96
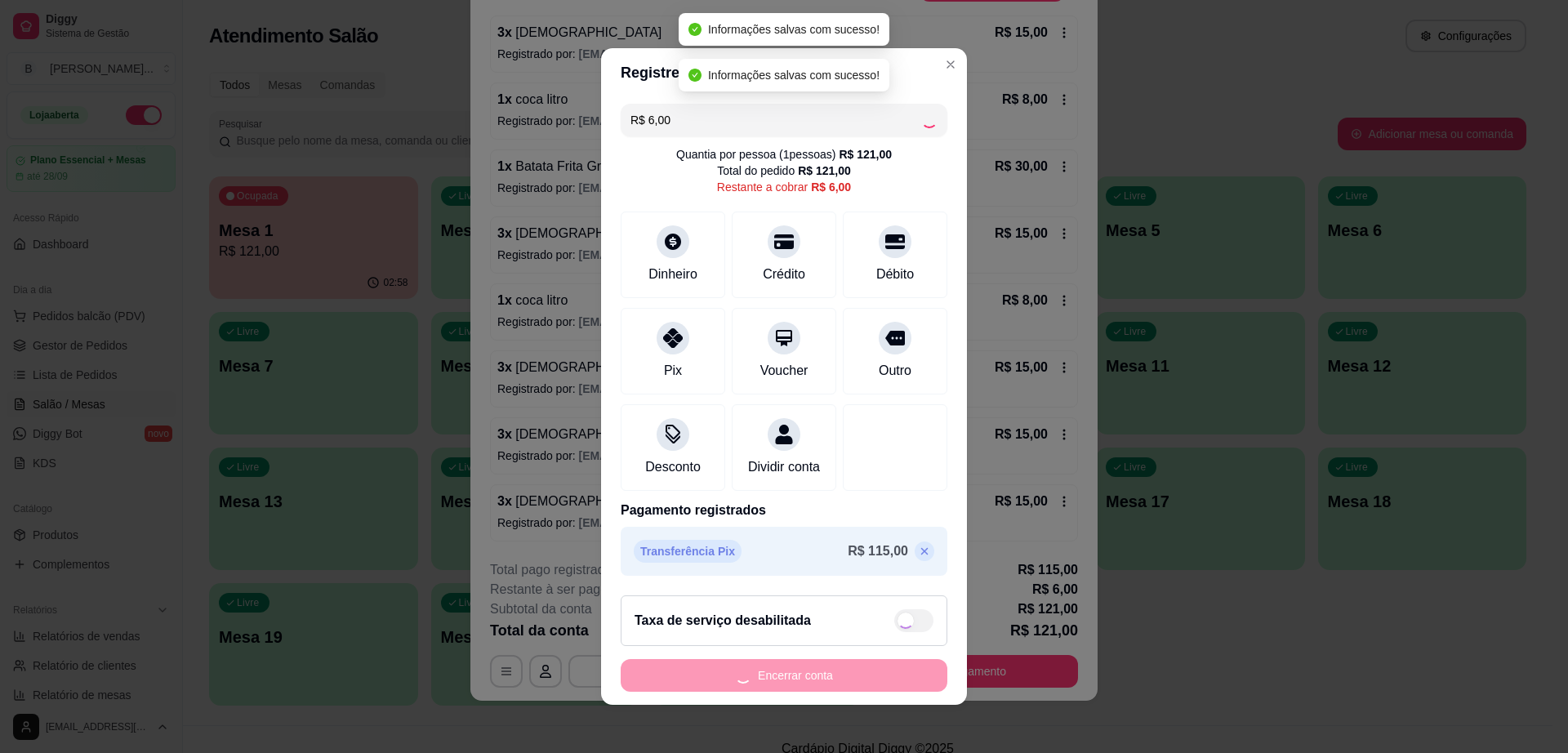
type input "R$ 0,00"
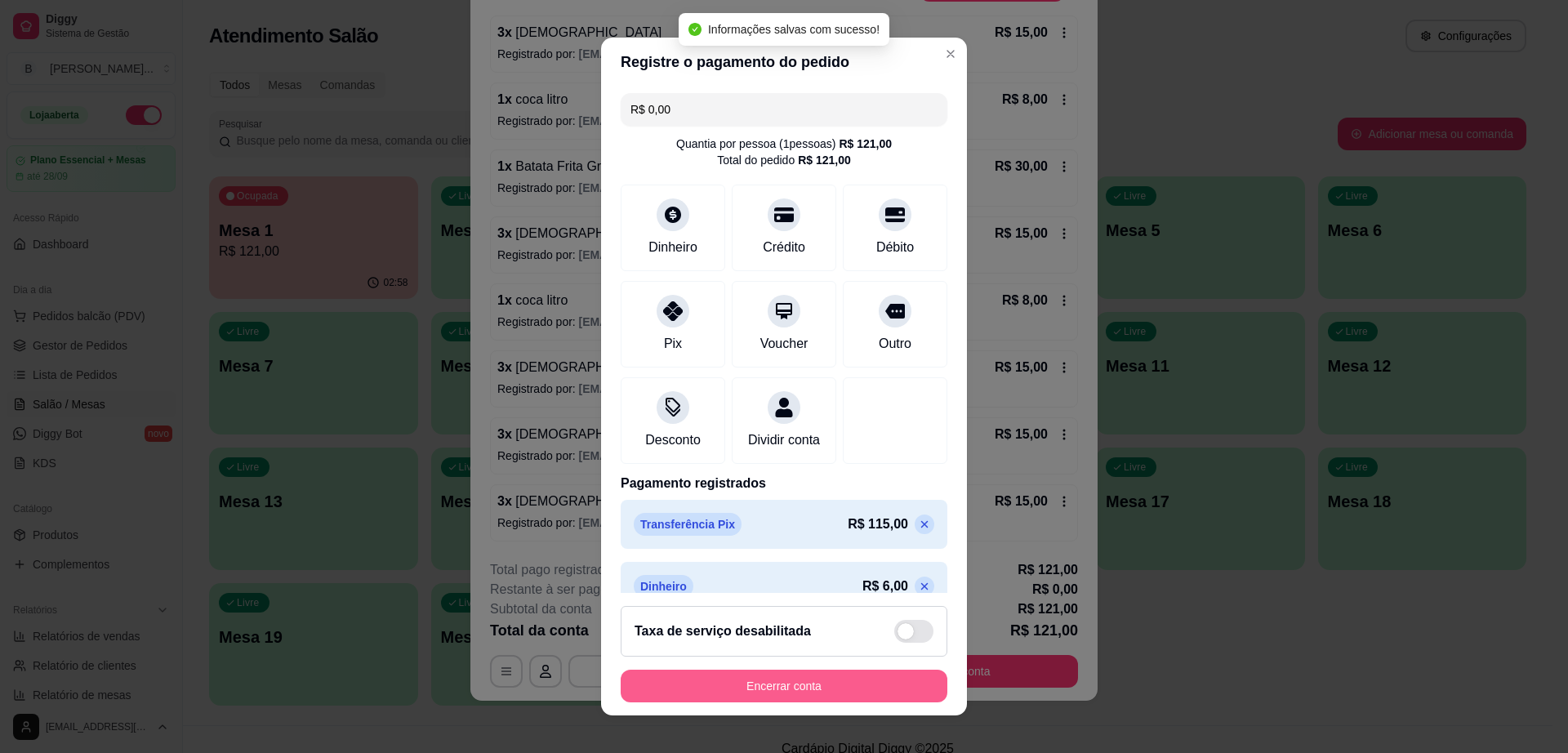
click at [781, 699] on button "Encerrar conta" at bounding box center [784, 686] width 327 height 33
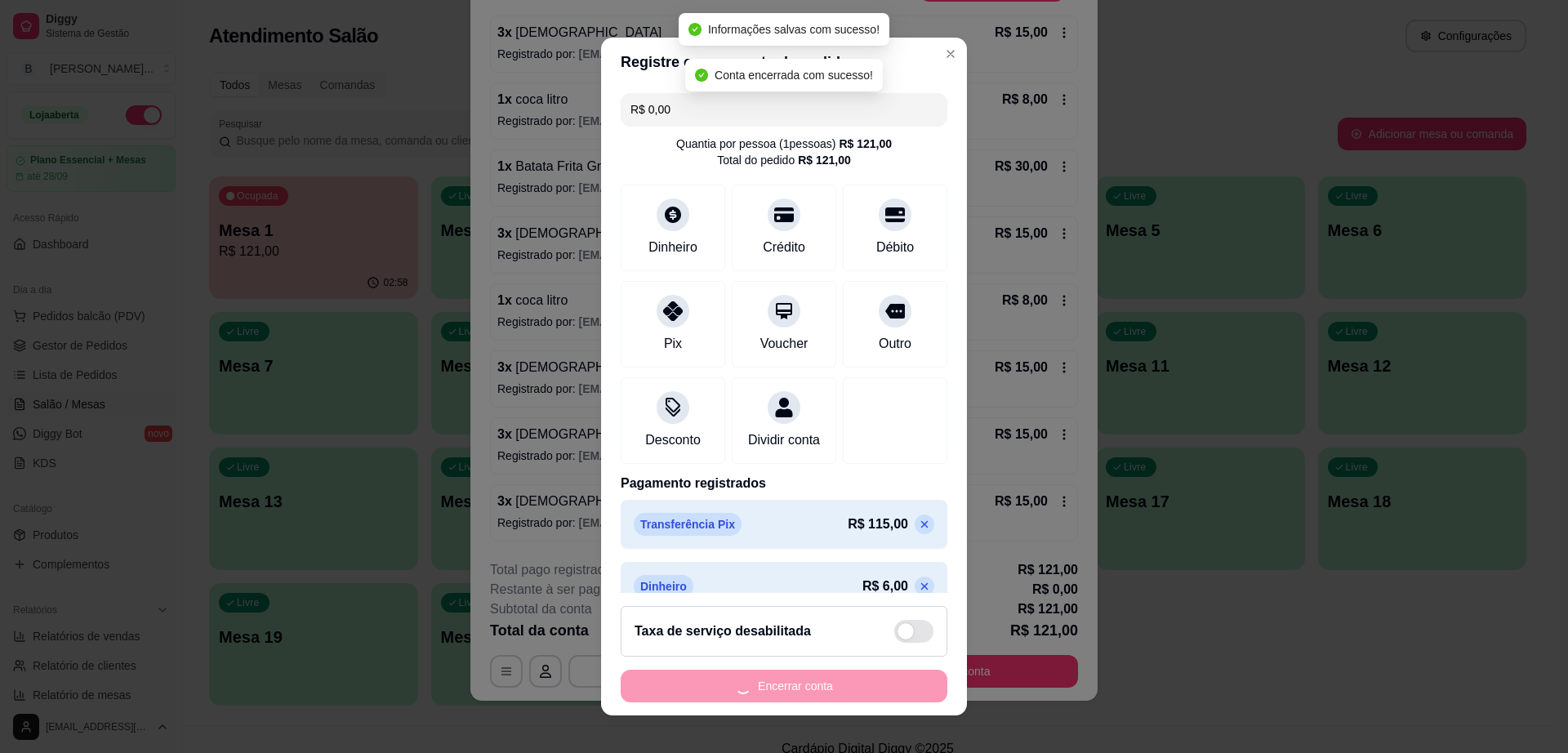
scroll to position [0, 0]
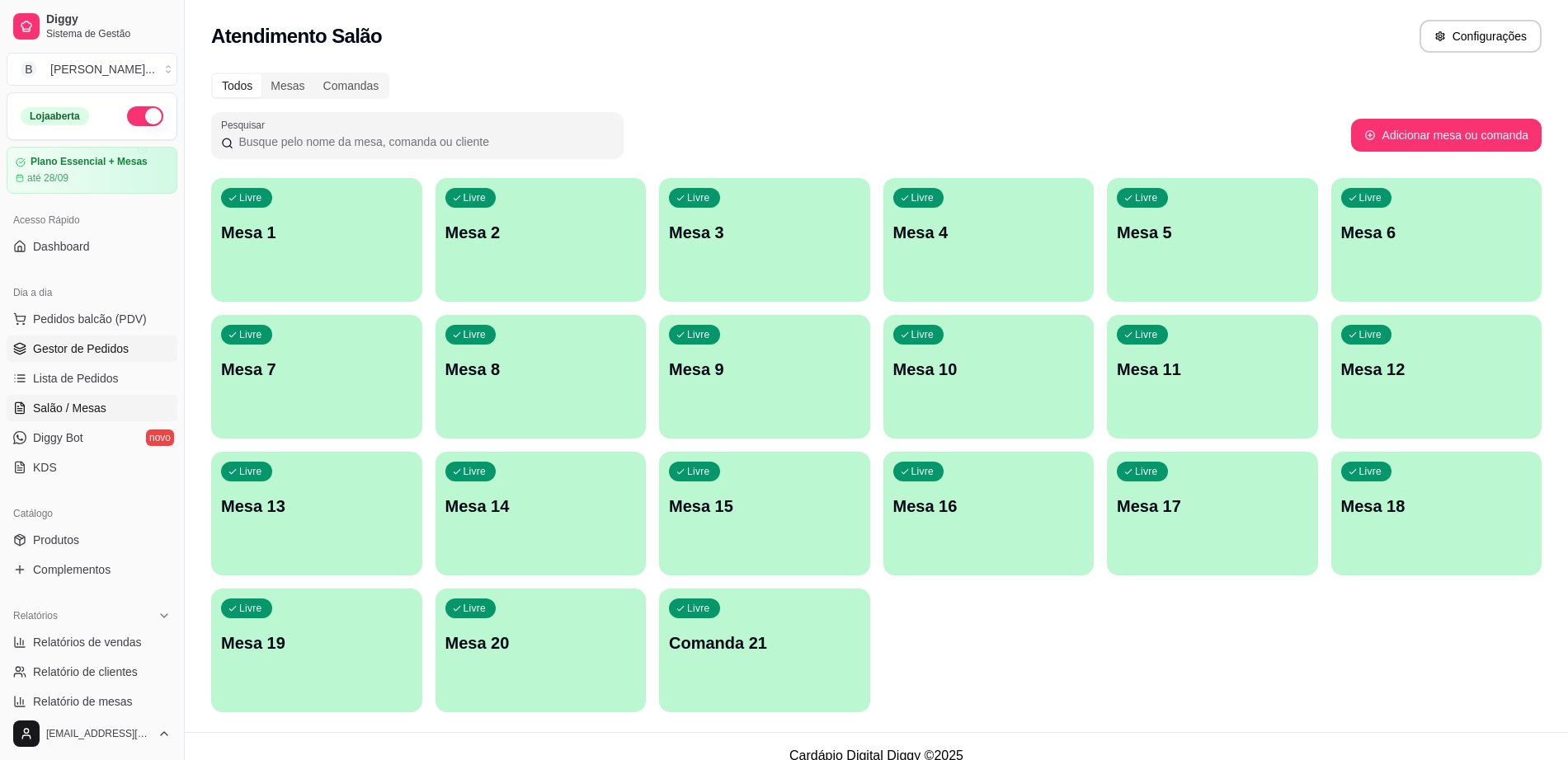
click at [101, 349] on span "Gestor de Pedidos" at bounding box center [81, 348] width 96 height 17
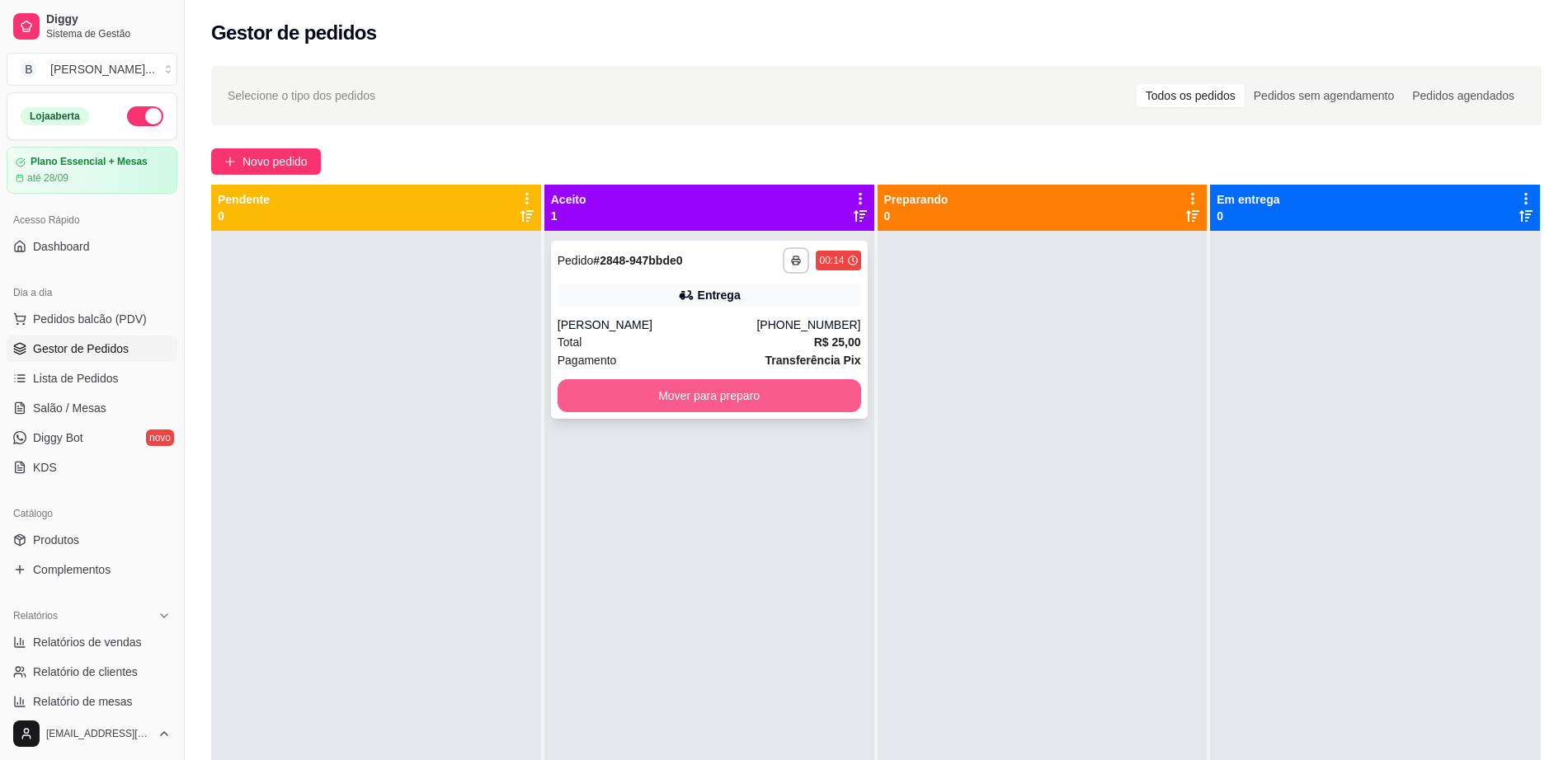
click at [729, 407] on button "Mover para preparo" at bounding box center [709, 396] width 303 height 33
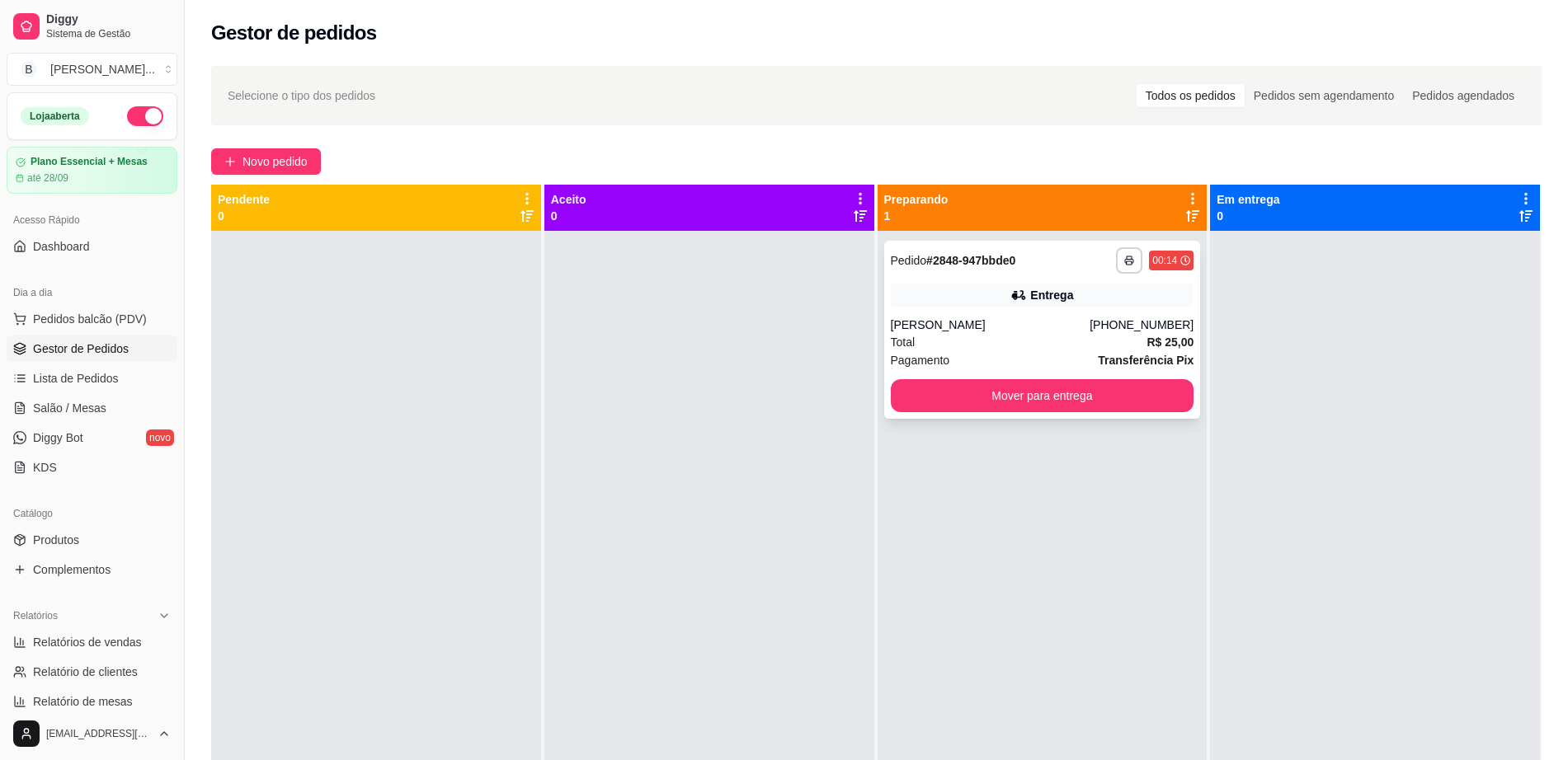
click at [1152, 264] on div "00:14" at bounding box center [1165, 260] width 24 height 13
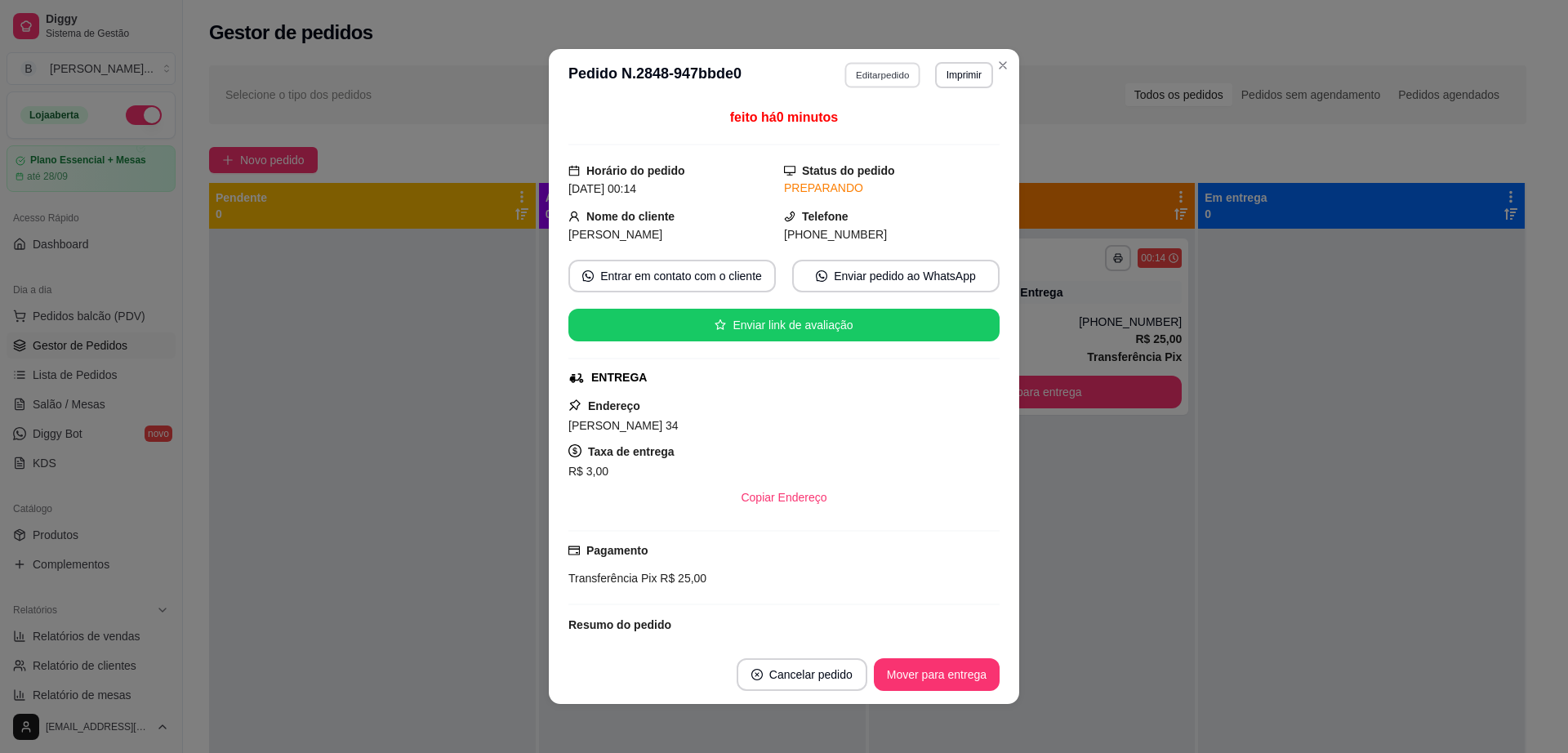
click at [852, 79] on button "Editar pedido" at bounding box center [883, 74] width 76 height 25
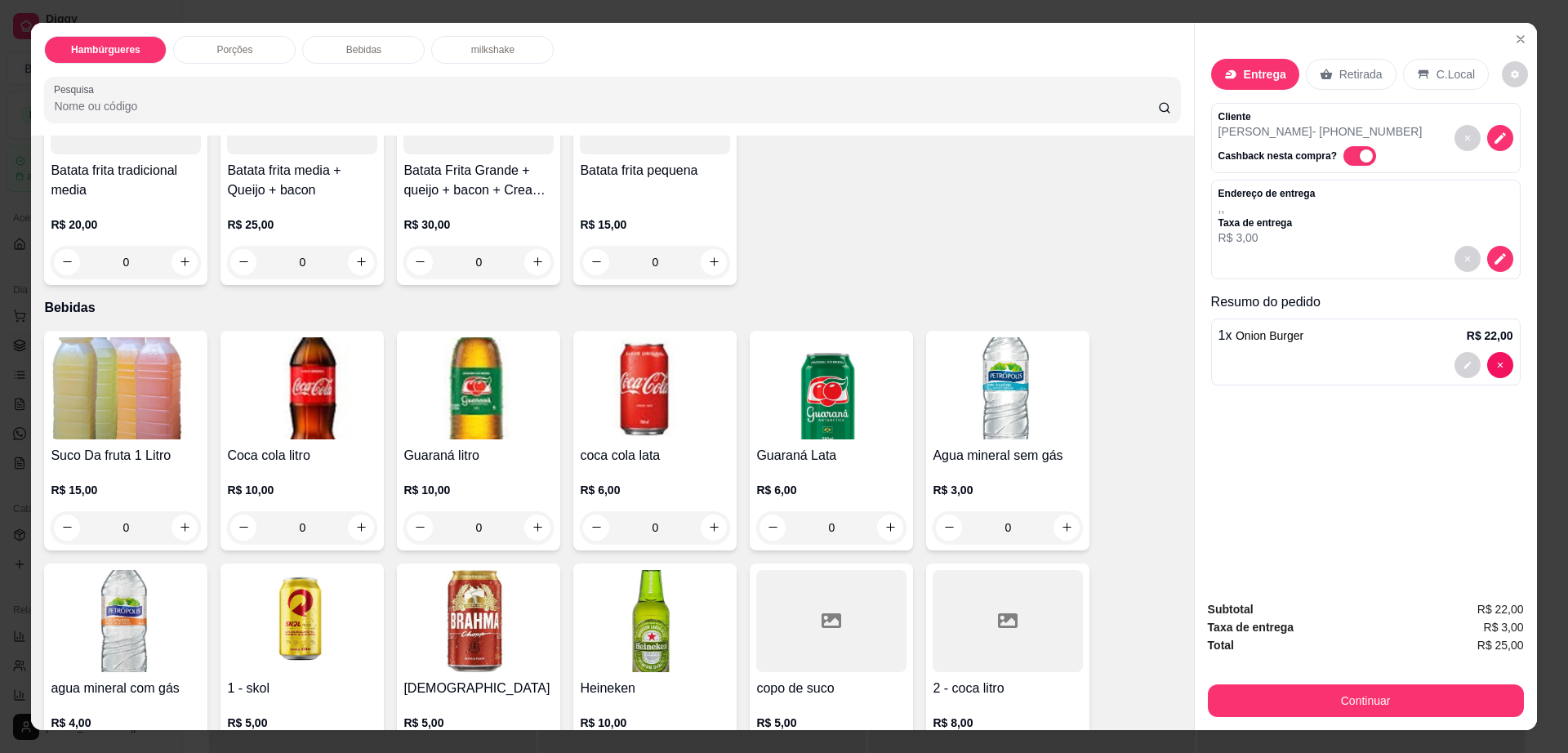
scroll to position [1021, 0]
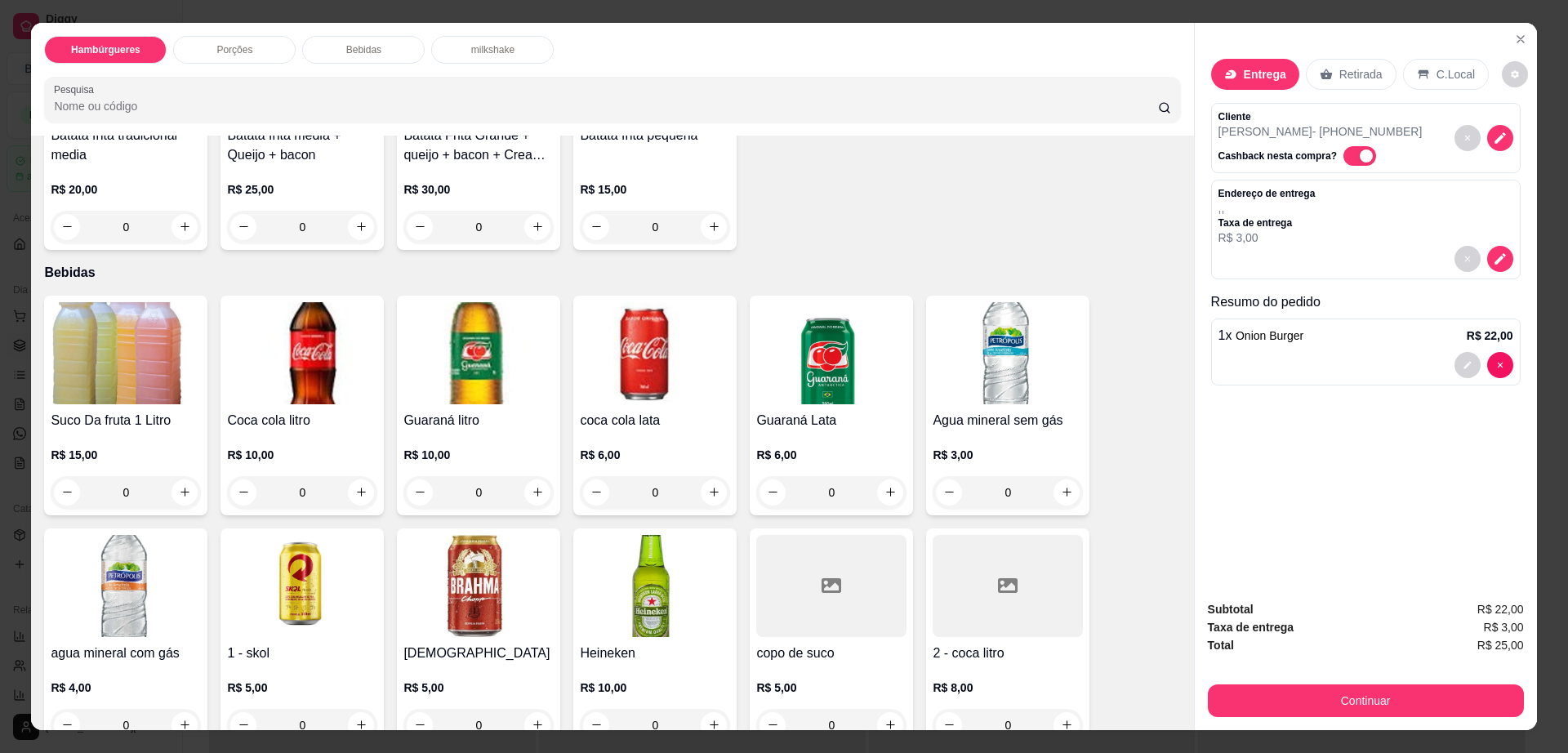
click at [323, 302] on img at bounding box center [302, 353] width 150 height 102
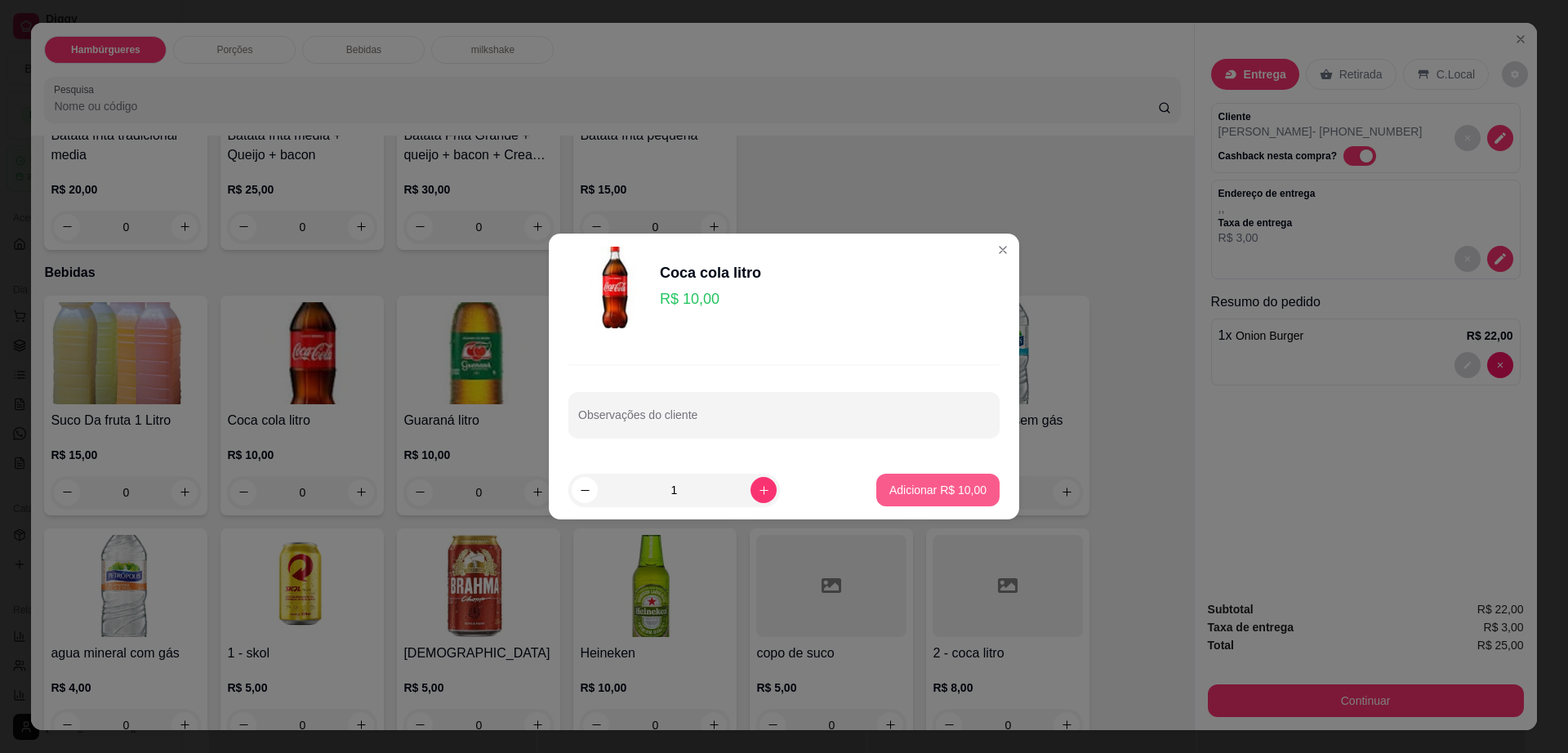
click at [938, 494] on p "Adicionar R$ 10,00" at bounding box center [938, 490] width 97 height 16
type input "1"
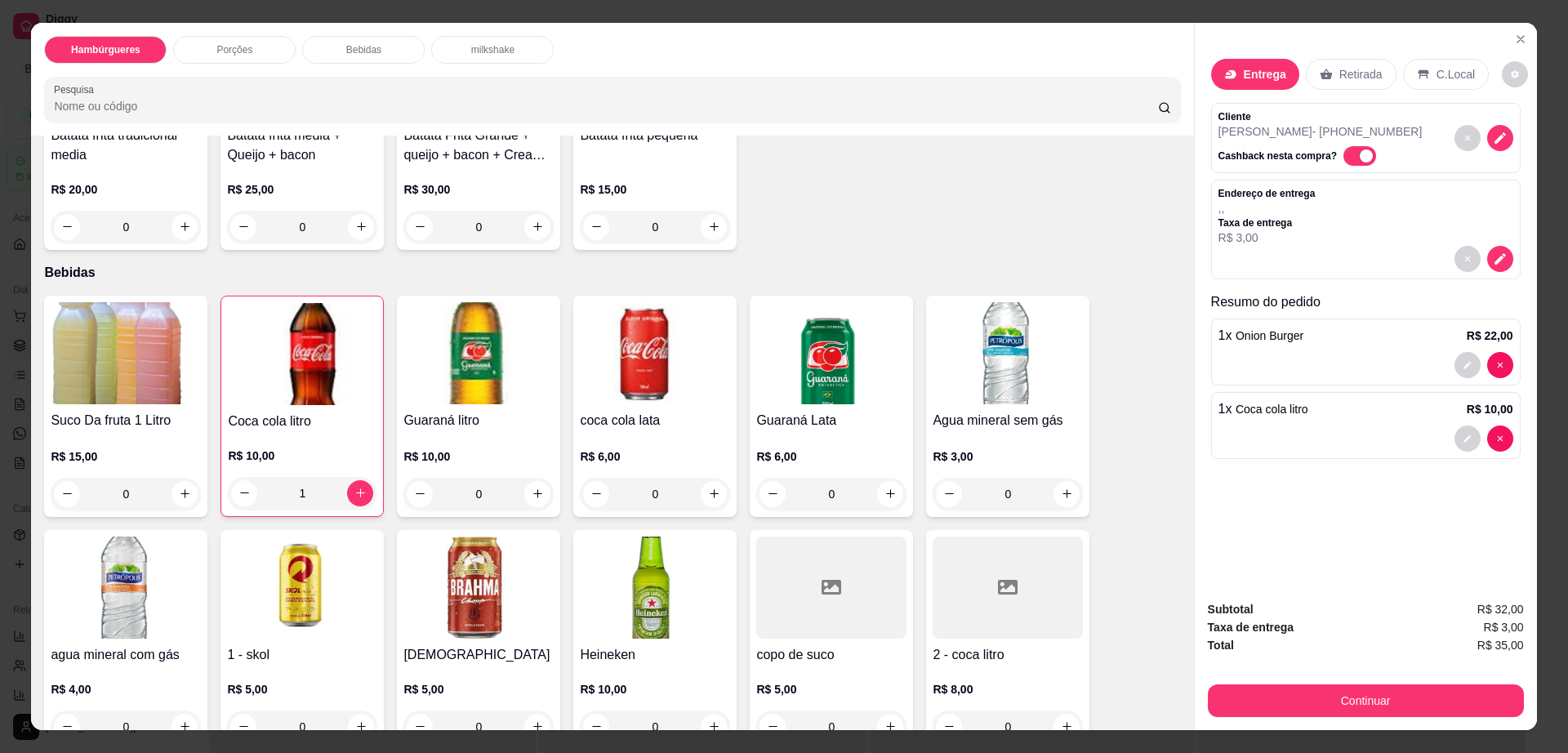
click at [1245, 73] on p "Entrega" at bounding box center [1264, 74] width 42 height 16
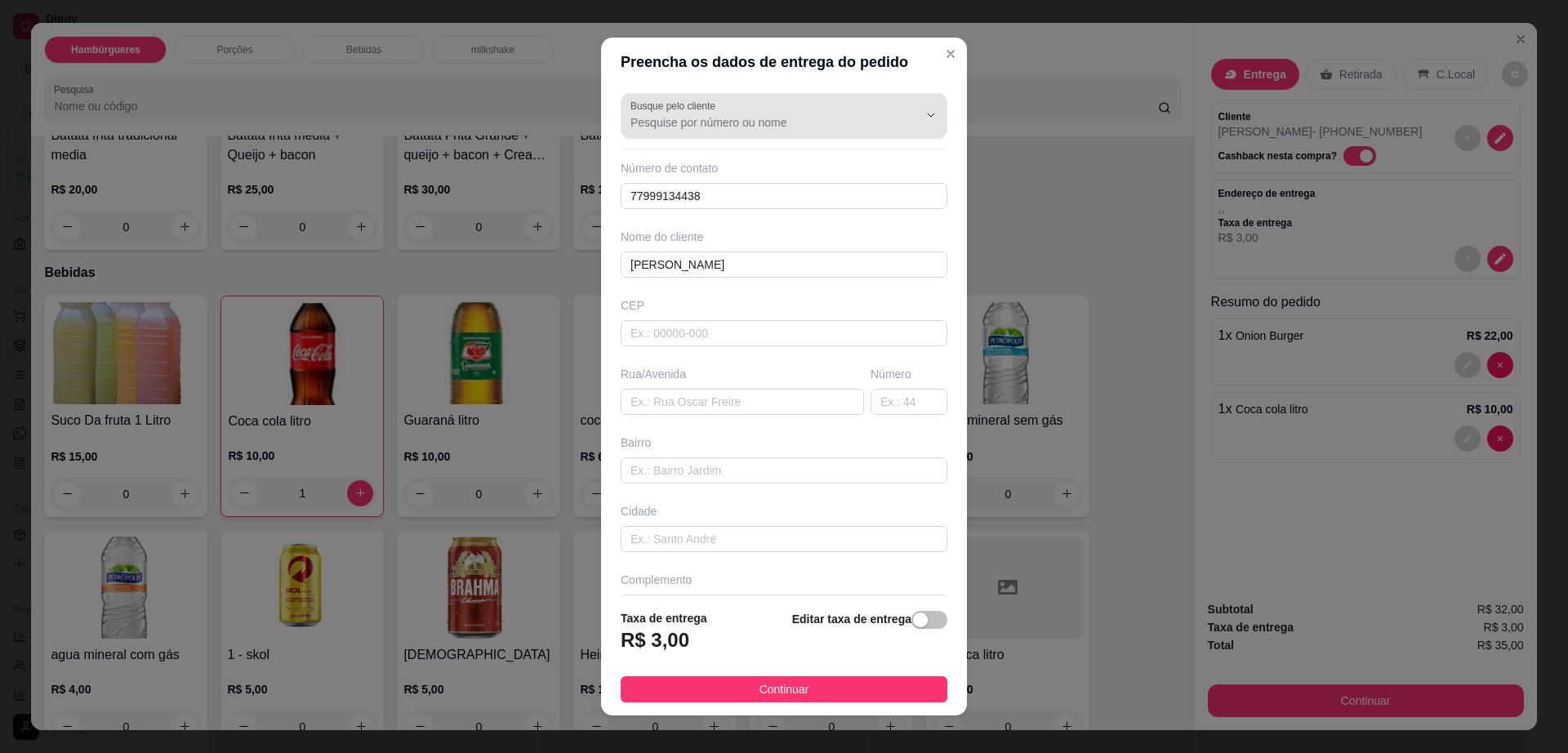
click at [779, 117] on input "Busque pelo cliente" at bounding box center [761, 122] width 261 height 16
type input "t"
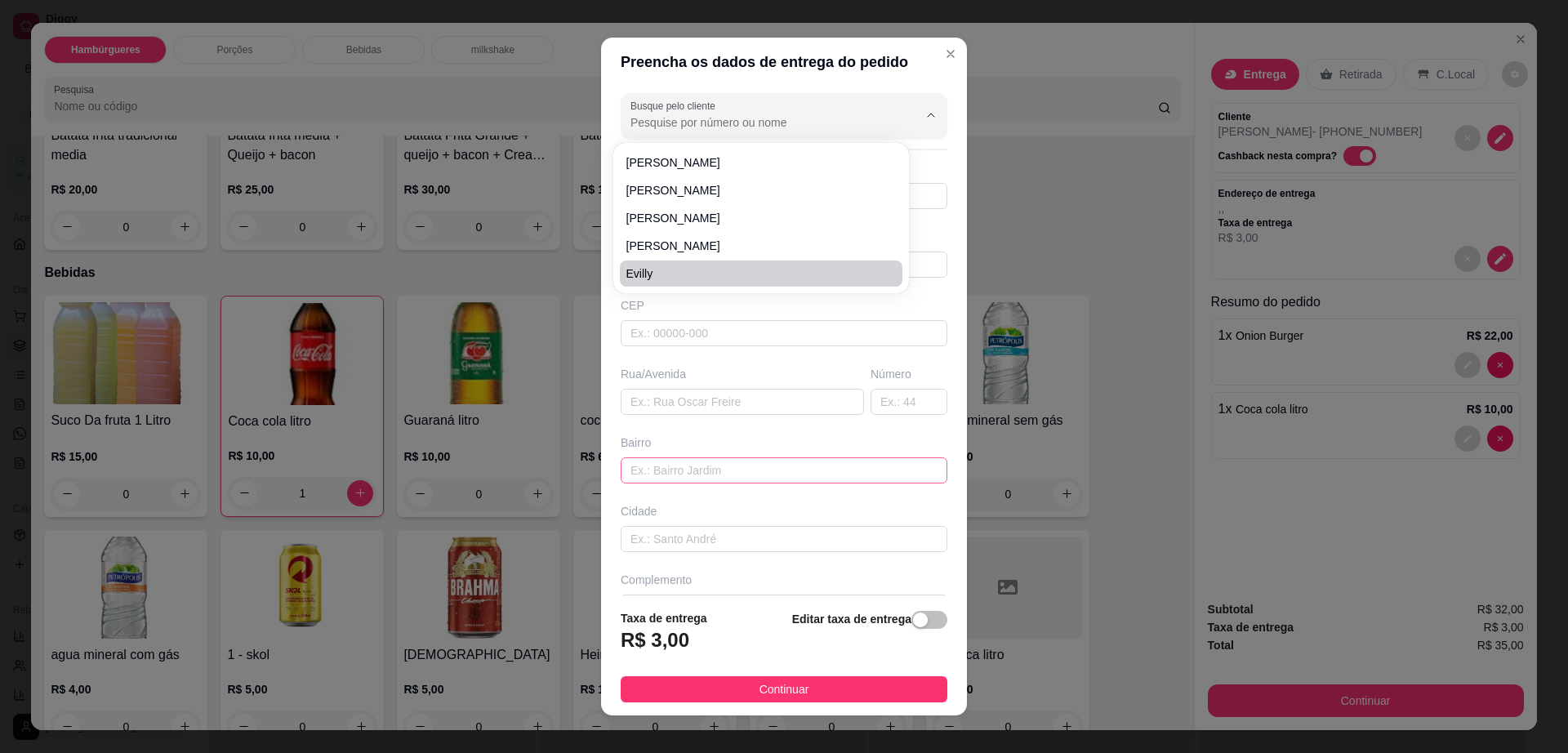
click at [688, 472] on input "text" at bounding box center [784, 470] width 327 height 26
click at [724, 407] on input "text" at bounding box center [743, 402] width 243 height 26
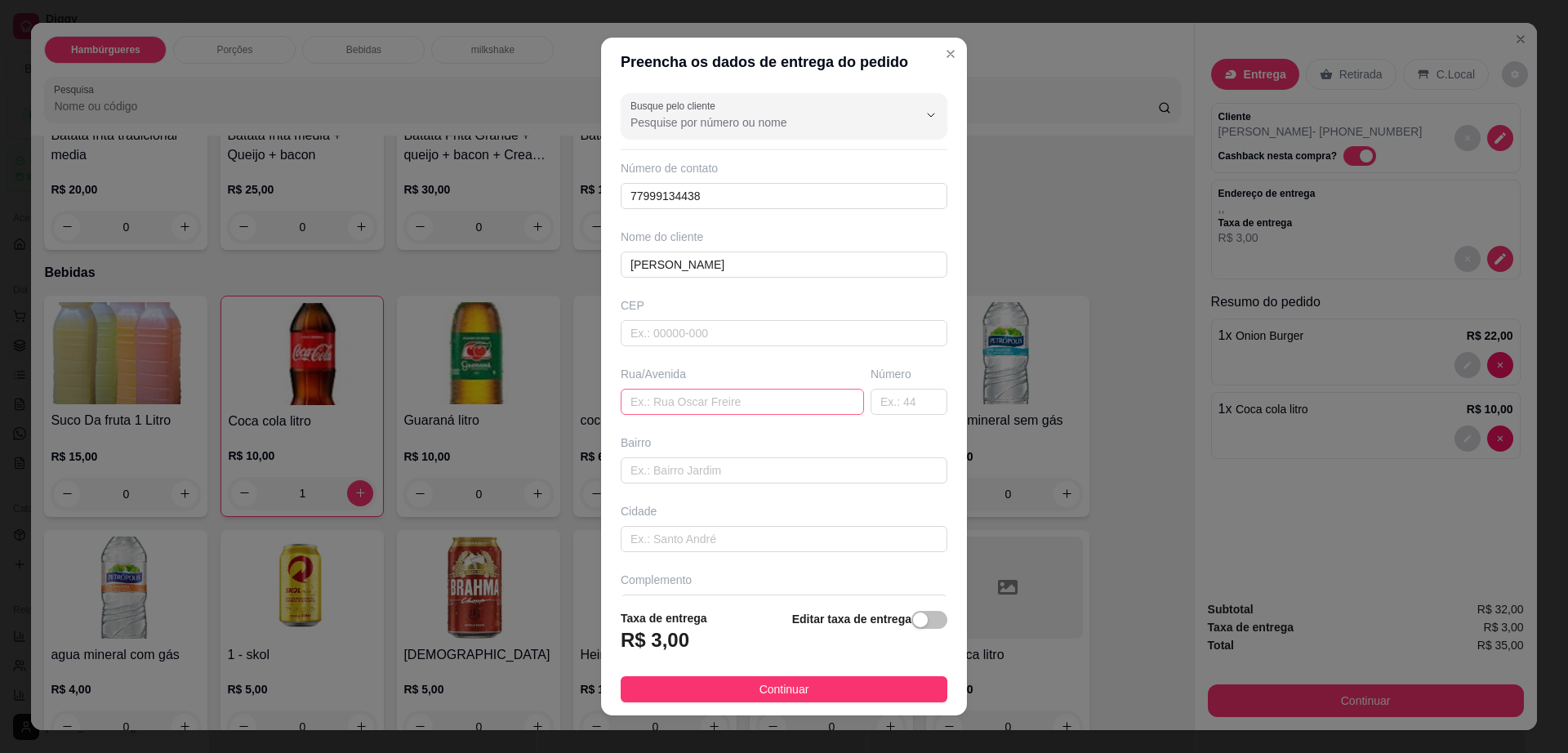
paste input "[PERSON_NAME] 34"
type input "[PERSON_NAME] 34"
drag, startPoint x: 730, startPoint y: 118, endPoint x: 468, endPoint y: 60, distance: 268.3
click at [534, 85] on div "Preencha os dados de entrega do pedido Busque pelo cliente [PERSON_NAME] 34 Núm…" at bounding box center [784, 376] width 1568 height 753
click at [653, 413] on input "text" at bounding box center [743, 402] width 243 height 26
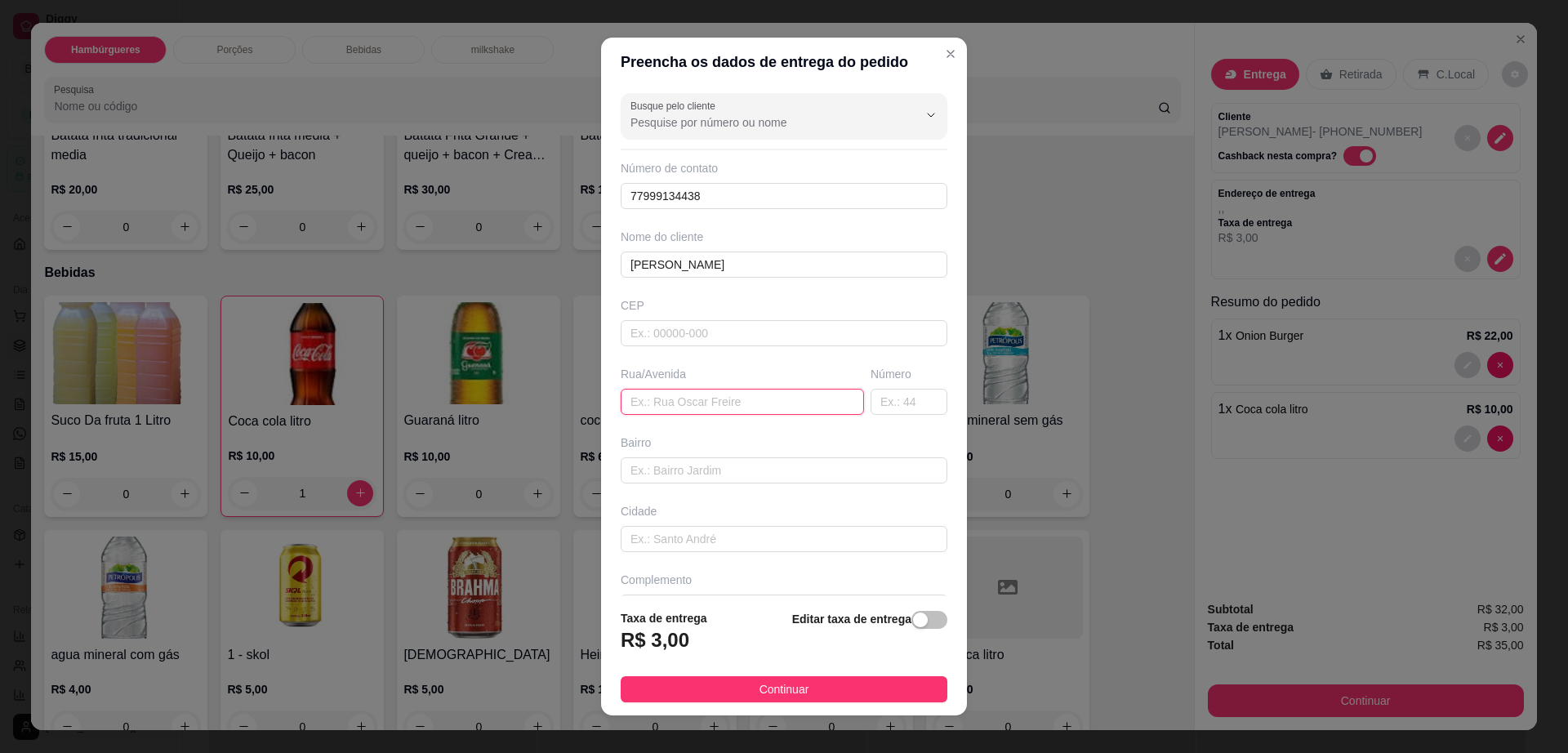
paste input "[PERSON_NAME] 34"
type input "[PERSON_NAME] 34"
click at [815, 683] on button "Continuar" at bounding box center [784, 689] width 327 height 26
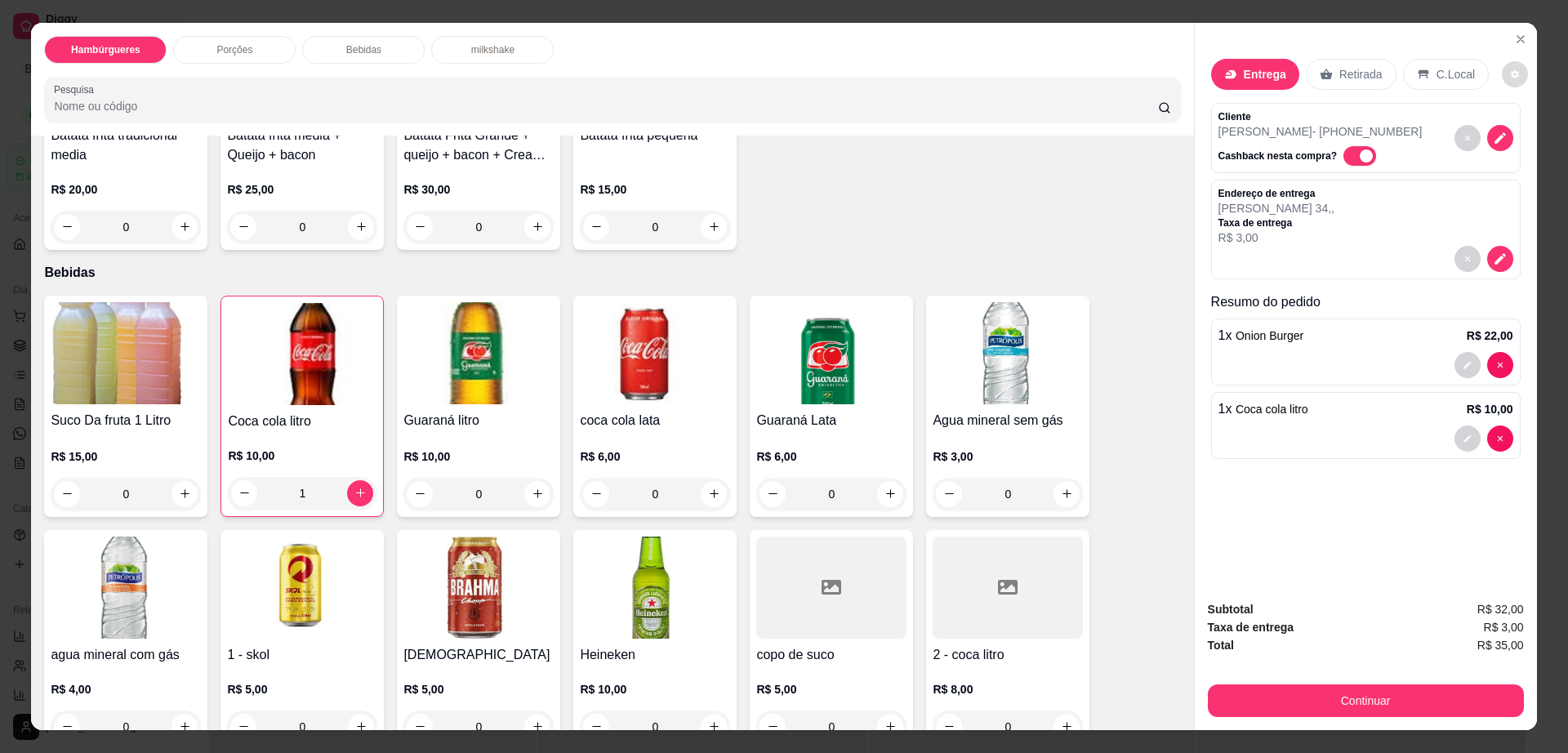
click at [1502, 65] on button "decrease-product-quantity" at bounding box center [1515, 74] width 26 height 26
click at [1341, 698] on button "Continuar" at bounding box center [1365, 700] width 316 height 33
click at [1341, 698] on button "Continuar" at bounding box center [1364, 700] width 306 height 32
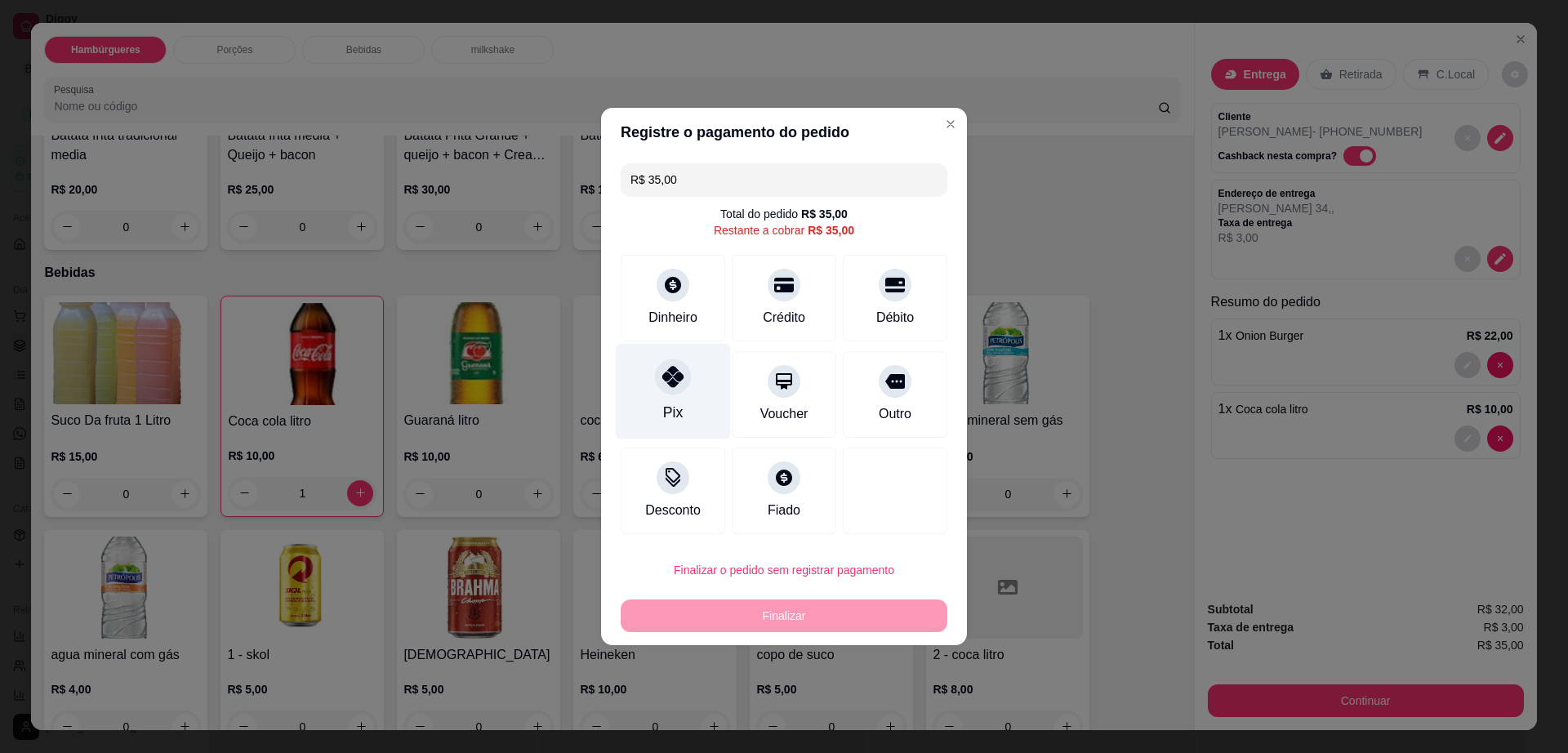
click at [663, 406] on div "Pix" at bounding box center [673, 412] width 20 height 22
type input "R$ 0,00"
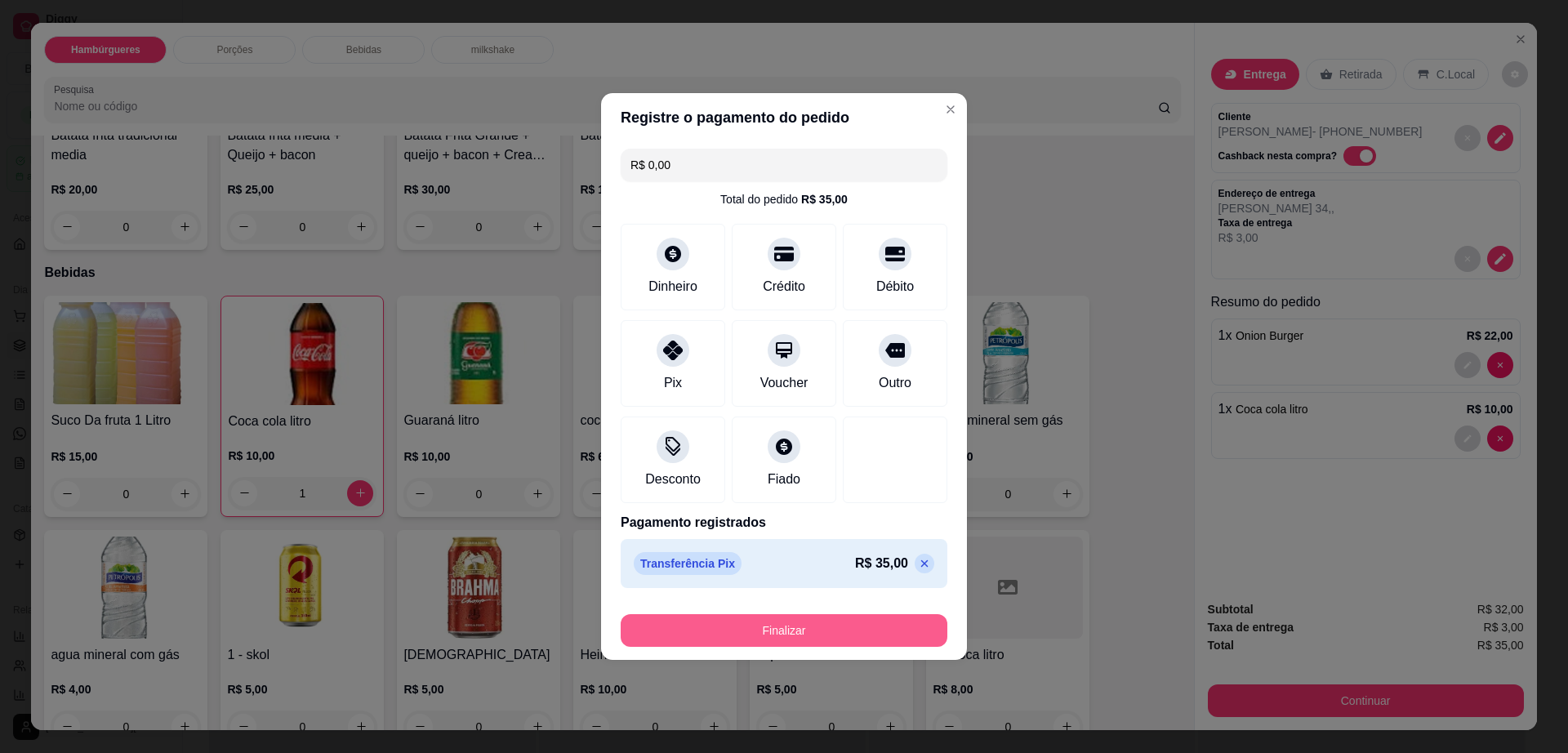
click at [764, 622] on button "Finalizar" at bounding box center [784, 631] width 327 height 33
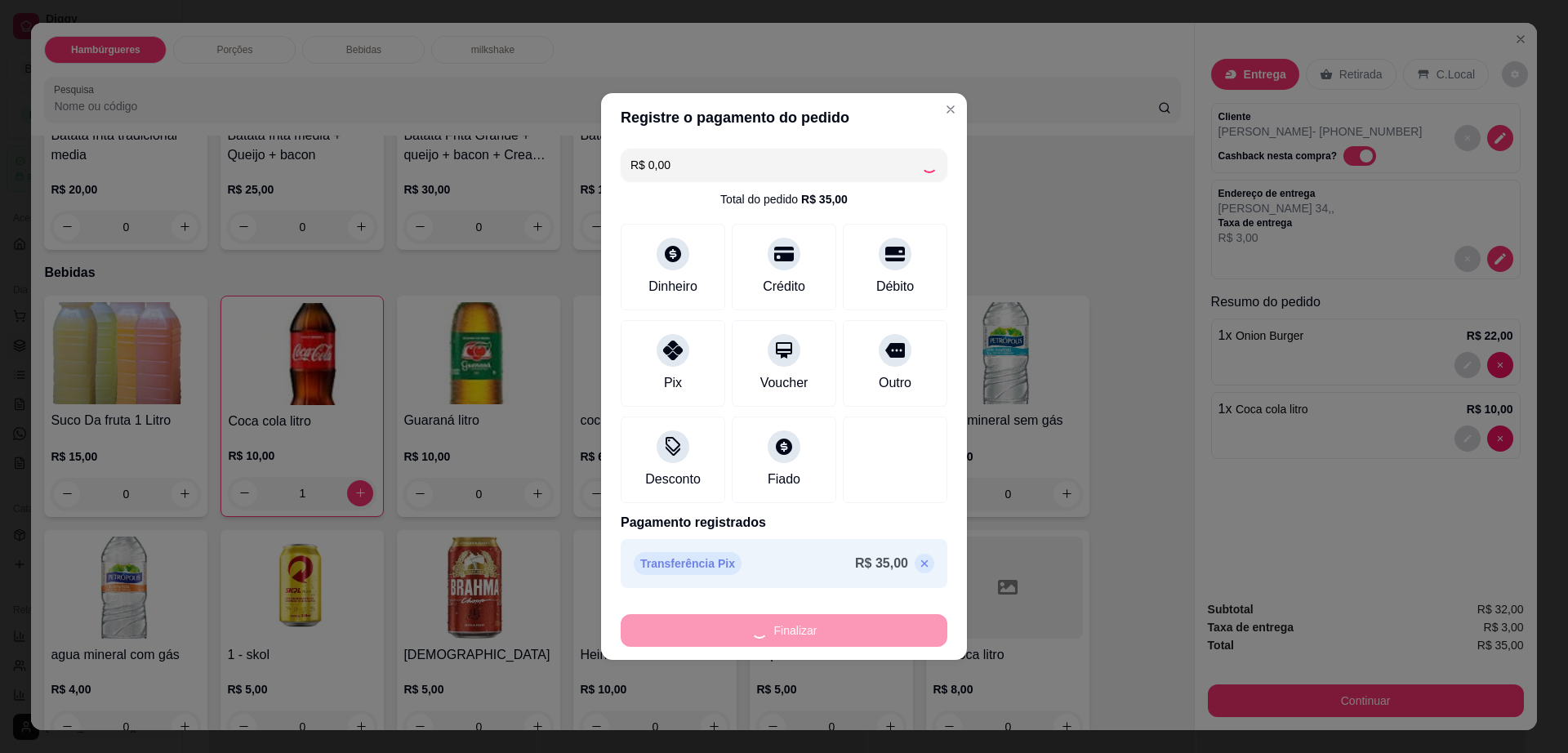
type input "0"
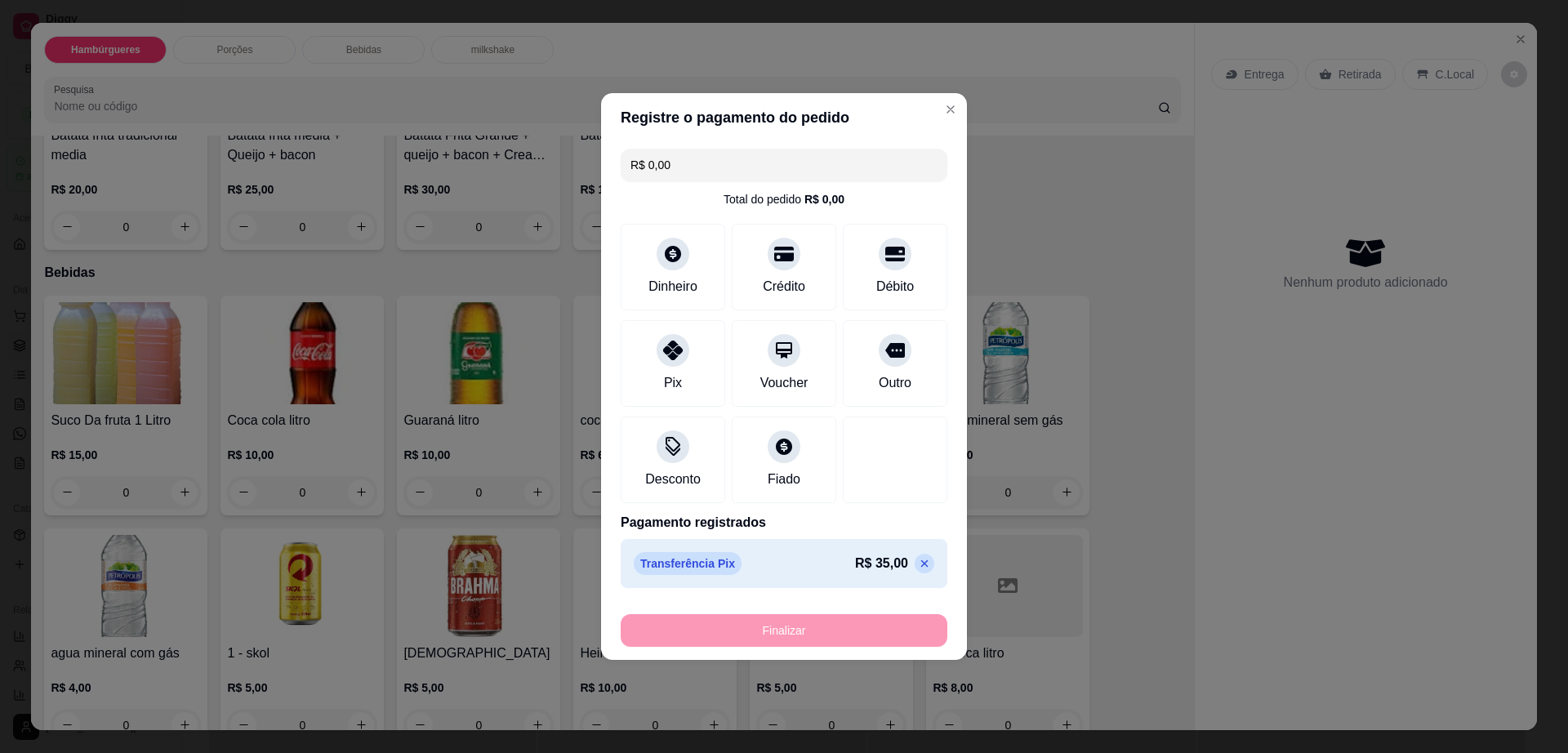
type input "-R$ 35,00"
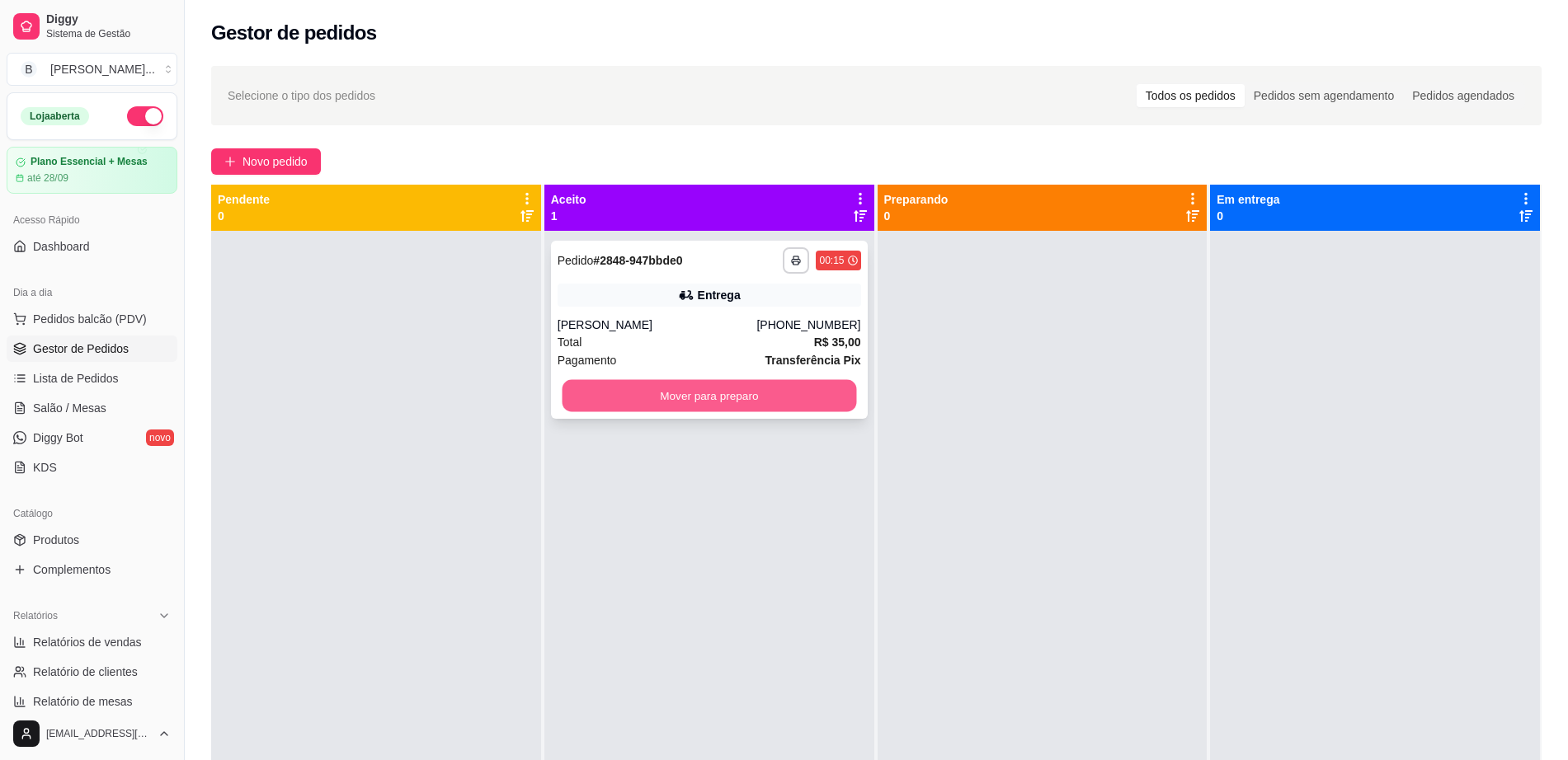
click at [734, 395] on button "Mover para preparo" at bounding box center [709, 395] width 294 height 32
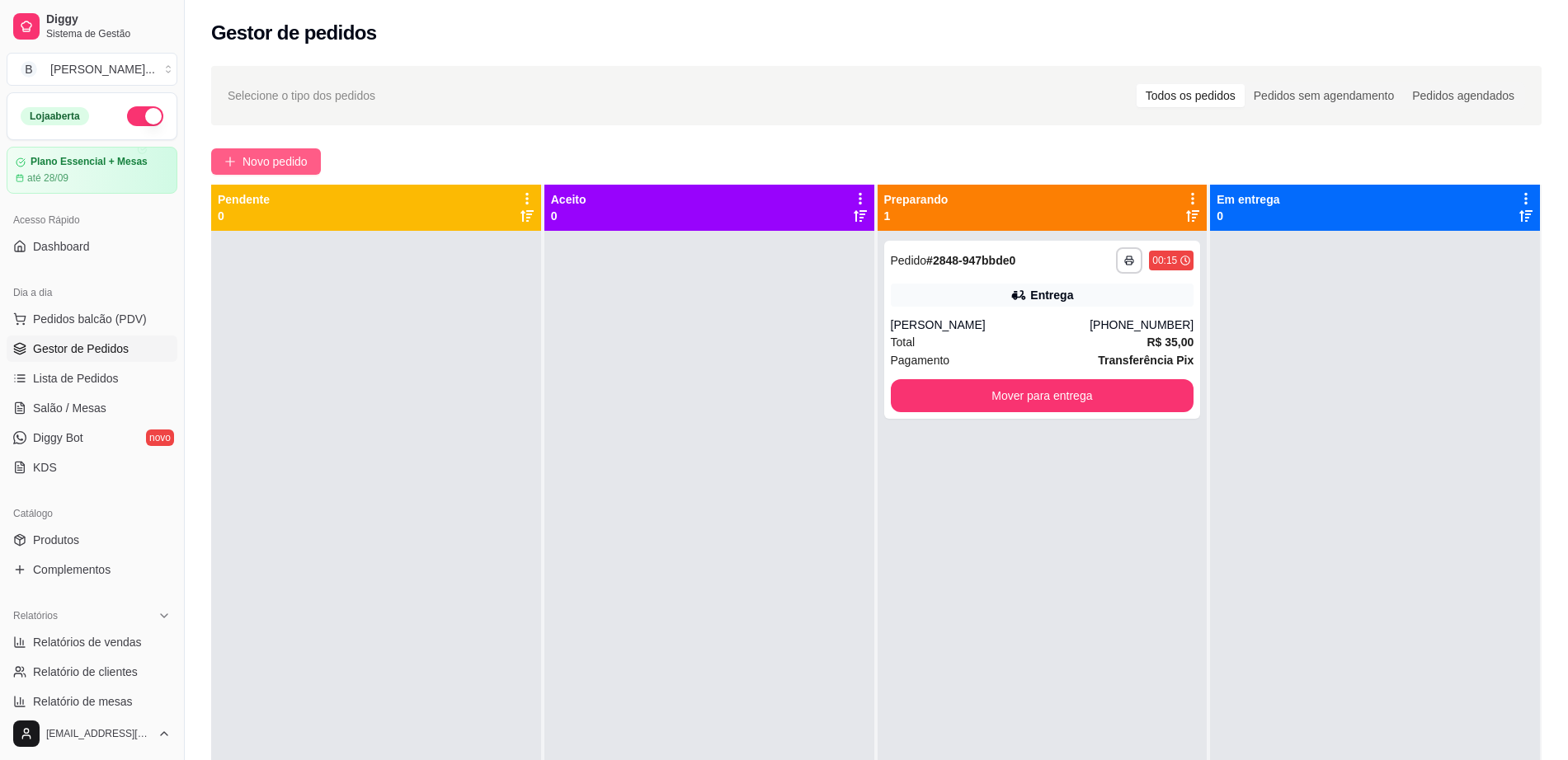
click at [250, 163] on span "Novo pedido" at bounding box center [274, 161] width 65 height 18
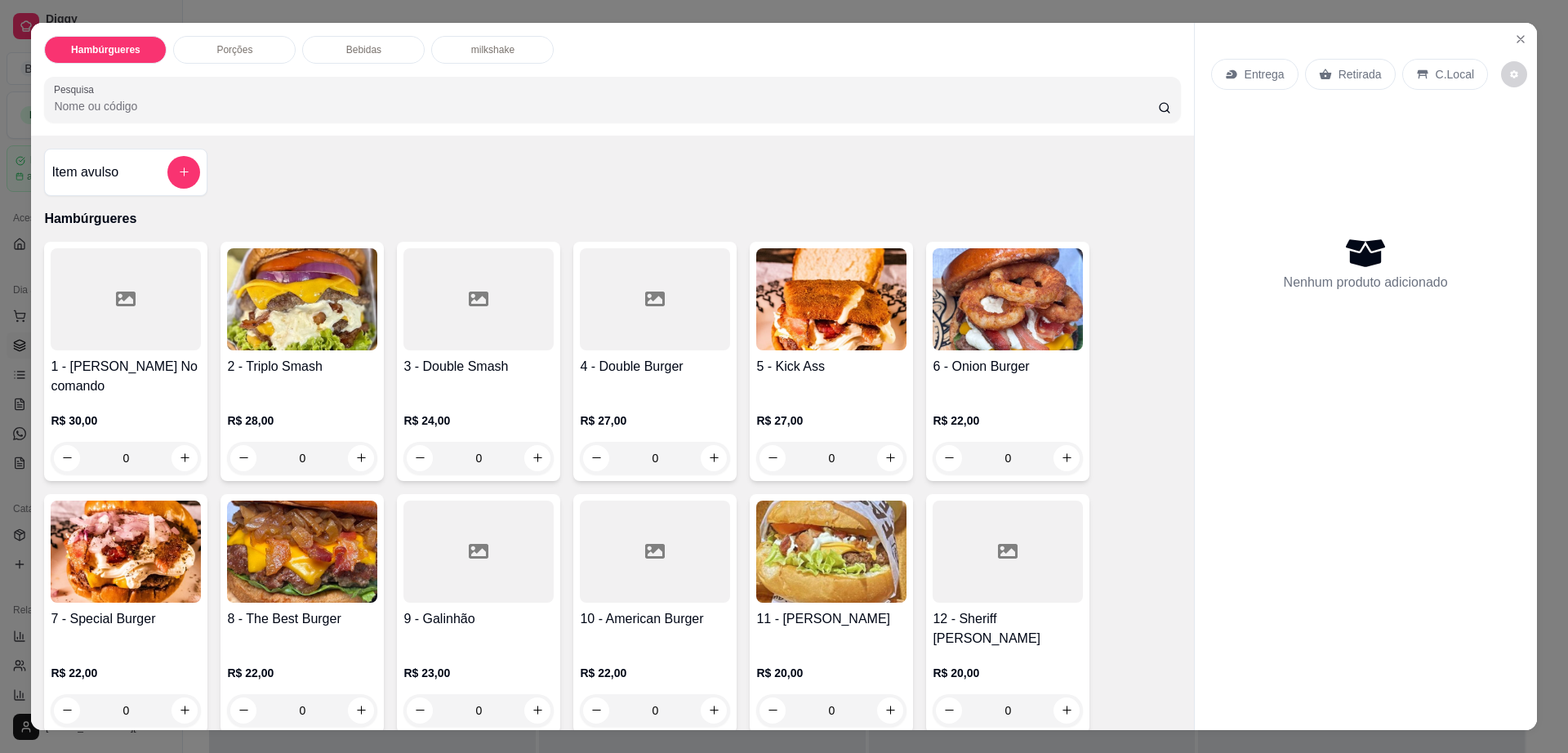
click at [179, 521] on img at bounding box center [126, 551] width 150 height 102
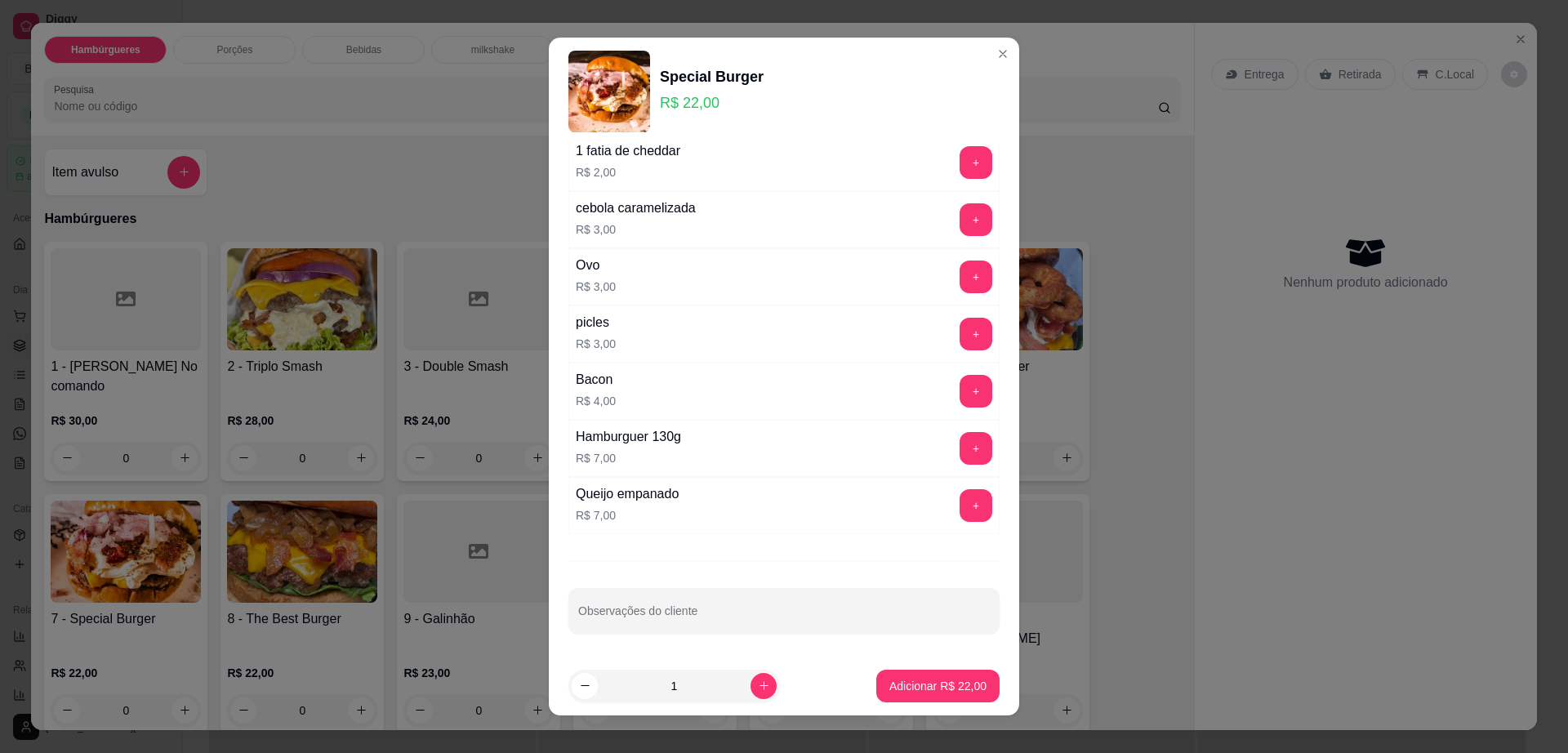
scroll to position [15, 0]
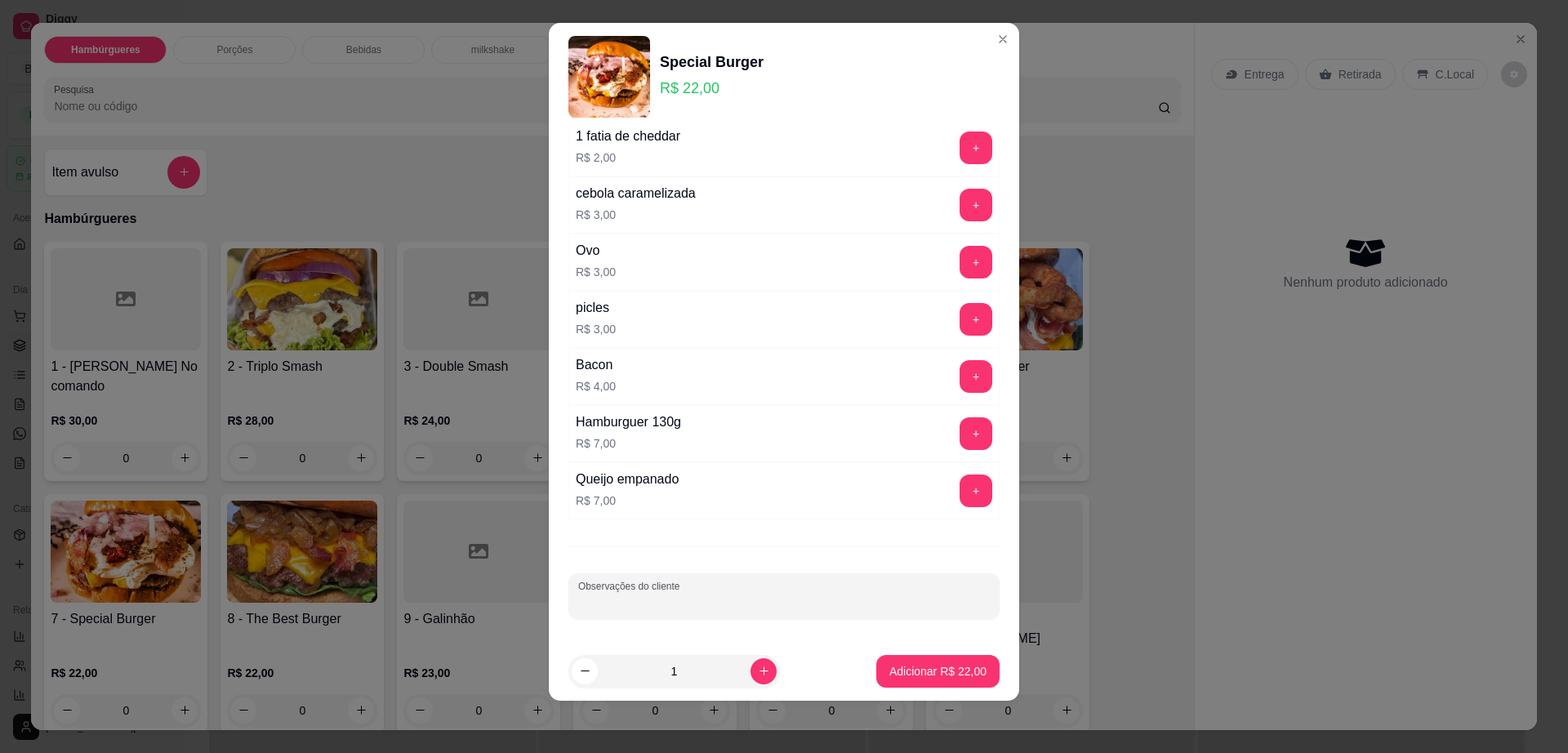
click at [659, 608] on input "Observações do cliente" at bounding box center [783, 602] width 411 height 16
type input "trocar cheddar por [PERSON_NAME]"
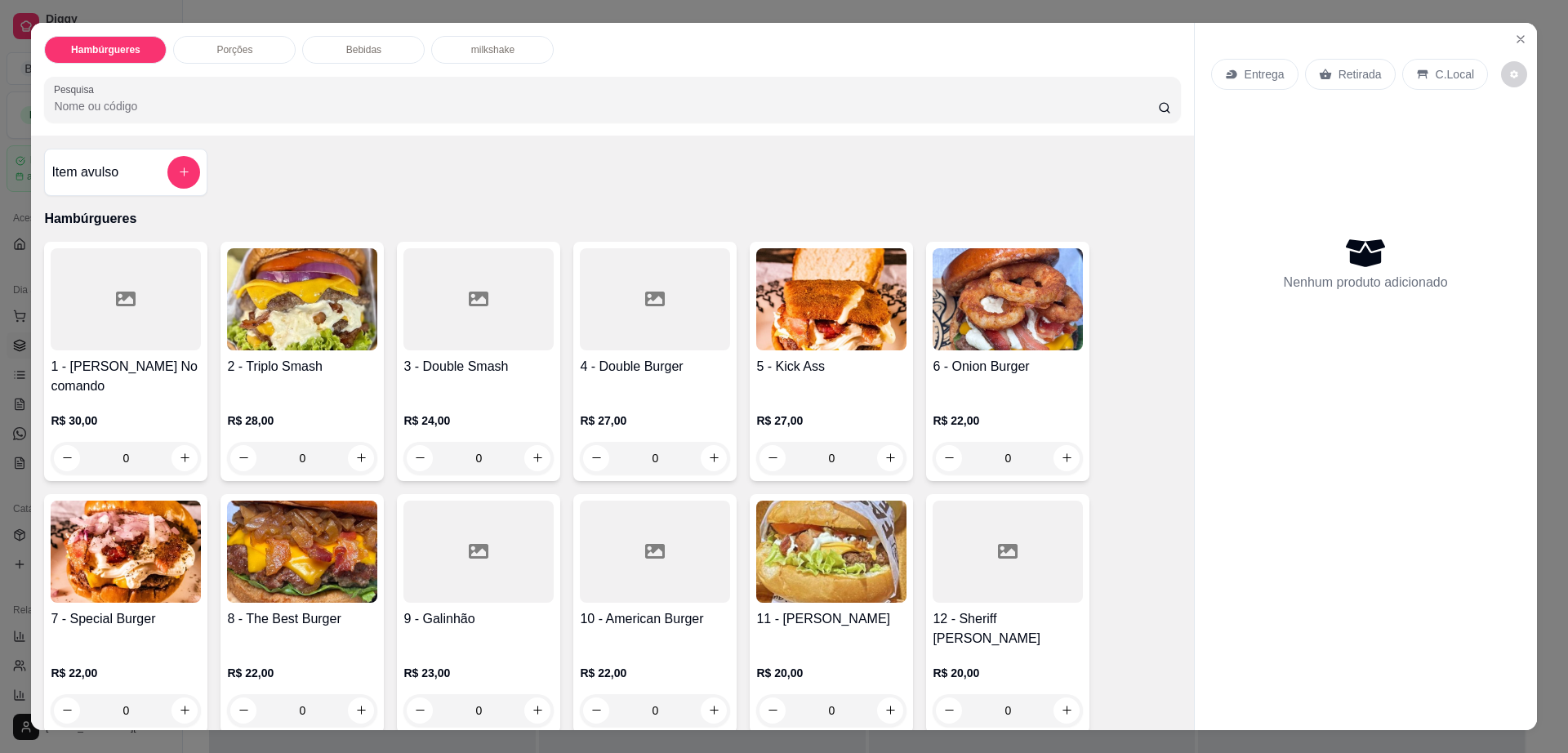
click at [926, 656] on div "12 - Sheriff Burger R$ 20,00 0" at bounding box center [1007, 613] width 163 height 239
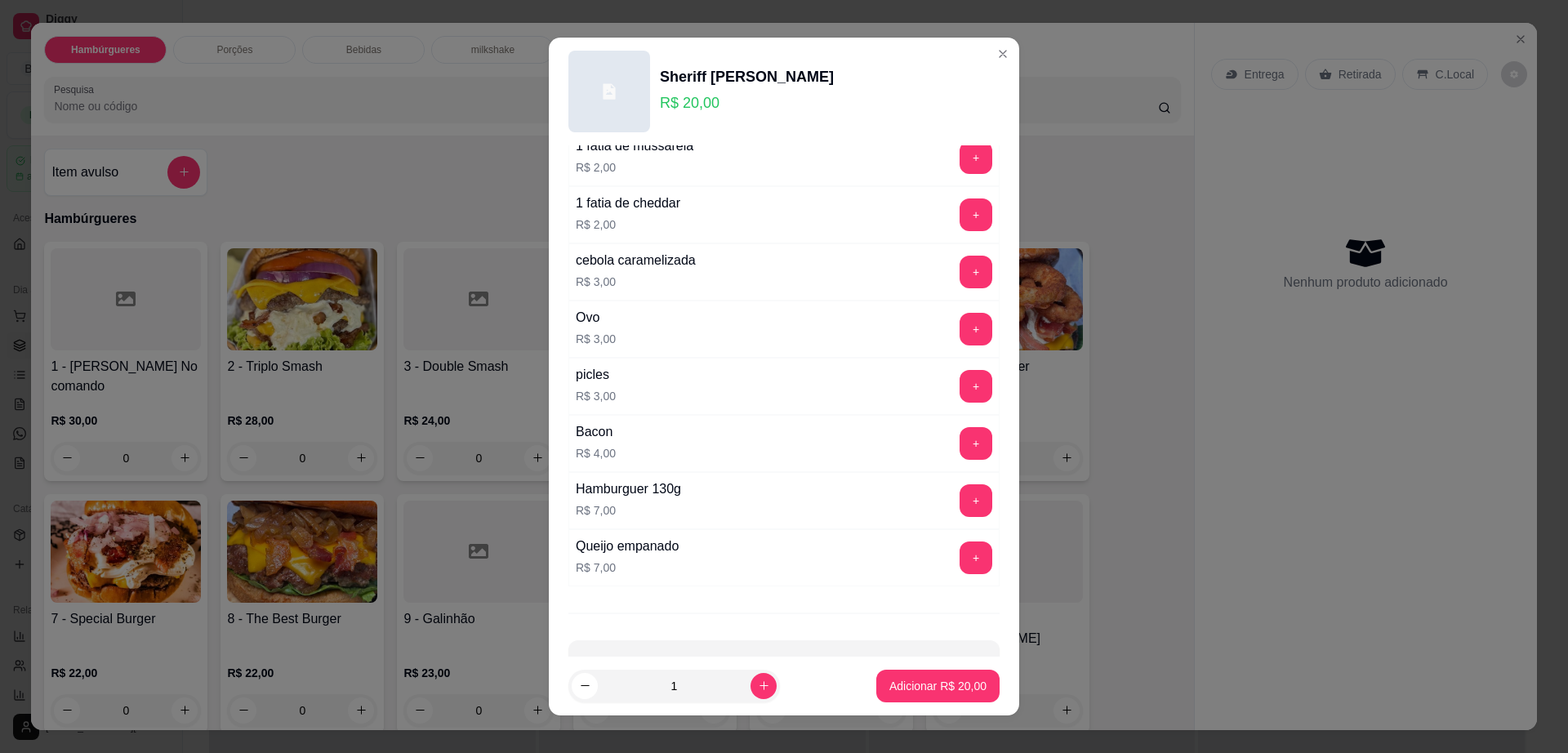
scroll to position [129, 0]
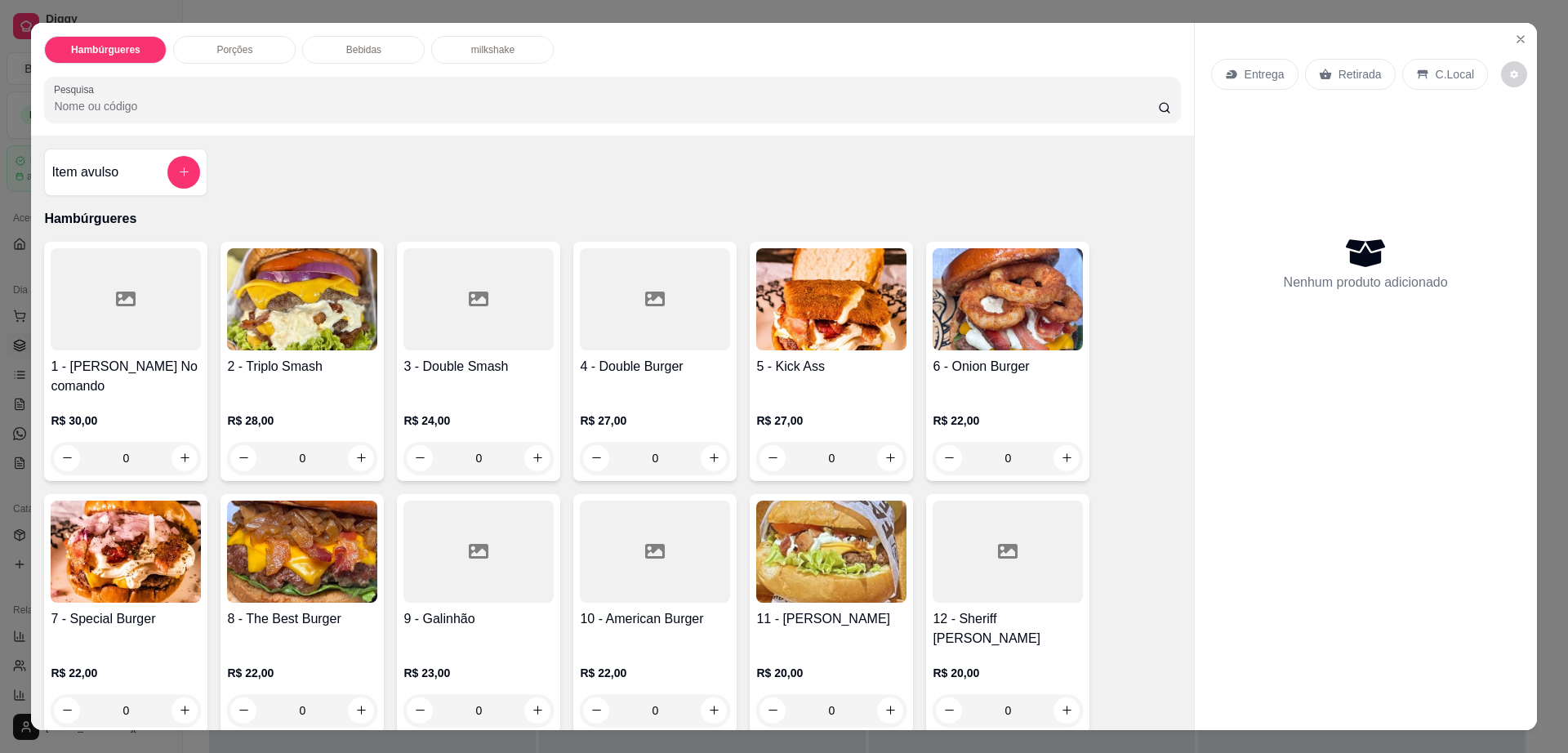
click at [103, 558] on img at bounding box center [126, 551] width 150 height 102
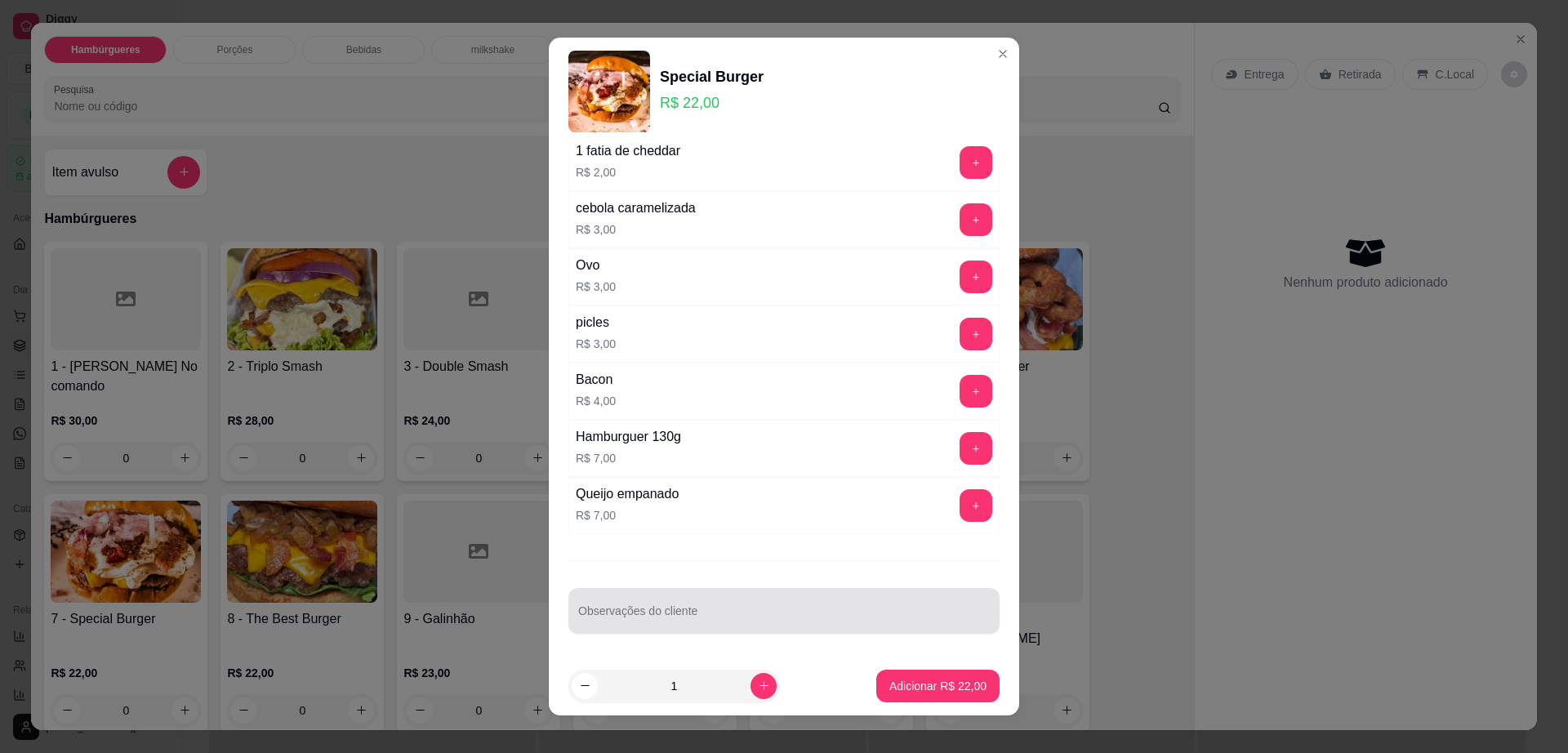
click at [755, 606] on div at bounding box center [783, 611] width 411 height 33
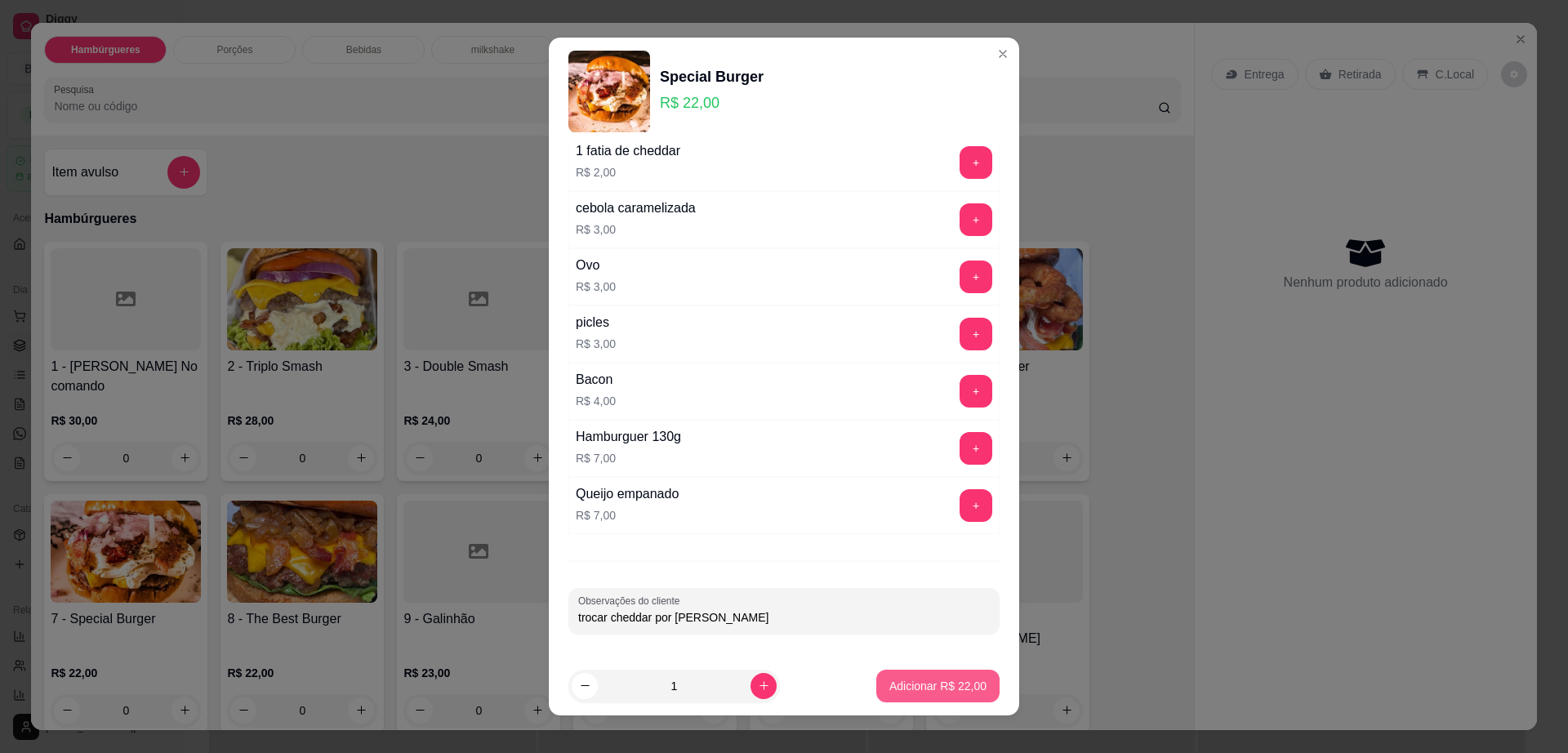
type input "trocar cheddar por [PERSON_NAME]"
click at [876, 698] on button "Adicionar R$ 22,00" at bounding box center [938, 686] width 123 height 33
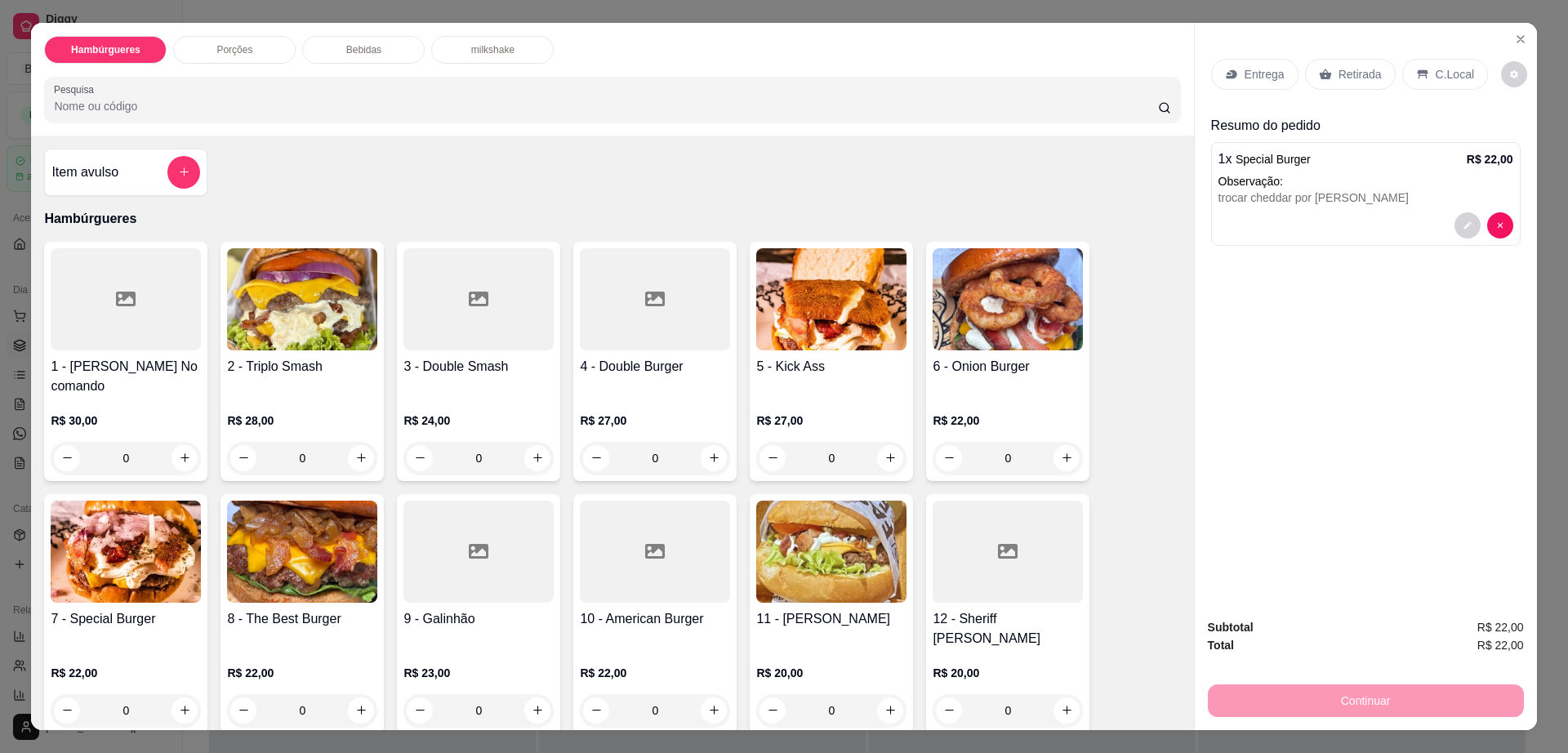
click at [1263, 61] on div "Entrega" at bounding box center [1254, 74] width 87 height 31
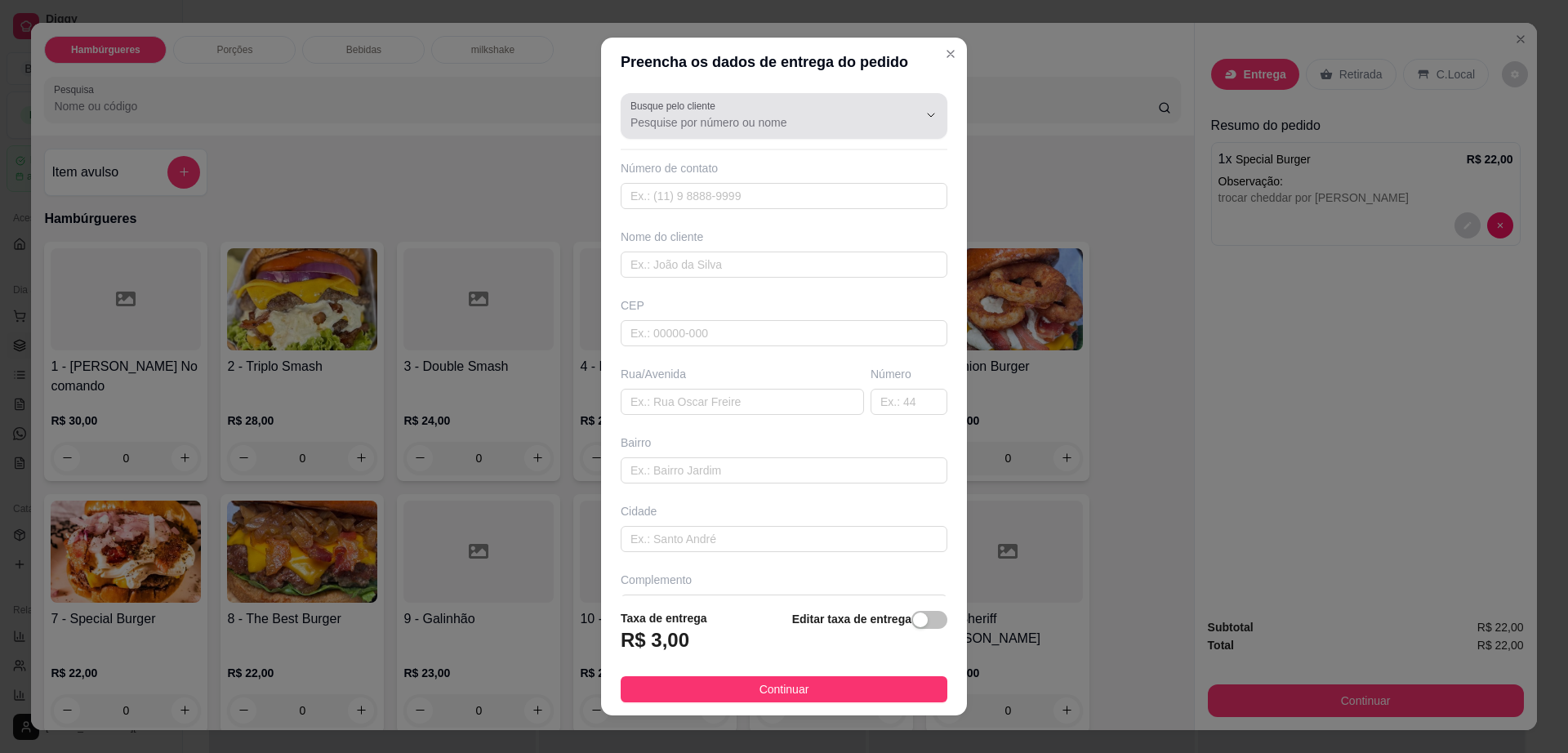
click at [796, 117] on input "Busque pelo cliente" at bounding box center [761, 122] width 261 height 16
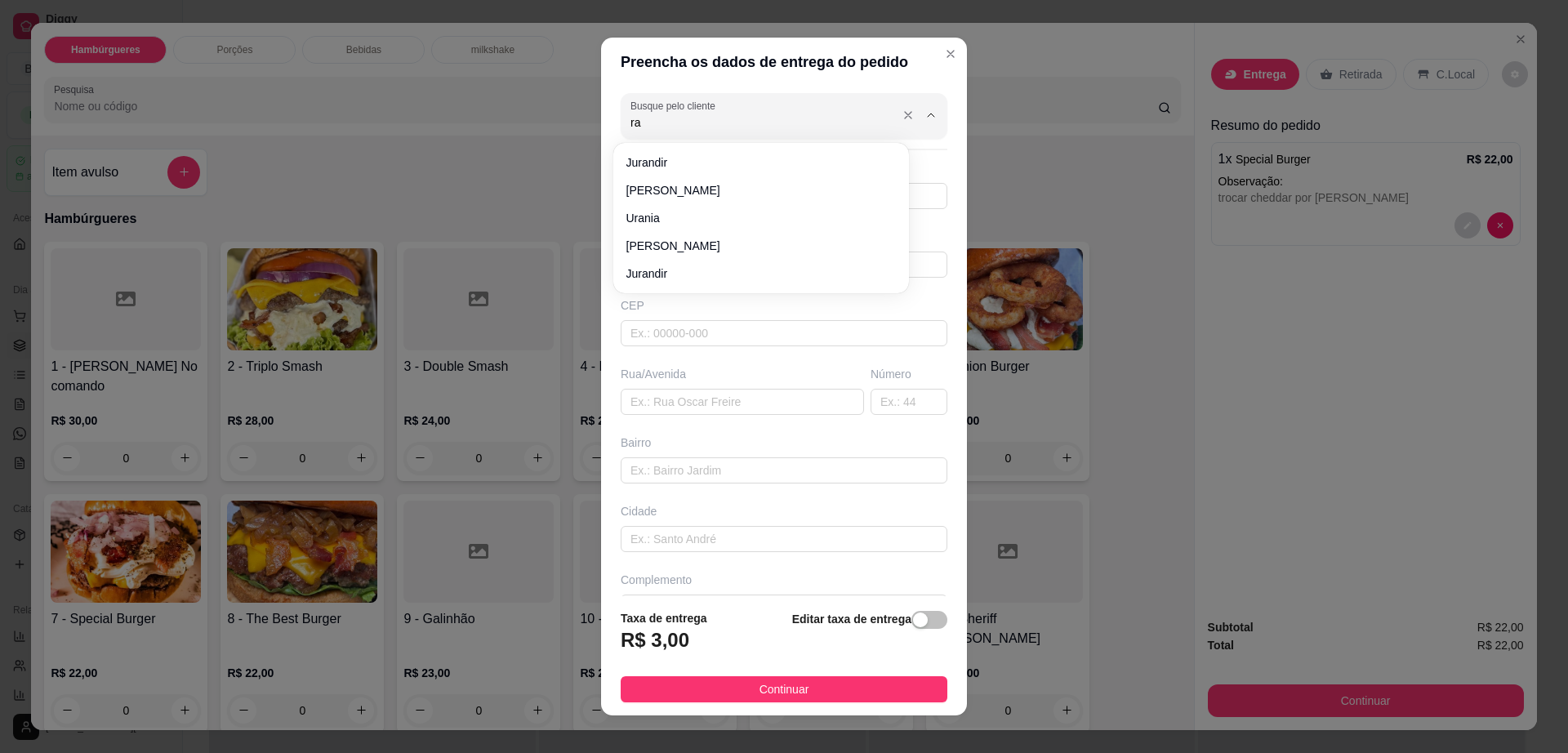
type input "r"
click at [787, 161] on span "Da roça" at bounding box center [753, 162] width 254 height 16
type input "Da roça"
type input "7791244037"
type input "Da roça"
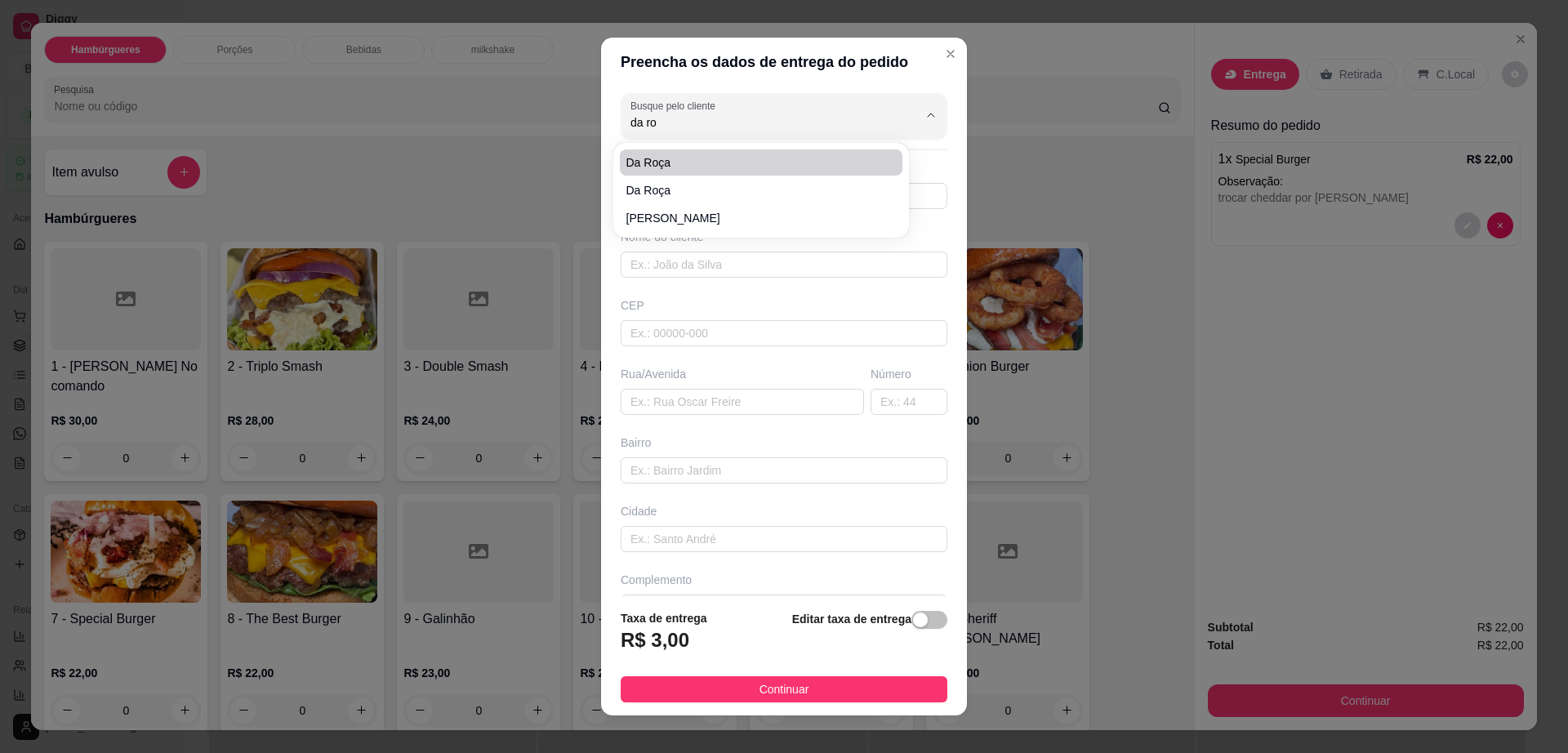
type input "45140000"
type input "Em casa"
type input "Itambé"
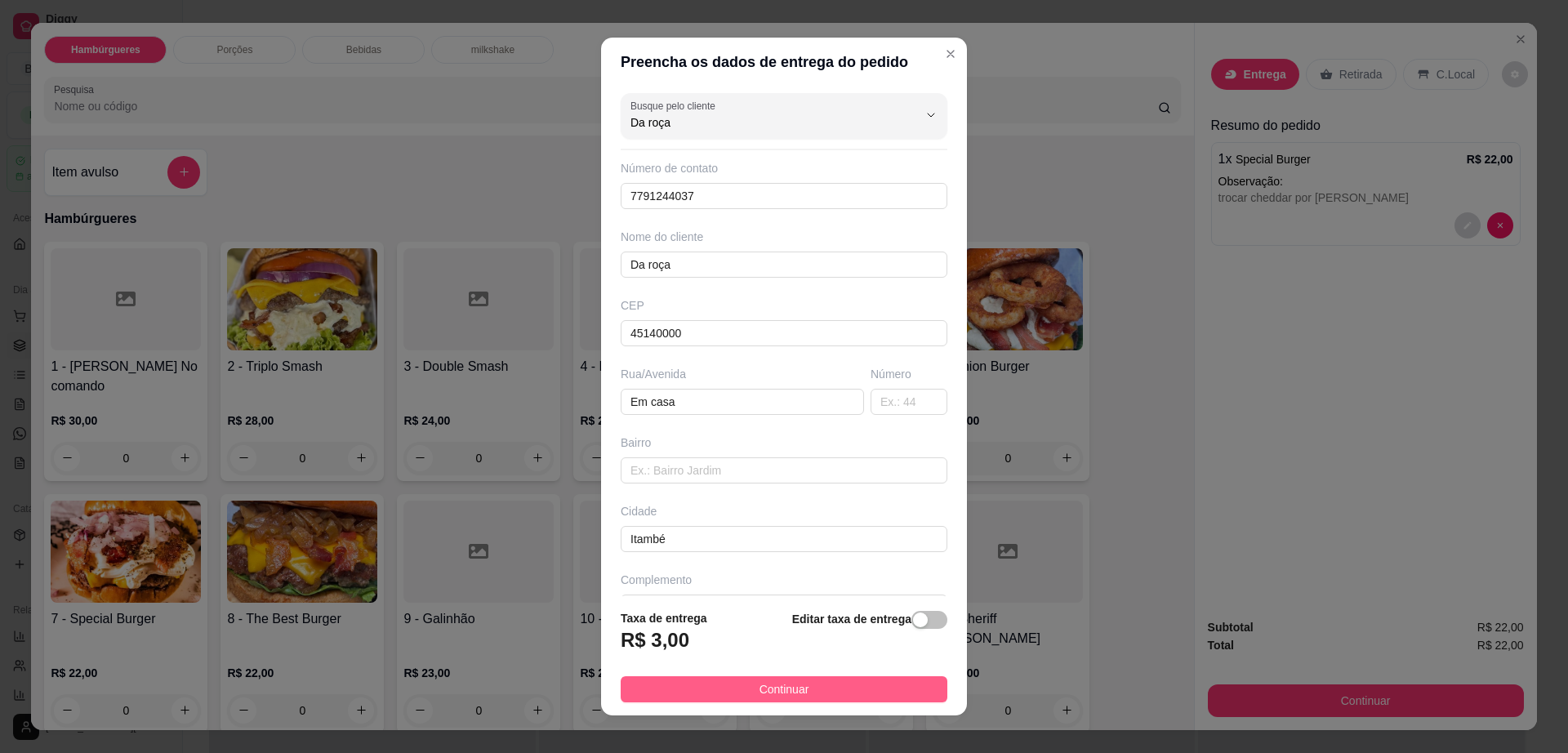
type input "Da roça"
click at [795, 693] on button "Continuar" at bounding box center [784, 689] width 327 height 26
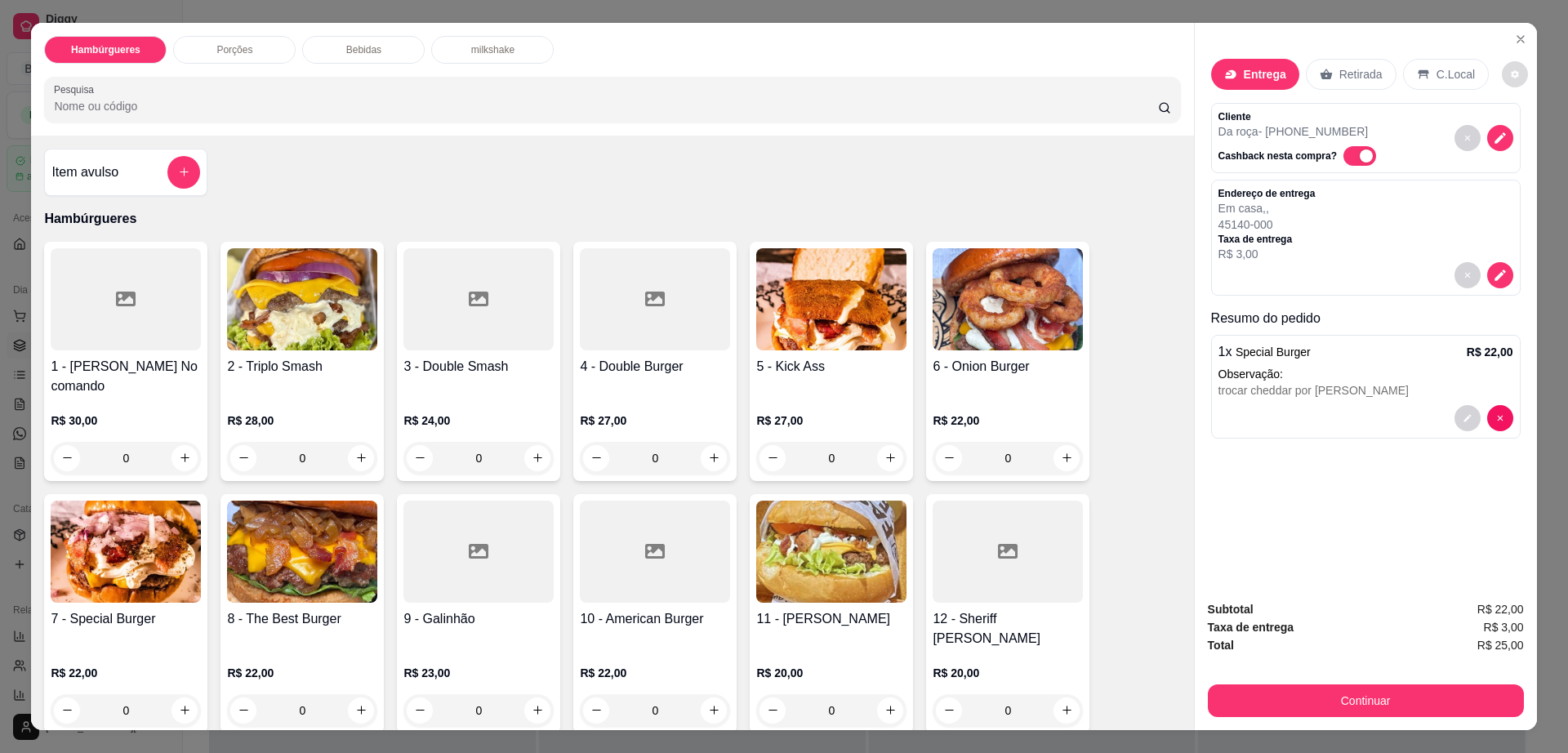
click at [1510, 78] on icon "decrease-product-quantity" at bounding box center [1515, 73] width 9 height 9
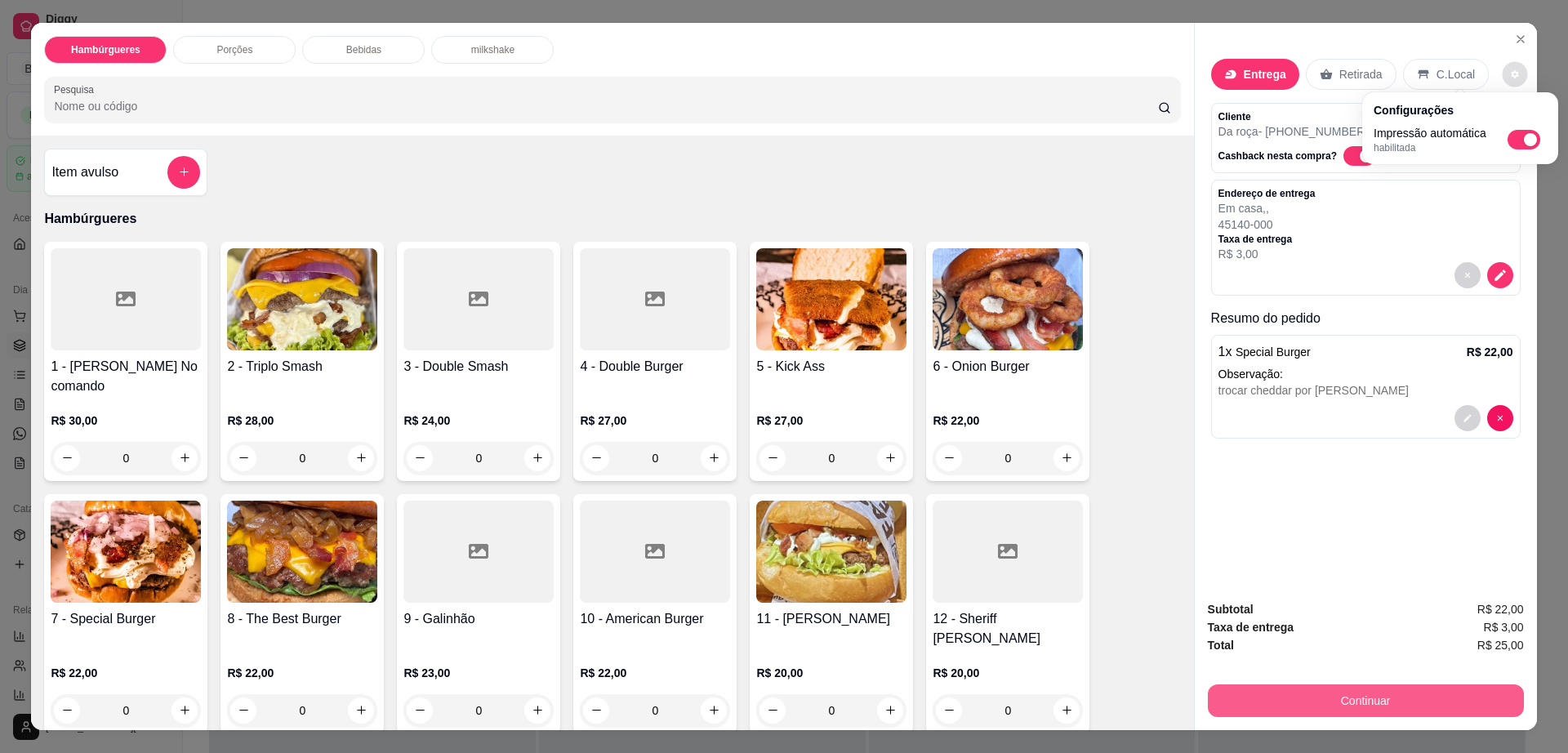
click at [1280, 698] on button "Continuar" at bounding box center [1365, 700] width 316 height 33
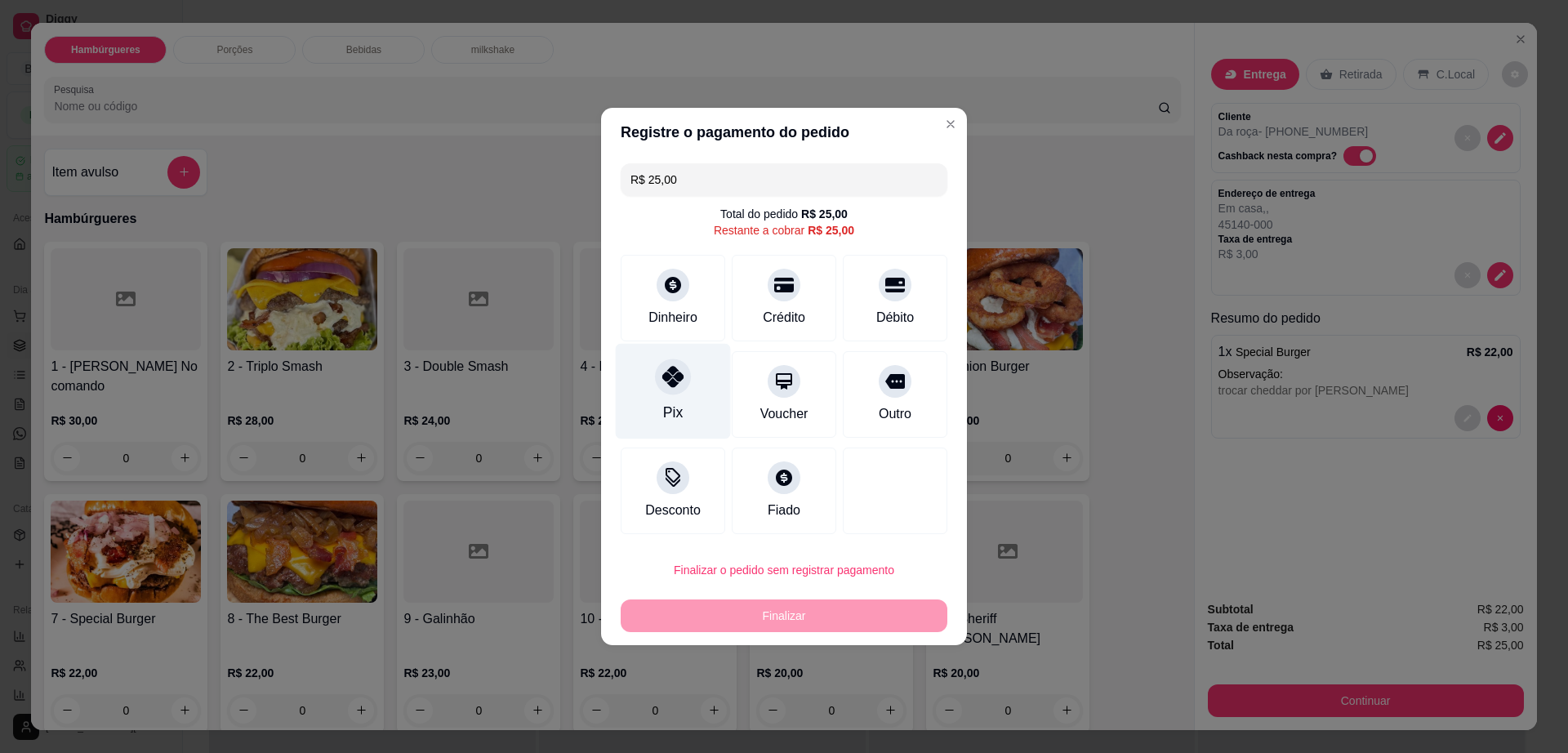
click at [635, 378] on div "Pix" at bounding box center [674, 392] width 116 height 96
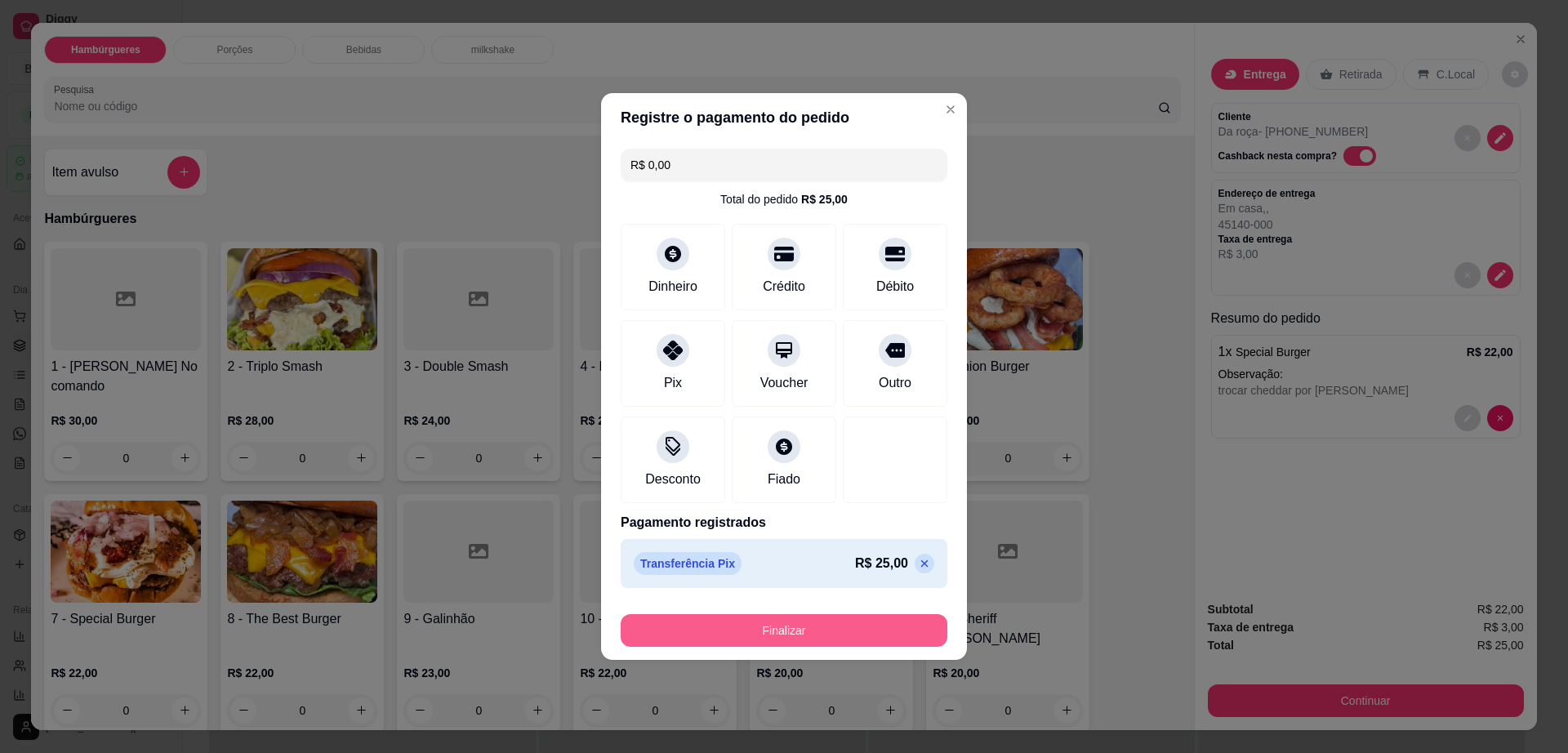
click at [775, 637] on button "Finalizar" at bounding box center [784, 631] width 327 height 33
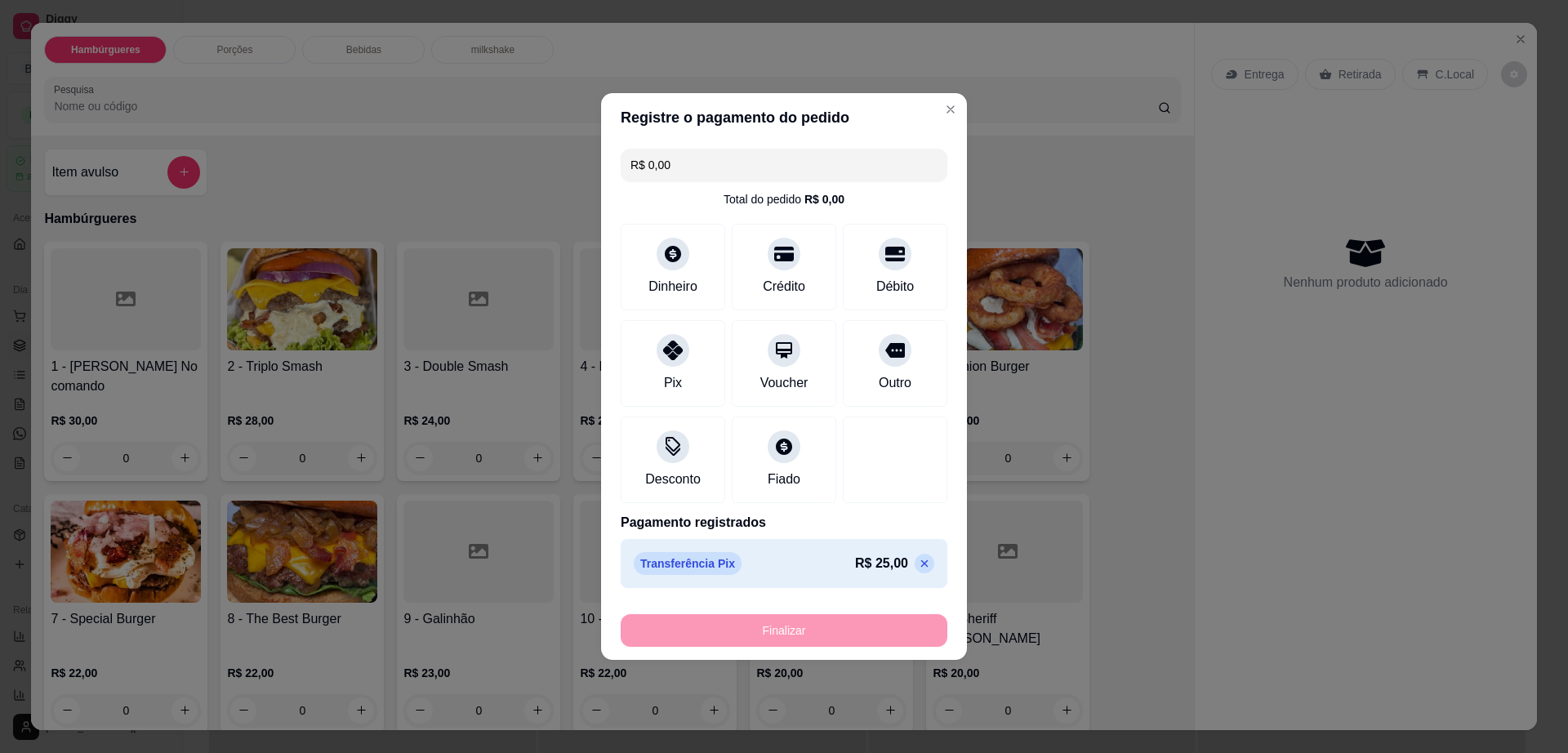
type input "-R$ 25,00"
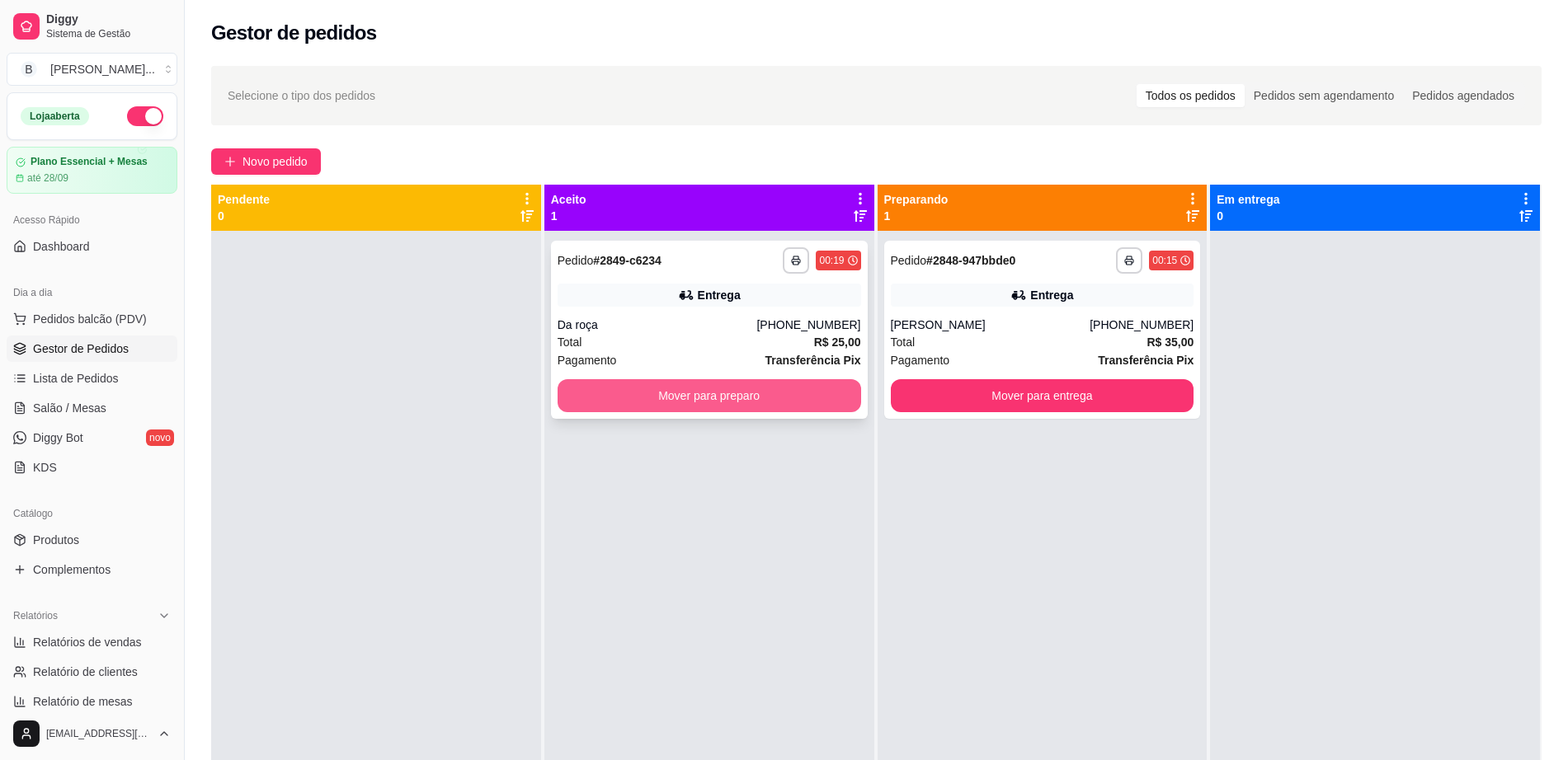
click at [708, 398] on button "Mover para preparo" at bounding box center [709, 396] width 303 height 33
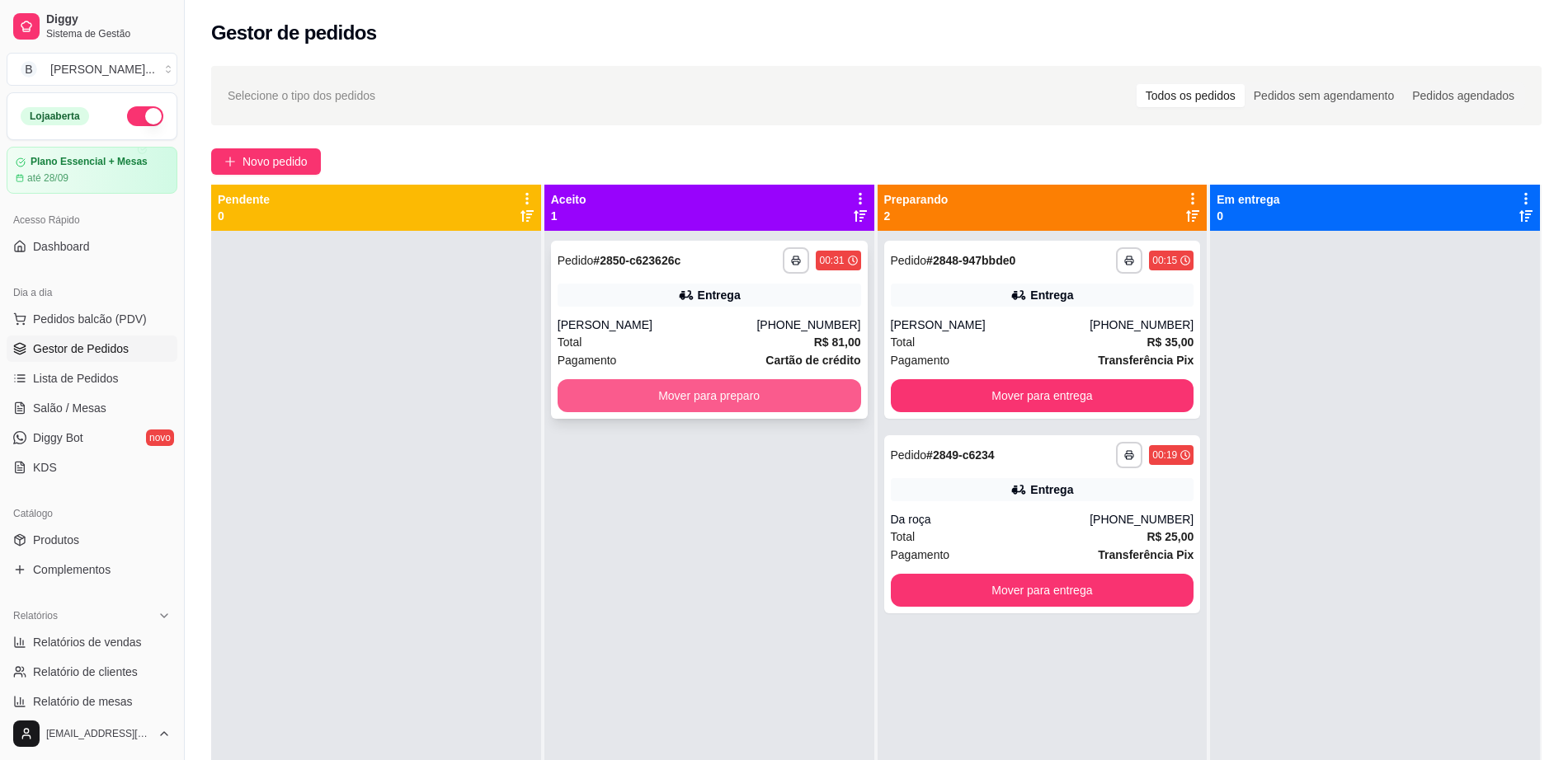
click at [659, 408] on button "Mover para preparo" at bounding box center [709, 396] width 303 height 33
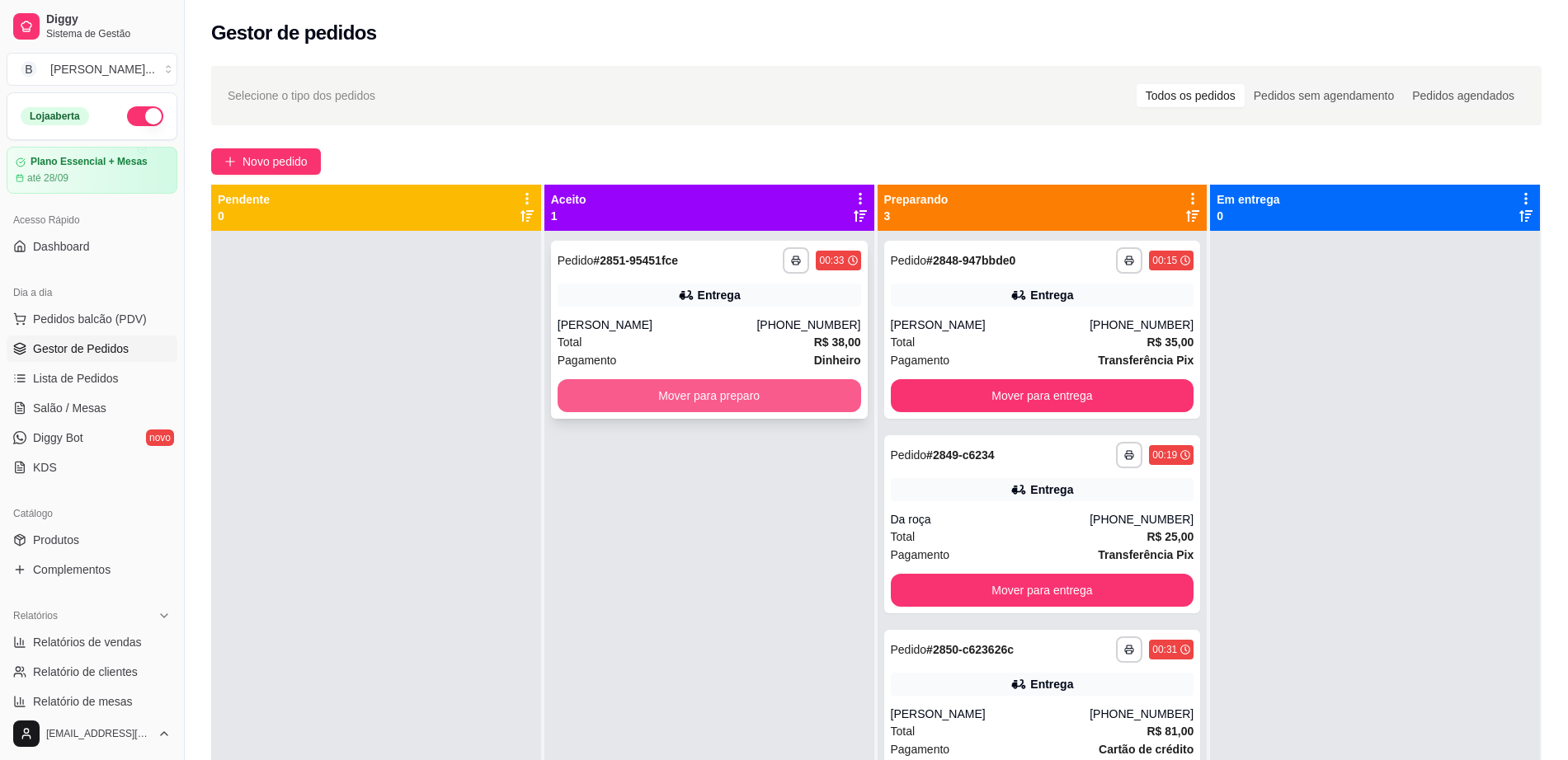
click at [690, 391] on button "Mover para preparo" at bounding box center [709, 396] width 303 height 33
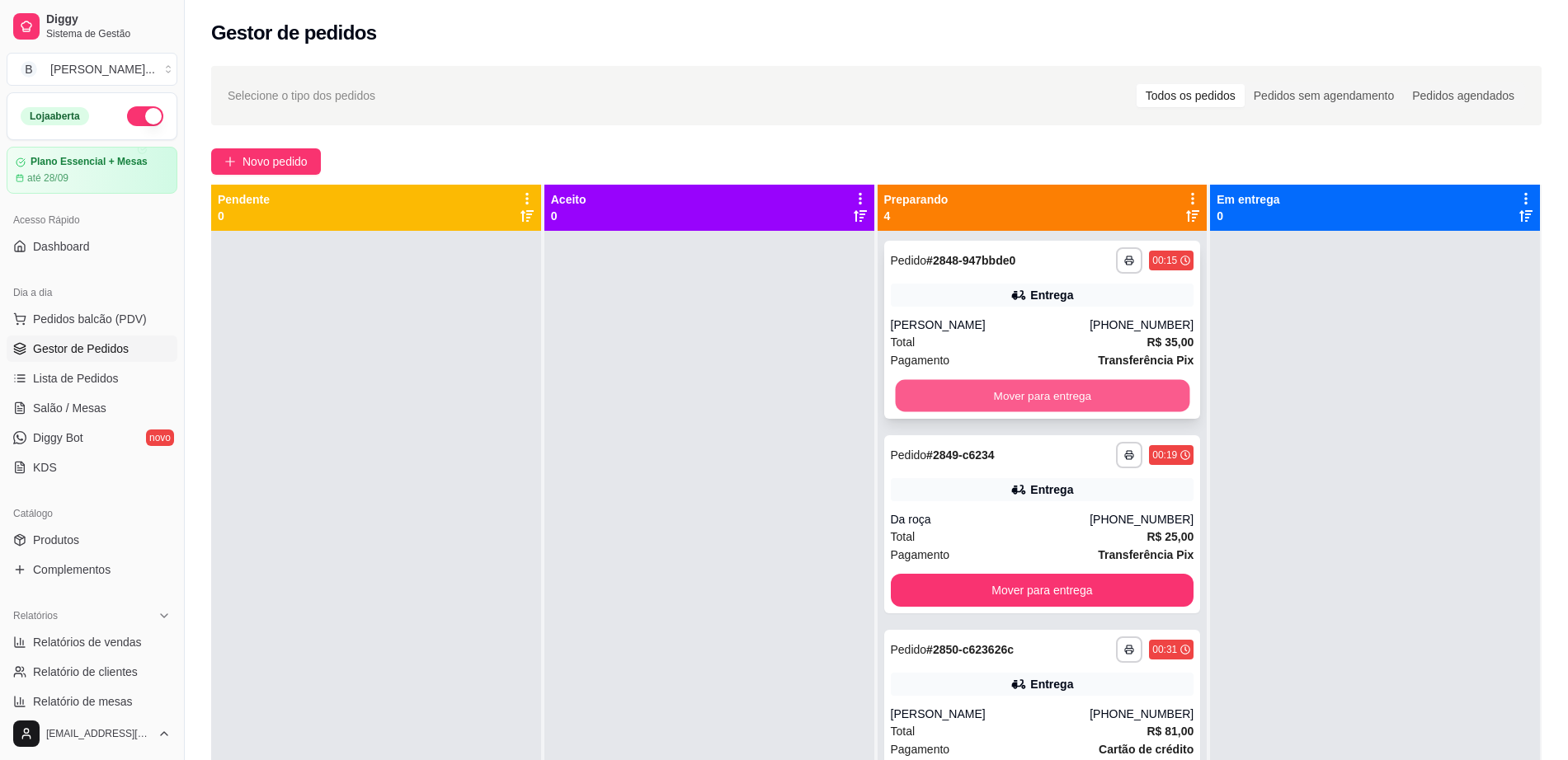
click at [955, 410] on button "Mover para entrega" at bounding box center [1042, 395] width 294 height 32
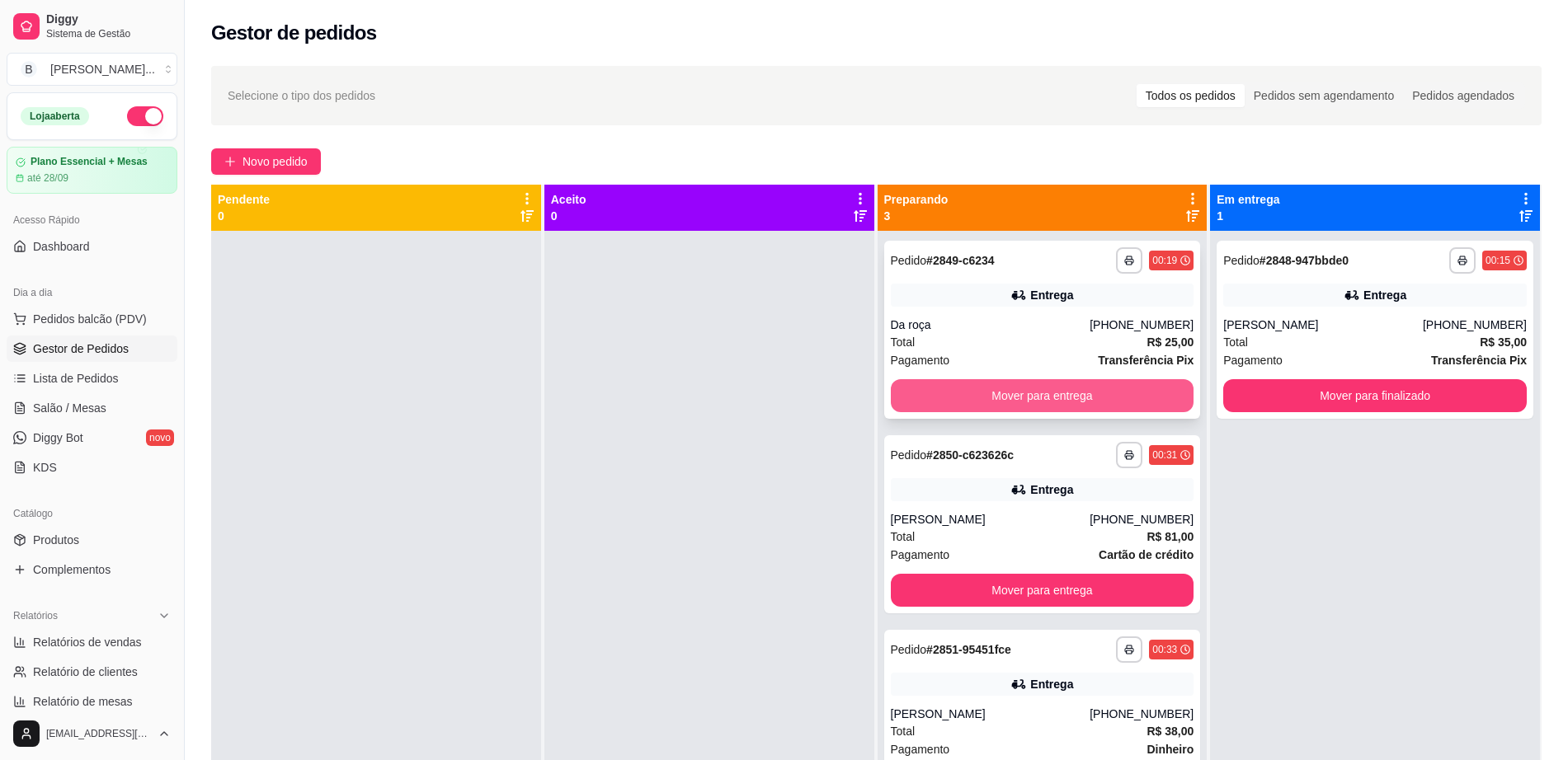
click at [957, 393] on button "Mover para entrega" at bounding box center [1043, 396] width 303 height 33
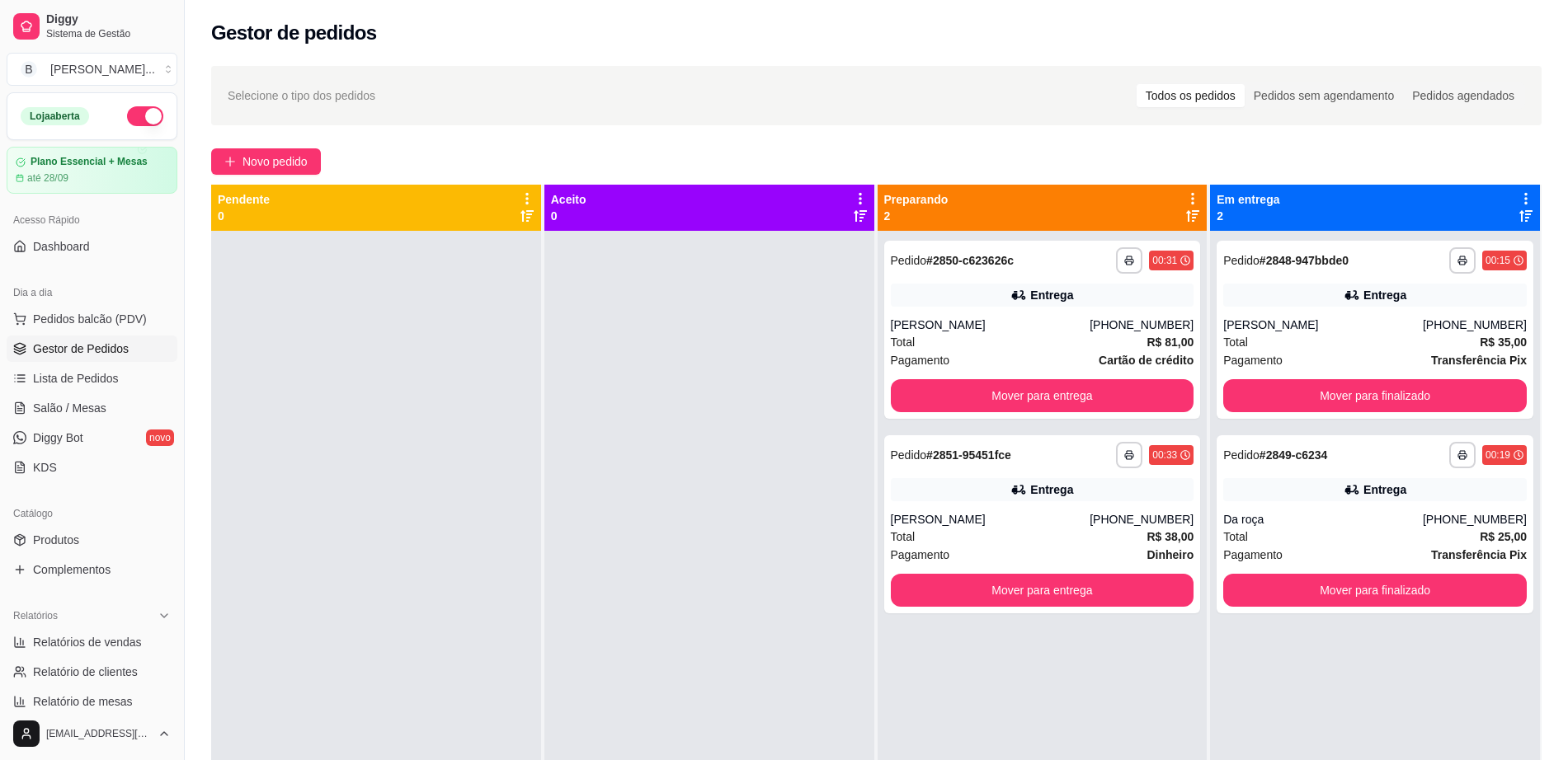
click at [127, 118] on button "button" at bounding box center [145, 116] width 37 height 20
click at [100, 323] on span "Pedidos balcão (PDV)" at bounding box center [90, 319] width 114 height 17
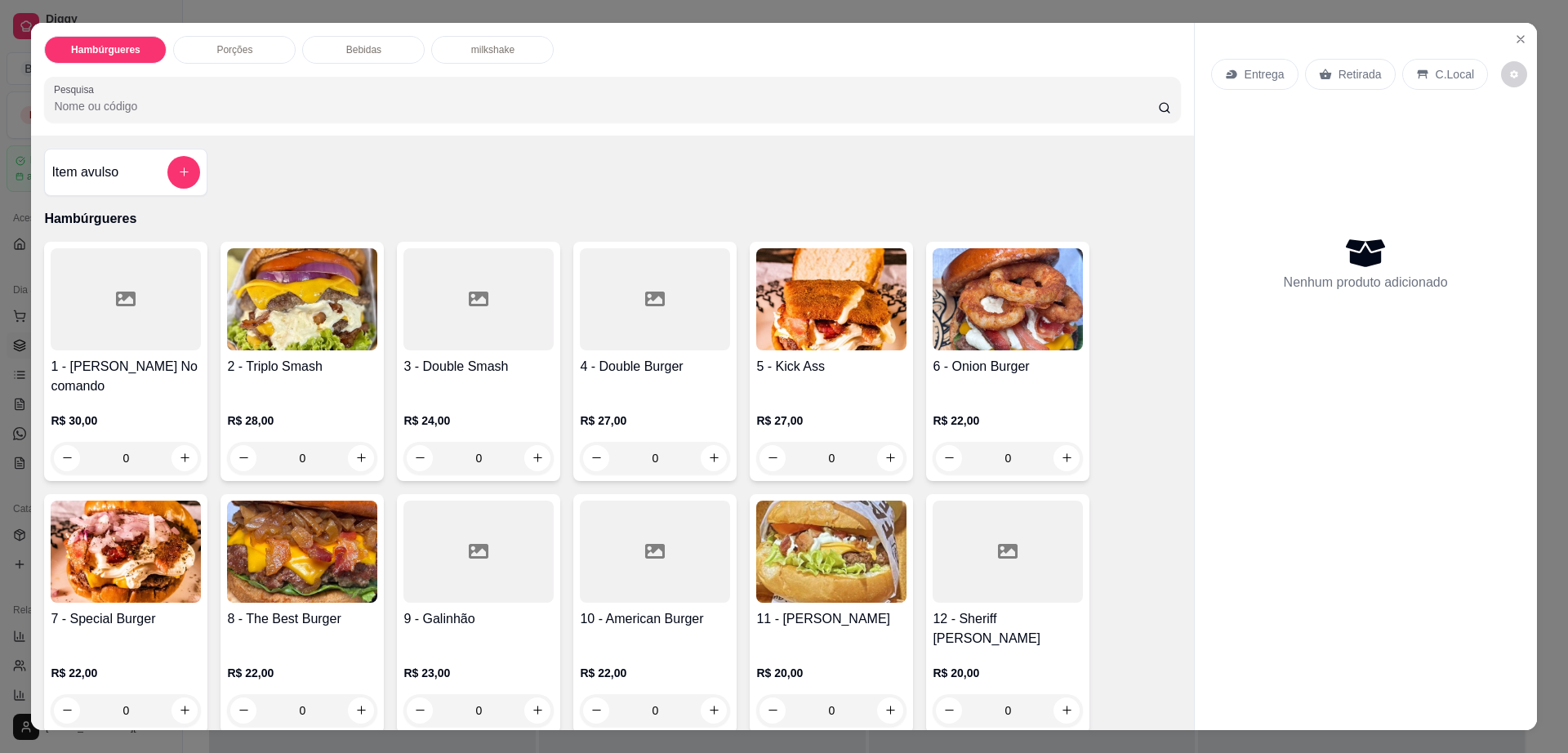
click at [360, 555] on img at bounding box center [302, 551] width 150 height 102
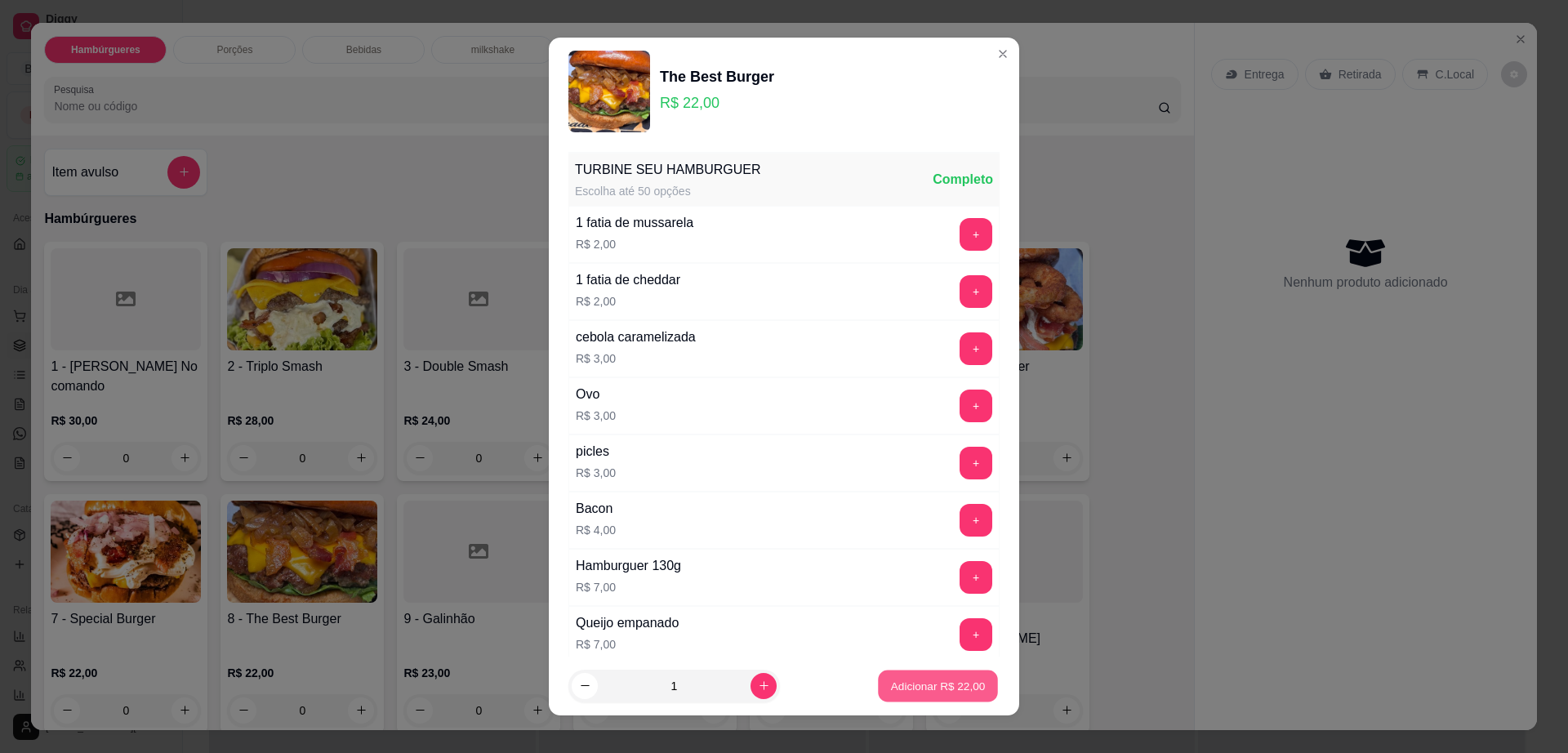
click at [974, 693] on button "Adicionar R$ 22,00" at bounding box center [938, 686] width 120 height 32
type input "1"
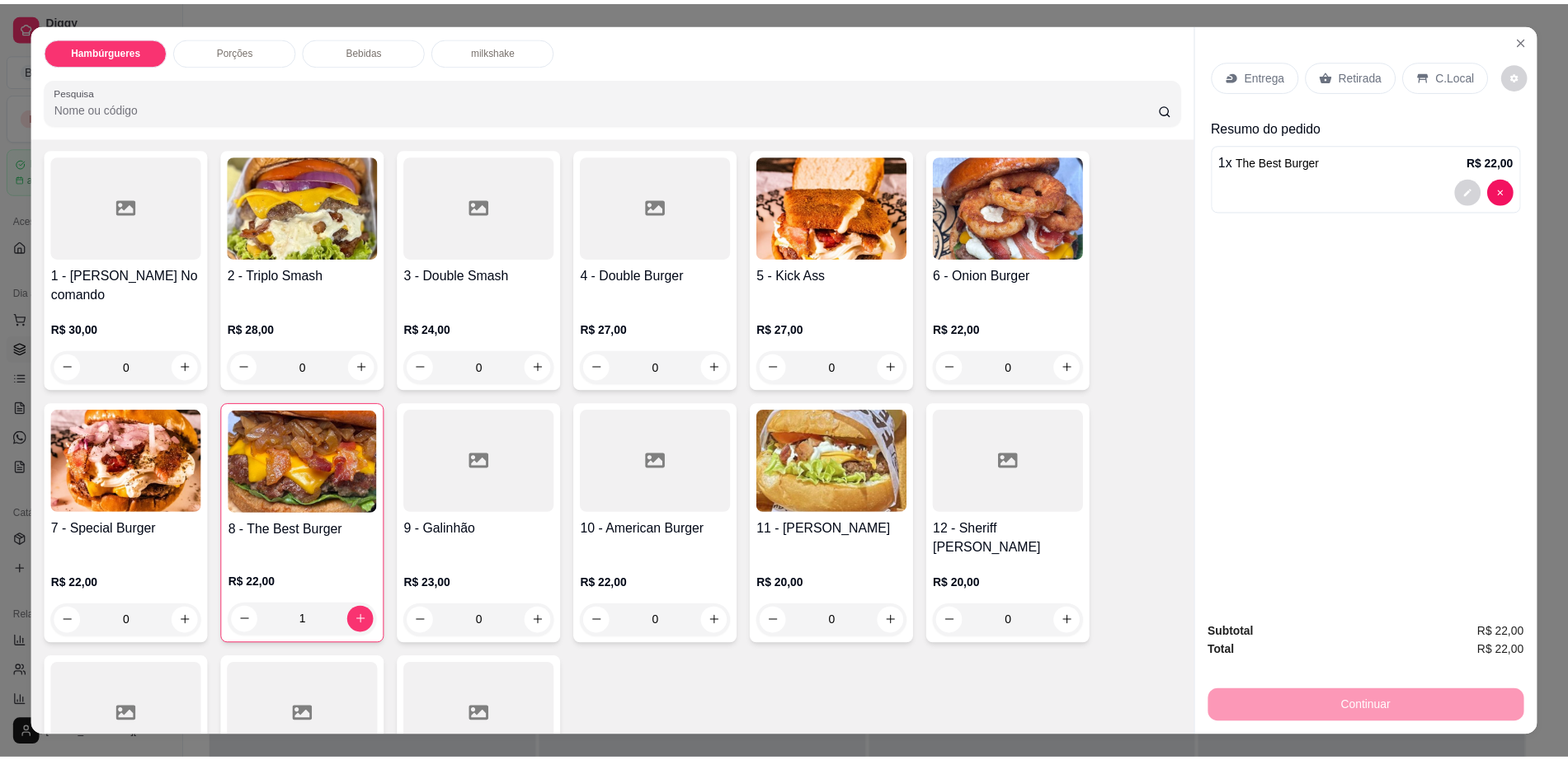
scroll to position [309, 0]
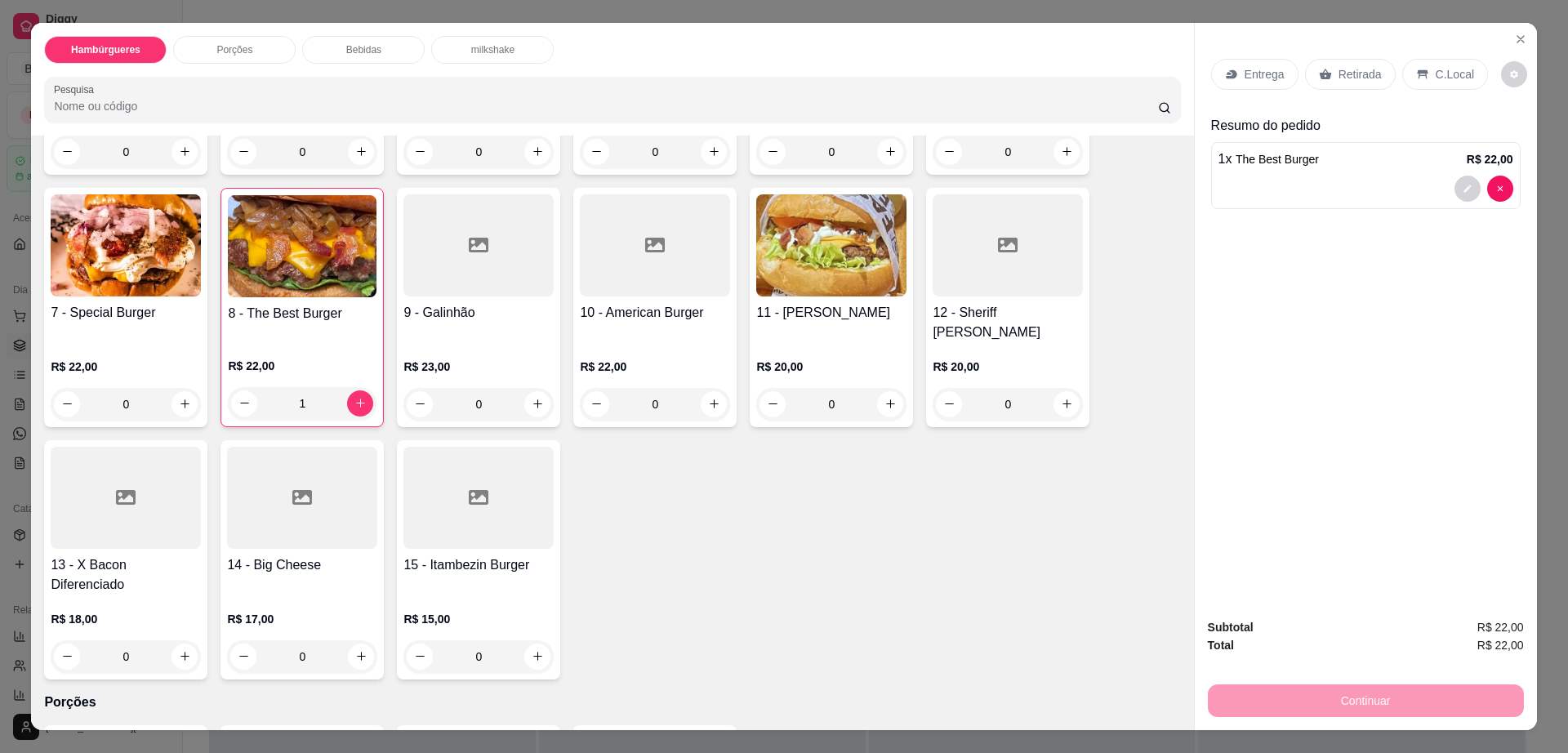
click at [105, 468] on div at bounding box center [126, 498] width 150 height 102
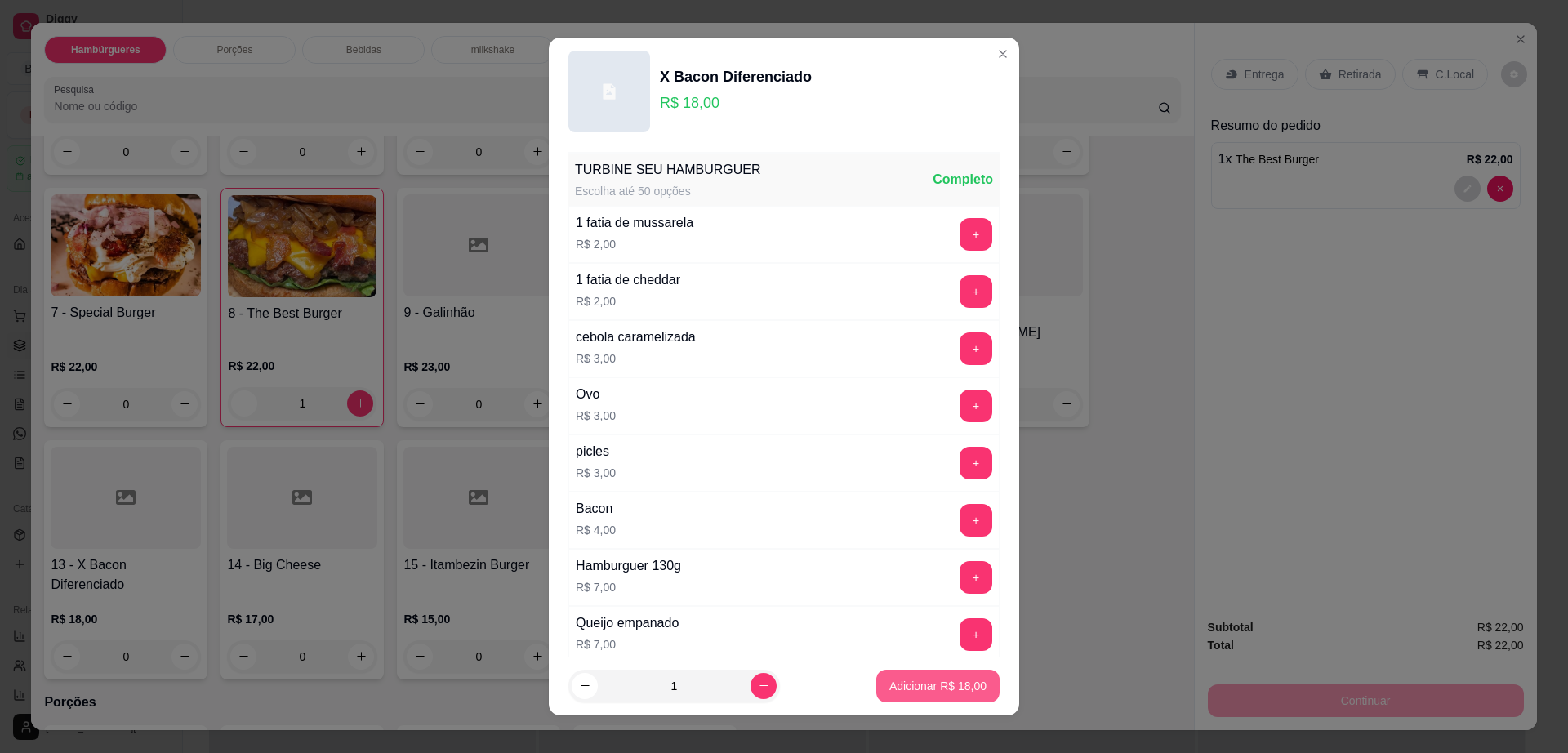
click at [889, 687] on p "Adicionar R$ 18,00" at bounding box center [938, 686] width 97 height 16
type input "1"
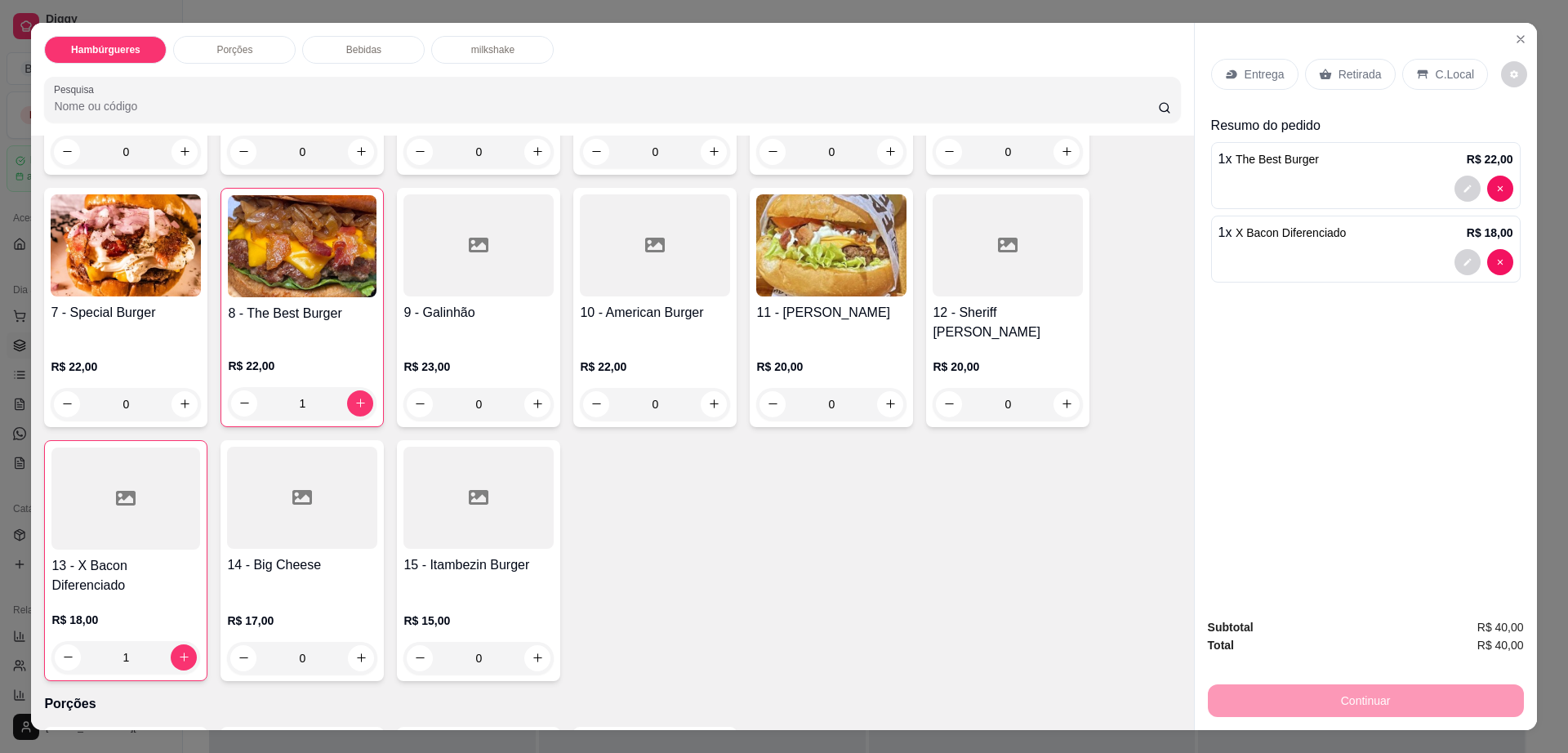
click at [1266, 64] on div "Entrega" at bounding box center [1254, 74] width 87 height 31
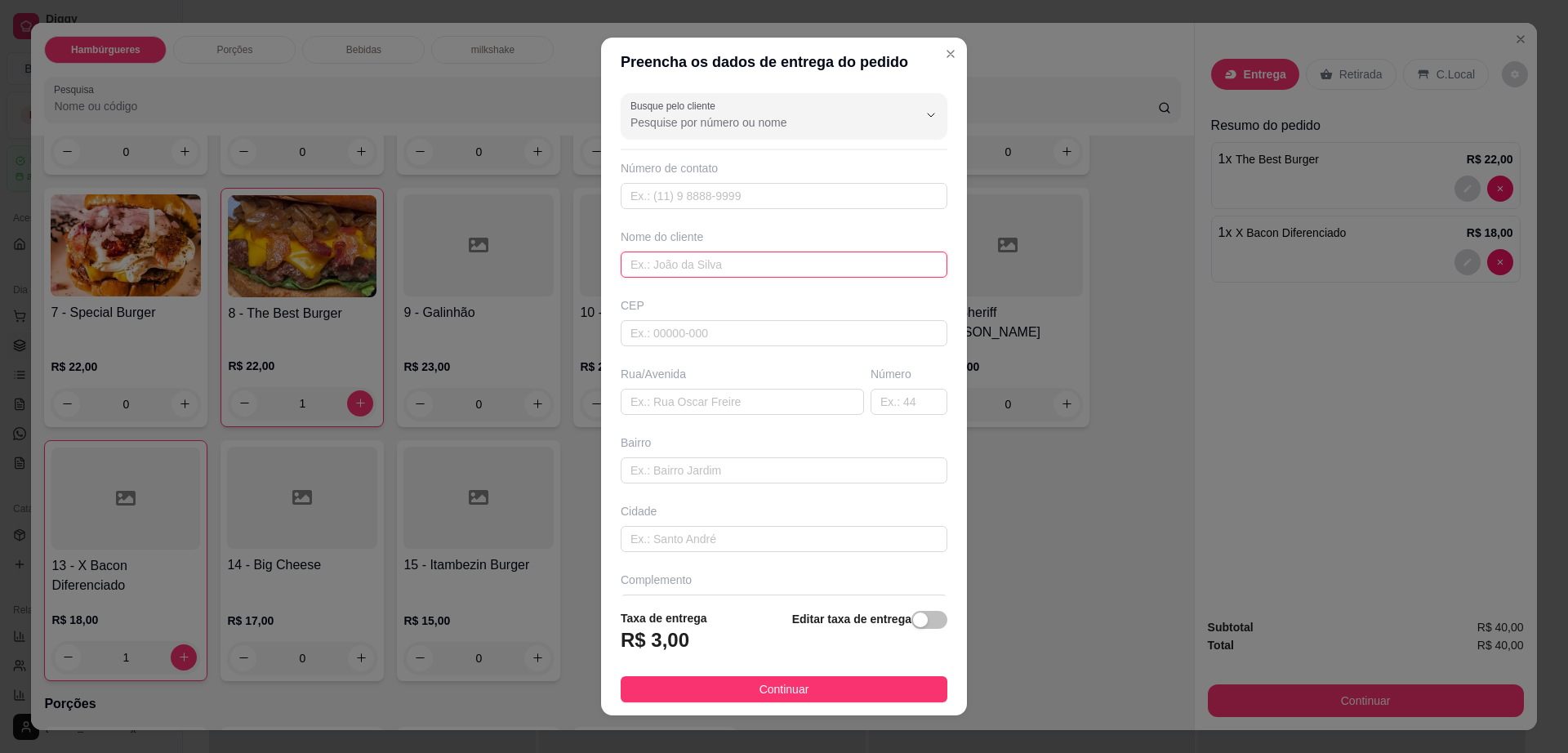
click at [716, 271] on input "text" at bounding box center [784, 265] width 327 height 26
click at [741, 197] on input "text" at bounding box center [784, 196] width 327 height 26
paste input "[PHONE_NUMBER]"
type input "[PHONE_NUMBER]"
click at [723, 264] on input "text" at bounding box center [784, 265] width 327 height 26
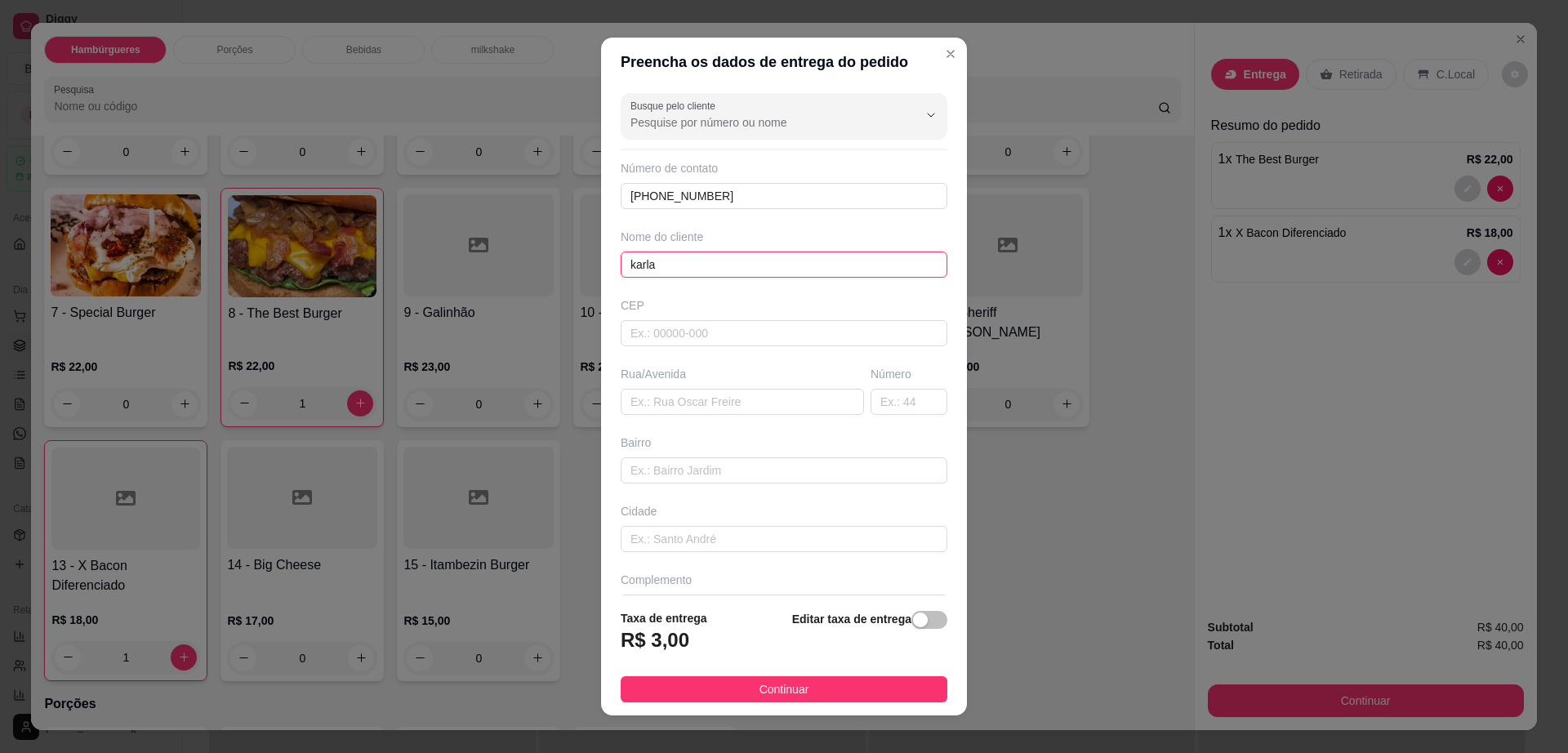
type input "karla"
click at [681, 386] on div "Rua/Avenida" at bounding box center [743, 390] width 250 height 49
click at [679, 401] on input "text" at bounding box center [743, 402] width 243 height 26
paste input "Entrar na travessa [GEOGRAPHIC_DATA], n28"
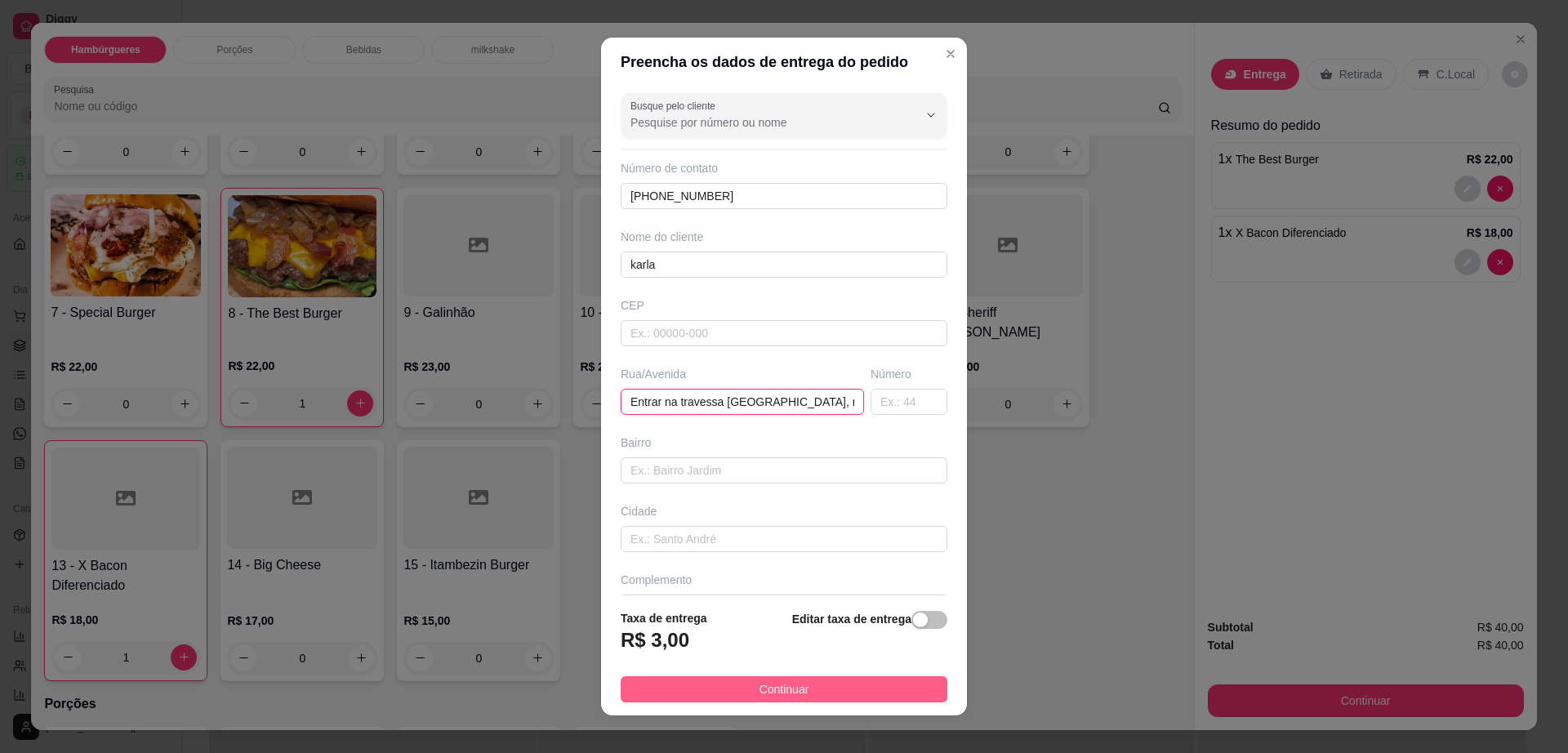
type input "Entrar na travessa [GEOGRAPHIC_DATA], n28"
click at [816, 698] on button "Continuar" at bounding box center [784, 689] width 327 height 26
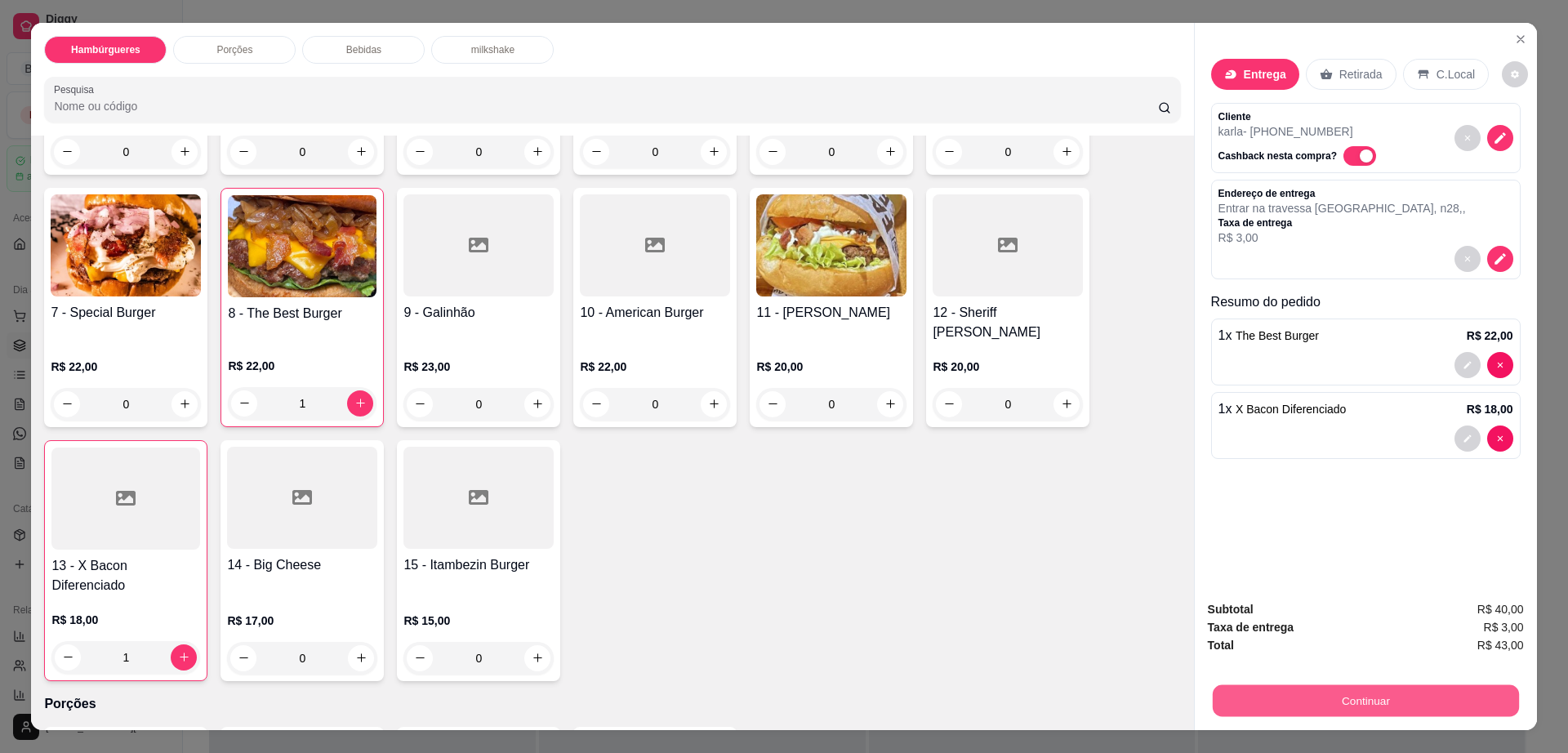
click at [1239, 697] on button "Continuar" at bounding box center [1364, 700] width 306 height 32
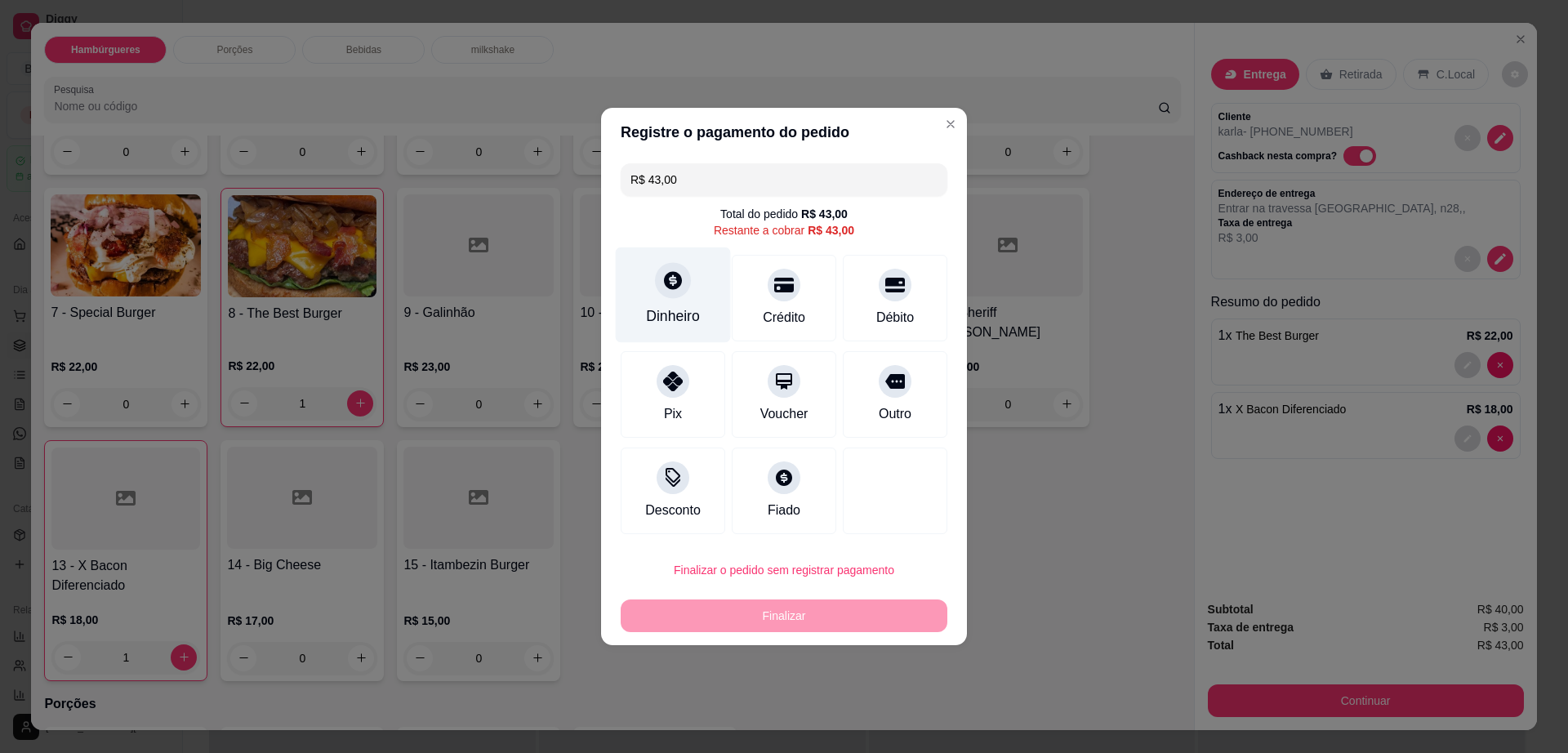
click at [630, 336] on div "Dinheiro" at bounding box center [674, 295] width 116 height 96
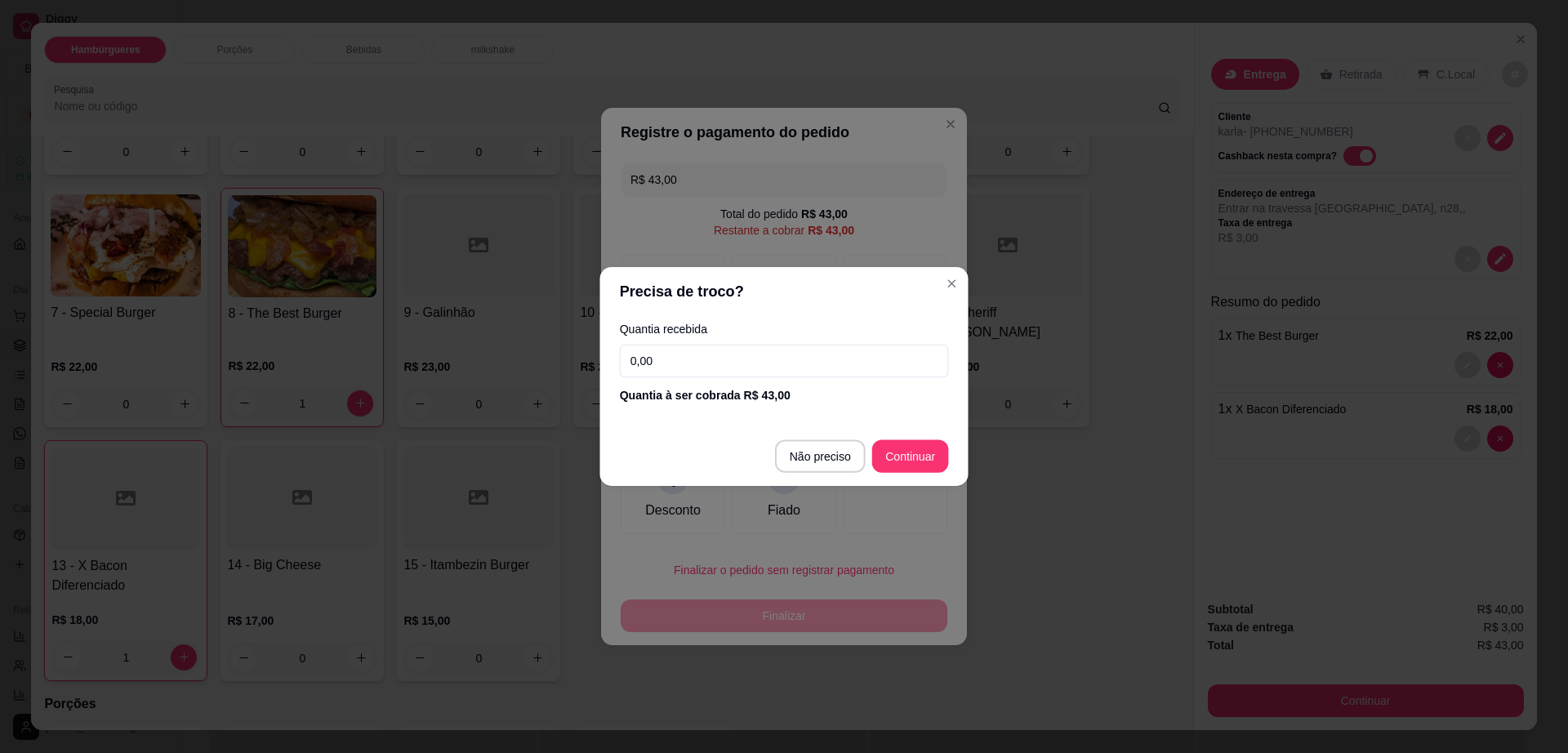
click at [668, 391] on div "Quantia à ser cobrada R$ 43,00" at bounding box center [785, 395] width 329 height 16
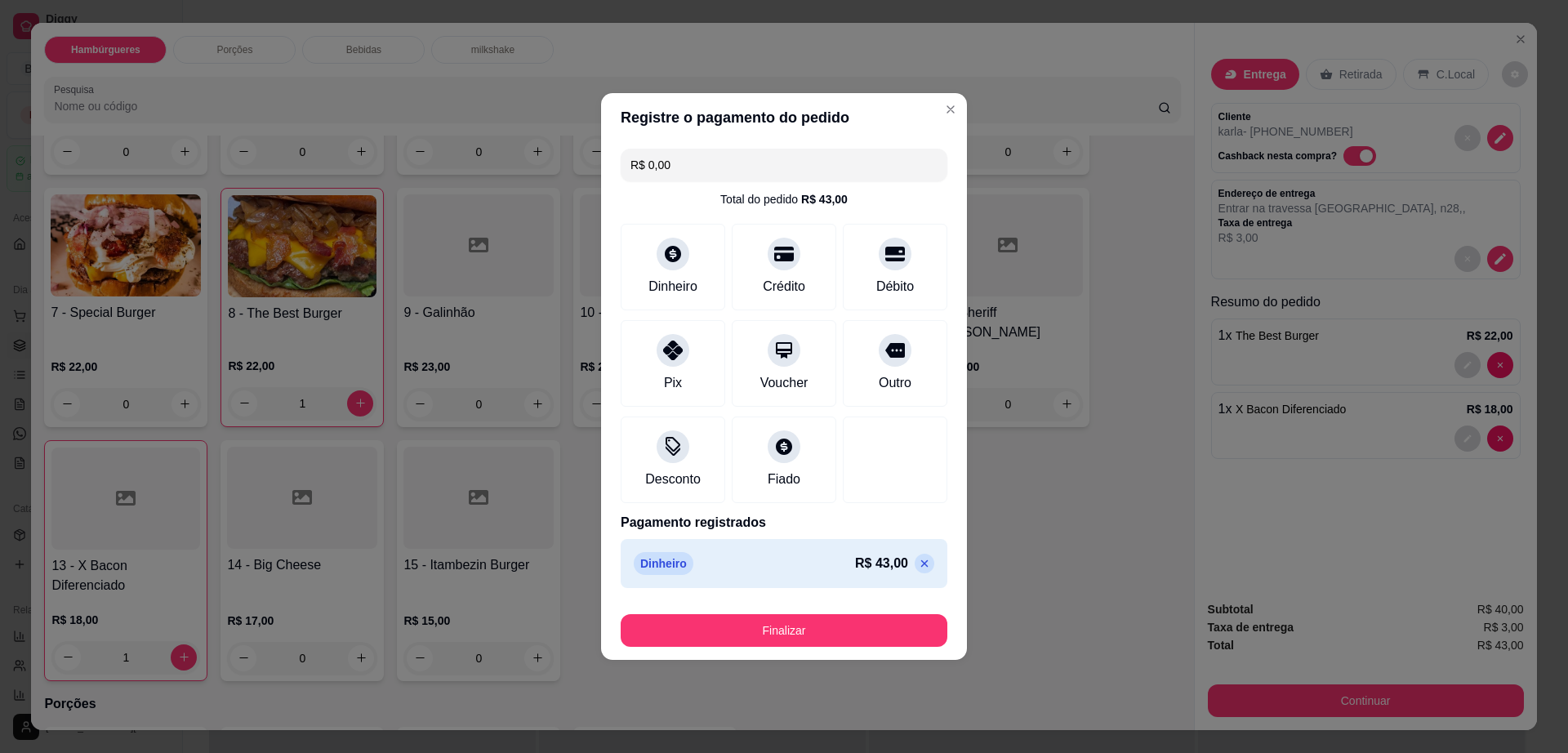
click at [918, 563] on icon at bounding box center [924, 563] width 13 height 13
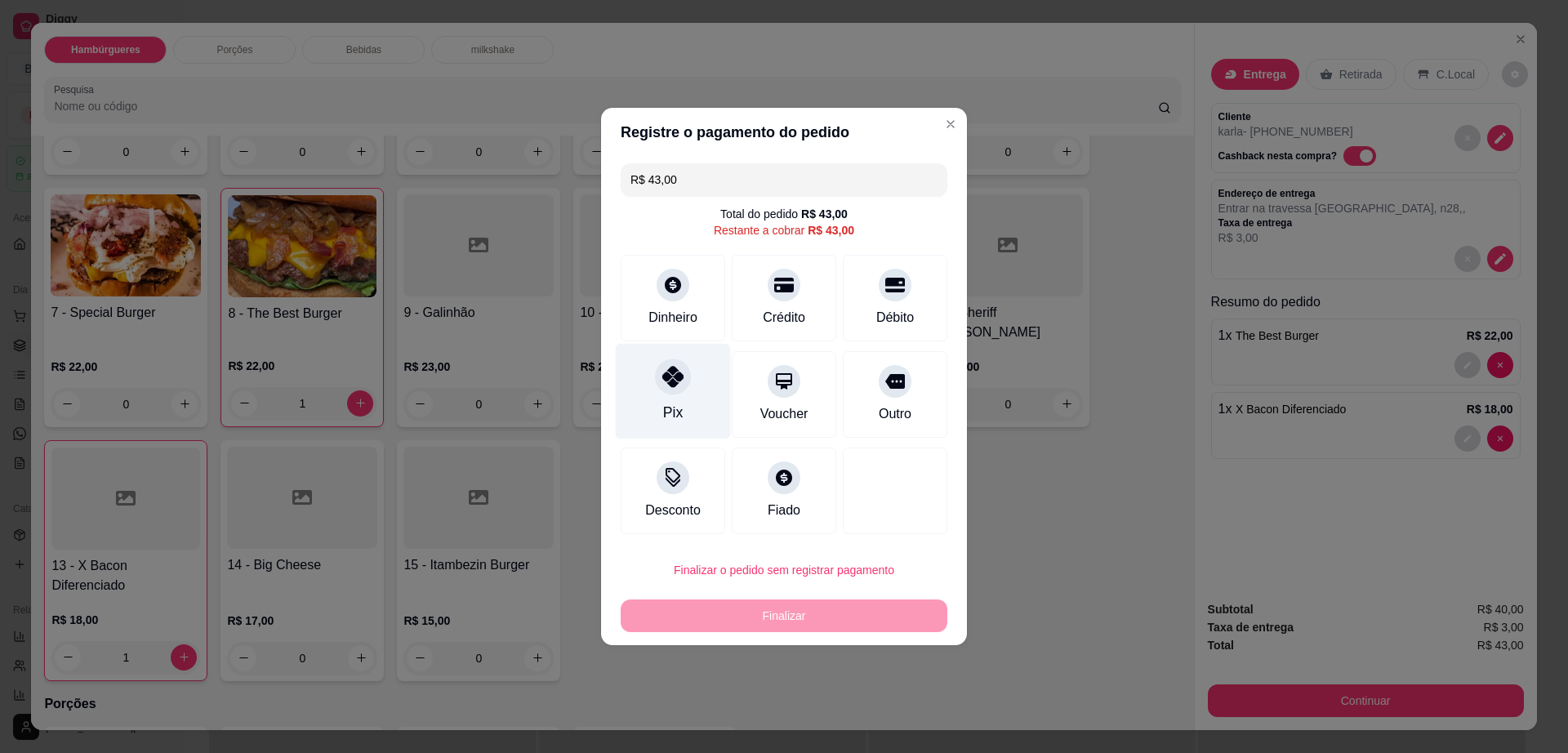
click at [694, 397] on div "Pix" at bounding box center [674, 392] width 116 height 96
type input "R$ 0,00"
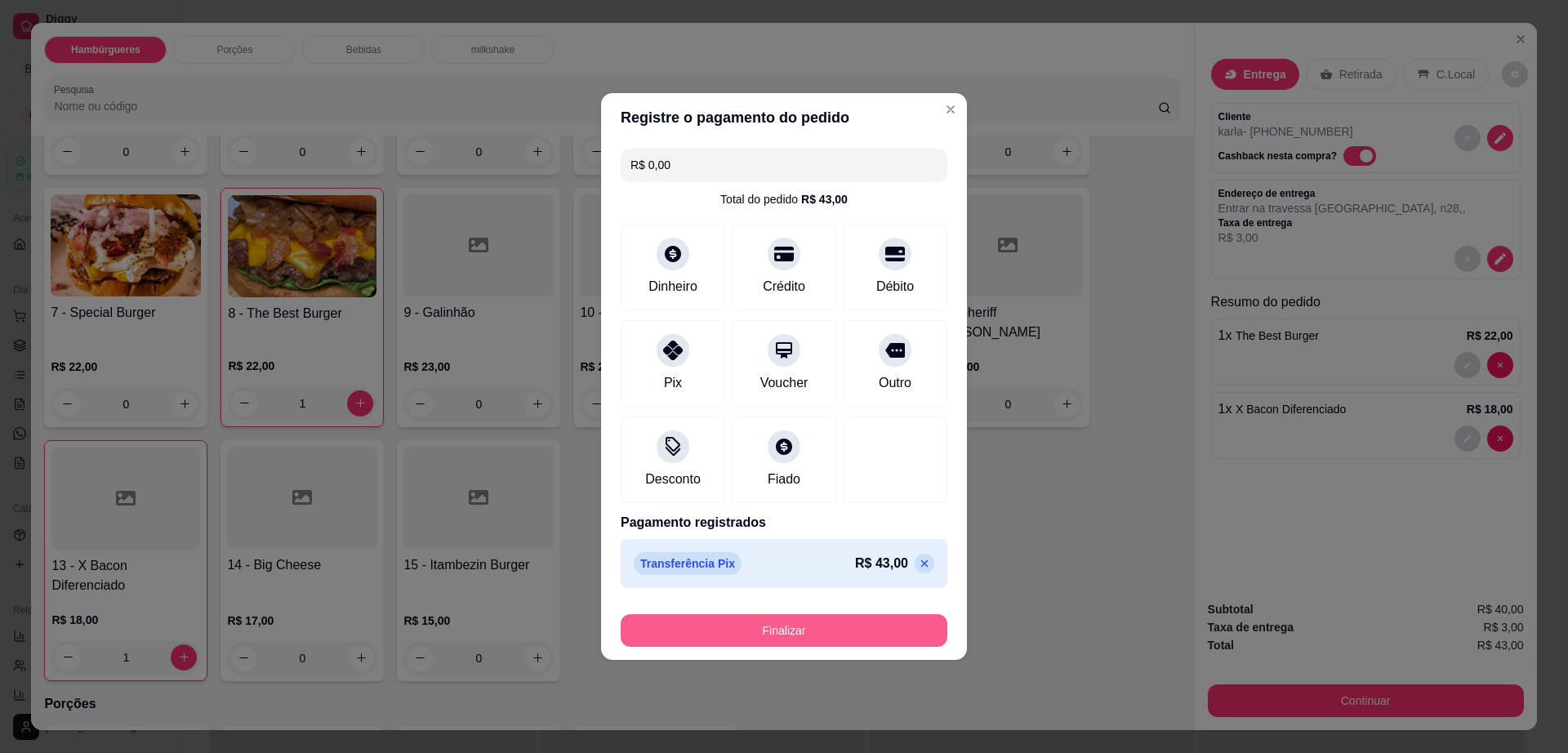
click at [788, 638] on button "Finalizar" at bounding box center [784, 631] width 327 height 33
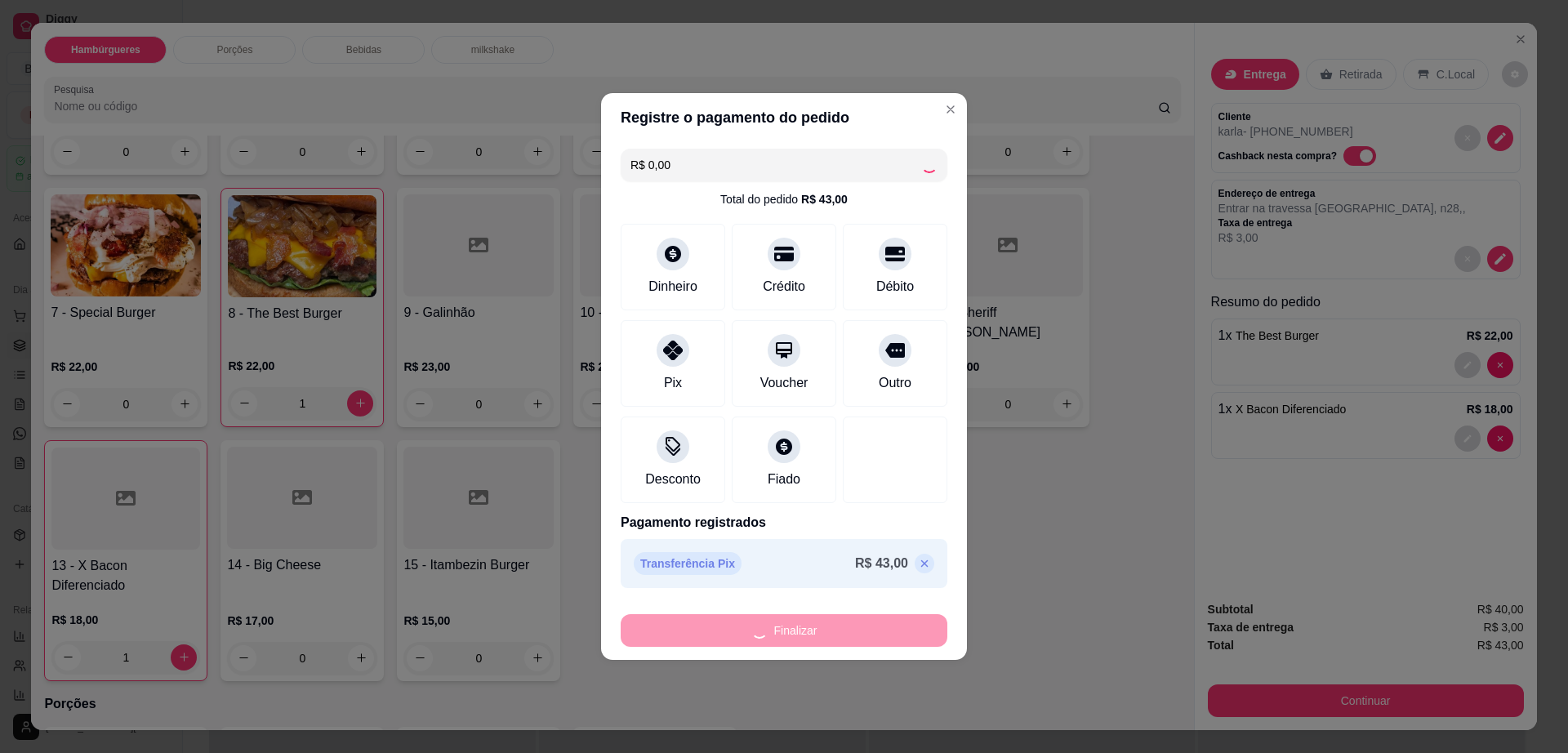
type input "0"
type input "-R$ 43,00"
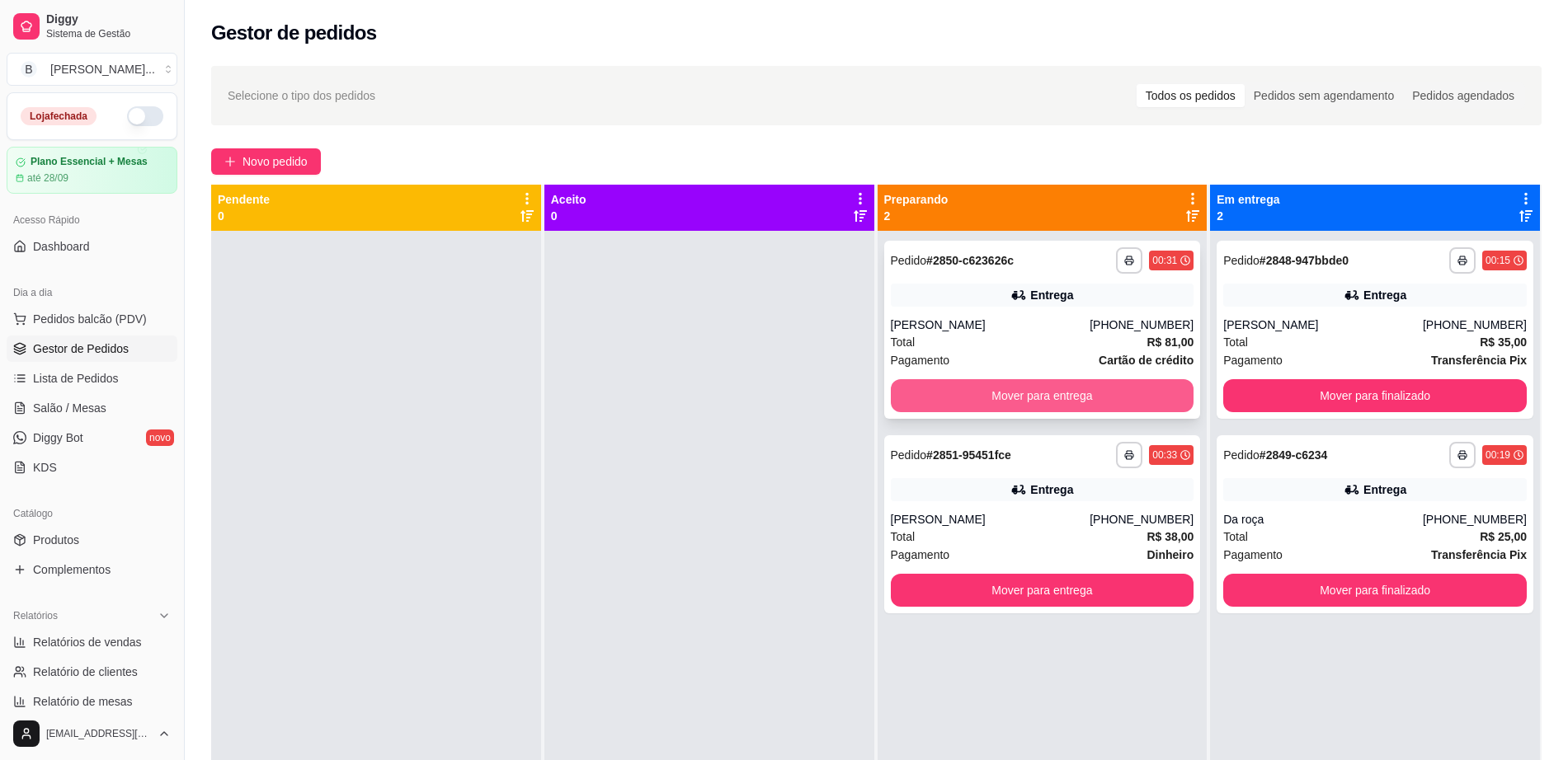
click at [1047, 390] on button "Mover para entrega" at bounding box center [1043, 396] width 303 height 33
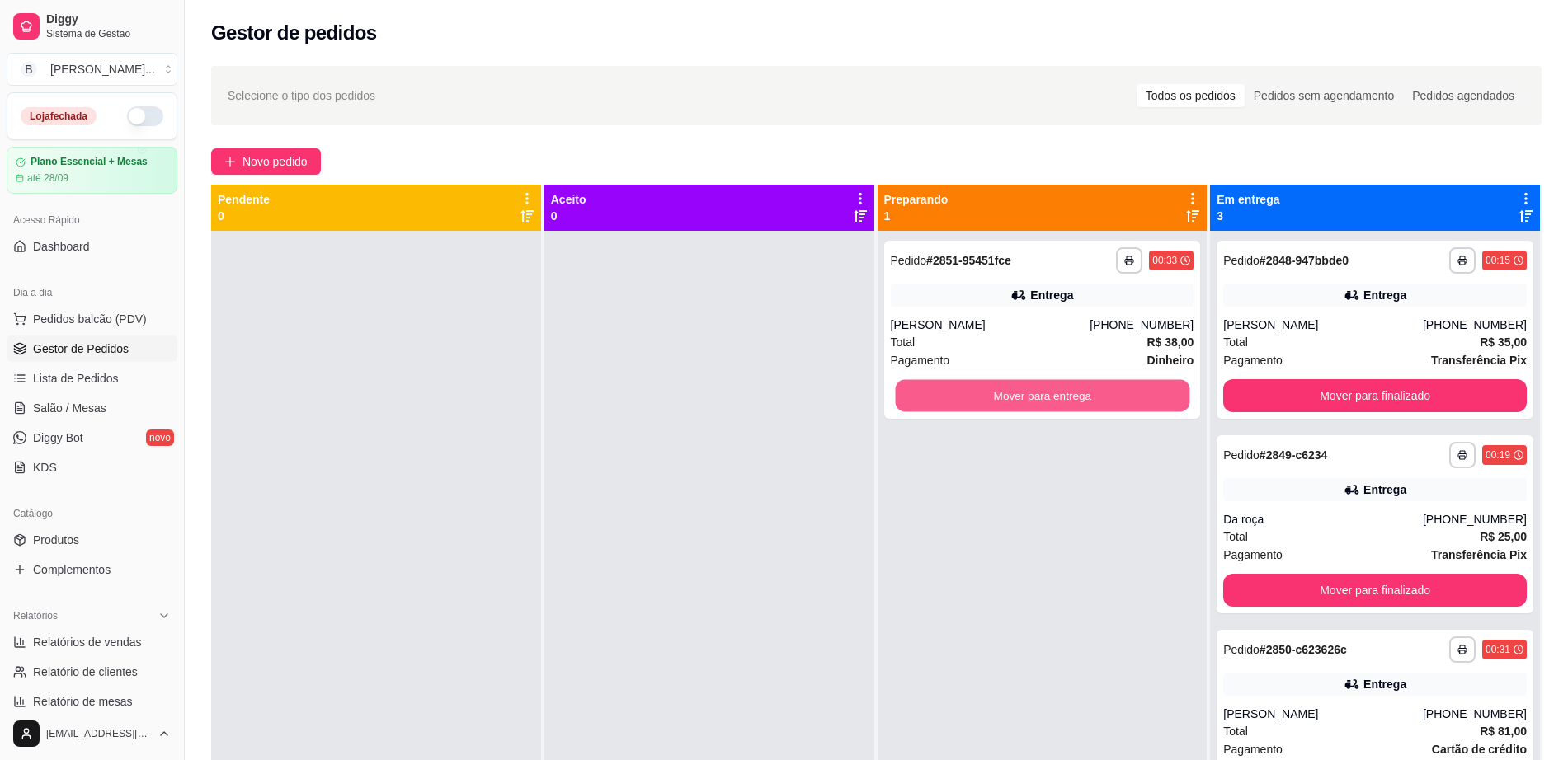
click at [1047, 390] on button "Mover para entrega" at bounding box center [1042, 395] width 294 height 32
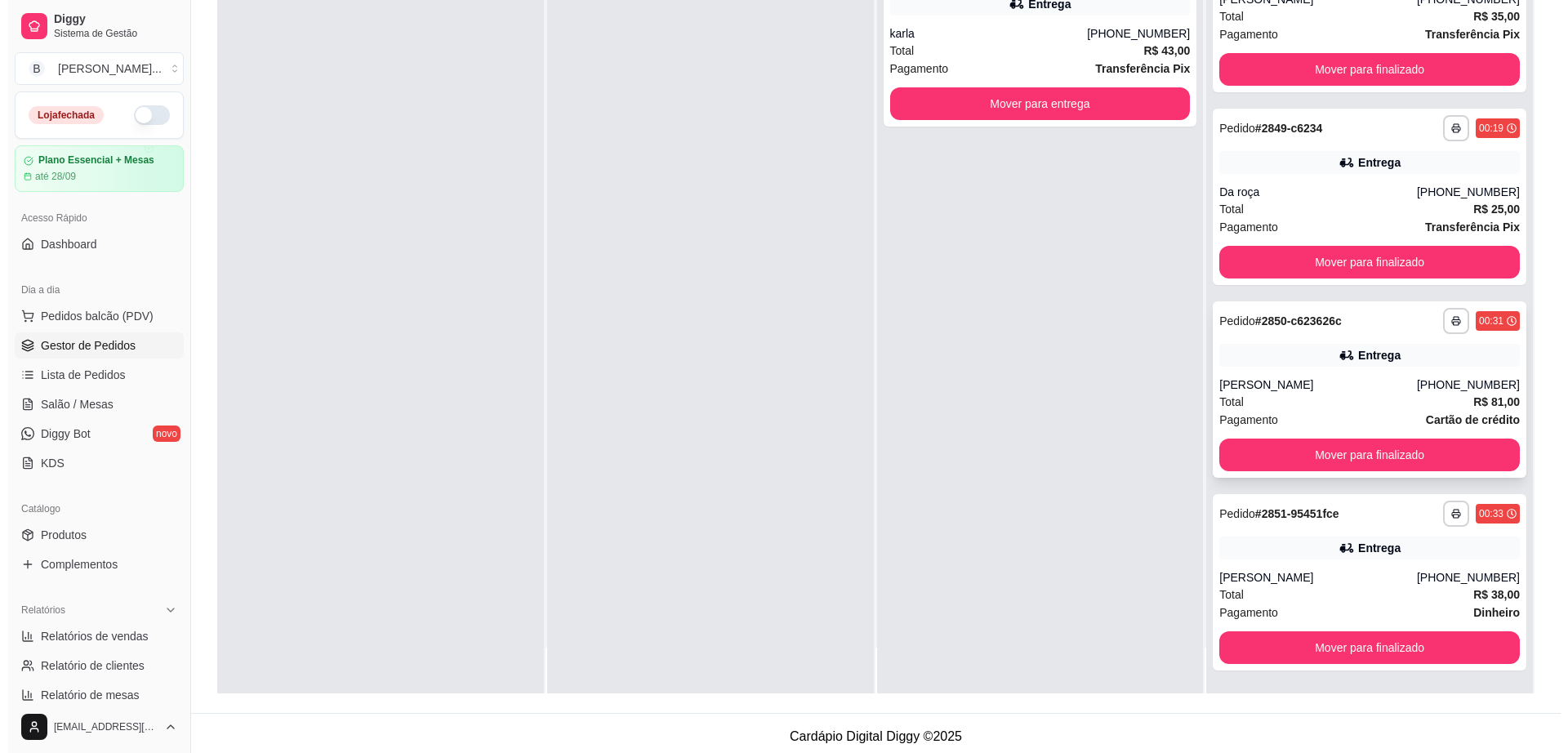
scroll to position [249, 0]
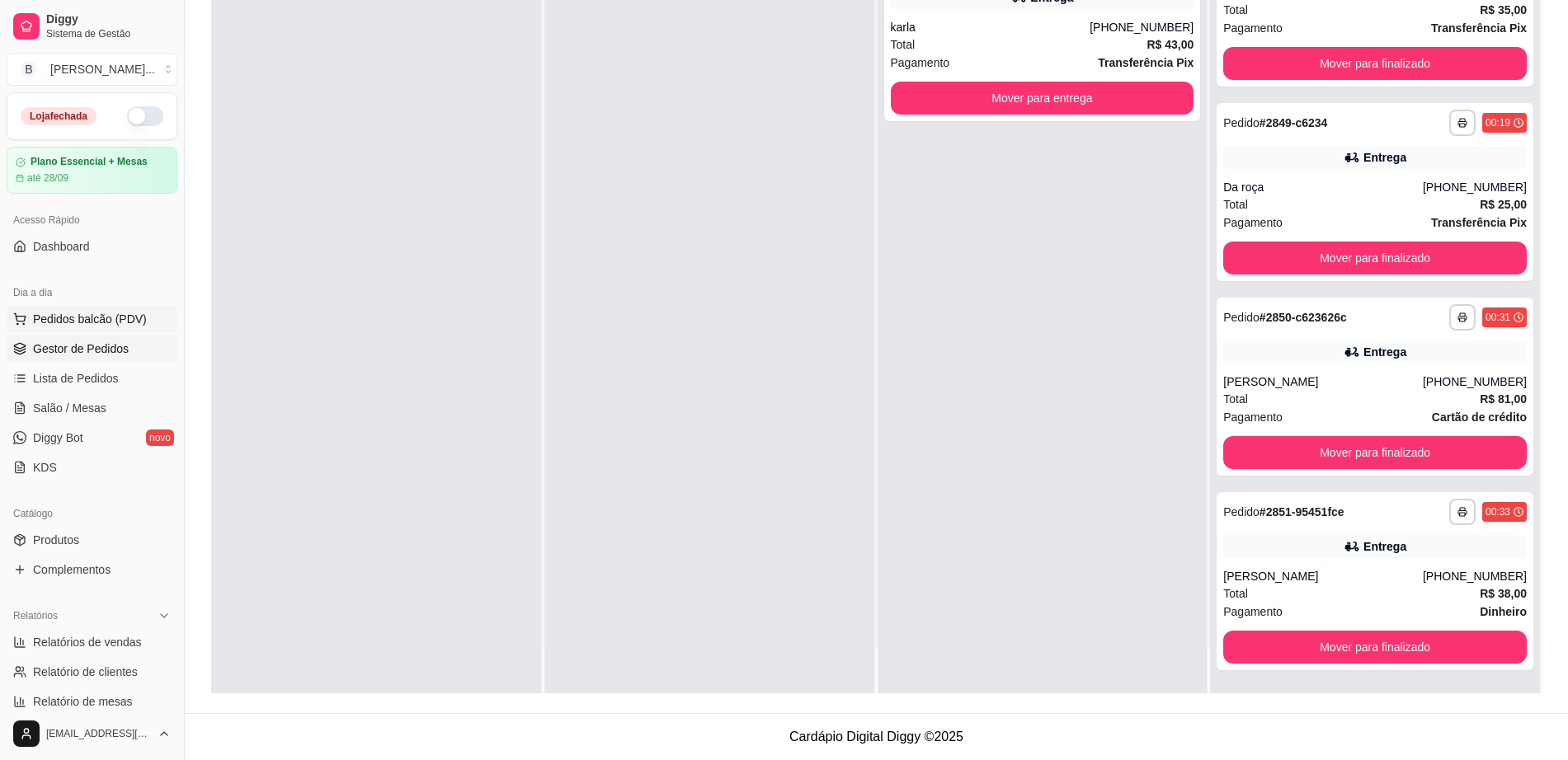
click at [54, 313] on span "Pedidos balcão (PDV)" at bounding box center [90, 319] width 114 height 17
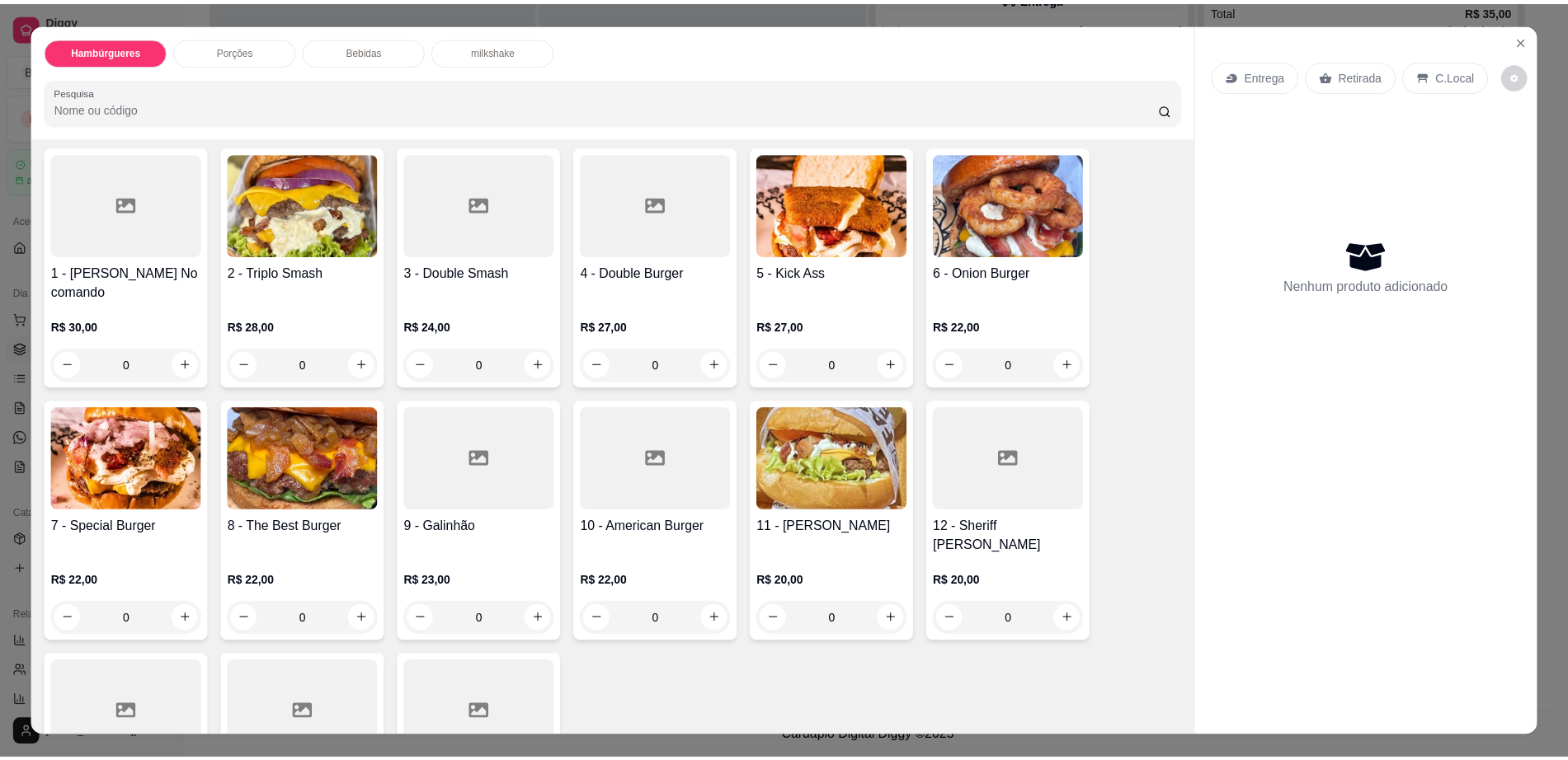
scroll to position [309, 0]
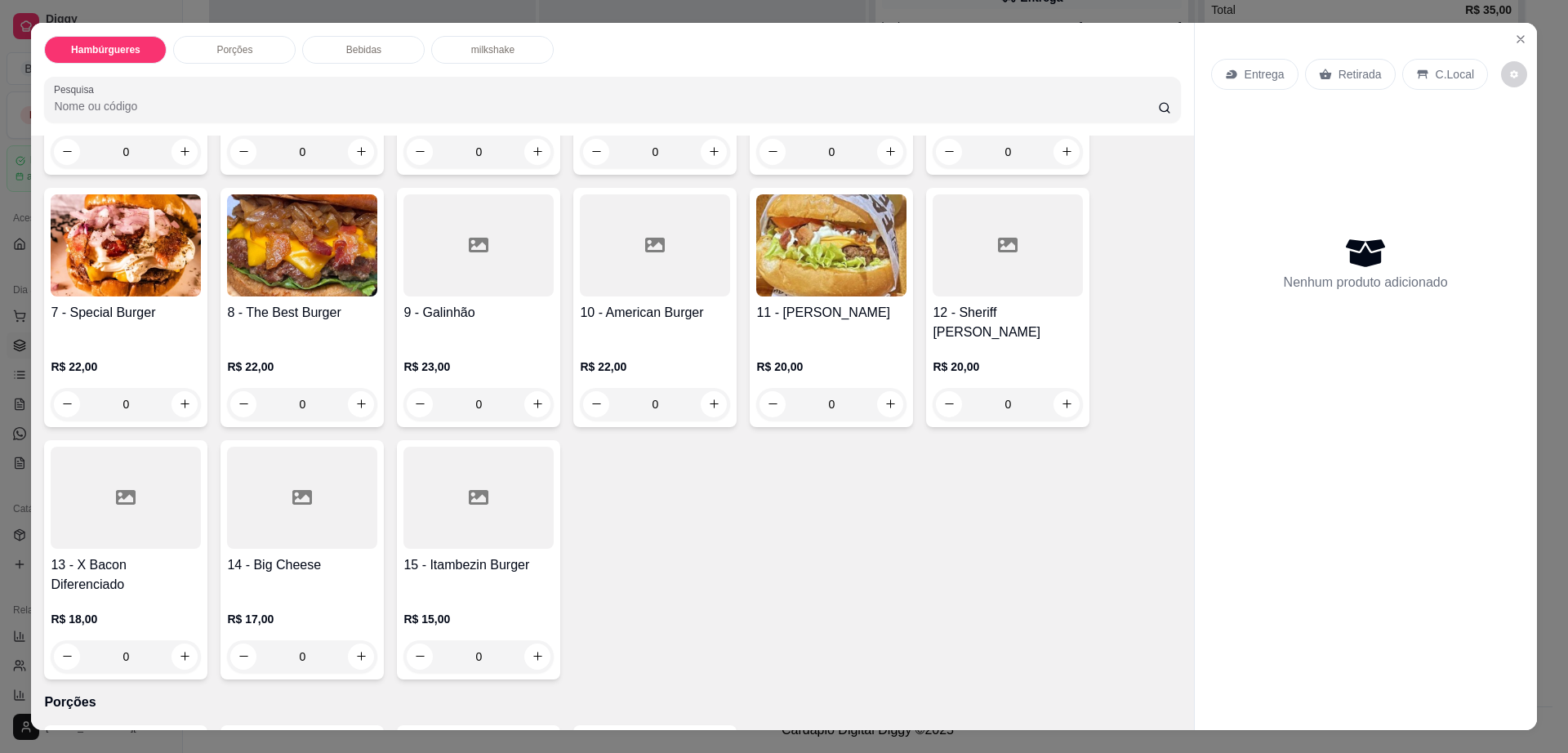
click at [519, 640] on div "0" at bounding box center [479, 656] width 150 height 33
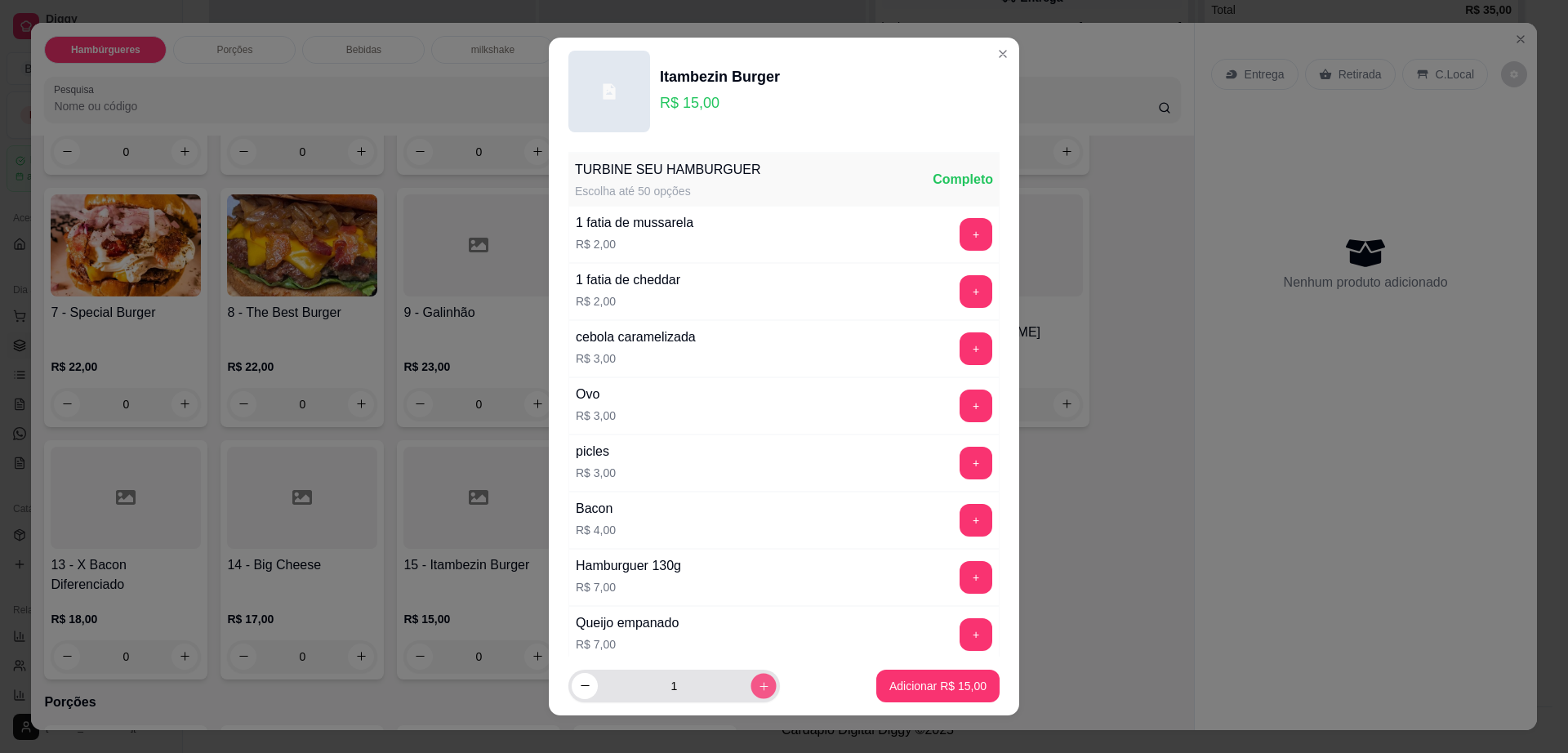
click at [758, 681] on icon "increase-product-quantity" at bounding box center [764, 687] width 12 height 12
type input "2"
click at [889, 686] on p "Adicionar R$ 30,00" at bounding box center [938, 686] width 97 height 16
type input "2"
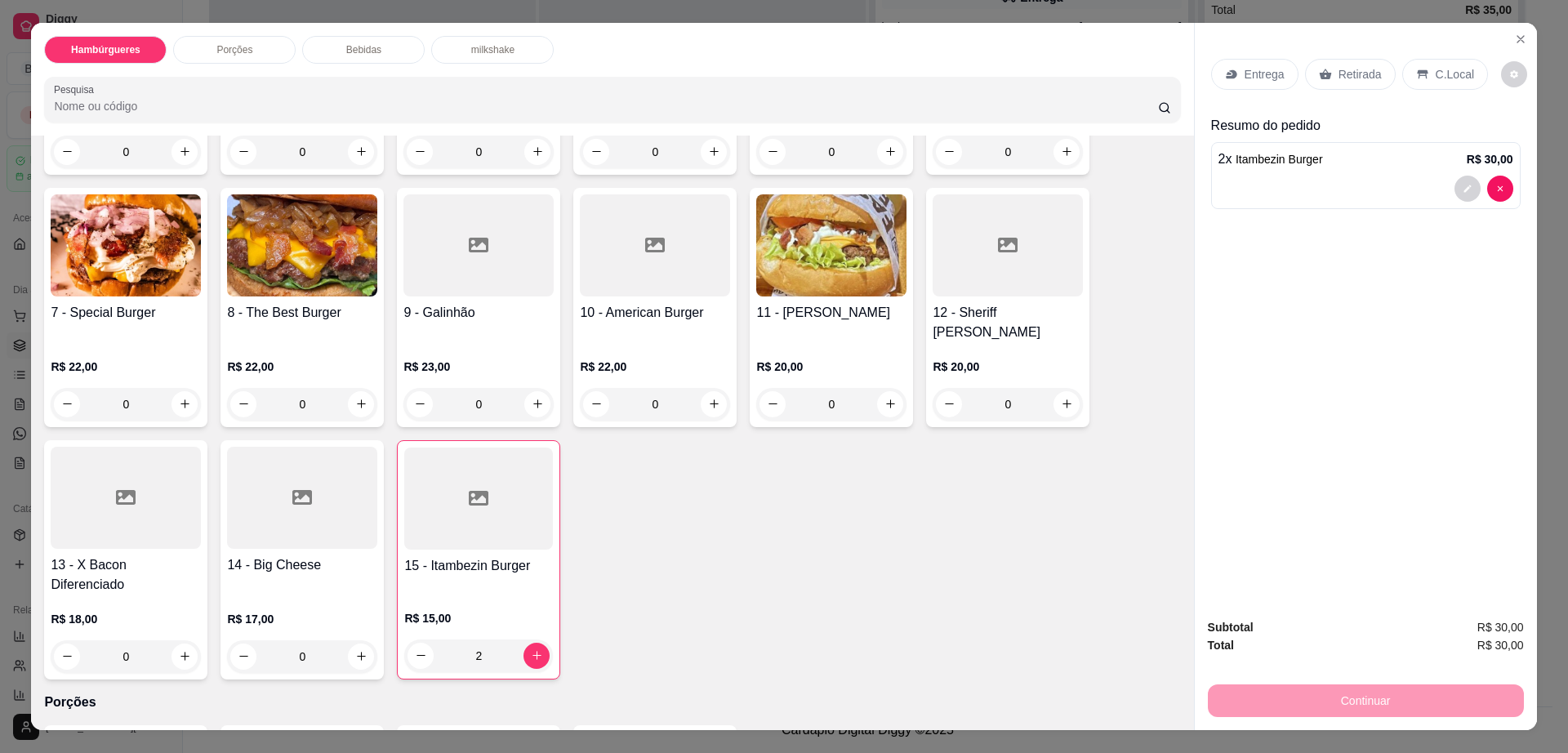
click at [1343, 85] on div "Retirada" at bounding box center [1350, 74] width 91 height 31
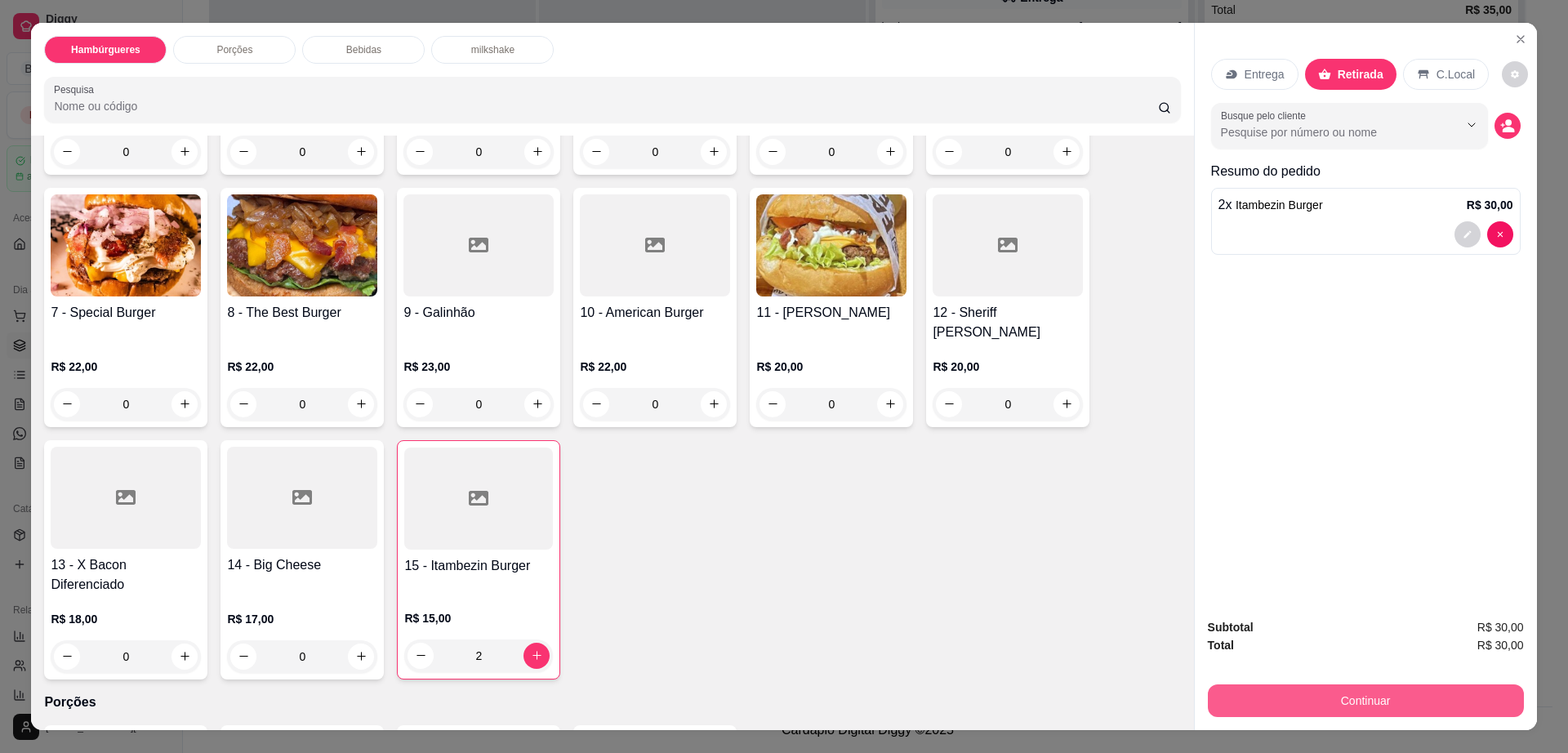
click at [1398, 699] on button "Continuar" at bounding box center [1365, 700] width 316 height 33
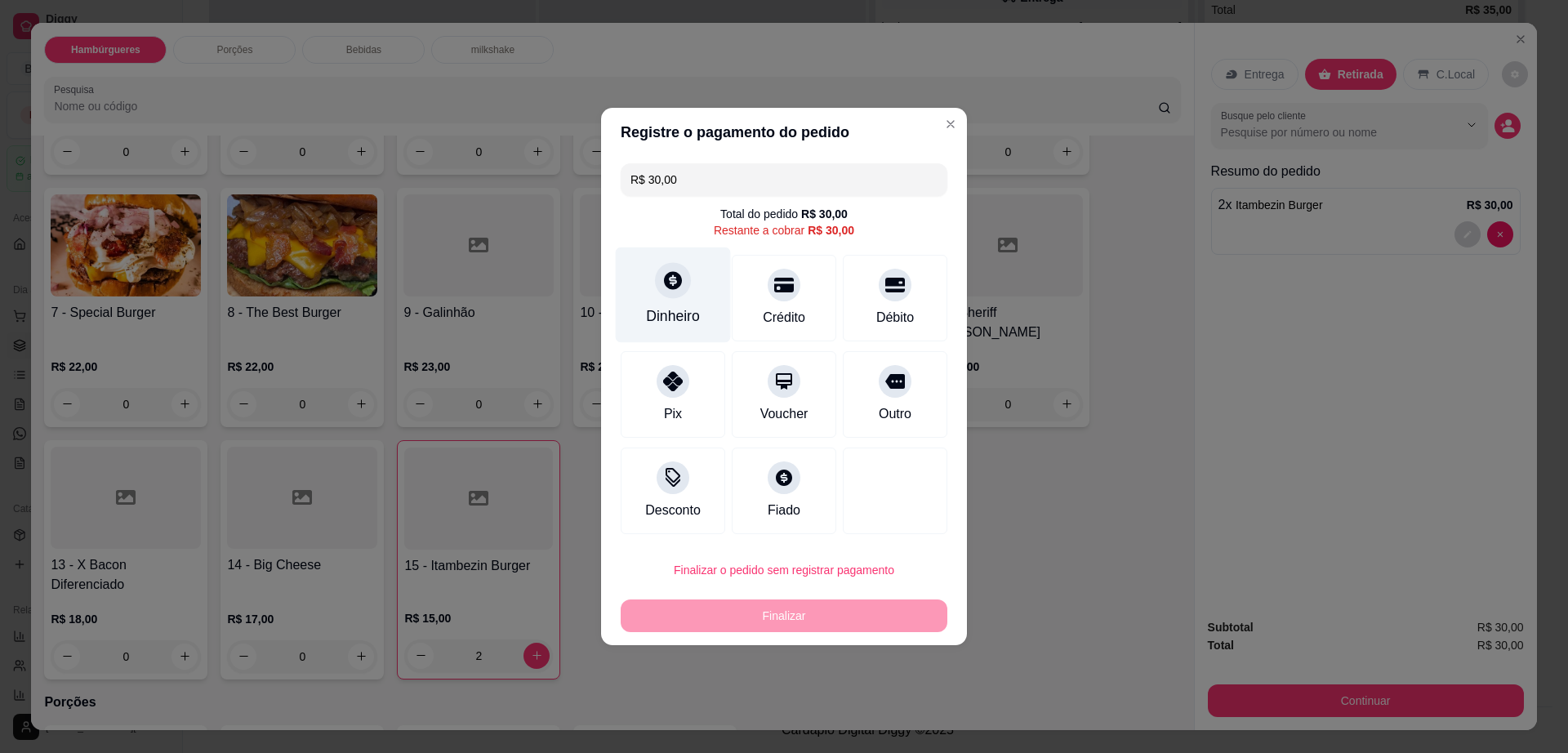
click at [683, 287] on div at bounding box center [673, 280] width 36 height 36
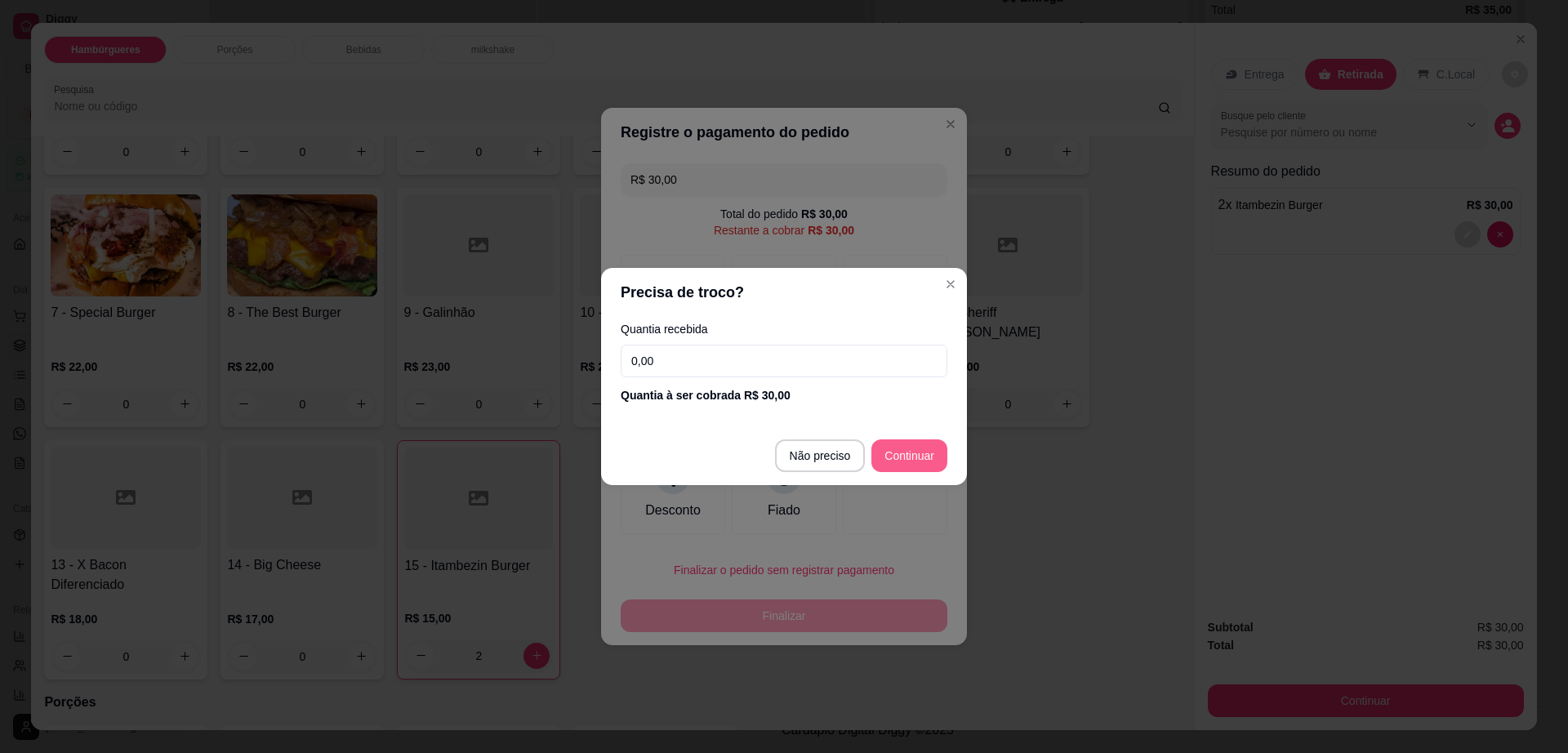
type input "R$ 0,00"
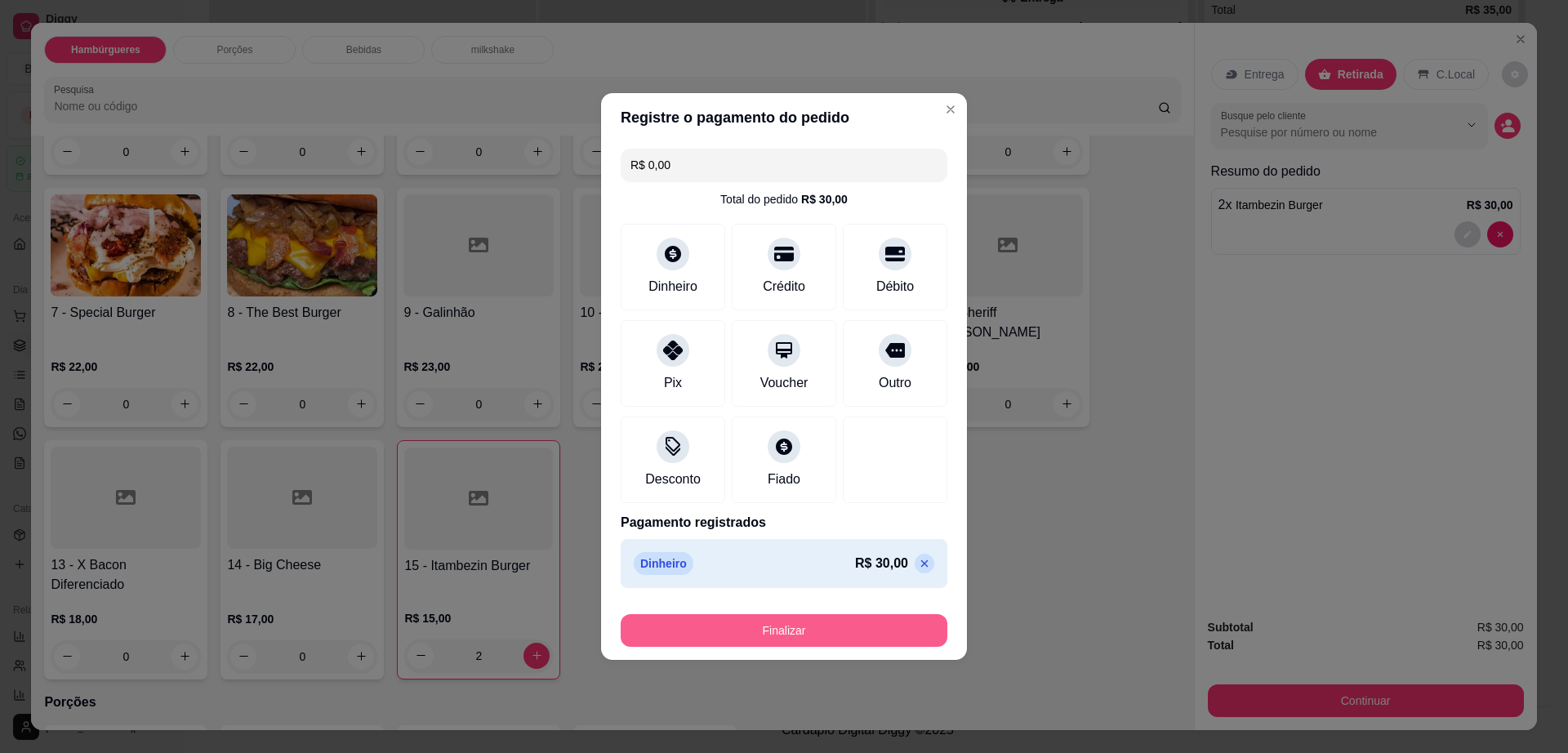
click at [806, 633] on button "Finalizar" at bounding box center [784, 631] width 327 height 33
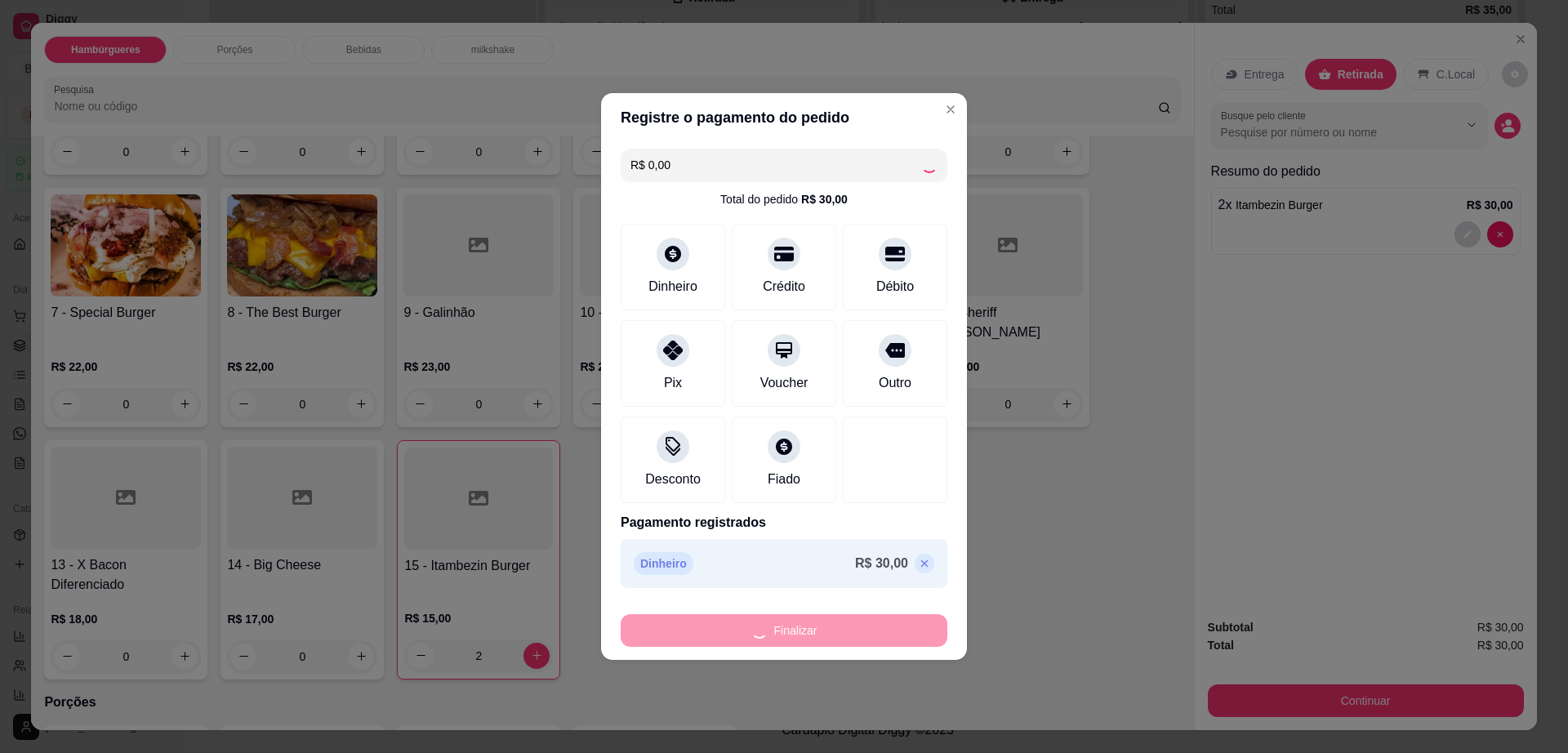
type input "0"
type input "-R$ 30,00"
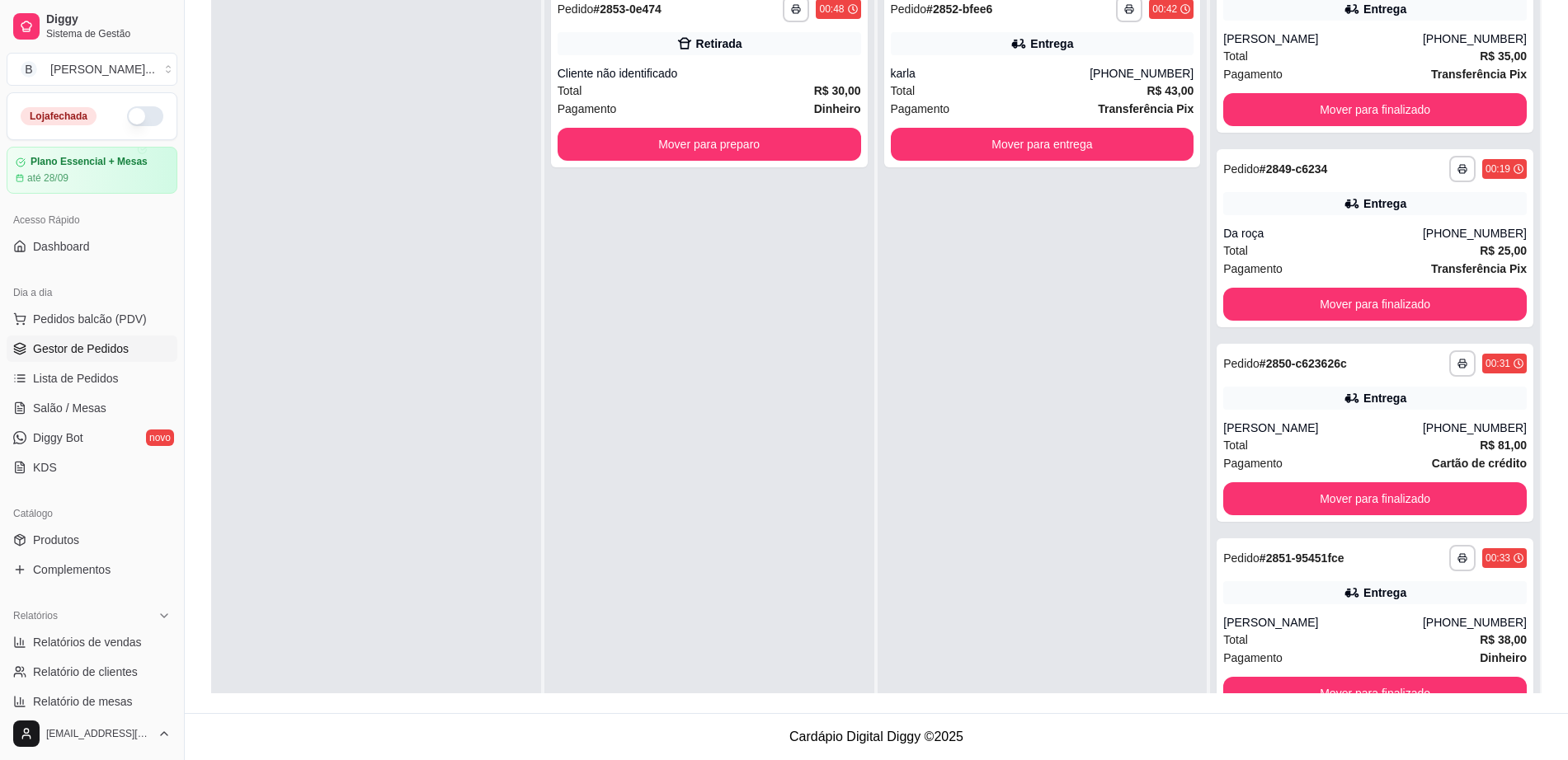
scroll to position [54, 0]
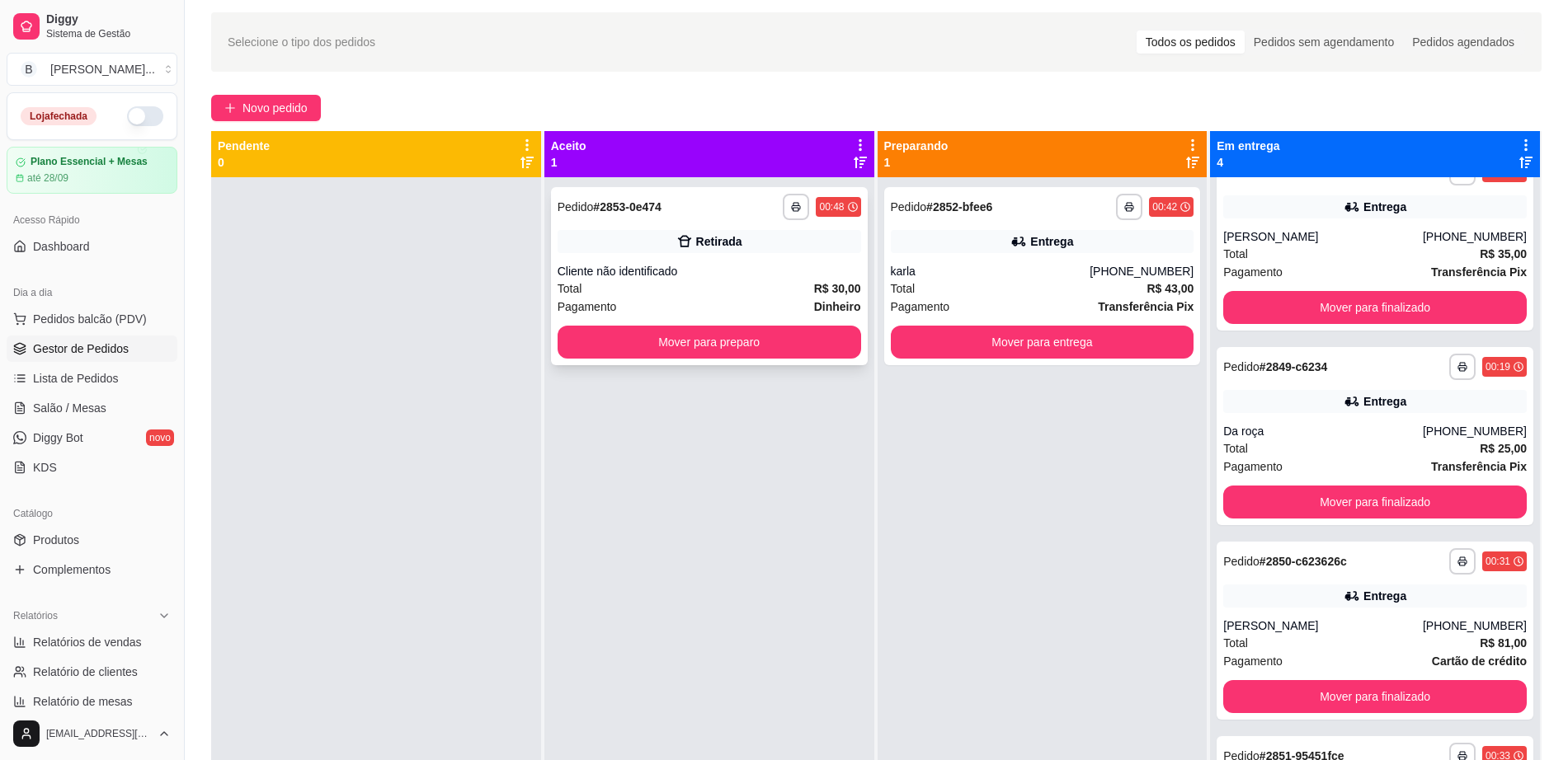
drag, startPoint x: 768, startPoint y: 374, endPoint x: 760, endPoint y: 393, distance: 20.6
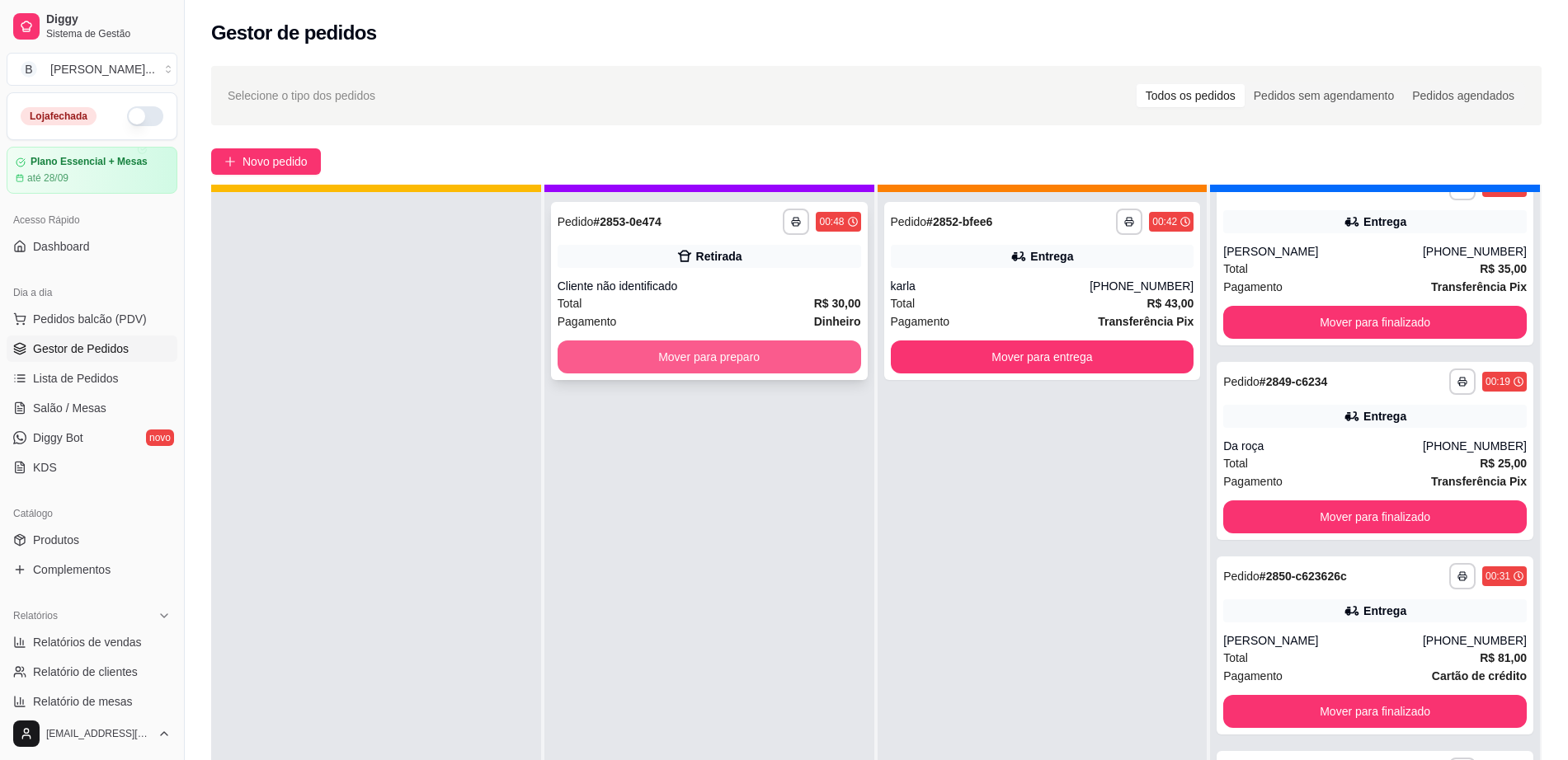
scroll to position [34, 0]
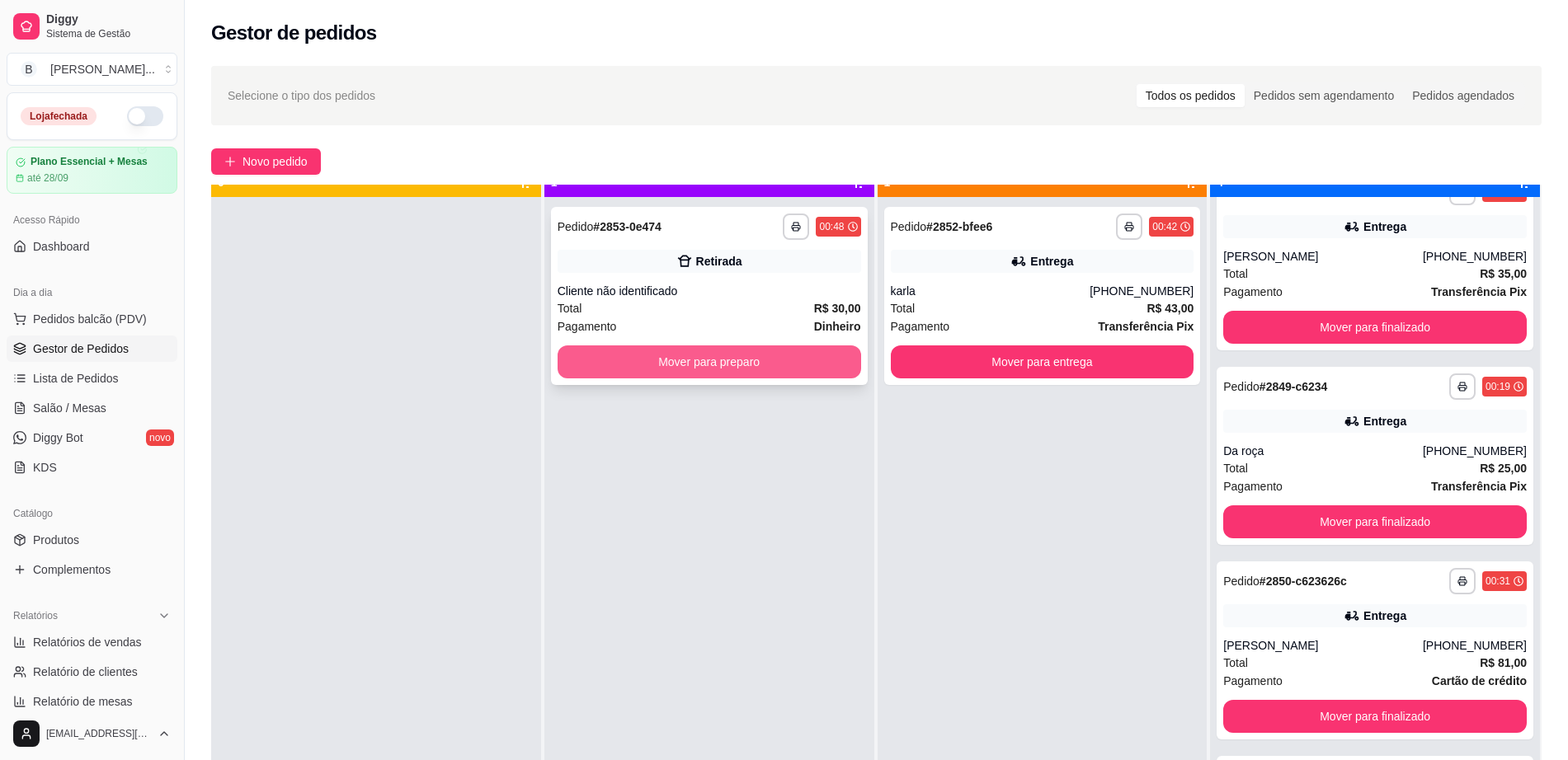
click at [766, 364] on button "Mover para preparo" at bounding box center [709, 362] width 303 height 33
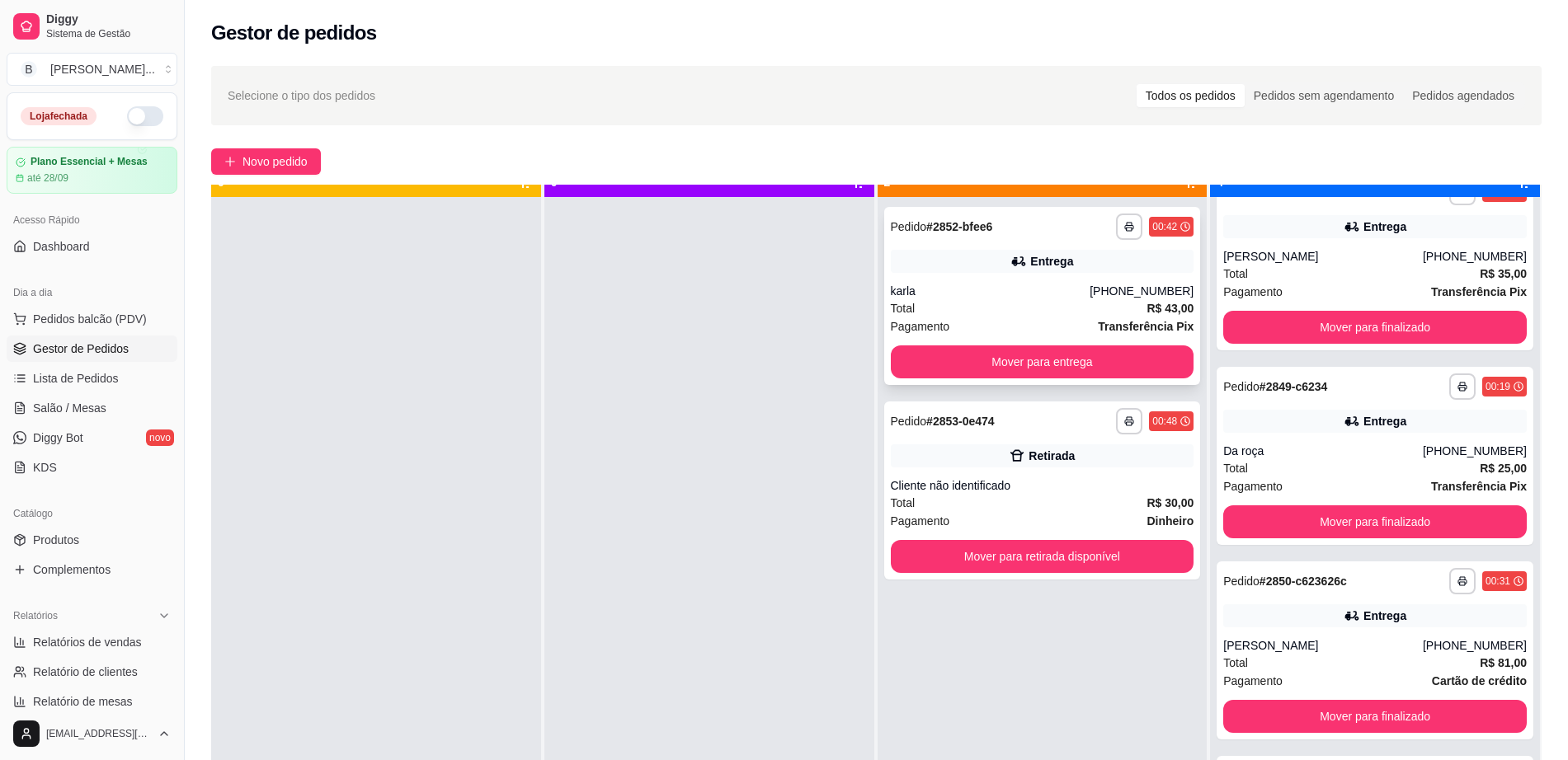
click at [1034, 272] on div "**********" at bounding box center [1043, 296] width 317 height 178
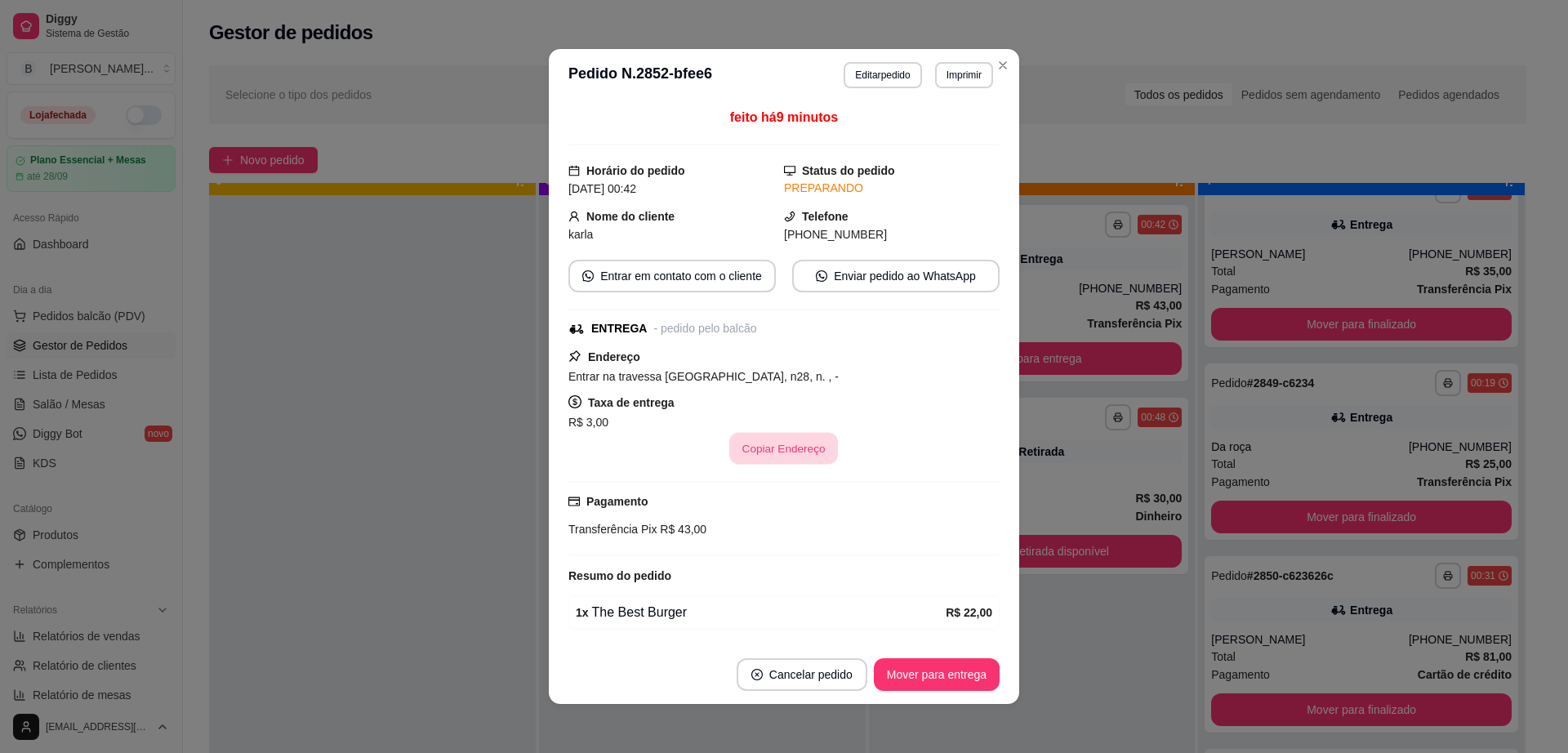
click at [781, 451] on button "Copiar Endereço" at bounding box center [784, 449] width 109 height 32
click at [863, 67] on button "Editar pedido" at bounding box center [883, 74] width 76 height 25
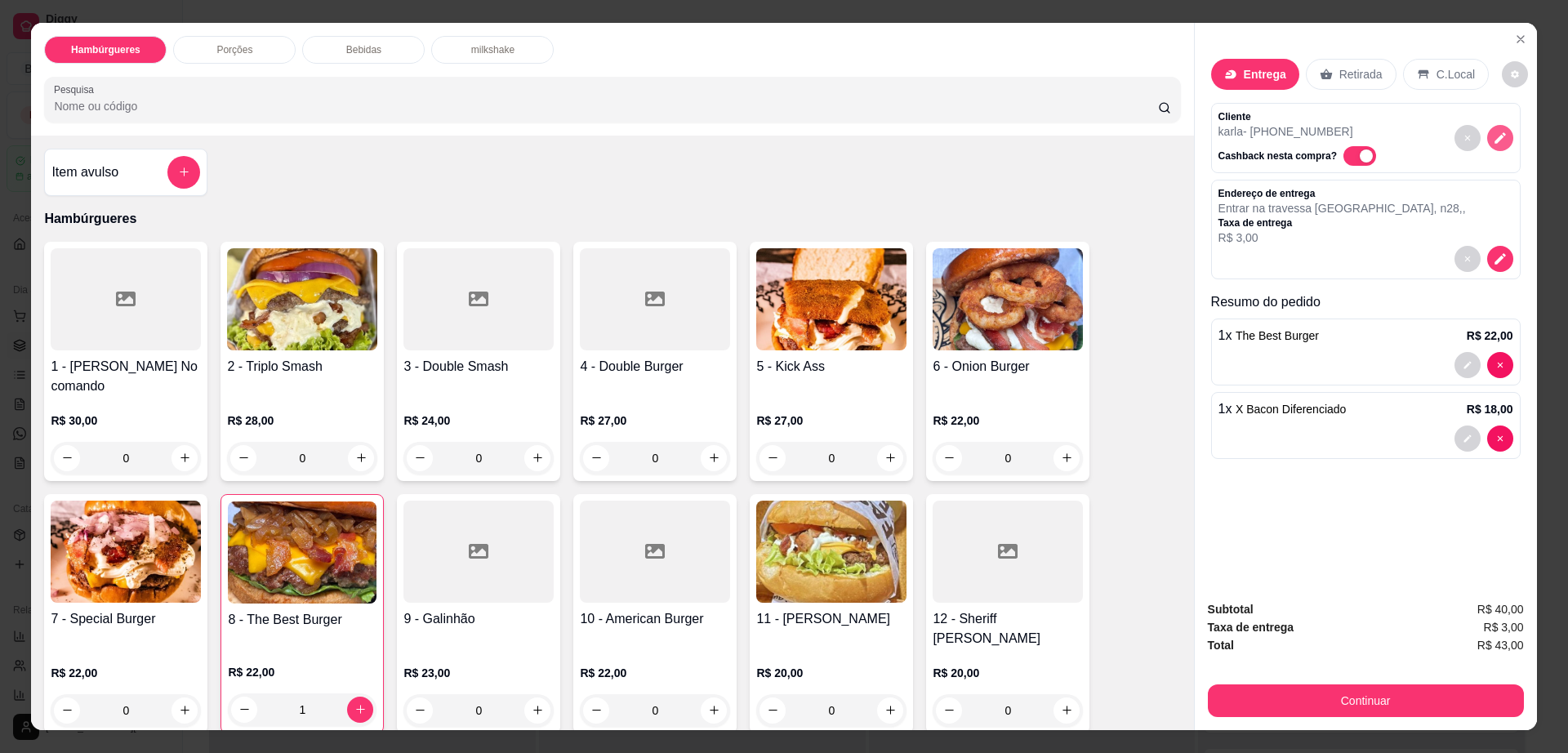
click at [1495, 139] on icon "decrease-product-quantity" at bounding box center [1500, 137] width 11 height 11
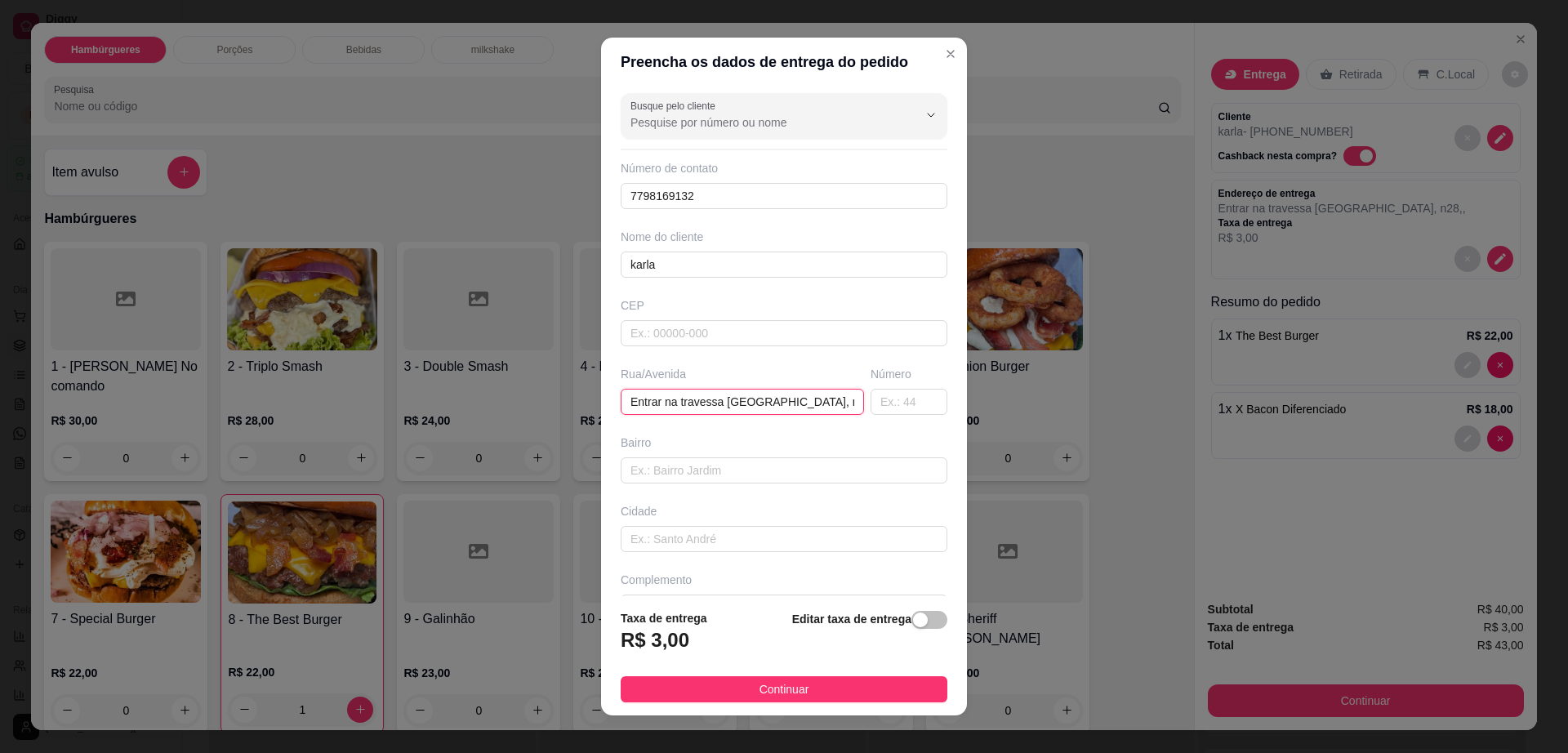
drag, startPoint x: 784, startPoint y: 406, endPoint x: 595, endPoint y: 405, distance: 189.0
click at [601, 405] on div "Busque pelo cliente Número de contato 7798169132 Nome do cliente [PERSON_NAME] …" at bounding box center [784, 341] width 366 height 510
paste input "Capitão Veloso 538"
type input "Capitão Veloso 538"
click at [768, 687] on span "Continuar" at bounding box center [785, 689] width 50 height 18
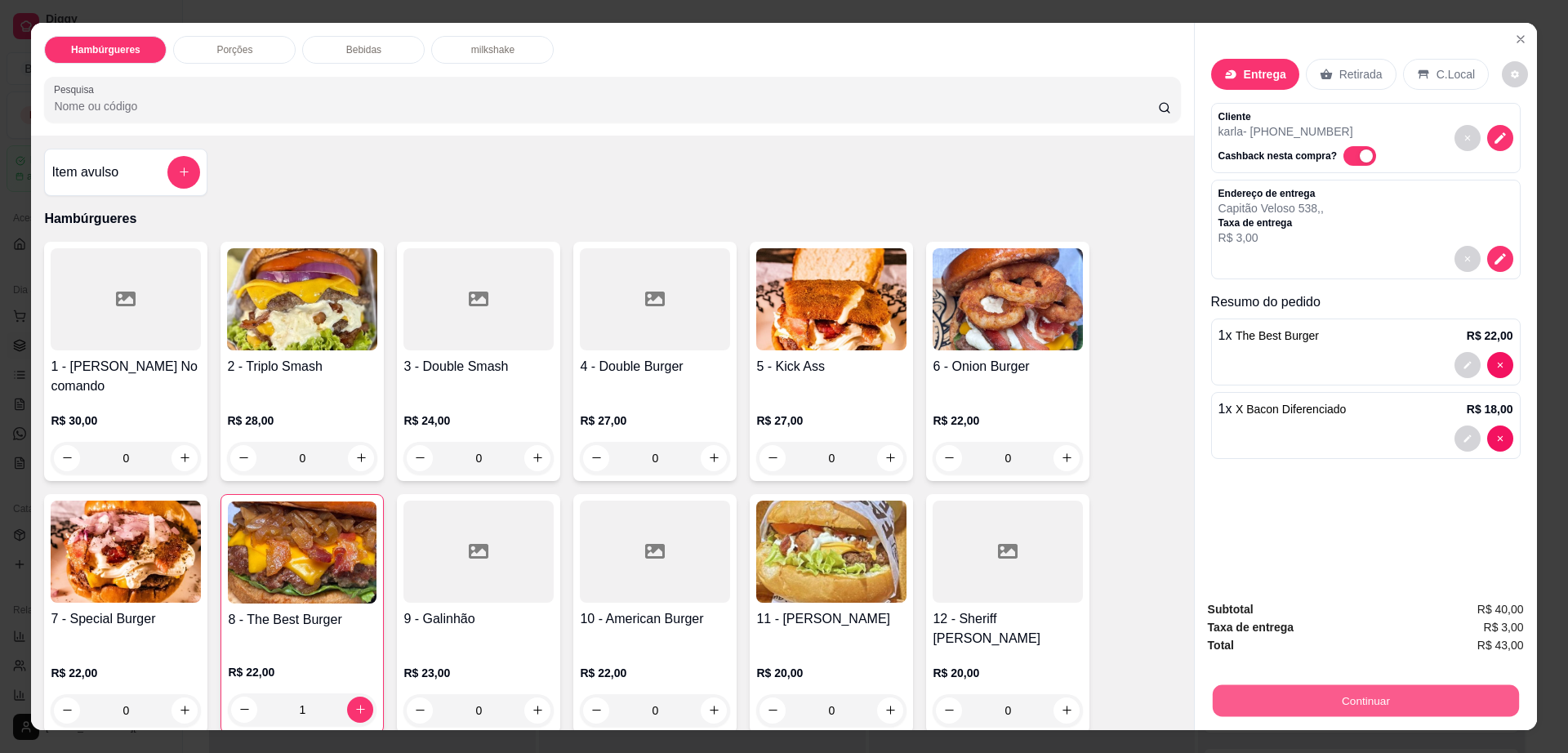
click at [1291, 687] on button "Continuar" at bounding box center [1364, 700] width 306 height 32
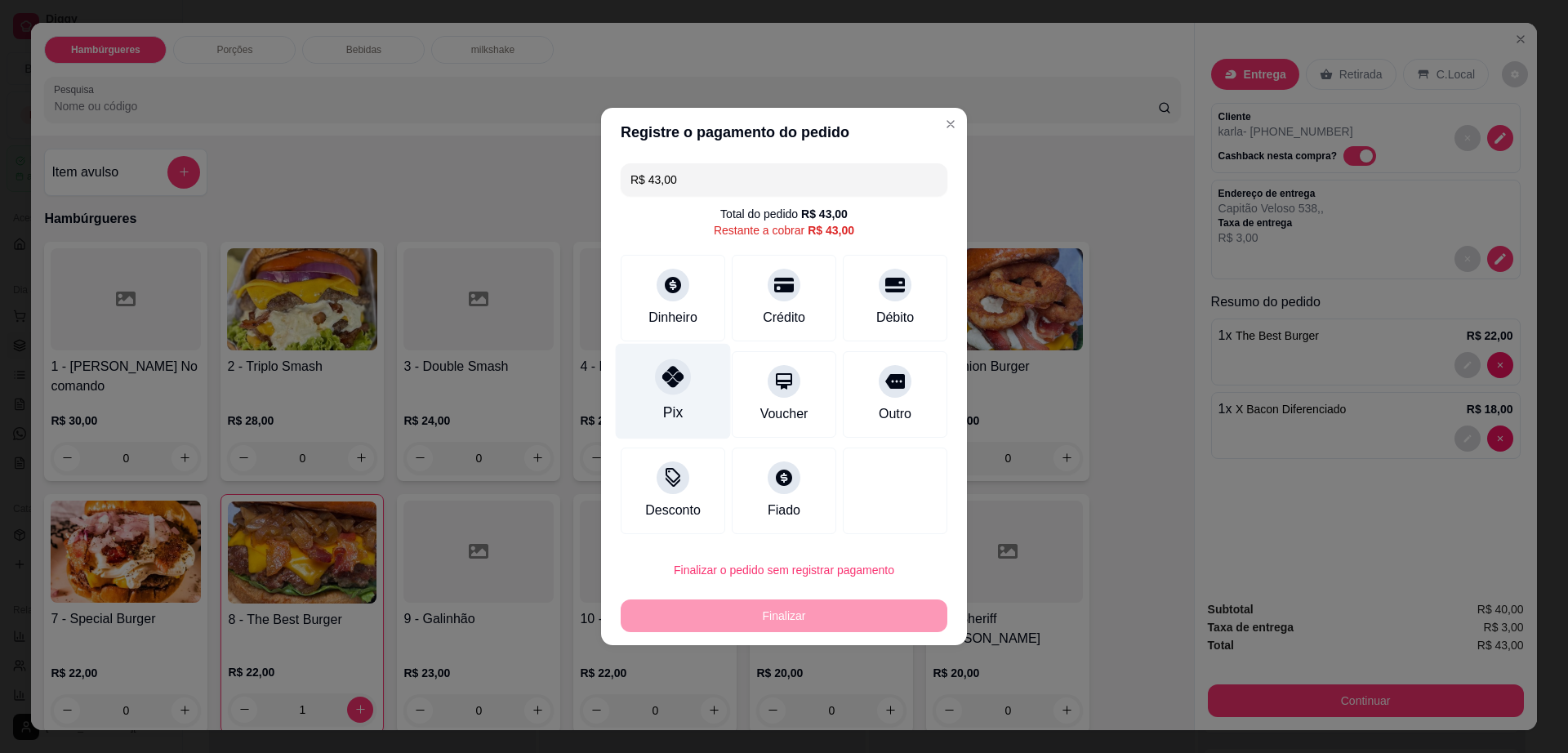
click at [668, 380] on icon at bounding box center [673, 376] width 22 height 22
type input "R$ 0,00"
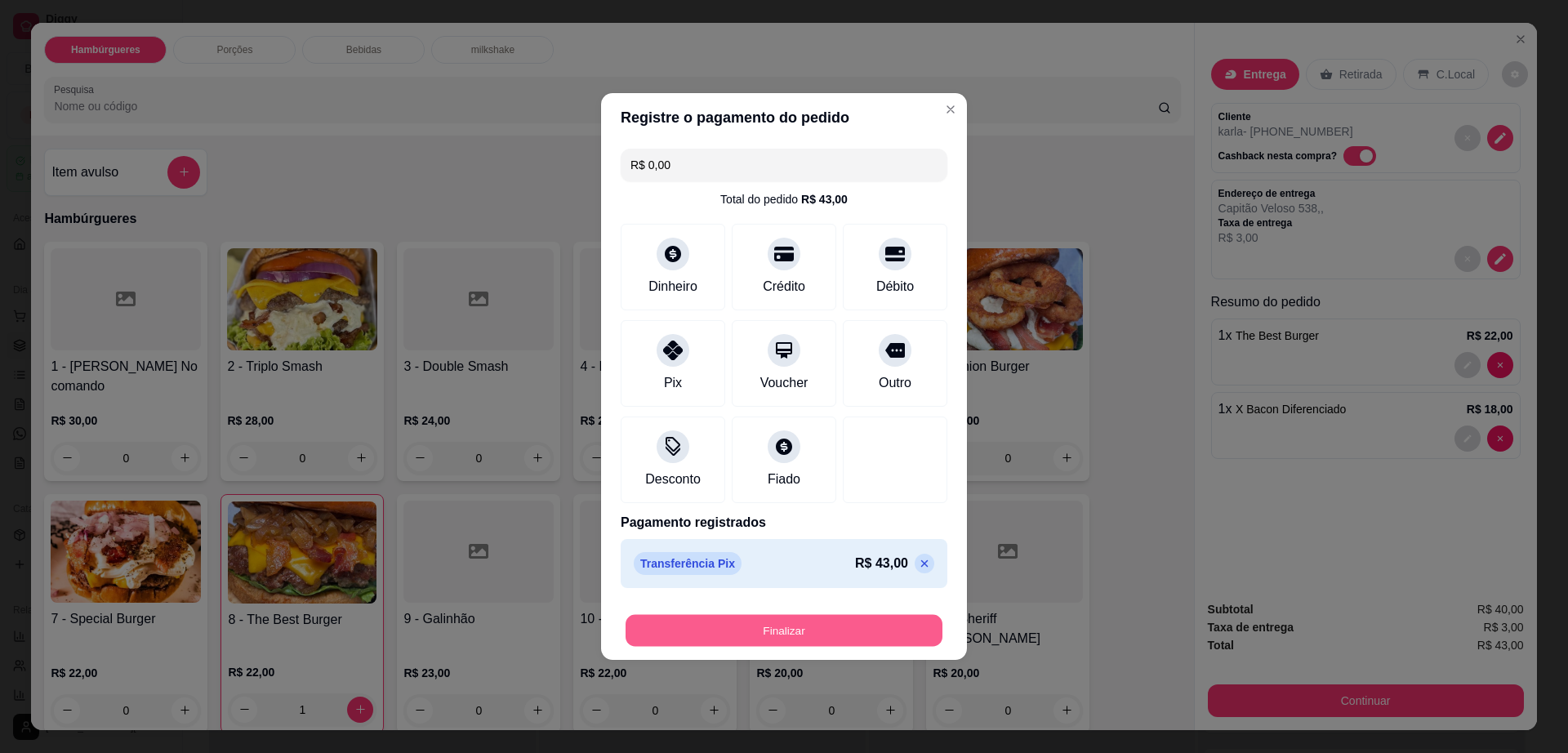
click at [871, 639] on button "Finalizar" at bounding box center [783, 631] width 317 height 32
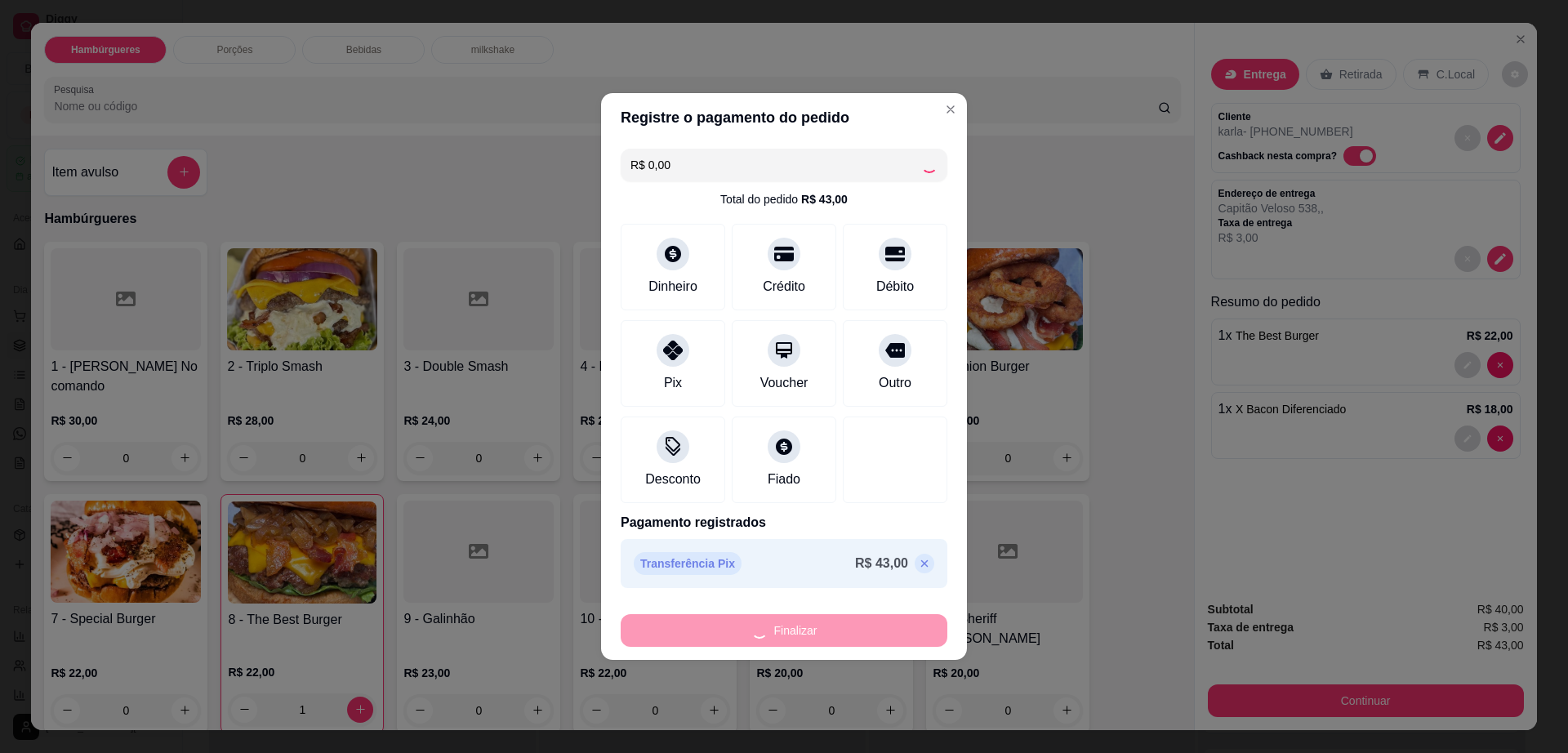
type input "0"
type input "-R$ 43,00"
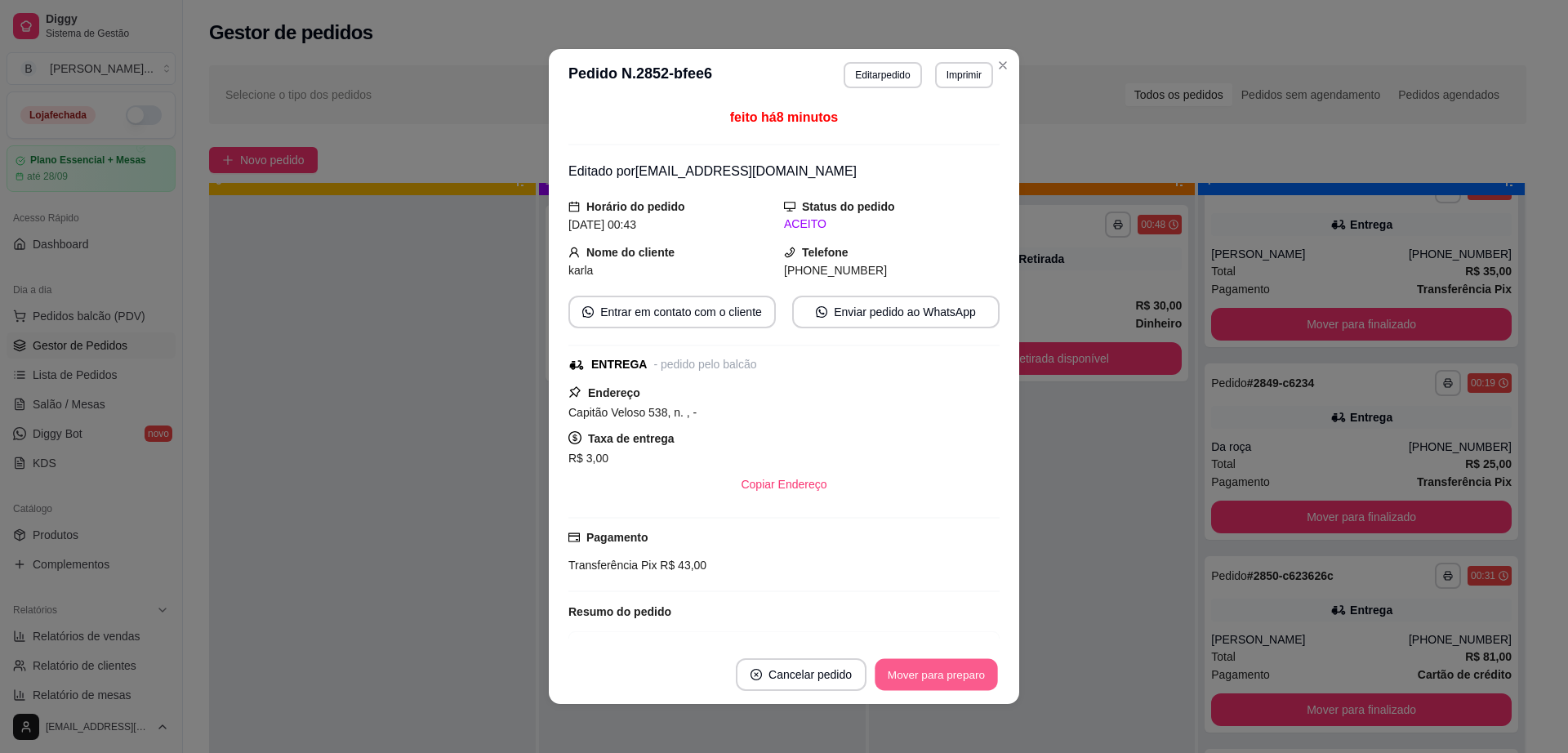
click at [913, 670] on button "Mover para preparo" at bounding box center [936, 675] width 122 height 32
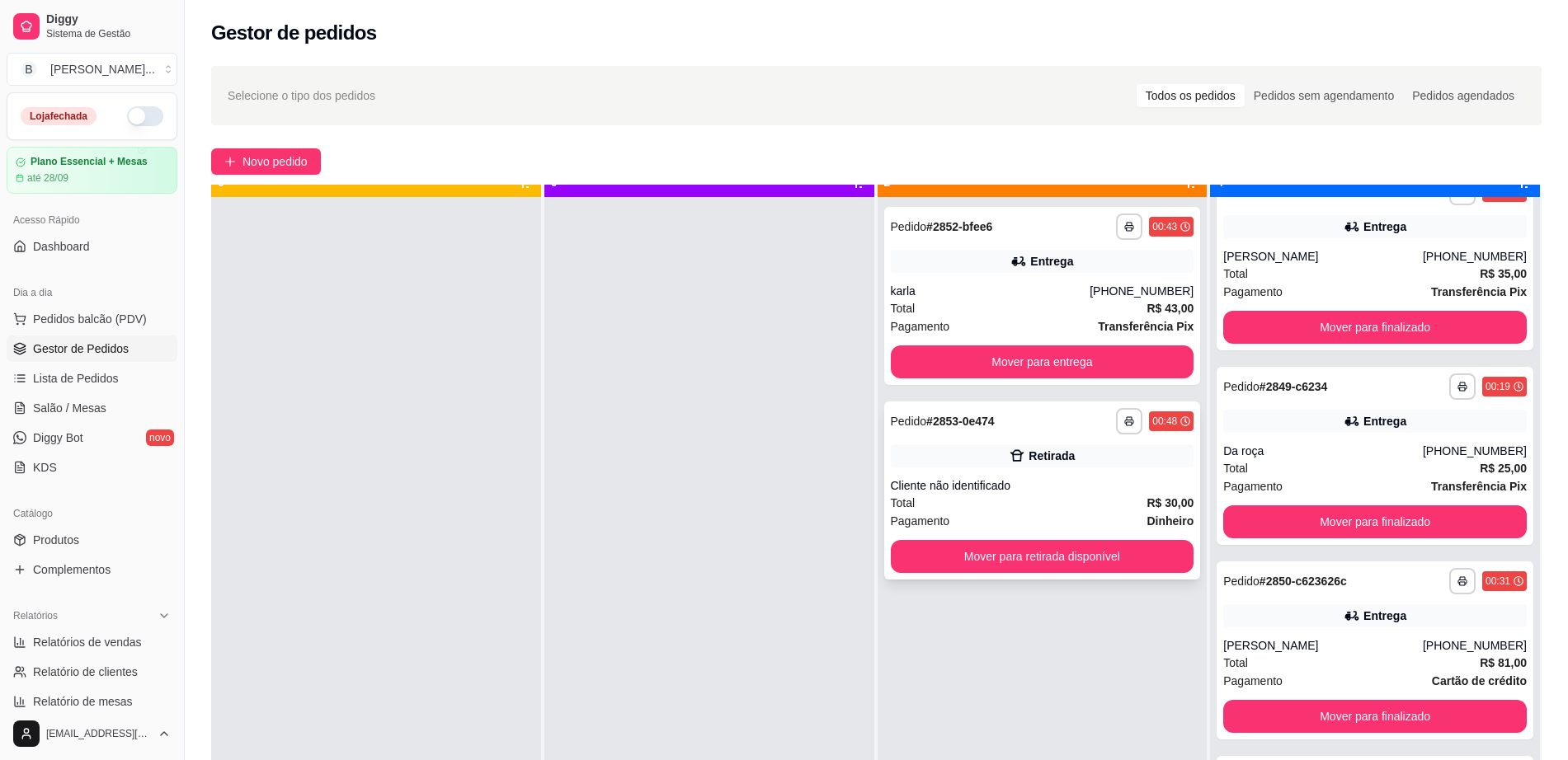
click at [1050, 513] on div "Pagamento Dinheiro" at bounding box center [1043, 521] width 303 height 18
